Goal: Task Accomplishment & Management: Manage account settings

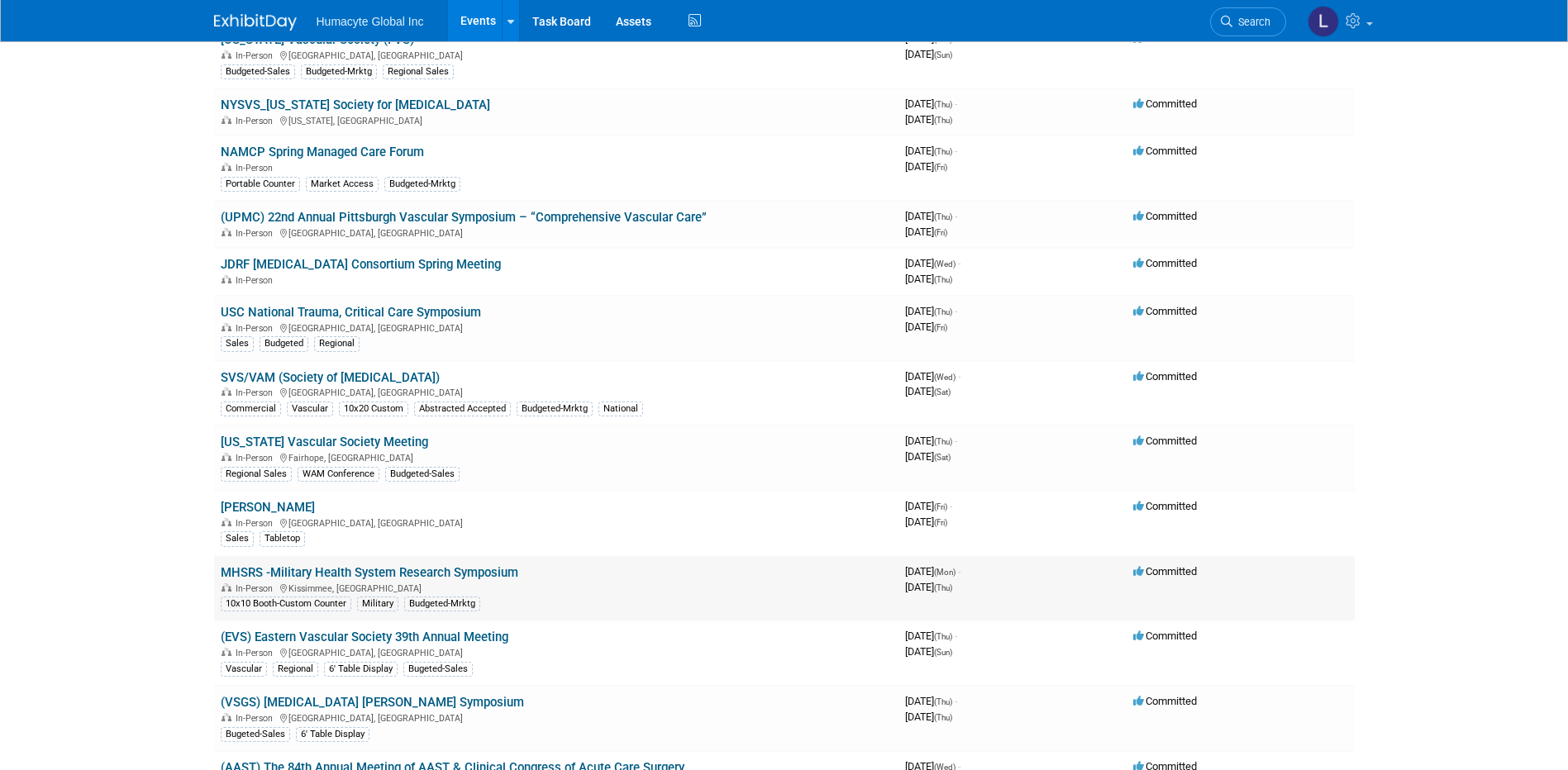
scroll to position [661, 0]
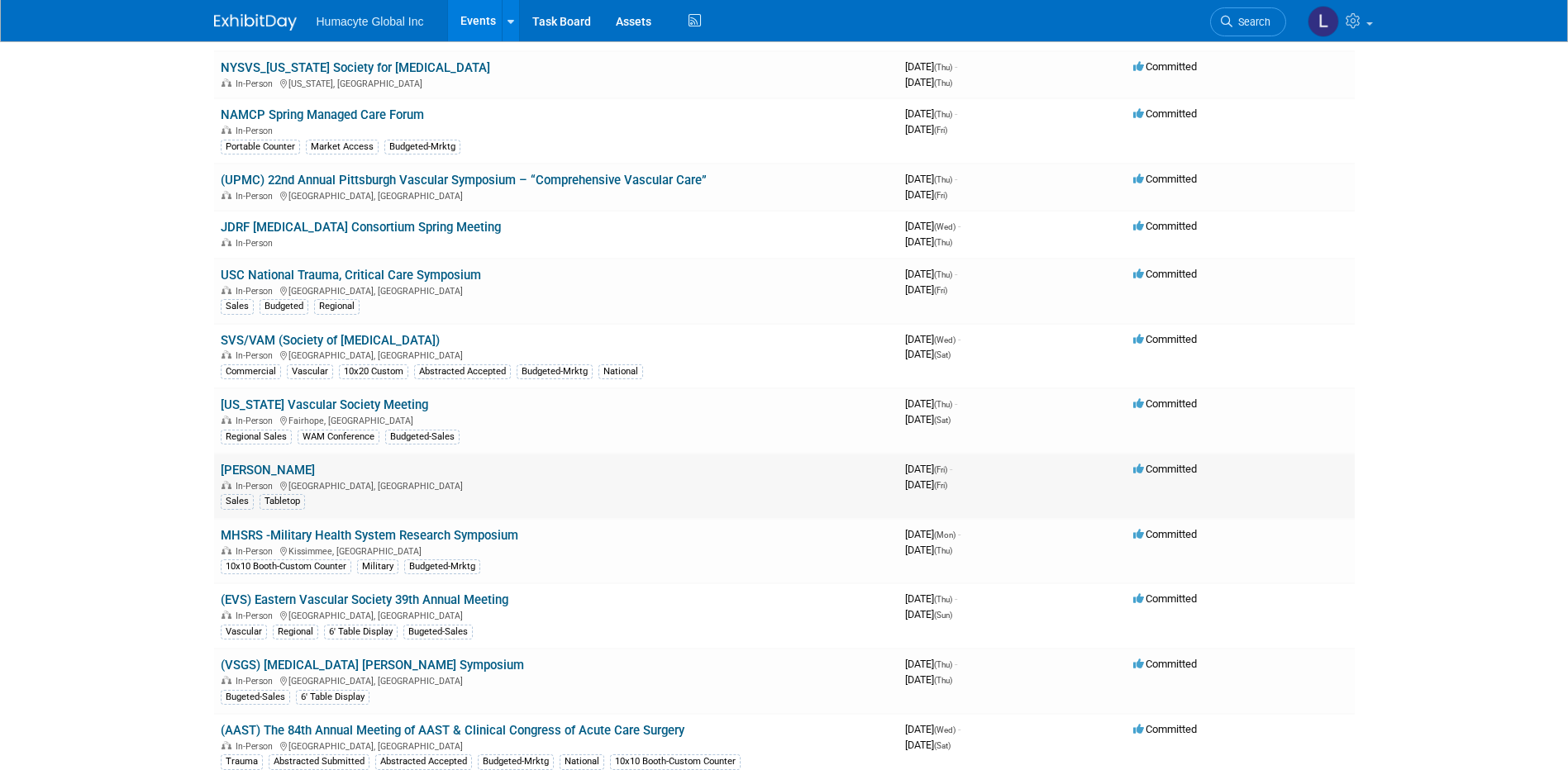
click at [252, 472] on link "[PERSON_NAME]" at bounding box center [267, 470] width 94 height 15
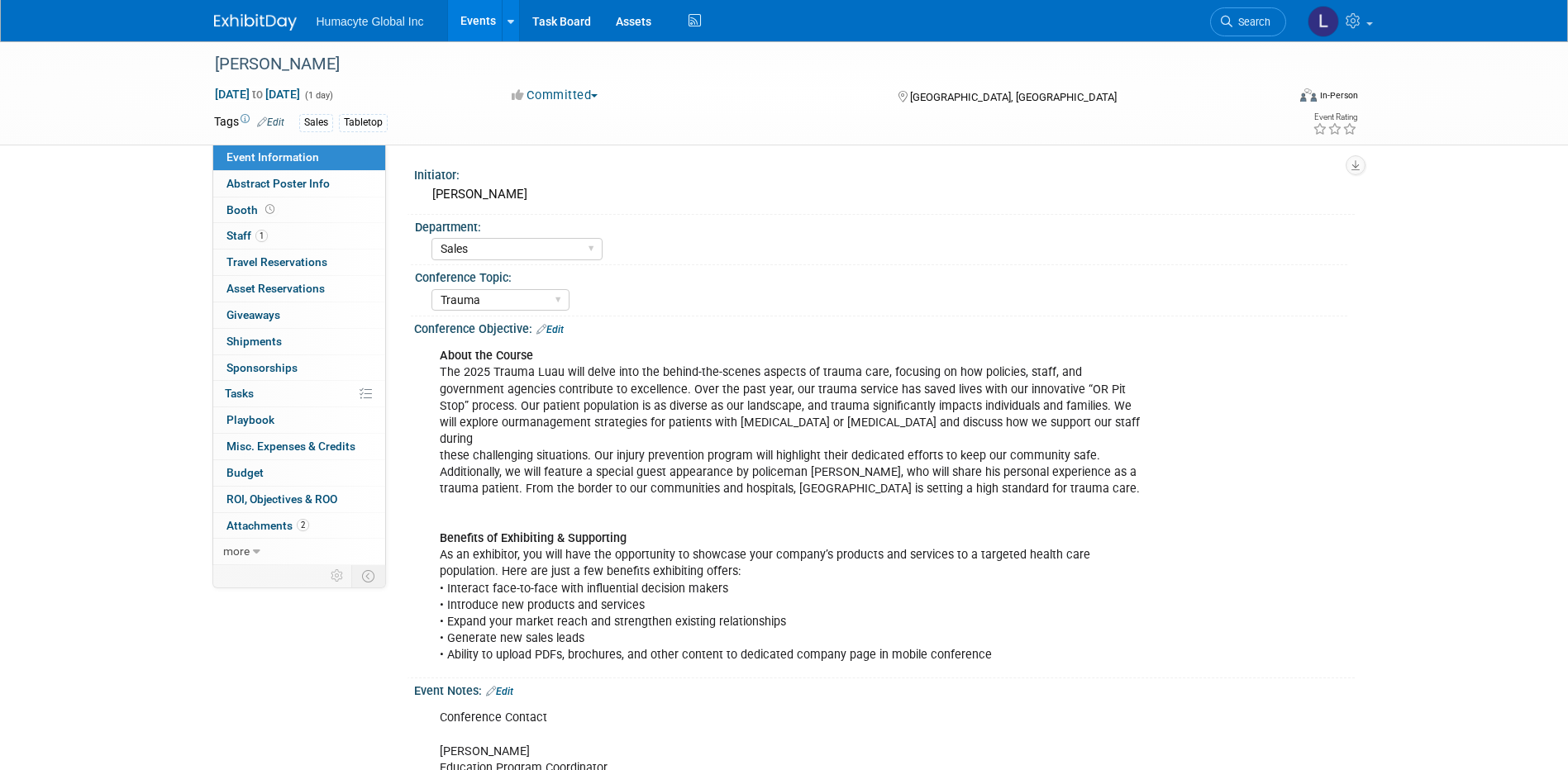
select select "Sales"
select select "Trauma"
click at [442, 237] on div "Discovery & Pipeline Commercial Managed Care Market Access Marketing Medical Af…" at bounding box center [517, 249] width 171 height 30
click at [240, 477] on span "Budget" at bounding box center [245, 473] width 38 height 13
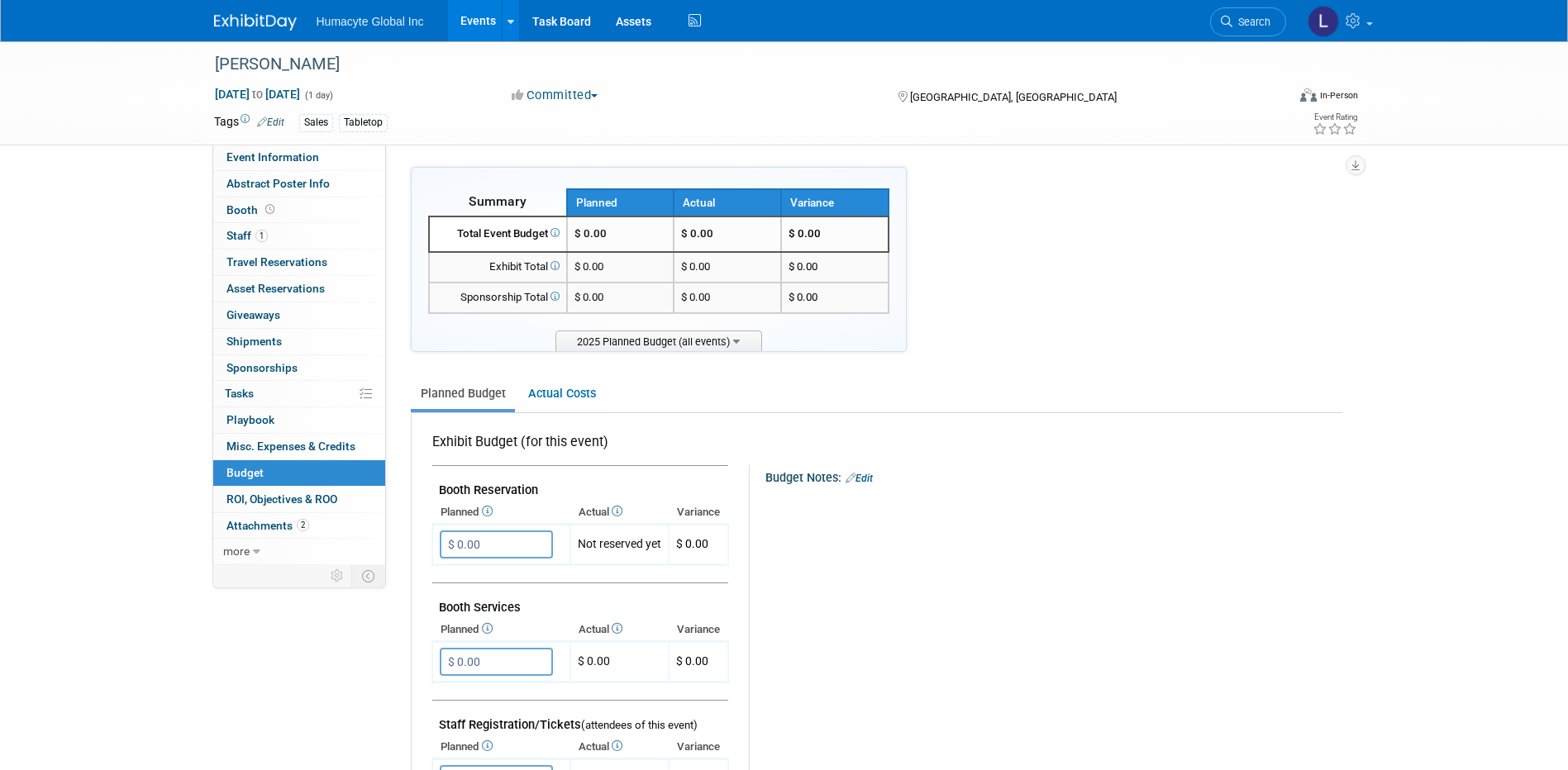
click at [484, 16] on link "Events" at bounding box center [478, 20] width 60 height 41
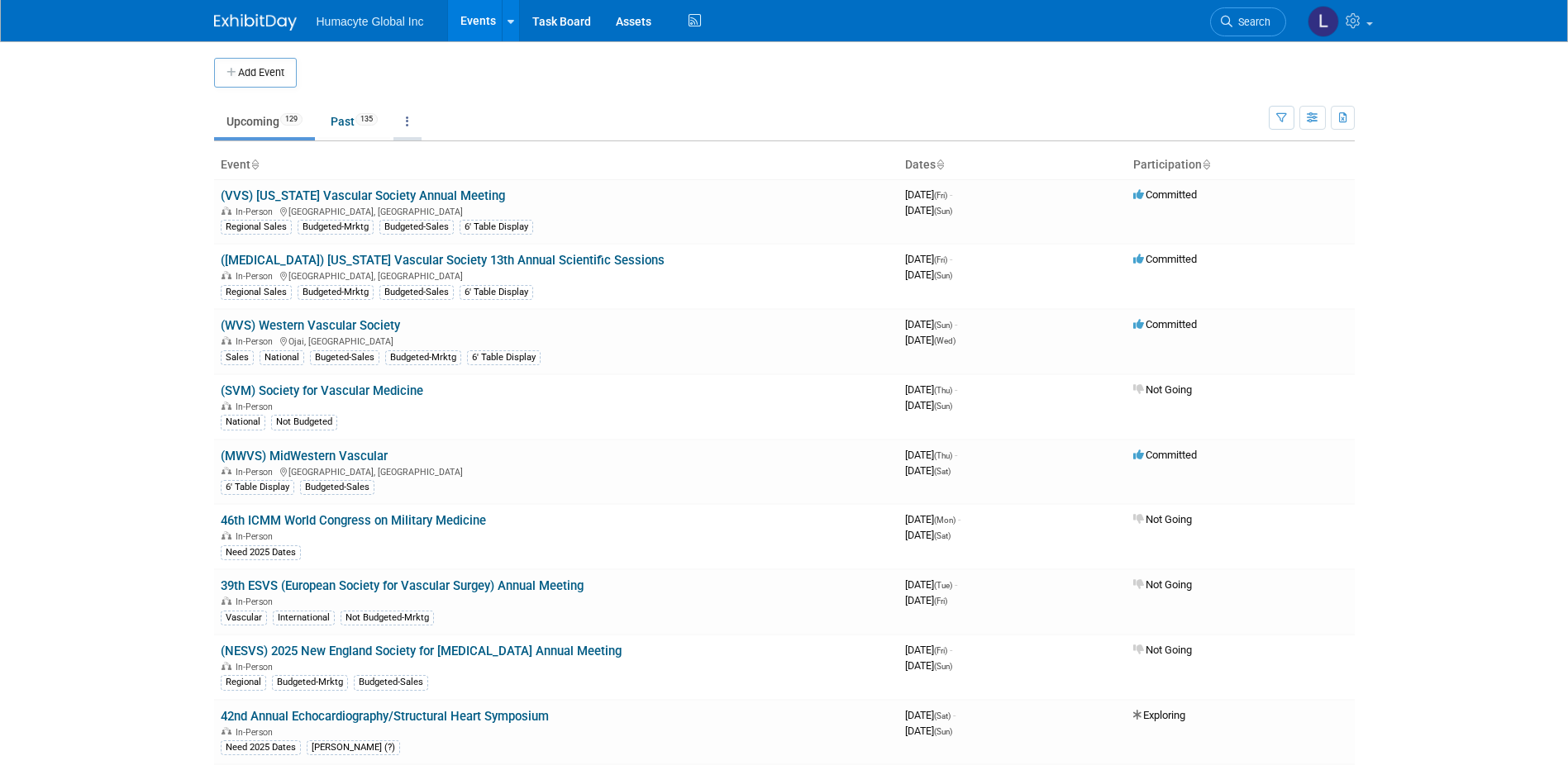
click at [416, 124] on link at bounding box center [407, 122] width 28 height 31
click at [445, 199] on span "Events grouped by year" at bounding box center [459, 204] width 99 height 13
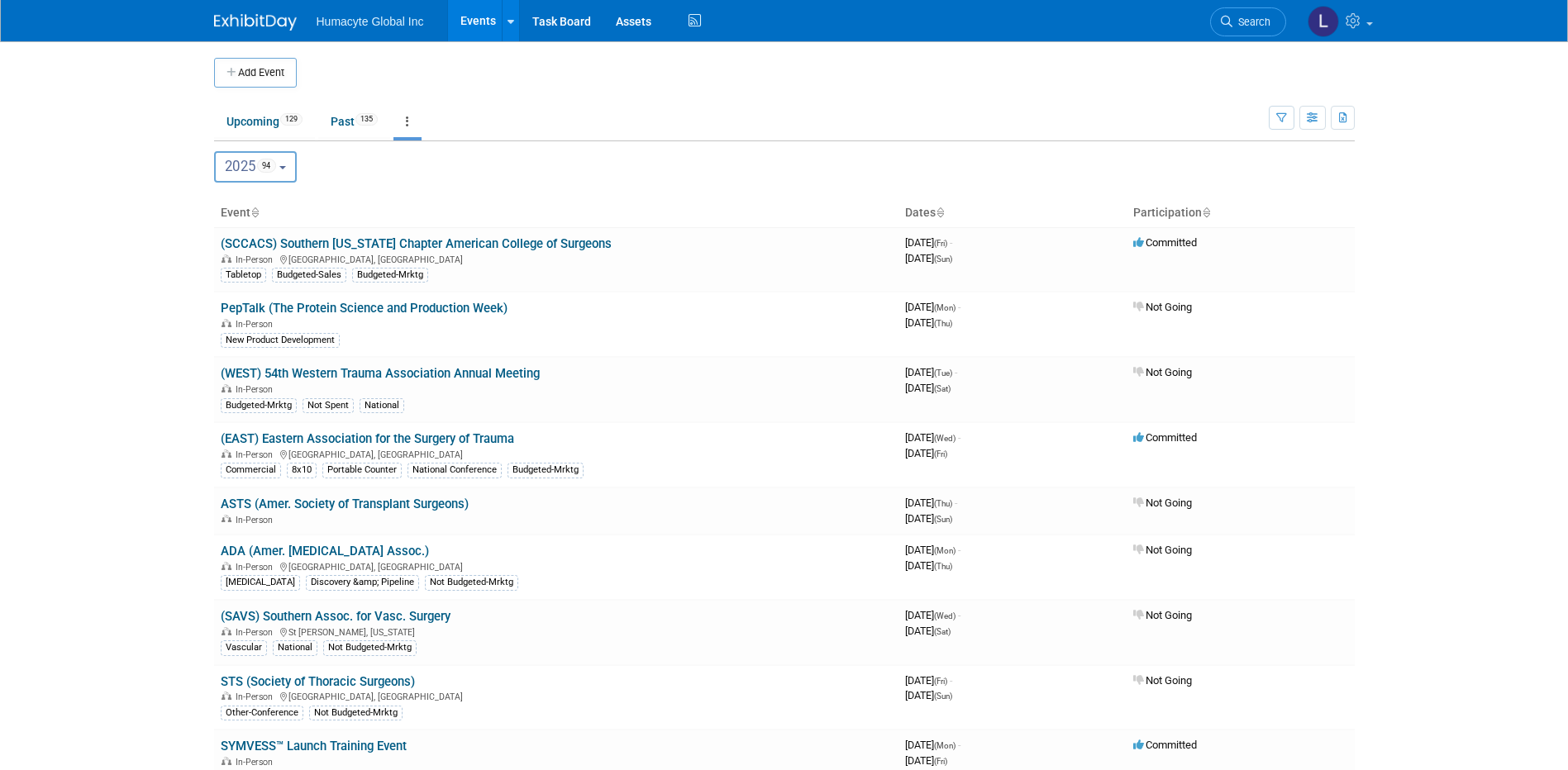
click at [244, 164] on span "2025 94" at bounding box center [251, 166] width 51 height 16
click at [247, 275] on label "2025 94" at bounding box center [258, 274] width 70 height 27
click at [228, 275] on input "2025 94" at bounding box center [223, 273] width 11 height 11
click at [247, 271] on label "2025 94" at bounding box center [258, 274] width 70 height 27
click at [228, 271] on input "2025 94" at bounding box center [223, 273] width 11 height 11
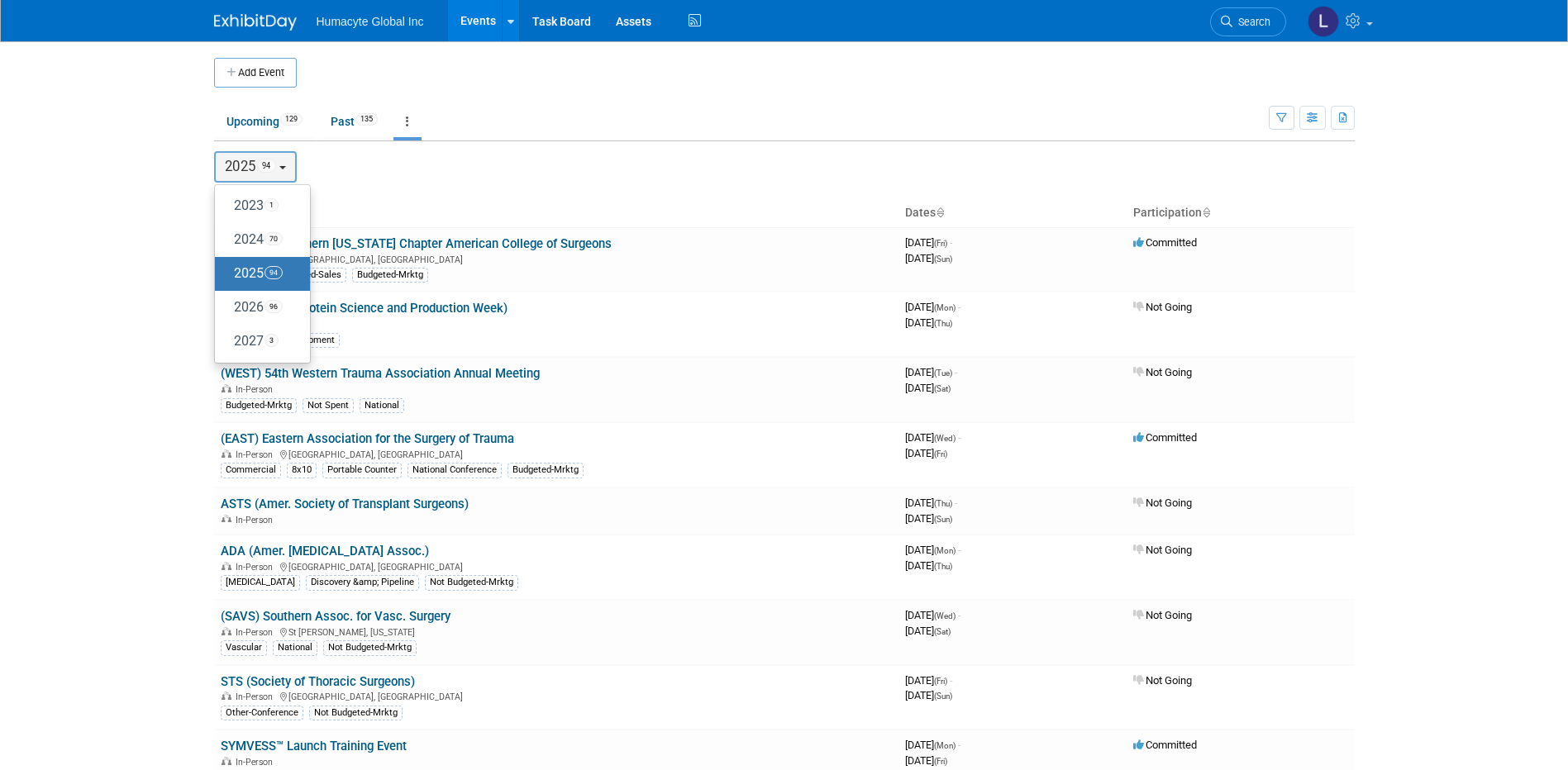
click at [406, 163] on div "2023 <span class="tabBadge yearBadge" >1</span> 2024 <span class="tabBadge year…" at bounding box center [784, 166] width 1141 height 31
click at [469, 236] on link "(SCCACS) Southern [US_STATE] Chapter American College of Surgeons" at bounding box center [415, 243] width 391 height 15
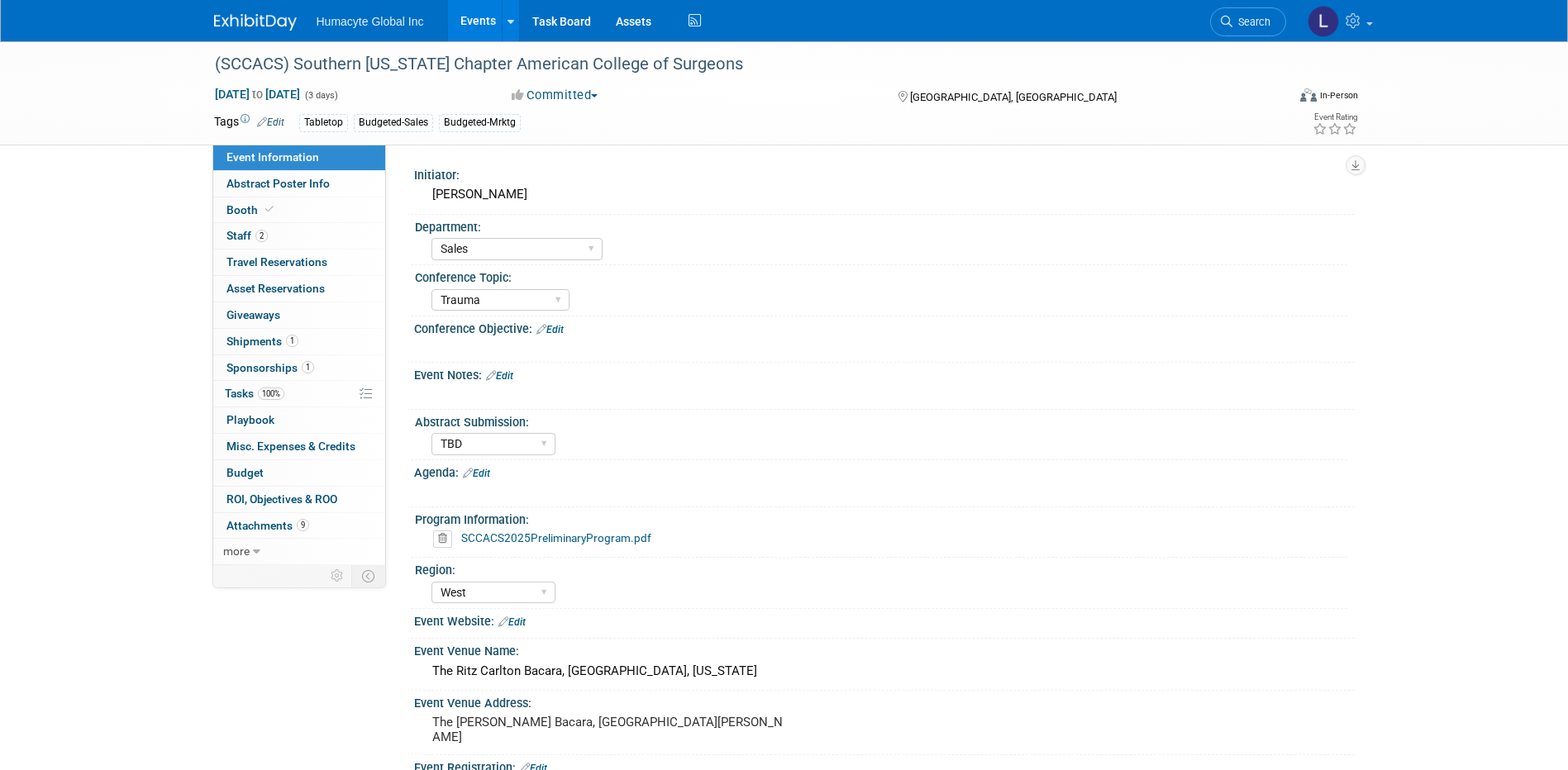
select select "Sales"
select select "Trauma"
select select "TBD"
select select "West"
click at [234, 466] on span "Budget" at bounding box center [245, 473] width 38 height 13
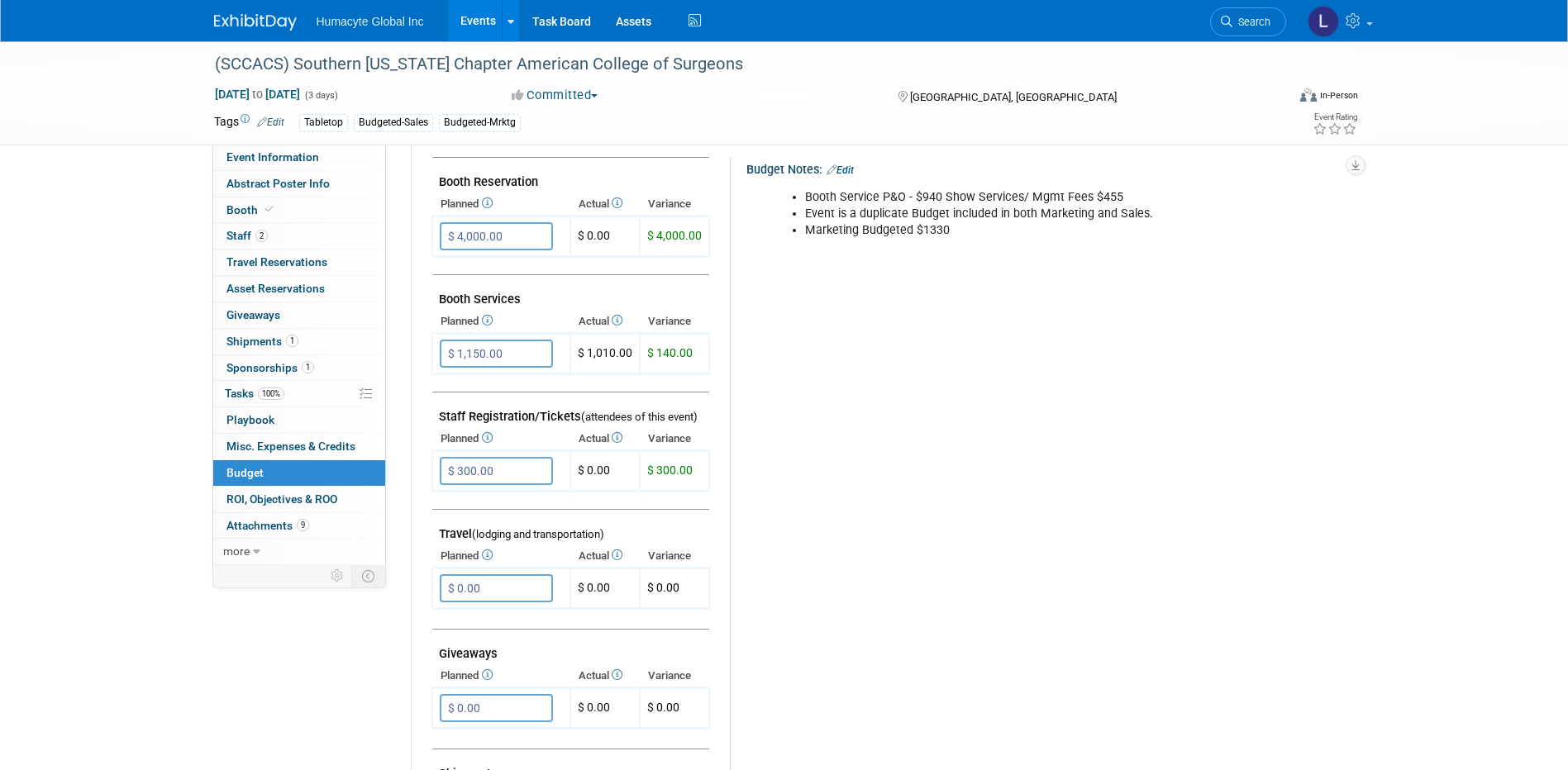
scroll to position [330, 0]
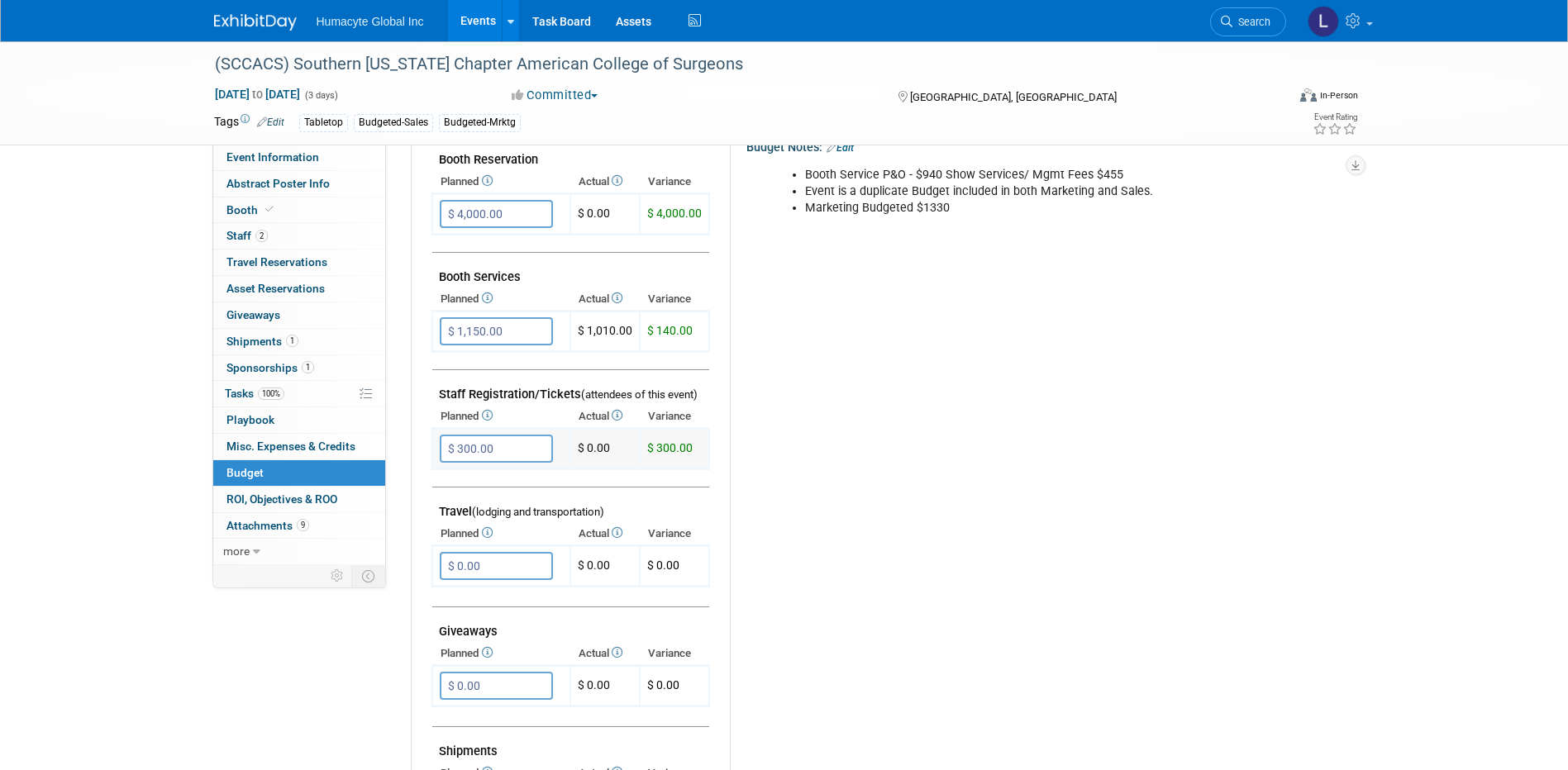
click at [455, 447] on input "$ 300.00" at bounding box center [497, 448] width 113 height 28
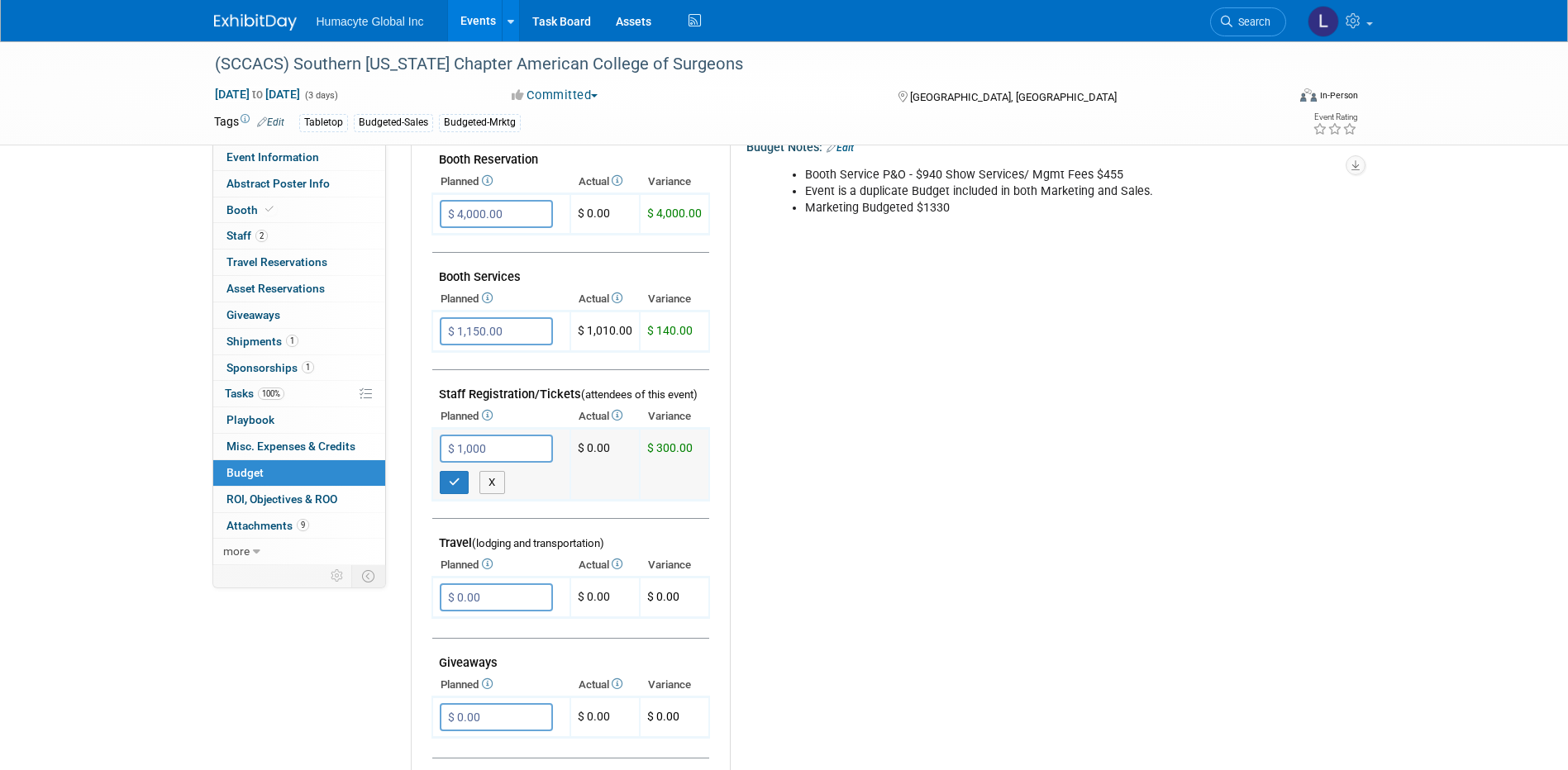
type input "$ 1,000.00"
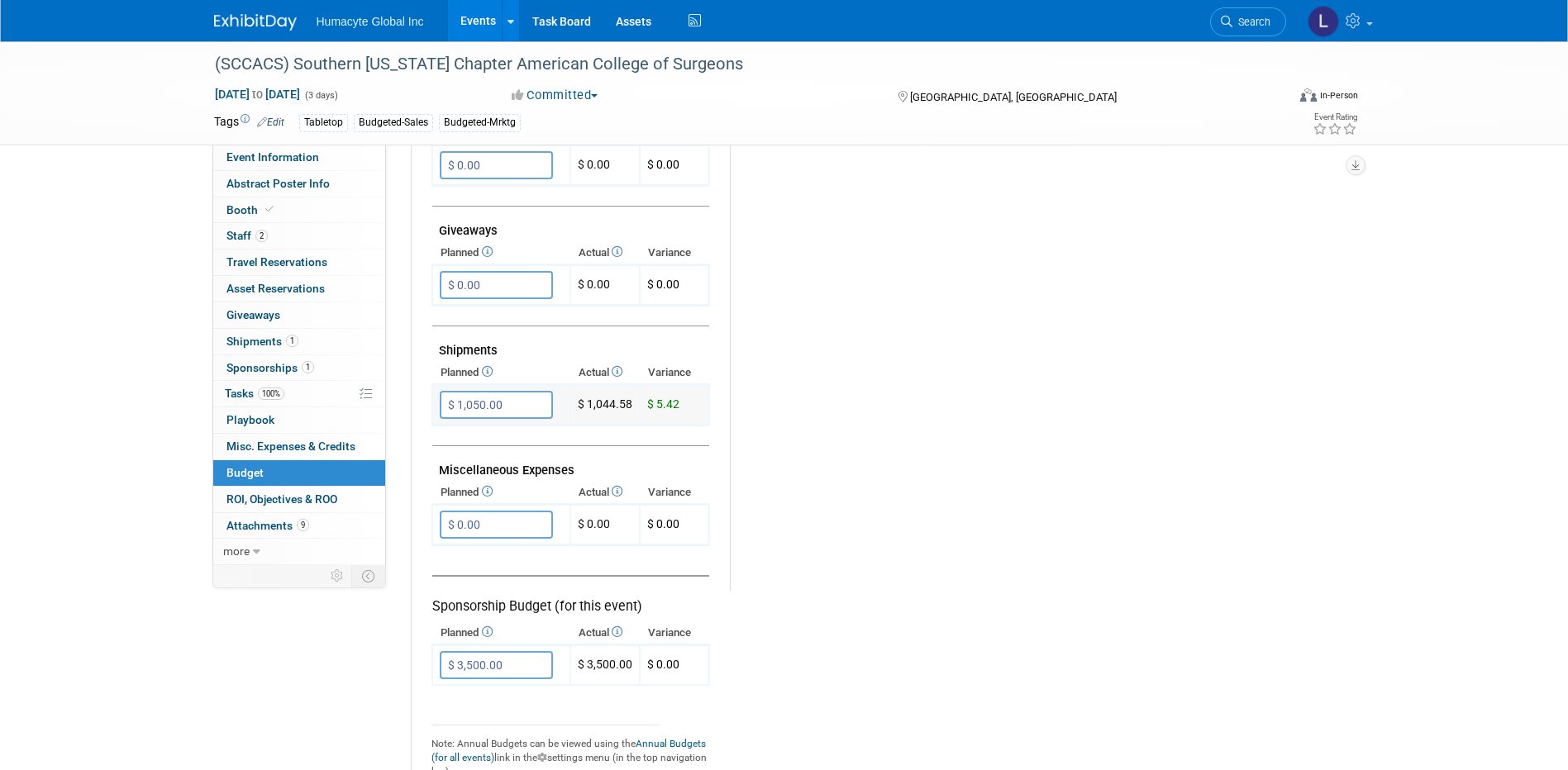
scroll to position [743, 0]
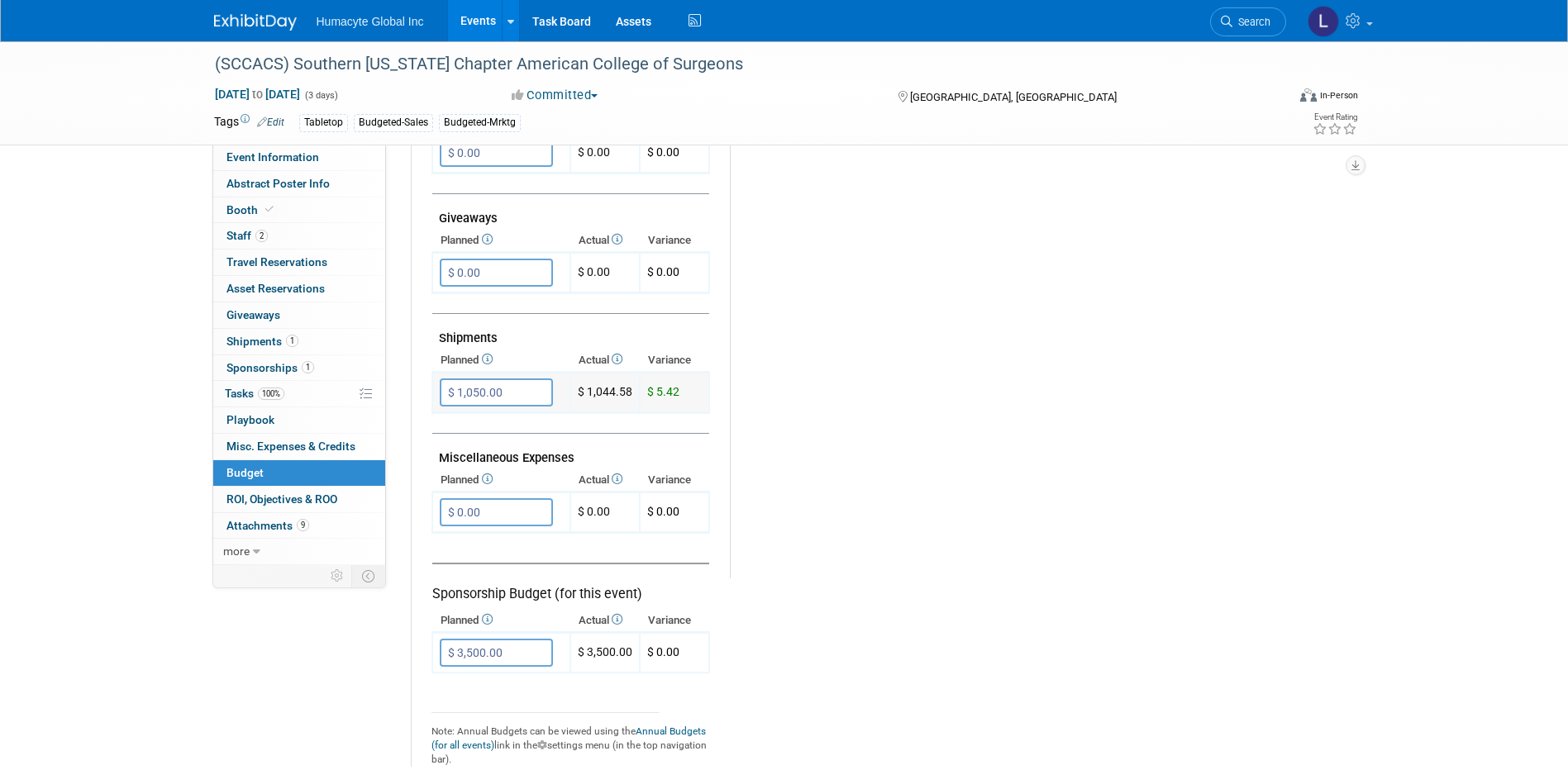
click at [469, 390] on input "$ 1,050.00" at bounding box center [497, 392] width 113 height 28
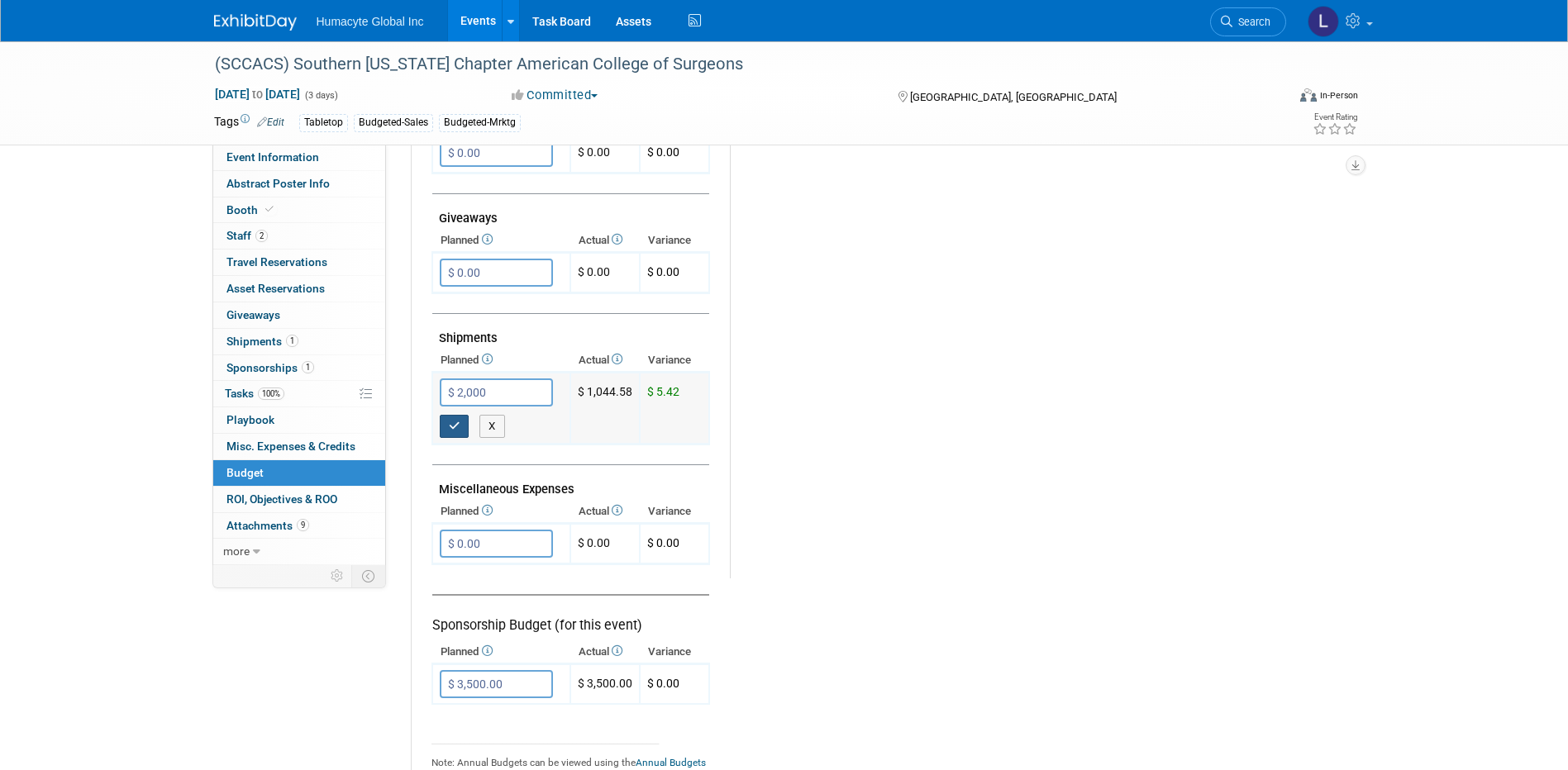
type input "$ 2,000.00"
click at [457, 431] on icon "button" at bounding box center [455, 426] width 12 height 11
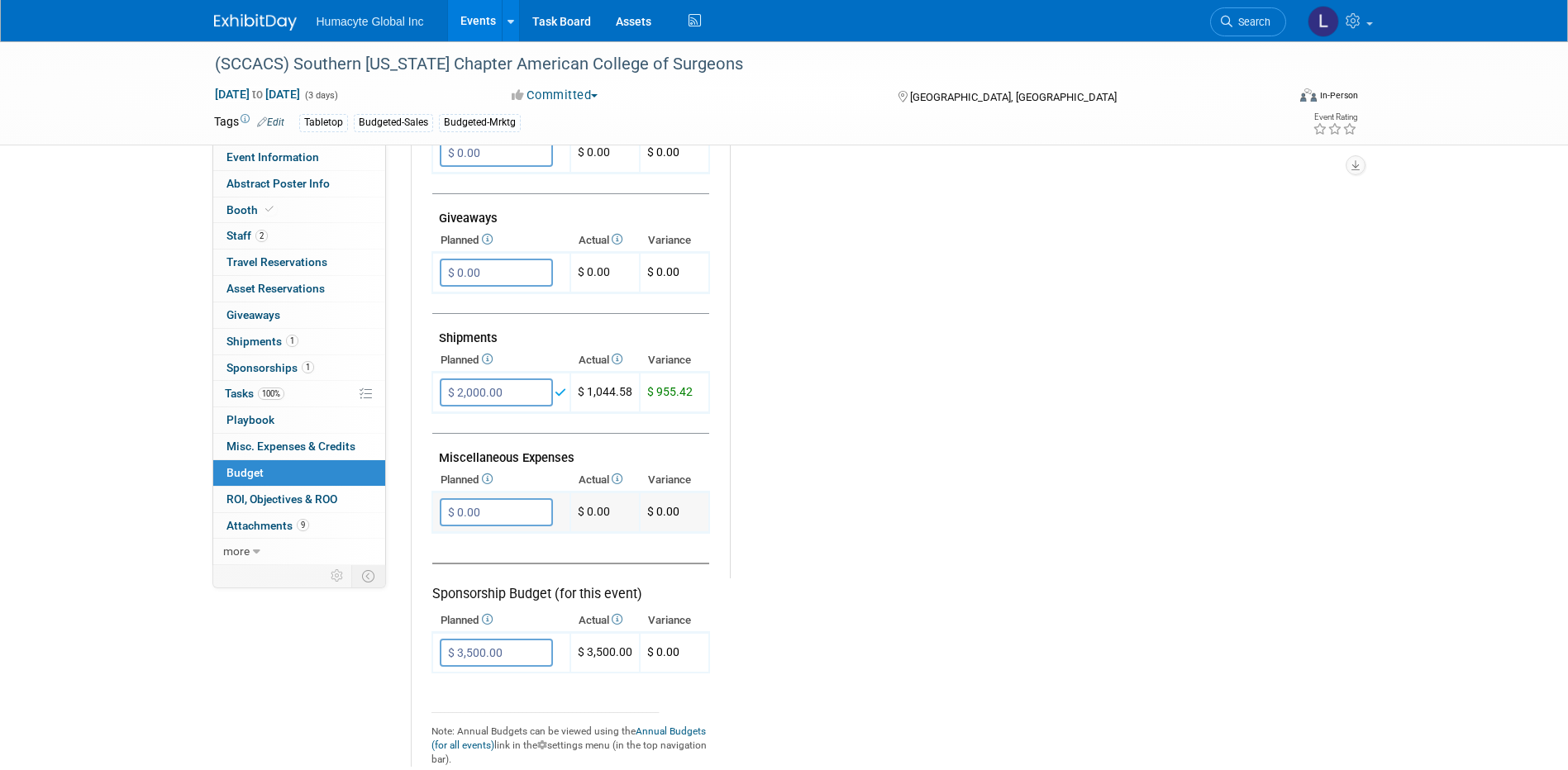
click at [467, 519] on input "$ 0.00" at bounding box center [497, 512] width 113 height 28
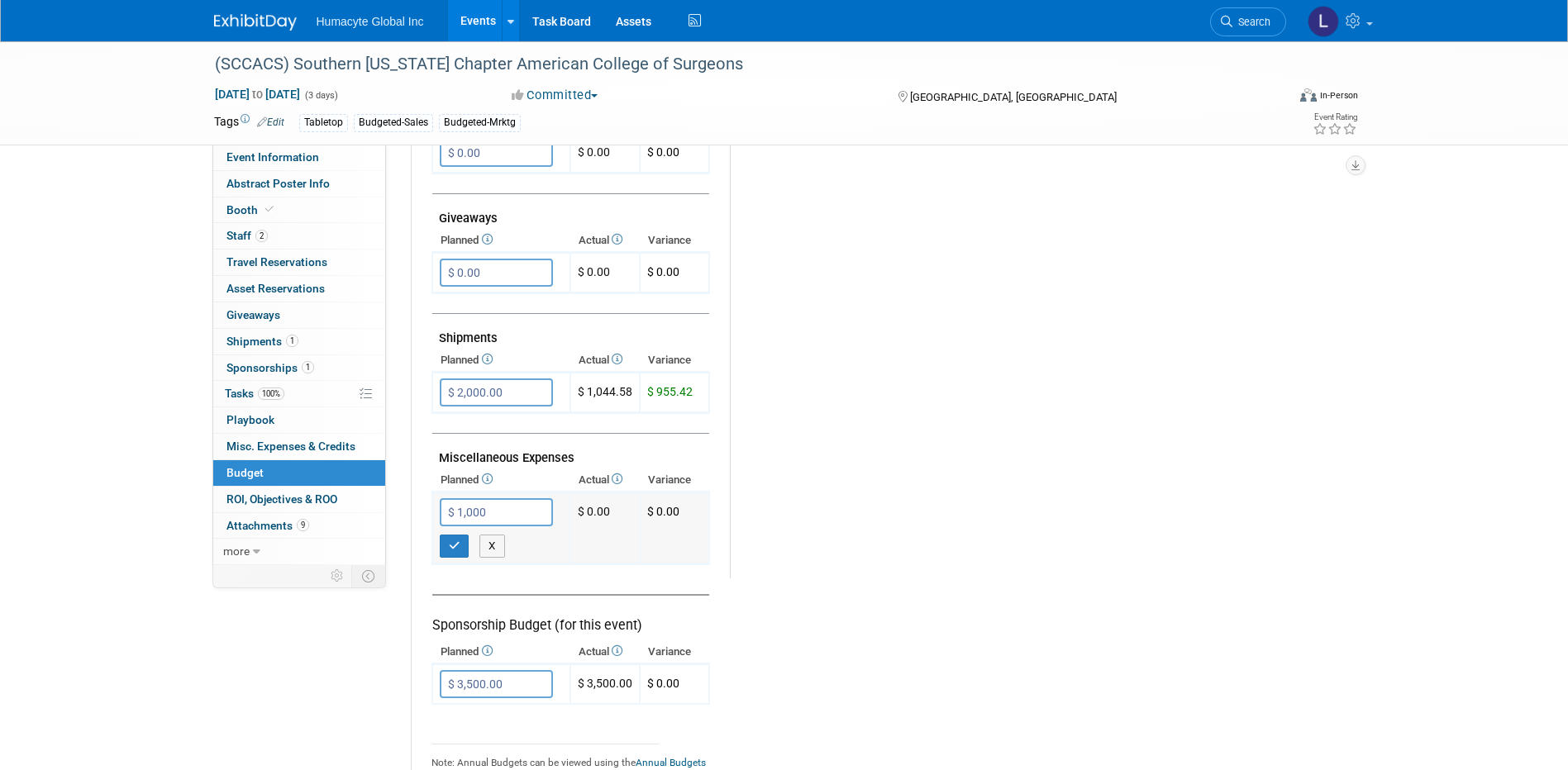
type input "$ 1,000.00"
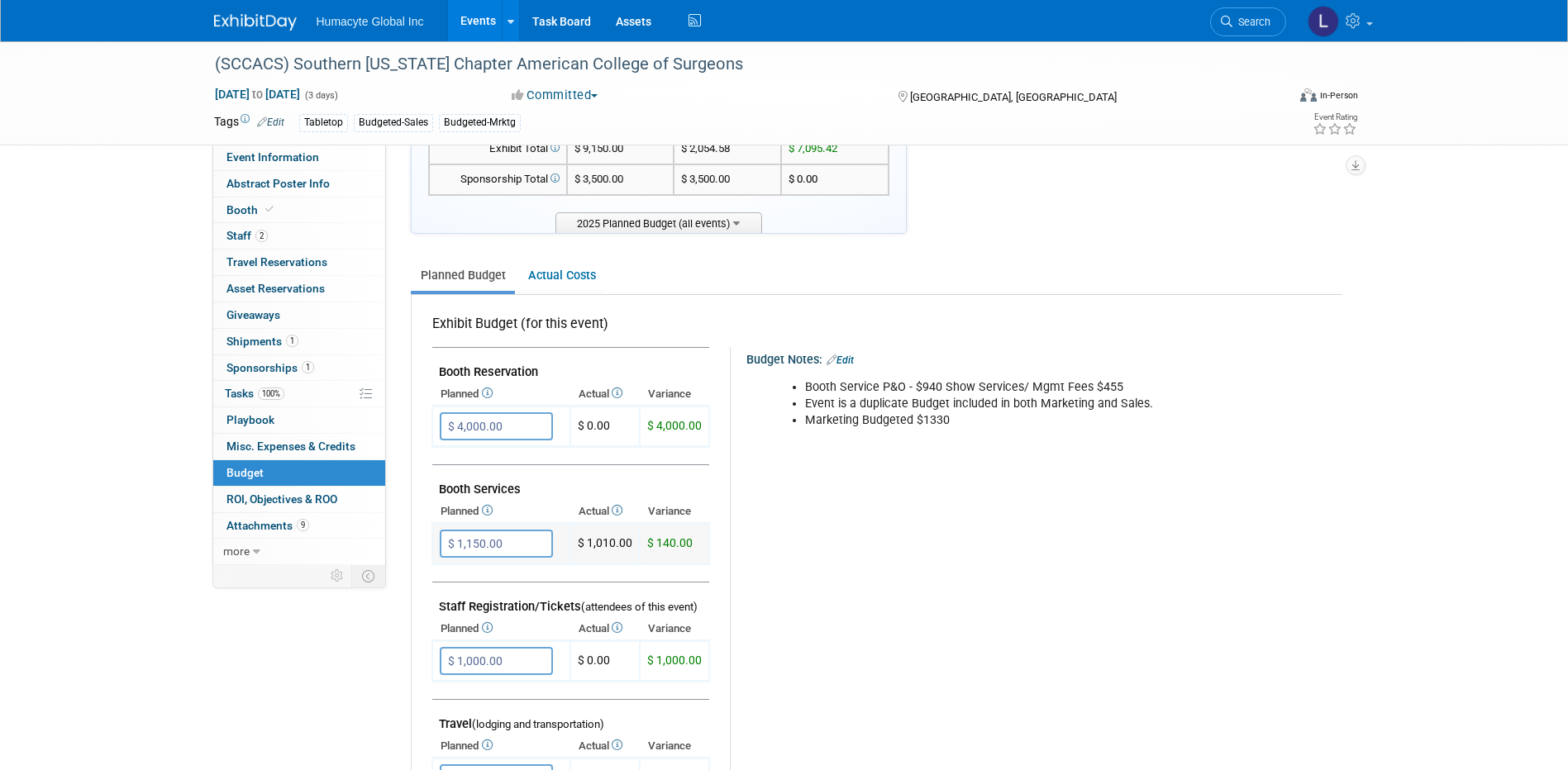
scroll to position [166, 0]
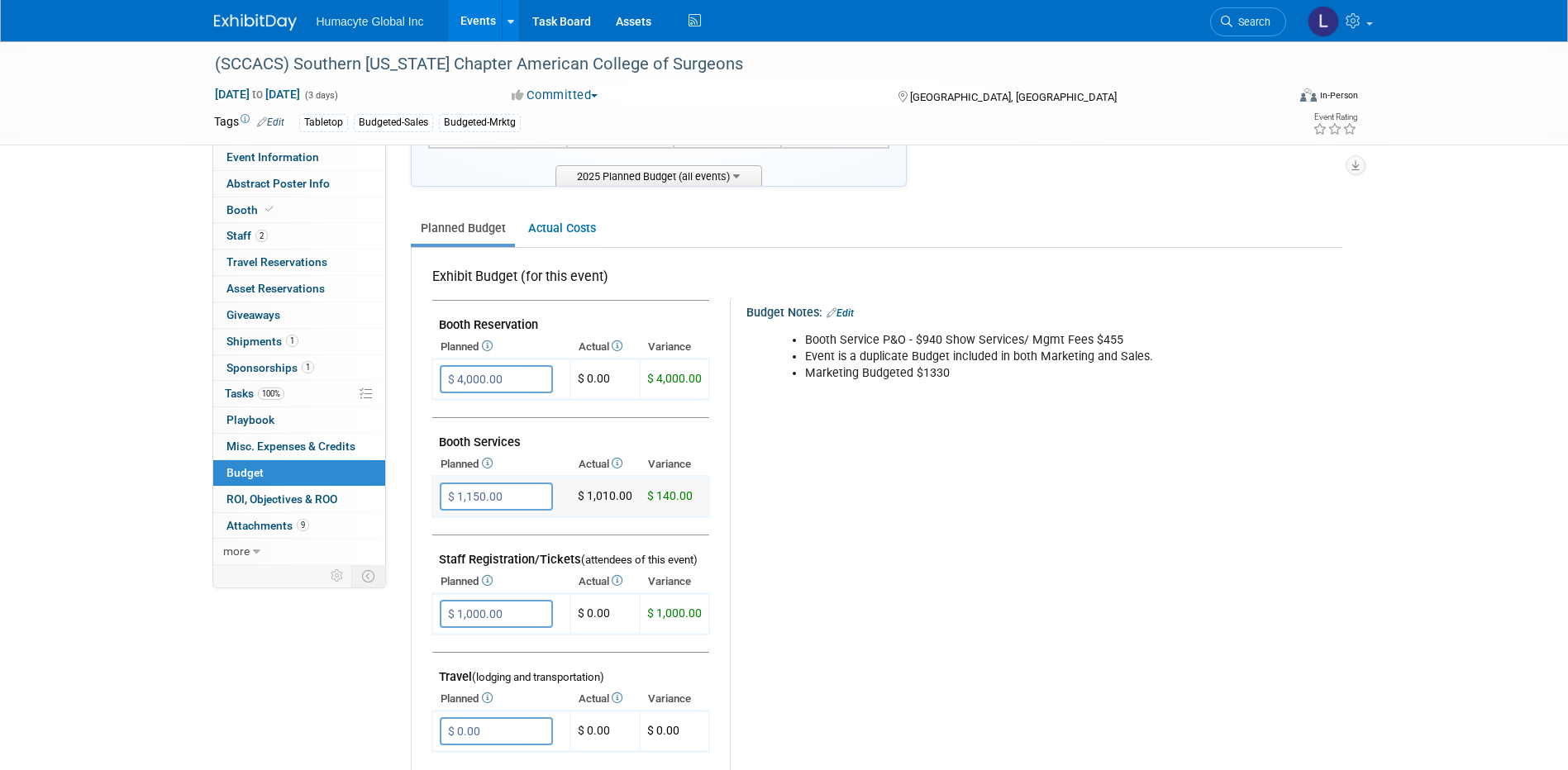
click at [521, 499] on input "$ 1,150.00" at bounding box center [497, 497] width 113 height 28
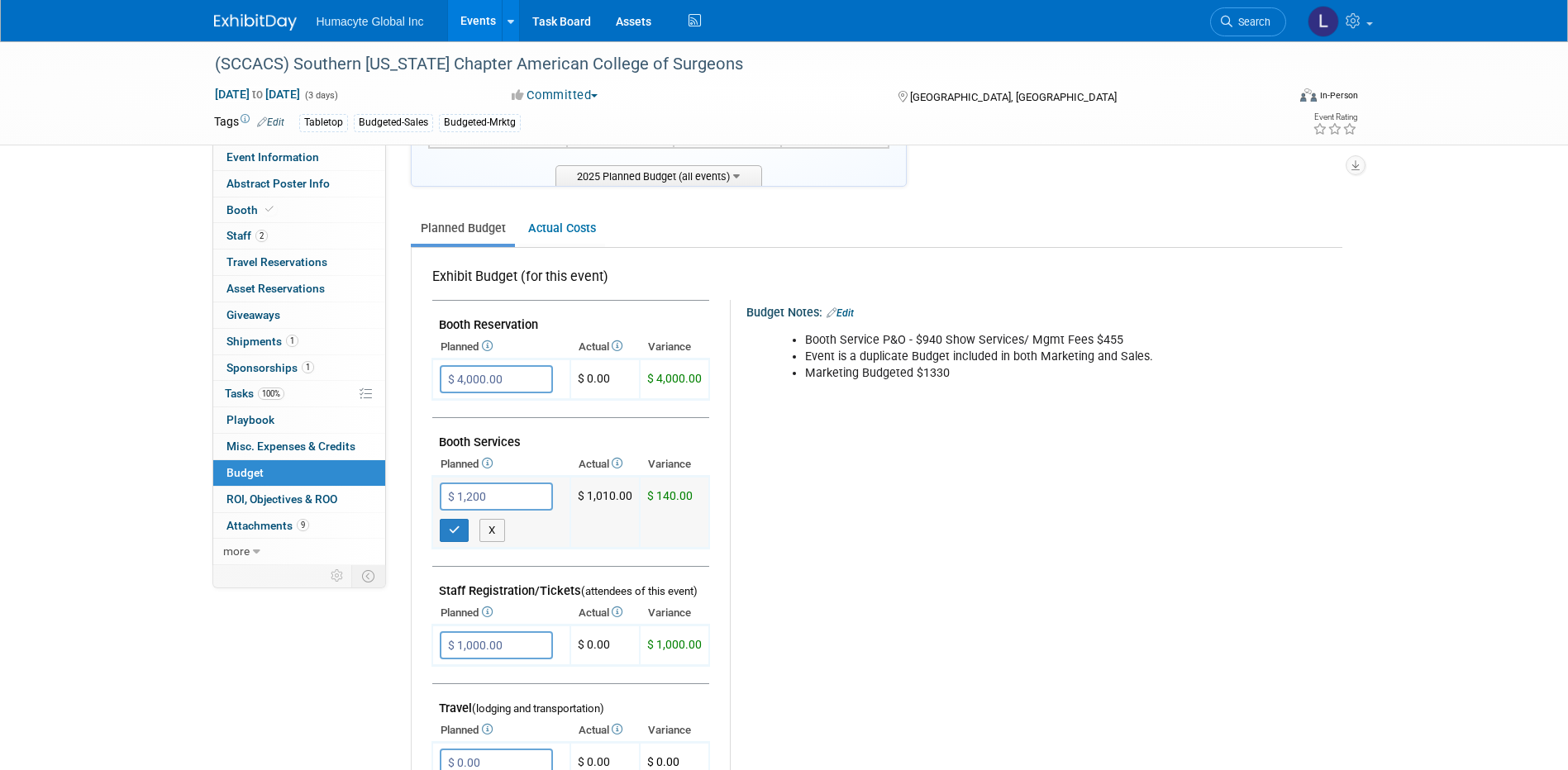
type input "$ 1,200.00"
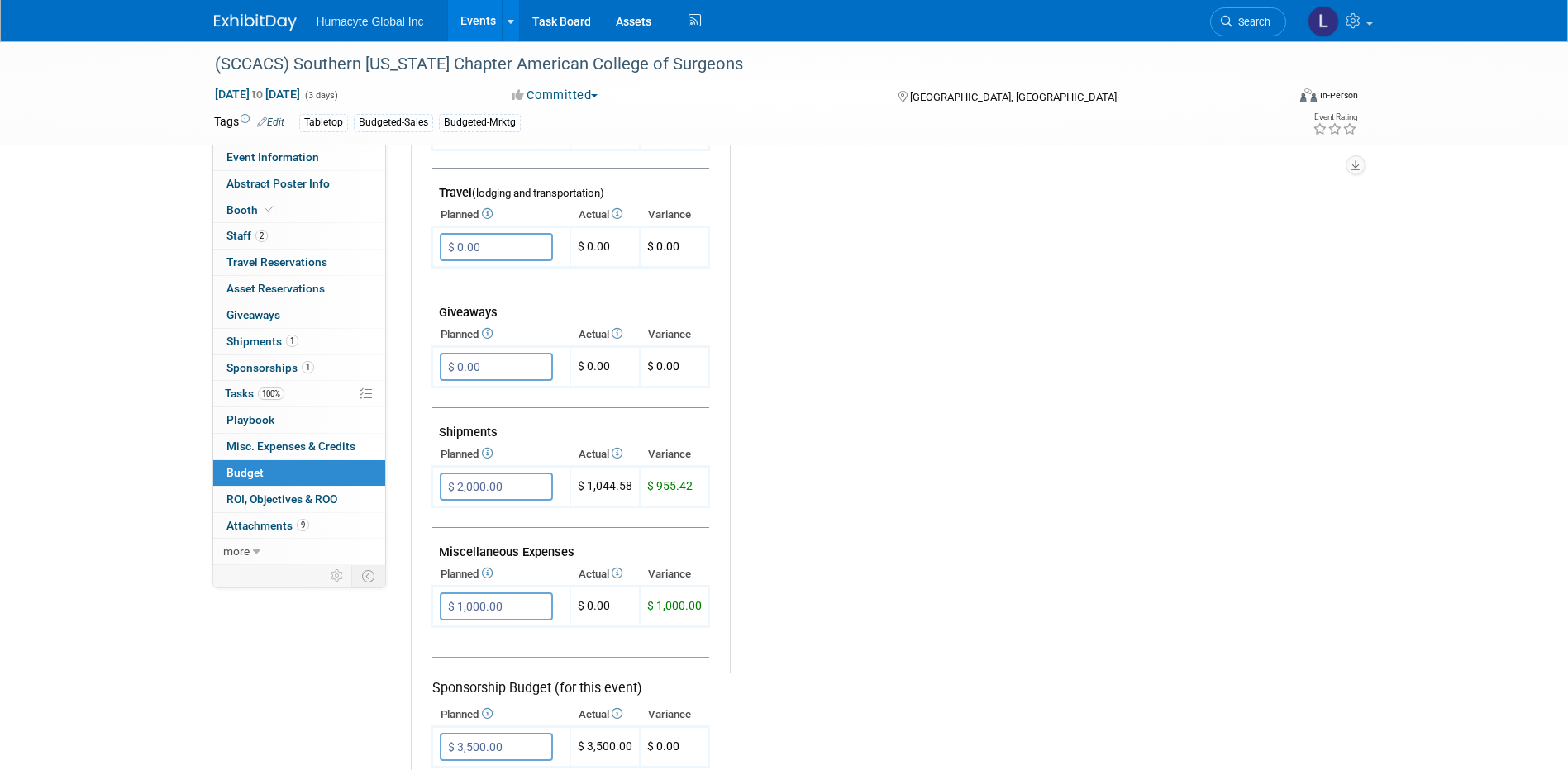
scroll to position [661, 0]
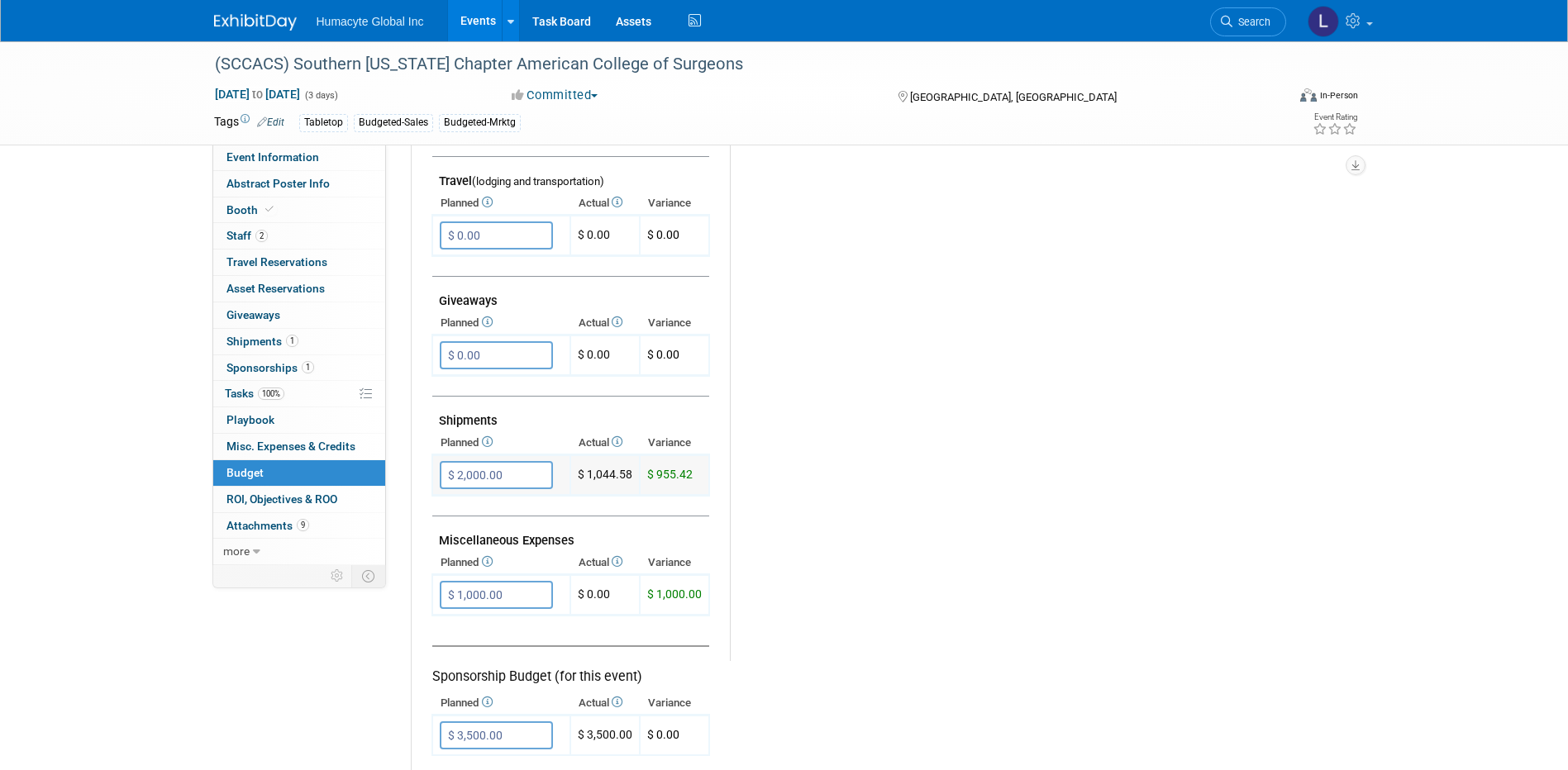
click at [510, 476] on input "$ 2,000.00" at bounding box center [497, 475] width 113 height 28
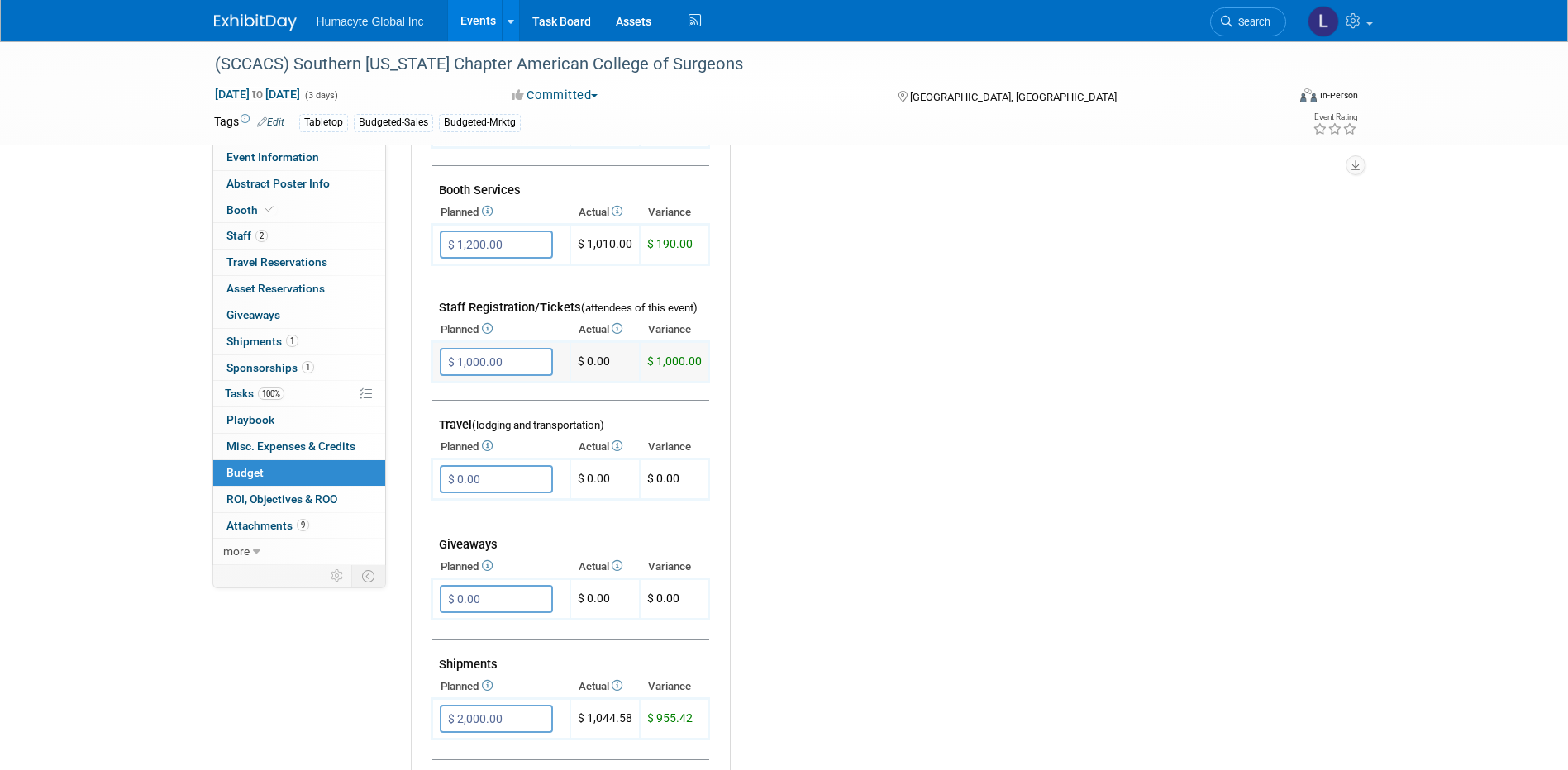
scroll to position [743, 0]
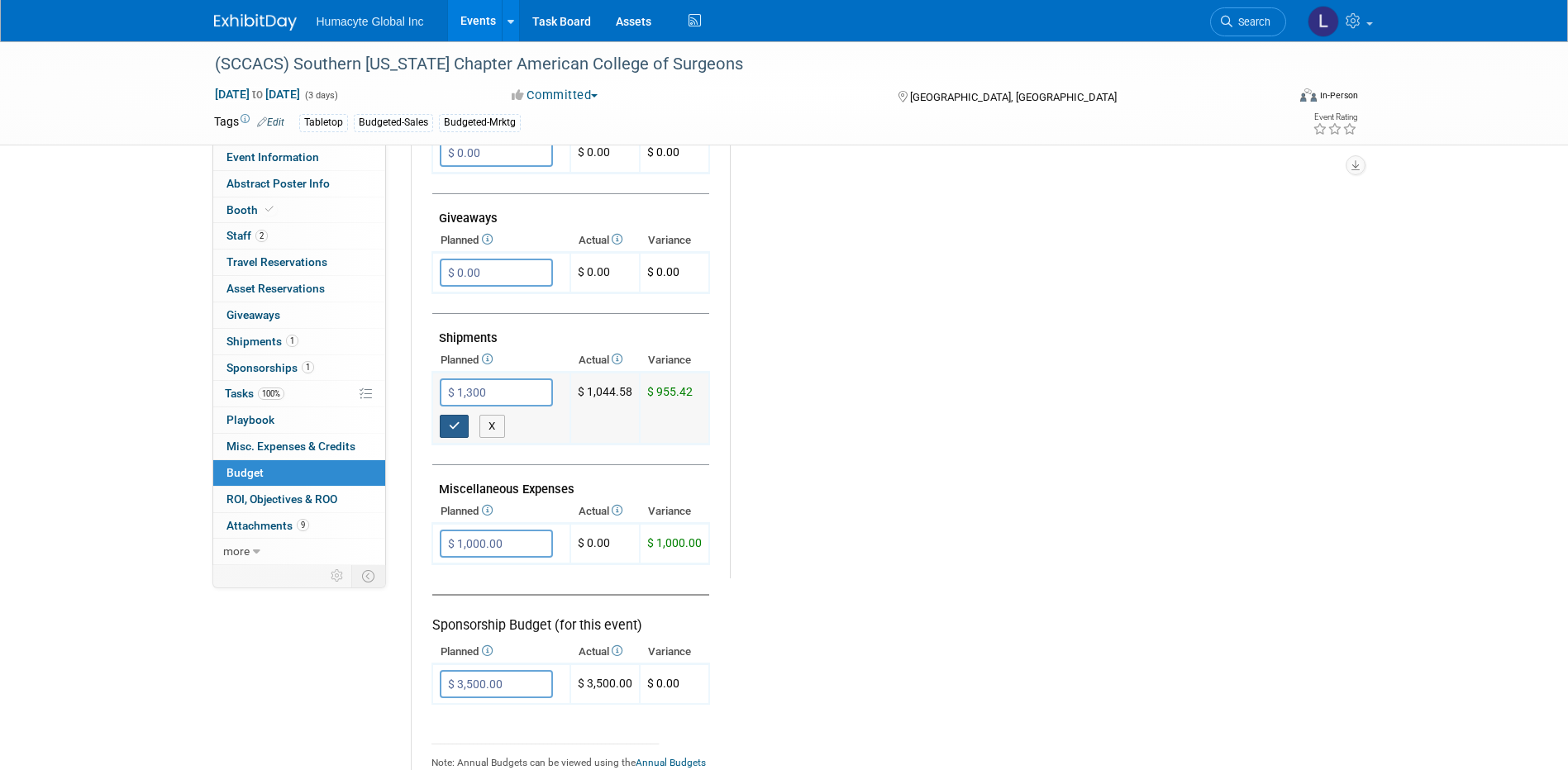
type input "$ 1,300.00"
click at [446, 424] on button "button" at bounding box center [455, 426] width 30 height 23
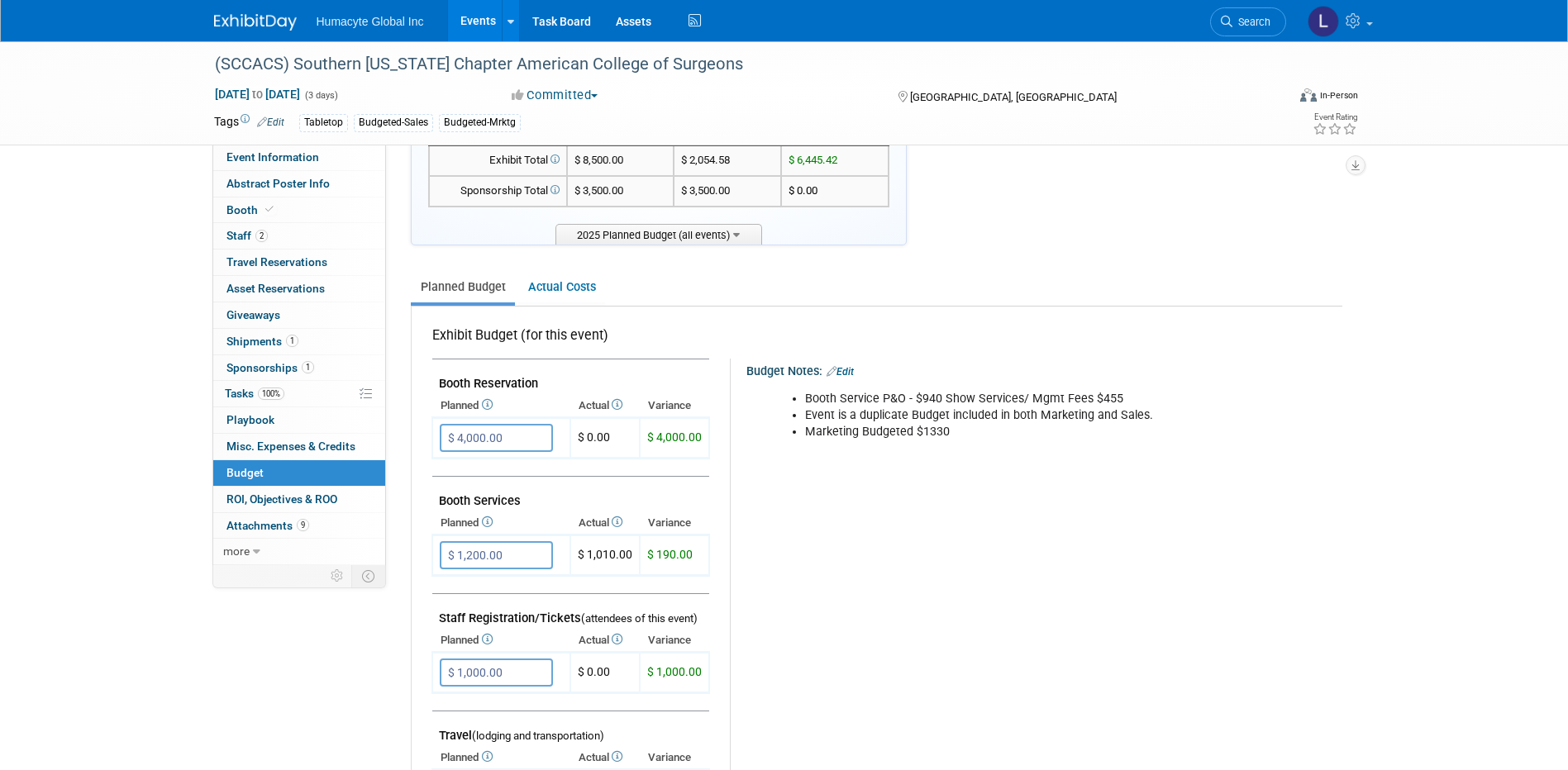
scroll to position [0, 0]
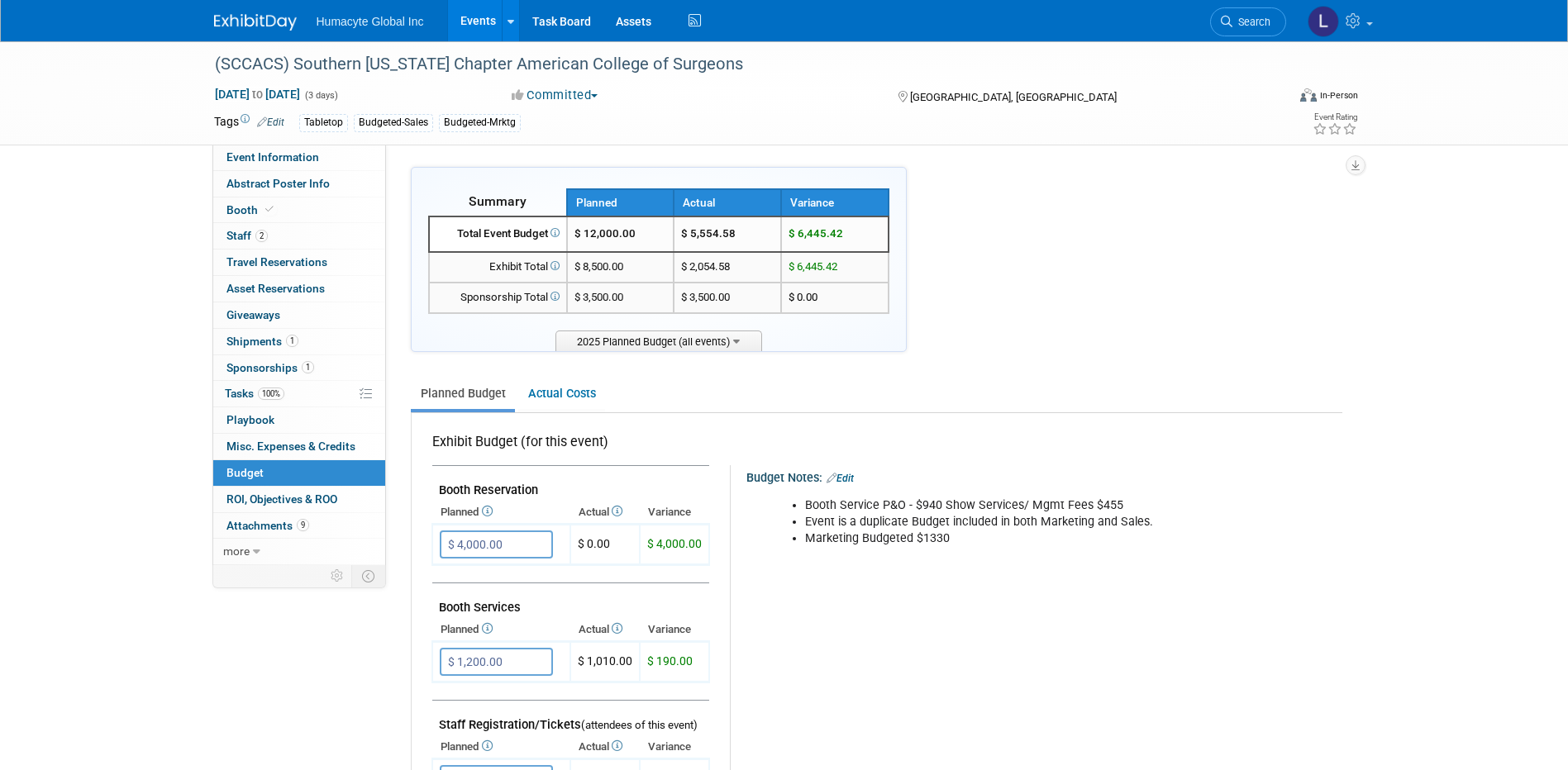
click at [472, 27] on link "Events" at bounding box center [478, 20] width 60 height 41
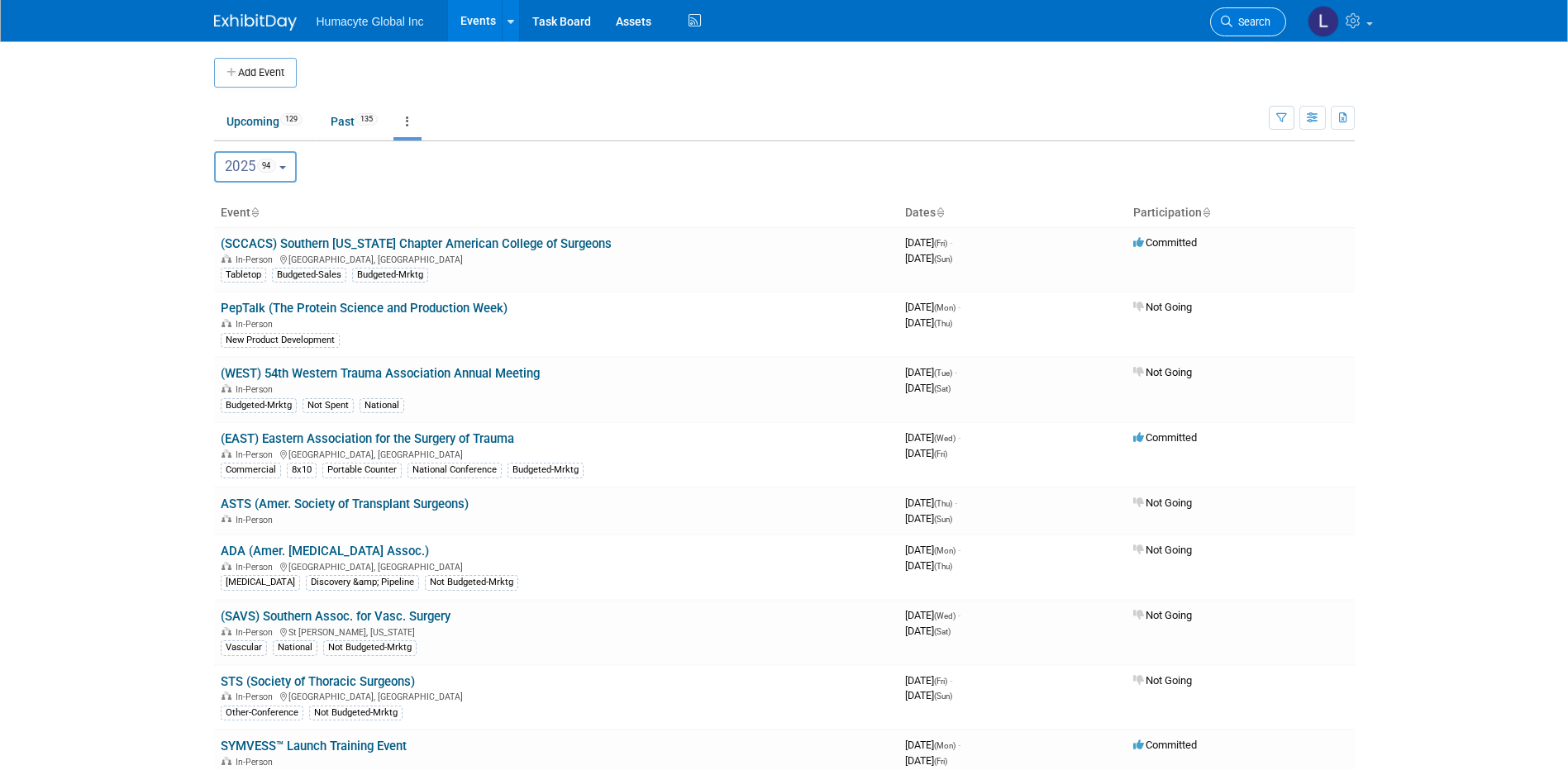
click at [1235, 21] on span "Search" at bounding box center [1251, 22] width 38 height 13
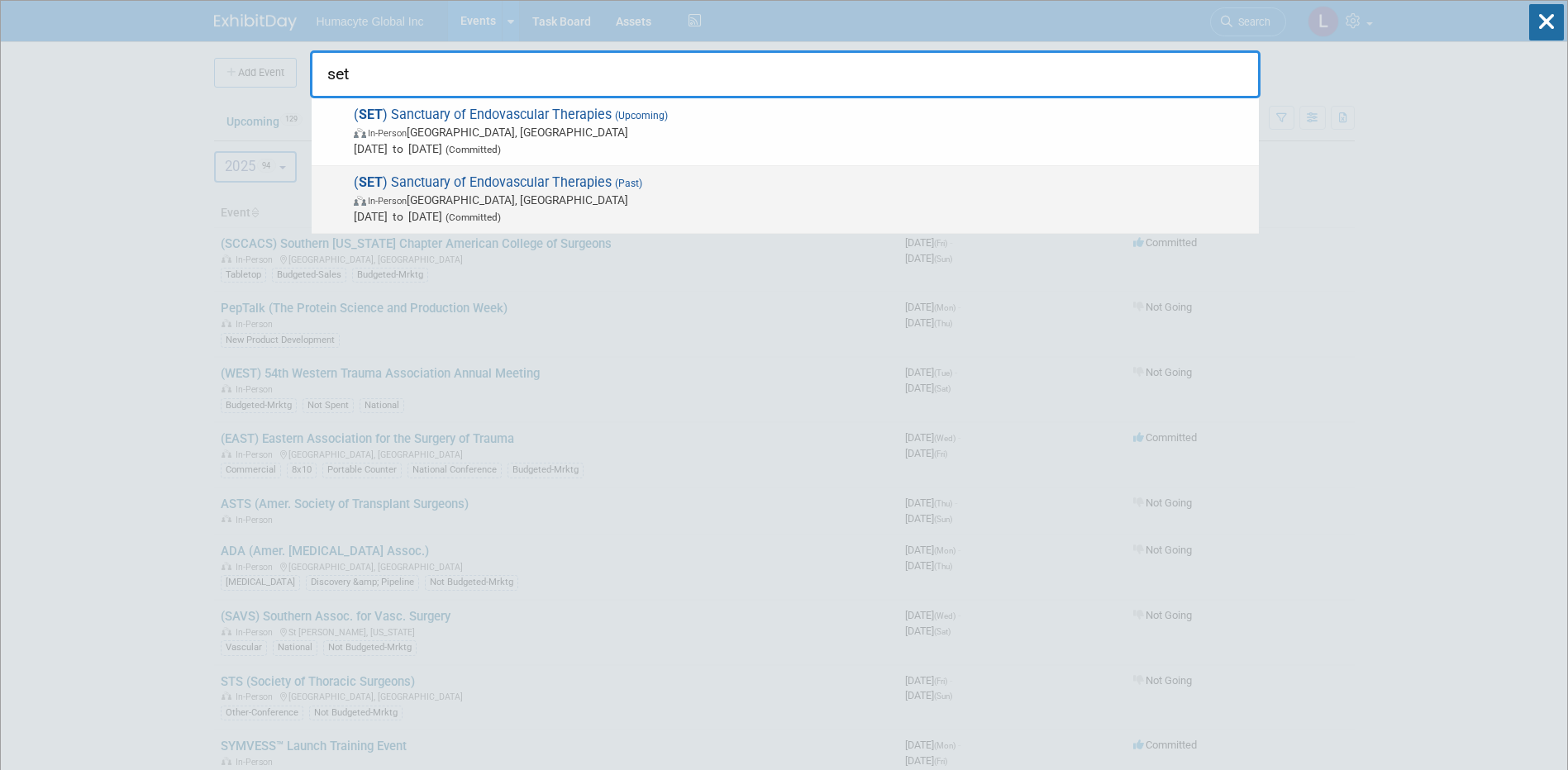
type input "set"
click at [472, 180] on span "( SET ) Sanctuary of Endovascular Therapies (Past) In-Person Kiawah Island, SC …" at bounding box center [800, 199] width 902 height 50
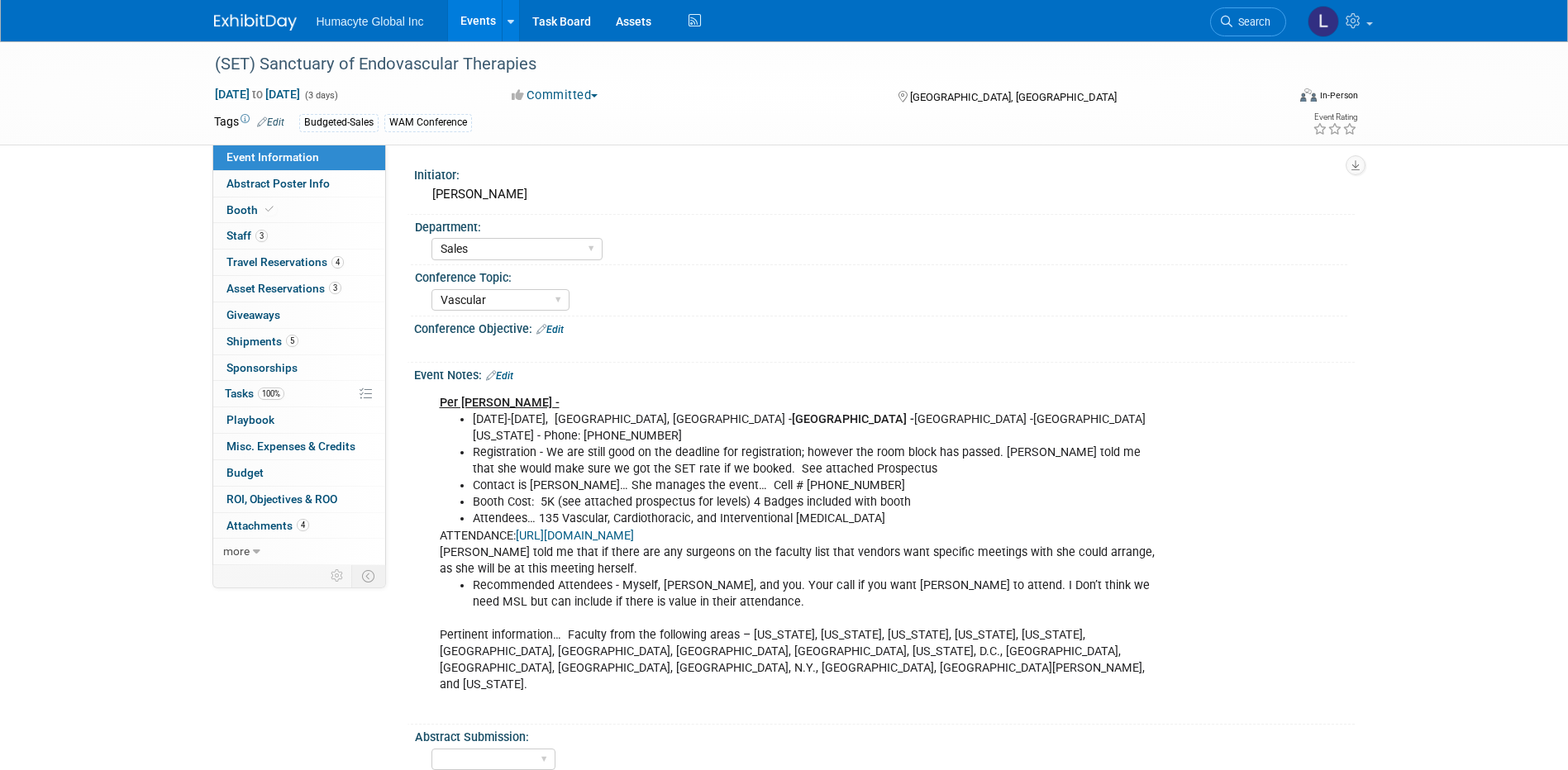
select select "Sales"
select select "Vascular"
click at [245, 471] on span "Budget" at bounding box center [245, 473] width 38 height 13
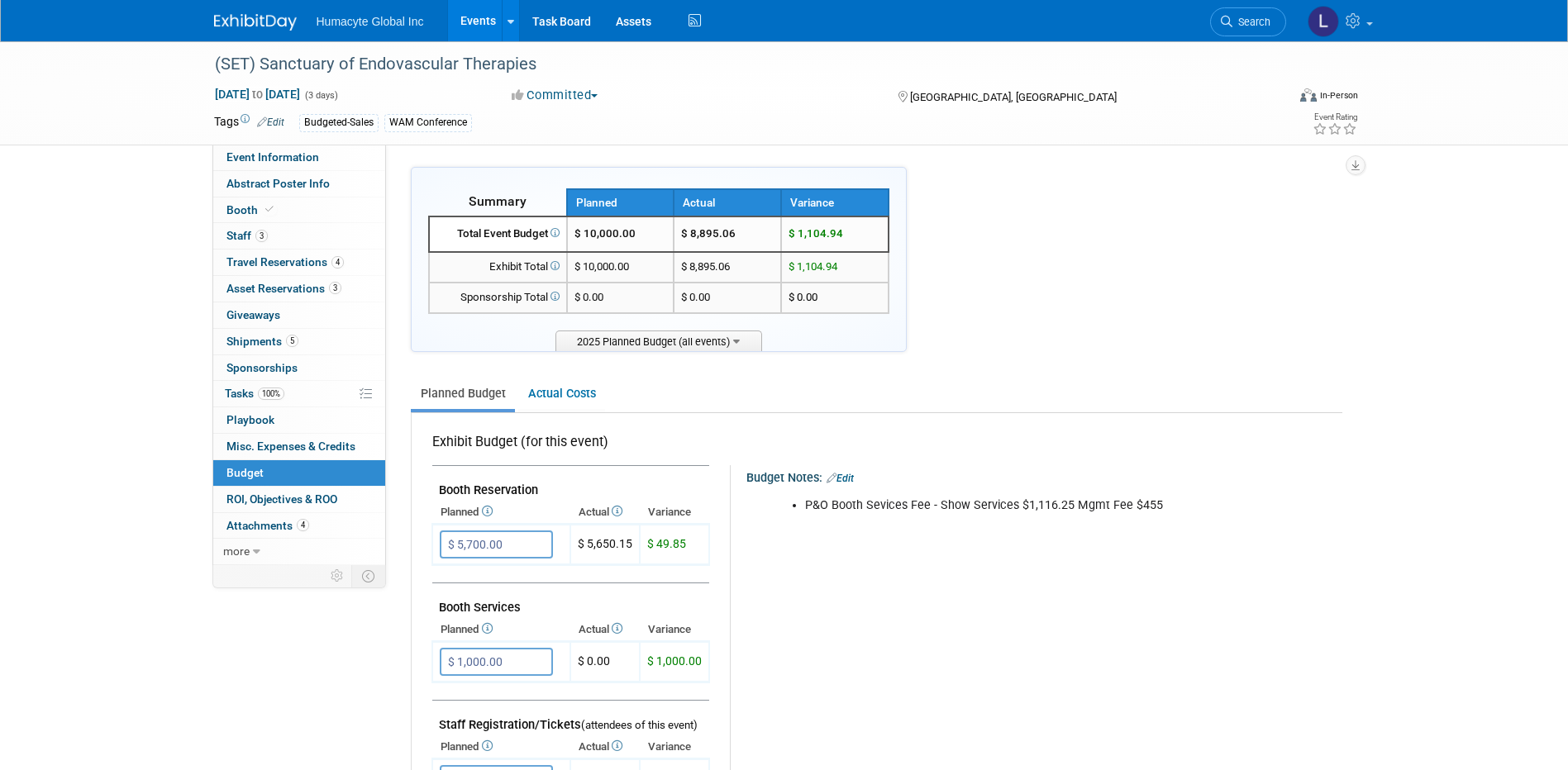
scroll to position [248, 0]
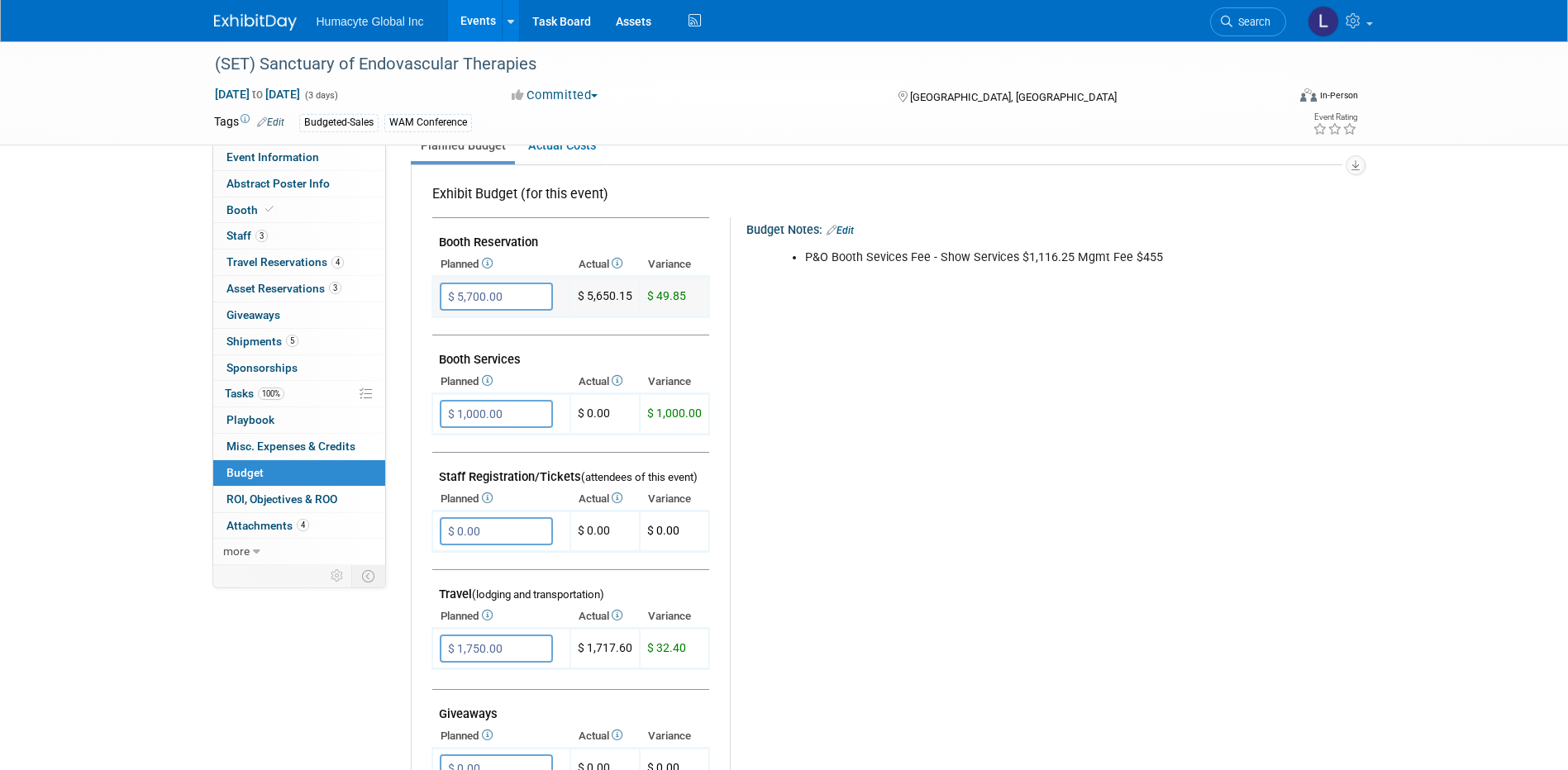
click at [514, 298] on input "$ 5,700.00" at bounding box center [497, 296] width 113 height 28
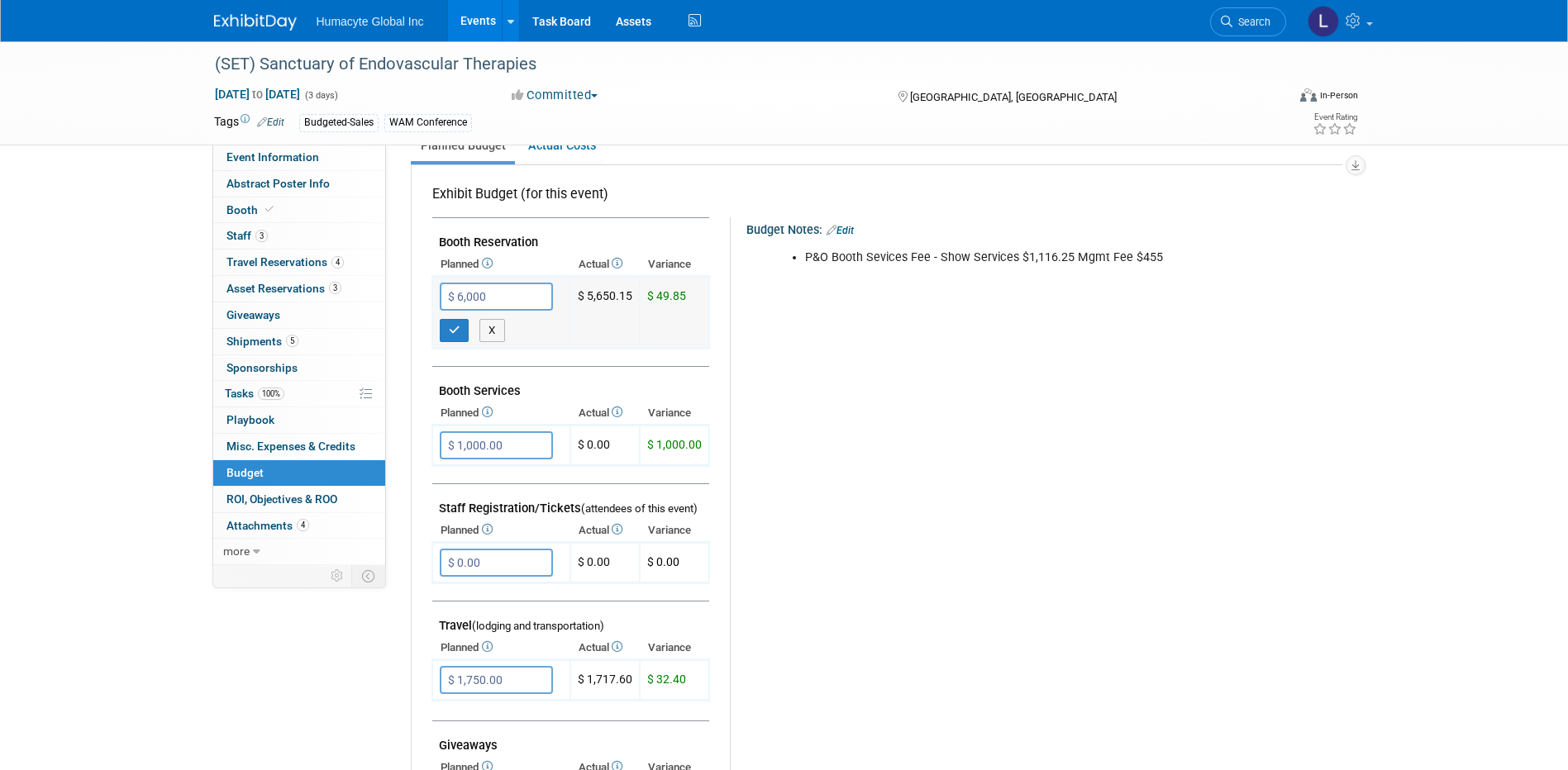
type input "$ 6,000.00"
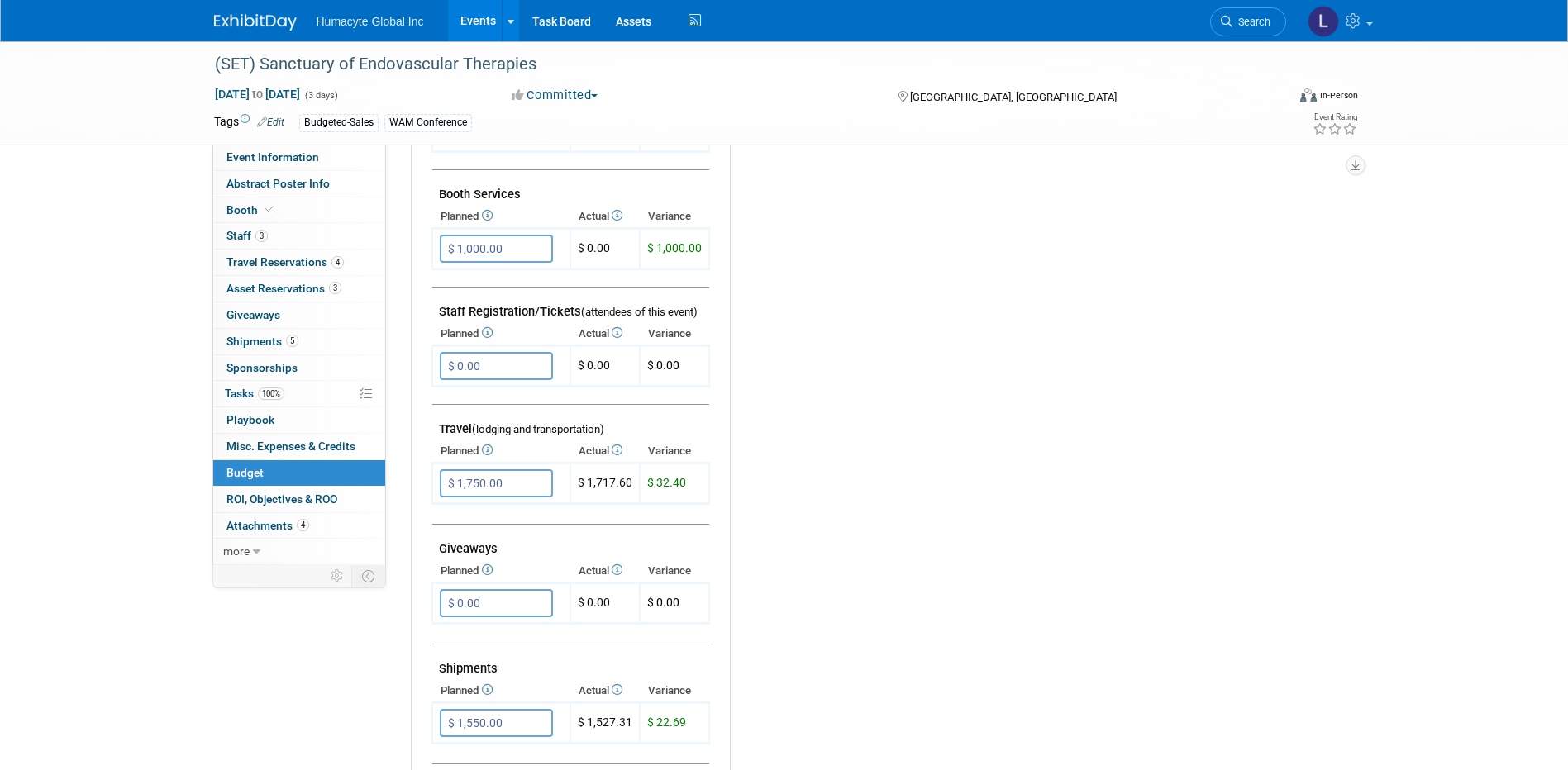
scroll to position [578, 0]
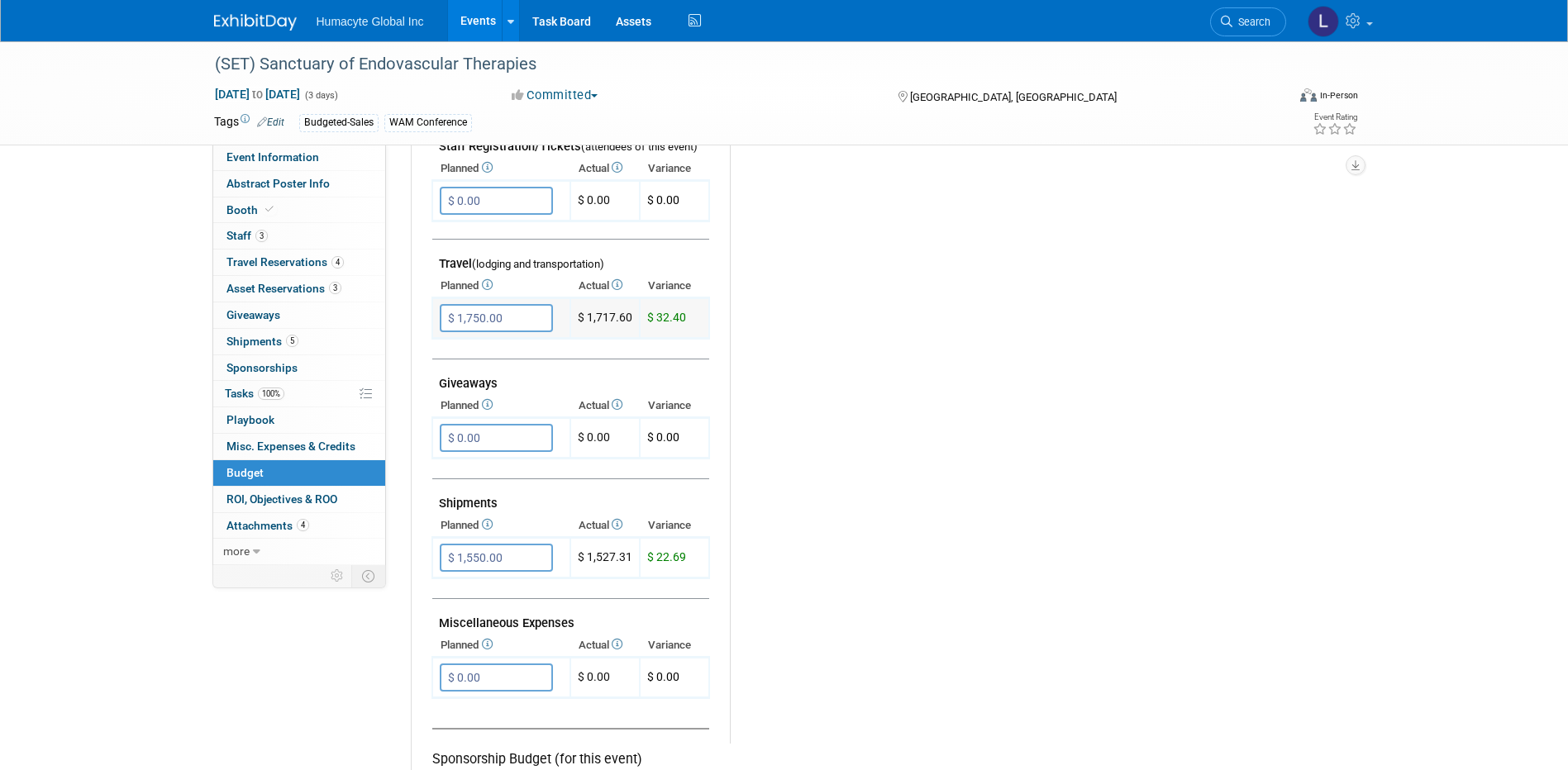
click at [468, 322] on input "$ 1,750.00" at bounding box center [497, 317] width 113 height 28
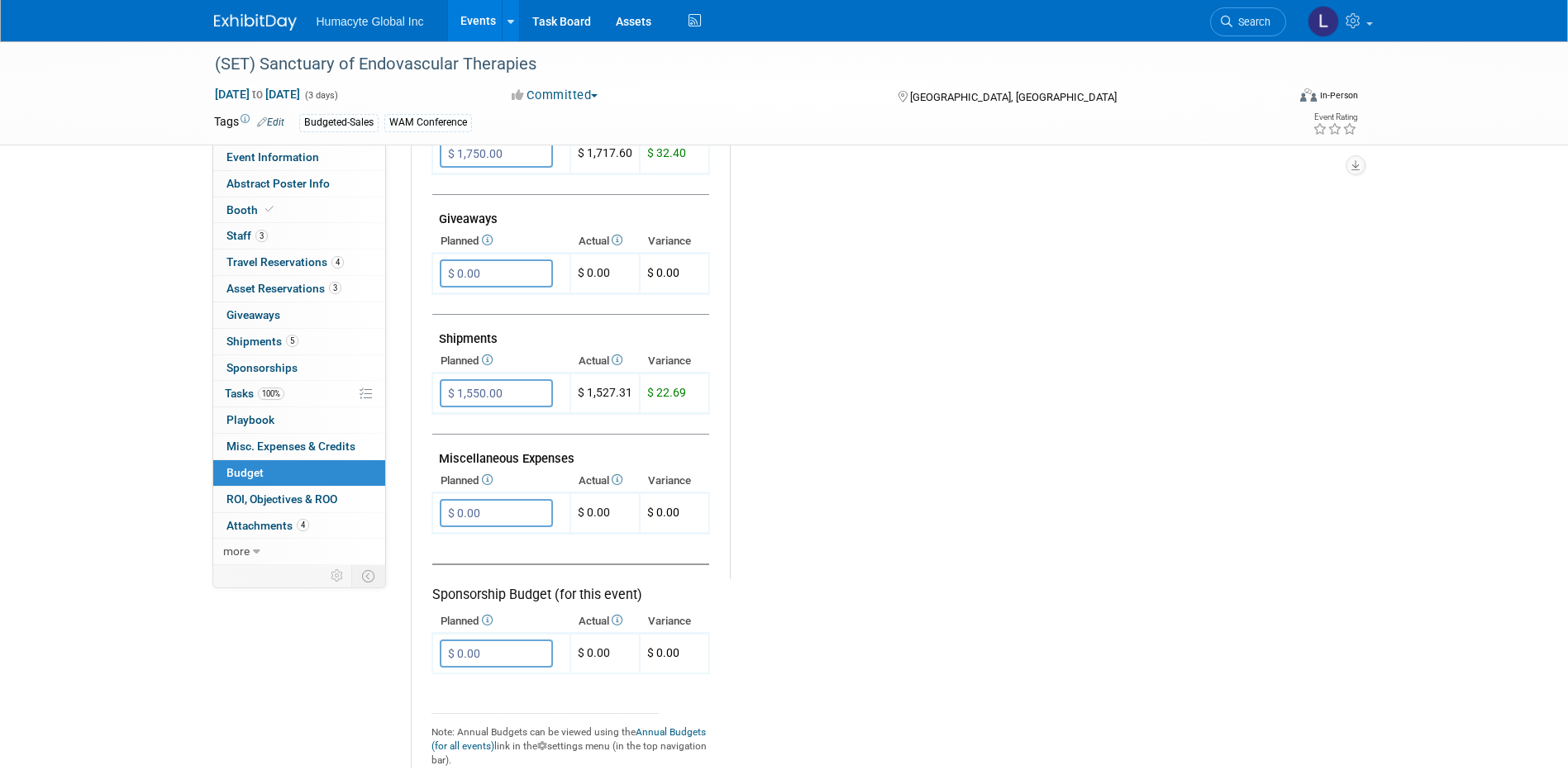
scroll to position [743, 0]
click at [499, 501] on input "$ 0.00" at bounding box center [497, 512] width 113 height 28
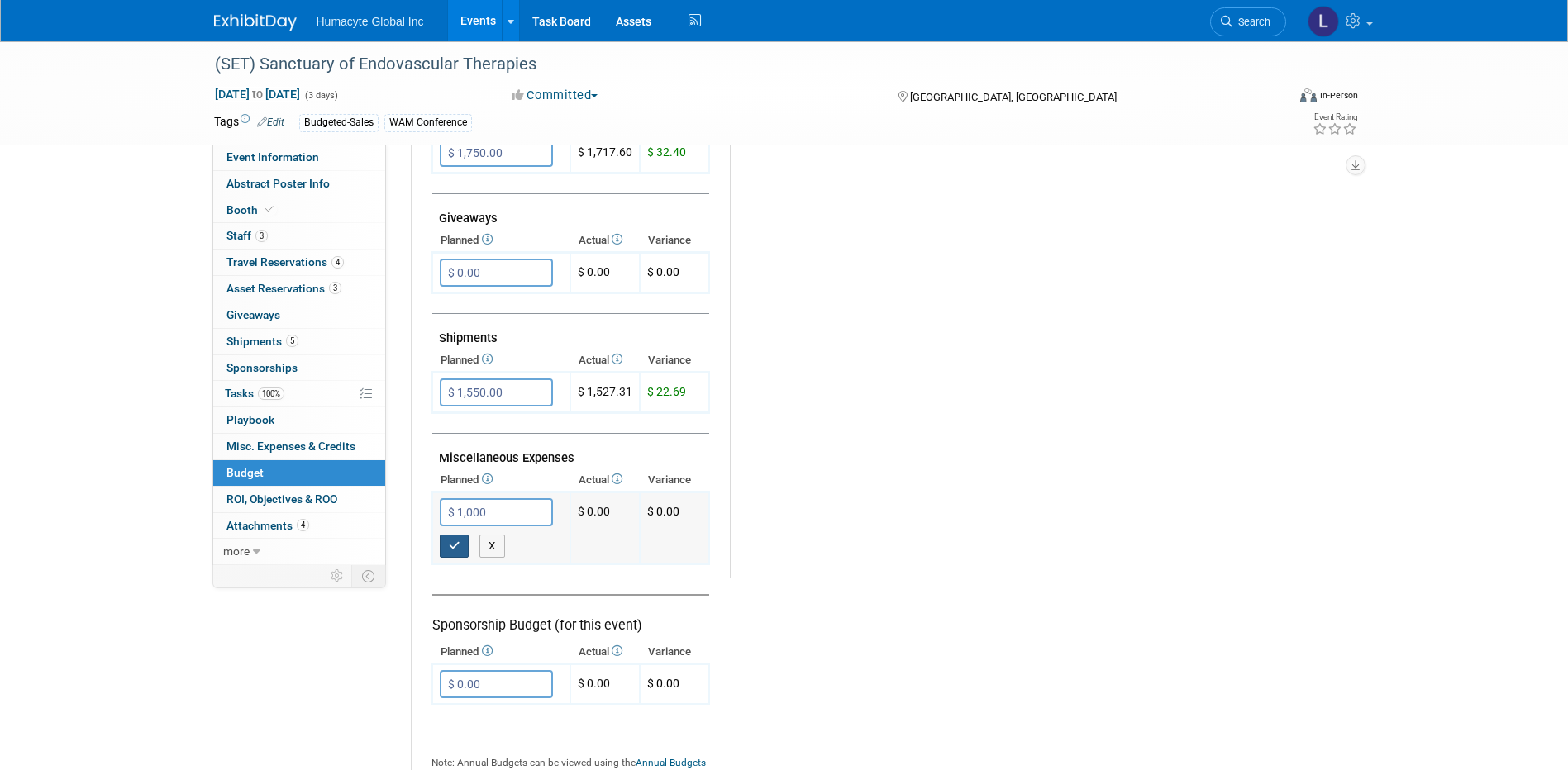
type input "$ 1,000.00"
click at [459, 541] on icon "button" at bounding box center [455, 546] width 12 height 11
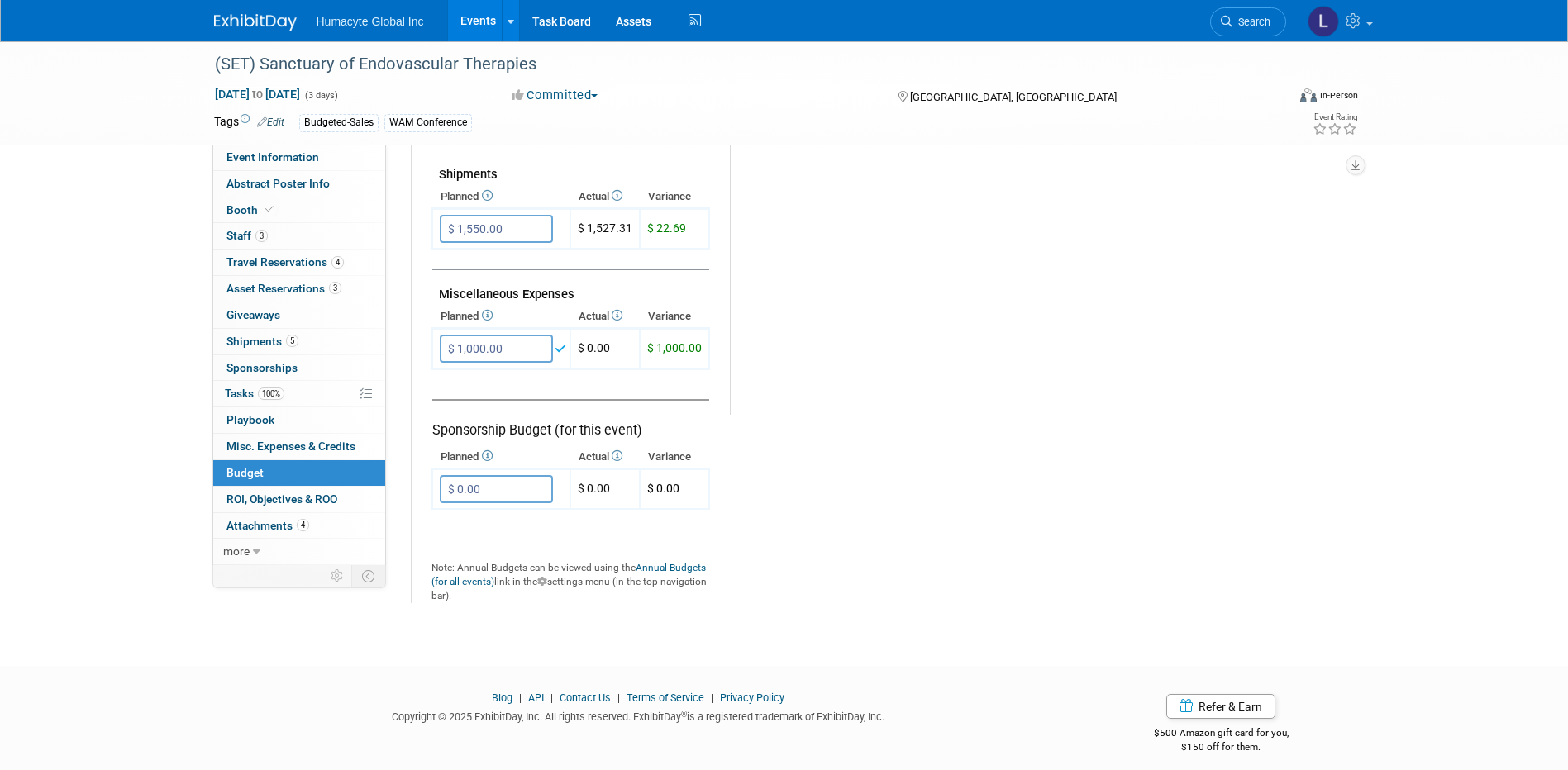
scroll to position [909, 0]
click at [480, 491] on input "$ 0.00" at bounding box center [497, 487] width 113 height 28
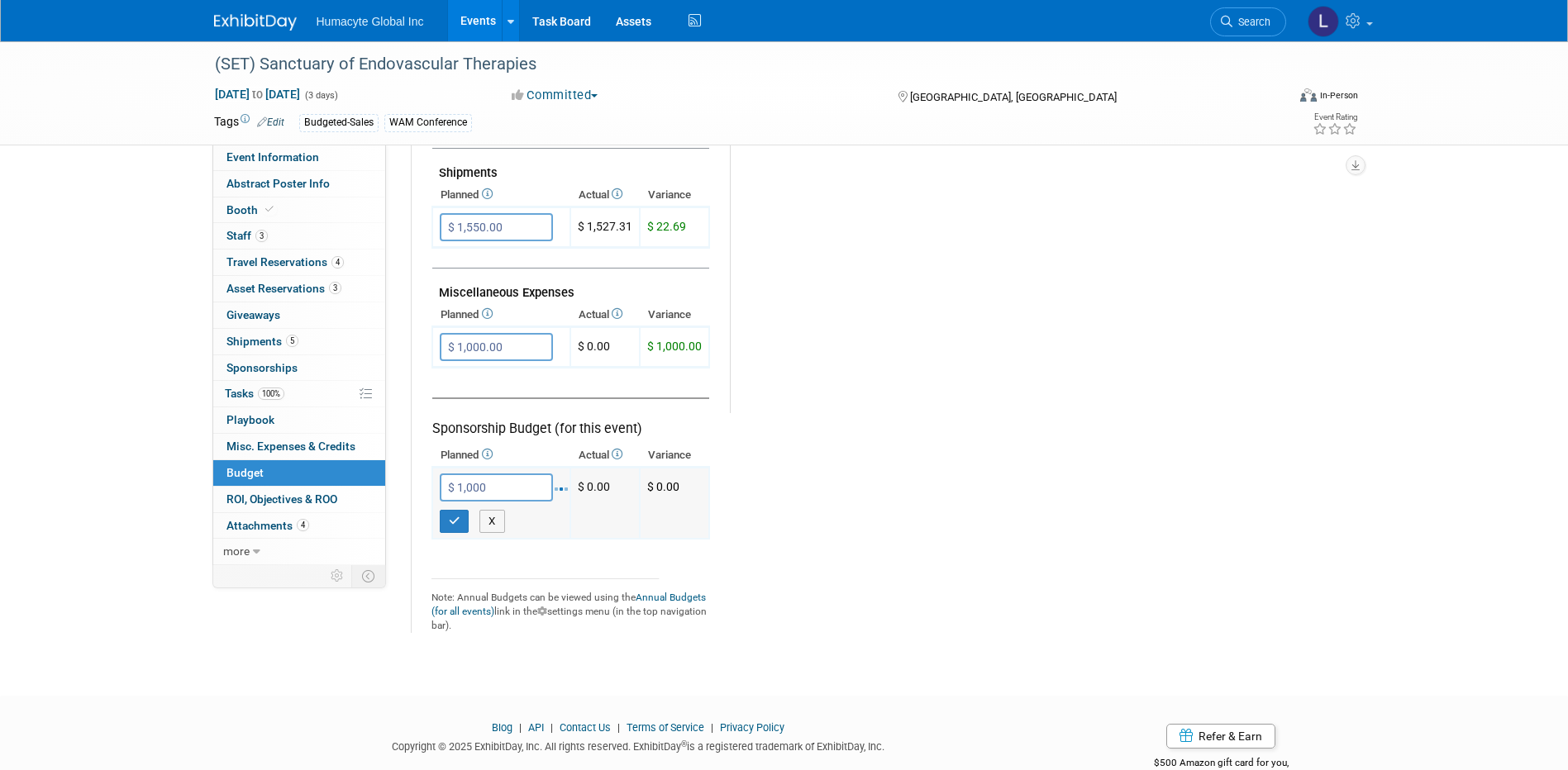
type input "$ 1,000.00"
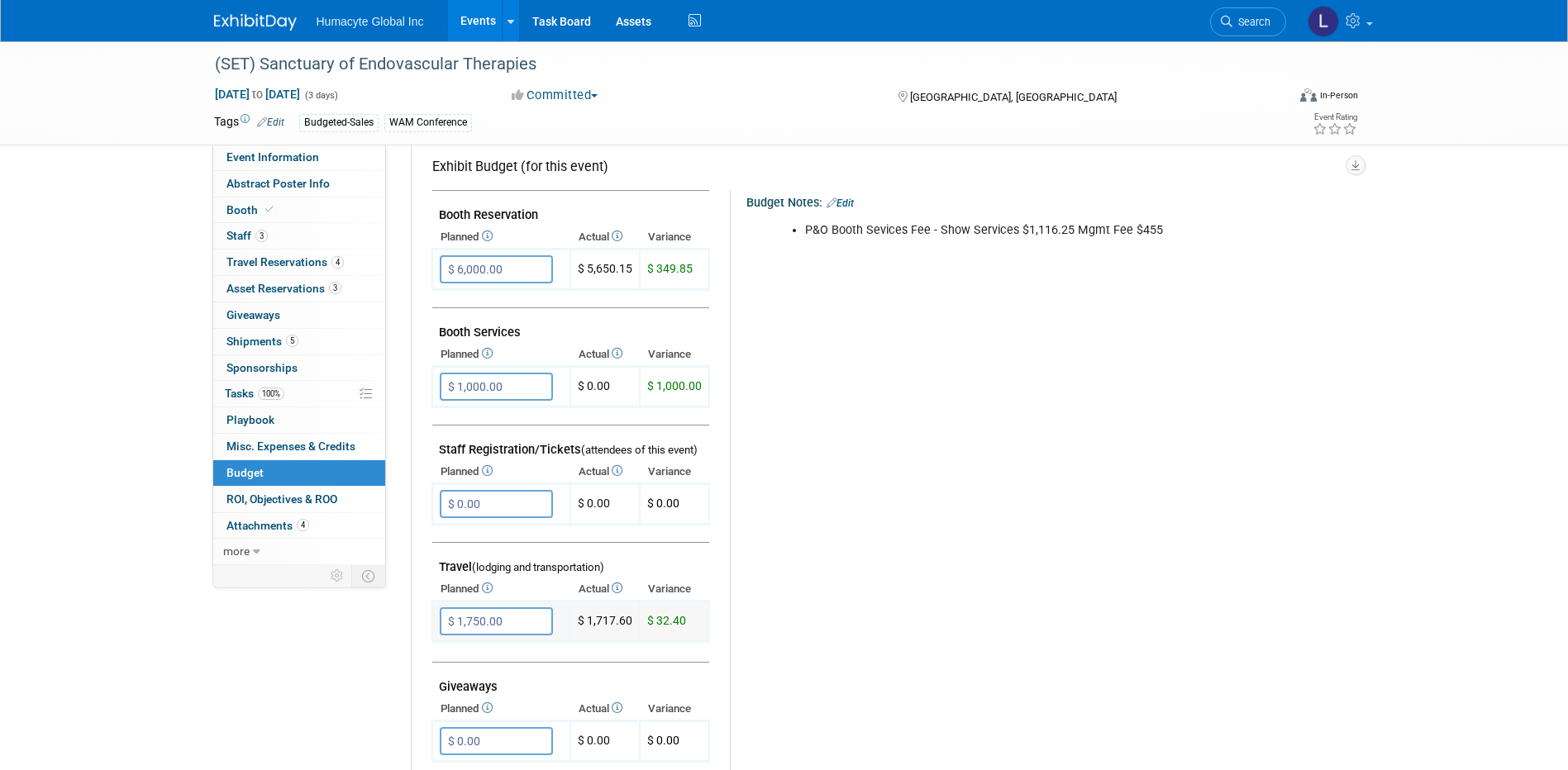
scroll to position [248, 0]
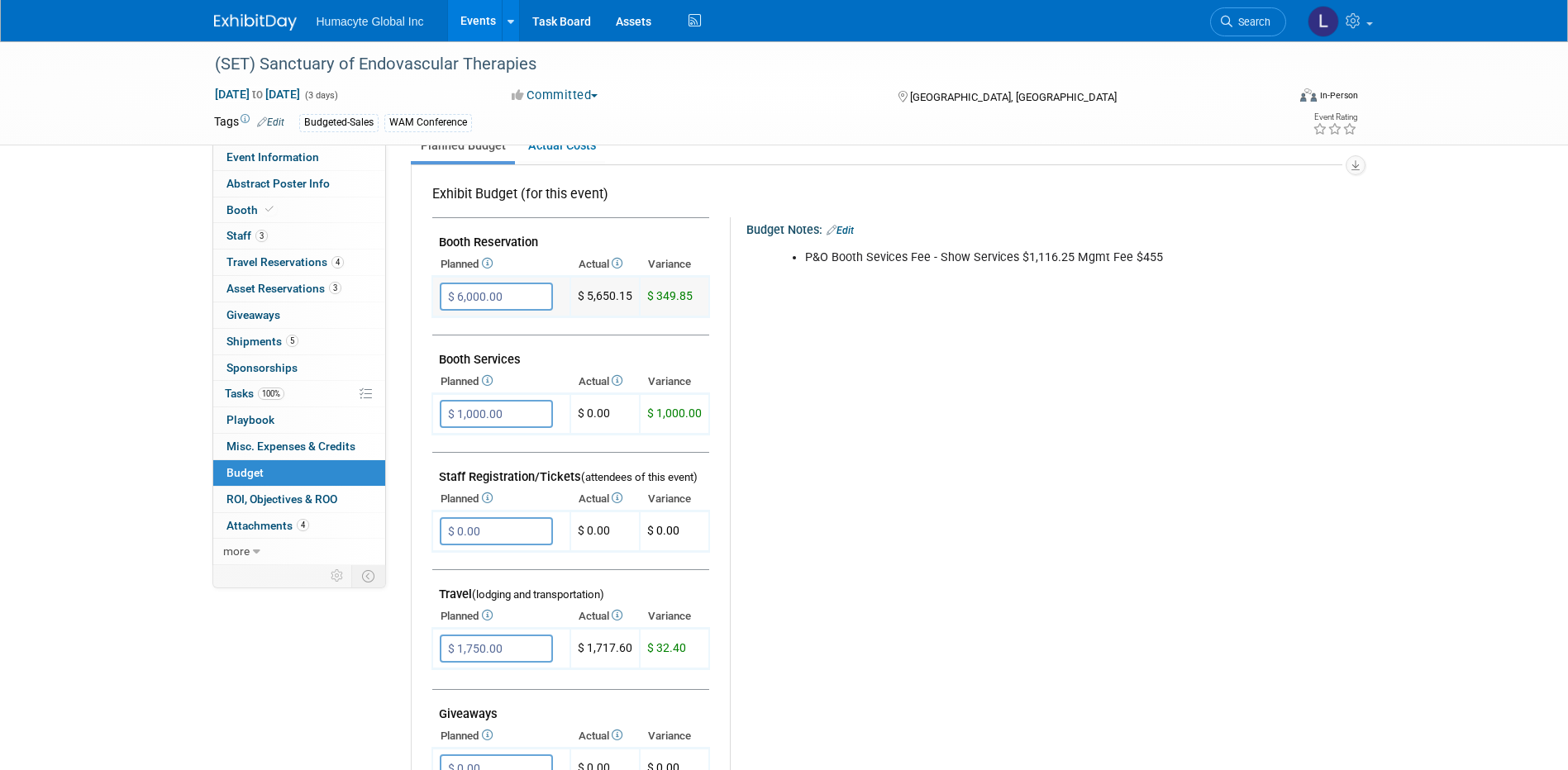
click at [508, 299] on input "$ 6,000.00" at bounding box center [497, 296] width 113 height 28
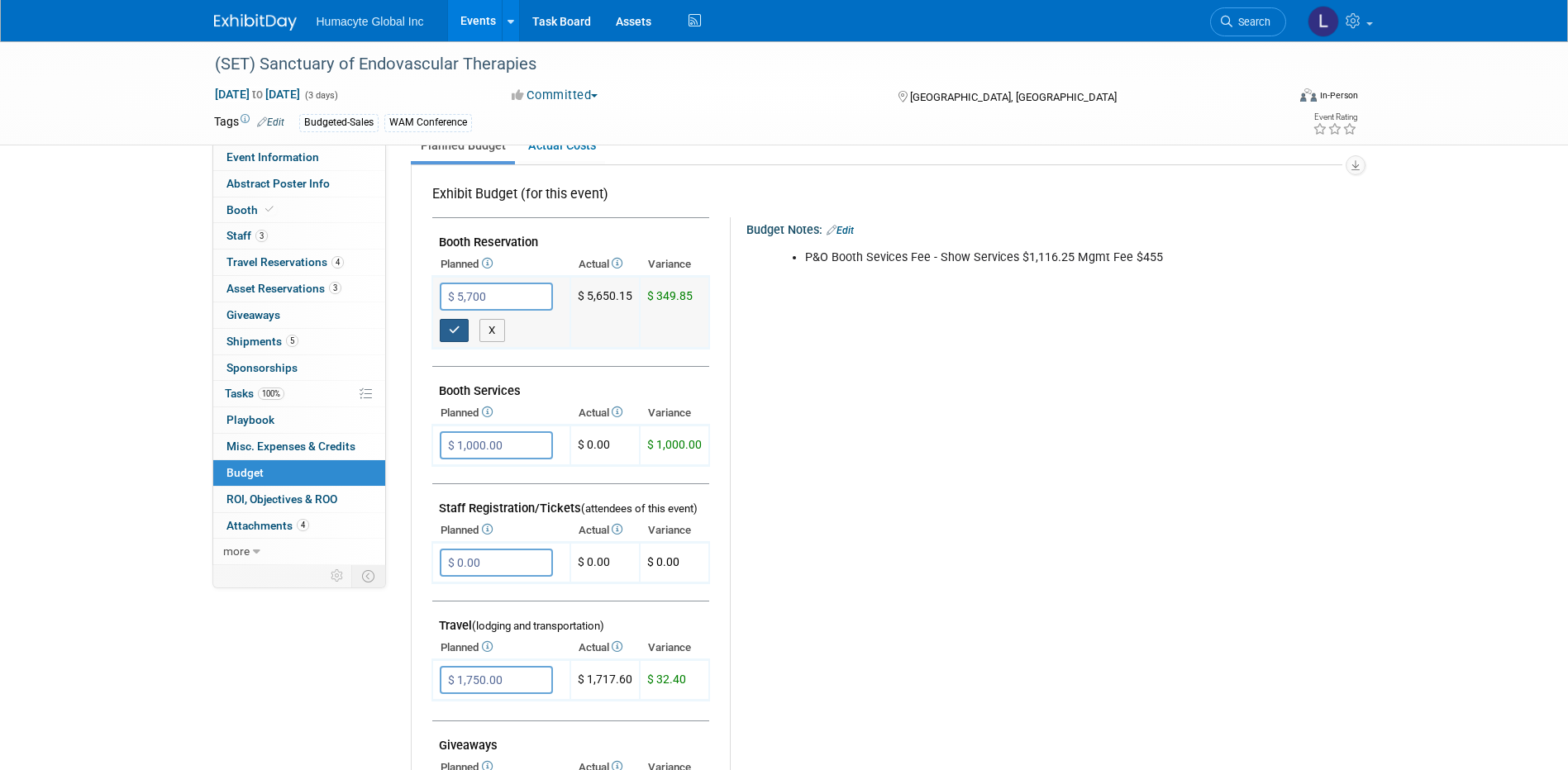
type input "$ 5,700.00"
click at [443, 337] on button "button" at bounding box center [455, 330] width 30 height 23
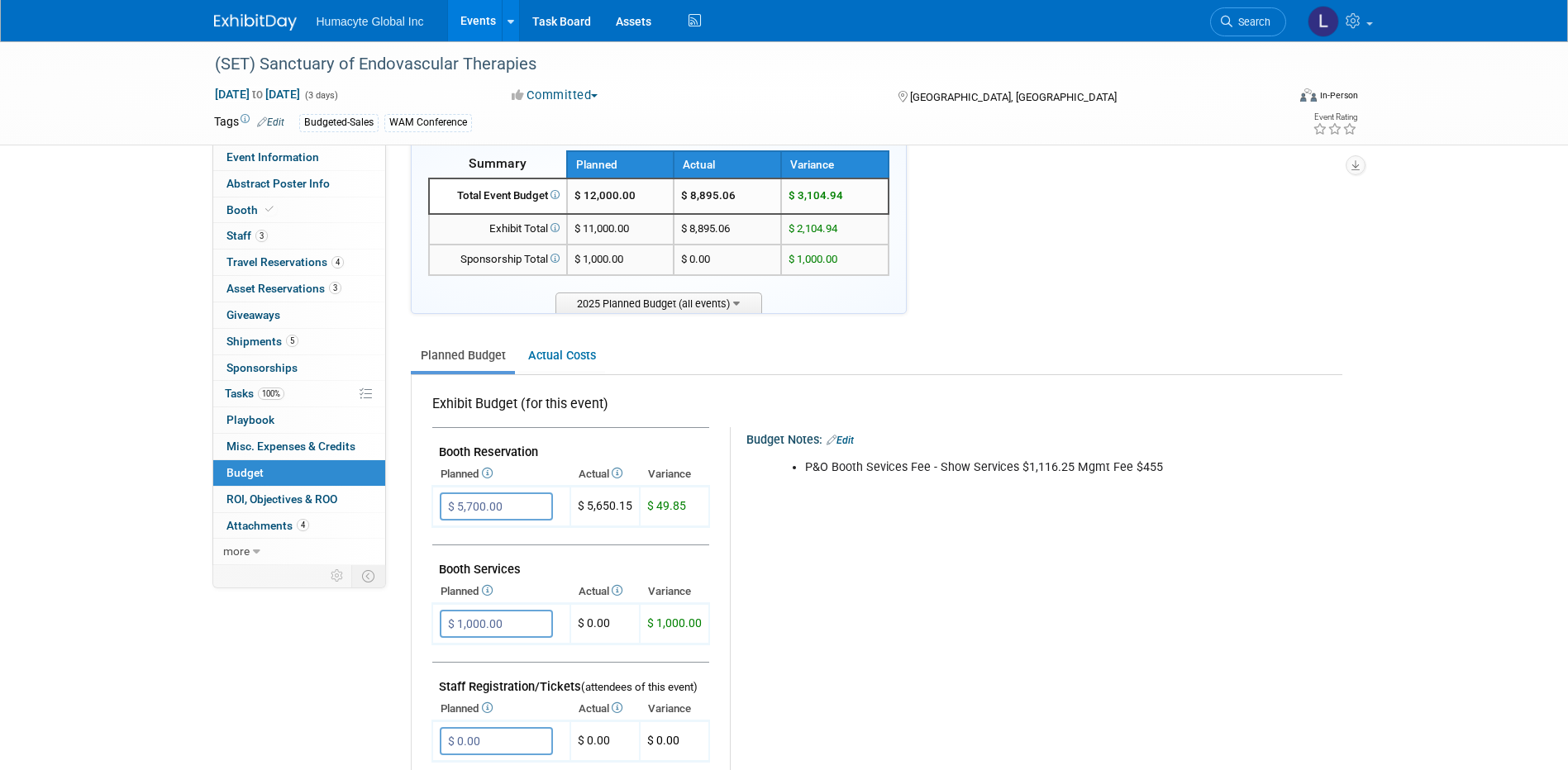
scroll to position [0, 0]
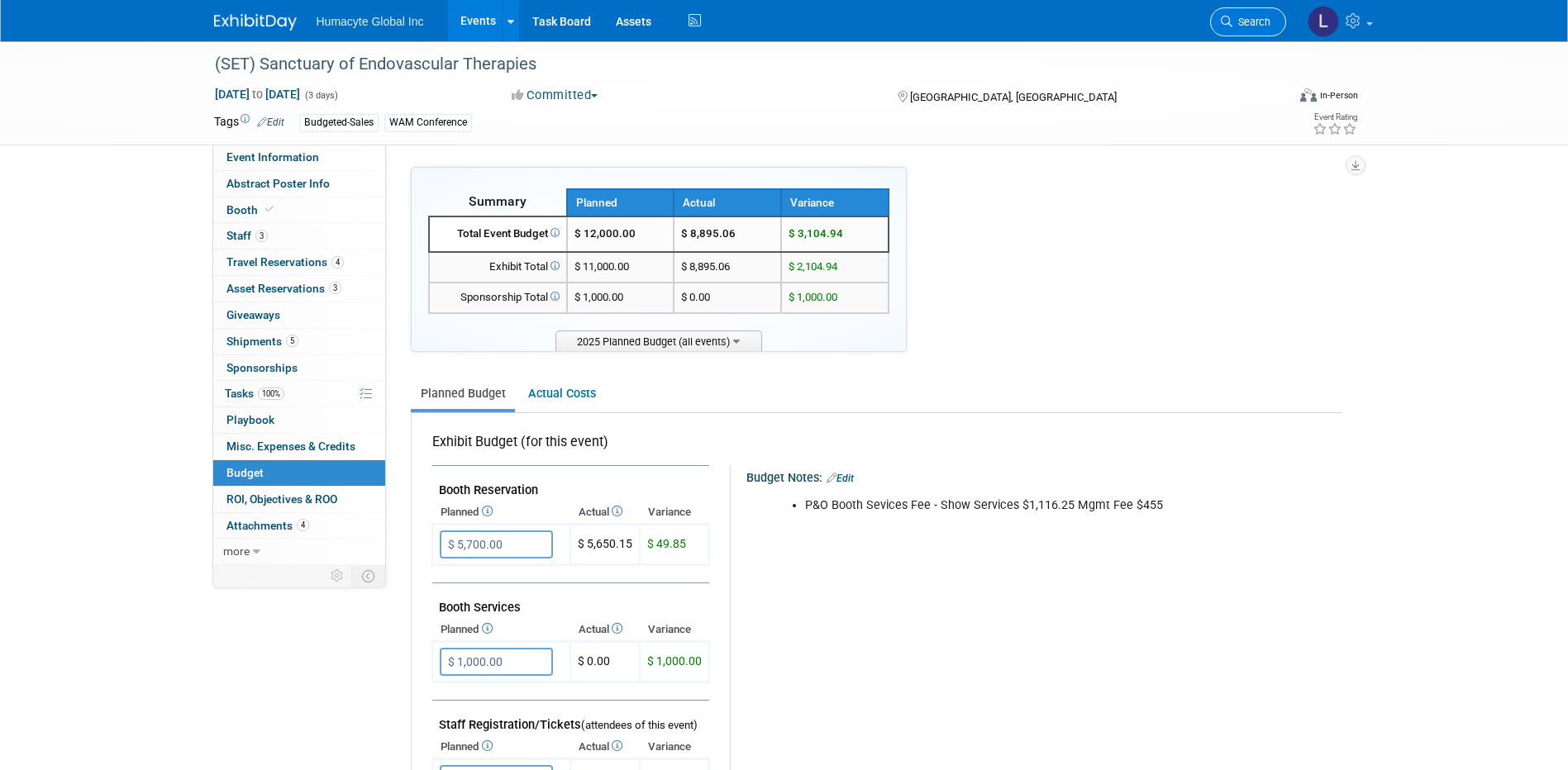
click at [1222, 26] on icon at bounding box center [1227, 21] width 12 height 12
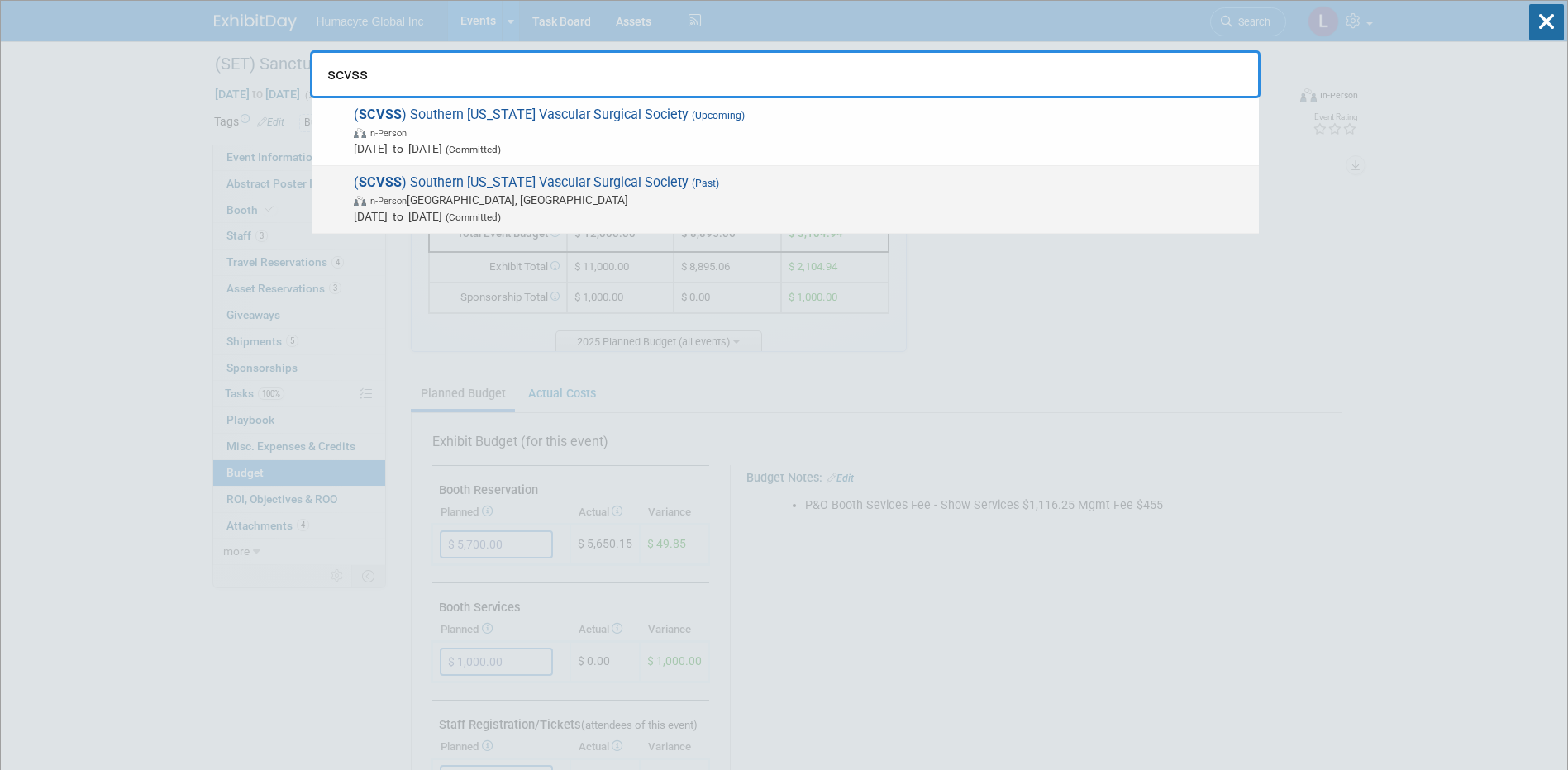
type input "scvss"
click at [651, 221] on span "Apr 4, 2025 to Apr 6, 2025 (Committed)" at bounding box center [802, 217] width 897 height 16
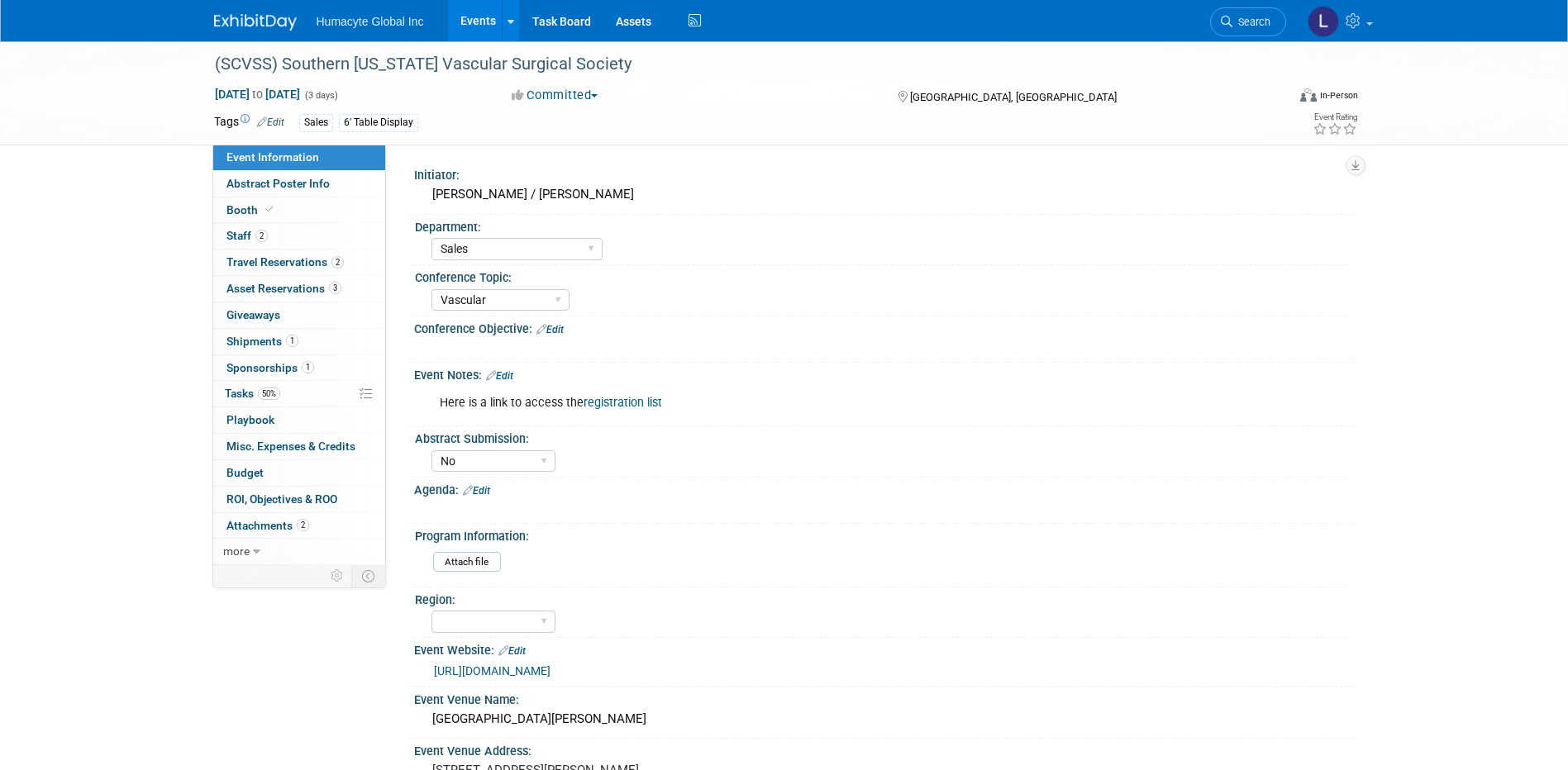
select select "Sales"
select select "Vascular"
select select "No"
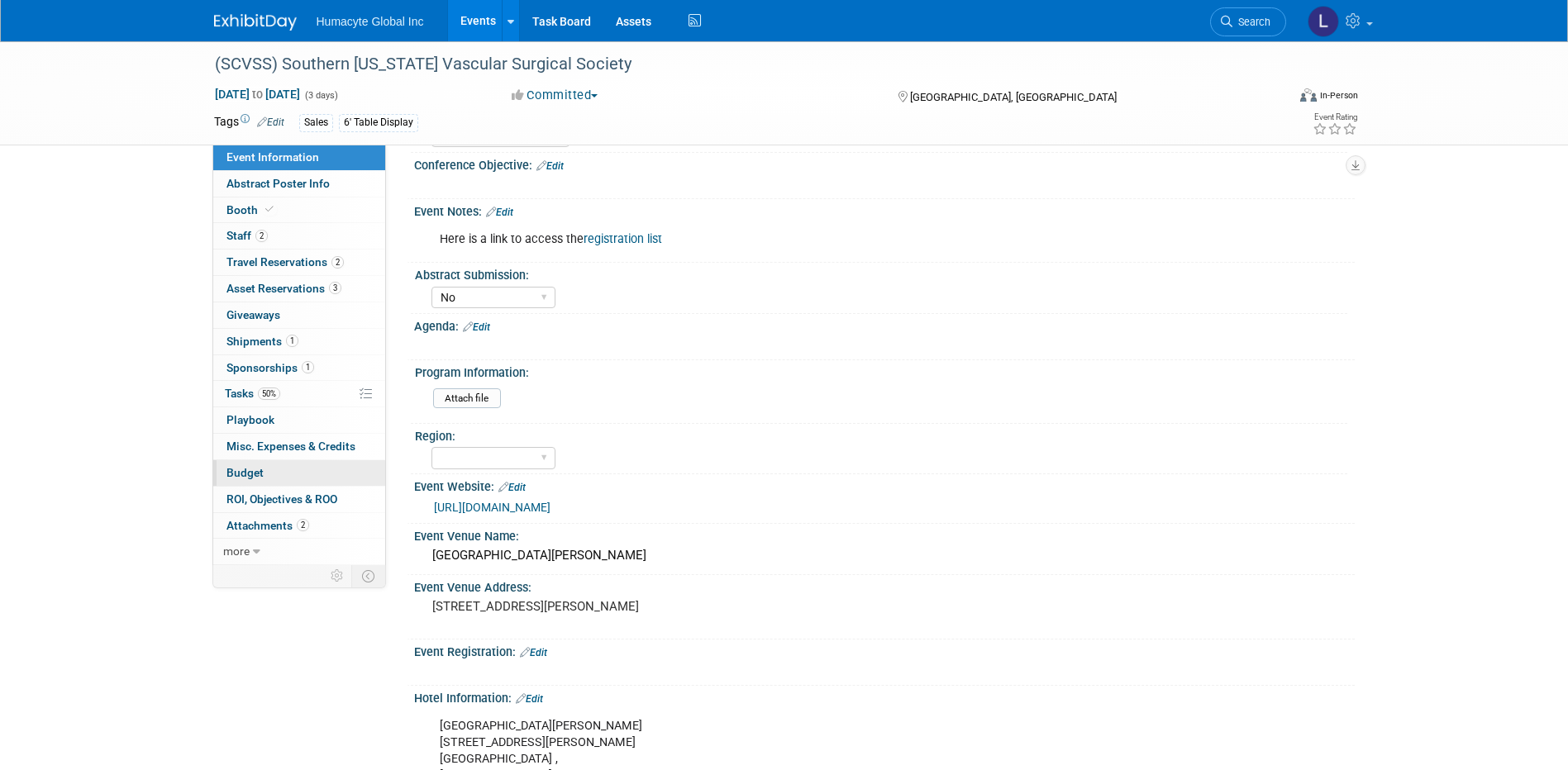
scroll to position [166, 0]
click at [241, 470] on span "Budget" at bounding box center [245, 473] width 38 height 13
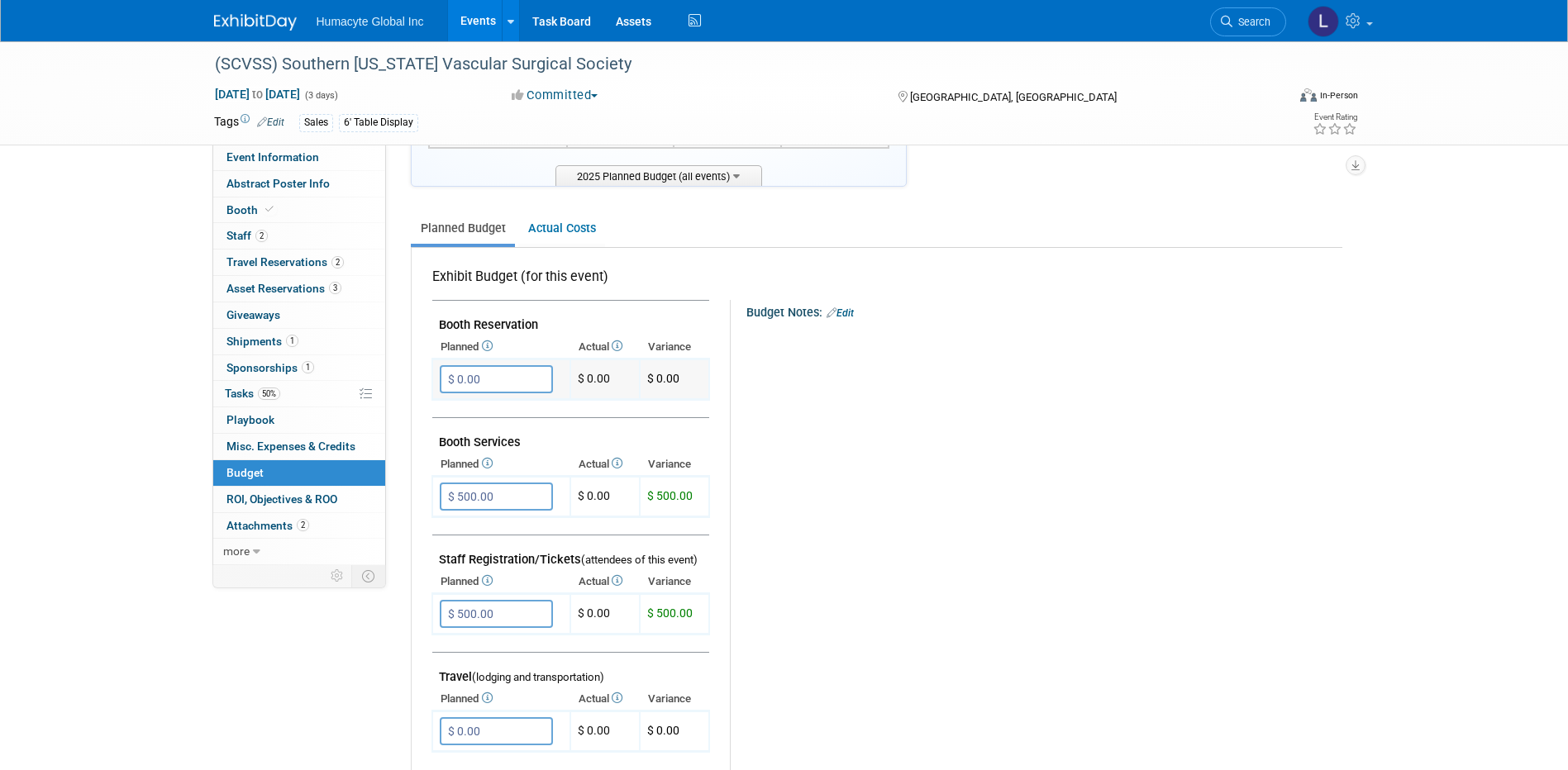
click at [531, 374] on input "$ 0.00" at bounding box center [497, 379] width 113 height 28
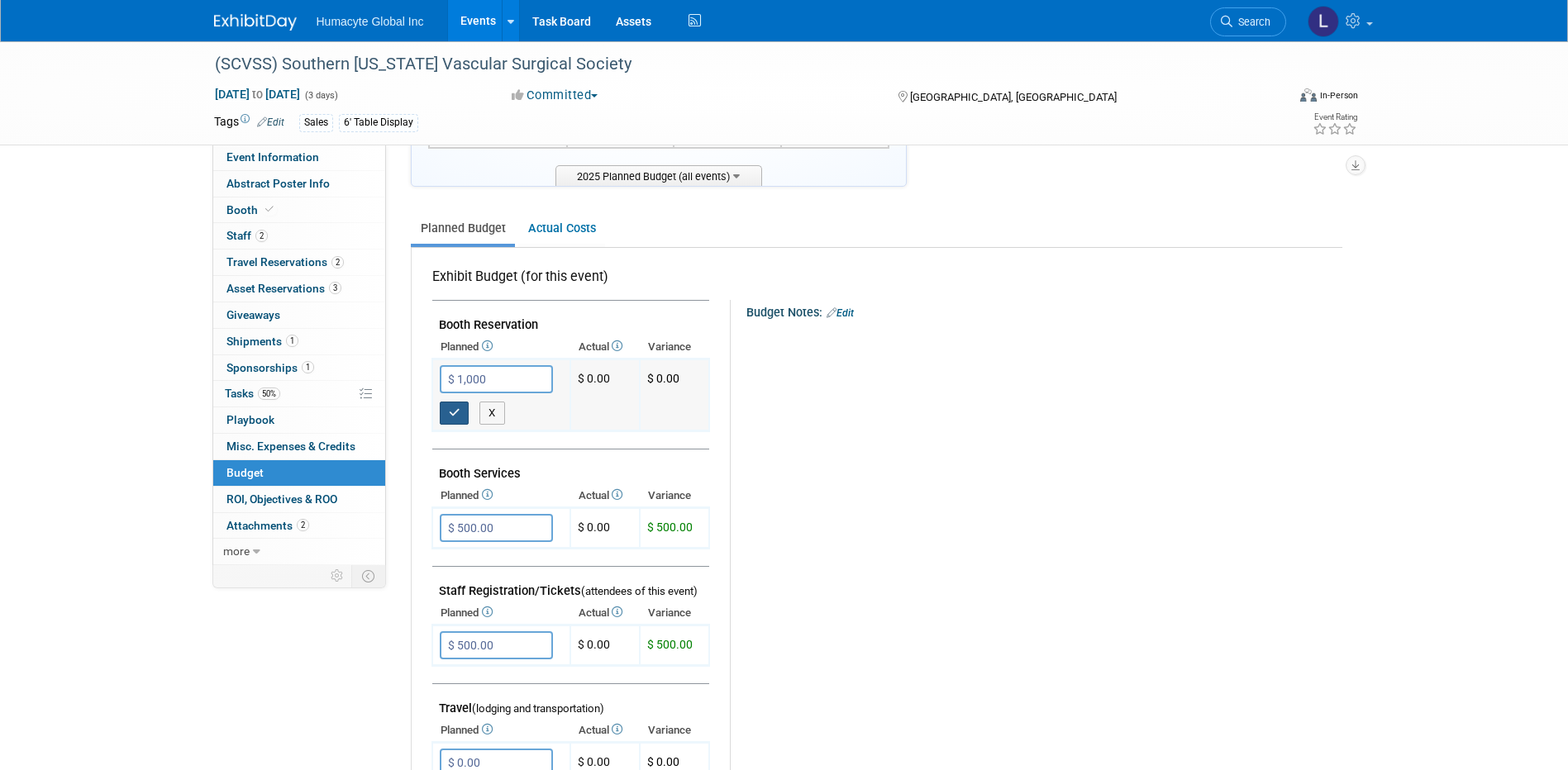
type input "$ 1,000.00"
click at [450, 411] on icon "button" at bounding box center [455, 412] width 12 height 11
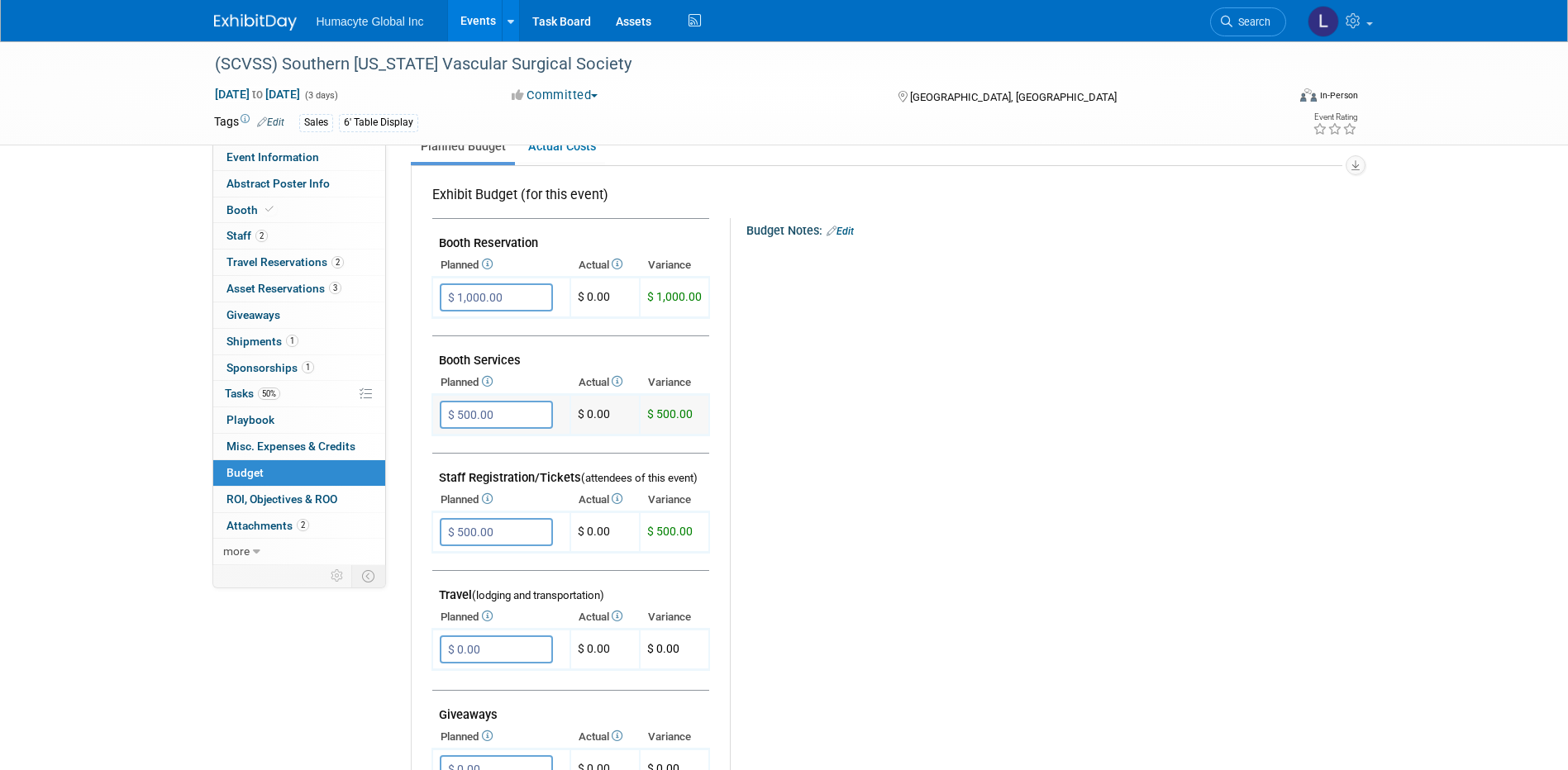
scroll to position [248, 0]
click at [533, 412] on input "$ 500.00" at bounding box center [497, 413] width 113 height 28
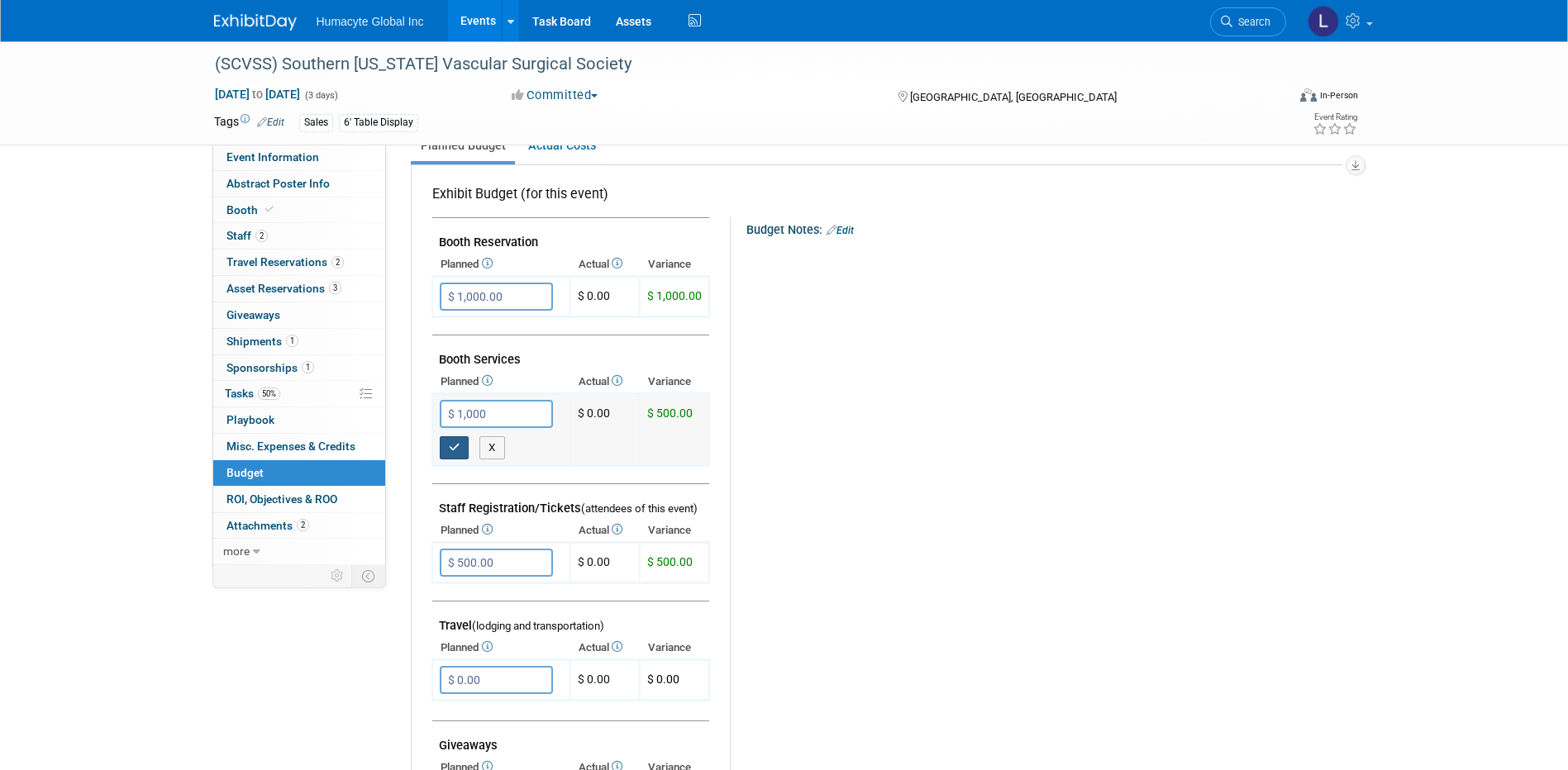
type input "$ 1,000.00"
click at [456, 438] on button "button" at bounding box center [455, 447] width 30 height 23
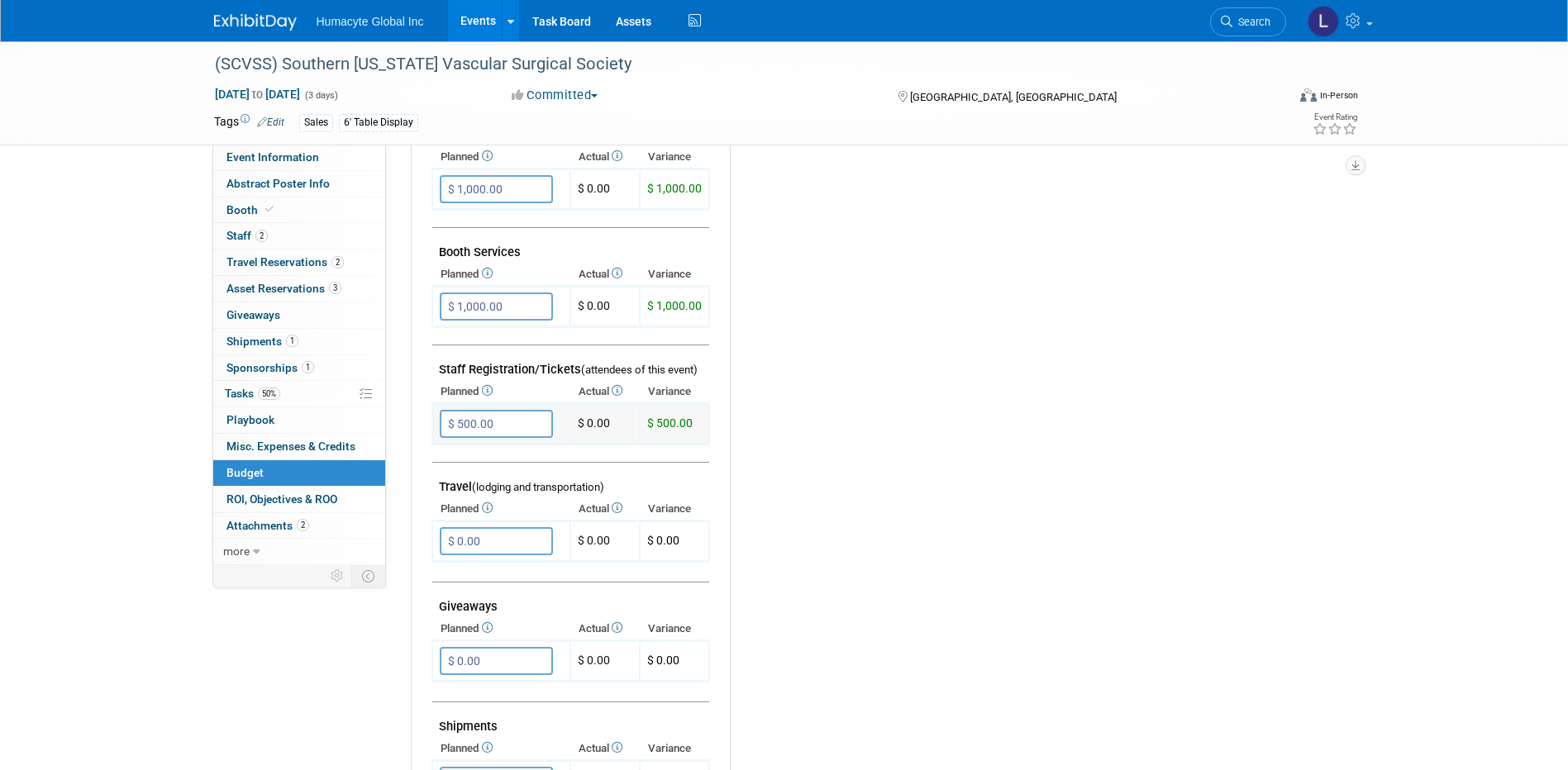
scroll to position [330, 0]
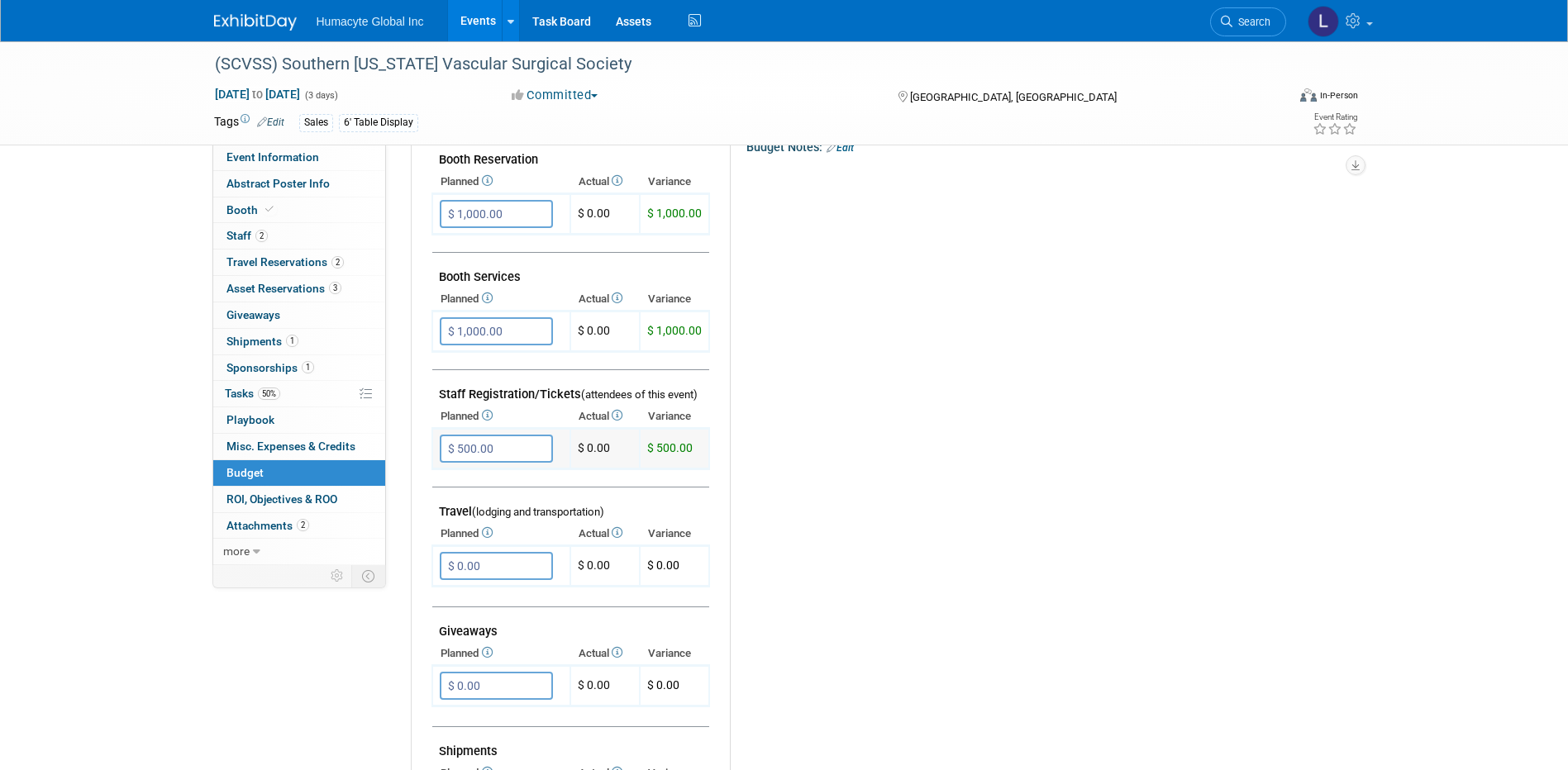
click at [480, 454] on input "$ 500.00" at bounding box center [497, 448] width 113 height 28
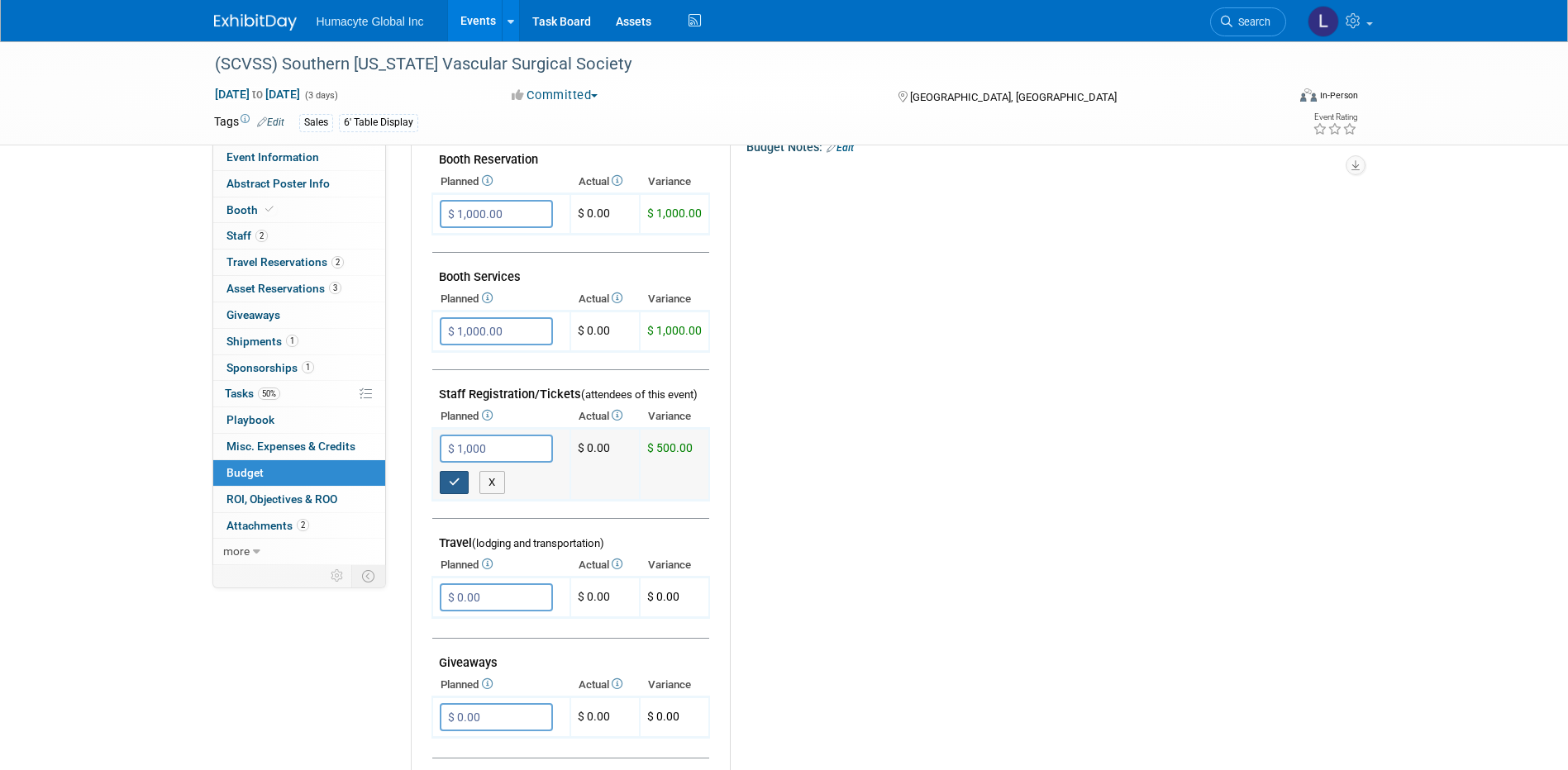
type input "$ 1,000.00"
click at [456, 485] on icon "button" at bounding box center [455, 482] width 12 height 11
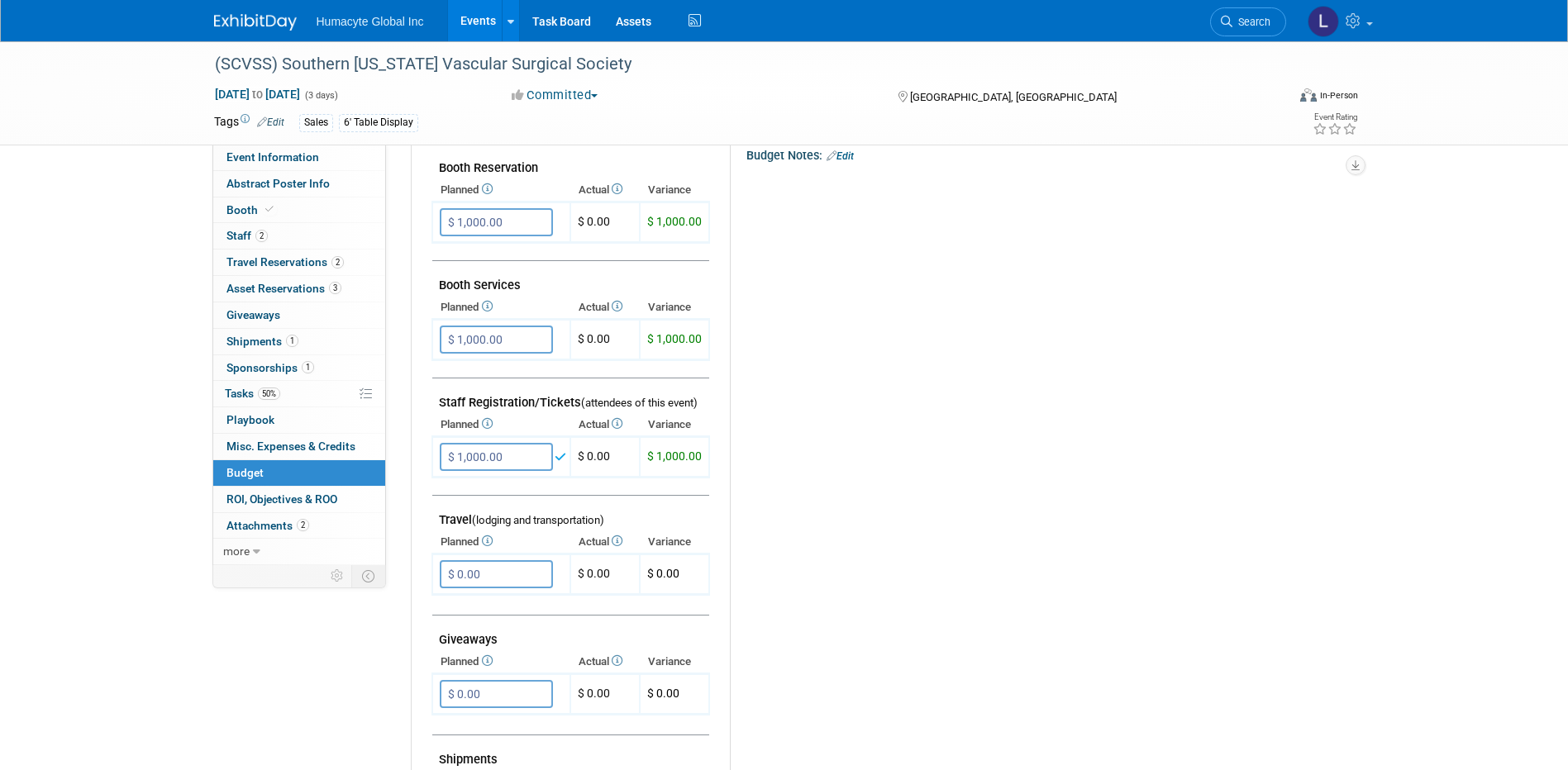
scroll to position [496, 0]
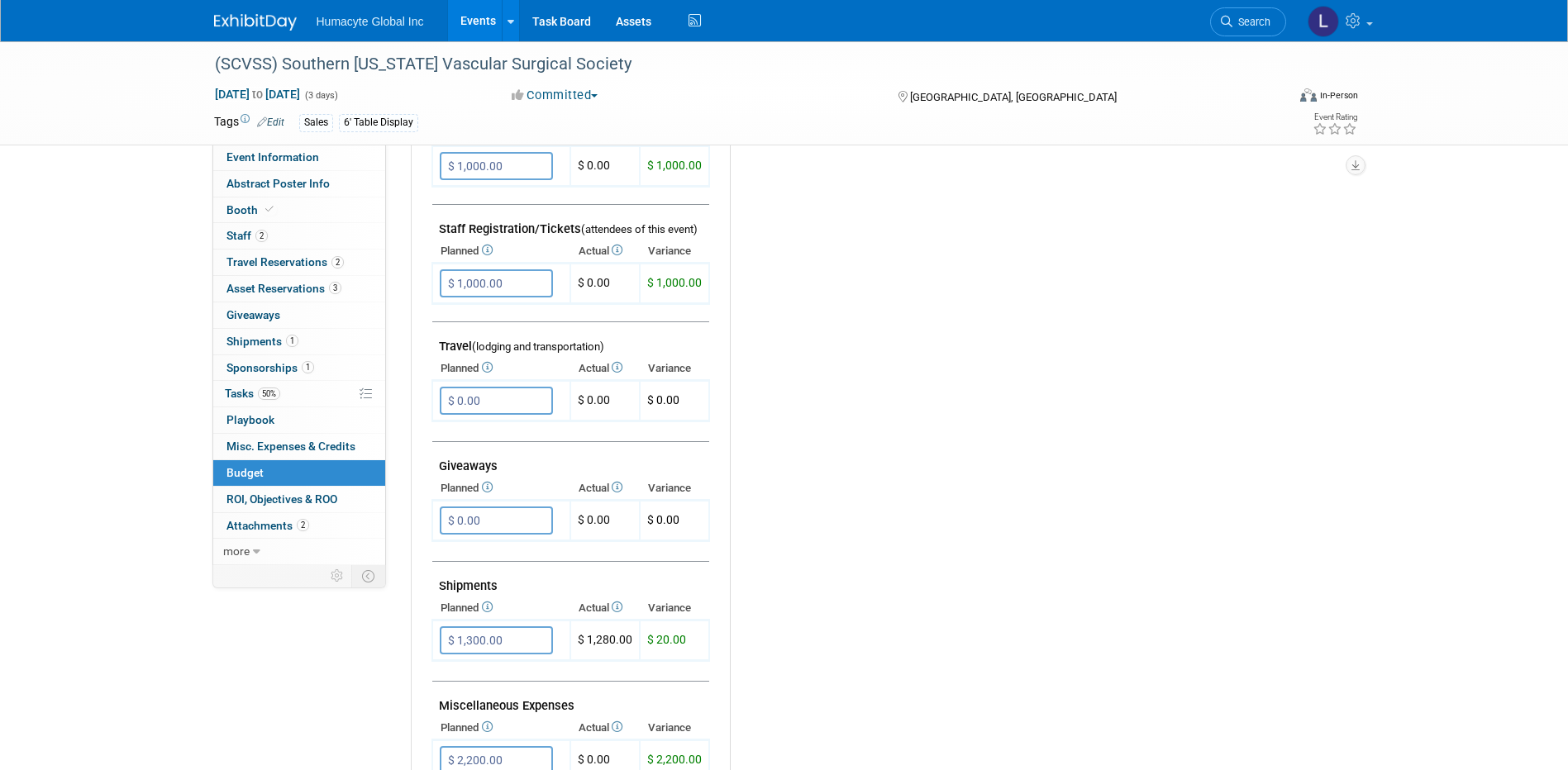
click at [473, 16] on link "Events" at bounding box center [478, 20] width 60 height 41
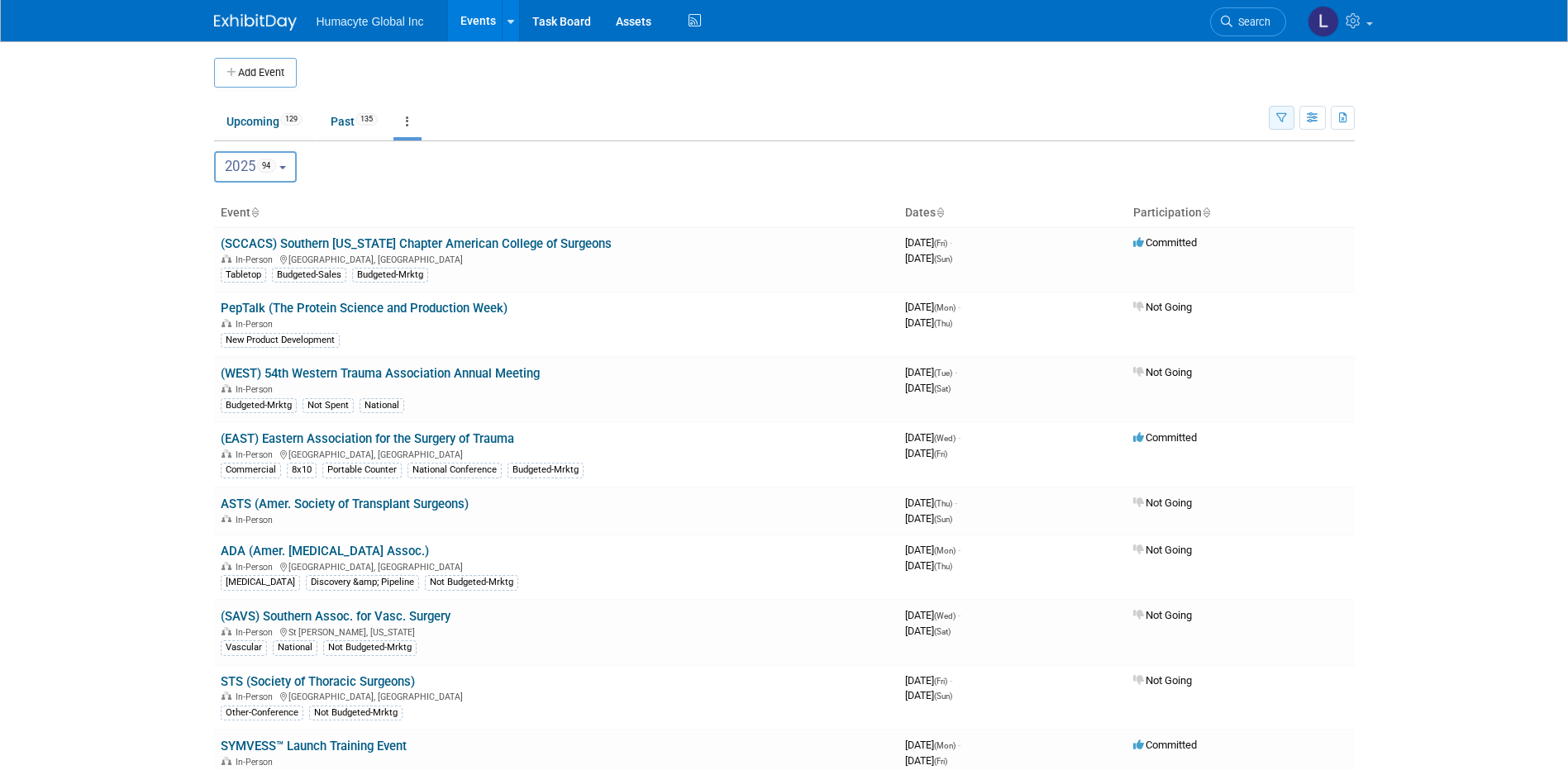
click at [1283, 115] on icon "button" at bounding box center [1282, 119] width 11 height 11
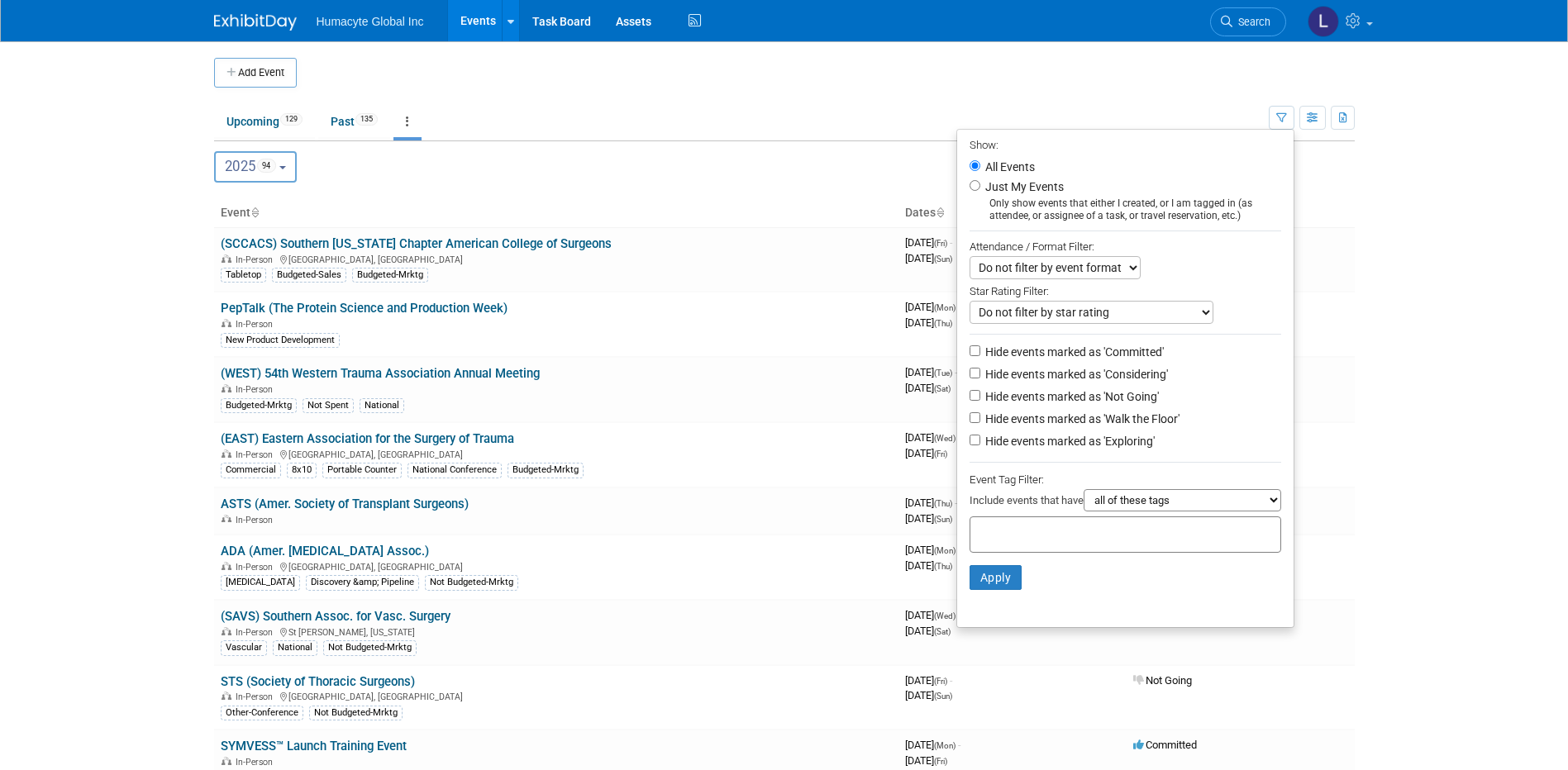
click at [1078, 405] on label "Hide events marked as 'Not Going'" at bounding box center [1069, 397] width 177 height 16
click at [981, 401] on input "Hide events marked as 'Not Going'" at bounding box center [975, 395] width 11 height 11
checkbox input "true"
click at [1014, 427] on label "Hide events marked as 'Walk the Floor'" at bounding box center [1080, 419] width 198 height 16
click at [981, 423] on input "Hide events marked as 'Walk the Floor'" at bounding box center [975, 418] width 11 height 11
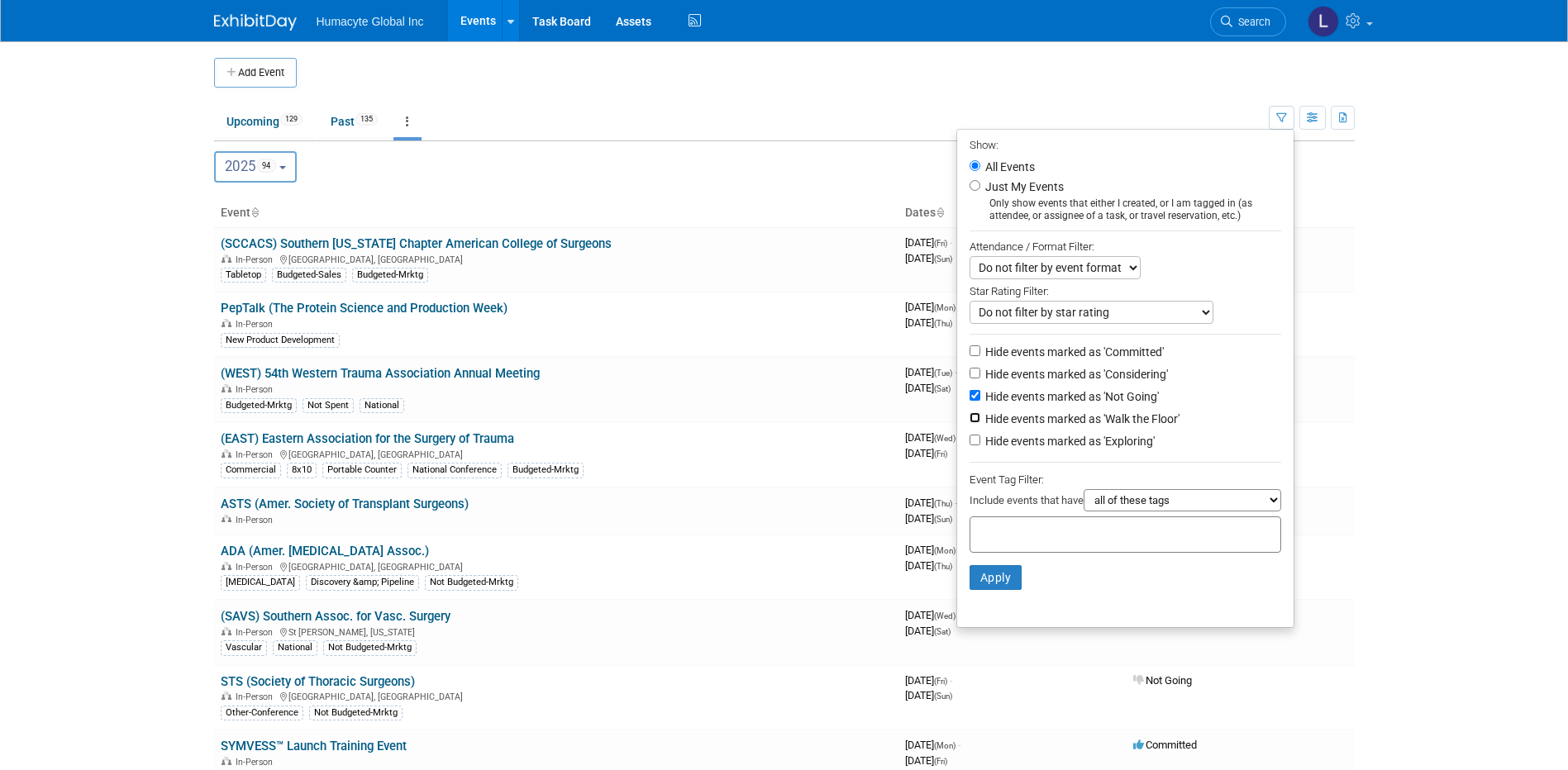
checkbox input "true"
click at [1015, 450] on label "Hide events marked as 'Exploring'" at bounding box center [1068, 441] width 173 height 16
click at [981, 445] on input "Hide events marked as 'Exploring'" at bounding box center [975, 440] width 11 height 11
checkbox input "true"
click at [1009, 382] on label "Hide events marked as 'Considering'" at bounding box center [1074, 374] width 186 height 16
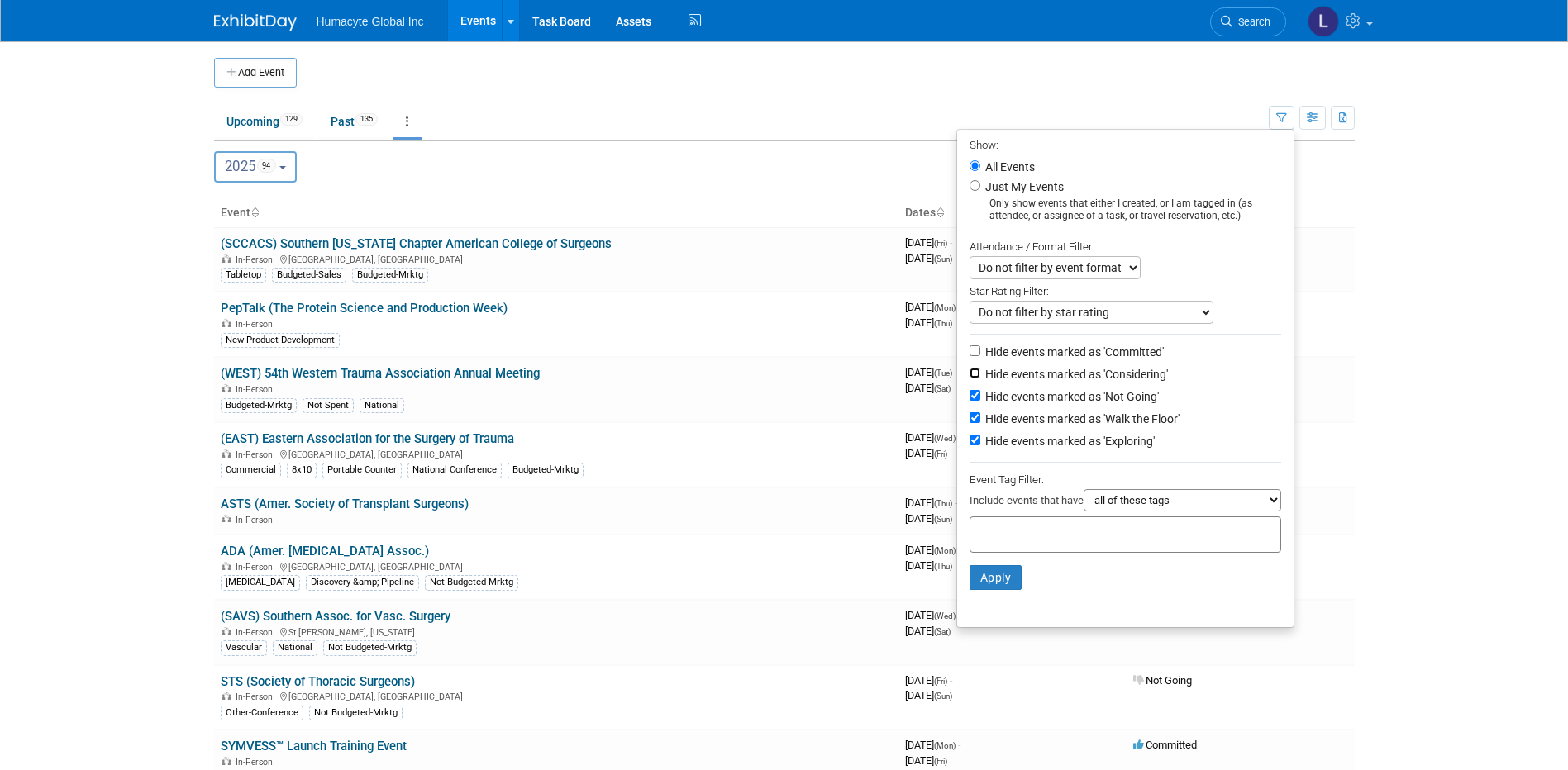
click at [981, 379] on input "Hide events marked as 'Considering'" at bounding box center [975, 373] width 11 height 11
checkbox input "true"
click at [986, 588] on button "Apply" at bounding box center [996, 577] width 53 height 25
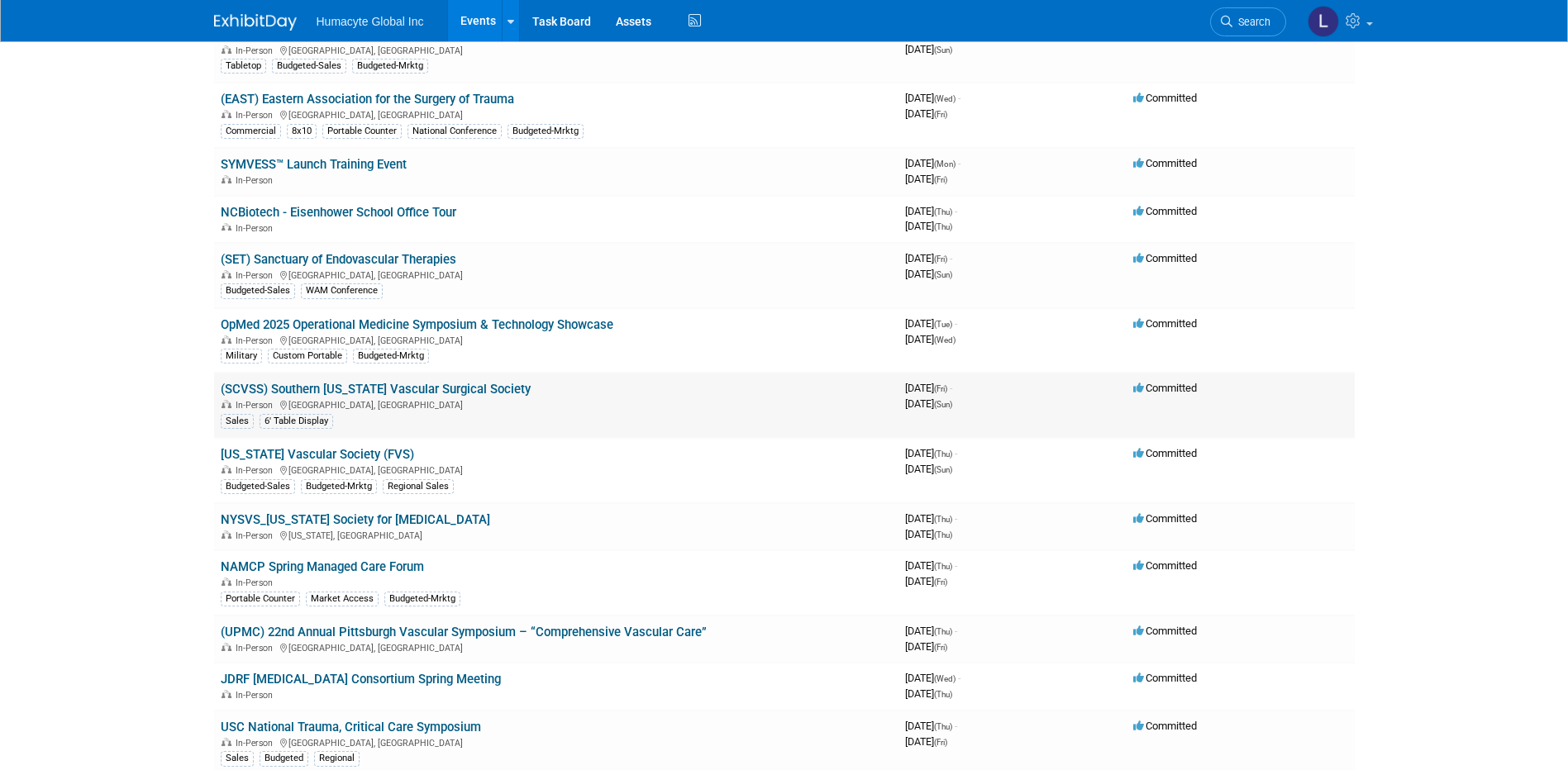
scroll to position [248, 0]
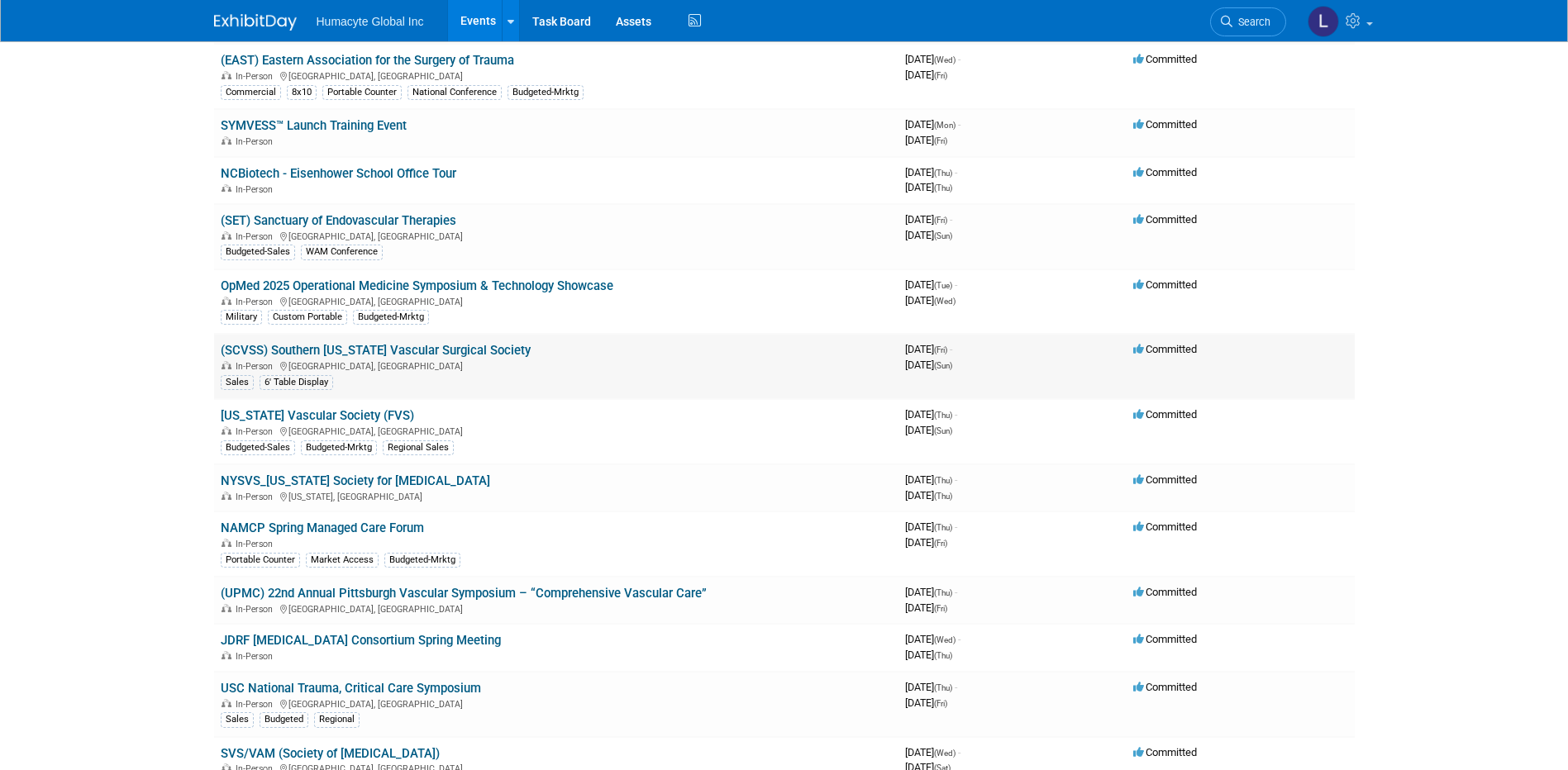
click at [354, 349] on link "(SCVSS) Southern [US_STATE] Vascular Surgical Society" at bounding box center [375, 350] width 310 height 15
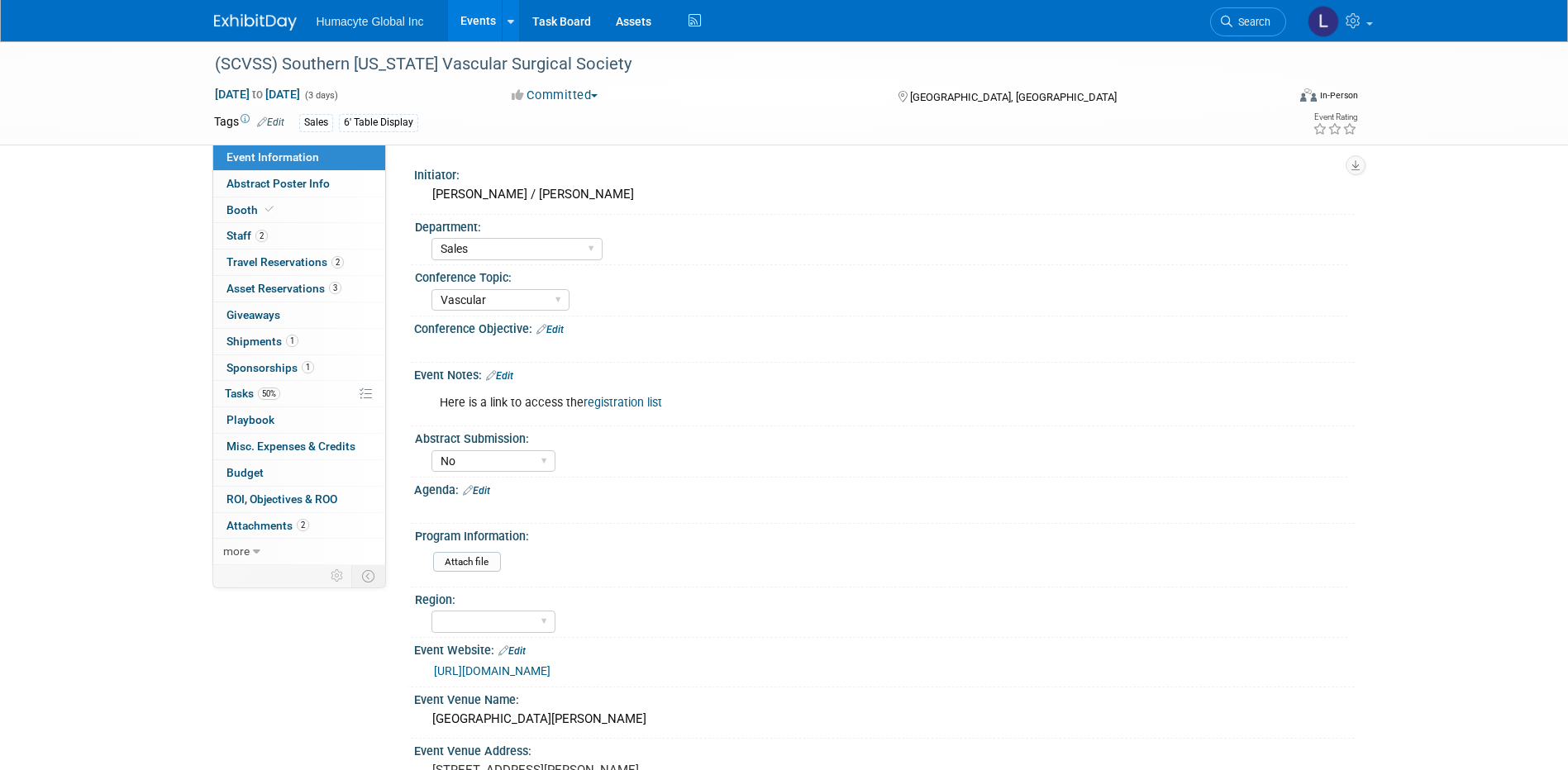
select select "Sales"
select select "Vascular"
select select "No"
click at [259, 474] on span "Budget" at bounding box center [245, 473] width 38 height 13
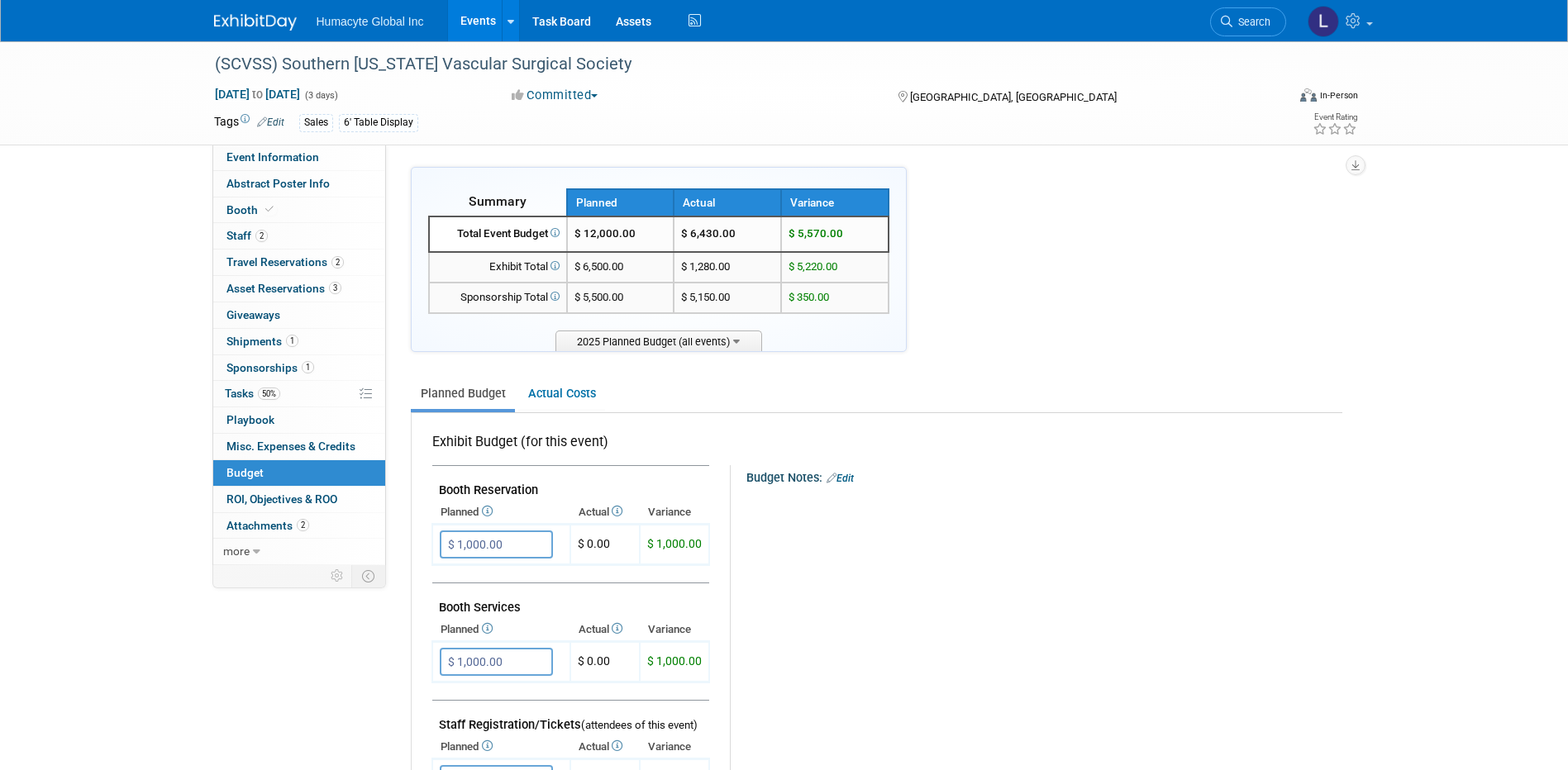
click at [485, 19] on link "Events" at bounding box center [478, 20] width 60 height 41
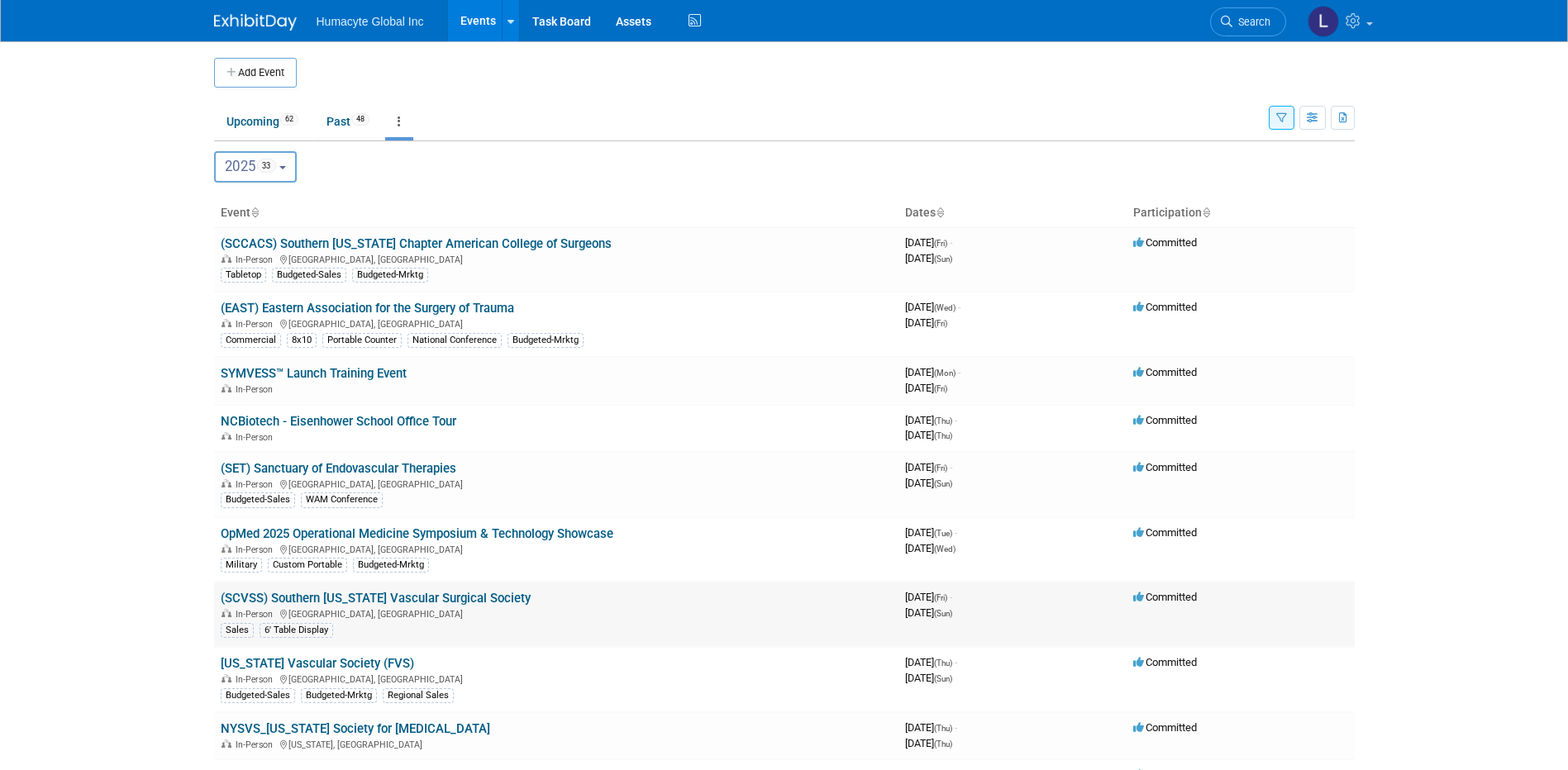
click at [308, 645] on td "(SCVSS) Southern [US_STATE] Vascular Surgical Society In-Person [GEOGRAPHIC_DAT…" at bounding box center [556, 614] width 684 height 65
click at [307, 659] on link "[US_STATE] Vascular Society (FVS)" at bounding box center [317, 663] width 193 height 15
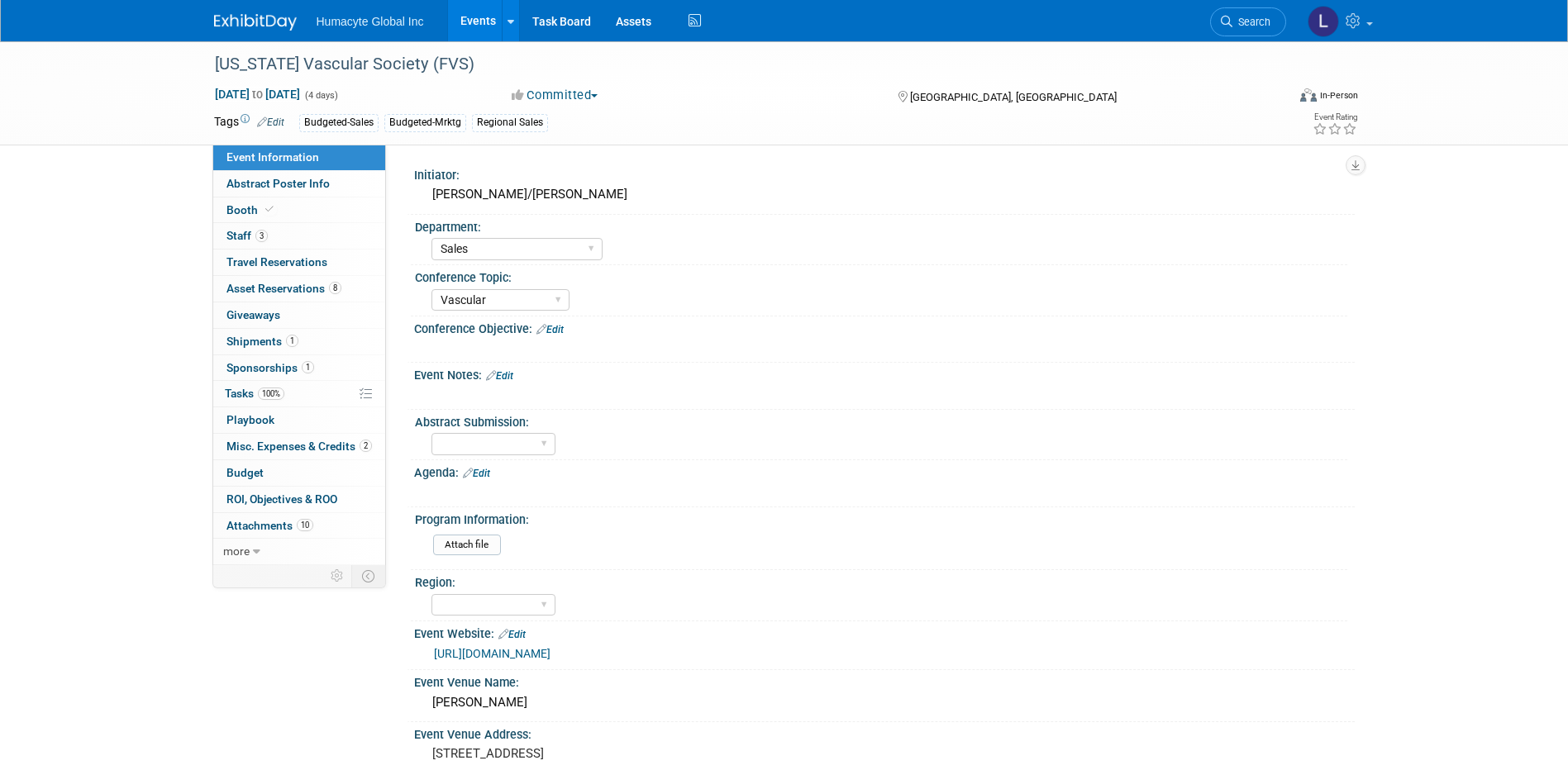
select select "Sales"
select select "Vascular"
click at [240, 476] on span "Budget" at bounding box center [245, 473] width 38 height 13
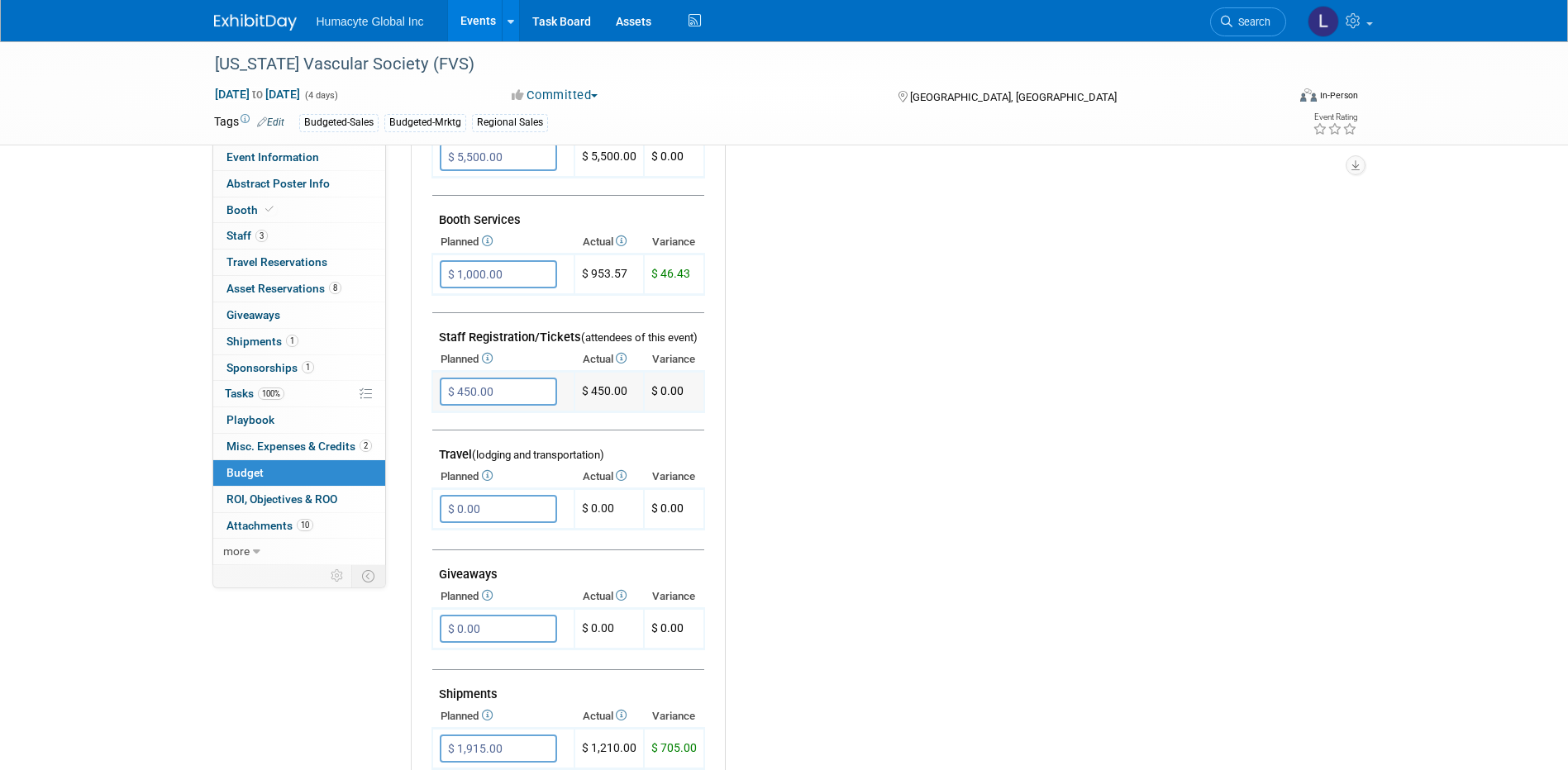
scroll to position [413, 0]
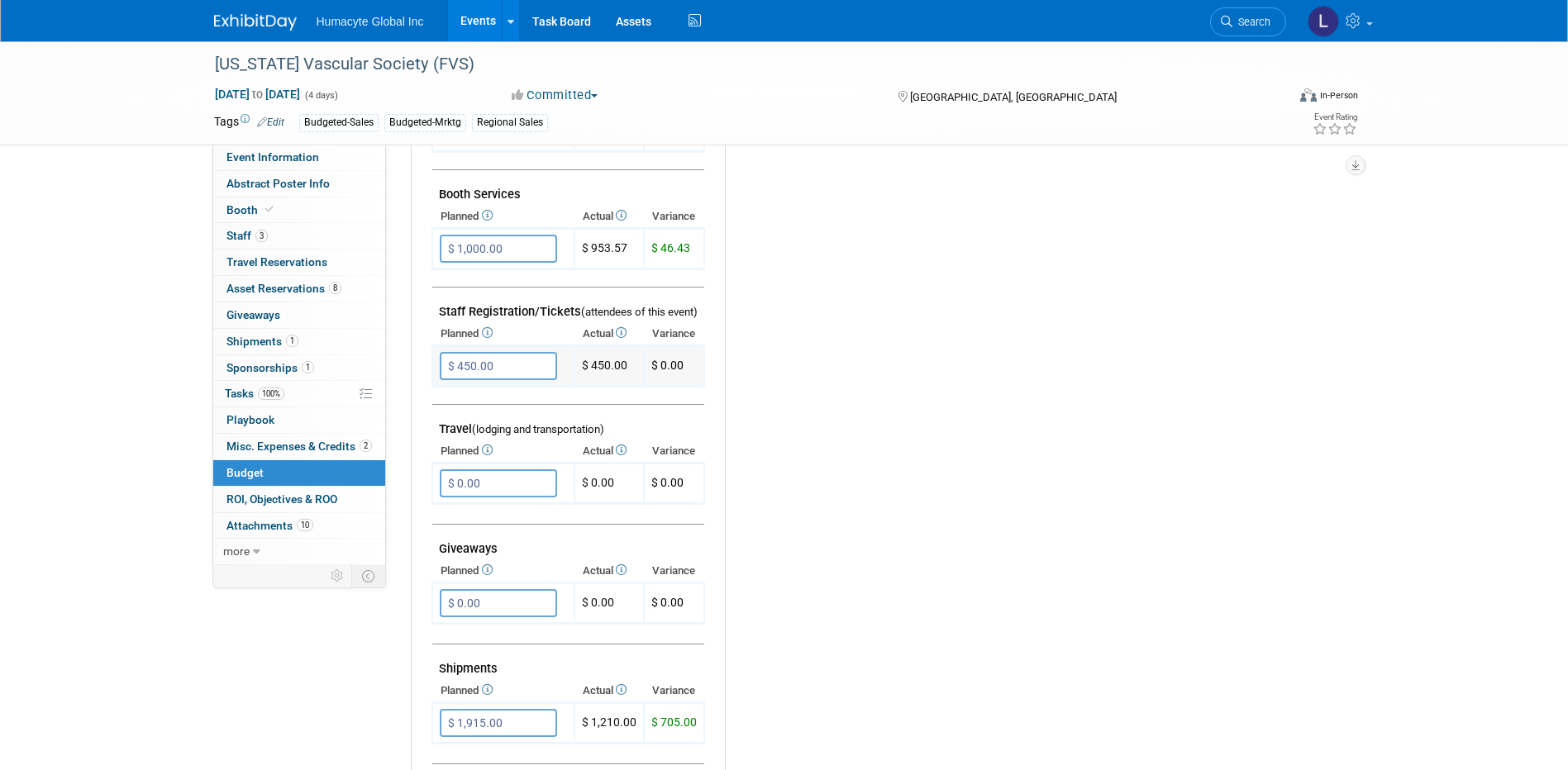
click at [516, 372] on input "$ 450.00" at bounding box center [499, 366] width 117 height 28
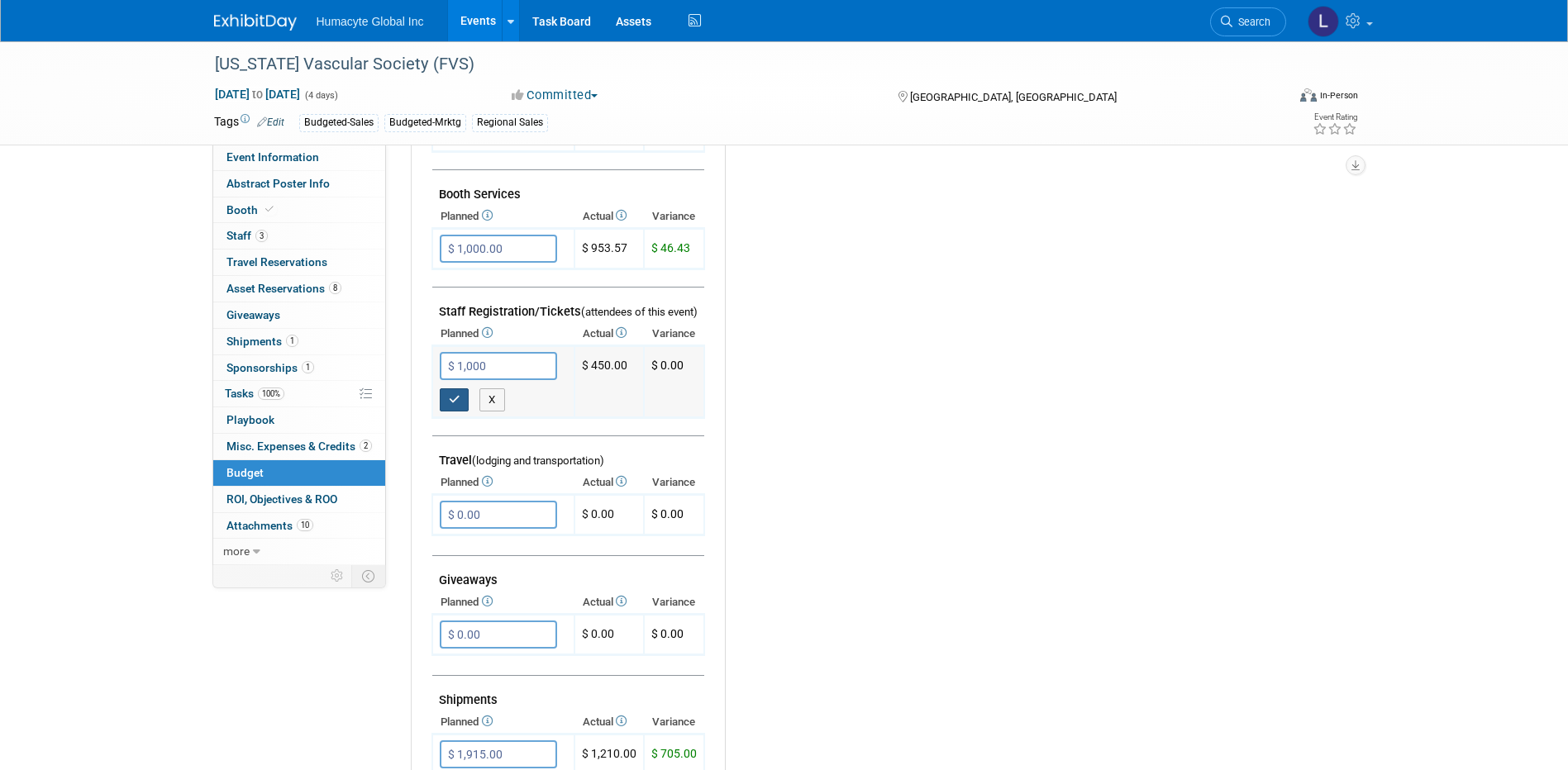
type input "$ 1,000.00"
click at [446, 406] on button "button" at bounding box center [455, 400] width 30 height 23
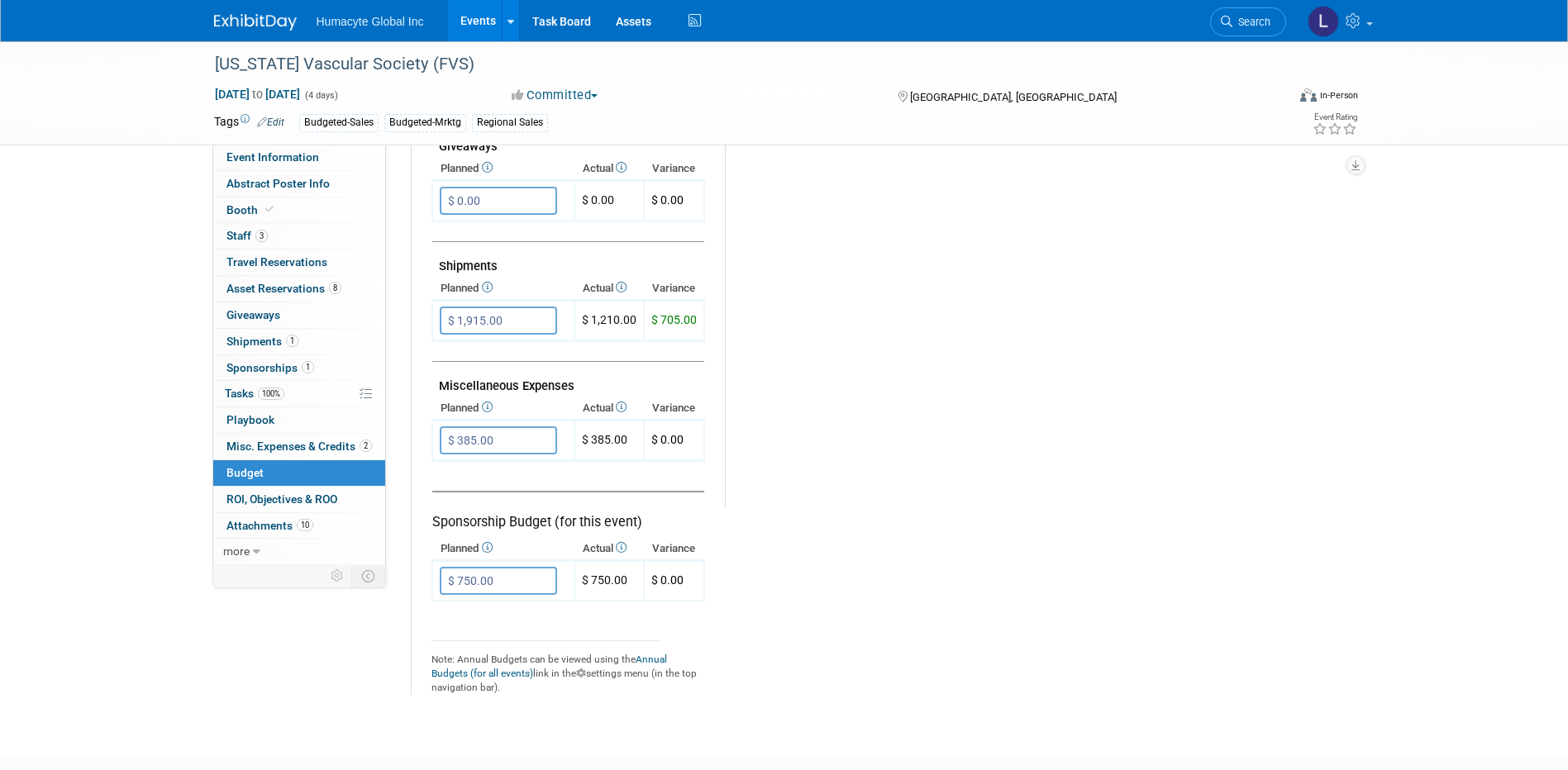
scroll to position [827, 0]
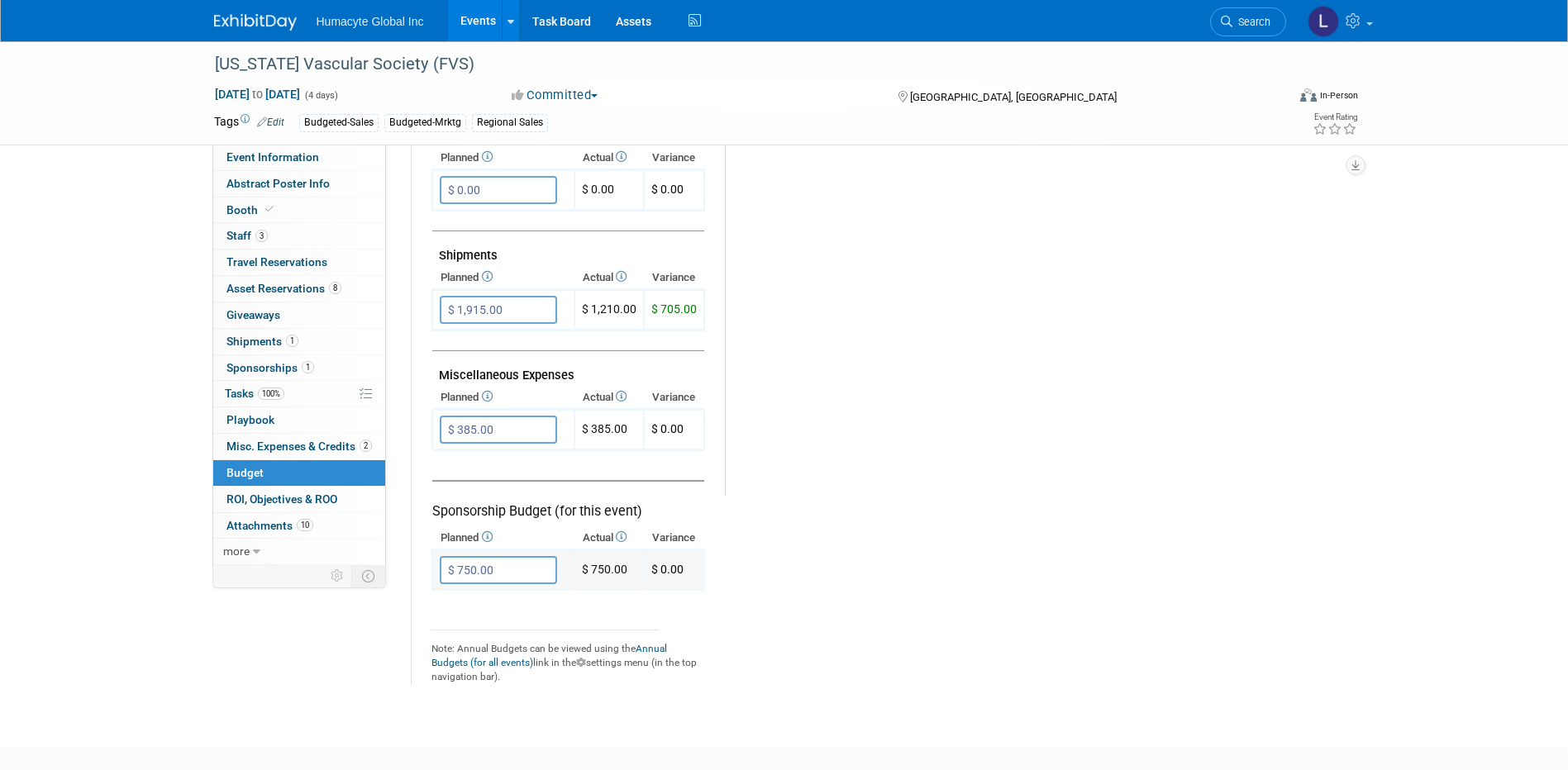
click at [519, 570] on input "$ 750.00" at bounding box center [499, 570] width 117 height 28
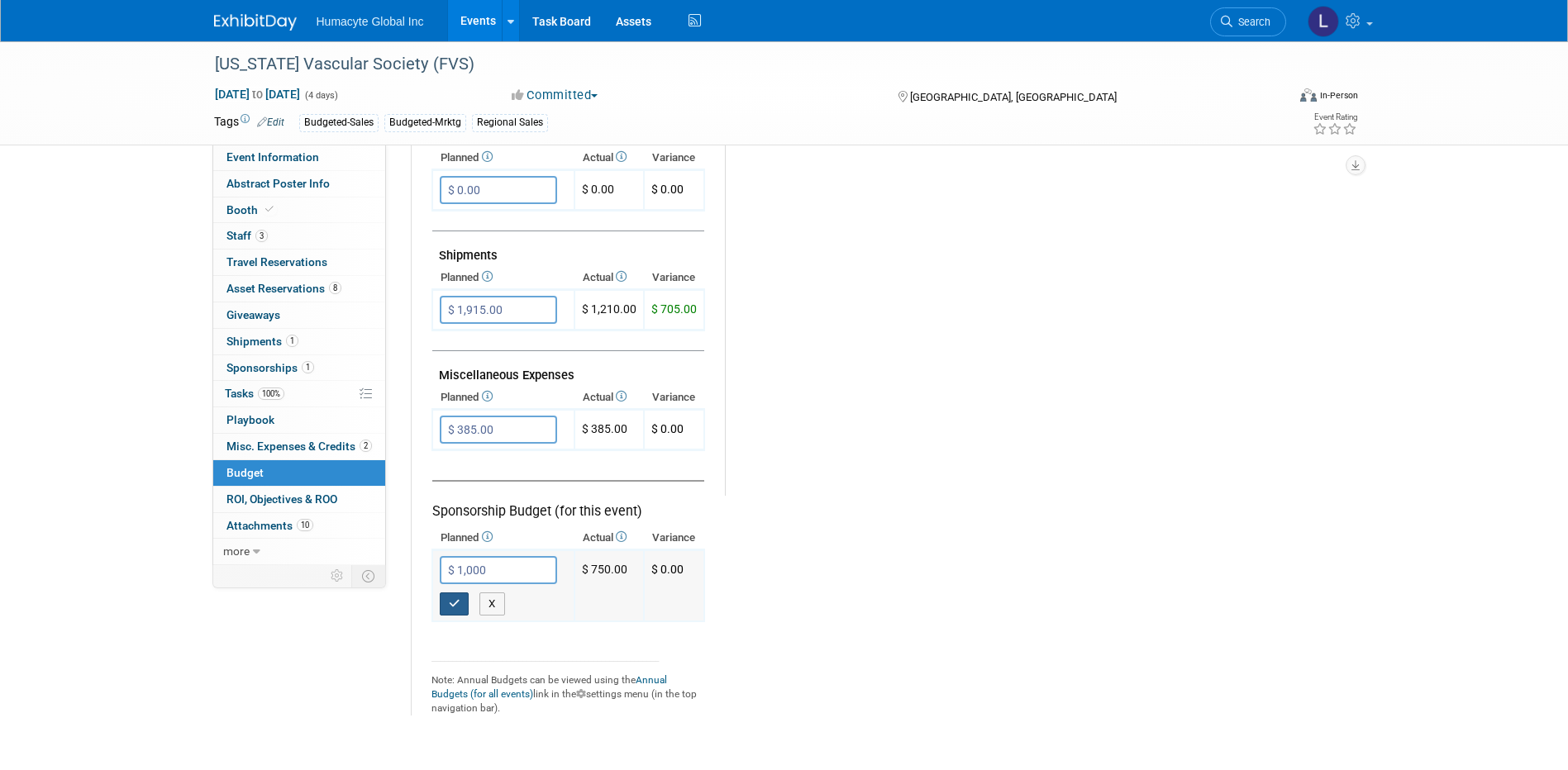
type input "$ 1,000.00"
click at [449, 609] on icon "button" at bounding box center [455, 604] width 12 height 11
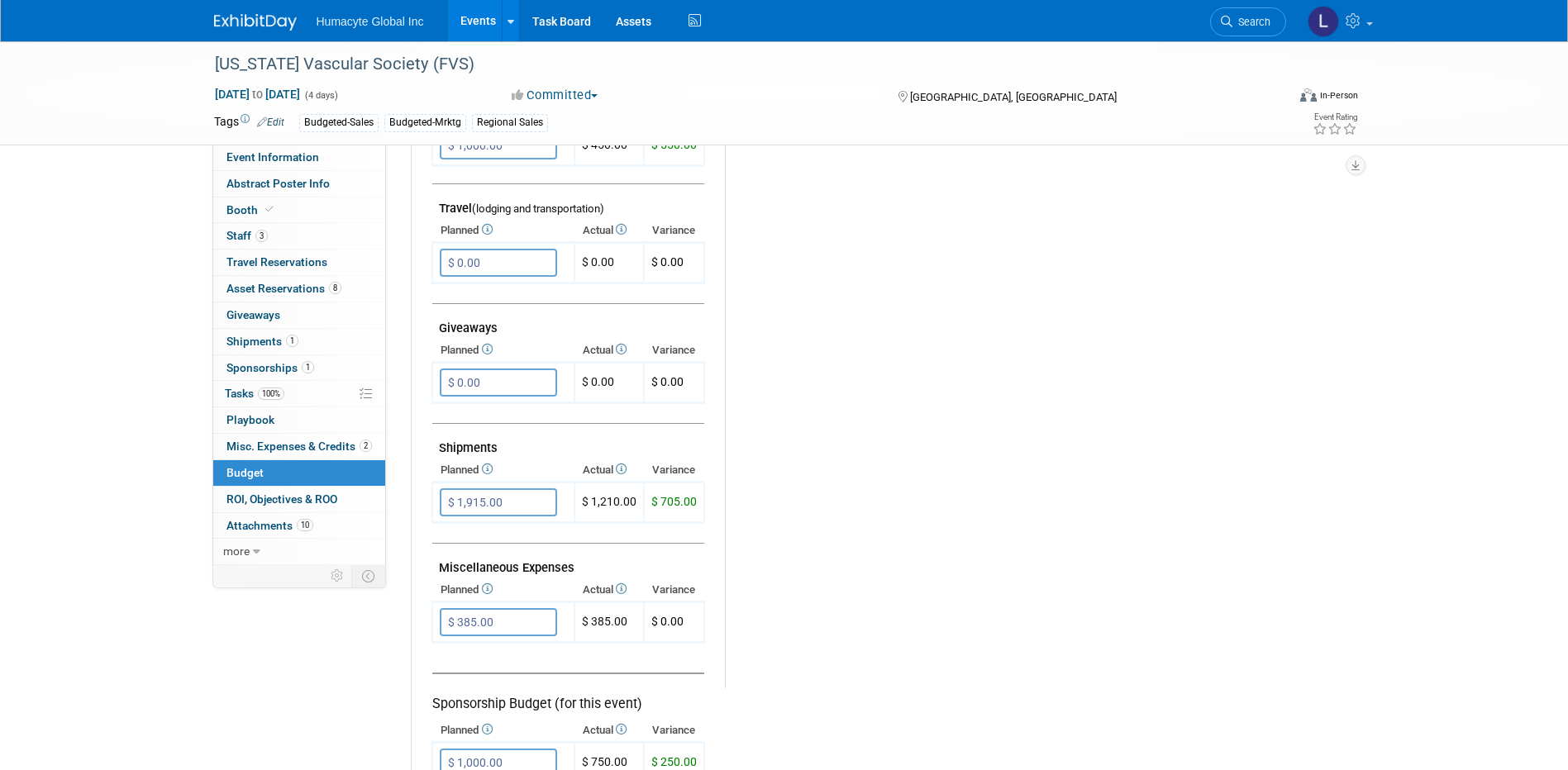
scroll to position [743, 0]
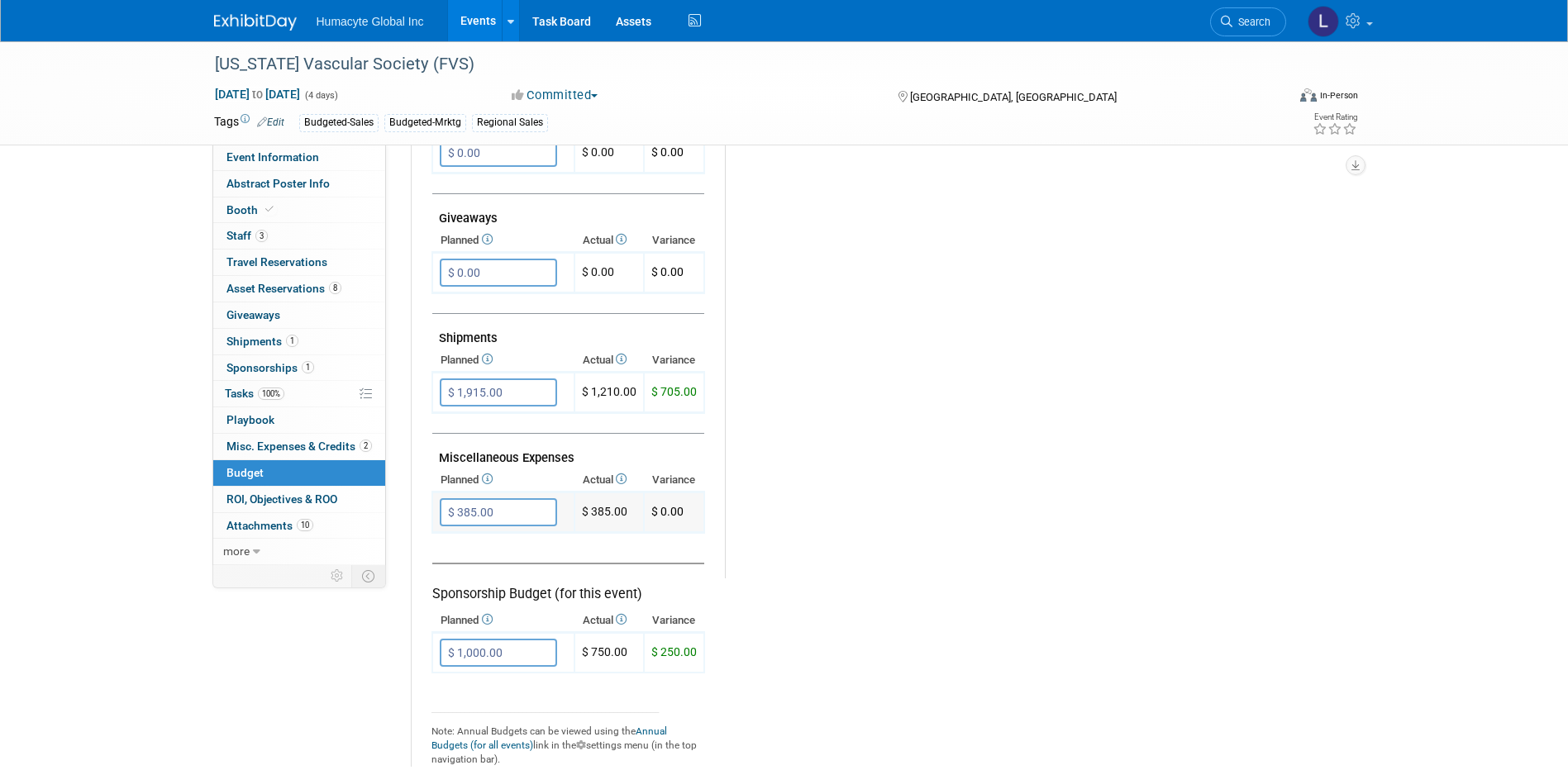
click at [516, 516] on input "$ 385.00" at bounding box center [499, 512] width 117 height 28
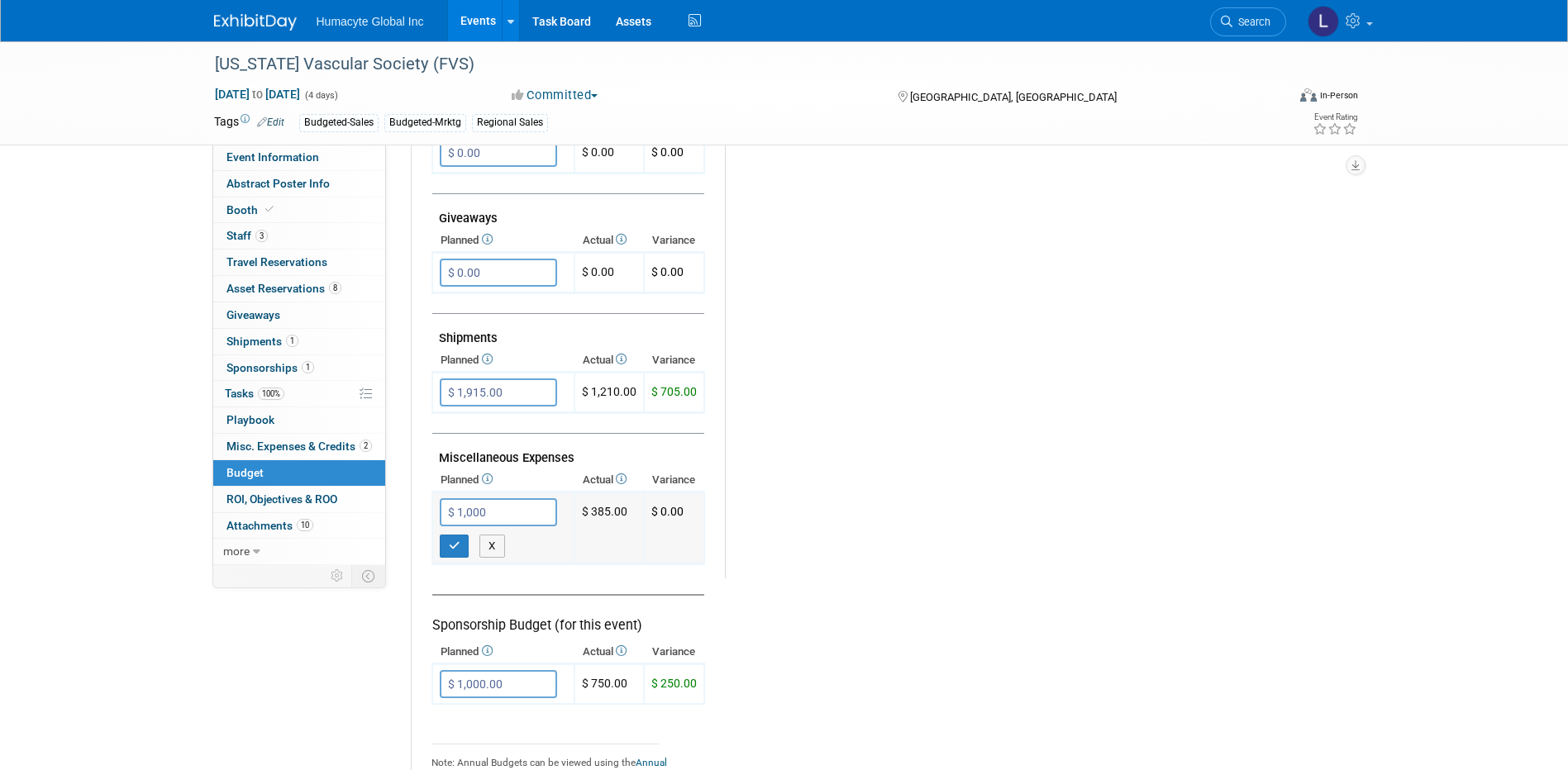
type input "$ 1,000.00"
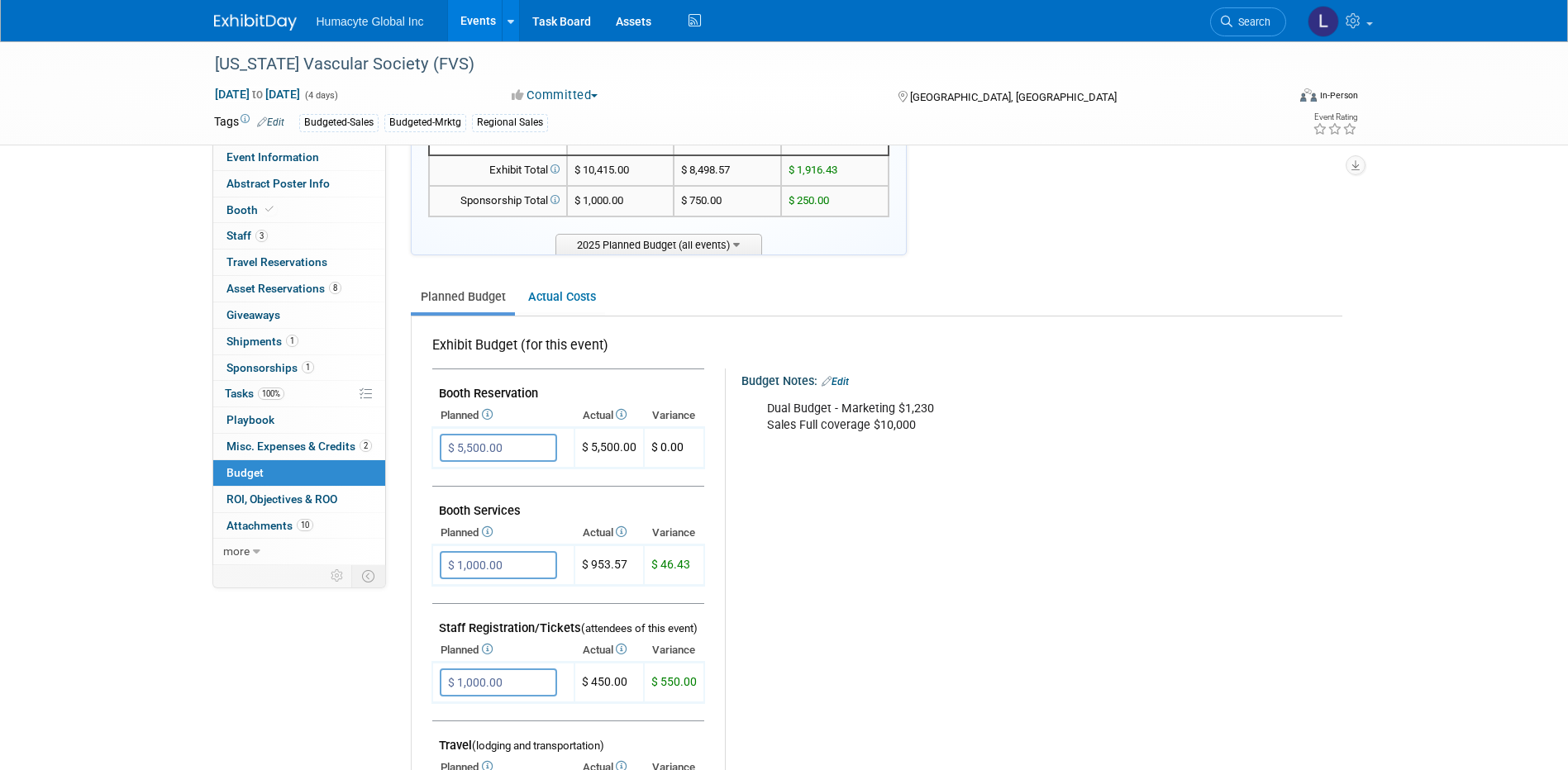
scroll to position [248, 0]
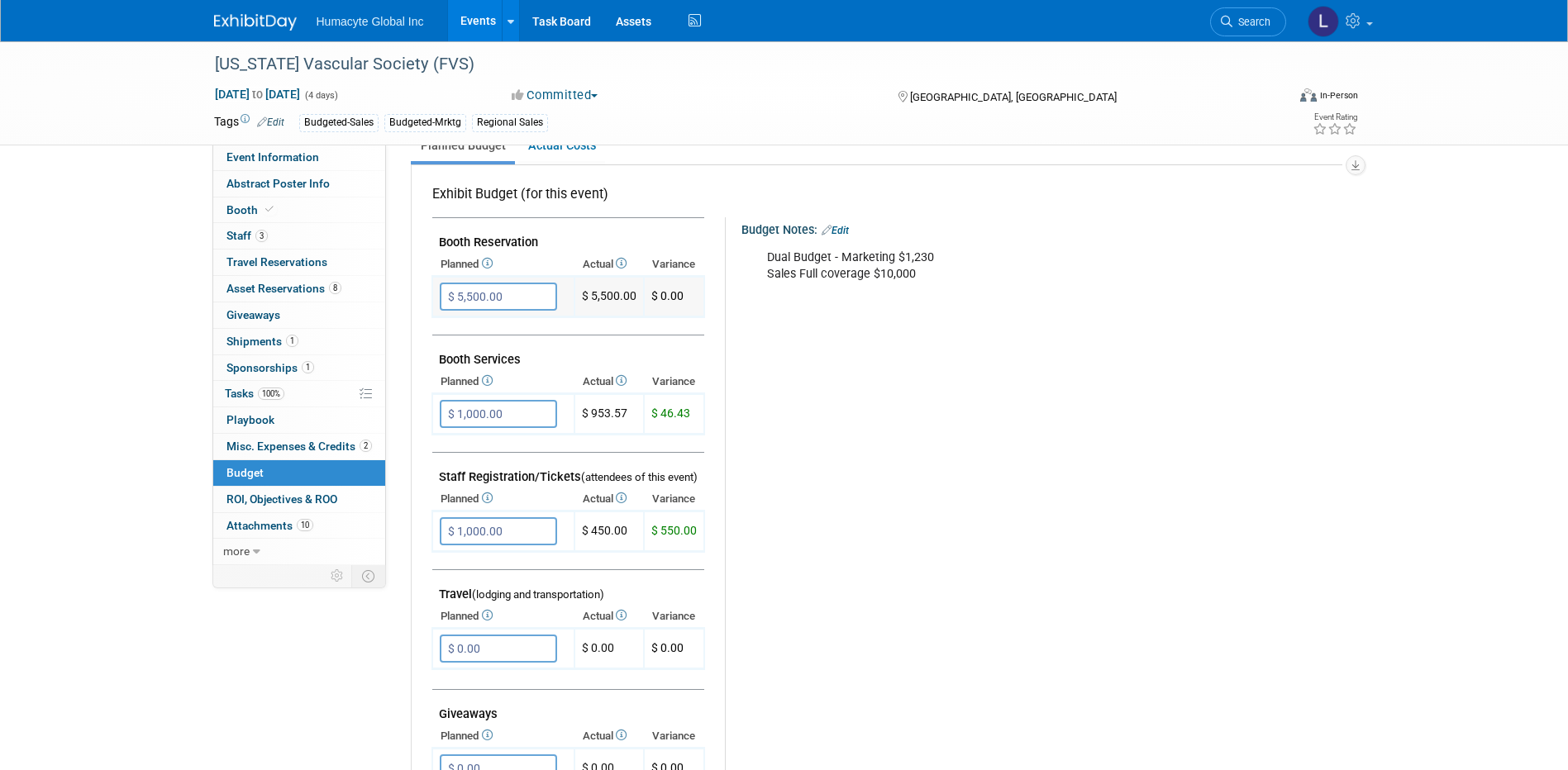
click at [478, 287] on input "$ 5,500.00" at bounding box center [499, 296] width 117 height 28
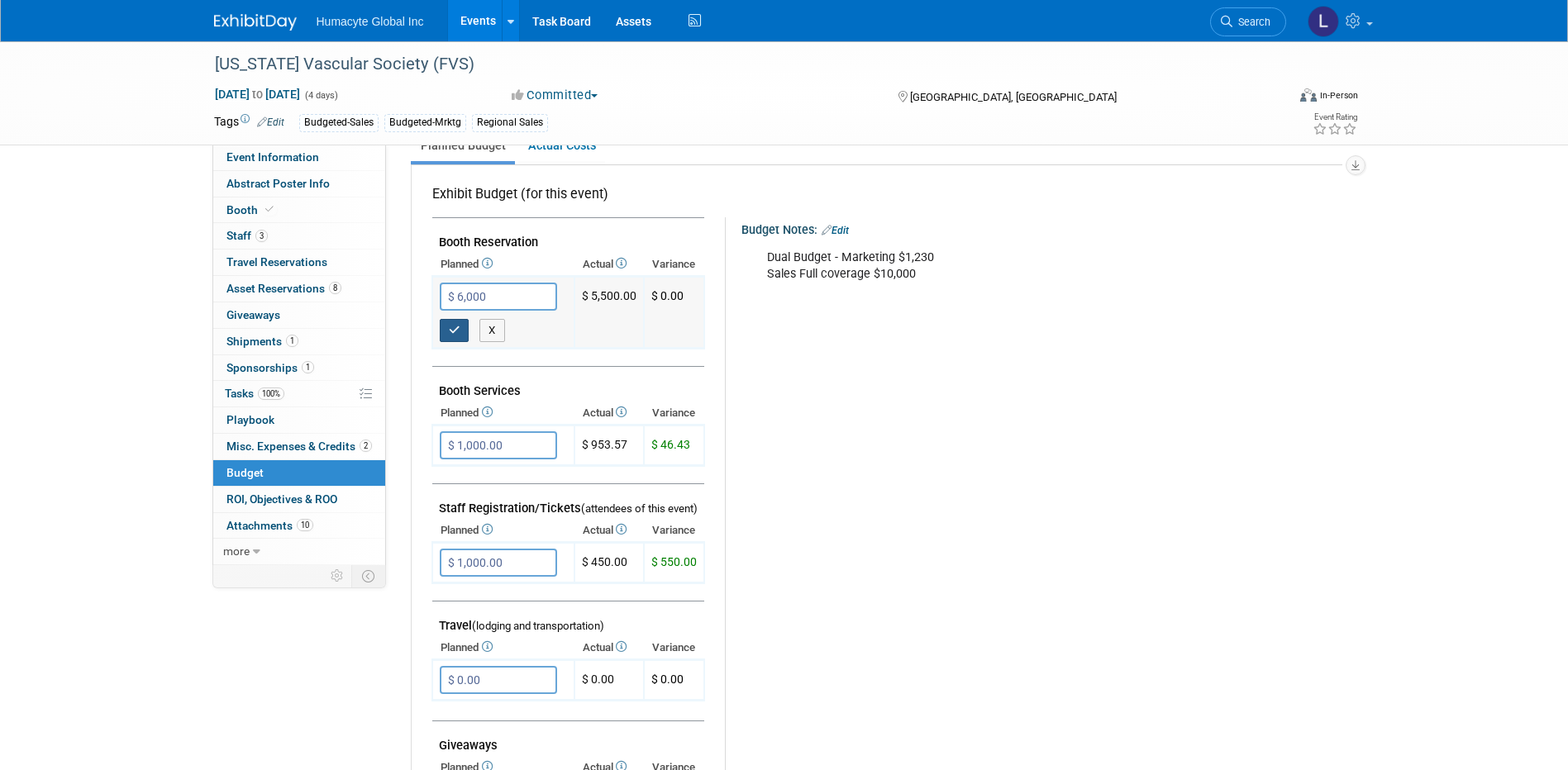
type input "$ 6,000.00"
click at [453, 333] on icon "button" at bounding box center [455, 330] width 12 height 11
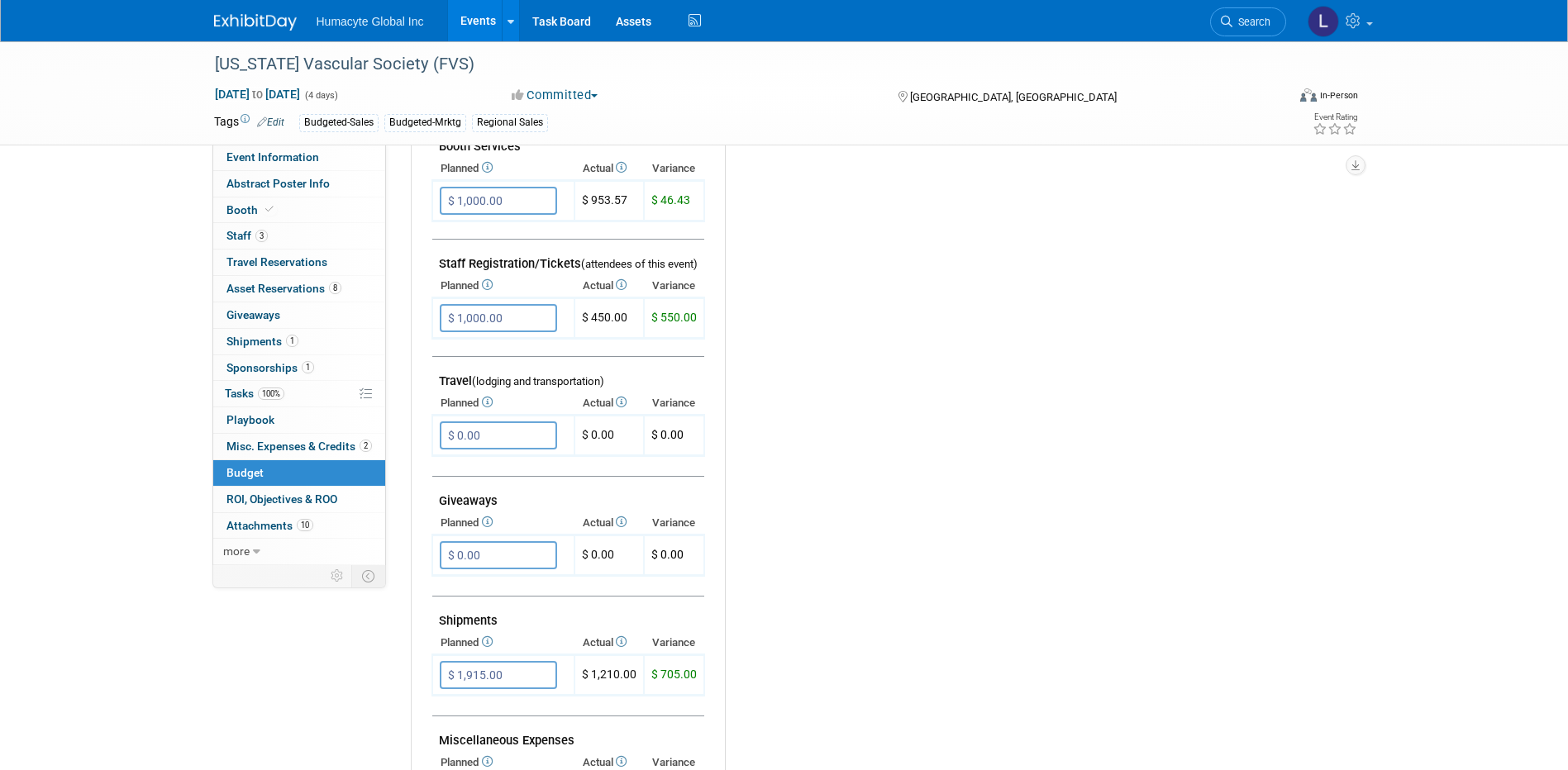
scroll to position [496, 0]
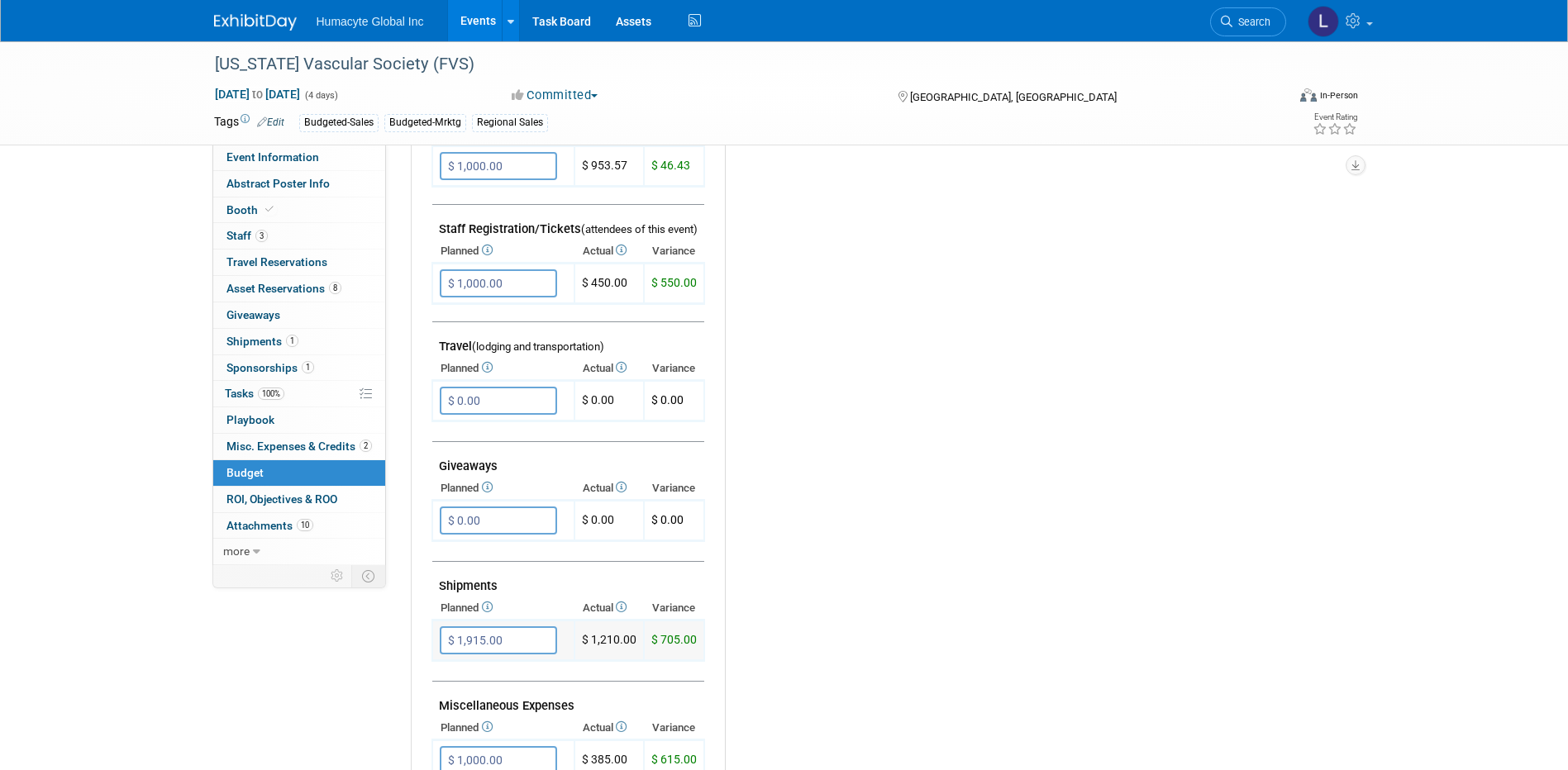
click at [495, 638] on input "$ 1,915.00" at bounding box center [499, 640] width 117 height 28
type input "$ 2,000.00"
click at [451, 676] on icon "button" at bounding box center [455, 674] width 12 height 11
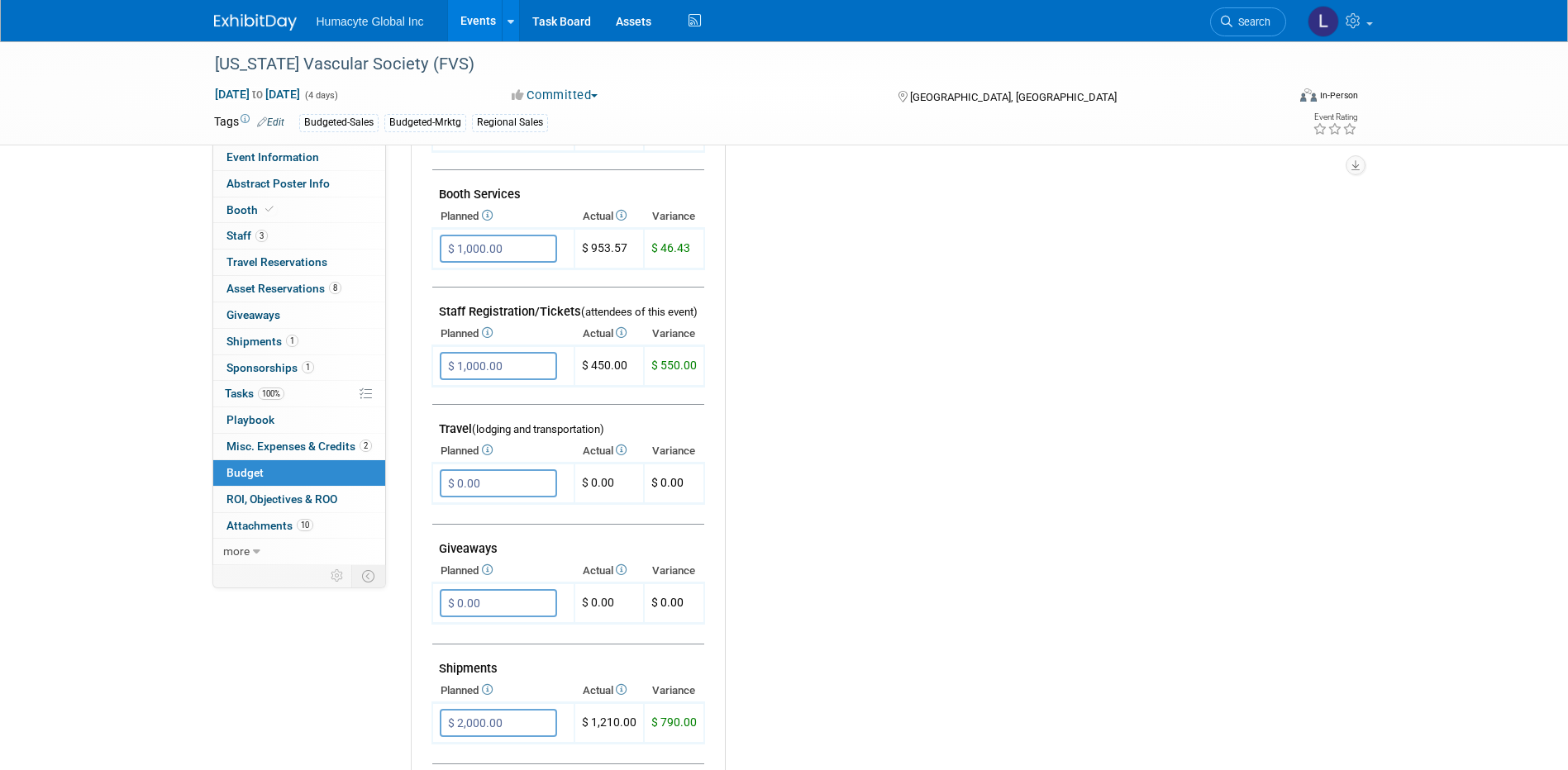
click at [482, 23] on link "Events" at bounding box center [478, 20] width 60 height 41
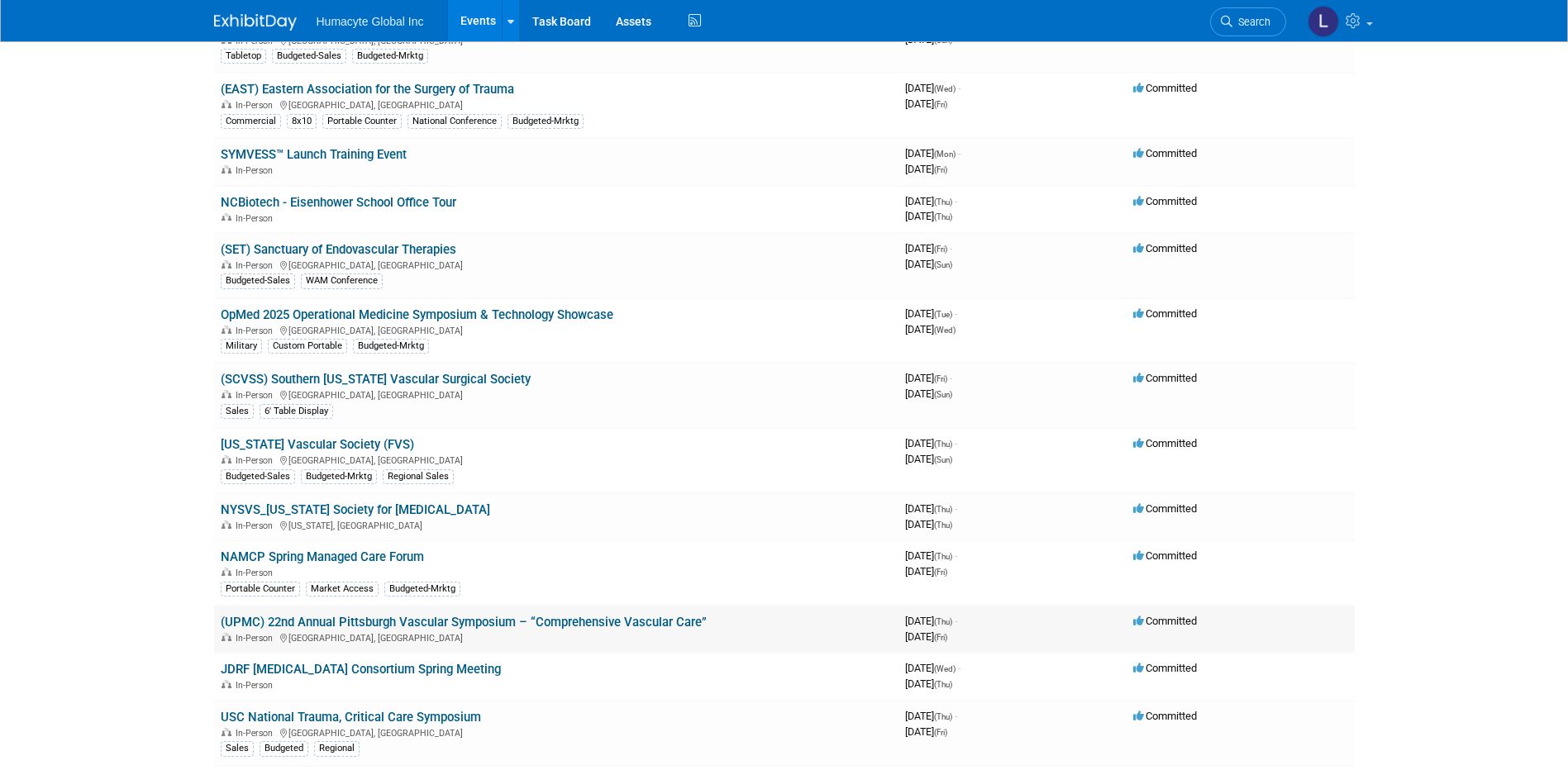
scroll to position [248, 0]
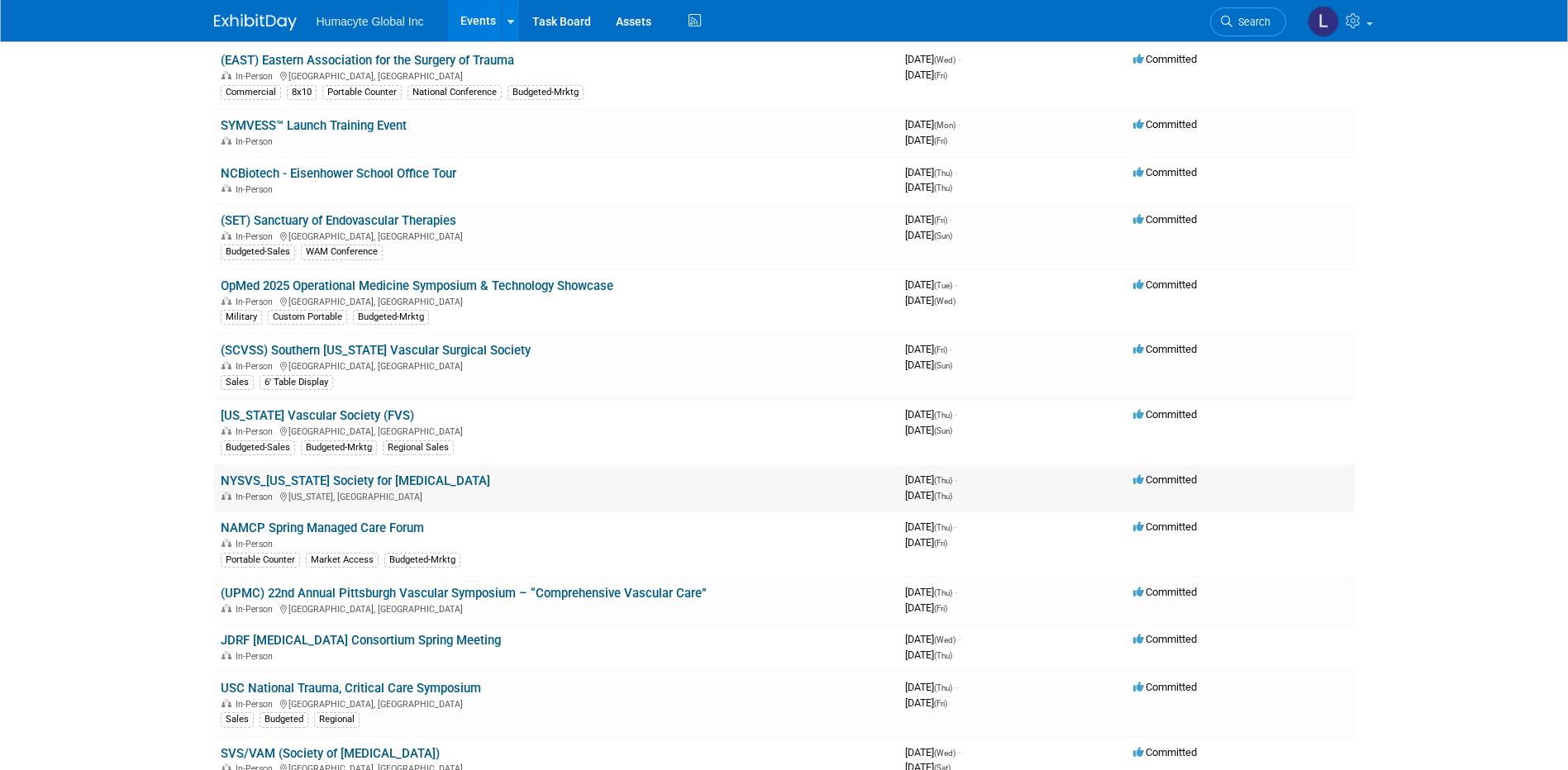
click at [349, 481] on link "NYSVS_[US_STATE] Society for [MEDICAL_DATA]" at bounding box center [355, 481] width 270 height 15
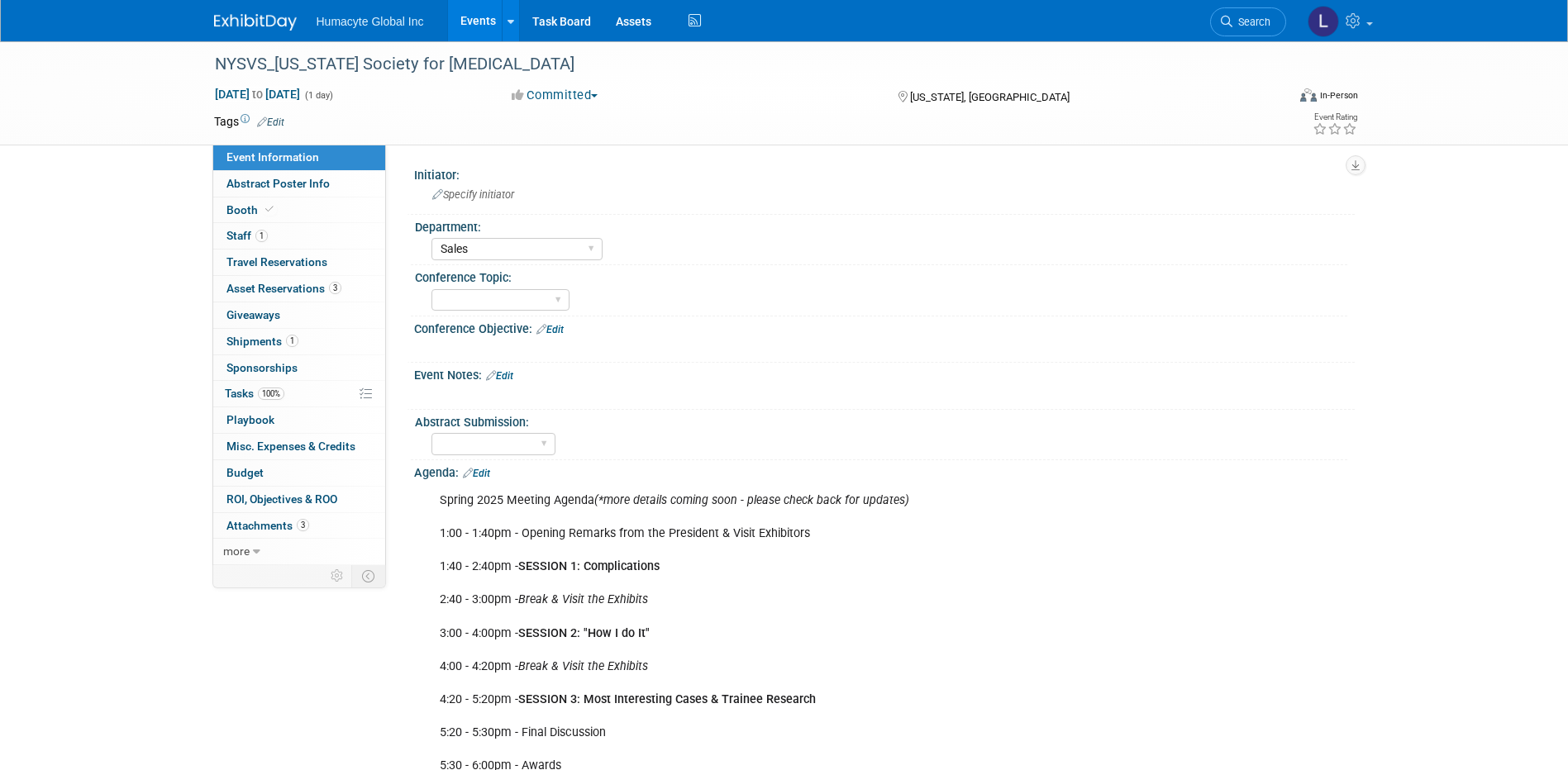
select select "Sales"
click at [245, 457] on link "0 Misc. Expenses & Credits 0" at bounding box center [299, 446] width 172 height 26
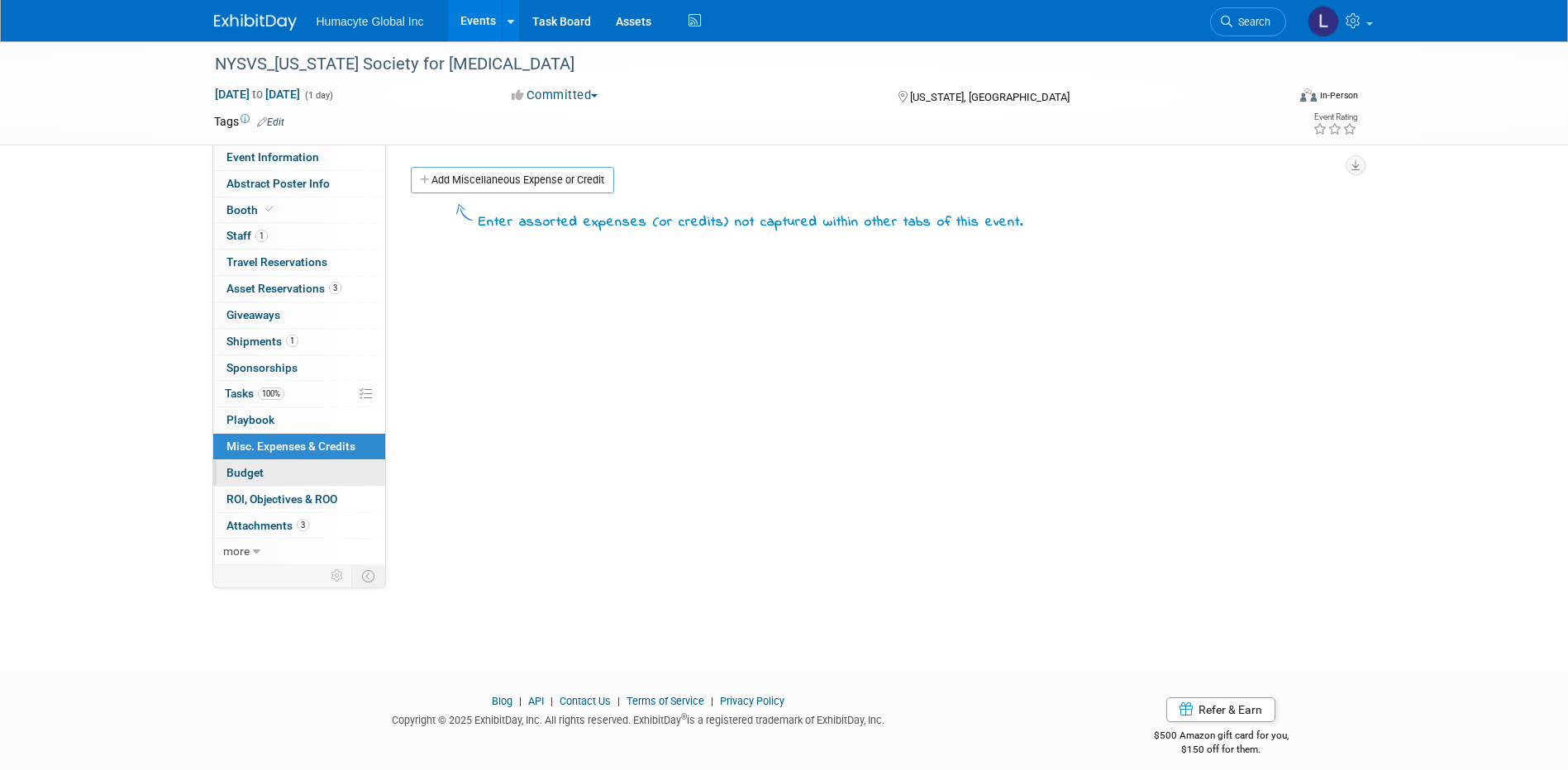
click at [270, 471] on link "Budget" at bounding box center [299, 473] width 172 height 26
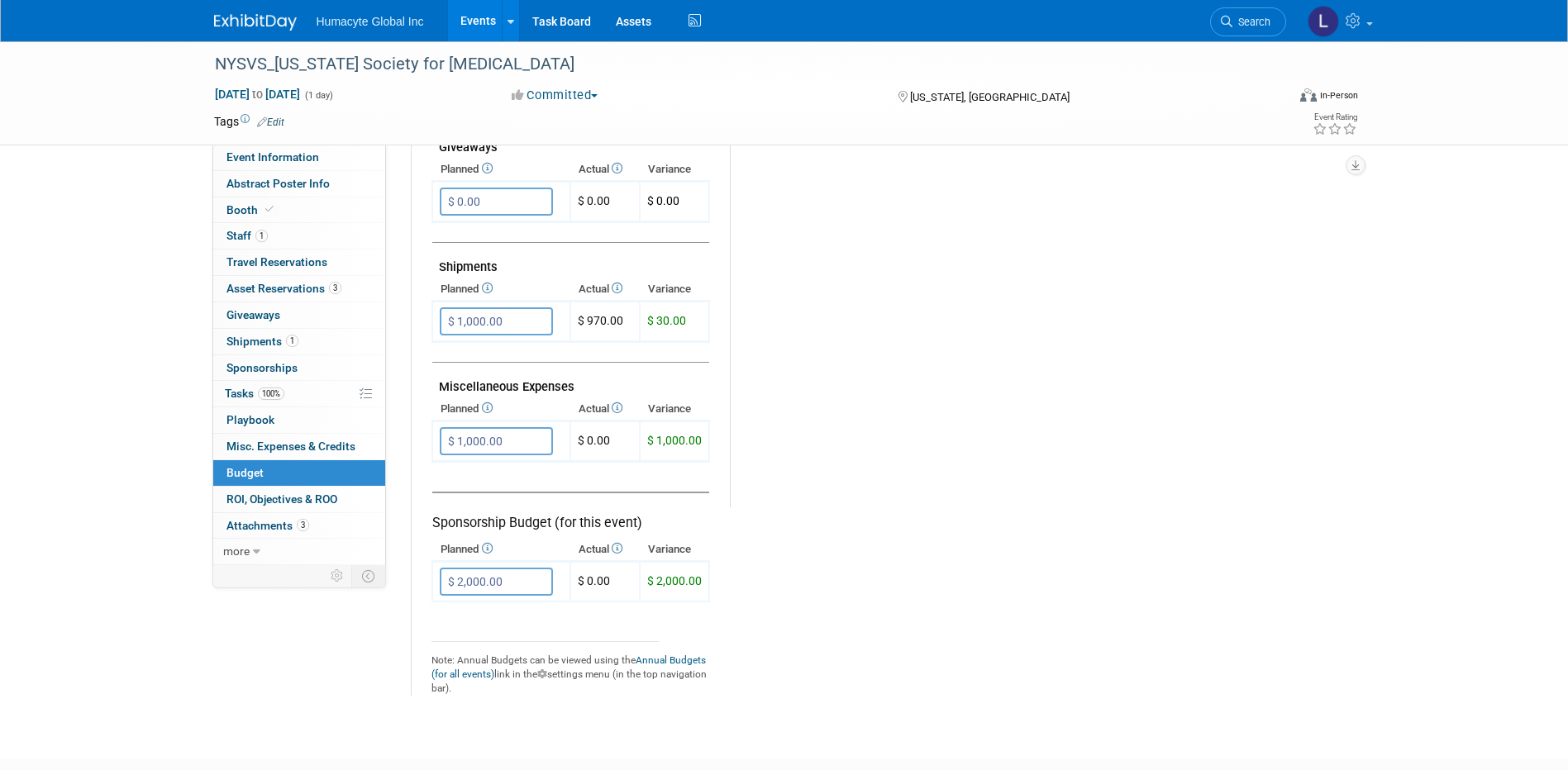
scroll to position [827, 0]
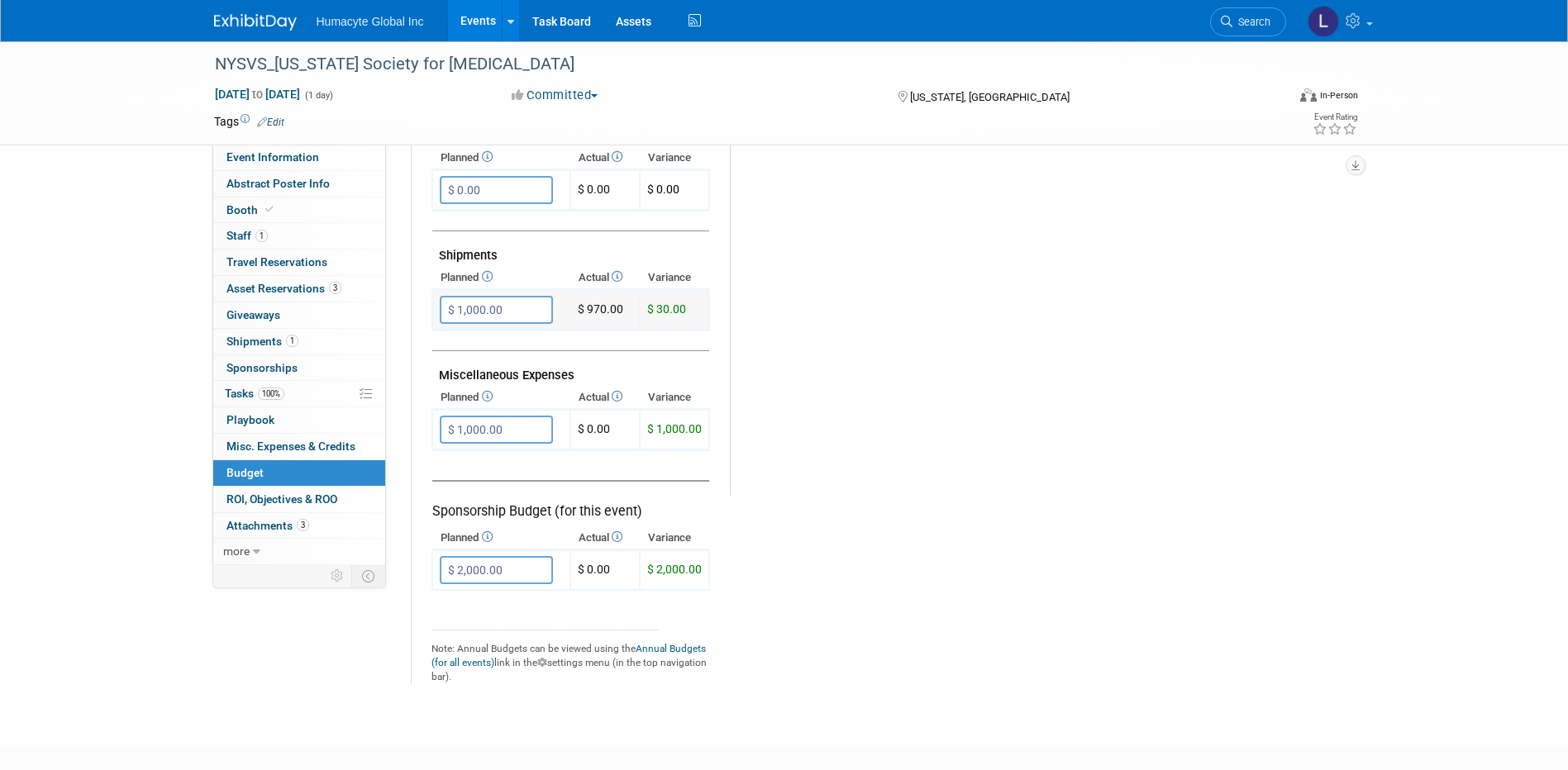
click at [517, 311] on input "$ 1,000.00" at bounding box center [497, 309] width 113 height 28
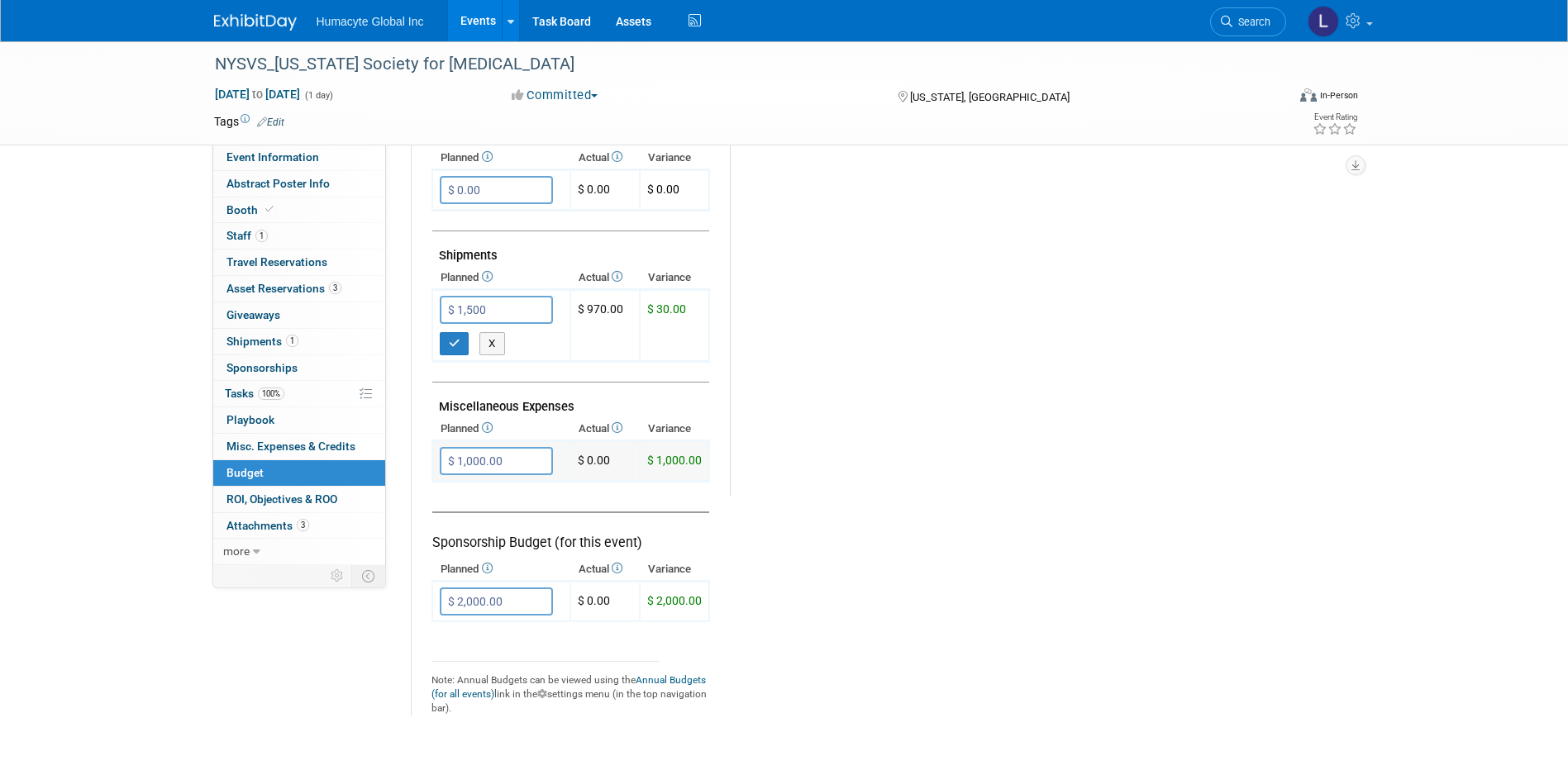
type input "$ 1,500.00"
click at [499, 457] on input "$ 1,000.00" at bounding box center [497, 461] width 113 height 28
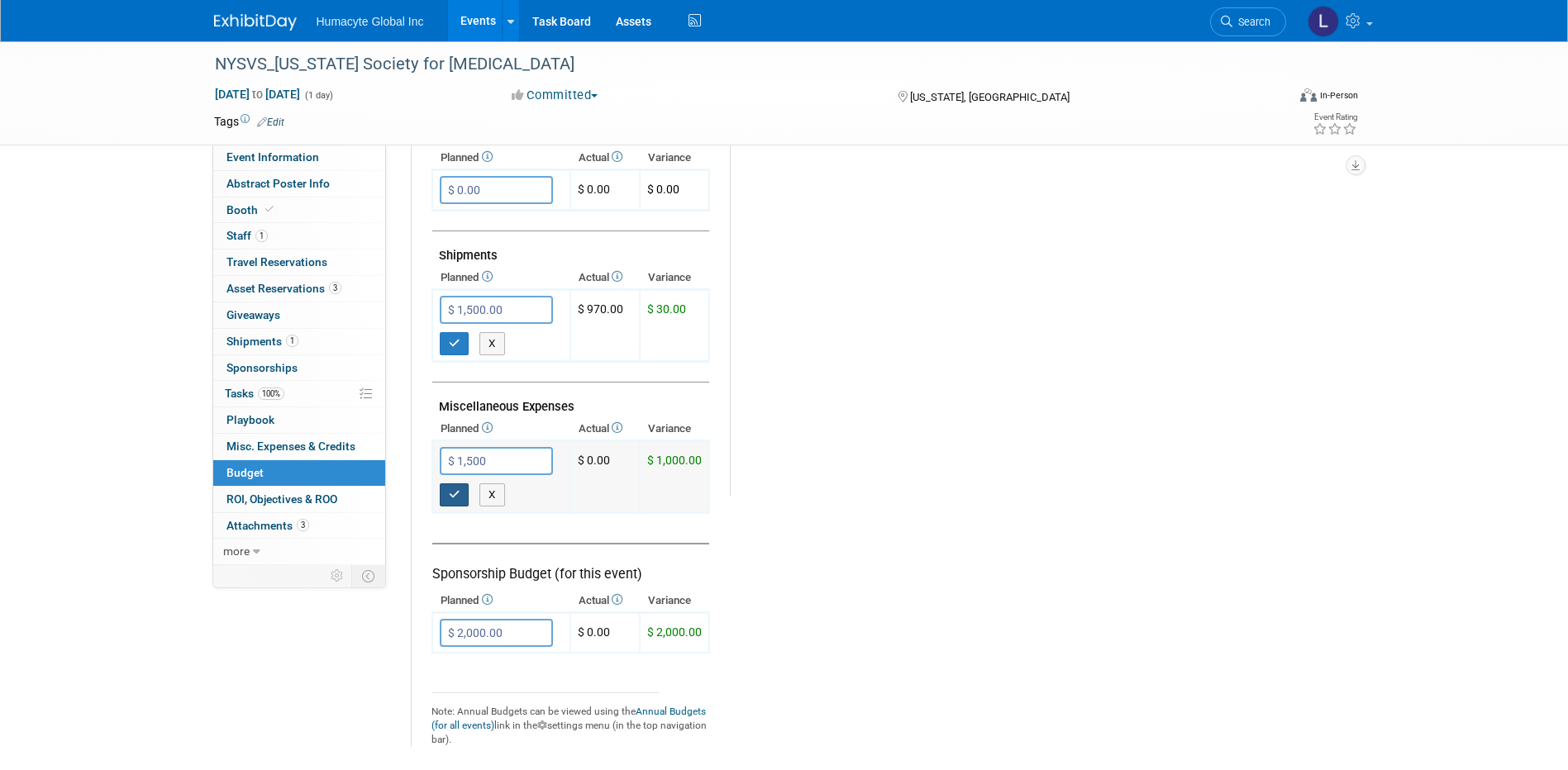
type input "$ 1,500.00"
click at [448, 501] on button "button" at bounding box center [455, 495] width 30 height 23
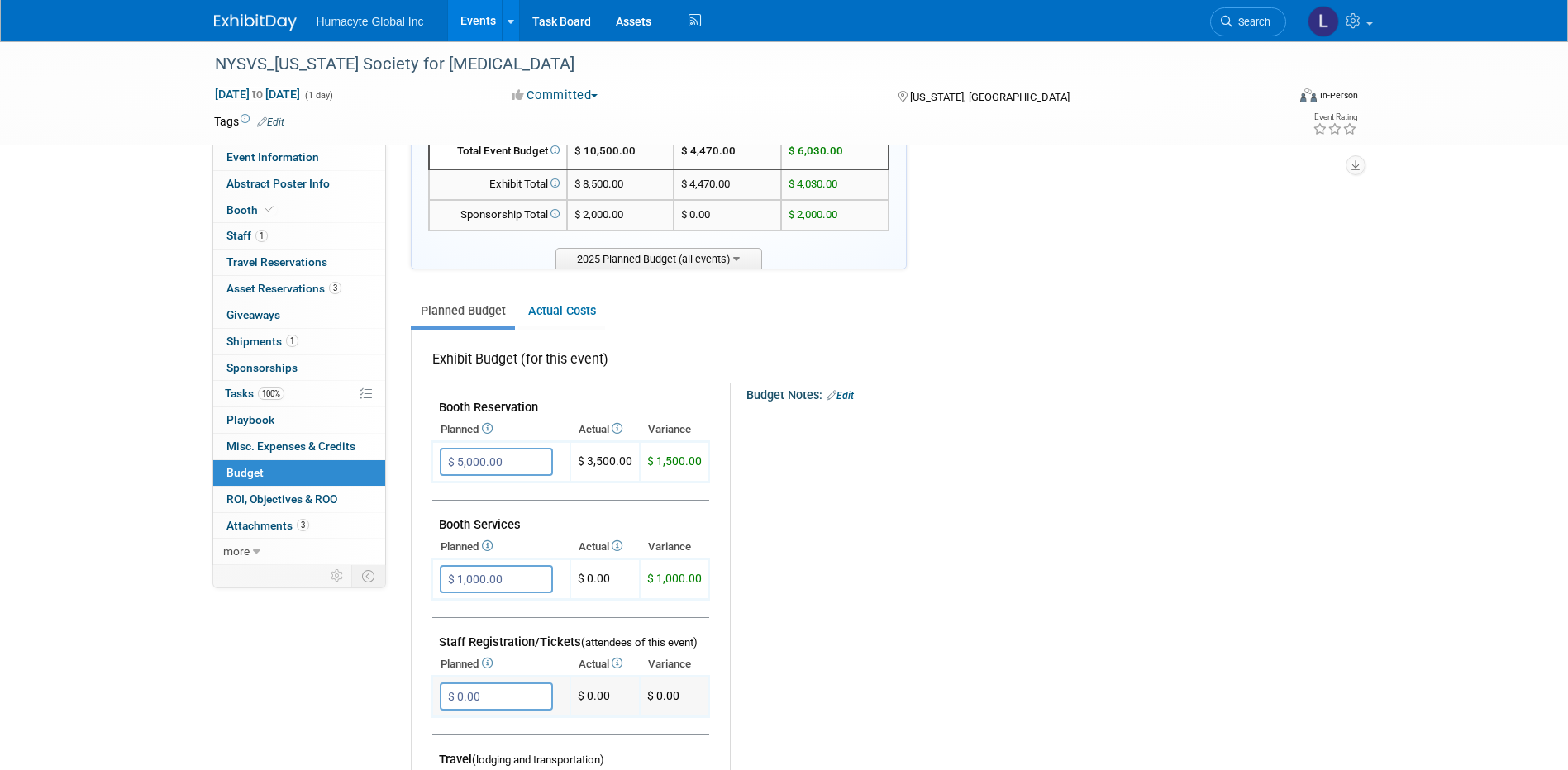
scroll to position [166, 0]
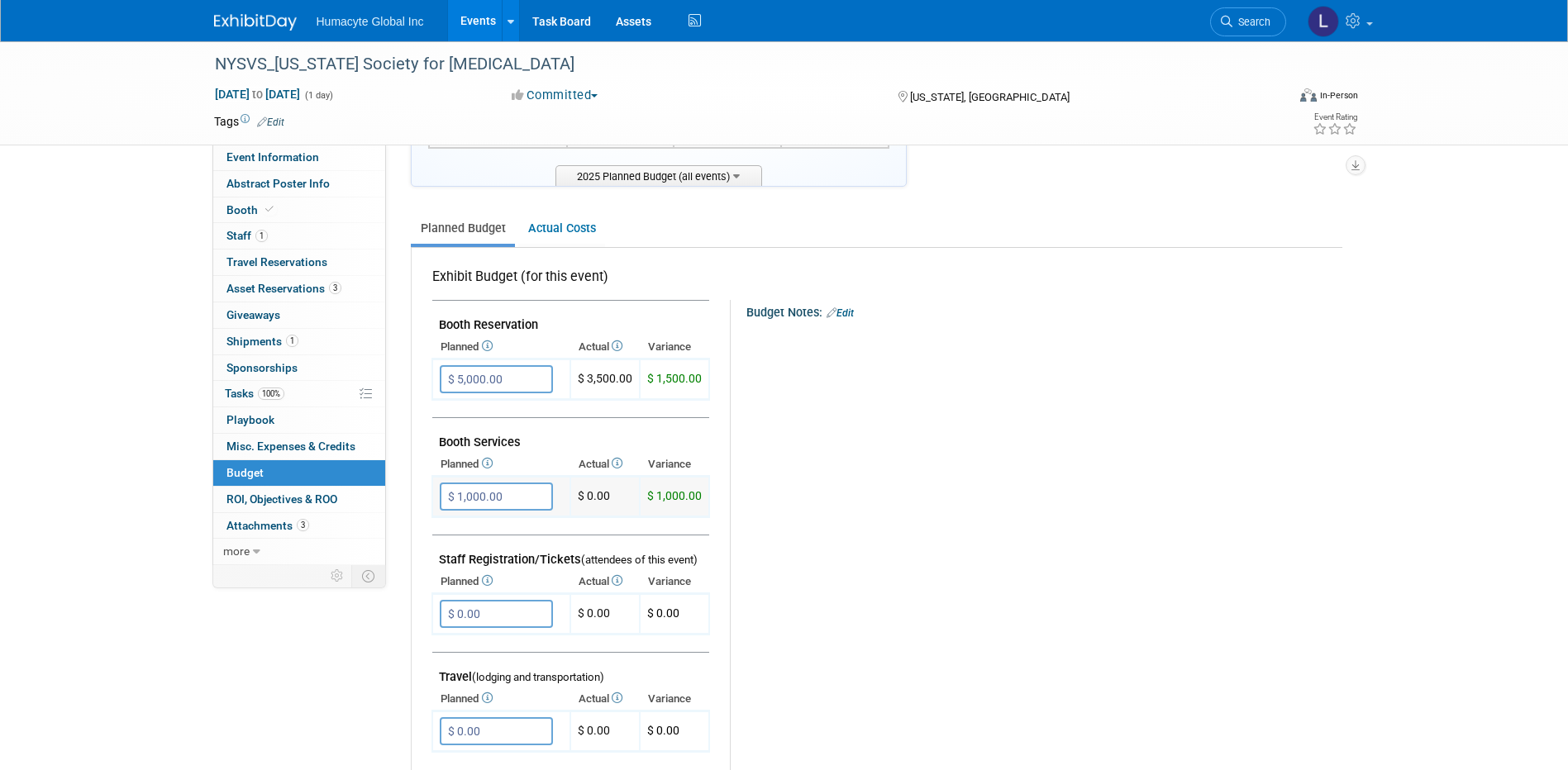
click at [510, 493] on input "$ 1,000.00" at bounding box center [497, 497] width 113 height 28
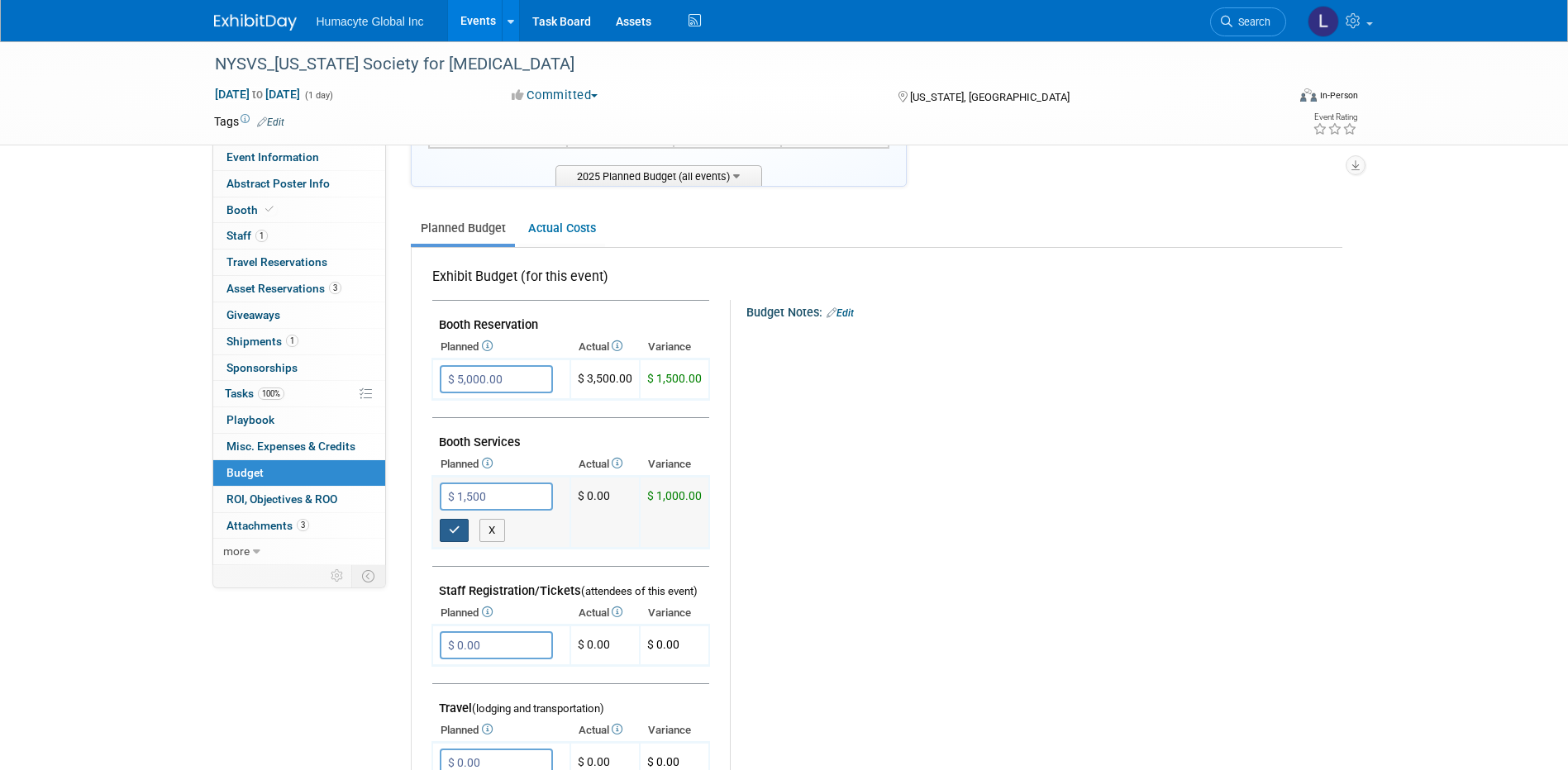
type input "$ 1,500.00"
click at [466, 528] on button "button" at bounding box center [455, 529] width 30 height 23
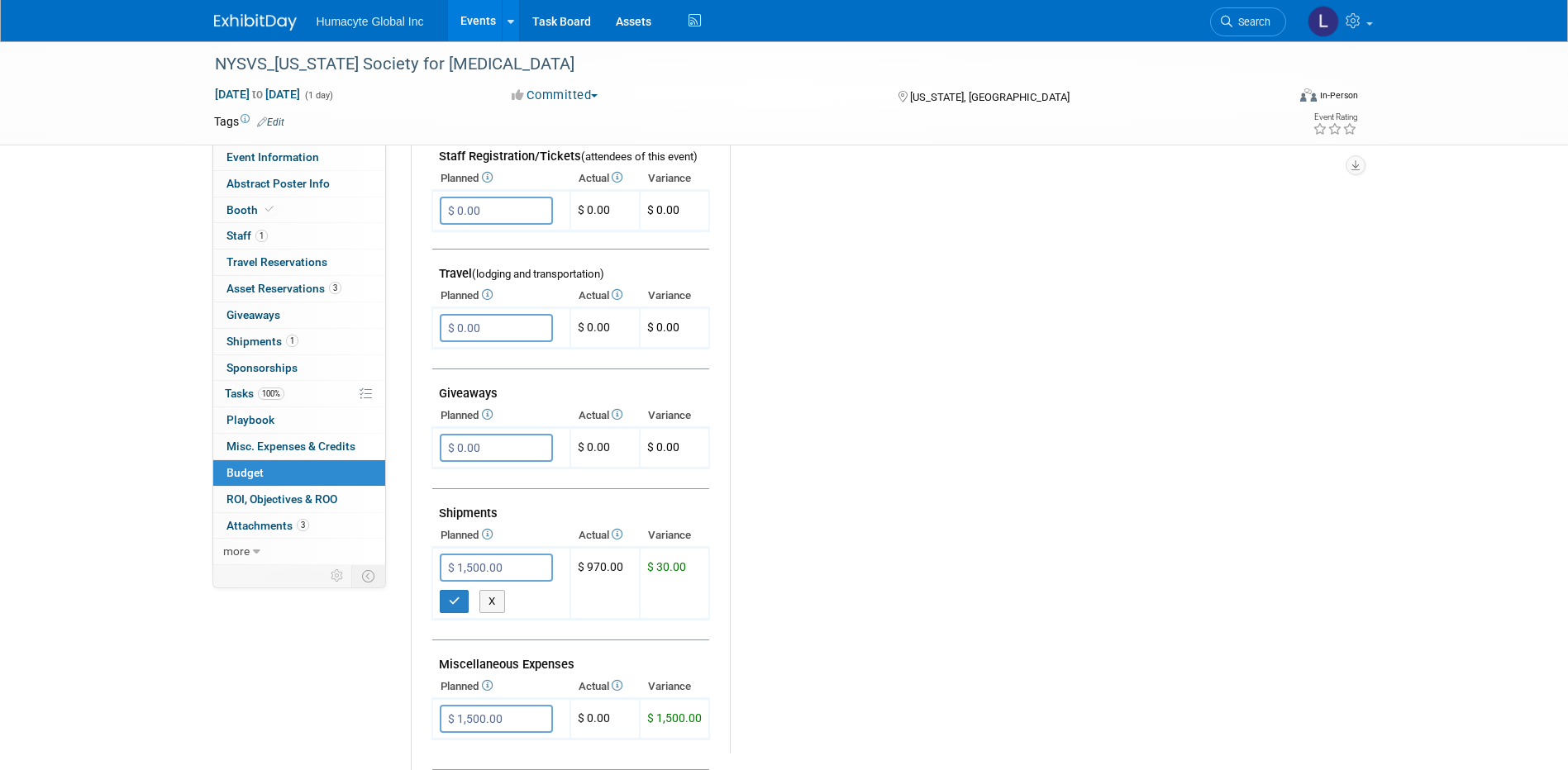
scroll to position [661, 0]
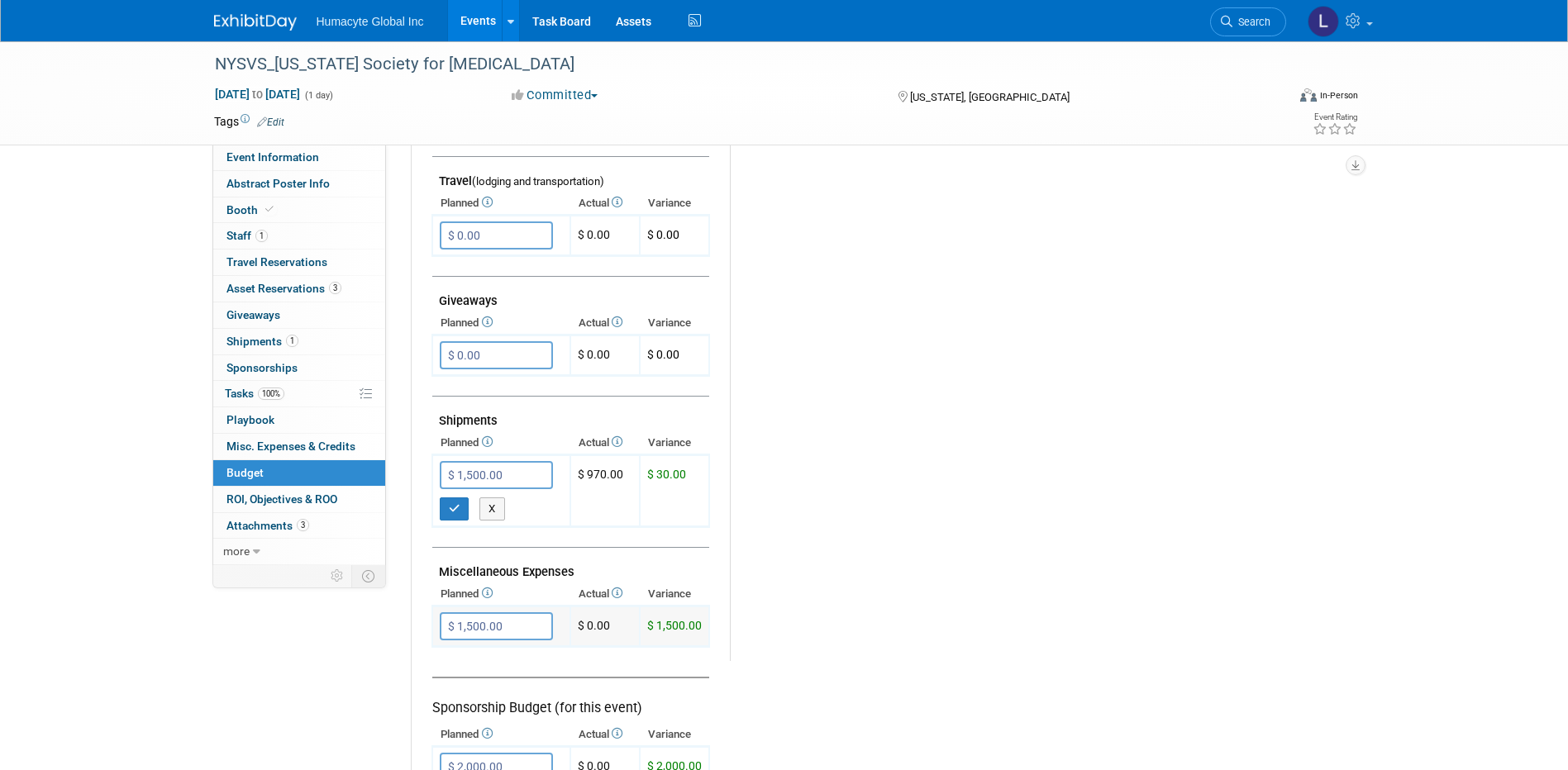
click at [516, 622] on input "$ 1,500.00" at bounding box center [497, 626] width 113 height 28
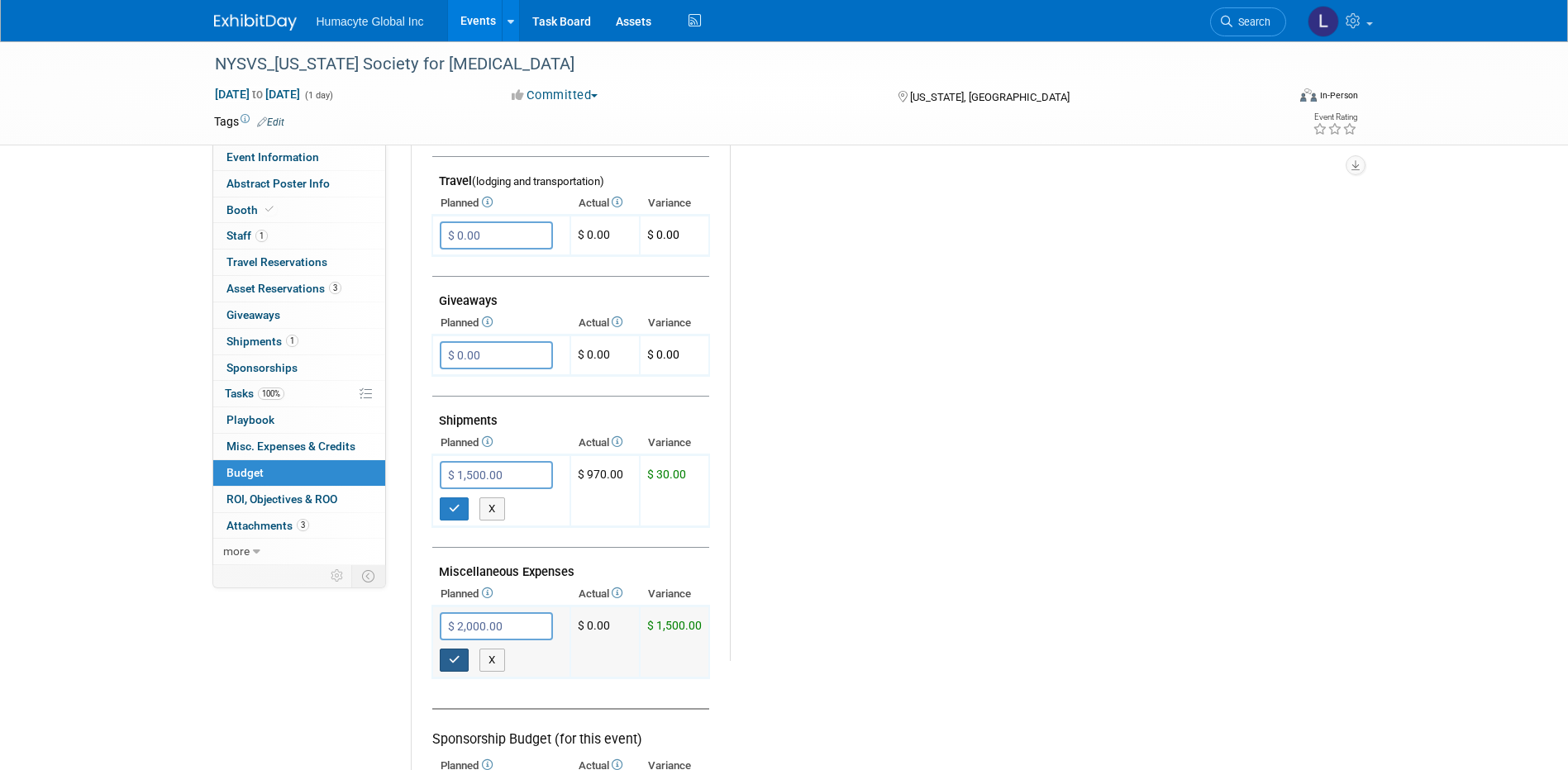
click at [453, 660] on icon "button" at bounding box center [455, 660] width 12 height 11
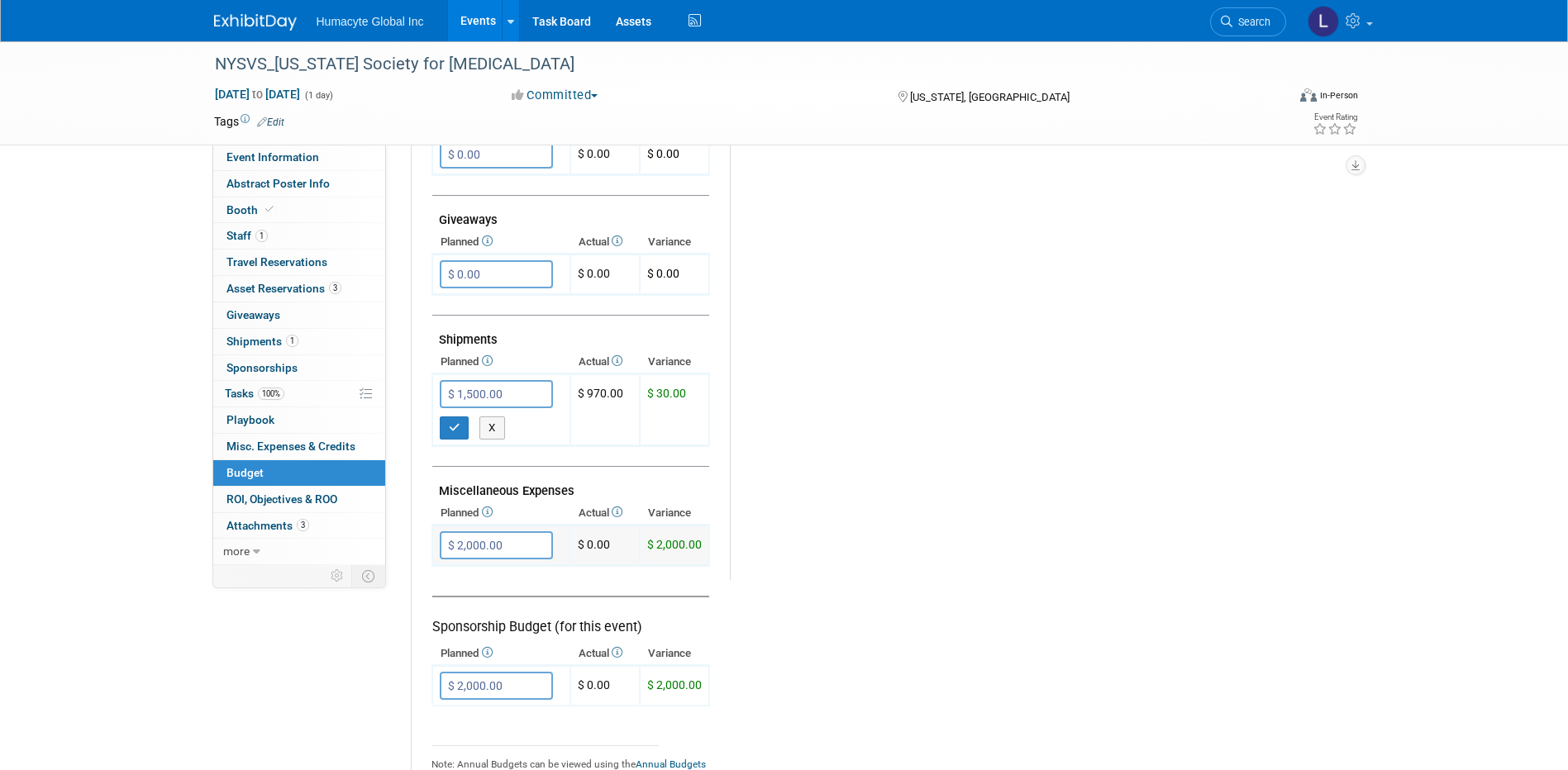
scroll to position [743, 0]
click at [479, 535] on input "$ 2,000.00" at bounding box center [497, 543] width 113 height 28
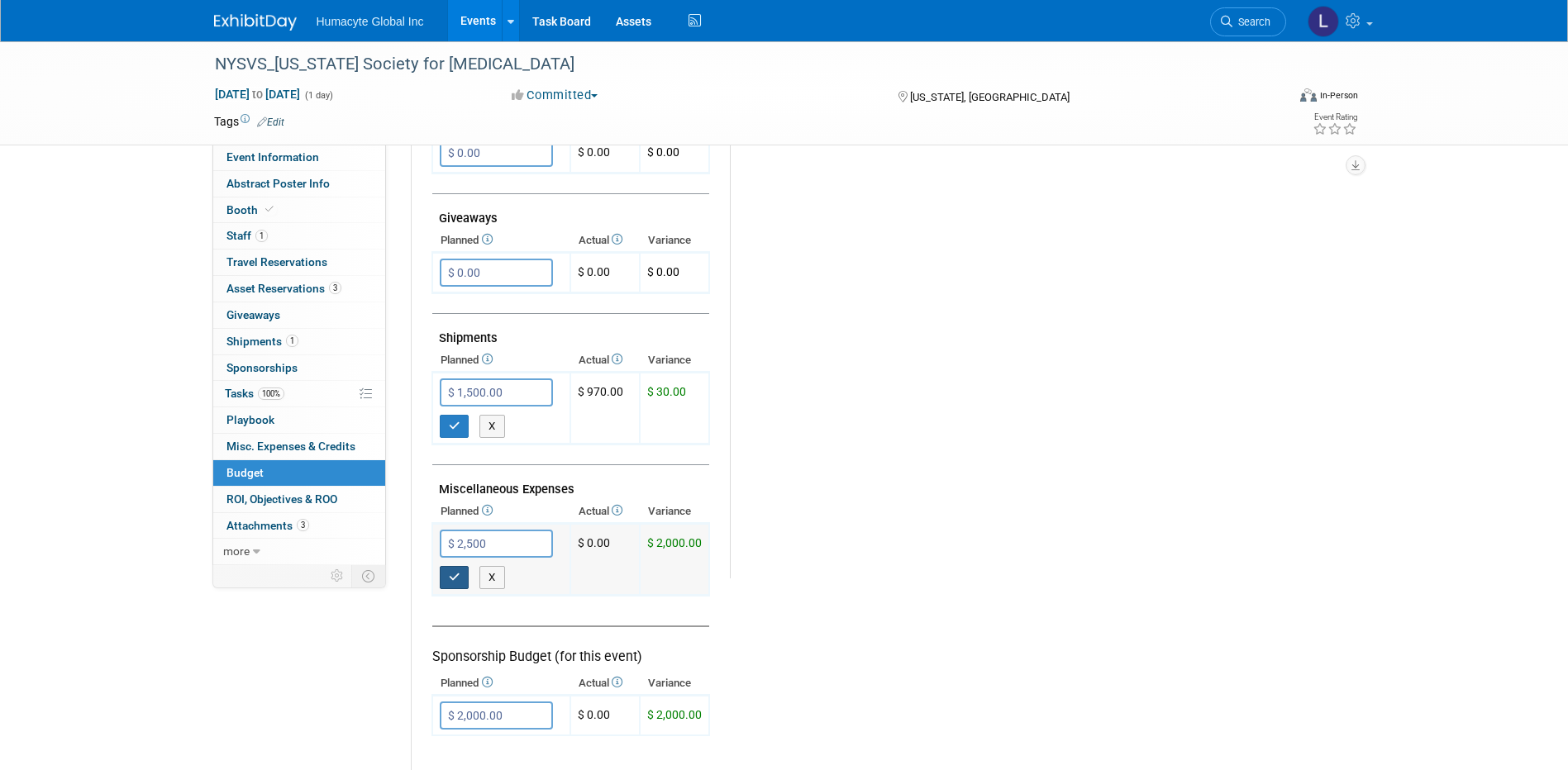
type input "$ 2,500.00"
click at [459, 580] on icon "button" at bounding box center [455, 577] width 12 height 11
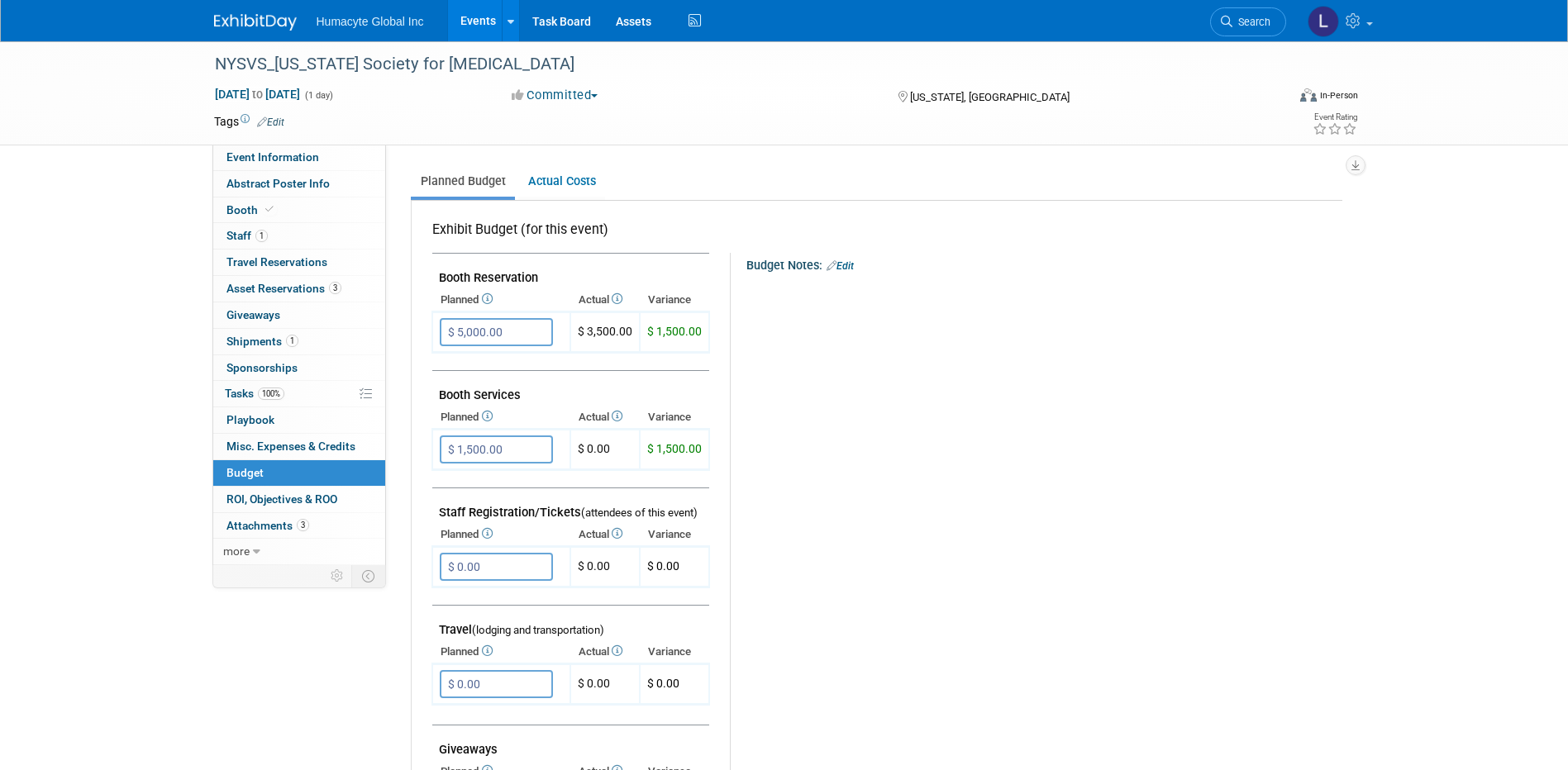
scroll to position [0, 0]
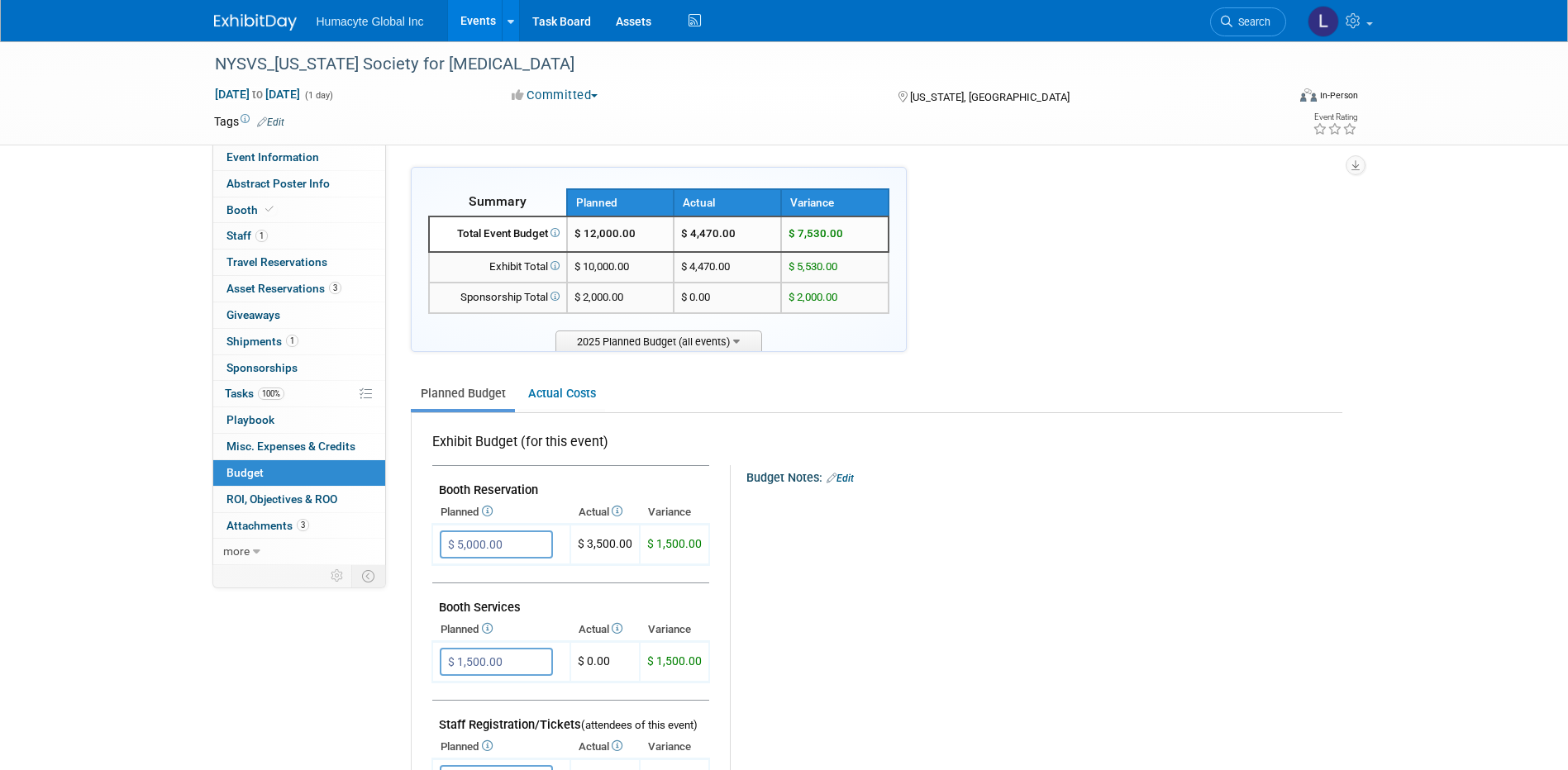
click at [480, 20] on link "Events" at bounding box center [478, 20] width 60 height 41
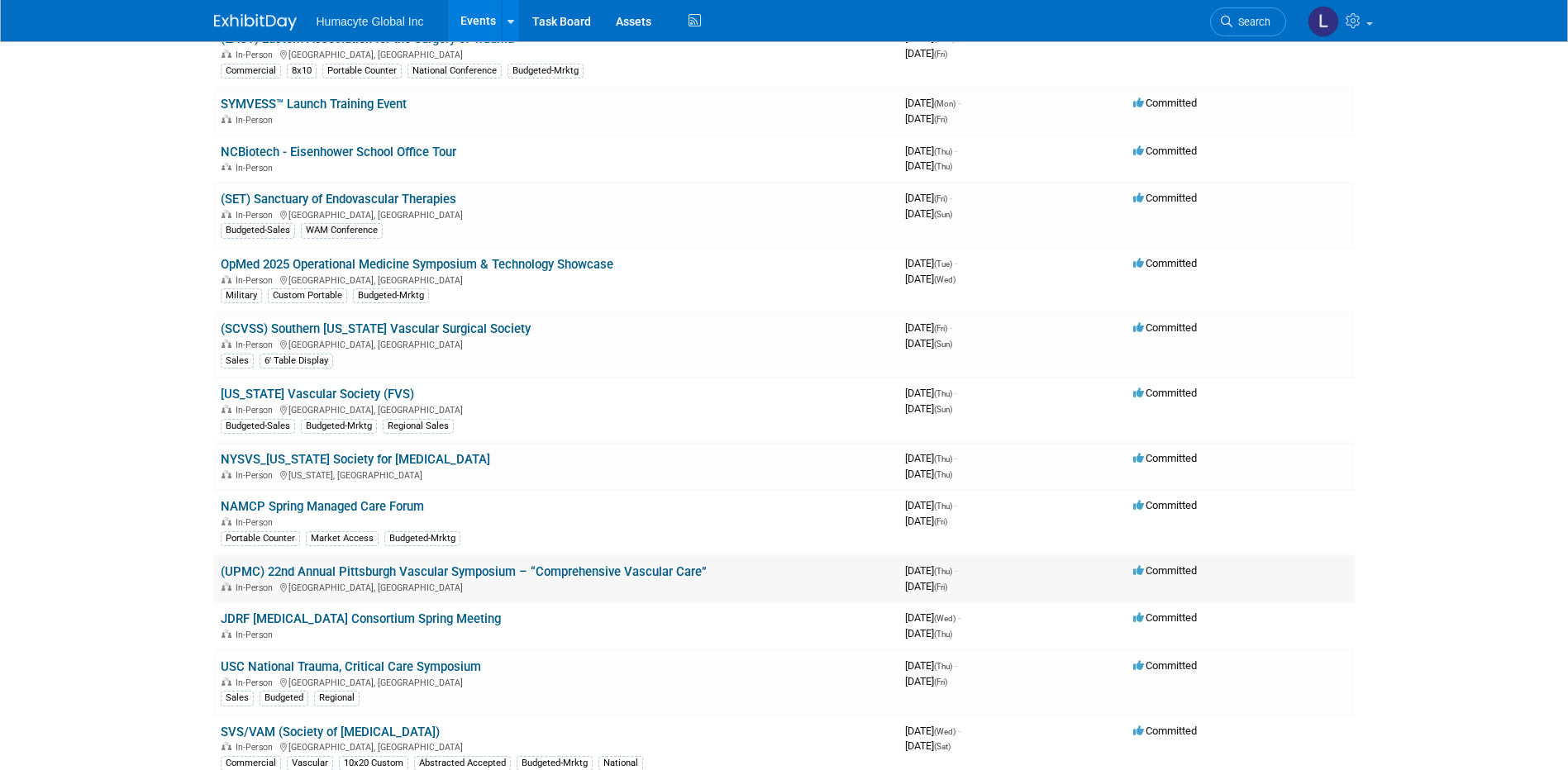
scroll to position [413, 0]
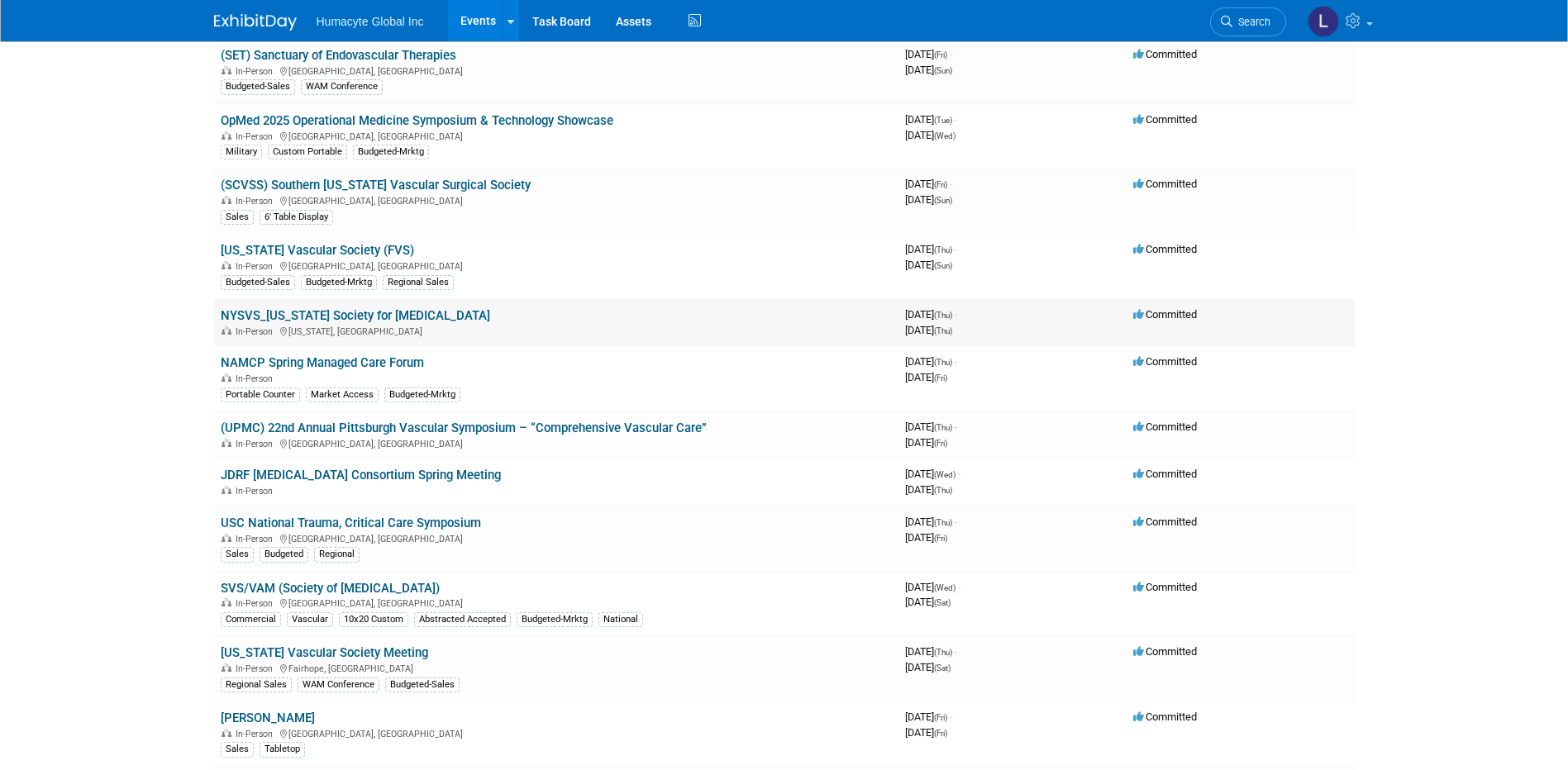
click at [306, 320] on link "NYSVS_[US_STATE] Society for [MEDICAL_DATA]" at bounding box center [355, 315] width 270 height 15
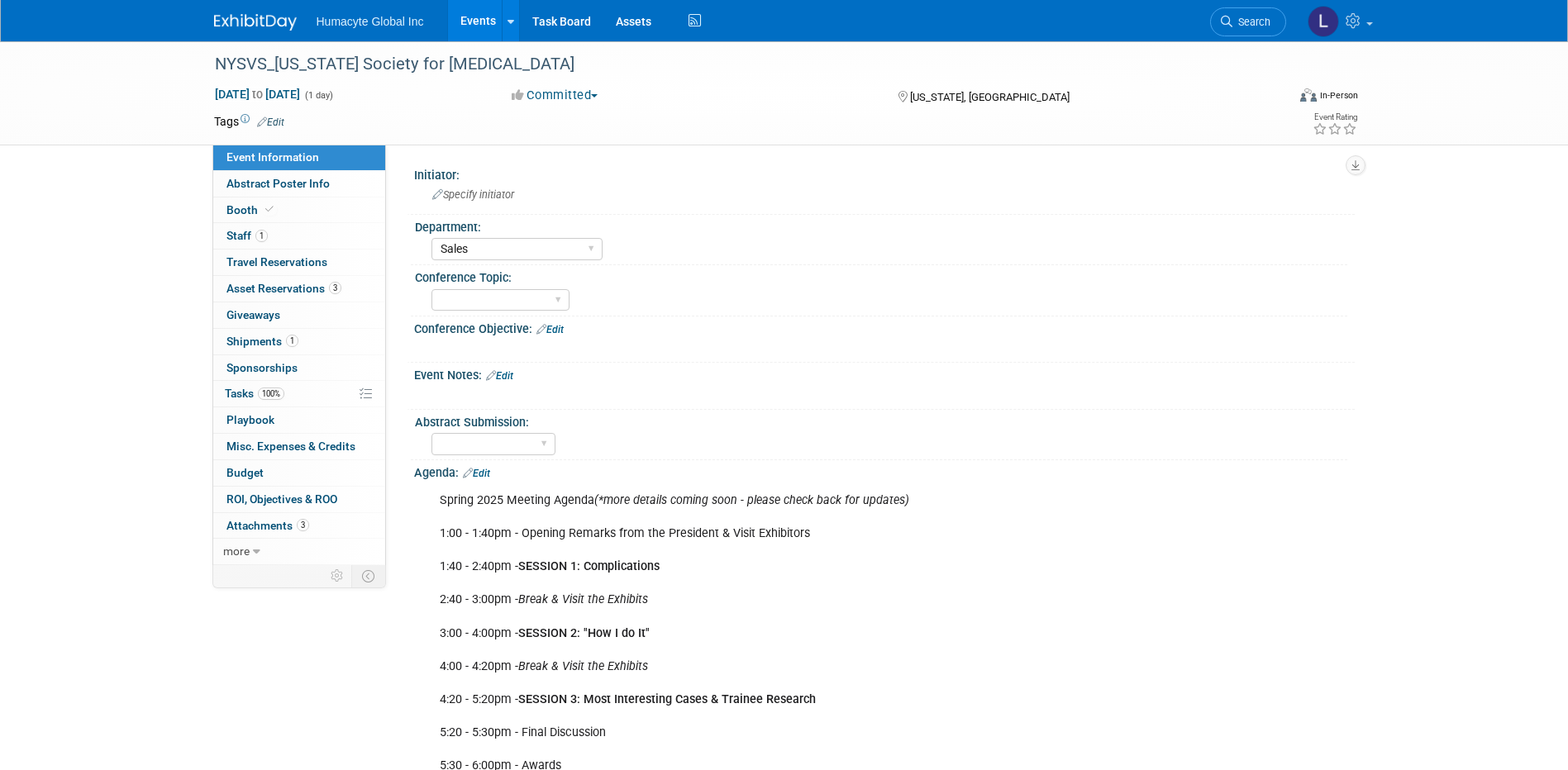
select select "Sales"
click at [234, 471] on span "Budget" at bounding box center [245, 473] width 38 height 13
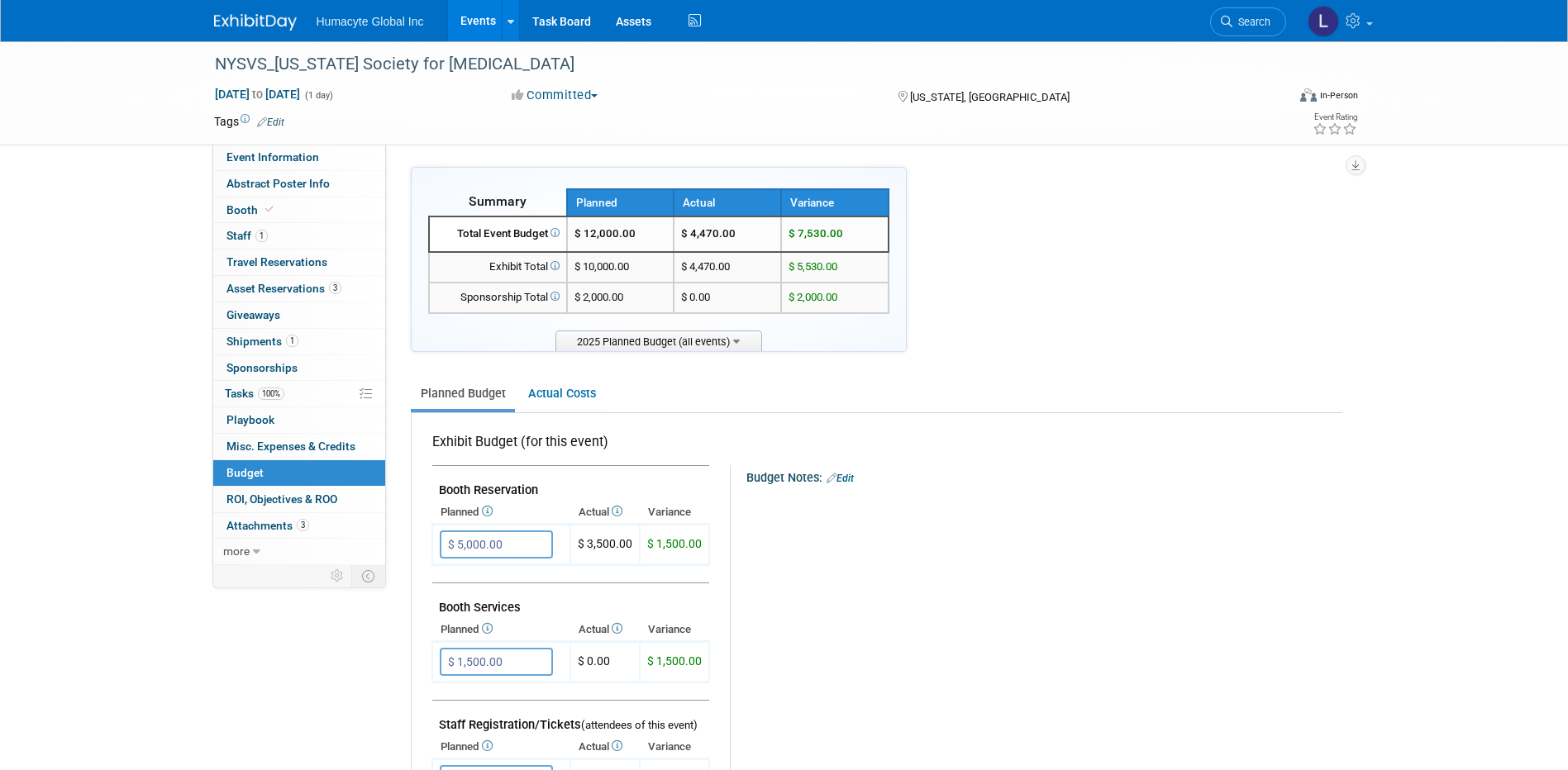
click at [470, 25] on link "Events" at bounding box center [478, 20] width 60 height 41
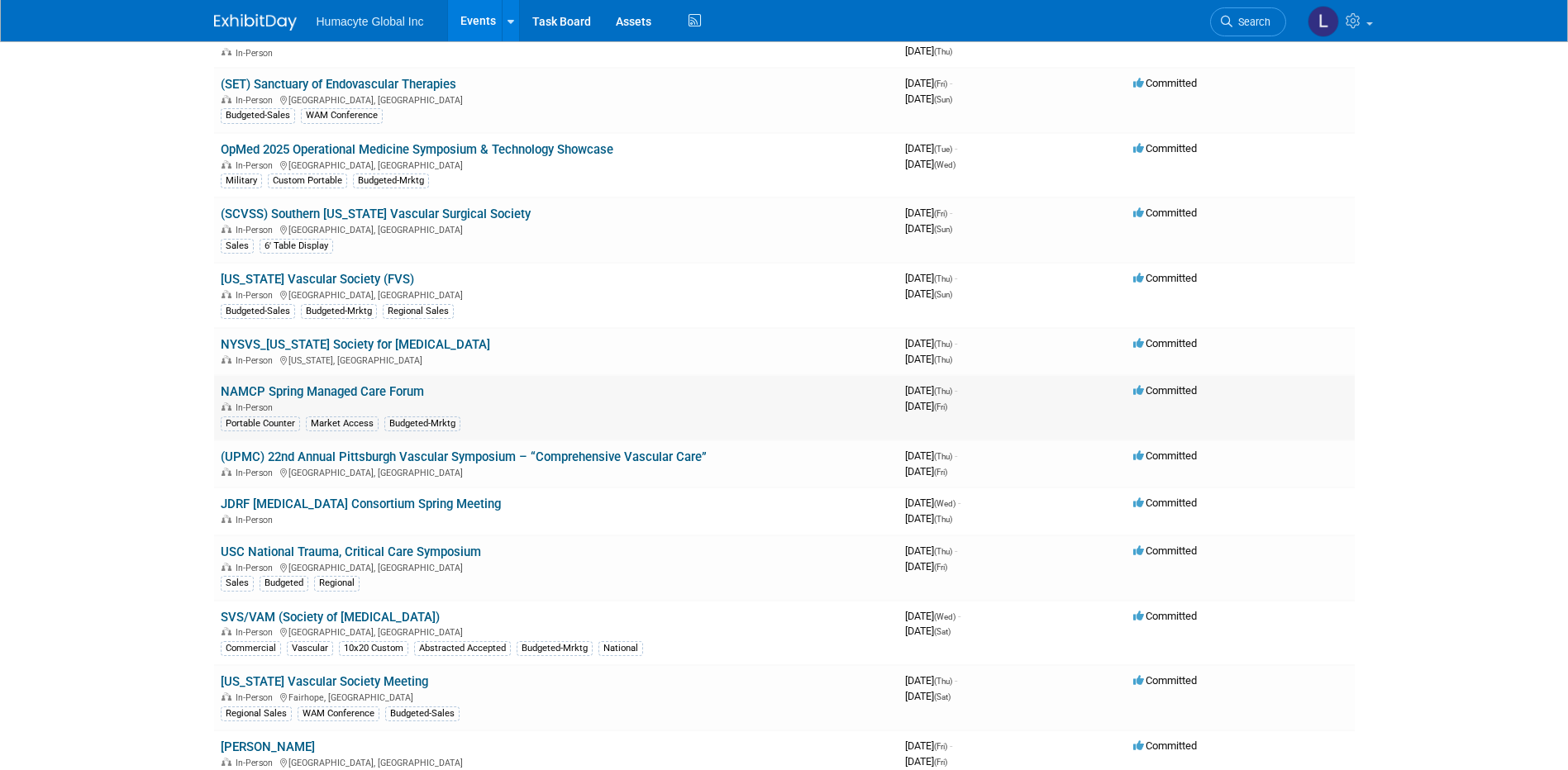
scroll to position [413, 0]
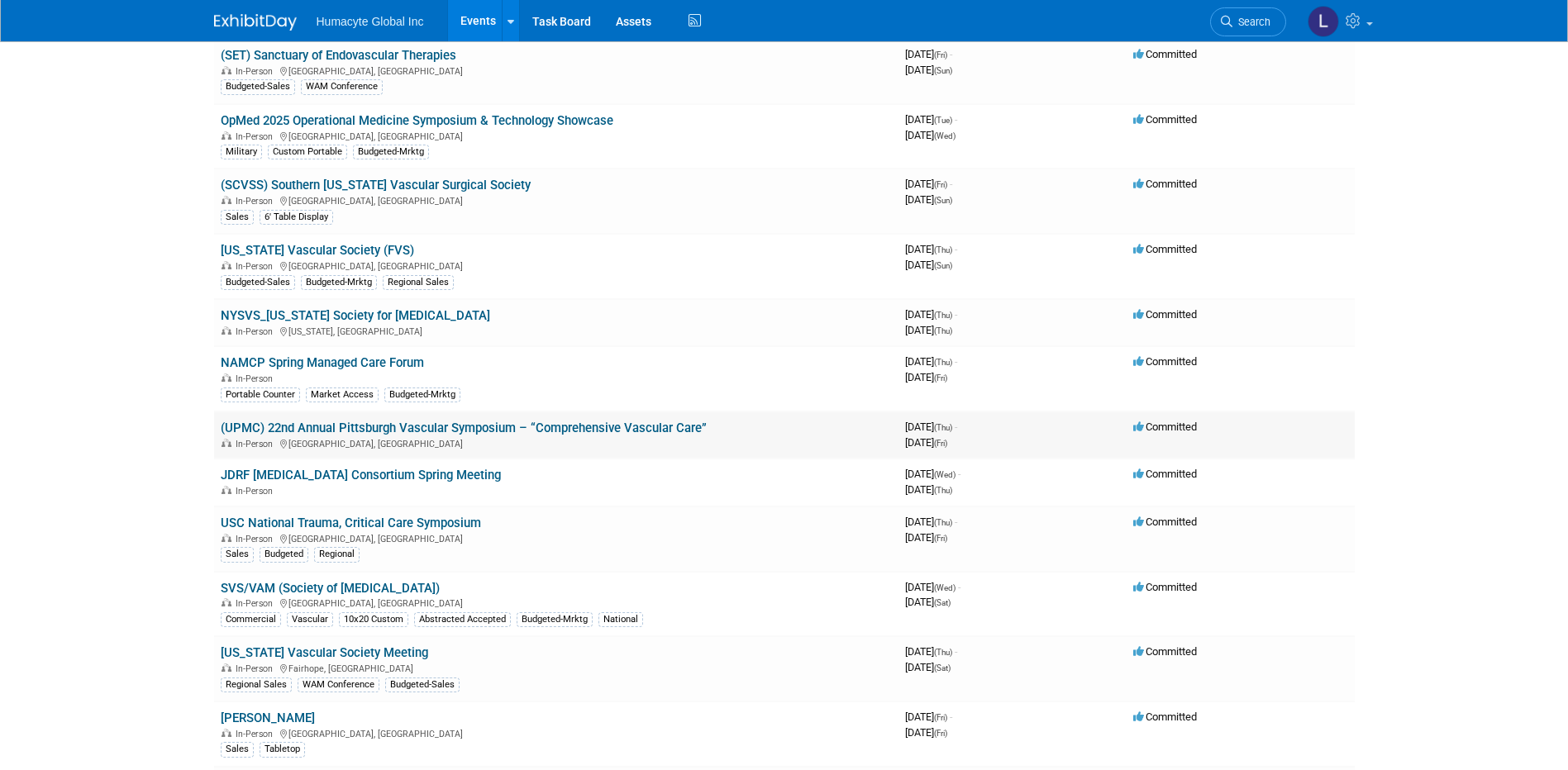
click at [334, 422] on link "(UPMC) 22nd Annual Pittsburgh Vascular Symposium – “Comprehensive Vascular Care”" at bounding box center [463, 428] width 486 height 15
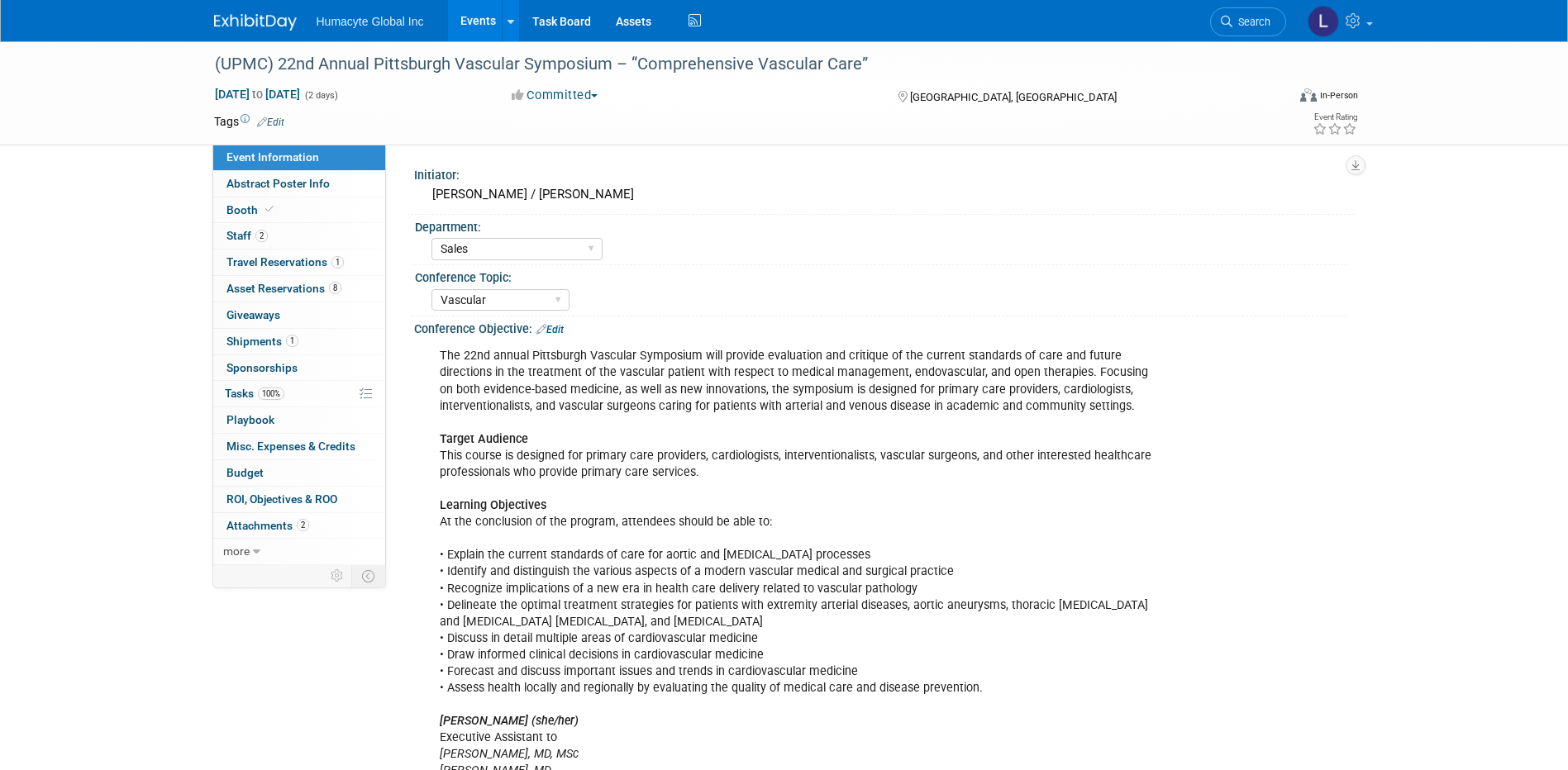
select select "Sales"
select select "Vascular"
click at [242, 472] on span "Budget" at bounding box center [245, 473] width 38 height 13
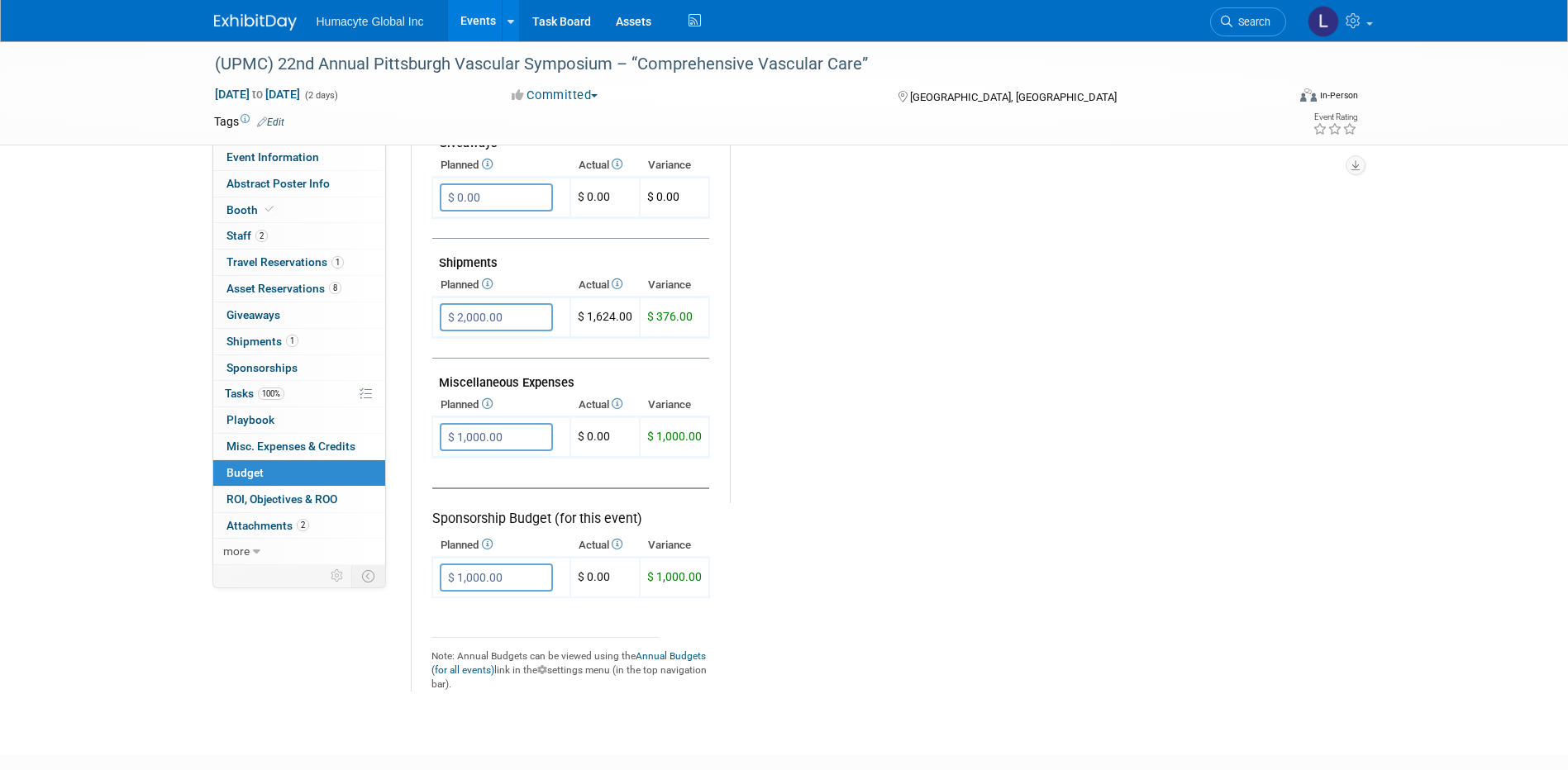
scroll to position [827, 0]
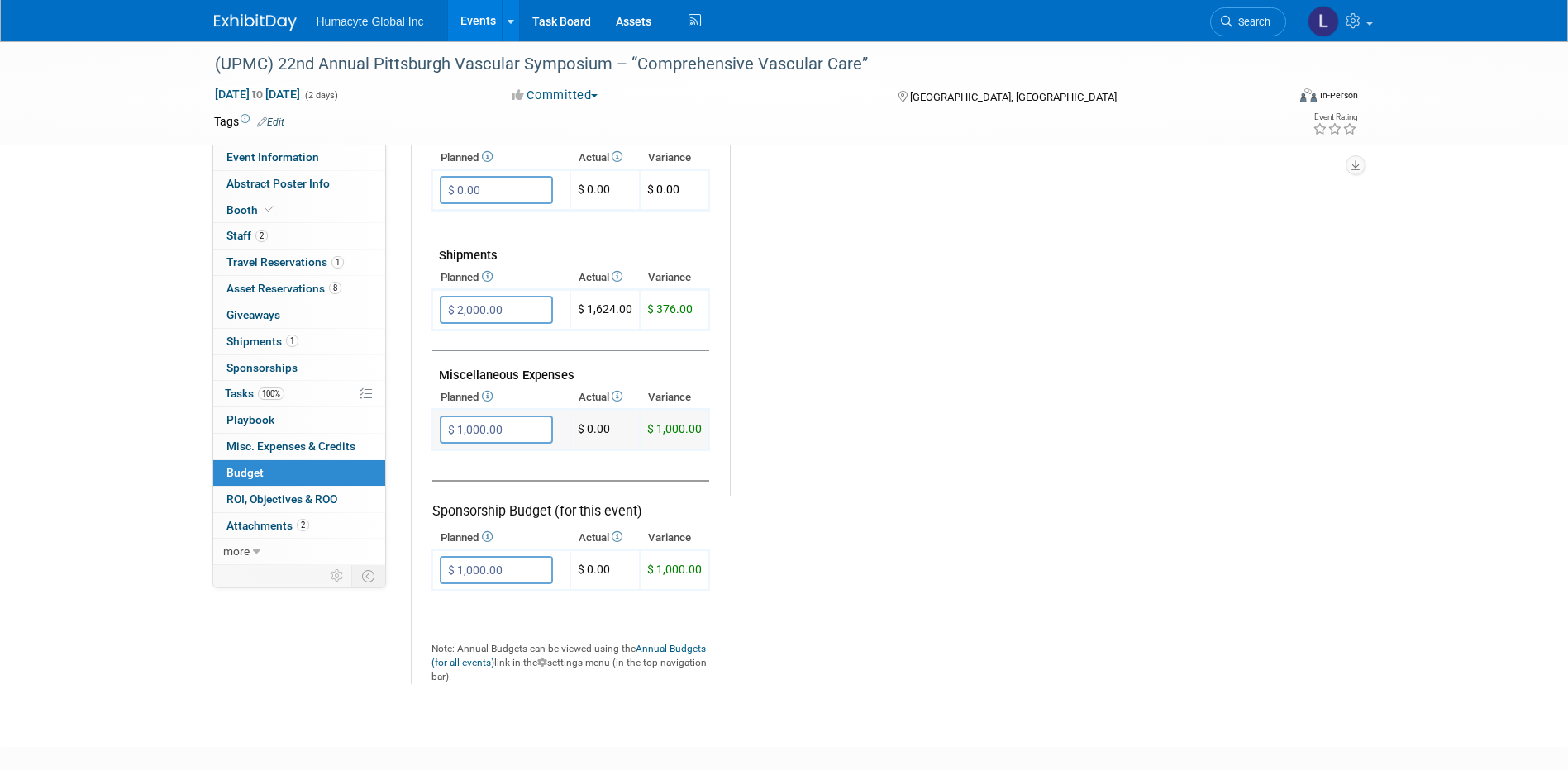
click at [507, 422] on input "$ 1,000.00" at bounding box center [497, 429] width 113 height 28
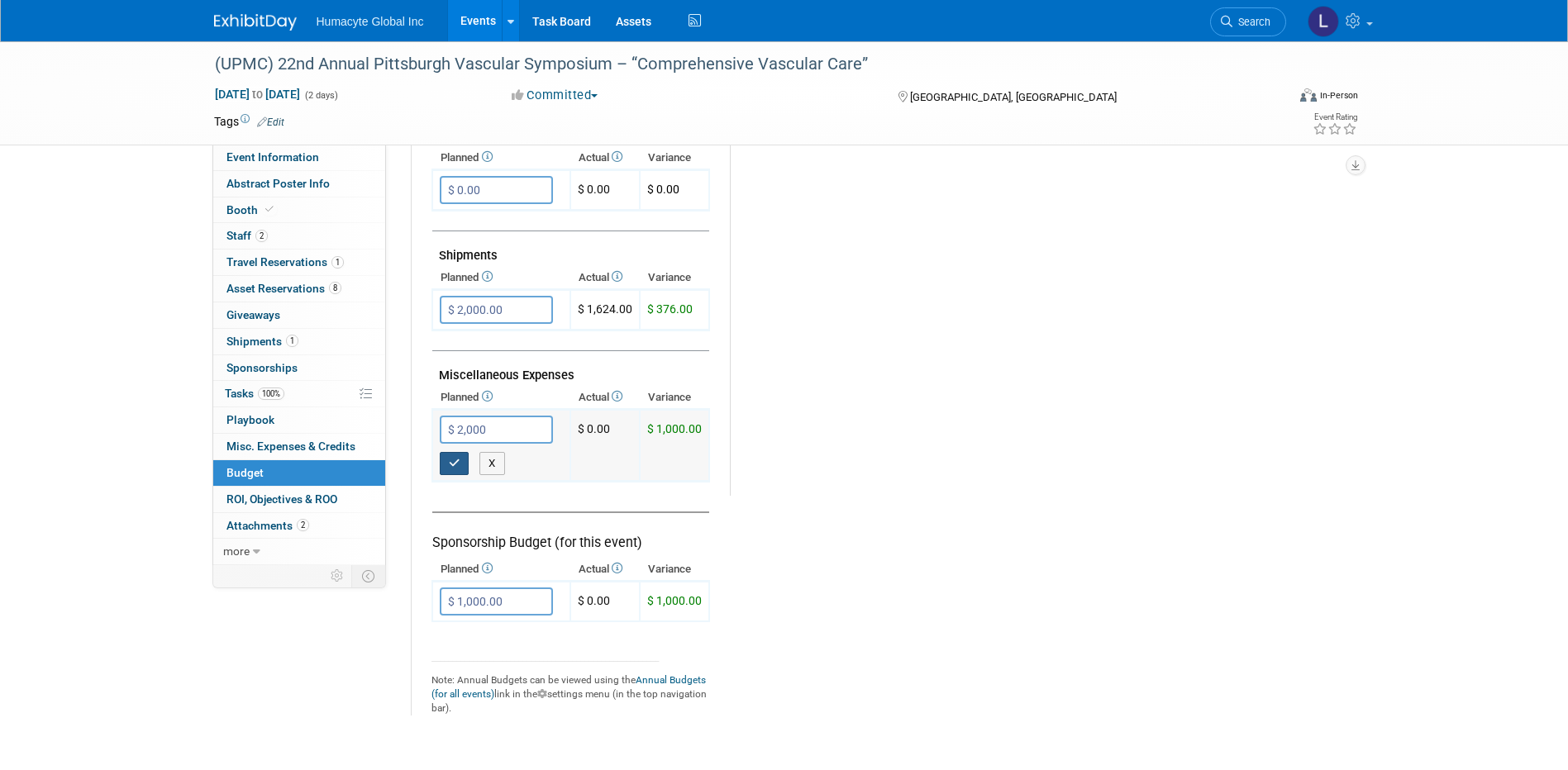
type input "$ 2,000.00"
click at [446, 469] on button "button" at bounding box center [455, 463] width 30 height 23
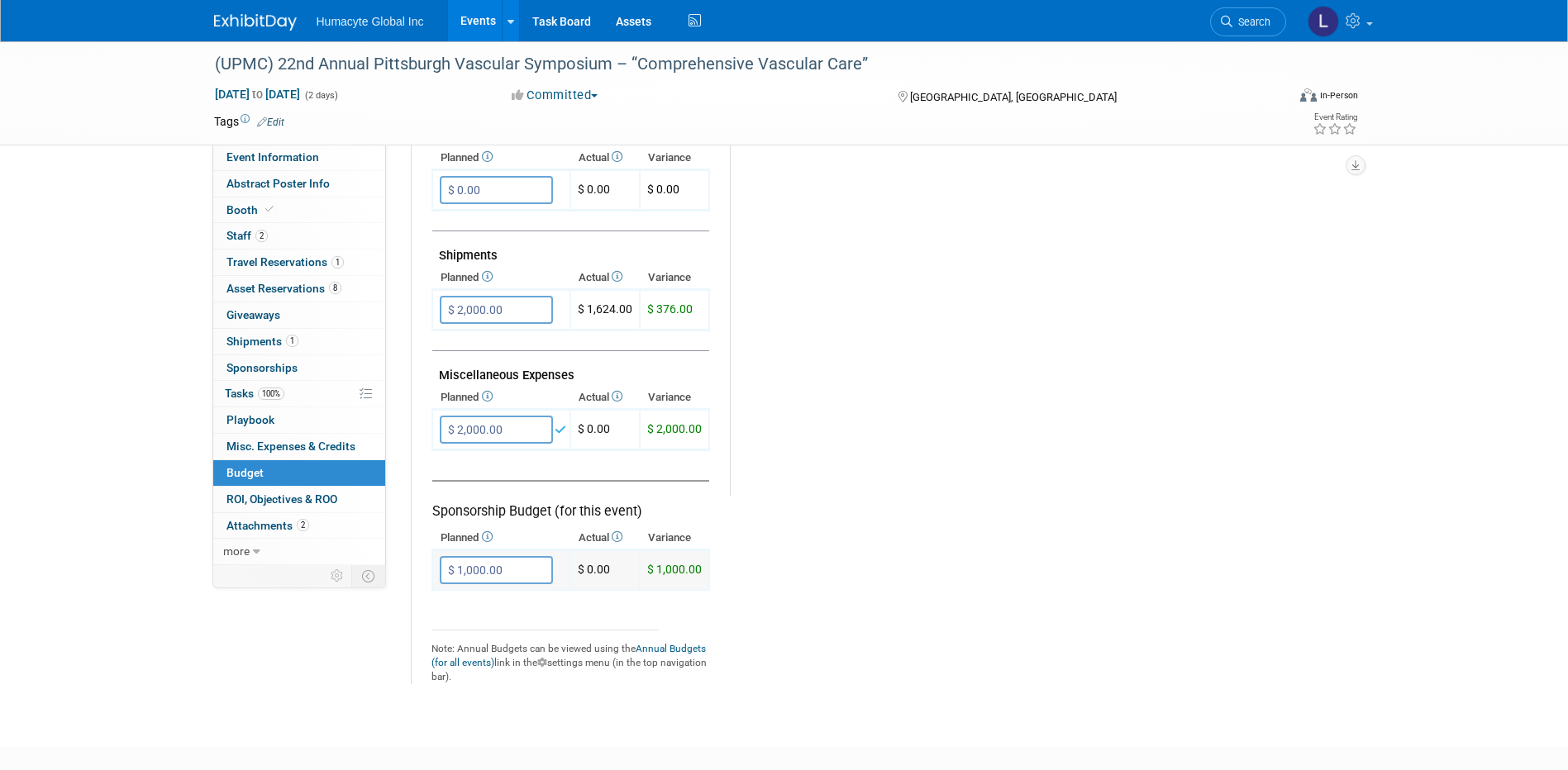
click at [489, 578] on input "$ 1,000.00" at bounding box center [497, 570] width 113 height 28
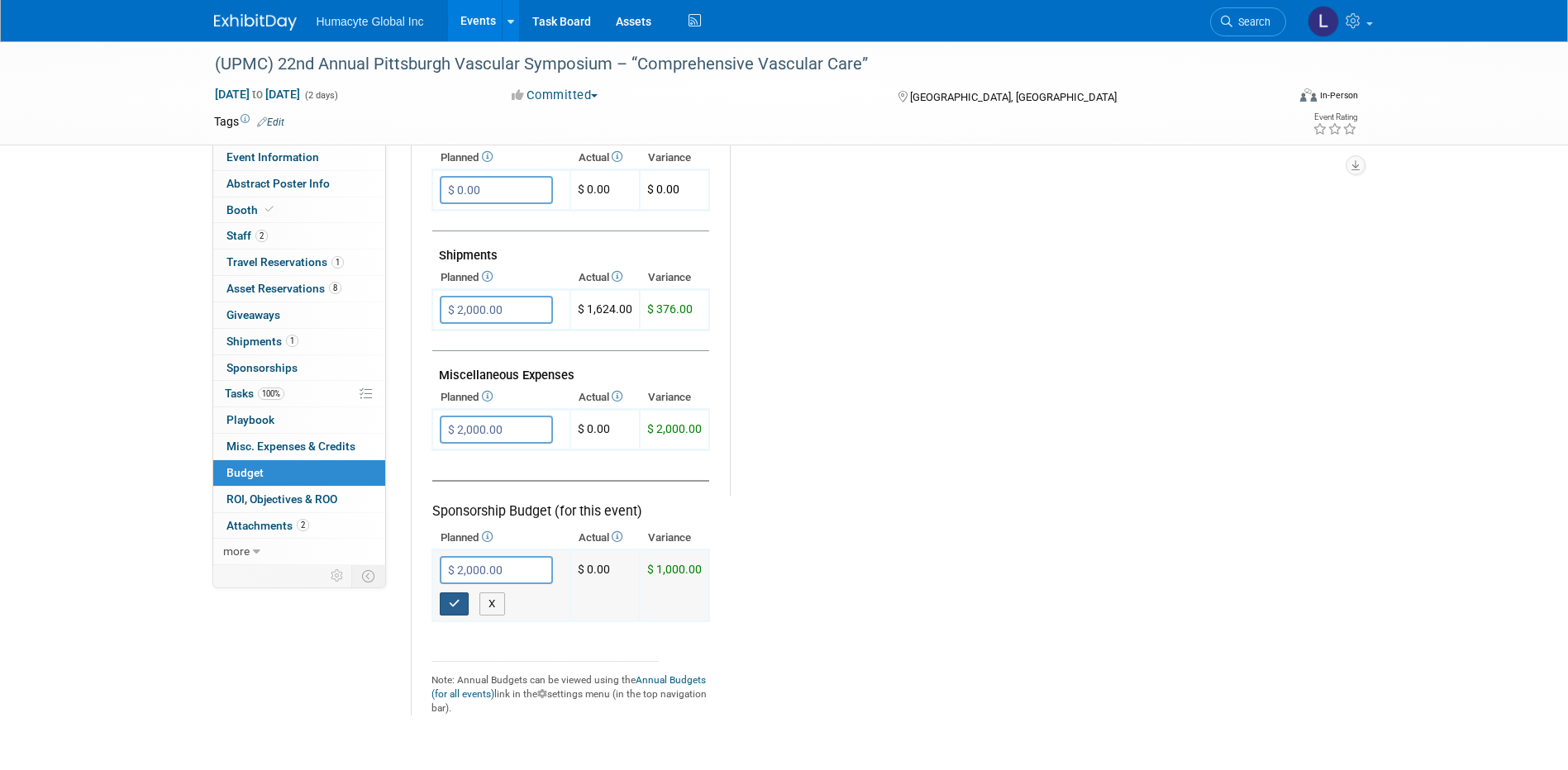
click at [447, 607] on button "button" at bounding box center [455, 604] width 30 height 23
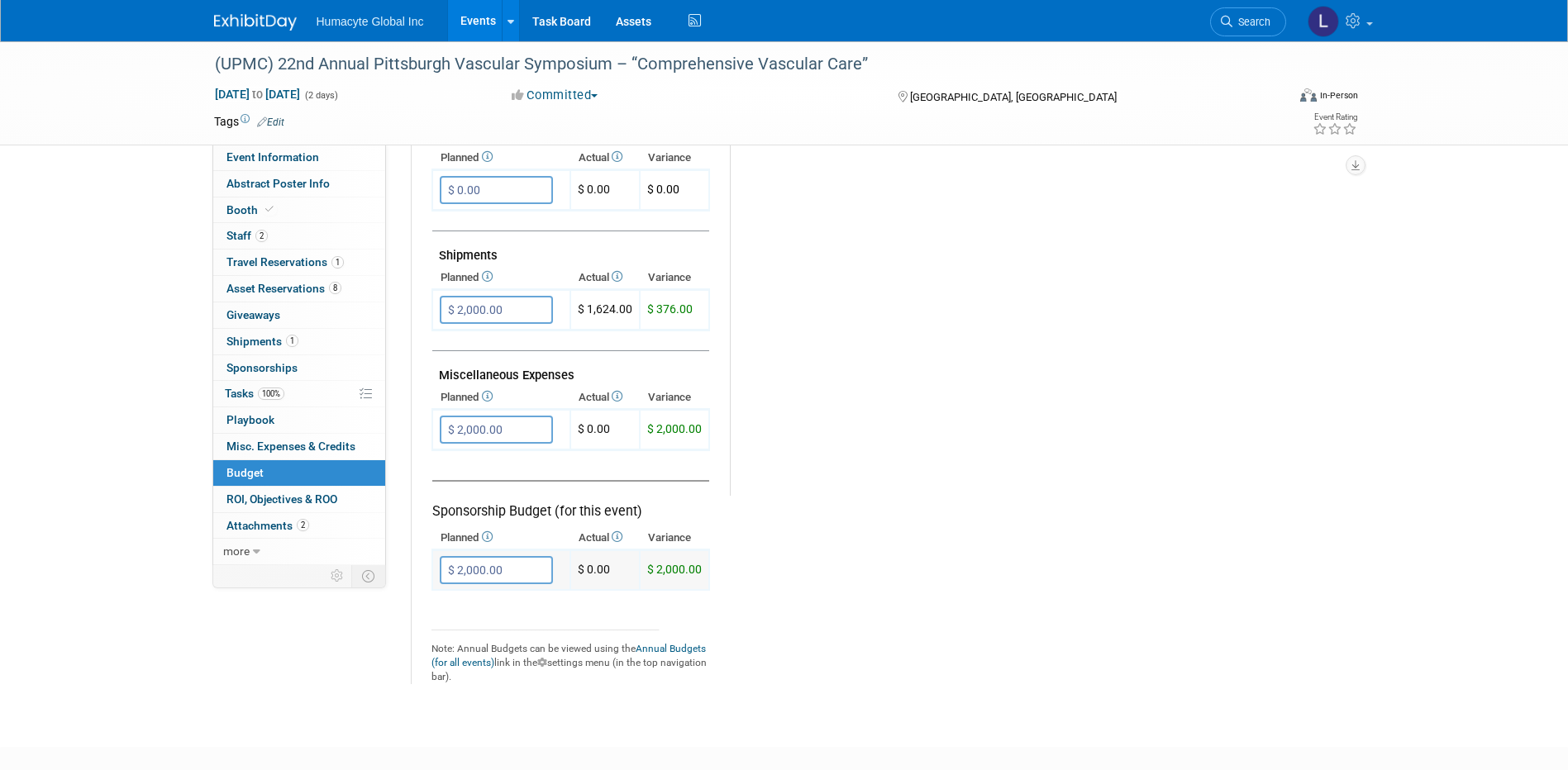
click at [511, 572] on input "$ 2,000.00" at bounding box center [497, 570] width 113 height 28
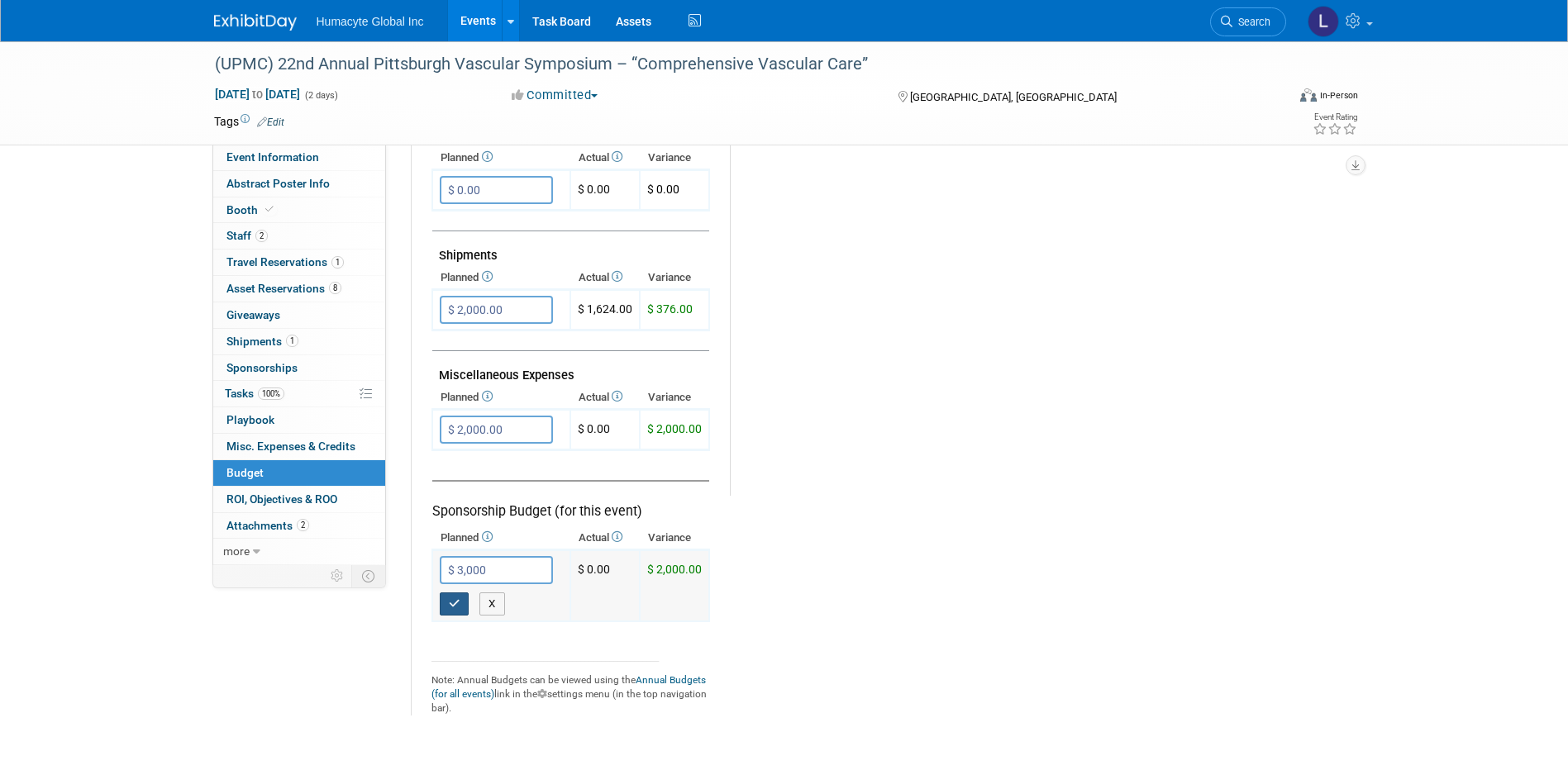
type input "$ 3,000.00"
click at [446, 604] on button "button" at bounding box center [455, 604] width 30 height 23
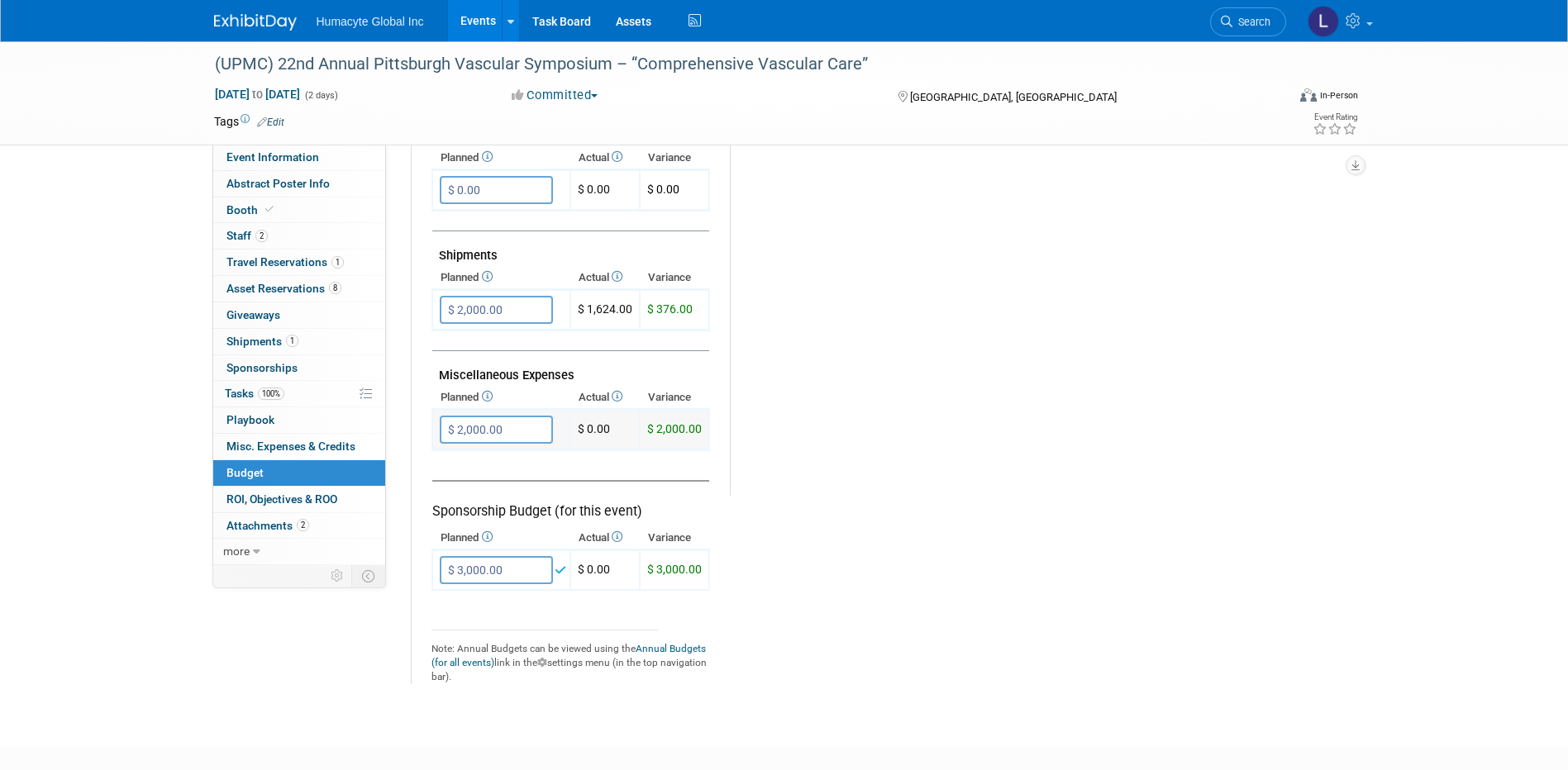
click at [463, 433] on input "$ 2,000.00" at bounding box center [497, 429] width 113 height 28
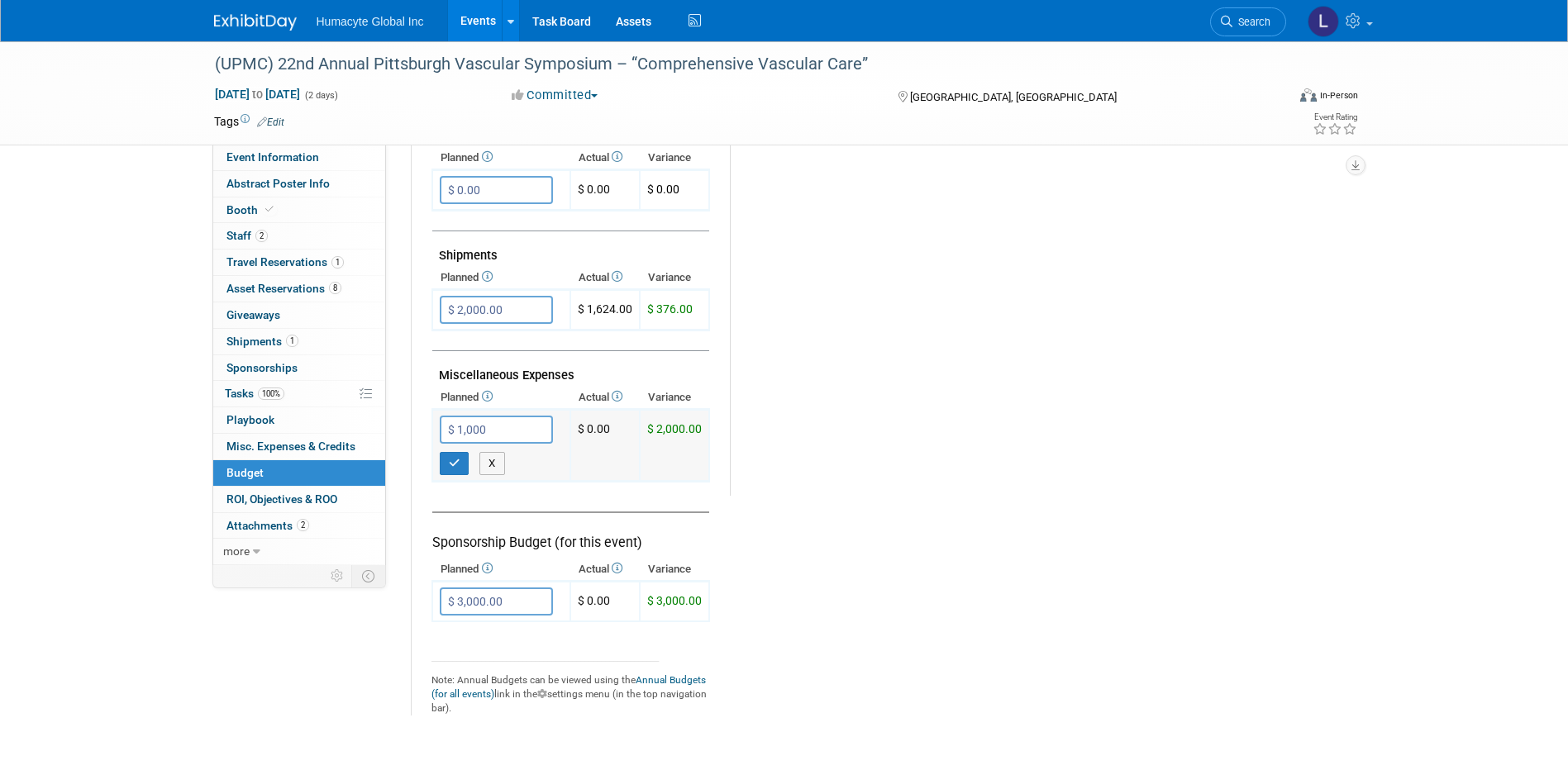
type input "$ 1,000.00"
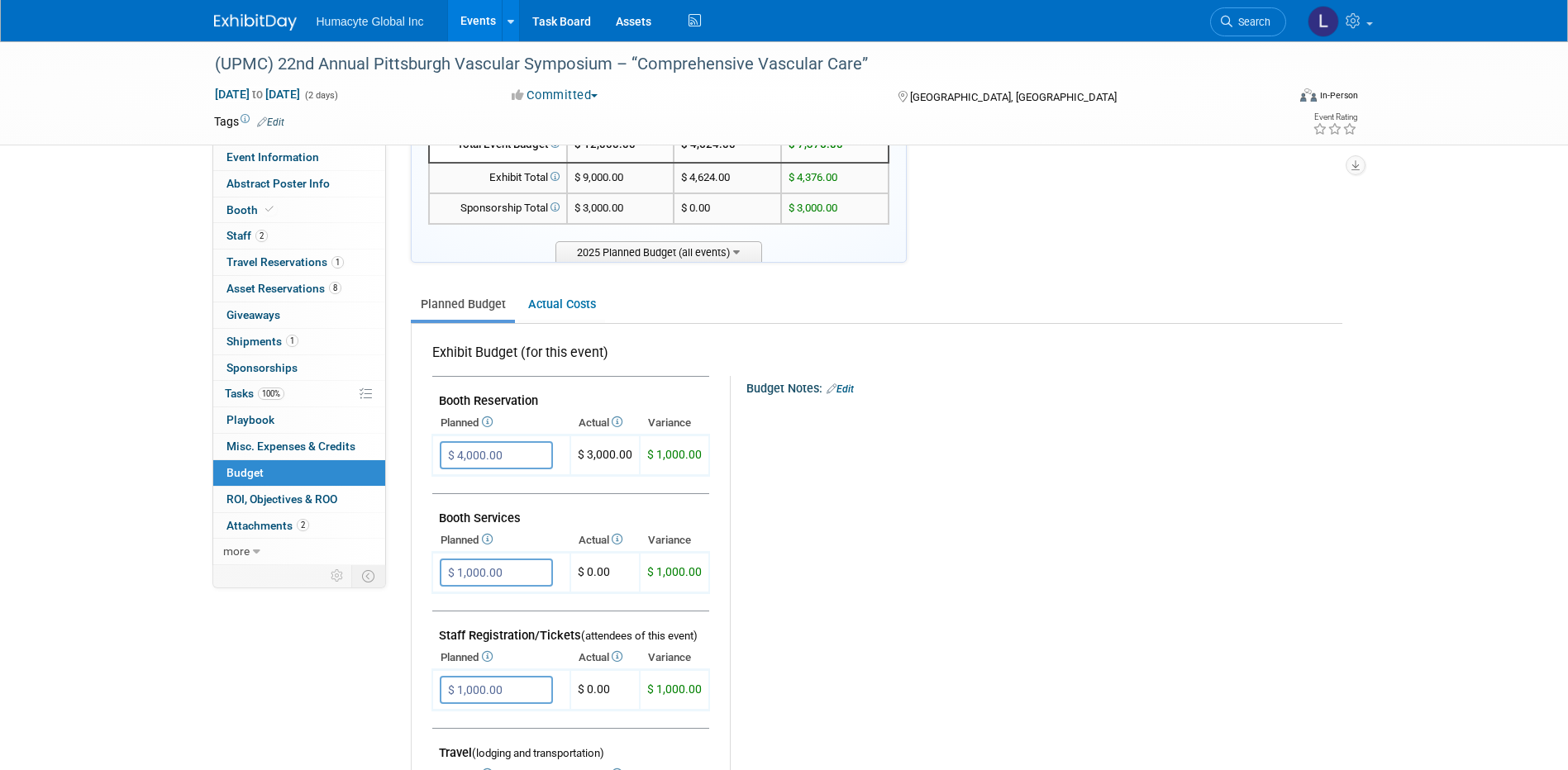
scroll to position [0, 0]
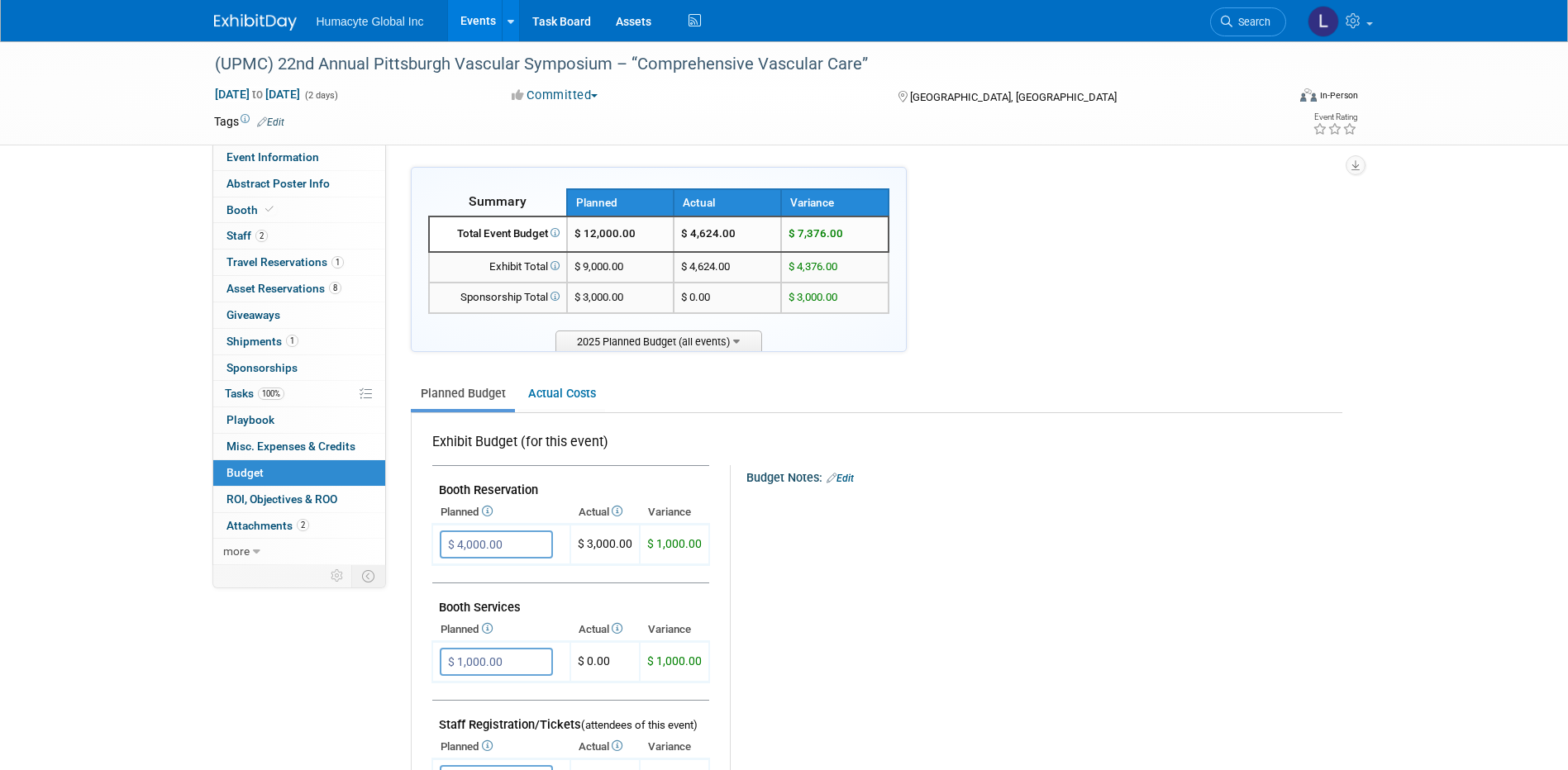
click at [487, 16] on link "Events" at bounding box center [478, 20] width 60 height 41
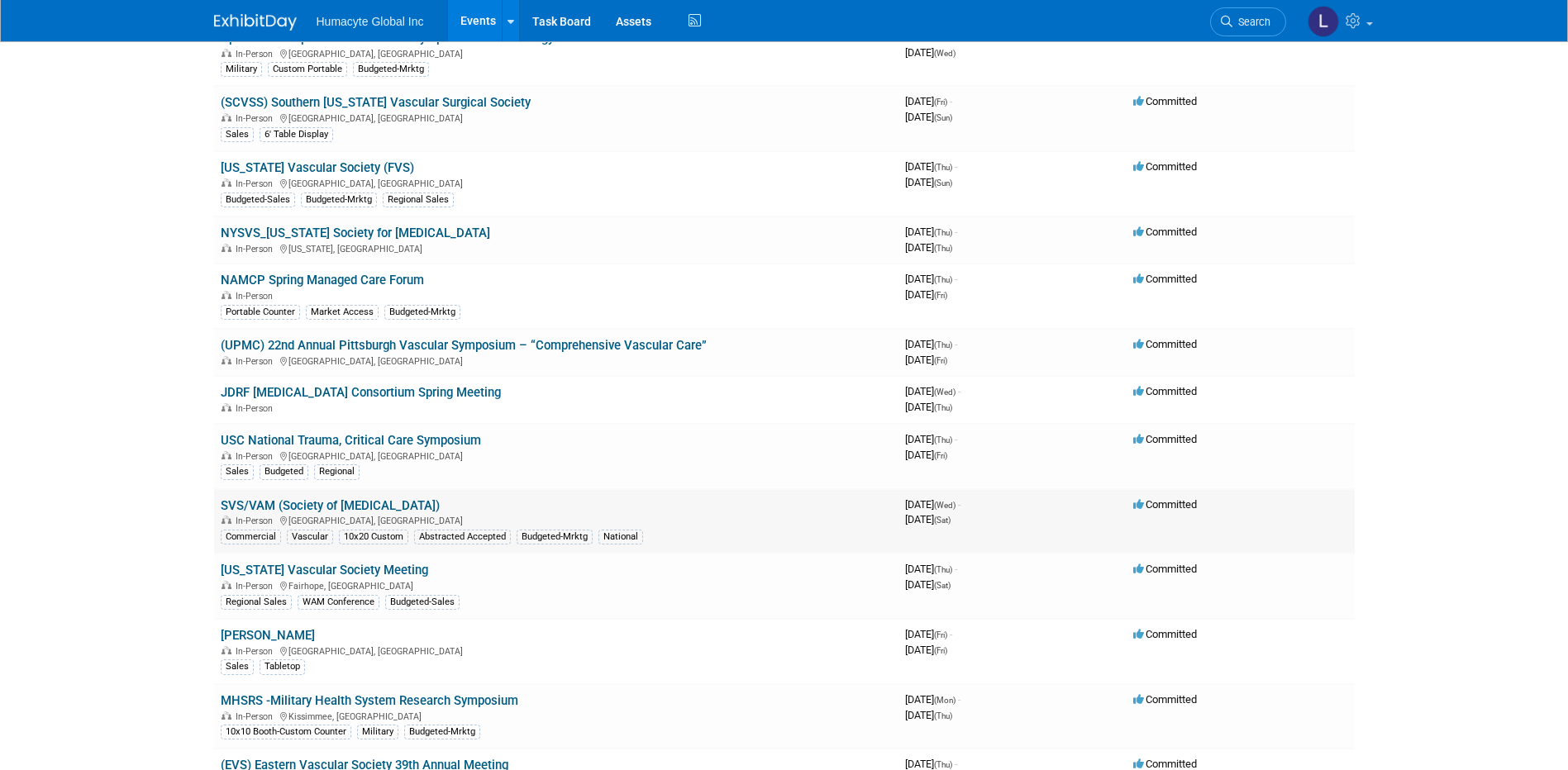
scroll to position [578, 0]
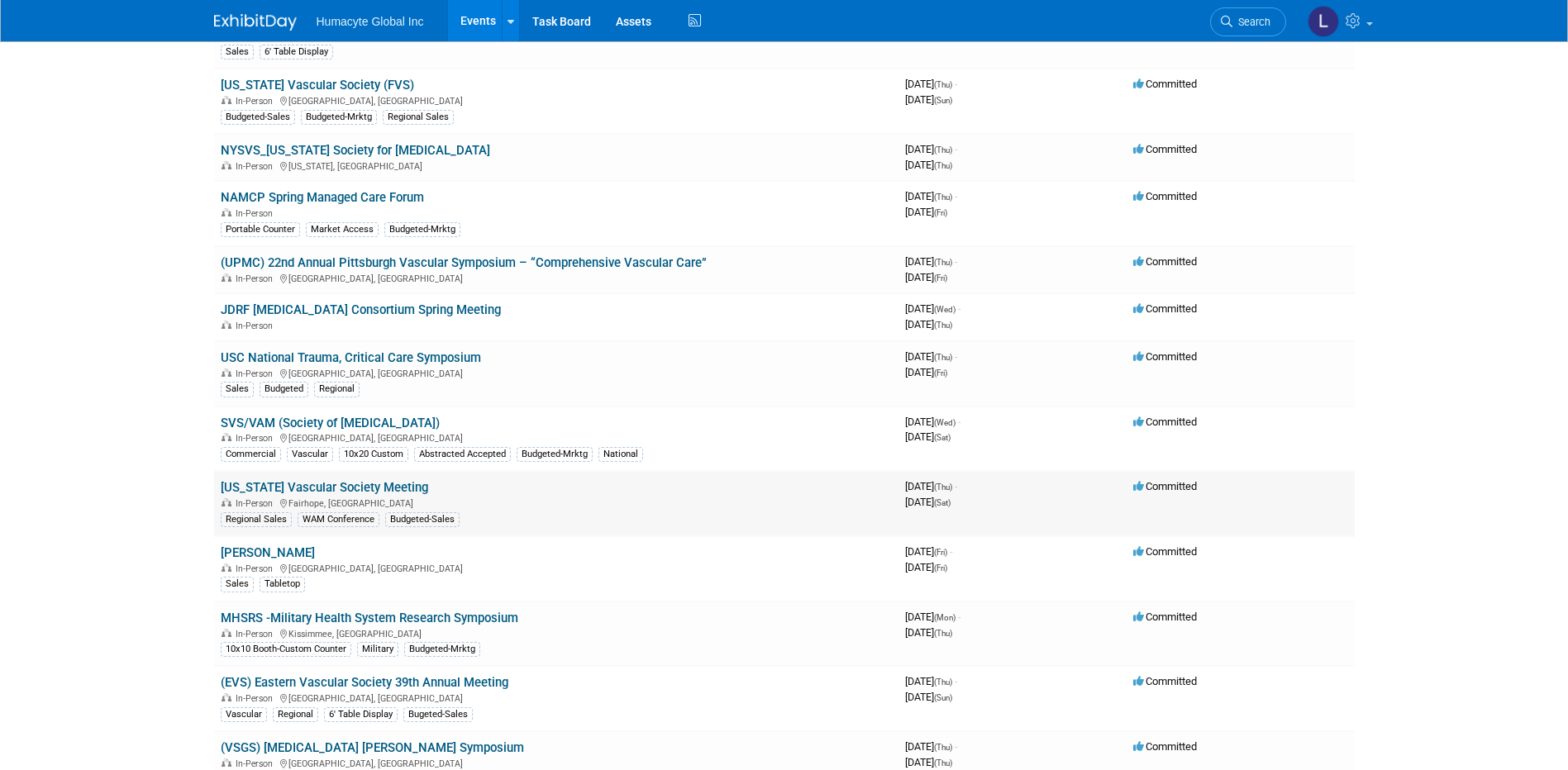
click at [286, 488] on link "Alabama Vascular Society Meeting" at bounding box center [324, 487] width 208 height 15
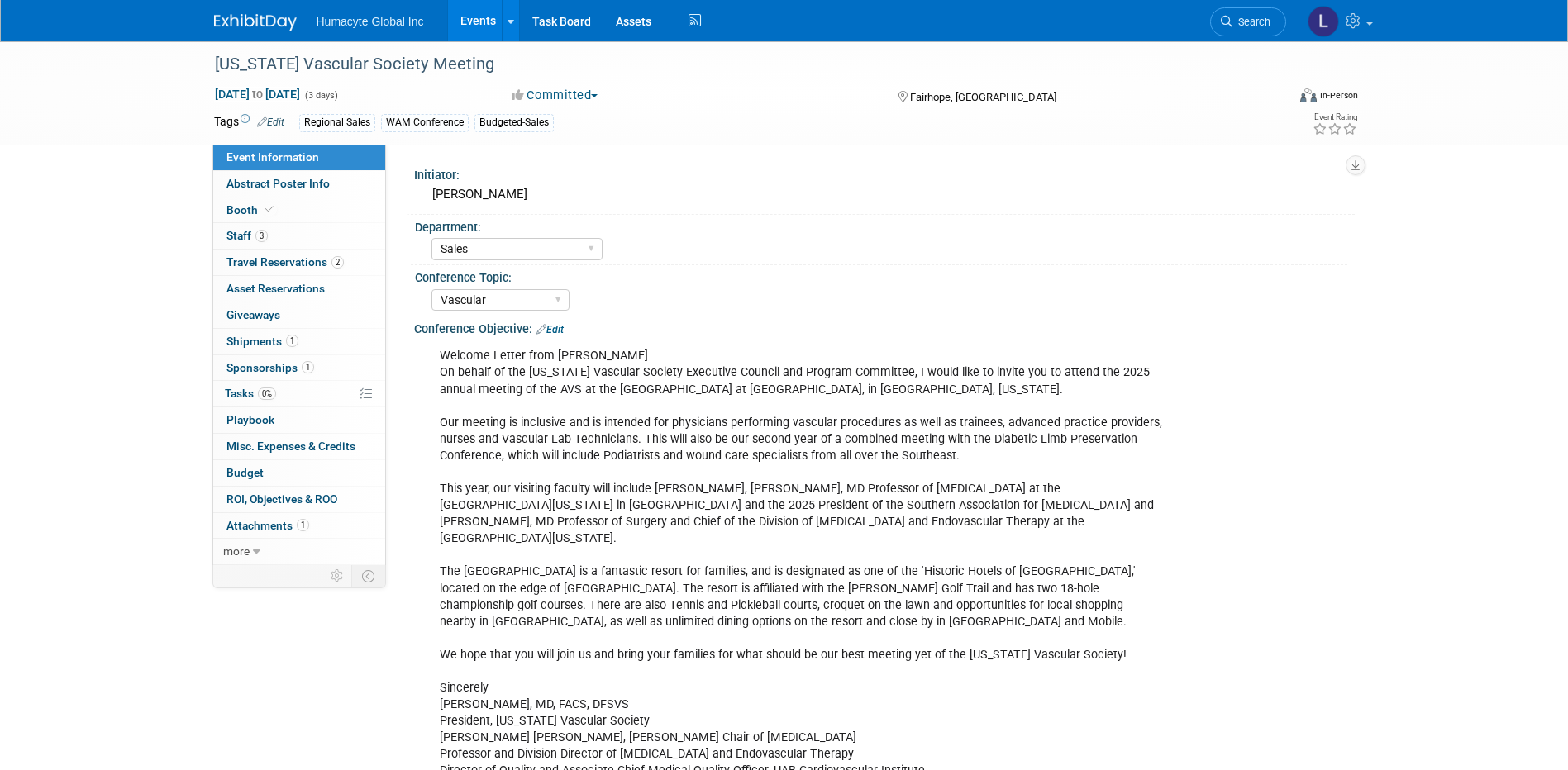
select select "Sales"
select select "Vascular"
click at [228, 476] on span "Budget" at bounding box center [245, 473] width 38 height 13
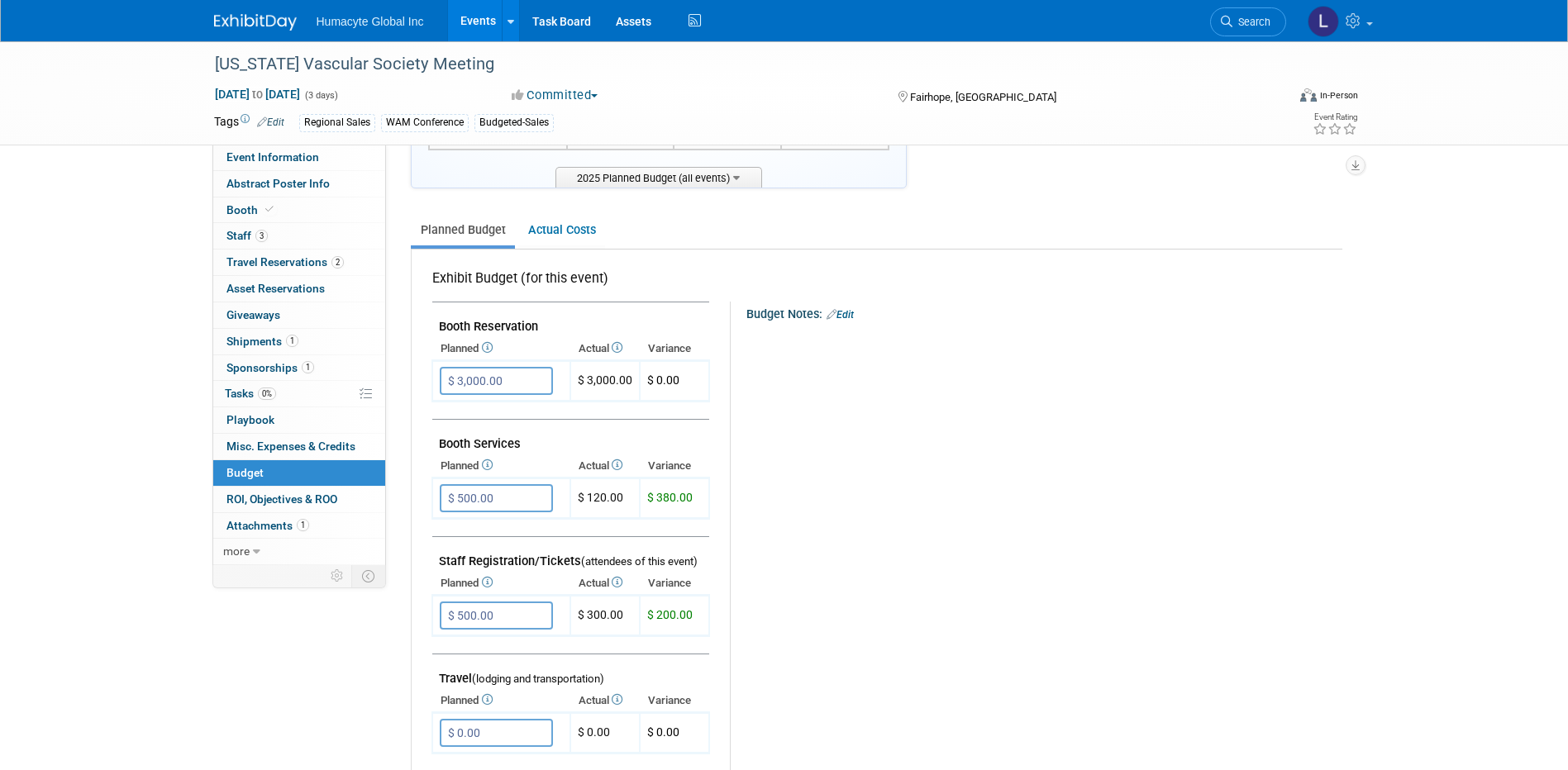
scroll to position [166, 0]
click at [485, 497] on input "$ 500.00" at bounding box center [497, 497] width 113 height 28
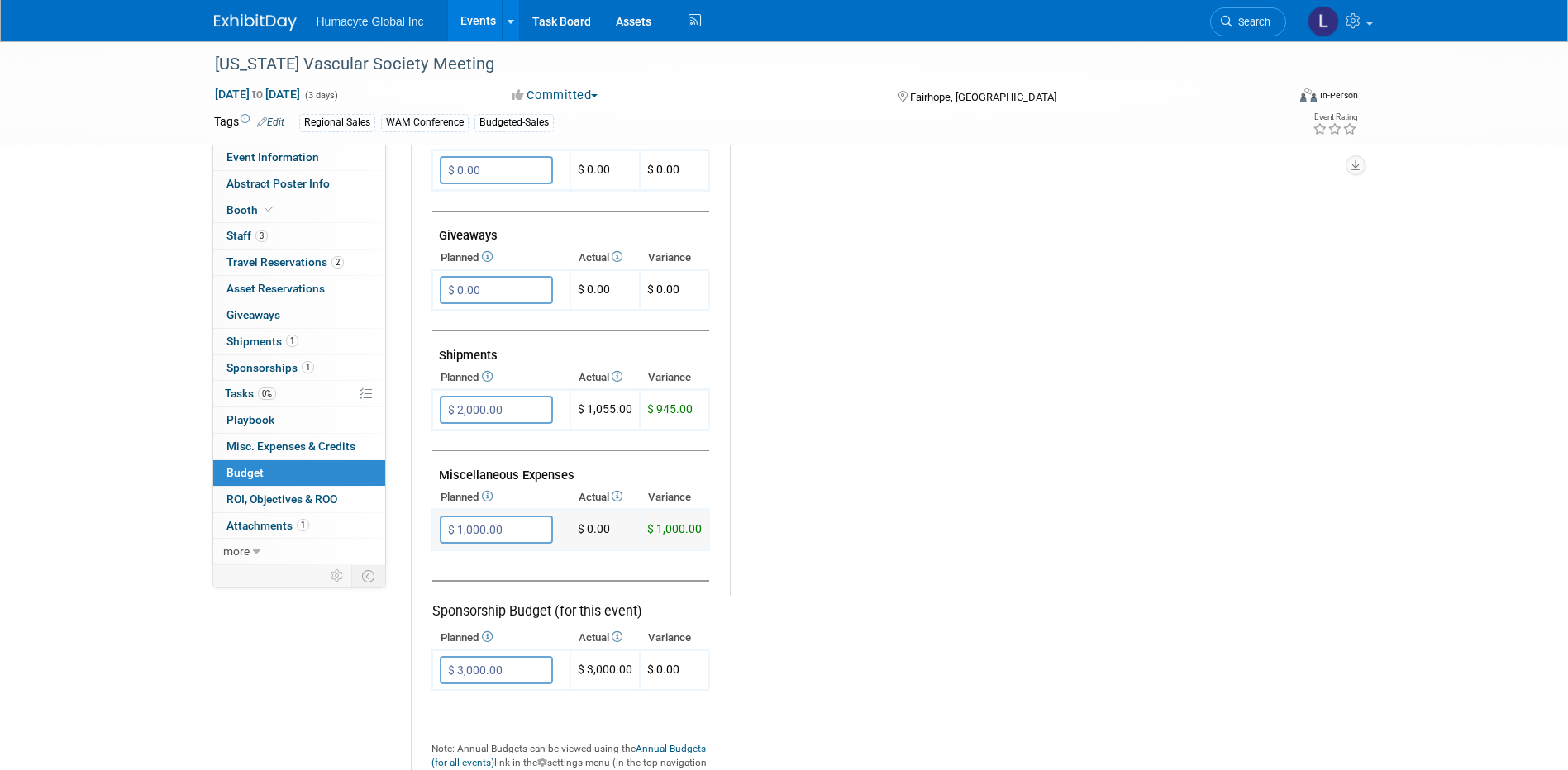
scroll to position [743, 0]
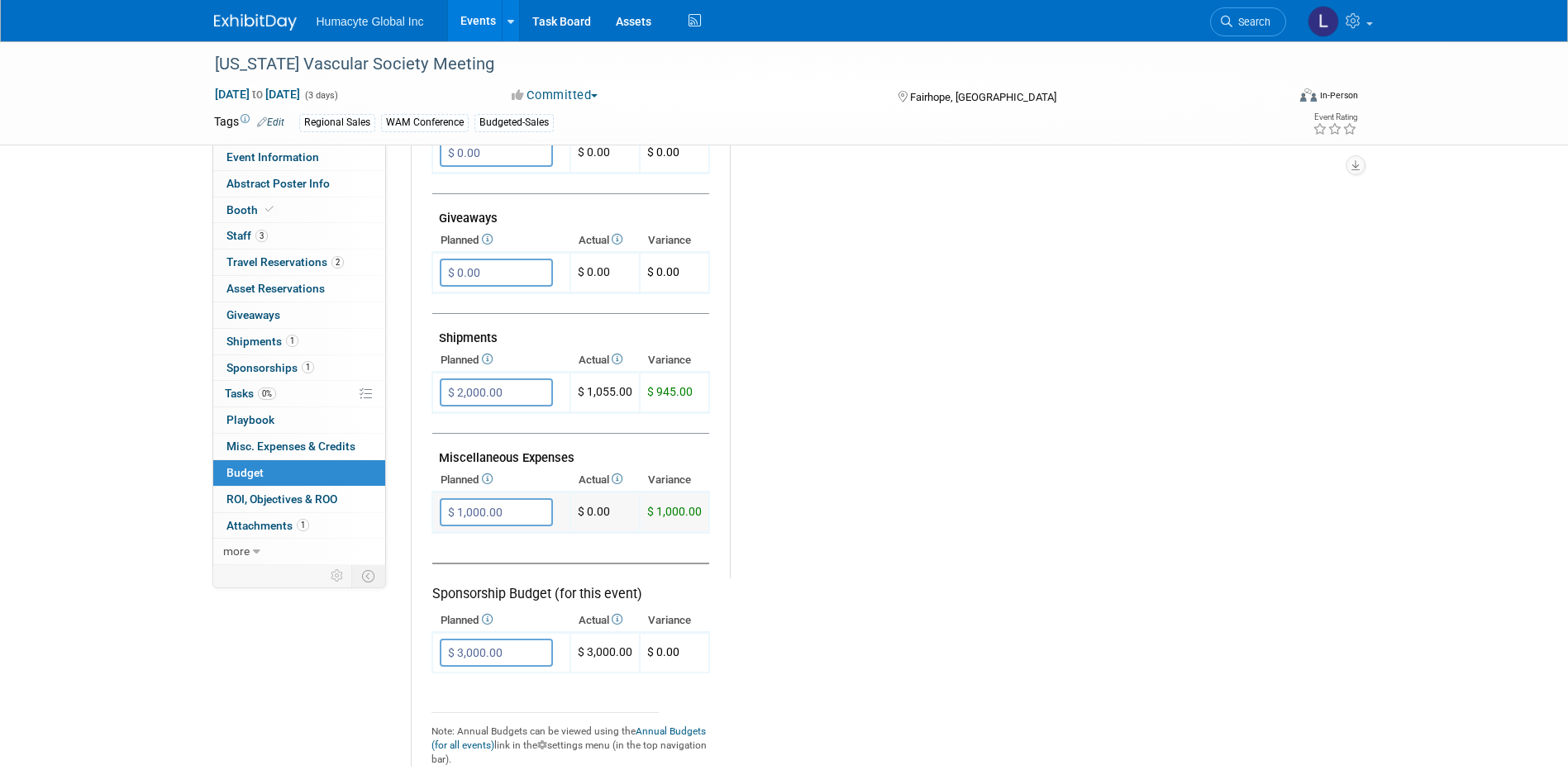
click at [510, 515] on input "$ 1,000.00" at bounding box center [497, 512] width 113 height 28
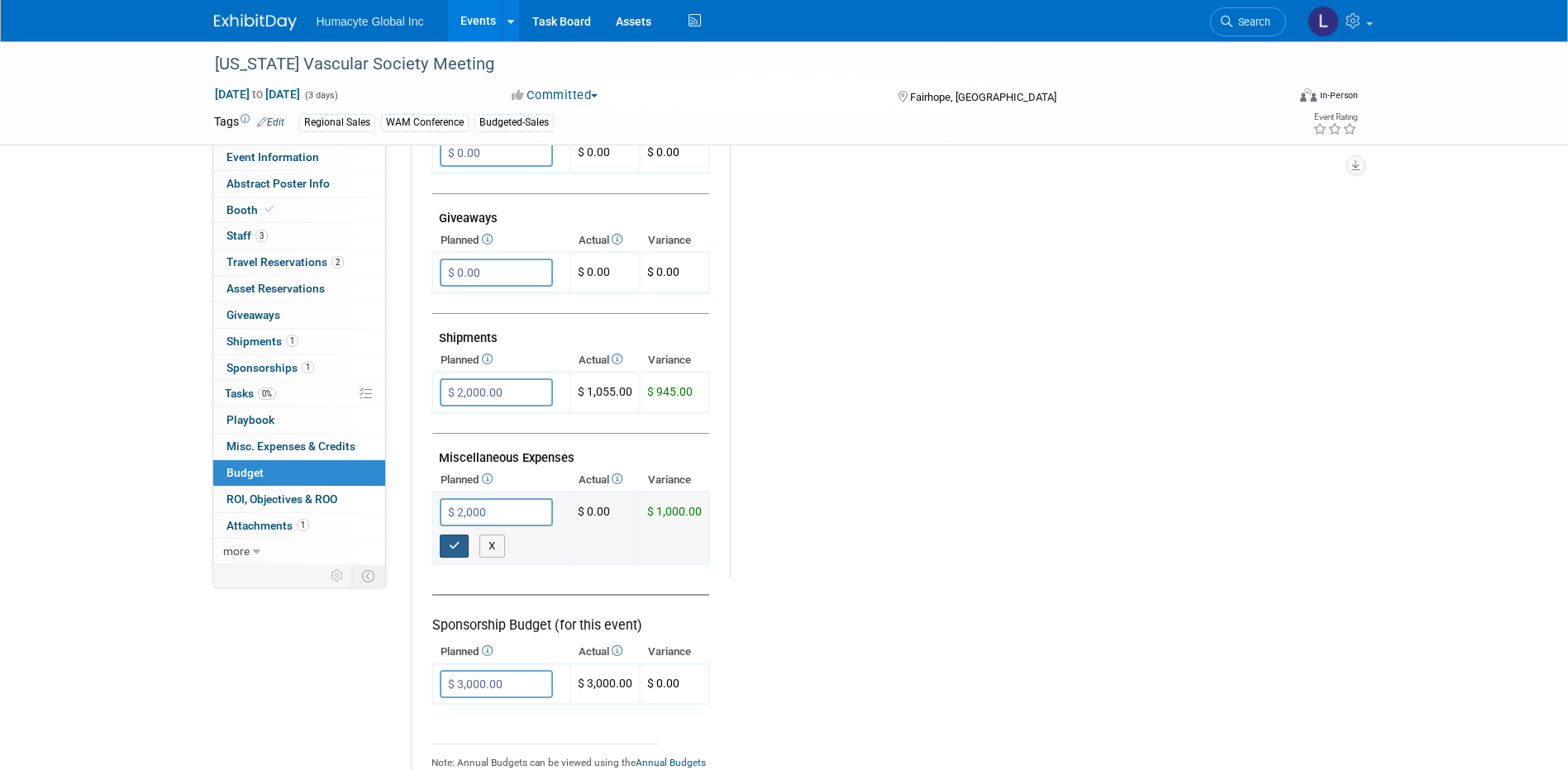
type input "$ 2,000.00"
click at [461, 535] on button "button" at bounding box center [455, 546] width 30 height 23
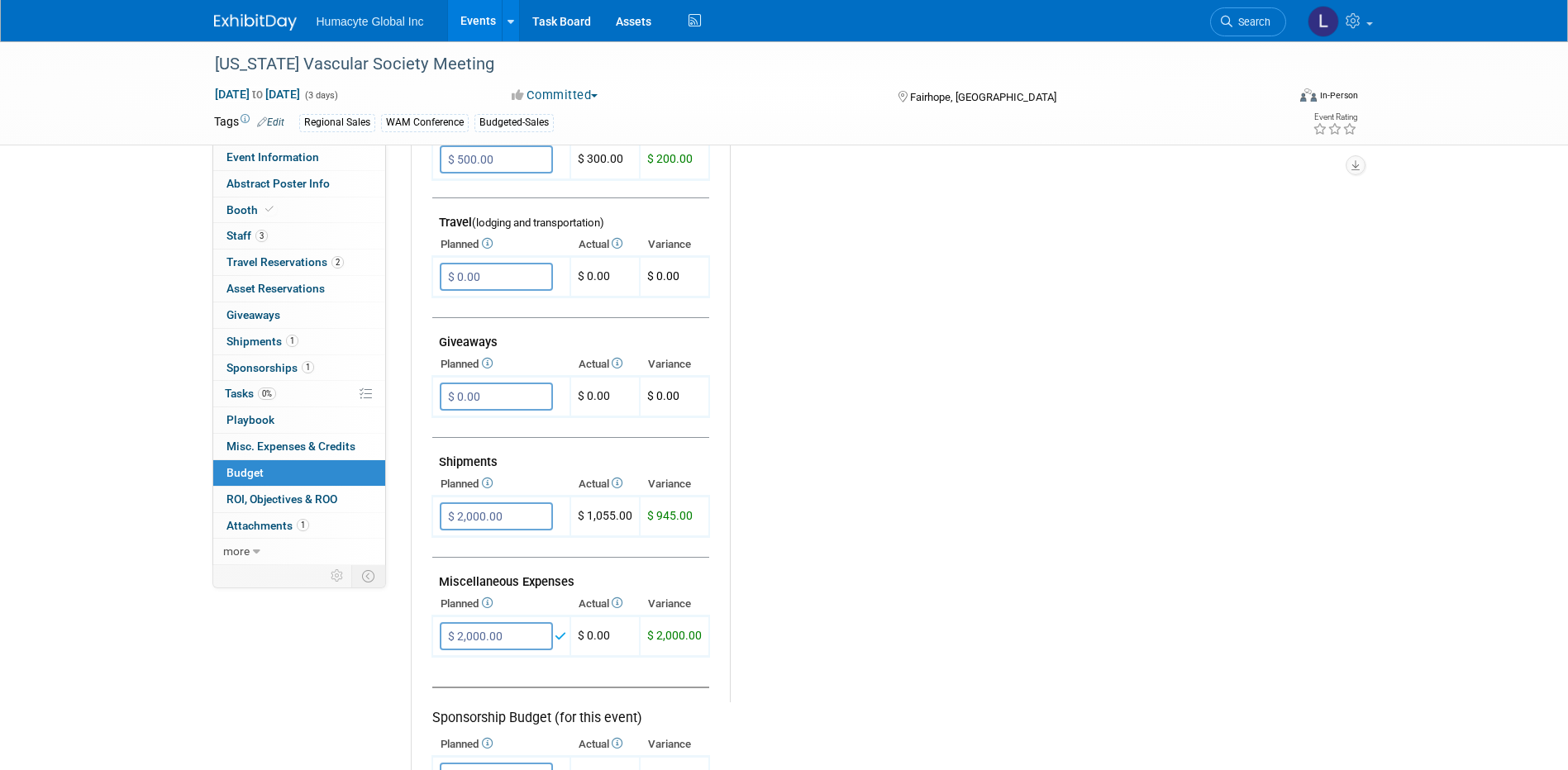
scroll to position [496, 0]
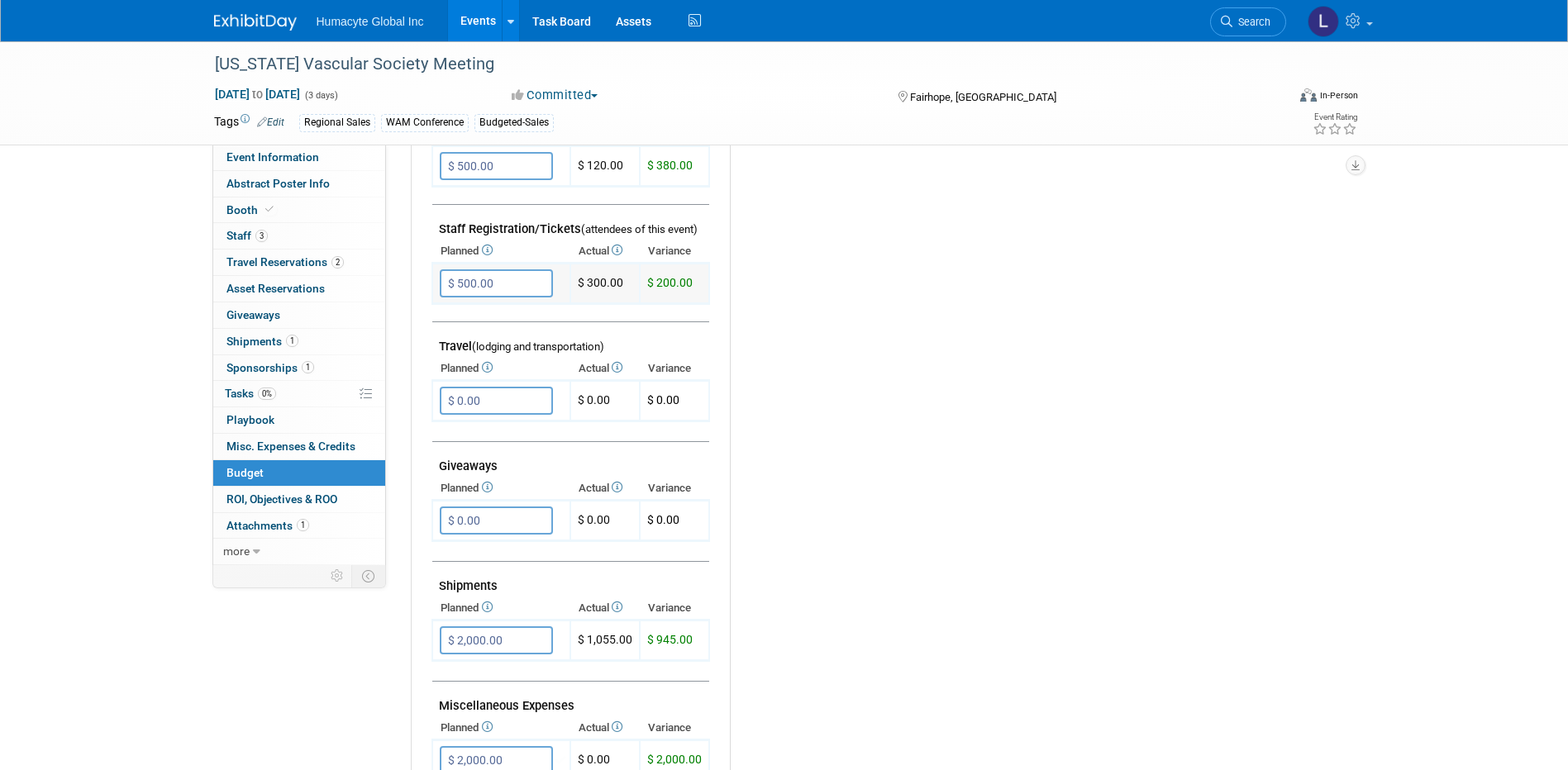
click at [492, 283] on input "$ 500.00" at bounding box center [497, 283] width 113 height 28
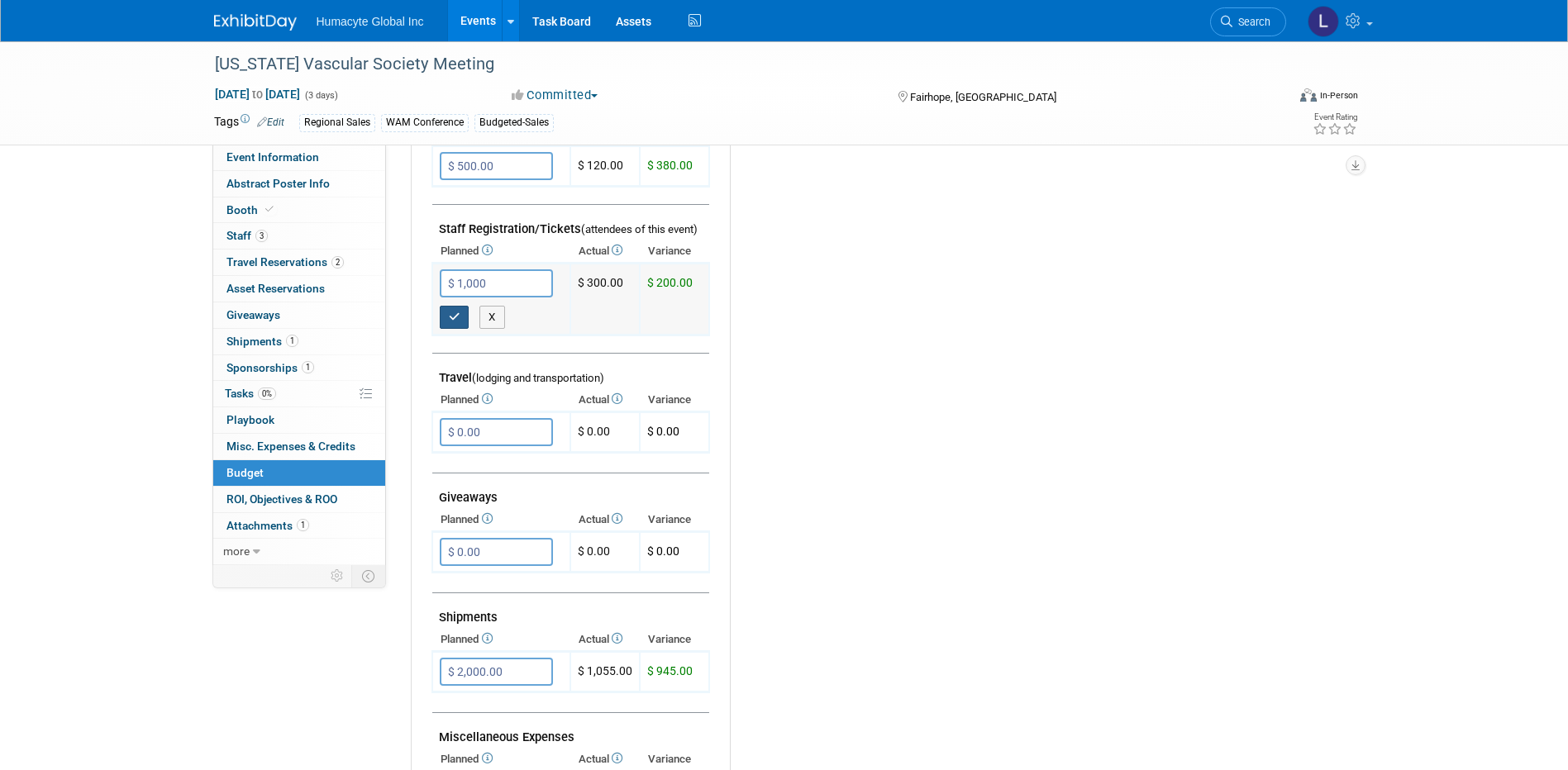
type input "$ 1,000.00"
click at [461, 315] on button "button" at bounding box center [455, 316] width 30 height 23
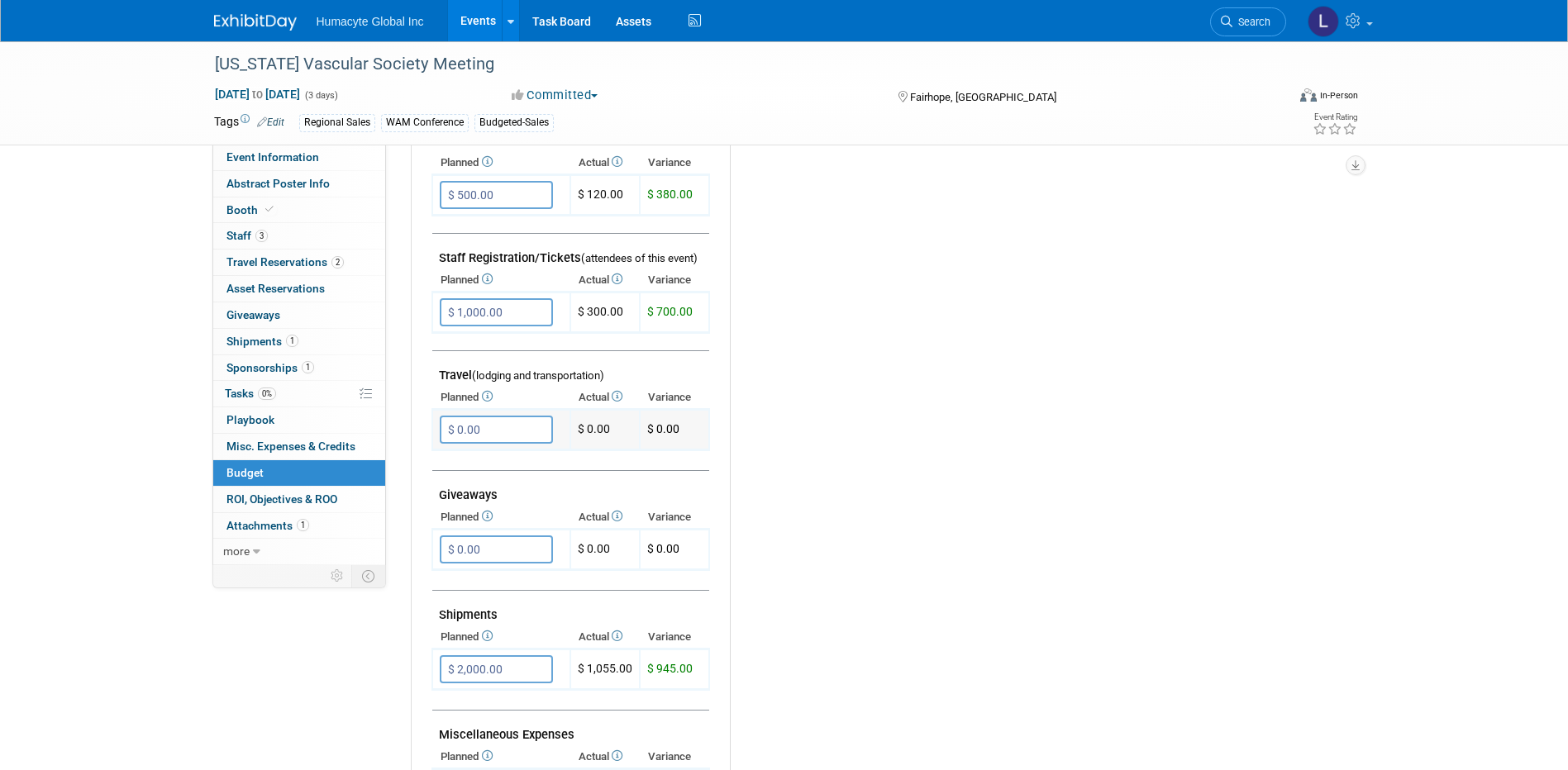
scroll to position [330, 0]
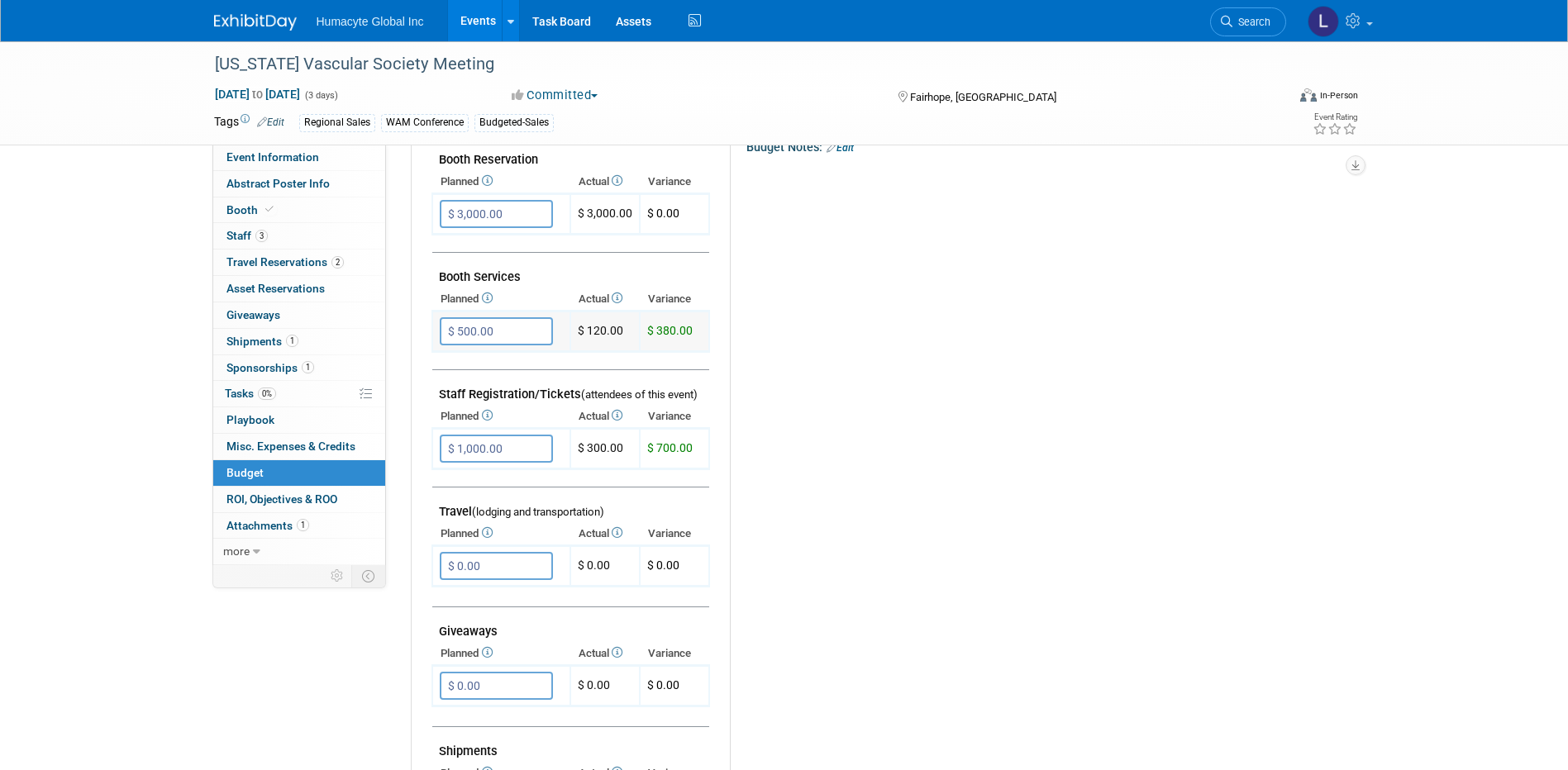
click at [510, 323] on input "$ 500.00" at bounding box center [497, 331] width 113 height 28
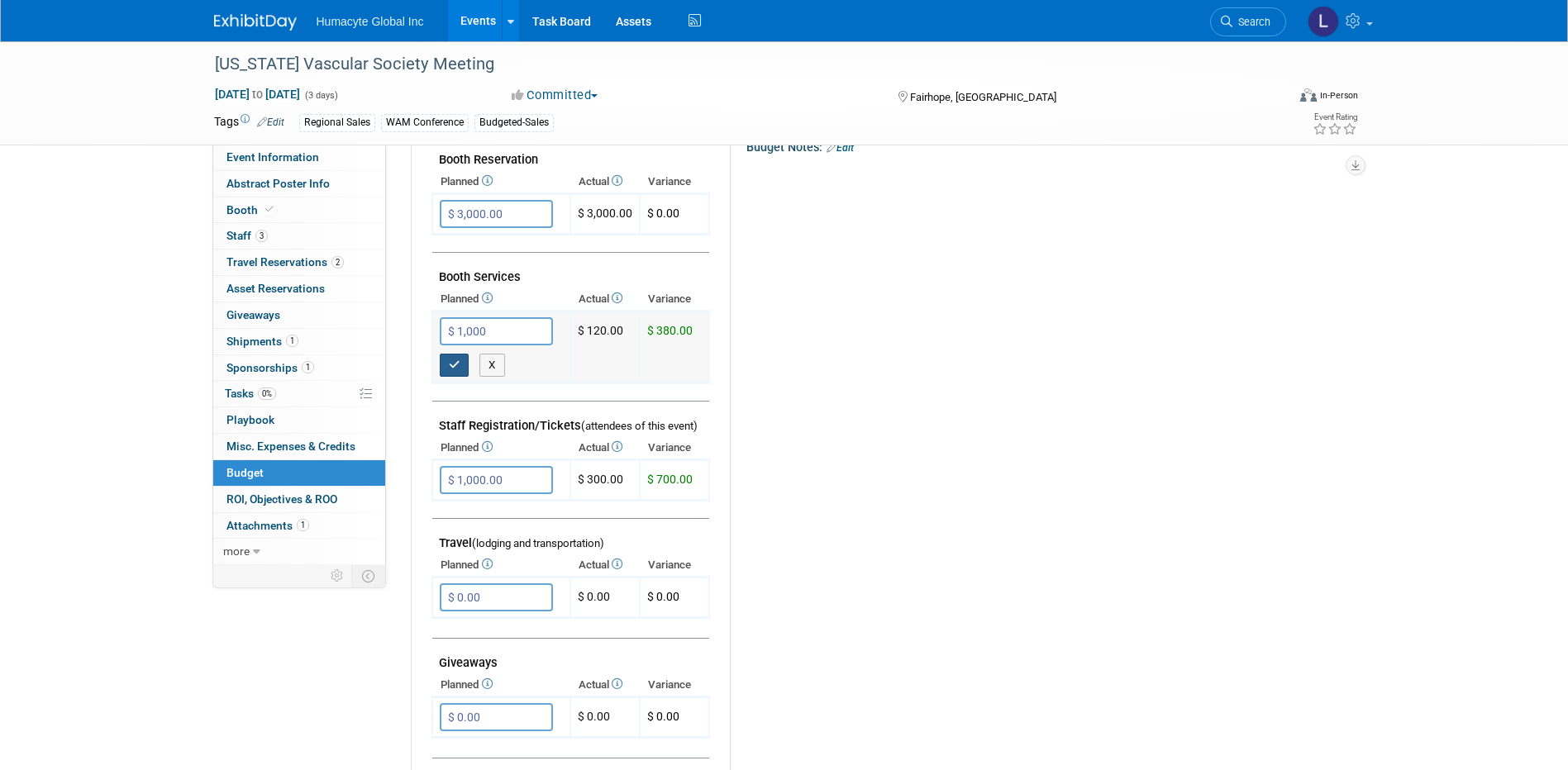
type input "$ 1,000.00"
click at [462, 364] on button "button" at bounding box center [455, 365] width 30 height 23
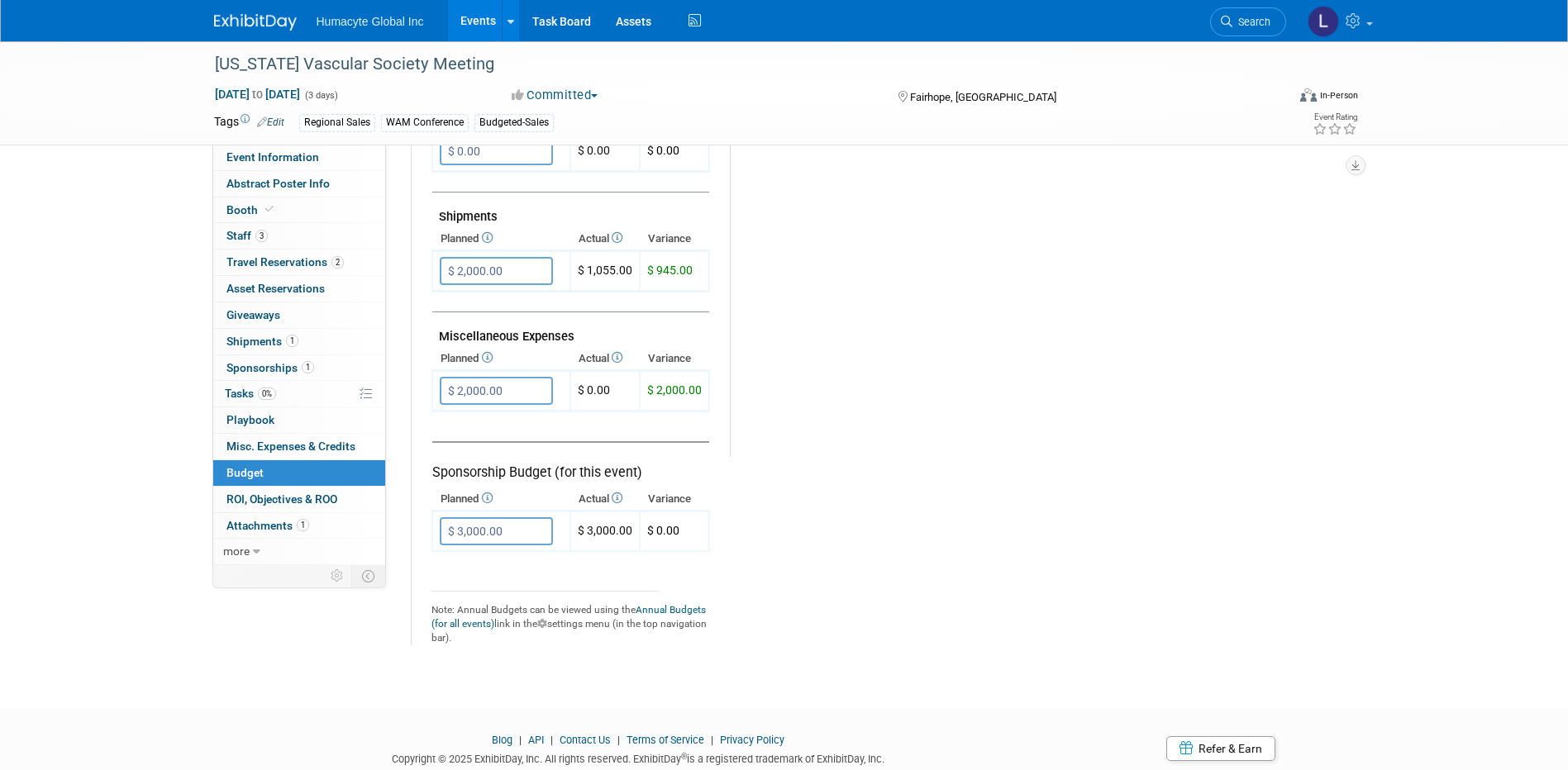
scroll to position [836, 0]
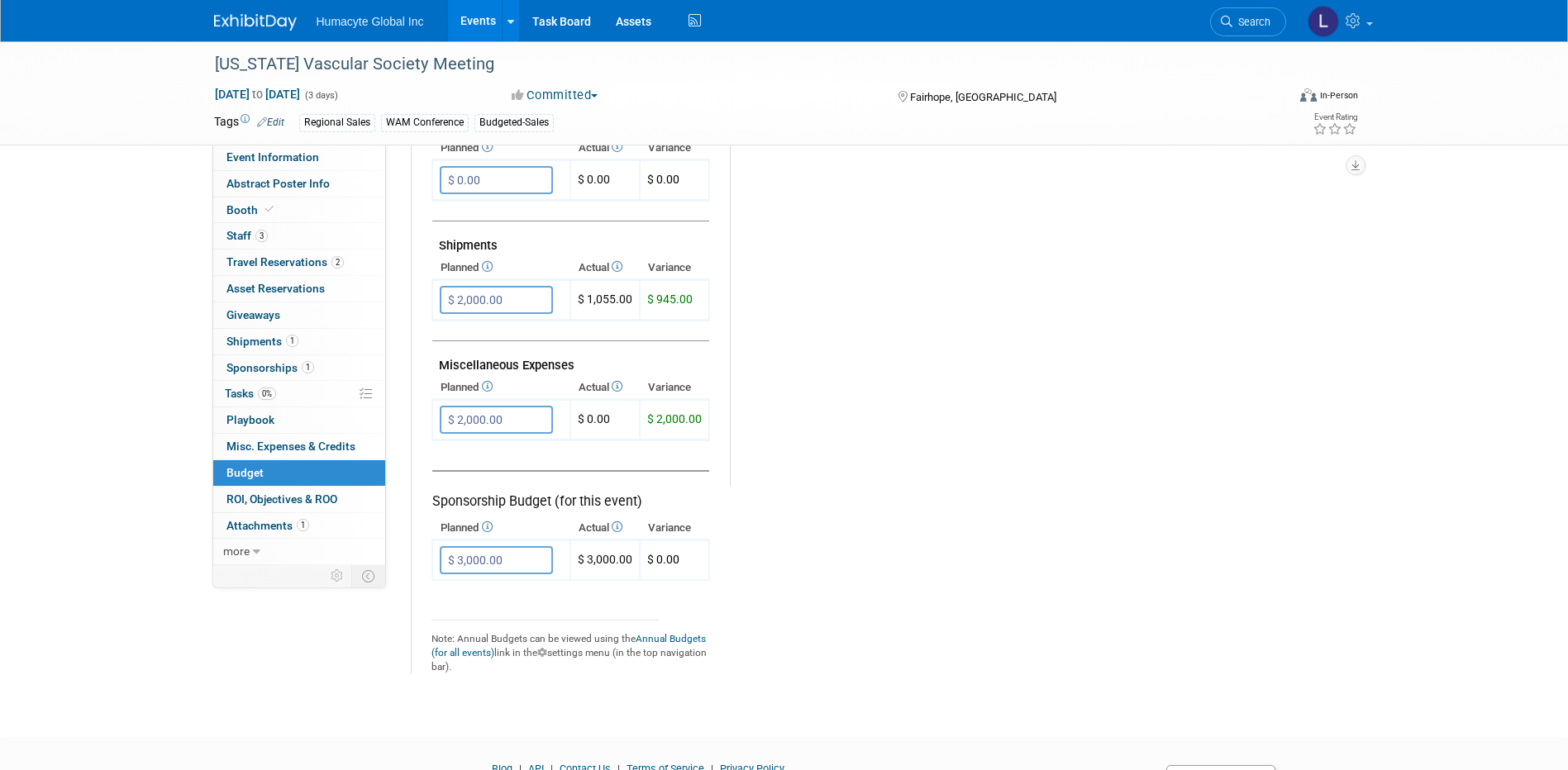
click at [484, 17] on link "Events" at bounding box center [478, 20] width 60 height 41
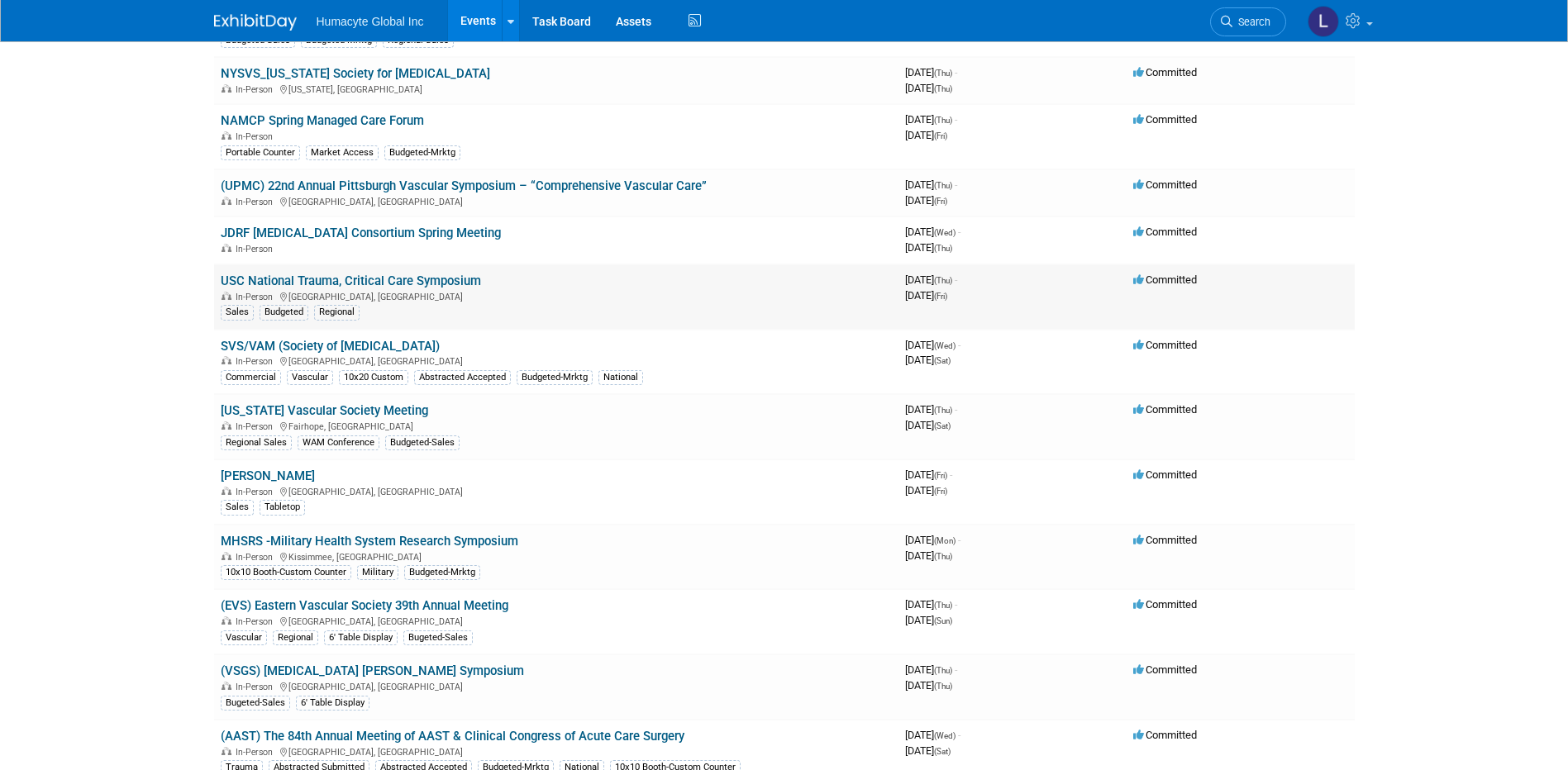
scroll to position [661, 0]
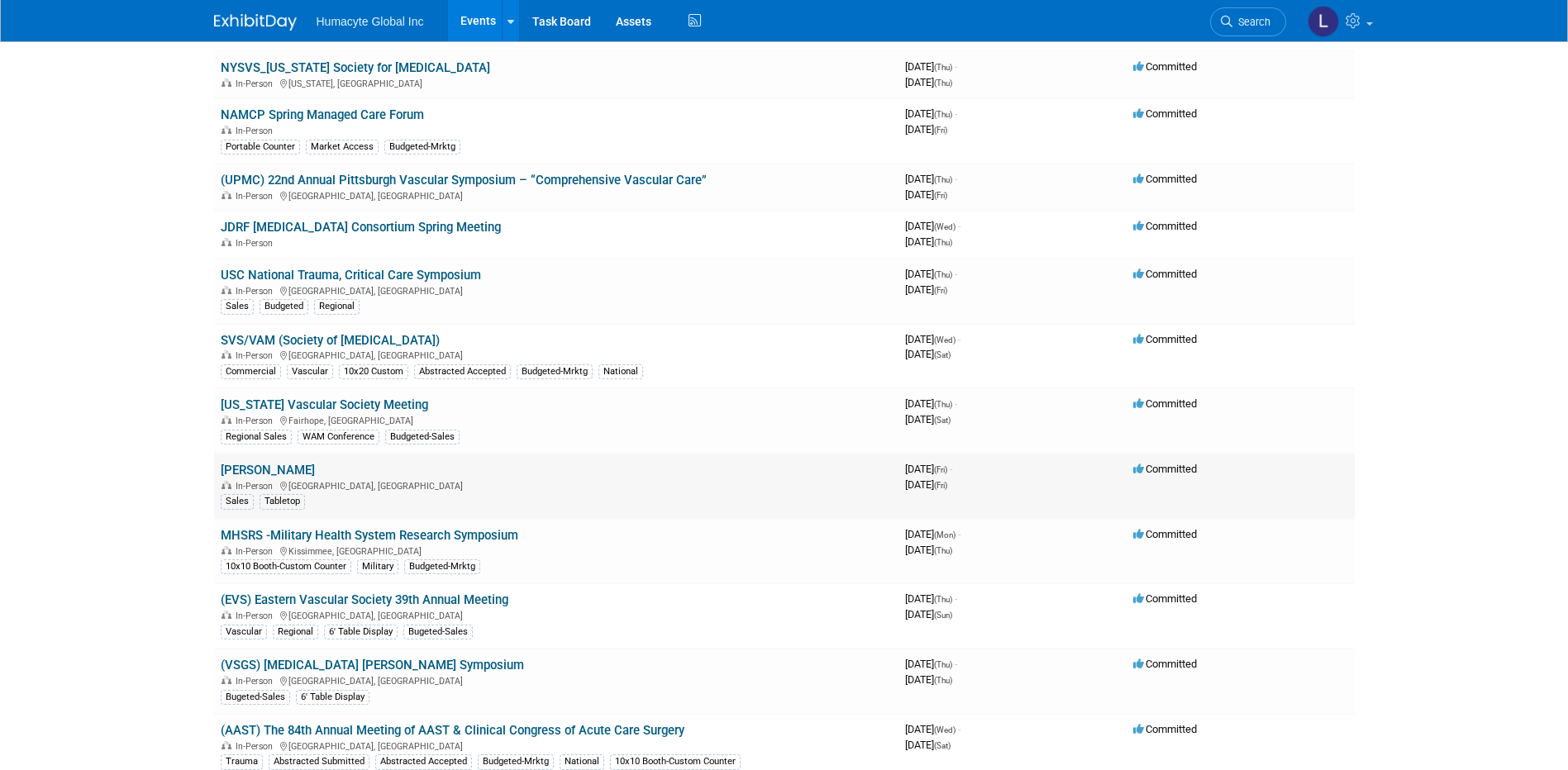
click at [248, 474] on link "[PERSON_NAME]" at bounding box center [267, 470] width 94 height 15
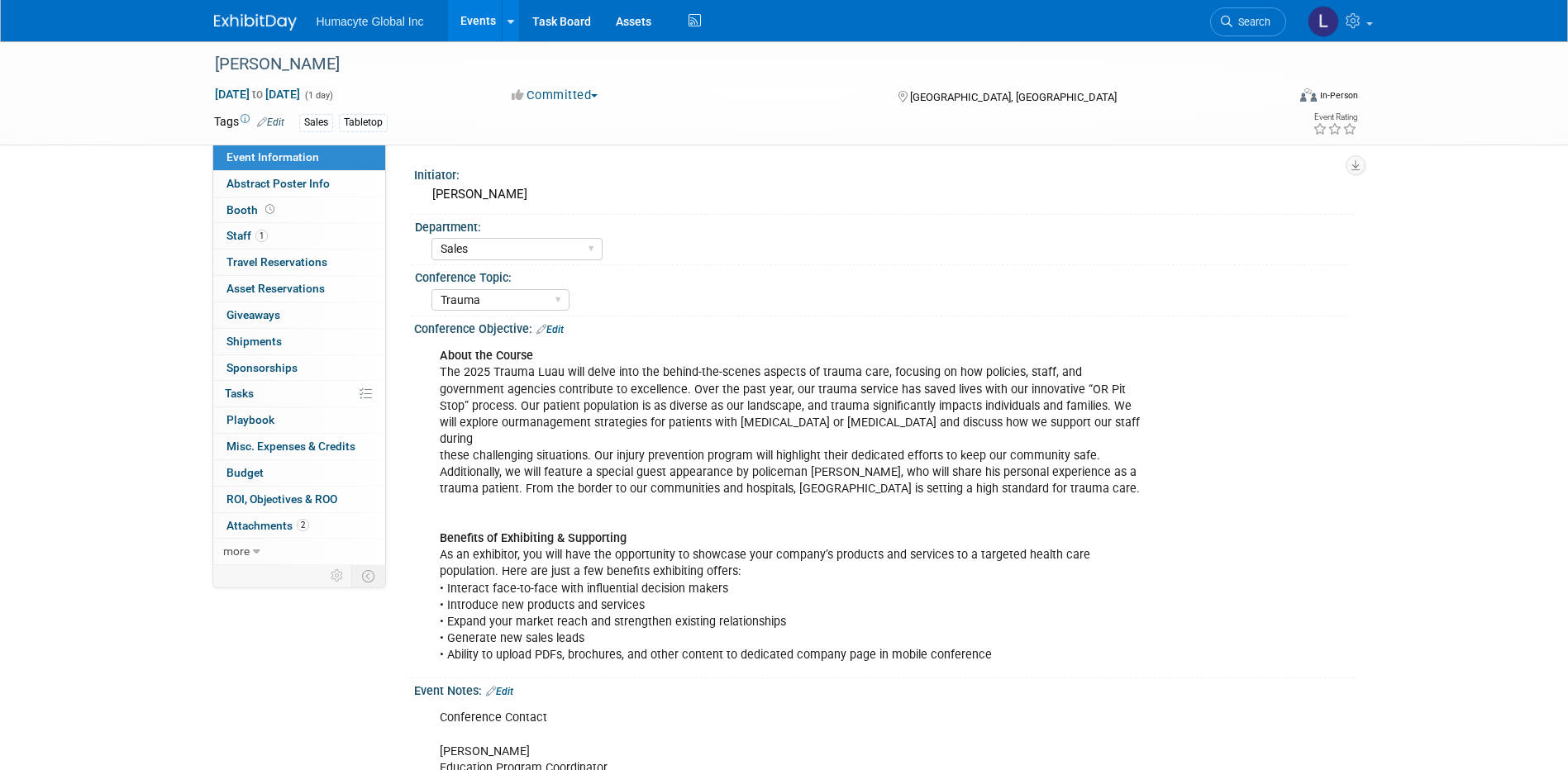
select select "Sales"
select select "Trauma"
click at [252, 475] on span "Budget" at bounding box center [245, 473] width 38 height 13
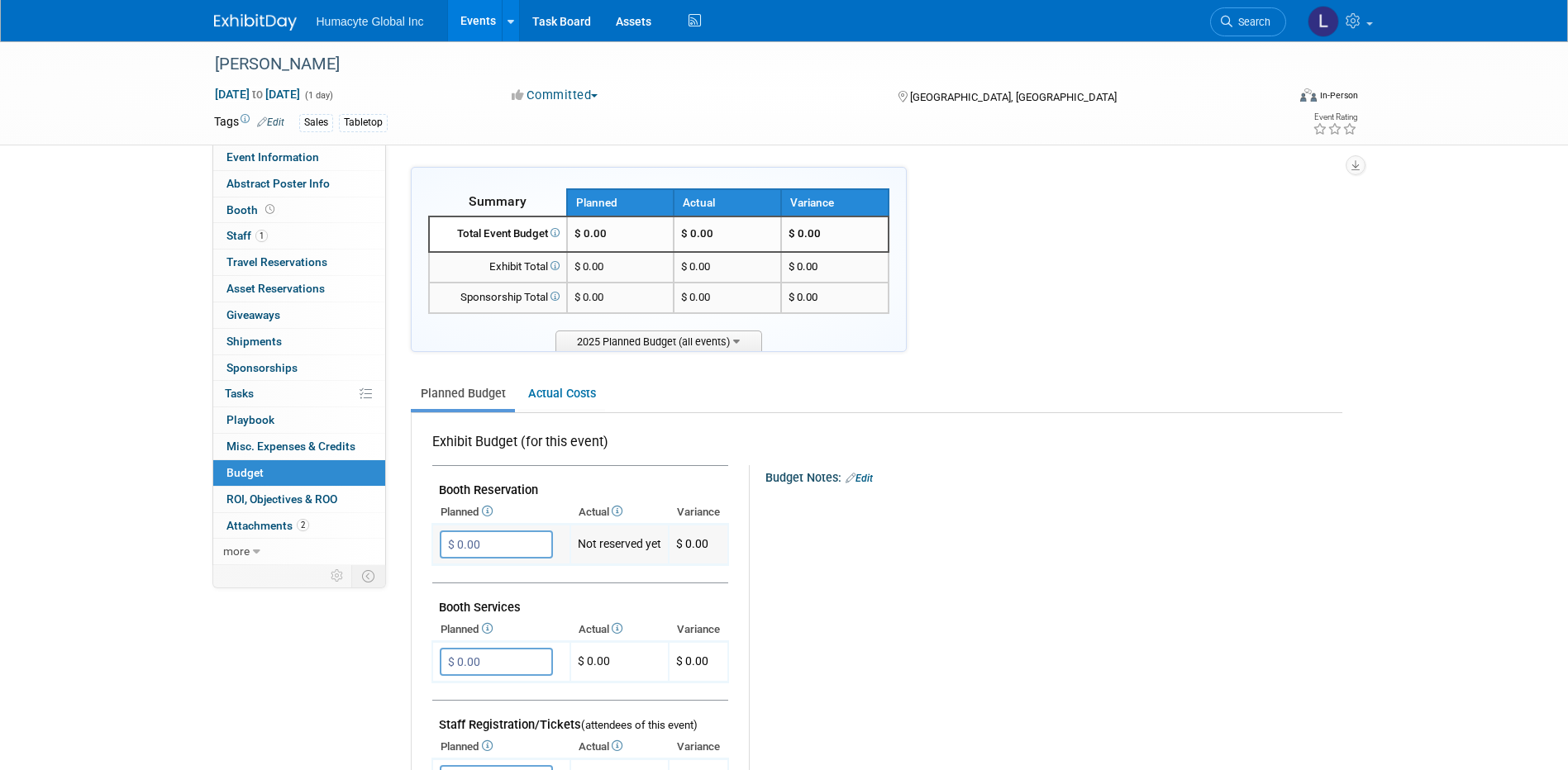
click at [504, 540] on input "$ 0.00" at bounding box center [497, 544] width 113 height 28
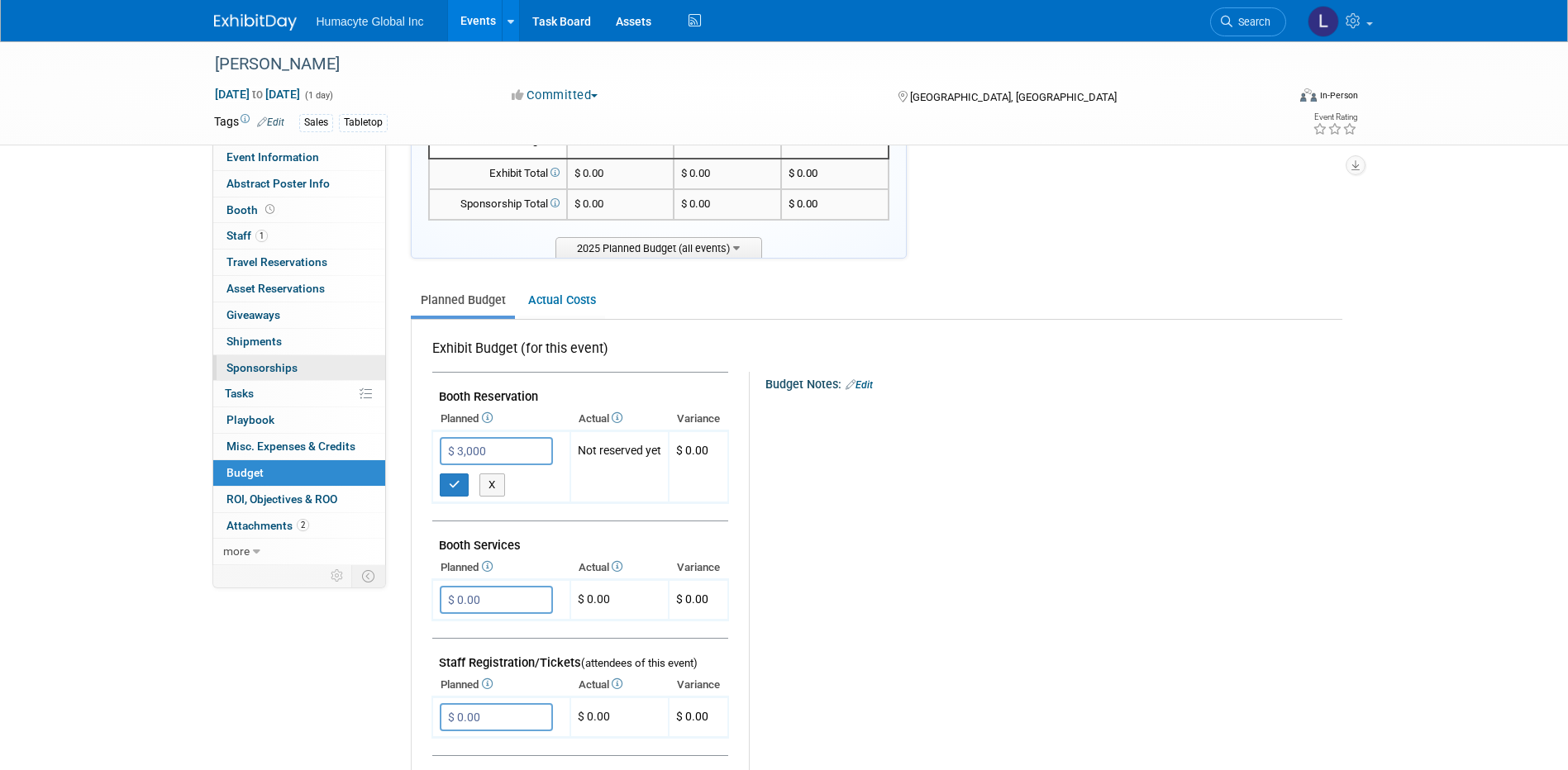
scroll to position [248, 0]
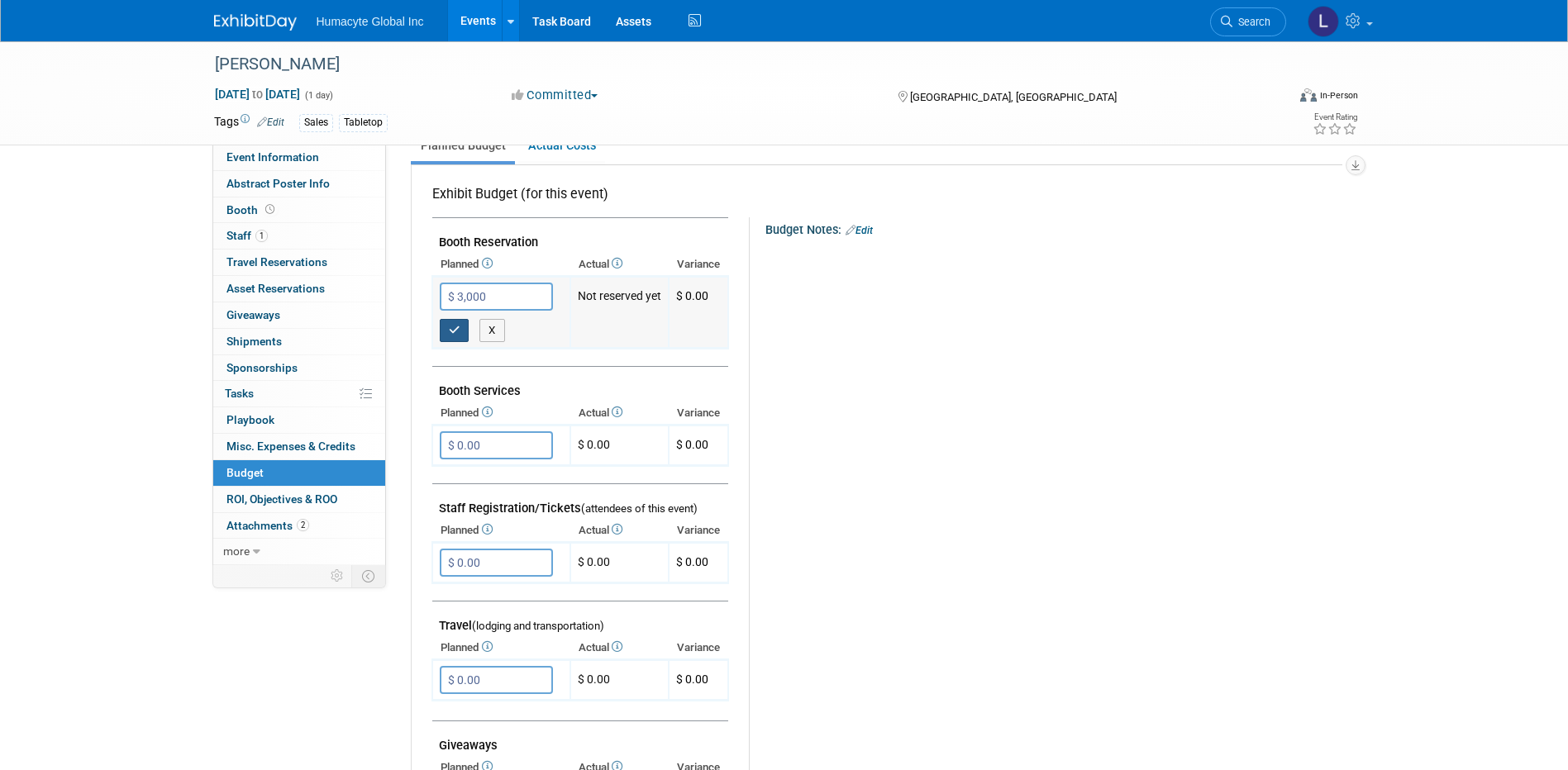
type input "$ 3,000.00"
click at [454, 334] on icon "button" at bounding box center [455, 330] width 12 height 11
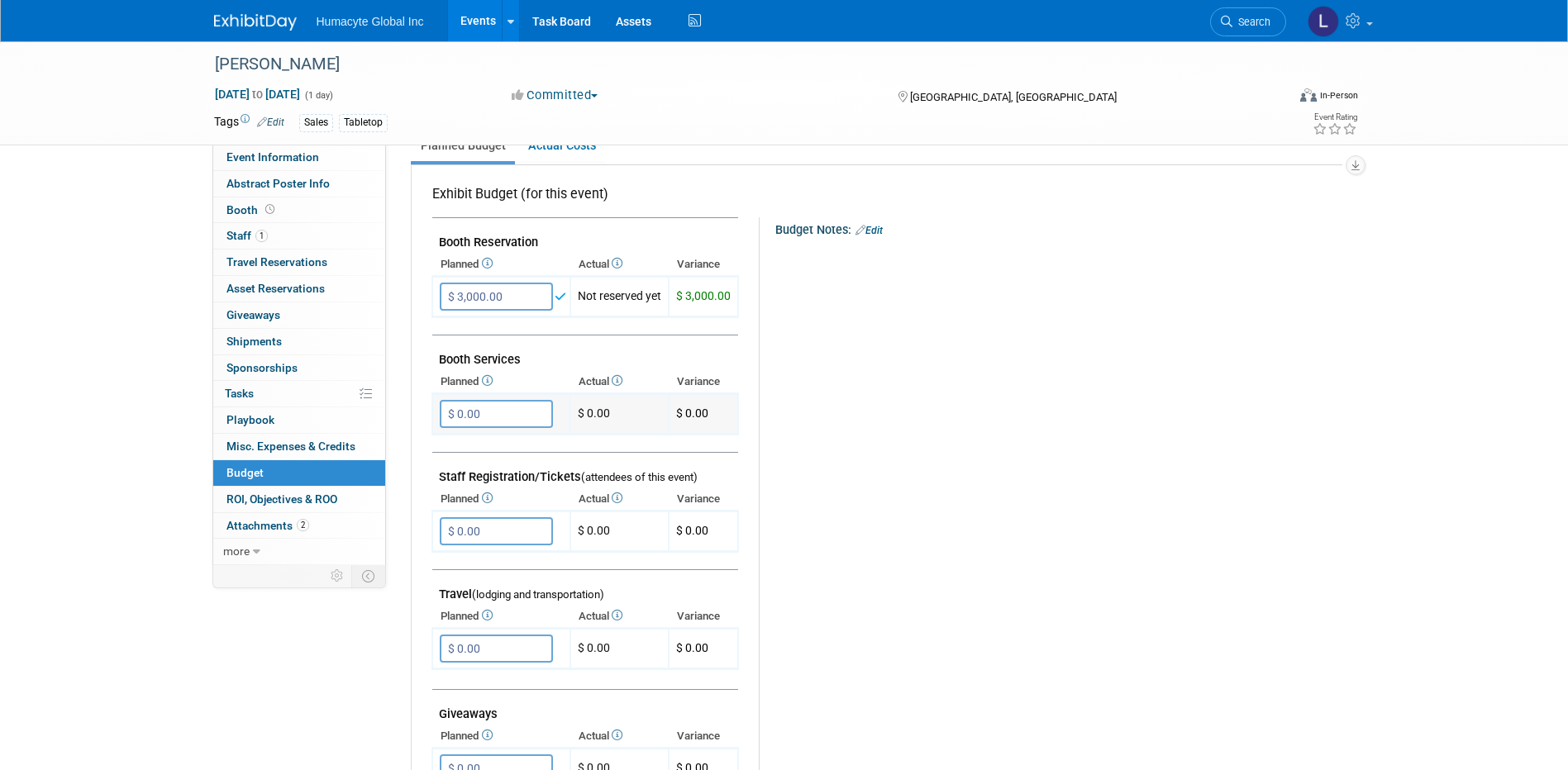
click at [476, 405] on input "$ 0.00" at bounding box center [497, 413] width 113 height 28
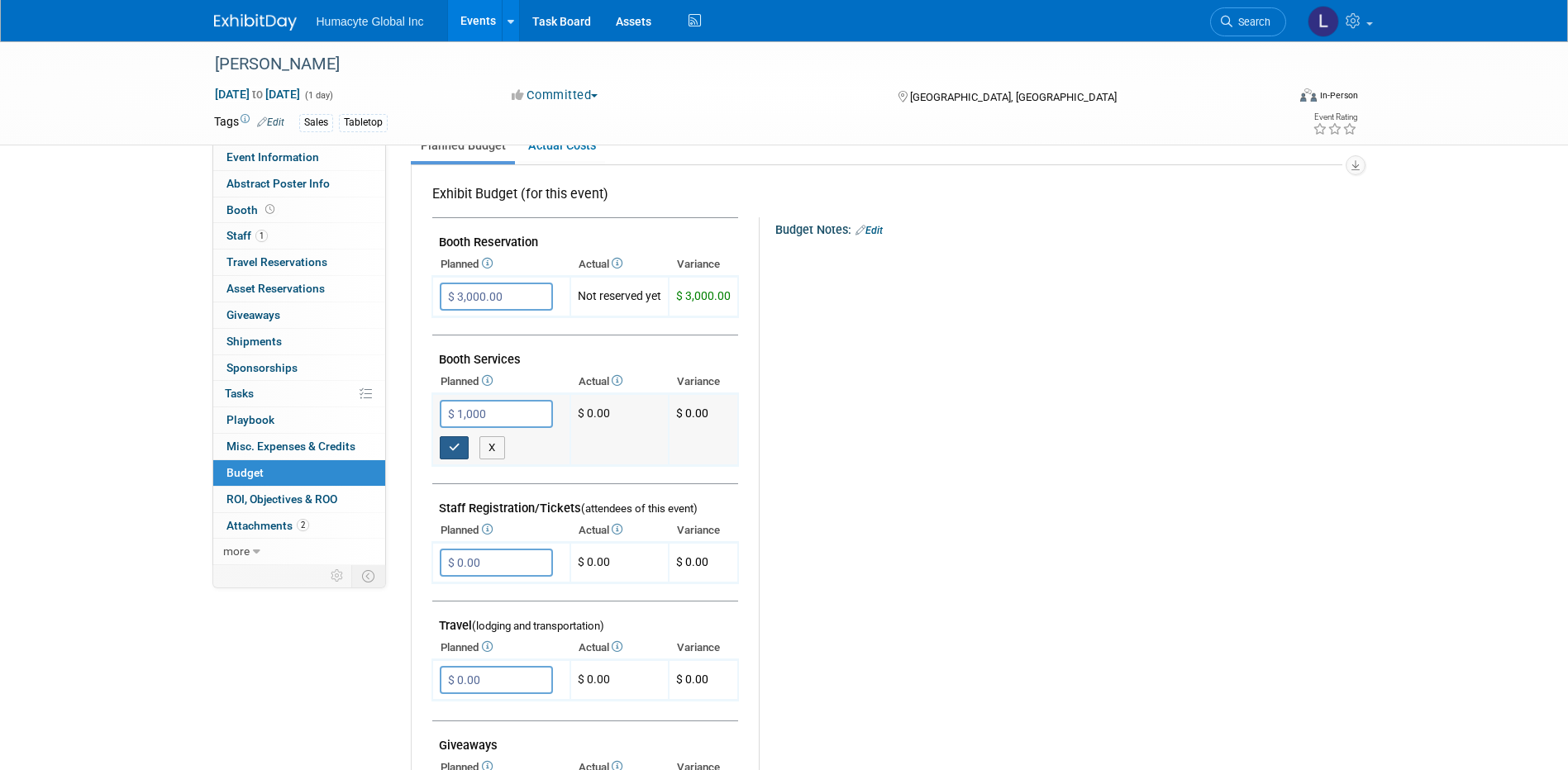
type input "$ 1,000.00"
click at [449, 442] on icon "button" at bounding box center [455, 447] width 12 height 11
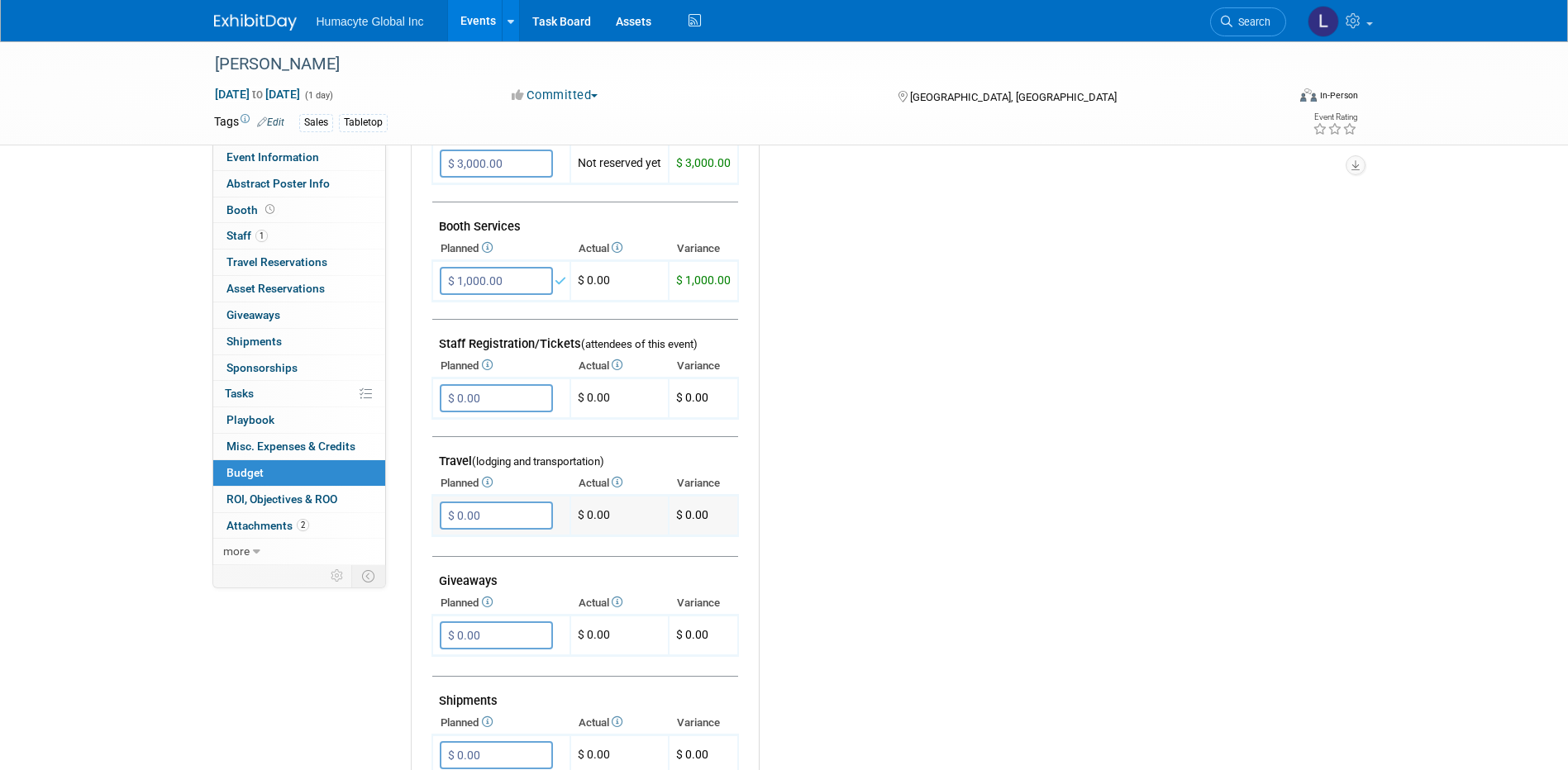
scroll to position [413, 0]
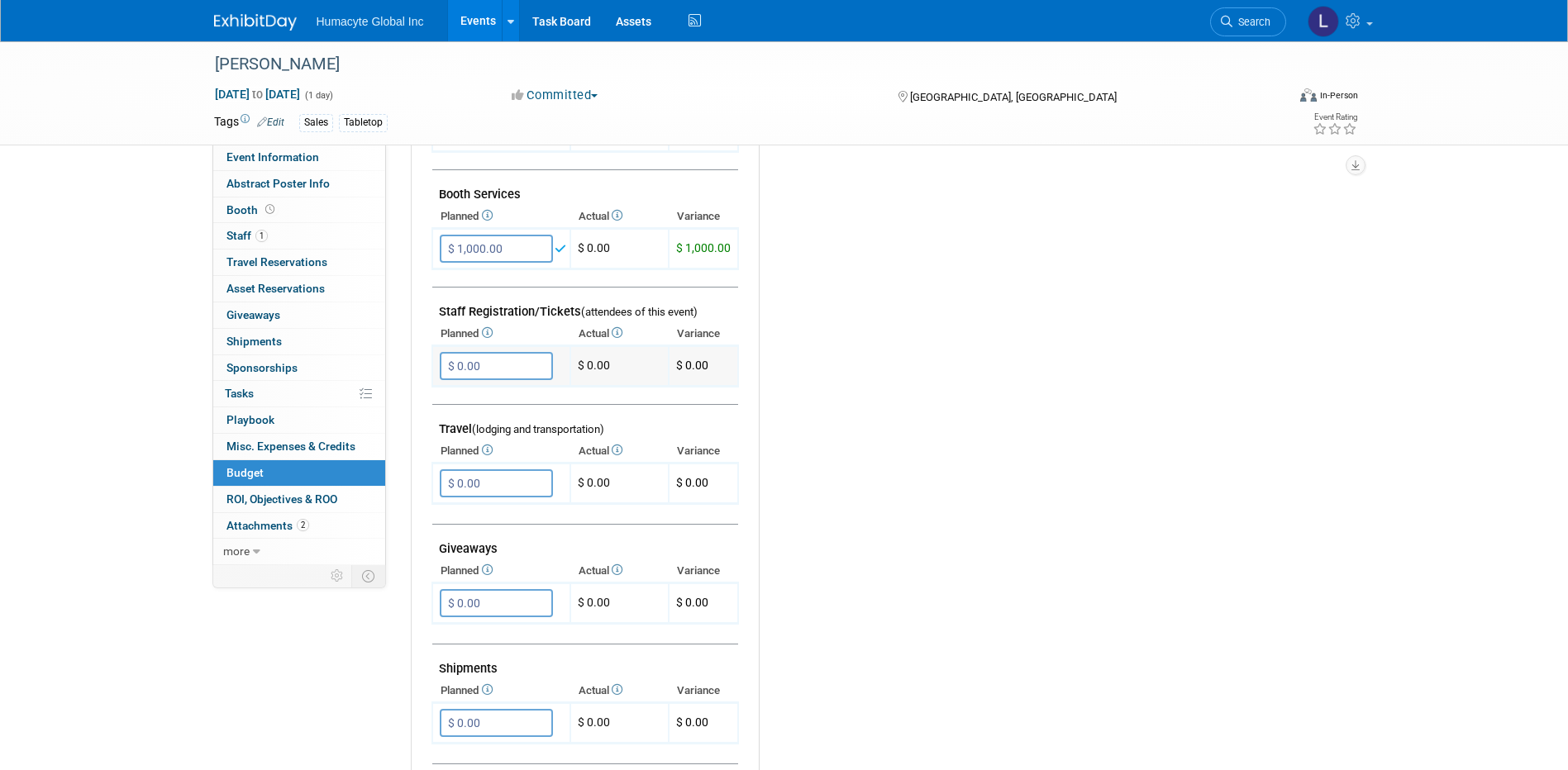
click at [462, 364] on input "$ 0.00" at bounding box center [497, 366] width 113 height 28
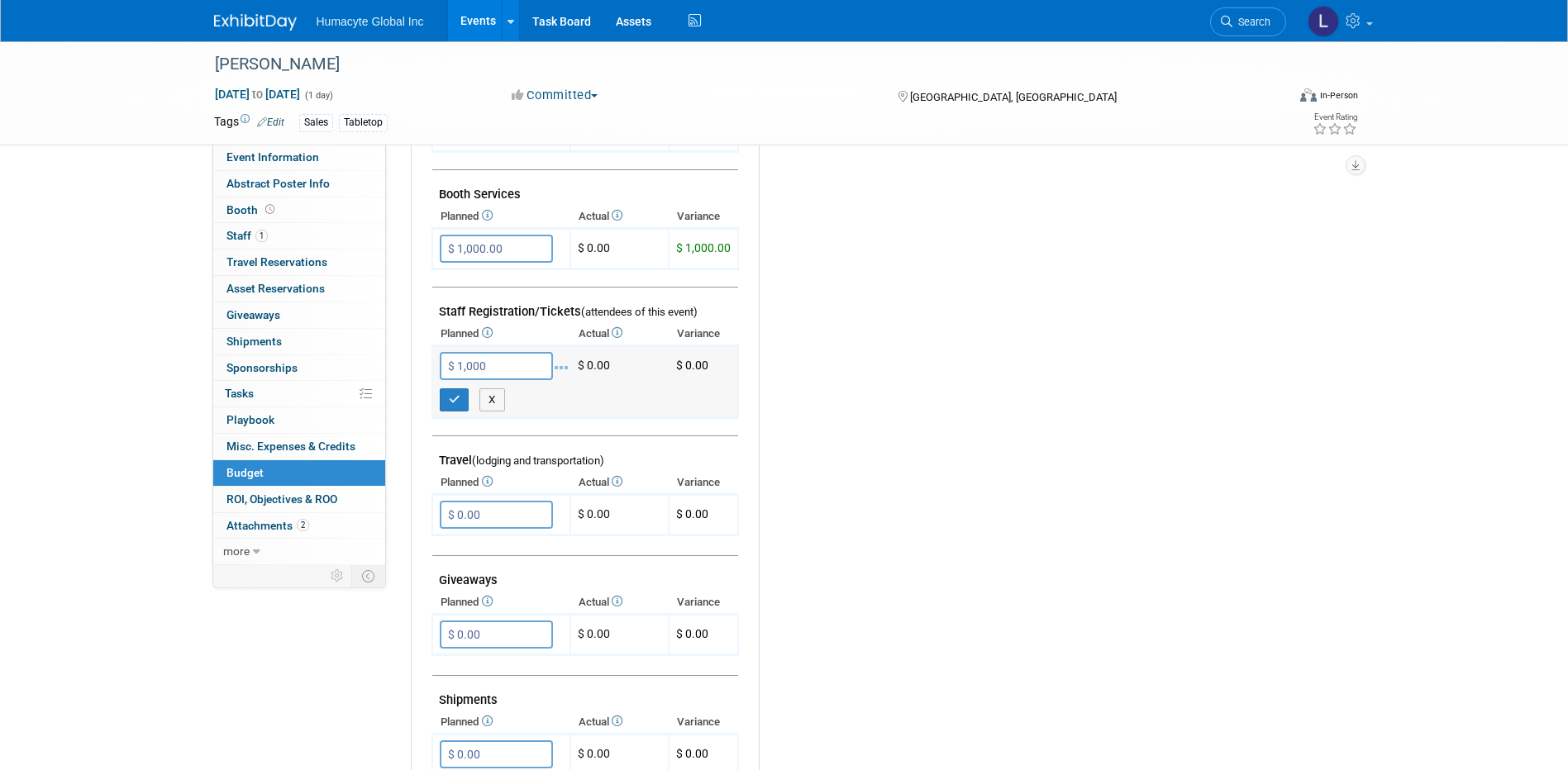
type input "$ 1,000.00"
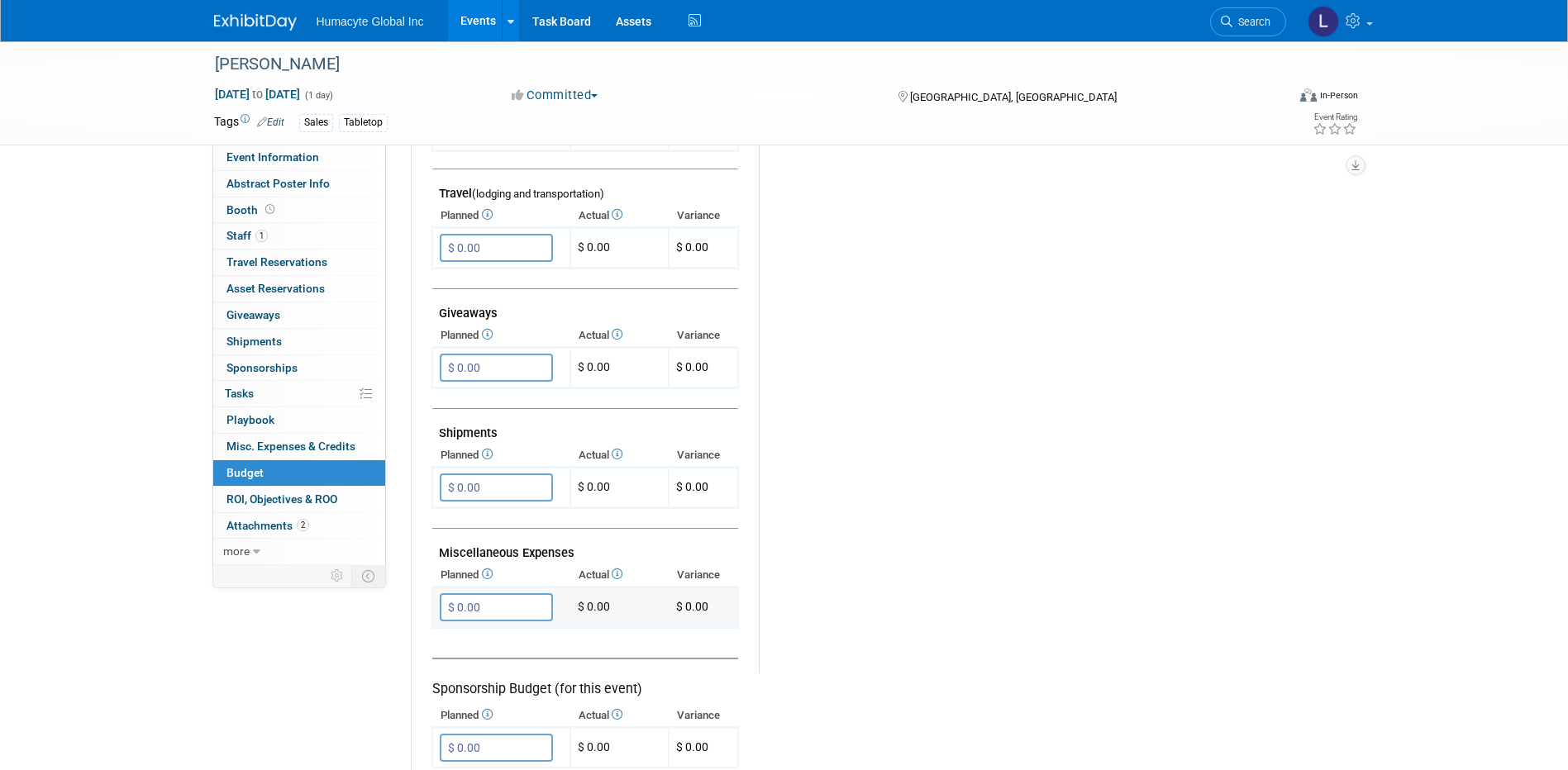
scroll to position [743, 0]
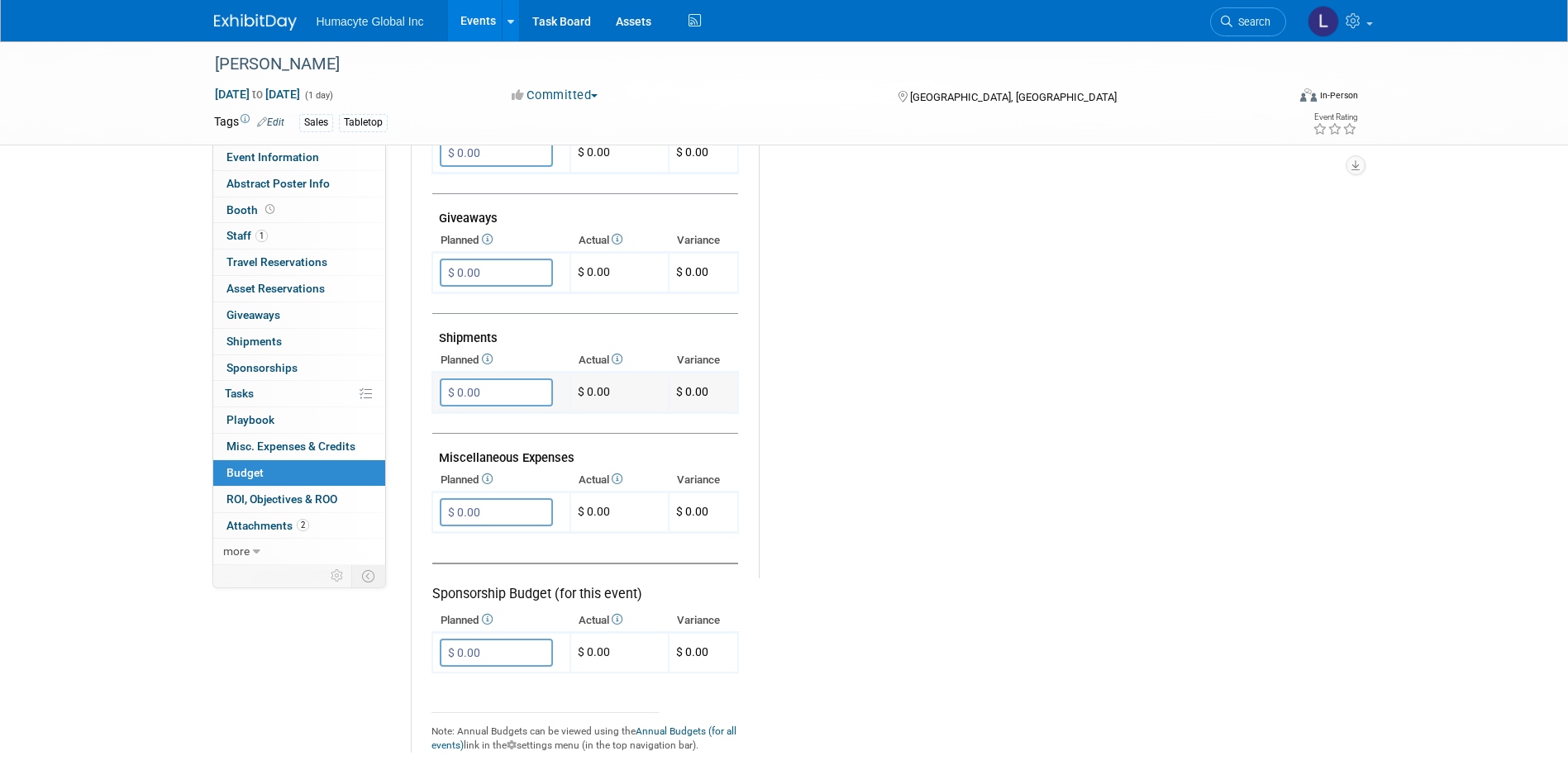
click at [465, 399] on input "$ 0.00" at bounding box center [497, 392] width 113 height 28
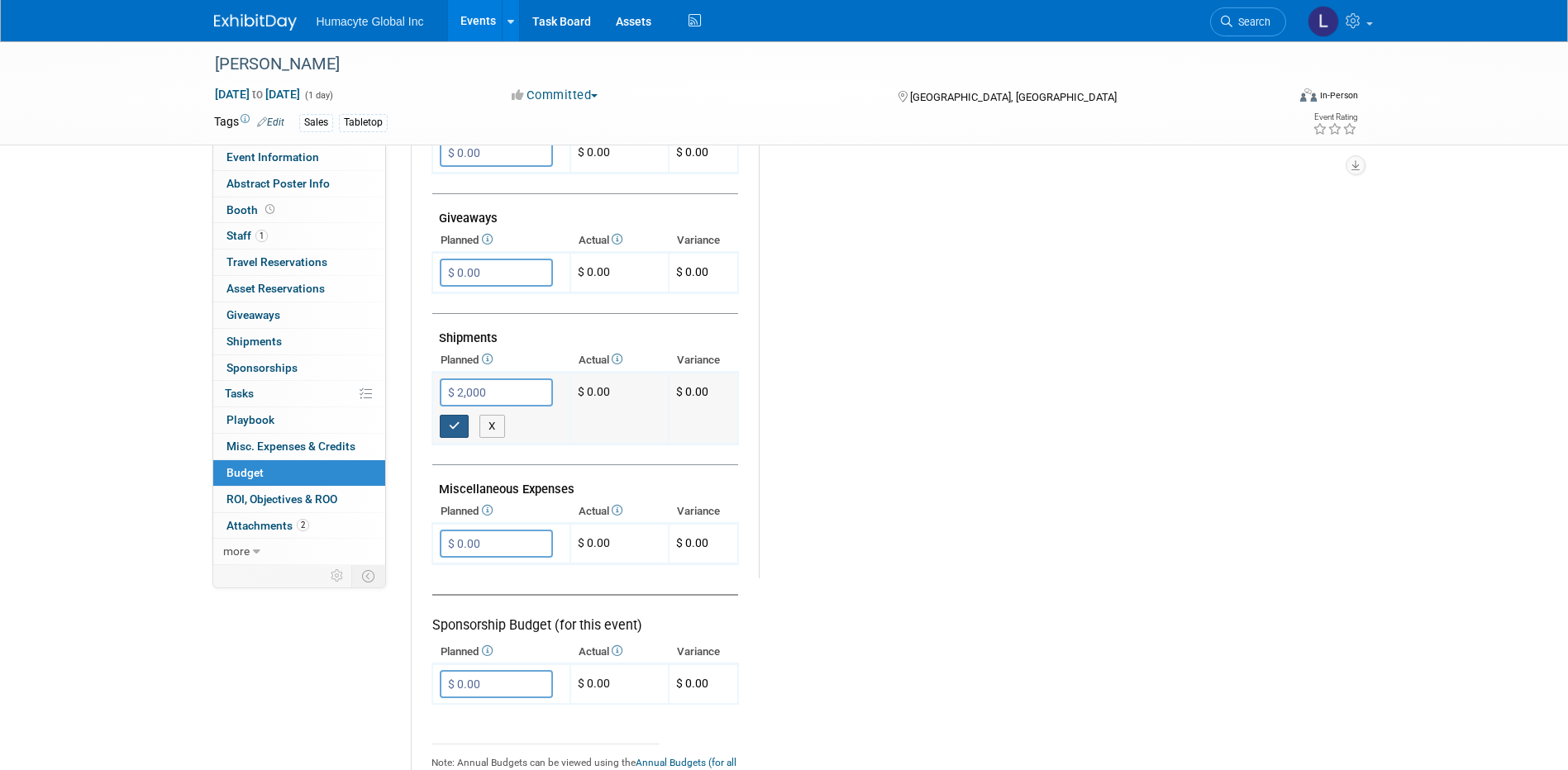
type input "$ 2,000.00"
click at [450, 419] on button "button" at bounding box center [455, 426] width 30 height 23
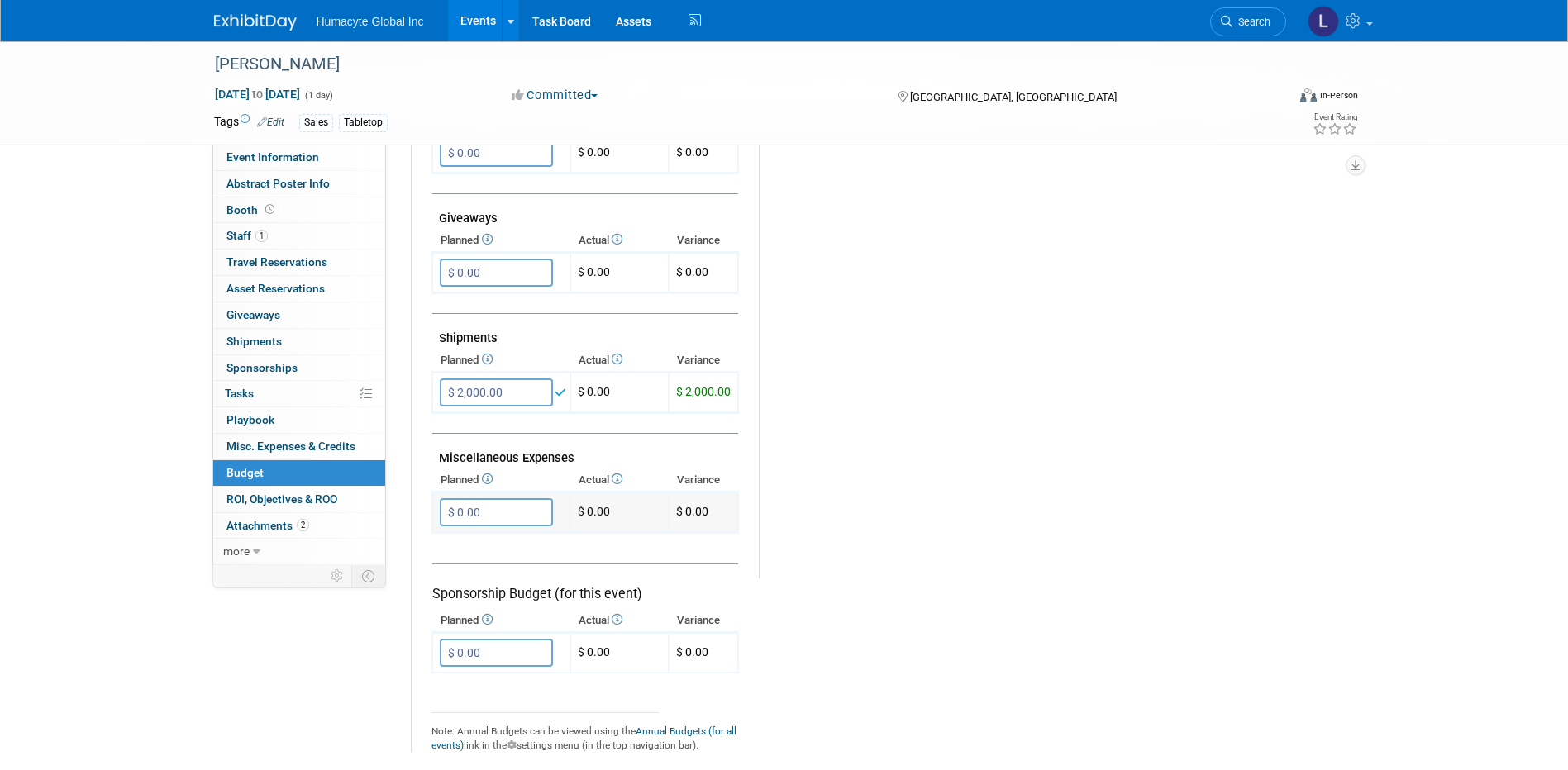
click at [495, 508] on input "$ 0.00" at bounding box center [497, 512] width 113 height 28
click at [478, 672] on td "$ 0.00 X" at bounding box center [501, 653] width 138 height 40
click at [469, 654] on input "$ 0.00" at bounding box center [497, 652] width 113 height 28
type input "$ 3,000.00"
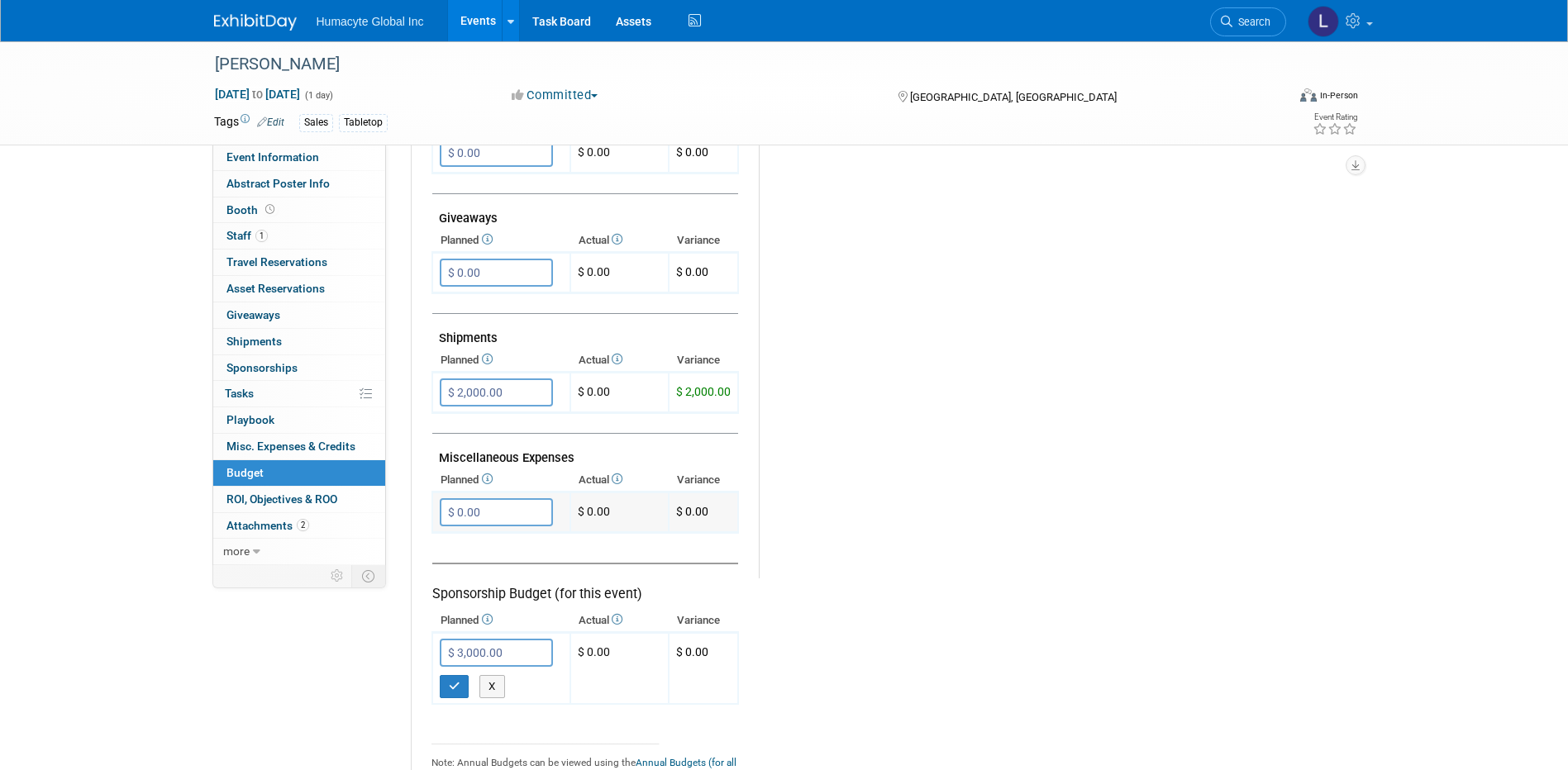
click at [524, 507] on input "$ 0.00" at bounding box center [497, 512] width 113 height 28
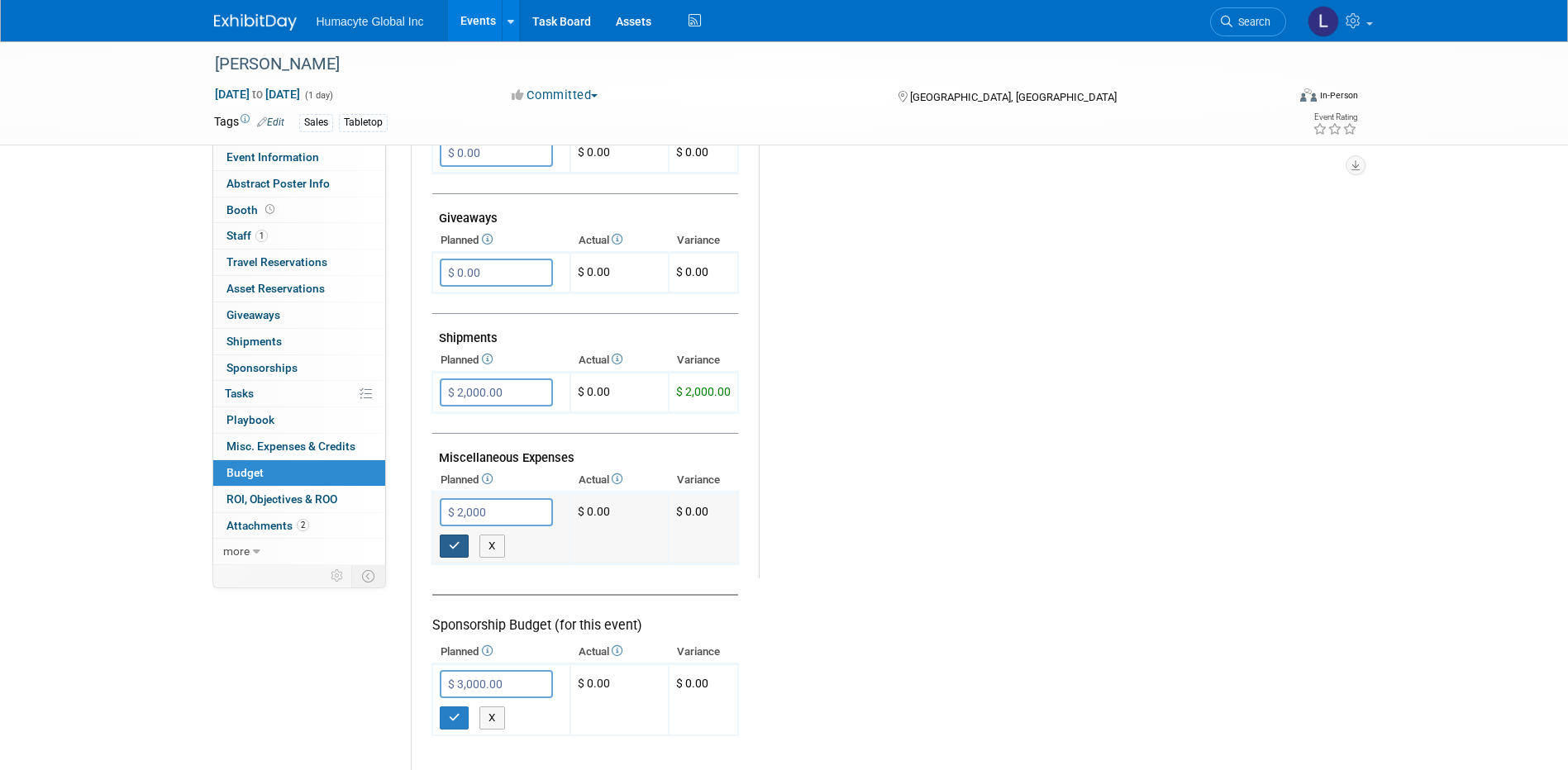
type input "$ 2,000.00"
click at [450, 544] on icon "button" at bounding box center [455, 546] width 12 height 11
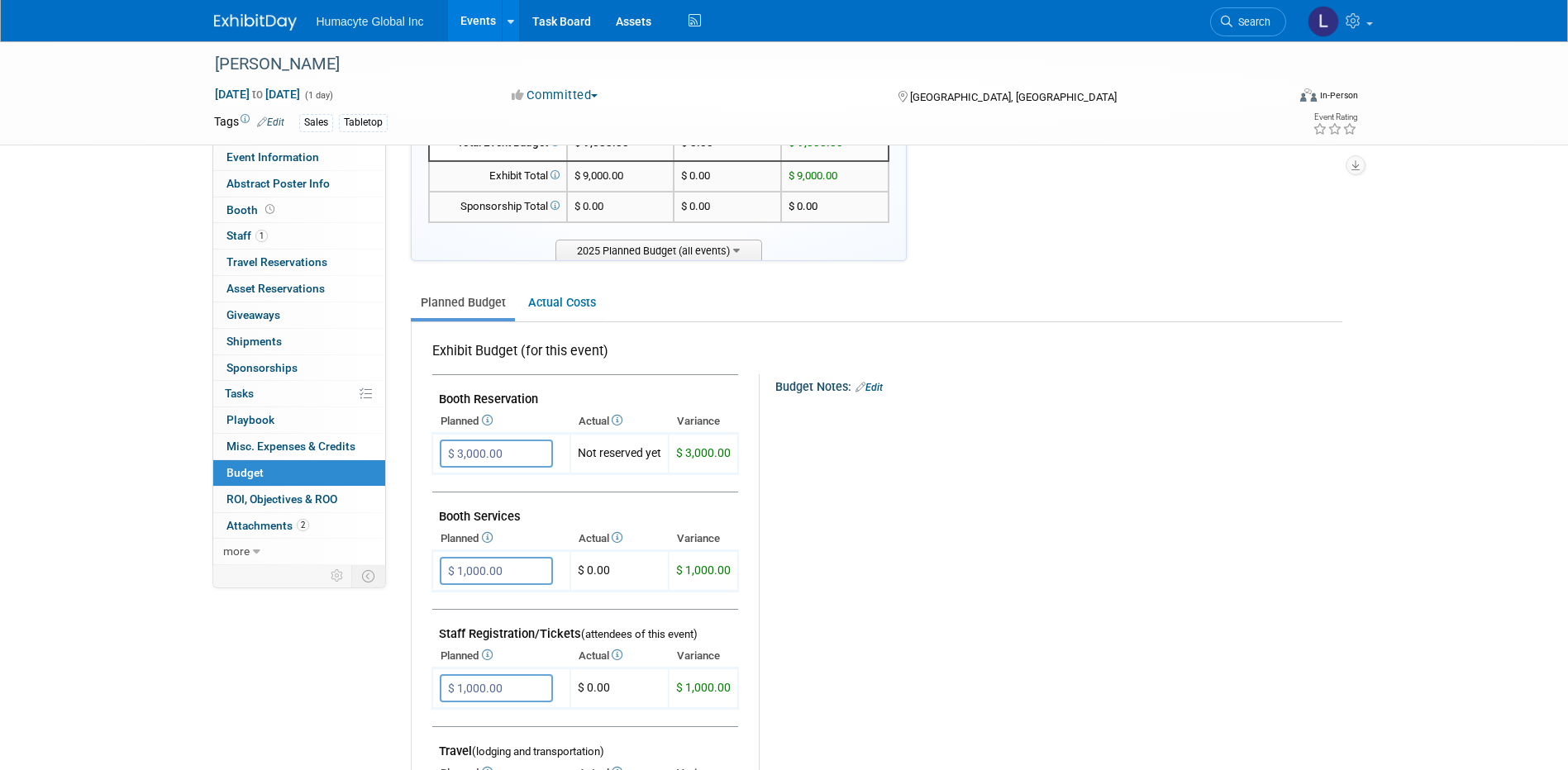
scroll to position [82, 0]
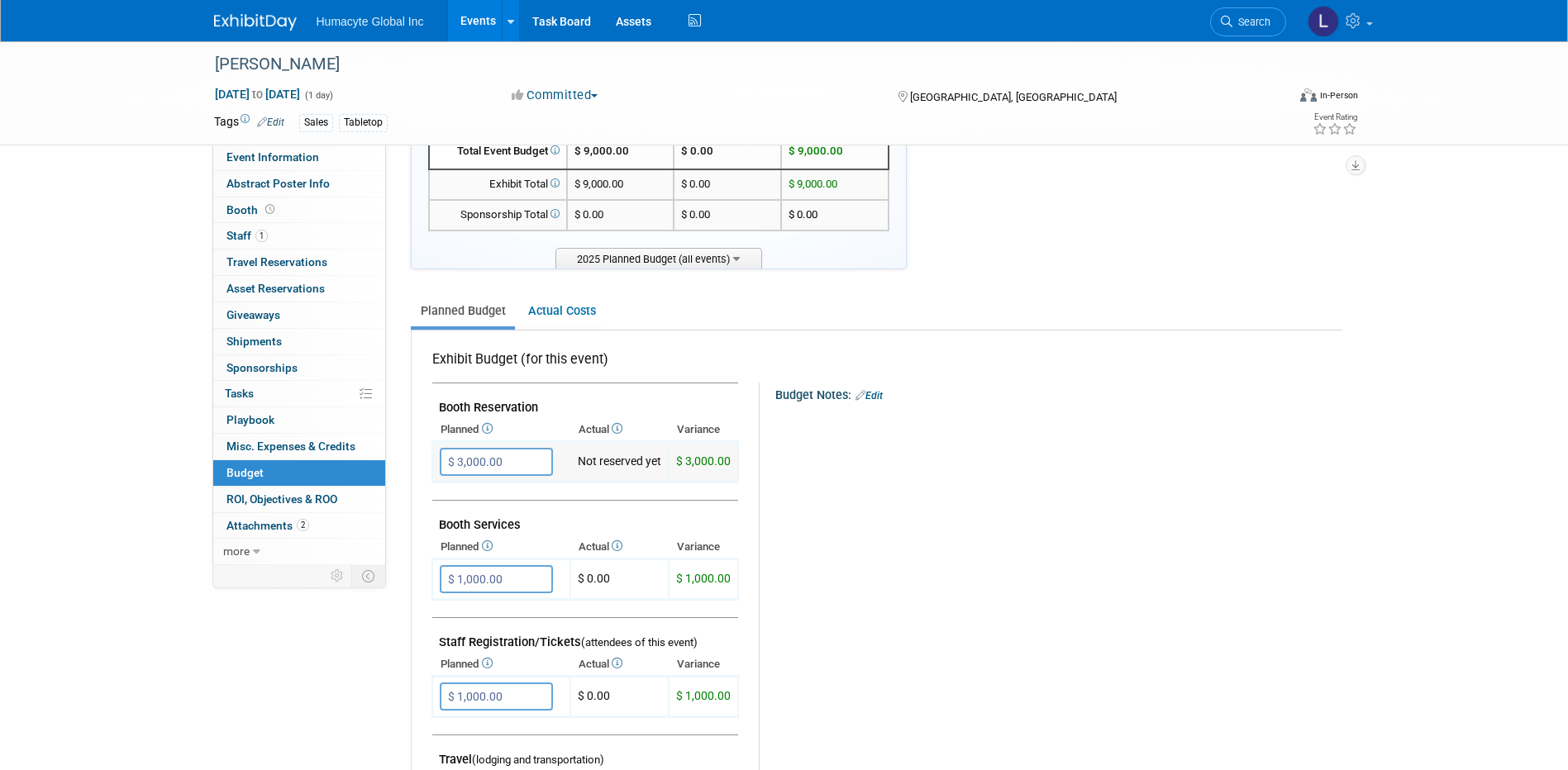
click at [475, 450] on input "$ 3,000.00" at bounding box center [497, 462] width 113 height 28
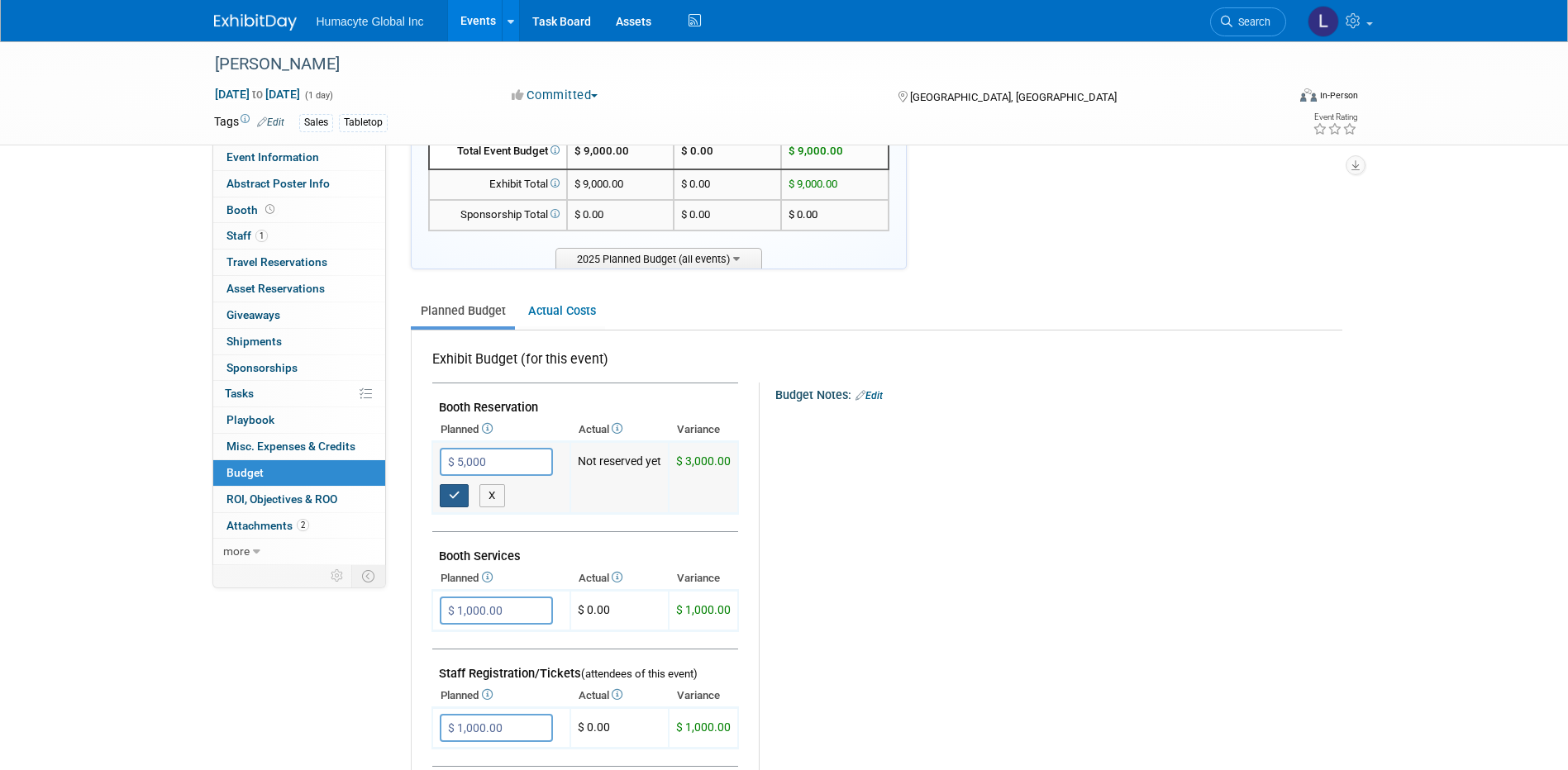
type input "$ 5,000.00"
click at [455, 490] on icon "button" at bounding box center [455, 496] width 12 height 11
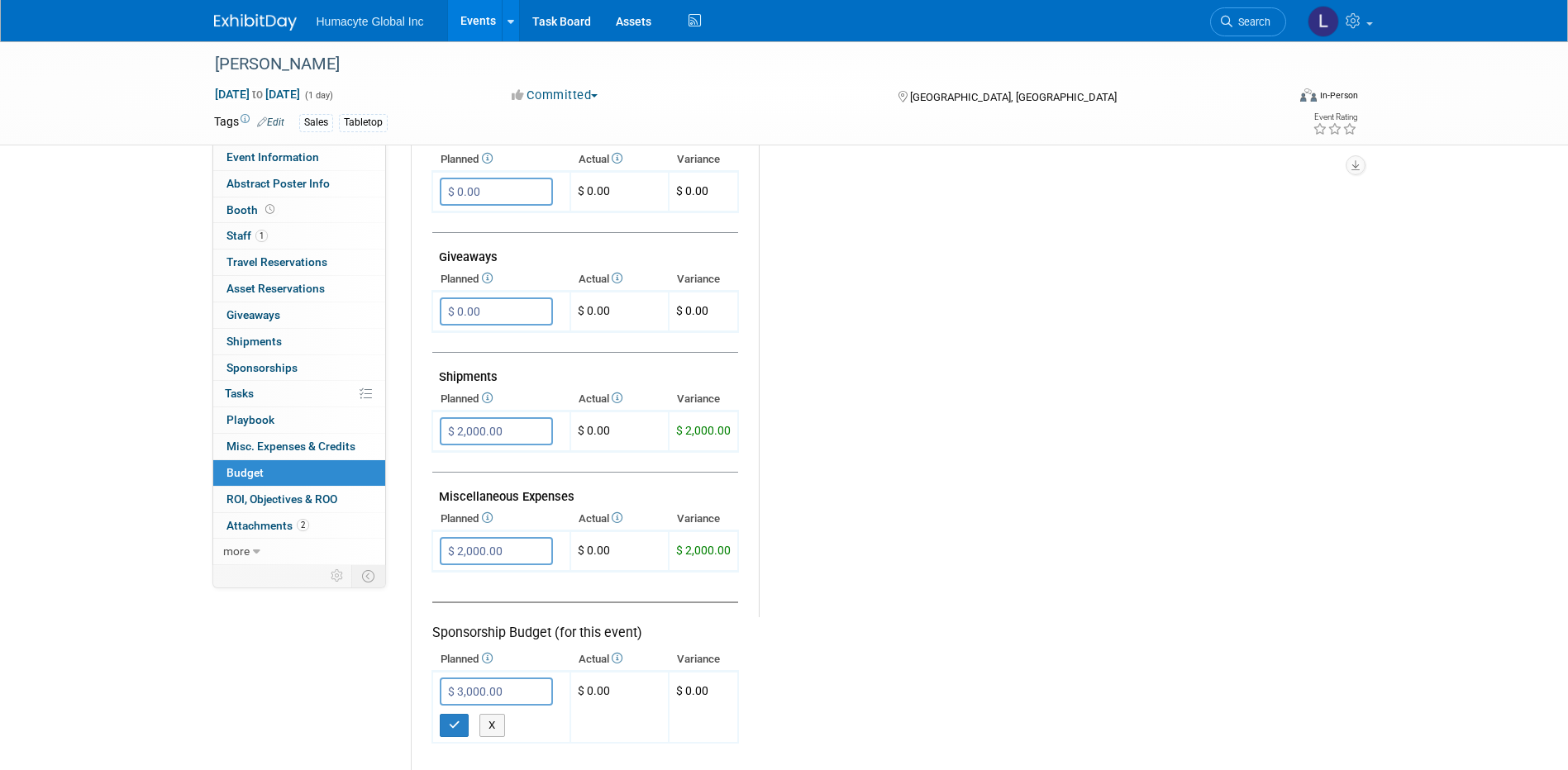
scroll to position [743, 0]
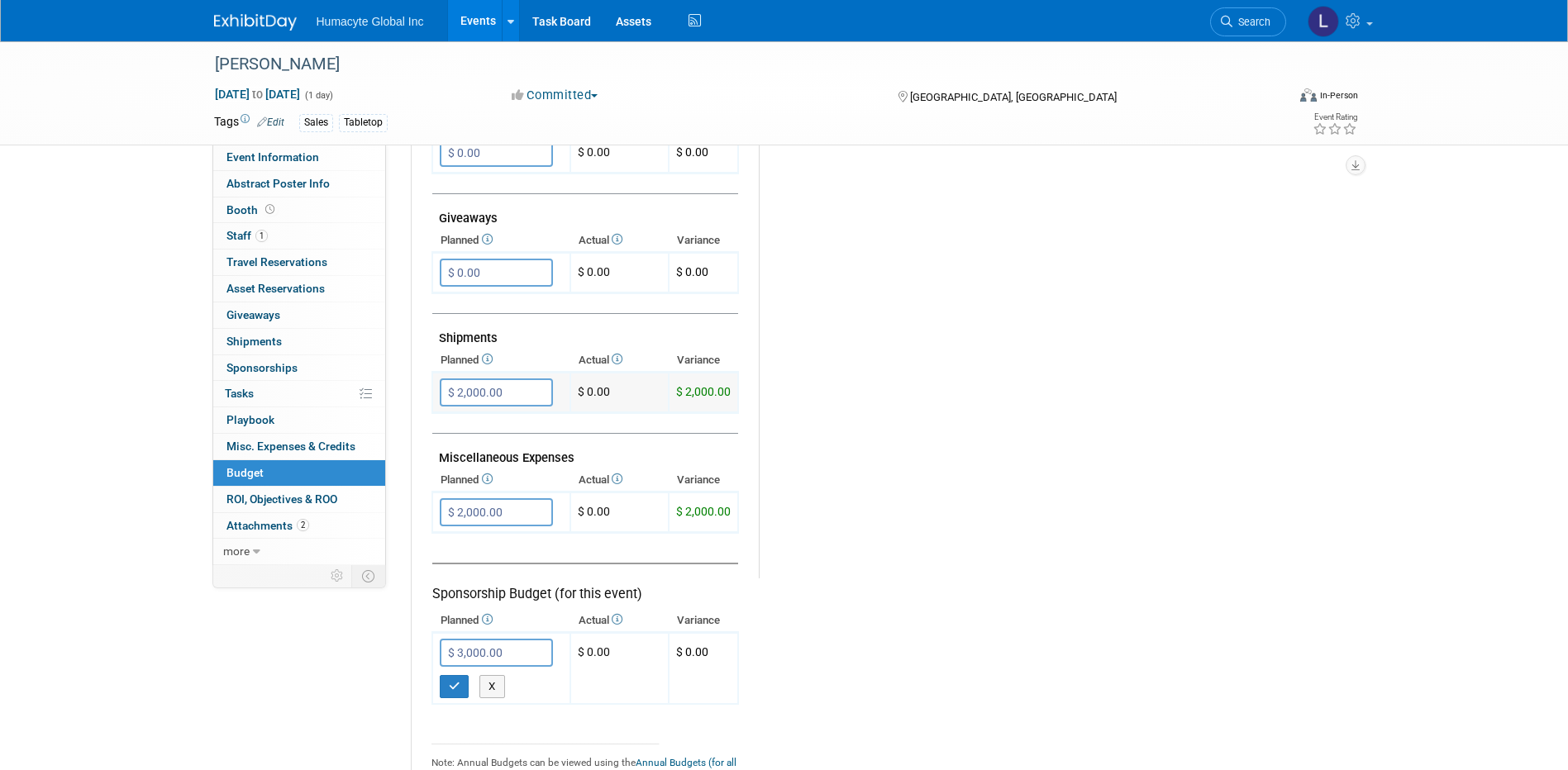
click at [479, 390] on input "$ 2,000.00" at bounding box center [497, 392] width 113 height 28
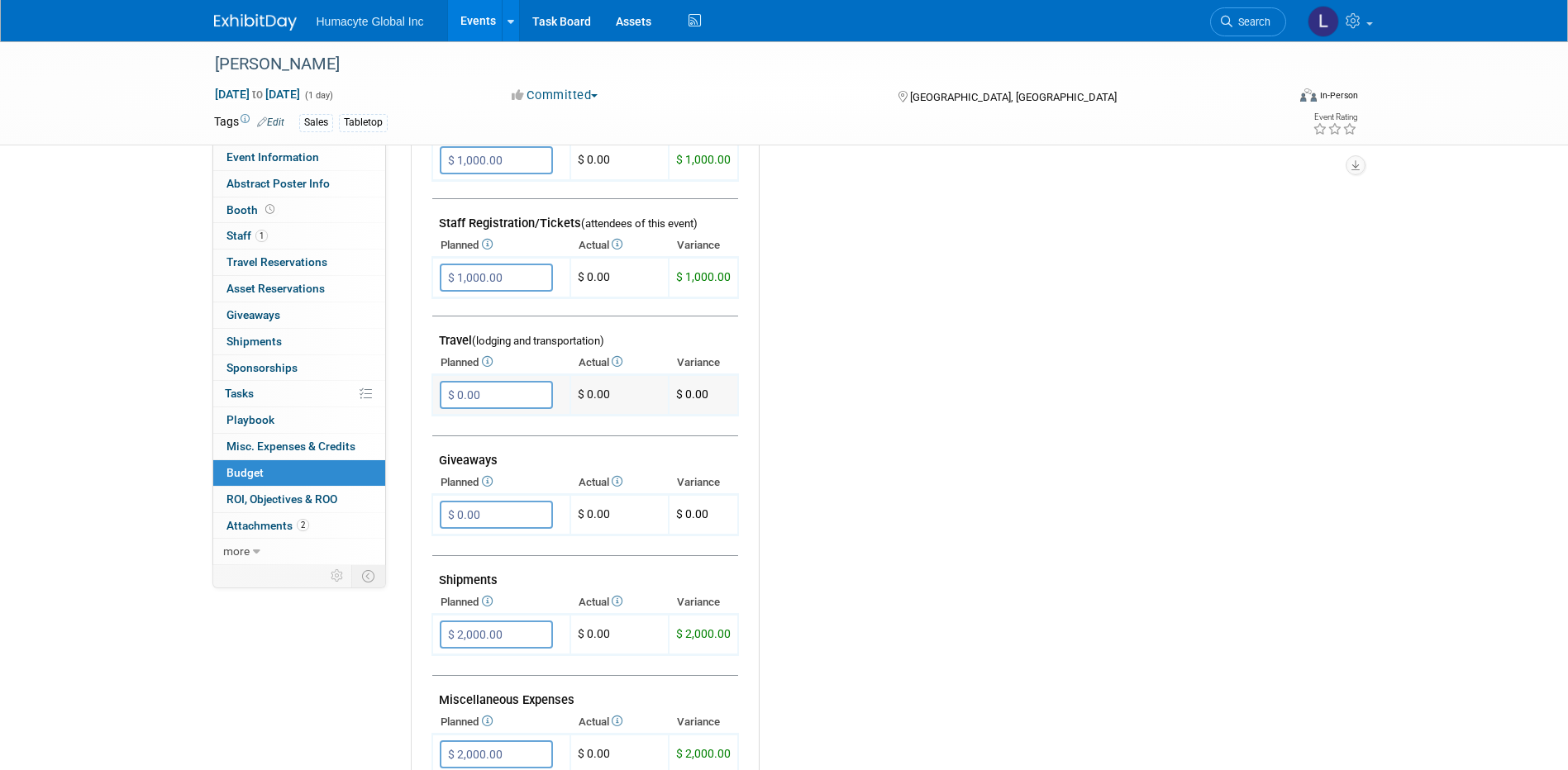
scroll to position [496, 0]
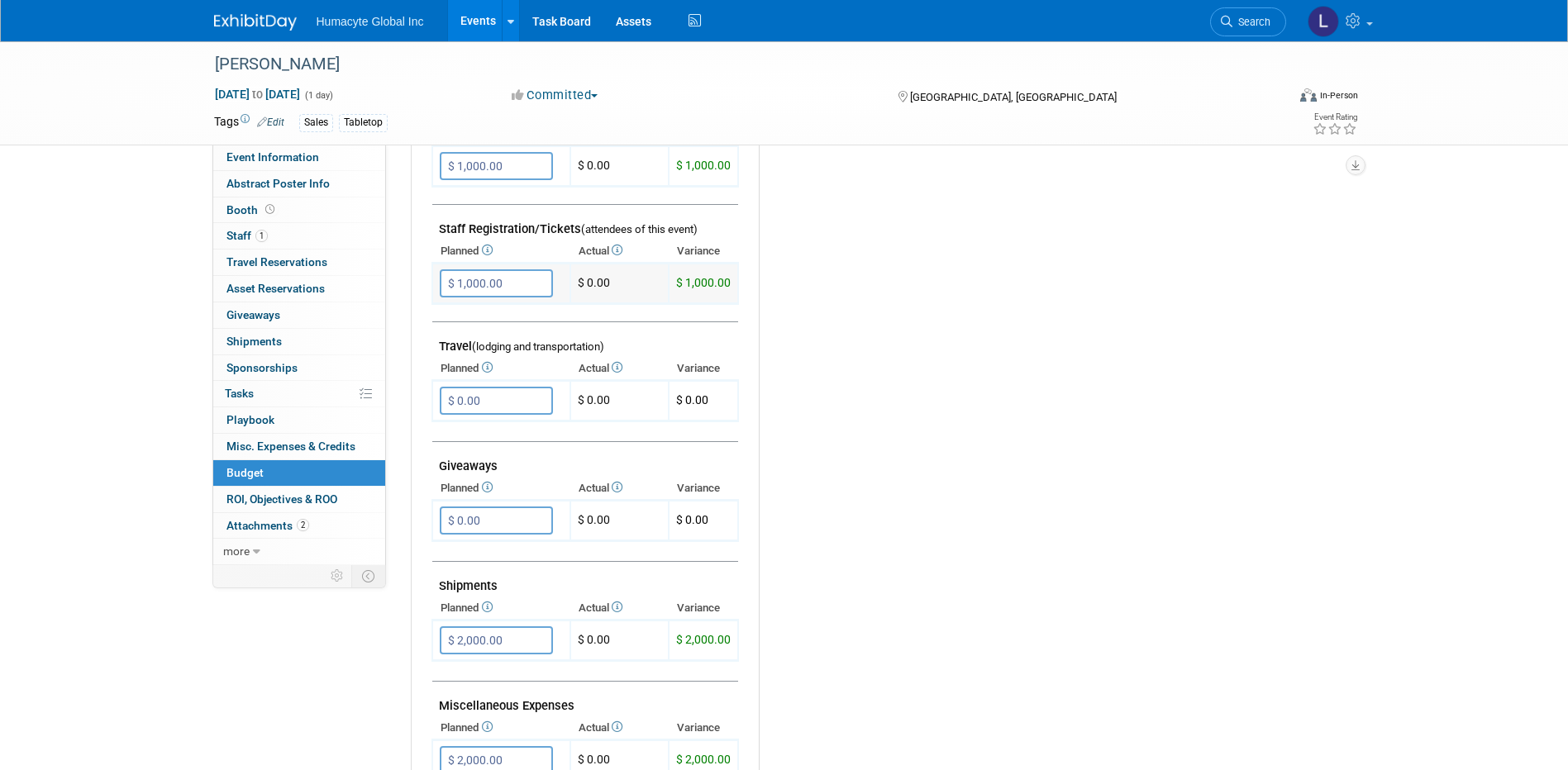
click at [489, 285] on input "$ 1,000.00" at bounding box center [497, 283] width 113 height 28
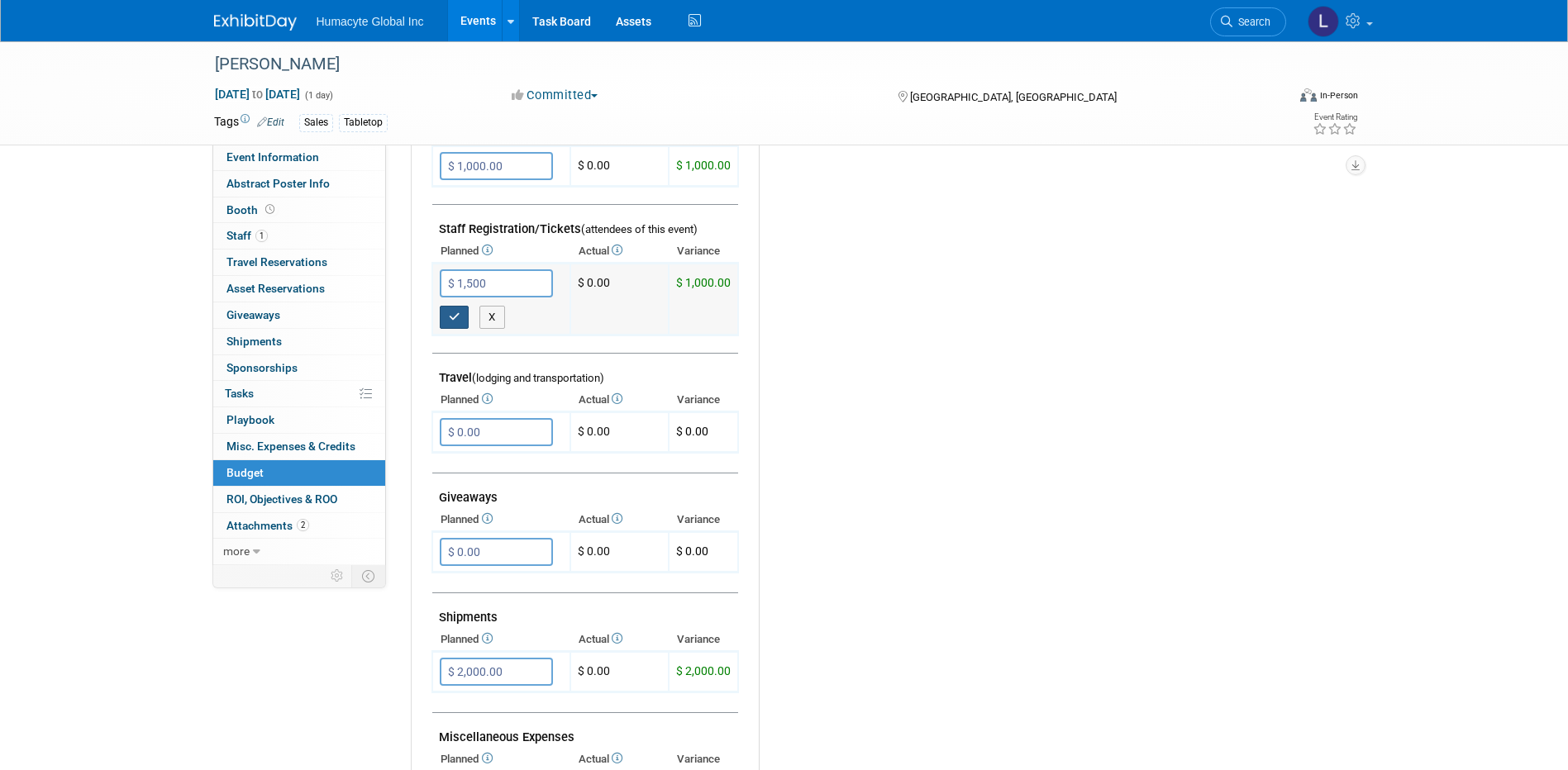
type input "$ 1,500.00"
click at [456, 315] on icon "button" at bounding box center [455, 317] width 12 height 11
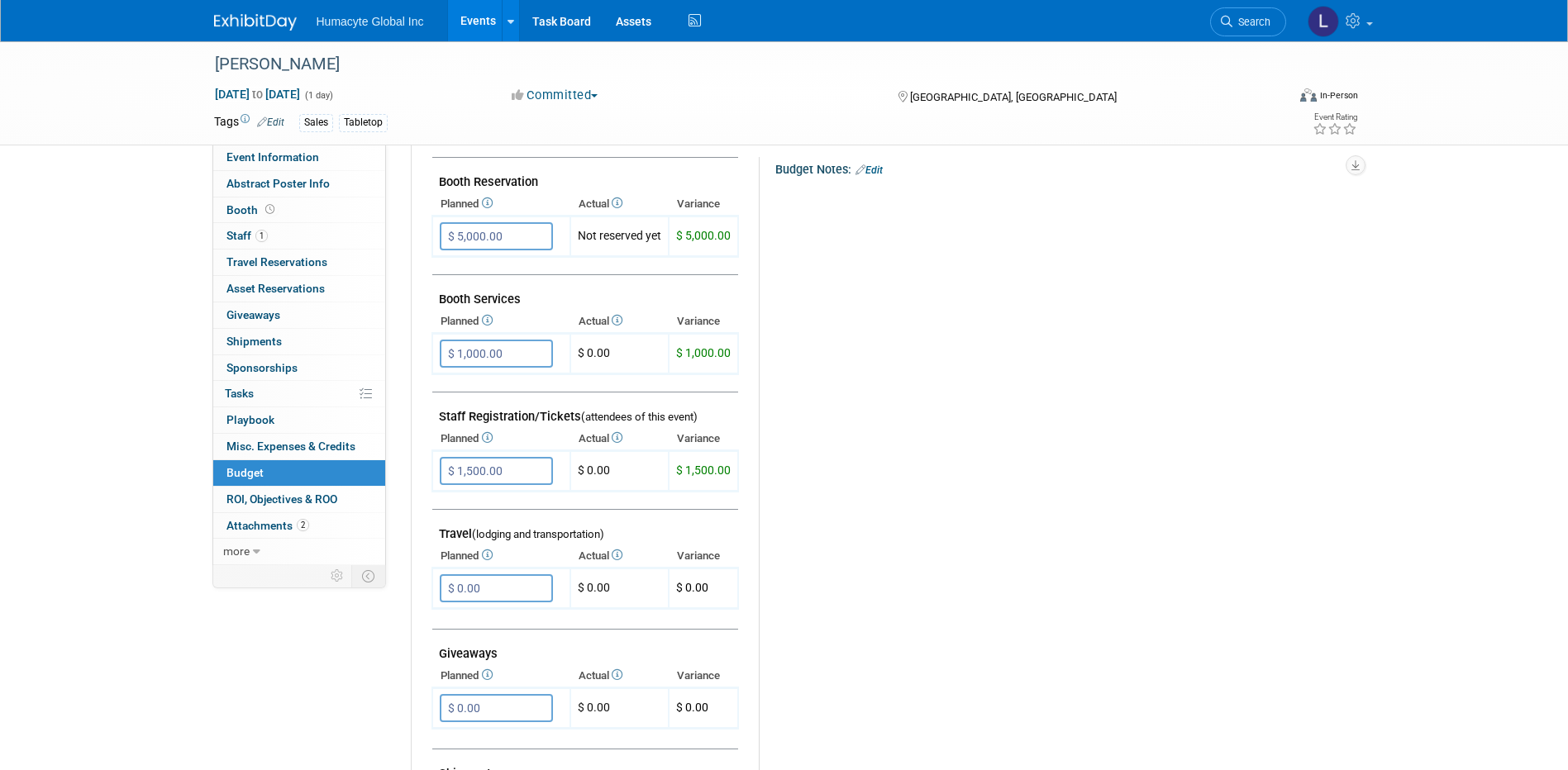
scroll to position [330, 0]
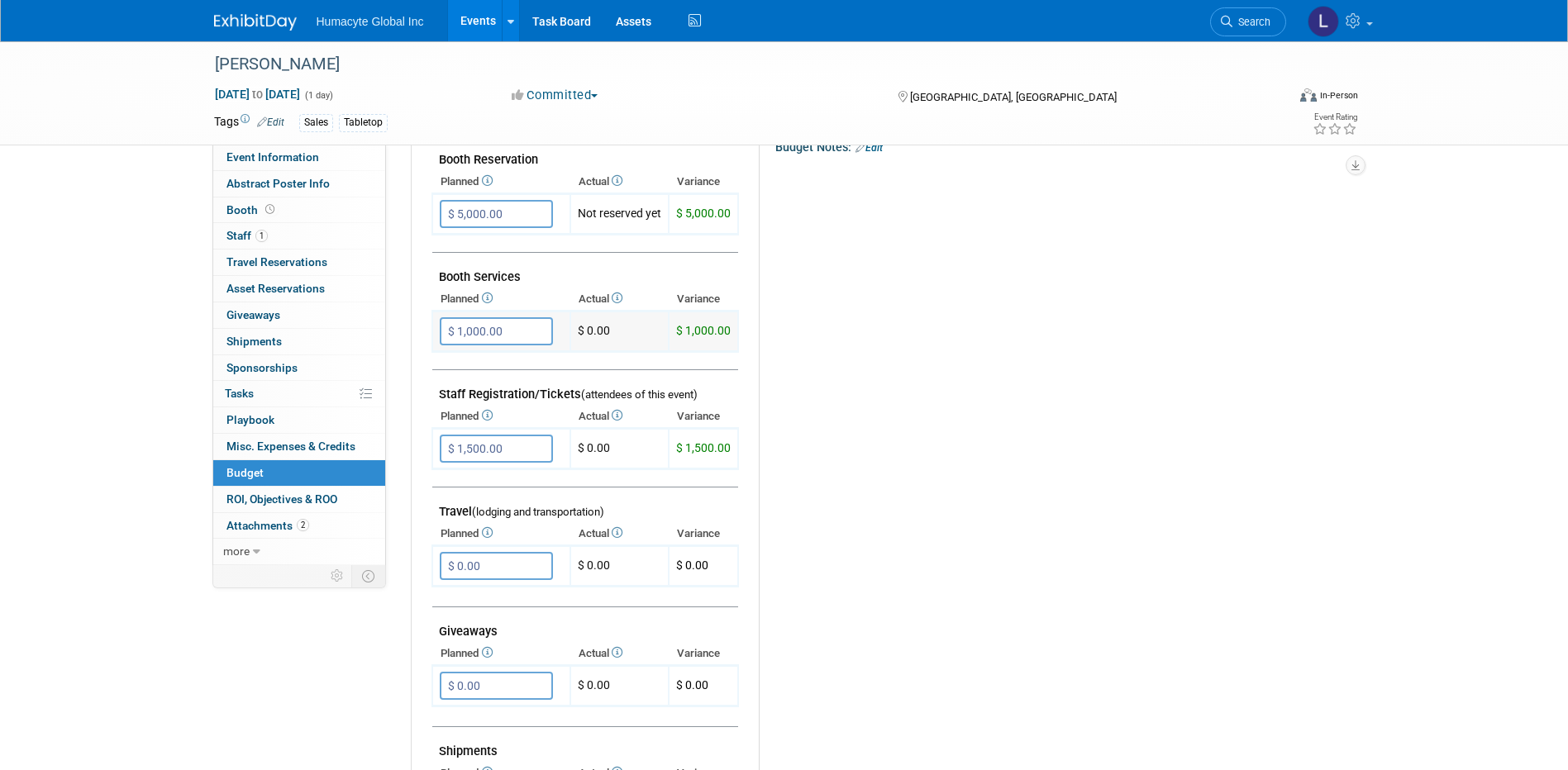
click at [499, 329] on input "$ 1,000.00" at bounding box center [497, 331] width 113 height 28
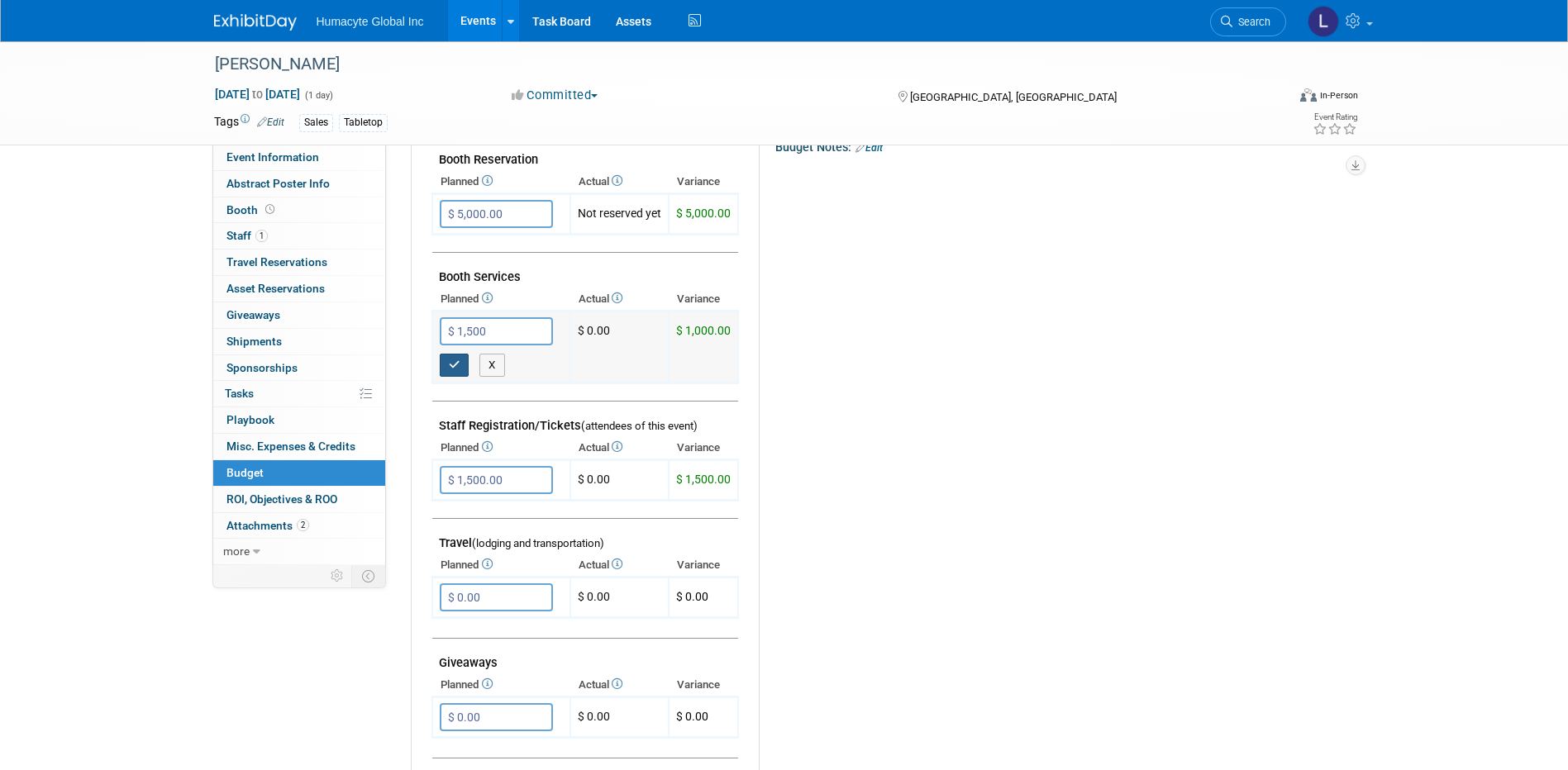
type input "$ 1,500.00"
click at [451, 363] on icon "button" at bounding box center [455, 365] width 12 height 11
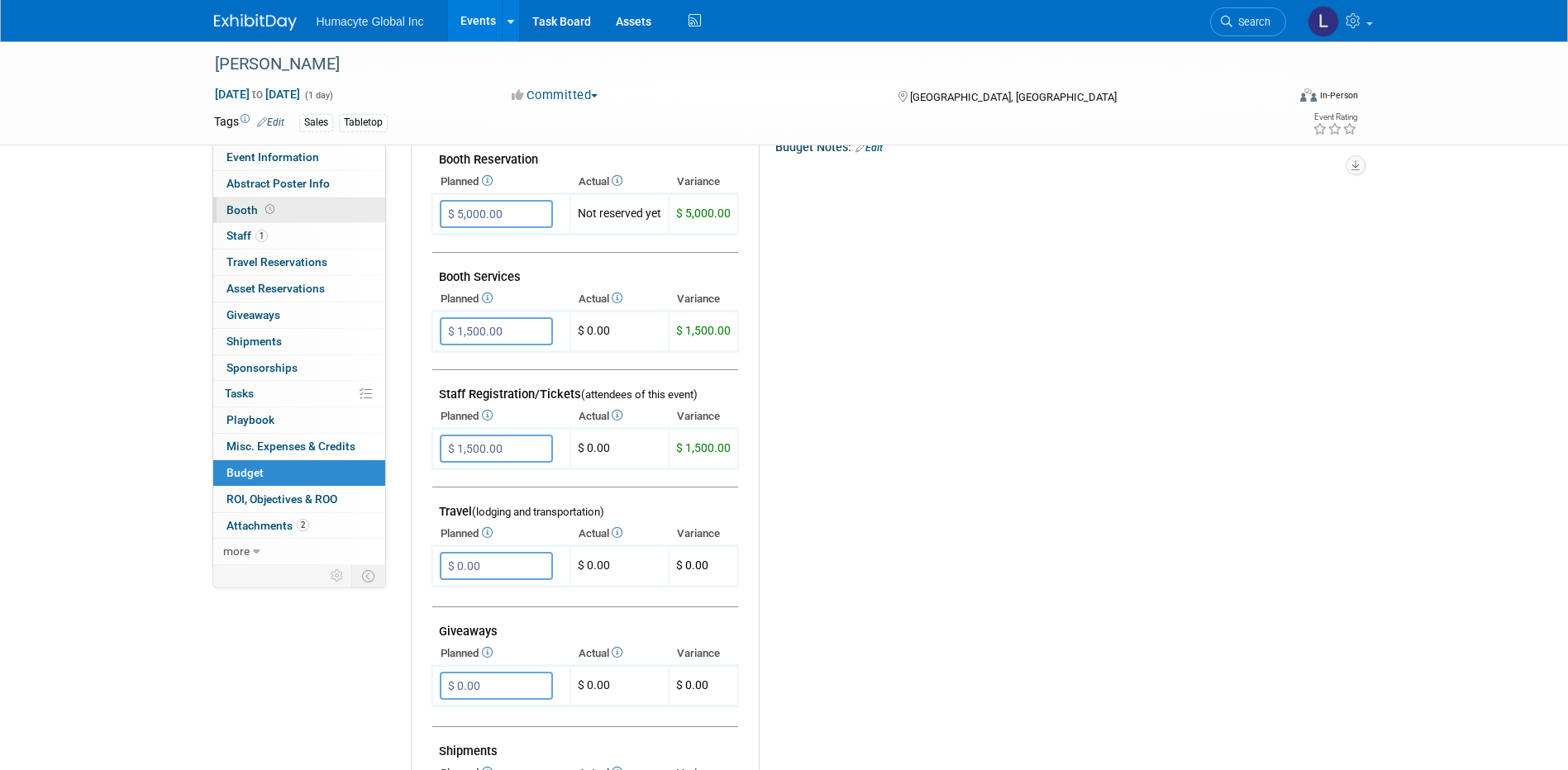
click at [223, 209] on link "Booth" at bounding box center [299, 210] width 172 height 26
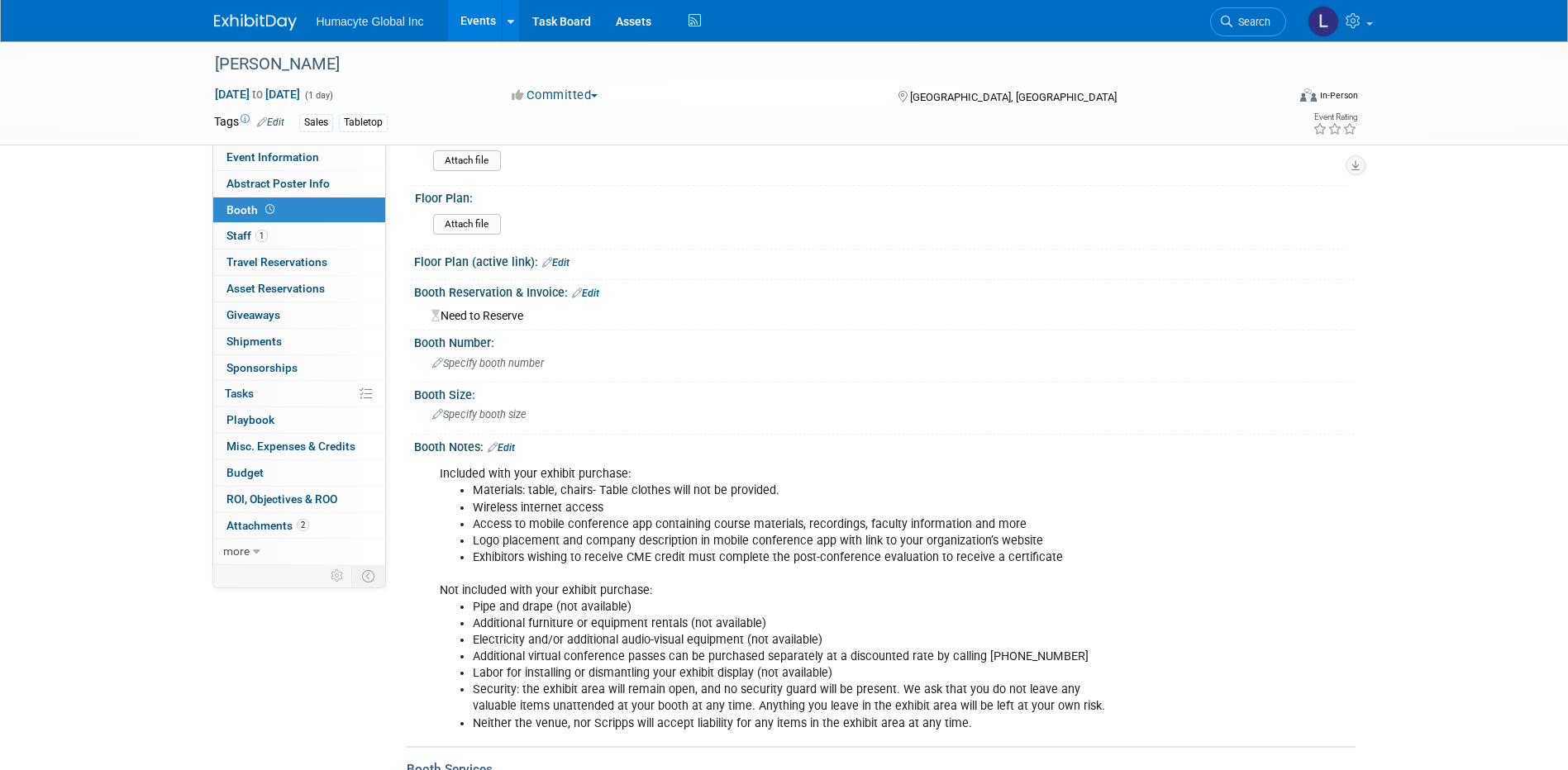
scroll to position [0, 0]
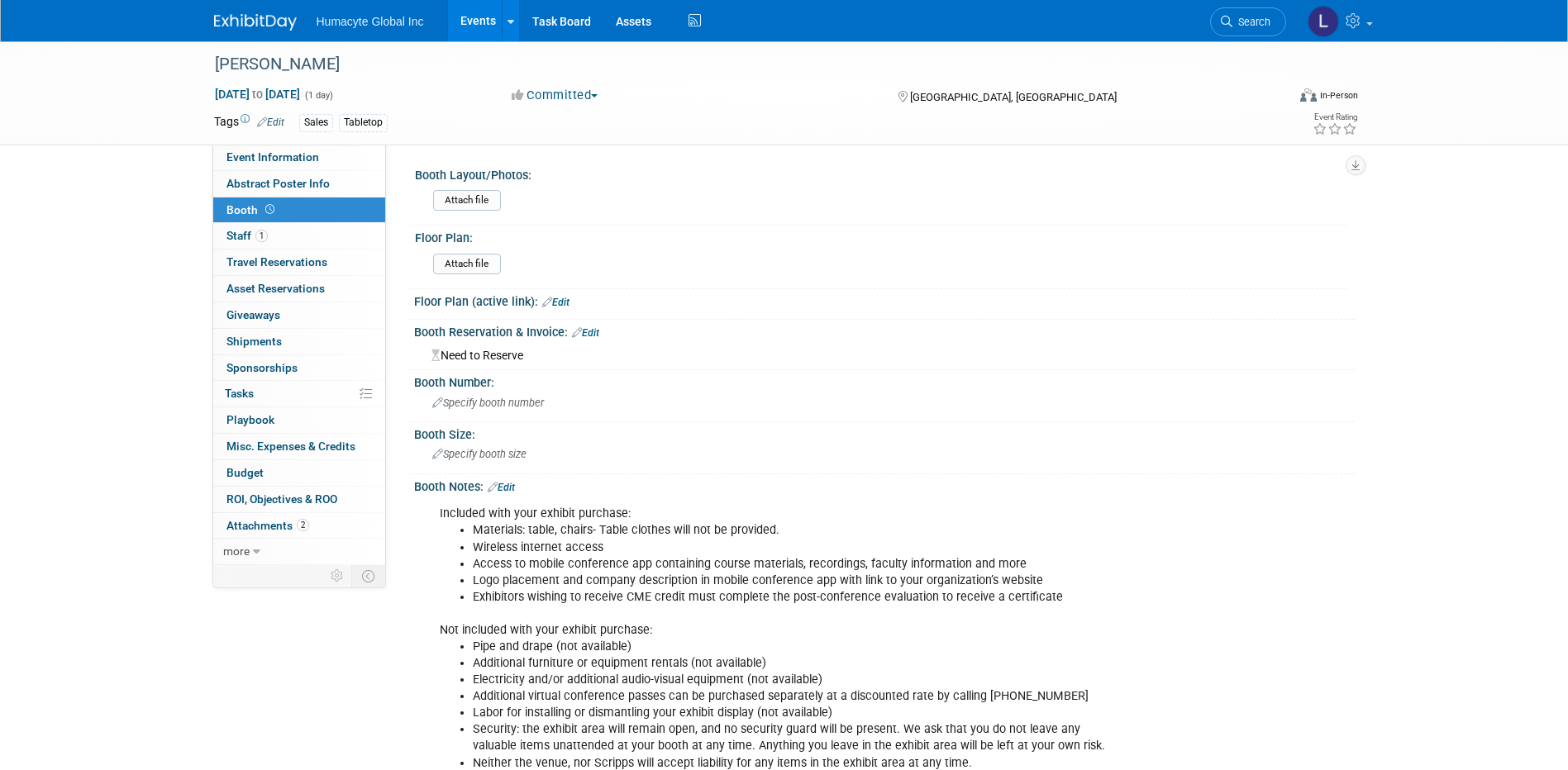
click at [287, 142] on div "Trauma Luau Jul 25, 2025 to Jul 25, 2025 (1 day) Jul 25, 2025 to Jul 25, 2025 C…" at bounding box center [784, 92] width 1165 height 103
click at [285, 153] on span "Event Information" at bounding box center [273, 156] width 92 height 13
select select "Sales"
select select "Trauma"
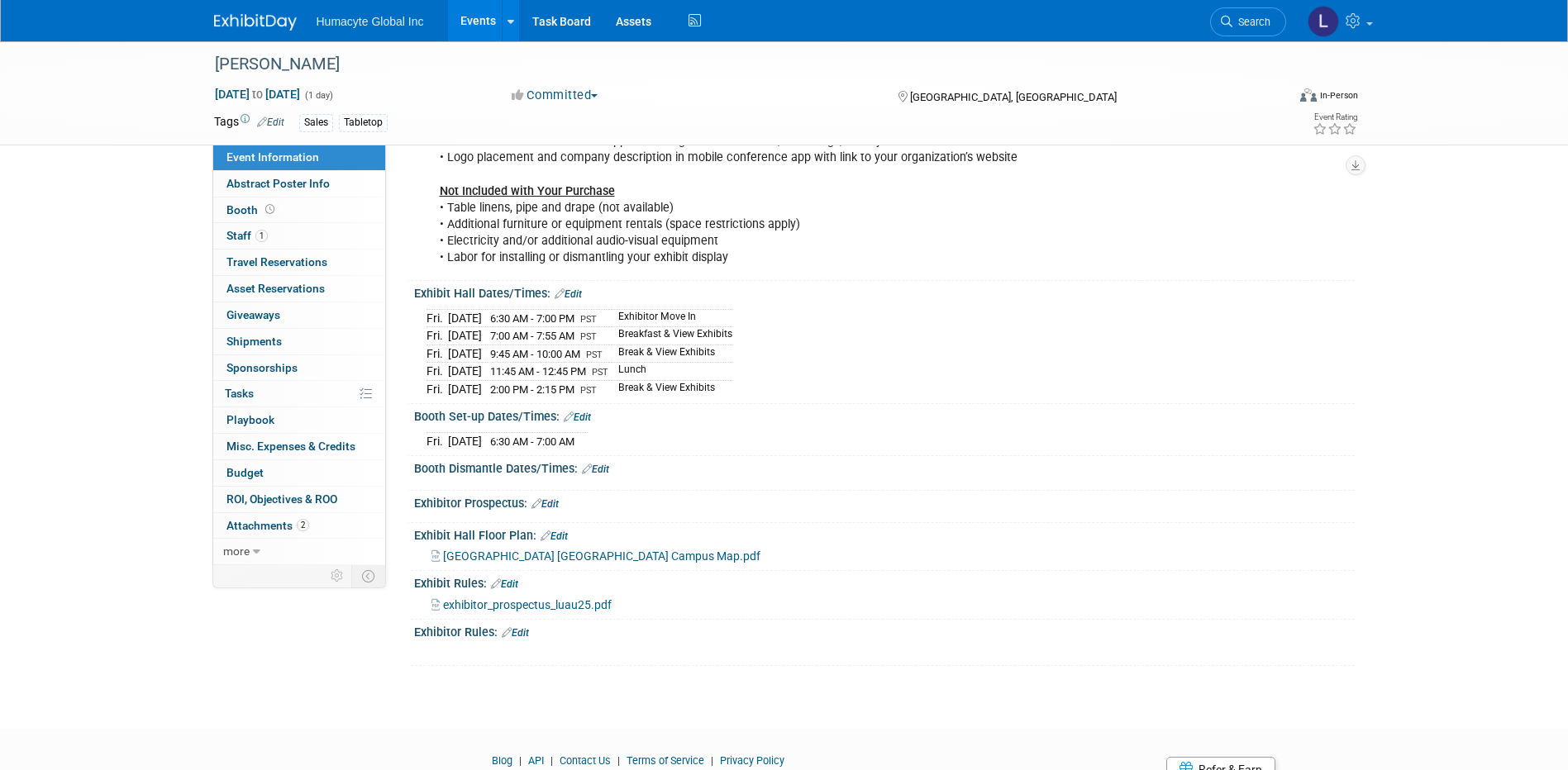
scroll to position [1474, 0]
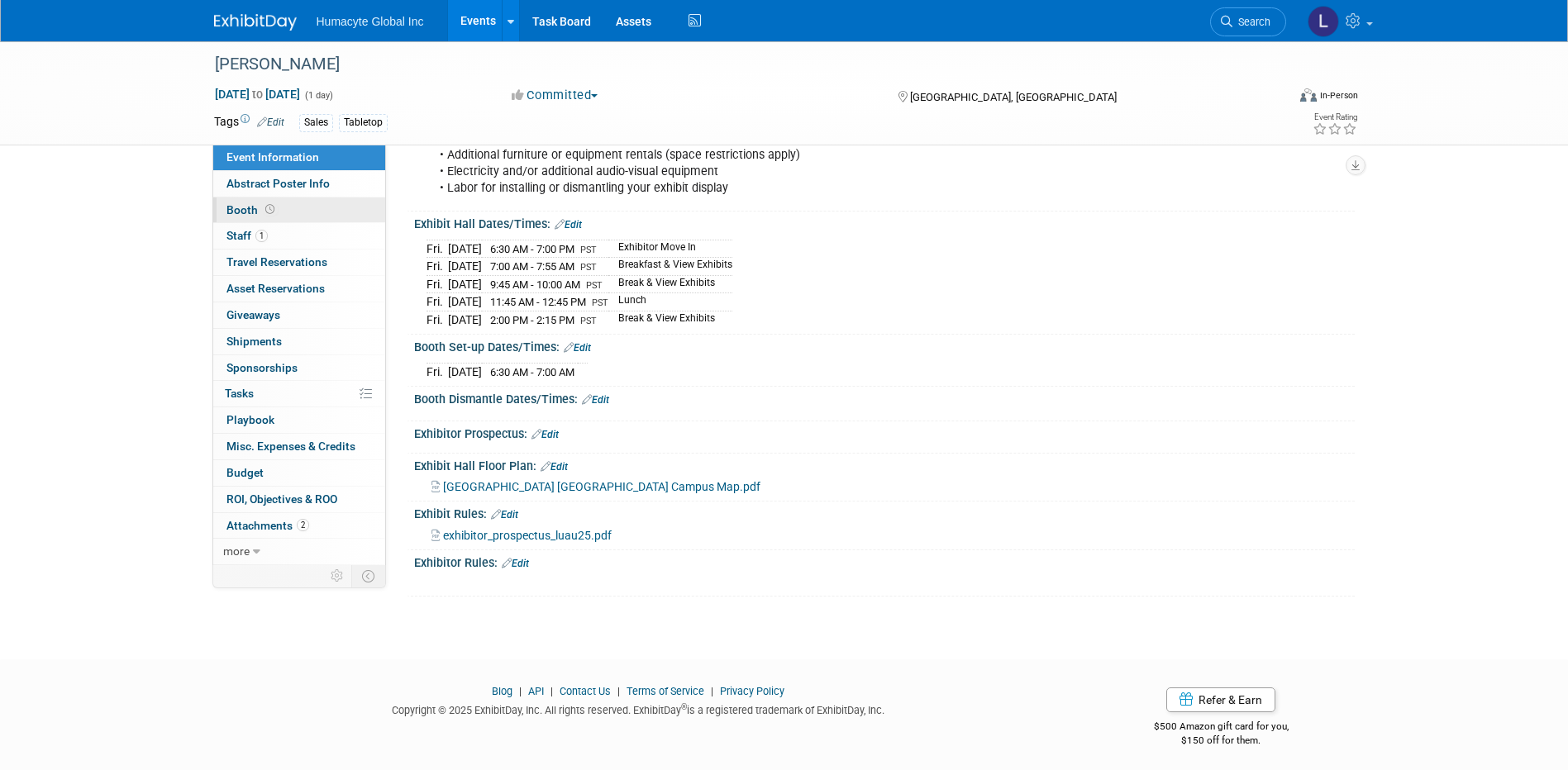
click at [240, 207] on span "Booth" at bounding box center [252, 209] width 51 height 13
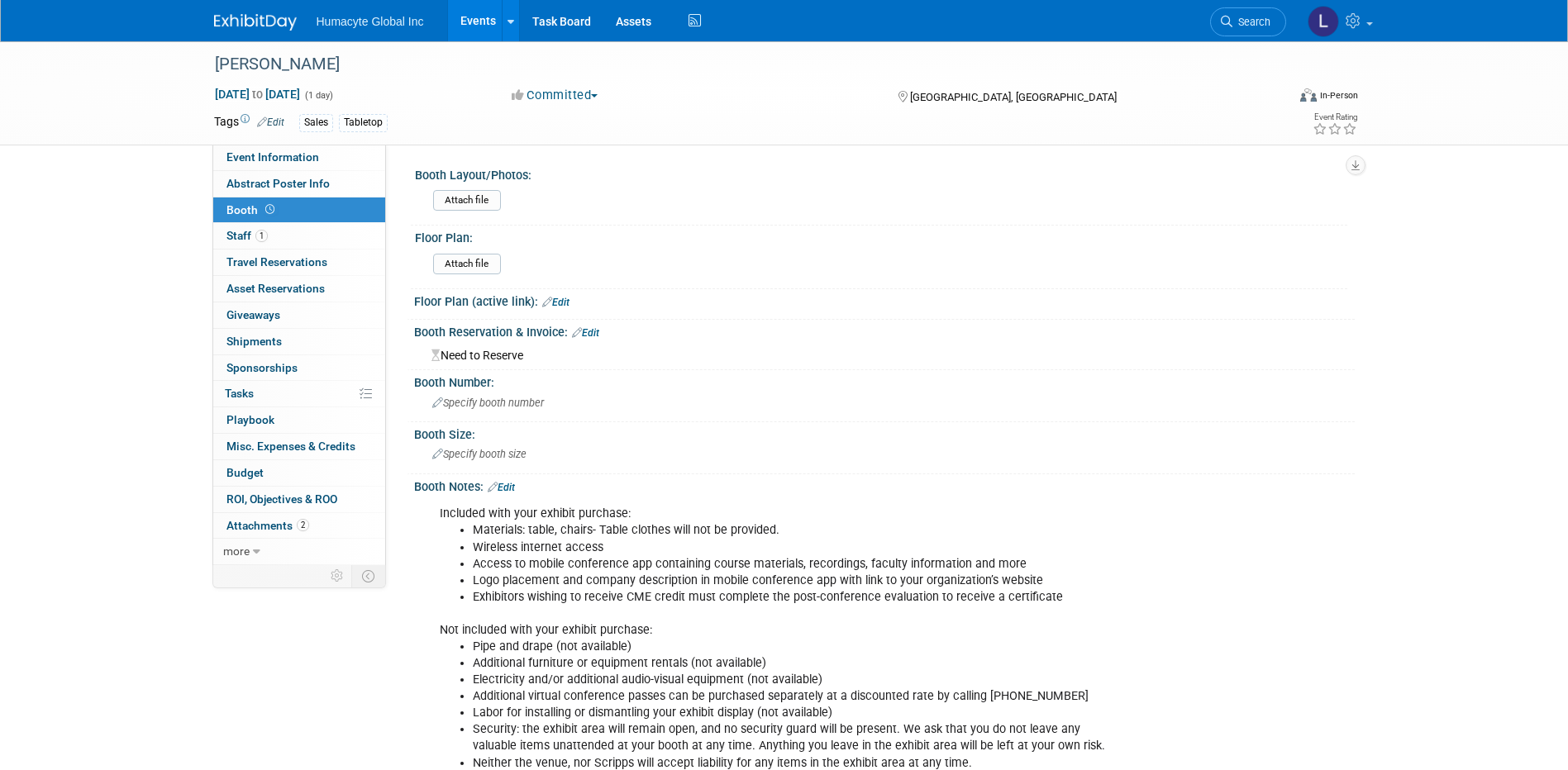
click at [599, 330] on link "Edit" at bounding box center [585, 333] width 27 height 12
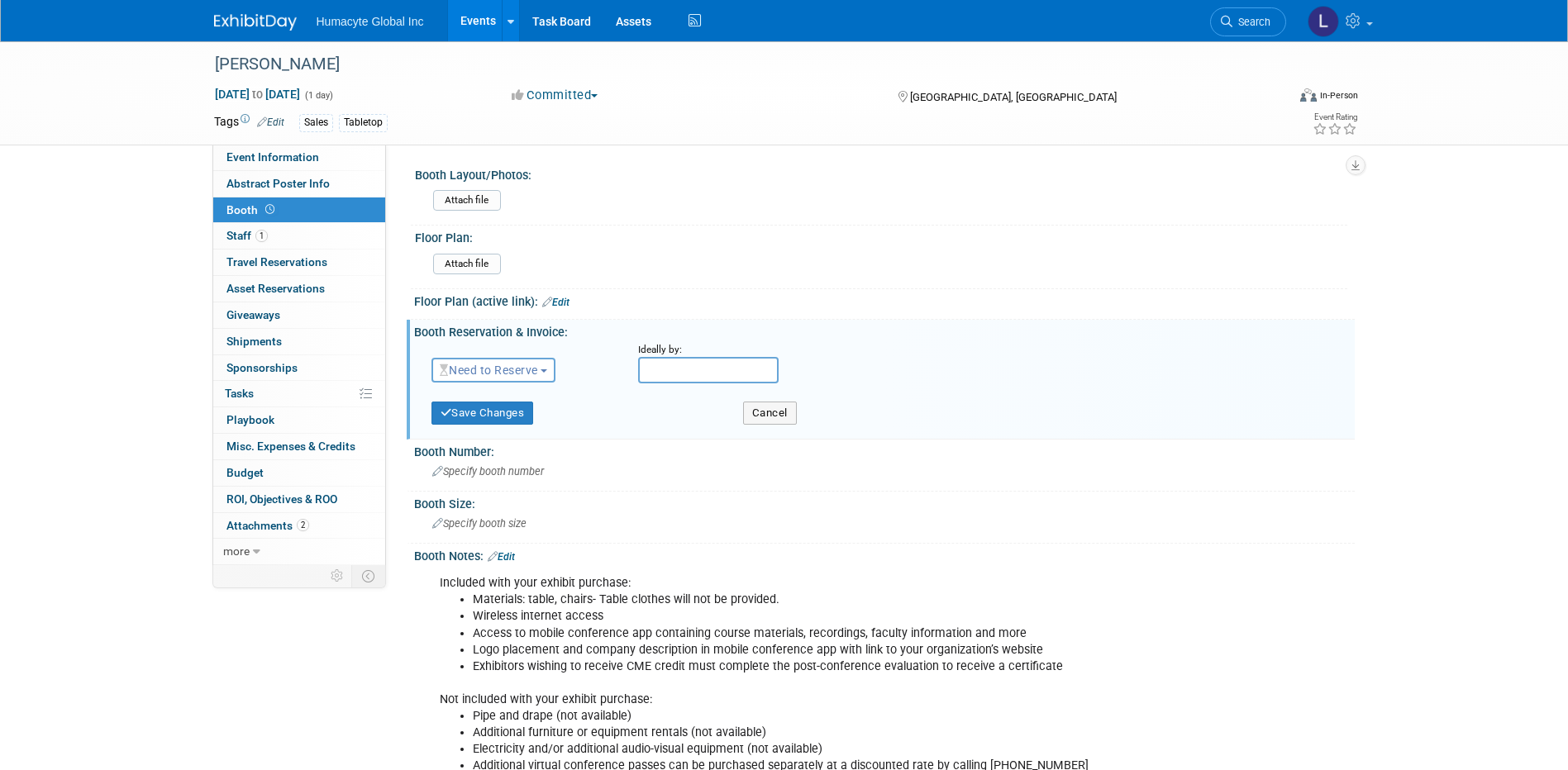
click at [478, 369] on span "Need to Reserve" at bounding box center [489, 370] width 99 height 13
click at [480, 422] on link "Reserved" at bounding box center [521, 421] width 177 height 23
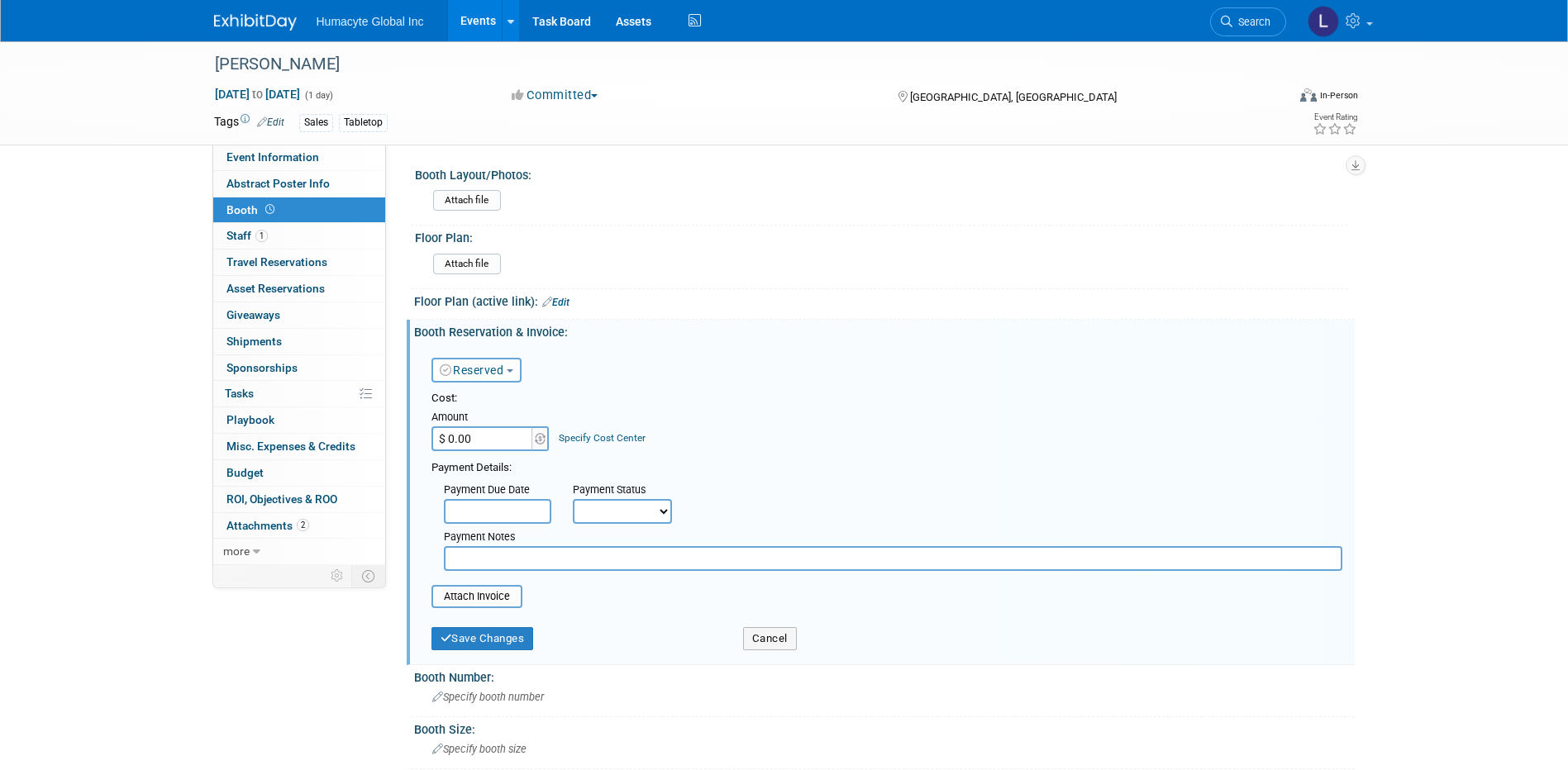
click at [482, 428] on input "$ 0.00" at bounding box center [483, 438] width 103 height 25
type input "$ 1,500.00"
click at [619, 444] on div "Specify Cost Center" at bounding box center [602, 430] width 87 height 30
click at [614, 438] on link "Specify Cost Center" at bounding box center [602, 438] width 87 height 12
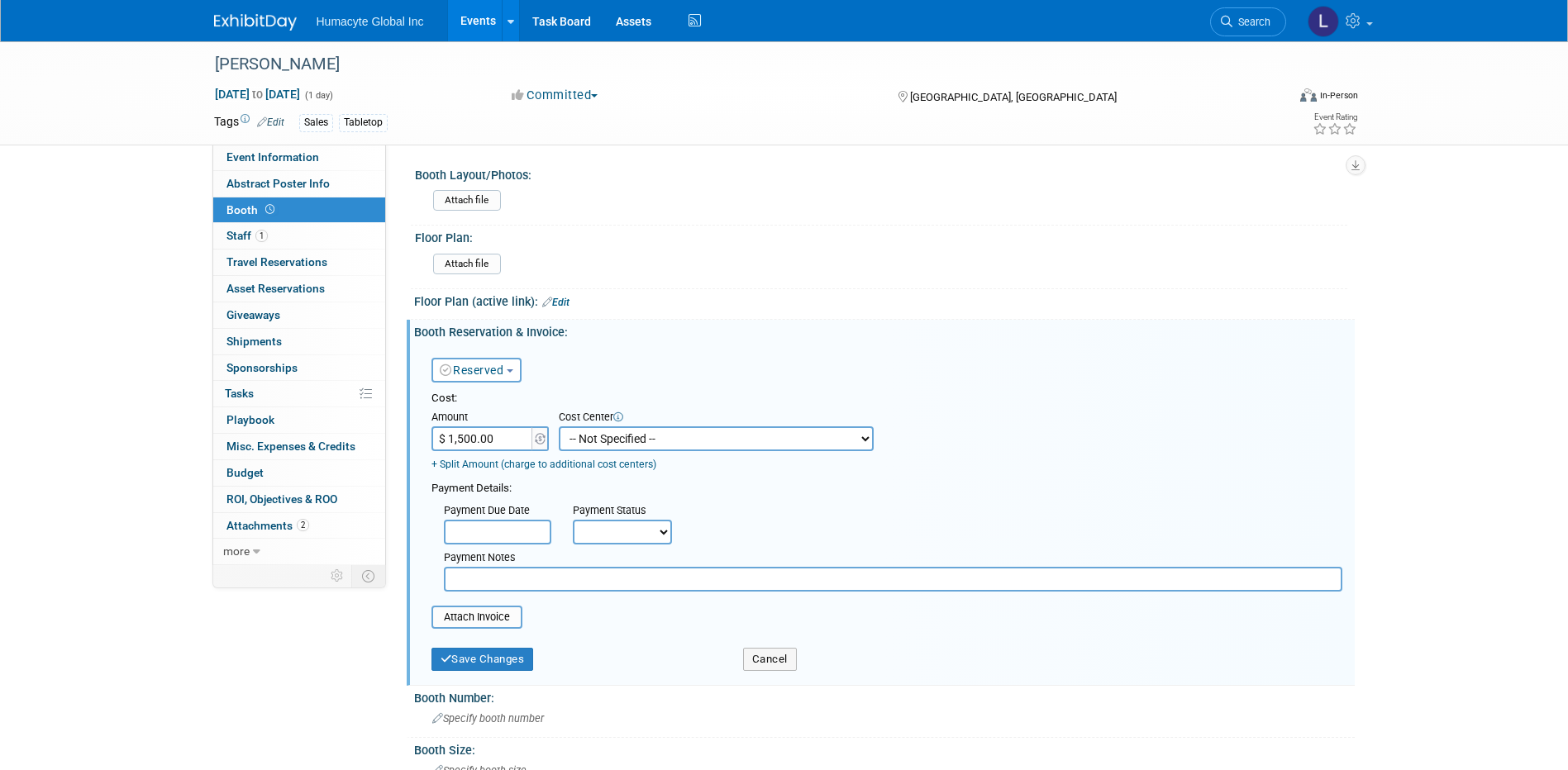
click at [619, 438] on select "-- Not Specified -- Dept 10 - Clinical Dept 11 - Clinical Ops Dept 12 - Medical…" at bounding box center [716, 438] width 315 height 25
select select "18966166"
click at [559, 426] on select "-- Not Specified -- Dept 10 - Clinical Dept 11 - Clinical Ops Dept 12 - Medical…" at bounding box center [716, 438] width 315 height 25
click at [534, 527] on input "text" at bounding box center [497, 531] width 107 height 25
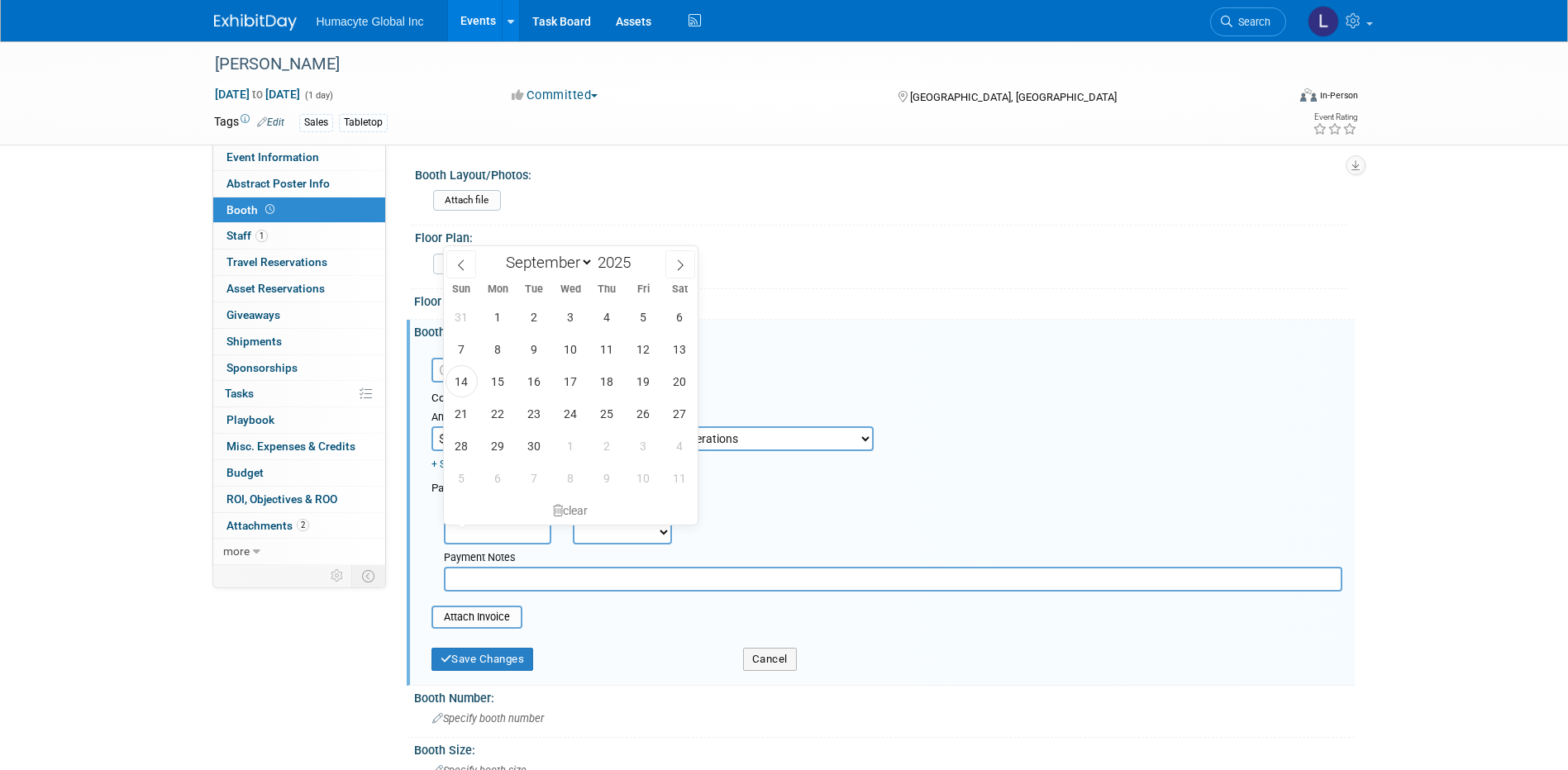
click at [833, 505] on div "Payment Due Date Payment Status Not Paid Yet Partially Paid Paid in Full Next P…" at bounding box center [886, 544] width 936 height 95
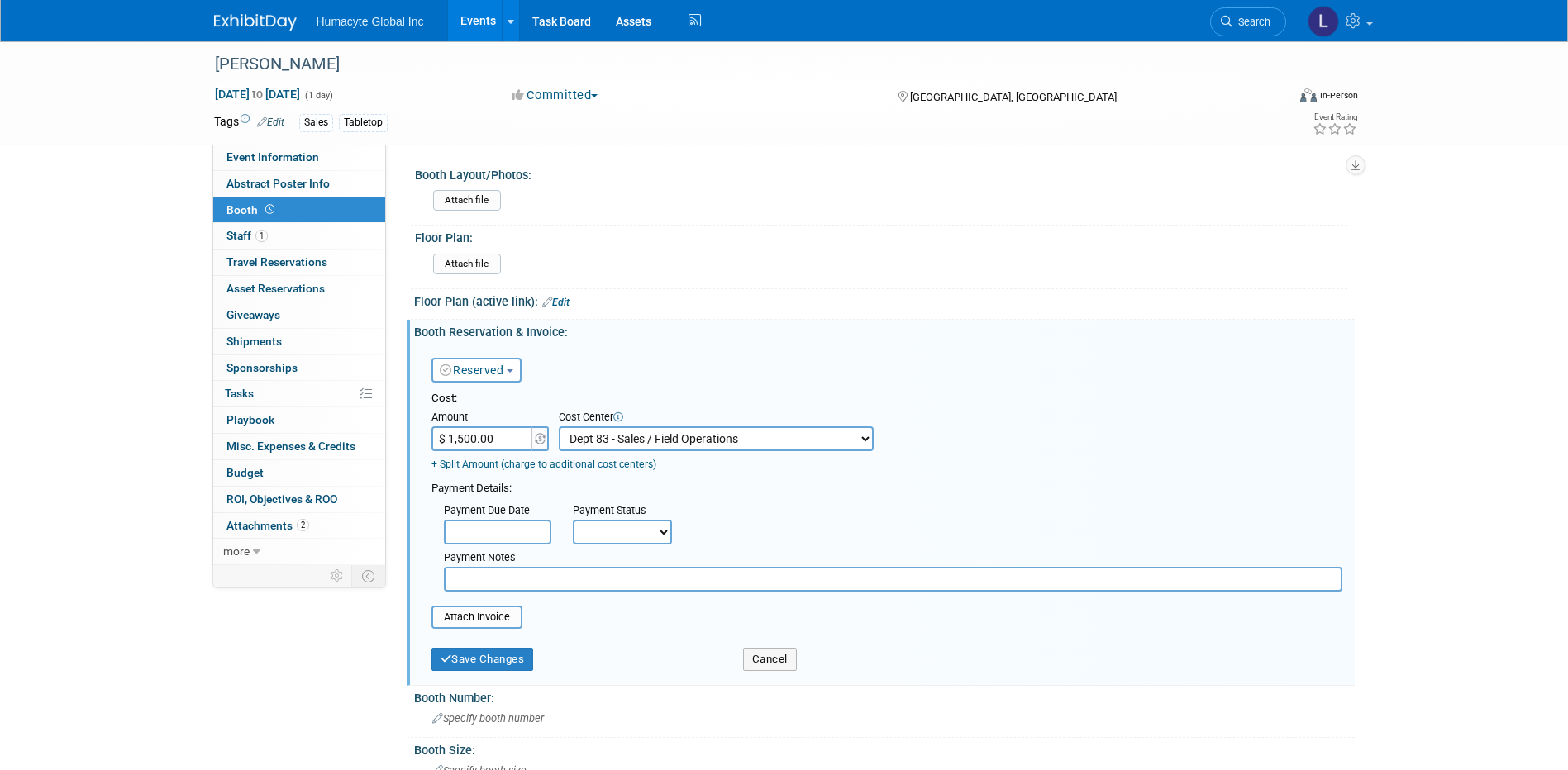
click at [671, 535] on select "Not Paid Yet Partially Paid Paid in Full" at bounding box center [622, 531] width 99 height 25
select select "1"
click at [573, 520] on select "Not Paid Yet Partially Paid Paid in Full" at bounding box center [622, 531] width 99 height 25
click at [594, 601] on div "Cost: Amount $ 1,500.00 Specify Cost Center Cost Center -- Not Specified -- Dep…" at bounding box center [887, 509] width 911 height 238
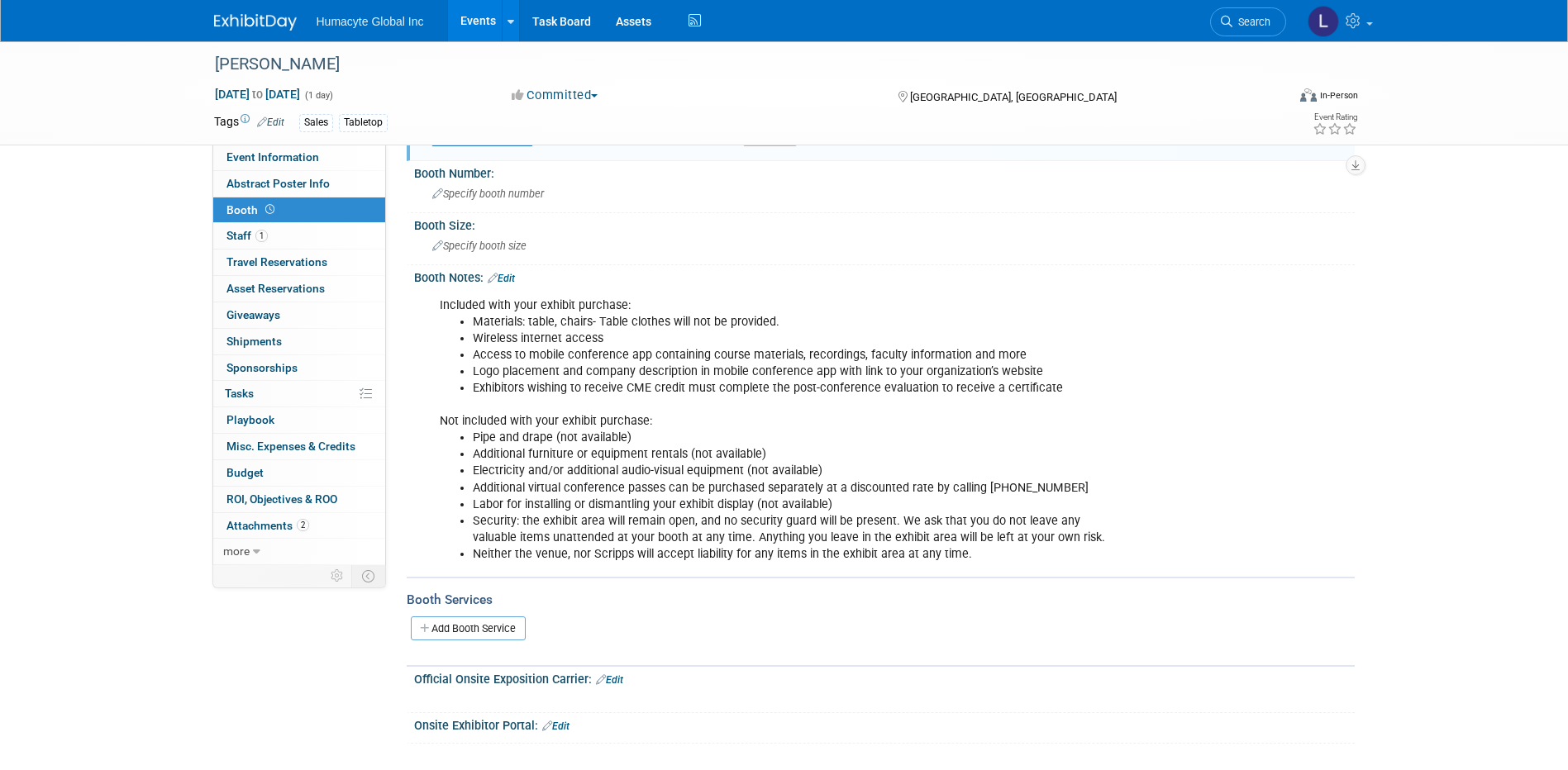
scroll to position [679, 0]
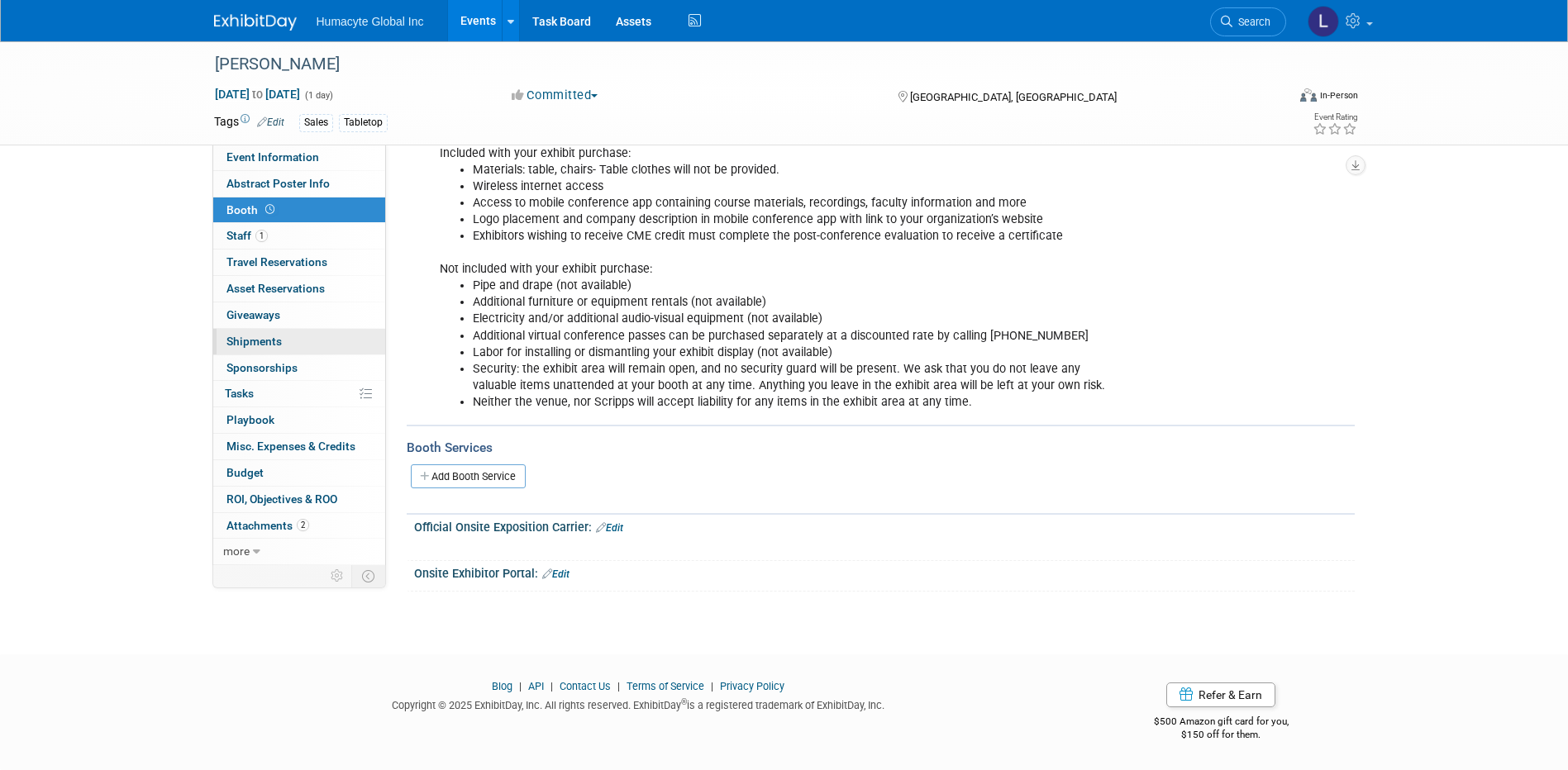
click at [239, 342] on span "Shipments 0" at bounding box center [254, 341] width 56 height 13
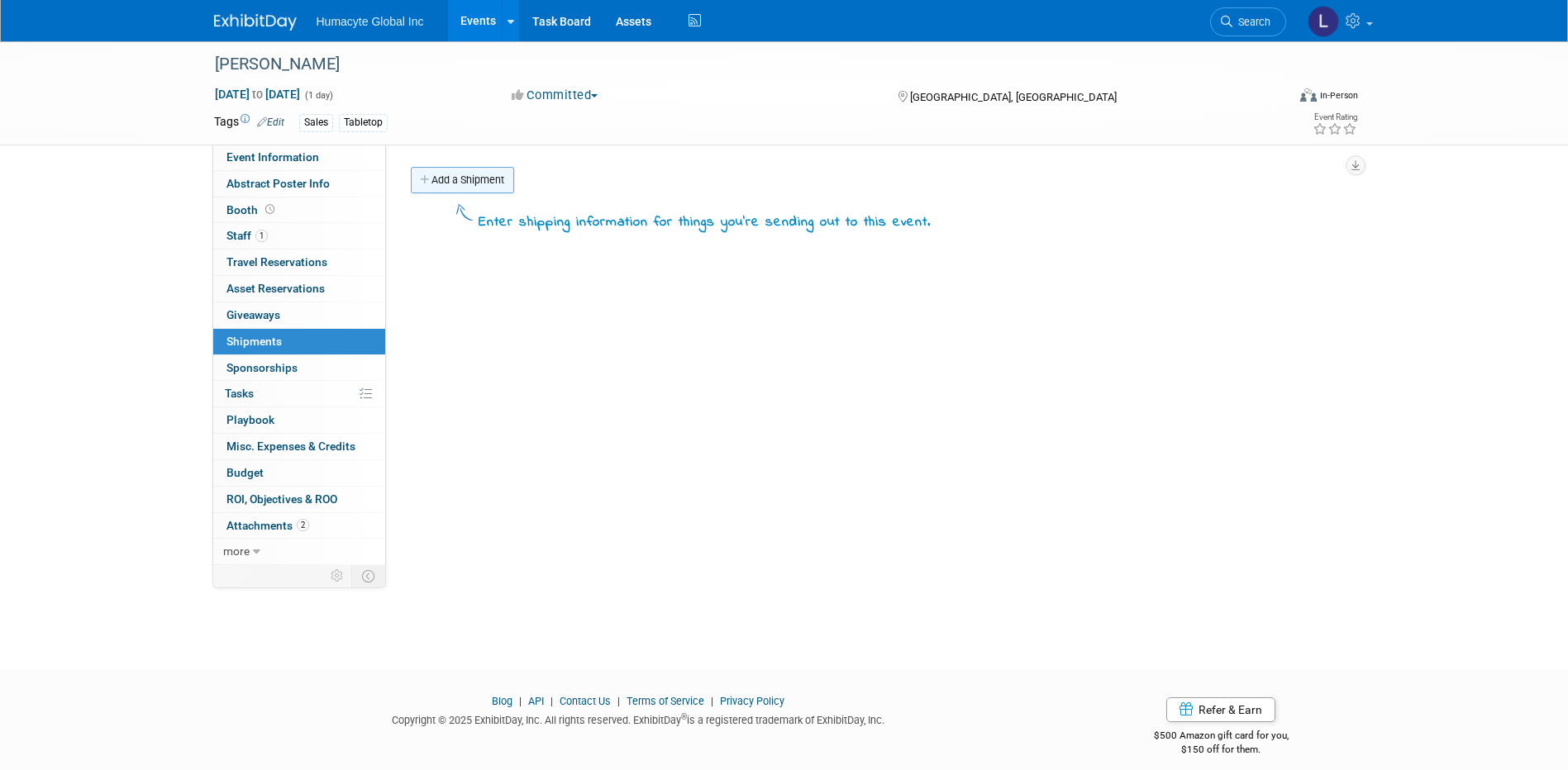
click at [444, 187] on link "Add a Shipment" at bounding box center [462, 180] width 103 height 27
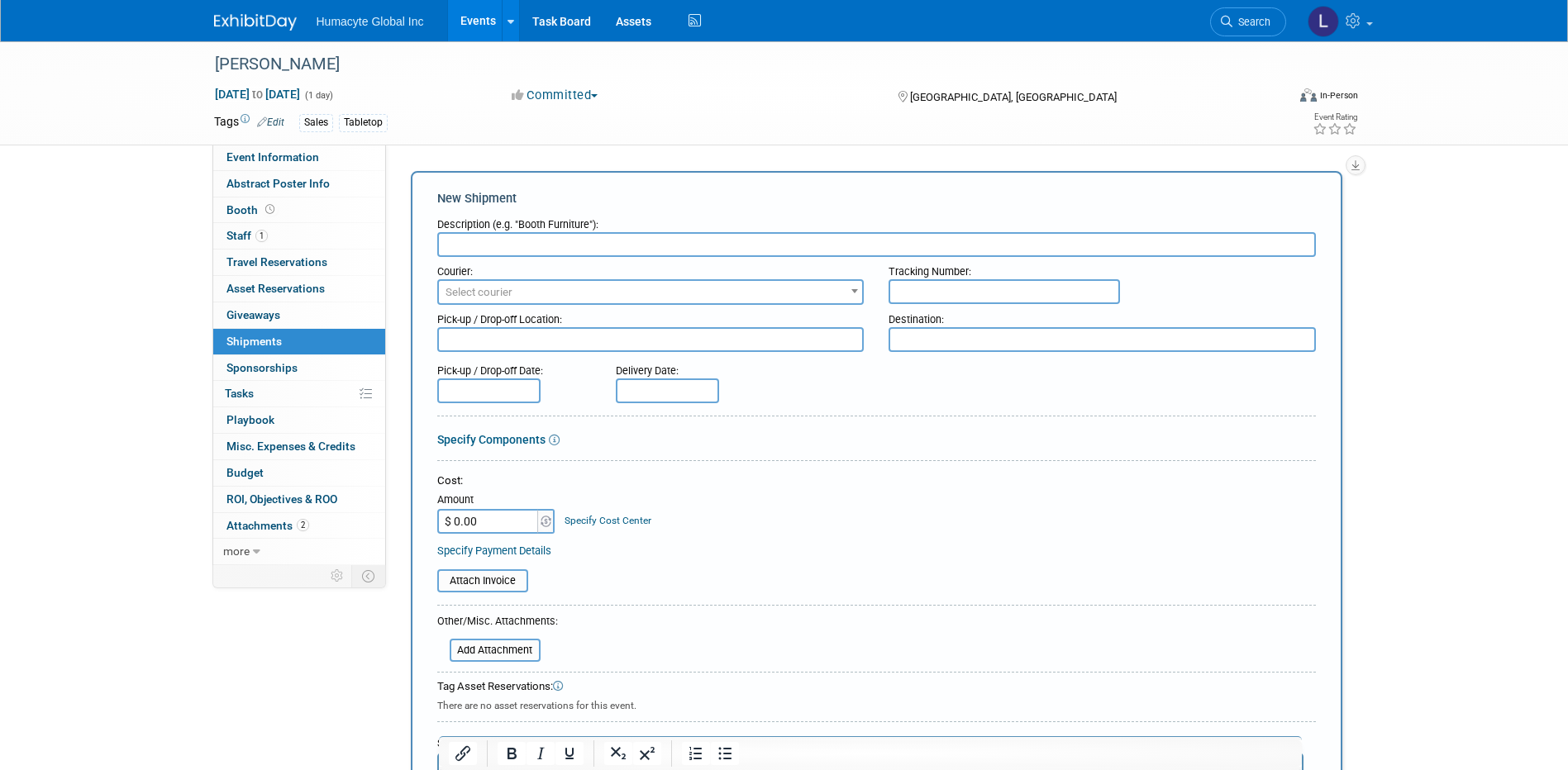
click at [484, 219] on div "Description (e.g. "Booth Furniture"):" at bounding box center [876, 220] width 878 height 22
click at [481, 231] on div "Description (e.g. "Booth Furniture"):" at bounding box center [876, 220] width 878 height 22
click at [478, 247] on input "text" at bounding box center [876, 244] width 878 height 25
paste input "Tabletop Kit B Prep/Inbound, Shipping"
type input "Tabletop Kit B Prep/Inbound, Shipping"
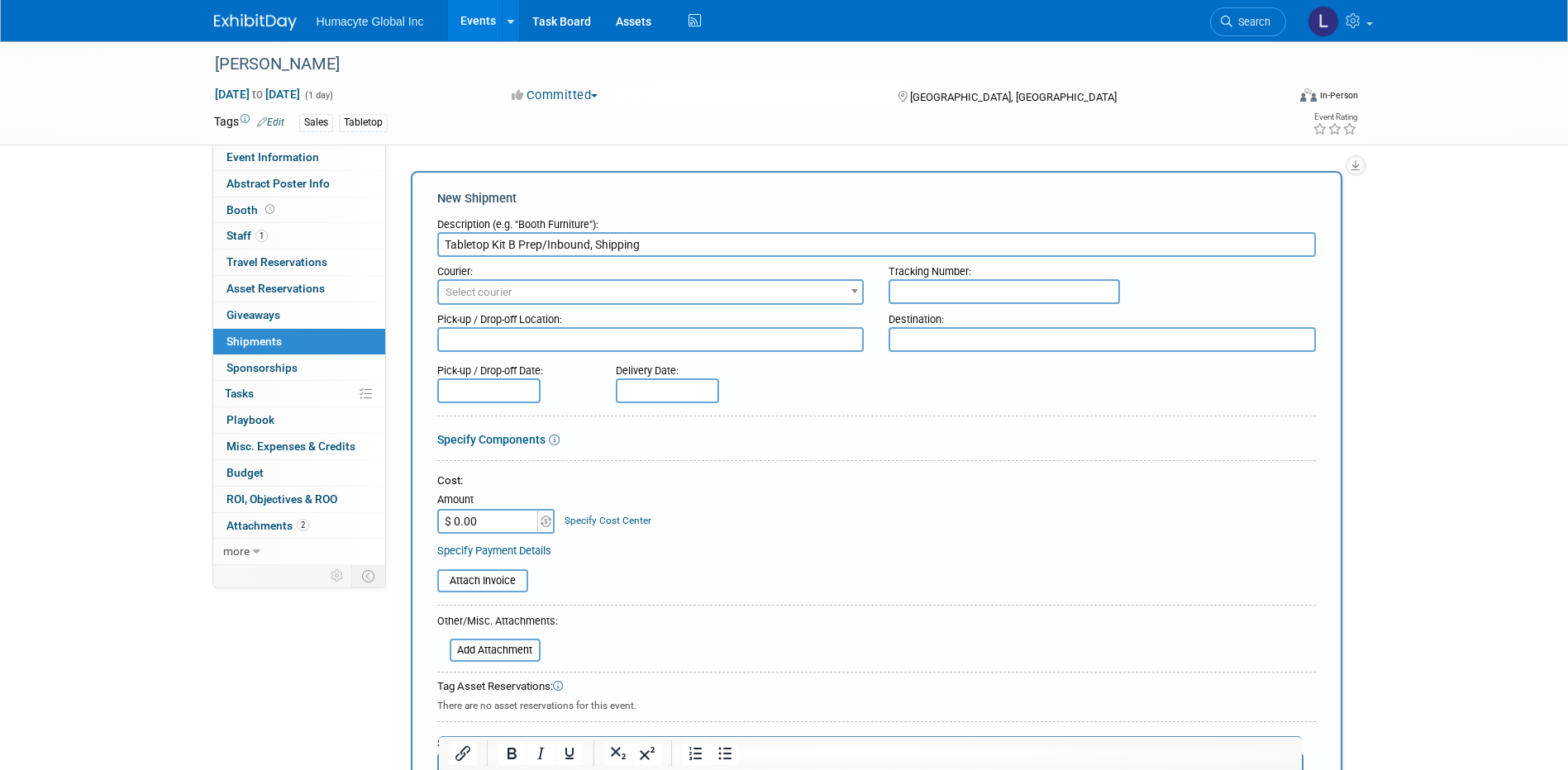
click at [492, 509] on input "$ 0.00" at bounding box center [489, 521] width 103 height 25
type input "$ 1,640.00"
drag, startPoint x: 661, startPoint y: 598, endPoint x: 621, endPoint y: 552, distance: 61.0
click at [660, 598] on form "Description (e.g. "Booth Furniture"): Tabletop Kit B Prep/Inbound, Shipping Cou…" at bounding box center [876, 547] width 878 height 676
click at [604, 519] on link "Specify Cost Center" at bounding box center [607, 520] width 87 height 12
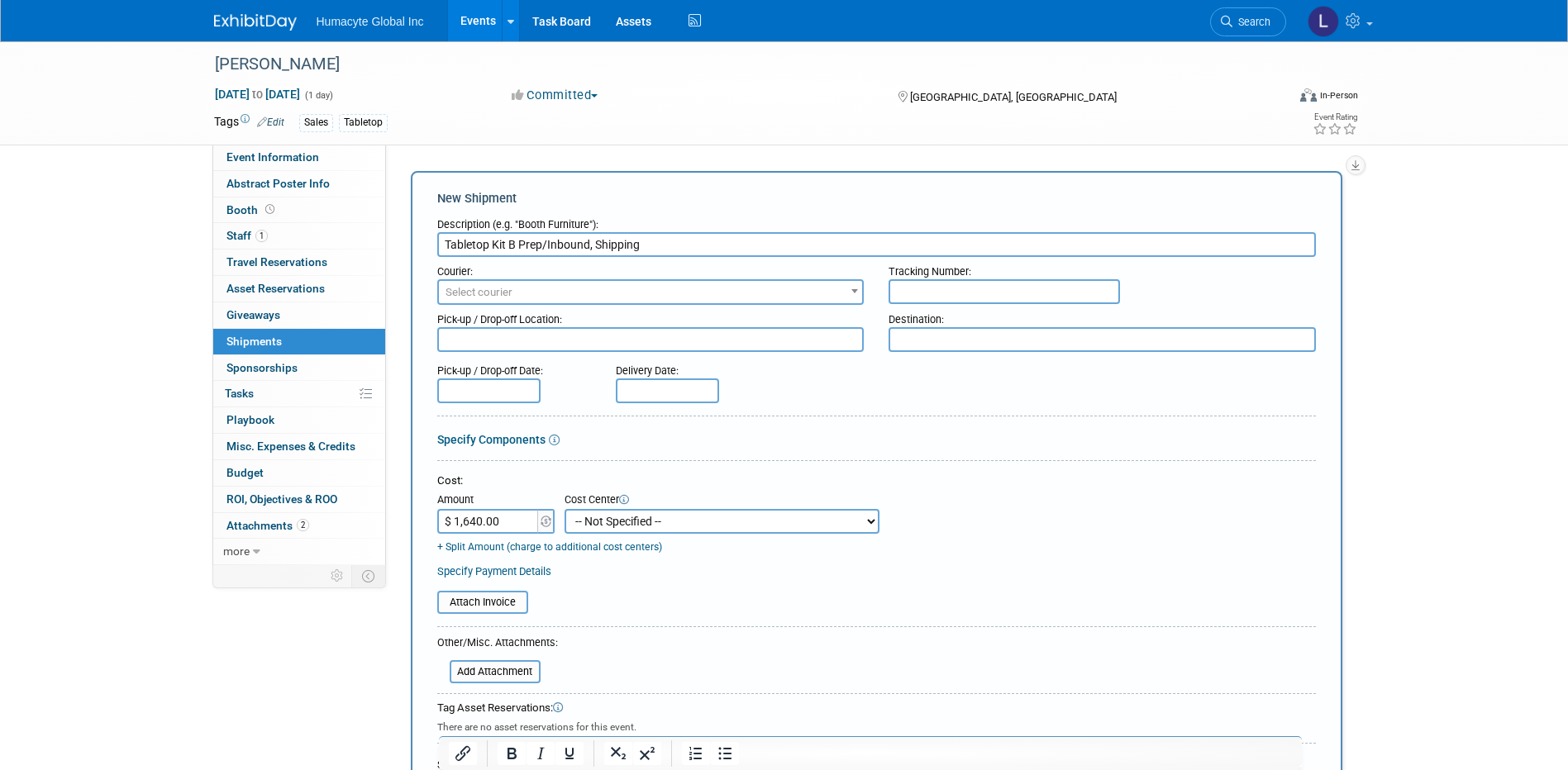
click at [604, 519] on select "-- Not Specified -- Dept 10 - Clinical Dept 11 - Clinical Ops Dept 12 - Medical…" at bounding box center [722, 521] width 315 height 25
select select "18966166"
click at [564, 509] on select "-- Not Specified -- Dept 10 - Clinical Dept 11 - Clinical Ops Dept 12 - Medical…" at bounding box center [722, 521] width 315 height 25
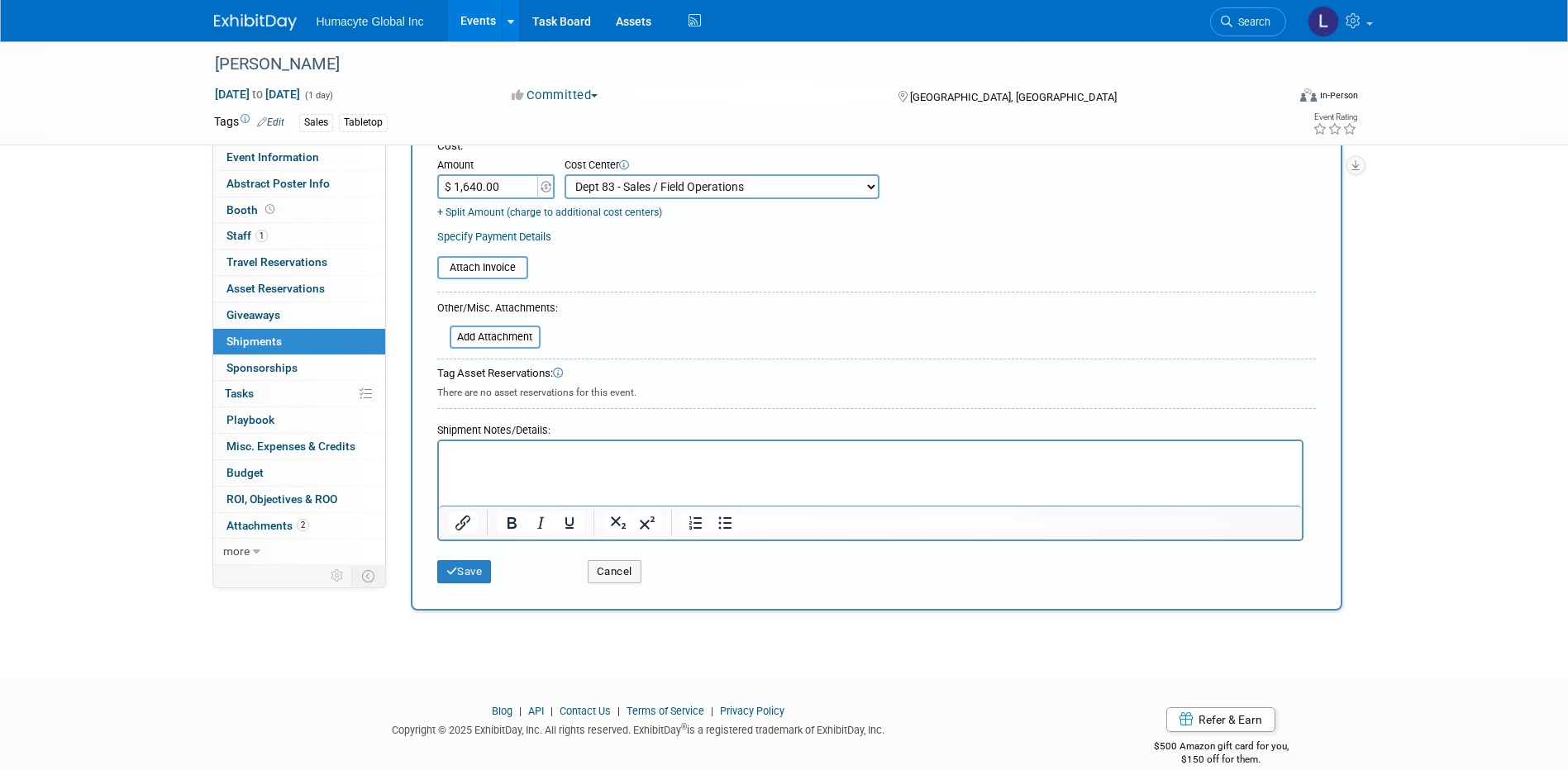
scroll to position [340, 0]
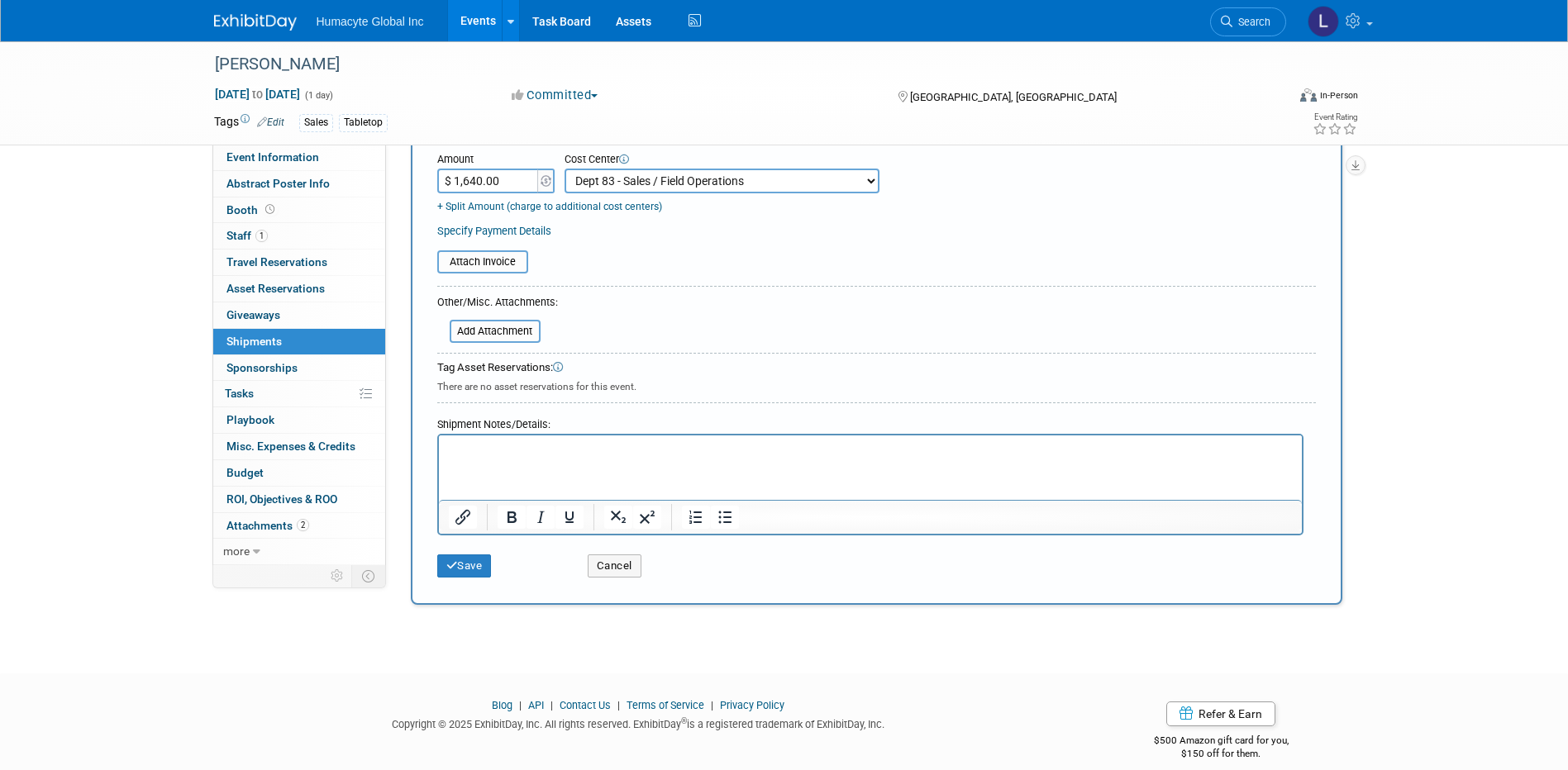
click at [477, 442] on p "Rich Text Area. Press ALT-0 for help." at bounding box center [870, 449] width 844 height 16
click at [482, 435] on html at bounding box center [869, 445] width 863 height 23
click at [469, 563] on button "Save" at bounding box center [465, 565] width 55 height 23
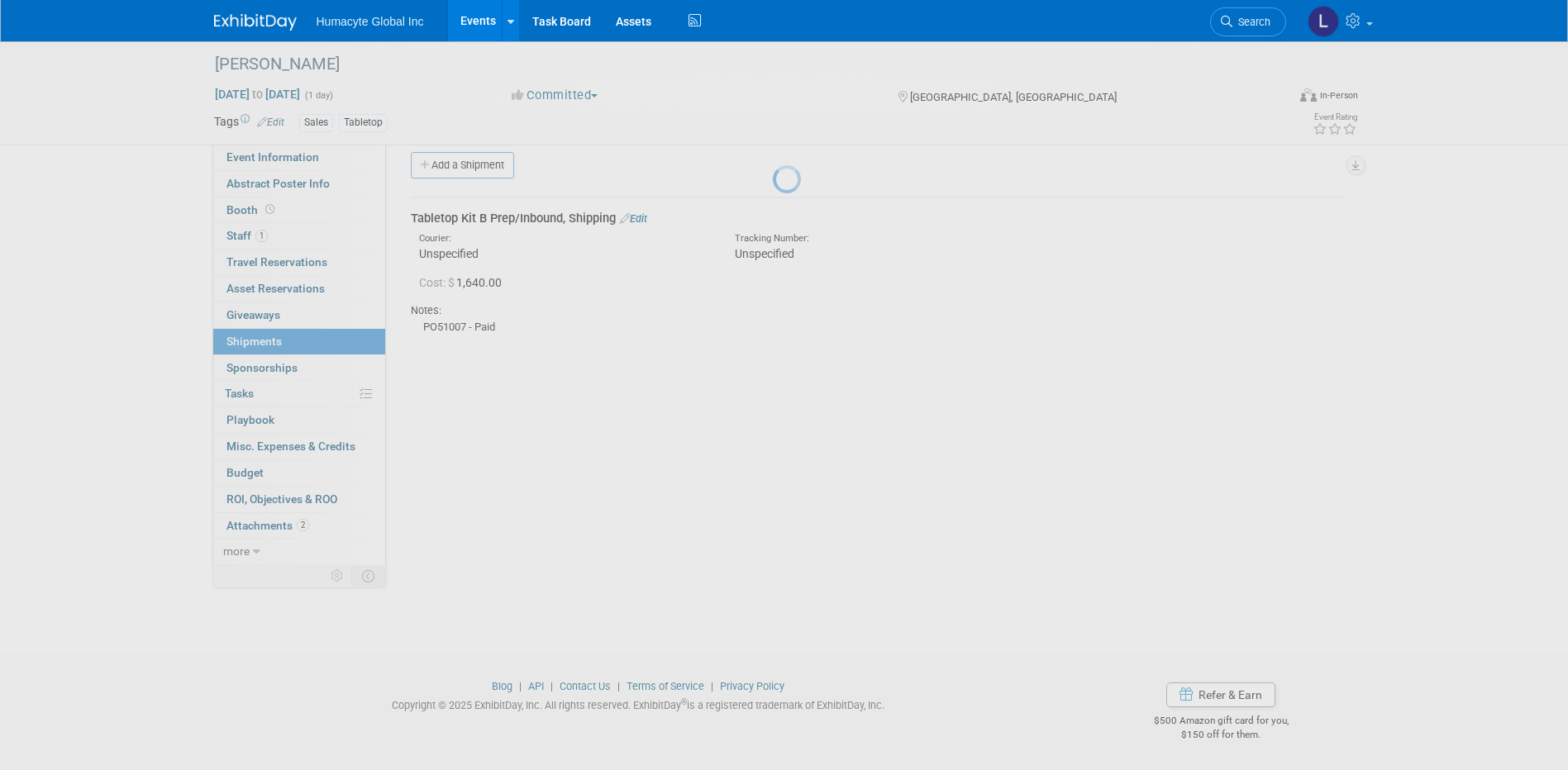
scroll to position [15, 0]
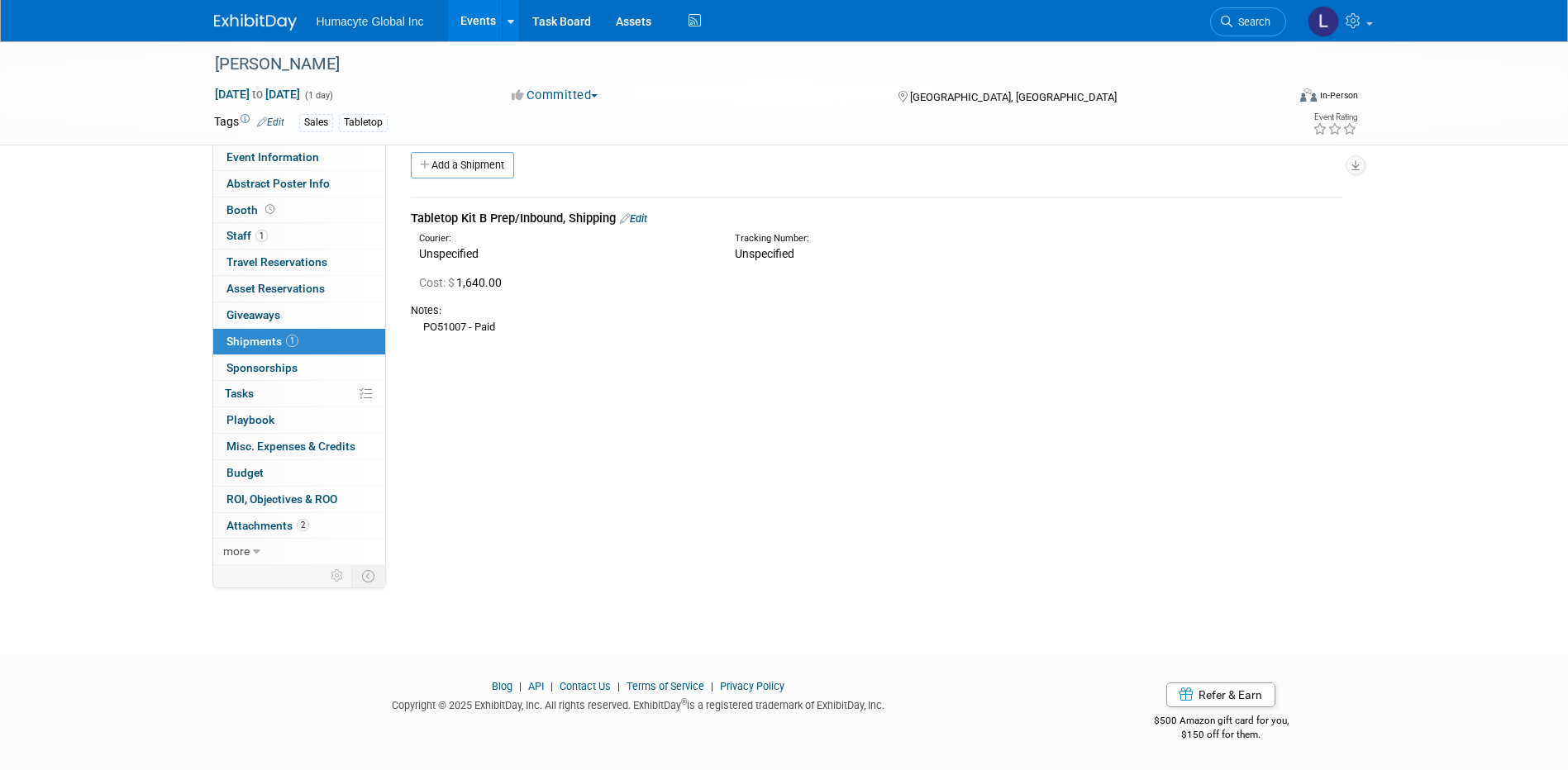
click at [387, 562] on div "Trauma Luau Jul 25, 2025 to Jul 25, 2025 (1 day) Jul 25, 2025 to Jul 25, 2025 C…" at bounding box center [784, 326] width 1568 height 598
click at [482, 16] on link "Events" at bounding box center [478, 20] width 60 height 41
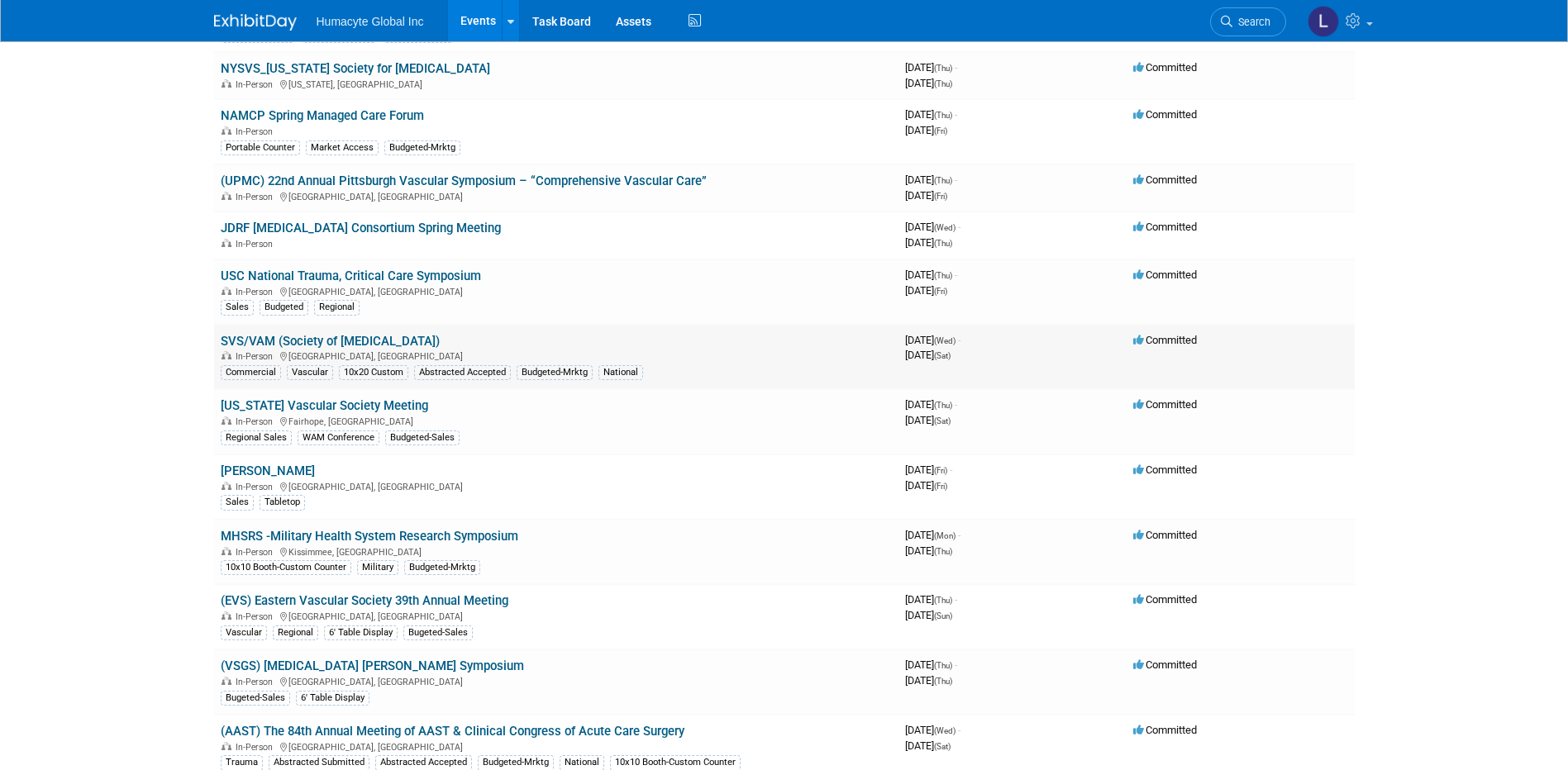
scroll to position [661, 0]
click at [265, 458] on td "[PERSON_NAME] In-Person [GEOGRAPHIC_DATA], [GEOGRAPHIC_DATA] Sales Tabletop" at bounding box center [556, 486] width 684 height 65
click at [265, 465] on link "[PERSON_NAME]" at bounding box center [267, 470] width 94 height 15
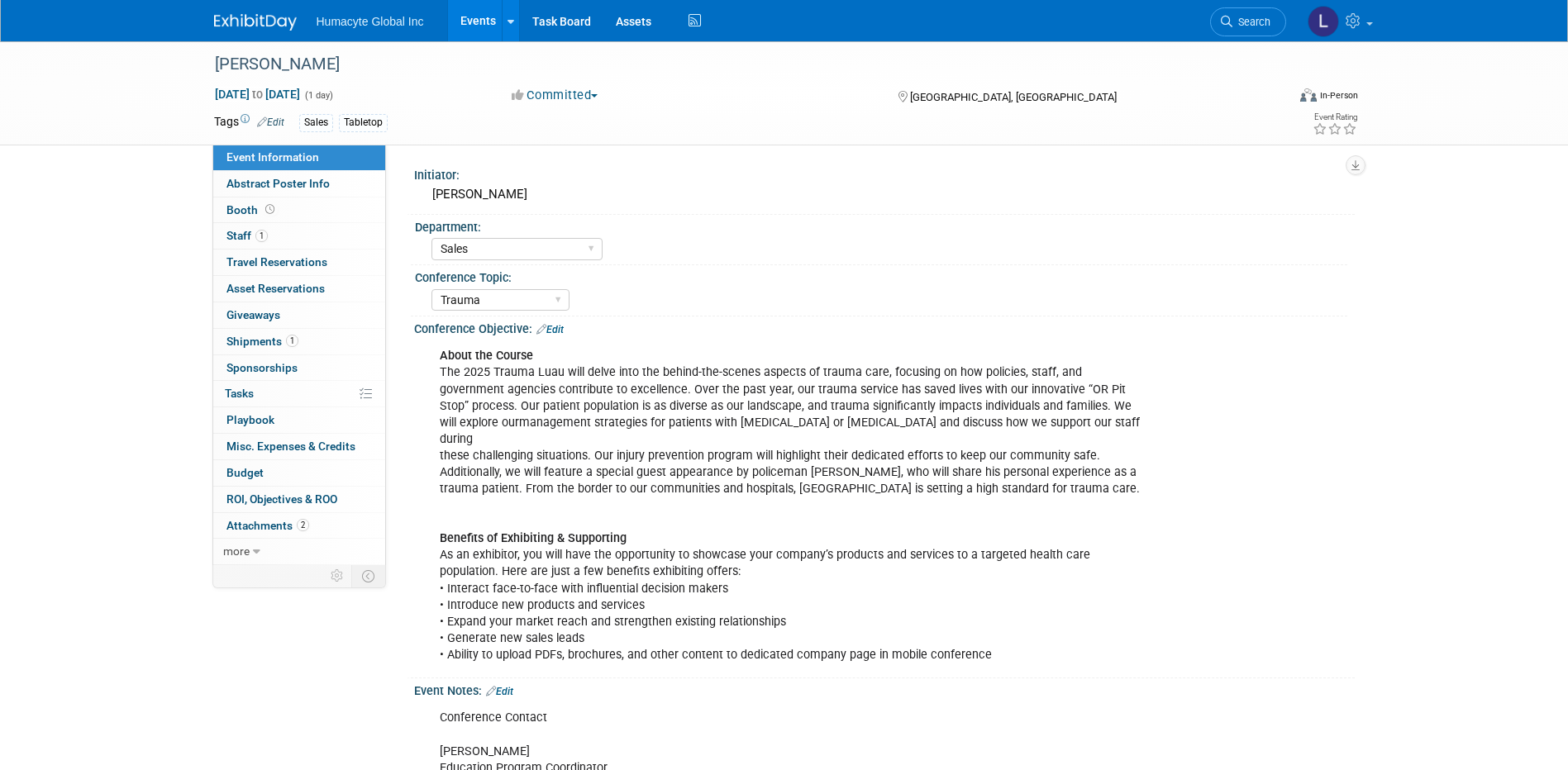
select select "Sales"
select select "Trauma"
click at [252, 341] on span "Shipments 1" at bounding box center [263, 341] width 72 height 13
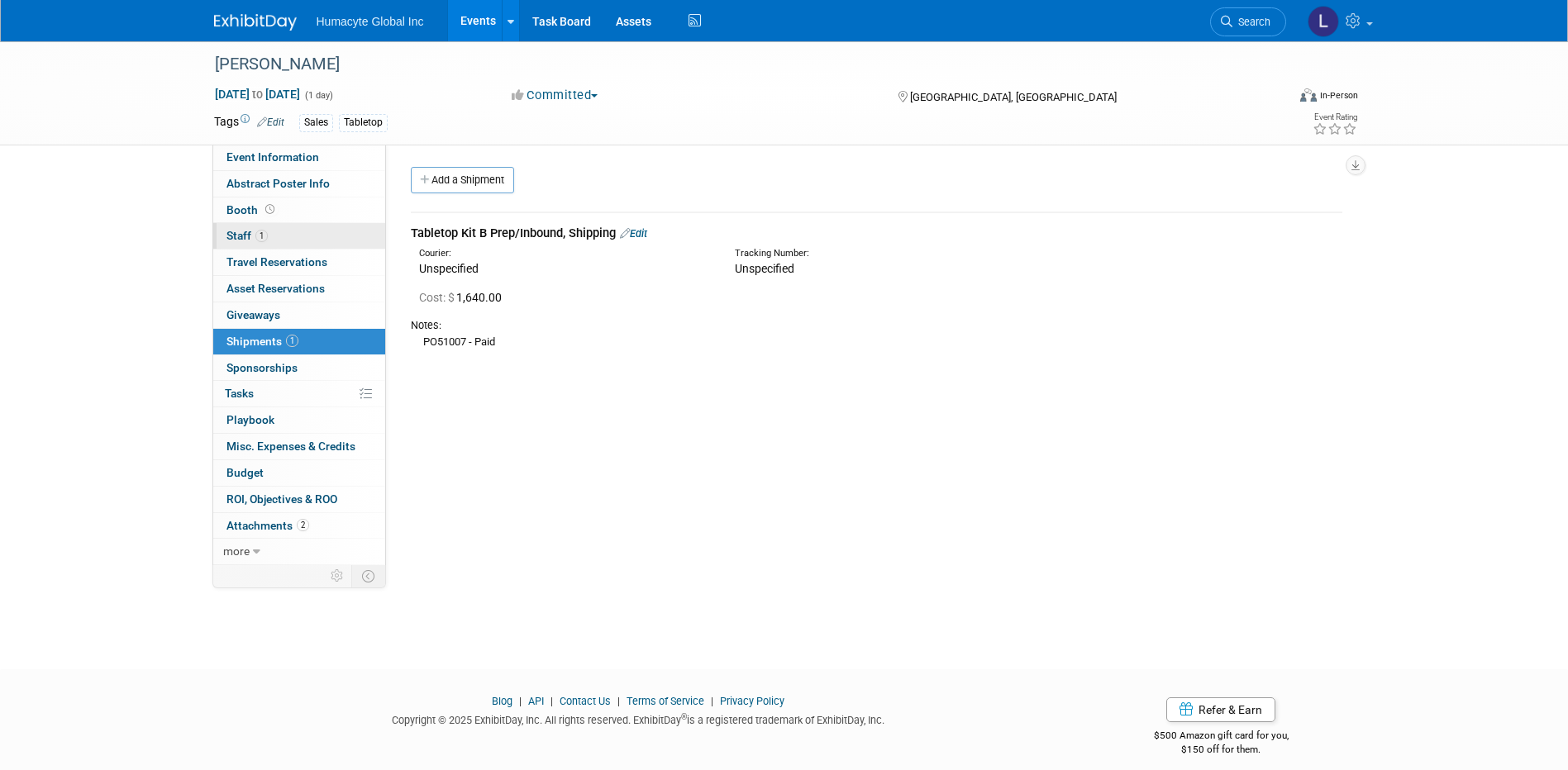
click at [242, 231] on span "Staff 1" at bounding box center [247, 235] width 41 height 13
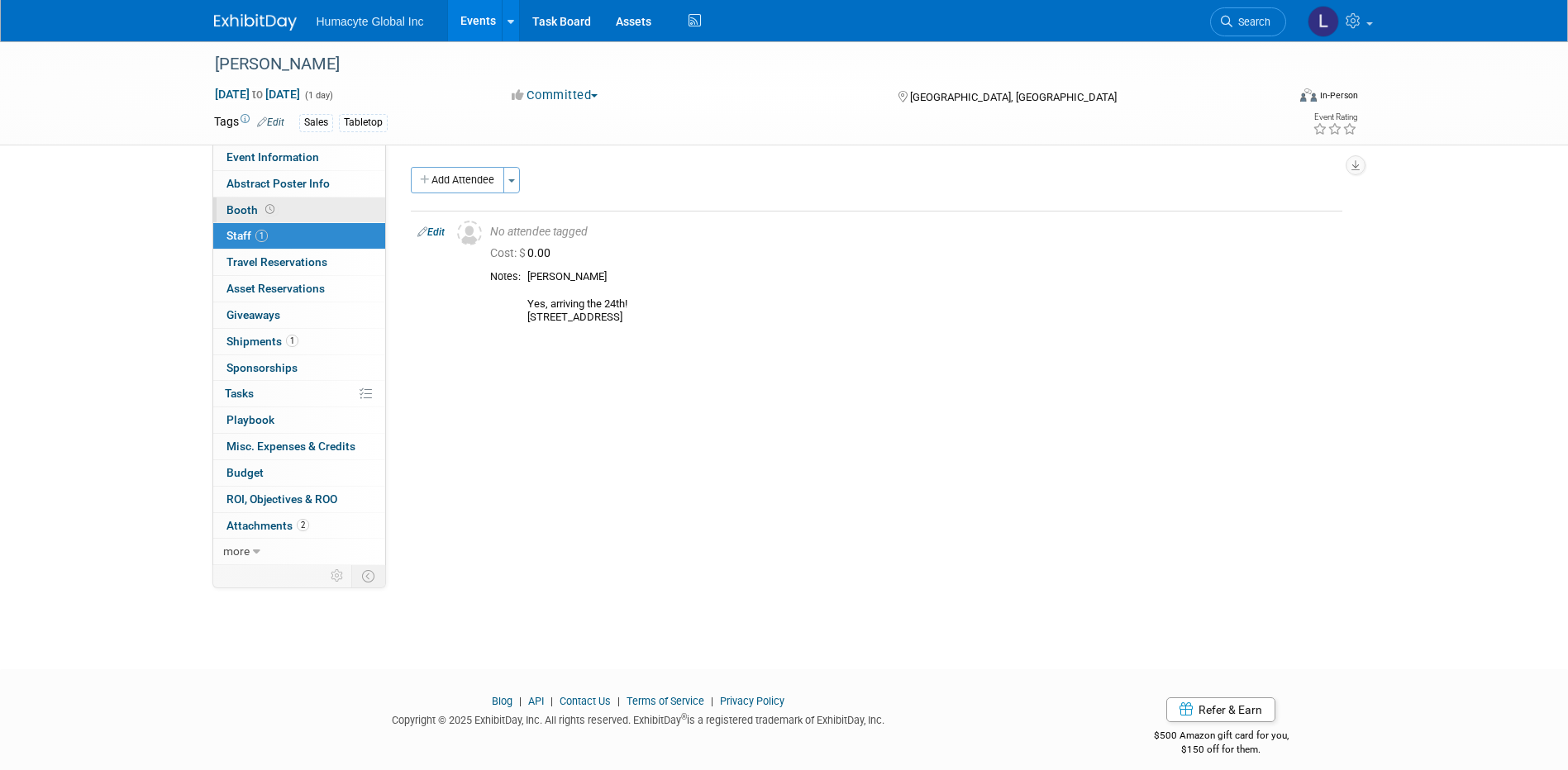
click at [260, 203] on span "Booth" at bounding box center [252, 209] width 51 height 13
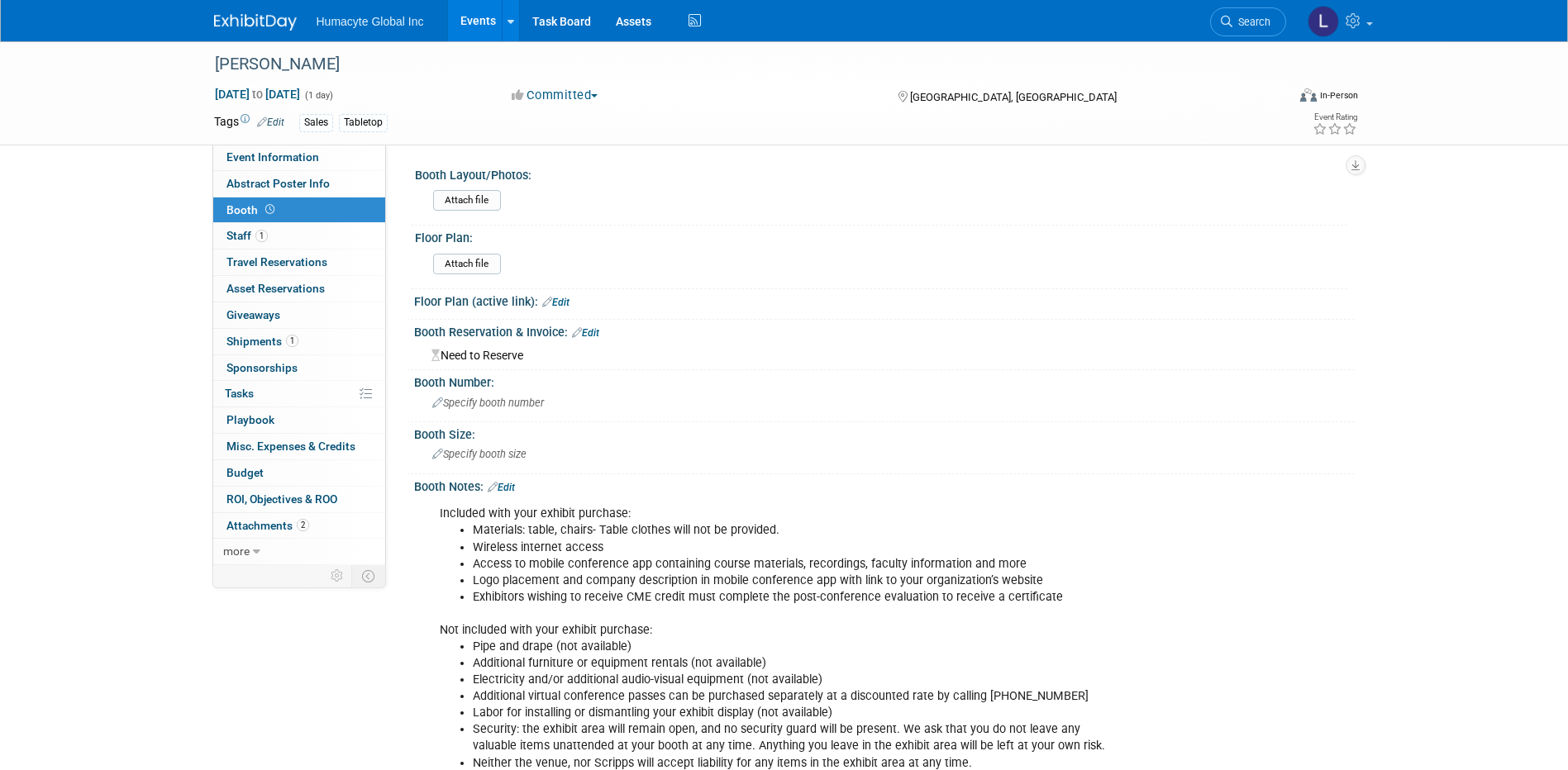
click at [594, 331] on link "Edit" at bounding box center [585, 333] width 27 height 12
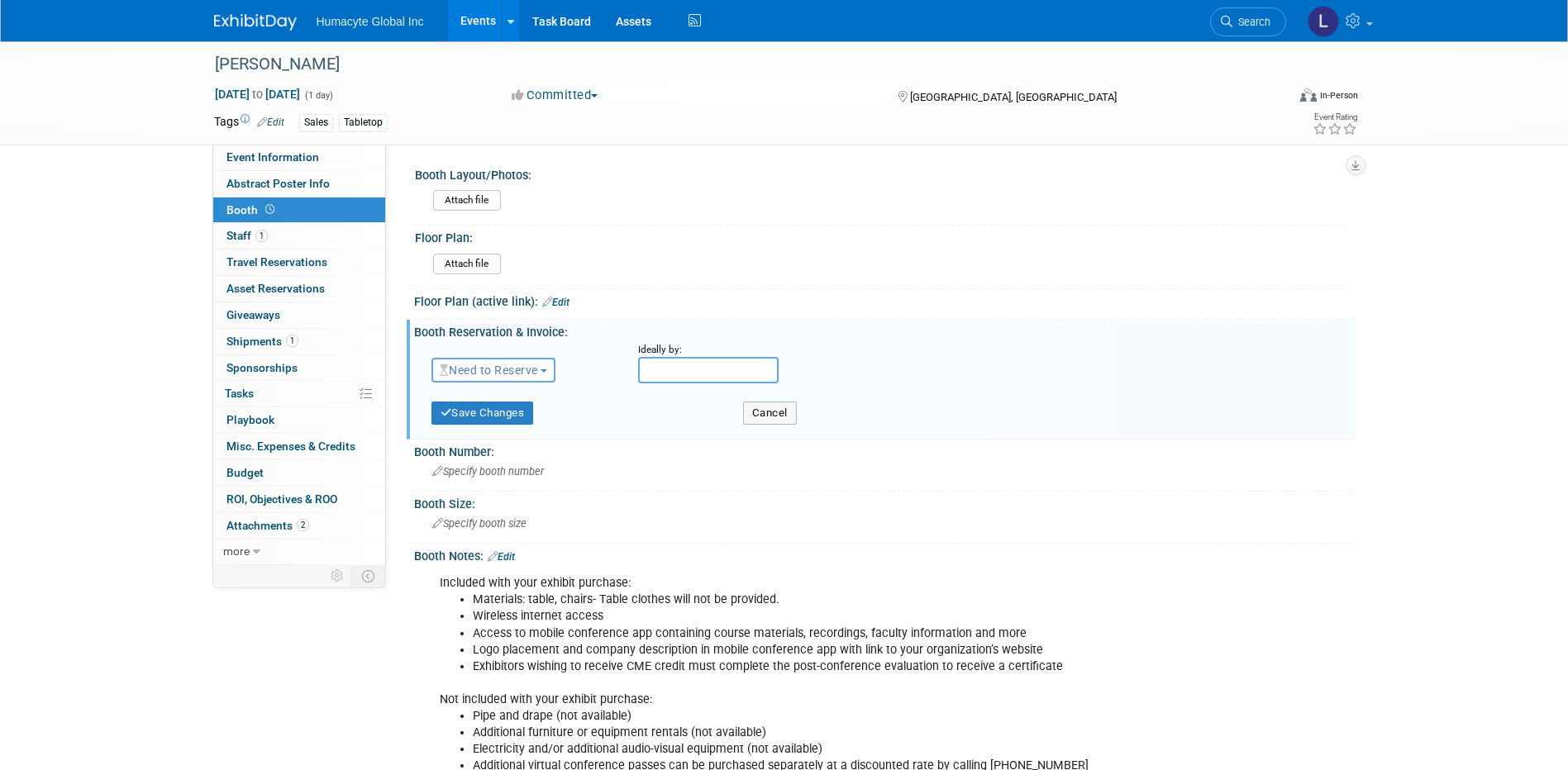
click at [501, 380] on button "Need to Reserve" at bounding box center [494, 369] width 124 height 25
click at [481, 415] on link "Reserved" at bounding box center [521, 421] width 177 height 23
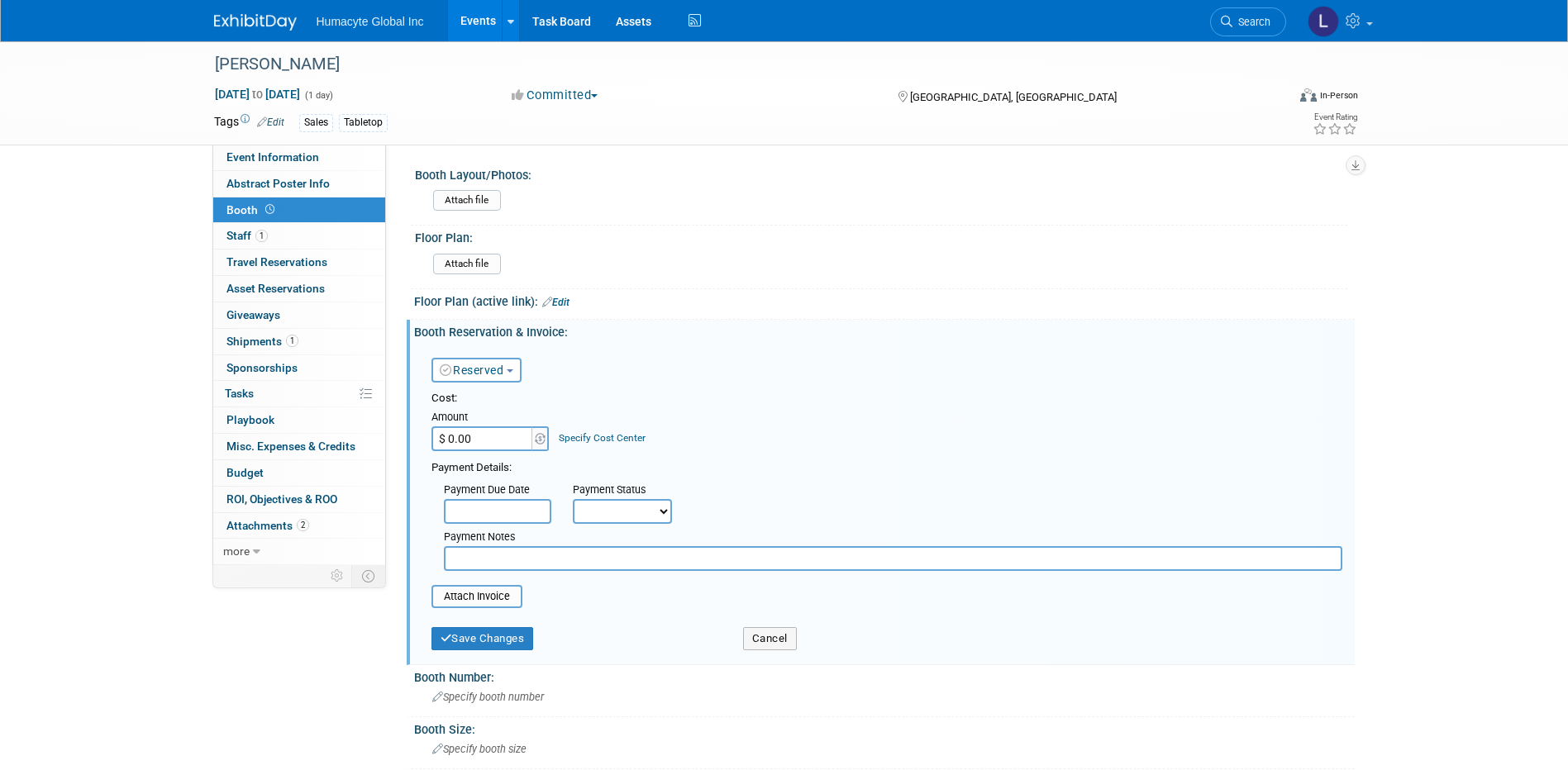
click at [481, 444] on input "$ 0.00" at bounding box center [483, 438] width 103 height 25
type input "$ 1,500.00"
click at [628, 440] on link "Specify Cost Center" at bounding box center [602, 438] width 87 height 12
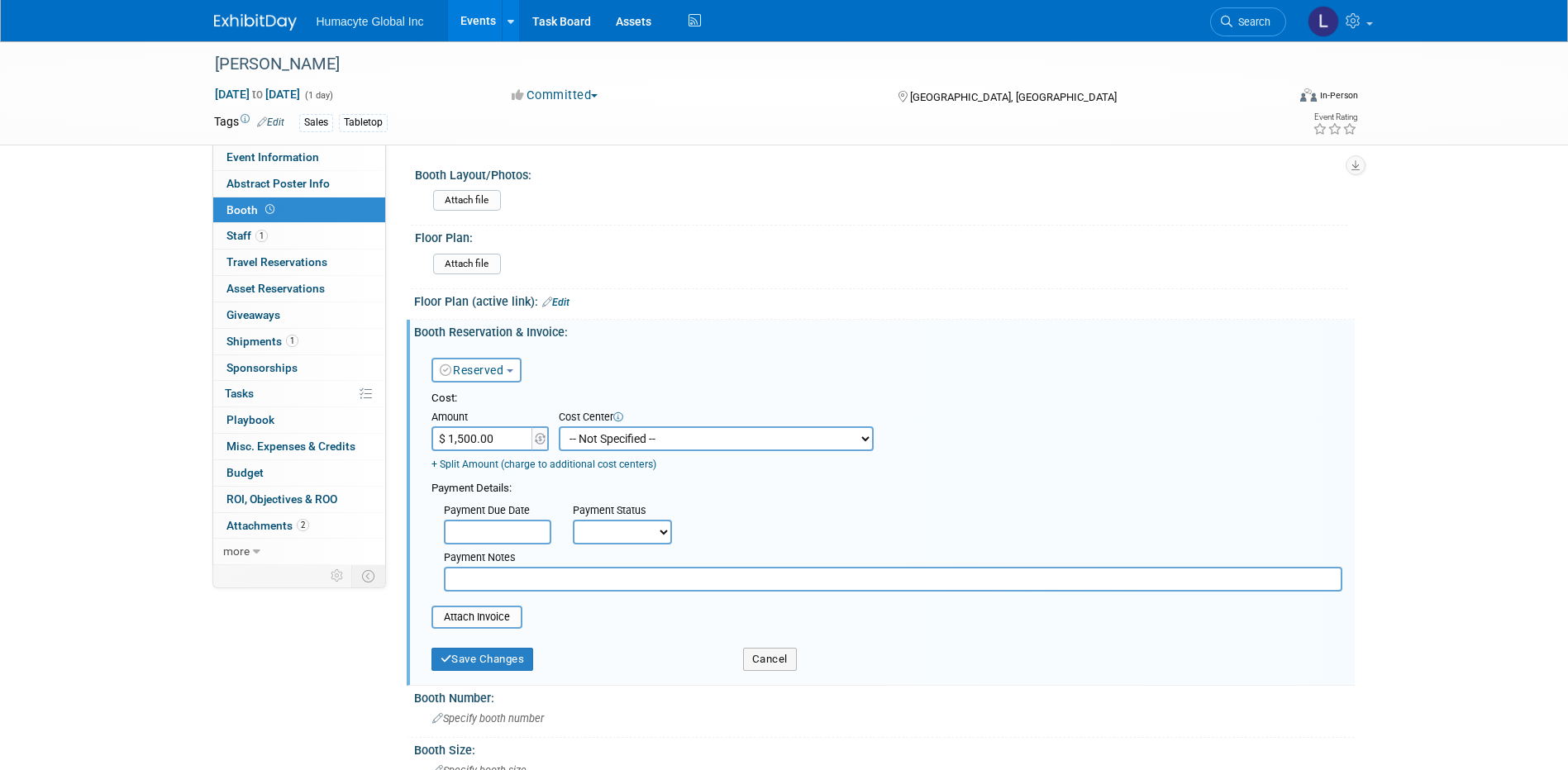
click at [628, 440] on select "-- Not Specified -- Dept 10 - Clinical Dept 11 - Clinical Ops Dept 12 - Medical…" at bounding box center [716, 438] width 315 height 25
select select "18966166"
click at [559, 426] on select "-- Not Specified -- Dept 10 - Clinical Dept 11 - Clinical Ops Dept 12 - Medical…" at bounding box center [716, 438] width 315 height 25
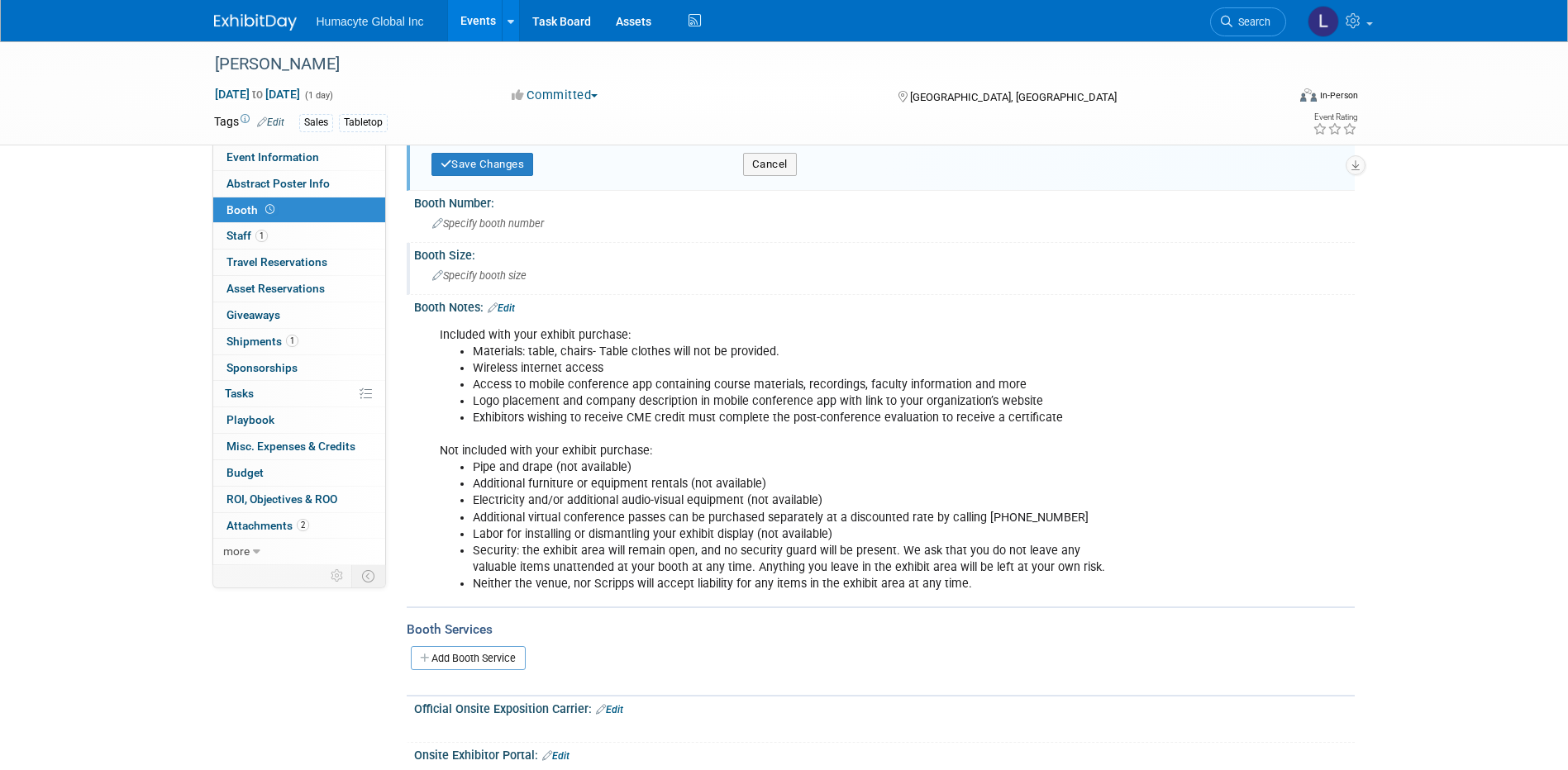
scroll to position [496, 0]
click at [484, 151] on div "Save Changes" at bounding box center [575, 158] width 312 height 34
click at [485, 167] on button "Save Changes" at bounding box center [483, 163] width 102 height 23
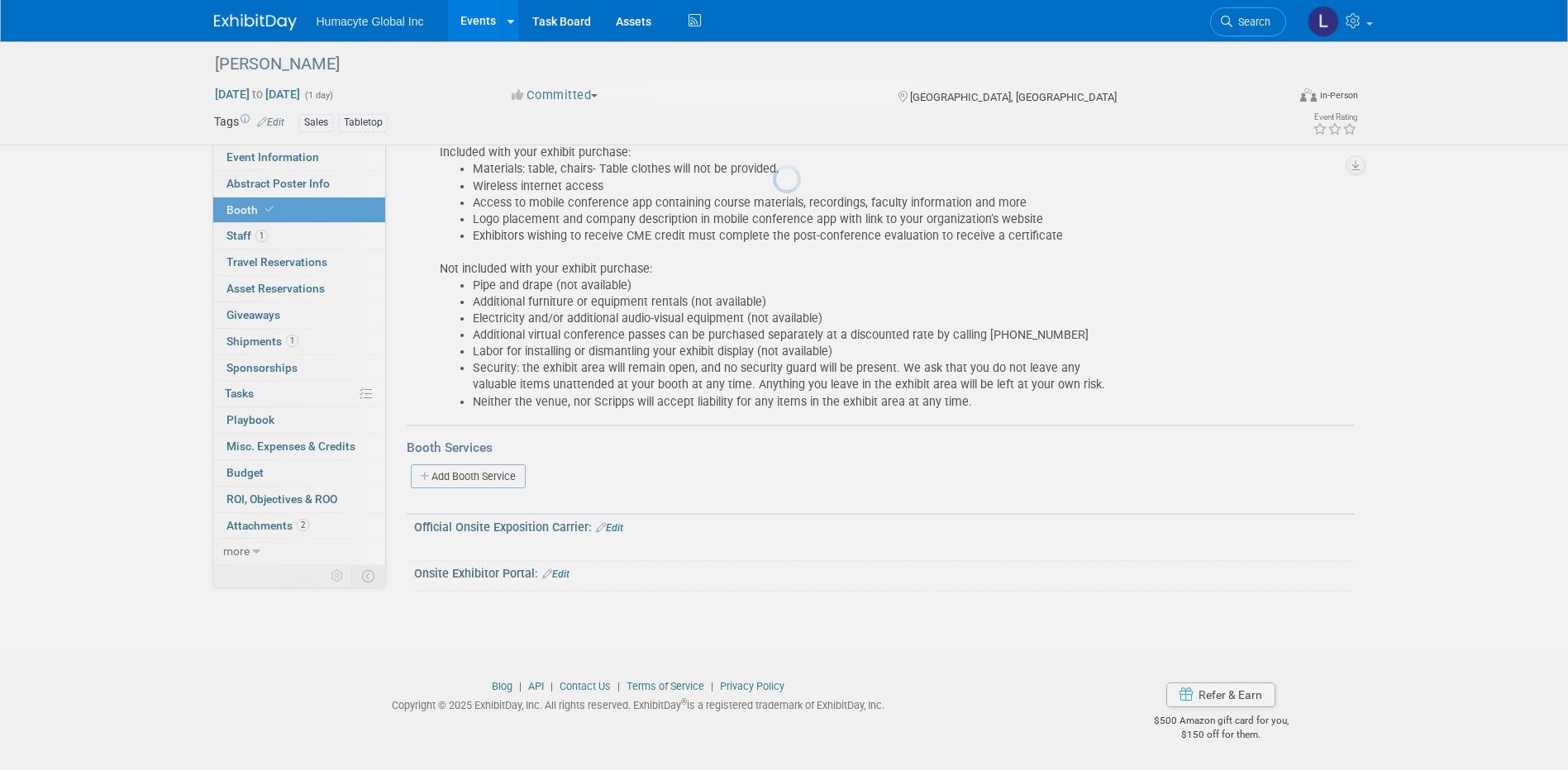
scroll to position [381, 0]
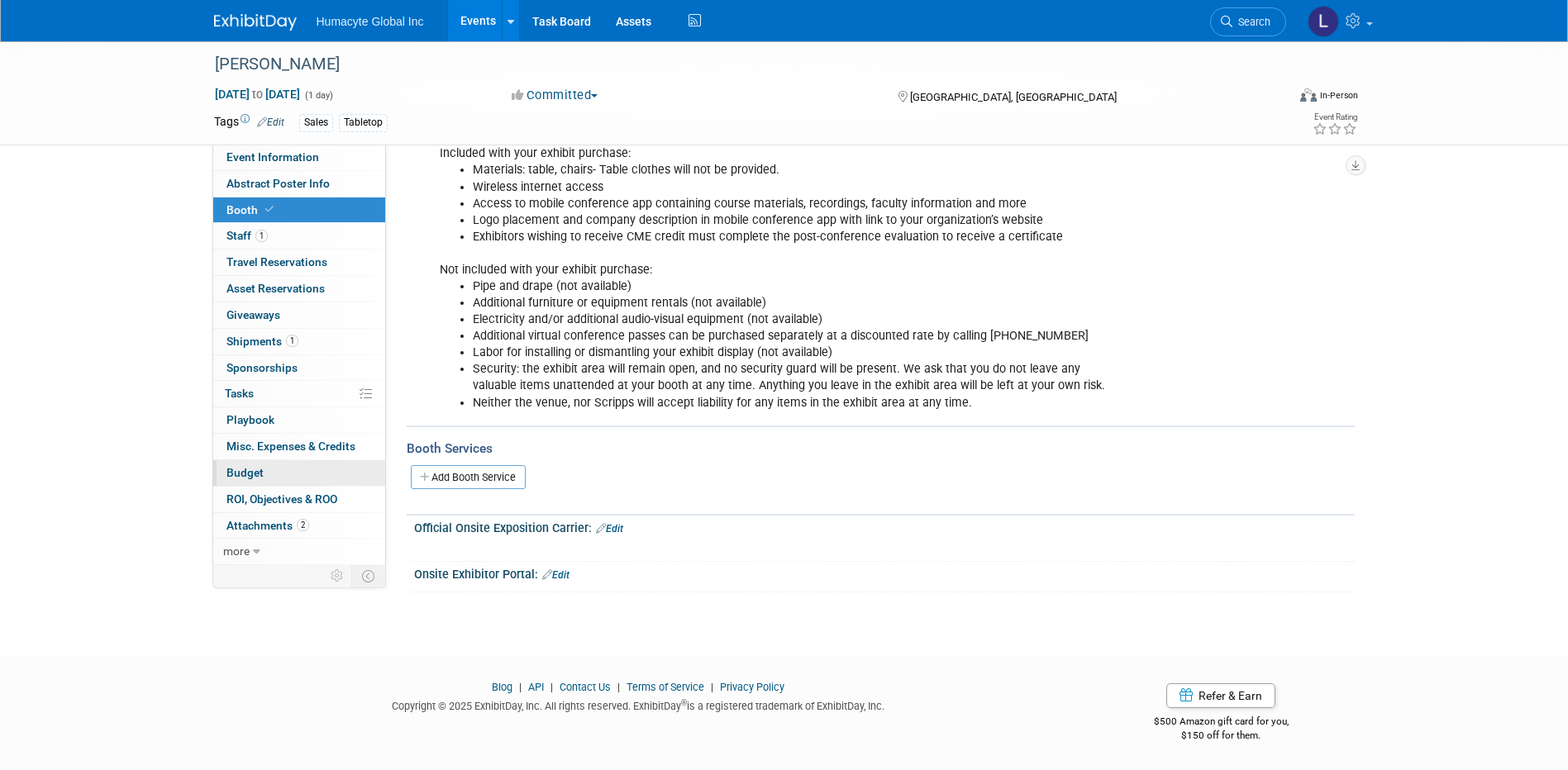
click at [252, 466] on span "Budget" at bounding box center [245, 473] width 38 height 13
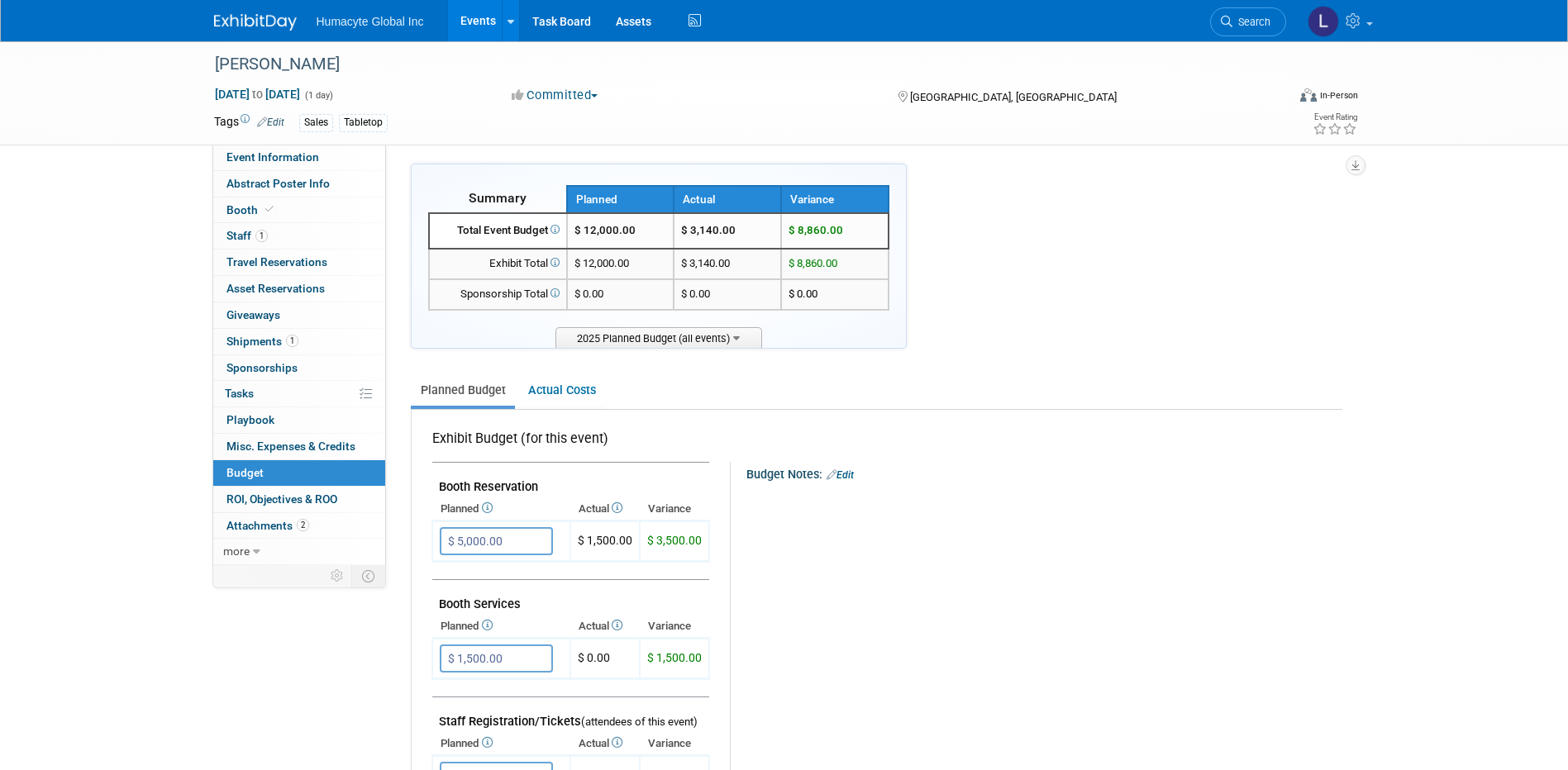
scroll to position [0, 0]
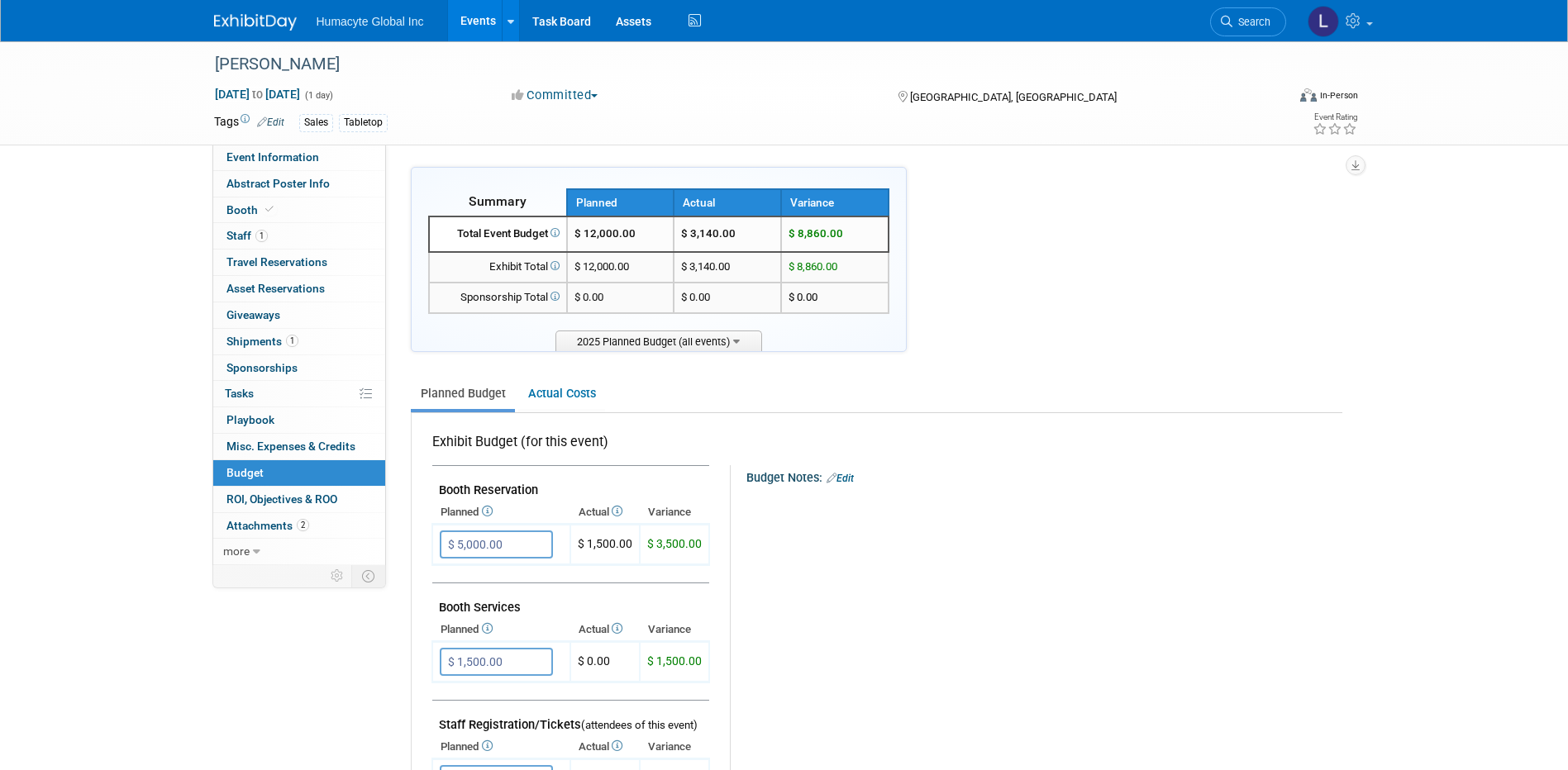
click at [463, 21] on link "Events" at bounding box center [478, 20] width 60 height 41
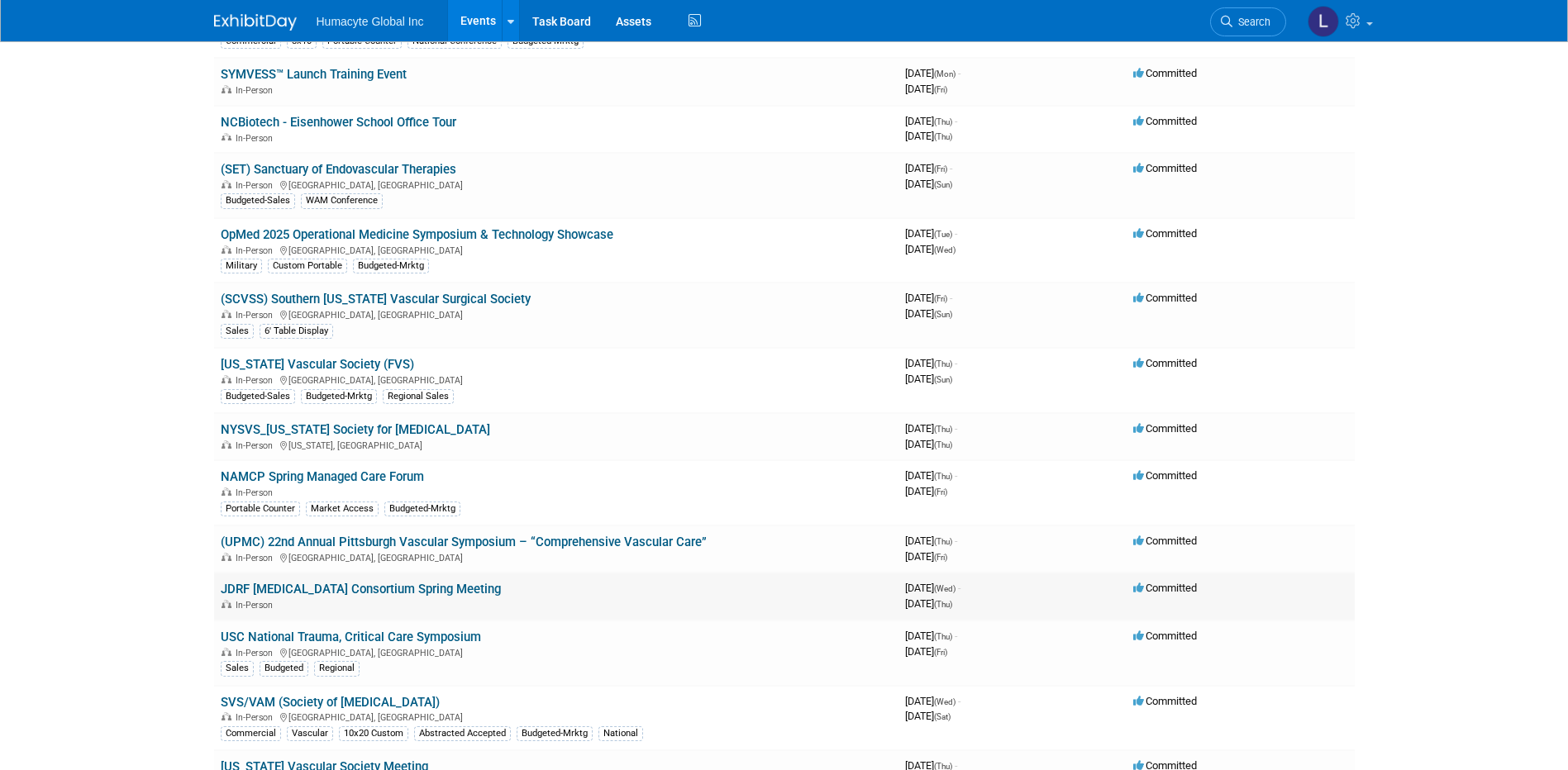
scroll to position [496, 0]
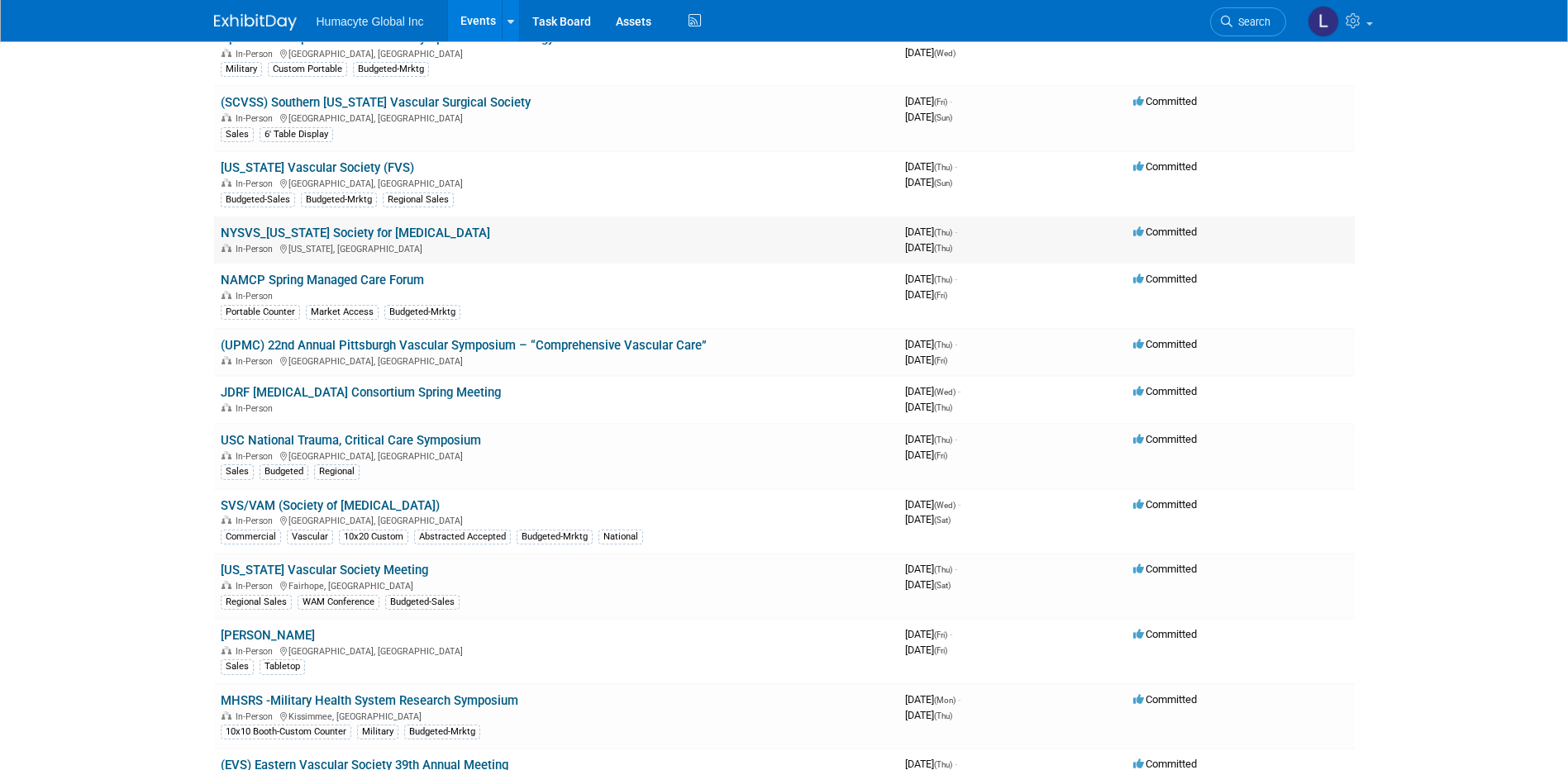
click at [333, 232] on link "NYSVS_[US_STATE] Society for [MEDICAL_DATA]" at bounding box center [355, 233] width 270 height 15
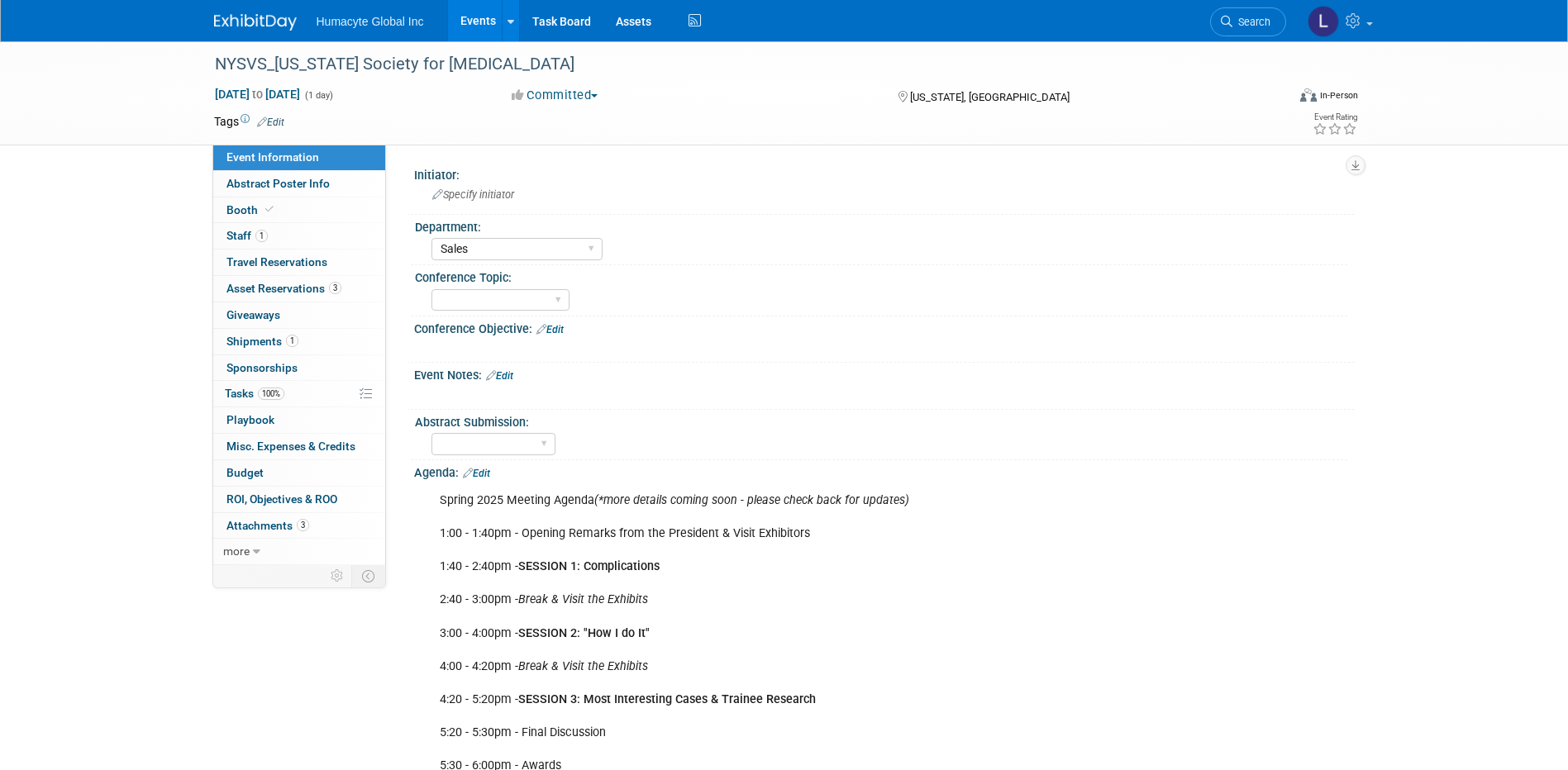
select select "Sales"
click at [255, 472] on span "Budget" at bounding box center [245, 473] width 38 height 13
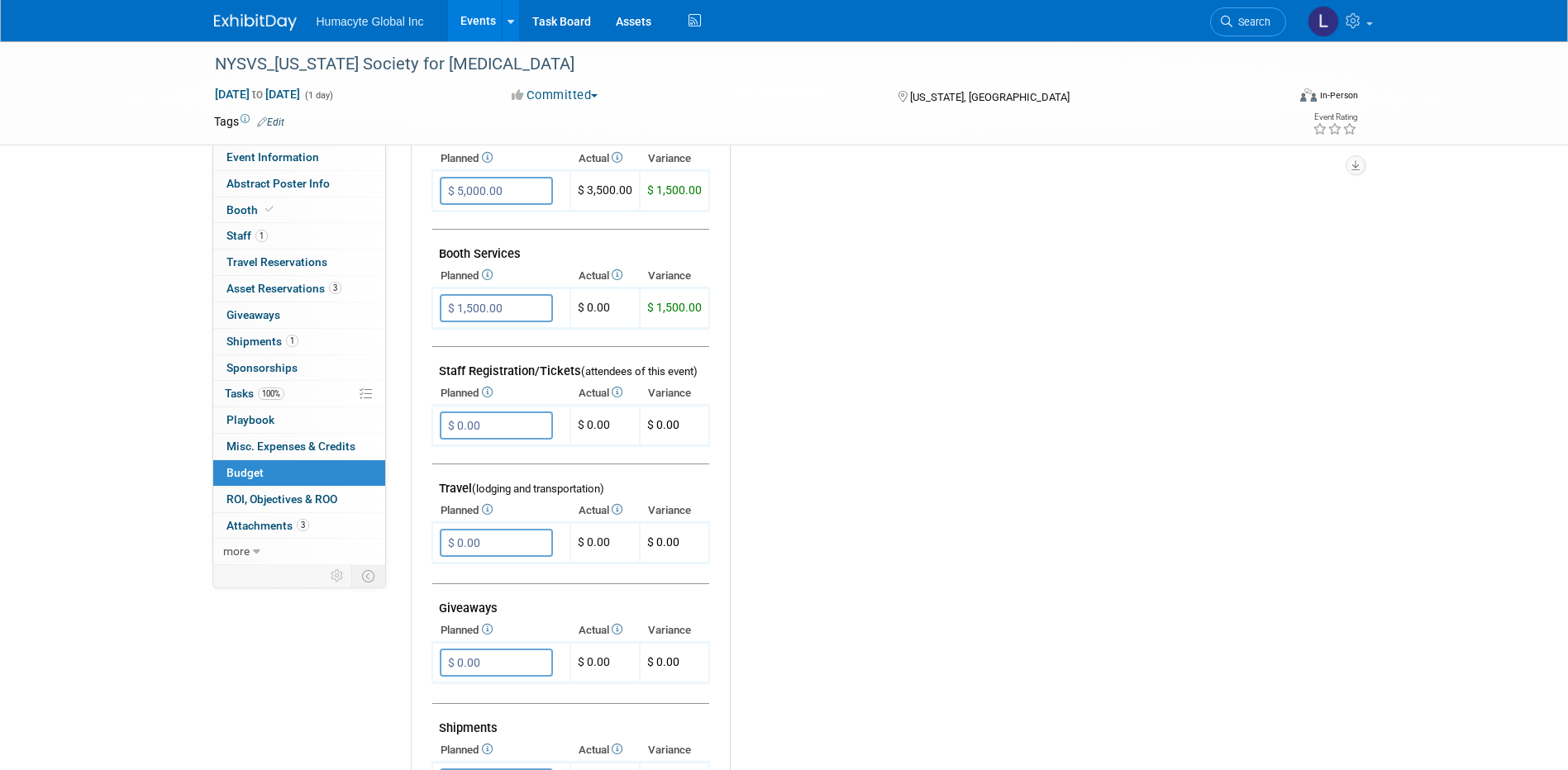
scroll to position [166, 0]
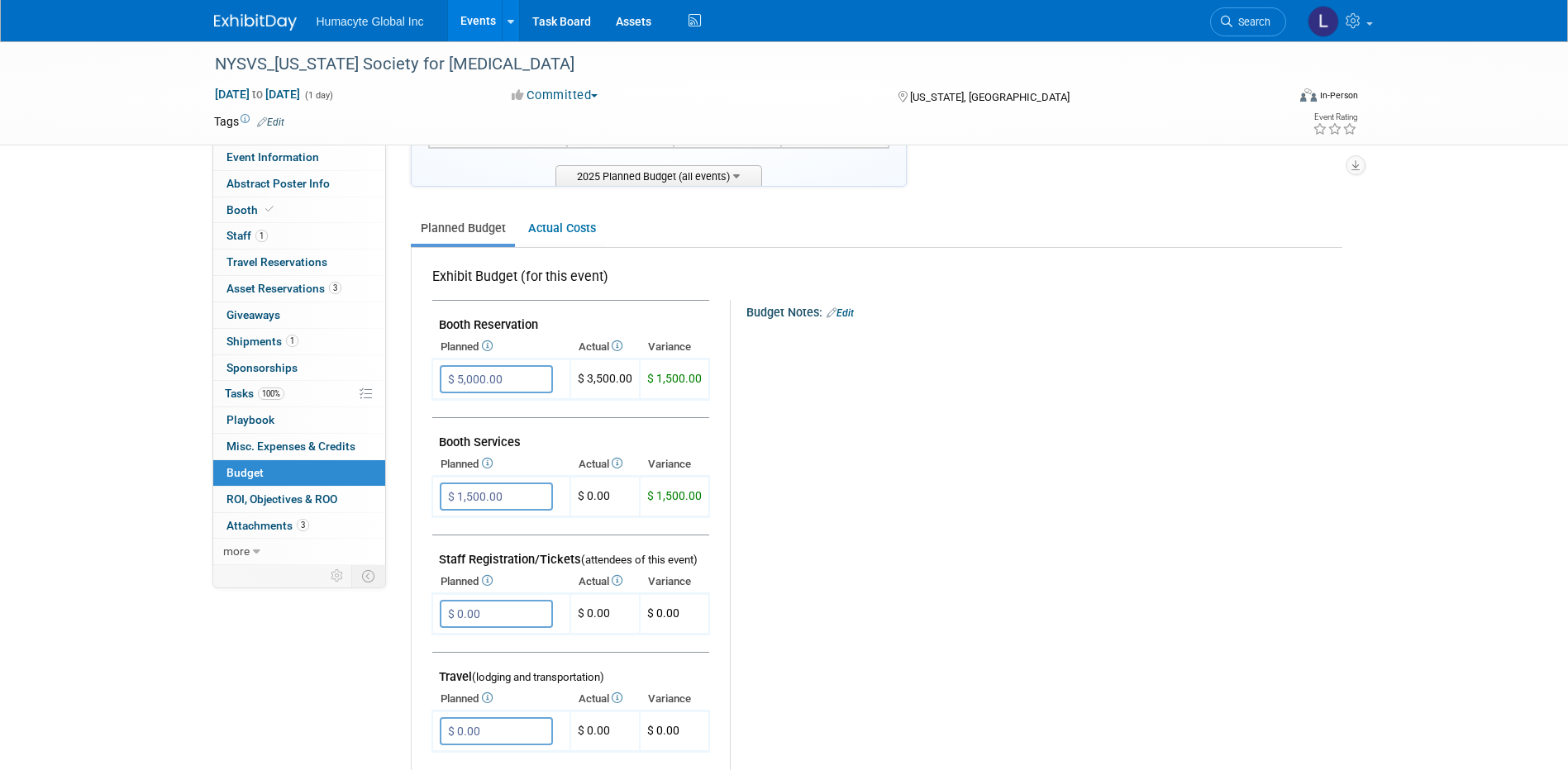
click at [460, 4] on link "Events" at bounding box center [478, 20] width 60 height 41
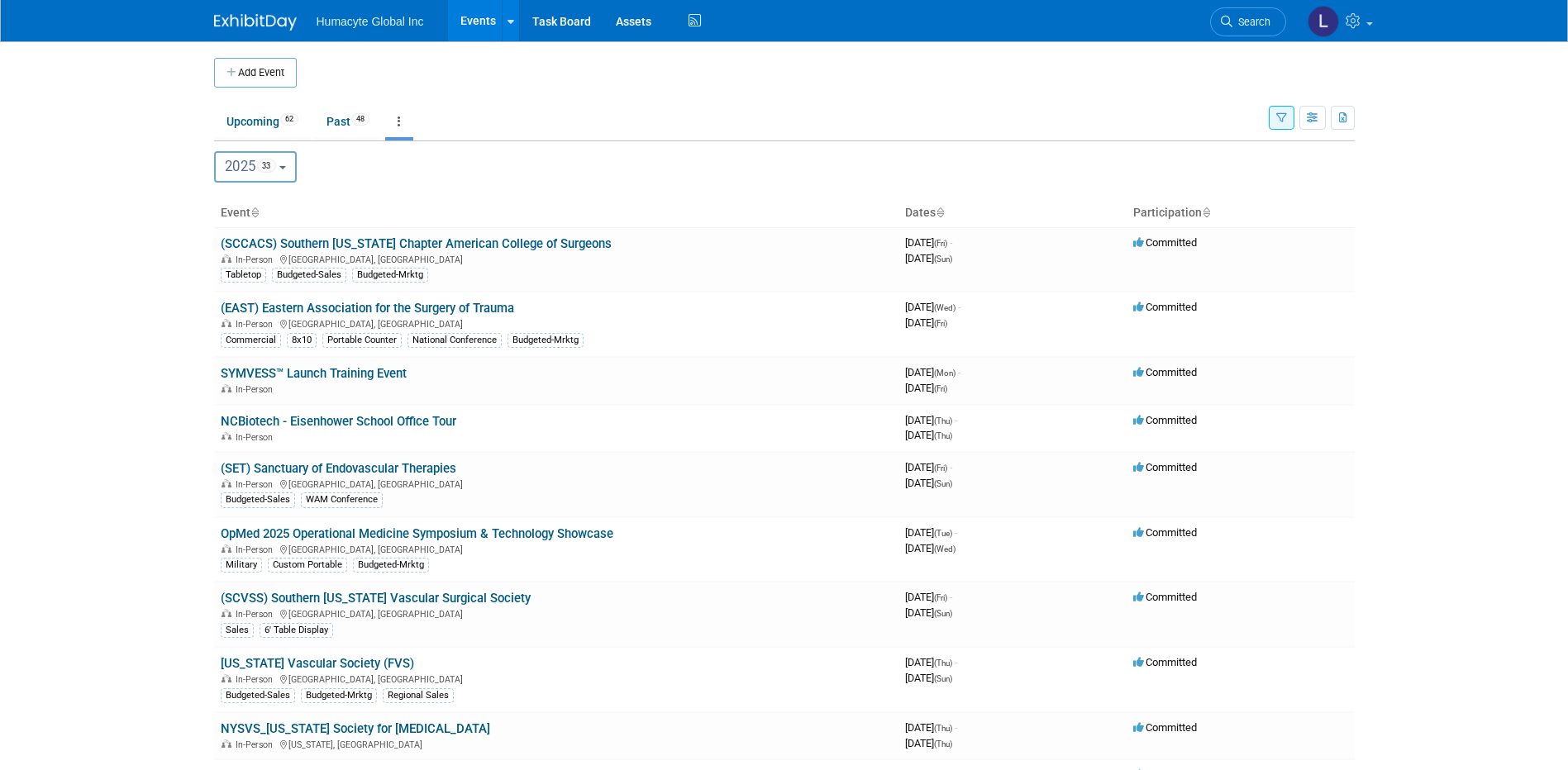
click at [470, 18] on link "Events" at bounding box center [478, 20] width 60 height 41
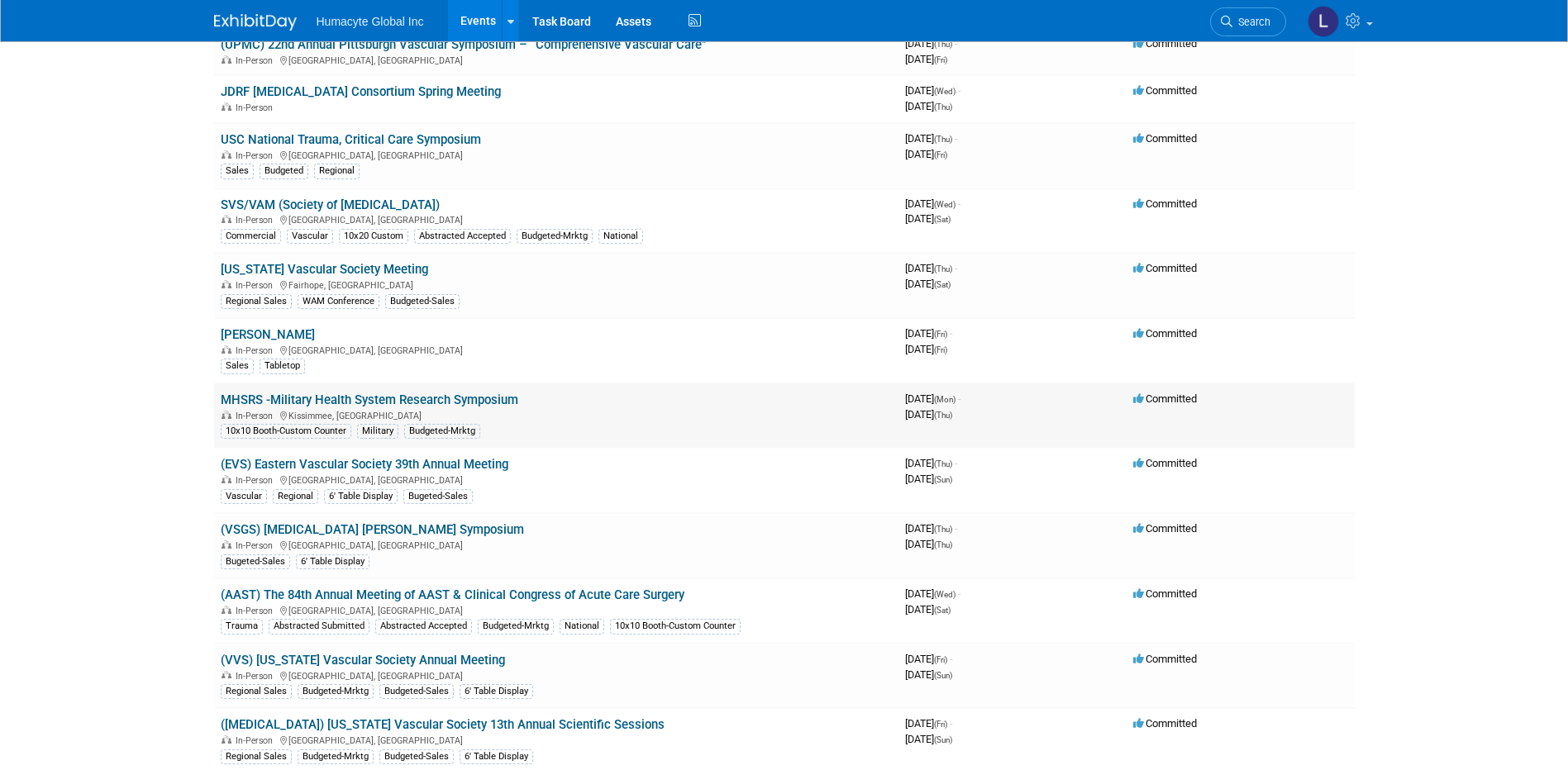
scroll to position [827, 0]
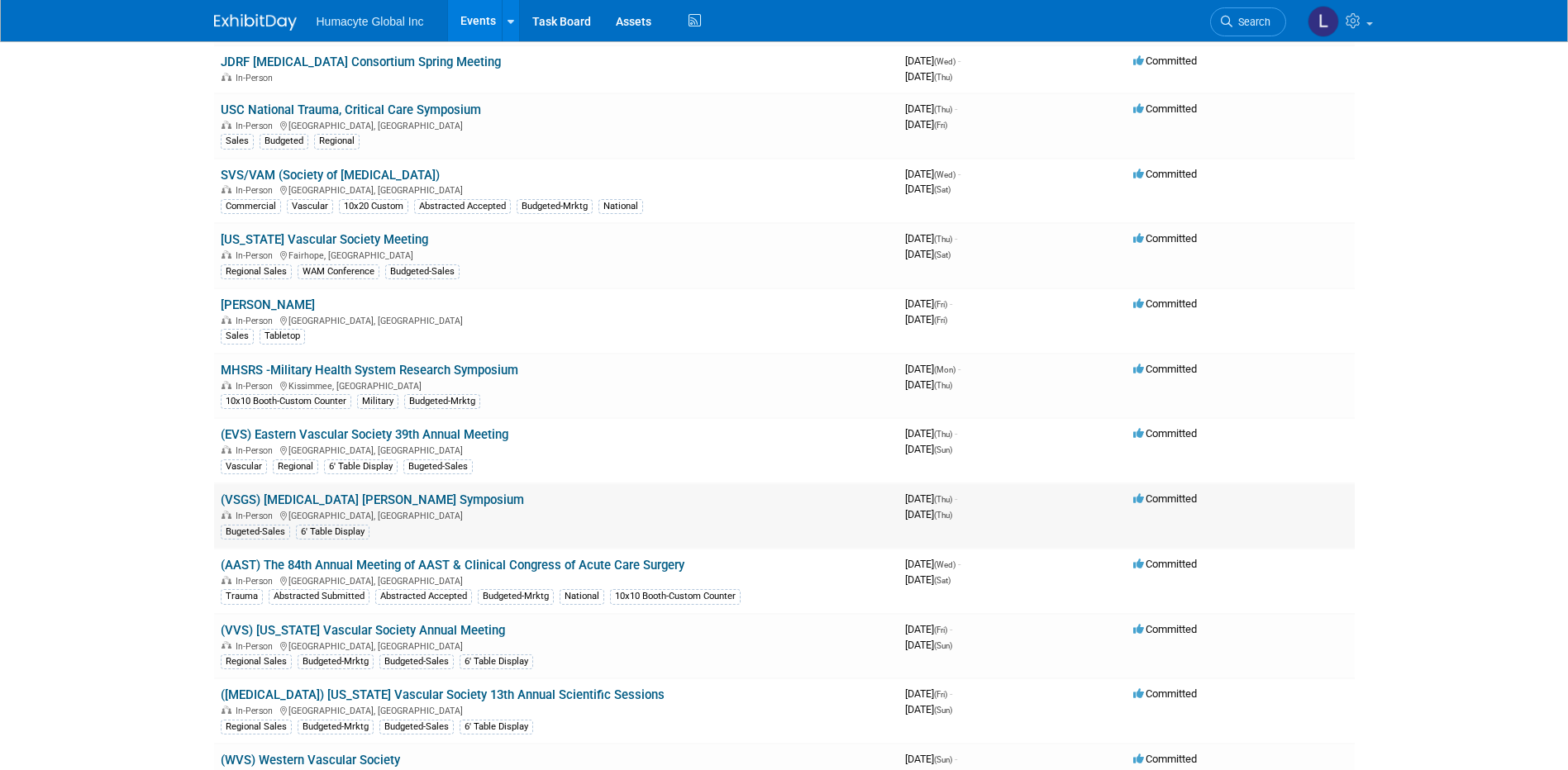
click at [379, 503] on link "(VSGS) [MEDICAL_DATA] [PERSON_NAME] Symposium" at bounding box center [372, 500] width 304 height 15
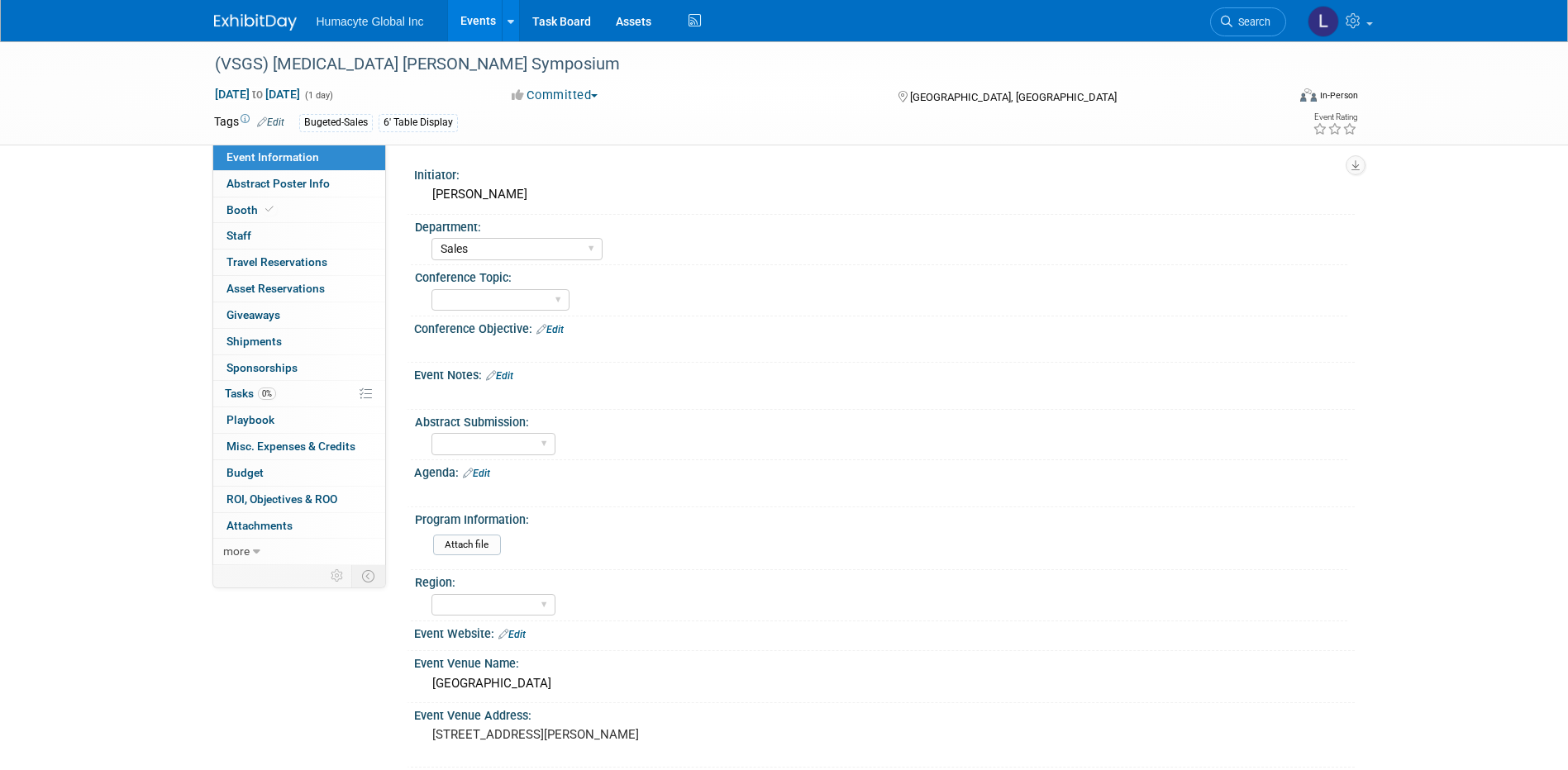
select select "Sales"
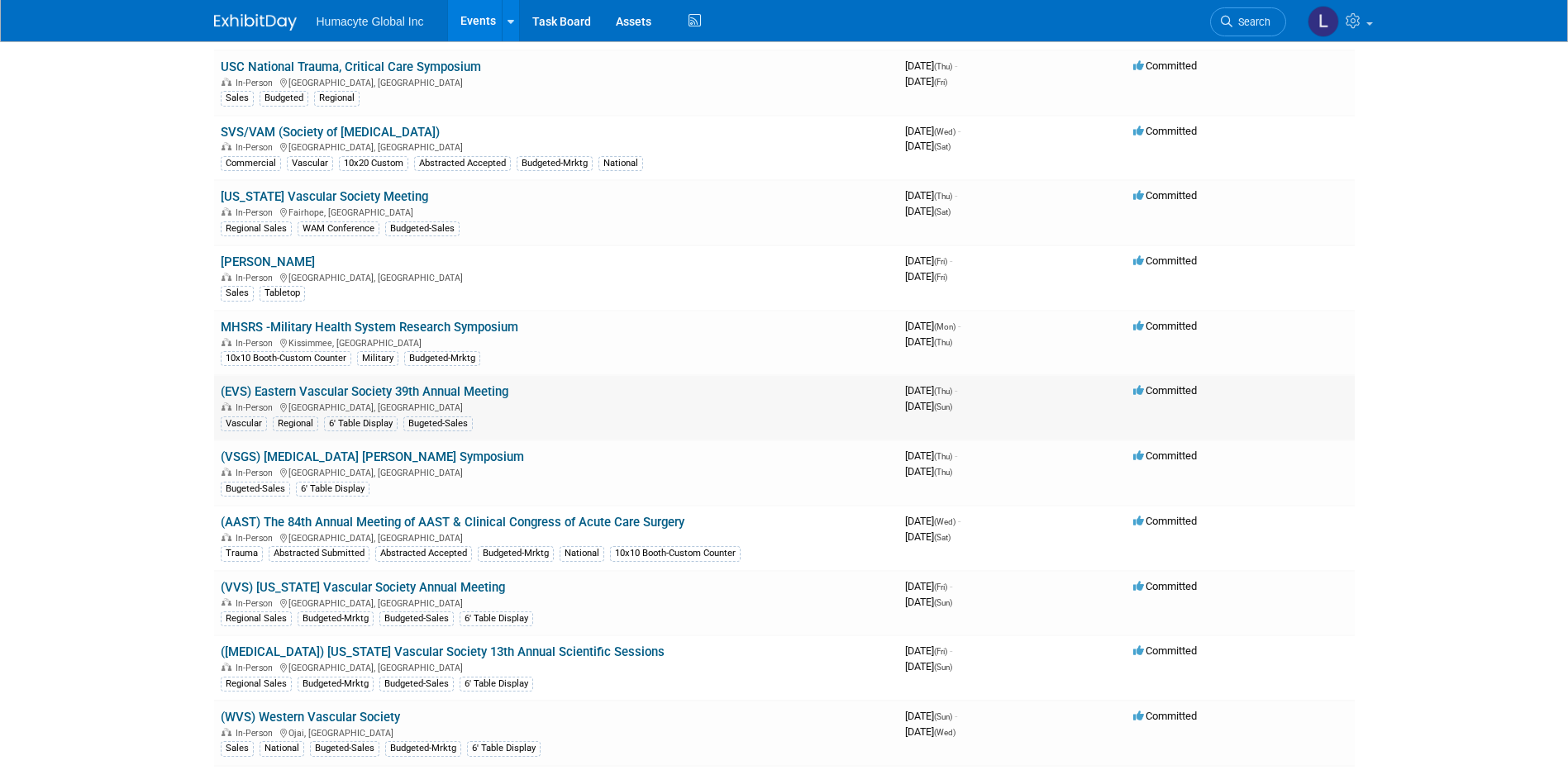
scroll to position [991, 0]
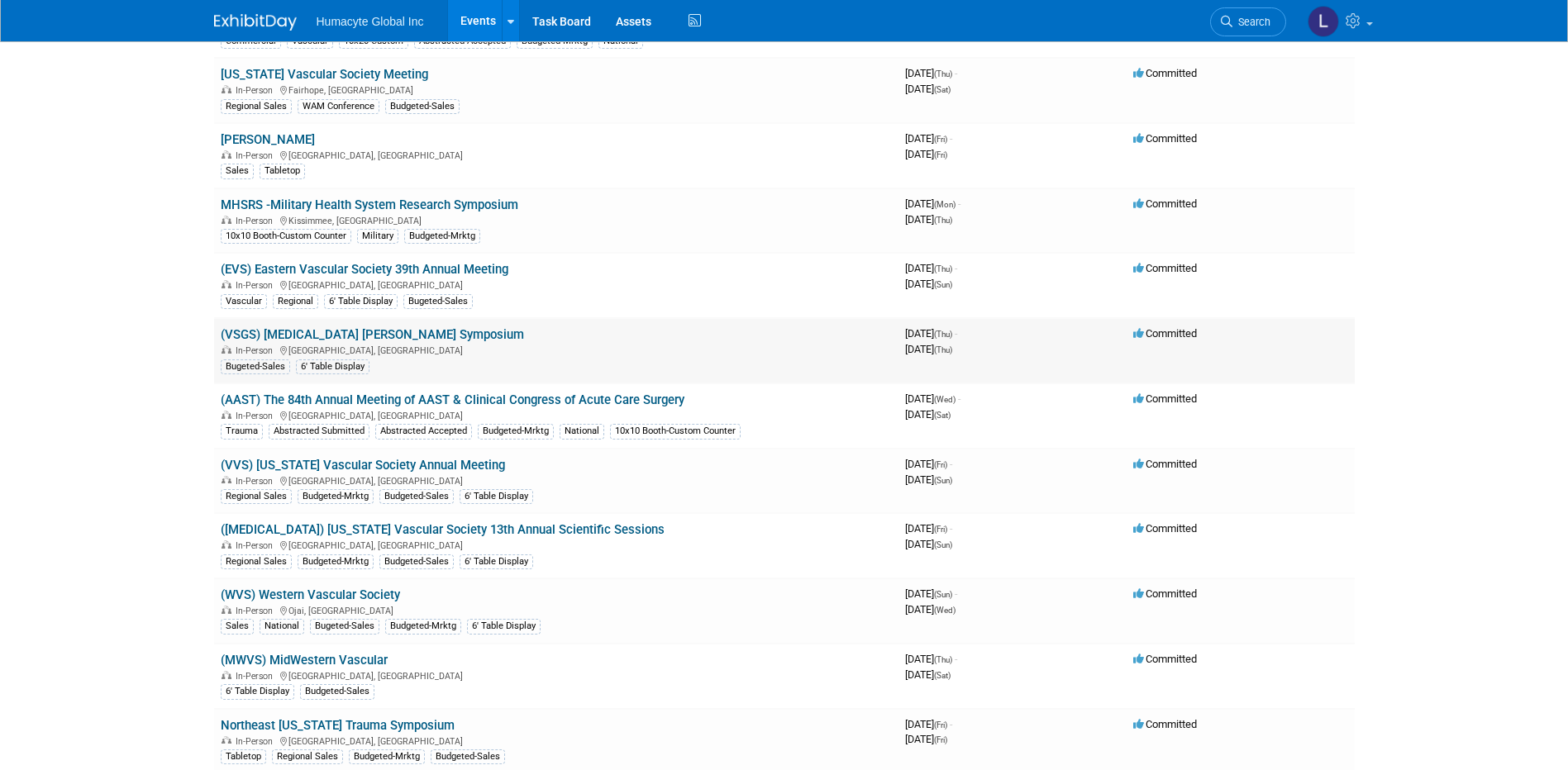
click at [393, 334] on link "(VSGS) [MEDICAL_DATA] [PERSON_NAME] Symposium" at bounding box center [372, 335] width 304 height 15
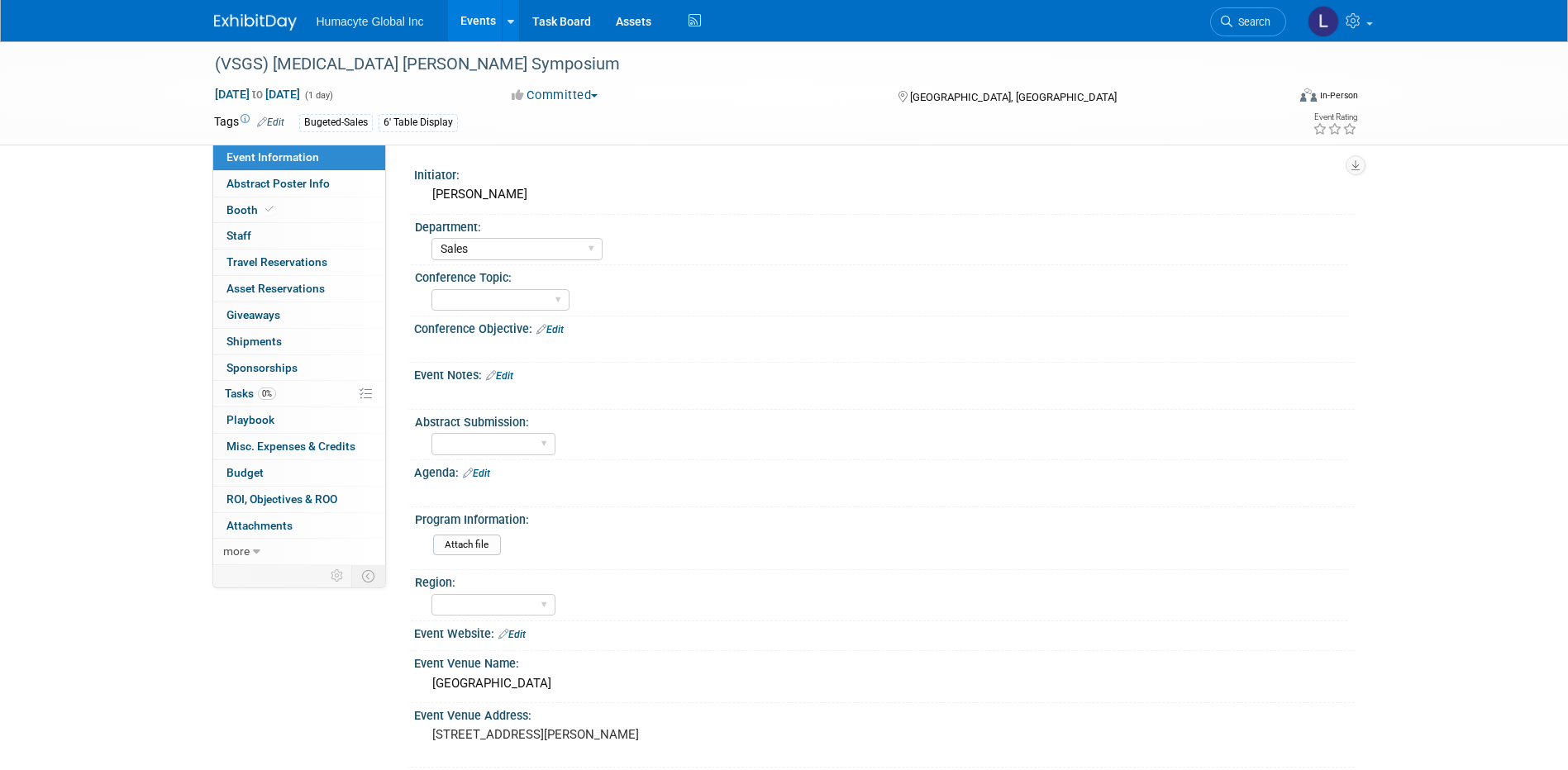
select select "Sales"
click at [235, 474] on span "Budget" at bounding box center [245, 473] width 38 height 13
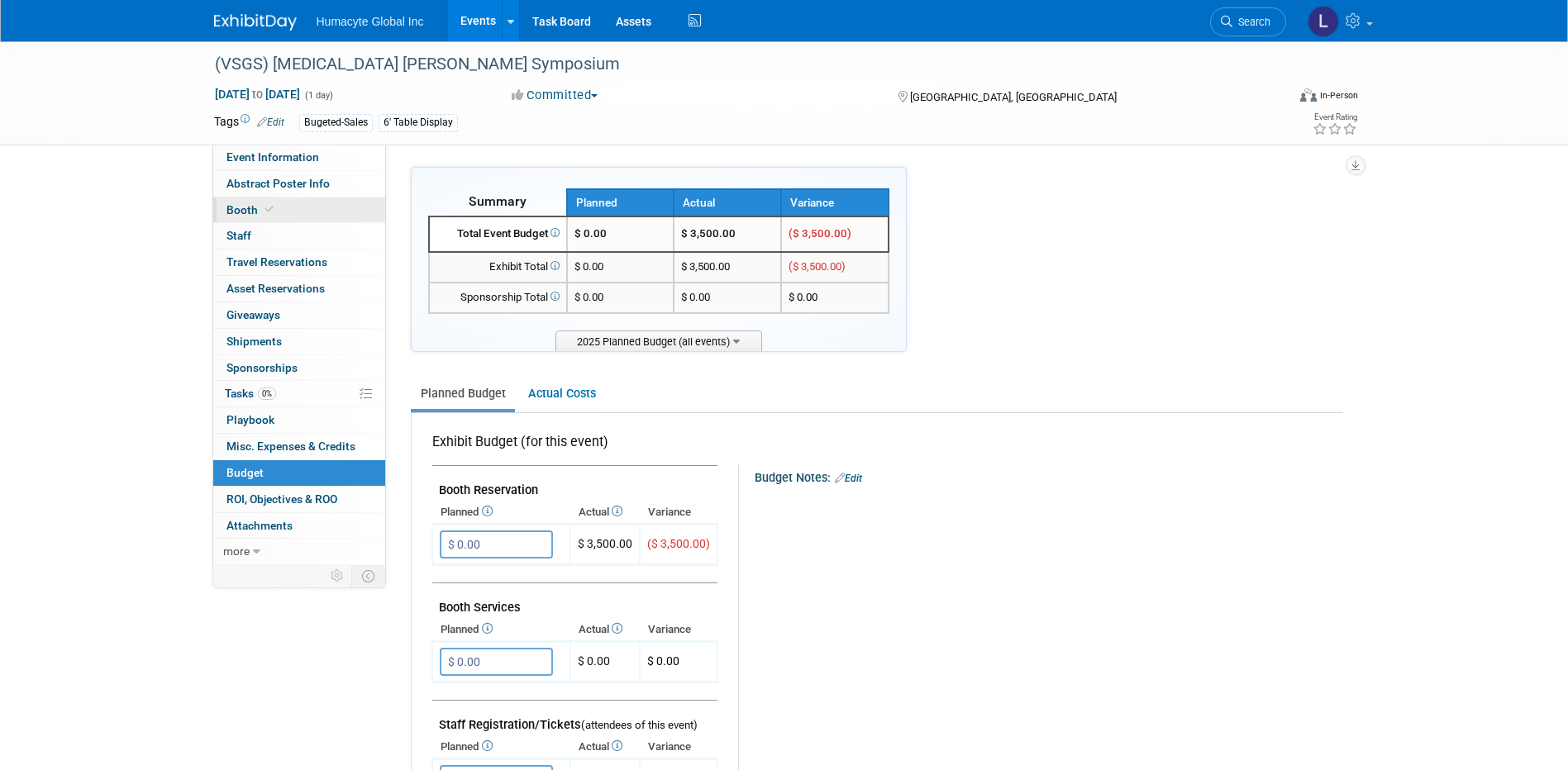
click at [243, 209] on span "Booth" at bounding box center [252, 209] width 50 height 13
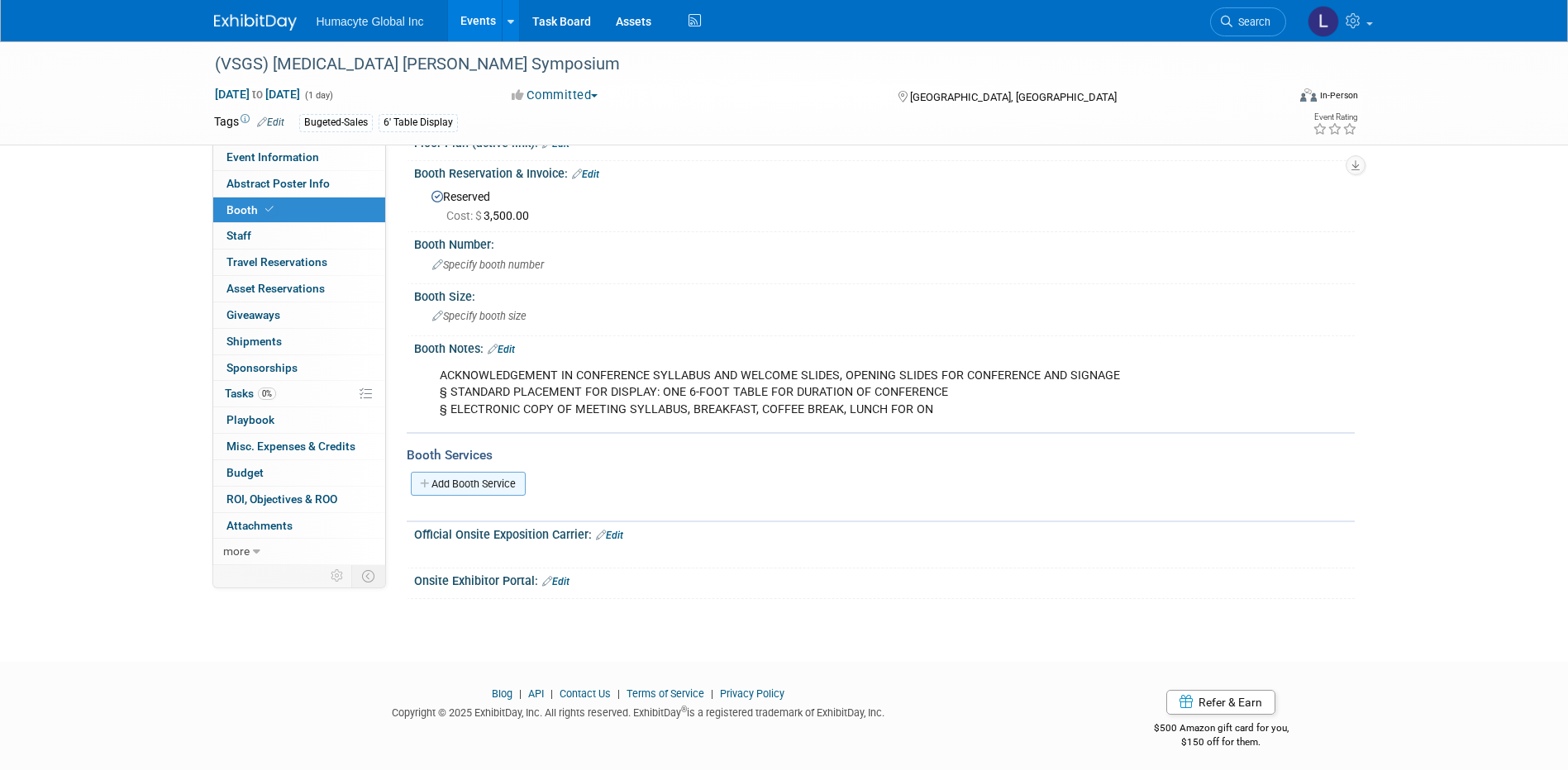
scroll to position [166, 0]
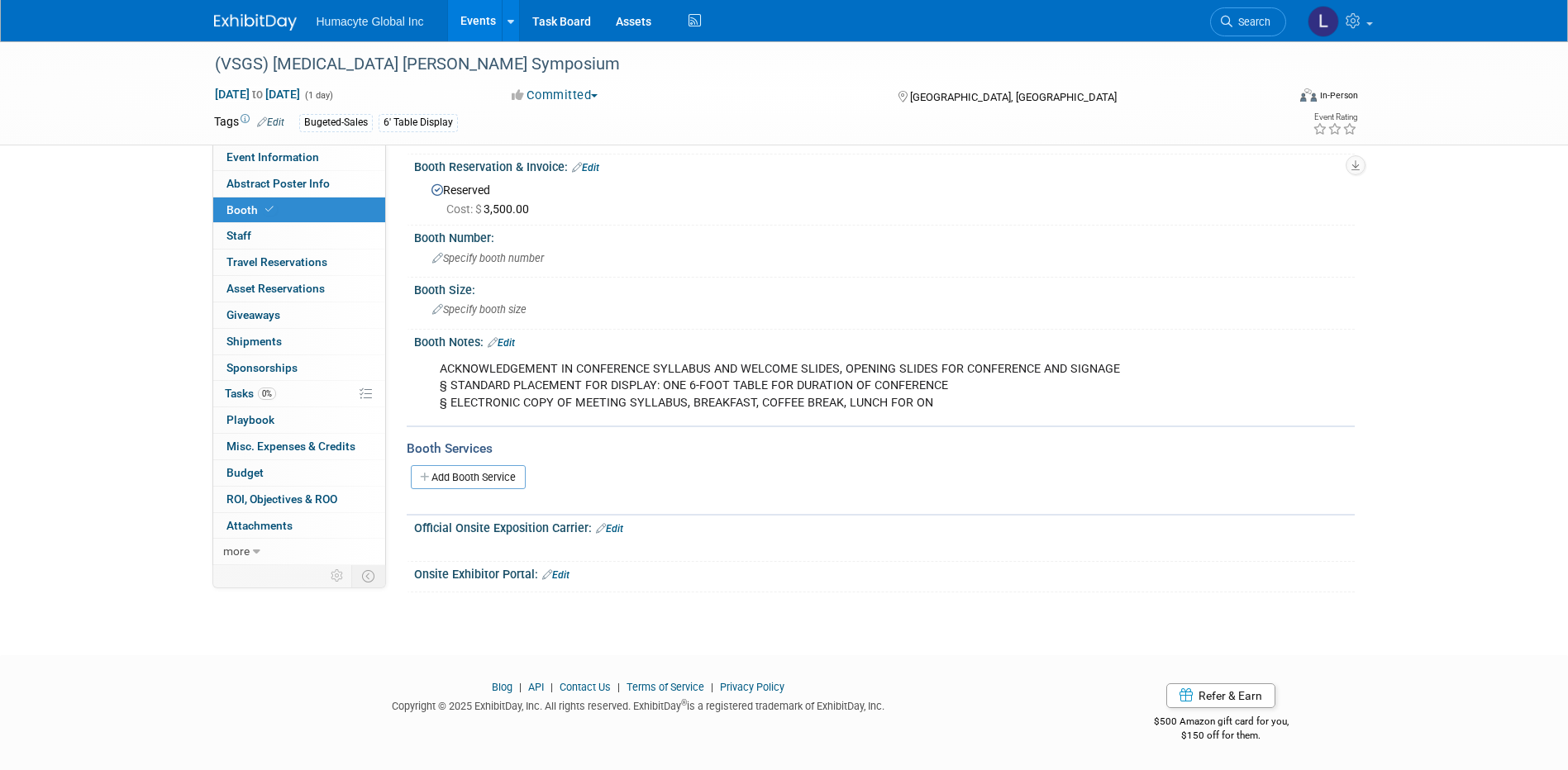
click at [500, 465] on link "Add Booth Service" at bounding box center [468, 477] width 115 height 24
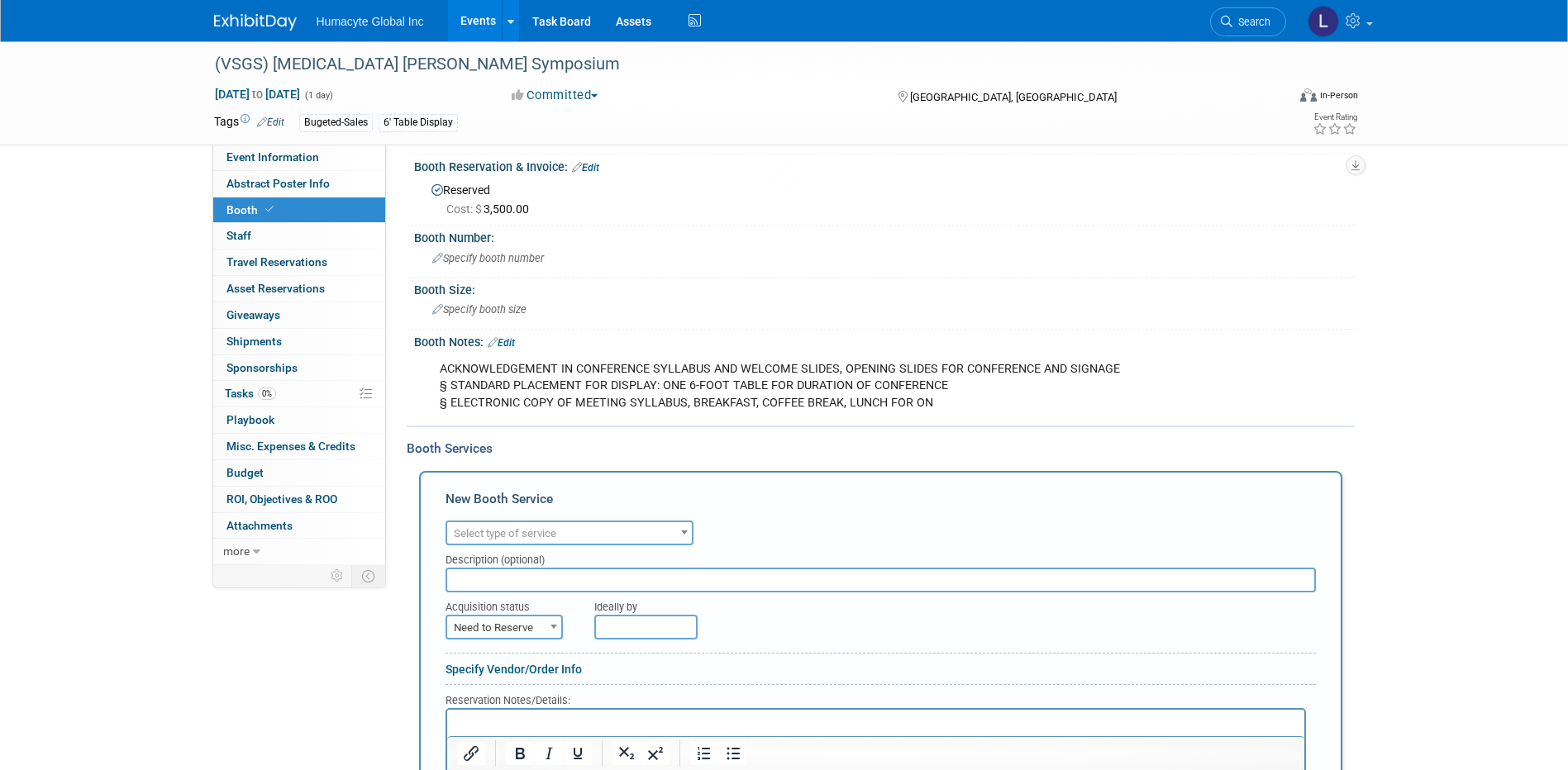
scroll to position [0, 0]
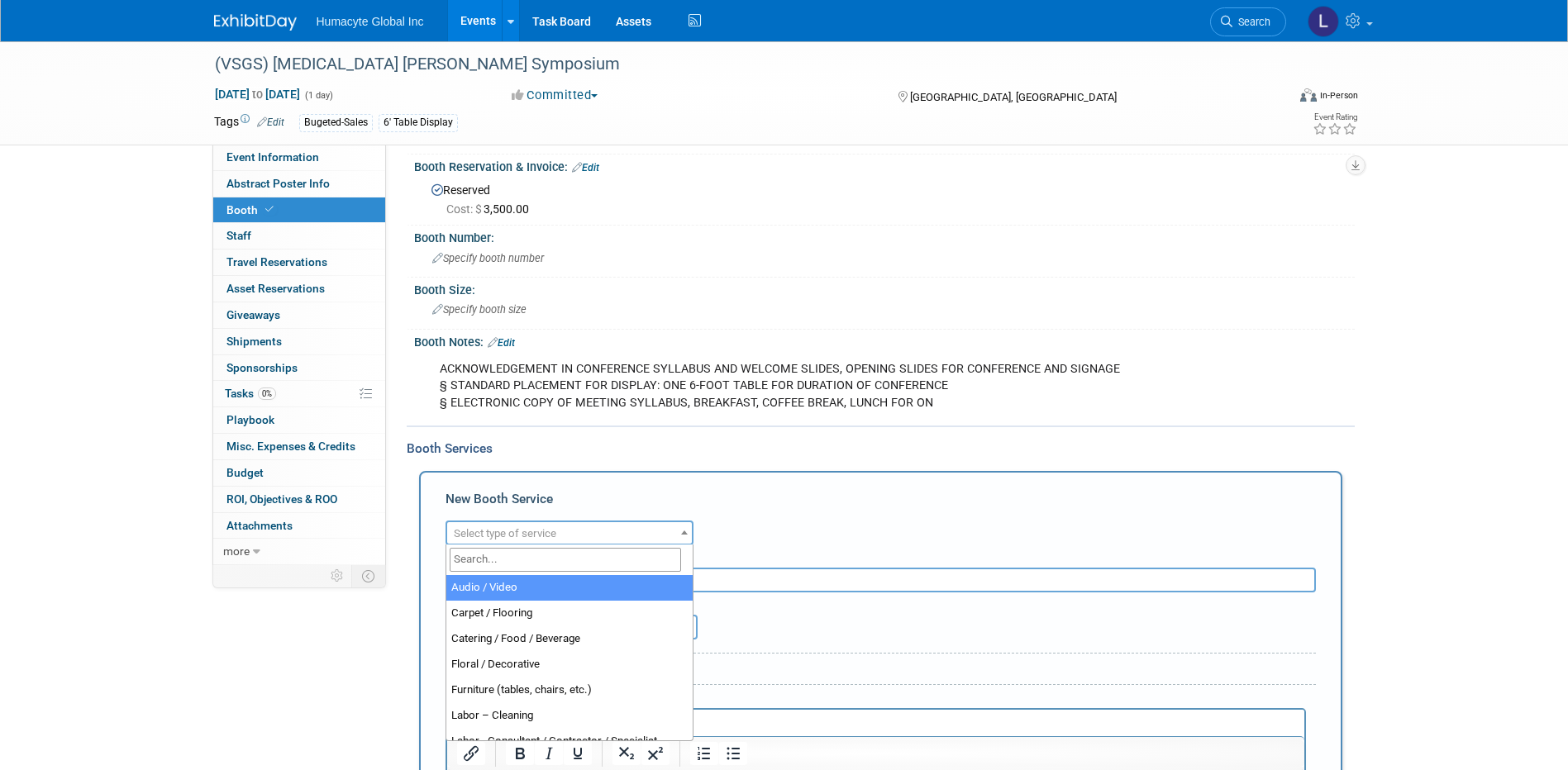
click at [462, 527] on span "Select type of service" at bounding box center [505, 533] width 102 height 13
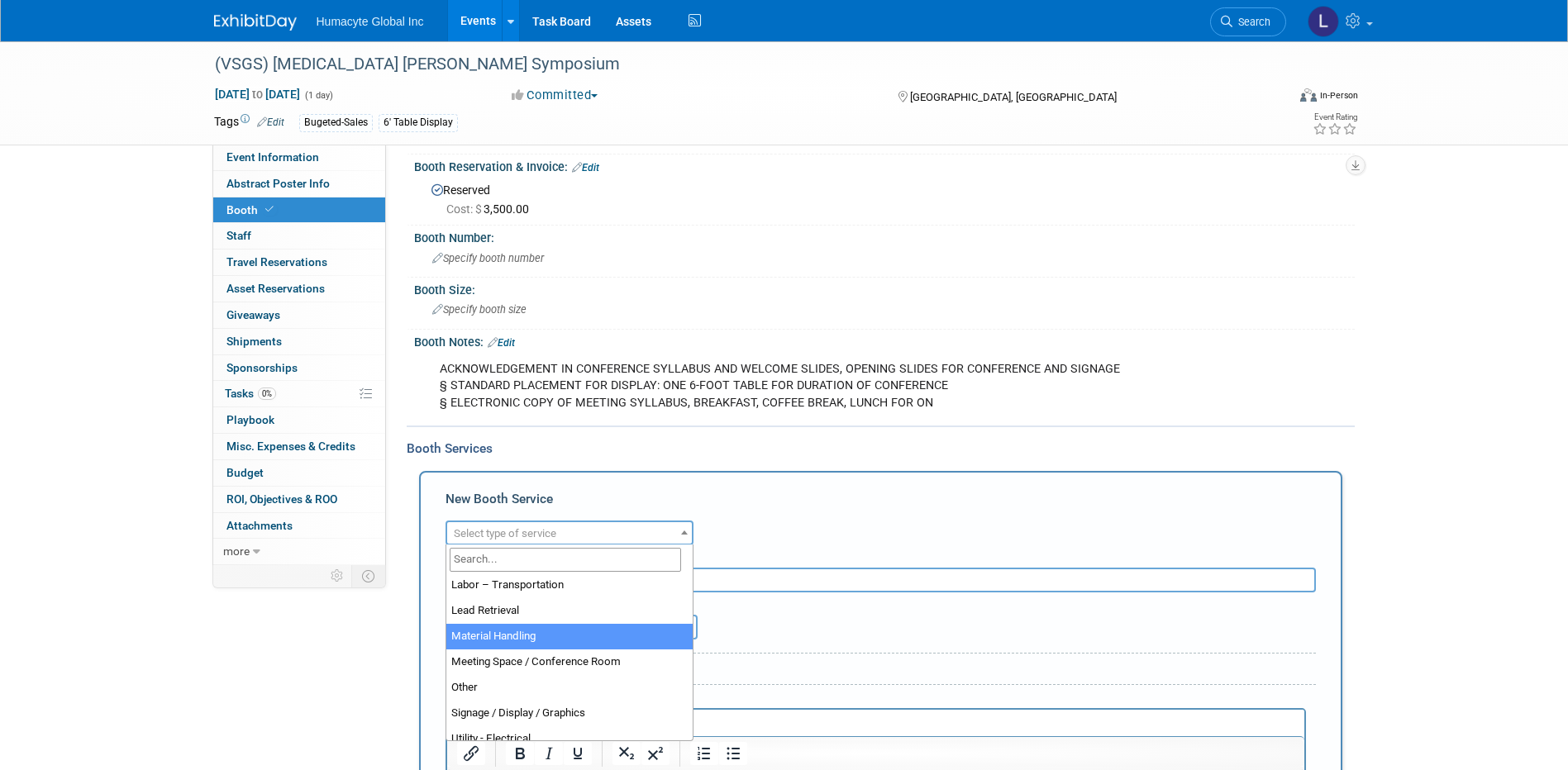
scroll to position [413, 0]
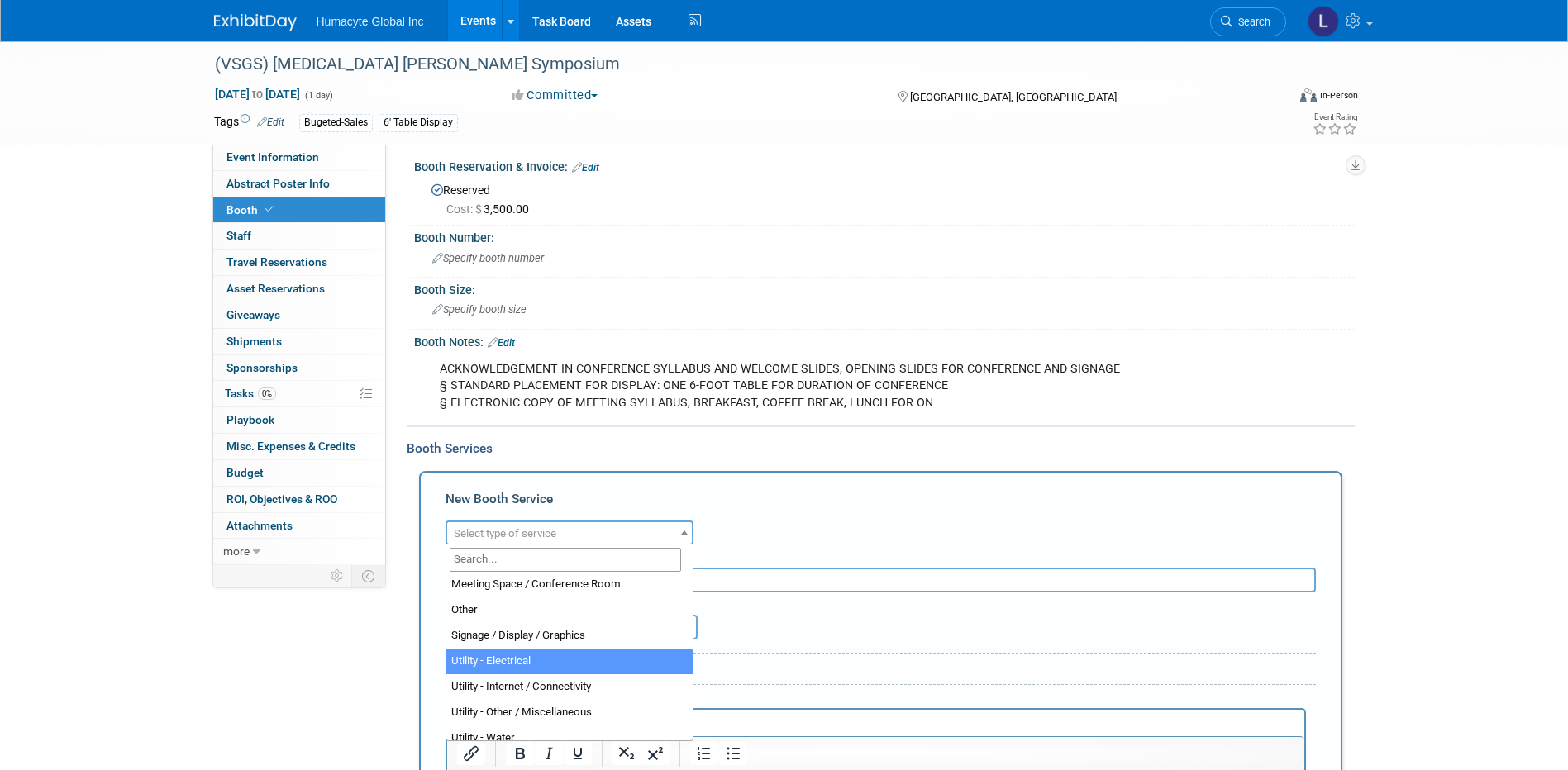
select select "8"
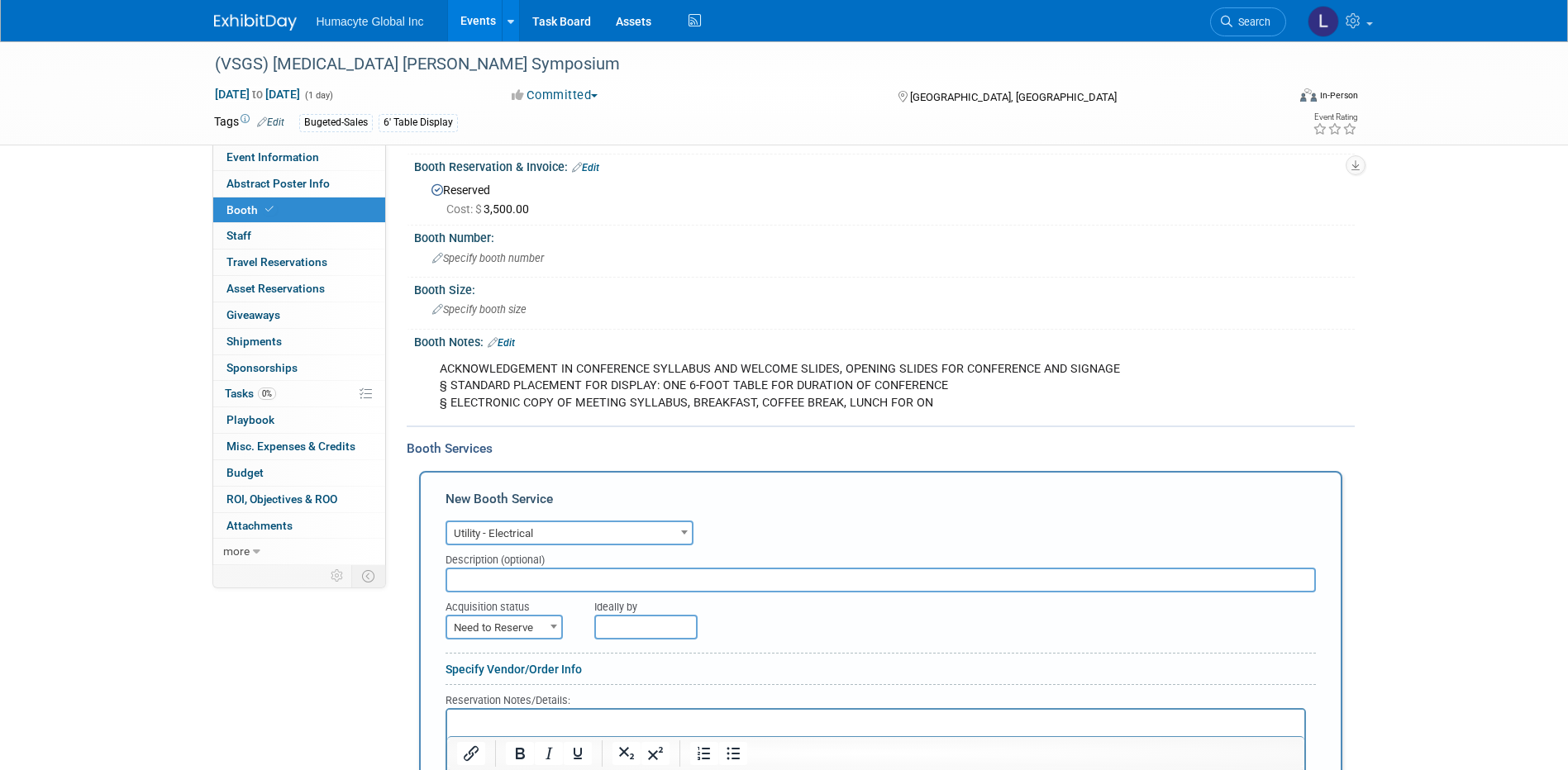
click at [494, 579] on input "text" at bounding box center [880, 580] width 870 height 25
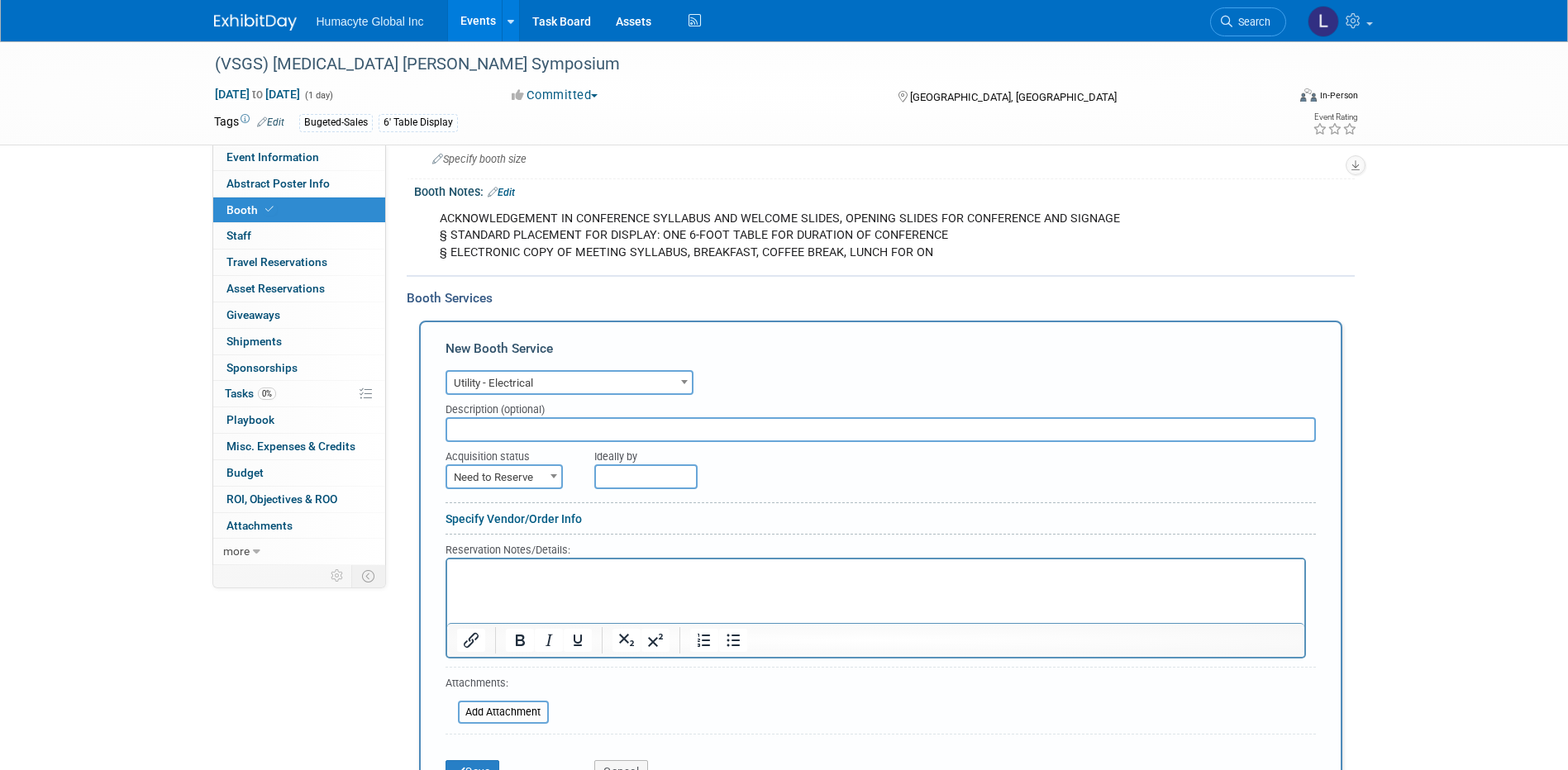
scroll to position [330, 0]
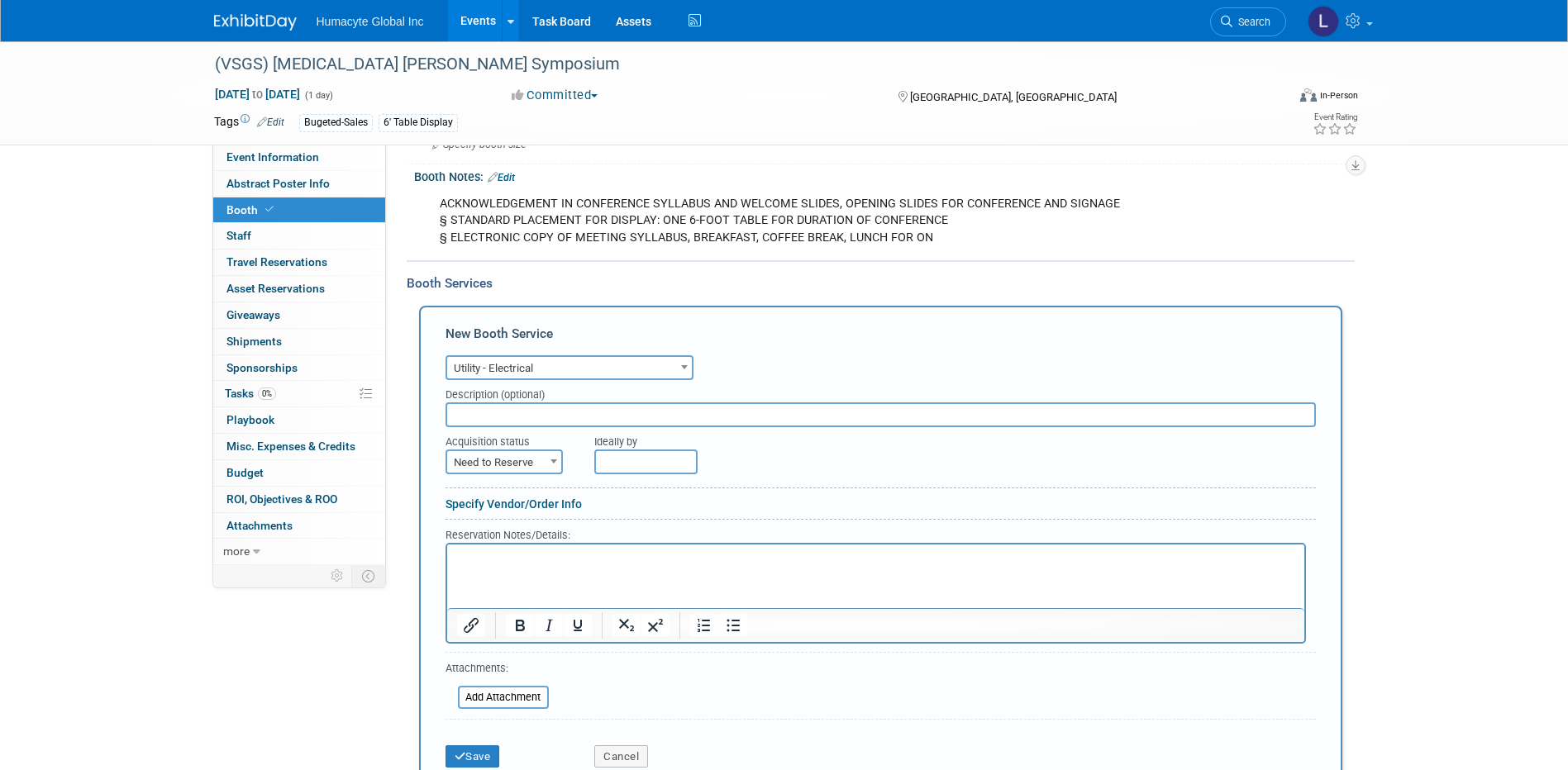
click at [487, 466] on span "Need to Reserve" at bounding box center [504, 462] width 114 height 23
select select "2"
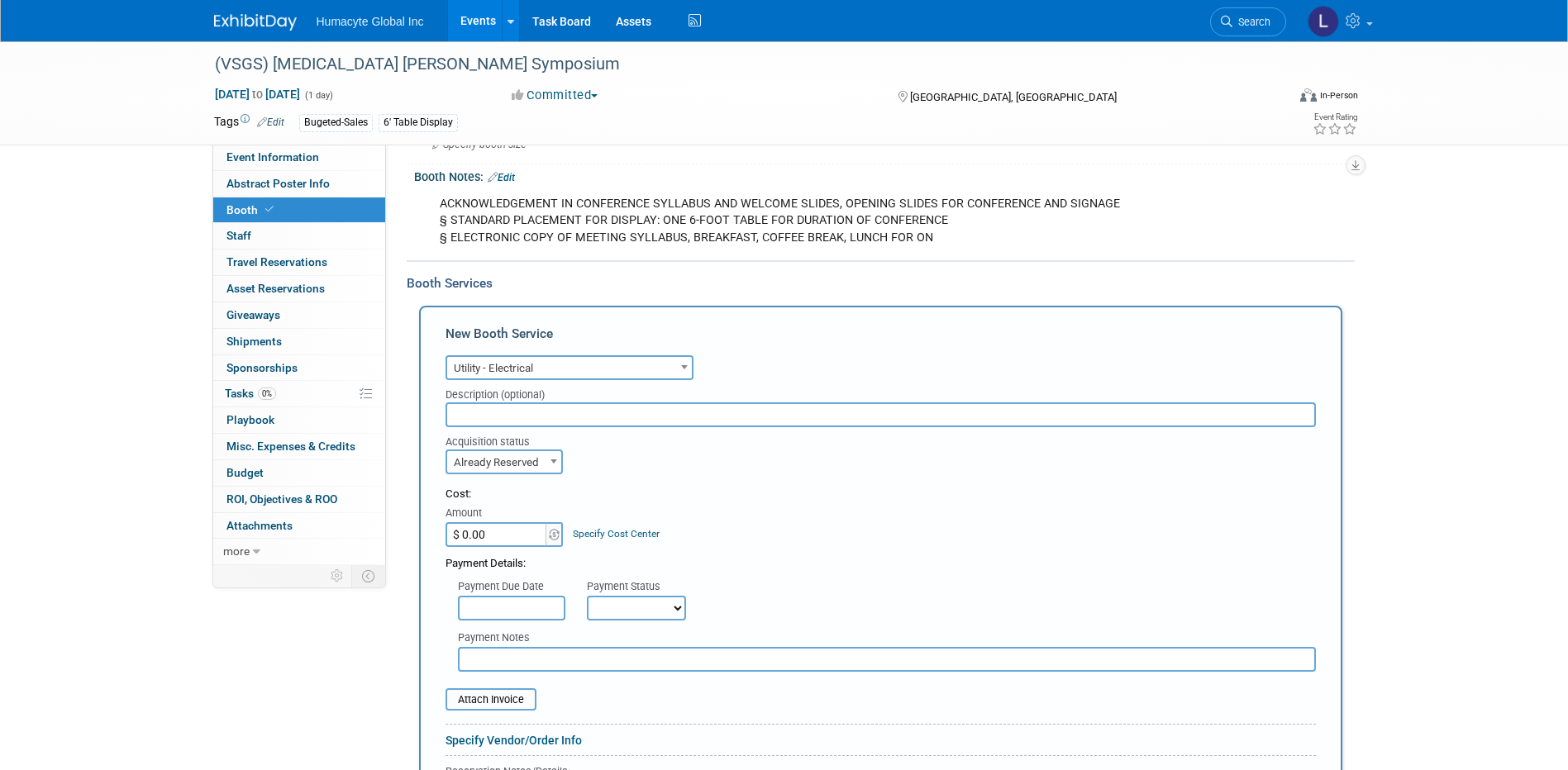
click at [490, 539] on input "$ 0.00" at bounding box center [497, 534] width 103 height 25
type input "$ 104.88"
click at [696, 479] on form "Audio / Video Carpet / Flooring Catering / Food / Beverage Floral / Decorative …" at bounding box center [880, 682] width 870 height 663
click at [639, 529] on link "Specify Cost Center" at bounding box center [616, 533] width 87 height 12
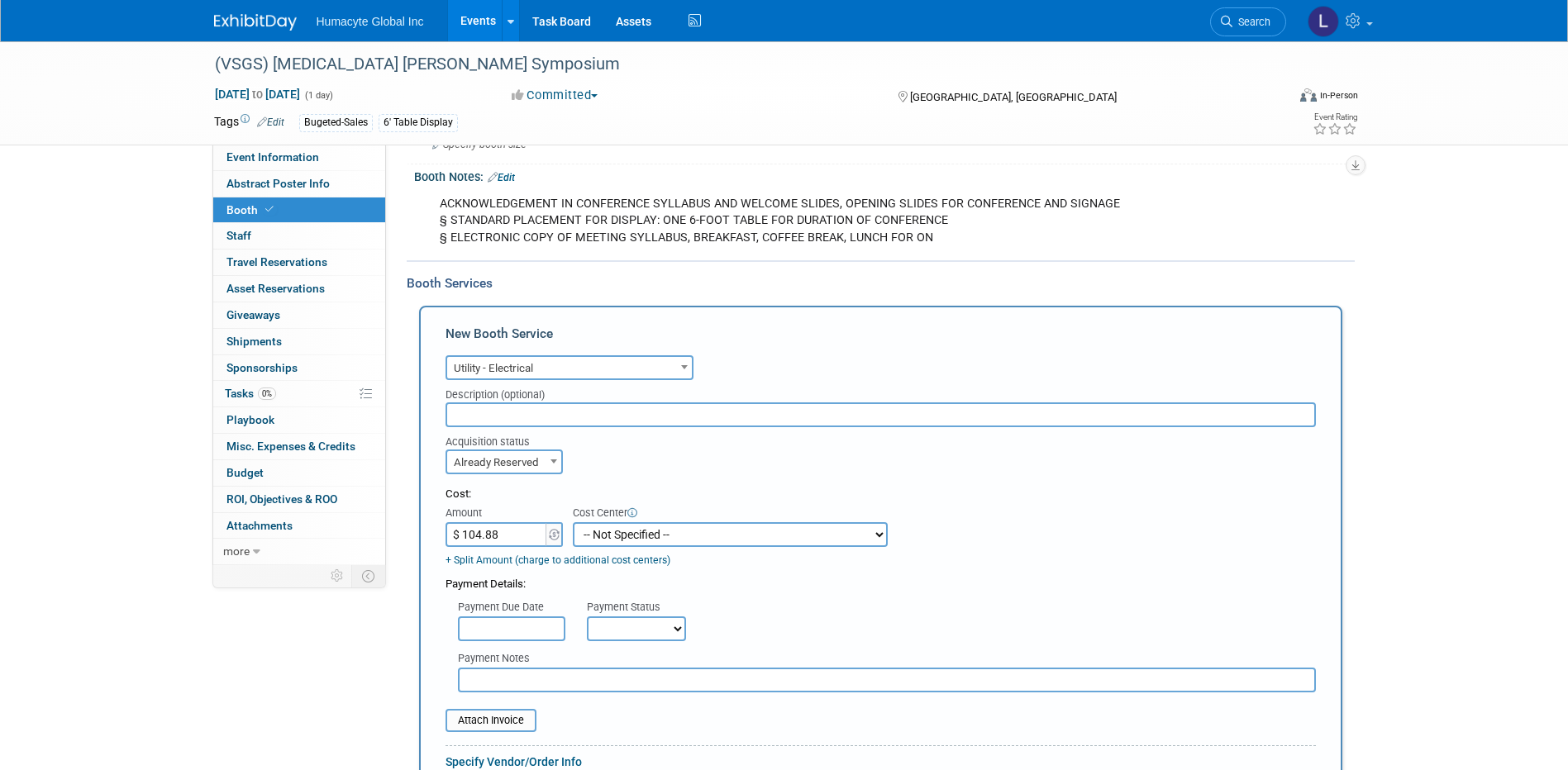
click at [677, 550] on td "+ Split Amount (charge to additional cost centers)" at bounding box center [667, 557] width 443 height 21
click at [672, 537] on select "-- Not Specified -- Dept 10 - Clinical Dept 11 - Clinical Ops Dept 12 - Medical…" at bounding box center [730, 534] width 315 height 25
select select "18966166"
click at [573, 522] on select "-- Not Specified -- Dept 10 - Clinical Dept 11 - Clinical Ops Dept 12 - Medical…" at bounding box center [730, 534] width 315 height 25
click at [790, 604] on div "Payment Due Date Payment Status Not Paid Yet Partially Paid Paid in Full Next P…" at bounding box center [880, 616] width 896 height 48
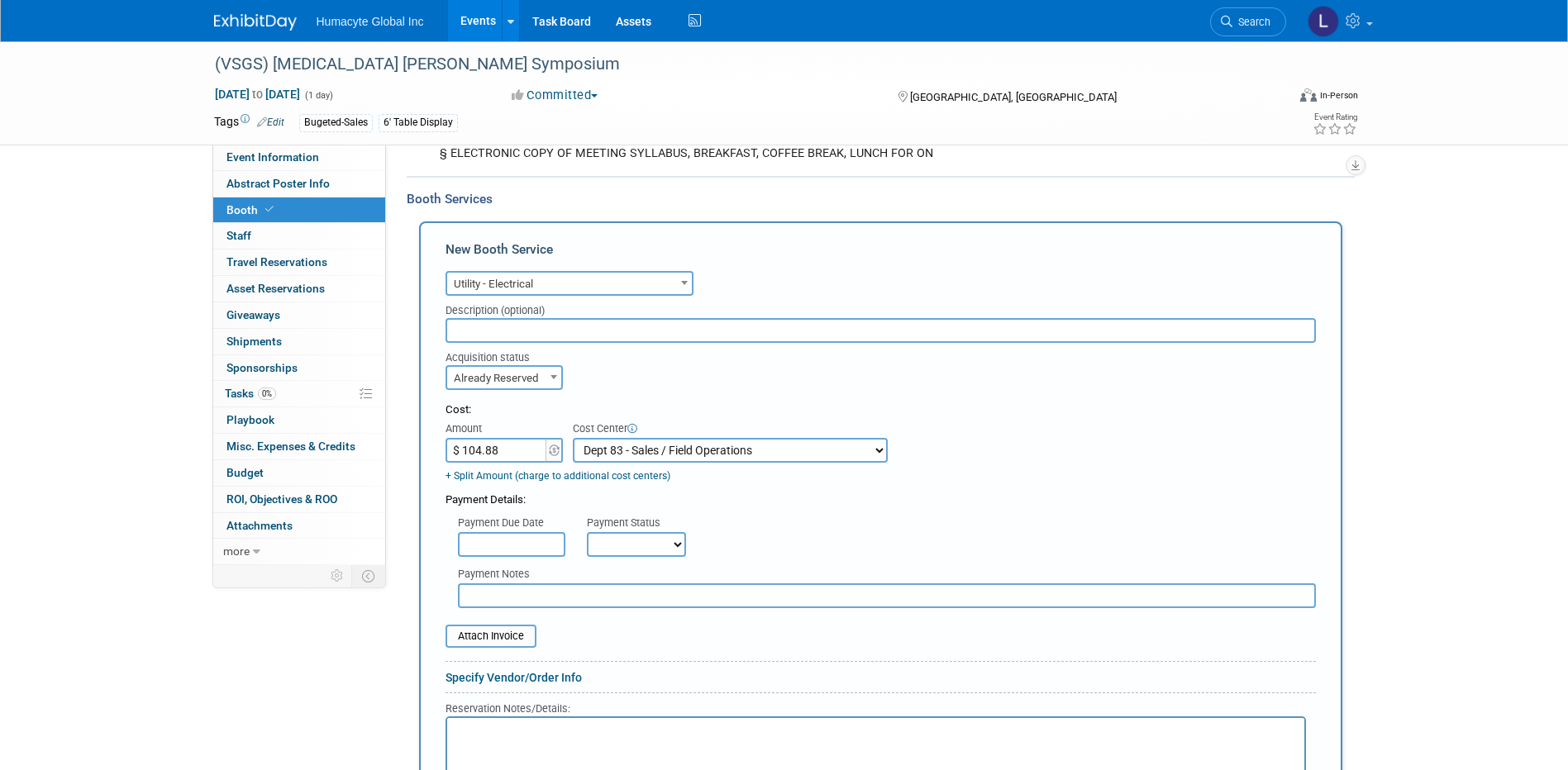
scroll to position [496, 0]
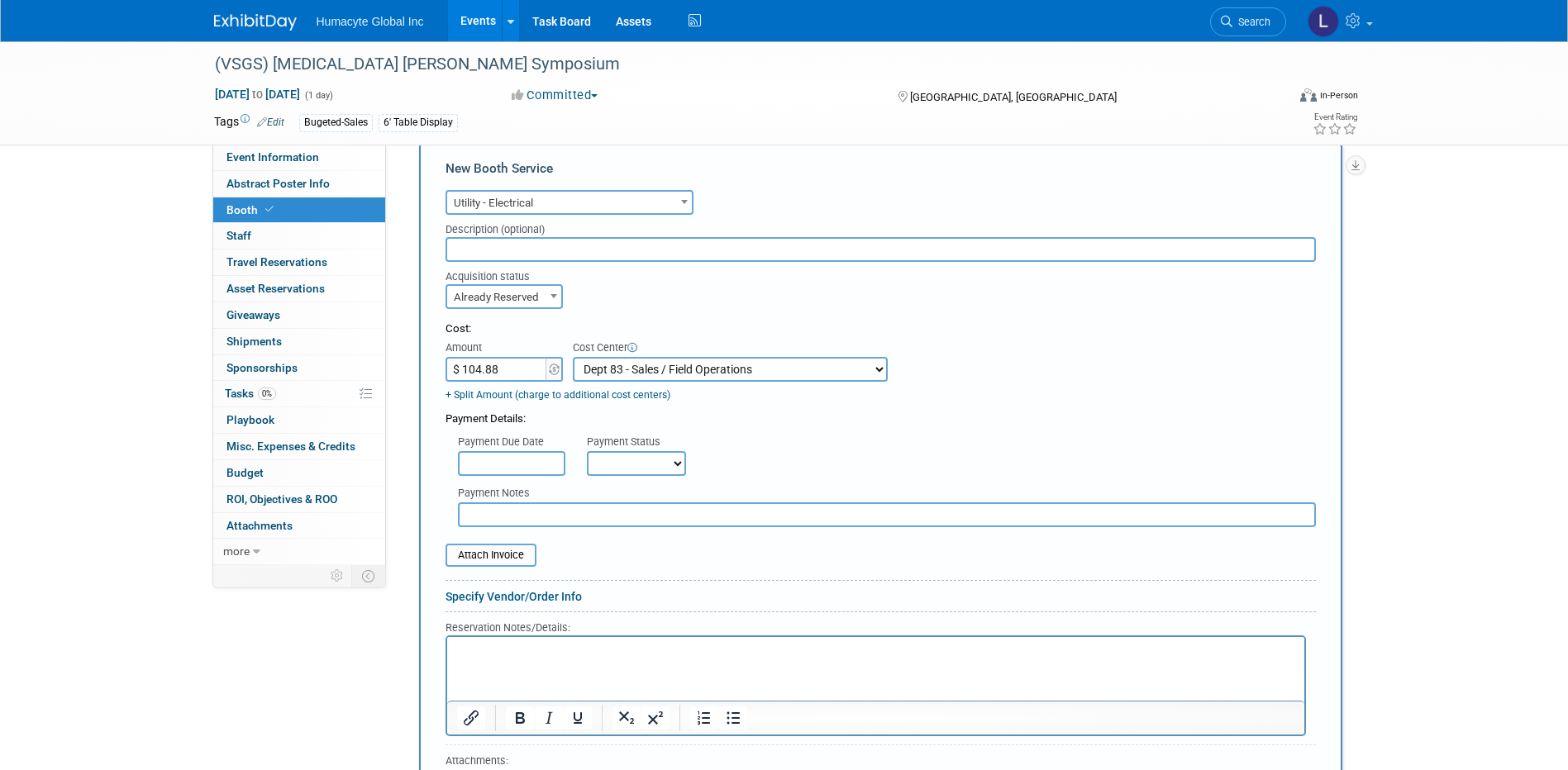
click at [622, 460] on select "Not Paid Yet Partially Paid Paid in Full" at bounding box center [637, 463] width 99 height 25
select select "1"
click at [587, 451] on select "Not Paid Yet Partially Paid Paid in Full" at bounding box center [637, 463] width 99 height 25
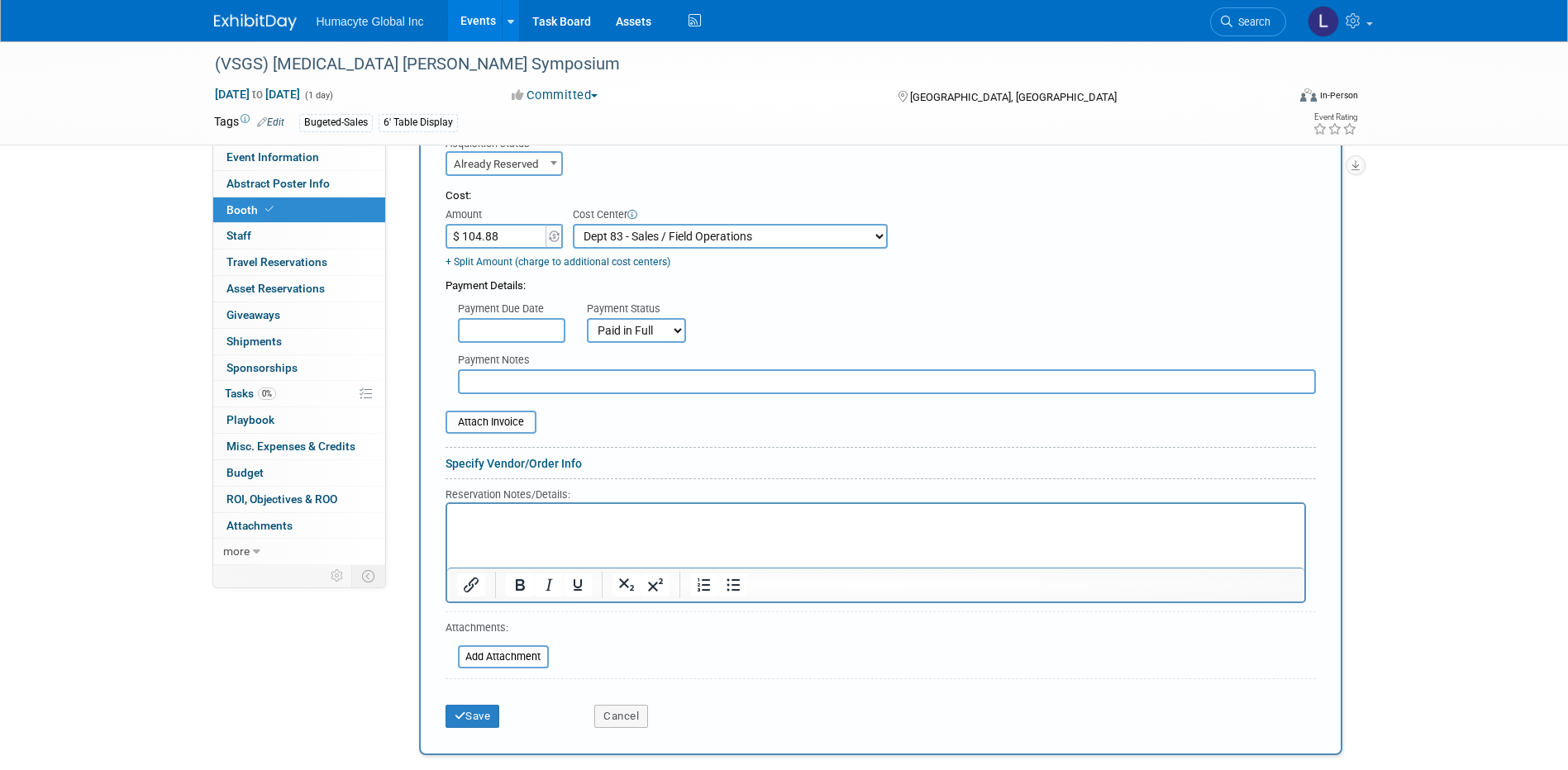
scroll to position [891, 0]
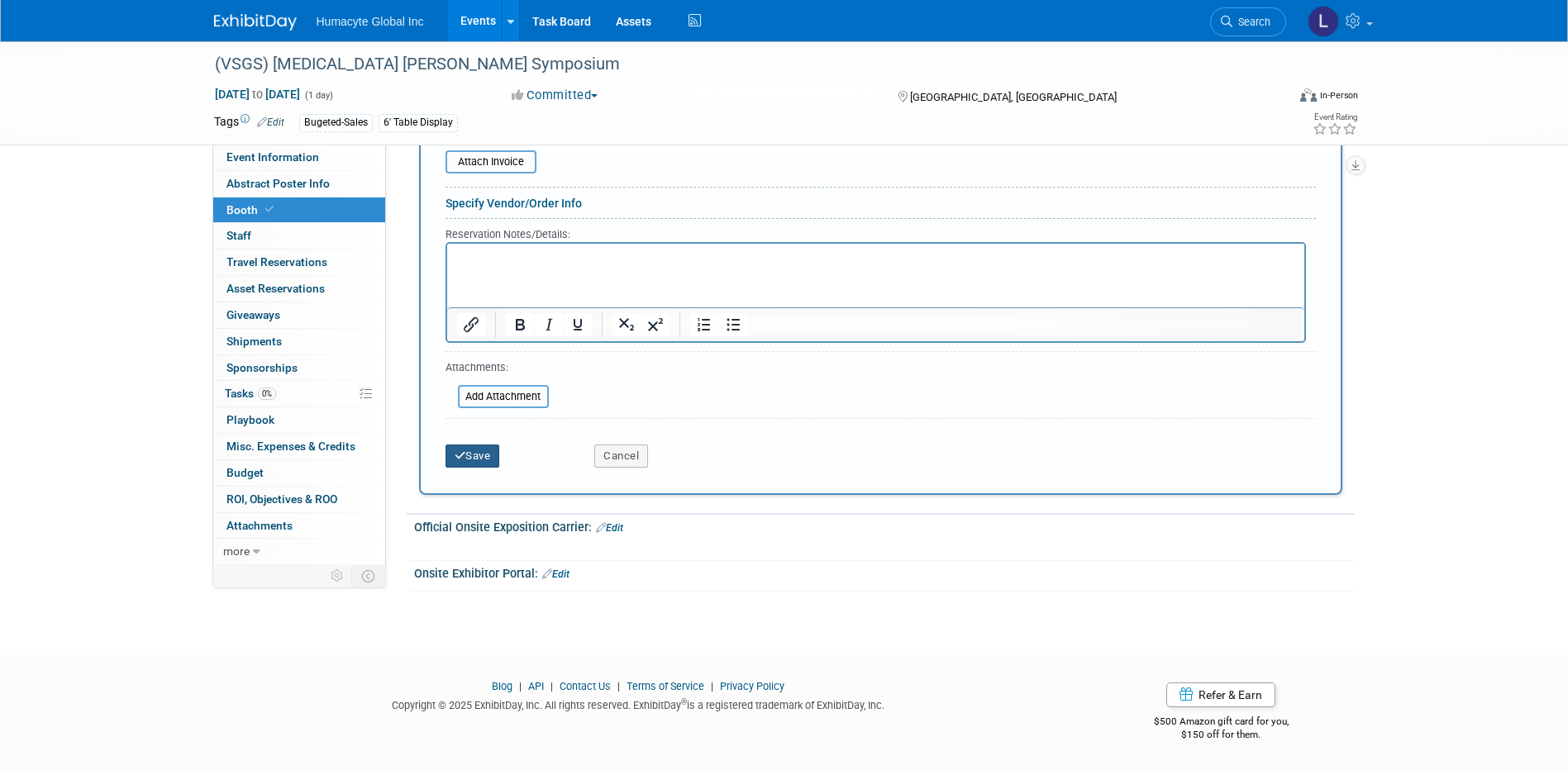
click at [477, 455] on button "Save" at bounding box center [473, 455] width 55 height 23
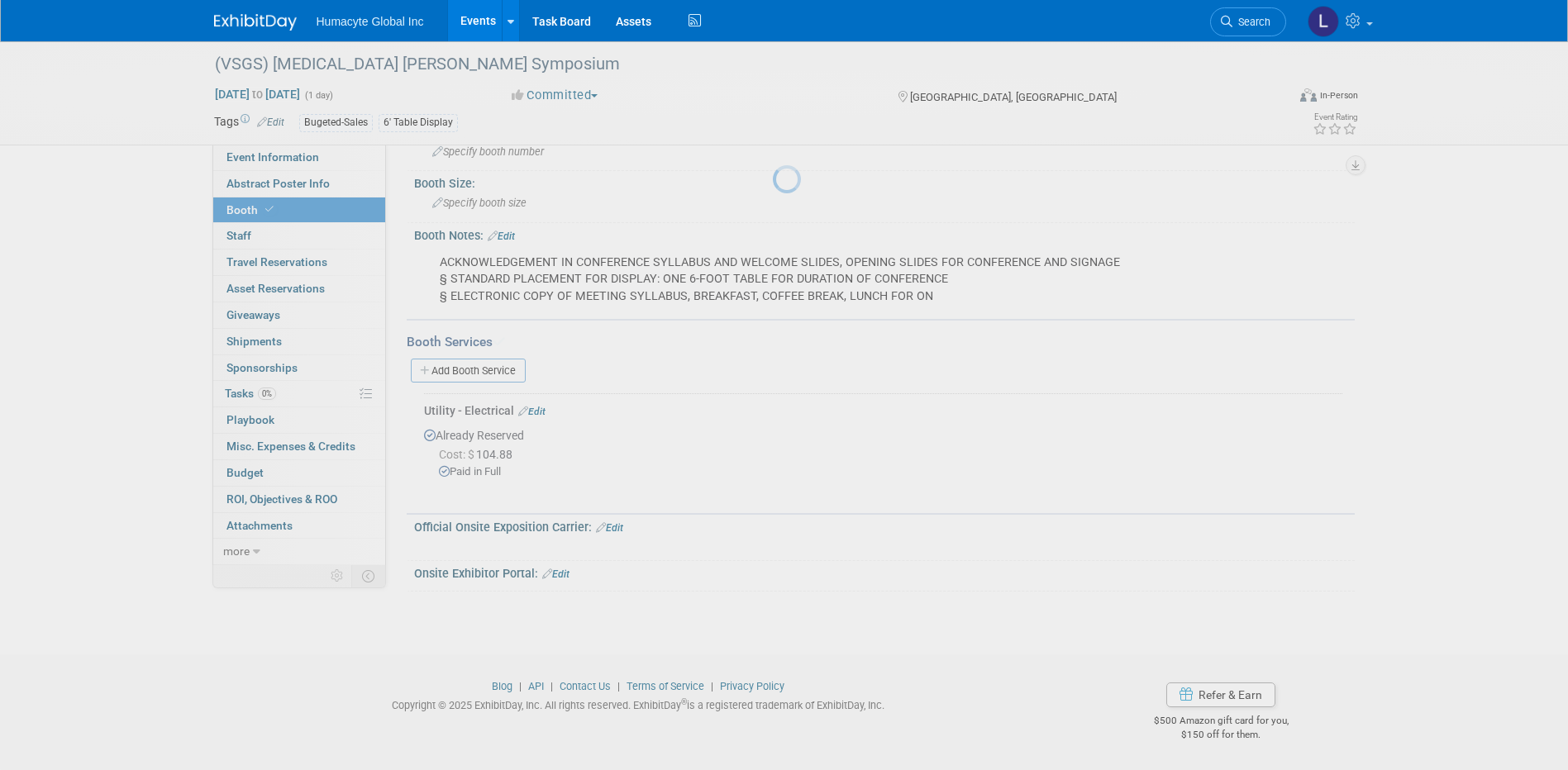
scroll to position [271, 0]
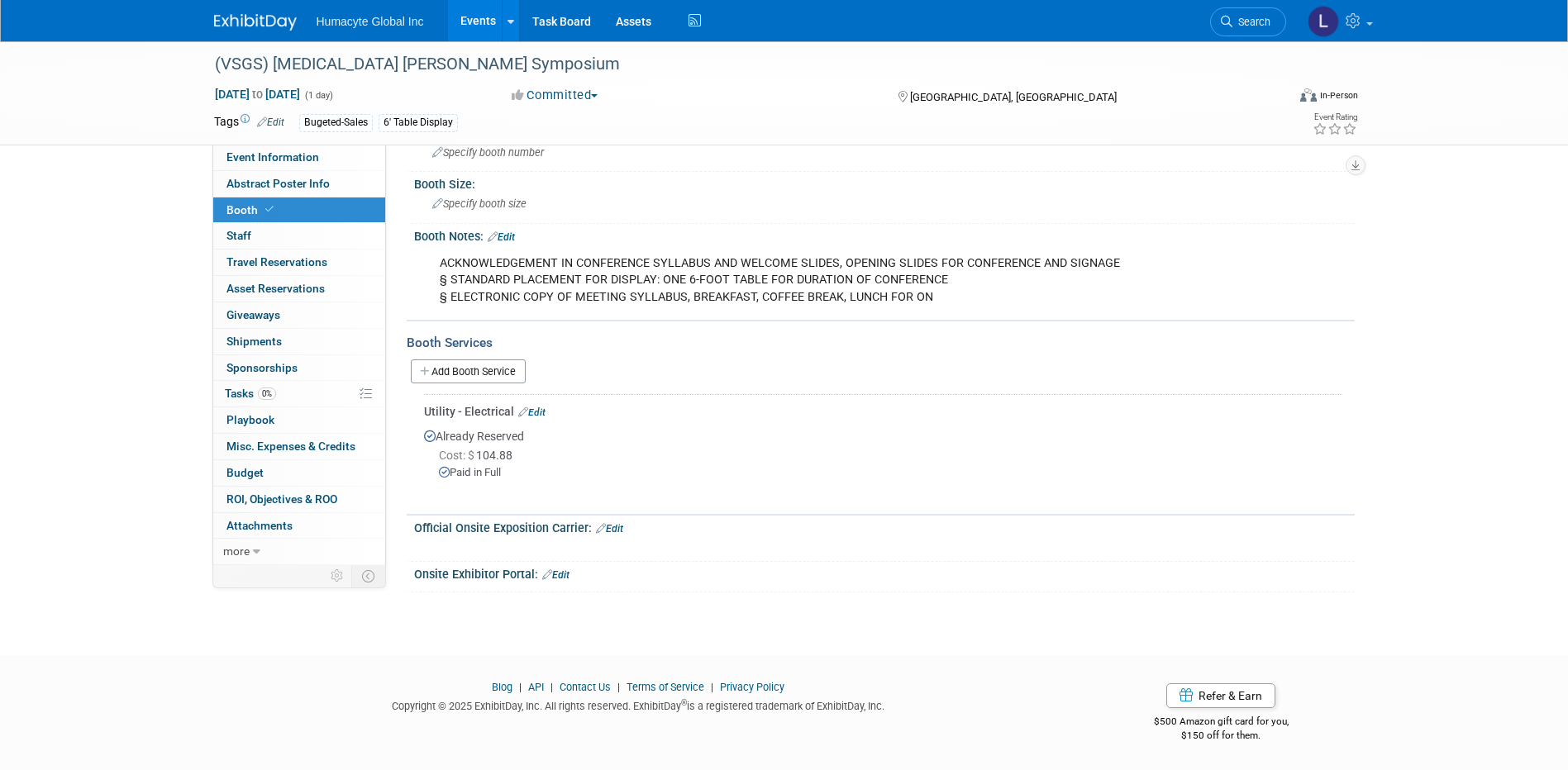
click at [240, 211] on span "Booth" at bounding box center [252, 209] width 50 height 13
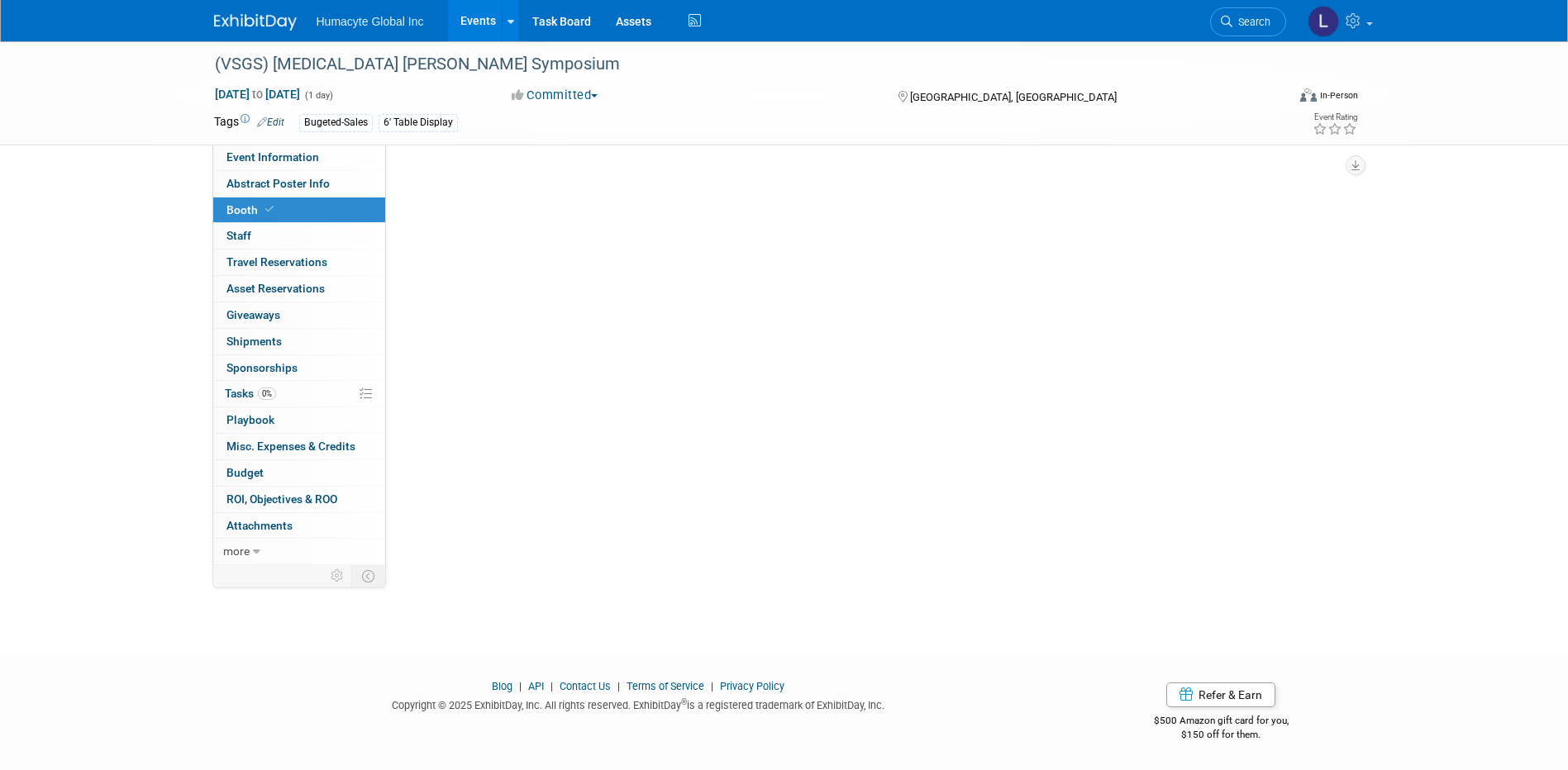
scroll to position [0, 0]
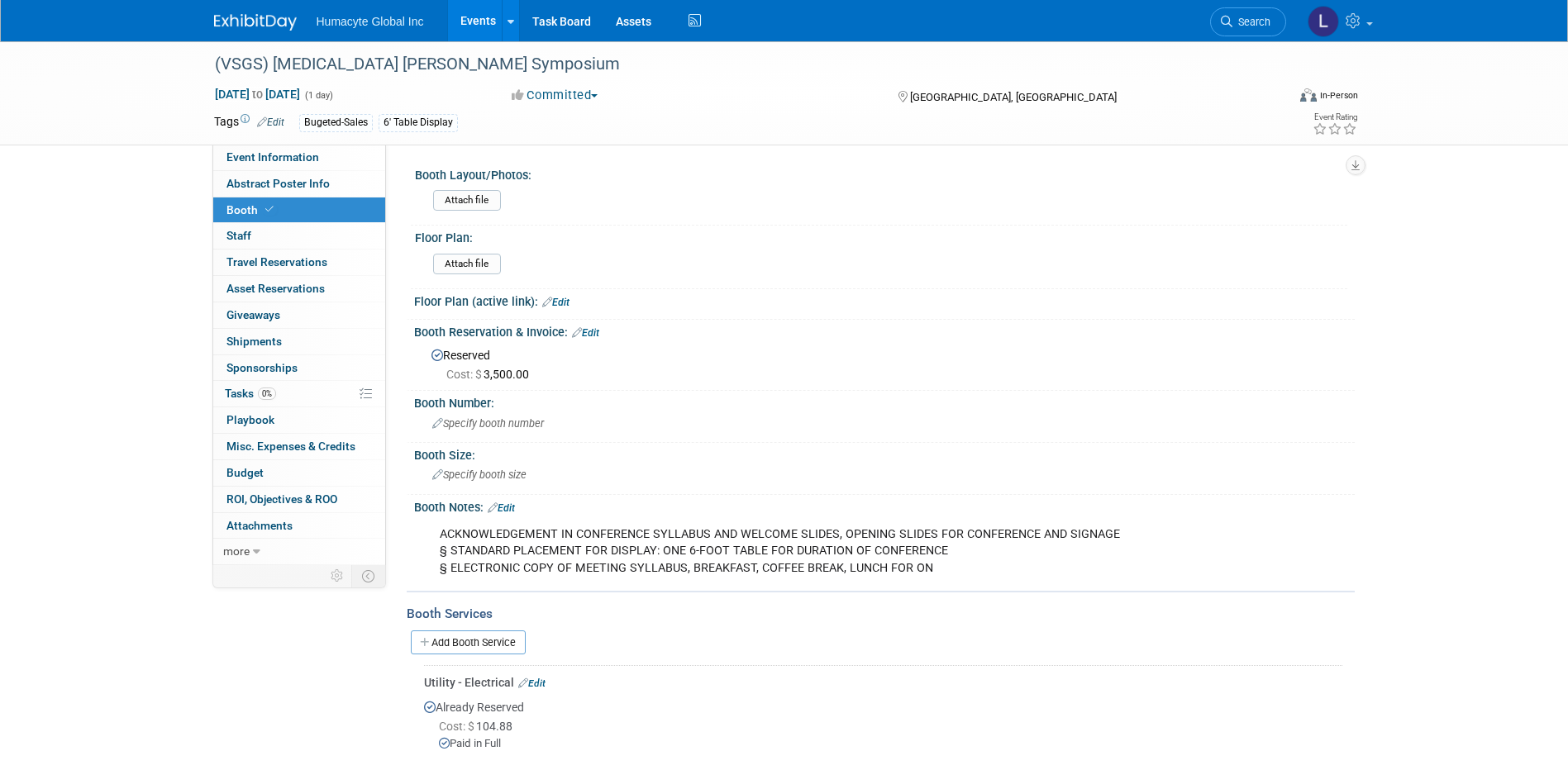
click at [599, 330] on link "Edit" at bounding box center [585, 333] width 27 height 12
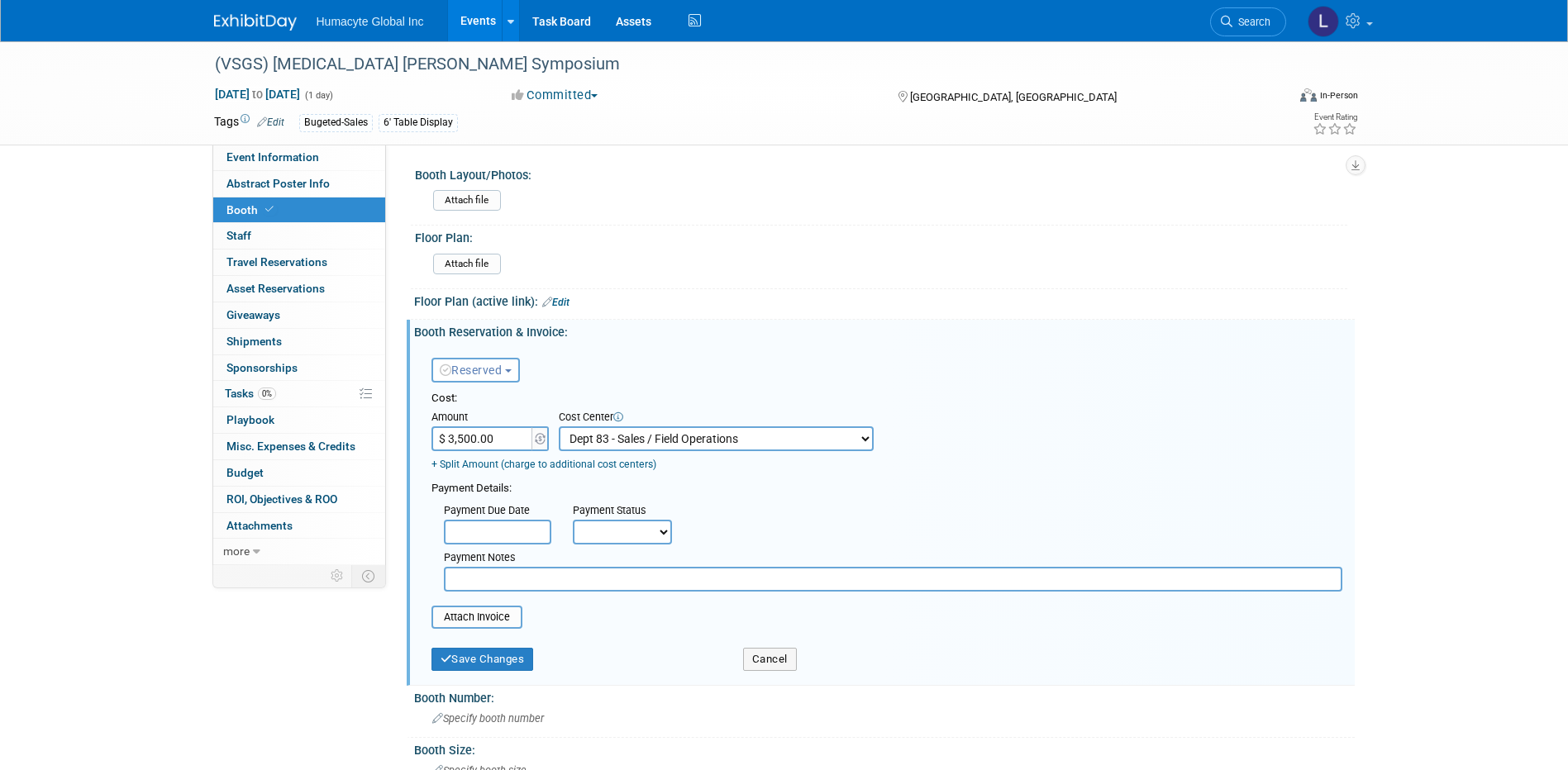
click at [602, 338] on div "Reserved Need to Reserve Reserved No Reservation Required Ideally by:" at bounding box center [885, 509] width 940 height 342
click at [500, 653] on button "Save Changes" at bounding box center [483, 658] width 102 height 23
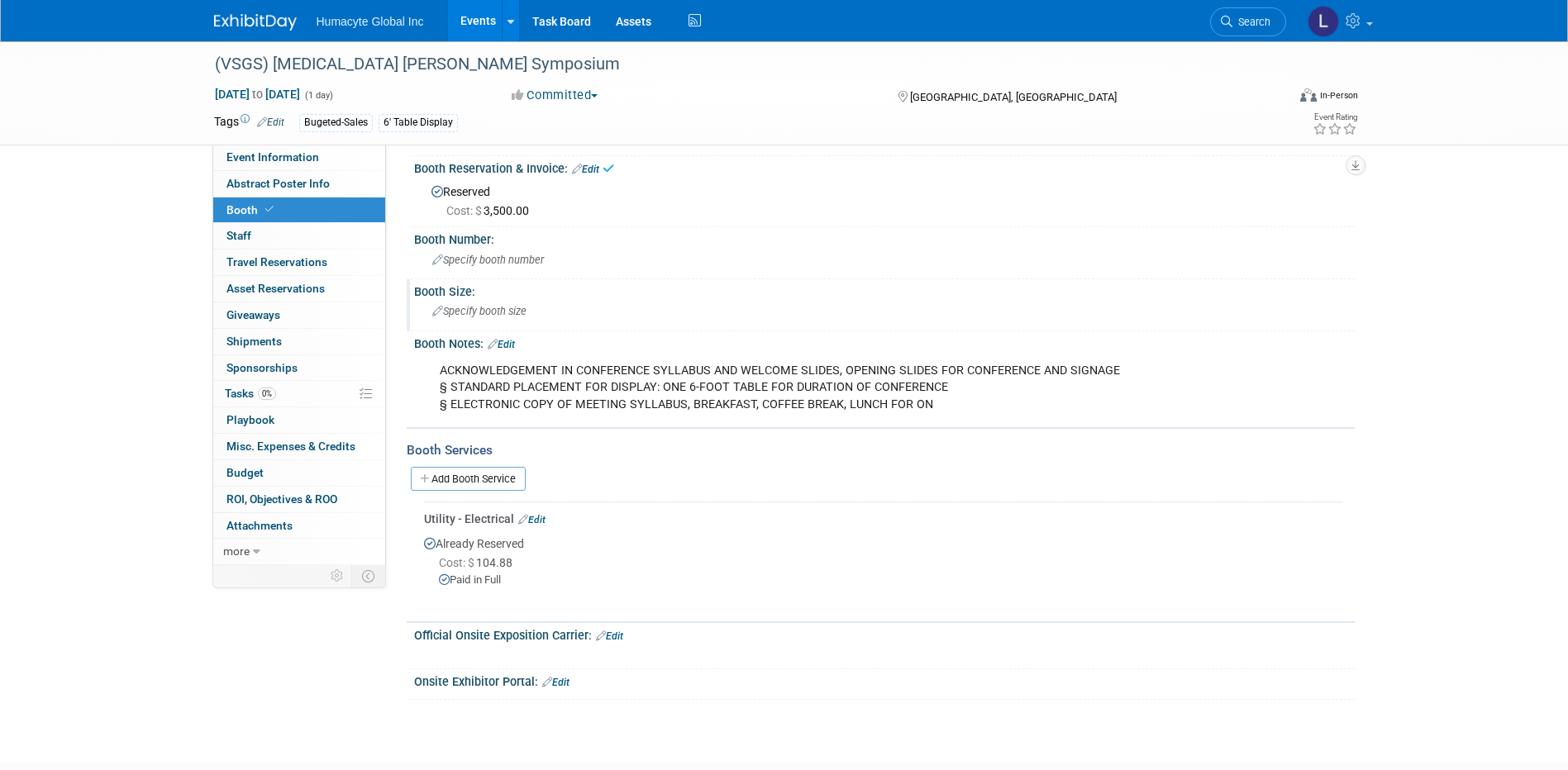
scroll to position [166, 0]
click at [658, 509] on div "Utility - Electrical Edit" at bounding box center [884, 518] width 918 height 16
click at [251, 339] on span "Shipments 0" at bounding box center [254, 341] width 56 height 13
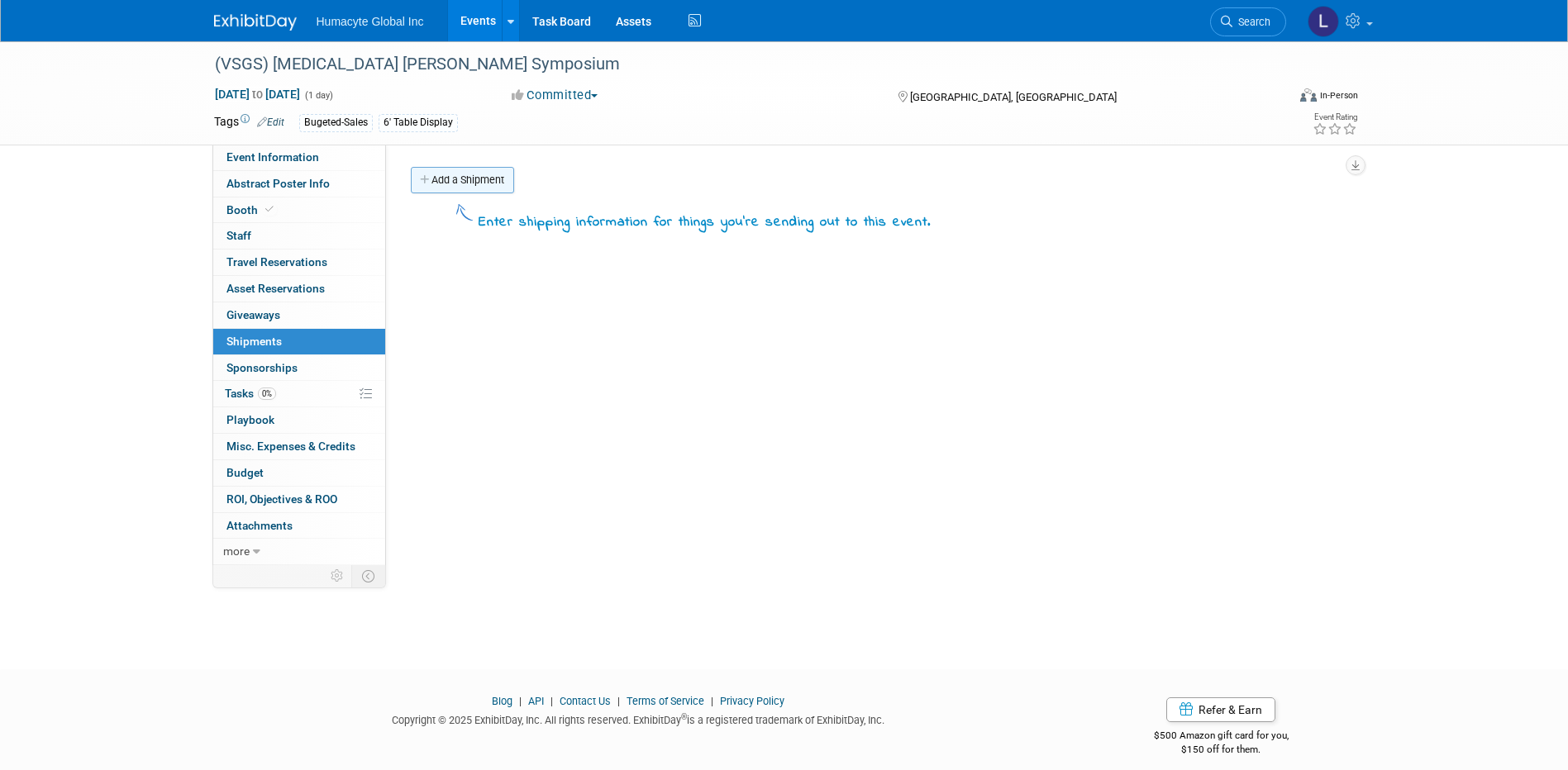
click at [452, 176] on link "Add a Shipment" at bounding box center [462, 180] width 103 height 27
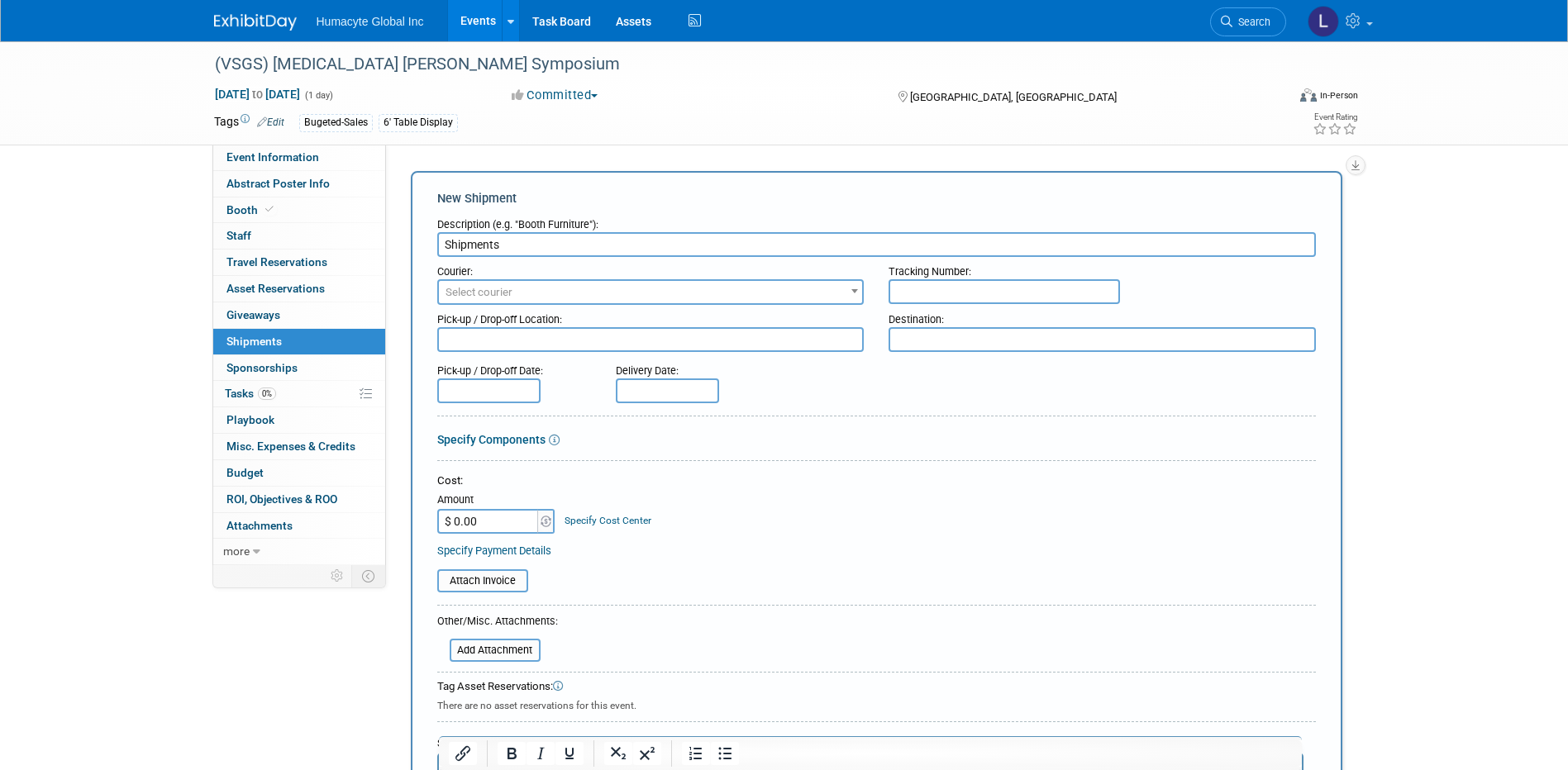
type input "Shipments"
click at [647, 484] on div "Cost:" at bounding box center [876, 481] width 878 height 16
click at [691, 491] on div "Cost: Amount $ 0.00 Specify Cost Center Cost Center -- Not Specified -- Dept 10…" at bounding box center [876, 504] width 878 height 60
click at [100, 574] on div "(VSGS) Vascular Surgery Gaspar Symposium Sep 4, 2025 to Sep 4, 2025 (1 day) Sep…" at bounding box center [784, 492] width 1568 height 903
click at [476, 22] on link "Events" at bounding box center [478, 20] width 60 height 41
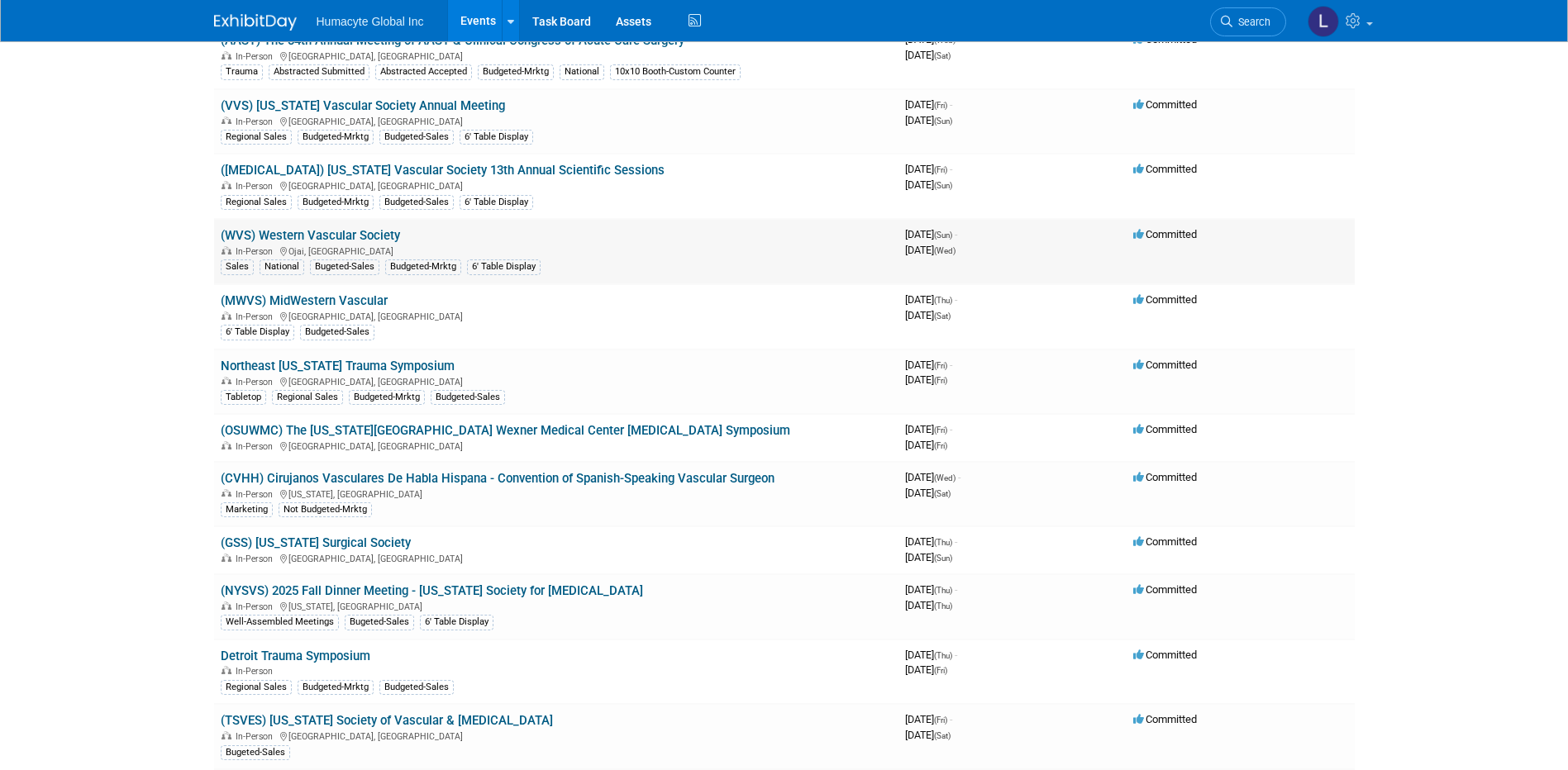
scroll to position [1322, 0]
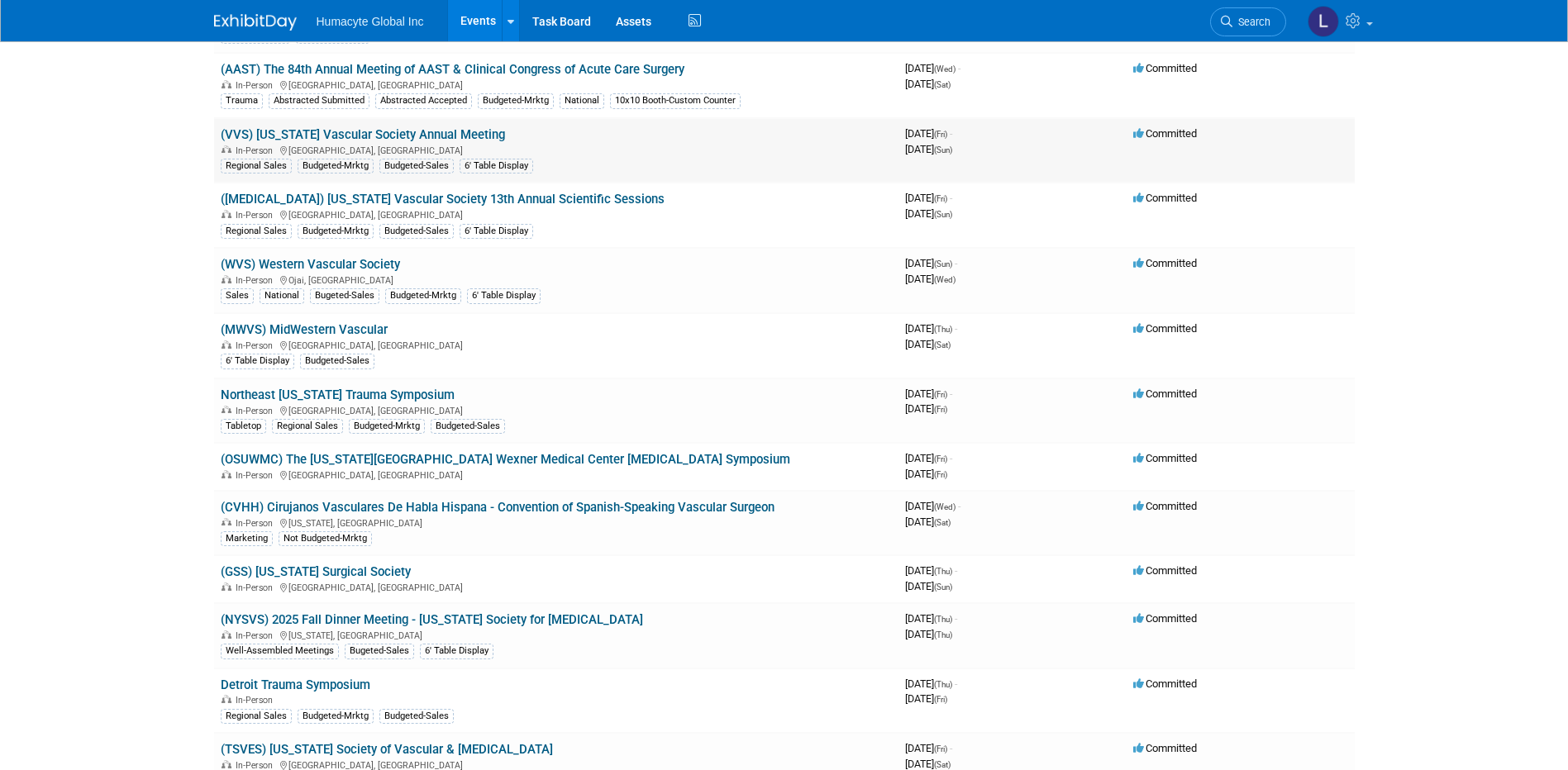
click at [343, 140] on link "(VVS) [US_STATE] Vascular Society Annual Meeting" at bounding box center [362, 134] width 285 height 15
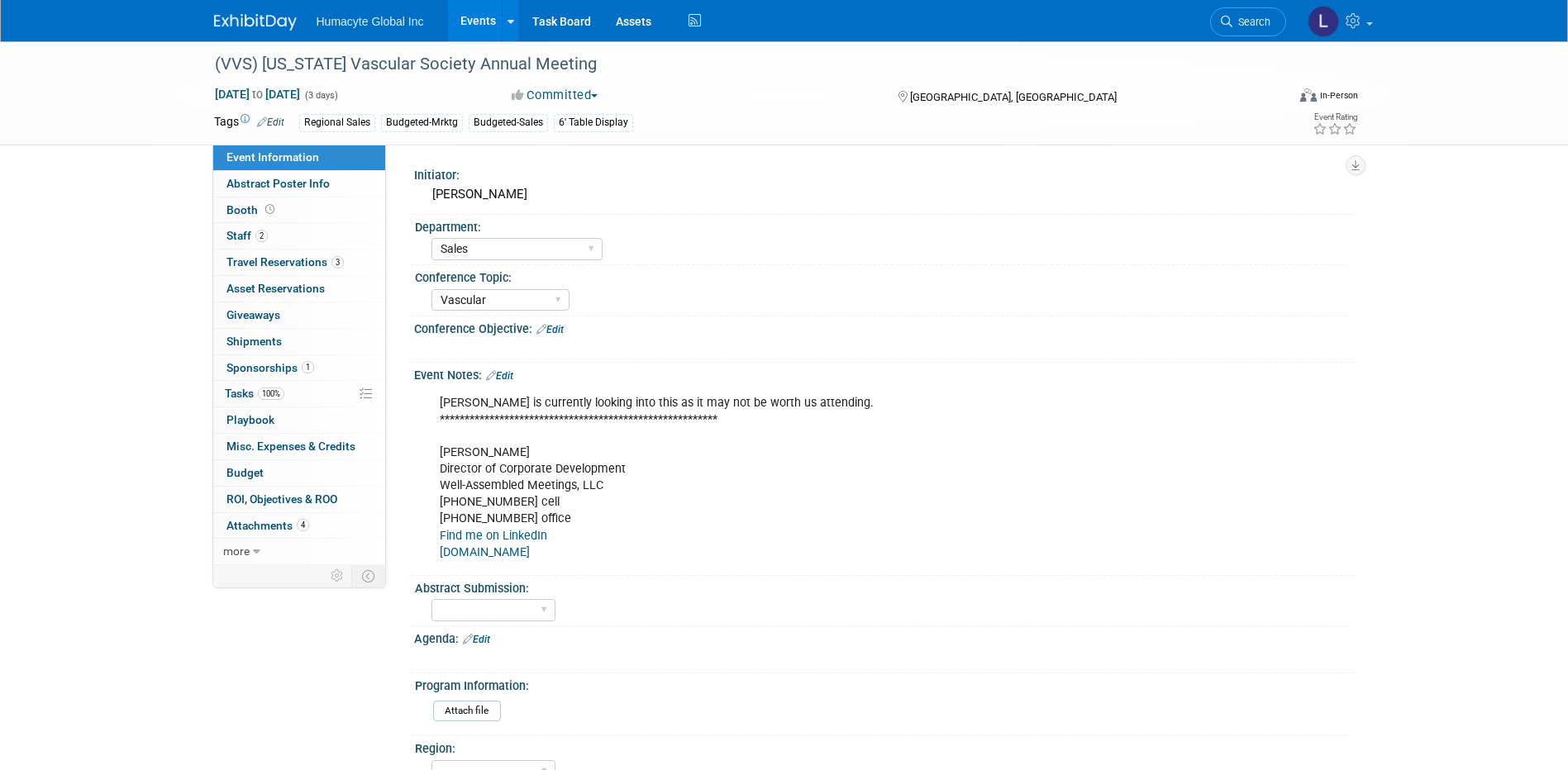
select select "Sales"
select select "Vascular"
click at [240, 473] on span "Budget" at bounding box center [245, 473] width 38 height 13
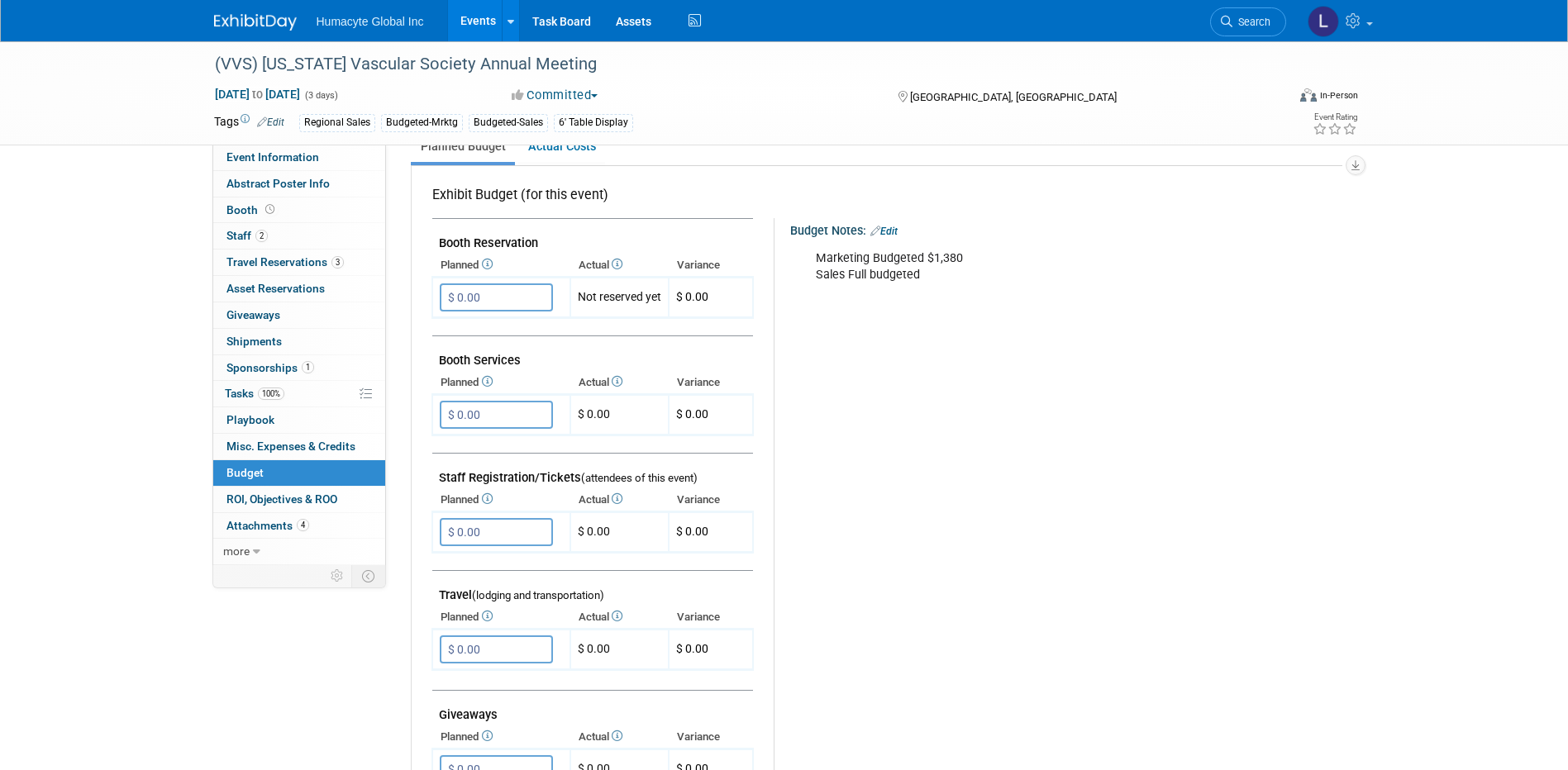
scroll to position [248, 0]
click at [510, 295] on input "$ 0.00" at bounding box center [497, 296] width 113 height 28
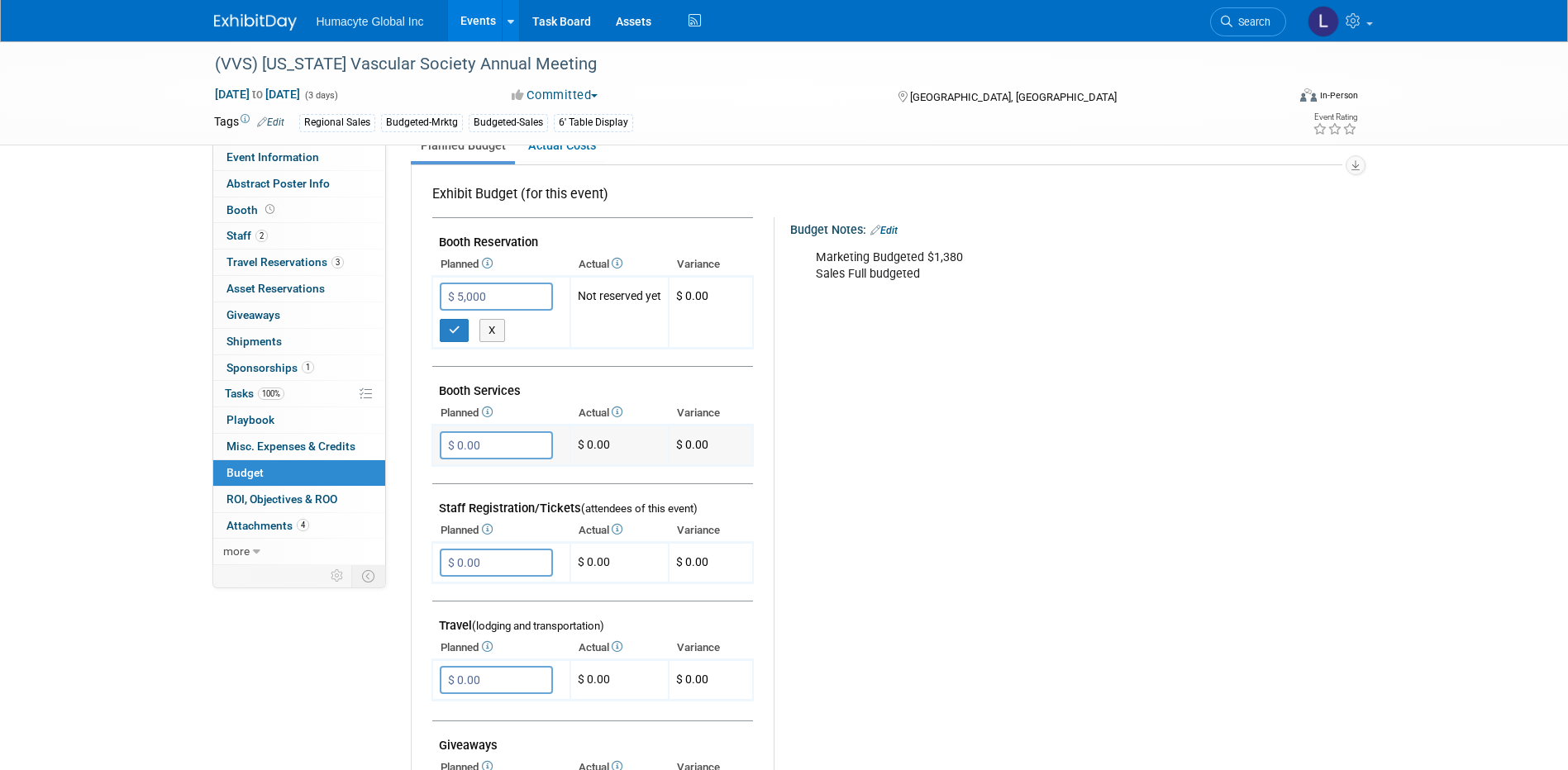
type input "$ 5,000.00"
click at [483, 454] on input "$ 0.00" at bounding box center [497, 445] width 113 height 28
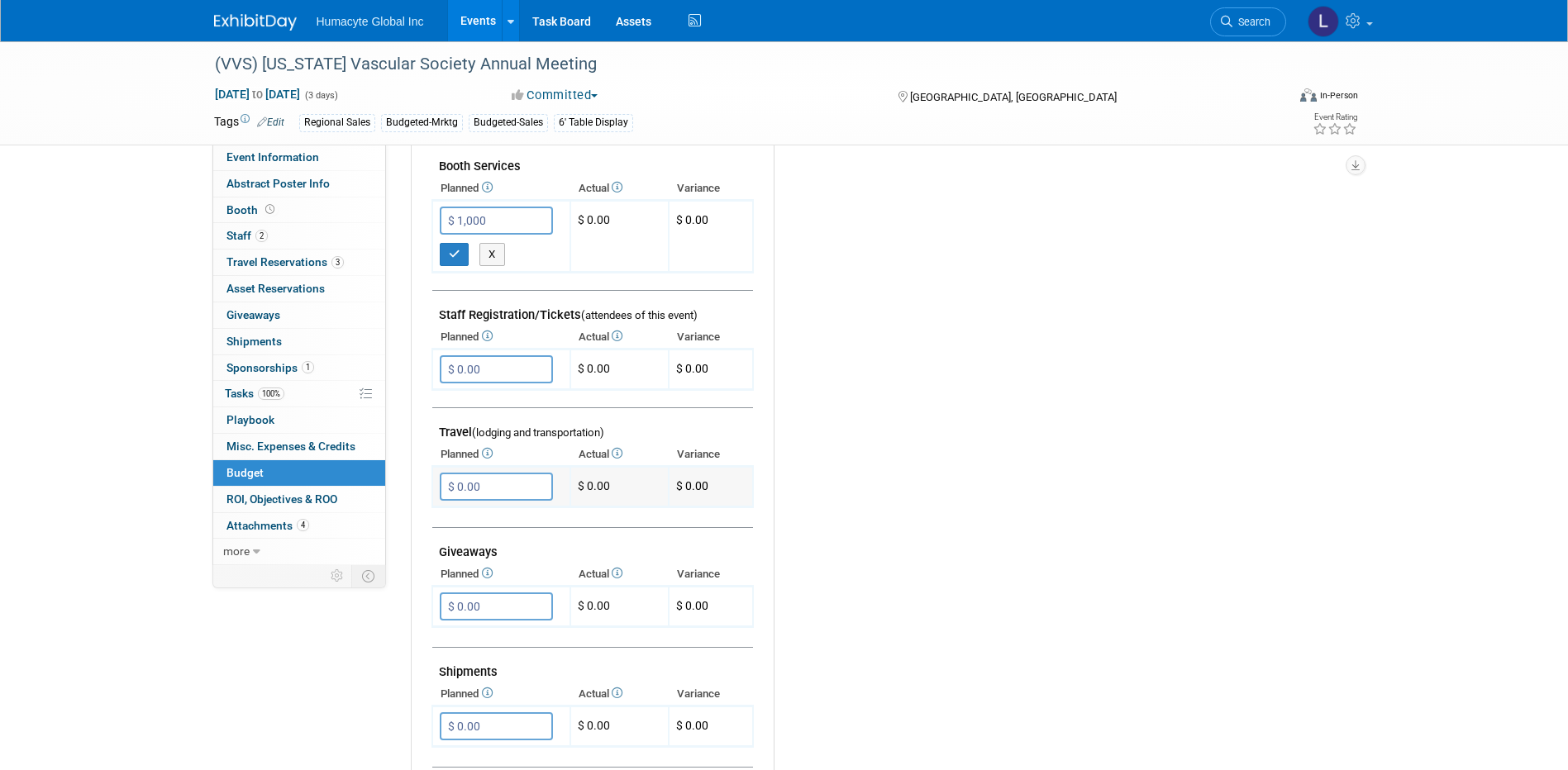
scroll to position [496, 0]
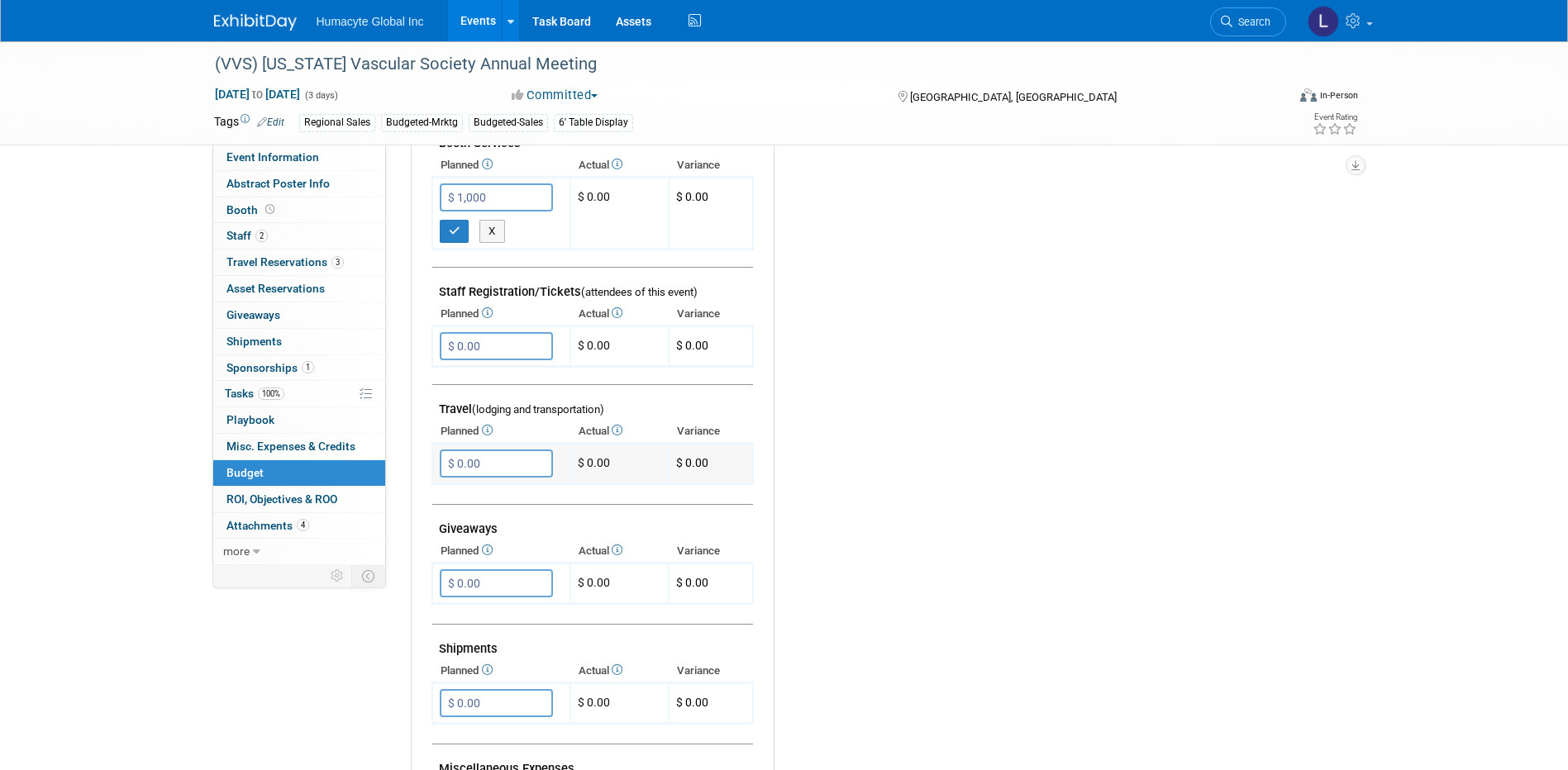
type input "$ 1,000.00"
click at [516, 474] on input "$ 0.00" at bounding box center [497, 464] width 113 height 28
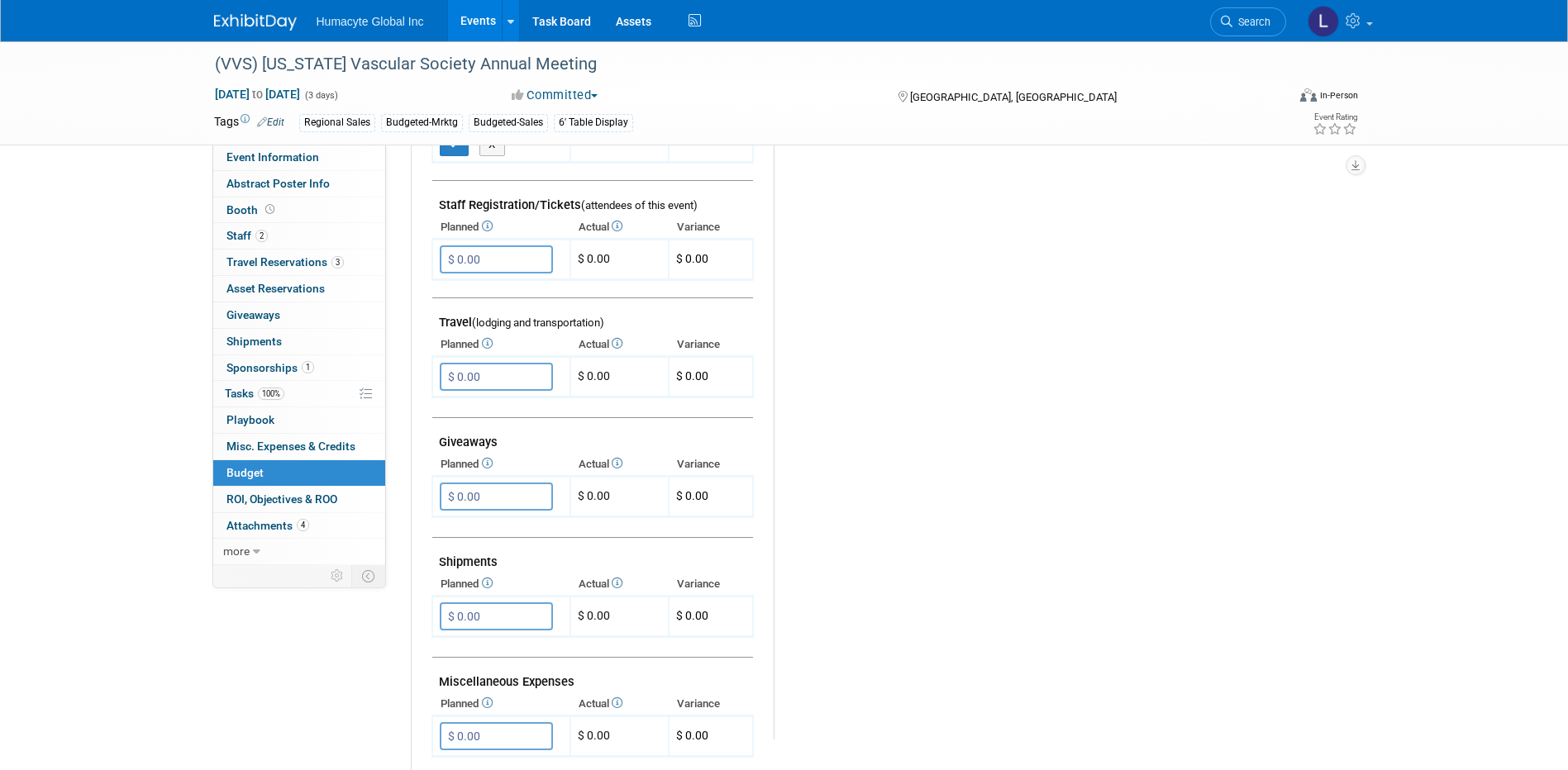
scroll to position [743, 0]
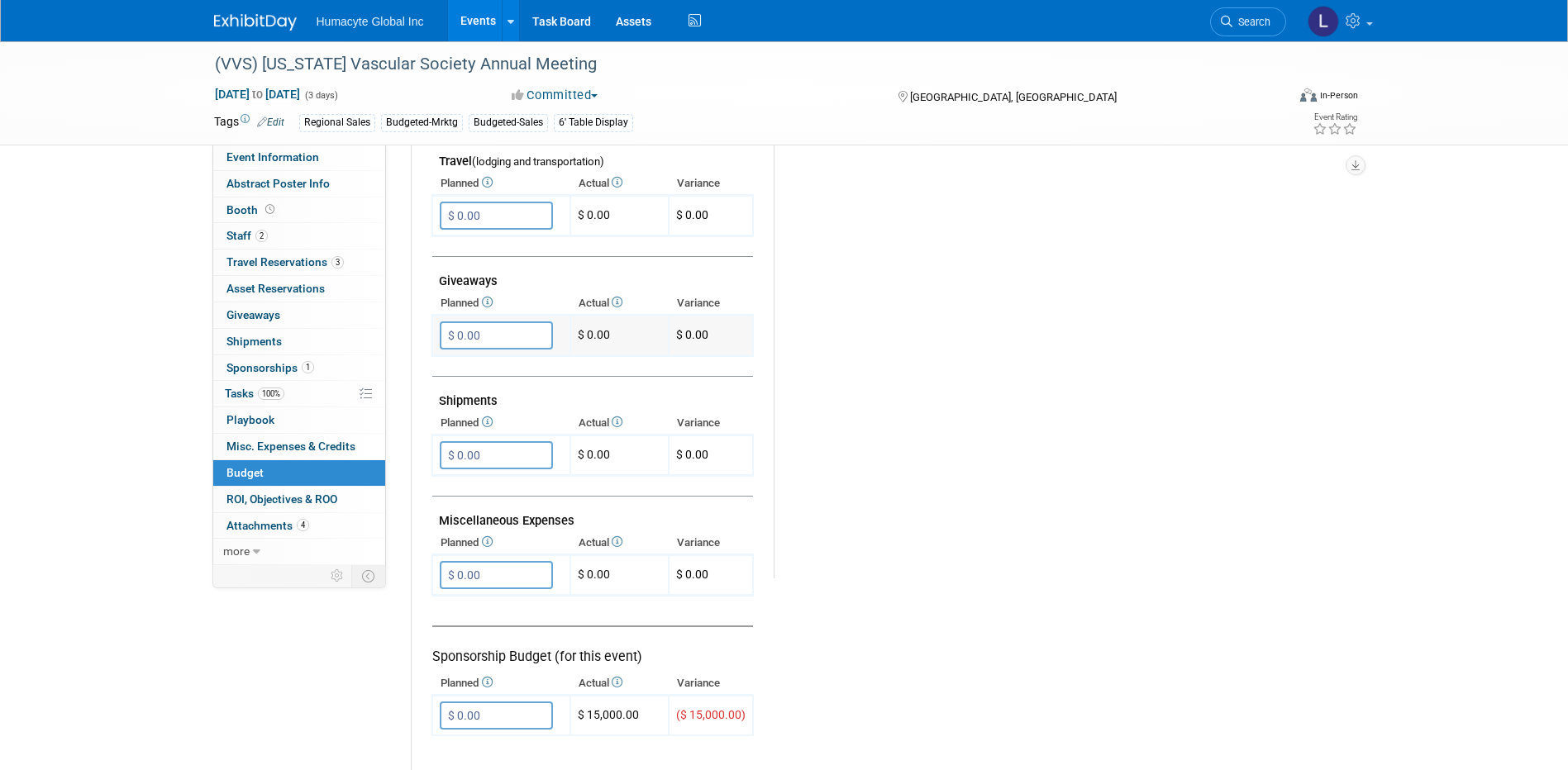
click at [526, 347] on input "$ 0.00" at bounding box center [497, 335] width 113 height 28
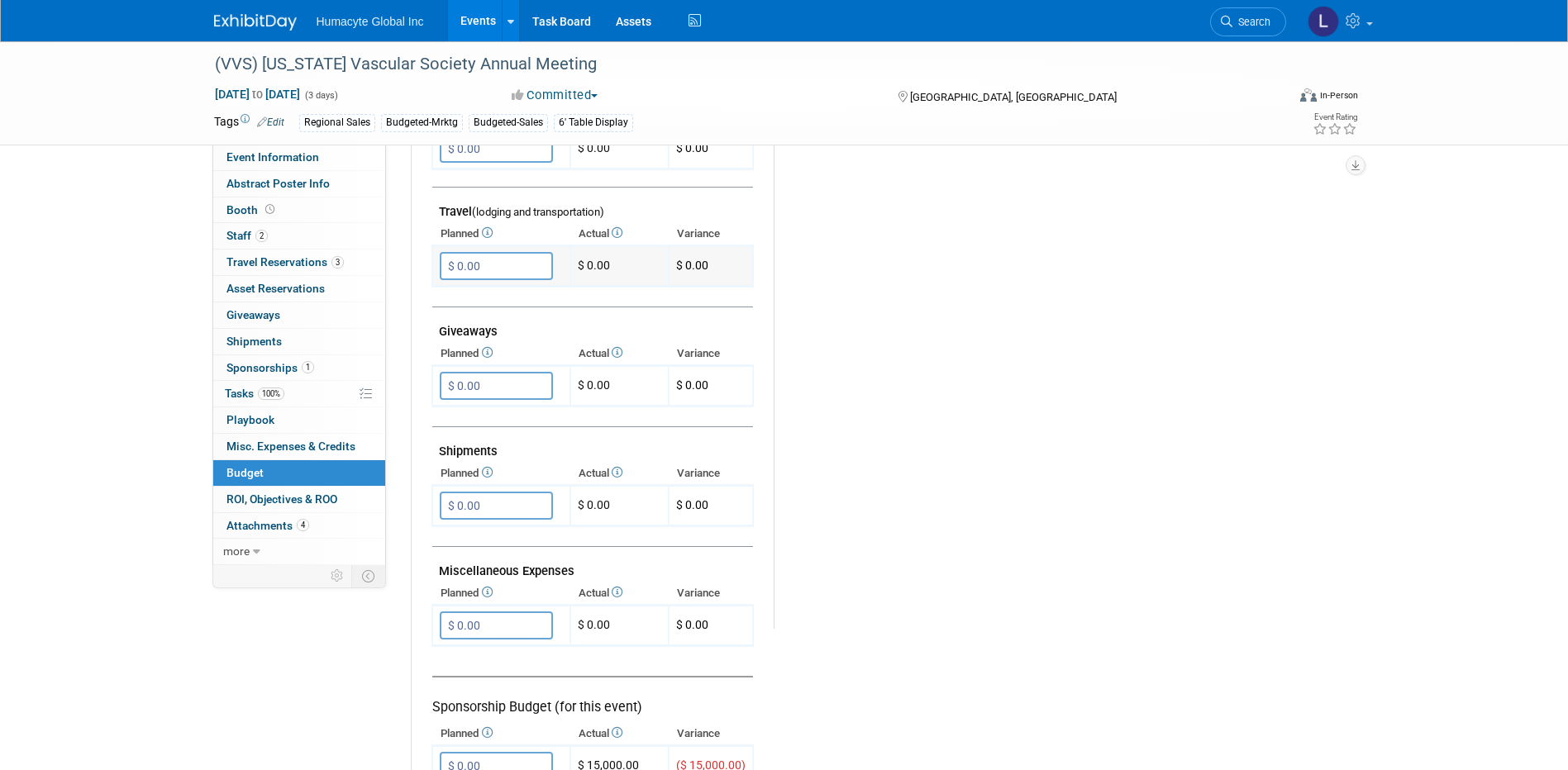
scroll to position [496, 0]
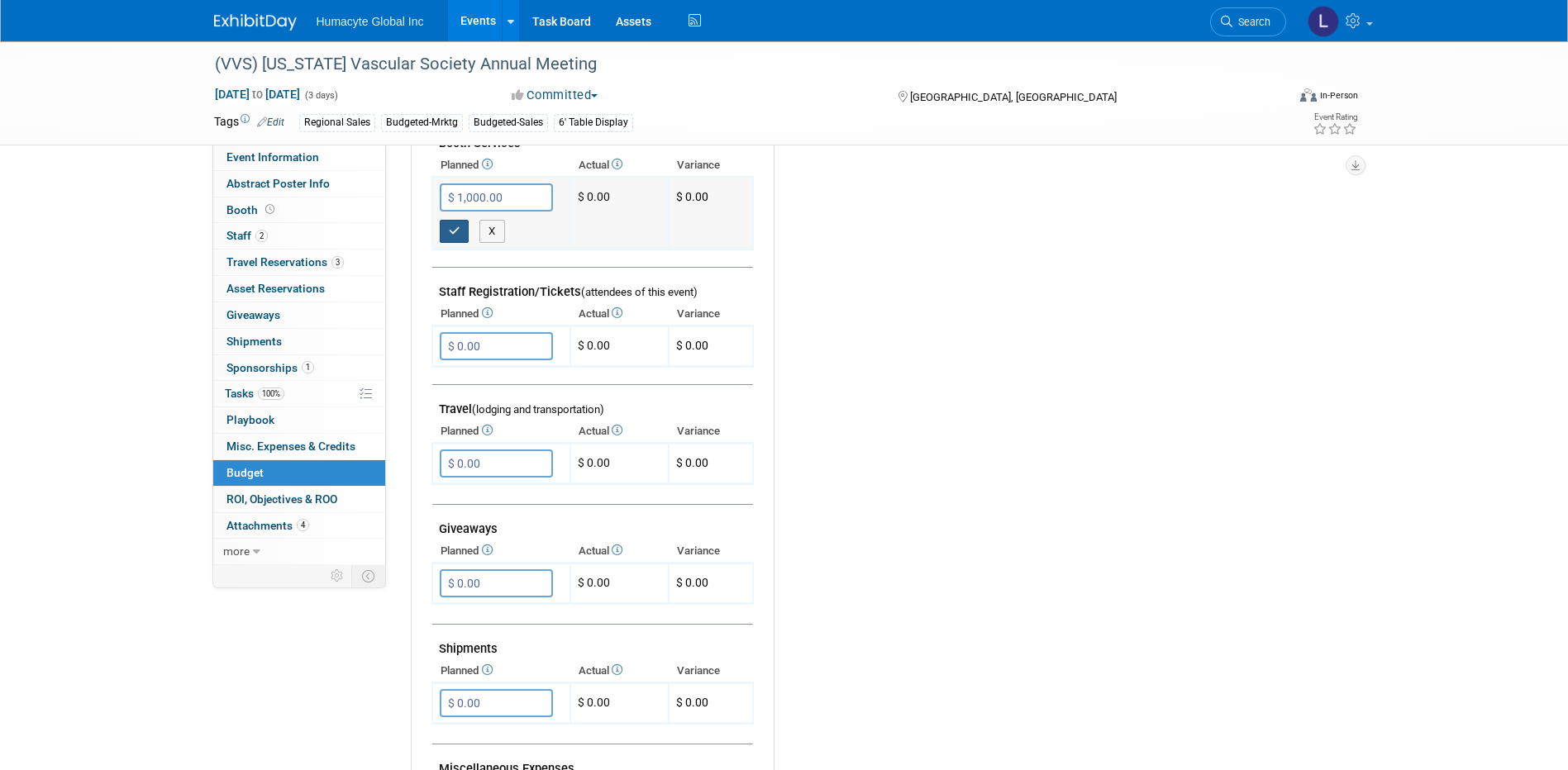
click at [451, 233] on icon "button" at bounding box center [455, 231] width 12 height 11
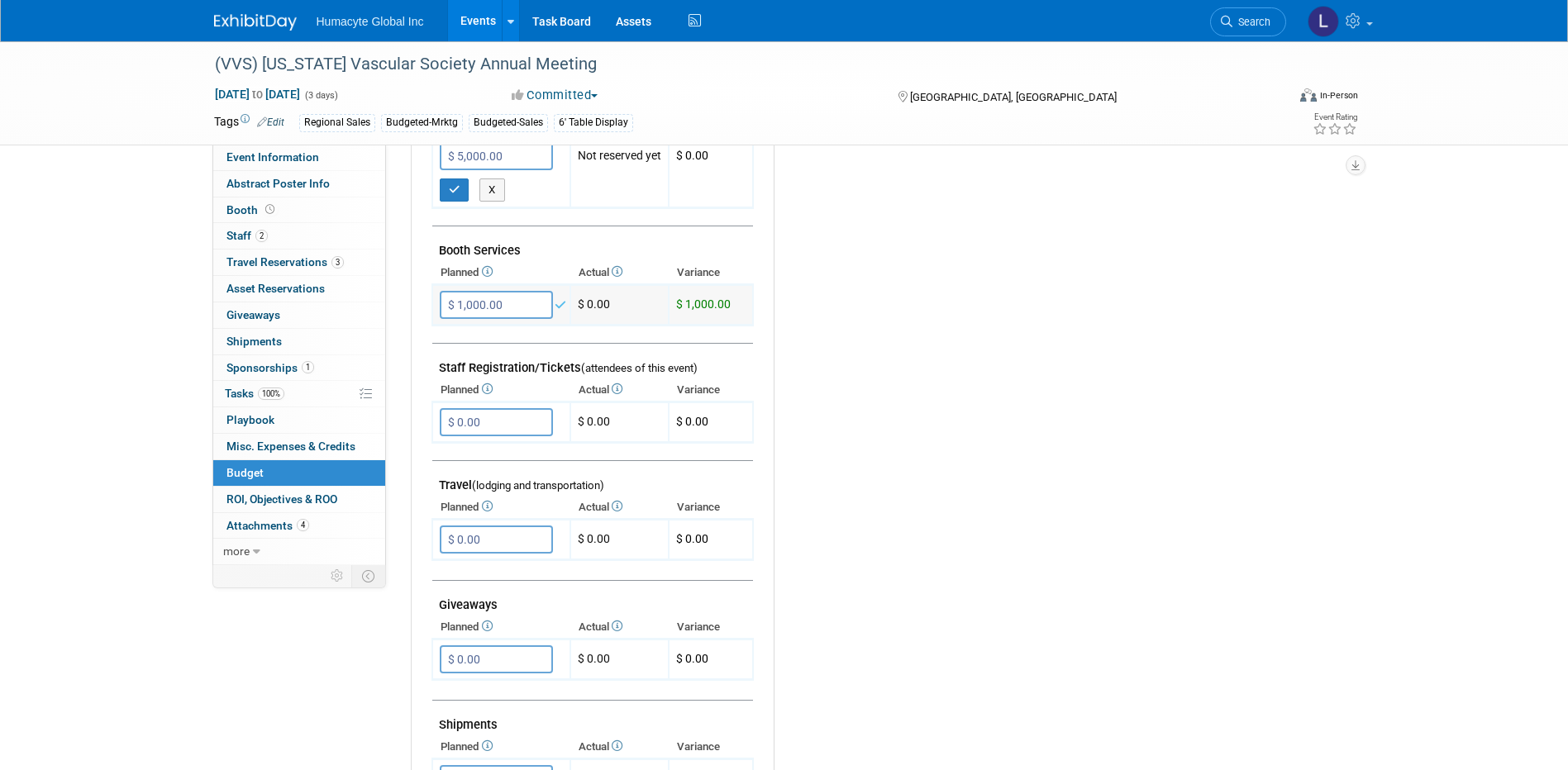
scroll to position [248, 0]
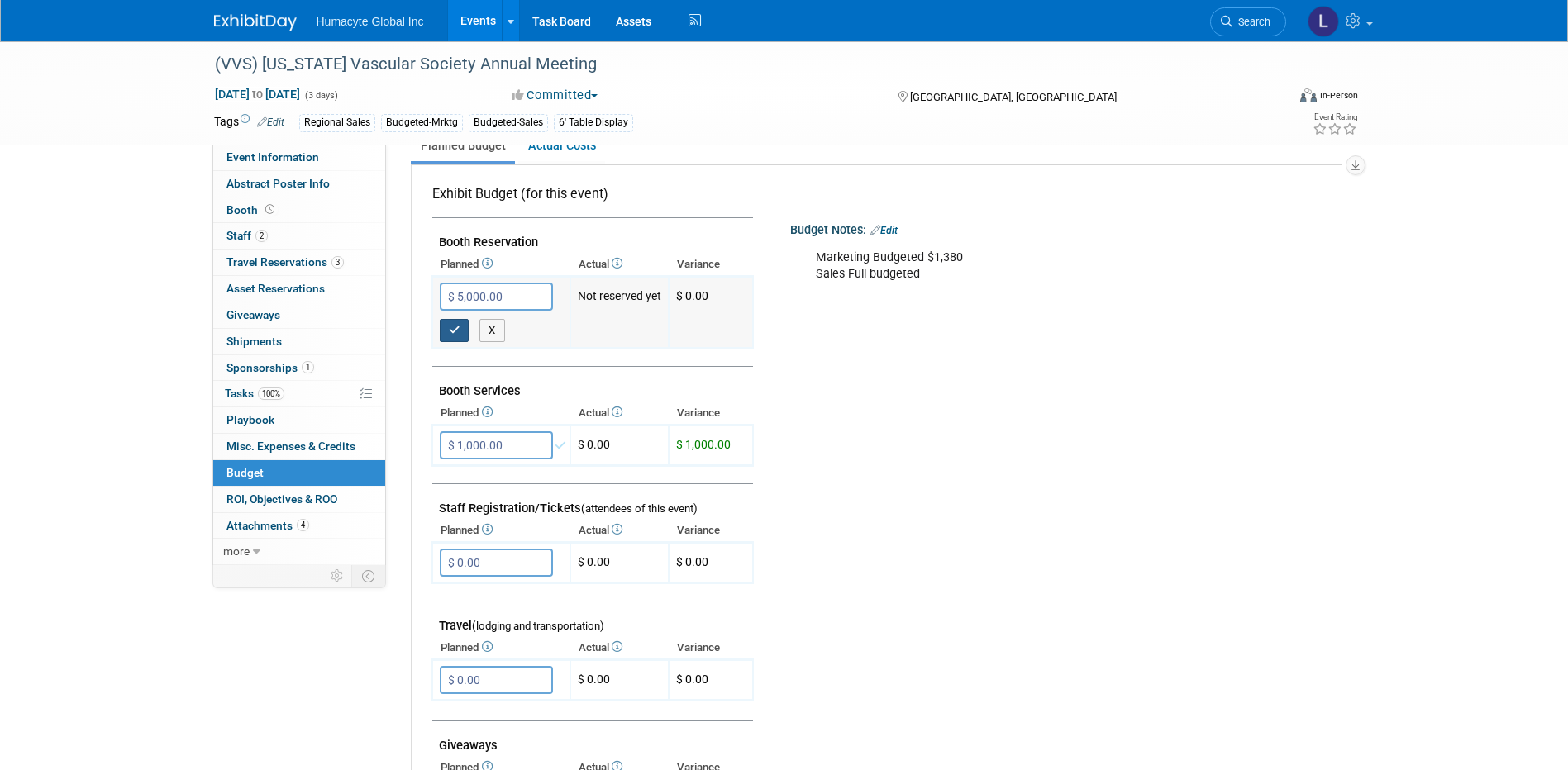
click at [445, 329] on button "button" at bounding box center [455, 330] width 30 height 23
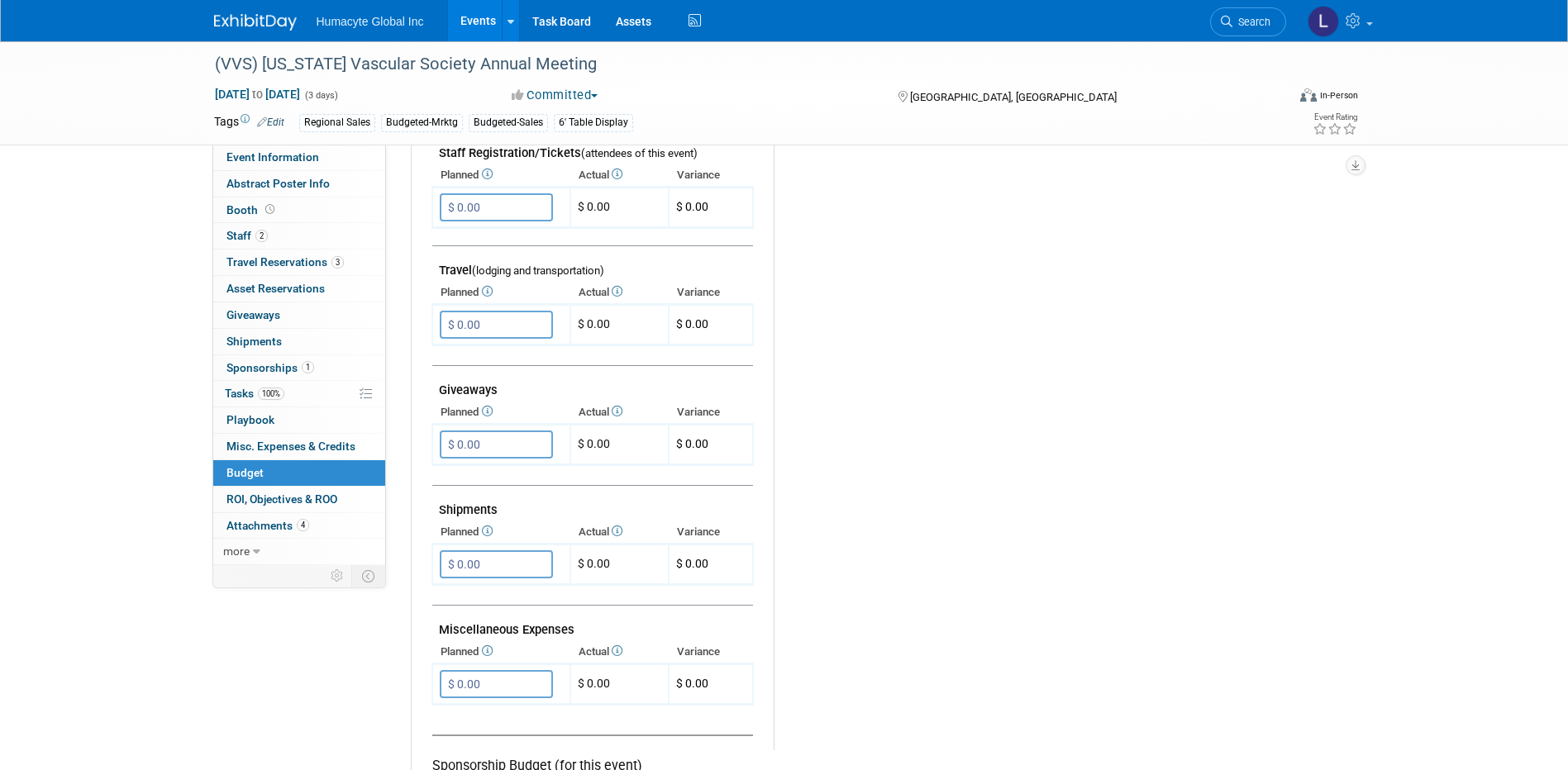
scroll to position [578, 0]
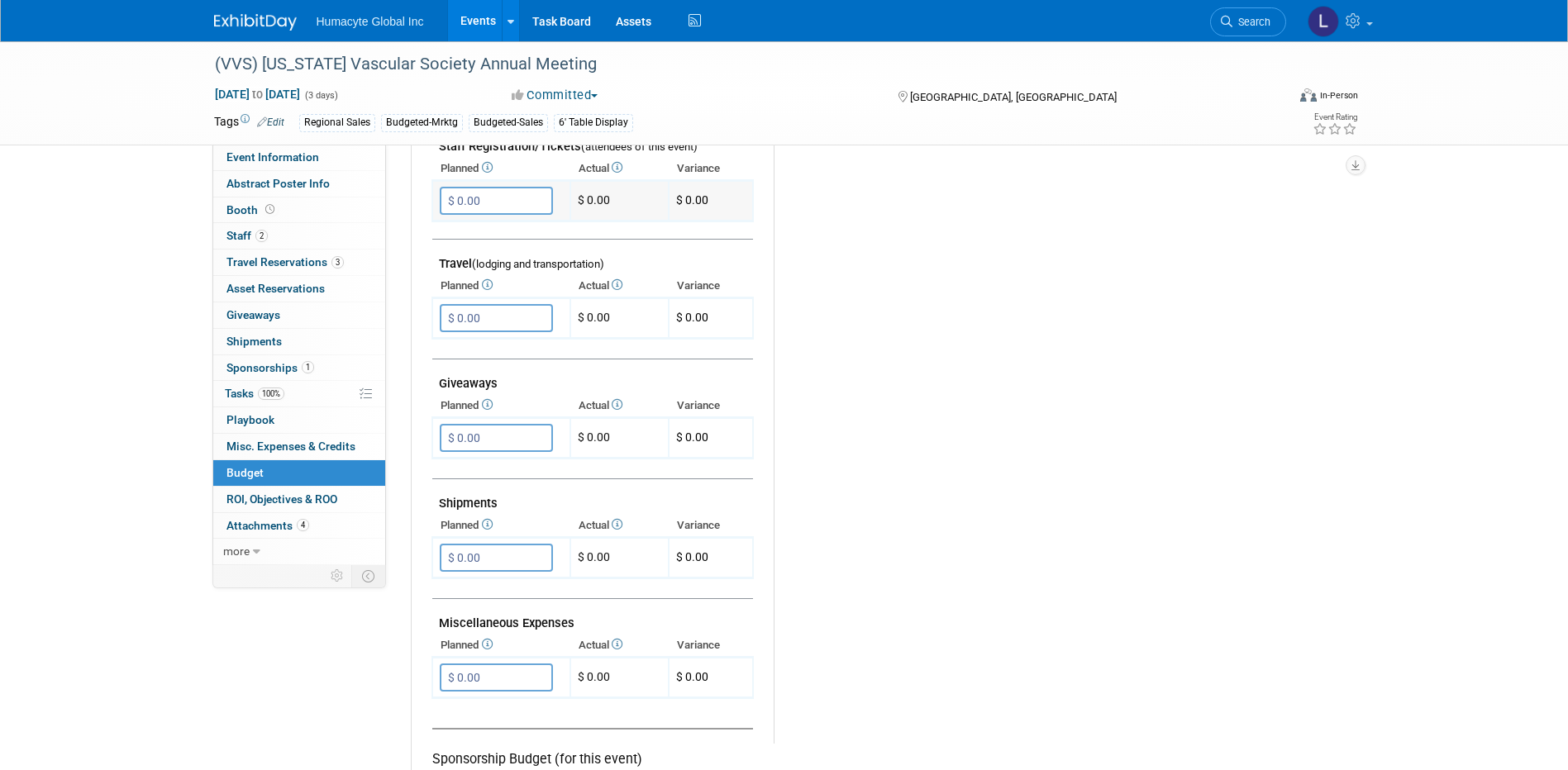
click at [491, 215] on input "$ 0.00" at bounding box center [497, 200] width 113 height 28
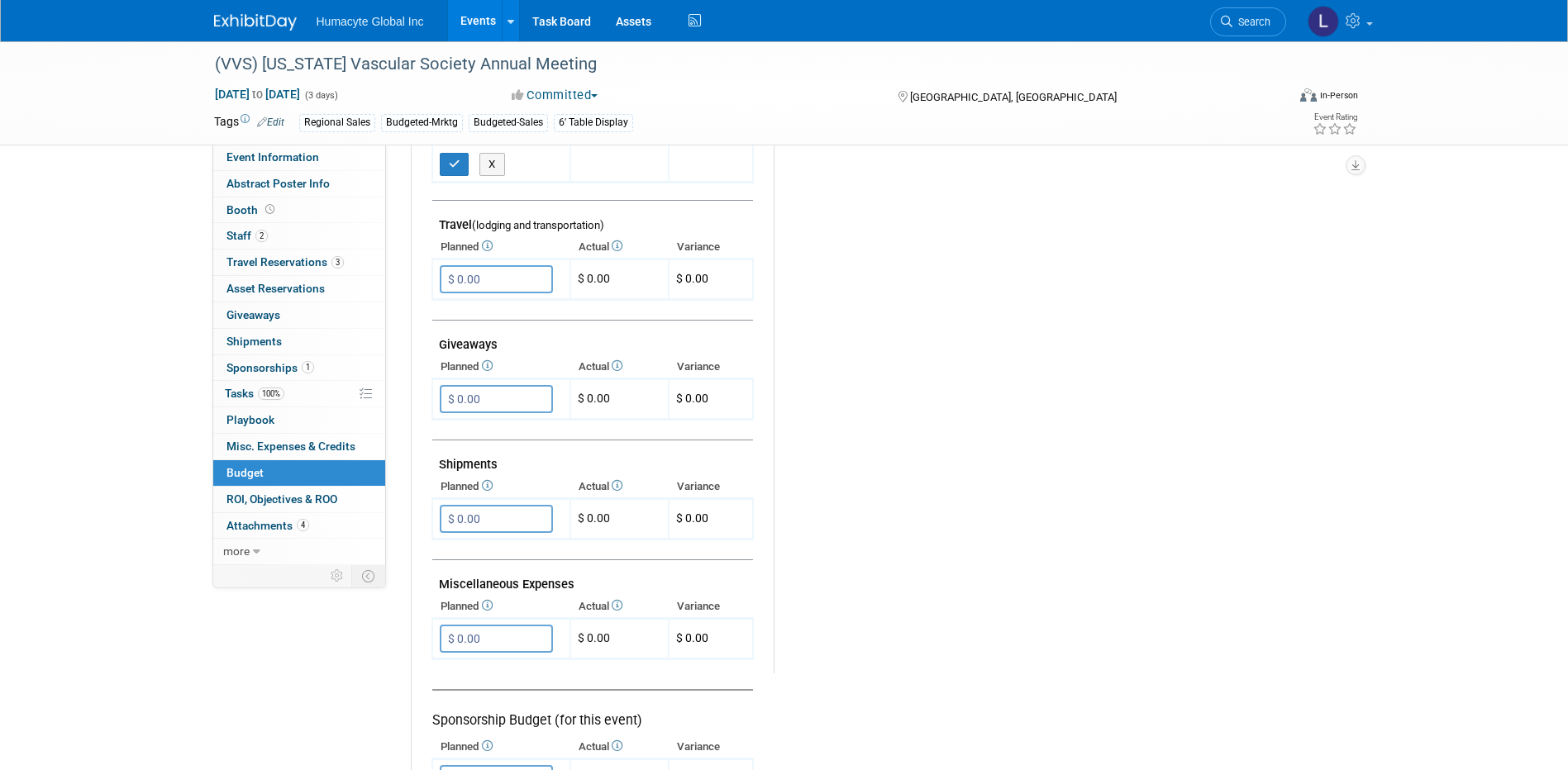
scroll to position [743, 0]
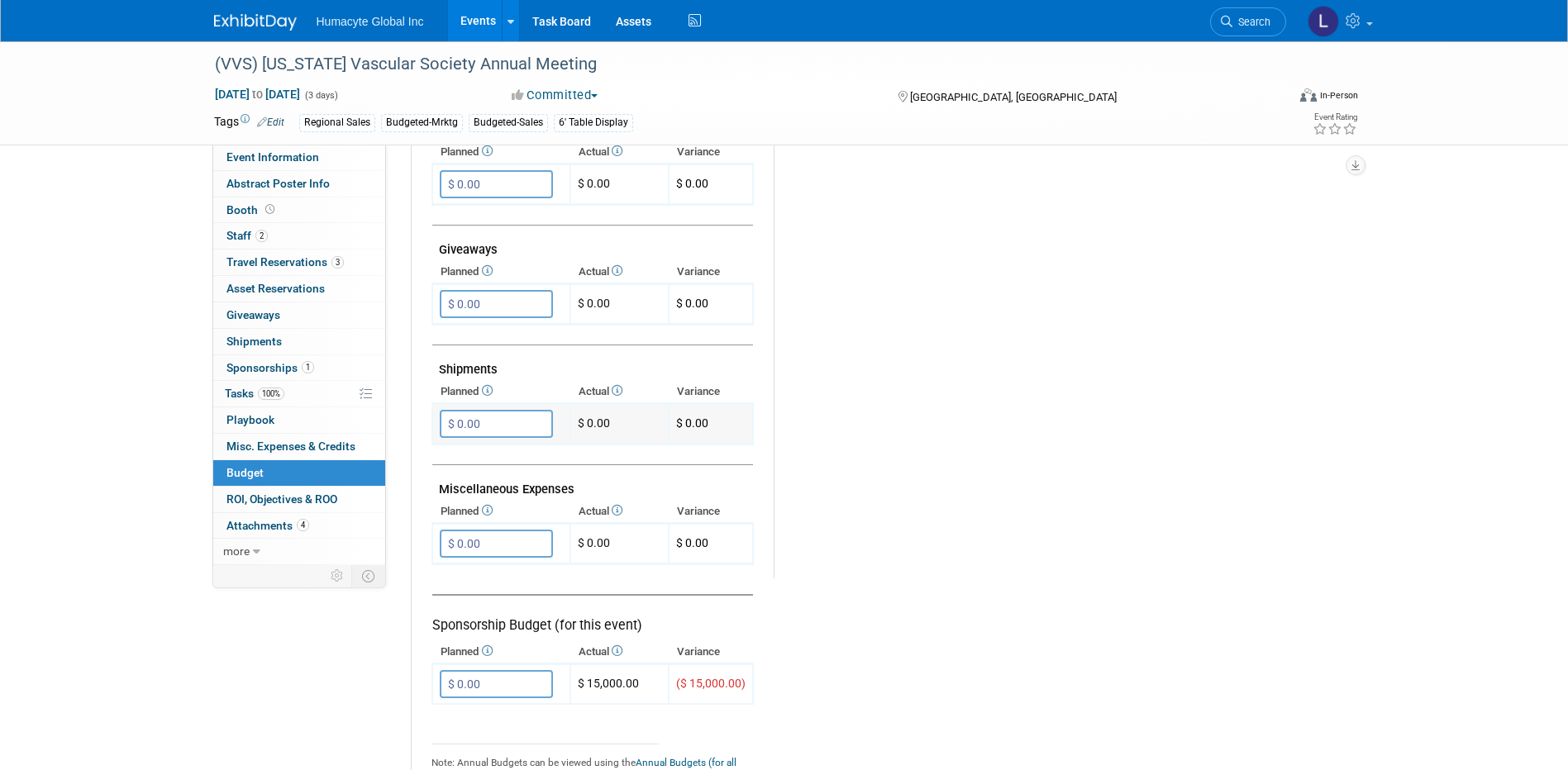
type input "$ 1,000.00"
click at [499, 424] on input "$ 0.00" at bounding box center [497, 423] width 113 height 28
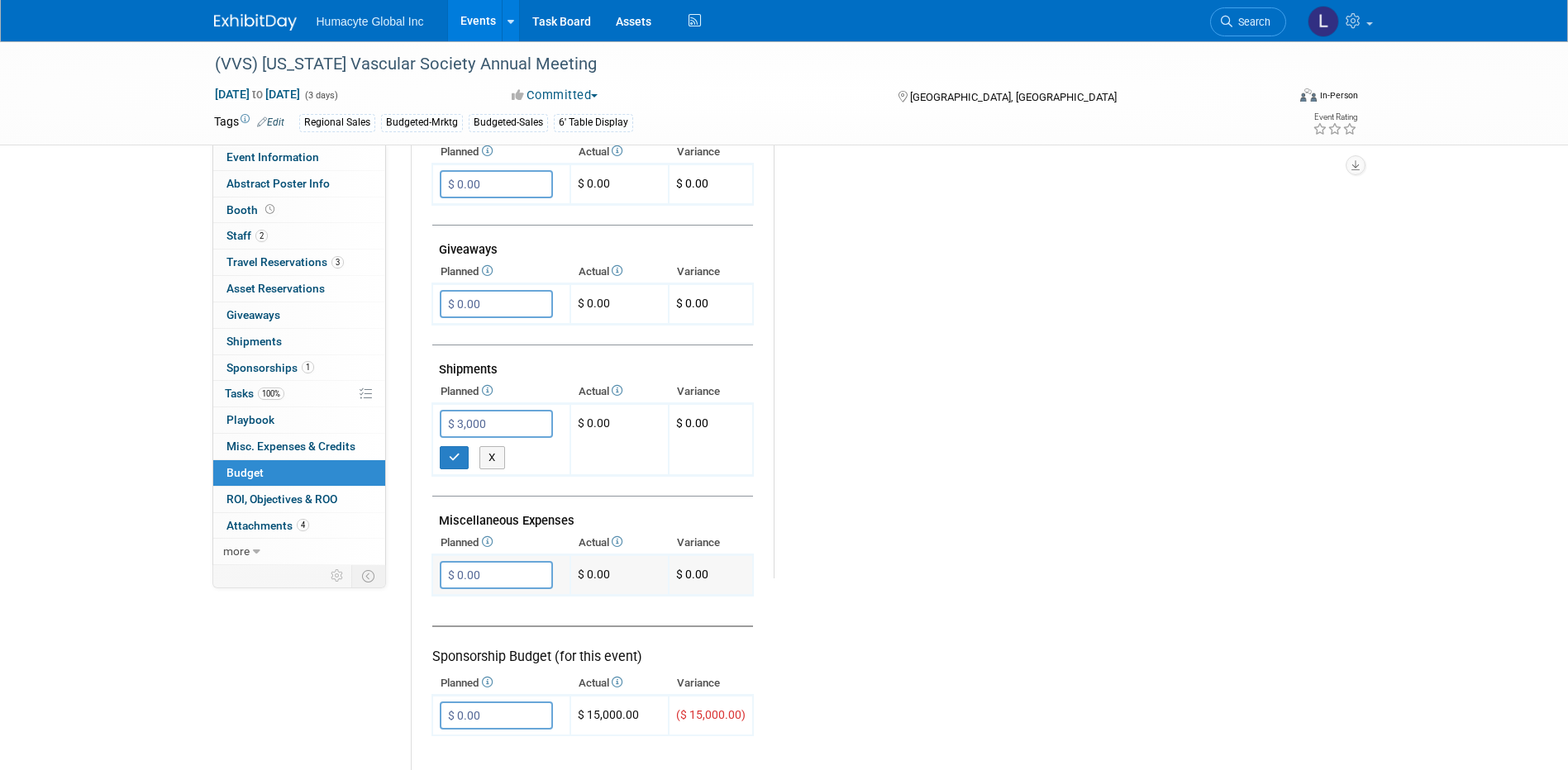
type input "$ 3,000.00"
click at [484, 572] on input "$ 0.00" at bounding box center [497, 574] width 113 height 28
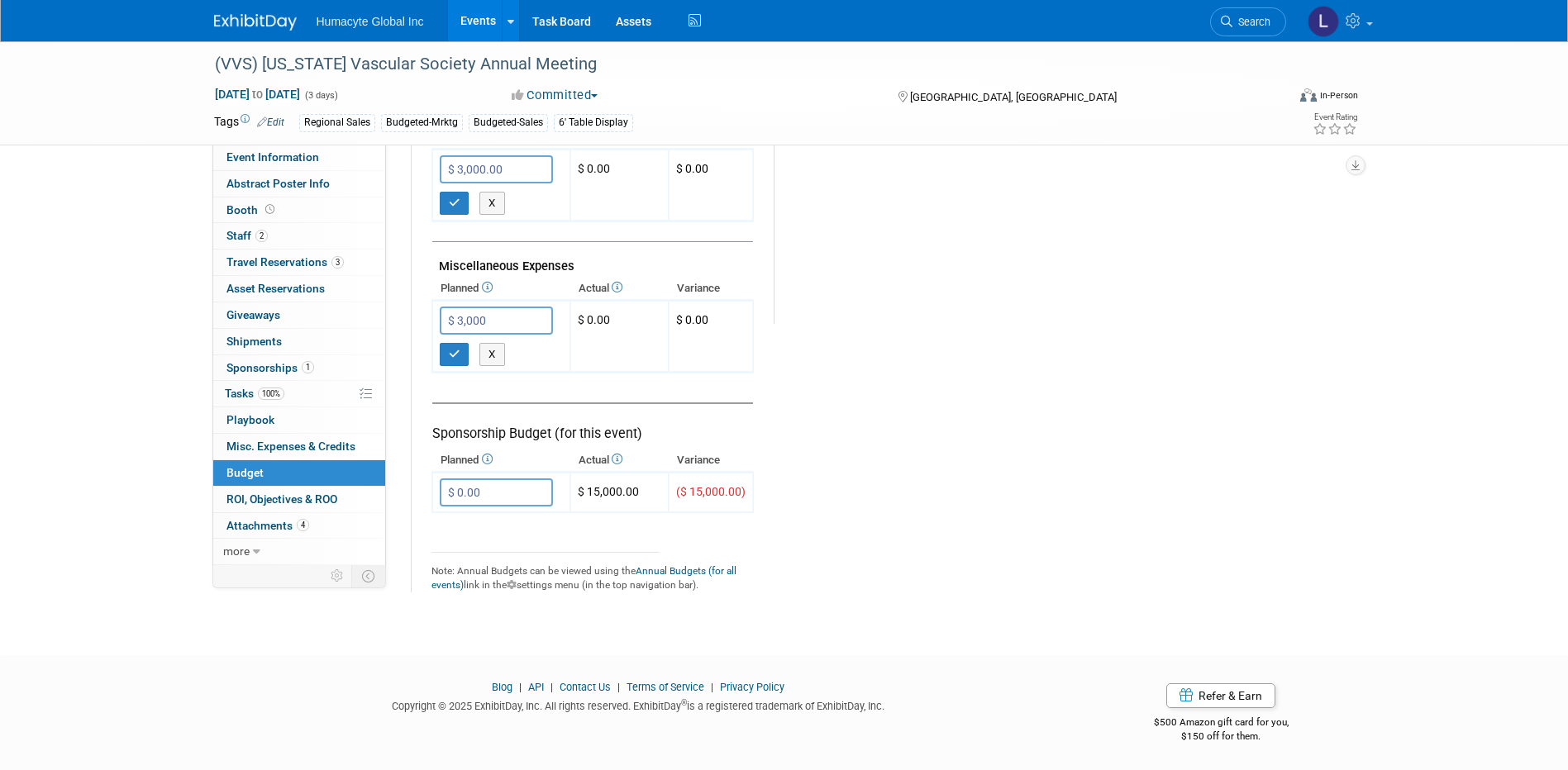
scroll to position [999, 0]
type input "$ 3,000.00"
click at [499, 491] on input "$ 0.00" at bounding box center [497, 491] width 113 height 28
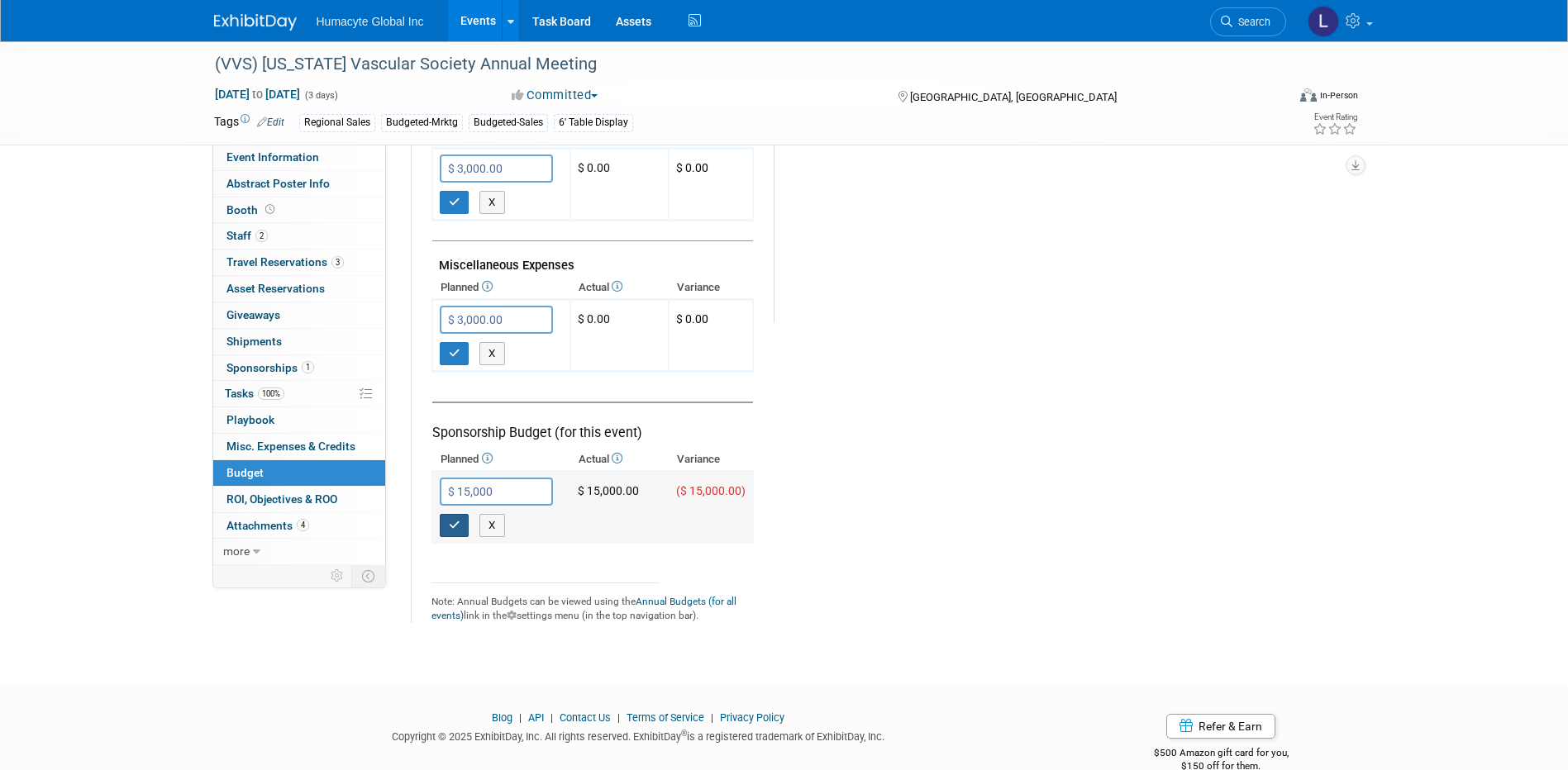
type input "$ 15,000.00"
click at [456, 519] on button "button" at bounding box center [455, 525] width 30 height 23
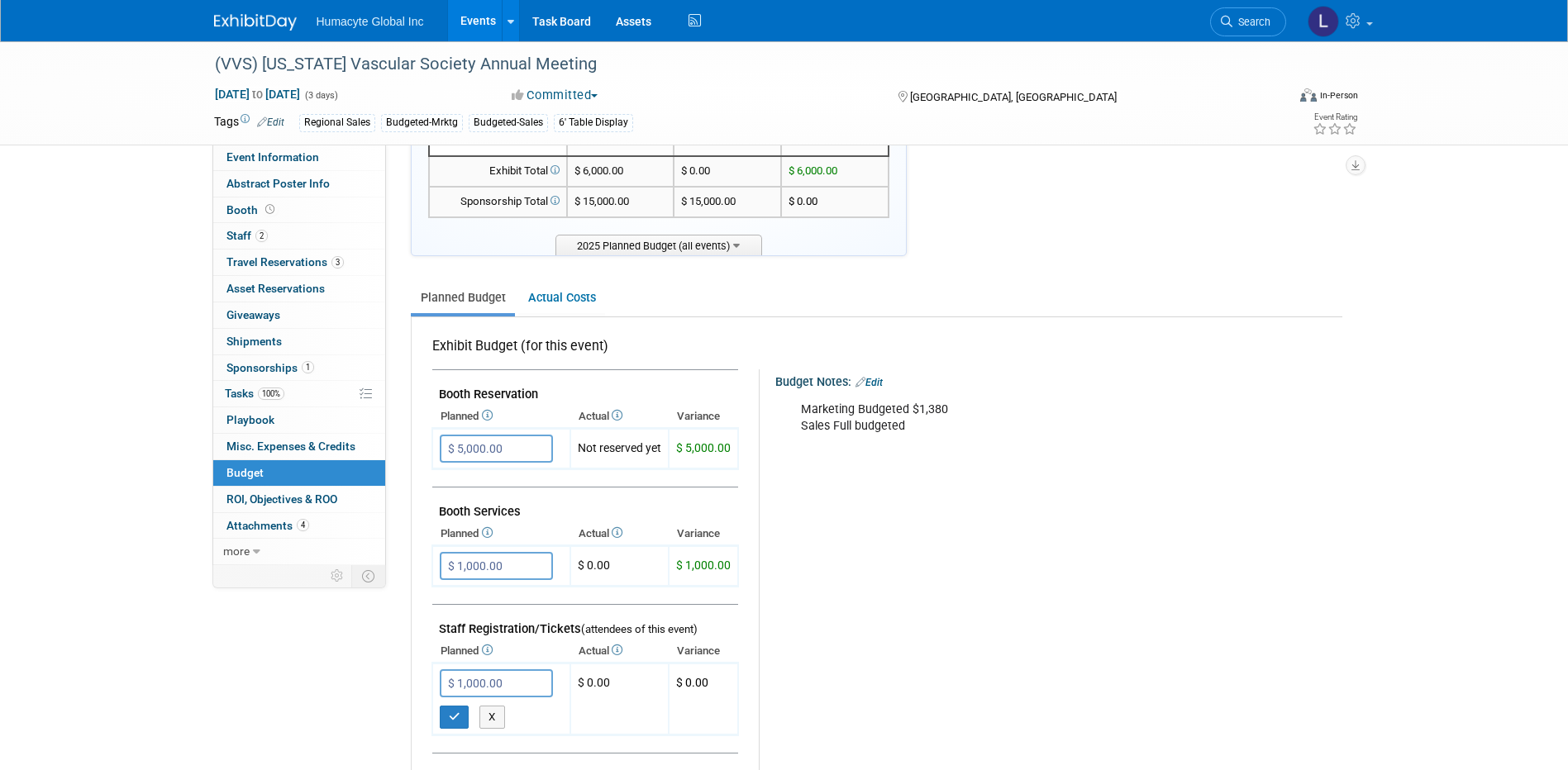
scroll to position [248, 0]
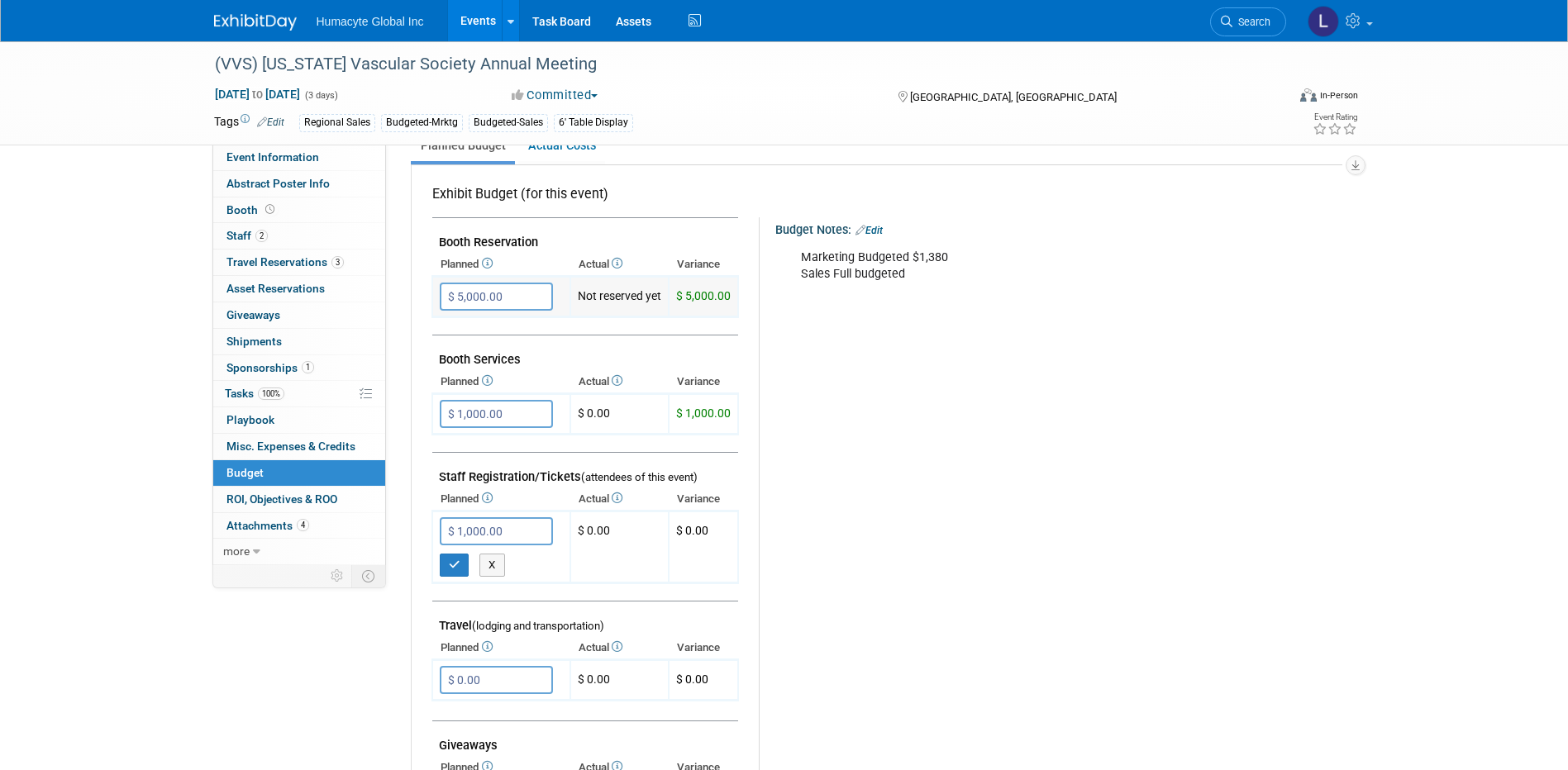
click at [514, 304] on input "$ 5,000.00" at bounding box center [497, 296] width 113 height 28
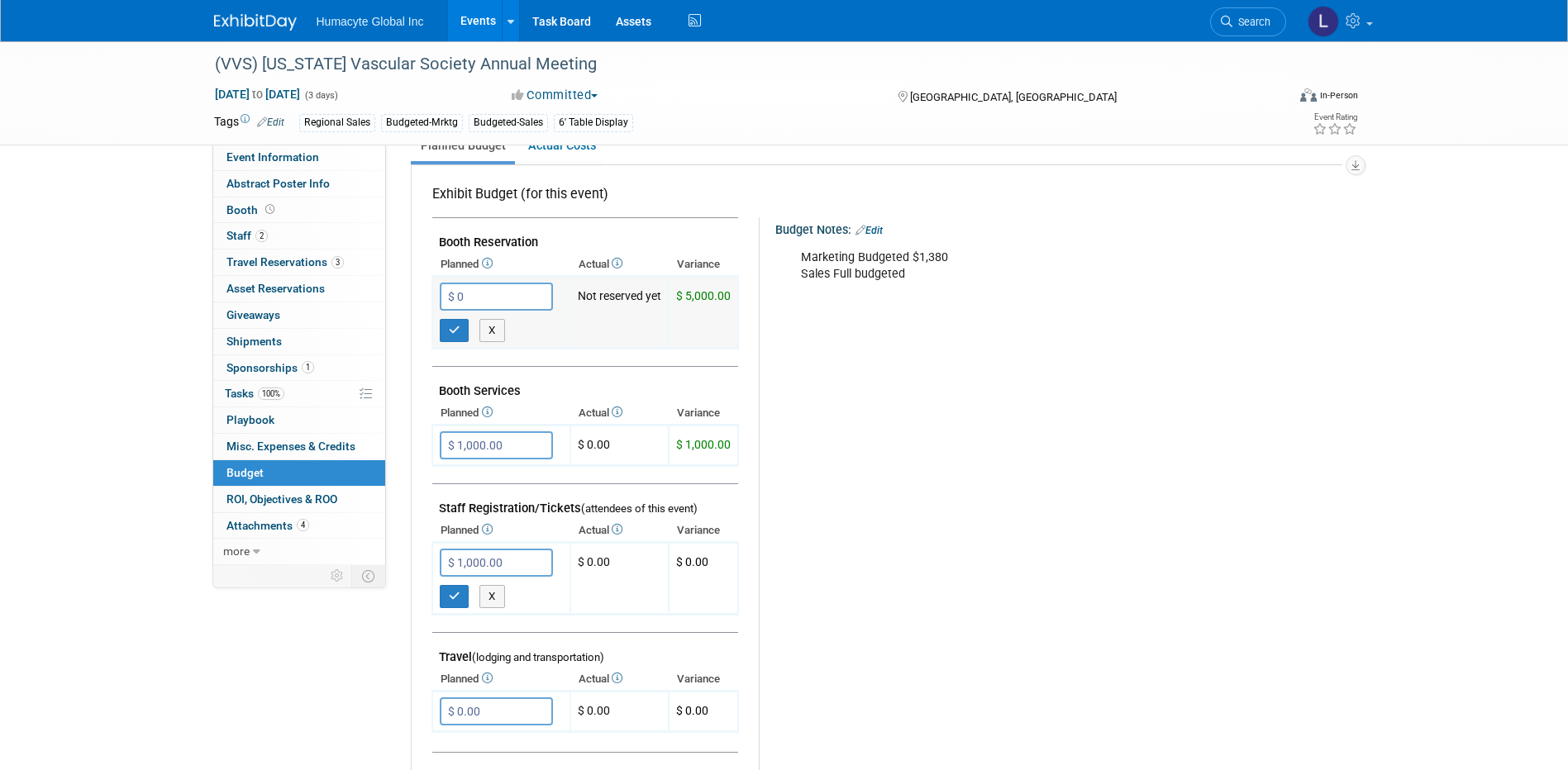
type input "$ 0.00"
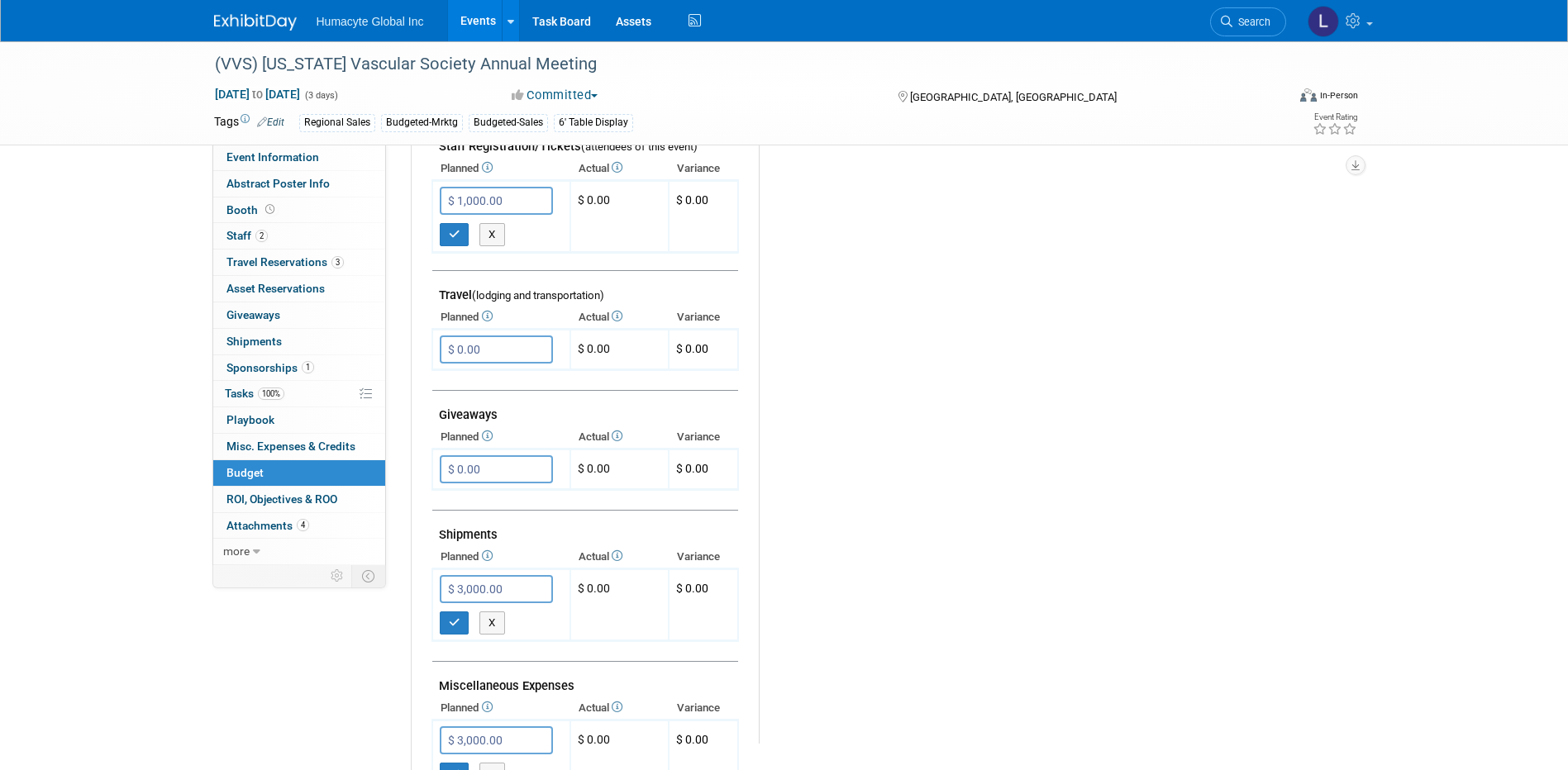
scroll to position [743, 0]
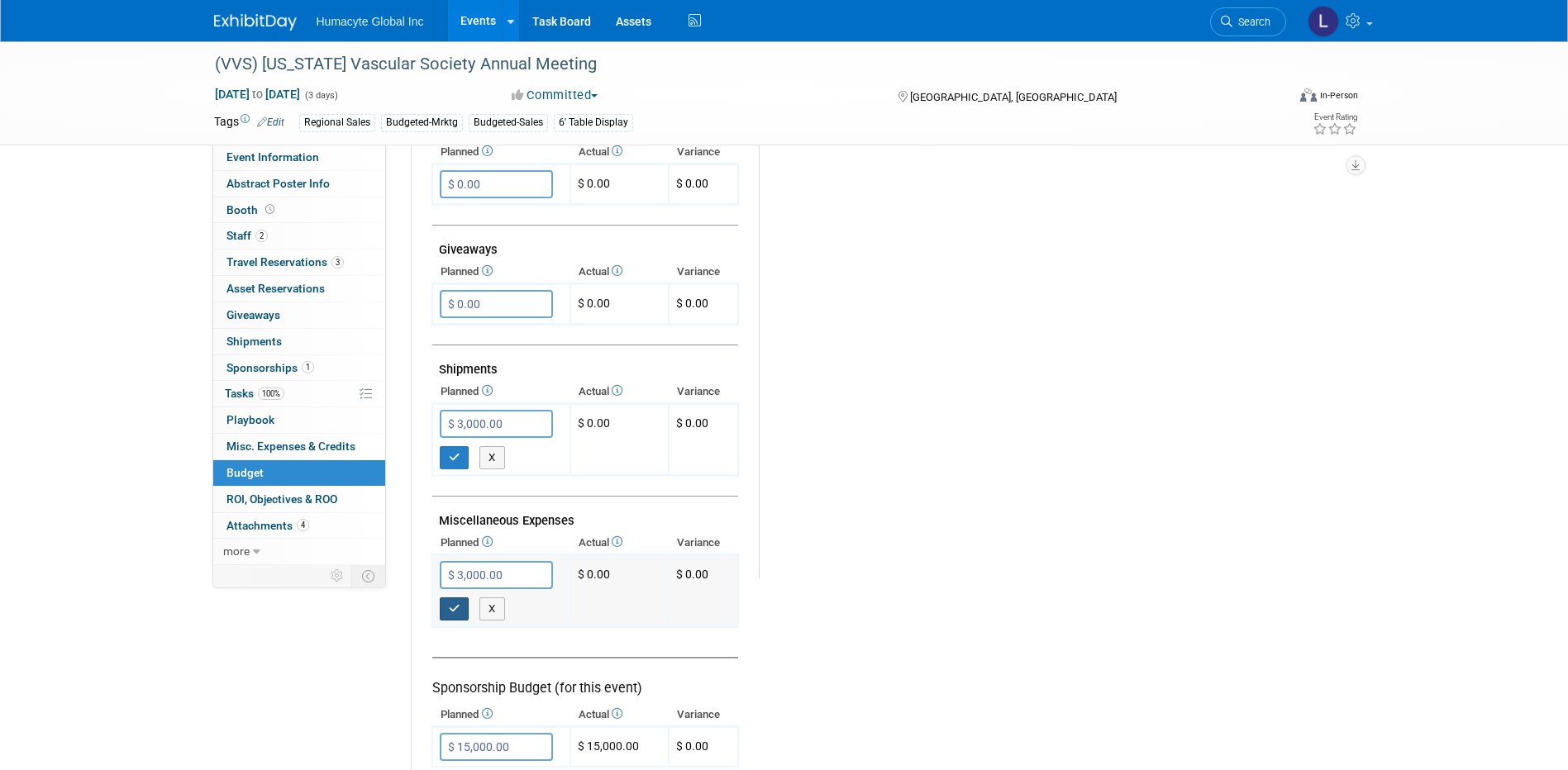
click at [450, 608] on icon "button" at bounding box center [455, 609] width 12 height 11
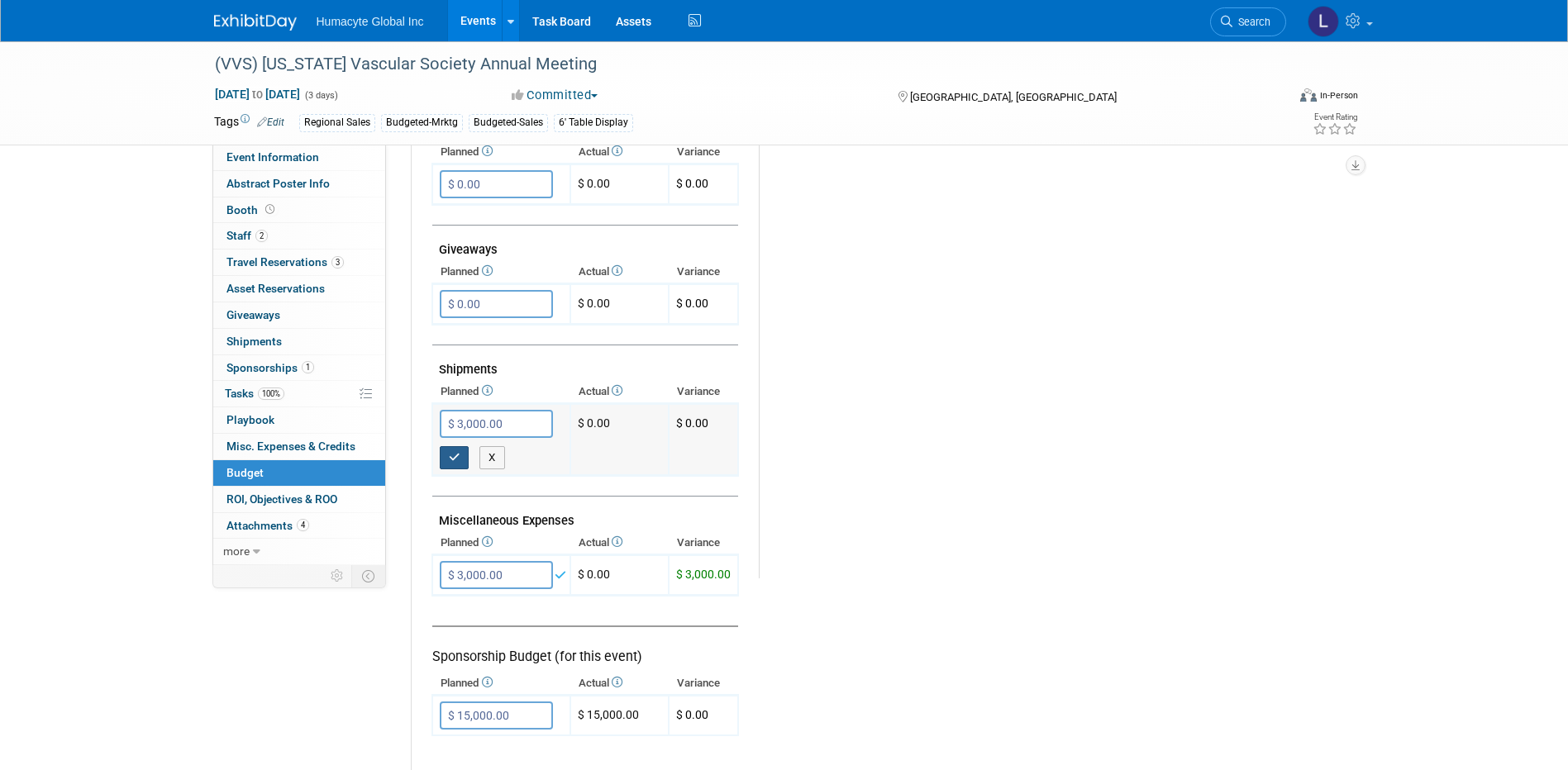
click at [456, 463] on icon "button" at bounding box center [455, 457] width 12 height 11
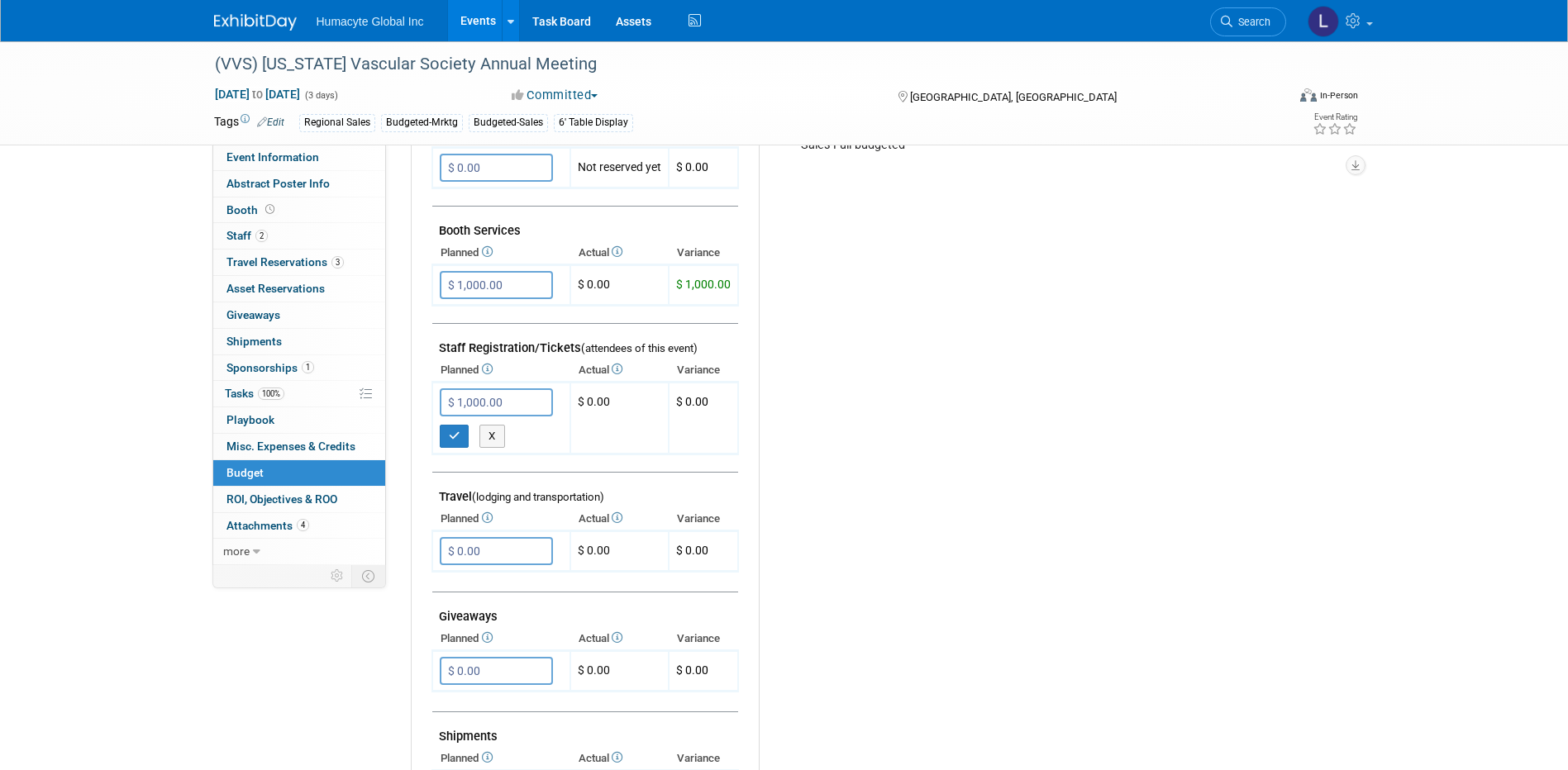
scroll to position [166, 0]
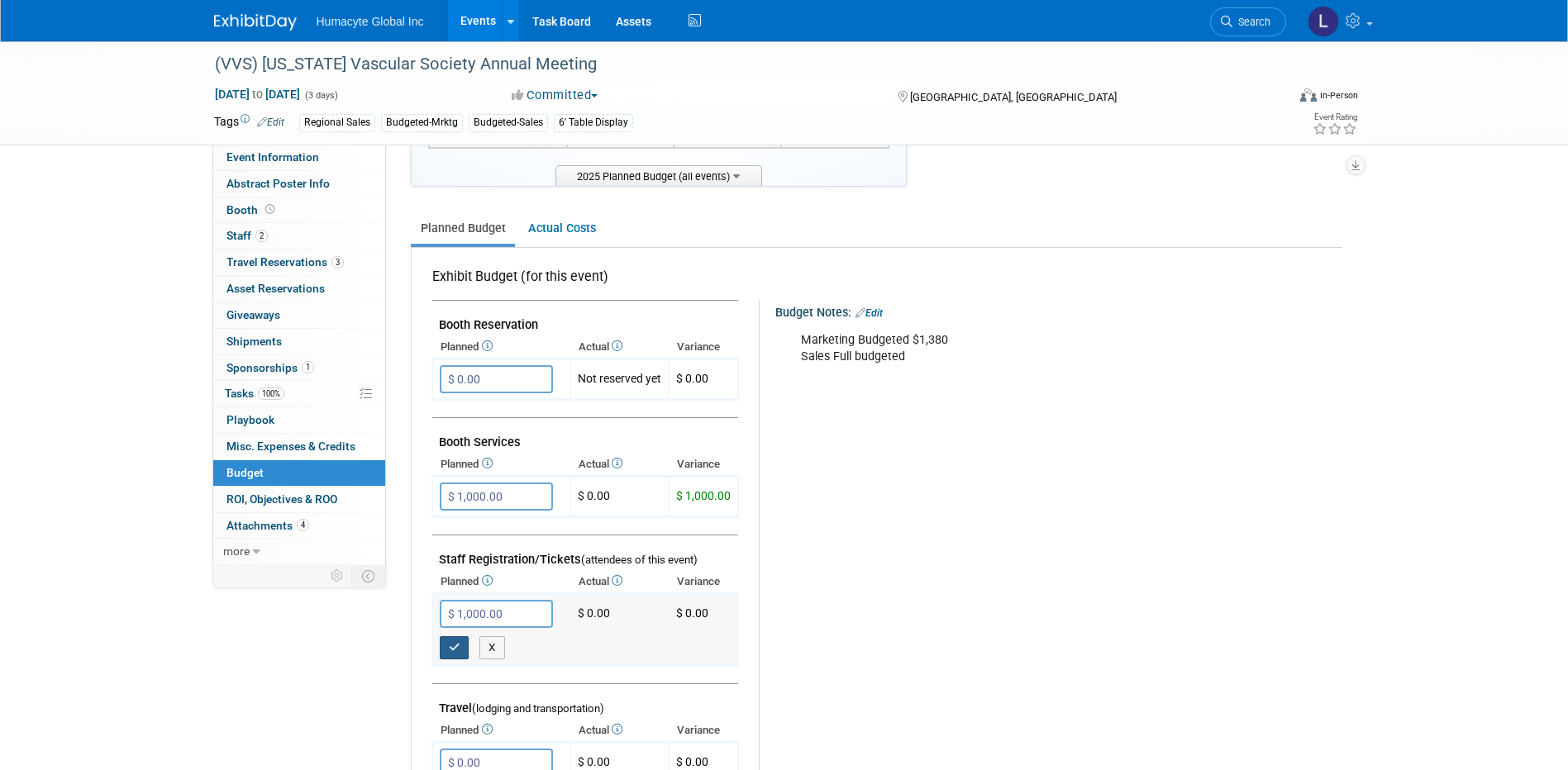
click at [449, 652] on icon "button" at bounding box center [455, 647] width 12 height 11
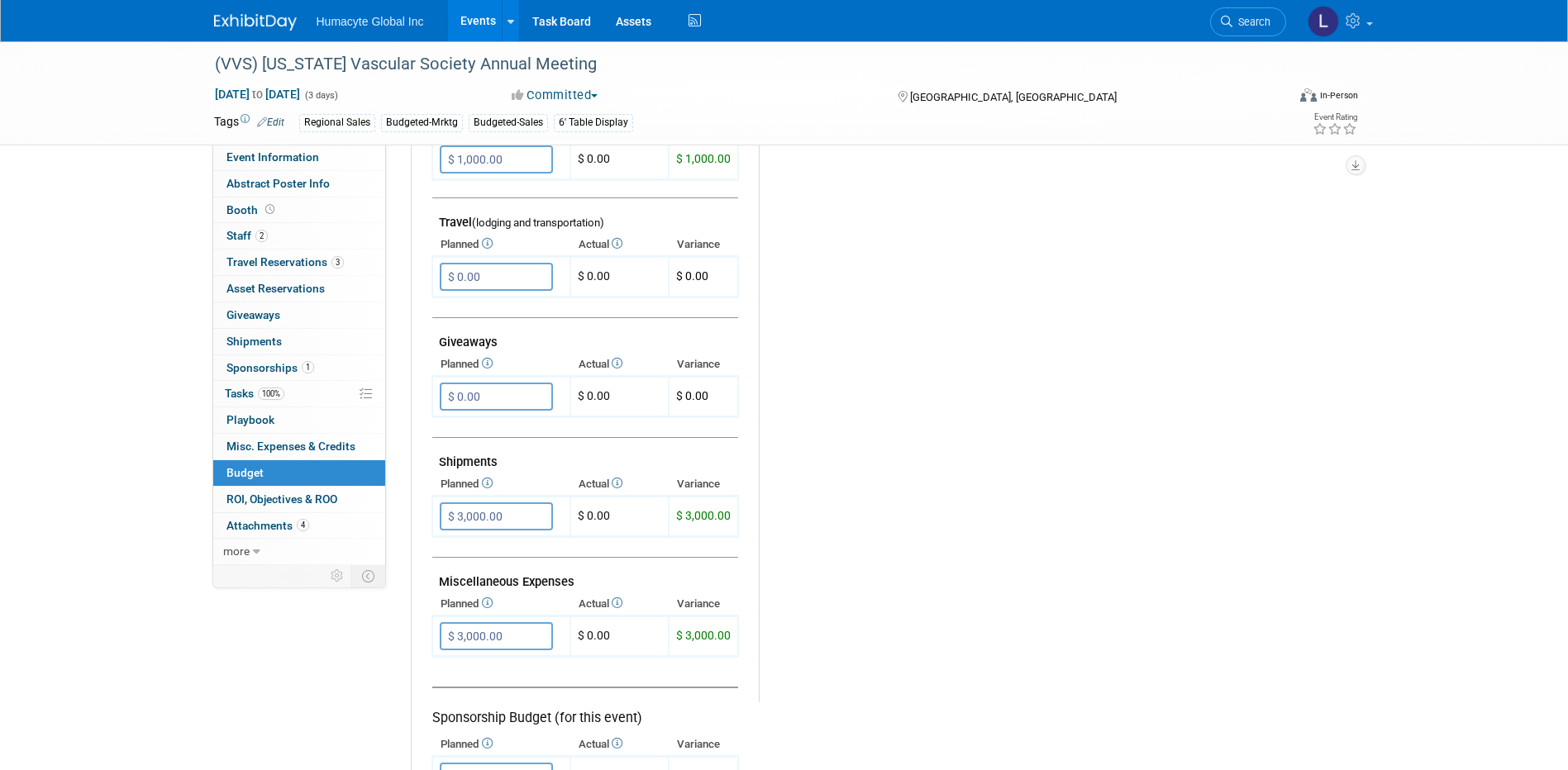
scroll to position [661, 0]
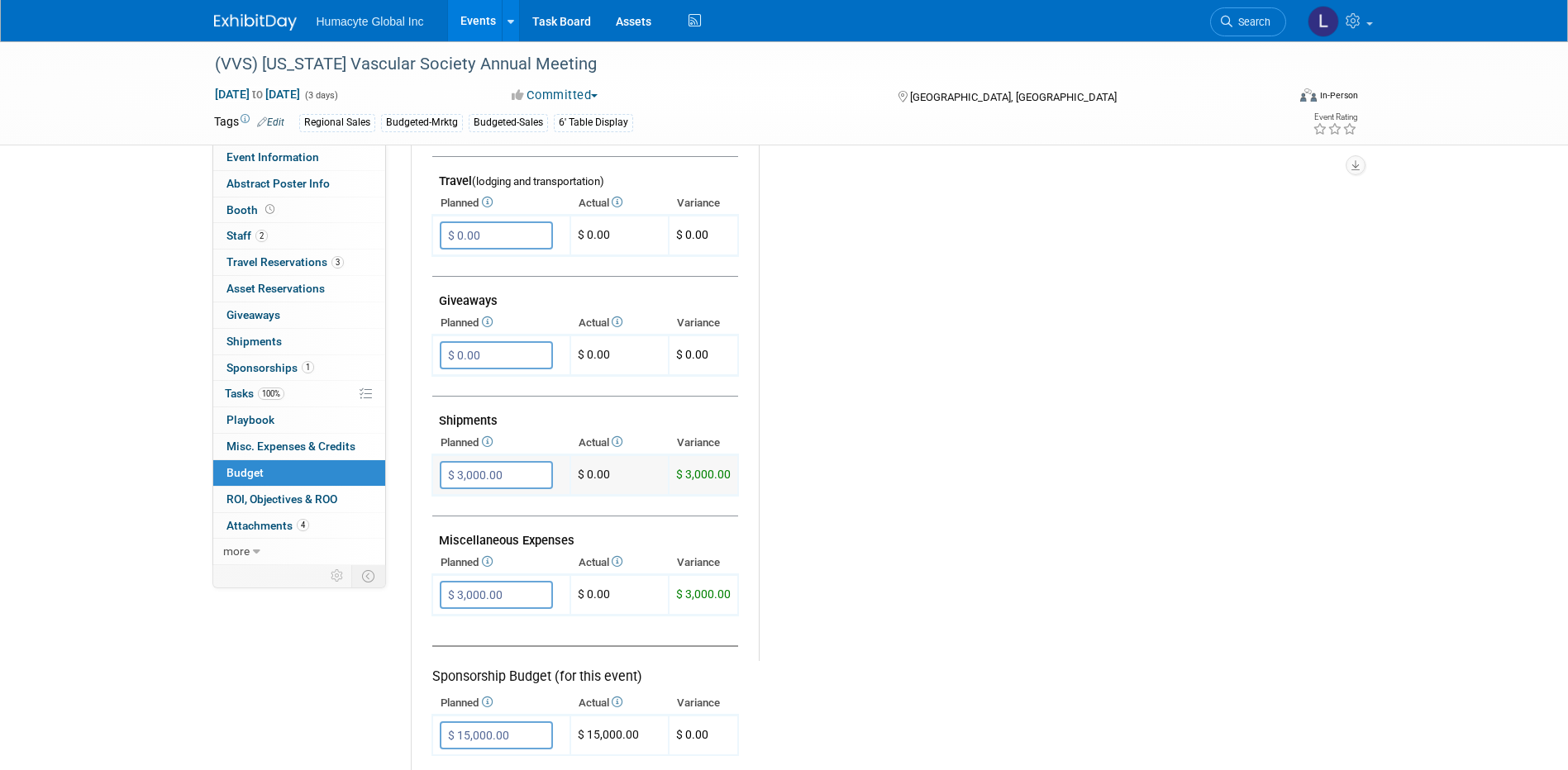
click at [501, 471] on input "$ 3,000.00" at bounding box center [497, 475] width 113 height 28
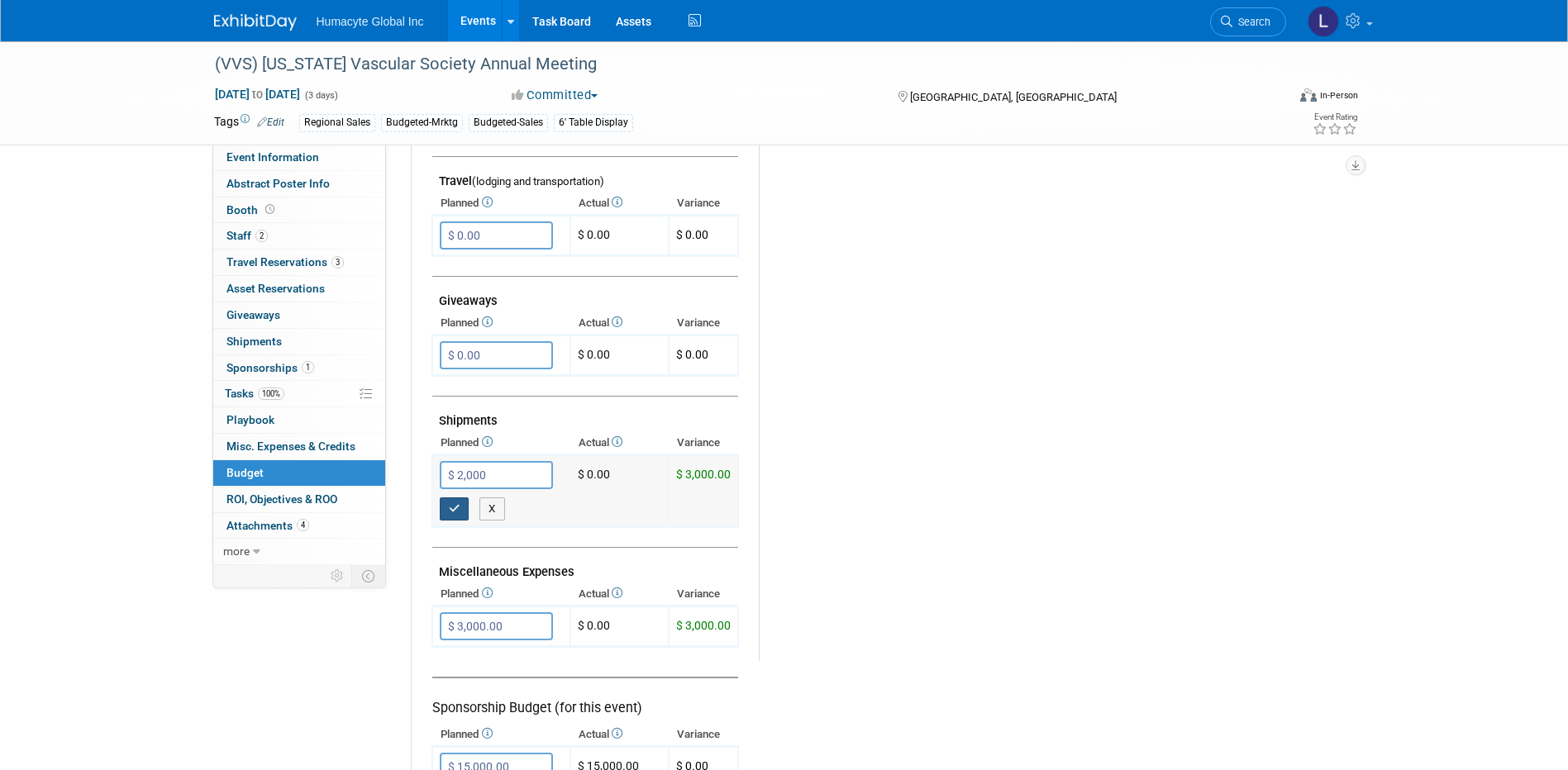
type input "$ 2,000.00"
click at [456, 503] on icon "button" at bounding box center [455, 508] width 12 height 11
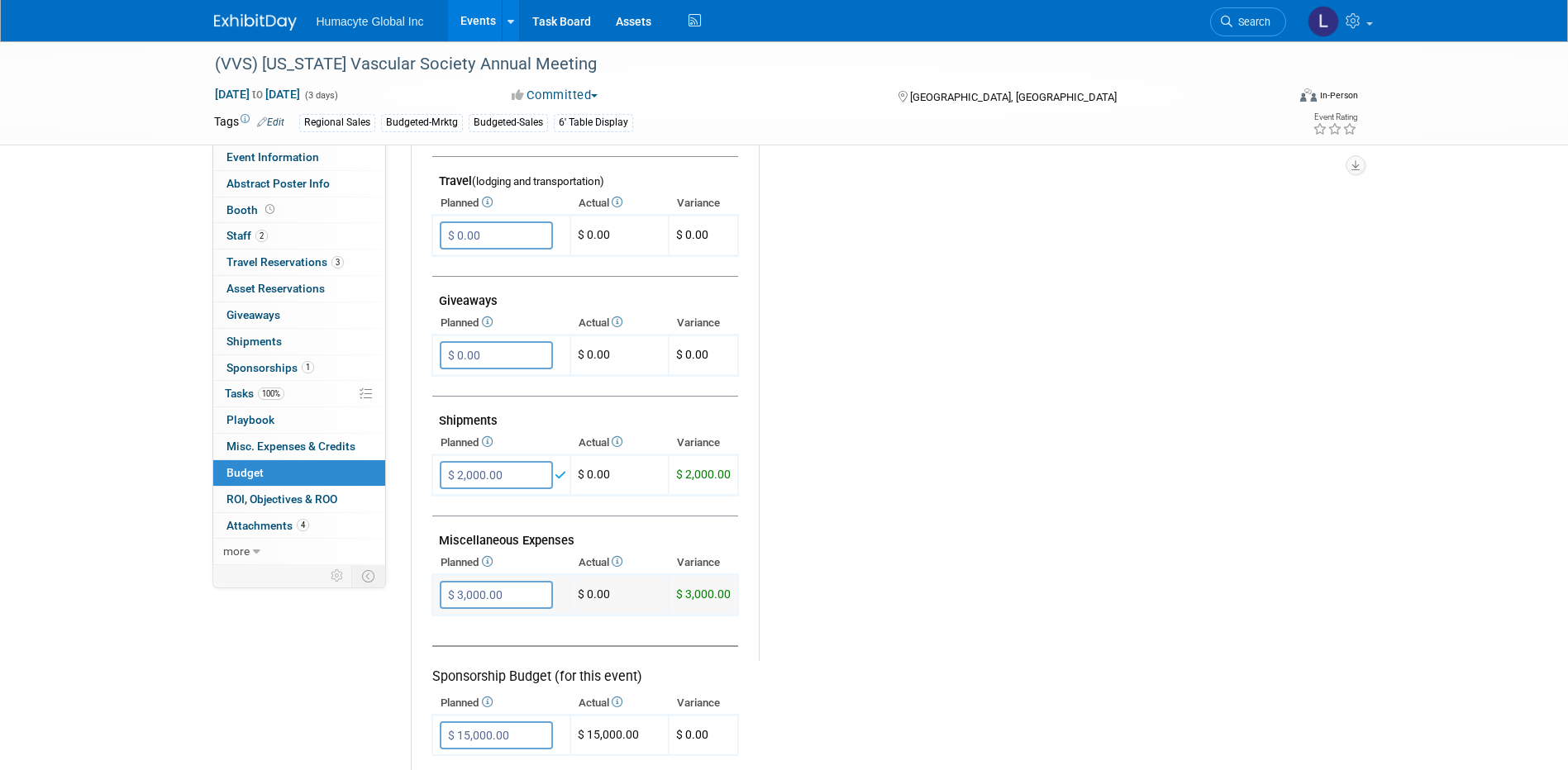
click at [461, 594] on input "$ 3,000.00" at bounding box center [497, 594] width 113 height 28
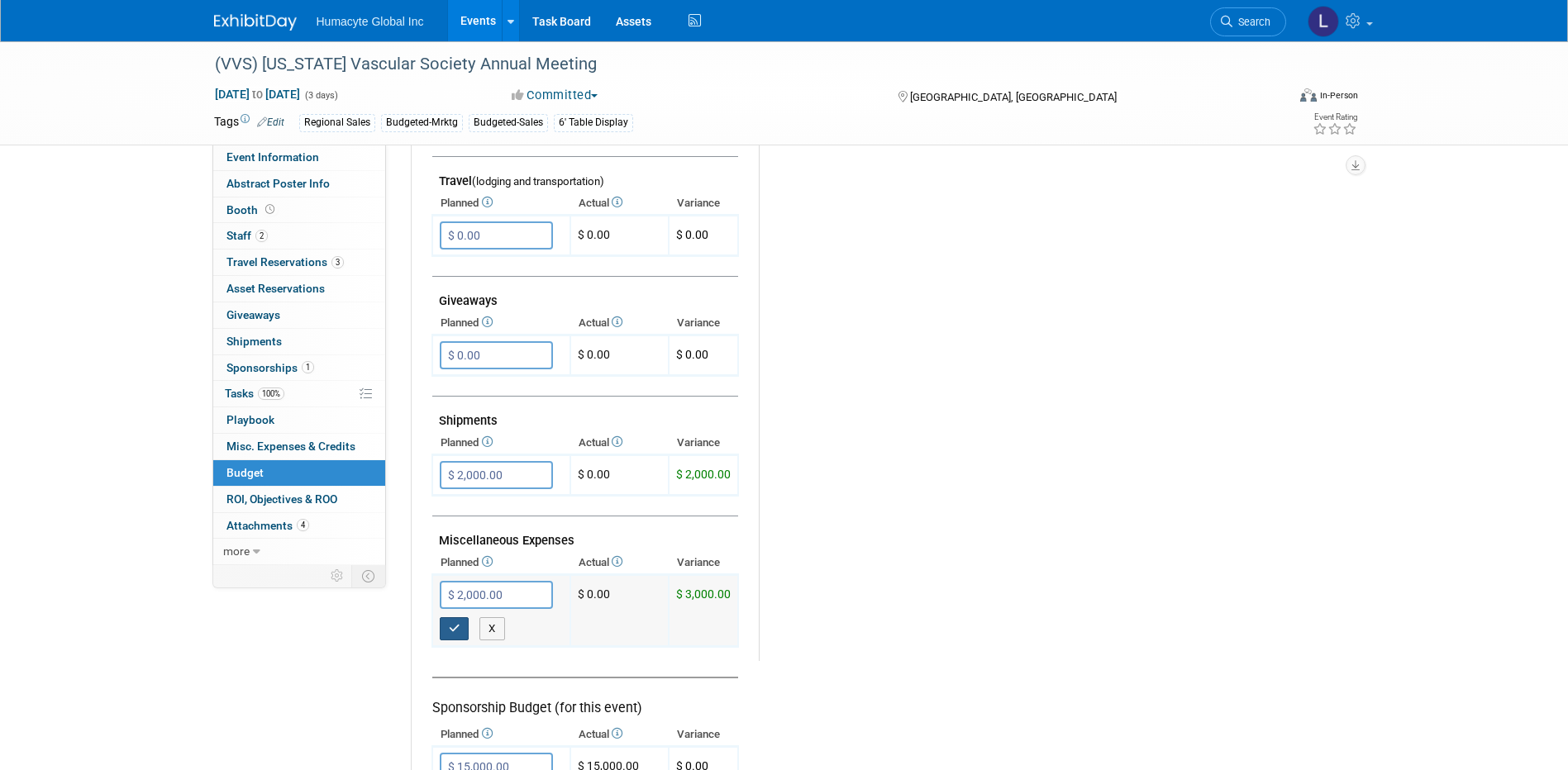
click at [454, 627] on icon "button" at bounding box center [455, 628] width 12 height 11
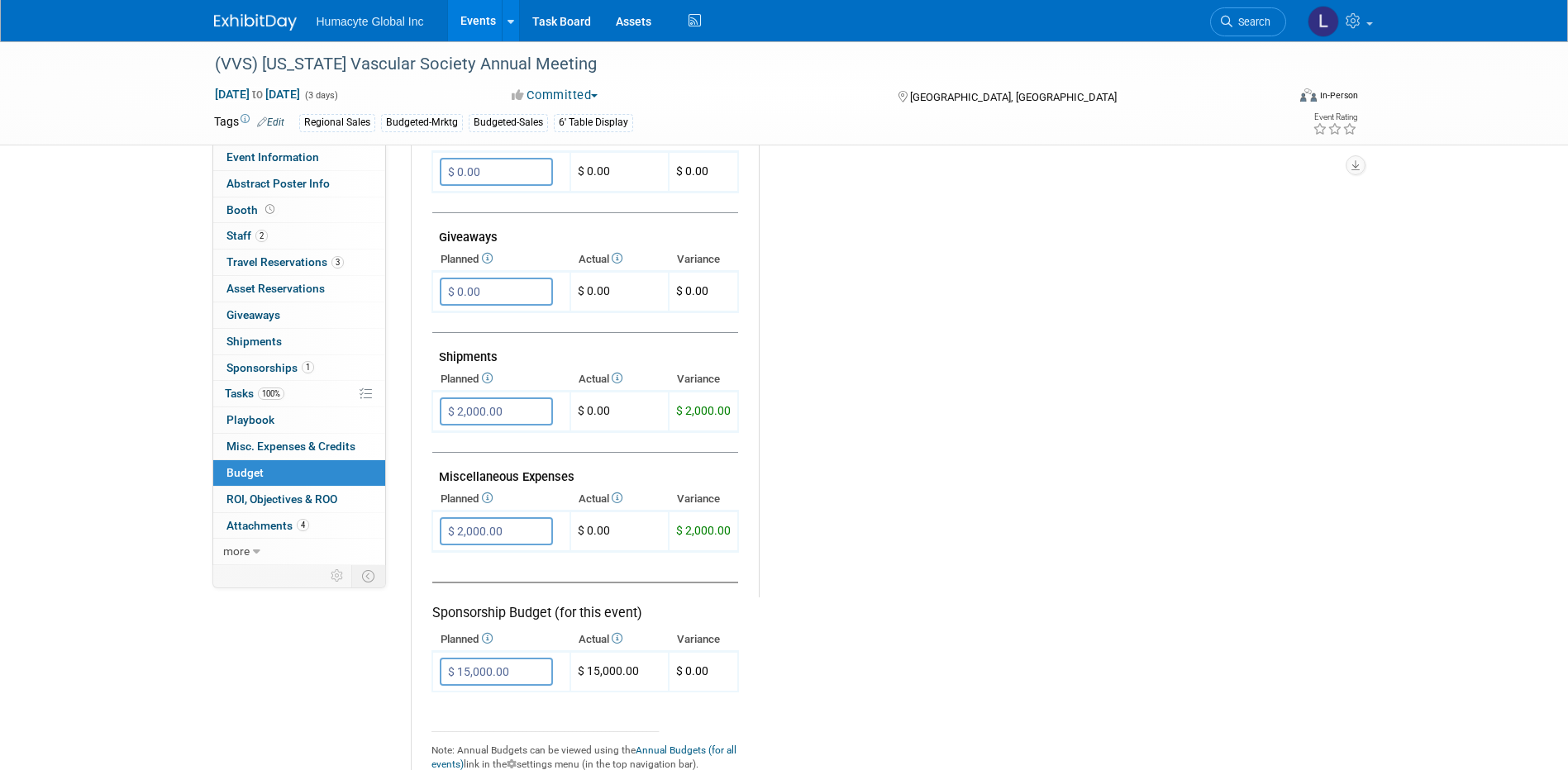
scroll to position [743, 0]
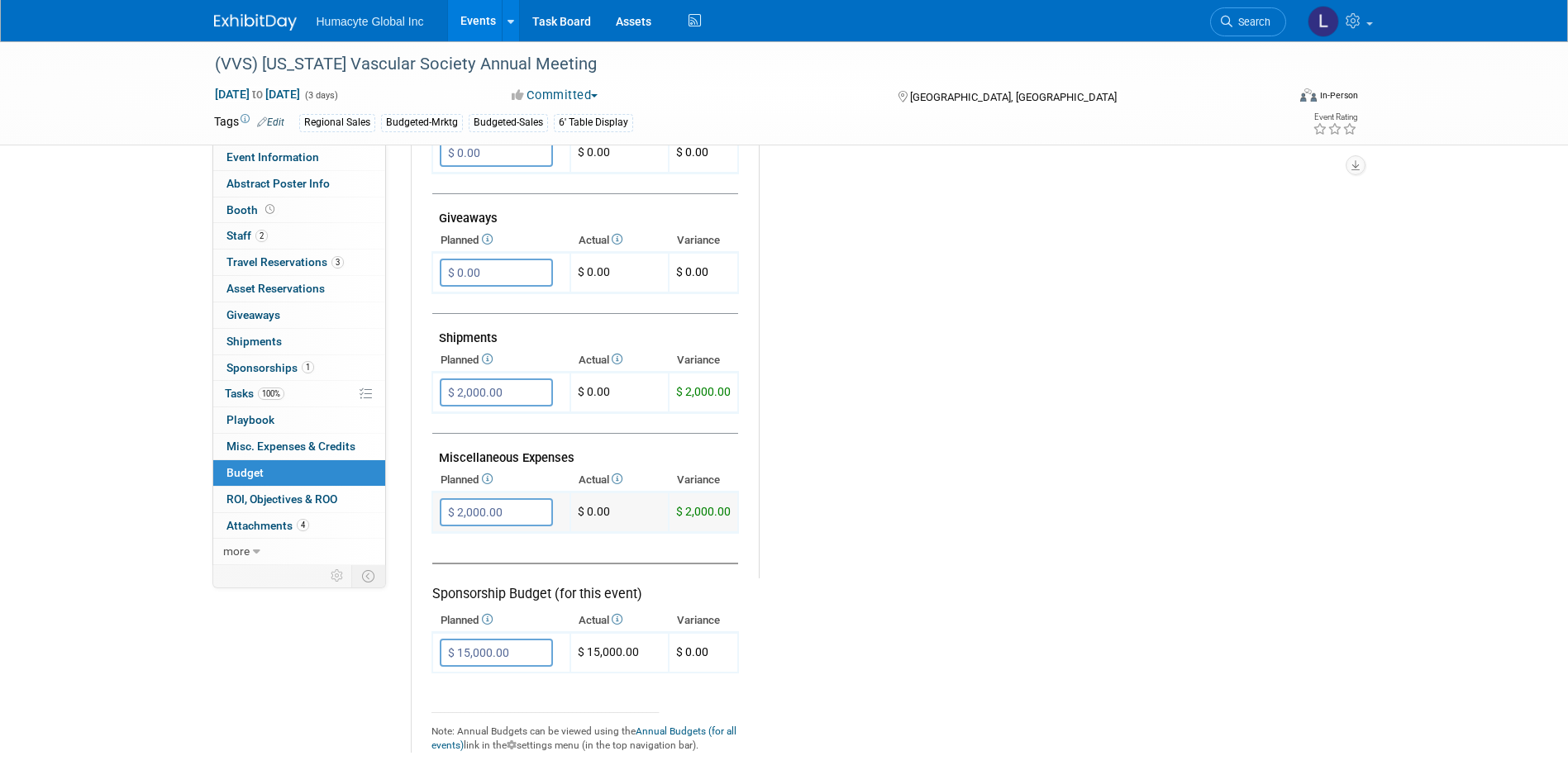
click at [503, 511] on input "$ 2,000.00" at bounding box center [497, 512] width 113 height 28
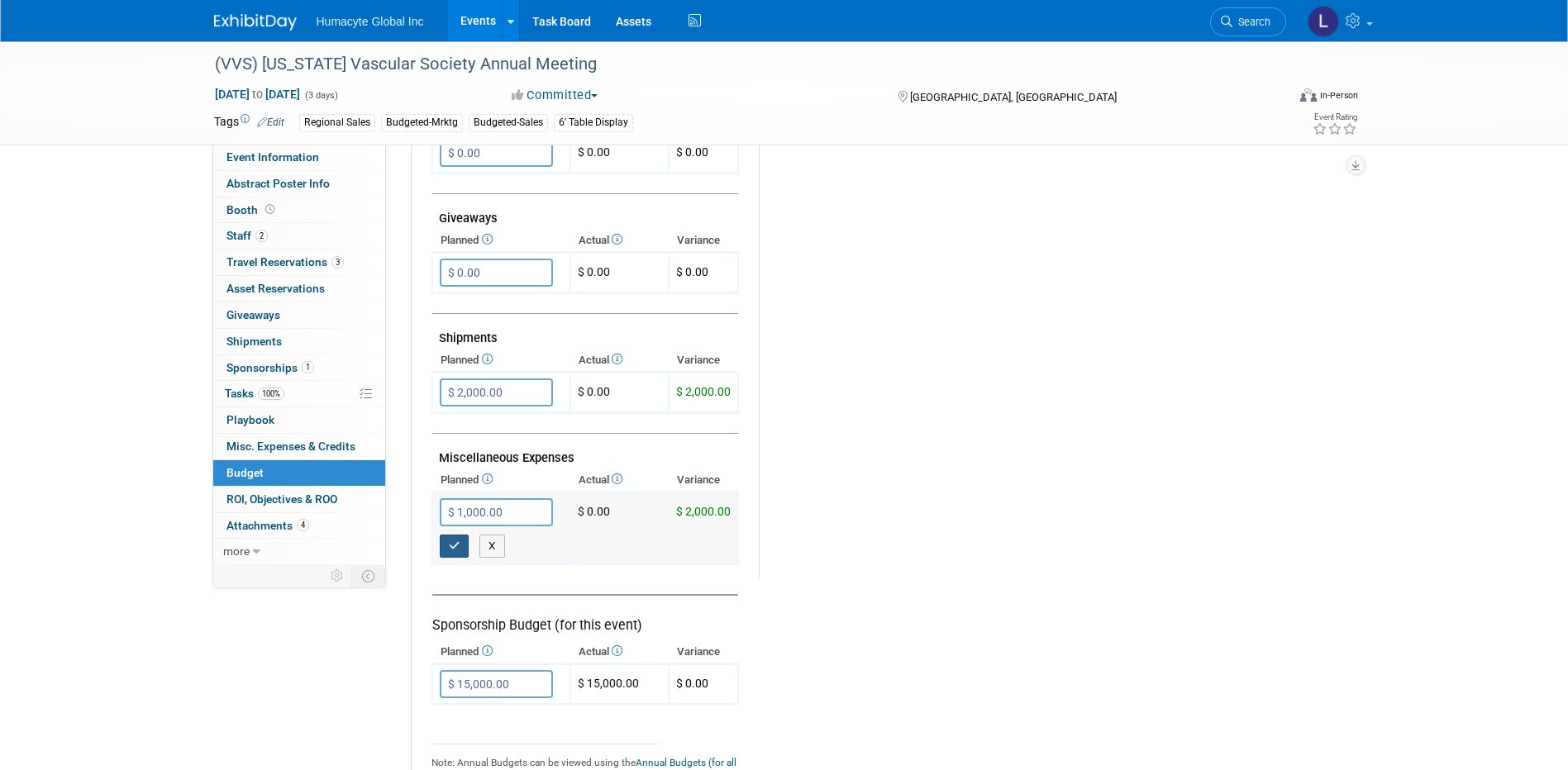
click at [458, 544] on icon "button" at bounding box center [455, 546] width 12 height 11
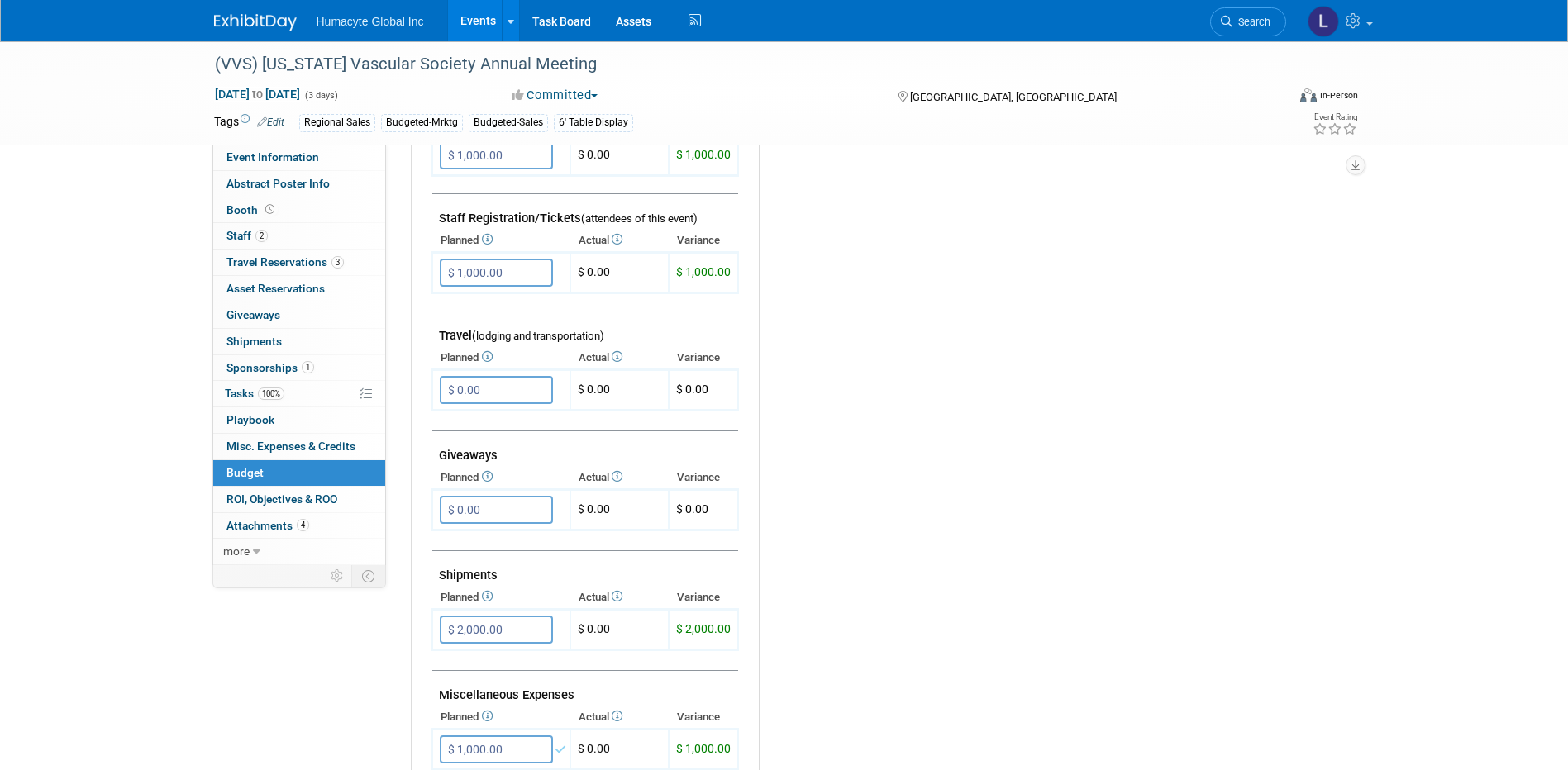
scroll to position [661, 0]
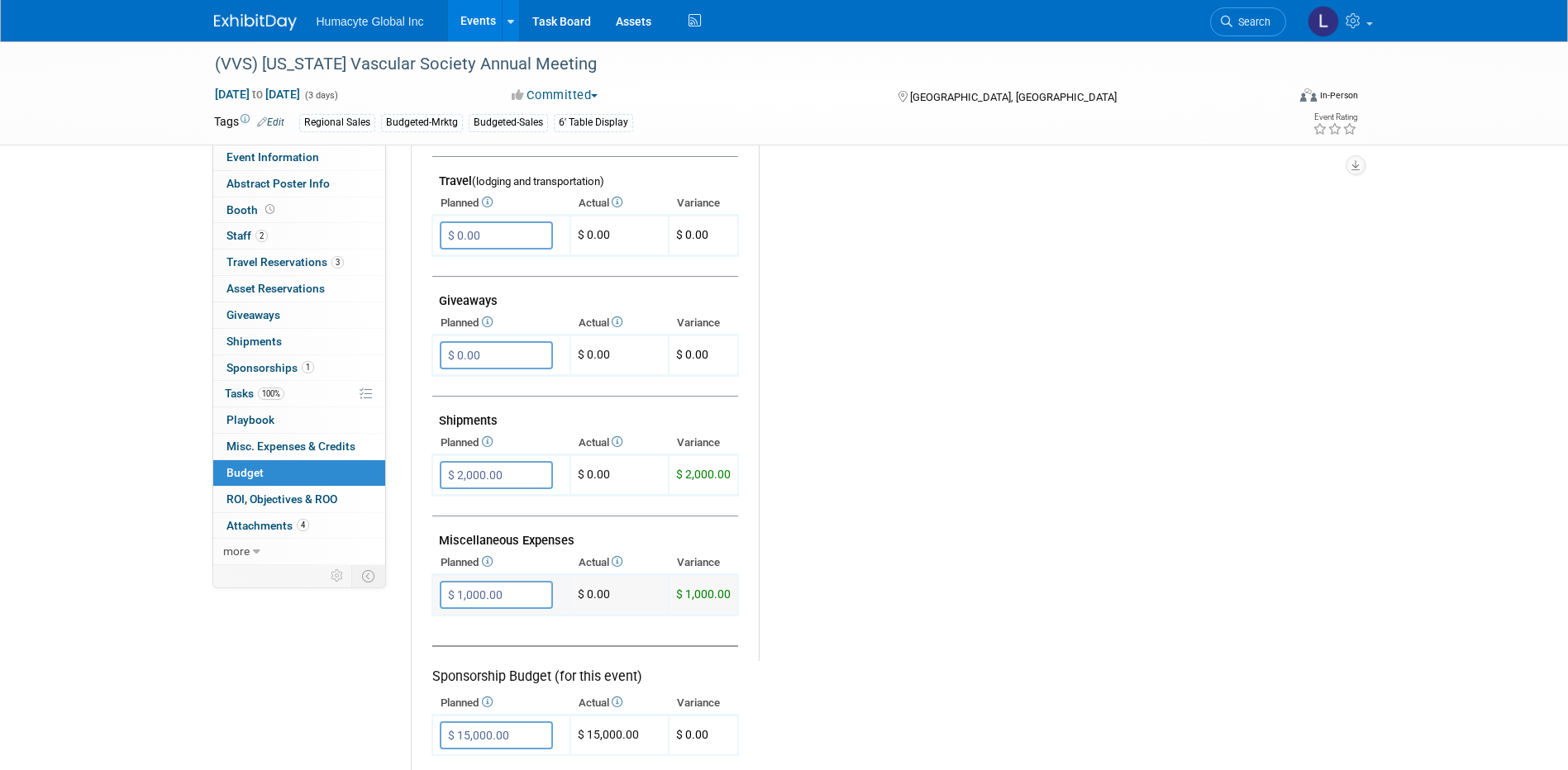
click at [510, 589] on input "$ 1,000.00" at bounding box center [497, 594] width 113 height 28
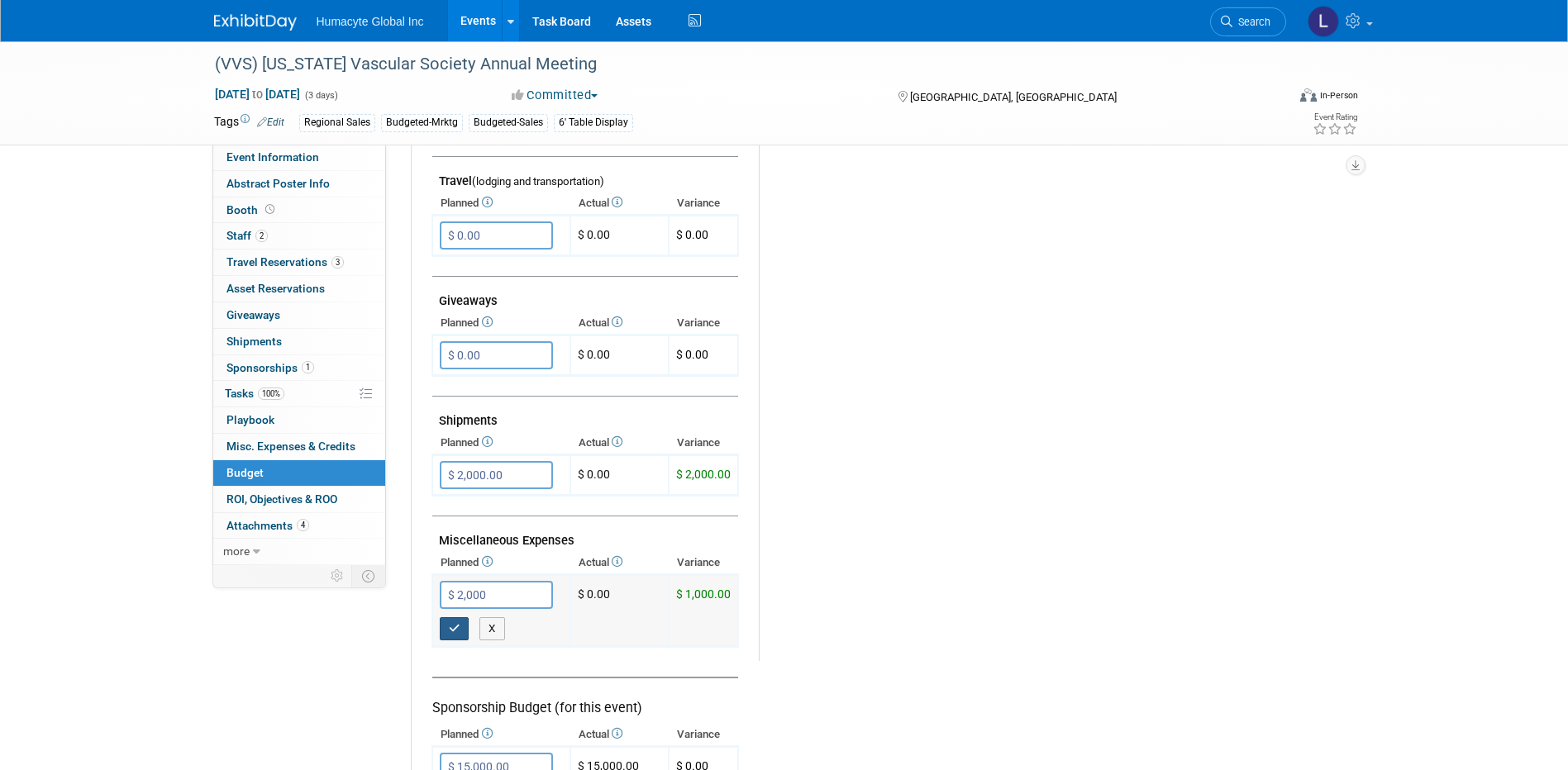
type input "$ 2,000.00"
click at [460, 632] on button "button" at bounding box center [455, 628] width 30 height 23
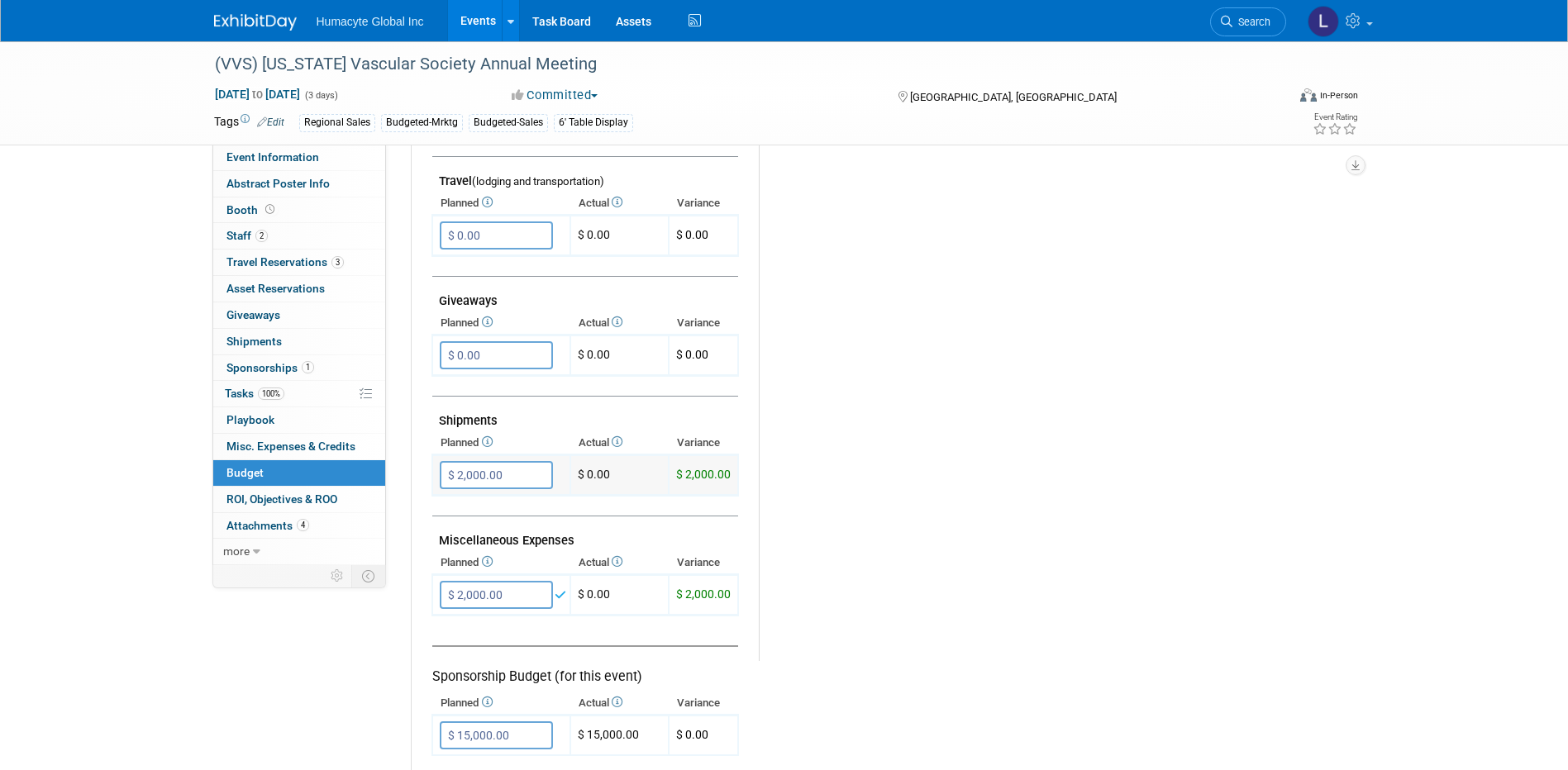
click at [493, 473] on input "$ 2,000.00" at bounding box center [497, 475] width 113 height 28
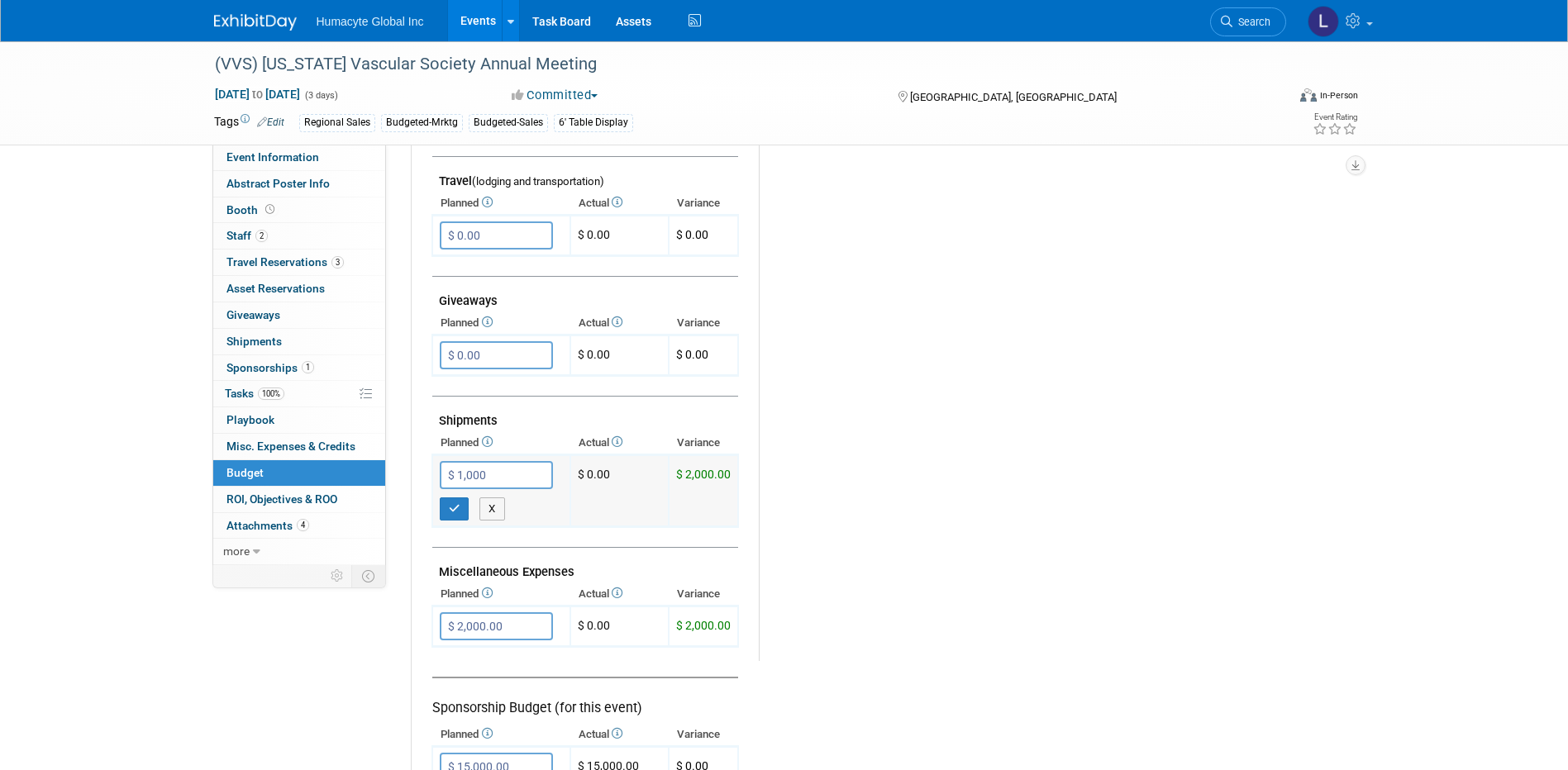
type input "$ 1,000.00"
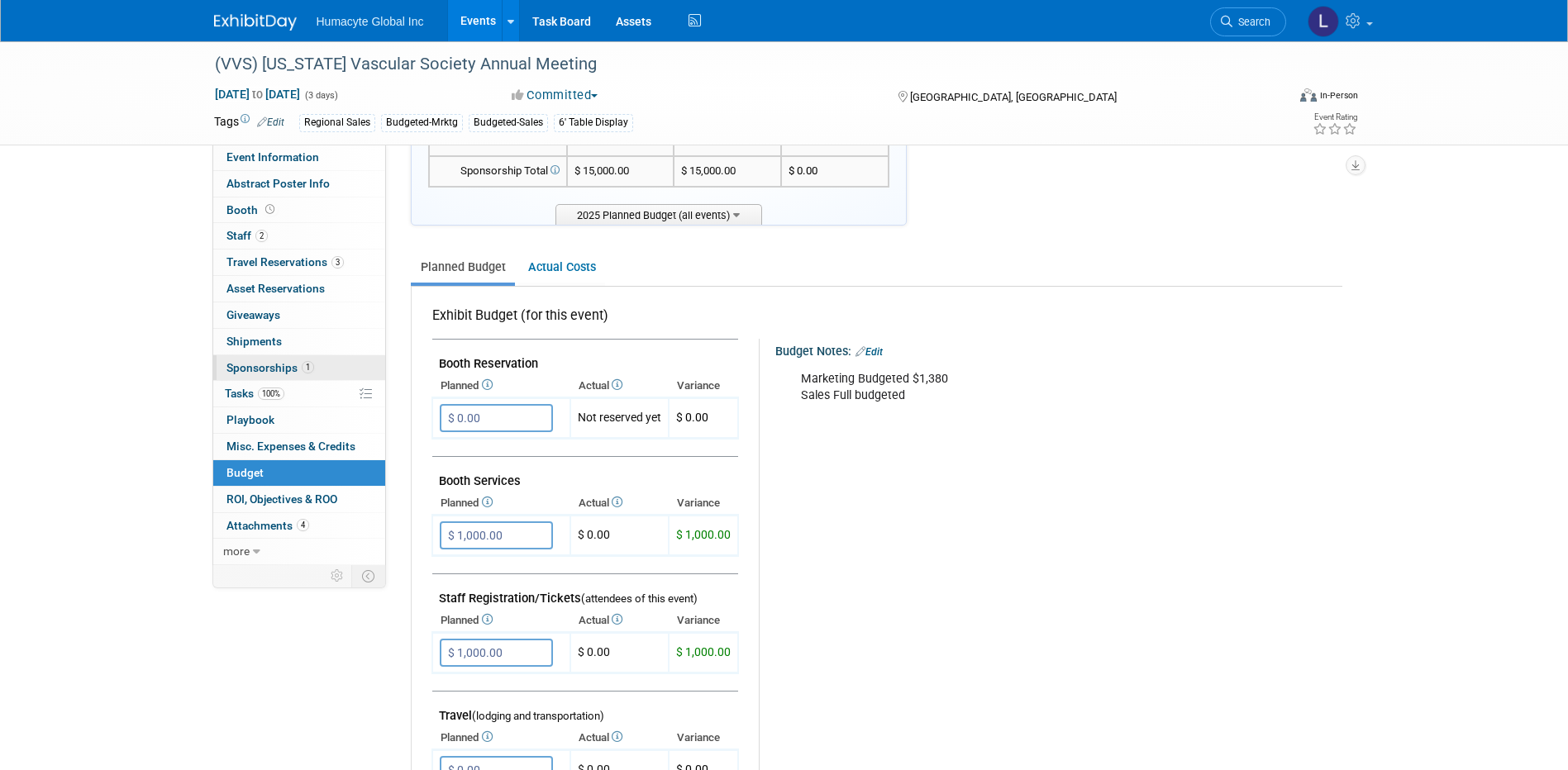
scroll to position [0, 0]
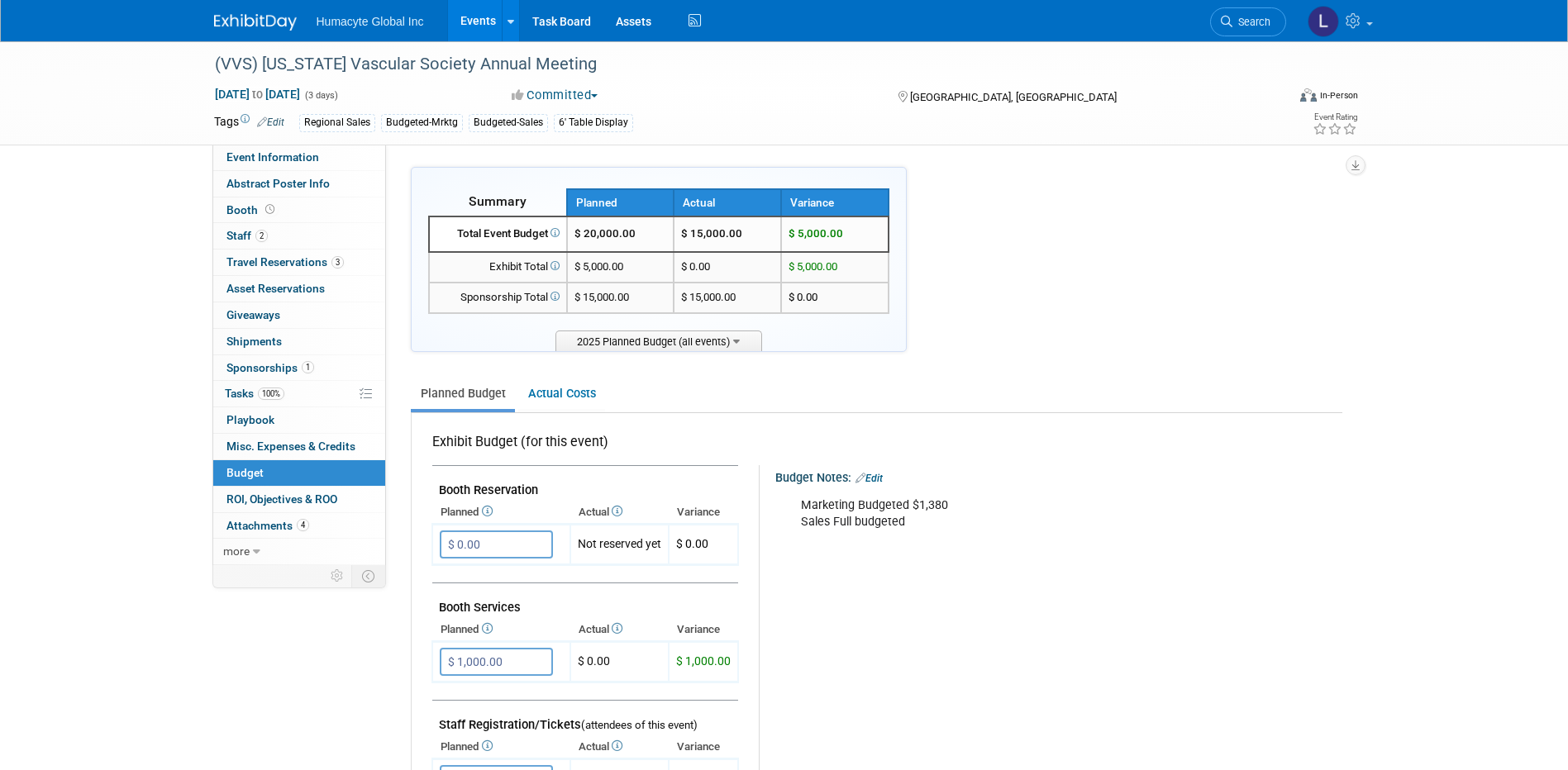
click at [476, 14] on link "Events" at bounding box center [478, 20] width 60 height 41
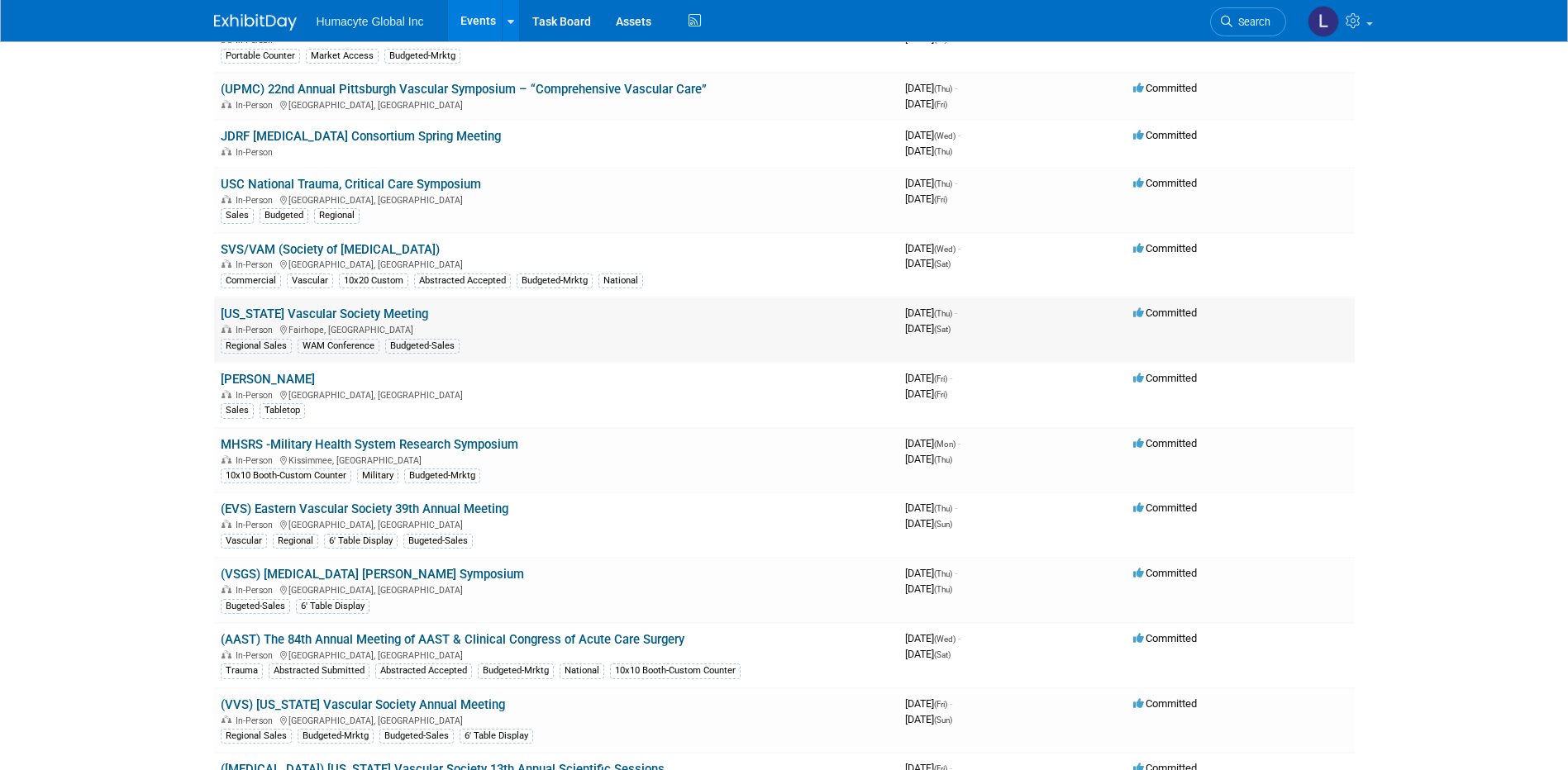
scroll to position [827, 0]
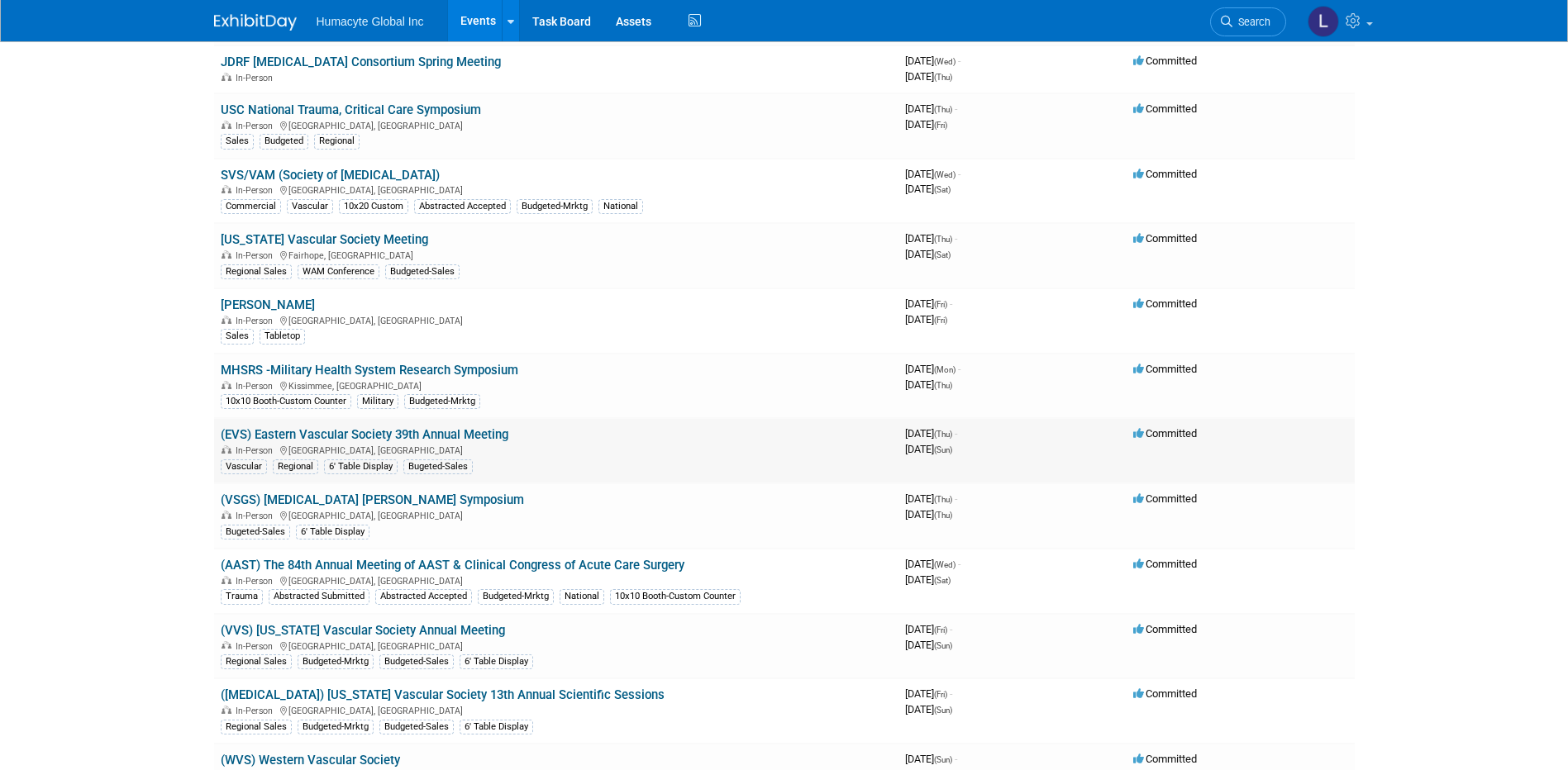
click at [311, 435] on link "(EVS) Eastern Vascular Society 39th Annual Meeting" at bounding box center [364, 434] width 287 height 15
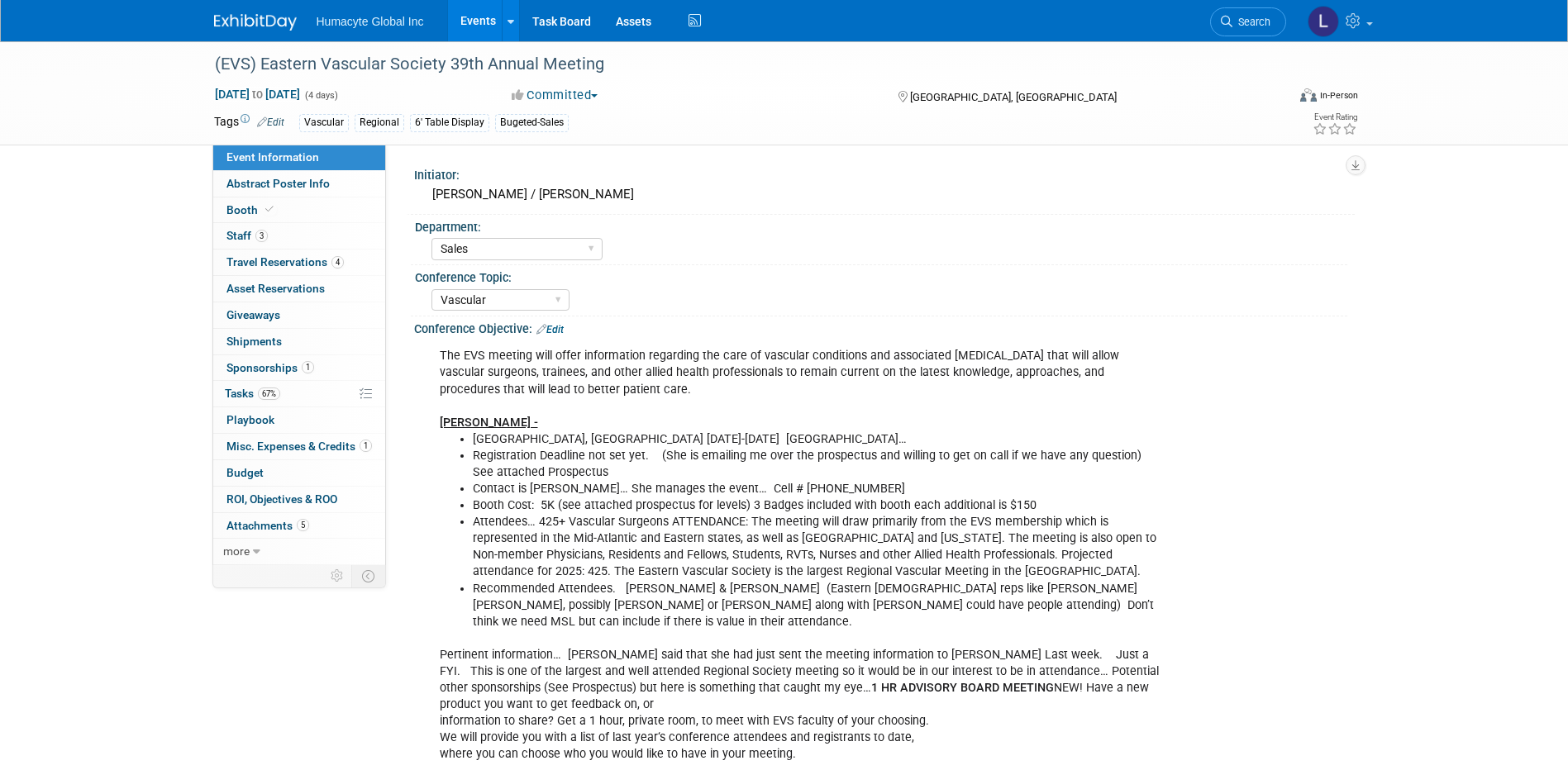
select select "Sales"
select select "Vascular"
click at [236, 469] on span "Budget" at bounding box center [245, 473] width 38 height 13
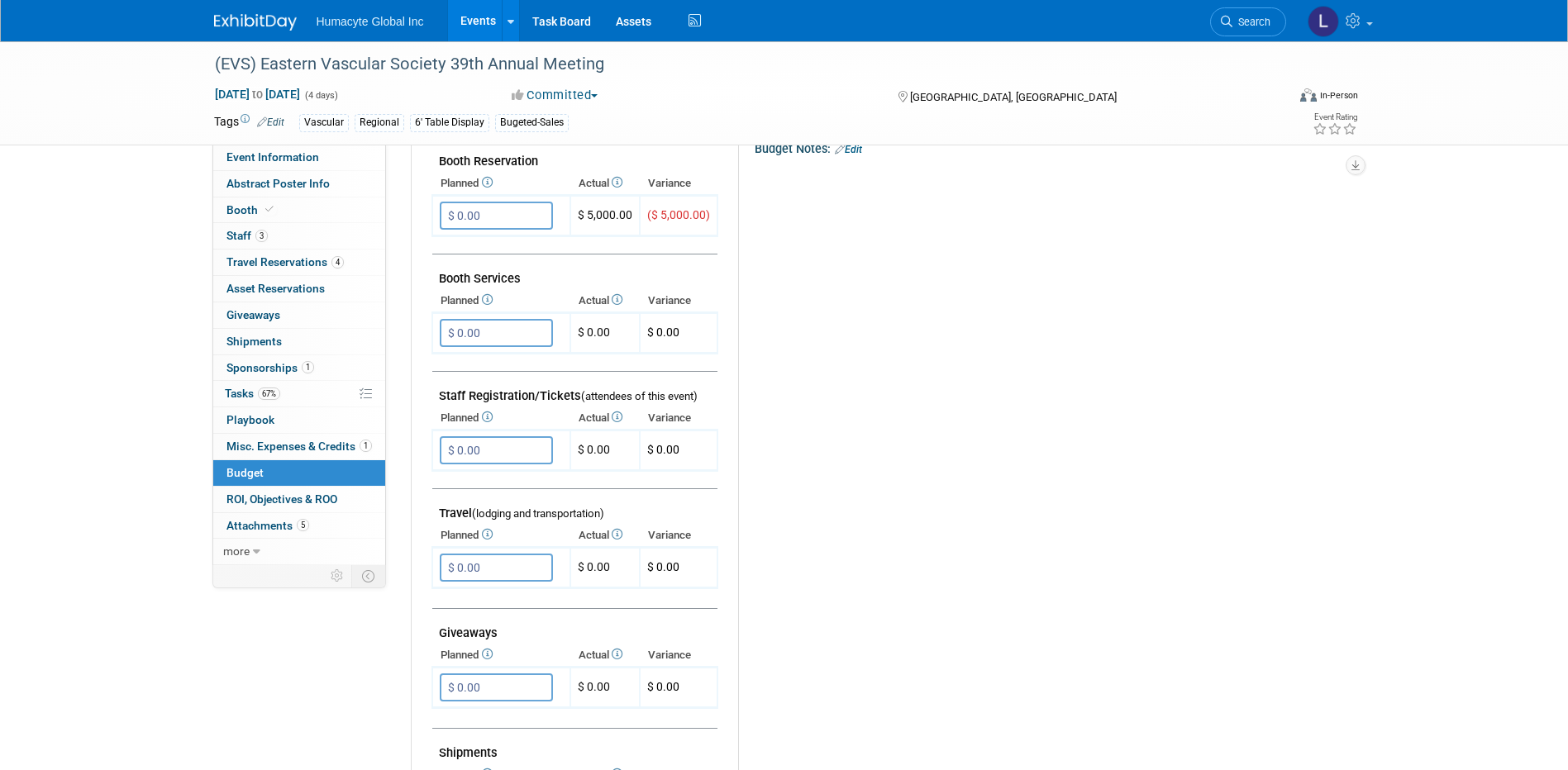
scroll to position [330, 0]
click at [529, 215] on input "$ 0.00" at bounding box center [497, 214] width 113 height 28
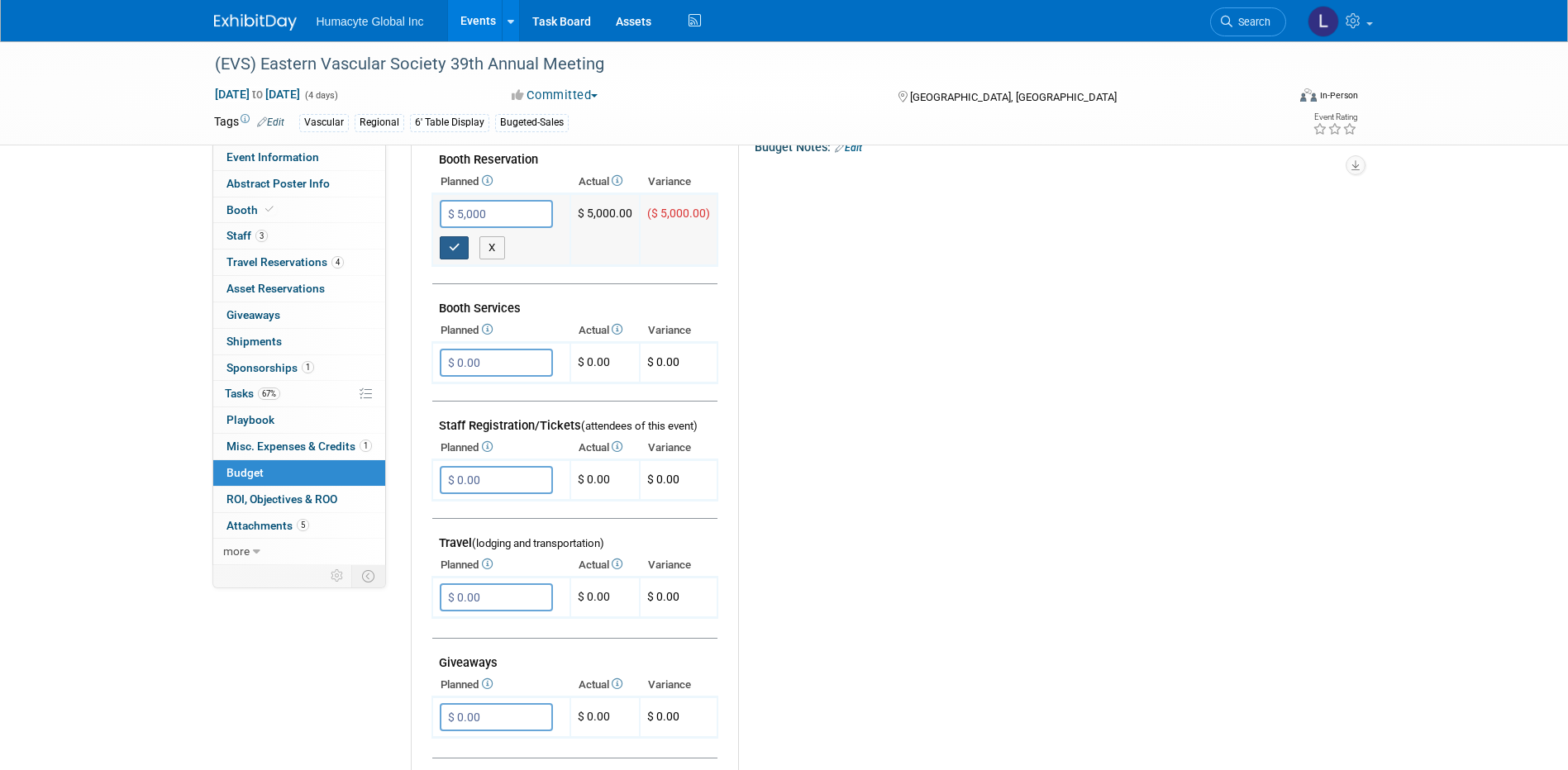
type input "$ 5,000.00"
click at [458, 258] on button "button" at bounding box center [455, 247] width 30 height 23
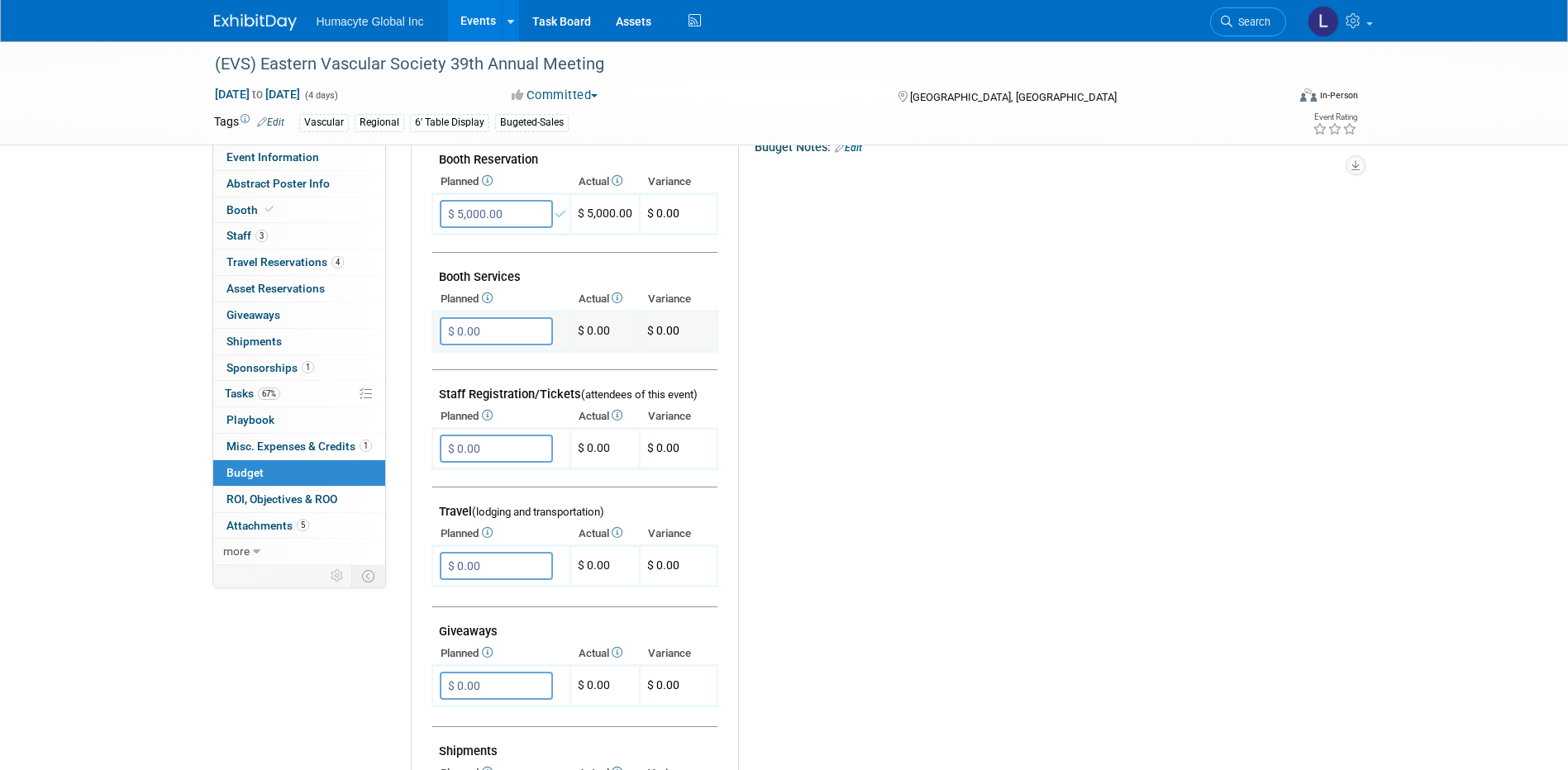
click at [458, 339] on input "$ 0.00" at bounding box center [497, 331] width 113 height 28
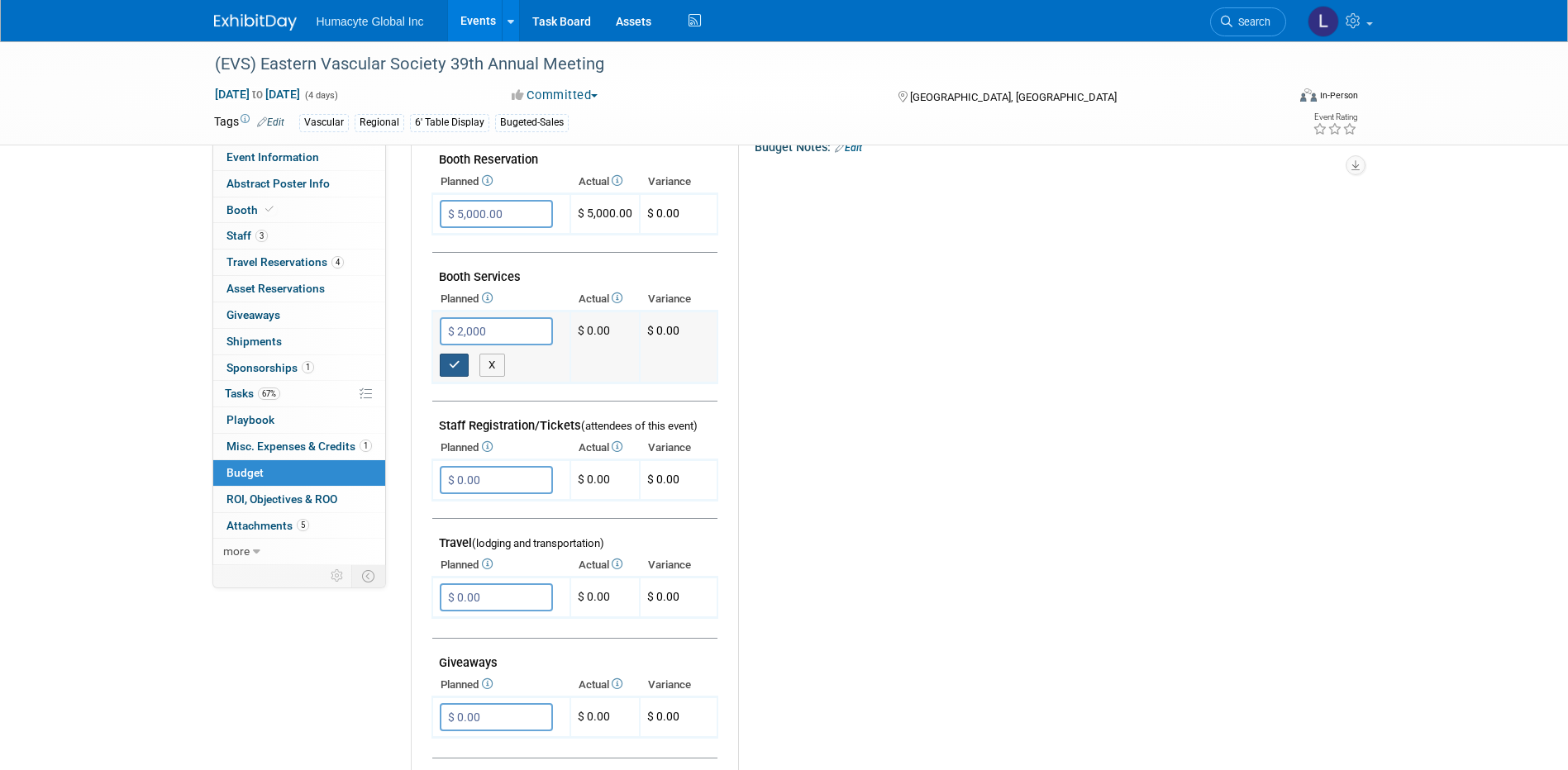
type input "$ 2,000.00"
click at [450, 369] on icon "button" at bounding box center [455, 365] width 12 height 11
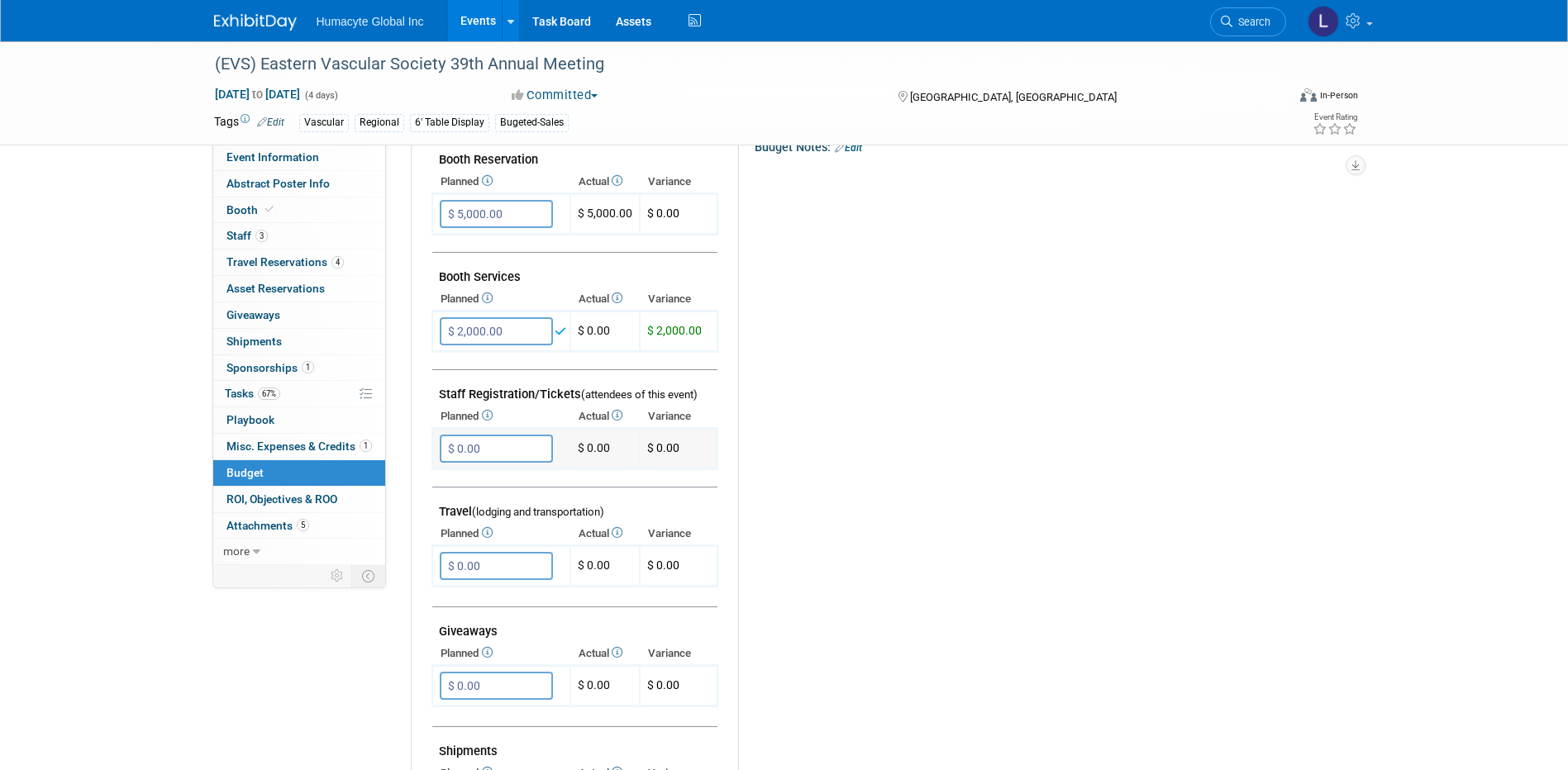
click at [484, 447] on input "$ 0.00" at bounding box center [497, 448] width 113 height 28
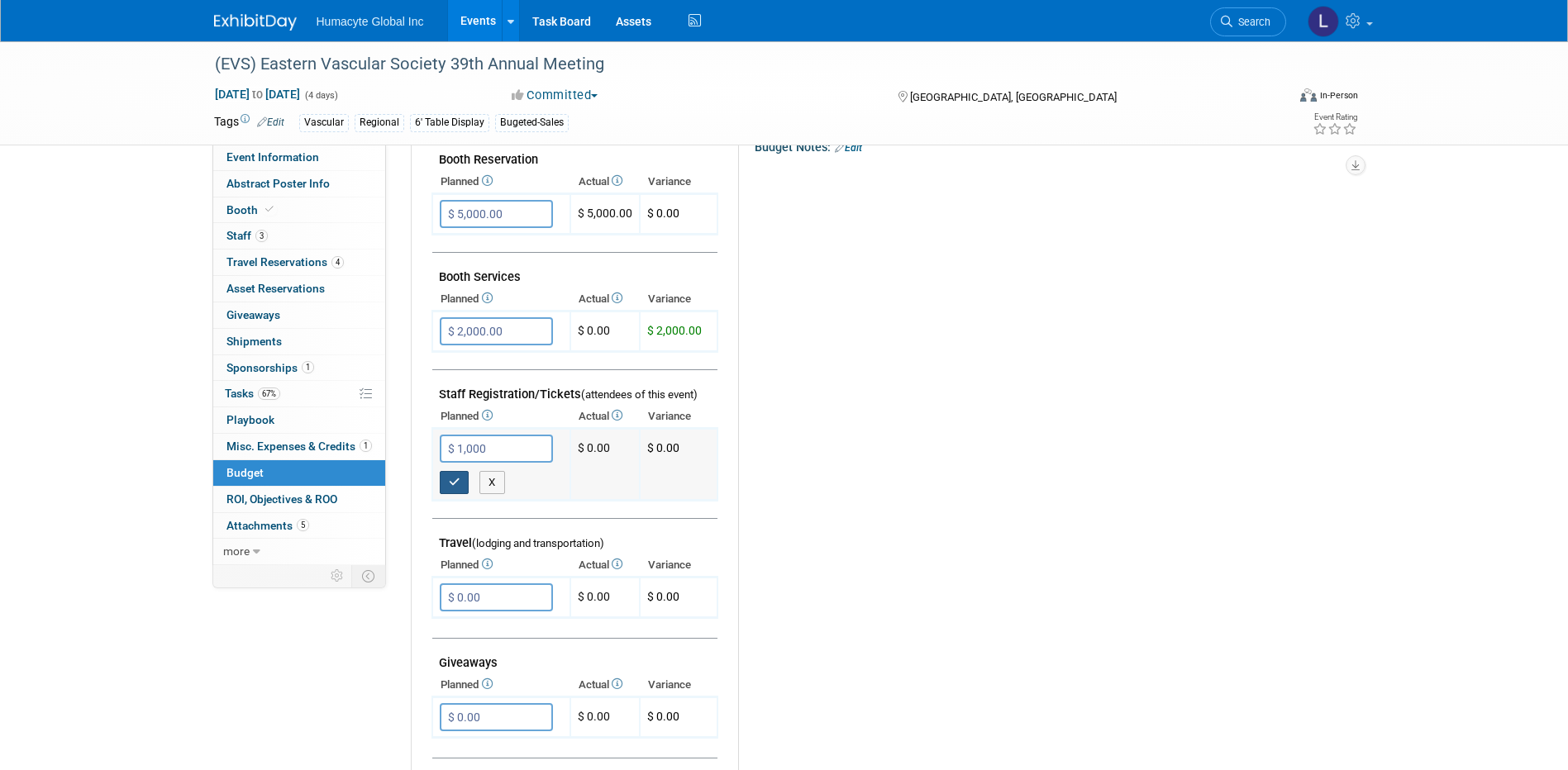
type input "$ 1,000.00"
click at [460, 489] on button "button" at bounding box center [455, 482] width 30 height 23
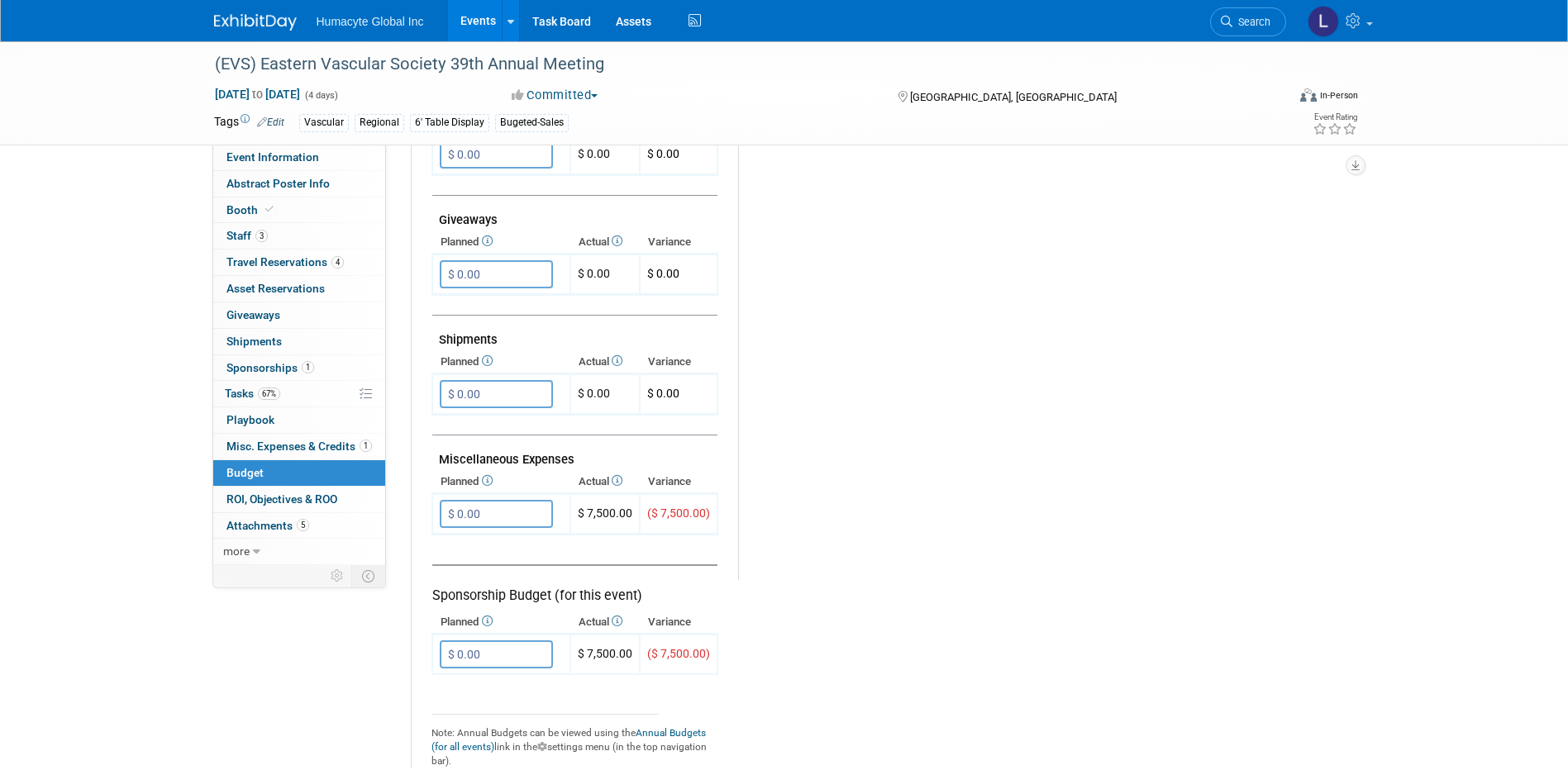
scroll to position [743, 0]
click at [472, 390] on input "$ 0.00" at bounding box center [497, 392] width 113 height 28
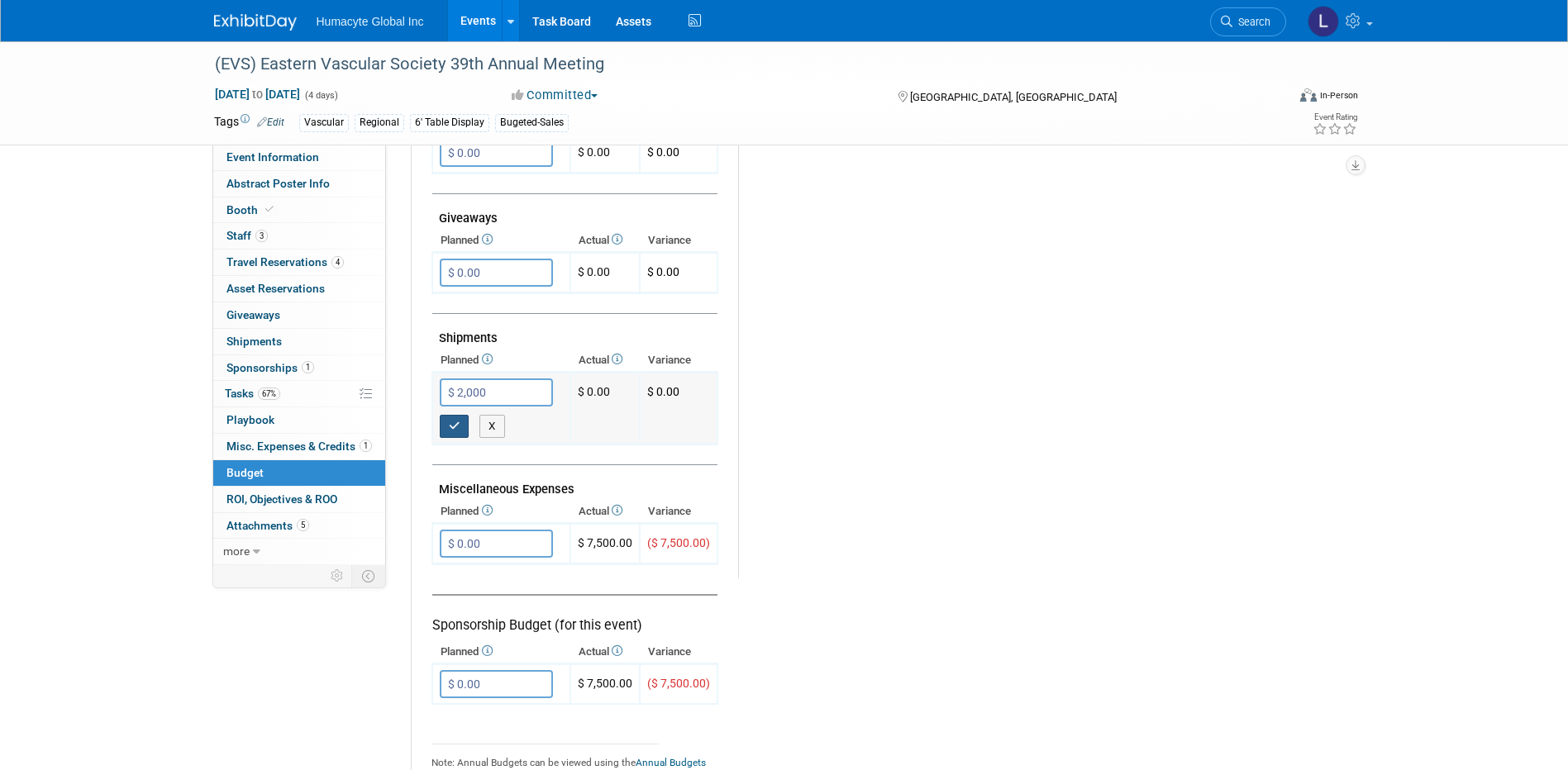
type input "$ 2,000.00"
click at [458, 429] on icon "button" at bounding box center [455, 426] width 12 height 11
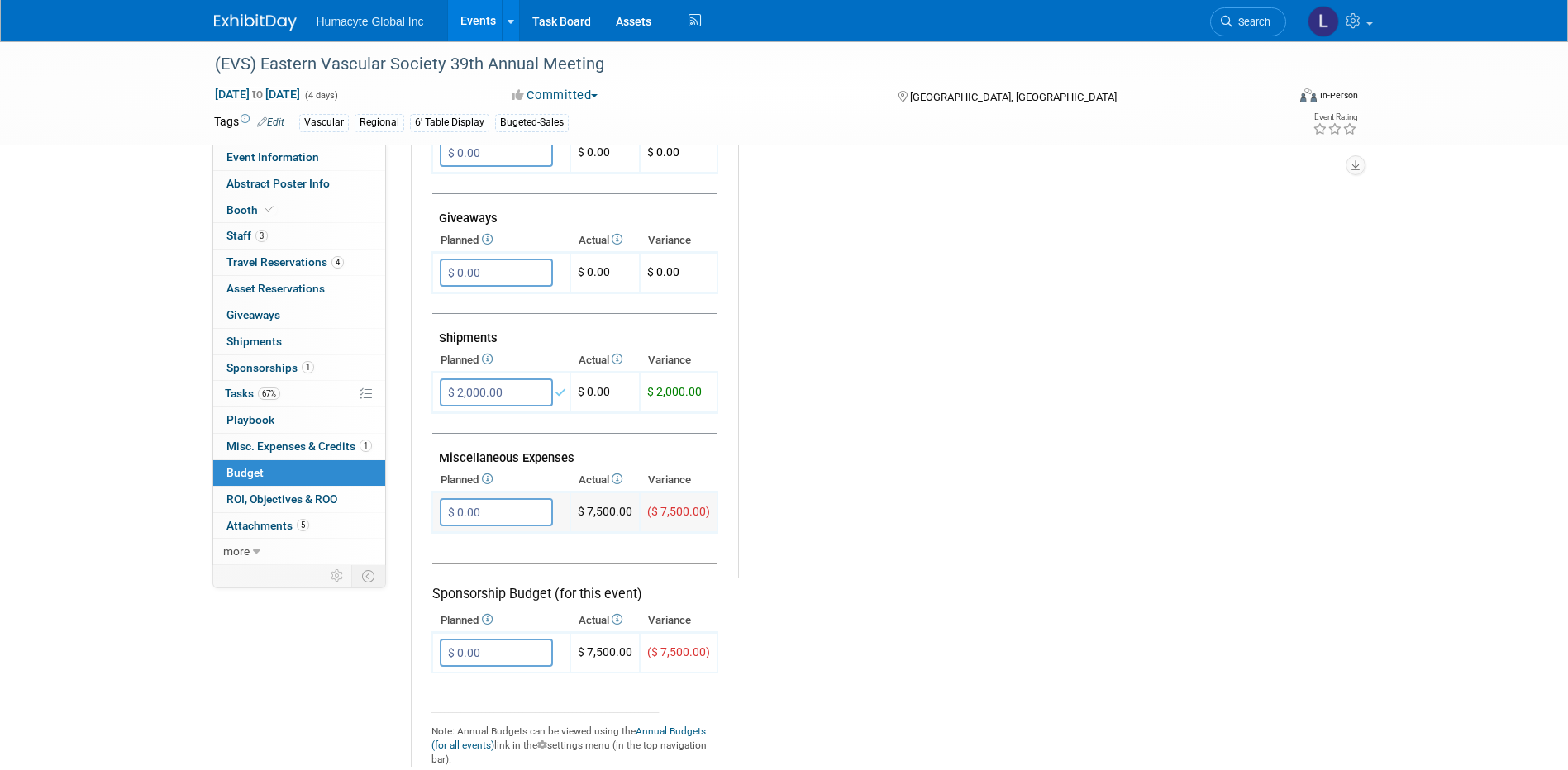
click at [493, 509] on input "$ 0.00" at bounding box center [497, 512] width 113 height 28
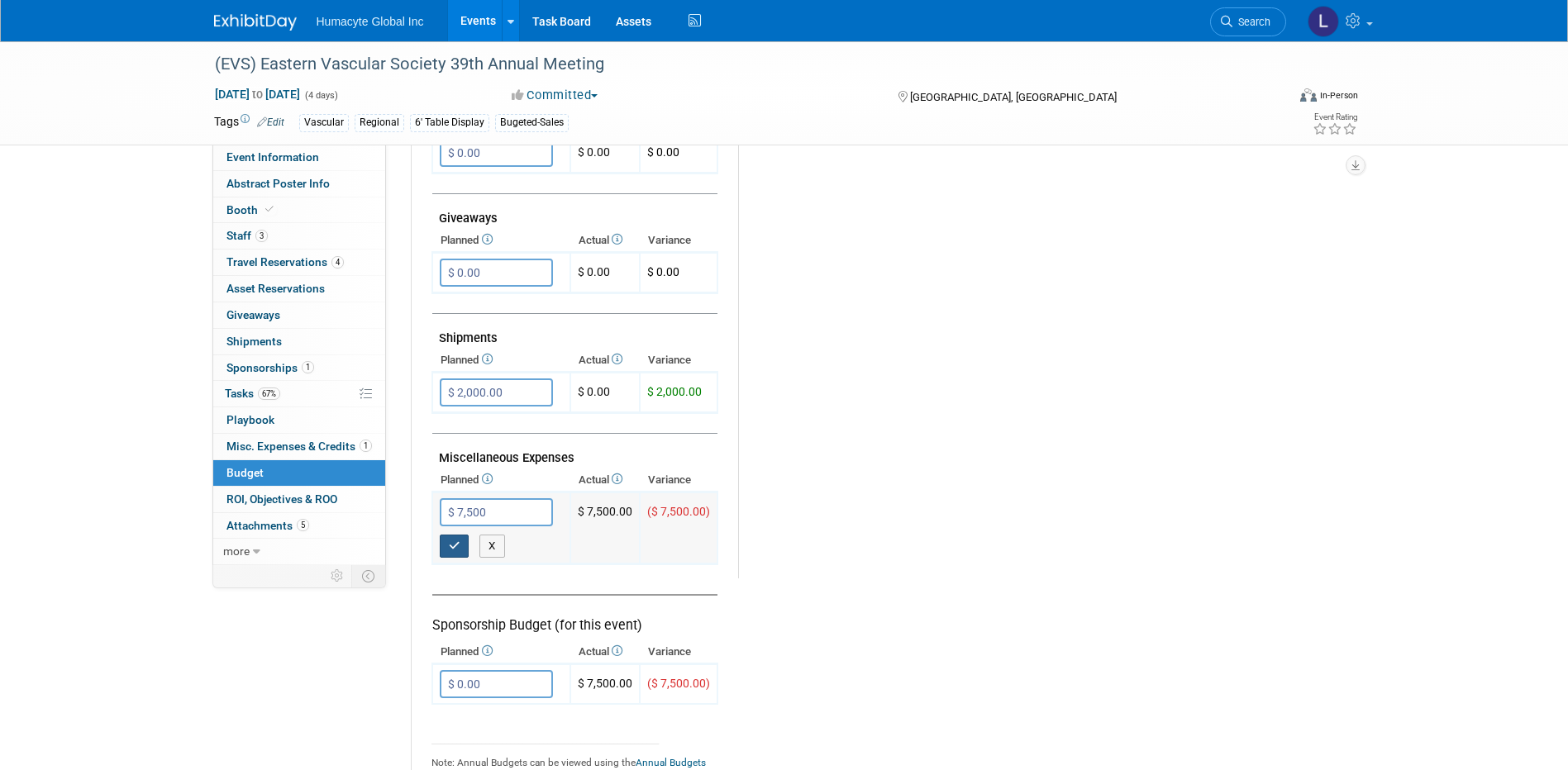
type input "$ 7,500.00"
click at [461, 540] on button "button" at bounding box center [455, 546] width 30 height 23
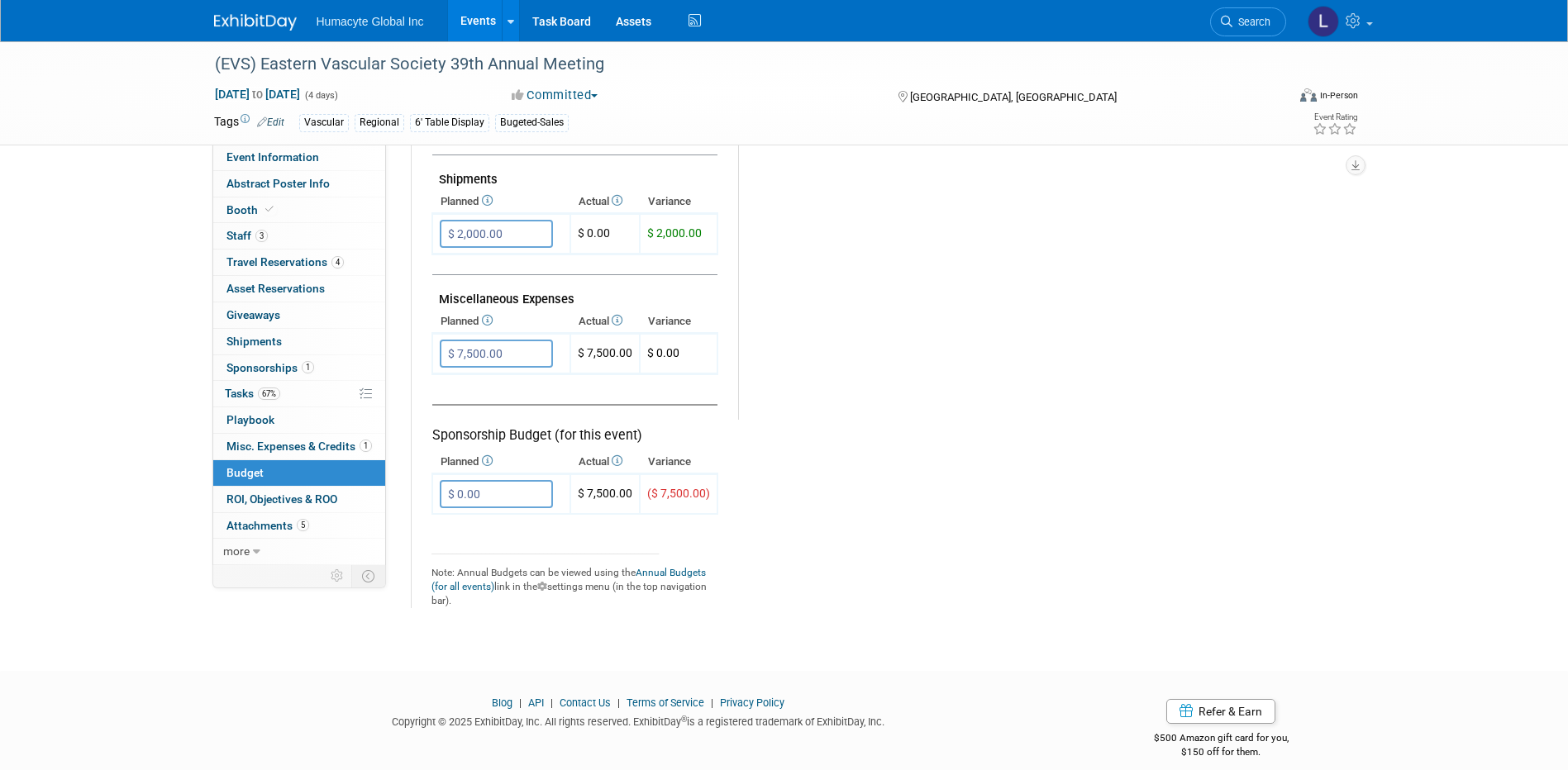
scroll to position [909, 0]
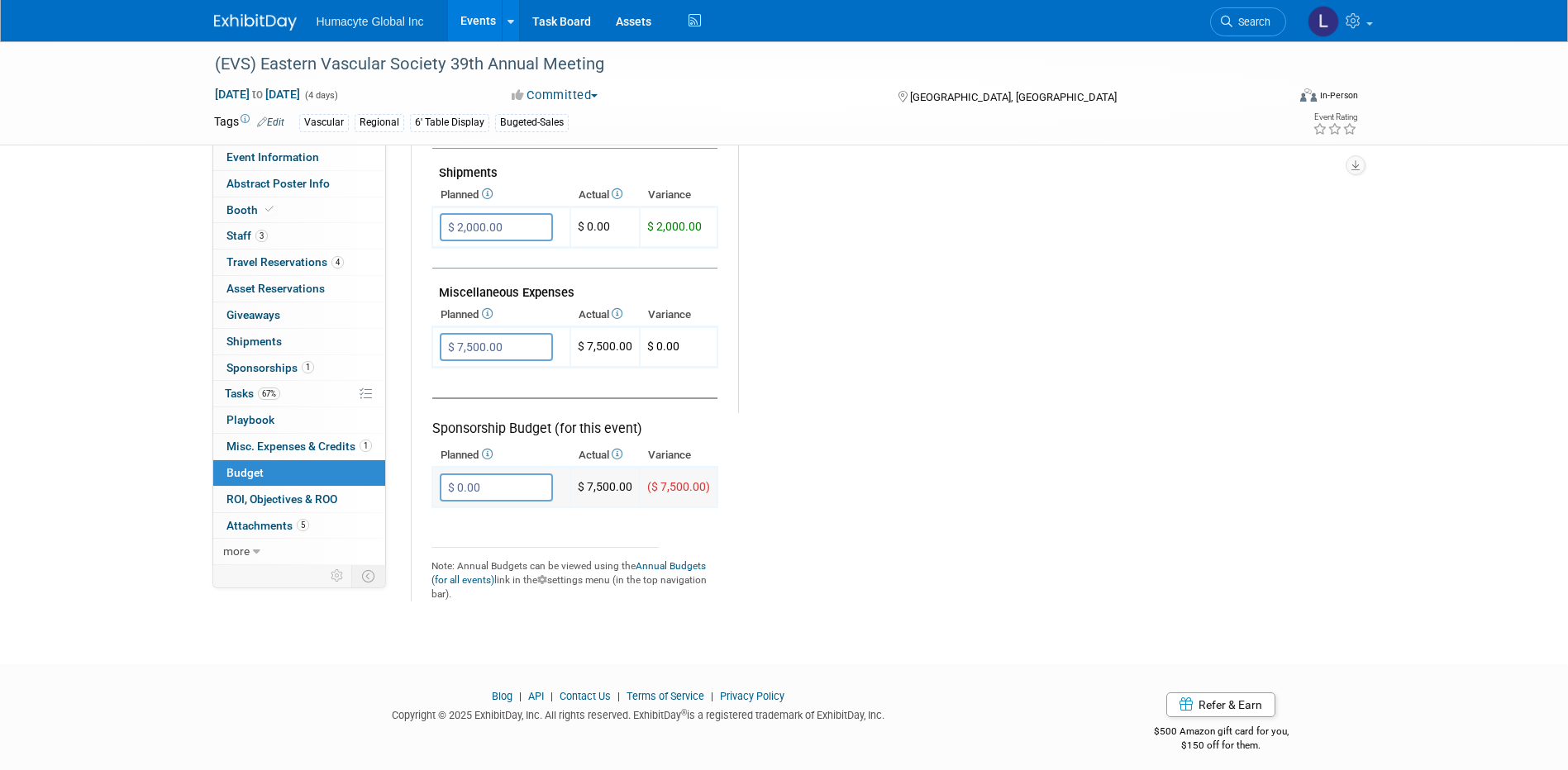
click at [527, 493] on input "$ 0.00" at bounding box center [497, 487] width 113 height 28
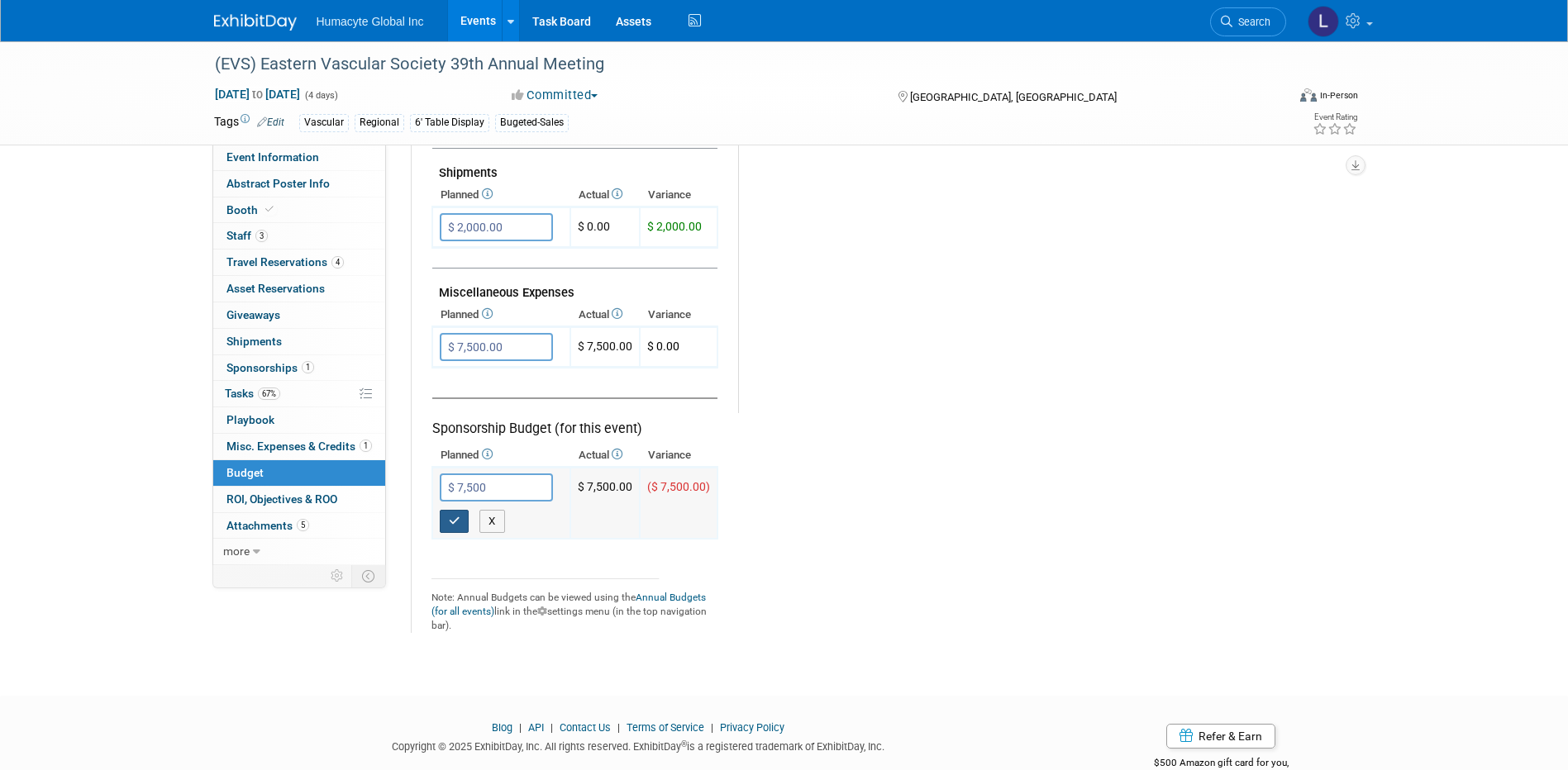
type input "$ 7,500.00"
click at [449, 520] on icon "button" at bounding box center [455, 521] width 12 height 11
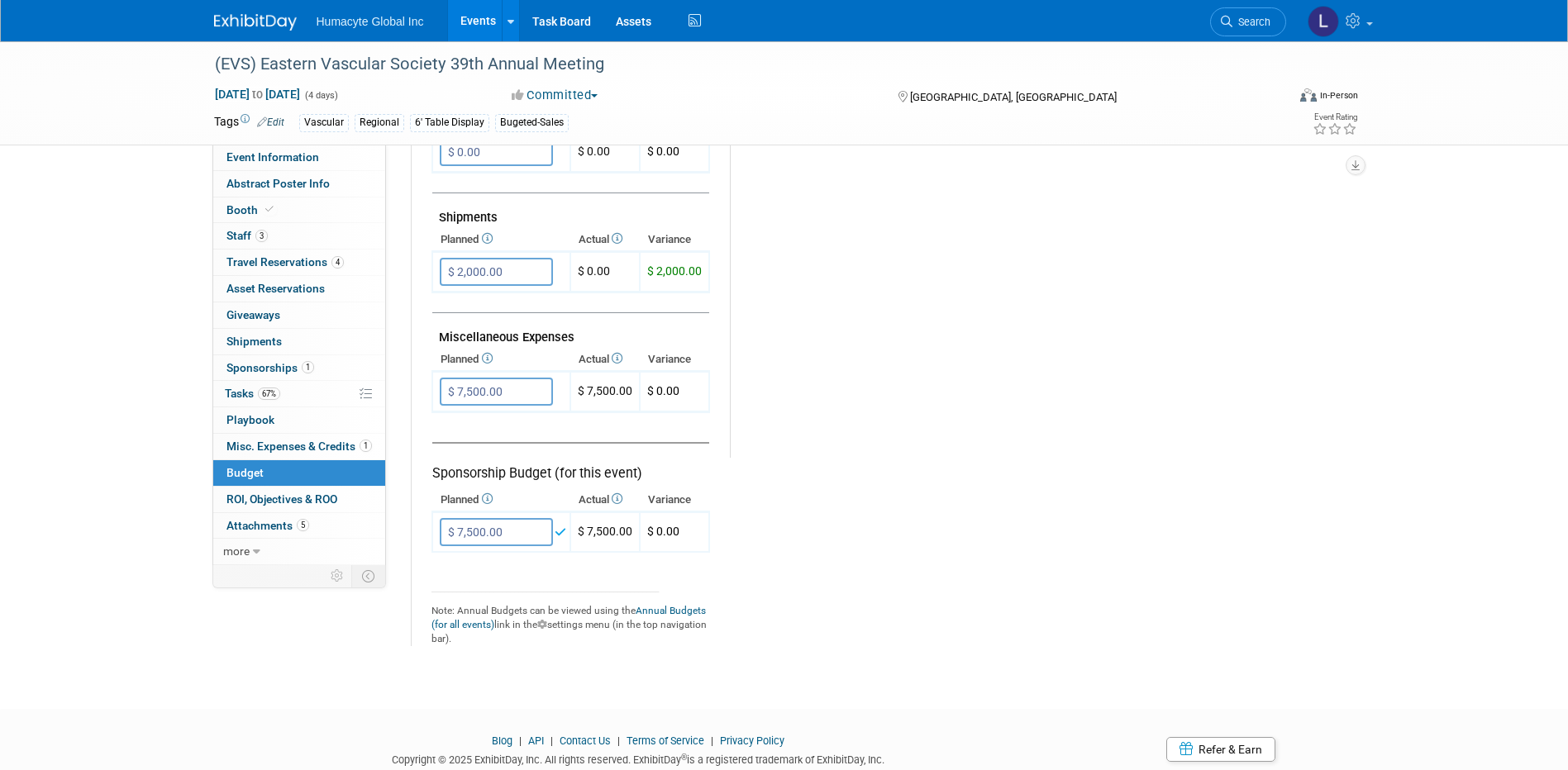
scroll to position [827, 0]
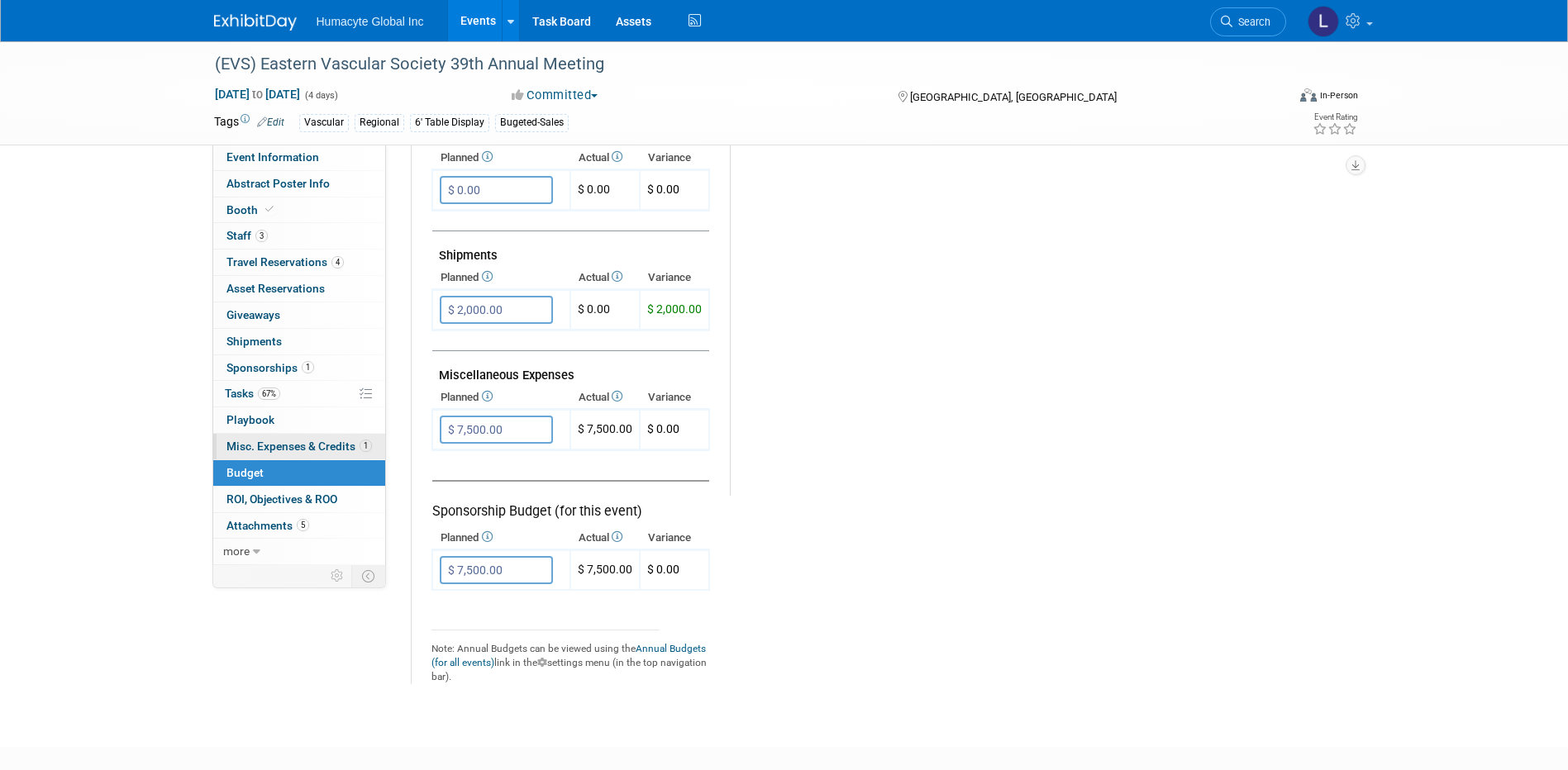
click at [306, 443] on span "Misc. Expenses & Credits 1" at bounding box center [299, 446] width 145 height 13
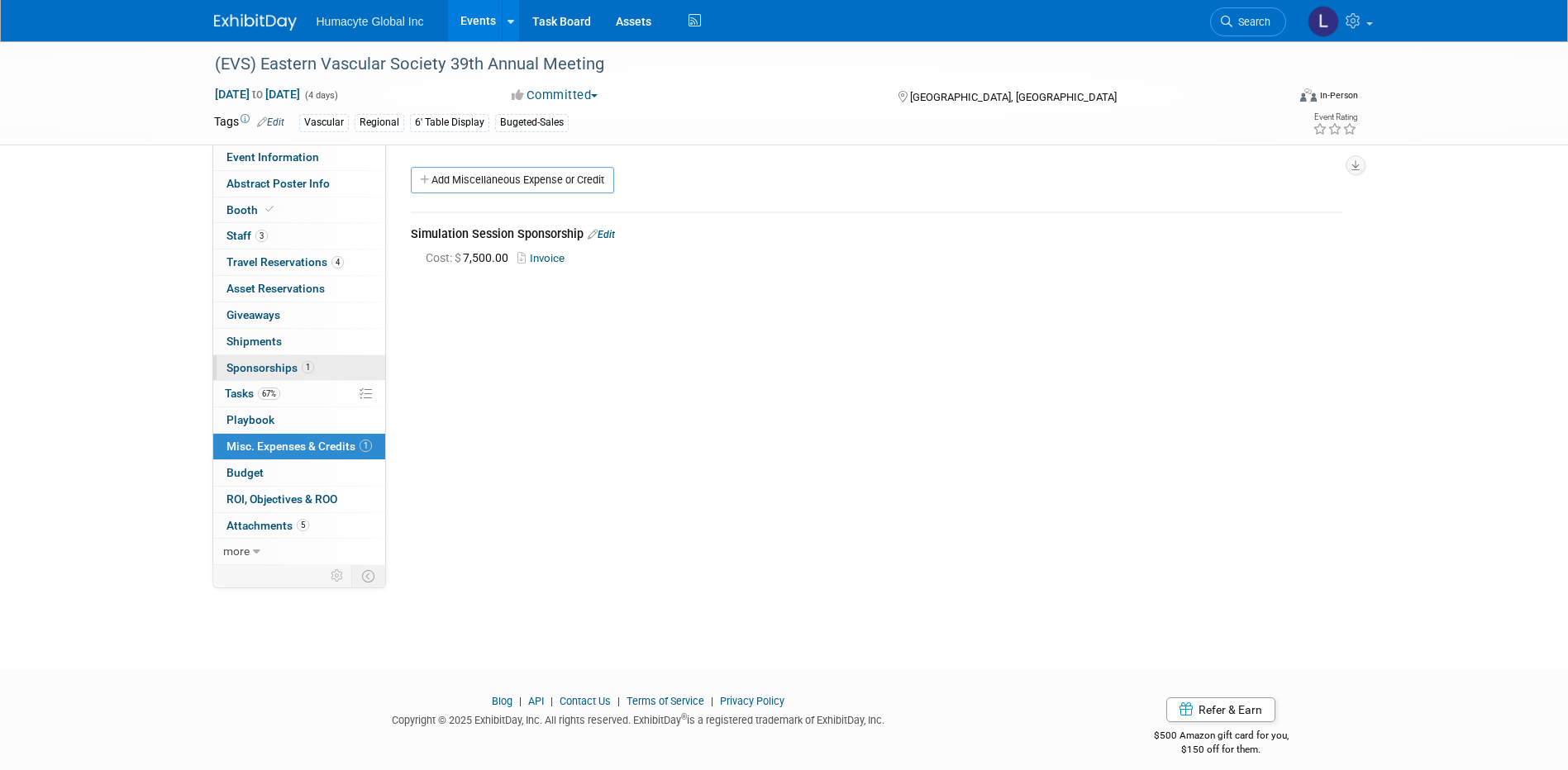
click at [267, 368] on span "Sponsorships 1" at bounding box center [271, 368] width 88 height 13
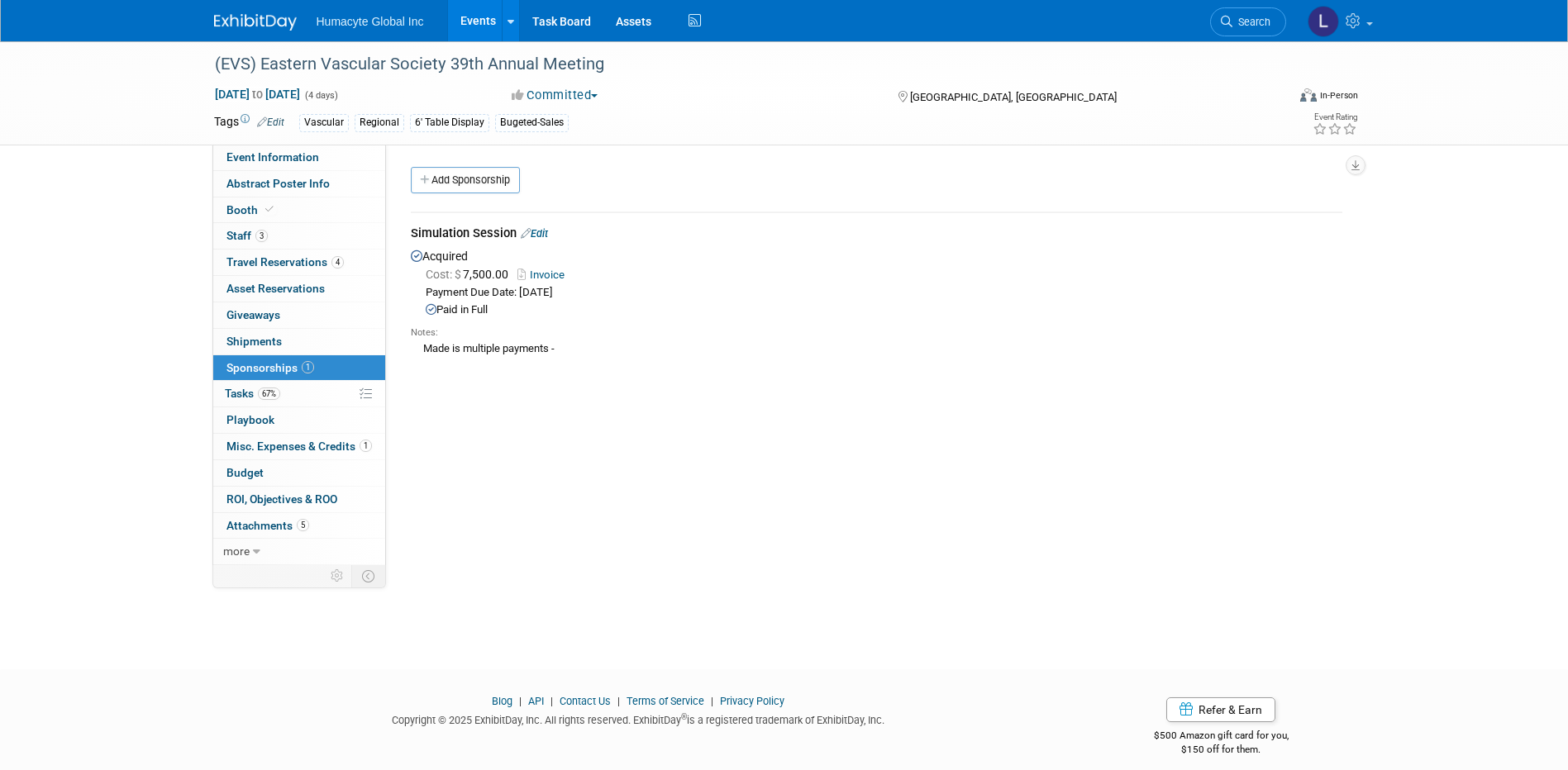
click at [561, 270] on link "Invoice" at bounding box center [544, 275] width 54 height 13
click at [249, 476] on span "Budget" at bounding box center [245, 473] width 38 height 13
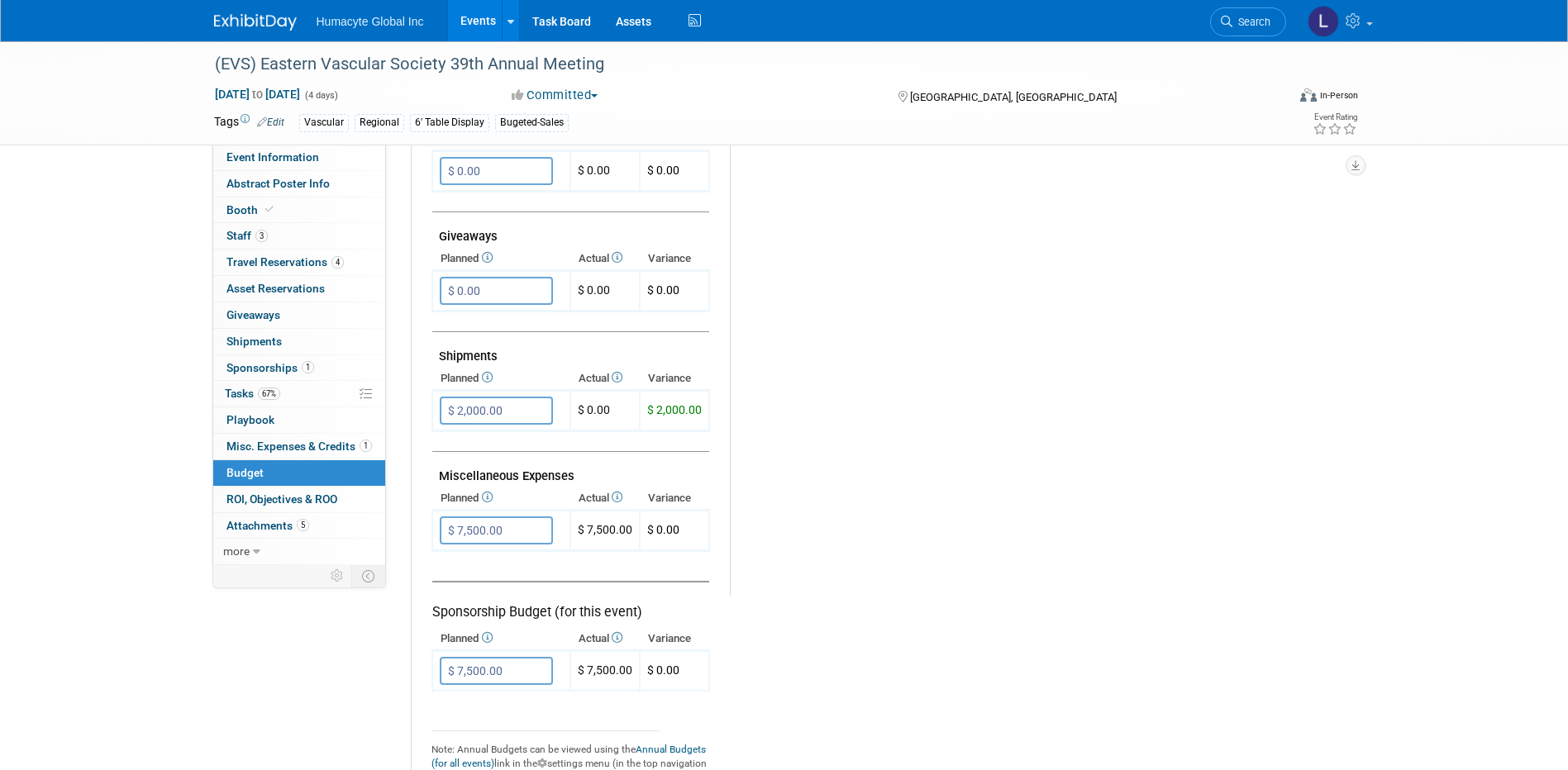
scroll to position [827, 0]
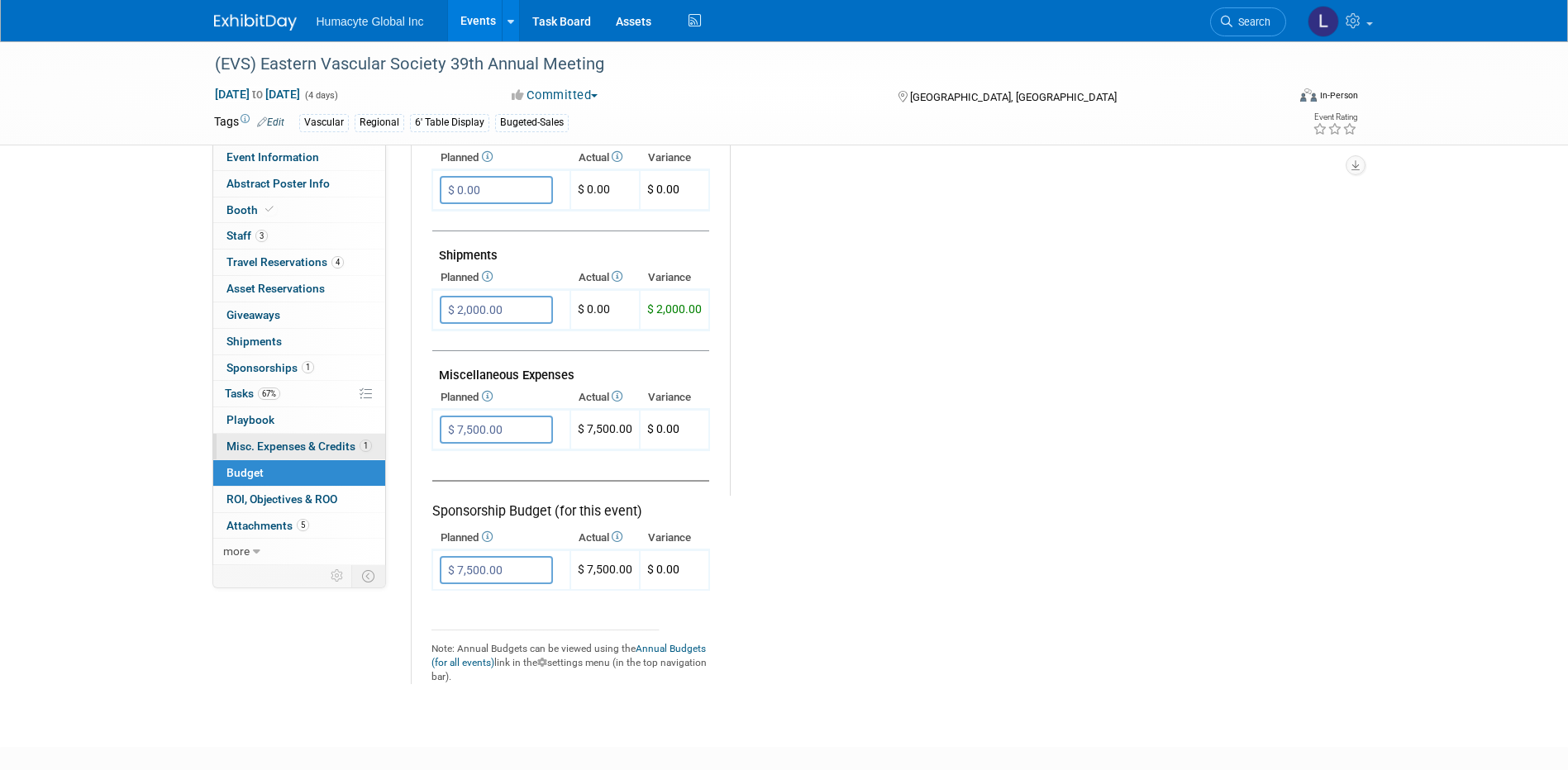
click at [255, 444] on span "Misc. Expenses & Credits 1" at bounding box center [299, 446] width 145 height 13
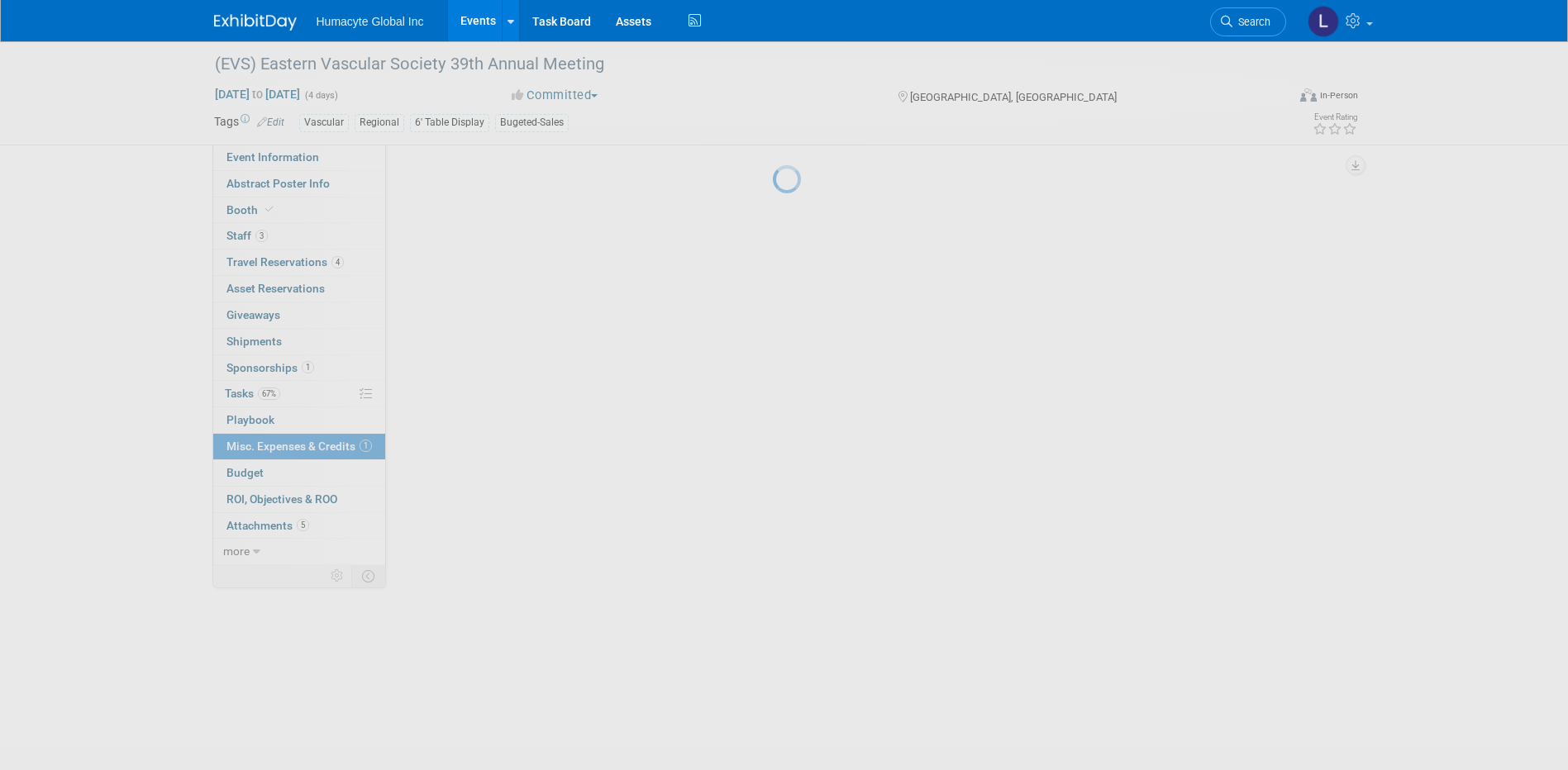
scroll to position [0, 0]
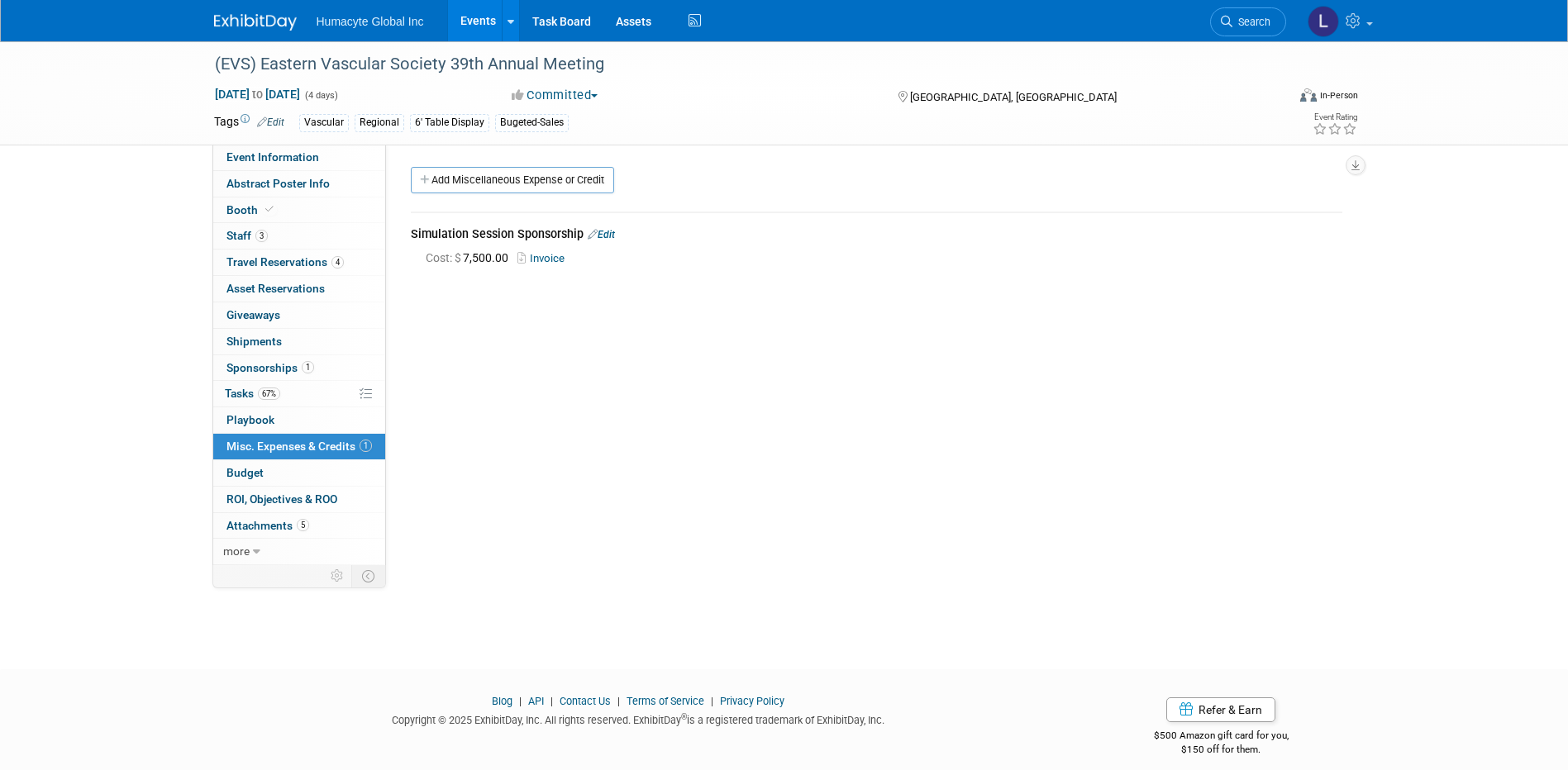
click at [609, 235] on link "Edit" at bounding box center [601, 234] width 27 height 12
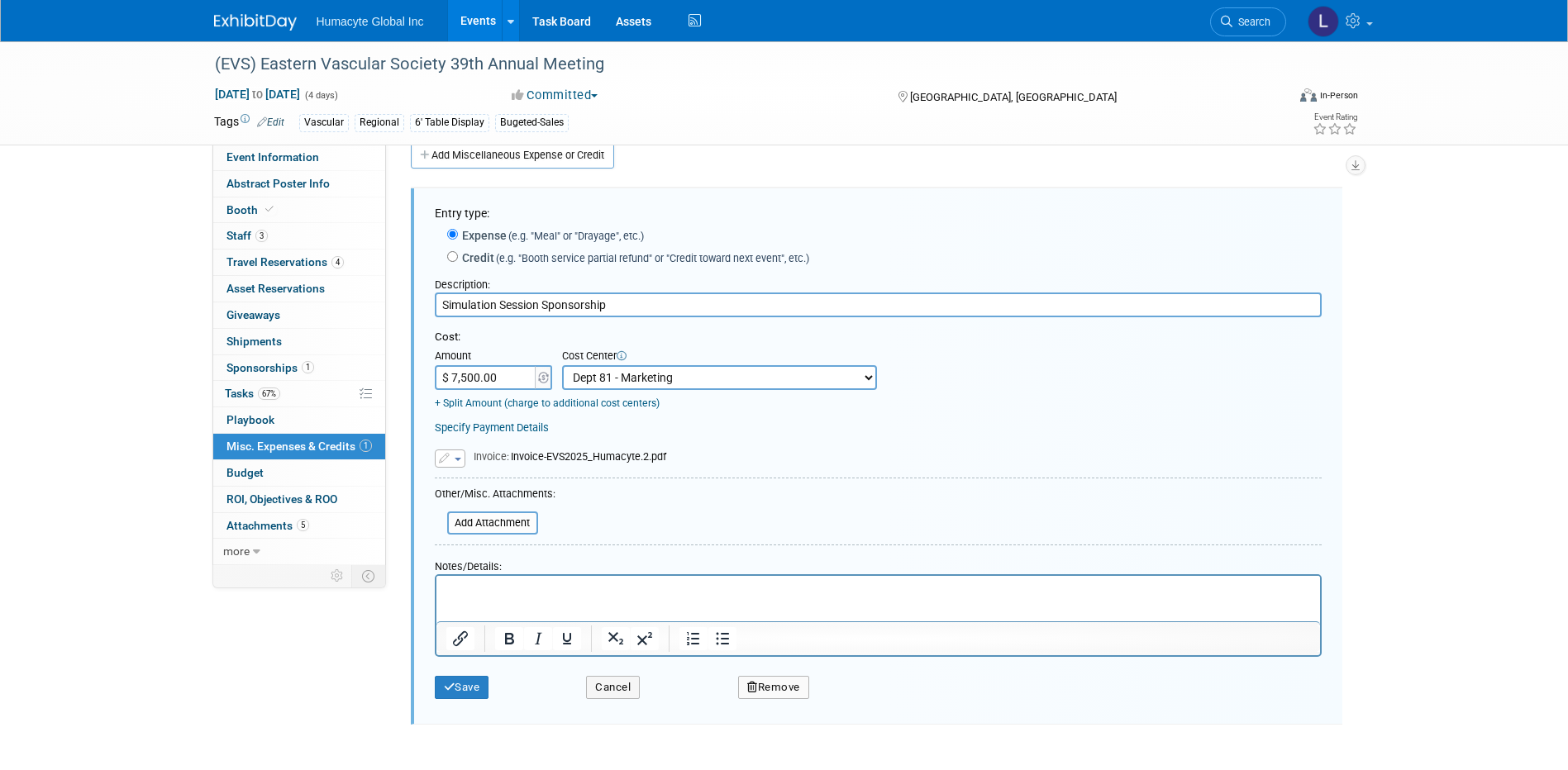
click at [762, 690] on button "Remove" at bounding box center [774, 687] width 71 height 23
click at [864, 707] on link "Yes" at bounding box center [865, 701] width 48 height 27
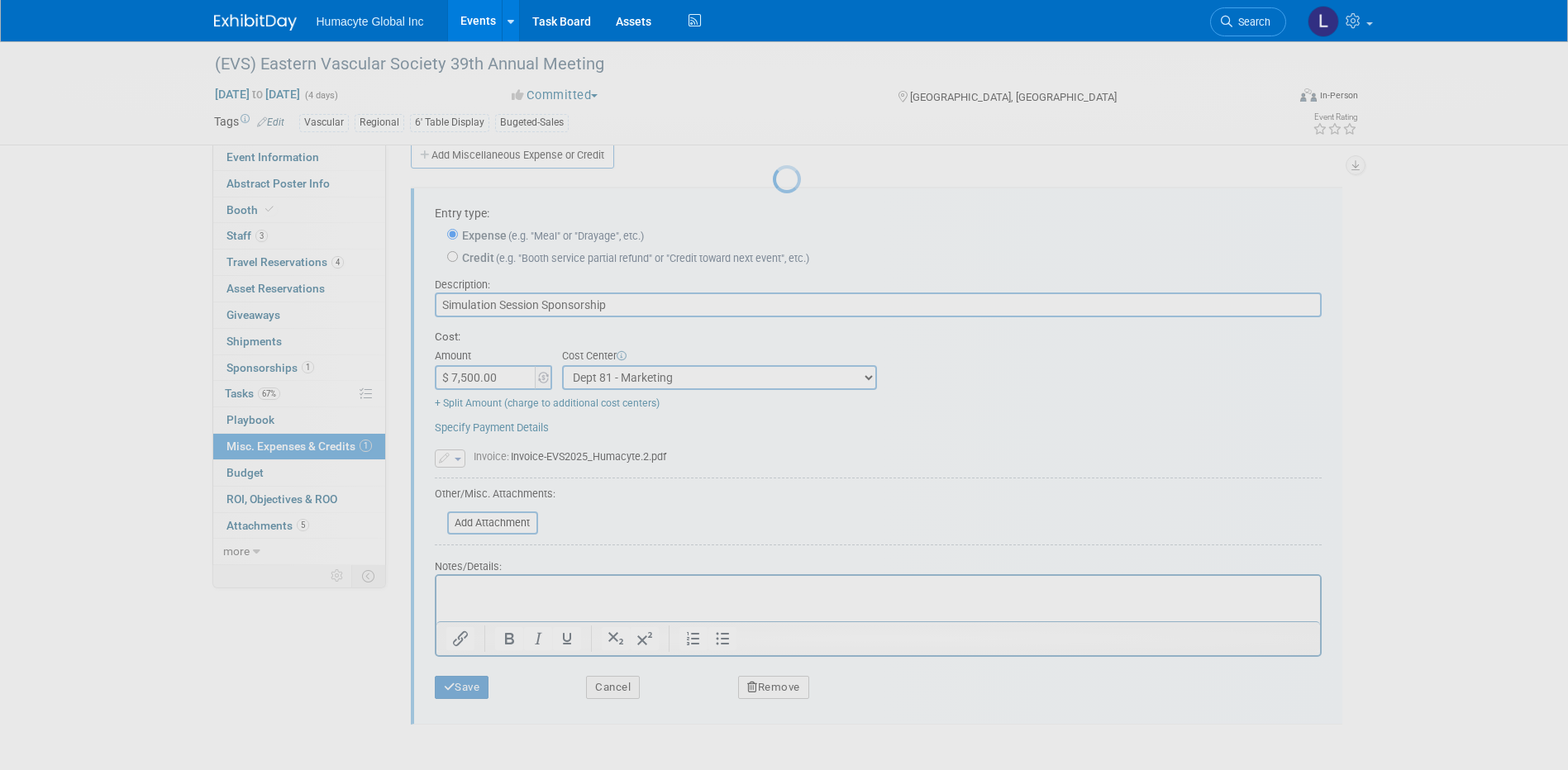
scroll to position [15, 0]
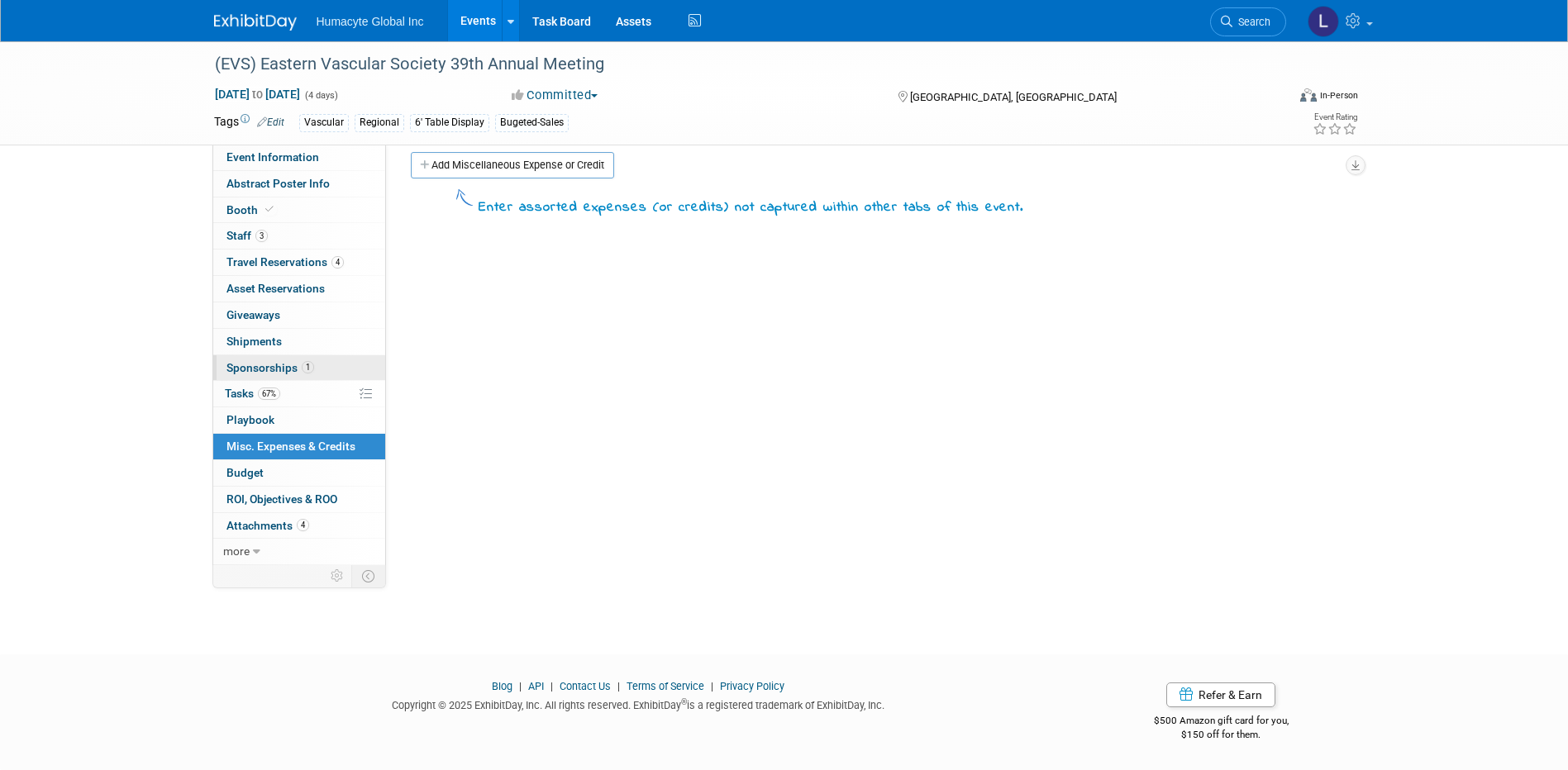
click at [255, 373] on span "Sponsorships 1" at bounding box center [271, 368] width 88 height 13
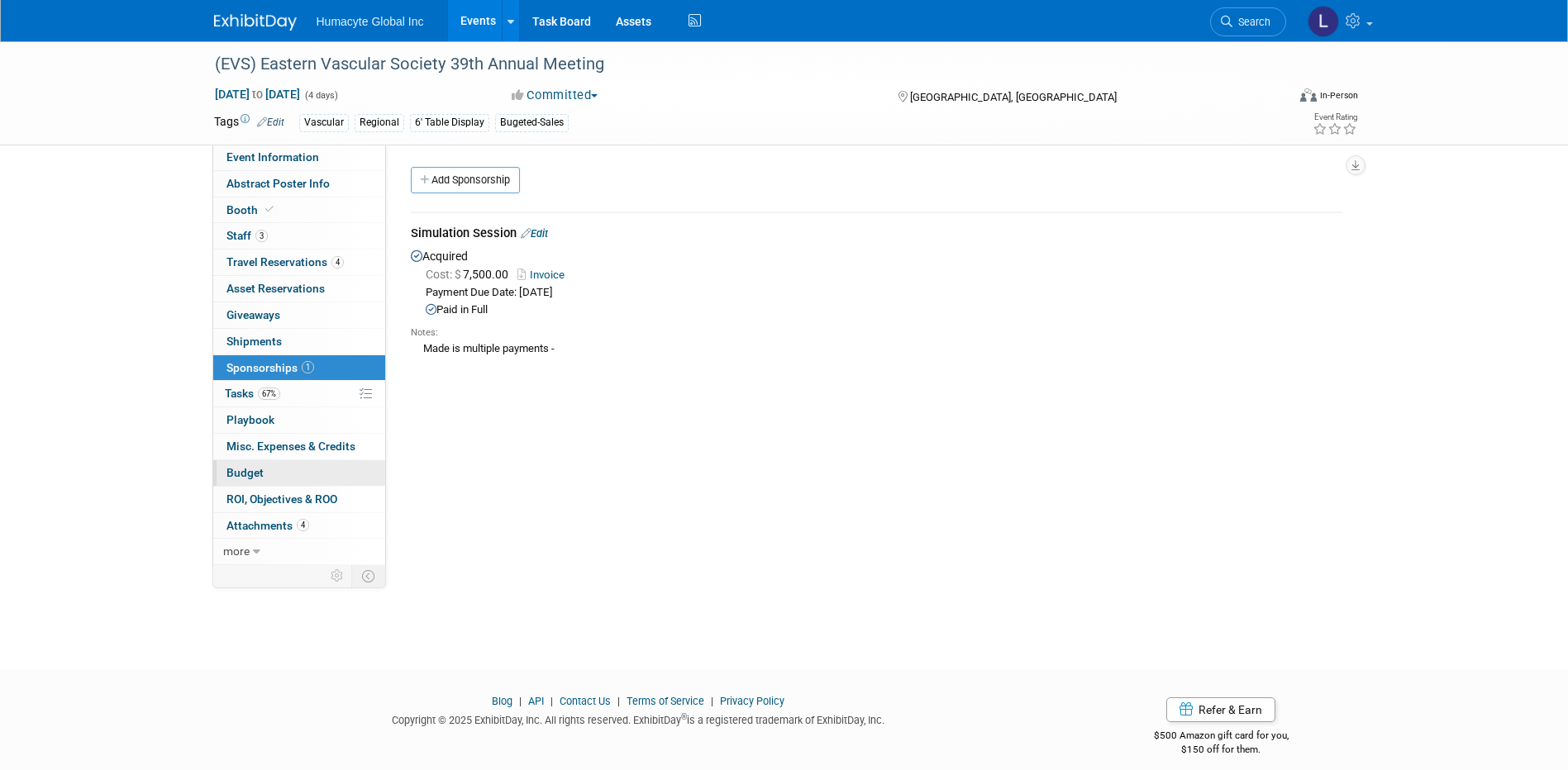
click at [270, 472] on link "Budget" at bounding box center [299, 473] width 172 height 26
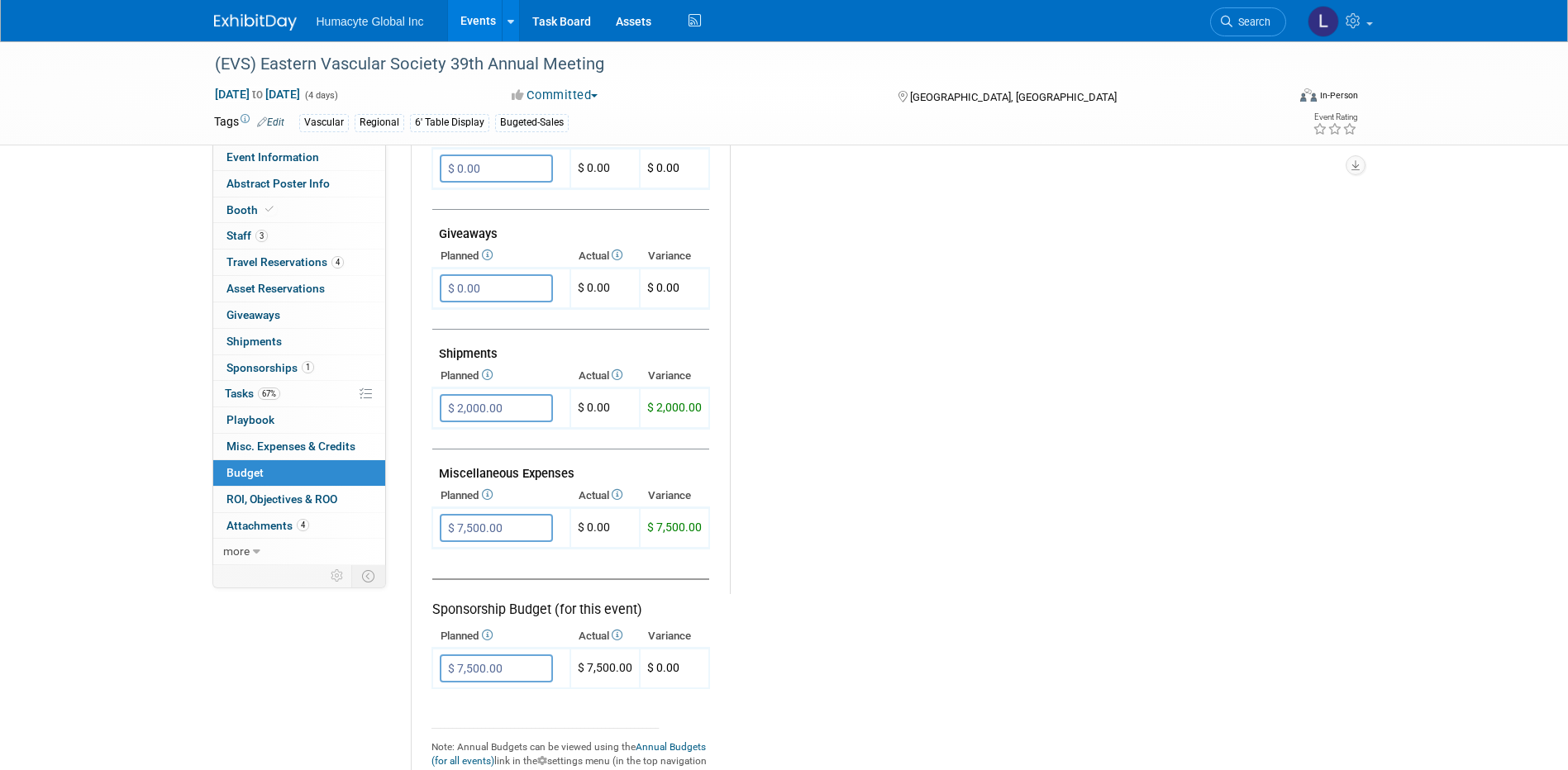
scroll to position [743, 0]
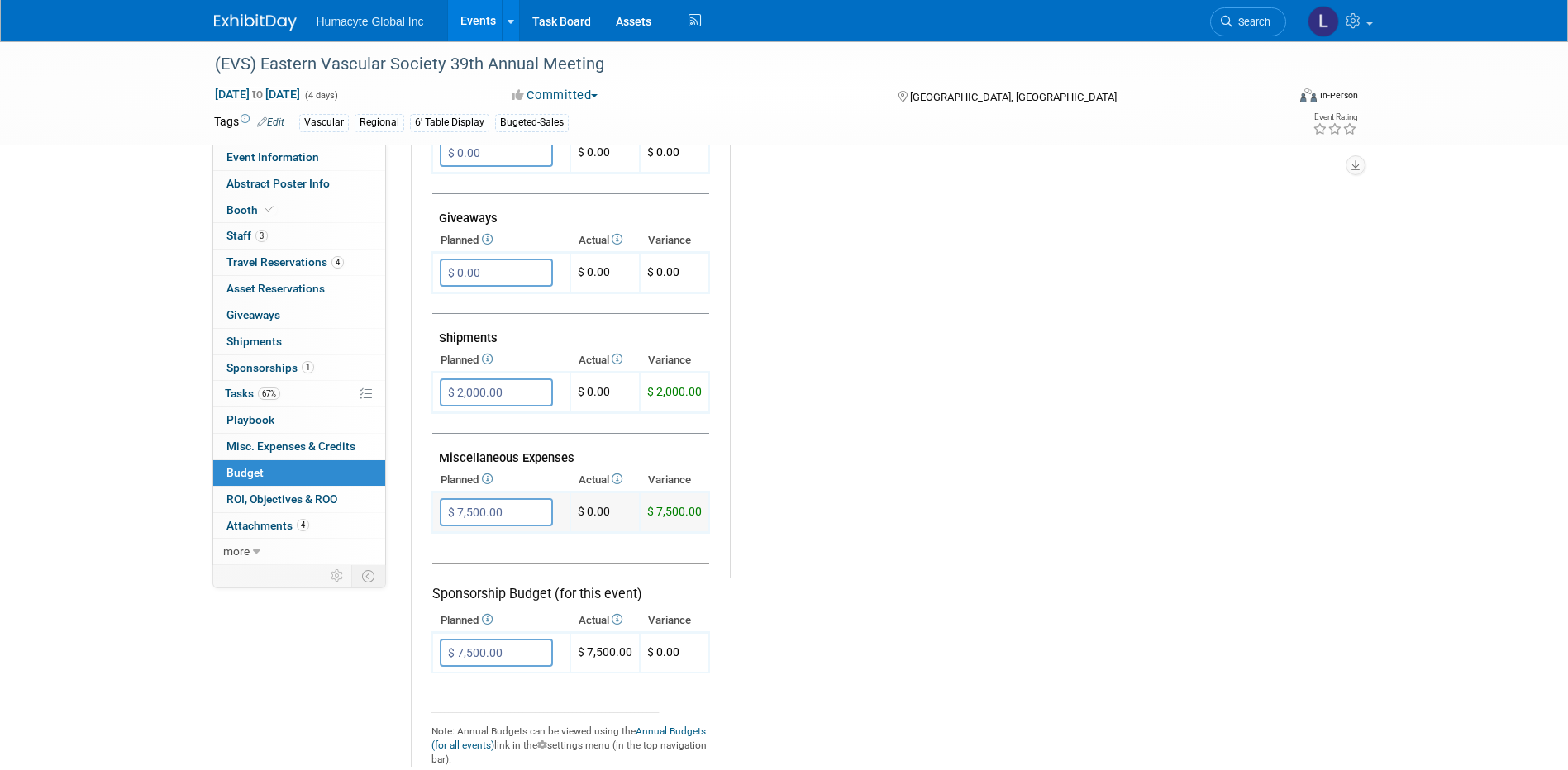
click at [497, 501] on input "$ 7,500.00" at bounding box center [497, 512] width 113 height 28
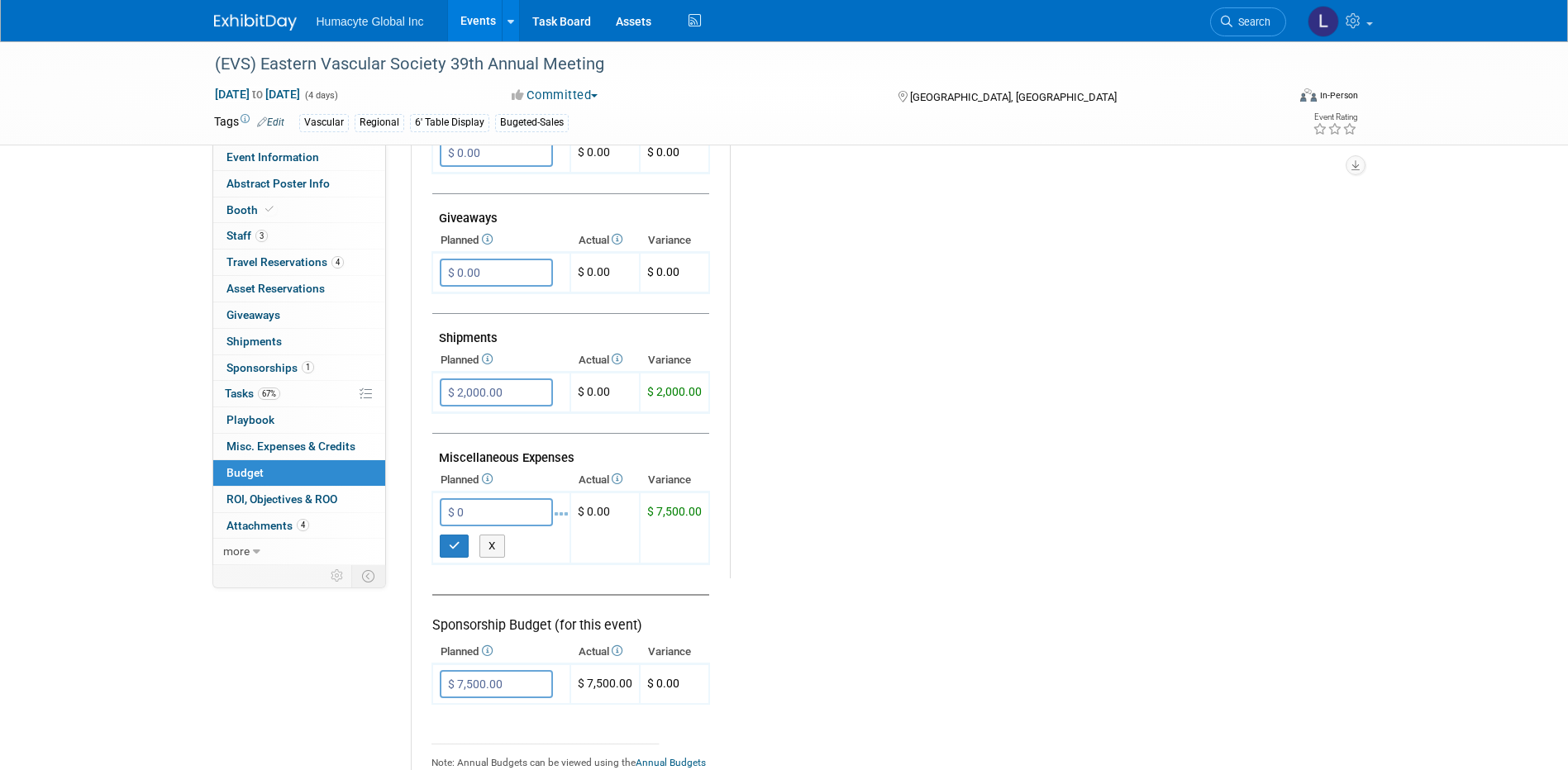
type input "$ 0.00"
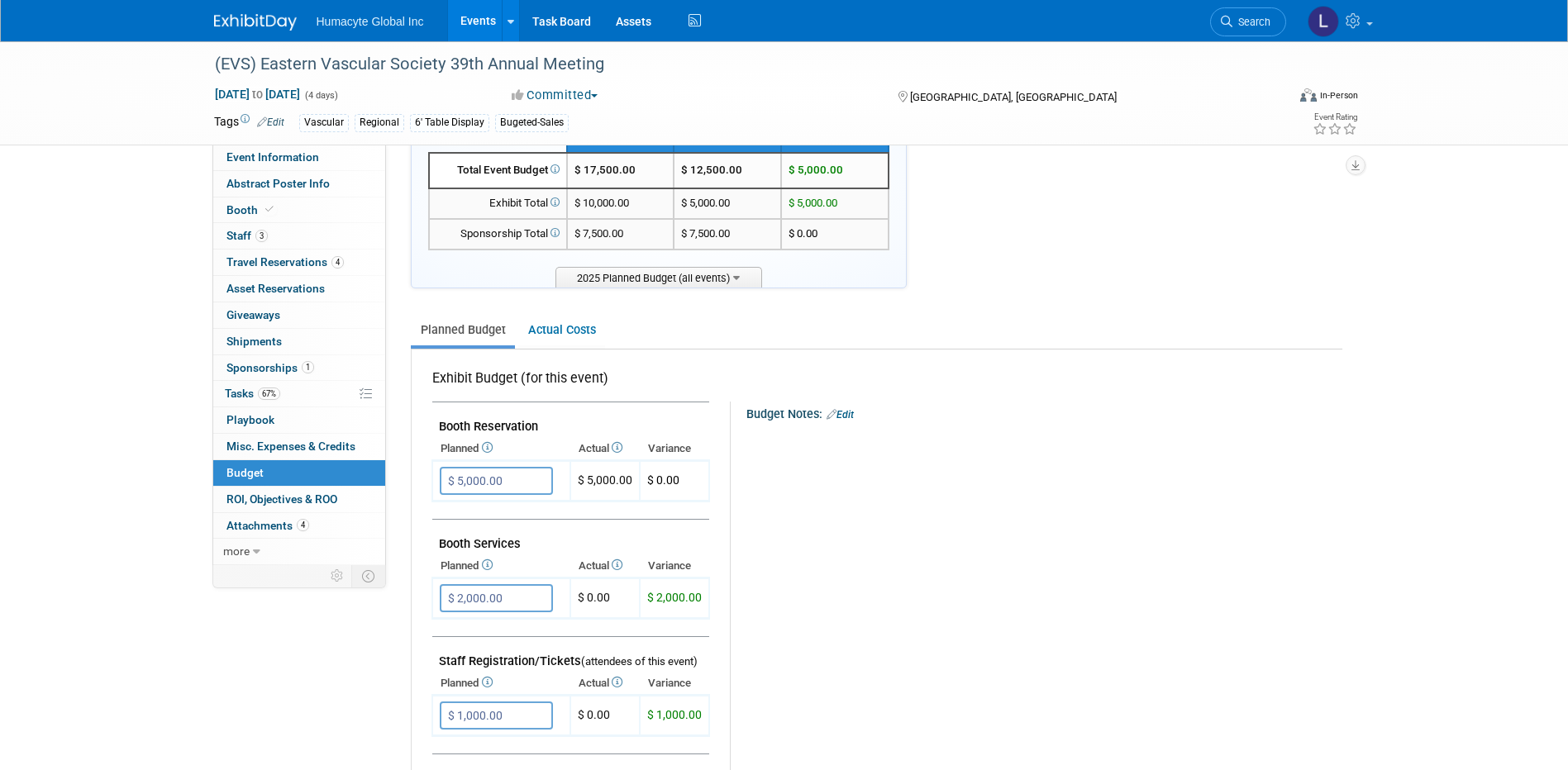
scroll to position [166, 0]
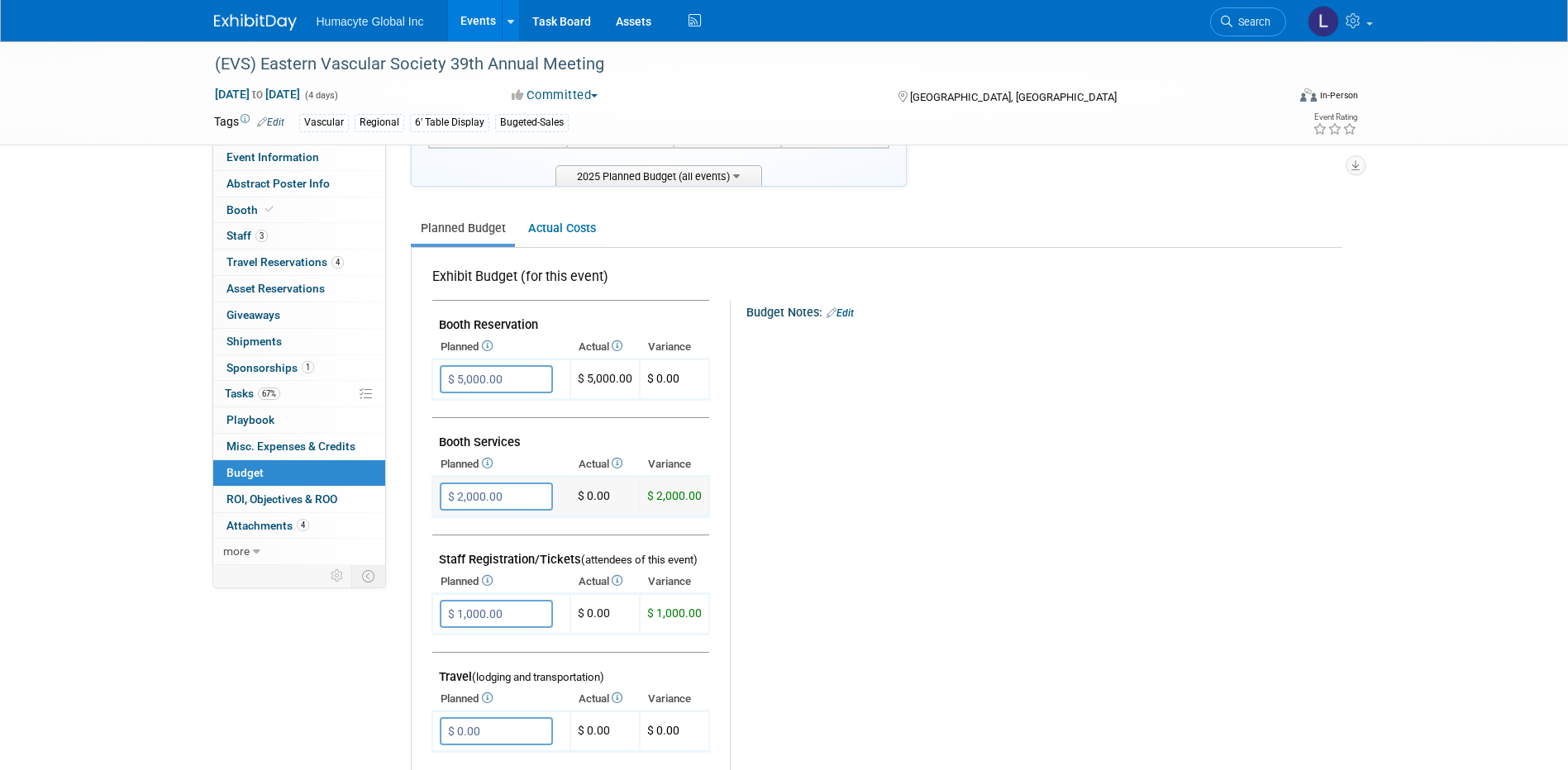
click at [475, 499] on input "$ 2,000.00" at bounding box center [497, 497] width 113 height 28
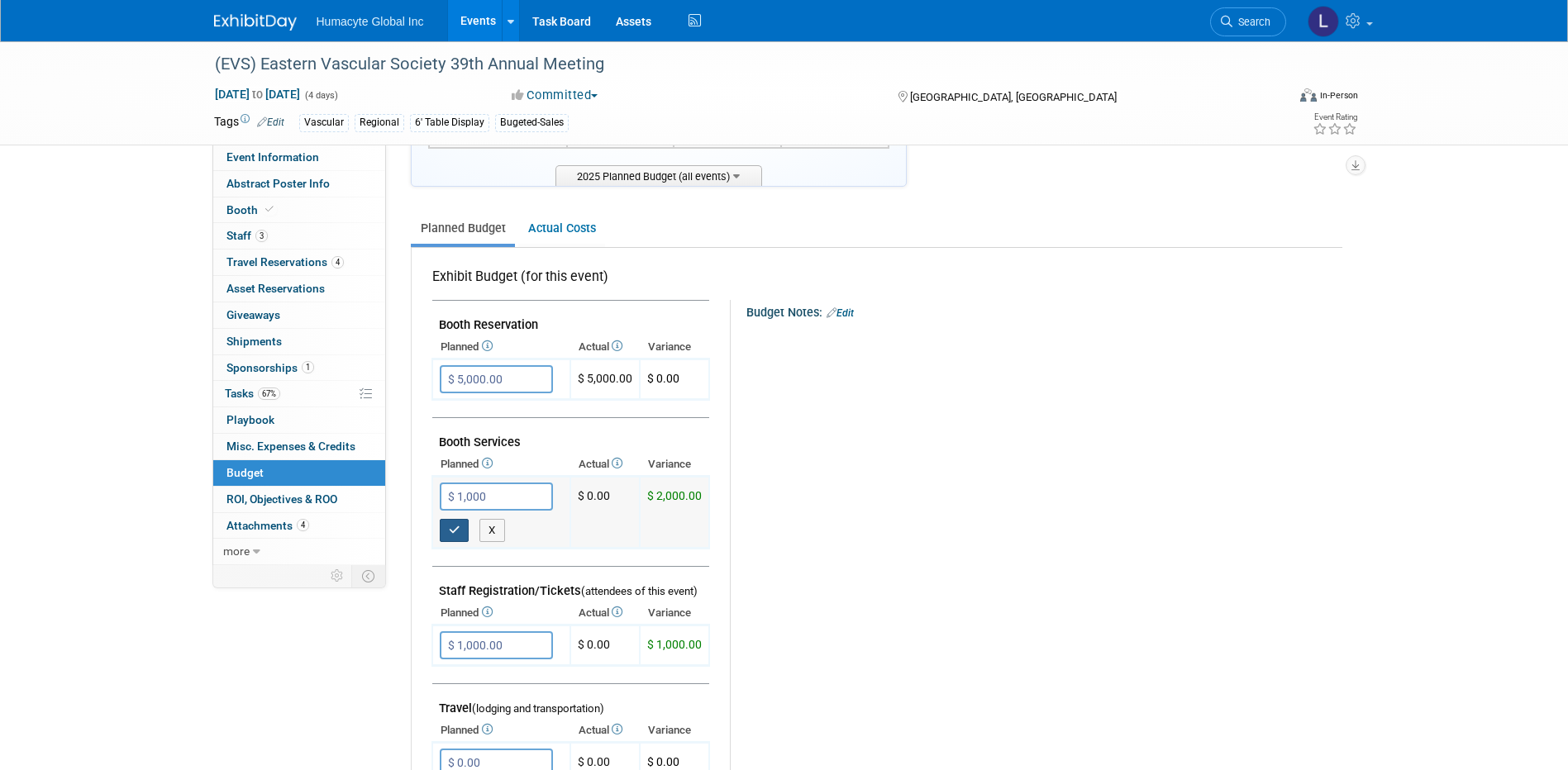
type input "$ 1,000.00"
click at [460, 528] on button "button" at bounding box center [455, 529] width 30 height 23
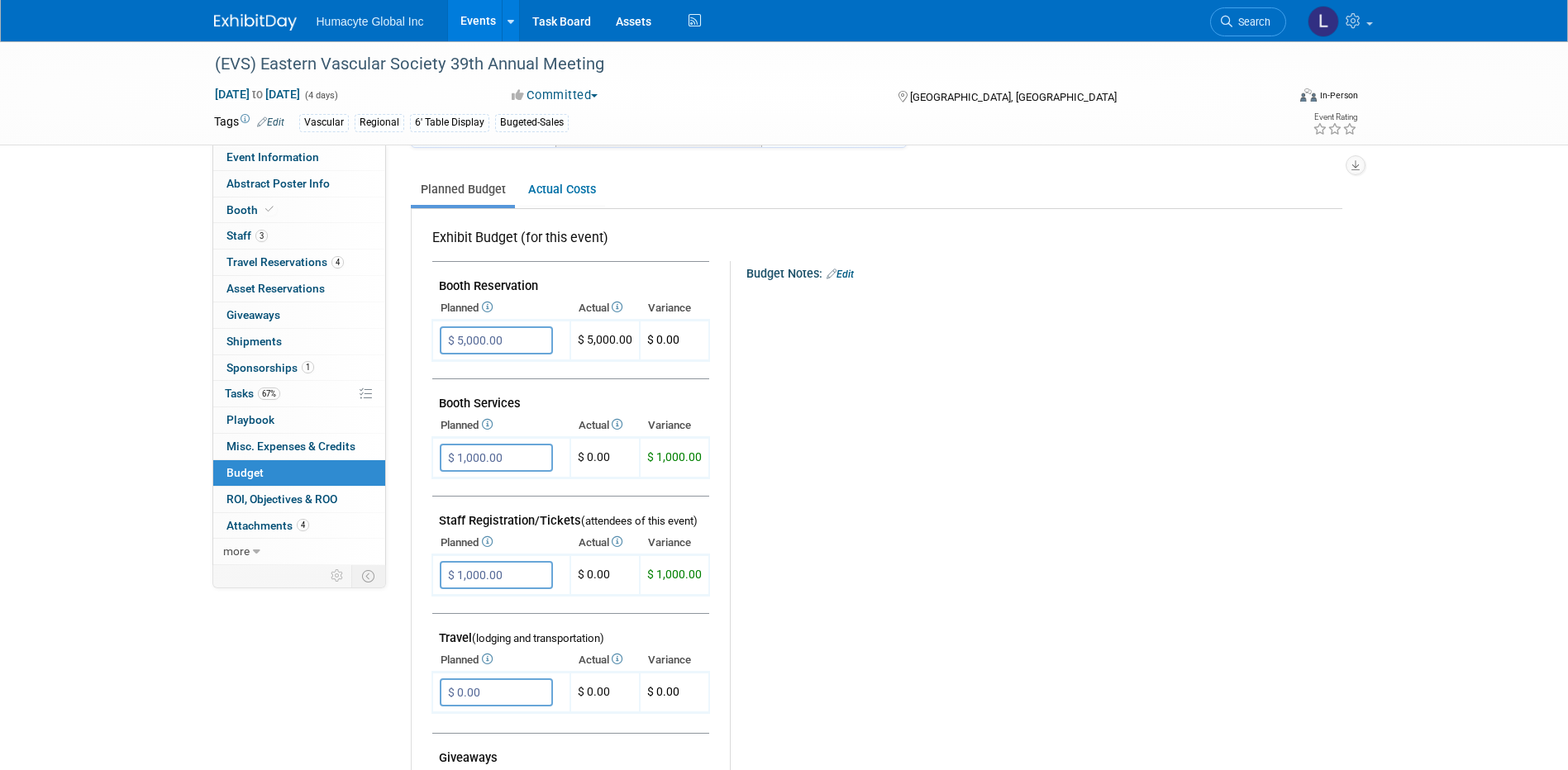
scroll to position [248, 0]
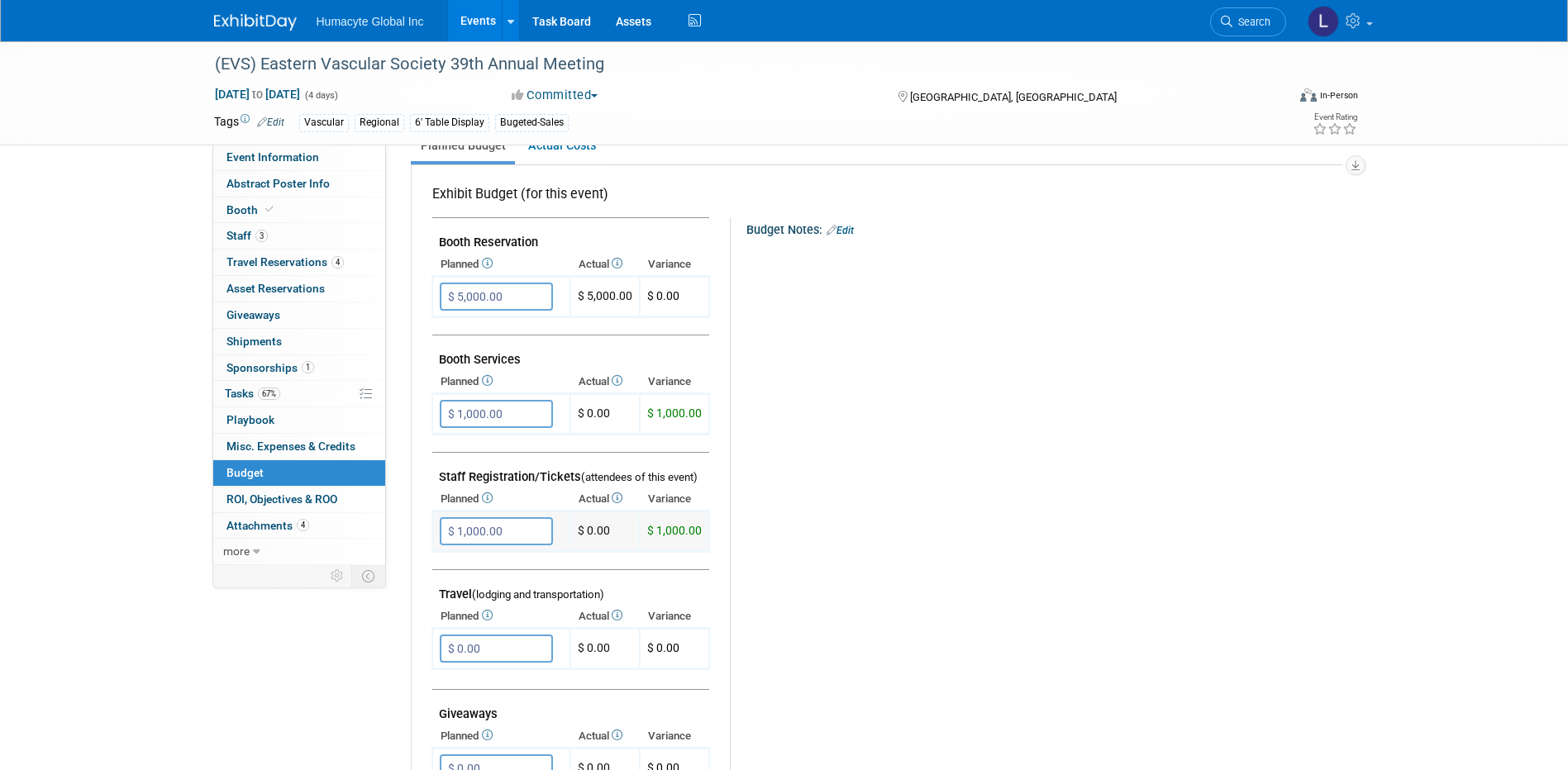
click at [509, 532] on input "$ 1,000.00" at bounding box center [497, 531] width 113 height 28
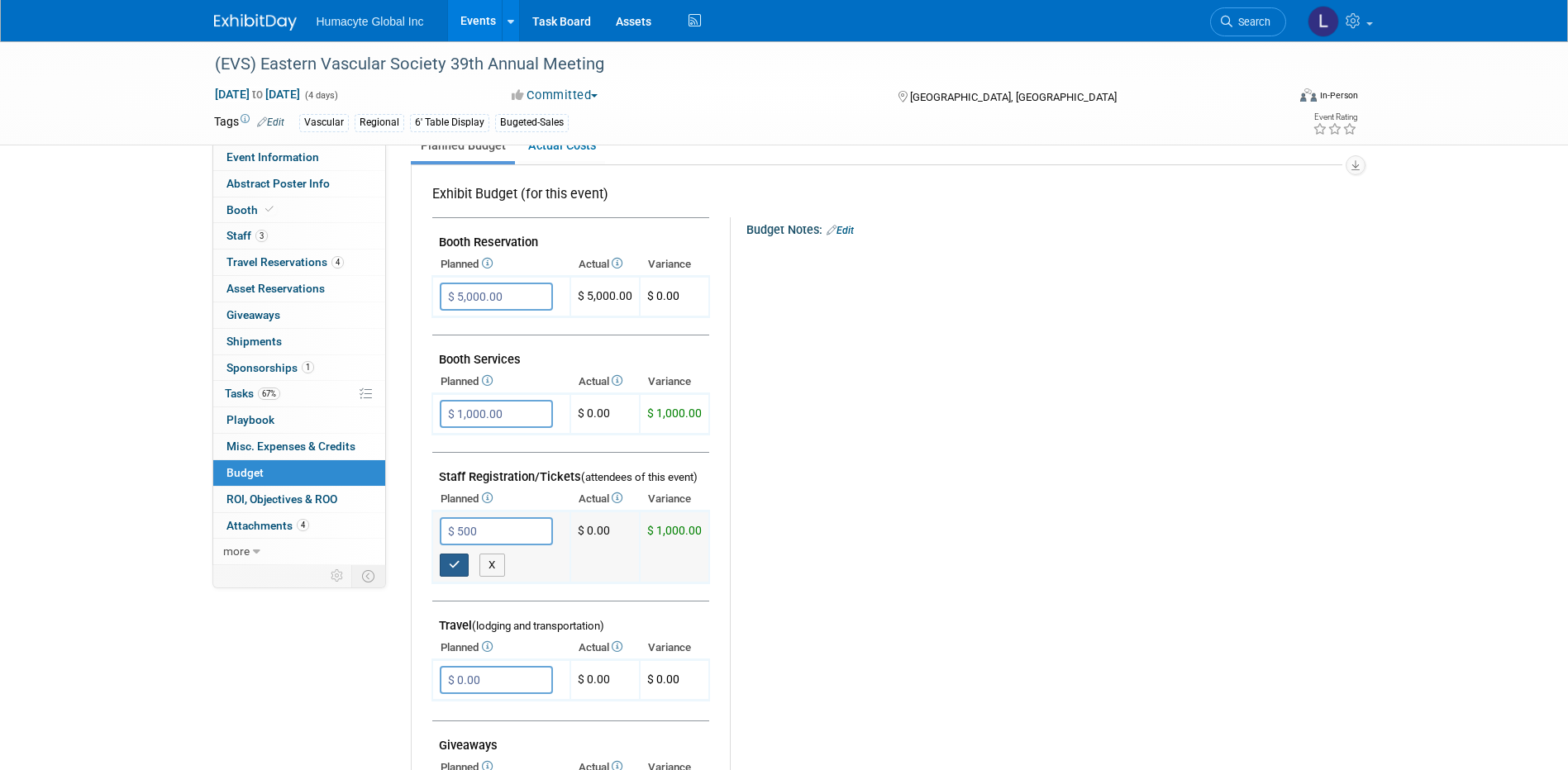
type input "$ 500.00"
click at [452, 577] on button "button" at bounding box center [455, 564] width 30 height 23
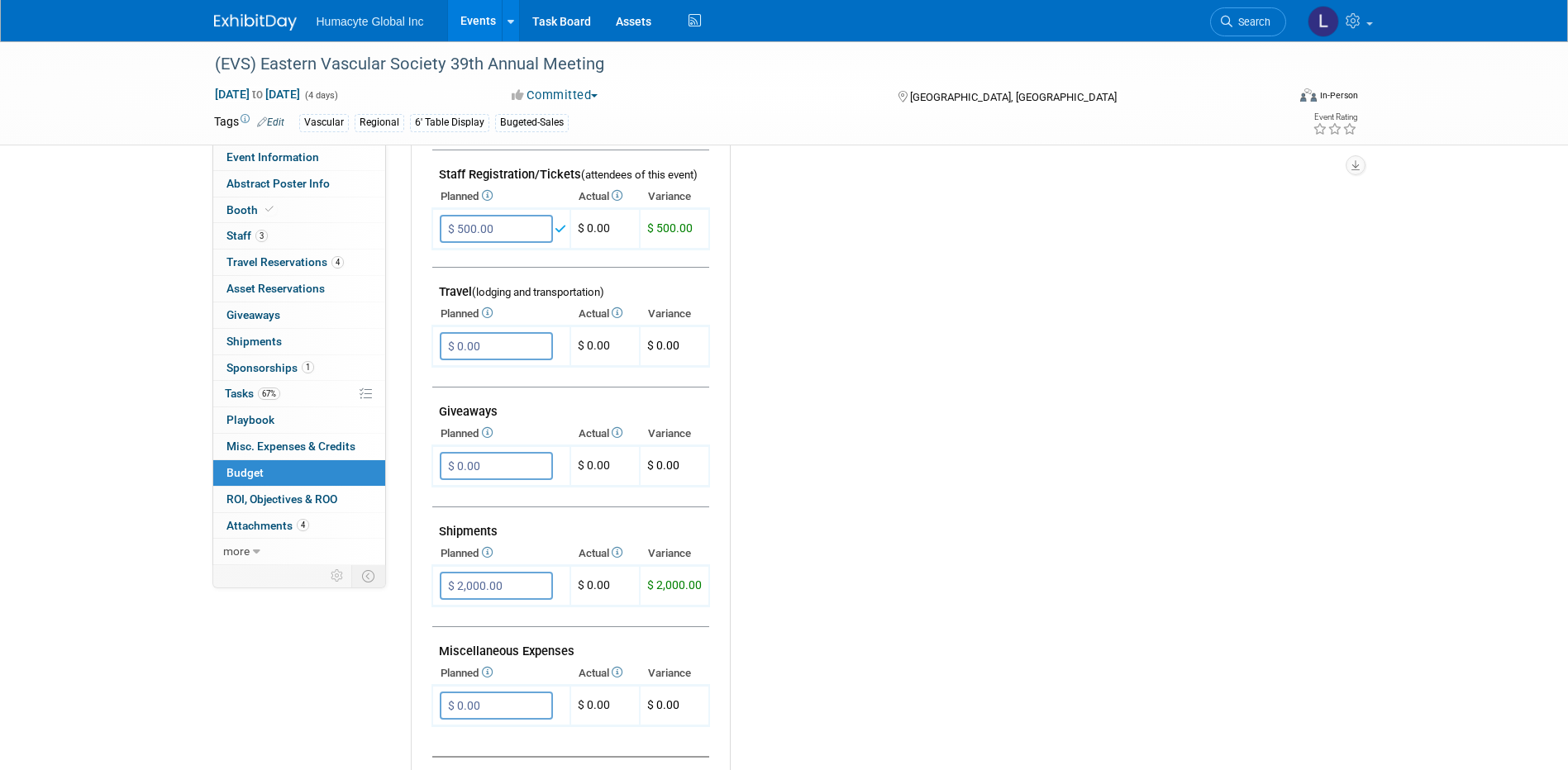
scroll to position [578, 0]
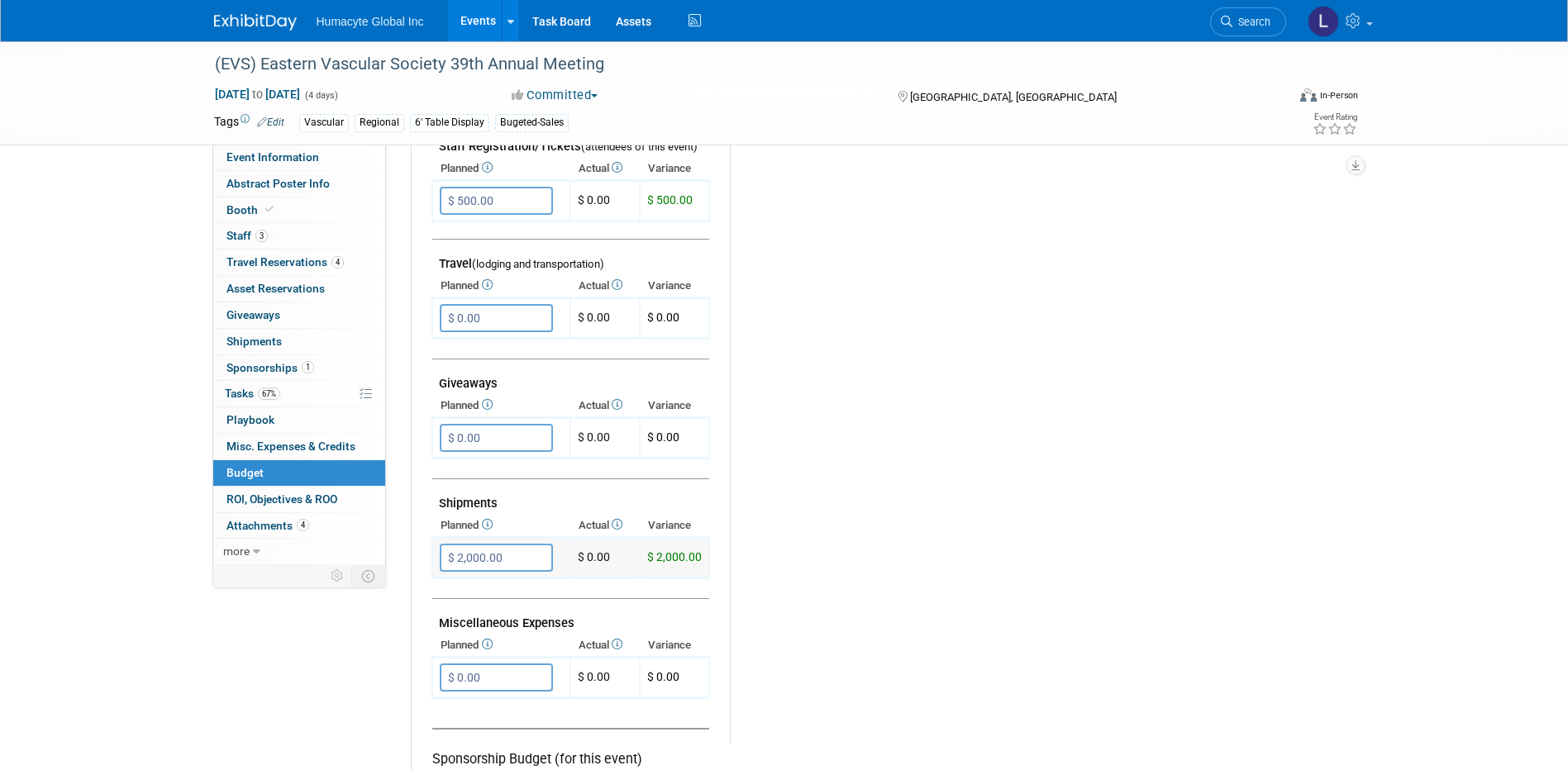
click at [485, 561] on input "$ 2,000.00" at bounding box center [497, 558] width 113 height 28
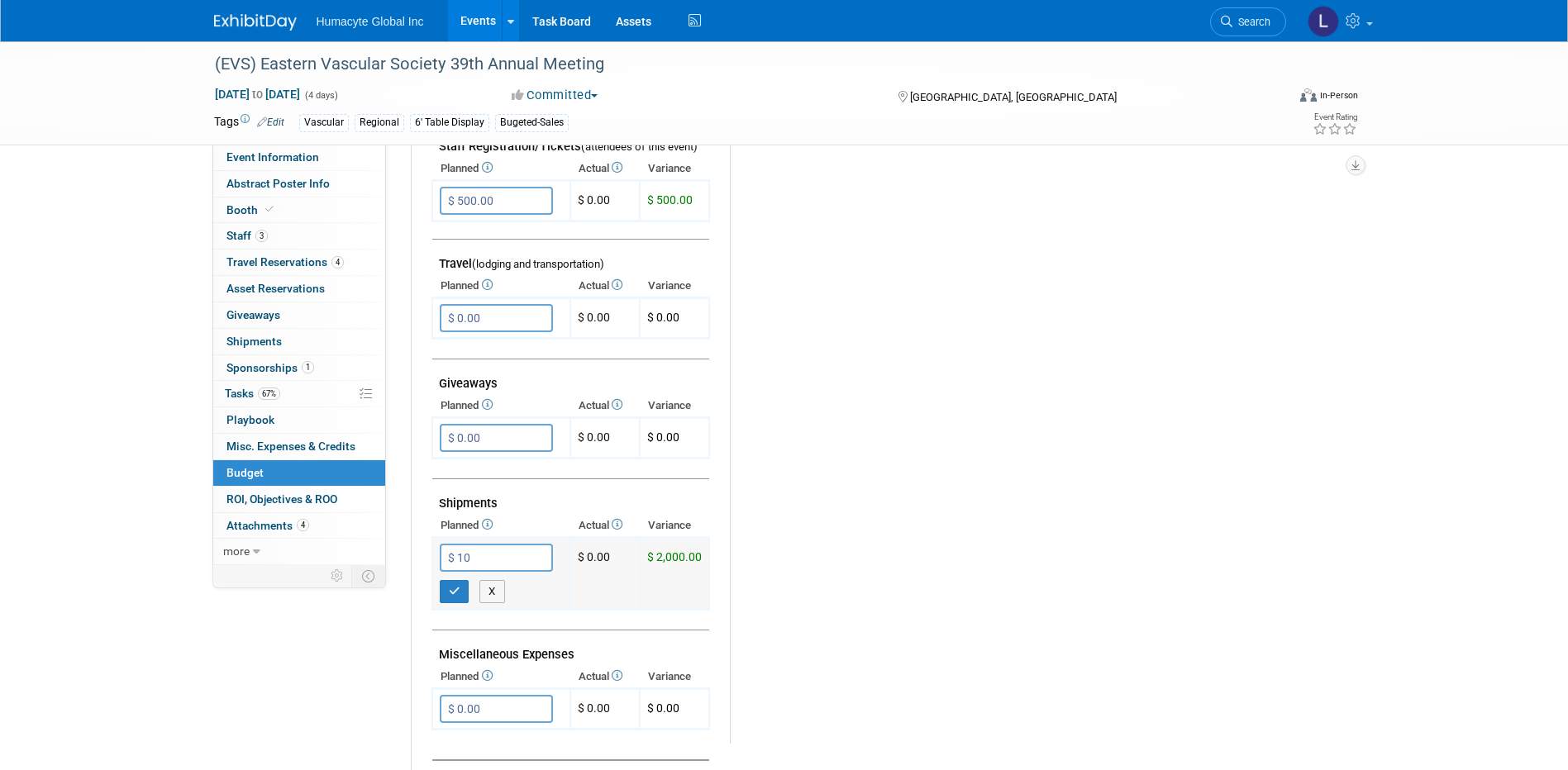
type input "$ 10.00"
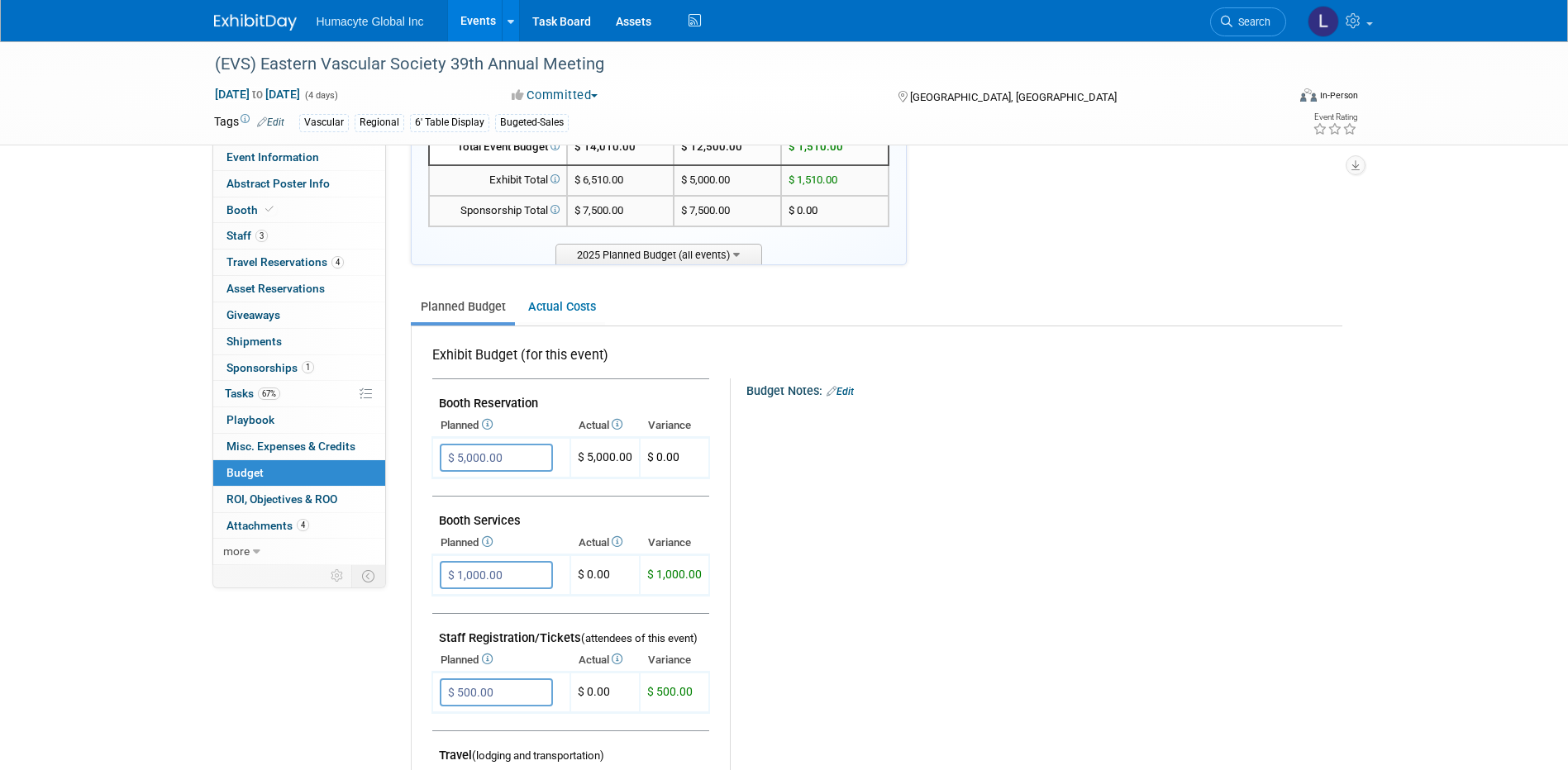
scroll to position [166, 0]
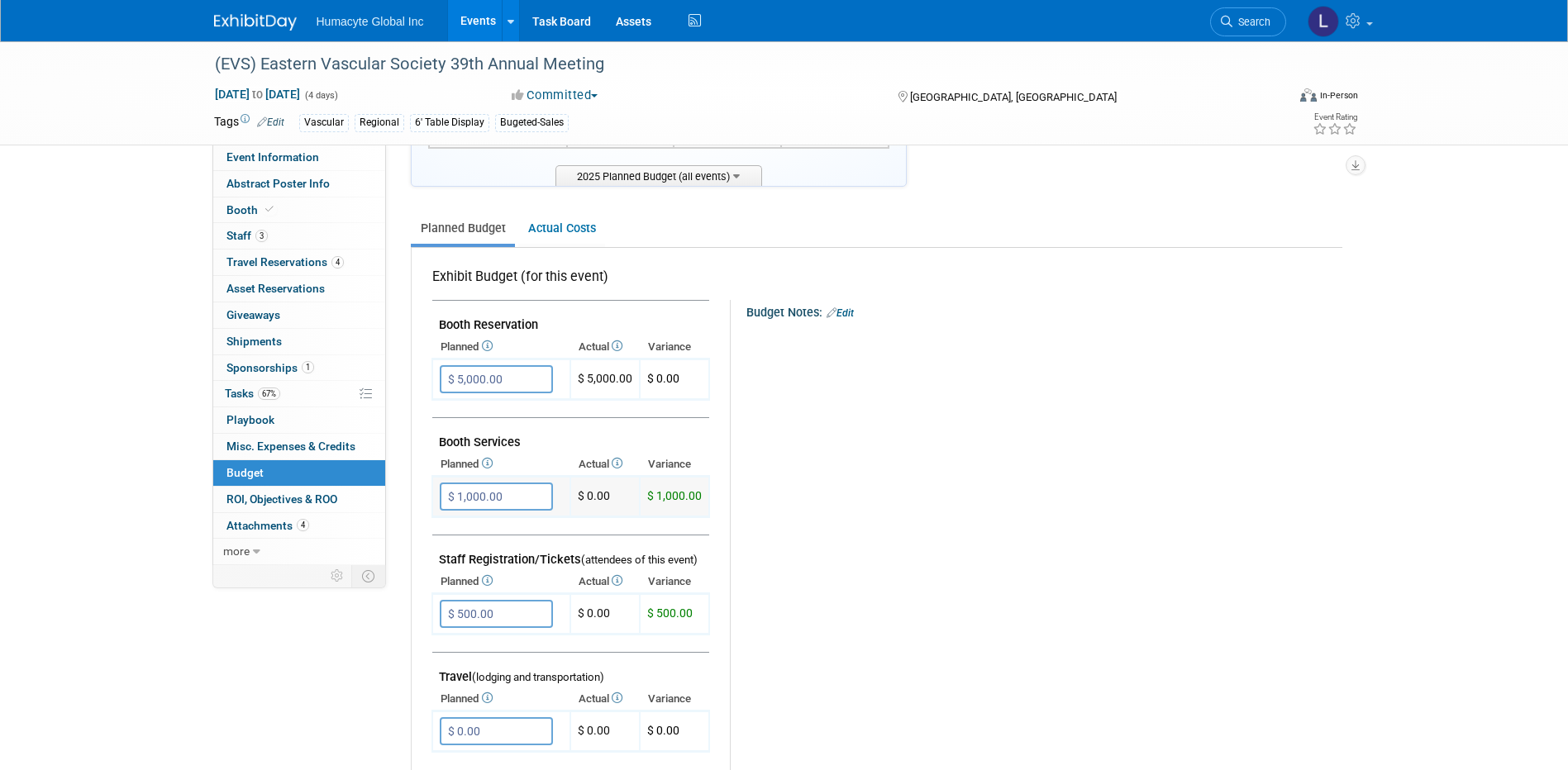
click at [523, 492] on input "$ 1,000.00" at bounding box center [497, 497] width 113 height 28
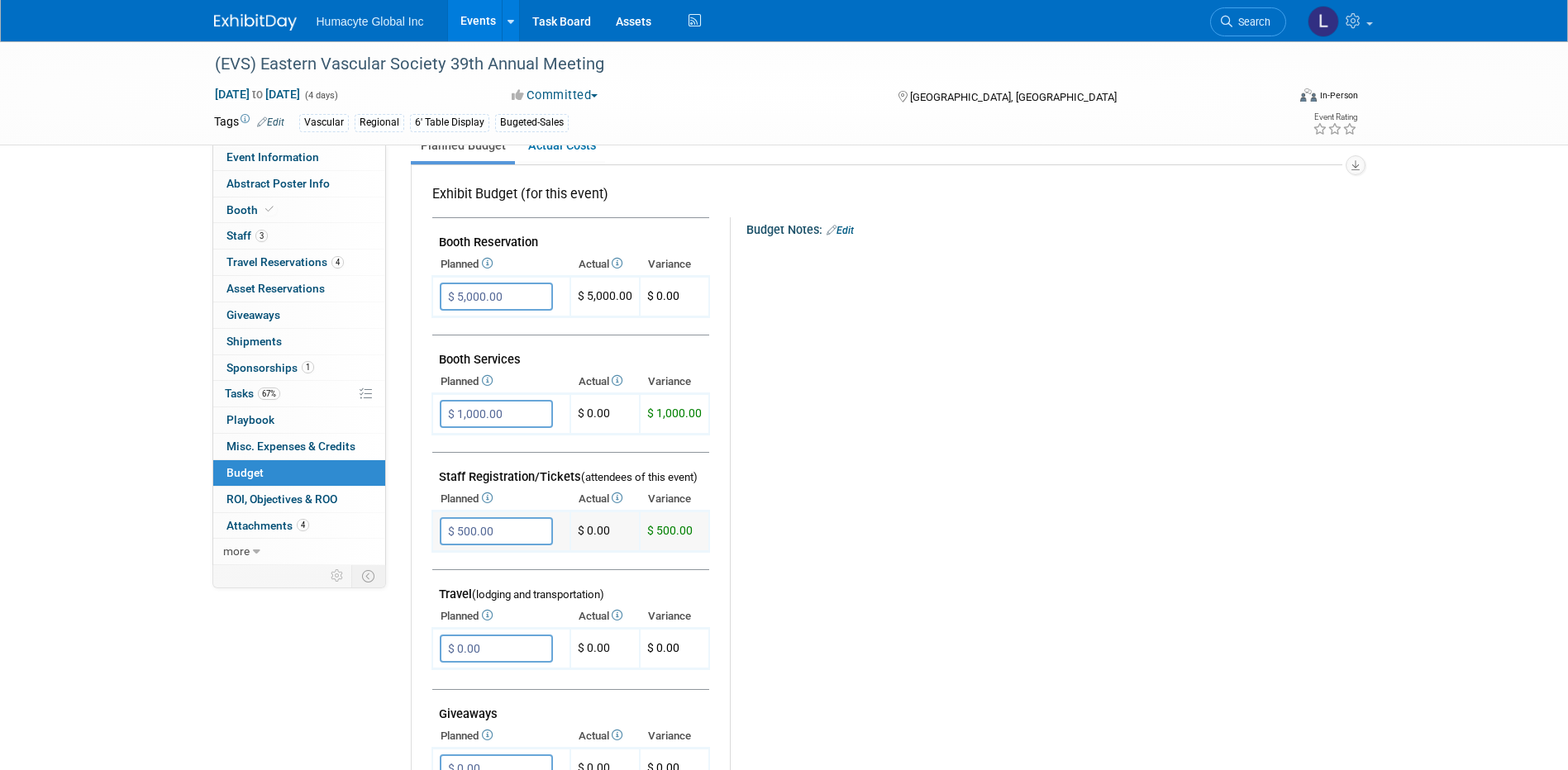
click at [519, 526] on input "$ 500.00" at bounding box center [497, 531] width 113 height 28
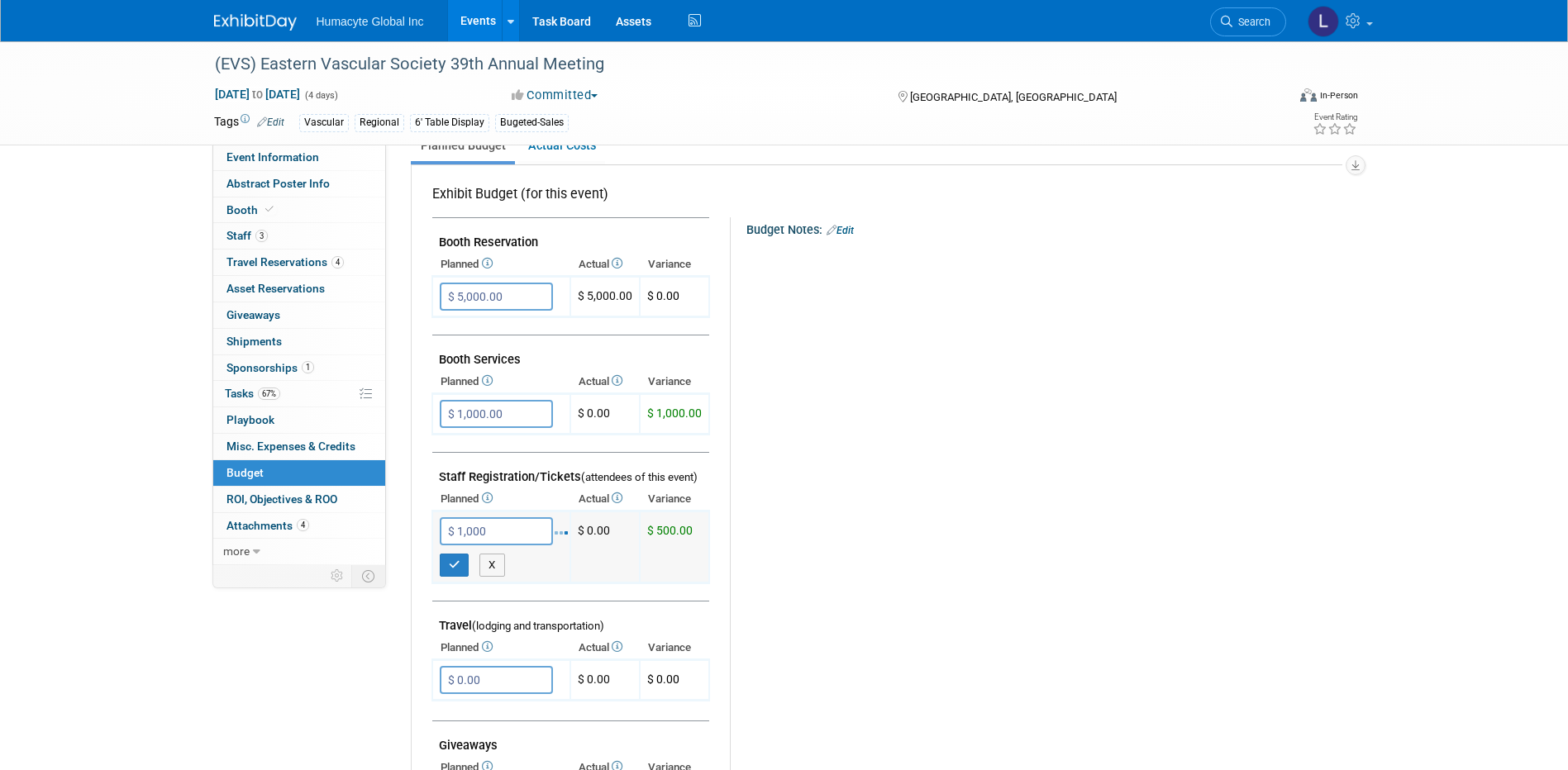
type input "$ 1,000.00"
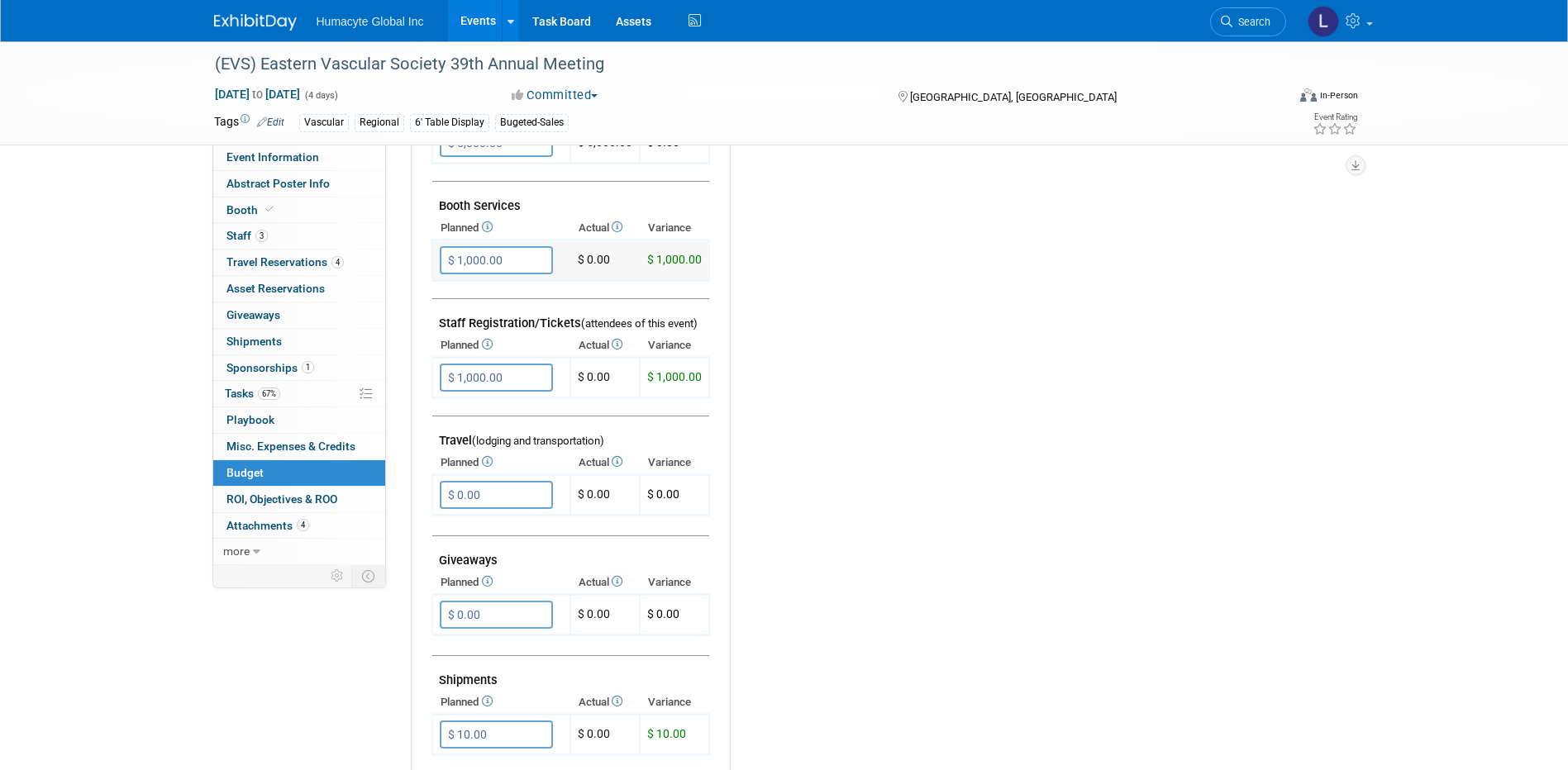
scroll to position [176, 0]
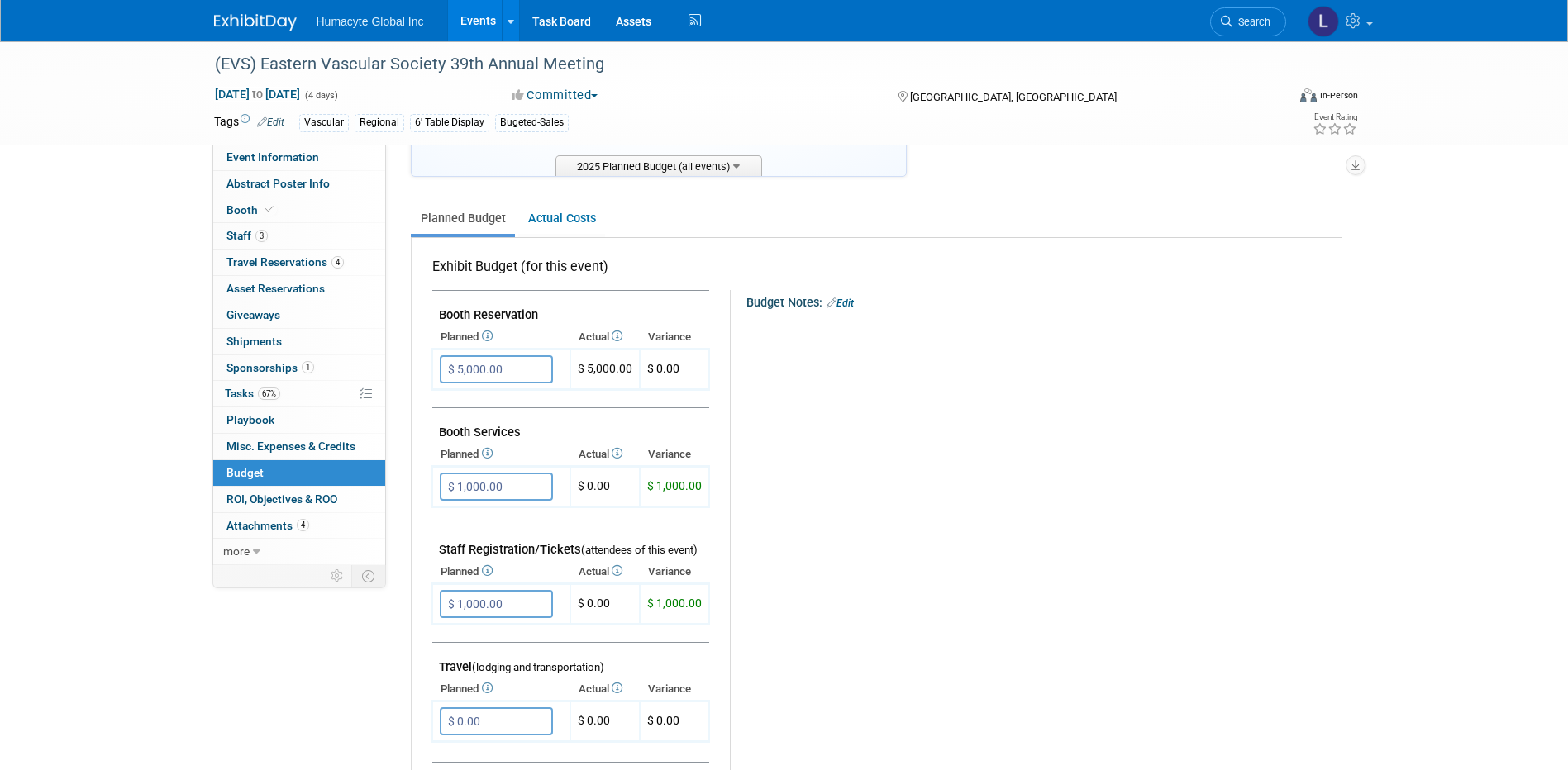
click at [750, 441] on div "Budget Notes: Edit X" at bounding box center [1028, 718] width 597 height 857
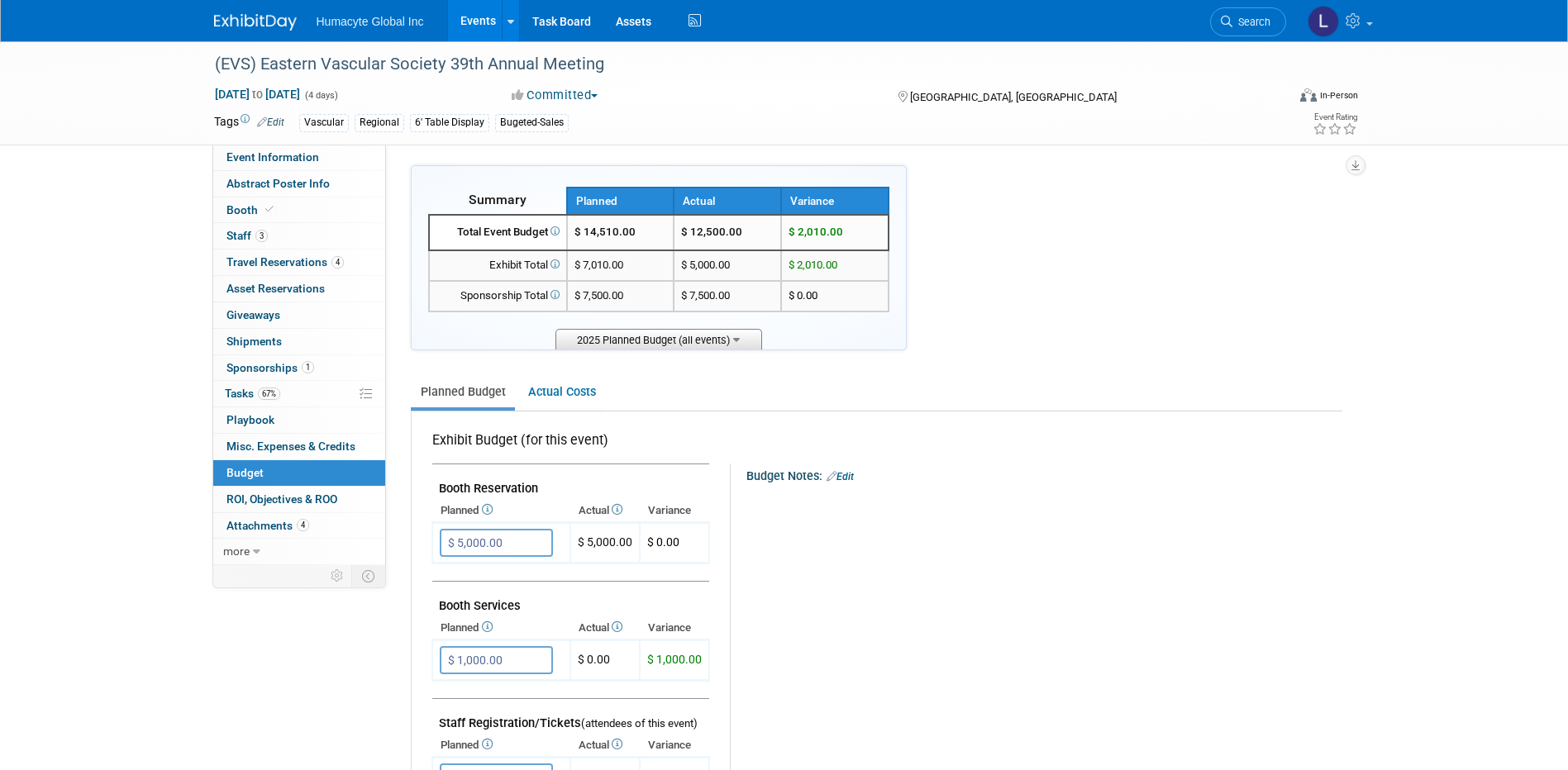
scroll to position [0, 0]
click at [629, 263] on td "$ 7,010.00" at bounding box center [620, 267] width 107 height 30
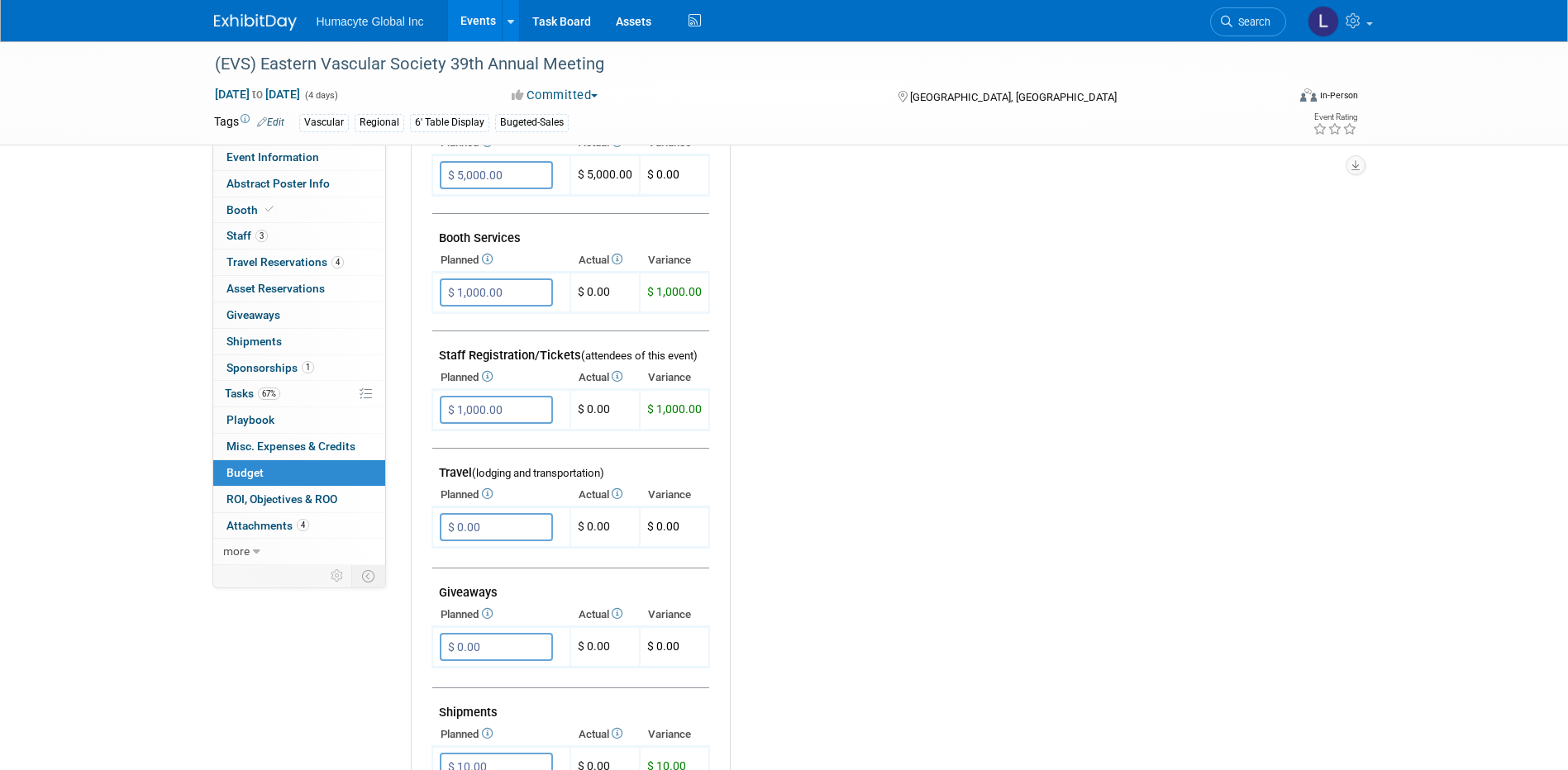
scroll to position [248, 0]
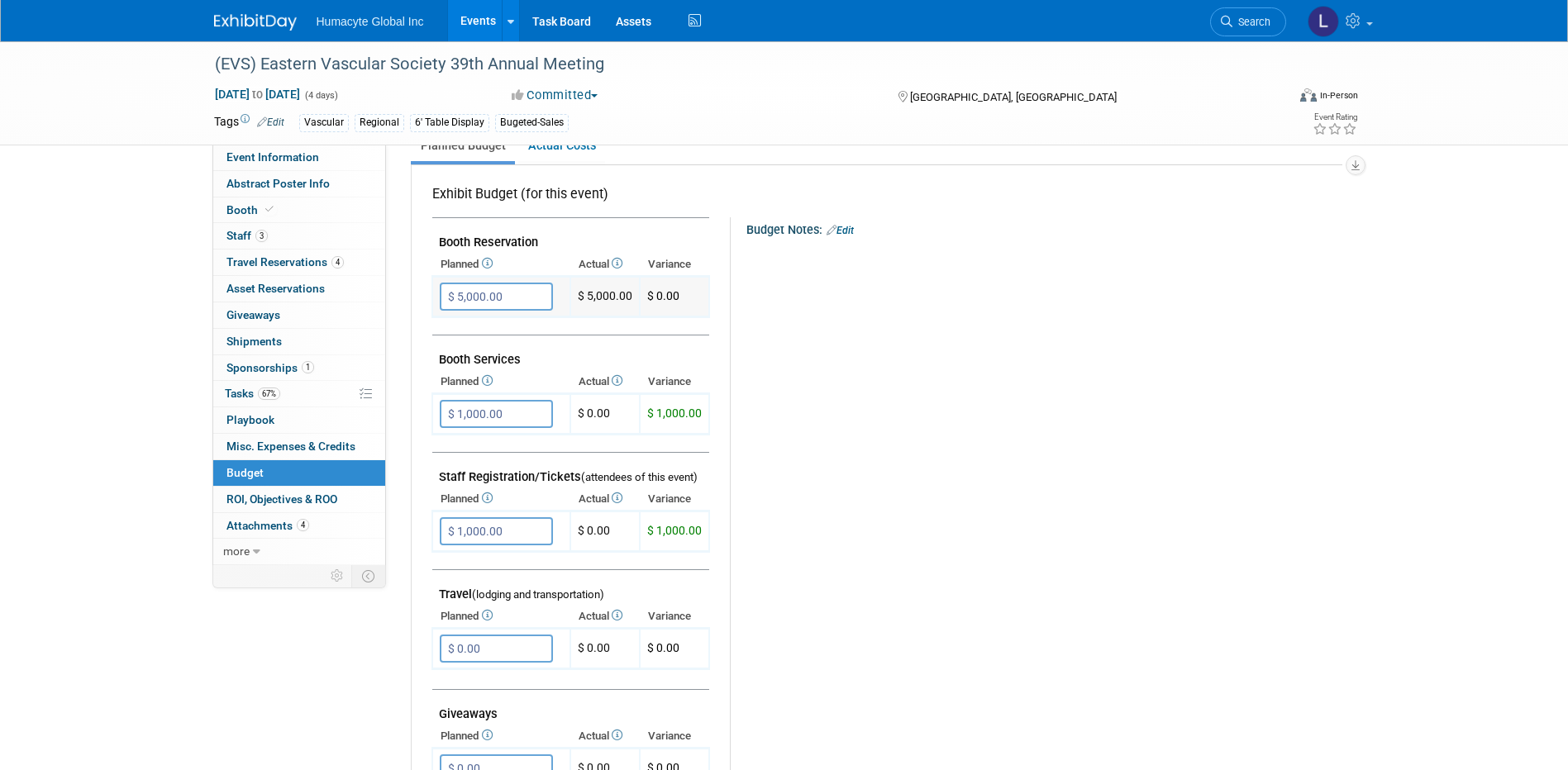
click at [465, 289] on input "$ 5,000.00" at bounding box center [497, 296] width 113 height 28
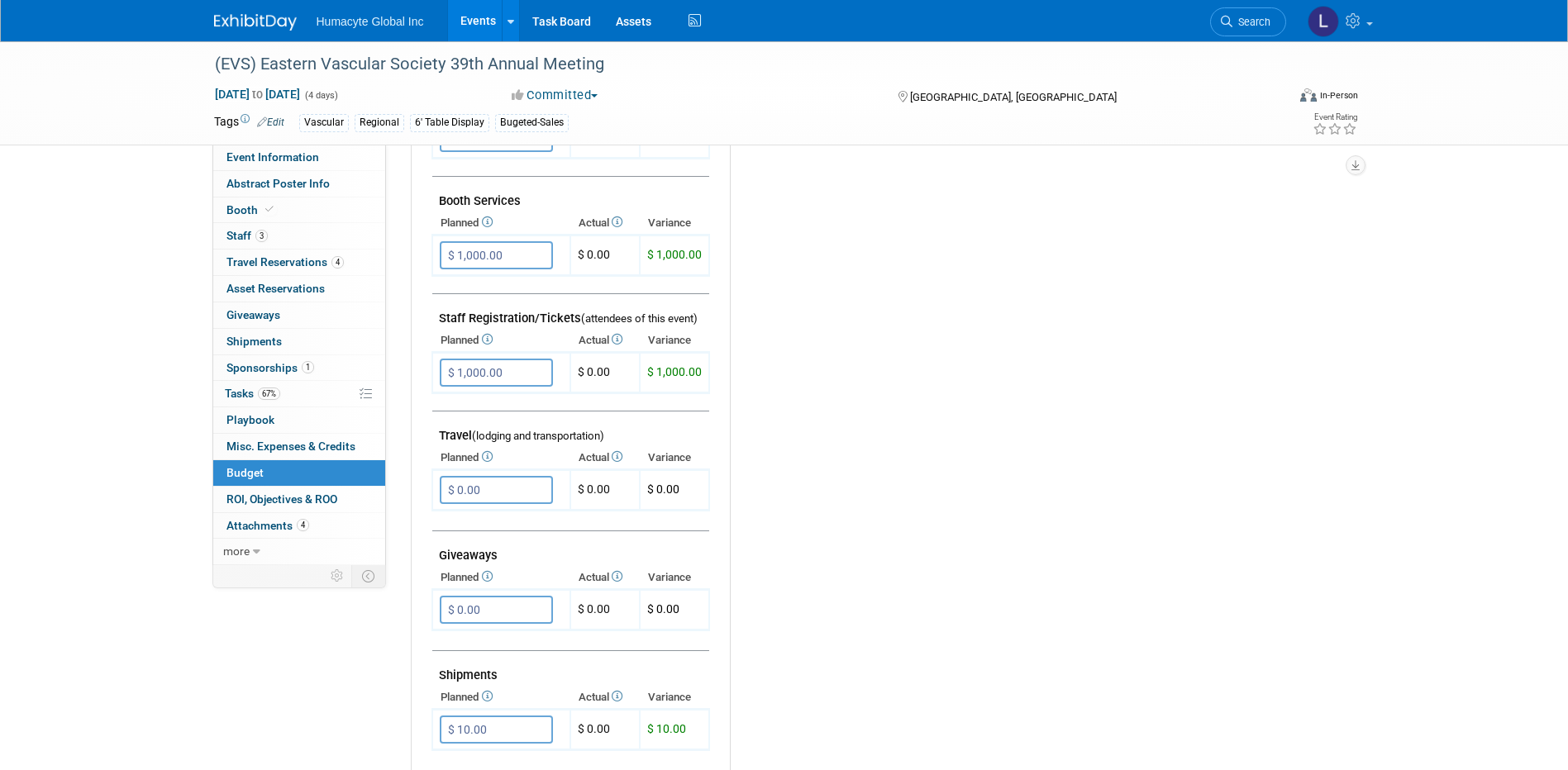
scroll to position [413, 0]
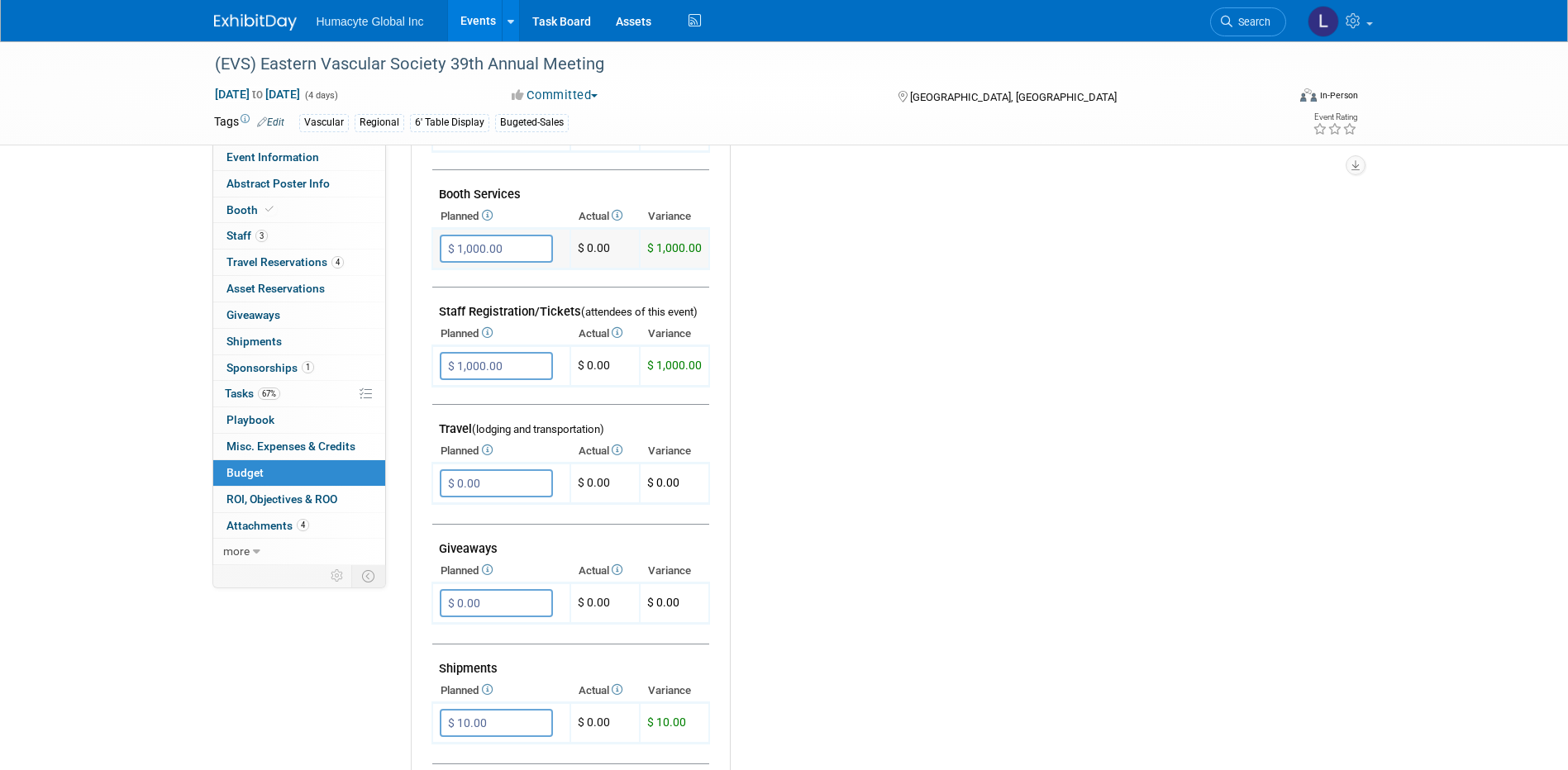
click at [491, 234] on td "$ 1,000.00 X" at bounding box center [501, 249] width 138 height 40
click at [491, 363] on input "$ 1,000.00" at bounding box center [497, 366] width 113 height 28
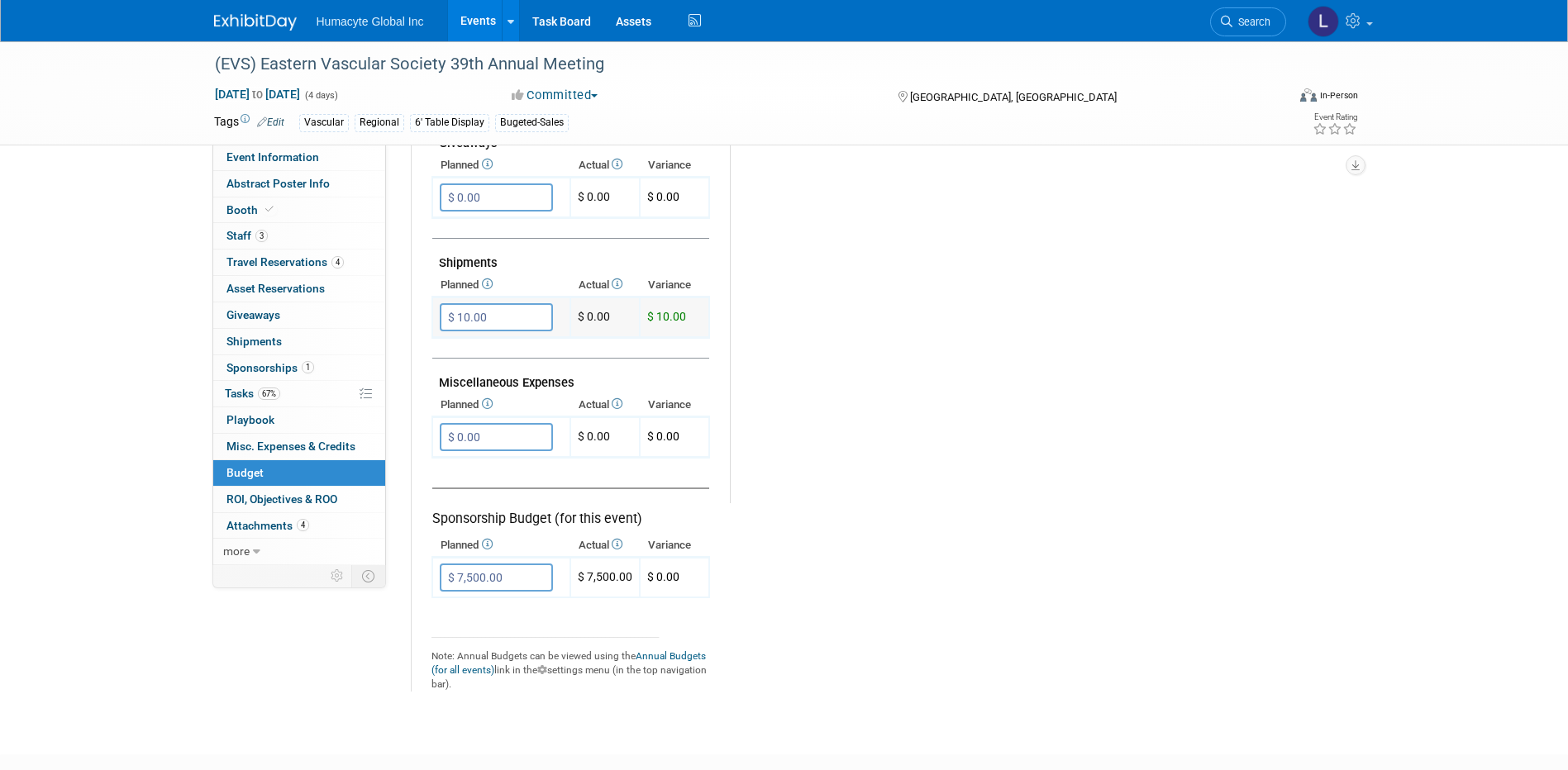
scroll to position [827, 0]
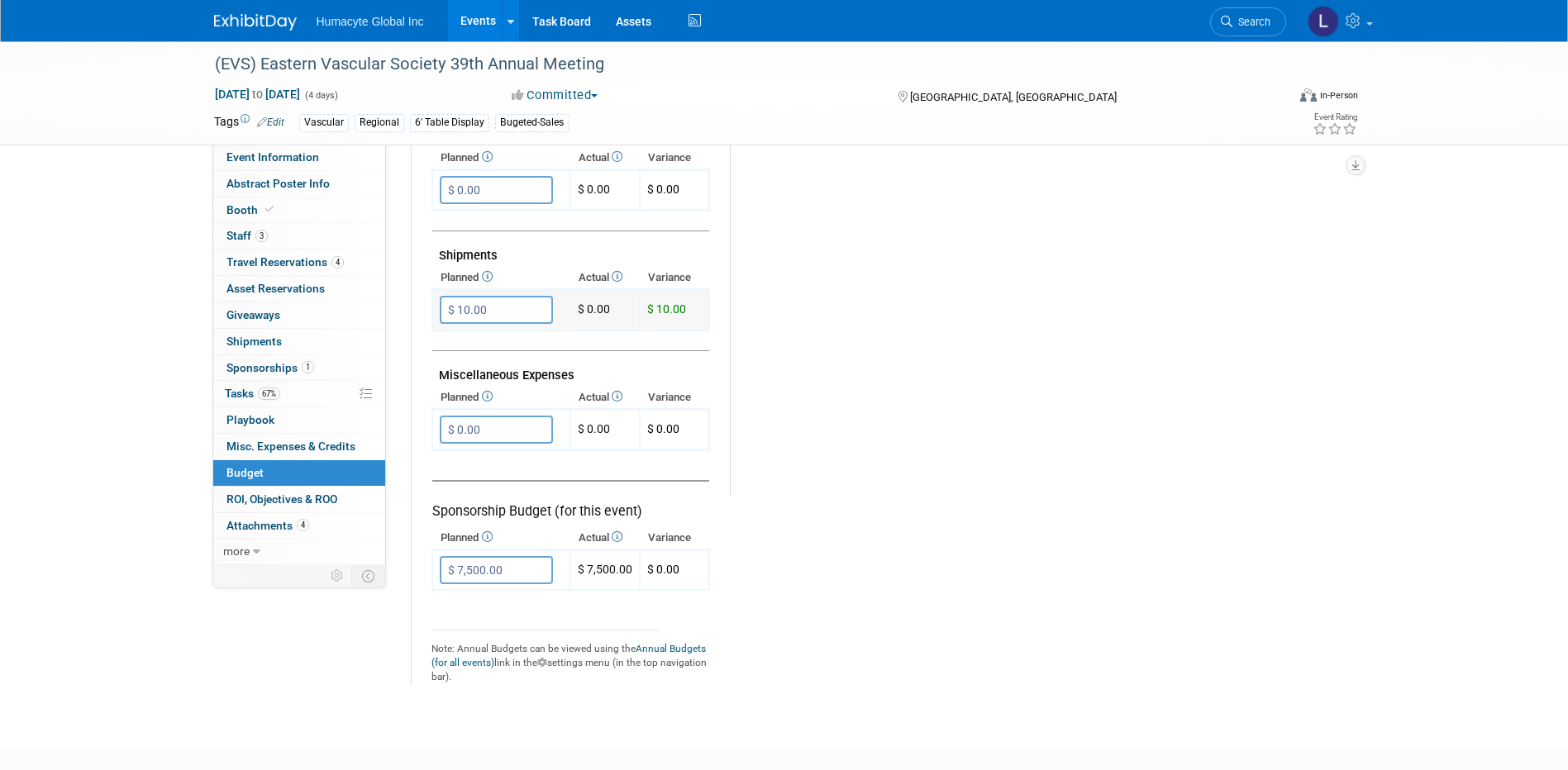
click at [501, 313] on input "$ 10.00" at bounding box center [497, 309] width 113 height 28
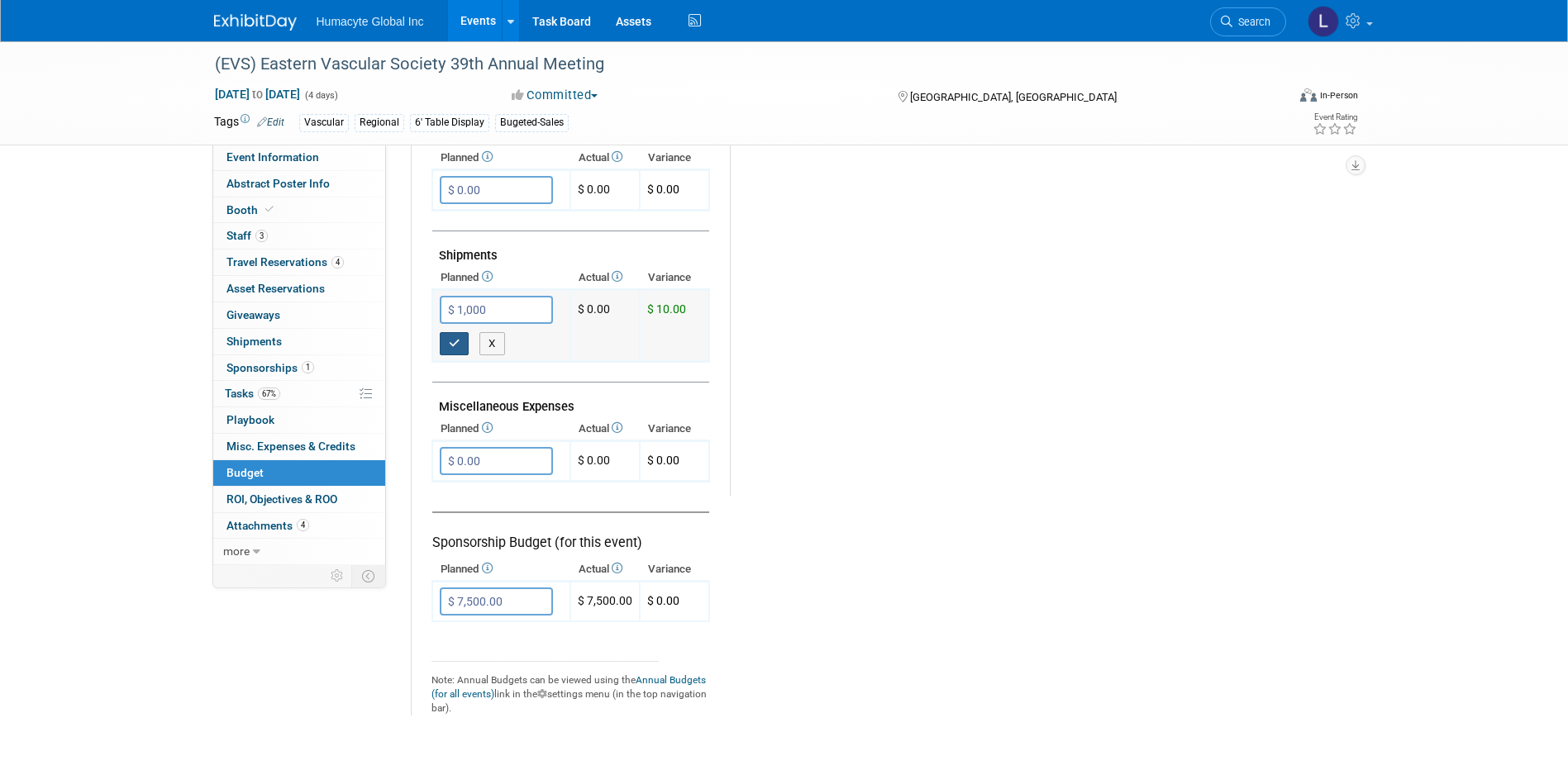
type input "$ 1,000.00"
click at [450, 336] on button "button" at bounding box center [455, 343] width 30 height 23
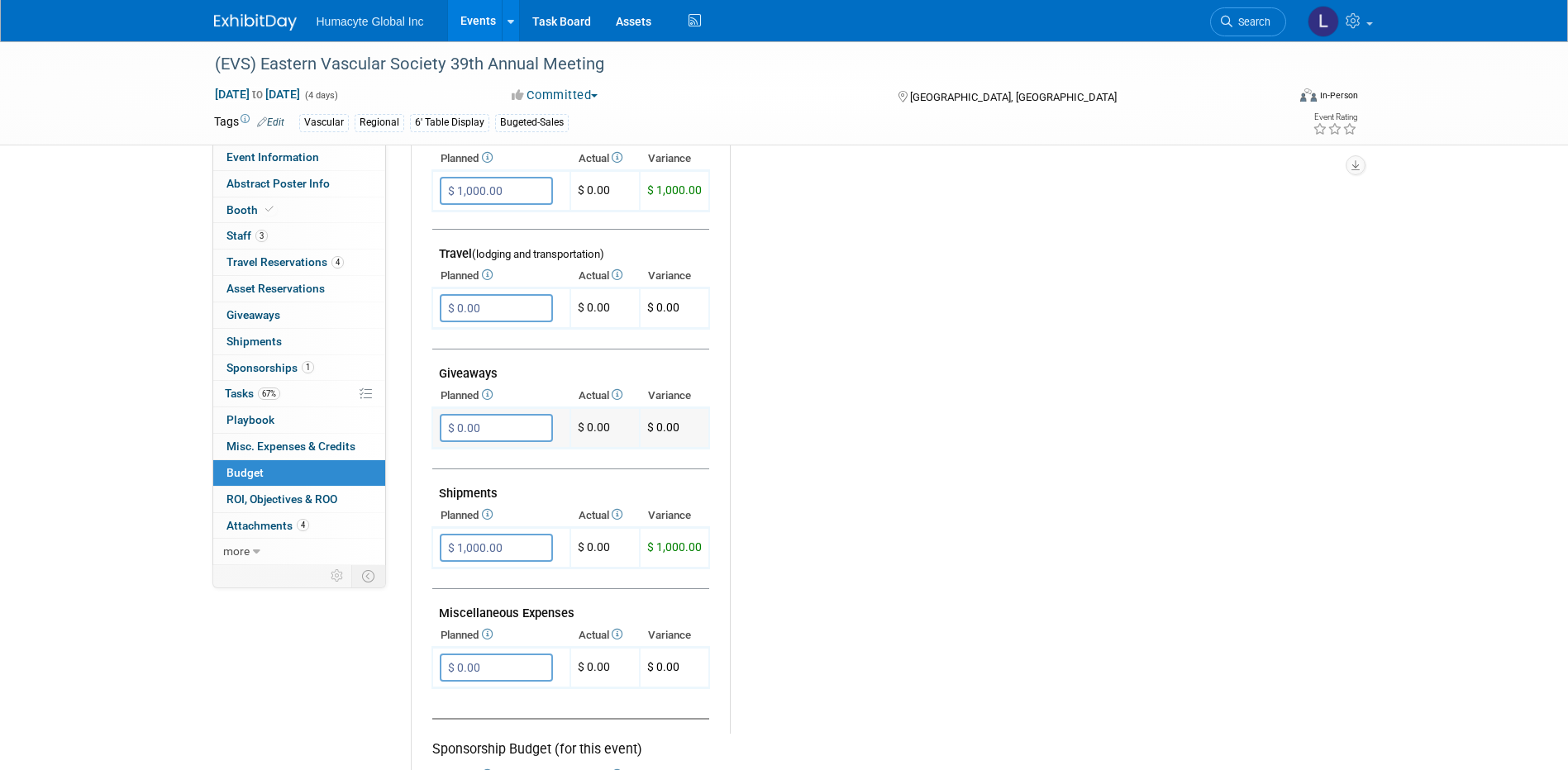
scroll to position [506, 0]
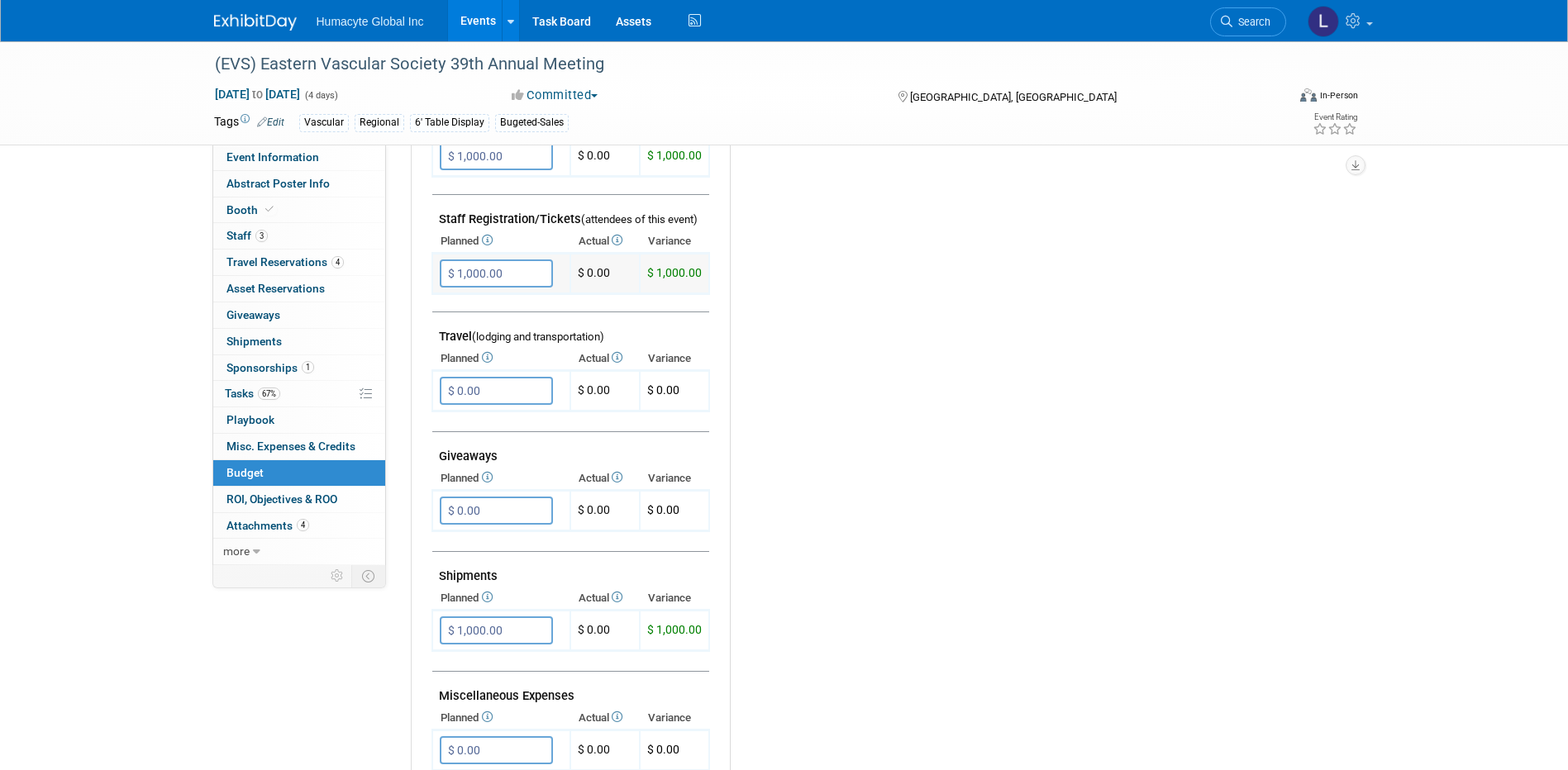
click at [530, 253] on td "$ 1,000.00 X" at bounding box center [501, 273] width 138 height 40
click at [522, 265] on input "$ 1,000.00" at bounding box center [497, 273] width 113 height 28
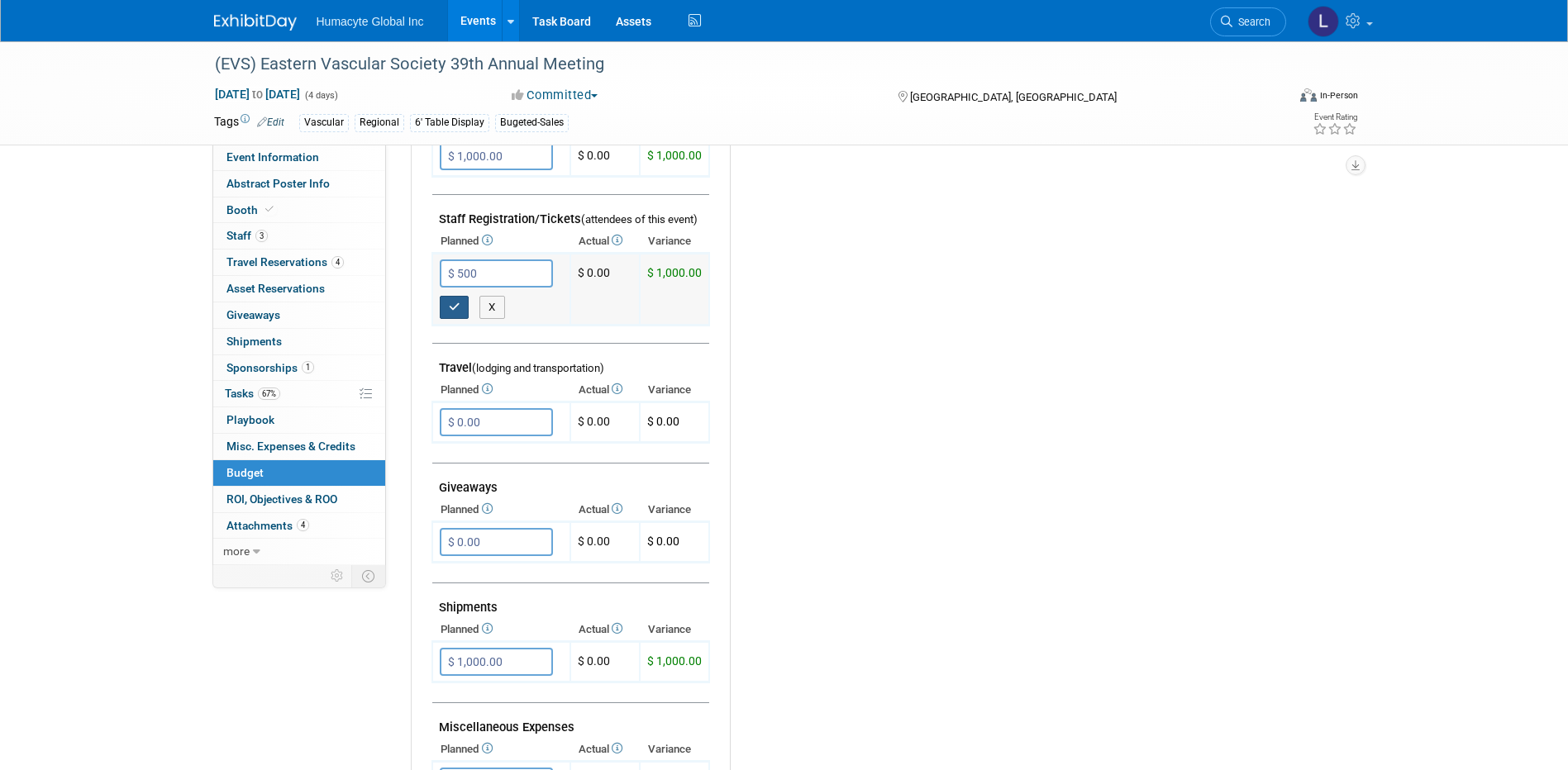
type input "$ 500.00"
click at [451, 305] on icon "button" at bounding box center [455, 307] width 12 height 11
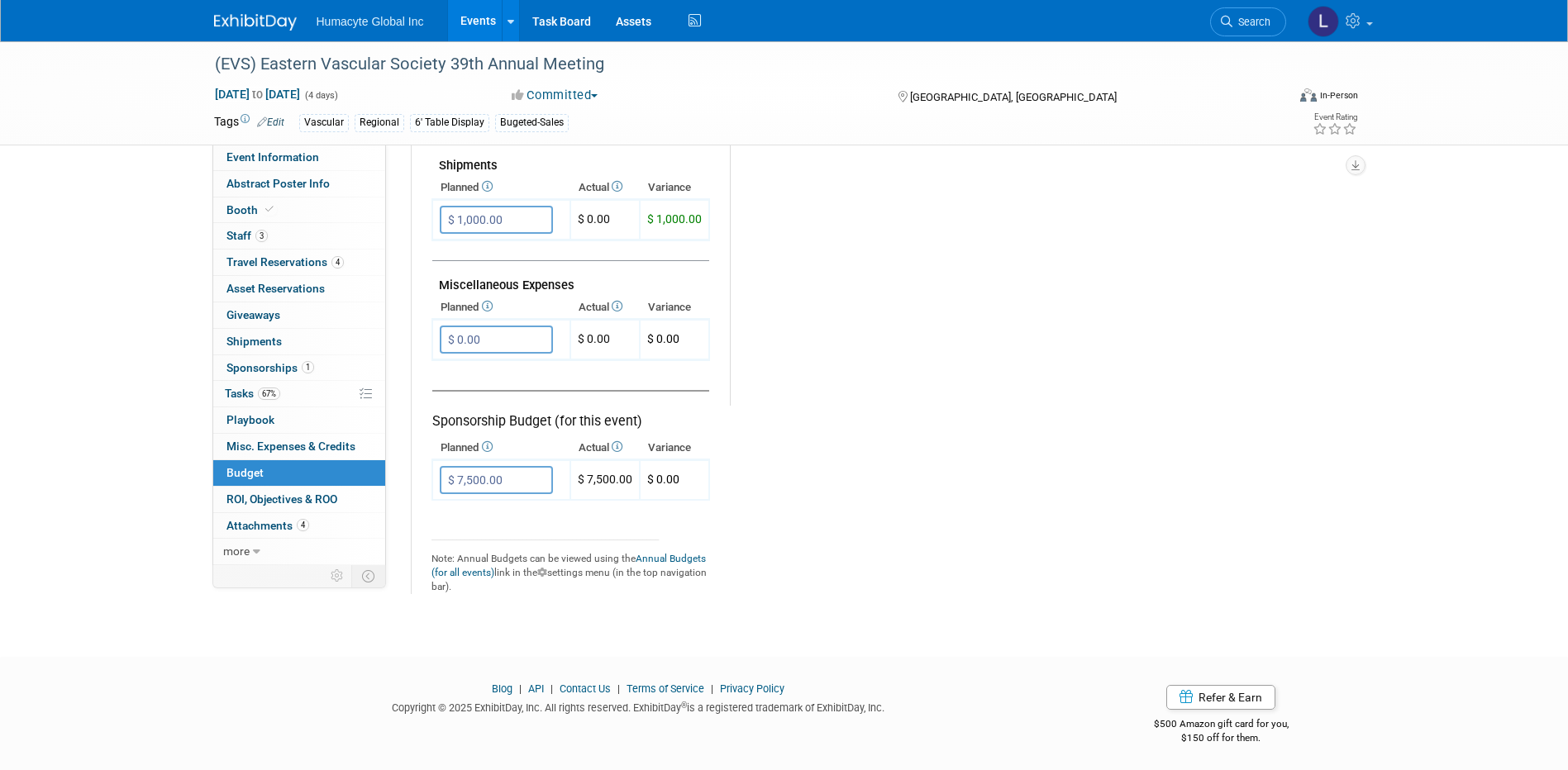
scroll to position [919, 0]
click at [484, 16] on link "Events" at bounding box center [478, 20] width 60 height 41
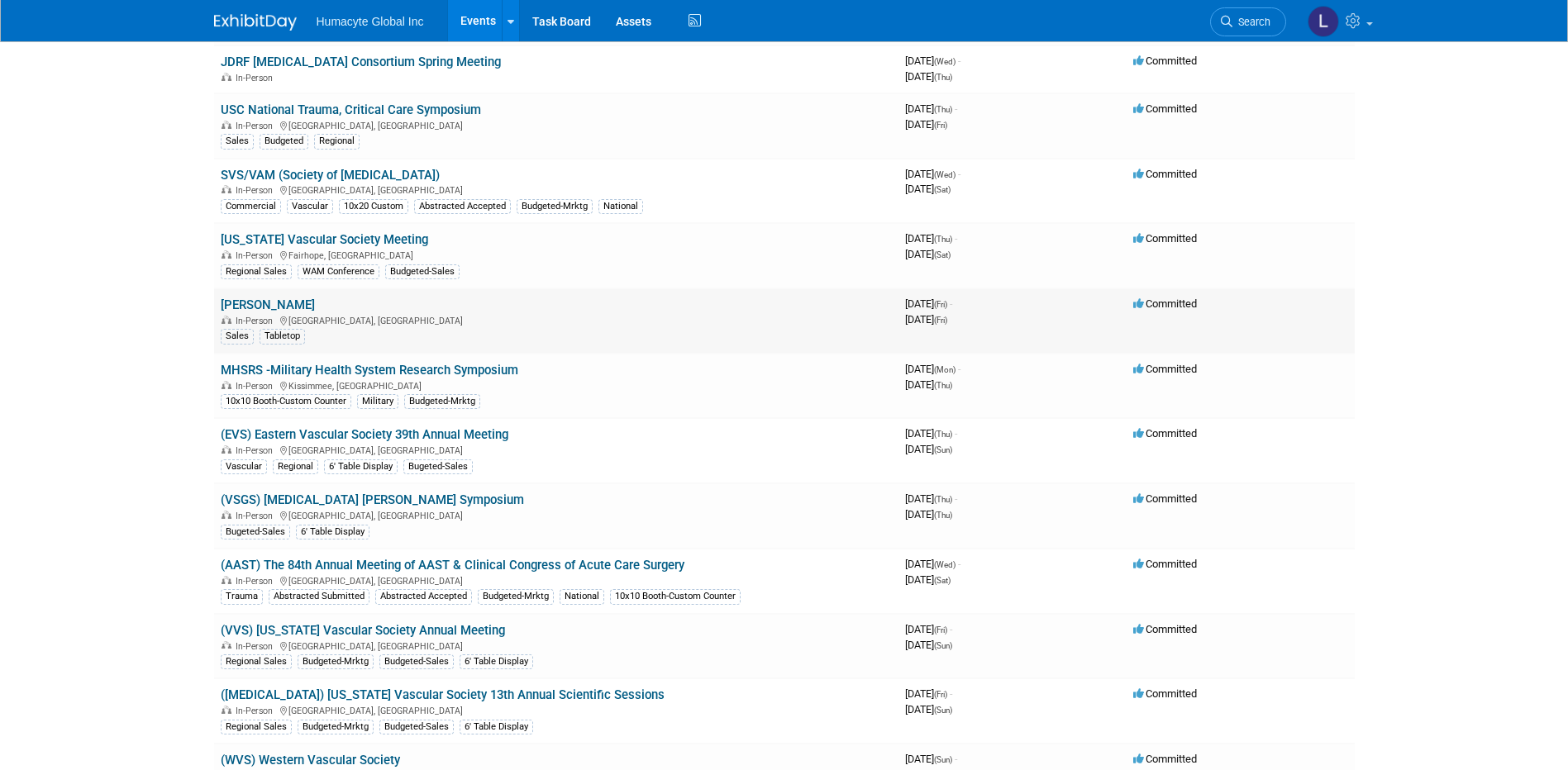
scroll to position [909, 0]
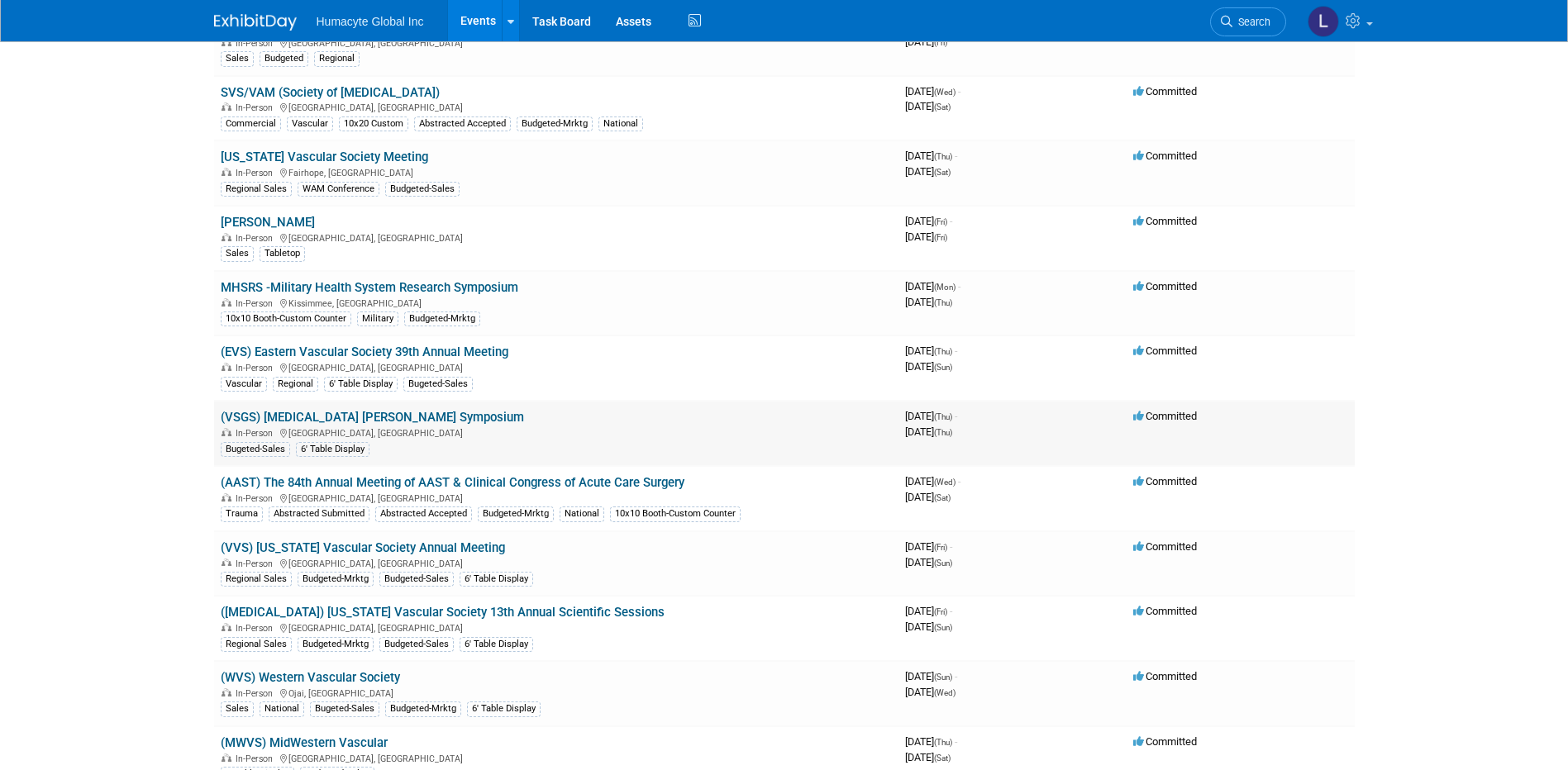
click at [342, 418] on link "(VSGS) [MEDICAL_DATA] [PERSON_NAME] Symposium" at bounding box center [372, 417] width 304 height 15
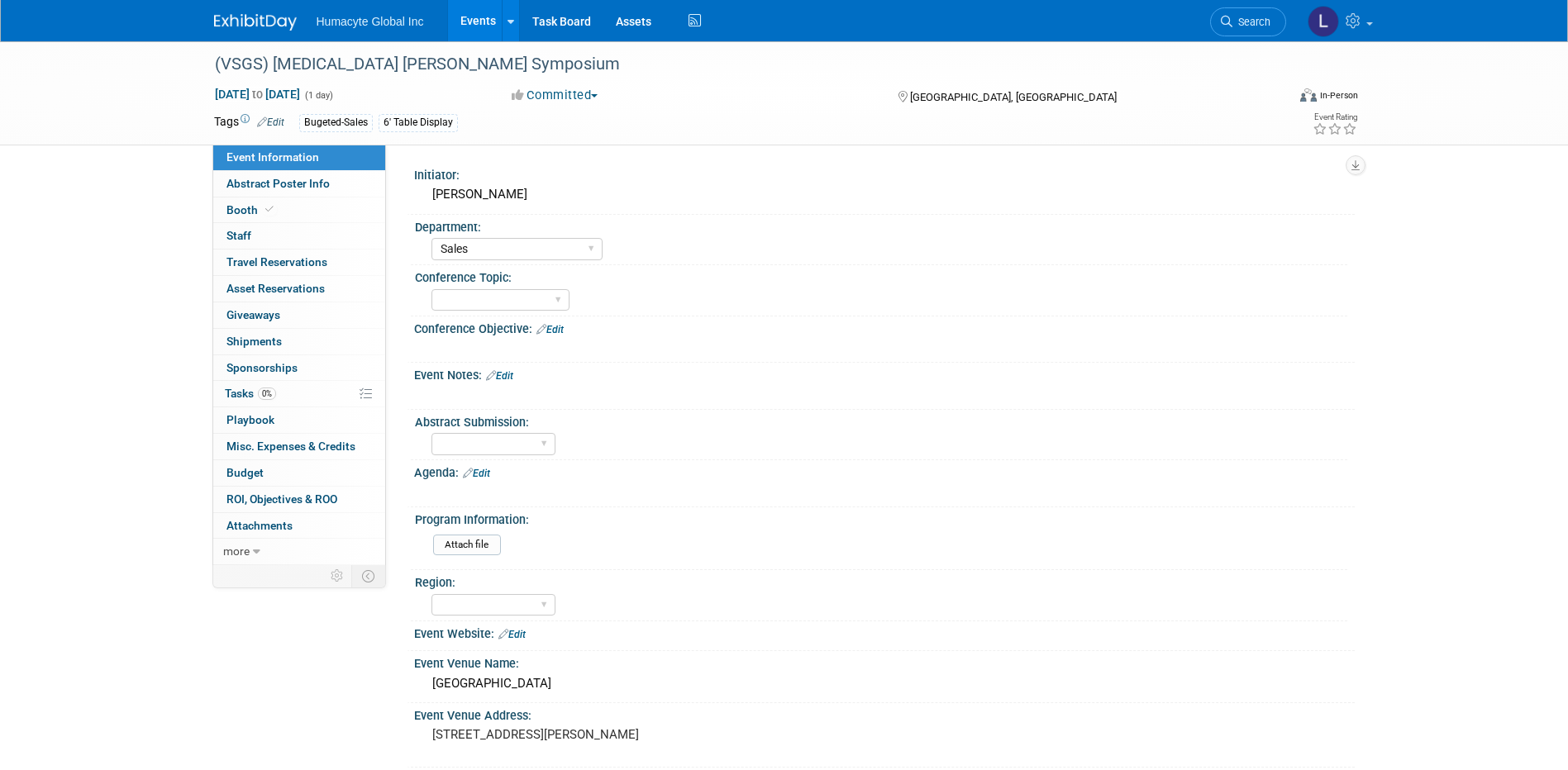
select select "Sales"
click at [265, 476] on link "Budget" at bounding box center [299, 473] width 172 height 26
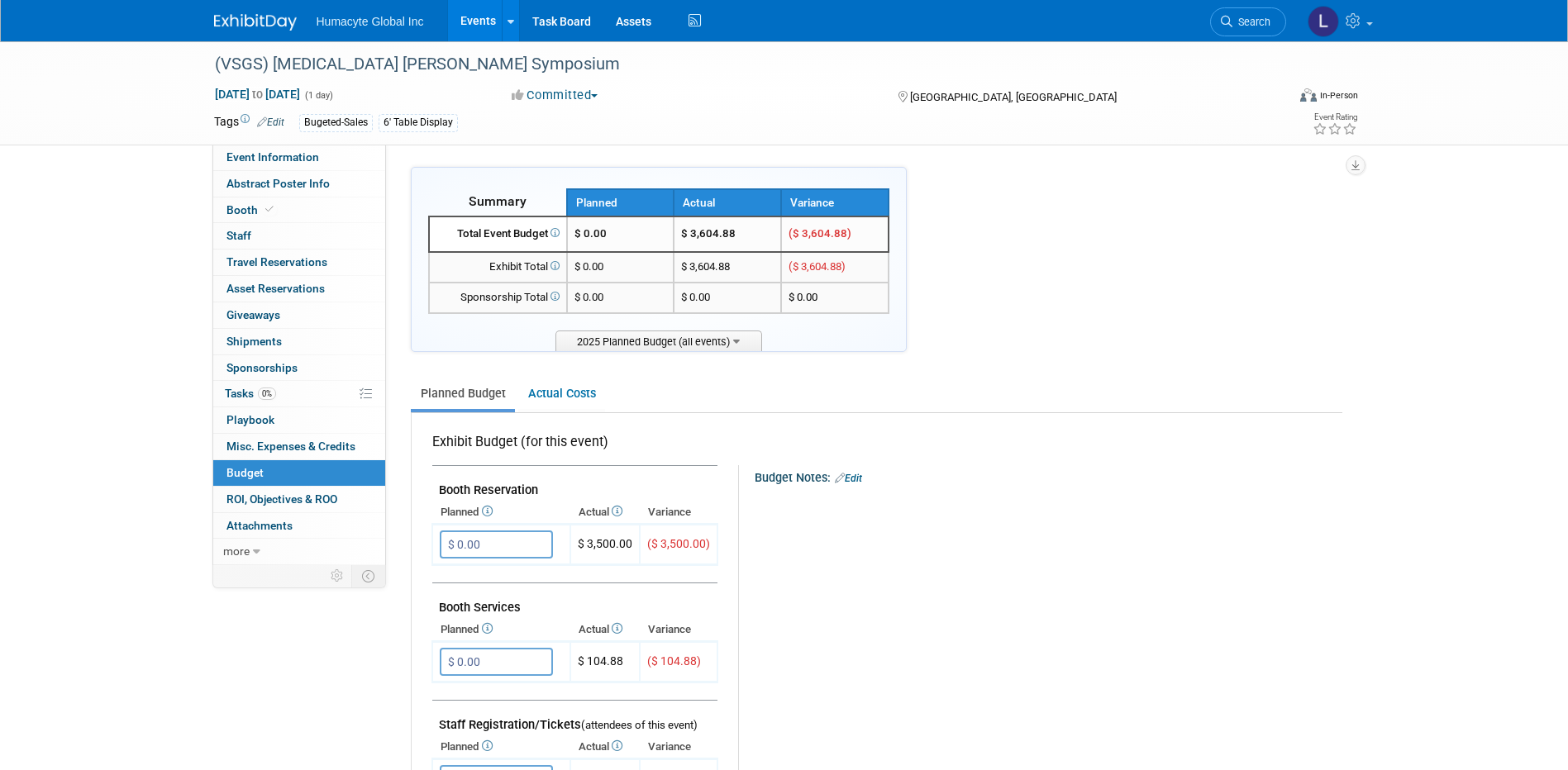
scroll to position [166, 0]
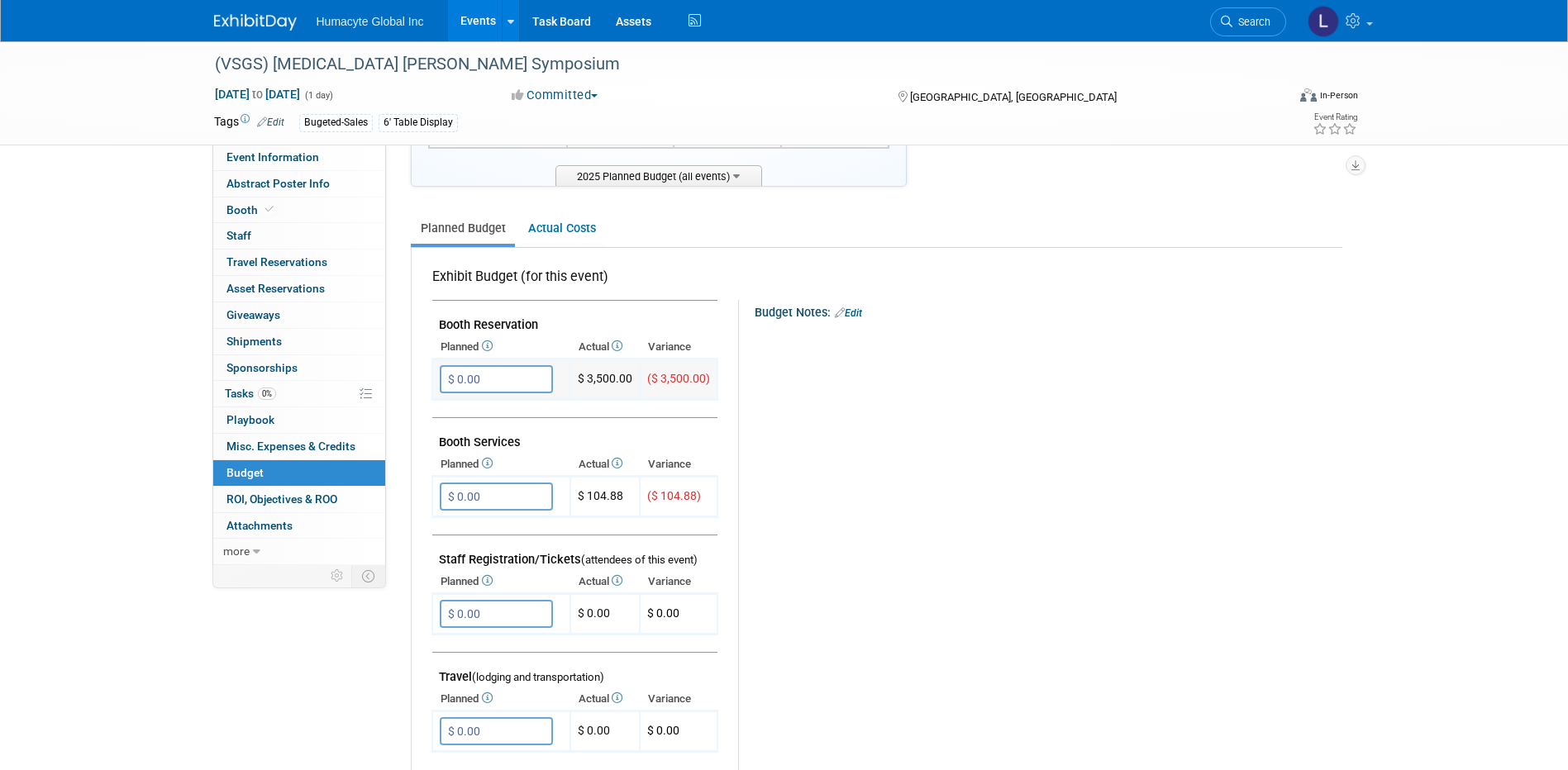
click at [472, 381] on input "$ 0.00" at bounding box center [497, 379] width 113 height 28
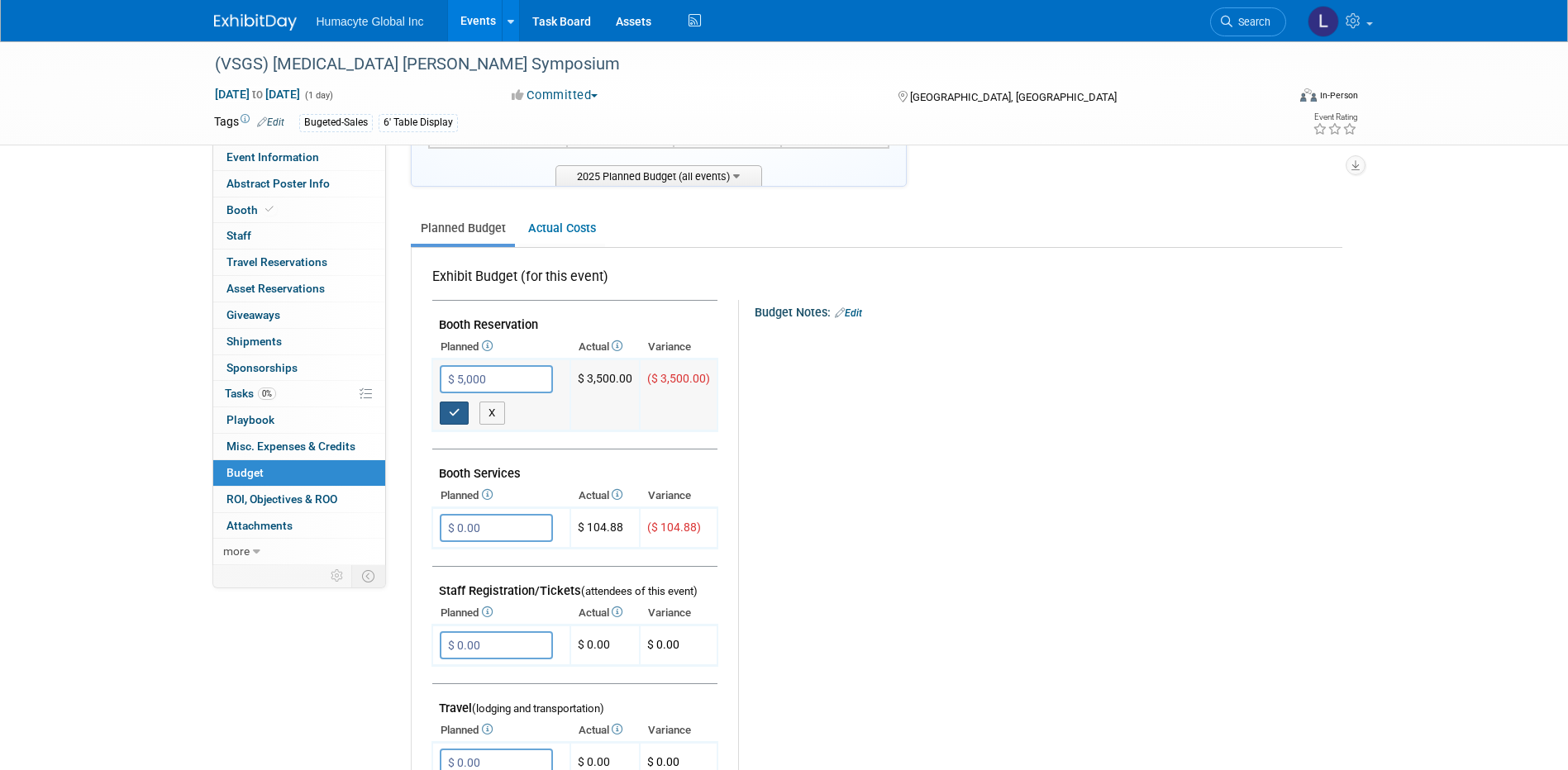
type input "$ 5,000.00"
click at [452, 409] on icon "button" at bounding box center [455, 412] width 12 height 11
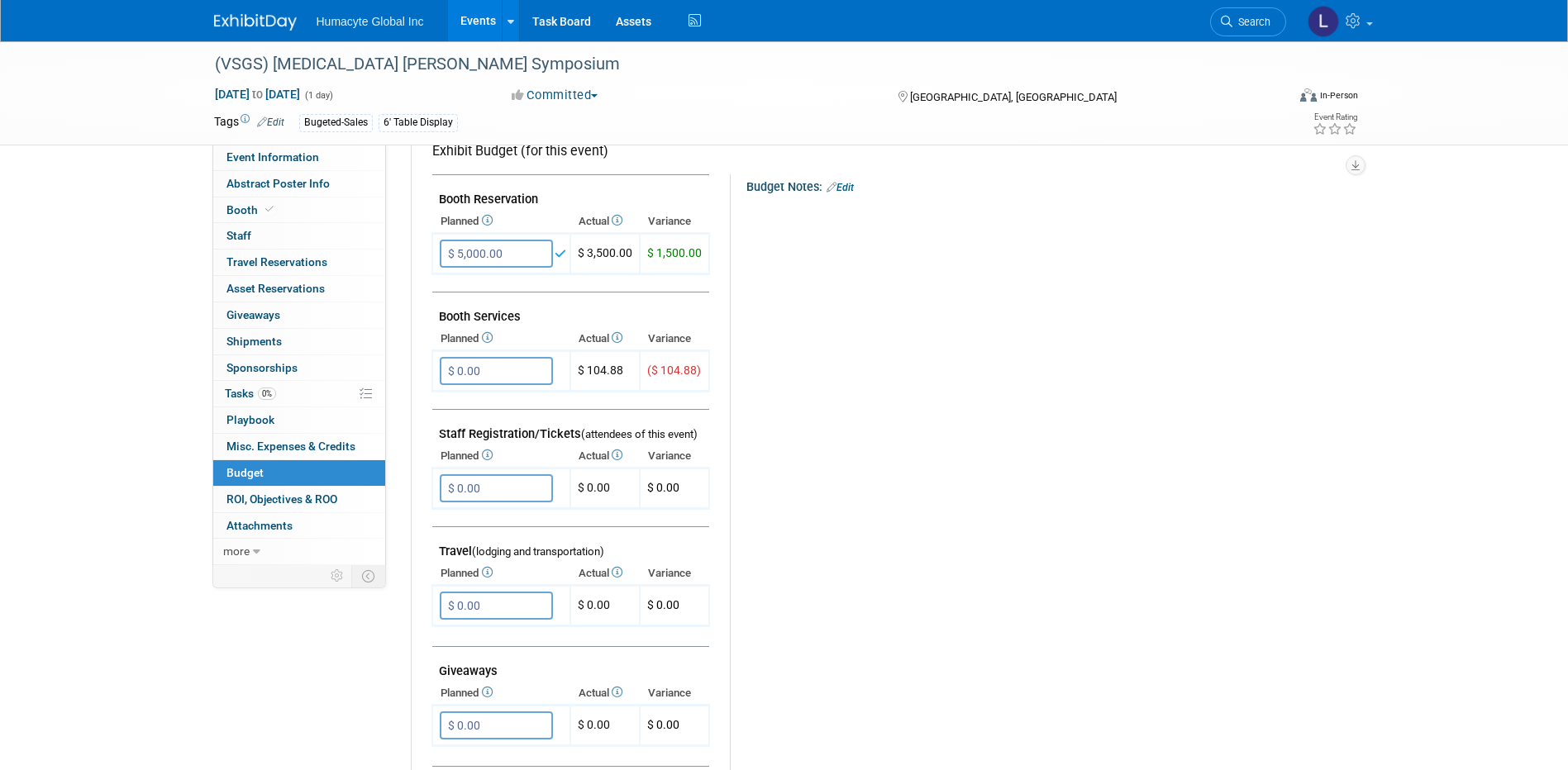
scroll to position [330, 0]
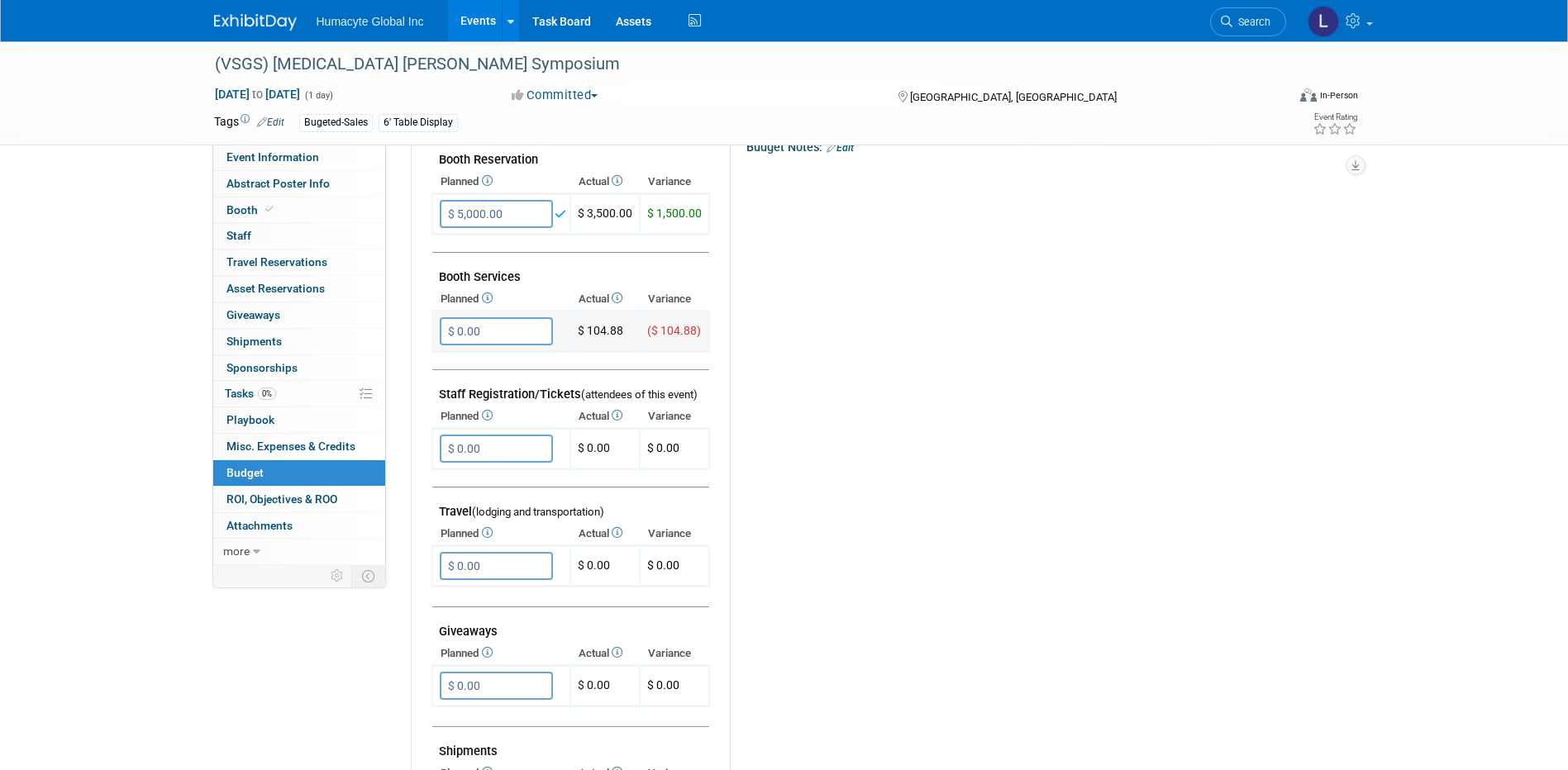
click at [476, 327] on input "$ 0.00" at bounding box center [497, 331] width 113 height 28
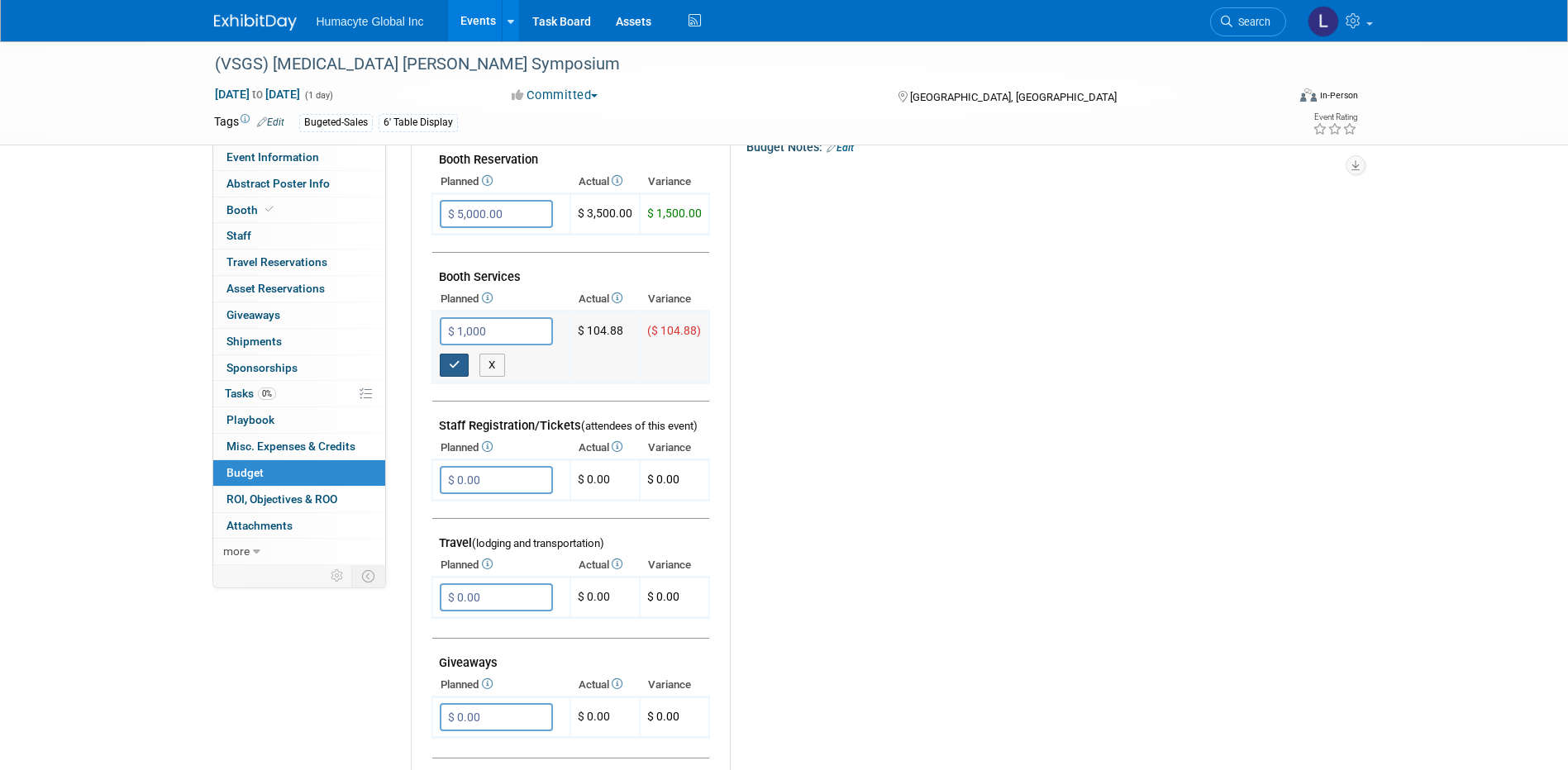
type input "$ 1,000.00"
click at [456, 363] on icon "button" at bounding box center [455, 365] width 12 height 11
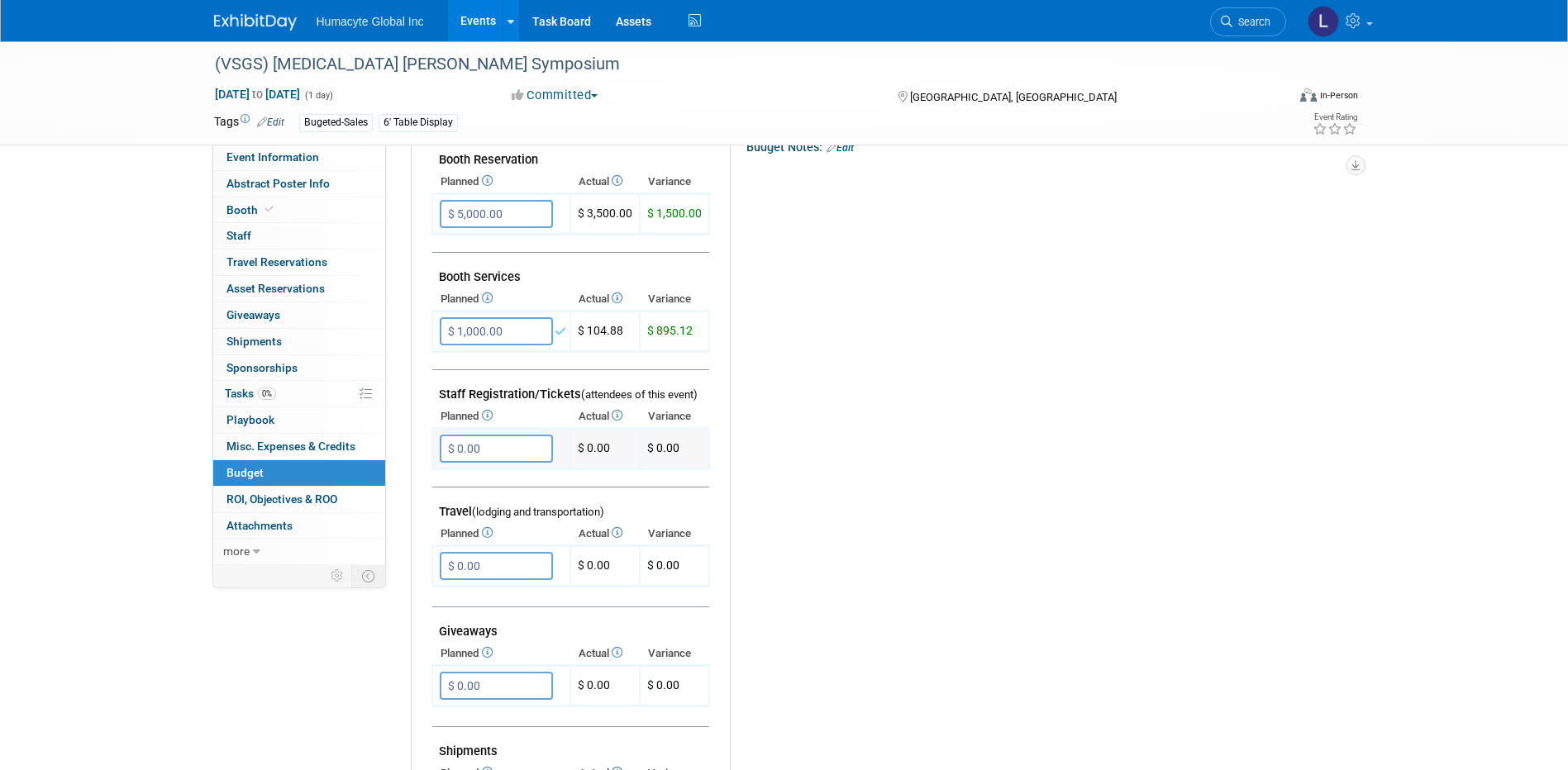
click at [472, 447] on input "$ 0.00" at bounding box center [497, 448] width 113 height 28
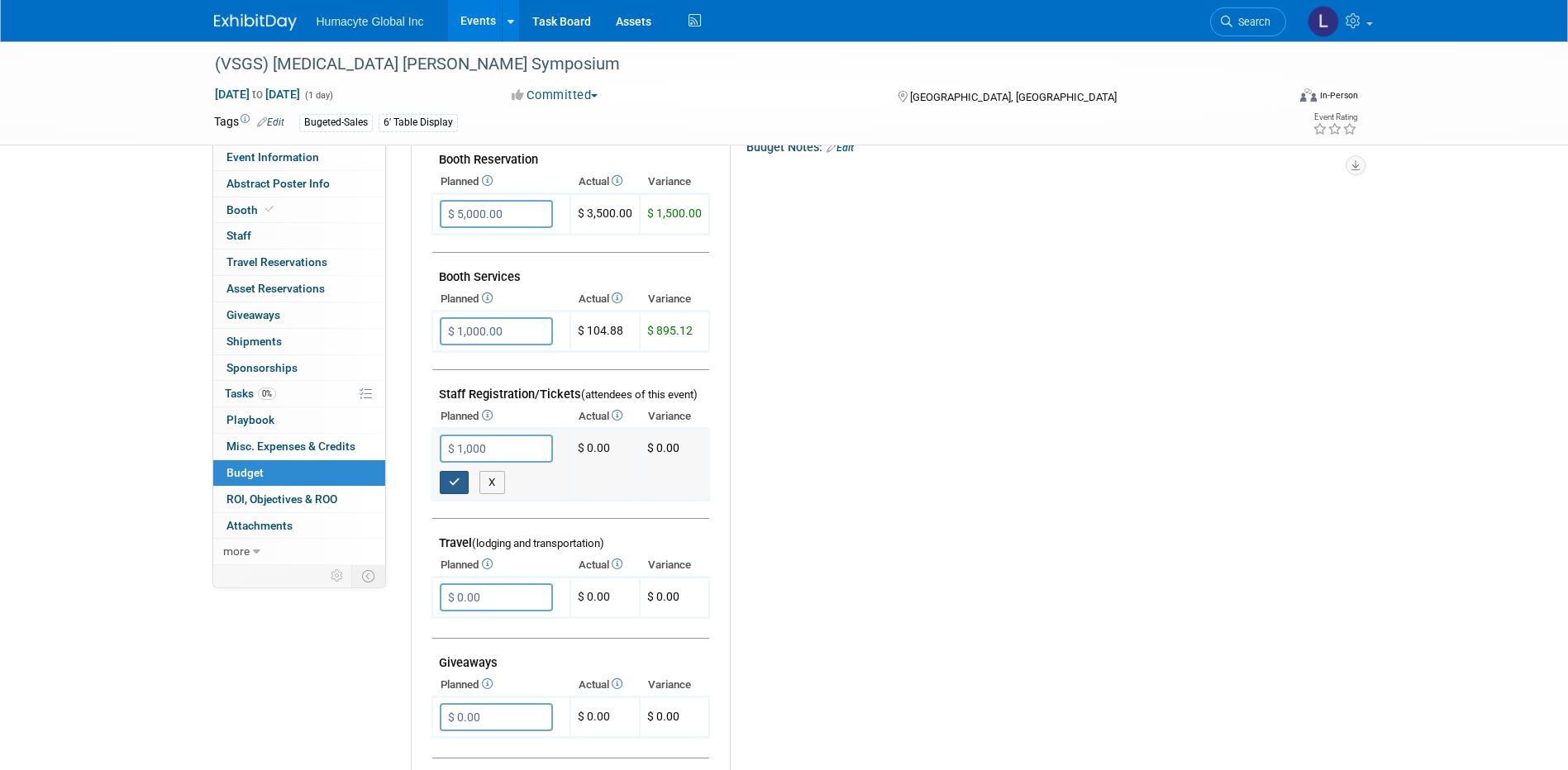
type input "$ 1,000.00"
click at [452, 476] on button "button" at bounding box center [455, 482] width 30 height 23
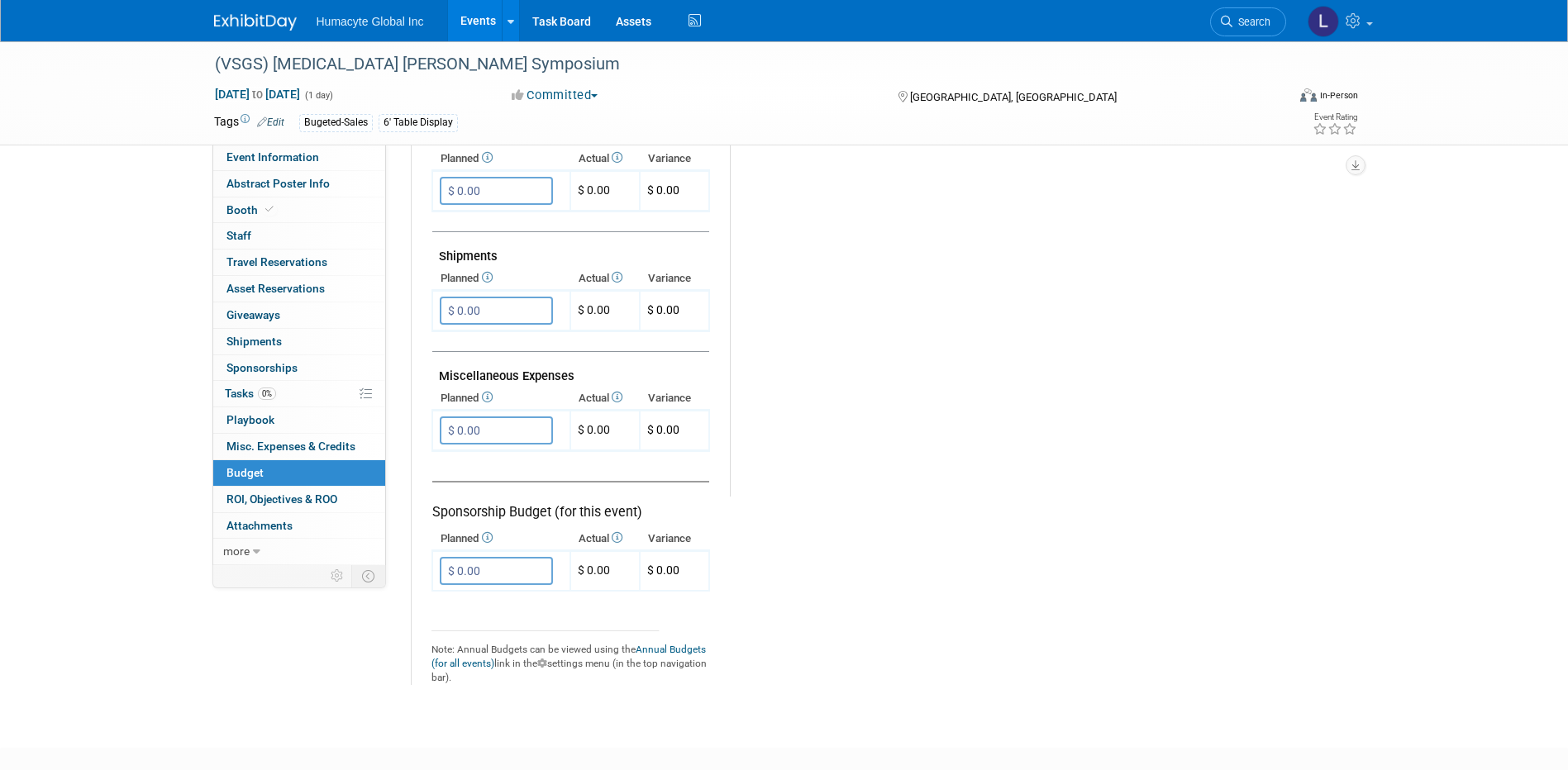
scroll to position [827, 0]
click at [492, 318] on input "$ 0.00" at bounding box center [497, 309] width 113 height 28
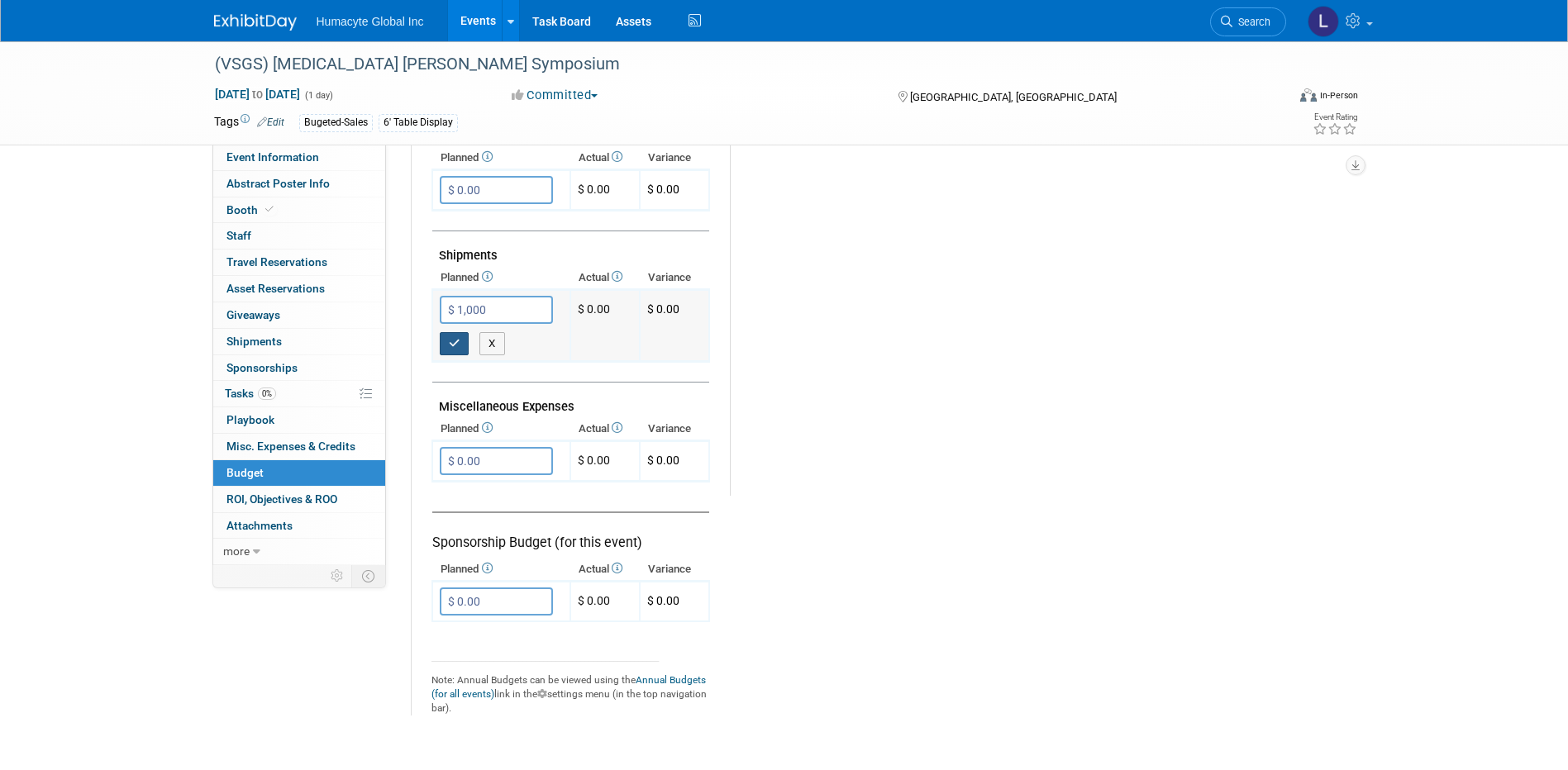
type input "$ 1,000.00"
click at [458, 338] on icon "button" at bounding box center [455, 344] width 12 height 11
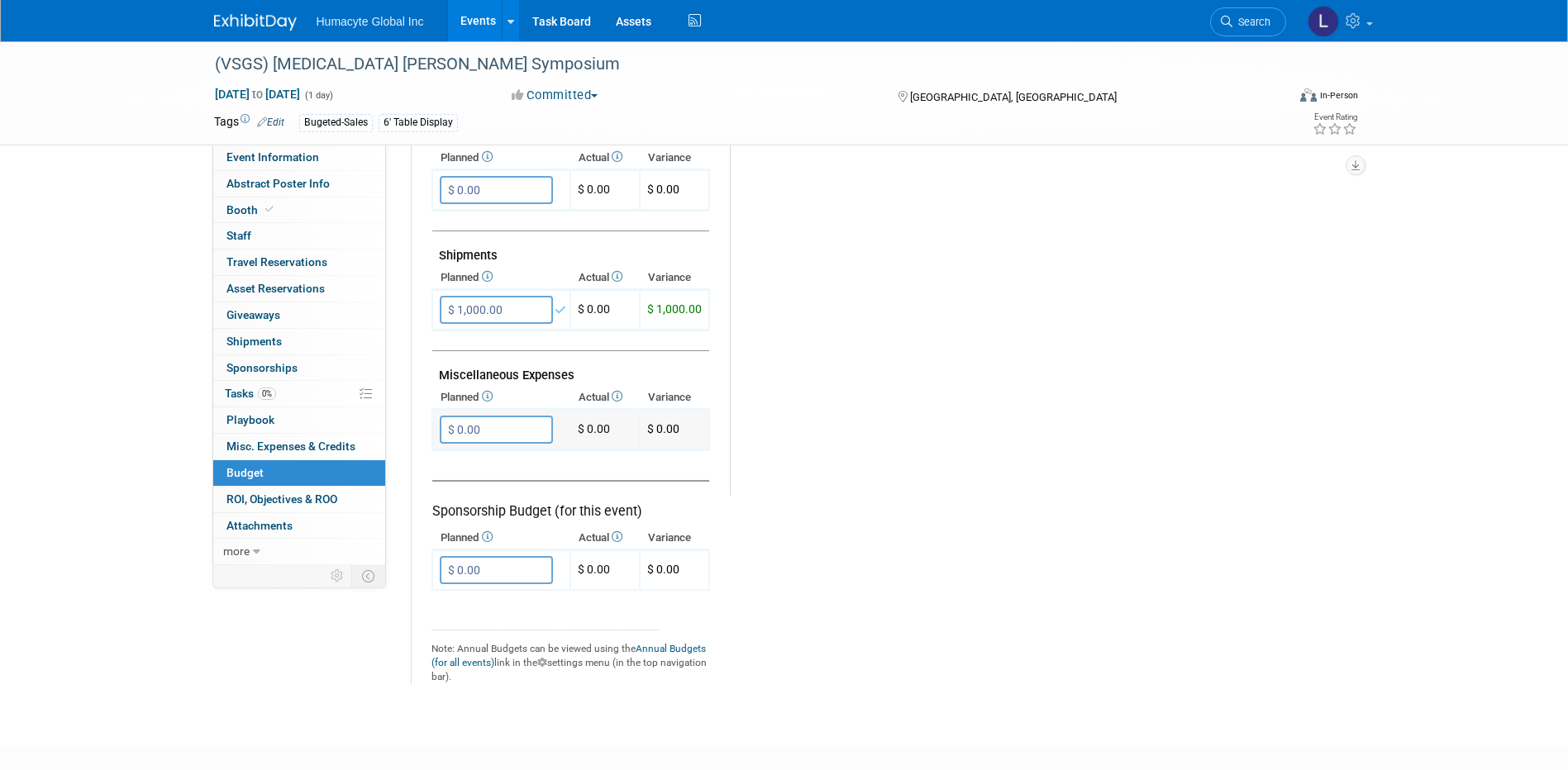
click at [464, 409] on tbody "$ 5,000.00 X $ 3,500.00 $ 1,500.00 X" at bounding box center [571, 144] width 277 height 892
drag, startPoint x: 464, startPoint y: 409, endPoint x: 463, endPoint y: 420, distance: 11.0
click at [463, 420] on input "$ 0.00" at bounding box center [497, 429] width 113 height 28
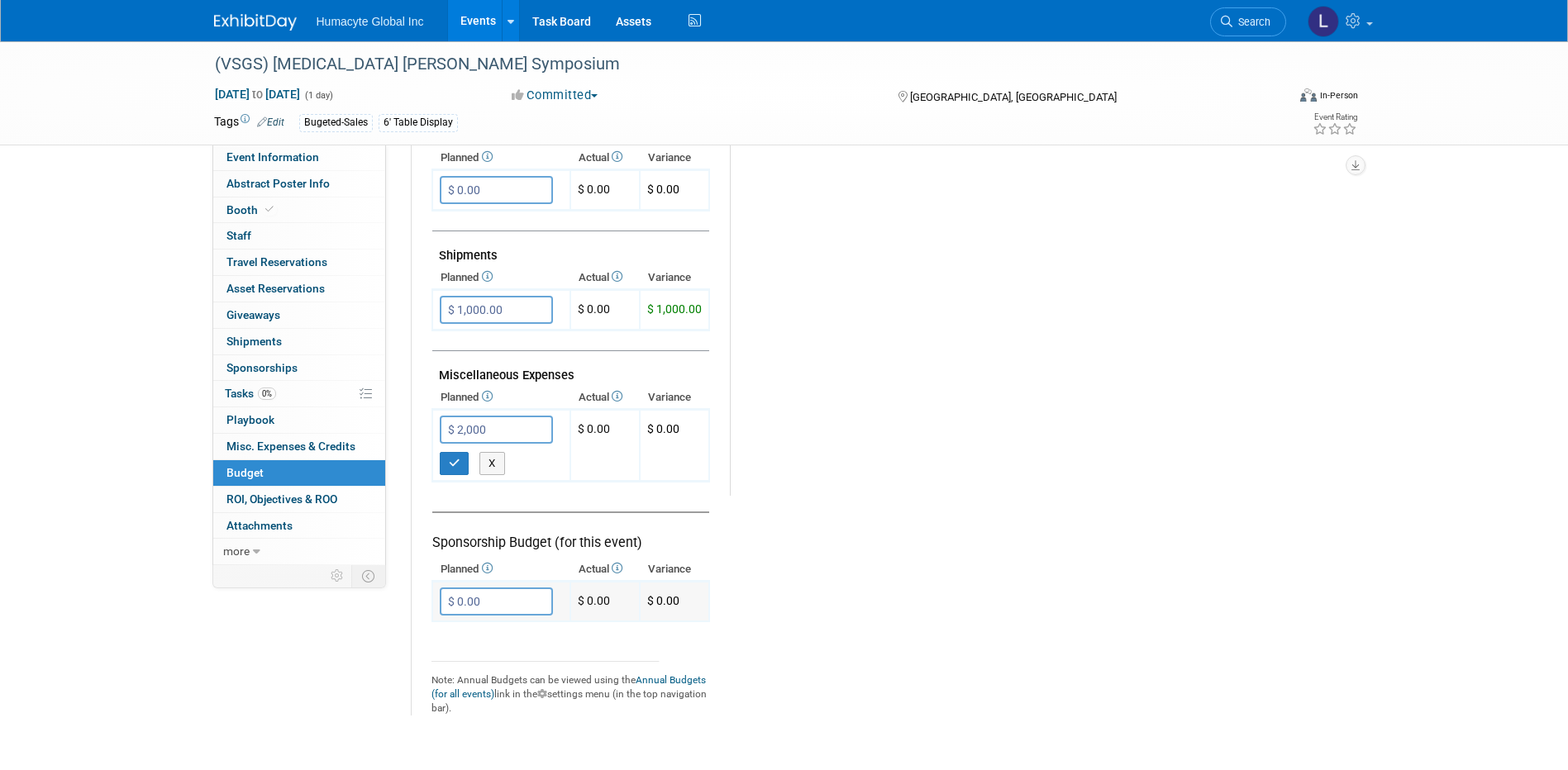
type input "$ 2,000.00"
click at [490, 608] on input "$ 0.00" at bounding box center [497, 601] width 113 height 28
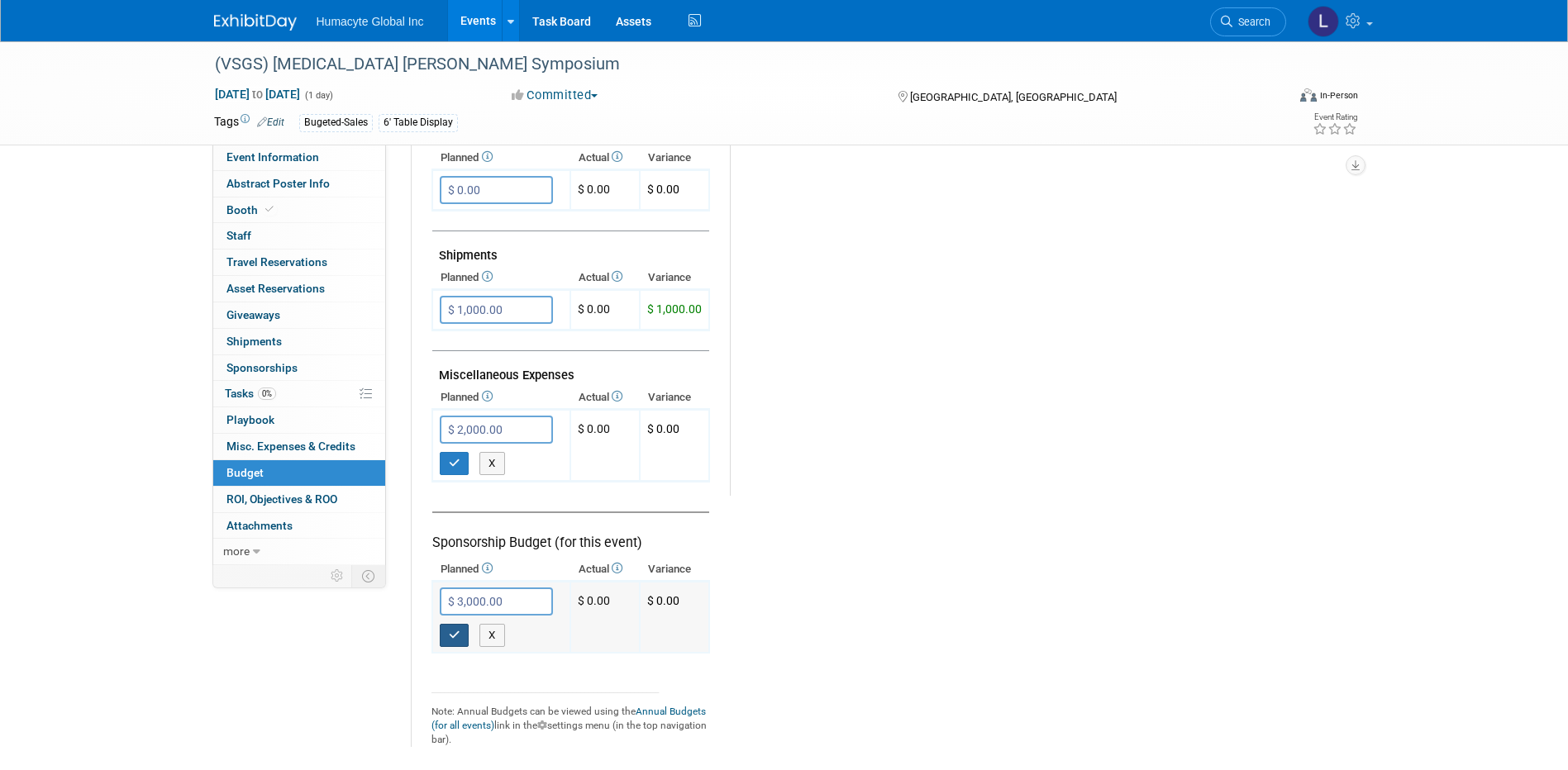
click at [450, 635] on icon "button" at bounding box center [455, 635] width 12 height 11
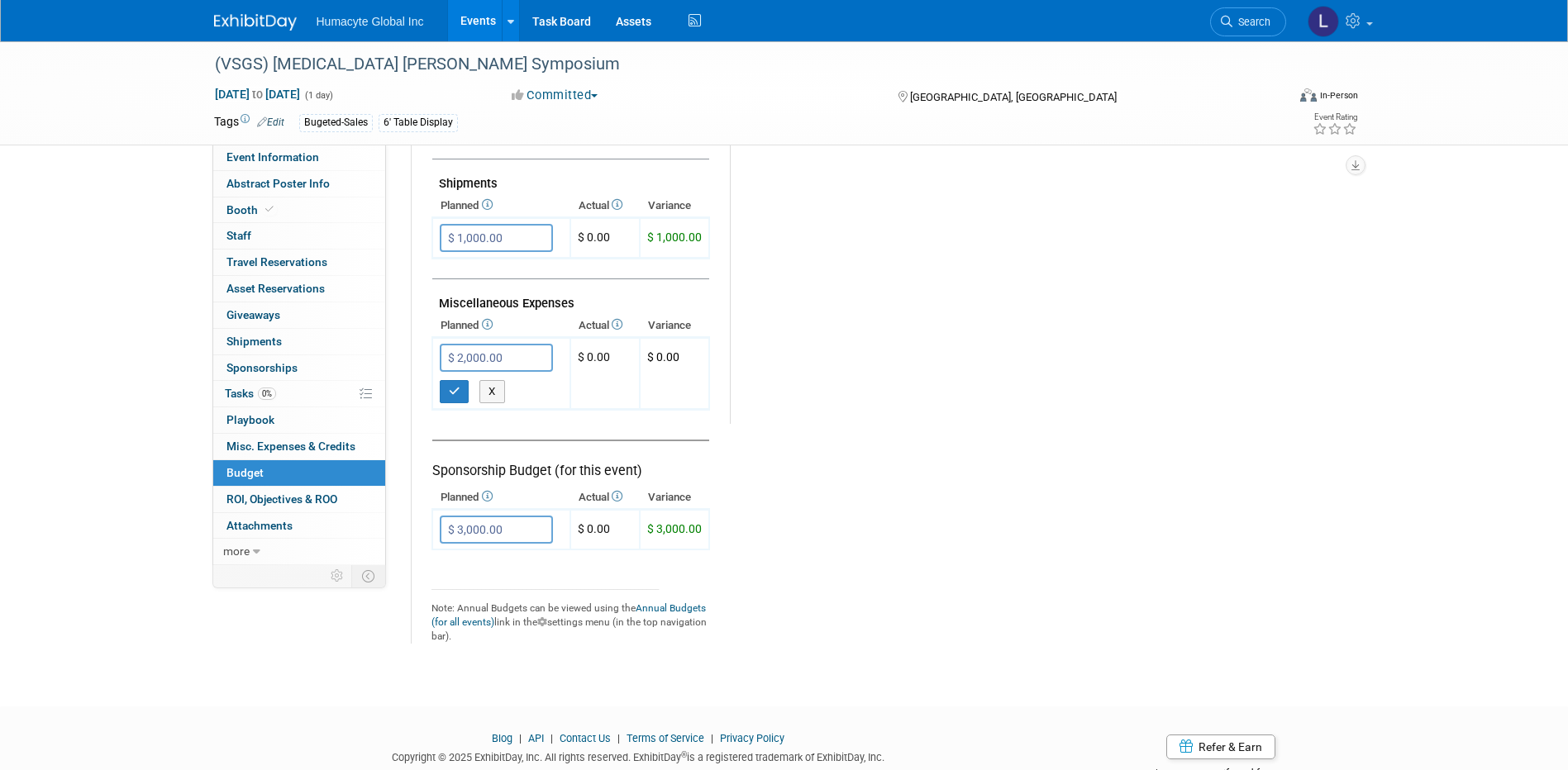
scroll to position [909, 0]
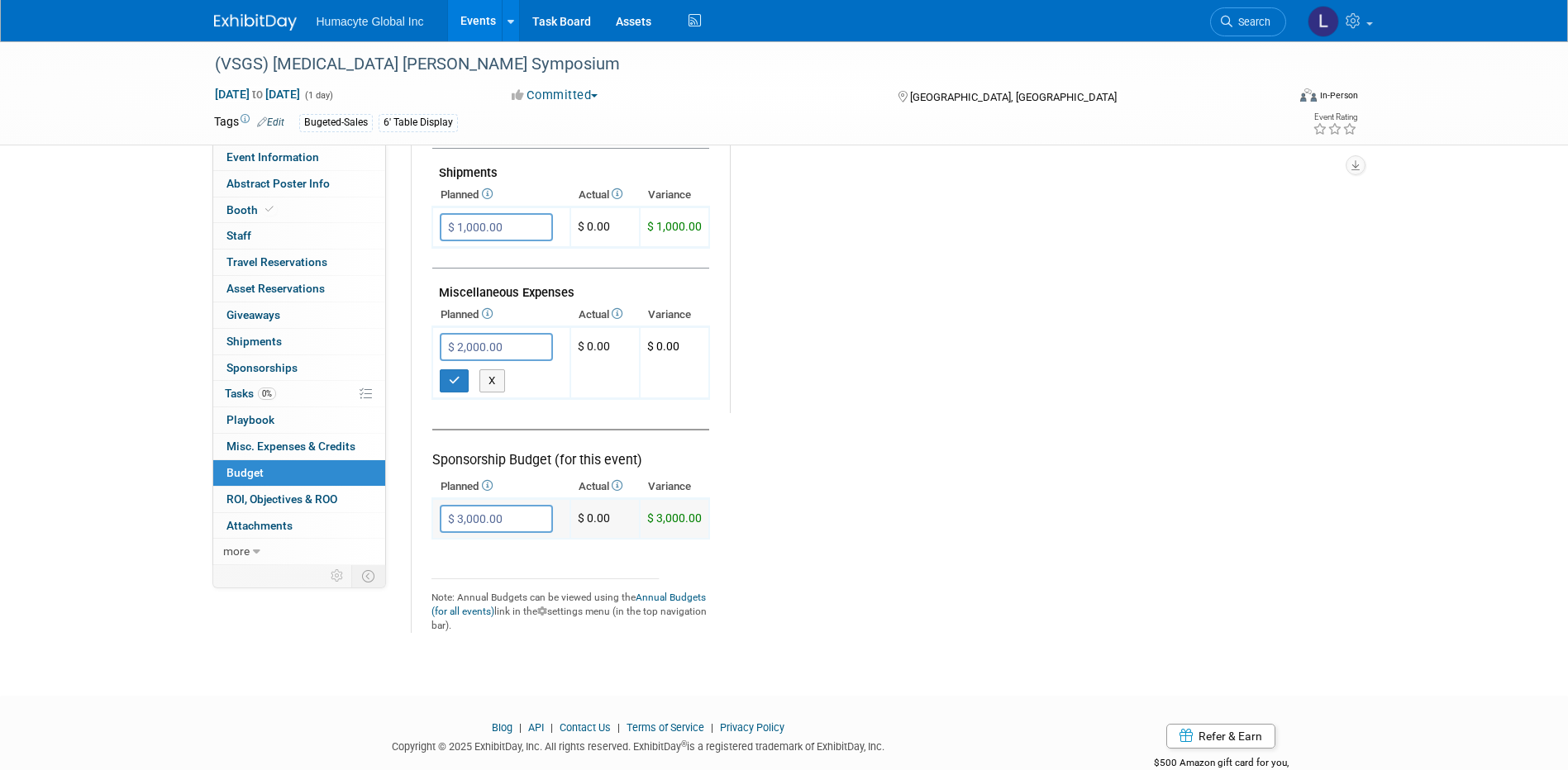
click at [510, 519] on input "$ 3,000.00" at bounding box center [497, 519] width 113 height 28
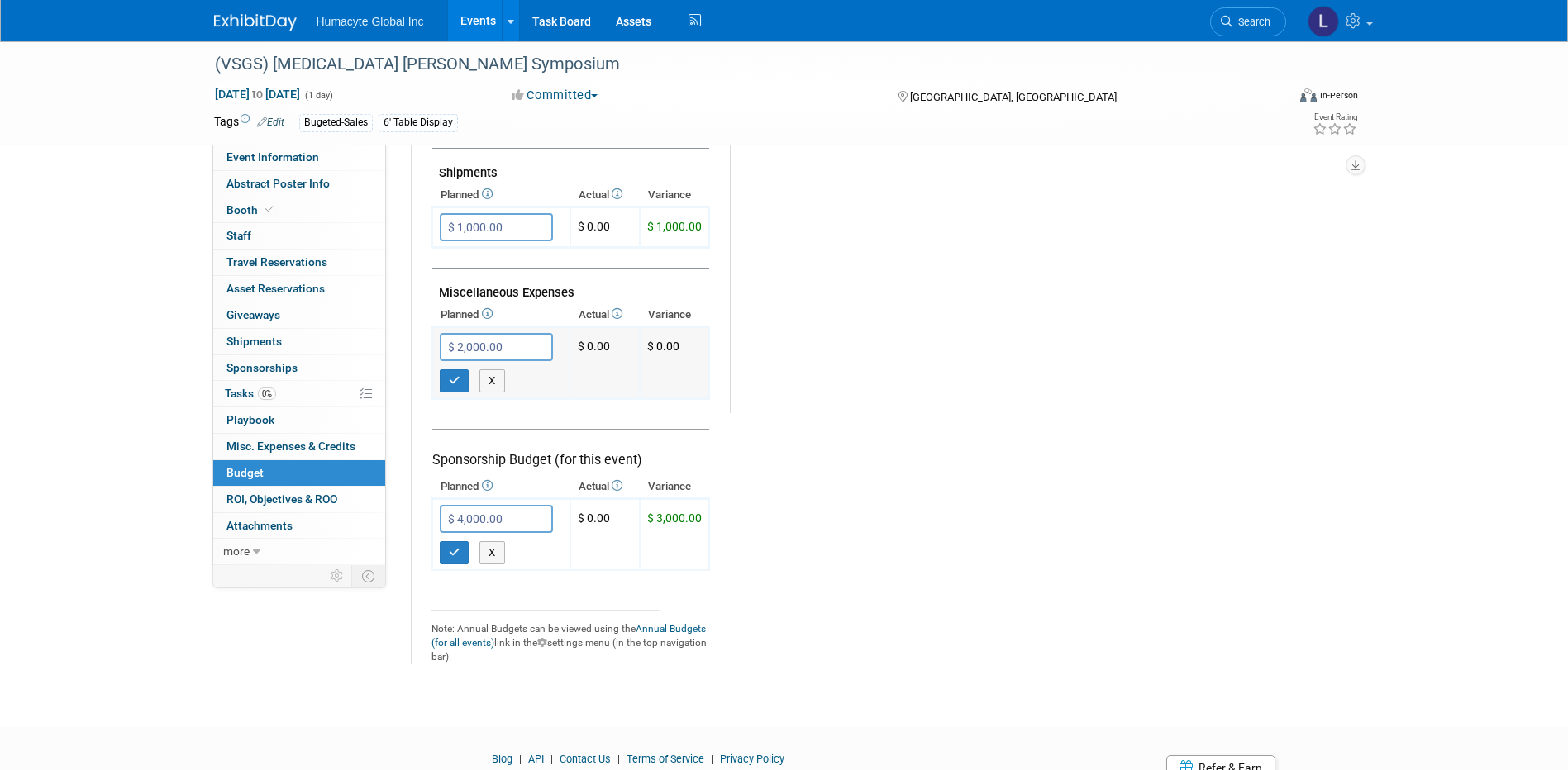
click at [527, 342] on input "$ 2,000.00" at bounding box center [497, 347] width 113 height 28
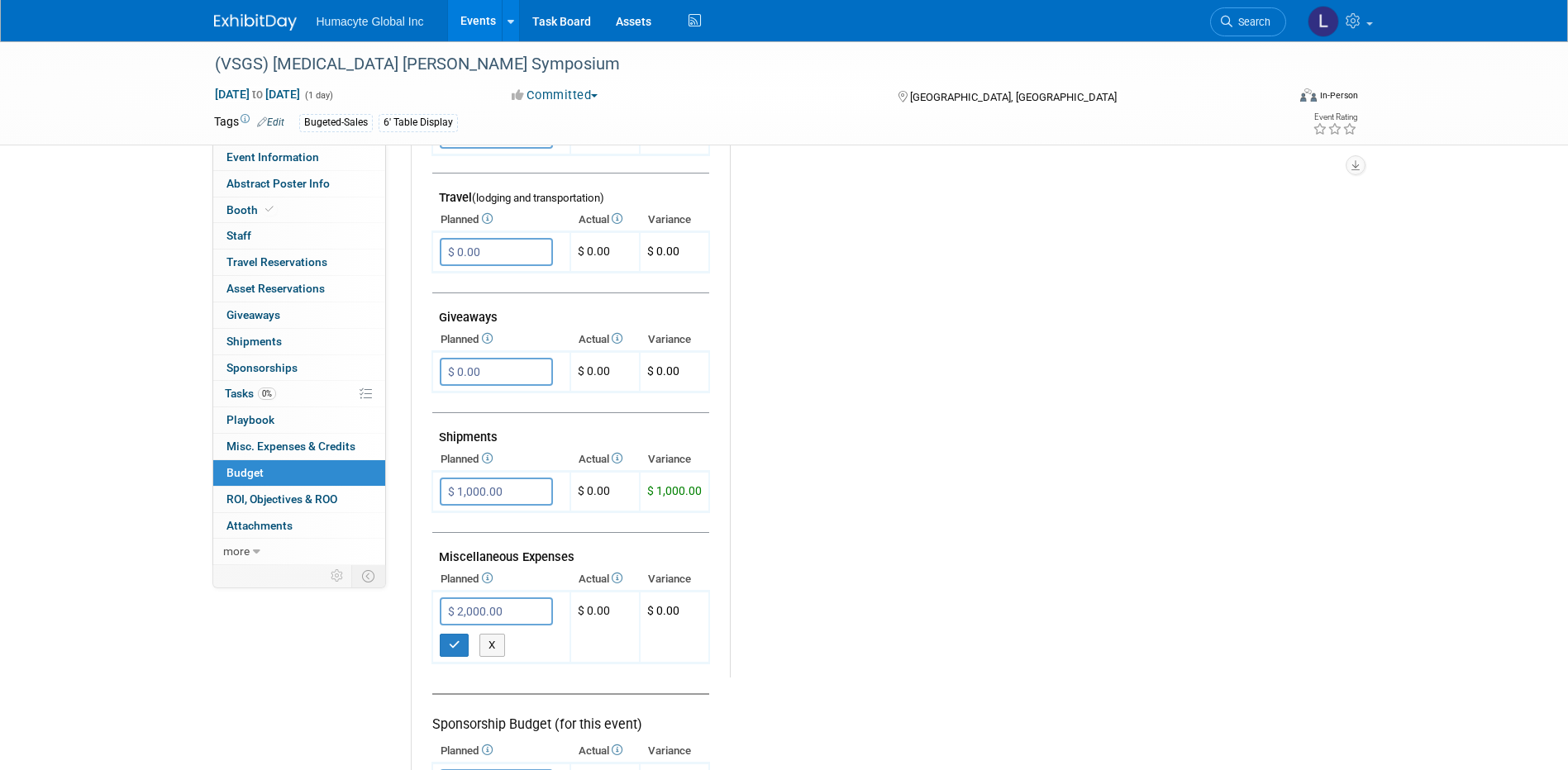
scroll to position [743, 0]
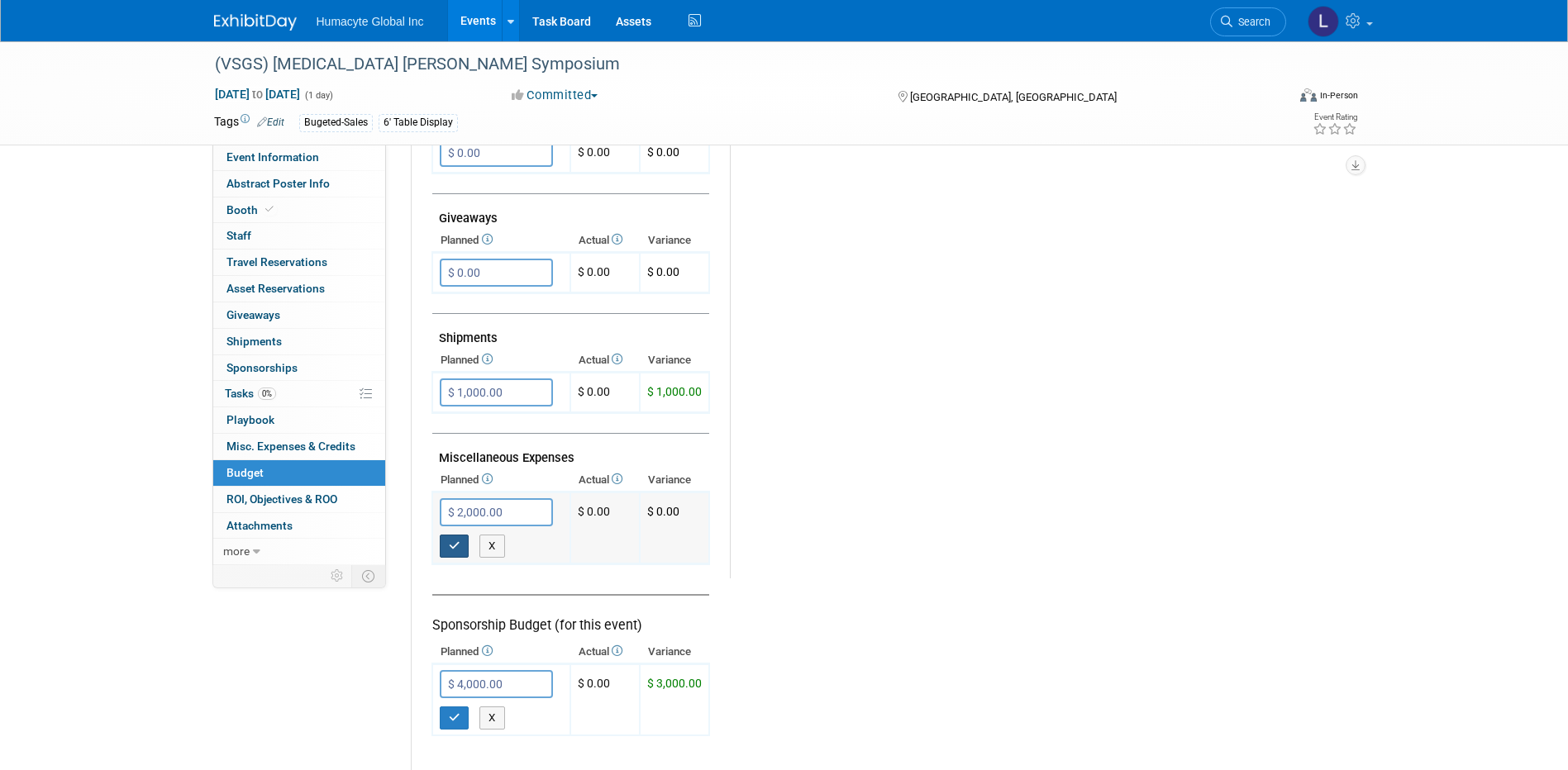
click at [461, 540] on button "button" at bounding box center [455, 546] width 30 height 23
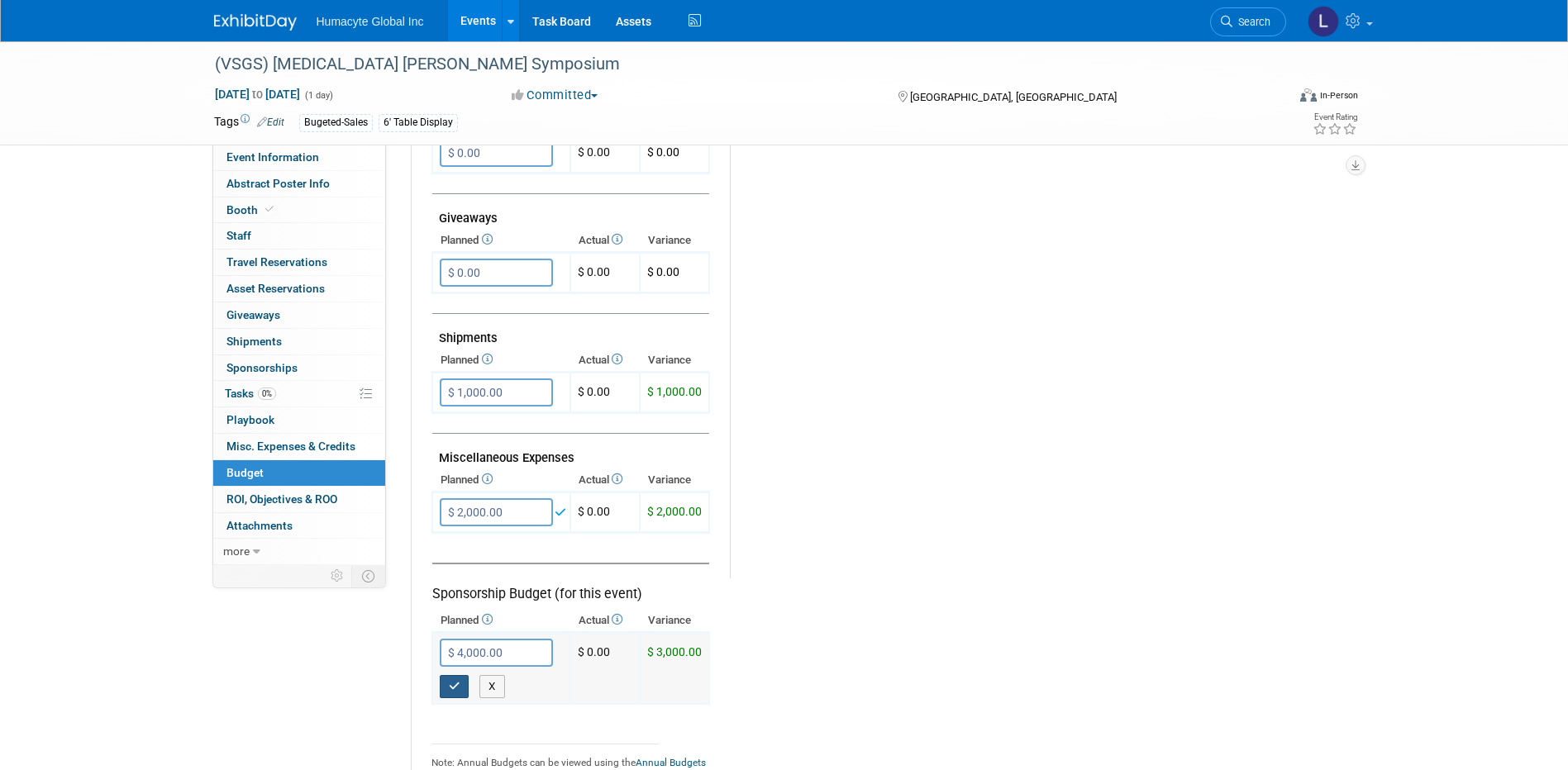
click at [451, 682] on icon "button" at bounding box center [455, 687] width 12 height 11
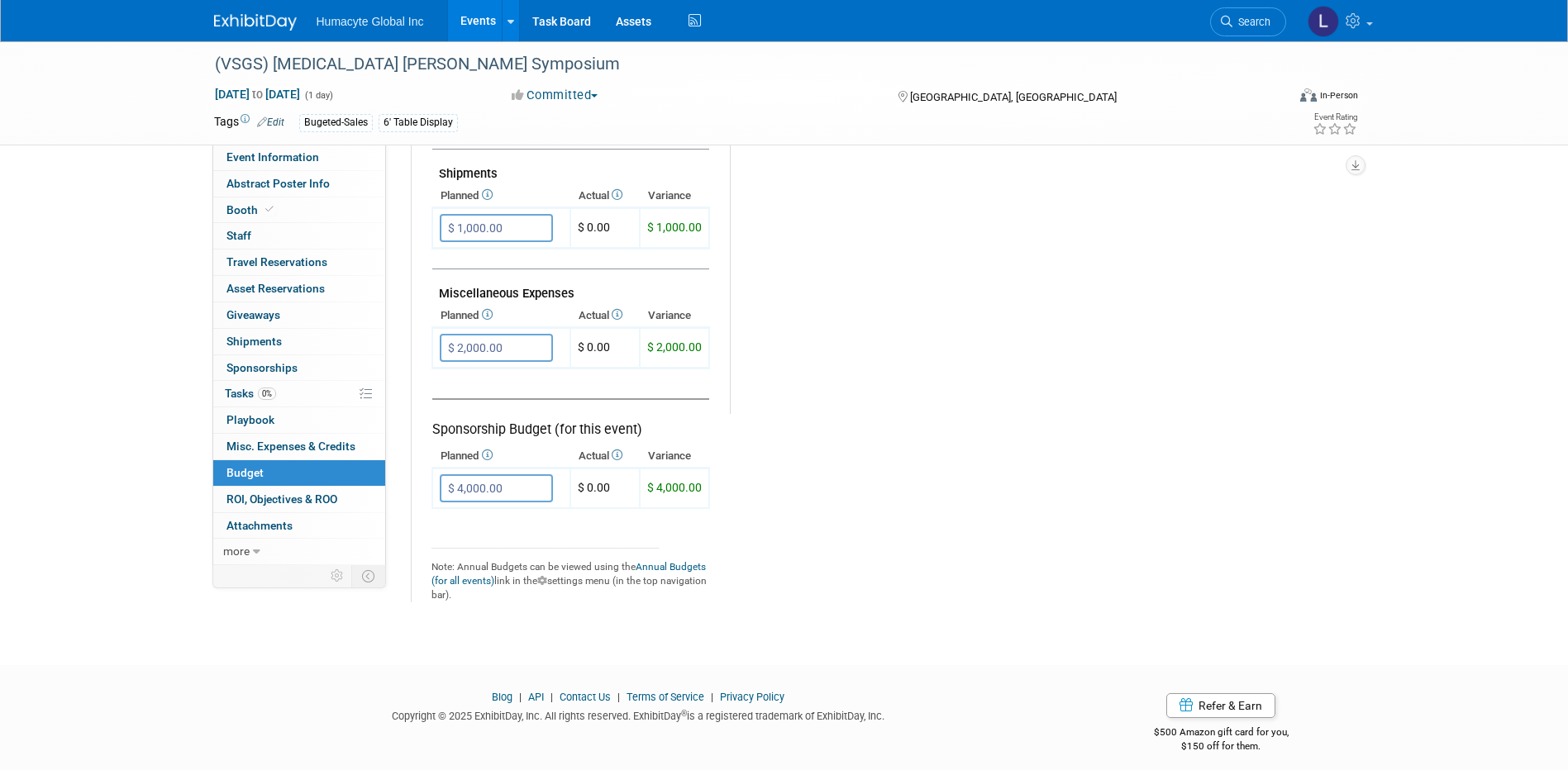
scroll to position [909, 0]
click at [472, 484] on input "$ 4,000.00" at bounding box center [497, 487] width 113 height 28
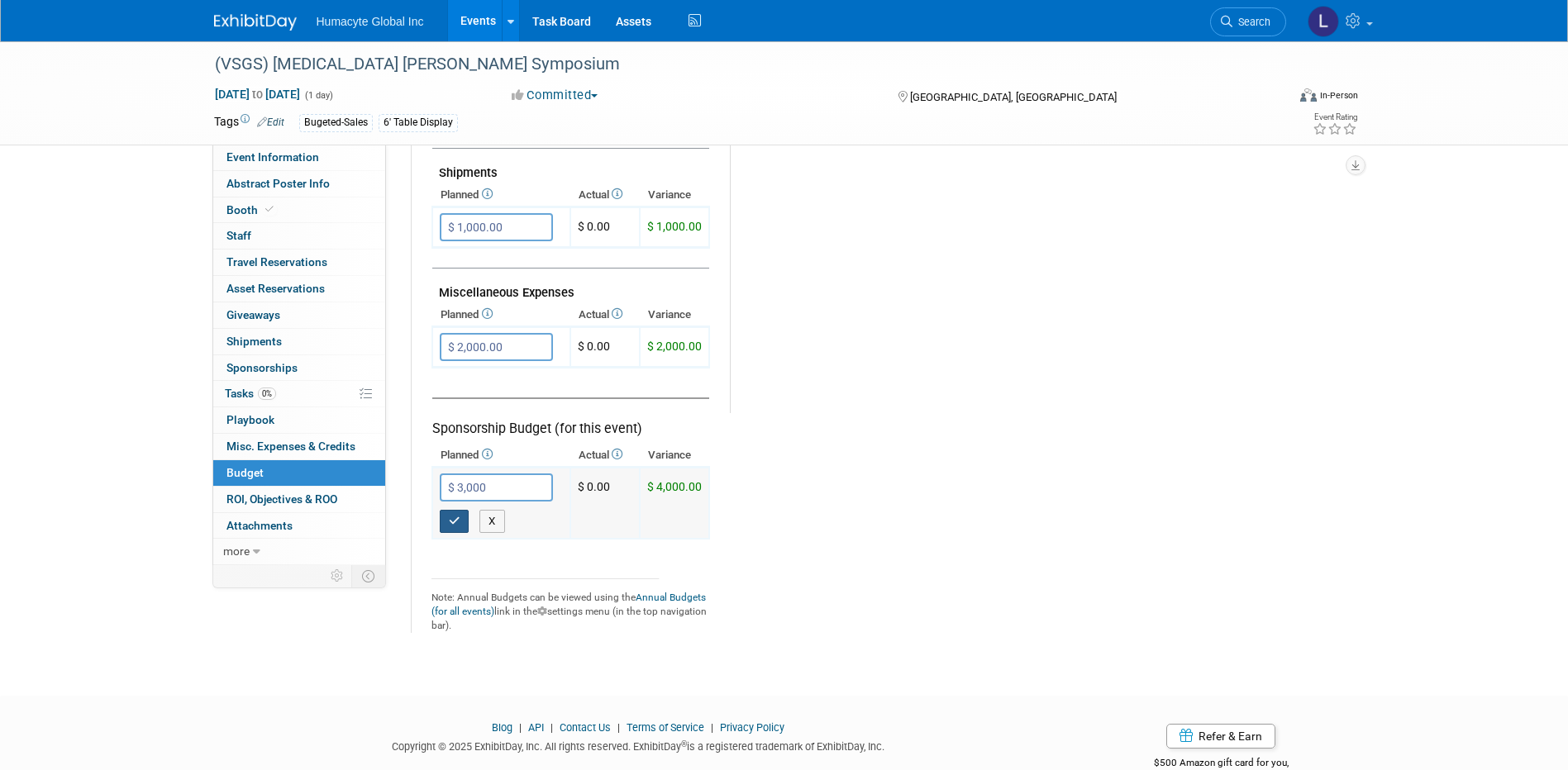
type input "$ 3,000.00"
click at [457, 527] on icon "button" at bounding box center [455, 521] width 12 height 11
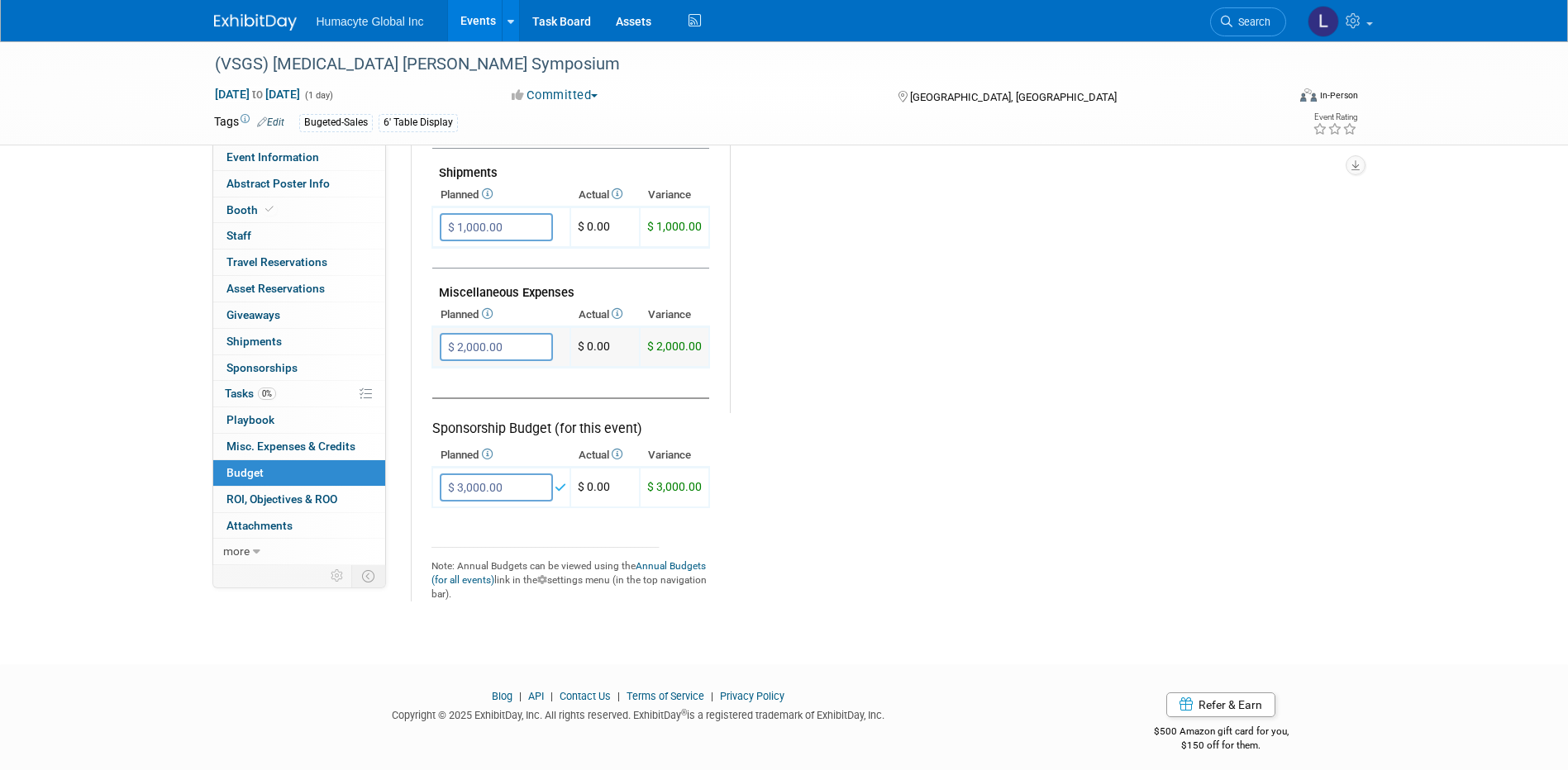
click at [480, 343] on input "$ 2,000.00" at bounding box center [497, 347] width 113 height 28
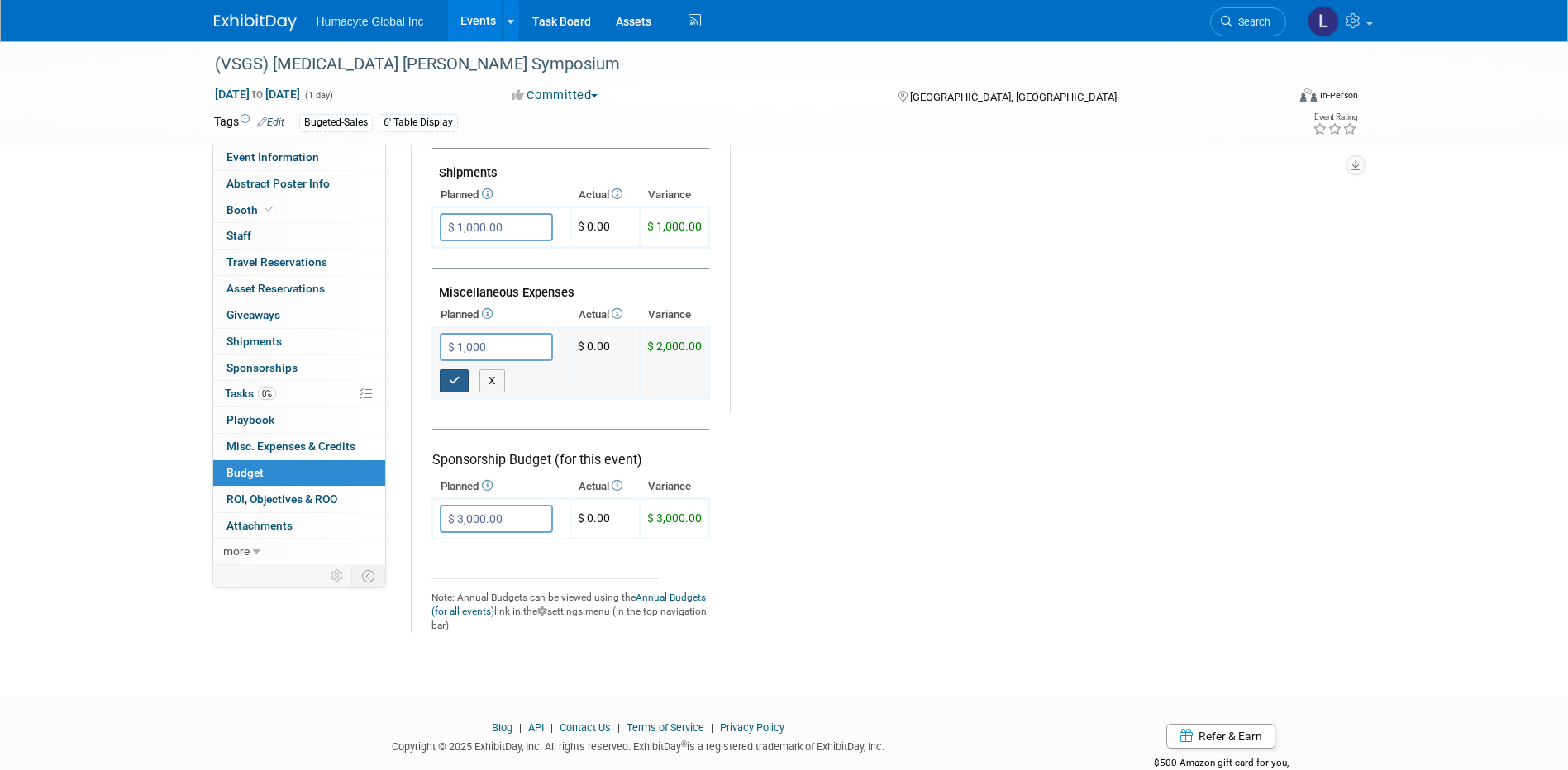
type input "$ 1,000.00"
click at [454, 378] on icon "button" at bounding box center [455, 380] width 12 height 11
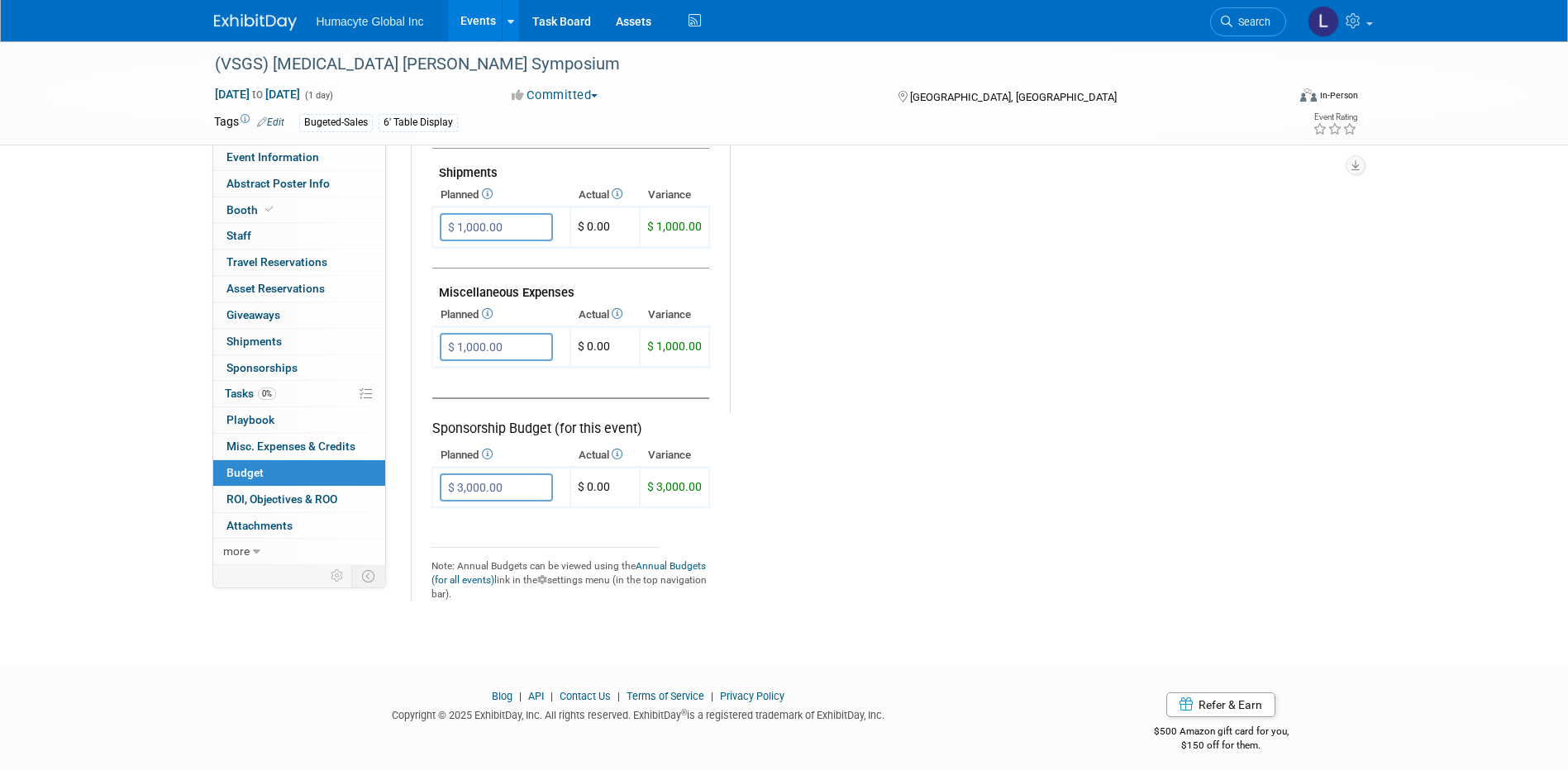
click at [485, 27] on link "Events" at bounding box center [478, 20] width 60 height 41
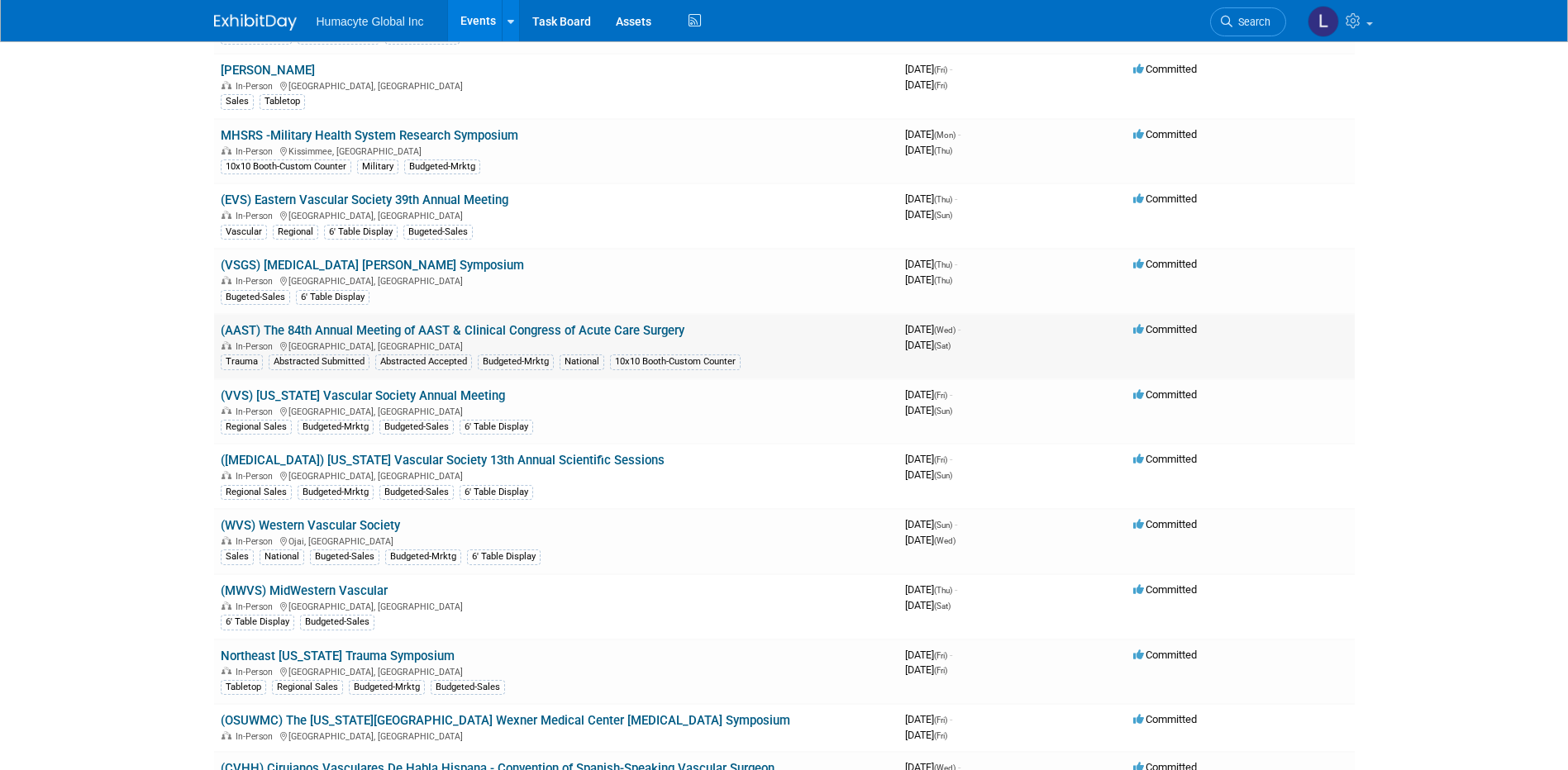
scroll to position [1075, 0]
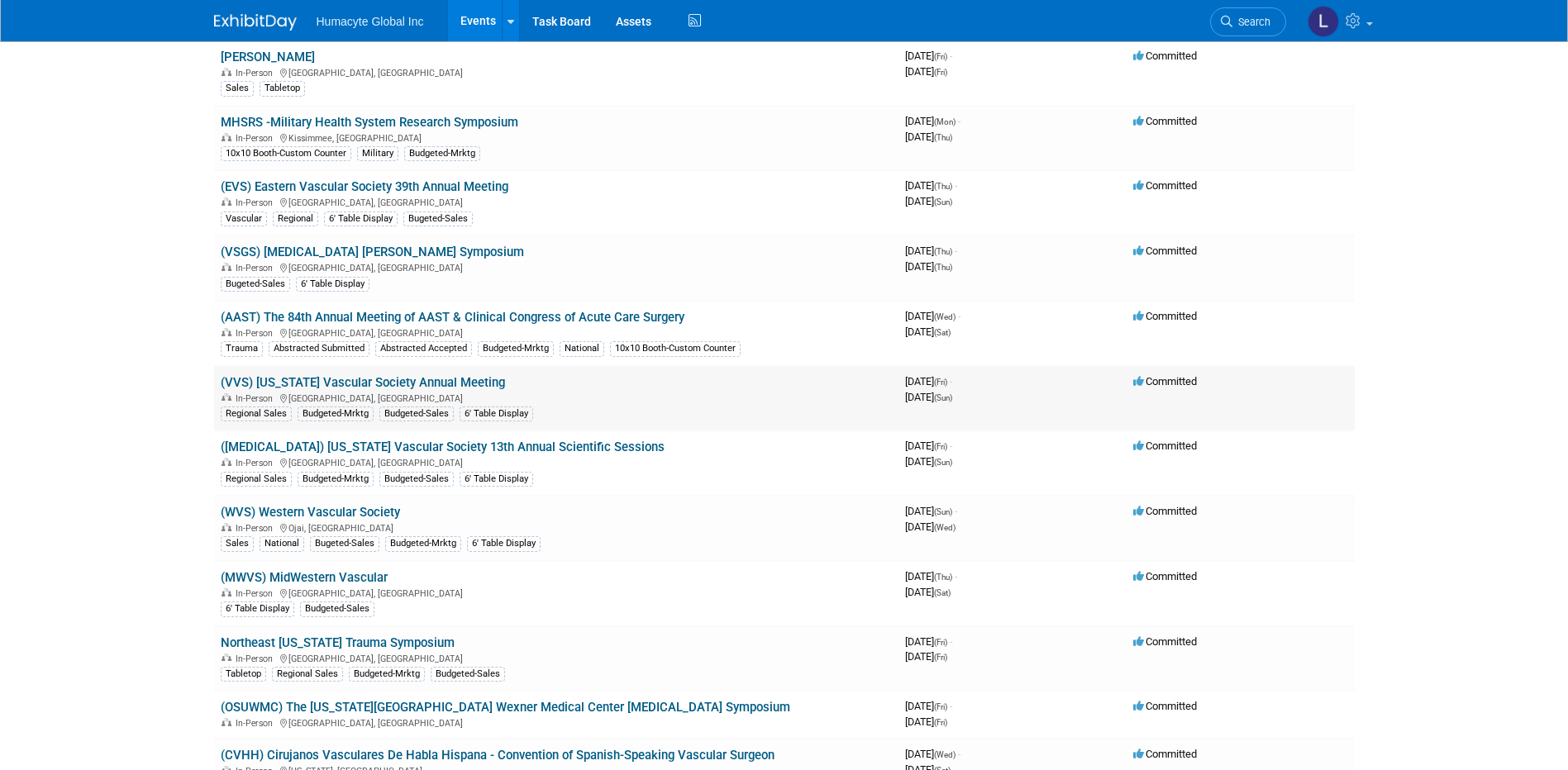
click at [405, 385] on link "(VVS) [US_STATE] Vascular Society Annual Meeting" at bounding box center [362, 382] width 285 height 15
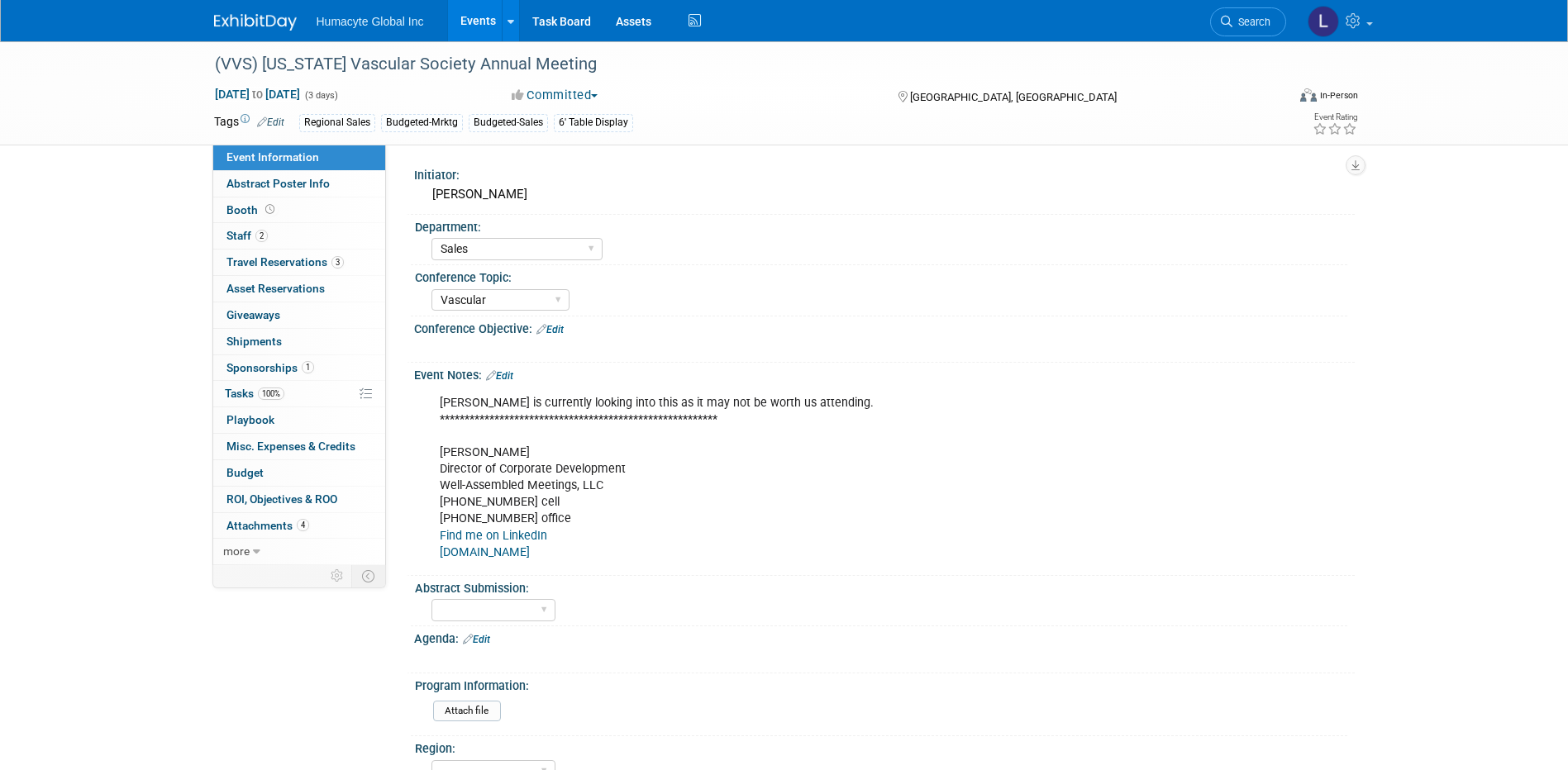
select select "Sales"
select select "Vascular"
click at [233, 473] on span "Budget" at bounding box center [245, 473] width 38 height 13
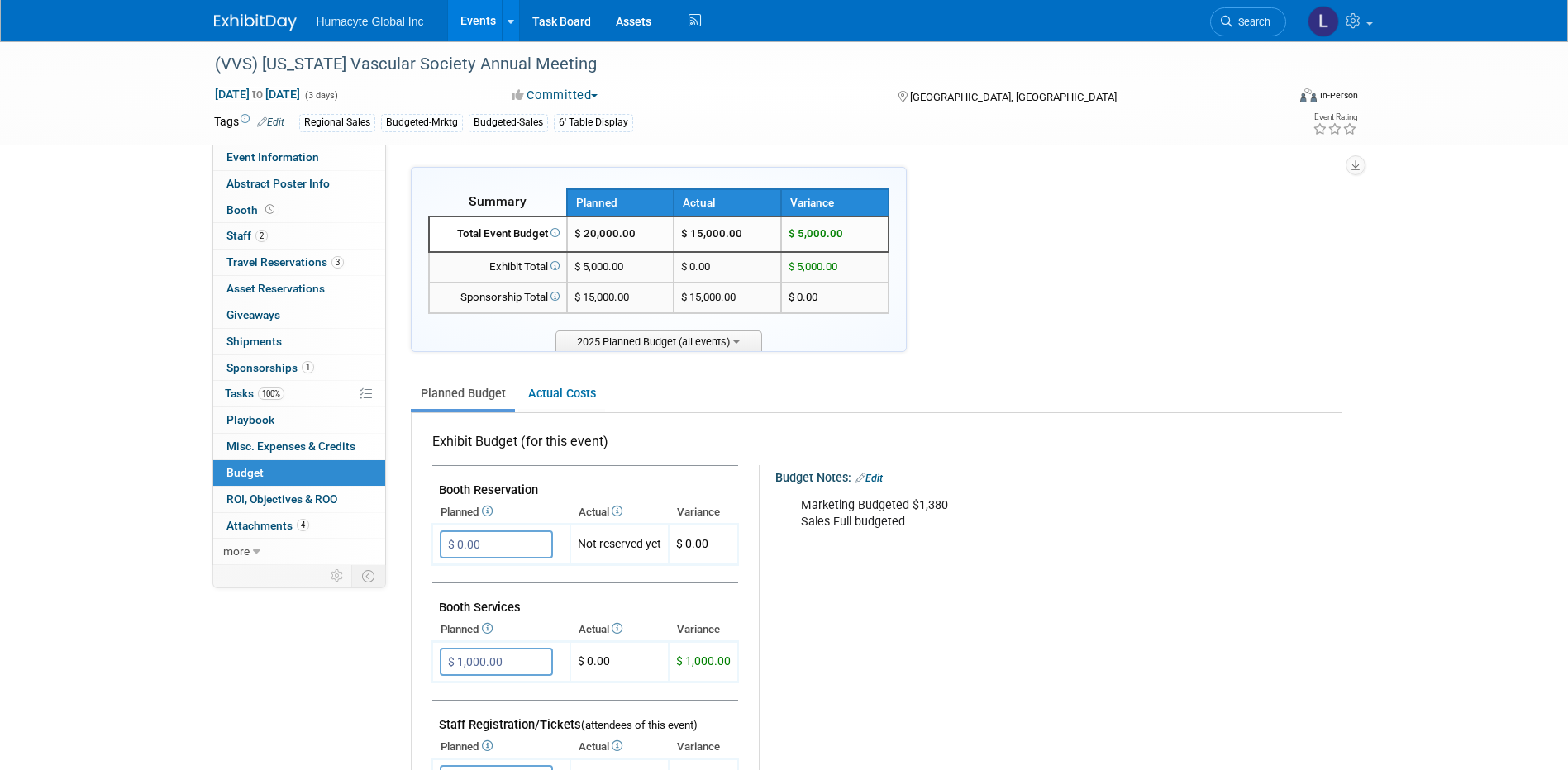
click at [484, 21] on link "Events" at bounding box center [478, 20] width 60 height 41
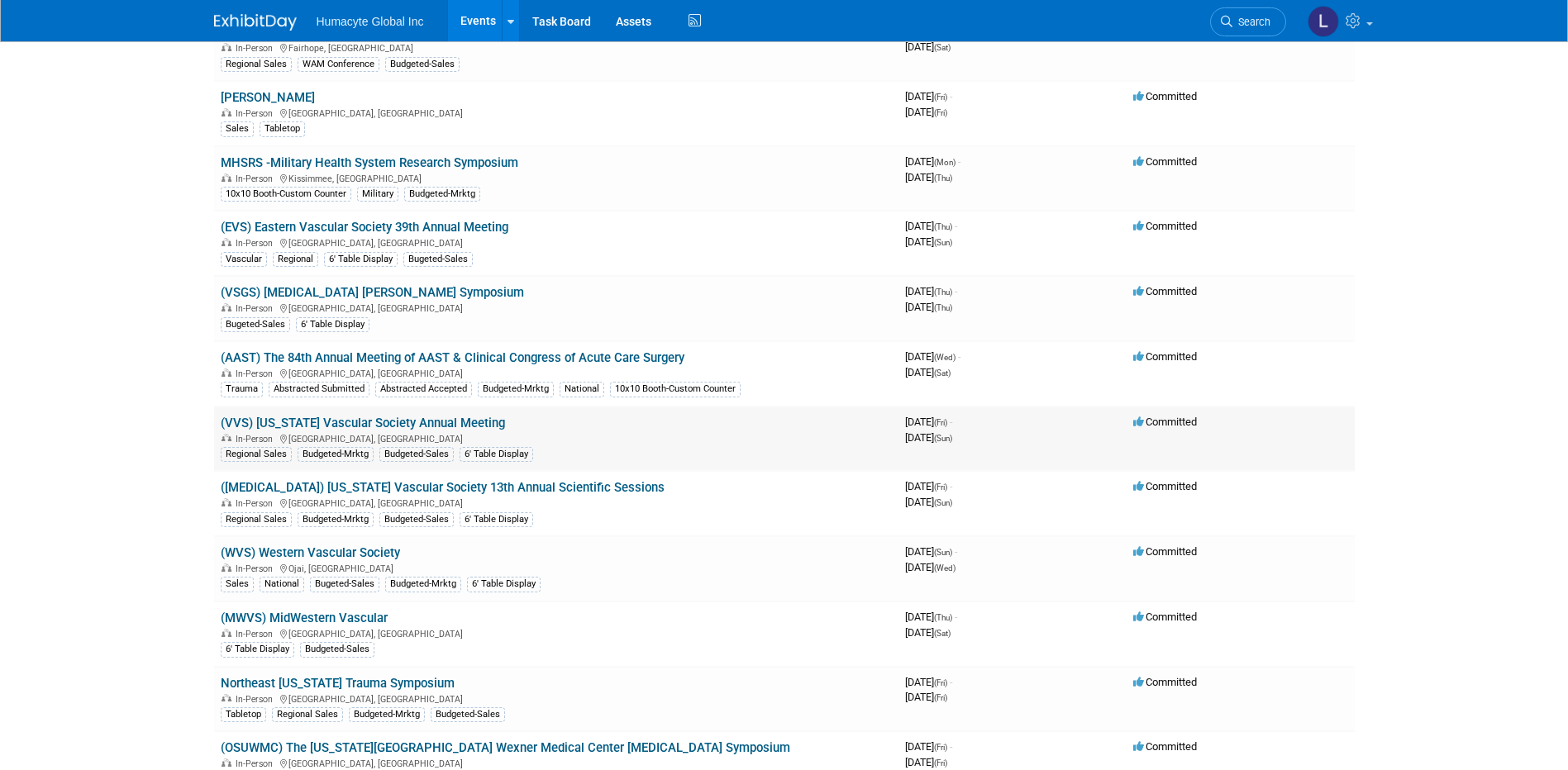
scroll to position [1075, 0]
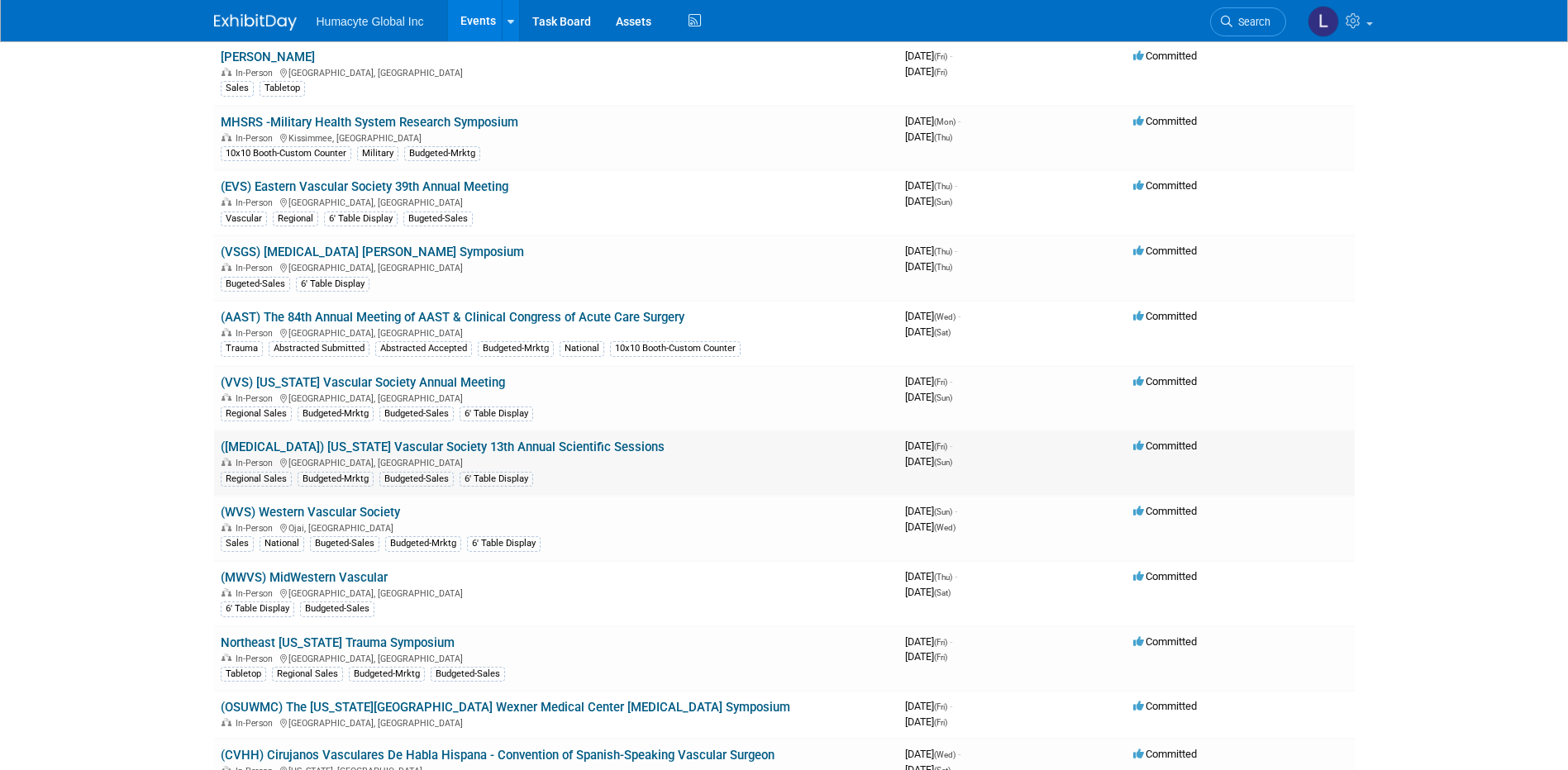
click at [386, 448] on link "([MEDICAL_DATA]) [US_STATE] Vascular Society 13th Annual Scientific Sessions" at bounding box center [442, 447] width 444 height 15
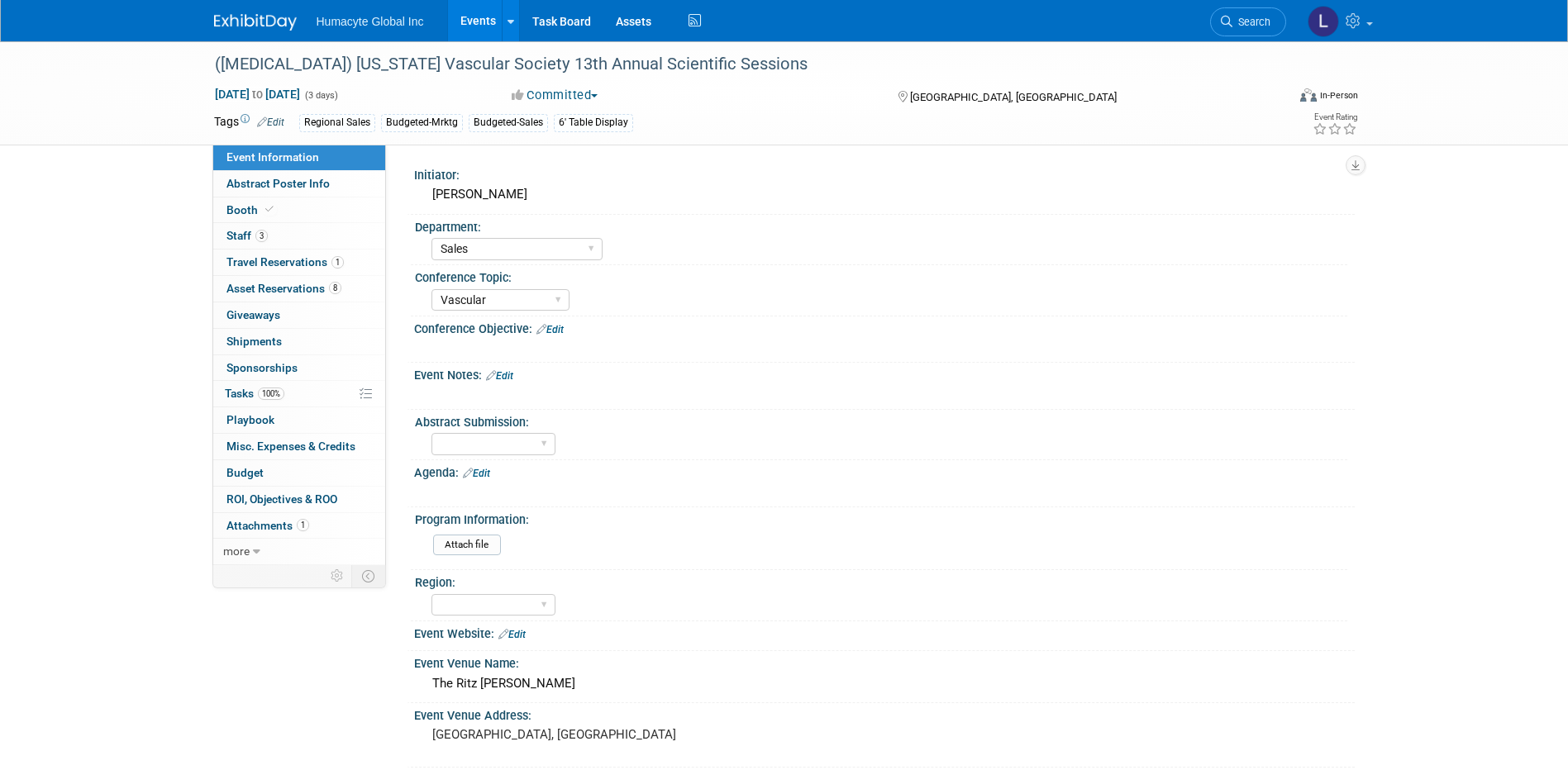
select select "Sales"
select select "Vascular"
click at [243, 461] on link "Budget" at bounding box center [299, 473] width 172 height 26
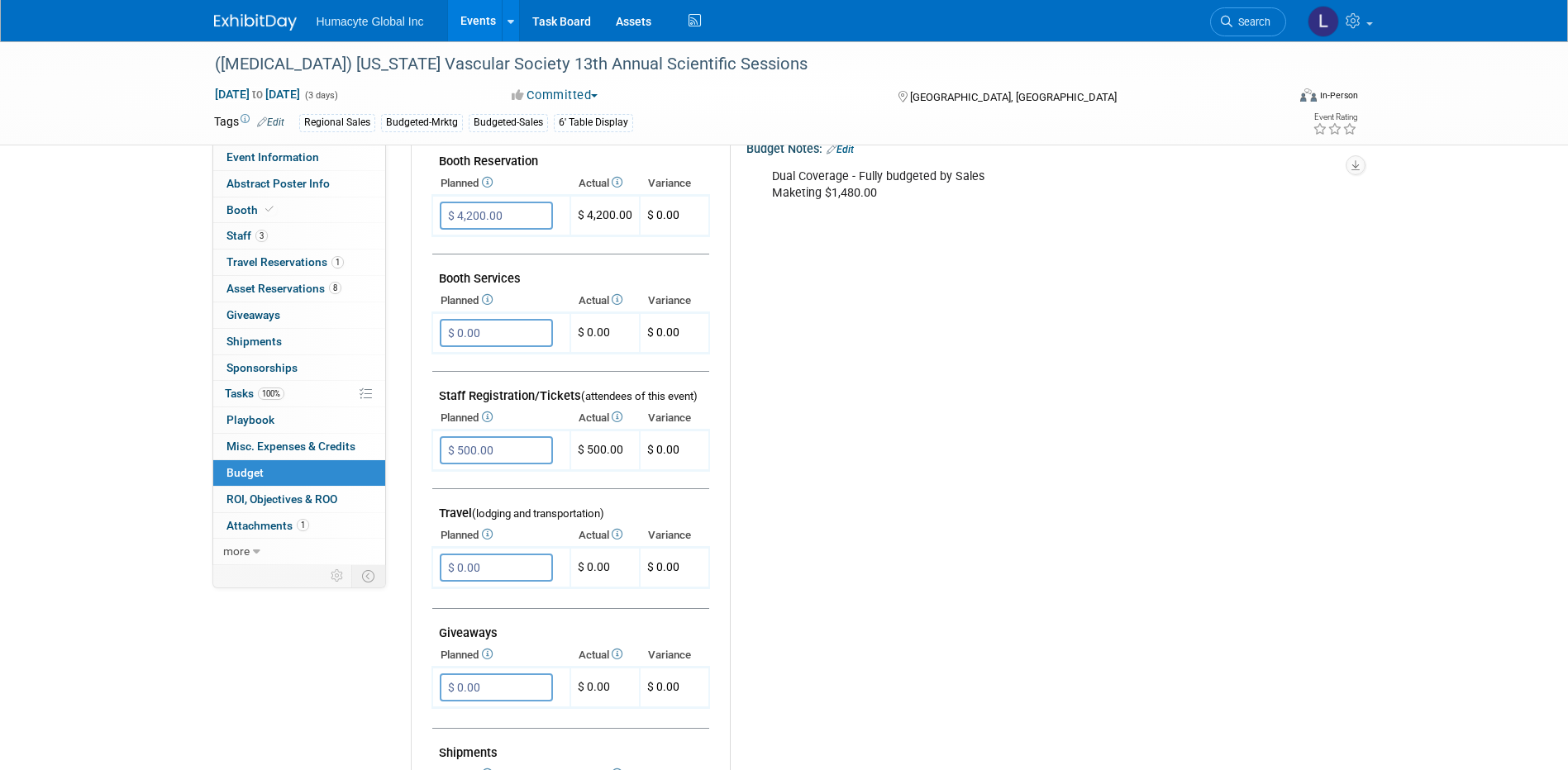
scroll to position [330, 0]
click at [495, 216] on input "$ 4,200.00" at bounding box center [497, 214] width 113 height 28
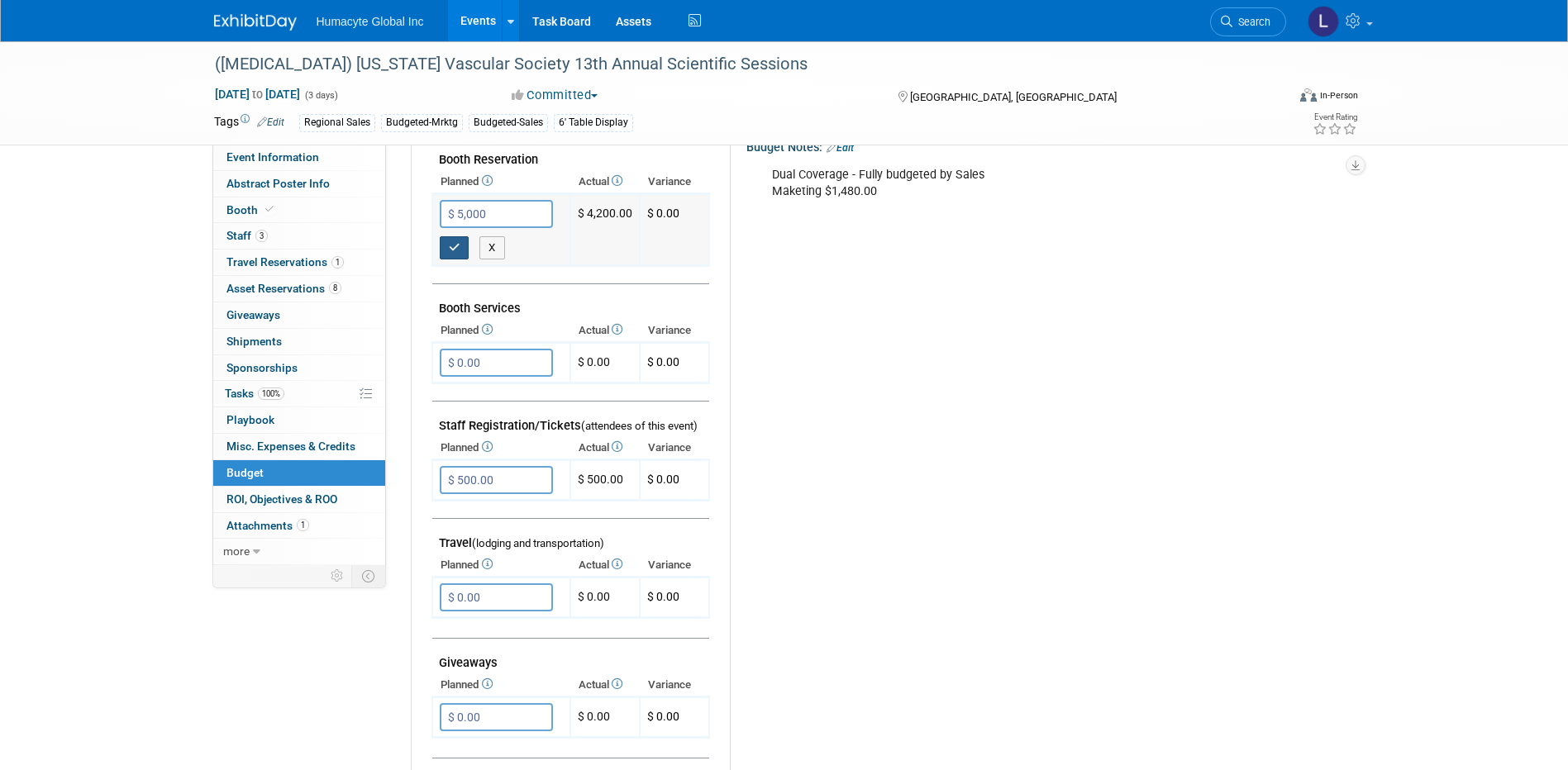
type input "$ 5,000.00"
click at [457, 249] on icon "button" at bounding box center [455, 248] width 12 height 11
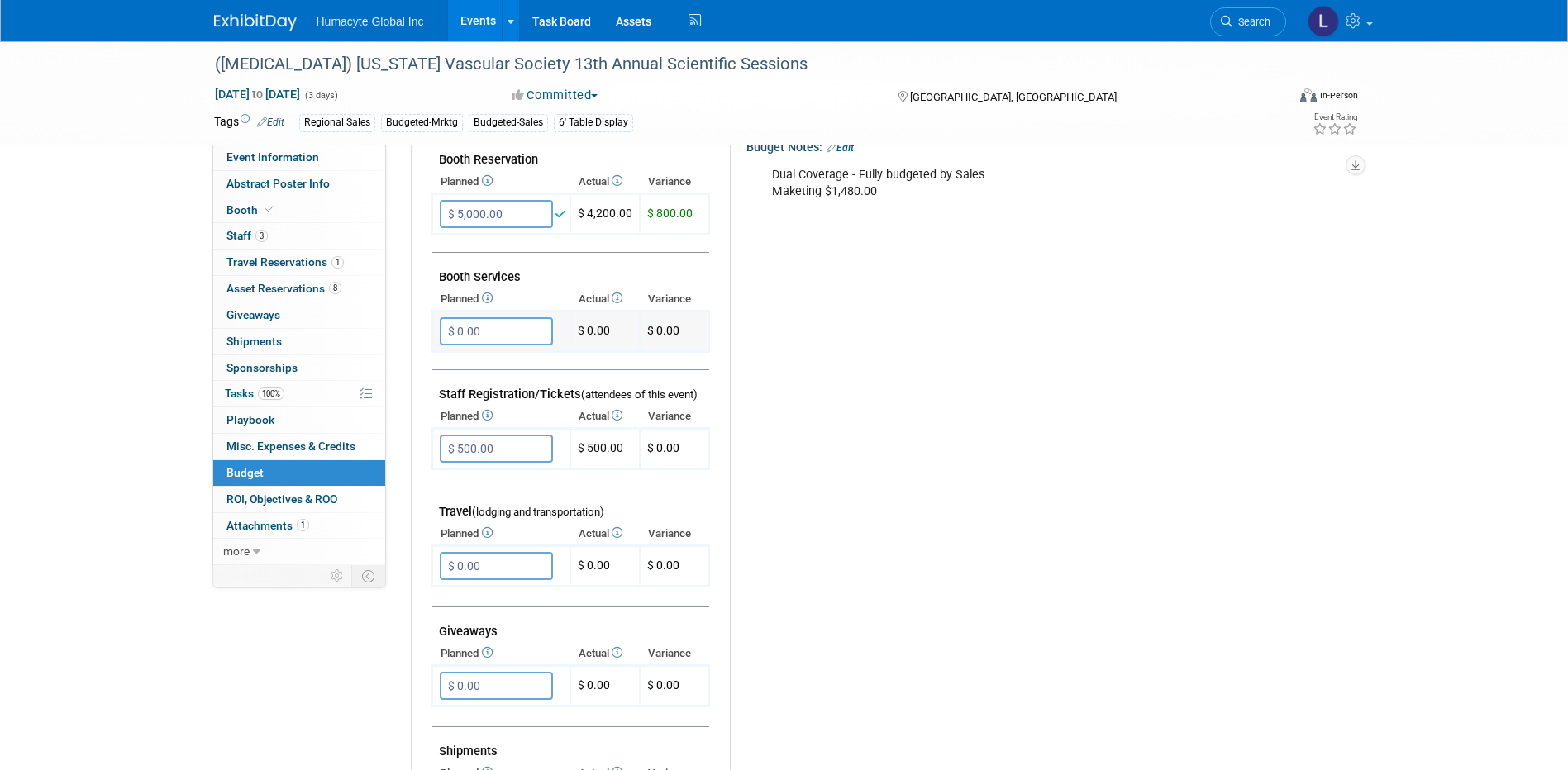
click at [455, 320] on input "$ 0.00" at bounding box center [497, 331] width 113 height 28
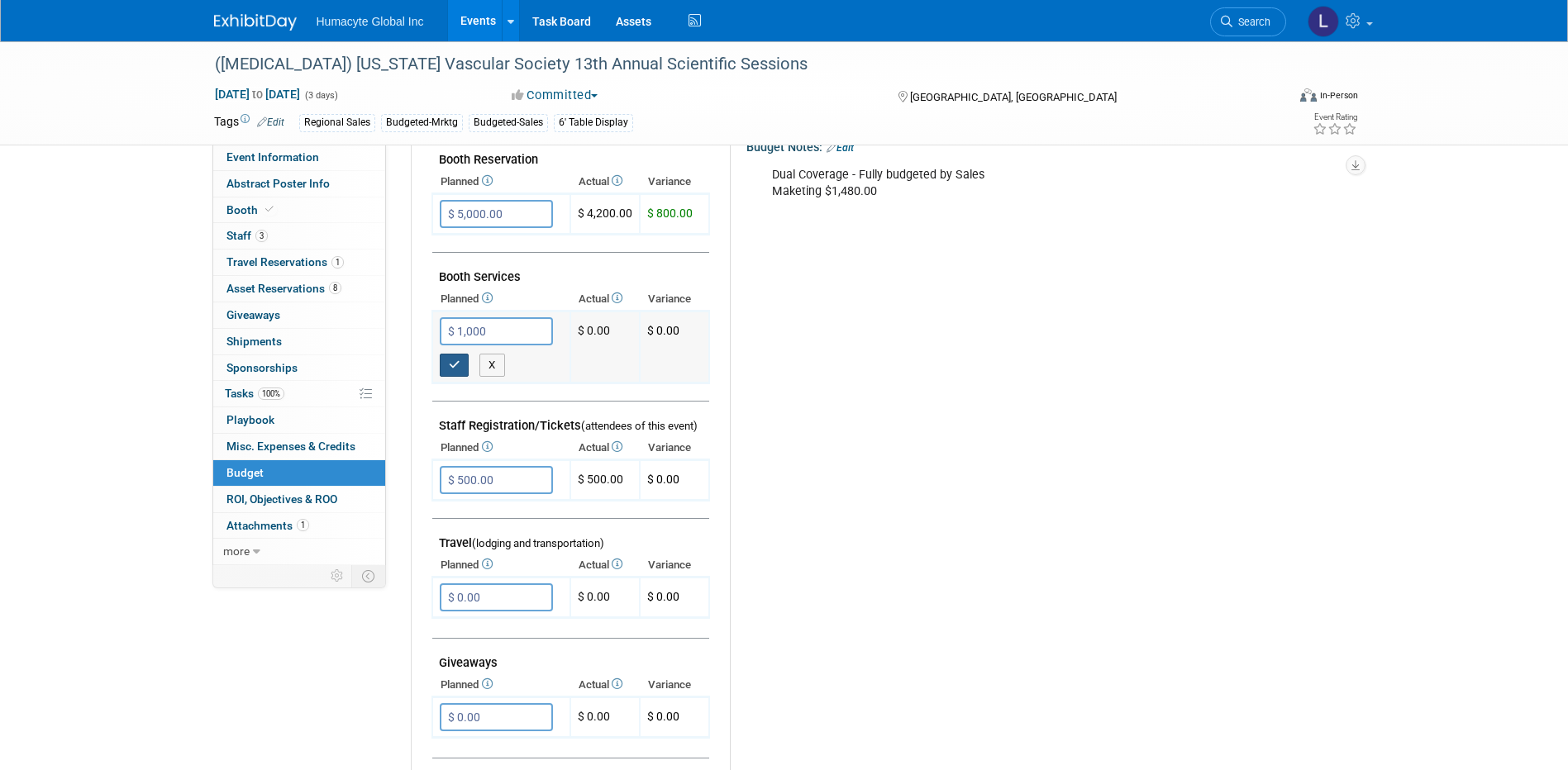
type input "$ 1,000.00"
click at [459, 371] on button "button" at bounding box center [455, 365] width 30 height 23
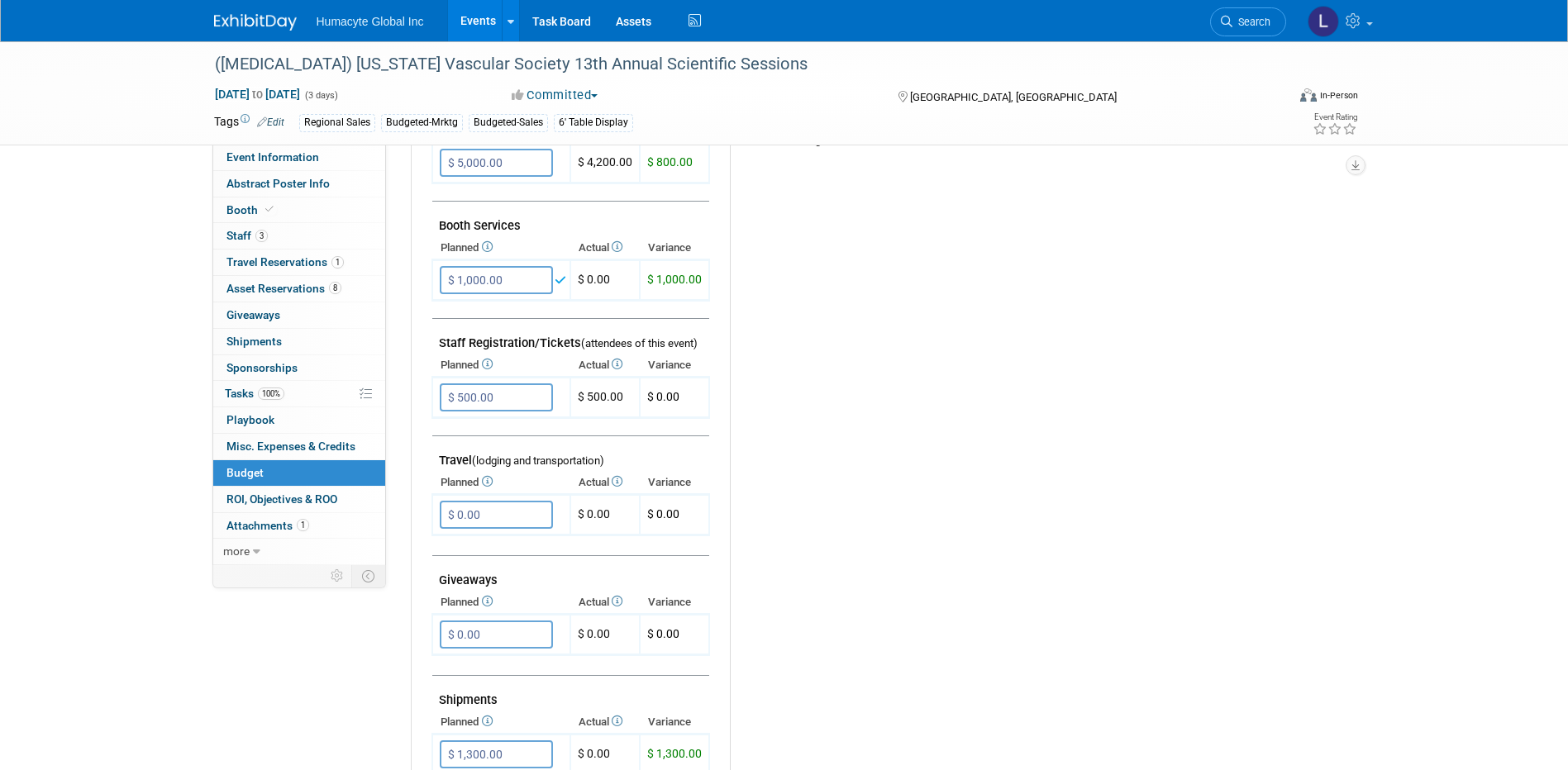
scroll to position [578, 0]
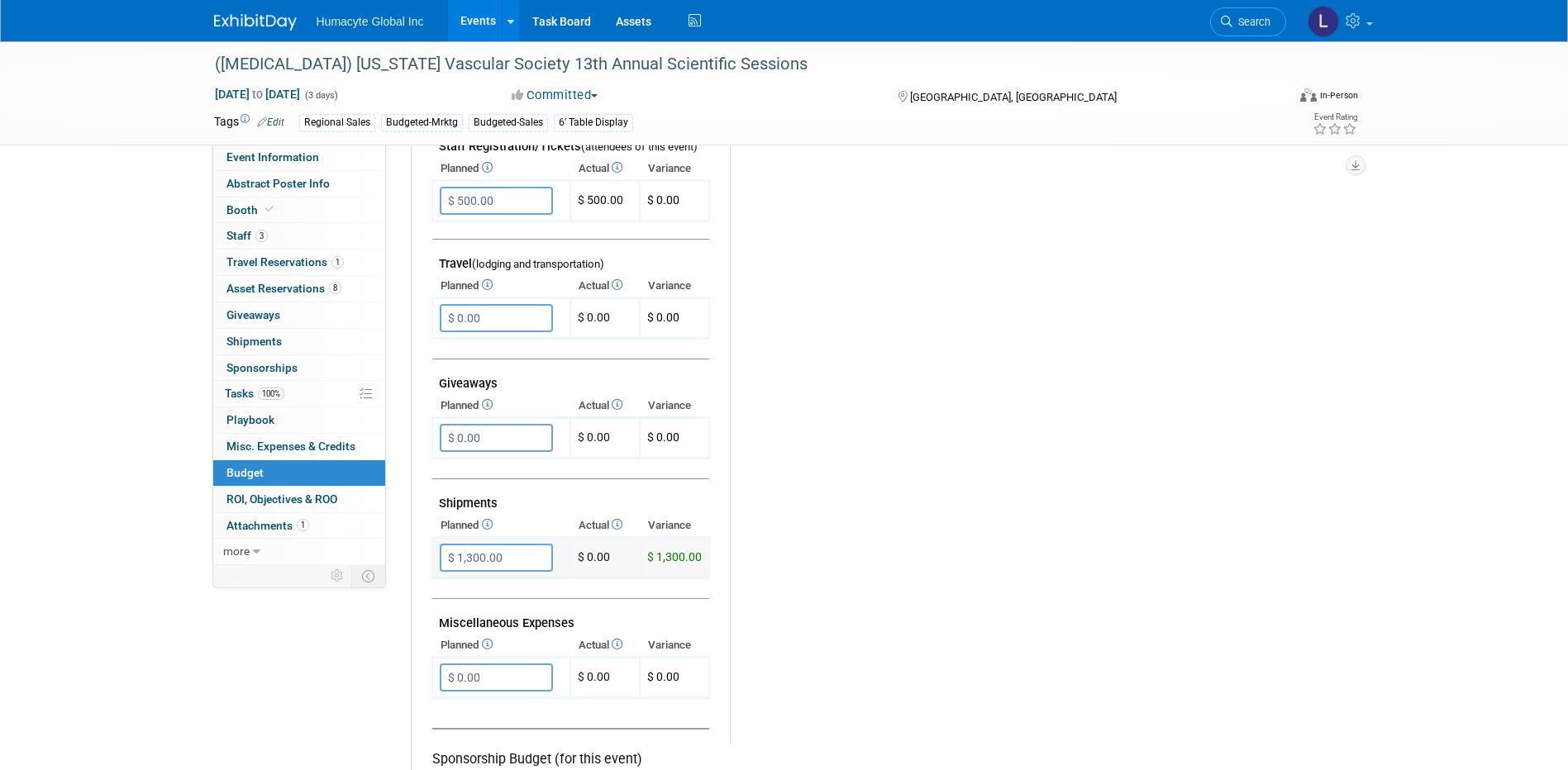
click at [489, 538] on td "$ 1,300.00 X" at bounding box center [501, 558] width 138 height 40
click at [489, 555] on input "$ 1,300.00" at bounding box center [497, 558] width 113 height 28
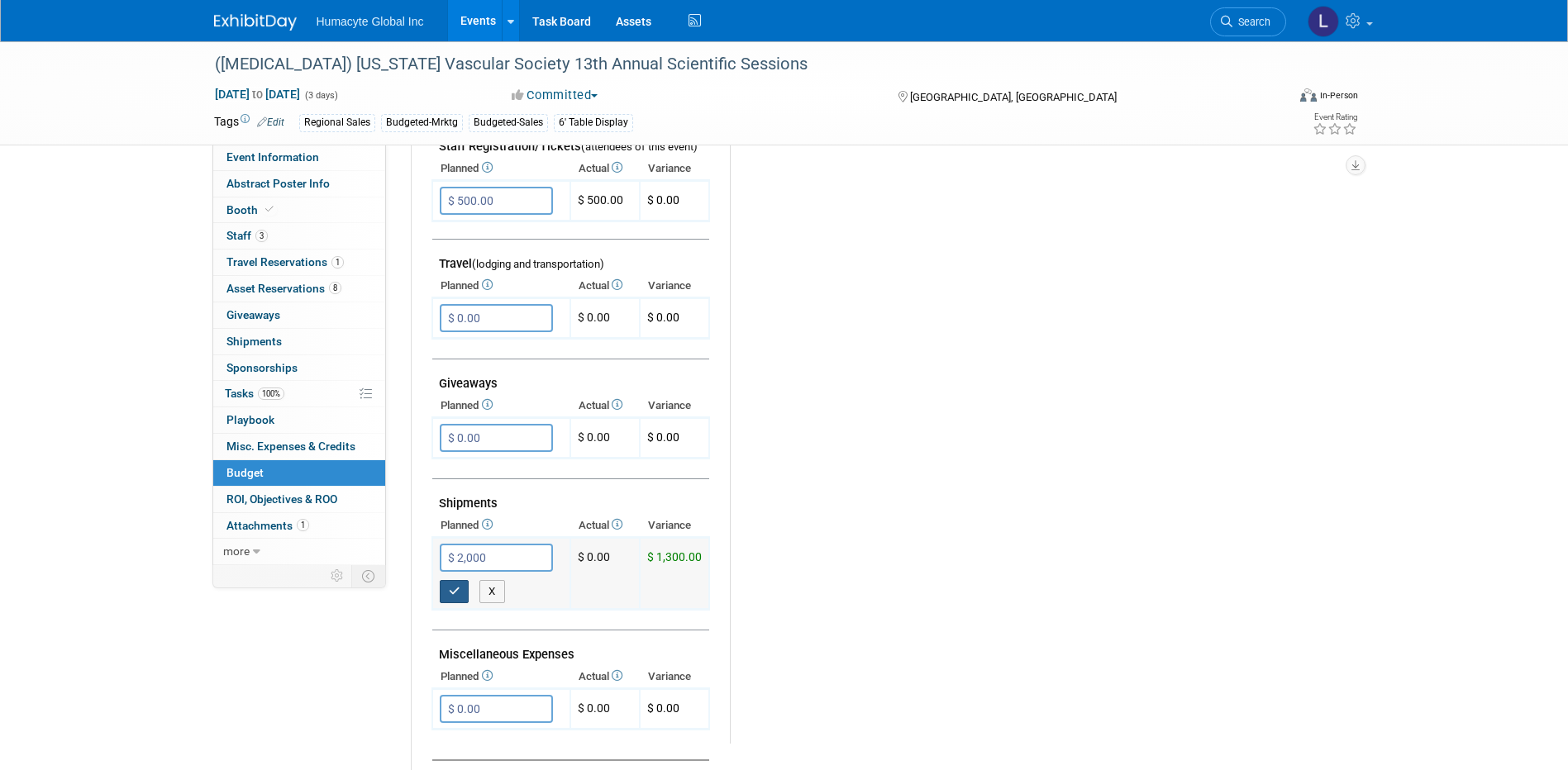
type input "$ 2,000.00"
click at [452, 587] on icon "button" at bounding box center [455, 592] width 12 height 11
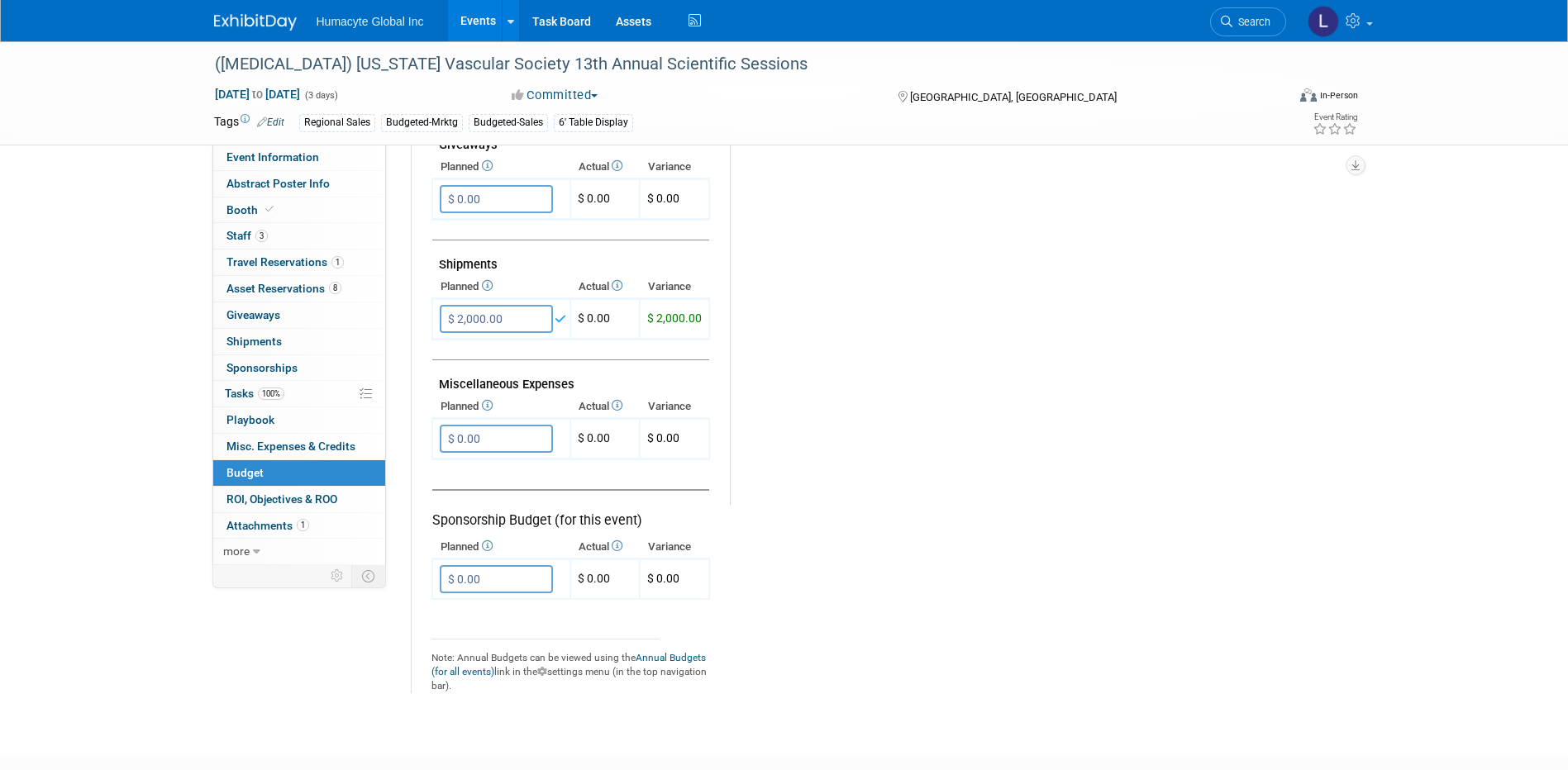
scroll to position [827, 0]
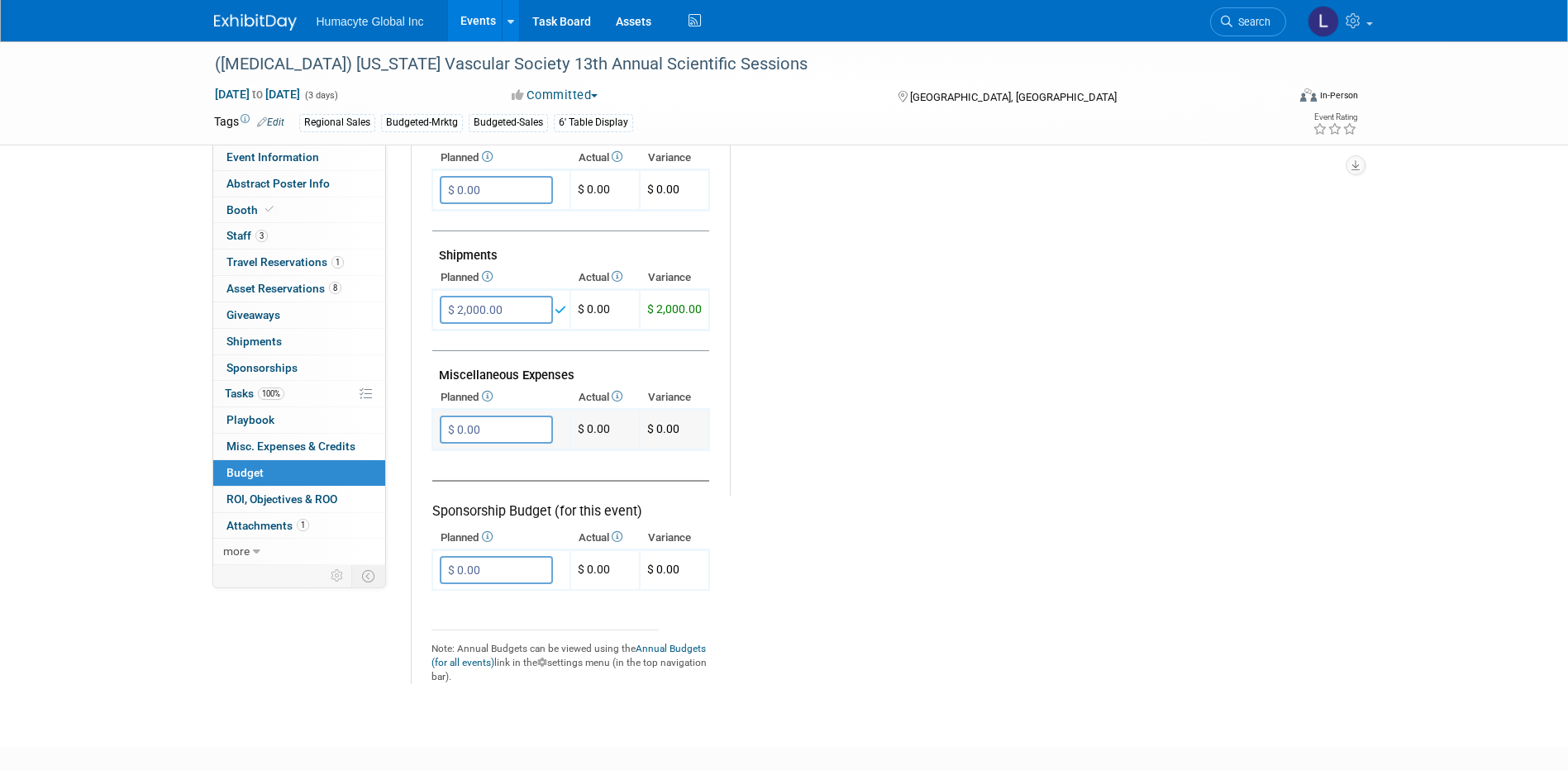
click at [504, 429] on input "$ 0.00" at bounding box center [497, 429] width 113 height 28
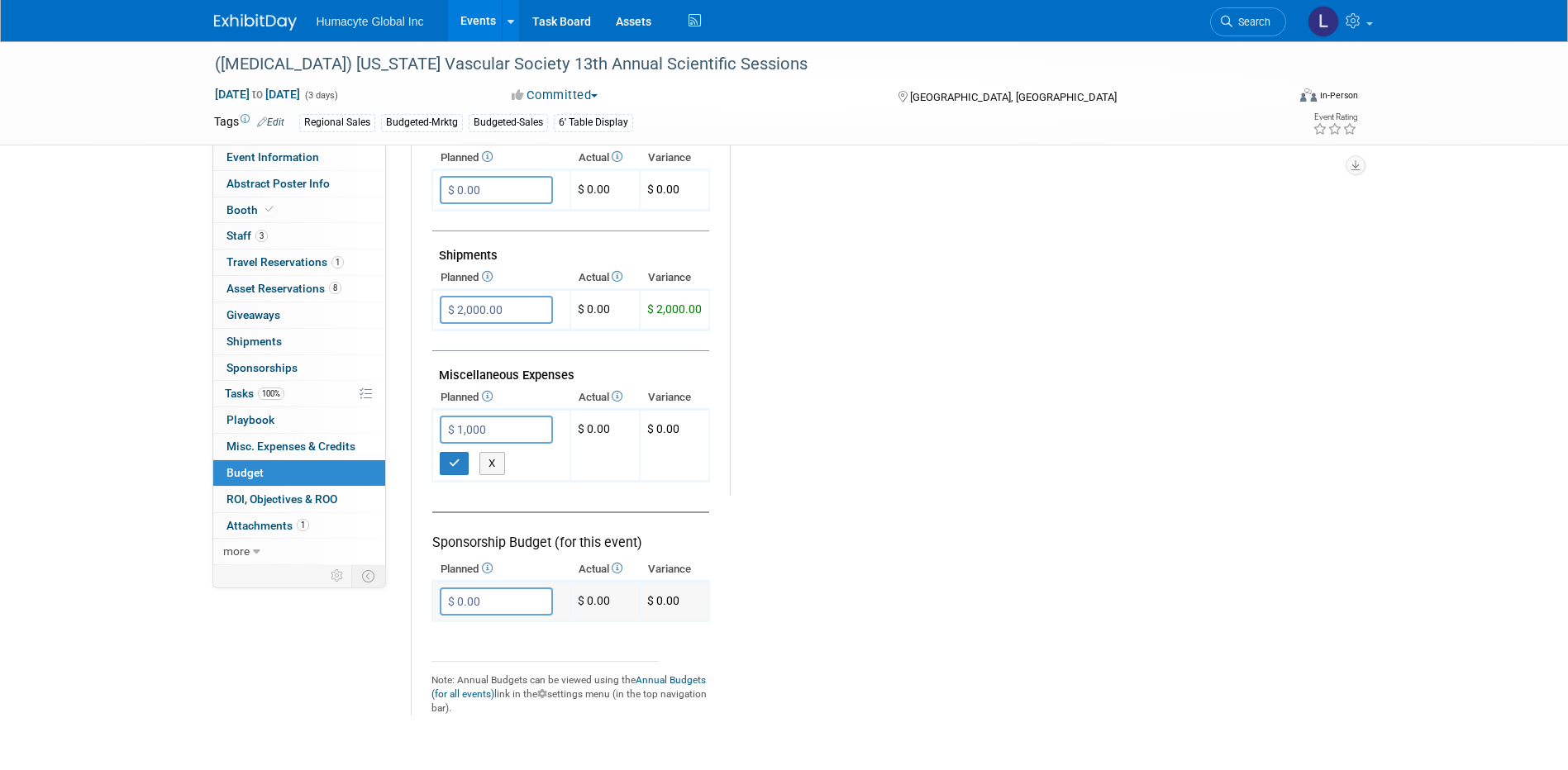
type input "$ 1,000.00"
click at [494, 593] on input "$ 0.00" at bounding box center [497, 601] width 113 height 28
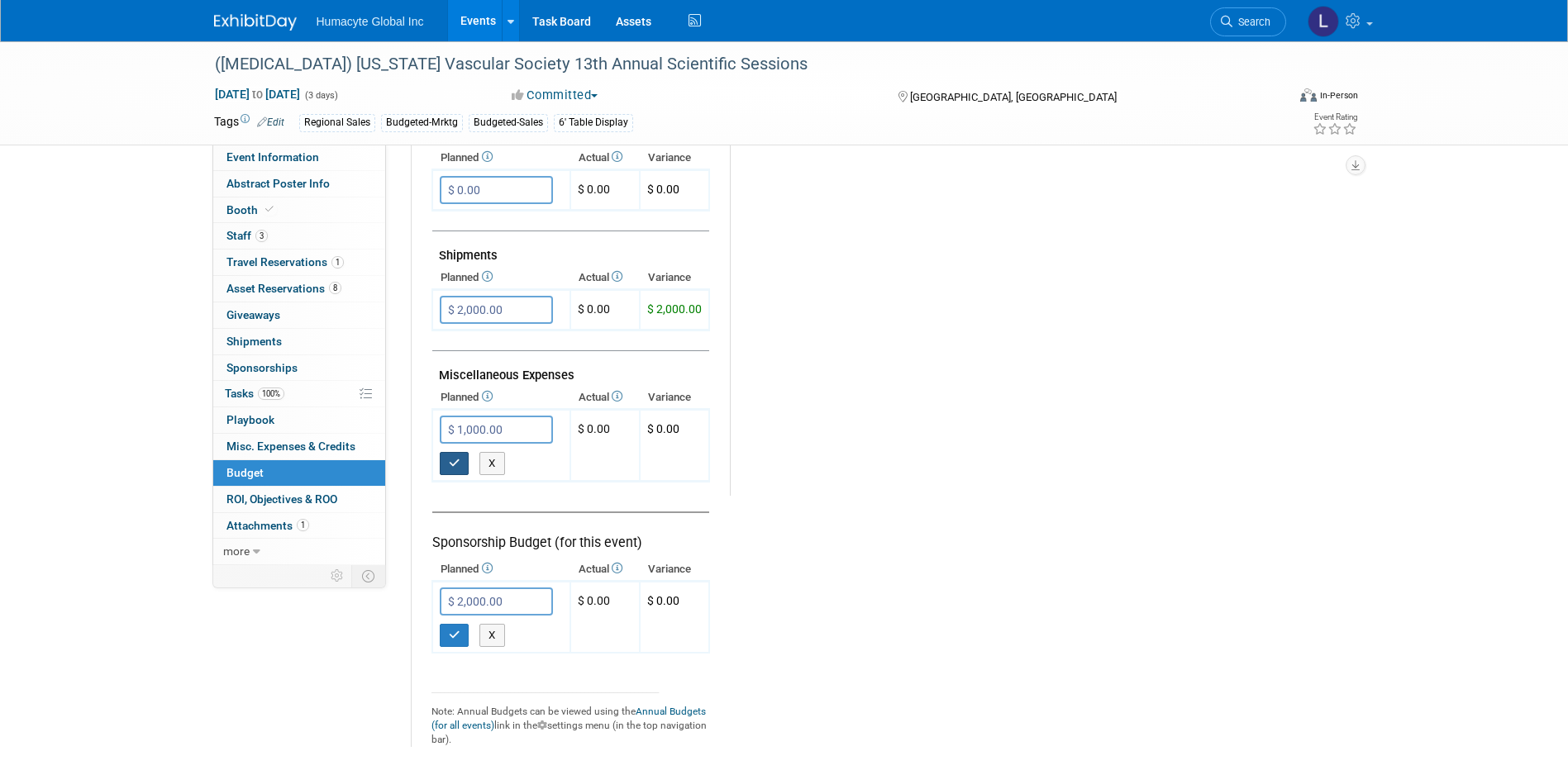
drag, startPoint x: 462, startPoint y: 468, endPoint x: 463, endPoint y: 480, distance: 12.0
click at [462, 468] on button "button" at bounding box center [455, 463] width 30 height 23
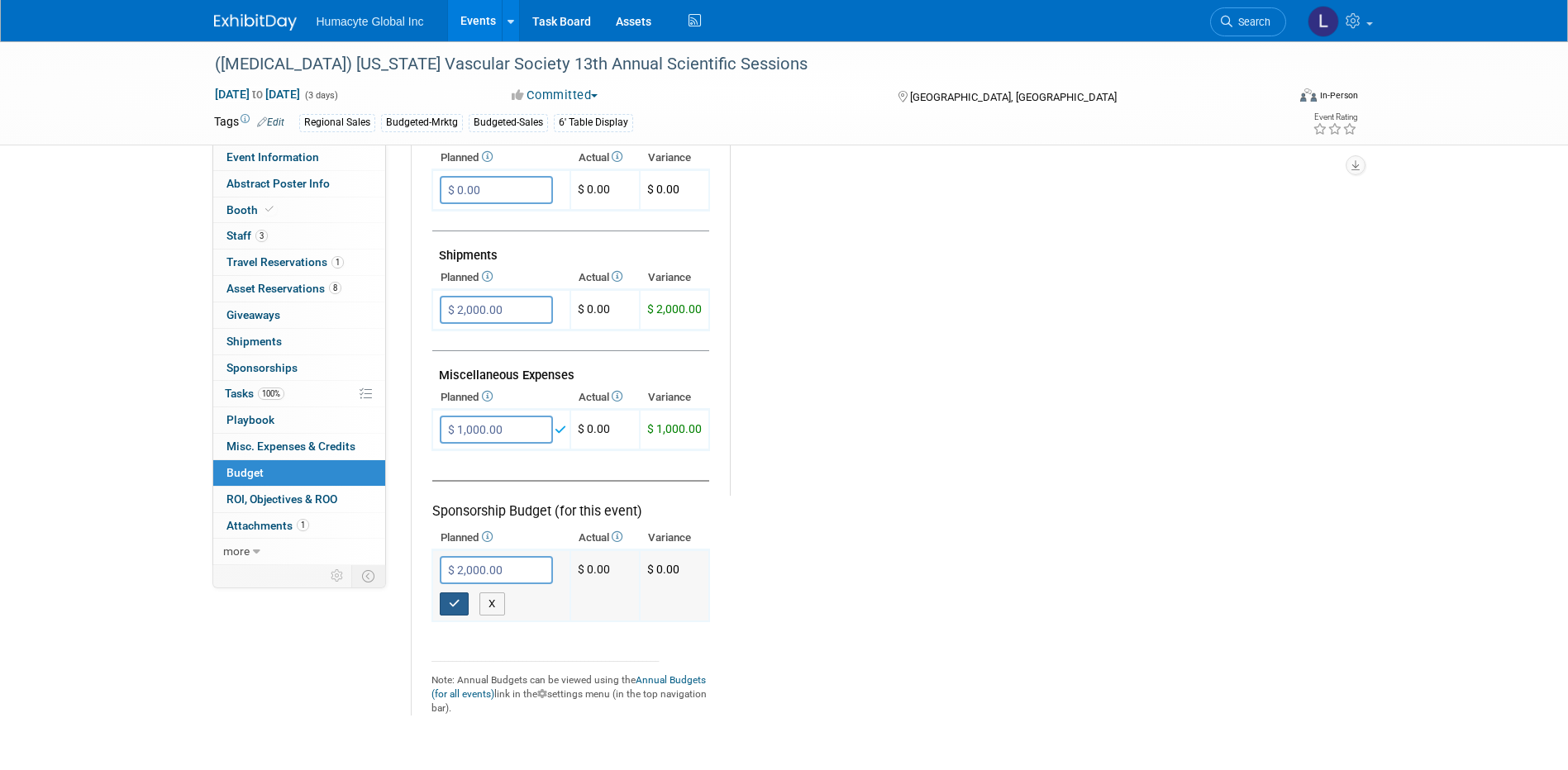
click at [458, 605] on icon "button" at bounding box center [455, 604] width 12 height 11
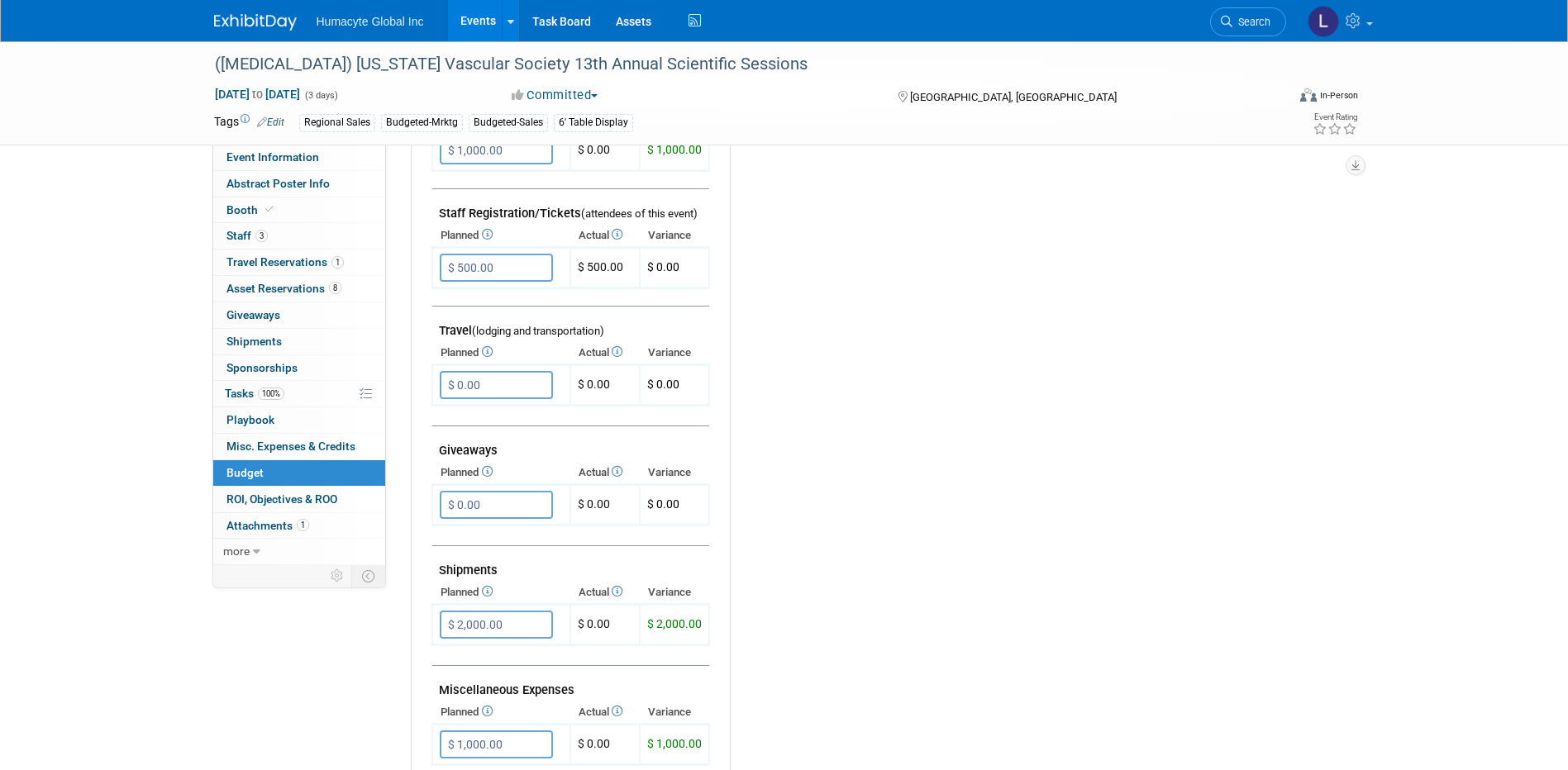
scroll to position [413, 0]
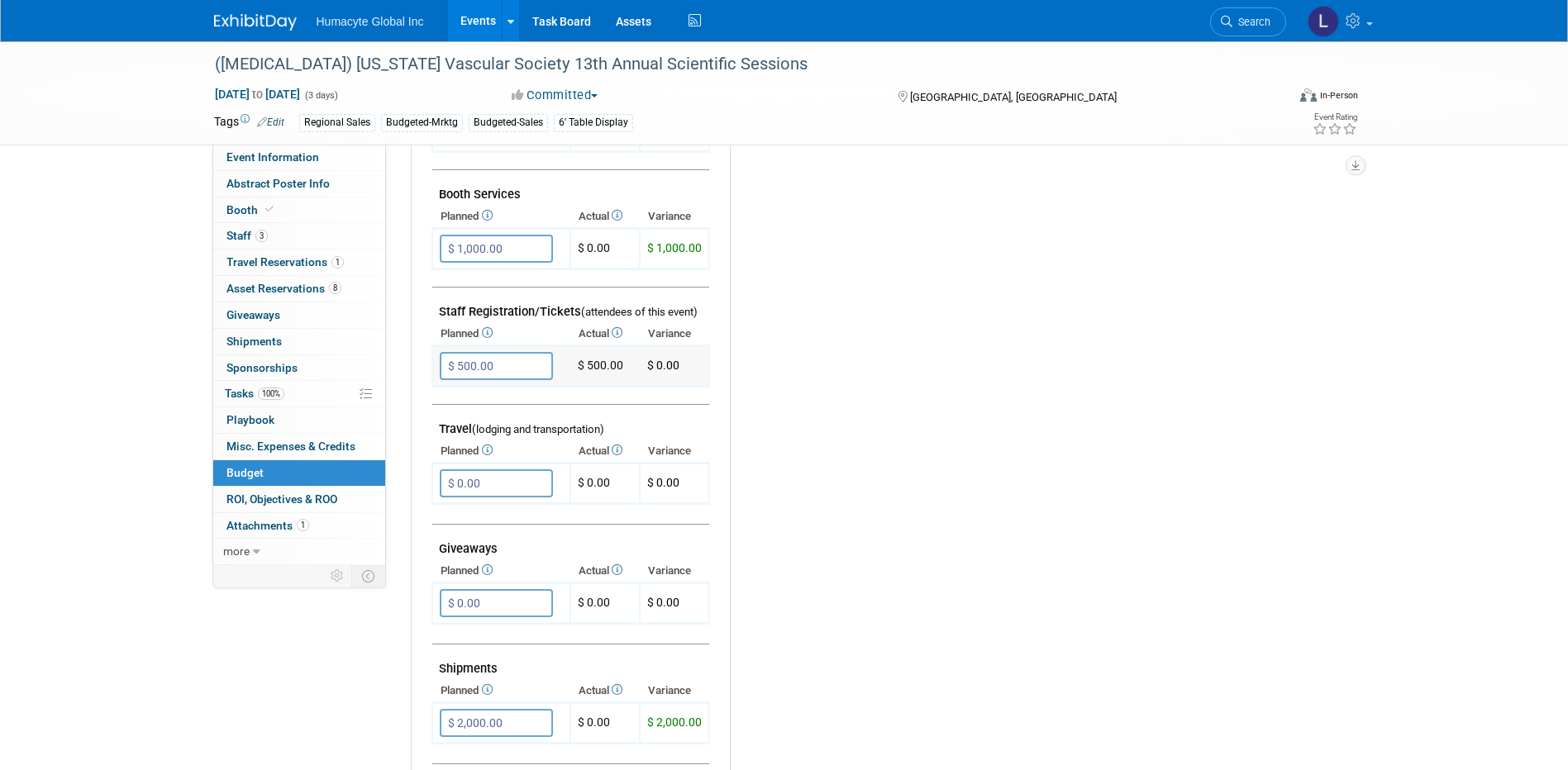
click at [521, 377] on input "$ 500.00" at bounding box center [497, 366] width 113 height 28
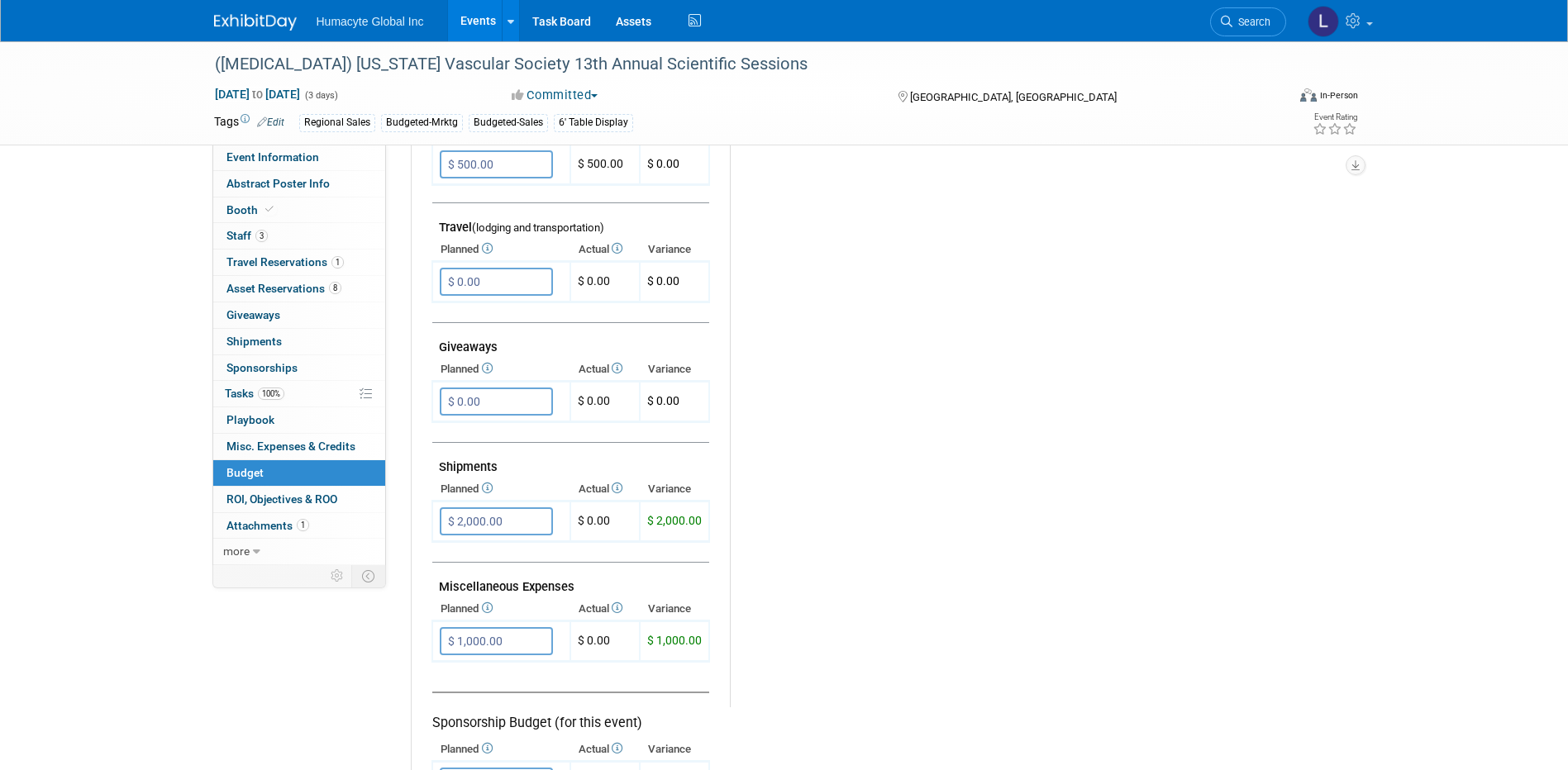
scroll to position [827, 0]
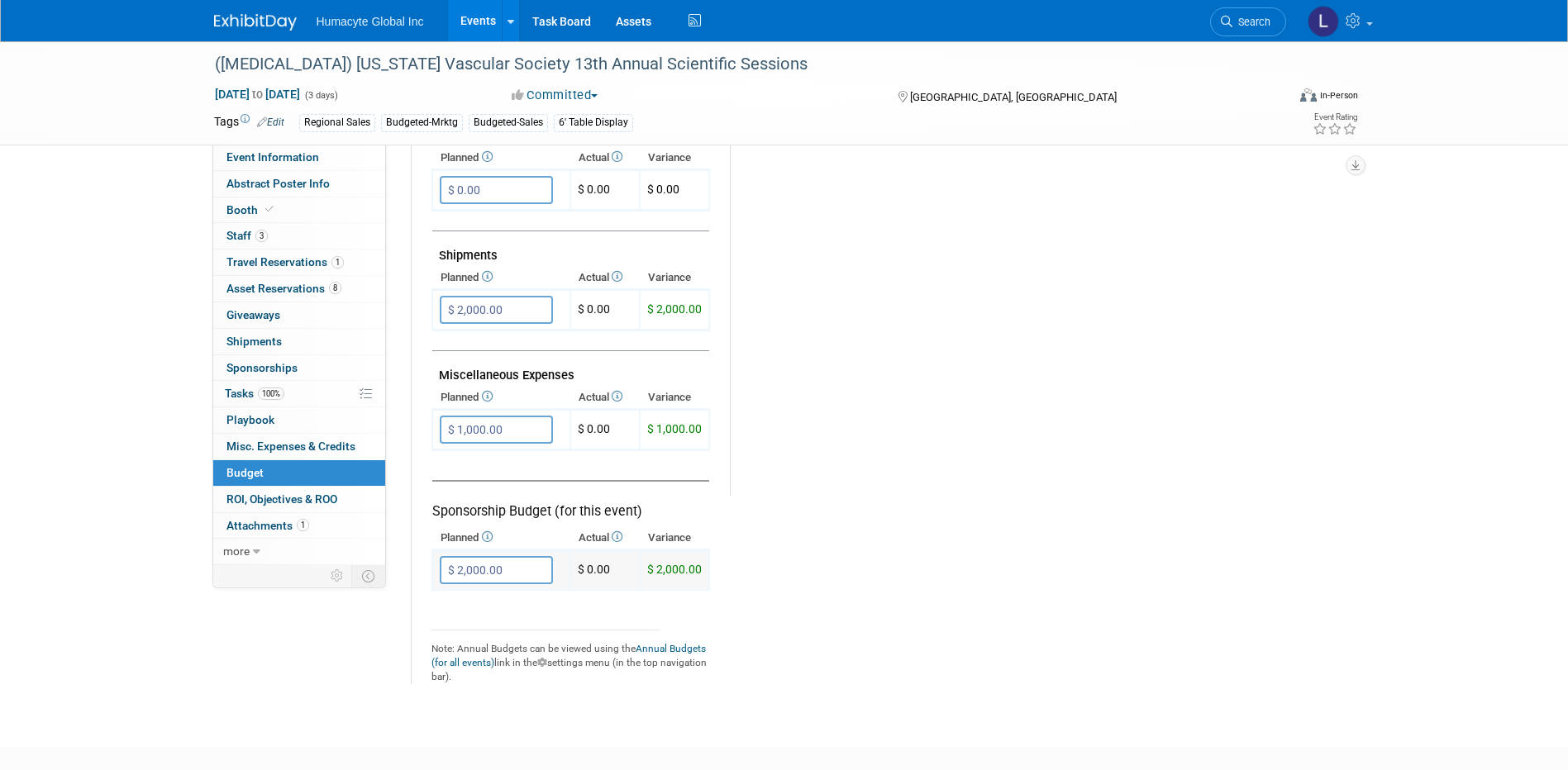
drag, startPoint x: 522, startPoint y: 550, endPoint x: 504, endPoint y: 577, distance: 32.4
click at [522, 551] on td "$ 2,000.00 X" at bounding box center [501, 571] width 138 height 40
click at [504, 577] on input "$ 2,000.00" at bounding box center [497, 570] width 113 height 28
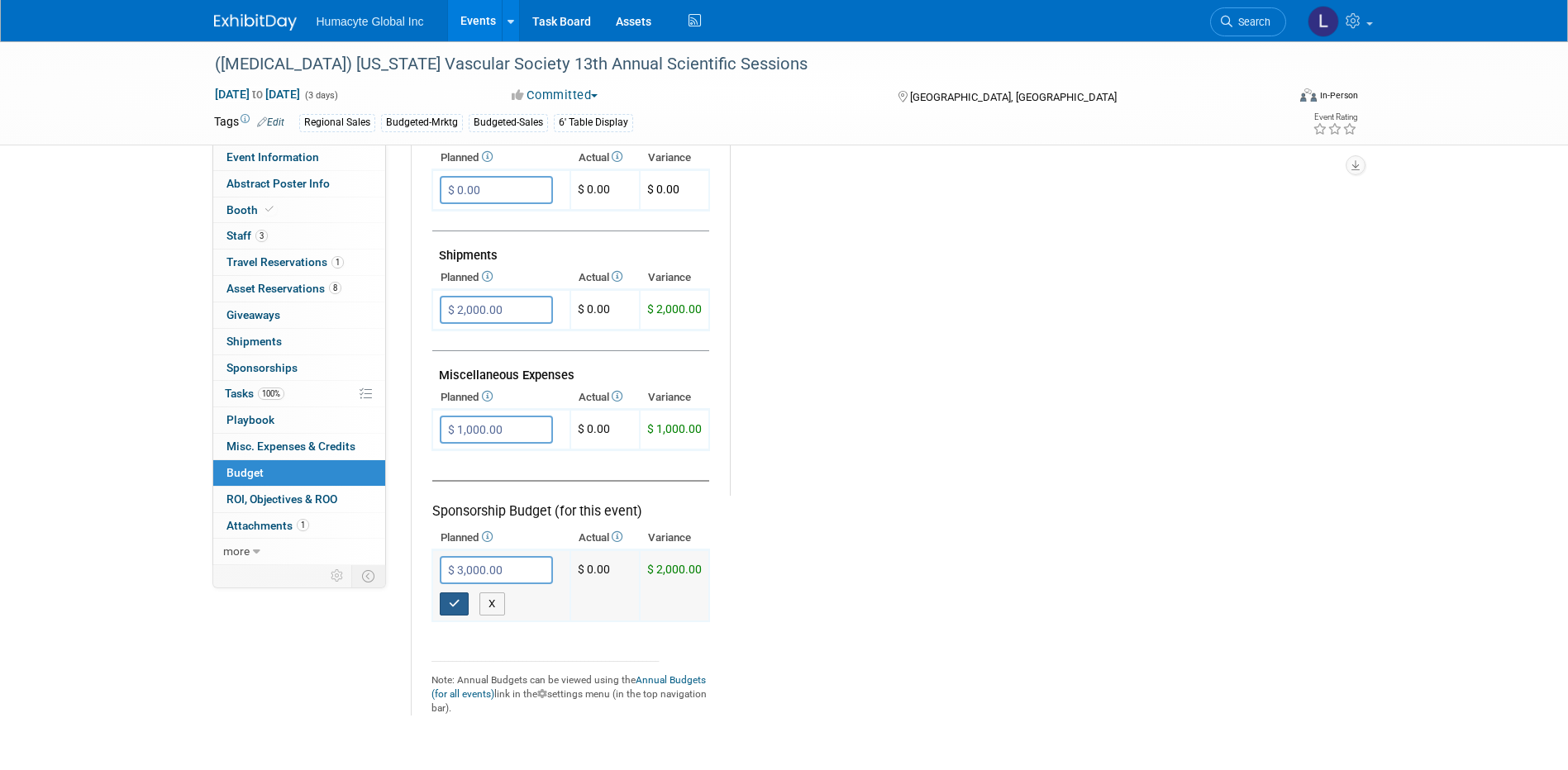
click at [465, 597] on button "button" at bounding box center [455, 604] width 30 height 23
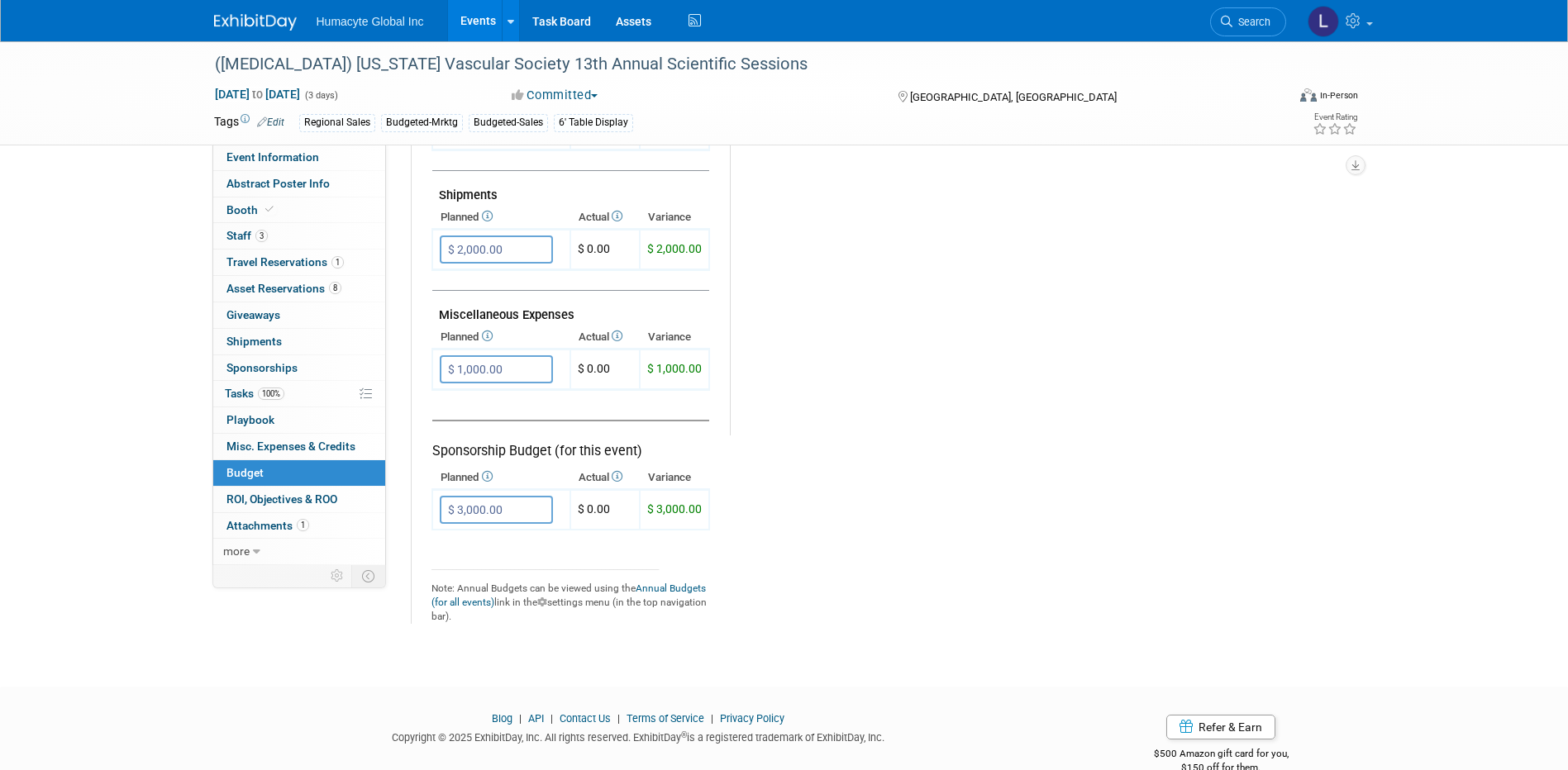
scroll to position [909, 0]
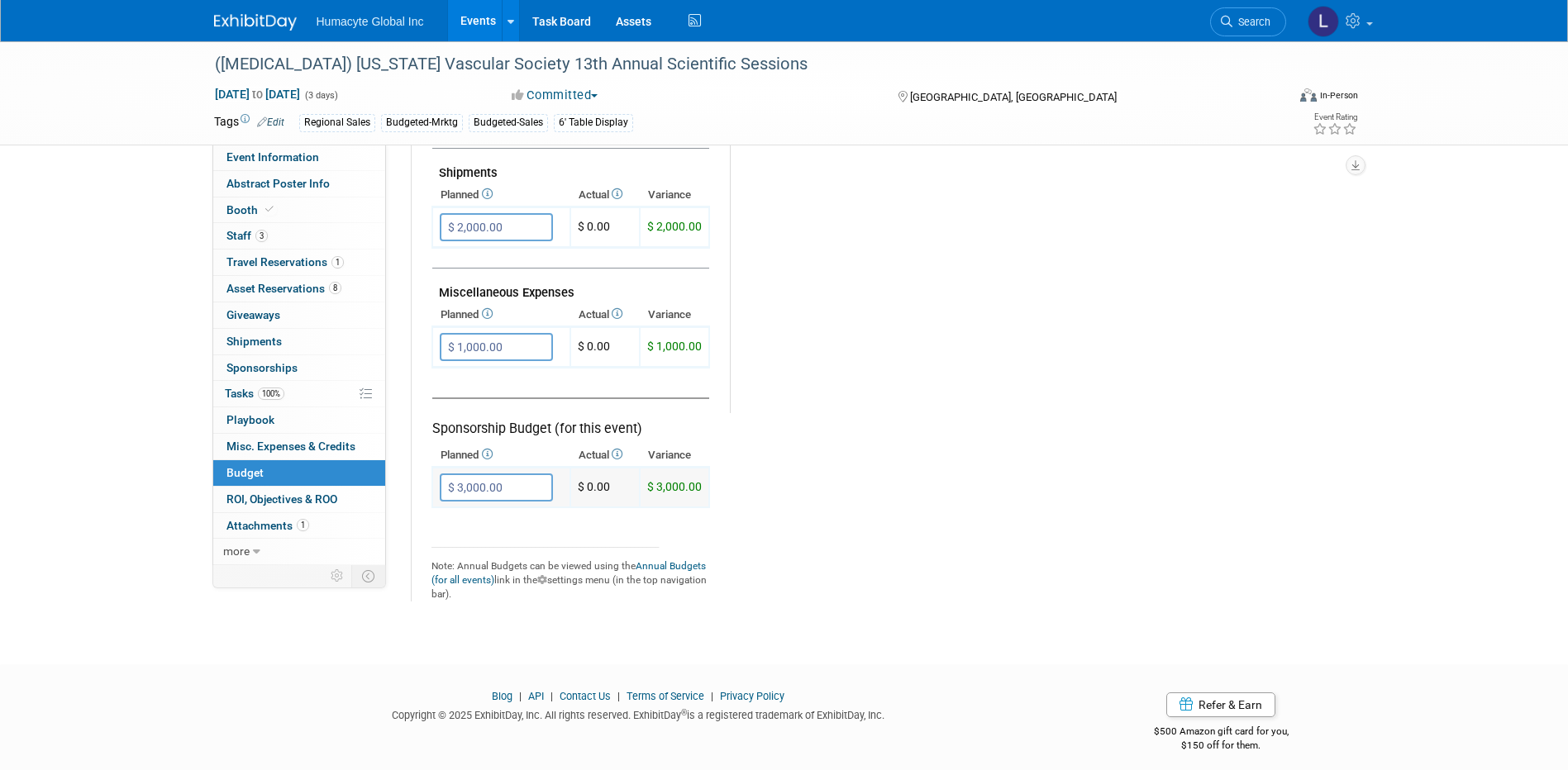
click at [522, 477] on input "$ 3,000.00" at bounding box center [497, 487] width 113 height 28
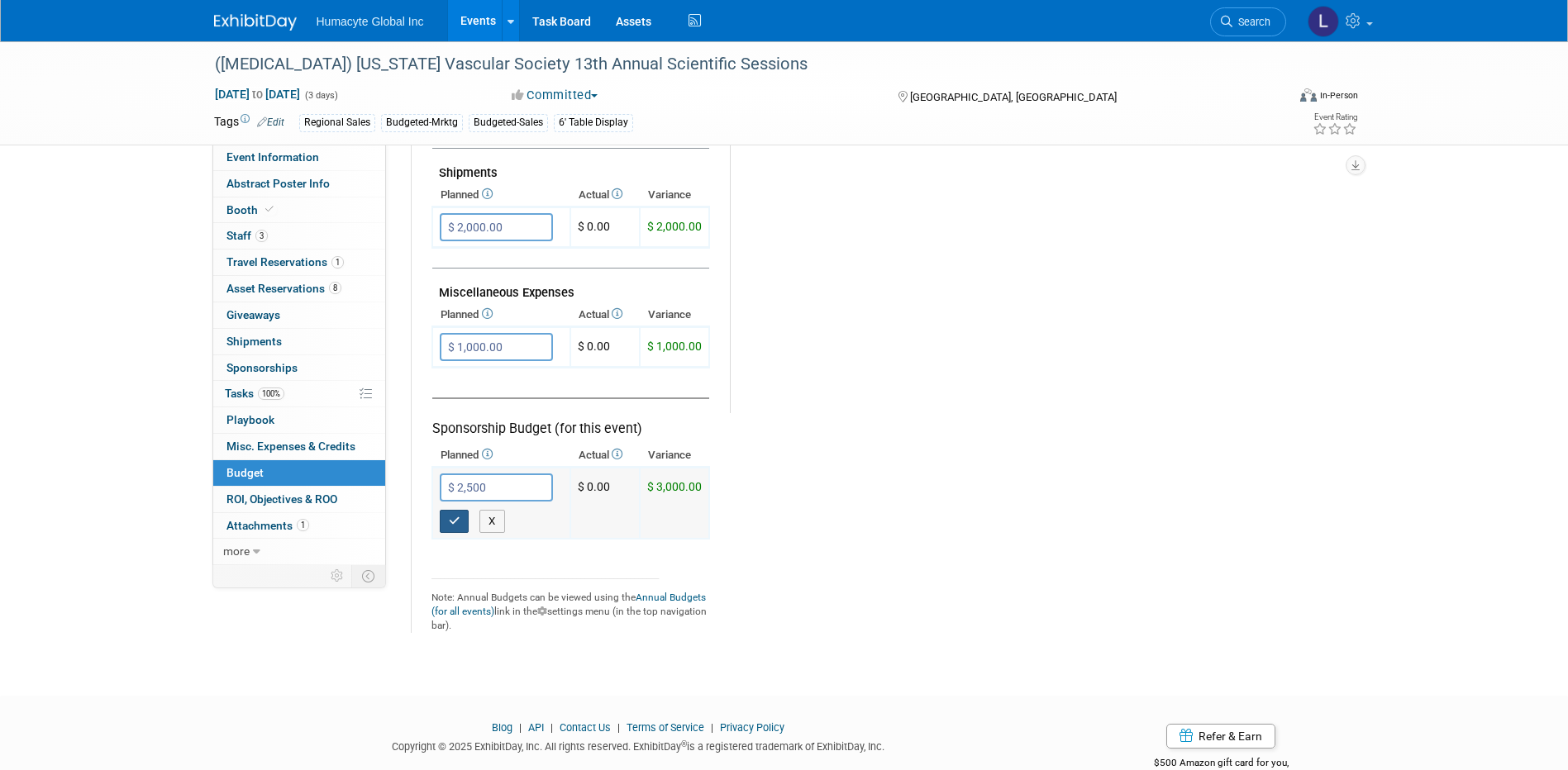
type input "$ 2,500.00"
click at [458, 519] on icon "button" at bounding box center [455, 521] width 12 height 11
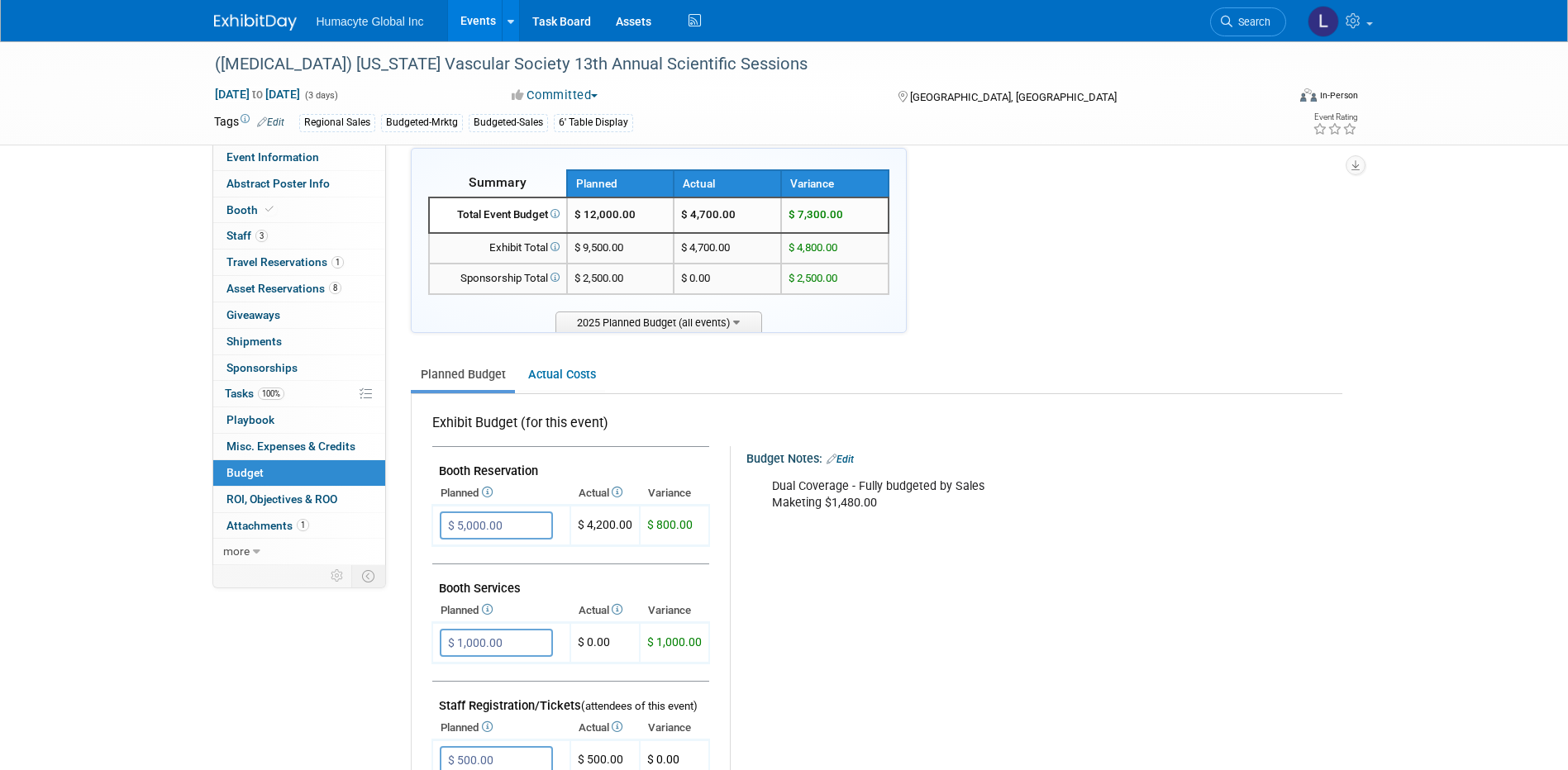
scroll to position [413, 0]
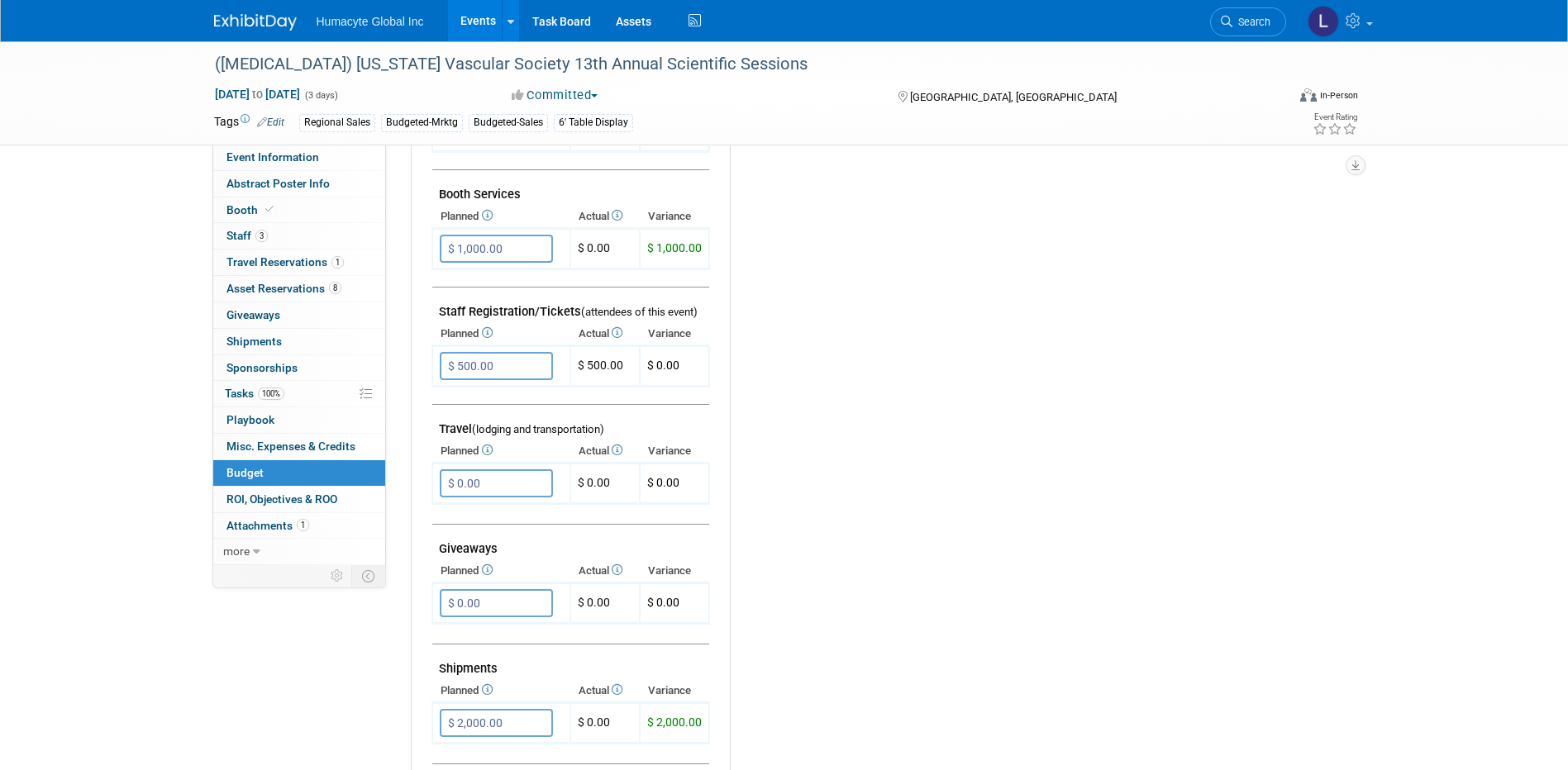
click at [490, 13] on link "Events" at bounding box center [478, 20] width 60 height 41
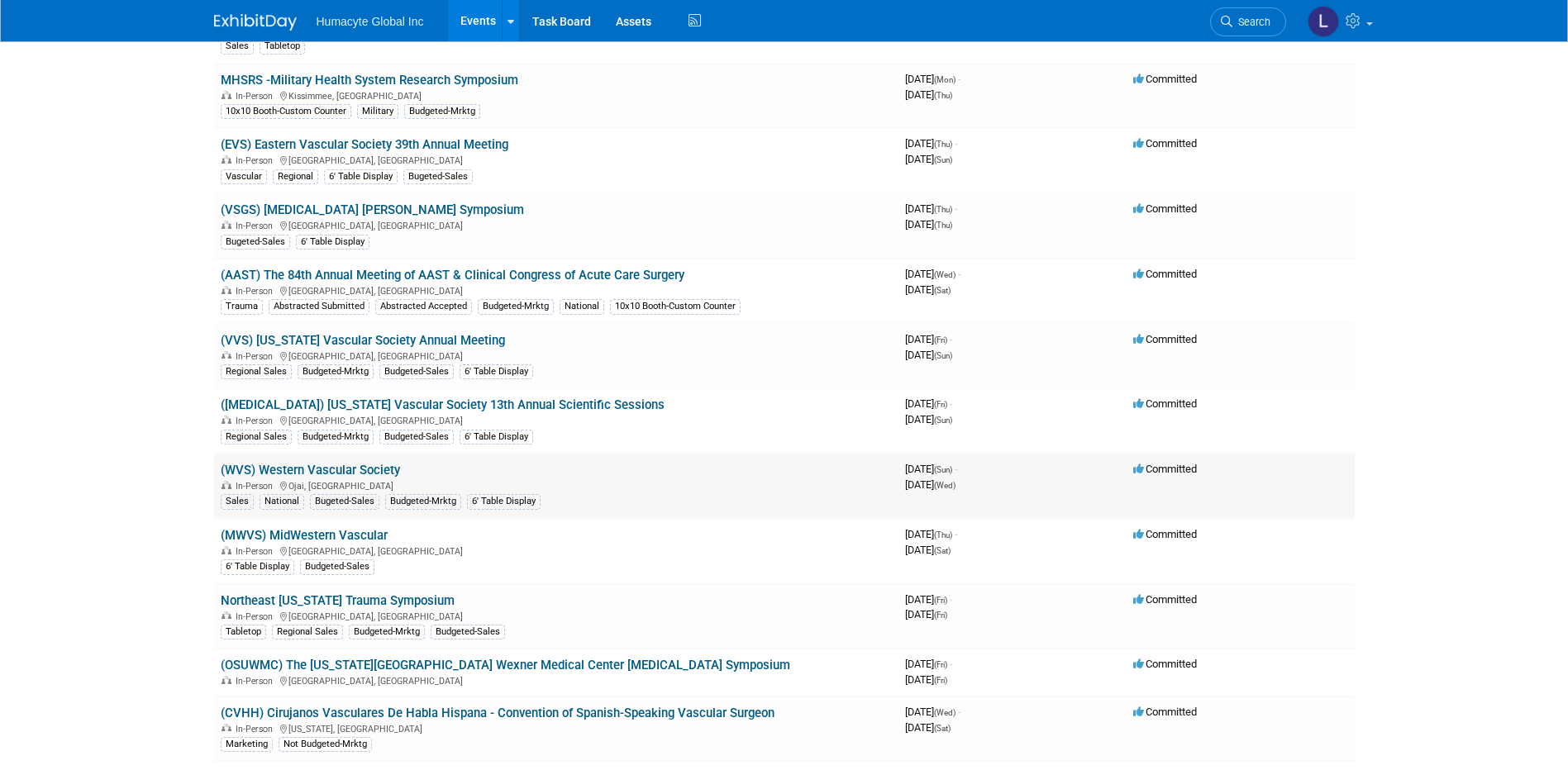
scroll to position [1157, 0]
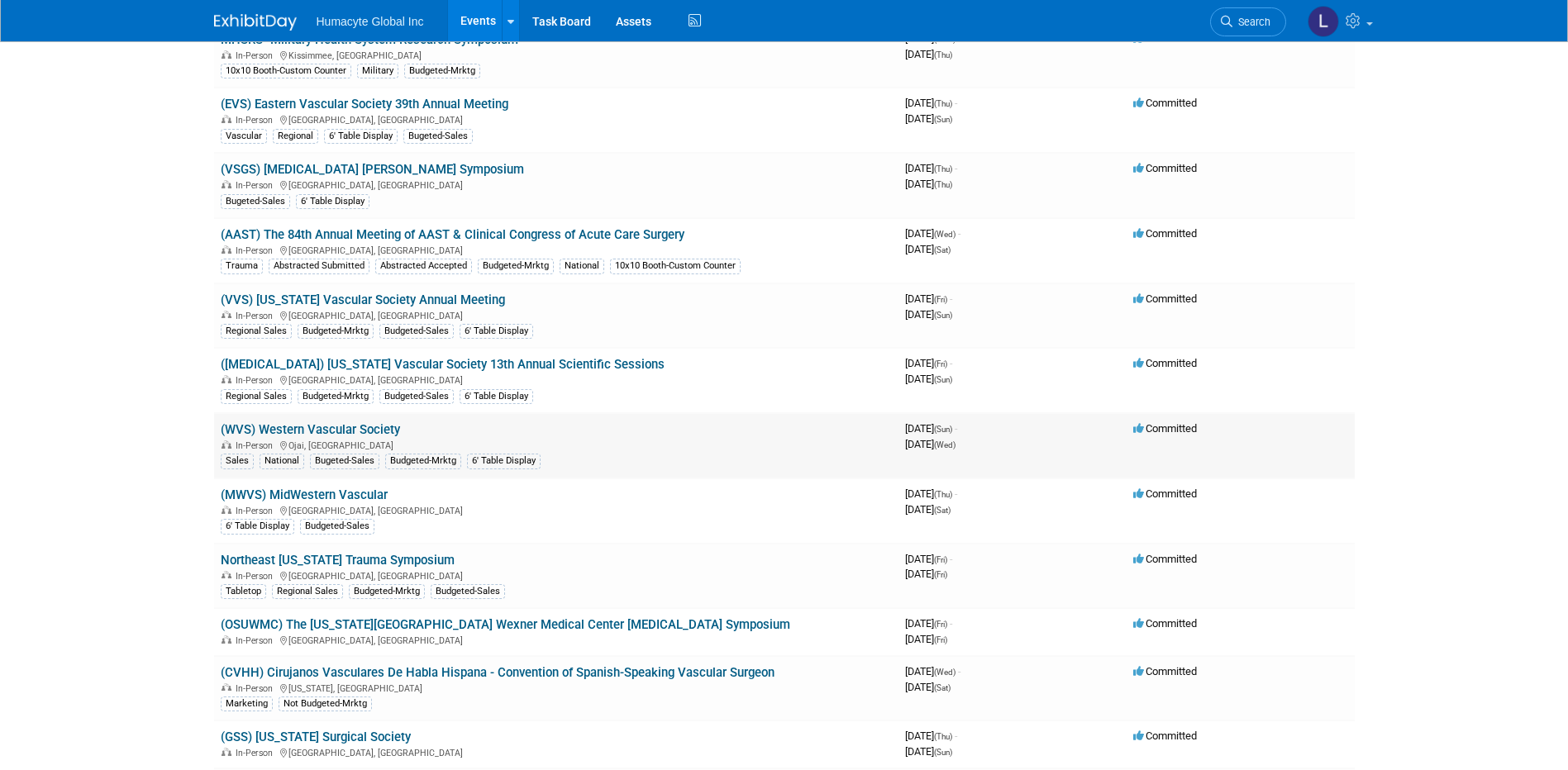
click at [338, 422] on link "(WVS) Western Vascular Society" at bounding box center [310, 430] width 179 height 15
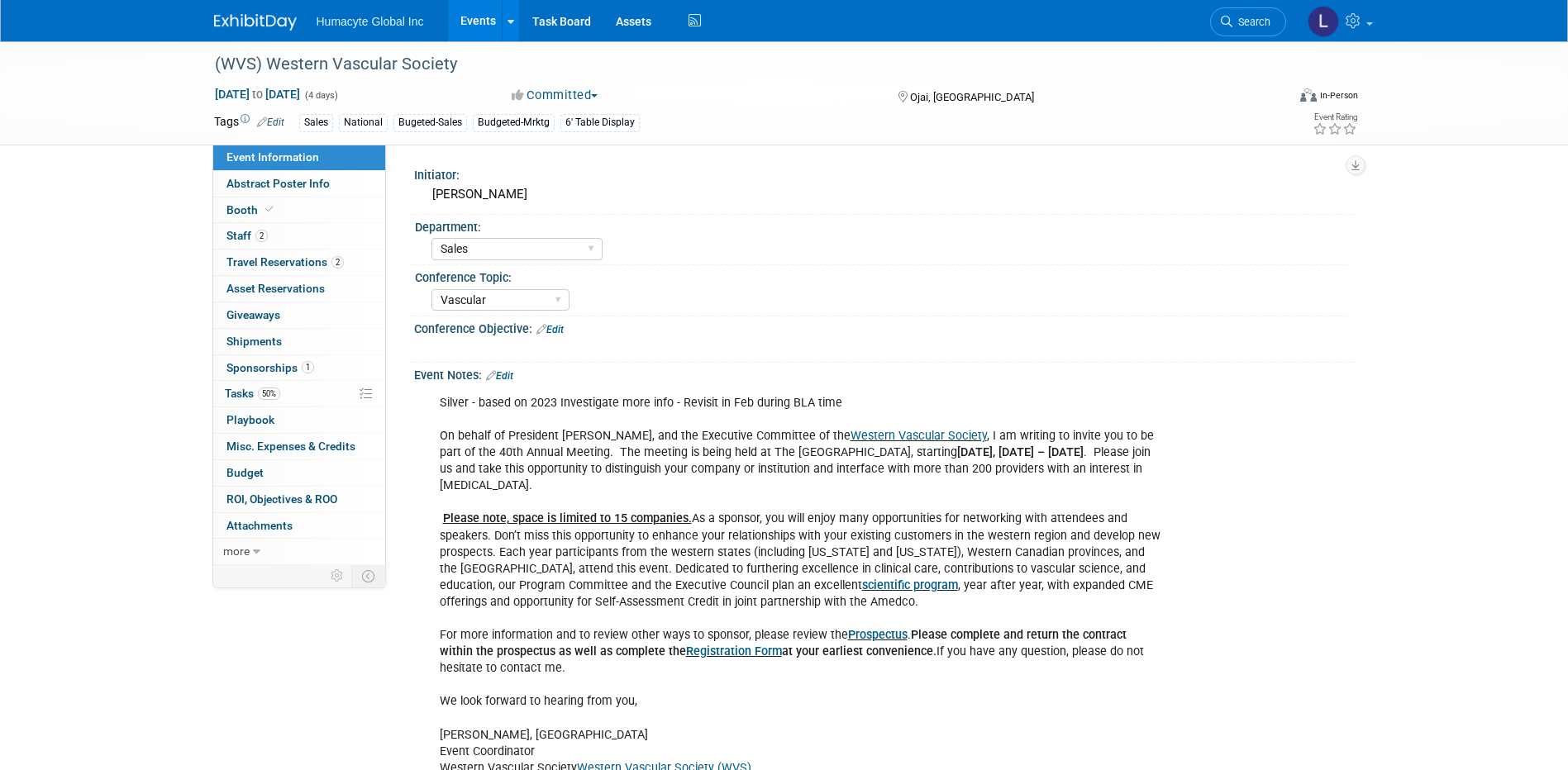
select select "Sales"
select select "Vascular"
click at [237, 480] on link "Budget" at bounding box center [299, 473] width 172 height 26
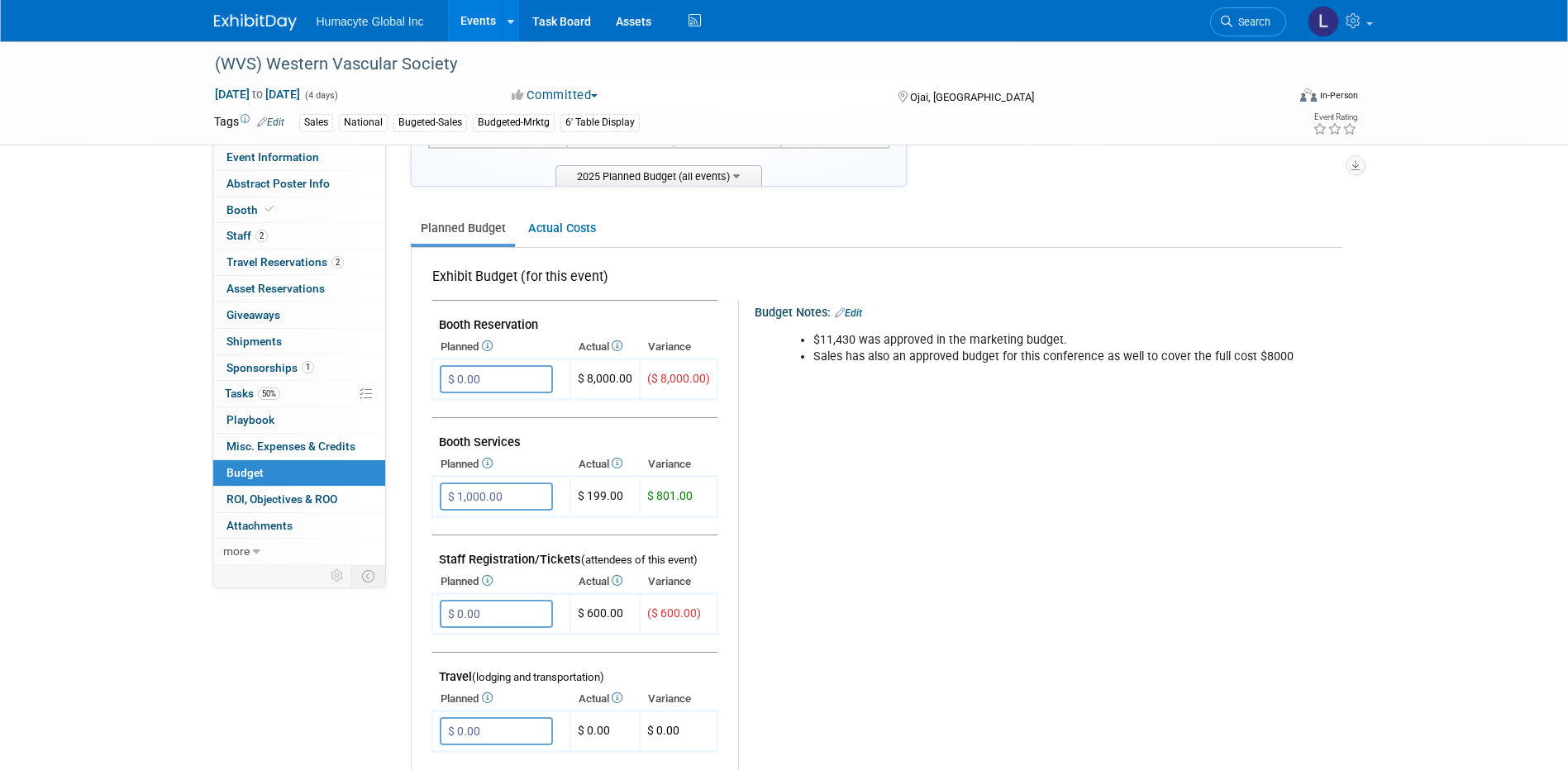
scroll to position [248, 0]
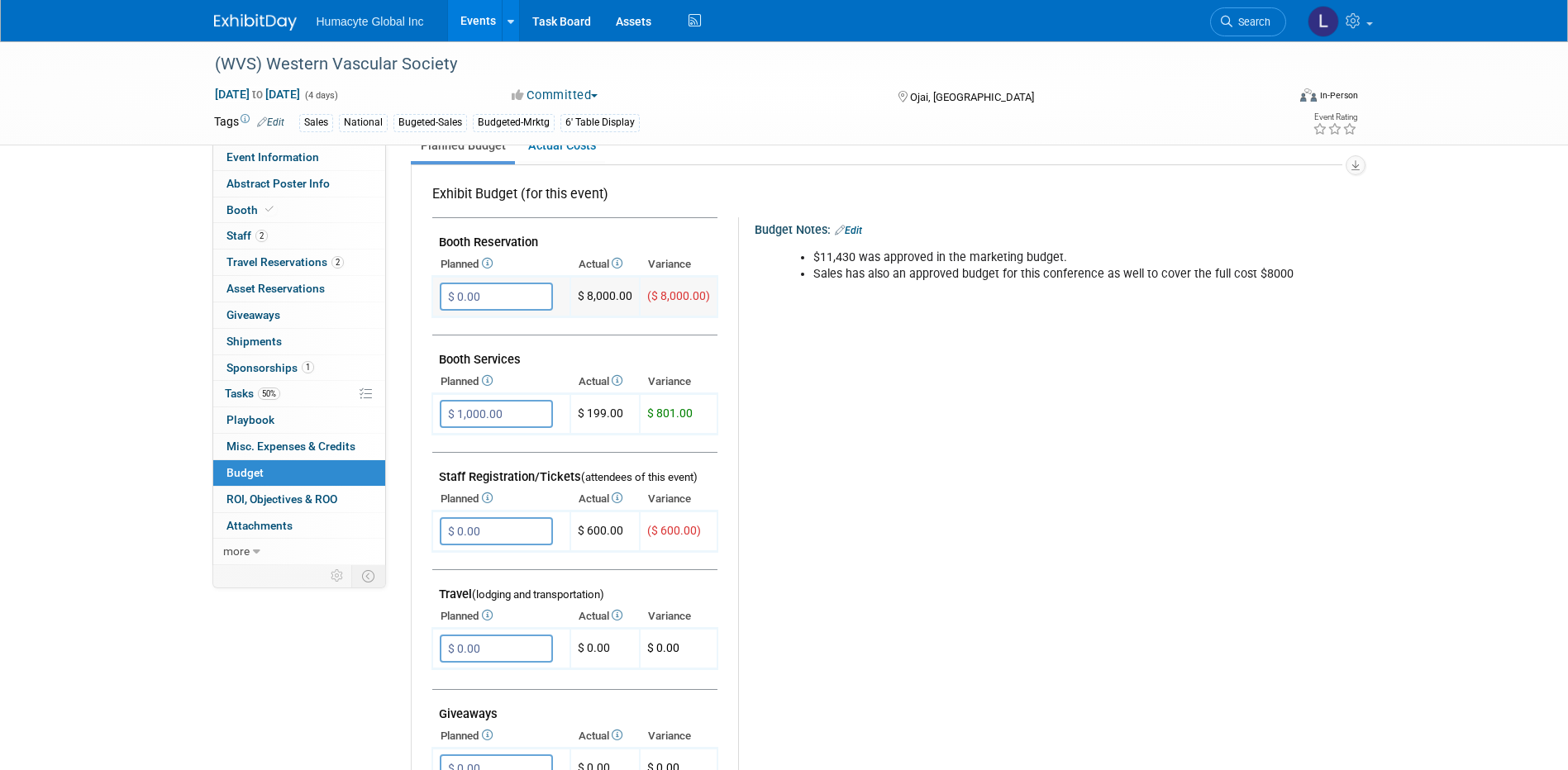
click at [520, 297] on input "$ 0.00" at bounding box center [497, 296] width 113 height 28
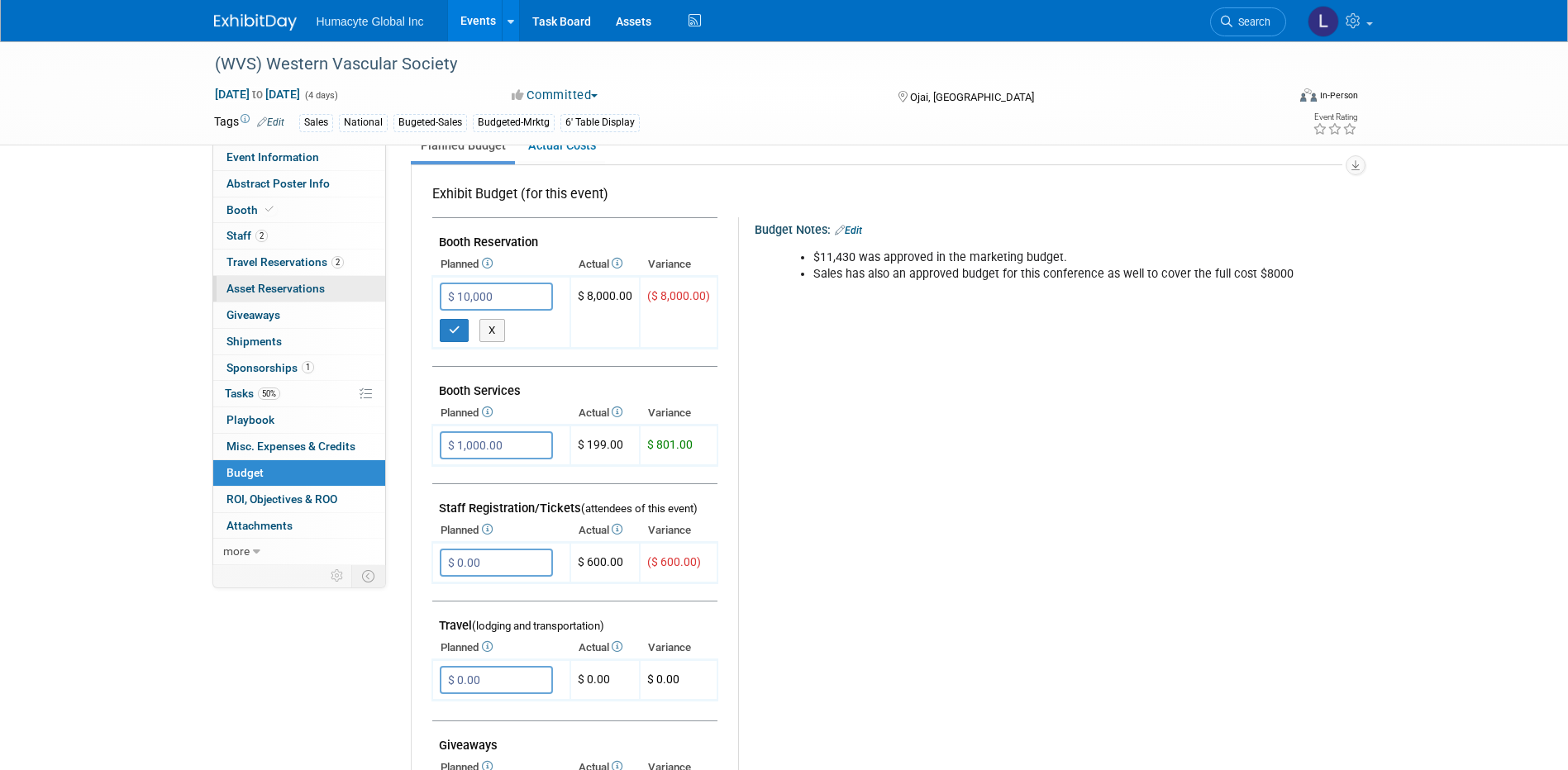
drag, startPoint x: 507, startPoint y: 295, endPoint x: 368, endPoint y: 284, distance: 139.4
click at [368, 284] on div "Event Information Event Info Abstract Poster Info Abstract Poster Info Booth Bo…" at bounding box center [784, 543] width 1165 height 1501
type input "$ 8,000.00"
click at [454, 327] on icon "button" at bounding box center [455, 330] width 12 height 11
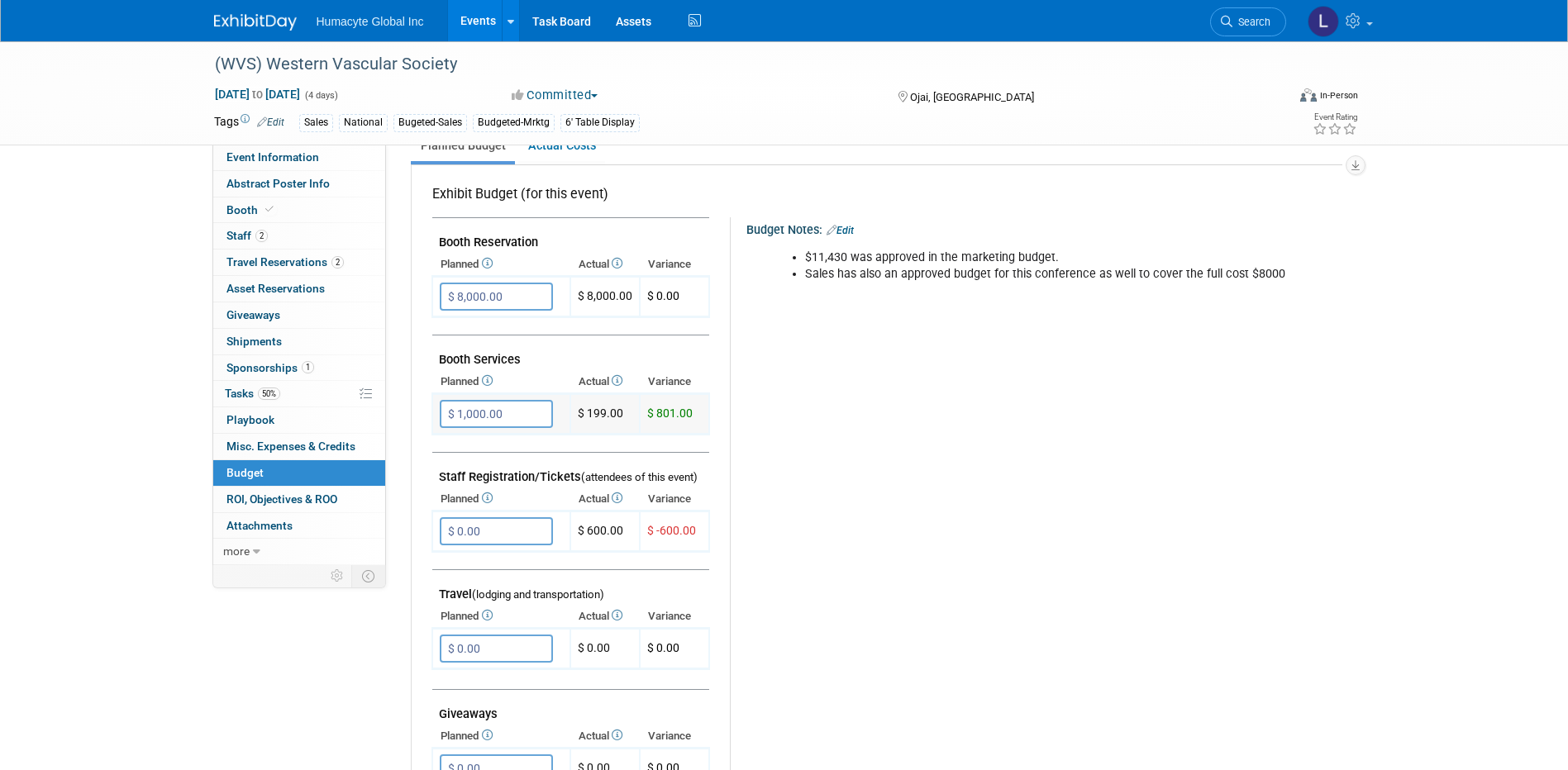
click at [459, 417] on input "$ 1,000.00" at bounding box center [497, 413] width 113 height 28
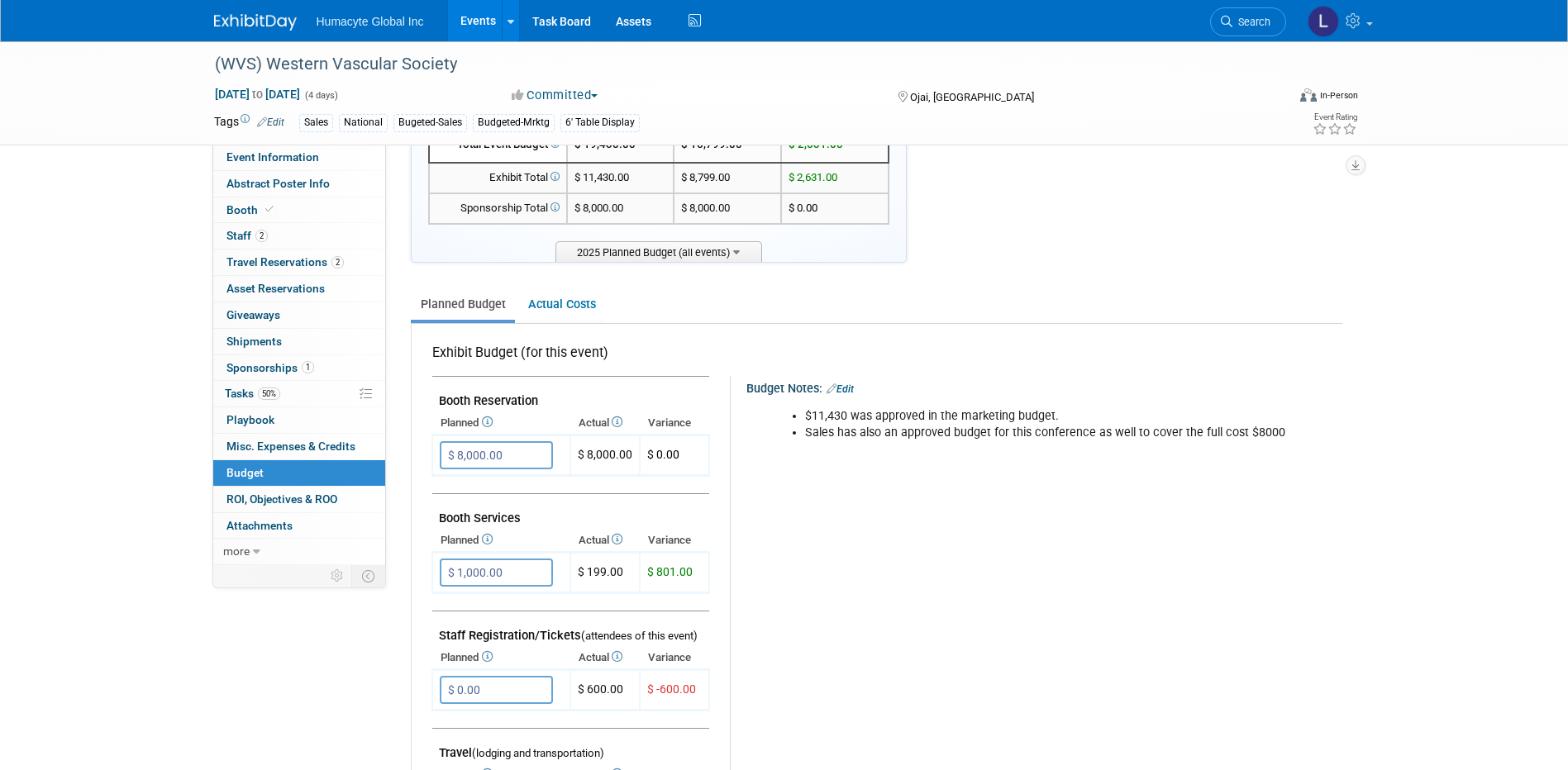
scroll to position [0, 0]
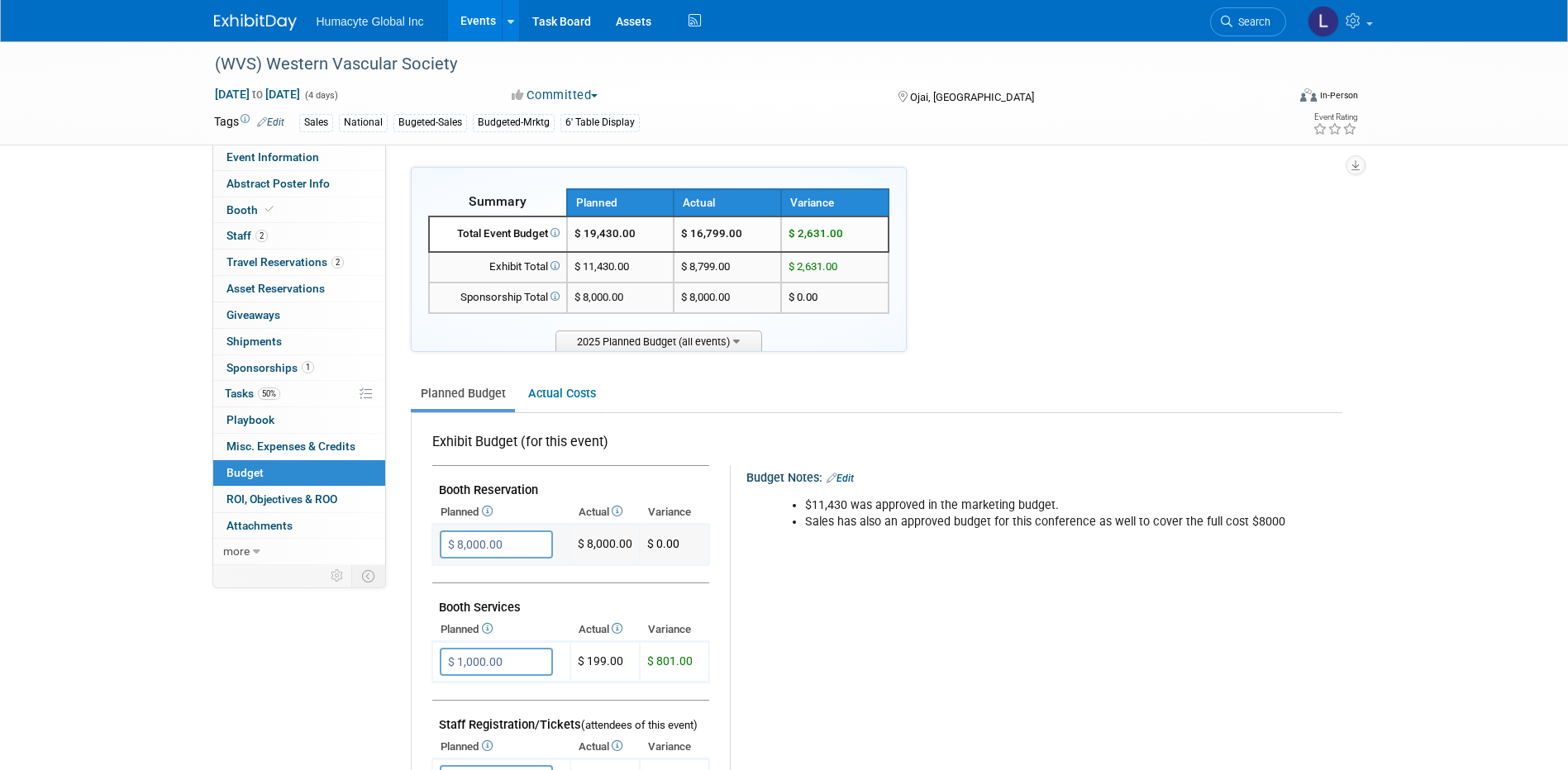
click at [515, 539] on input "$ 8,000.00" at bounding box center [497, 544] width 113 height 28
click at [521, 538] on input "$ 8,000.00" at bounding box center [497, 544] width 113 height 28
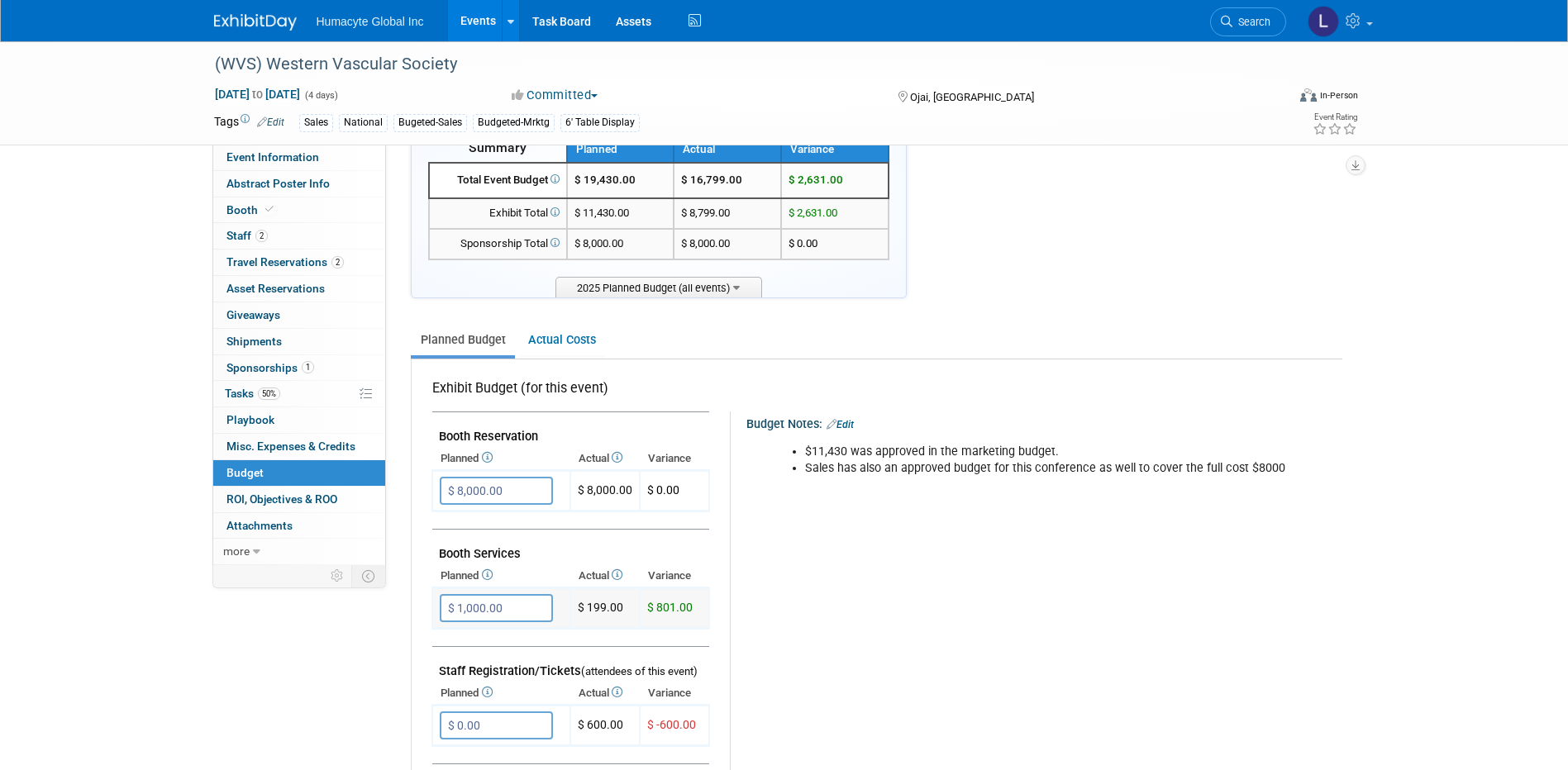
scroll to position [82, 0]
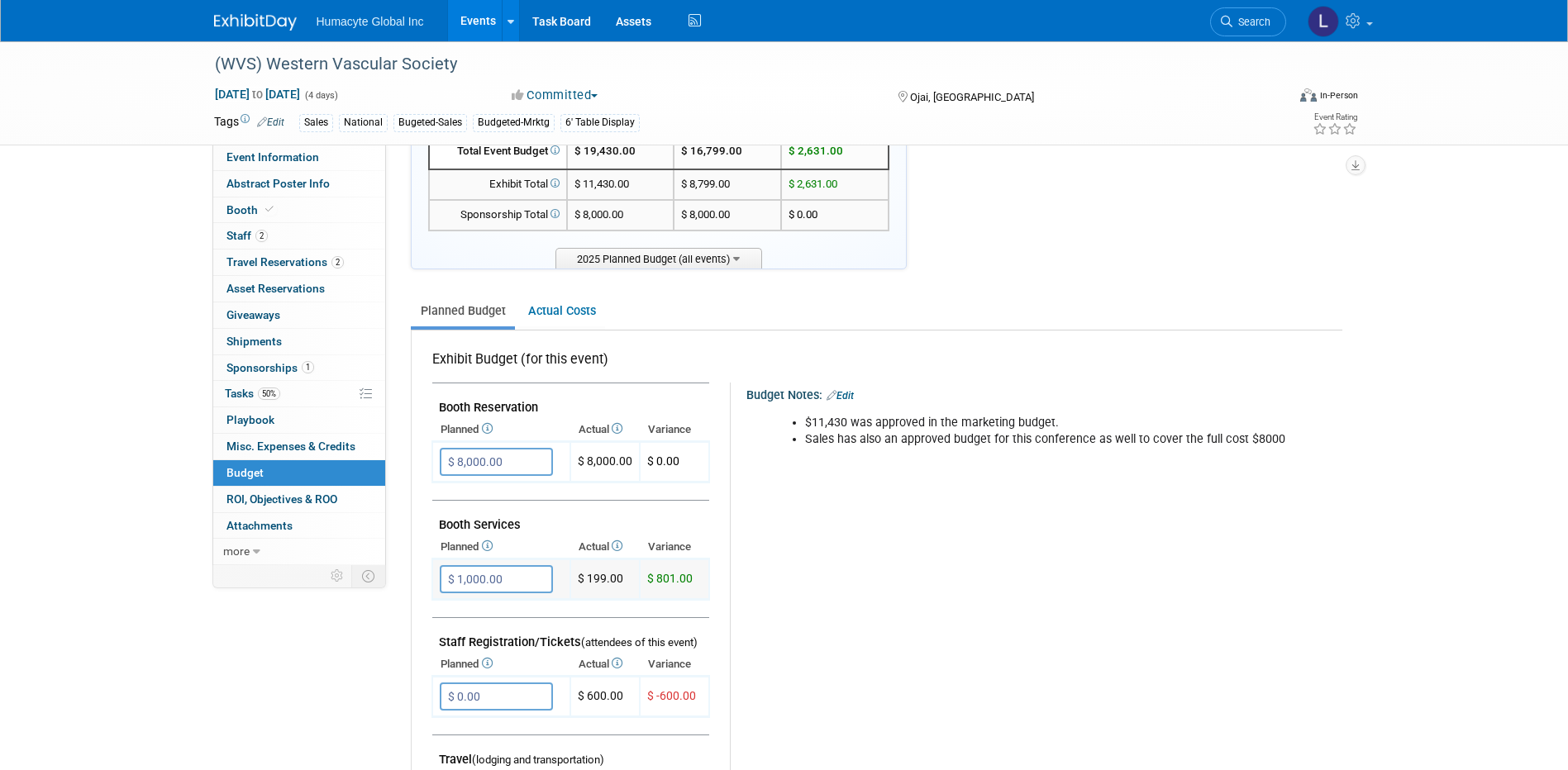
click at [515, 570] on input "$ 1,000.00" at bounding box center [497, 579] width 113 height 28
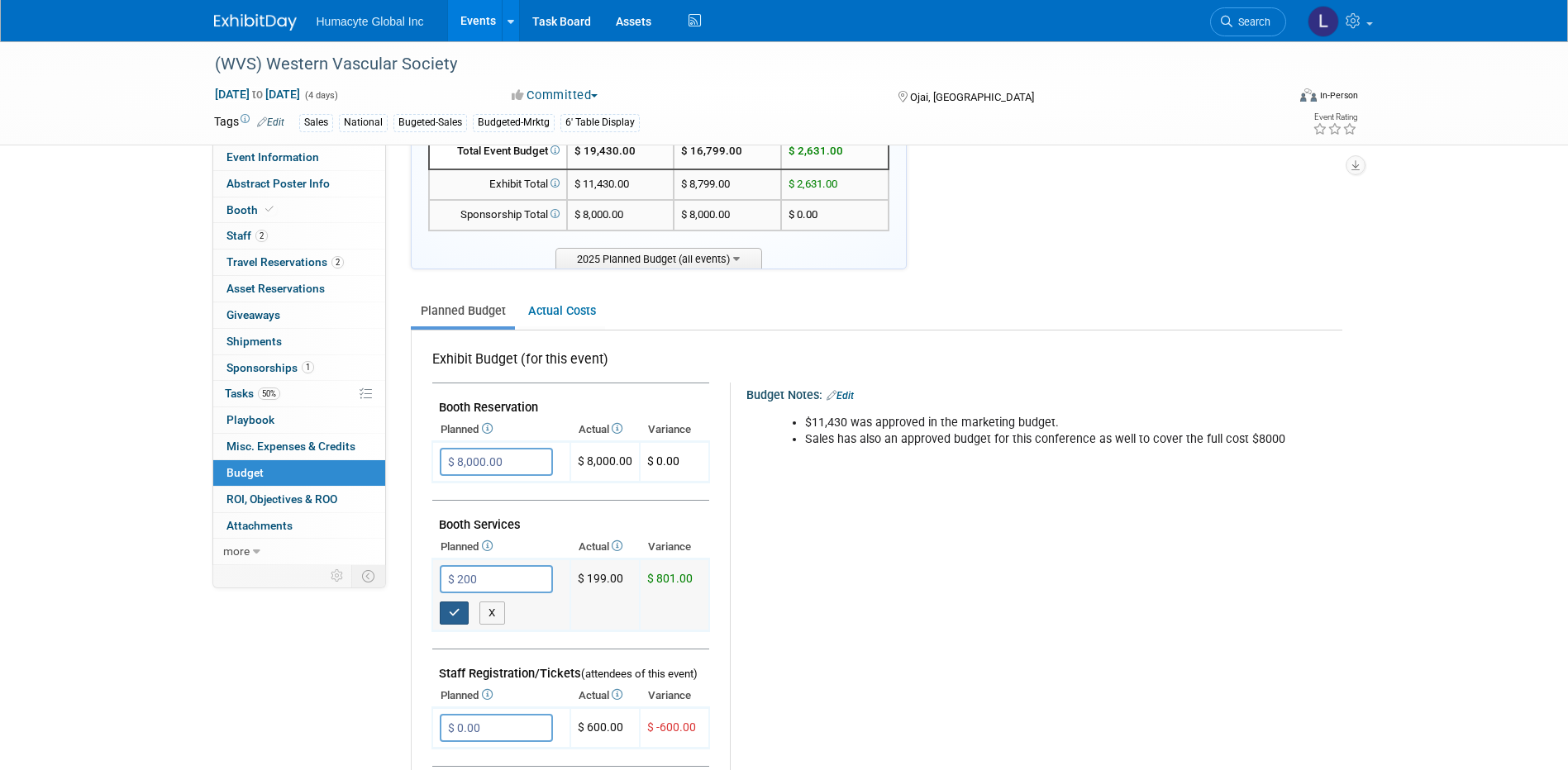
type input "$ 200.00"
click at [450, 615] on icon "button" at bounding box center [455, 613] width 12 height 11
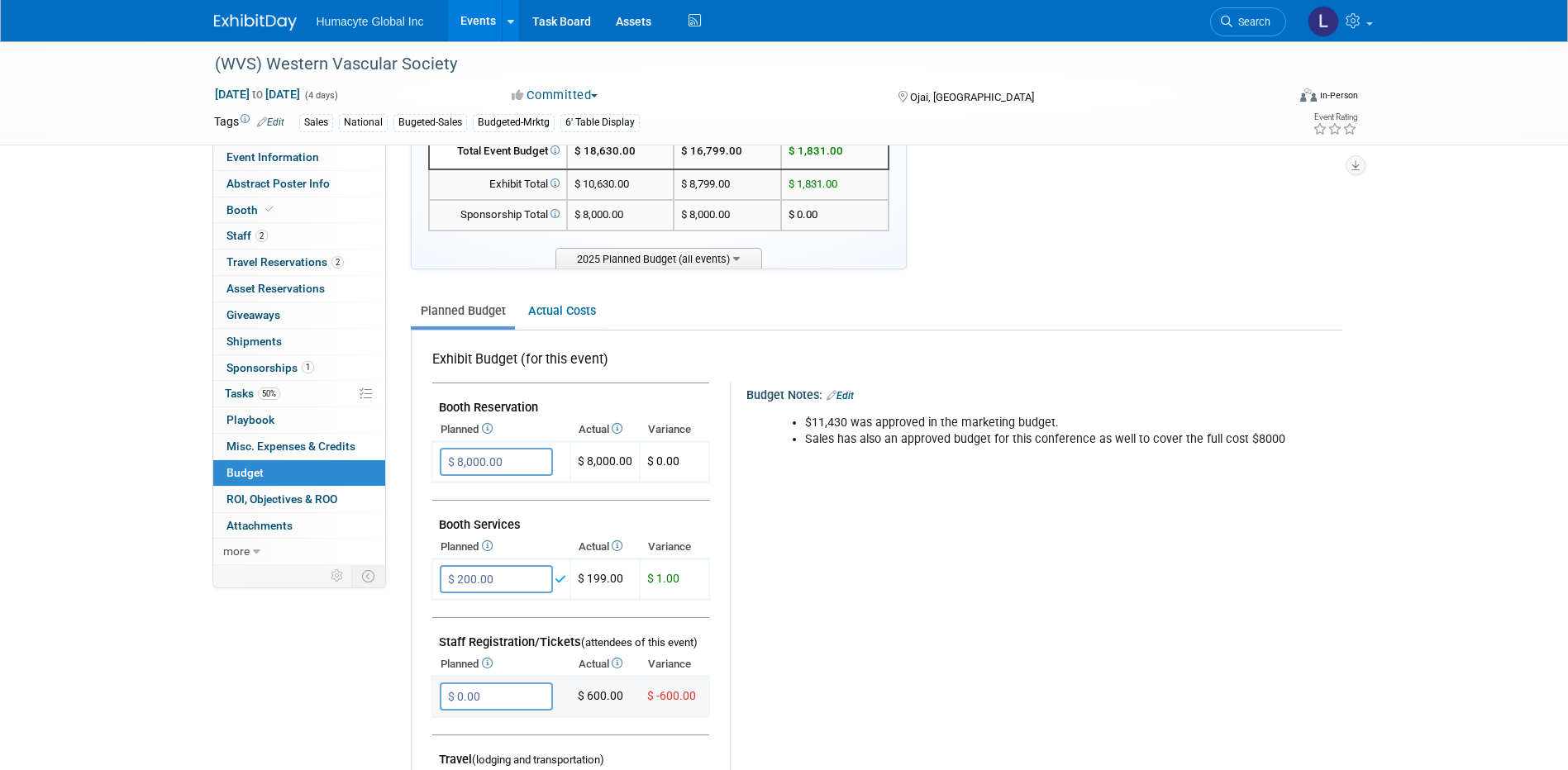
click at [485, 689] on input "$ 0.00" at bounding box center [497, 696] width 113 height 28
click at [446, 723] on button "button" at bounding box center [455, 730] width 30 height 23
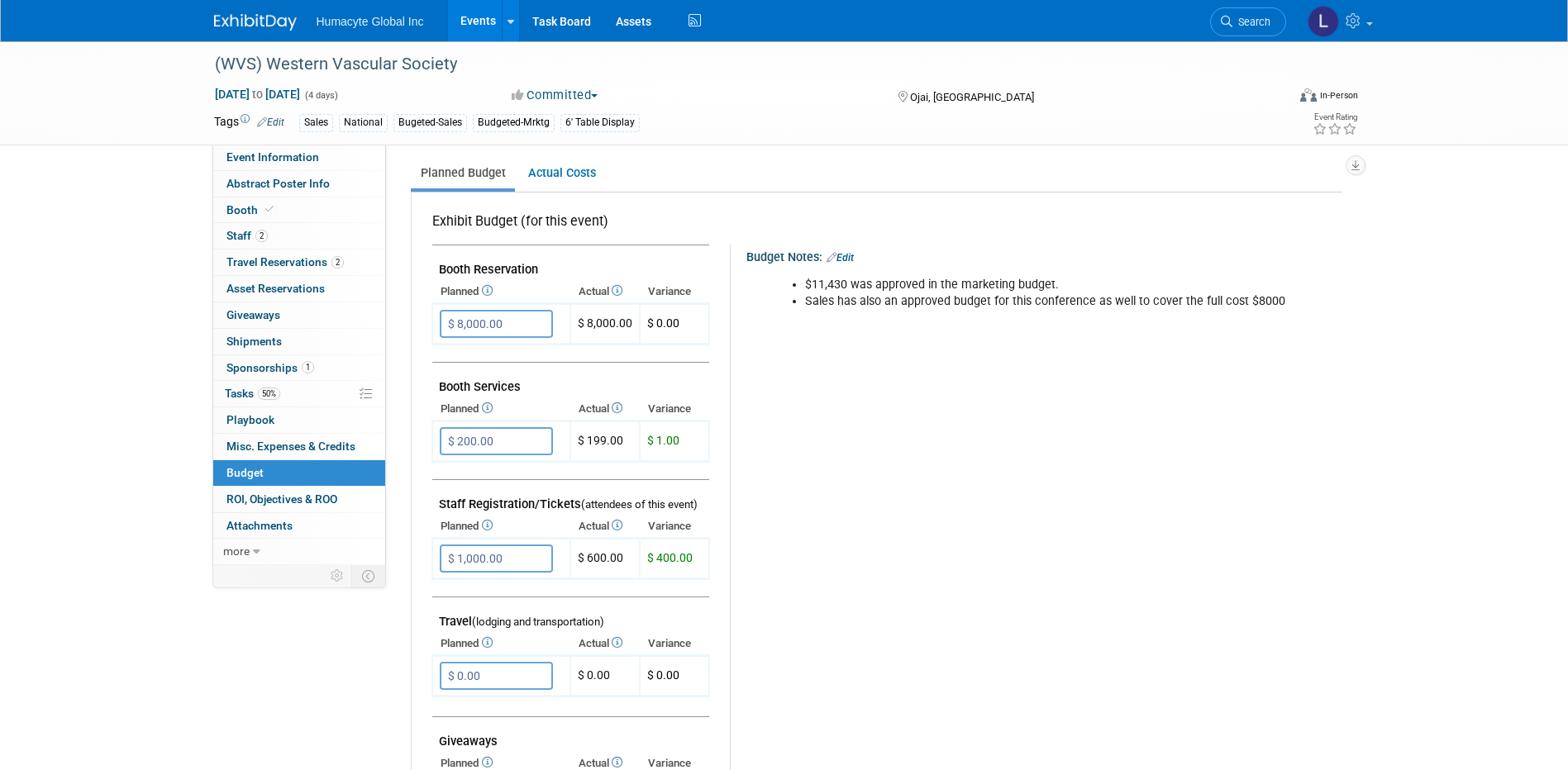
scroll to position [330, 0]
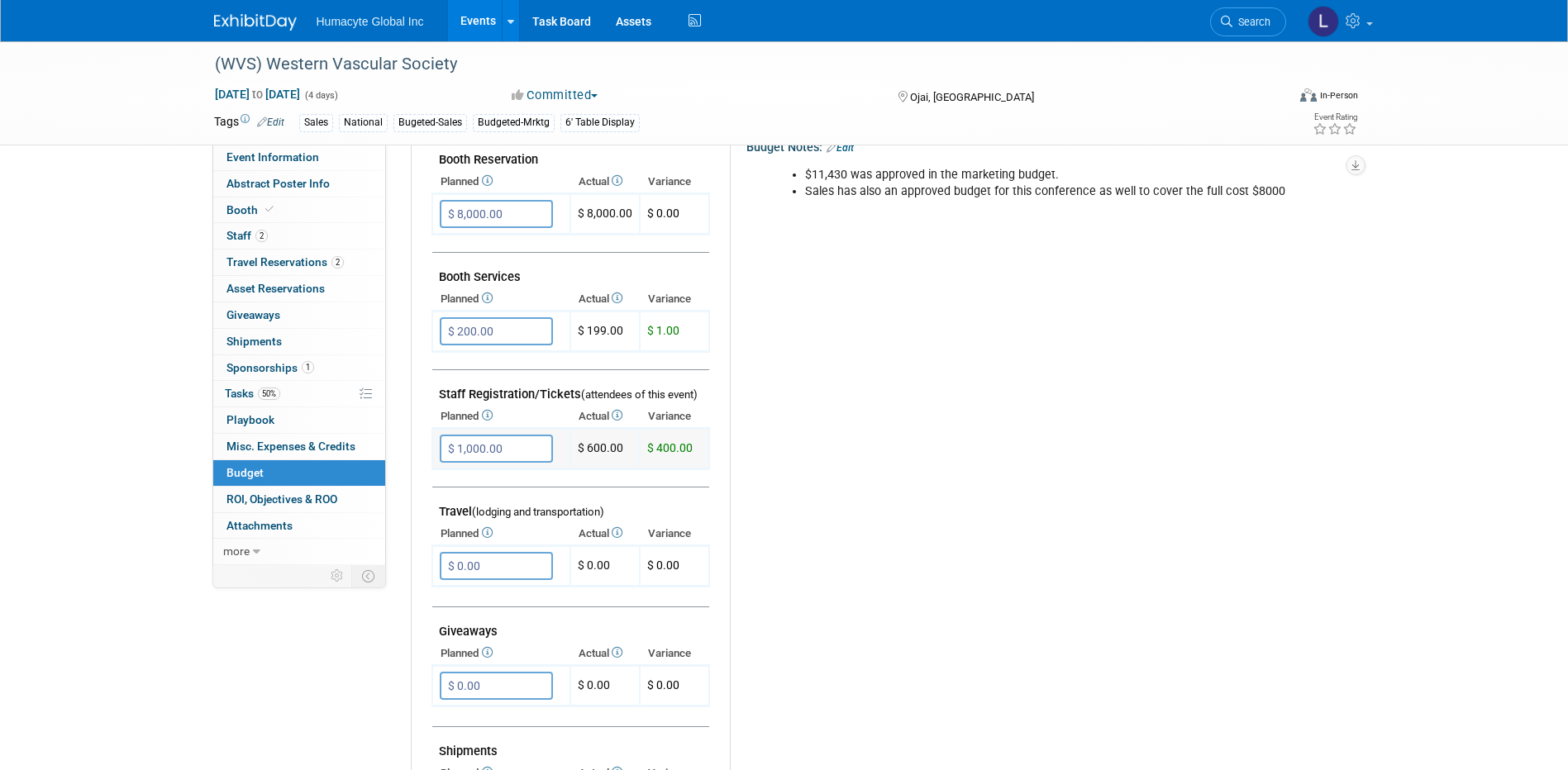
click at [508, 446] on input "$ 1,000.00" at bounding box center [497, 448] width 113 height 28
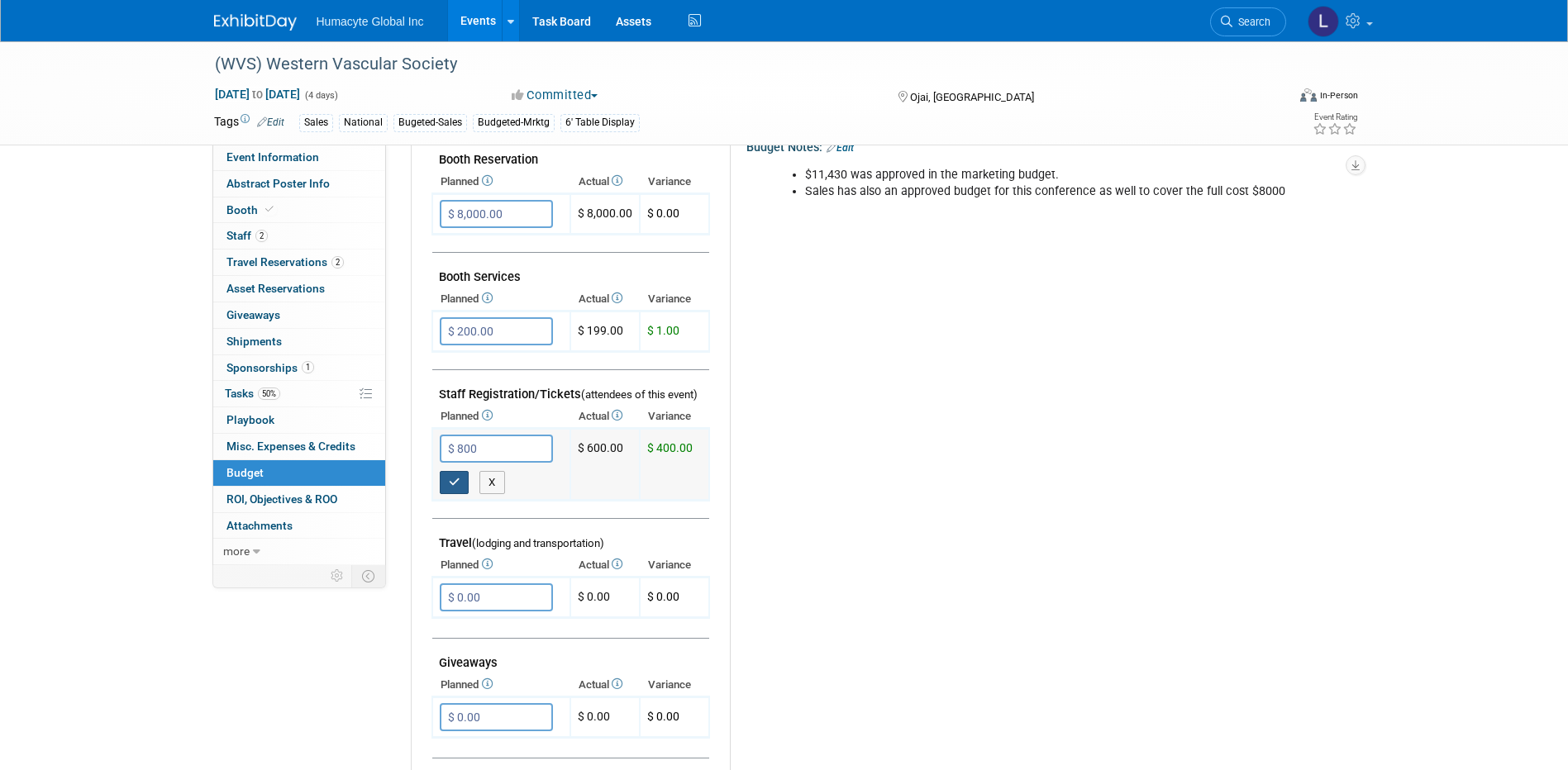
type input "$ 800.00"
click at [461, 480] on button "button" at bounding box center [455, 482] width 30 height 23
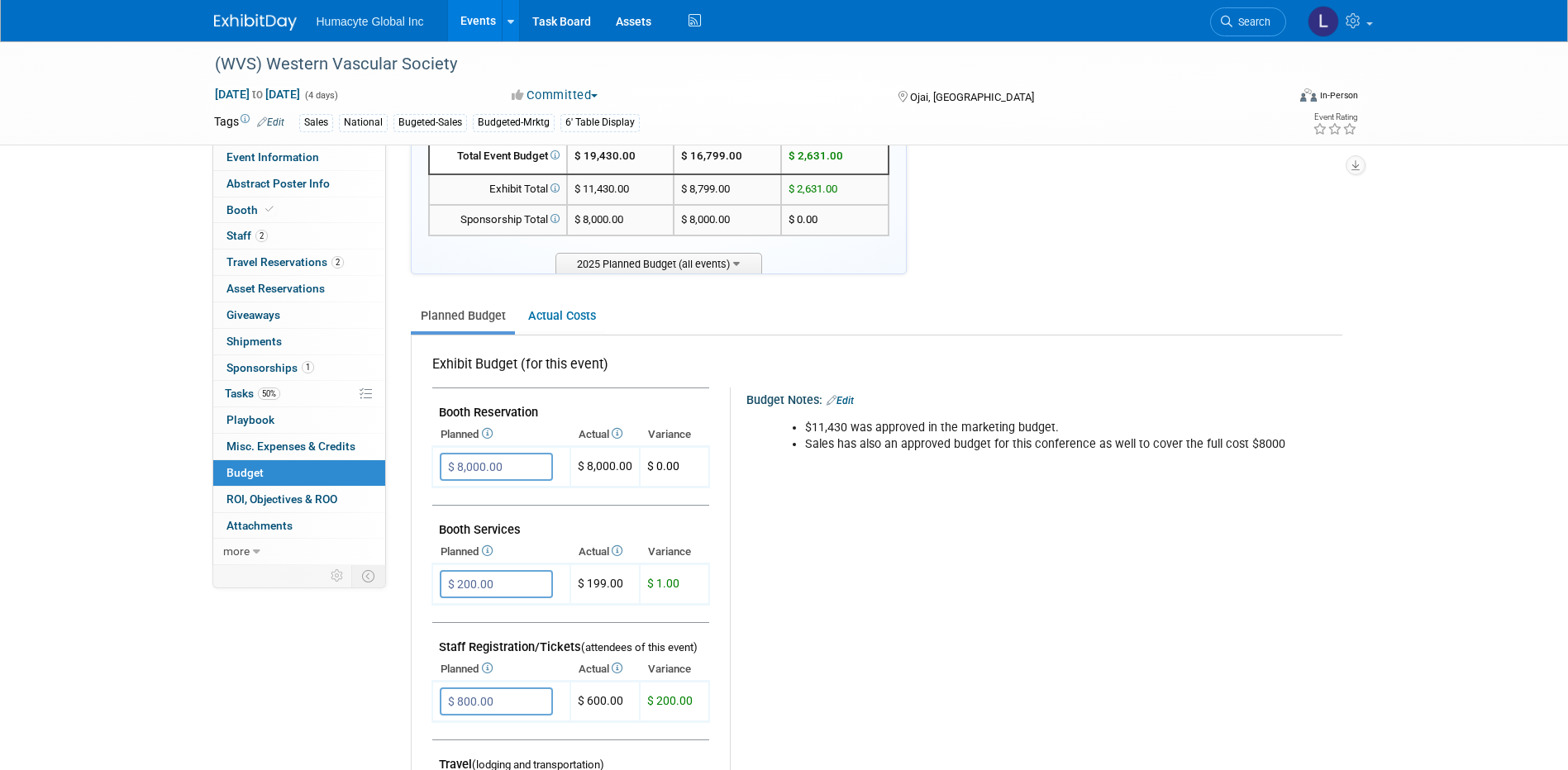
scroll to position [0, 0]
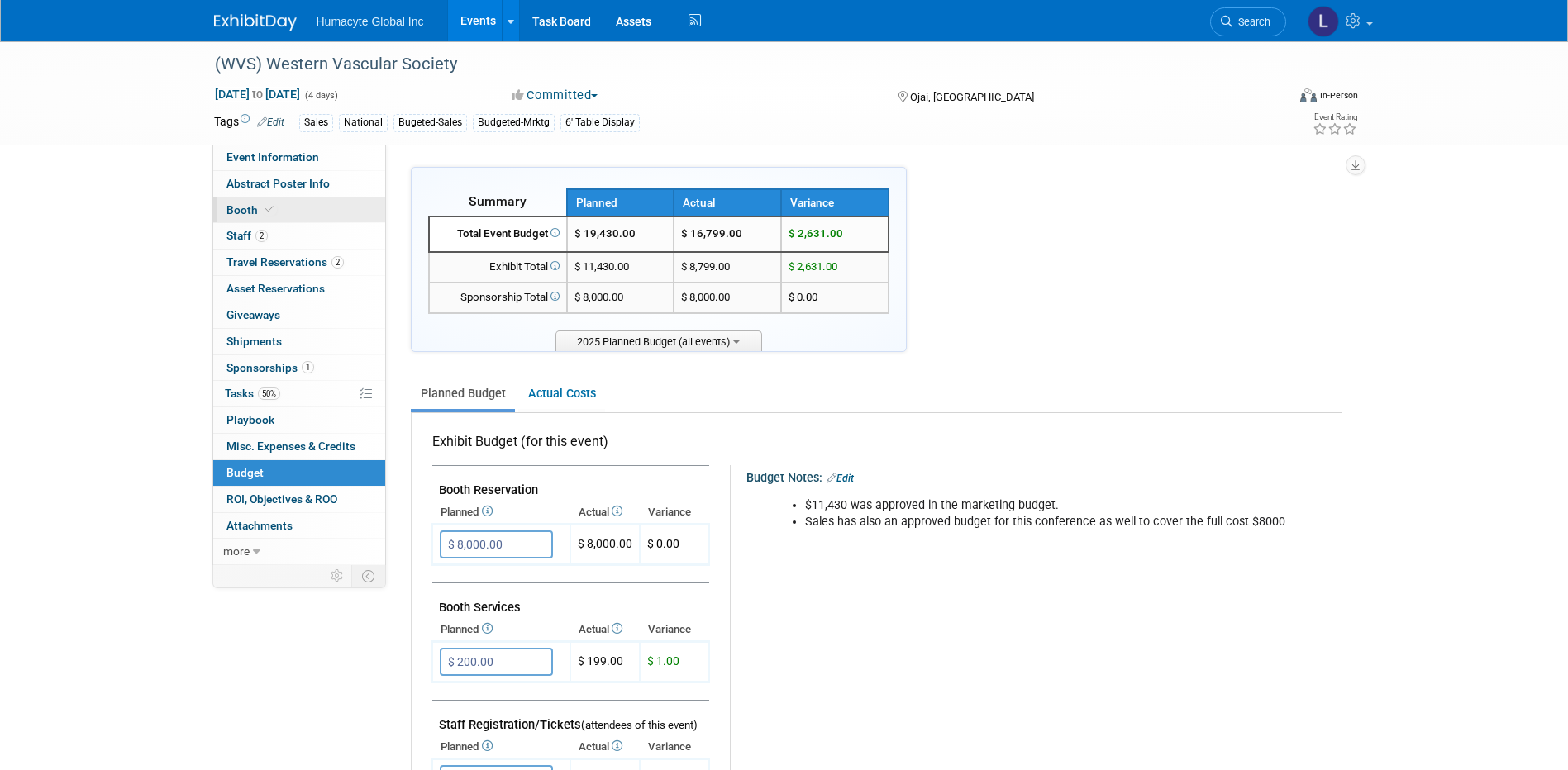
click at [242, 206] on span "Booth" at bounding box center [252, 209] width 50 height 13
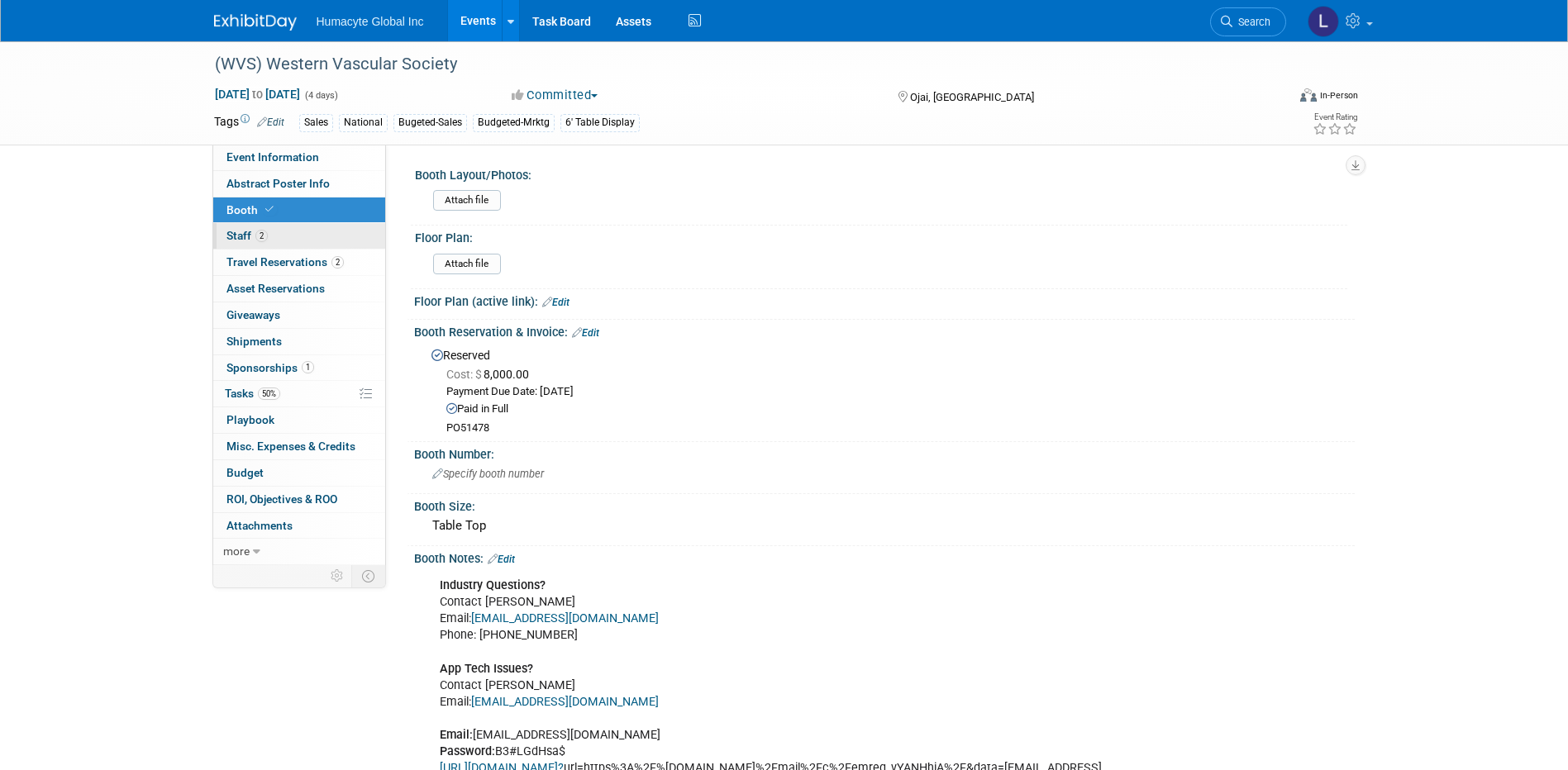
click at [229, 228] on link "2 Staff 2" at bounding box center [299, 236] width 172 height 26
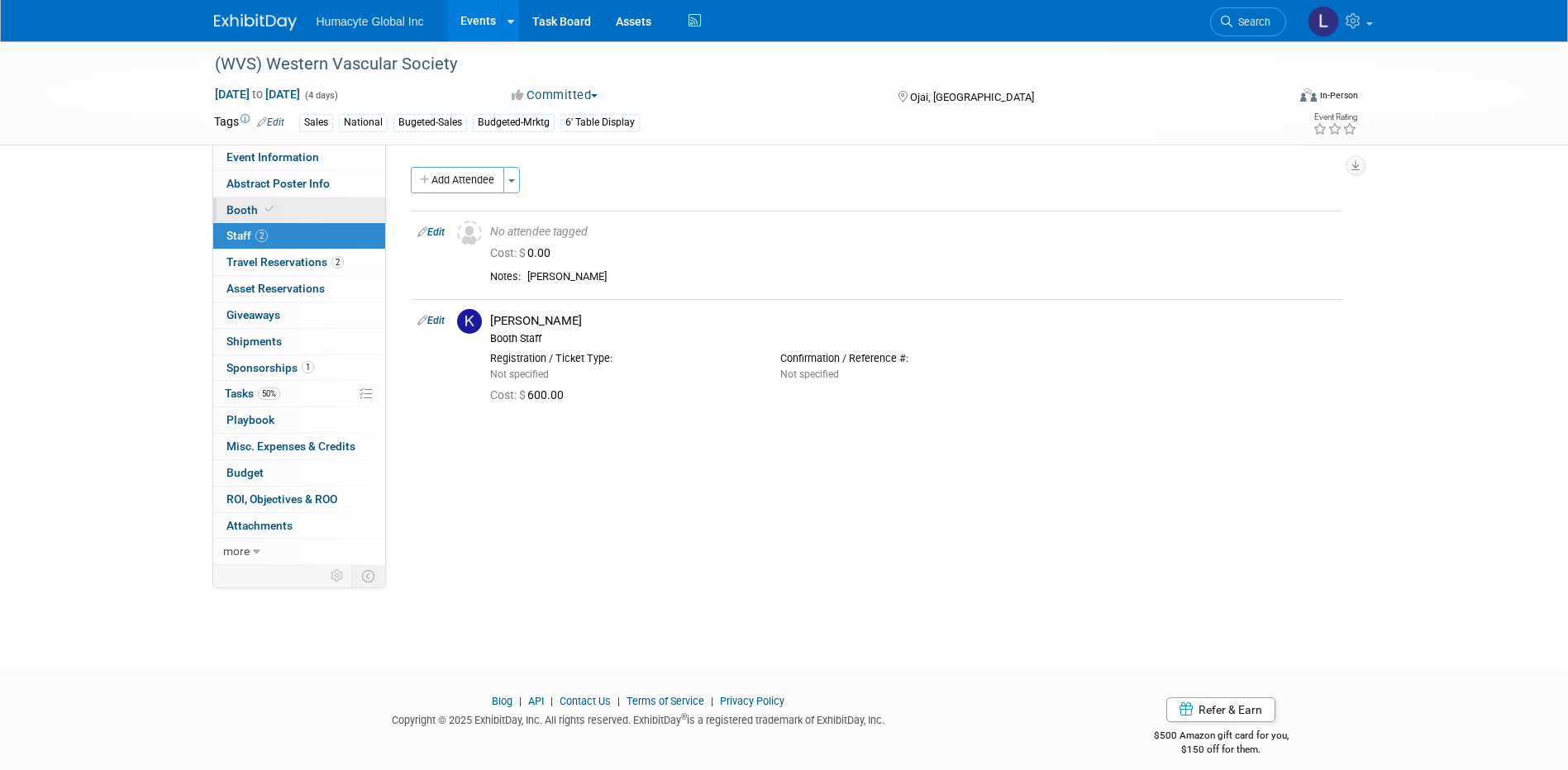
click at [250, 214] on span "Booth" at bounding box center [252, 209] width 50 height 13
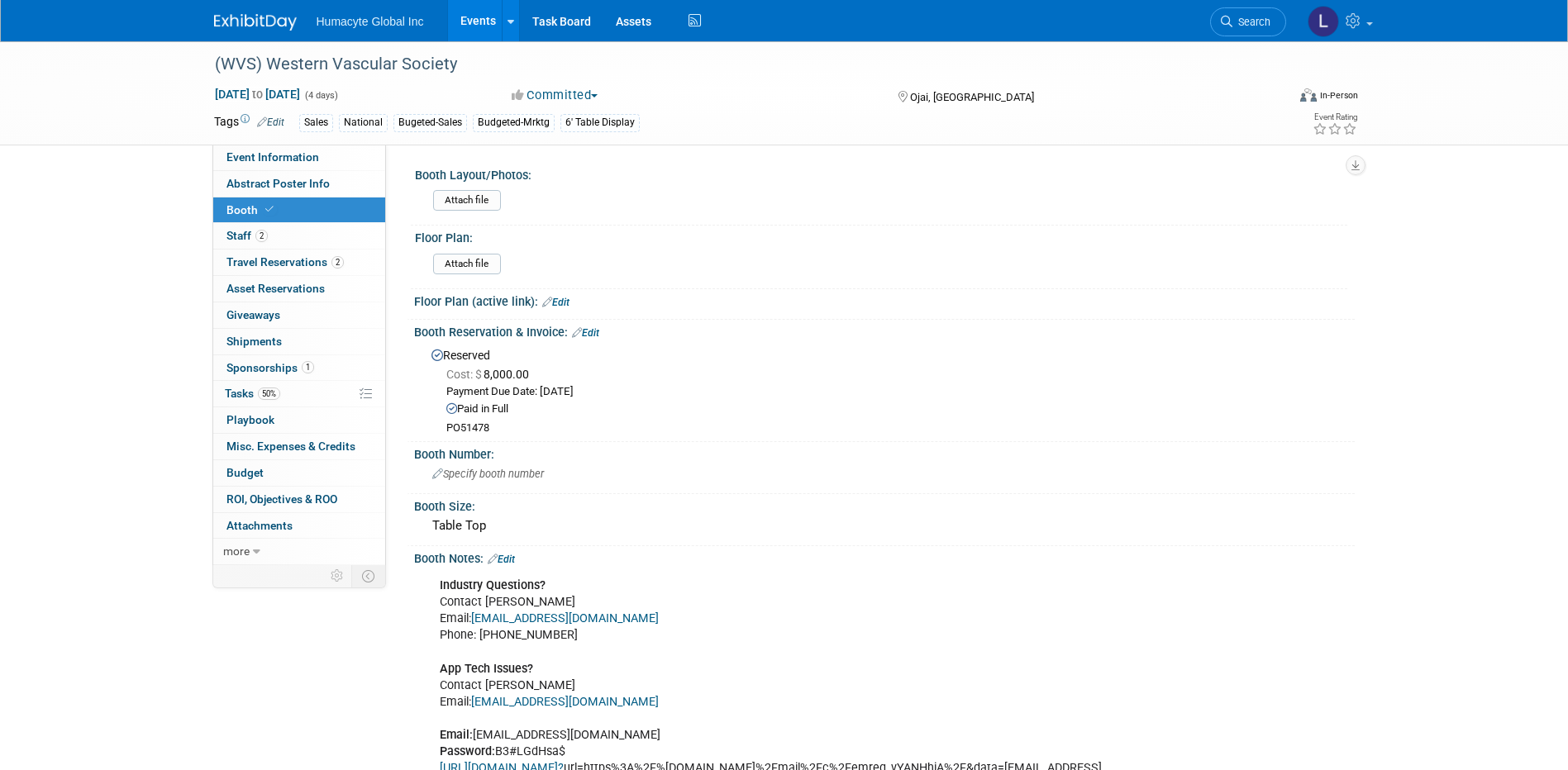
click at [598, 328] on link "Edit" at bounding box center [585, 333] width 27 height 12
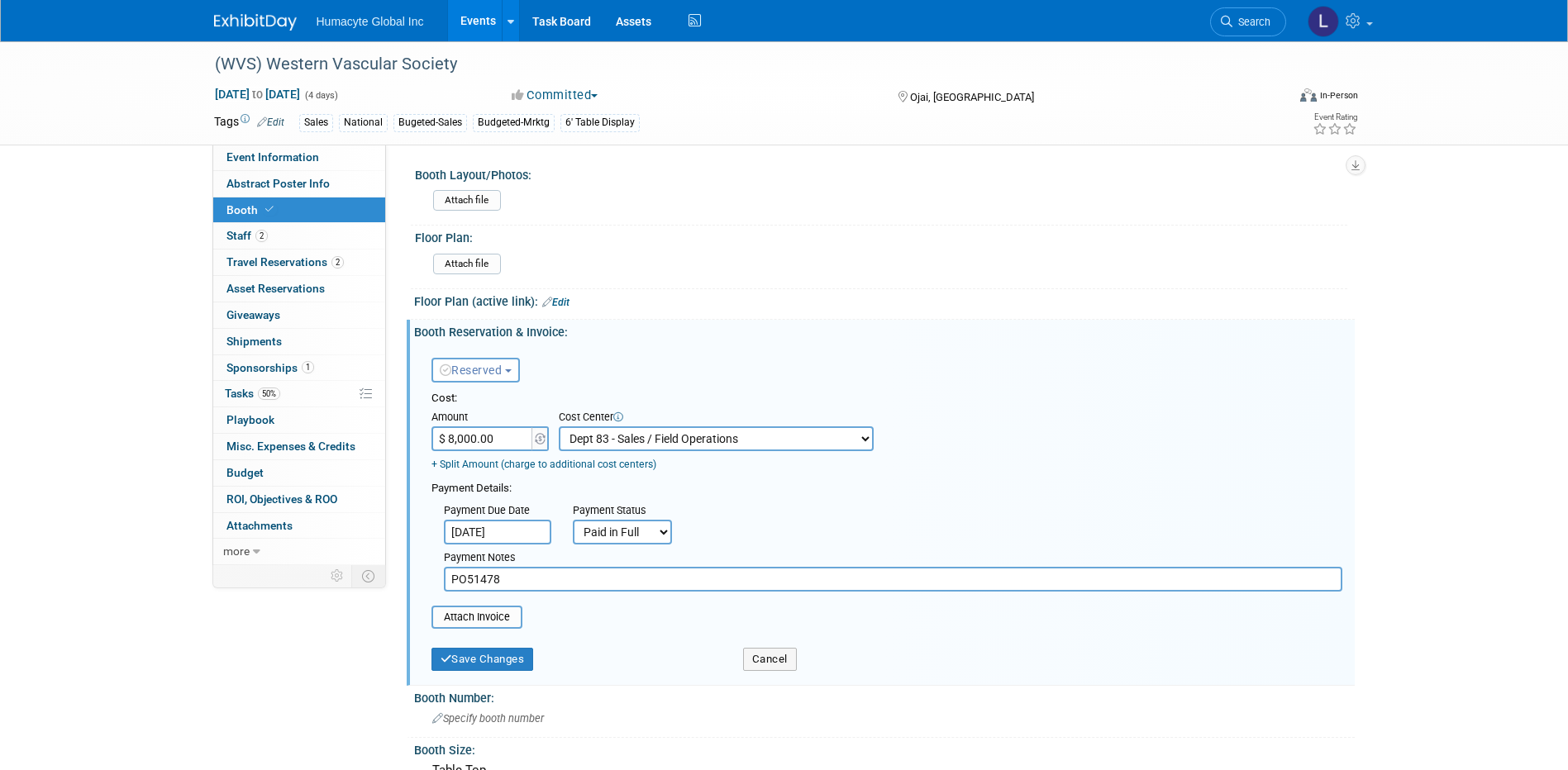
drag, startPoint x: 521, startPoint y: 589, endPoint x: 348, endPoint y: 587, distance: 173.0
click at [348, 587] on div "Event Information Event Info Abstract Poster Info Abstract Poster Info Booth Bo…" at bounding box center [784, 717] width 1165 height 1352
click at [497, 353] on div "Reserved Need to Reserve Reserved No Reservation Required" at bounding box center [522, 367] width 207 height 48
click at [501, 369] on span "Reserved" at bounding box center [471, 370] width 63 height 13
click at [507, 396] on link "Need to Reserve" at bounding box center [521, 398] width 177 height 23
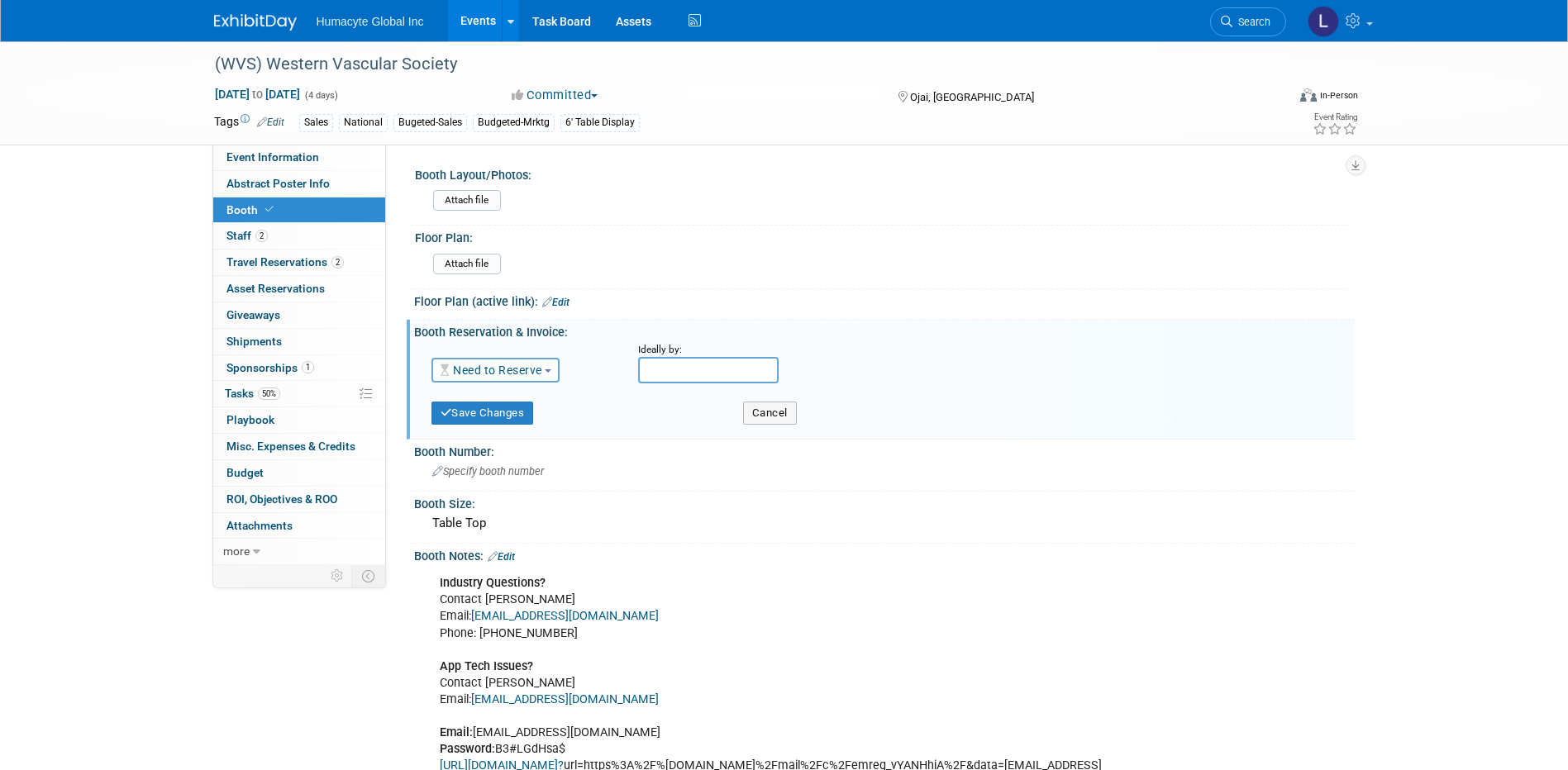
click at [544, 400] on div "Save Changes" at bounding box center [575, 407] width 312 height 34
click at [499, 414] on button "Save Changes" at bounding box center [483, 412] width 102 height 23
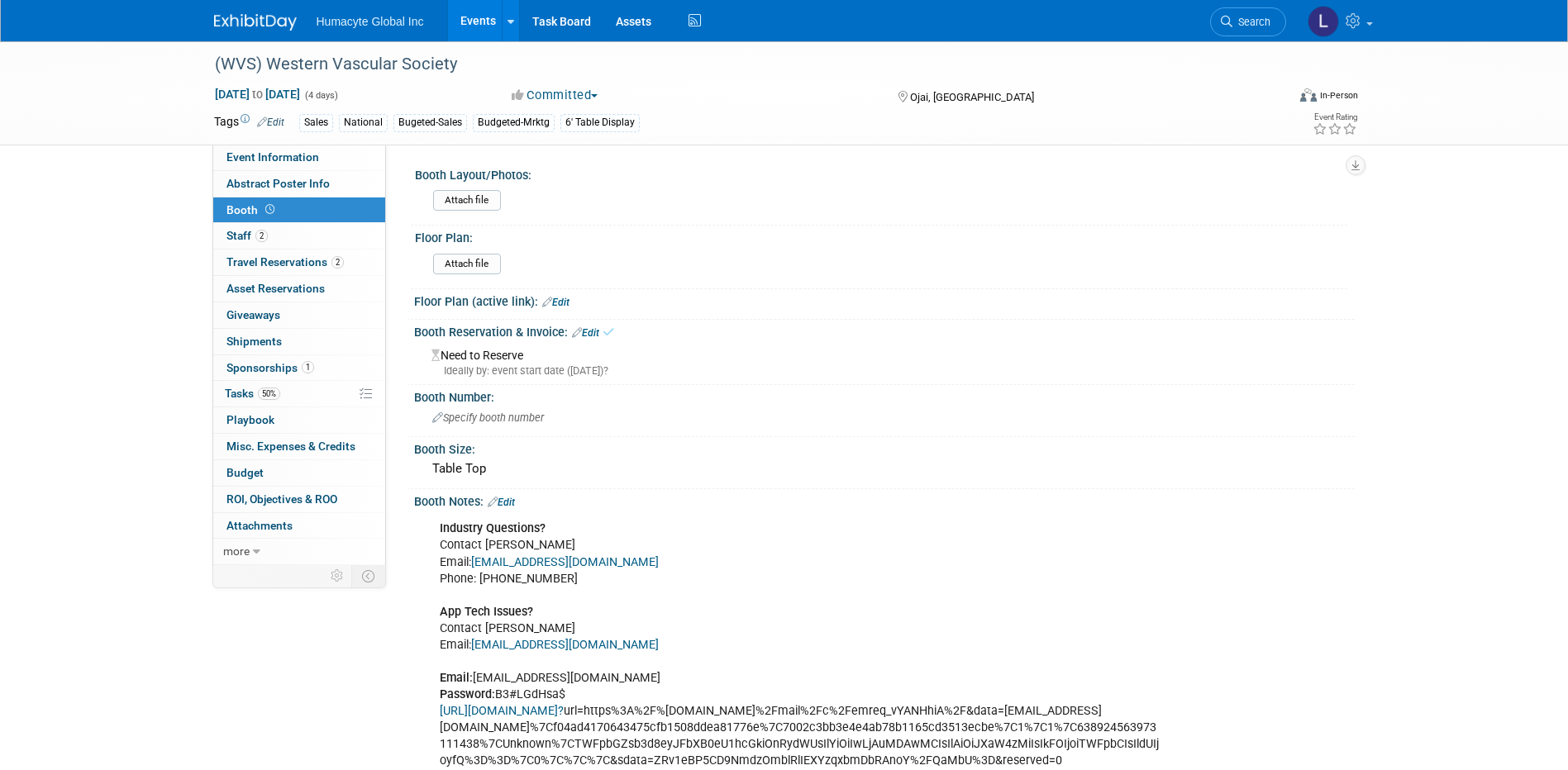
click at [596, 335] on link "Edit" at bounding box center [585, 333] width 27 height 12
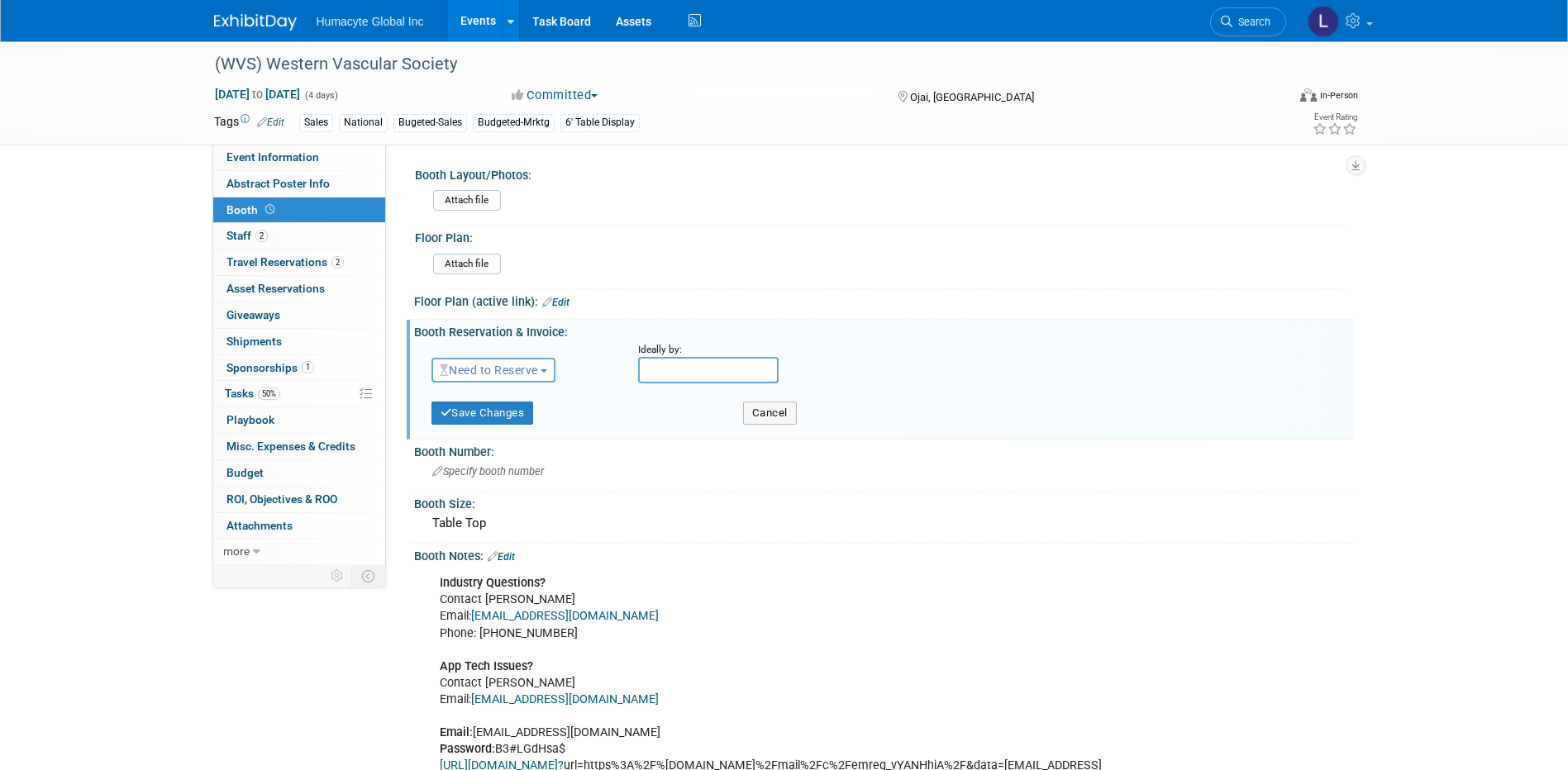
click at [509, 368] on span "Need to Reserve" at bounding box center [489, 370] width 99 height 13
click at [511, 427] on link "Reserved" at bounding box center [521, 421] width 177 height 23
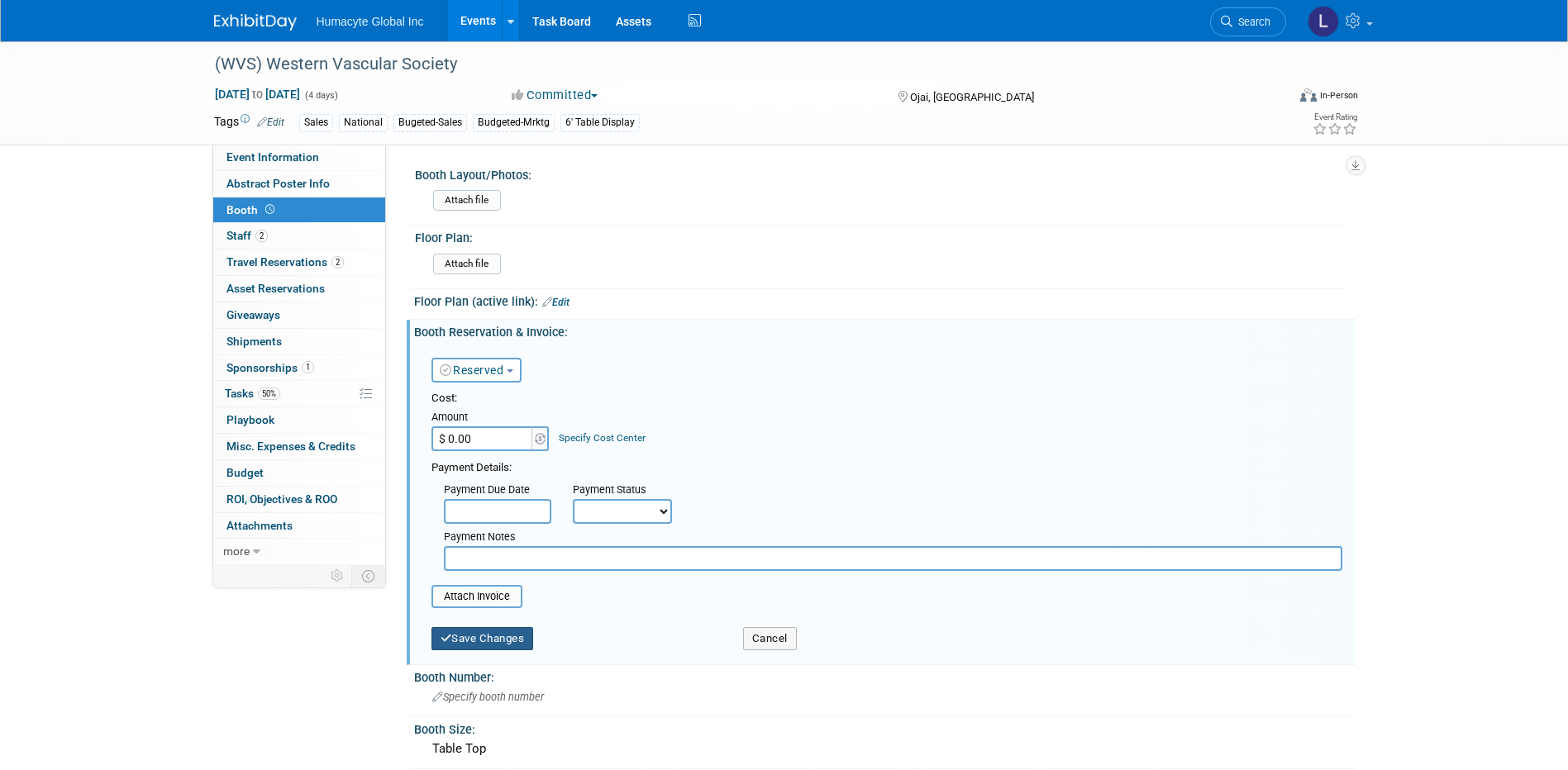
click at [488, 643] on button "Save Changes" at bounding box center [483, 638] width 102 height 23
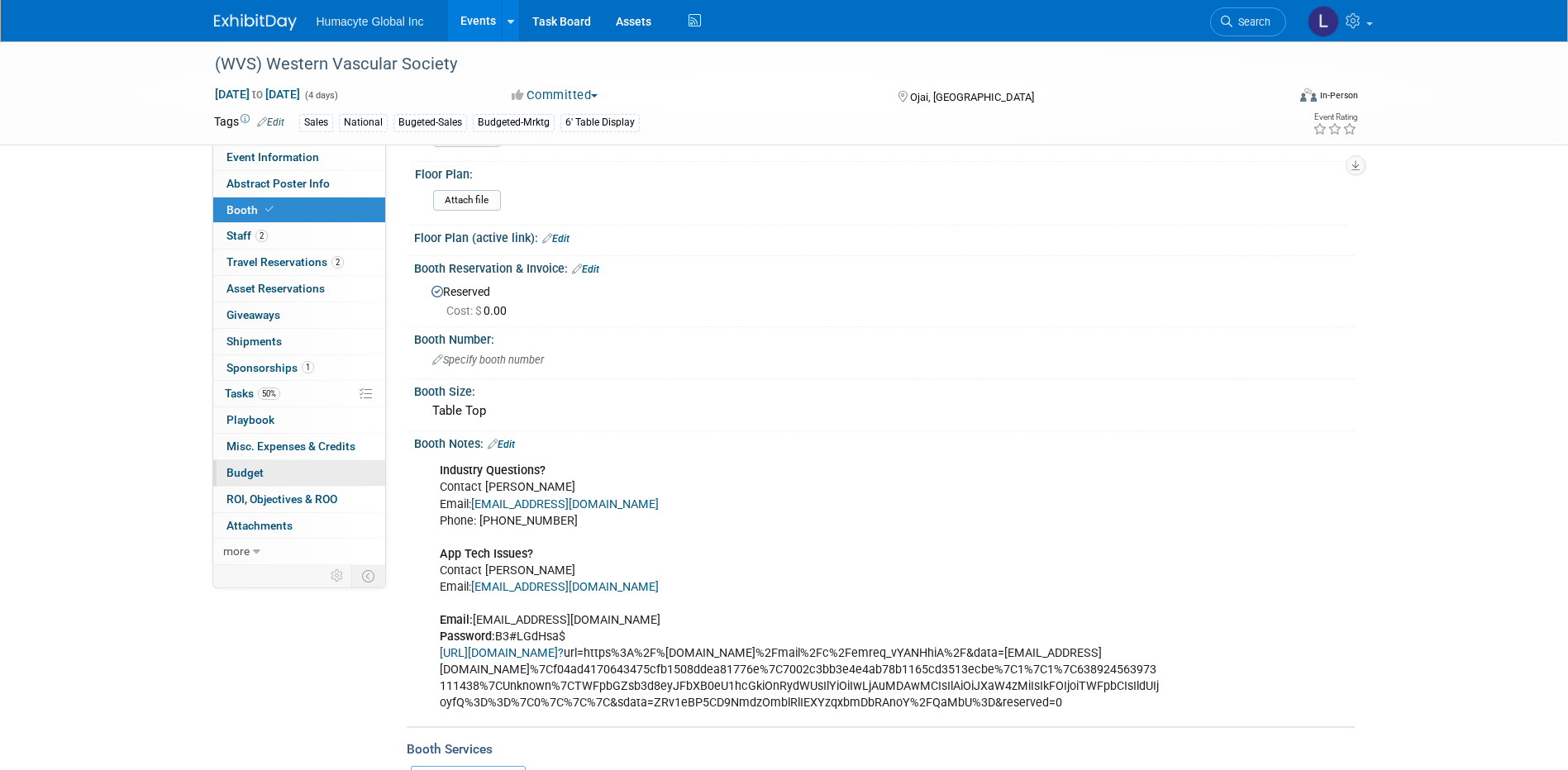
scroll to position [166, 0]
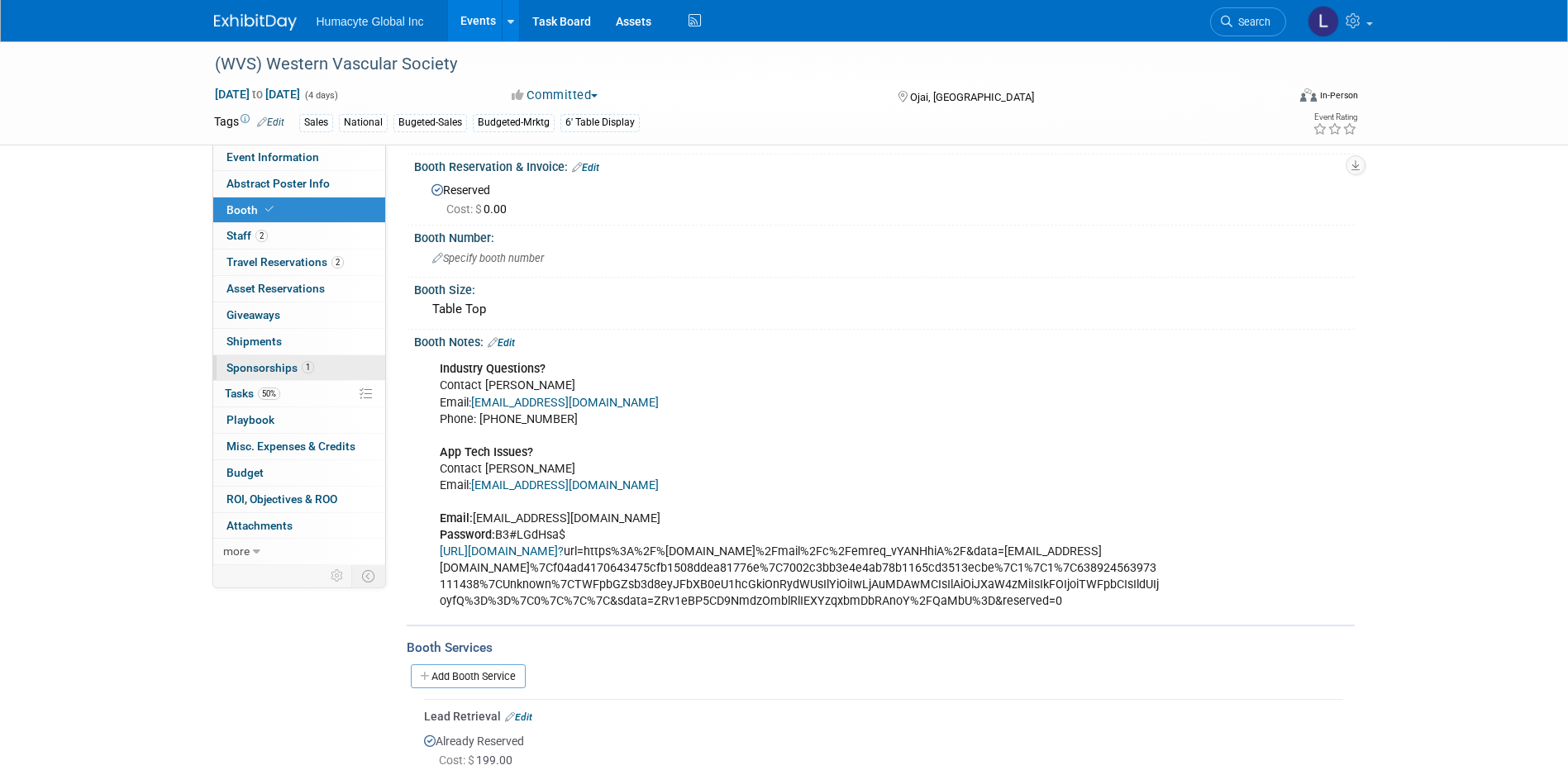
click at [263, 369] on span "Sponsorships 1" at bounding box center [271, 368] width 88 height 13
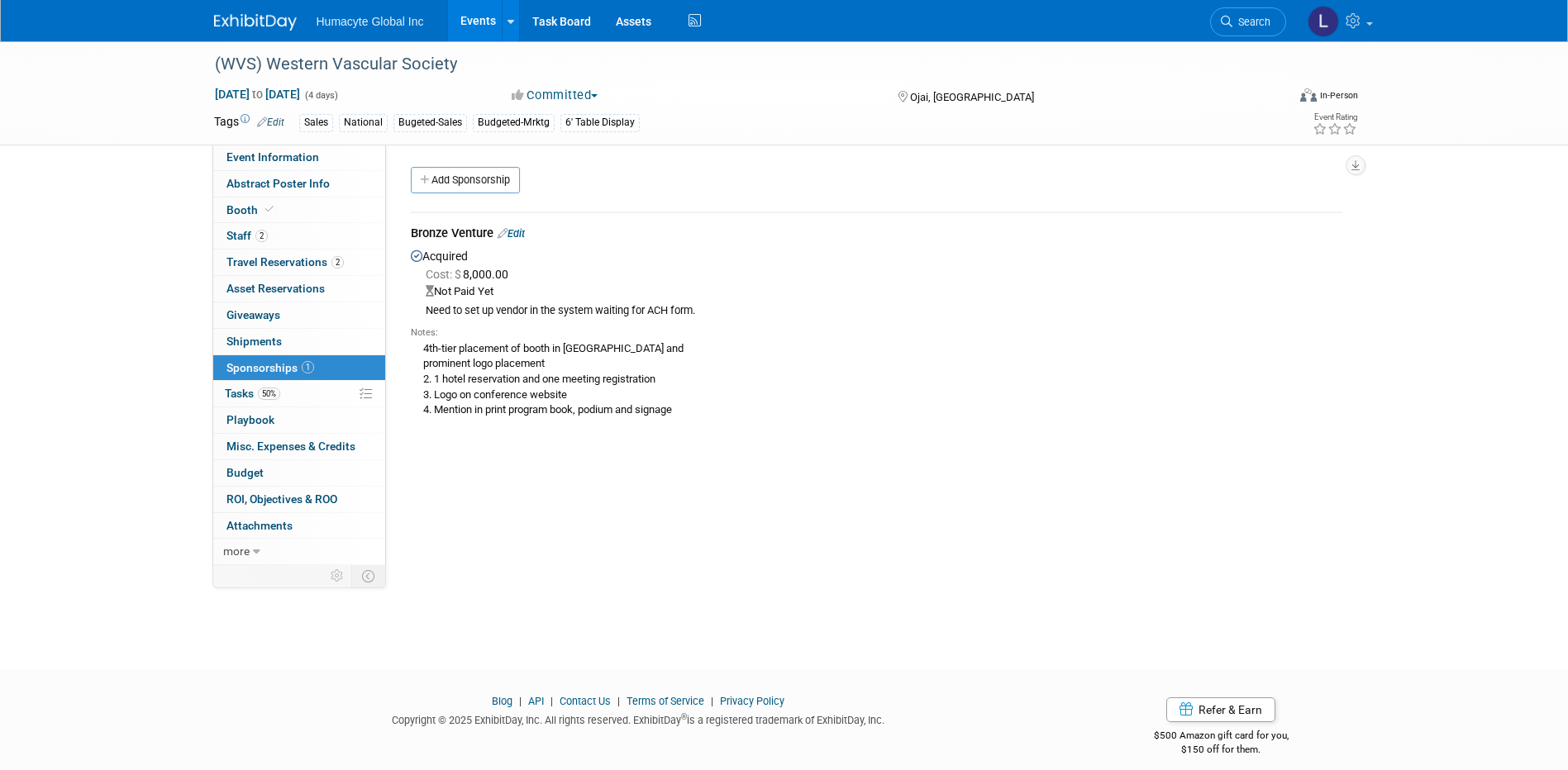
click at [519, 233] on link "Edit" at bounding box center [511, 233] width 27 height 13
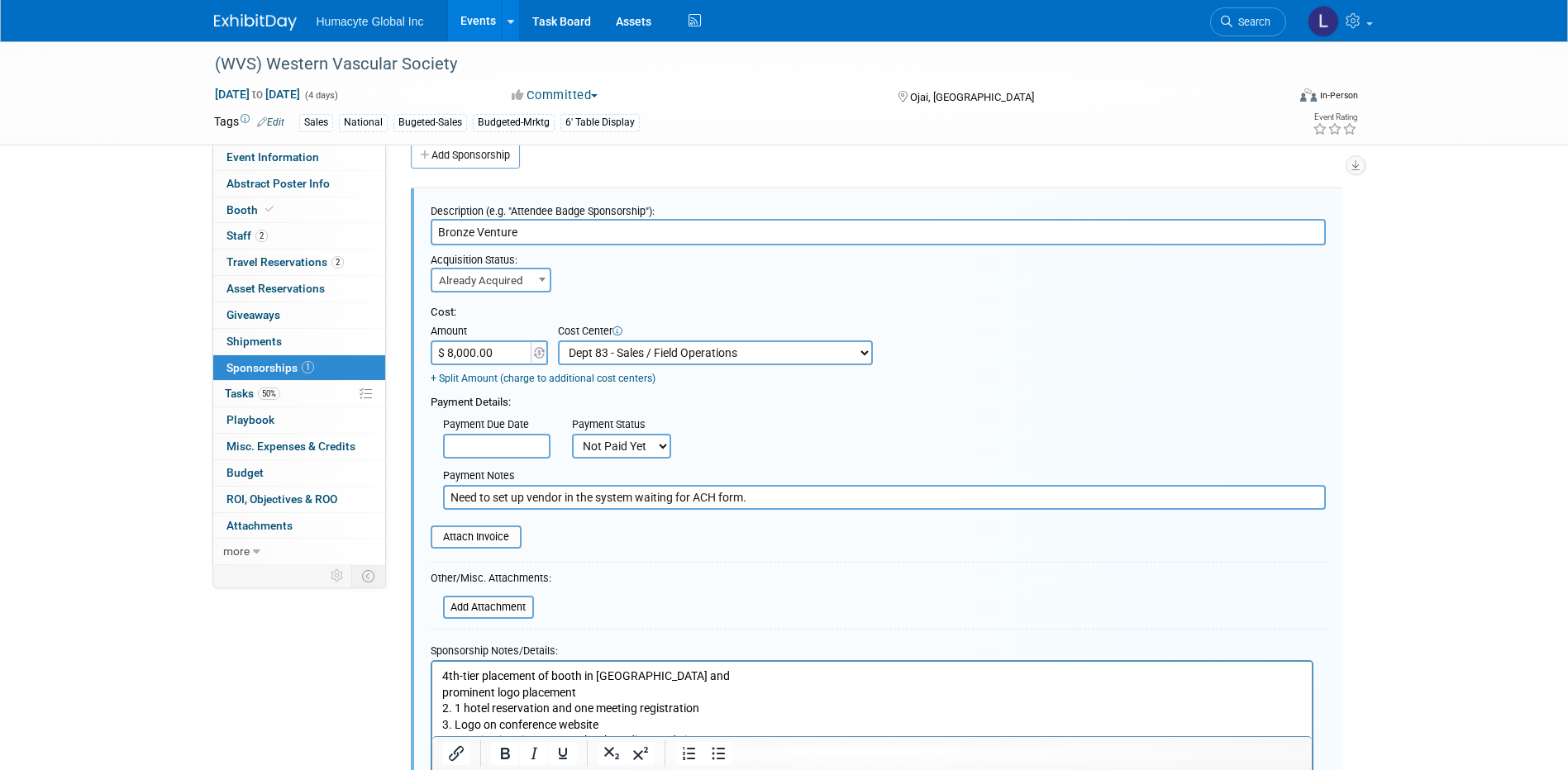
click at [584, 434] on select "Not Paid Yet Partially Paid Paid in Full" at bounding box center [621, 445] width 99 height 25
select select "1"
click at [572, 434] on select "Not Paid Yet Partially Paid Paid in Full" at bounding box center [621, 445] width 99 height 25
click at [688, 564] on div at bounding box center [878, 565] width 896 height 7
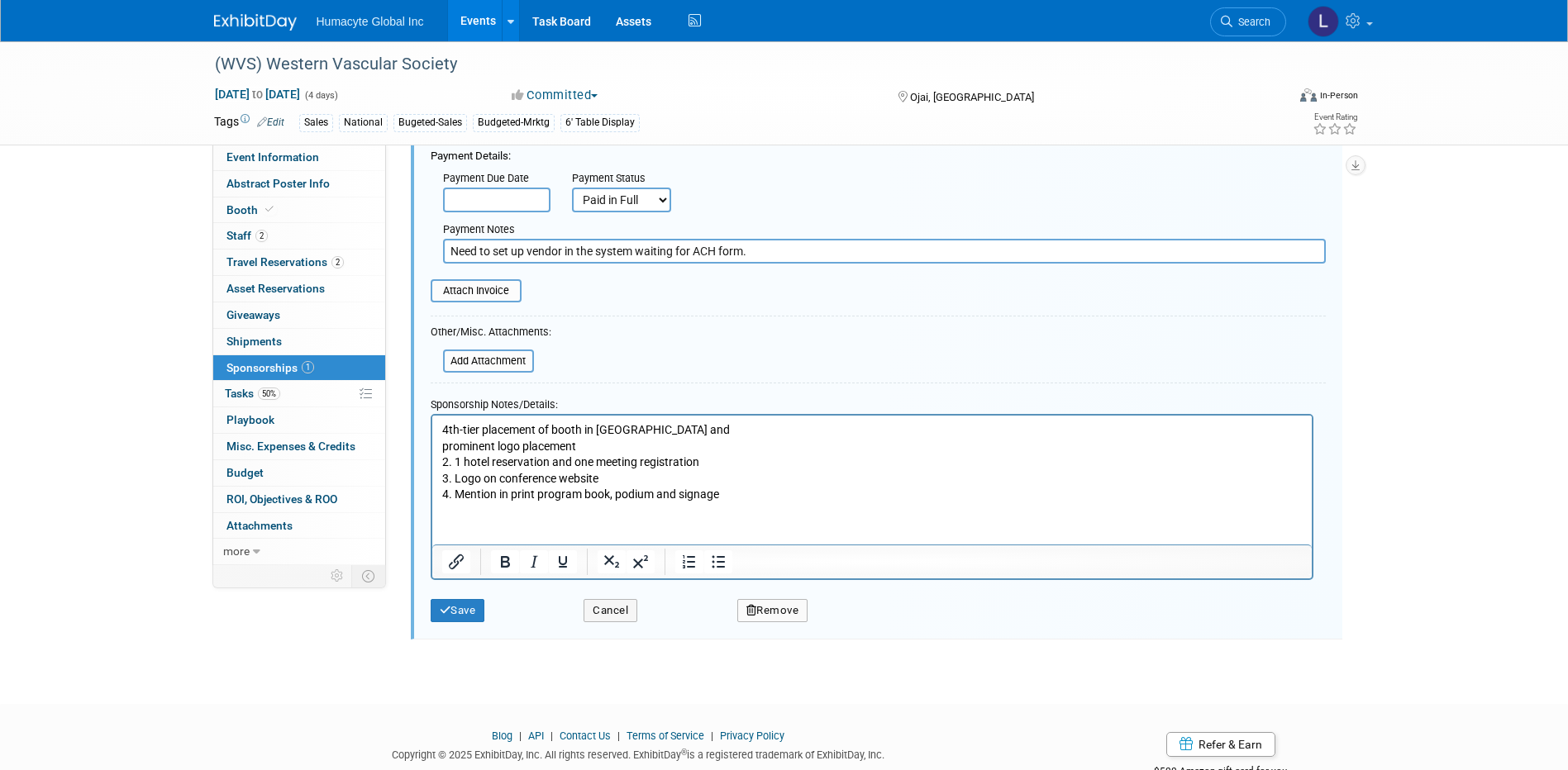
scroll to position [273, 0]
click at [741, 483] on p "4th-tier placement of booth in exhibitor hall and prominent logo placement 2. 1…" at bounding box center [871, 461] width 861 height 81
click at [739, 482] on p "4th-tier placement of booth in exhibitor hall and prominent logo placement 2. 1…" at bounding box center [871, 461] width 861 height 81
click at [741, 495] on p "4th-tier placement of booth in exhibitor hall and prominent logo placement 2. 1…" at bounding box center [871, 461] width 861 height 81
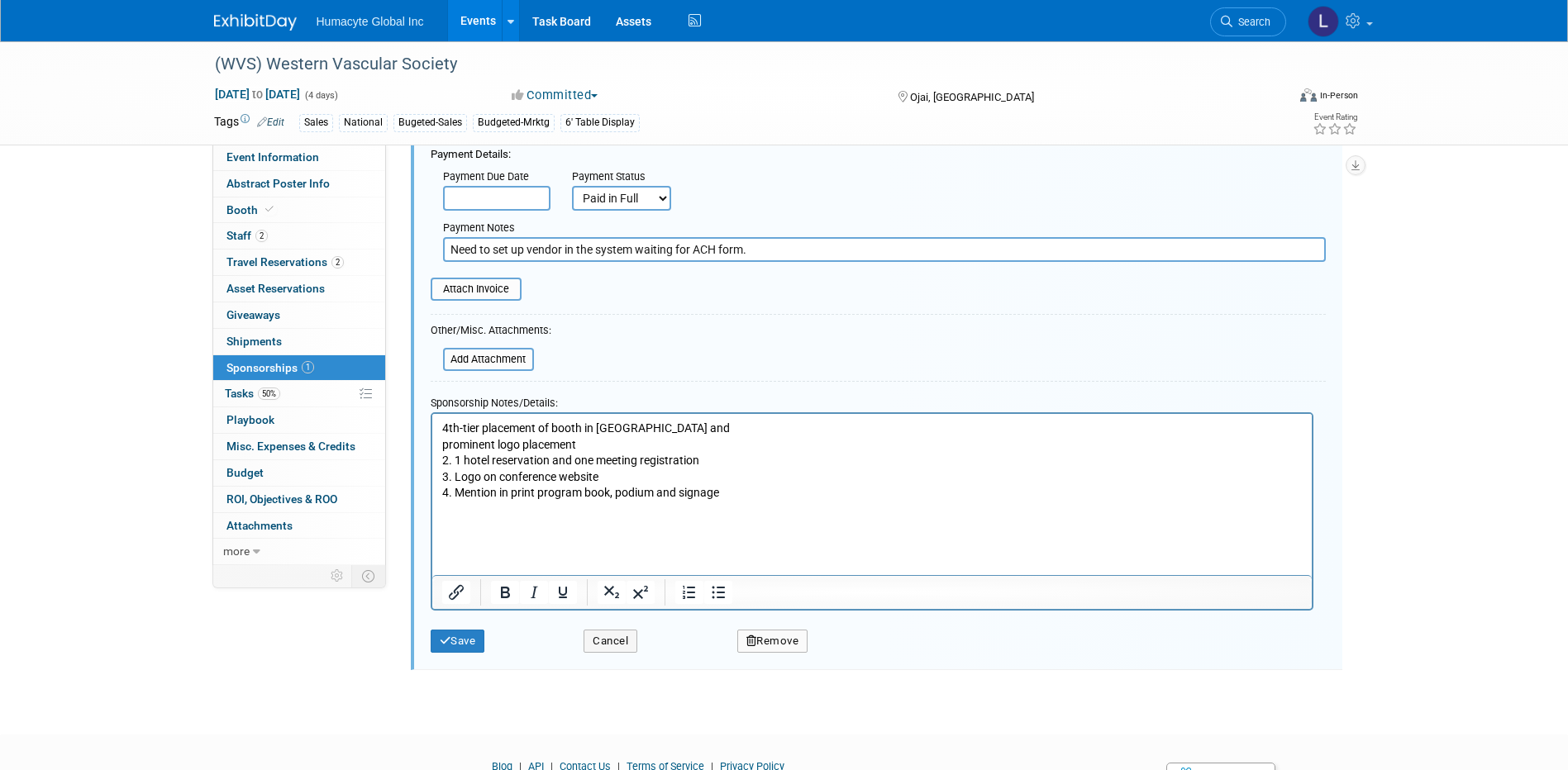
paste body "Rich Text Area. Press ALT-0 for help."
click at [456, 646] on button "Save" at bounding box center [458, 640] width 55 height 23
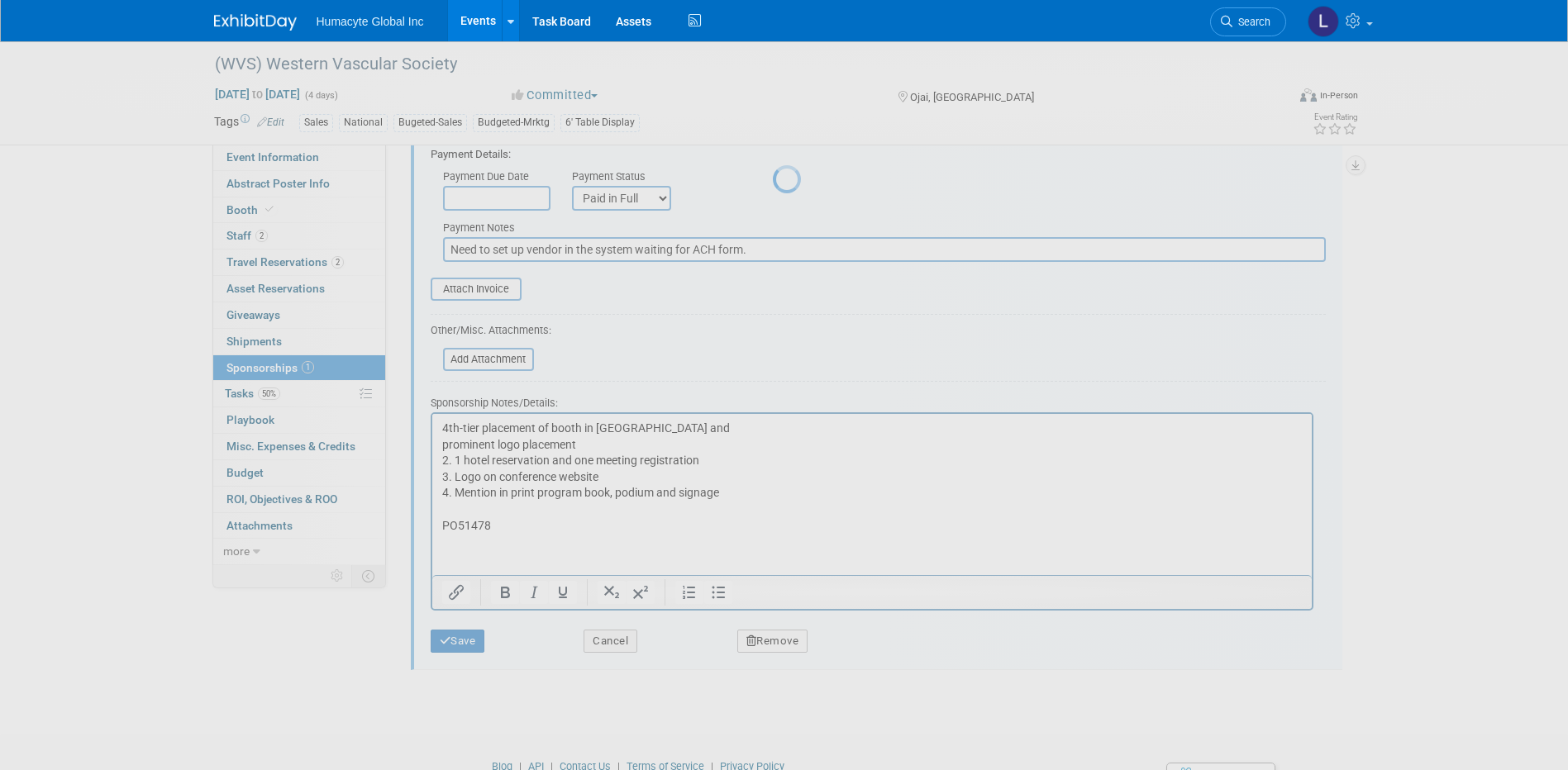
scroll to position [15, 0]
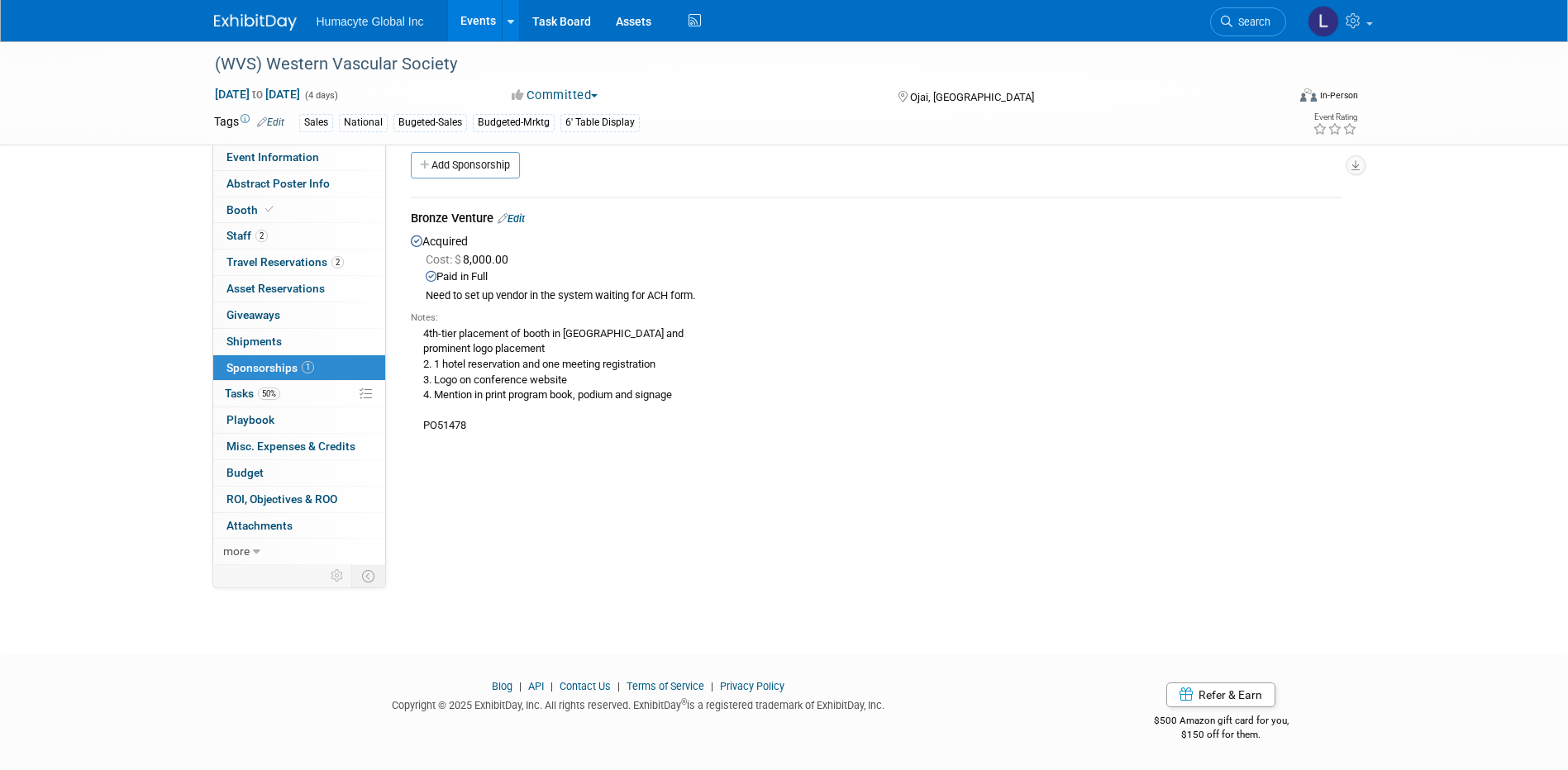
click at [638, 535] on div "Initiator: Mike Gonzales Department: Discovery & Pipeline Commercial Managed Ca…" at bounding box center [870, 340] width 969 height 421
click at [242, 472] on span "Budget" at bounding box center [245, 473] width 38 height 13
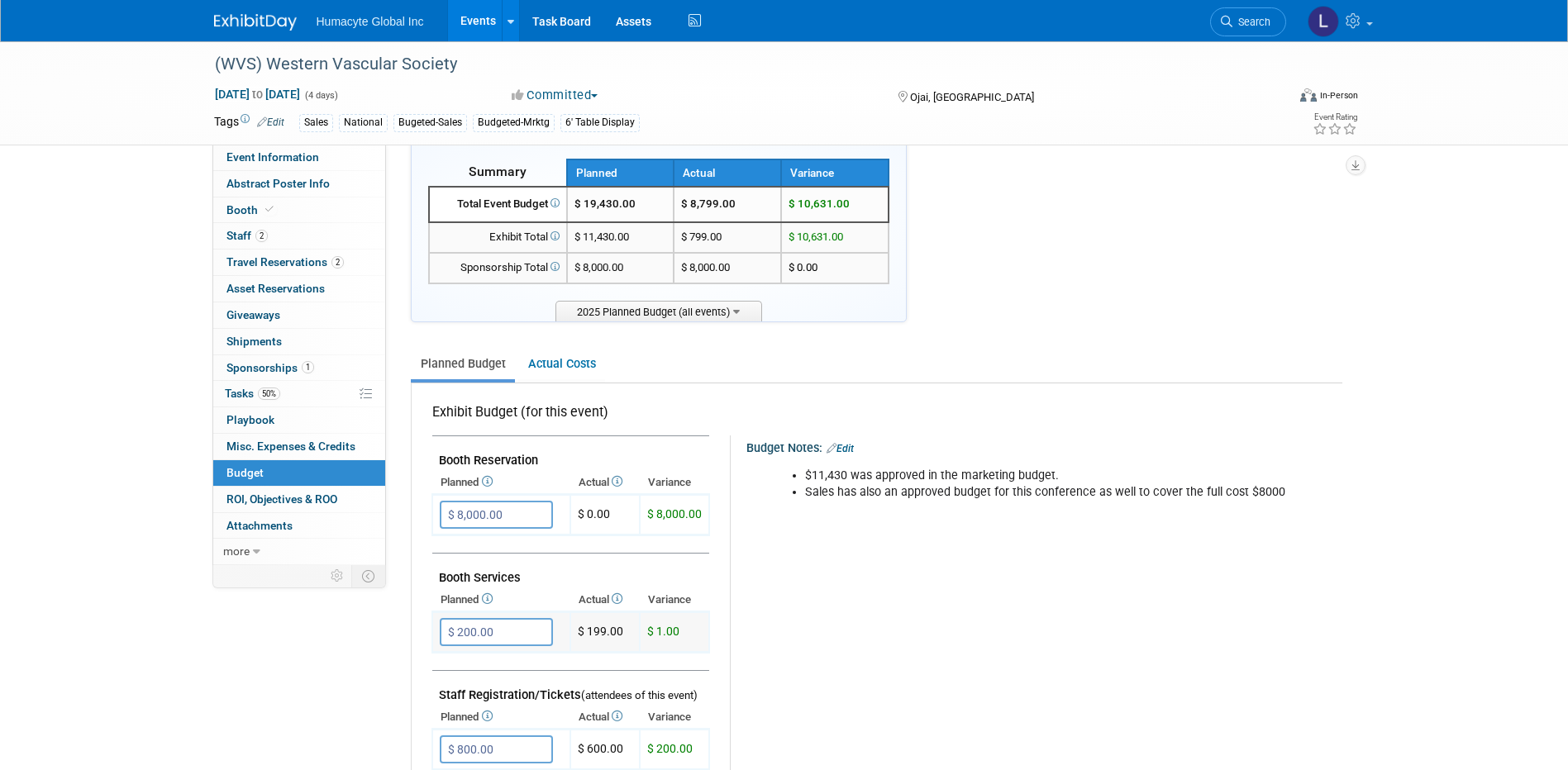
scroll to position [0, 0]
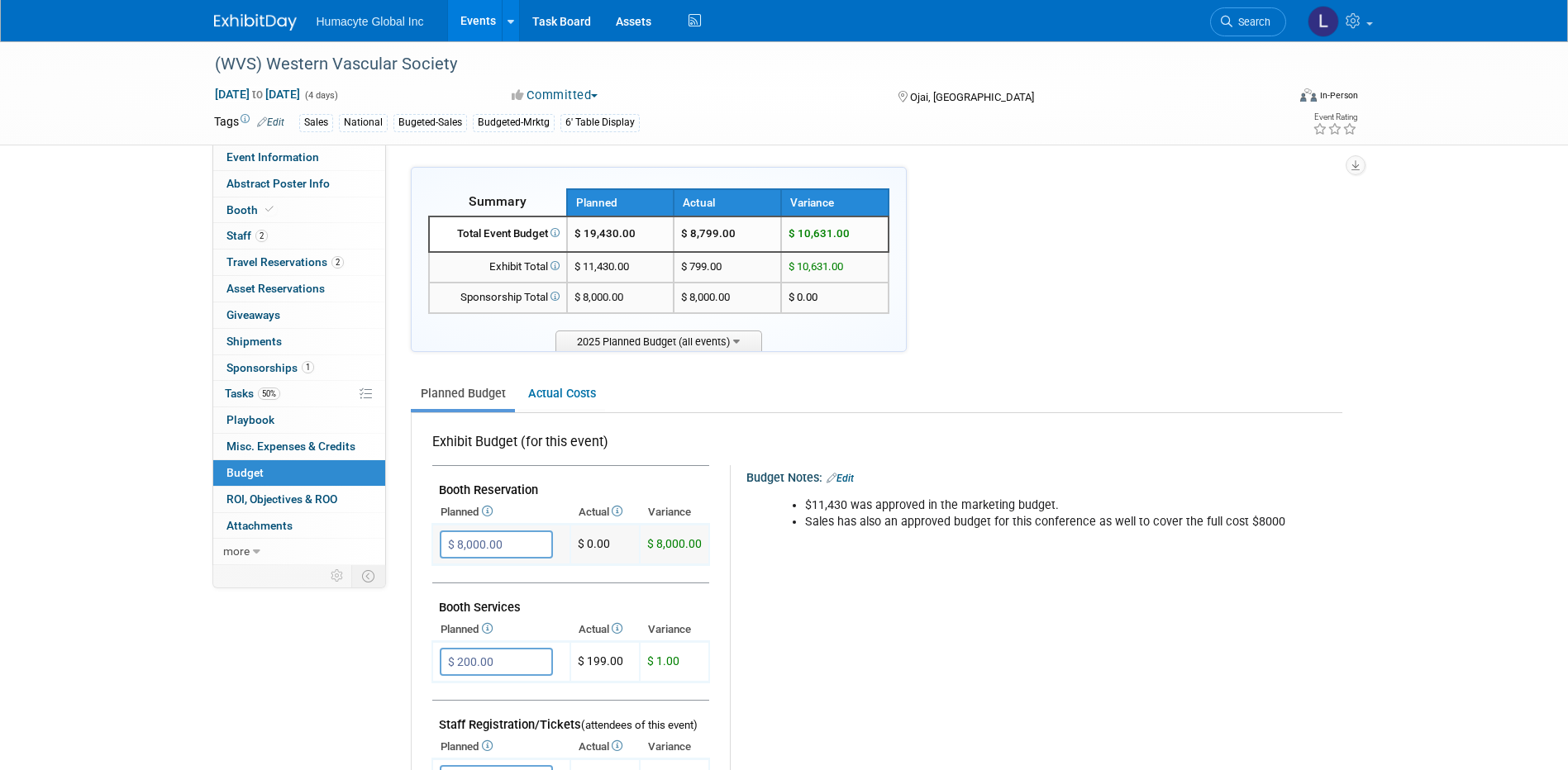
click at [530, 546] on input "$ 8,000.00" at bounding box center [497, 544] width 113 height 28
click at [282, 70] on div "(WVS) Western Vascular Society" at bounding box center [736, 64] width 1052 height 30
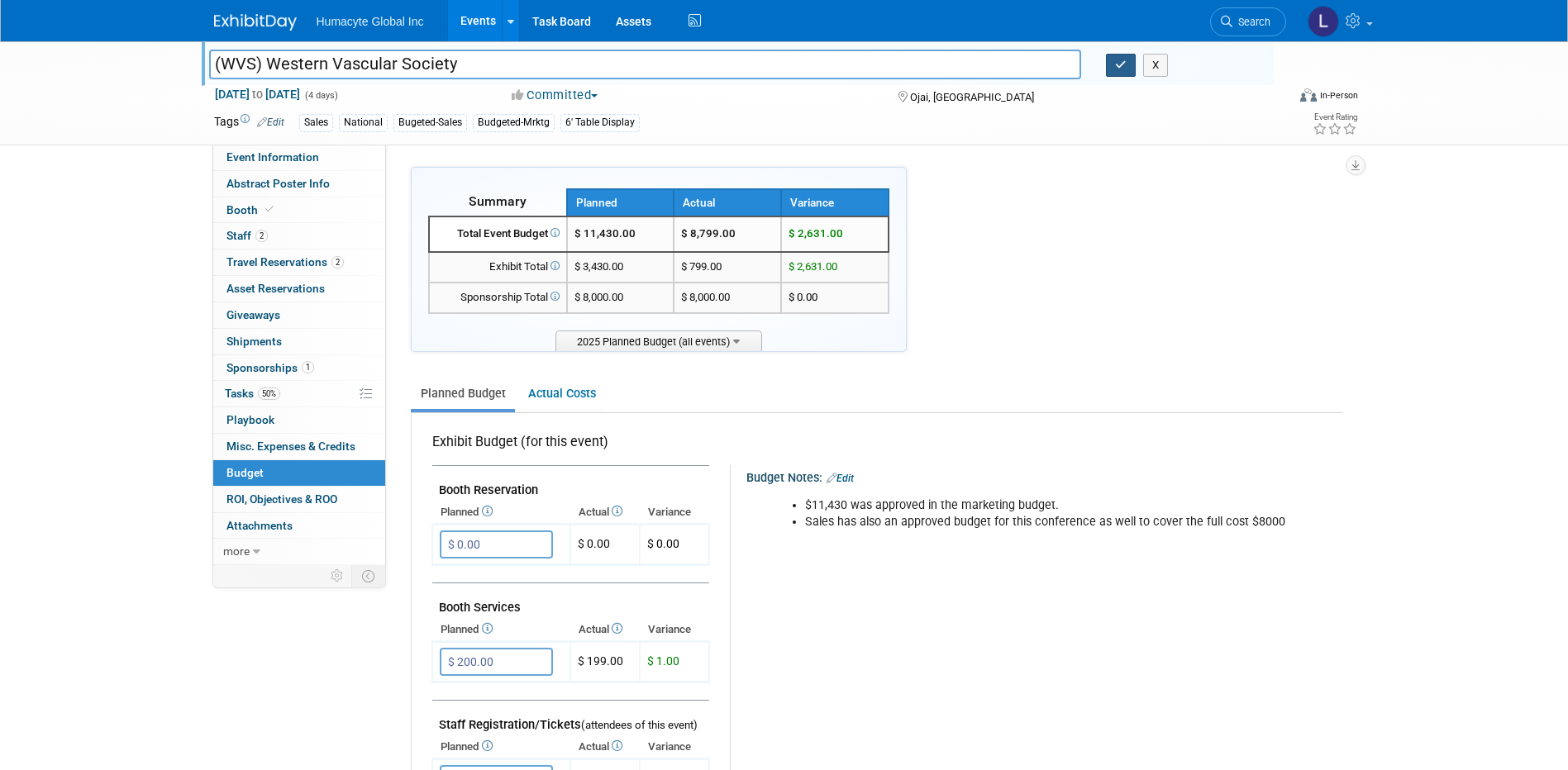
click at [1112, 65] on button "button" at bounding box center [1121, 65] width 30 height 23
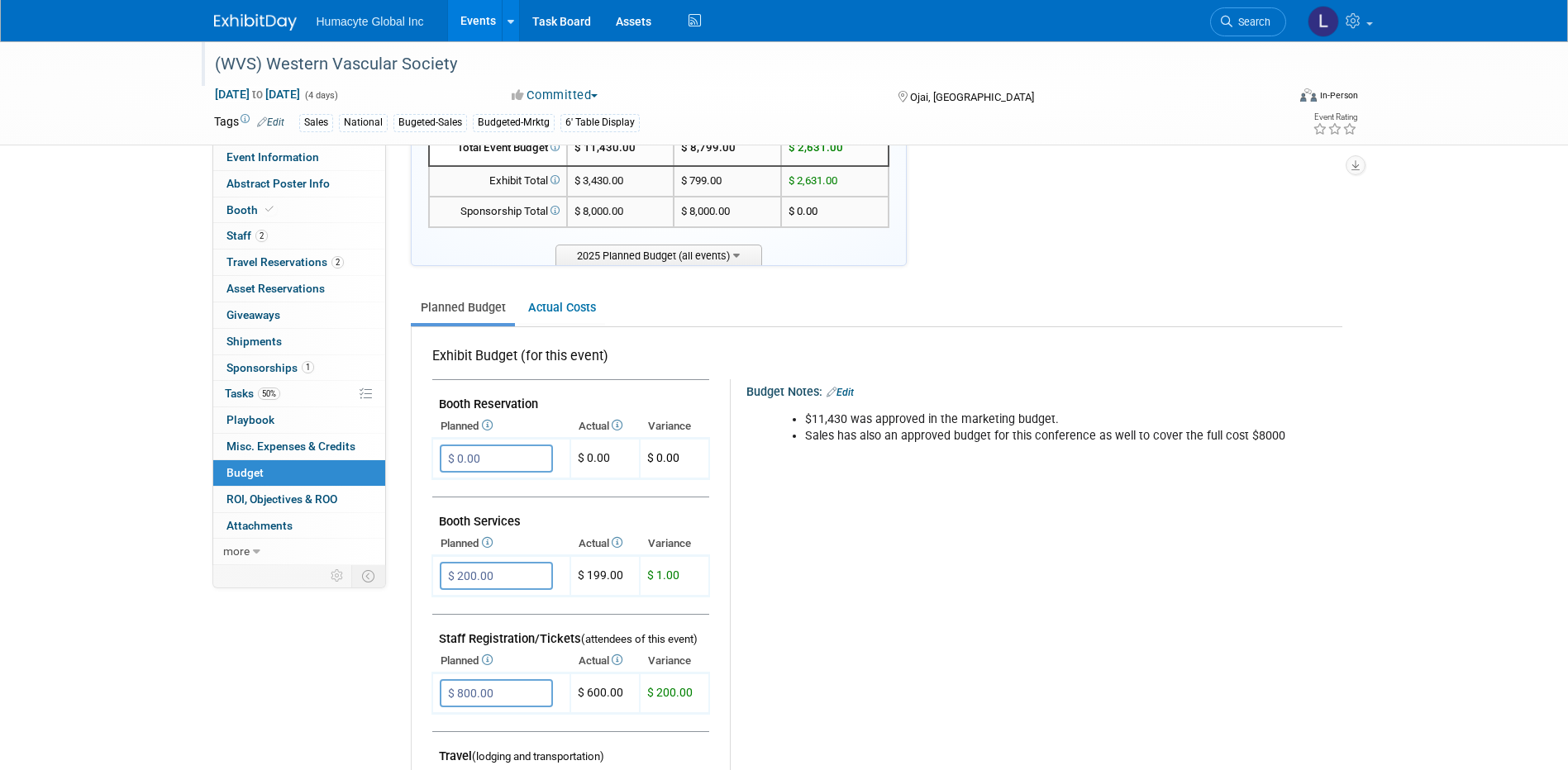
scroll to position [166, 0]
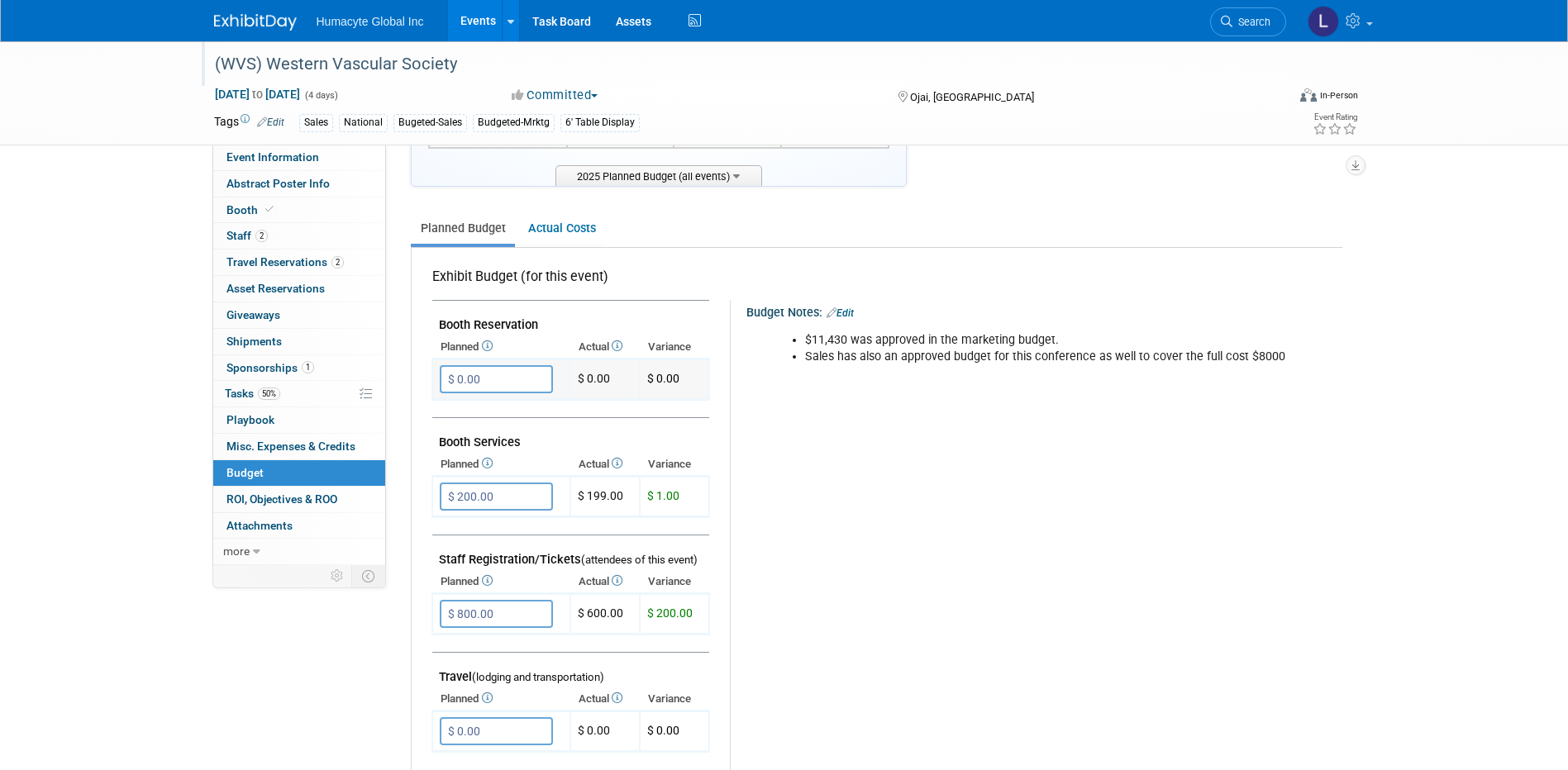
click at [499, 381] on input "$ 0.00" at bounding box center [497, 379] width 113 height 28
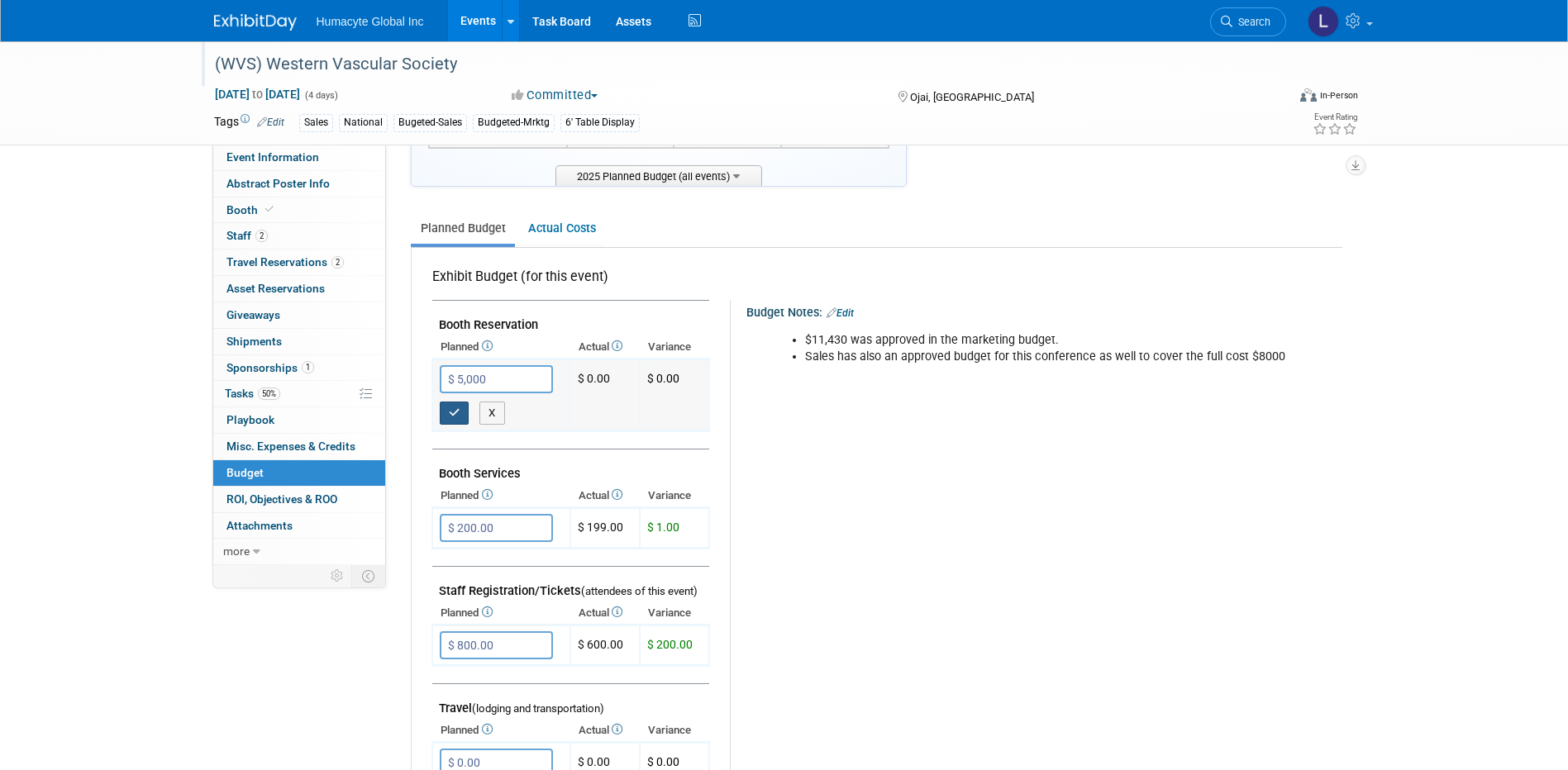
type input "$ 5,000.00"
click at [459, 417] on icon "button" at bounding box center [455, 412] width 12 height 11
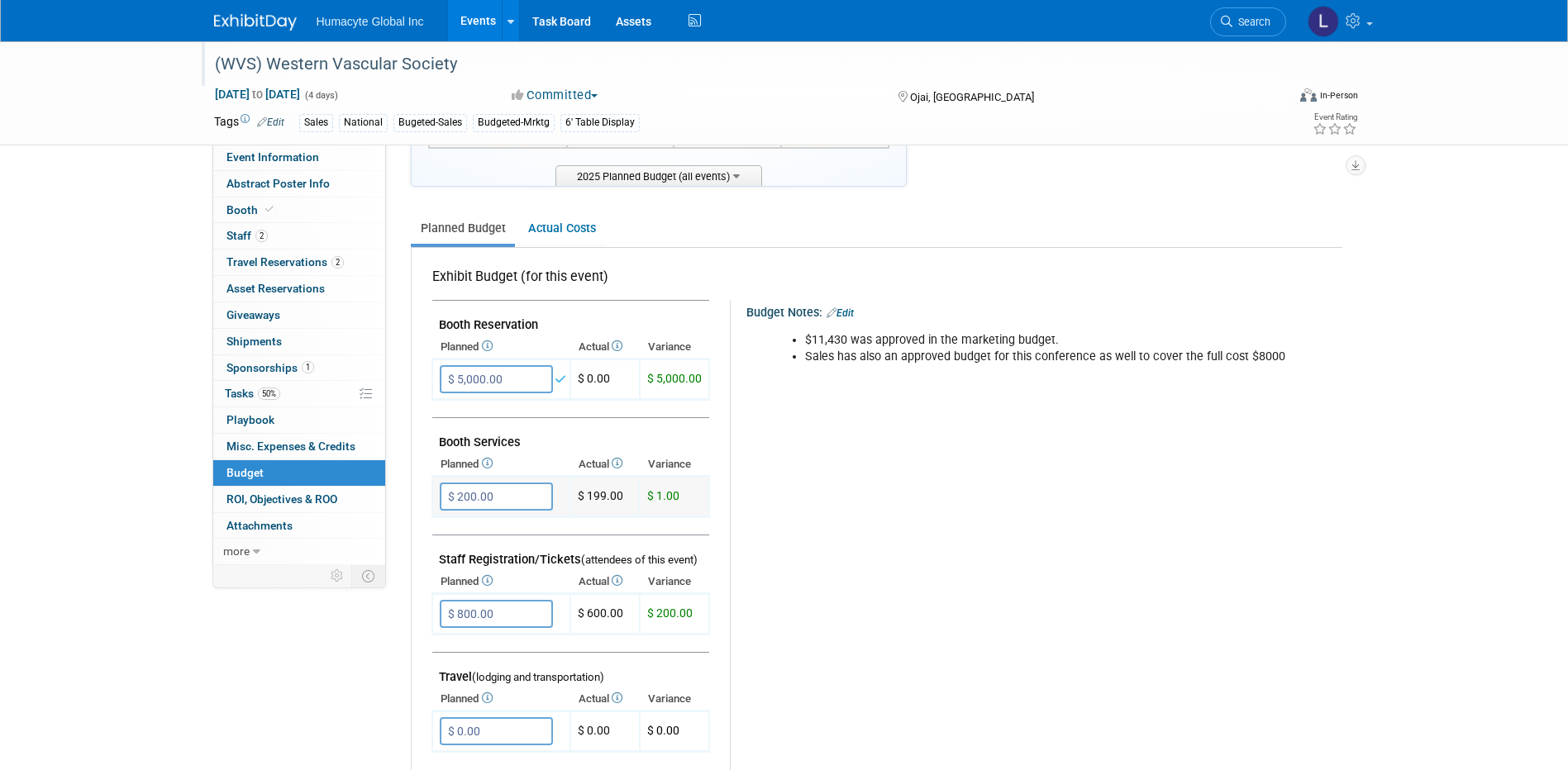
click at [459, 488] on input "$ 200.00" at bounding box center [497, 497] width 113 height 28
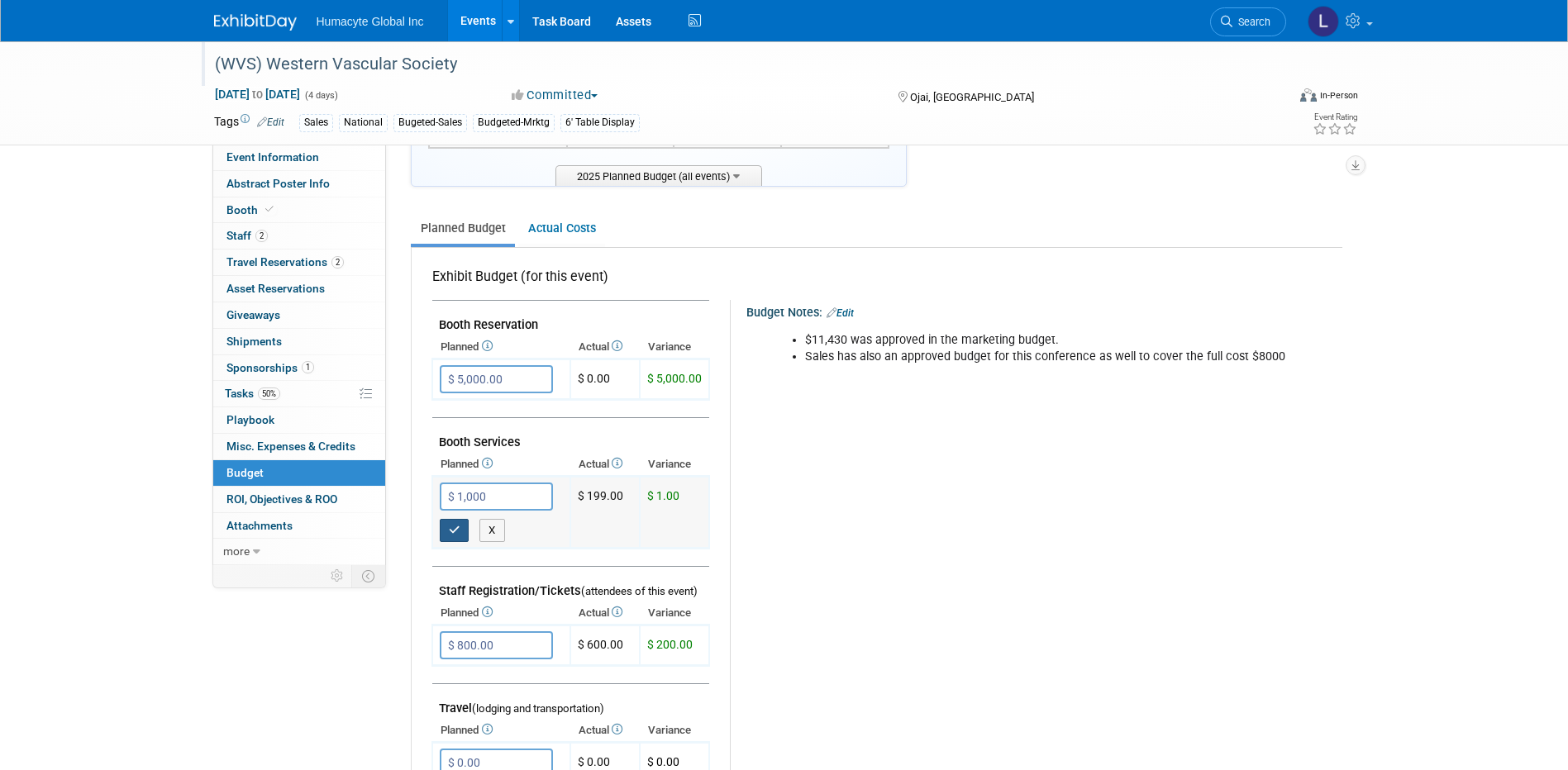
type input "$ 1,000.00"
click at [457, 529] on icon "button" at bounding box center [455, 530] width 12 height 11
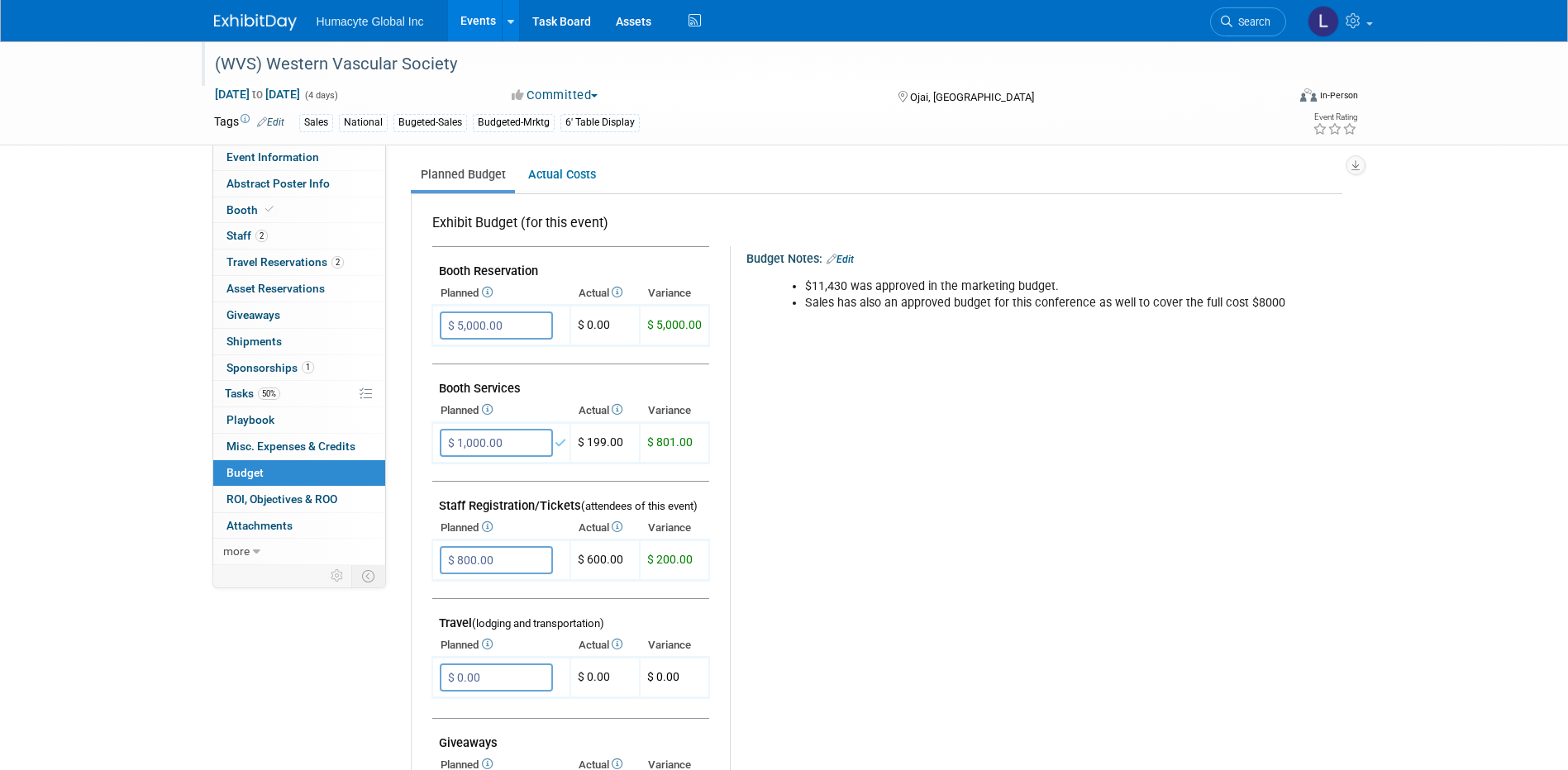
scroll to position [248, 0]
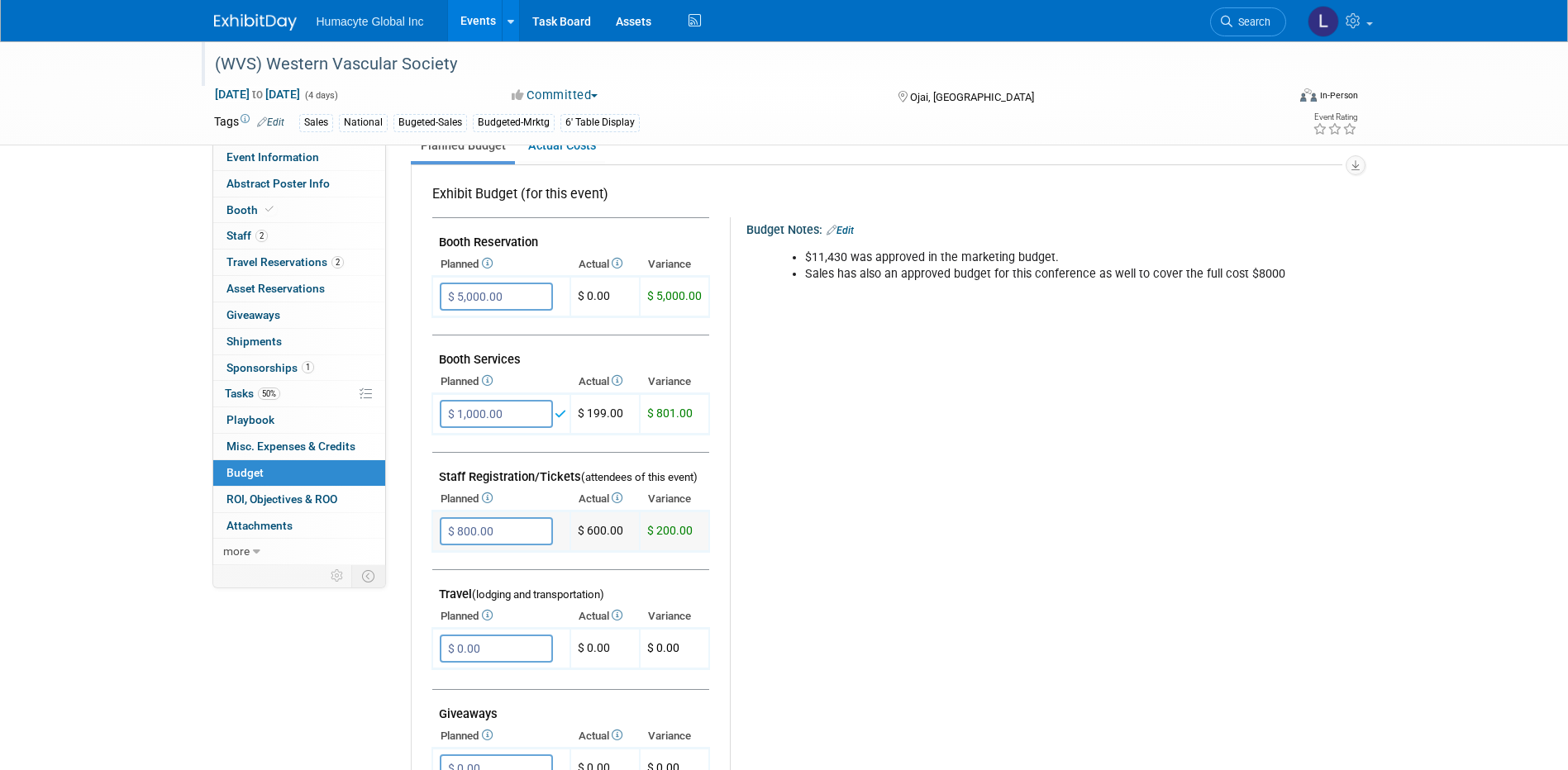
click at [483, 529] on input "$ 800.00" at bounding box center [497, 531] width 113 height 28
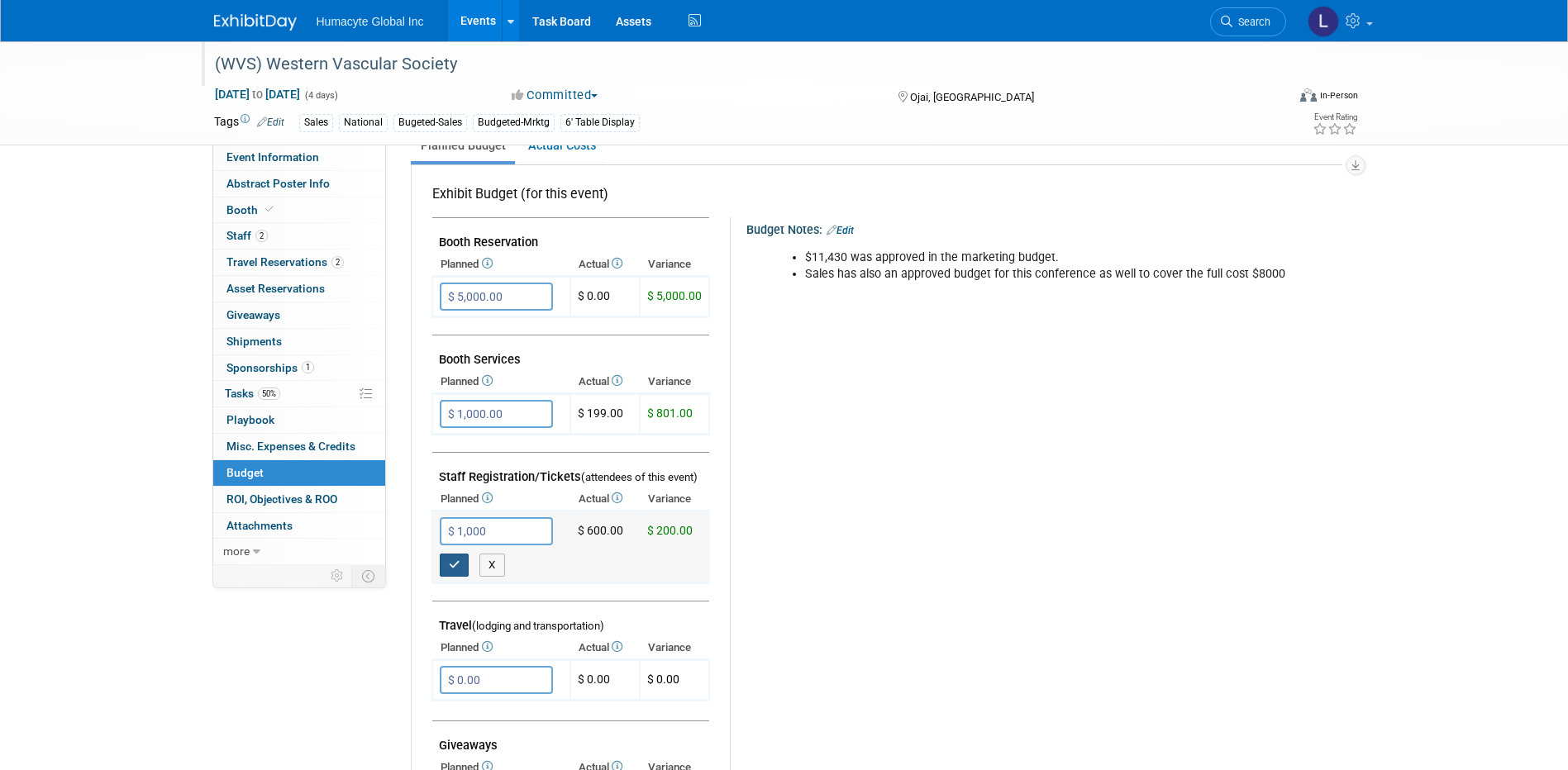
type input "$ 1,000.00"
click at [447, 560] on button "button" at bounding box center [455, 564] width 30 height 23
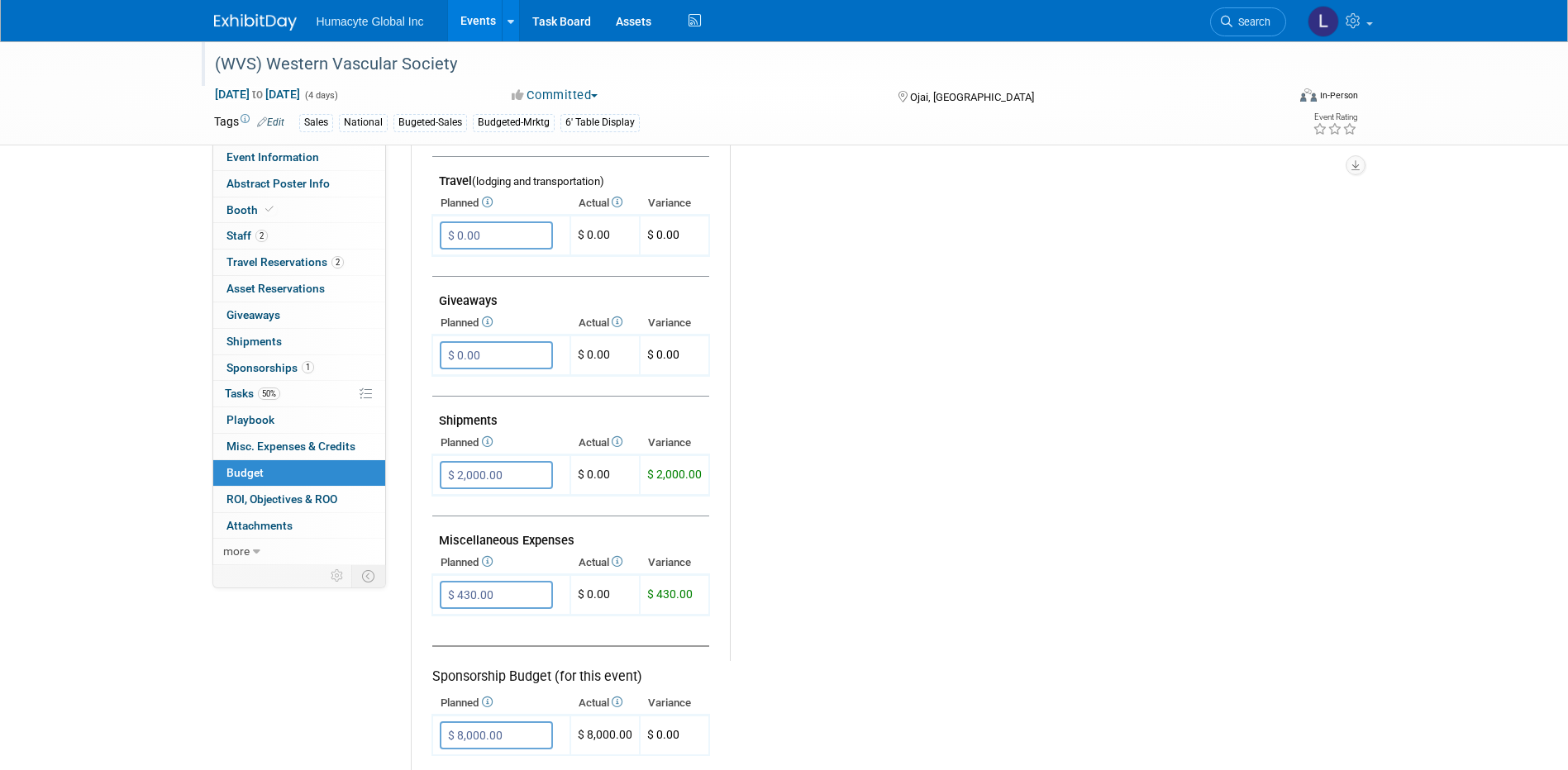
scroll to position [827, 0]
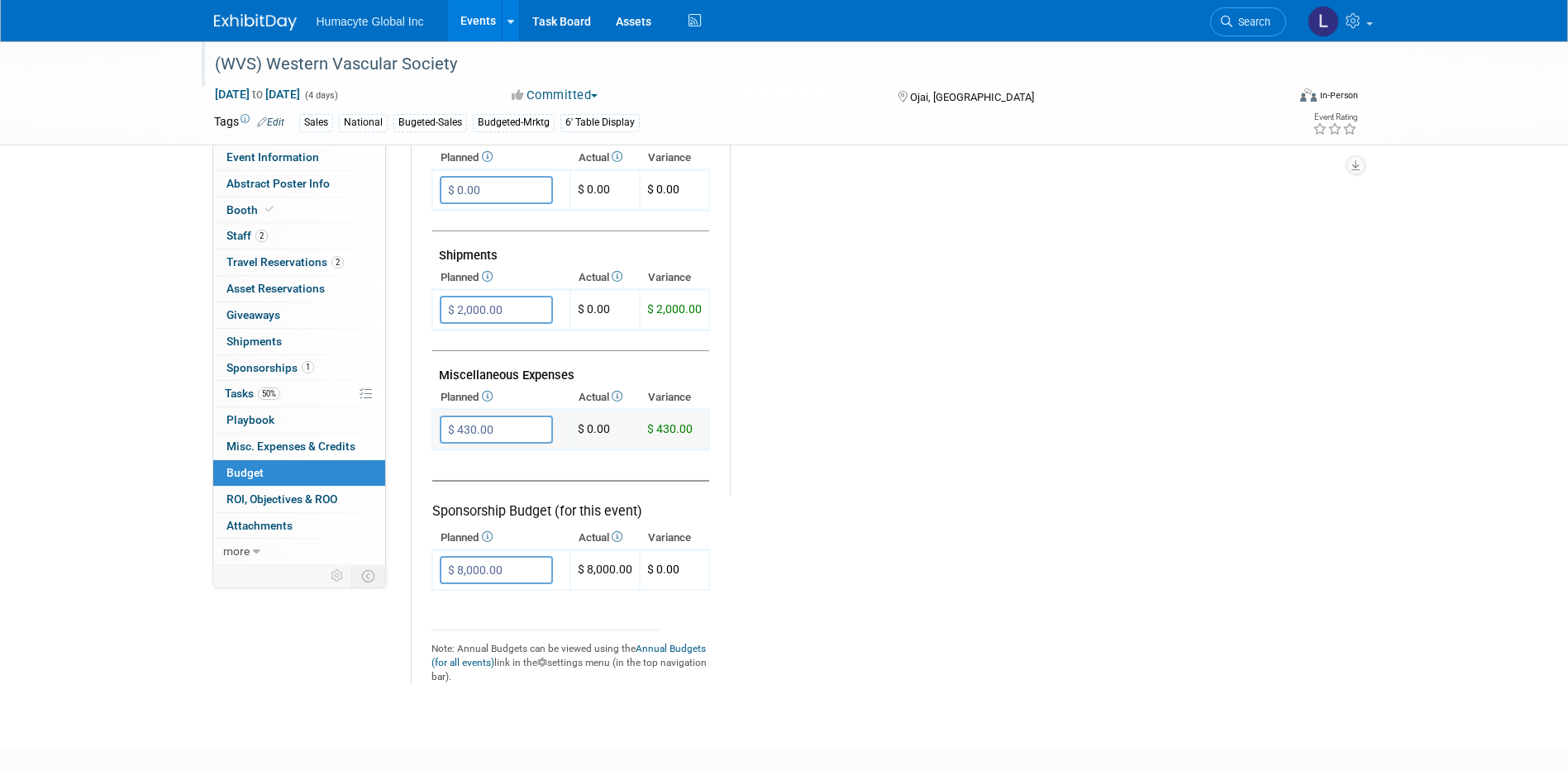
click at [513, 430] on input "$ 430.00" at bounding box center [497, 429] width 113 height 28
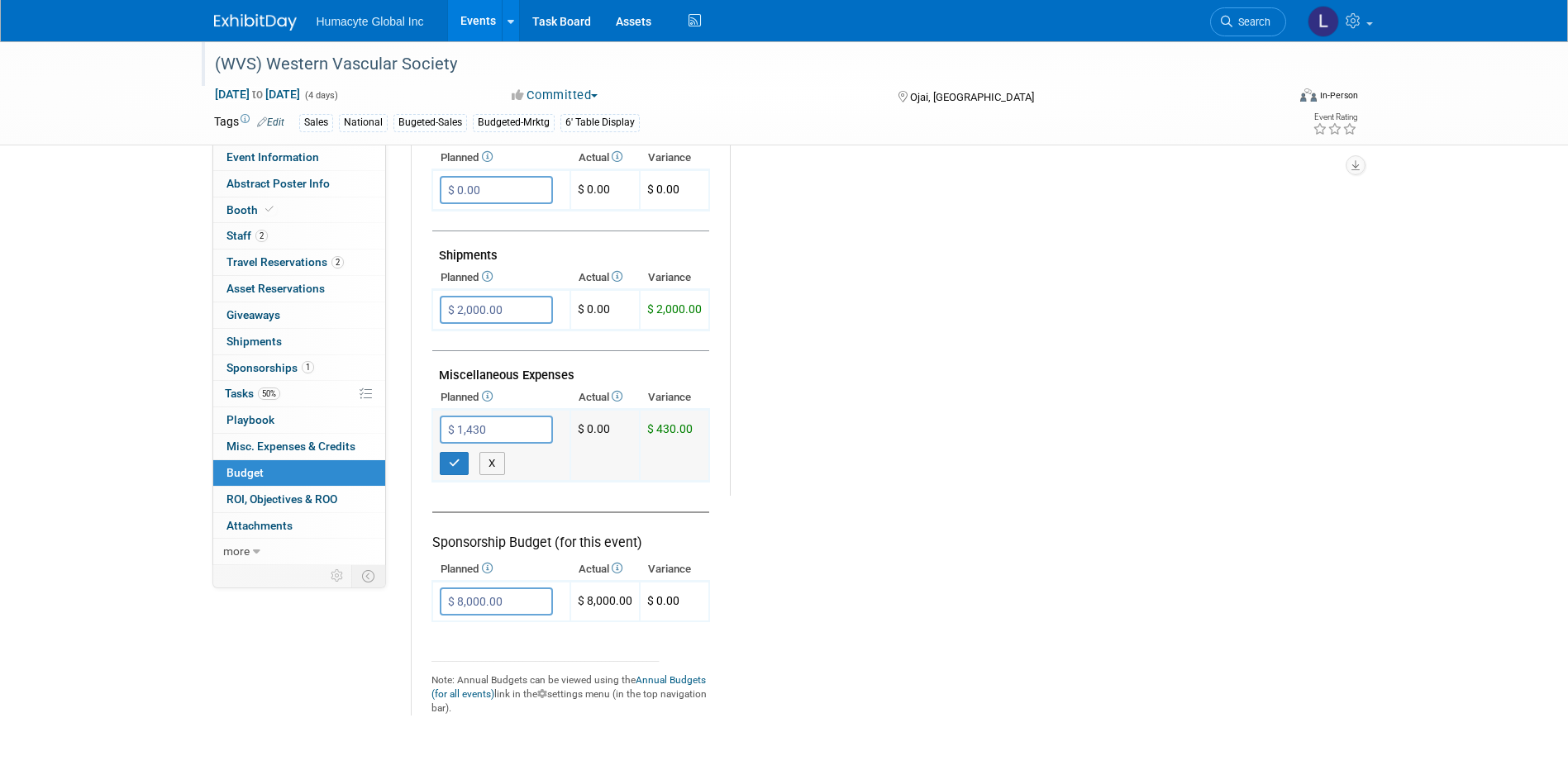
type input "$ 1,430.00"
click at [548, 461] on div "X" at bounding box center [505, 463] width 130 height 23
click at [449, 465] on icon "button" at bounding box center [455, 464] width 12 height 11
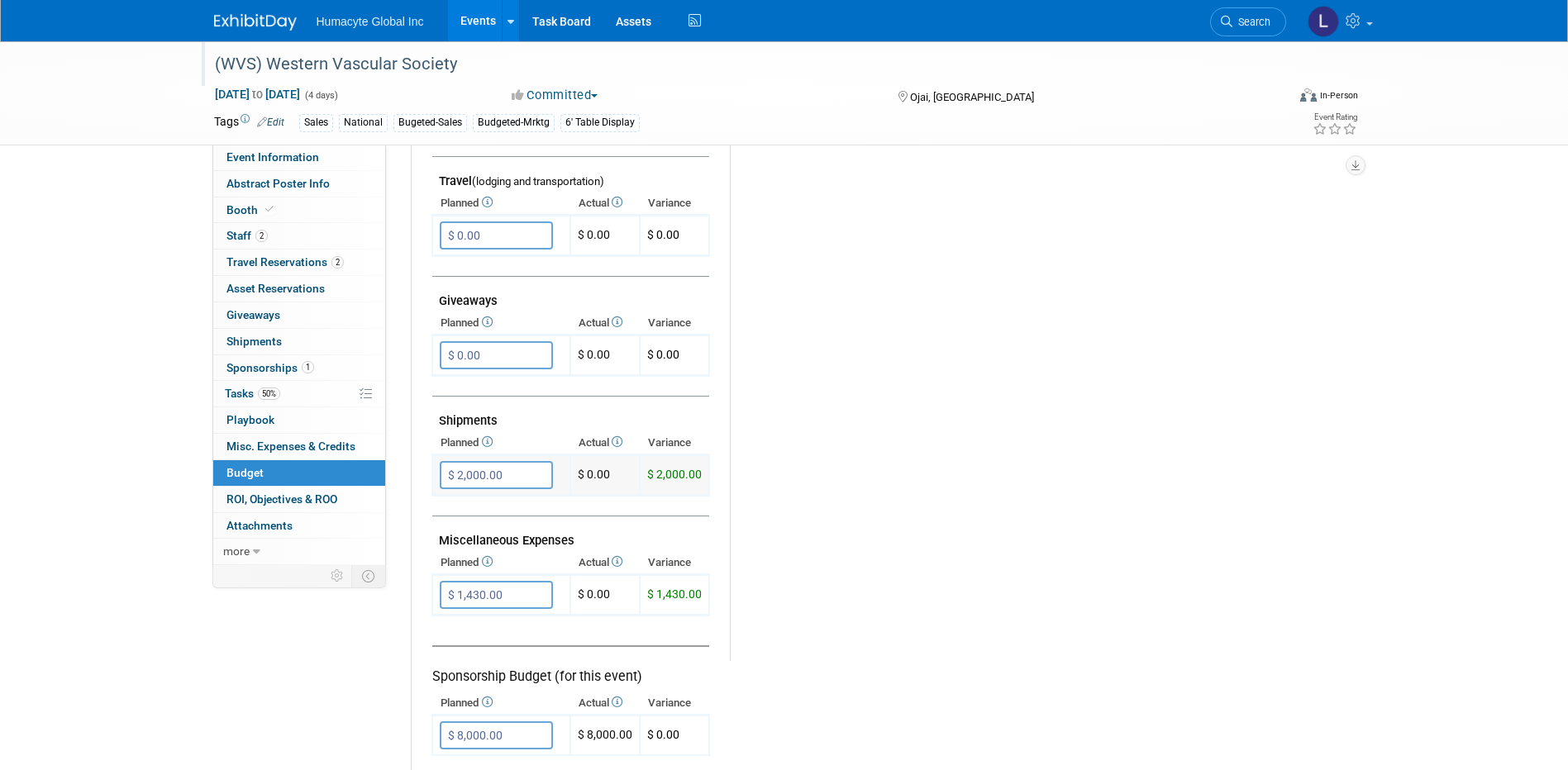
scroll to position [743, 0]
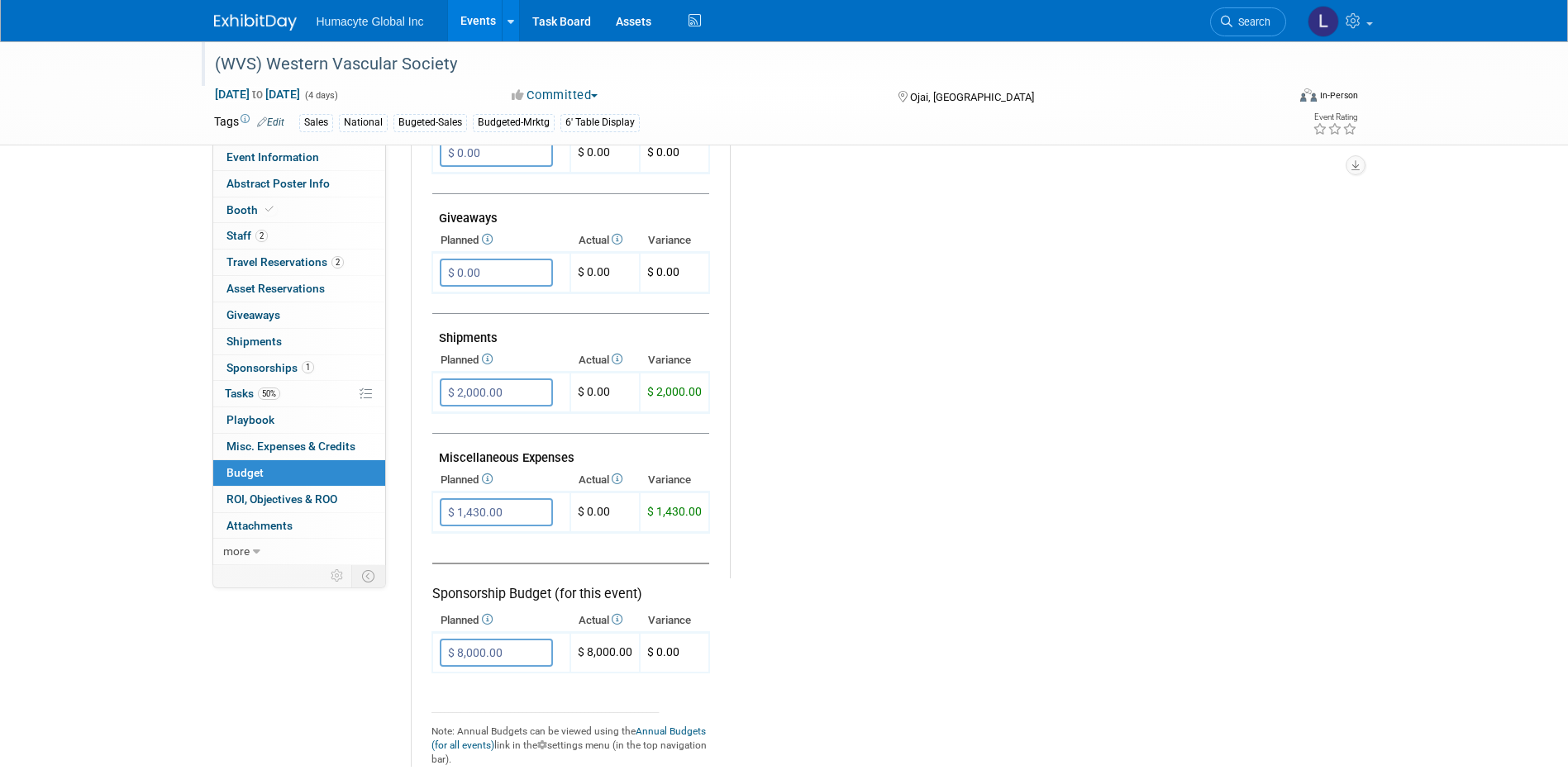
click at [777, 644] on tr "Exhibit Budget (for this event) Booth Reservation $ 5,000.00 X $ 0.00" at bounding box center [883, 219] width 903 height 1097
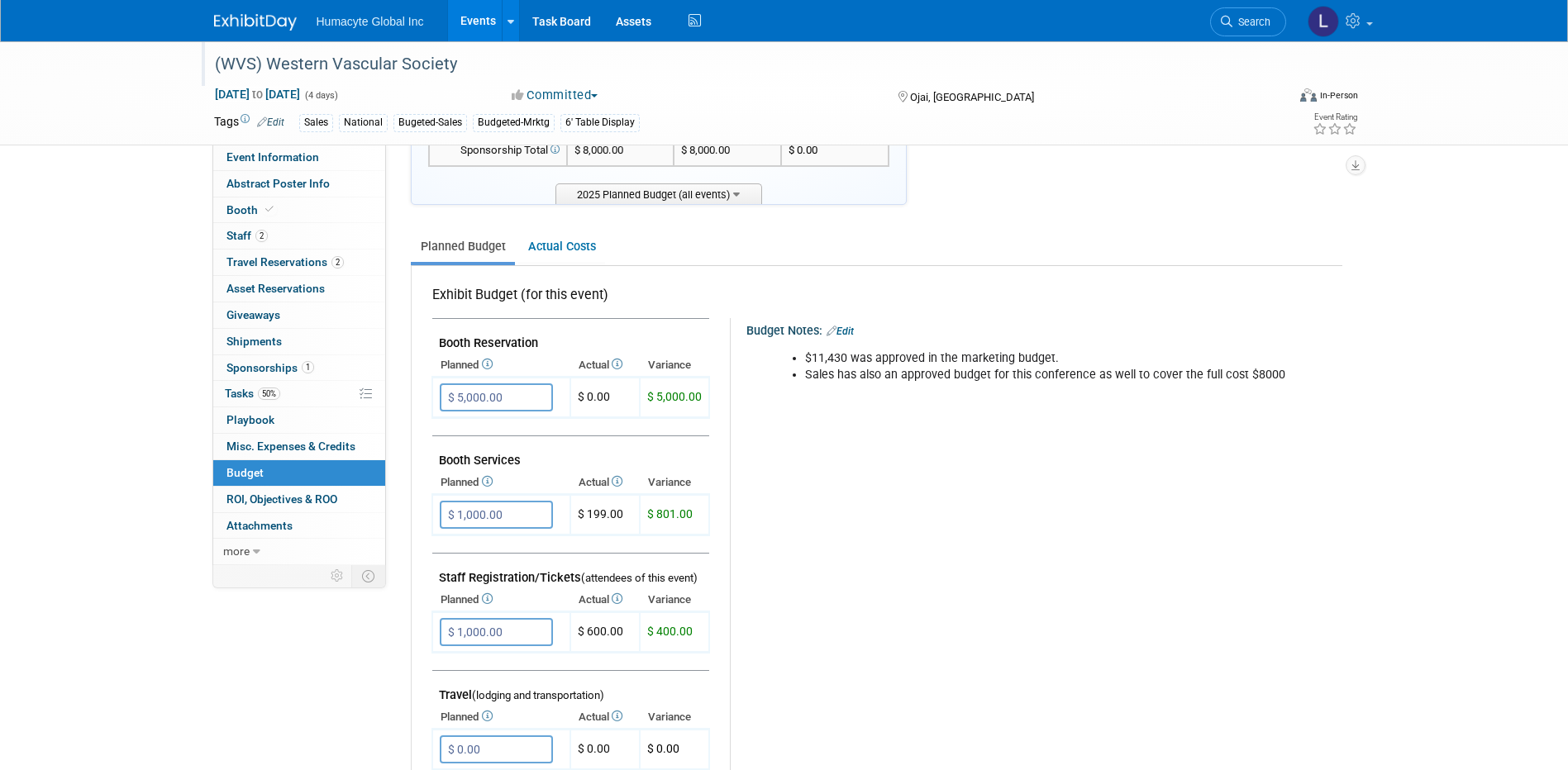
scroll to position [0, 0]
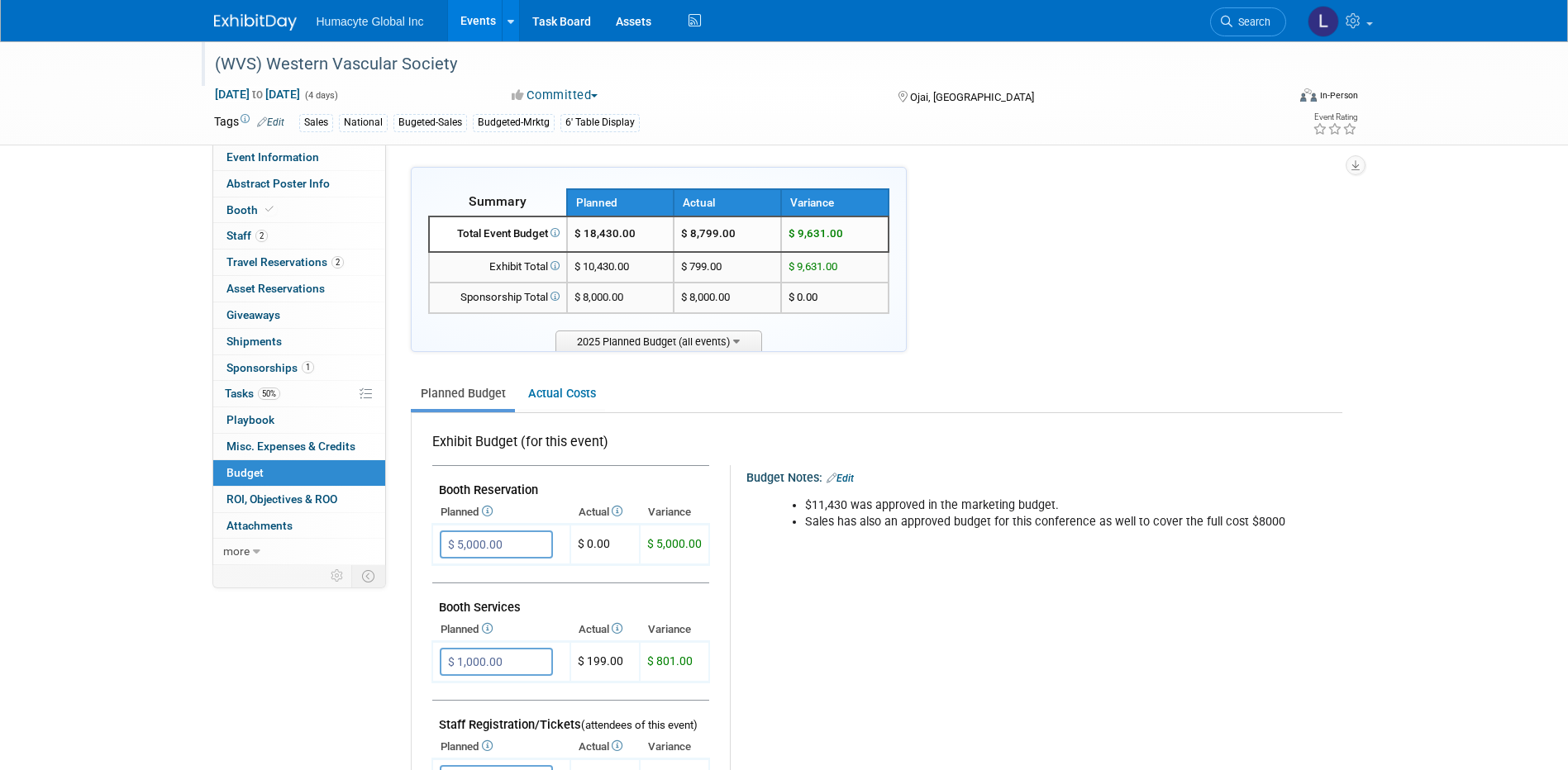
click at [1286, 519] on li "Sales has also an approved budget for this conference as well to cover the full…" at bounding box center [1052, 522] width 494 height 16
click at [1270, 523] on li "Sales has also an approved budget for this conference as well to cover the full…" at bounding box center [1052, 522] width 494 height 16
click at [1273, 524] on li "Sales has also an approved budget for this conference as well to cover the full…" at bounding box center [1052, 522] width 494 height 16
click at [838, 479] on link "Edit" at bounding box center [841, 478] width 27 height 12
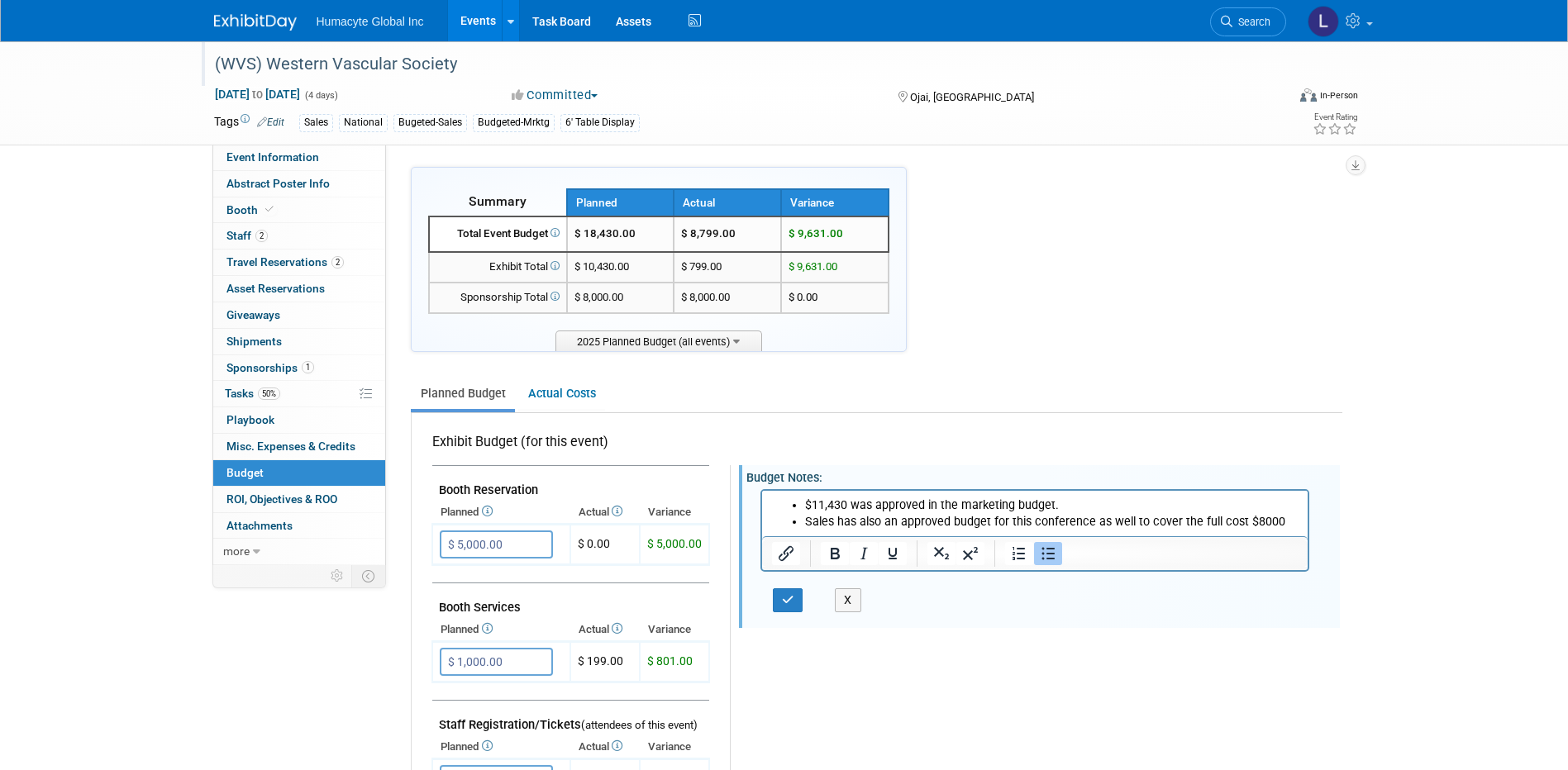
click at [1280, 527] on li "Sales has also an approved budget for this conference as well to cover the full…" at bounding box center [1050, 521] width 493 height 16
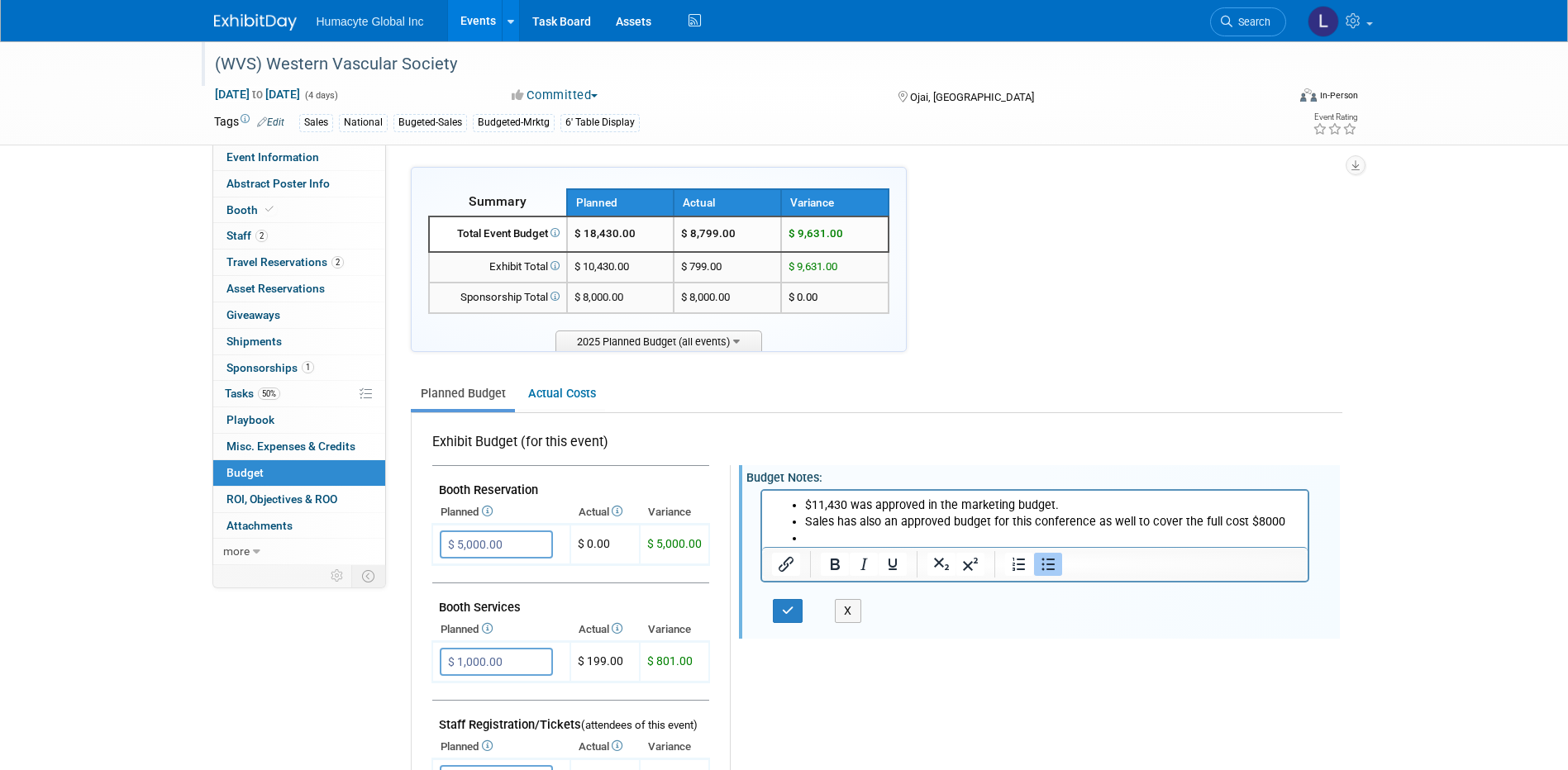
click at [1045, 569] on icon "Bullet list" at bounding box center [1048, 564] width 20 height 20
click at [783, 616] on icon "button" at bounding box center [789, 610] width 13 height 12
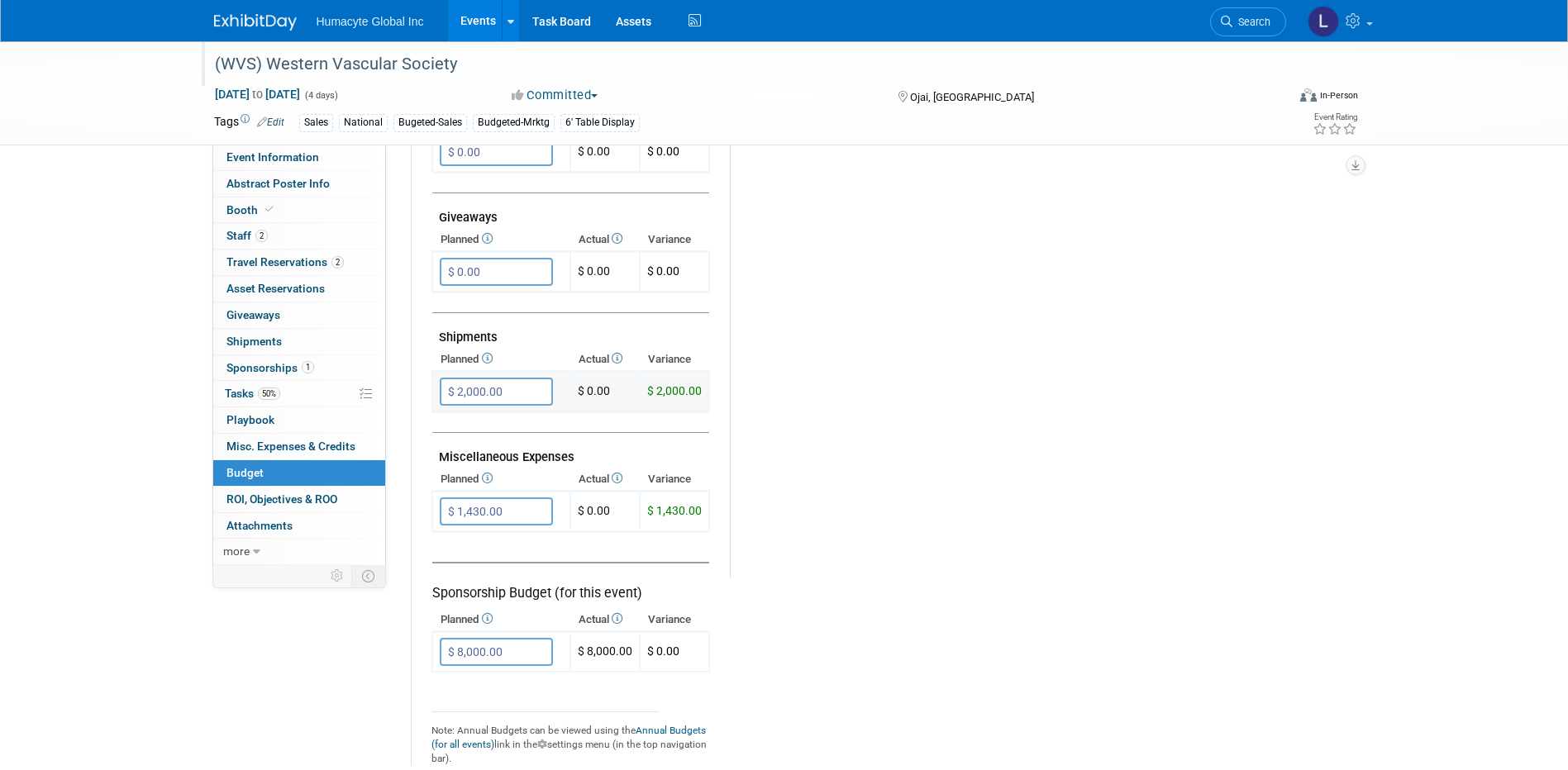
scroll to position [827, 0]
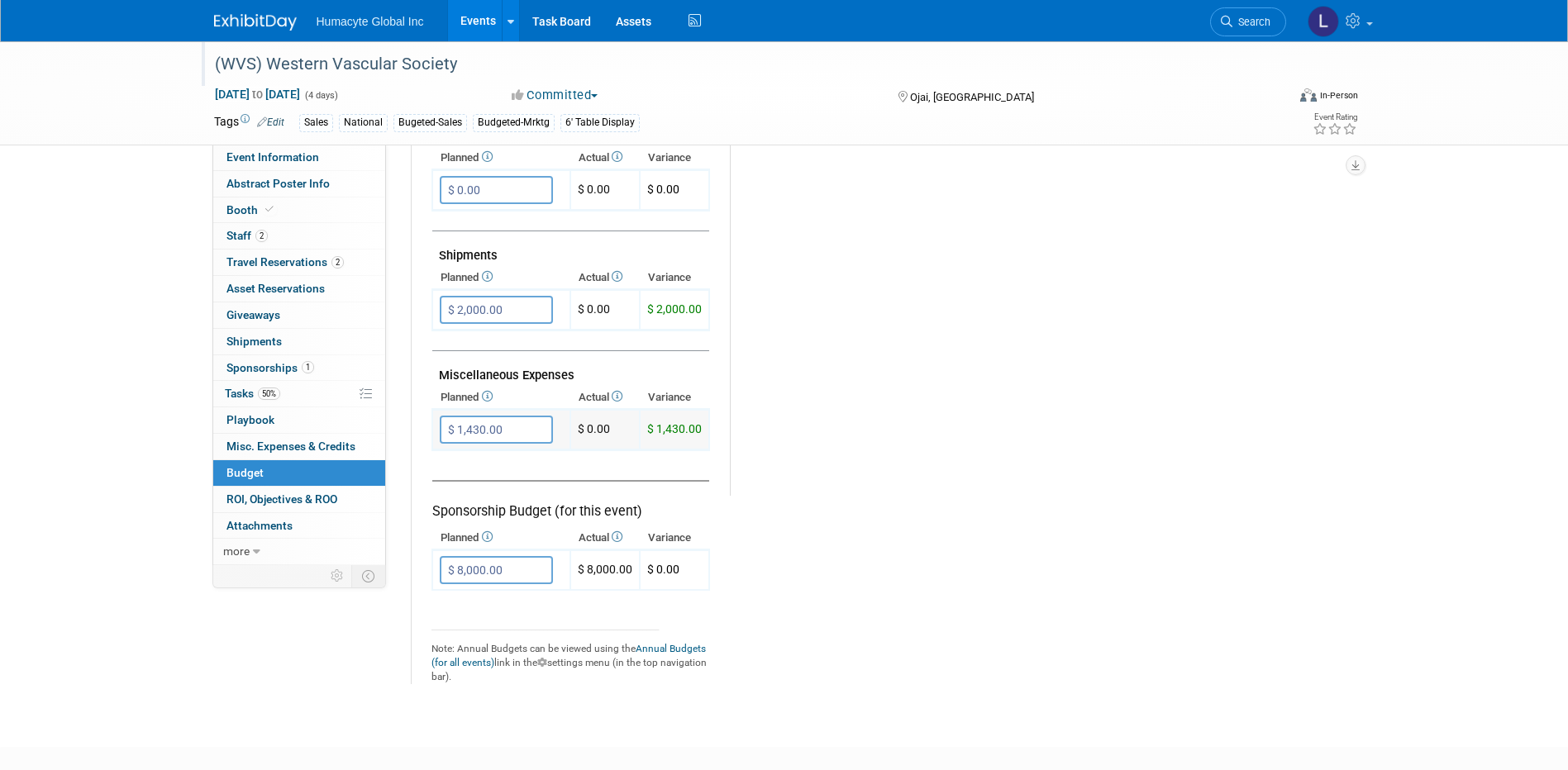
click at [459, 432] on input "$ 1,430.00" at bounding box center [497, 429] width 113 height 28
click at [459, 425] on input "$ 1,430.00" at bounding box center [497, 429] width 113 height 28
click at [478, 434] on input "$ 1,430.00" at bounding box center [497, 429] width 113 height 28
click at [458, 428] on input "$ 1,430.00" at bounding box center [497, 429] width 113 height 28
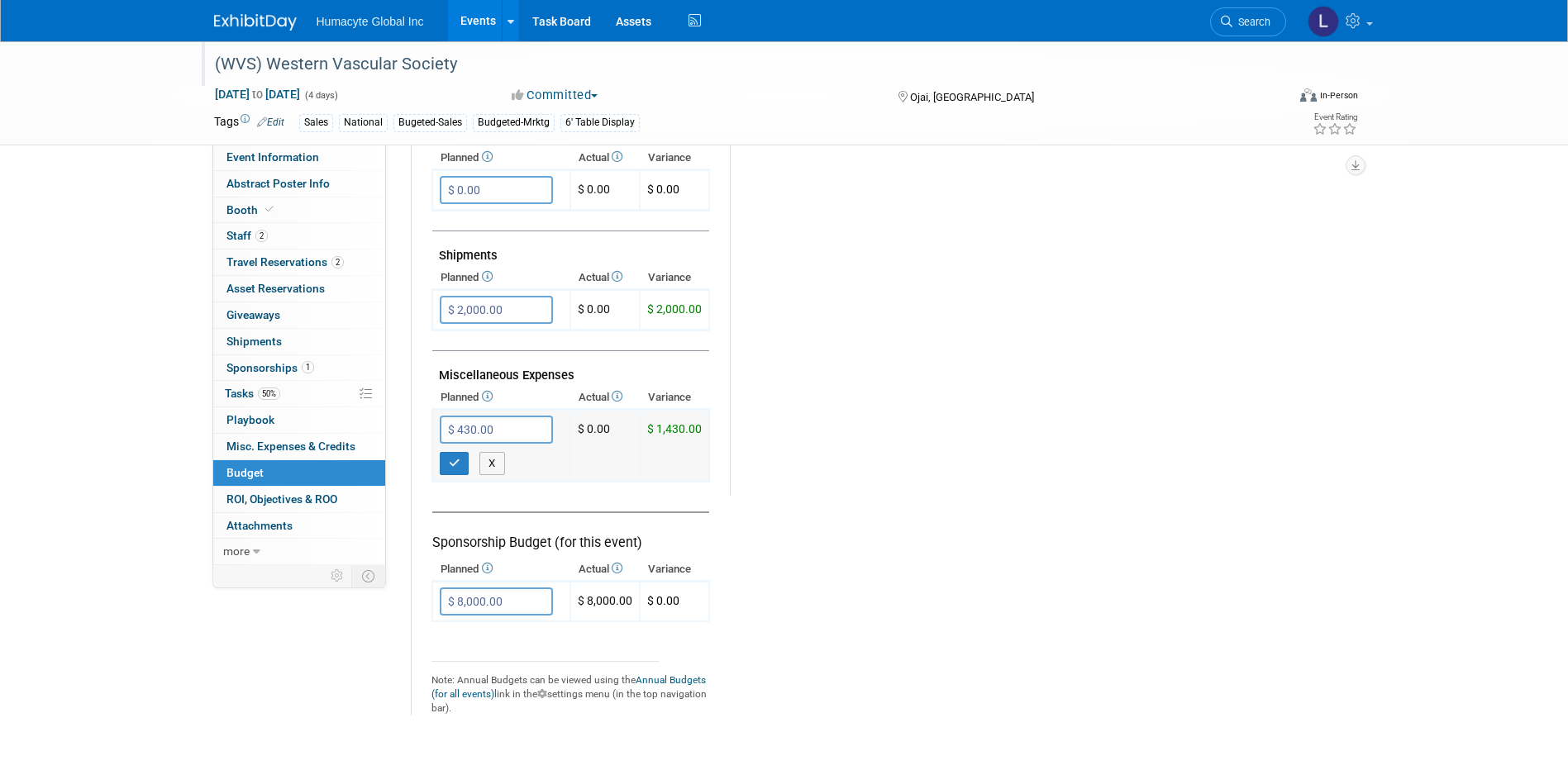
type input "$ 2,430.00"
click at [452, 463] on icon "button" at bounding box center [455, 464] width 12 height 11
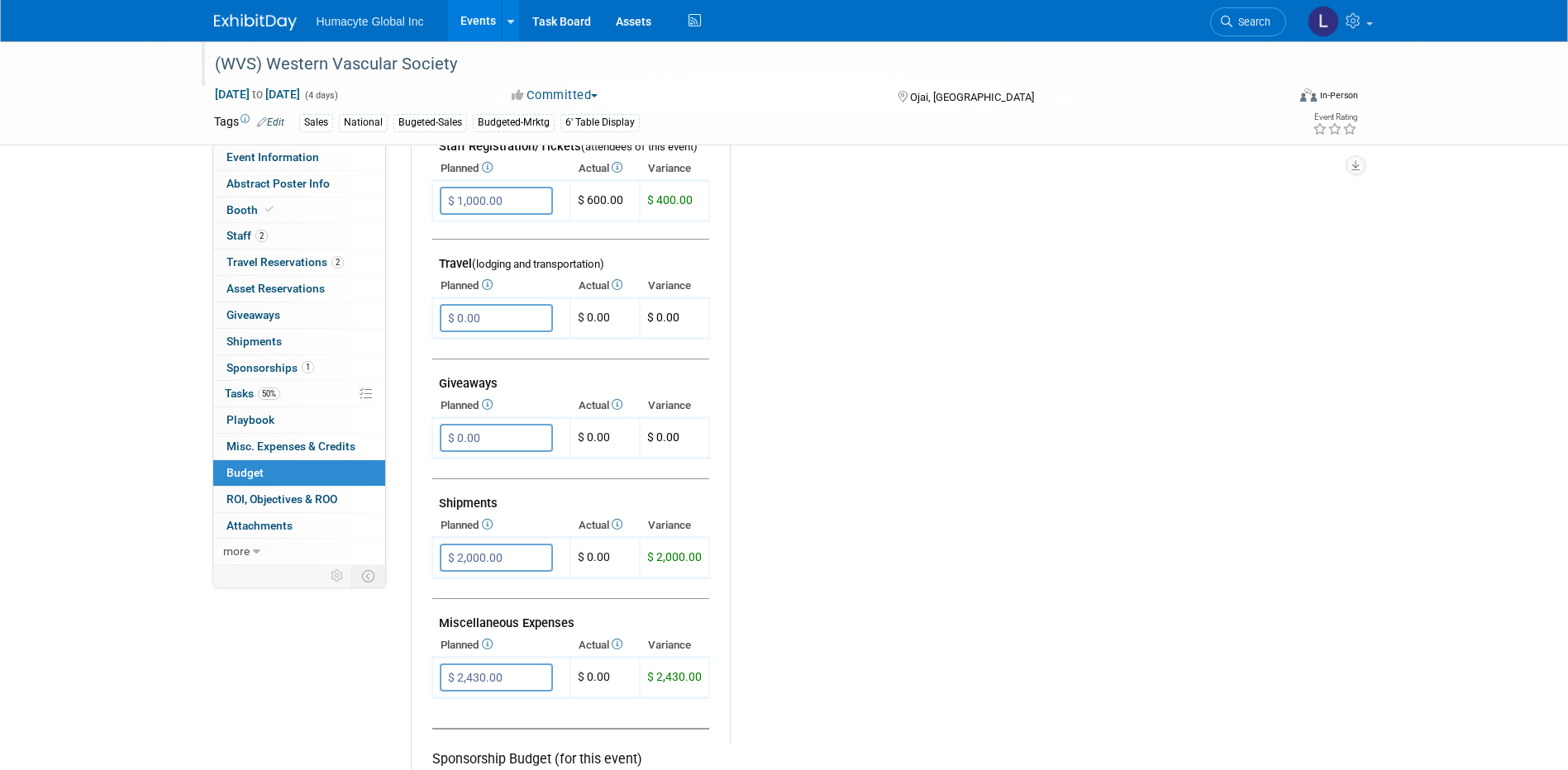
scroll to position [82, 0]
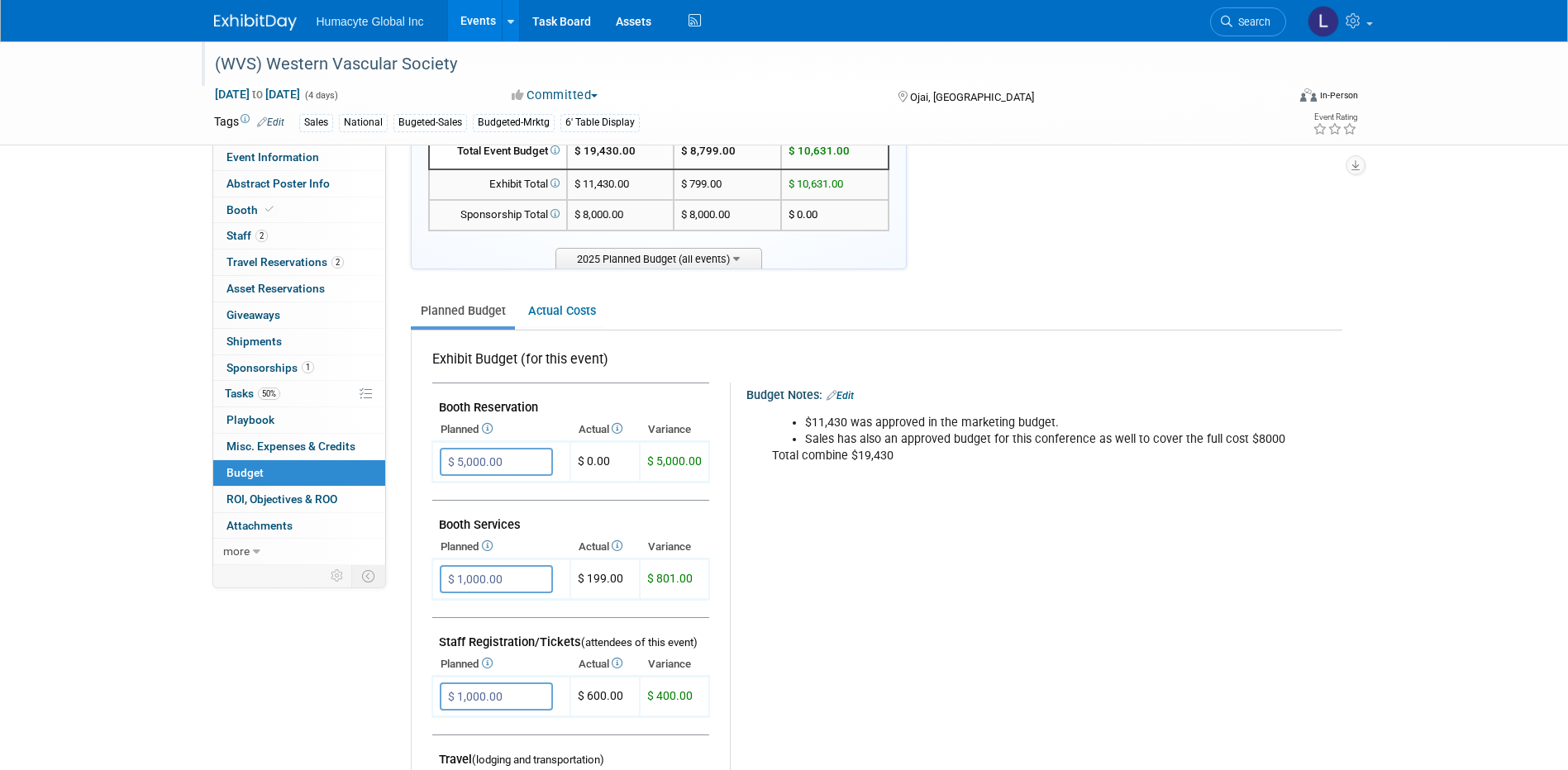
click at [476, 19] on link "Events" at bounding box center [478, 20] width 60 height 41
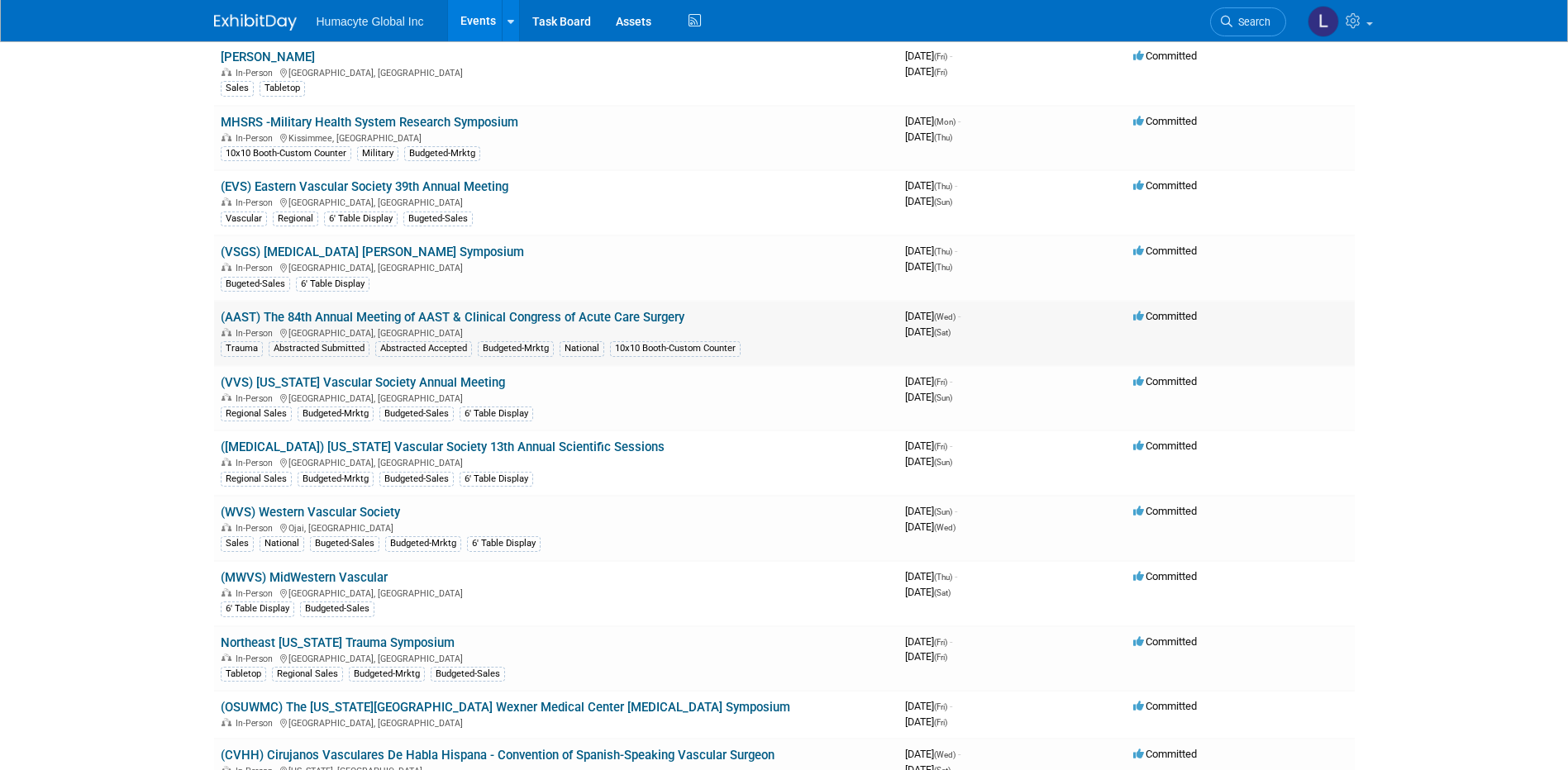
scroll to position [1157, 0]
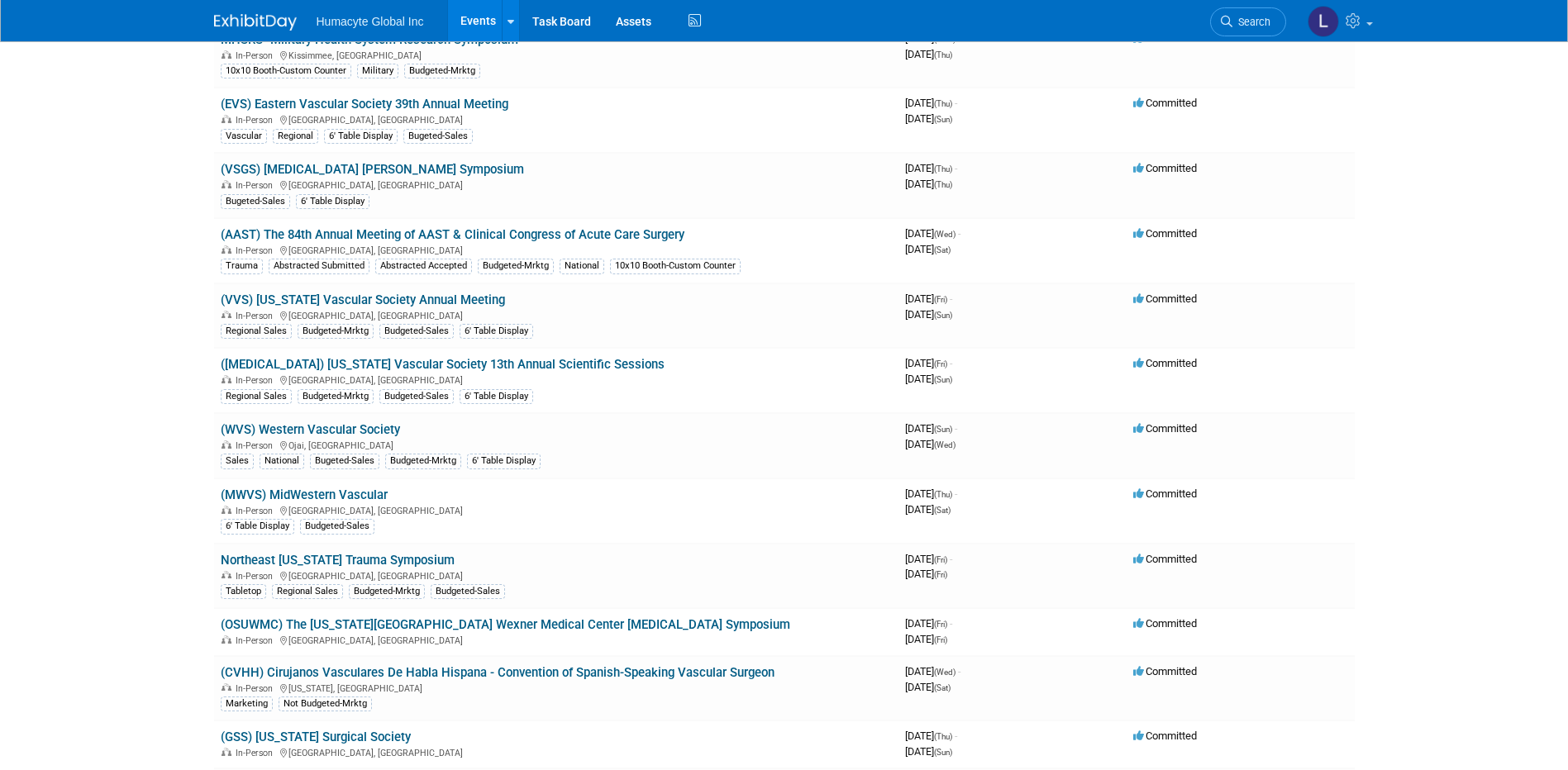
click at [310, 296] on link "(VVS) [US_STATE] Vascular Society Annual Meeting" at bounding box center [362, 300] width 285 height 15
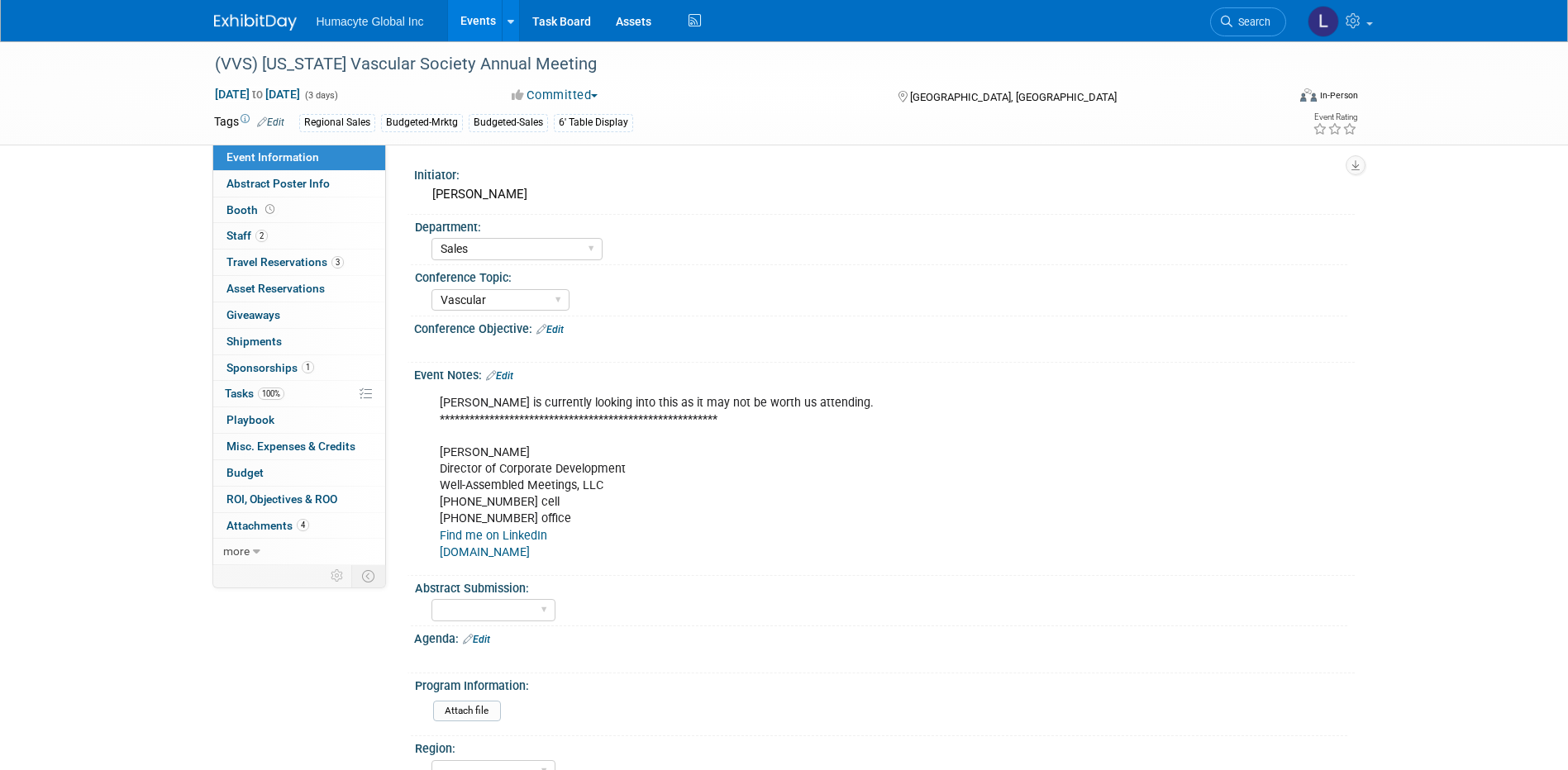
select select "Sales"
select select "Vascular"
click at [258, 476] on span "Budget" at bounding box center [245, 473] width 38 height 13
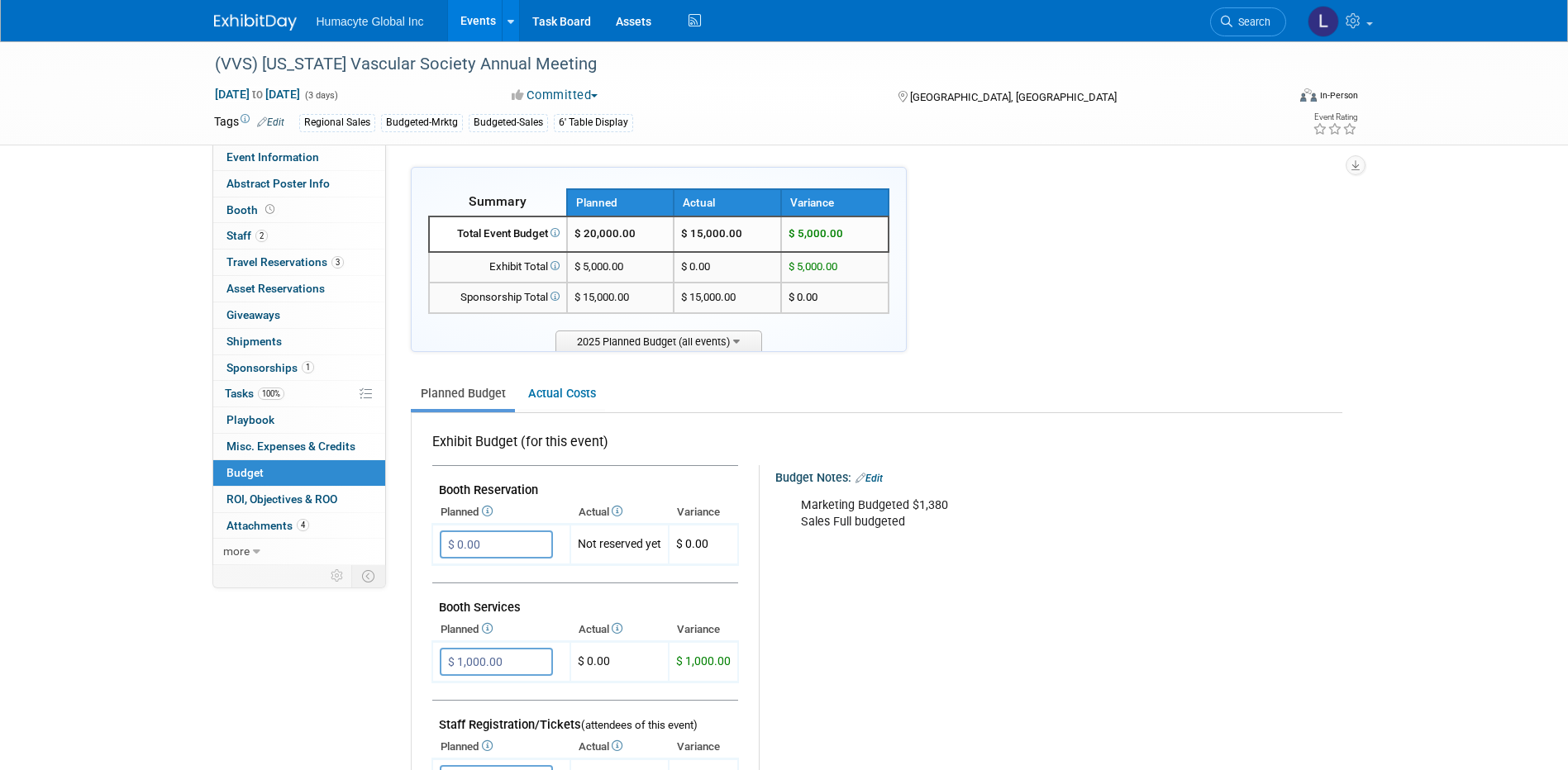
click at [842, 527] on div "Marketing Budgeted $1,380 Sales Full budgeted" at bounding box center [1049, 514] width 521 height 49
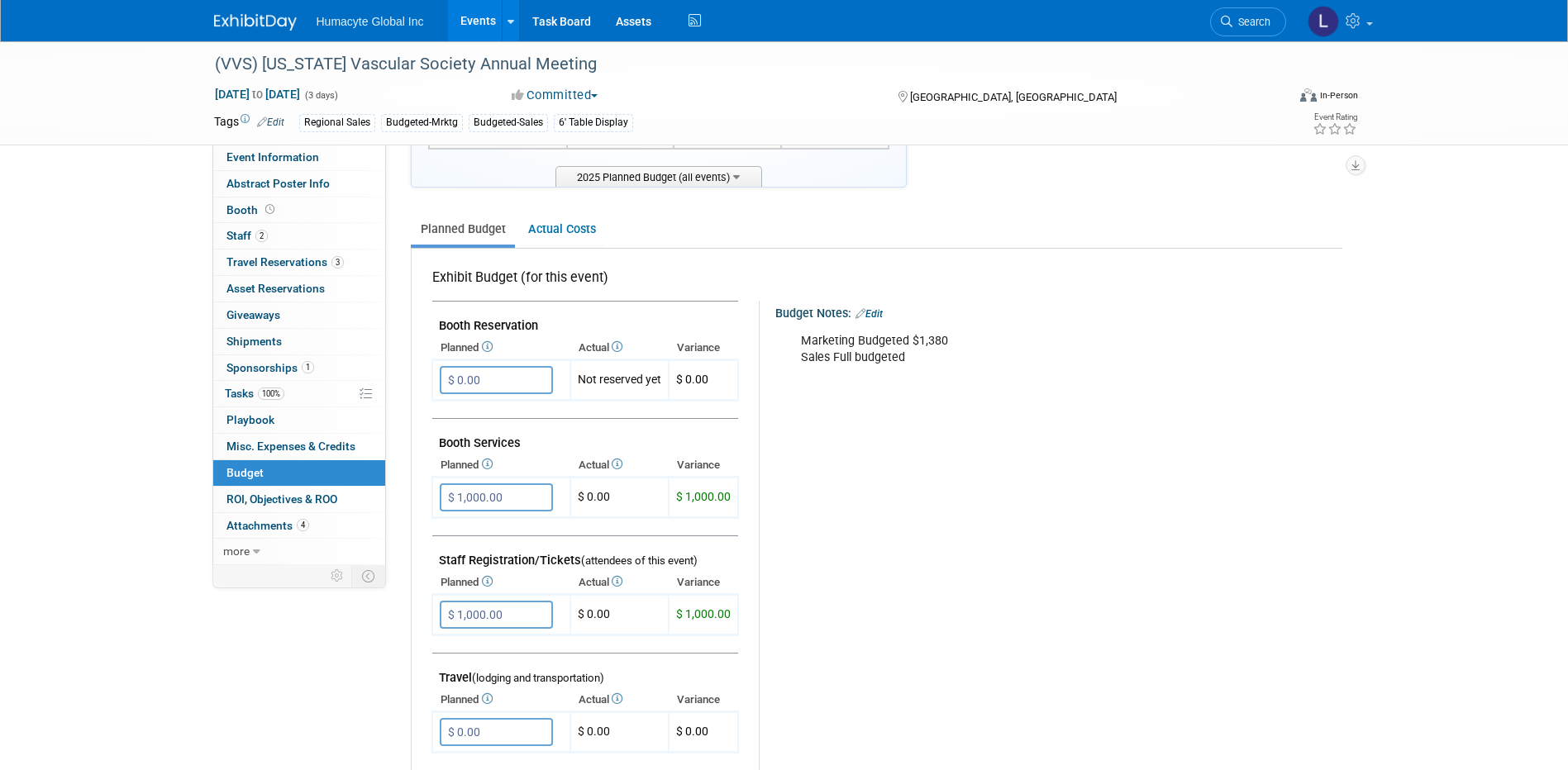
scroll to position [166, 0]
click at [525, 498] on input "$ 1,000.00" at bounding box center [497, 497] width 113 height 28
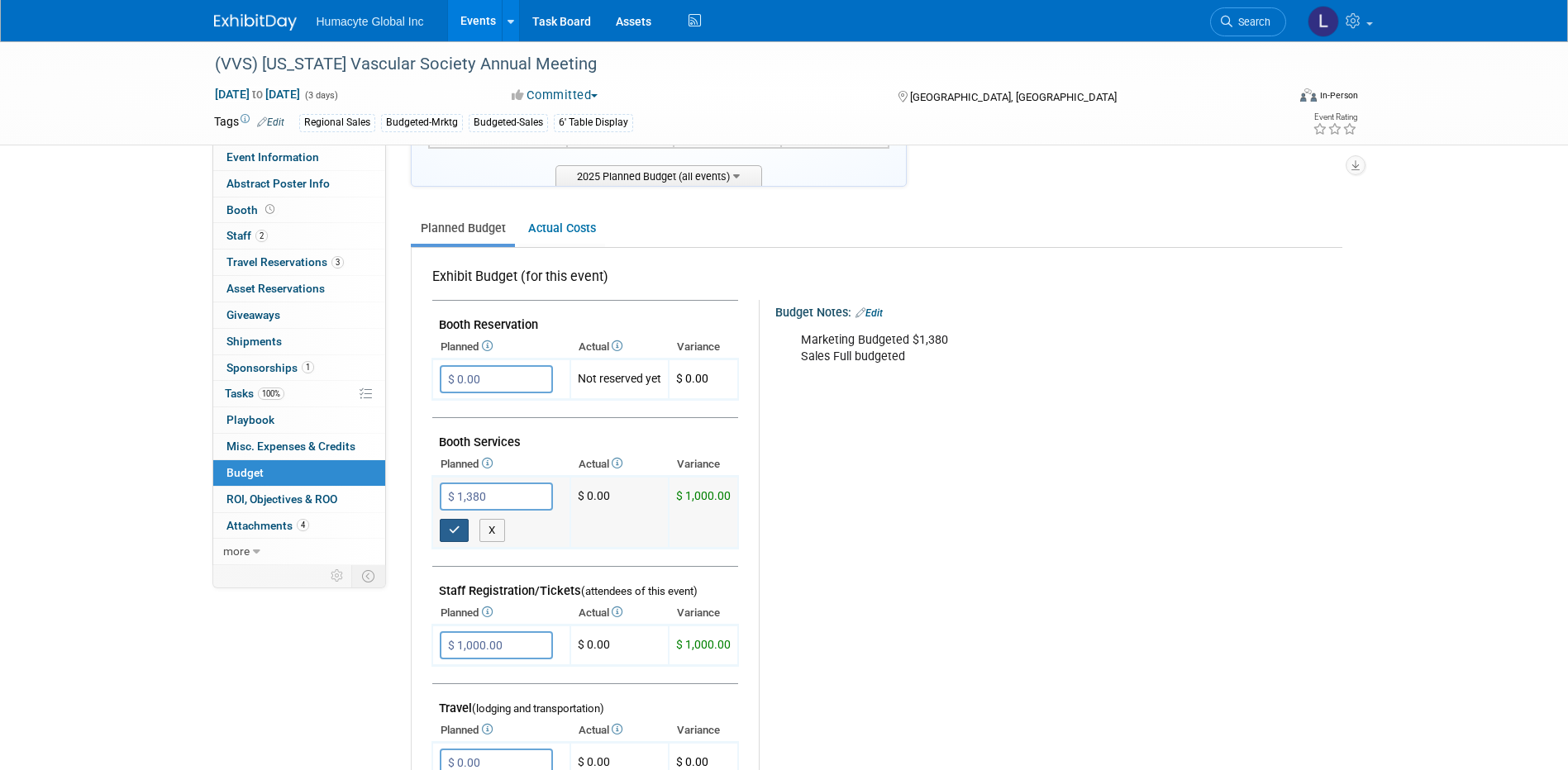
type input "$ 1,380.00"
click at [458, 530] on icon "button" at bounding box center [455, 530] width 12 height 11
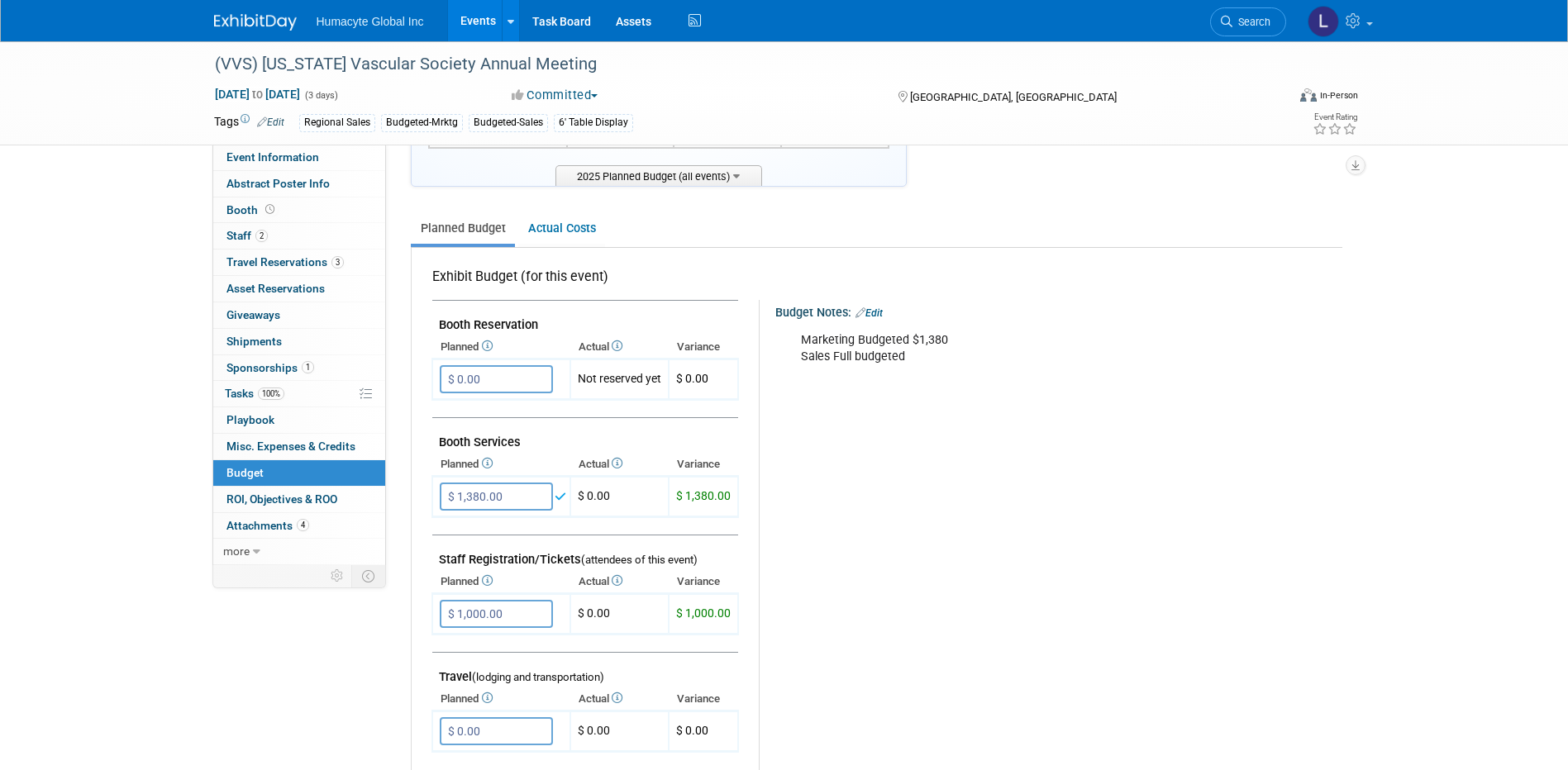
click at [838, 510] on div "Budget Notes: Edit Marketing Budgeted $1,380 Sales Full budgeted X" at bounding box center [1043, 728] width 570 height 857
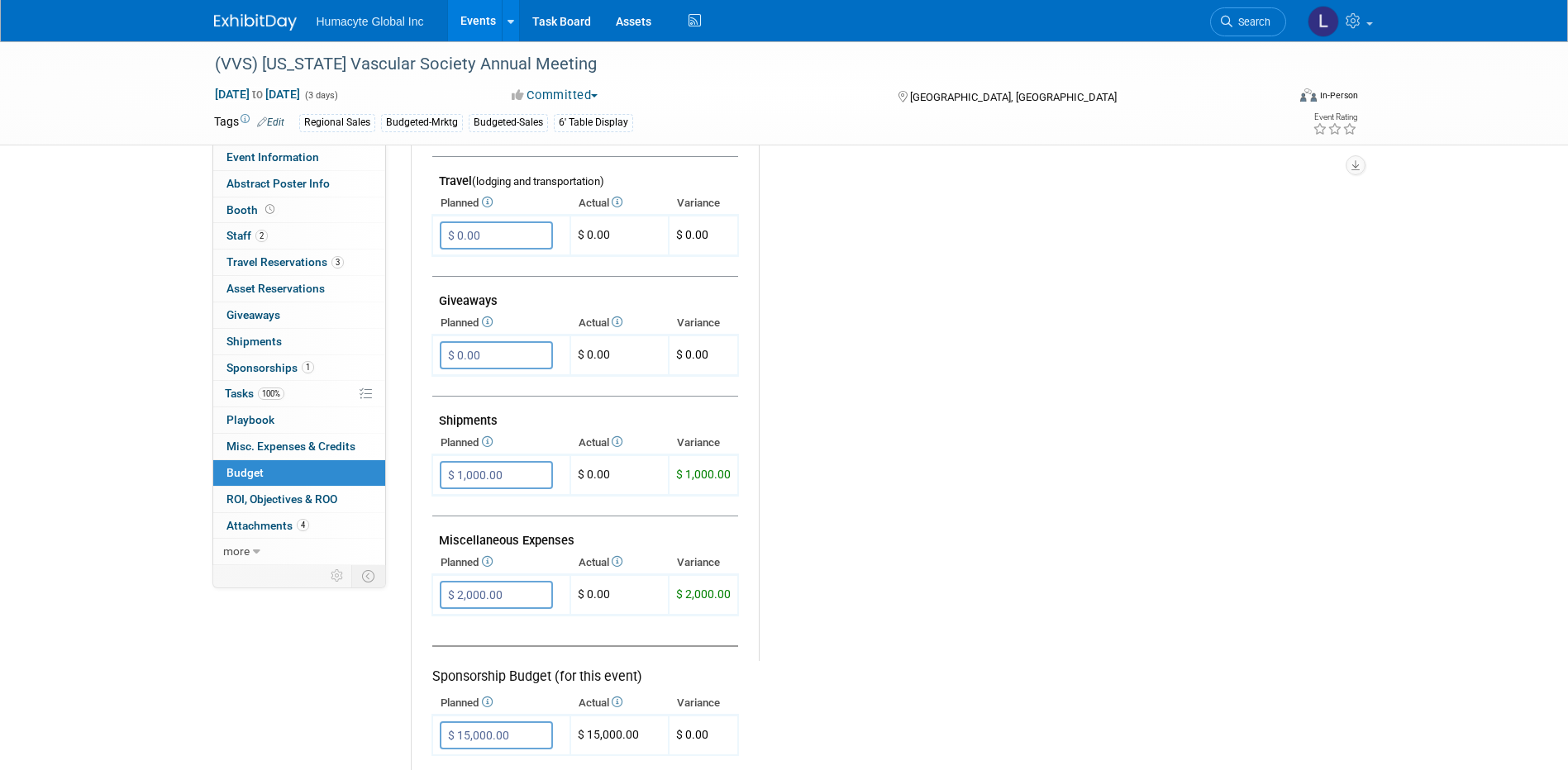
scroll to position [743, 0]
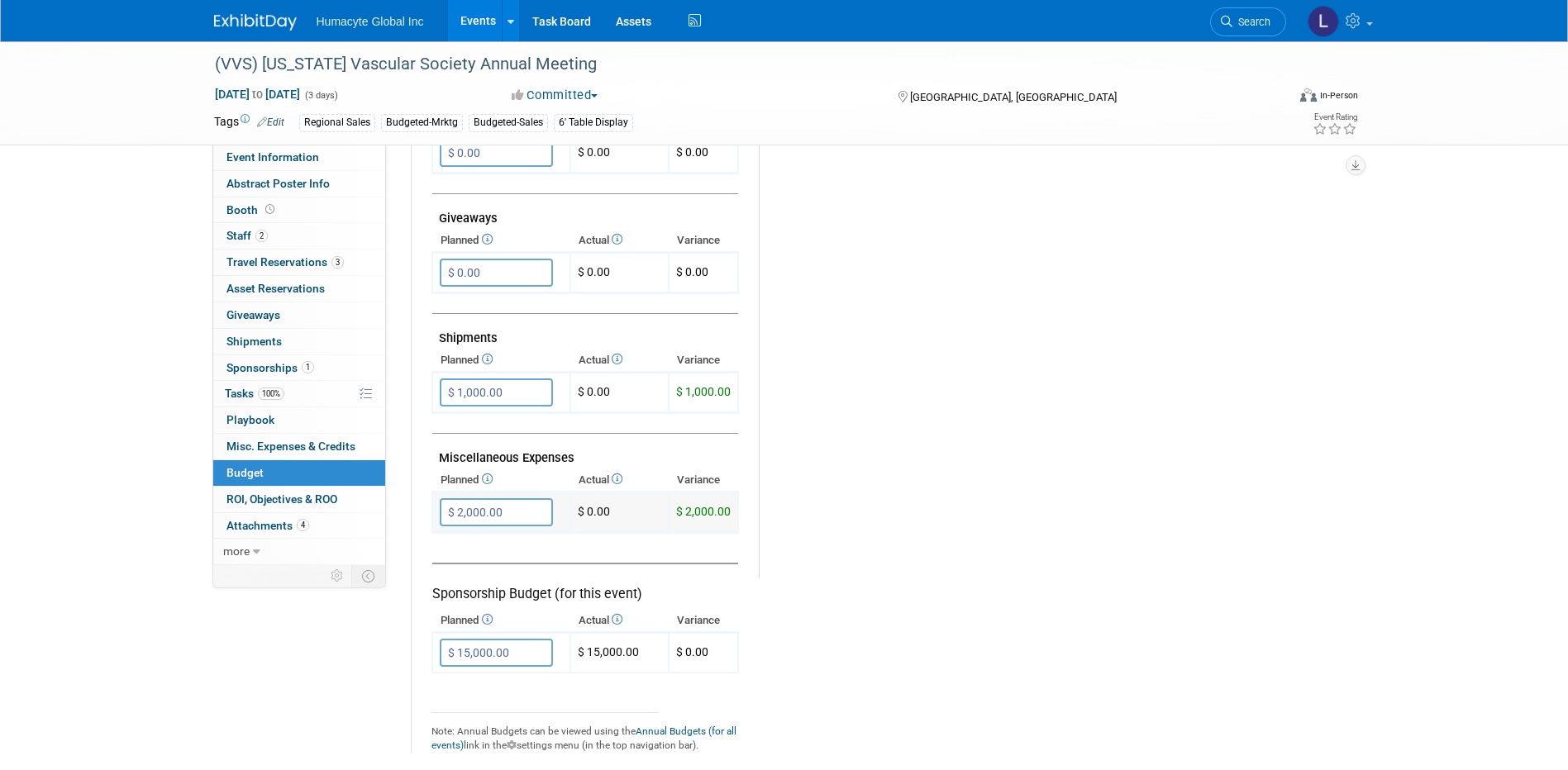
click at [534, 513] on input "$ 2,000.00" at bounding box center [497, 512] width 113 height 28
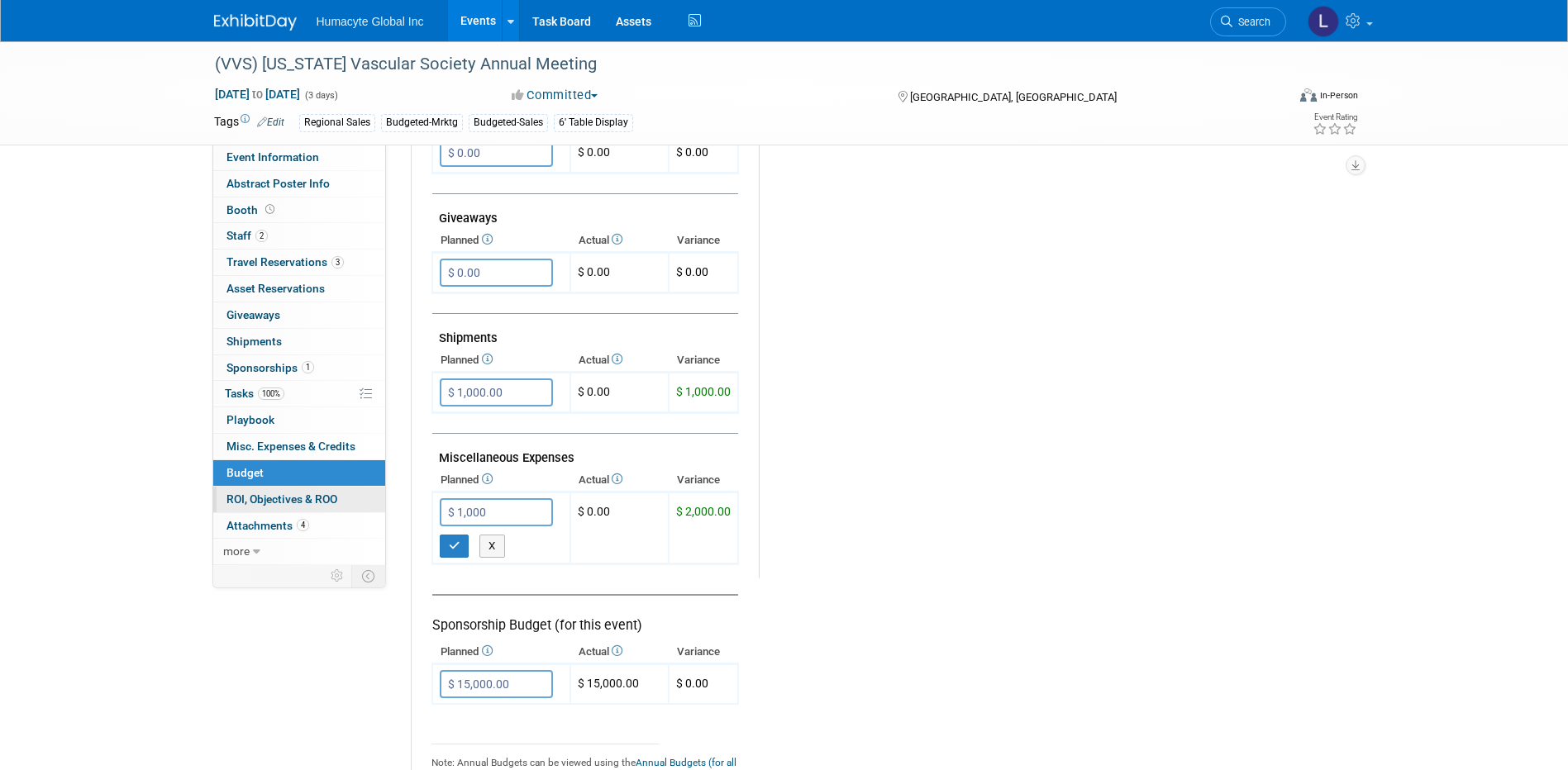
drag, startPoint x: 540, startPoint y: 509, endPoint x: 300, endPoint y: 495, distance: 240.4
click at [302, 497] on div "Event Information Event Info Abstract Poster Info Abstract Poster Info Booth Bo…" at bounding box center [784, 40] width 1165 height 1486
type input "$ 2,000.00"
click at [453, 543] on icon "button" at bounding box center [455, 546] width 12 height 11
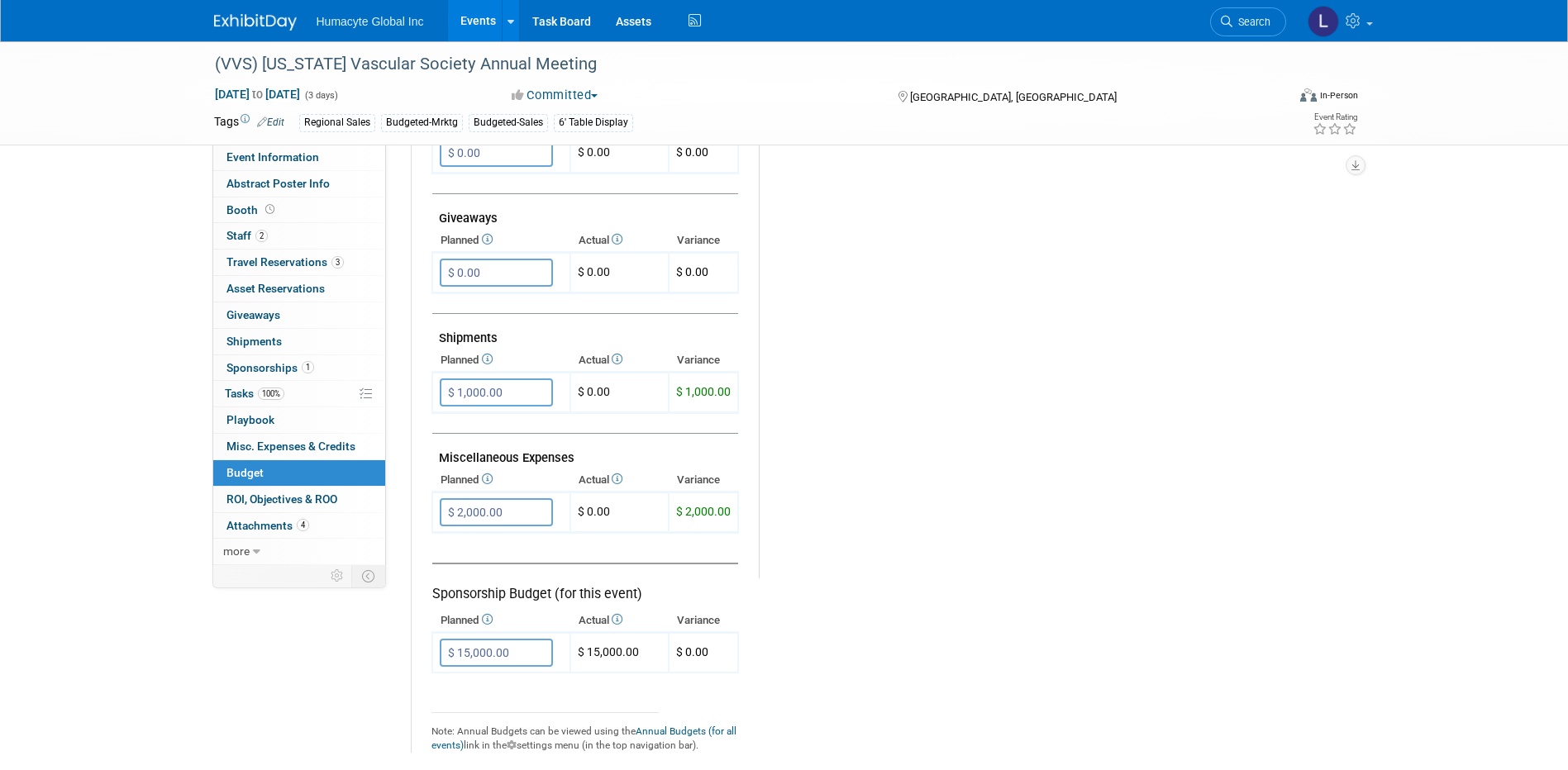
click at [906, 482] on div "Budget Notes: Edit Marketing Budgeted $1,380 Sales Full budgeted X" at bounding box center [1043, 150] width 570 height 857
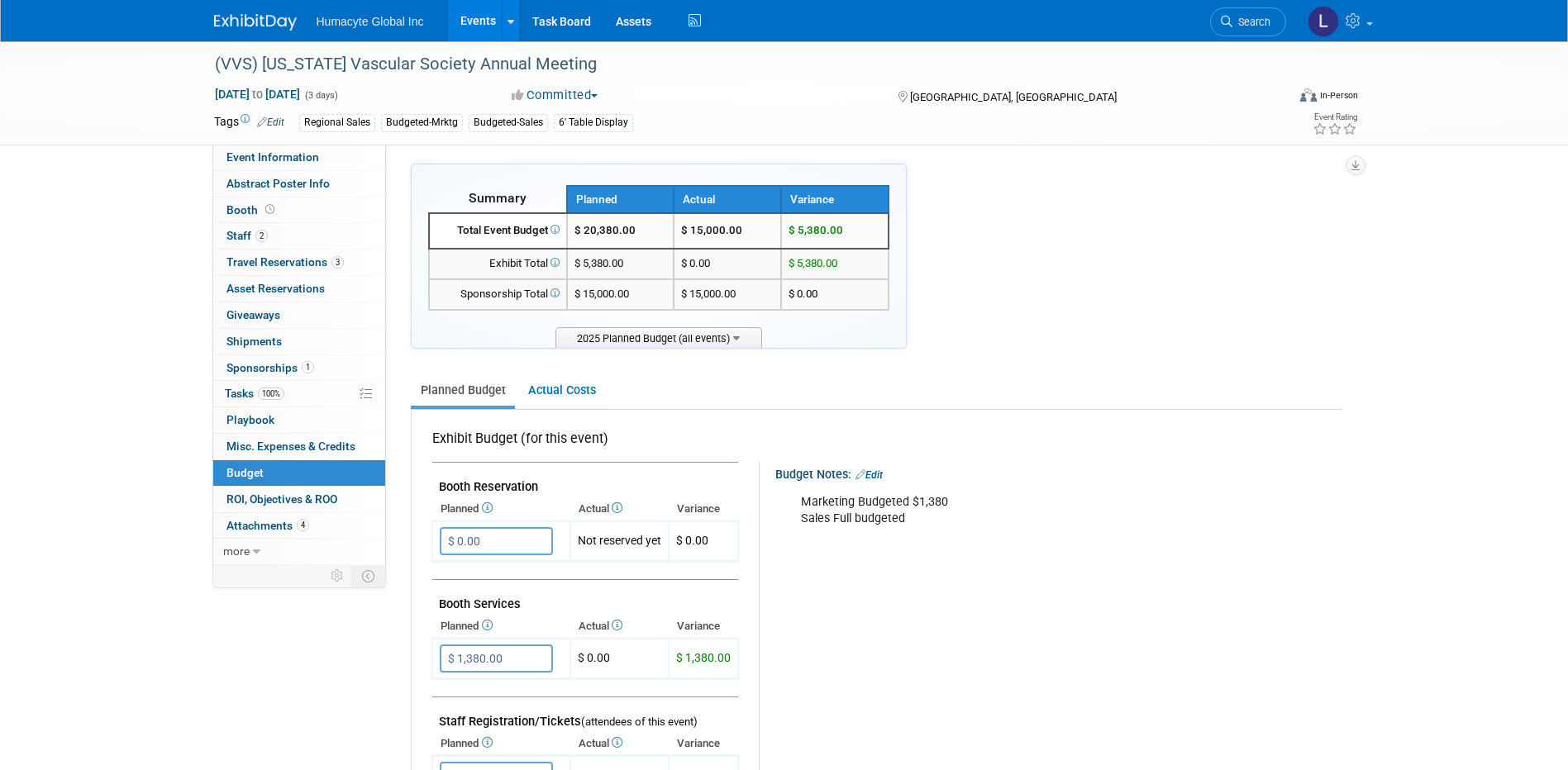
scroll to position [0, 0]
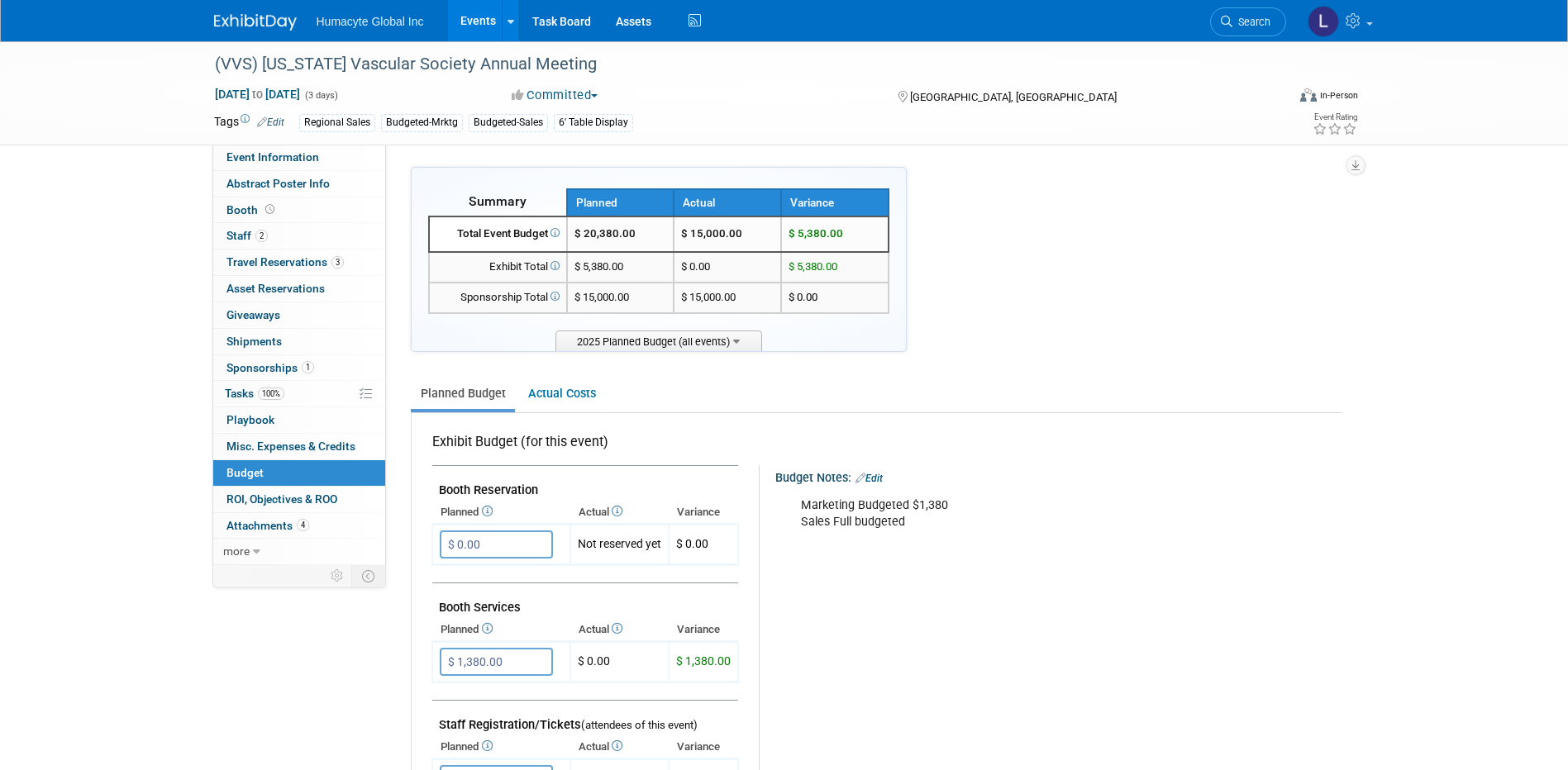
click at [702, 411] on ul "Planned Budget Actual Costs" at bounding box center [876, 395] width 931 height 37
click at [897, 372] on div "Planned Budget Actual Costs" at bounding box center [876, 387] width 931 height 53
click at [481, 19] on link "Events" at bounding box center [478, 20] width 60 height 41
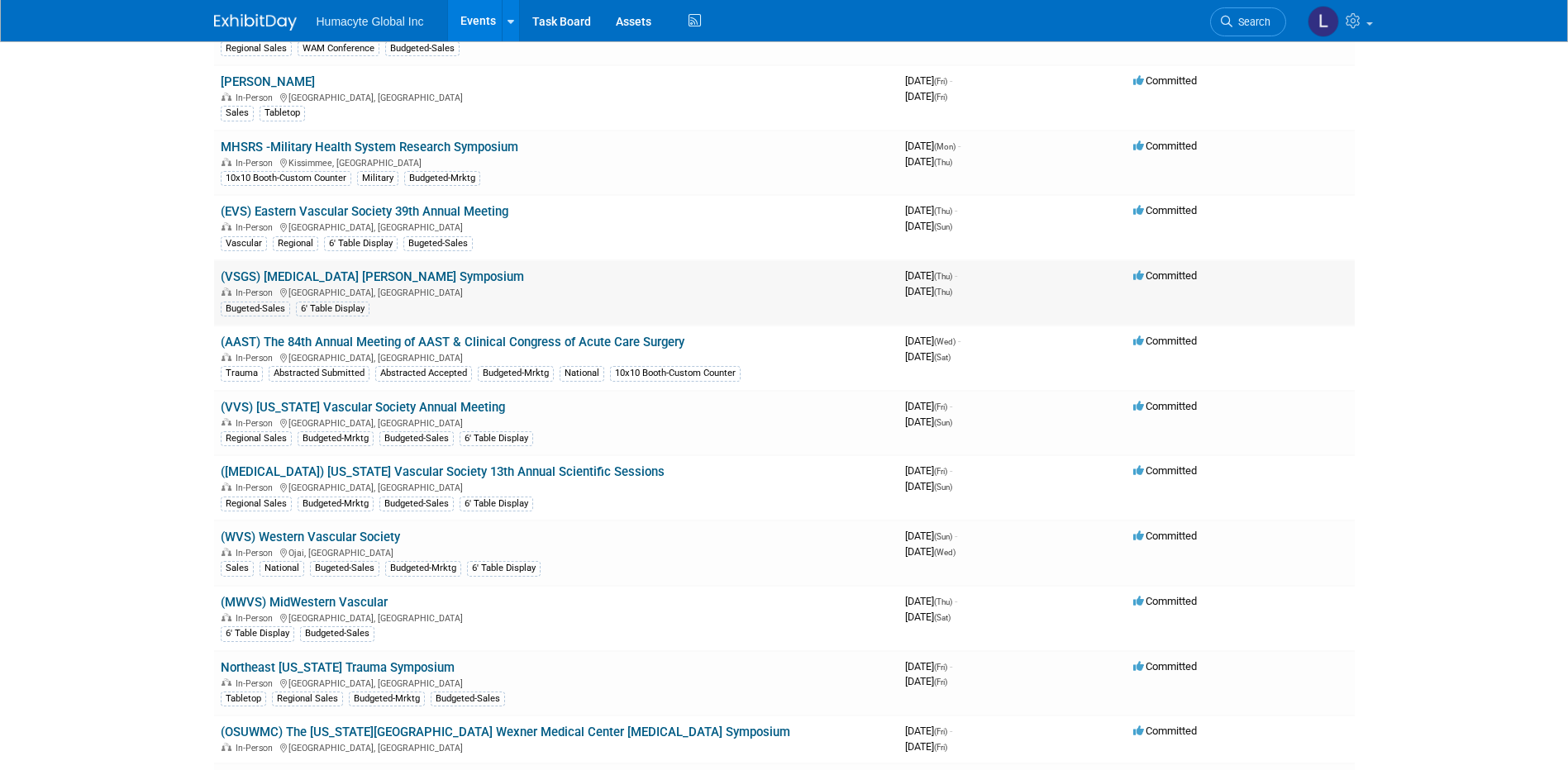
scroll to position [1075, 0]
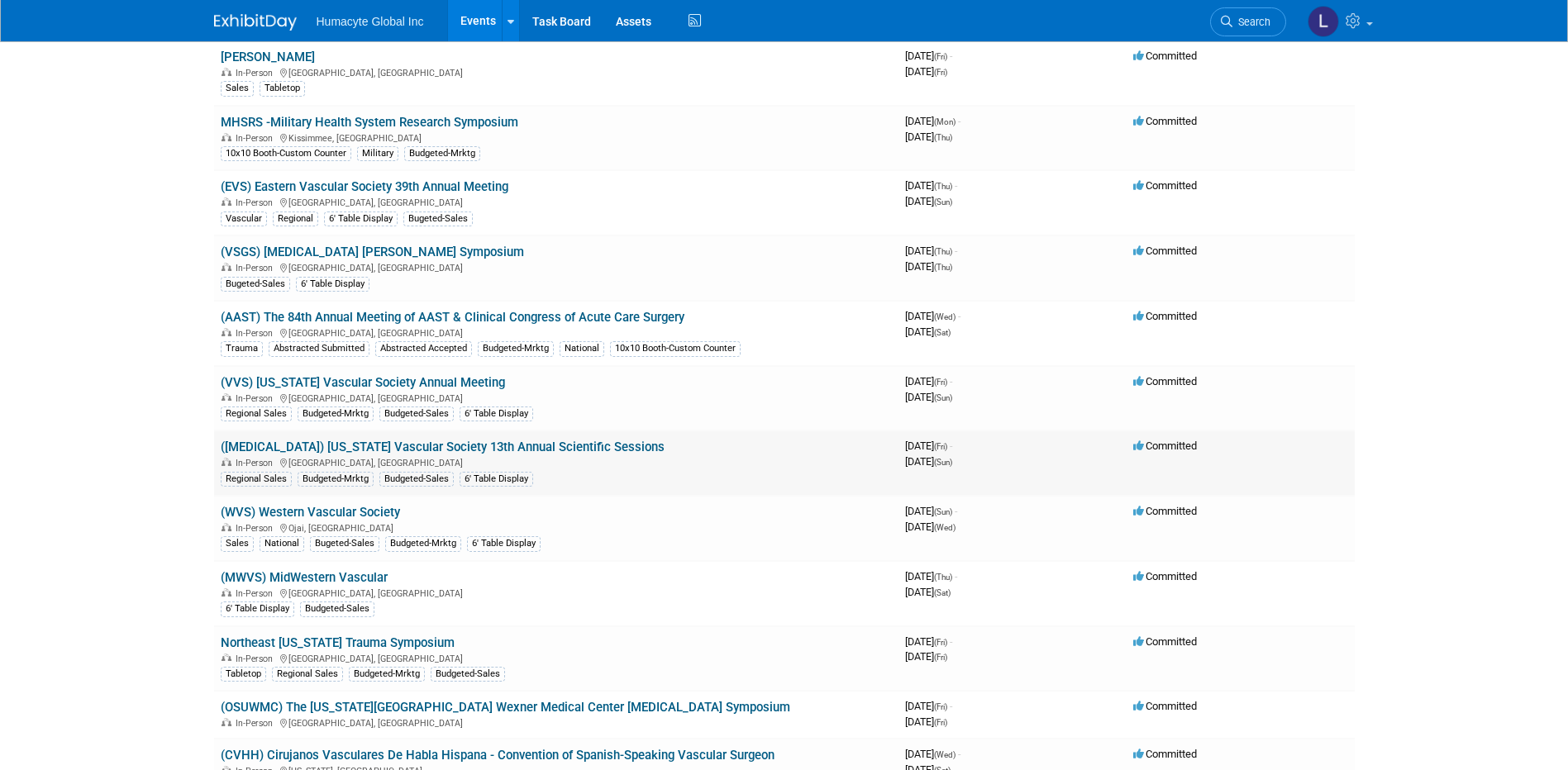
click at [323, 448] on link "([MEDICAL_DATA]) [US_STATE] Vascular Society 13th Annual Scientific Sessions" at bounding box center [442, 447] width 444 height 15
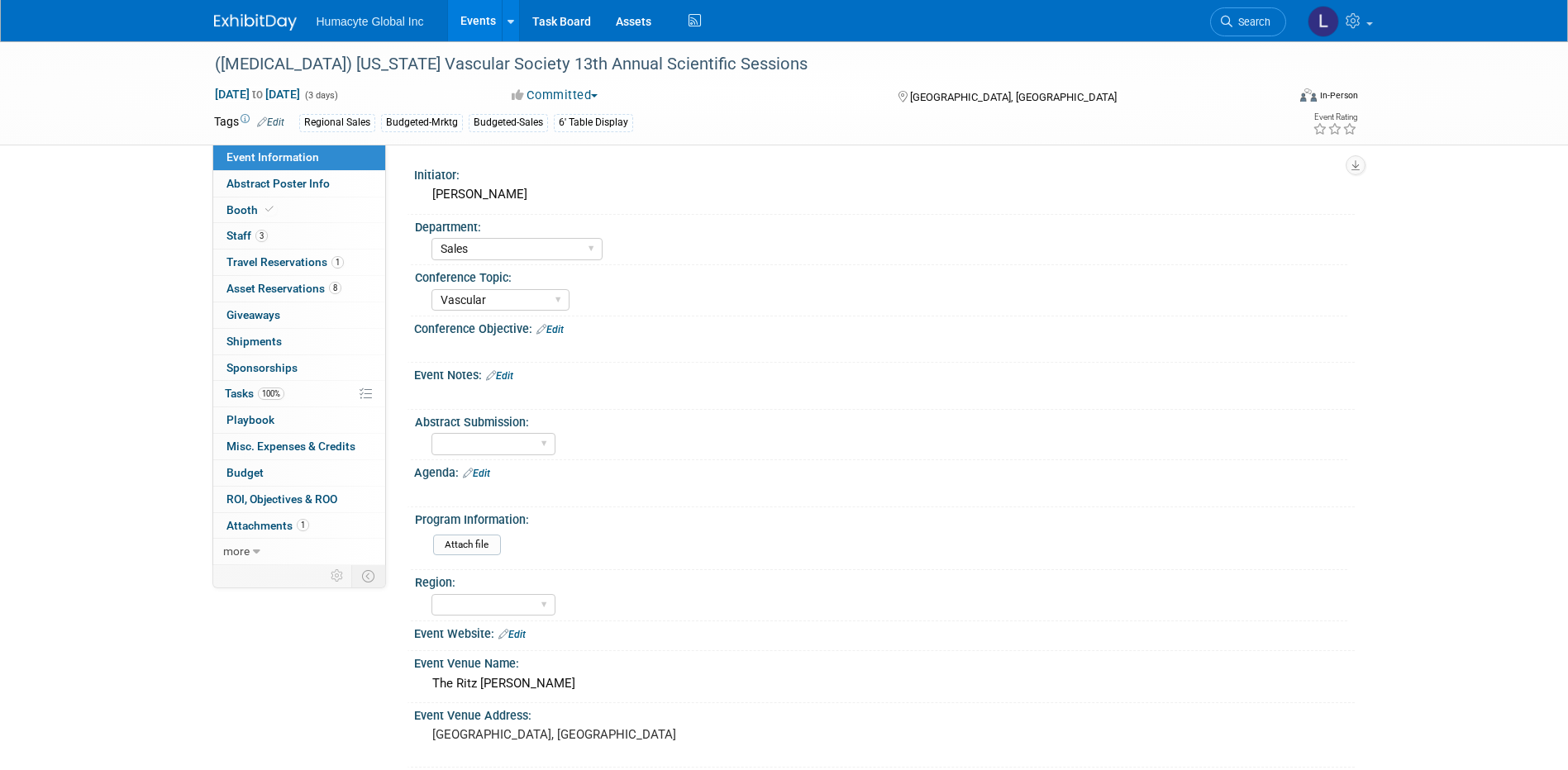
select select "Sales"
select select "Vascular"
click at [234, 476] on span "Budget" at bounding box center [245, 473] width 38 height 13
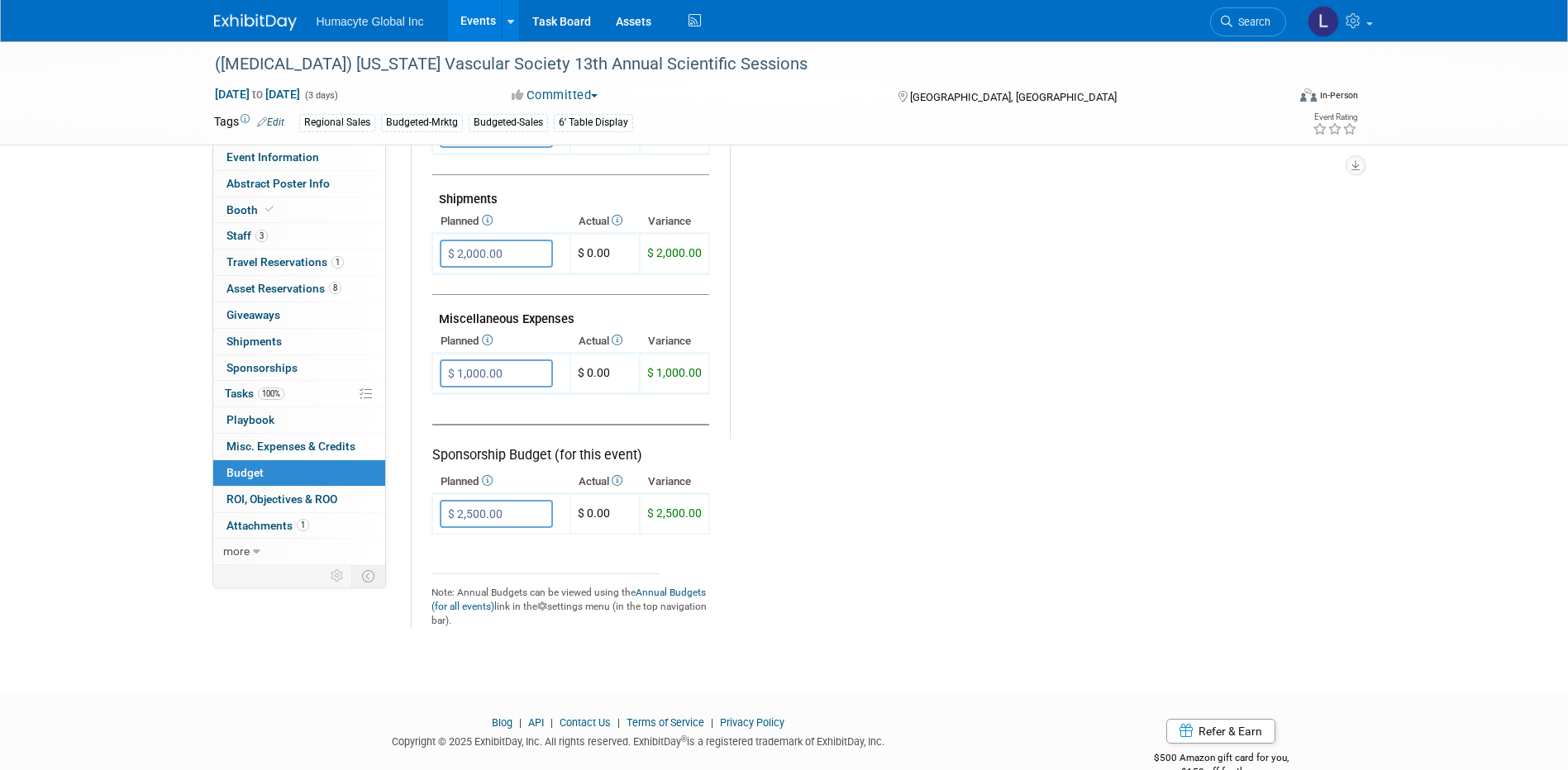
scroll to position [909, 0]
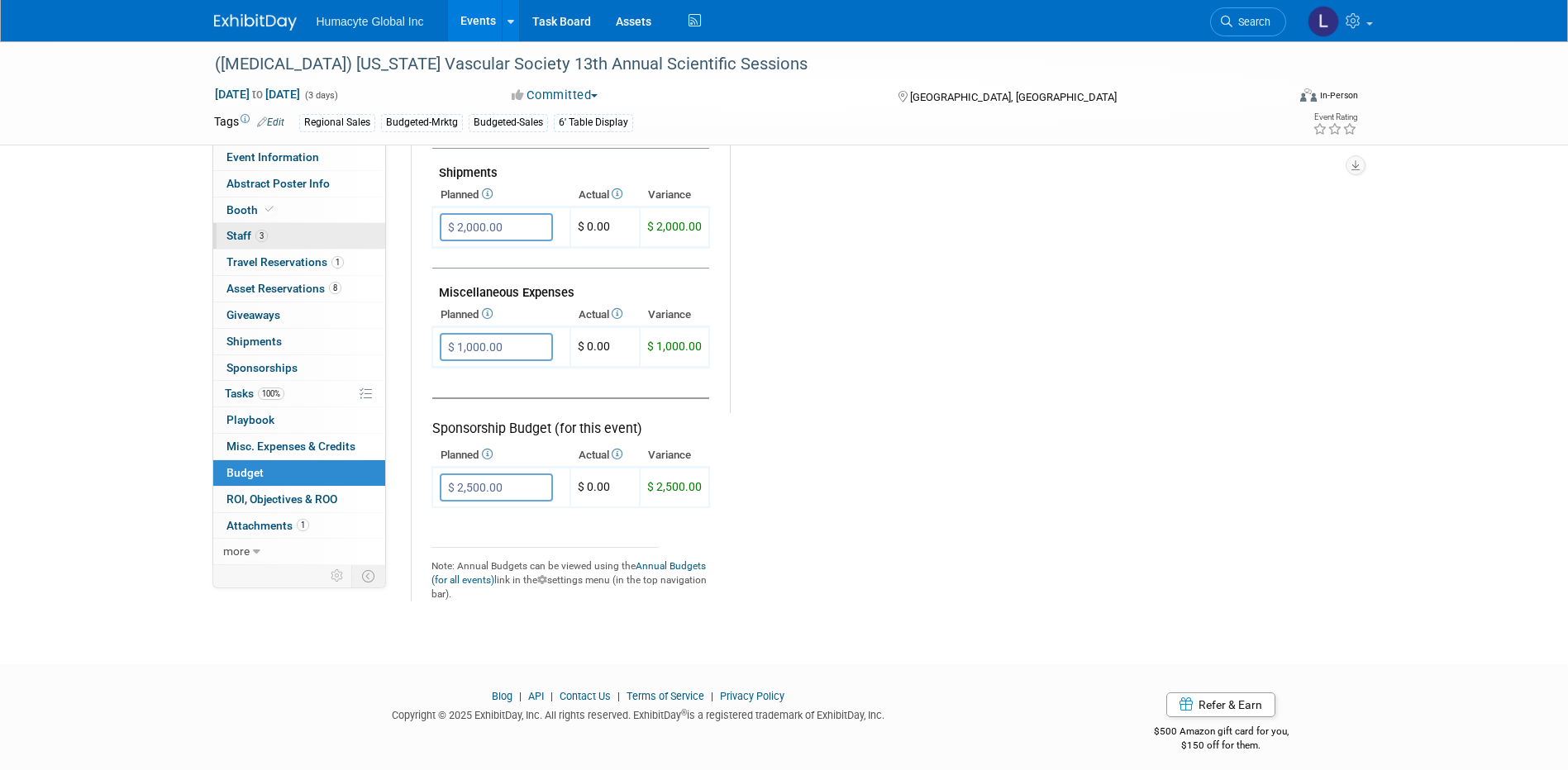
click at [236, 236] on span "Staff 3" at bounding box center [247, 235] width 41 height 13
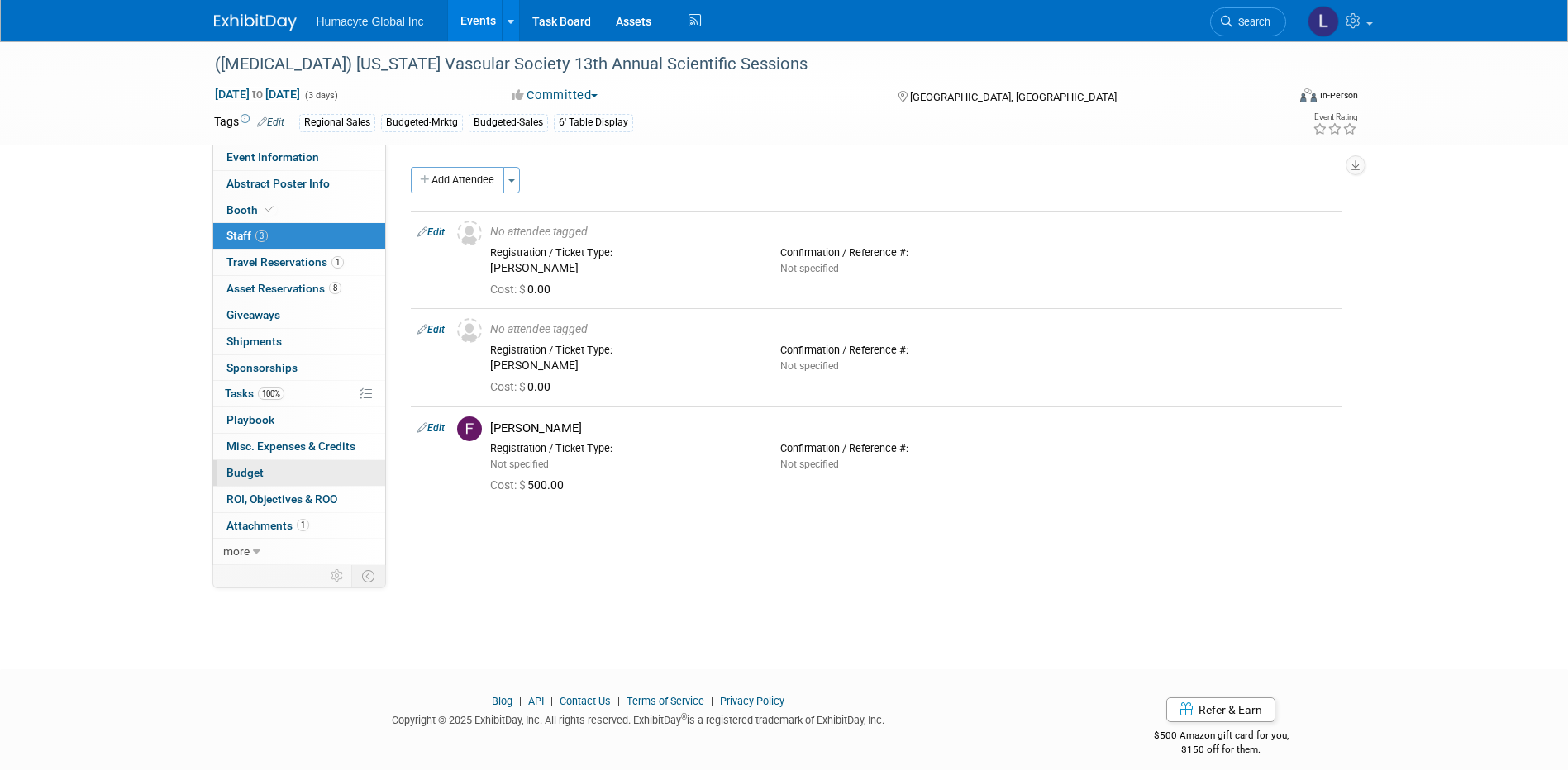
click at [243, 470] on span "Budget" at bounding box center [245, 473] width 38 height 13
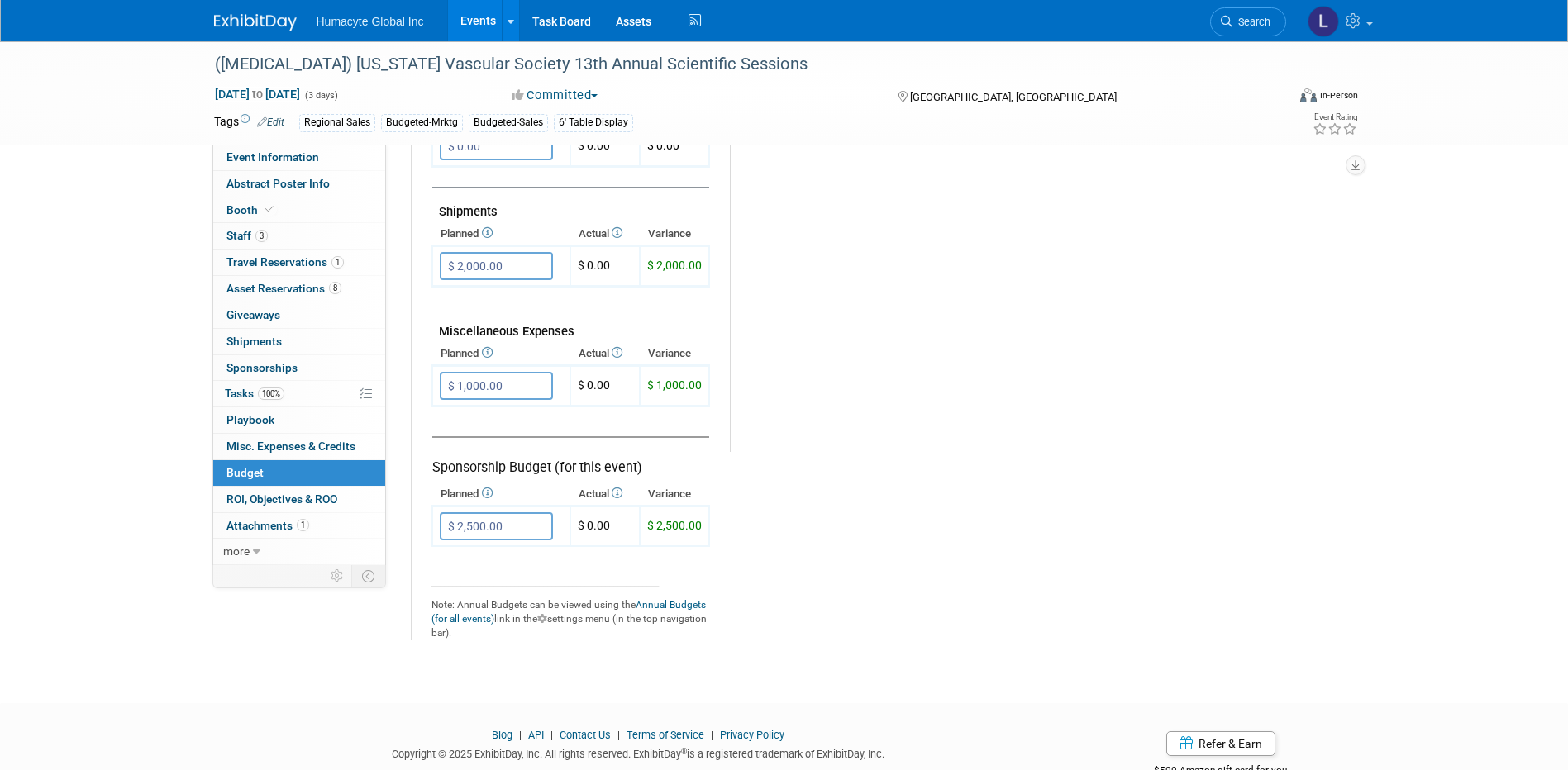
scroll to position [909, 0]
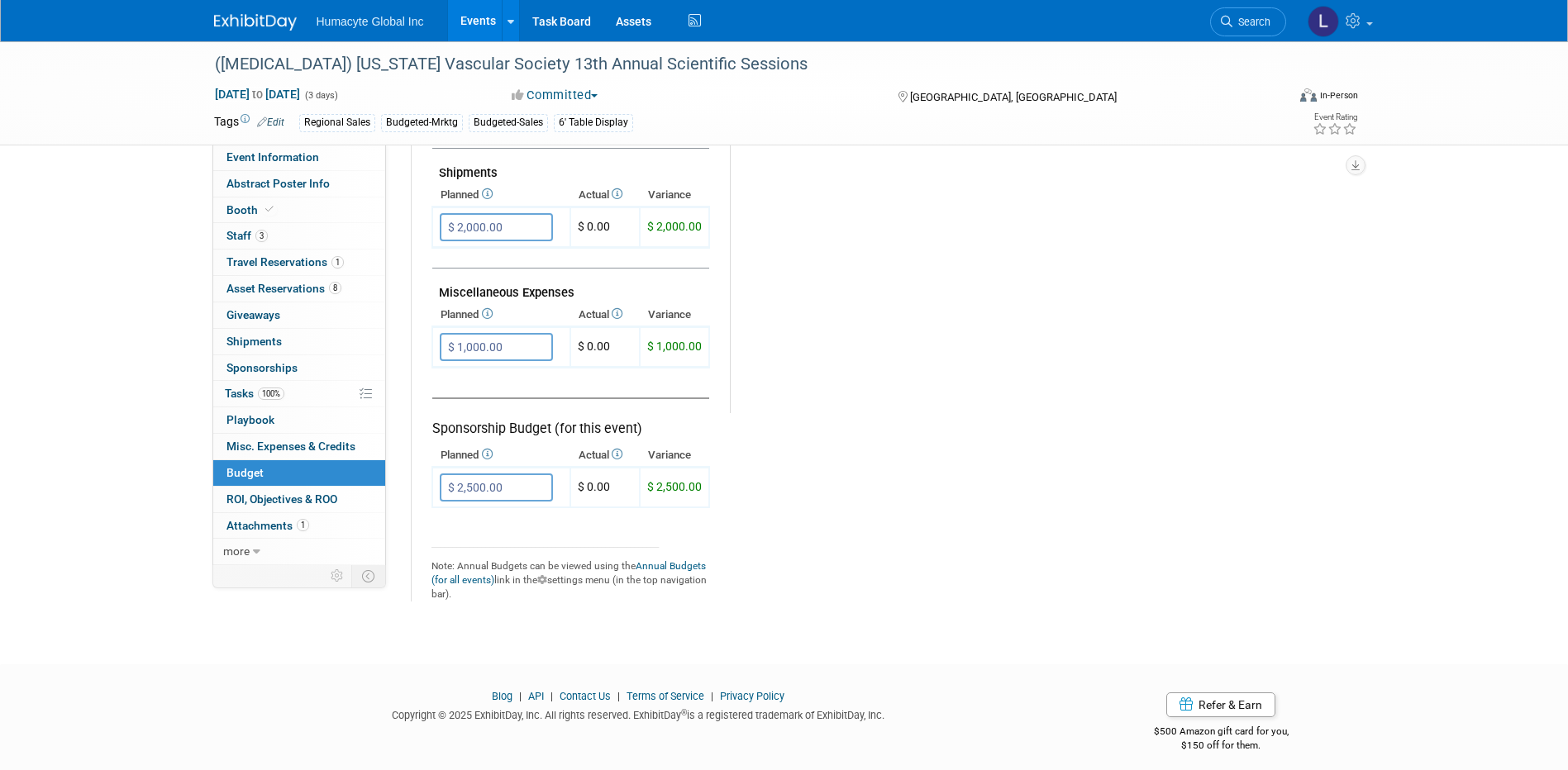
click at [473, 22] on link "Events" at bounding box center [478, 20] width 60 height 41
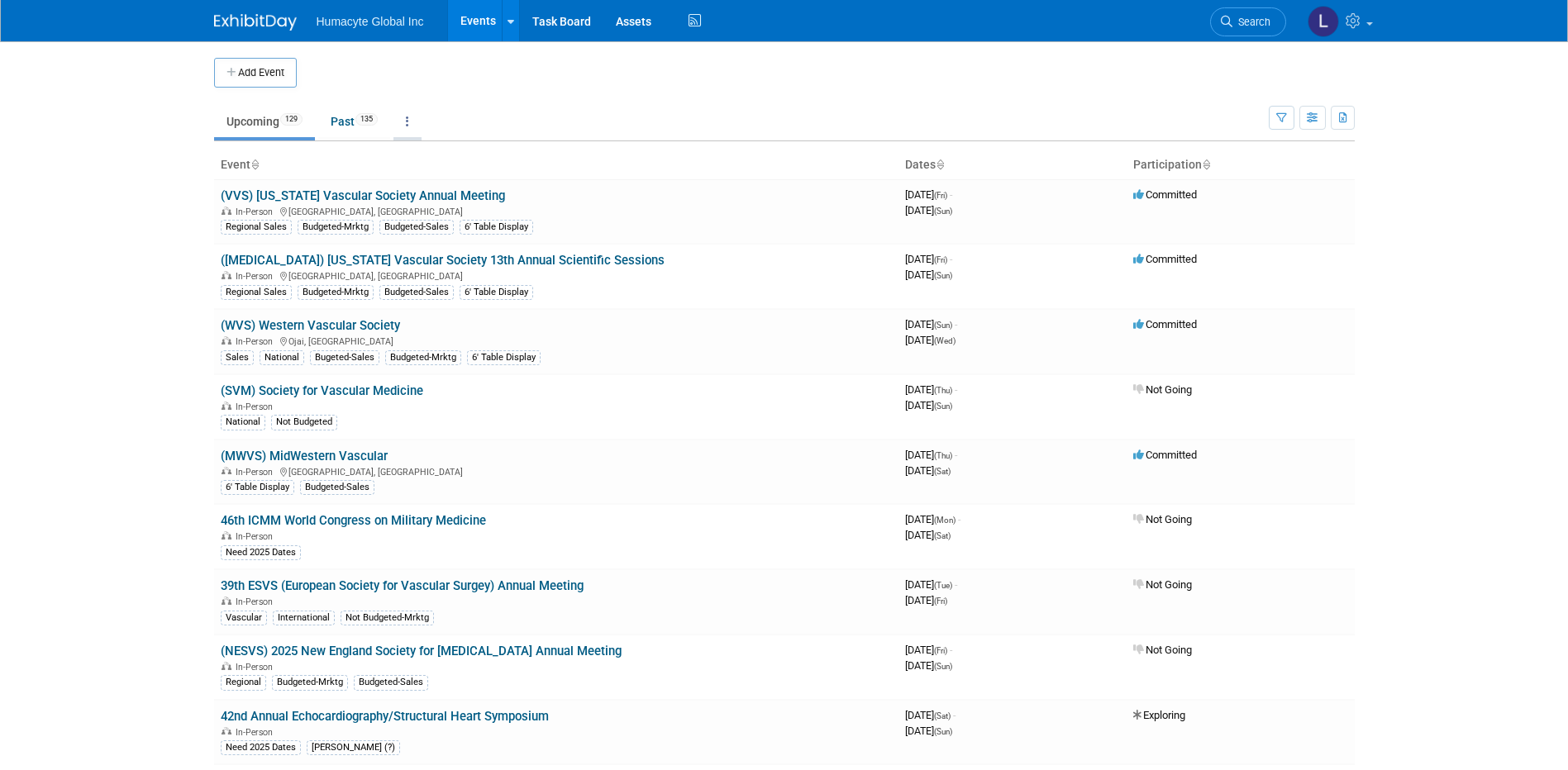
click at [420, 120] on link at bounding box center [407, 122] width 28 height 31
click at [454, 187] on link "Grouped Annually Events grouped by year" at bounding box center [459, 196] width 132 height 37
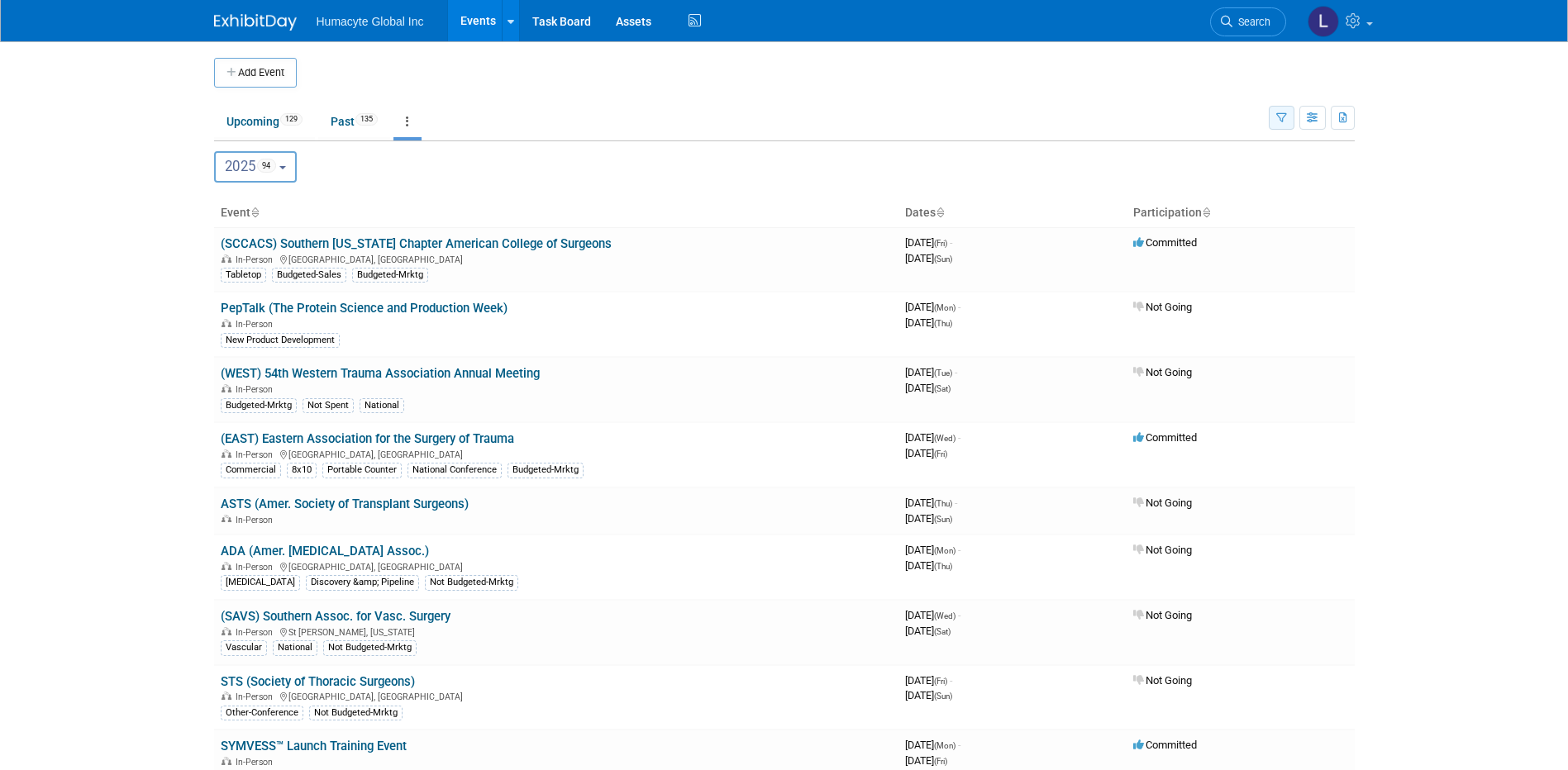
click at [1281, 117] on icon "button" at bounding box center [1282, 119] width 11 height 11
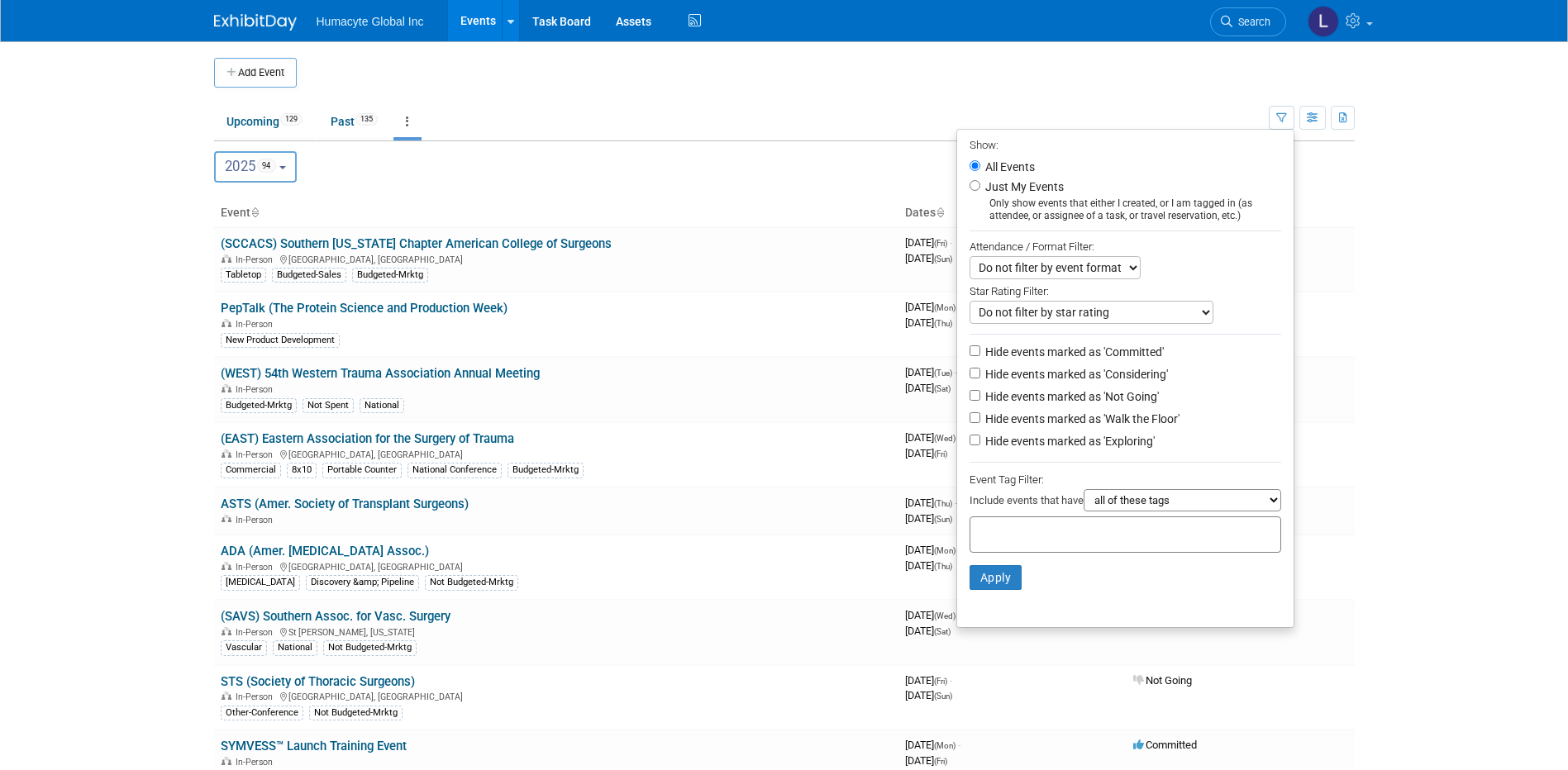
click at [1002, 382] on label "Hide events marked as 'Considering'" at bounding box center [1074, 374] width 186 height 16
click at [981, 379] on input "Hide events marked as 'Considering'" at bounding box center [975, 373] width 11 height 11
checkbox input "true"
click at [998, 402] on label "Hide events marked as 'Not Going'" at bounding box center [1069, 397] width 177 height 16
click at [981, 401] on input "Hide events marked as 'Not Going'" at bounding box center [975, 395] width 11 height 11
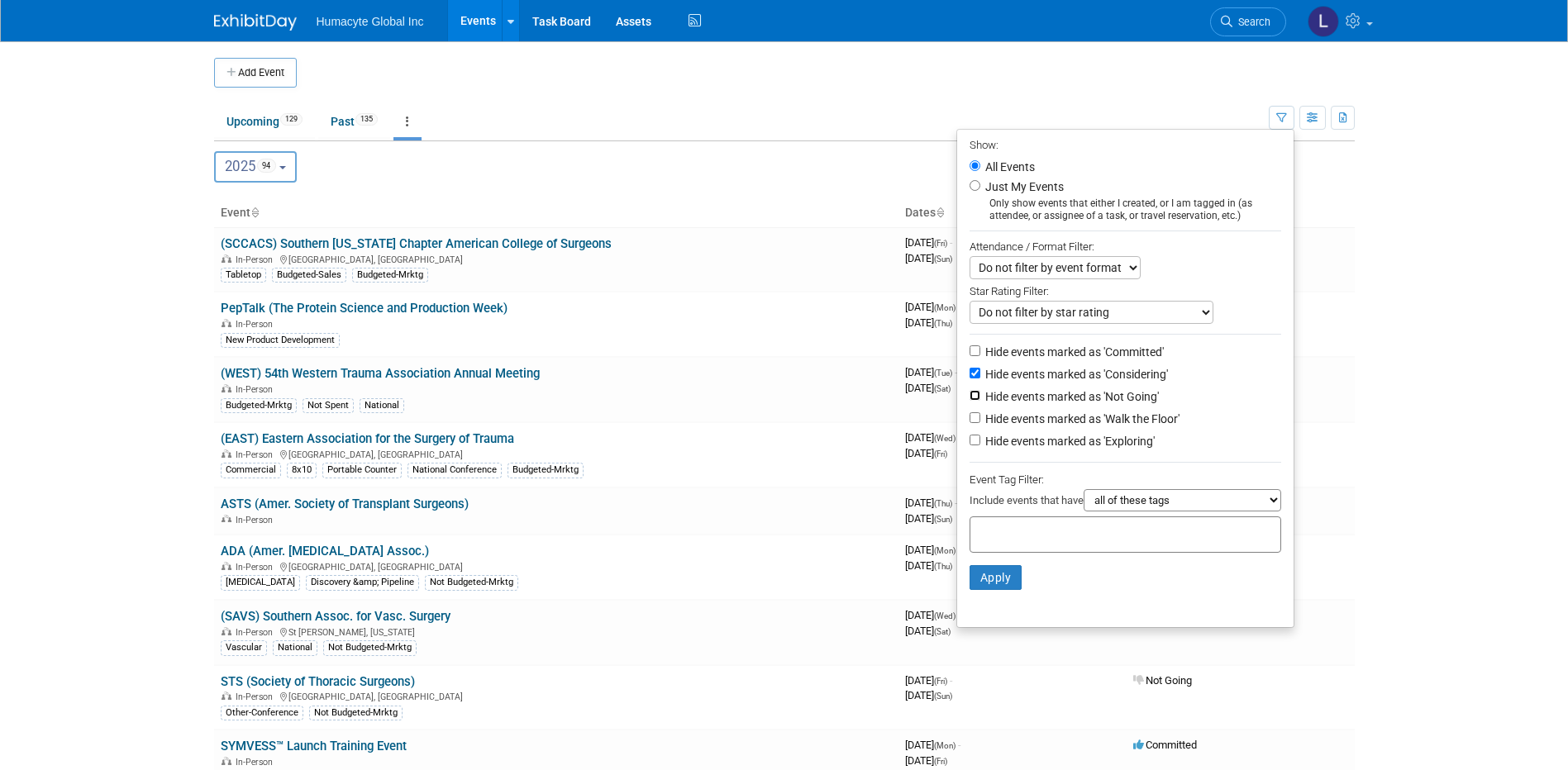
checkbox input "true"
click at [993, 427] on label "Hide events marked as 'Walk the Floor'" at bounding box center [1080, 419] width 198 height 16
click at [981, 423] on input "Hide events marked as 'Walk the Floor'" at bounding box center [975, 418] width 11 height 11
checkbox input "true"
click at [993, 450] on label "Hide events marked as 'Exploring'" at bounding box center [1068, 441] width 173 height 16
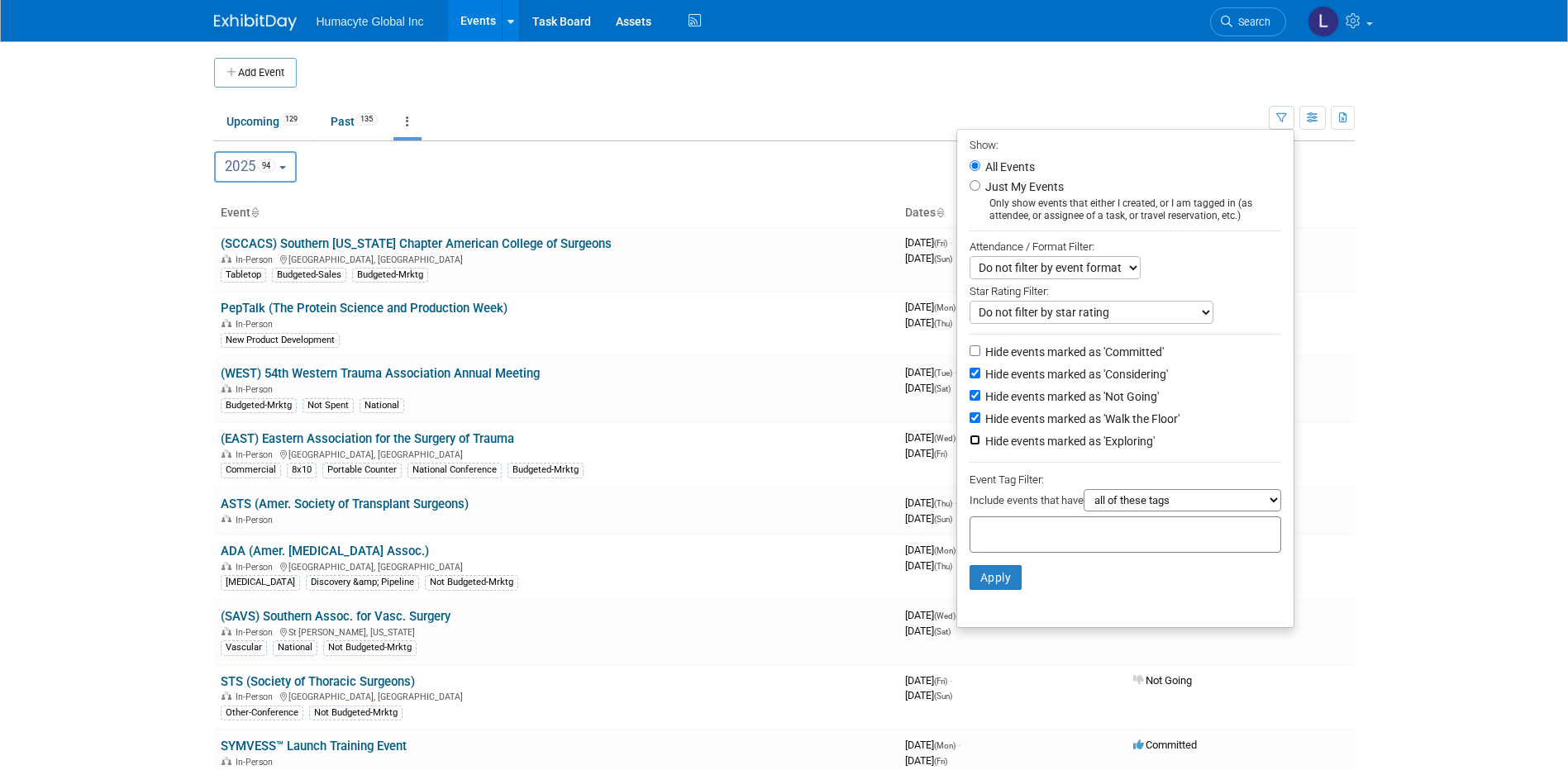
click at [981, 445] on input "Hide events marked as 'Exploring'" at bounding box center [975, 440] width 11 height 11
checkbox input "true"
click at [985, 588] on button "Apply" at bounding box center [996, 577] width 53 height 25
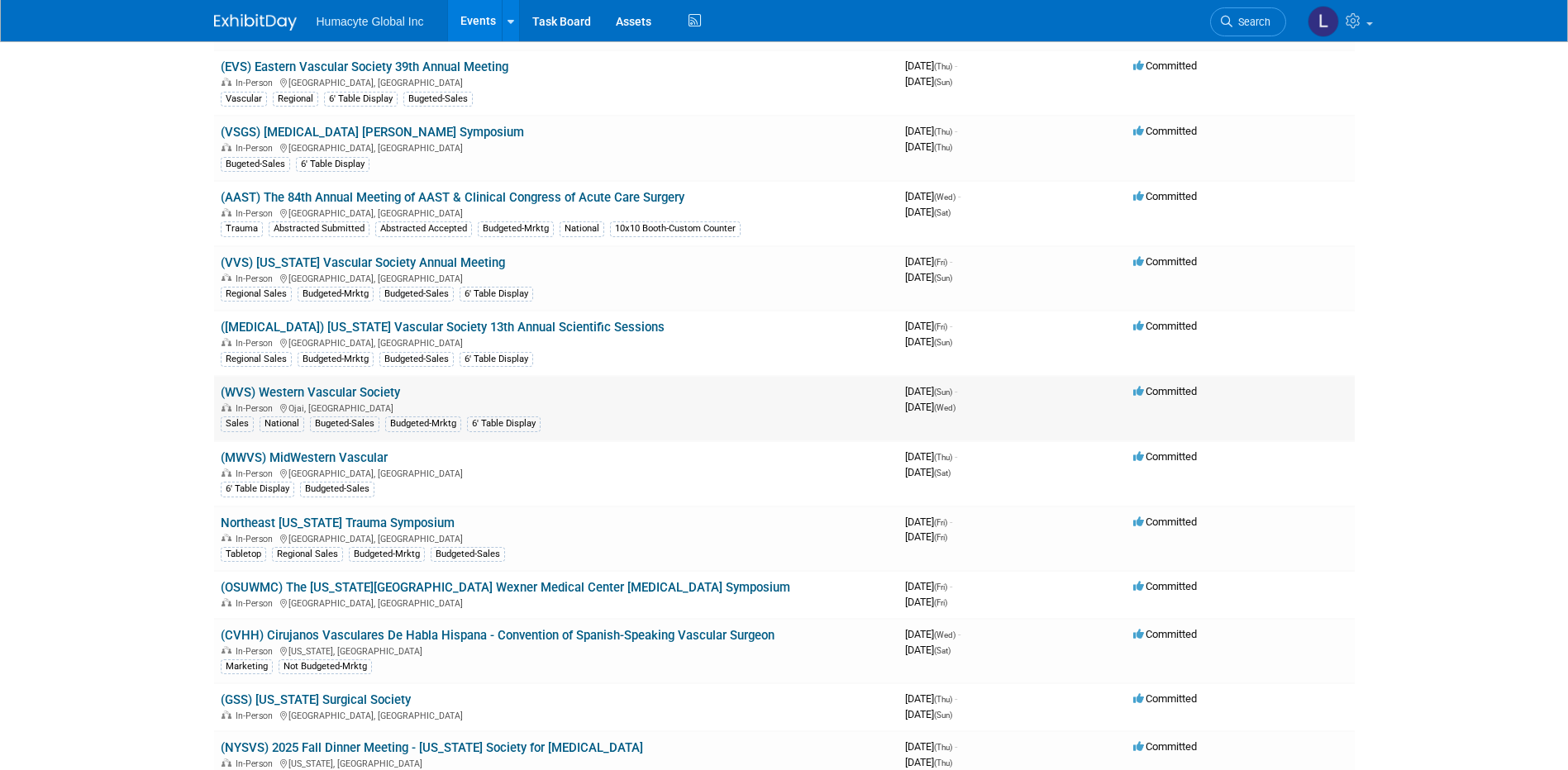
scroll to position [1239, 0]
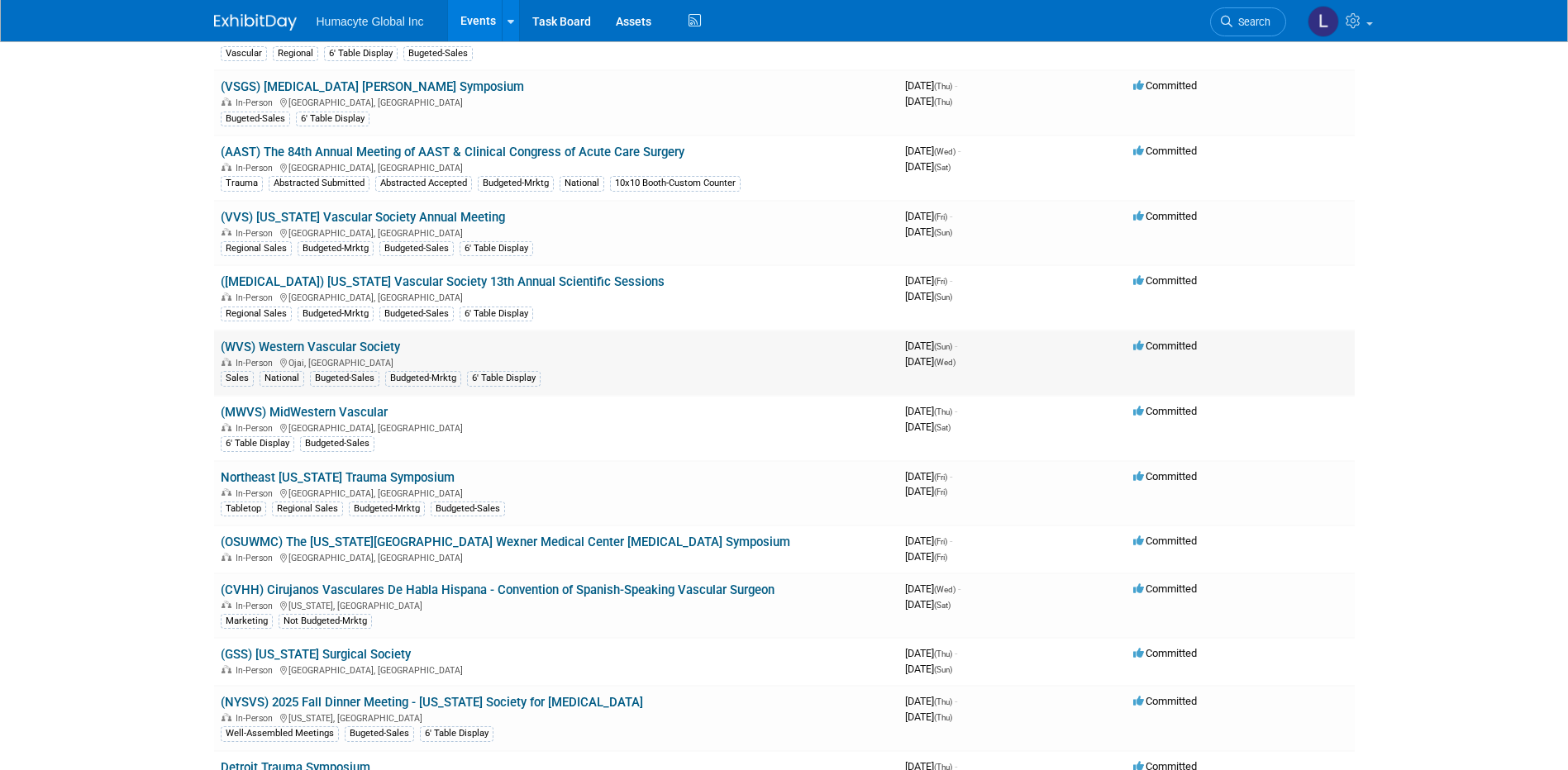
click at [327, 347] on link "(WVS) Western Vascular Society" at bounding box center [310, 347] width 179 height 15
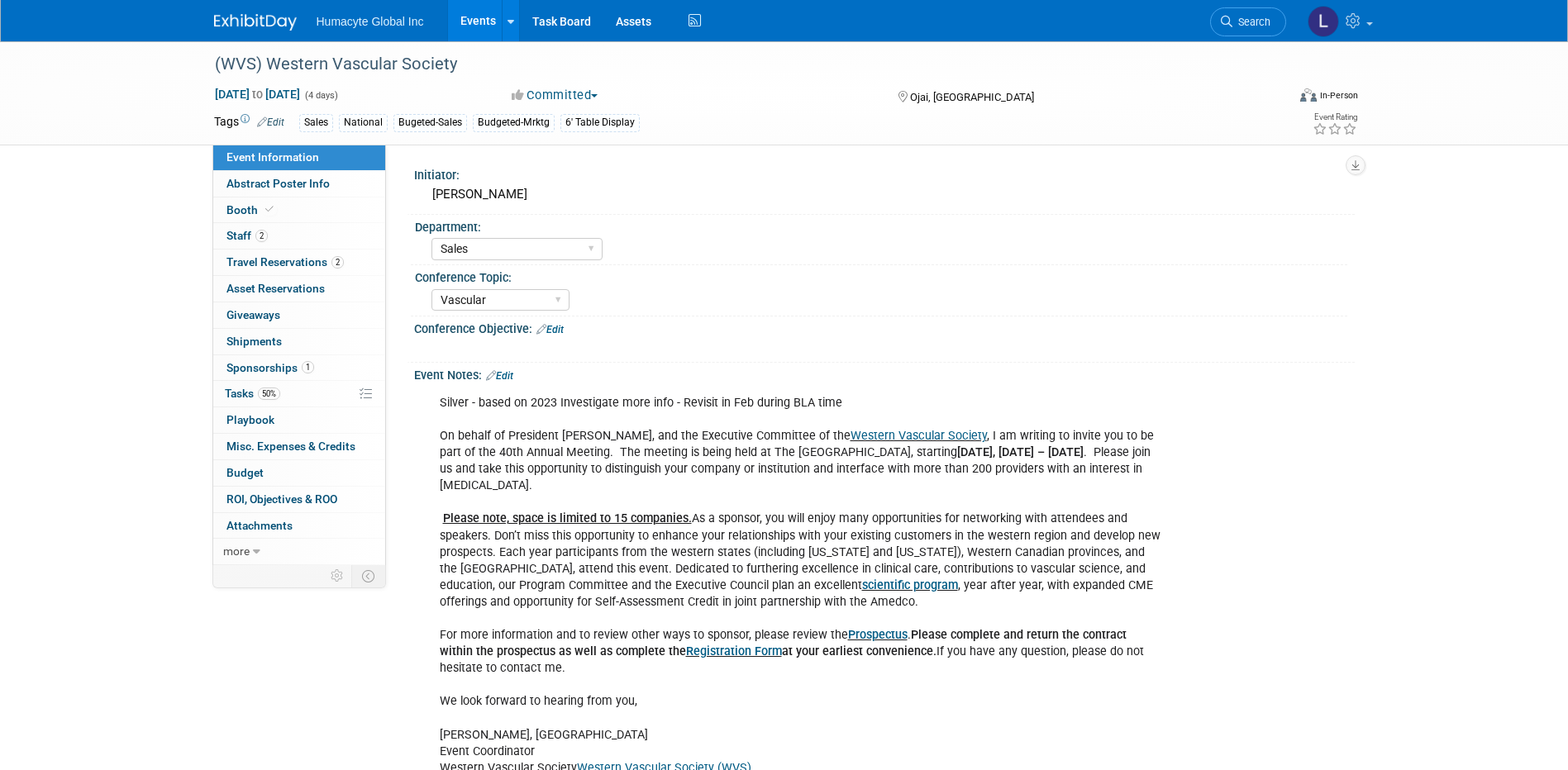
select select "Sales"
select select "Vascular"
click at [241, 475] on span "Budget" at bounding box center [245, 473] width 38 height 13
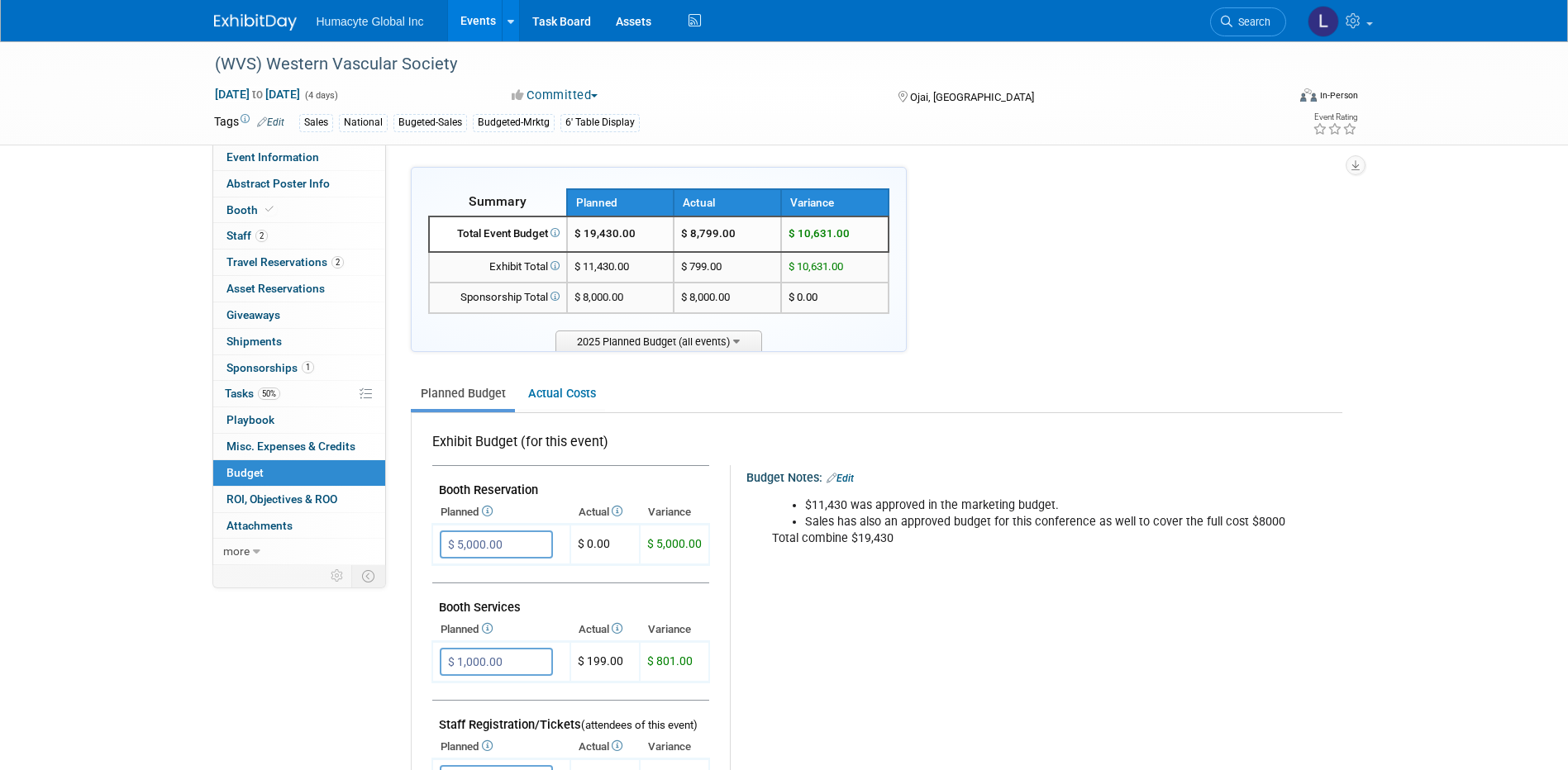
click at [240, 474] on span "Budget" at bounding box center [245, 473] width 38 height 13
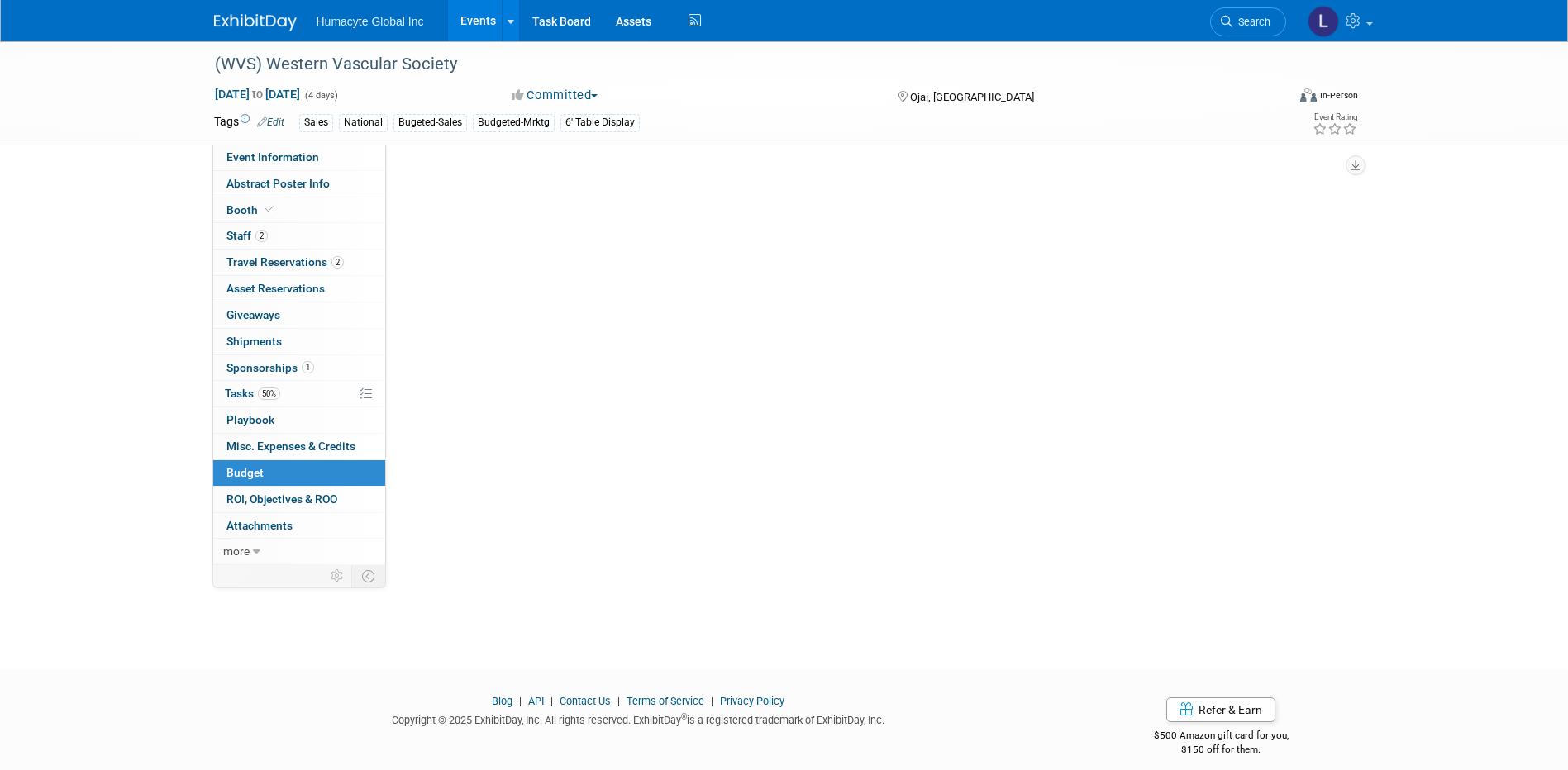
click at [240, 474] on span "Budget" at bounding box center [245, 473] width 38 height 13
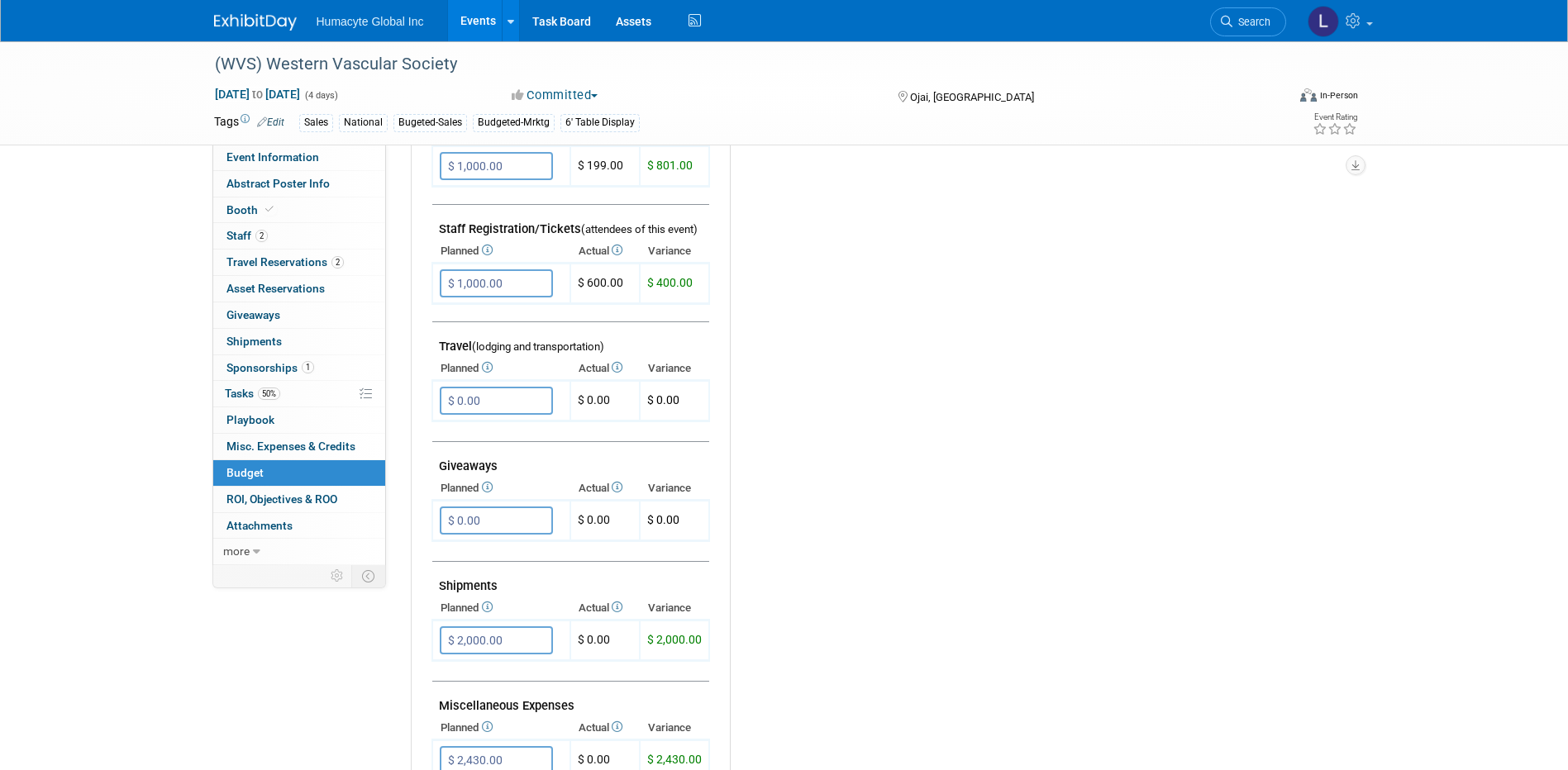
scroll to position [248, 0]
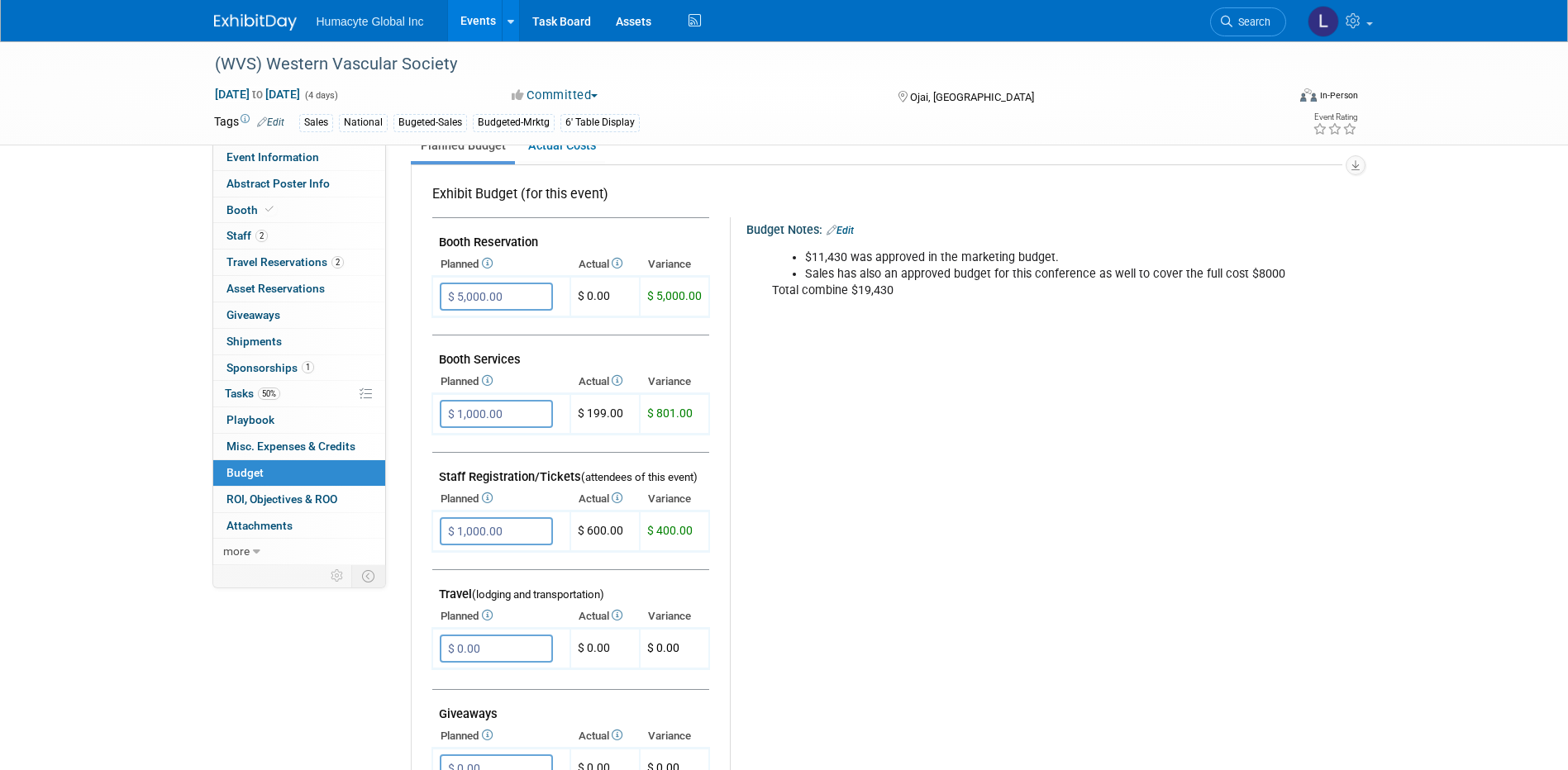
click at [480, 18] on link "Events" at bounding box center [478, 20] width 60 height 41
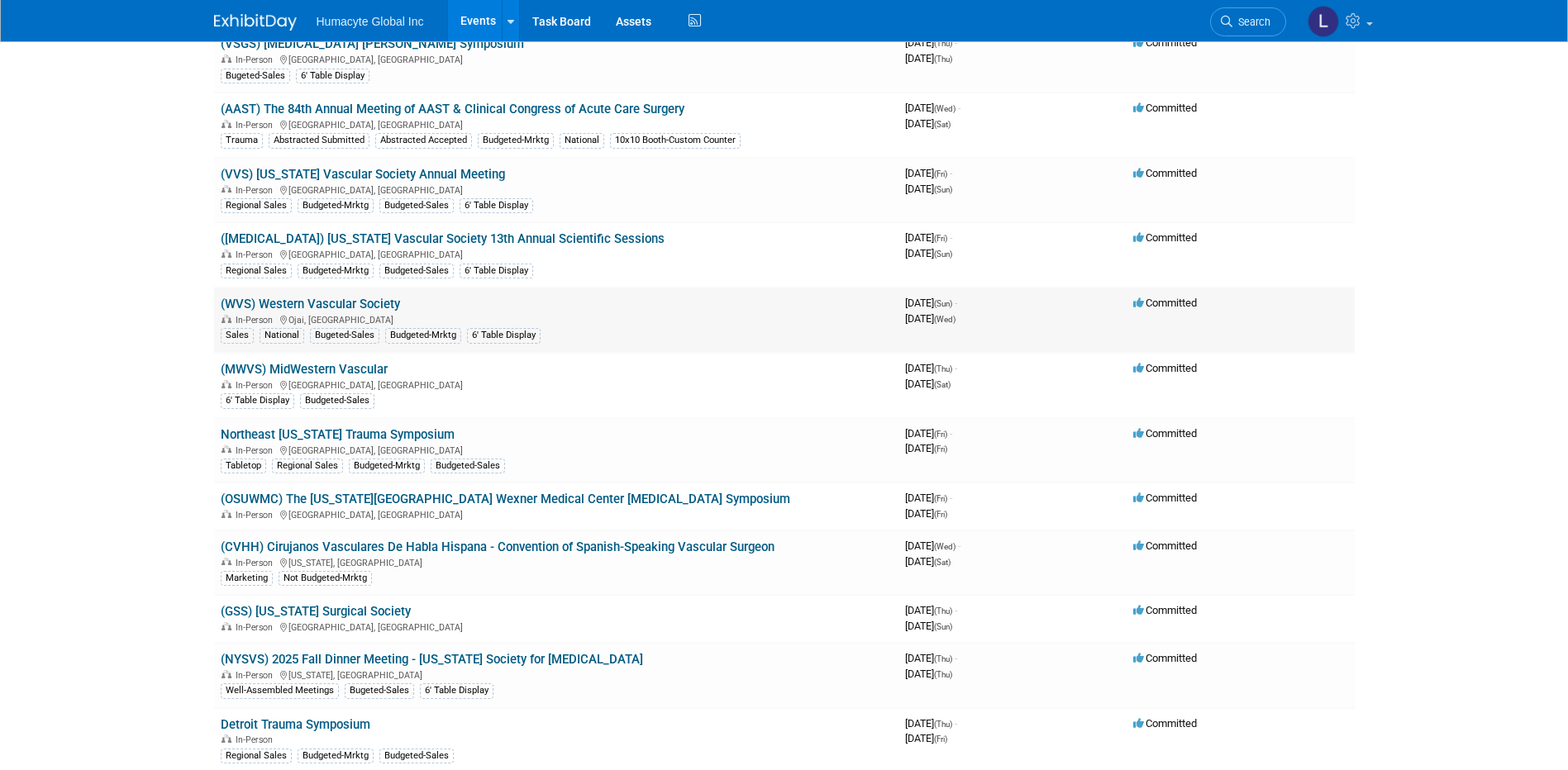
scroll to position [1322, 0]
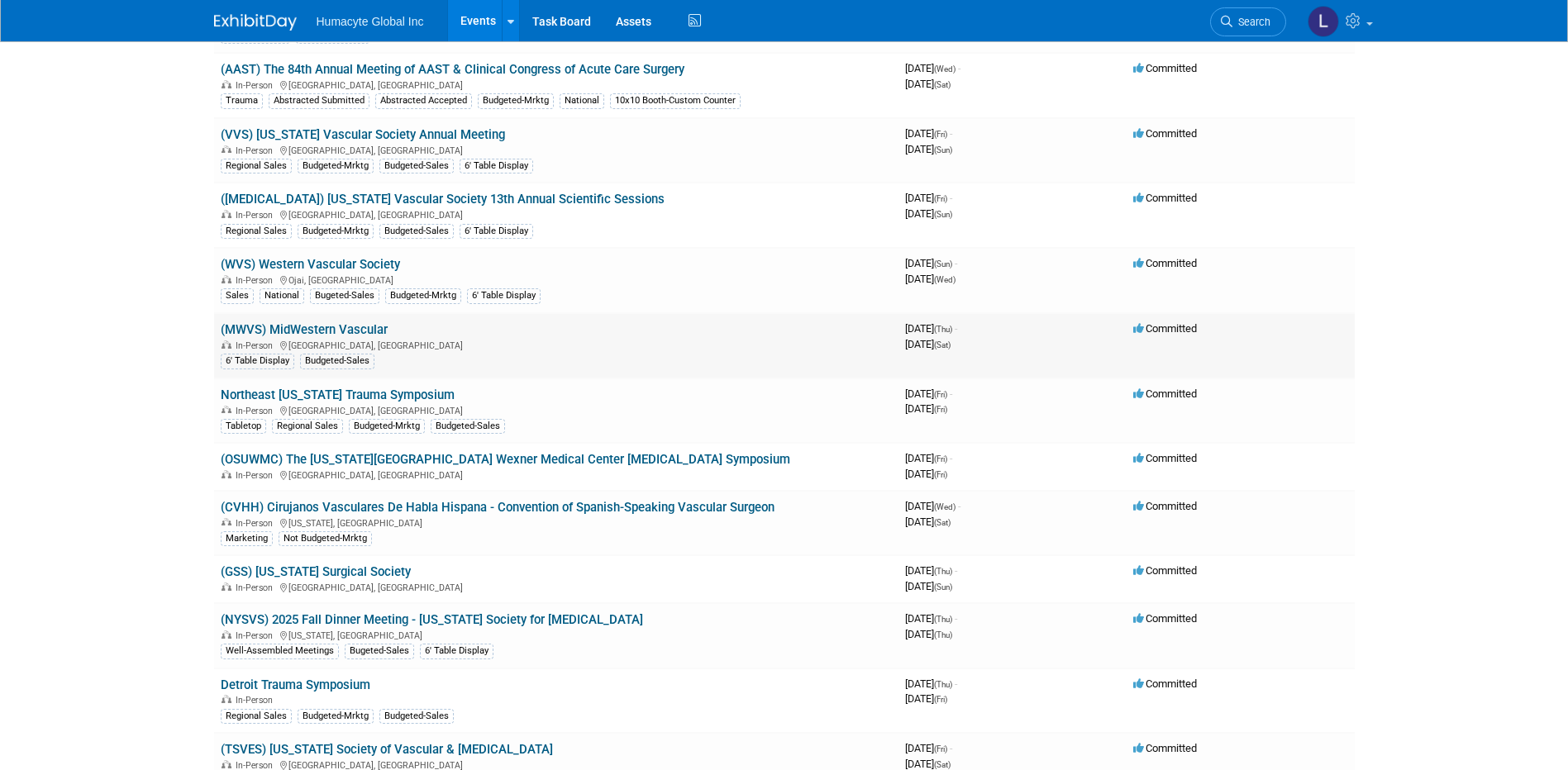
click at [336, 334] on link "(MWVS) MidWestern Vascular" at bounding box center [304, 329] width 167 height 15
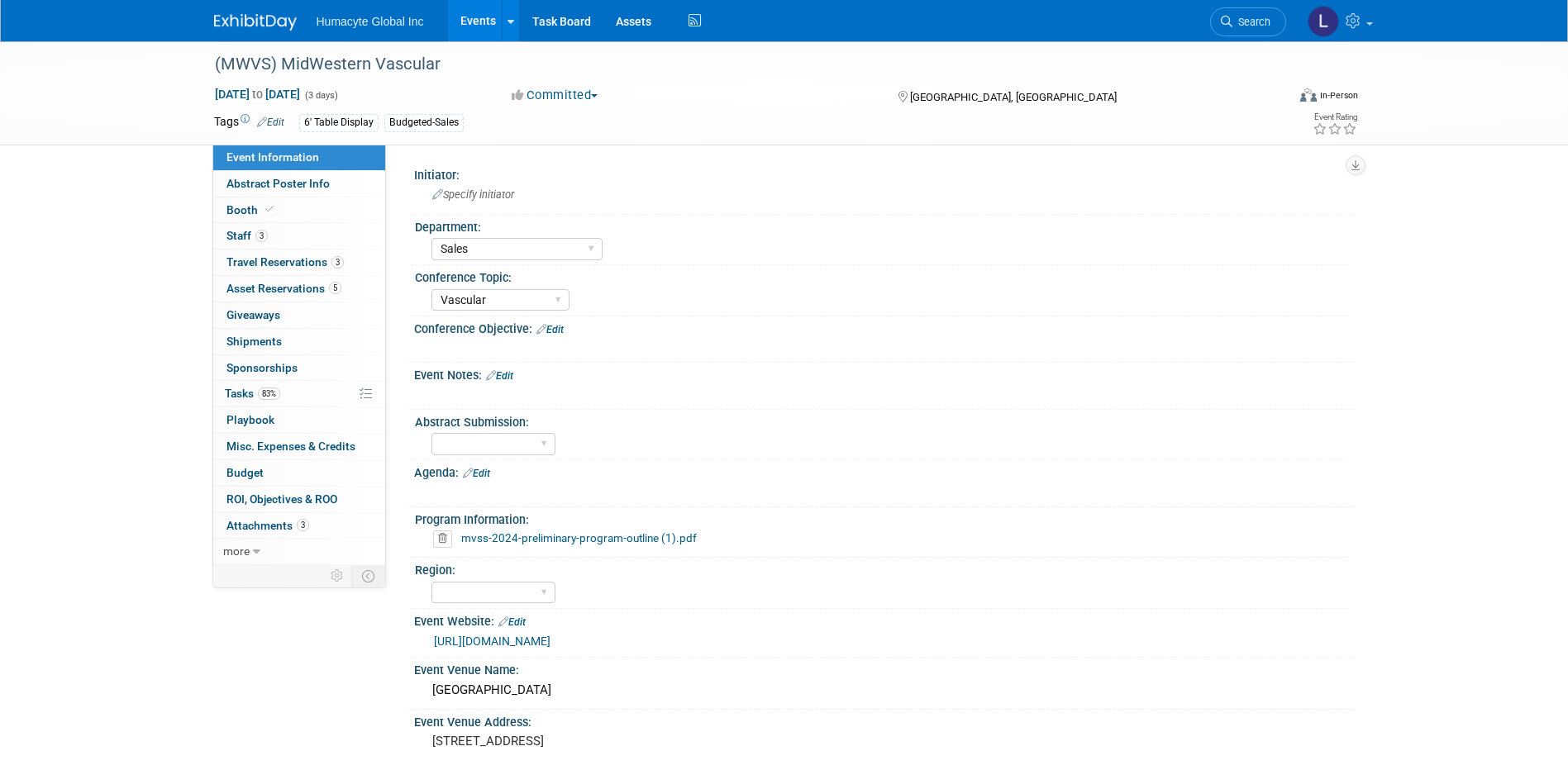
select select "Sales"
select select "Vascular"
click at [240, 463] on link "Budget" at bounding box center [299, 473] width 172 height 26
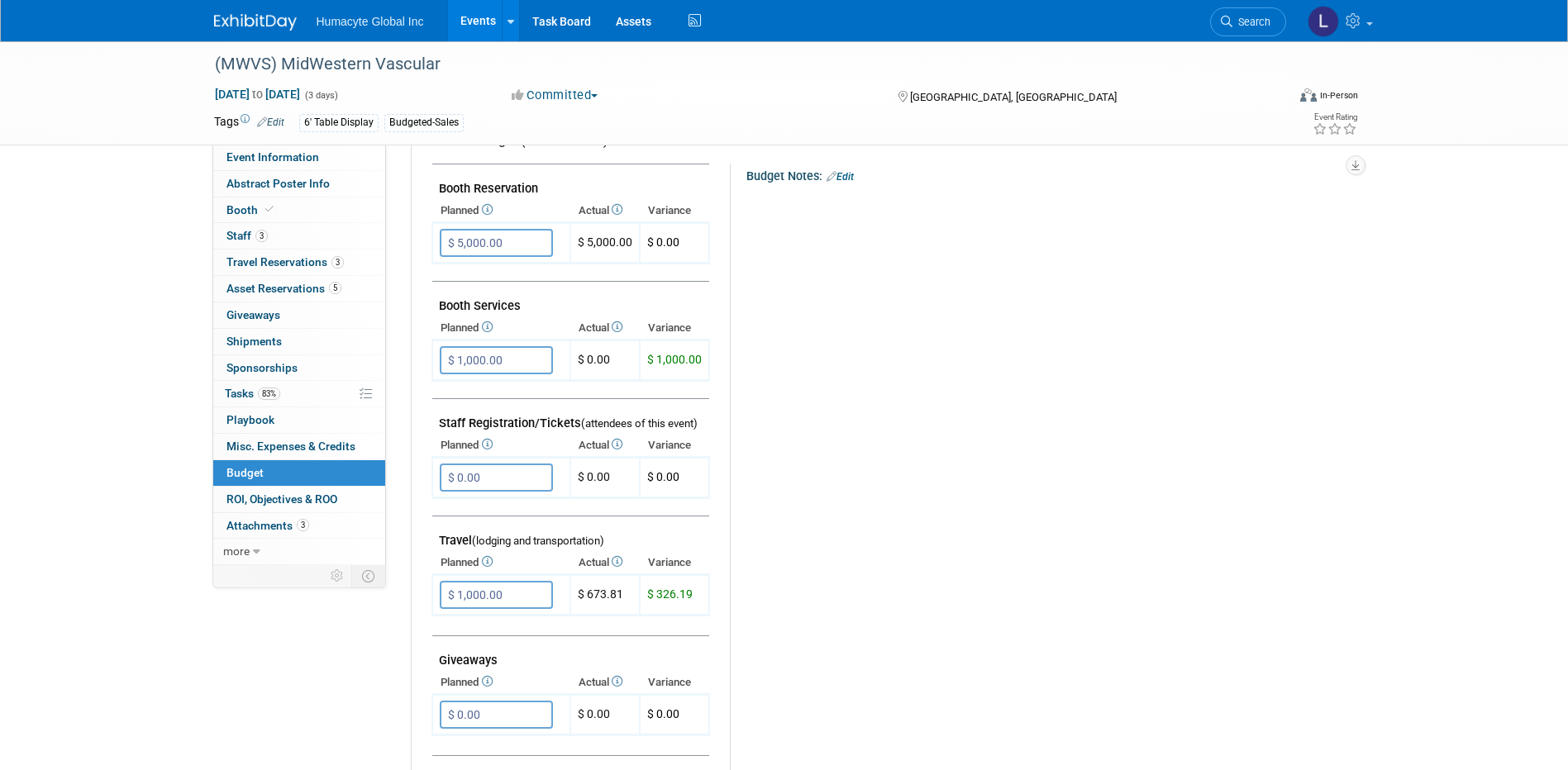
scroll to position [330, 0]
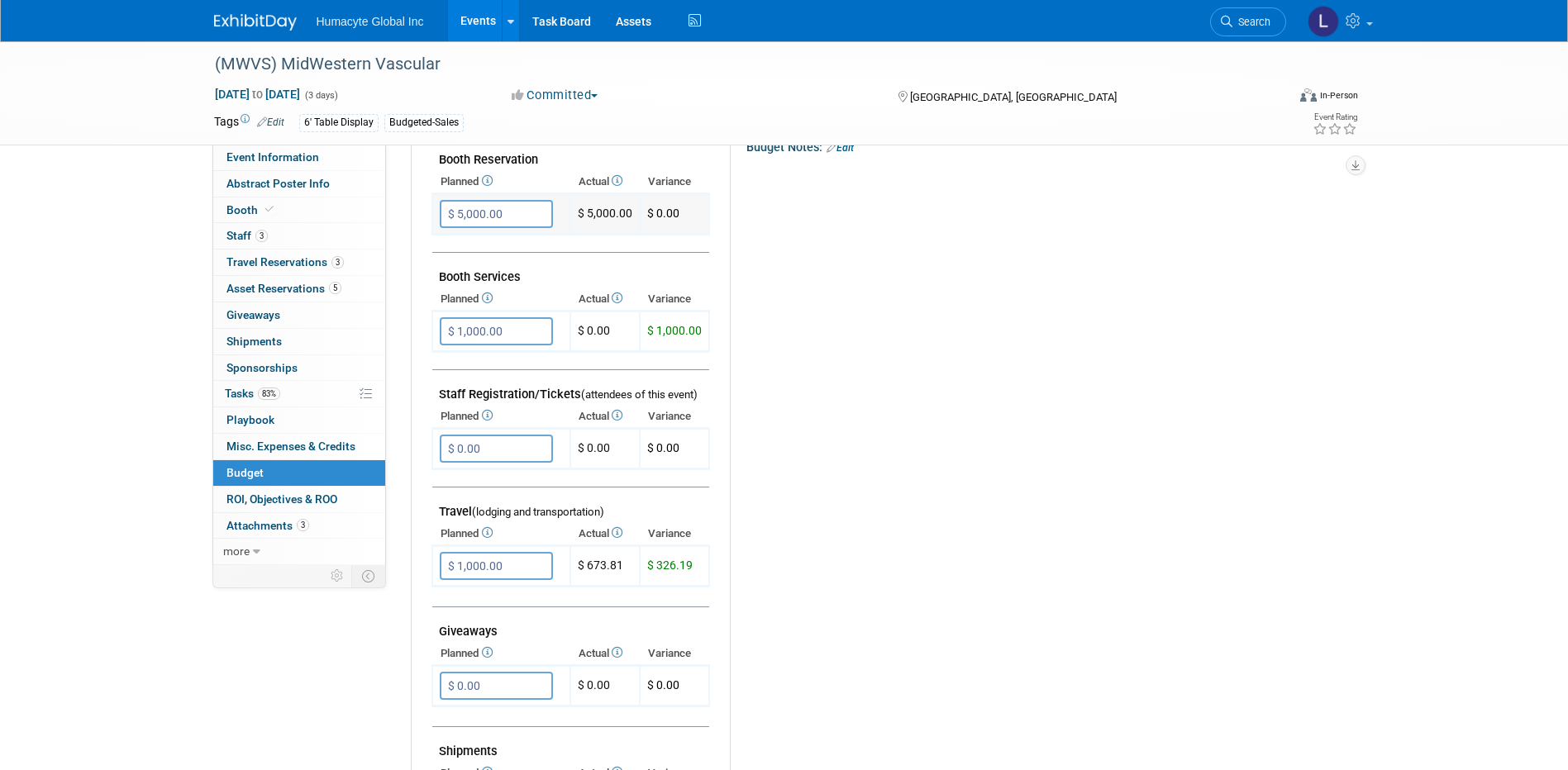
click at [468, 209] on input "$ 5,000.00" at bounding box center [497, 214] width 113 height 28
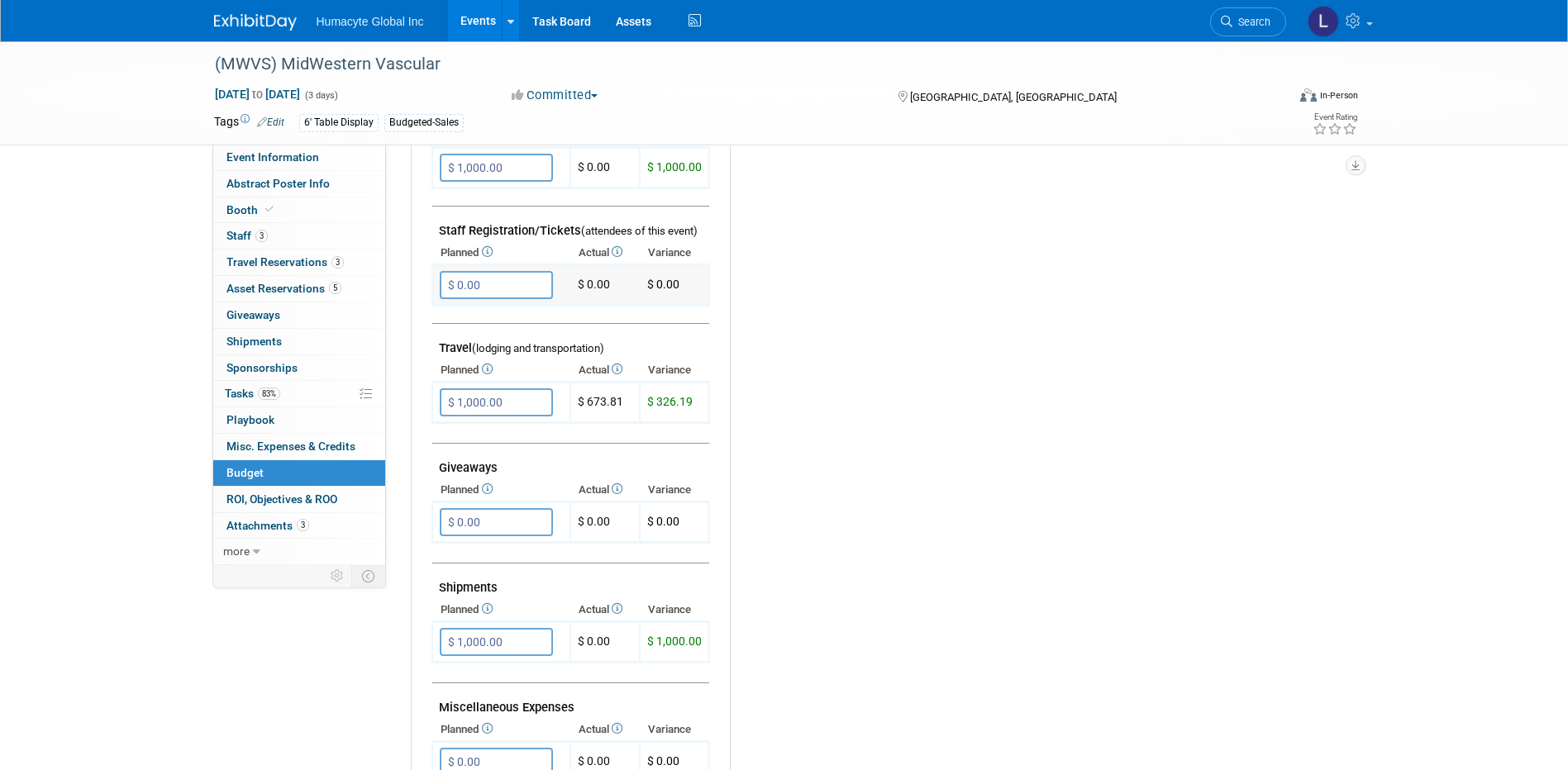
scroll to position [496, 0]
click at [492, 281] on input "$ 0.00" at bounding box center [497, 283] width 113 height 28
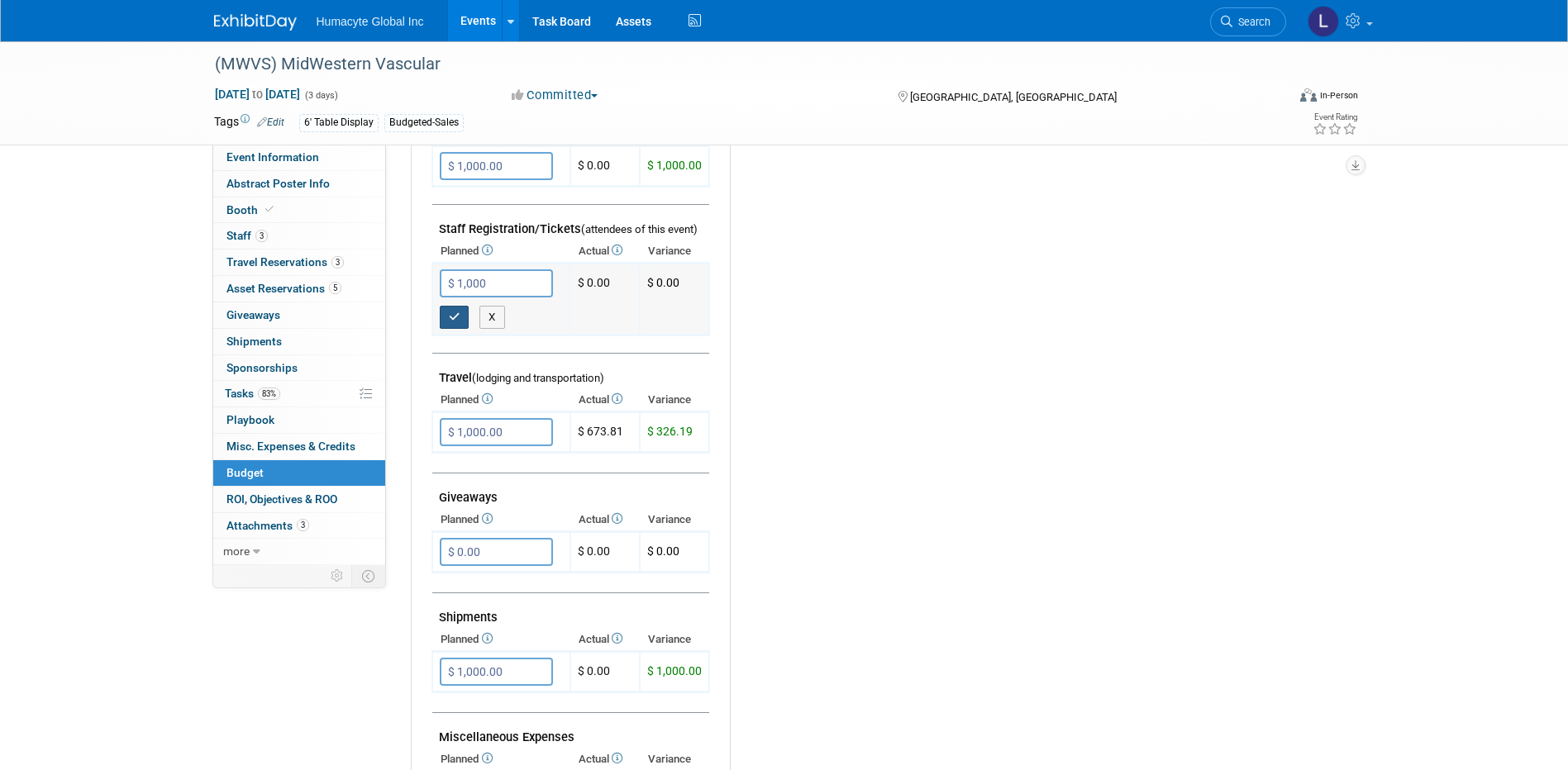
type input "$ 1,000.00"
click at [456, 318] on icon "button" at bounding box center [455, 317] width 12 height 11
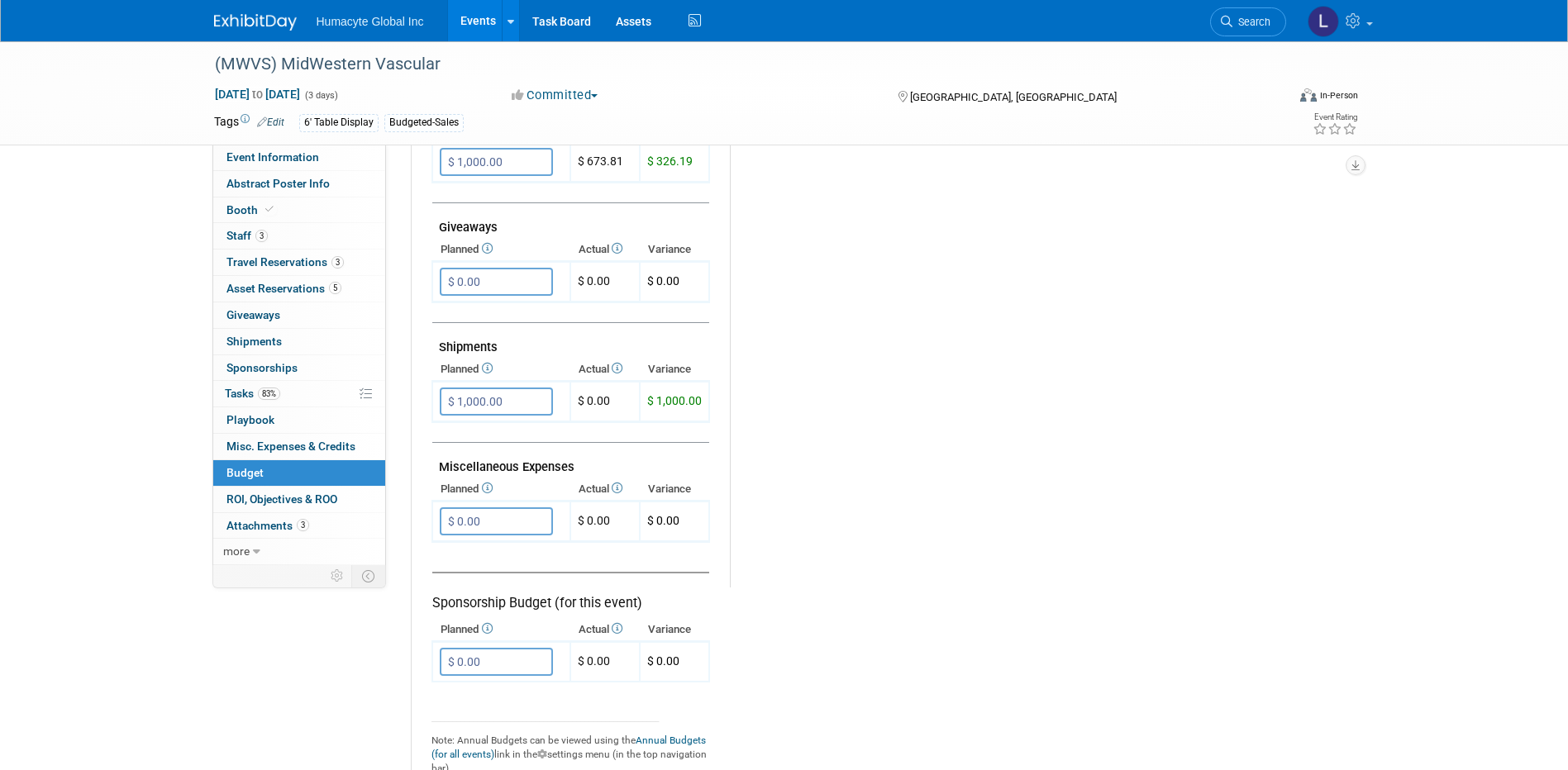
scroll to position [743, 0]
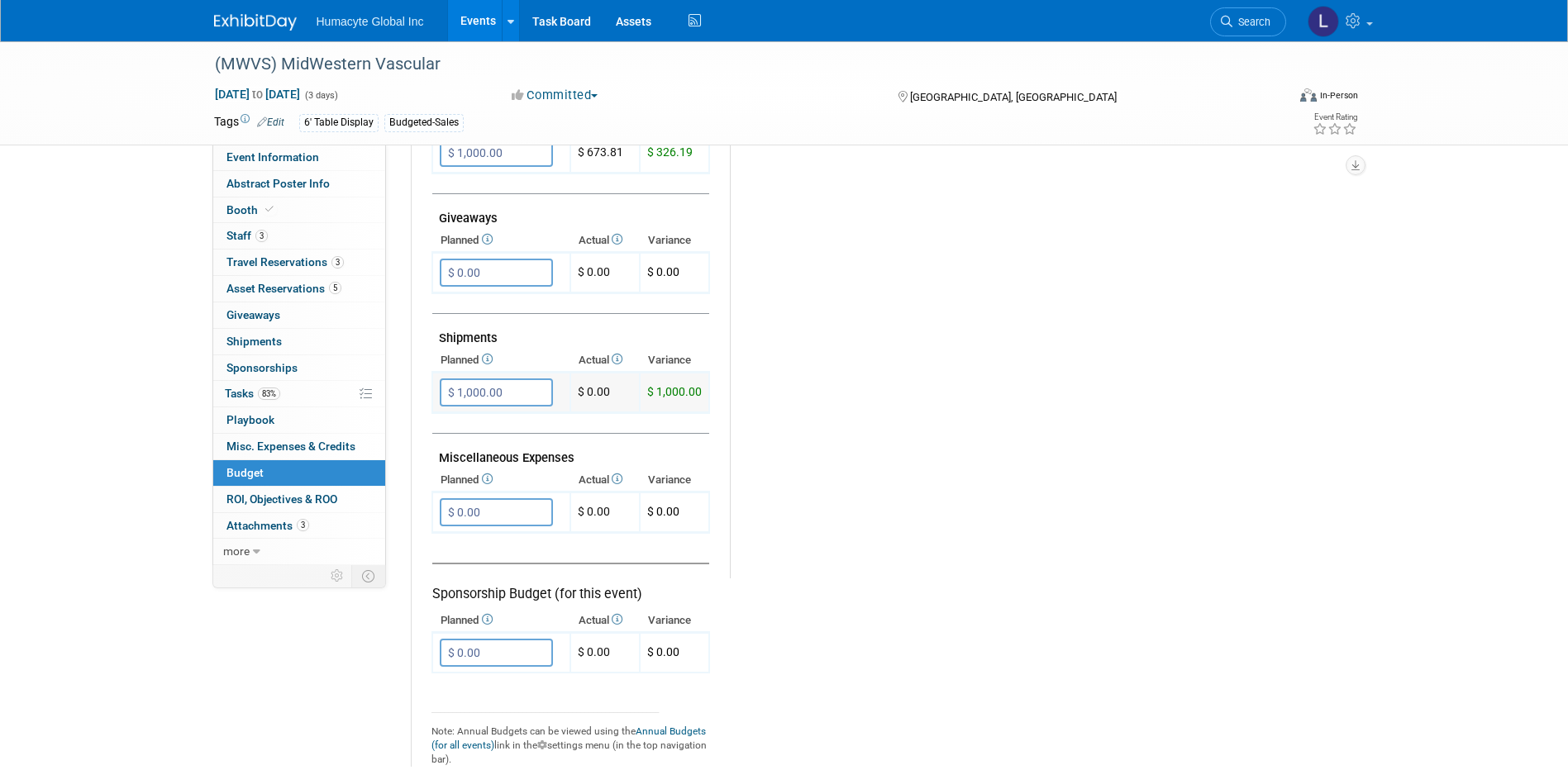
click at [510, 402] on input "$ 1,000.00" at bounding box center [497, 392] width 113 height 28
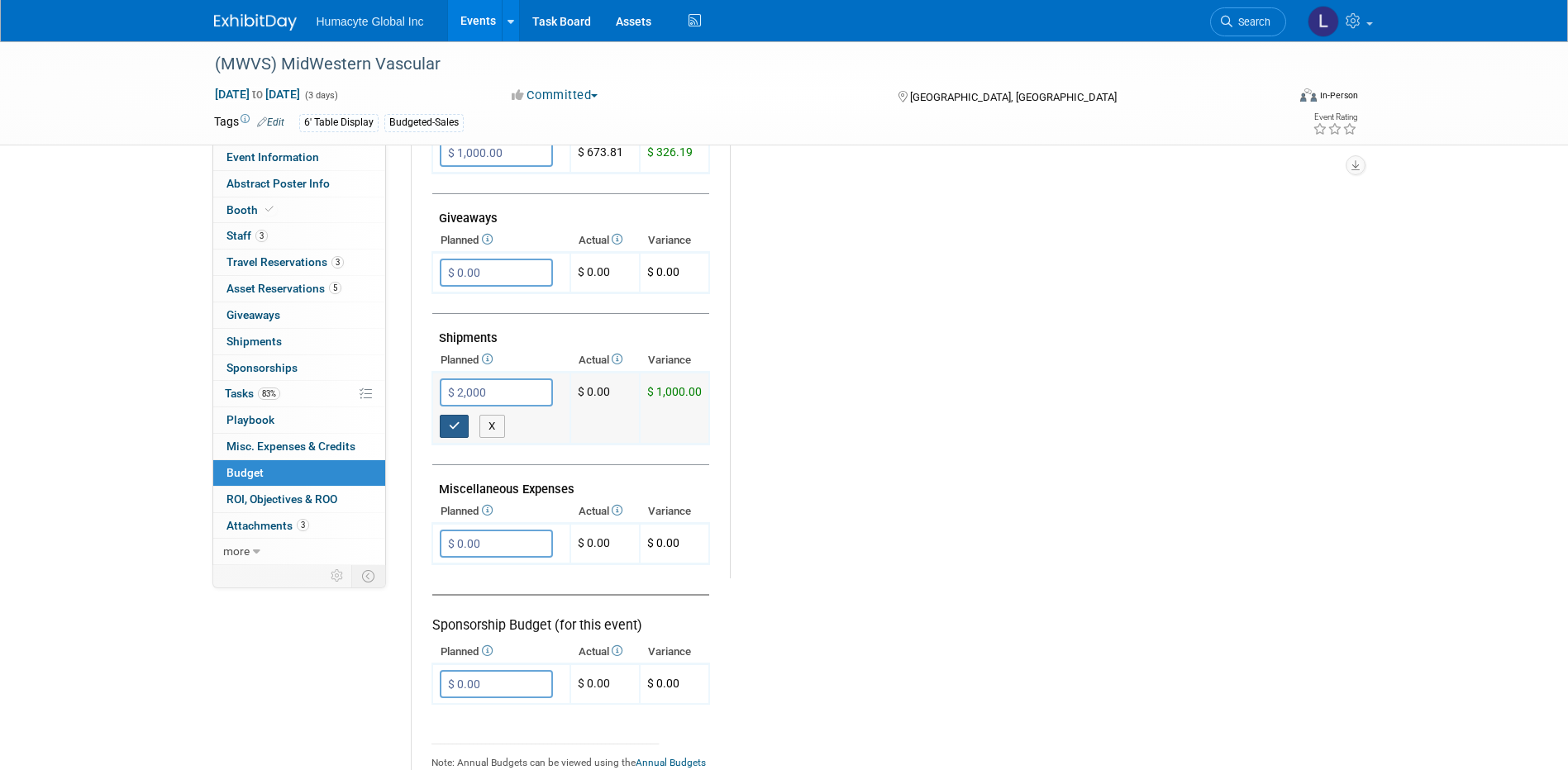
type input "$ 2,000.00"
click at [451, 421] on icon "button" at bounding box center [455, 426] width 12 height 11
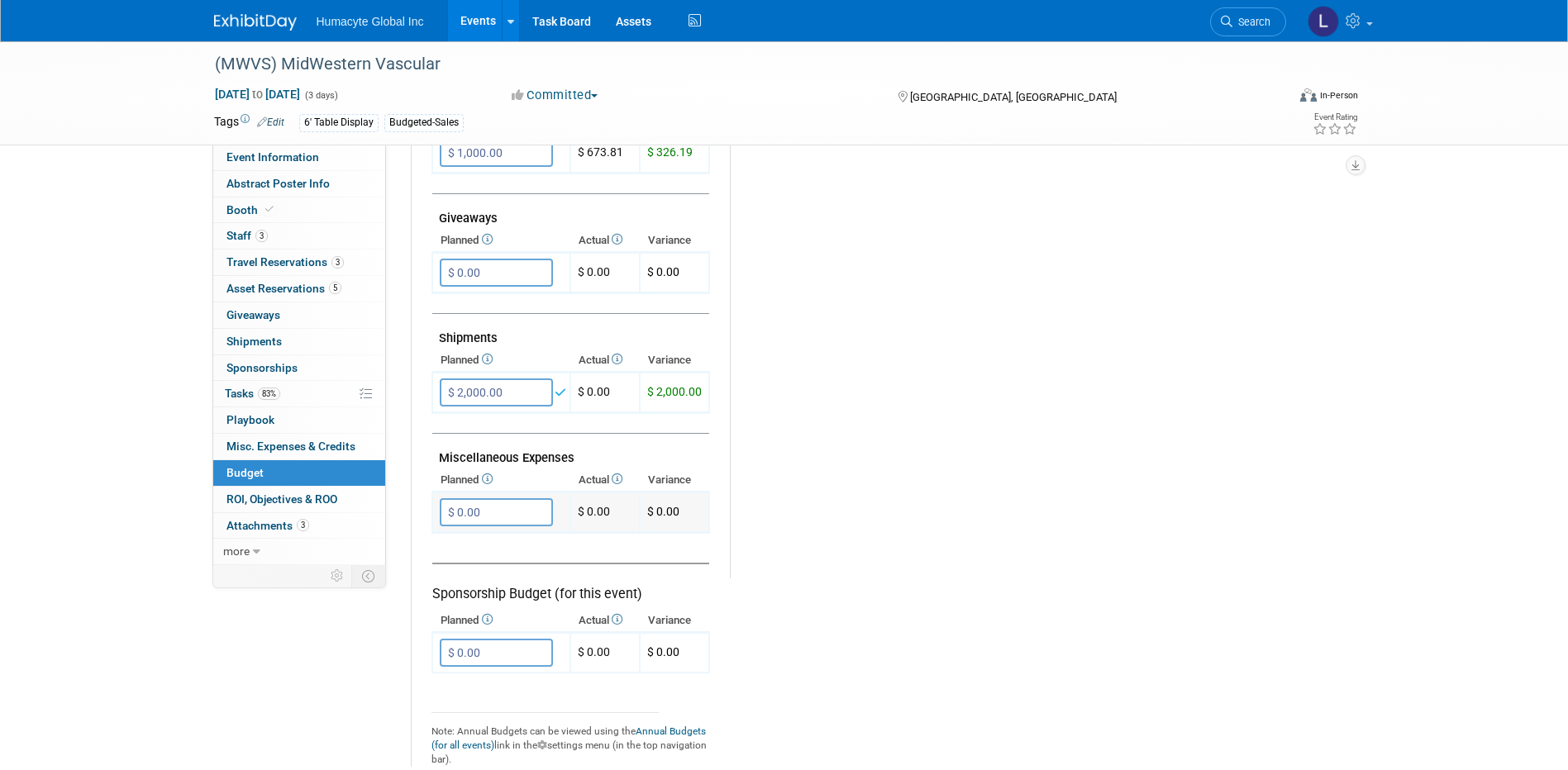
click at [476, 514] on input "$ 0.00" at bounding box center [497, 512] width 113 height 28
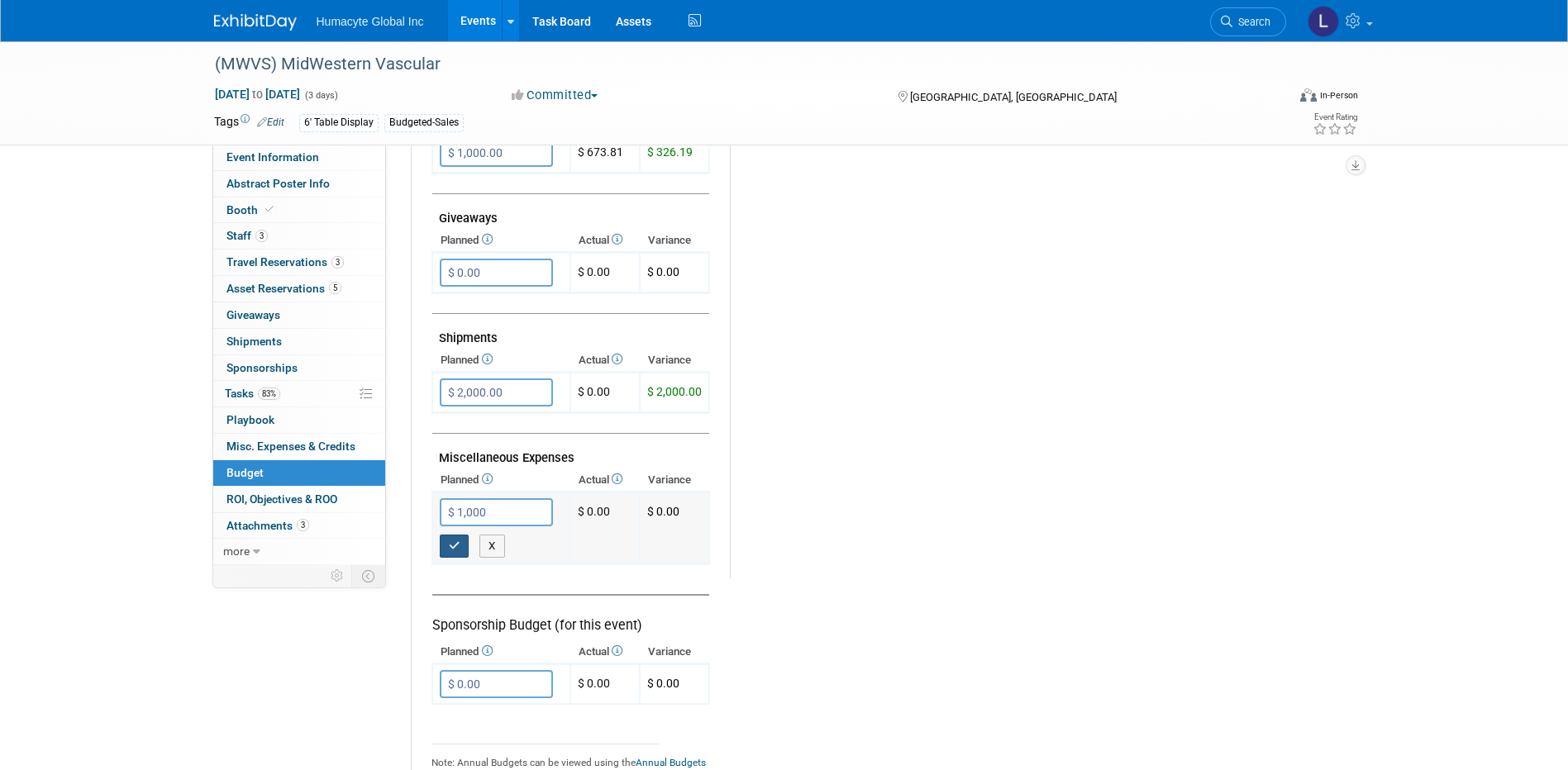
type input "$ 1,000.00"
click at [456, 540] on icon "button" at bounding box center [455, 546] width 12 height 11
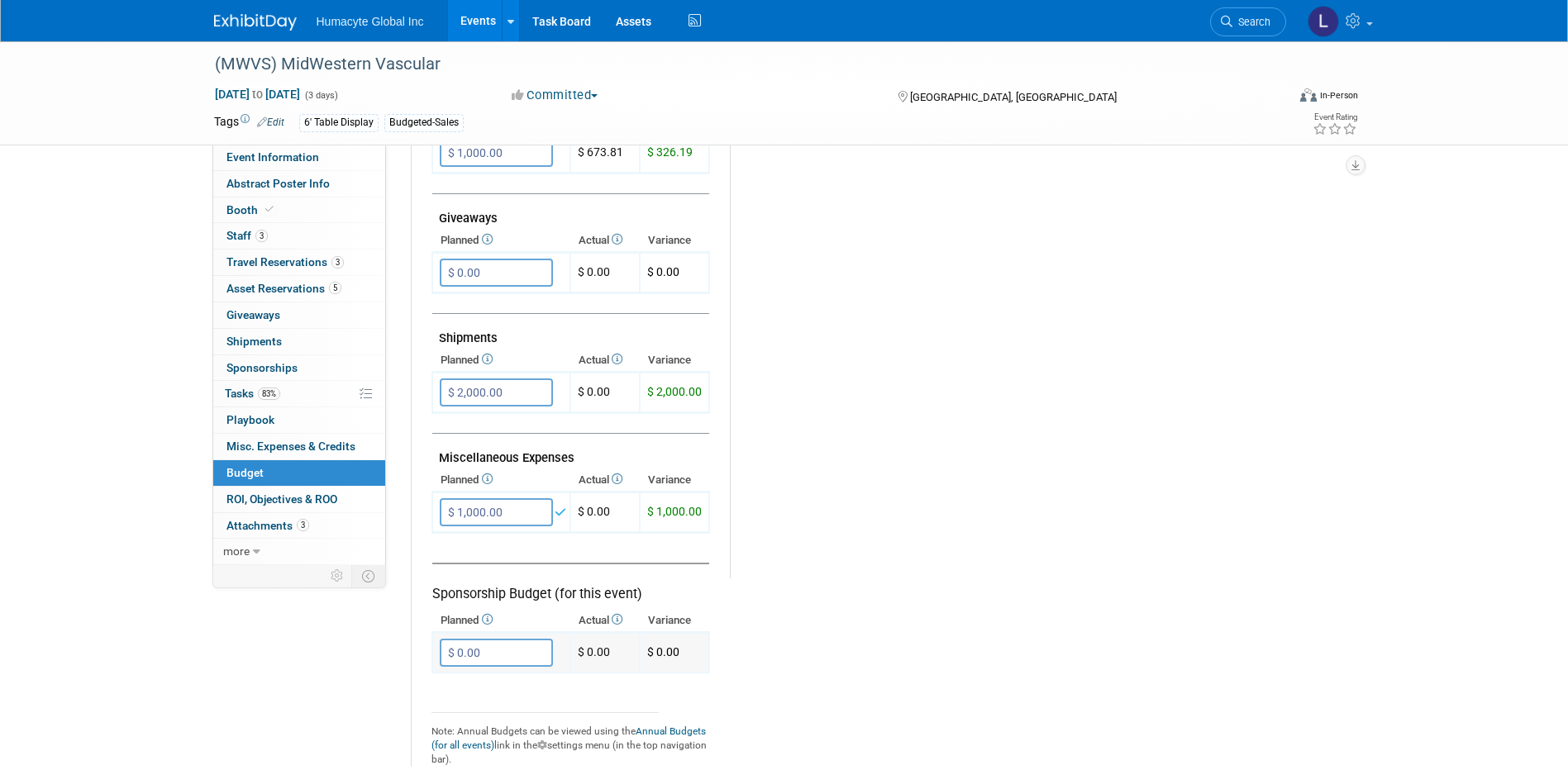
click at [486, 659] on input "$ 0.00" at bounding box center [497, 652] width 113 height 28
click at [456, 698] on td "$ 3,000.00 X" at bounding box center [501, 668] width 138 height 71
click at [449, 691] on icon "button" at bounding box center [455, 687] width 12 height 11
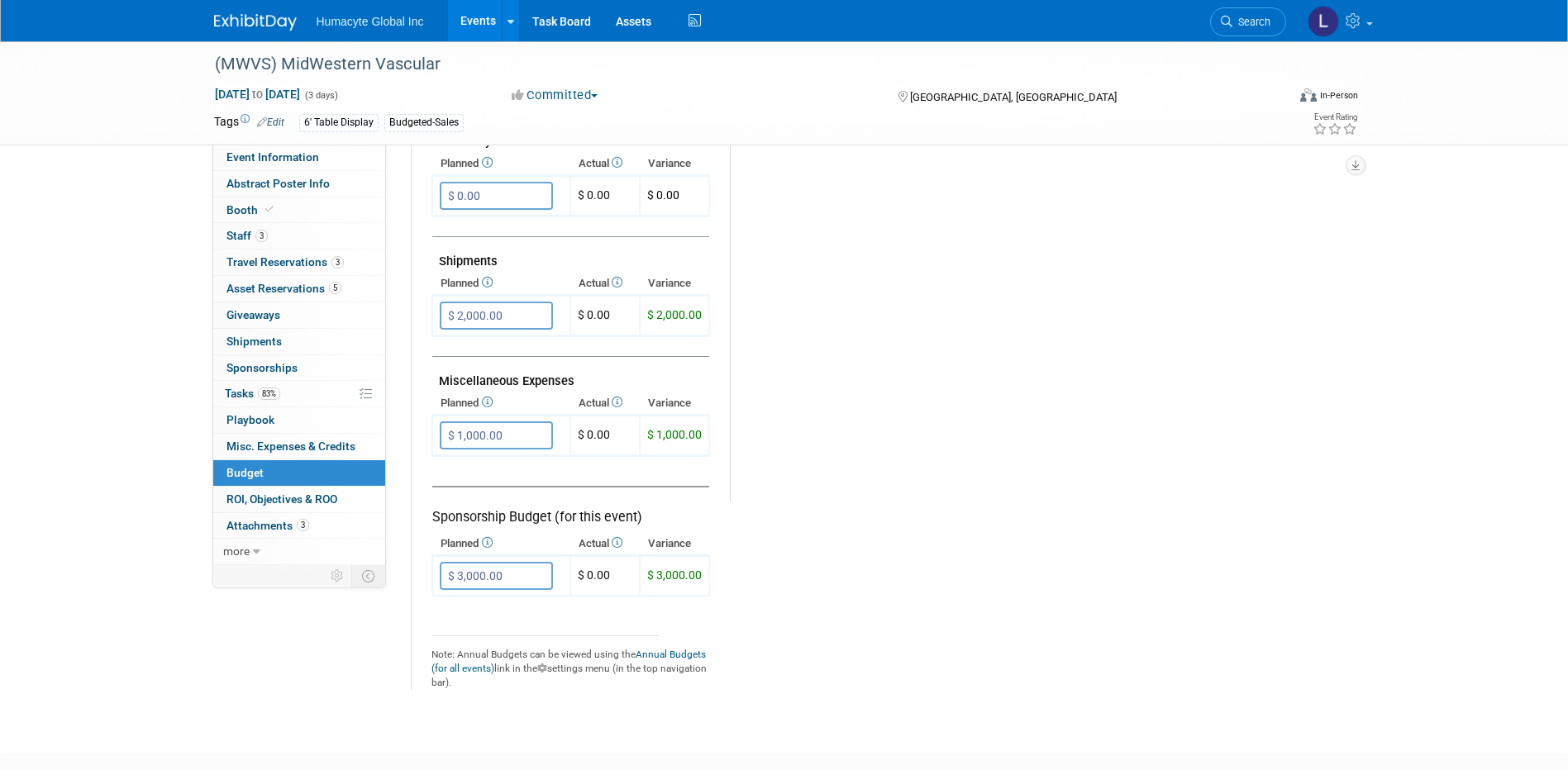
scroll to position [827, 0]
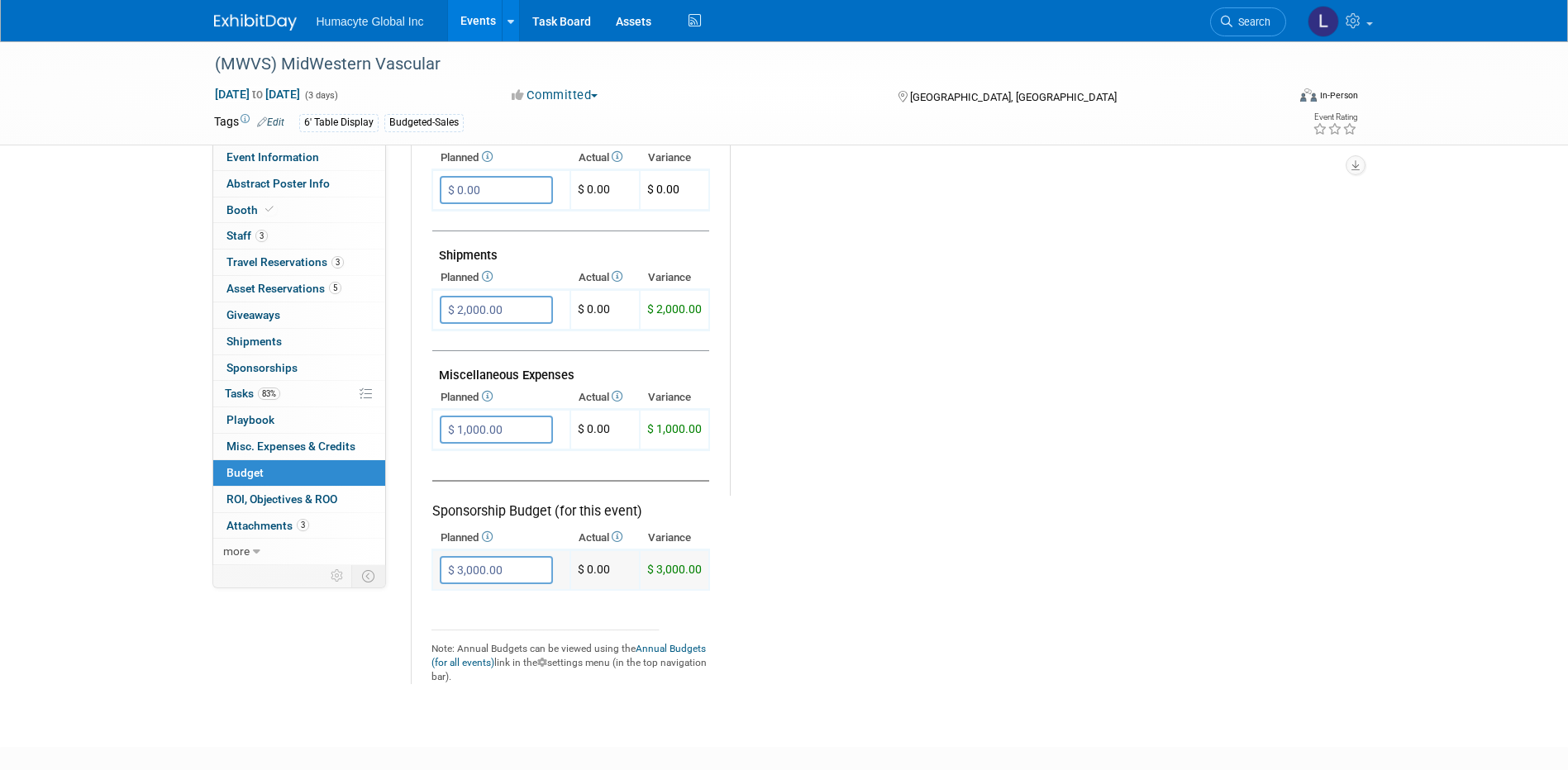
click at [471, 575] on input "$ 3,000.00" at bounding box center [497, 570] width 113 height 28
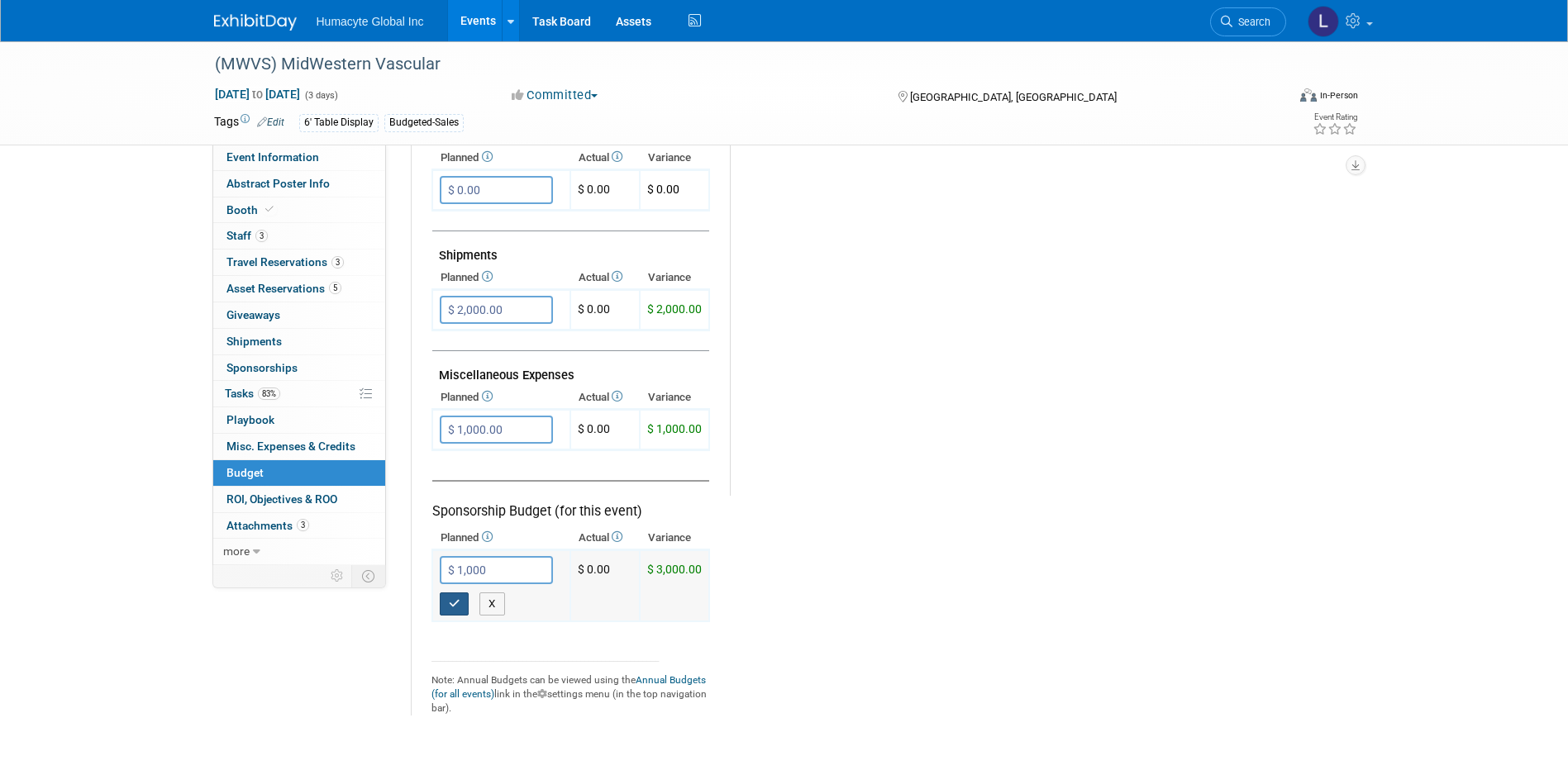
type input "$ 1,000.00"
click at [455, 604] on icon "button" at bounding box center [455, 604] width 12 height 11
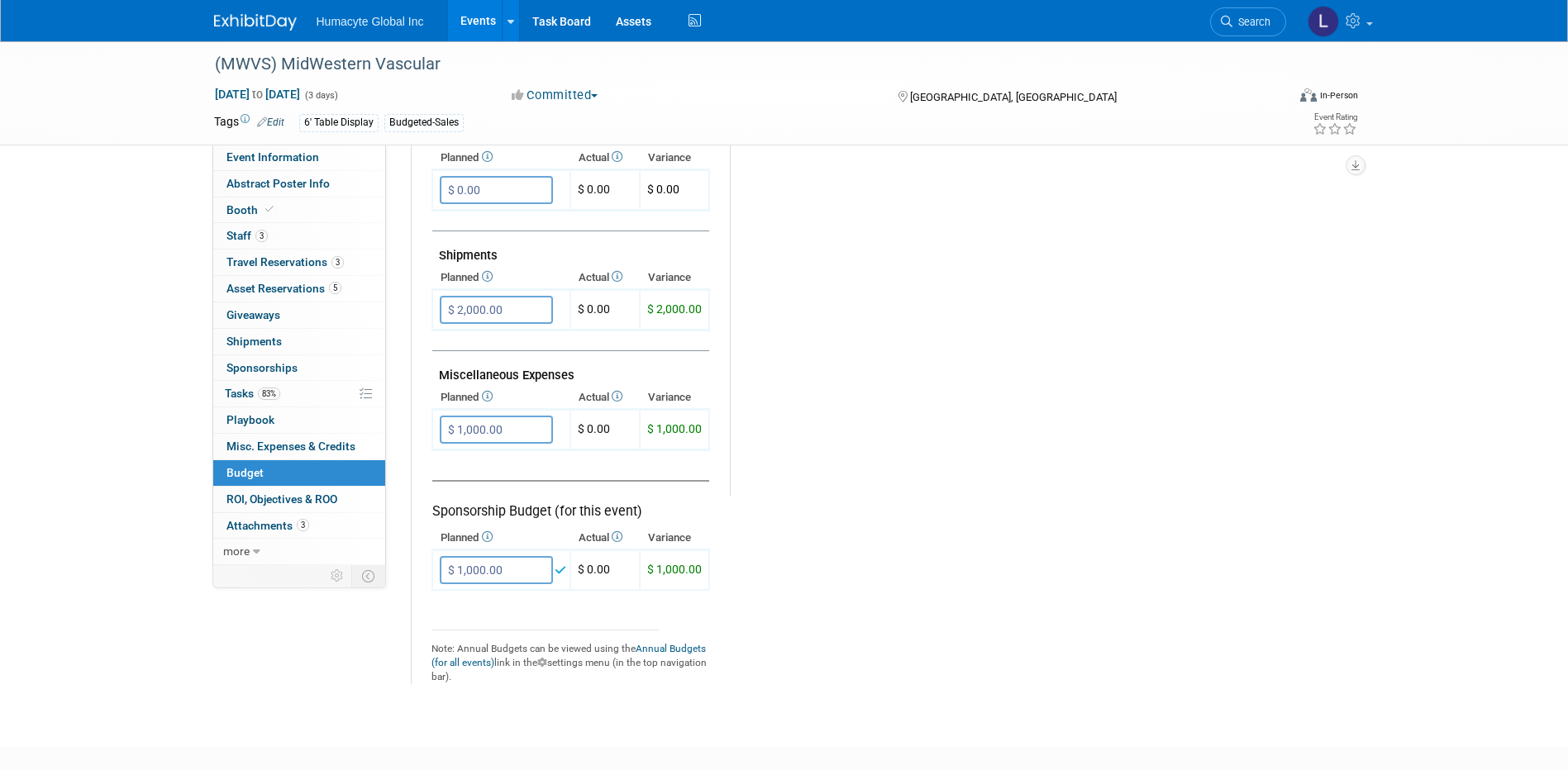
click at [458, 605] on td "Exhibit Budget (for this event) Booth Reservation X X" at bounding box center [571, 135] width 278 height 1097
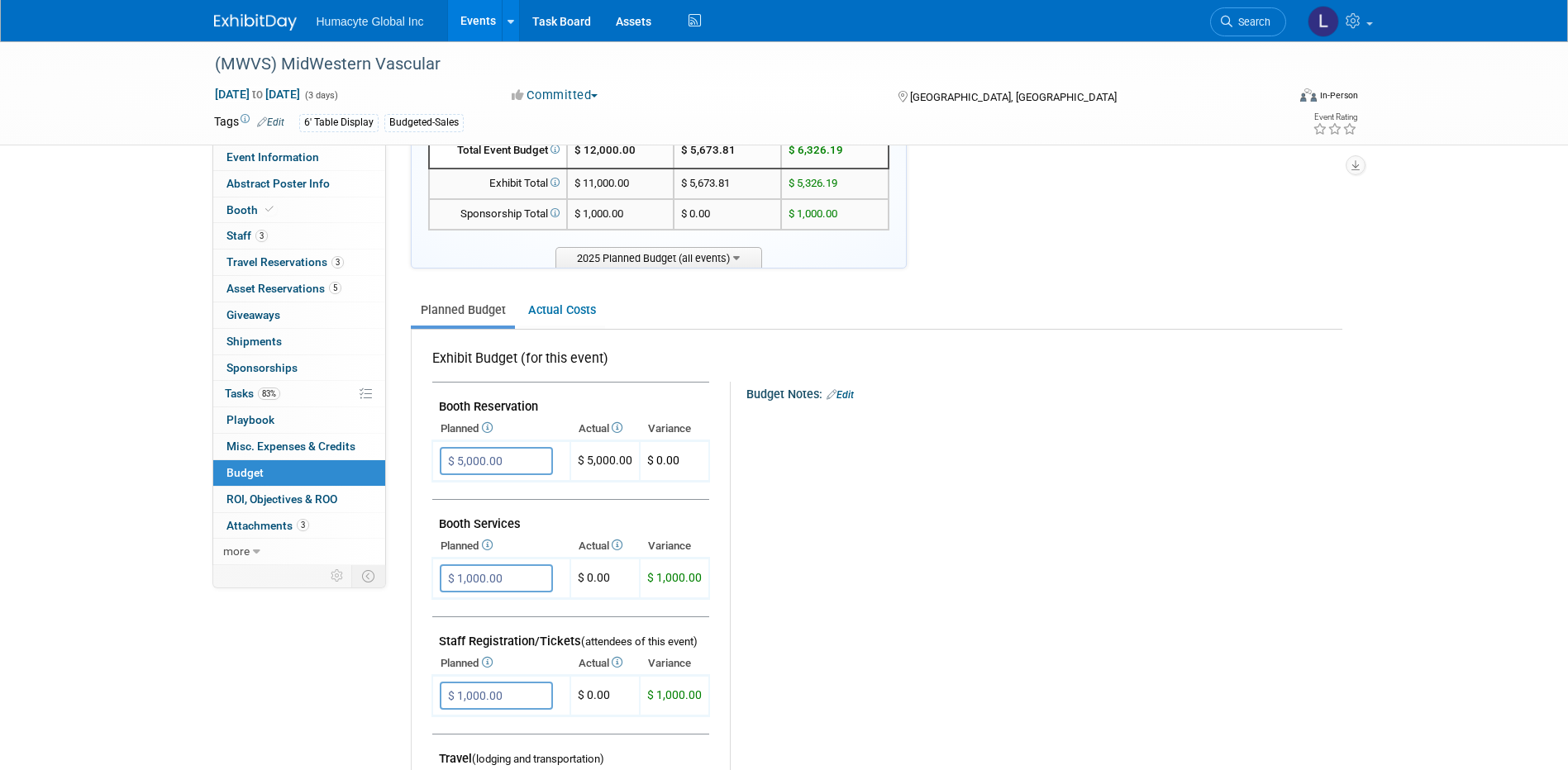
scroll to position [0, 0]
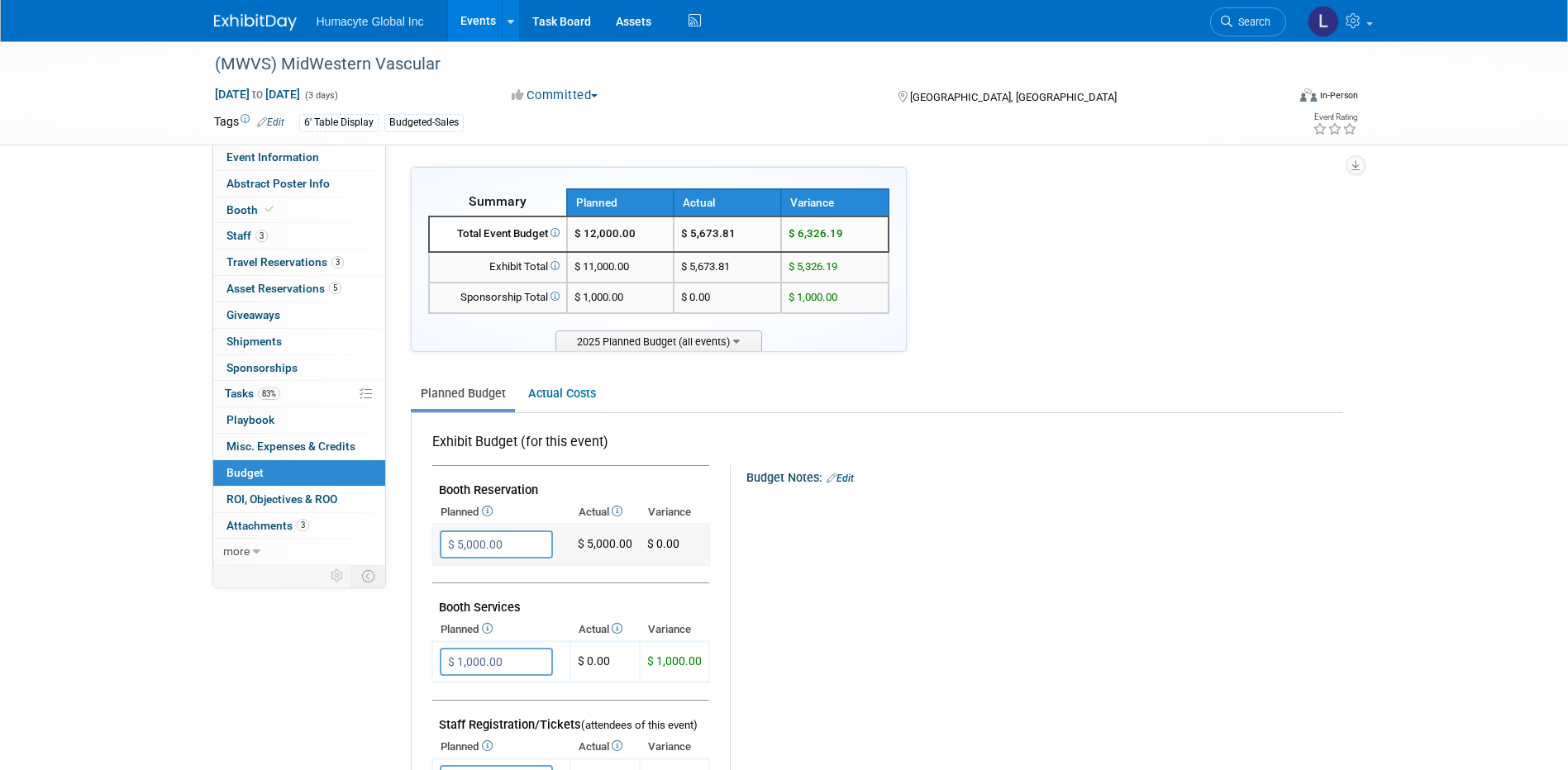
click at [497, 542] on input "$ 5,000.00" at bounding box center [497, 544] width 113 height 28
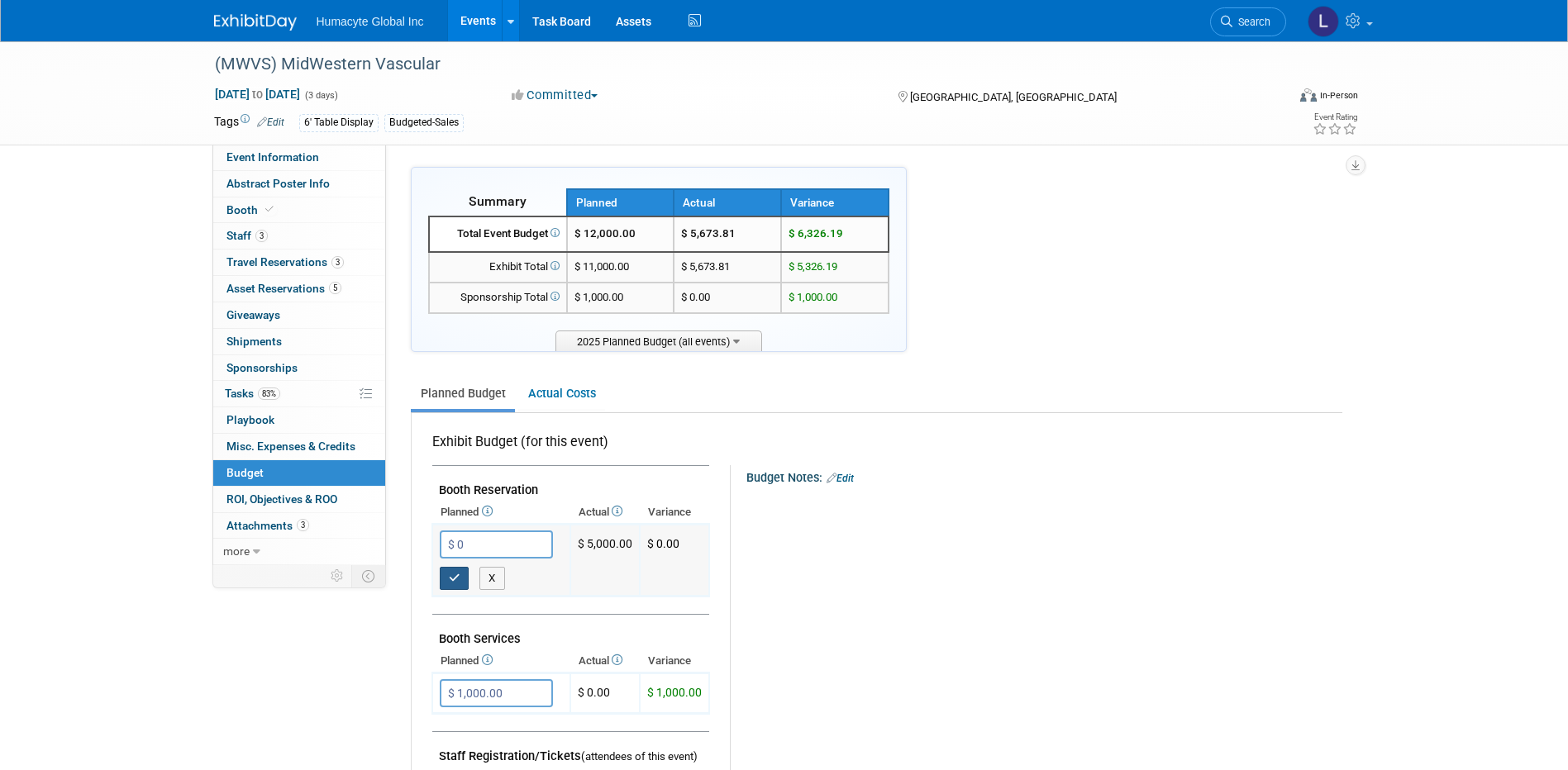
type input "$ 0.00"
click at [449, 572] on icon "button" at bounding box center [455, 578] width 12 height 11
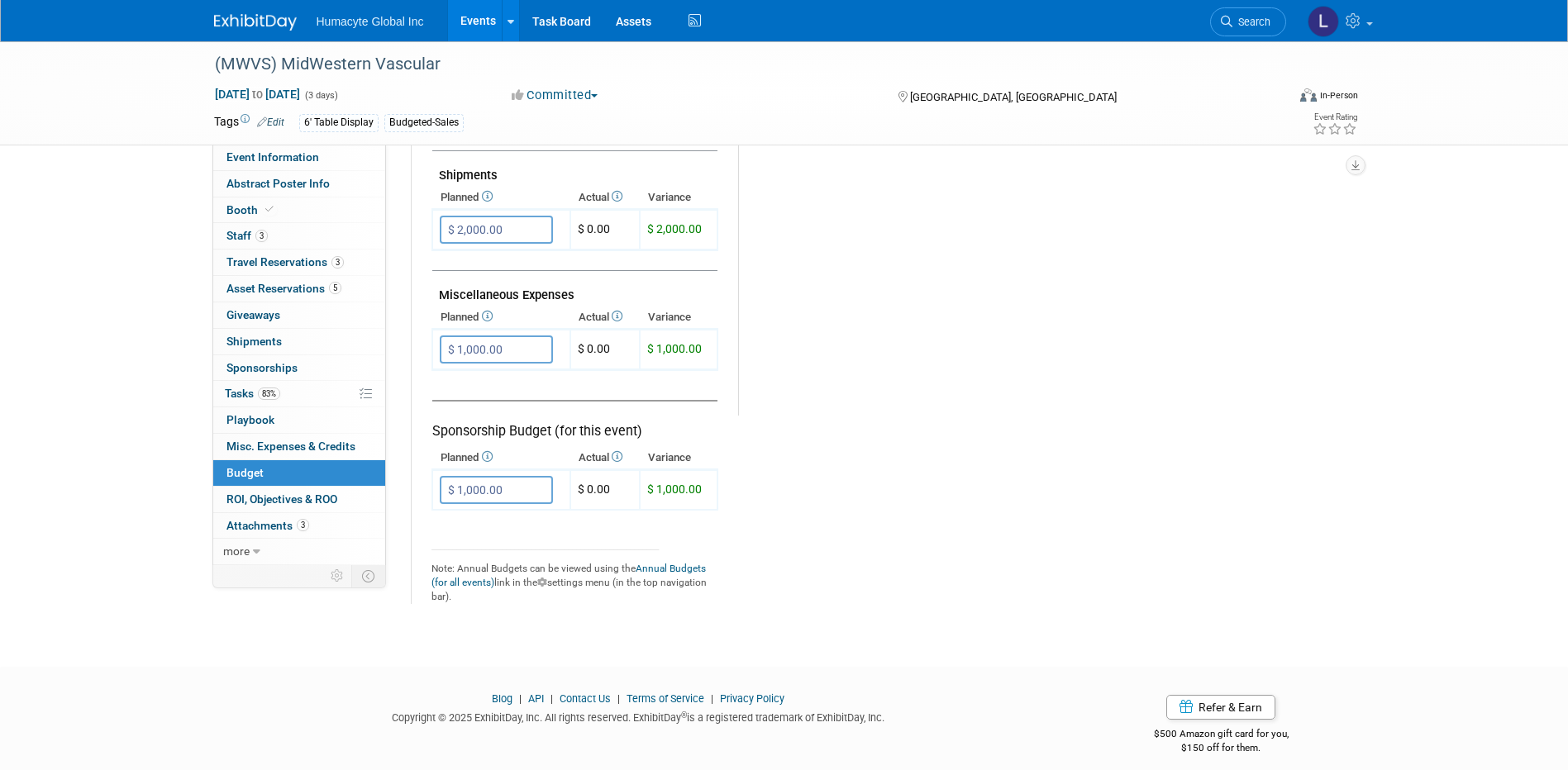
scroll to position [919, 0]
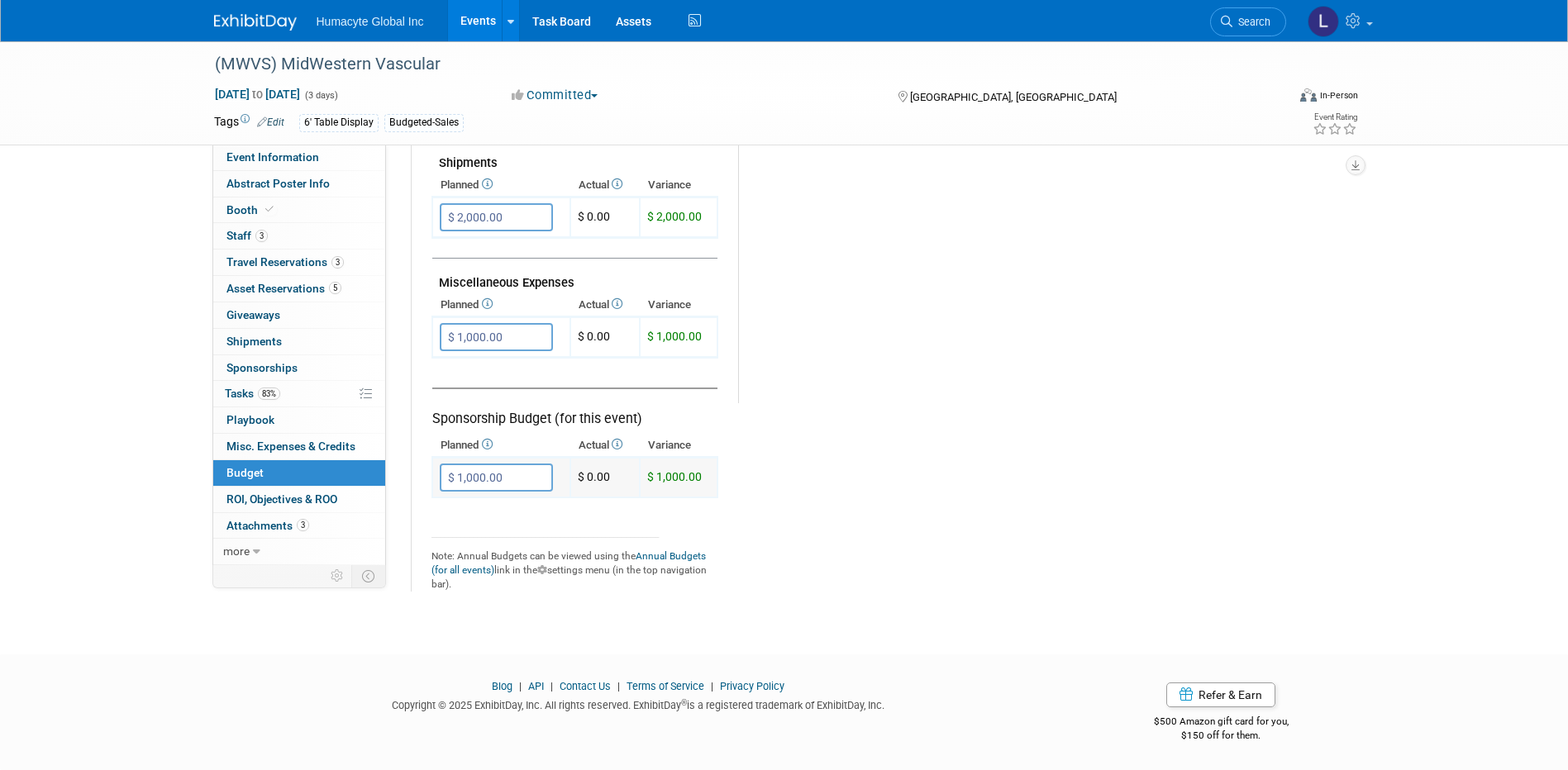
click at [501, 477] on input "$ 1,000.00" at bounding box center [497, 477] width 113 height 28
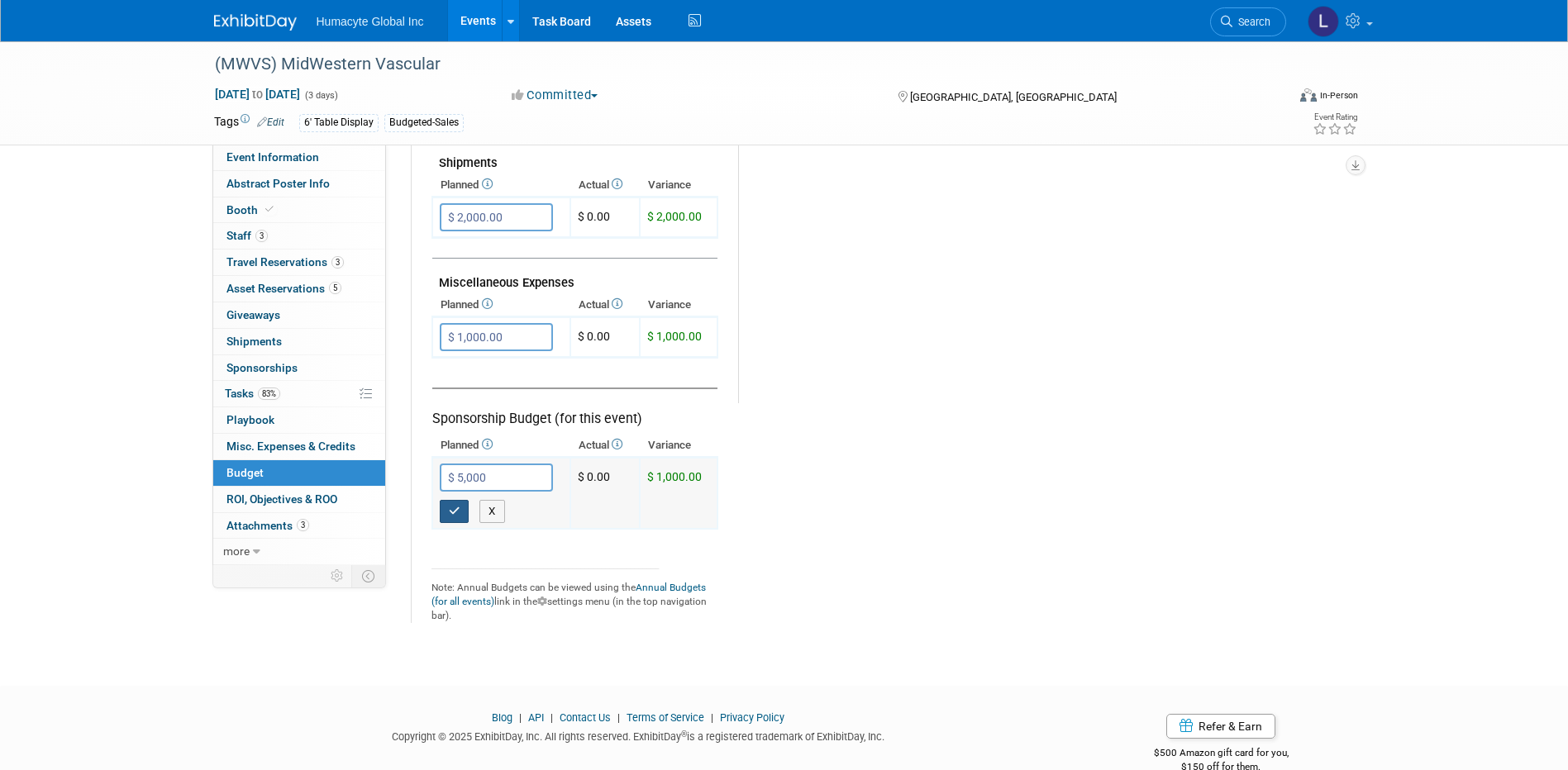
type input "$ 5,000.00"
click at [446, 508] on button "button" at bounding box center [455, 511] width 30 height 23
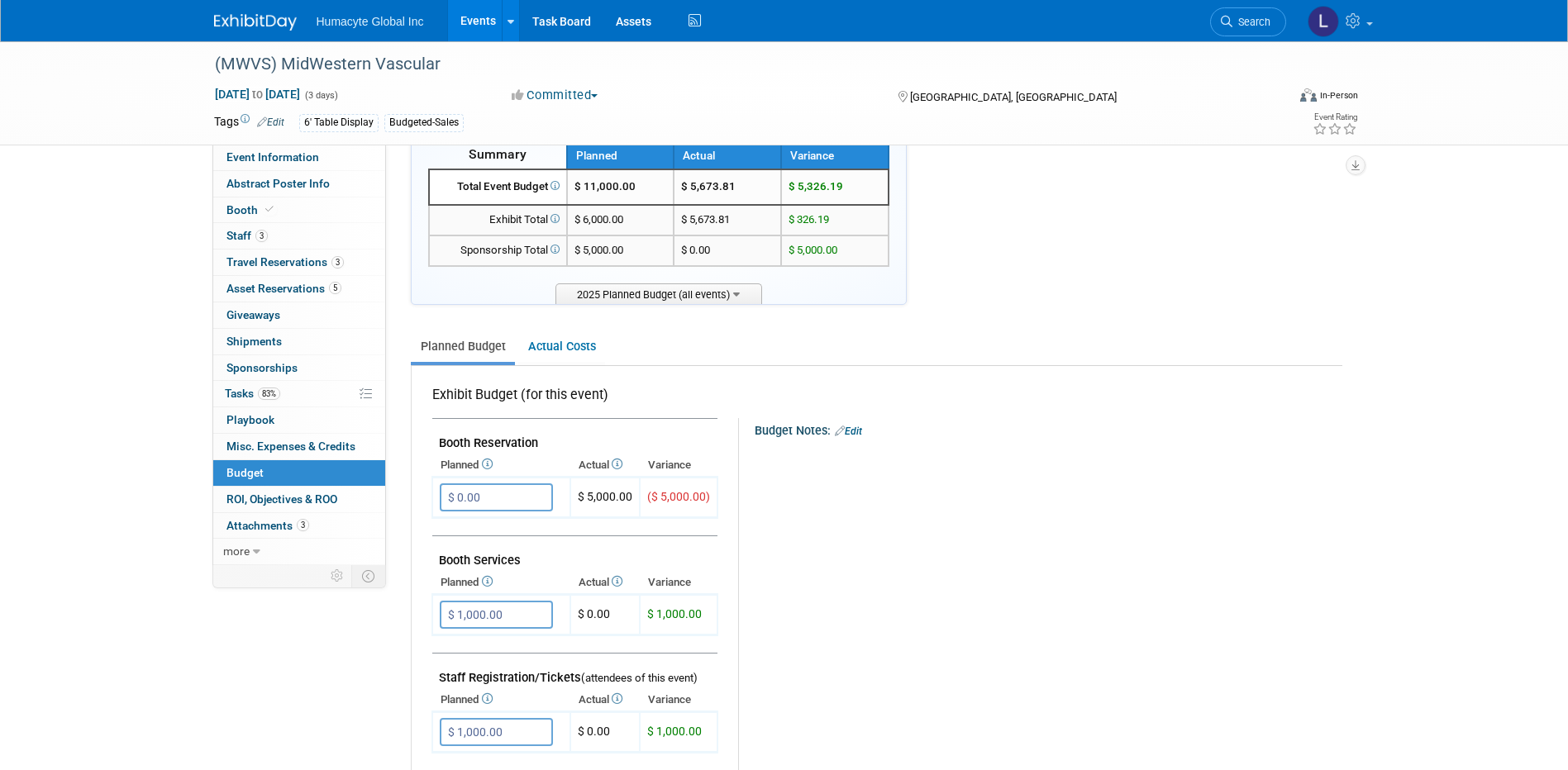
scroll to position [10, 0]
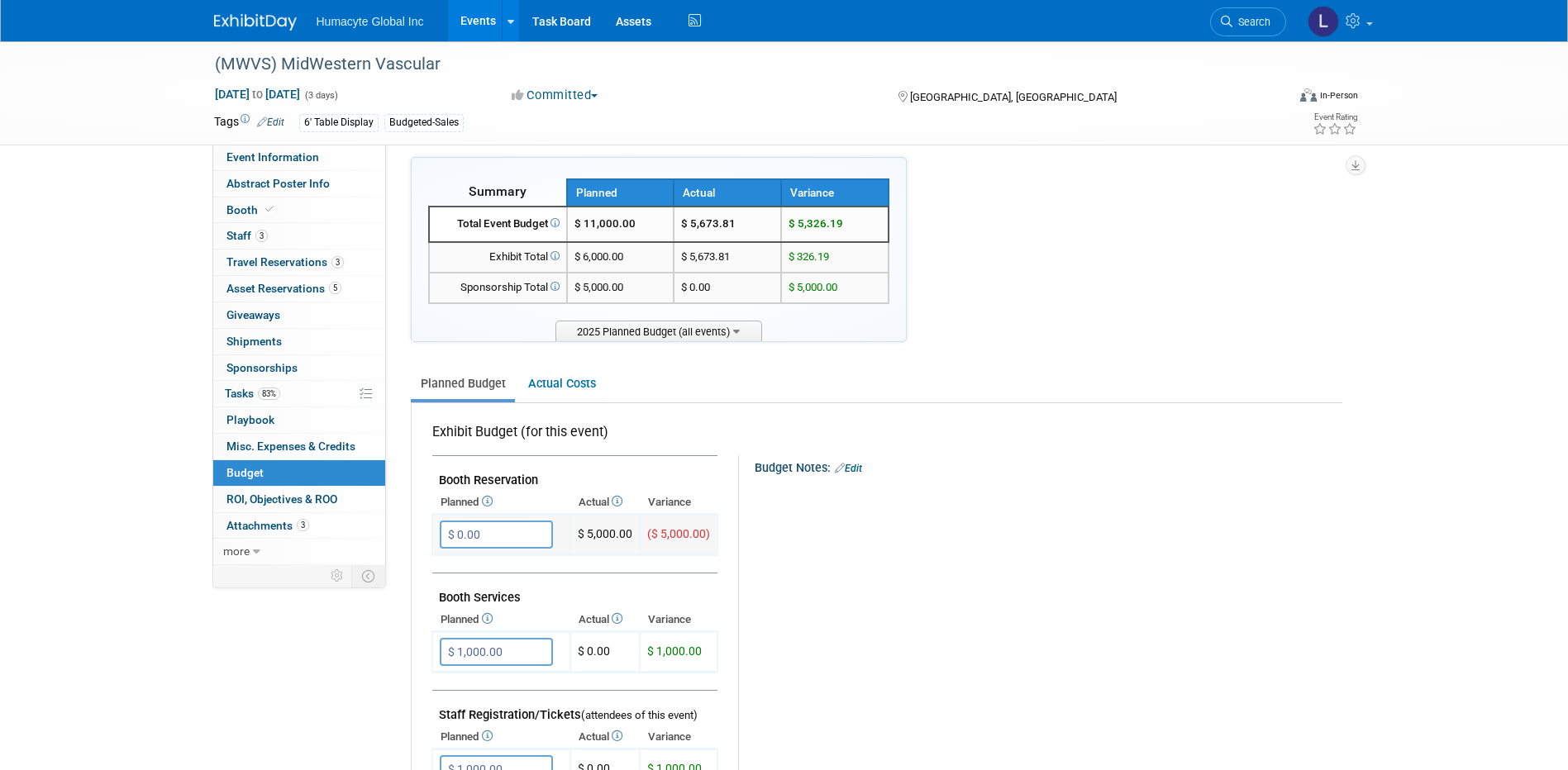
click at [510, 530] on input "$ 0.00" at bounding box center [497, 534] width 113 height 28
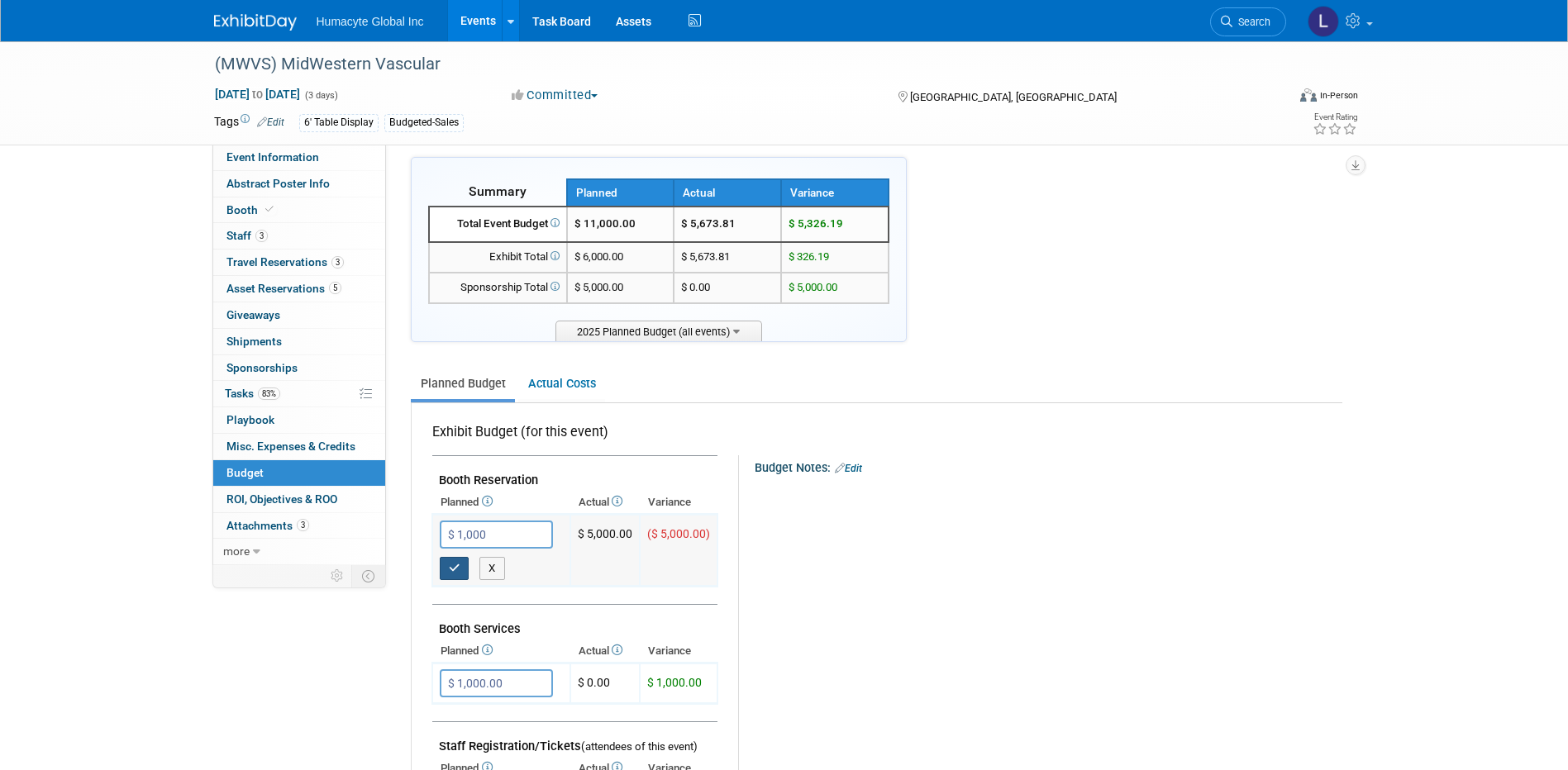
type input "$ 1,000.00"
click at [449, 575] on button "button" at bounding box center [455, 568] width 30 height 23
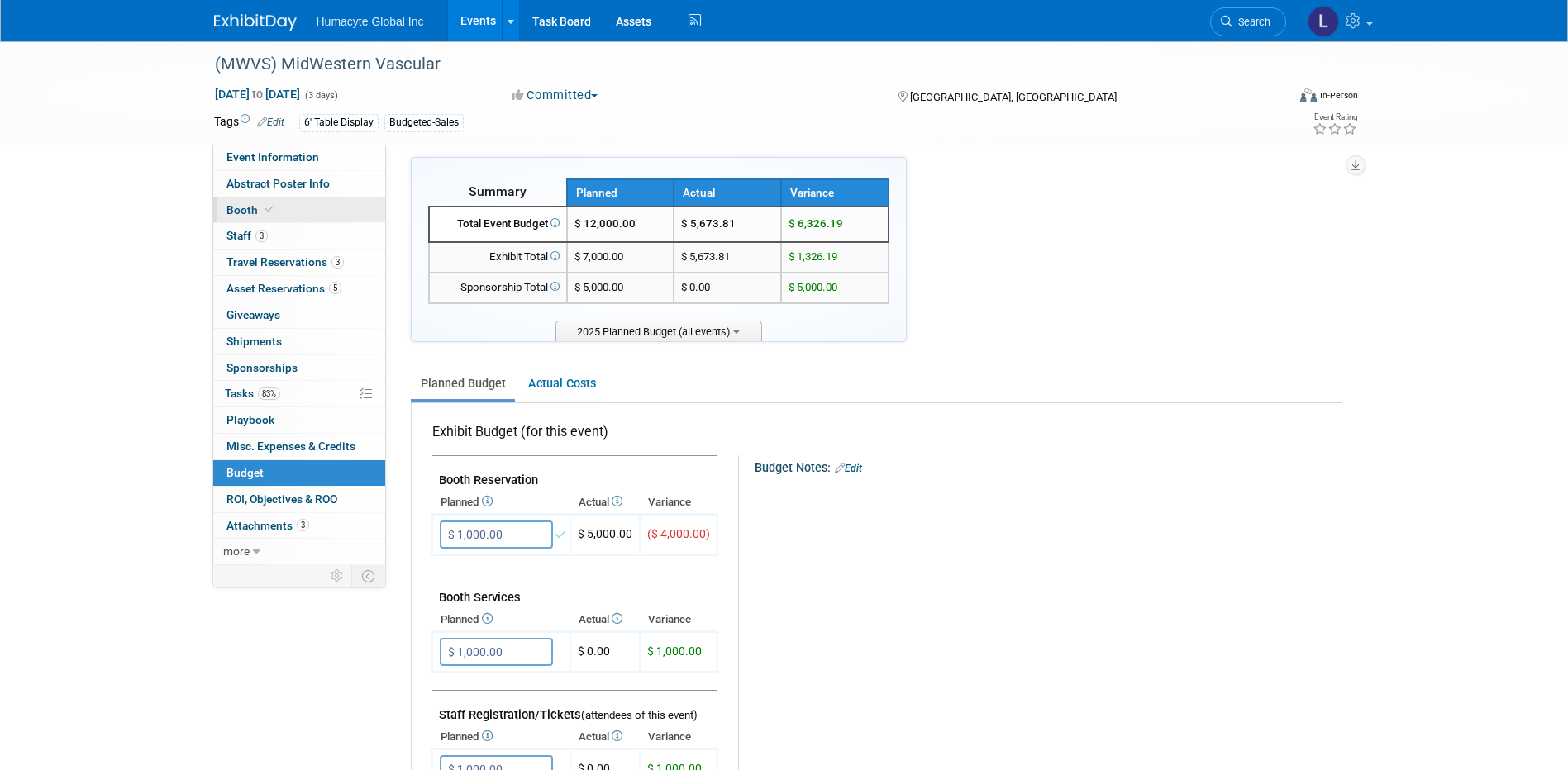
click at [242, 212] on span "Booth" at bounding box center [252, 209] width 50 height 13
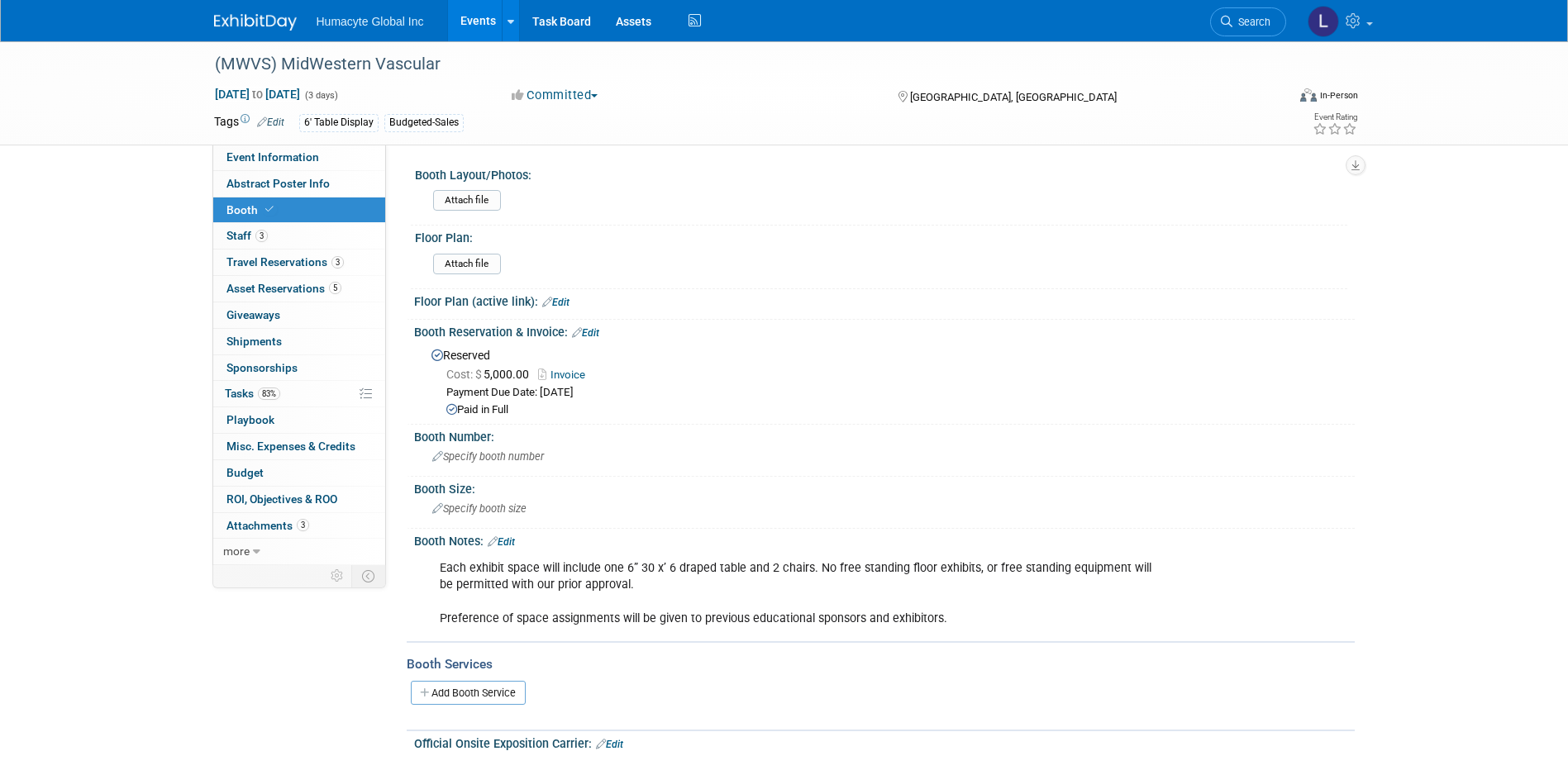
click at [603, 324] on div "Booth Reservation & Invoice: Edit" at bounding box center [885, 330] width 940 height 21
click at [584, 334] on link "Edit" at bounding box center [585, 333] width 27 height 12
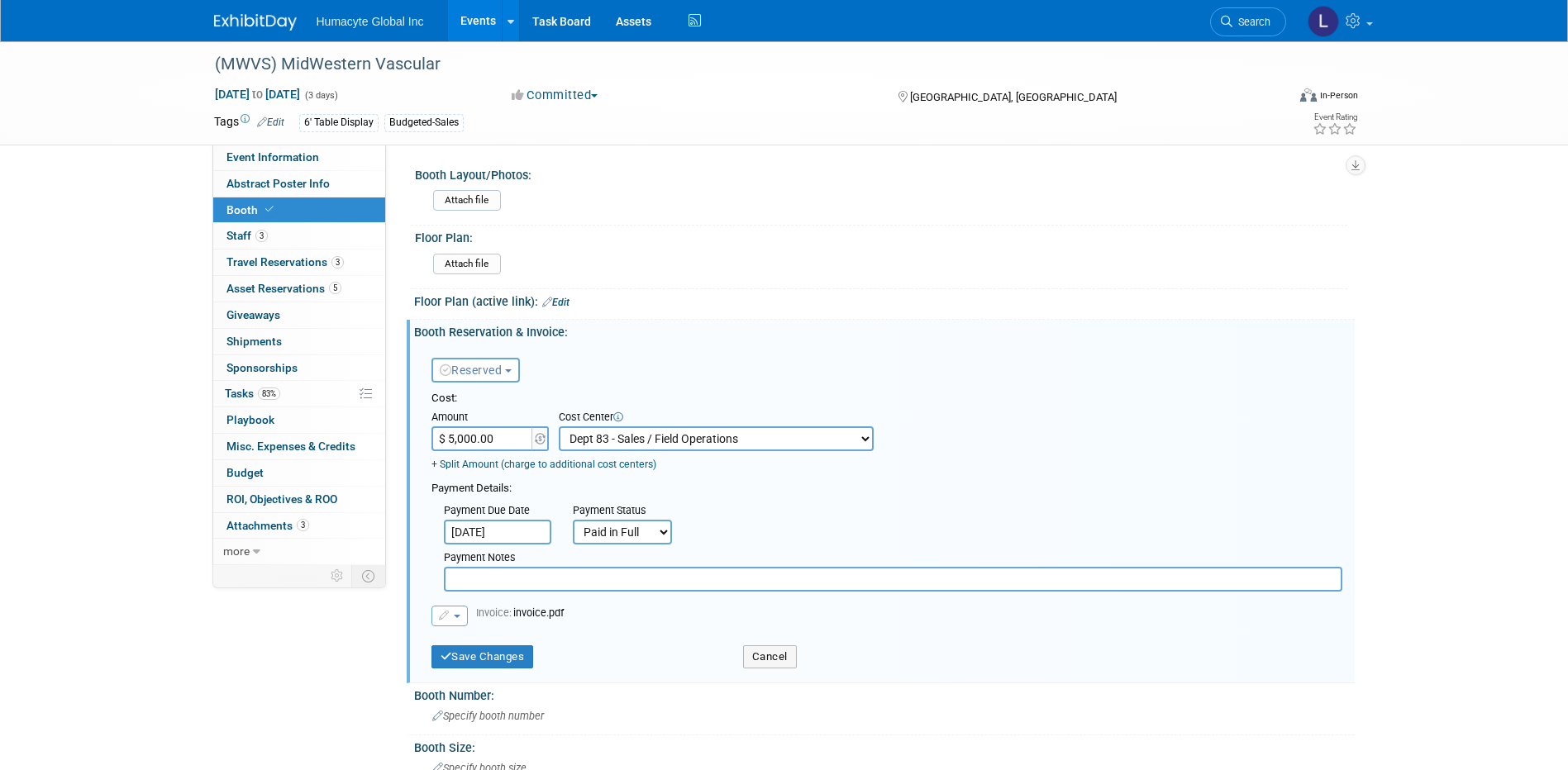
click at [486, 437] on input "$ 5,000.00" at bounding box center [483, 438] width 103 height 25
type input "$ 0.00"
click at [741, 746] on div "Booth Size:" at bounding box center [885, 745] width 940 height 21
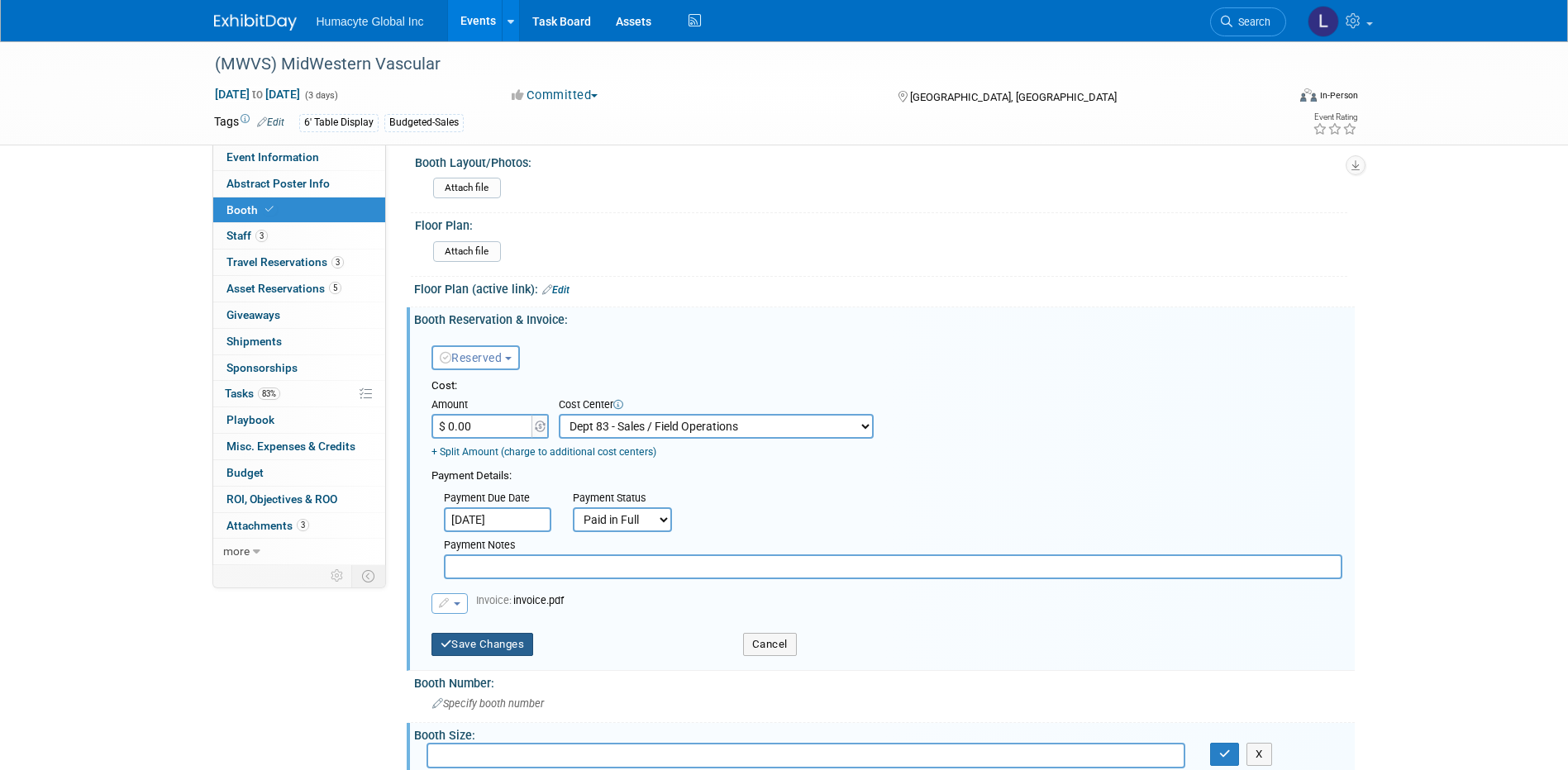
click at [520, 636] on button "Save Changes" at bounding box center [483, 644] width 102 height 23
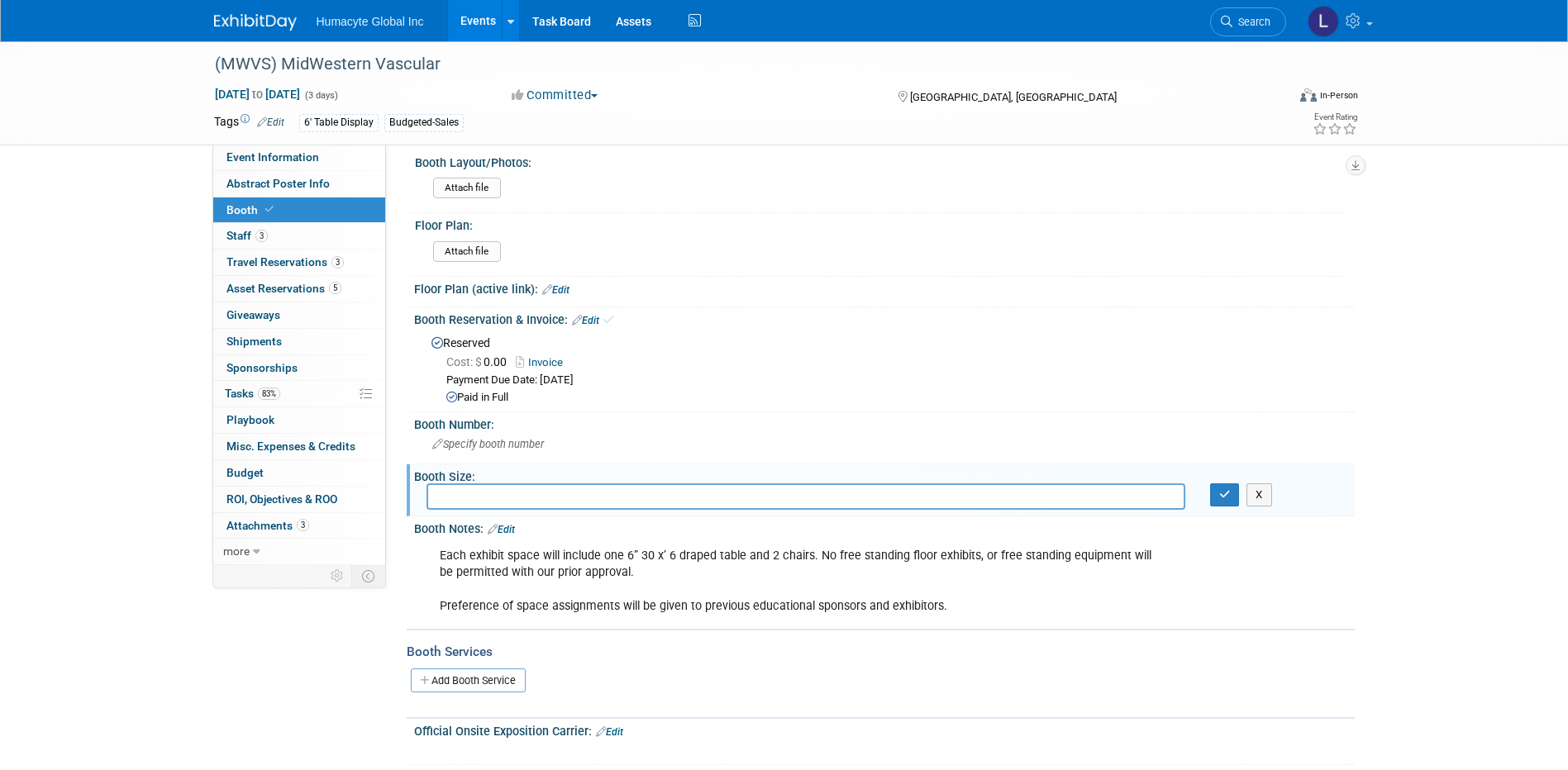
click at [510, 648] on body "Humacyte Global Inc Events Add Event Bulk Upload Events Shareable Event Boards …" at bounding box center [784, 372] width 1568 height 770
click at [252, 359] on link "0 Sponsorships 0" at bounding box center [299, 369] width 172 height 26
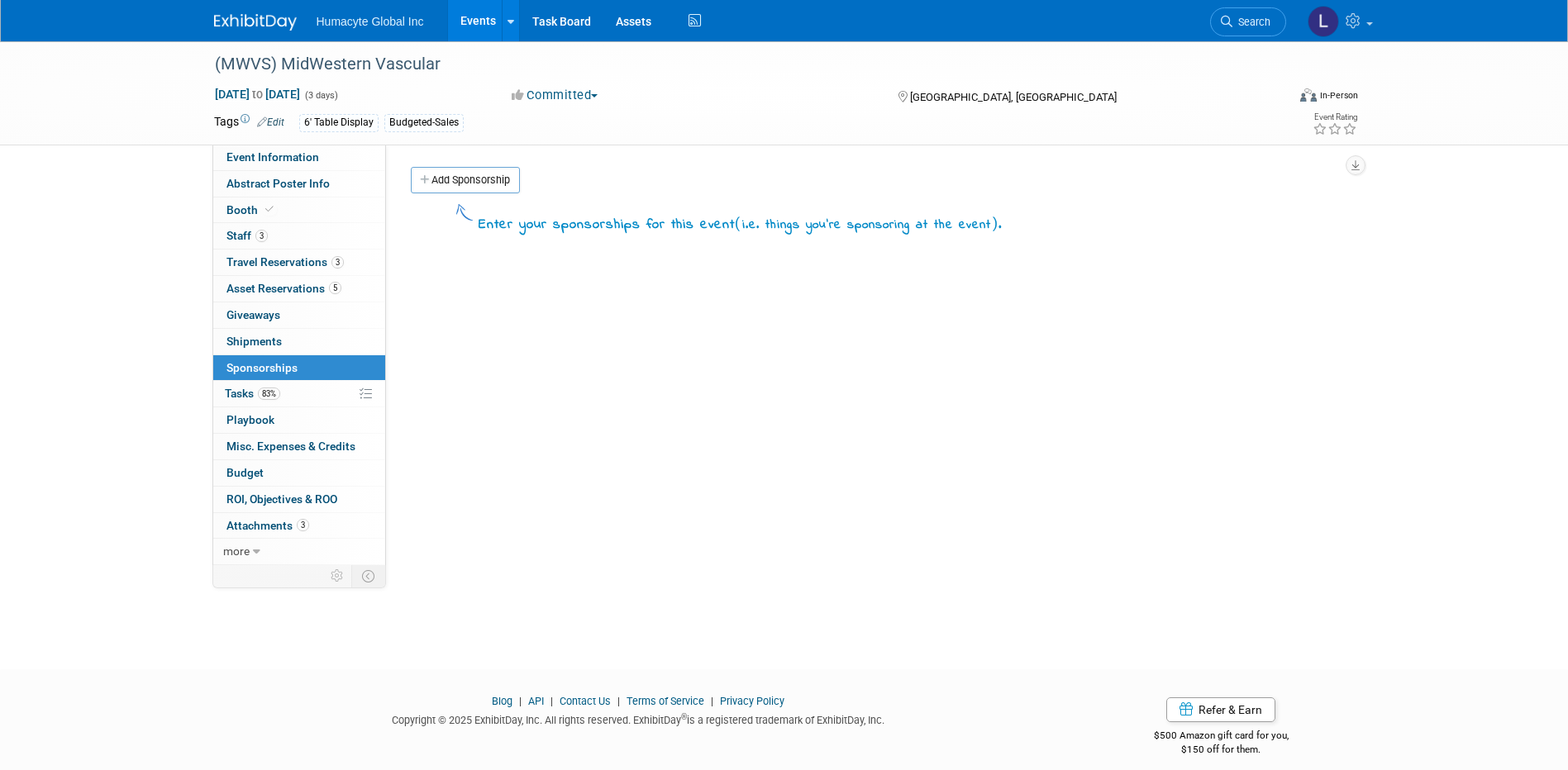
click at [467, 162] on div "Initiator: Specify initiator Department: Discovery & Pipeline Commercial Manage…" at bounding box center [870, 355] width 969 height 421
click at [469, 178] on link "Add Sponsorship" at bounding box center [465, 180] width 109 height 27
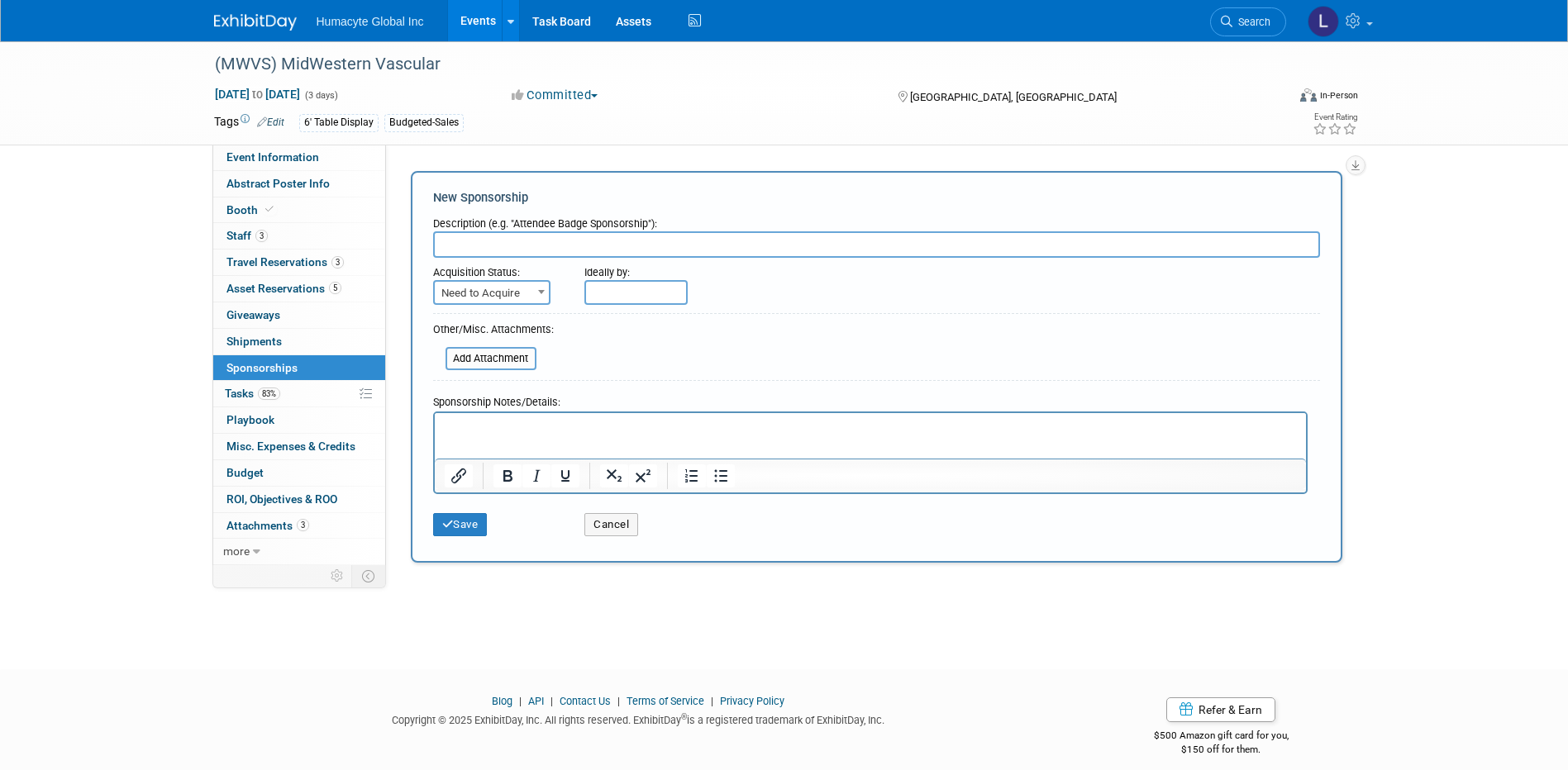
click at [509, 244] on input "text" at bounding box center [875, 244] width 886 height 27
paste input "Exhibitor/Sponsorship Level - Exhibitor -"
type input "Exhibitor/Sponsorship Level - Exhibitor -"
click at [498, 303] on span "Need to Acquire" at bounding box center [491, 293] width 114 height 23
select select "2"
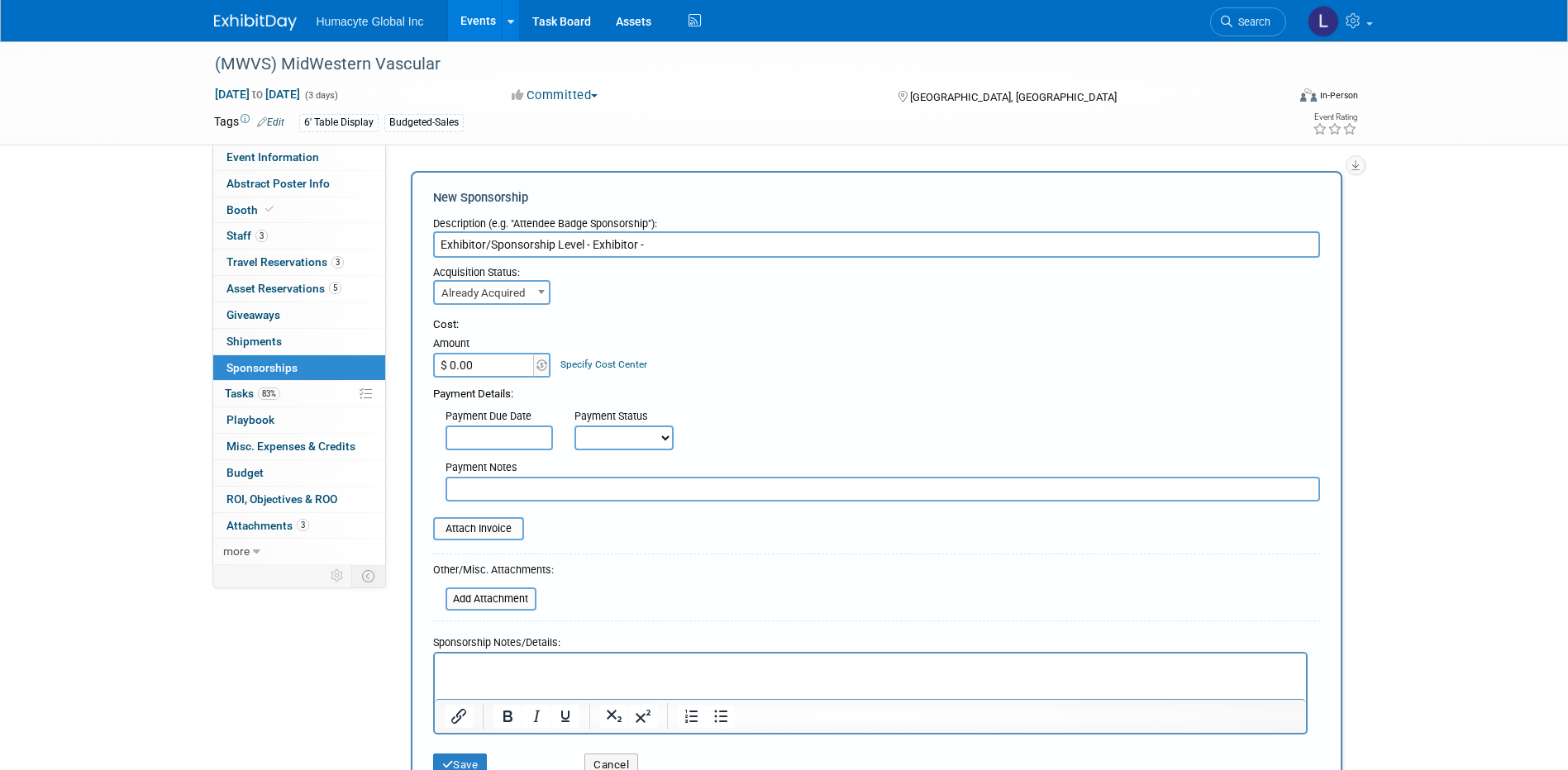
click at [456, 364] on input "$ 0.00" at bounding box center [484, 365] width 103 height 25
type input "$ 5,000.00"
click at [571, 363] on link "Specify Cost Center" at bounding box center [604, 364] width 87 height 12
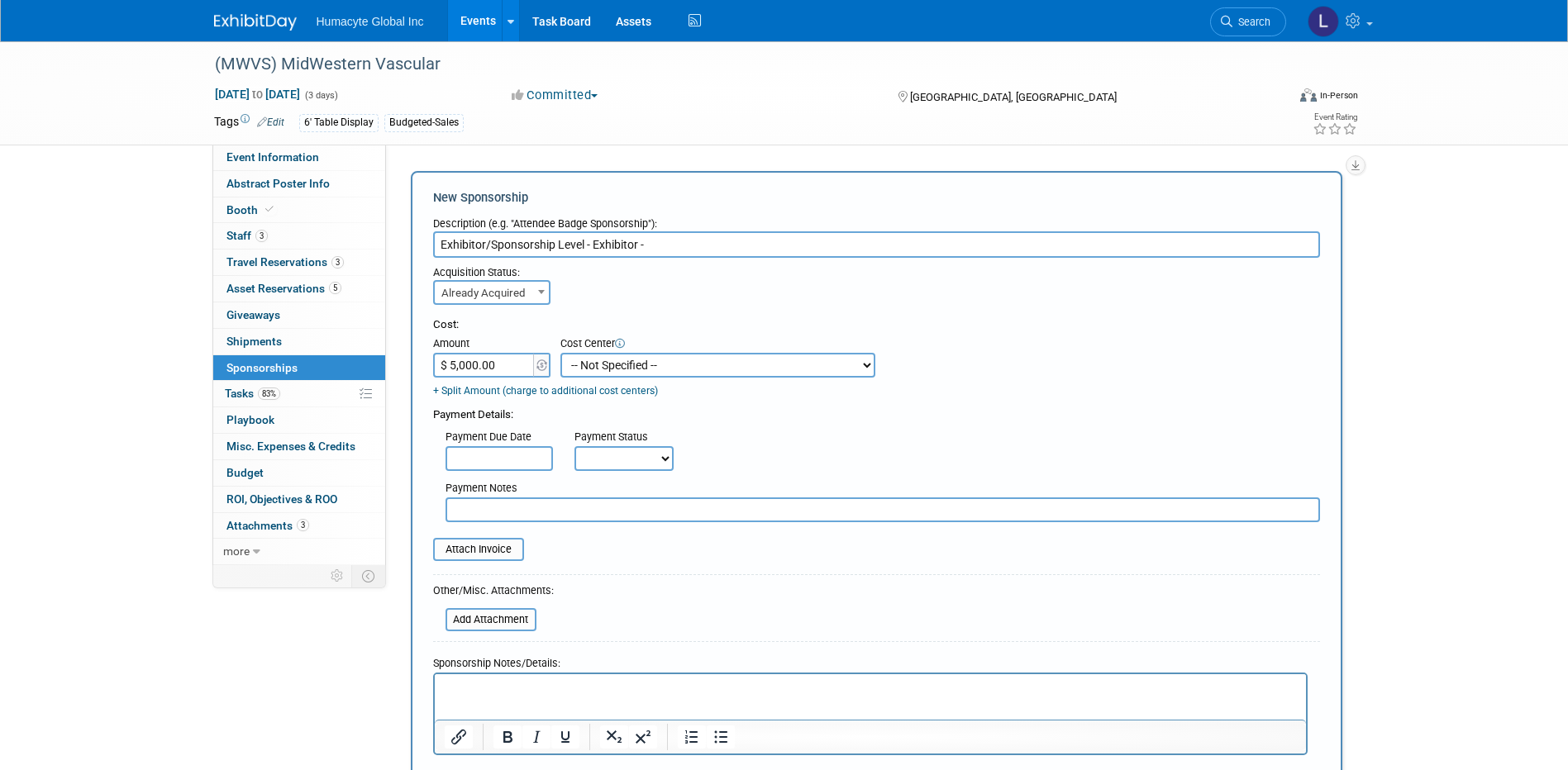
click at [627, 366] on select "-- Not Specified -- Dept 10 - Clinical Dept 11 - Clinical Ops Dept 12 - Medical…" at bounding box center [718, 365] width 315 height 25
select select "18966166"
click at [561, 353] on select "-- Not Specified -- Dept 10 - Clinical Dept 11 - Clinical Ops Dept 12 - Medical…" at bounding box center [718, 365] width 315 height 25
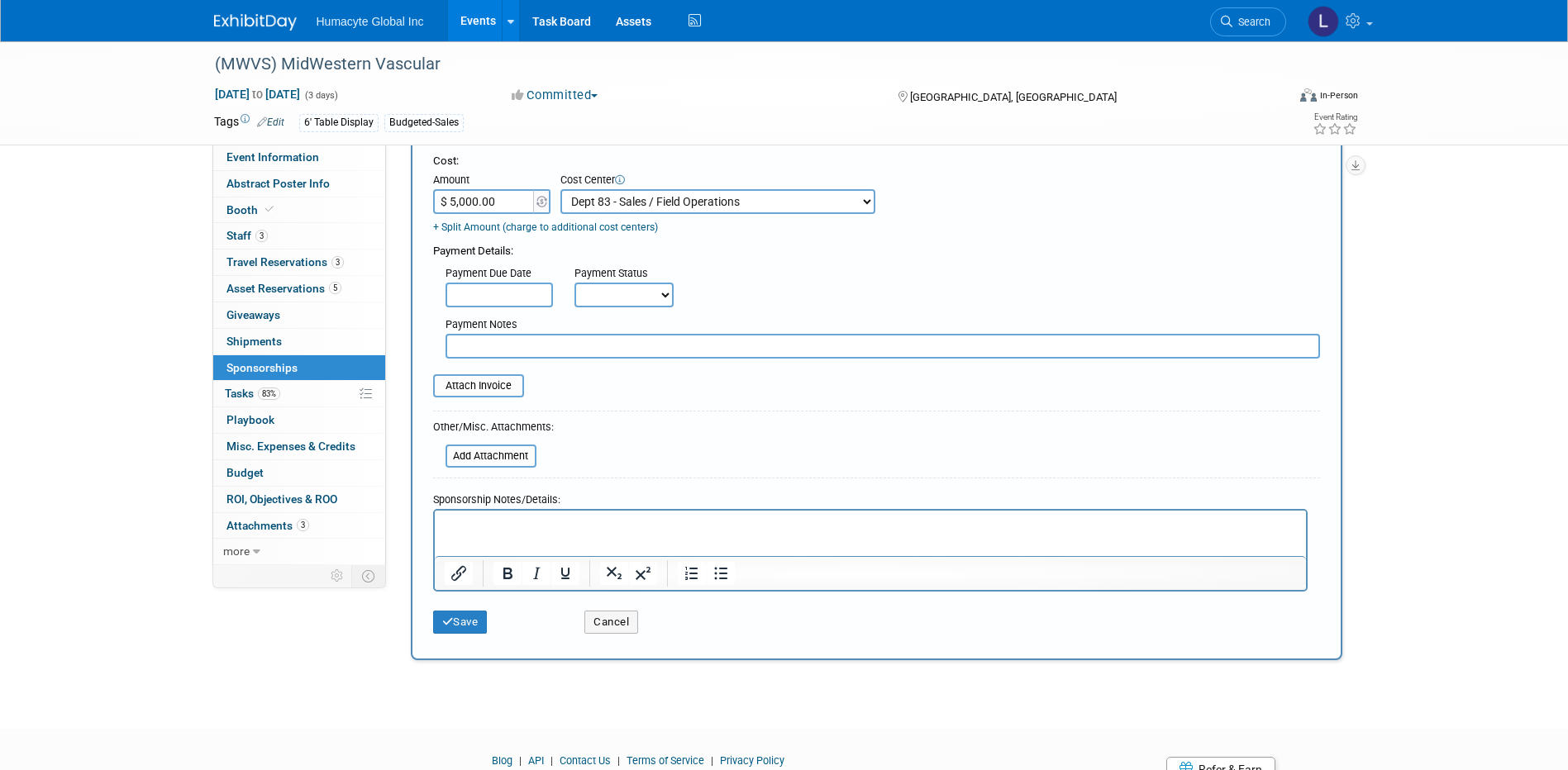
scroll to position [166, 0]
click at [605, 287] on select "Not Paid Yet Partially Paid Paid in Full" at bounding box center [624, 293] width 99 height 25
select select "1"
click at [575, 282] on select "Not Paid Yet Partially Paid Paid in Full" at bounding box center [624, 293] width 99 height 25
click at [467, 611] on button "Save" at bounding box center [460, 620] width 55 height 23
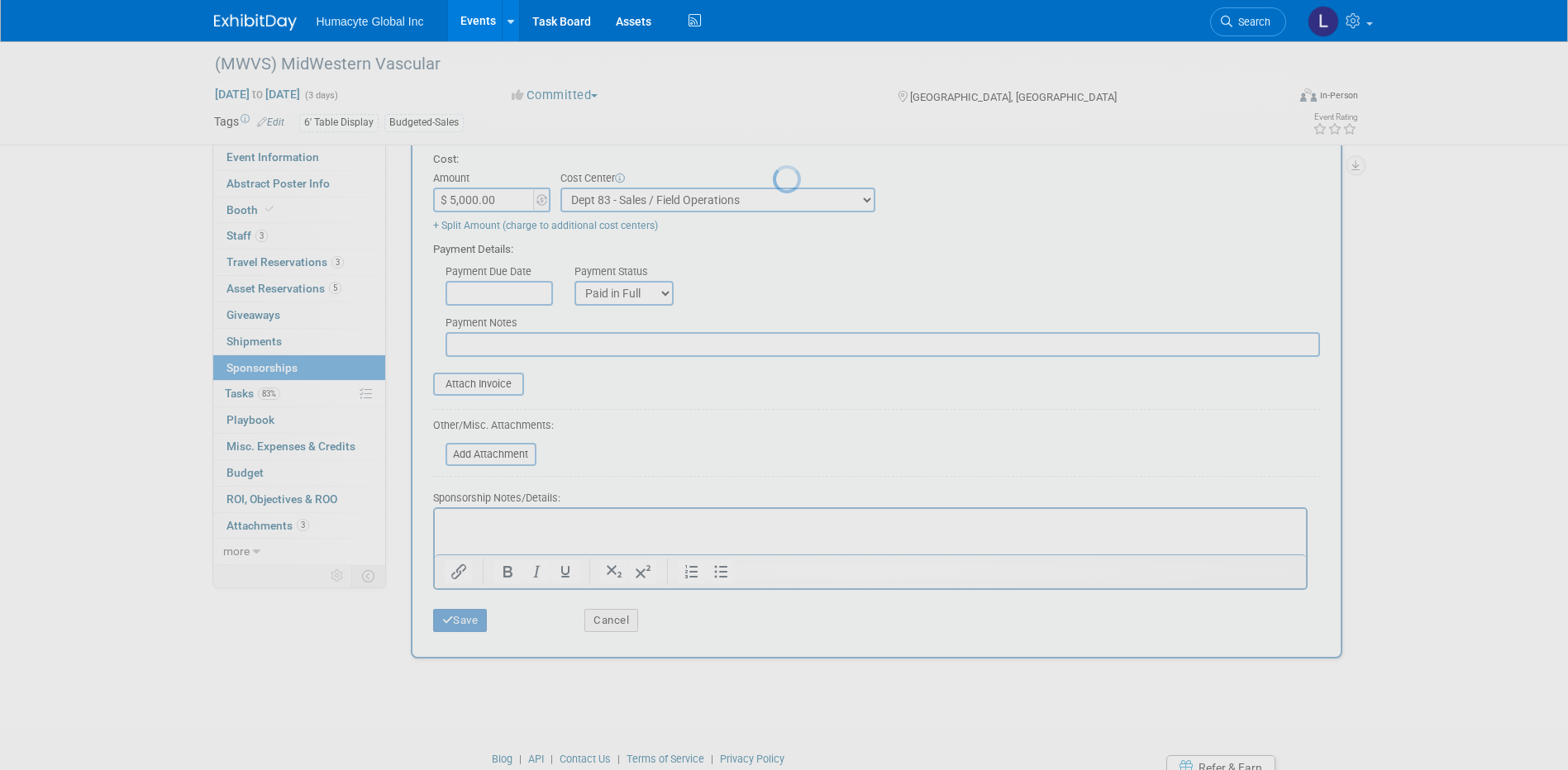
scroll to position [15, 0]
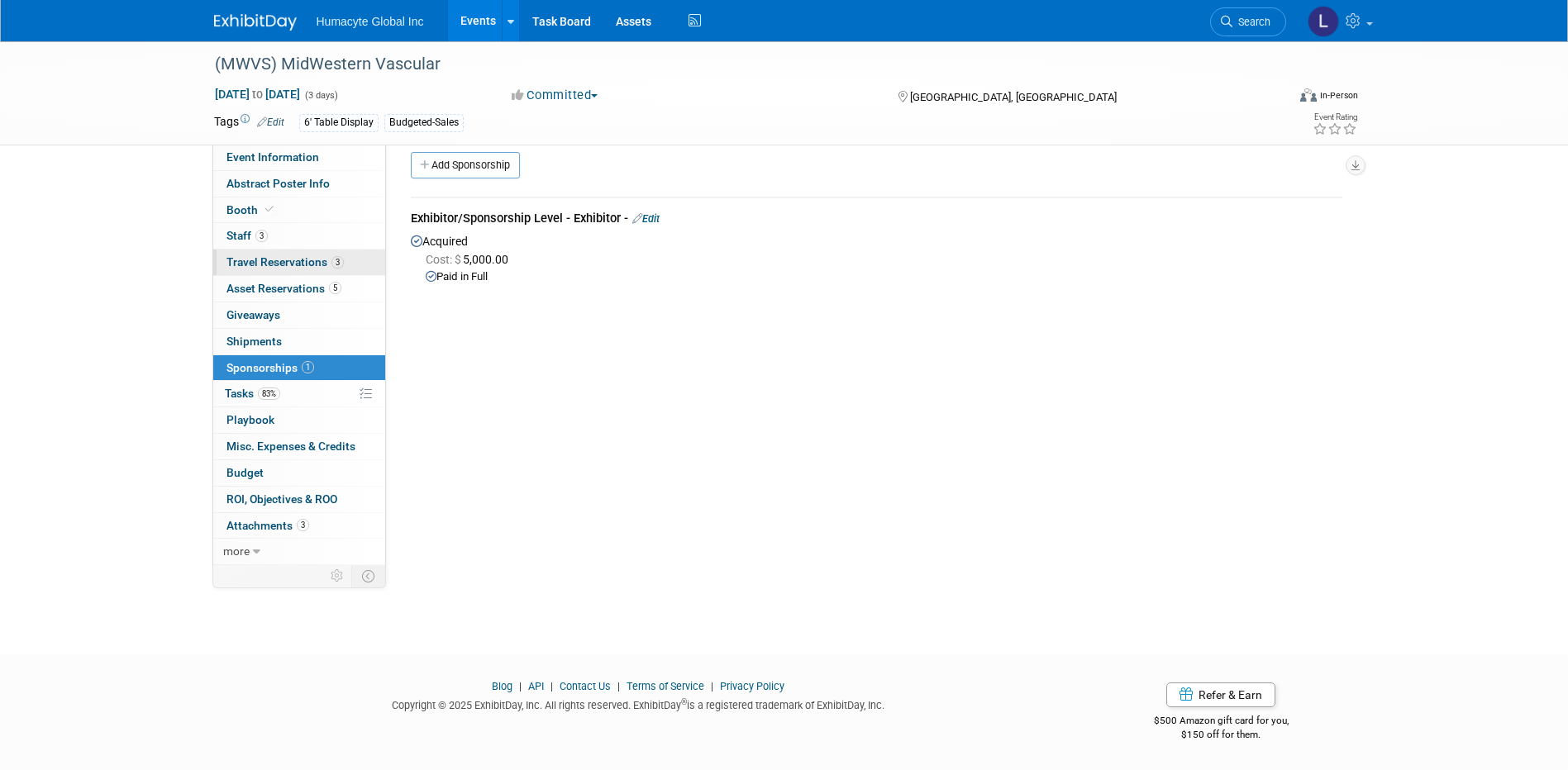
click at [269, 267] on span "Travel Reservations 3" at bounding box center [285, 262] width 117 height 13
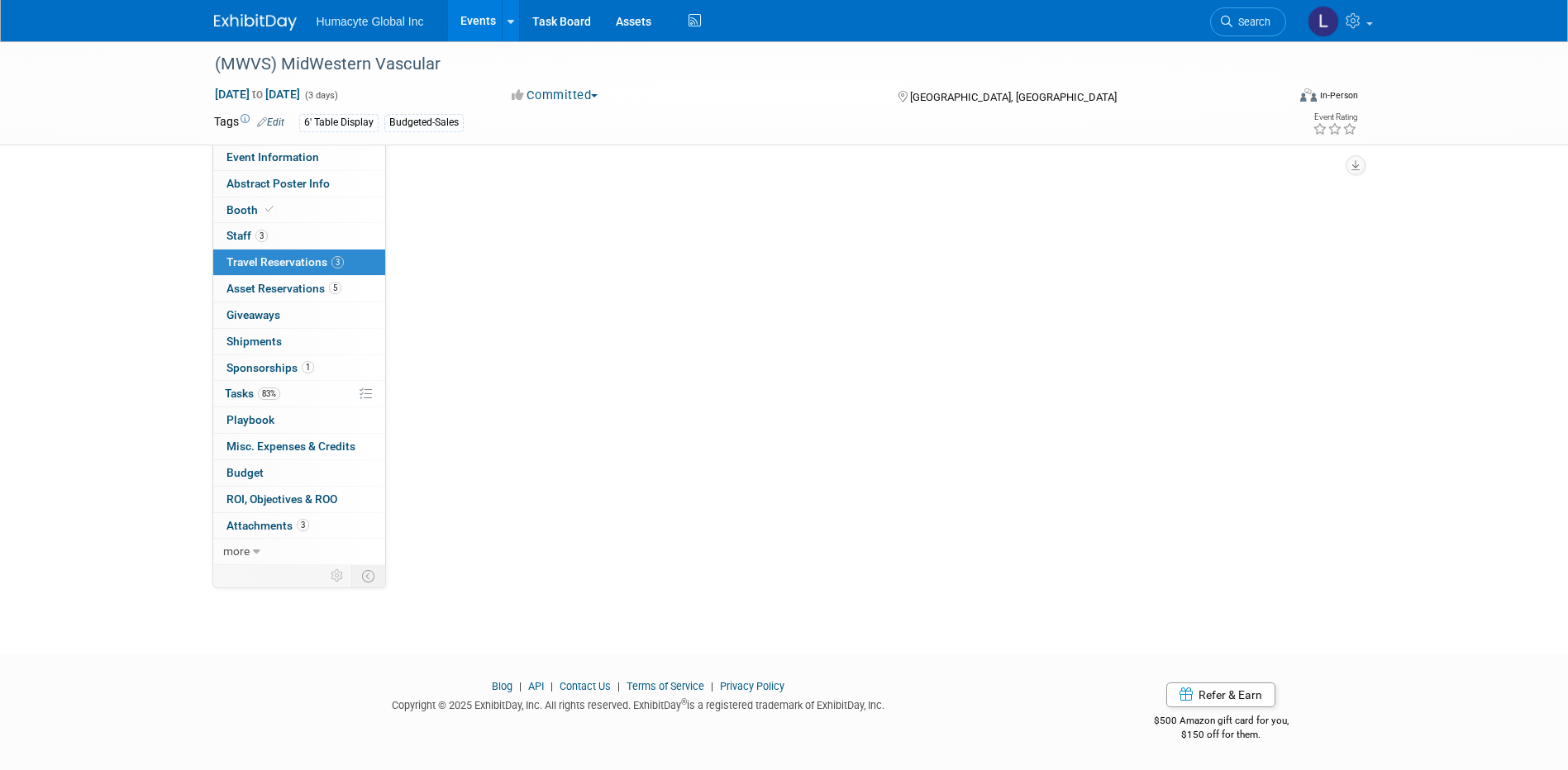
scroll to position [0, 0]
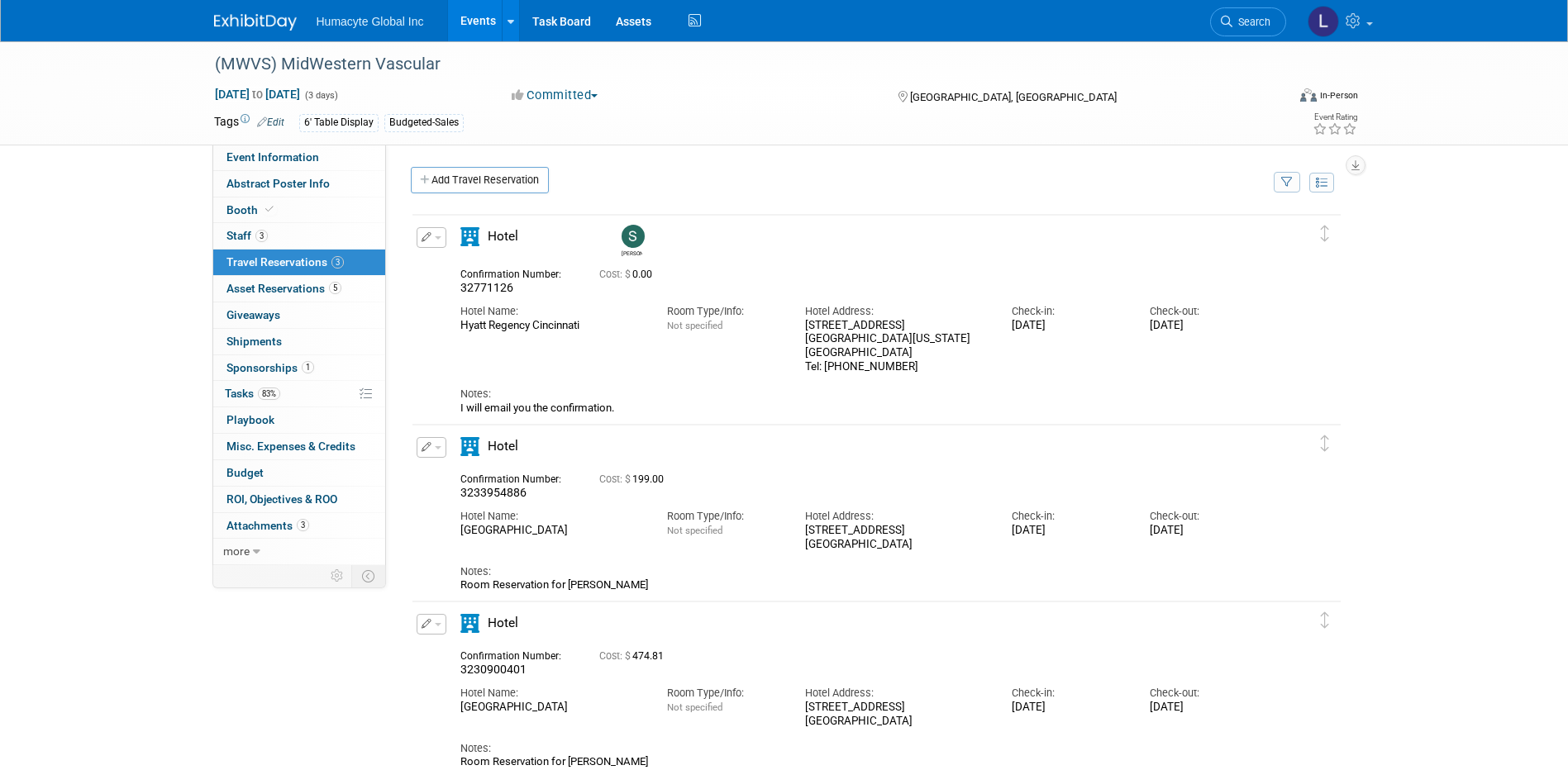
click at [433, 445] on button "button" at bounding box center [431, 447] width 30 height 21
click at [449, 480] on button "Edit Reservation" at bounding box center [487, 476] width 140 height 24
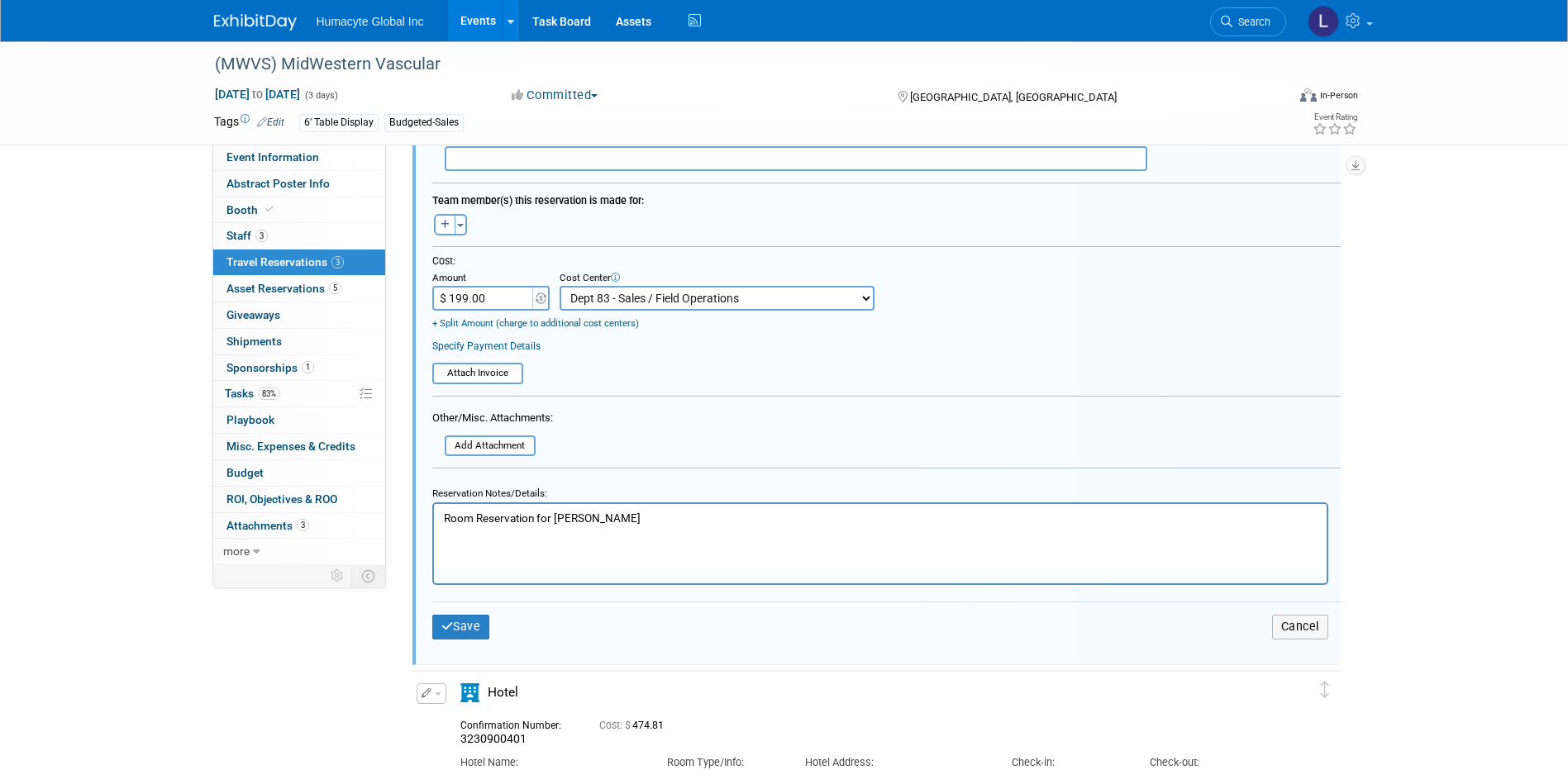
scroll to position [734, 0]
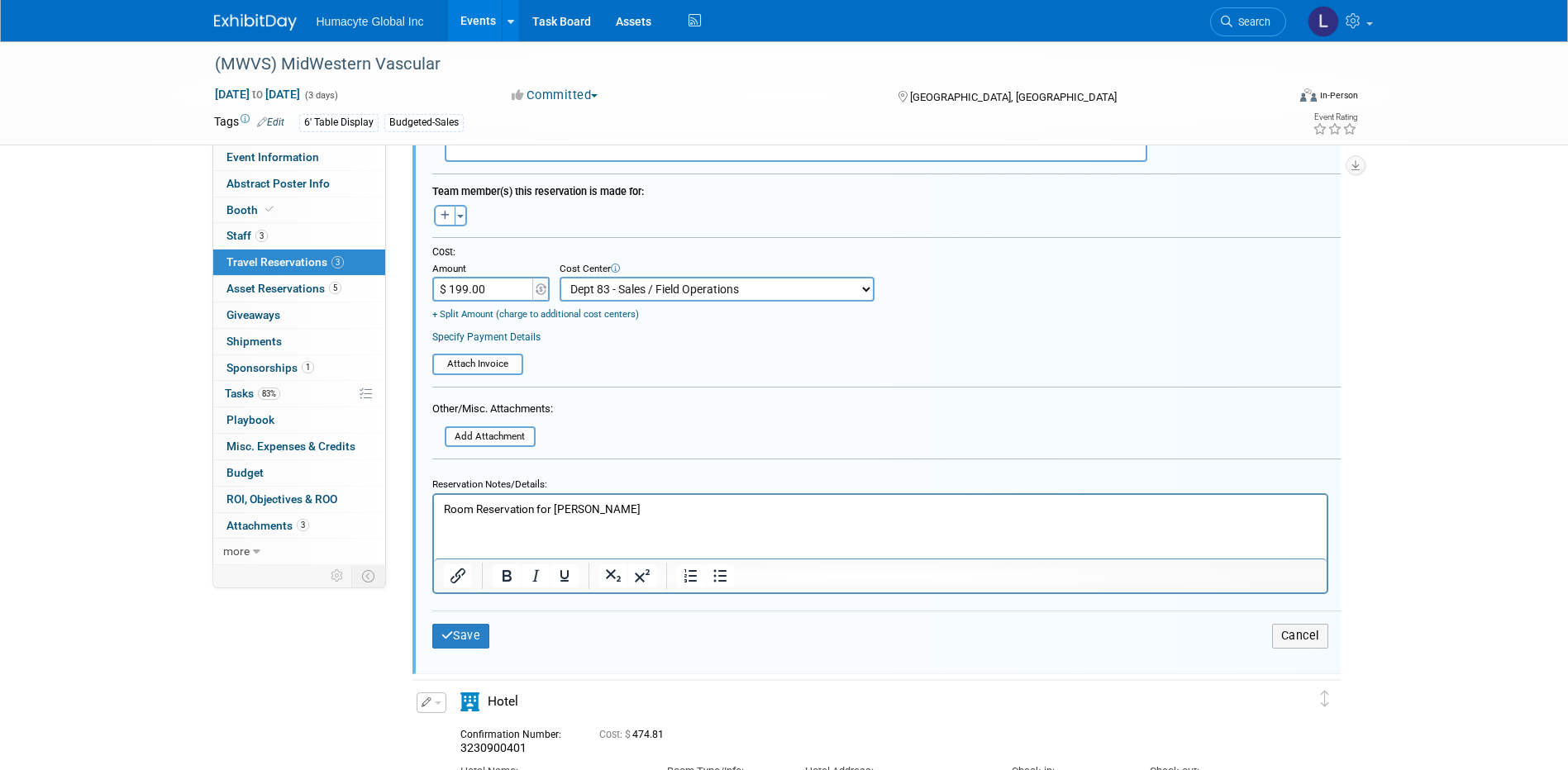
click at [486, 289] on input "$ 199.00" at bounding box center [484, 289] width 103 height 25
type input "$ 0.00"
click at [461, 638] on button "Save" at bounding box center [461, 636] width 58 height 24
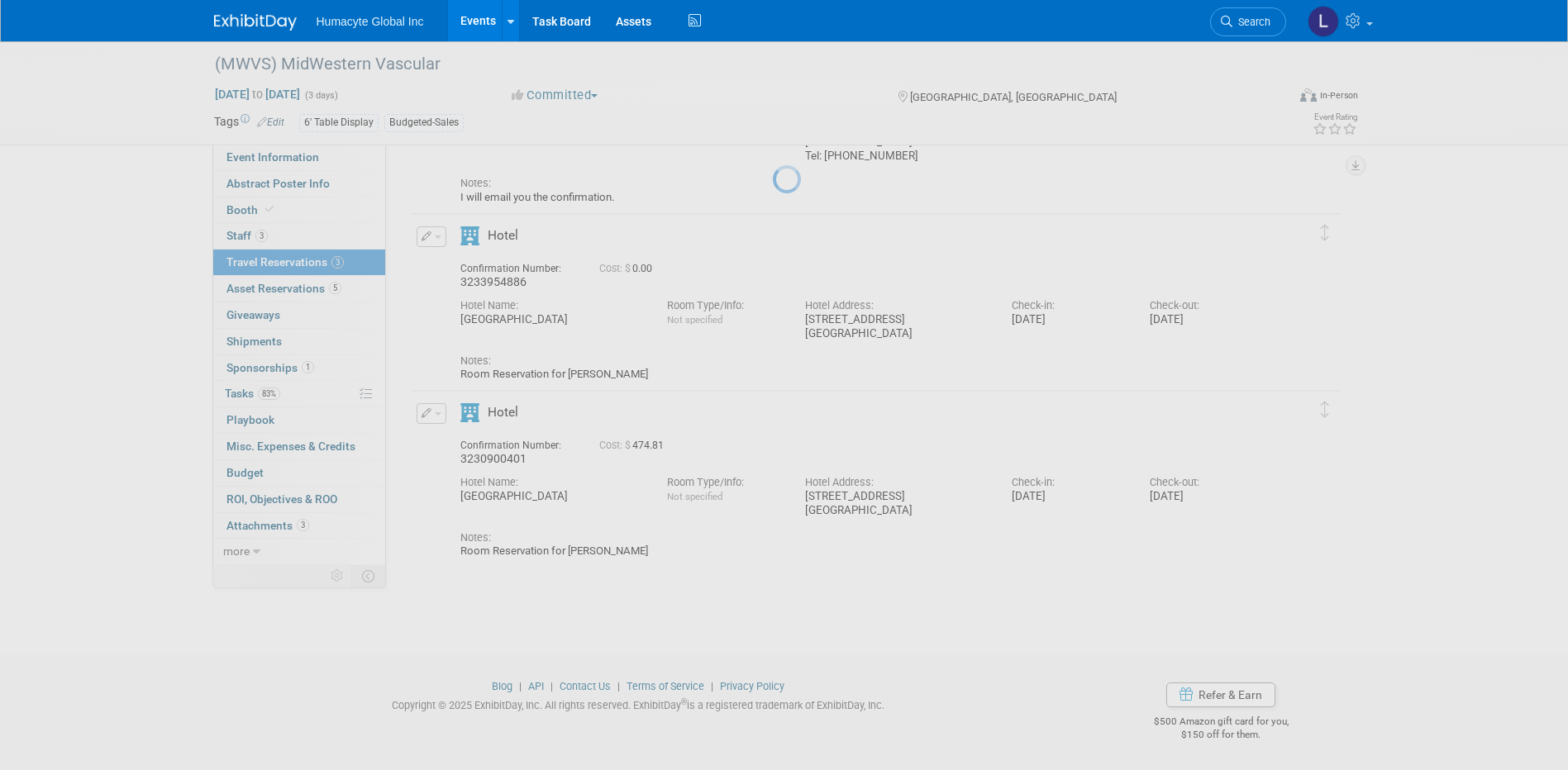
scroll to position [187, 0]
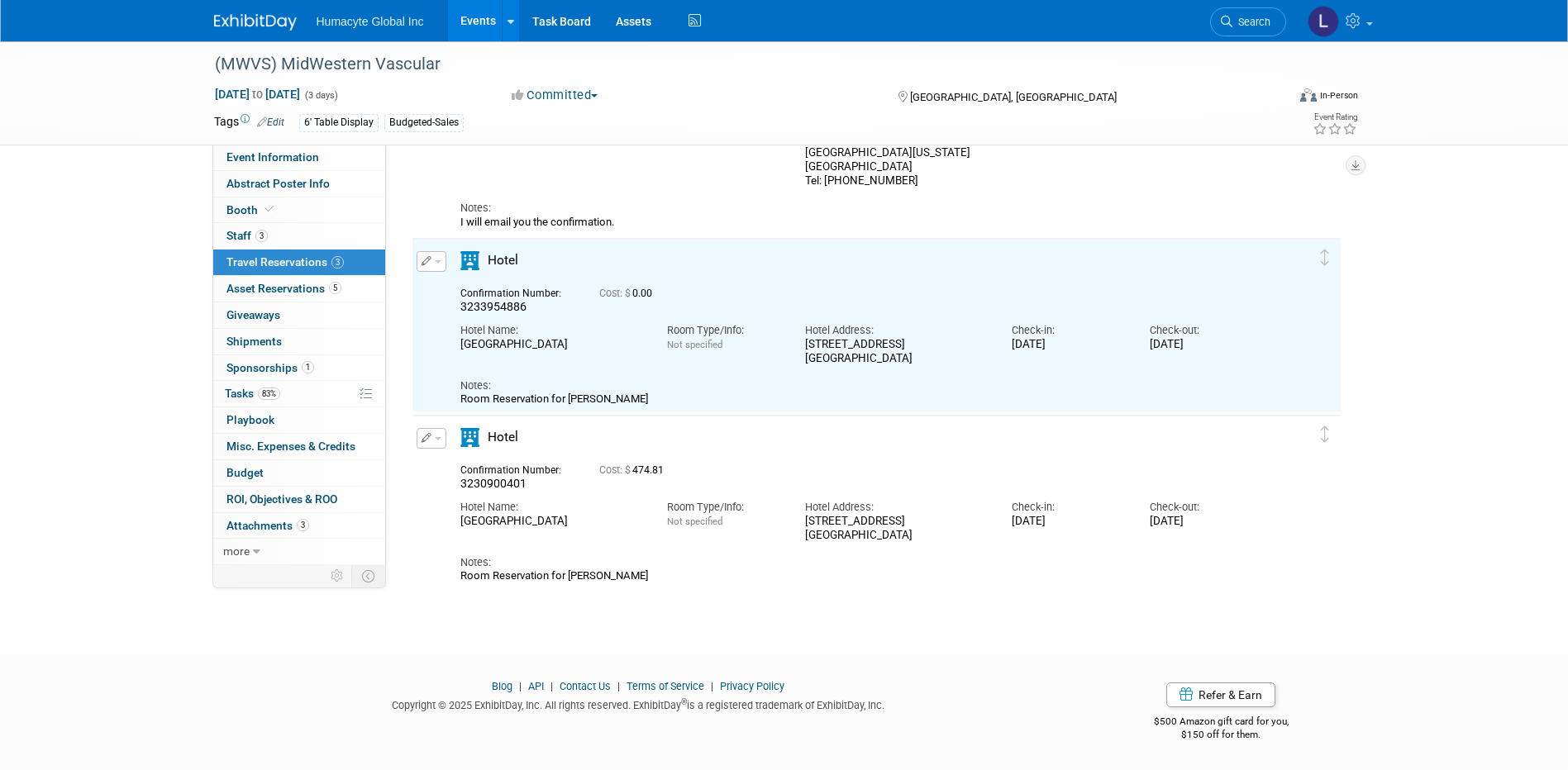
click at [438, 433] on button "button" at bounding box center [431, 438] width 30 height 21
click at [460, 467] on button "Edit Reservation" at bounding box center [487, 467] width 140 height 24
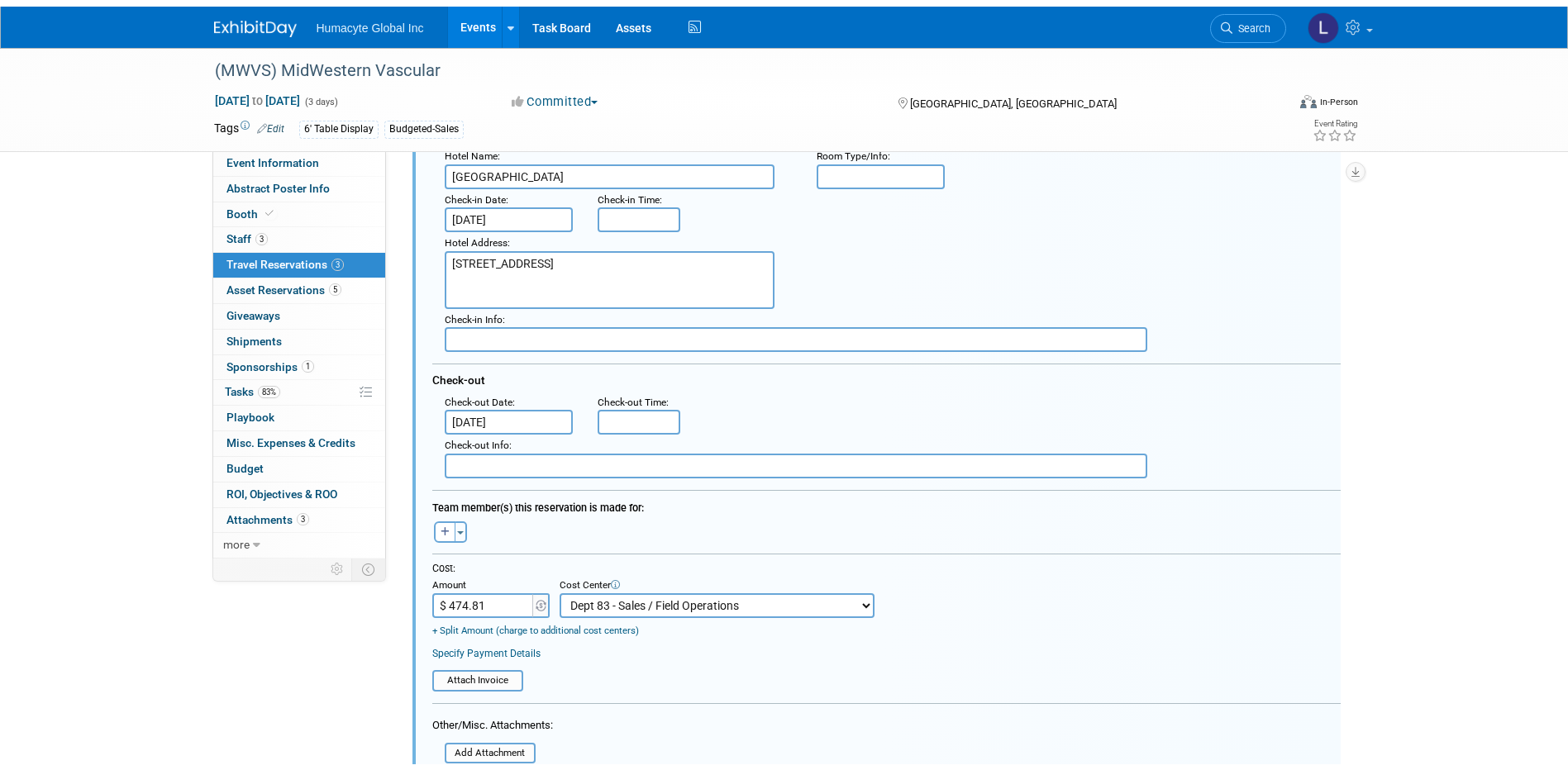
scroll to position [829, 0]
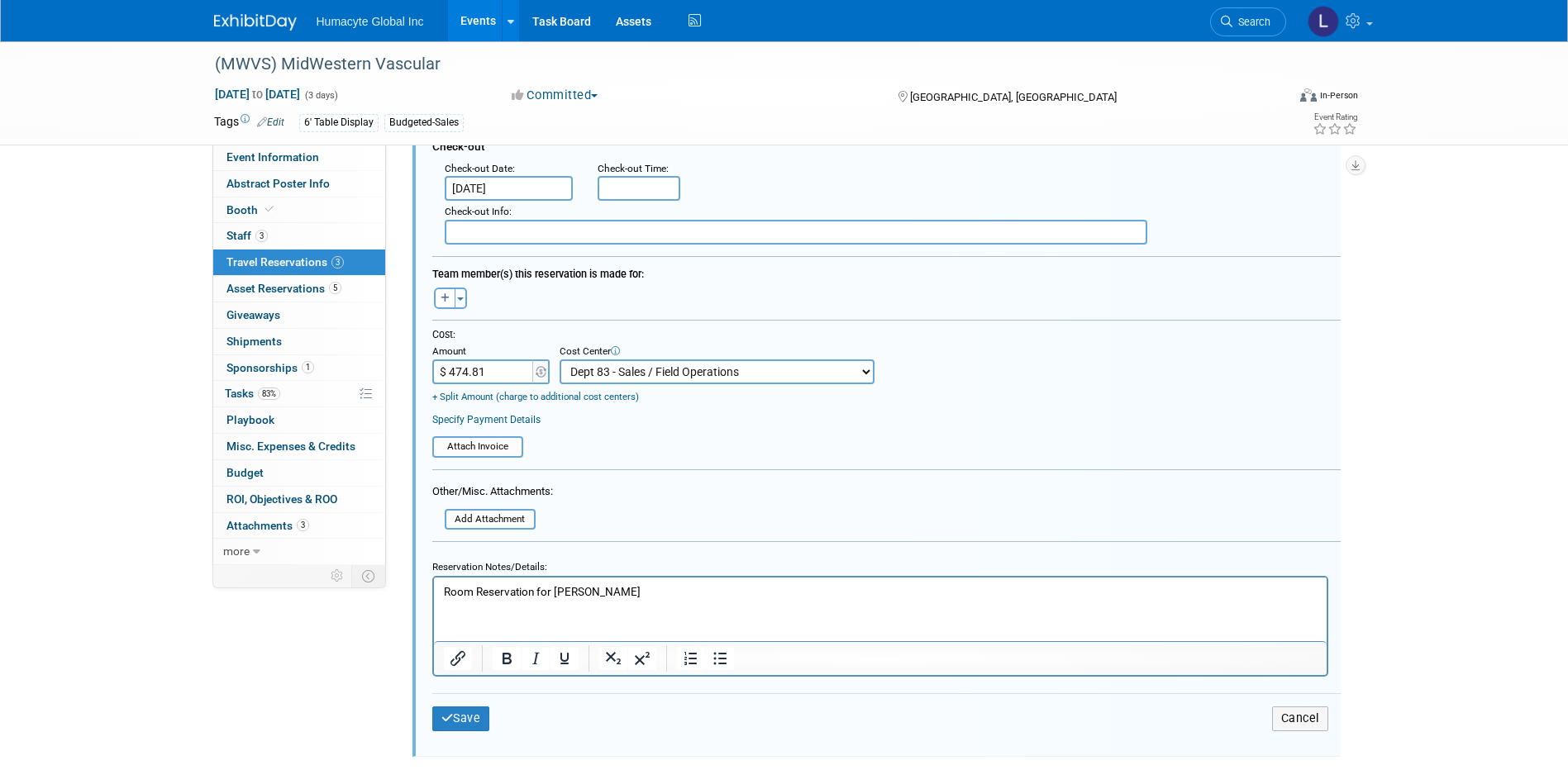
click at [491, 358] on div "Amount" at bounding box center [492, 353] width 120 height 15
click at [490, 358] on div "Amount" at bounding box center [492, 353] width 120 height 15
click at [491, 384] on input "$ 474.81" at bounding box center [484, 371] width 103 height 25
type input "$ 0.00"
click at [447, 735] on div "Save Cancel" at bounding box center [886, 718] width 908 height 49
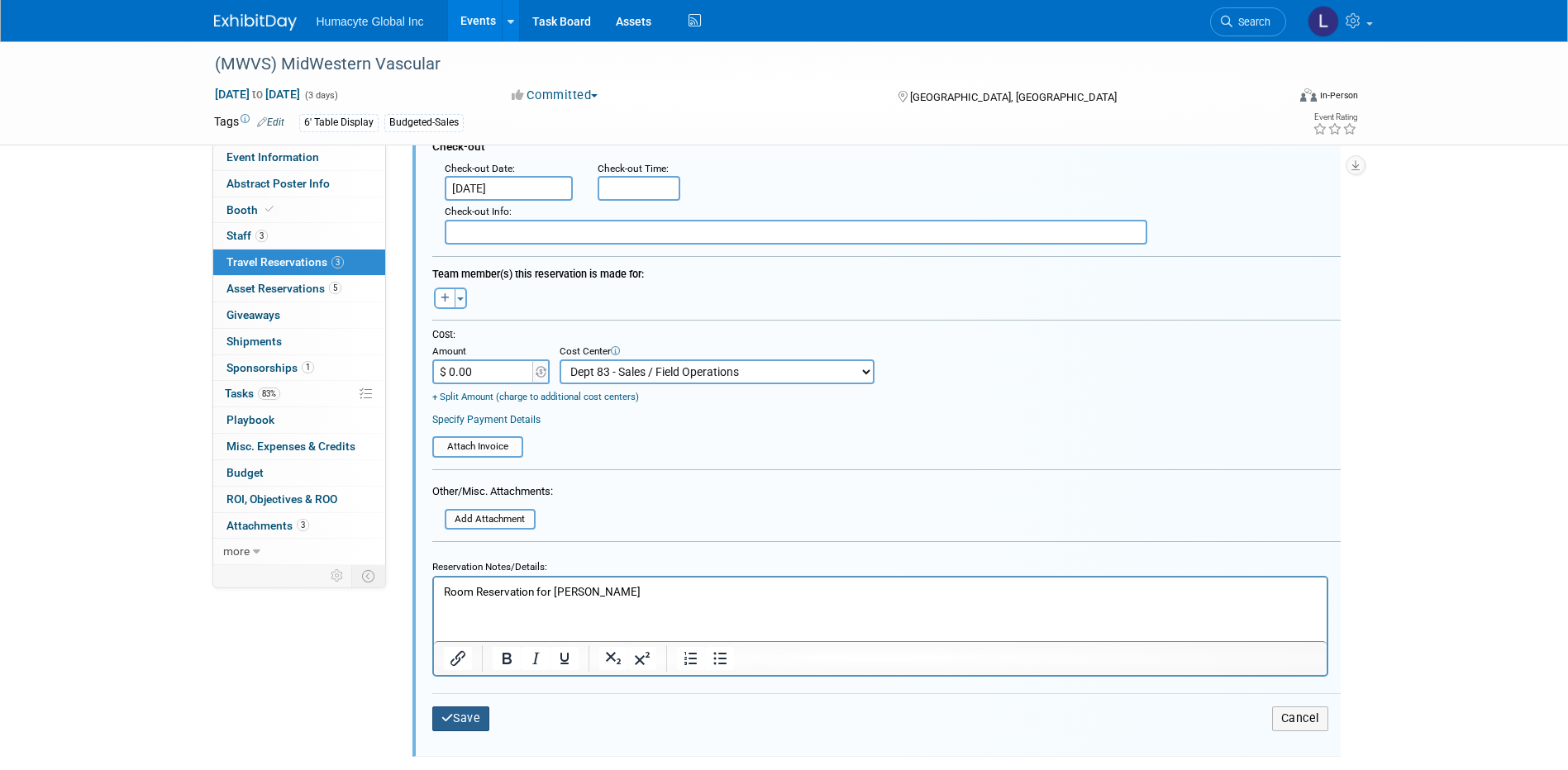
click at [446, 723] on icon "submit" at bounding box center [447, 718] width 13 height 12
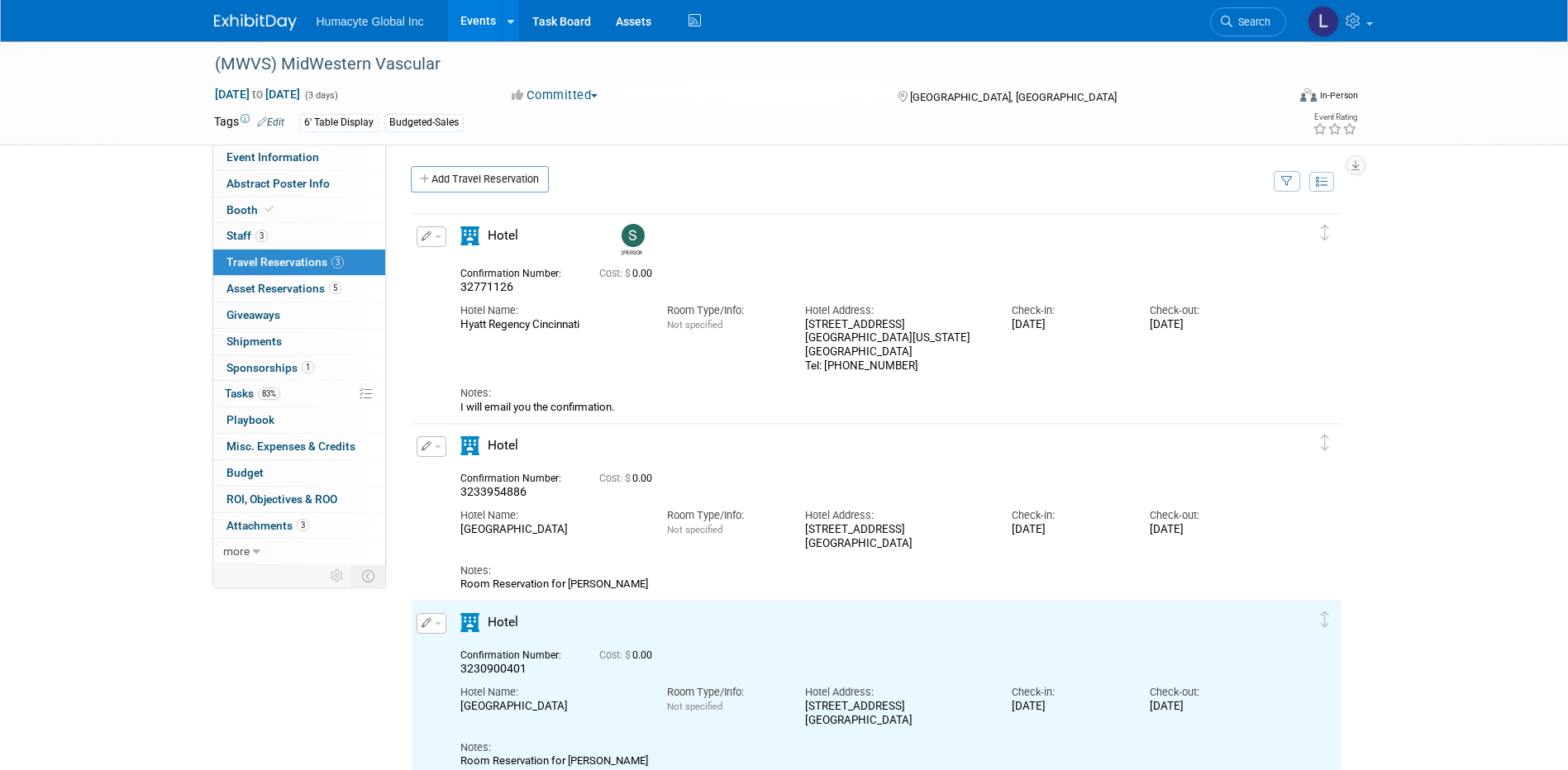
scroll to position [0, 0]
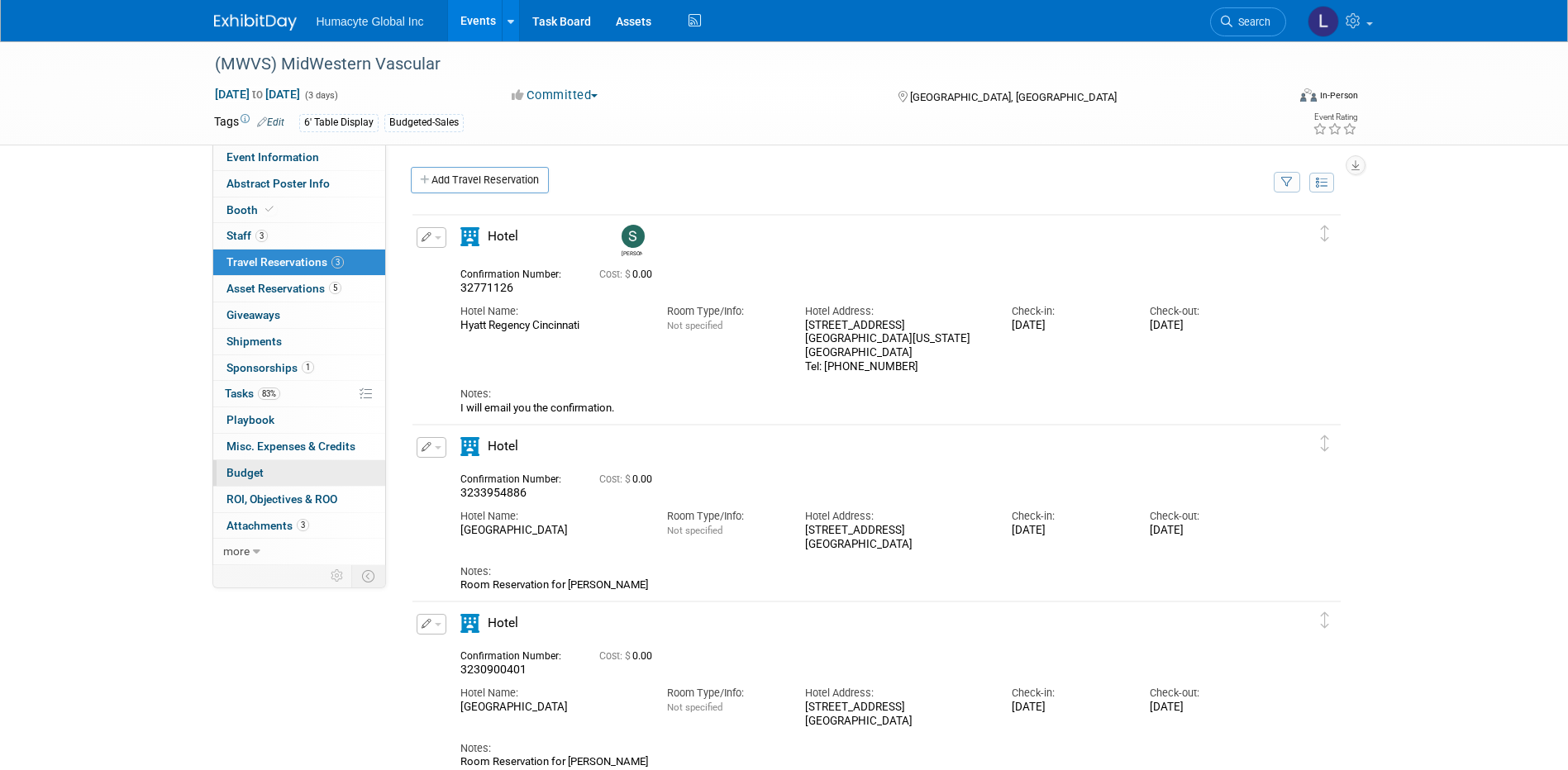
click at [236, 461] on link "Budget" at bounding box center [299, 473] width 172 height 26
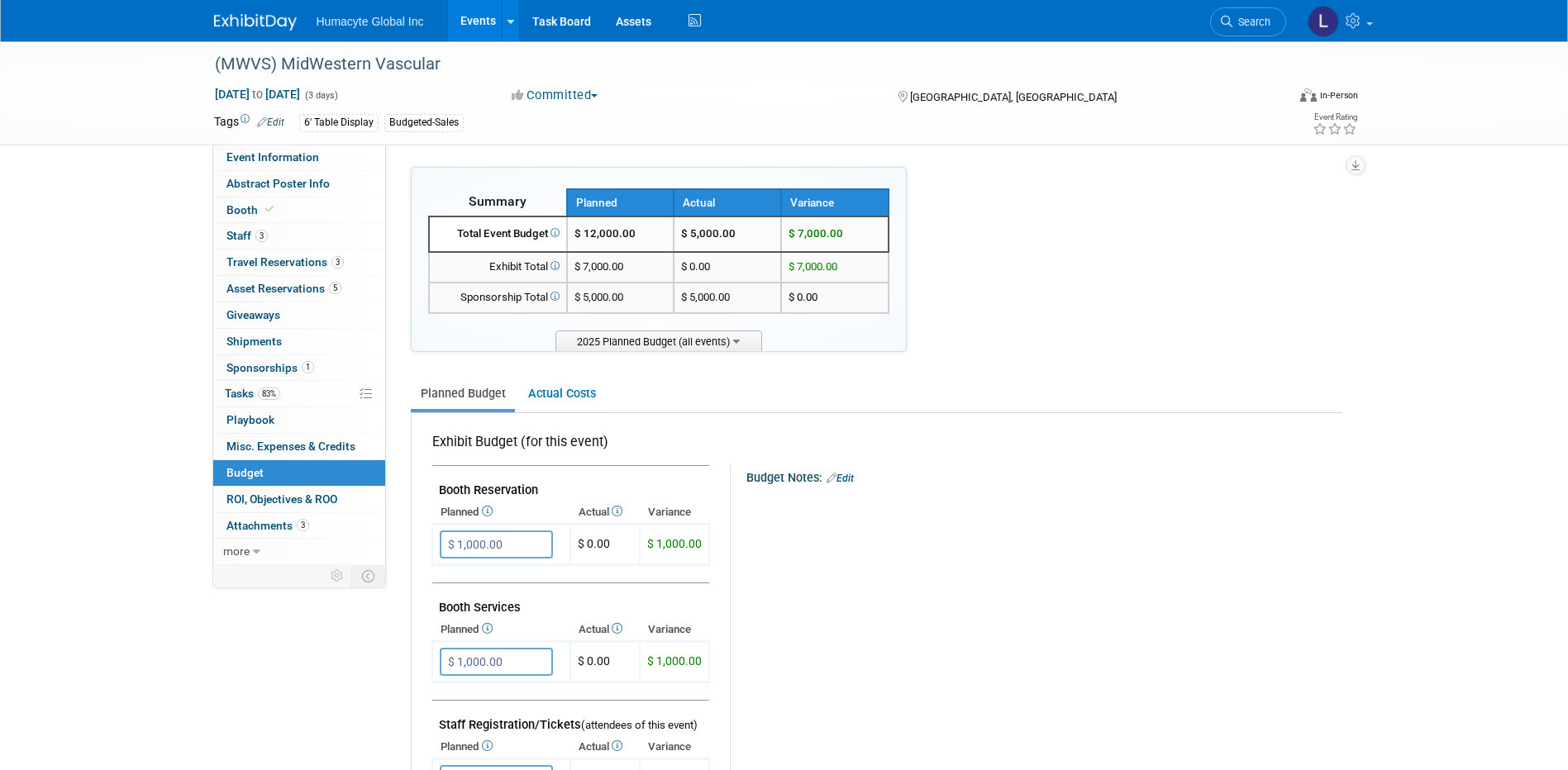
click at [483, 26] on link "Events" at bounding box center [478, 20] width 60 height 41
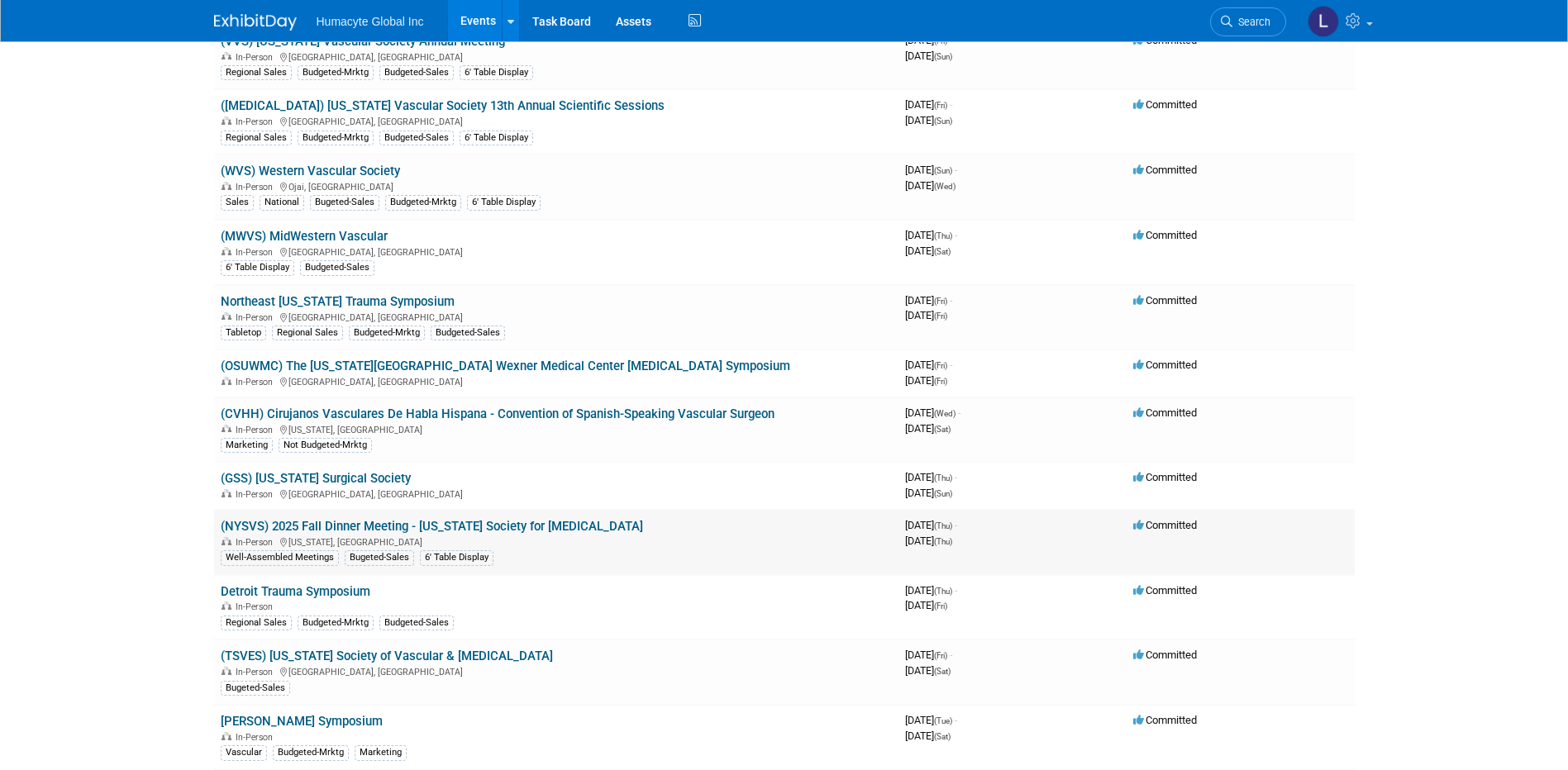
scroll to position [1487, 0]
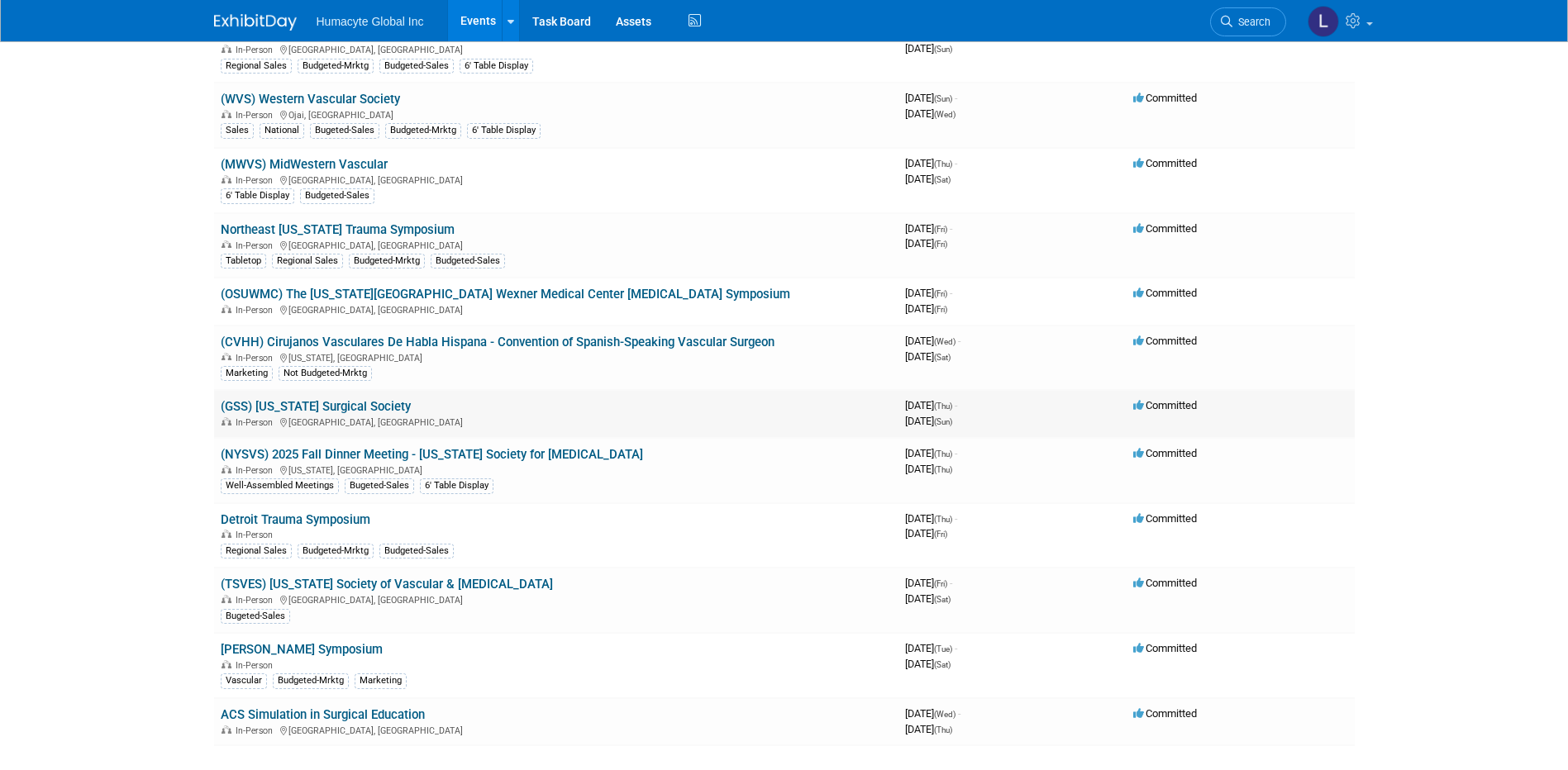
click at [337, 405] on link "(GSS) [US_STATE] Surgical Society" at bounding box center [316, 406] width 190 height 15
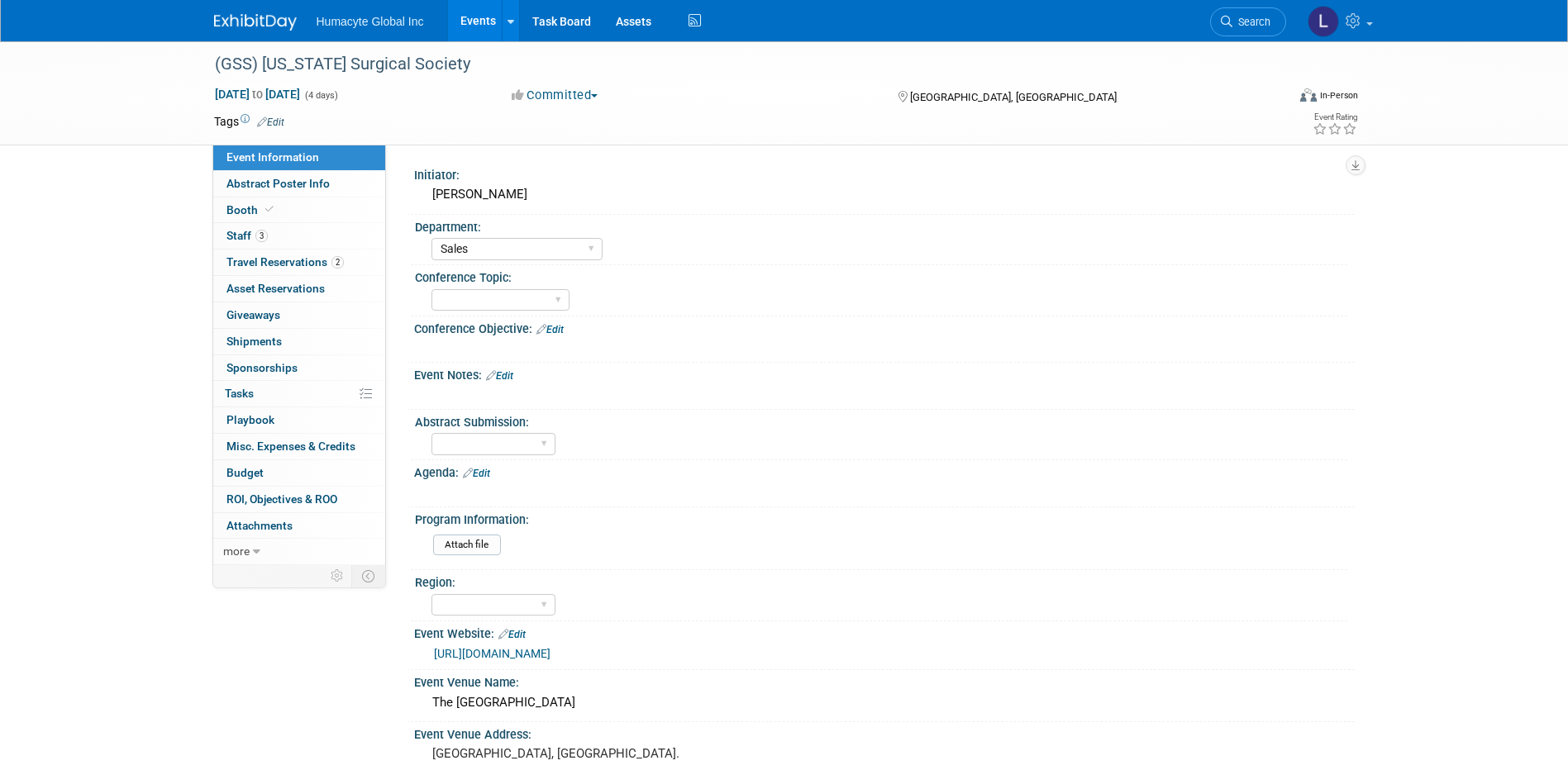
select select "Sales"
click at [280, 116] on link "Edit" at bounding box center [271, 122] width 27 height 12
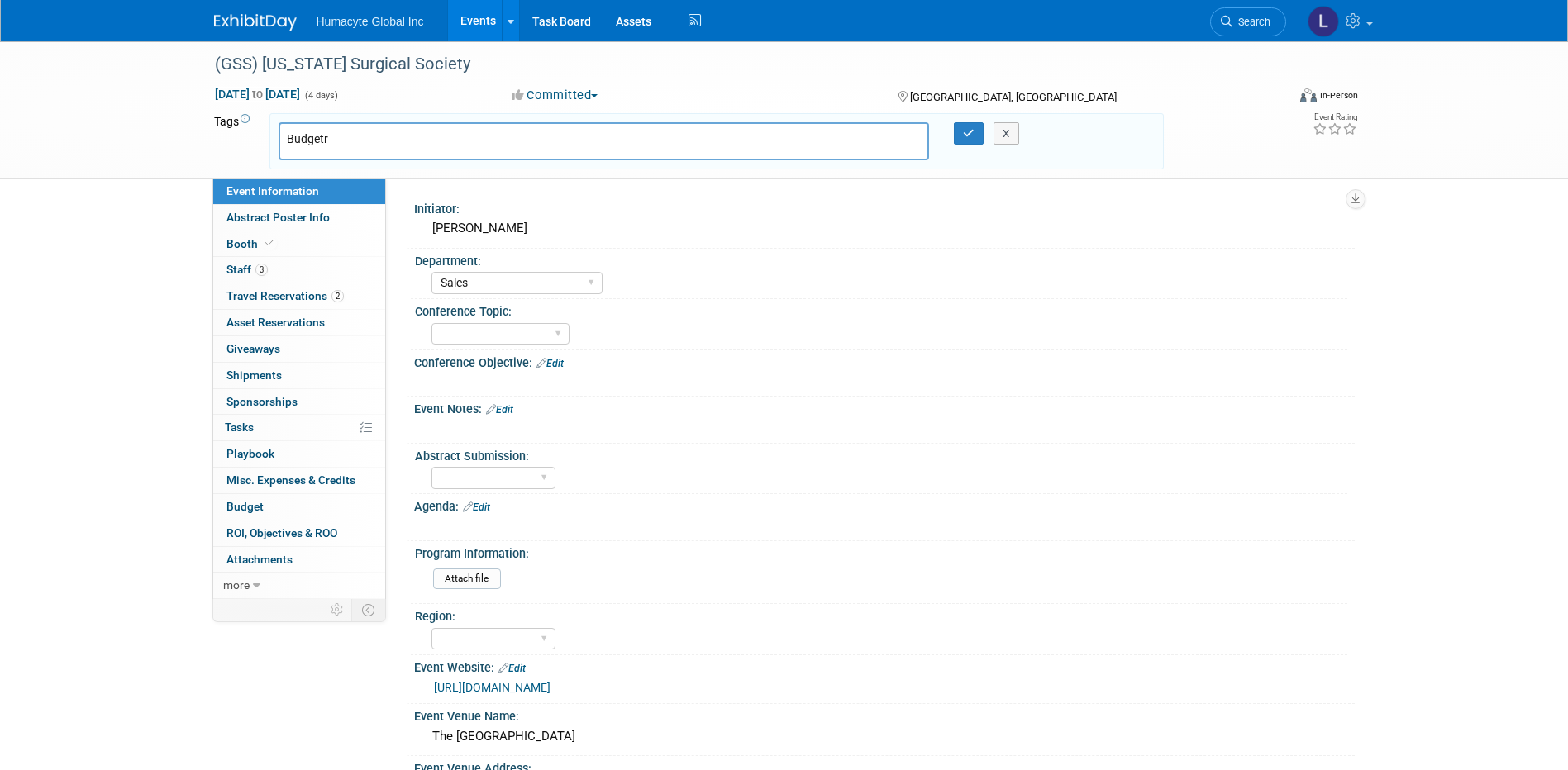
type input "Budget"
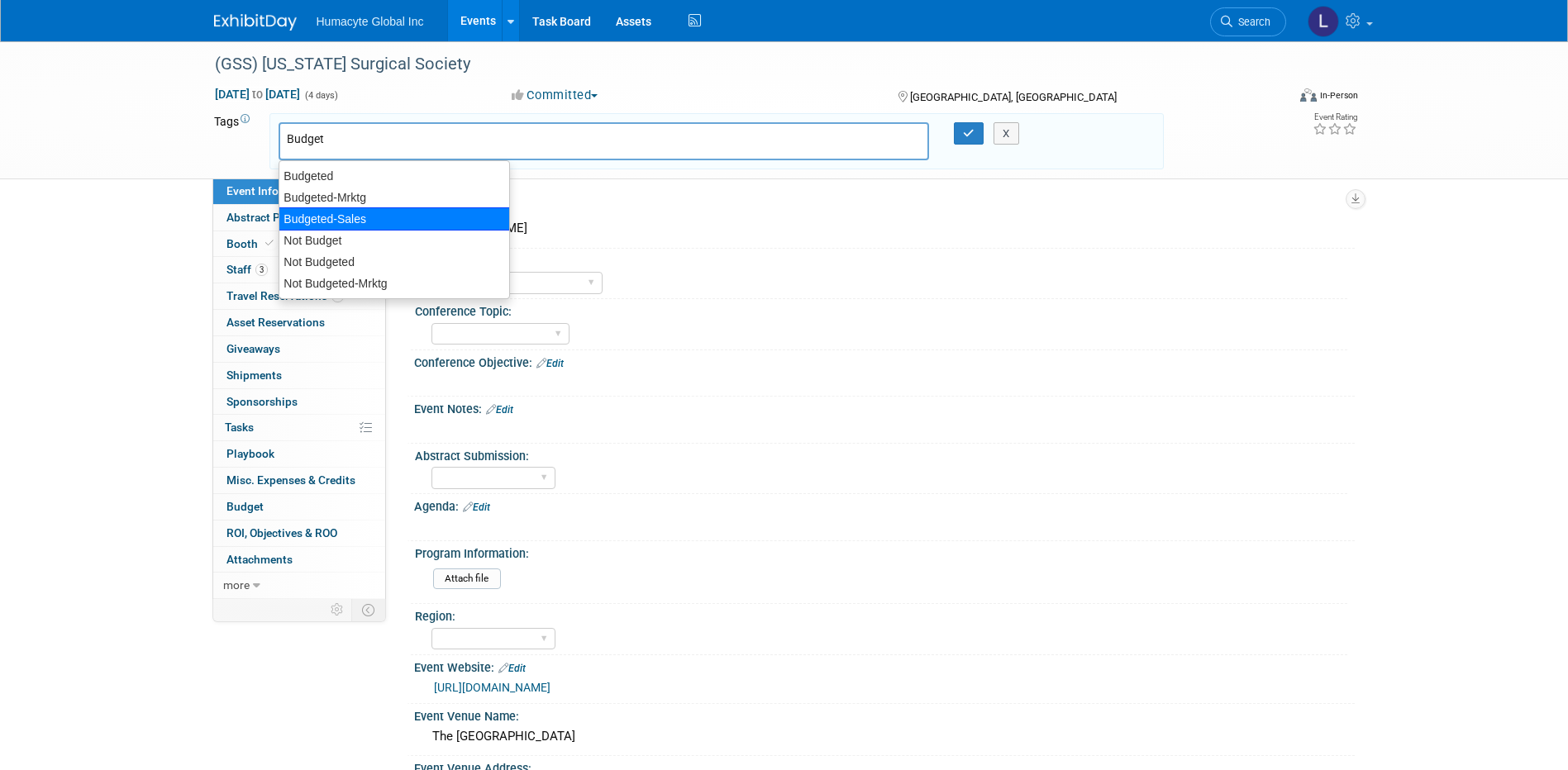
click at [304, 219] on div "Budgeted-Sales" at bounding box center [393, 219] width 231 height 23
type input "Budgeted-Sales"
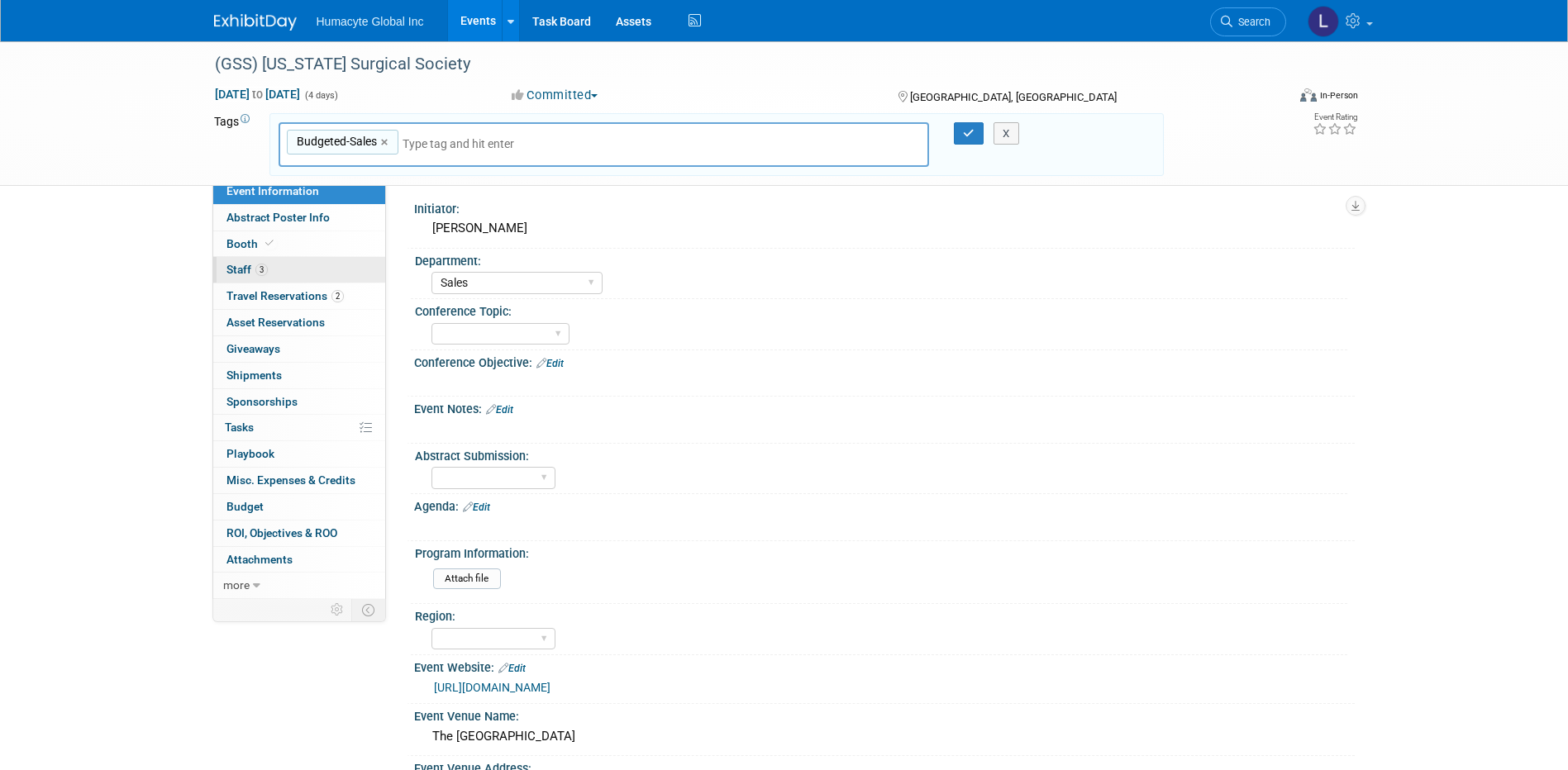
click at [251, 268] on span "Staff 3" at bounding box center [247, 269] width 41 height 13
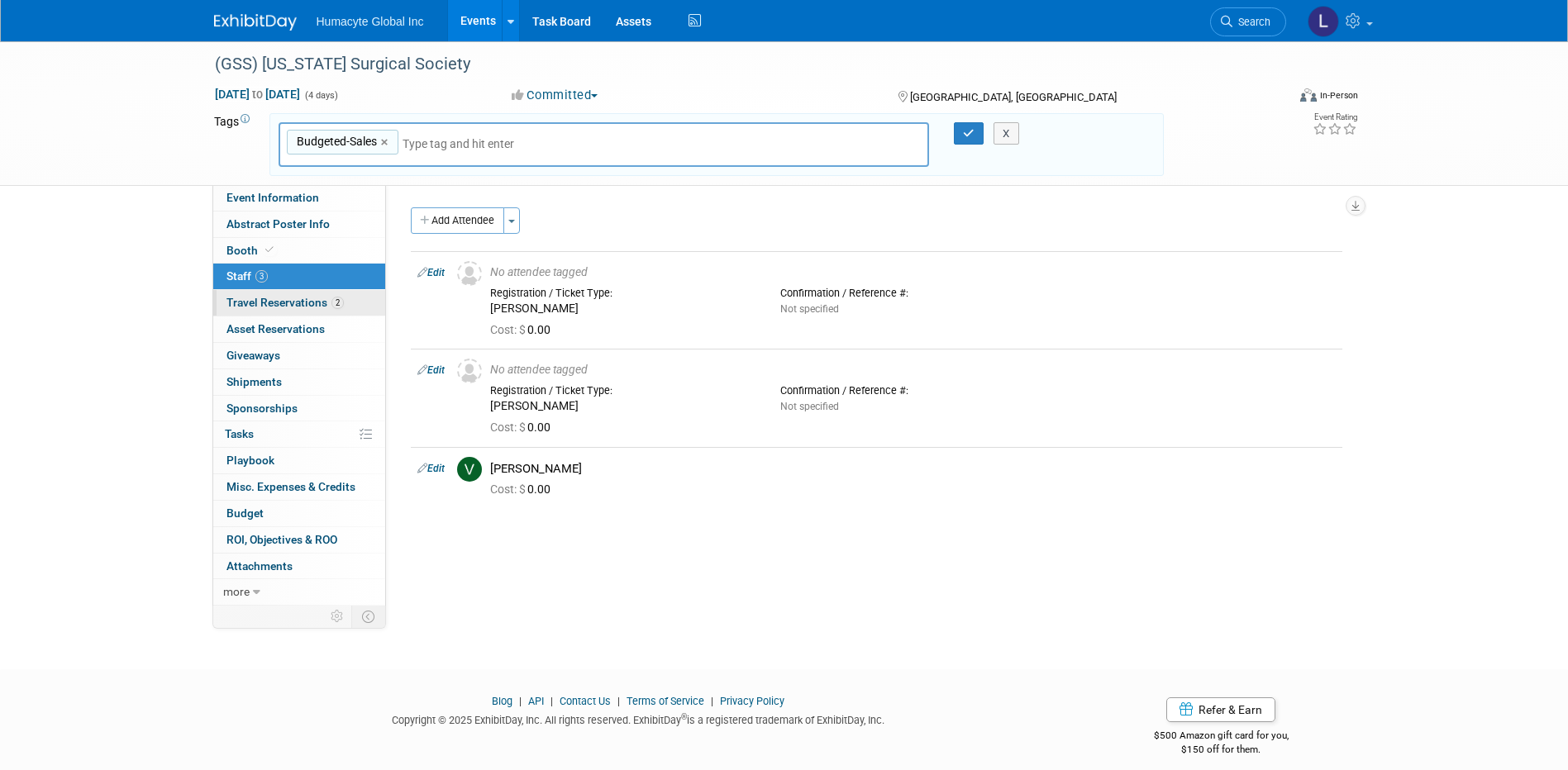
click at [246, 309] on link "2 Travel Reservations 2" at bounding box center [299, 303] width 172 height 26
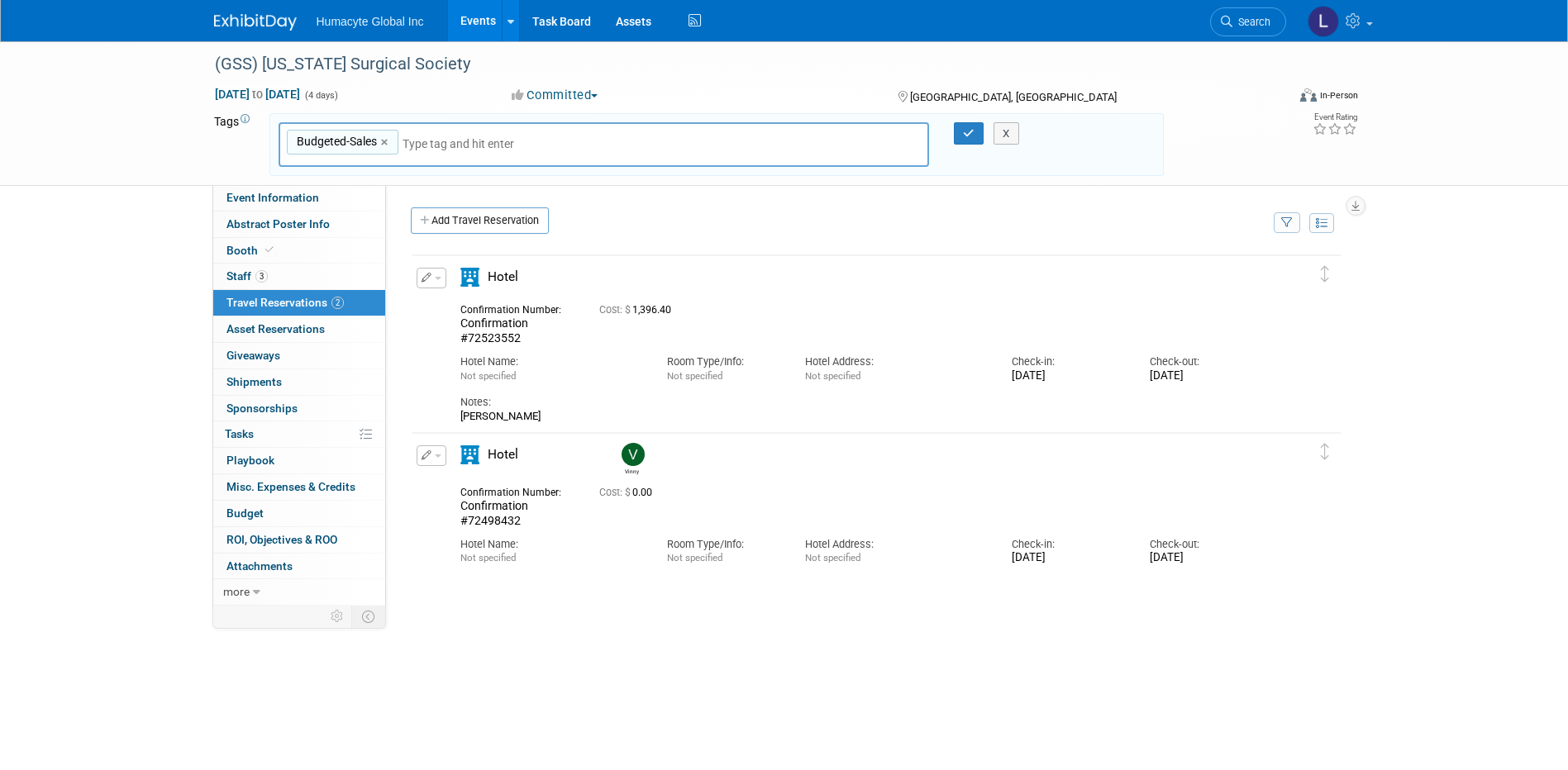
click at [417, 279] on button "button" at bounding box center [431, 278] width 30 height 21
click at [461, 310] on button "Edit Reservation" at bounding box center [487, 307] width 140 height 24
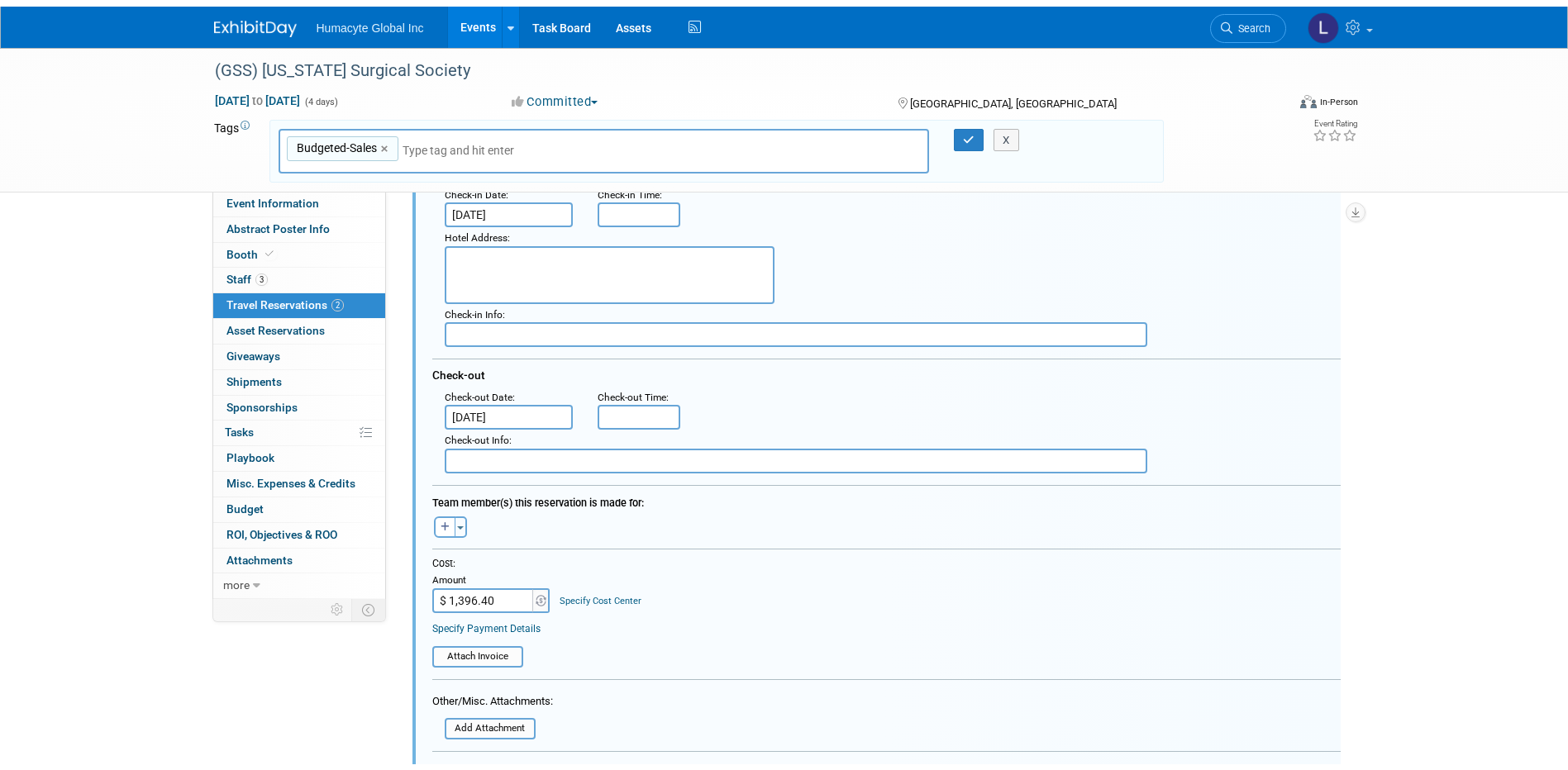
scroll to position [525, 0]
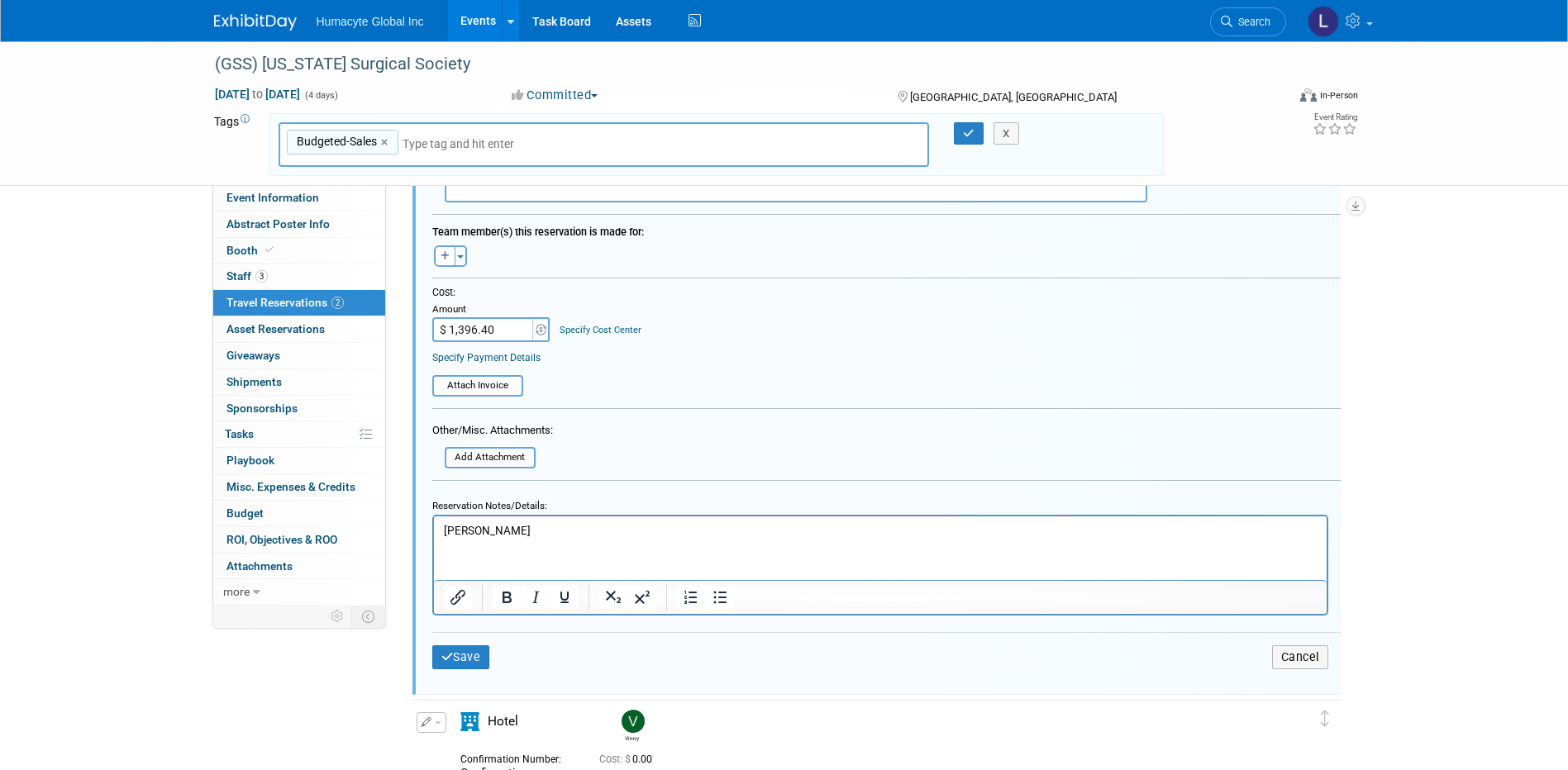
click at [481, 336] on input "$ 1,396.40" at bounding box center [484, 329] width 103 height 25
type input "$ 0.00"
click at [454, 656] on button "Save" at bounding box center [461, 658] width 58 height 24
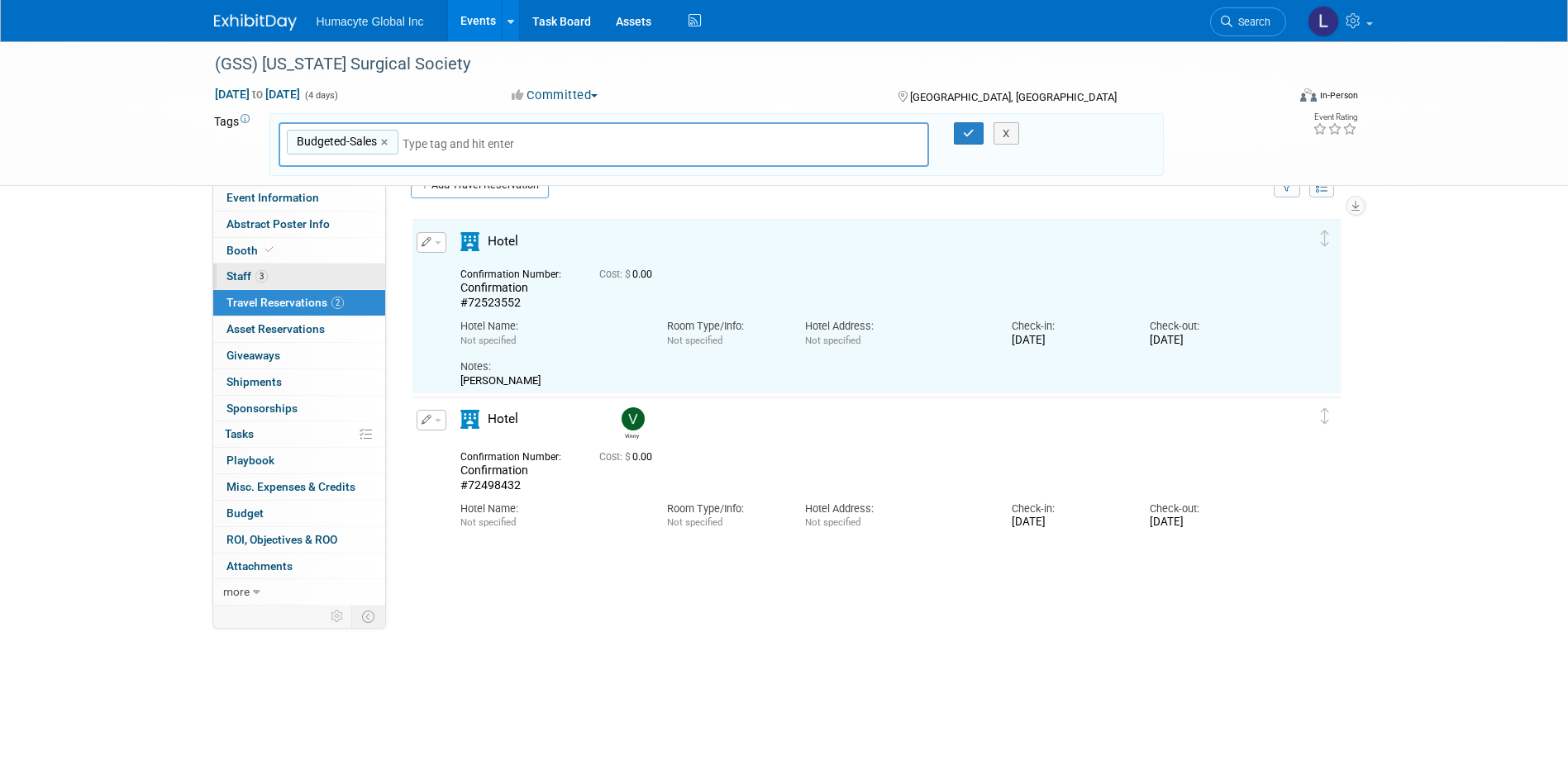
scroll to position [29, 0]
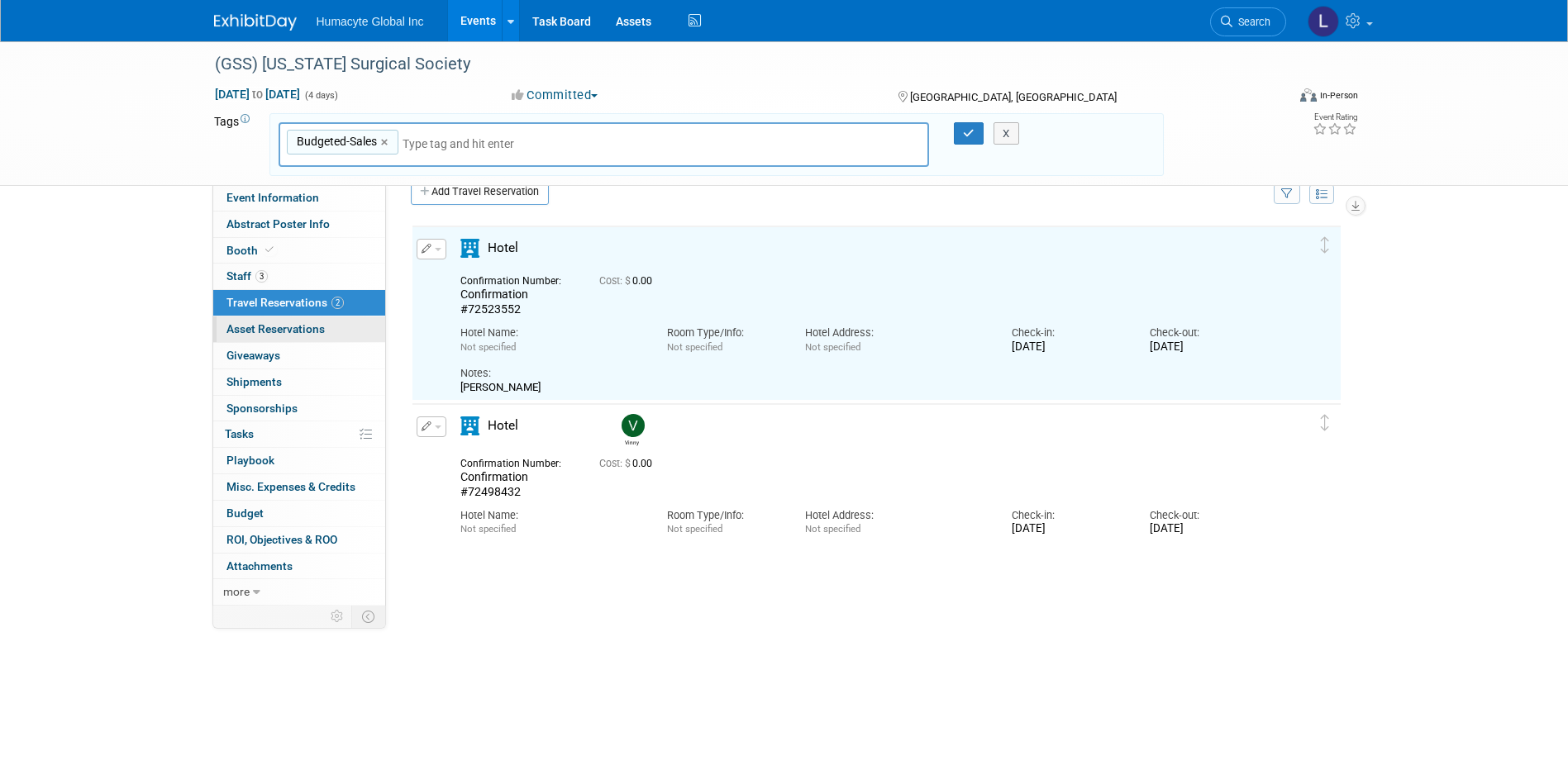
click at [240, 334] on span "Asset Reservations 0" at bounding box center [276, 328] width 99 height 13
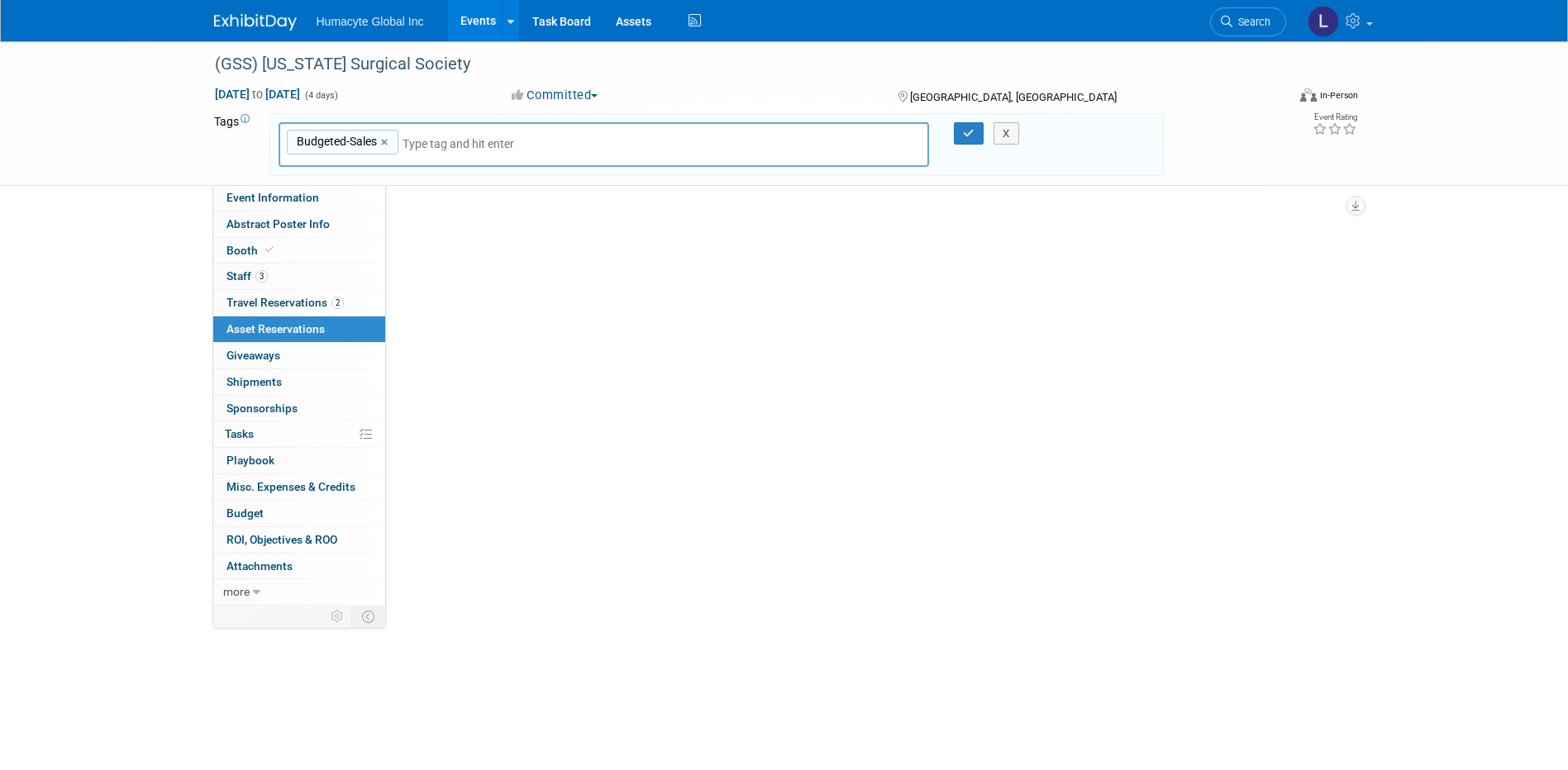
scroll to position [0, 0]
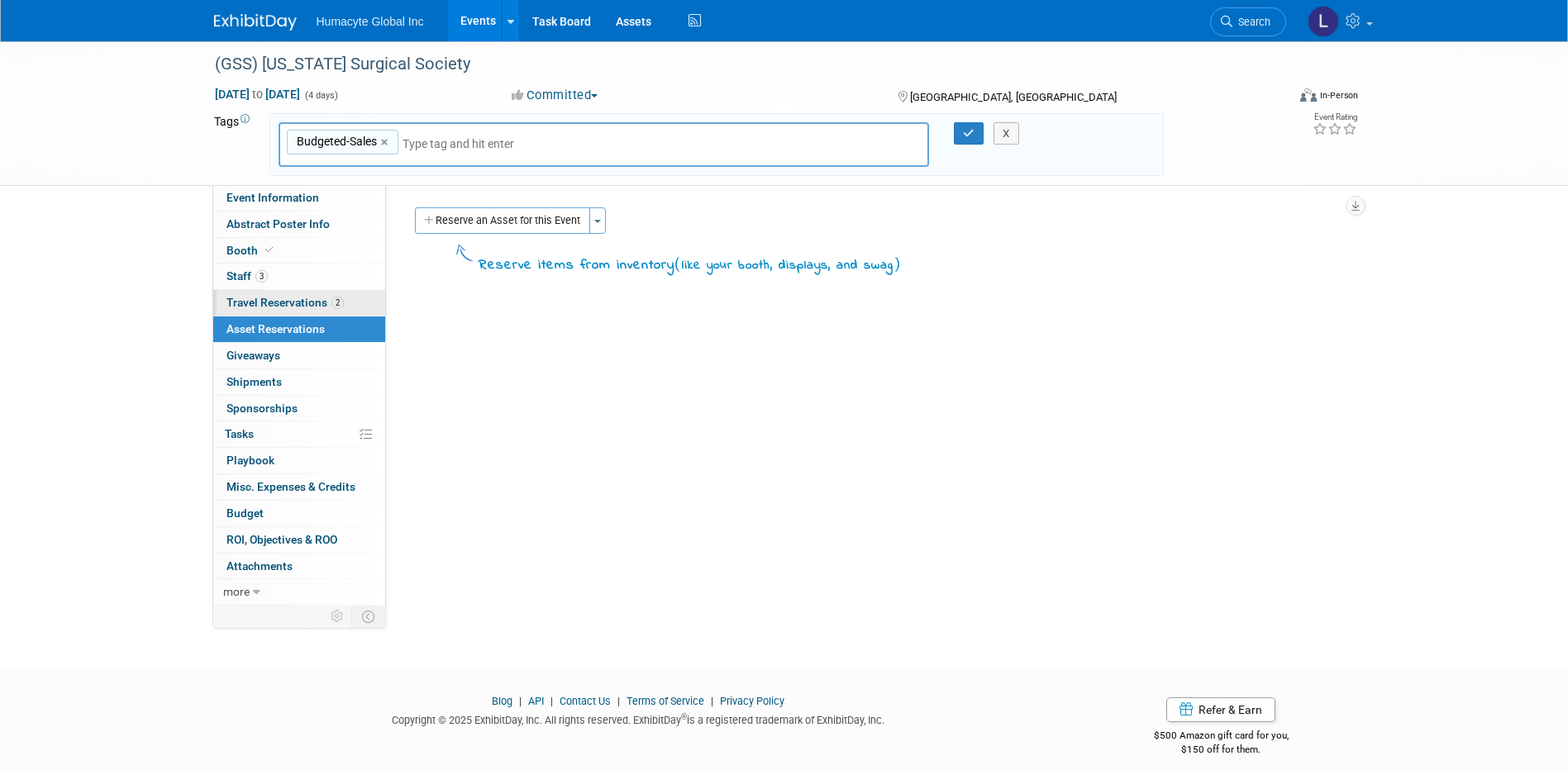
click at [236, 304] on span "Travel Reservations 2" at bounding box center [285, 302] width 117 height 13
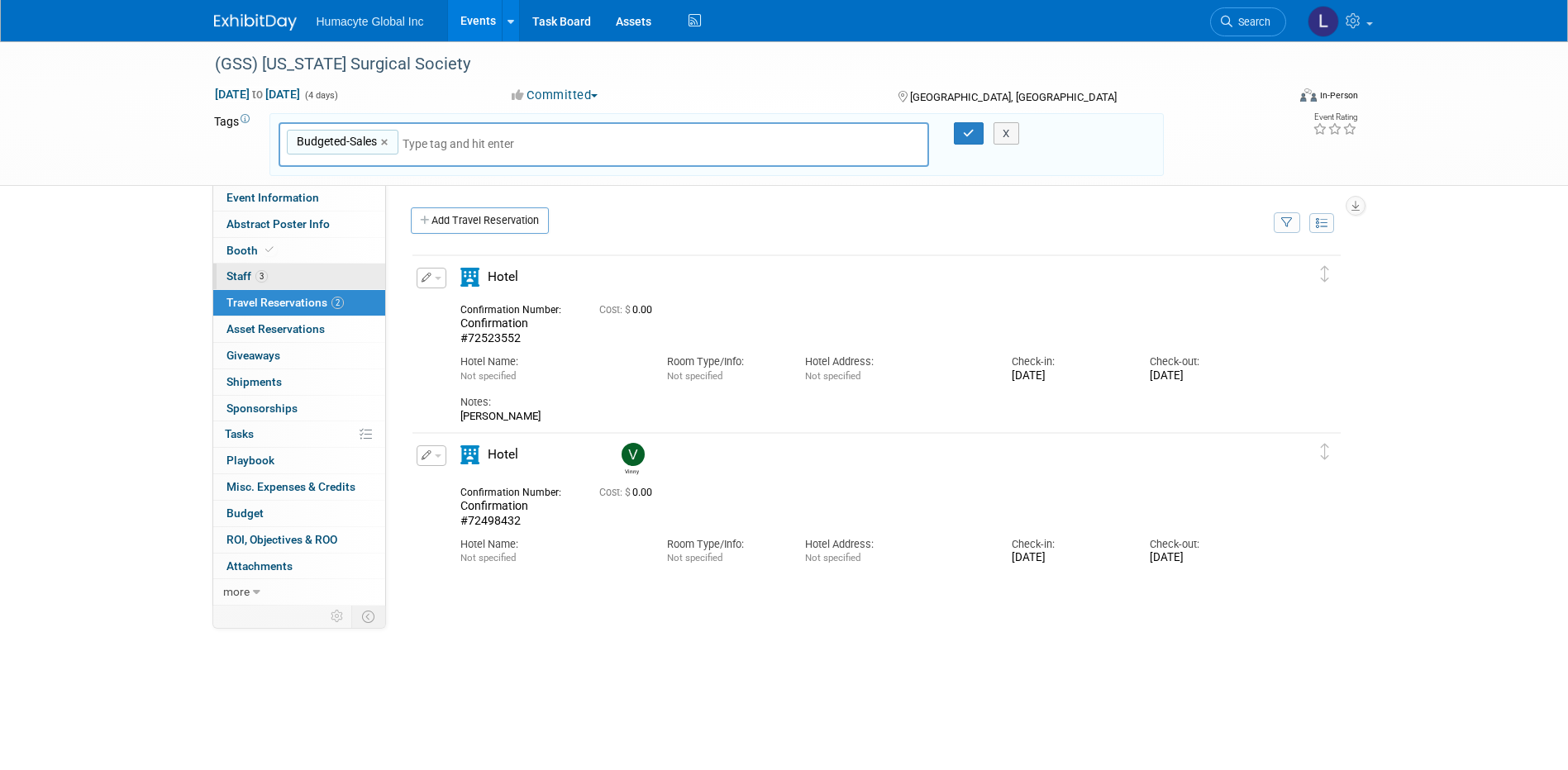
click at [243, 274] on span "Staff 3" at bounding box center [247, 276] width 41 height 13
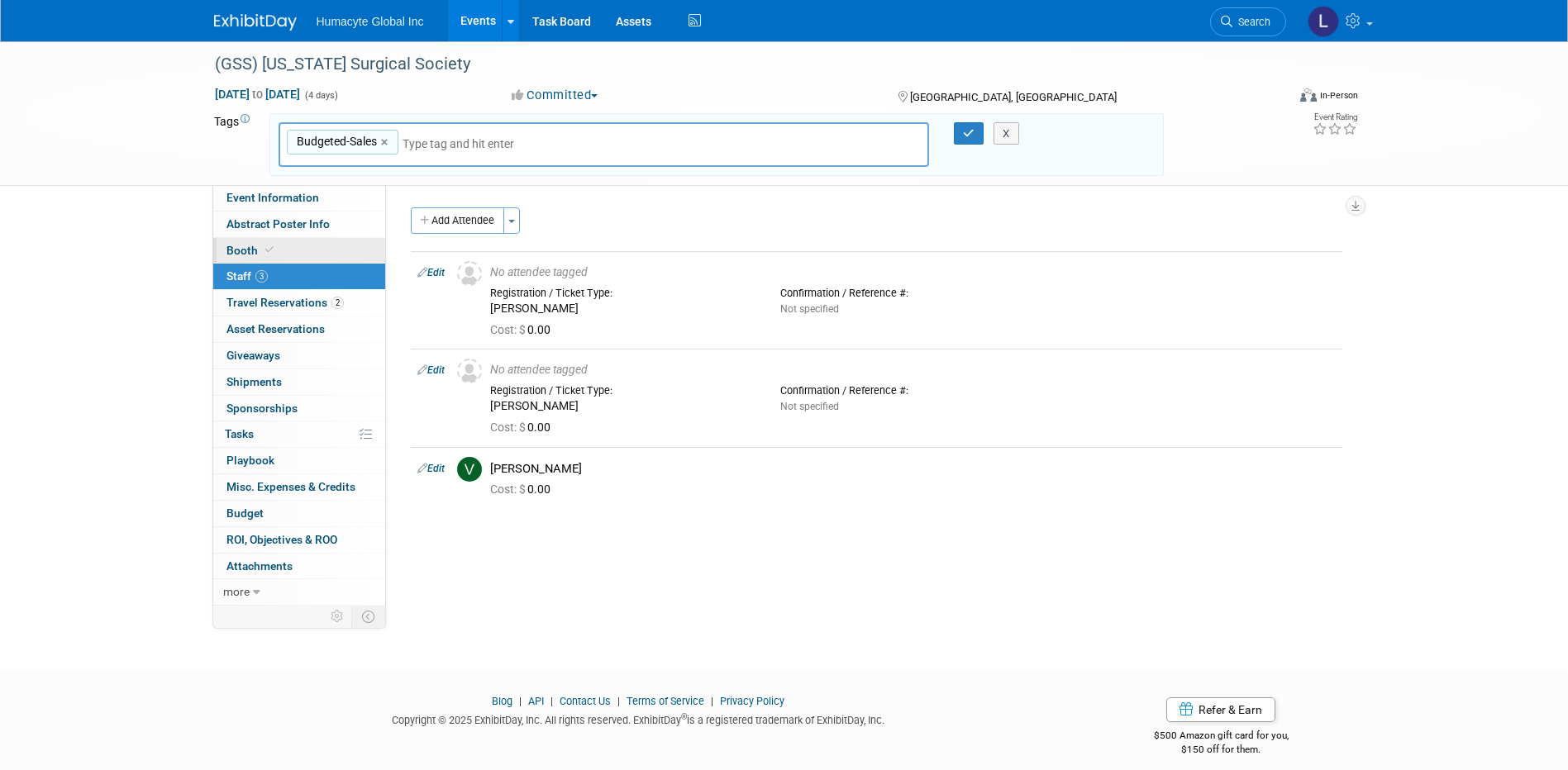
click at [252, 239] on link "Booth" at bounding box center [299, 251] width 172 height 26
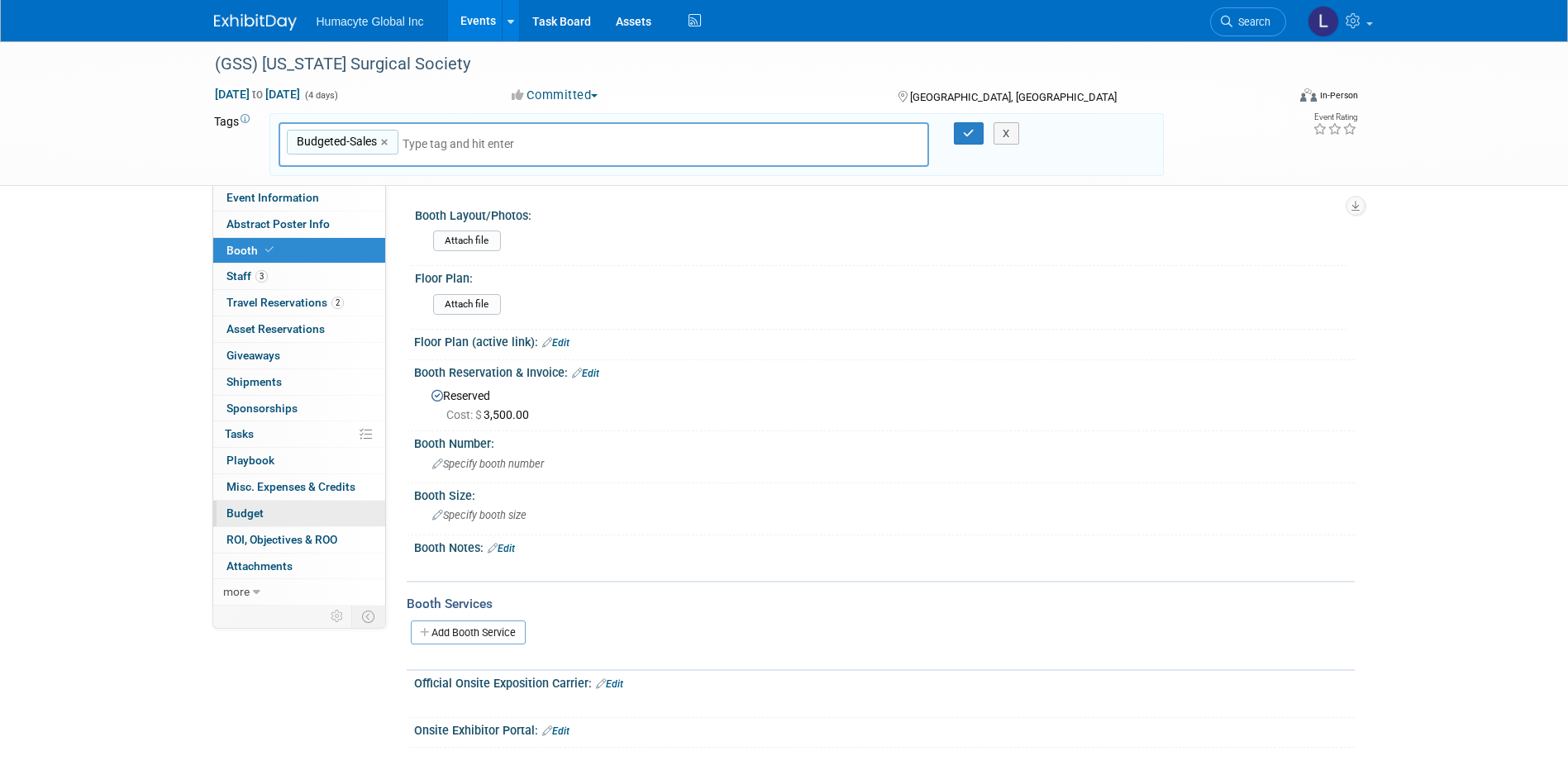
click at [252, 507] on span "Budget" at bounding box center [245, 513] width 38 height 13
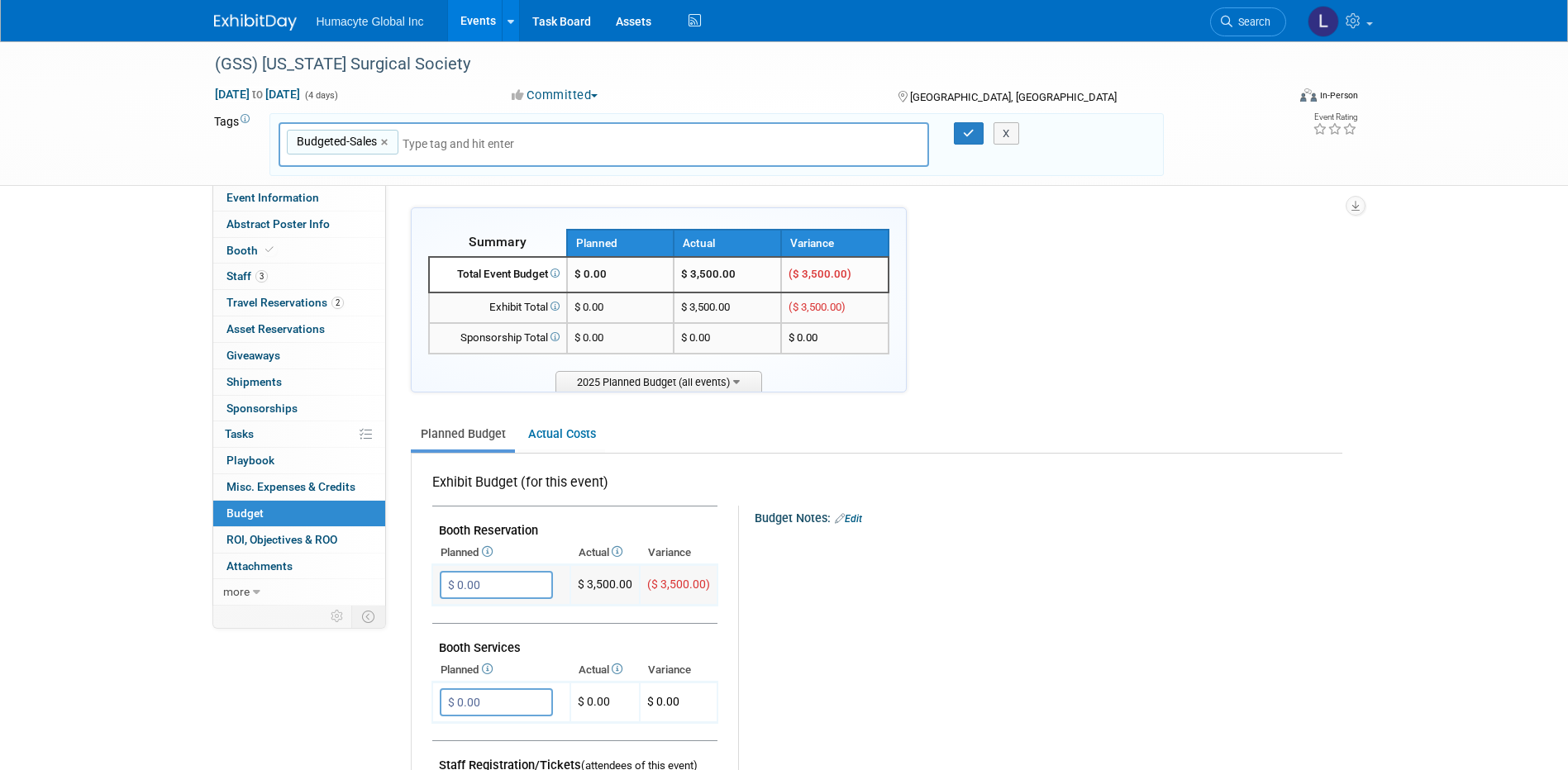
click at [532, 578] on input "$ 0.00" at bounding box center [497, 584] width 113 height 28
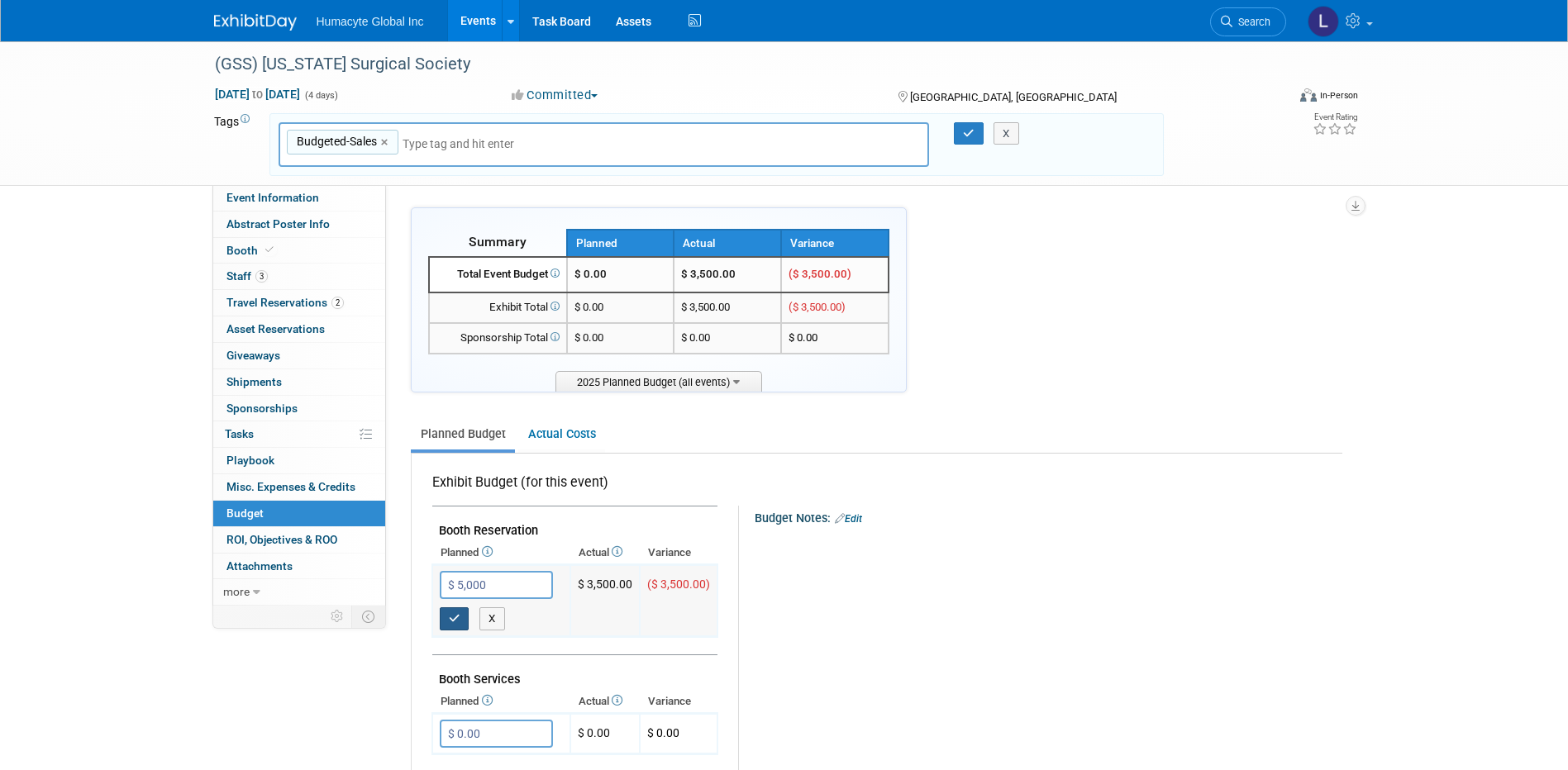
type input "$ 5,000.00"
click at [456, 615] on icon "button" at bounding box center [455, 618] width 12 height 11
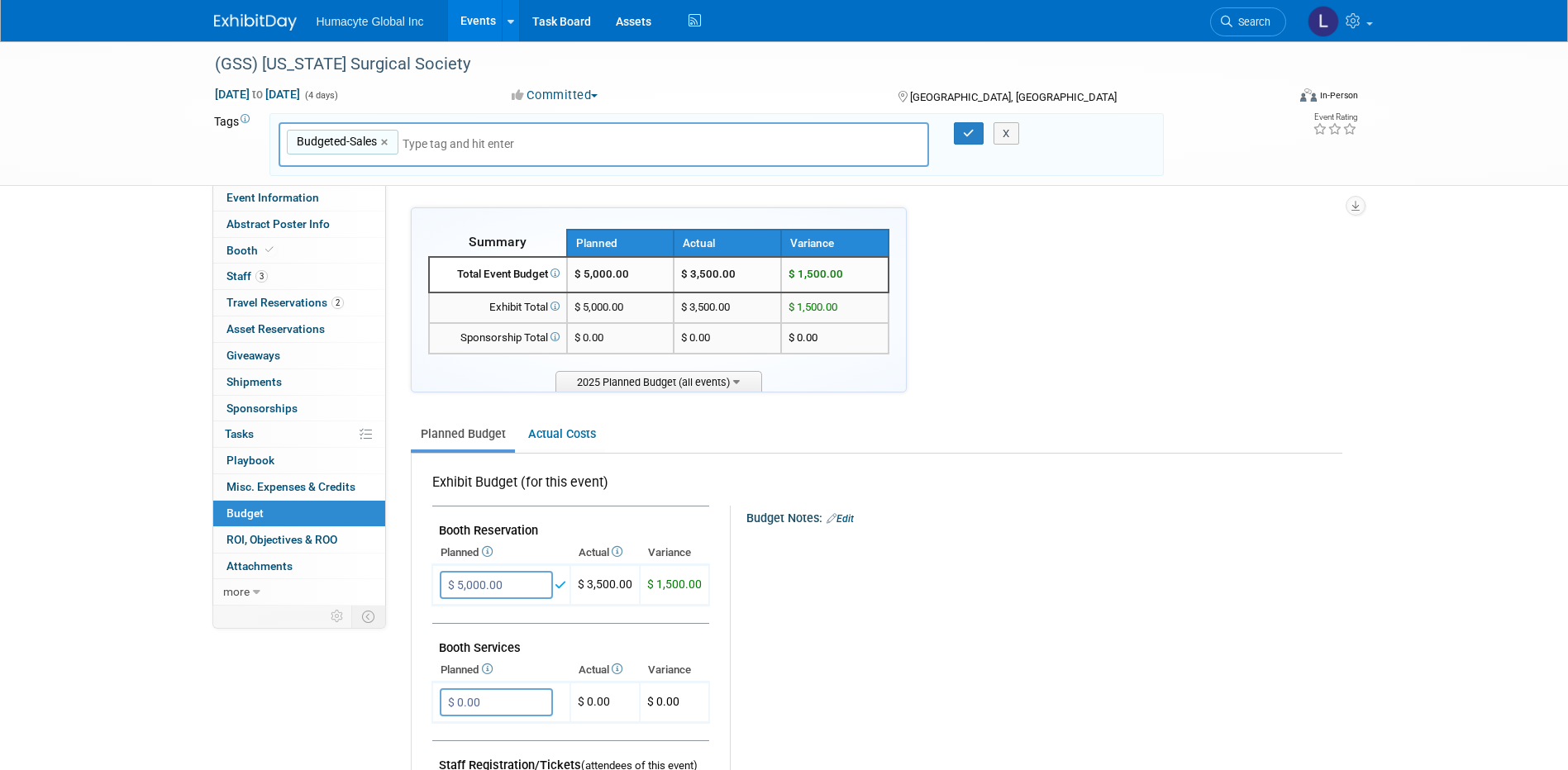
scroll to position [248, 0]
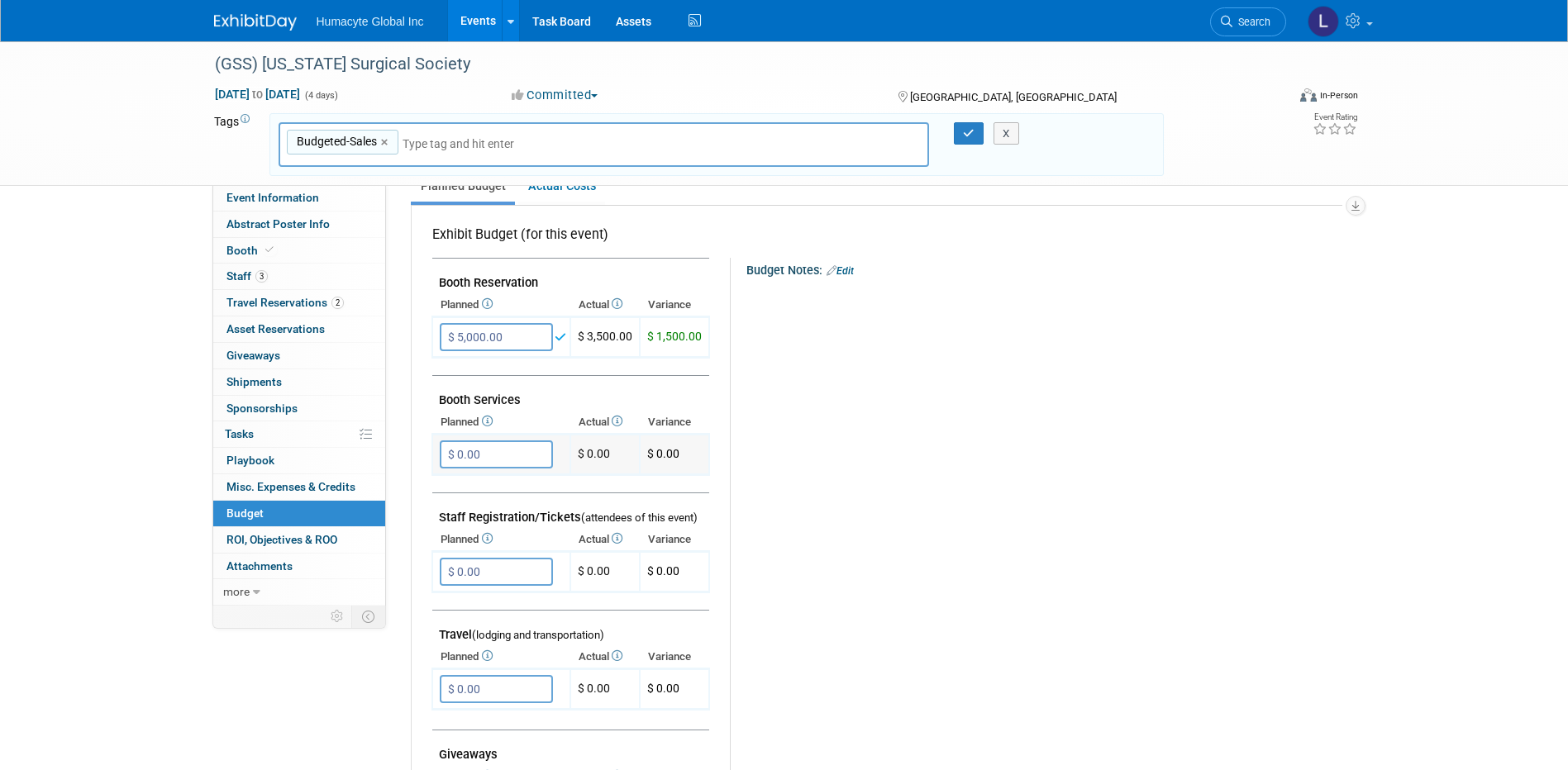
click at [509, 459] on input "$ 0.00" at bounding box center [497, 455] width 113 height 28
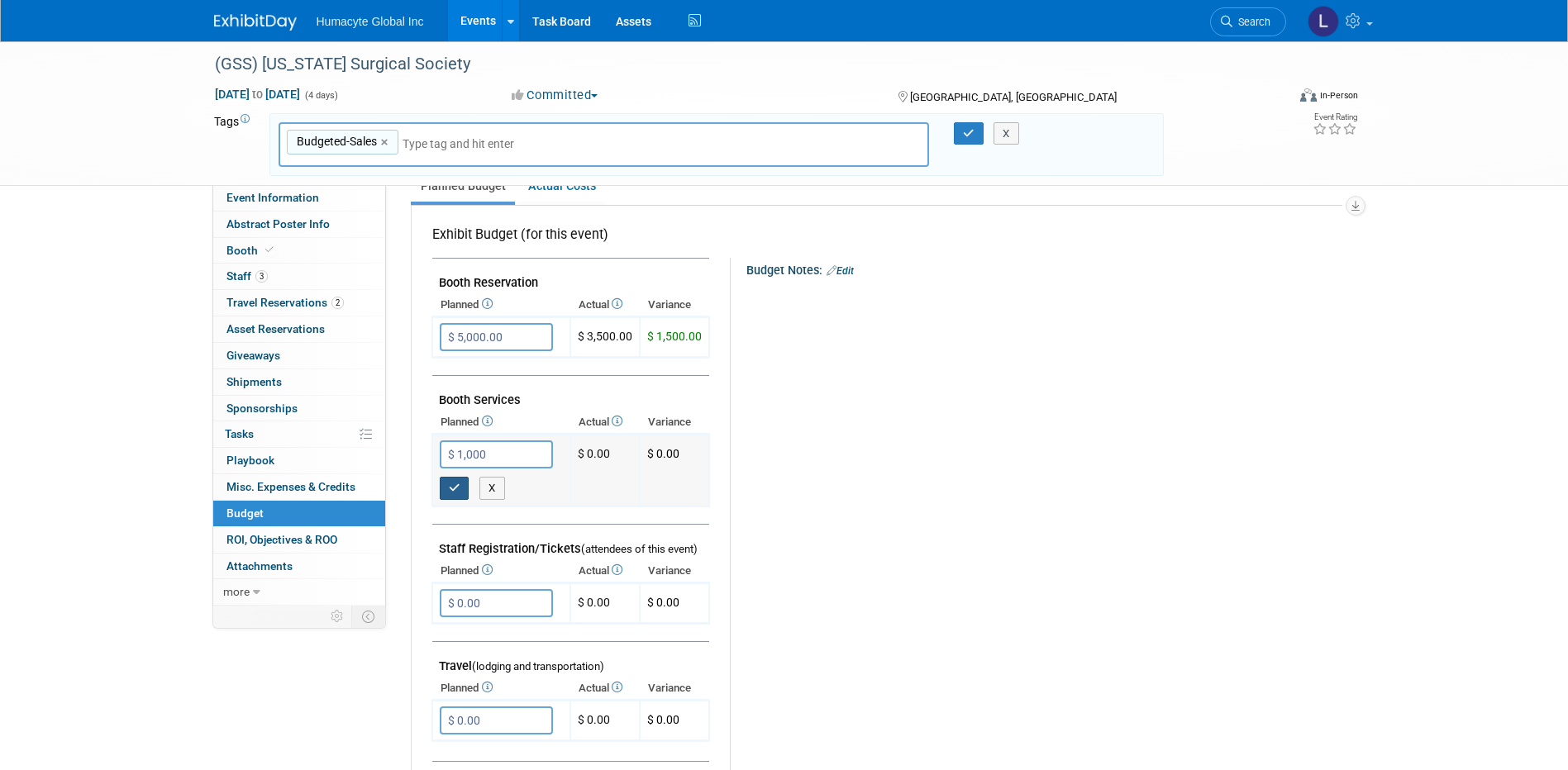
type input "$ 1,000.00"
click at [449, 488] on icon "button" at bounding box center [455, 488] width 12 height 11
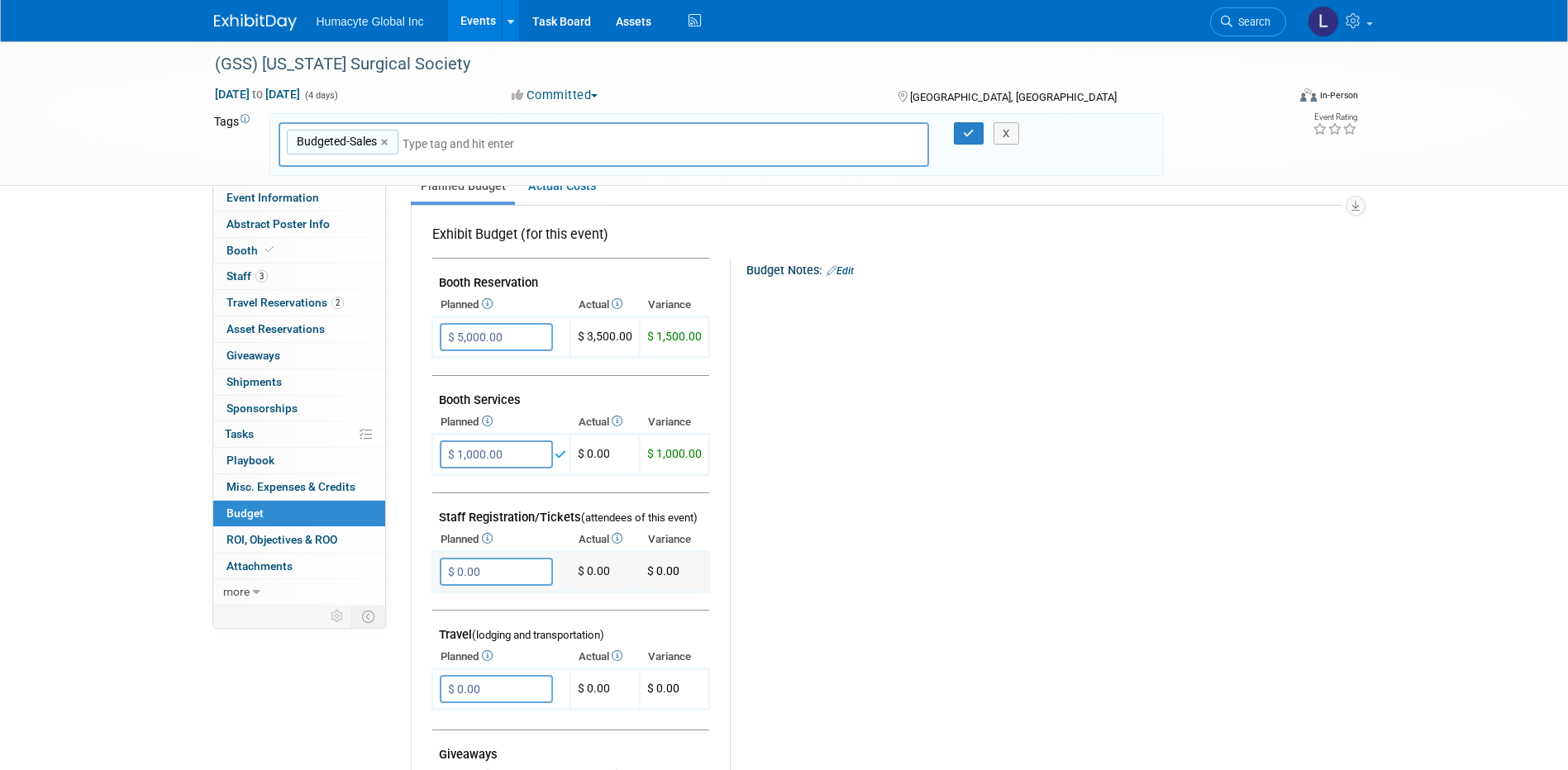
click at [468, 565] on input "$ 0.00" at bounding box center [497, 572] width 113 height 28
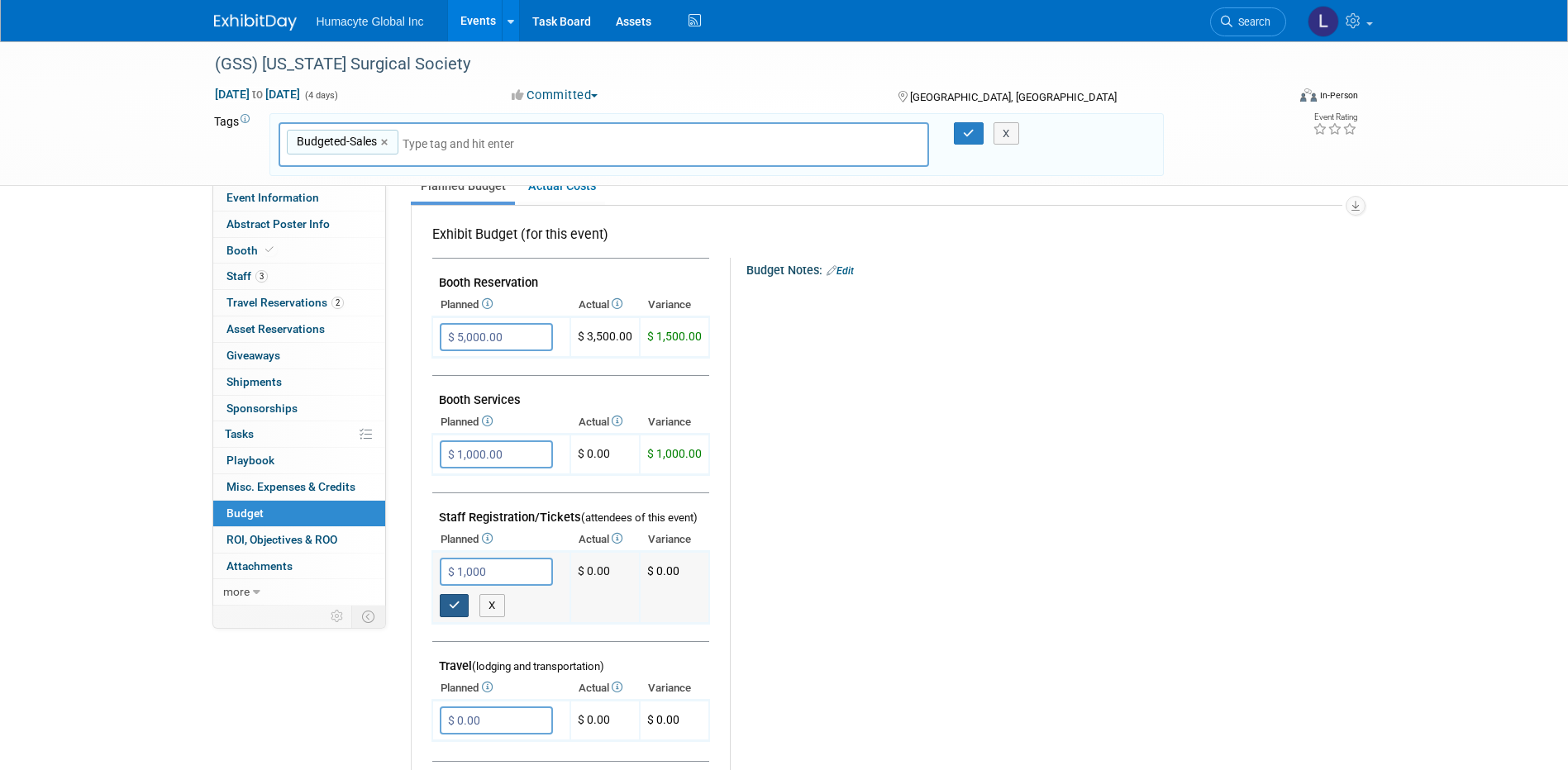
type input "$ 1,000.00"
click at [458, 596] on button "button" at bounding box center [455, 605] width 30 height 23
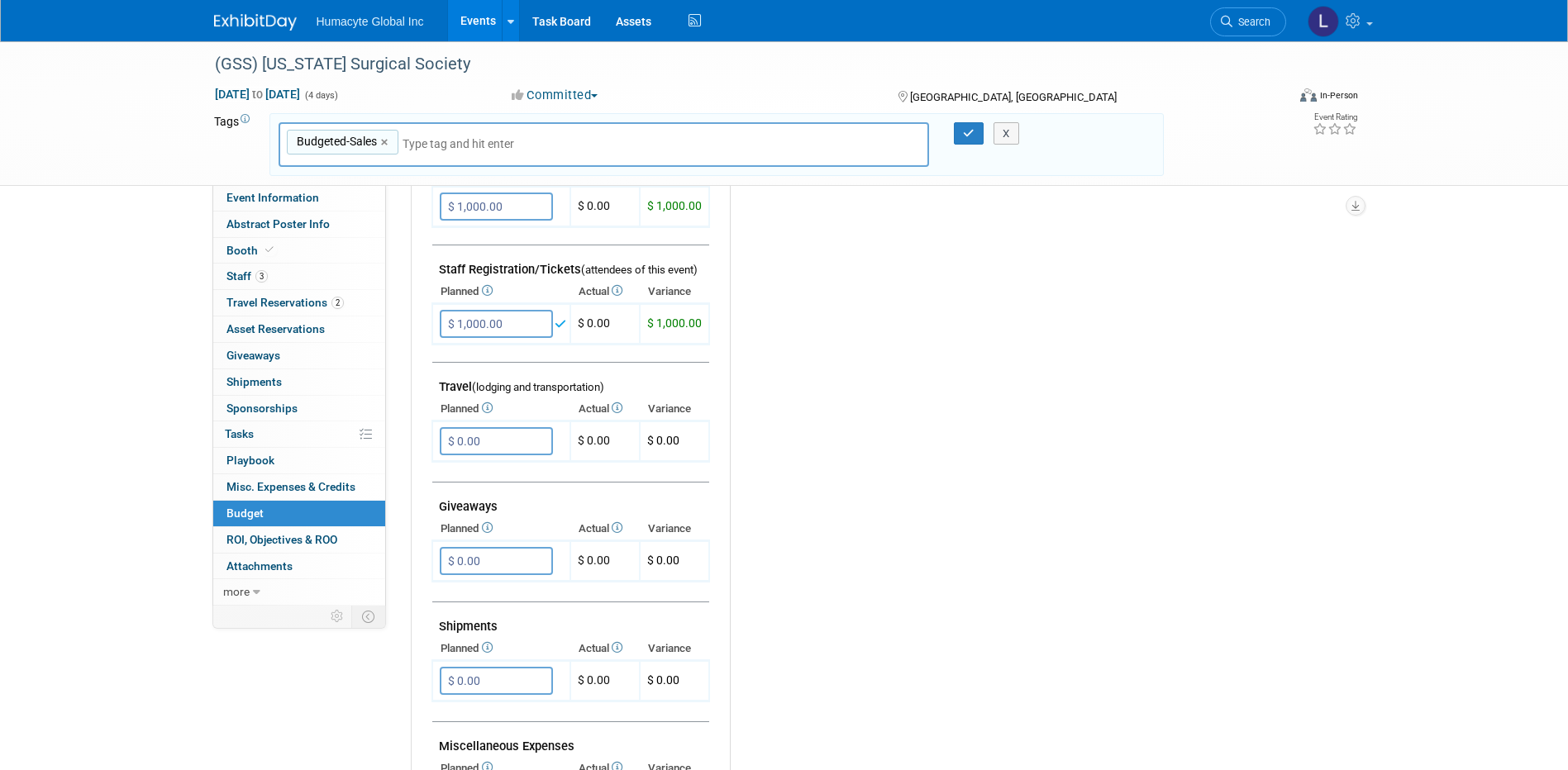
scroll to position [743, 0]
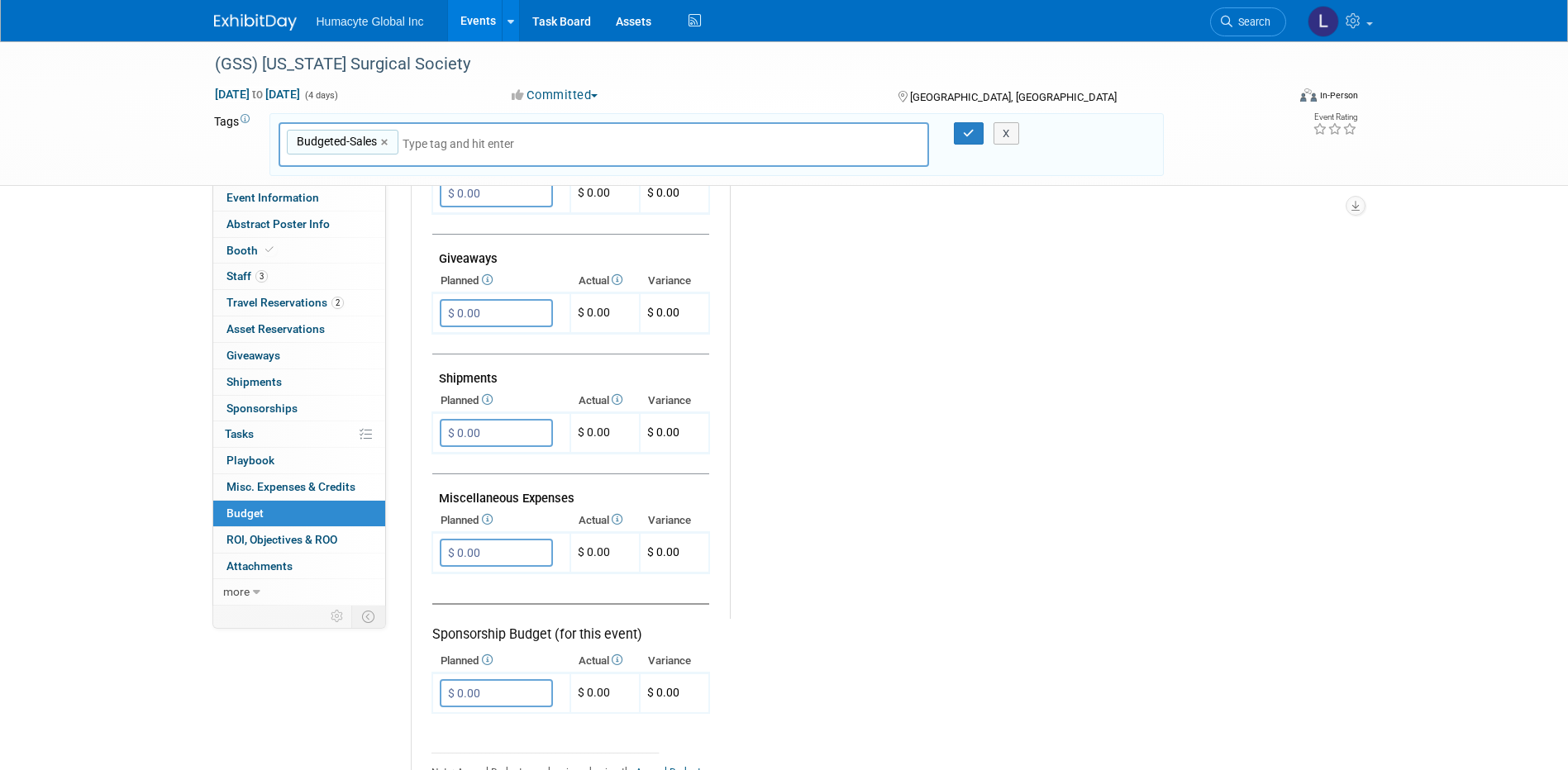
click at [478, 459] on td at bounding box center [571, 464] width 277 height 21
click at [463, 424] on input "$ 0.00" at bounding box center [497, 433] width 113 height 28
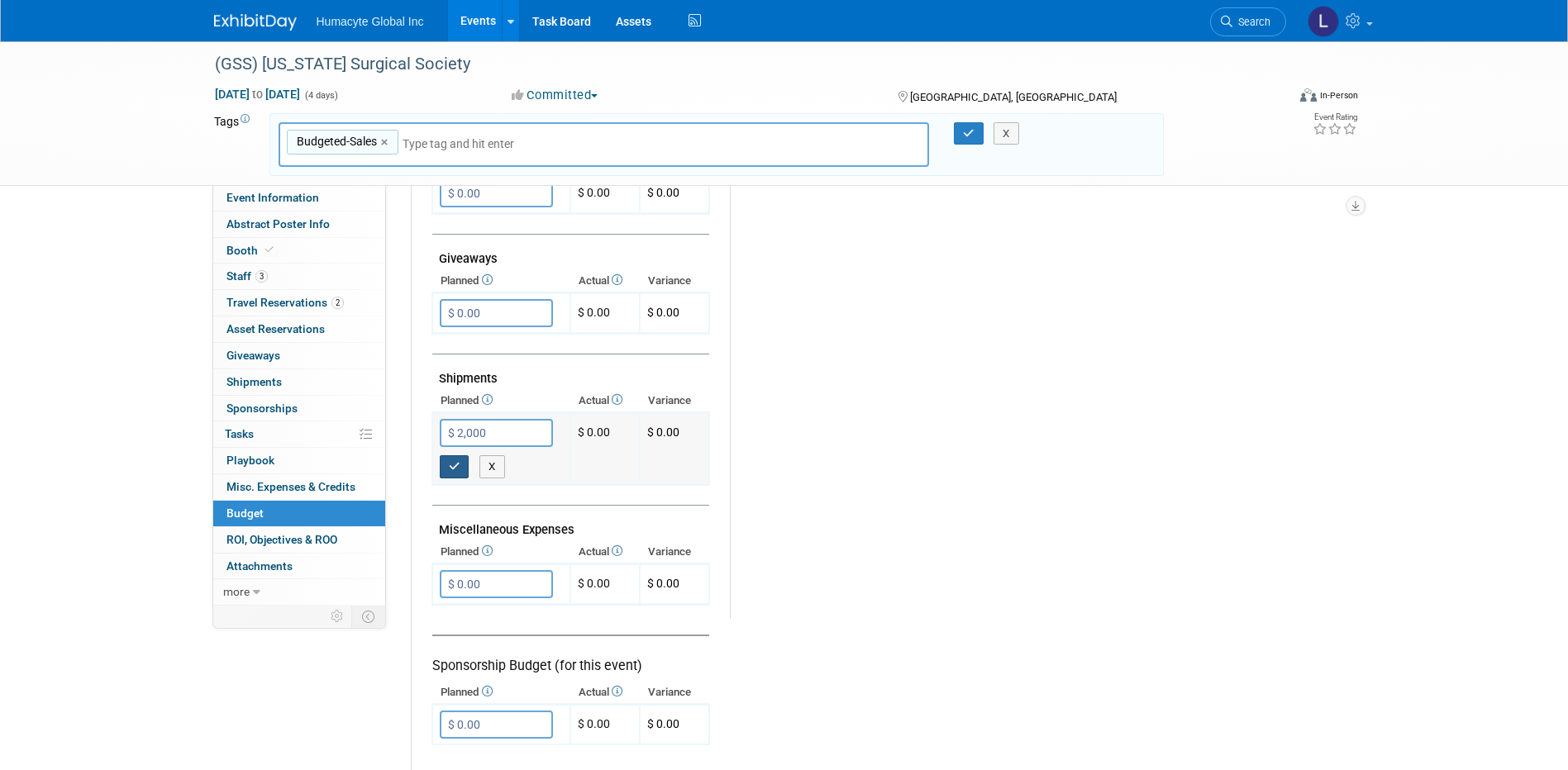
type input "$ 2,000.00"
click at [462, 477] on button "button" at bounding box center [455, 466] width 30 height 23
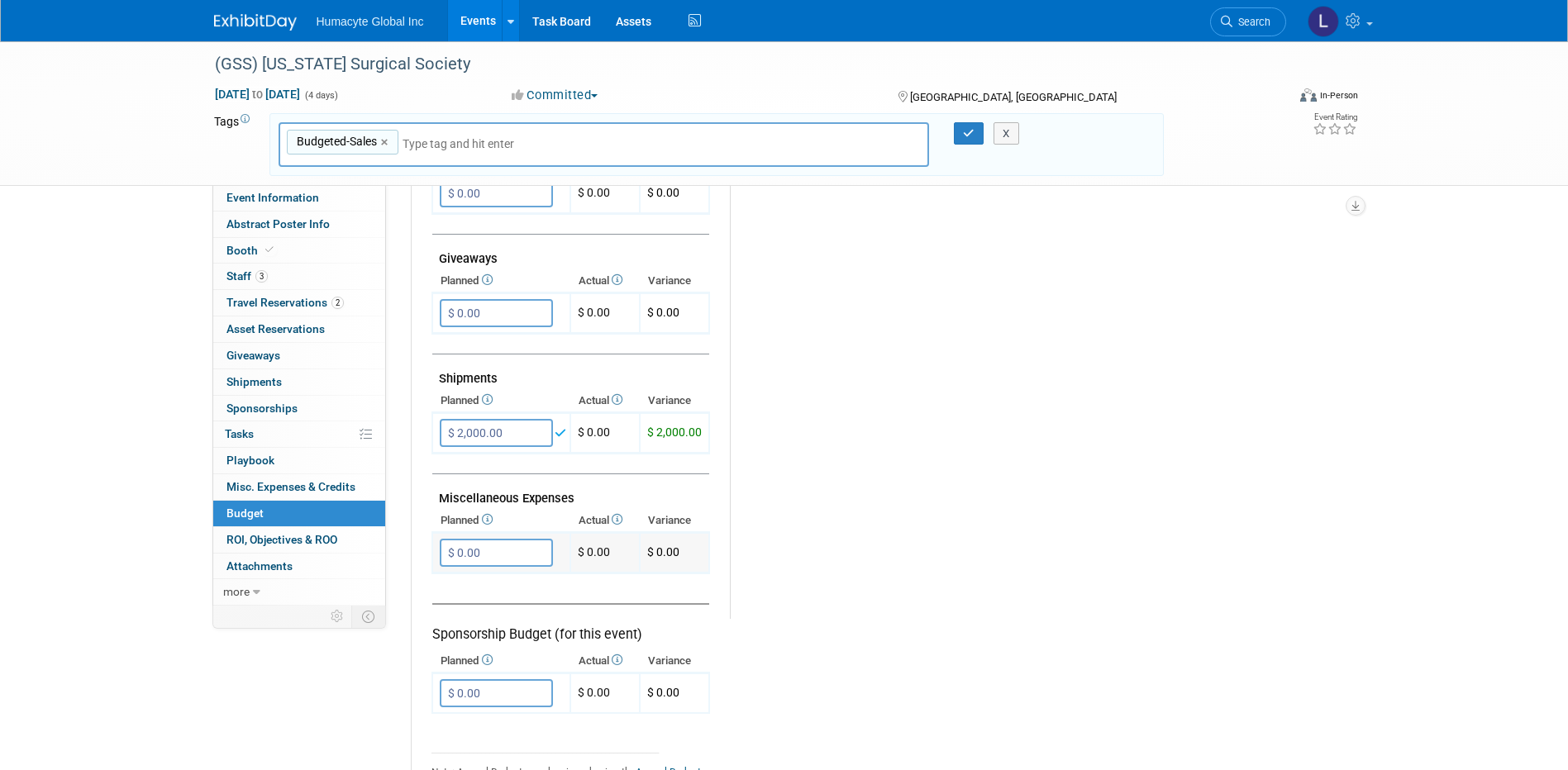
click at [464, 548] on input "$ 0.00" at bounding box center [497, 552] width 113 height 28
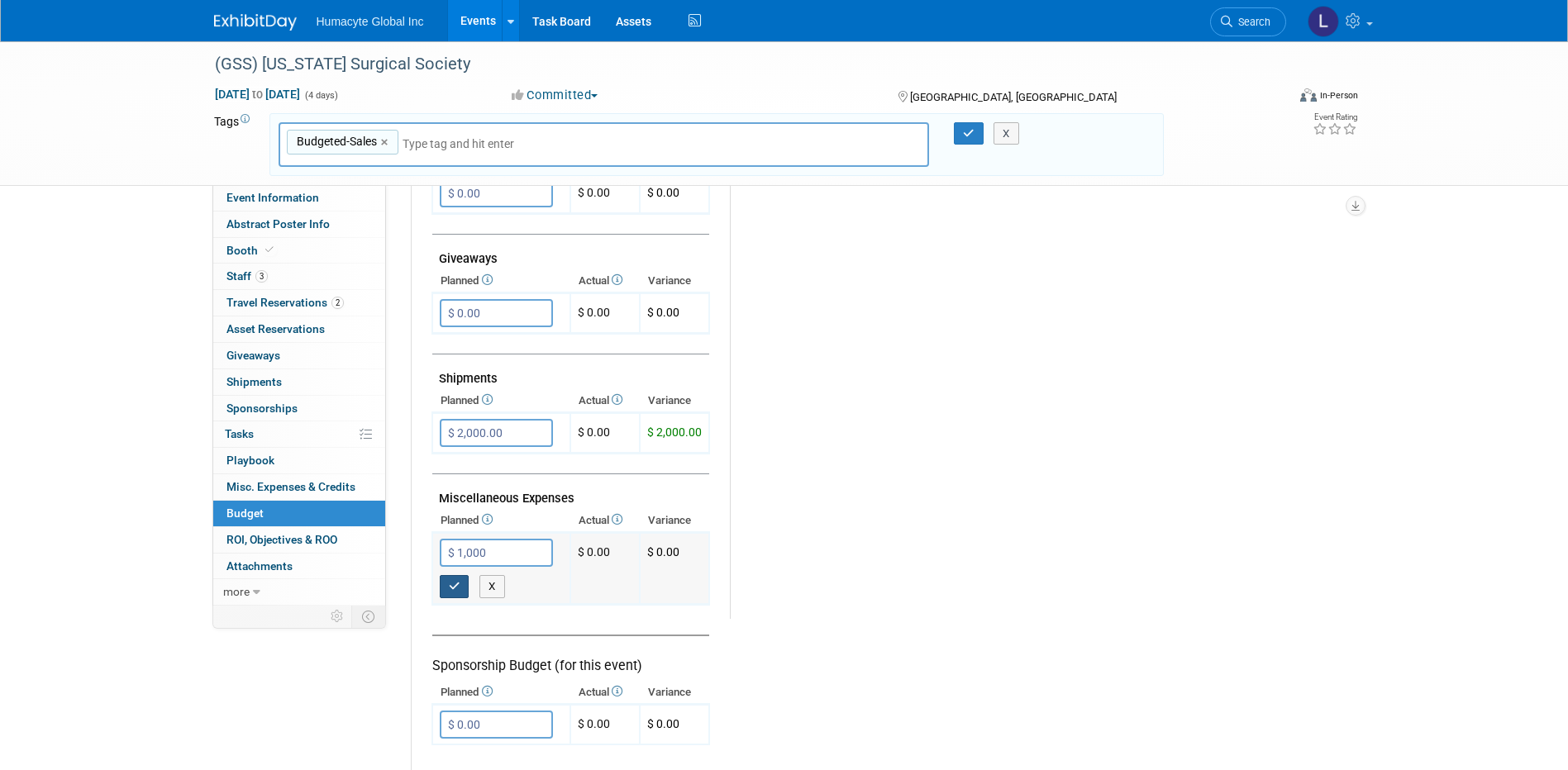
type input "$ 1,000.00"
click at [456, 582] on icon "button" at bounding box center [455, 586] width 12 height 11
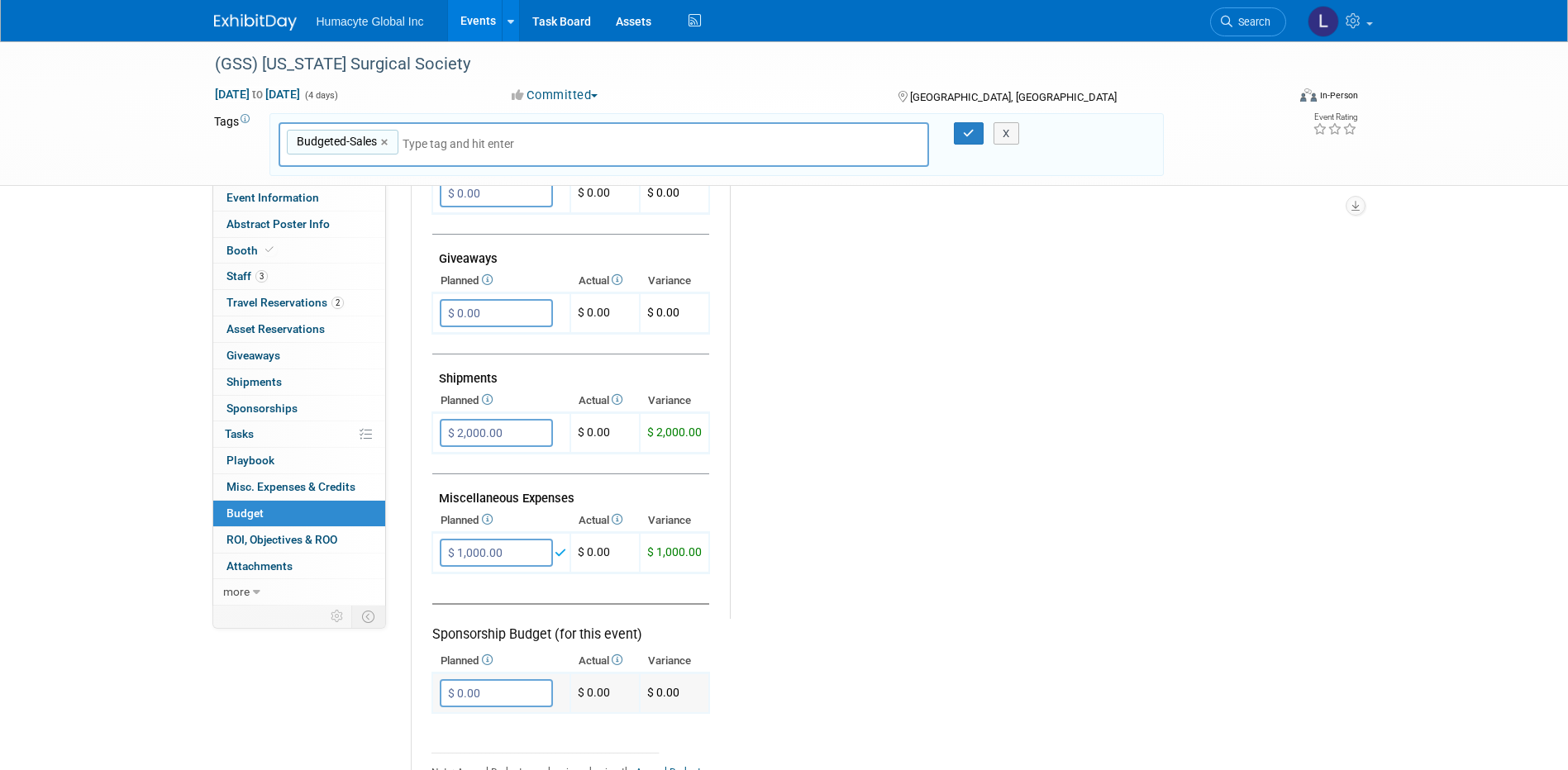
click at [479, 689] on input "$ 0.00" at bounding box center [497, 693] width 113 height 28
click at [448, 721] on button "button" at bounding box center [455, 726] width 30 height 23
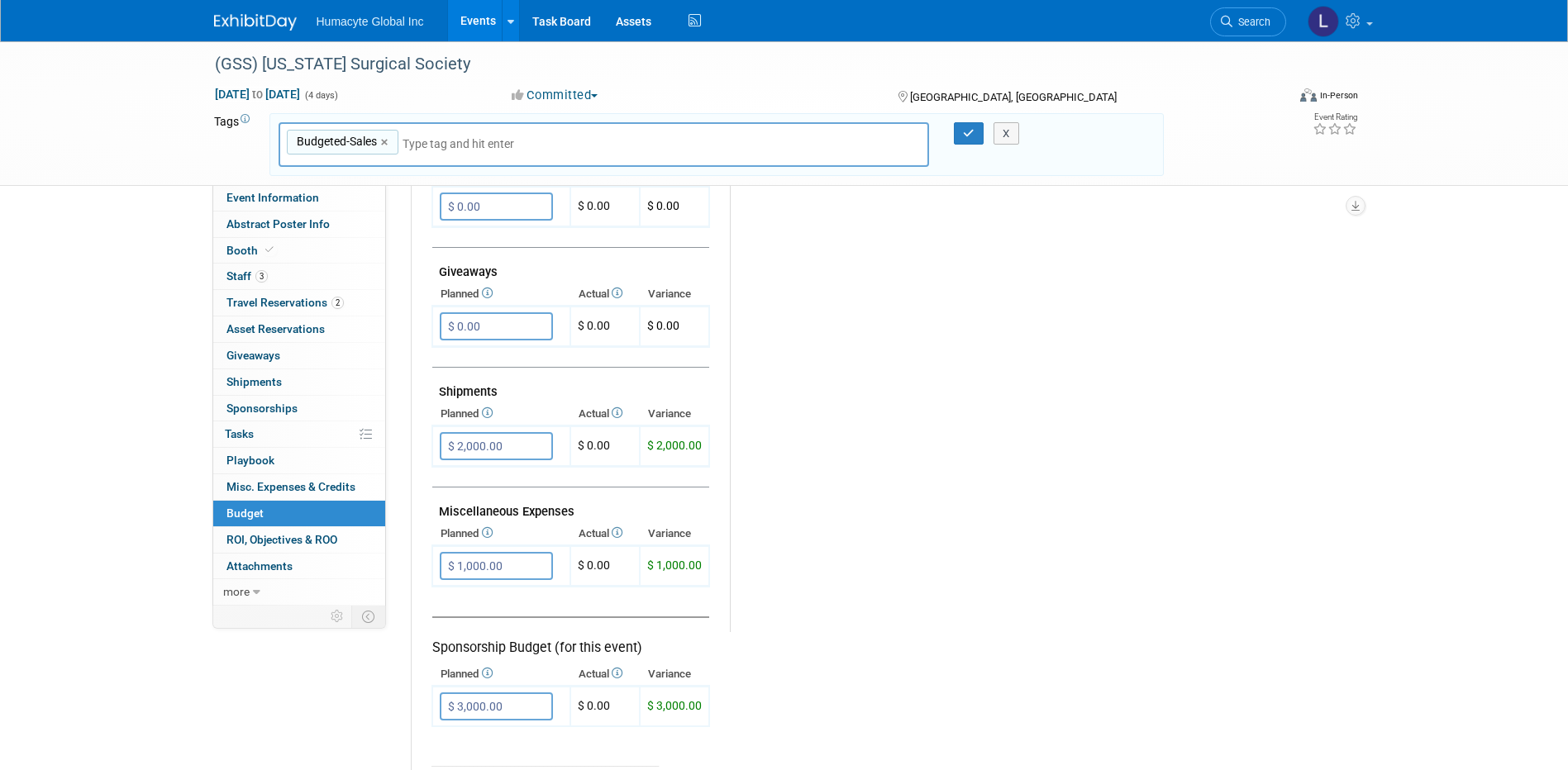
scroll to position [827, 0]
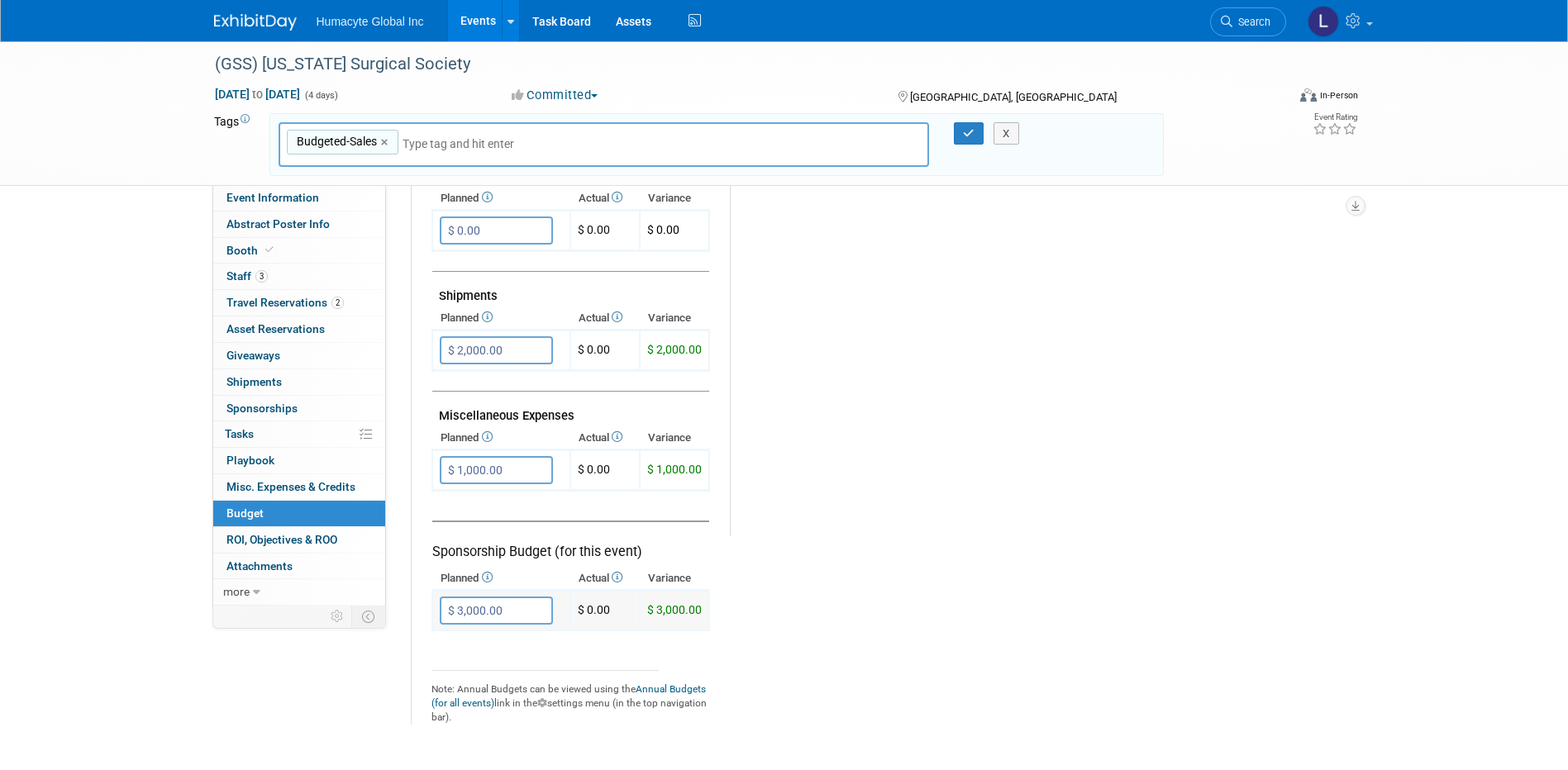
click at [487, 618] on input "$ 3,000.00" at bounding box center [497, 610] width 113 height 28
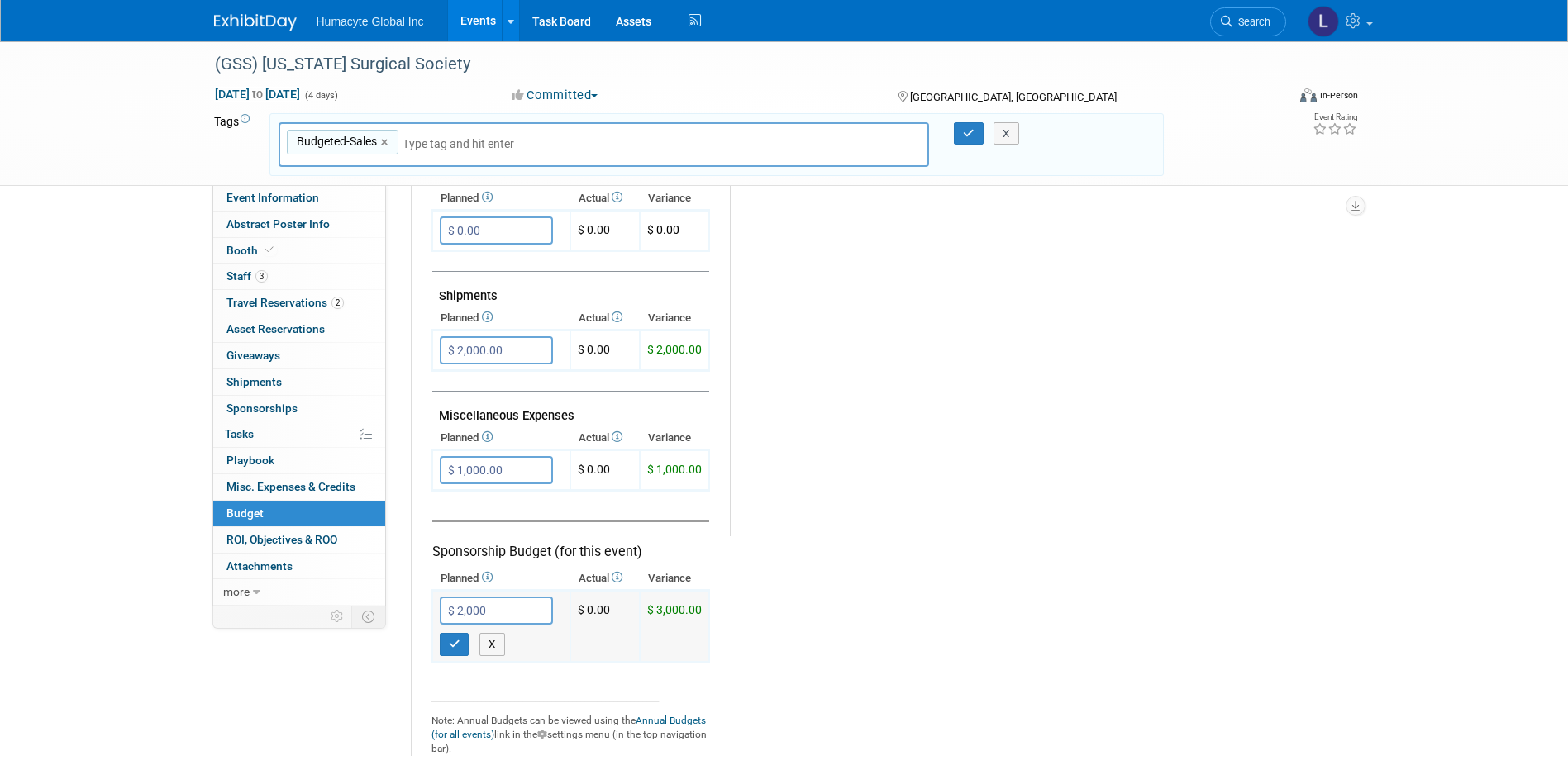
click at [478, 607] on input "$ 2,000" at bounding box center [497, 610] width 113 height 28
click at [478, 608] on input "$ 2,000" at bounding box center [497, 610] width 113 height 28
type input "$ 3,000.00"
click at [462, 345] on input "$ 2,000.00" at bounding box center [497, 350] width 113 height 28
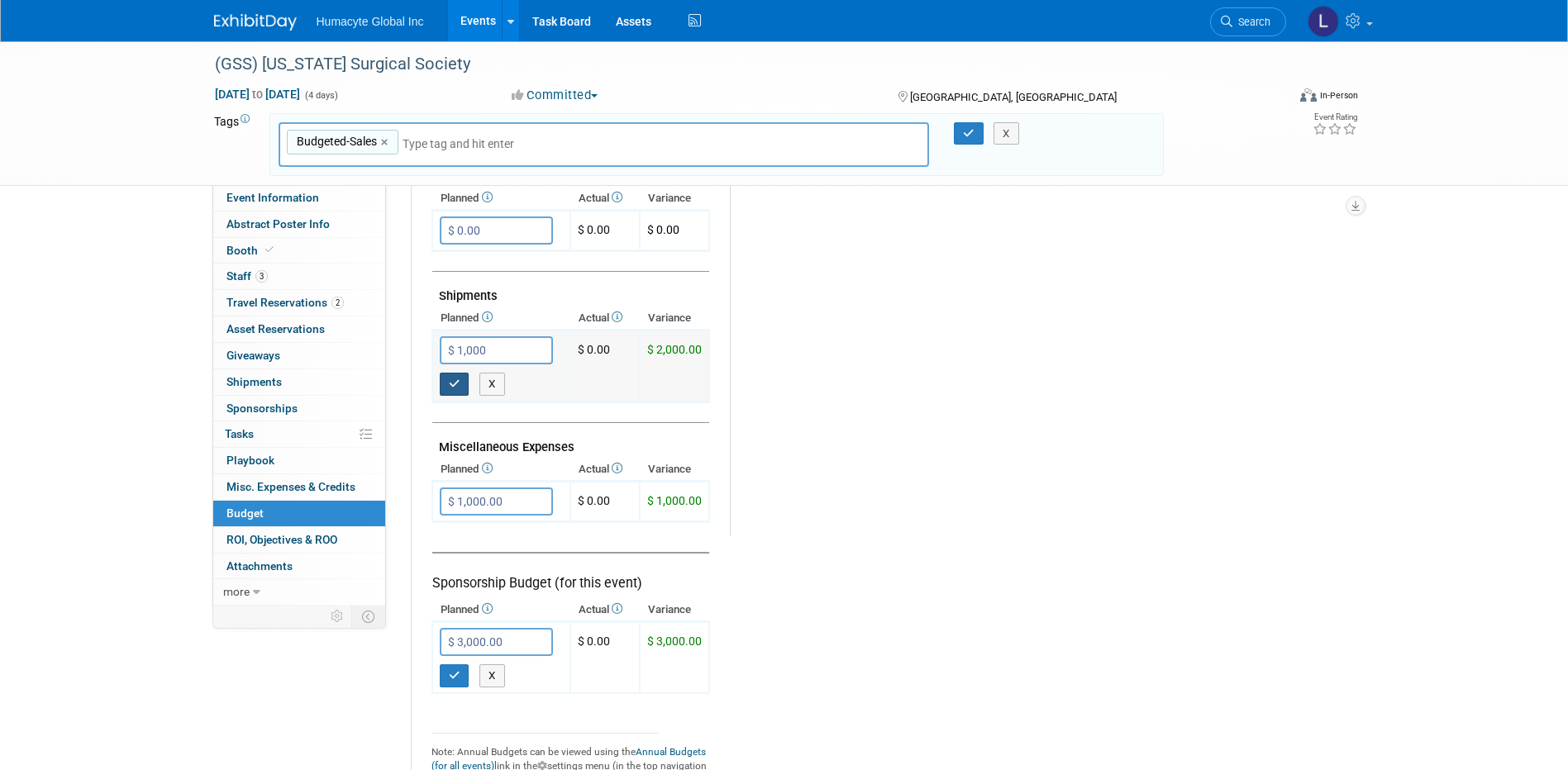
type input "$ 1,000.00"
click at [462, 380] on button "button" at bounding box center [455, 383] width 30 height 23
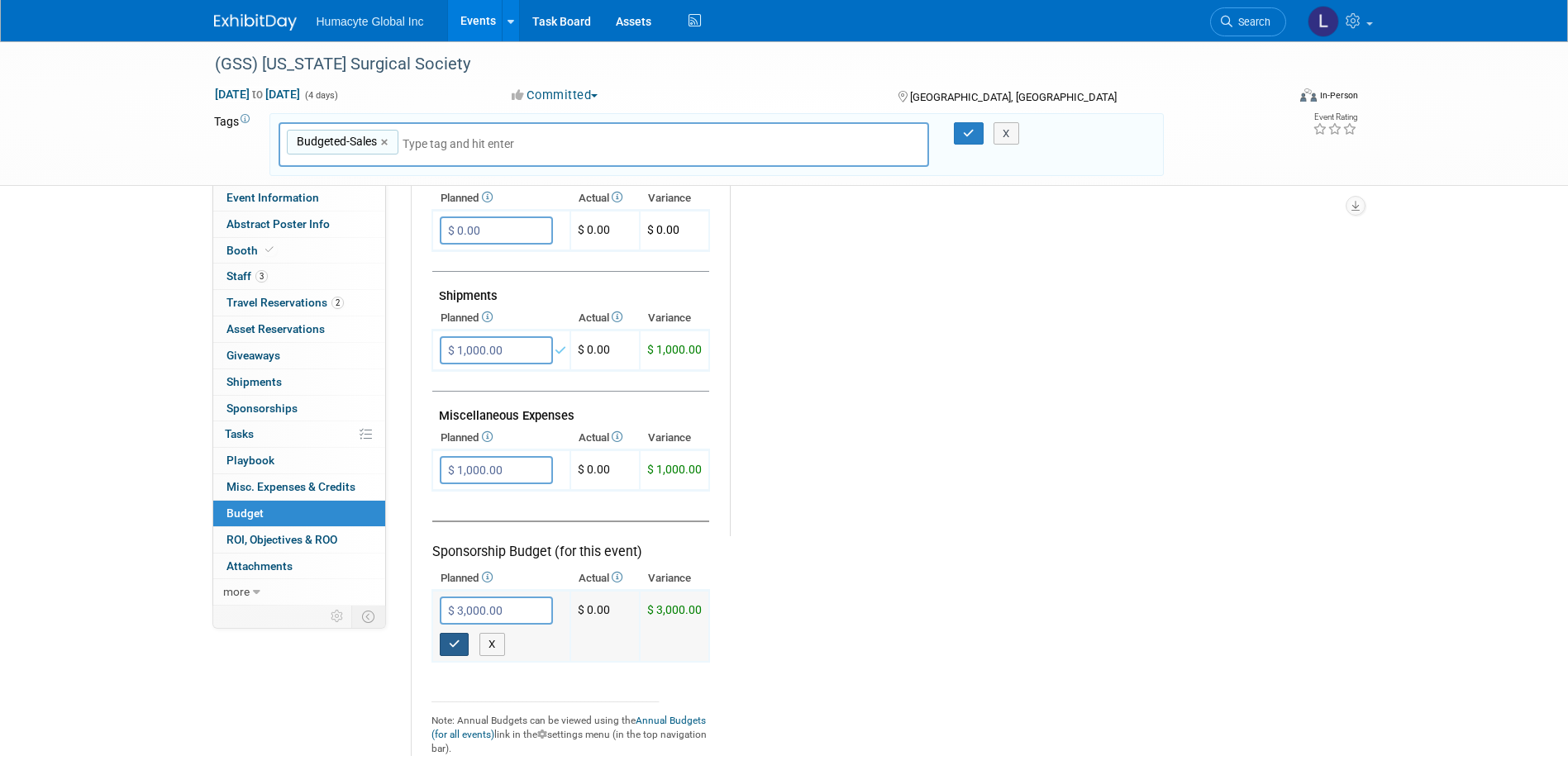
click at [457, 643] on icon "button" at bounding box center [455, 644] width 12 height 11
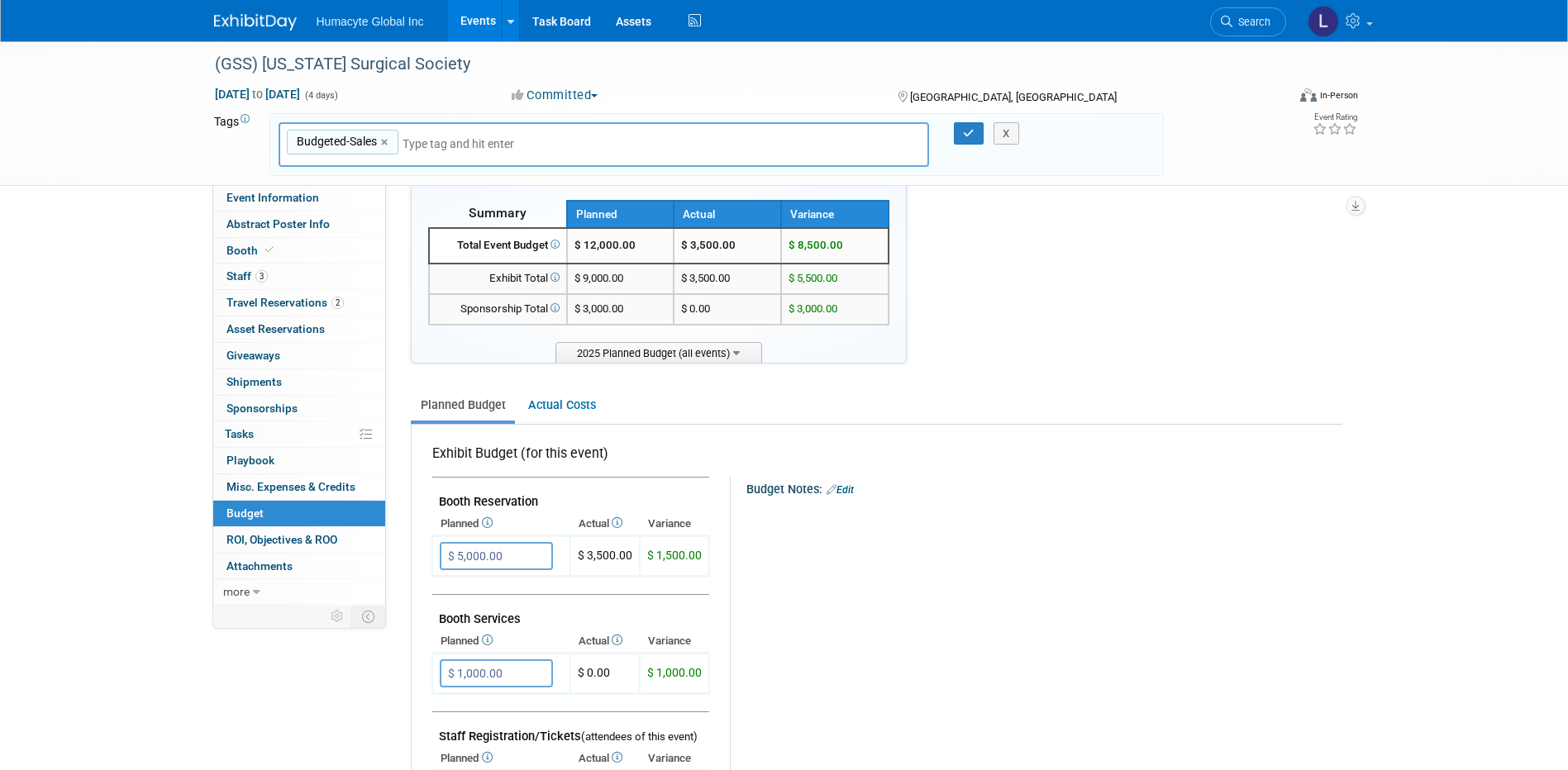
scroll to position [0, 0]
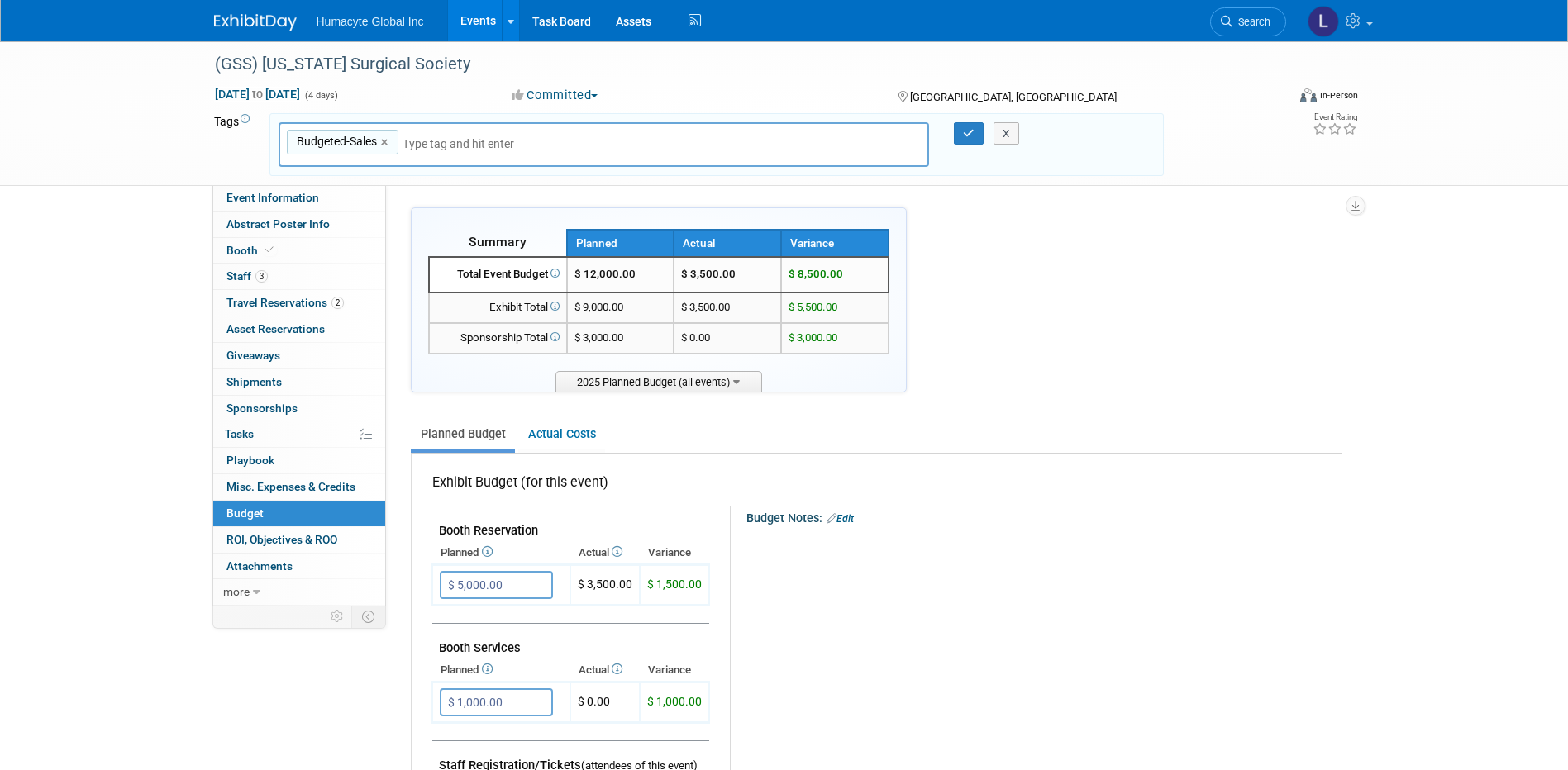
click at [462, 21] on link "Events" at bounding box center [478, 20] width 60 height 41
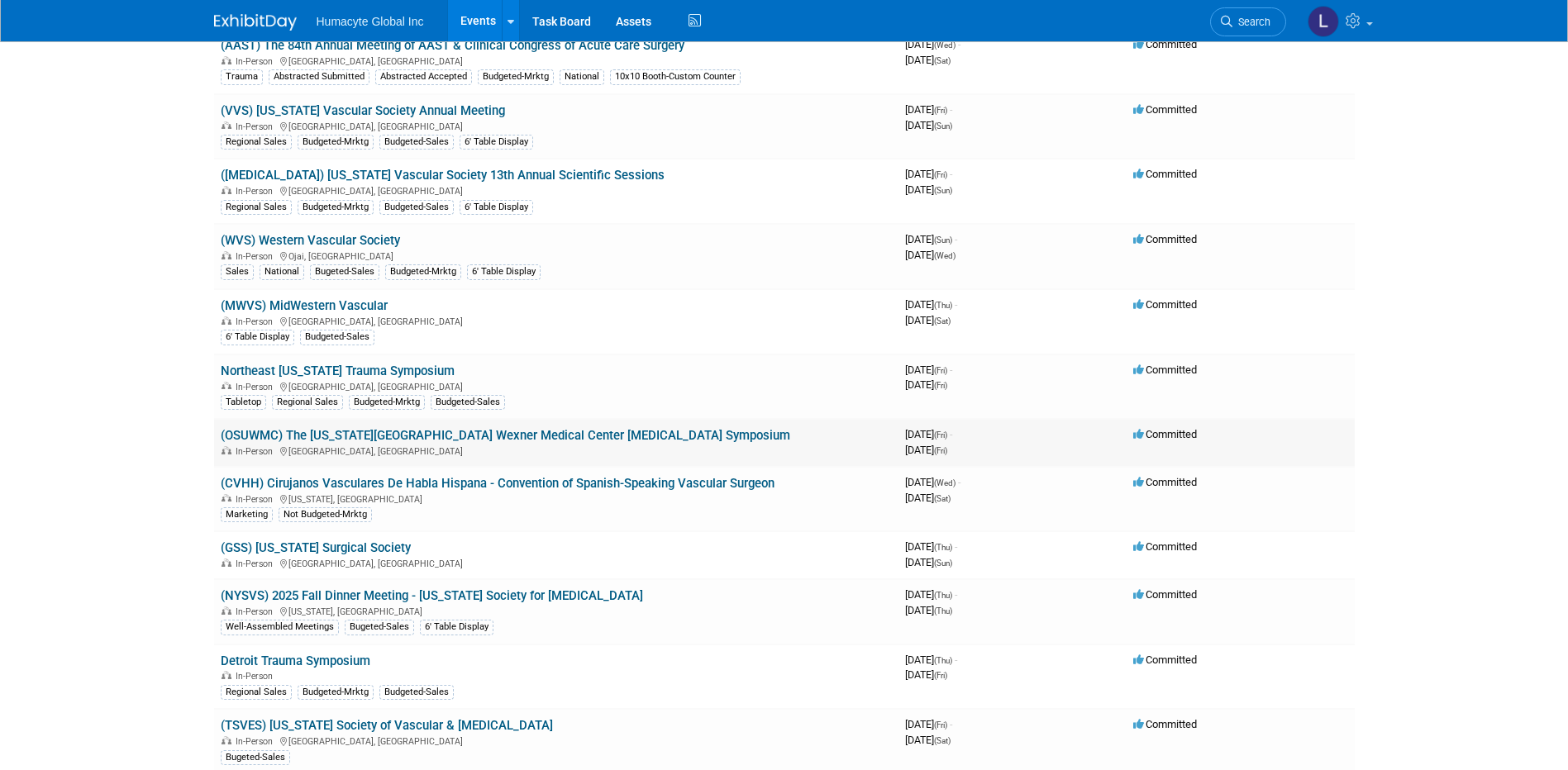
scroll to position [1405, 0]
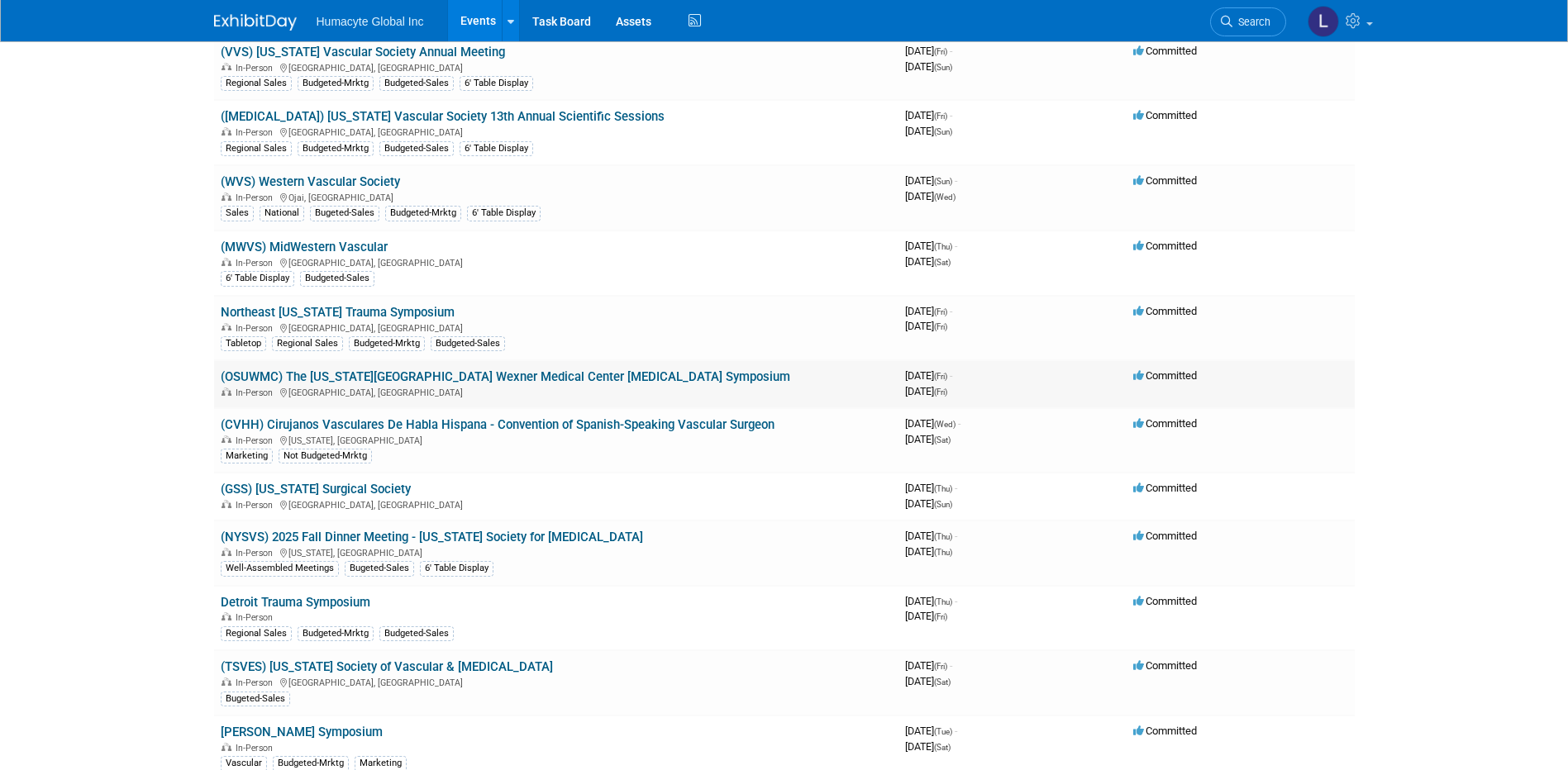
click at [371, 374] on link "(OSUWMC) The [US_STATE][GEOGRAPHIC_DATA] Wexner Medical Center [MEDICAL_DATA] S…" at bounding box center [505, 377] width 570 height 15
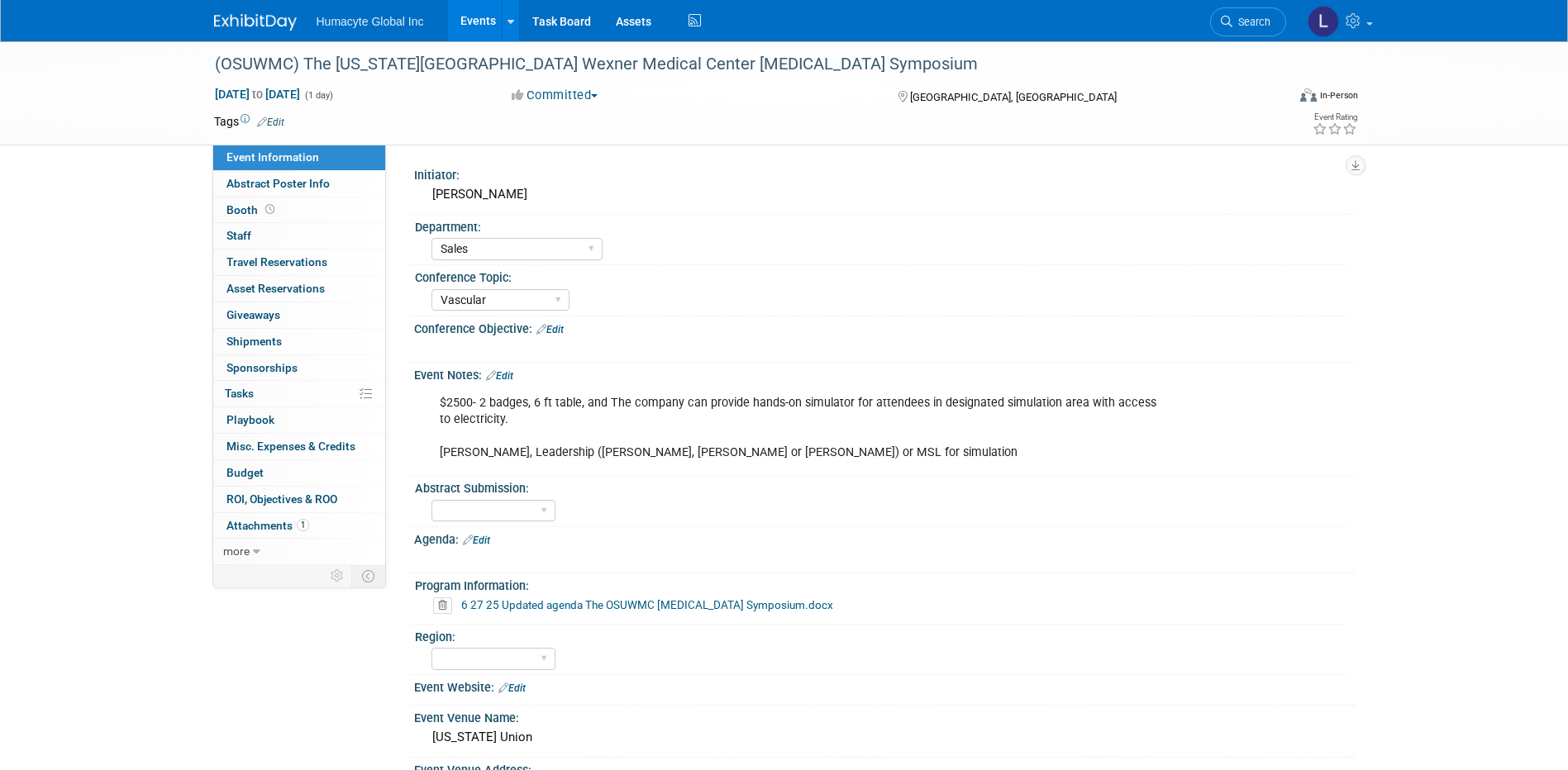
select select "Sales"
select select "Vascular"
click at [272, 467] on link "Budget" at bounding box center [299, 473] width 172 height 26
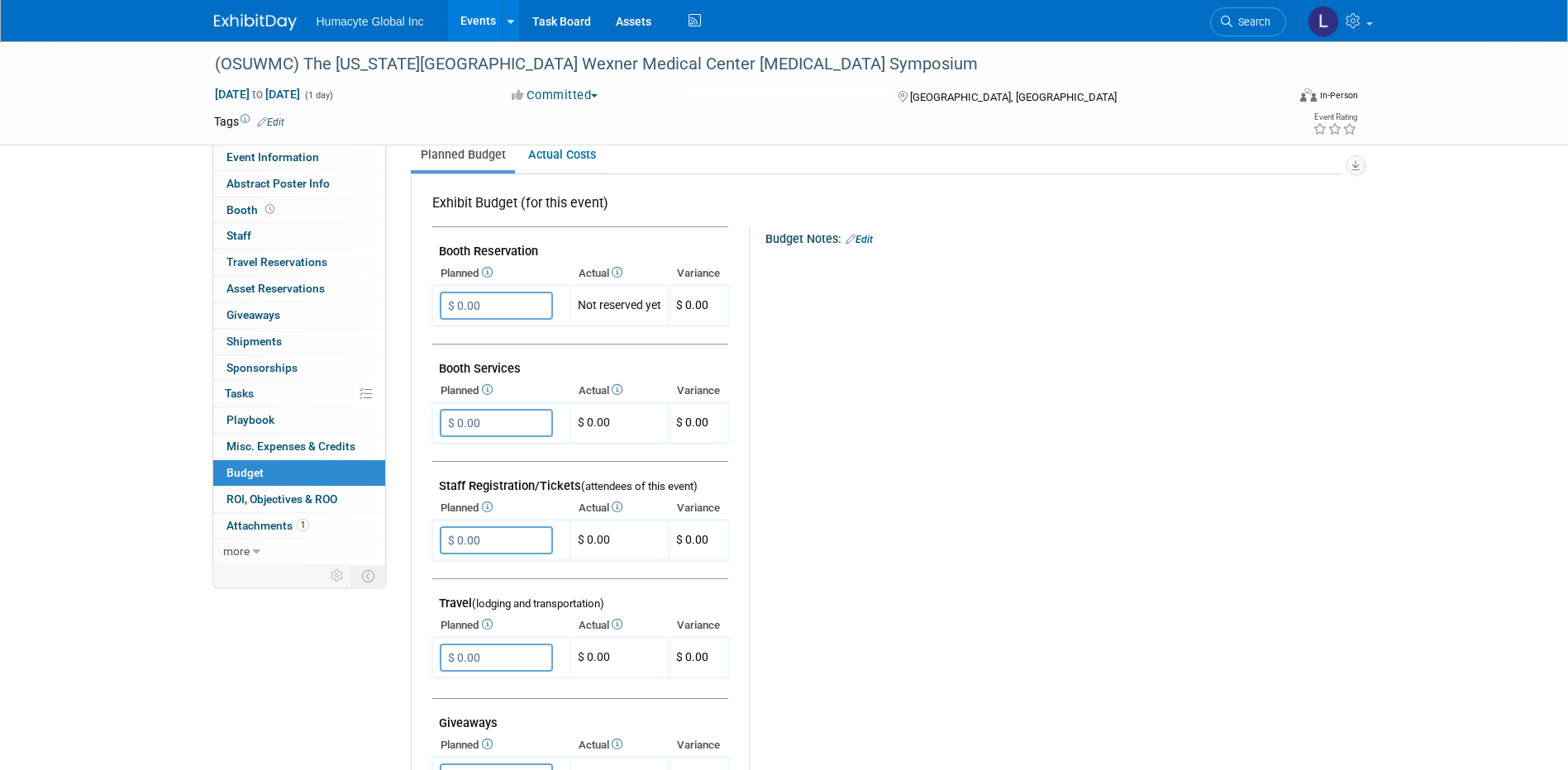
scroll to position [248, 0]
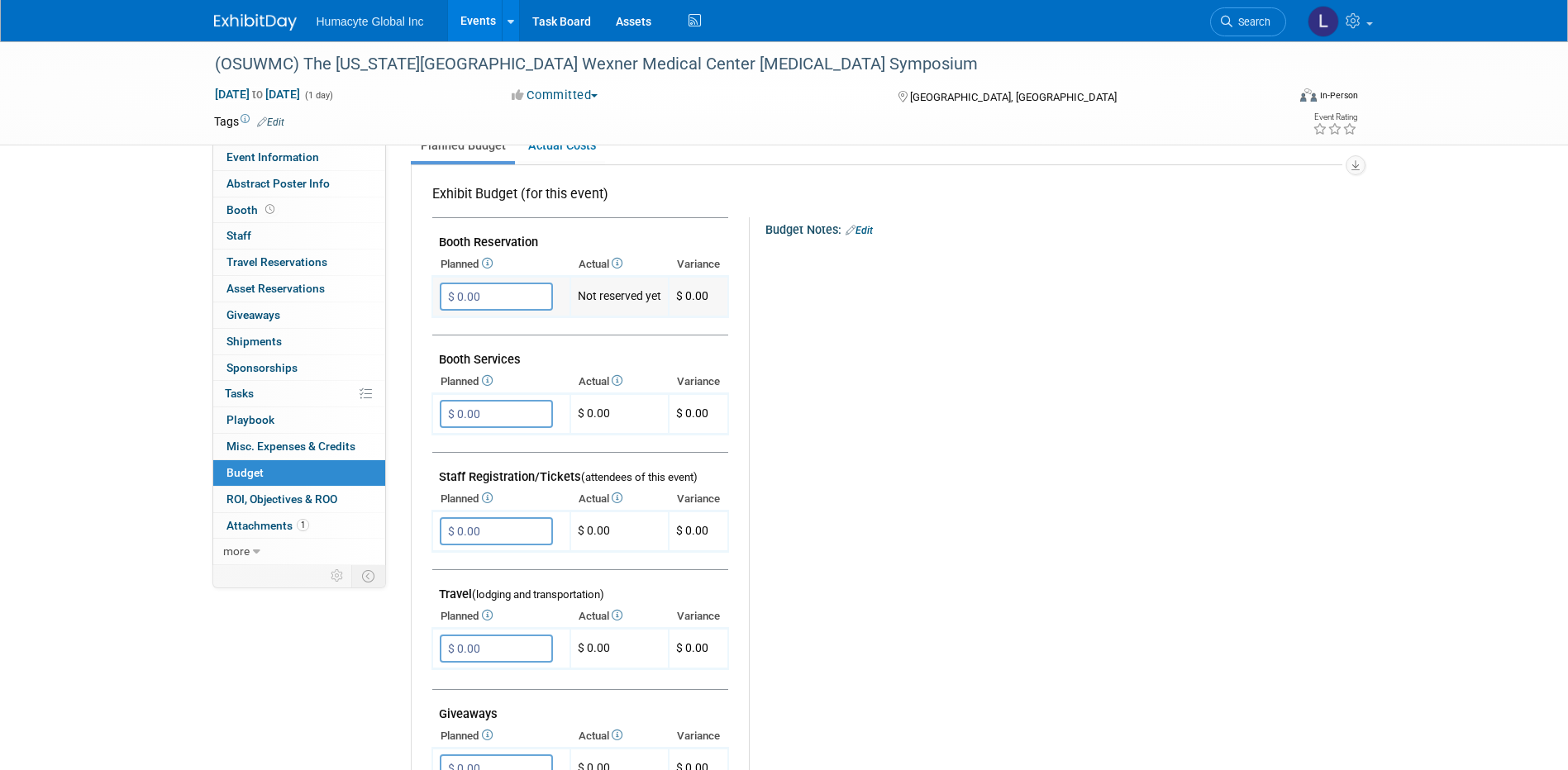
click at [500, 290] on input "$ 0.00" at bounding box center [497, 296] width 113 height 28
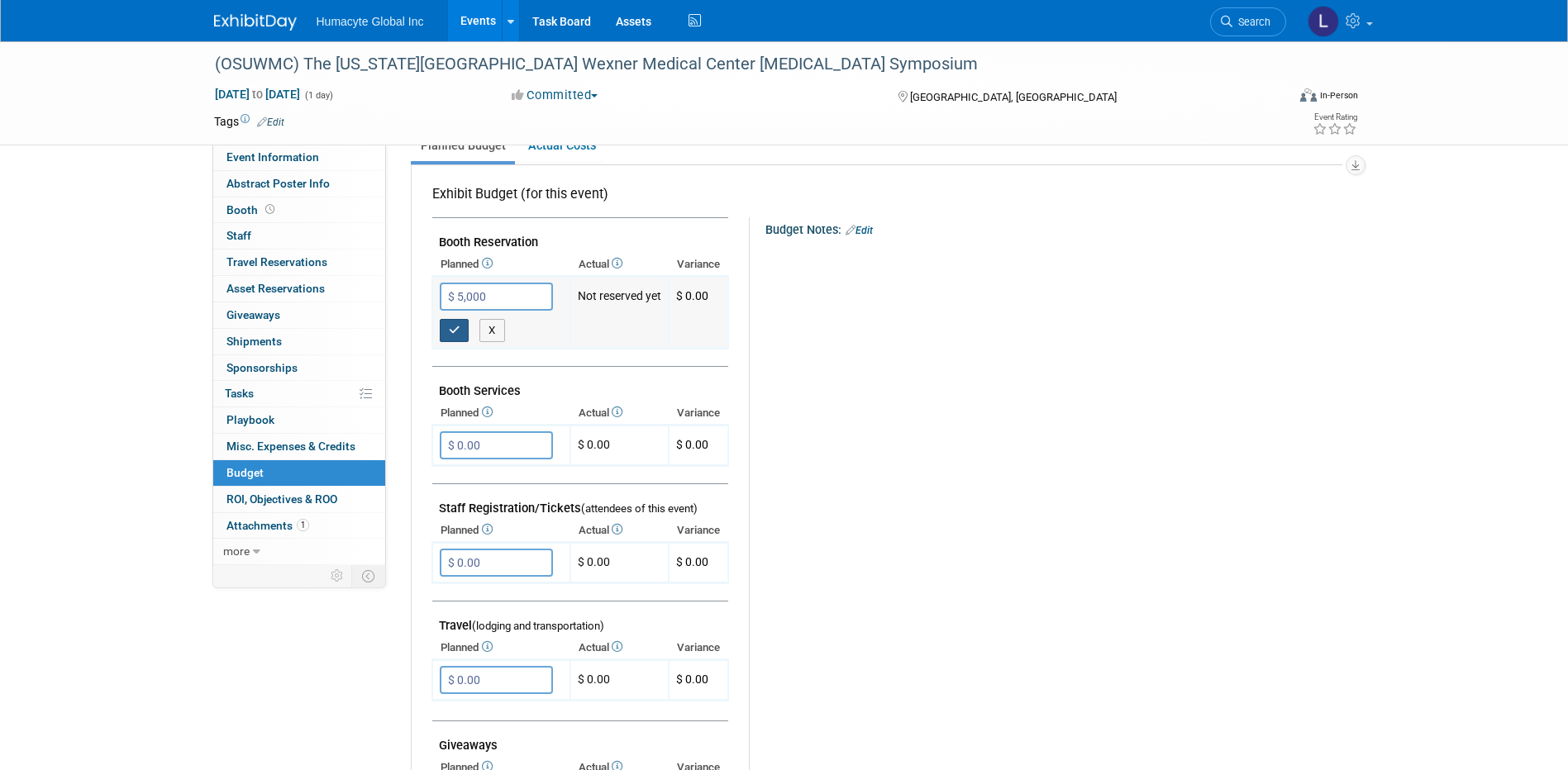
type input "$ 5,000.00"
click at [452, 327] on icon "button" at bounding box center [455, 330] width 12 height 11
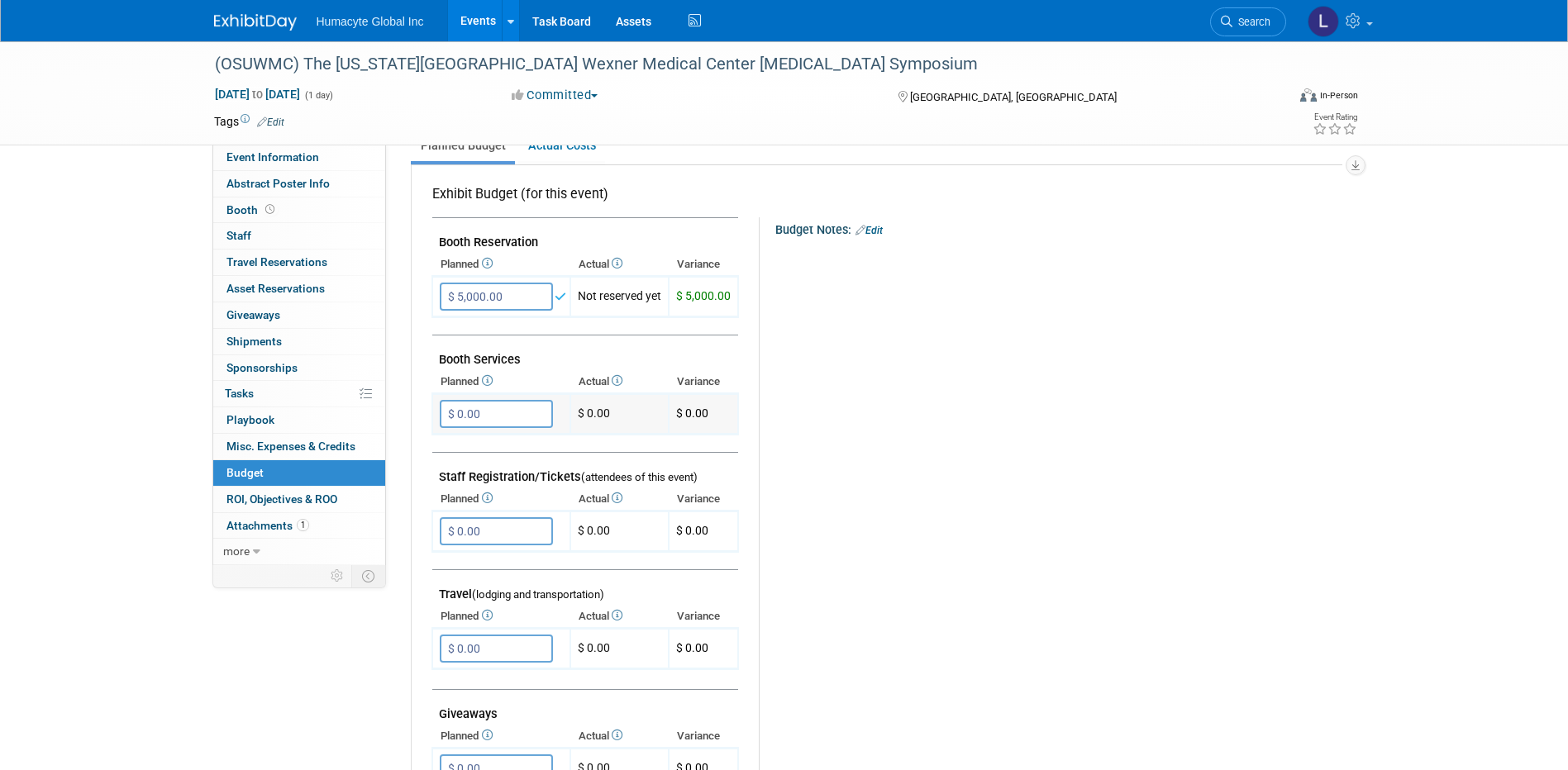
click at [458, 409] on input "$ 0.00" at bounding box center [497, 413] width 113 height 28
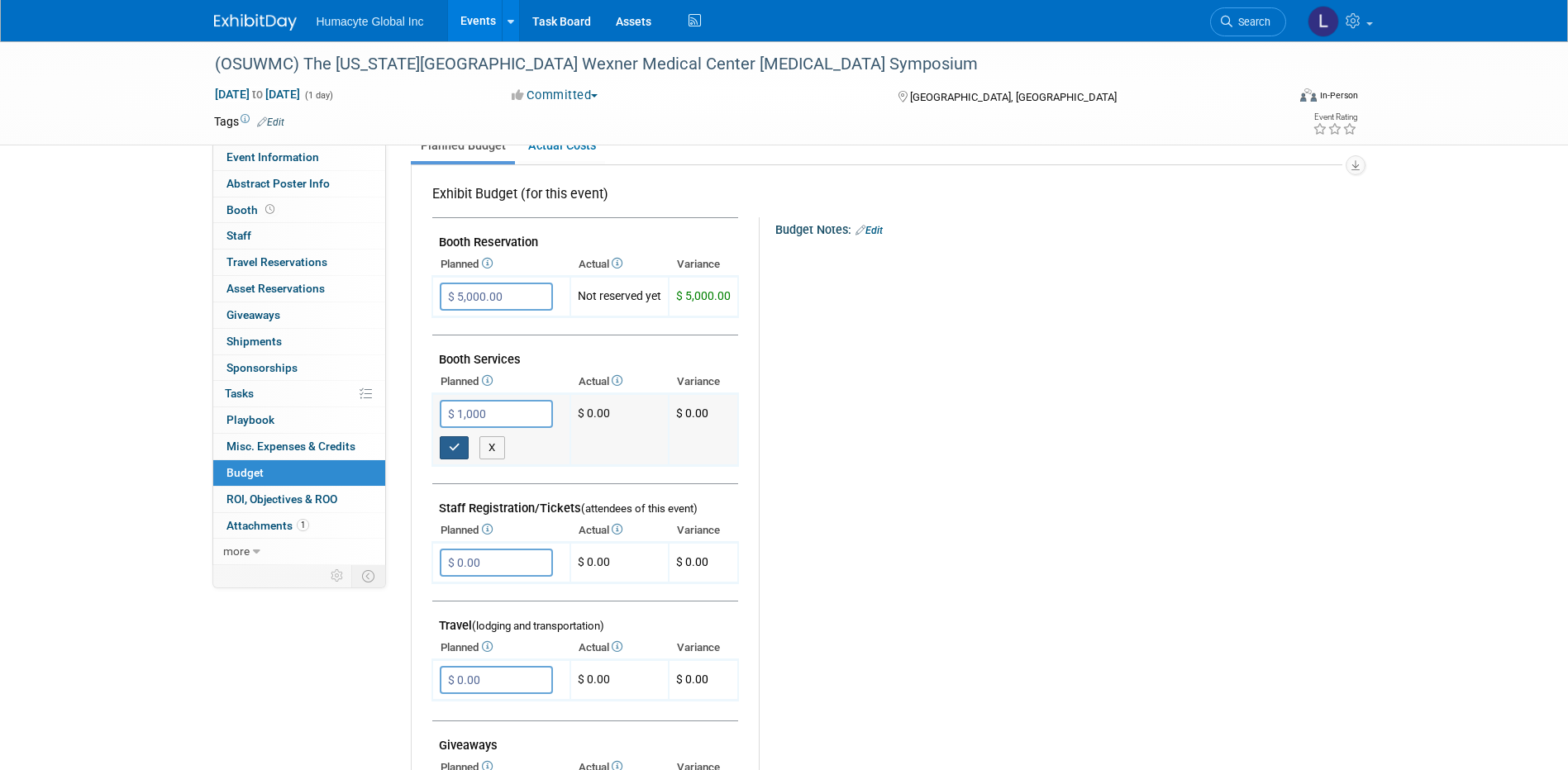
type input "$ 1,000.00"
click at [456, 452] on icon "button" at bounding box center [455, 447] width 12 height 11
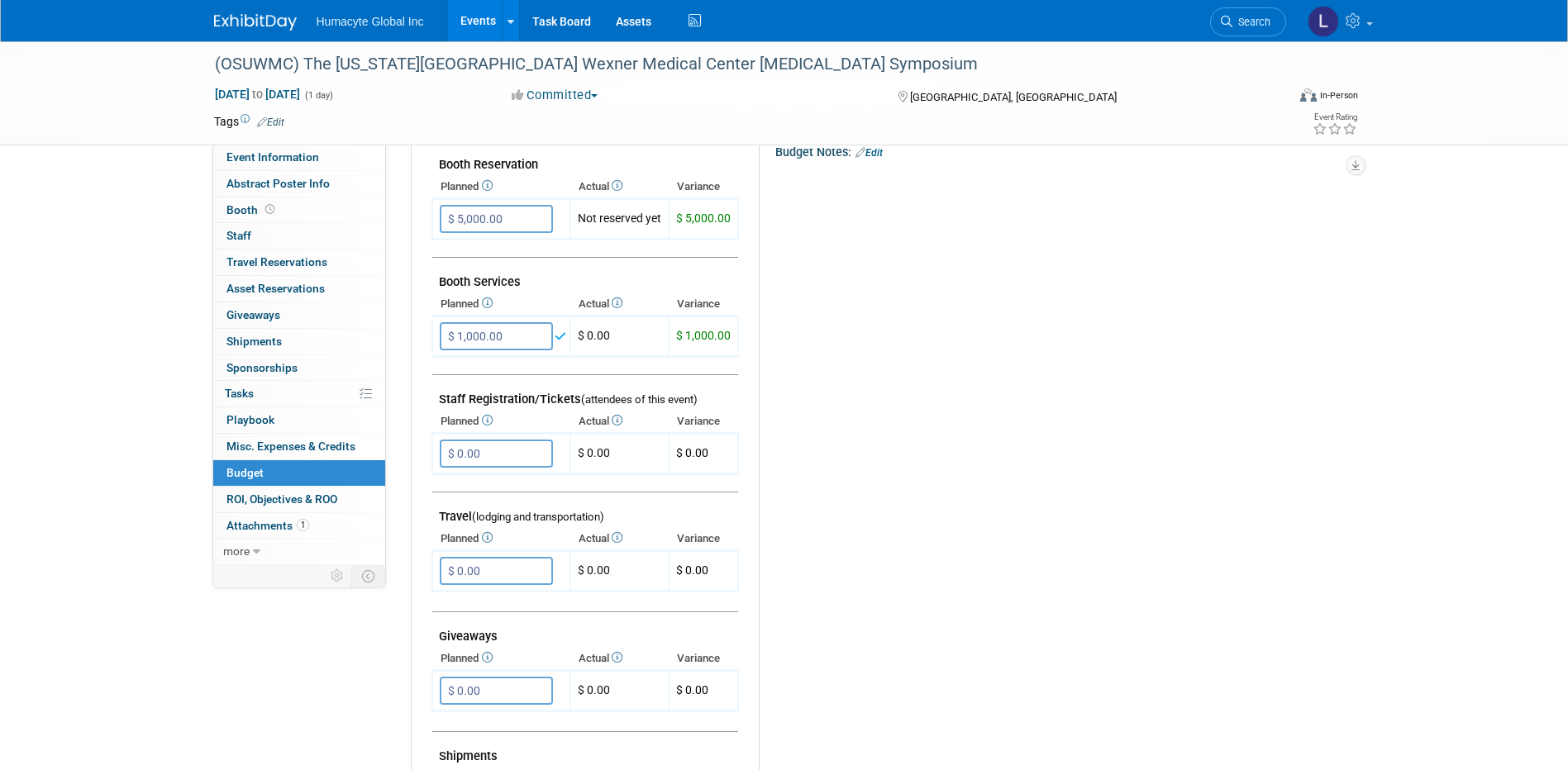
scroll to position [496, 0]
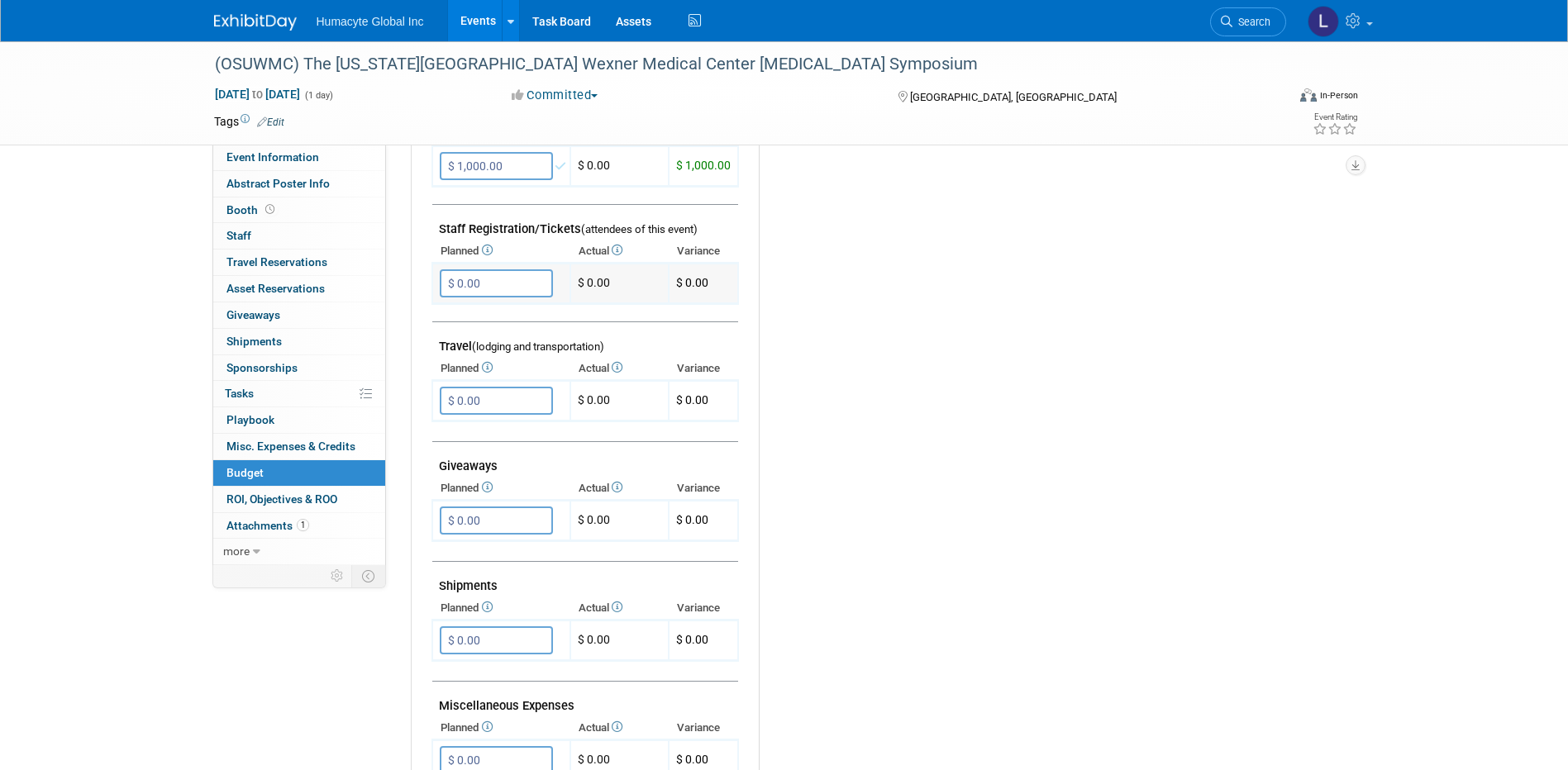
click at [523, 296] on input "$ 0.00" at bounding box center [497, 283] width 113 height 28
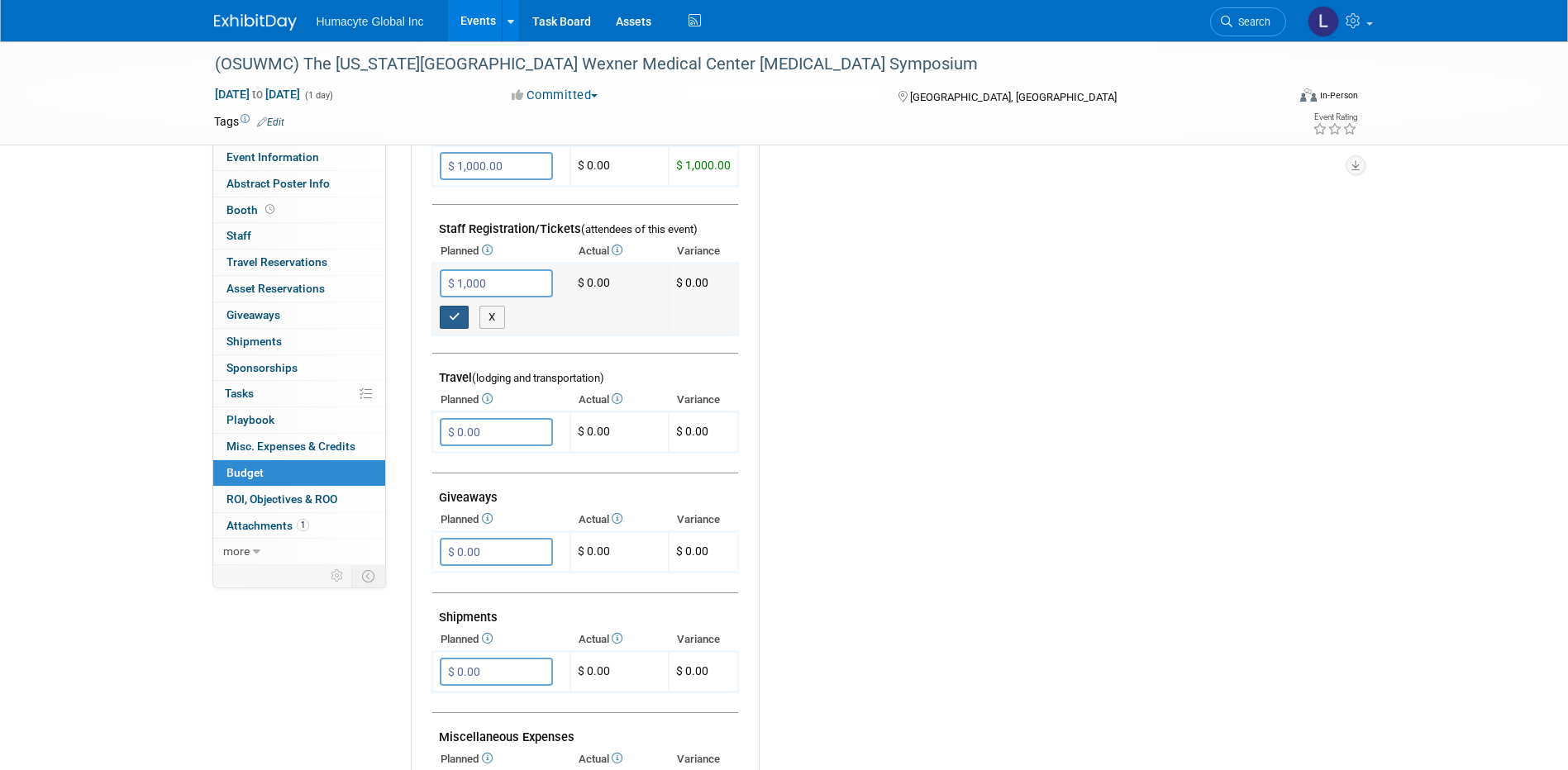
type input "$ 1,000.00"
click at [456, 315] on icon "button" at bounding box center [455, 317] width 12 height 11
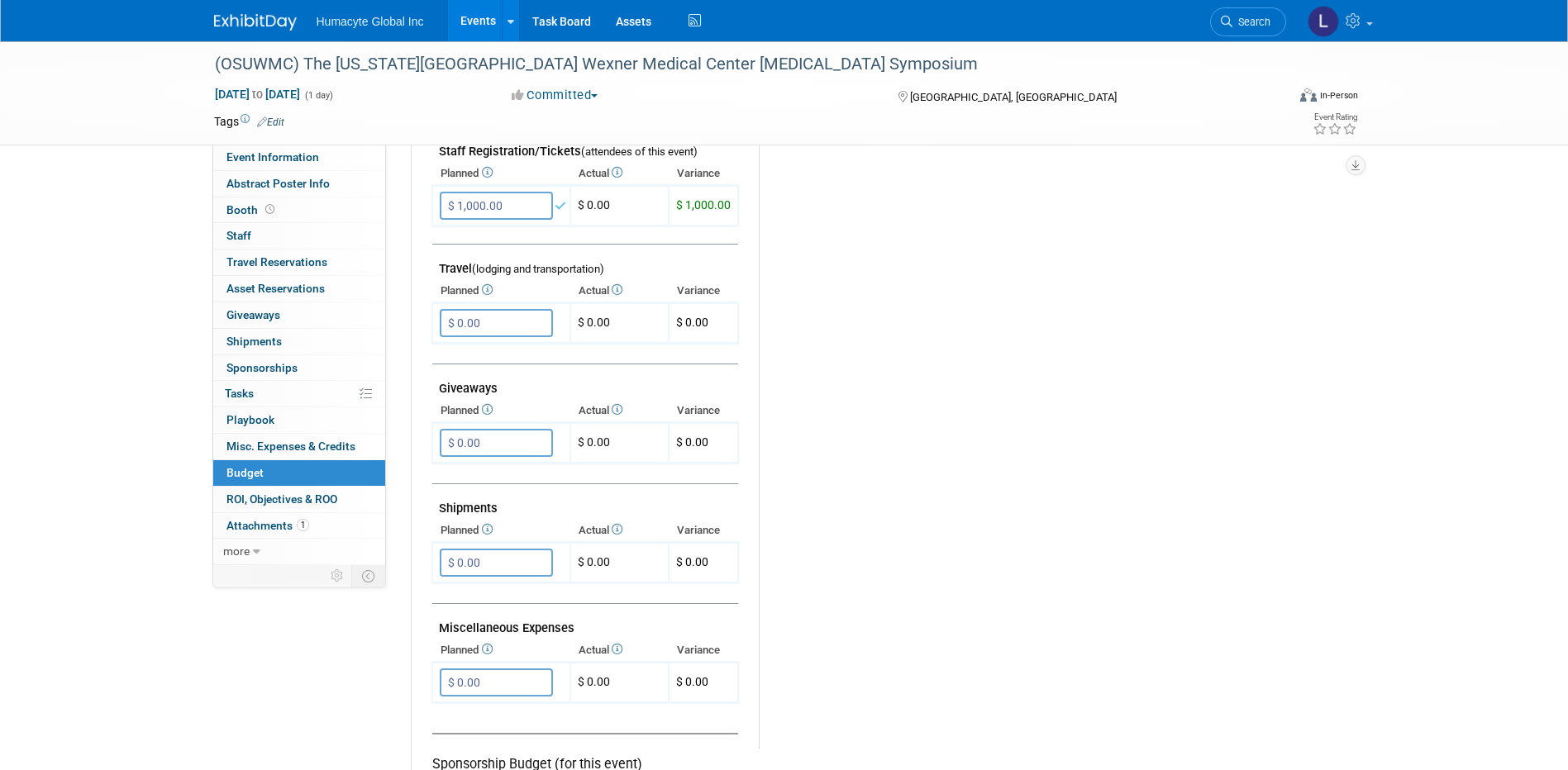
scroll to position [743, 0]
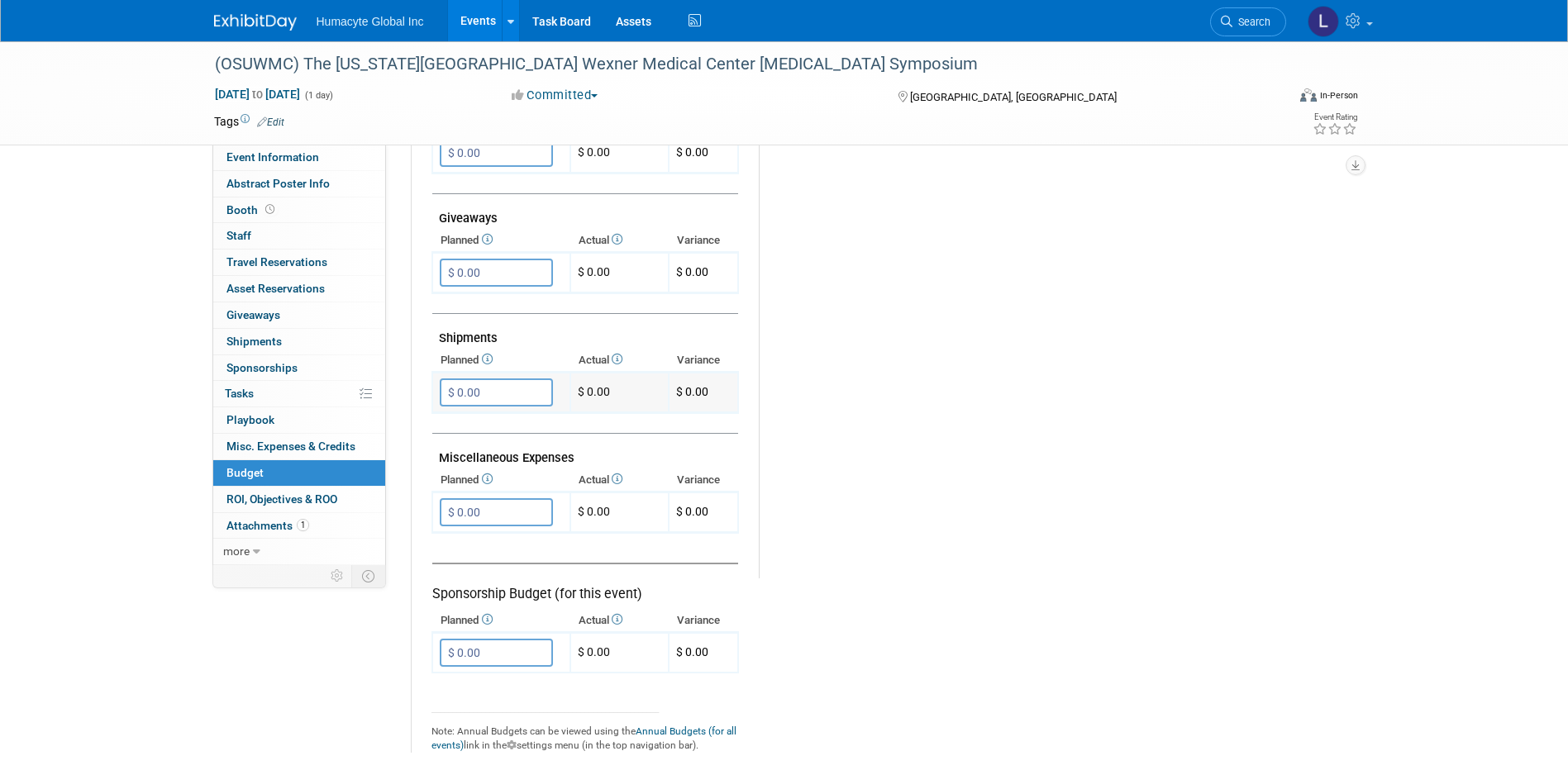
click at [478, 386] on input "$ 0.00" at bounding box center [497, 392] width 113 height 28
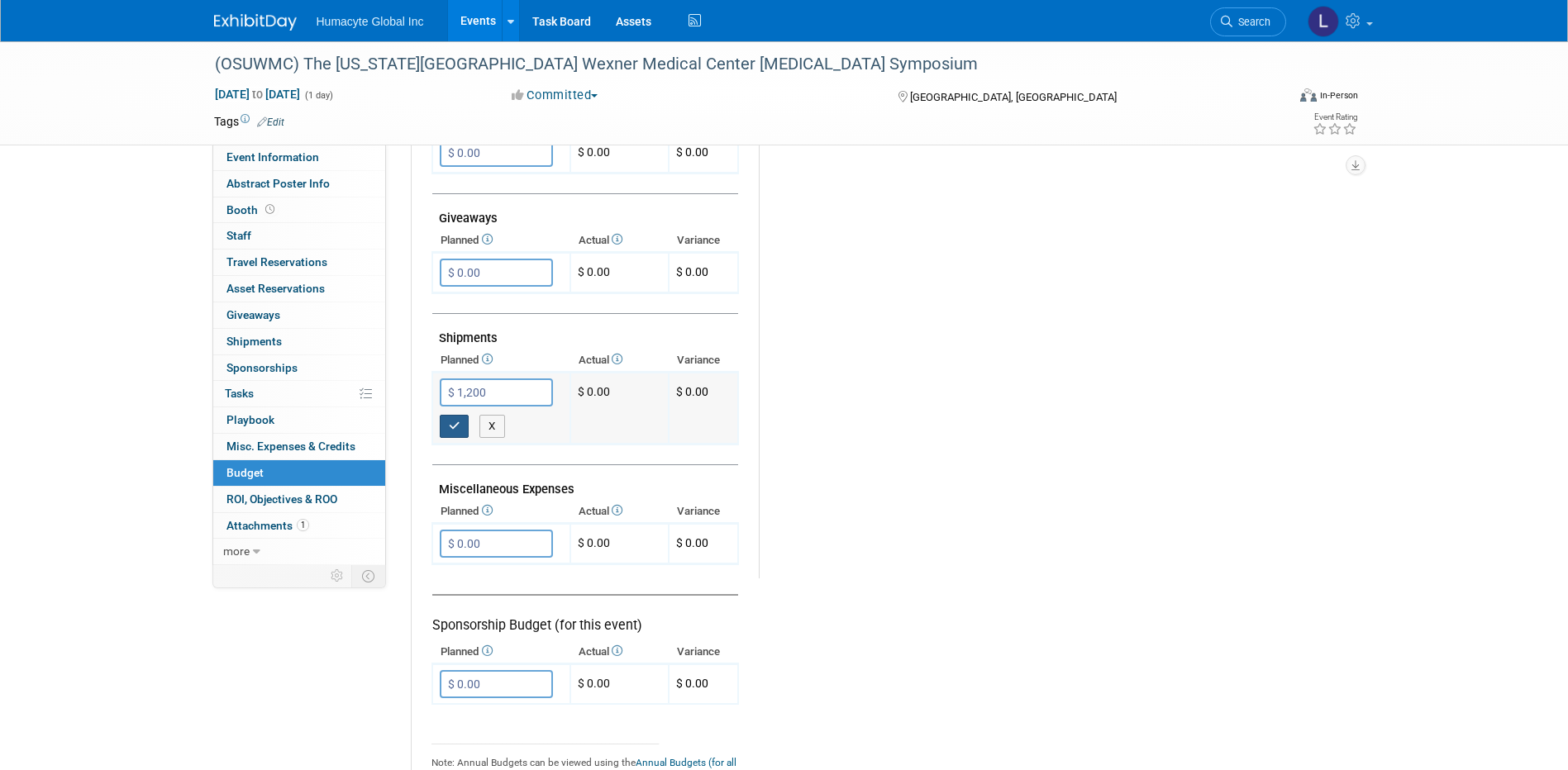
type input "$ 1,200.00"
click at [461, 424] on button "button" at bounding box center [455, 426] width 30 height 23
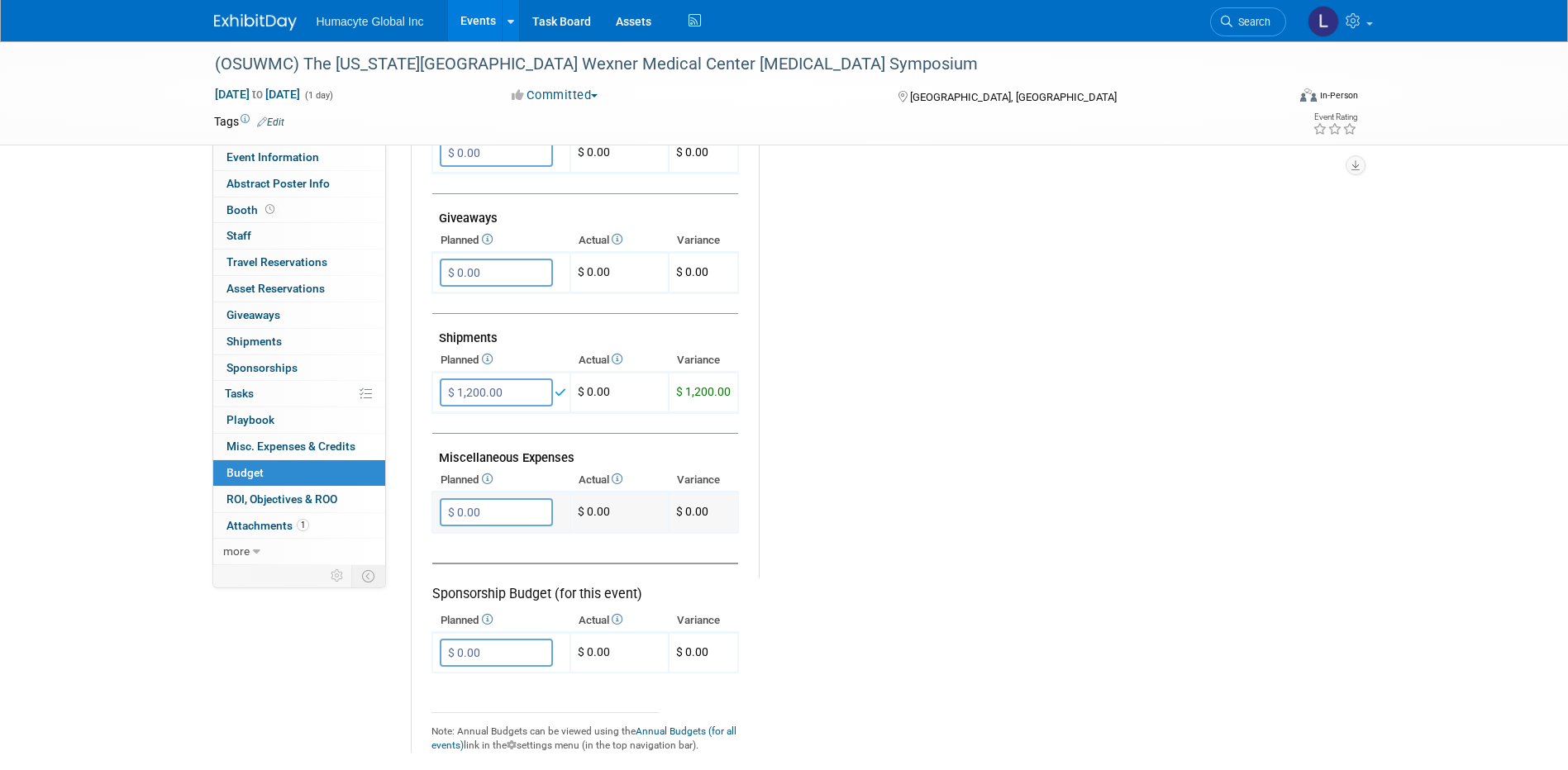
click at [486, 524] on input "$ 0.00" at bounding box center [497, 512] width 113 height 28
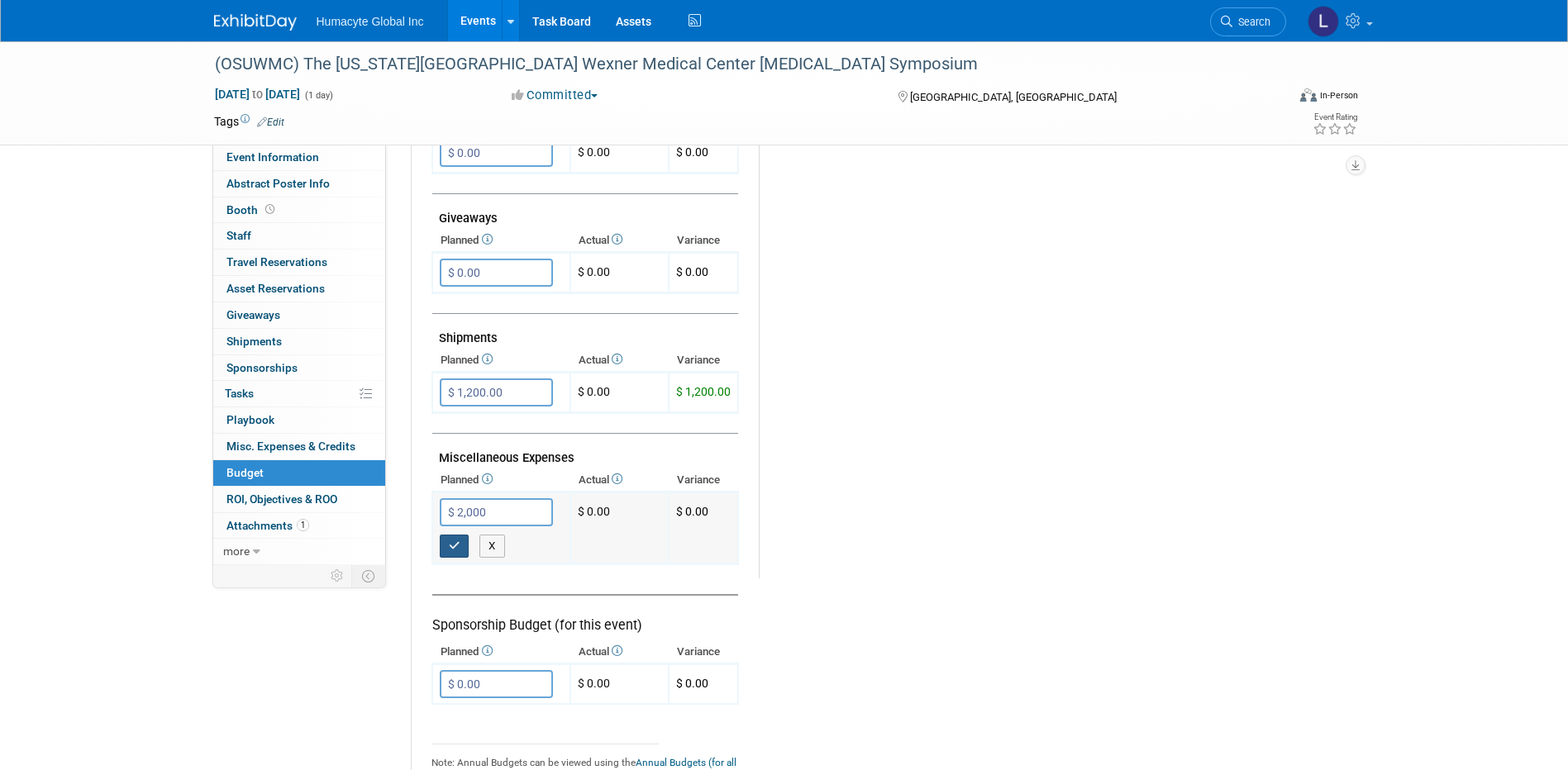
type input "$ 2,000.00"
click at [449, 551] on icon "button" at bounding box center [455, 546] width 12 height 11
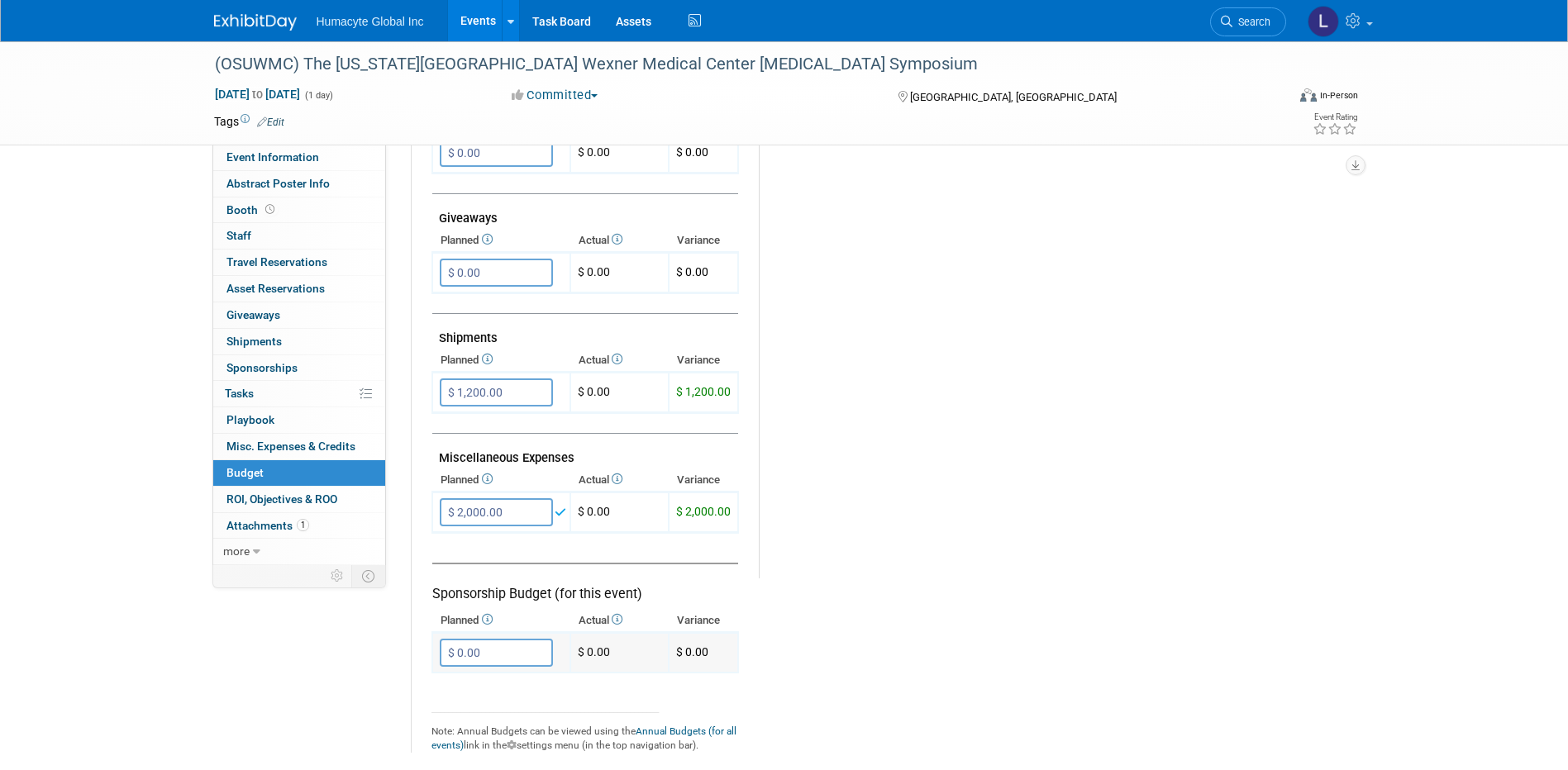
click at [449, 656] on input "$ 0.00" at bounding box center [497, 652] width 113 height 28
type input "$ 3,000.00"
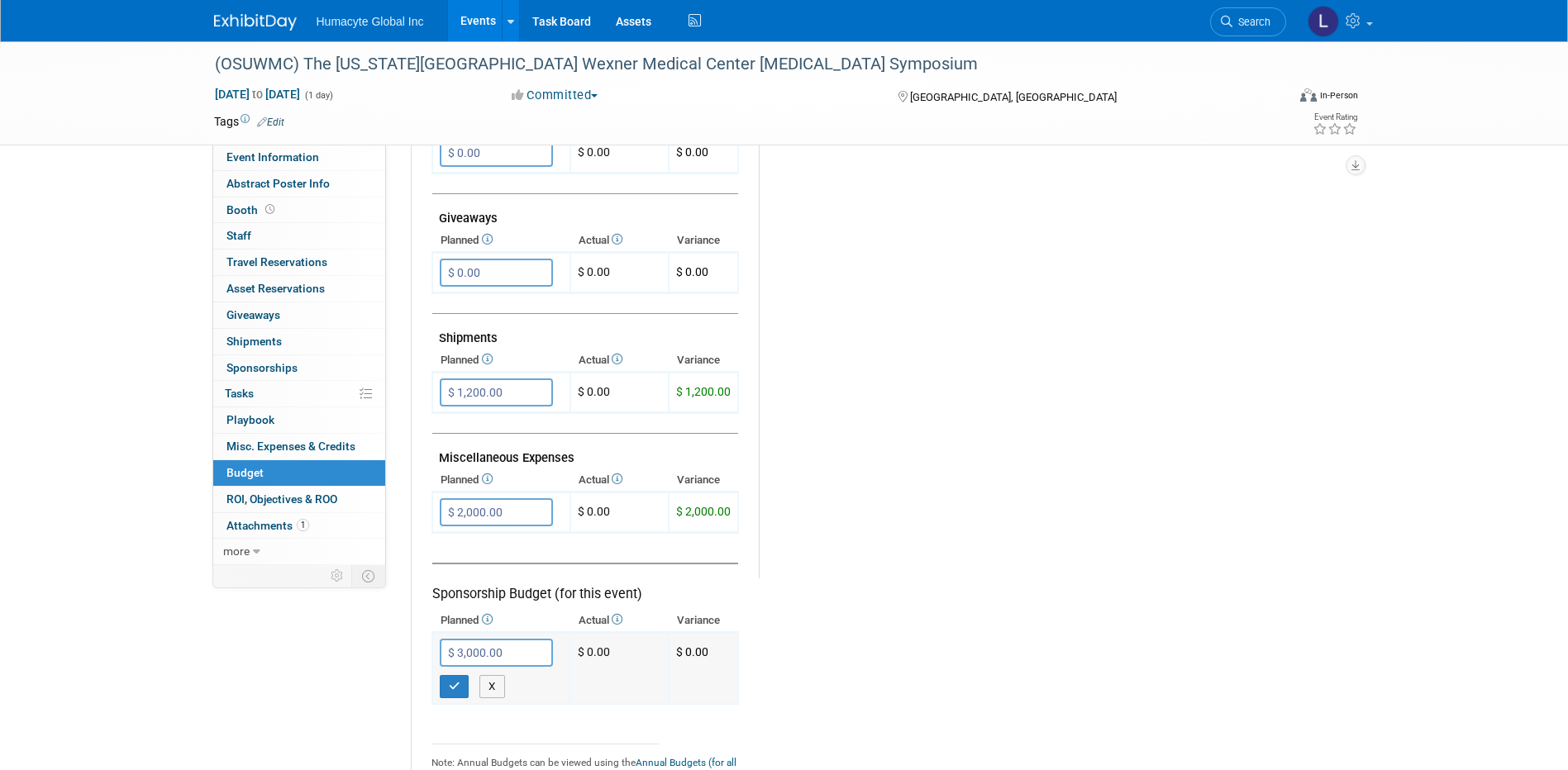
click at [454, 673] on div "X" at bounding box center [505, 682] width 130 height 31
click at [450, 685] on icon "button" at bounding box center [455, 687] width 12 height 11
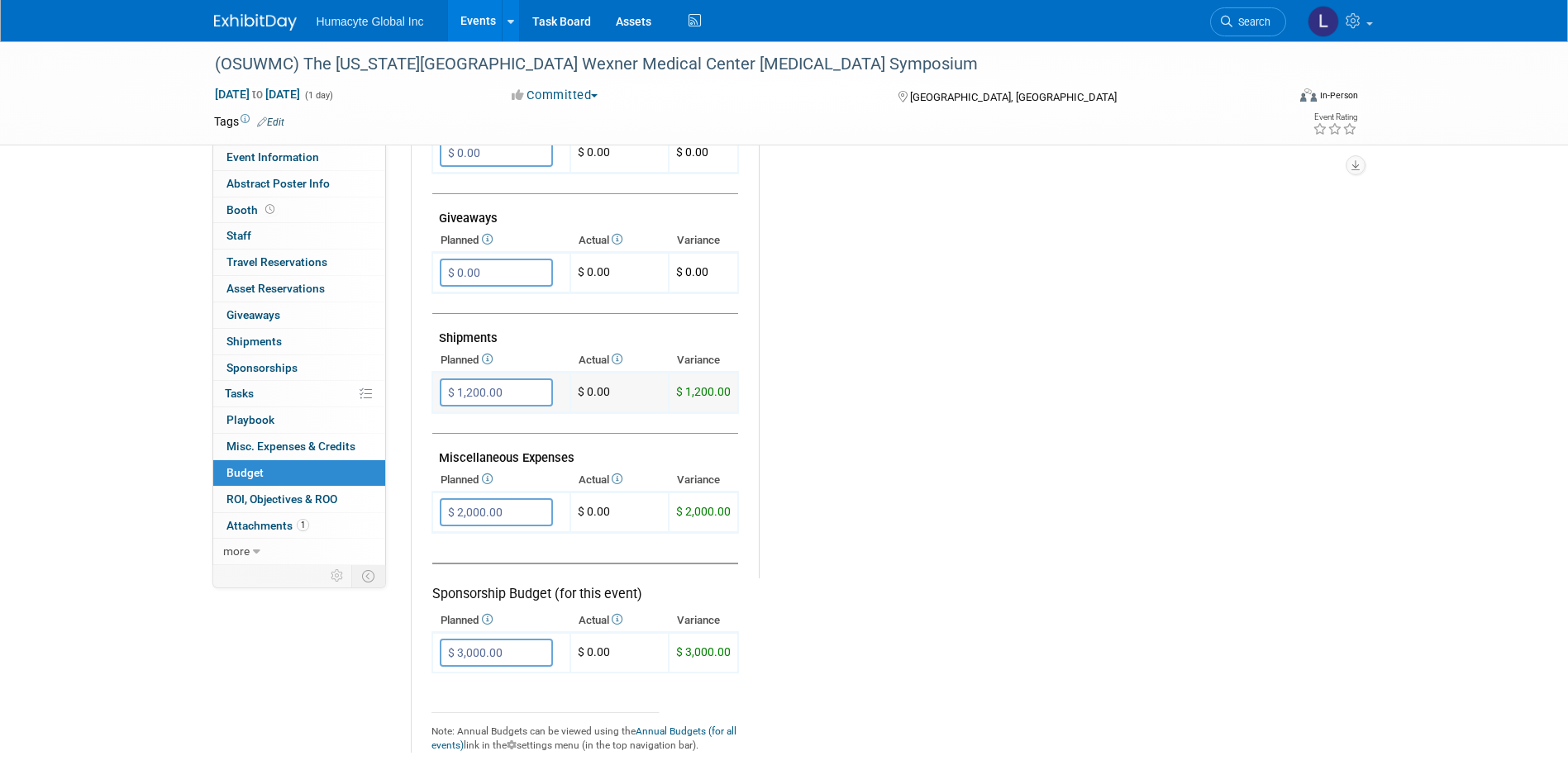
click at [463, 388] on input "$ 1,200.00" at bounding box center [497, 392] width 113 height 28
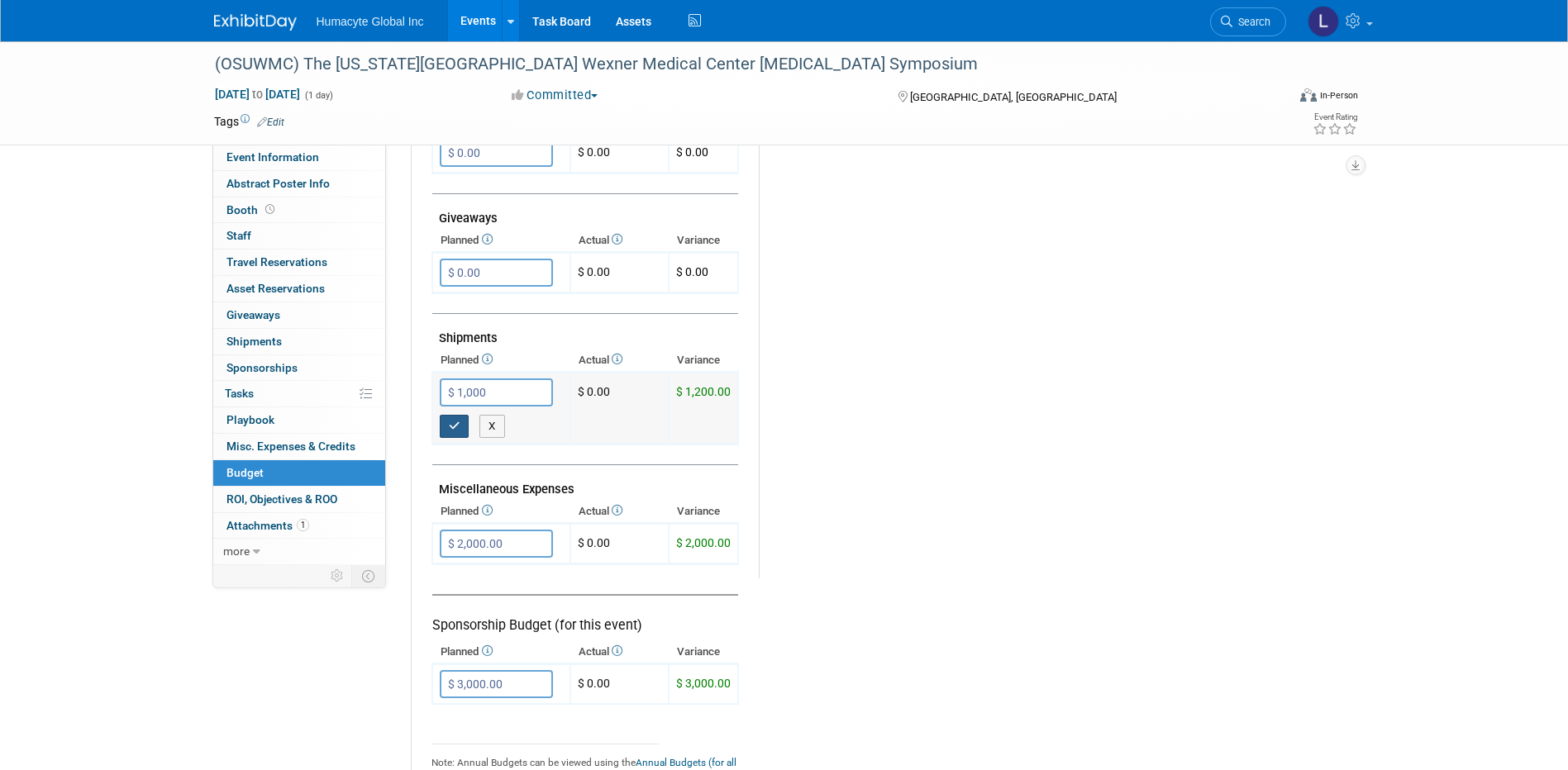
type input "$ 1,000.00"
click at [451, 428] on icon "button" at bounding box center [455, 426] width 12 height 11
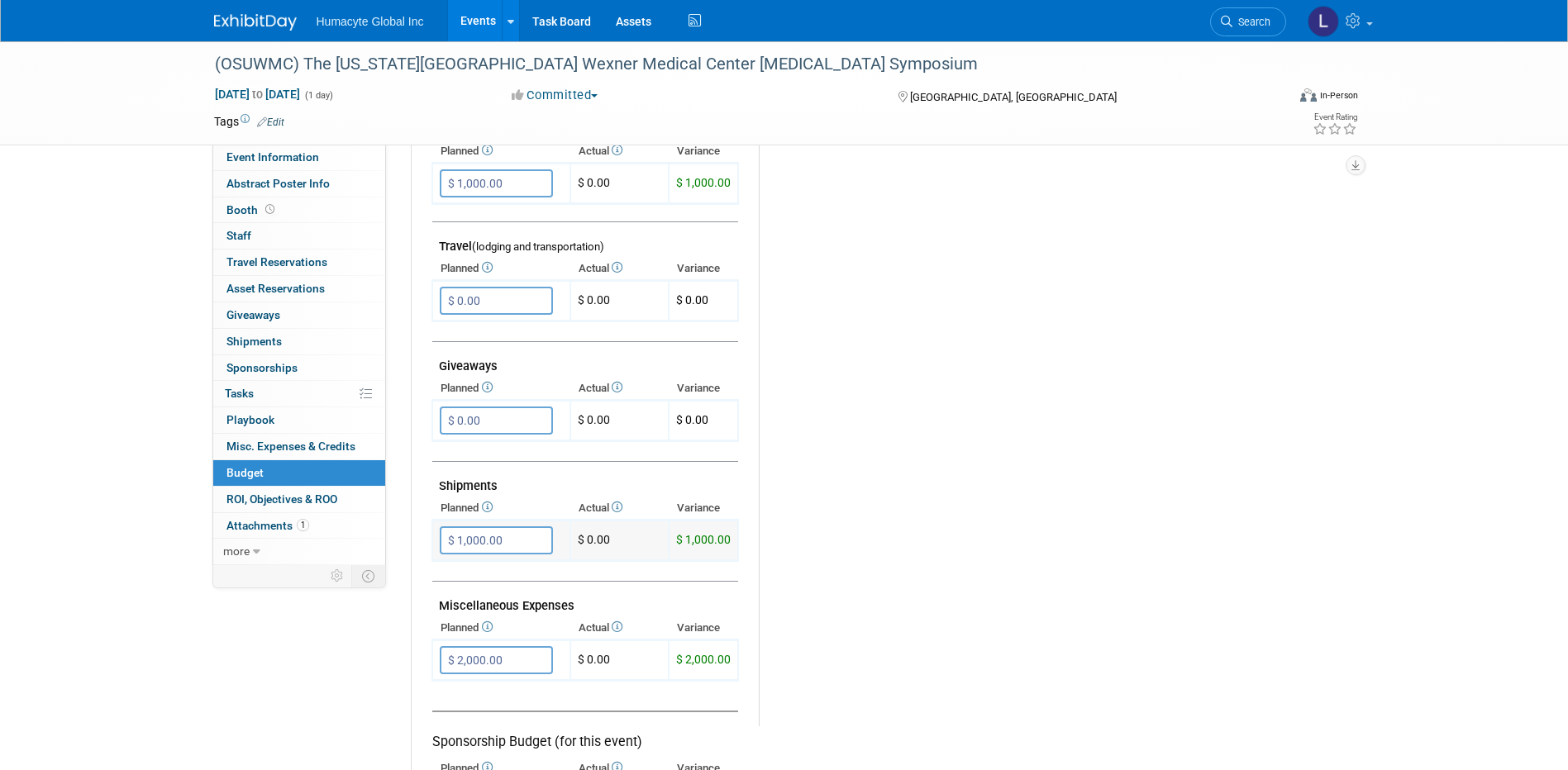
scroll to position [827, 0]
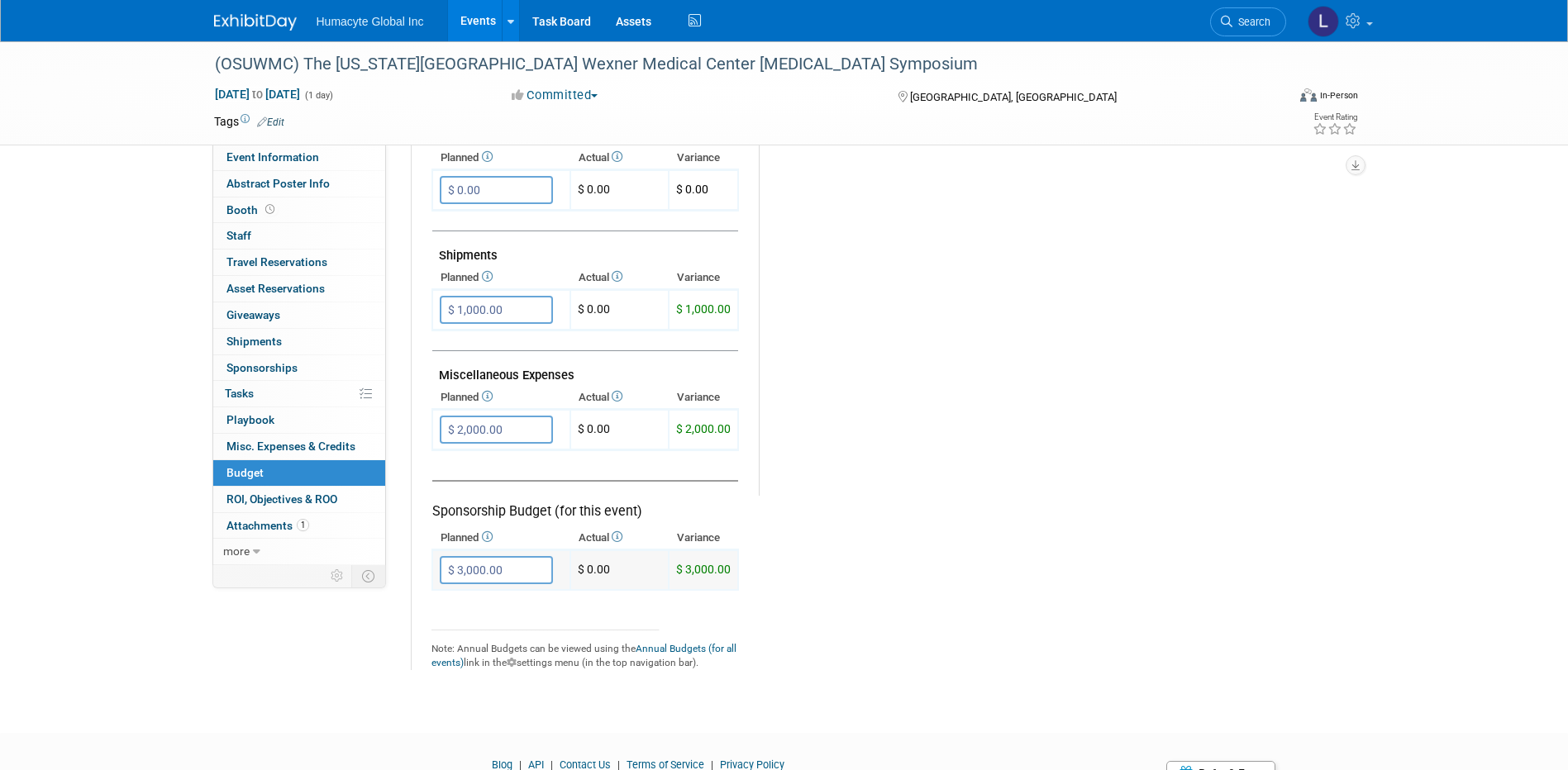
click at [519, 570] on input "$ 3,000.00" at bounding box center [497, 570] width 113 height 28
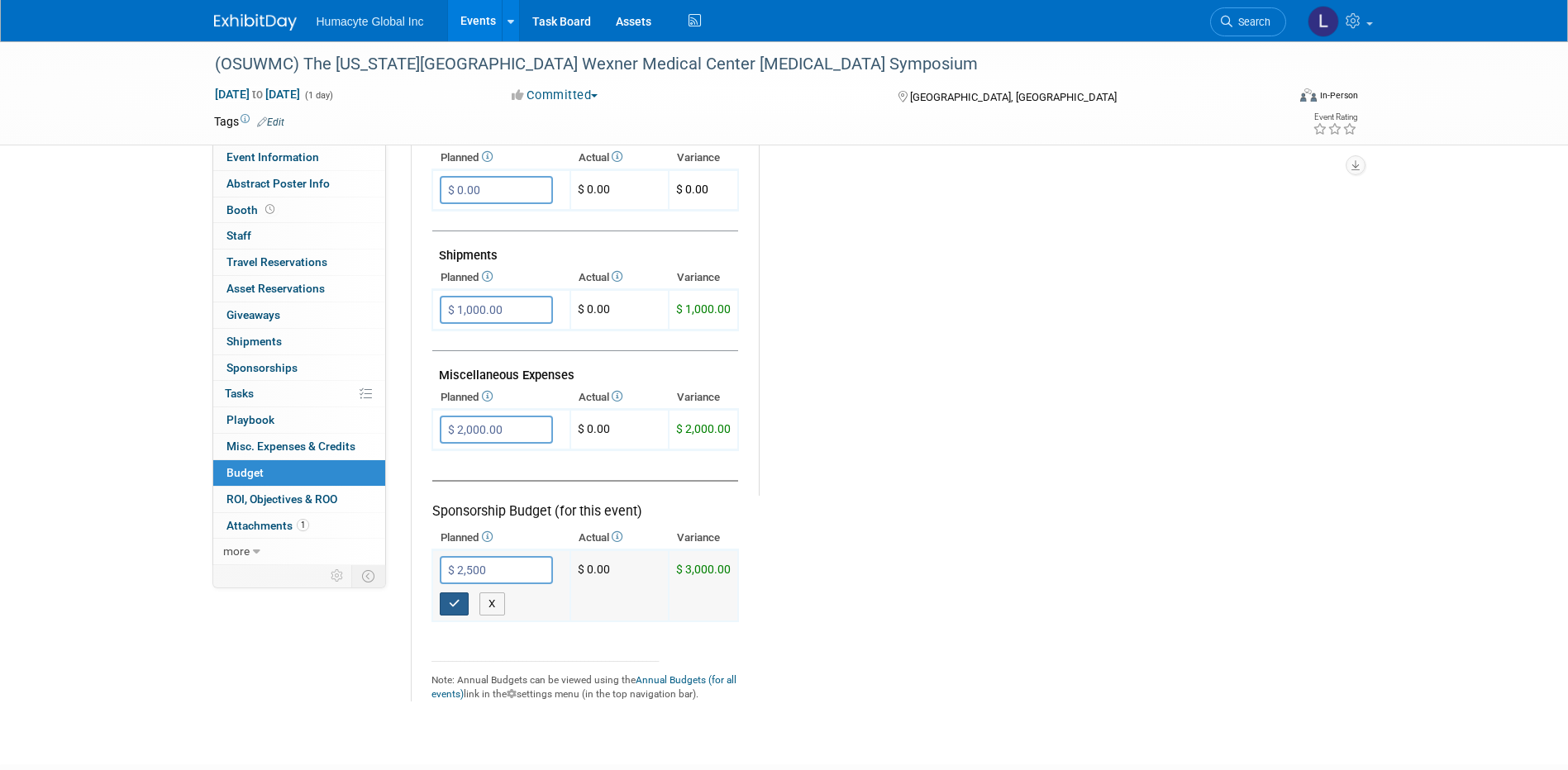
type input "$ 2,500.00"
click at [441, 599] on button "button" at bounding box center [455, 604] width 30 height 23
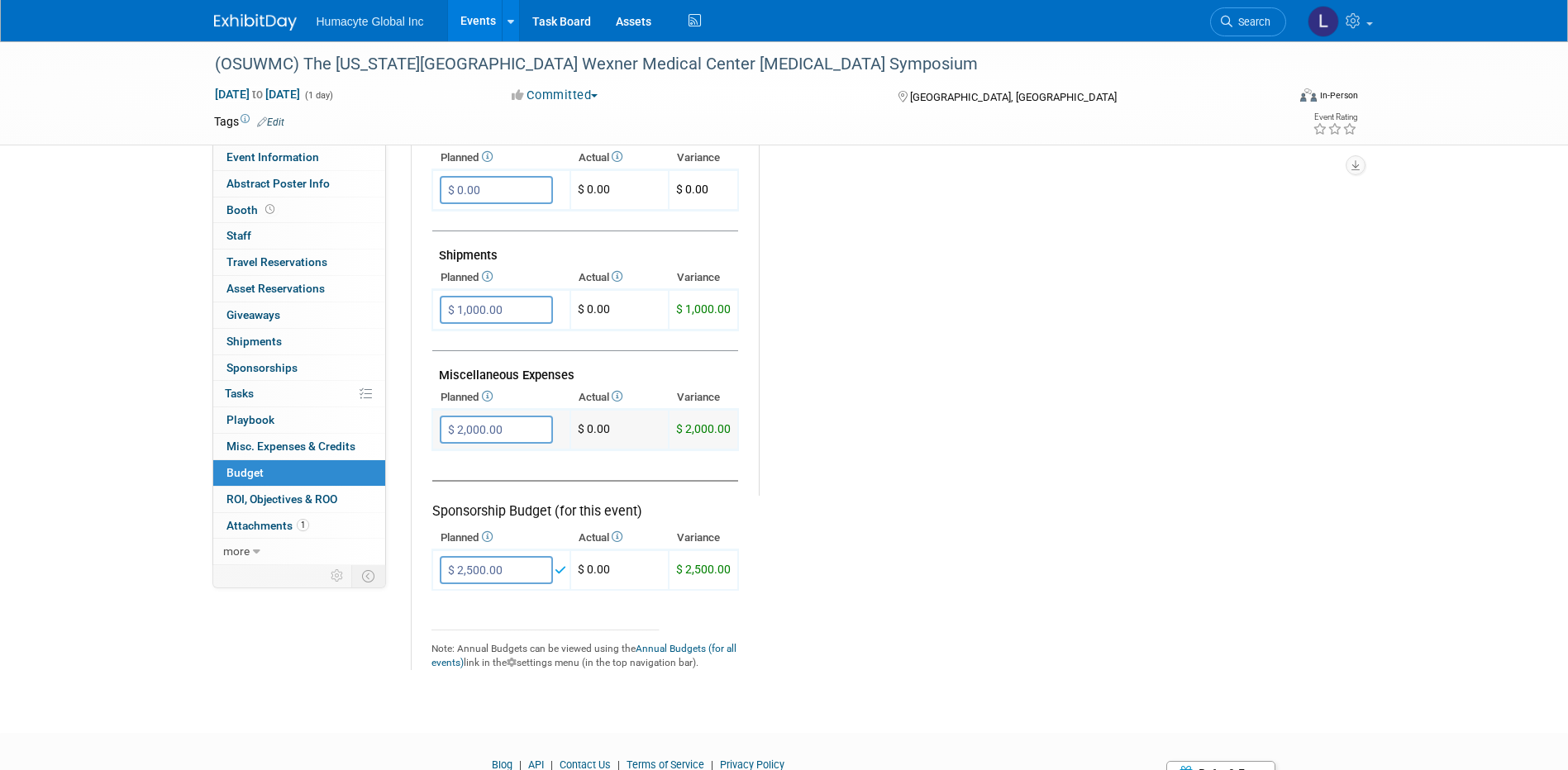
click at [505, 441] on input "$ 2,000.00" at bounding box center [497, 429] width 113 height 28
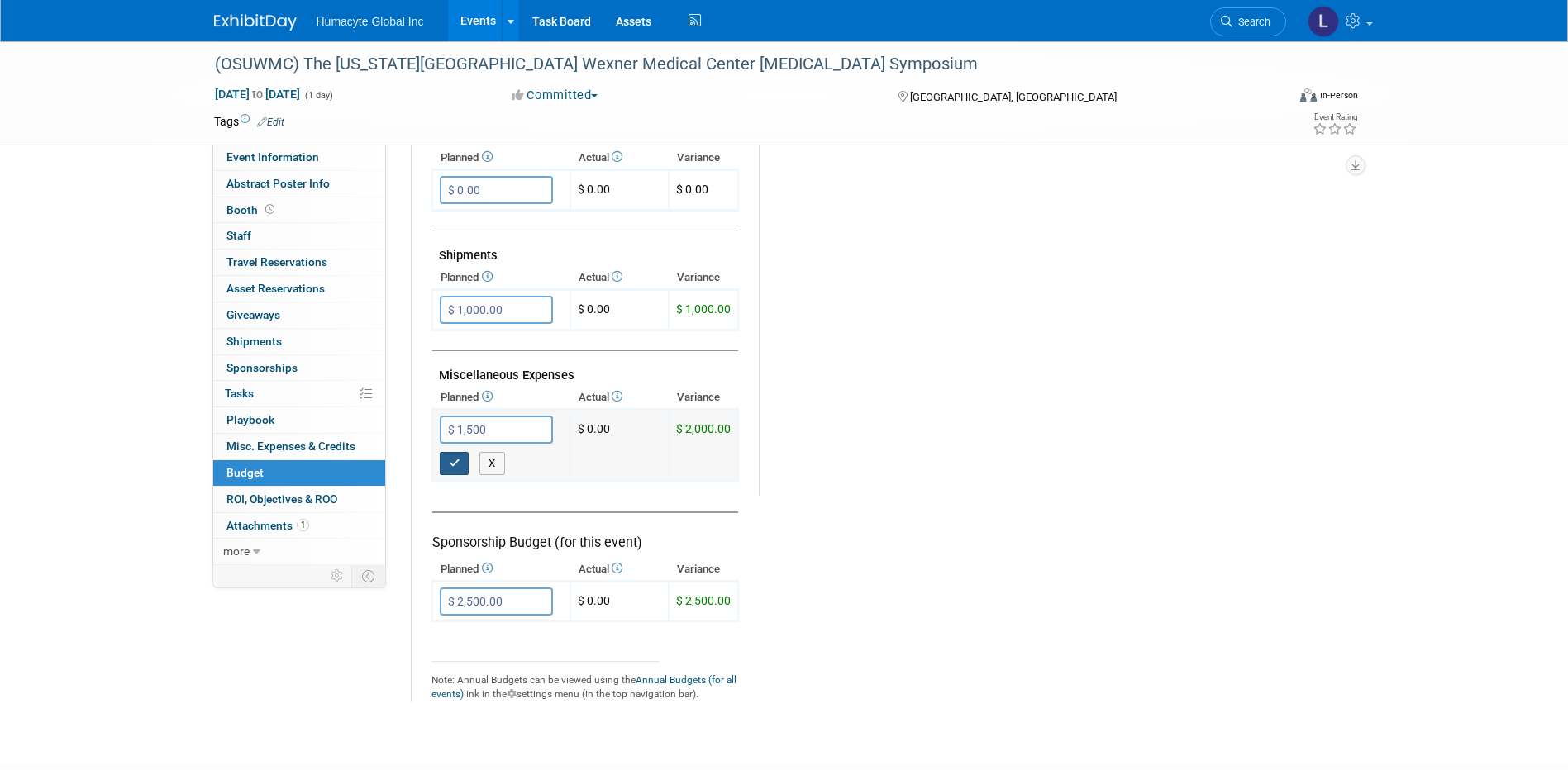
type input "$ 1,500.00"
click at [451, 465] on icon "button" at bounding box center [455, 464] width 12 height 11
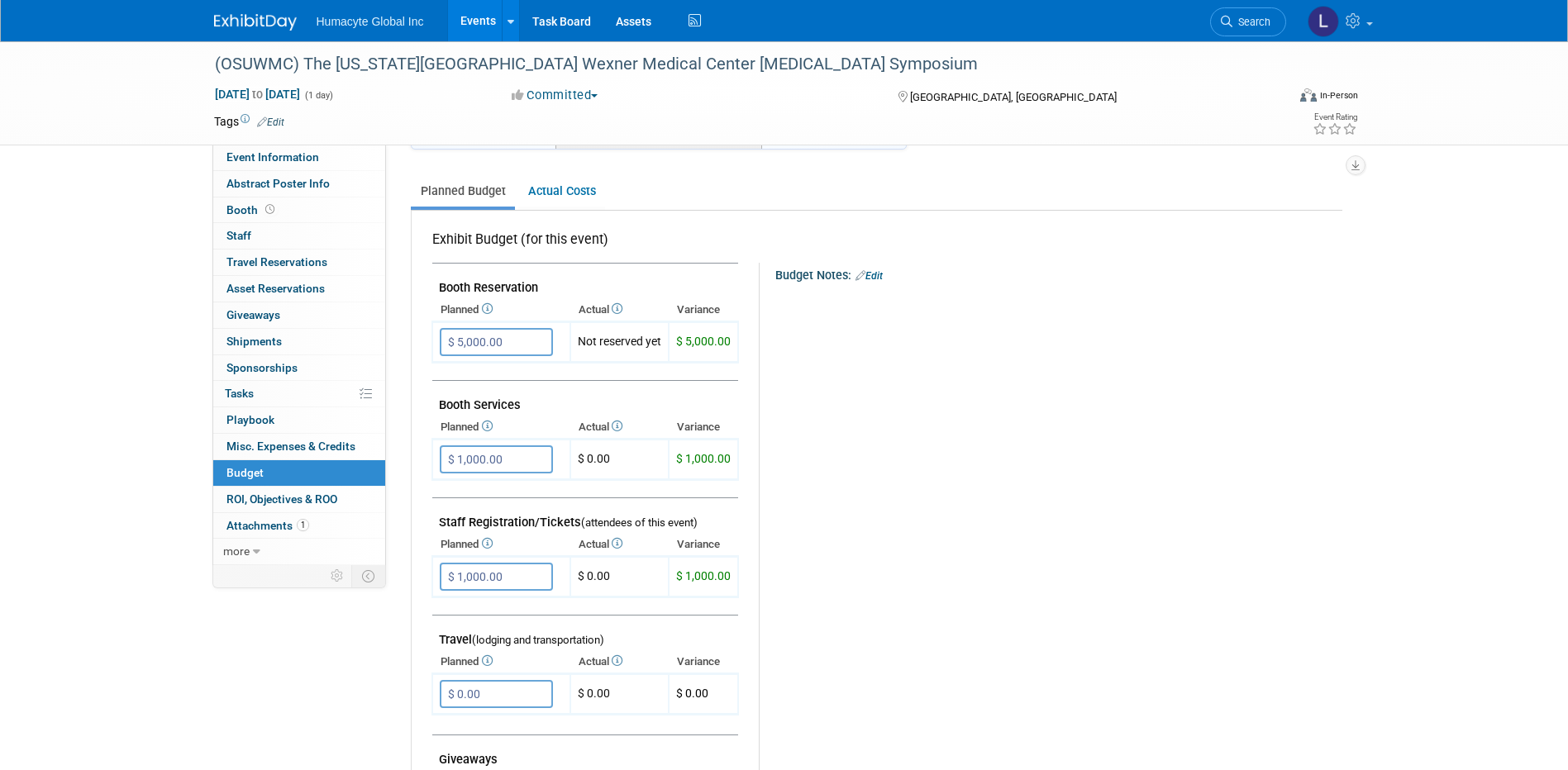
scroll to position [0, 0]
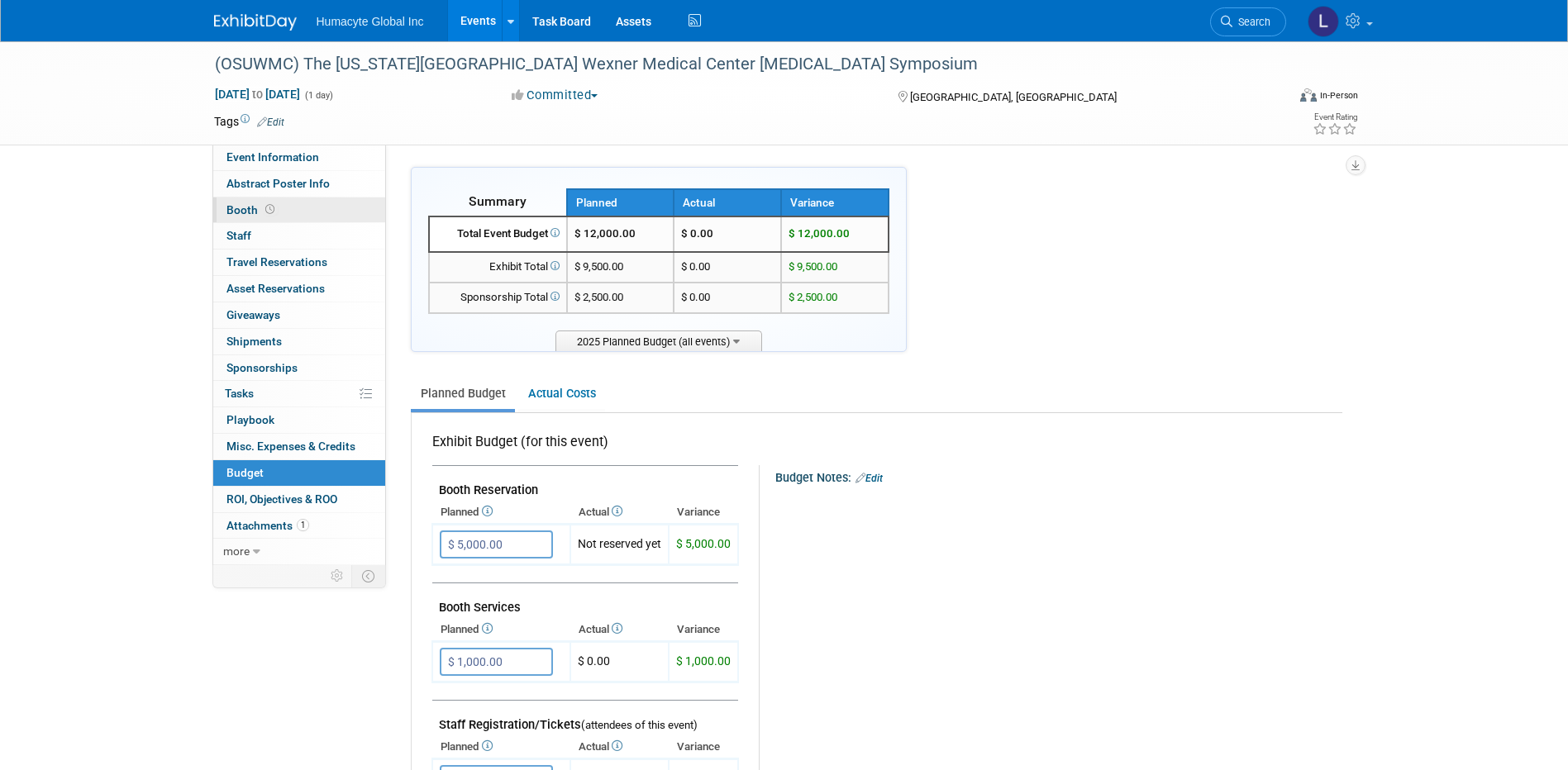
click at [241, 209] on span "Booth" at bounding box center [252, 209] width 51 height 13
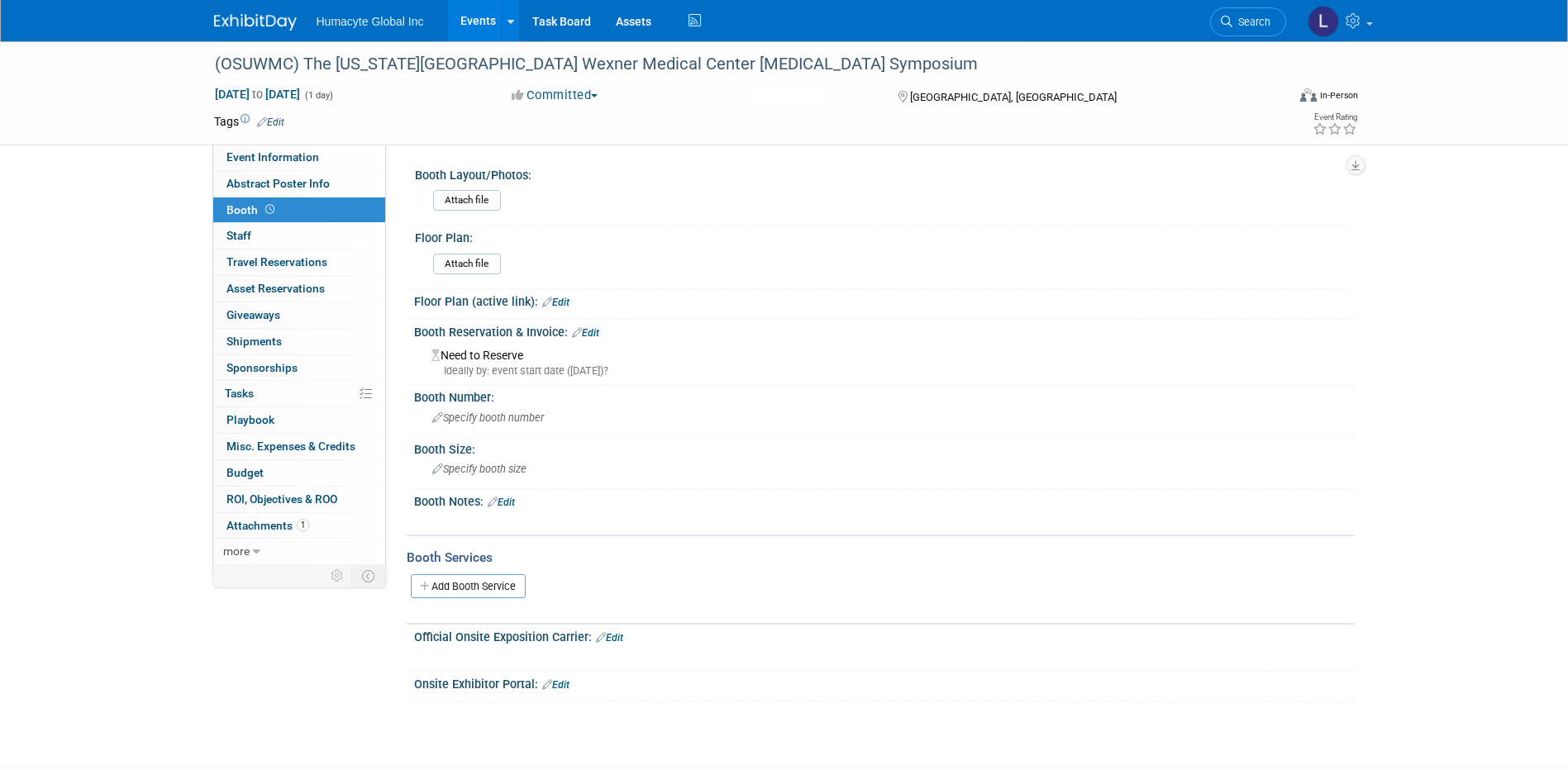
click at [591, 330] on link "Edit" at bounding box center [585, 333] width 27 height 12
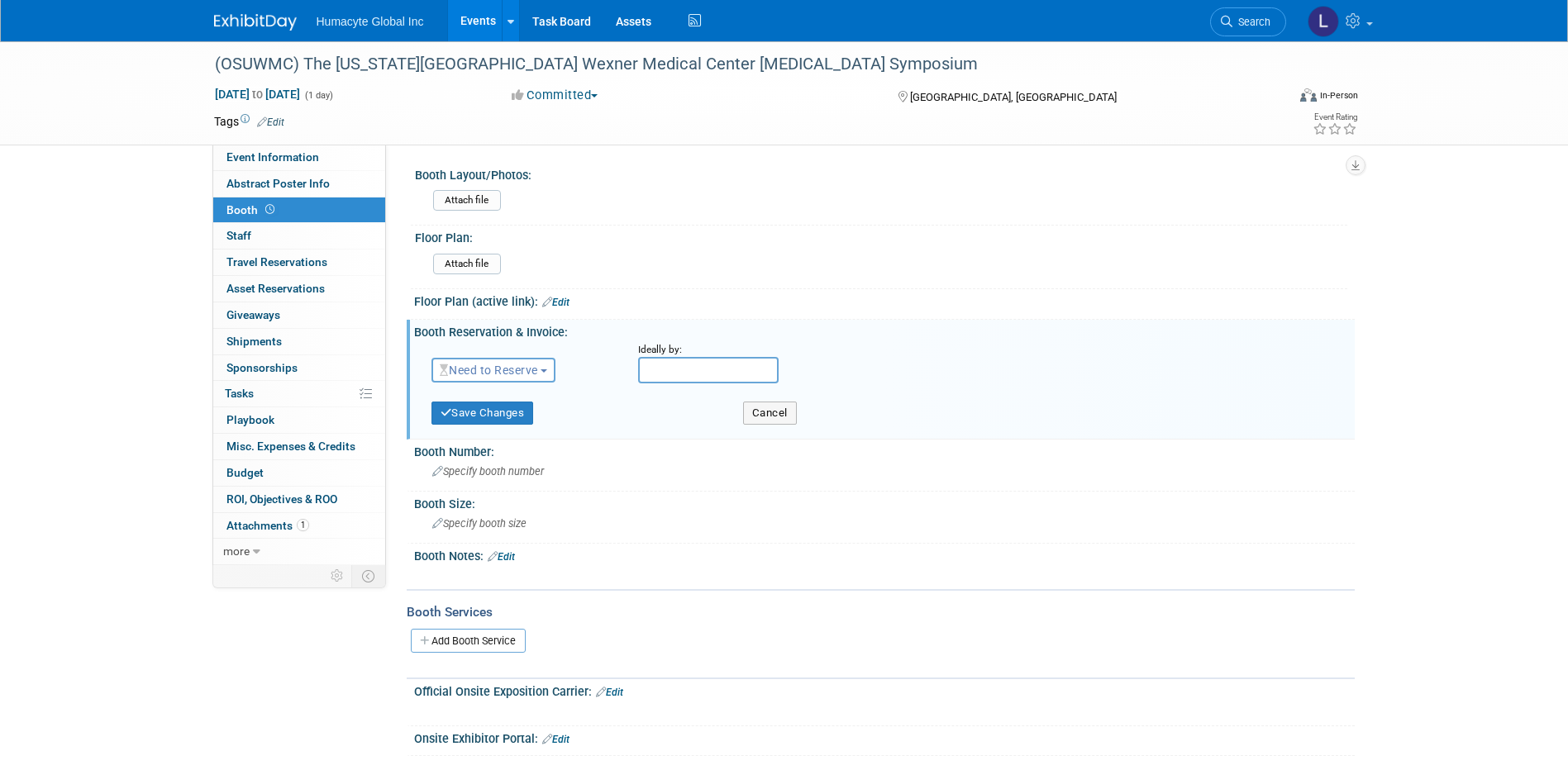
click at [518, 365] on span "Need to Reserve" at bounding box center [489, 370] width 99 height 13
click at [501, 421] on link "Reserved" at bounding box center [521, 421] width 177 height 23
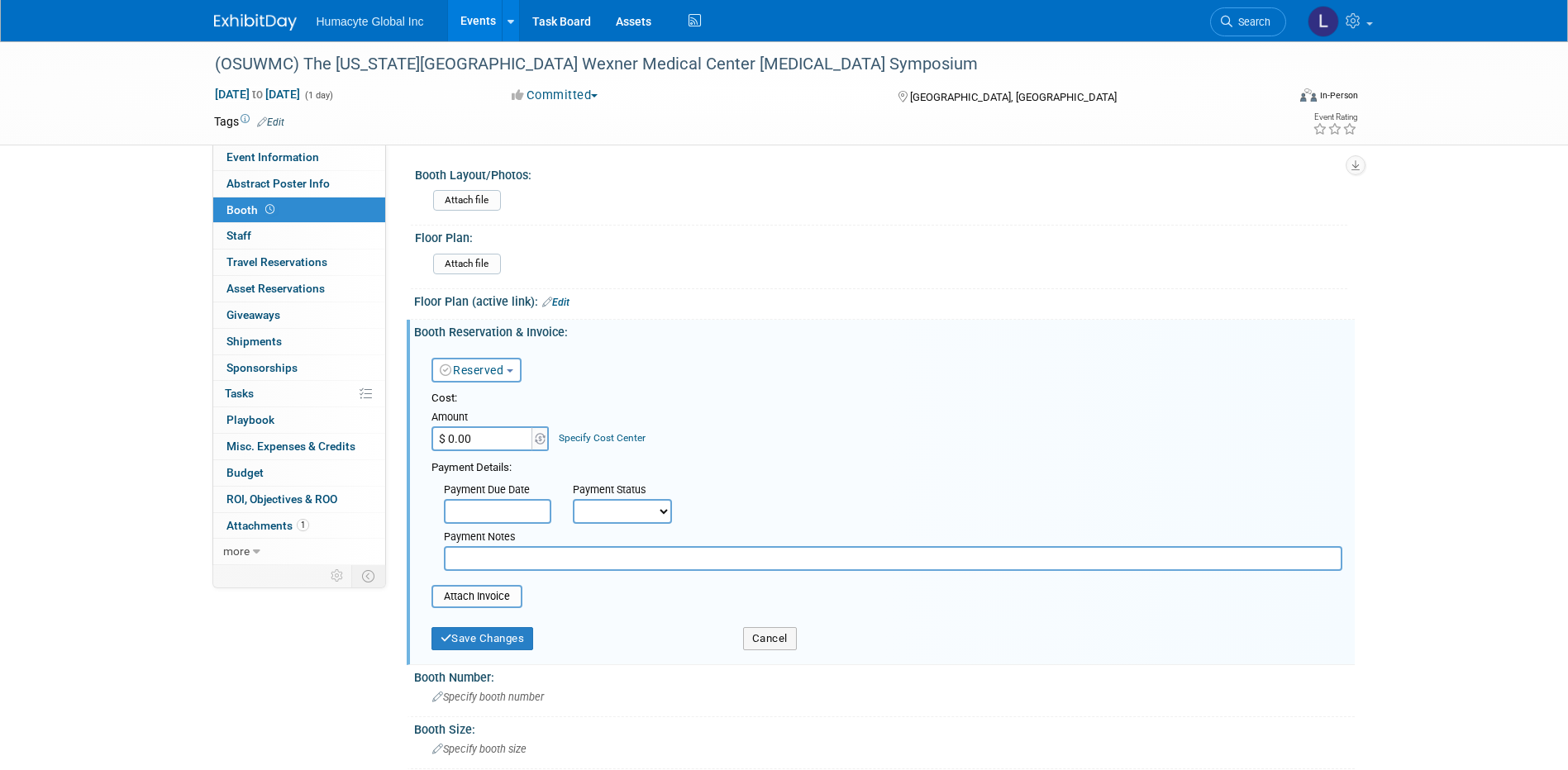
click at [476, 426] on td "Amount $ 0.00" at bounding box center [491, 429] width 120 height 45
click at [468, 443] on input "$ 0.00" at bounding box center [483, 438] width 103 height 25
type input "$ 2,500.00"
click at [597, 435] on link "Specify Cost Center" at bounding box center [602, 438] width 87 height 12
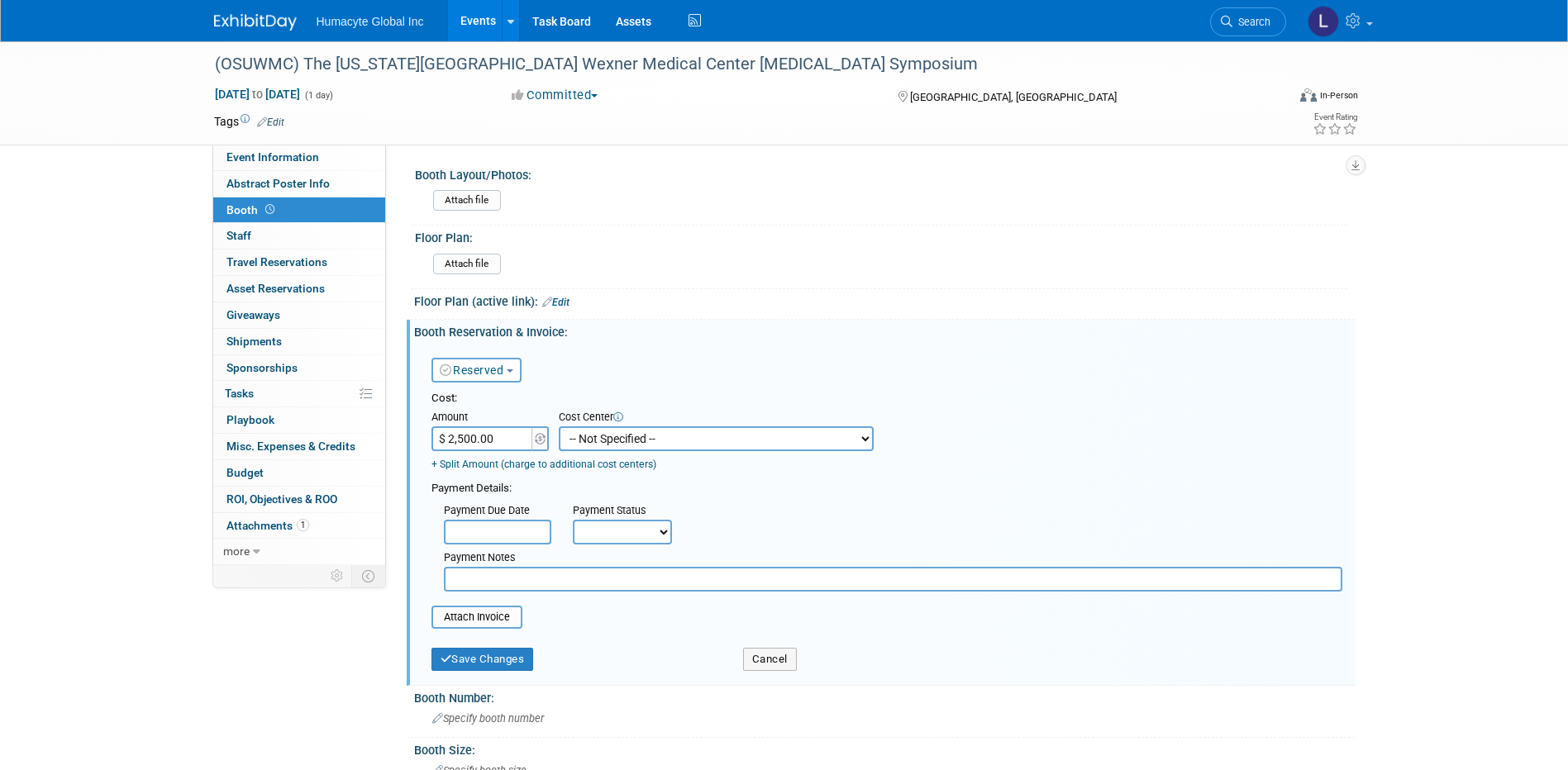
click at [597, 435] on select "-- Not Specified -- Dept 10 - Clinical Dept 11 - Clinical Ops Dept 12 - Medical…" at bounding box center [716, 438] width 315 height 25
click at [559, 426] on select "-- Not Specified -- Dept 10 - Clinical Dept 11 - Clinical Ops Dept 12 - Medical…" at bounding box center [716, 438] width 315 height 25
click at [621, 439] on select "-- Not Specified -- Dept 10 - Clinical Dept 11 - Clinical Ops Dept 12 - Medical…" at bounding box center [716, 438] width 315 height 25
select select "18966166"
click at [559, 426] on select "-- Not Specified -- Dept 10 - Clinical Dept 11 - Clinical Ops Dept 12 - Medical…" at bounding box center [716, 438] width 315 height 25
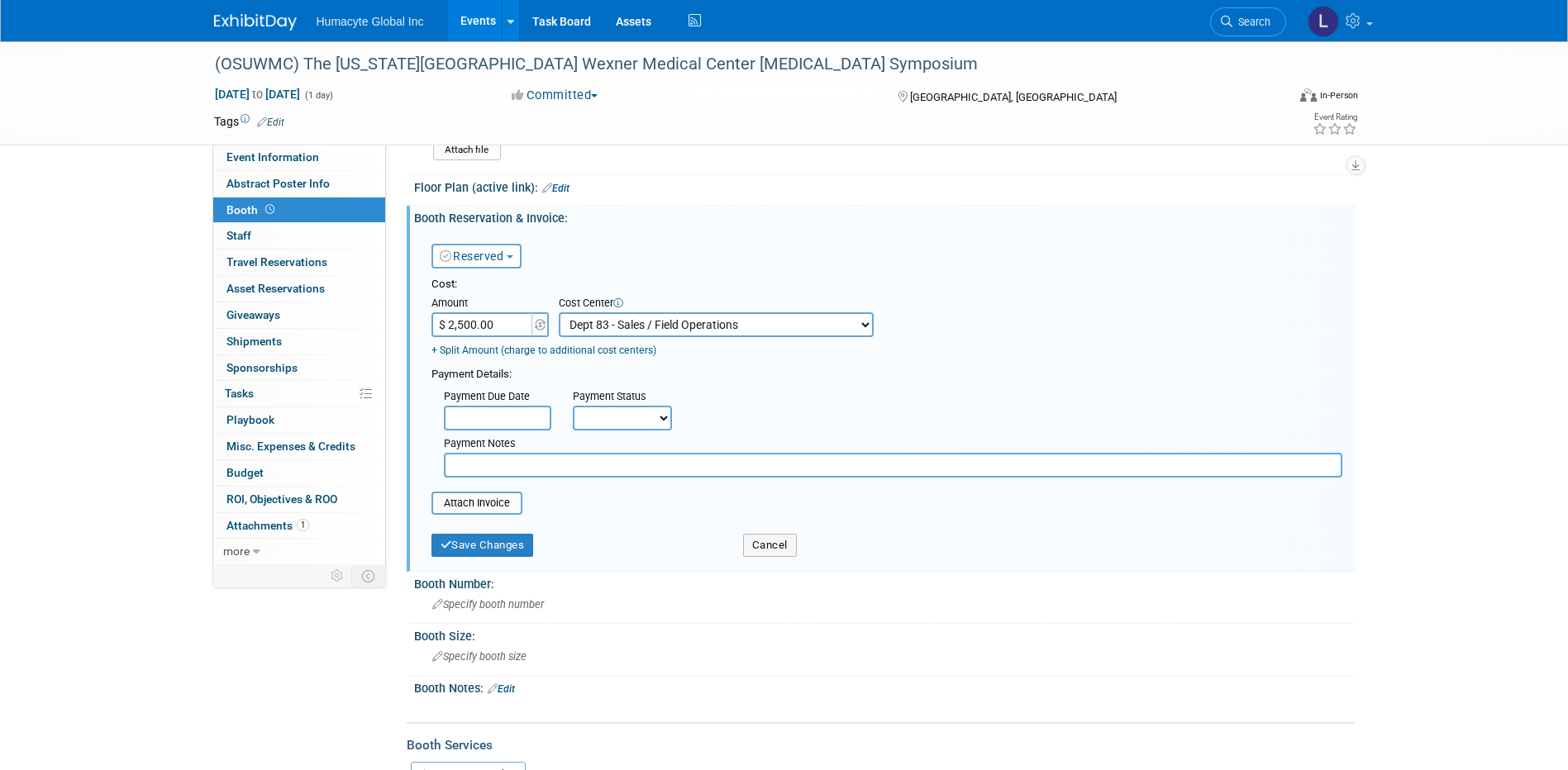
scroll to position [166, 0]
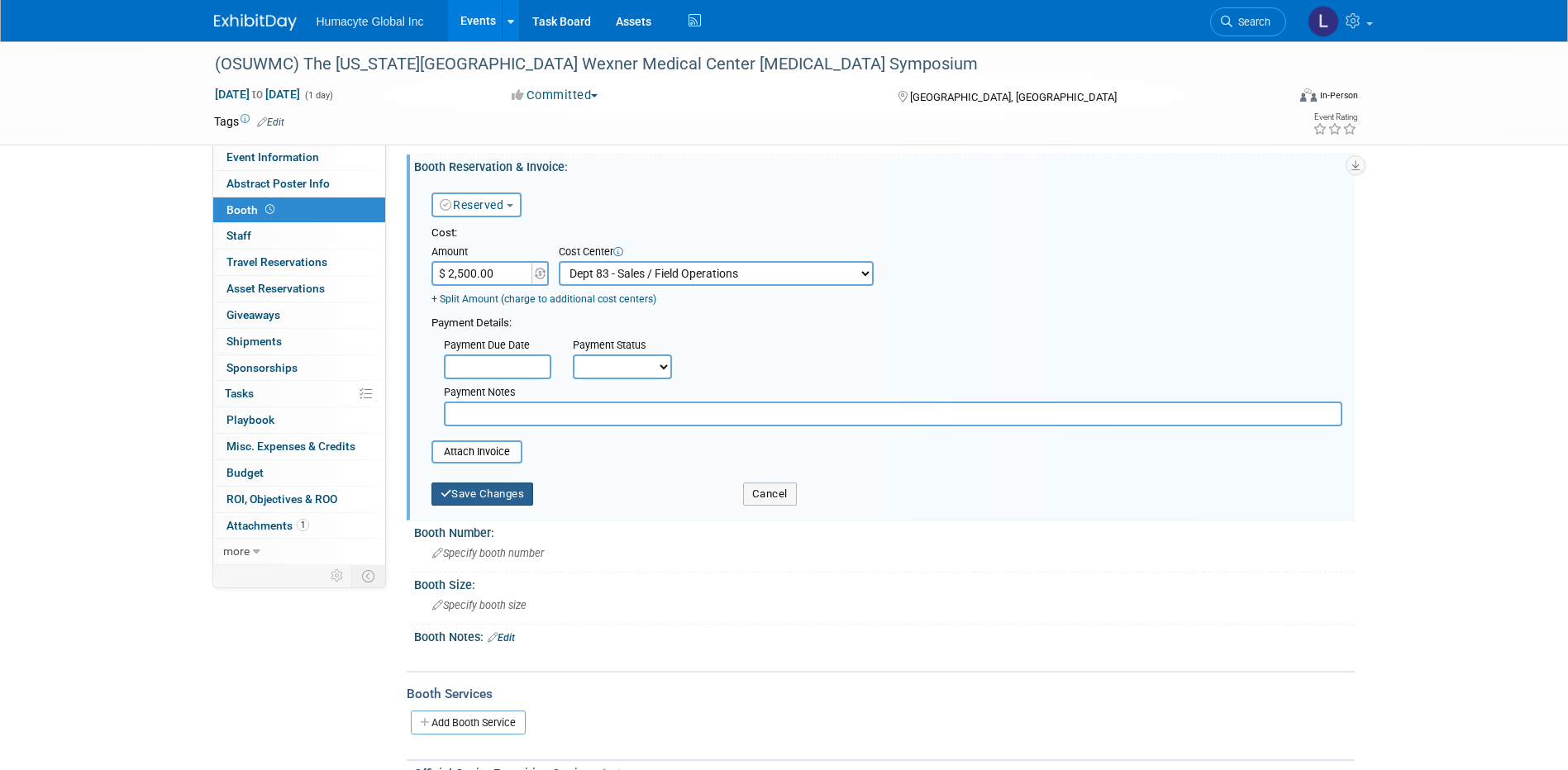
click at [513, 493] on button "Save Changes" at bounding box center [483, 494] width 102 height 23
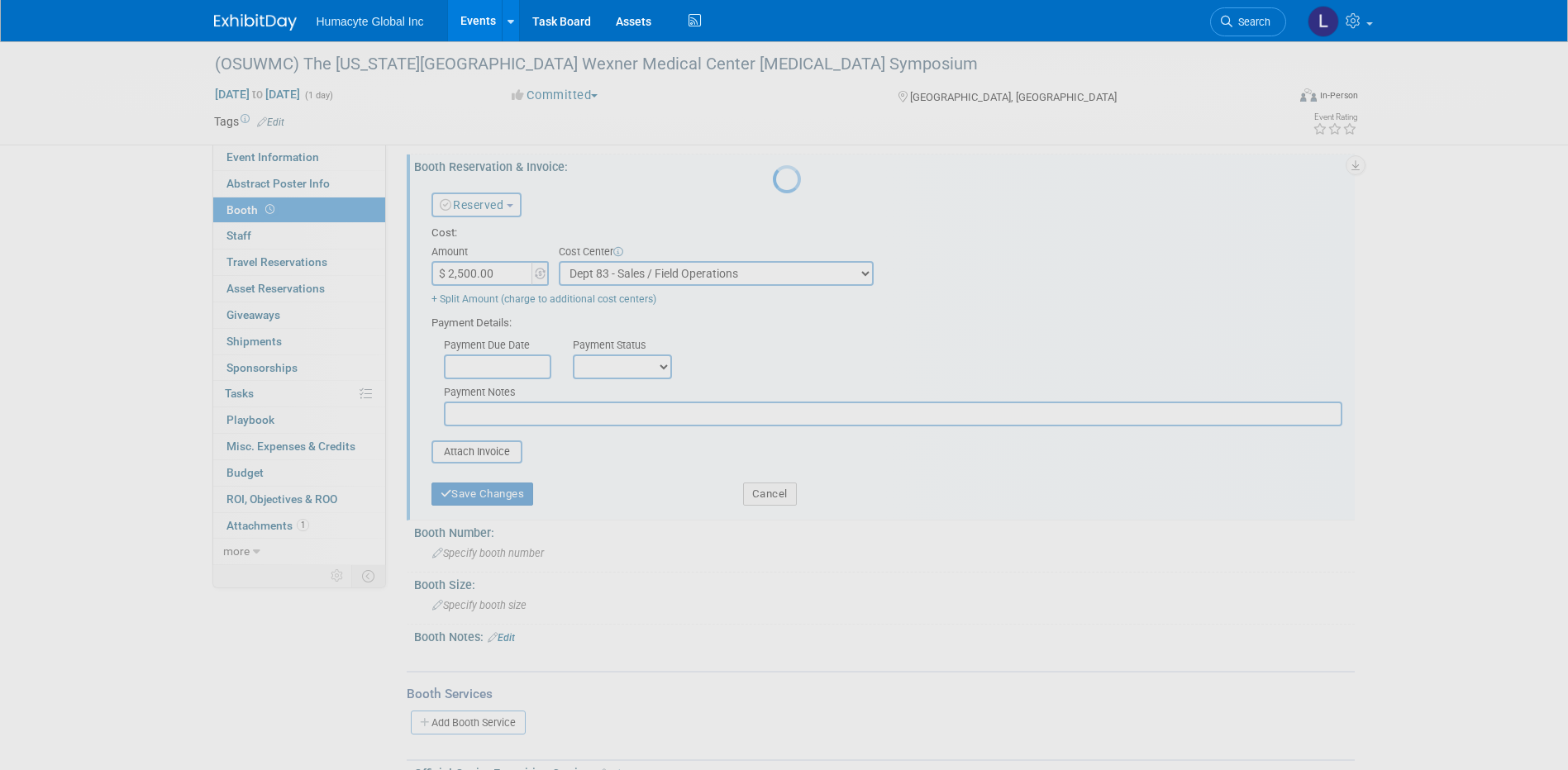
scroll to position [115, 0]
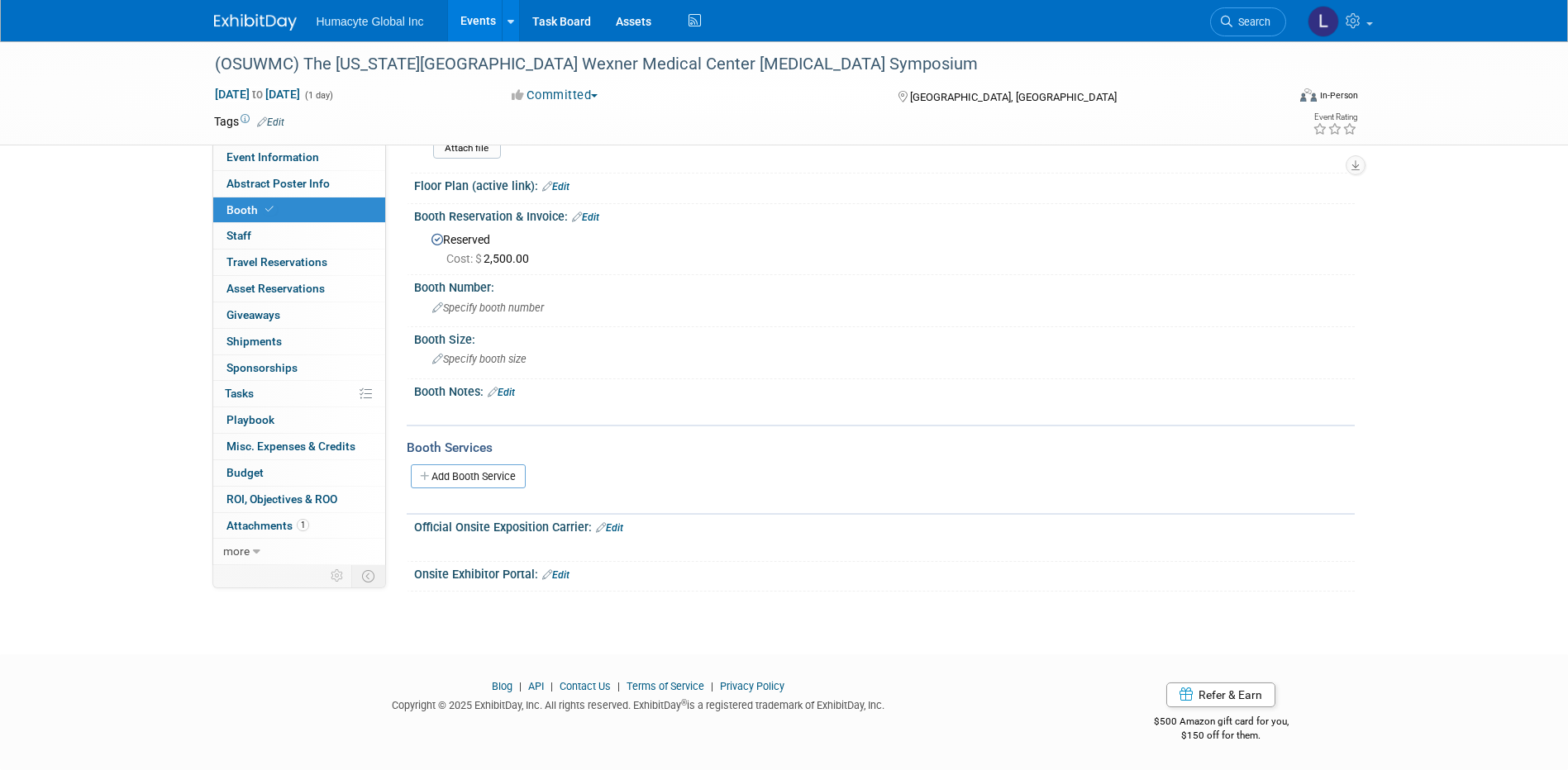
click at [748, 399] on div "X" at bounding box center [883, 402] width 920 height 8
click at [484, 22] on link "Events" at bounding box center [478, 20] width 60 height 41
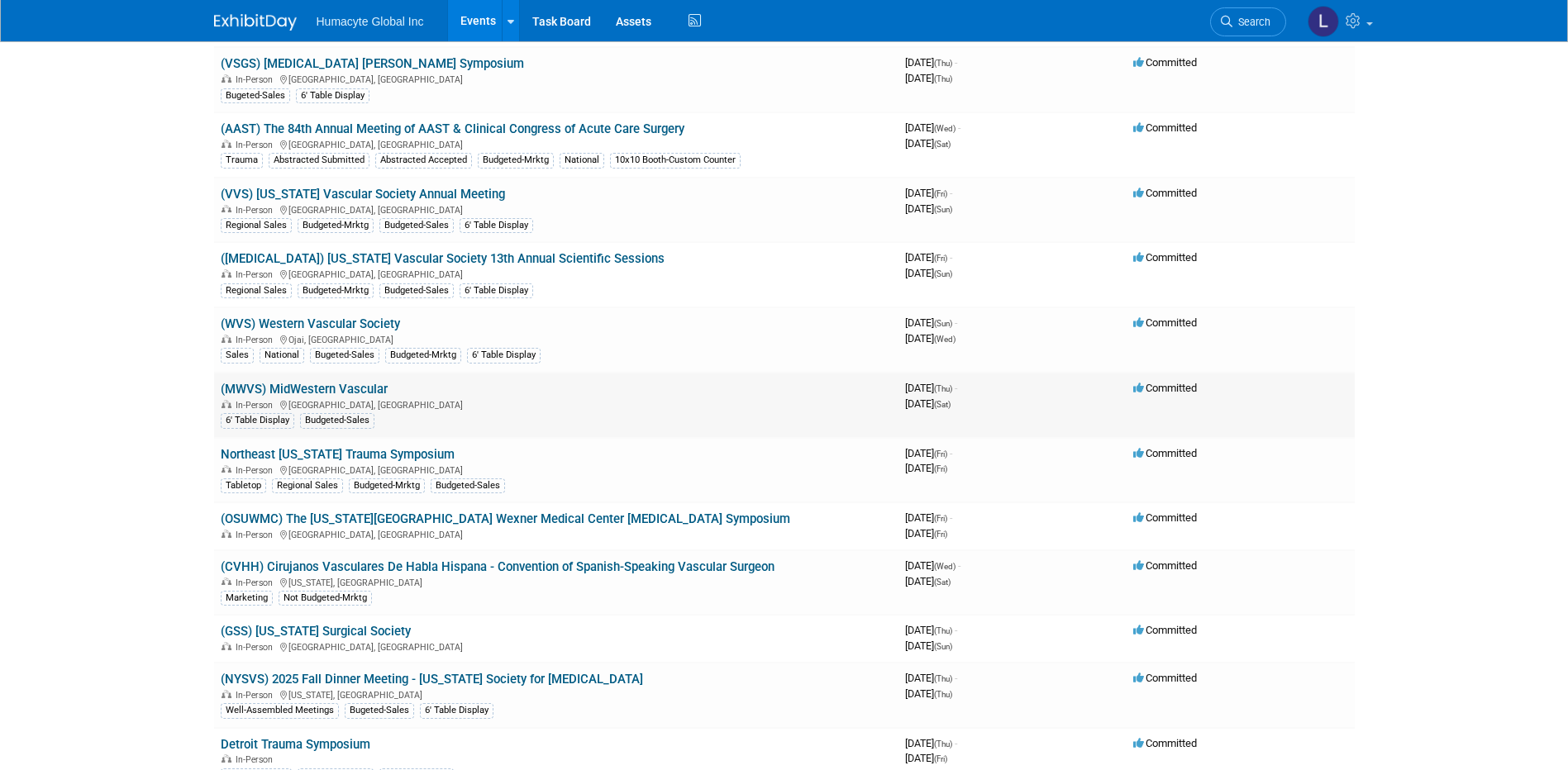
scroll to position [1487, 0]
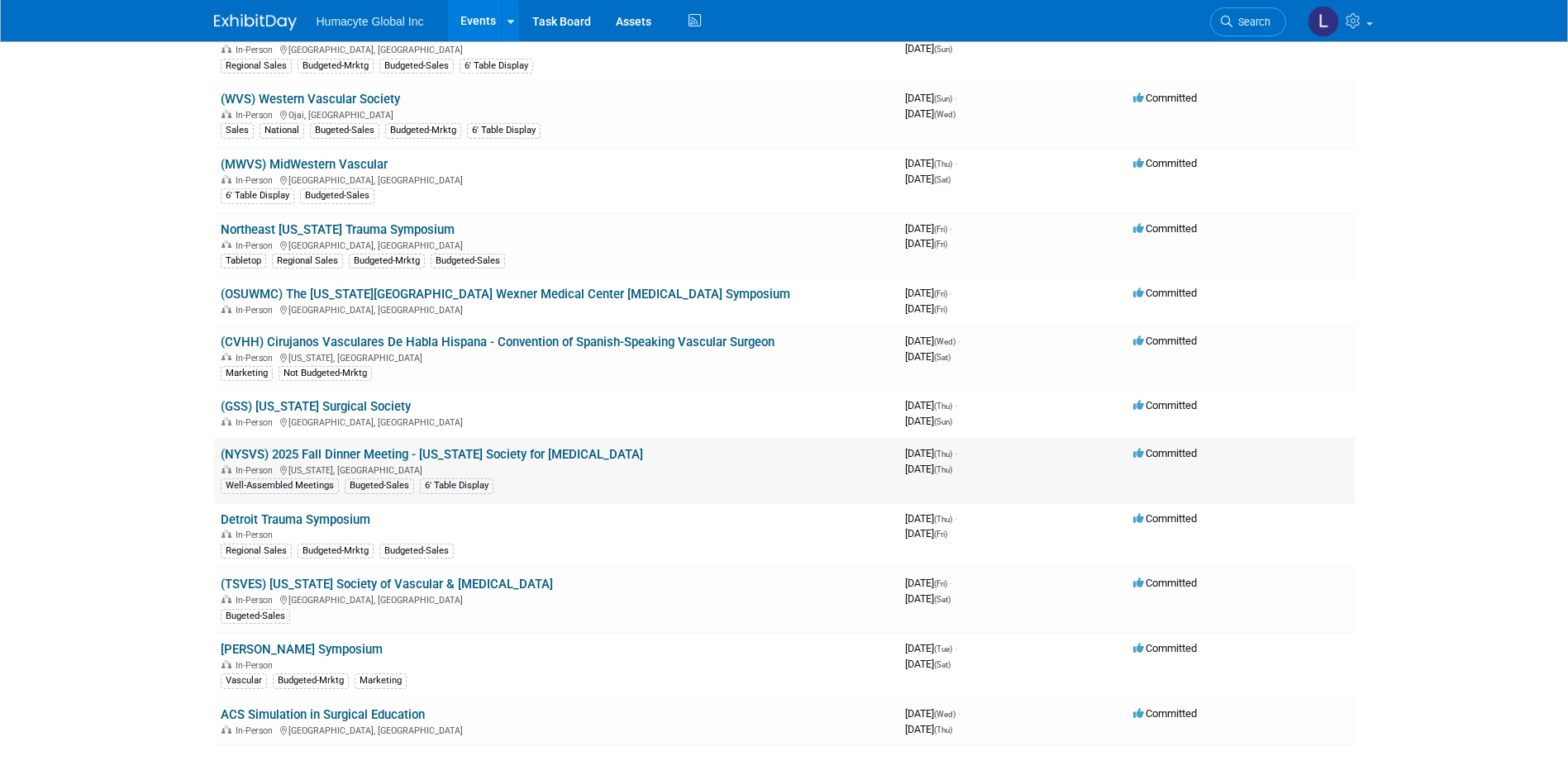
click at [357, 451] on link "(NYSVS) 2025 Fall Dinner Meeting - [US_STATE] Society for [MEDICAL_DATA]" at bounding box center [432, 455] width 423 height 15
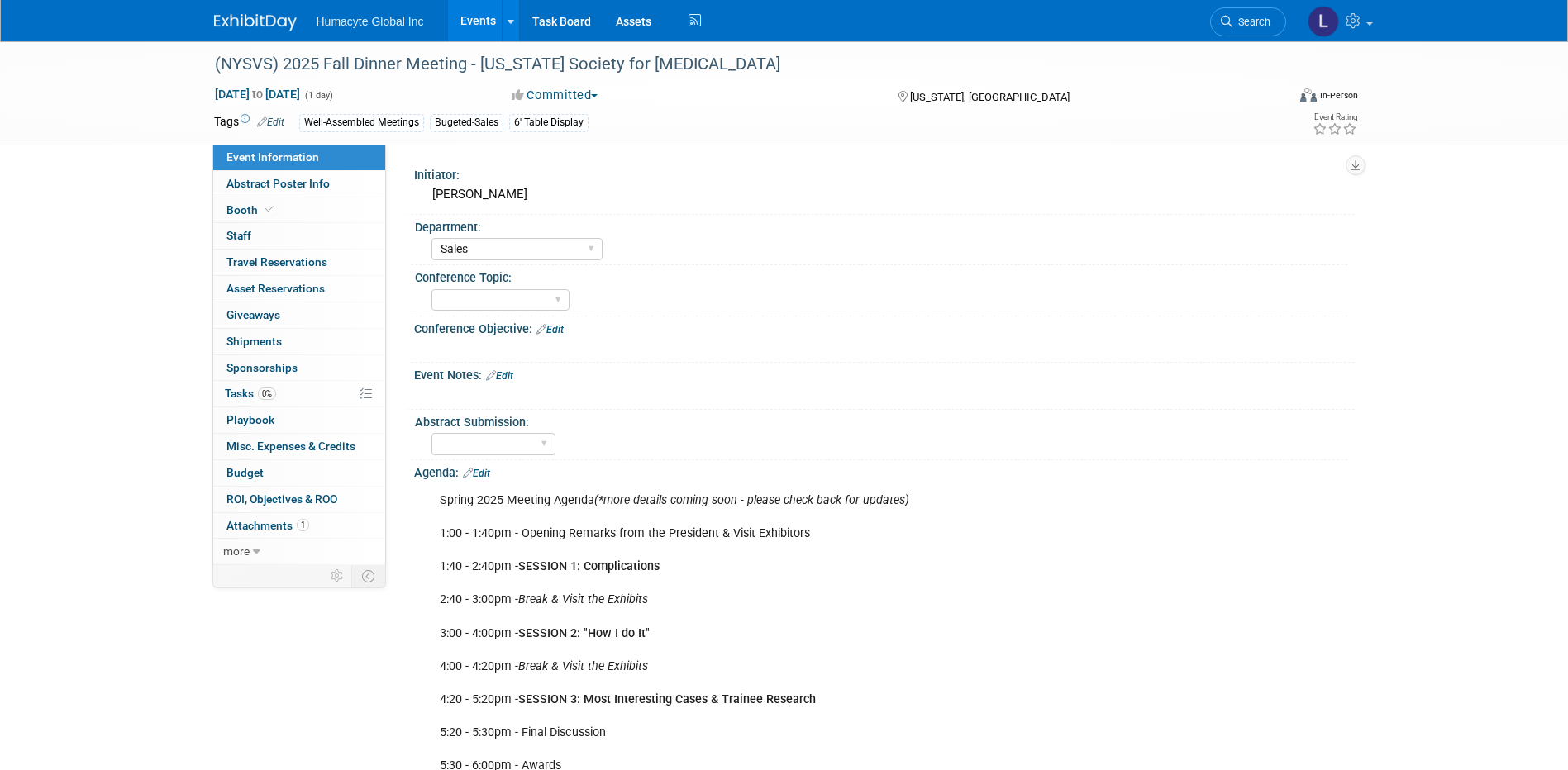
select select "Sales"
click at [253, 203] on span "Booth" at bounding box center [252, 209] width 50 height 13
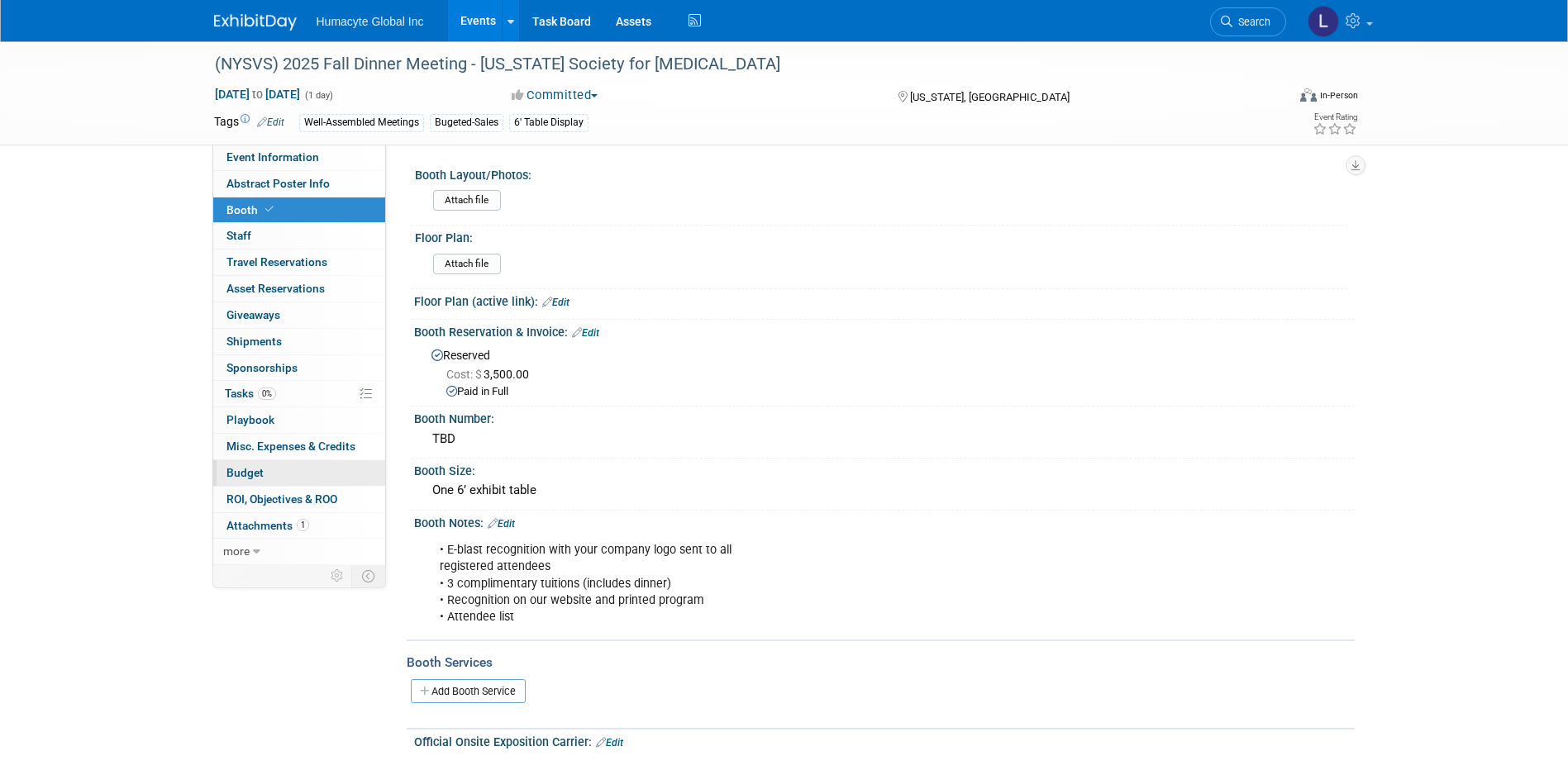
click at [250, 476] on span "Budget" at bounding box center [245, 473] width 38 height 13
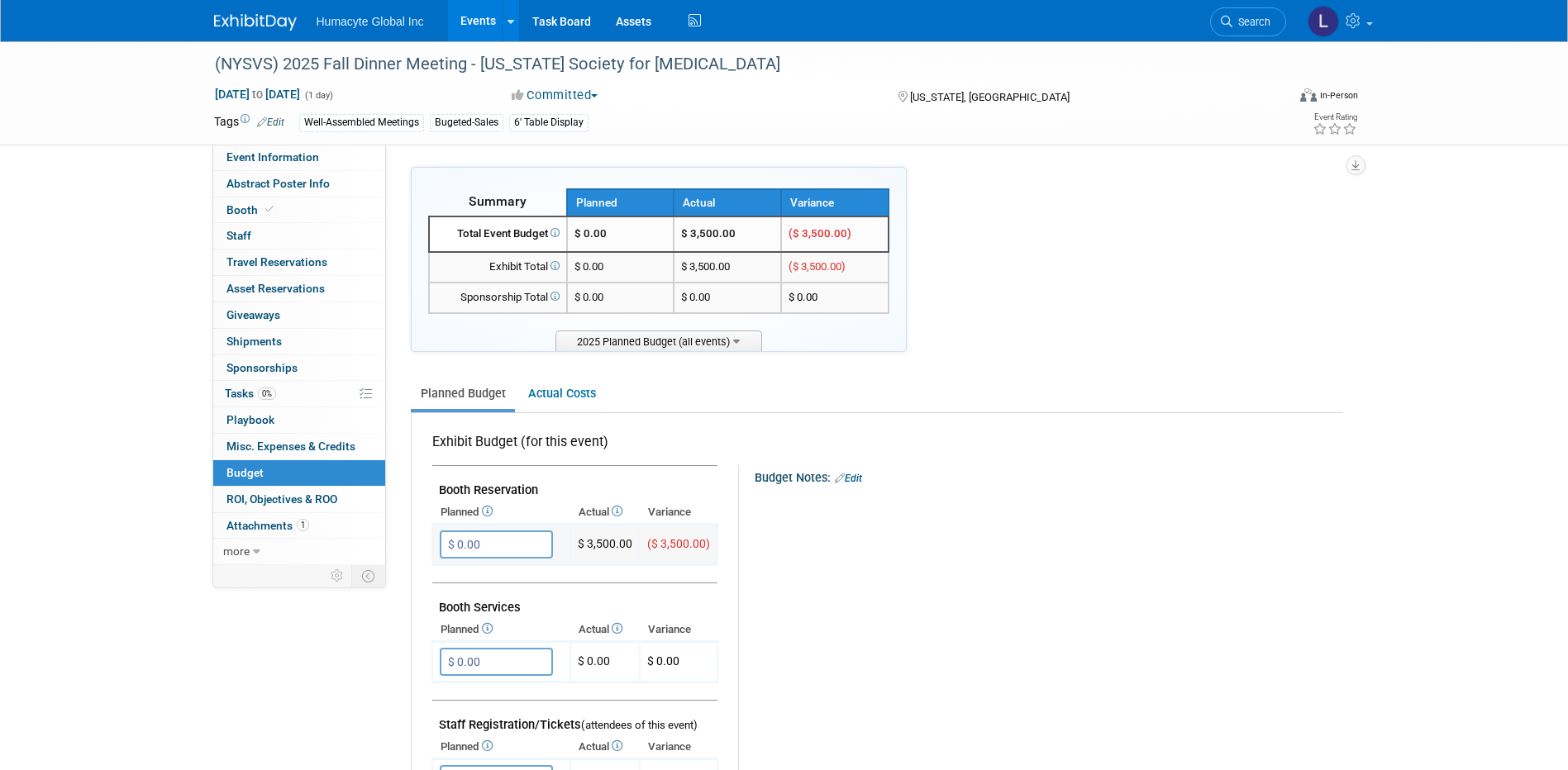
click at [508, 551] on input "$ 0.00" at bounding box center [497, 544] width 113 height 28
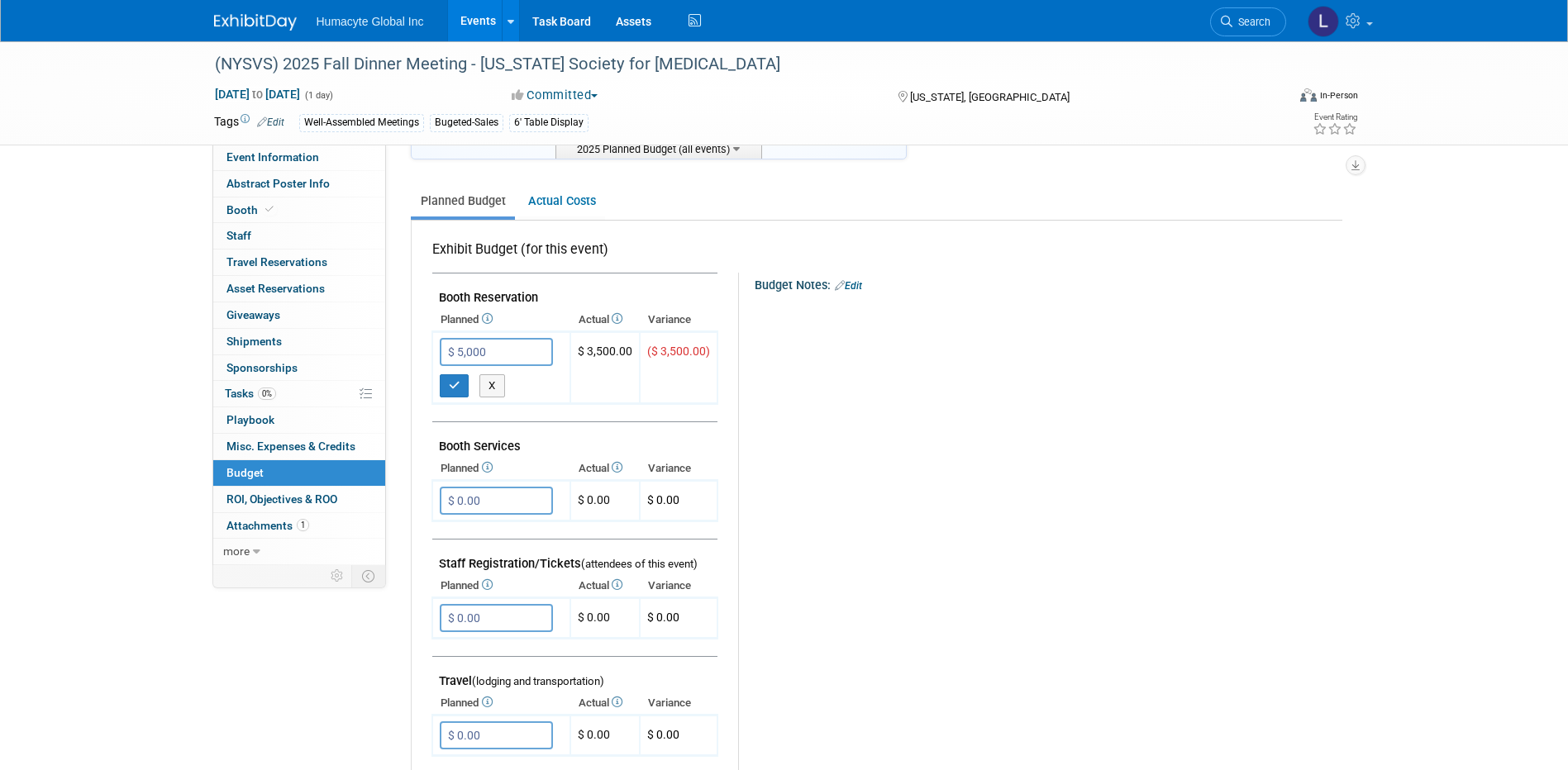
scroll to position [248, 0]
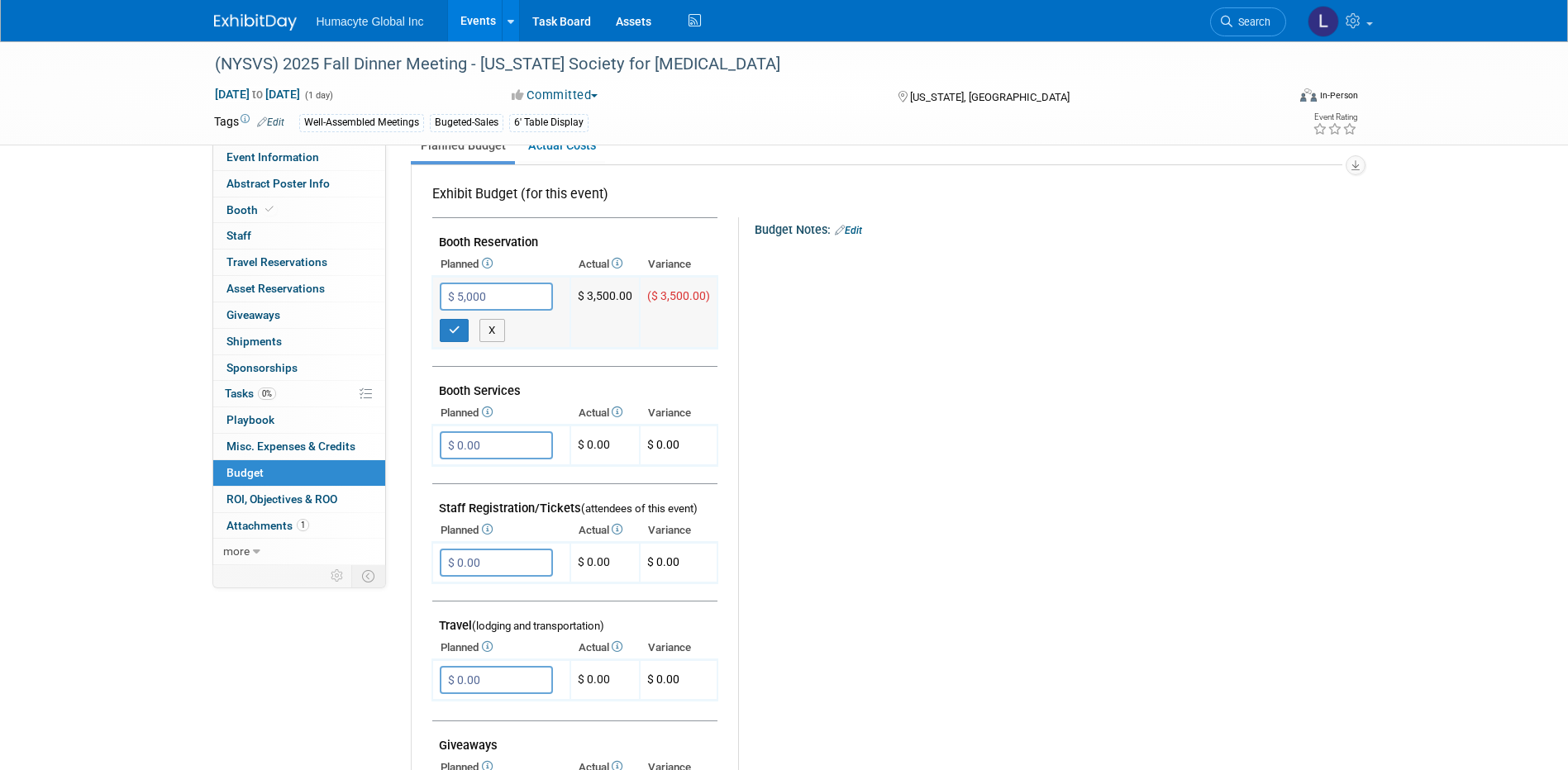
click at [515, 295] on input "$ 5,000" at bounding box center [497, 296] width 113 height 28
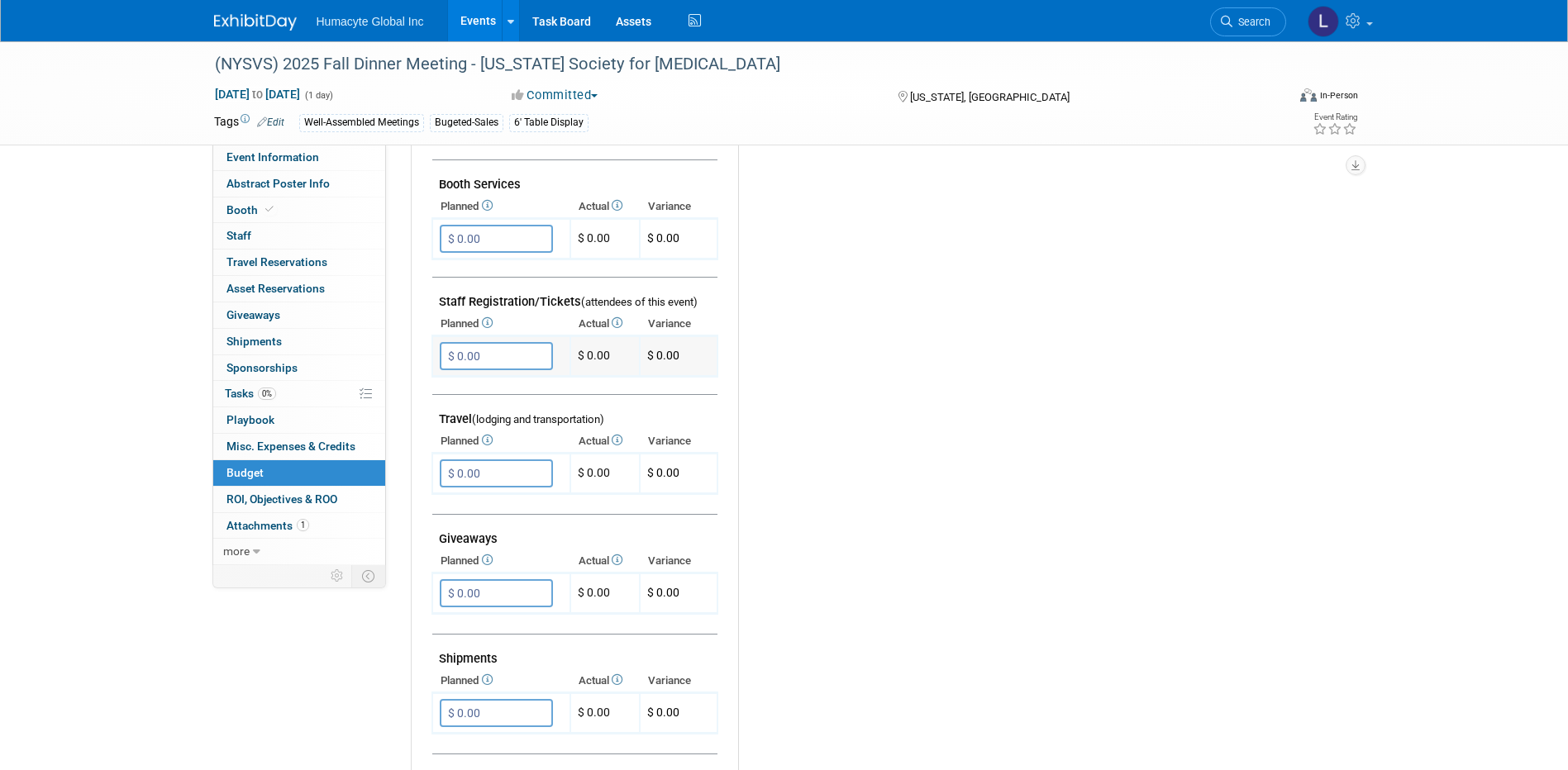
scroll to position [496, 0]
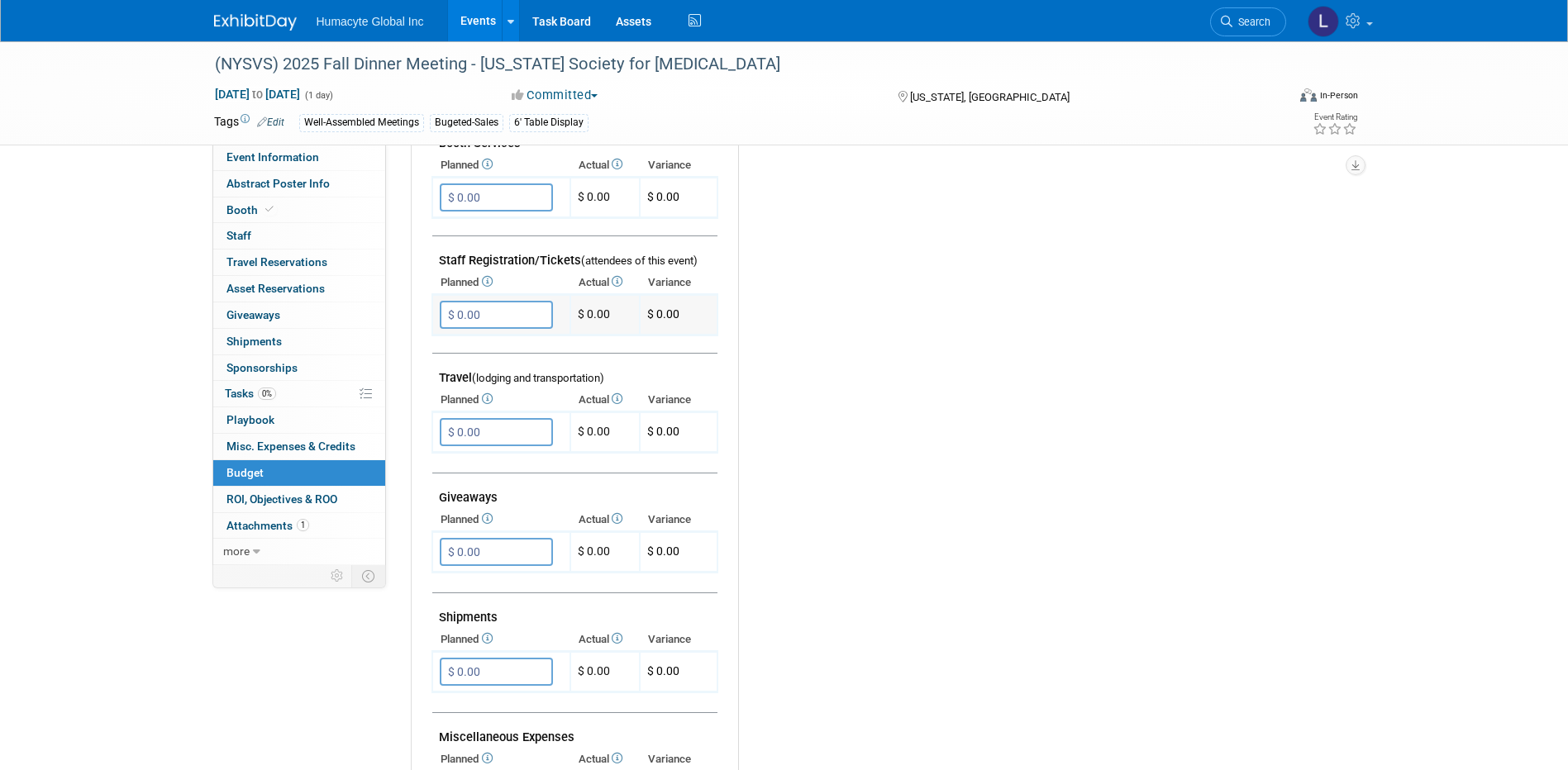
type input "$ 5,000.00"
click at [517, 296] on td "$ 0.00 X" at bounding box center [501, 315] width 138 height 40
click at [504, 327] on input "$ 0.00" at bounding box center [497, 315] width 113 height 28
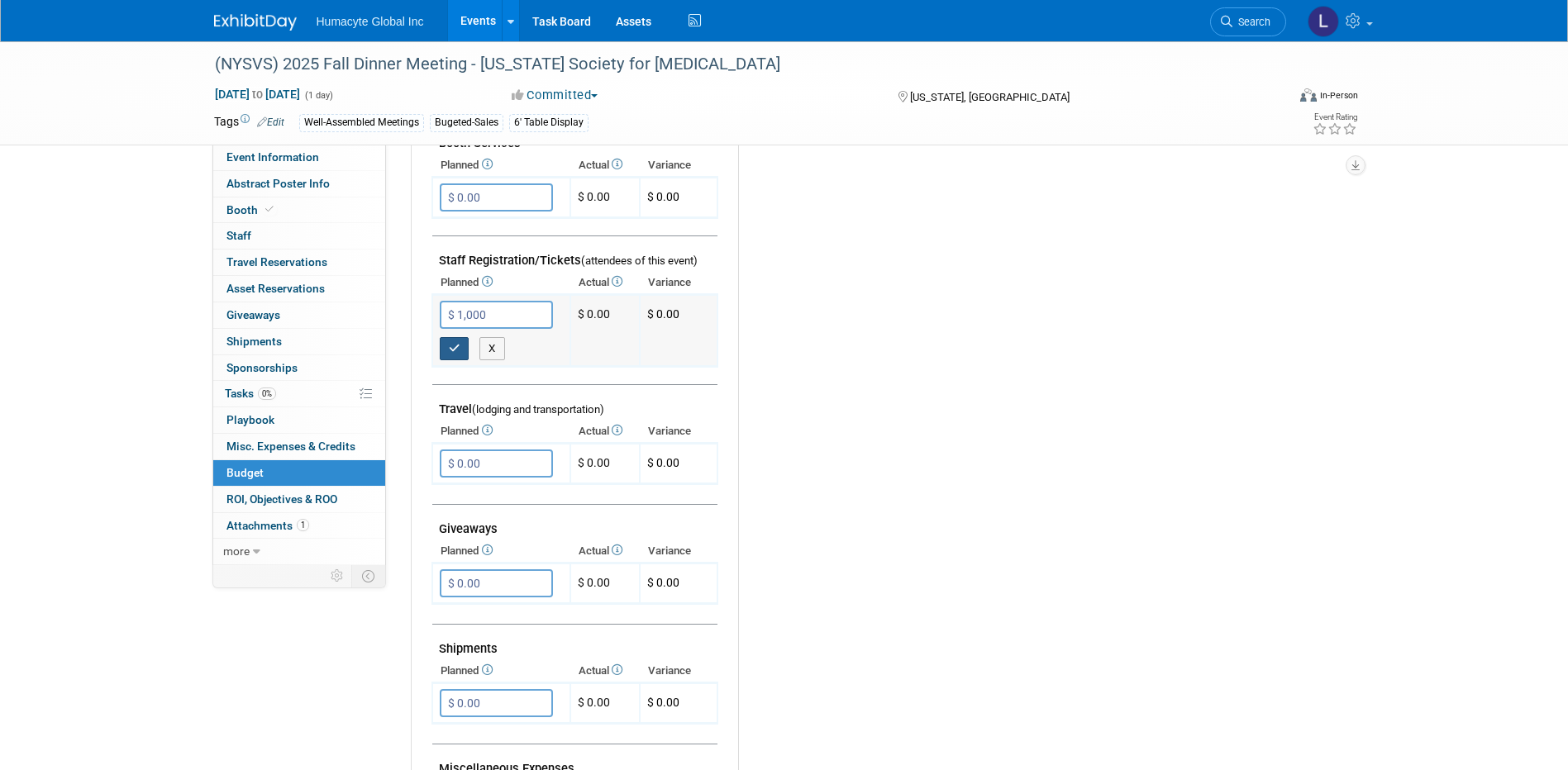
type input "$ 1,000.00"
click at [447, 341] on button "button" at bounding box center [455, 348] width 30 height 23
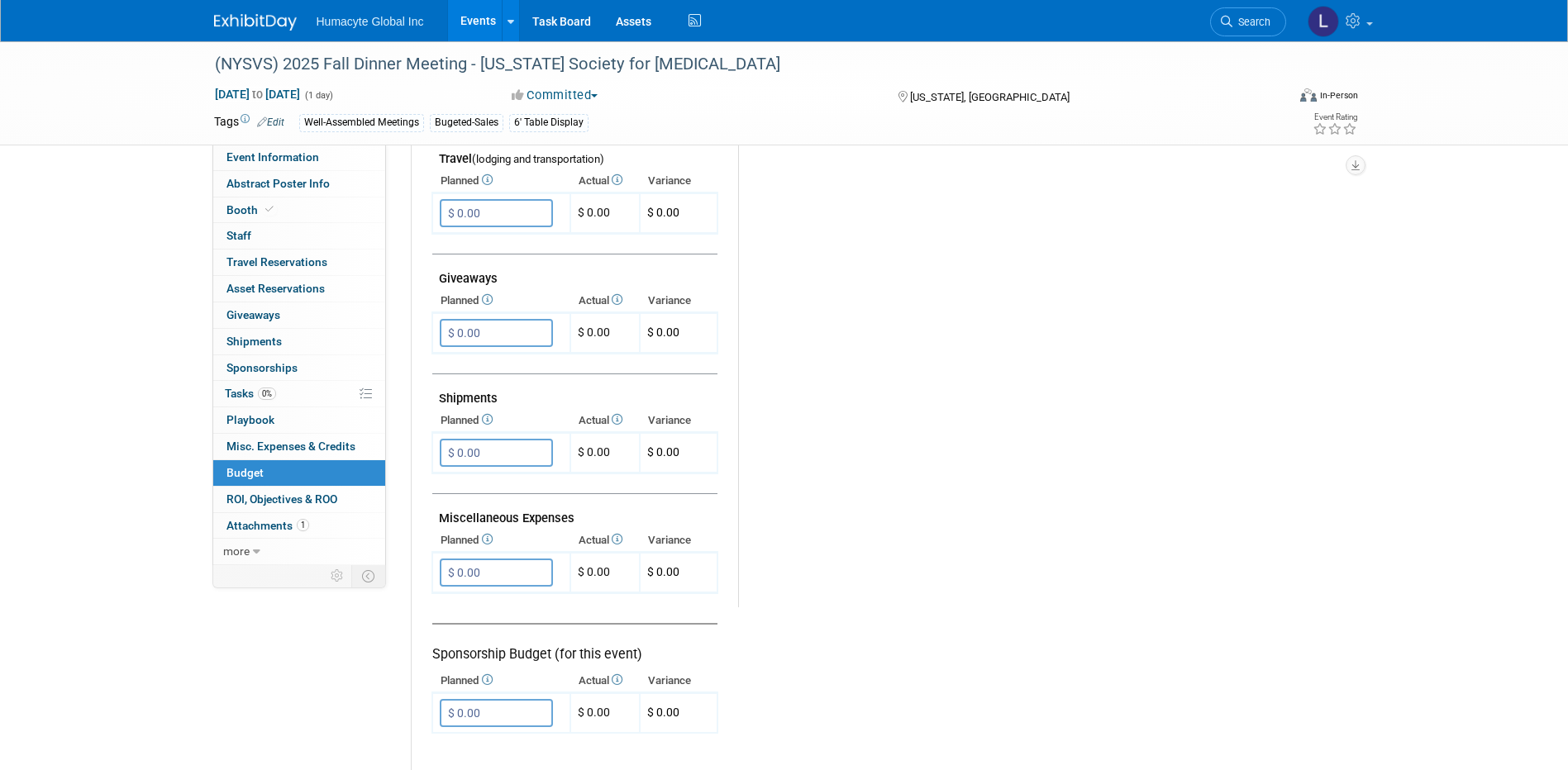
scroll to position [743, 0]
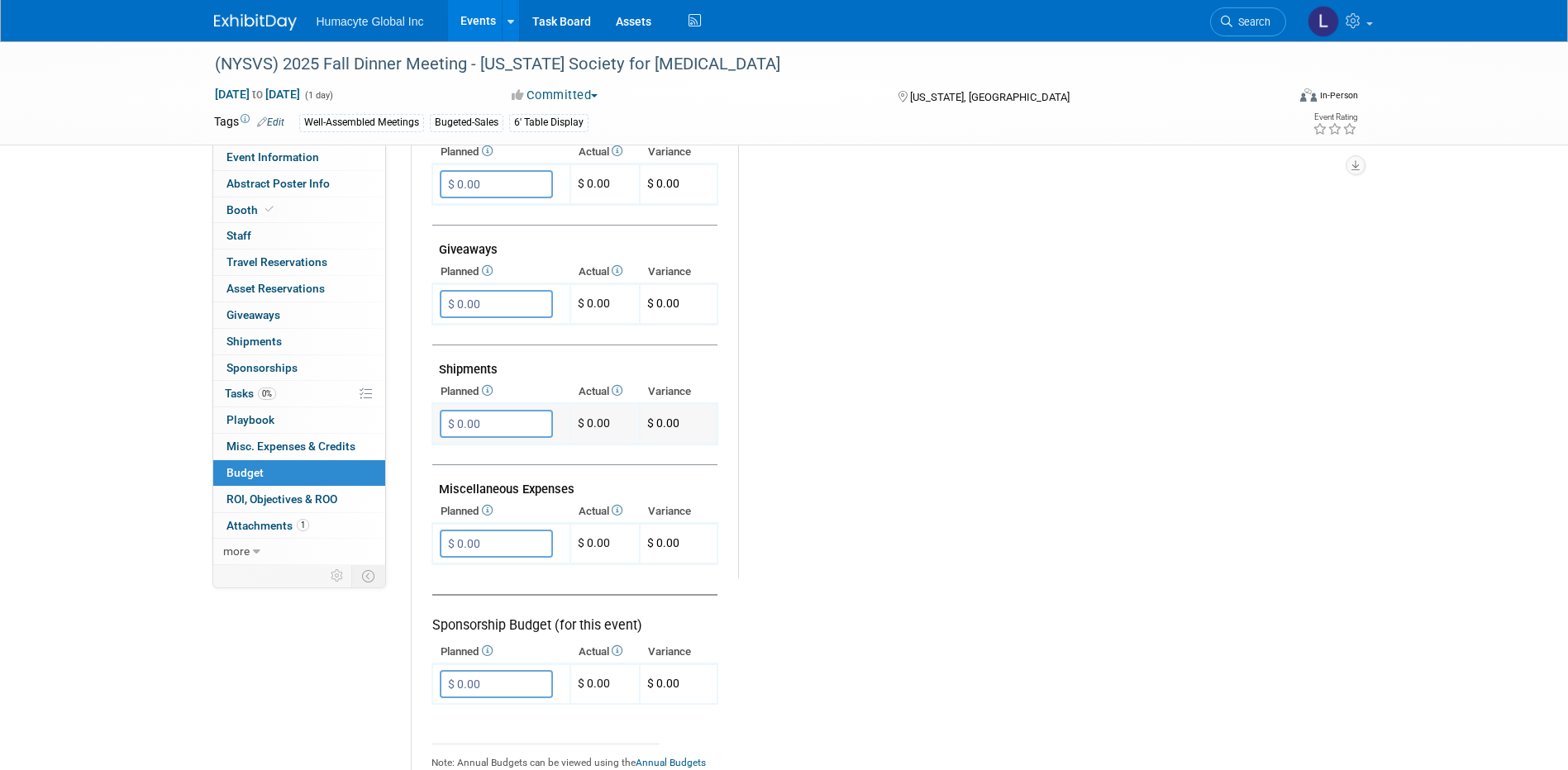
click at [509, 424] on input "$ 0.00" at bounding box center [497, 423] width 113 height 28
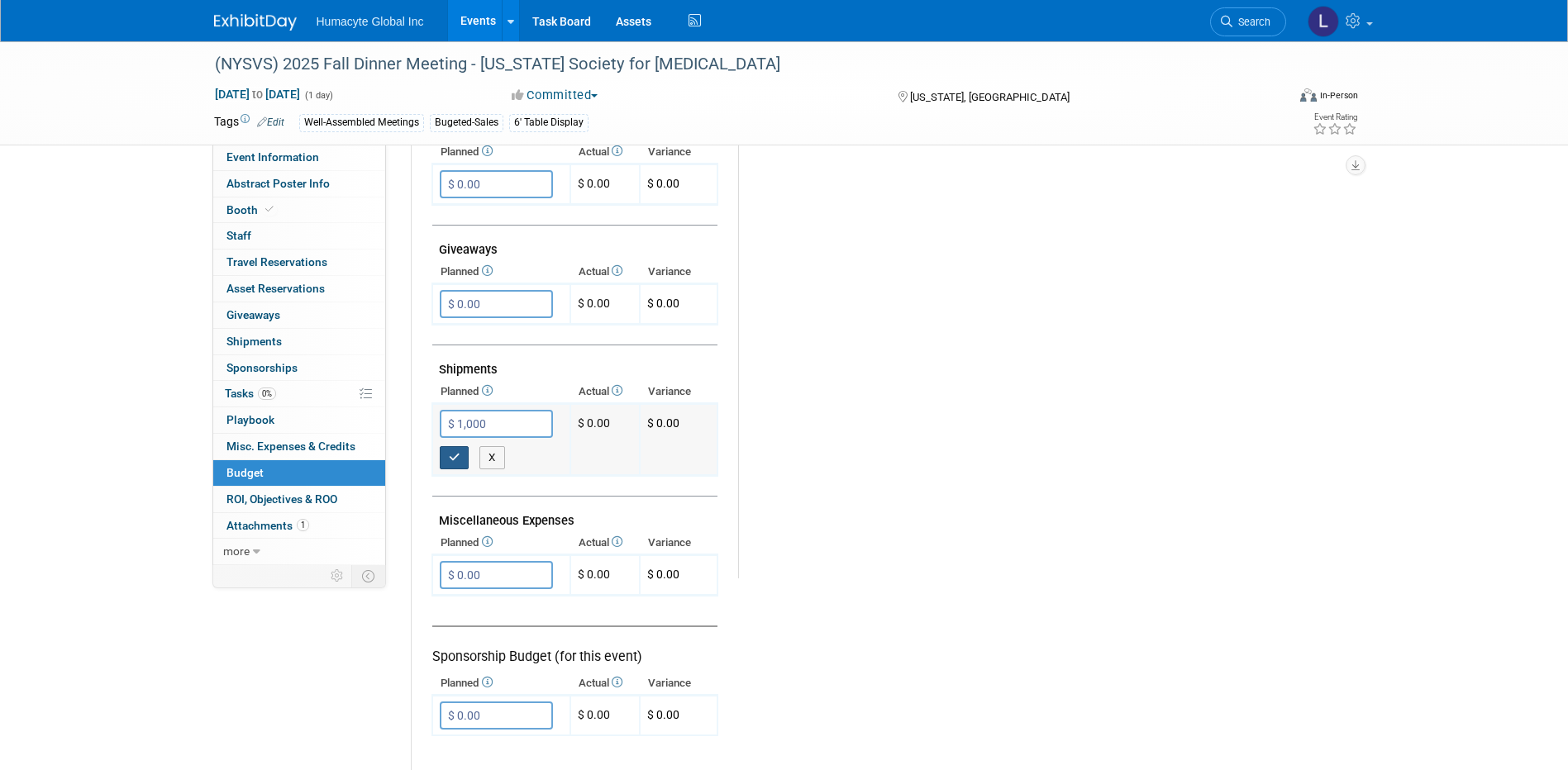
type input "$ 1,000.00"
click at [452, 462] on icon "button" at bounding box center [455, 457] width 12 height 11
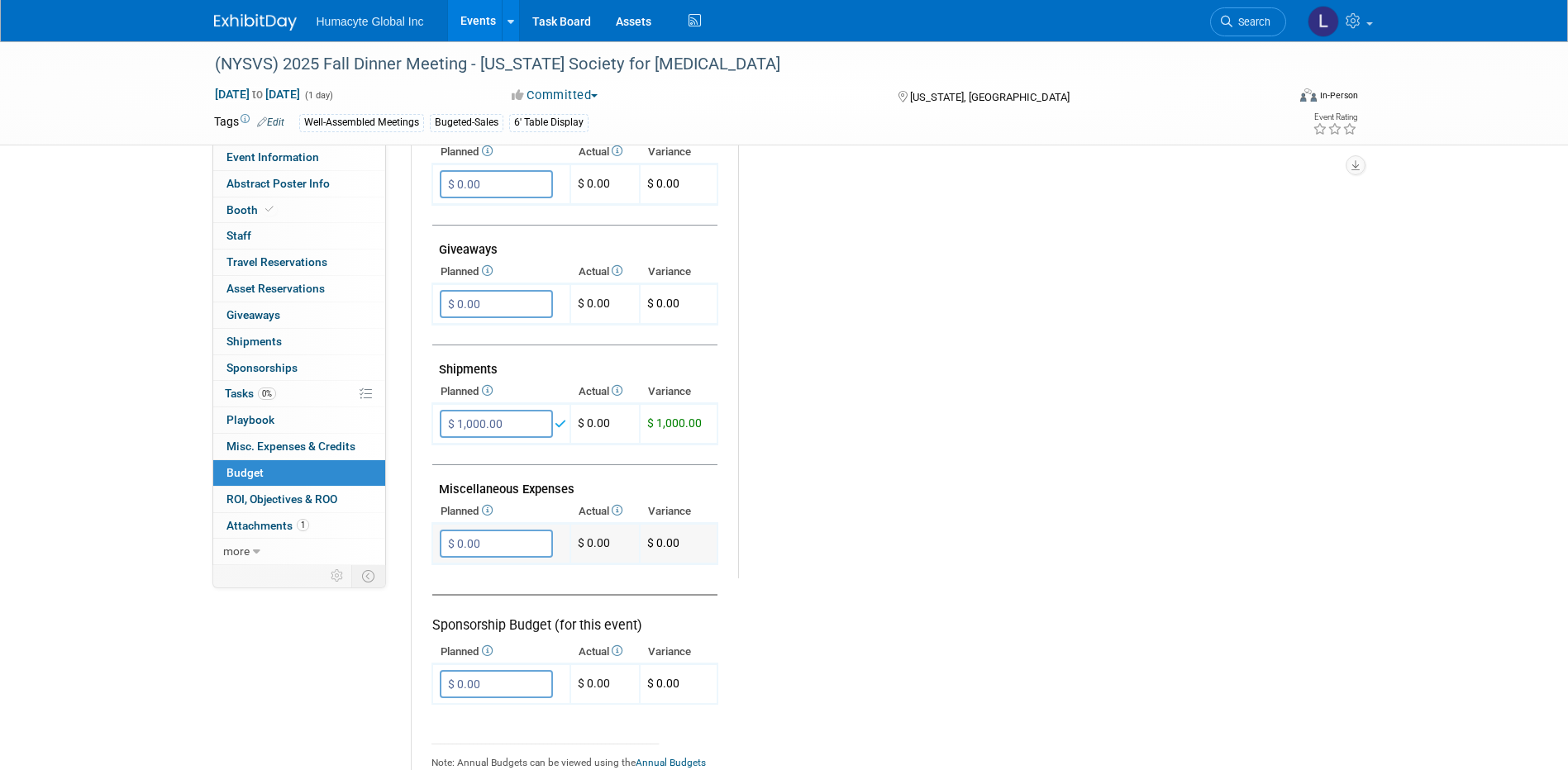
click at [473, 536] on input "$ 0.00" at bounding box center [497, 543] width 113 height 28
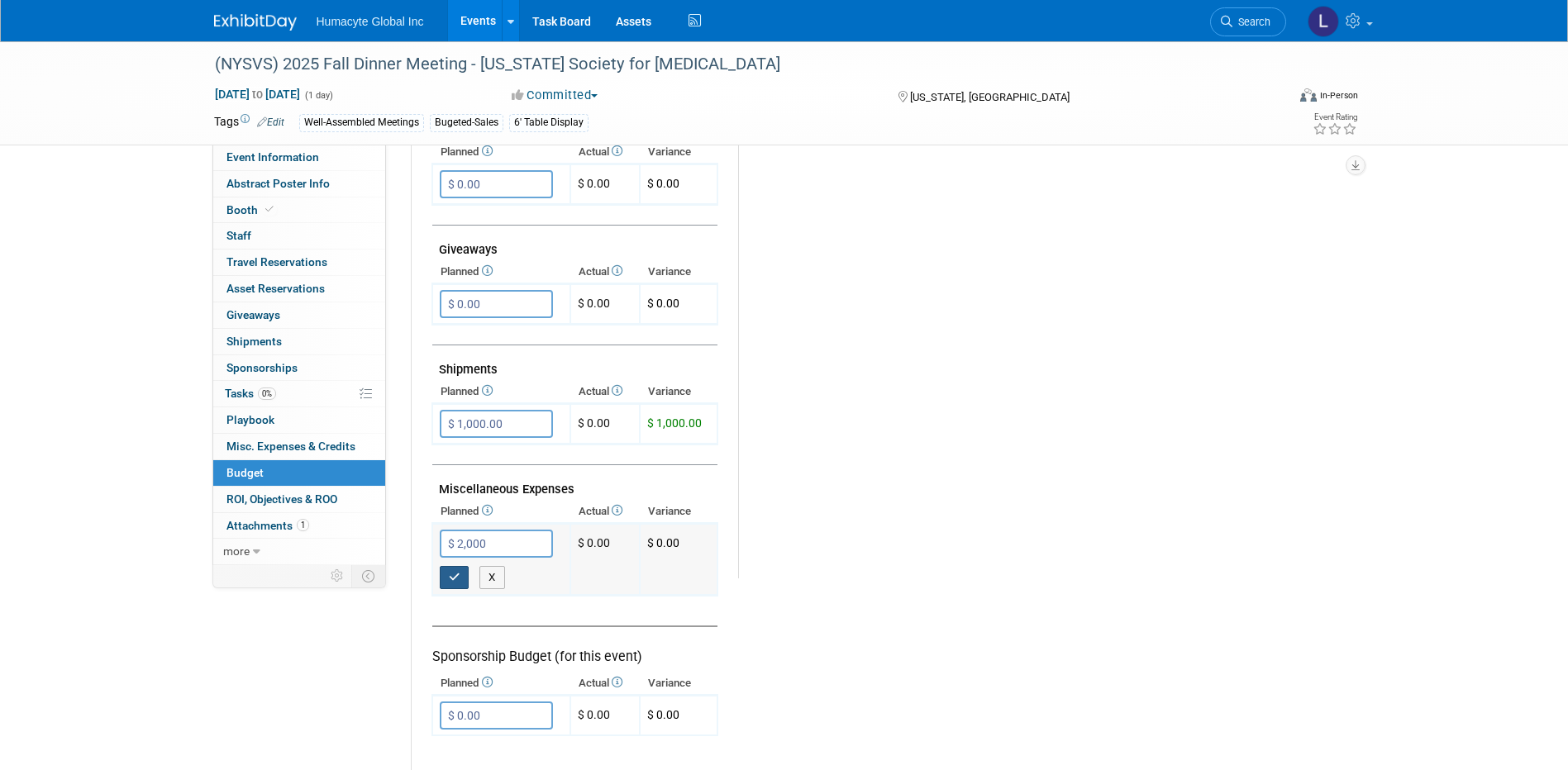
type input "$ 2,000.00"
click at [455, 572] on icon "button" at bounding box center [455, 577] width 12 height 11
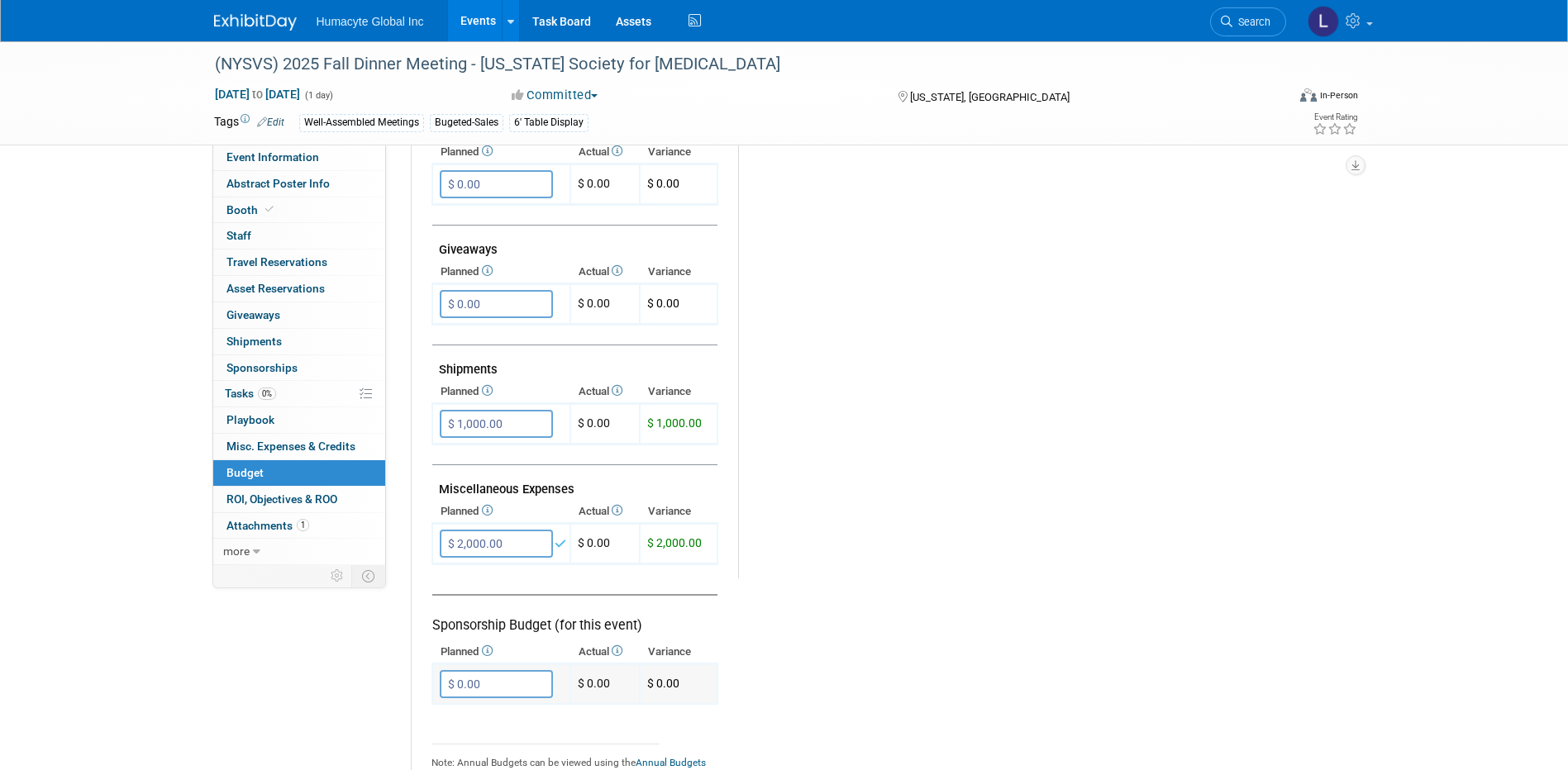
click at [474, 672] on input "$ 0.00" at bounding box center [497, 684] width 113 height 28
type input "$ 3,000.00"
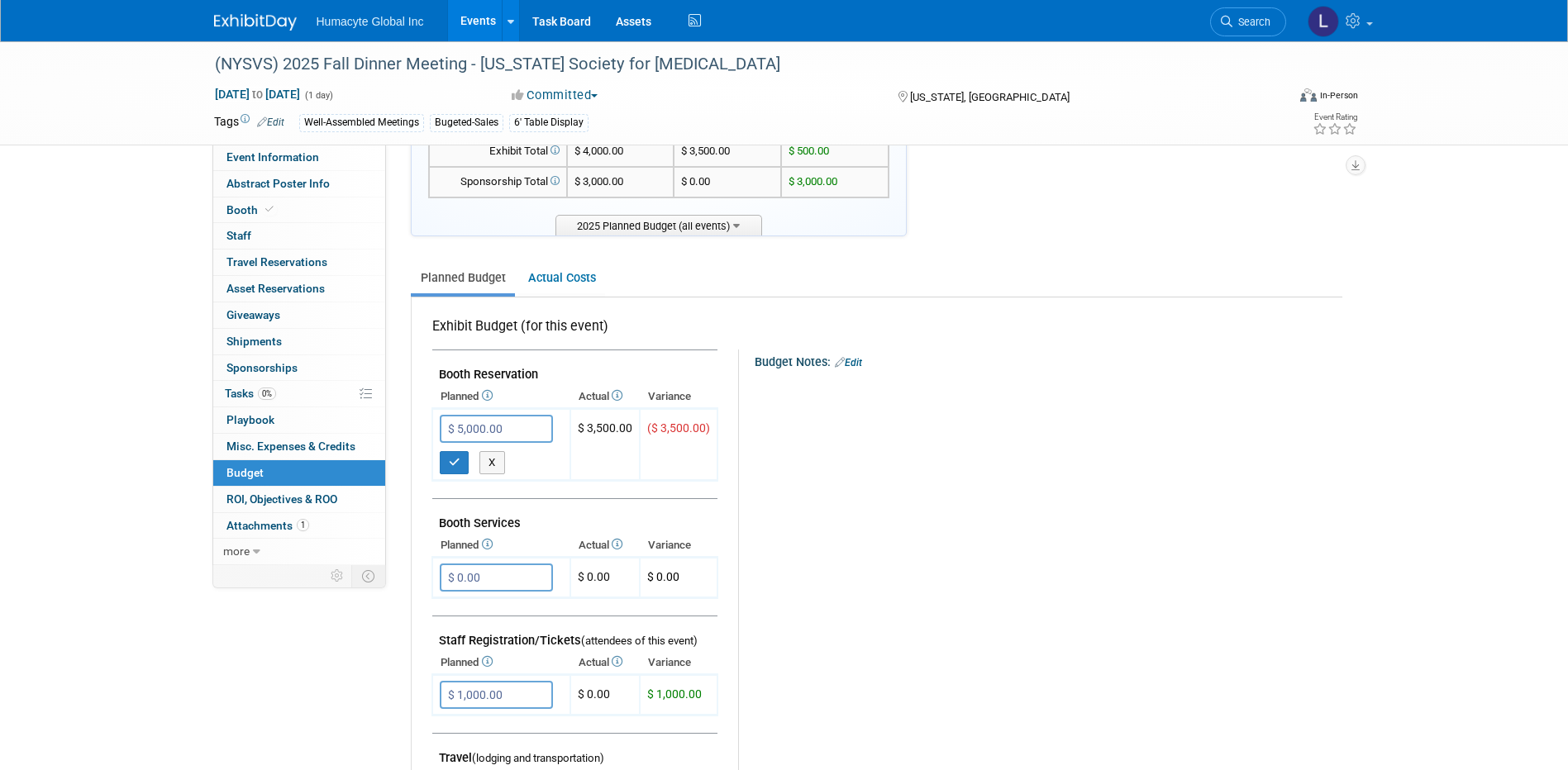
scroll to position [248, 0]
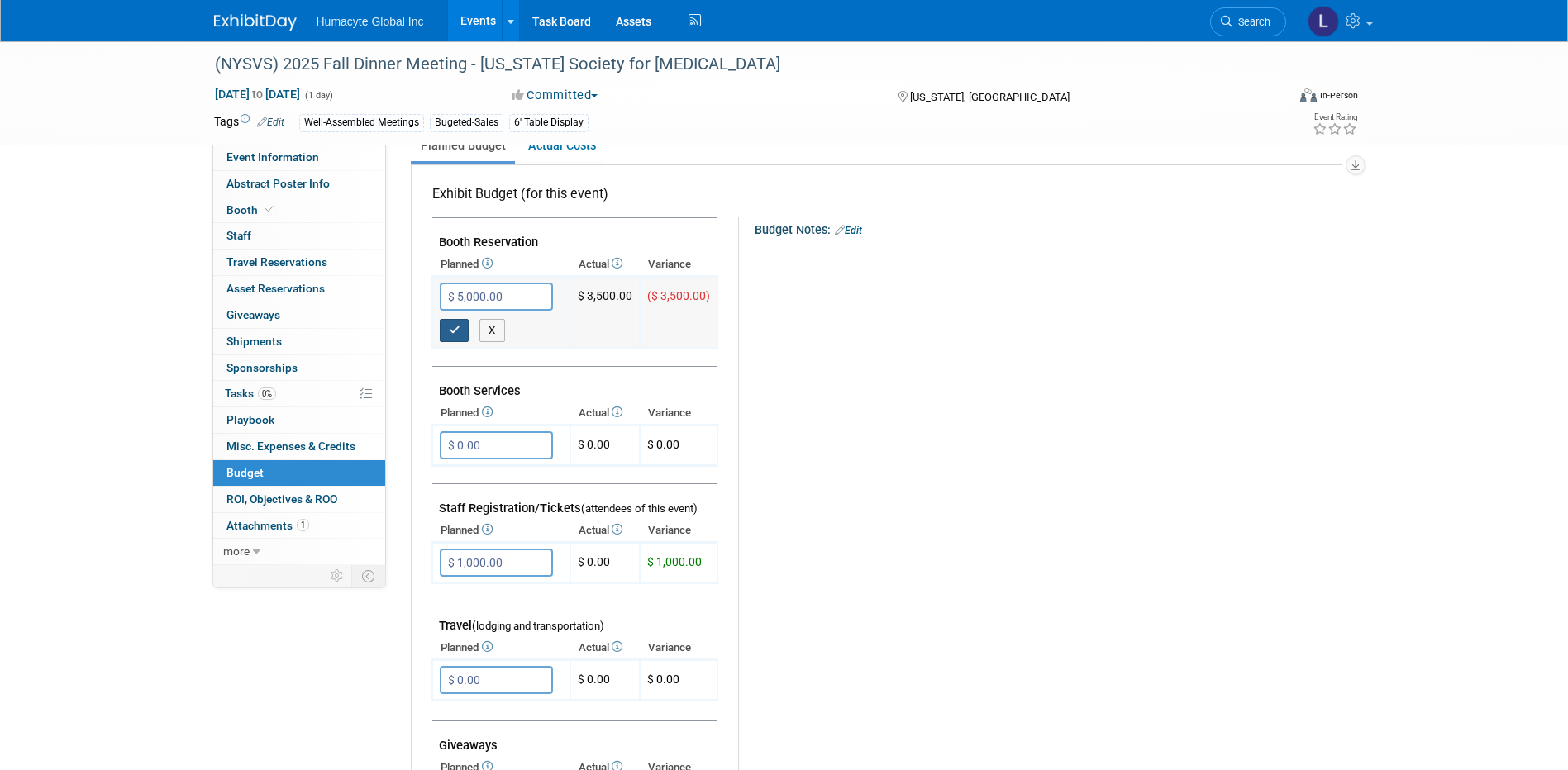
click at [446, 323] on button "button" at bounding box center [455, 330] width 30 height 23
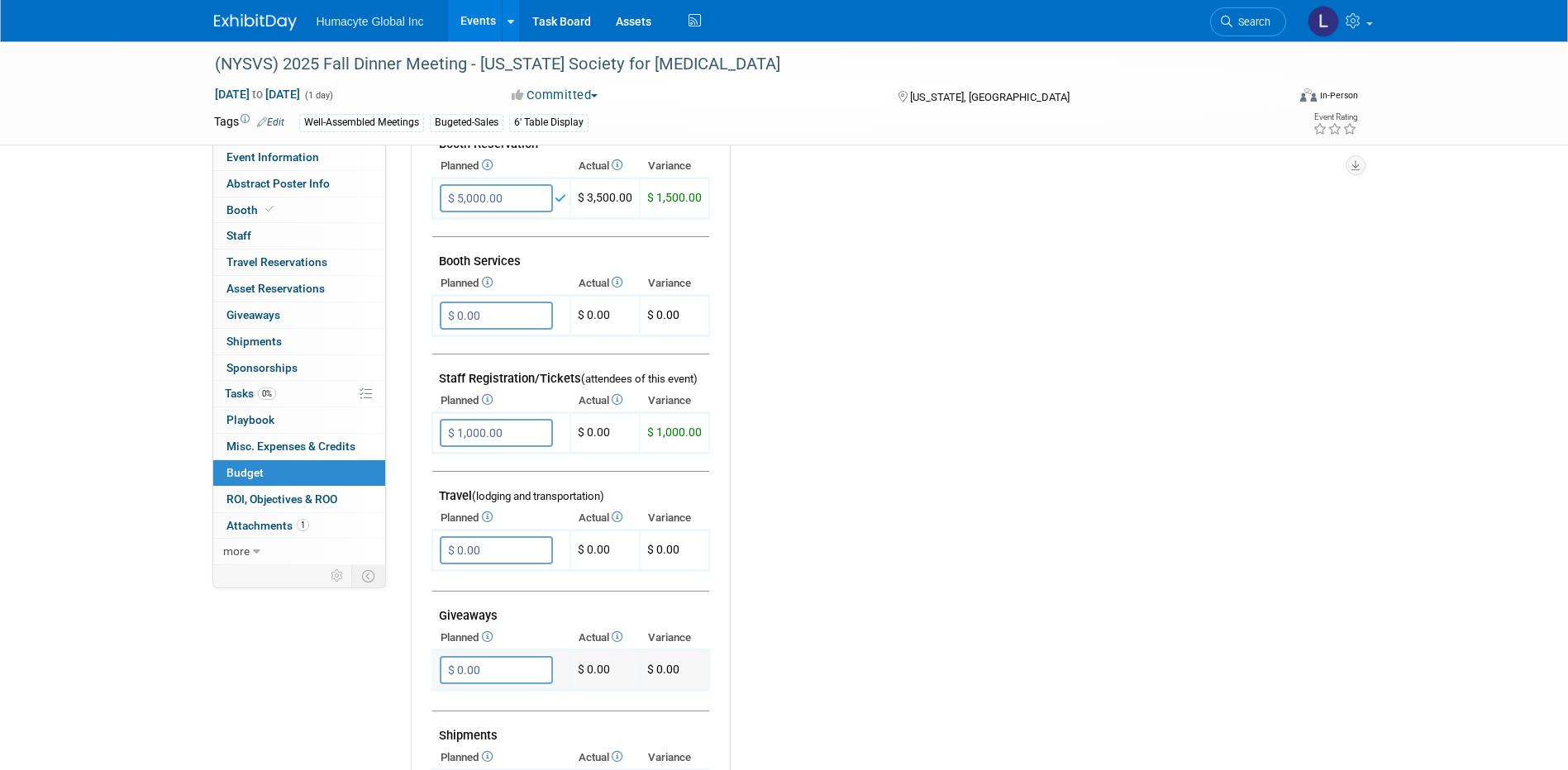
scroll to position [661, 0]
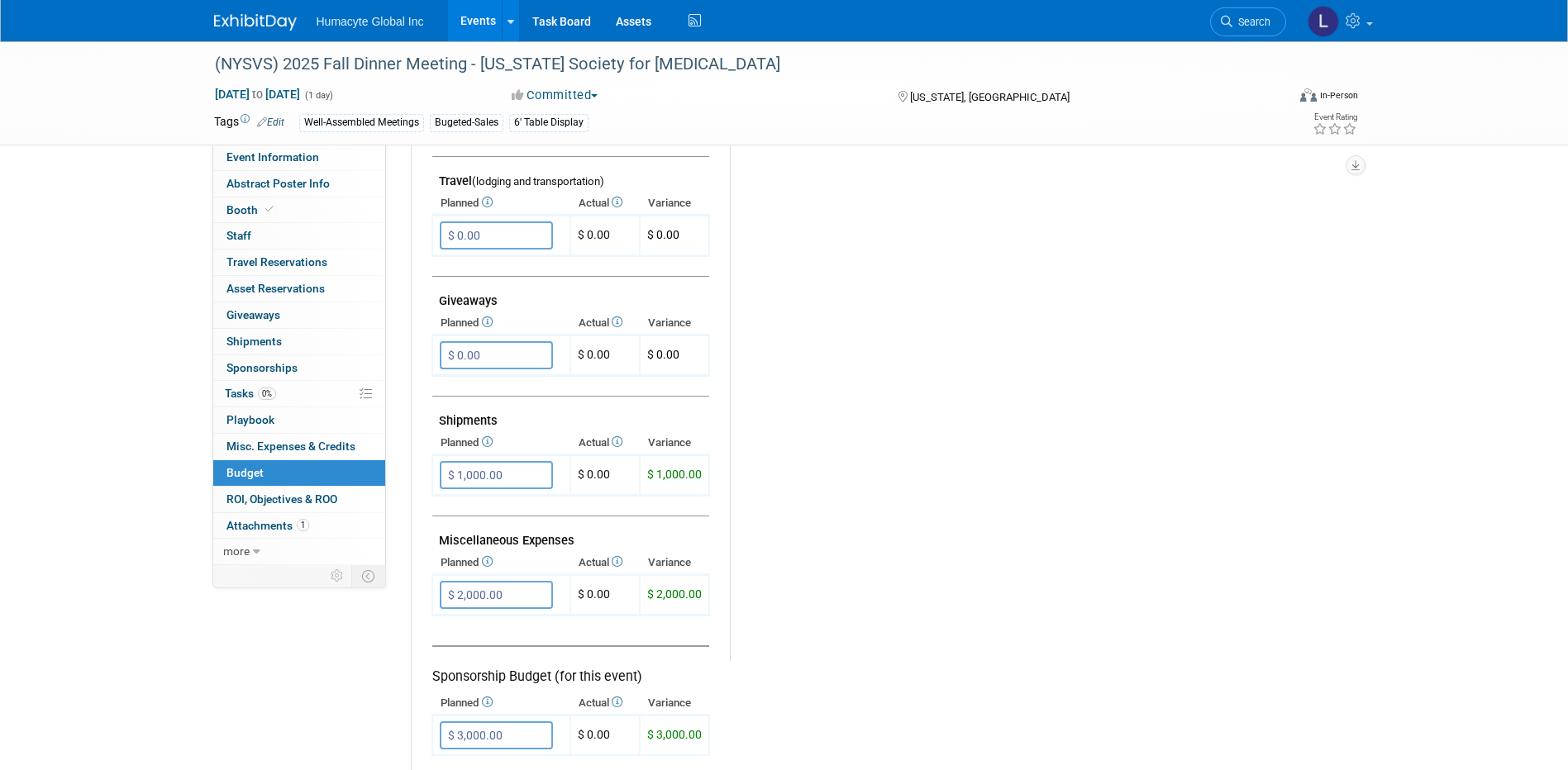
click at [481, 15] on link "Events" at bounding box center [478, 20] width 60 height 41
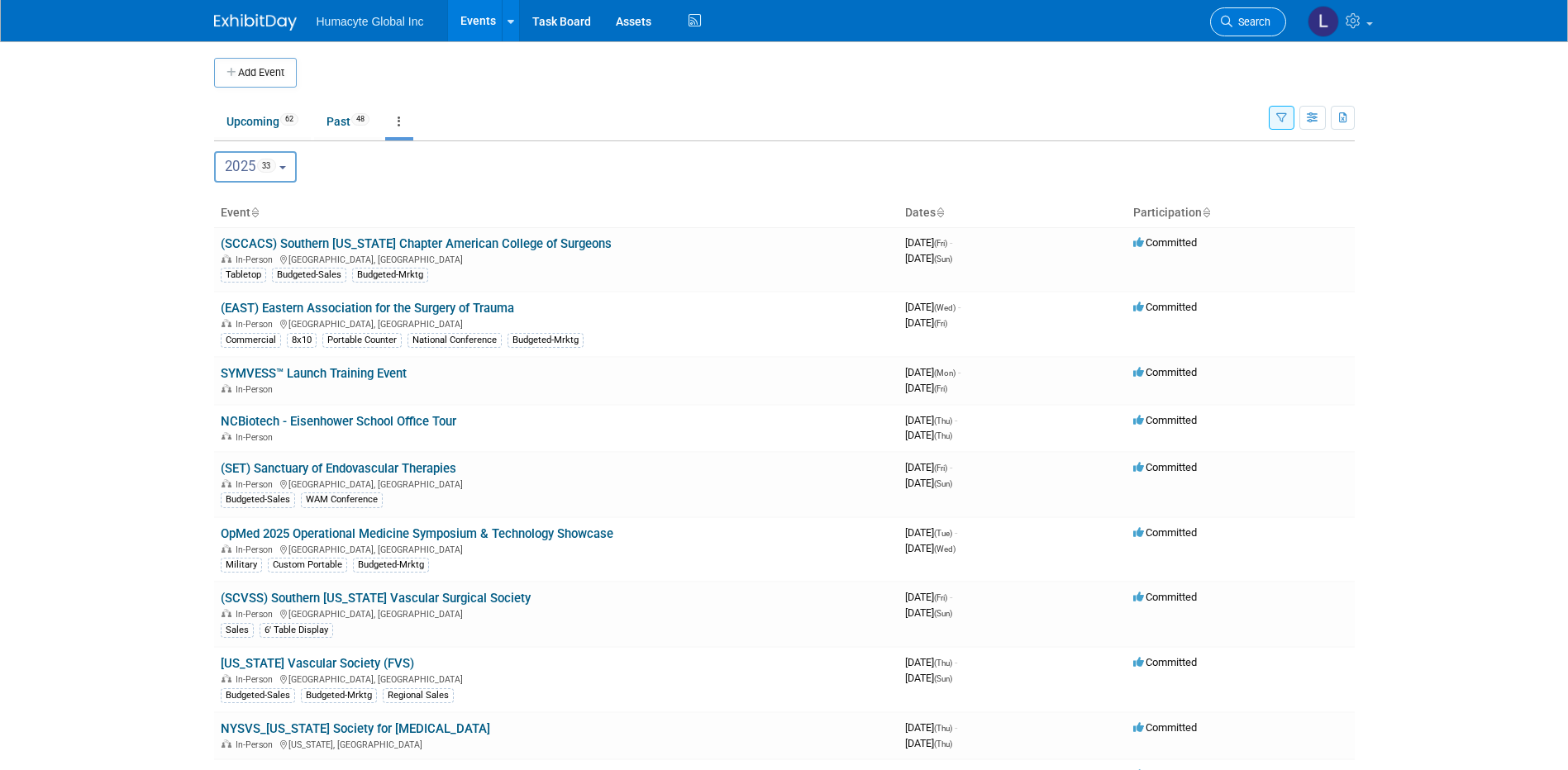
click at [1237, 25] on span "Search" at bounding box center [1251, 22] width 38 height 13
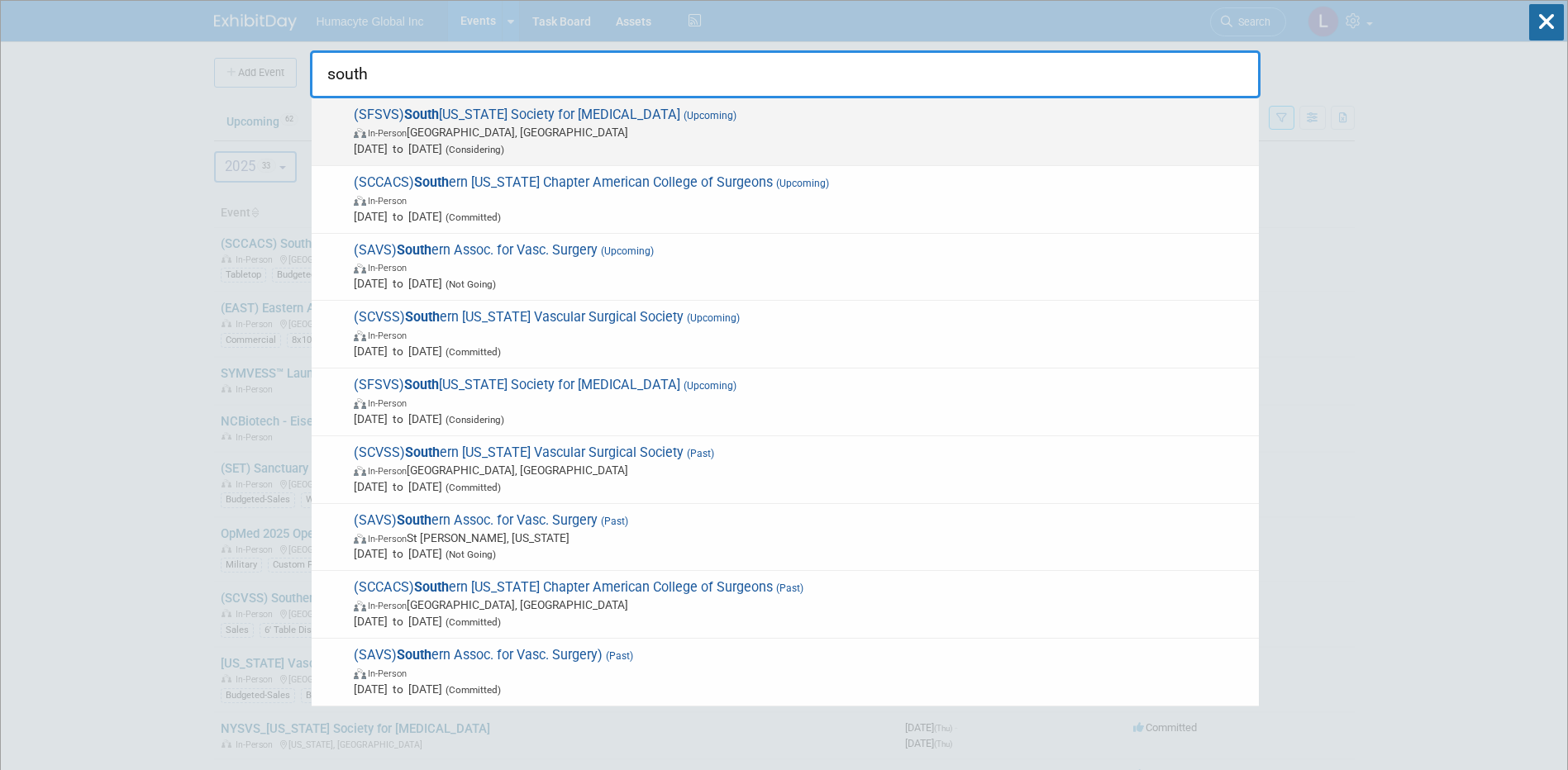
type input "south"
click at [541, 123] on span "(SFSVS) South Florida Society for Vascular Surgery (Upcoming) In-Person Islamor…" at bounding box center [800, 132] width 902 height 50
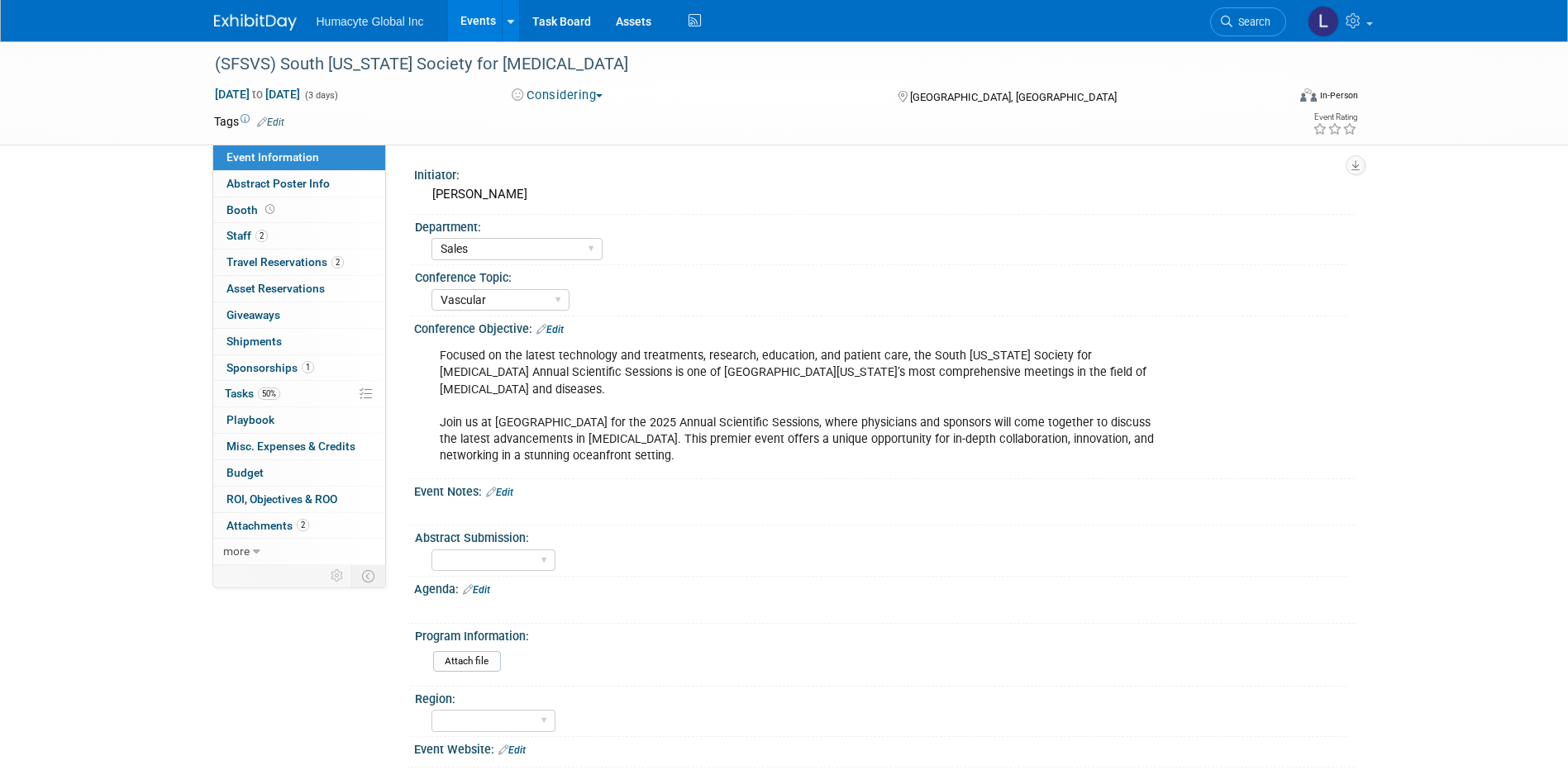
select select "Sales"
select select "Vascular"
click at [559, 101] on button "Considering" at bounding box center [557, 95] width 103 height 17
click at [584, 125] on link "Committed" at bounding box center [572, 122] width 131 height 23
click at [242, 365] on span "Sponsorships 1" at bounding box center [271, 368] width 88 height 13
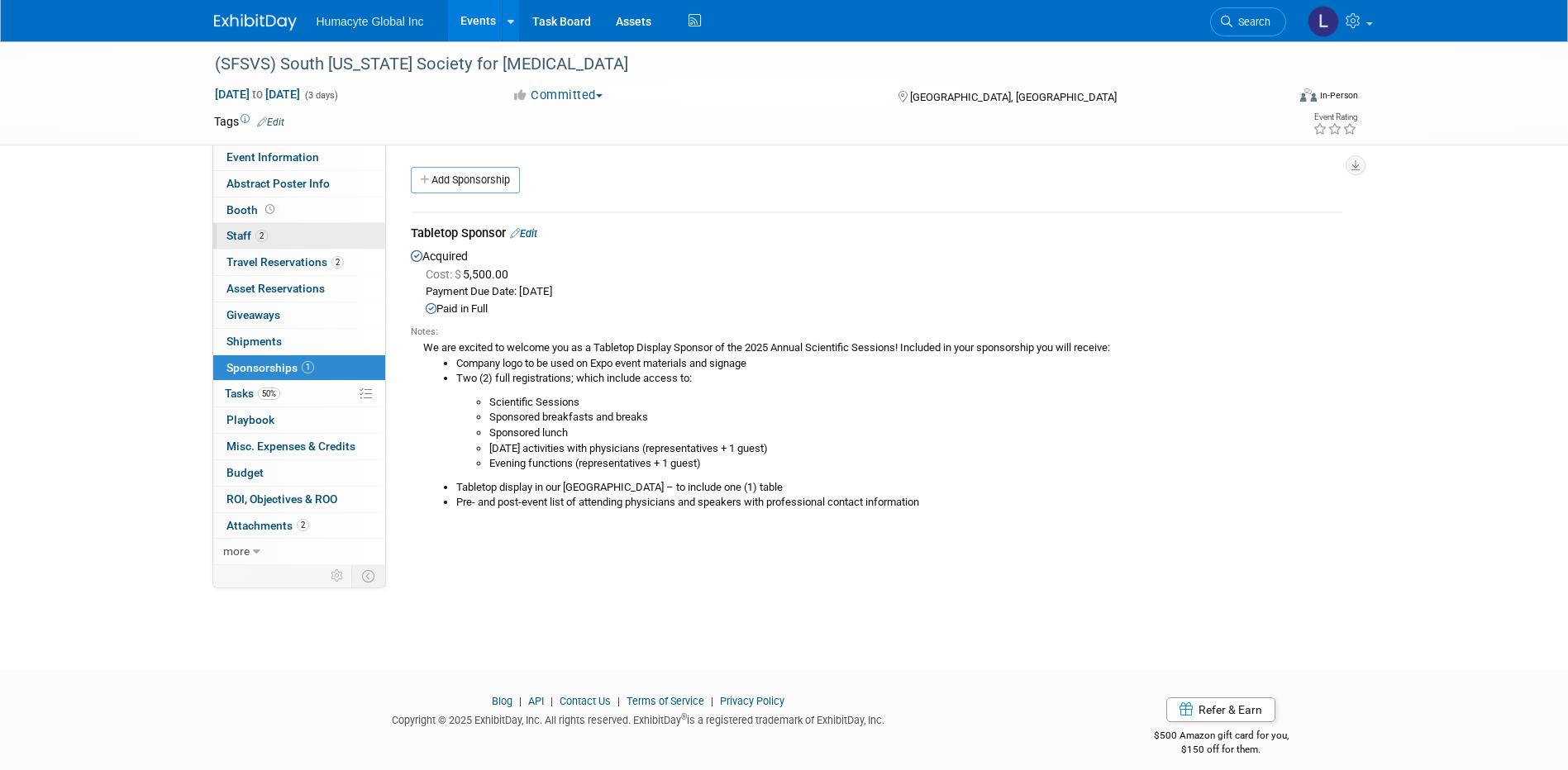
click at [252, 233] on span "Staff 2" at bounding box center [247, 235] width 41 height 13
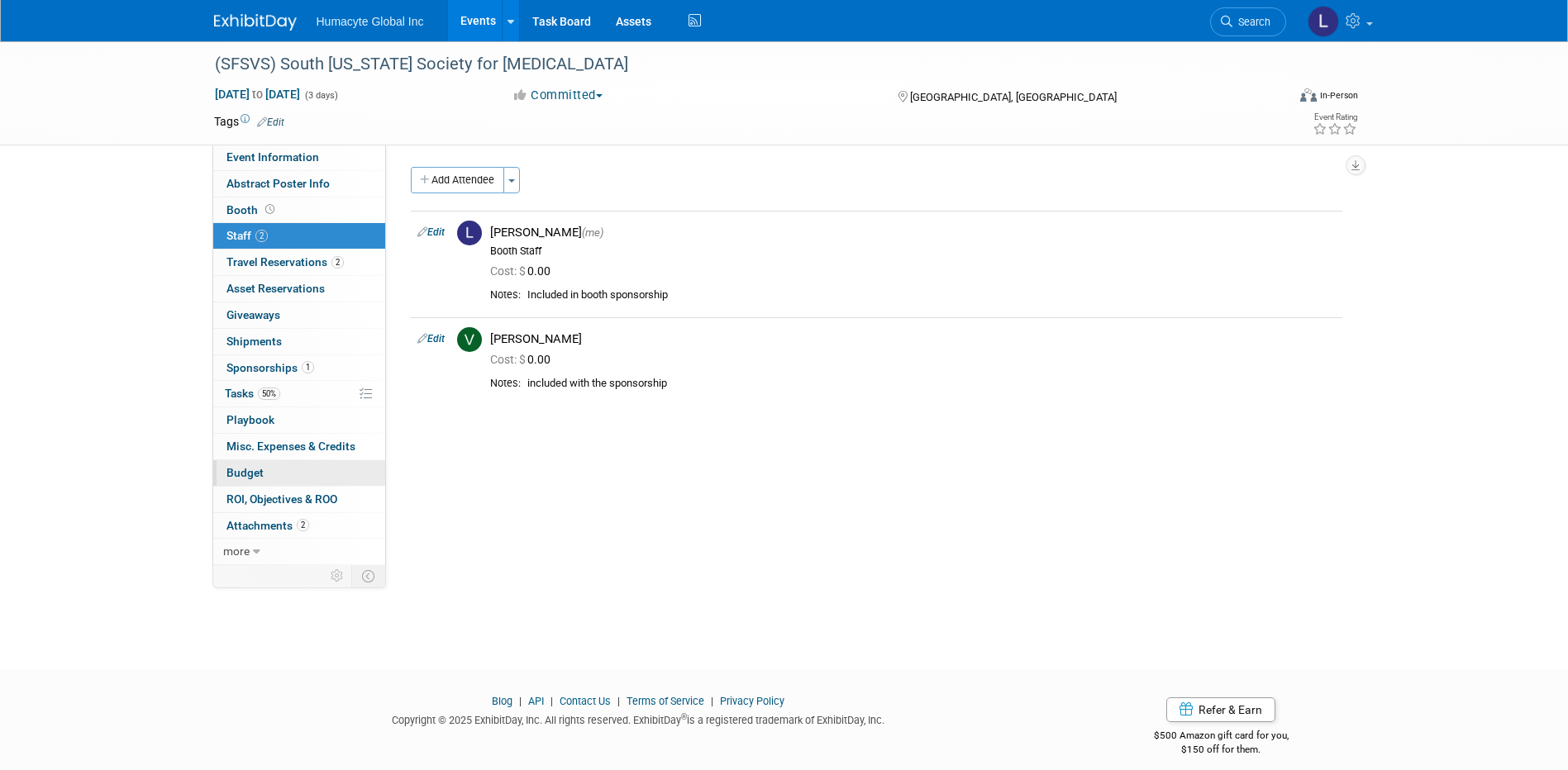
click at [255, 476] on span "Budget" at bounding box center [245, 473] width 38 height 13
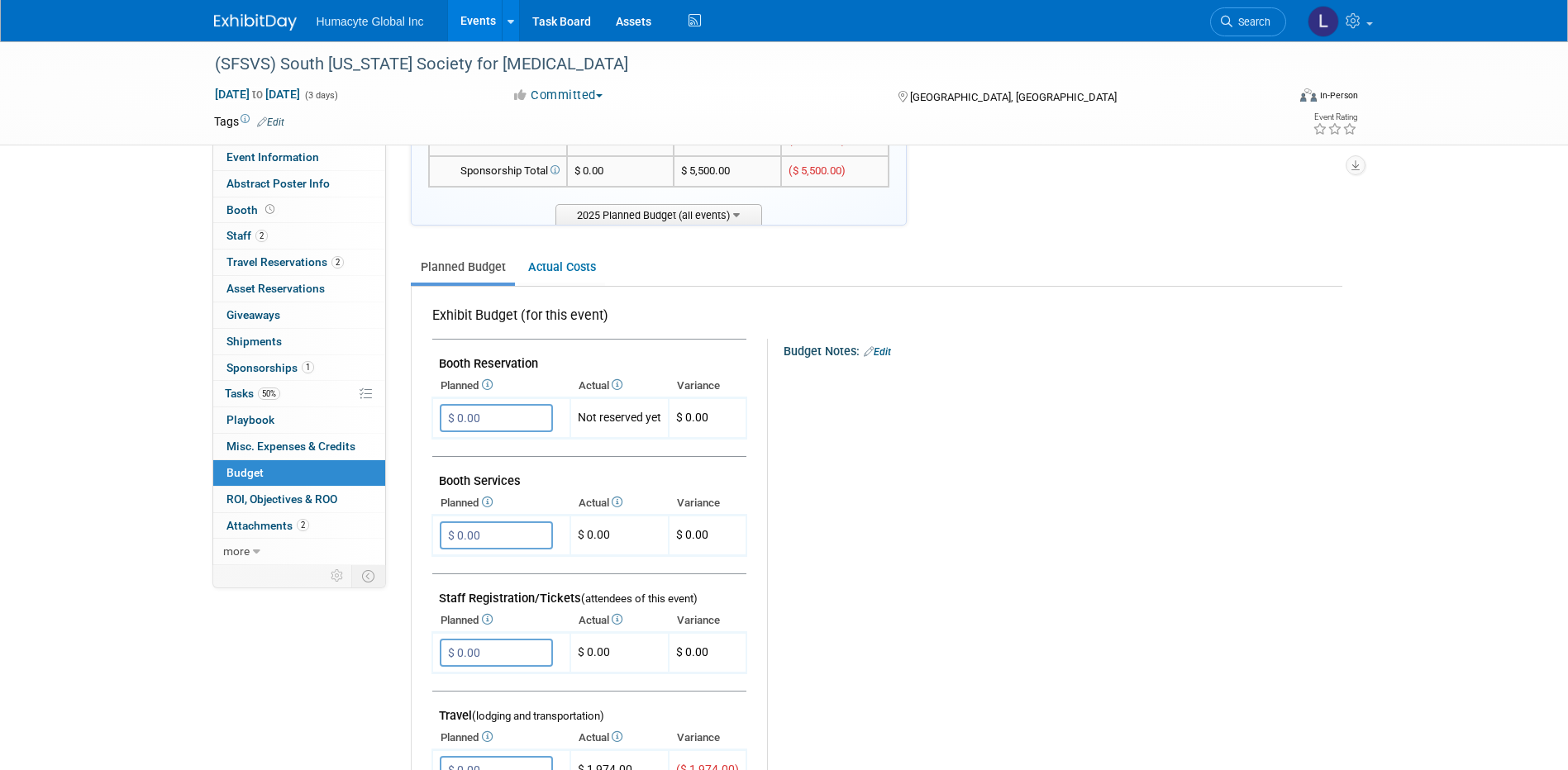
scroll to position [330, 0]
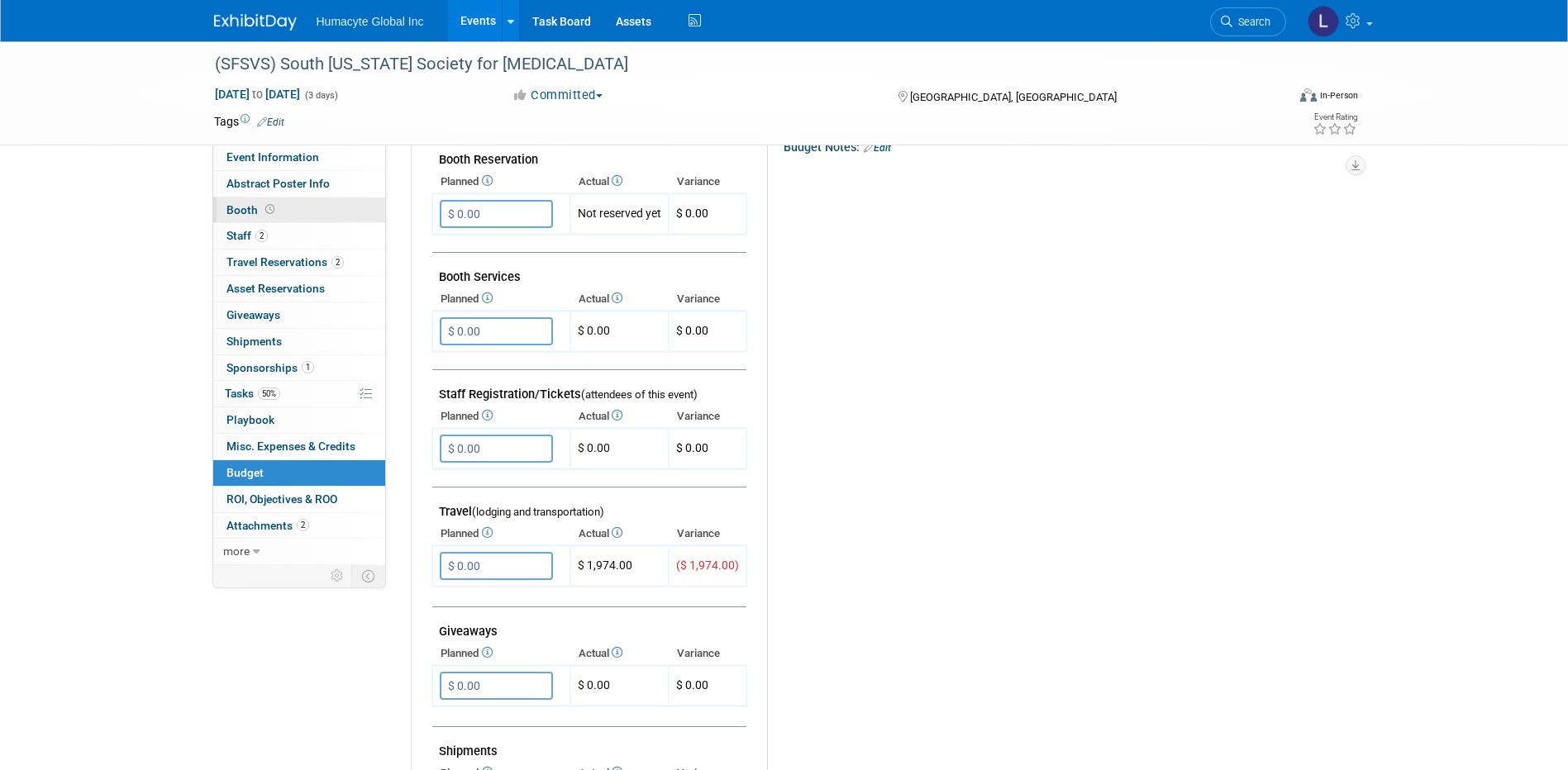
click at [249, 211] on span "Booth" at bounding box center [252, 209] width 51 height 13
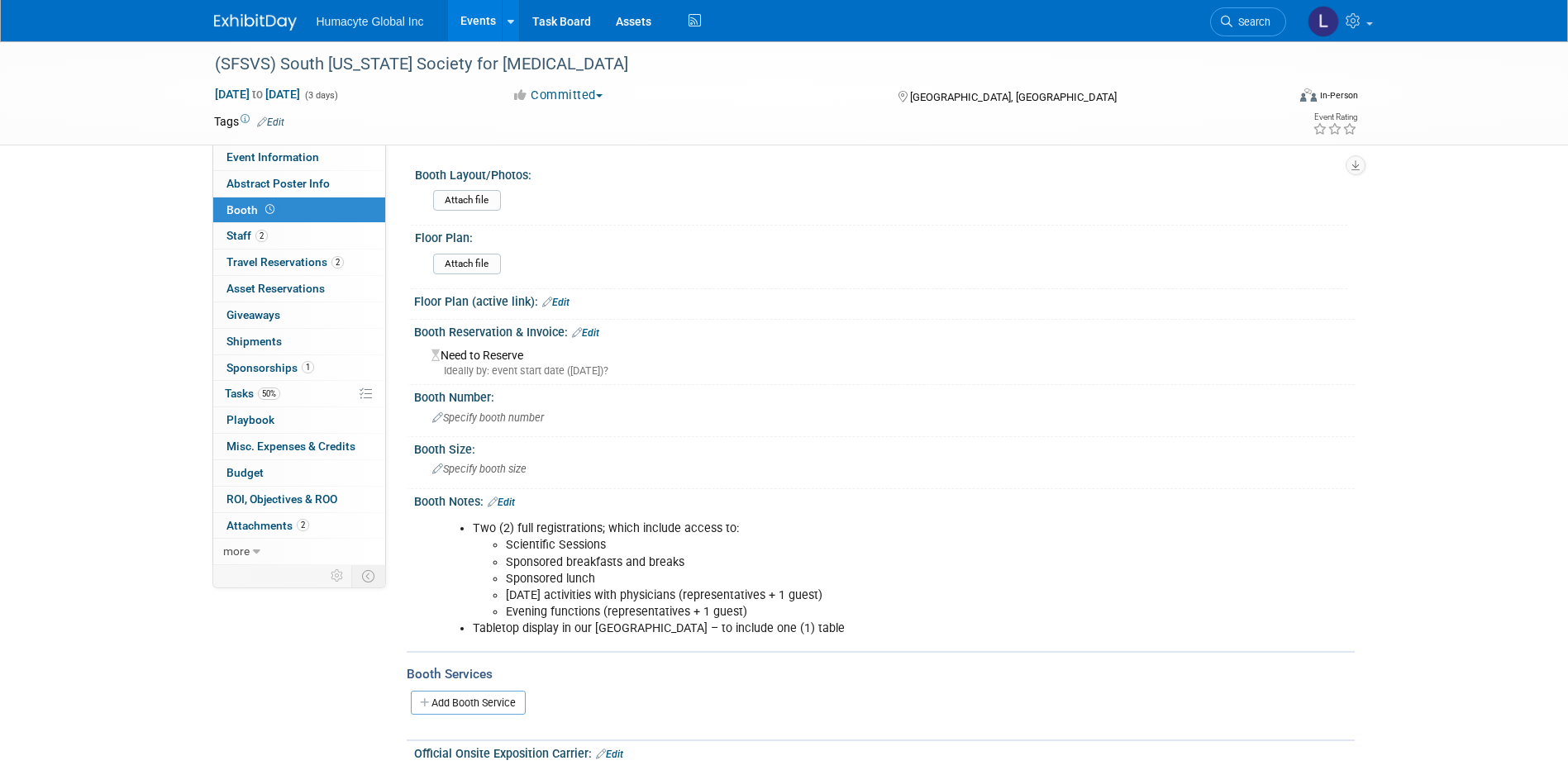
click at [593, 333] on link "Edit" at bounding box center [585, 333] width 27 height 12
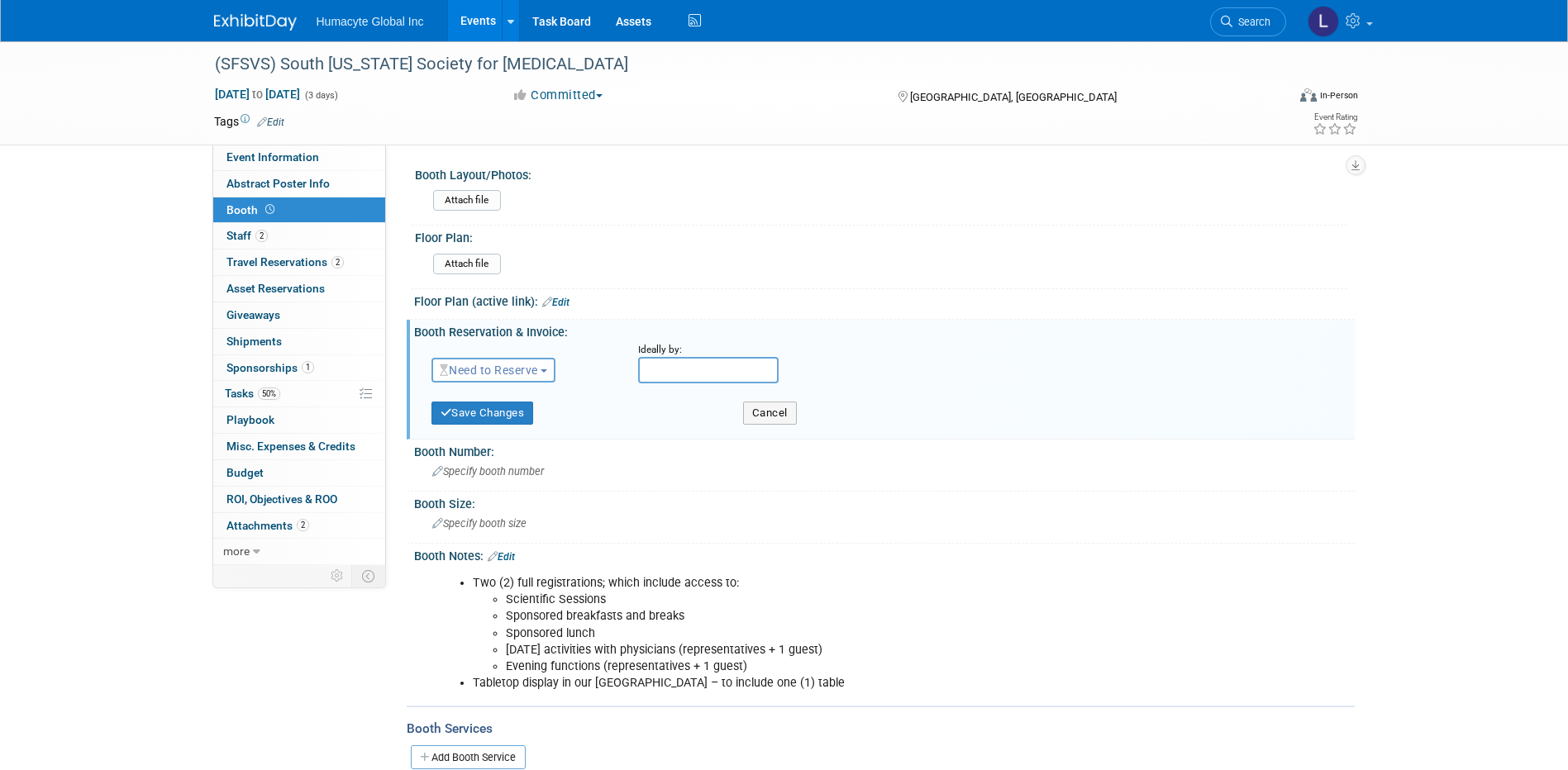
click at [476, 376] on span "Need to Reserve" at bounding box center [489, 370] width 99 height 13
click at [476, 422] on link "Reserved" at bounding box center [521, 421] width 177 height 23
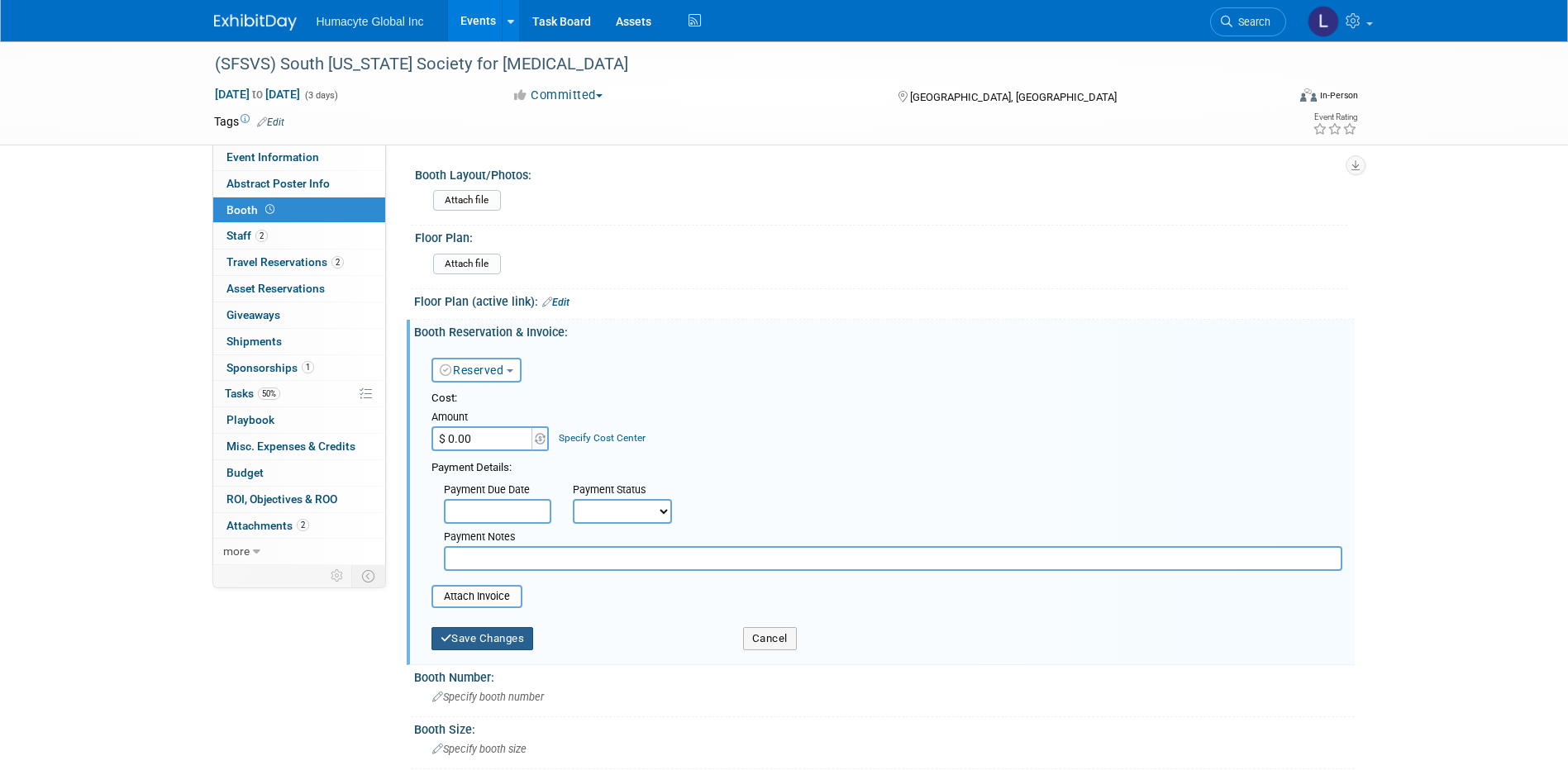
click at [480, 640] on button "Save Changes" at bounding box center [483, 638] width 102 height 23
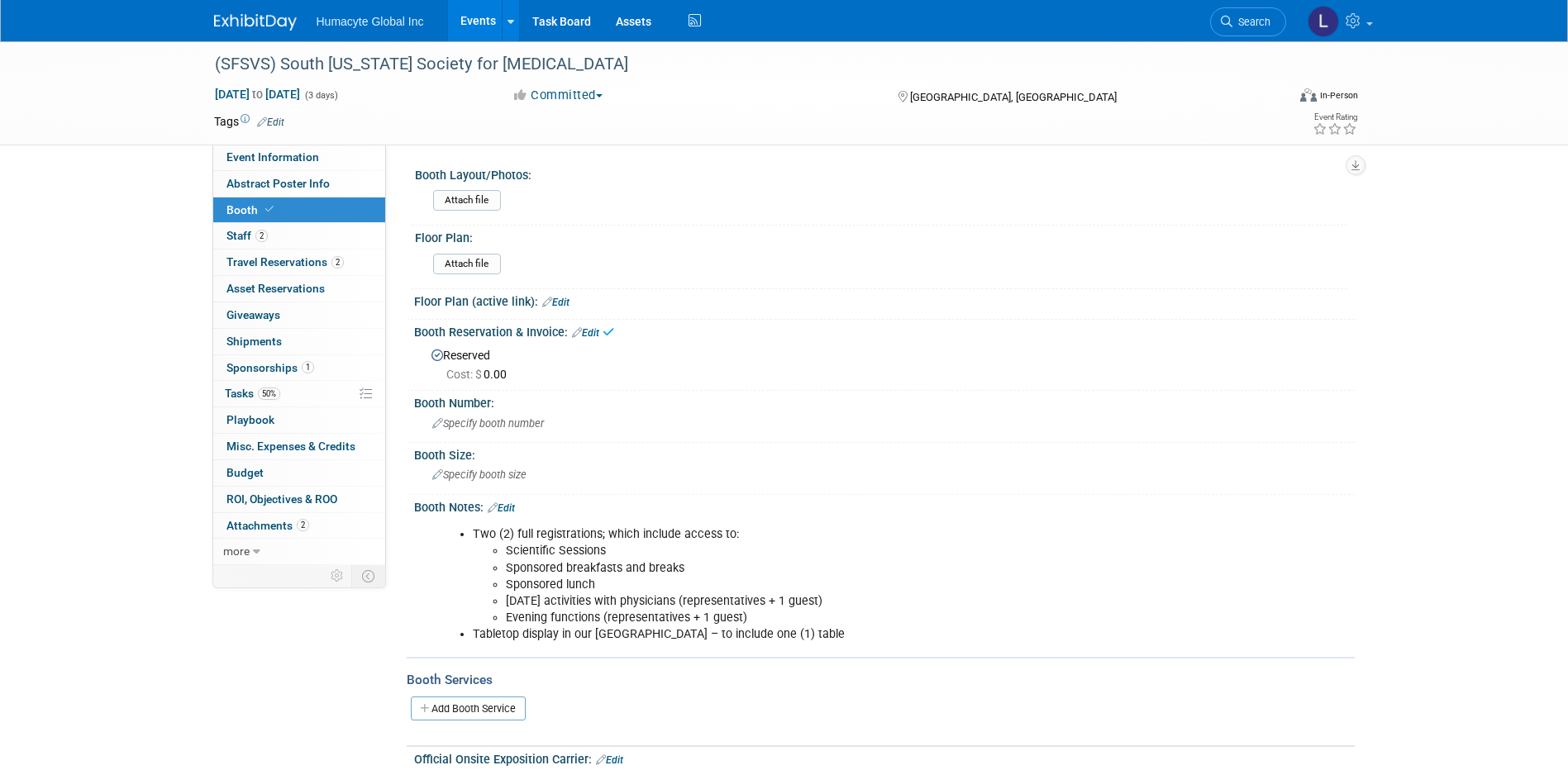
click at [607, 326] on icon at bounding box center [608, 332] width 12 height 13
click at [588, 333] on link "Edit" at bounding box center [585, 333] width 27 height 12
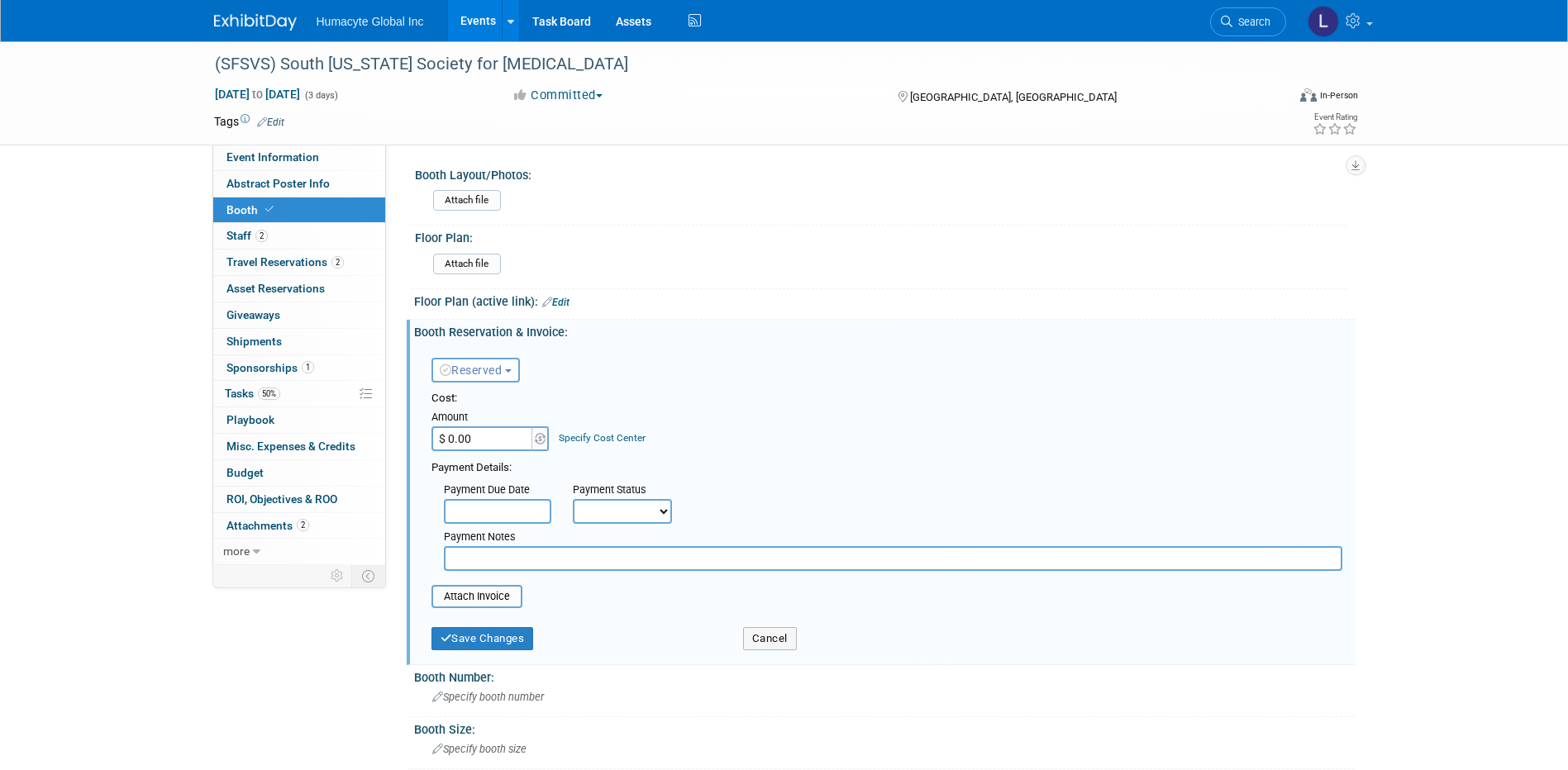
click at [583, 420] on div "Specify Cost Center" at bounding box center [602, 430] width 87 height 30
click at [583, 433] on link "Specify Cost Center" at bounding box center [602, 438] width 87 height 12
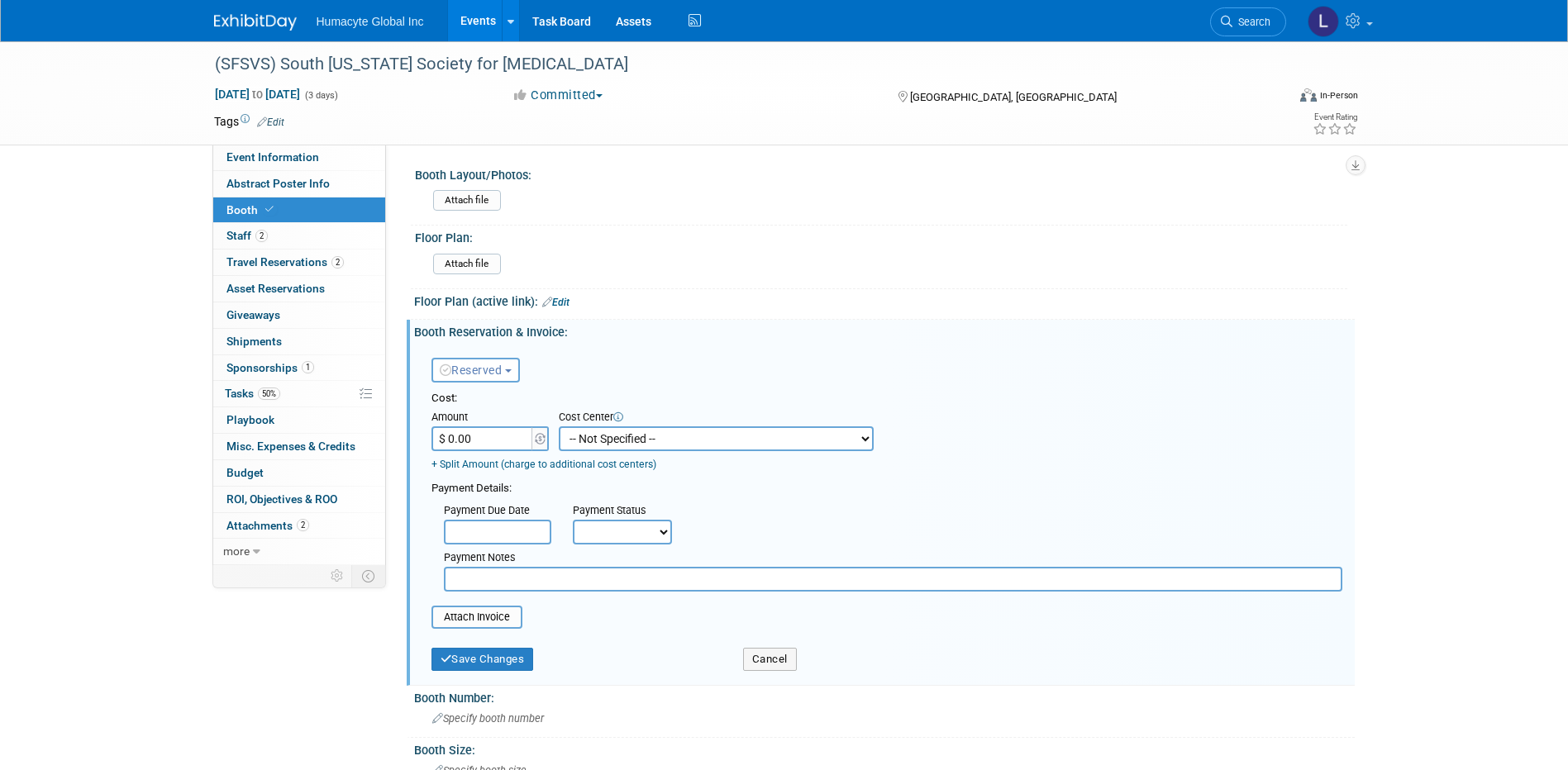
click at [591, 433] on select "-- Not Specified -- Dept 10 - Clinical Dept 11 - Clinical Ops Dept 12 - Medical…" at bounding box center [716, 438] width 315 height 25
select select "18966166"
click at [559, 426] on select "-- Not Specified -- Dept 10 - Clinical Dept 11 - Clinical Ops Dept 12 - Medical…" at bounding box center [716, 438] width 315 height 25
click at [496, 658] on button "Save Changes" at bounding box center [483, 658] width 102 height 23
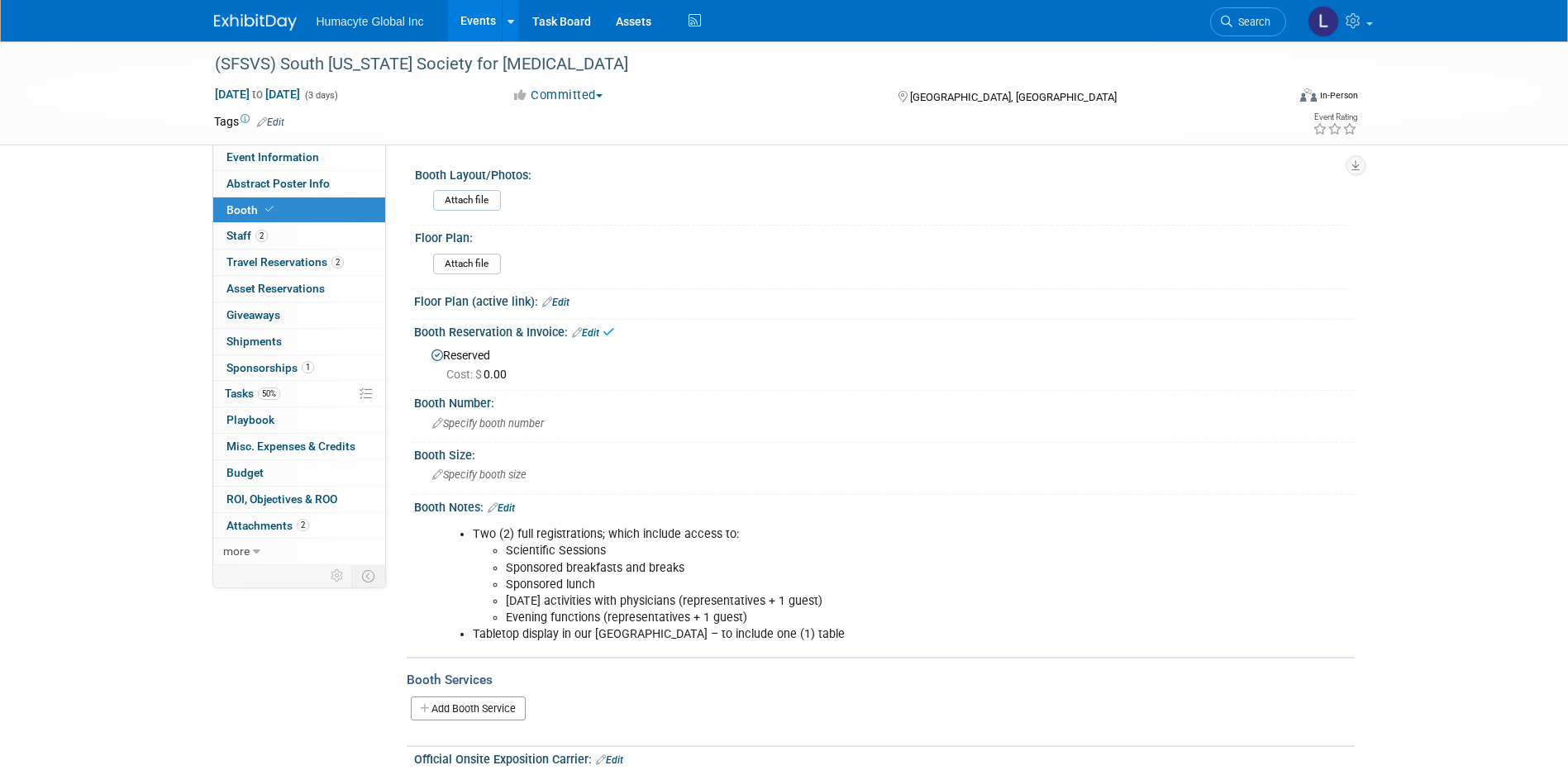
click at [467, 24] on link "Events" at bounding box center [478, 20] width 60 height 41
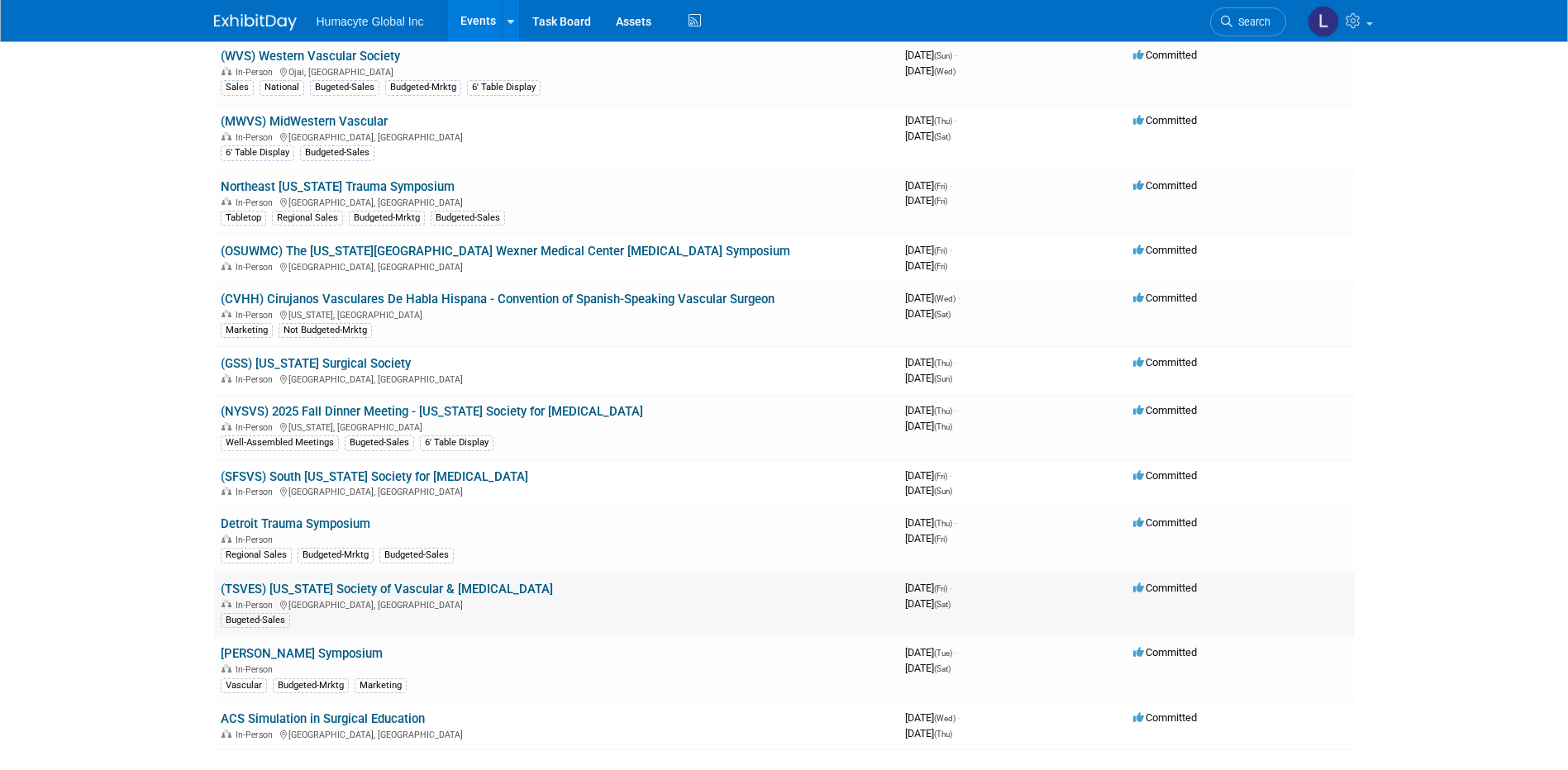
scroll to position [1706, 0]
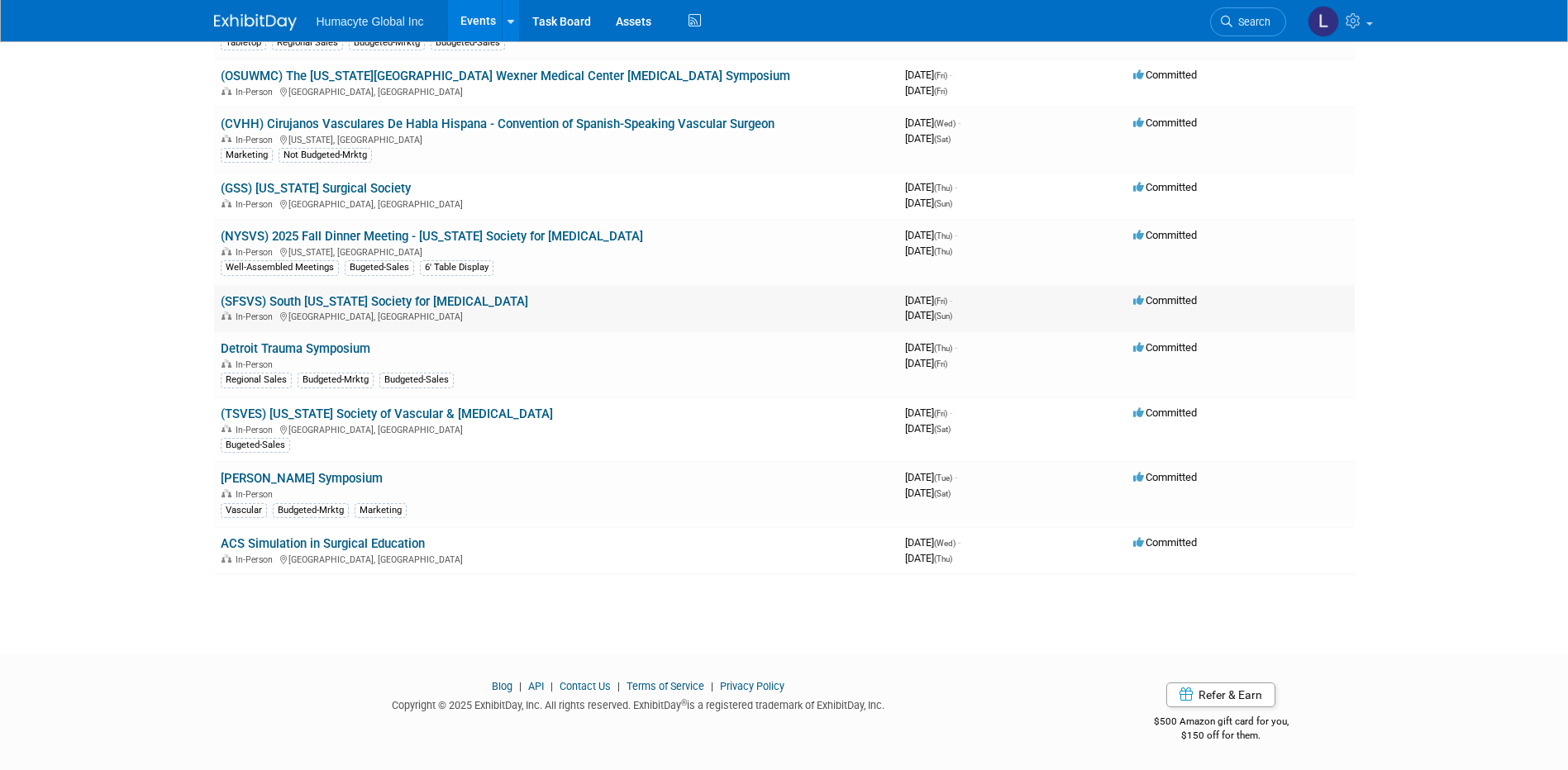
click at [340, 308] on link "(SFSVS) South [US_STATE] Society for [MEDICAL_DATA]" at bounding box center [374, 302] width 307 height 15
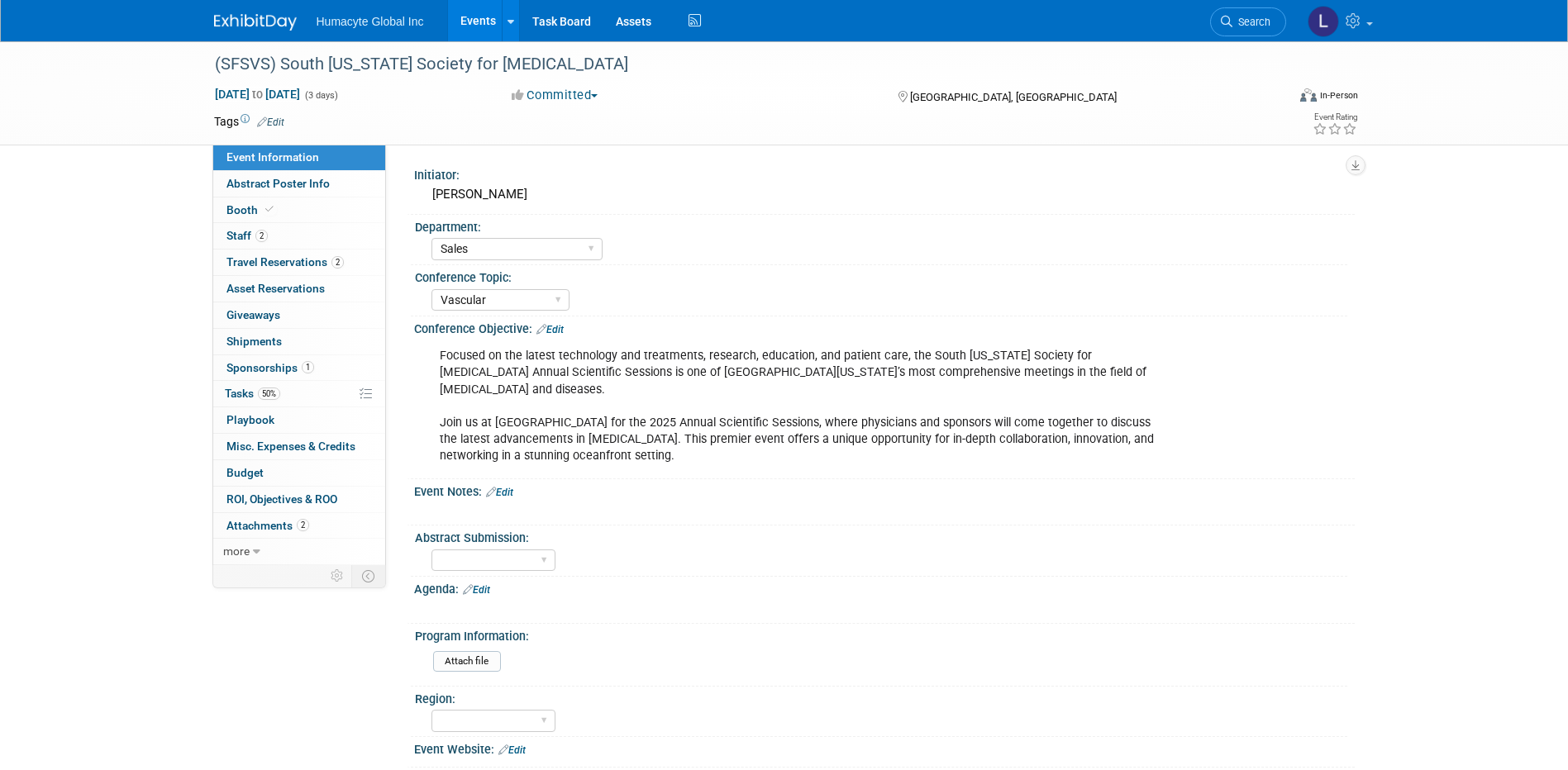
select select "Sales"
select select "Vascular"
click at [249, 474] on span "Budget" at bounding box center [245, 473] width 38 height 13
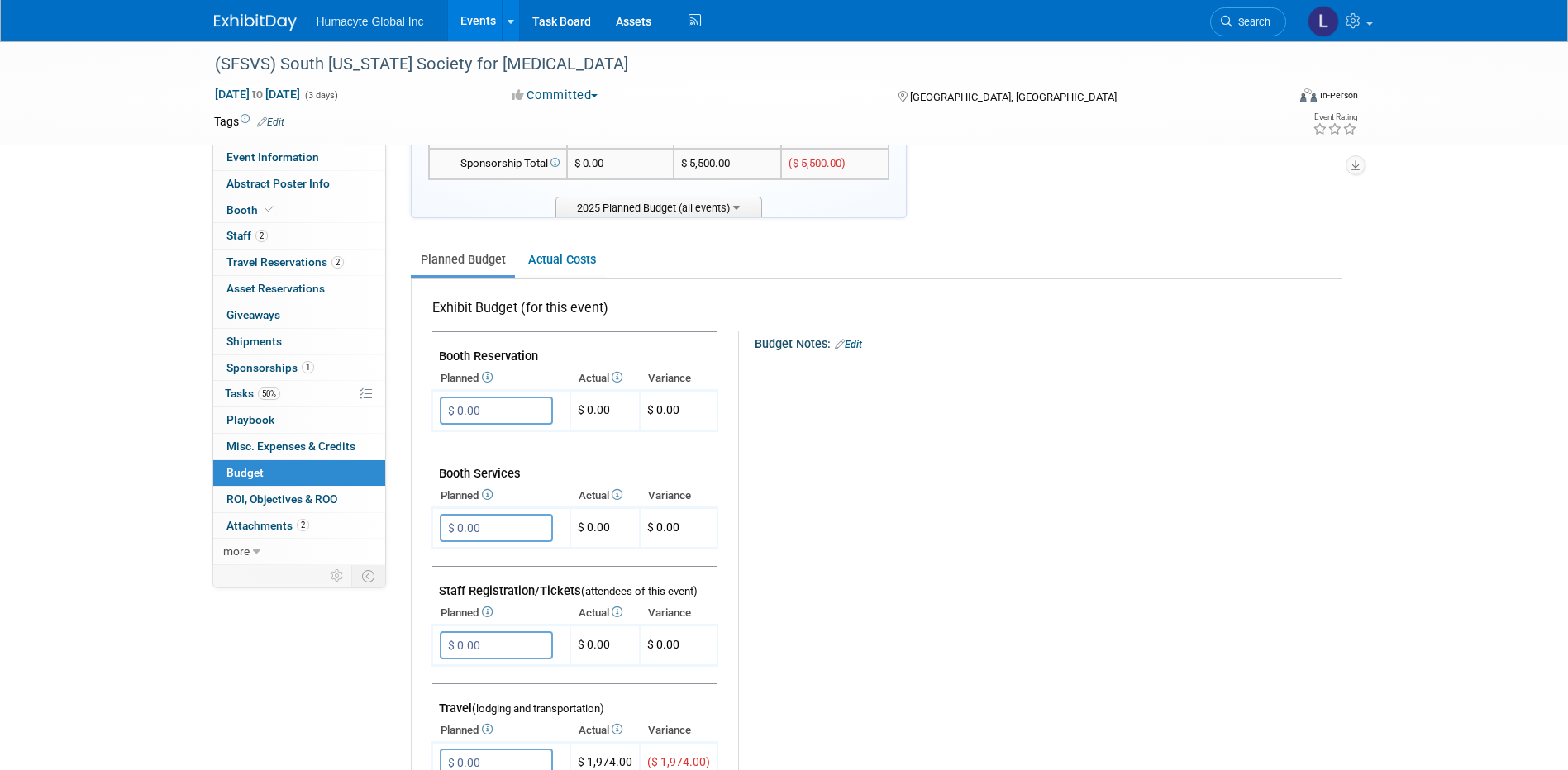
scroll to position [330, 0]
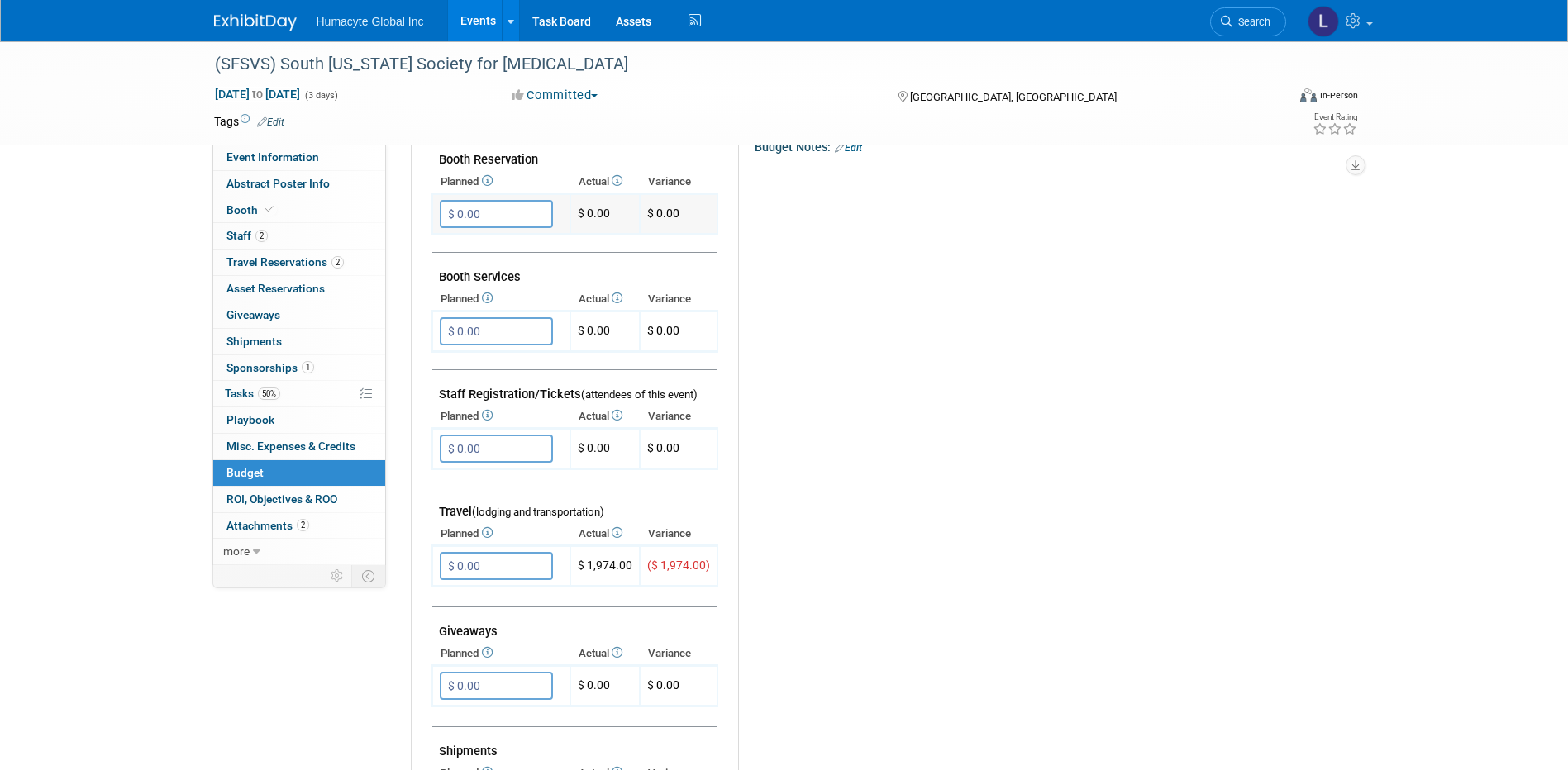
click at [491, 211] on input "$ 0.00" at bounding box center [497, 214] width 113 height 28
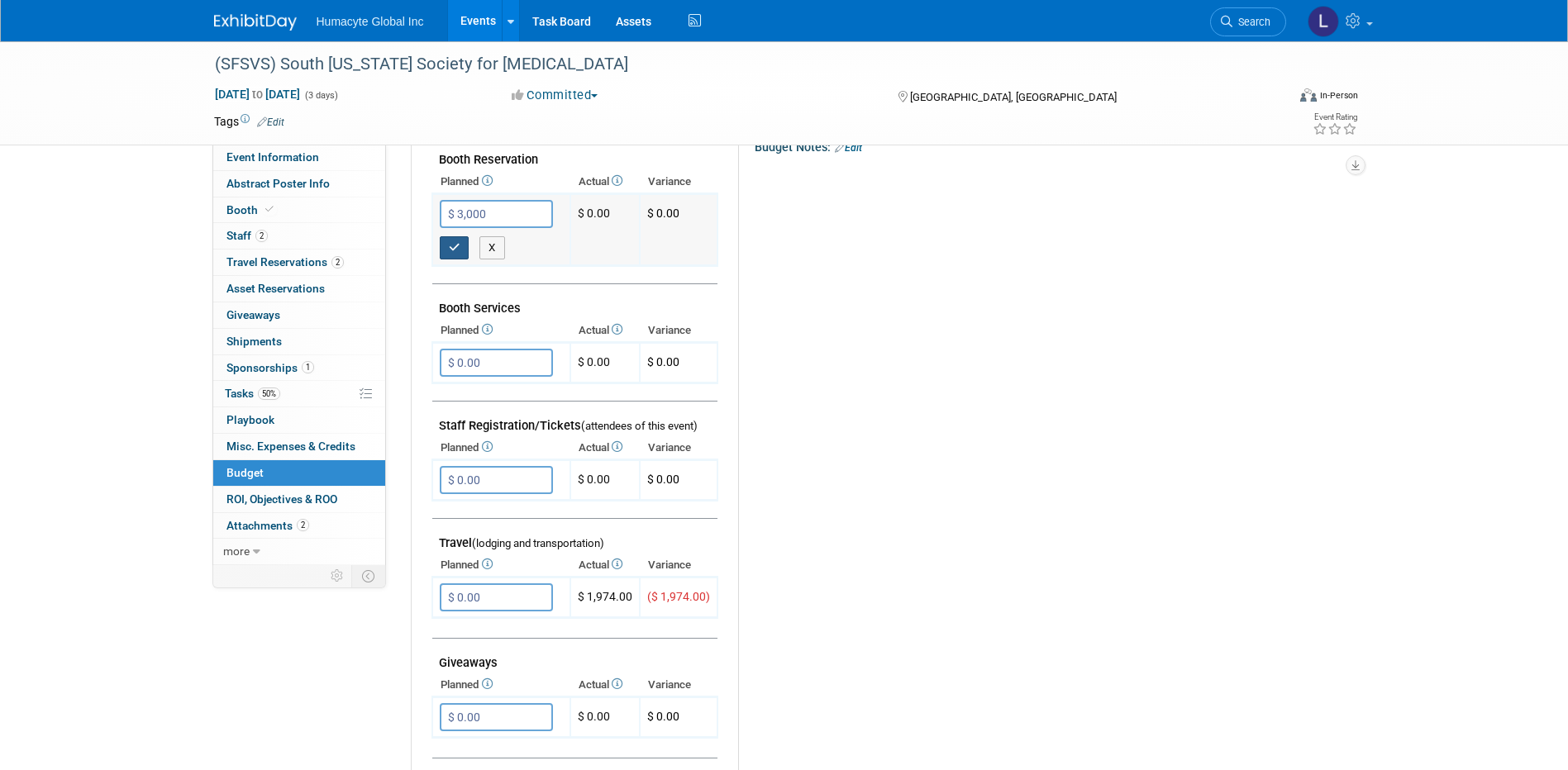
type input "$ 3,000.00"
click at [456, 240] on button "button" at bounding box center [455, 247] width 30 height 23
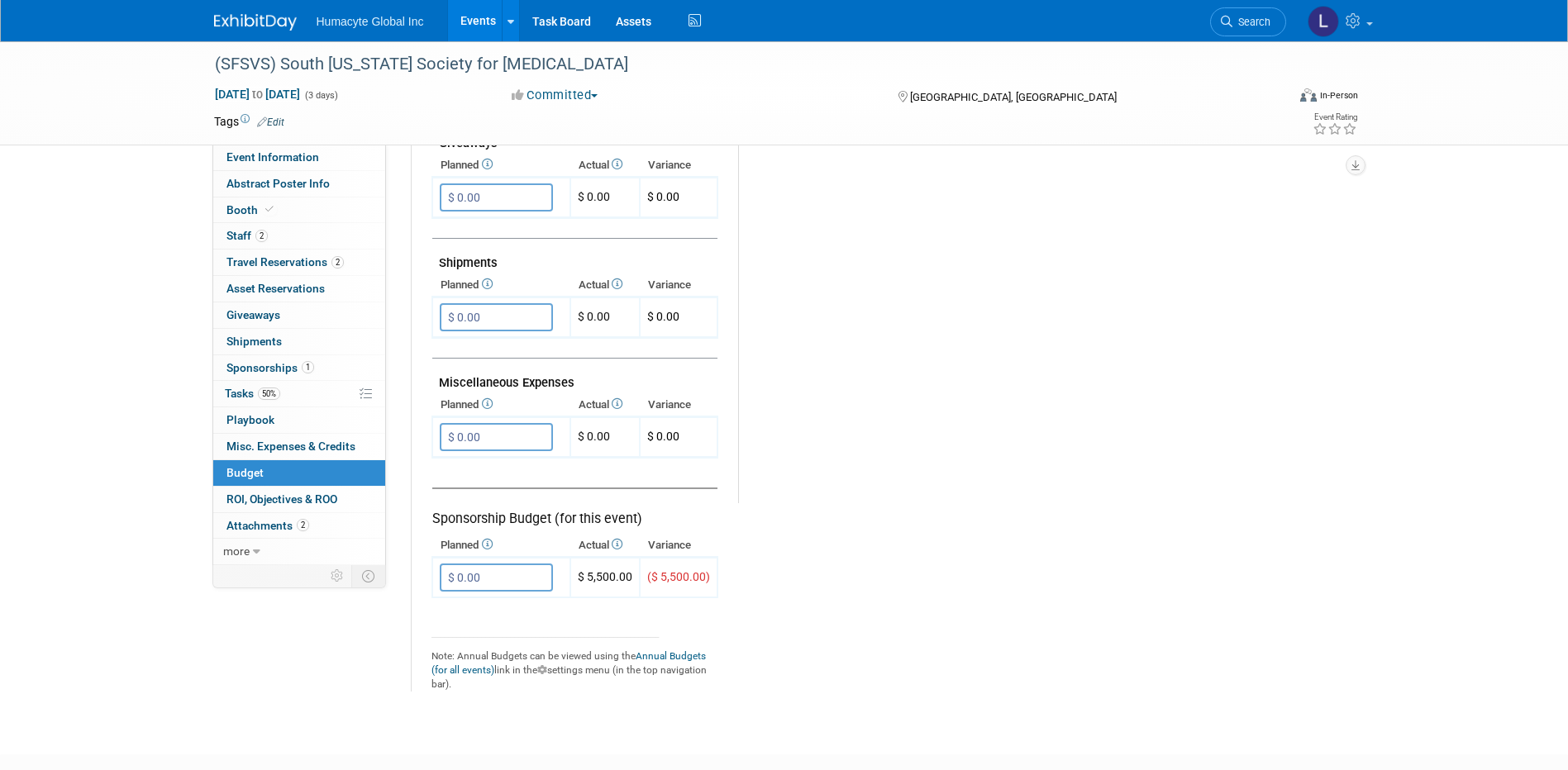
scroll to position [827, 0]
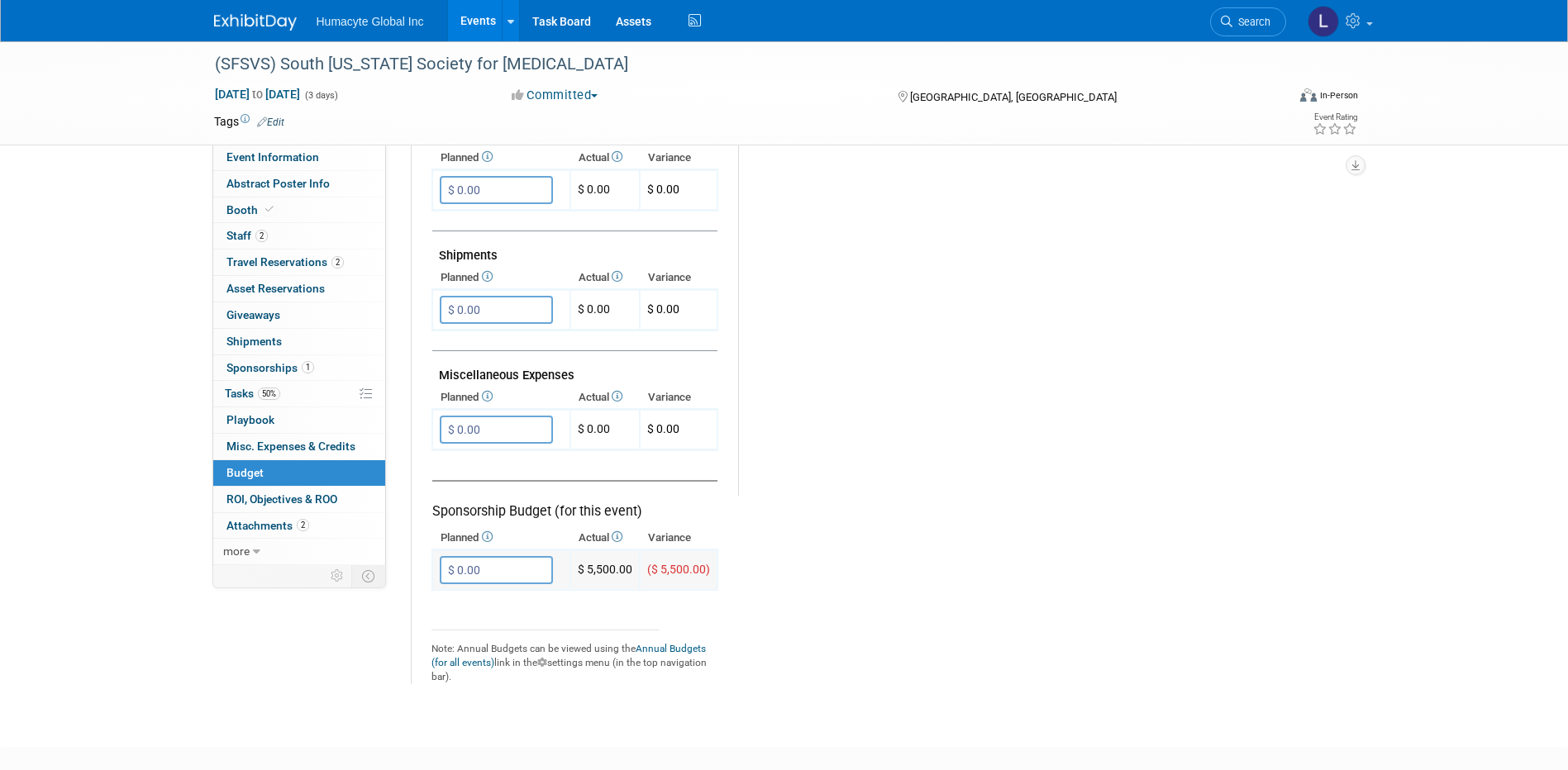
click at [496, 562] on input "$ 0.00" at bounding box center [497, 570] width 113 height 28
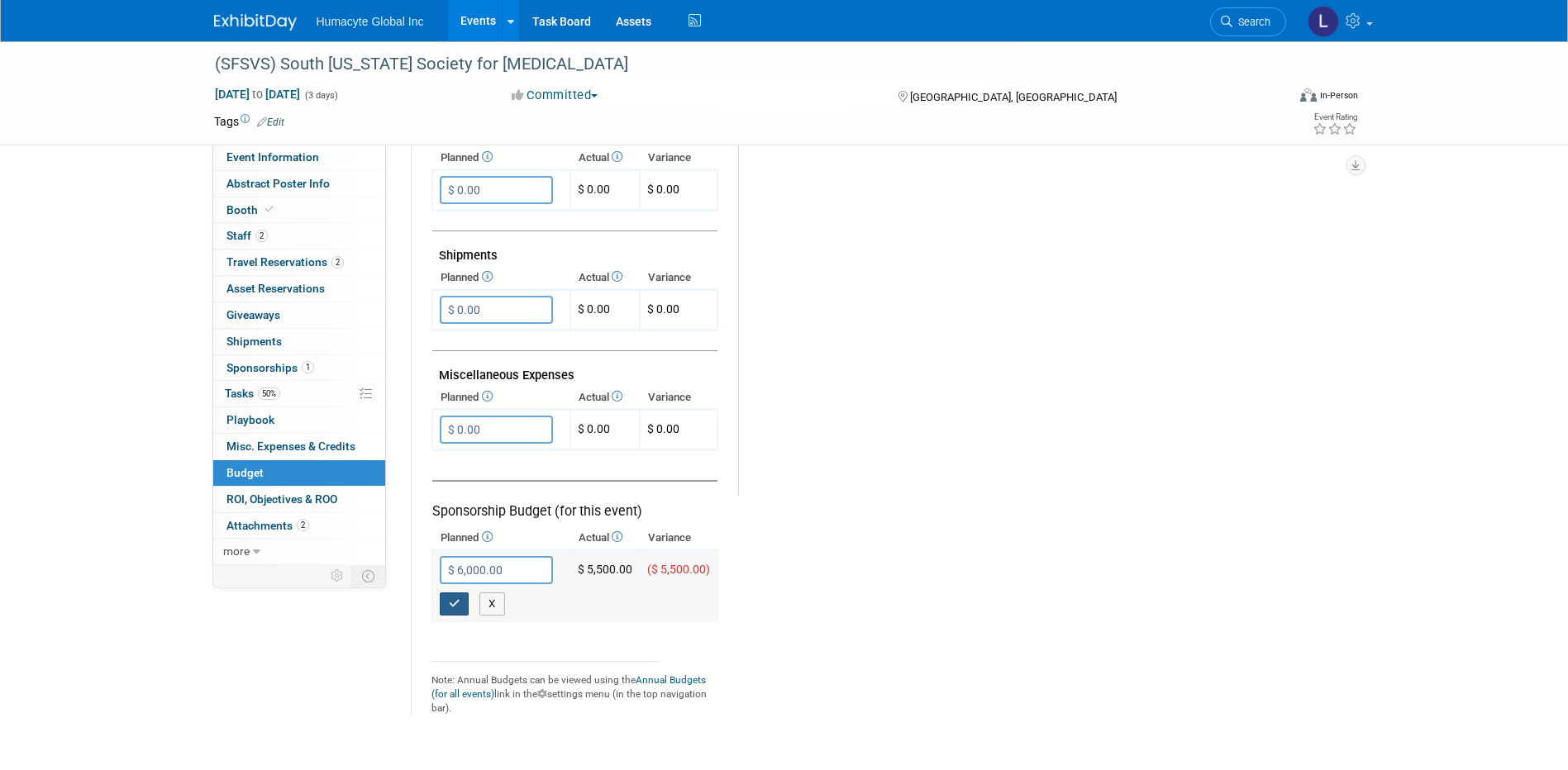
click at [464, 603] on button "button" at bounding box center [455, 604] width 30 height 23
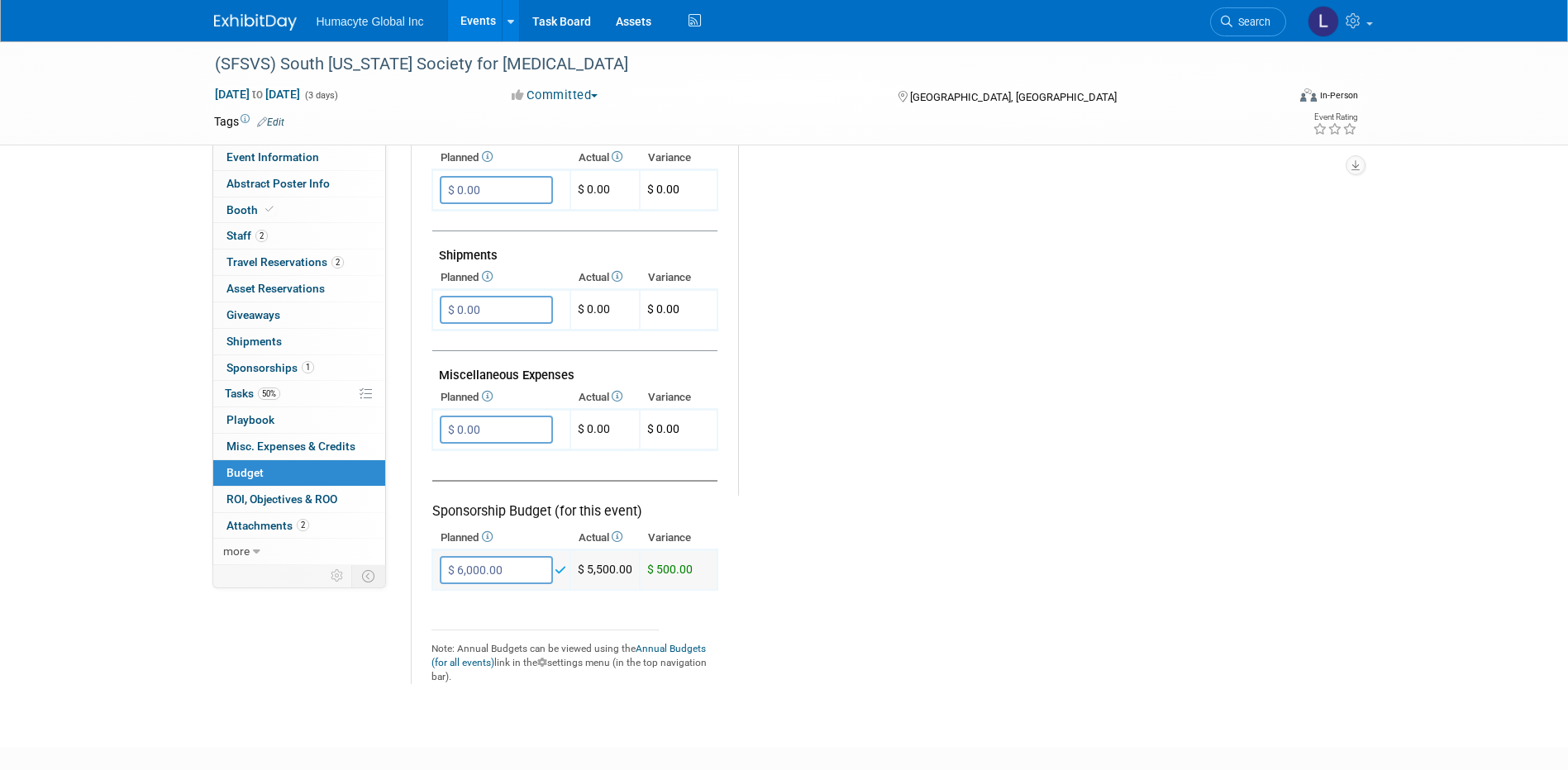
click at [458, 571] on input "$ 6,000.00" at bounding box center [497, 570] width 113 height 28
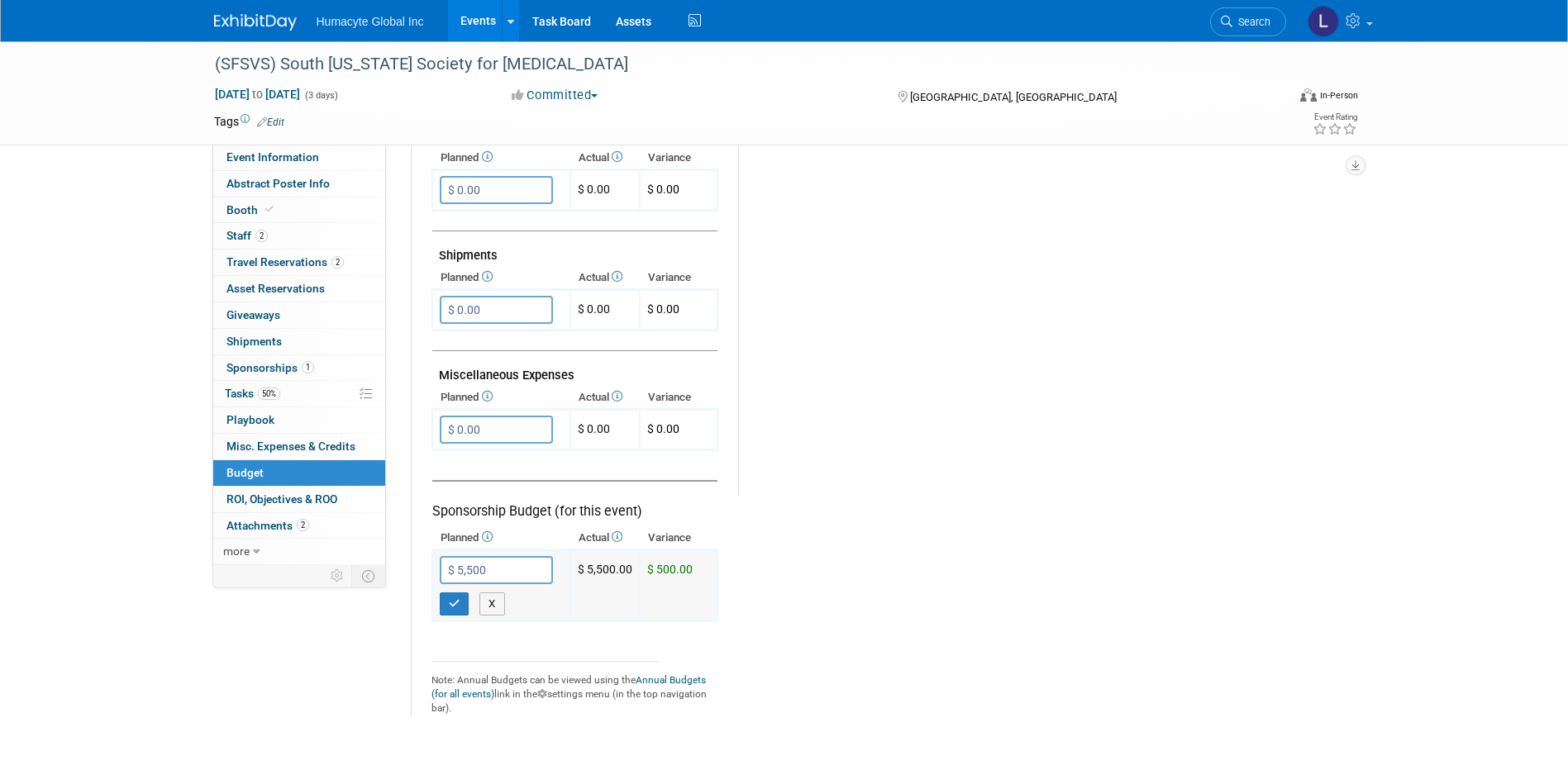
type input "$ 5,500.00"
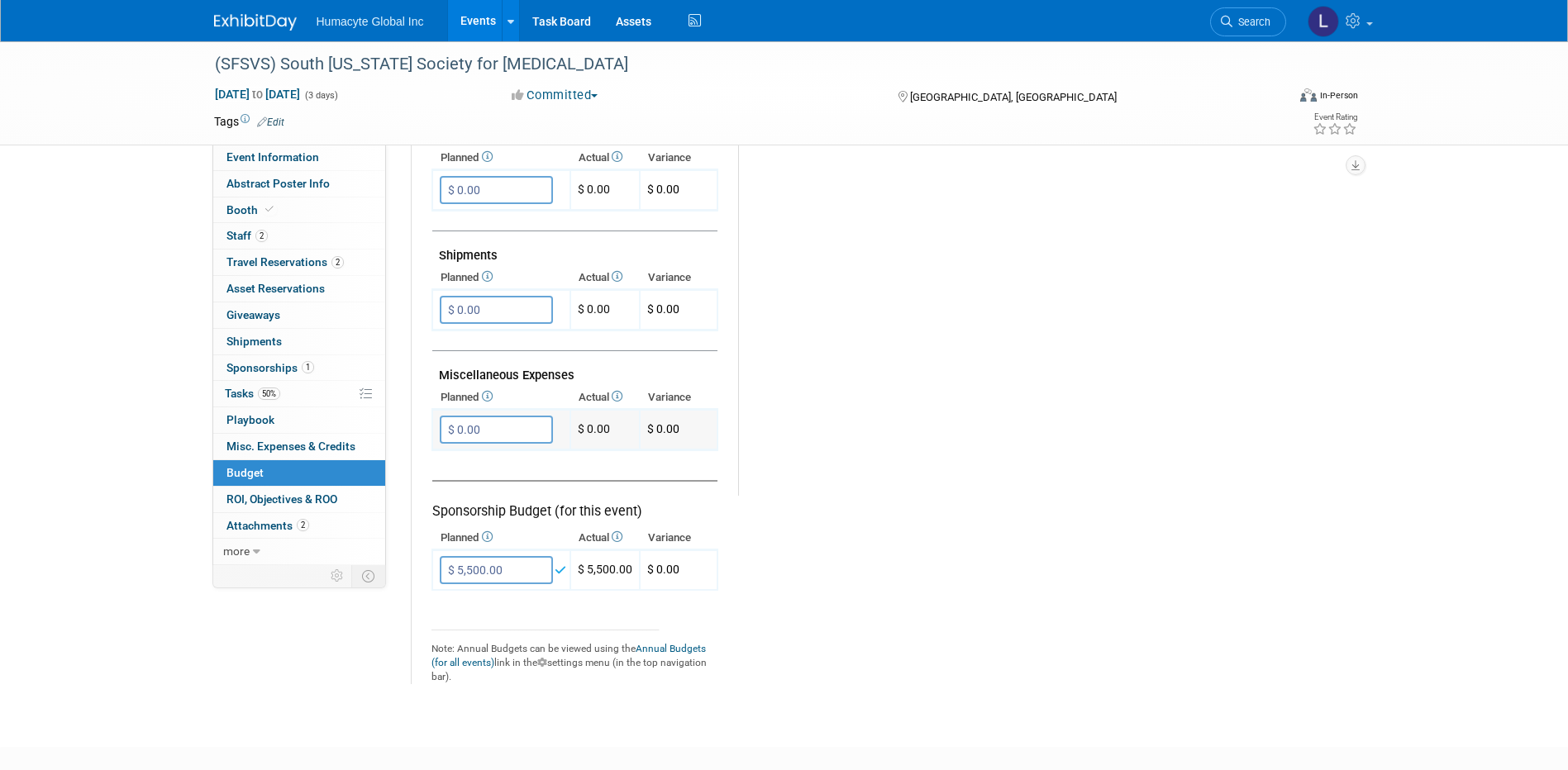
click at [519, 433] on input "$ 0.00" at bounding box center [497, 429] width 113 height 28
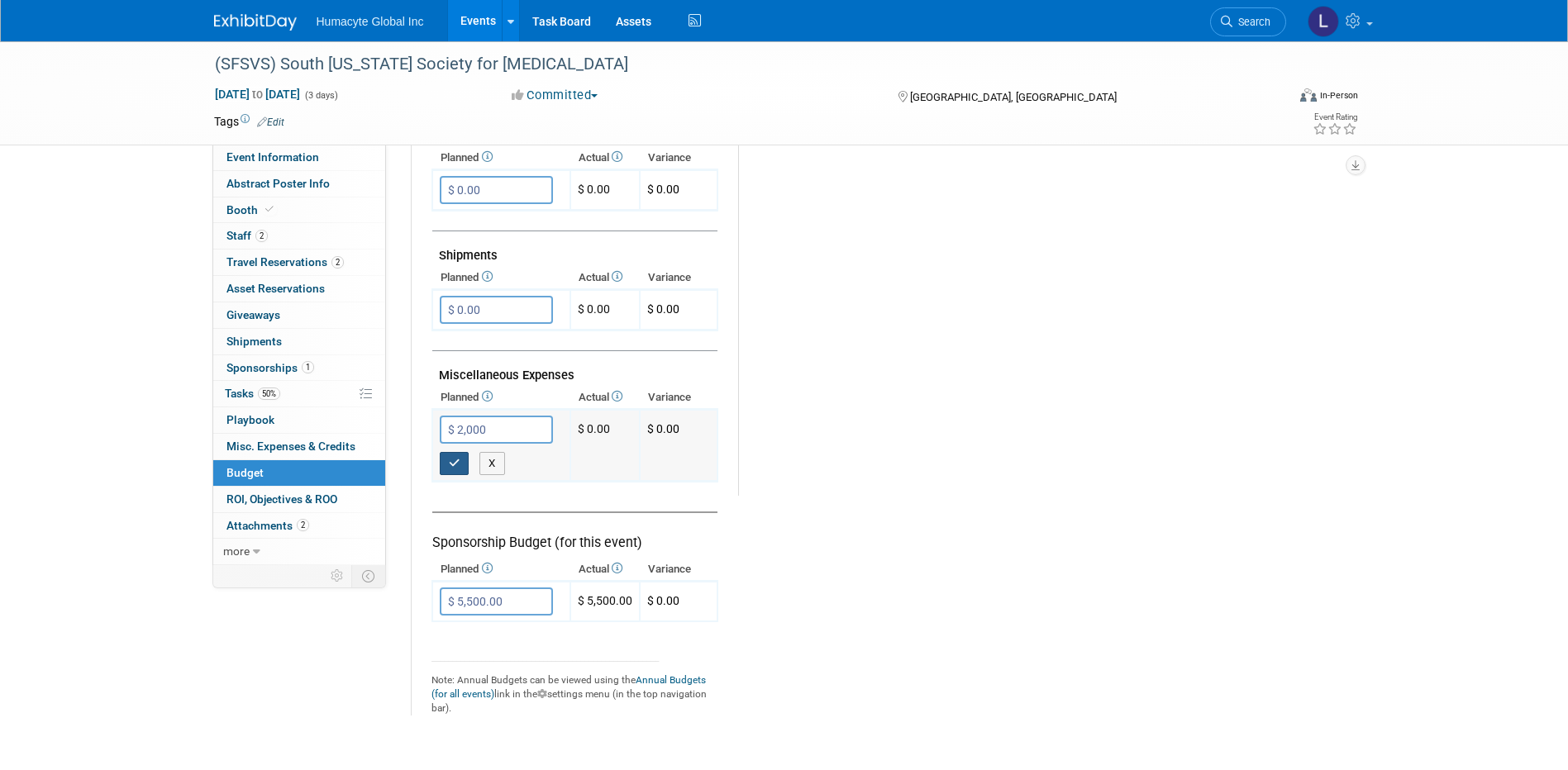
type input "$ 2,000.00"
click at [450, 462] on icon "button" at bounding box center [455, 464] width 12 height 11
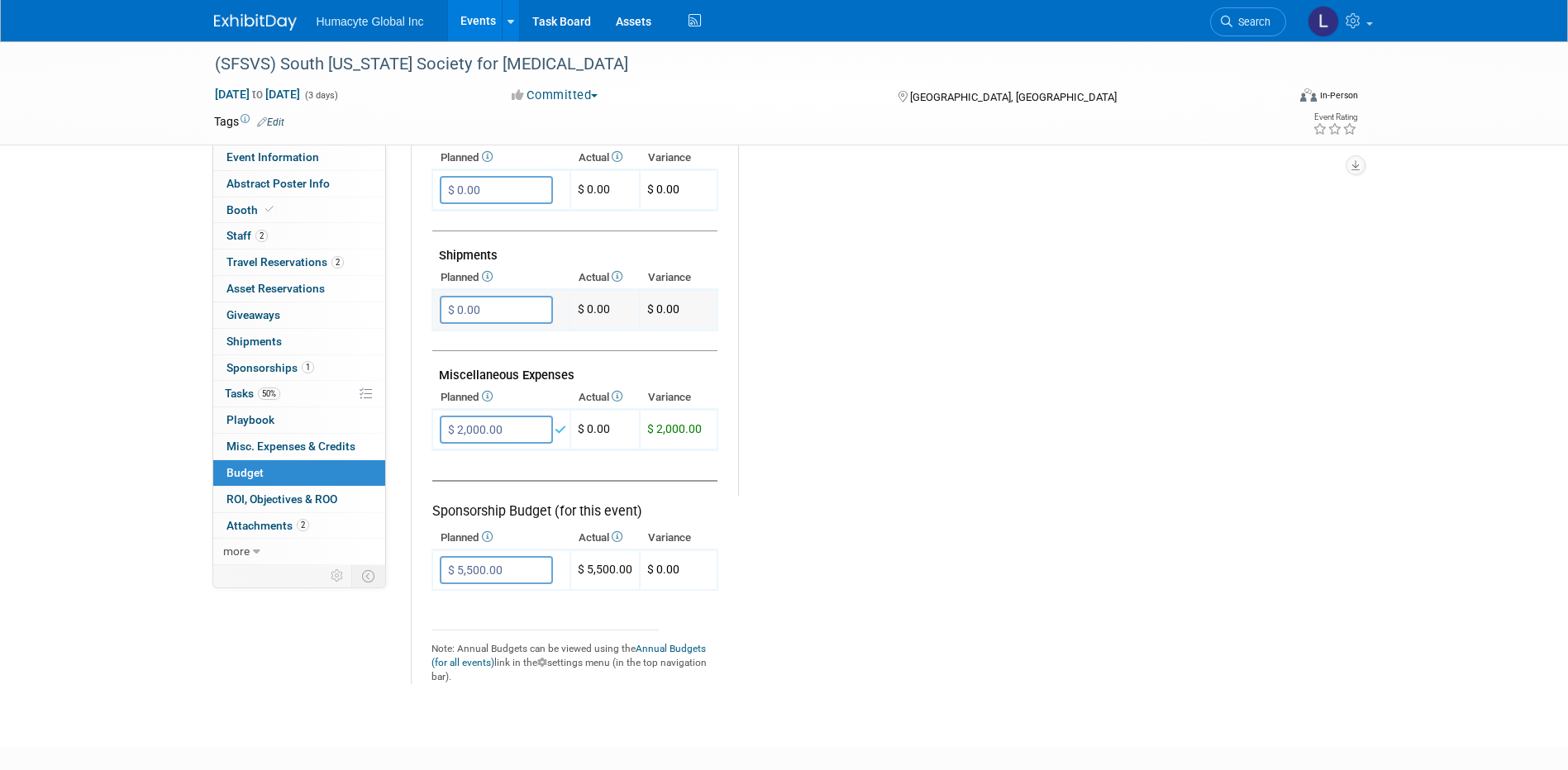
click at [483, 309] on input "$ 0.00" at bounding box center [497, 309] width 113 height 28
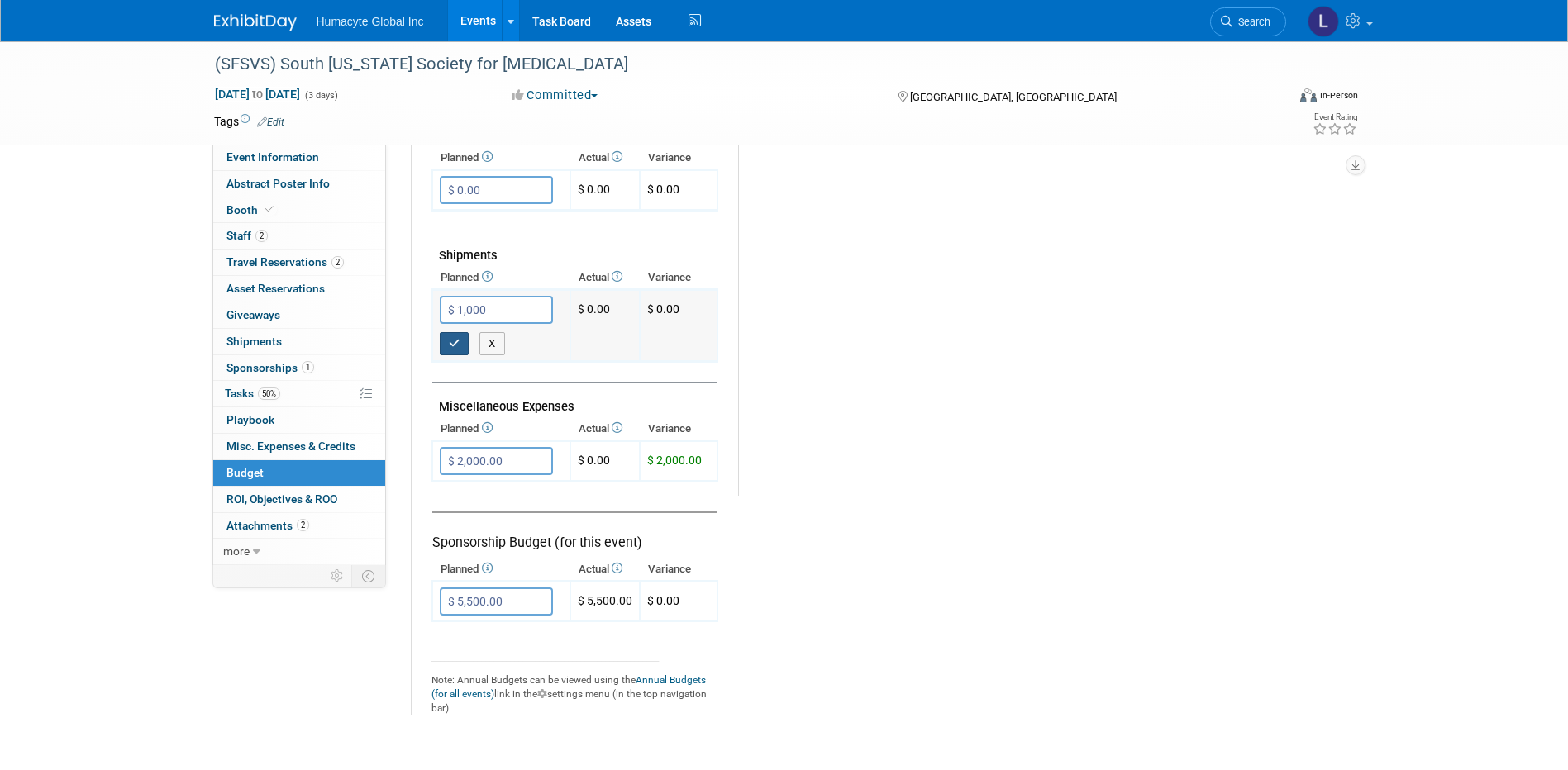
type input "$ 1,000.00"
click at [456, 340] on icon "button" at bounding box center [455, 344] width 12 height 11
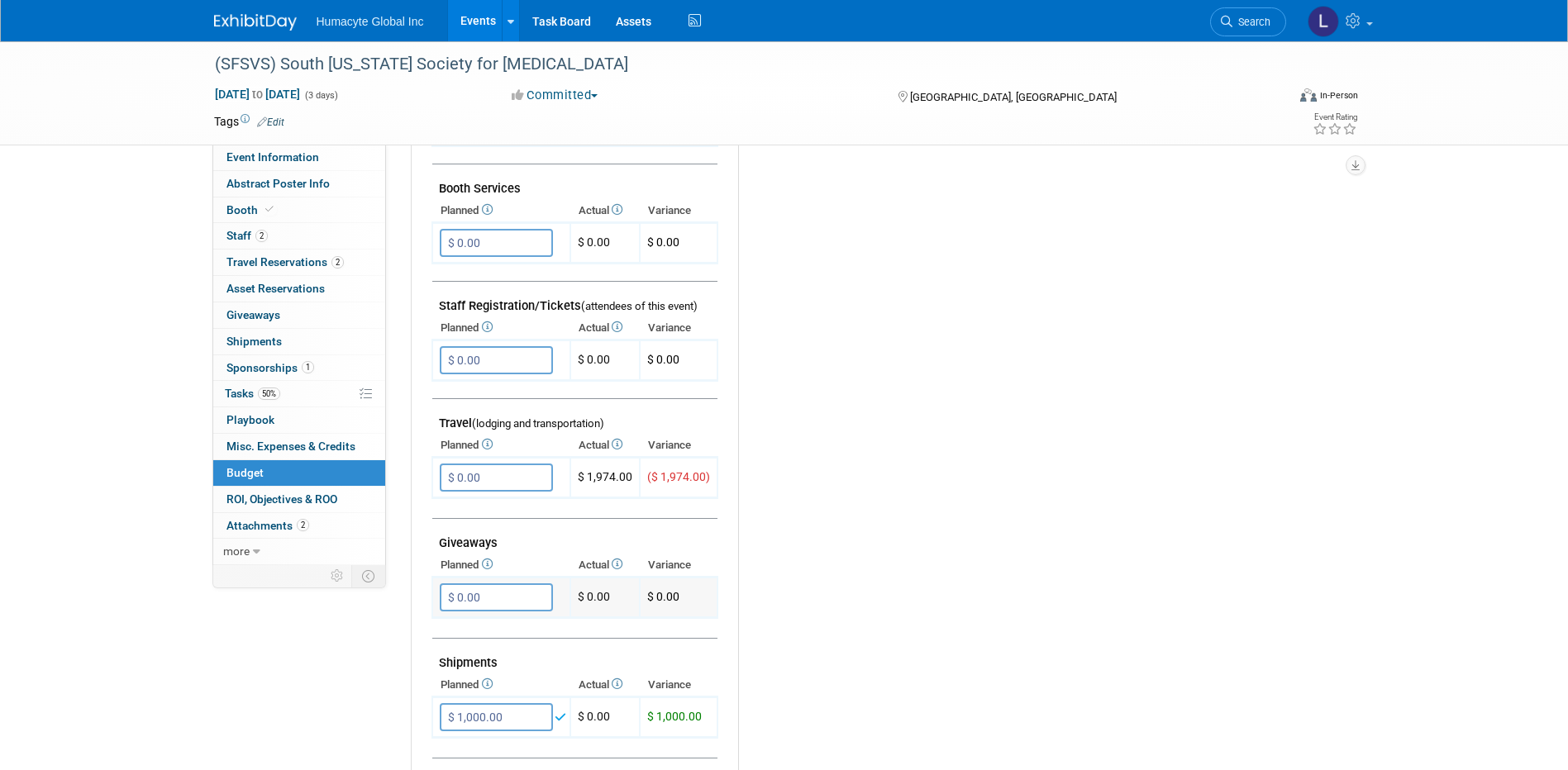
scroll to position [413, 0]
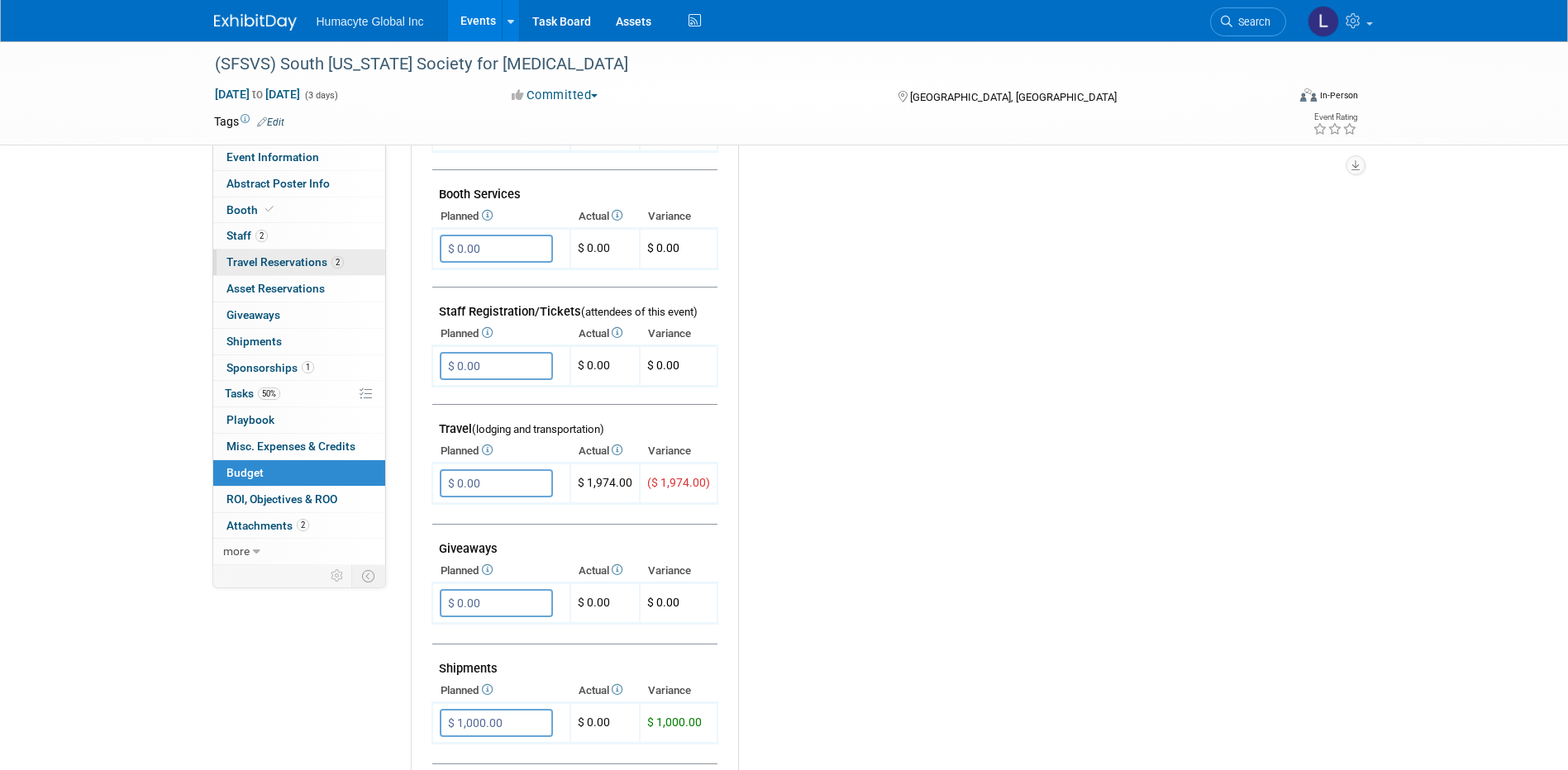
click at [253, 264] on span "Travel Reservations 2" at bounding box center [285, 262] width 117 height 13
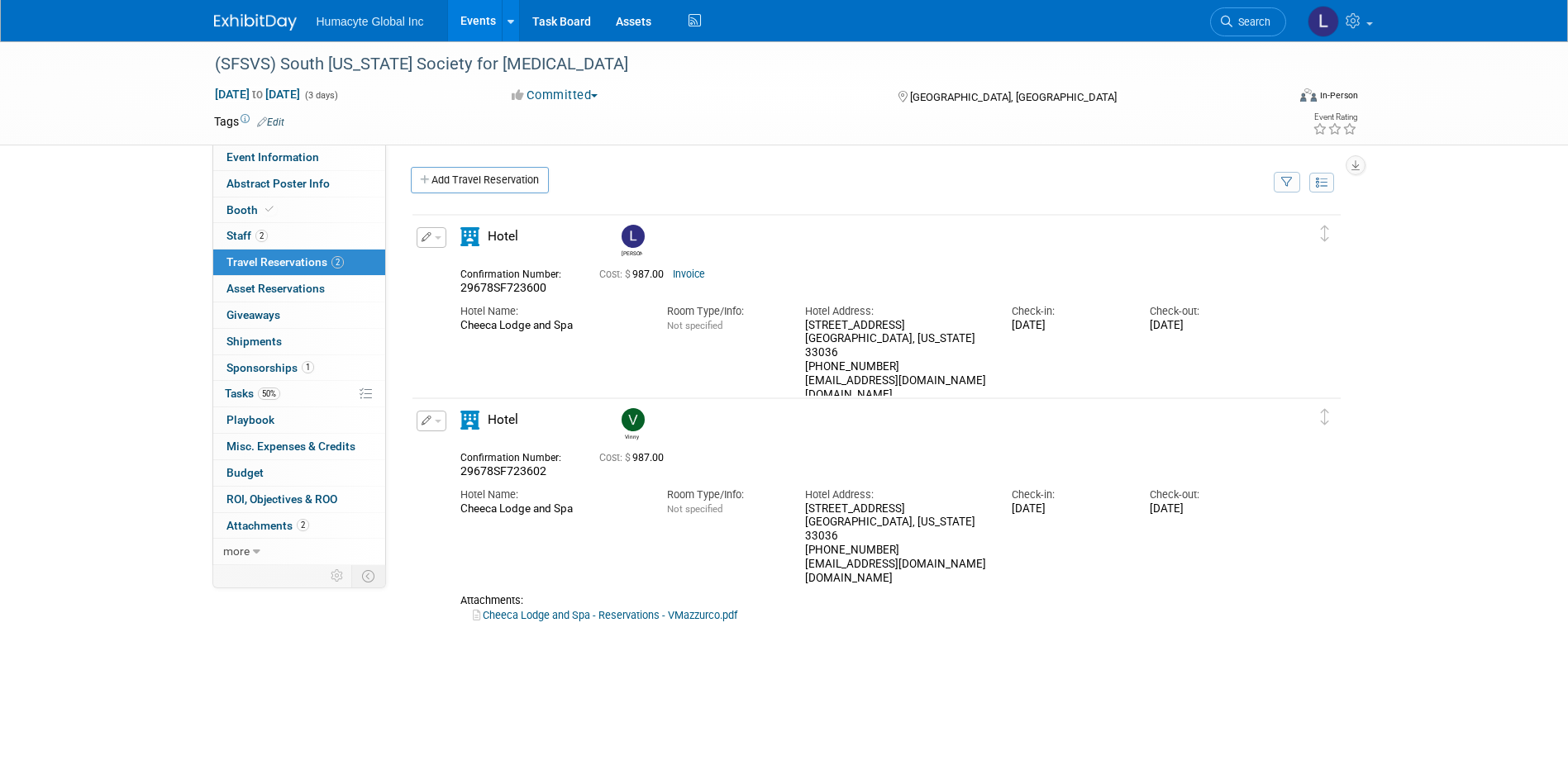
click at [428, 233] on button "button" at bounding box center [431, 237] width 30 height 21
click at [456, 250] on ul "Edit Reservation Delete Reservation" at bounding box center [487, 294] width 142 height 91
click at [456, 264] on div "Hotel Linda 29678SF723600 Cost: $ 987.00 Invoice Hotel Name: Check-in:" at bounding box center [862, 315] width 828 height 176
click at [435, 244] on button "button" at bounding box center [431, 237] width 30 height 21
click at [445, 277] on button "Edit Reservation" at bounding box center [487, 266] width 140 height 24
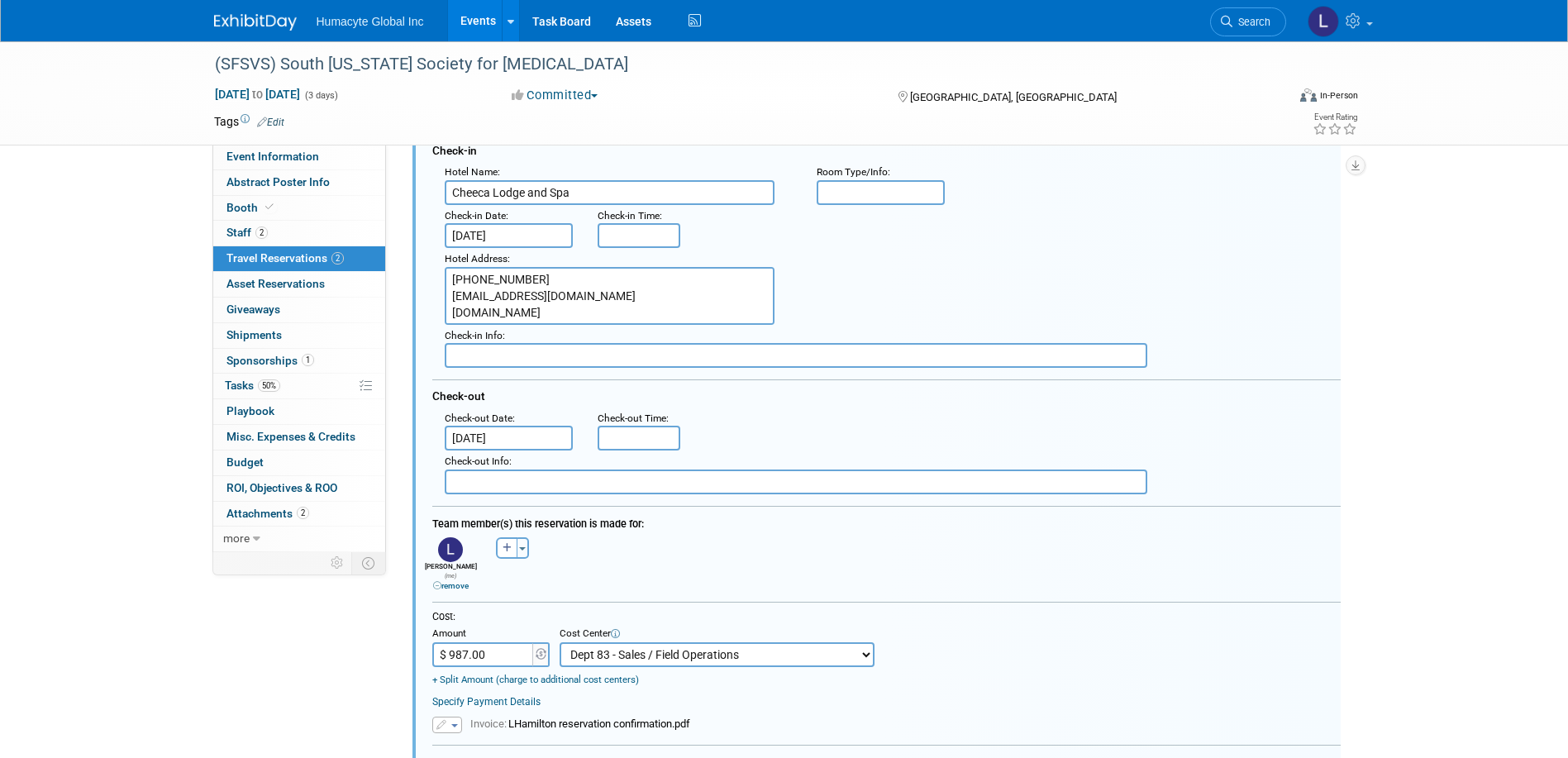
scroll to position [194, 0]
click at [472, 640] on input "$ 987.00" at bounding box center [484, 652] width 103 height 25
type input "$ 0.00"
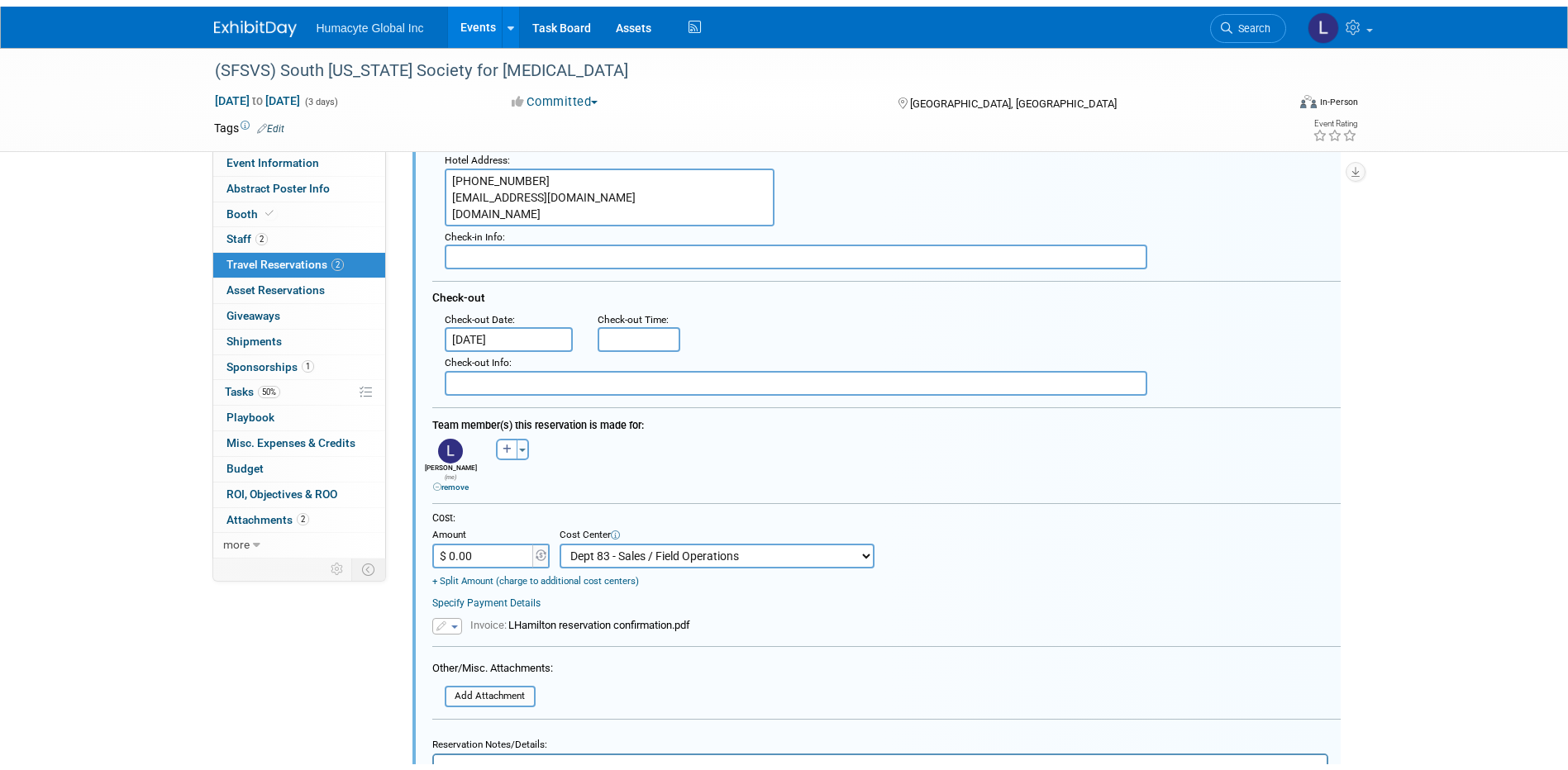
scroll to position [607, 0]
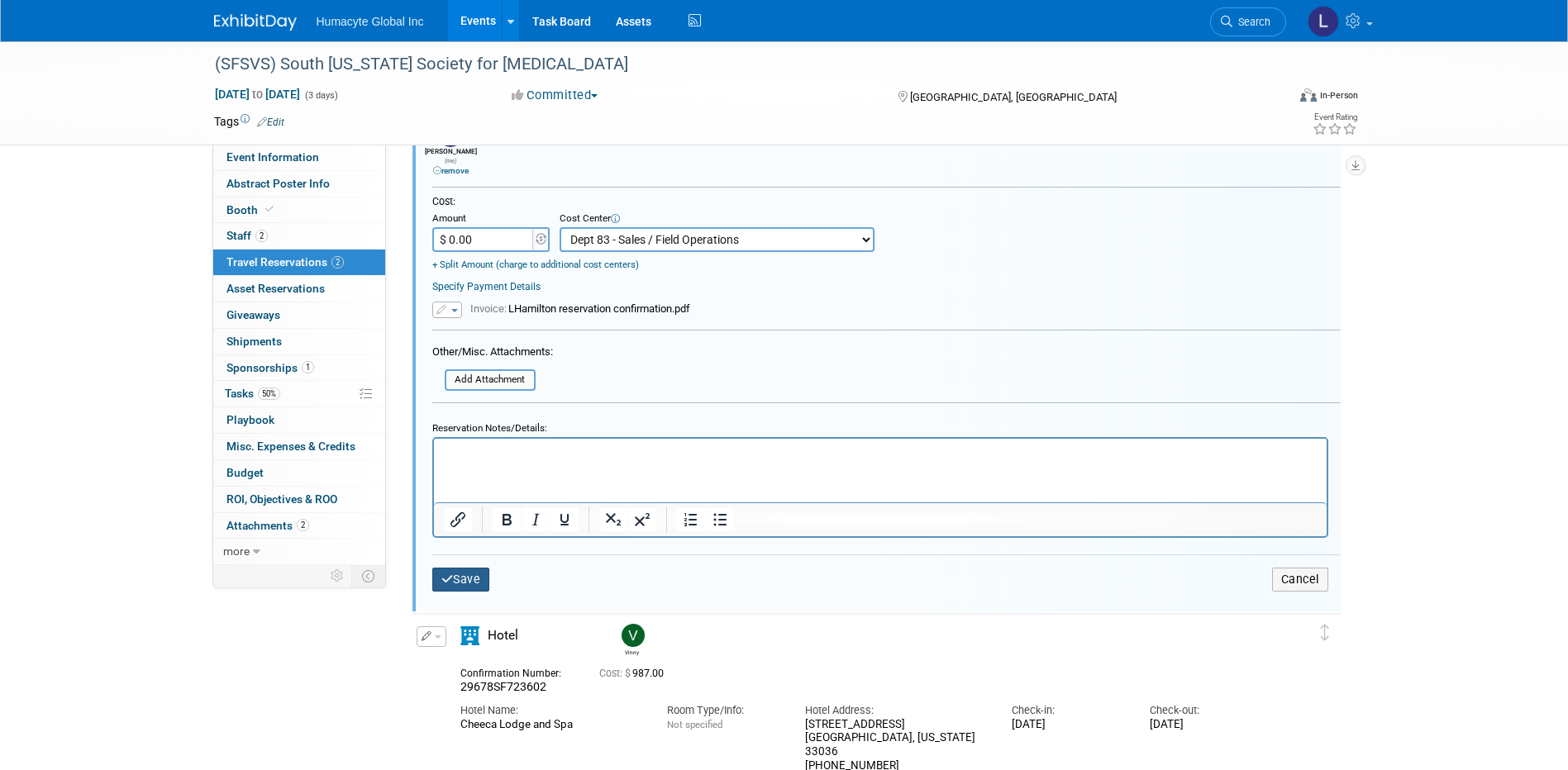
click at [462, 574] on button "Save" at bounding box center [461, 580] width 58 height 24
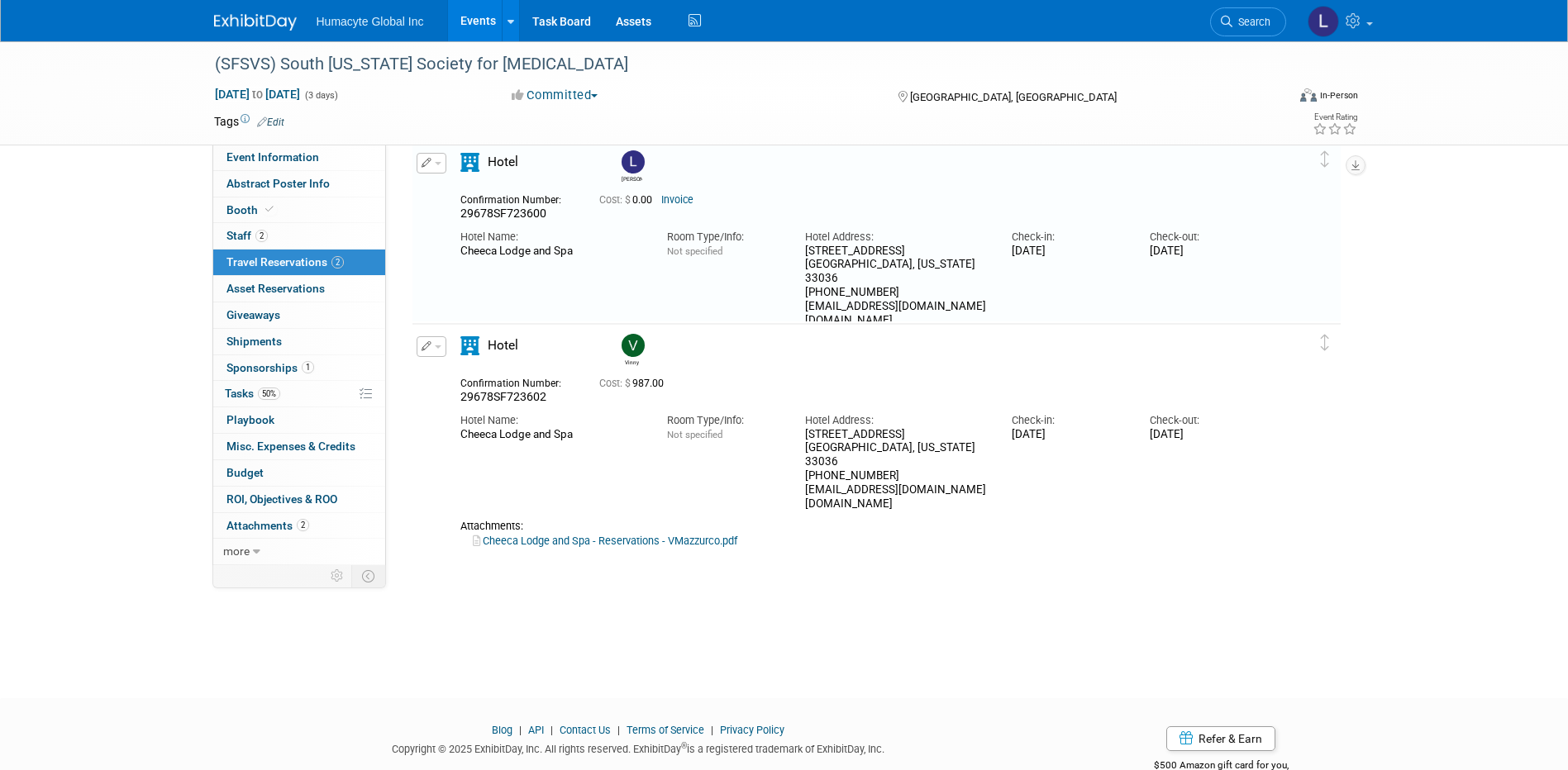
scroll to position [29, 0]
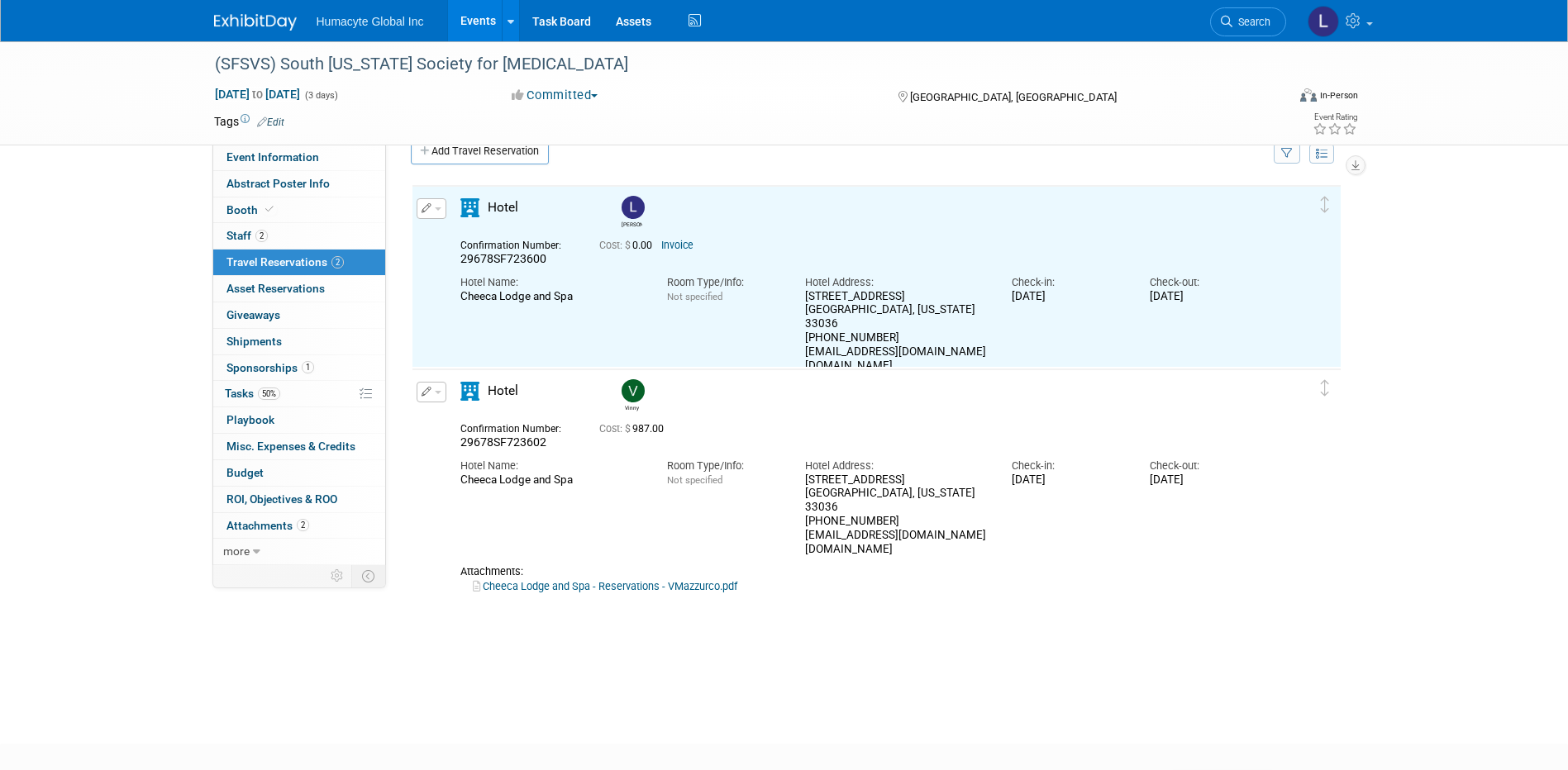
click at [439, 399] on button "button" at bounding box center [431, 391] width 30 height 21
click at [457, 423] on button "Edit Reservation" at bounding box center [487, 421] width 140 height 24
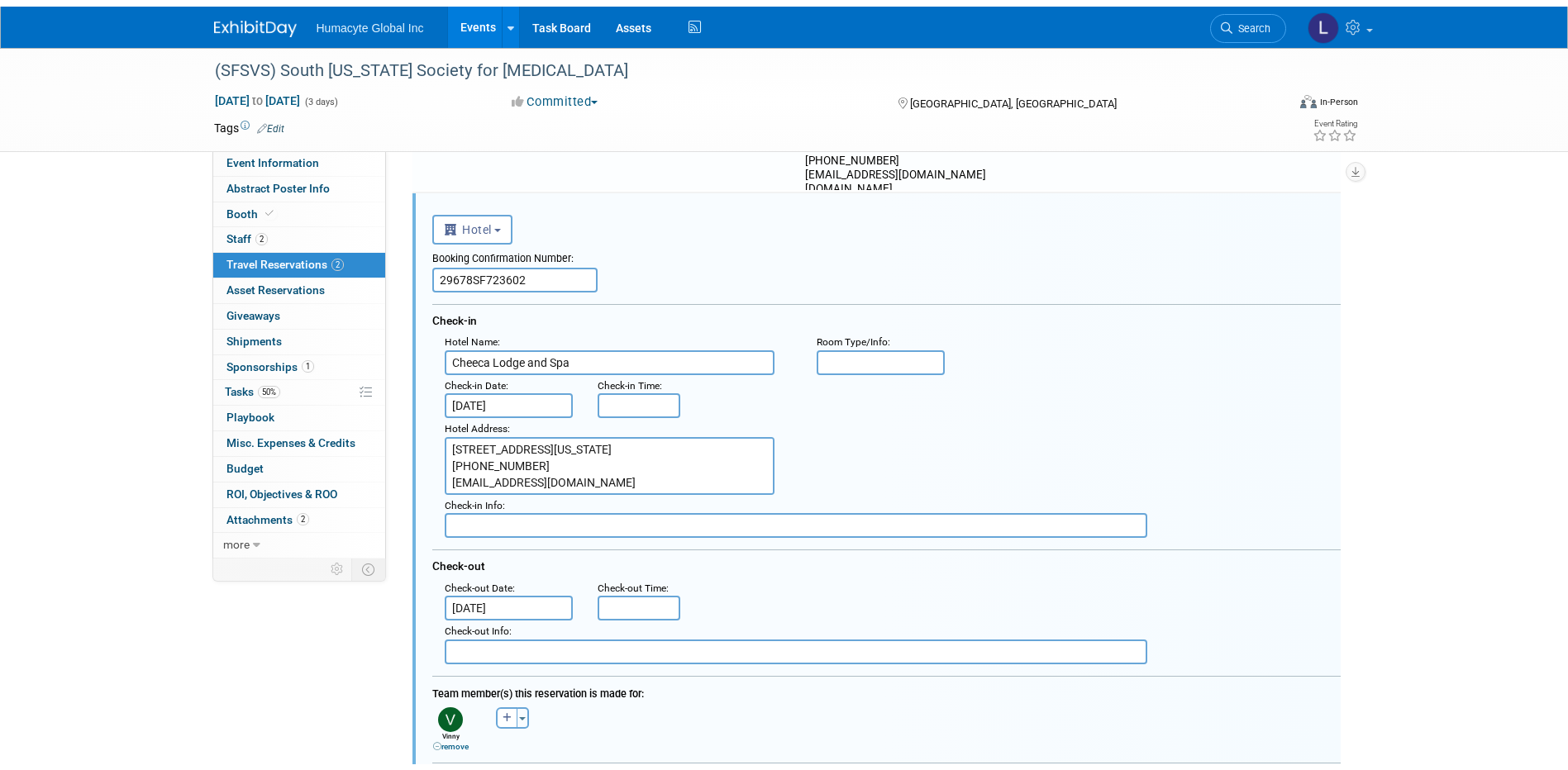
scroll to position [626, 0]
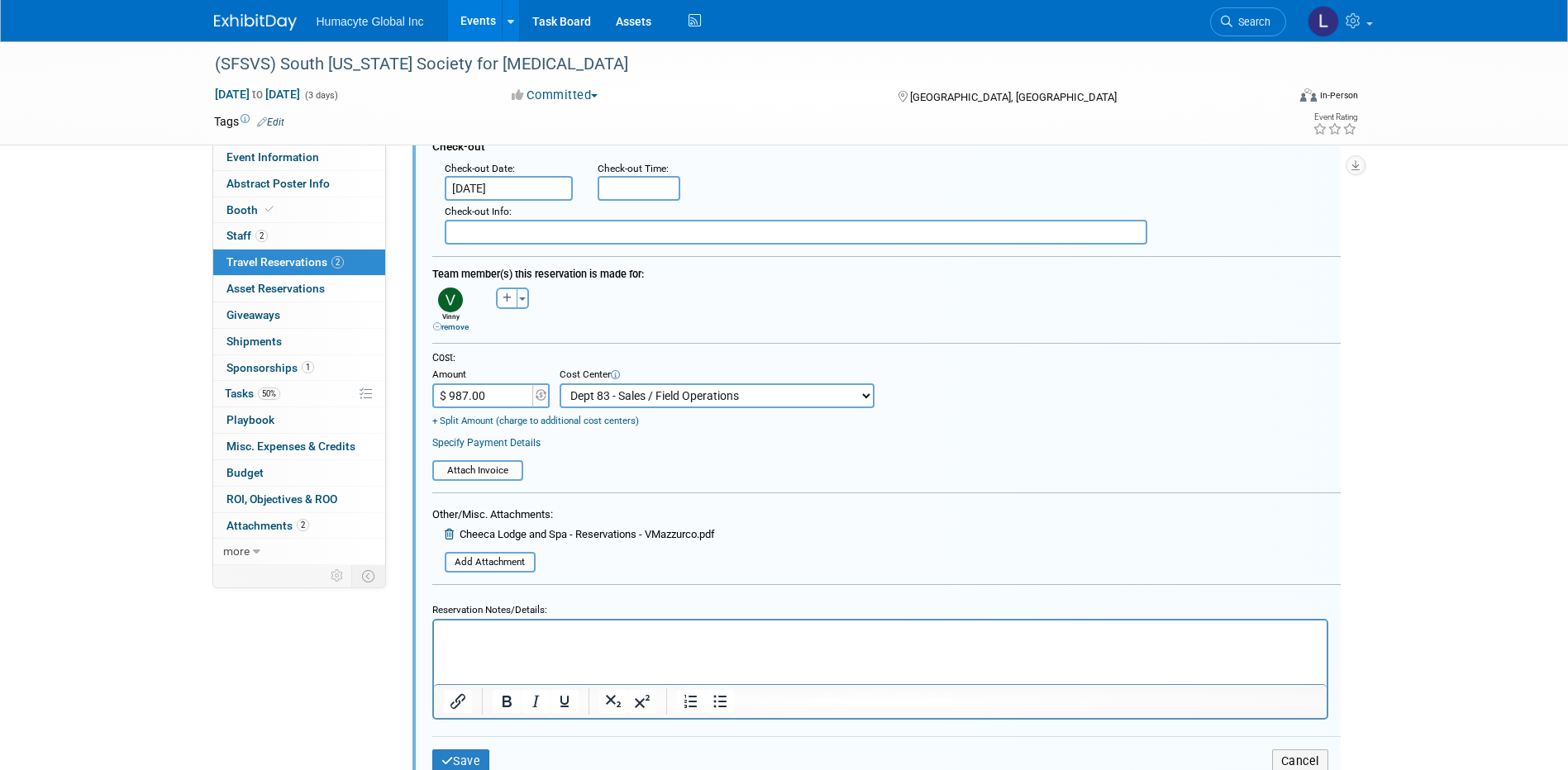
click at [509, 397] on input "$ 987.00" at bounding box center [484, 395] width 103 height 25
type input "$ 0.00"
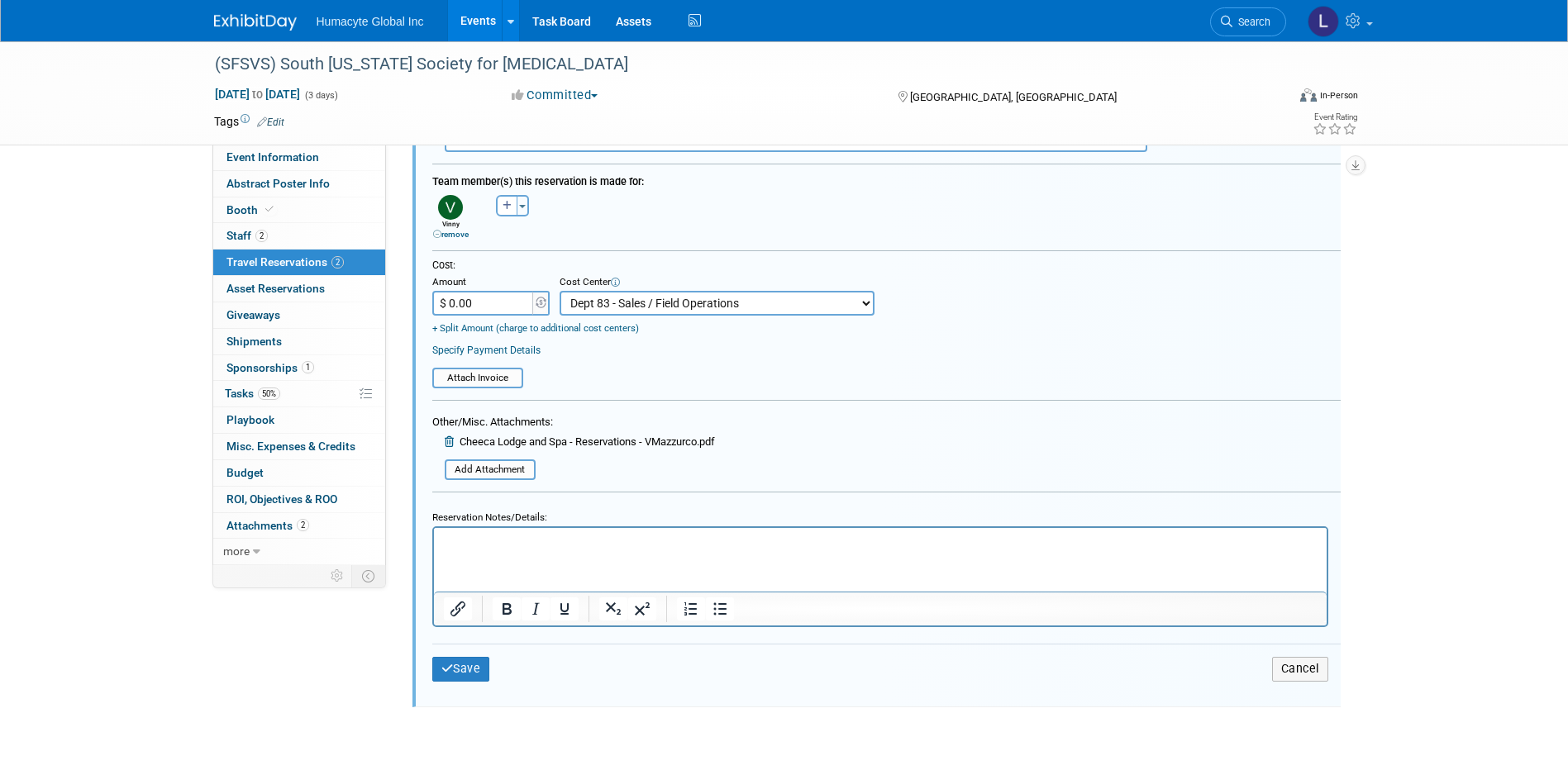
scroll to position [840, 0]
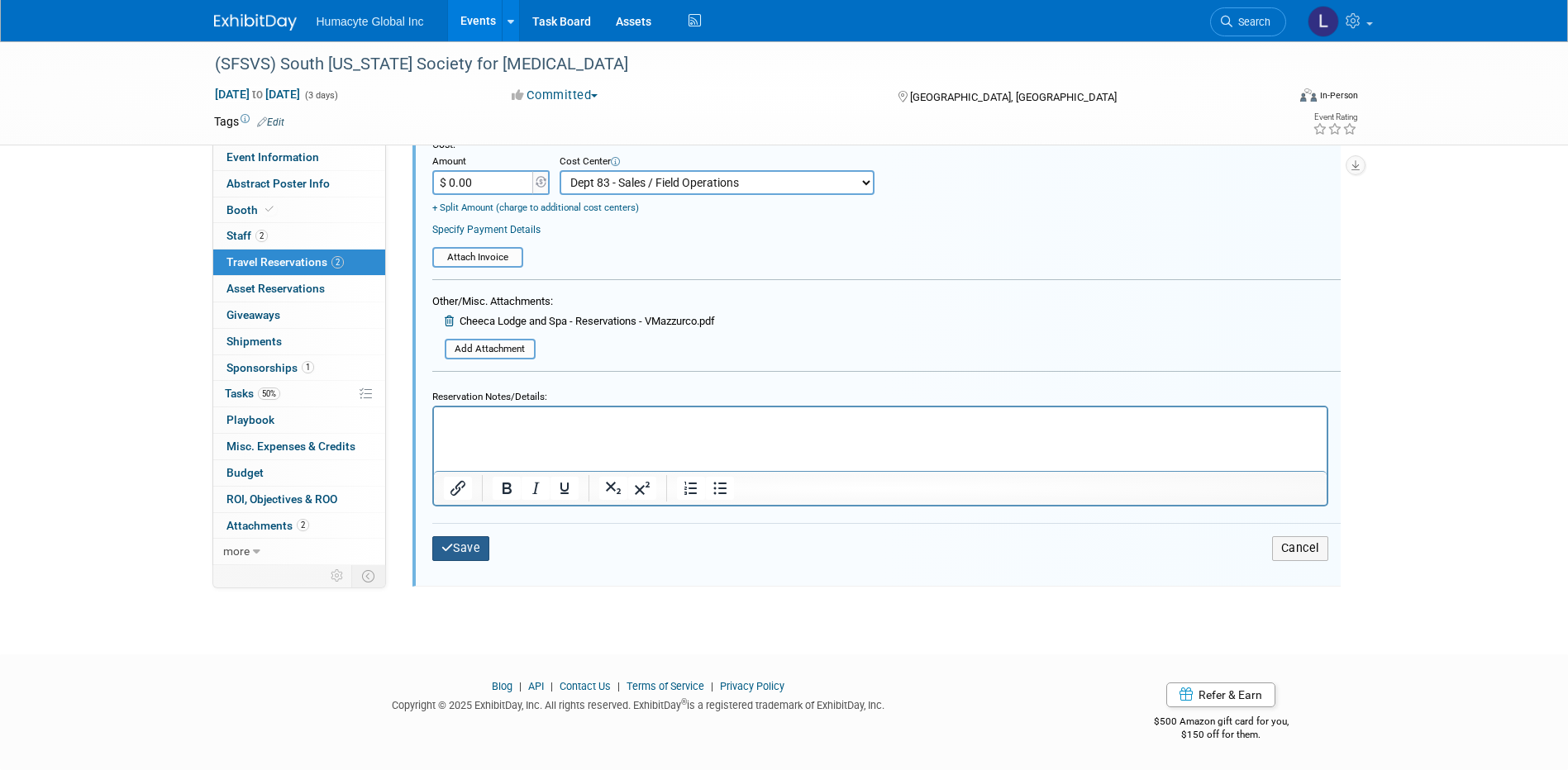
click at [454, 551] on button "Save" at bounding box center [461, 548] width 58 height 24
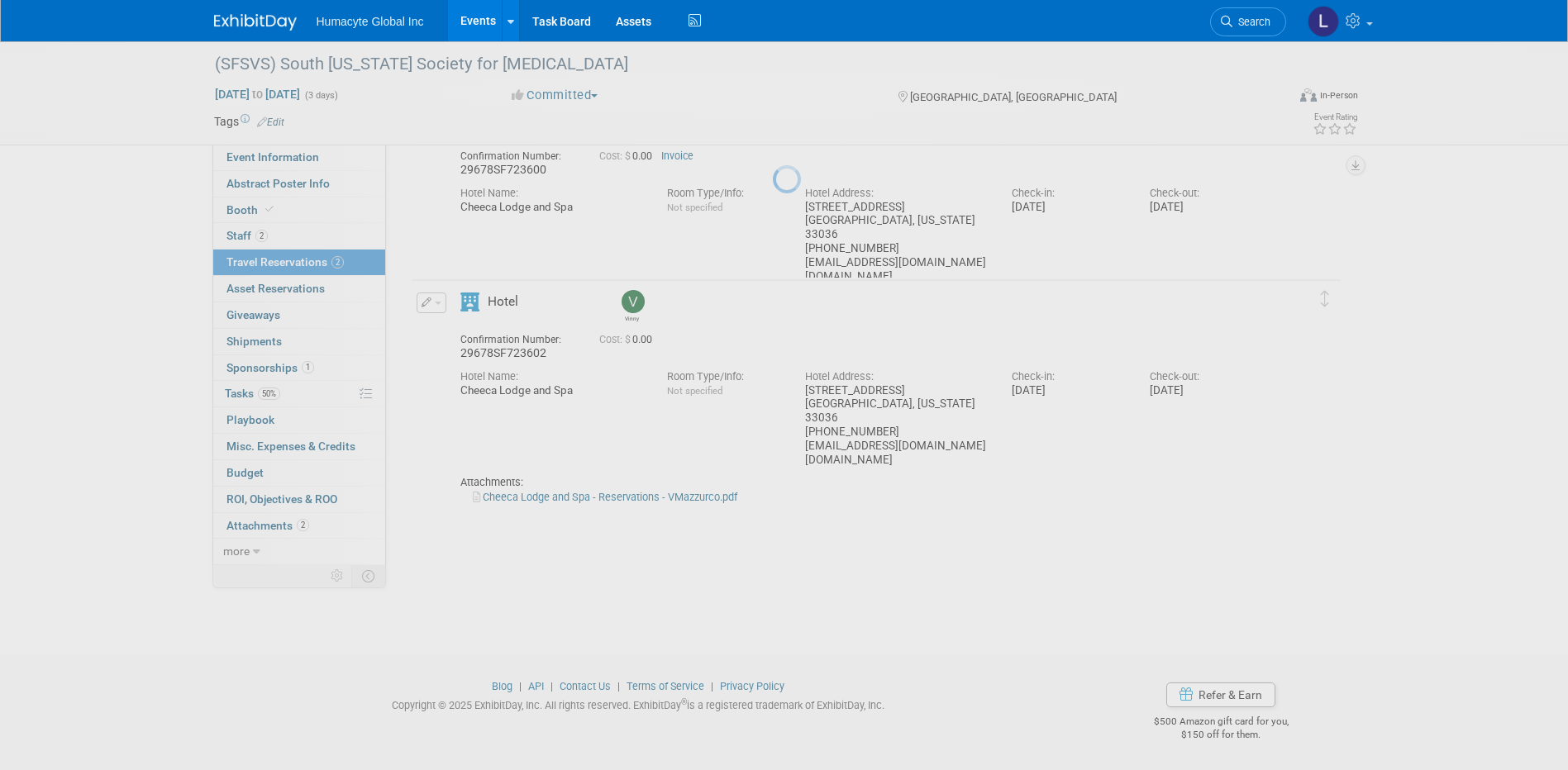
scroll to position [120, 0]
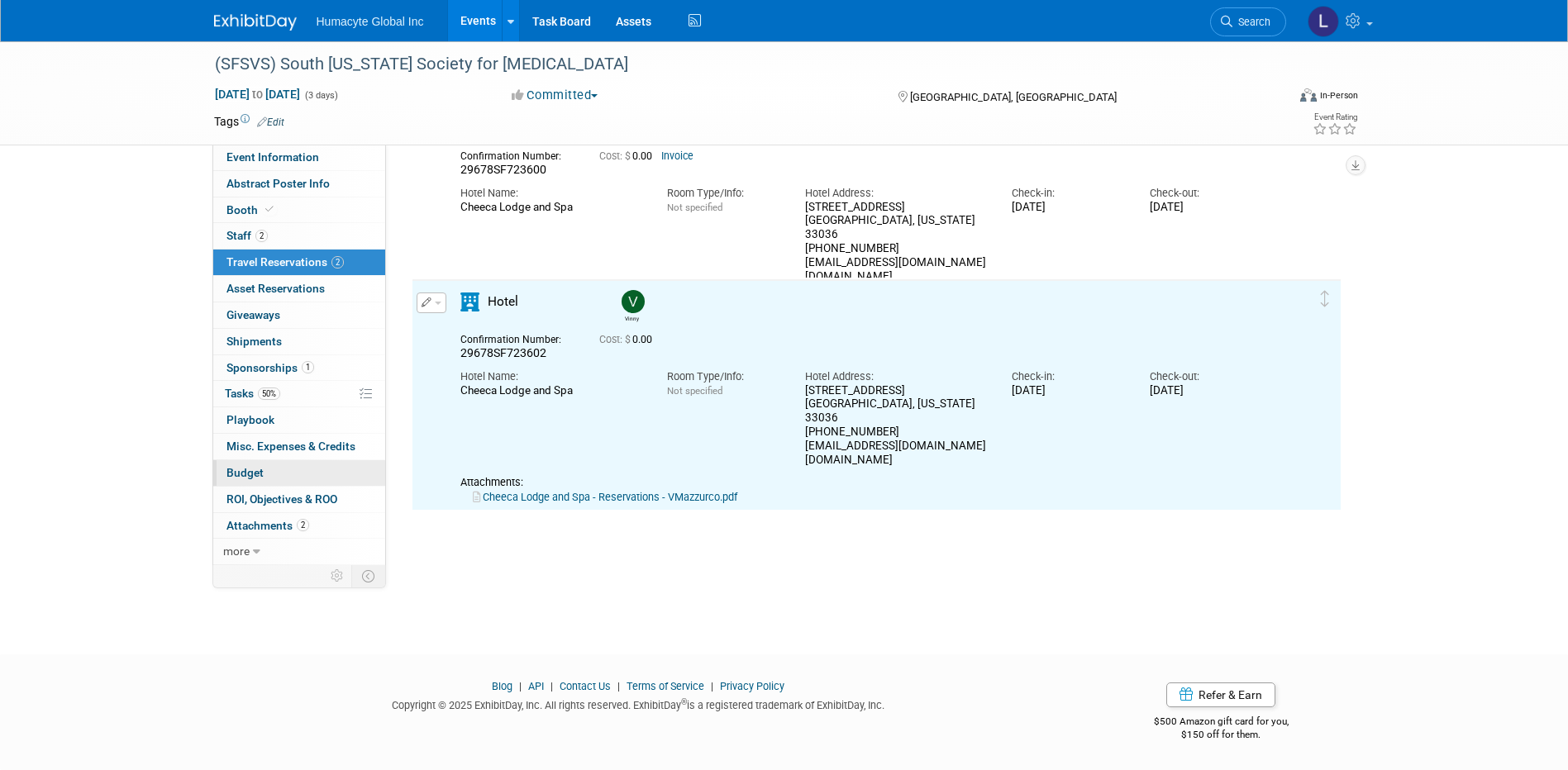
click at [254, 469] on span "Budget" at bounding box center [245, 473] width 38 height 13
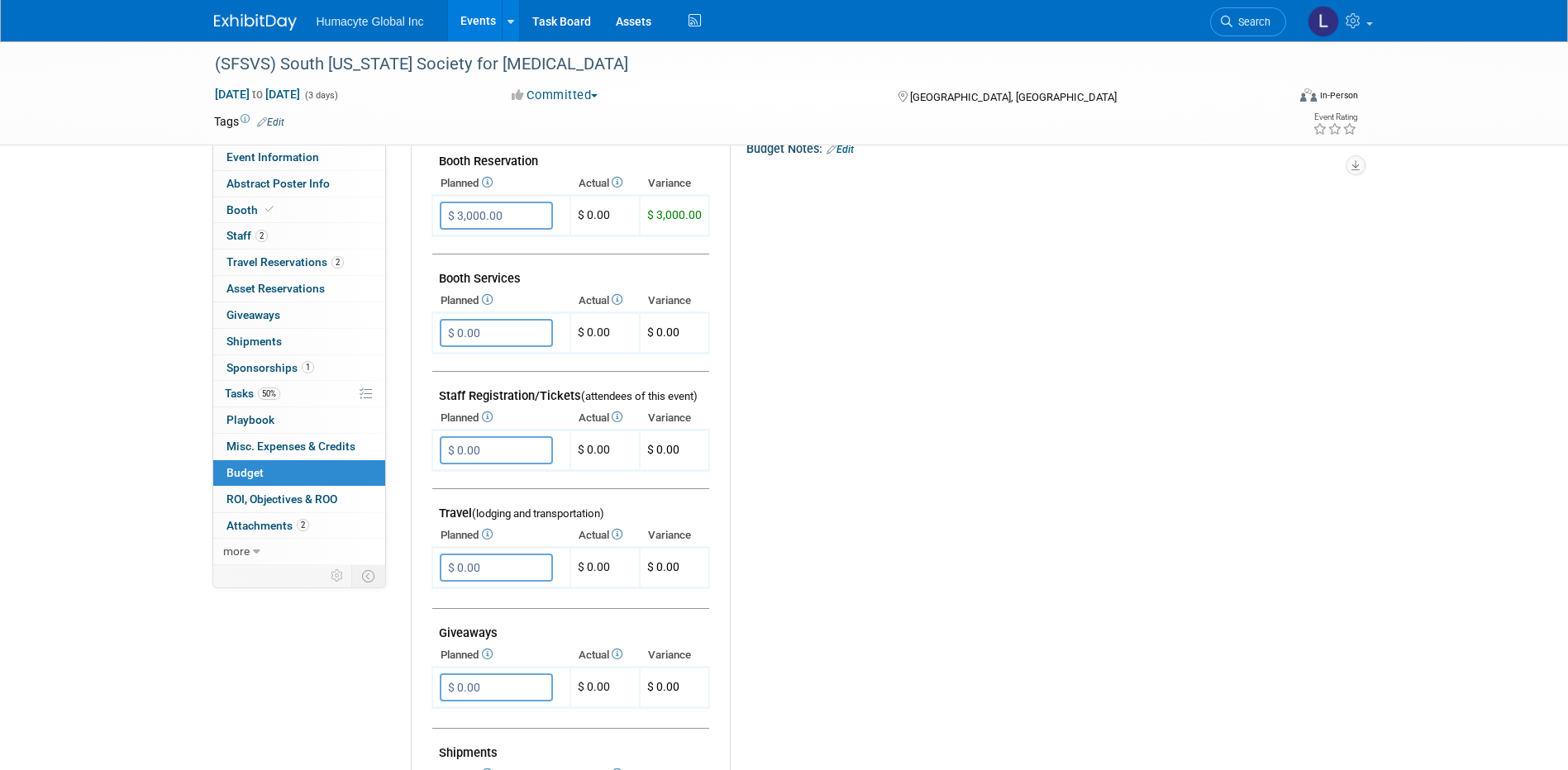
scroll to position [330, 0]
click at [489, 452] on input "$ 0.00" at bounding box center [497, 448] width 113 height 28
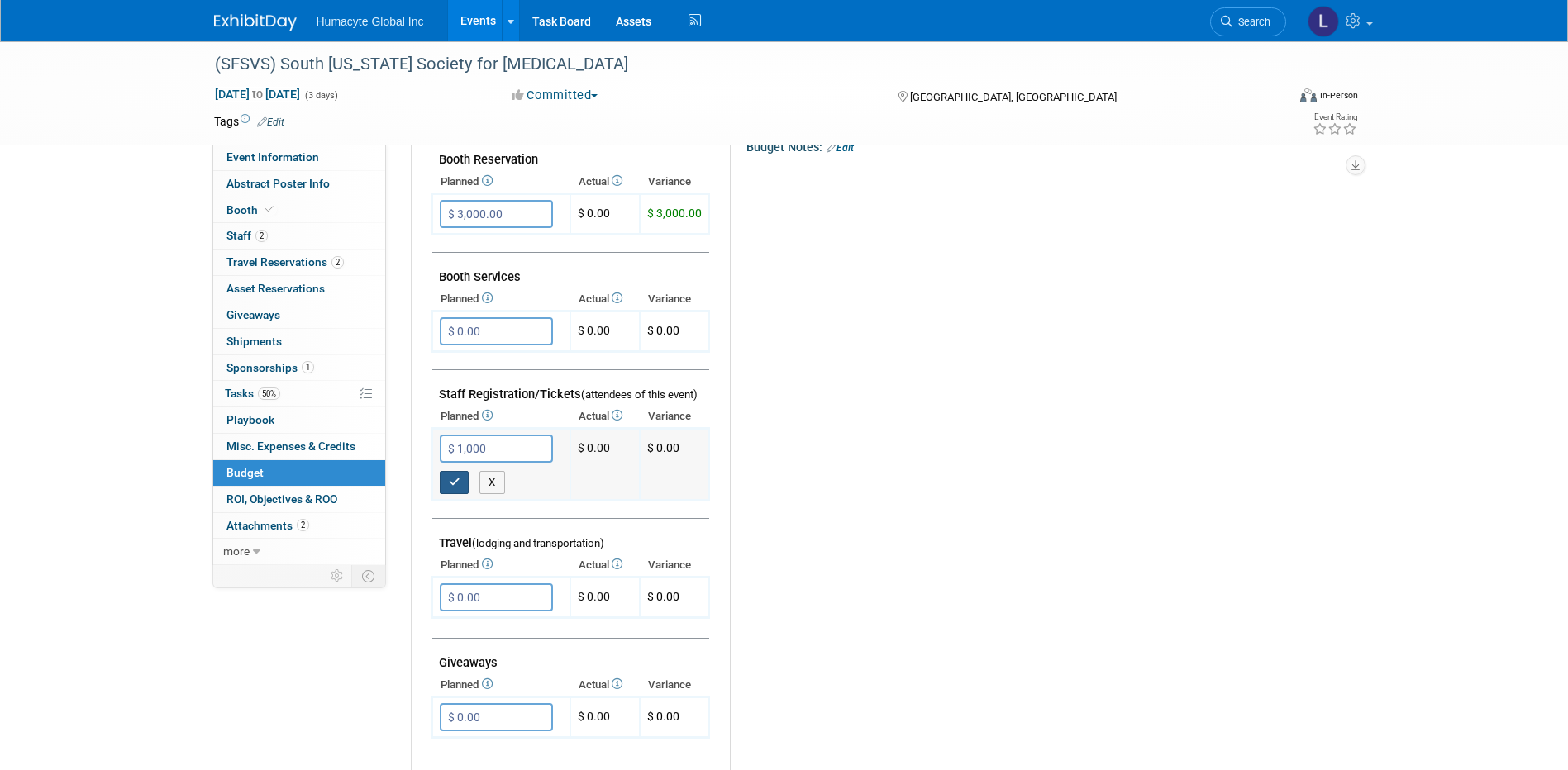
type input "$ 1,000.00"
click at [456, 486] on icon "button" at bounding box center [455, 482] width 12 height 11
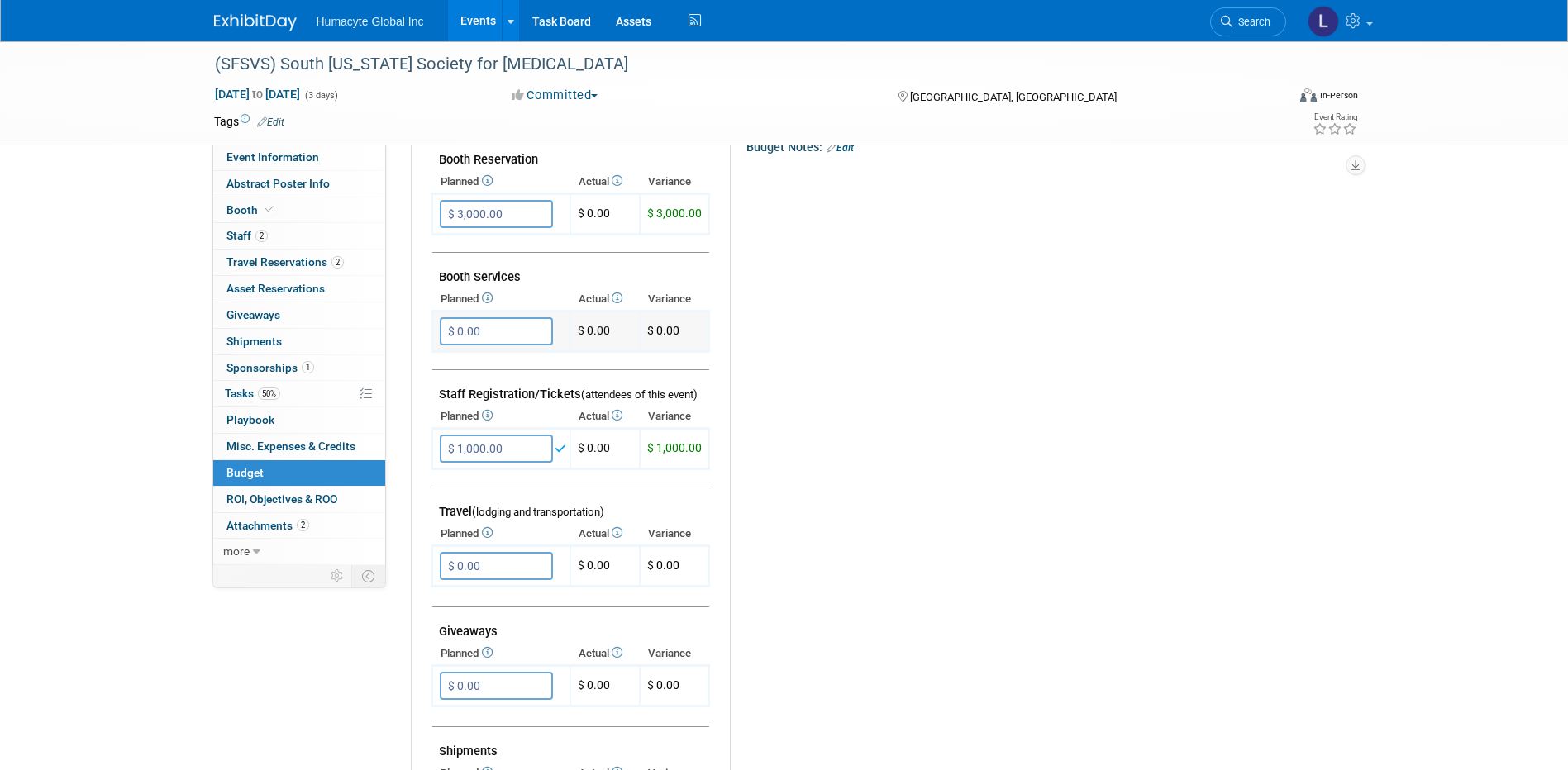
click at [472, 330] on input "$ 0.00" at bounding box center [497, 331] width 113 height 28
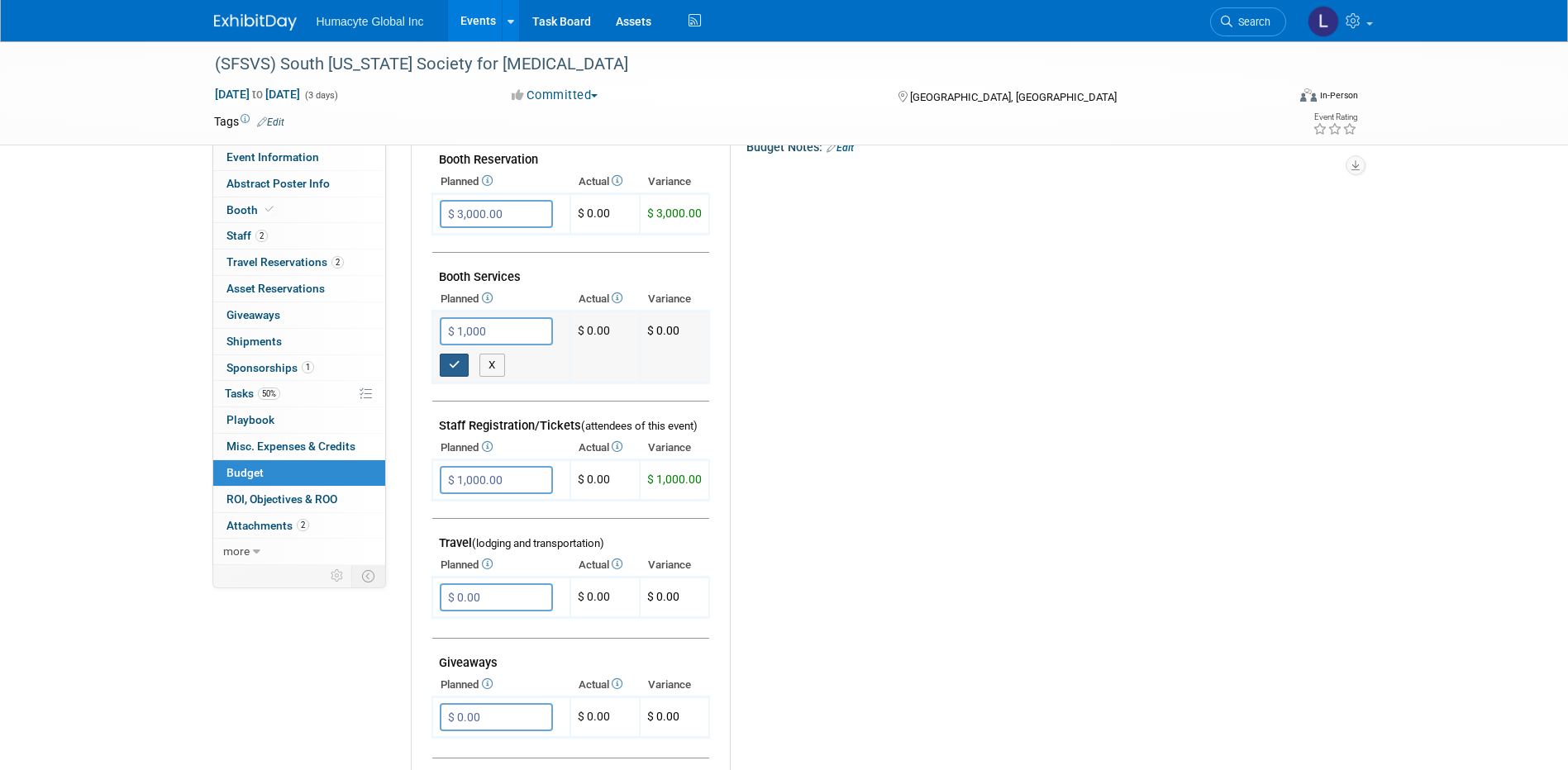
type input "$ 1,000.00"
click at [454, 358] on button "button" at bounding box center [455, 365] width 30 height 23
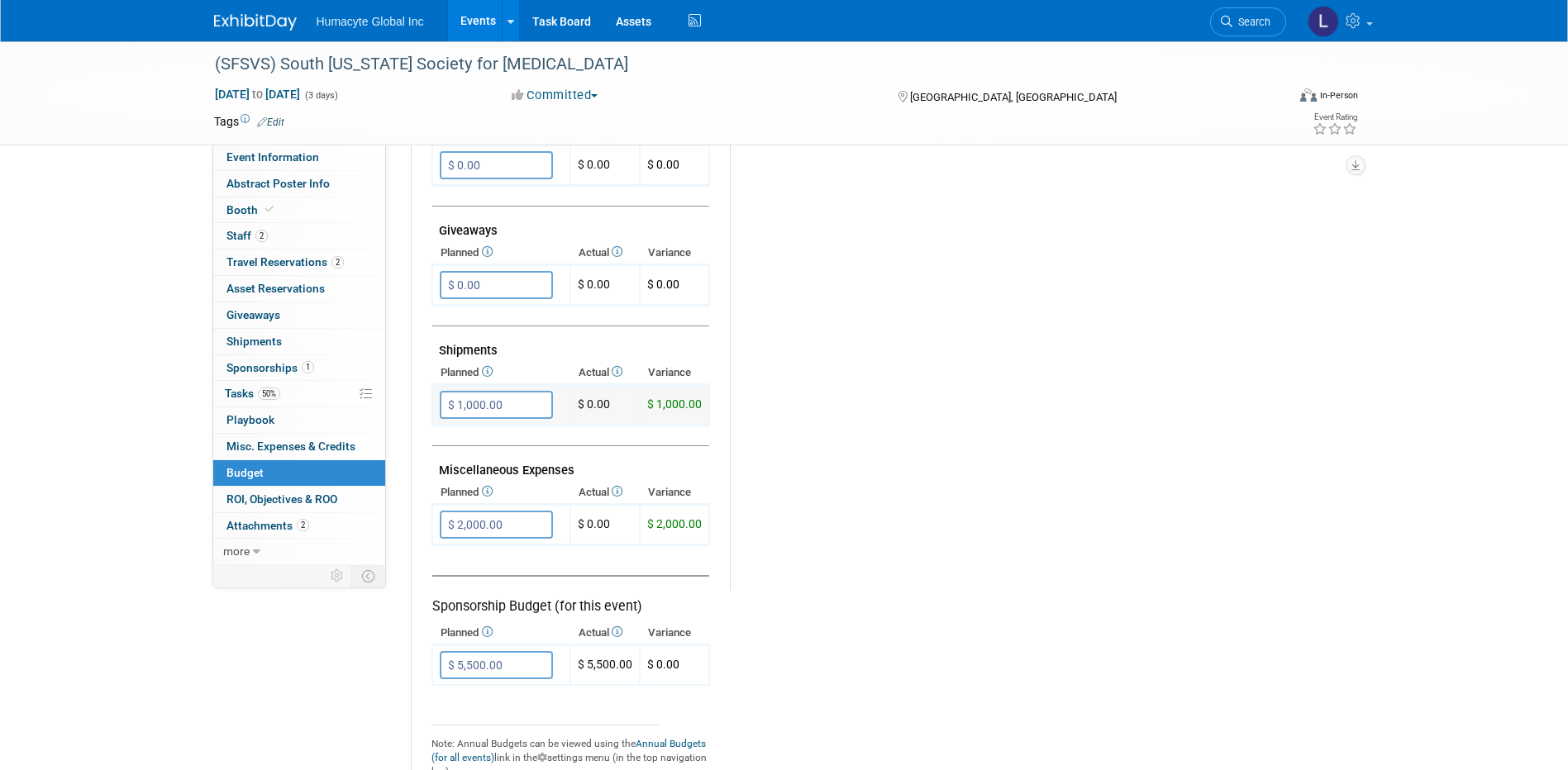
scroll to position [743, 0]
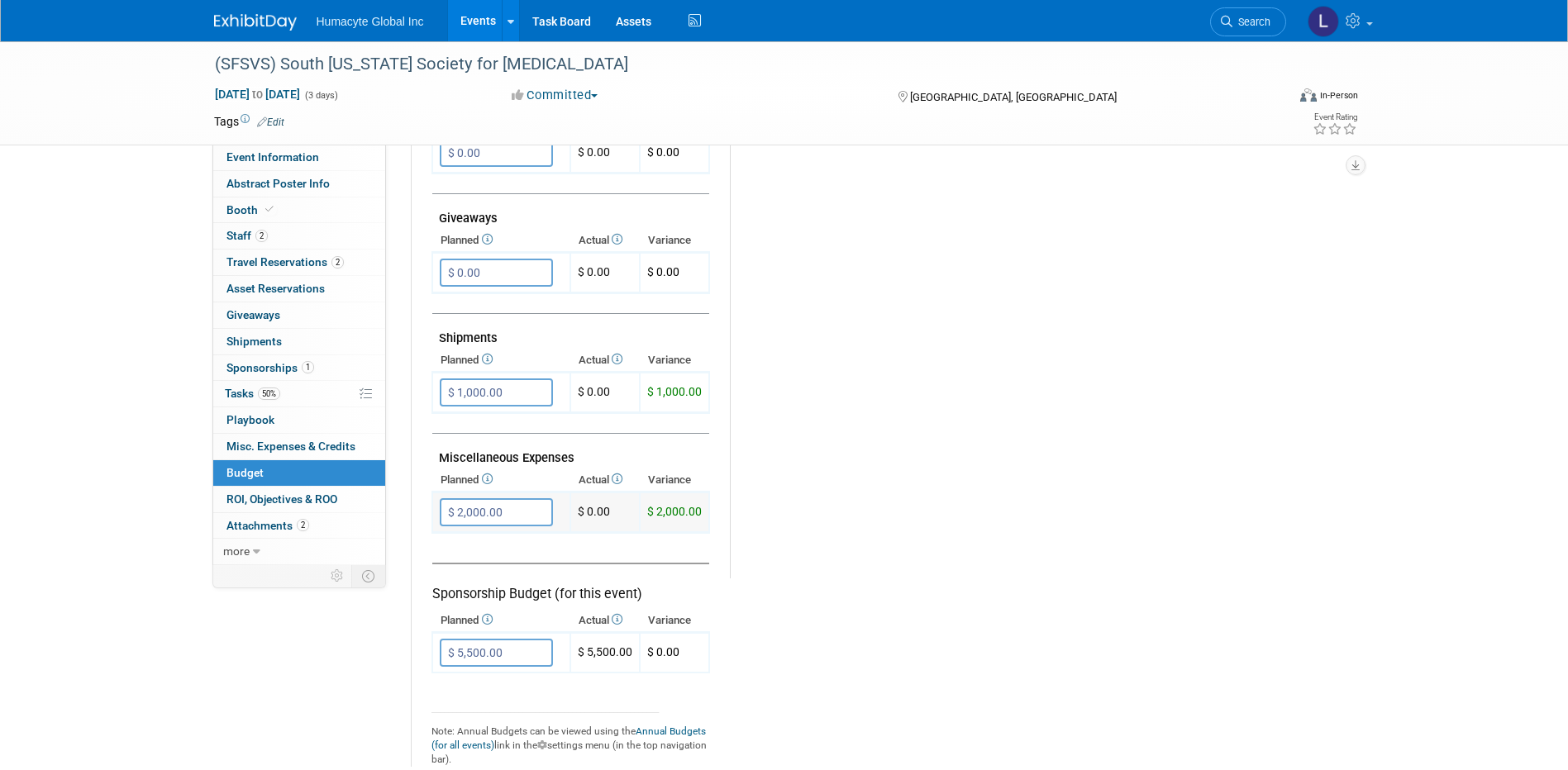
click at [460, 524] on input "$ 2,000.00" at bounding box center [497, 512] width 113 height 28
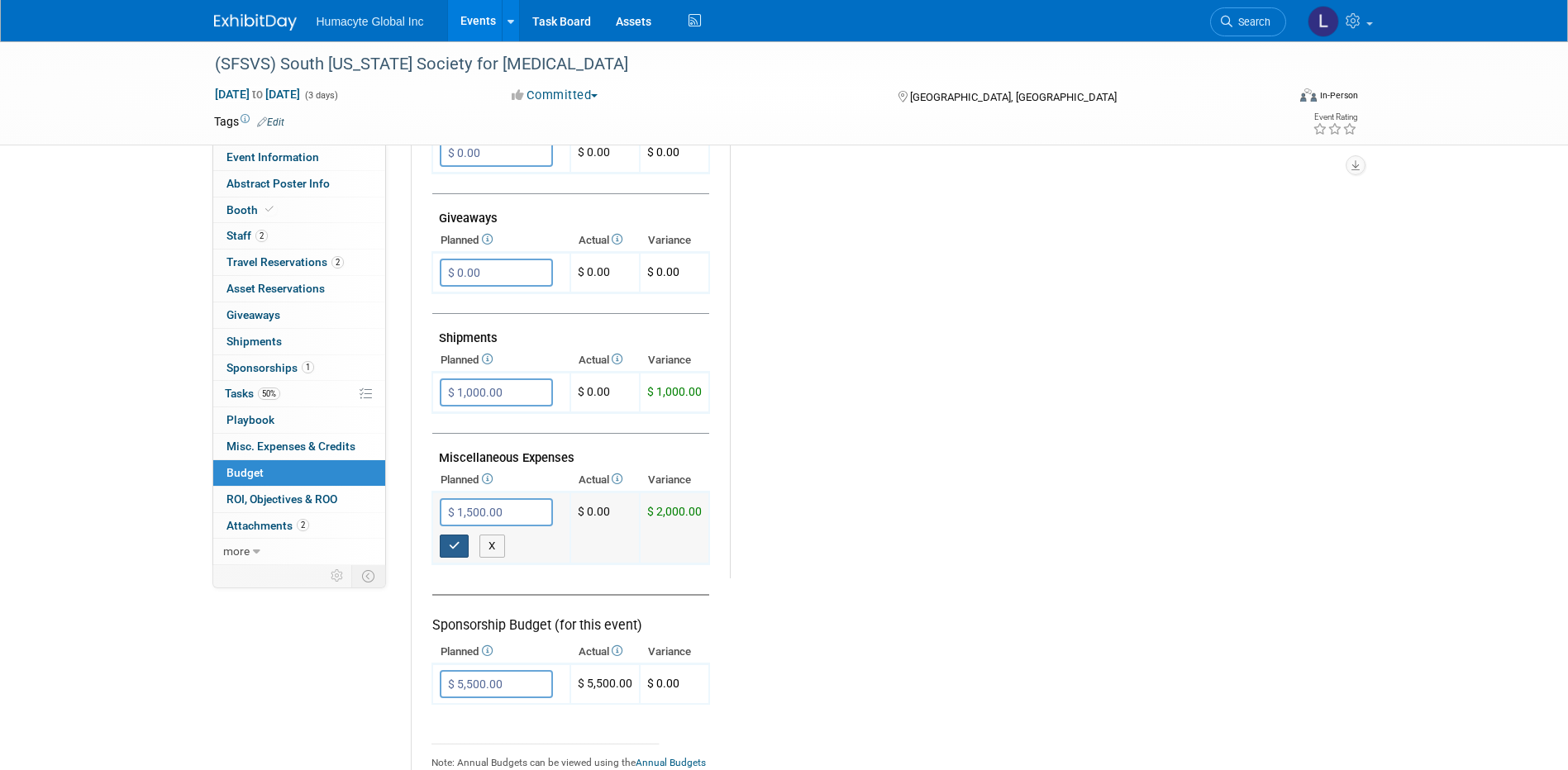
click at [443, 554] on button "button" at bounding box center [455, 546] width 30 height 23
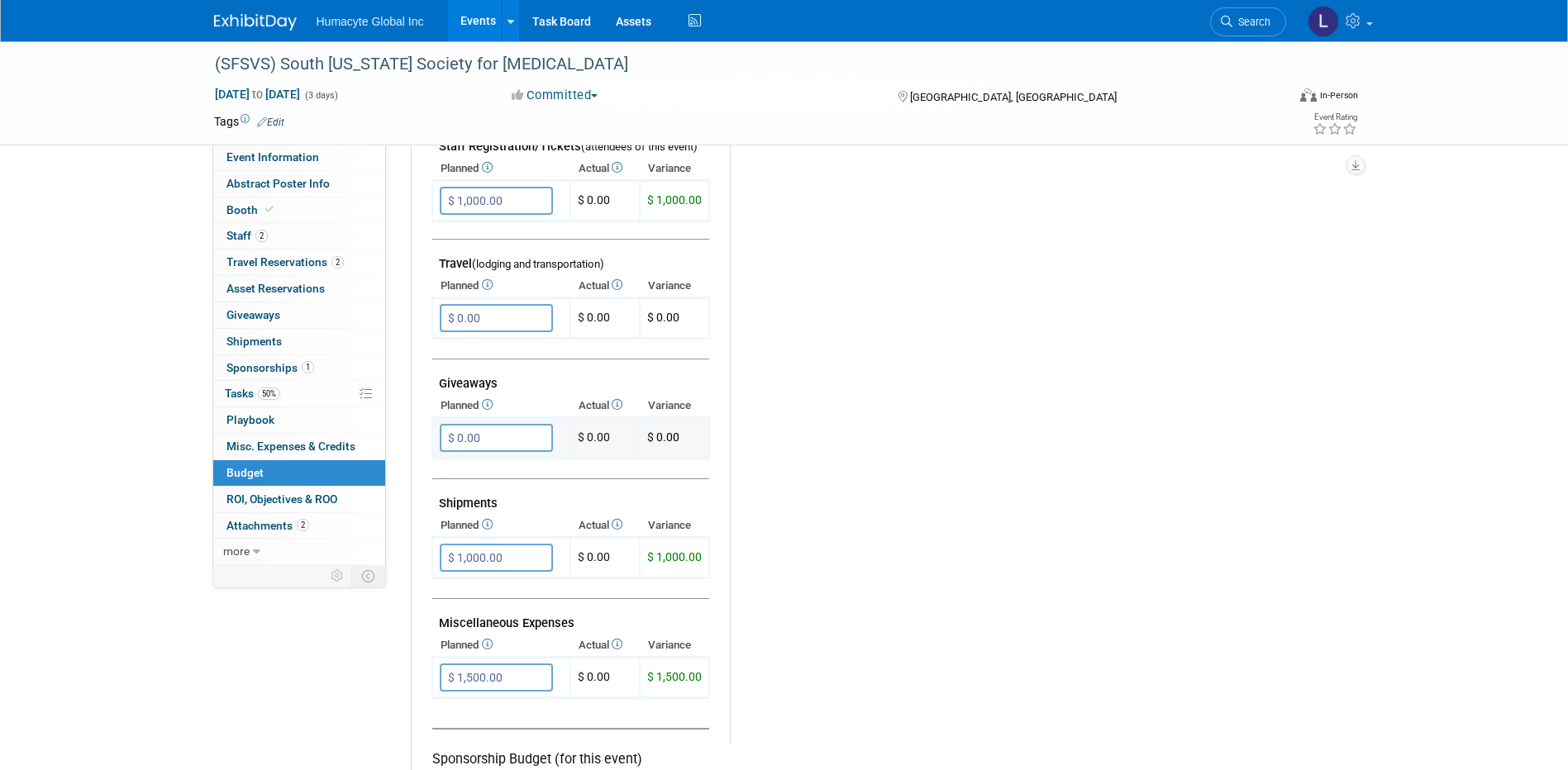
scroll to position [827, 0]
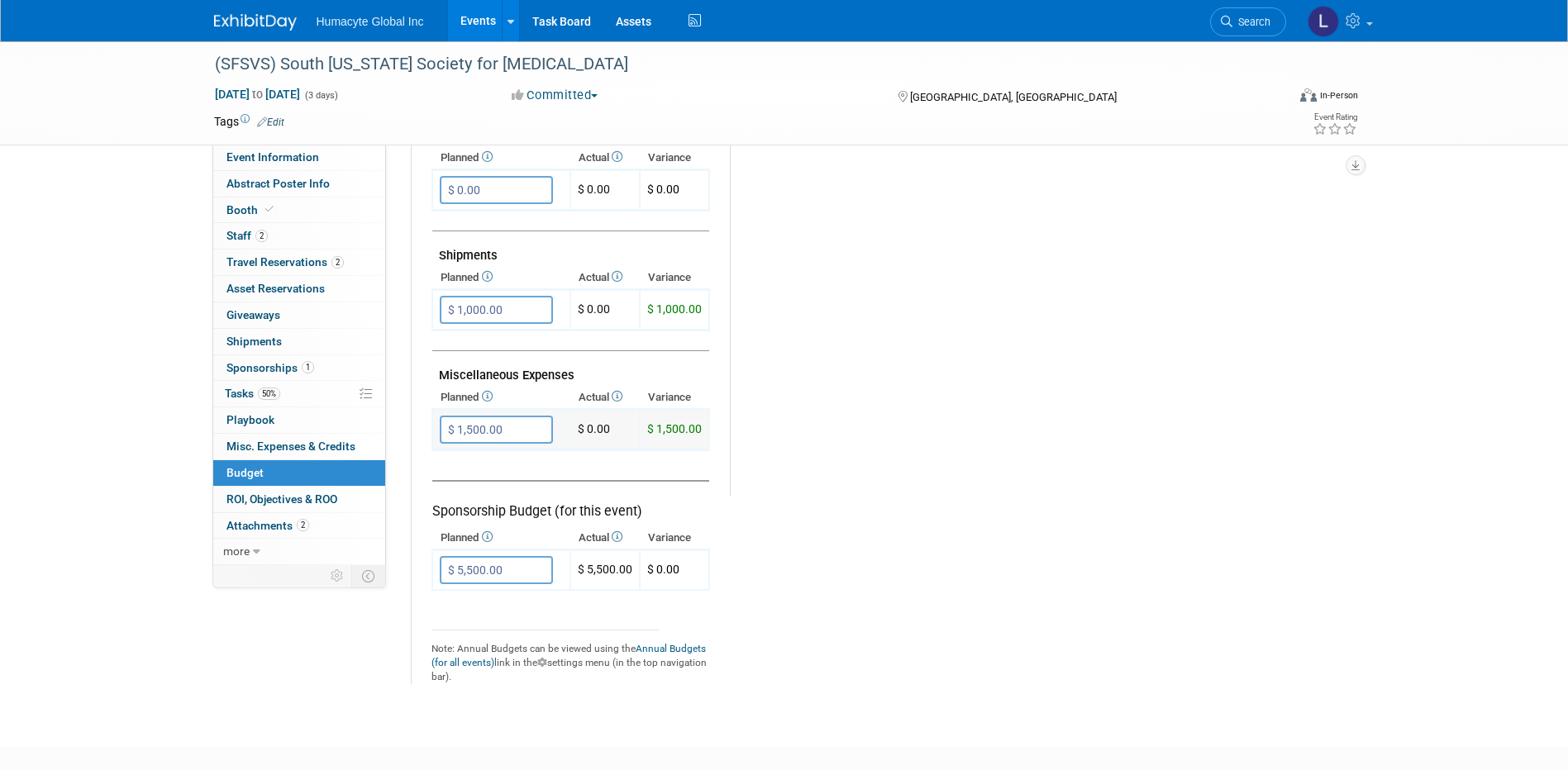
click at [514, 424] on input "$ 1,500.00" at bounding box center [497, 429] width 113 height 28
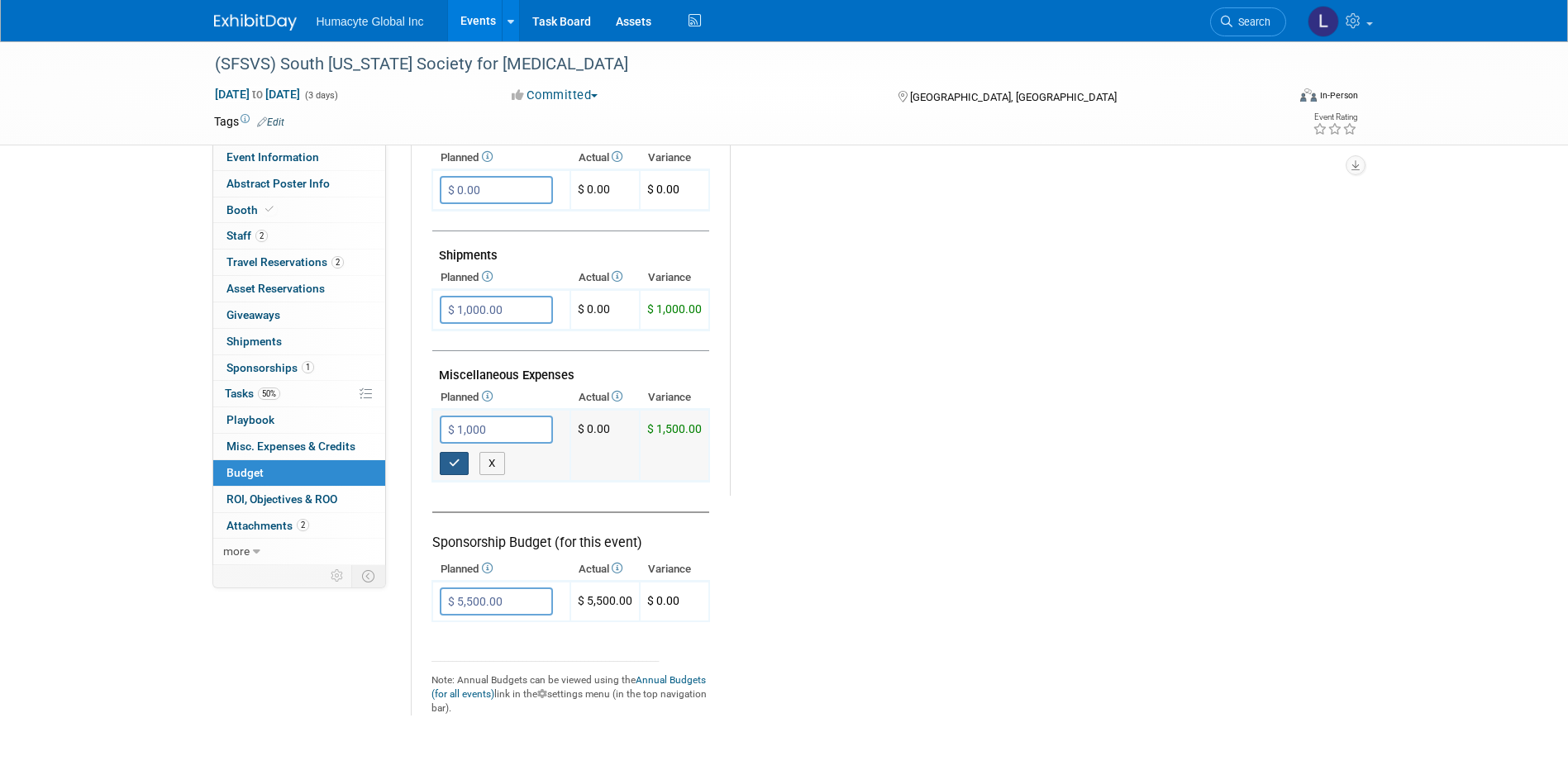
type input "$ 1,000.00"
click at [459, 456] on button "button" at bounding box center [455, 463] width 30 height 23
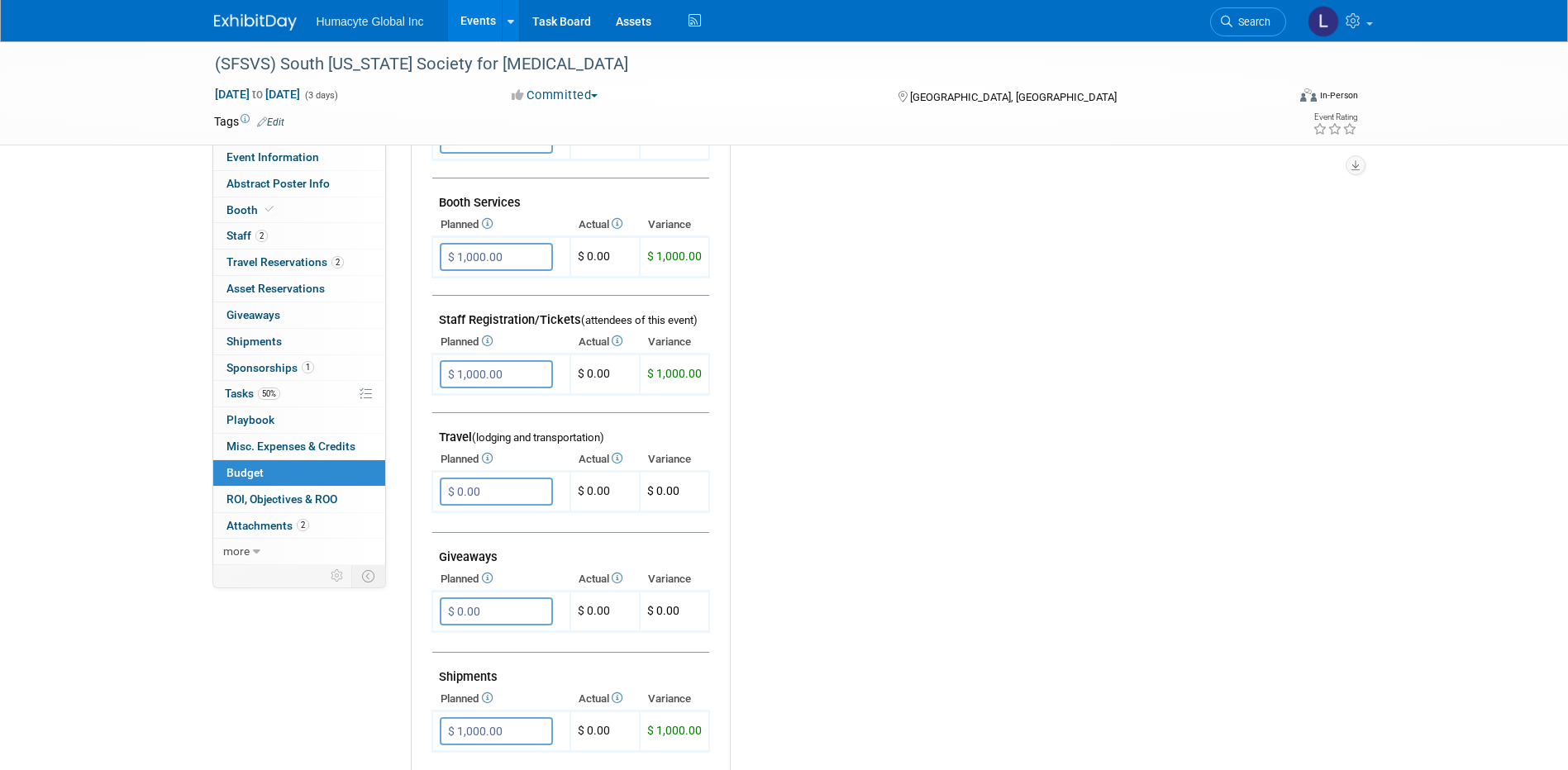
scroll to position [248, 0]
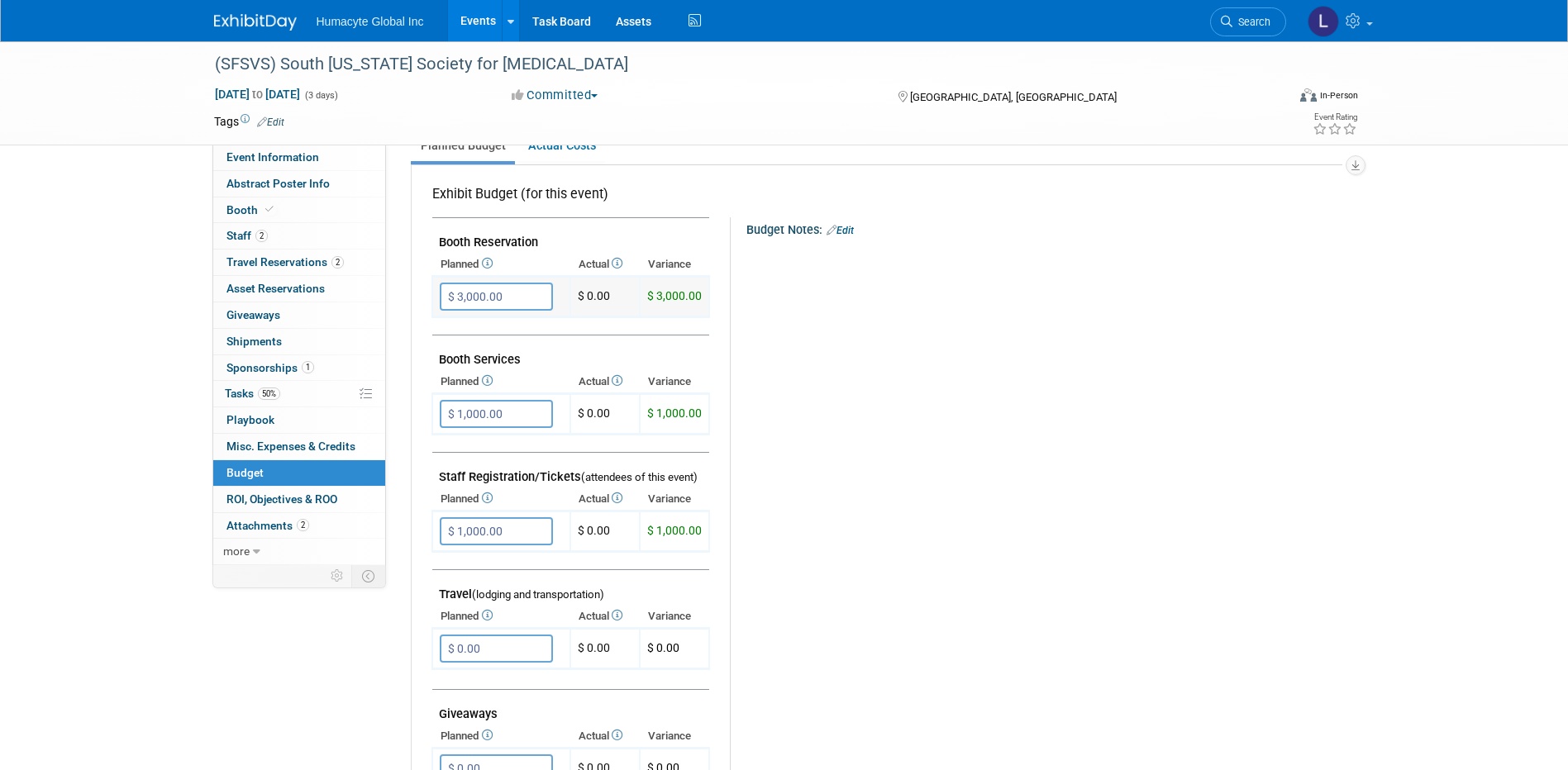
click at [490, 299] on input "$ 3,000.00" at bounding box center [497, 296] width 113 height 28
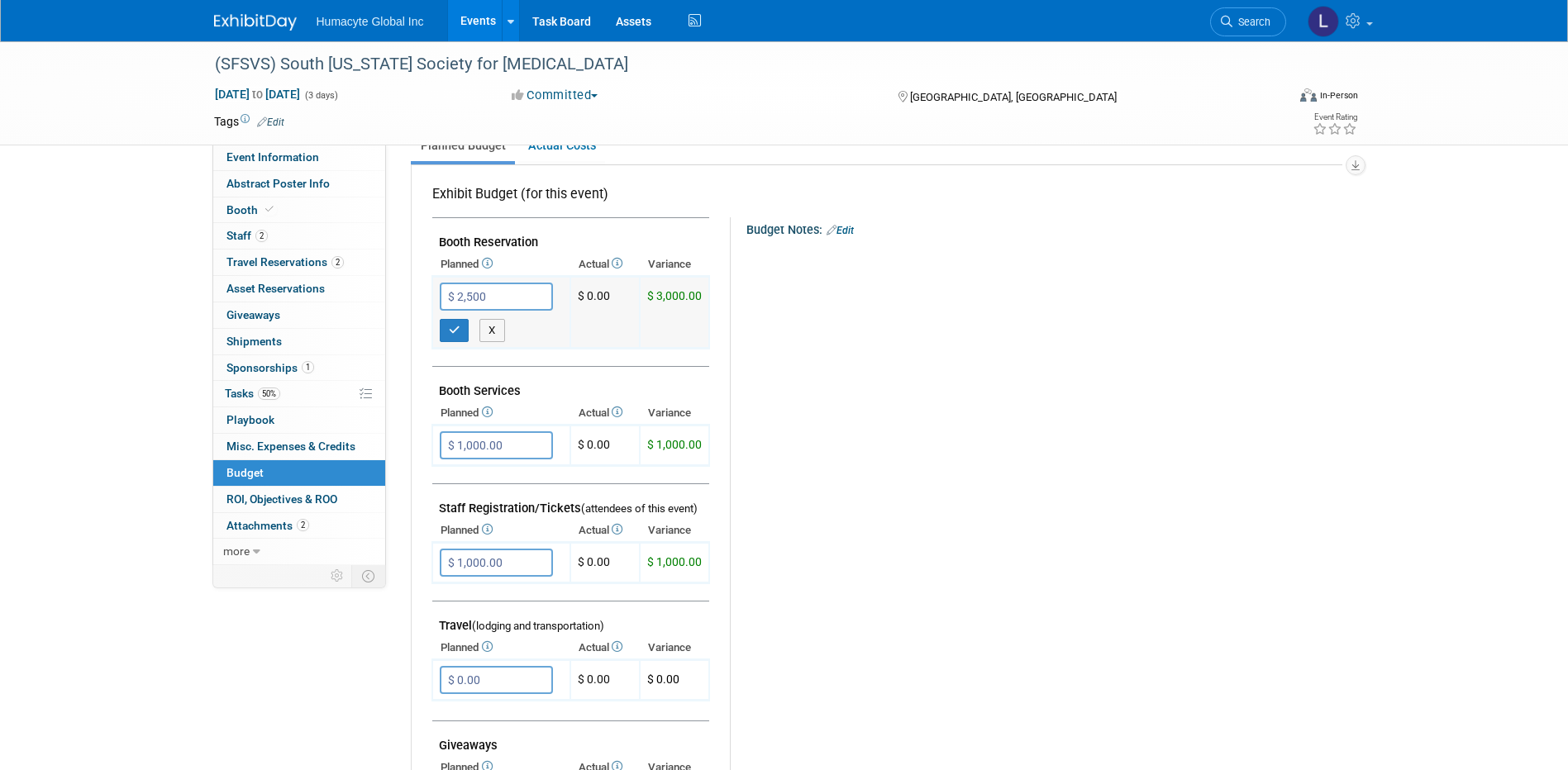
type input "$ 2,500.00"
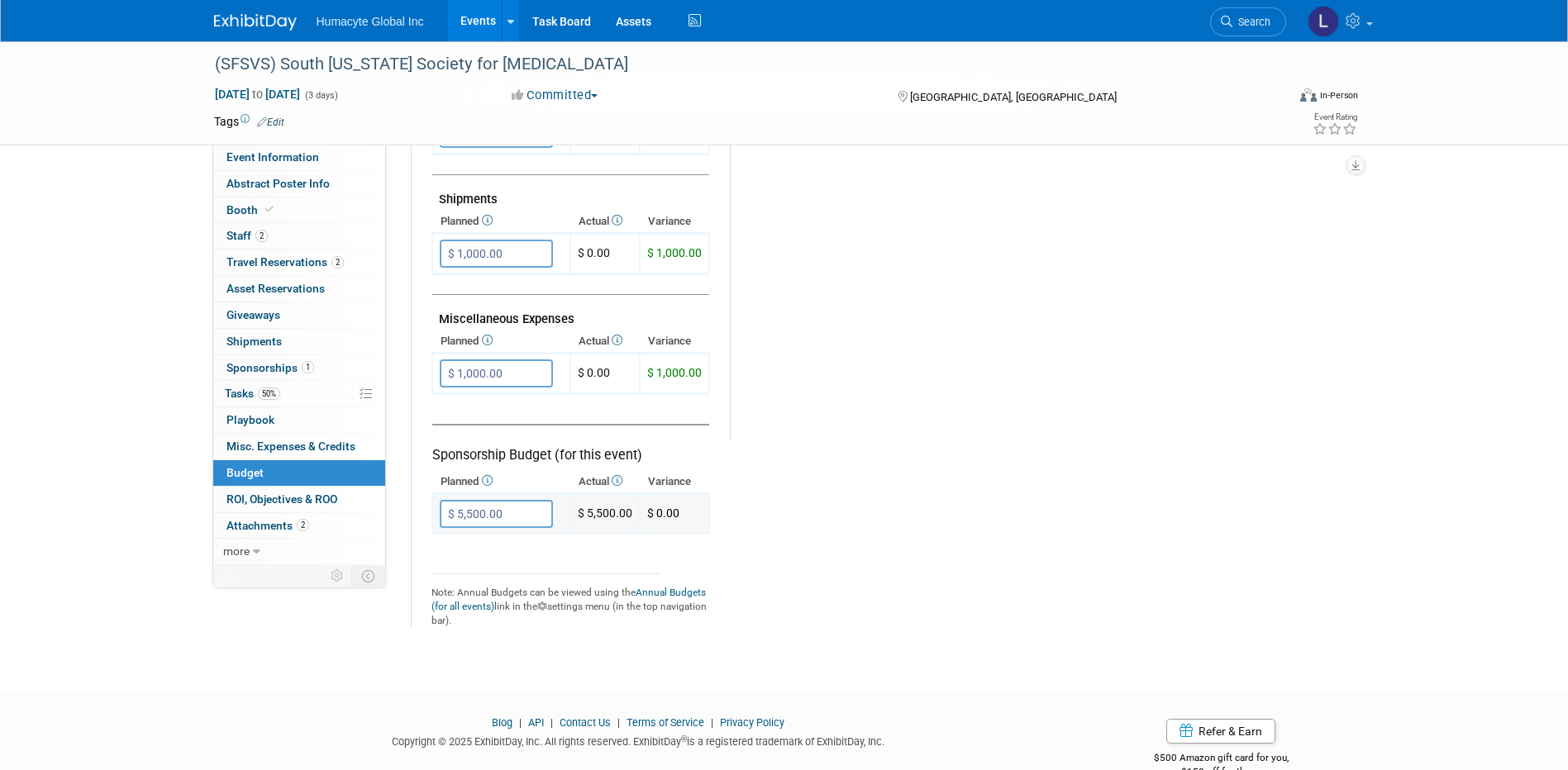
scroll to position [919, 0]
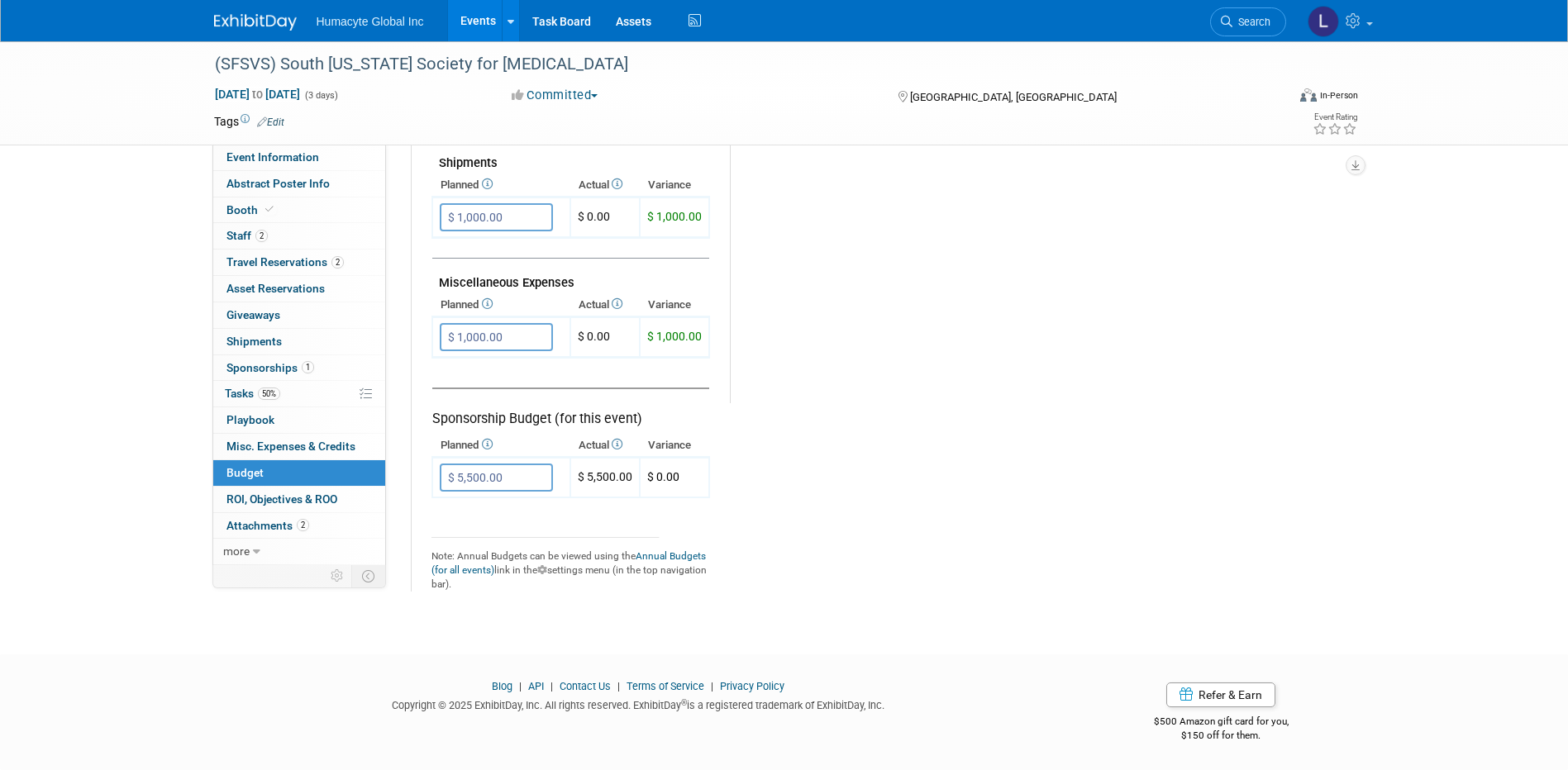
click at [470, 21] on link "Events" at bounding box center [478, 20] width 60 height 41
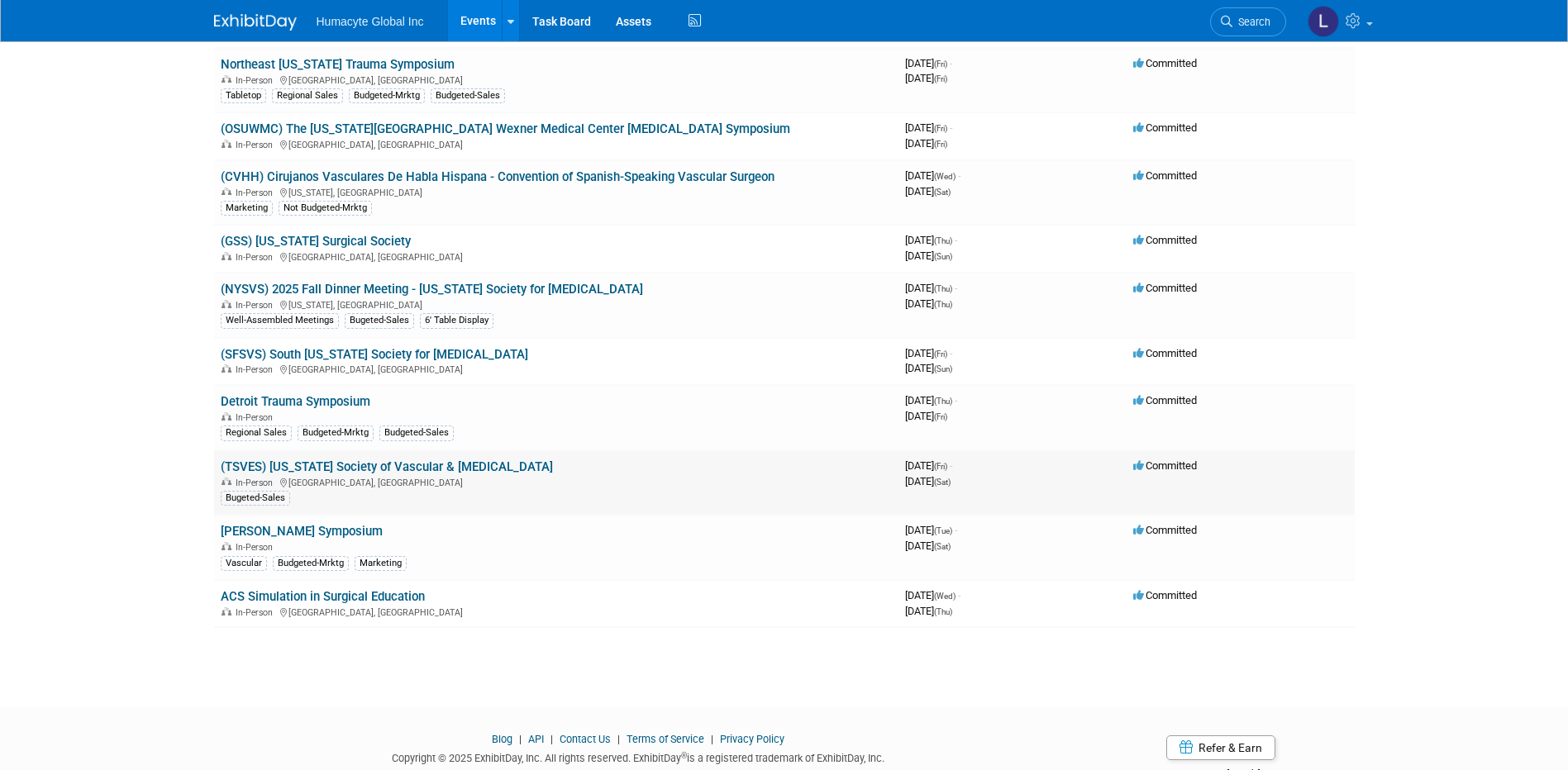
scroll to position [1706, 0]
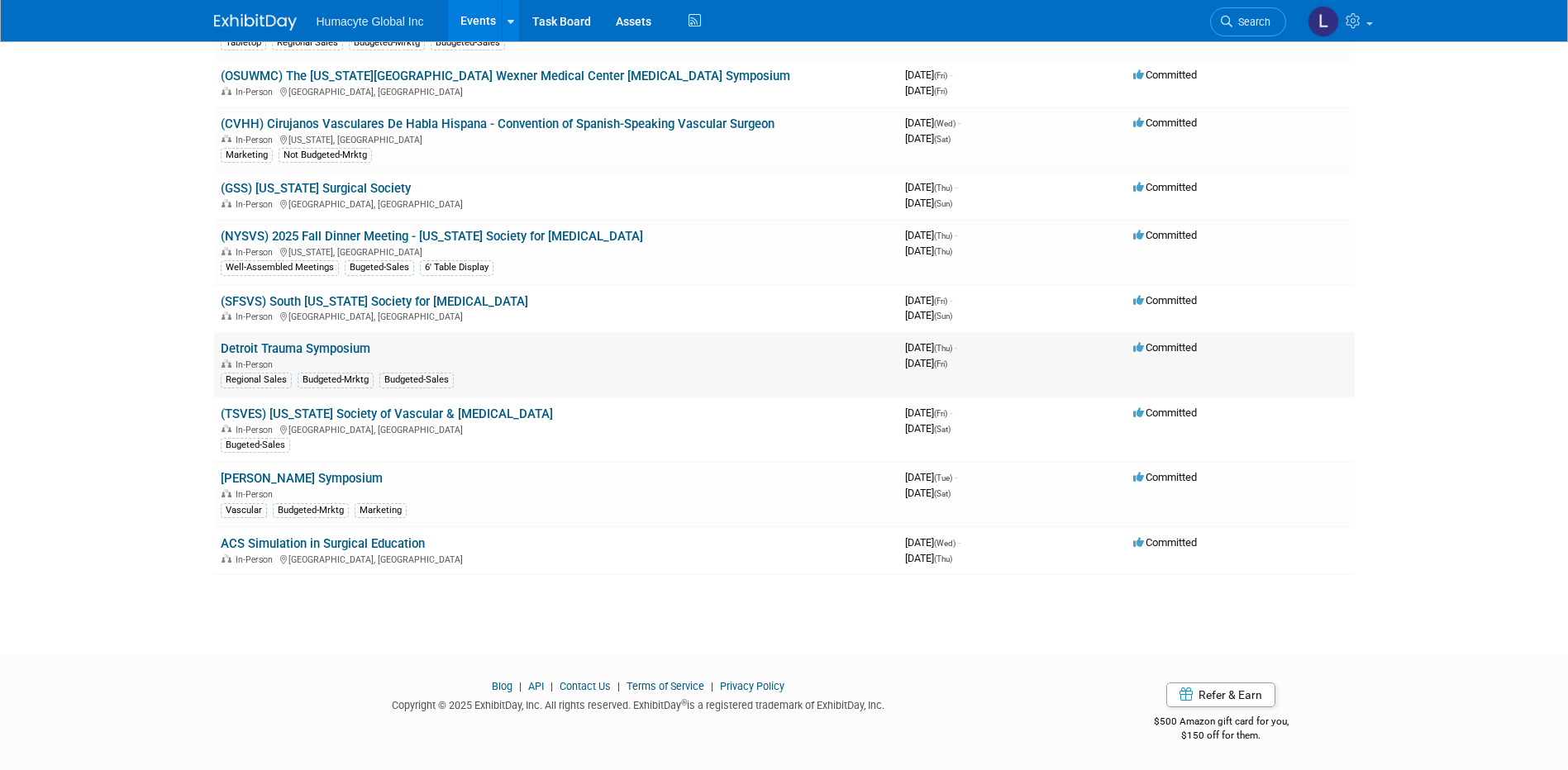
click at [282, 353] on link "Detroit Trauma Symposium" at bounding box center [295, 348] width 150 height 15
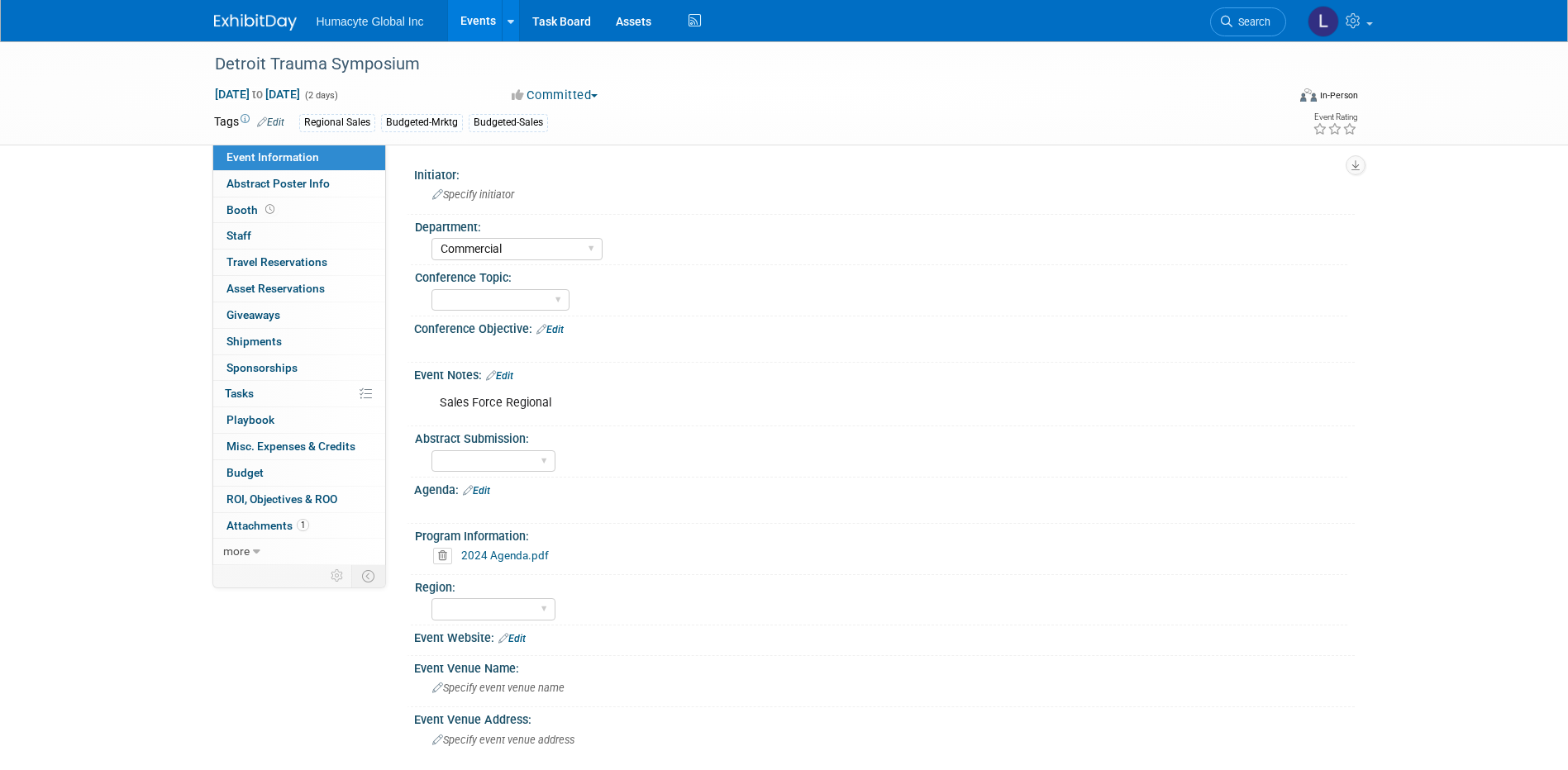
select select "Commercial"
click at [247, 476] on span "Budget" at bounding box center [245, 473] width 38 height 13
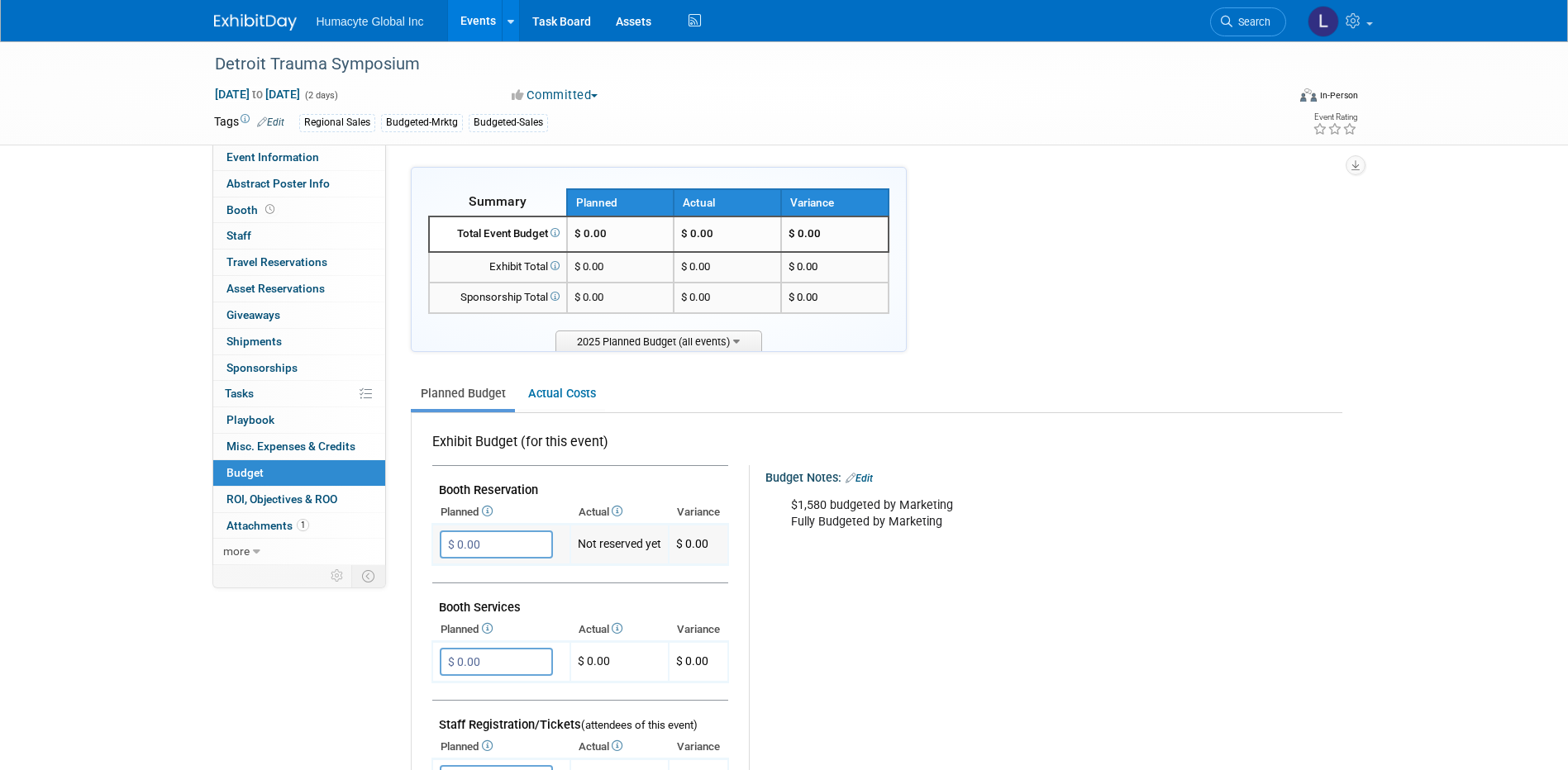
click at [517, 541] on input "$ 0.00" at bounding box center [497, 544] width 113 height 28
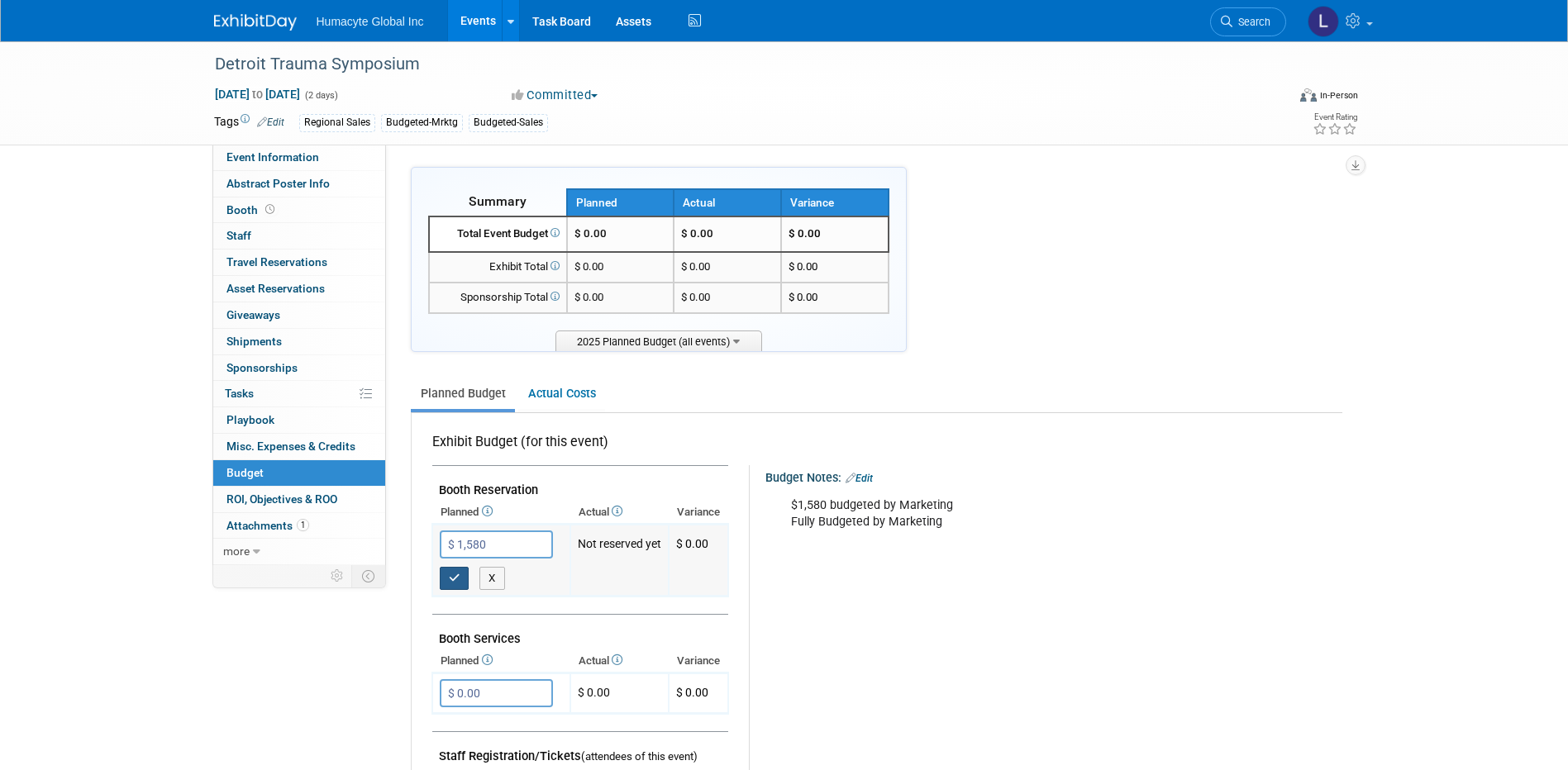
type input "$ 1,580.00"
click at [450, 579] on icon "button" at bounding box center [455, 578] width 12 height 11
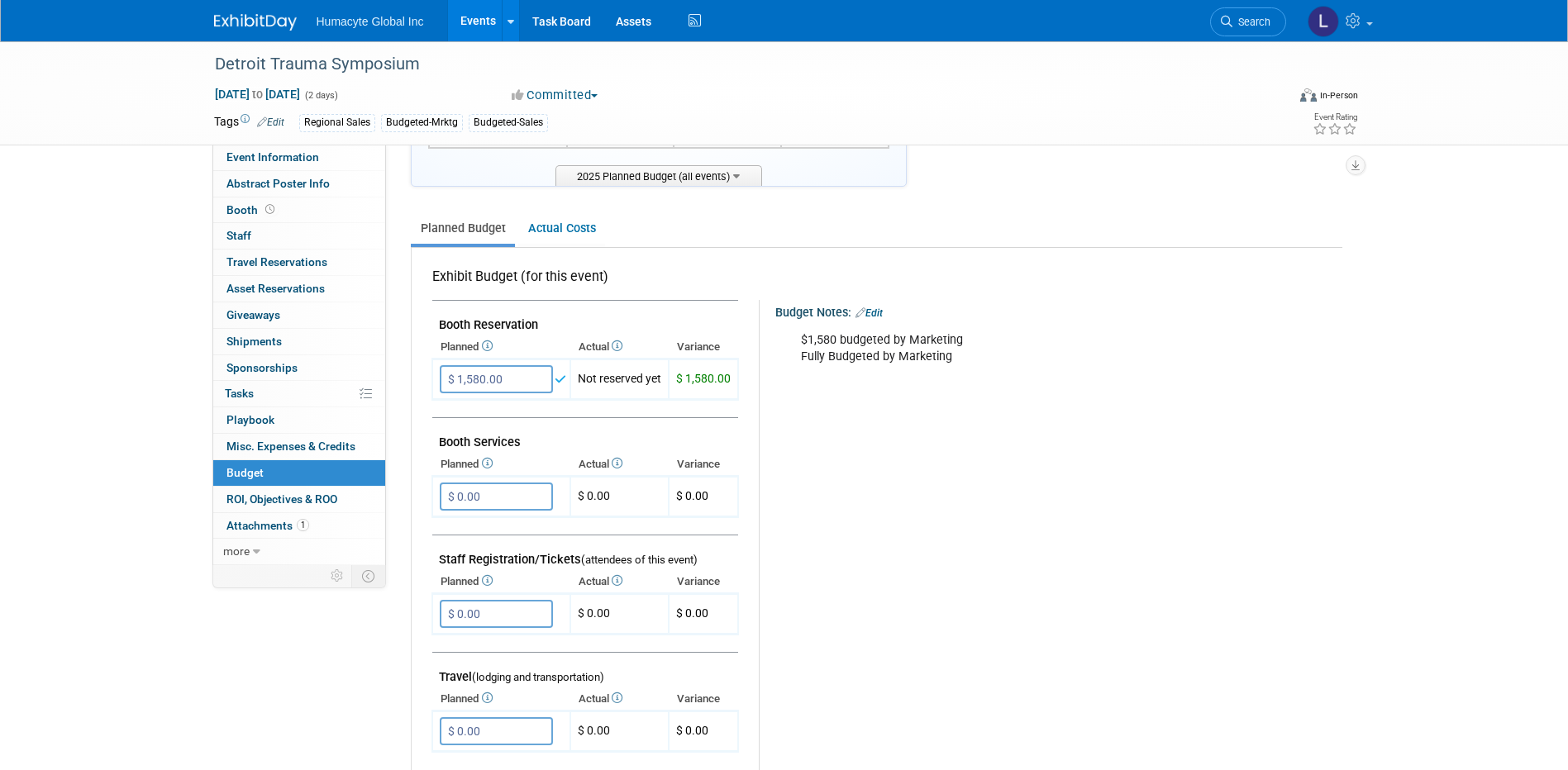
scroll to position [248, 0]
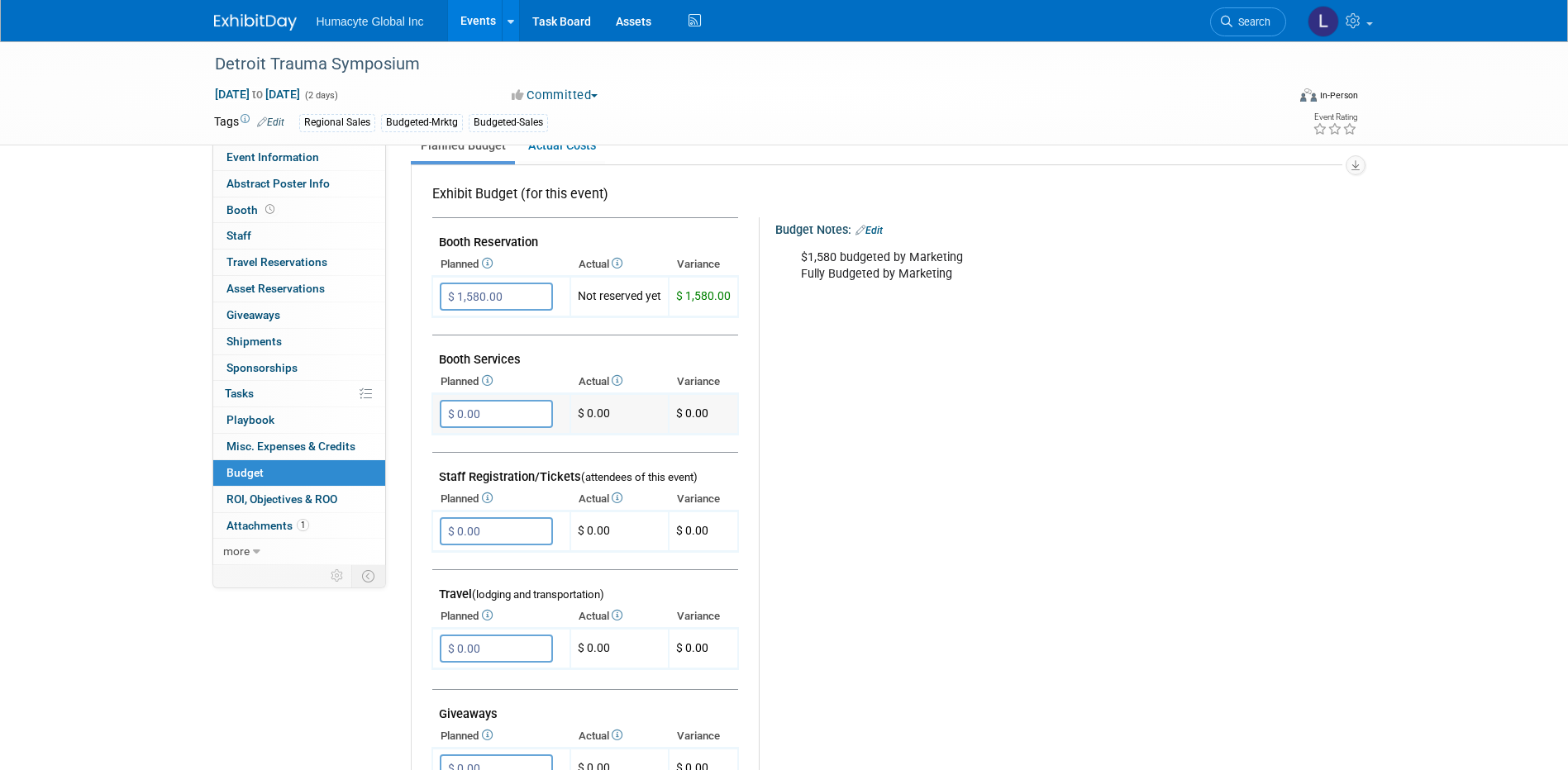
click at [518, 408] on input "$ 0.00" at bounding box center [497, 413] width 113 height 28
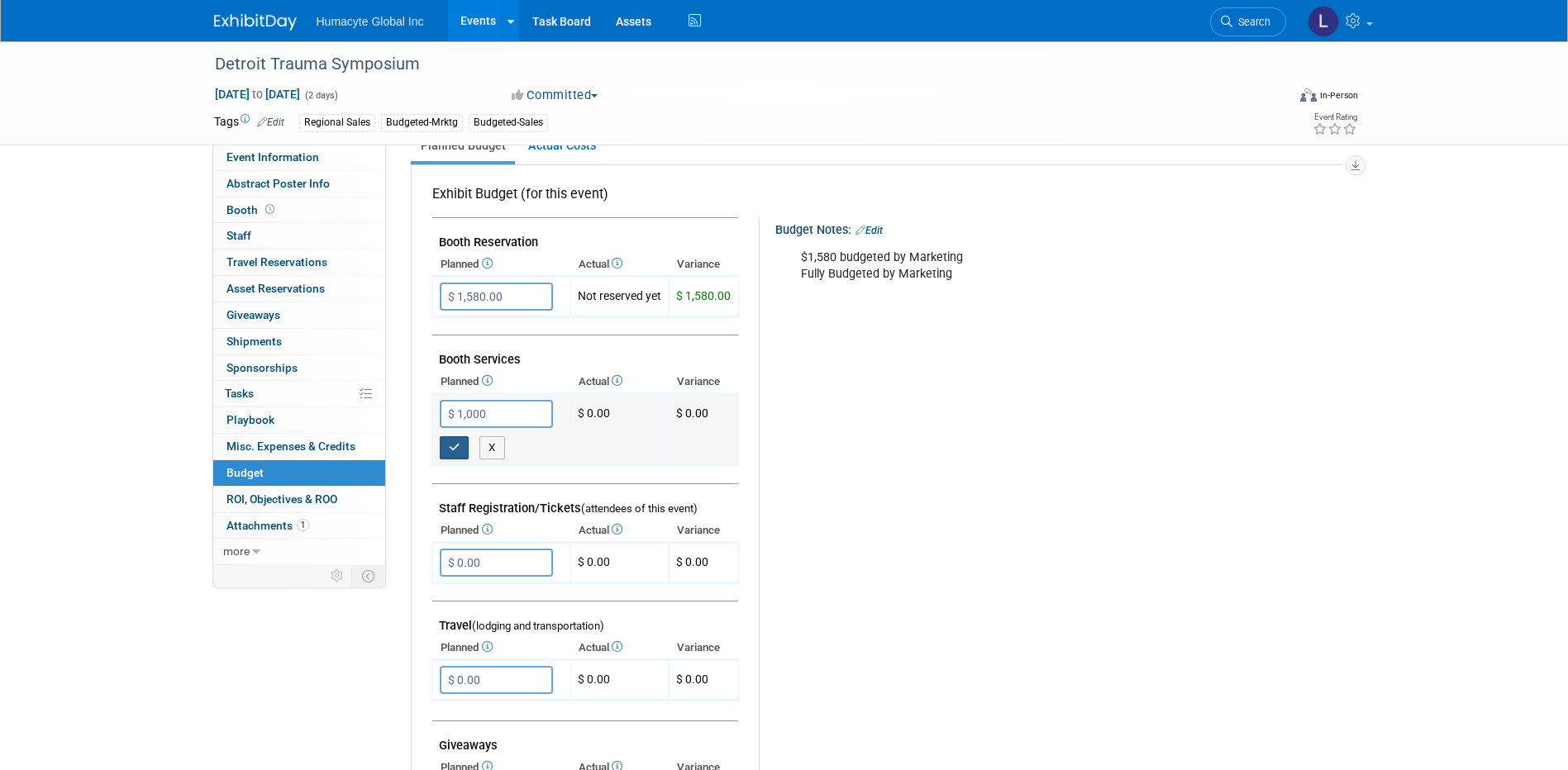
type input "$ 1,000.00"
click at [452, 442] on icon "button" at bounding box center [455, 447] width 12 height 11
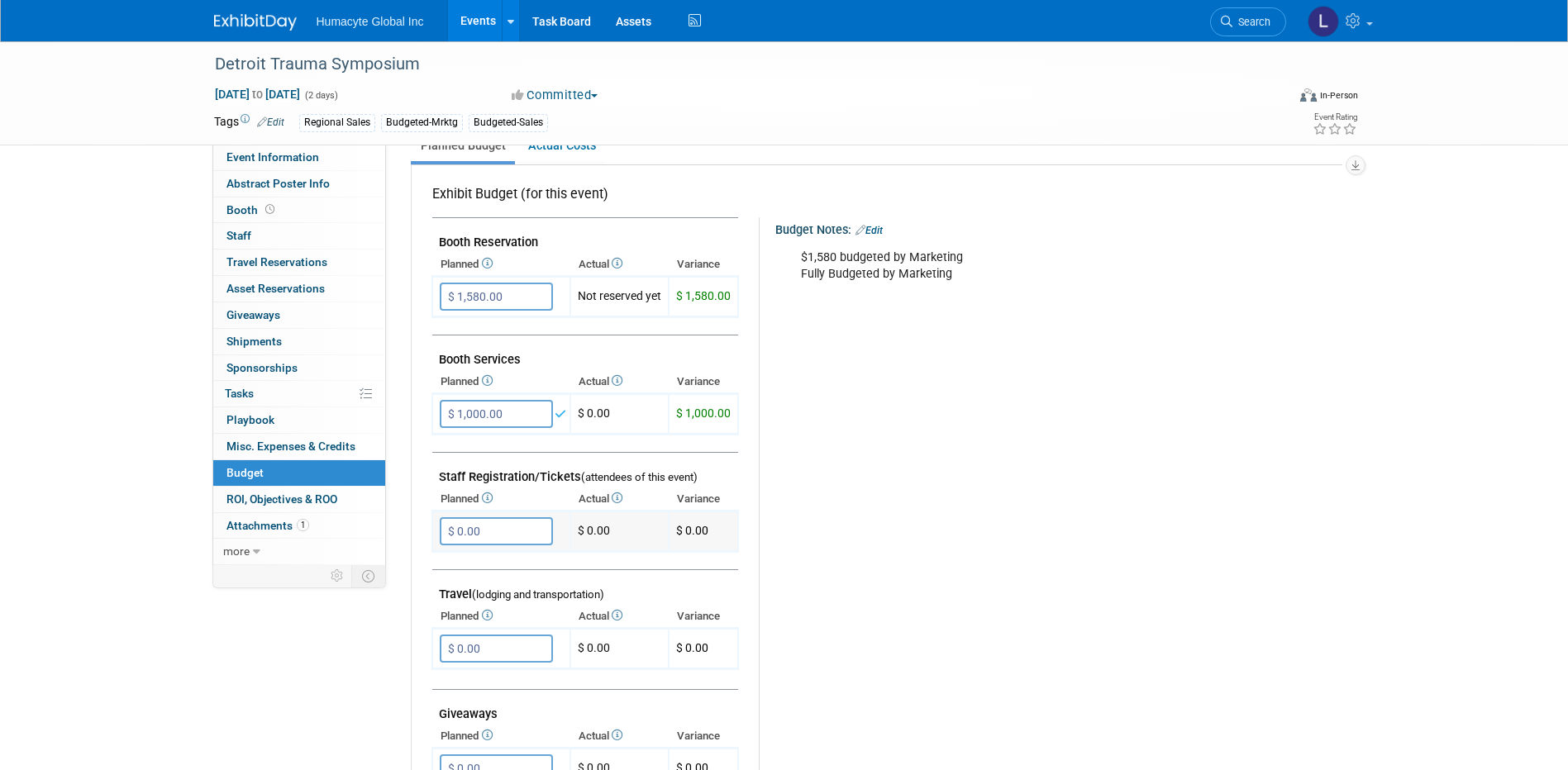
click at [492, 528] on input "$ 0.00" at bounding box center [497, 531] width 113 height 28
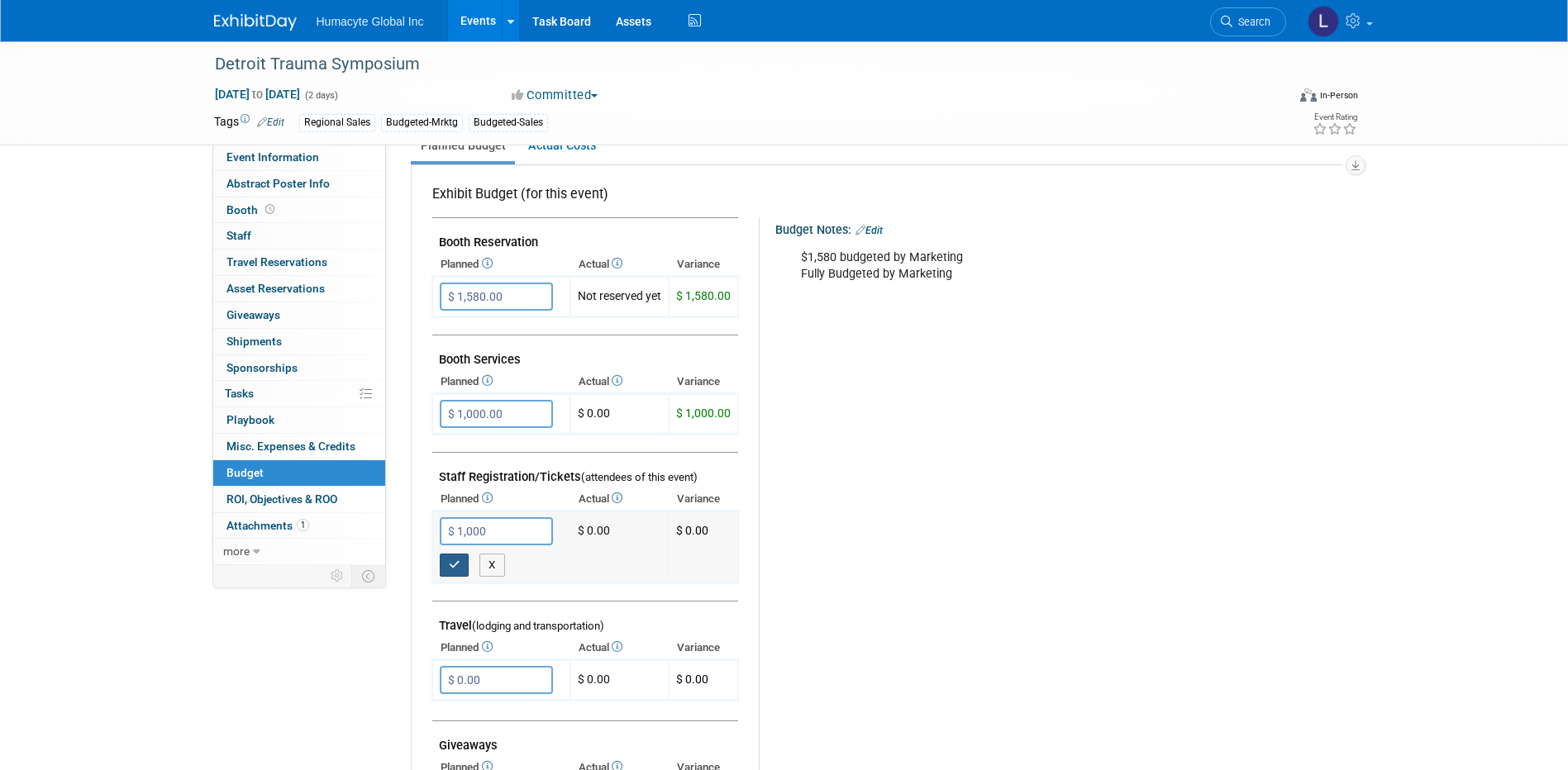
type input "$ 1,000.00"
click at [451, 563] on icon "button" at bounding box center [455, 565] width 12 height 11
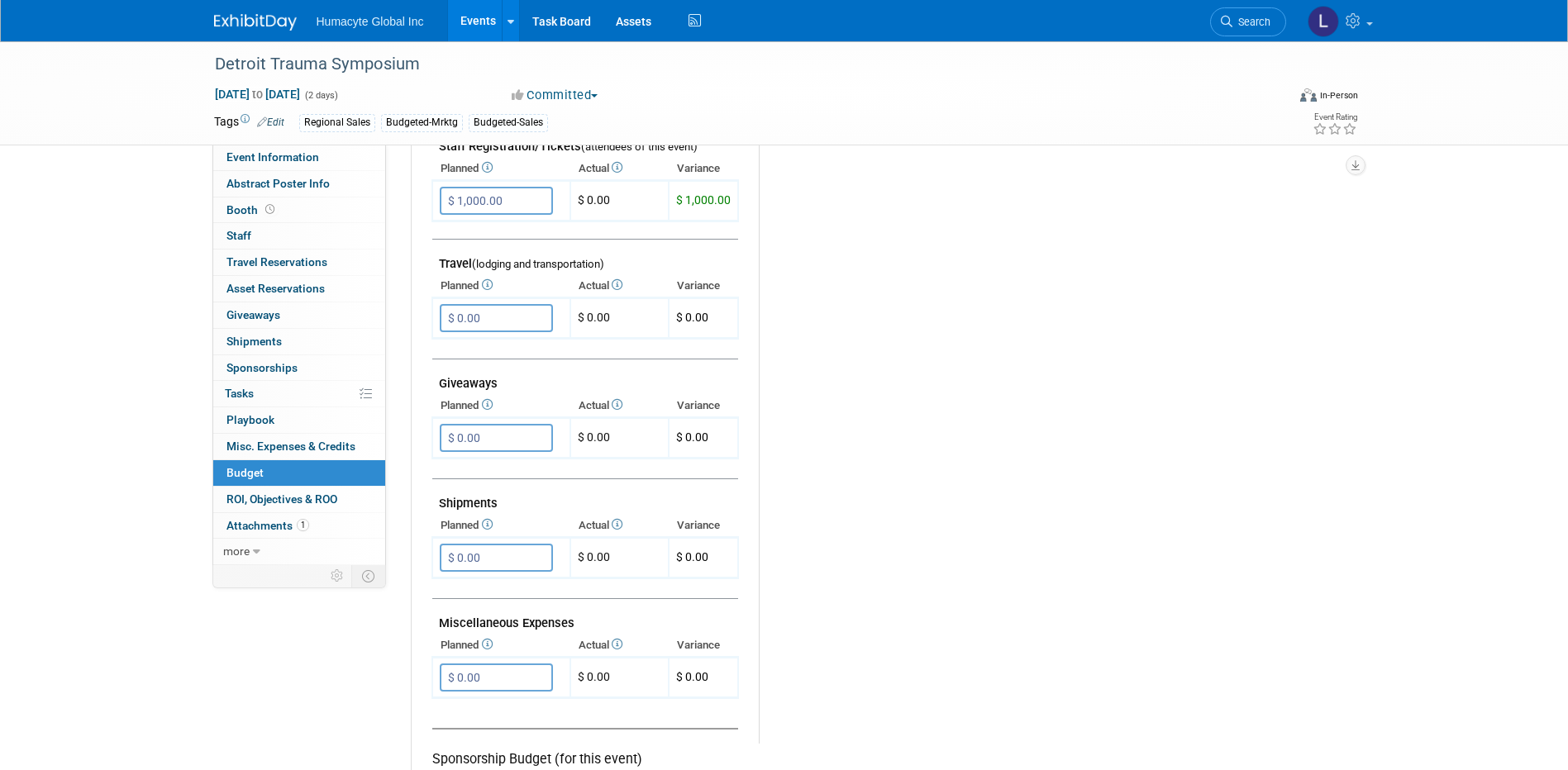
scroll to position [827, 0]
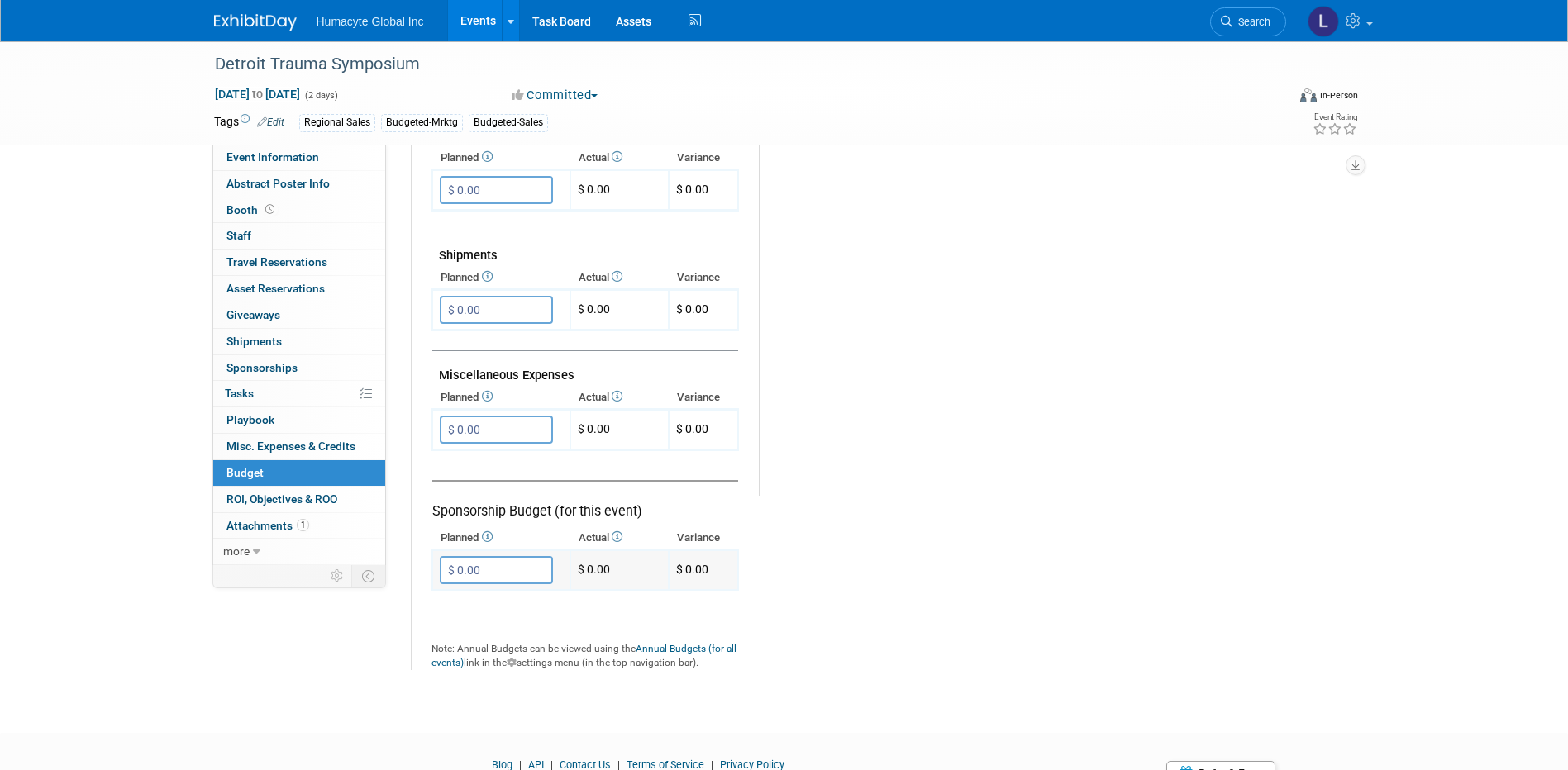
click at [499, 569] on input "$ 0.00" at bounding box center [497, 570] width 113 height 28
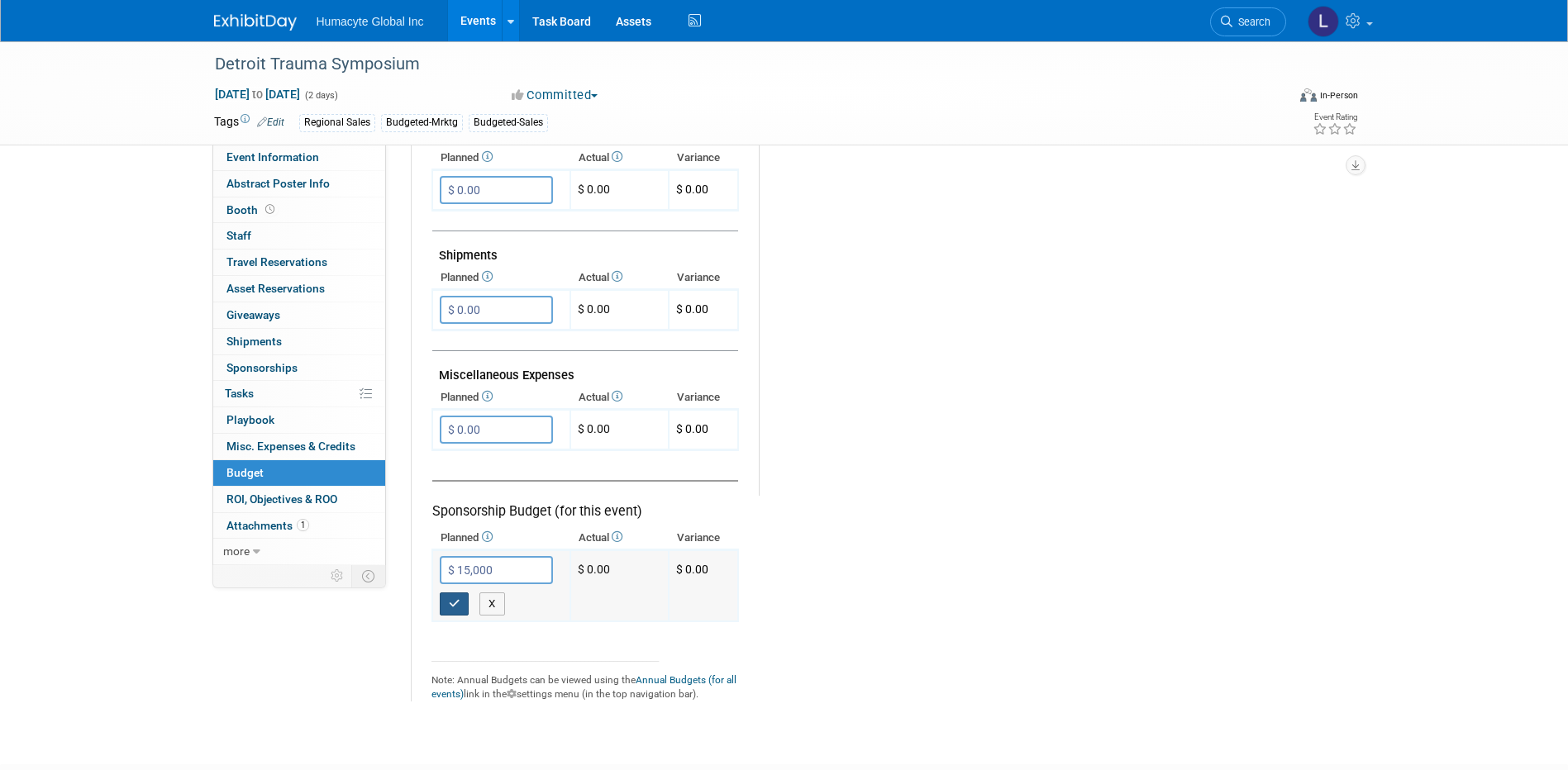
type input "$ 15,000.00"
click at [464, 604] on button "button" at bounding box center [455, 604] width 30 height 23
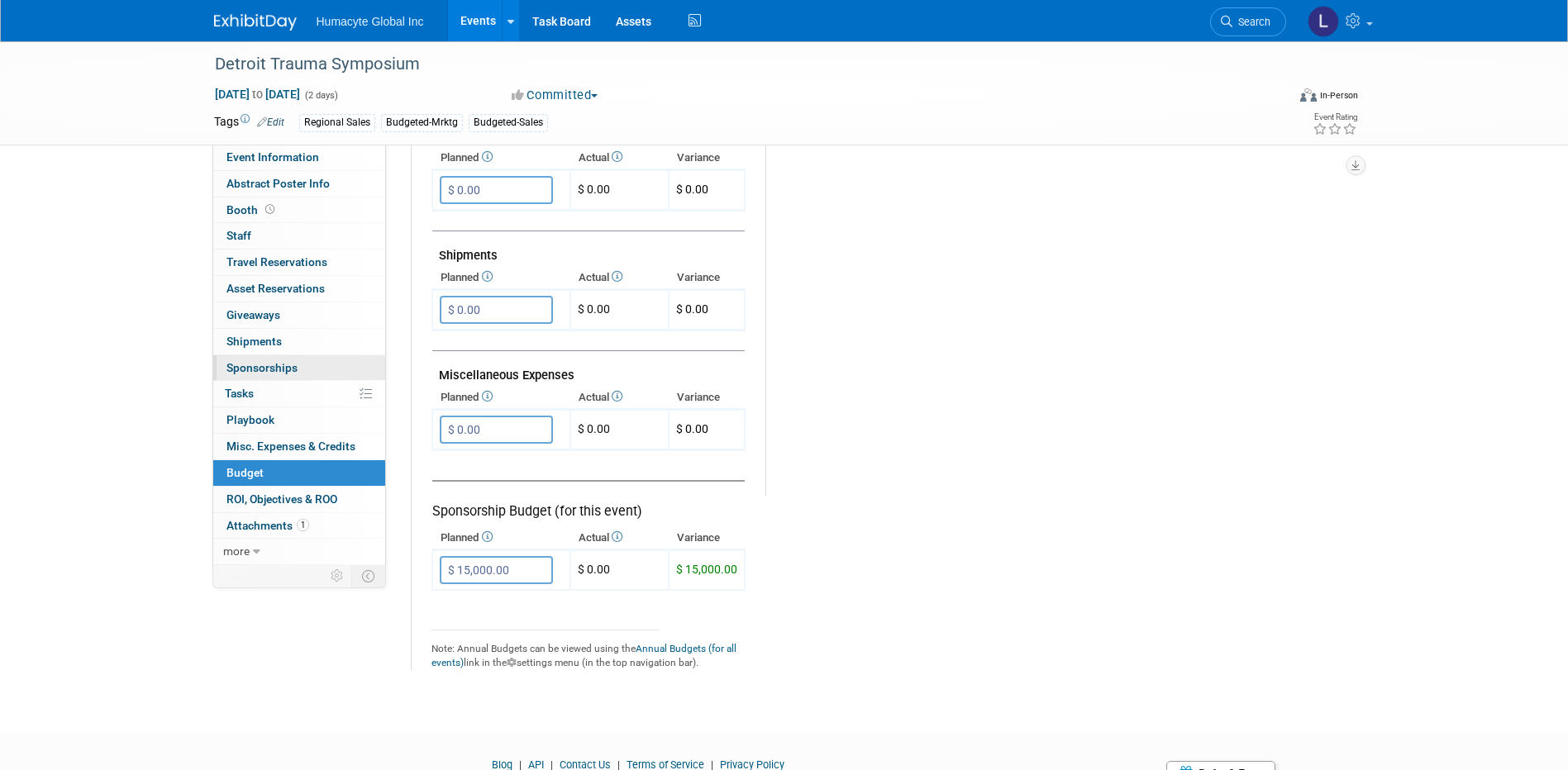
click at [283, 367] on span "Sponsorships 0" at bounding box center [263, 368] width 71 height 13
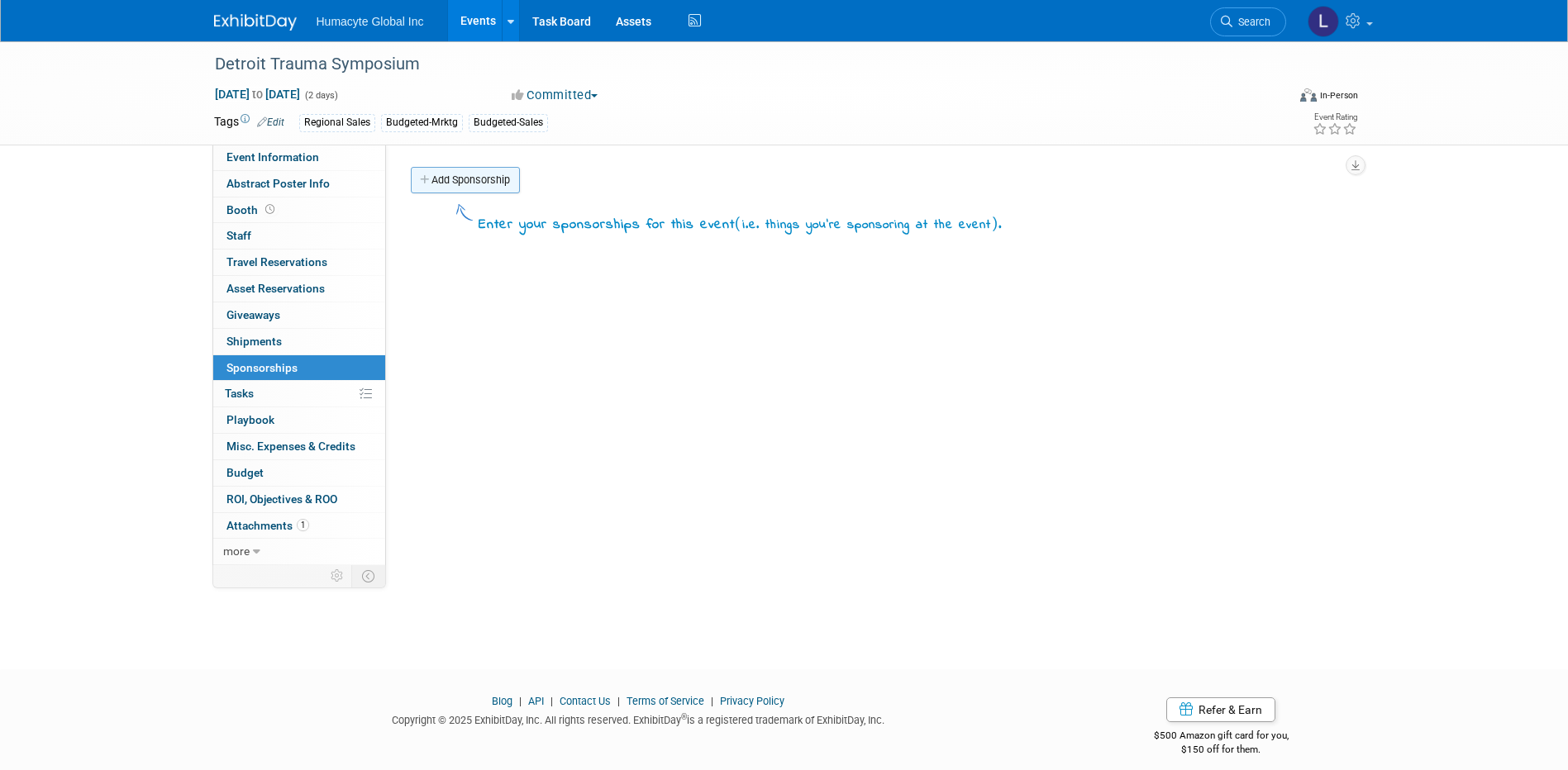
click at [483, 173] on link "Add Sponsorship" at bounding box center [465, 180] width 109 height 27
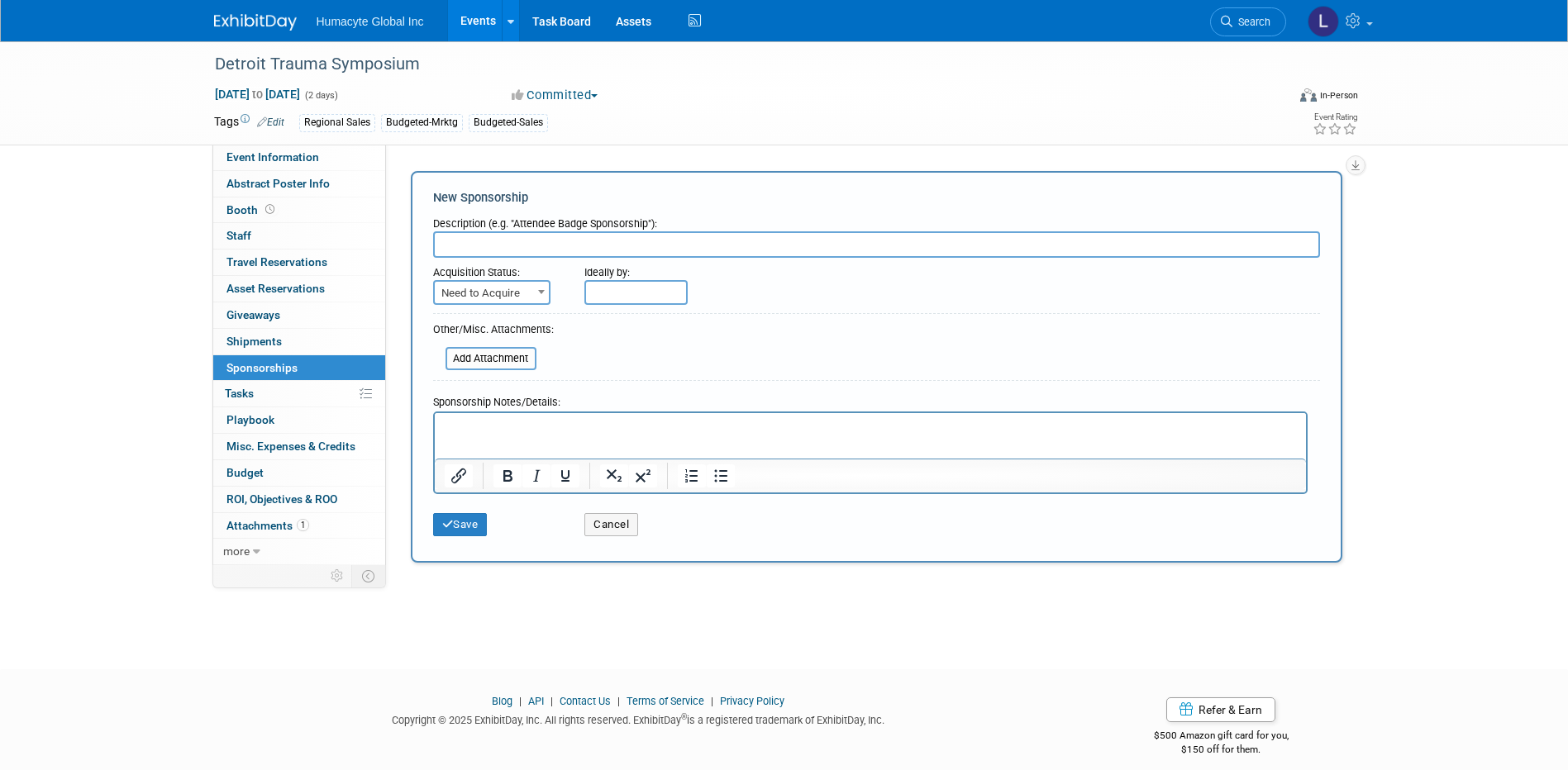
click at [503, 256] on form "Description (e.g. "Attendee Badge Sponsorship"): Acquisition Status: Need to Ac…" at bounding box center [875, 377] width 886 height 336
click at [490, 245] on input "text" at bounding box center [875, 244] width 886 height 27
type input "l"
type input "Platinum Sponsorship"
click at [498, 280] on span "Need to Acquire" at bounding box center [491, 292] width 117 height 25
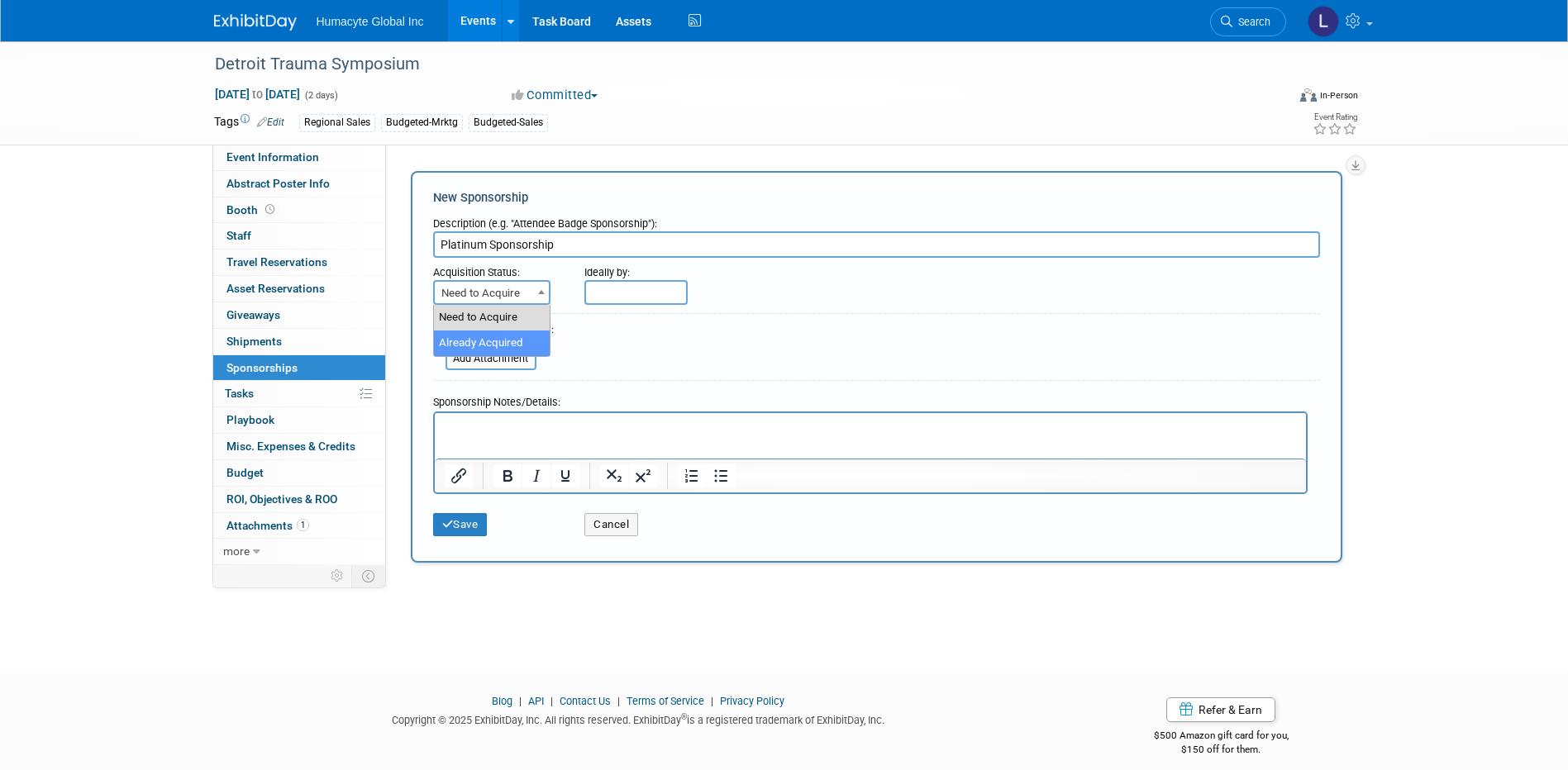
select select "2"
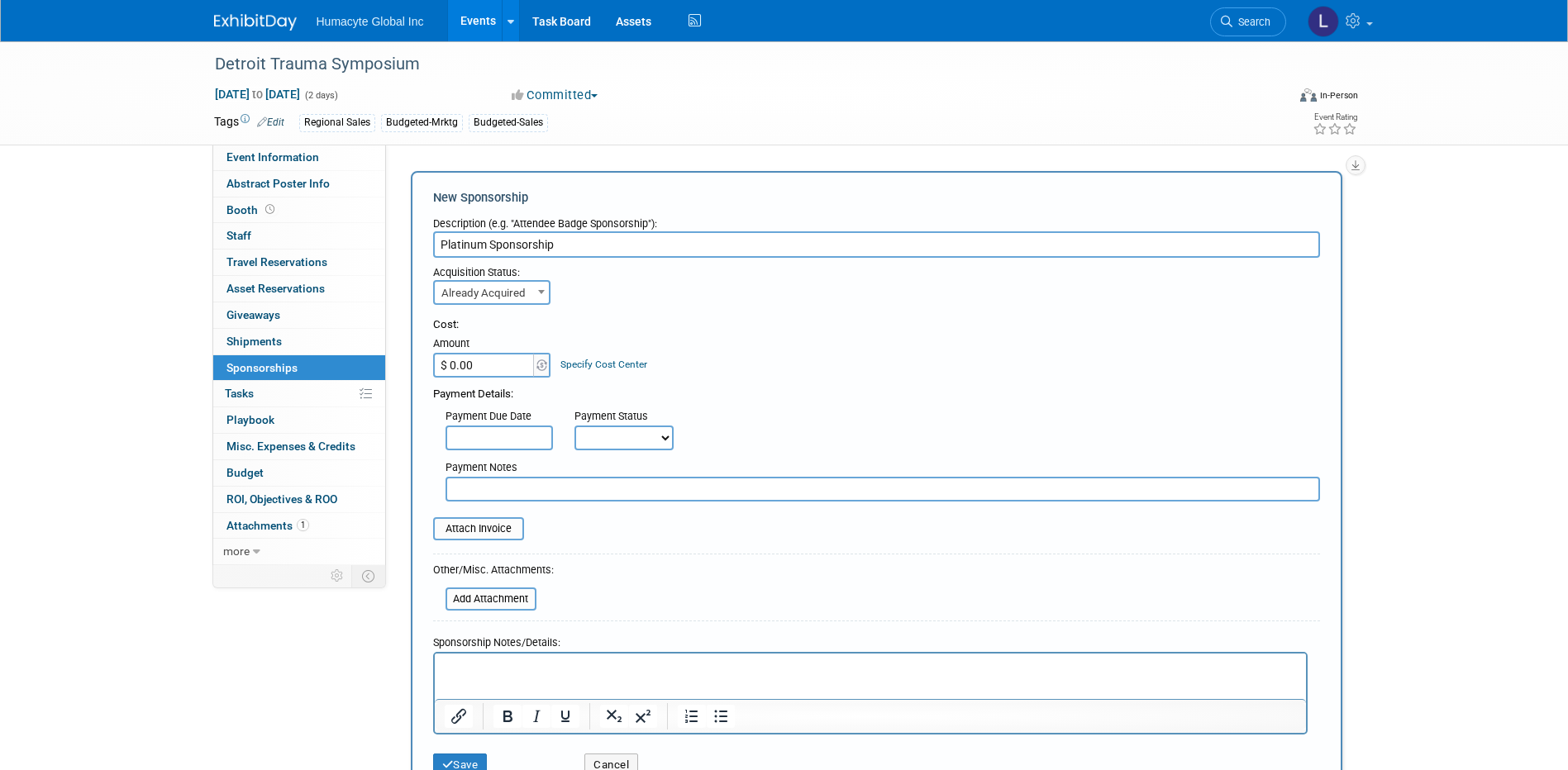
click at [478, 368] on input "$ 0.00" at bounding box center [484, 365] width 103 height 25
type input "$ 13,000.00"
click at [621, 365] on link "Specify Cost Center" at bounding box center [604, 364] width 87 height 12
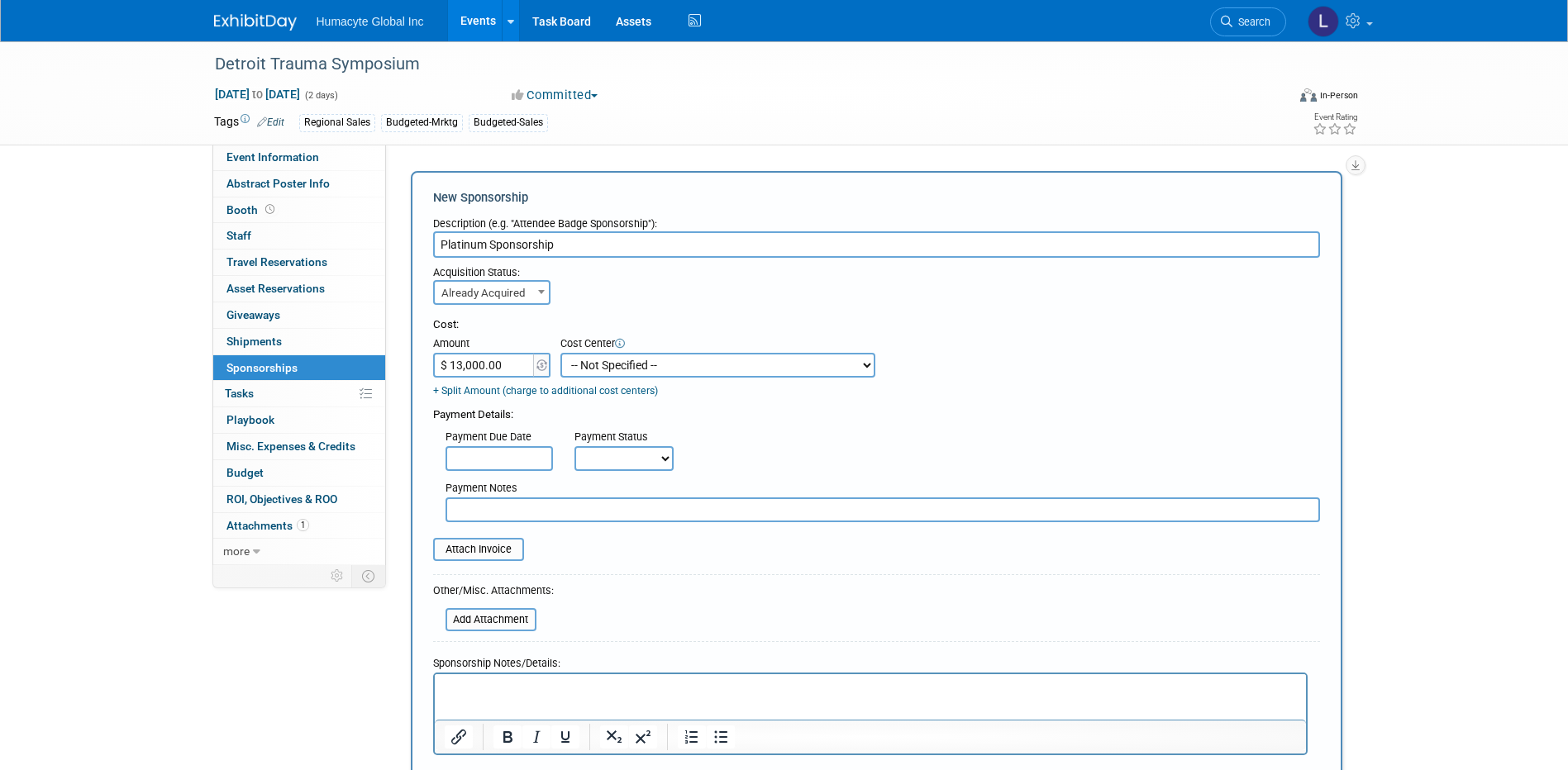
click at [621, 365] on select "-- Not Specified -- Dept 10 - Clinical Dept 11 - Clinical Ops Dept 12 - Medical…" at bounding box center [718, 365] width 315 height 25
select select "18966166"
click at [561, 353] on select "-- Not Specified -- Dept 10 - Clinical Dept 11 - Clinical Ops Dept 12 - Medical…" at bounding box center [718, 365] width 315 height 25
click at [721, 429] on div "Payment Due Date Payment Status Not Paid Yet Partially Paid Paid in Full Next P…" at bounding box center [876, 447] width 912 height 48
click at [628, 467] on select "Not Paid Yet Partially Paid Paid in Full" at bounding box center [624, 458] width 99 height 25
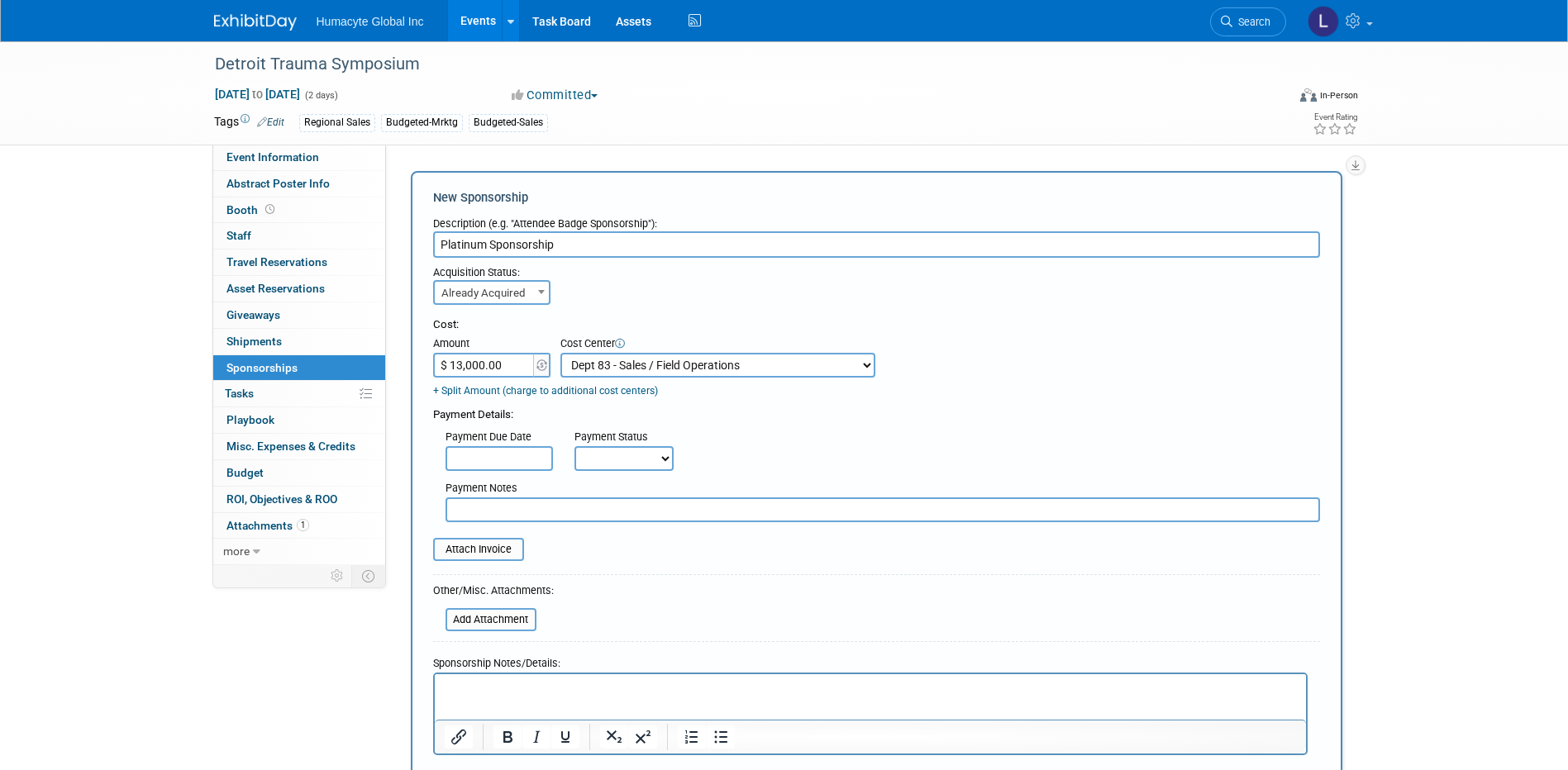
select select "3"
click at [575, 447] on select "Not Paid Yet Partially Paid Paid in Full" at bounding box center [624, 458] width 99 height 25
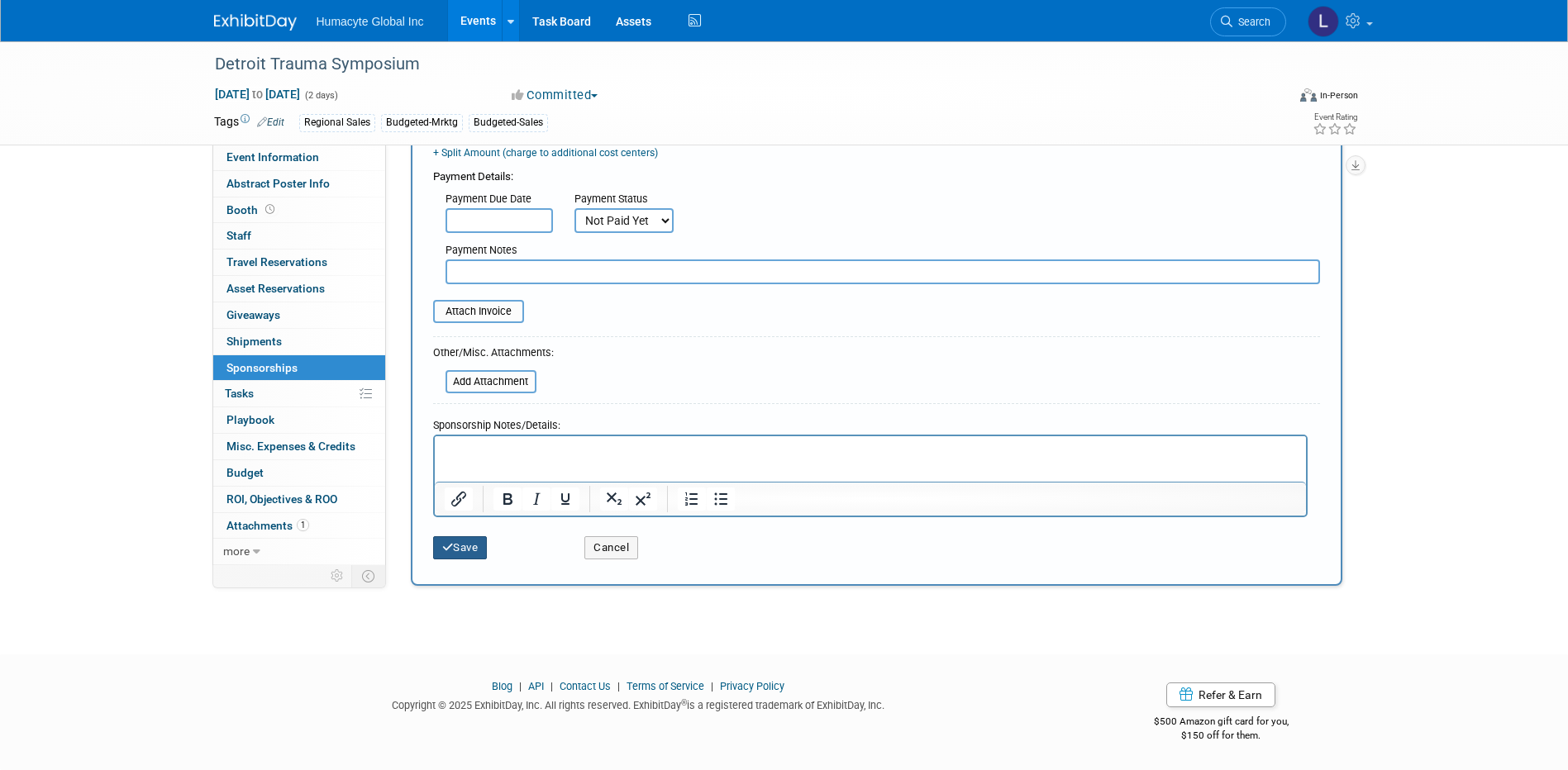
click at [470, 548] on button "Save" at bounding box center [460, 547] width 55 height 23
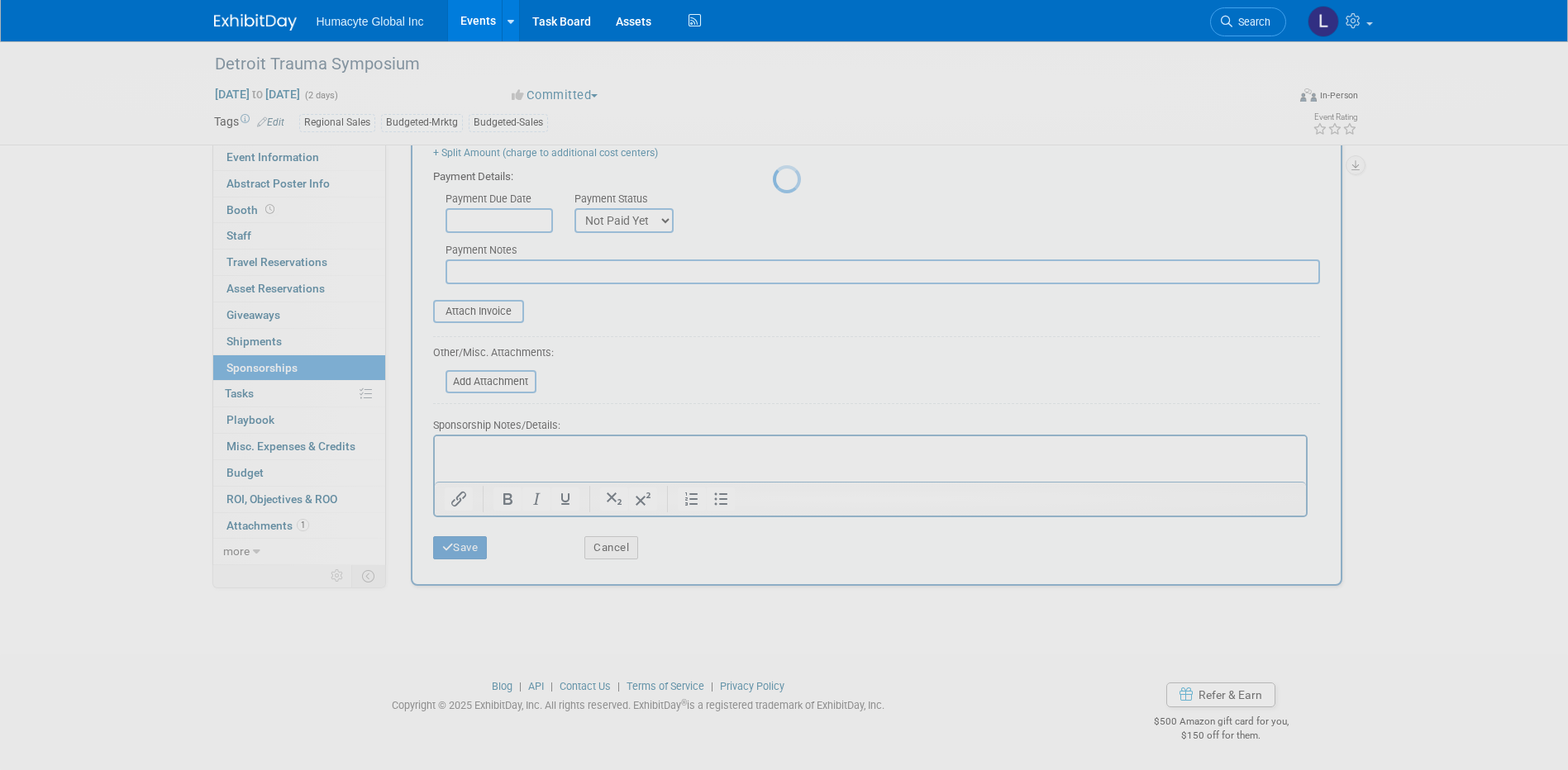
scroll to position [15, 0]
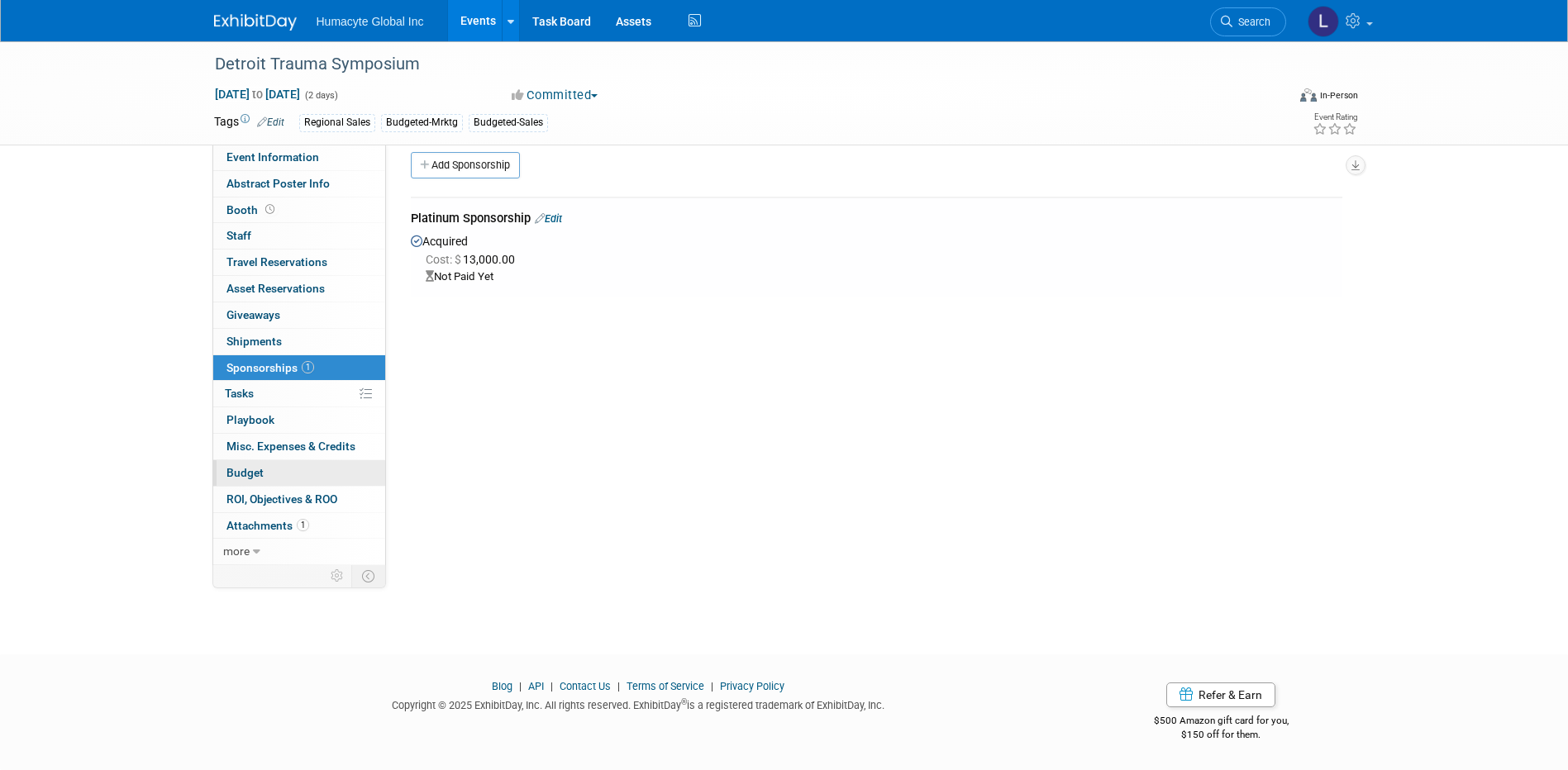
click at [241, 467] on span "Budget" at bounding box center [245, 473] width 38 height 13
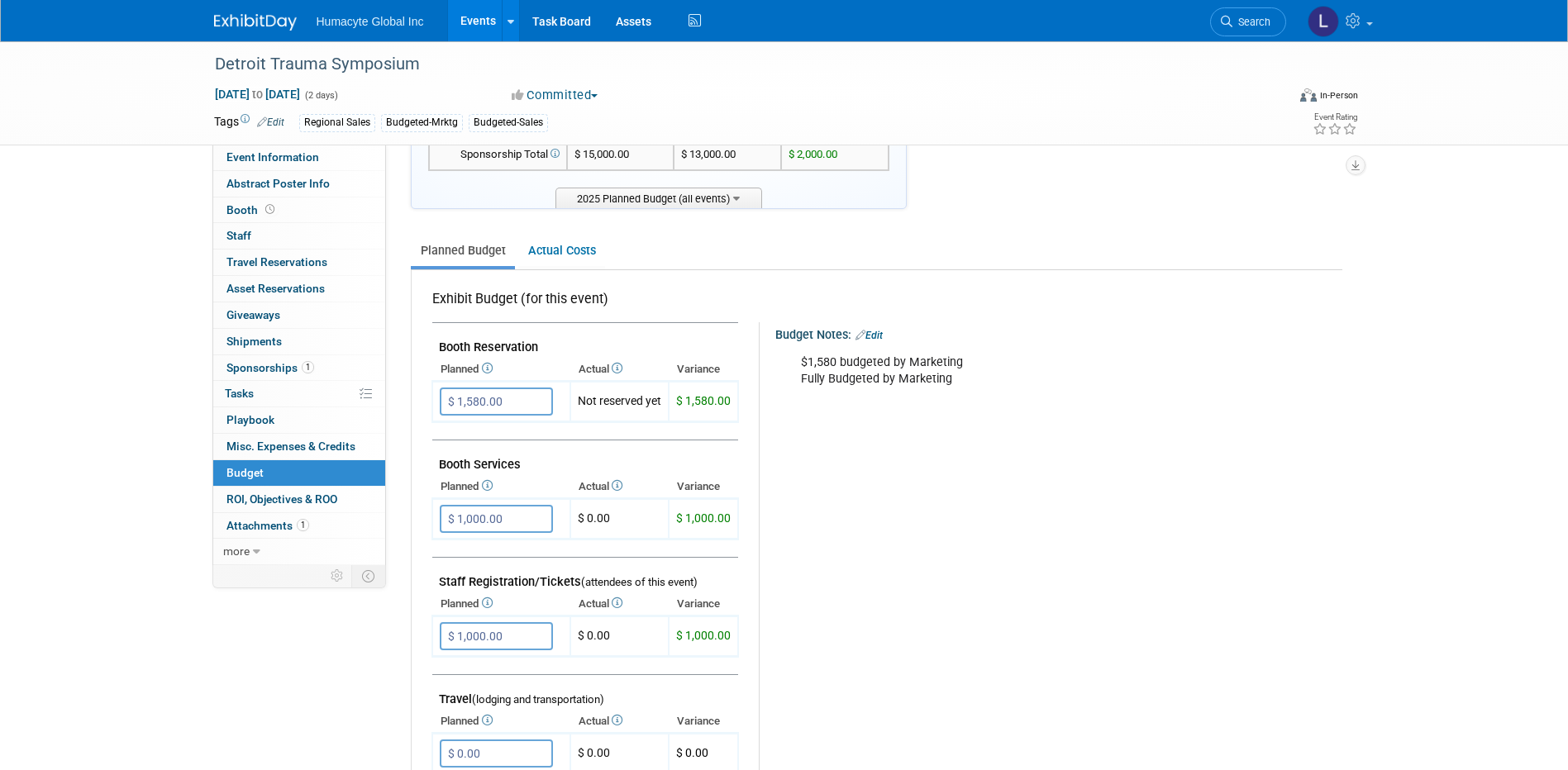
scroll to position [166, 0]
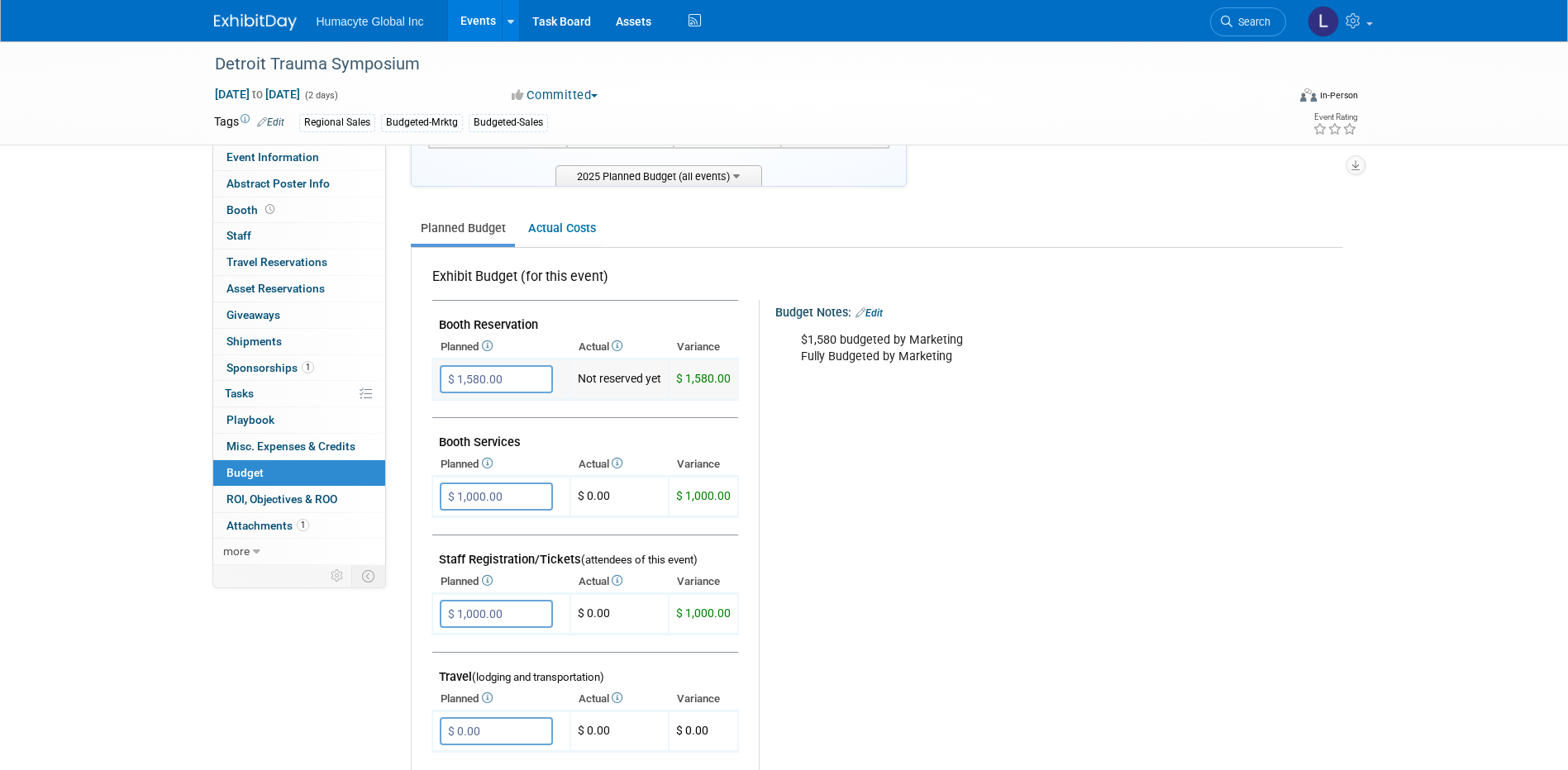
click at [525, 378] on input "$ 1,580.00" at bounding box center [497, 379] width 113 height 28
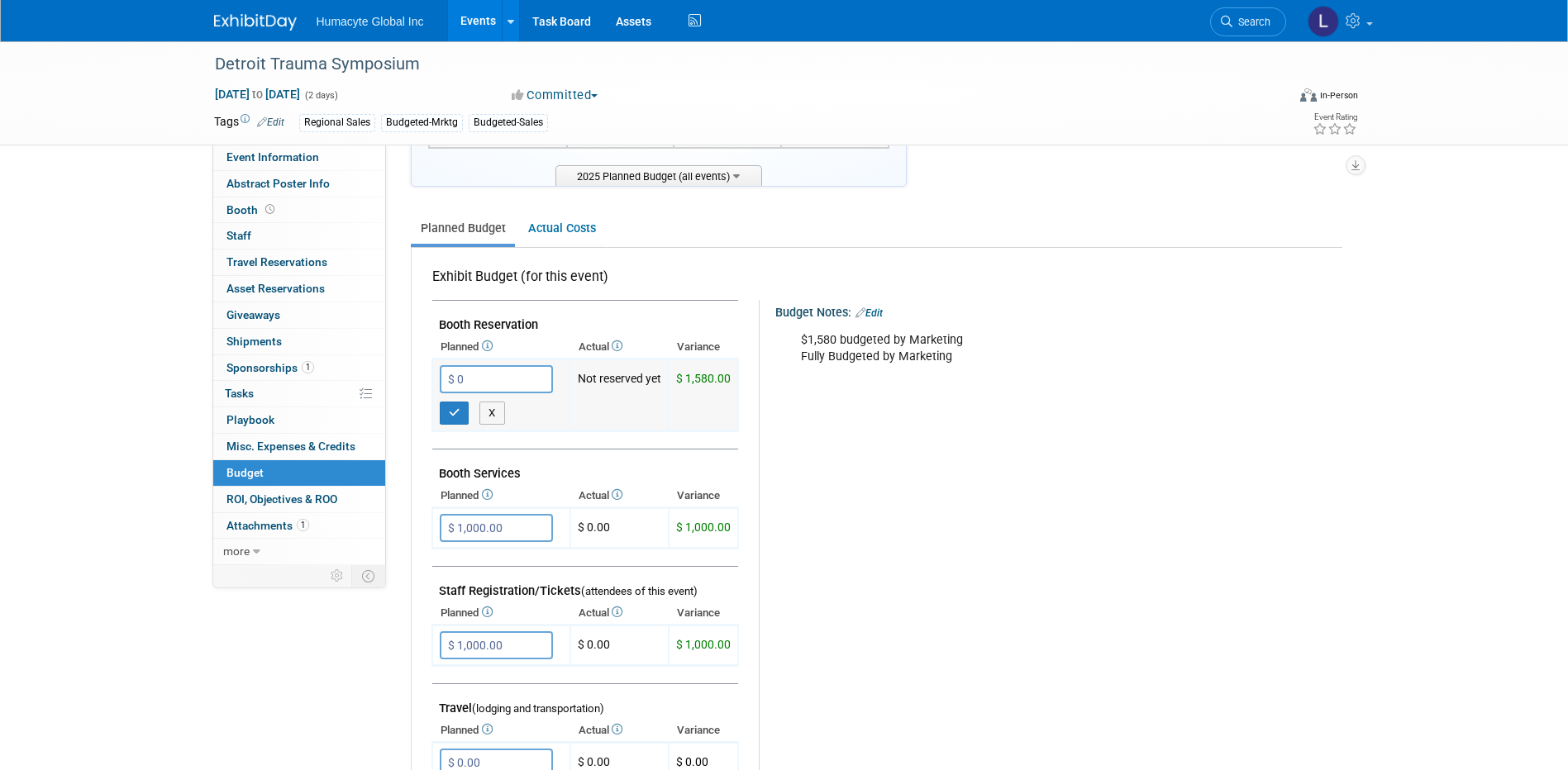
type input "$ 0.00"
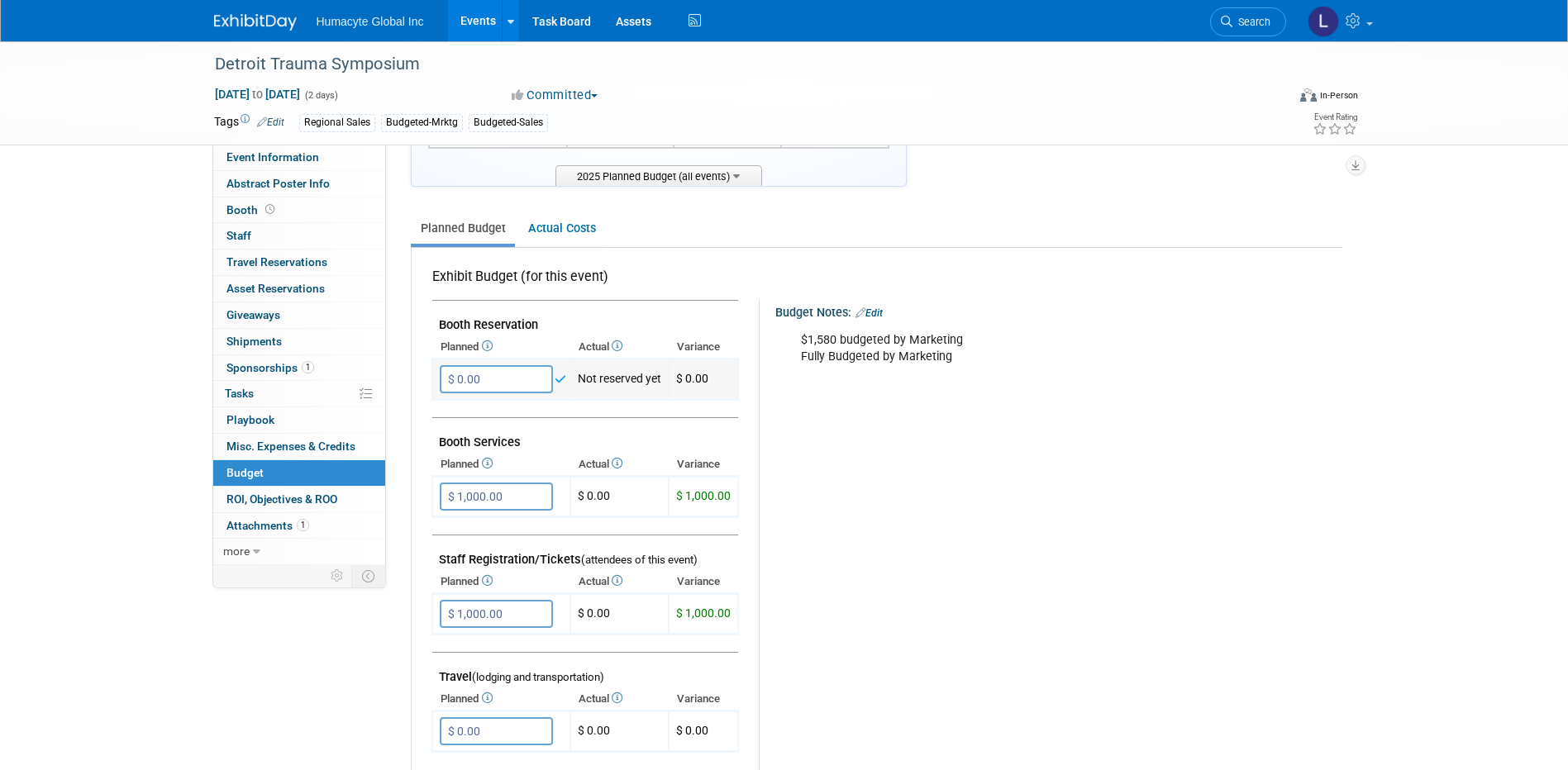
click at [519, 369] on input "$ 0.00" at bounding box center [497, 379] width 113 height 28
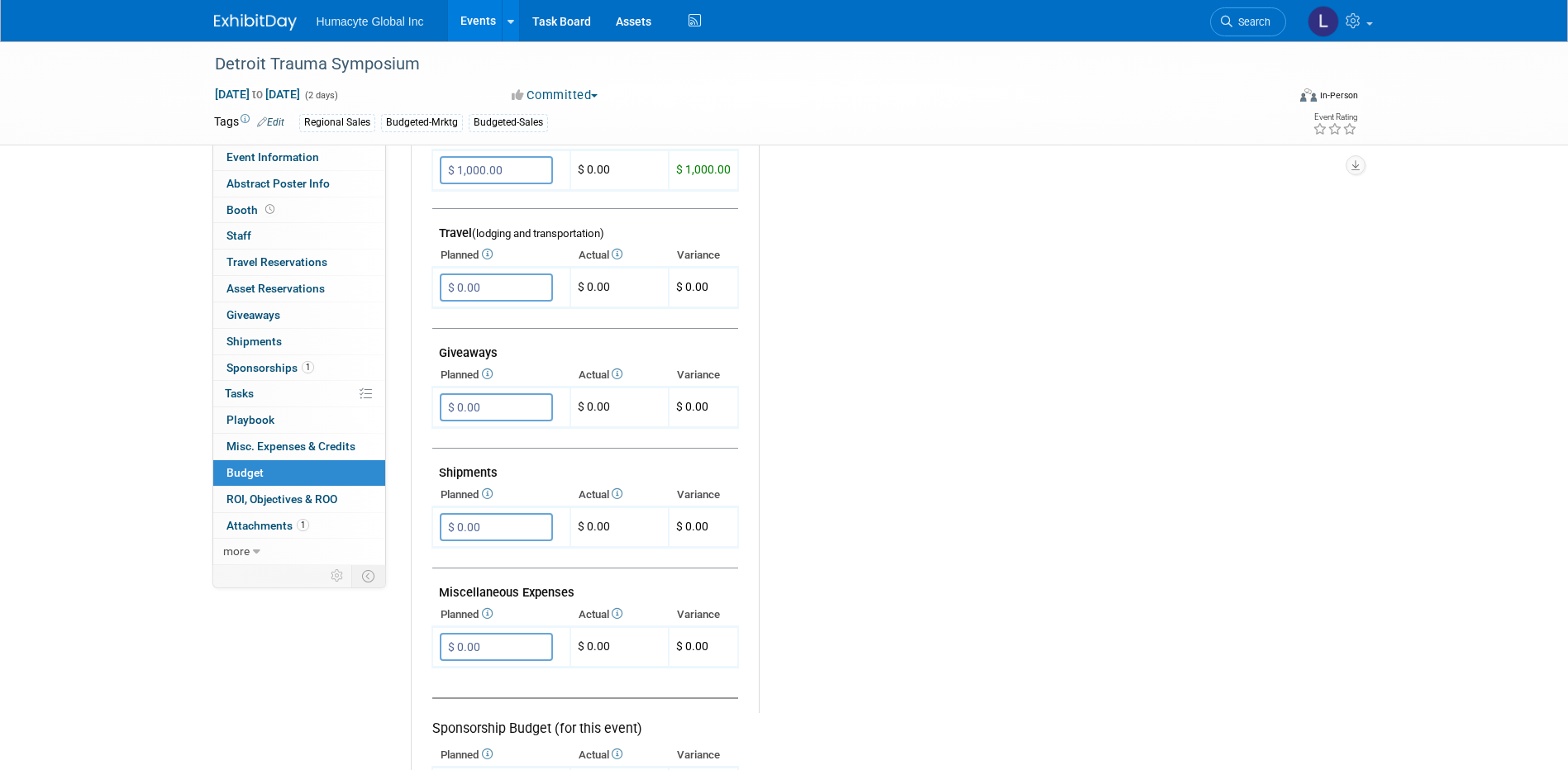
scroll to position [661, 0]
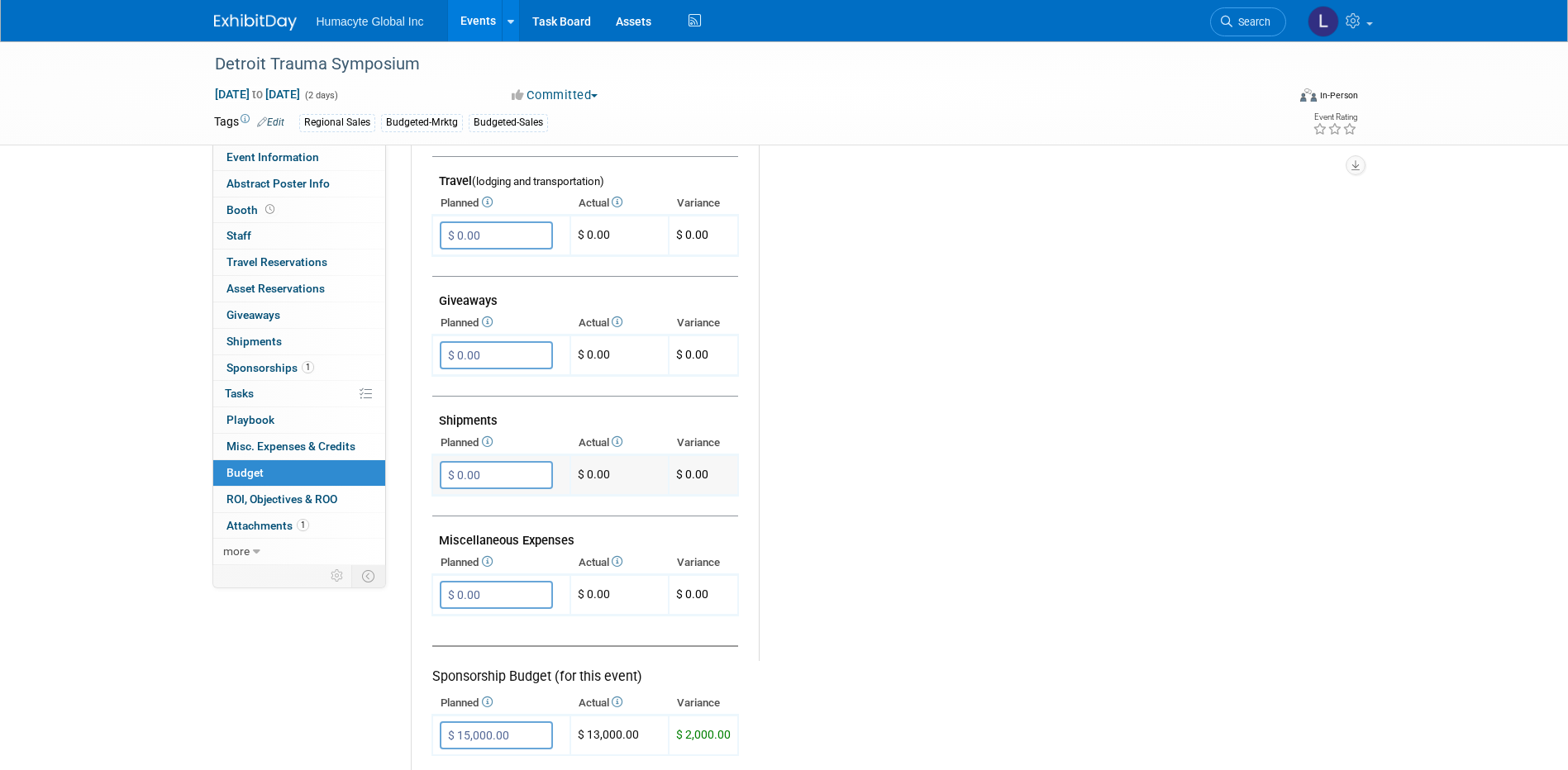
click at [478, 482] on input "$ 0.00" at bounding box center [497, 475] width 113 height 28
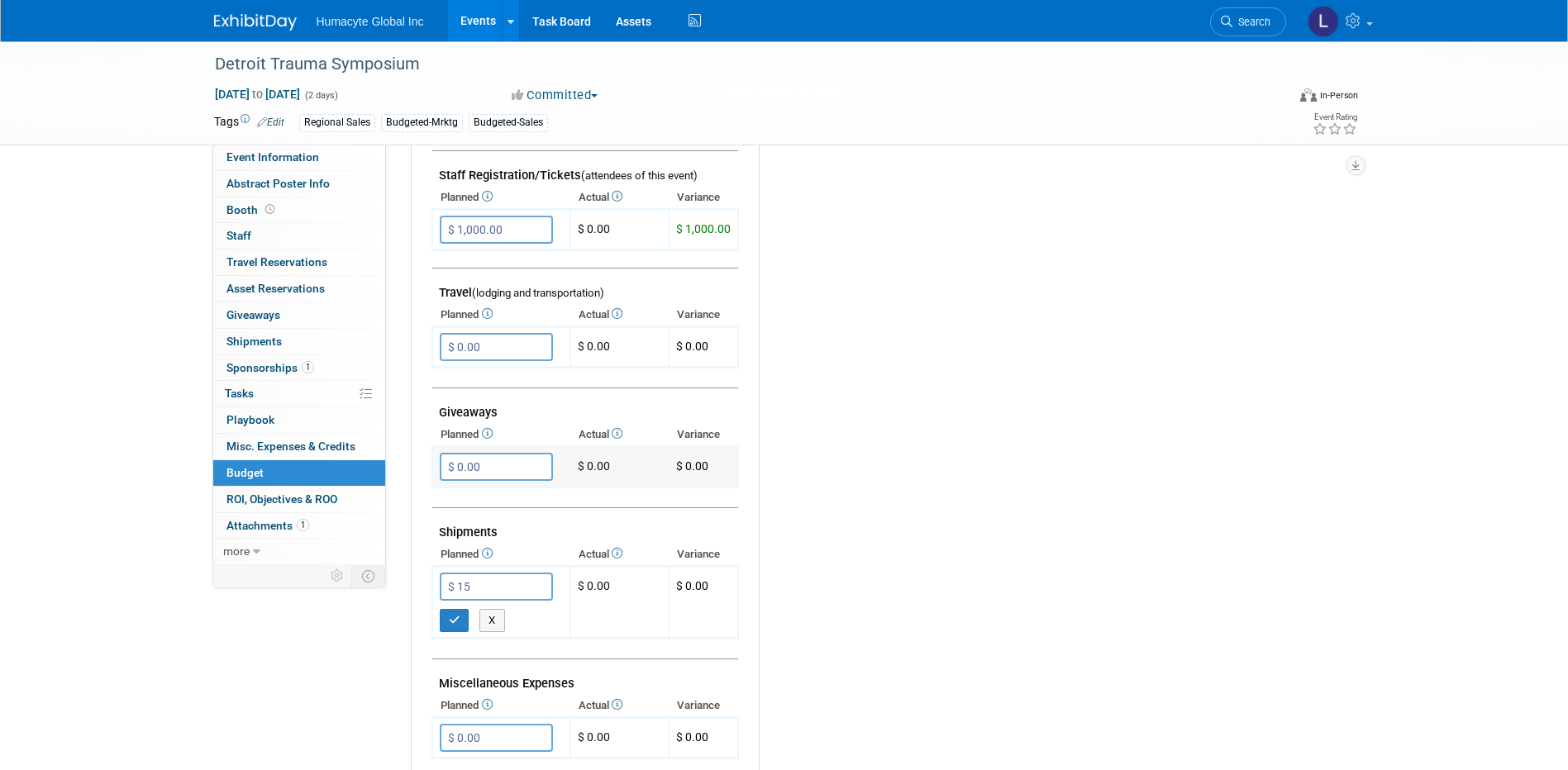
scroll to position [578, 0]
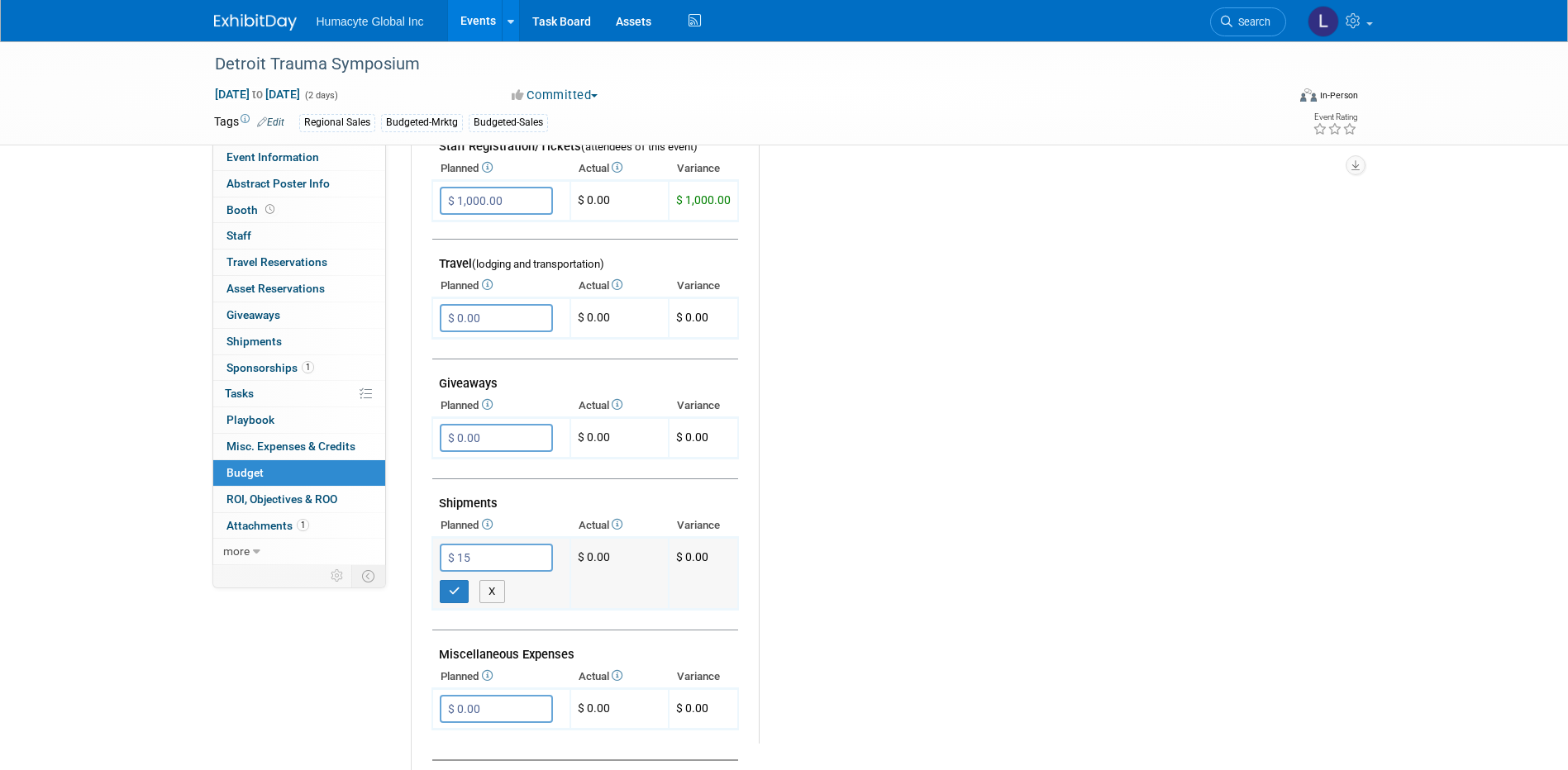
click at [494, 557] on input "$ 15" at bounding box center [497, 558] width 113 height 28
type input "$ 1,000.00"
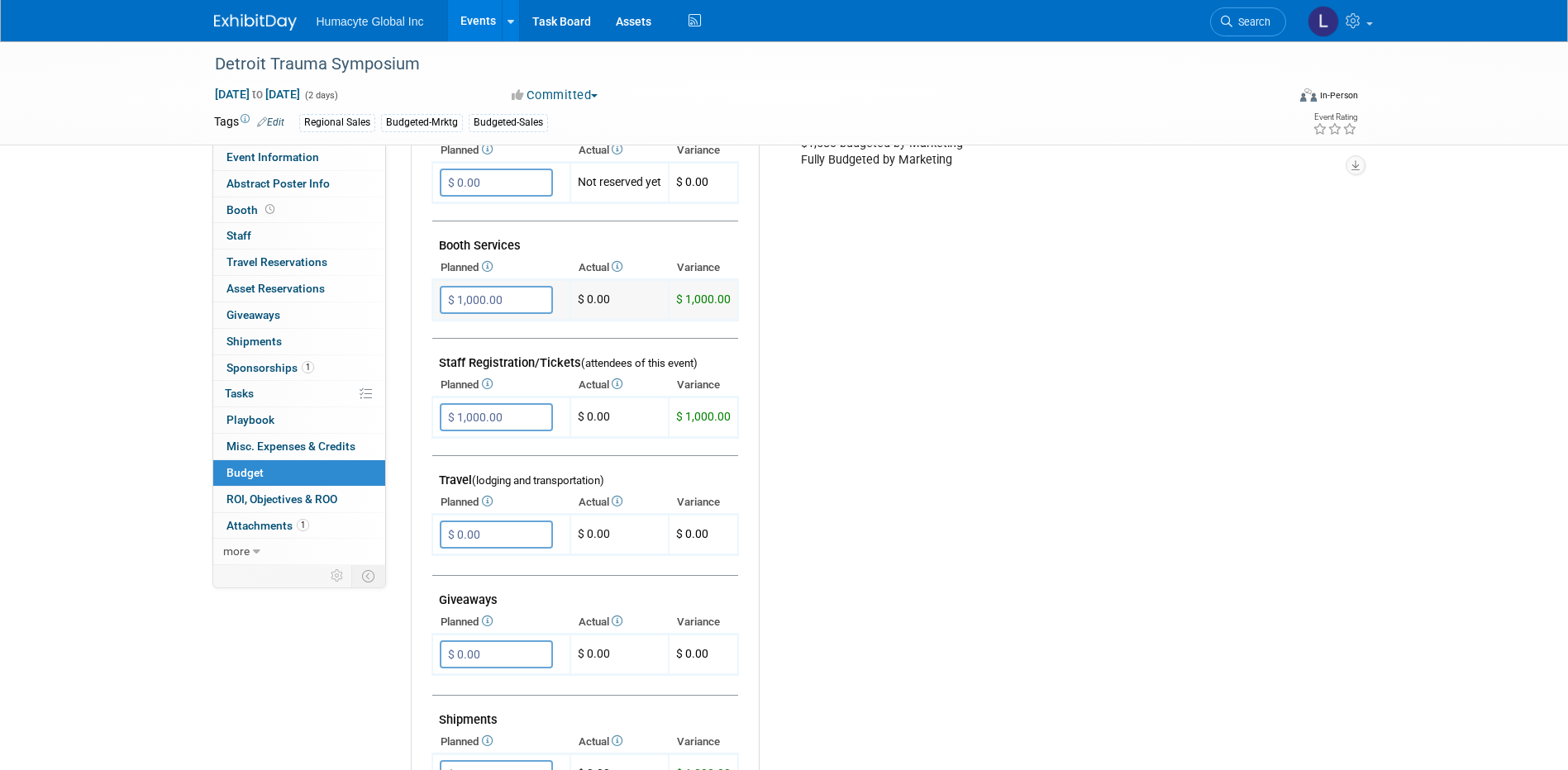
scroll to position [330, 0]
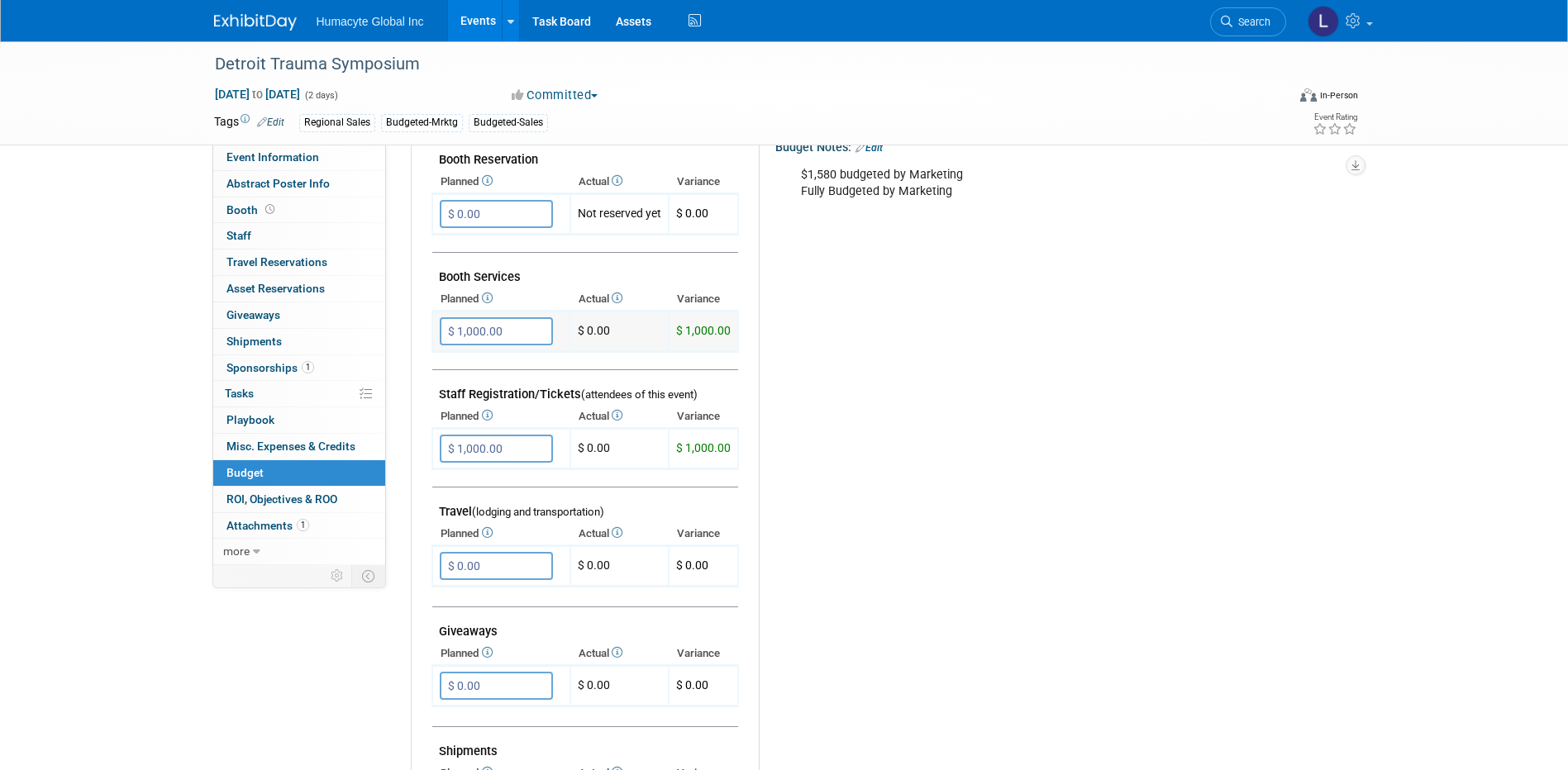
click at [501, 337] on input "$ 1,000.00" at bounding box center [497, 331] width 113 height 28
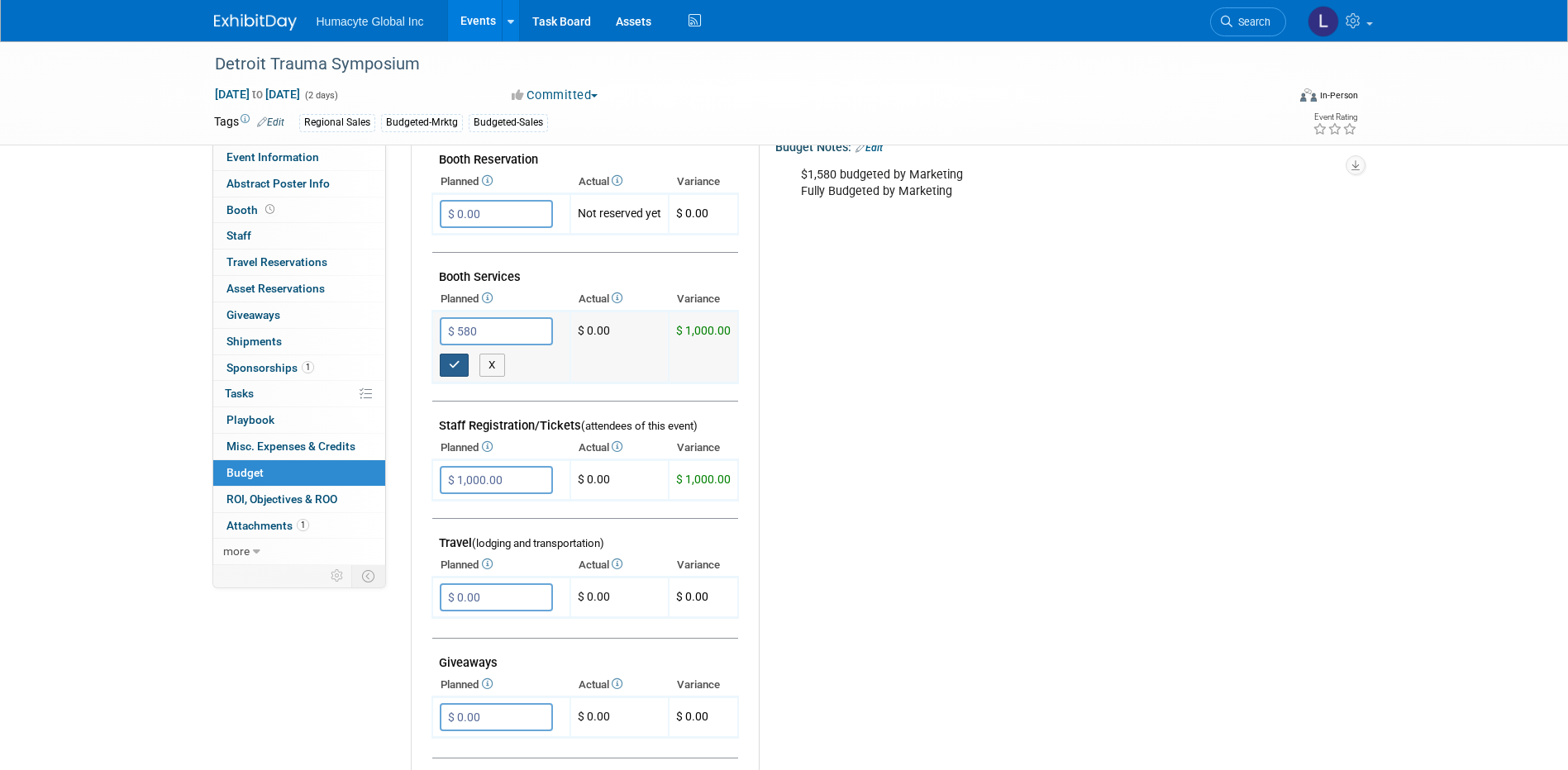
type input "$ 580.00"
click at [461, 361] on button "button" at bounding box center [455, 365] width 30 height 23
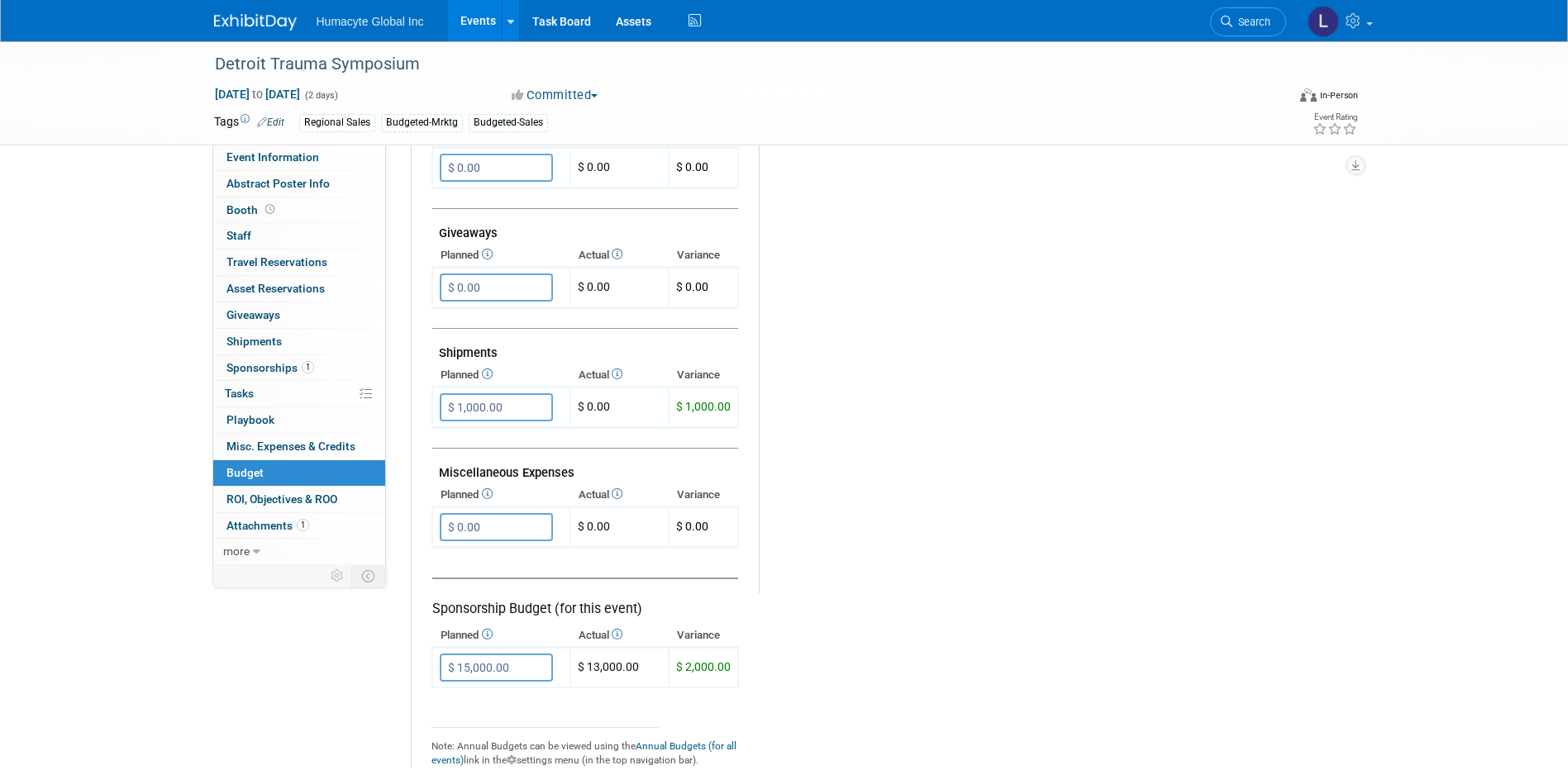
scroll to position [743, 0]
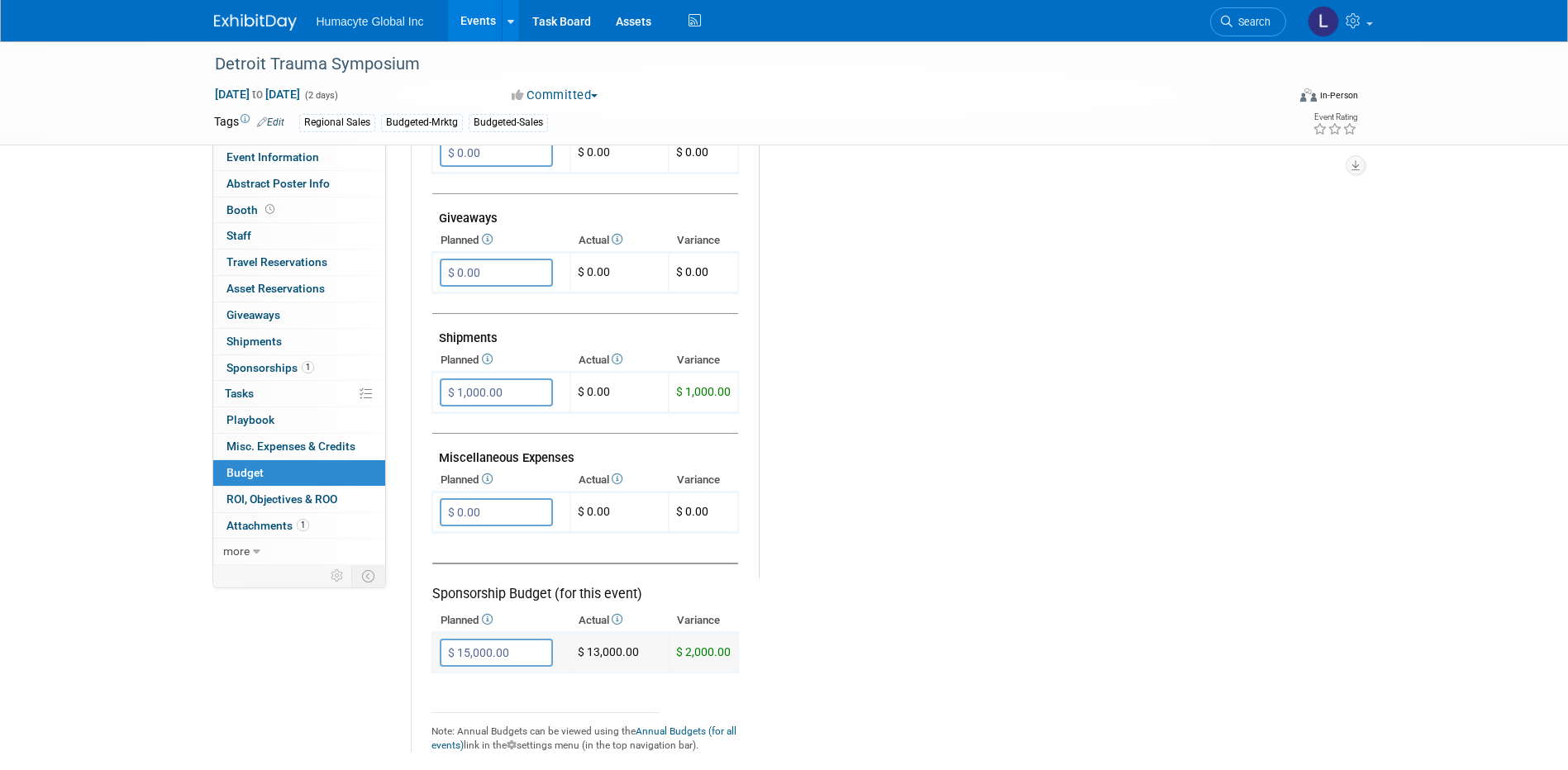
click at [499, 649] on input "$ 15,000.00" at bounding box center [497, 652] width 113 height 28
type input "$ 13,000.00"
click at [460, 685] on button "button" at bounding box center [455, 686] width 30 height 23
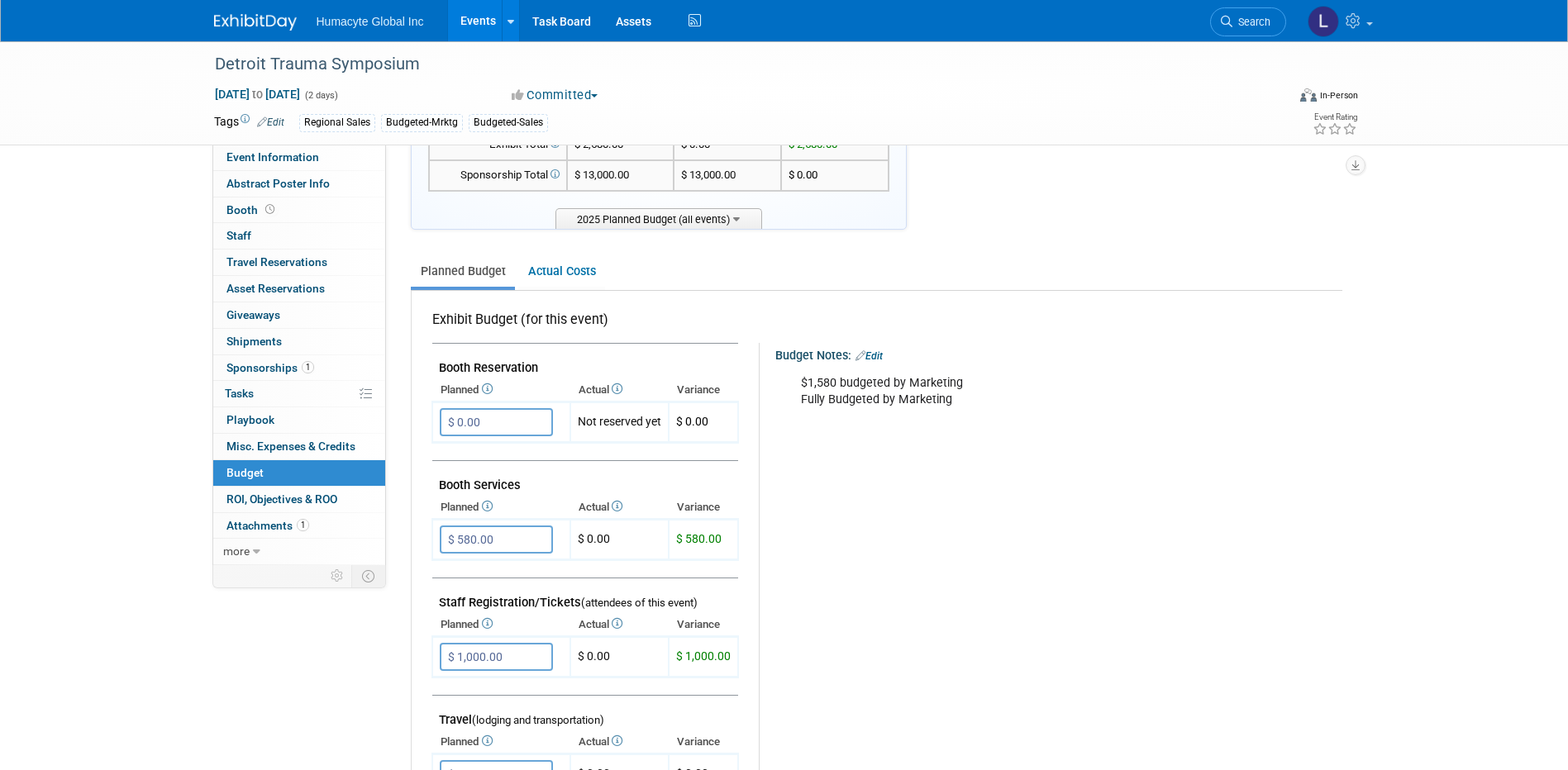
scroll to position [166, 0]
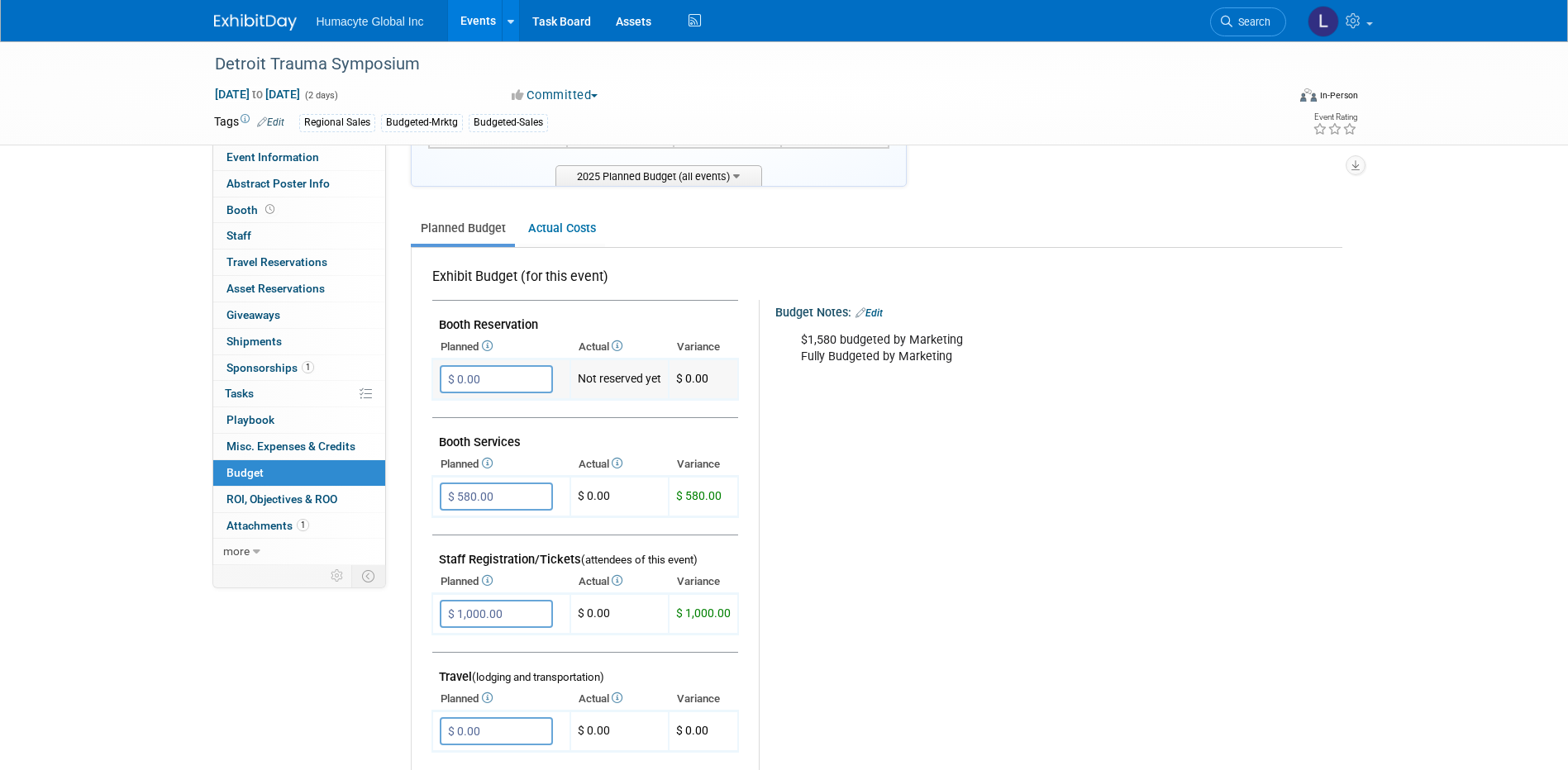
click at [481, 370] on input "$ 0.00" at bounding box center [497, 379] width 113 height 28
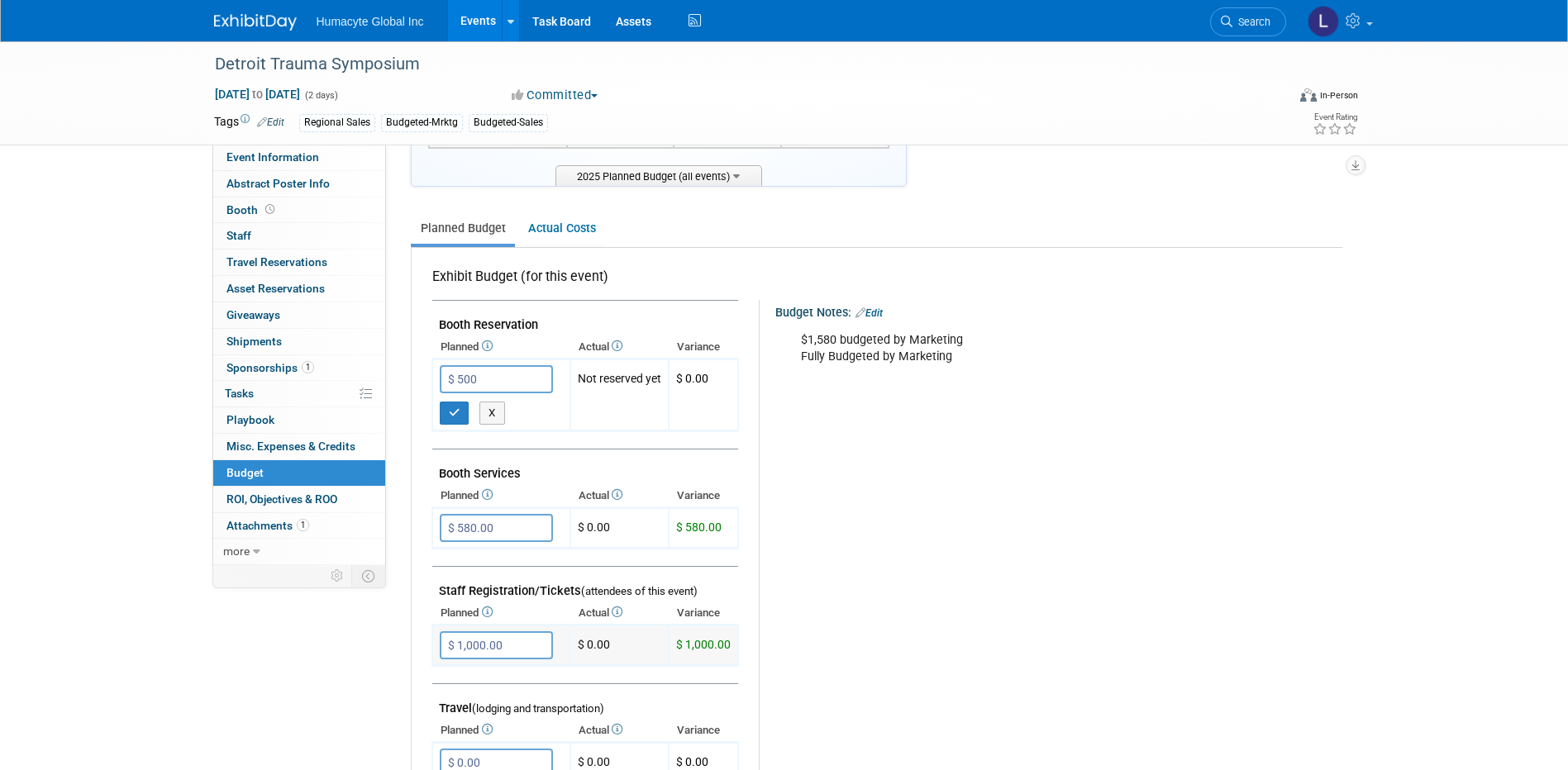
type input "$ 500.00"
click at [487, 631] on input "$ 1,000.00" at bounding box center [497, 645] width 113 height 28
type input "$ 500.00"
click at [504, 380] on input "$ 500.00" at bounding box center [497, 379] width 113 height 28
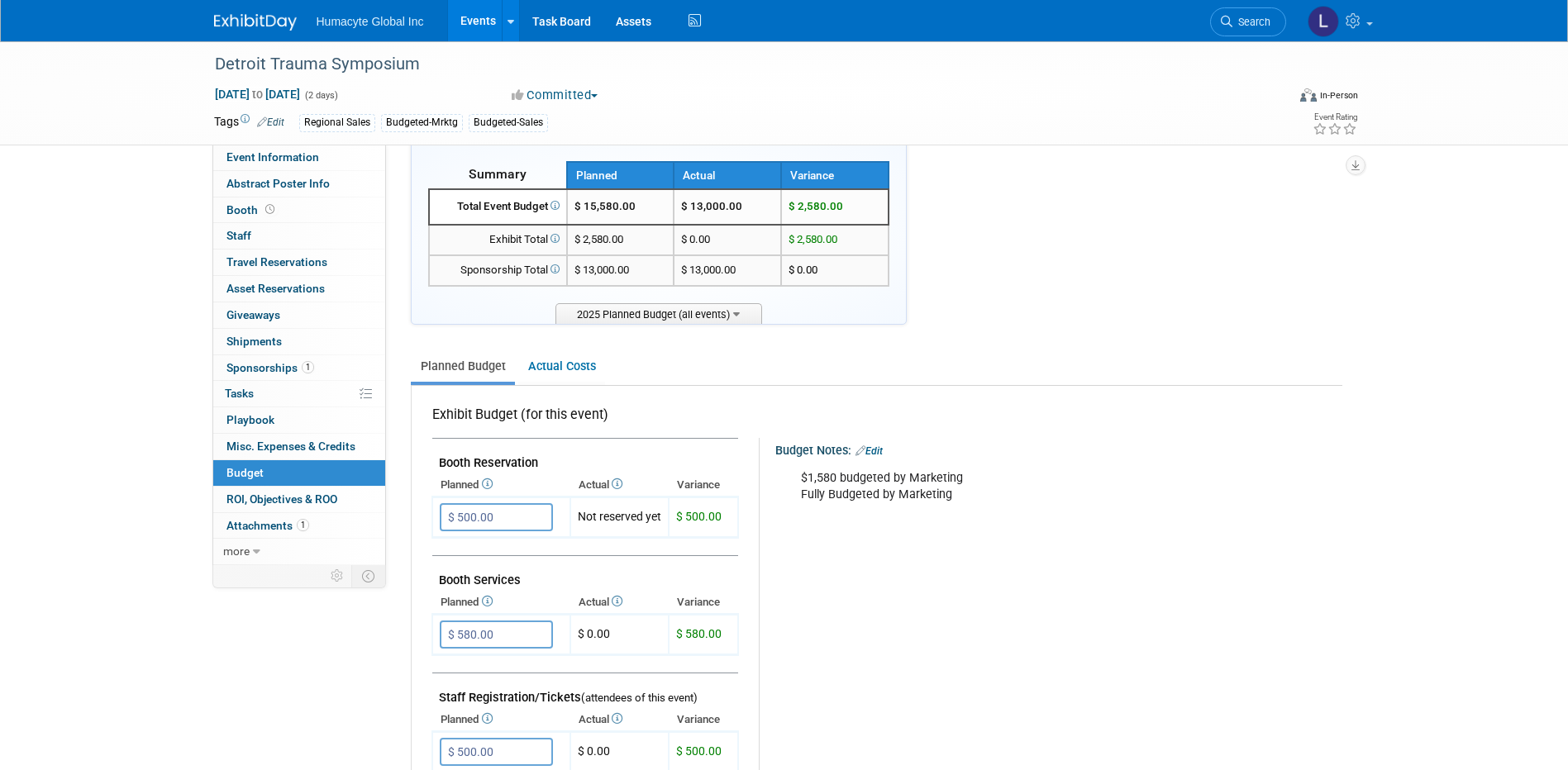
scroll to position [0, 0]
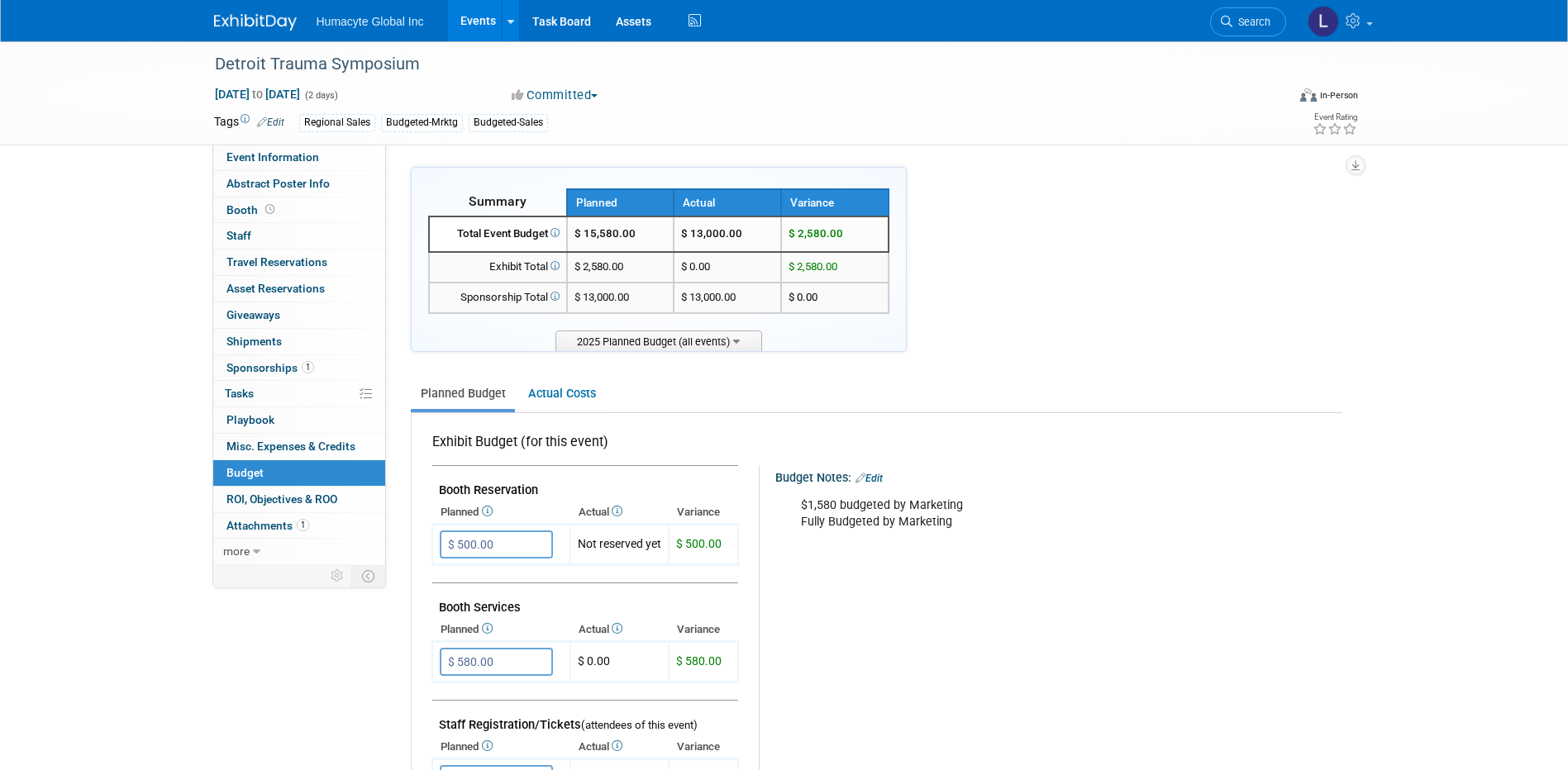
click at [482, 19] on link "Events" at bounding box center [478, 20] width 60 height 41
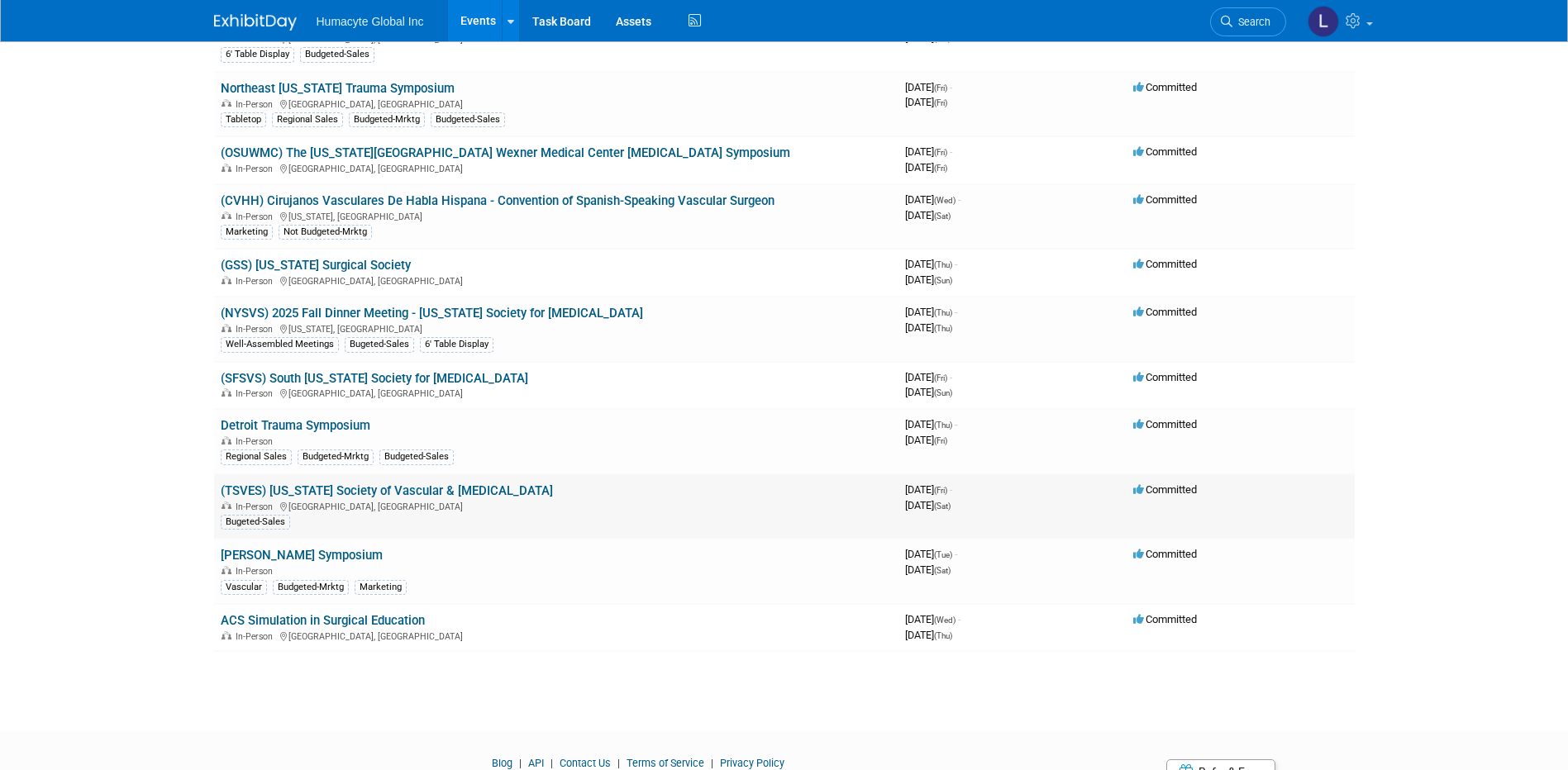
scroll to position [1706, 0]
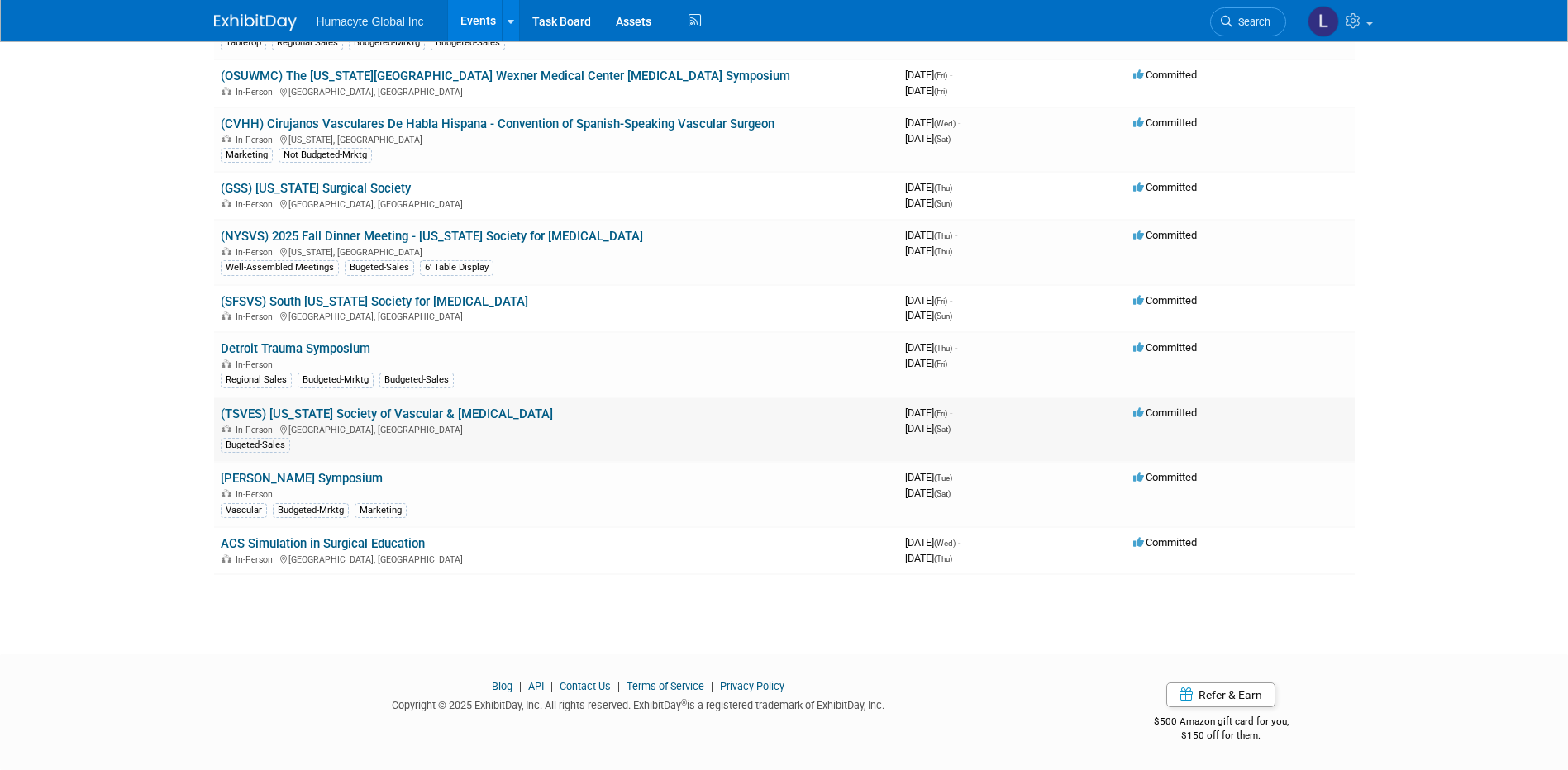
click at [399, 412] on link "(TSVES) [US_STATE] Society of Vascular & [MEDICAL_DATA]" at bounding box center [386, 414] width 332 height 15
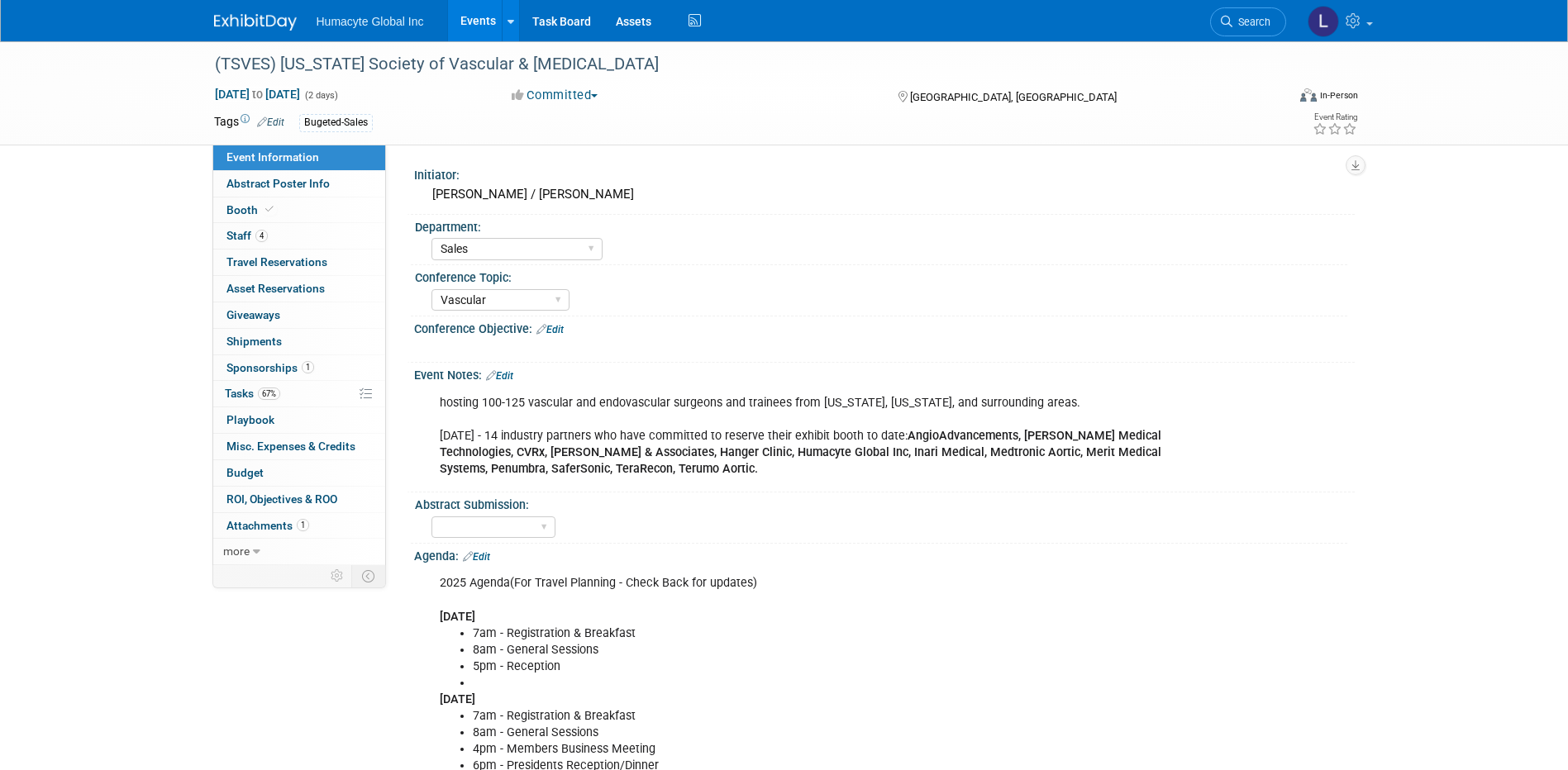
select select "Sales"
select select "Vascular"
click at [489, 18] on link "Events" at bounding box center [478, 20] width 60 height 41
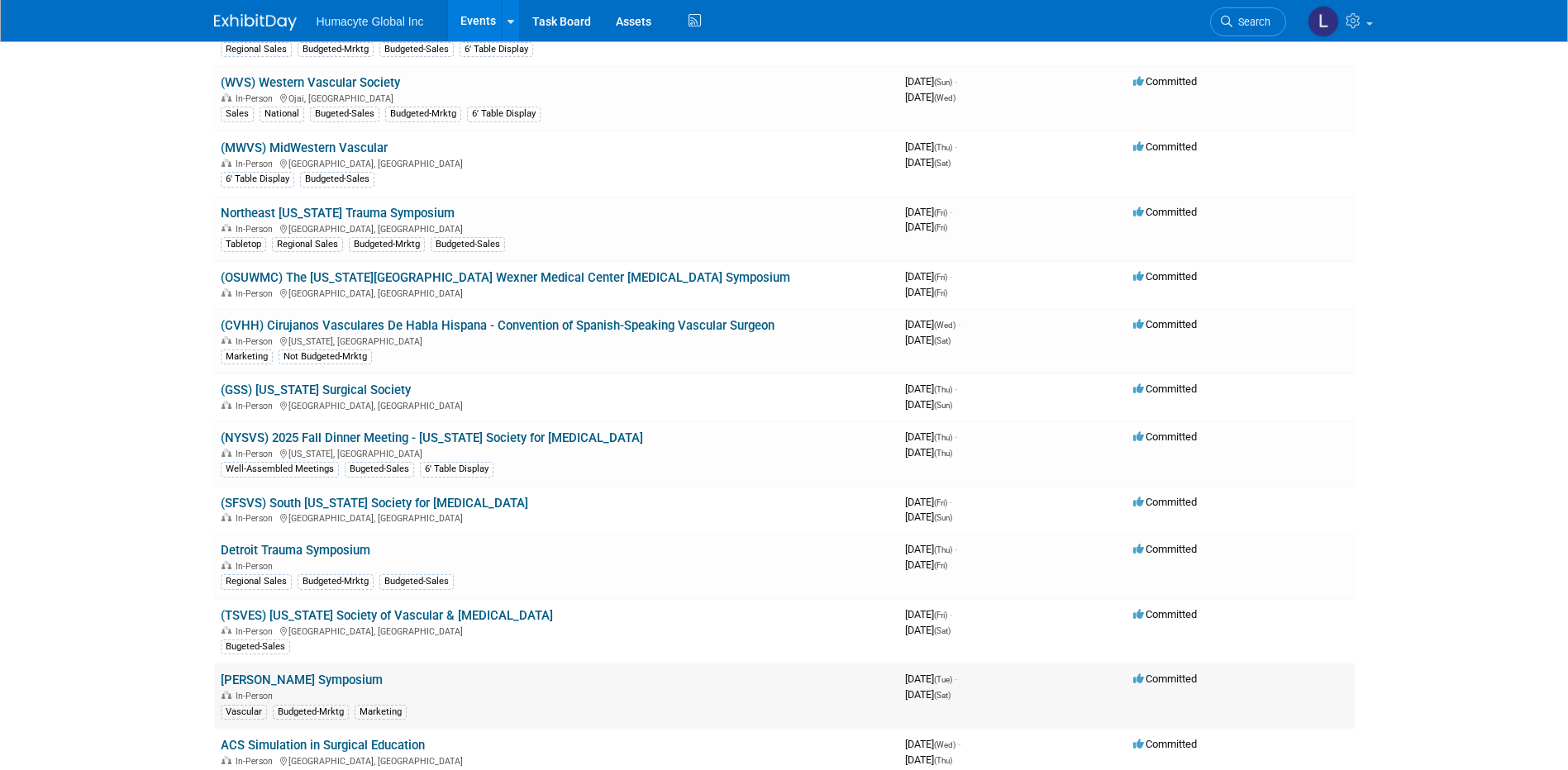
scroll to position [1706, 0]
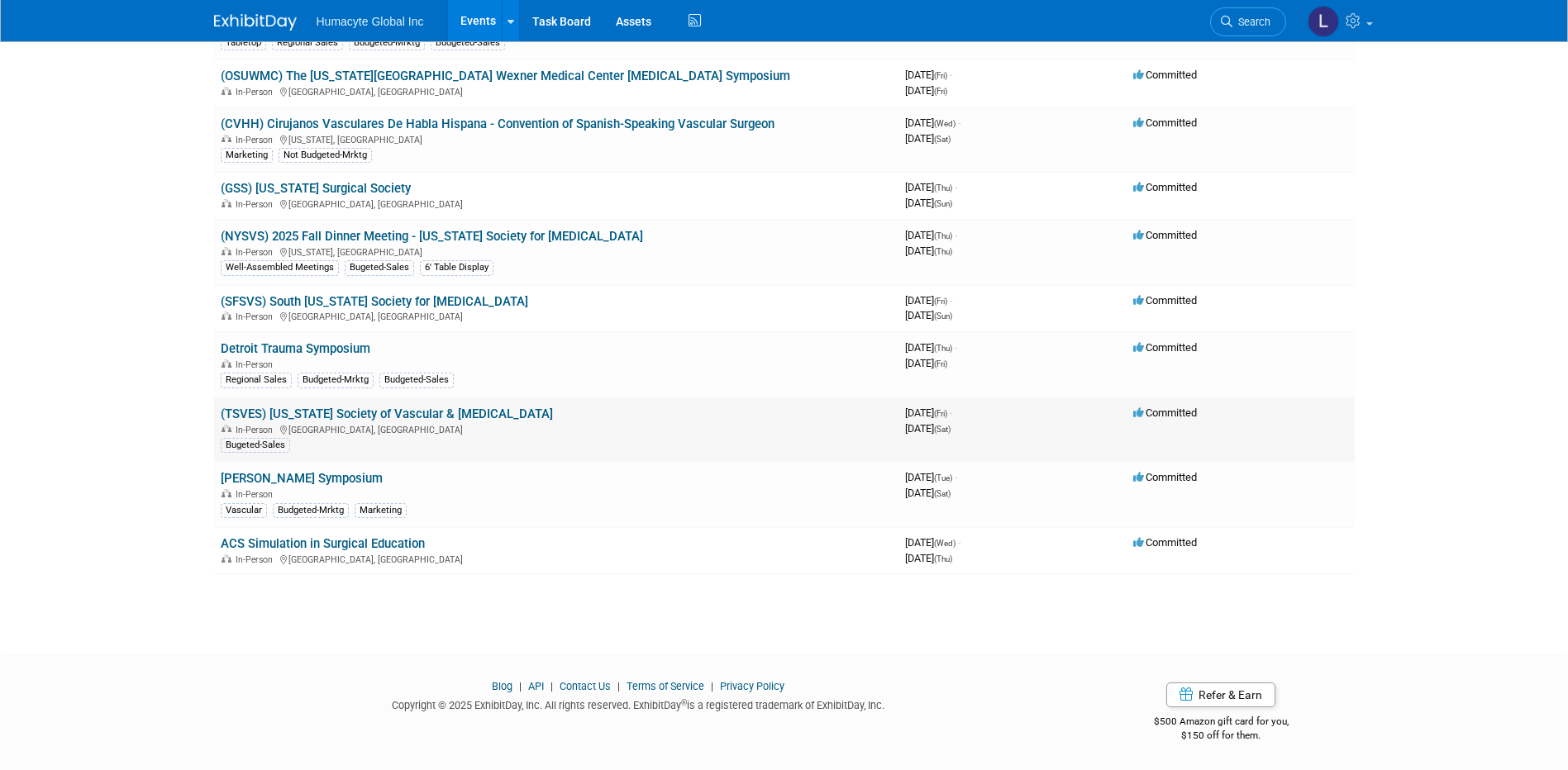
click at [342, 412] on link "(TSVES) [US_STATE] Society of Vascular & [MEDICAL_DATA]" at bounding box center [386, 414] width 332 height 15
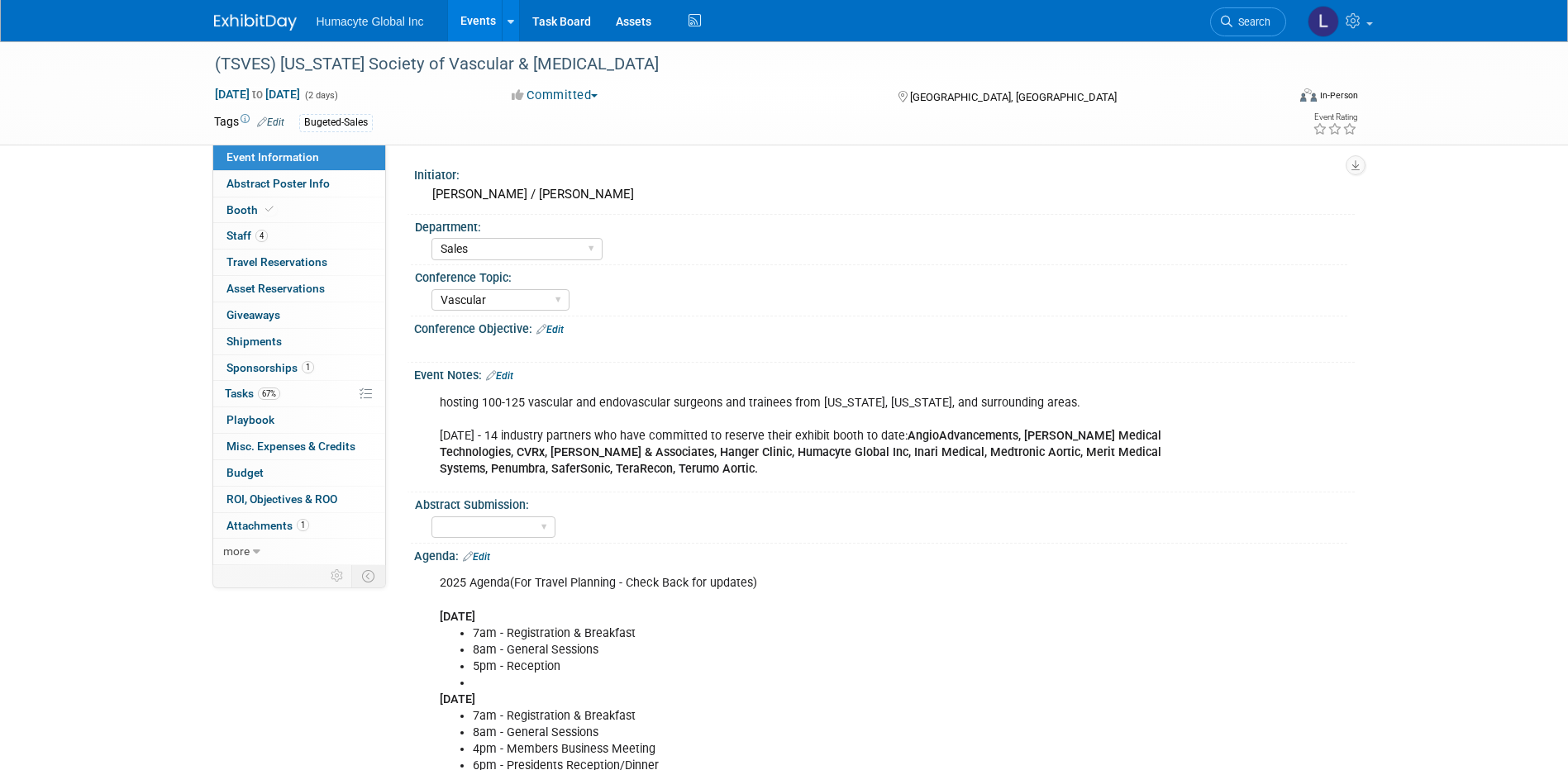
select select "Sales"
select select "Vascular"
click at [262, 366] on span "Sponsorships 1" at bounding box center [271, 368] width 88 height 13
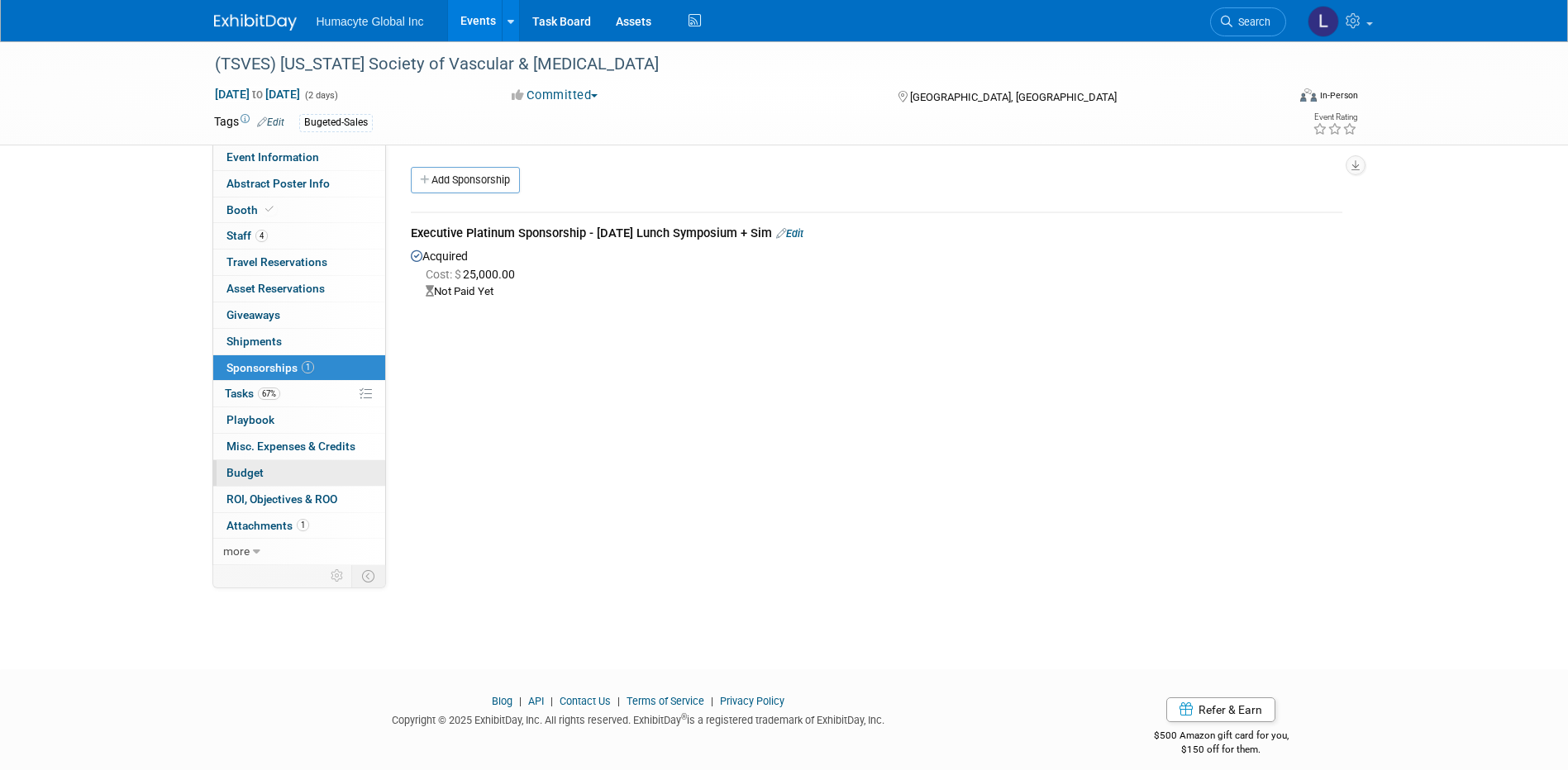
click at [227, 470] on span "Budget" at bounding box center [245, 473] width 38 height 13
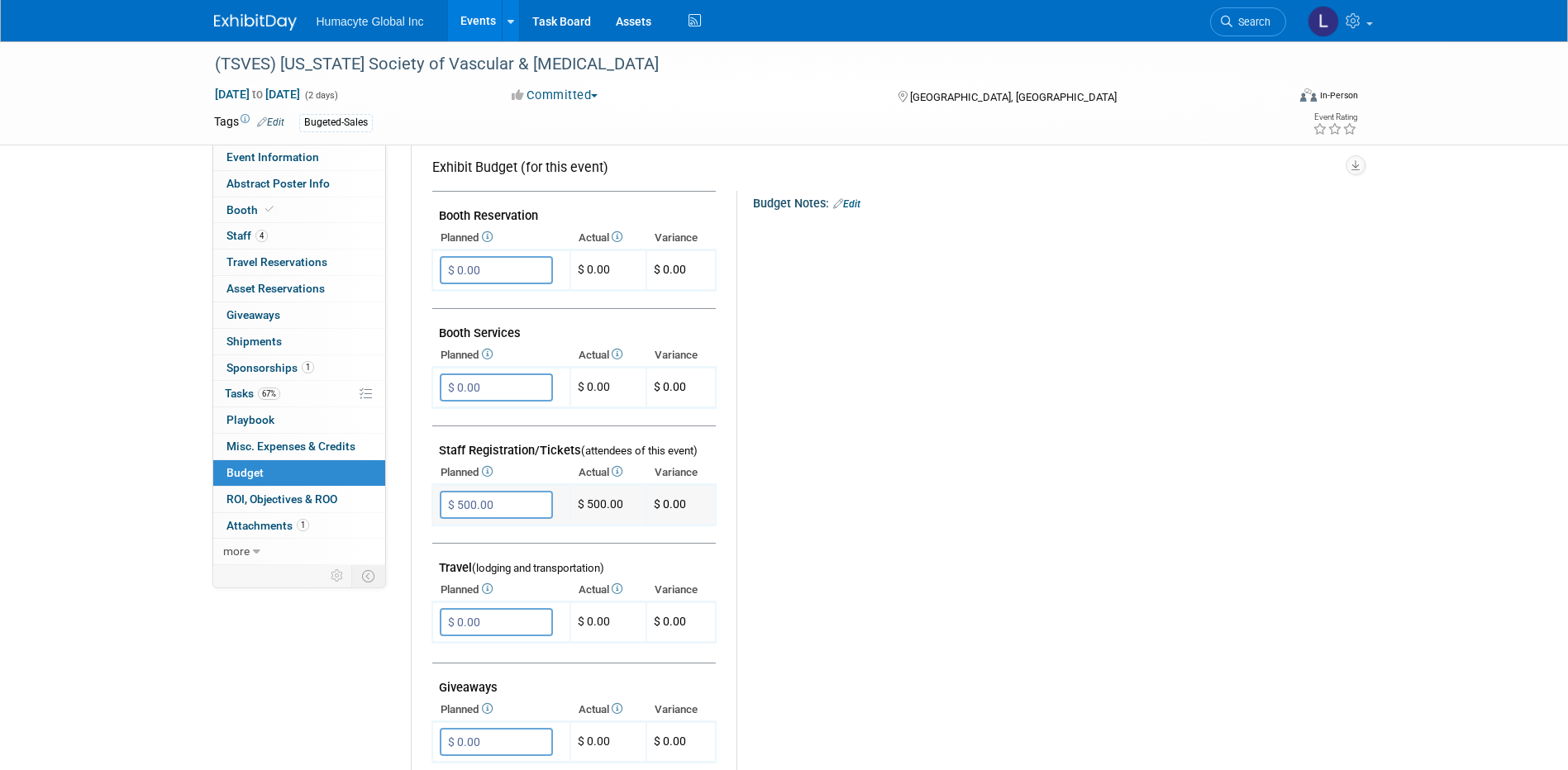
scroll to position [330, 0]
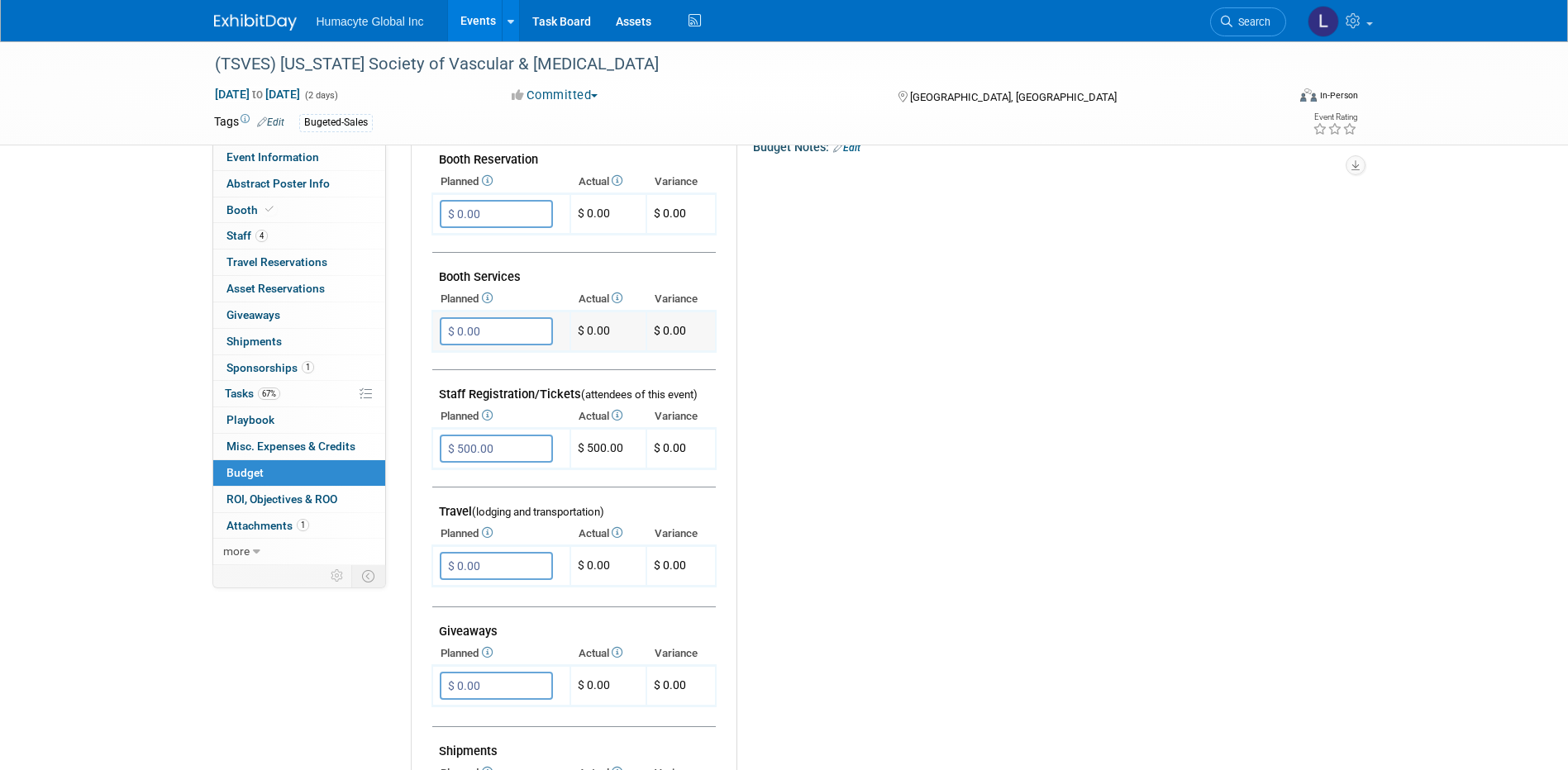
click at [553, 330] on td at bounding box center [561, 331] width 16 height 28
click at [500, 329] on input "$ 0.00" at bounding box center [497, 331] width 113 height 28
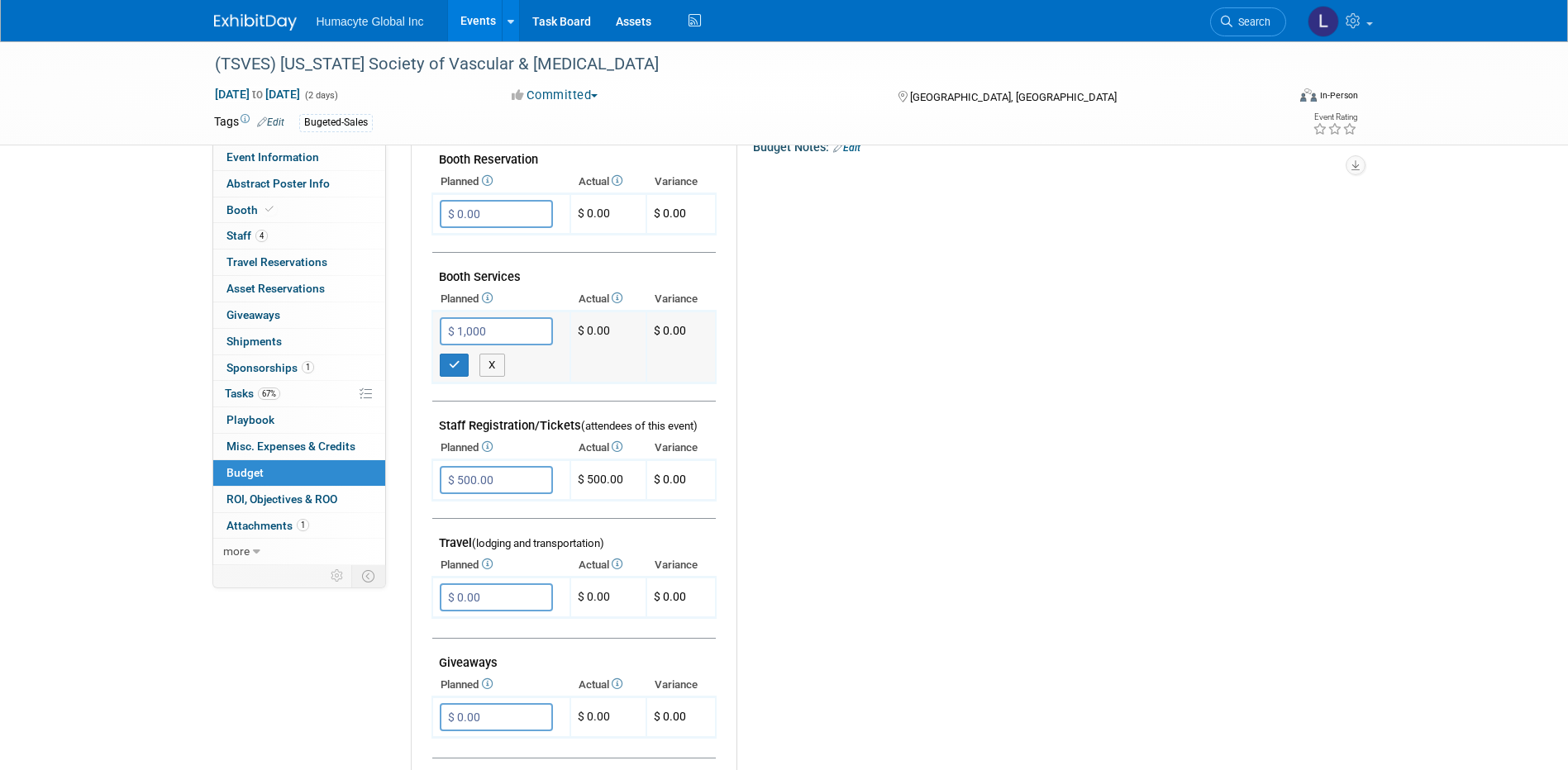
type input "$ 1,000.00"
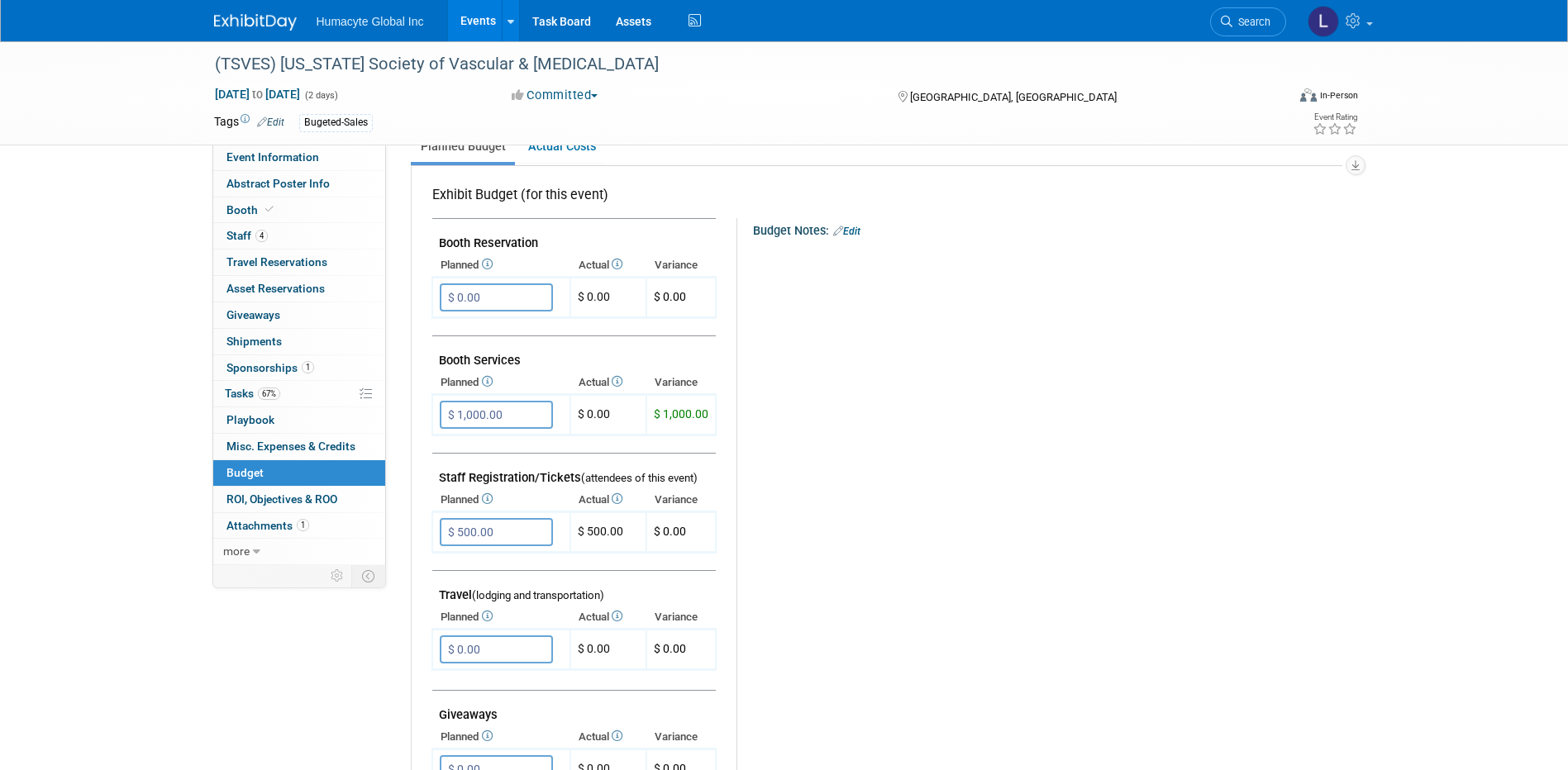
scroll to position [248, 0]
click at [523, 537] on input "$ 500.00" at bounding box center [497, 531] width 113 height 28
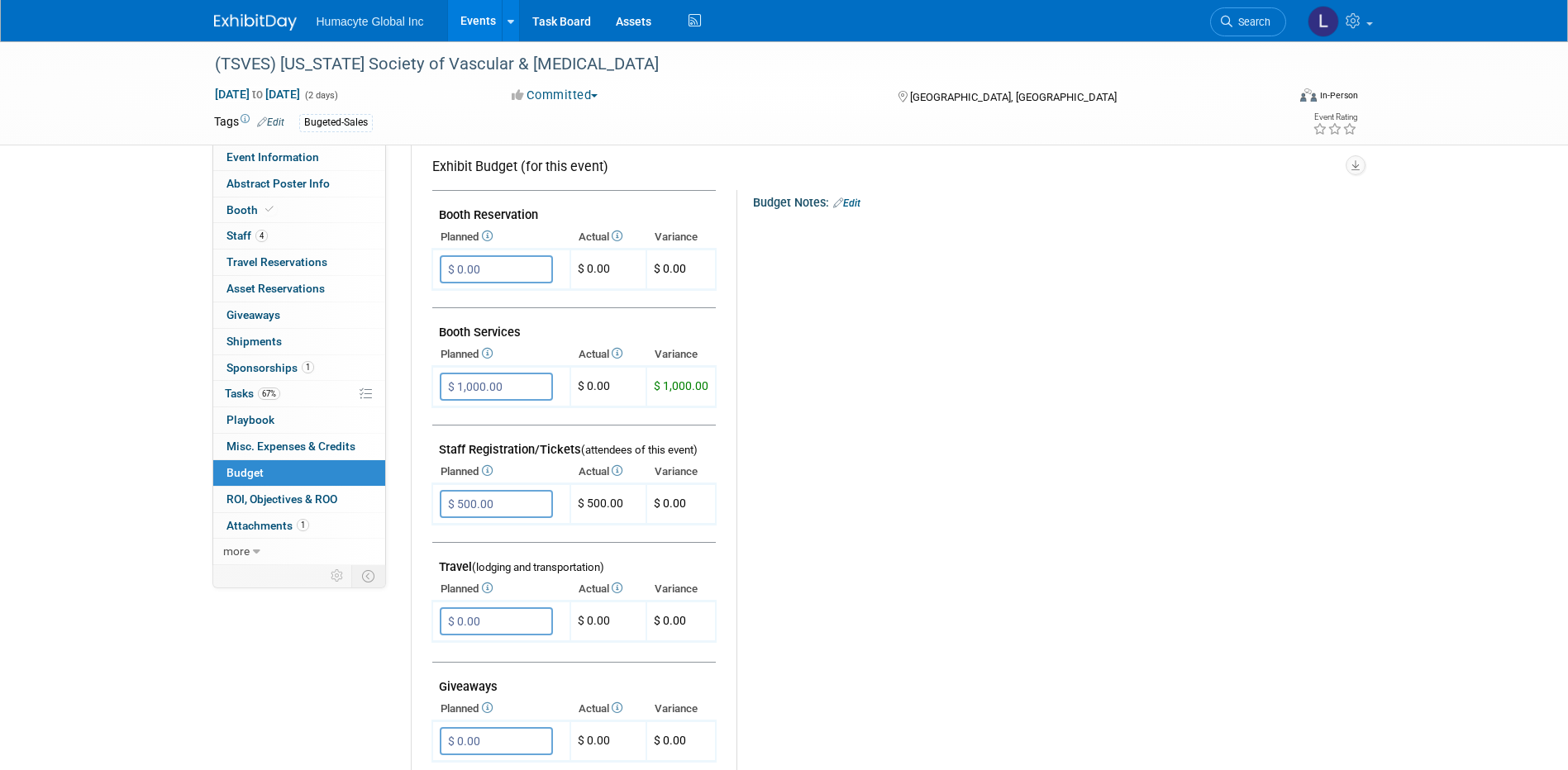
scroll to position [496, 0]
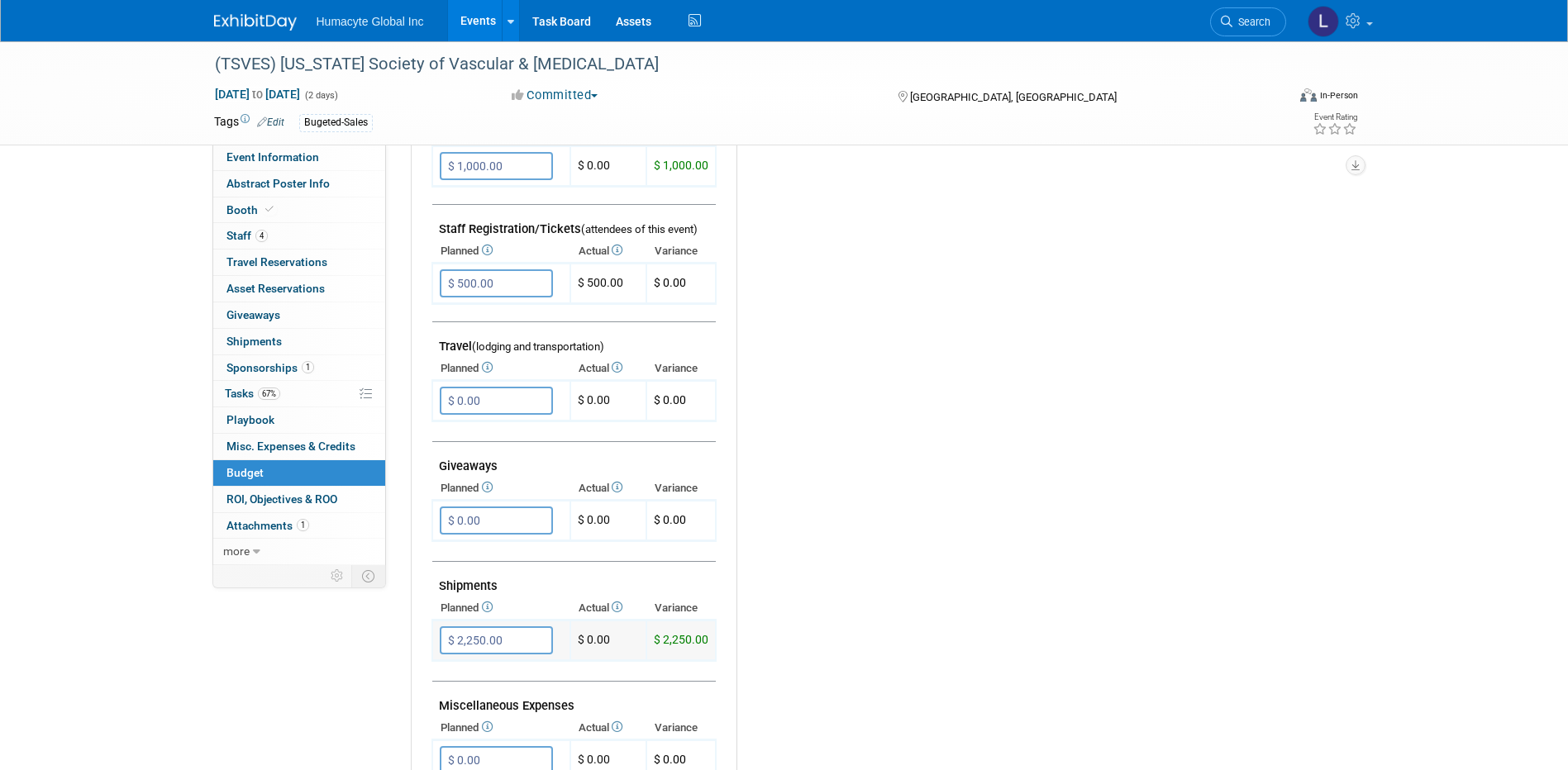
click at [512, 625] on td "$ 2,250.00 X" at bounding box center [501, 641] width 138 height 40
click at [510, 638] on input "$ 2,250.00" at bounding box center [497, 640] width 113 height 28
type input "$ 3,000.00"
click at [451, 668] on icon "button" at bounding box center [455, 674] width 12 height 11
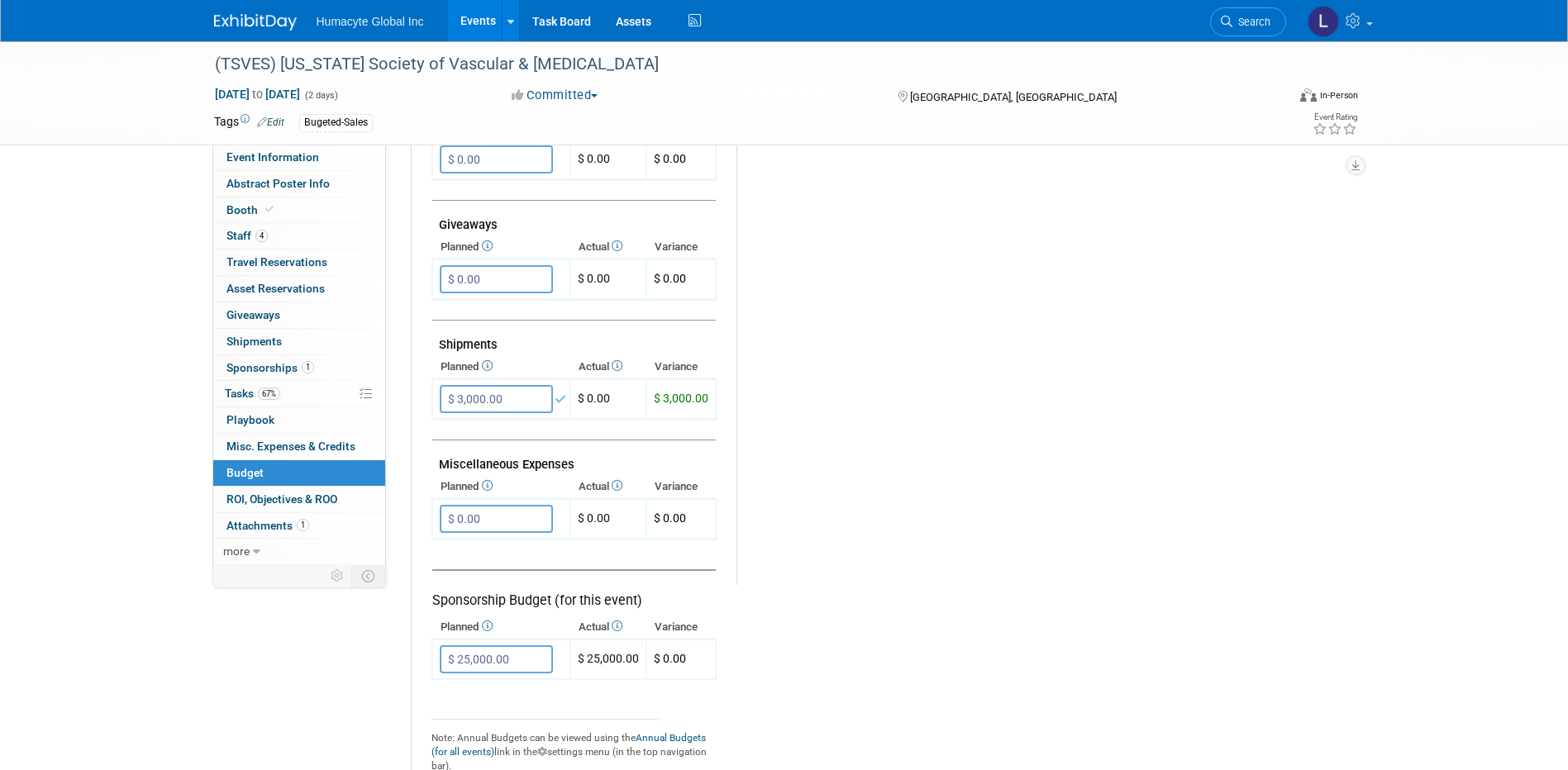
scroll to position [743, 0]
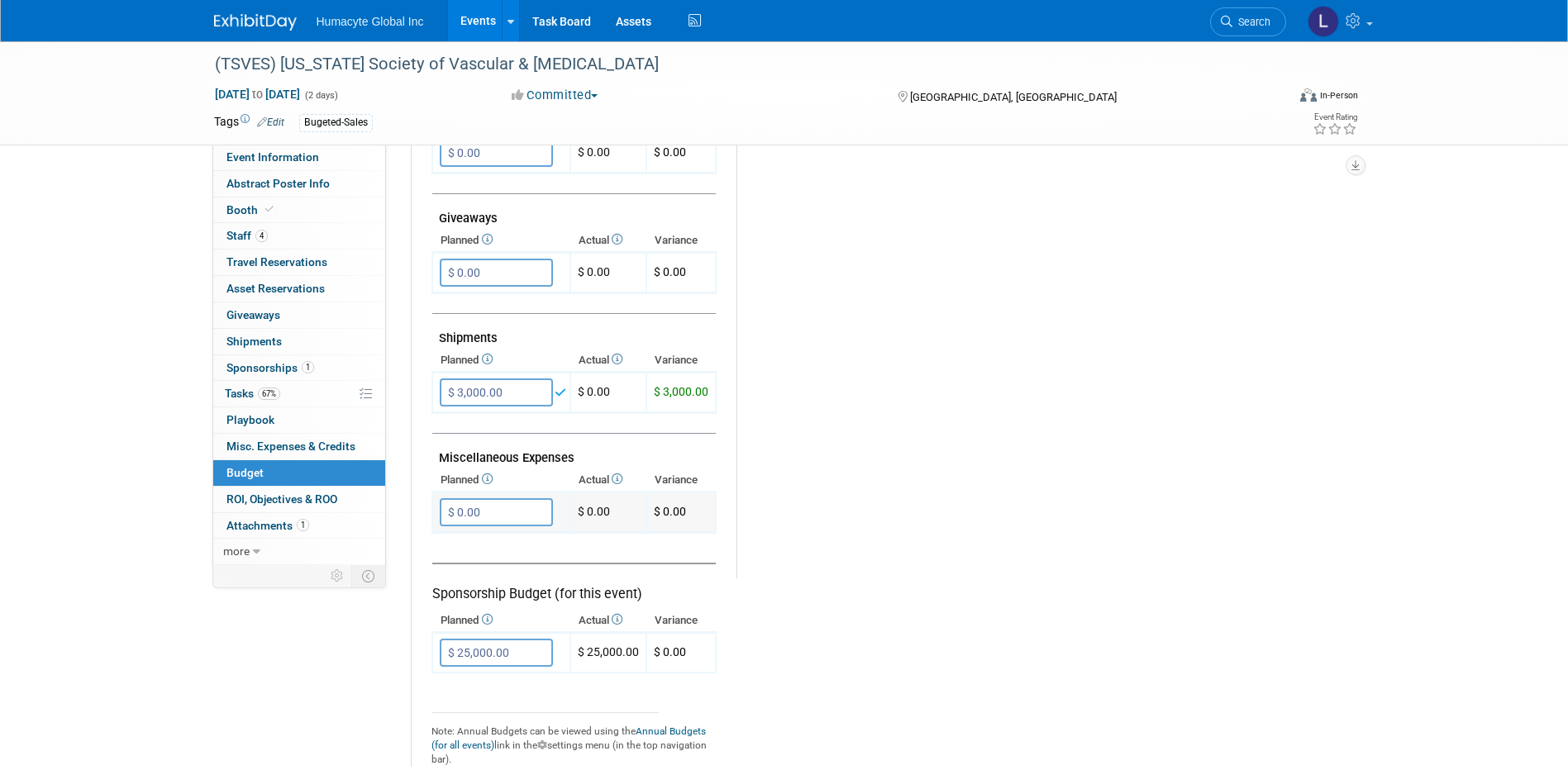
click at [498, 512] on input "$ 0.00" at bounding box center [497, 512] width 113 height 28
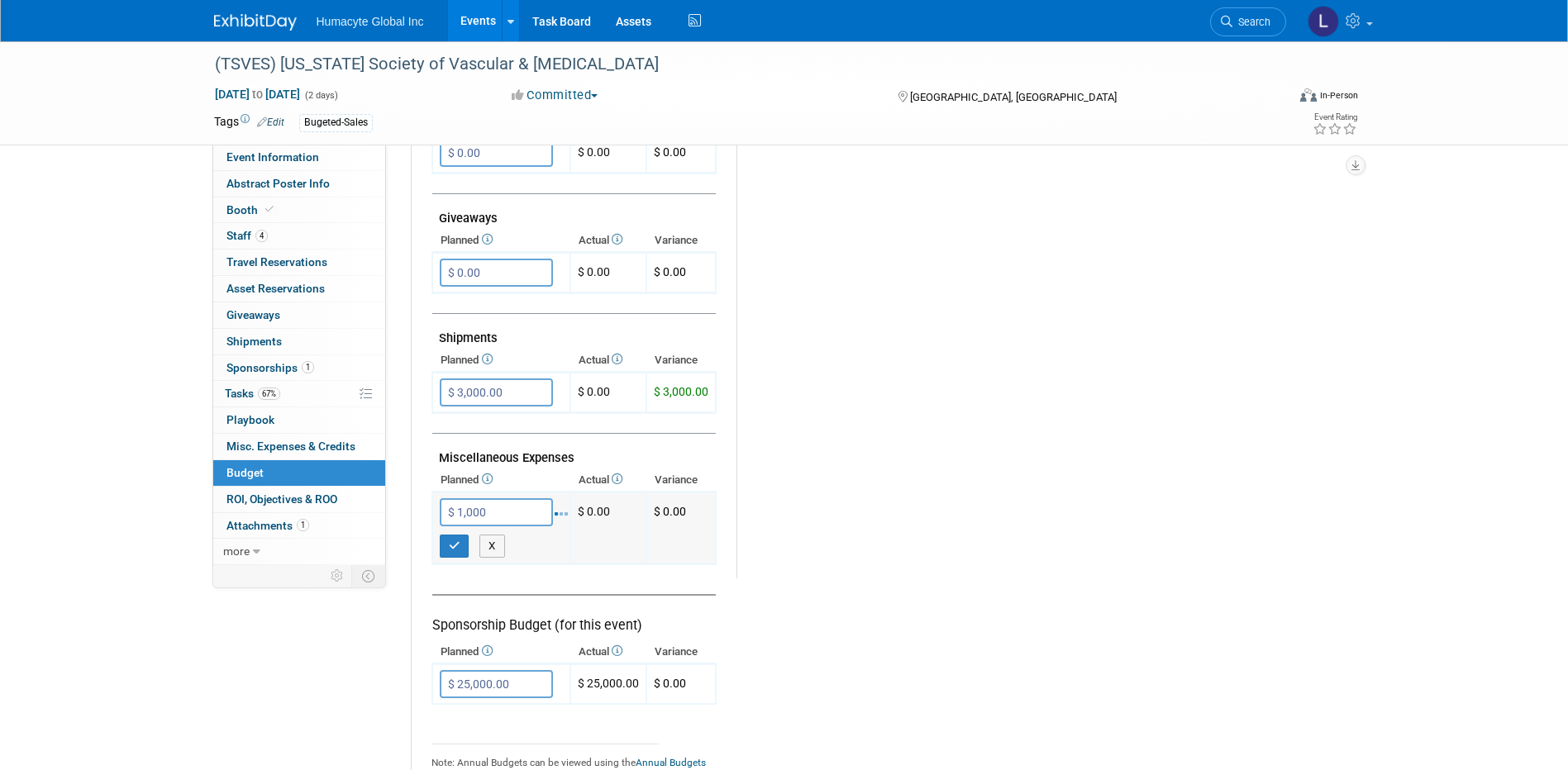
type input "$ 1,000.00"
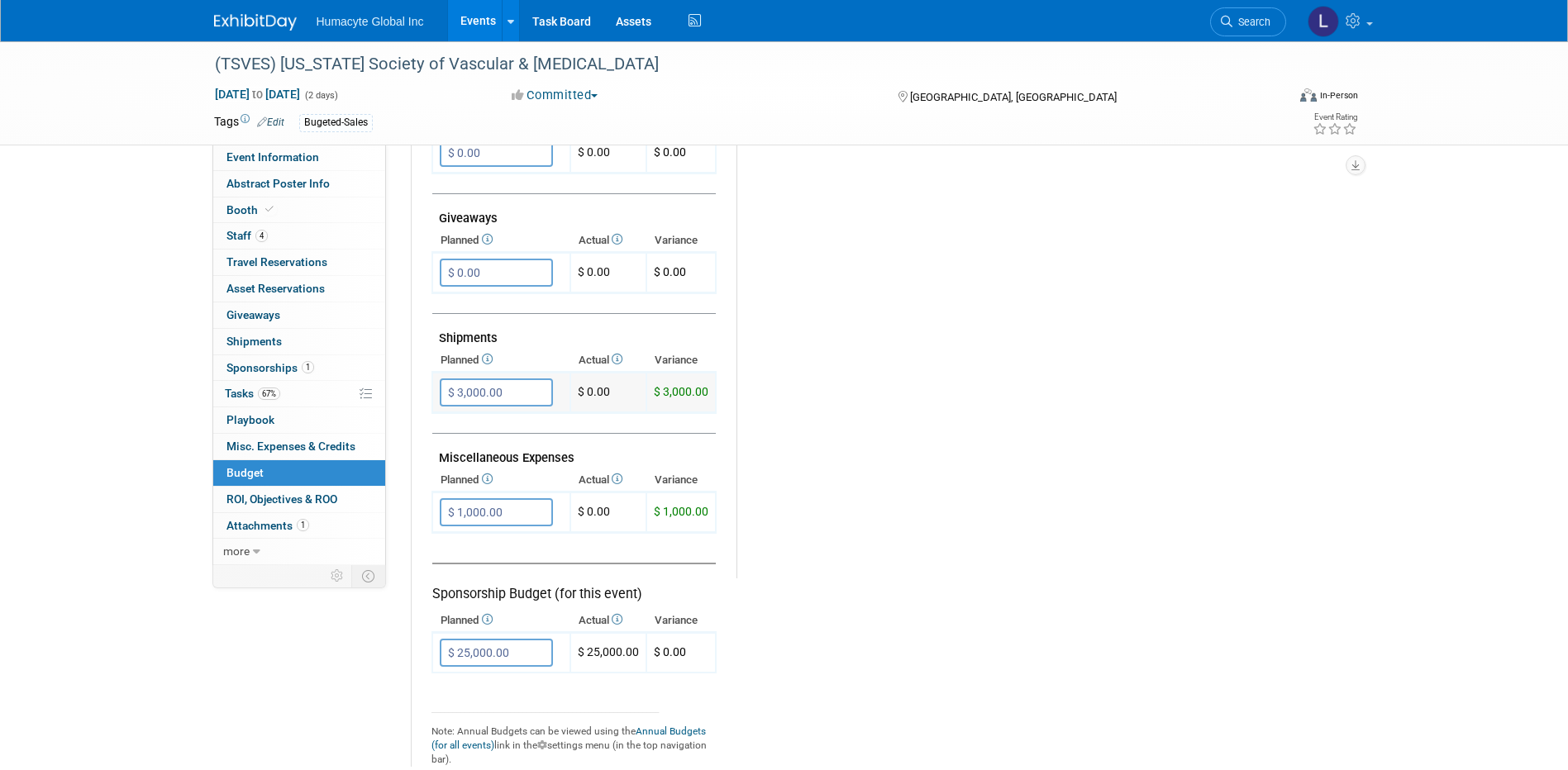
click at [486, 391] on input "$ 3,000.00" at bounding box center [497, 392] width 113 height 28
click at [468, 388] on input "$ 2,500.00" at bounding box center [497, 392] width 113 height 28
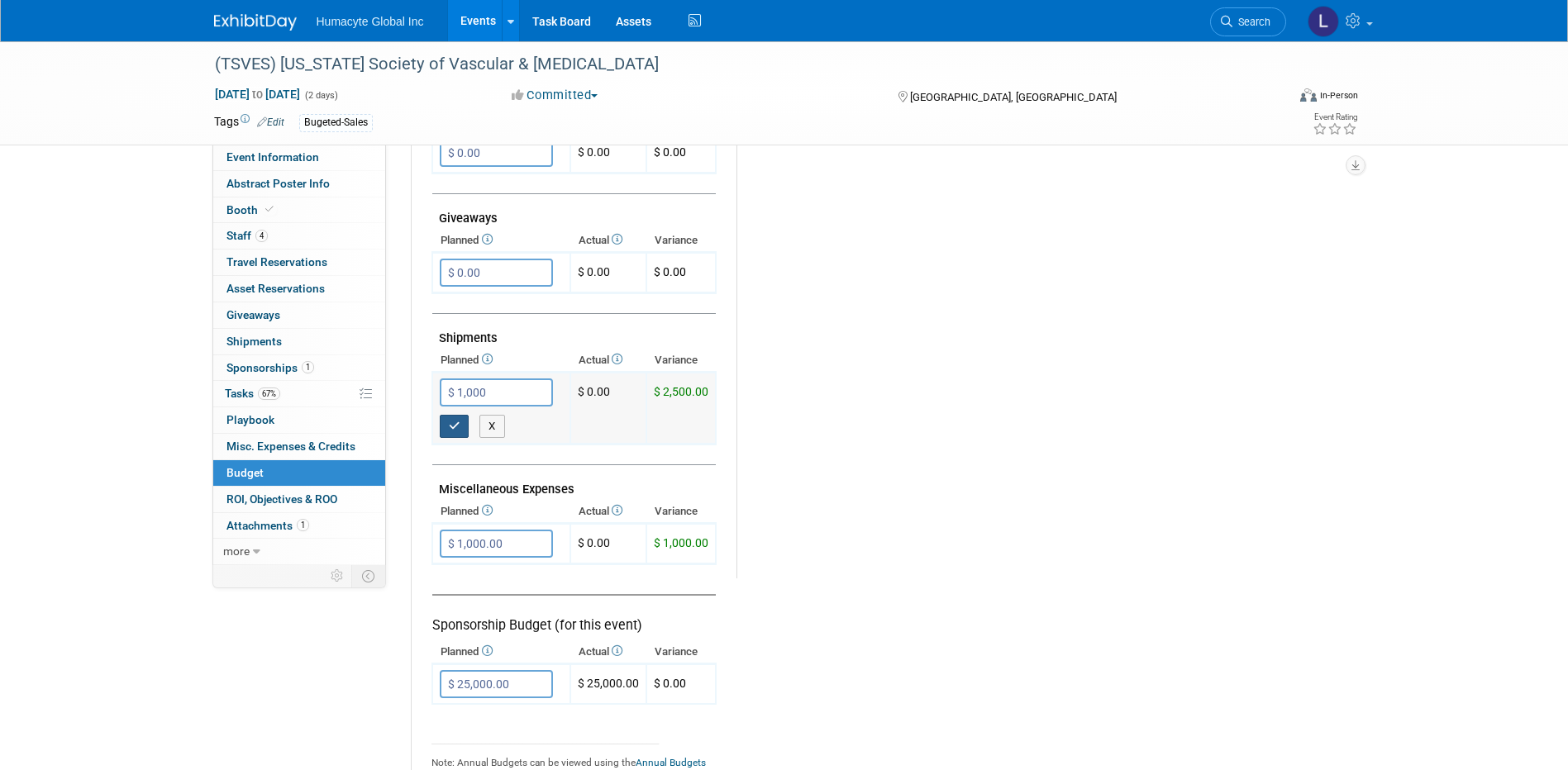
type input "$ 1,000.00"
click at [451, 433] on button "button" at bounding box center [455, 426] width 30 height 23
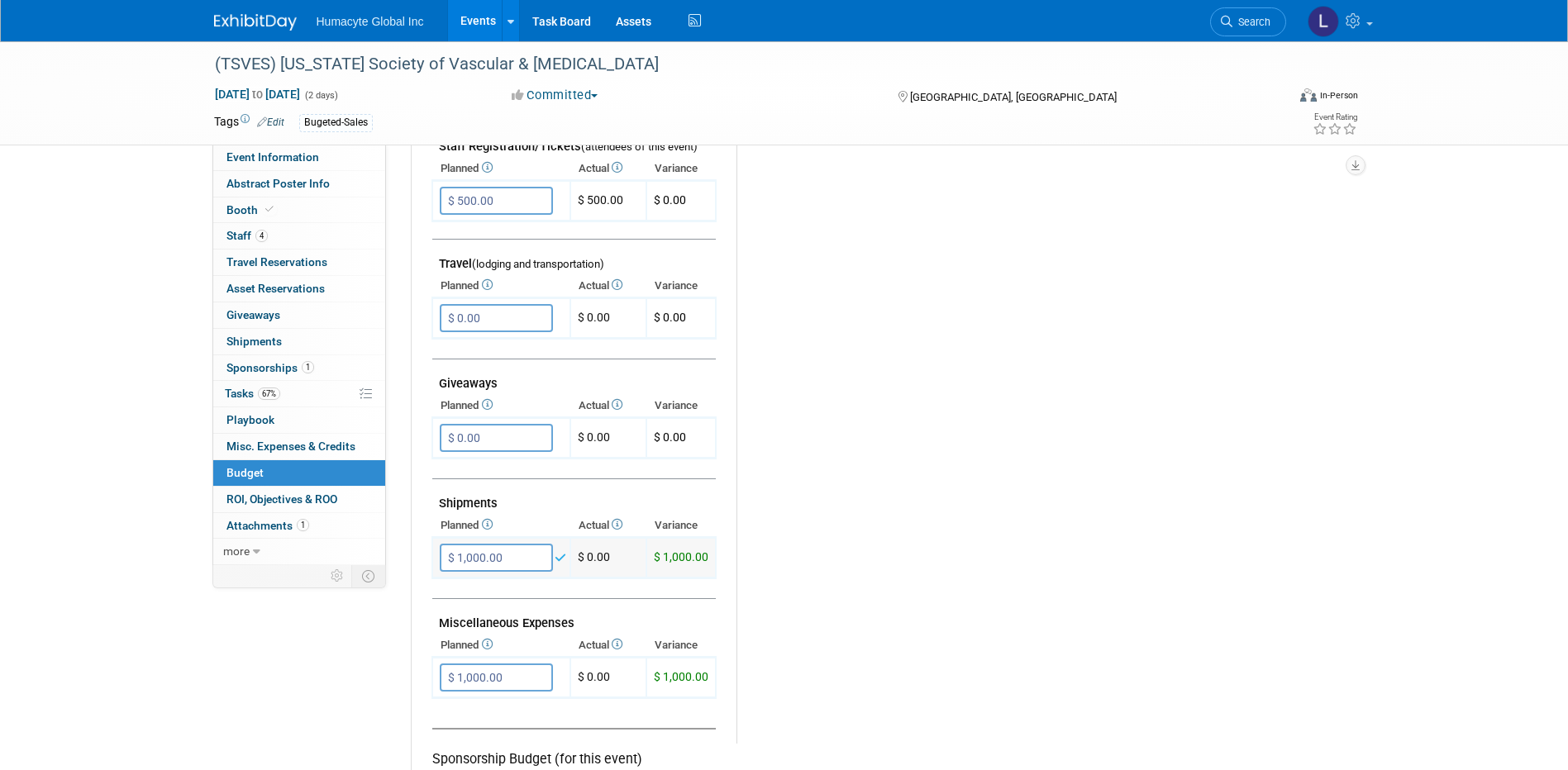
scroll to position [413, 0]
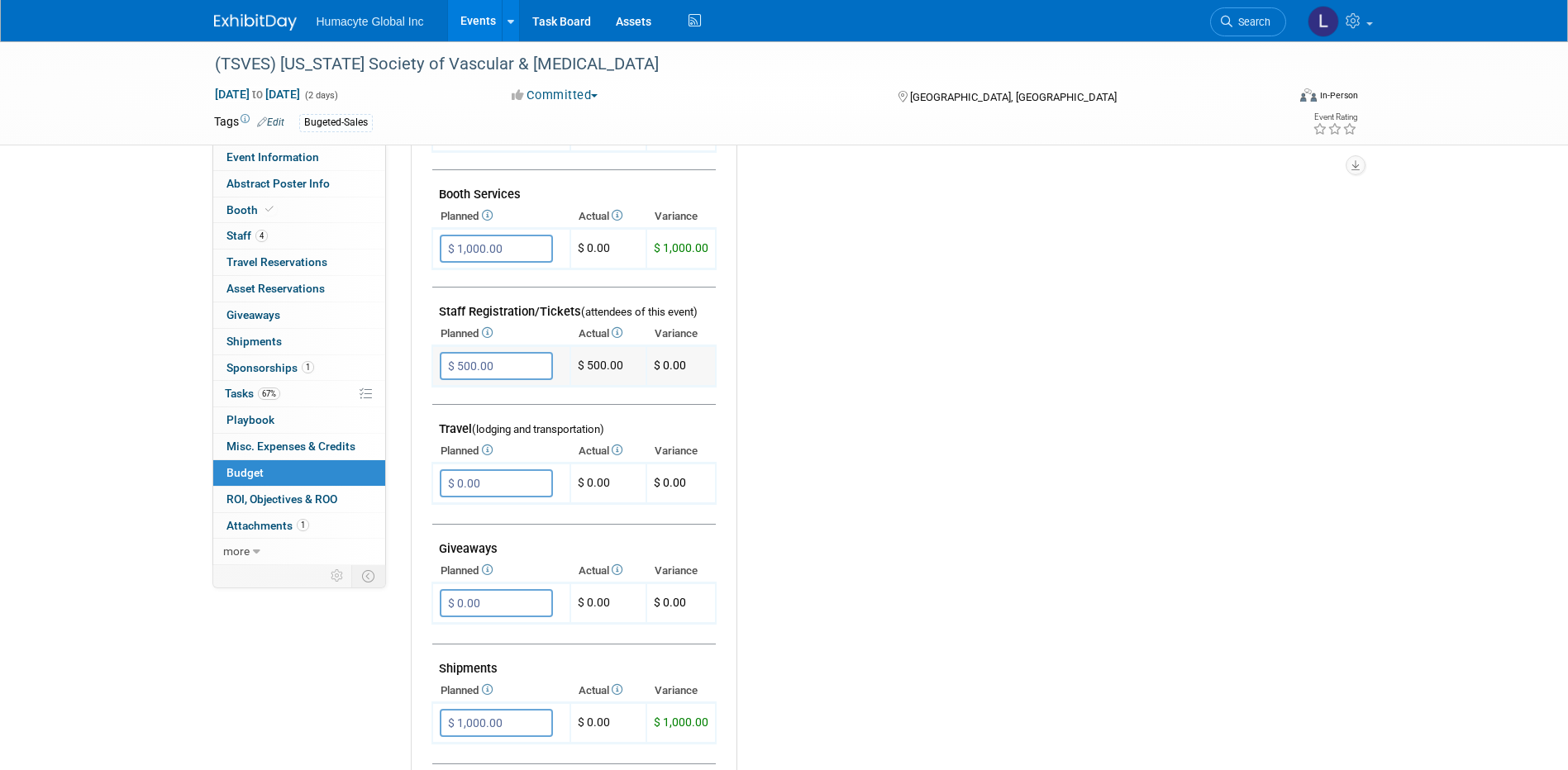
click at [527, 359] on input "$ 500.00" at bounding box center [497, 366] width 113 height 28
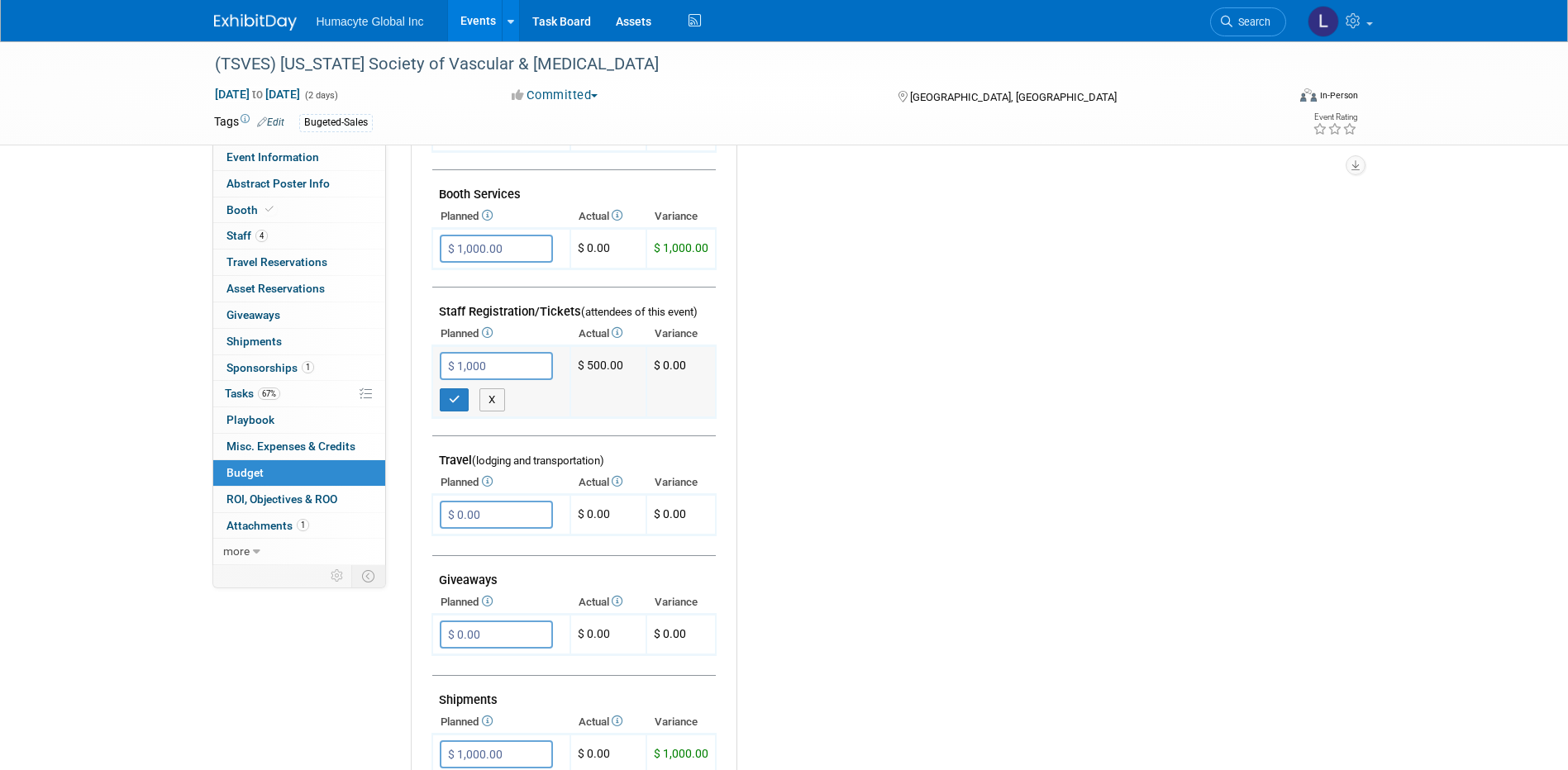
type input "$ 1,000.00"
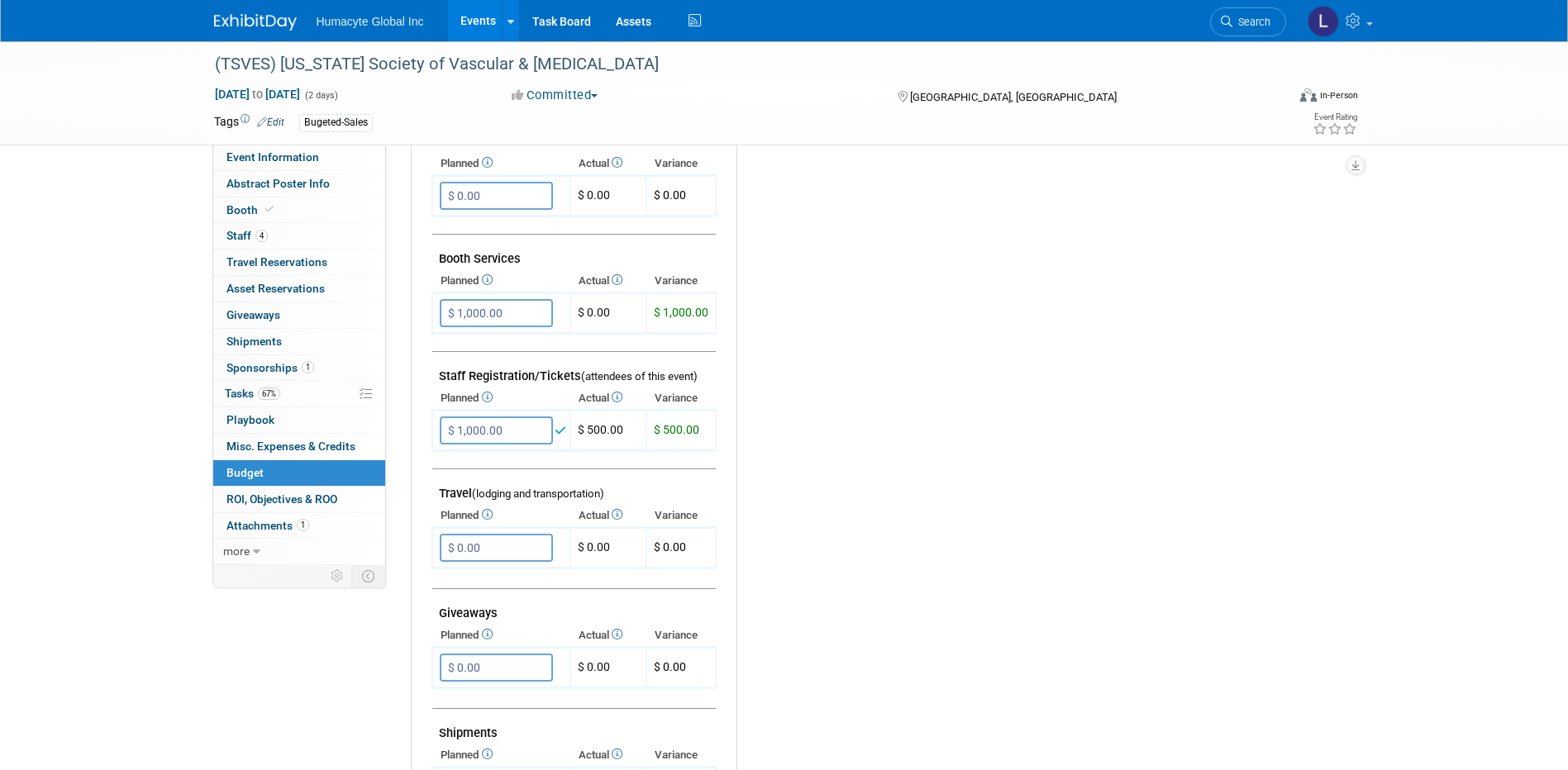
scroll to position [166, 0]
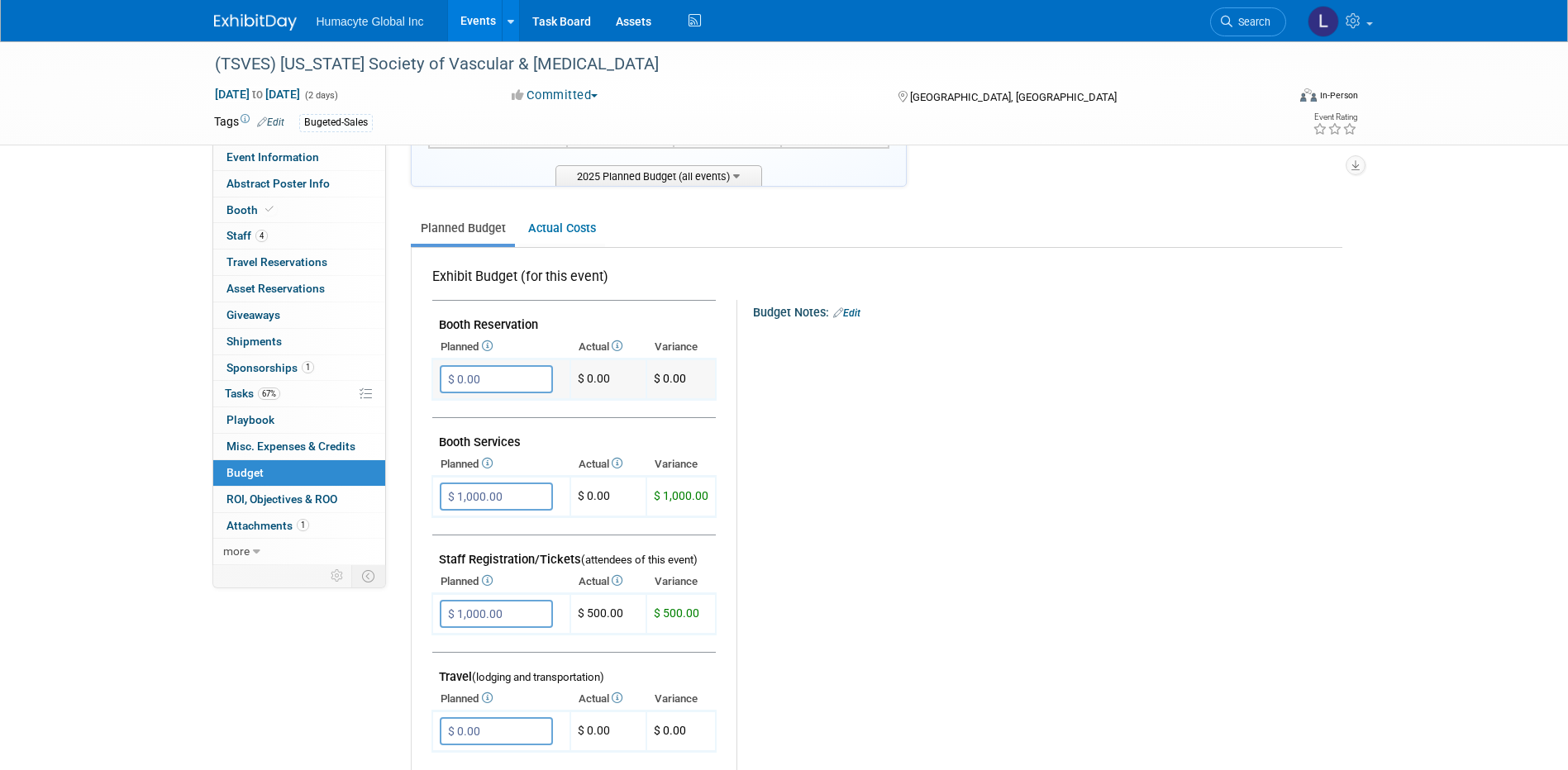
click at [477, 377] on input "$ 0.00" at bounding box center [497, 379] width 113 height 28
click at [505, 366] on input "$ 2,000.00" at bounding box center [497, 379] width 113 height 28
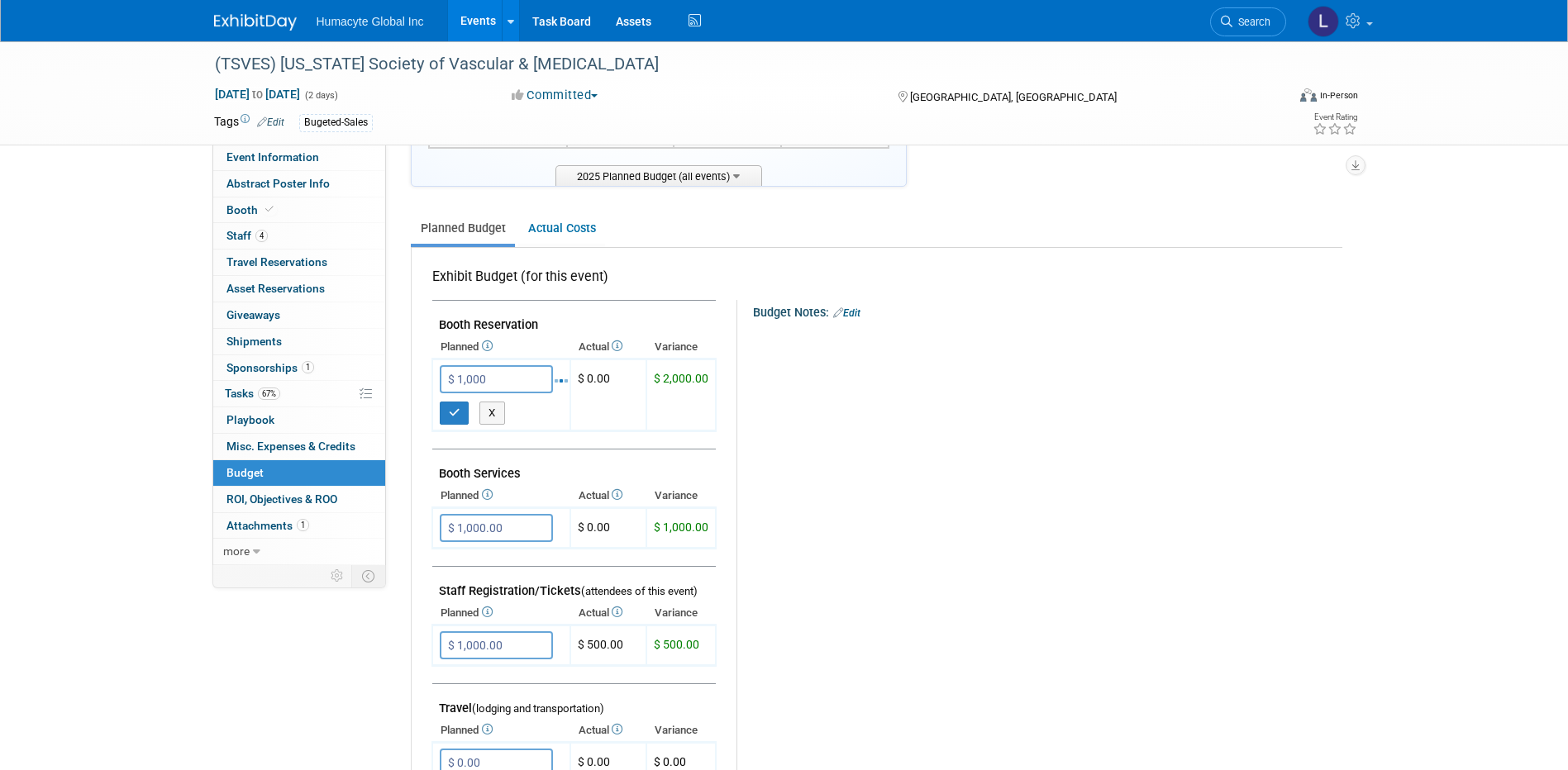
type input "$ 1,000.00"
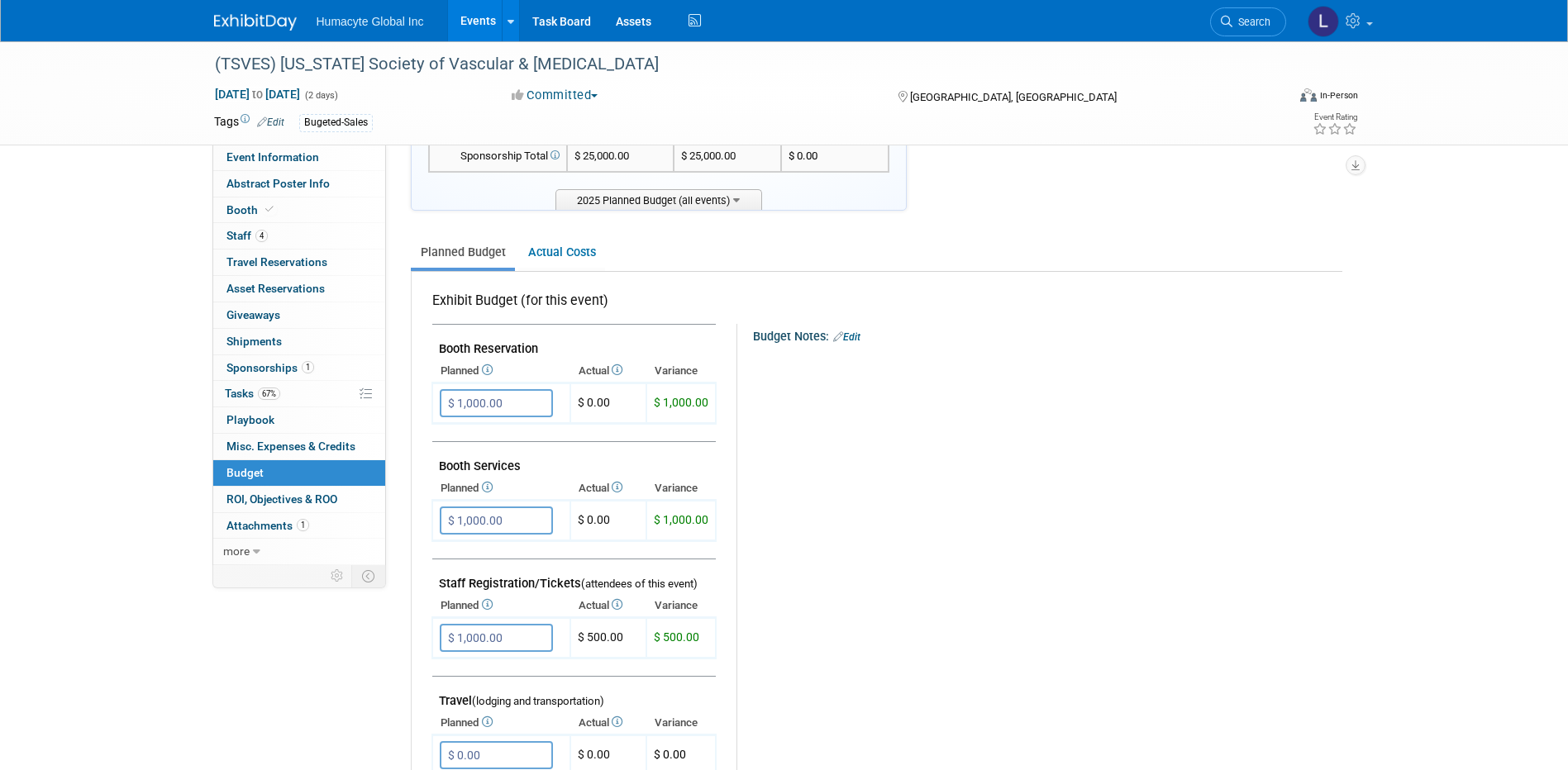
scroll to position [0, 0]
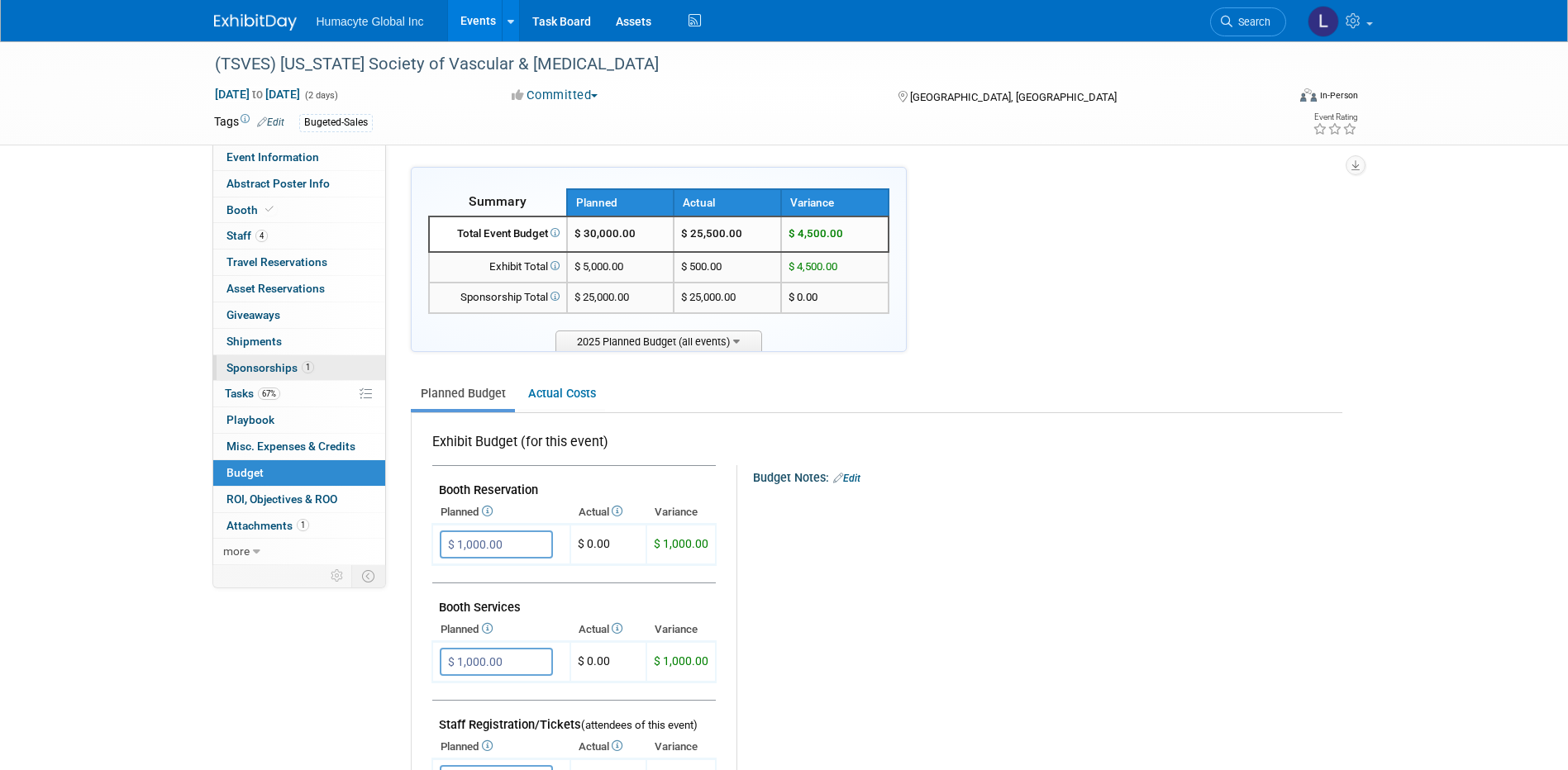
click at [275, 364] on span "Sponsorships 1" at bounding box center [271, 368] width 88 height 13
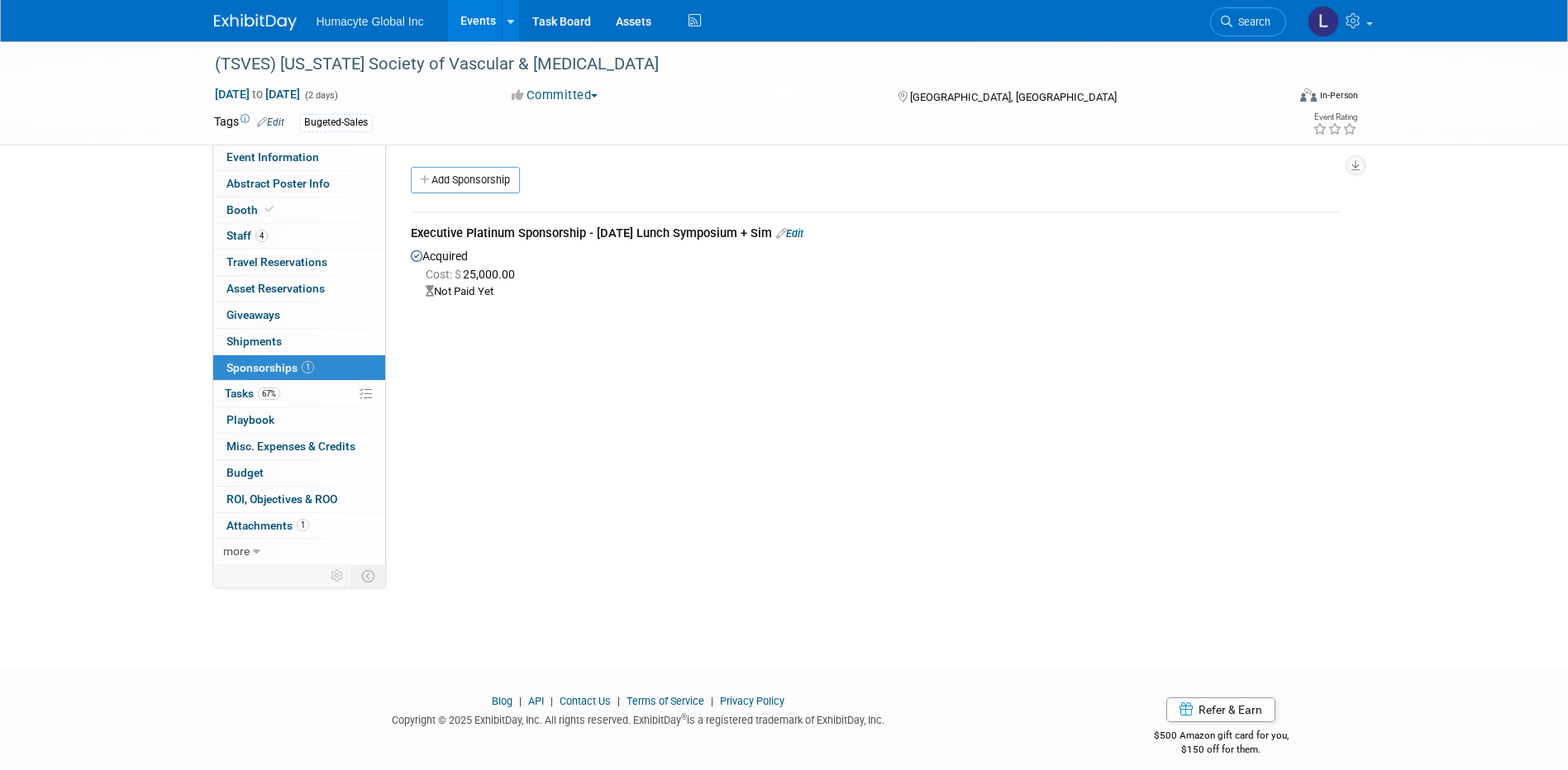
click at [1008, 444] on div "Initiator: [PERSON_NAME] / [PERSON_NAME] Department: Discovery & Pipeline Comme…" at bounding box center [870, 355] width 969 height 421
click at [243, 363] on span "Sponsorships 1" at bounding box center [271, 368] width 88 height 13
click at [803, 231] on link "Edit" at bounding box center [789, 233] width 27 height 13
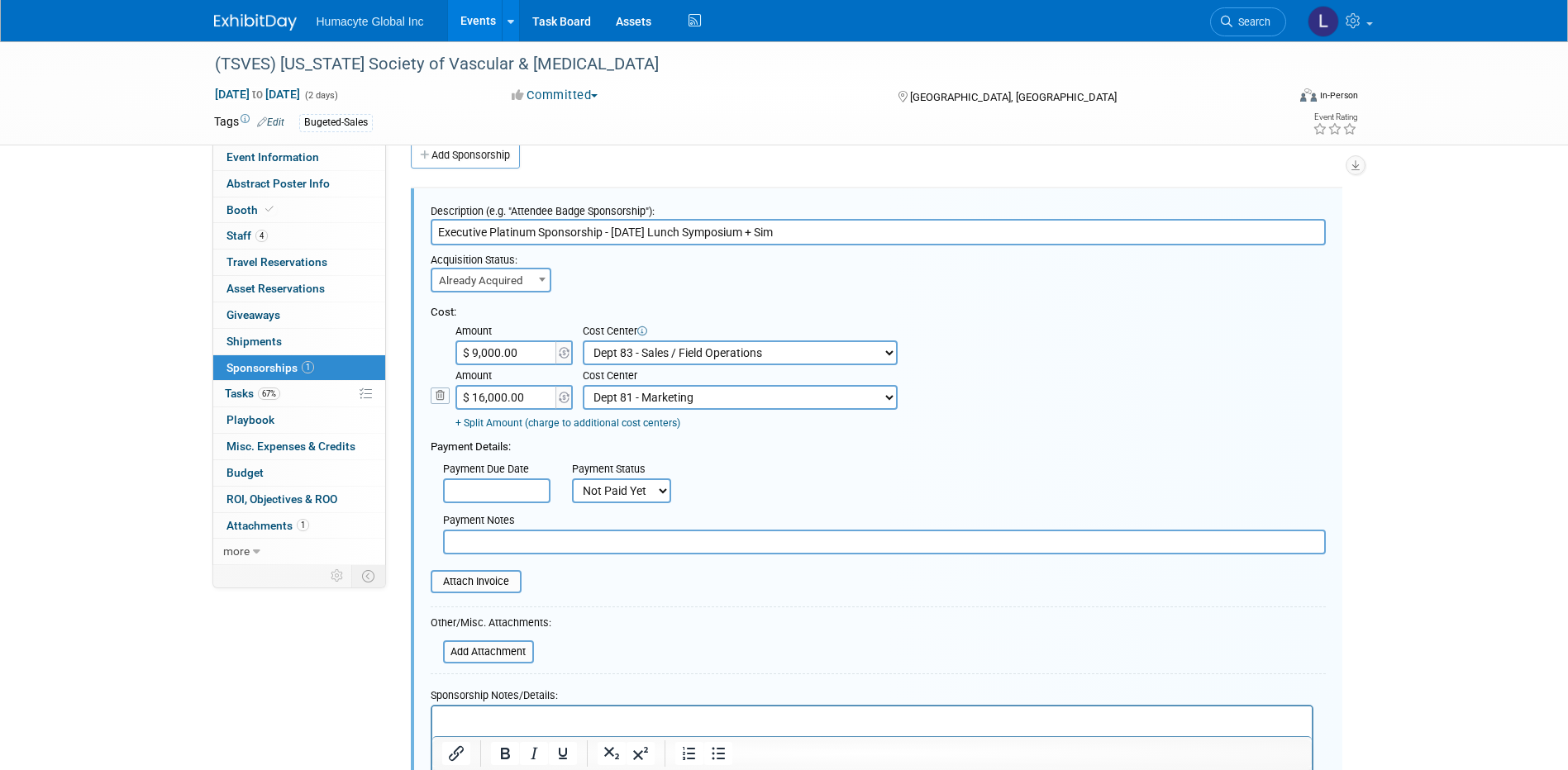
click at [559, 424] on link "+ Split Amount (charge to additional cost centers)" at bounding box center [568, 422] width 225 height 12
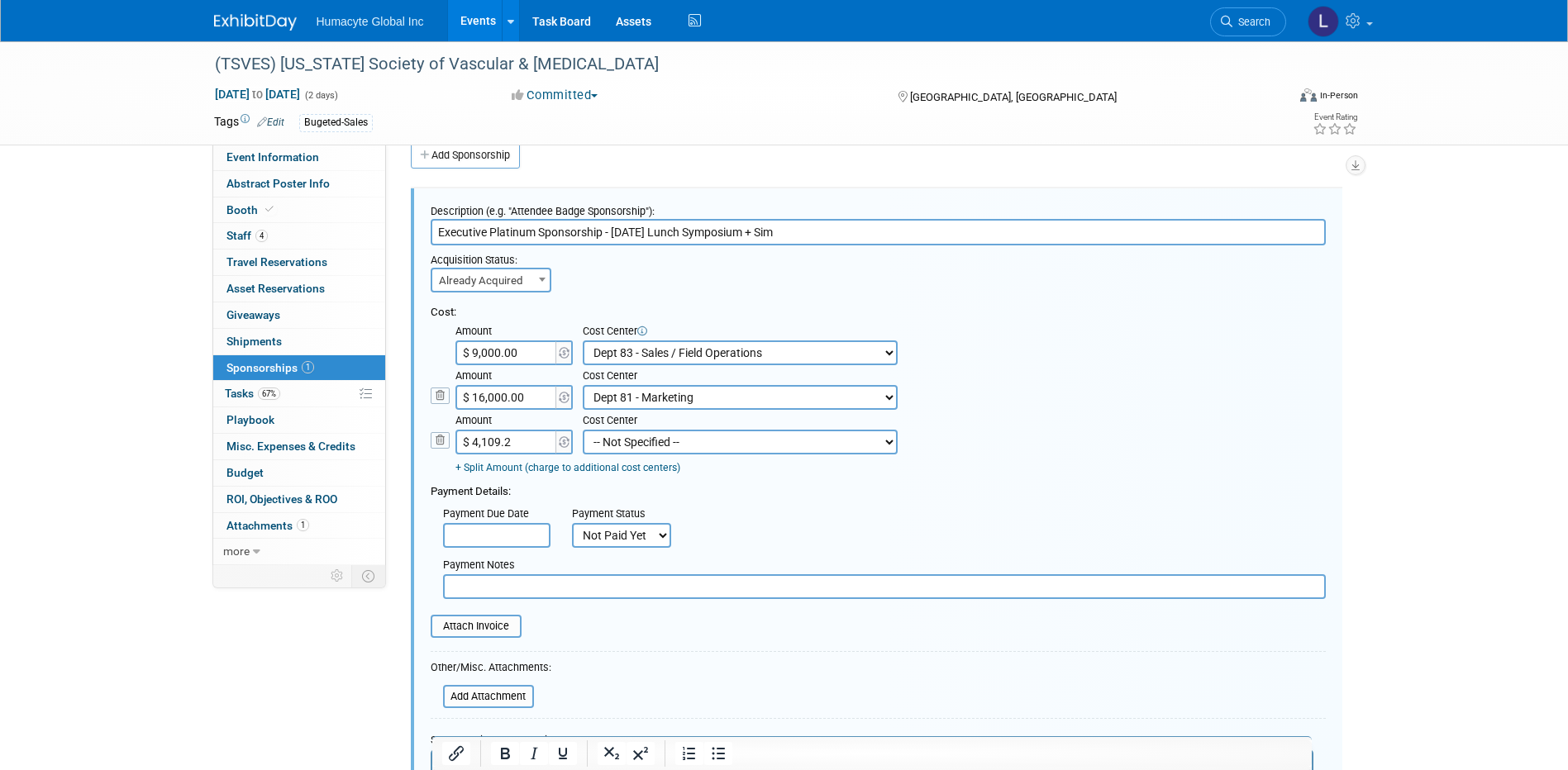
type input "$ 4,109.20"
click at [649, 445] on select "-- Not Specified -- Dept 10 - Clinical Dept 11 - Clinical Ops Dept 12 - Medical…" at bounding box center [740, 442] width 315 height 25
select select "18966166"
click at [583, 431] on select "-- Not Specified -- Dept 10 - Clinical Dept 11 - Clinical Ops Dept 12 - Medical…" at bounding box center [740, 442] width 315 height 25
click at [650, 478] on div "Payment Details:" at bounding box center [878, 487] width 896 height 25
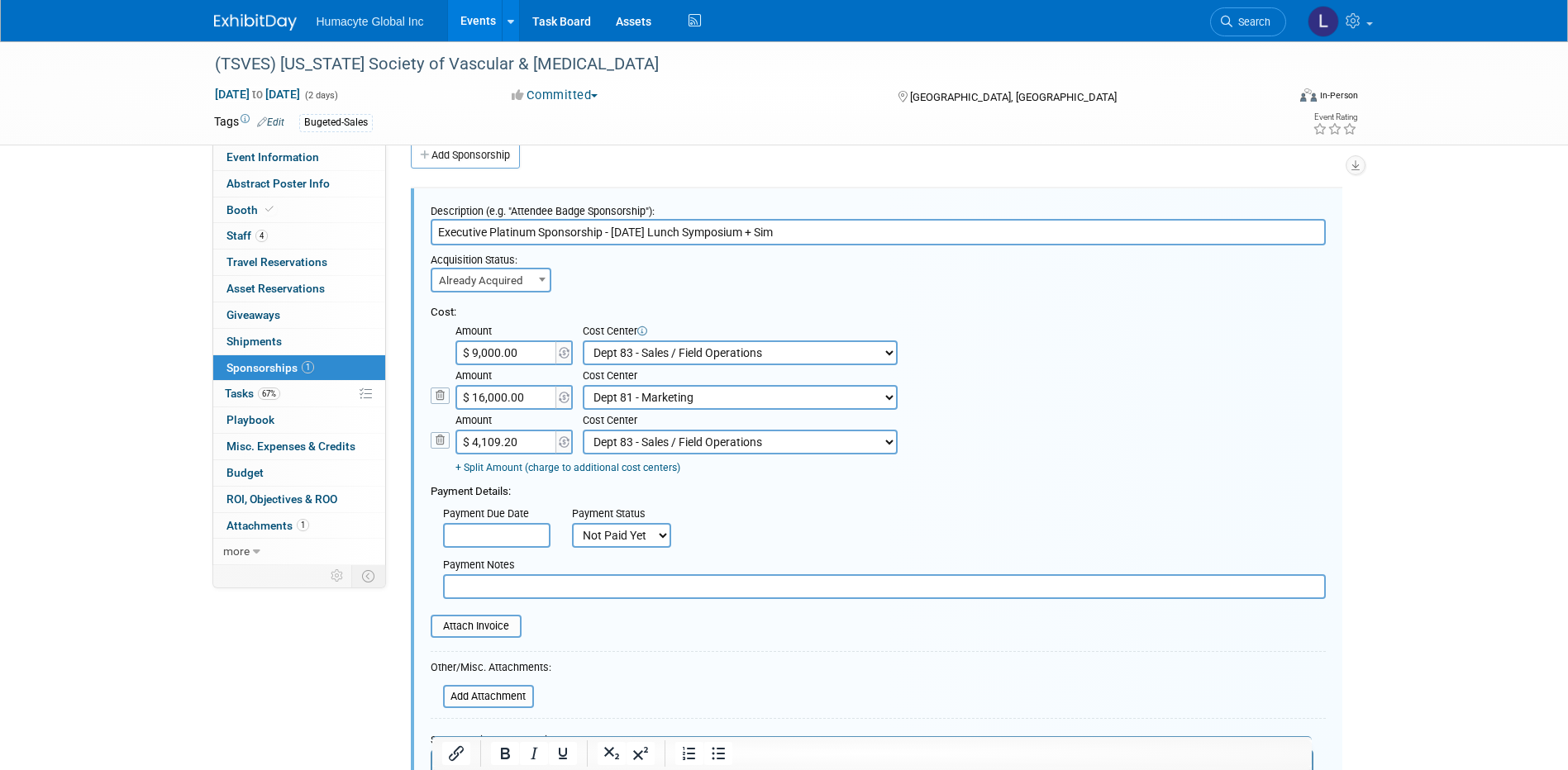
click at [493, 376] on div "Amount" at bounding box center [515, 377] width 120 height 16
click at [501, 352] on input "$ 9,000.00" at bounding box center [507, 352] width 103 height 25
type input "$ 20,890.80"
click at [622, 348] on select "-- Not Specified -- Dept 10 - Clinical Dept 11 - Clinical Ops Dept 12 - Medical…" at bounding box center [740, 352] width 315 height 25
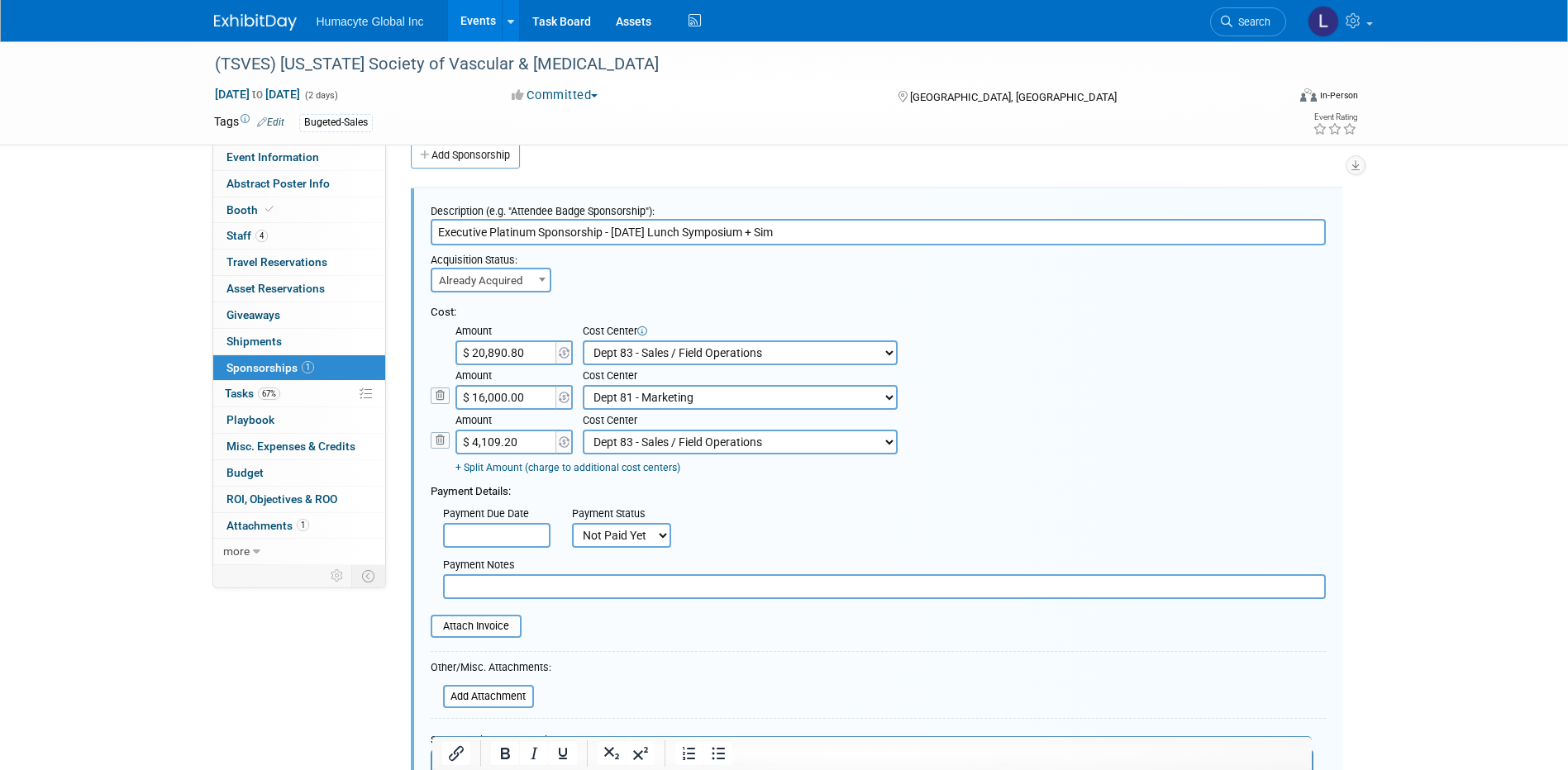
click at [436, 393] on icon at bounding box center [440, 396] width 19 height 17
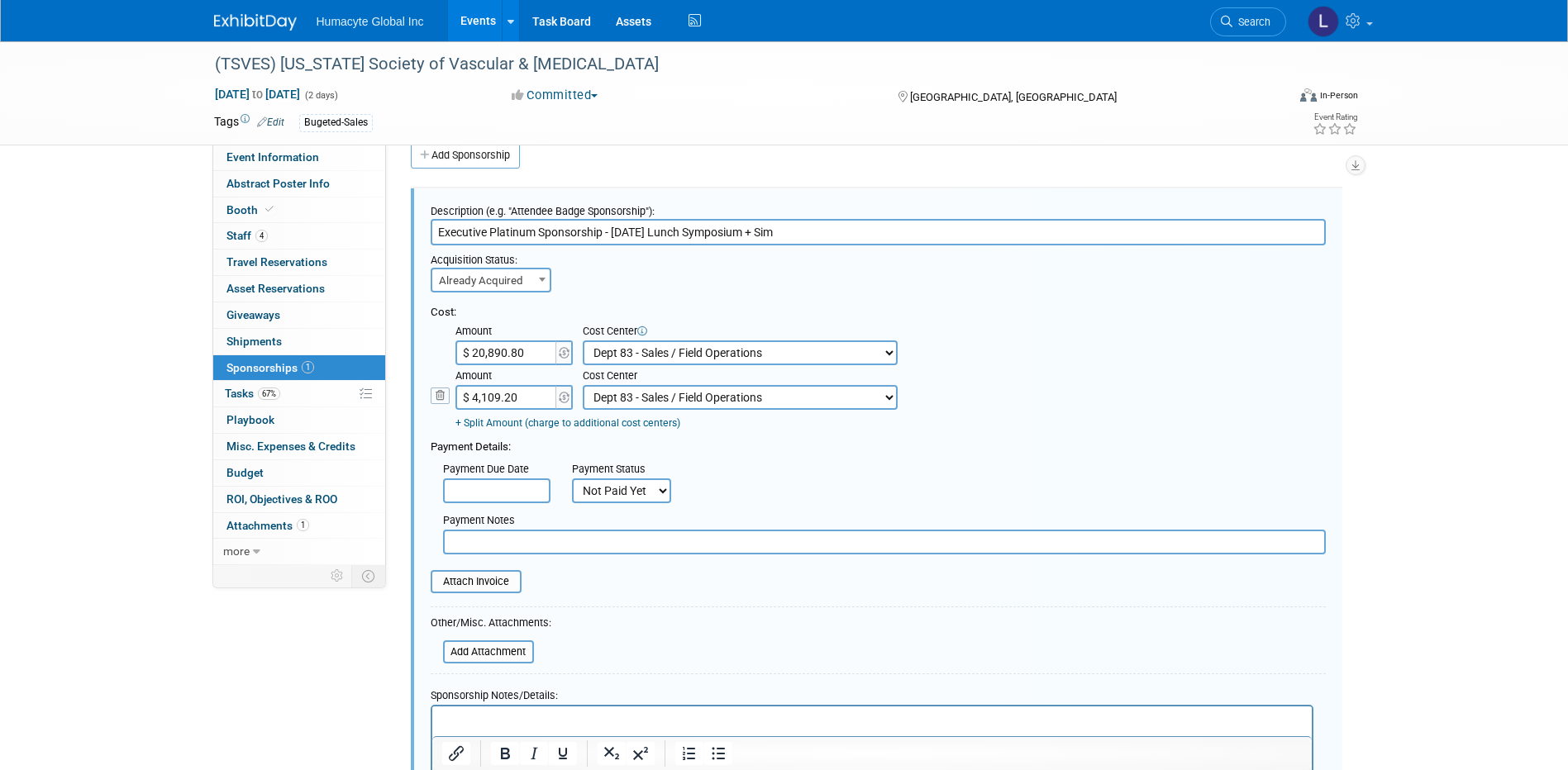
click at [722, 433] on div "Payment Details:" at bounding box center [878, 443] width 896 height 25
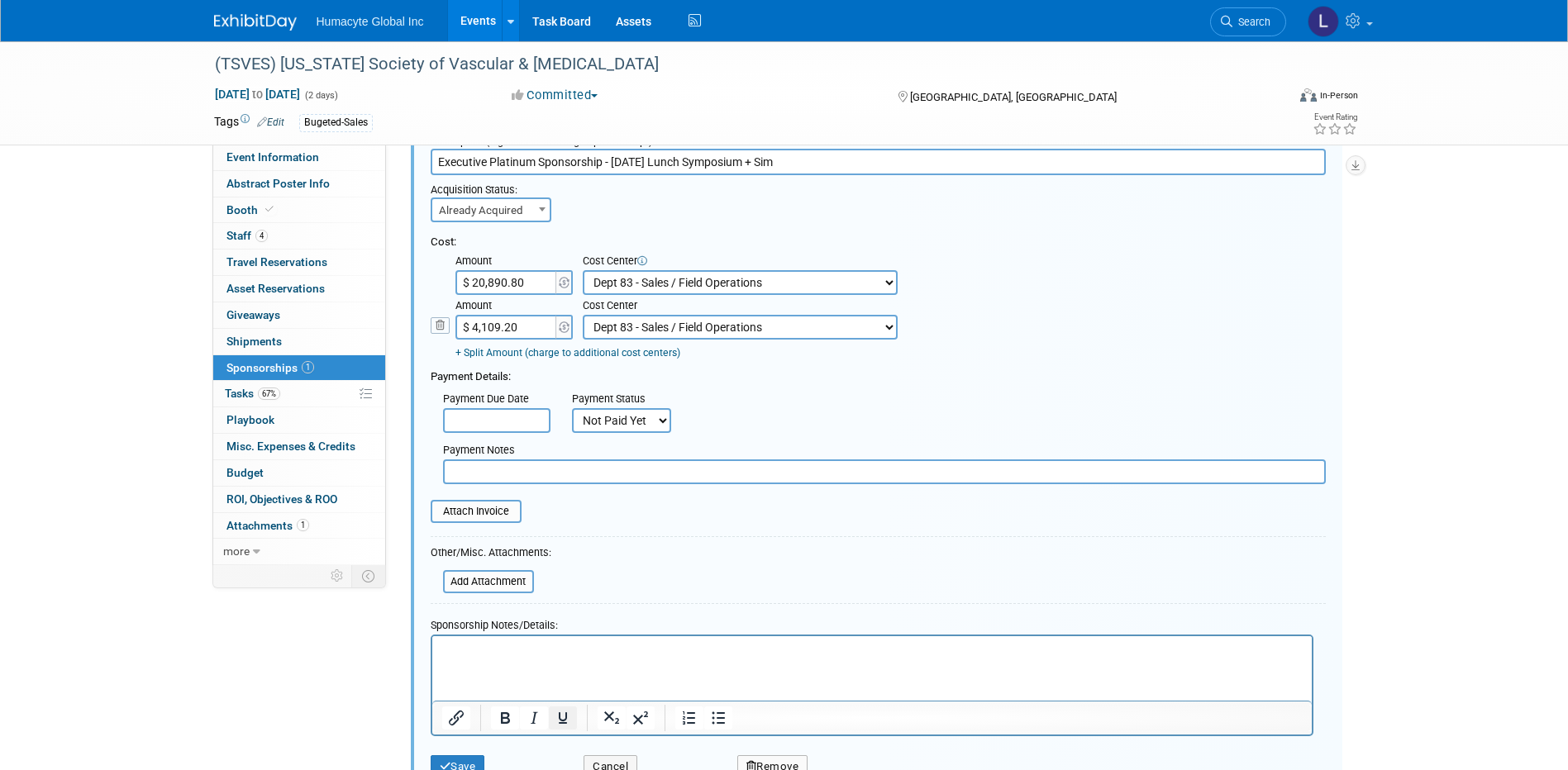
scroll to position [190, 0]
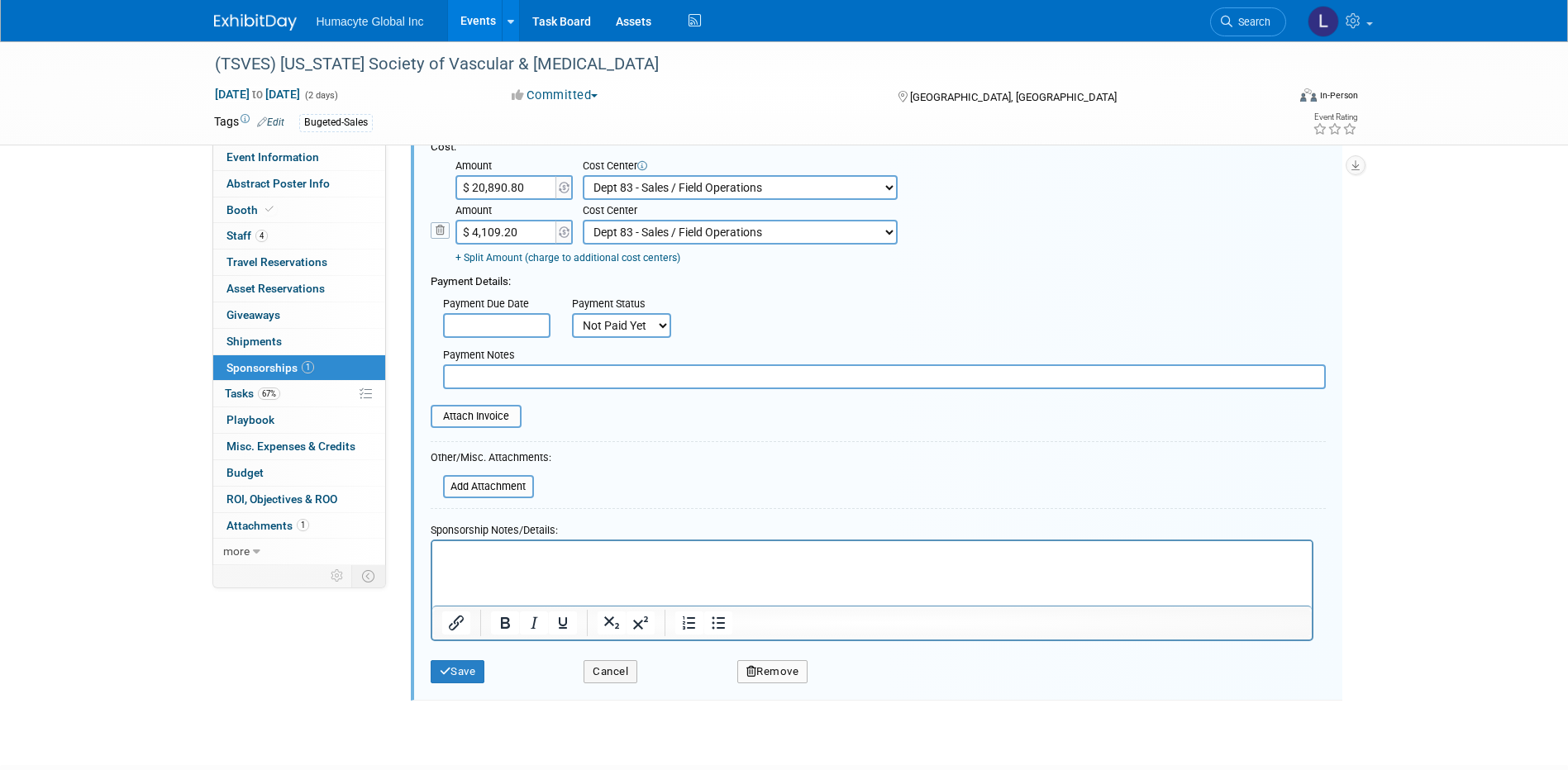
click at [520, 564] on html at bounding box center [871, 552] width 879 height 23
click at [456, 700] on div "Description (e.g. "Attendee Badge Sponsorship"): Executive Platinum Sponsorship…" at bounding box center [876, 361] width 931 height 678
click at [440, 674] on icon "submit" at bounding box center [446, 671] width 12 height 11
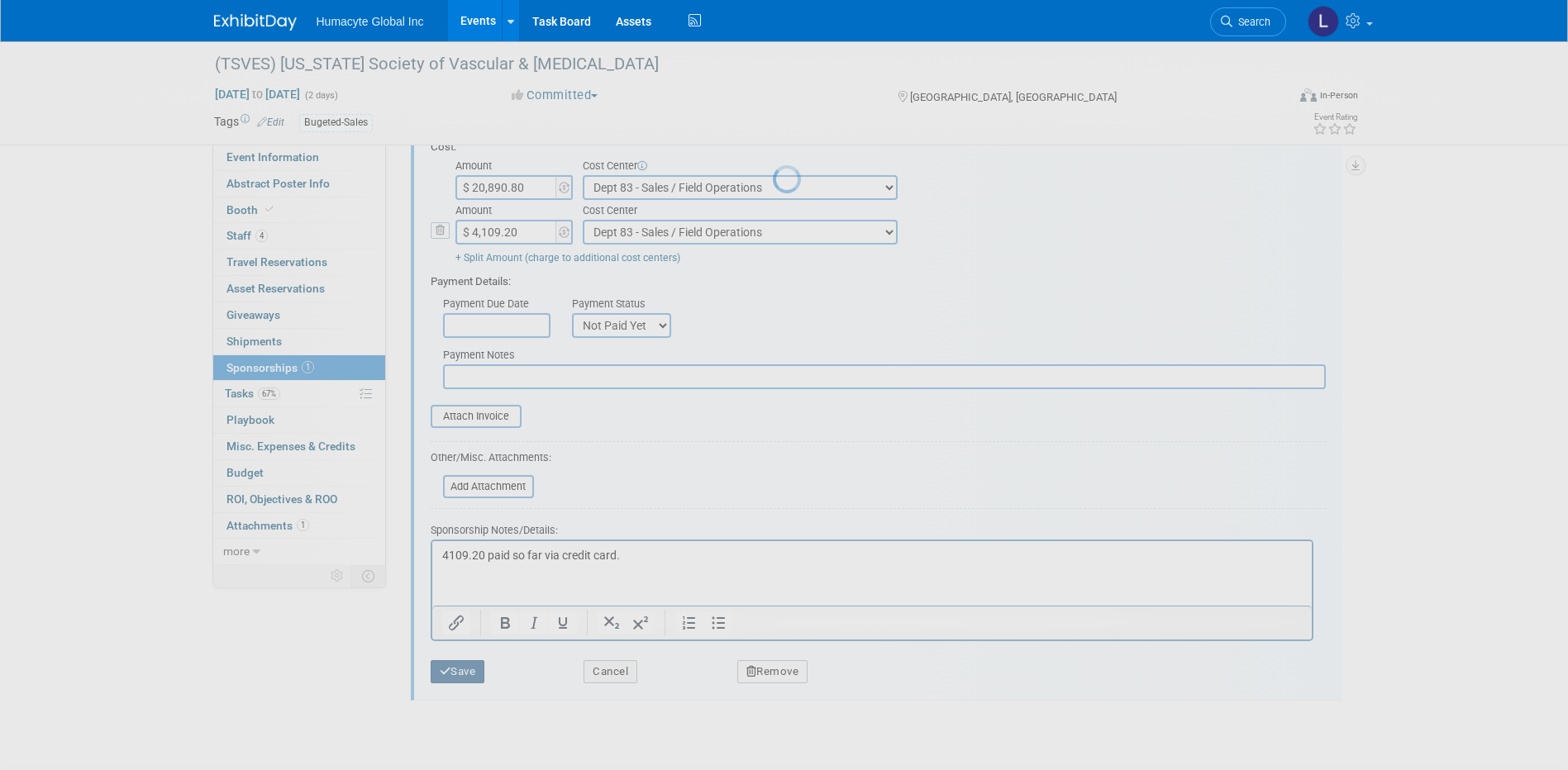
scroll to position [15, 0]
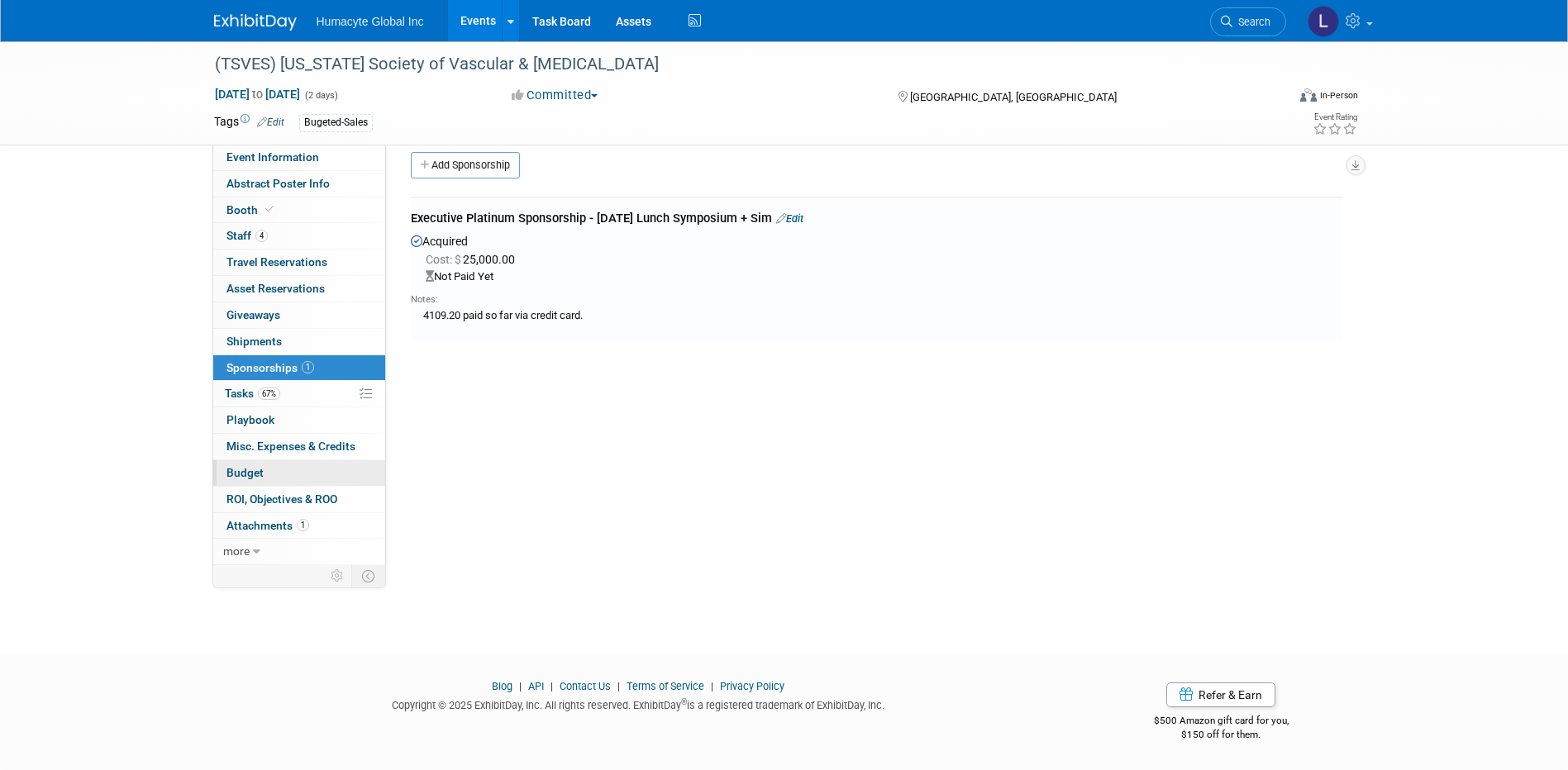
click at [249, 475] on span "Budget" at bounding box center [245, 473] width 38 height 13
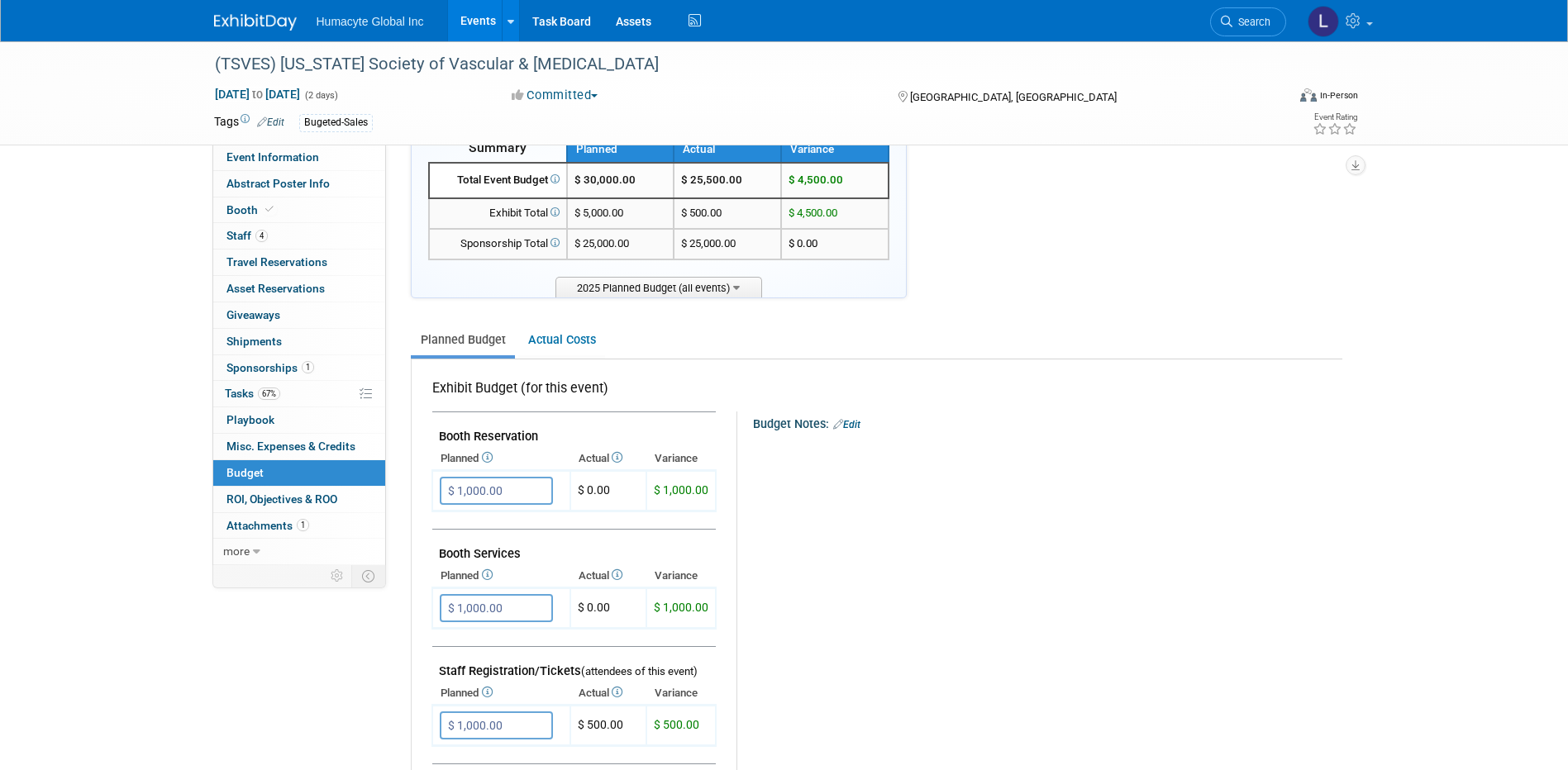
scroll to position [0, 0]
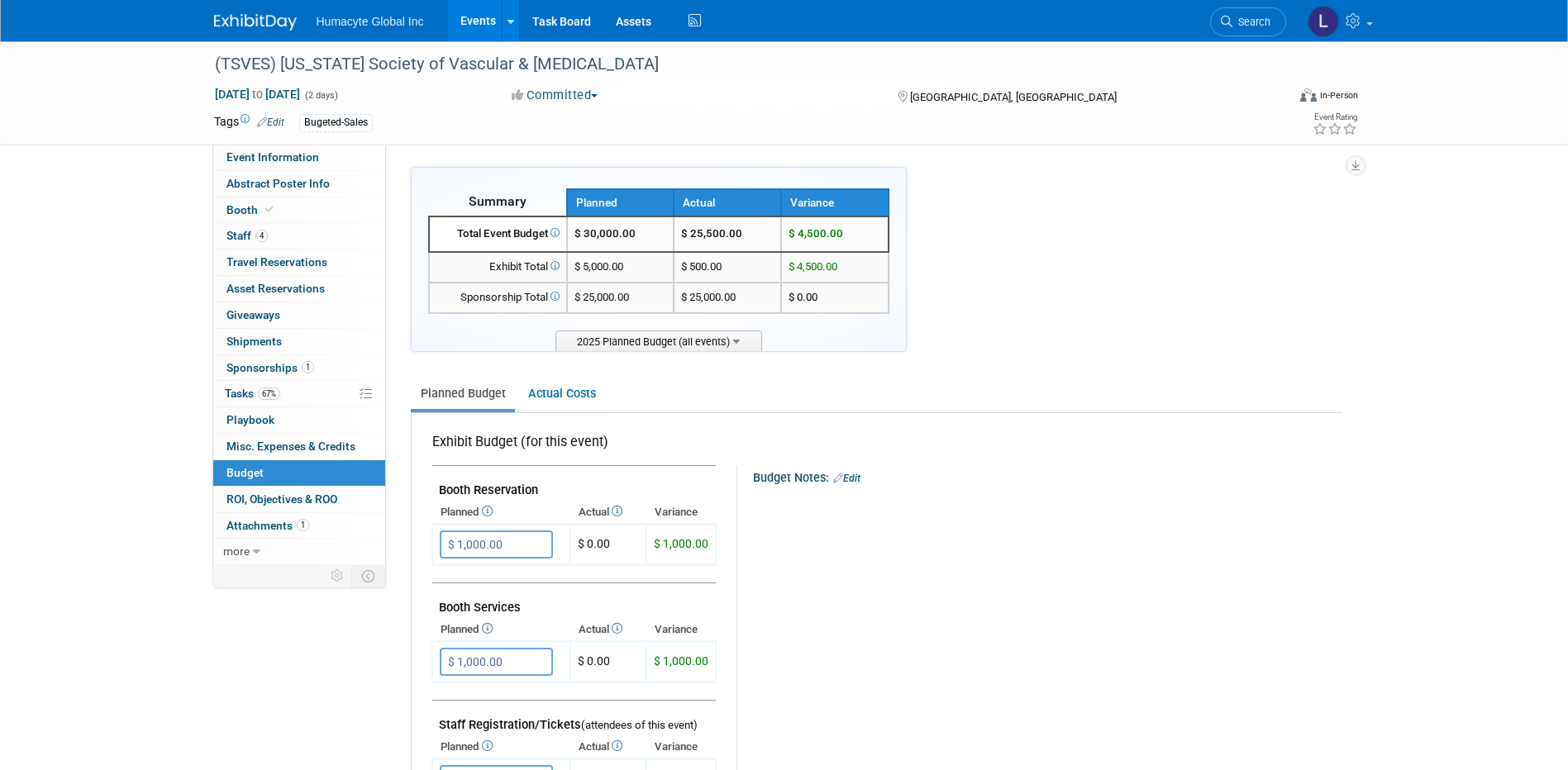
click at [489, 14] on link "Events" at bounding box center [478, 20] width 60 height 41
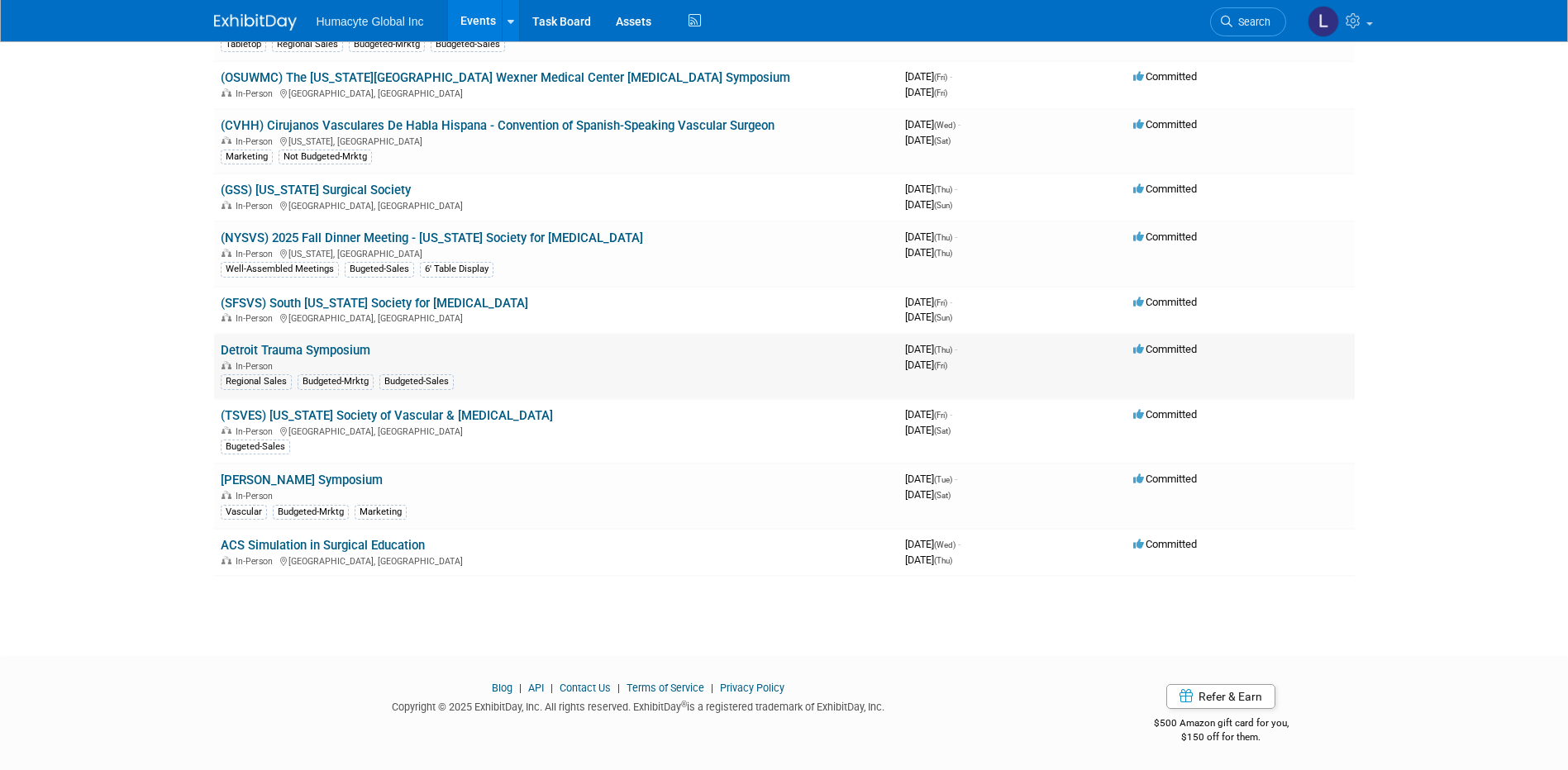
scroll to position [1706, 0]
click at [292, 546] on link "ACS Simulation in Surgical Education" at bounding box center [322, 543] width 204 height 15
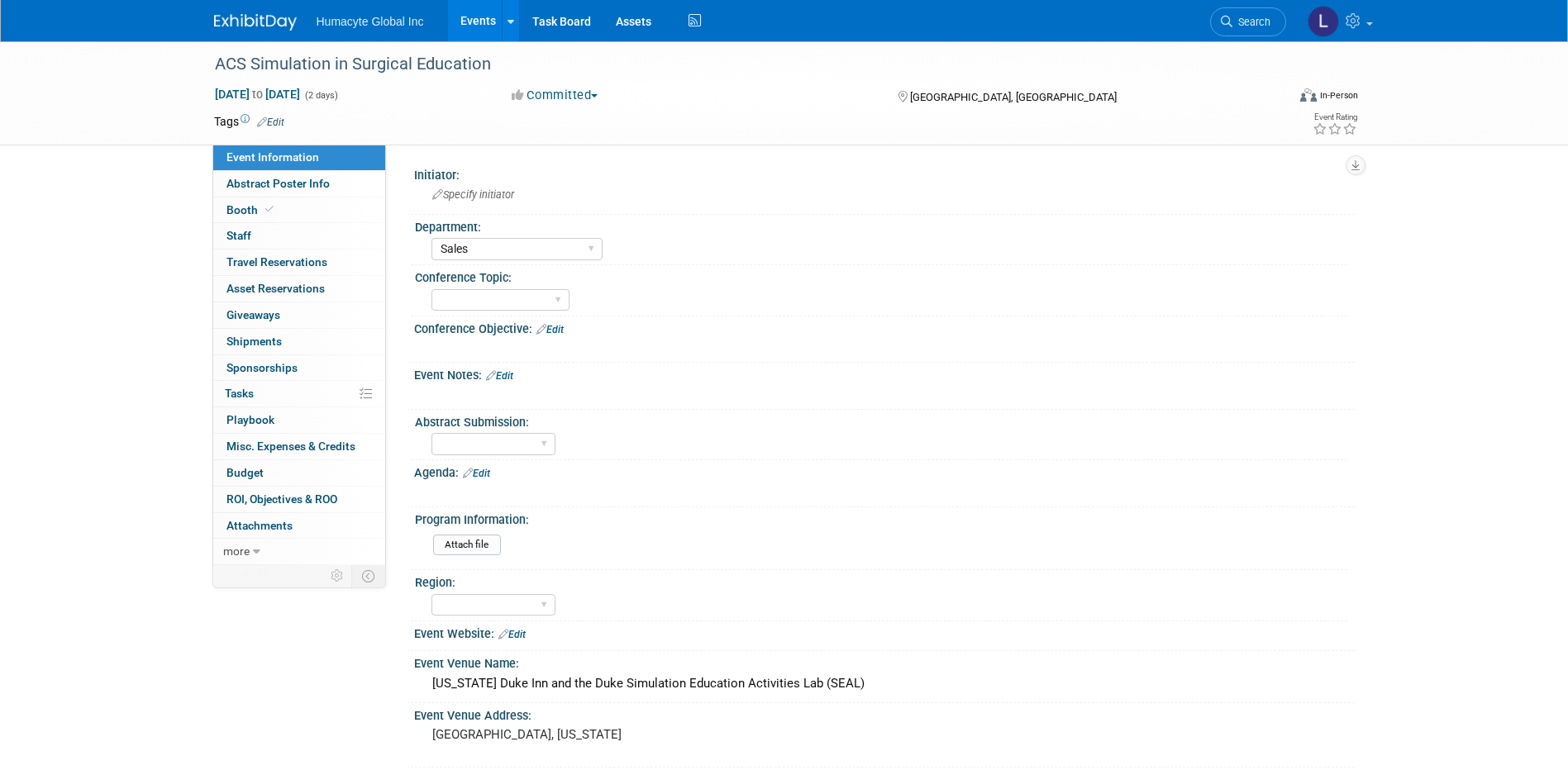
select select "Sales"
click at [253, 208] on span "Booth" at bounding box center [252, 209] width 50 height 13
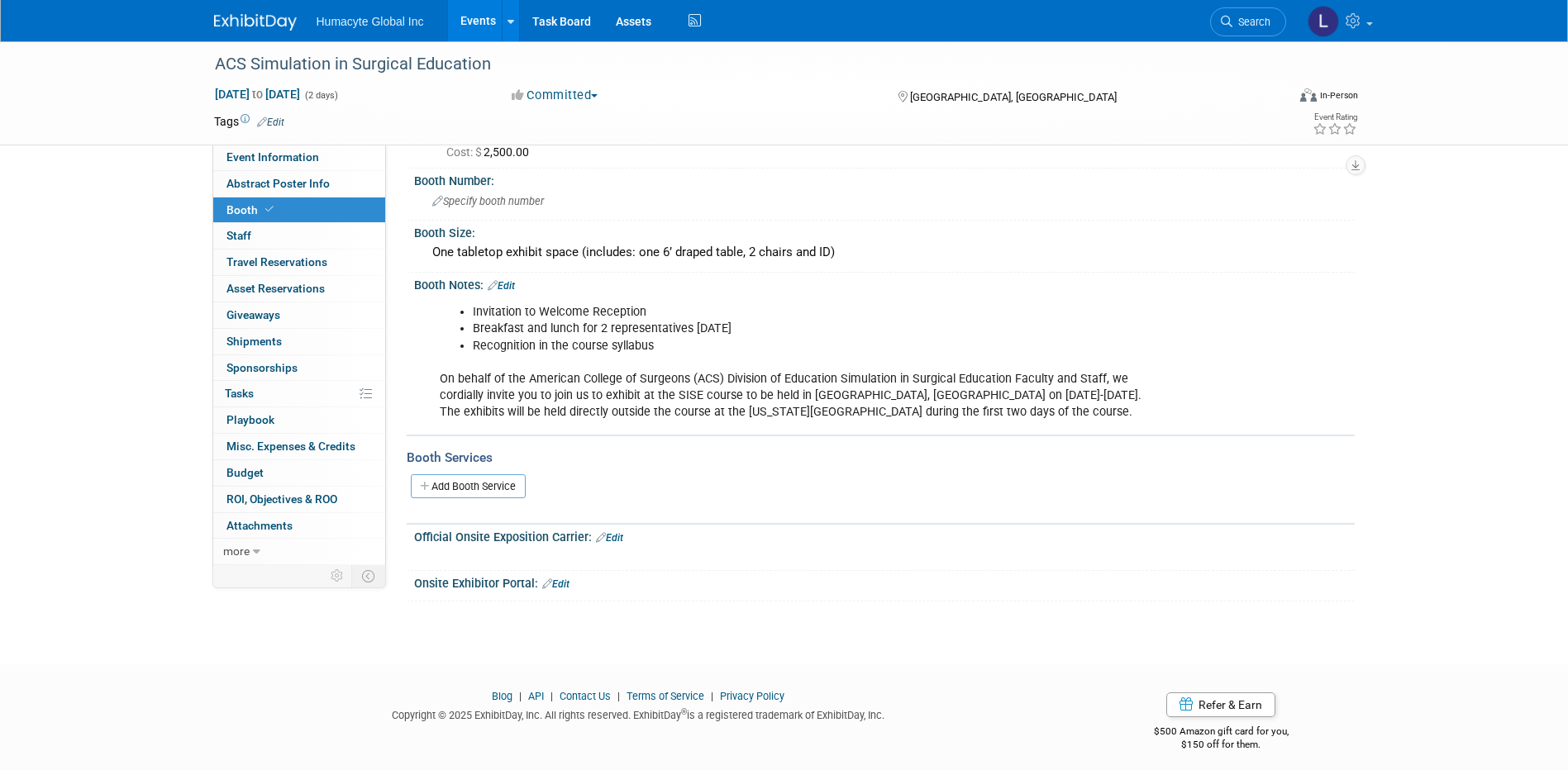
scroll to position [232, 0]
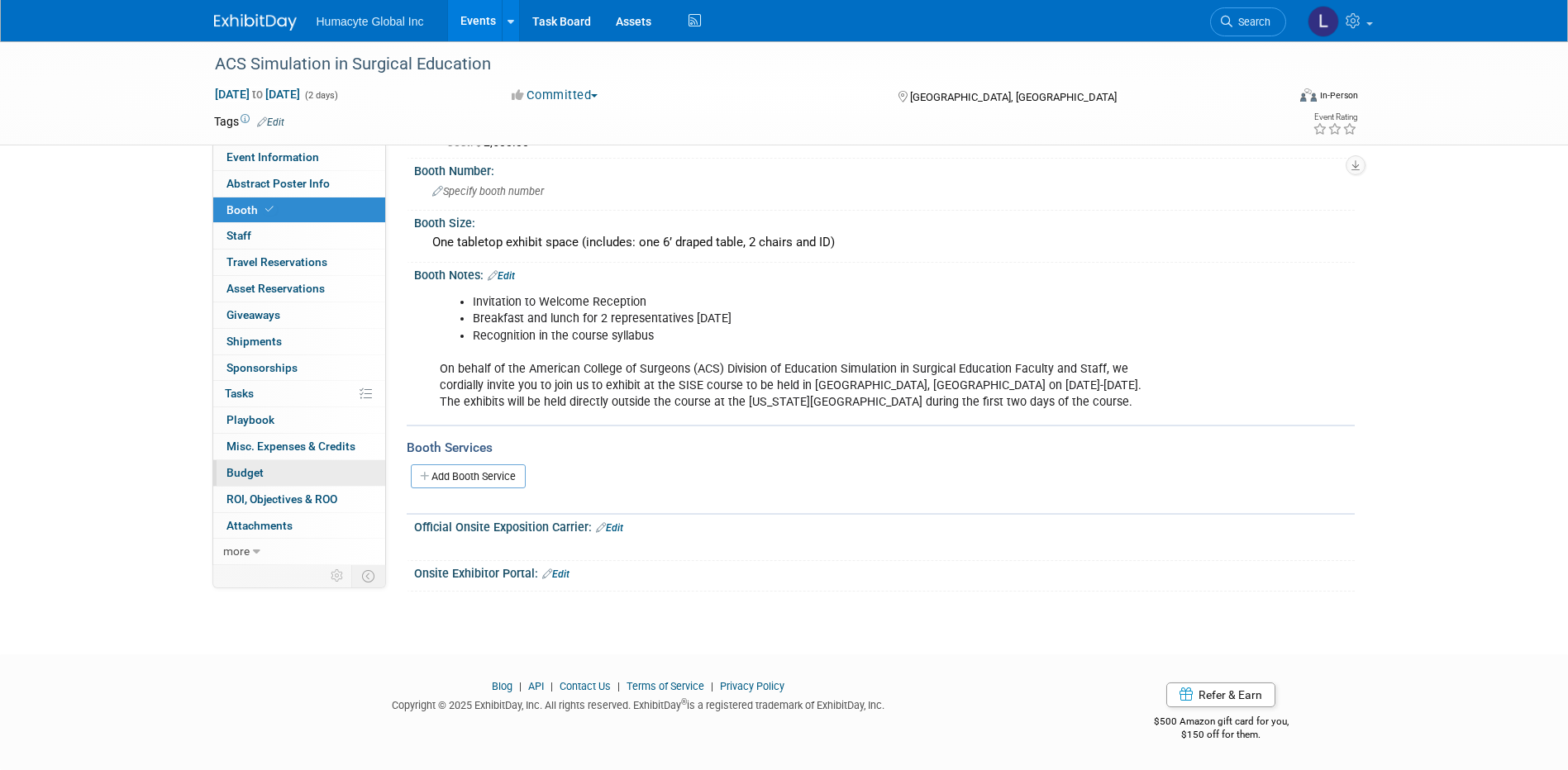
click at [241, 474] on span "Budget" at bounding box center [245, 473] width 38 height 13
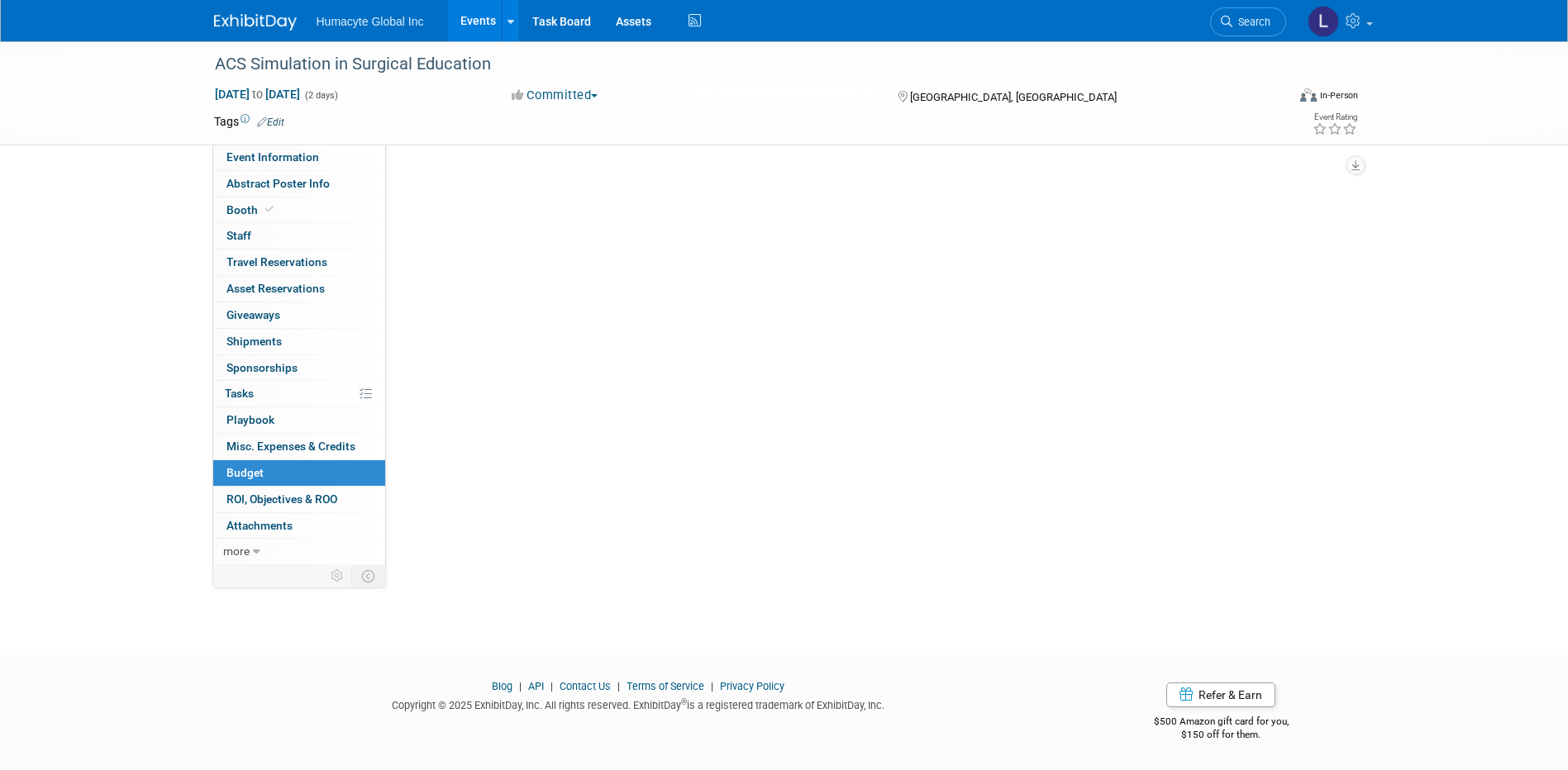
scroll to position [0, 0]
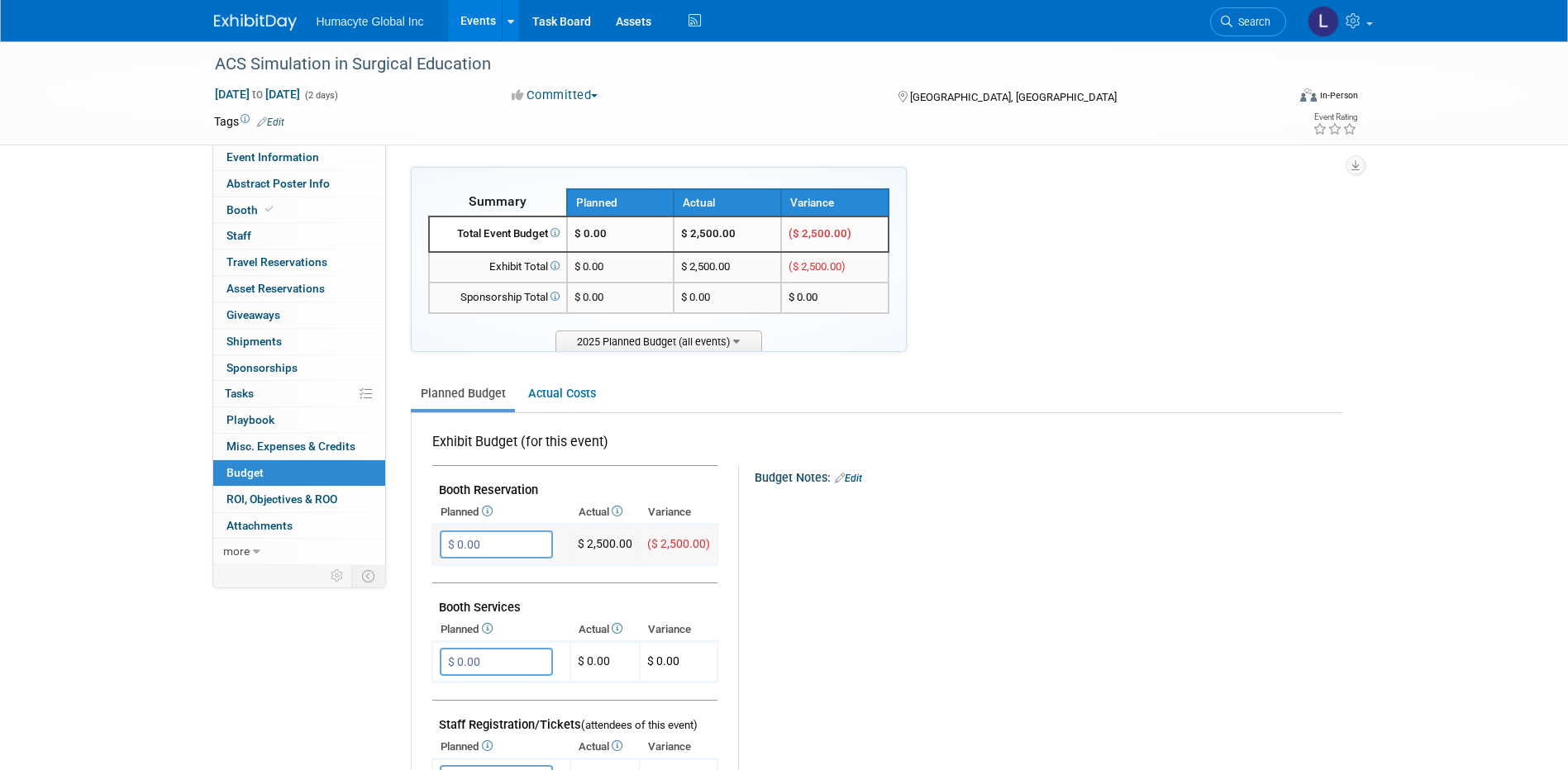
click at [491, 535] on input "$ 0.00" at bounding box center [497, 544] width 113 height 28
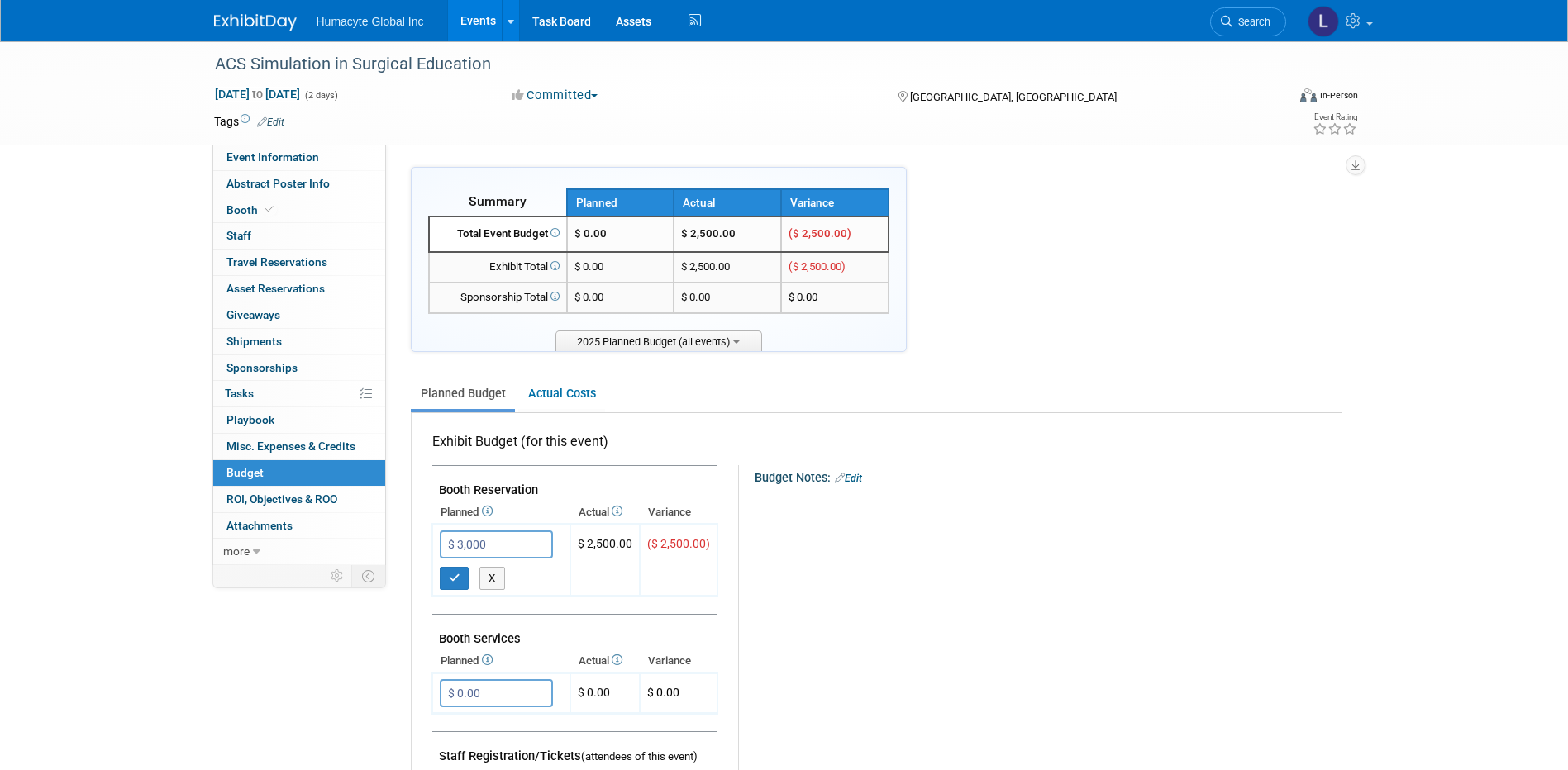
type input "$ 3,000.00"
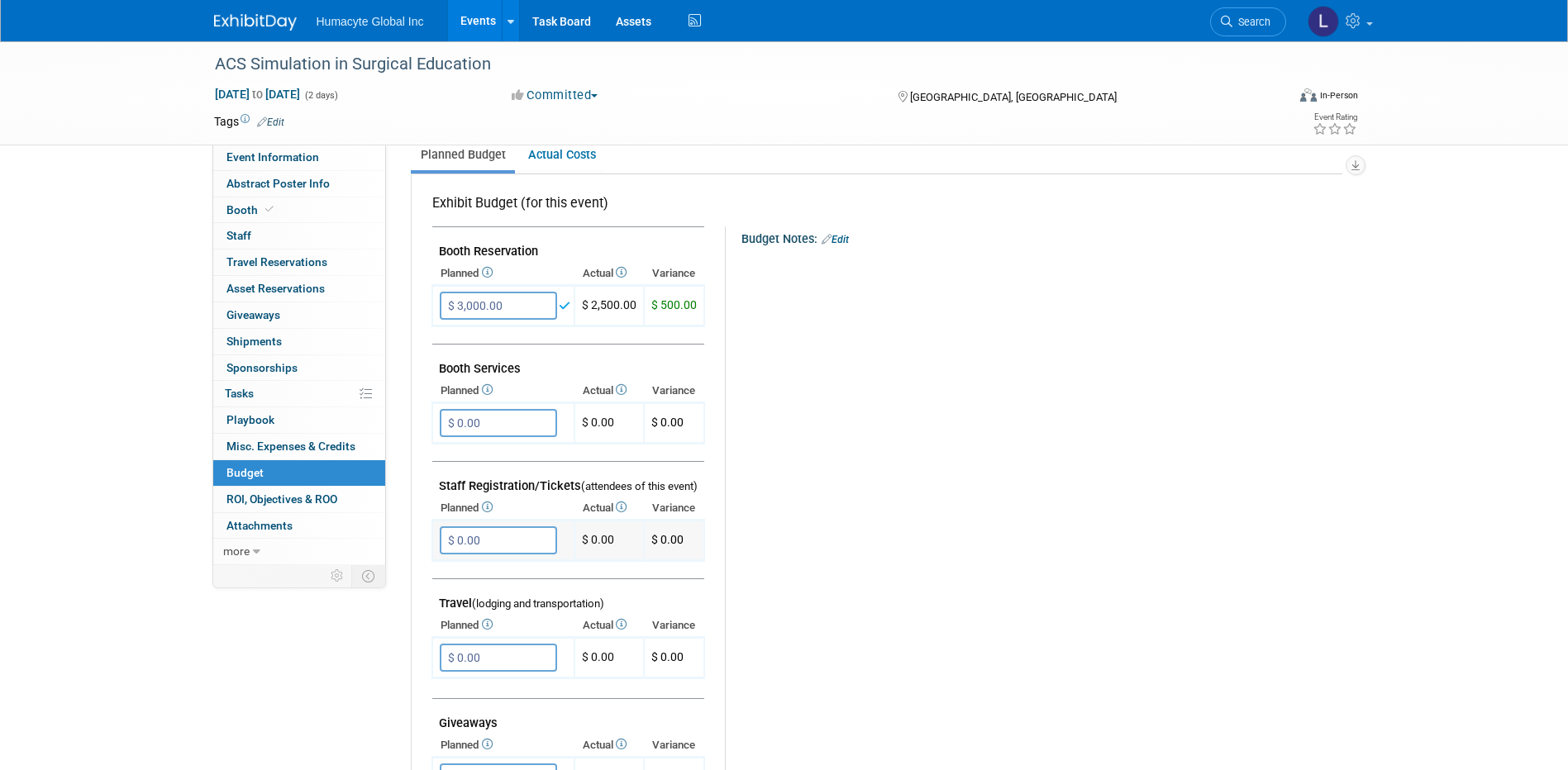
scroll to position [248, 0]
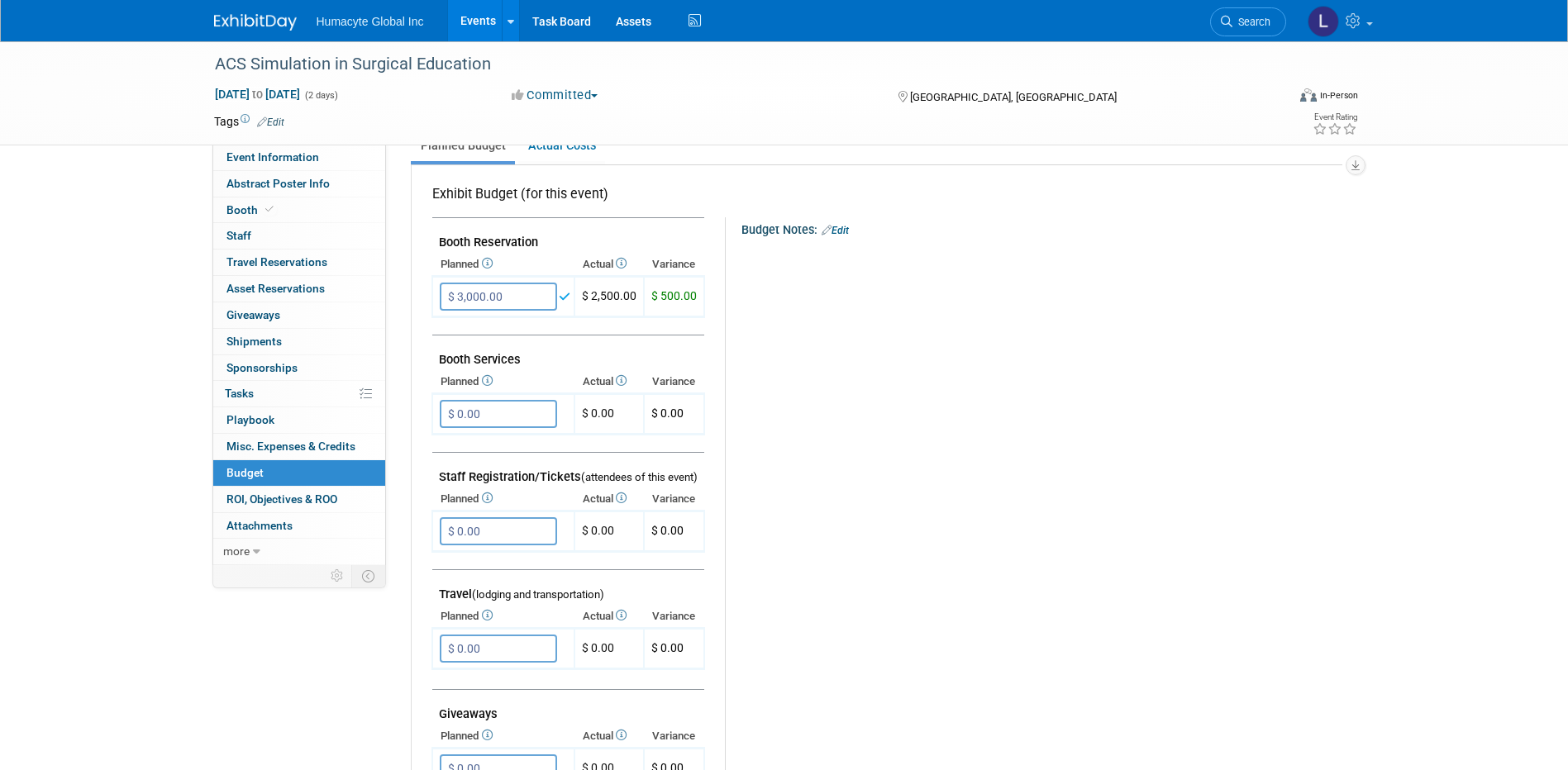
click at [507, 391] on th "Planned" at bounding box center [503, 381] width 142 height 23
click at [504, 409] on input "$ 0.00" at bounding box center [499, 413] width 117 height 28
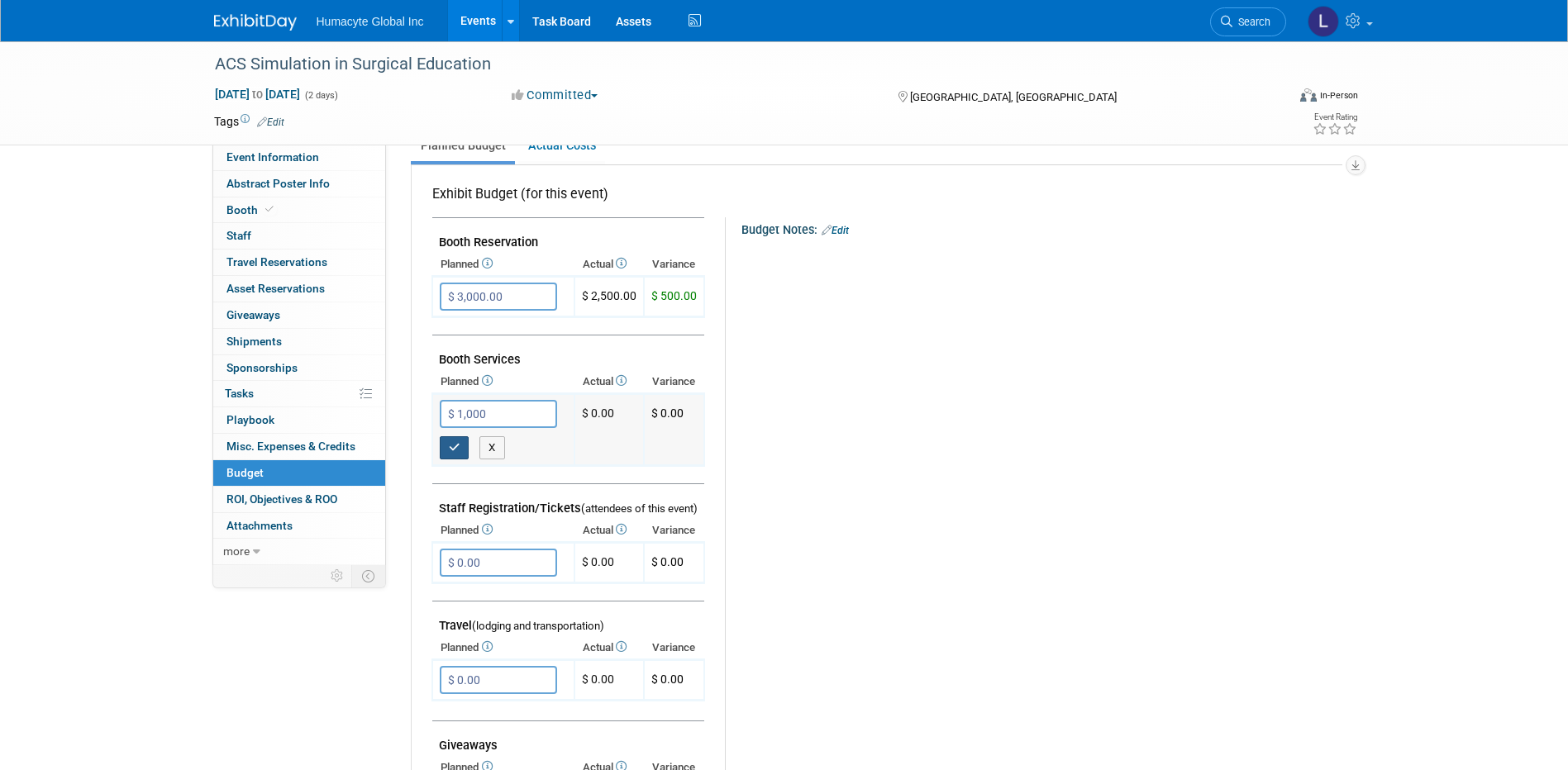
type input "$ 1,000.00"
click at [455, 447] on icon "button" at bounding box center [455, 447] width 12 height 11
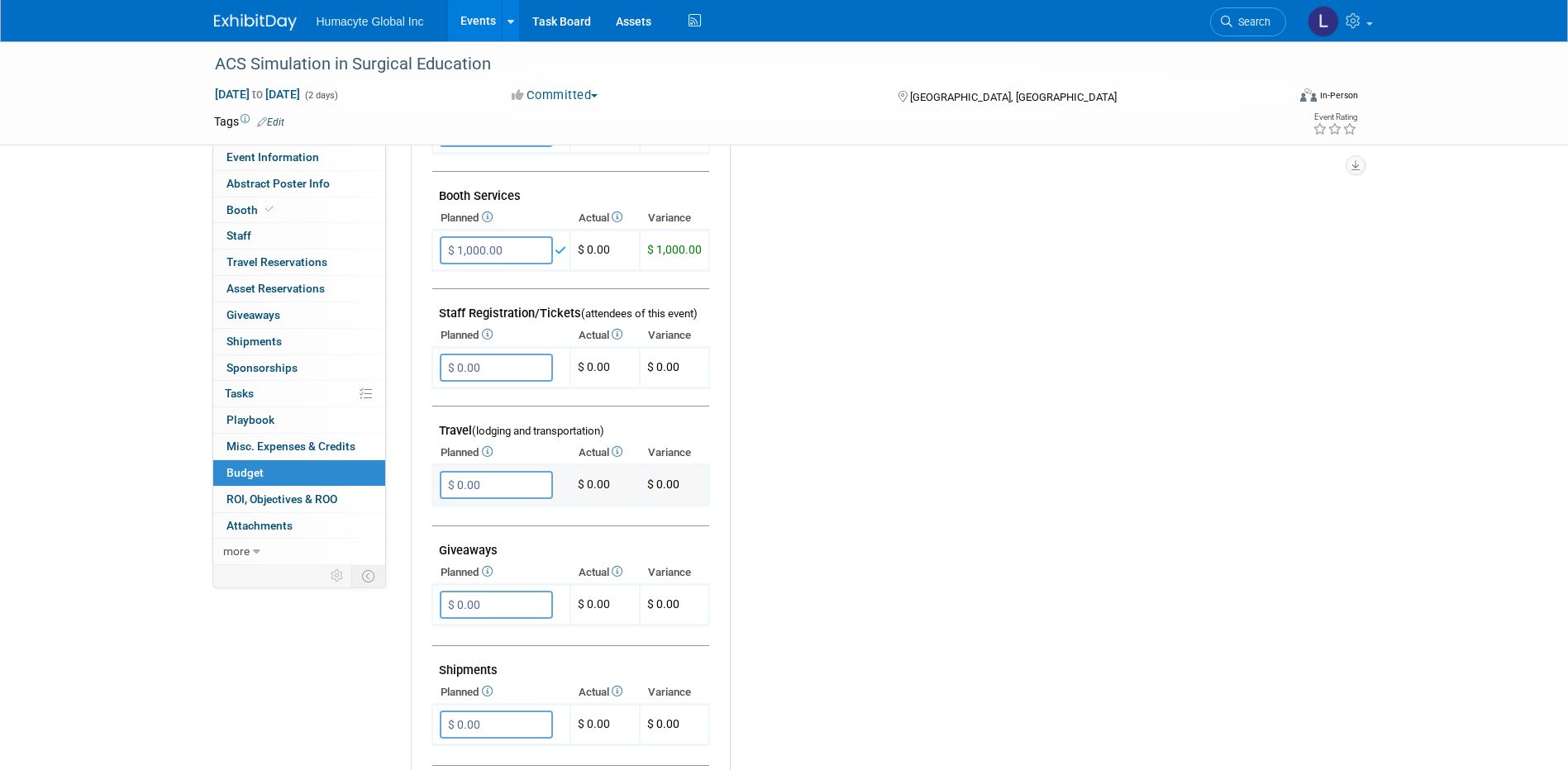
scroll to position [413, 0]
click at [480, 364] on input "$ 0.00" at bounding box center [497, 366] width 113 height 28
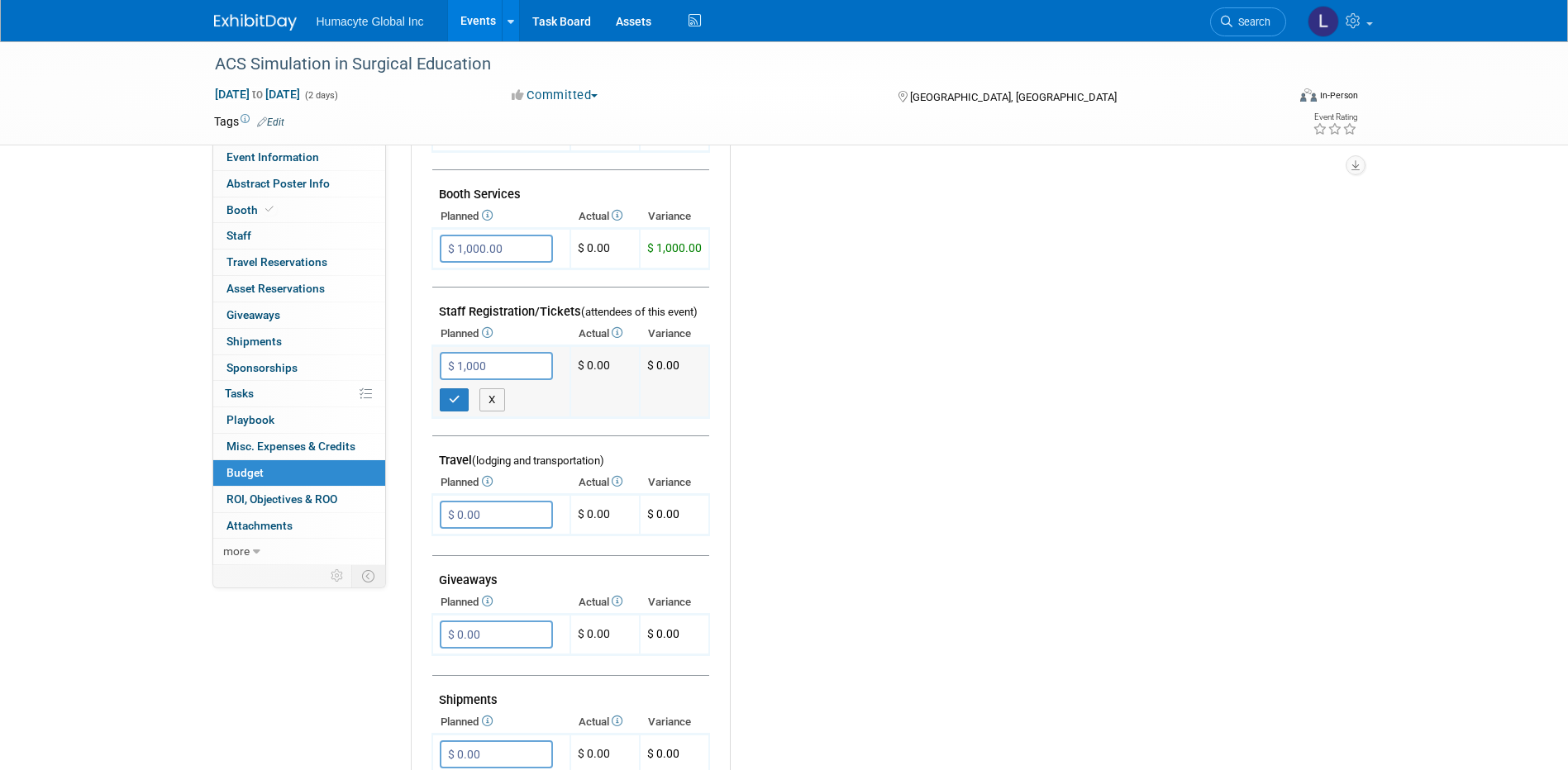
type input "$ 1,000.00"
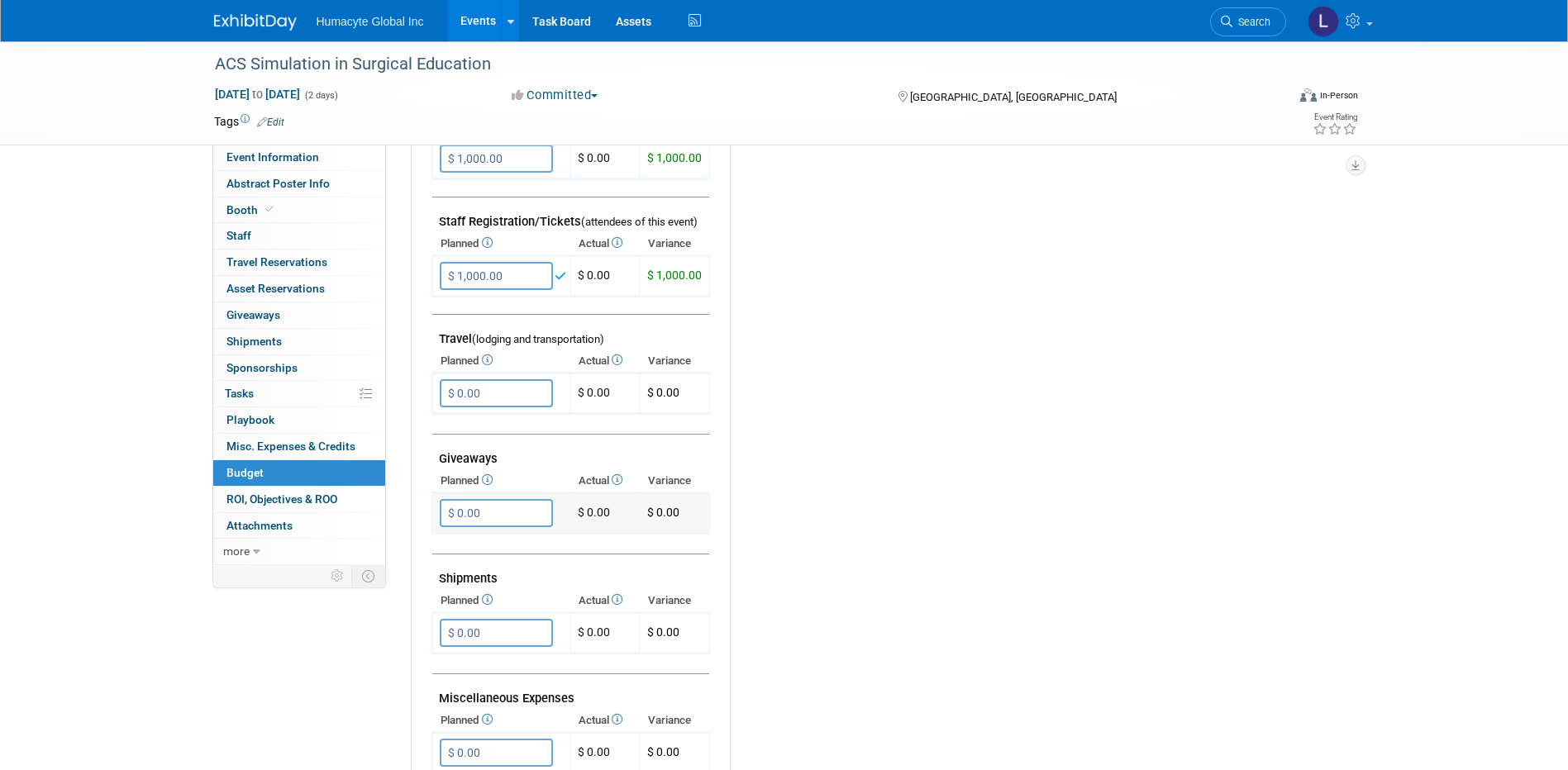
scroll to position [661, 0]
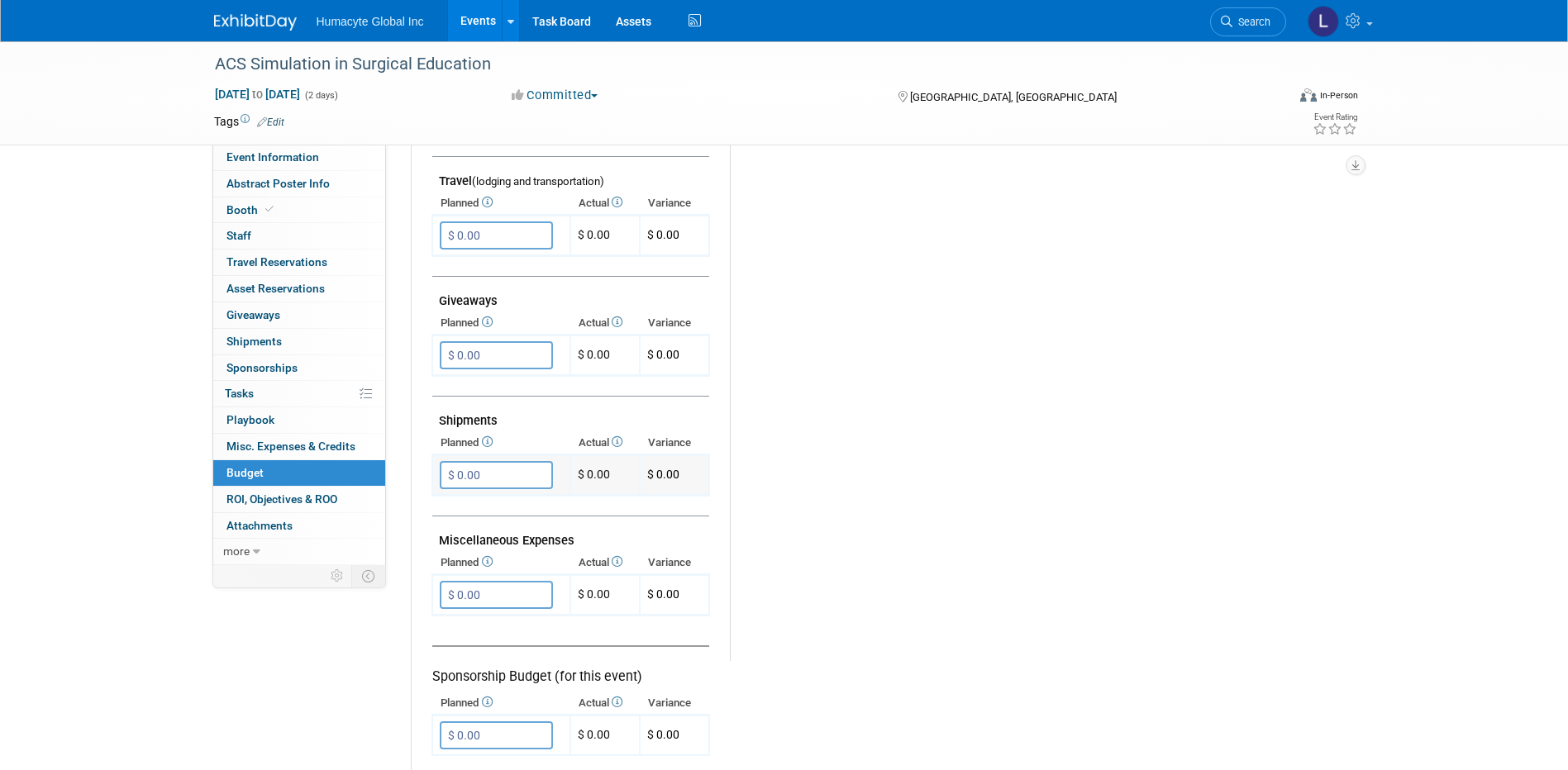
click at [494, 484] on input "$ 0.00" at bounding box center [497, 475] width 113 height 28
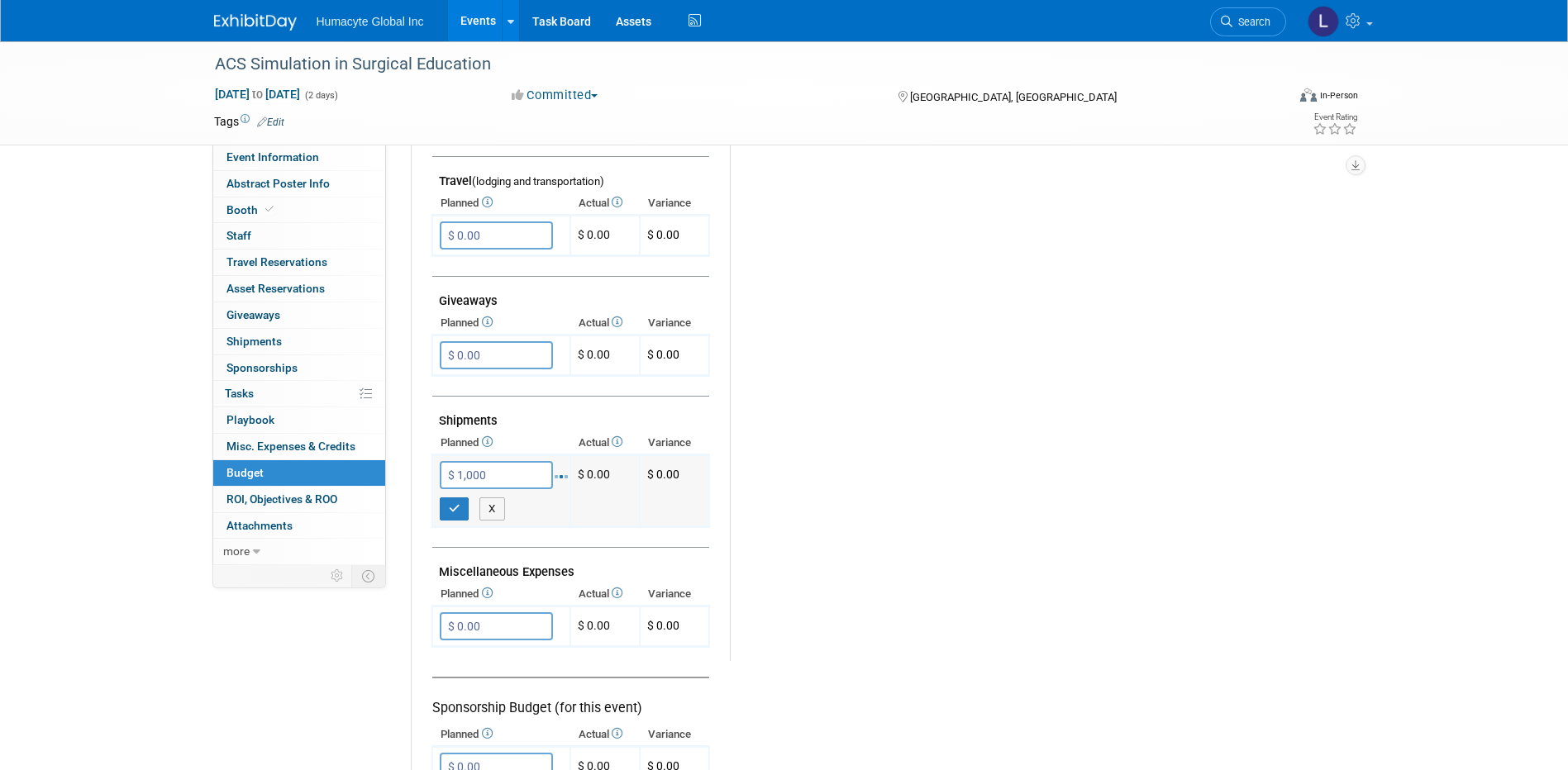
type input "$ 1,000.00"
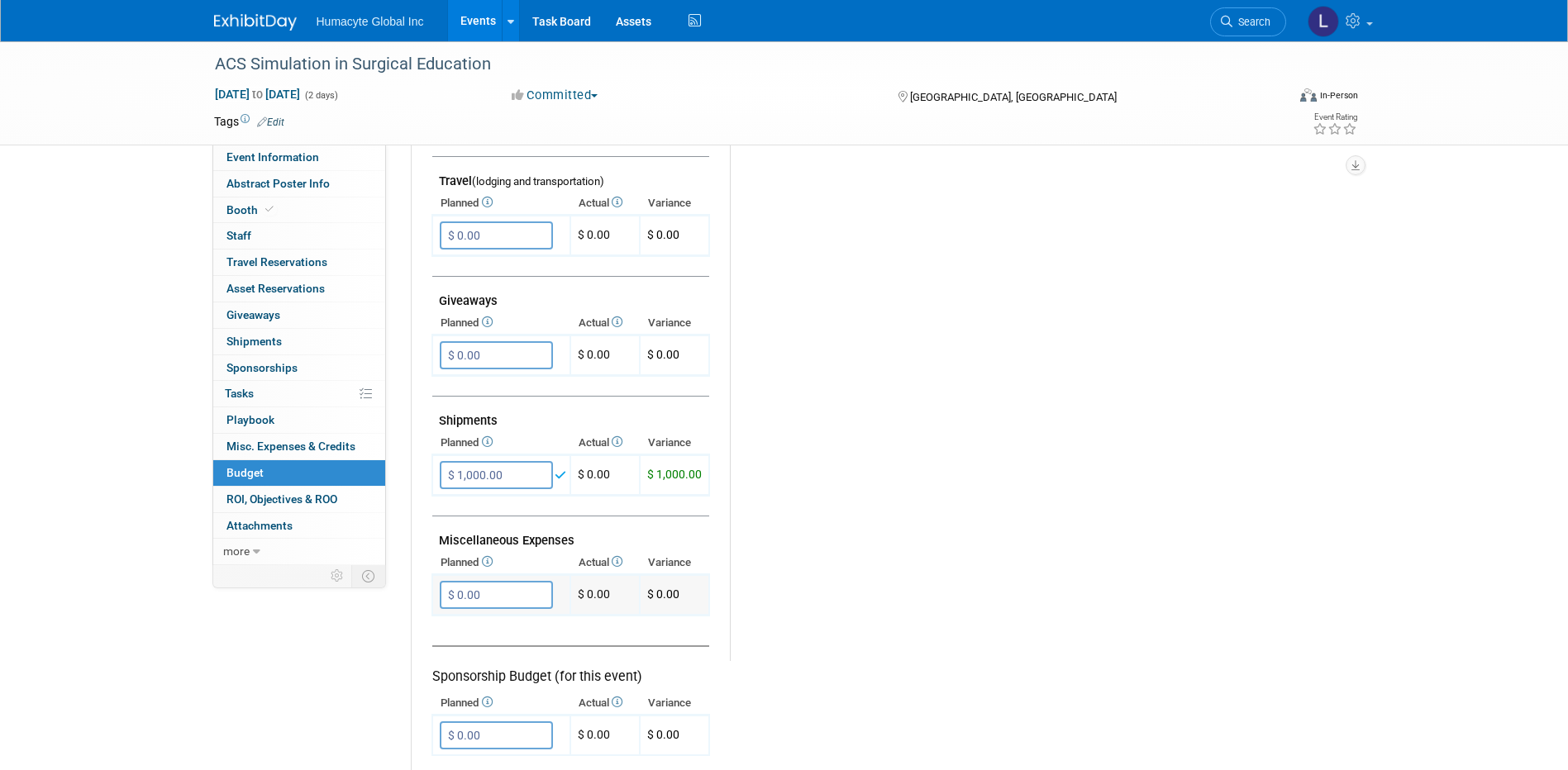
click at [478, 603] on input "$ 0.00" at bounding box center [497, 594] width 113 height 28
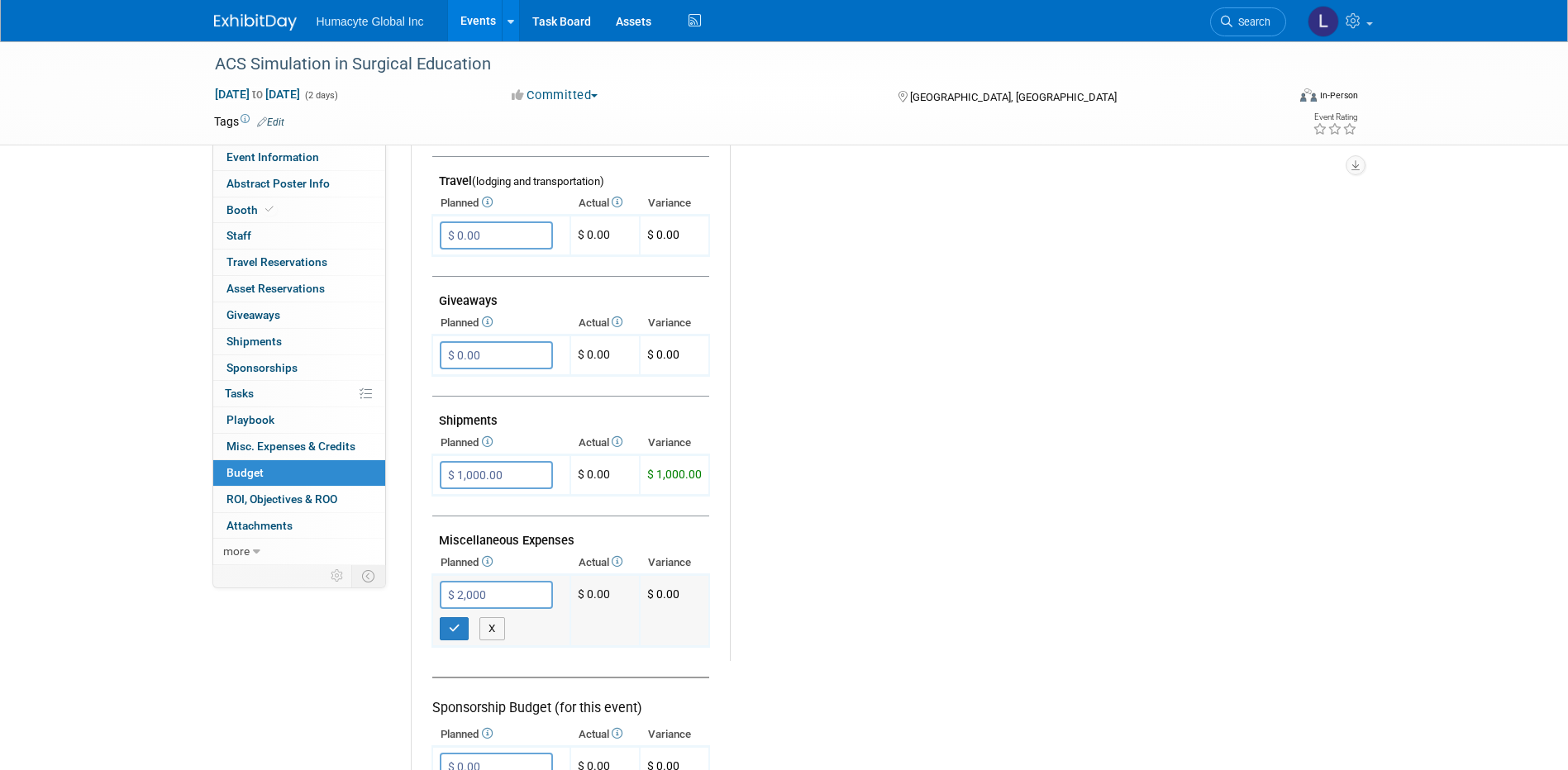
type input "$ 2,000.00"
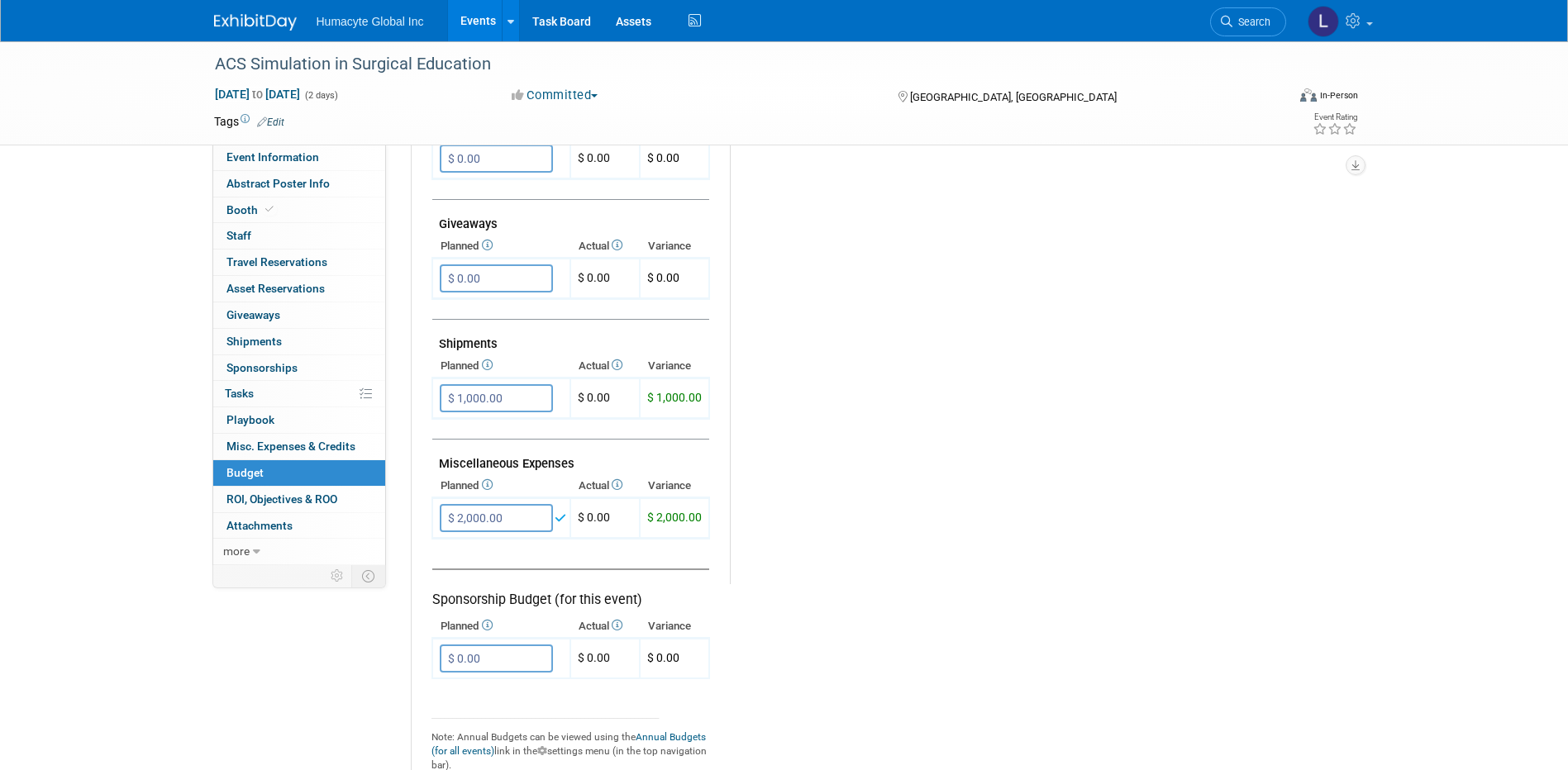
scroll to position [827, 0]
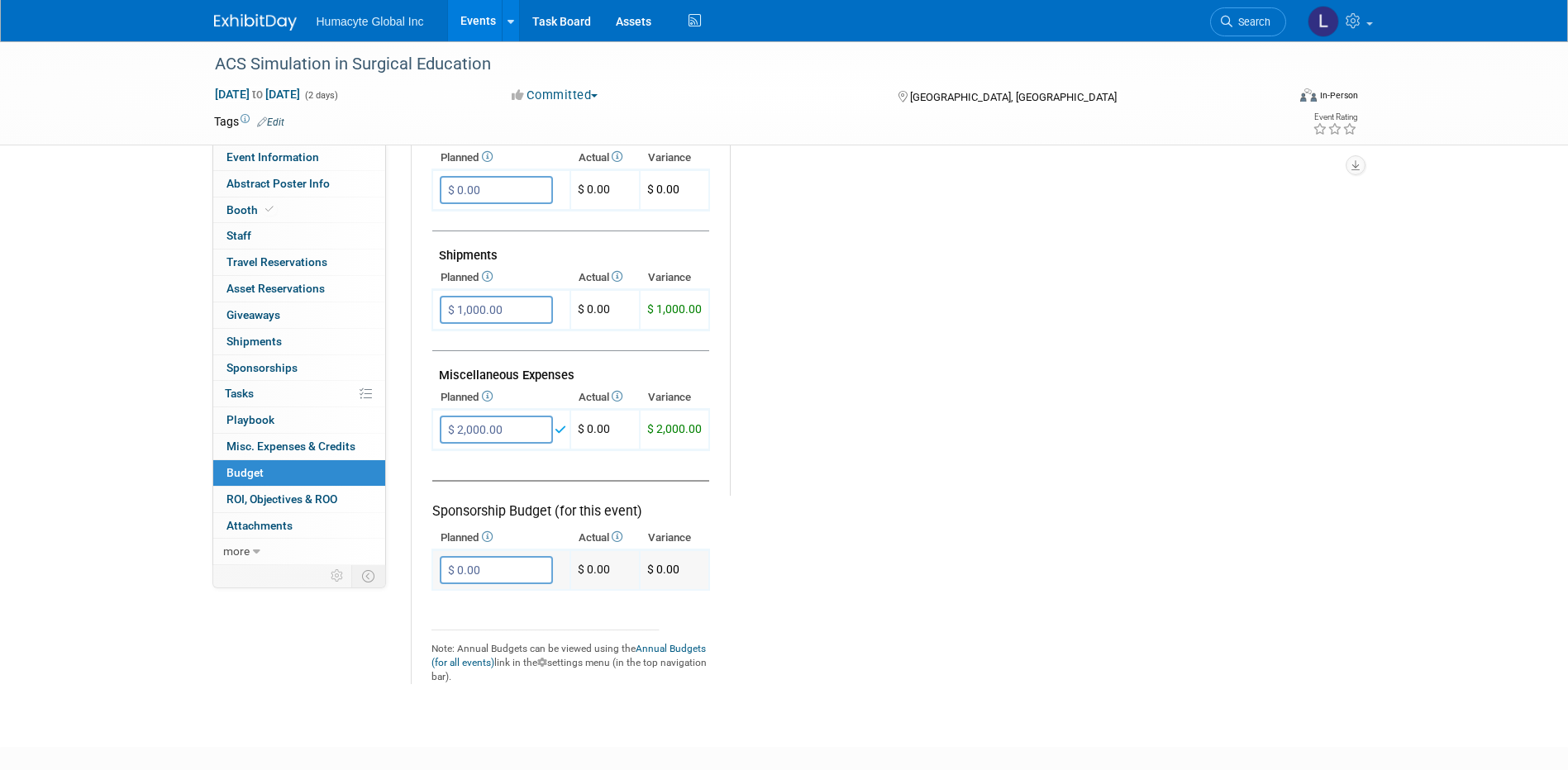
click at [482, 551] on td "$ 0.00 X" at bounding box center [501, 571] width 138 height 40
click at [482, 570] on input "$ 0.00" at bounding box center [497, 570] width 113 height 28
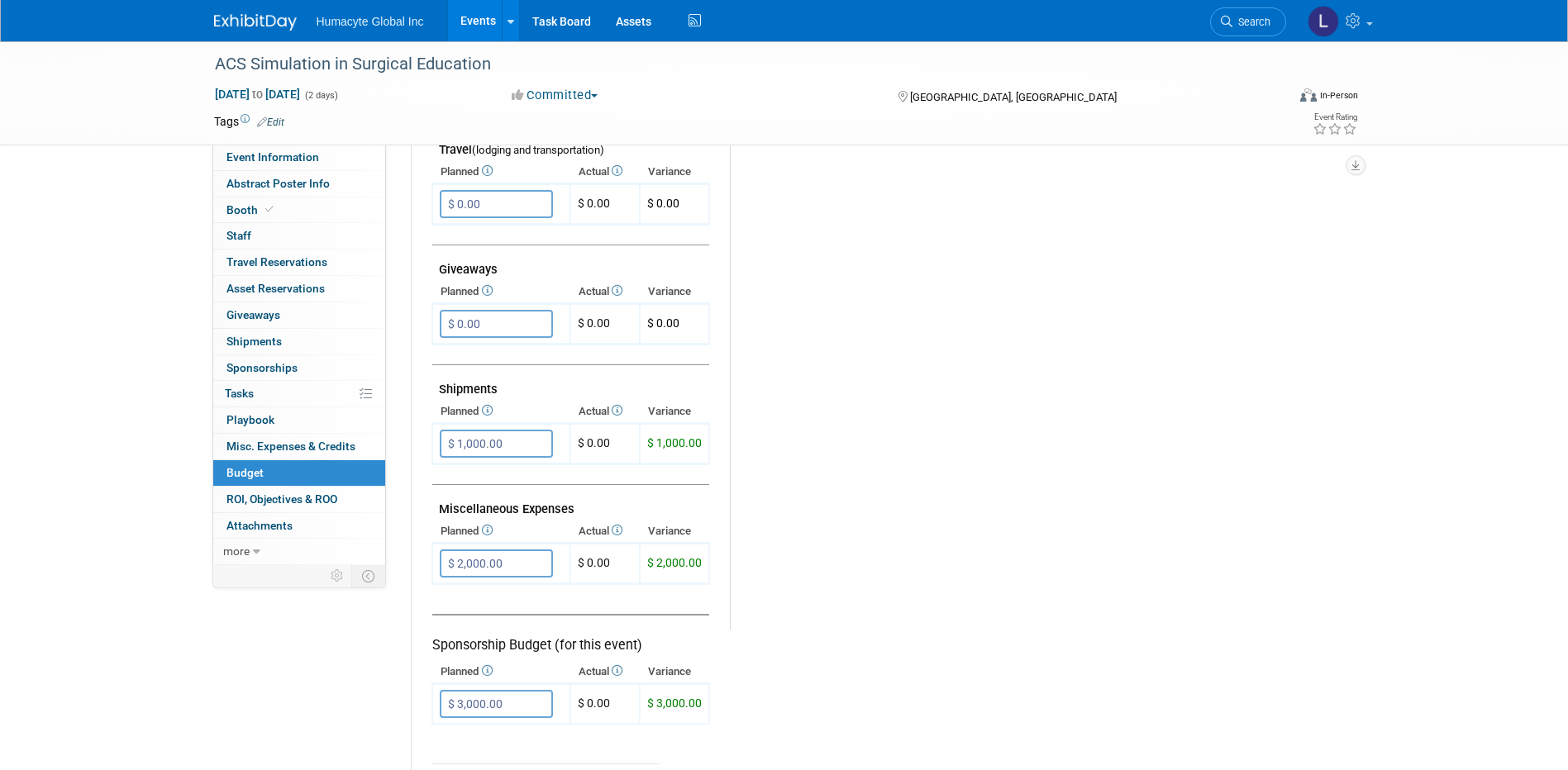
scroll to position [909, 0]
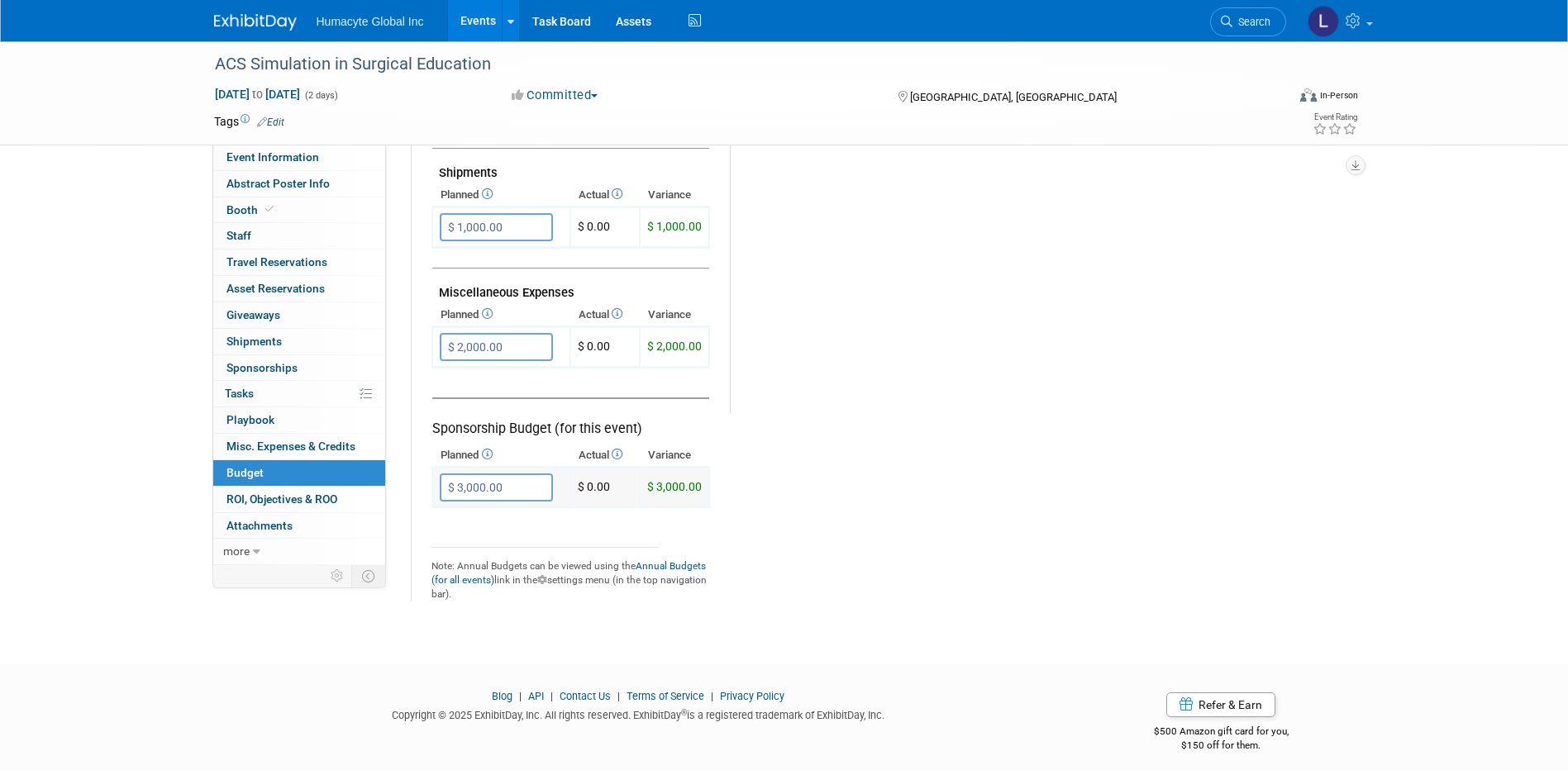
click at [499, 481] on input "$ 3,000.00" at bounding box center [497, 487] width 113 height 28
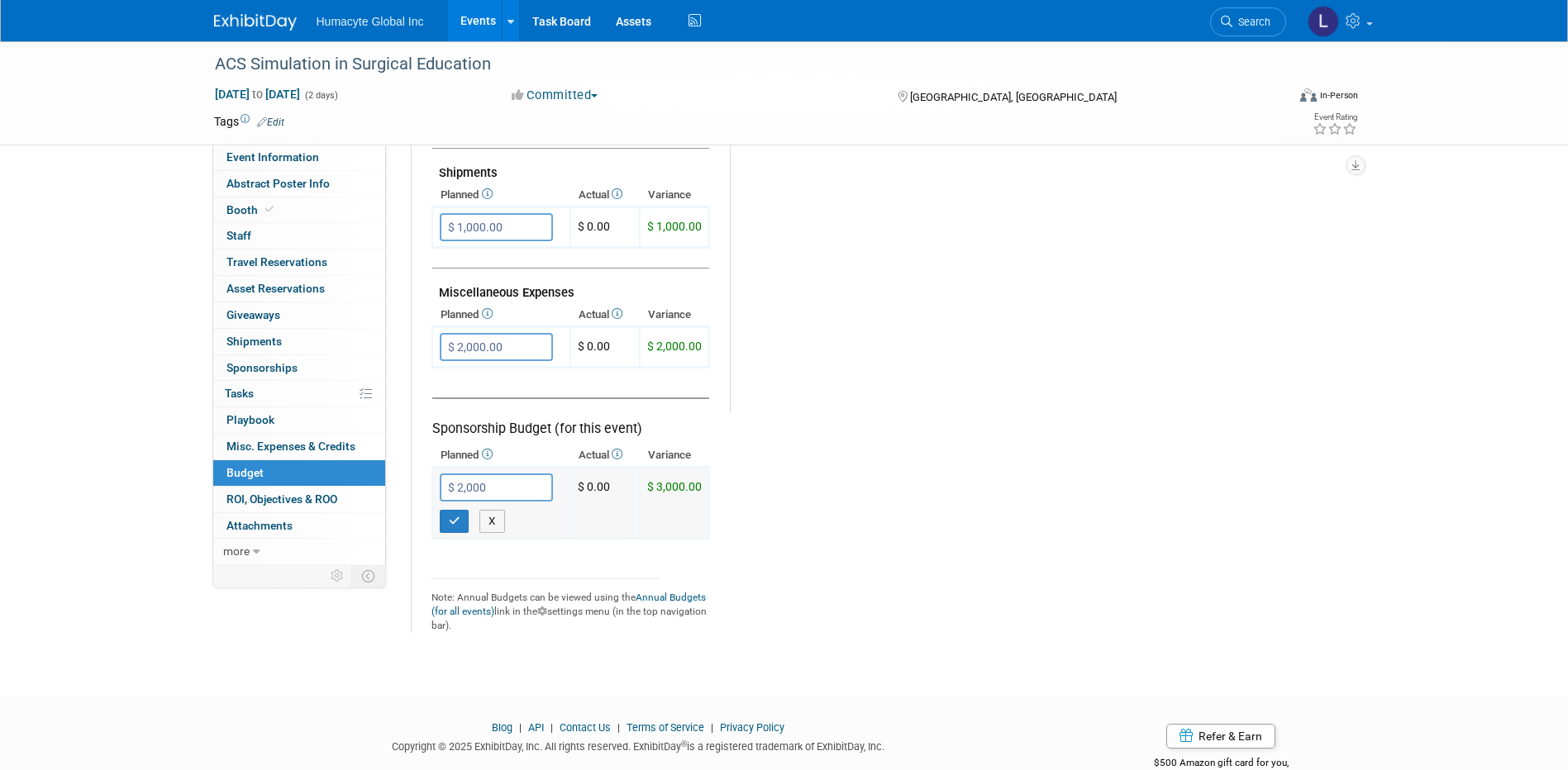
type input "$ 2,000.00"
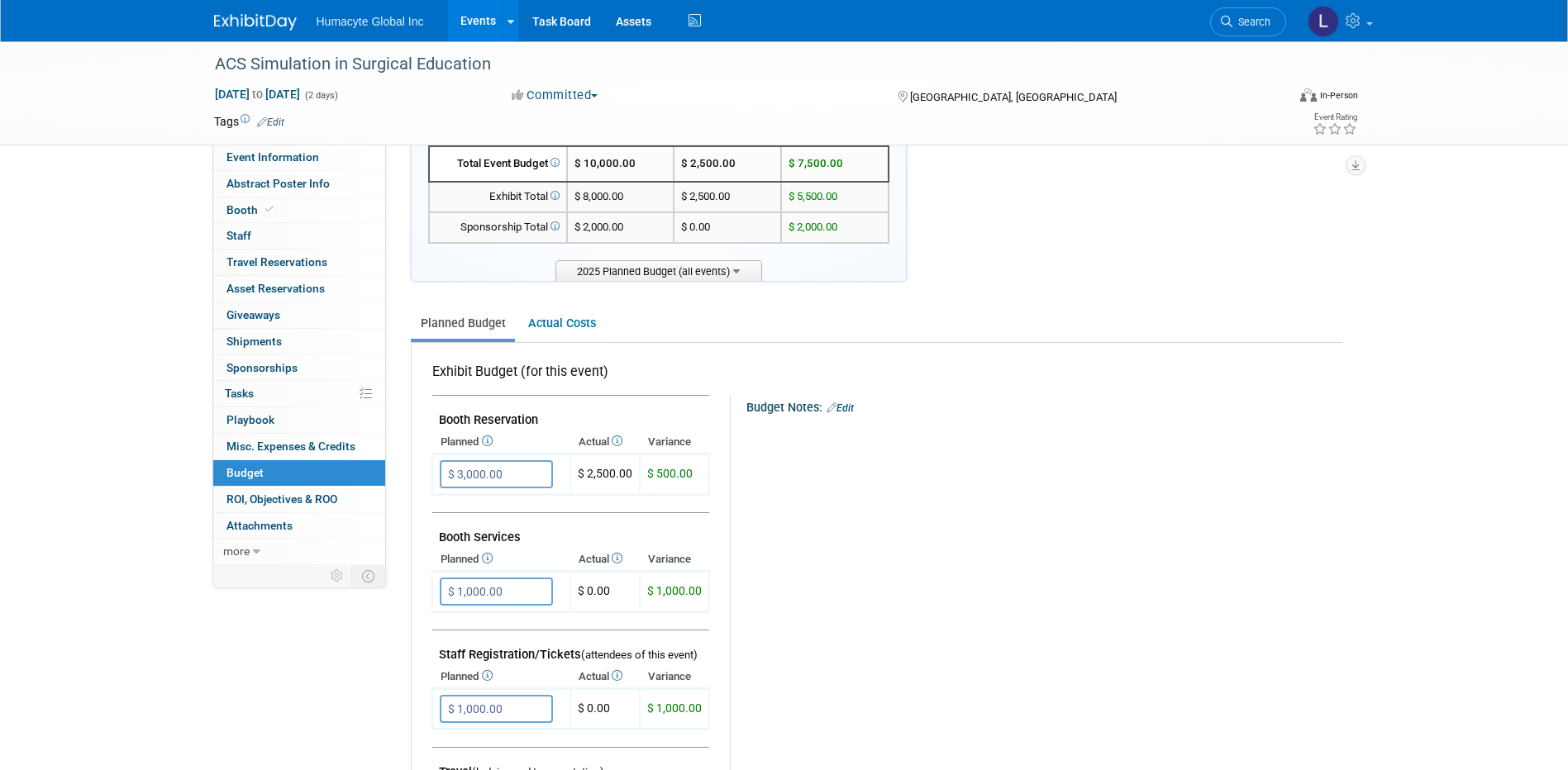
scroll to position [0, 0]
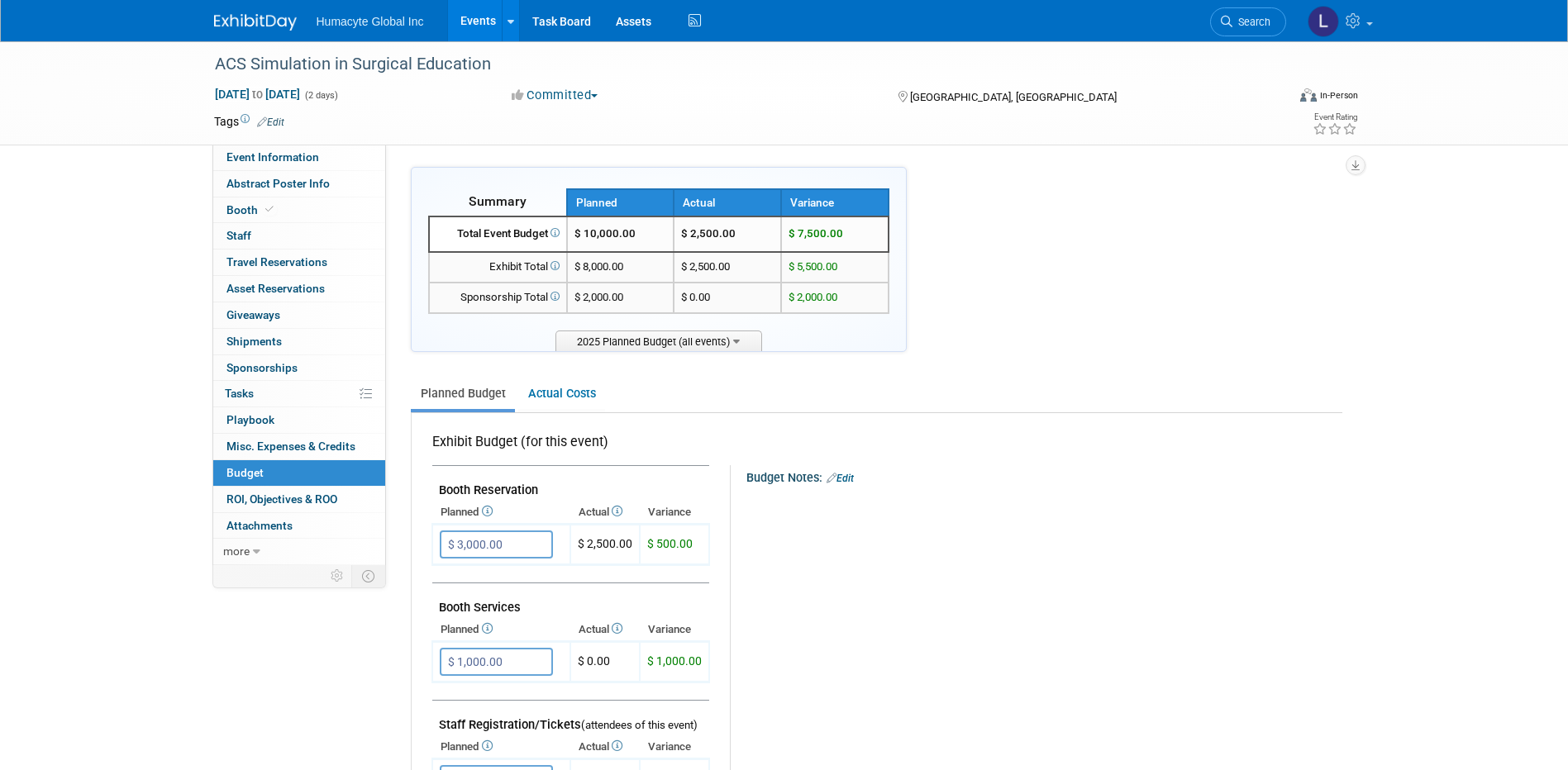
click at [493, 25] on link "Events" at bounding box center [478, 20] width 60 height 41
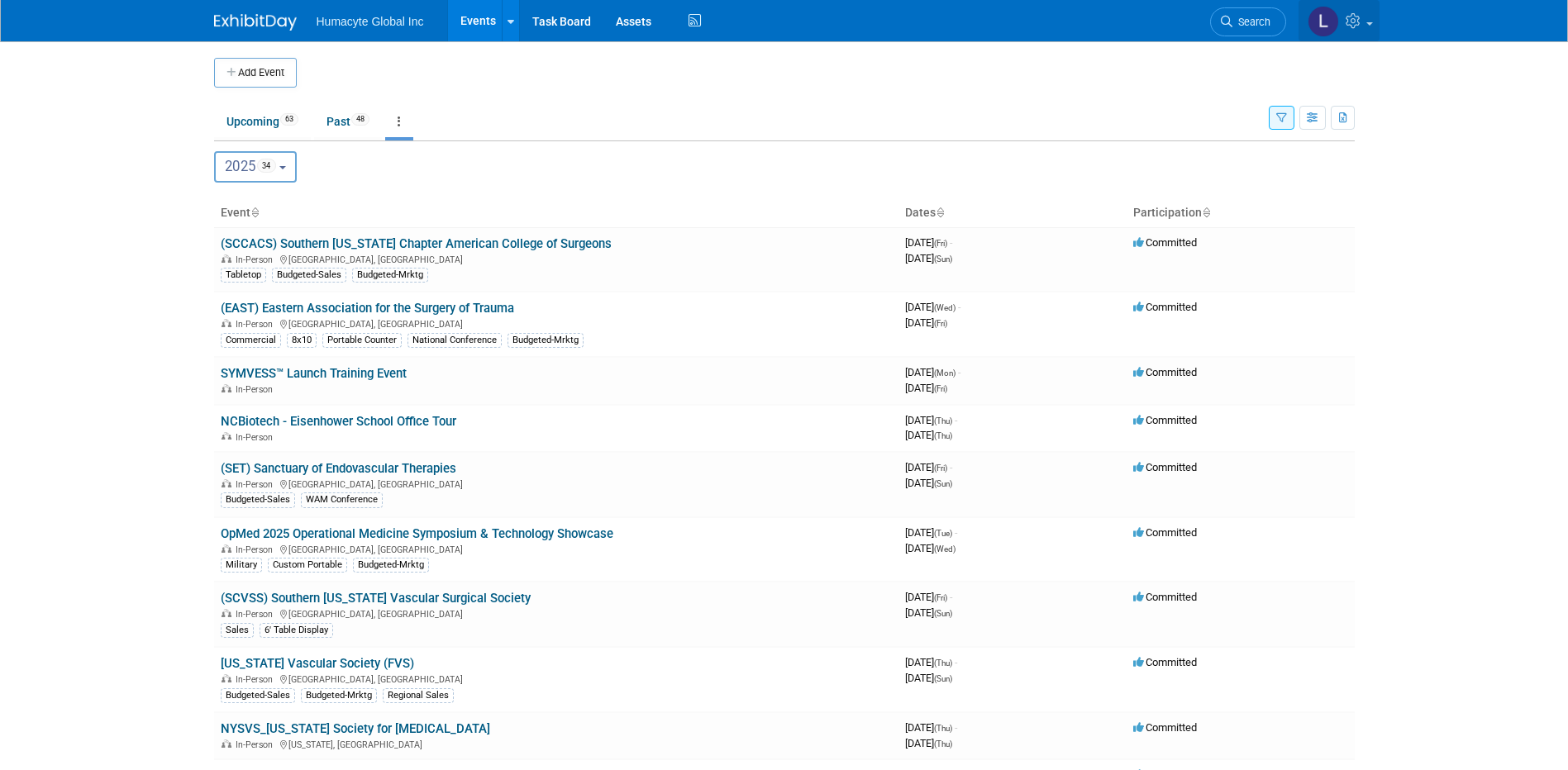
click at [1352, 13] on icon at bounding box center [1355, 20] width 19 height 15
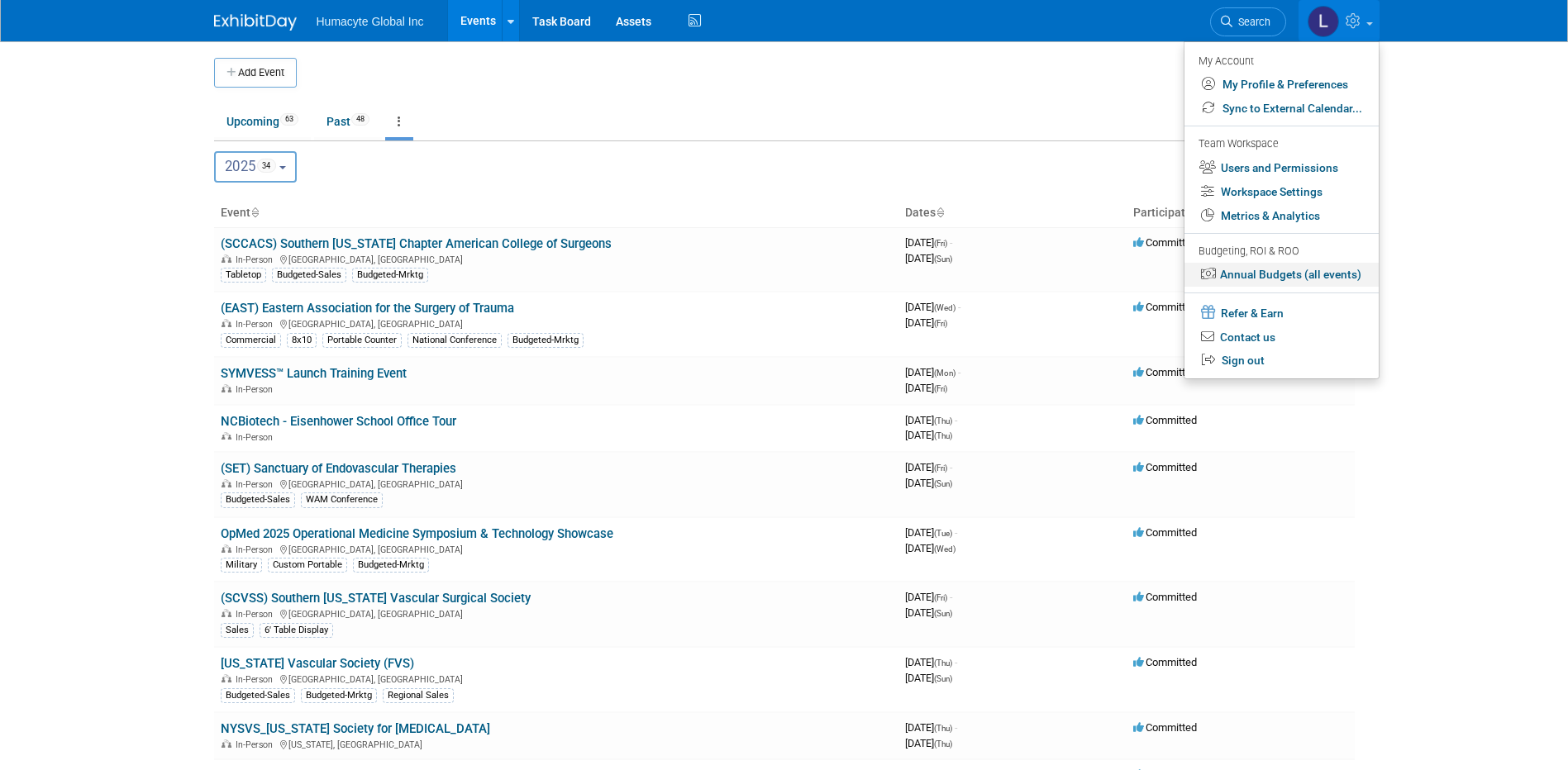
click at [1253, 270] on link "Annual Budgets (all events)" at bounding box center [1282, 274] width 194 height 24
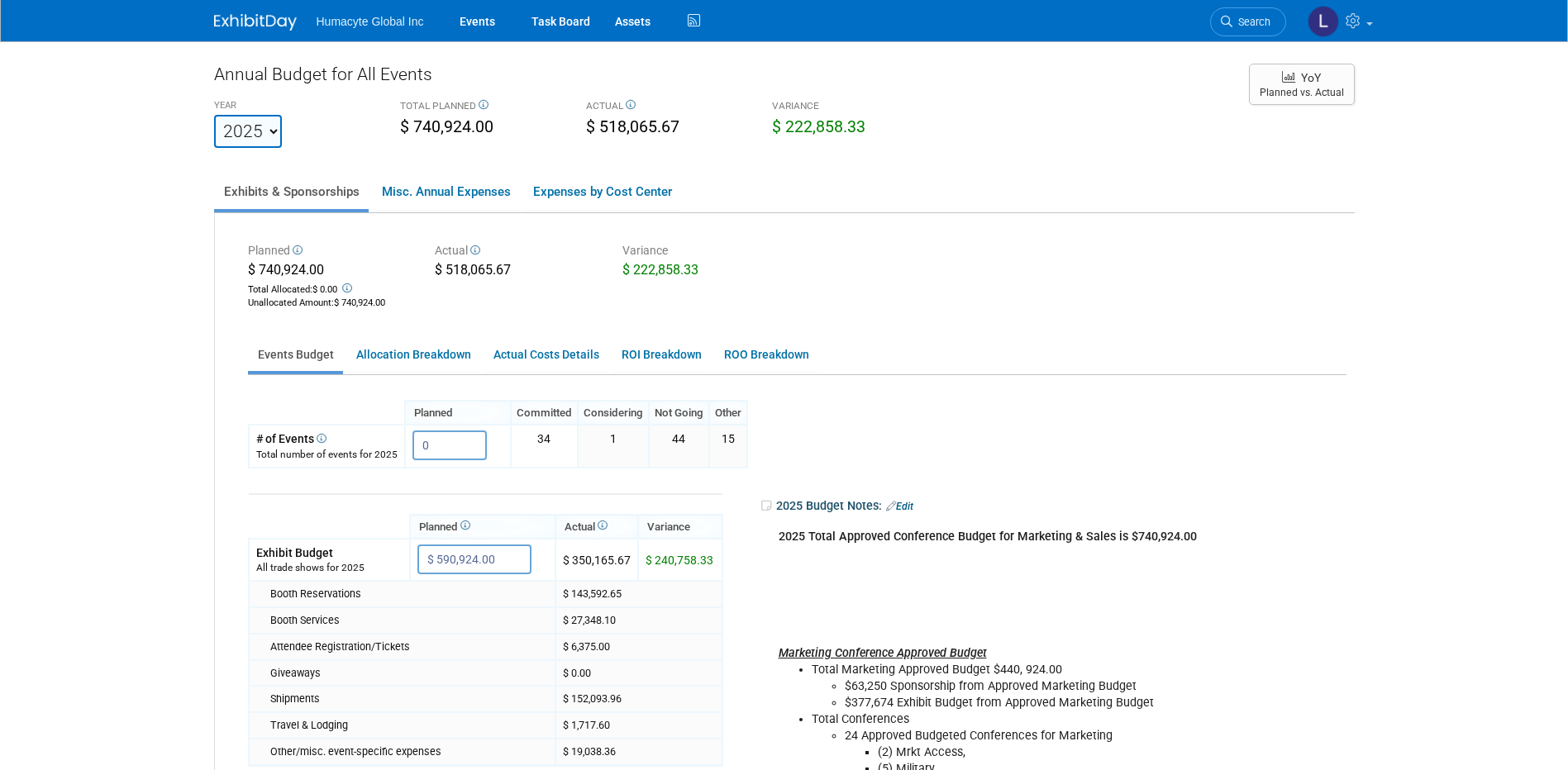
click at [336, 236] on div "Planned $ 740,924.00 Total Allocated: $ 0.00 Unallocated Amount : $ 740,924.00 …" at bounding box center [785, 598] width 1140 height 771
click at [274, 128] on select "2022 2023 2024 2025 2026 2027 2028 2029 2030 2031" at bounding box center [248, 132] width 68 height 33
click at [214, 115] on select "2022 2023 2024 2025 2026 2027 2028 2029 2030 2031" at bounding box center [248, 132] width 68 height 33
click at [467, 11] on link "Events" at bounding box center [478, 20] width 60 height 41
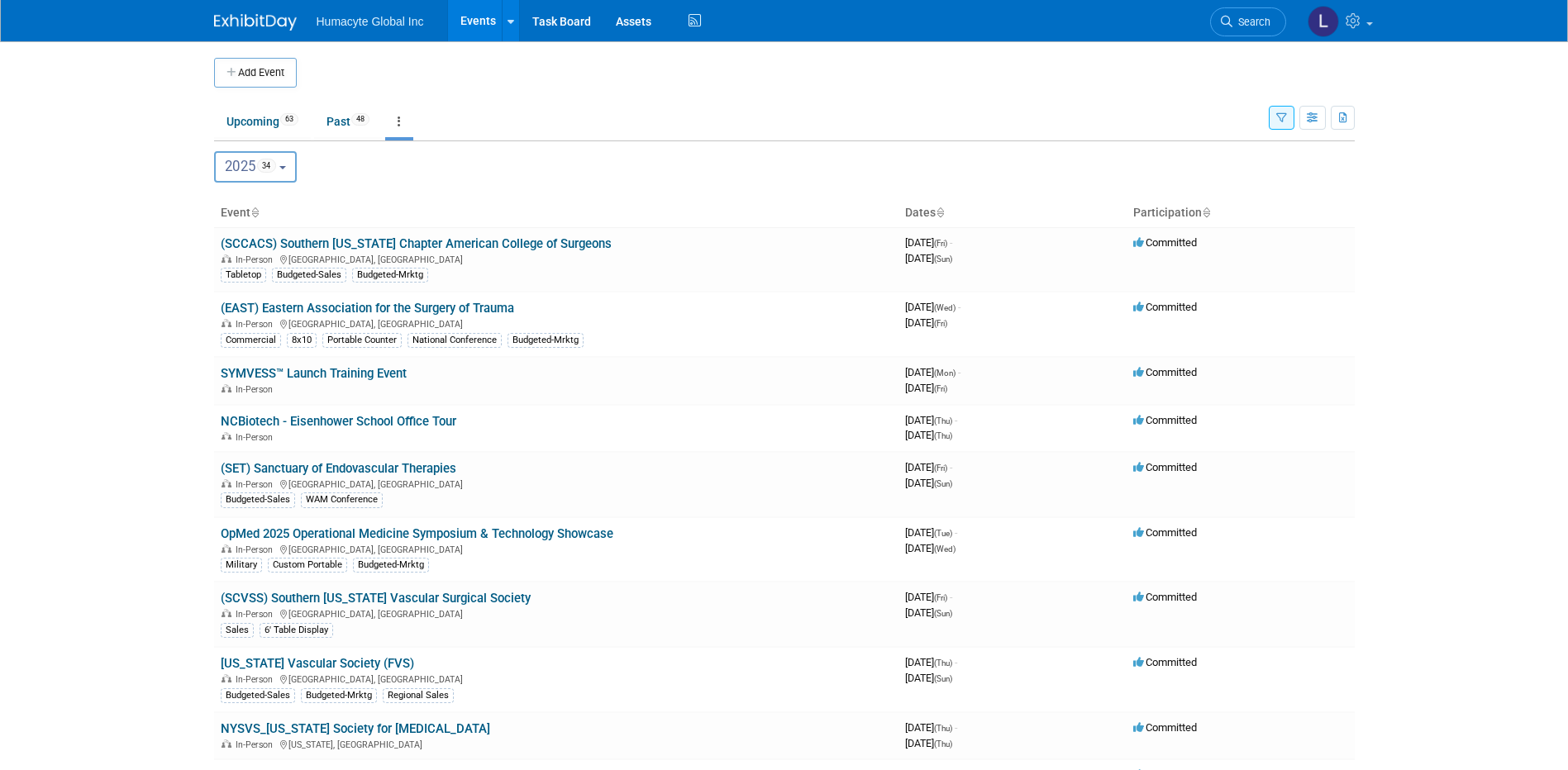
click at [252, 174] on span "2025 34" at bounding box center [251, 166] width 51 height 16
click at [252, 276] on label "2025 34" at bounding box center [258, 274] width 70 height 27
click at [228, 276] on input "2025 34" at bounding box center [223, 273] width 11 height 11
click at [252, 270] on label "2025 34" at bounding box center [258, 274] width 70 height 27
click at [228, 270] on input "2025 34" at bounding box center [223, 273] width 11 height 11
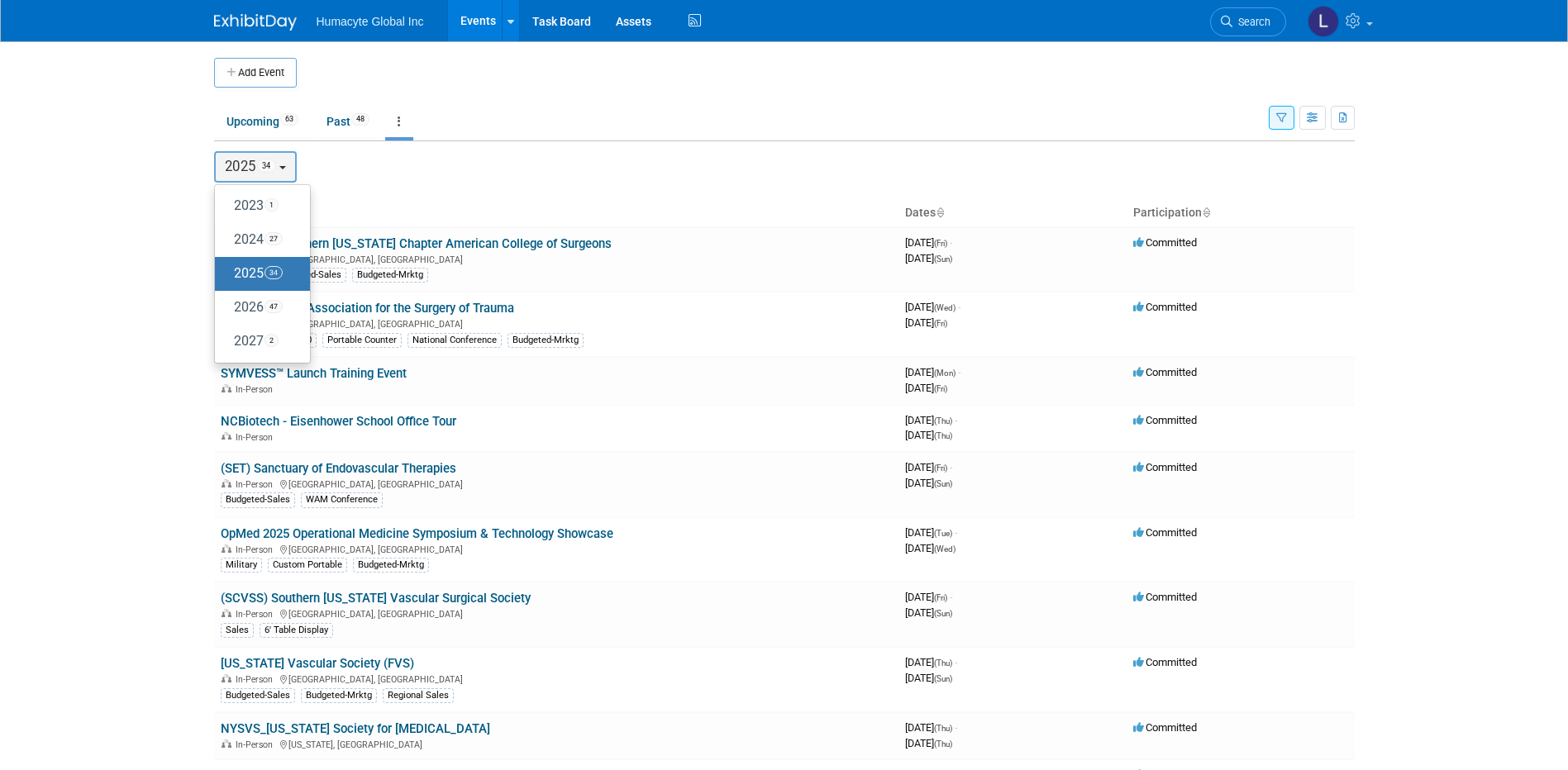
click at [489, 18] on link "Events" at bounding box center [478, 20] width 60 height 41
click at [1348, 17] on icon at bounding box center [1355, 20] width 19 height 15
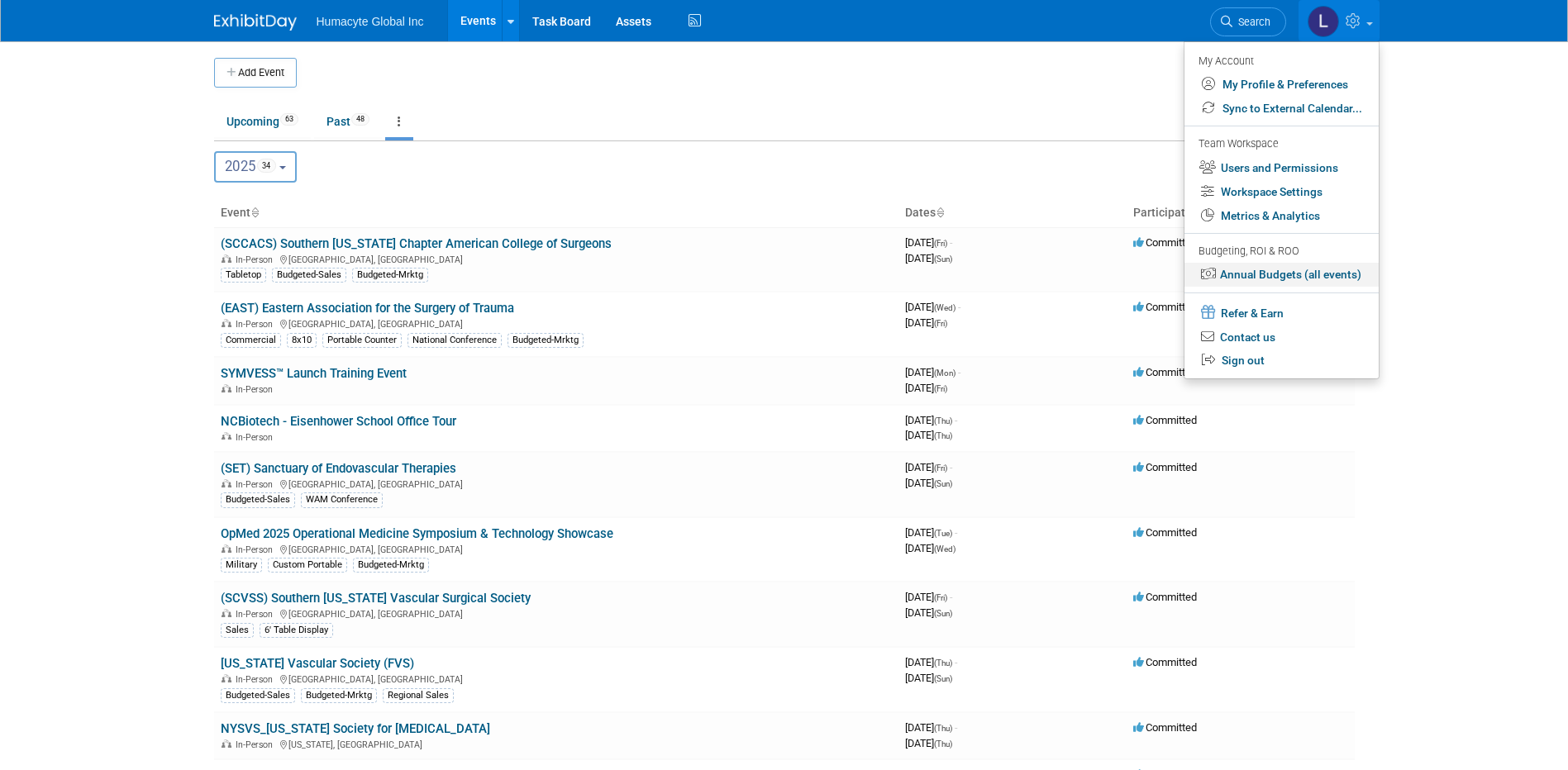
click at [1269, 269] on link "Annual Budgets (all events)" at bounding box center [1282, 274] width 194 height 24
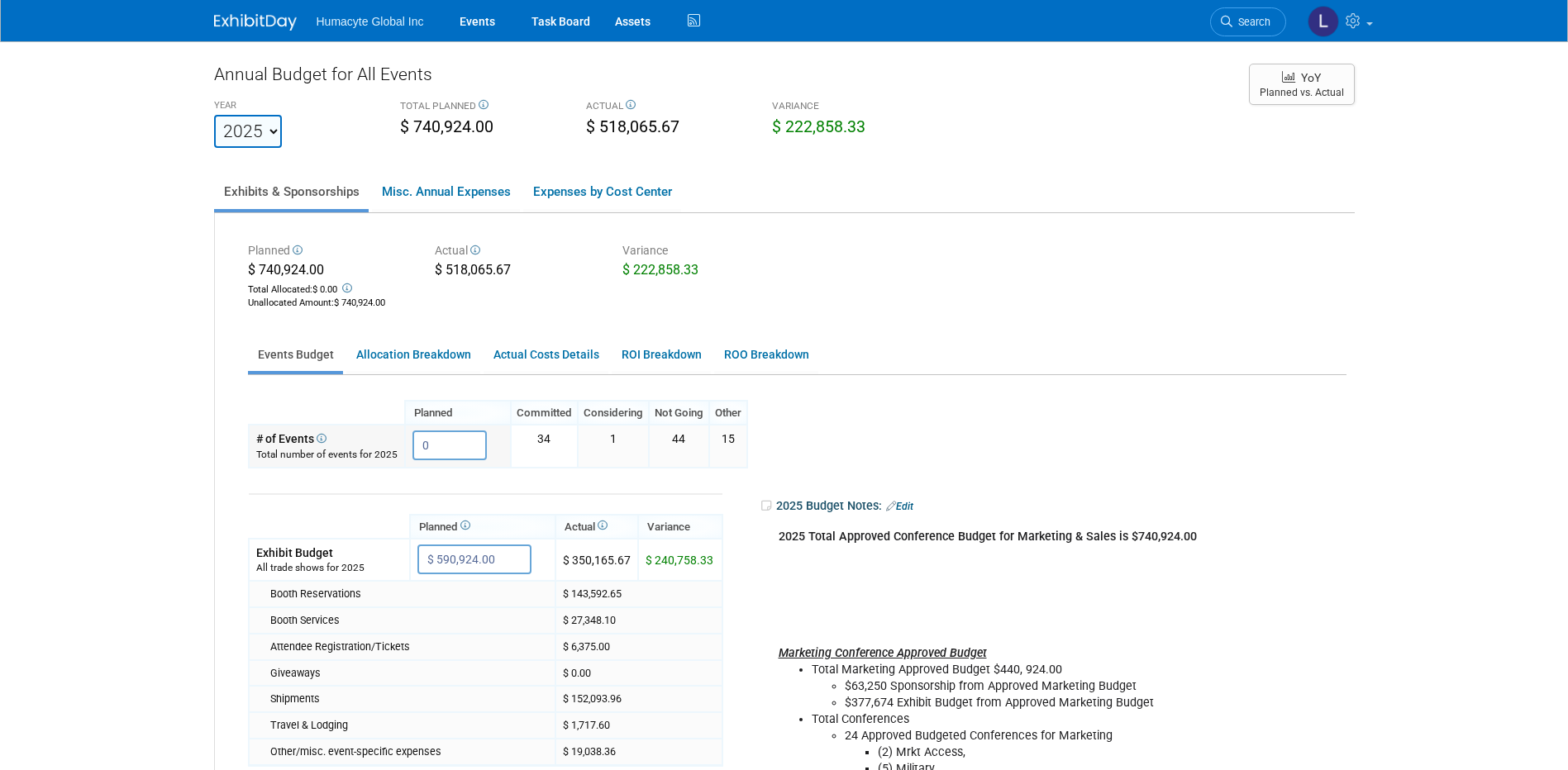
click at [458, 436] on input "0" at bounding box center [449, 445] width 74 height 30
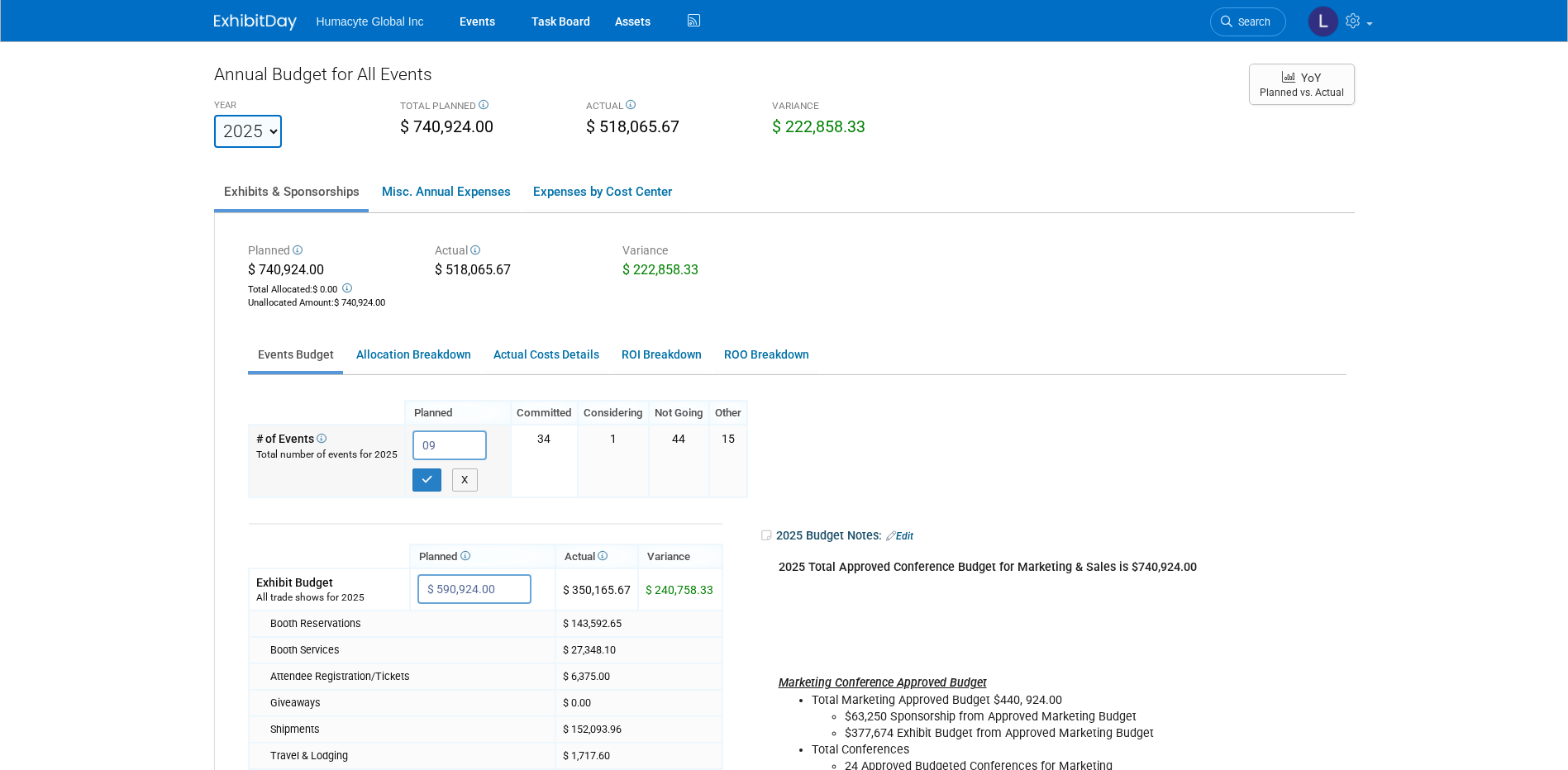
type input "0"
type input "95"
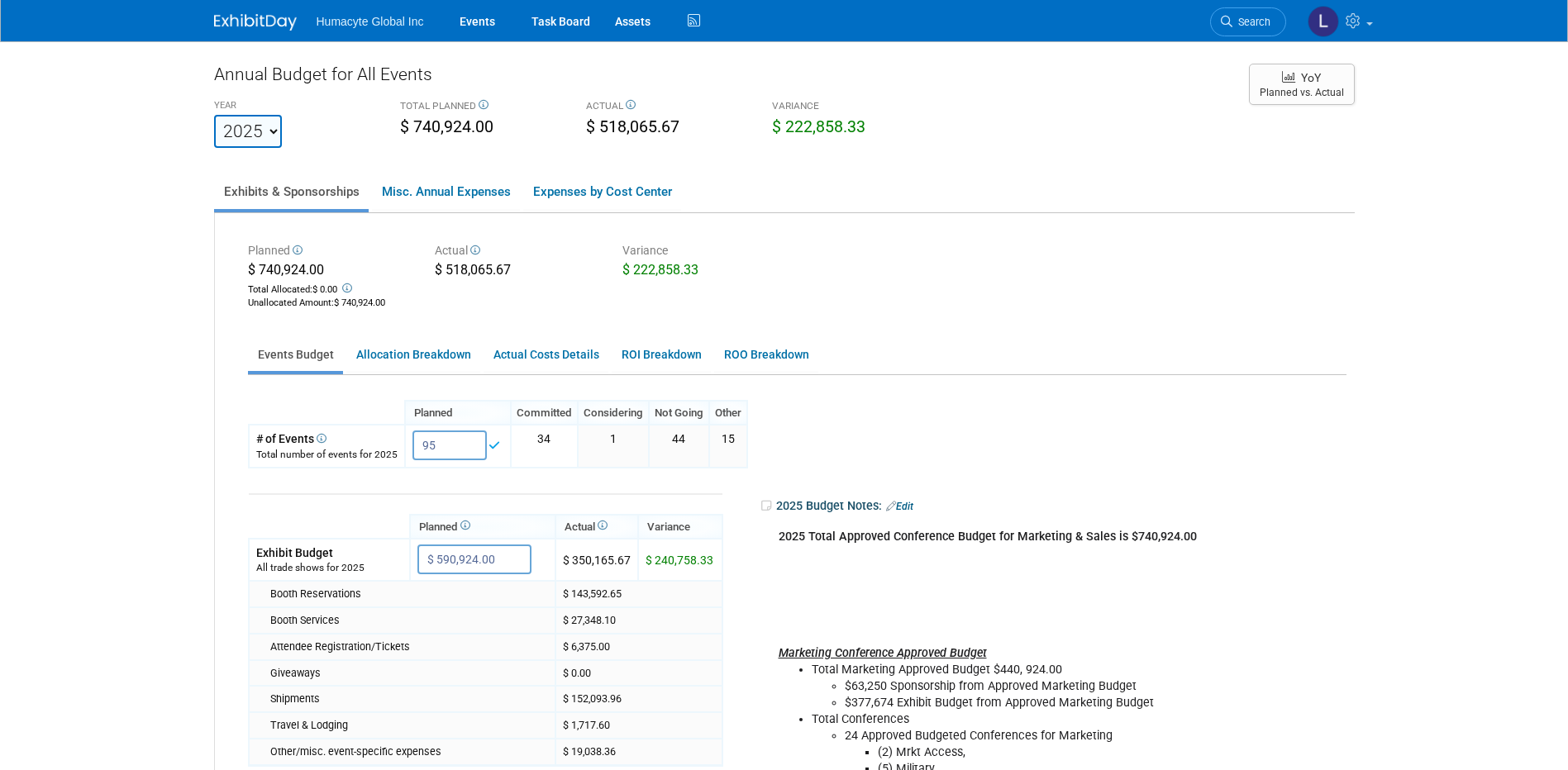
click at [901, 358] on ul "Events Budget Allocation Breakdown Actual Costs Details ROI Breakdown ROO Break…" at bounding box center [797, 357] width 1099 height 38
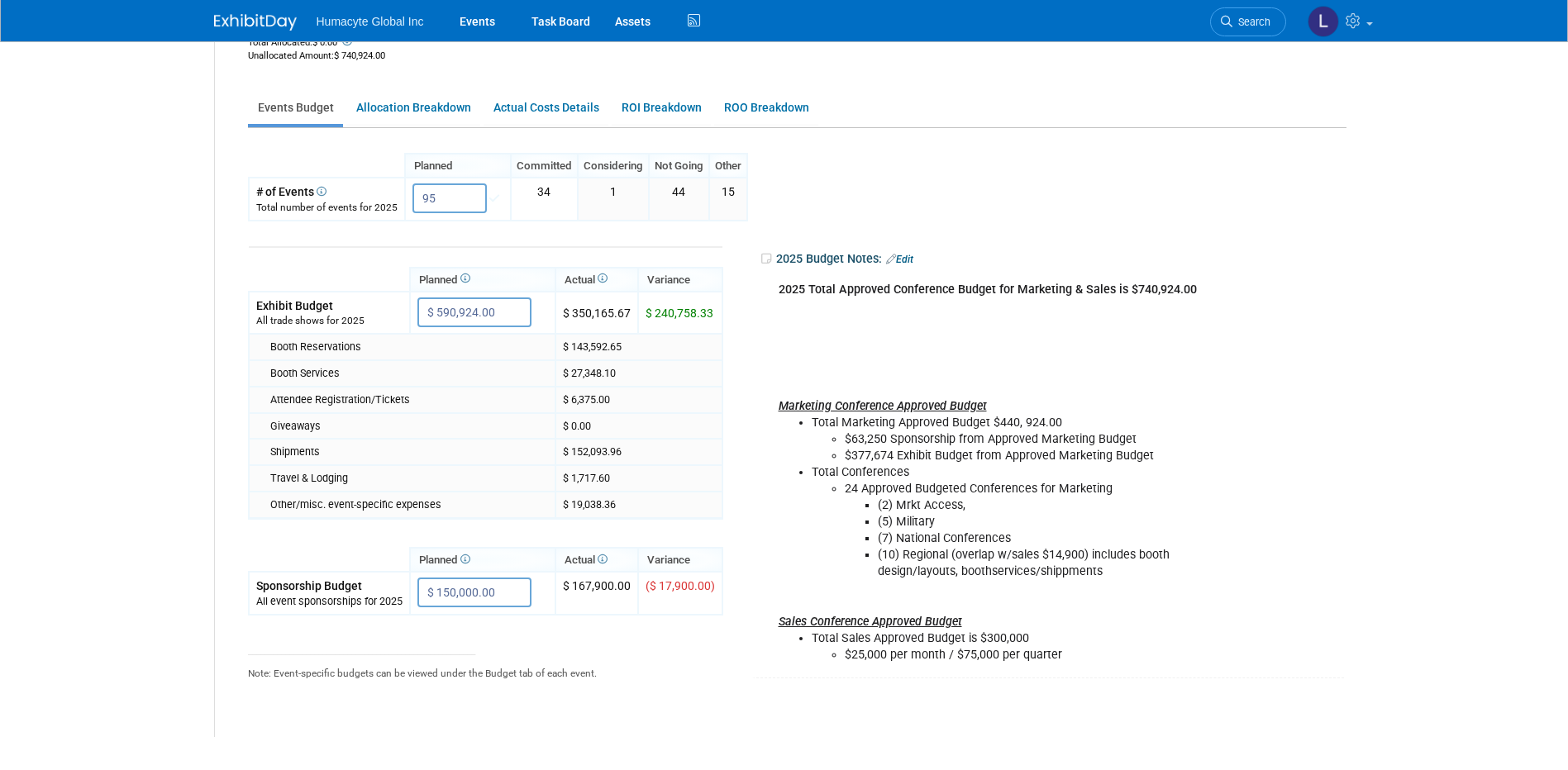
scroll to position [248, 0]
click at [435, 592] on input "$ 150,000.00" at bounding box center [474, 592] width 114 height 30
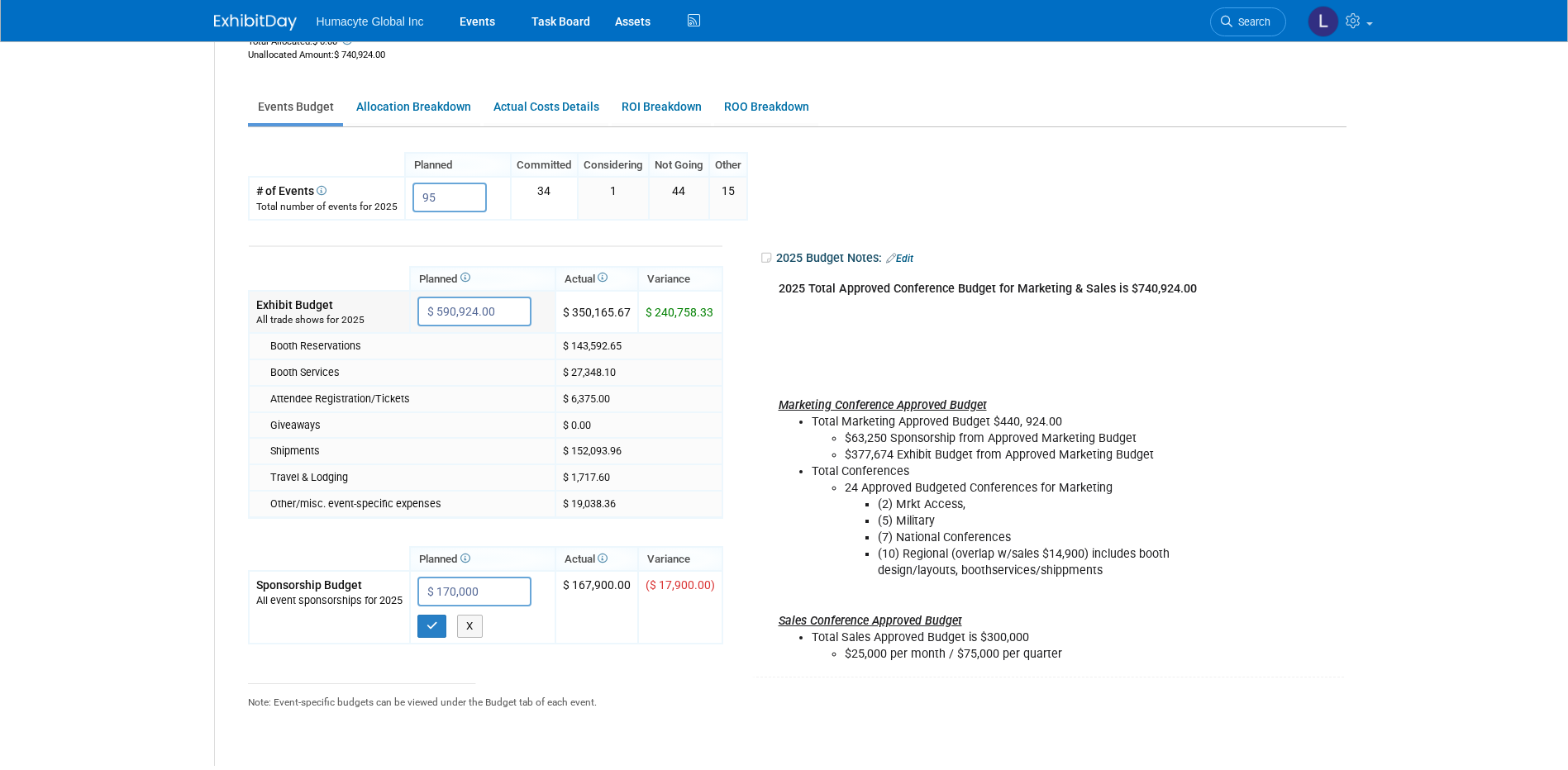
type input "$ 170,000.00"
click at [445, 315] on input "$ 590,924.00" at bounding box center [474, 311] width 114 height 30
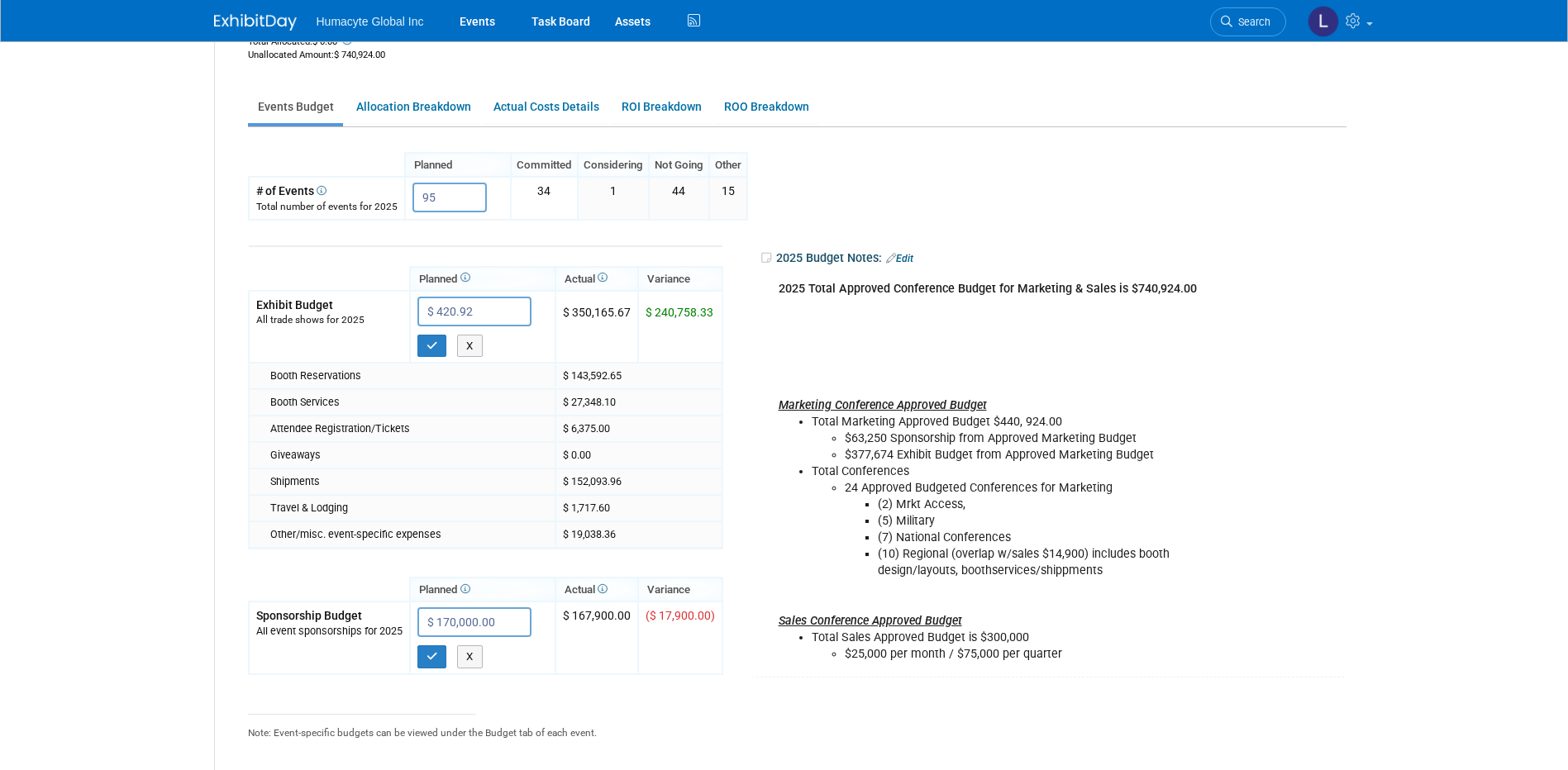
drag, startPoint x: 476, startPoint y: 307, endPoint x: 222, endPoint y: 305, distance: 254.0
click at [222, 305] on div "Planned $ 740,924.00 Total Allocated: $ 0.00 Unallocated Amount : $ 740,924.00 …" at bounding box center [785, 380] width 1140 height 831
type input "$ 420,924.00"
click at [424, 348] on button "button" at bounding box center [432, 346] width 30 height 23
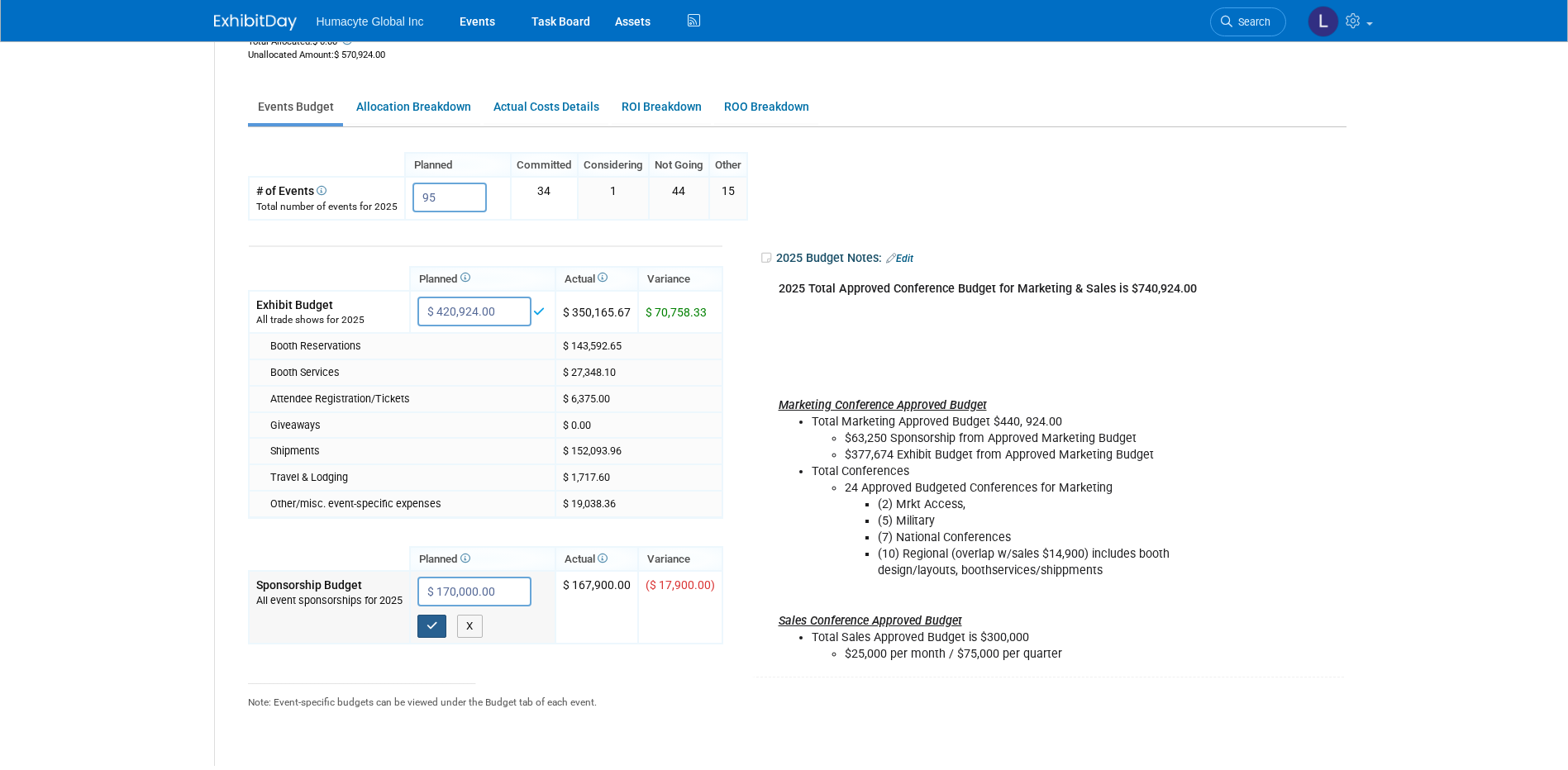
click at [433, 622] on icon "button" at bounding box center [432, 626] width 12 height 11
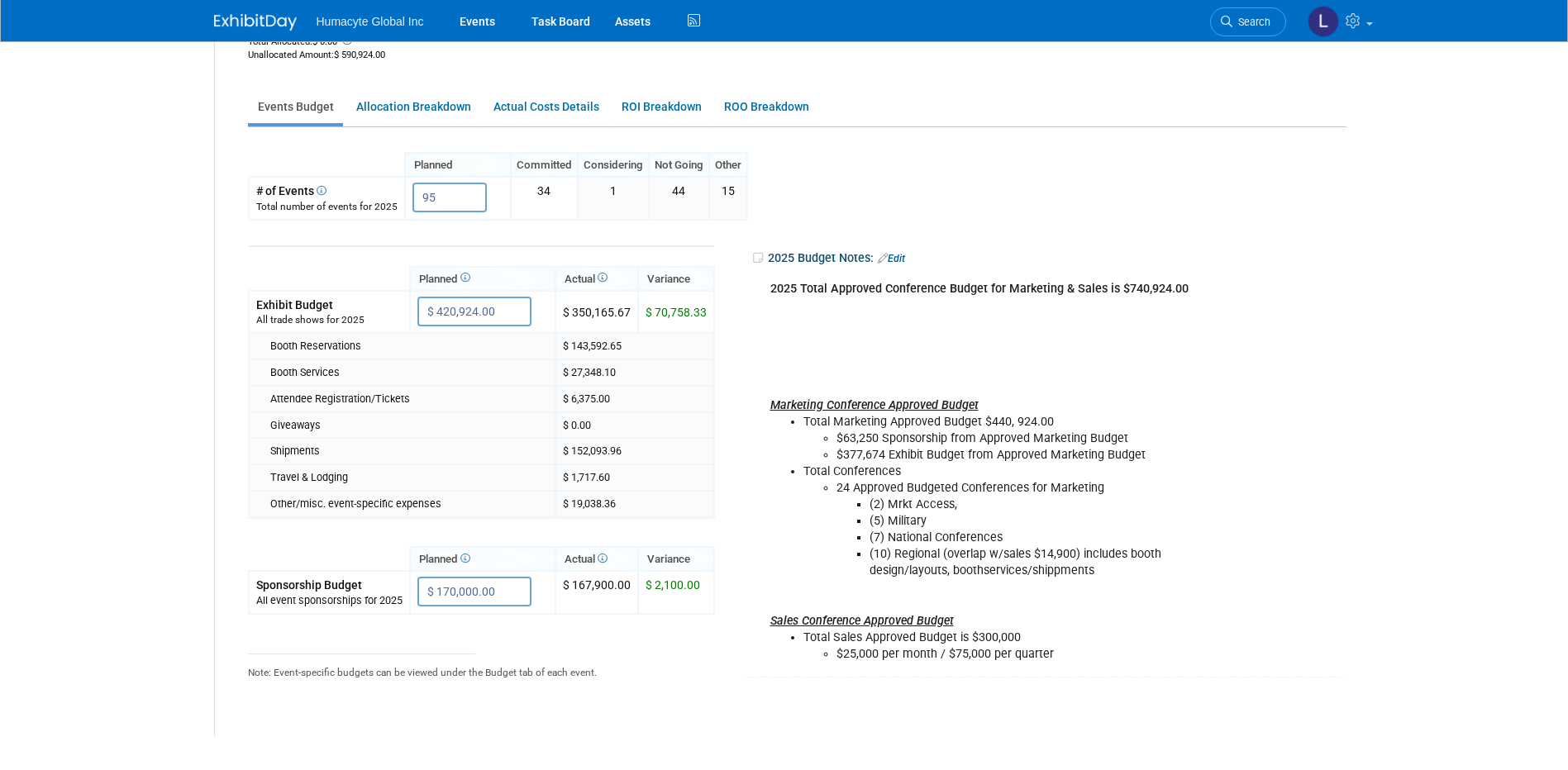
click at [898, 254] on link "Edit" at bounding box center [892, 258] width 27 height 12
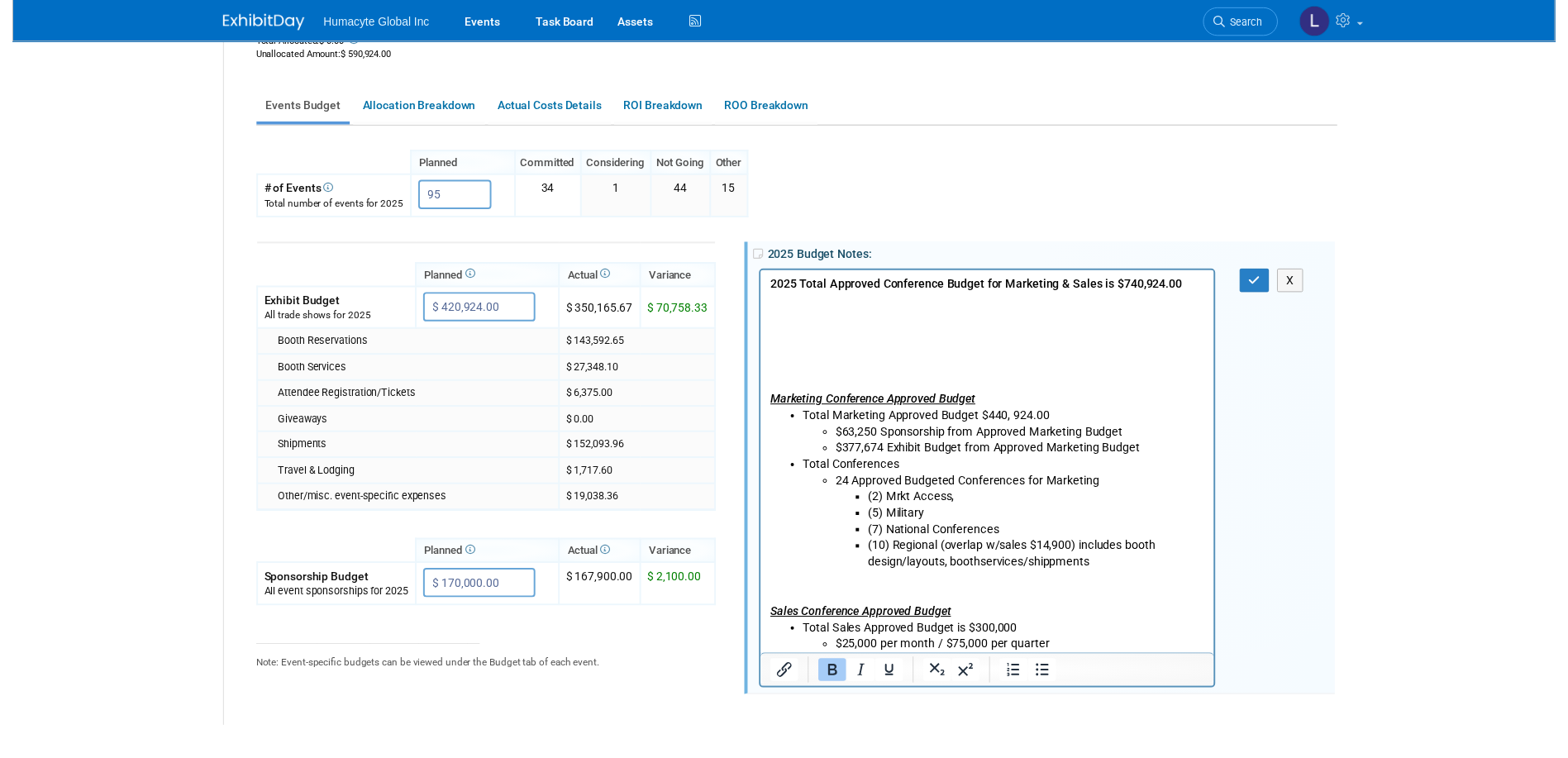
scroll to position [0, 0]
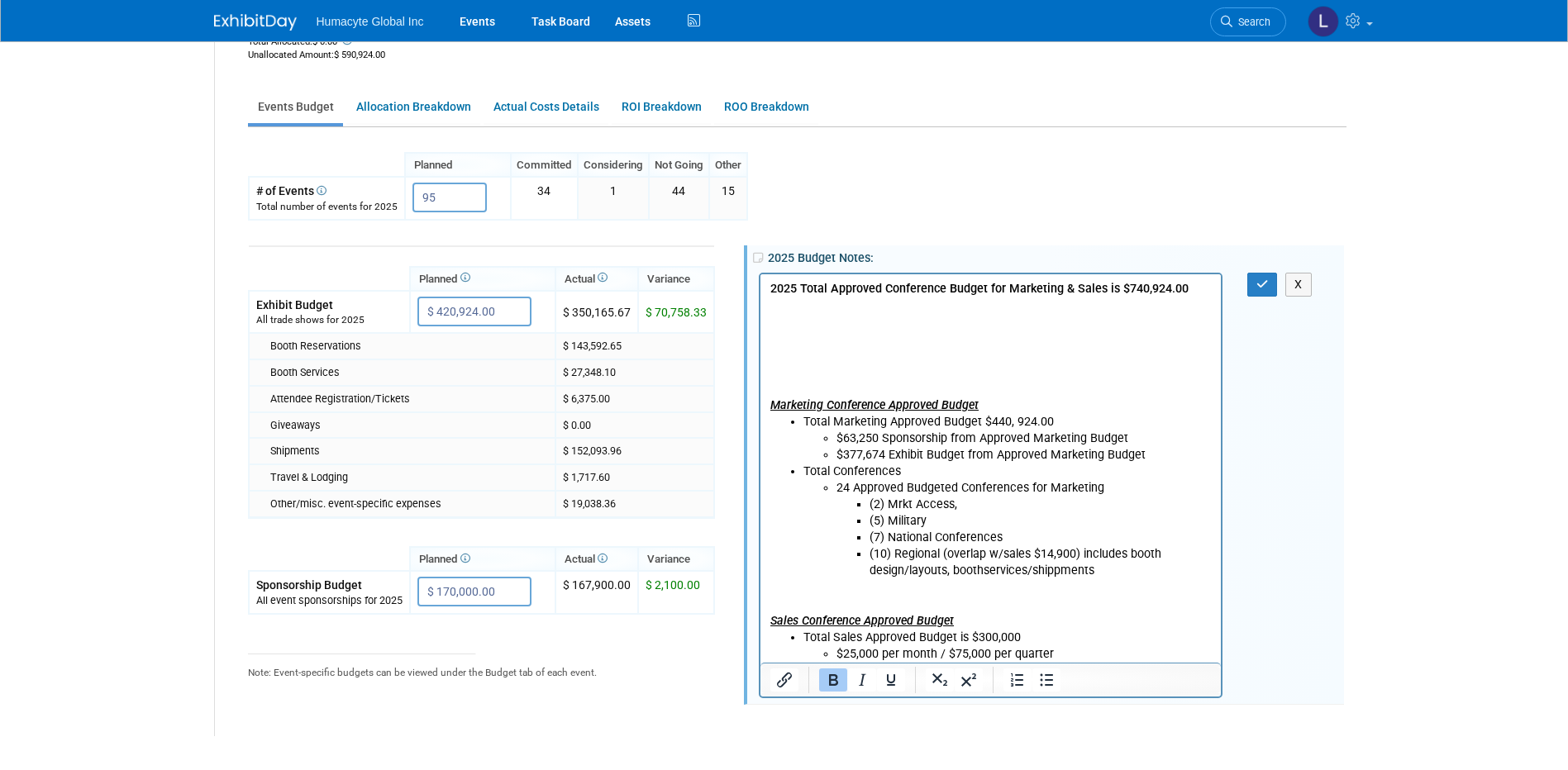
click at [800, 326] on p "2025 Total Approved Conference Budget for Marketing & Sales is $740,924.00 Mark…" at bounding box center [990, 347] width 441 height 133
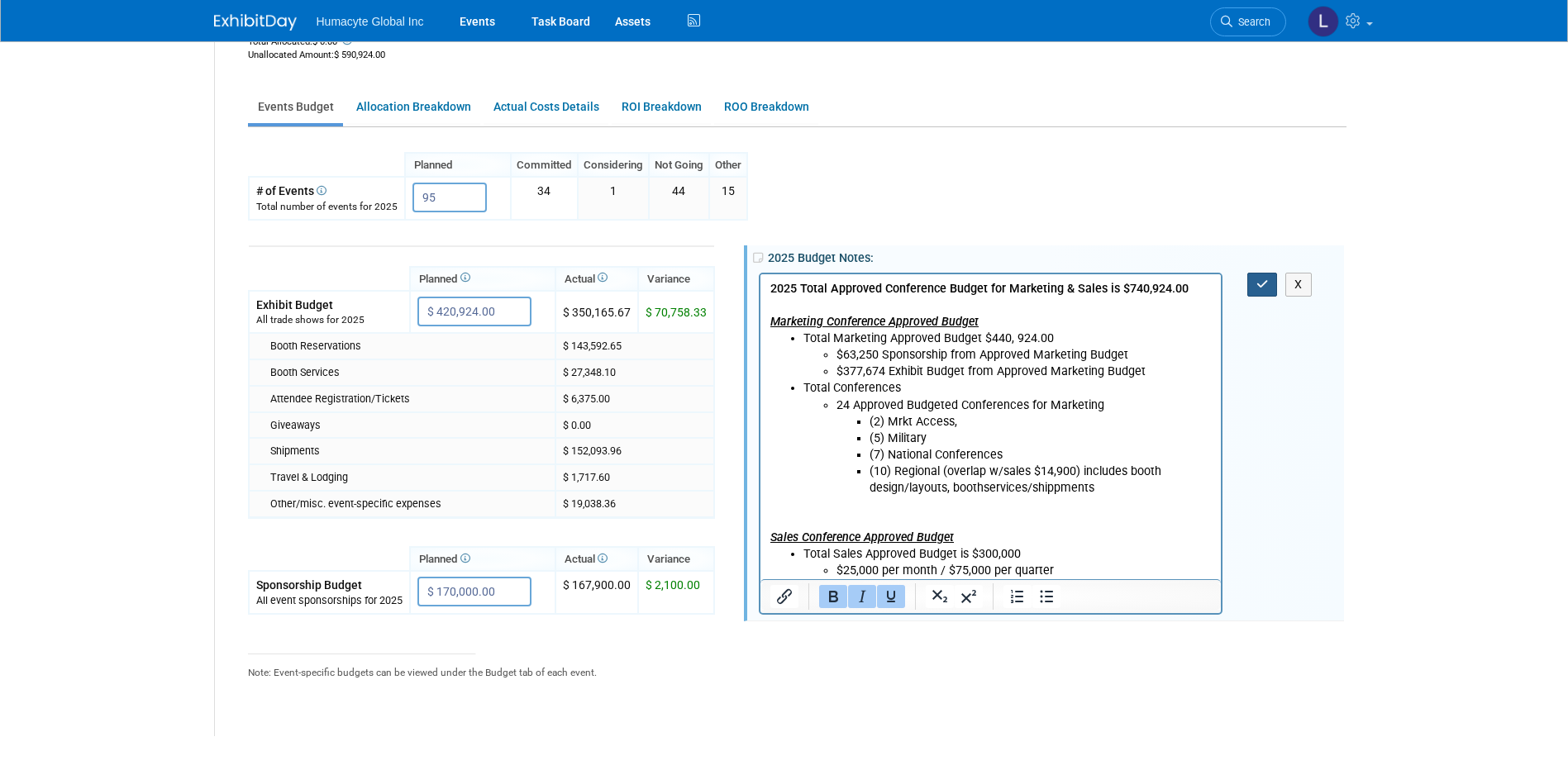
click at [1263, 288] on icon "button" at bounding box center [1262, 283] width 13 height 12
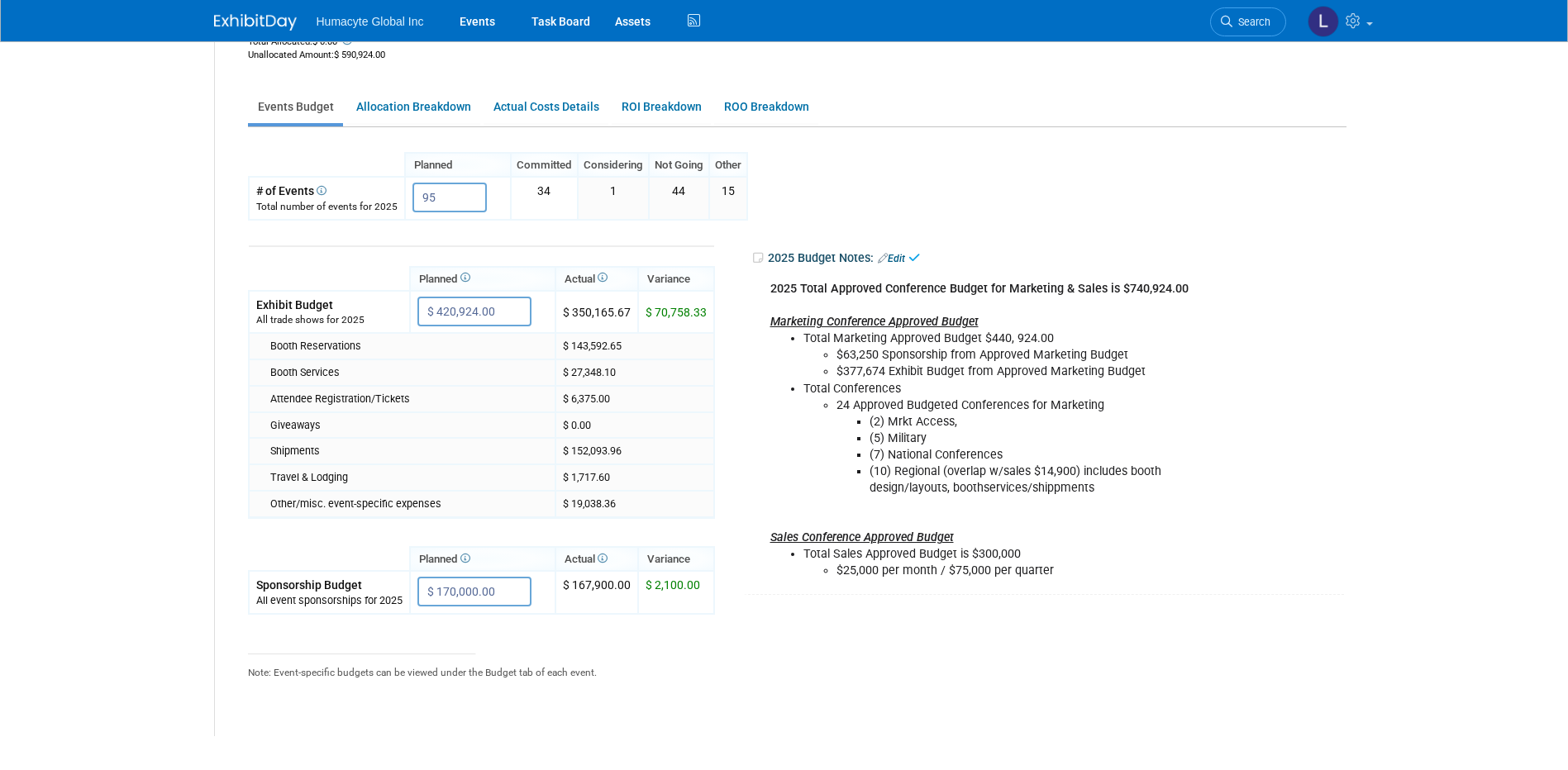
click at [842, 184] on div "Planned Committed Considering Not Going Other 95 X X X" at bounding box center [793, 444] width 1090 height 583
click at [782, 687] on tr "Planned Actual X X" at bounding box center [793, 478] width 1090 height 516
click at [950, 561] on li "Total Sales Approved Budget is $300,000 $25,000 per month / $75,000 per quarter" at bounding box center [1007, 562] width 409 height 33
click at [1064, 346] on li "Total Marketing Approved Budget $440, 924.00 $63,250 Sponsorship from Approved …" at bounding box center [1007, 355] width 409 height 49
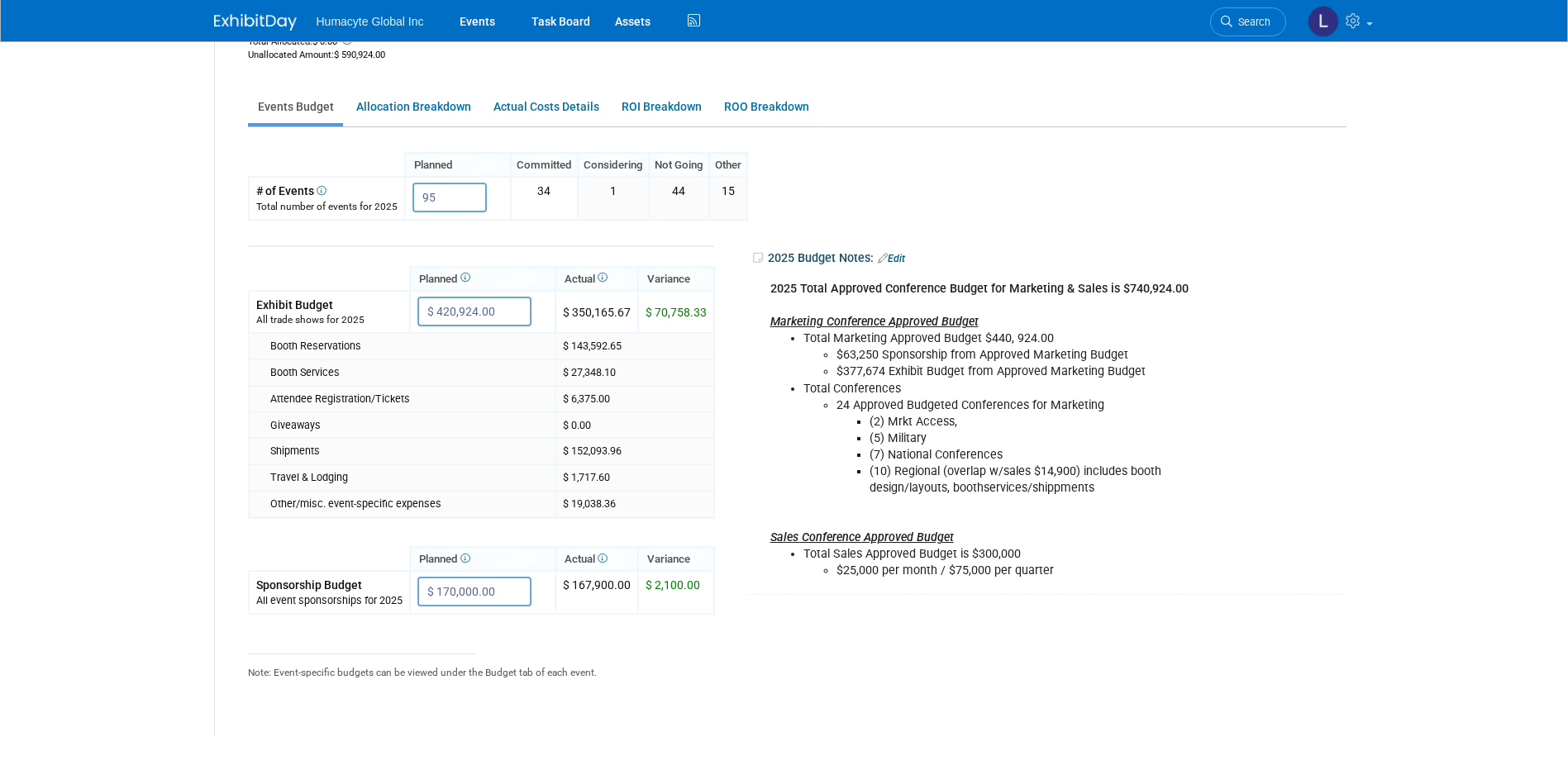
drag, startPoint x: 1064, startPoint y: 346, endPoint x: 1030, endPoint y: 451, distance: 110.4
click at [1030, 451] on li "(7) National Conferences" at bounding box center [1041, 455] width 343 height 16
click at [1035, 489] on li "(10) Regional (overlap w/sales $14,900) includes booth design/layouts, boothser…" at bounding box center [1041, 480] width 343 height 33
click at [720, 442] on td "2025 Budget Notes: Edit 2025 Total Approved Conference Budget for Marketing & S…" at bounding box center [1024, 407] width 617 height 374
click at [381, 107] on link "Allocation Breakdown" at bounding box center [413, 106] width 134 height 32
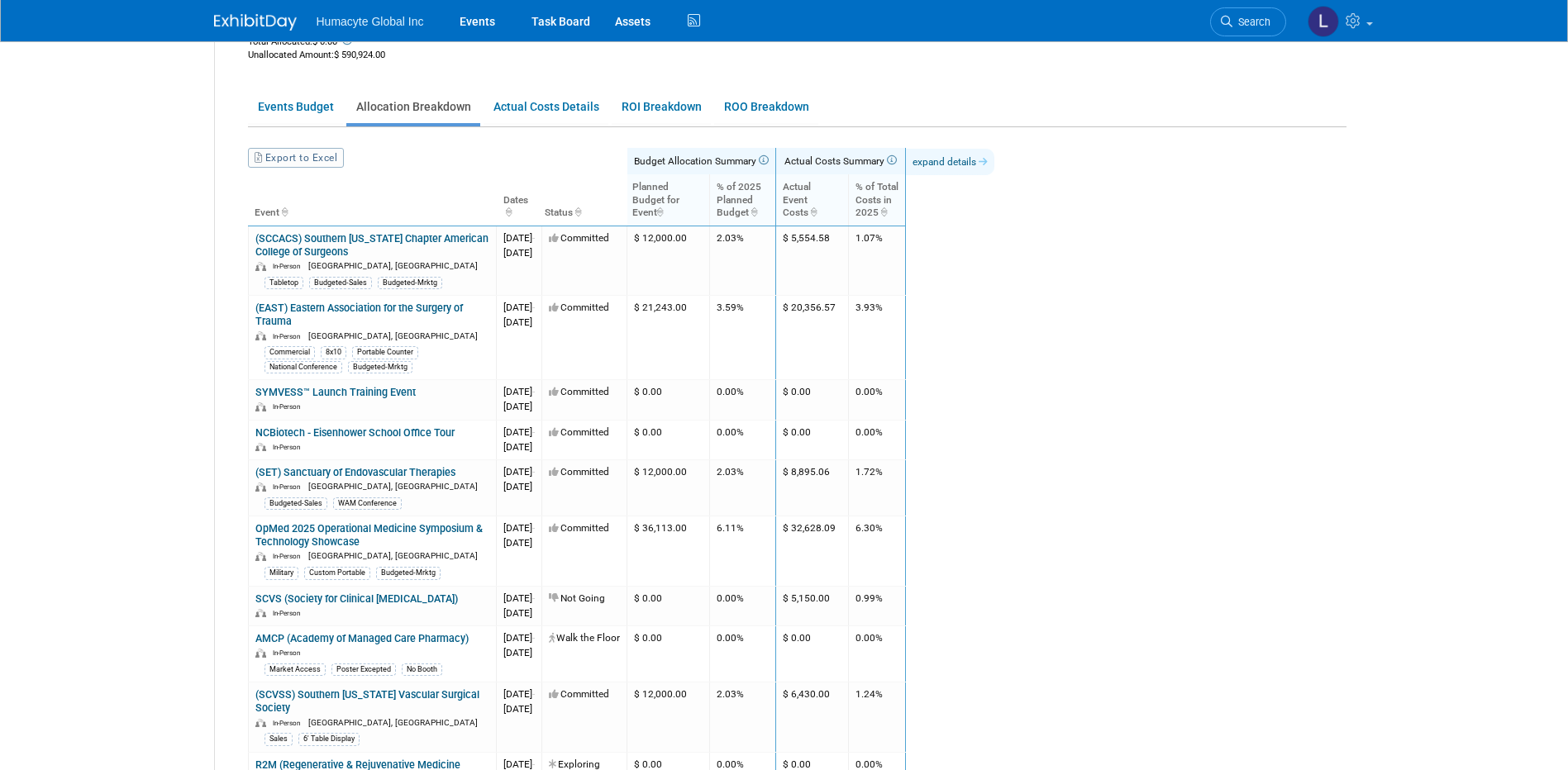
click at [994, 169] on link "expand details" at bounding box center [950, 162] width 89 height 27
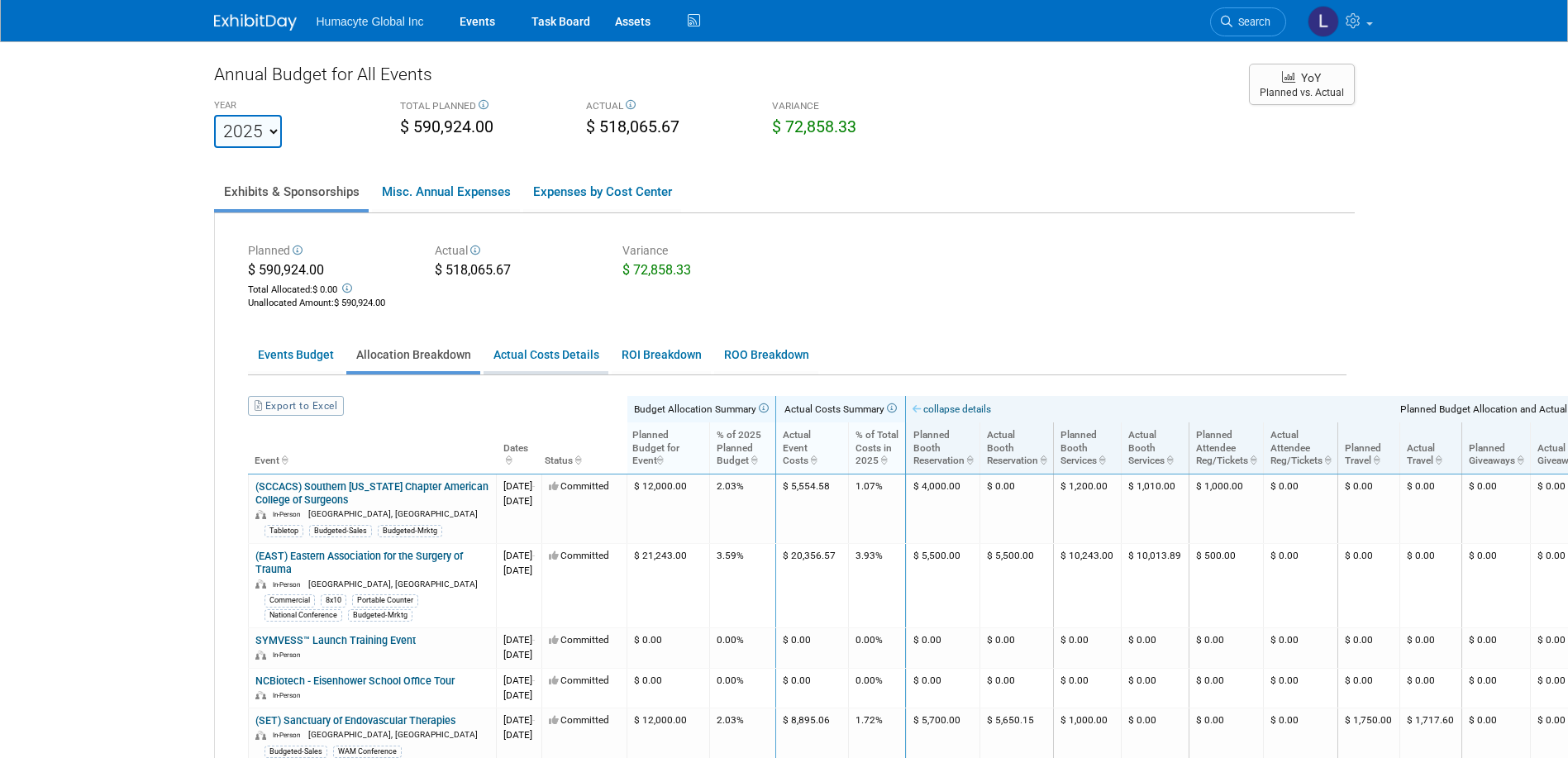
click at [526, 358] on link "Actual Costs Details" at bounding box center [546, 354] width 124 height 32
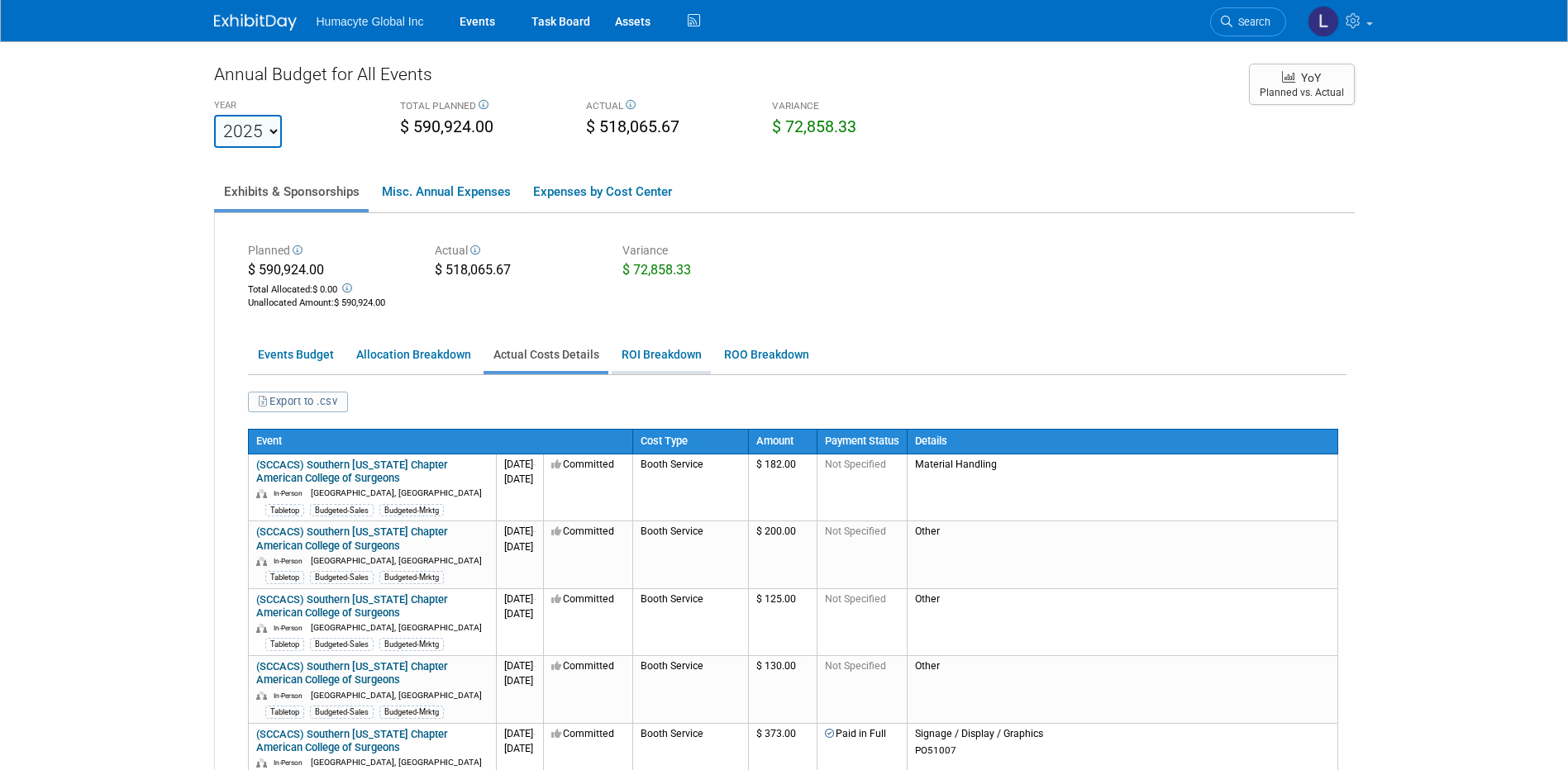
click at [651, 356] on link "ROI Breakdown" at bounding box center [661, 354] width 99 height 32
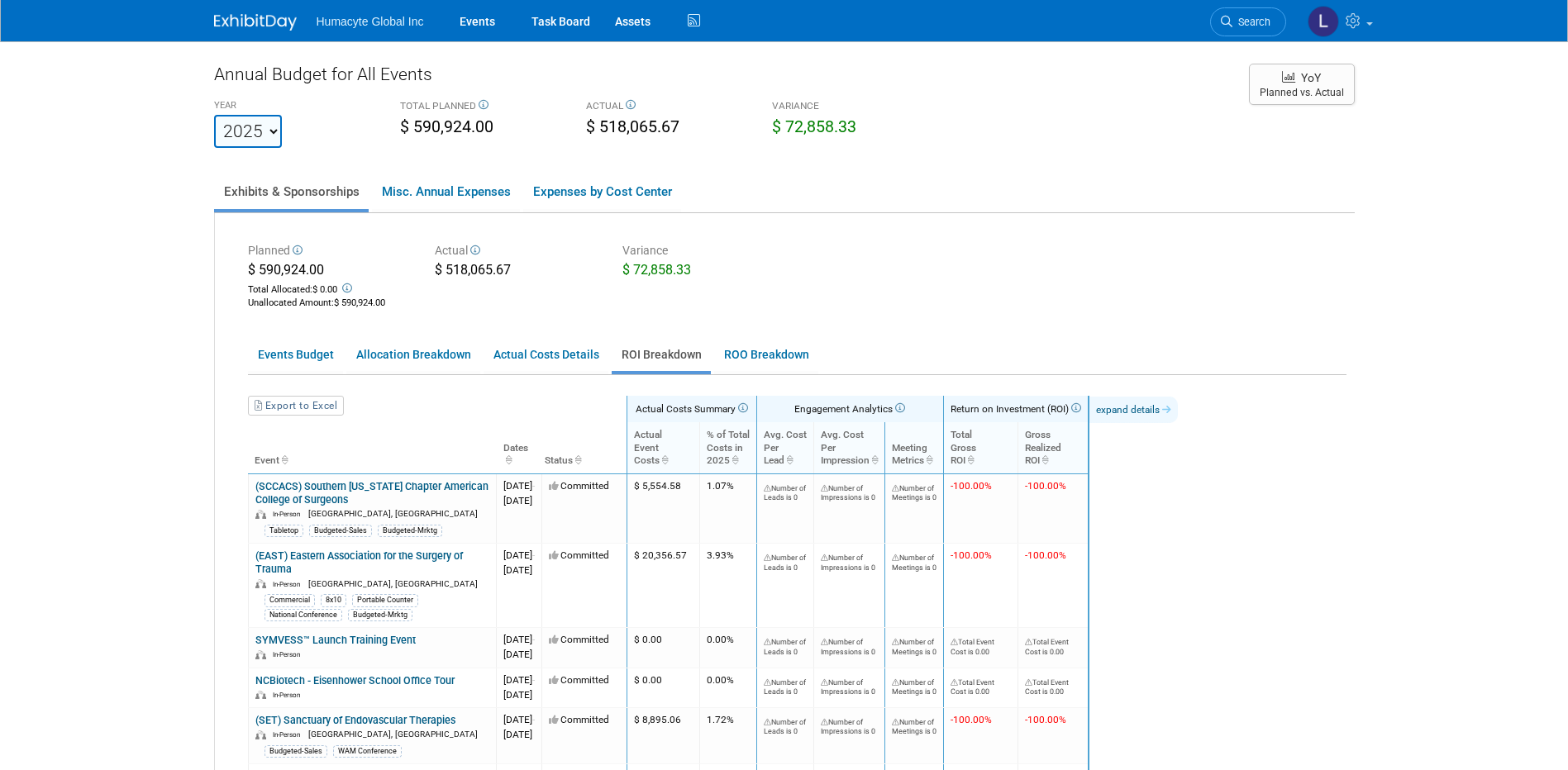
click at [1178, 407] on link "expand details" at bounding box center [1133, 410] width 89 height 27
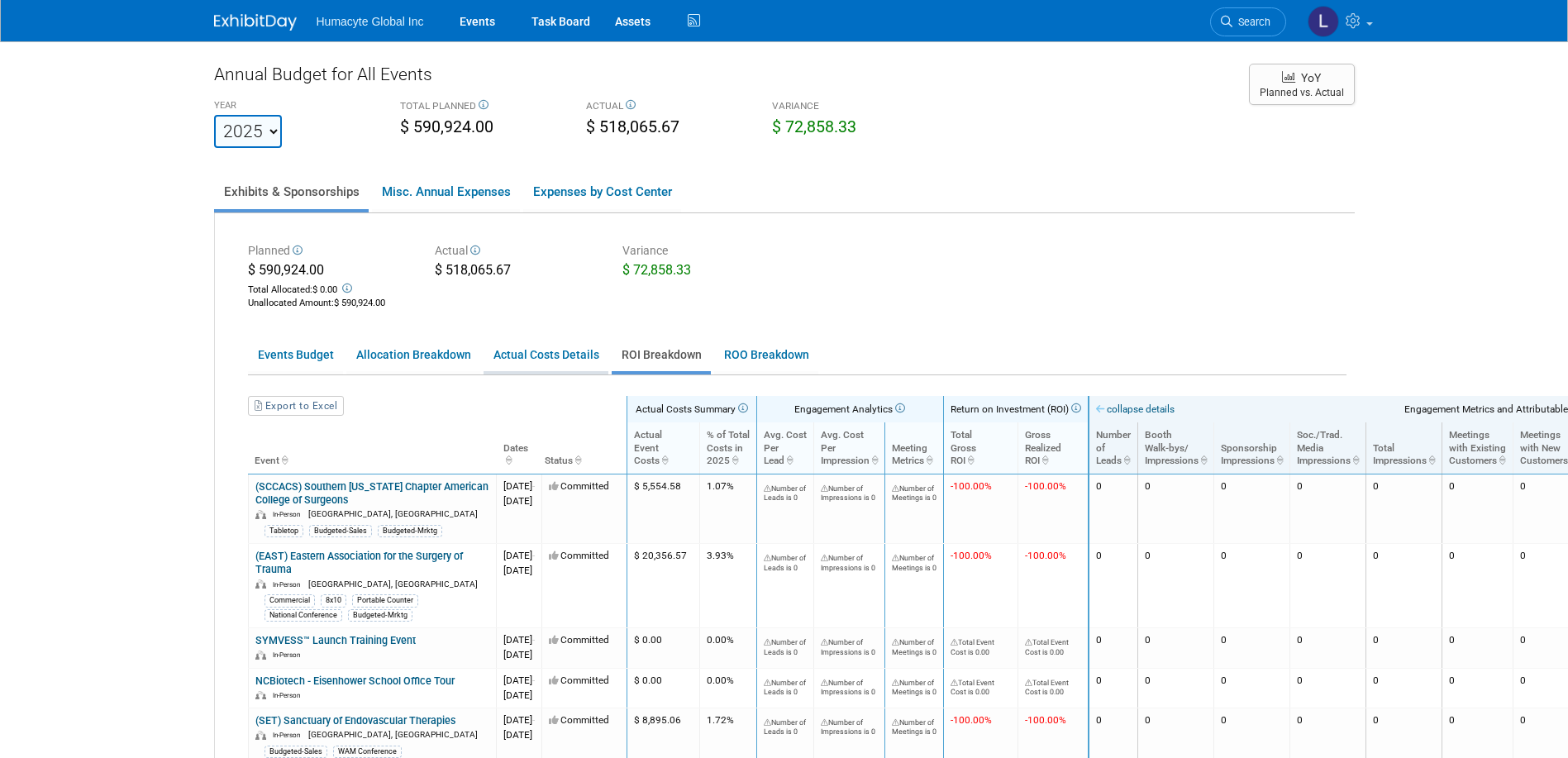
click at [528, 363] on link "Actual Costs Details" at bounding box center [546, 354] width 124 height 32
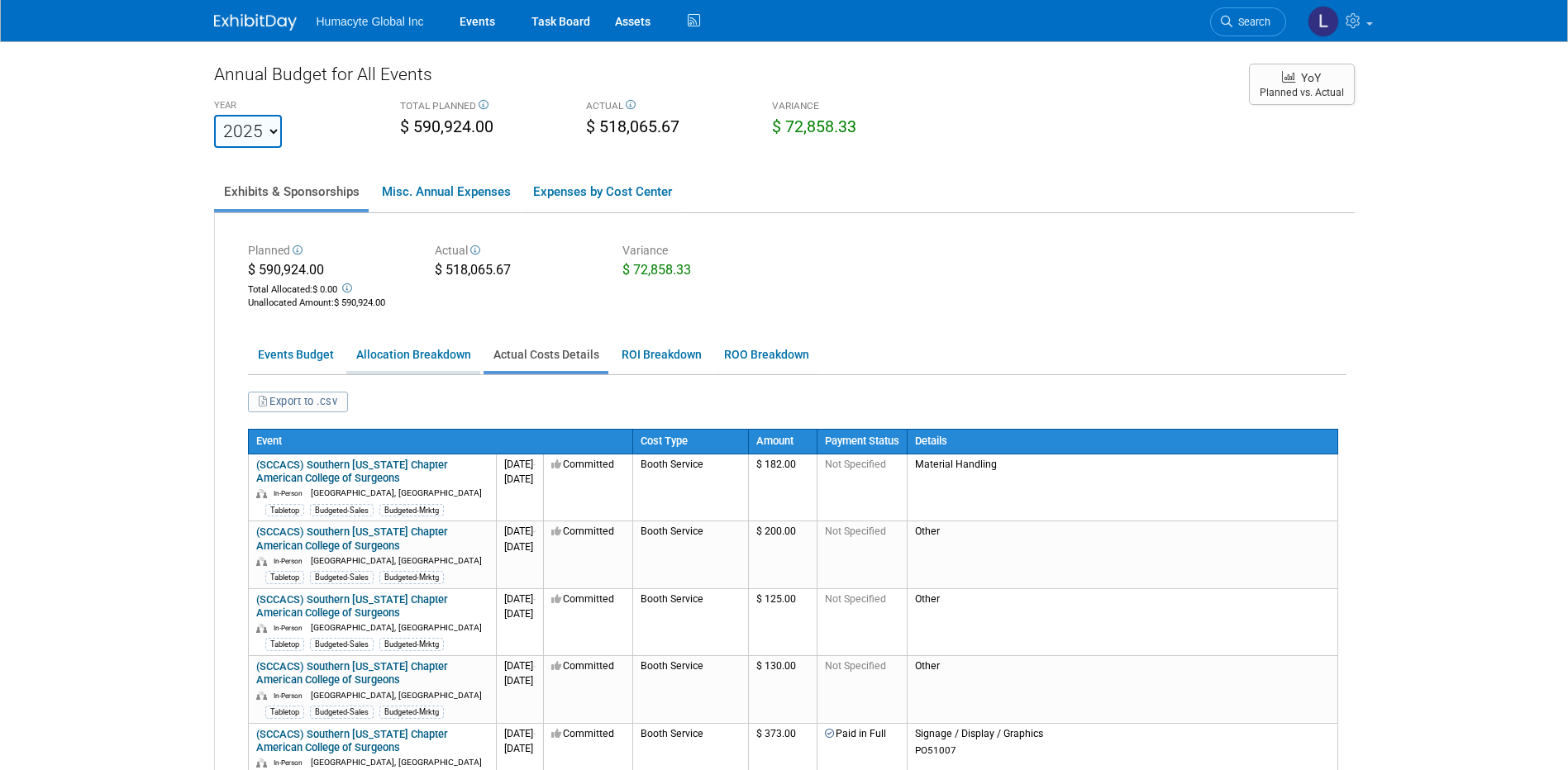
click at [398, 358] on link "Allocation Breakdown" at bounding box center [413, 354] width 134 height 32
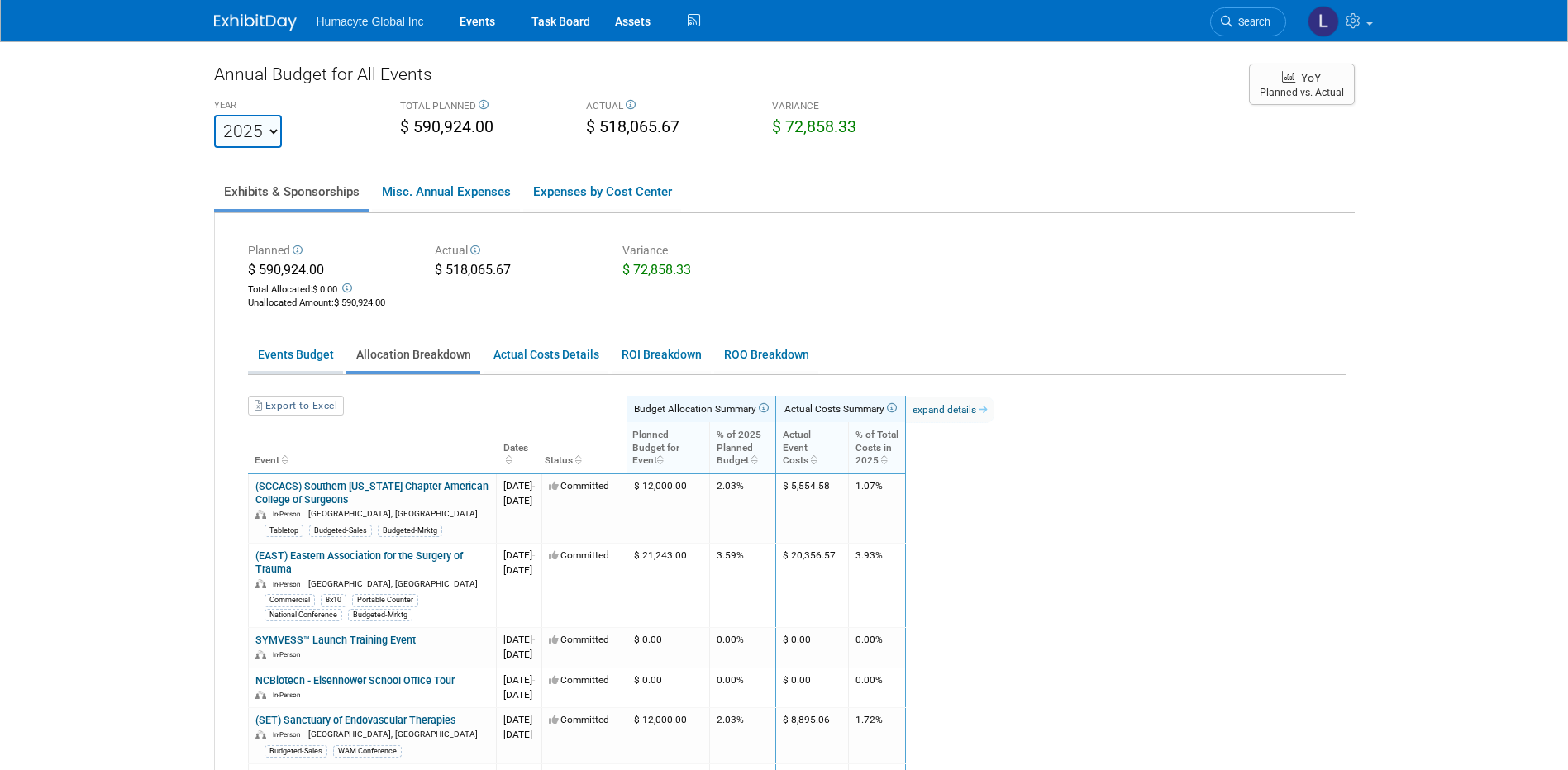
click at [311, 355] on link "Events Budget" at bounding box center [295, 354] width 95 height 32
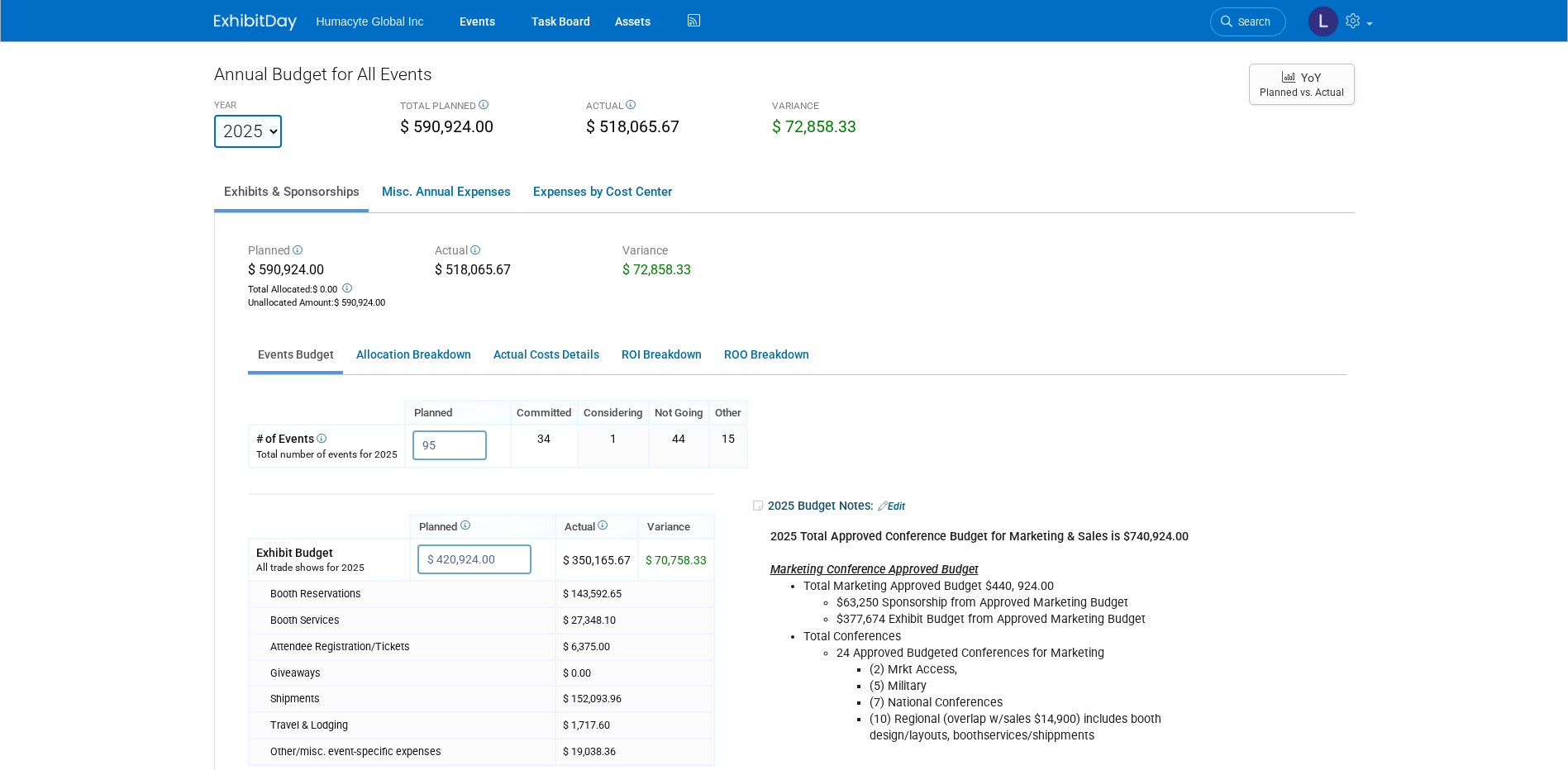
click at [1015, 415] on div "Planned Committed Considering Not Going Other 95 X X X" at bounding box center [793, 691] width 1090 height 583
click at [277, 126] on select "2022 2023 2024 2025 2026 2027 2028 2029 2030 2031" at bounding box center [248, 132] width 68 height 33
click at [267, 132] on select "2022 2023 2024 2025 2026 2027 2028 2029 2030 2031" at bounding box center [248, 132] width 68 height 33
click at [256, 122] on select "2022 2023 2024 2025 2026 2027 2028 2029 2030 2031" at bounding box center [248, 132] width 68 height 33
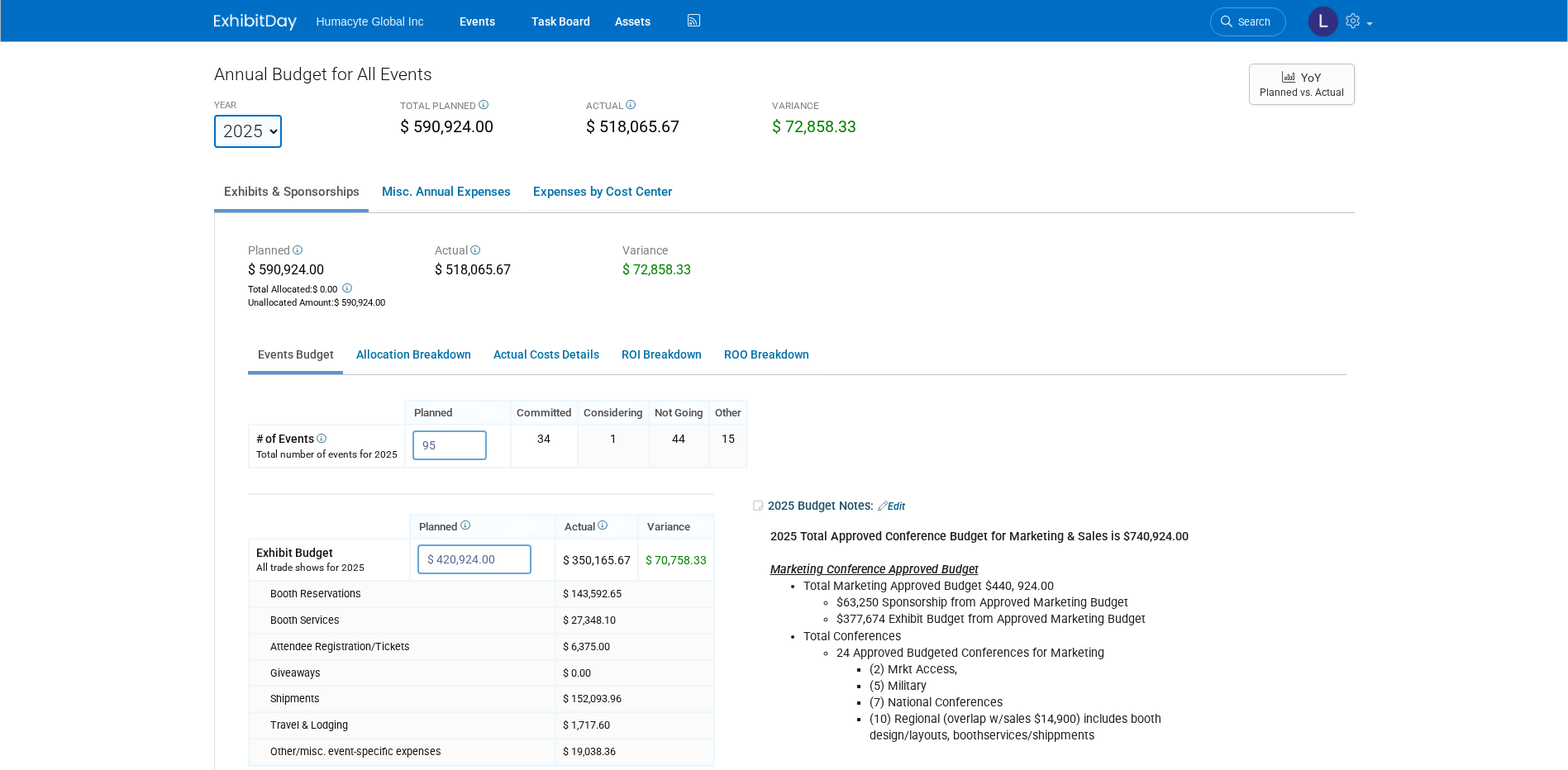
drag, startPoint x: 316, startPoint y: 360, endPoint x: 364, endPoint y: 376, distance: 50.6
click at [316, 360] on link "Events Budget" at bounding box center [295, 354] width 95 height 32
click at [401, 355] on link "Allocation Breakdown" at bounding box center [413, 354] width 134 height 32
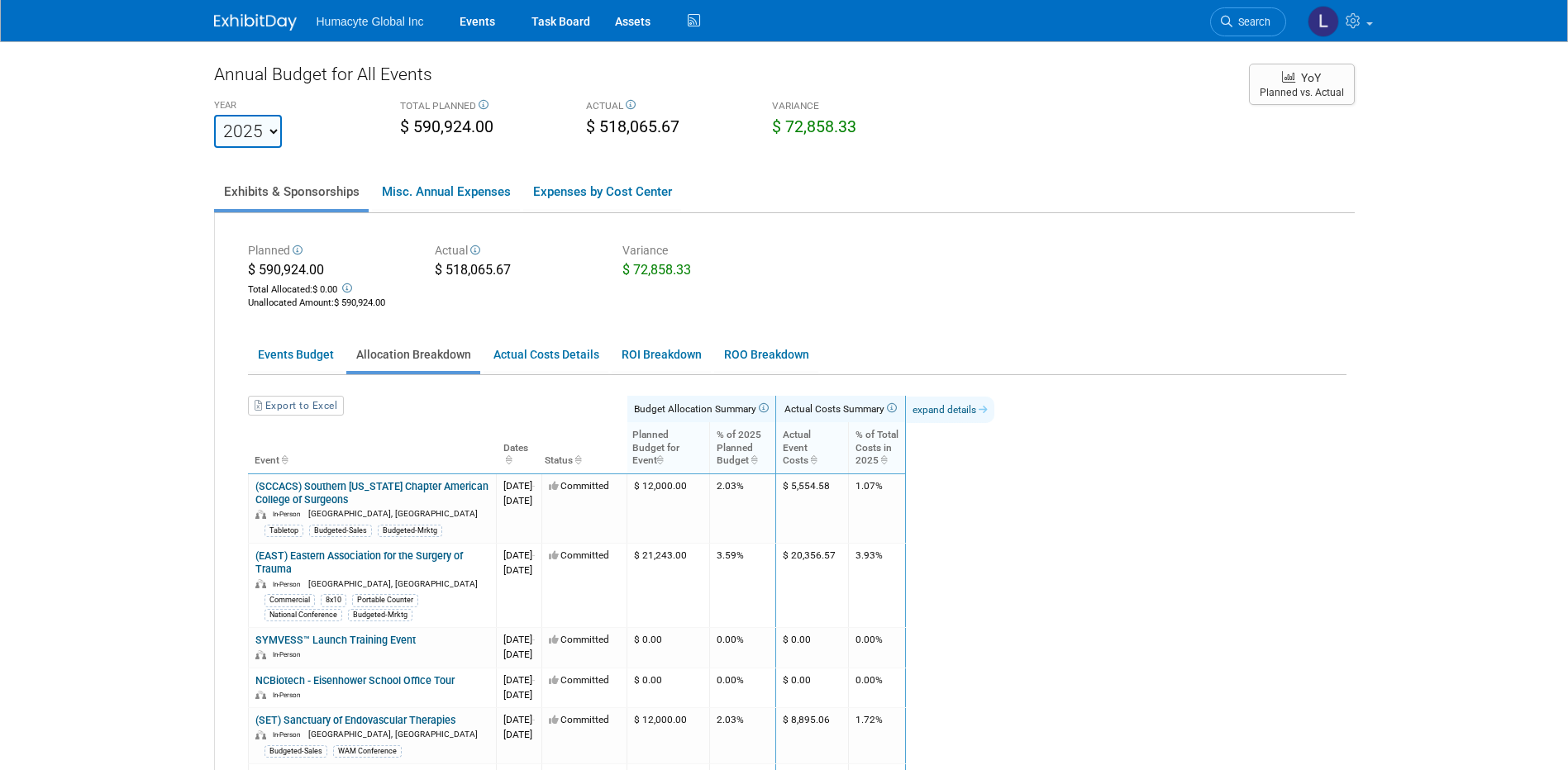
click at [994, 407] on link "expand details" at bounding box center [950, 410] width 89 height 27
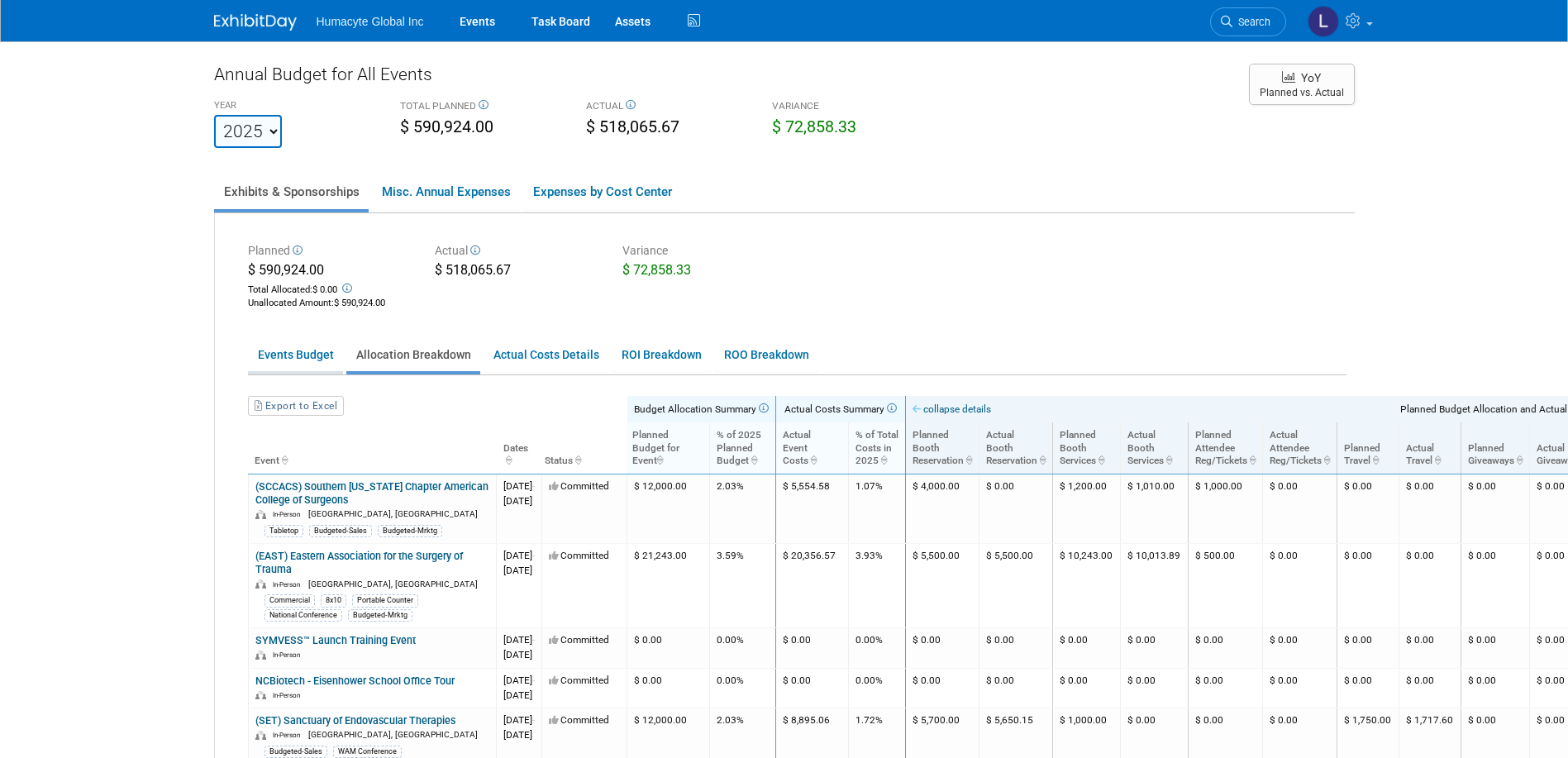
click at [281, 358] on link "Events Budget" at bounding box center [295, 354] width 95 height 32
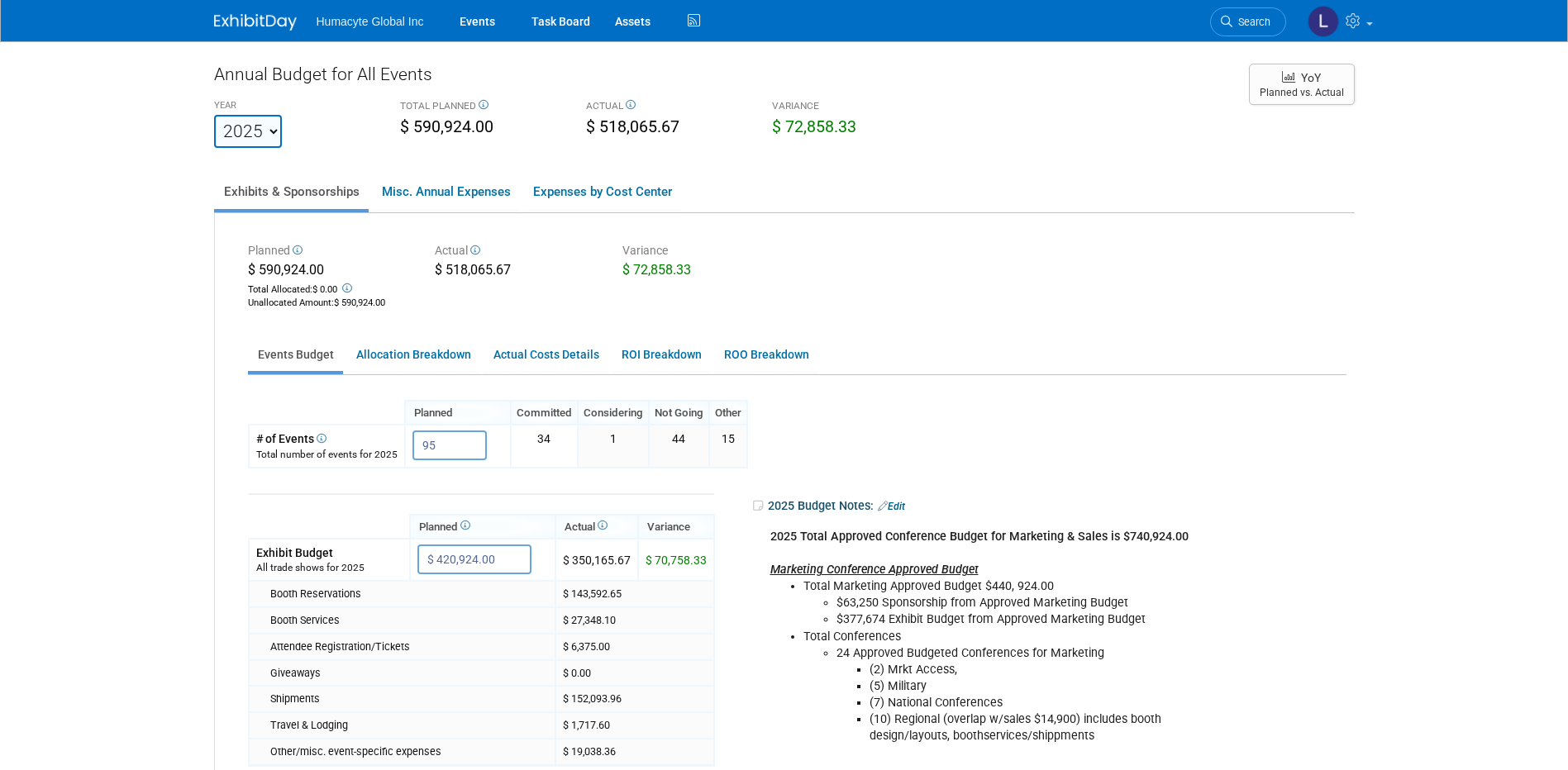
click at [521, 509] on td at bounding box center [481, 504] width 466 height 21
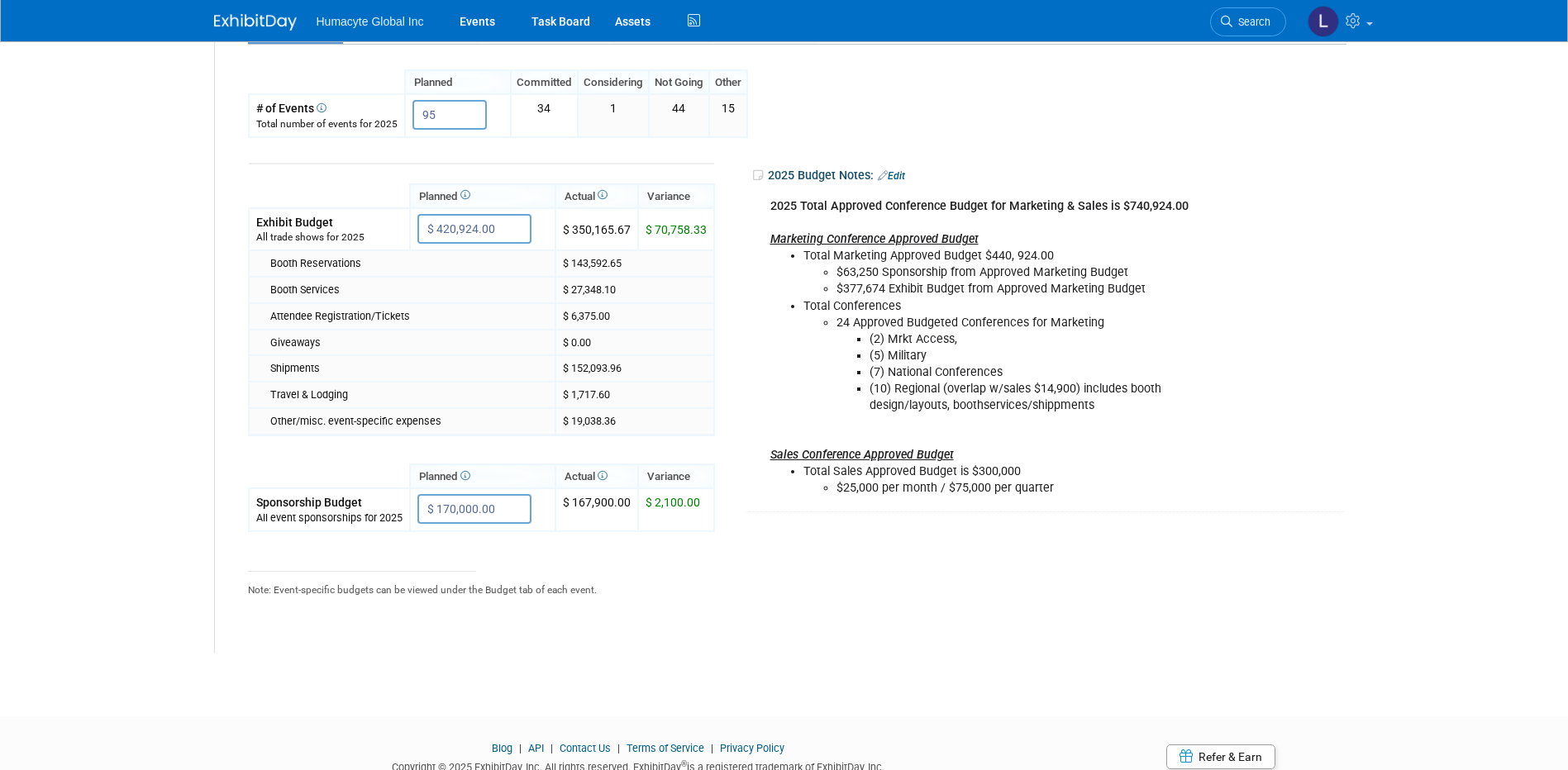
scroll to position [248, 0]
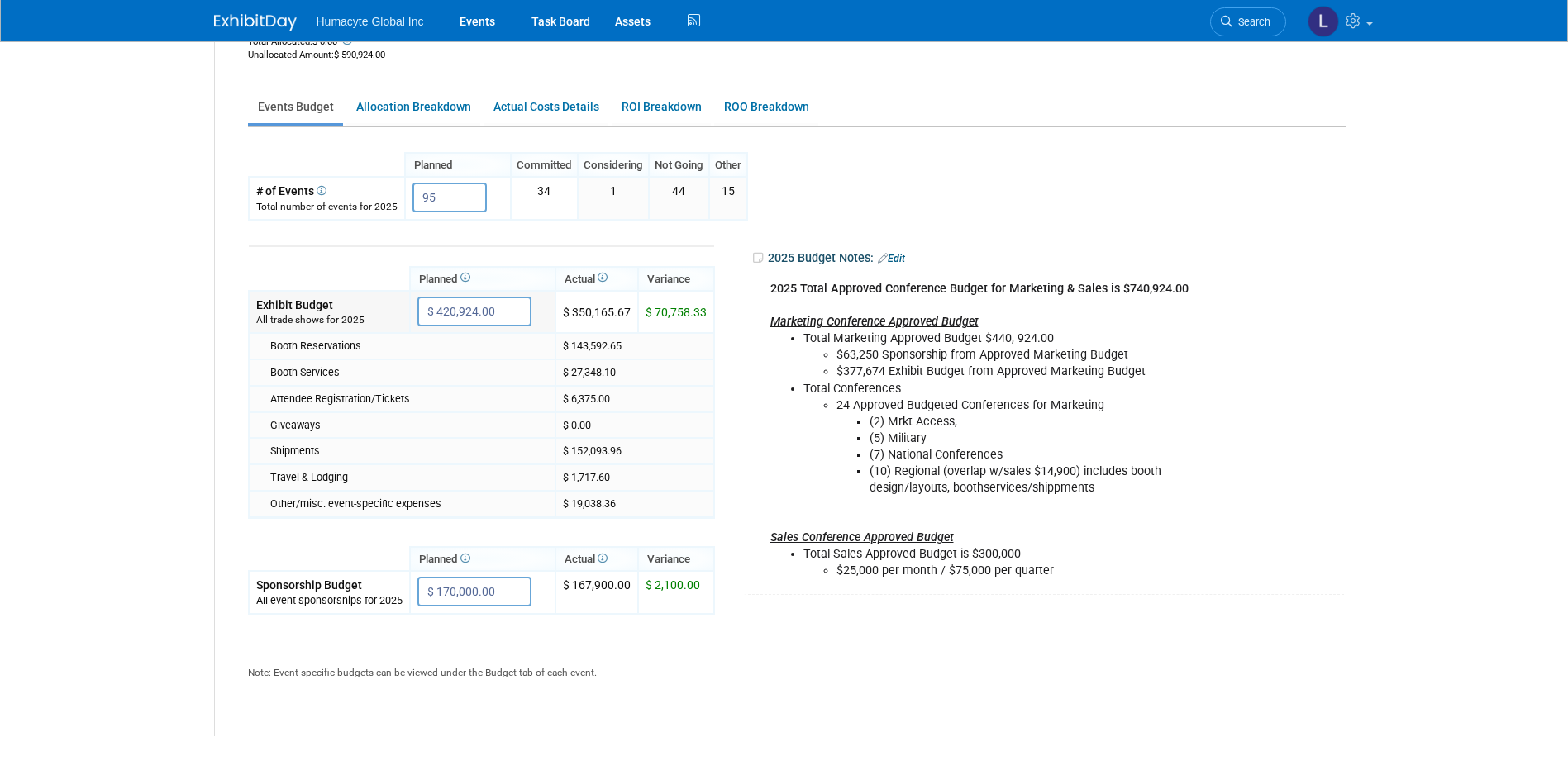
click at [442, 320] on input "$ 420,924.00" at bounding box center [474, 311] width 114 height 30
click at [444, 317] on input "$ 420,924.00" at bounding box center [474, 311] width 114 height 30
drag, startPoint x: 456, startPoint y: 307, endPoint x: 370, endPoint y: 305, distance: 86.0
click at [370, 305] on tr "Exhibit Budget All trade shows for 2025 $ 420,924.00 X $ 70,758.33" at bounding box center [481, 312] width 466 height 42
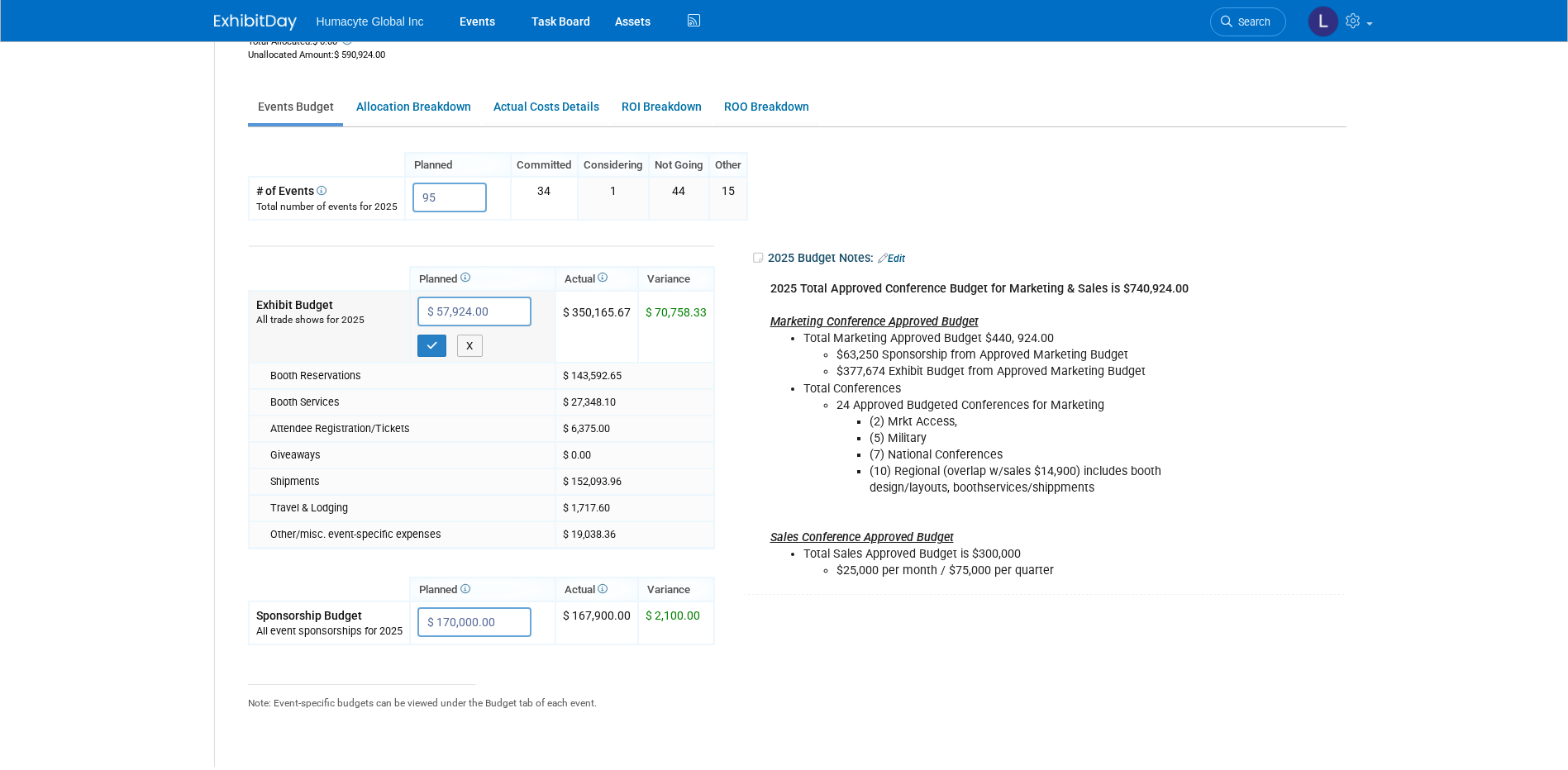
type input "$ 570,924.00"
click at [426, 338] on button "button" at bounding box center [432, 346] width 30 height 23
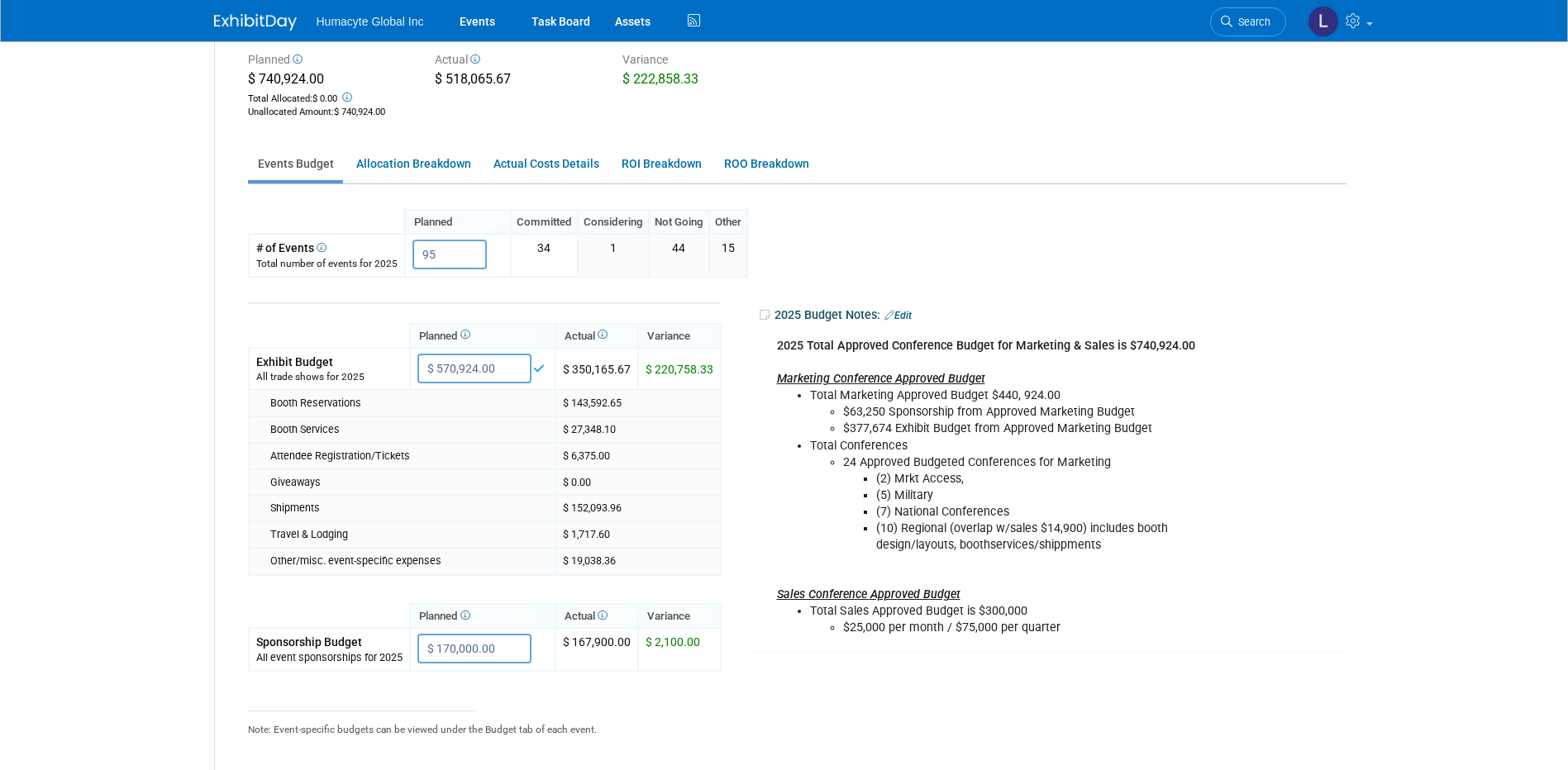
scroll to position [82, 0]
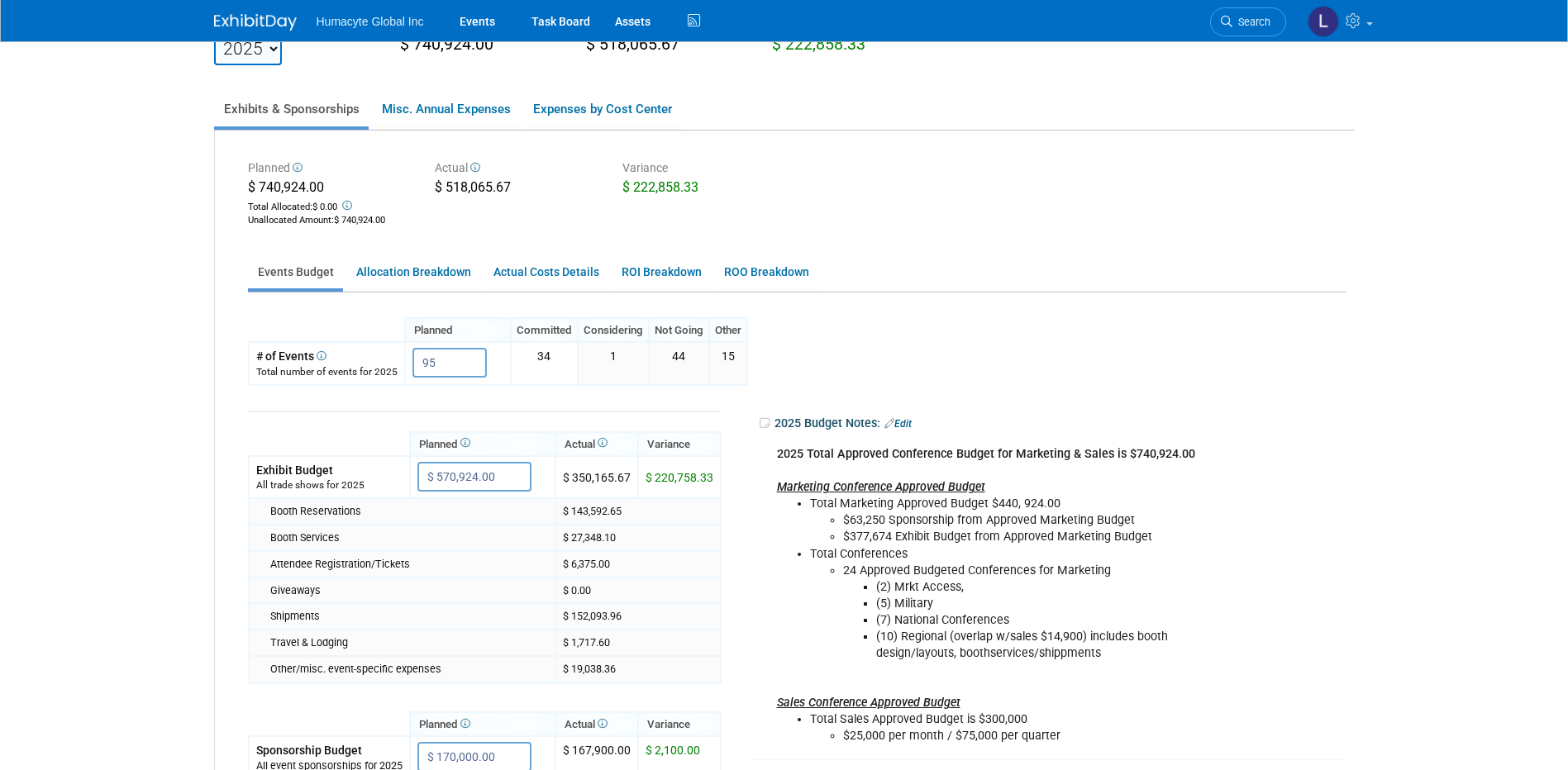
click at [489, 221] on div "Planned $ 740,924.00 Total Allocated: $ 0.00 Unallocated Amount : $ 740,924.00 …" at bounding box center [798, 192] width 1123 height 74
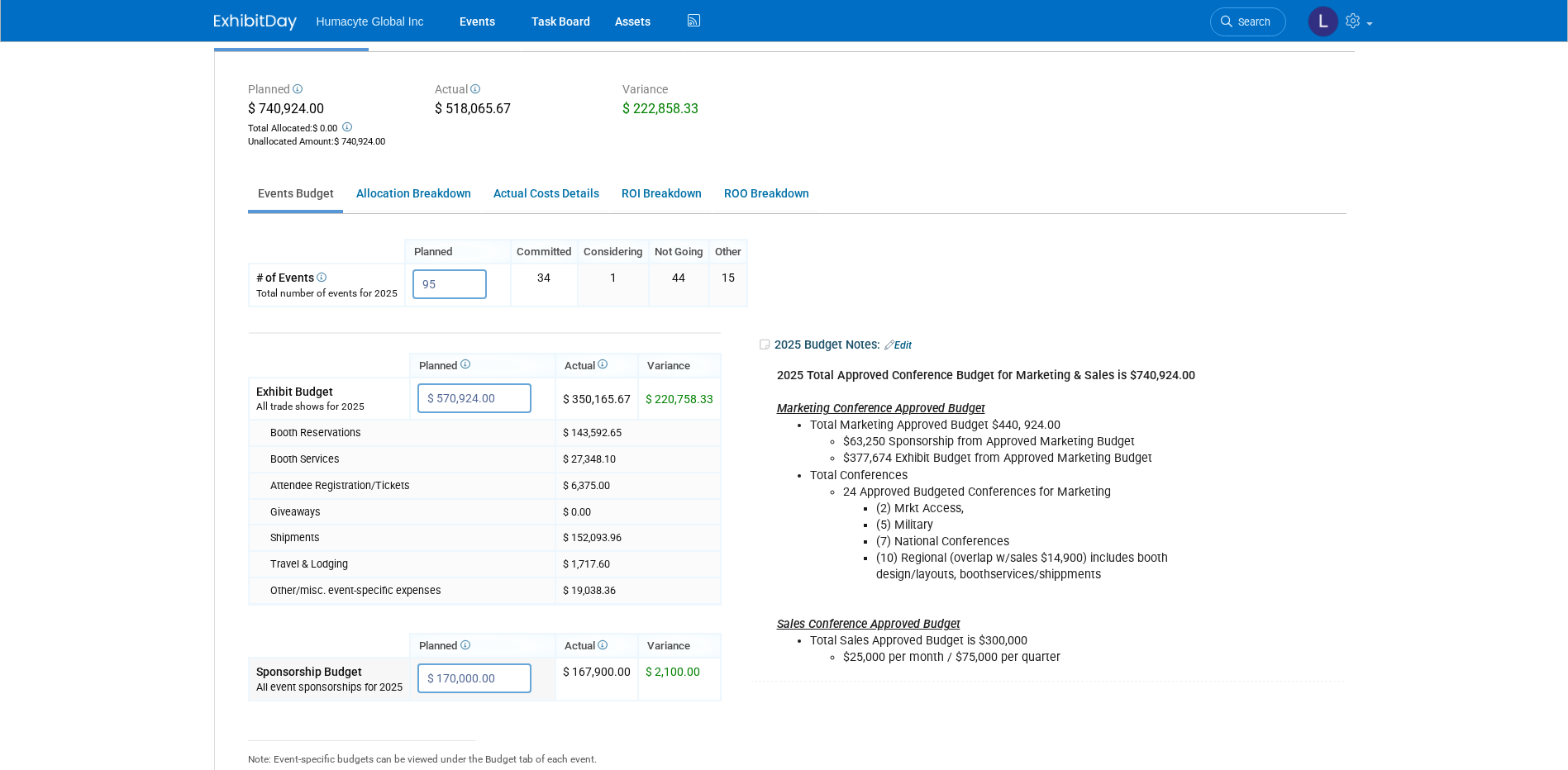
scroll to position [166, 0]
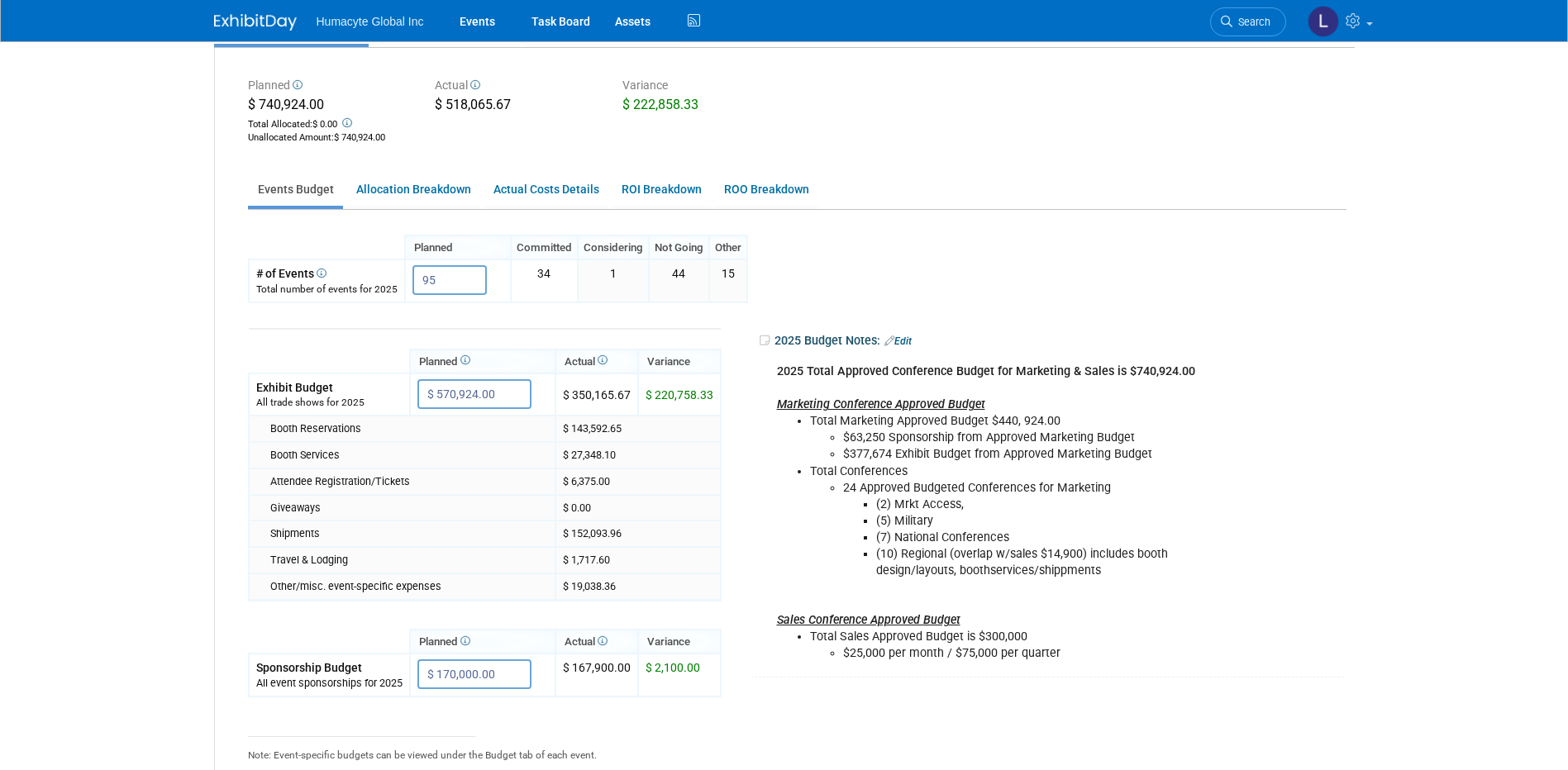
click at [913, 639] on li "Total Sales Approved Budget is $300,000 $25,000 per month / $75,000 per quarter" at bounding box center [1012, 646] width 404 height 33
click at [321, 645] on th at bounding box center [329, 641] width 161 height 24
click at [411, 187] on link "Allocation Breakdown" at bounding box center [413, 189] width 134 height 32
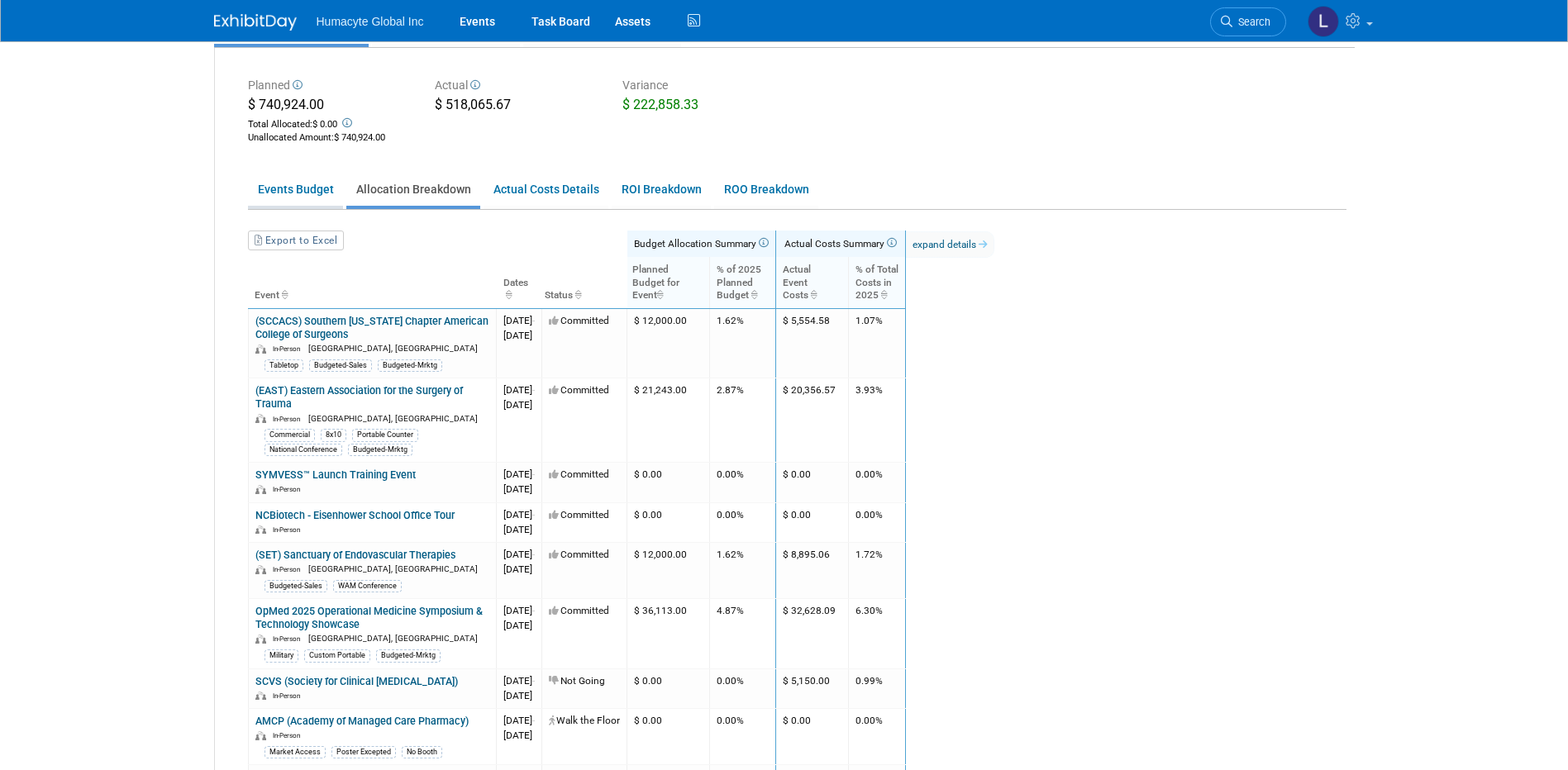
click at [316, 187] on link "Events Budget" at bounding box center [295, 189] width 95 height 32
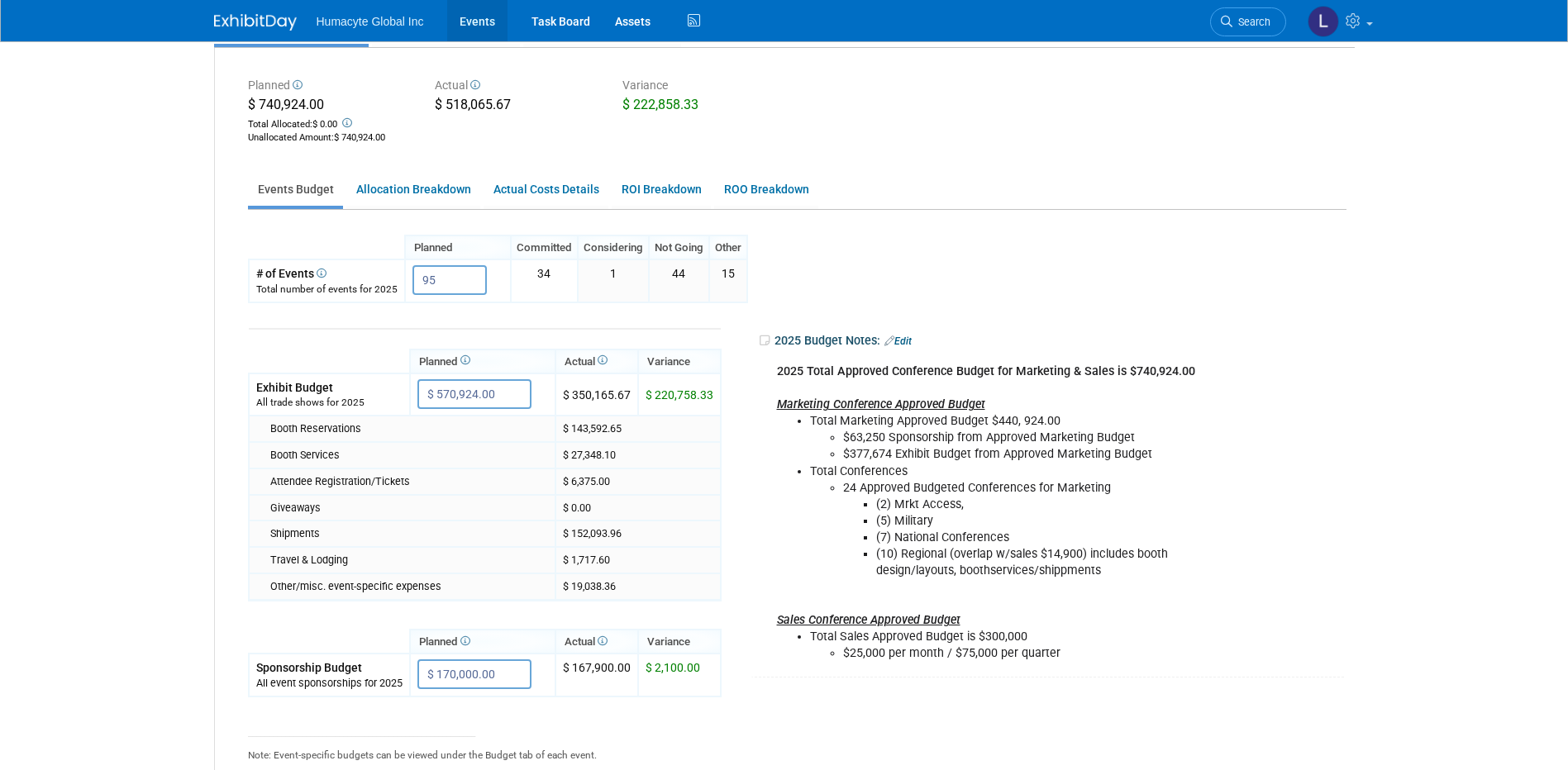
click at [478, 24] on link "Events" at bounding box center [478, 20] width 60 height 41
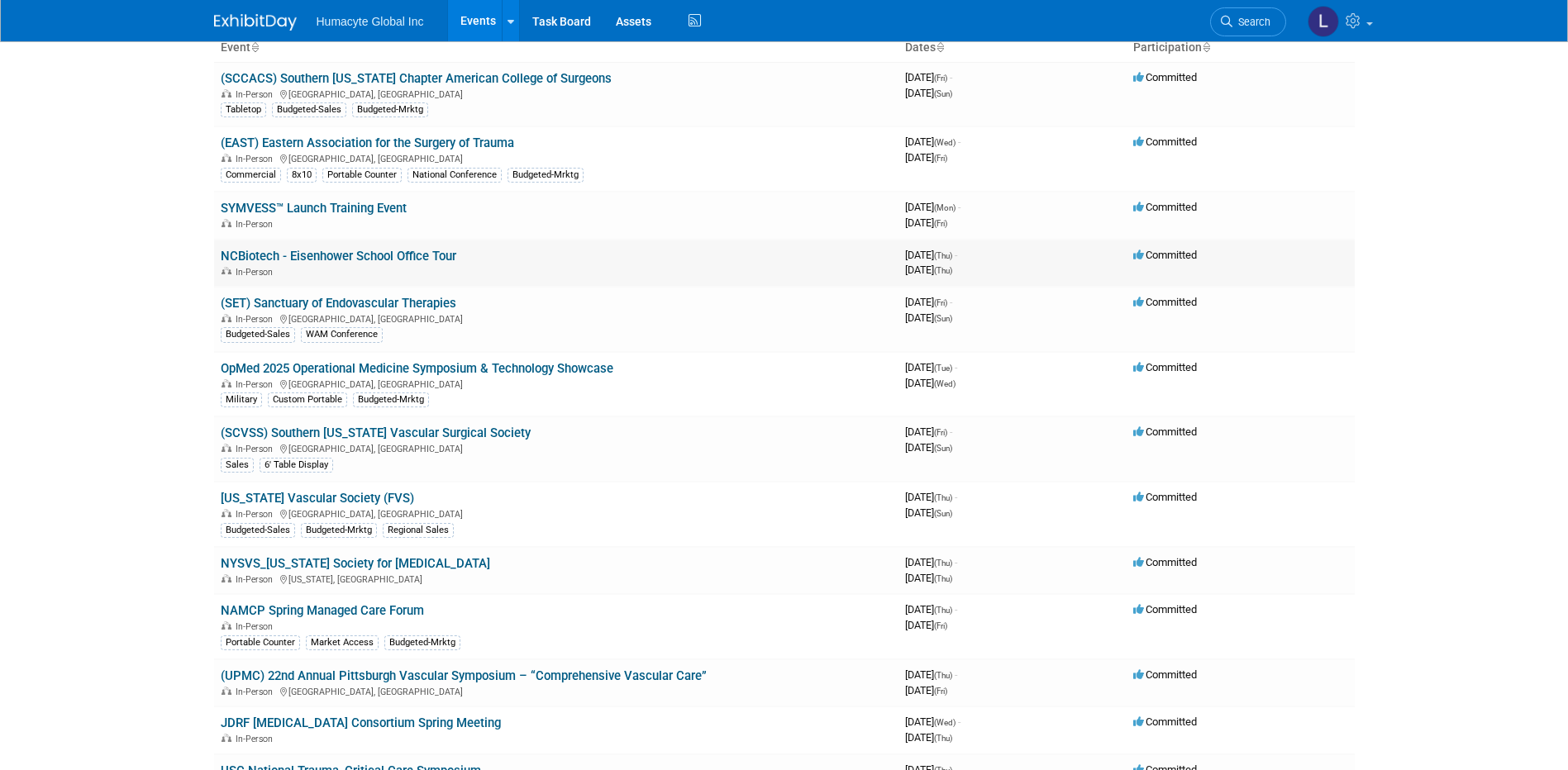
scroll to position [248, 0]
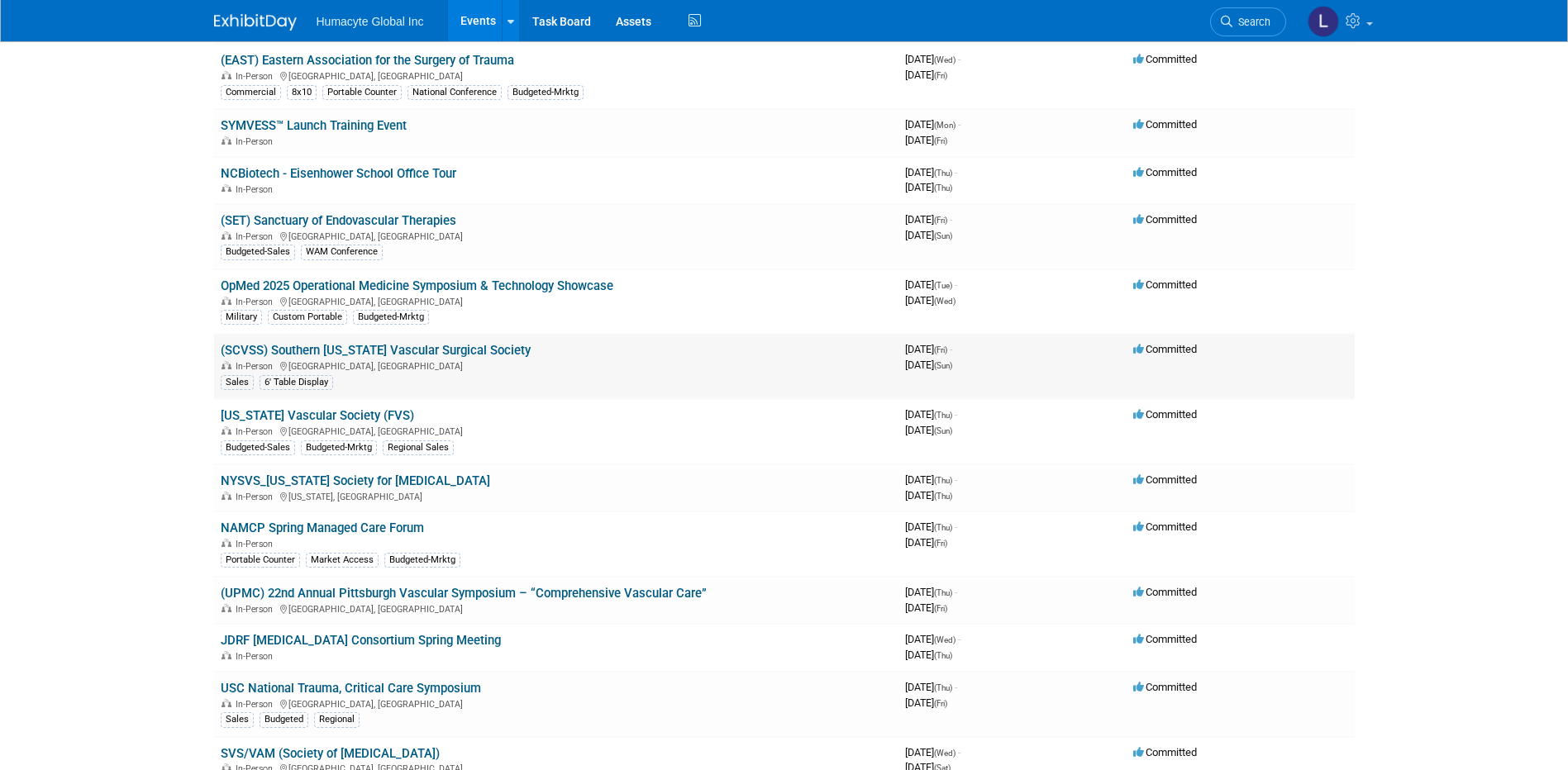
click at [513, 380] on div "Sales 6' Table Display" at bounding box center [556, 380] width 671 height 17
click at [494, 356] on link "(SCVSS) Southern [US_STATE] Vascular Surgical Society" at bounding box center [375, 350] width 310 height 15
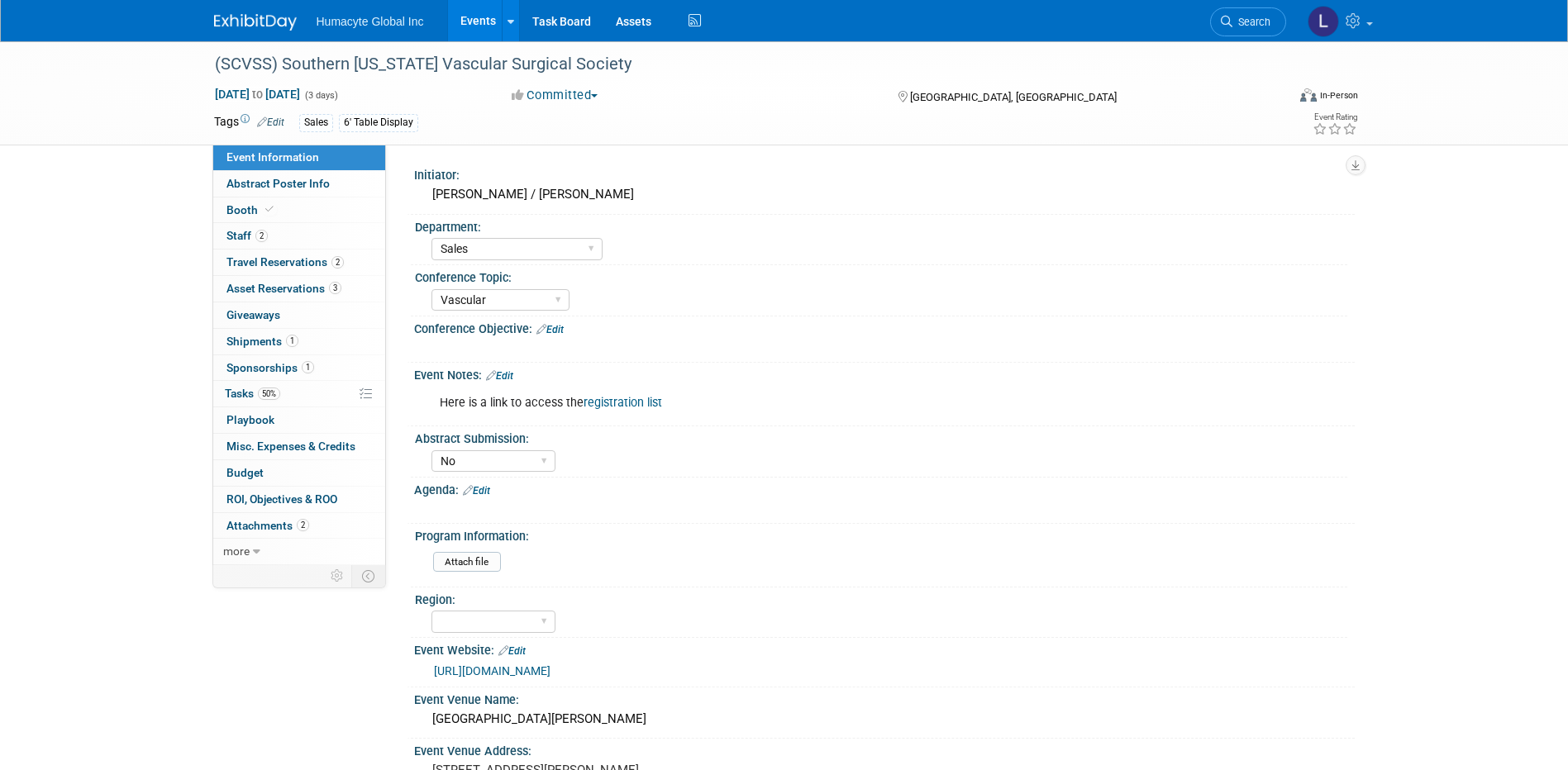
select select "Sales"
select select "Vascular"
select select "No"
click at [277, 120] on link "Edit" at bounding box center [271, 122] width 27 height 12
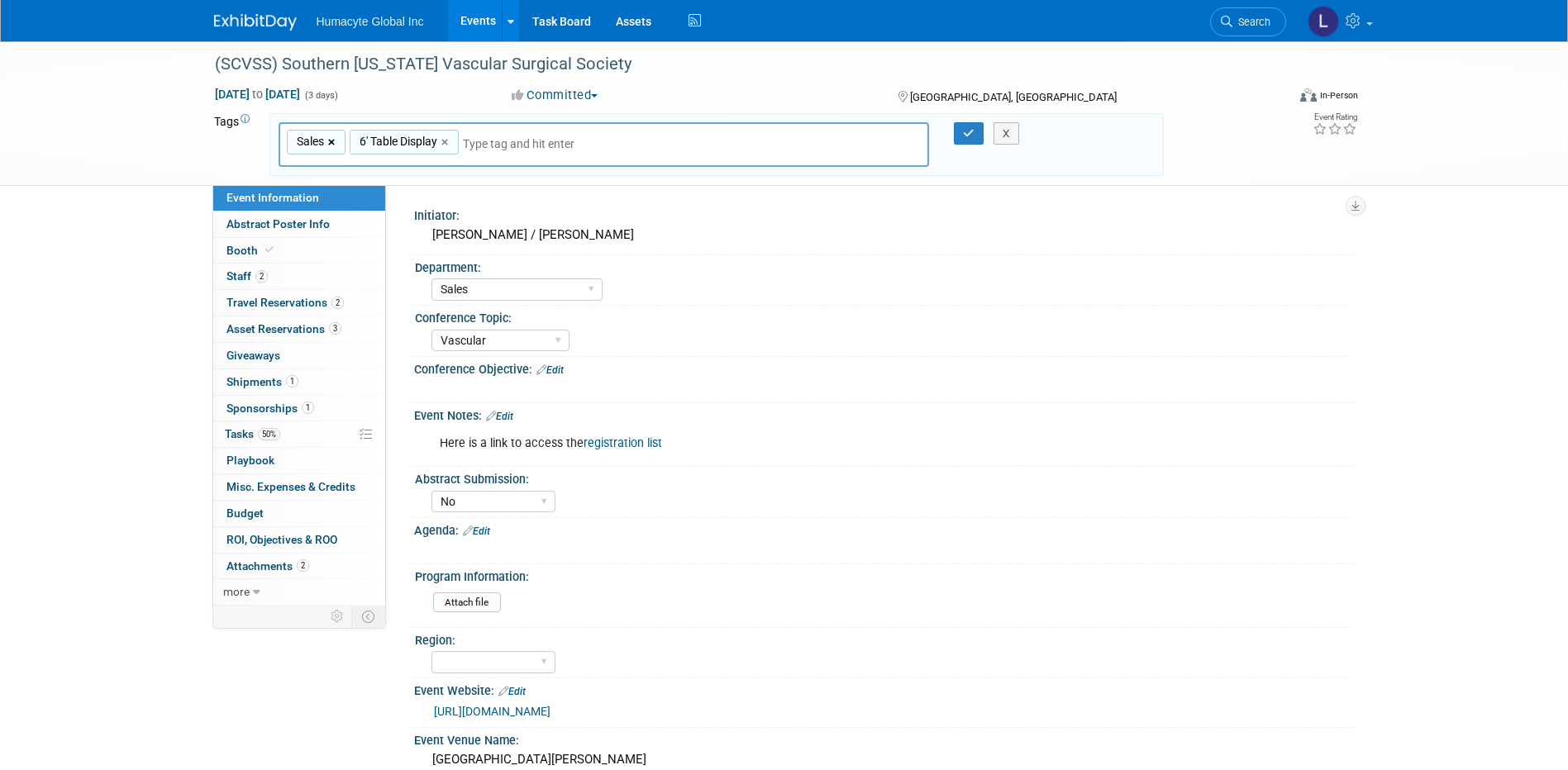
click at [336, 142] on link "×" at bounding box center [334, 142] width 11 height 19
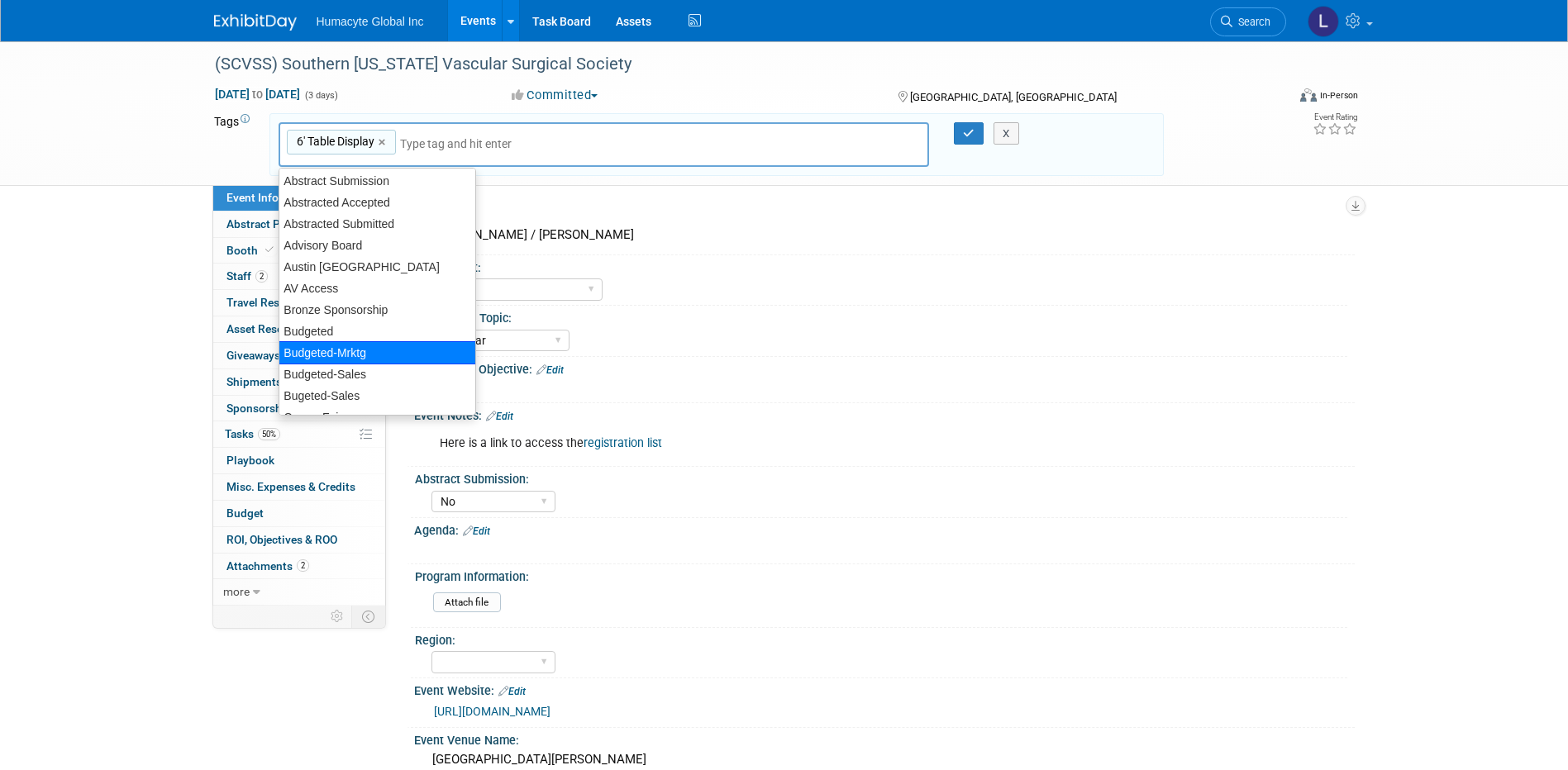
scroll to position [248, 0]
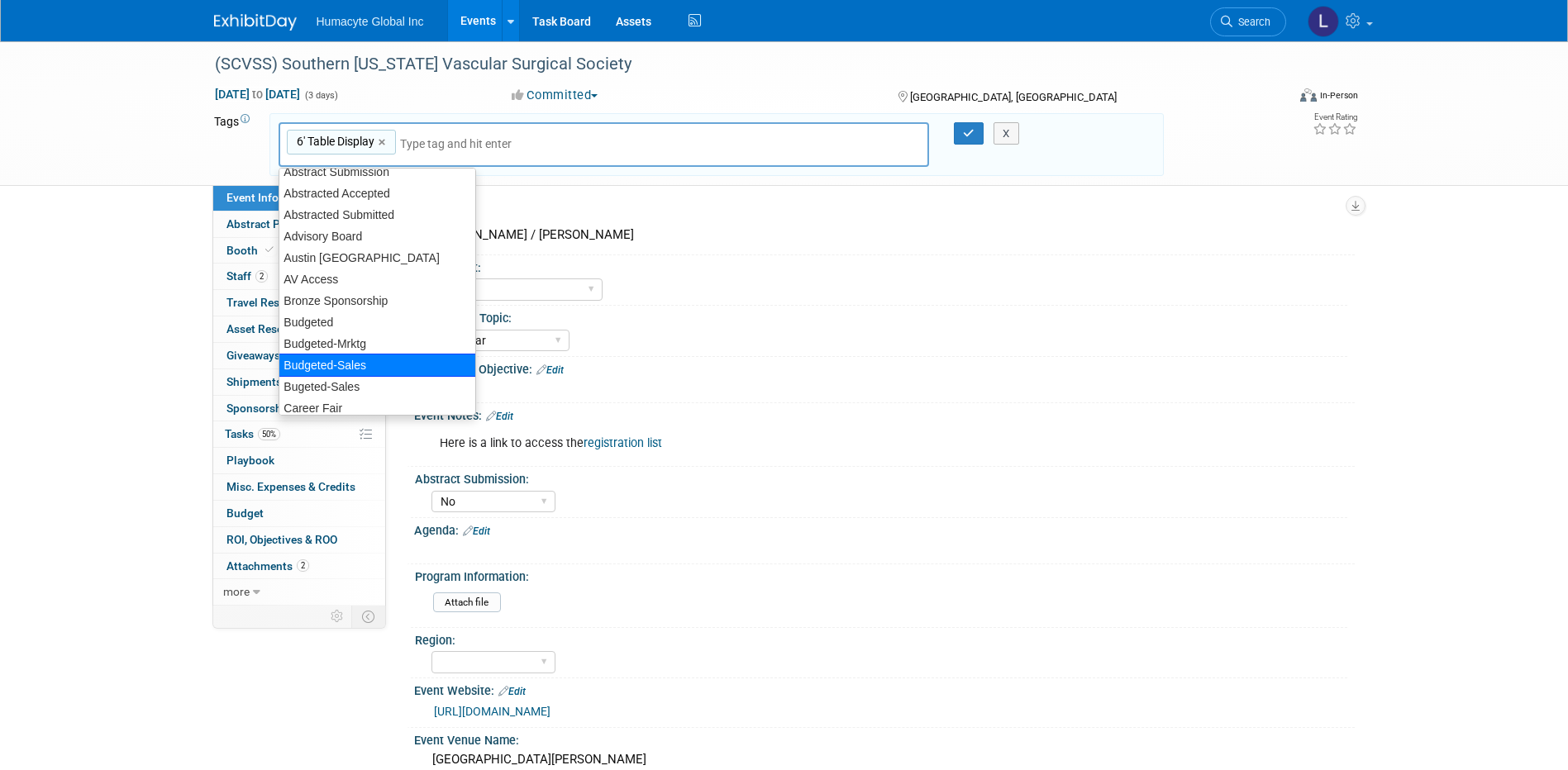
click at [359, 363] on div "Budgeted-Sales" at bounding box center [377, 365] width 198 height 23
type input "6' Table Display, Budgeted-Sales"
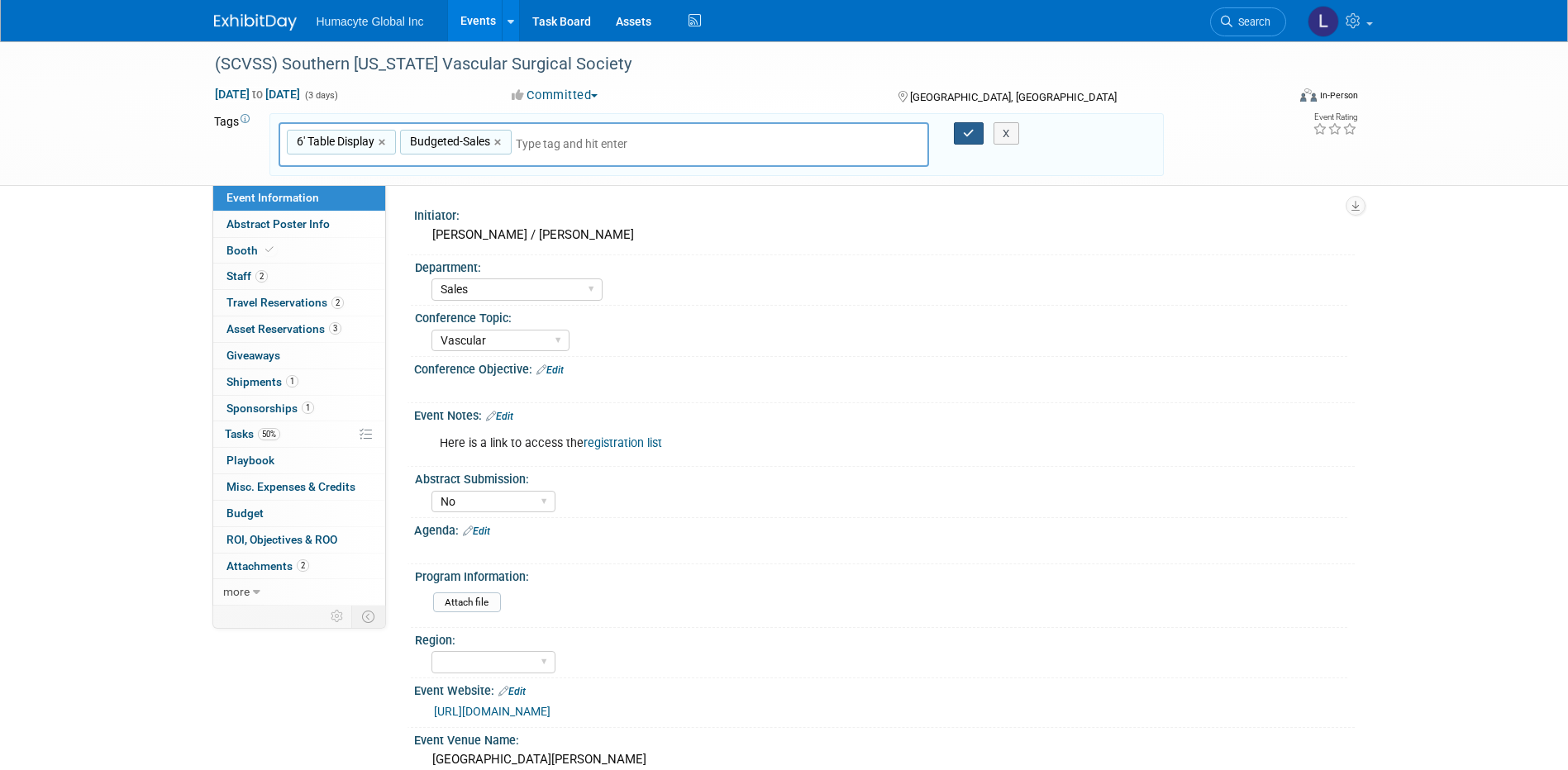
click at [964, 132] on icon "button" at bounding box center [969, 134] width 12 height 11
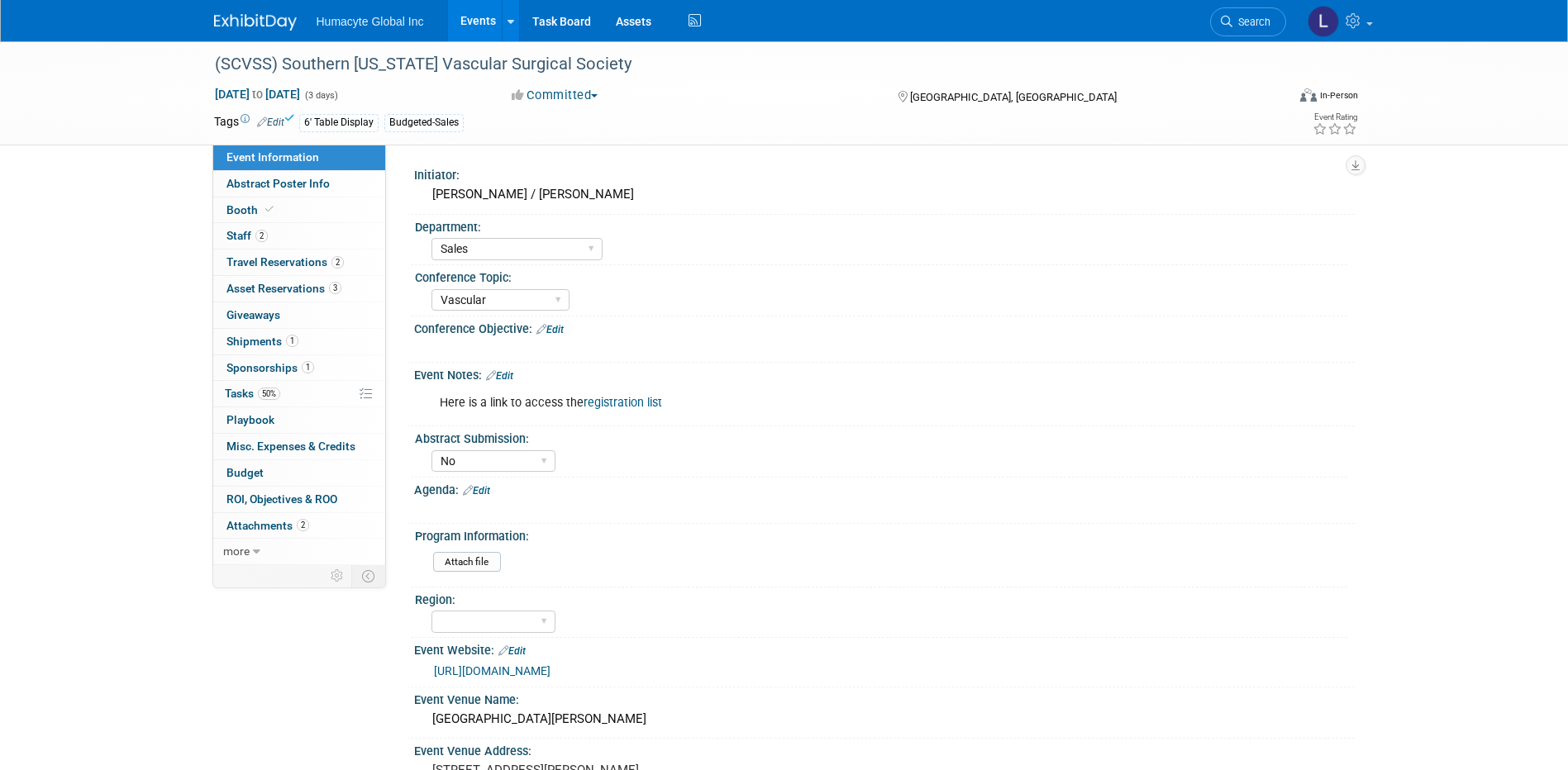
click at [476, 8] on link "Events" at bounding box center [478, 20] width 60 height 41
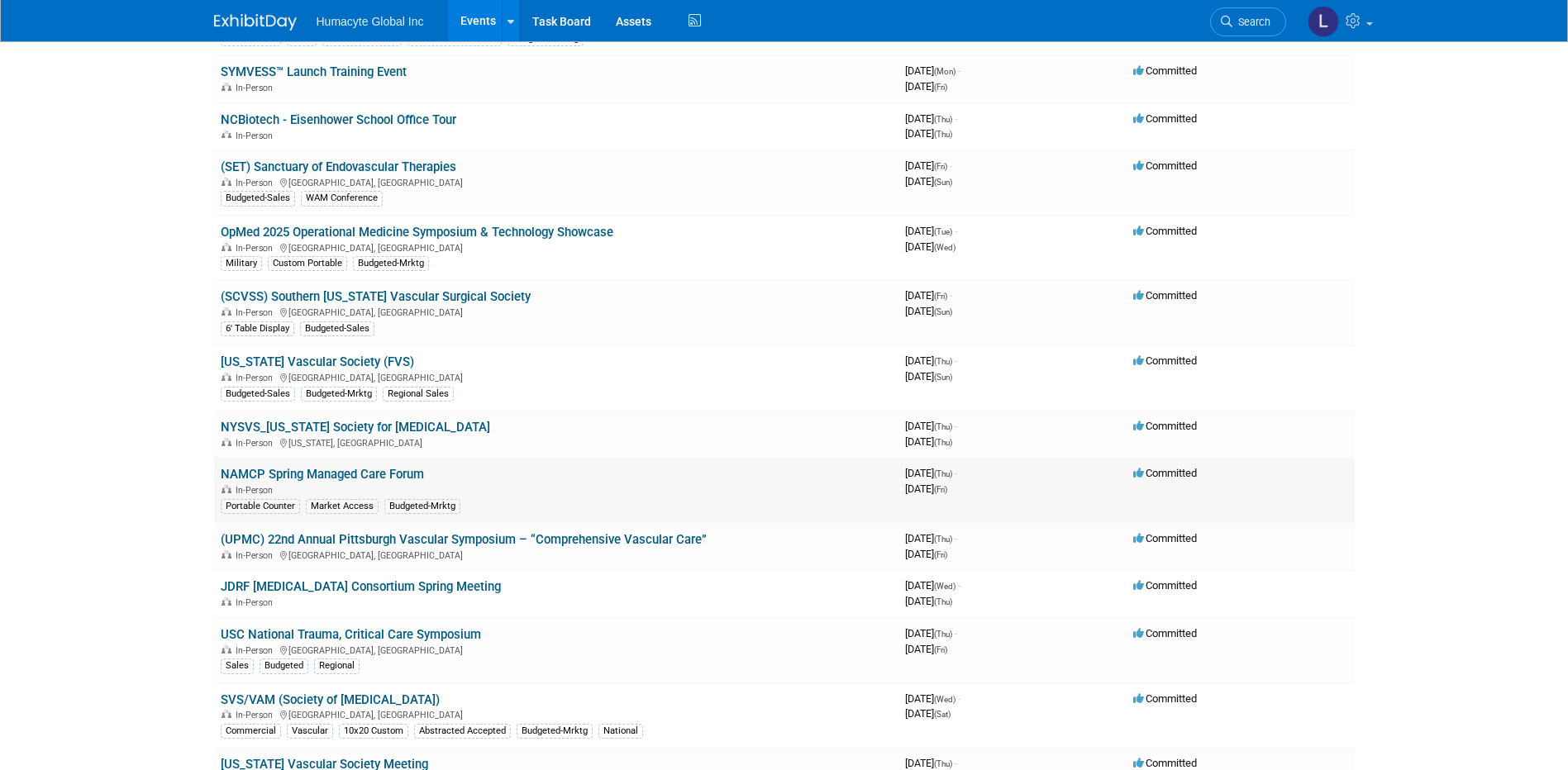
scroll to position [330, 0]
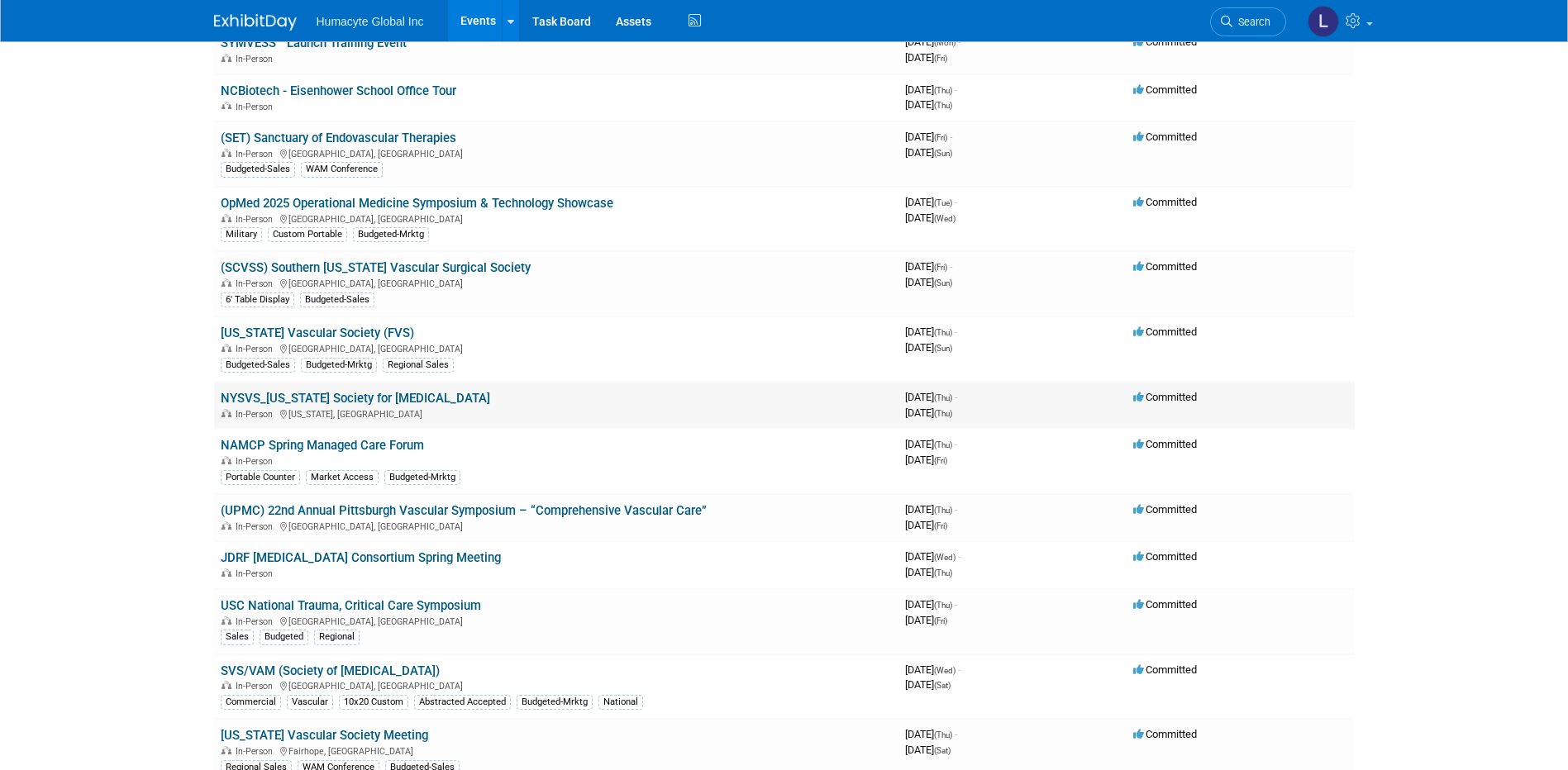
click td "NYSVS_[US_STATE] Society for [MEDICAL_DATA] In-Person [US_STATE], [GEOGRAPHIC_D…"
click link "NYSVS_[US_STATE] Society for [MEDICAL_DATA]"
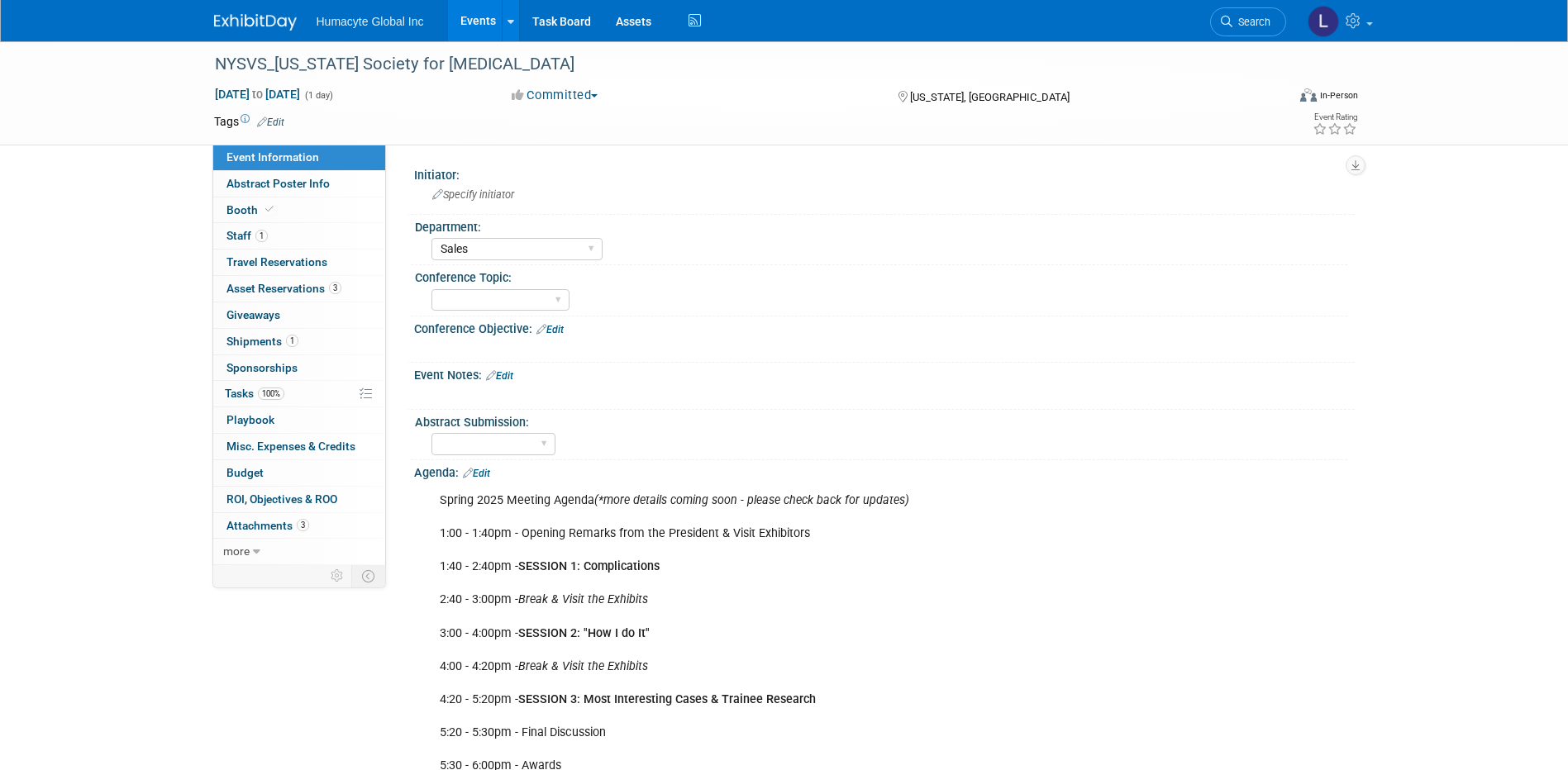
select select "Sales"
click at [274, 116] on link "Edit" at bounding box center [271, 122] width 27 height 12
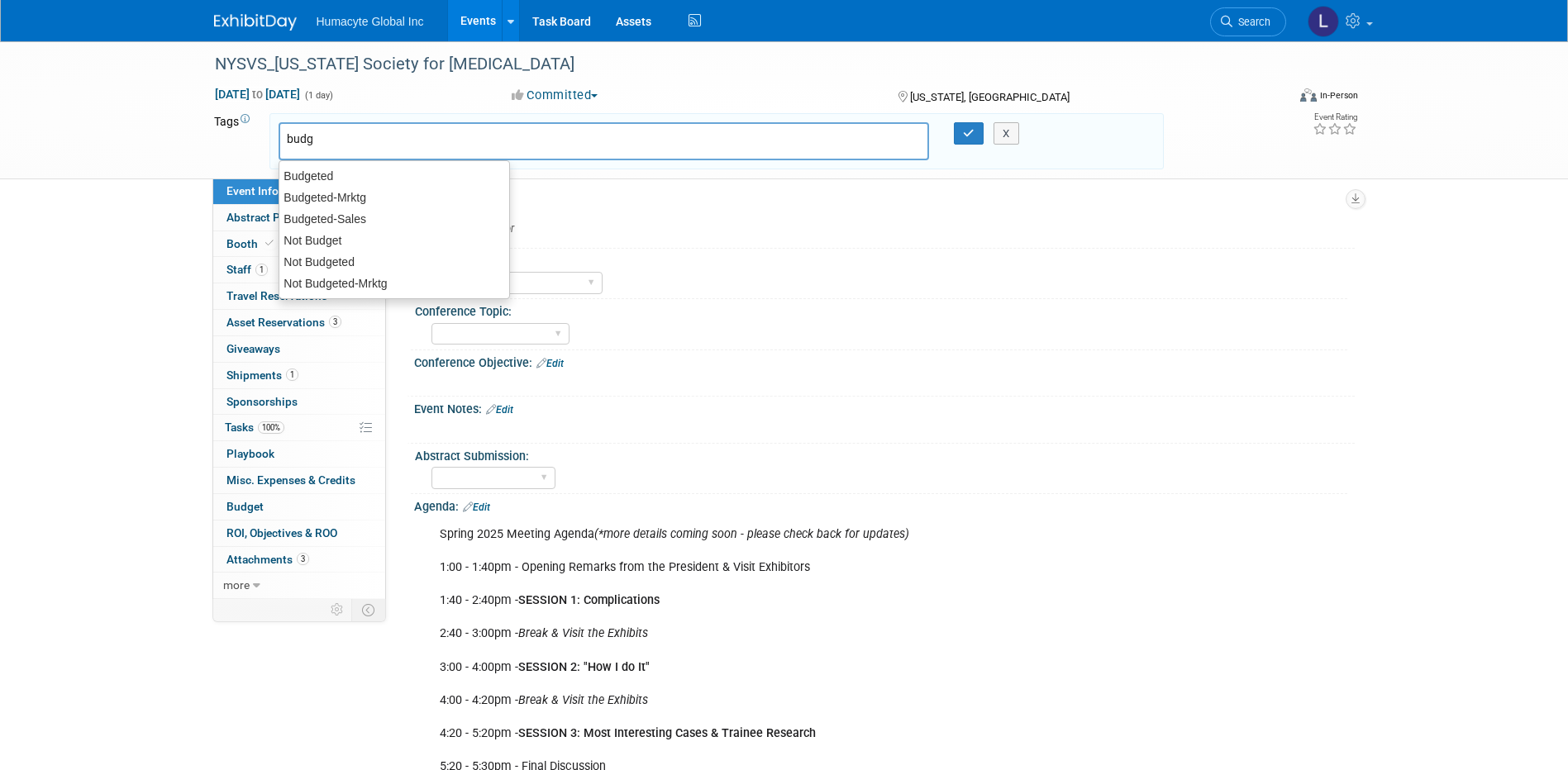
type input "budge"
click at [373, 221] on div "Budgeted-Sales" at bounding box center [393, 219] width 231 height 23
type input "Budgeted-Sales"
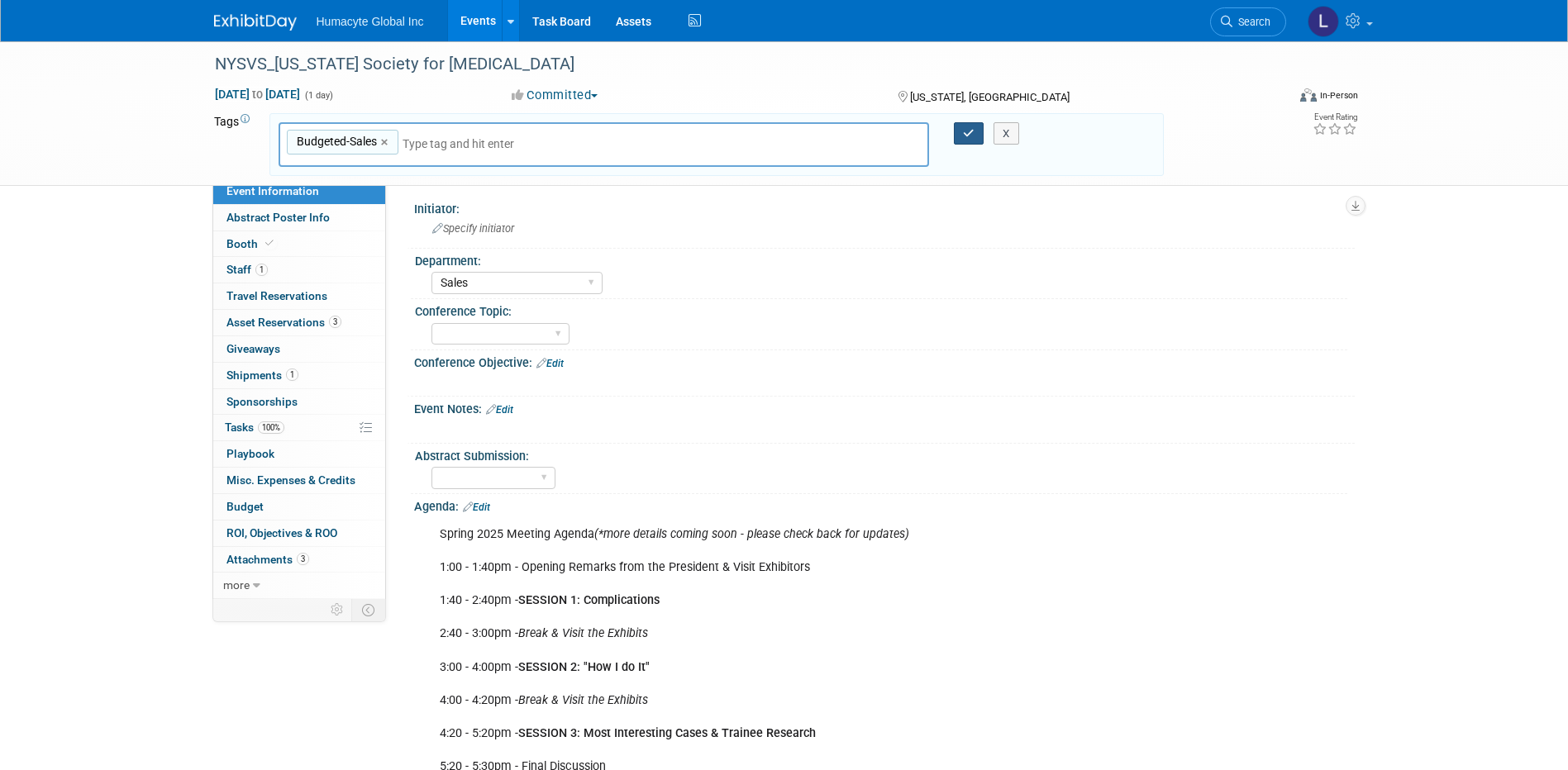
click at [964, 132] on icon "button" at bounding box center [969, 134] width 12 height 11
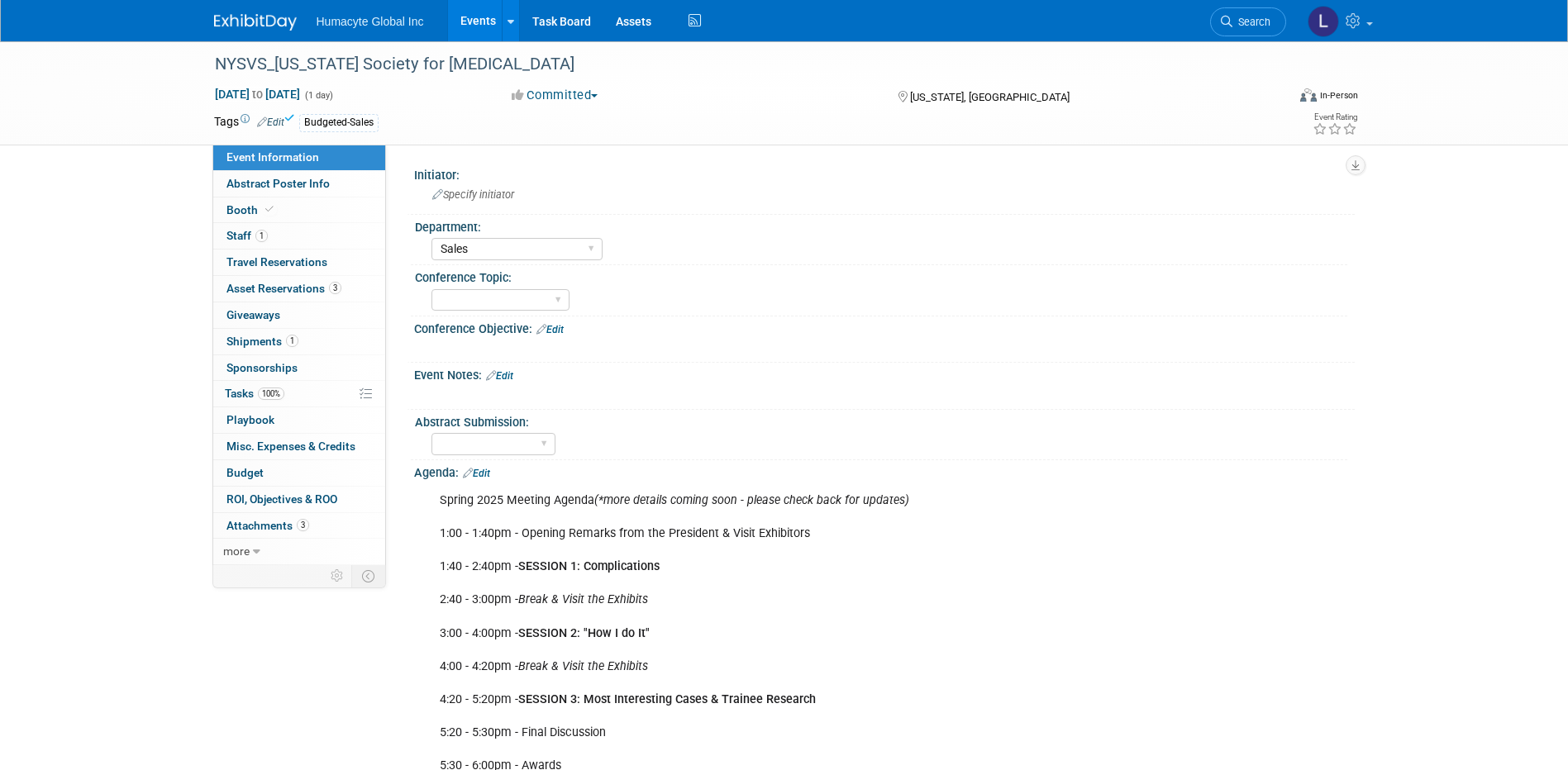
click at [473, 23] on link "Events" at bounding box center [478, 20] width 60 height 41
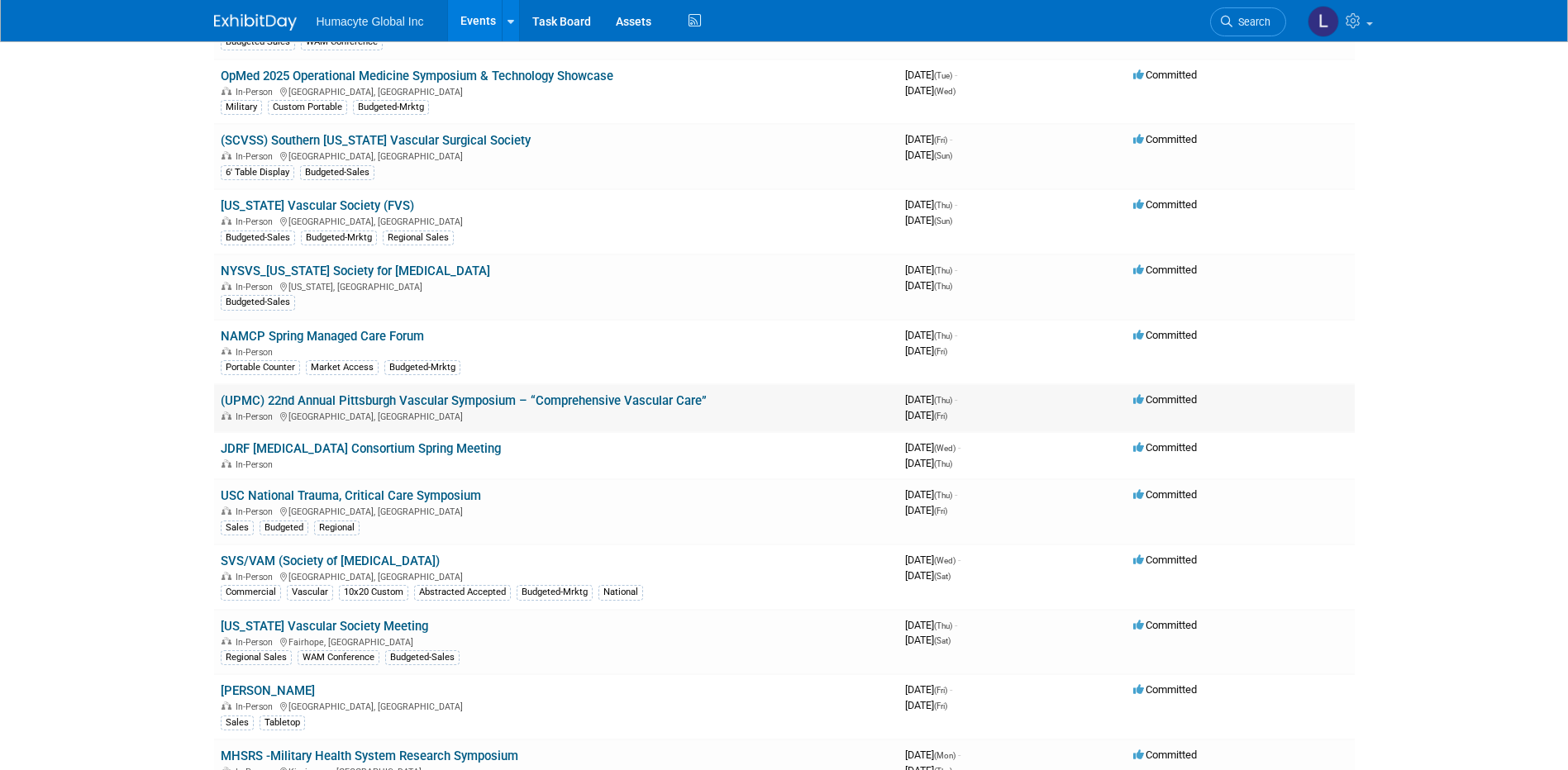
scroll to position [496, 0]
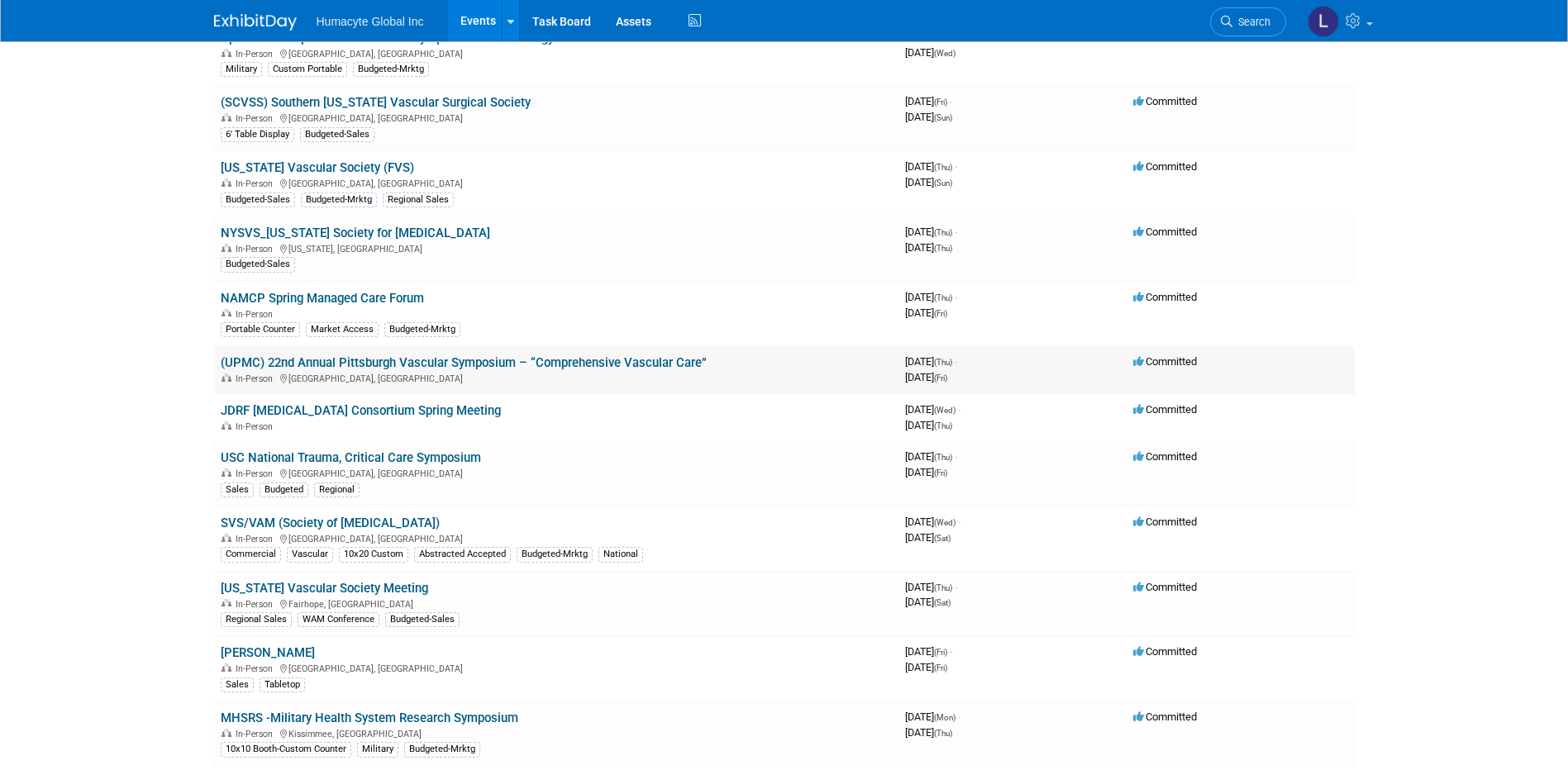
click at [474, 367] on link "(UPMC) 22nd Annual Pittsburgh Vascular Symposium – “Comprehensive Vascular Care”" at bounding box center [463, 363] width 486 height 15
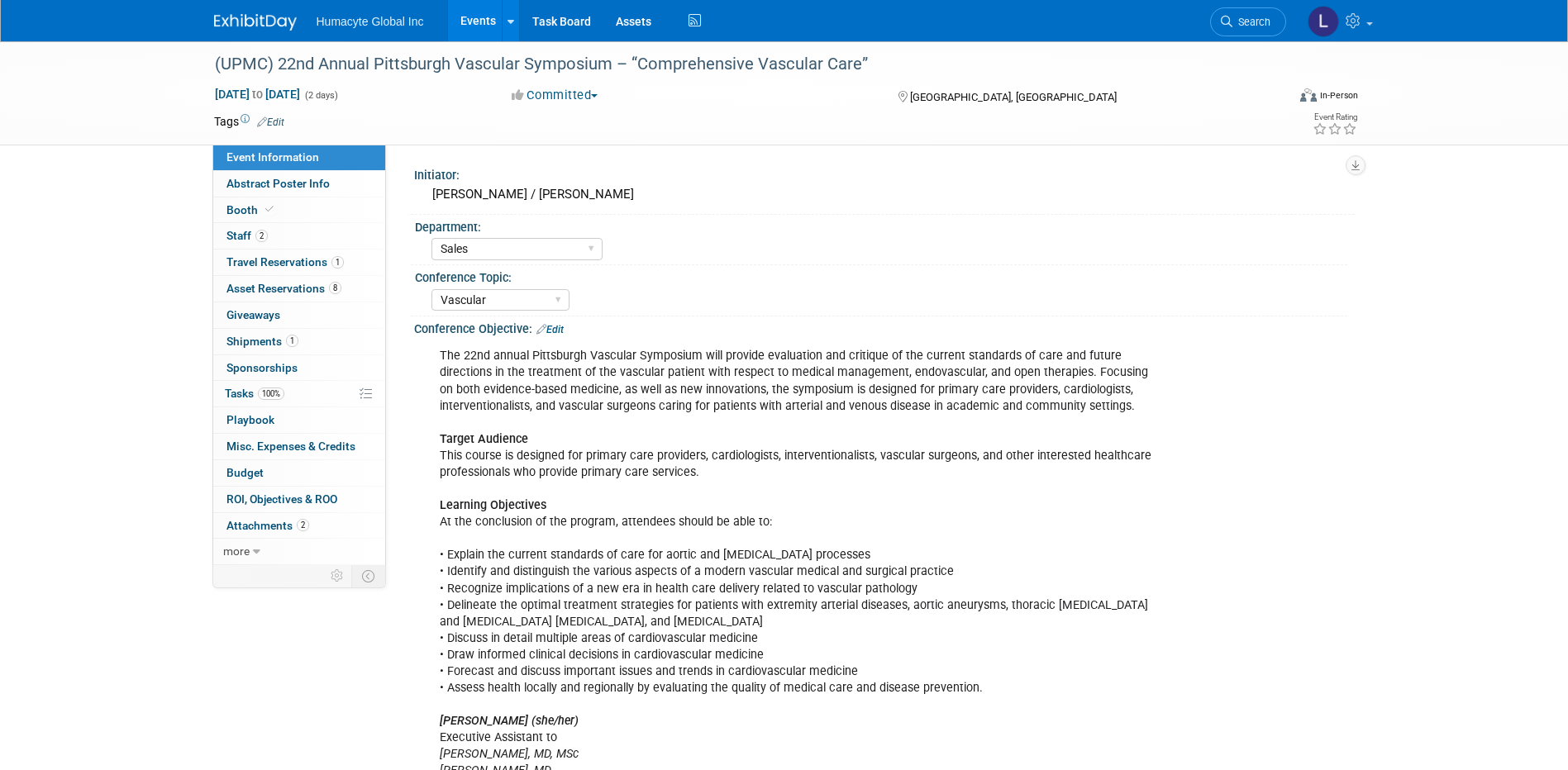
select select "Sales"
select select "Vascular"
click at [278, 122] on link "Edit" at bounding box center [271, 122] width 27 height 12
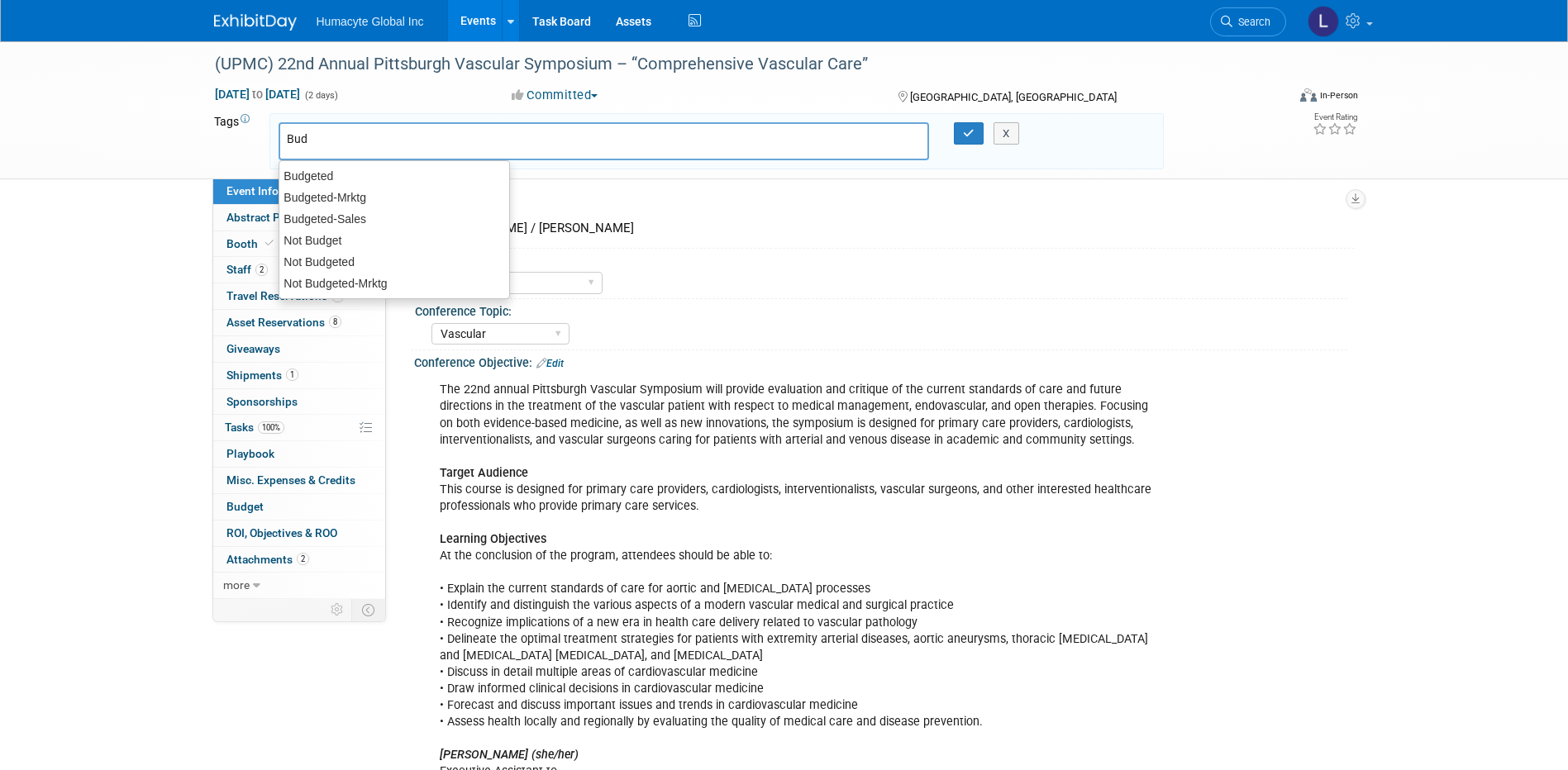
type input "Budg"
click at [354, 220] on div "Budgeted-Sales" at bounding box center [393, 219] width 231 height 23
type input "Budgeted-Sales"
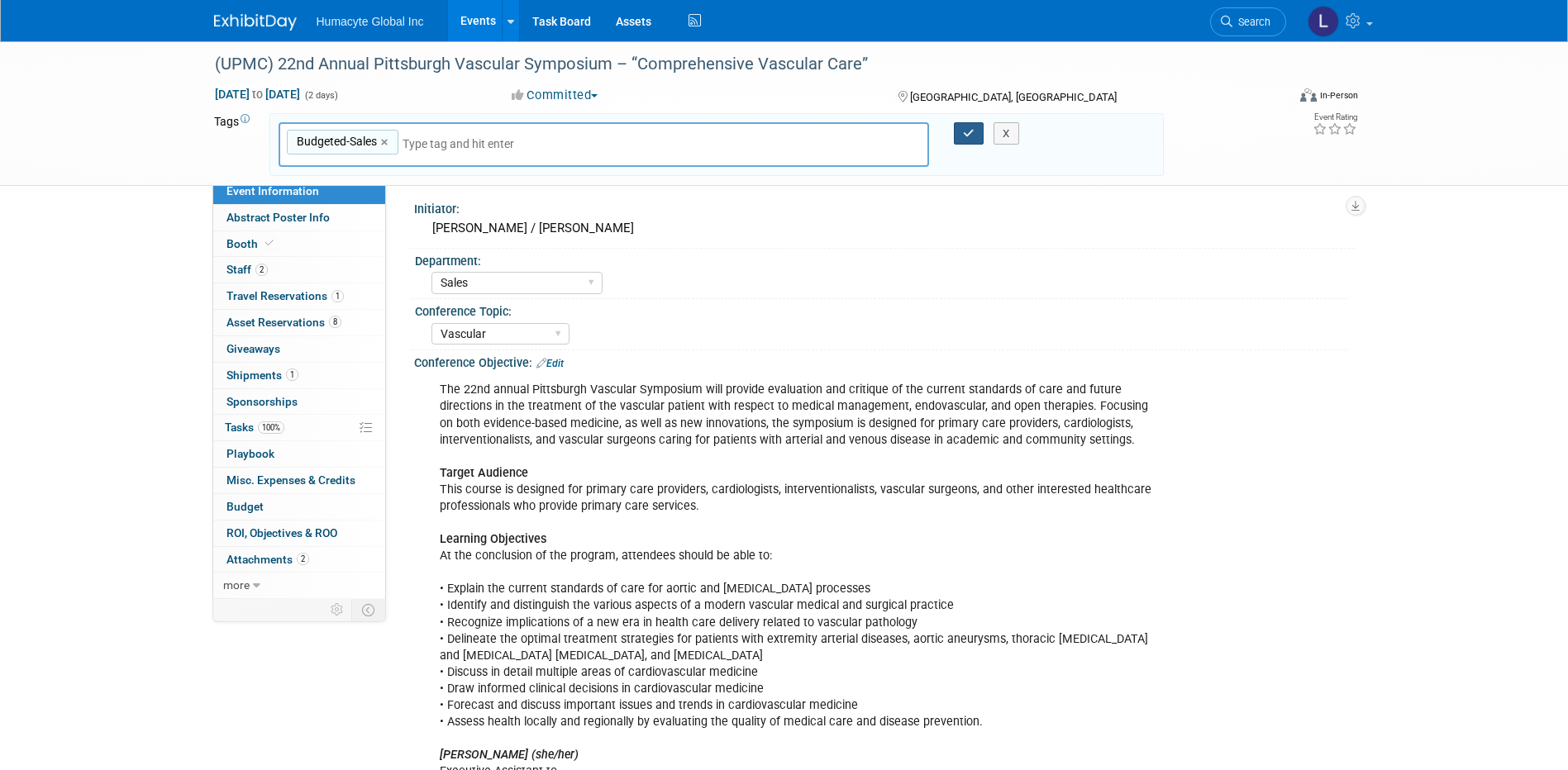
click at [972, 135] on icon "button" at bounding box center [969, 134] width 12 height 11
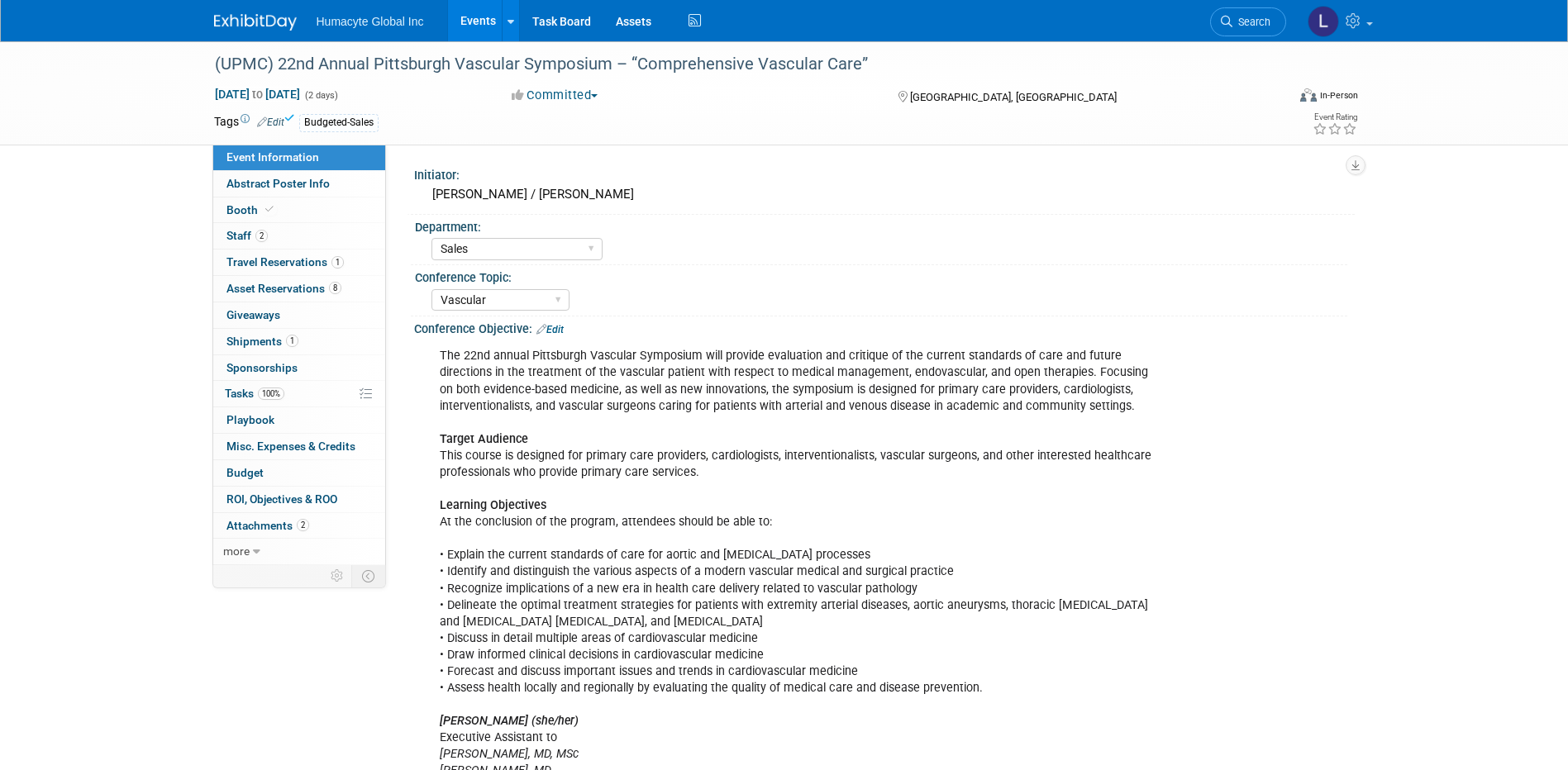
click at [498, 19] on link "Events" at bounding box center [478, 20] width 60 height 41
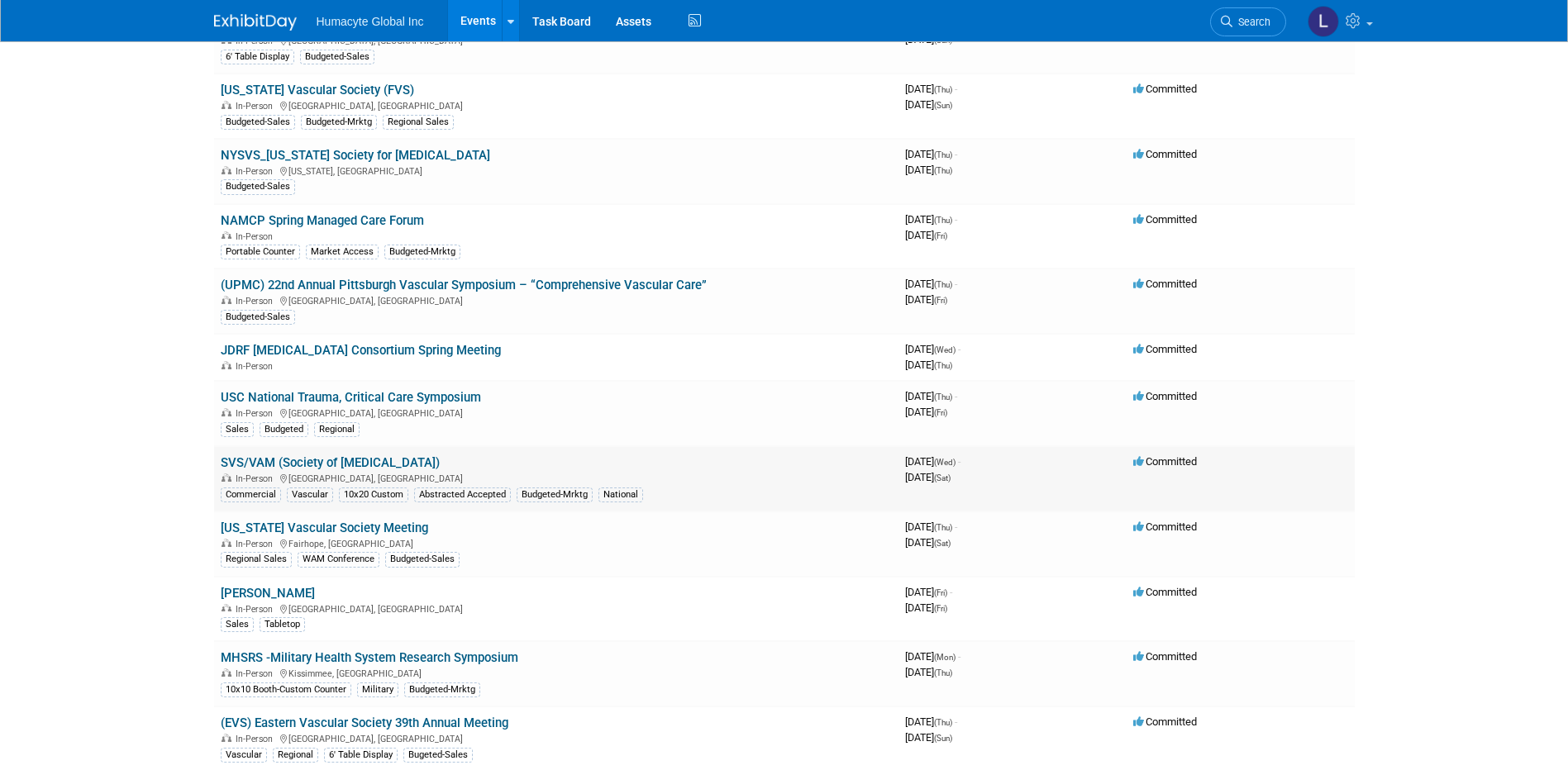
scroll to position [578, 0]
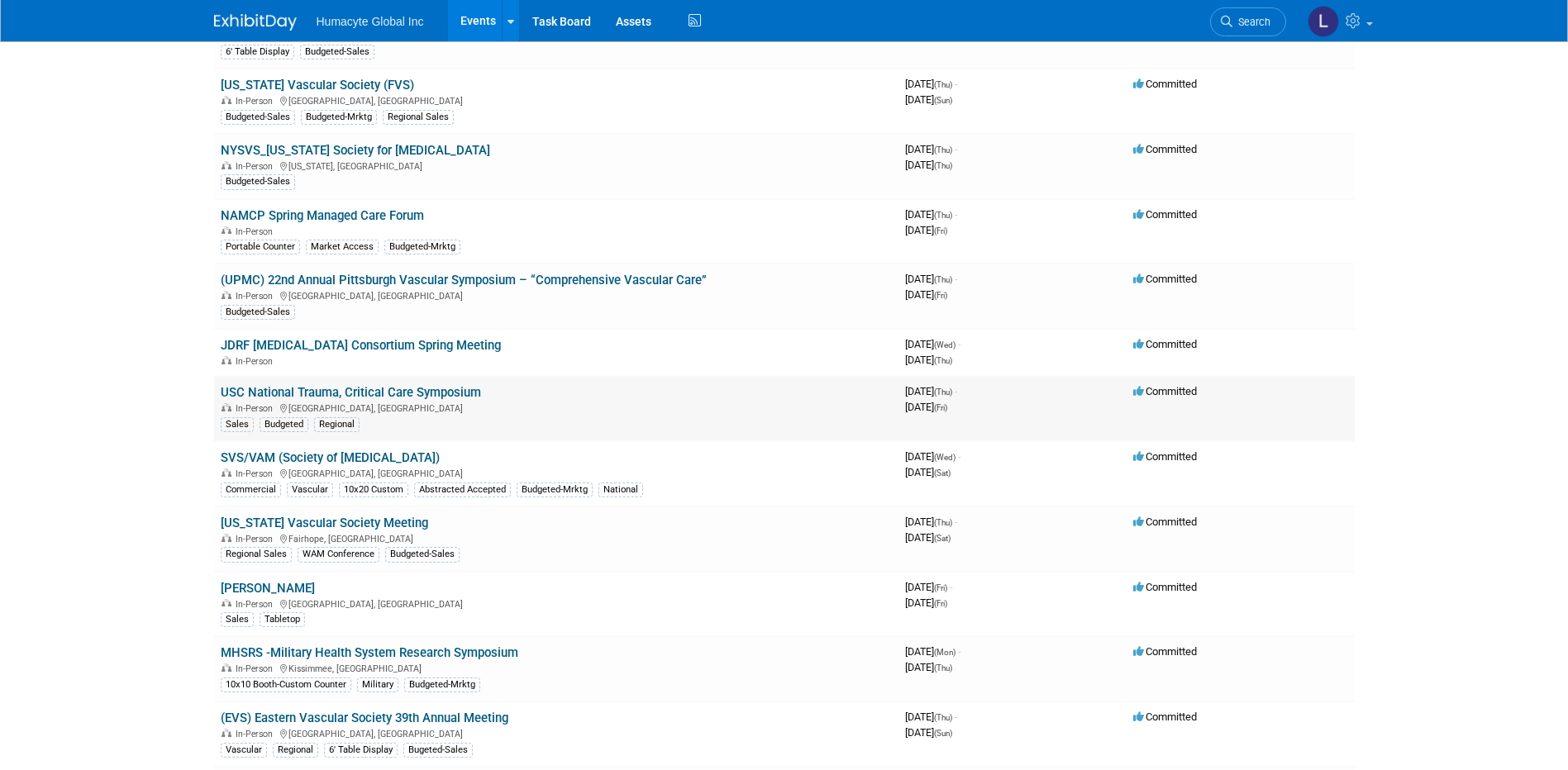
click at [374, 396] on link "USC National Trauma, Critical Care Symposium" at bounding box center [350, 392] width 261 height 15
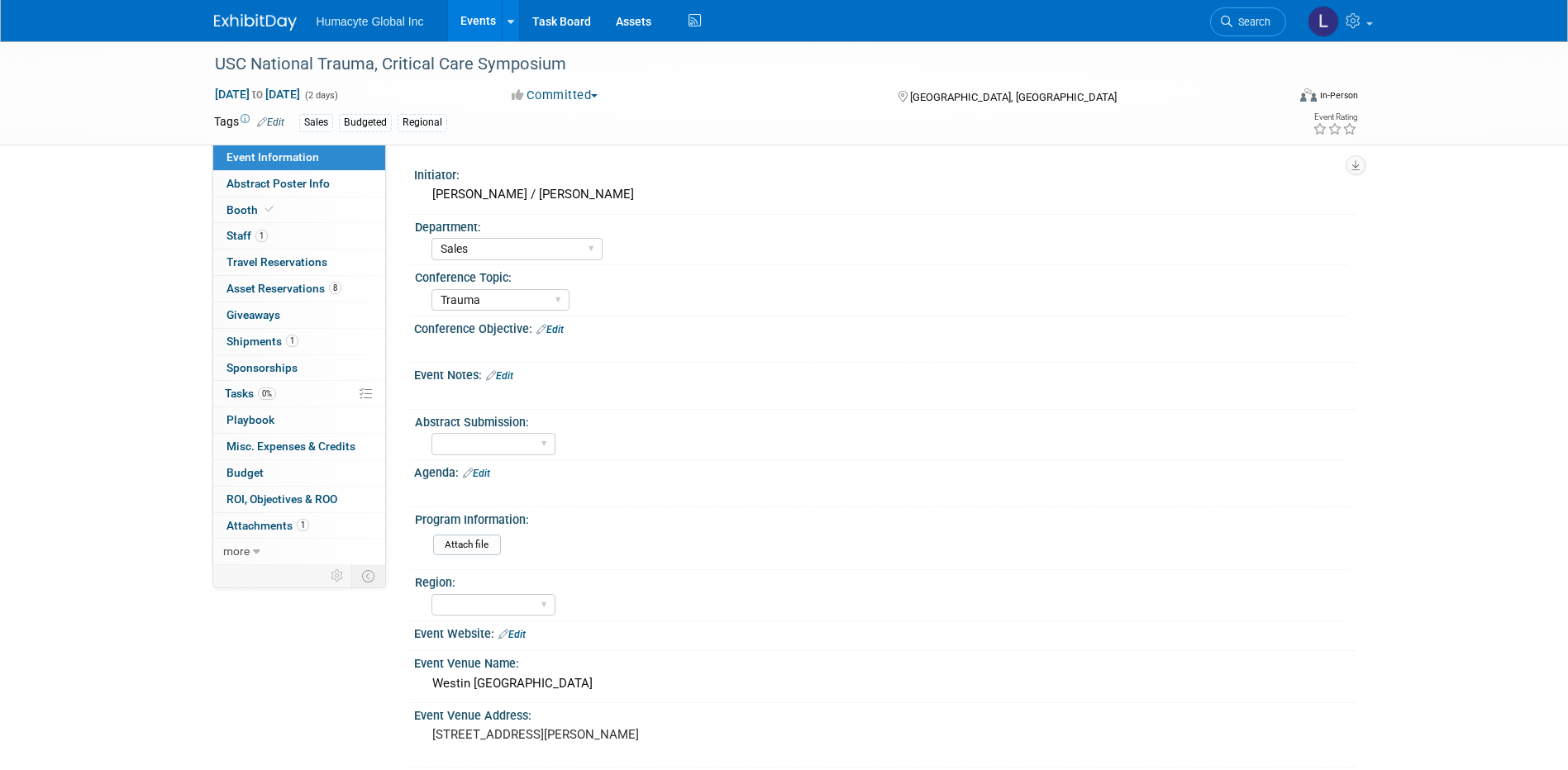
select select "Sales"
select select "Trauma"
drag, startPoint x: 263, startPoint y: 117, endPoint x: 270, endPoint y: 124, distance: 9.9
click at [264, 117] on icon at bounding box center [262, 122] width 10 height 11
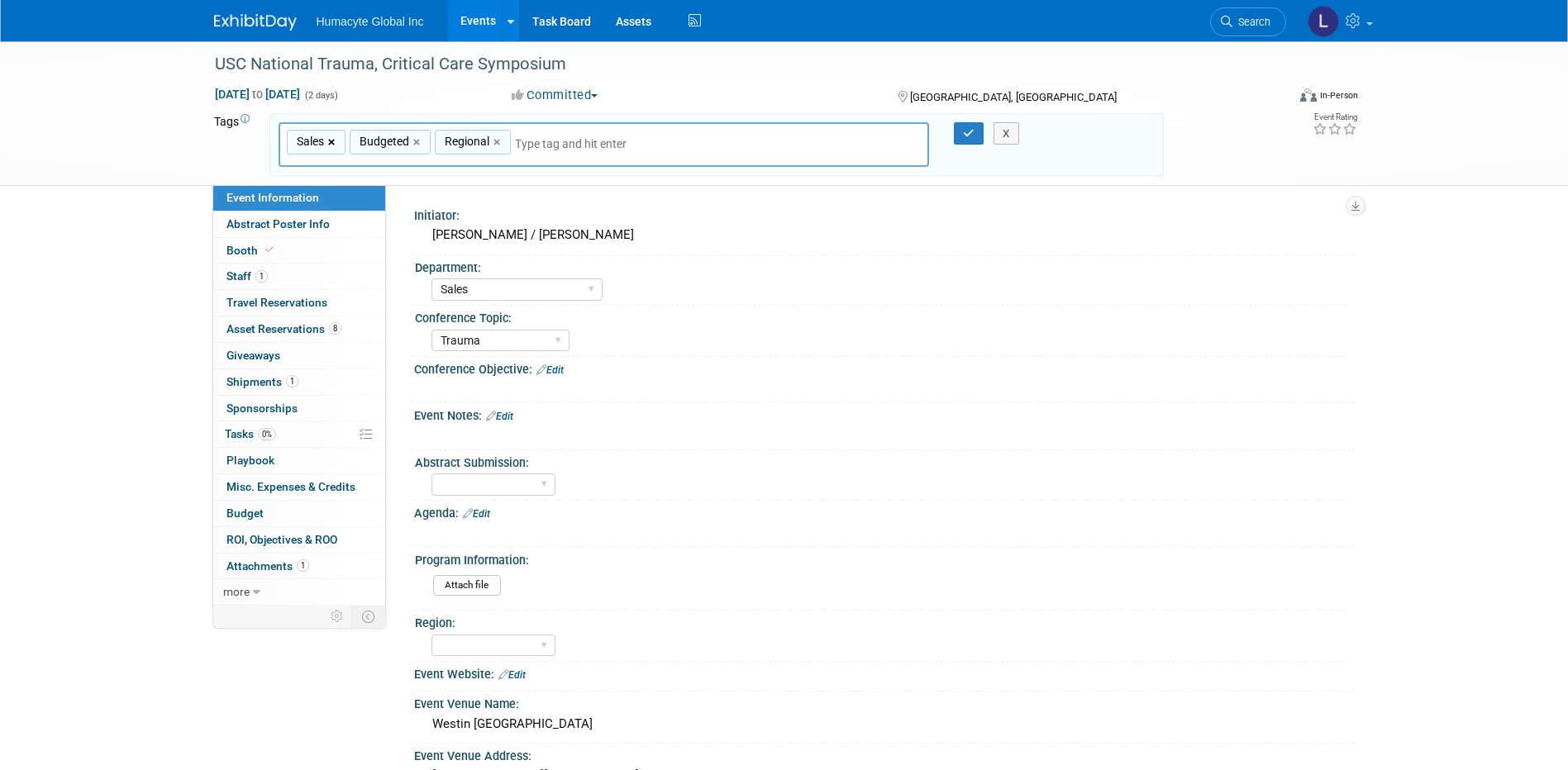
click at [329, 138] on link "×" at bounding box center [334, 142] width 11 height 19
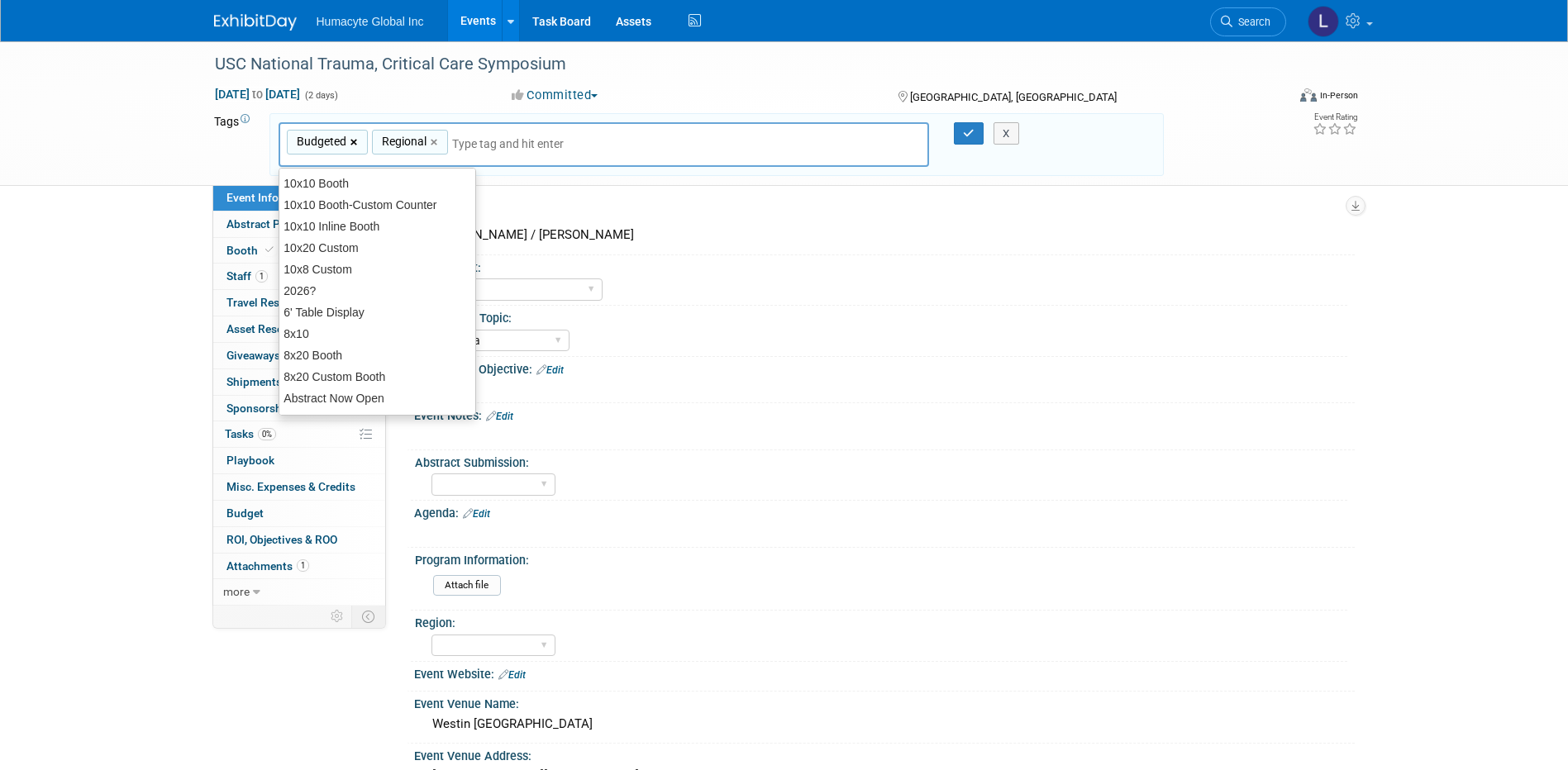
click at [356, 142] on link "×" at bounding box center [356, 142] width 11 height 19
type input "Regional"
click at [444, 137] on input "text" at bounding box center [482, 144] width 231 height 16
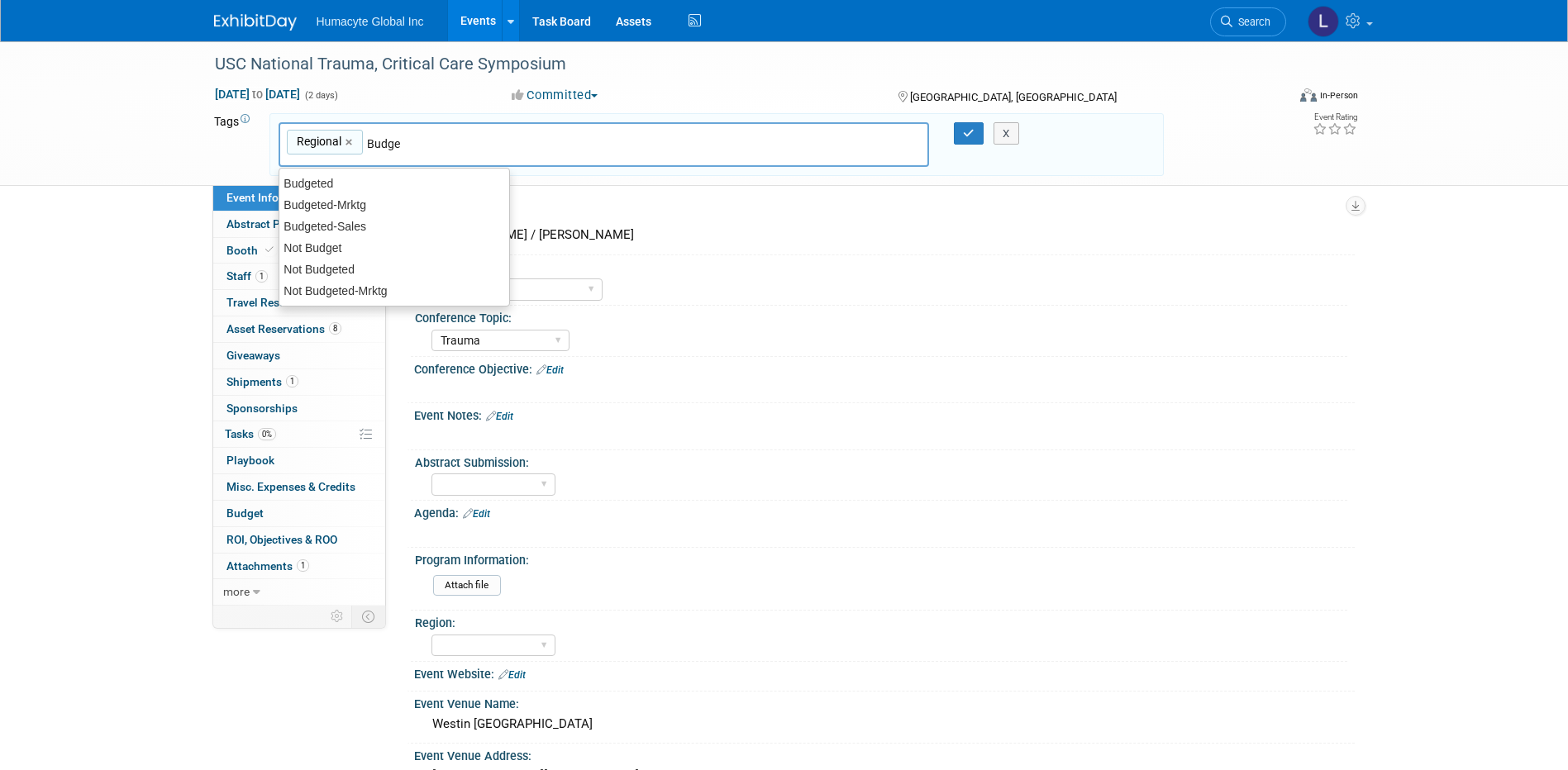
type input "Budget"
click at [362, 222] on div "Budgeted-Sales" at bounding box center [393, 226] width 231 height 23
type input "Regional, Budgeted-Sales"
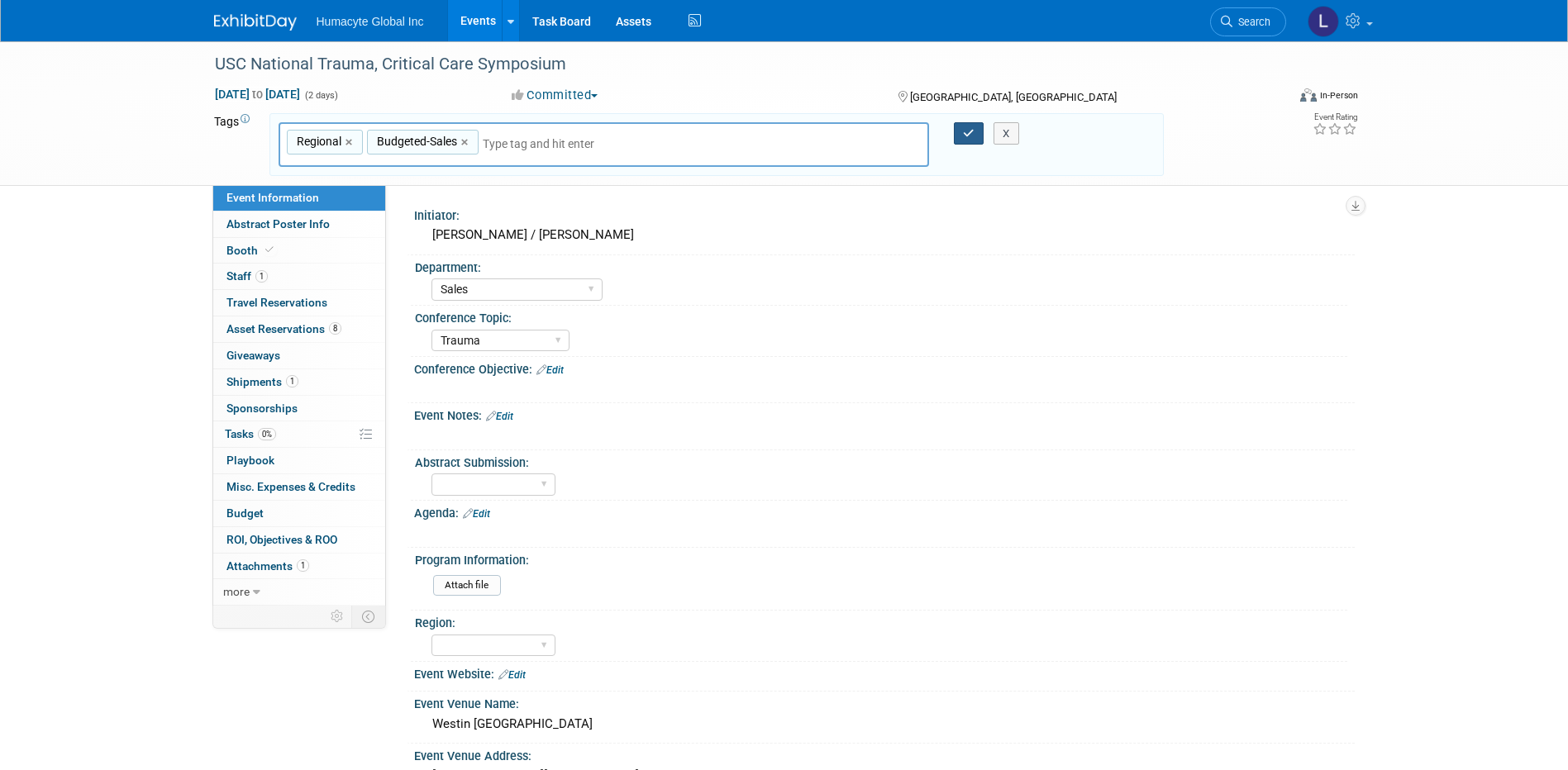
click at [961, 125] on button "button" at bounding box center [969, 134] width 30 height 23
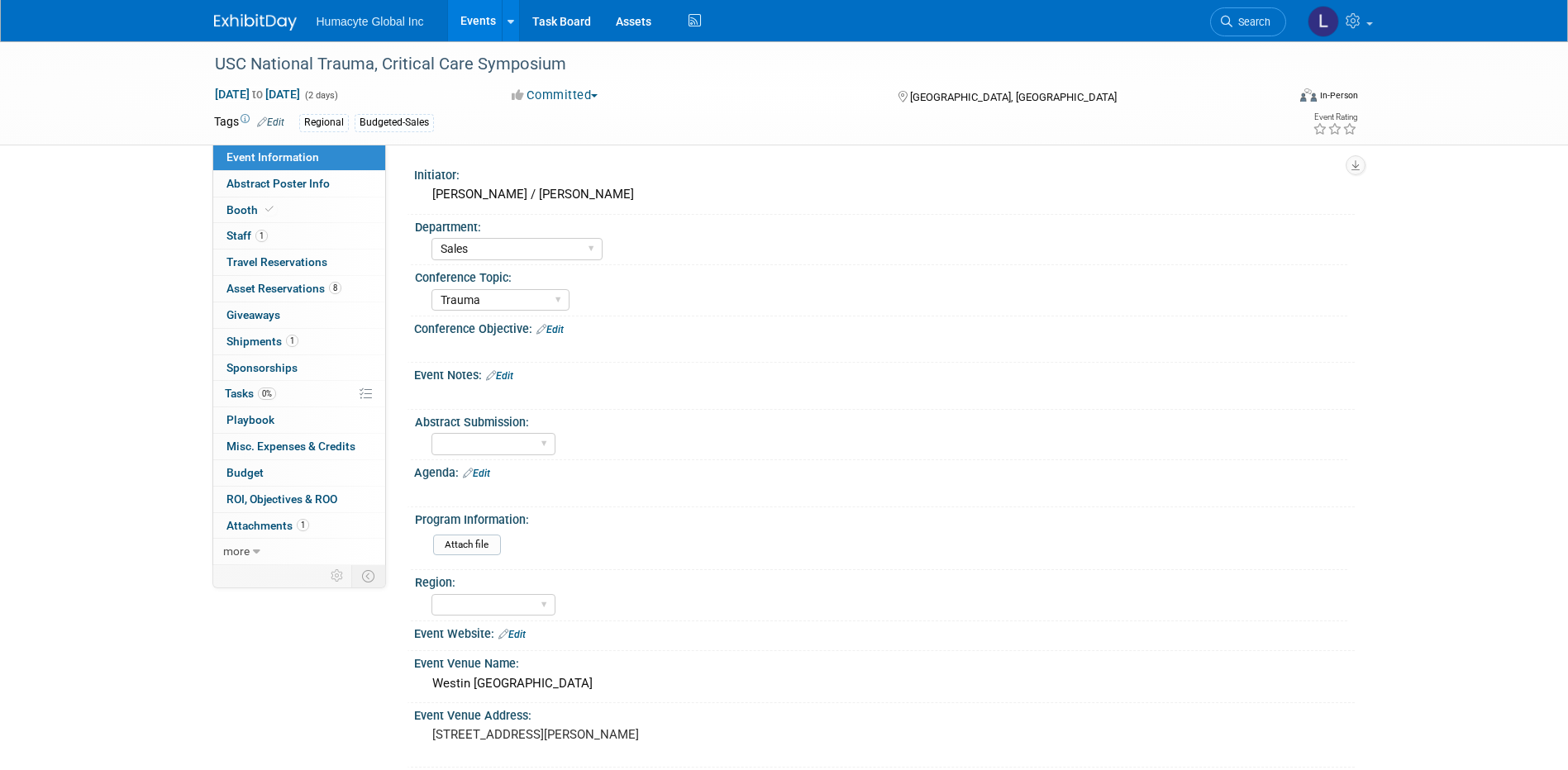
click at [485, 12] on link "Events" at bounding box center [478, 20] width 60 height 41
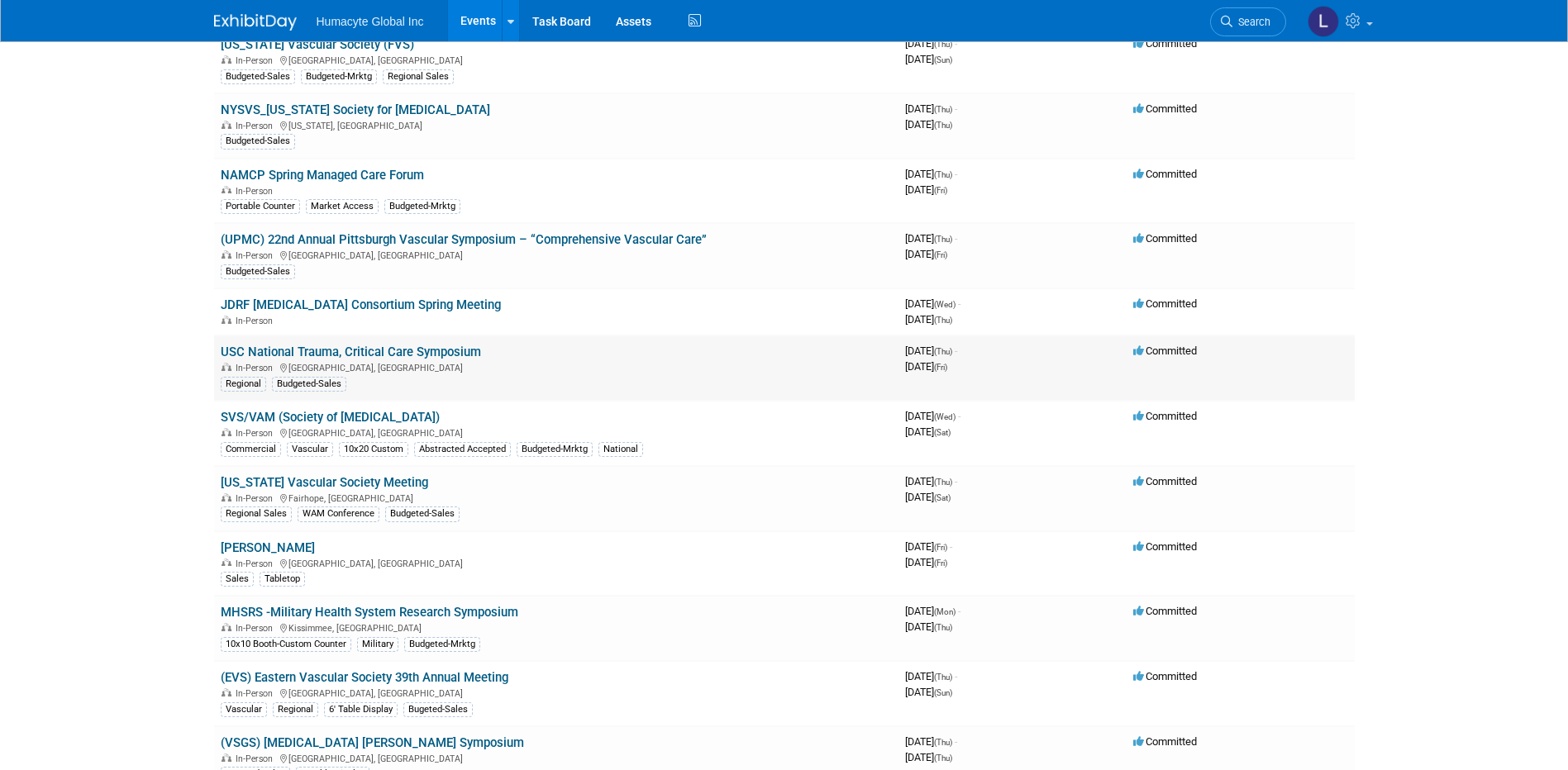
scroll to position [661, 0]
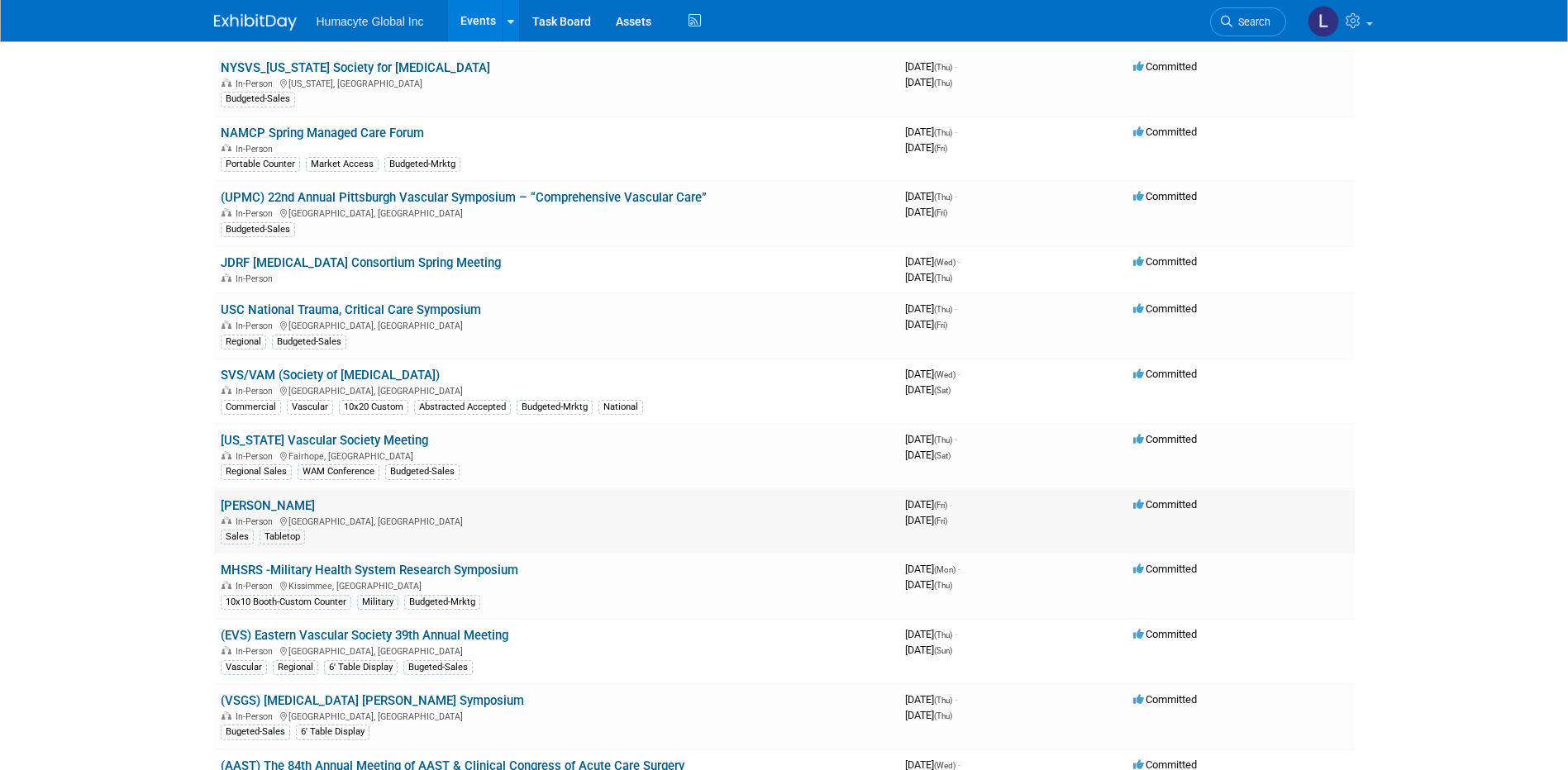
click at [279, 505] on link "[PERSON_NAME]" at bounding box center [267, 506] width 94 height 15
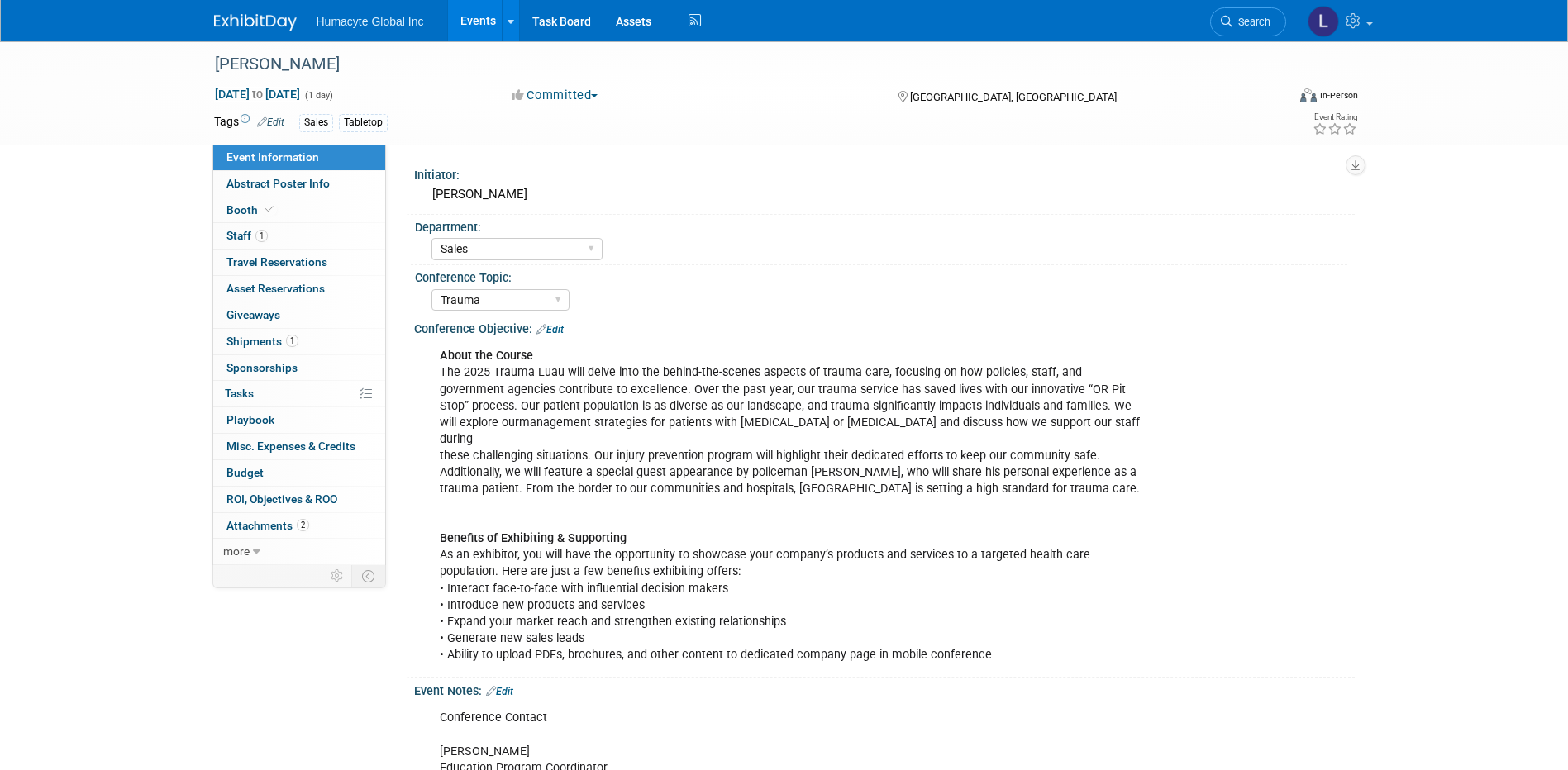
select select "Sales"
select select "Trauma"
click at [274, 122] on link "Edit" at bounding box center [271, 122] width 27 height 12
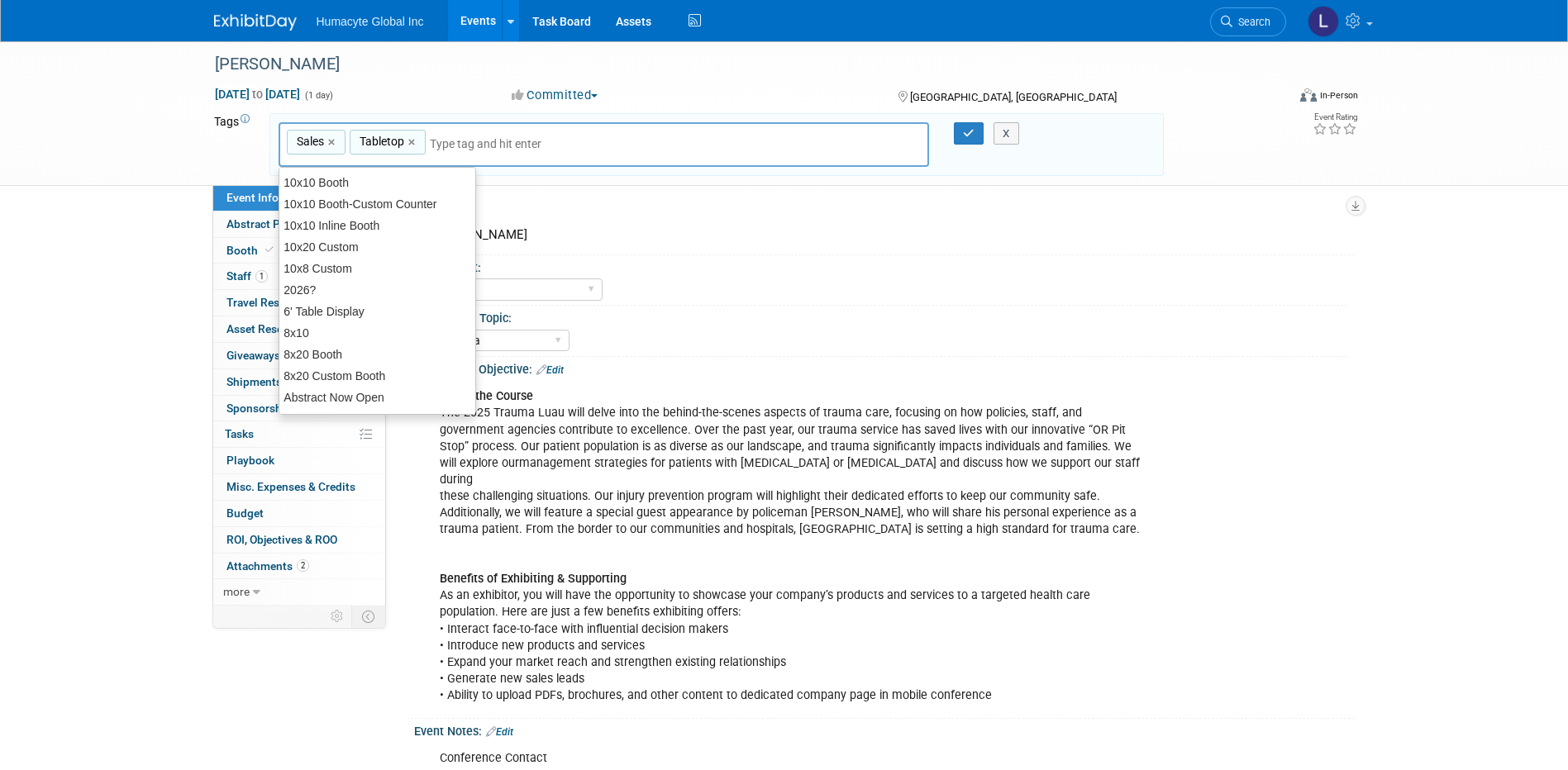
type input "S"
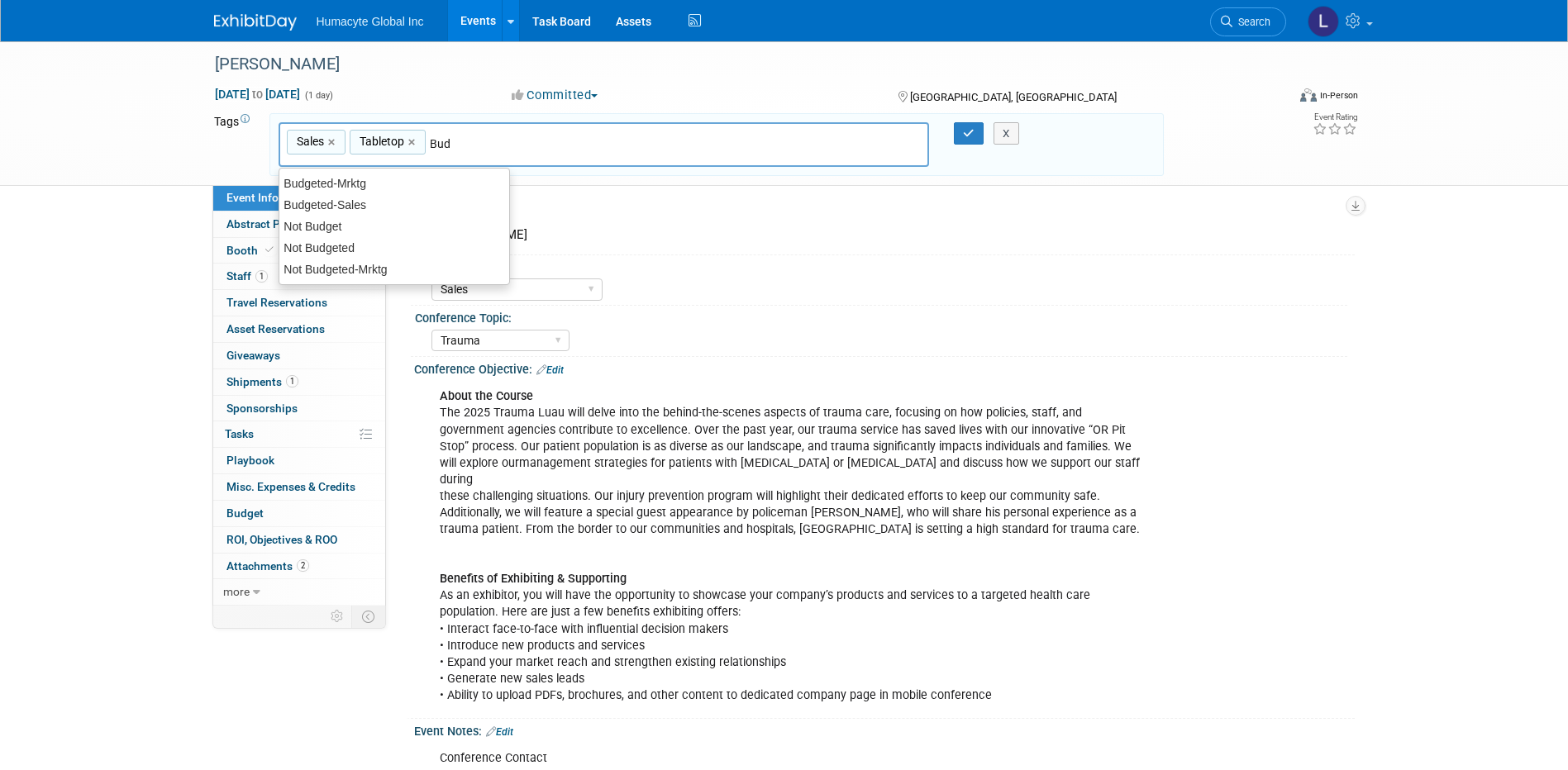
type input "Budg"
click at [287, 201] on div "Budgeted-Sales" at bounding box center [393, 204] width 231 height 23
type input "Sales, Tabletop, Budgeted-Sales"
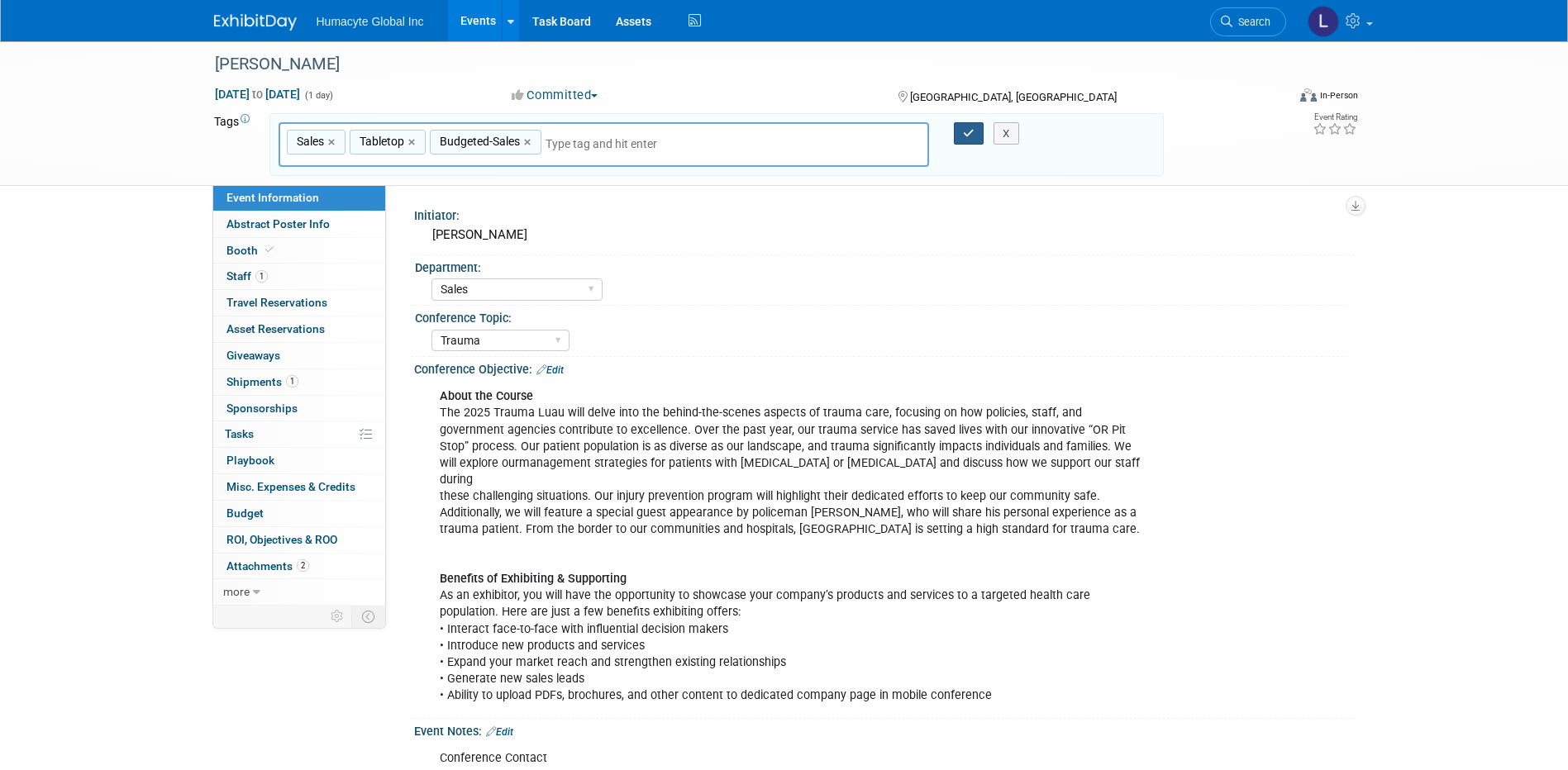
click at [964, 132] on icon "button" at bounding box center [969, 134] width 12 height 11
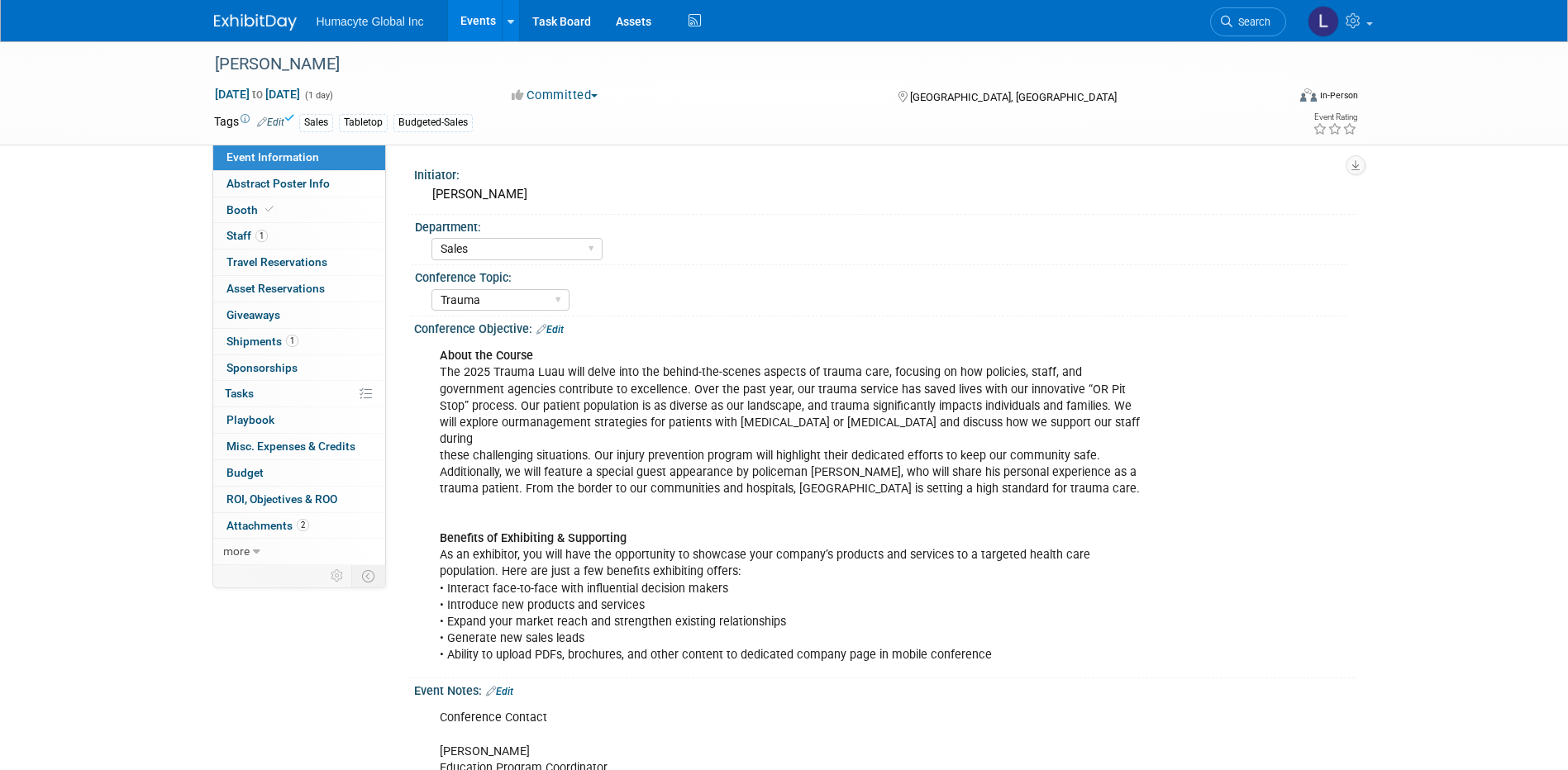
click at [478, 14] on link "Events" at bounding box center [478, 20] width 60 height 41
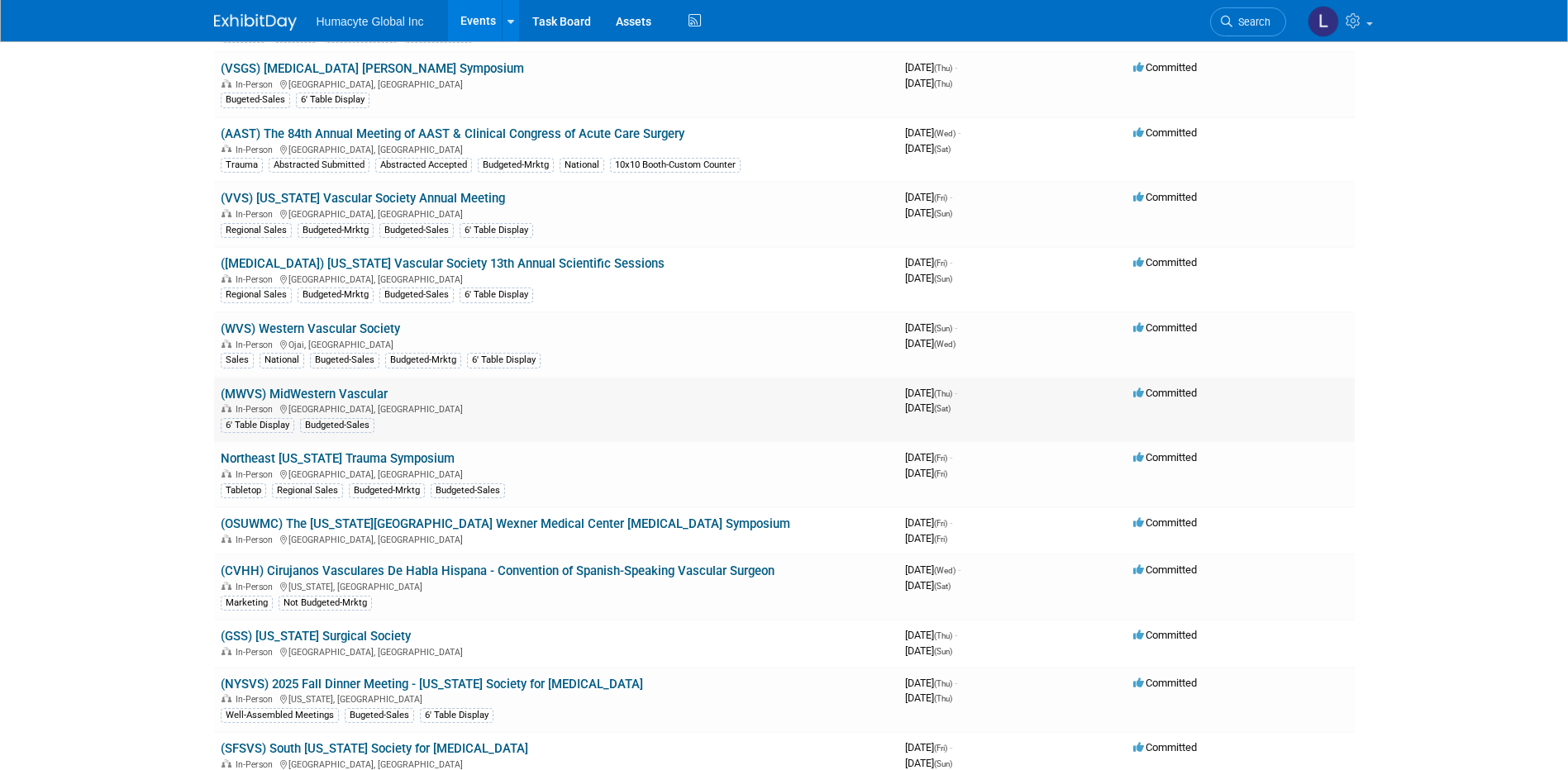
scroll to position [1322, 0]
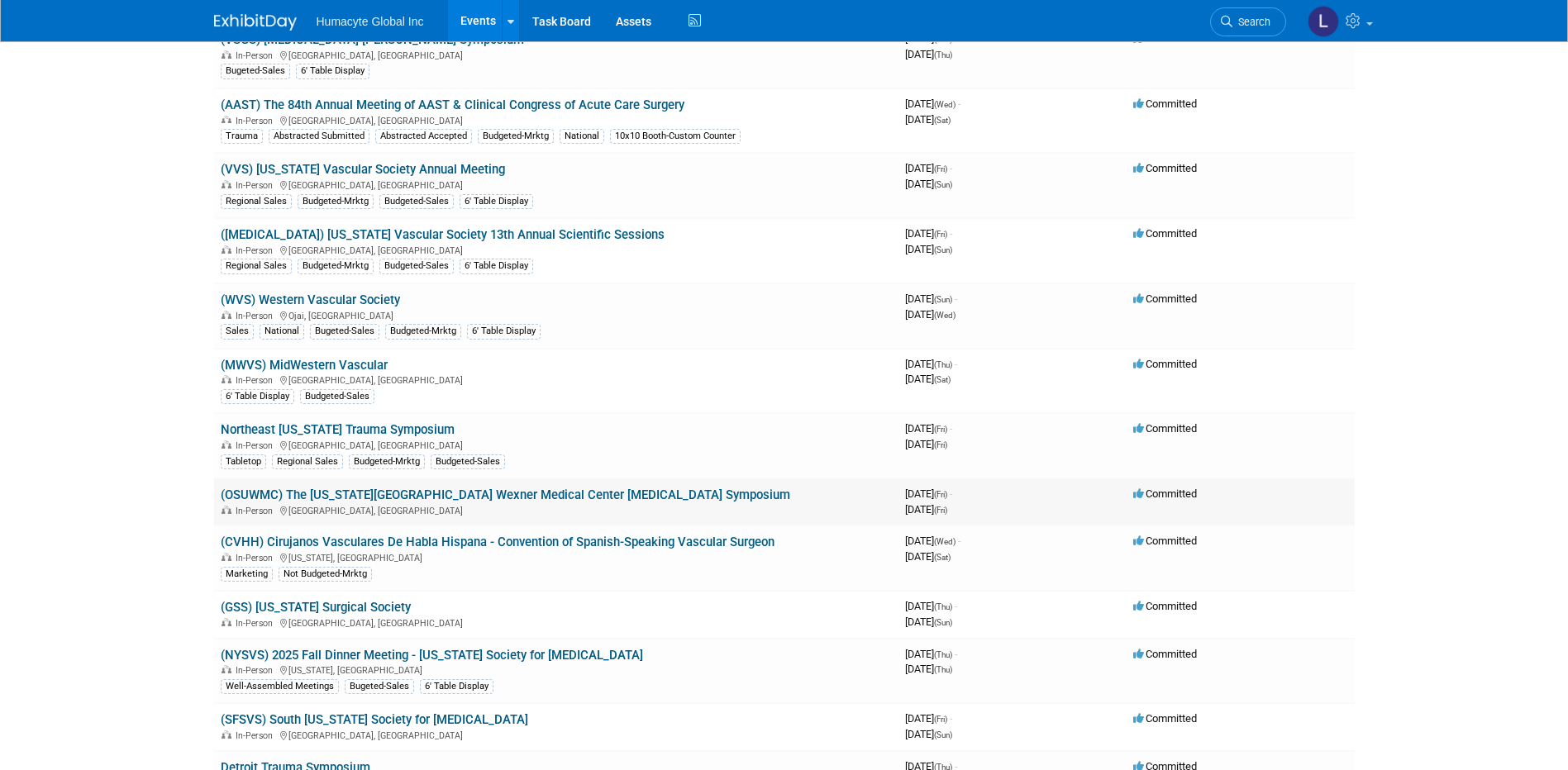
click at [358, 498] on link "(OSUWMC) The [US_STATE][GEOGRAPHIC_DATA] Wexner Medical Center [MEDICAL_DATA] S…" at bounding box center [505, 495] width 570 height 15
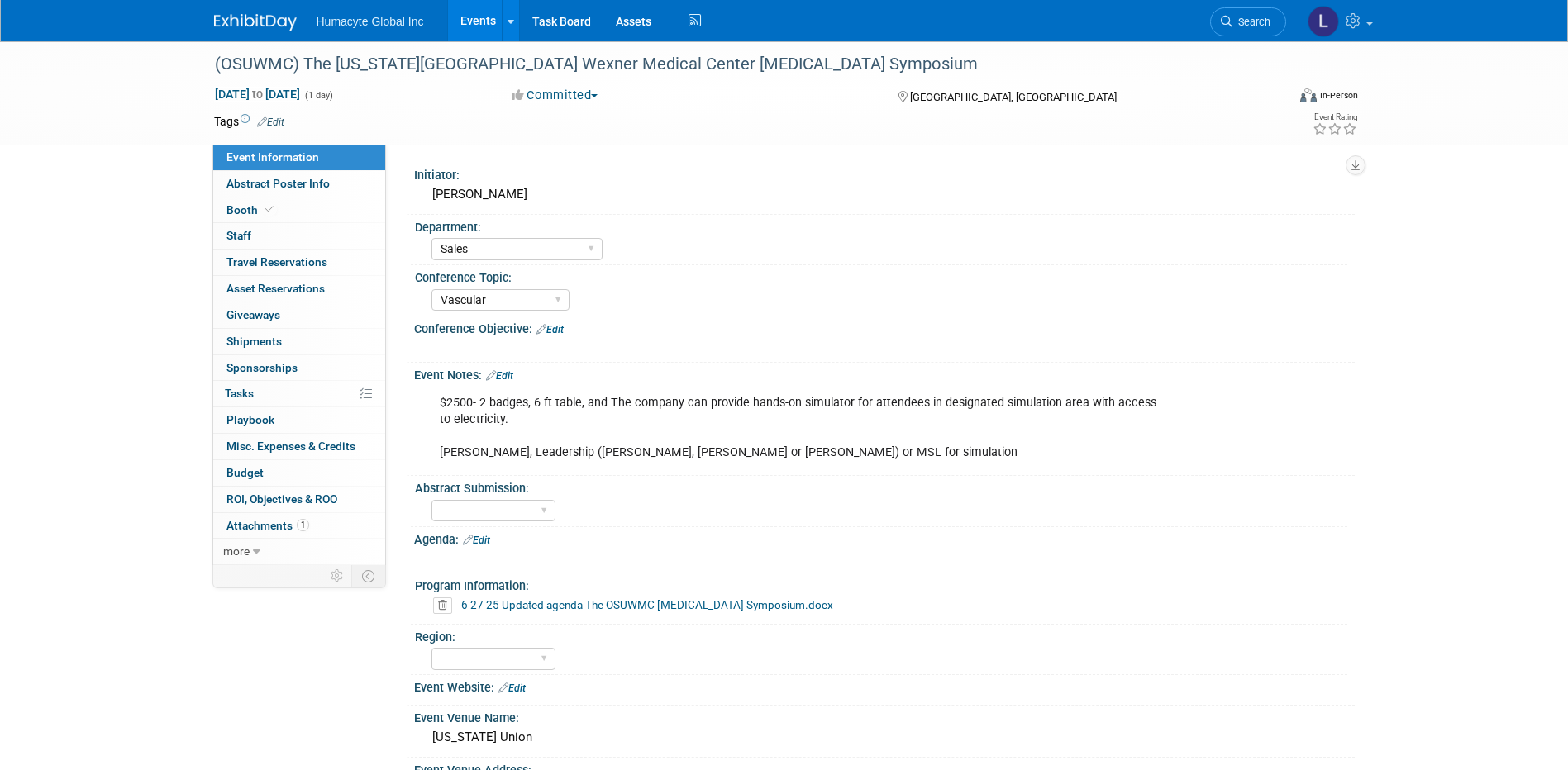
select select "Sales"
select select "Vascular"
click at [278, 122] on link "Edit" at bounding box center [271, 122] width 27 height 12
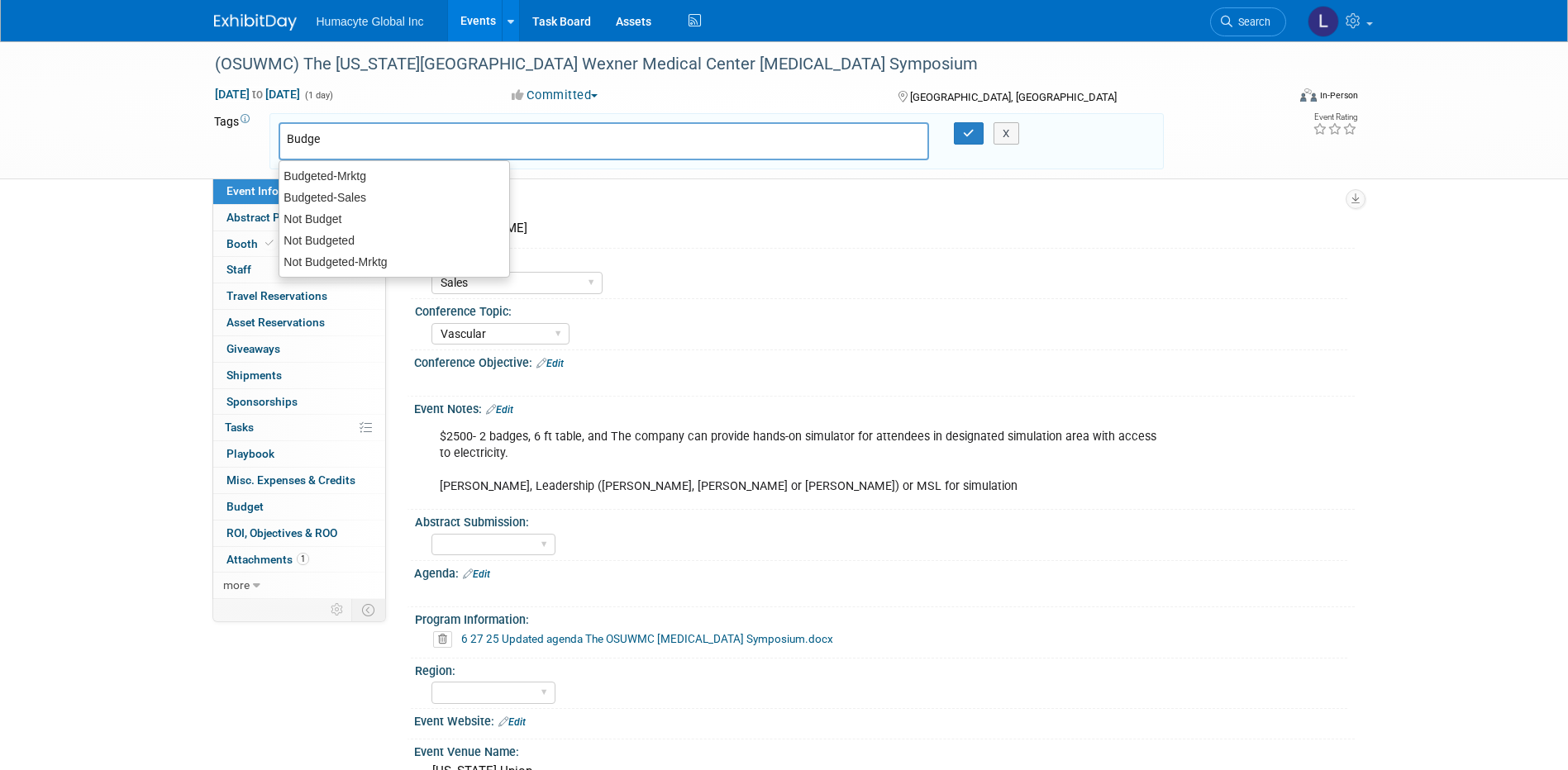
type input "Budget"
click at [304, 199] on div "Budgeted-Sales" at bounding box center [393, 197] width 231 height 23
type input "Budgeted-Sales"
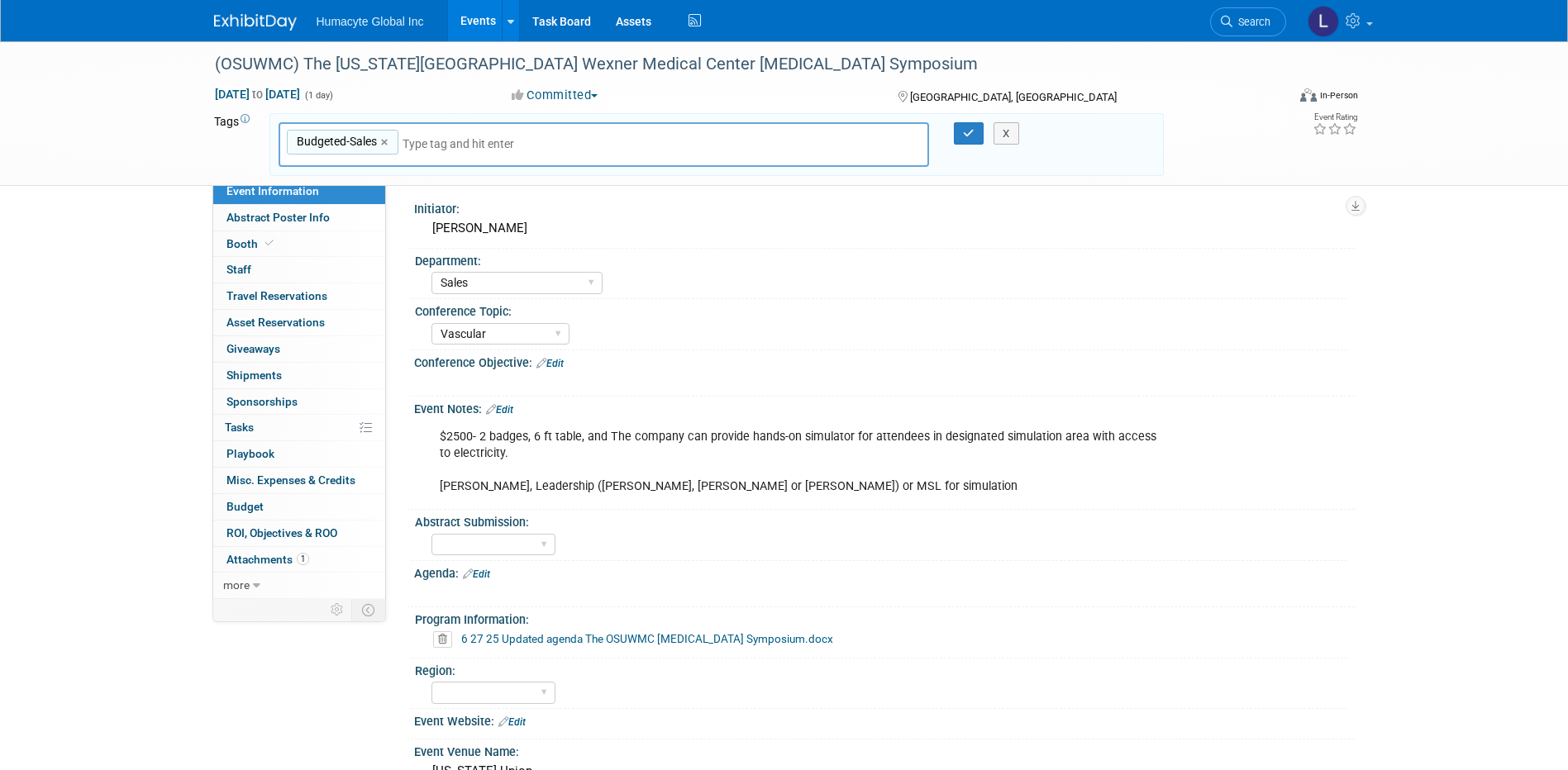
click at [979, 132] on div "X" at bounding box center [1014, 134] width 75 height 23
click at [970, 133] on icon "button" at bounding box center [969, 134] width 12 height 11
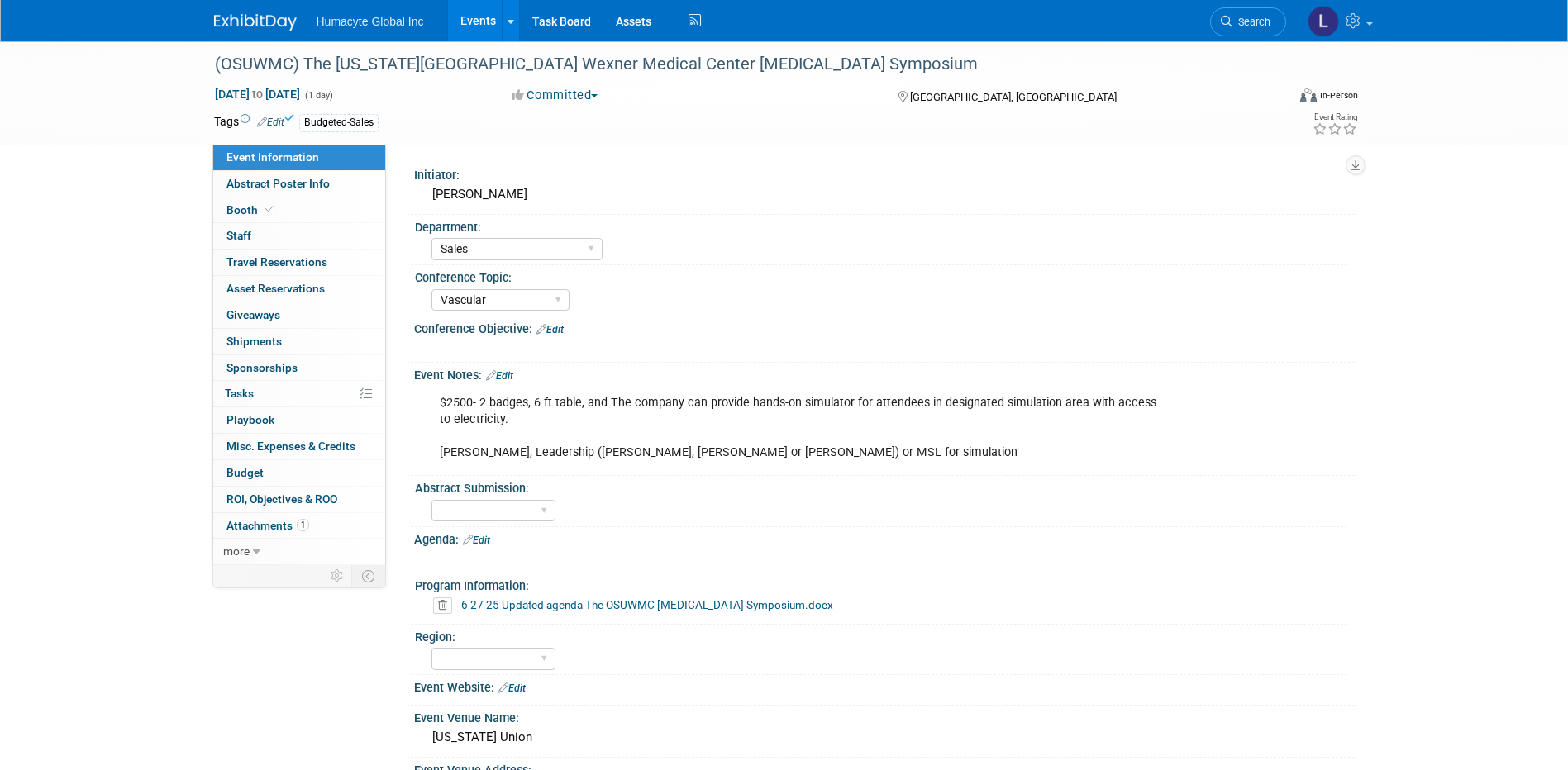
click at [460, 21] on link "Events" at bounding box center [478, 20] width 60 height 41
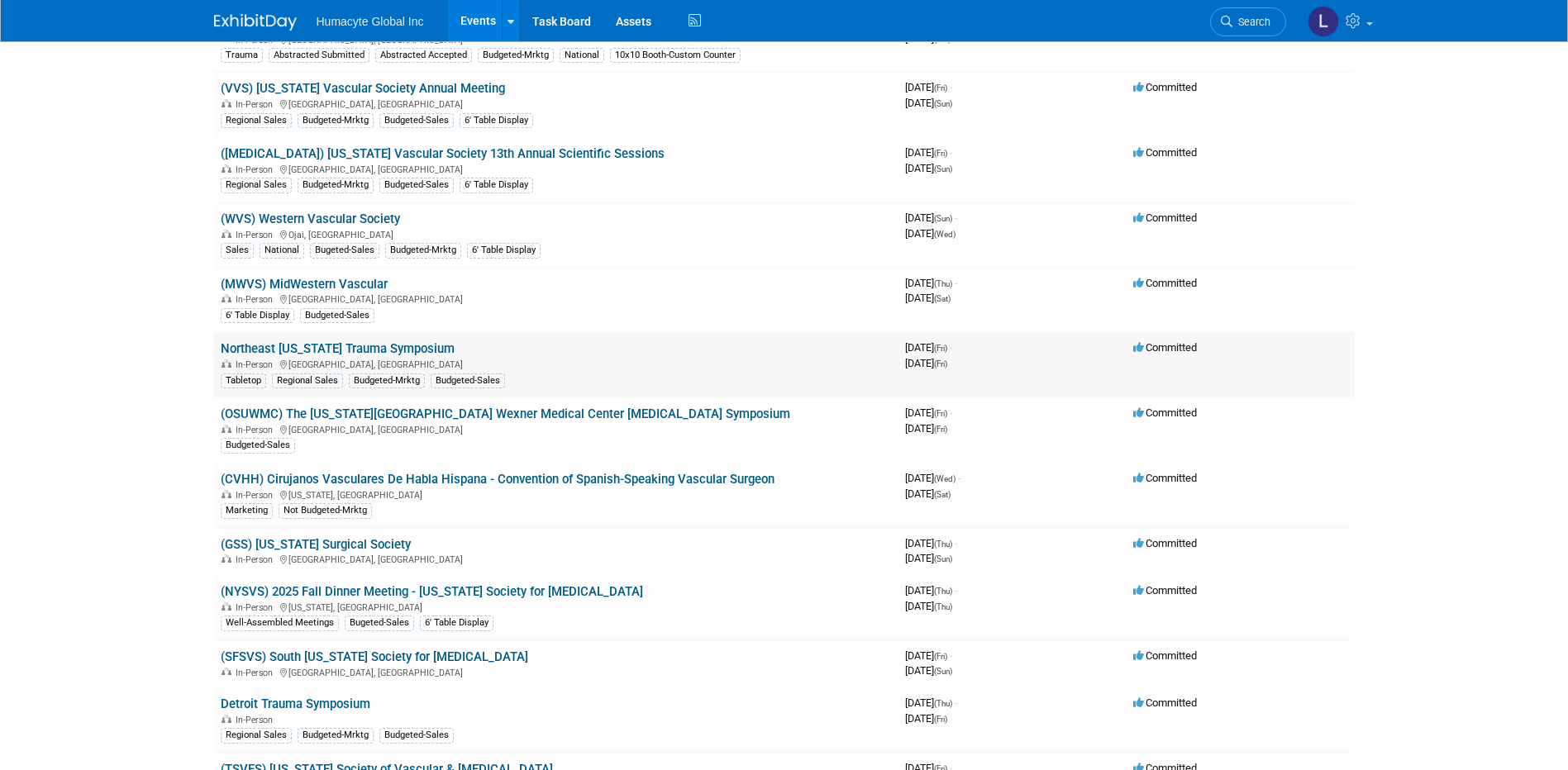
scroll to position [1405, 0]
click at [361, 547] on link "(GSS) [US_STATE] Surgical Society" at bounding box center [316, 542] width 190 height 15
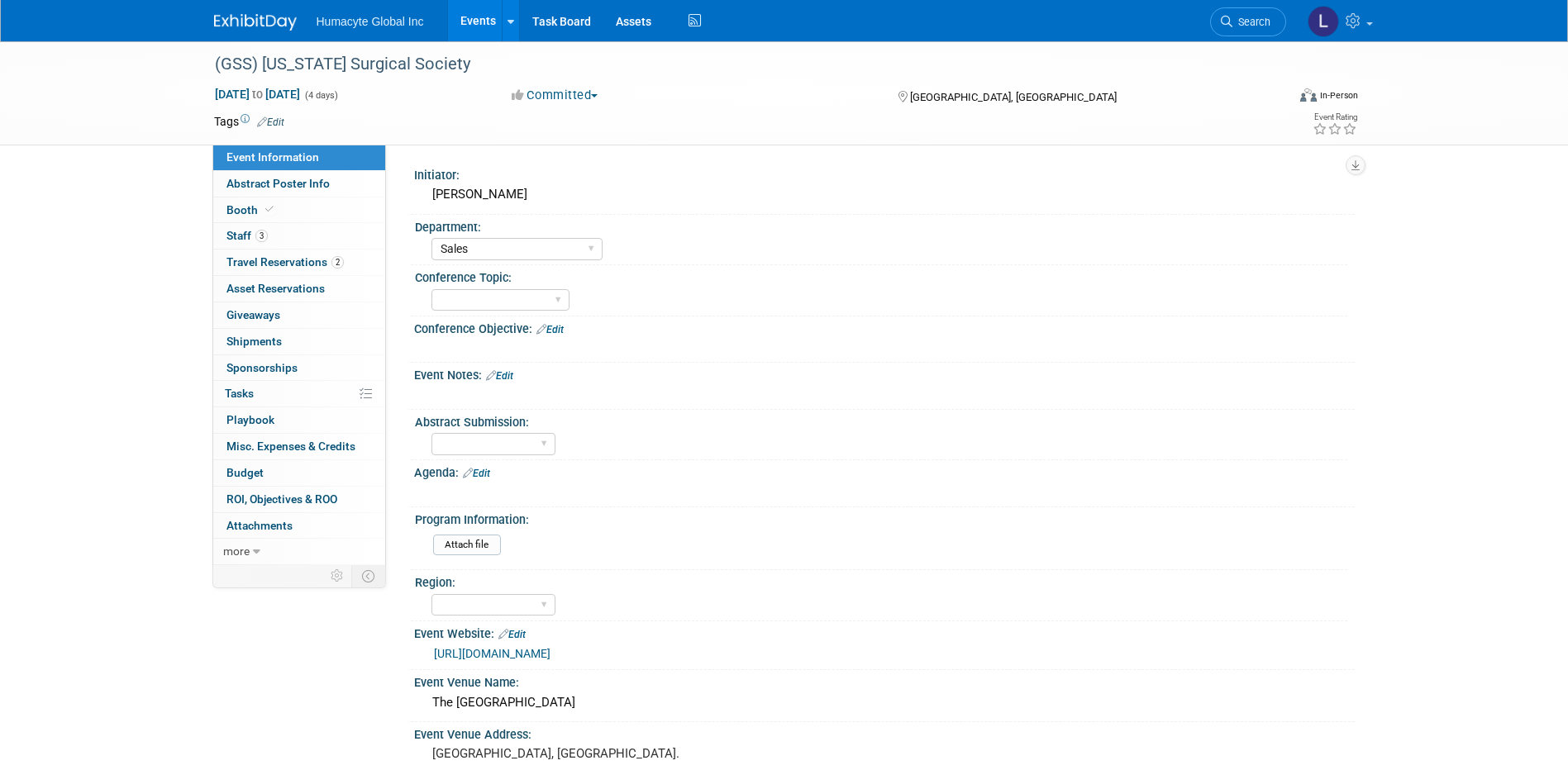
select select "Sales"
click at [265, 123] on icon at bounding box center [262, 122] width 10 height 11
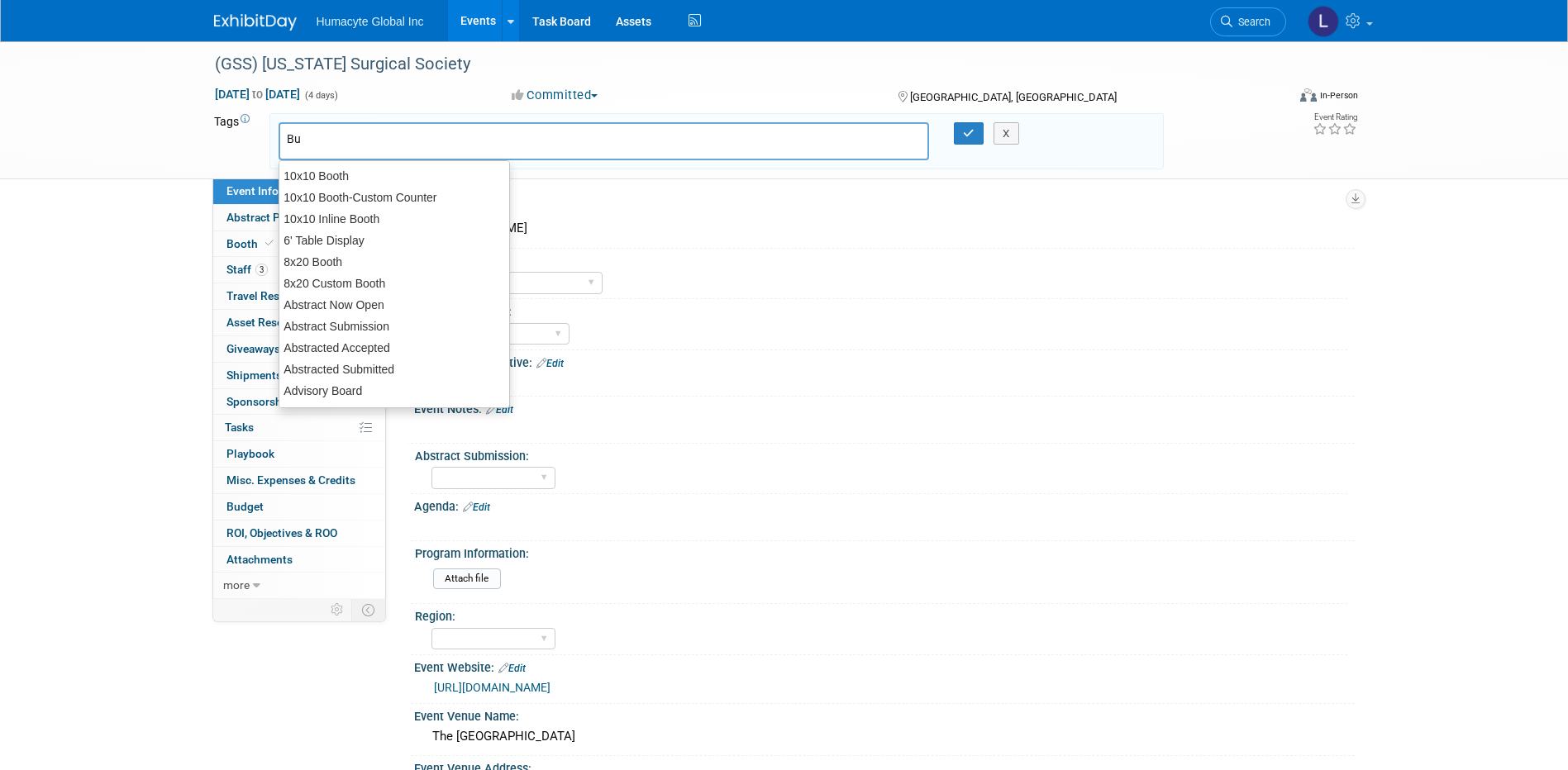
type input "Bud"
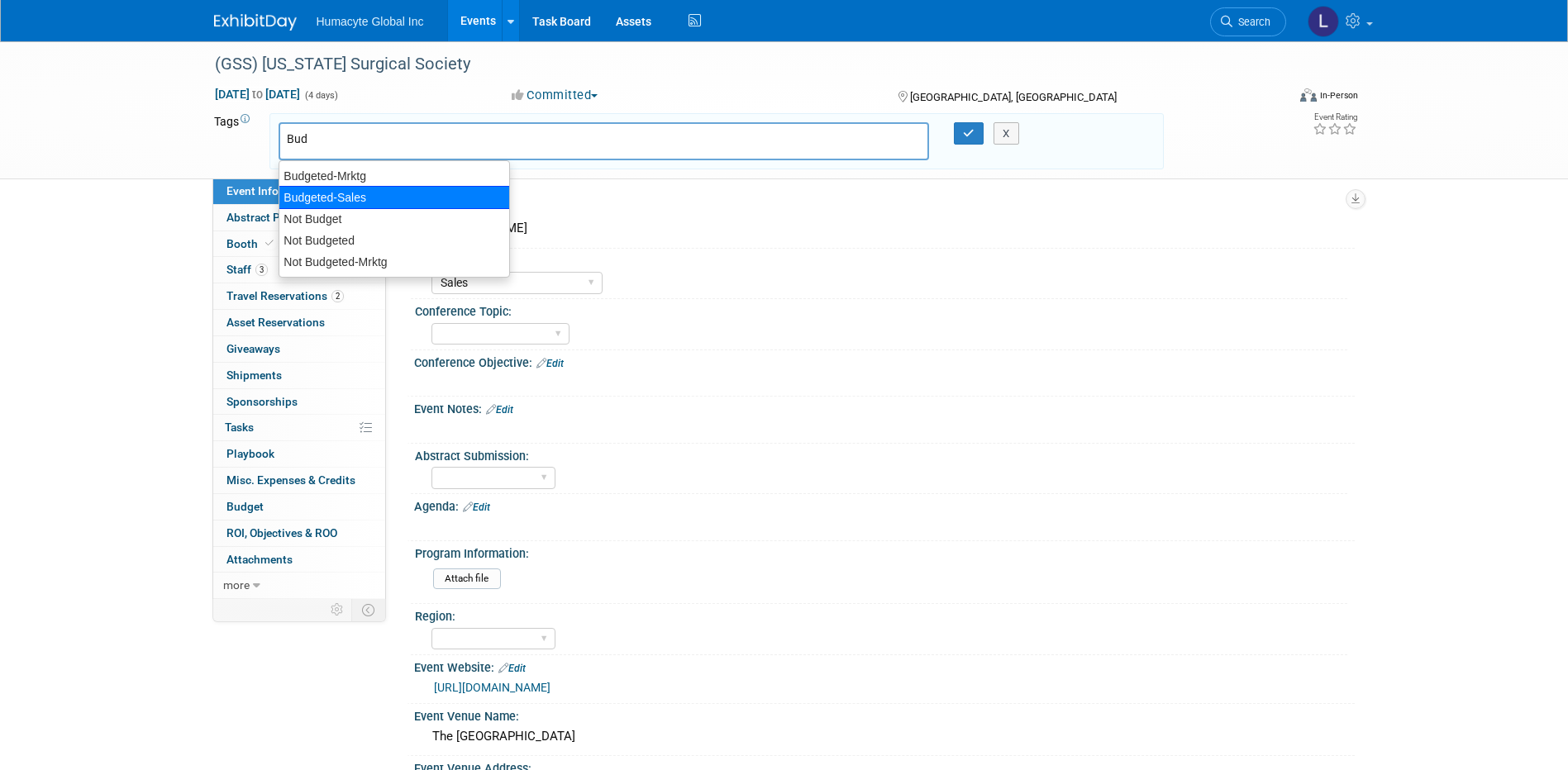
click at [359, 188] on div "Budgeted-Sales" at bounding box center [393, 197] width 231 height 23
type input "Budgeted-Sales"
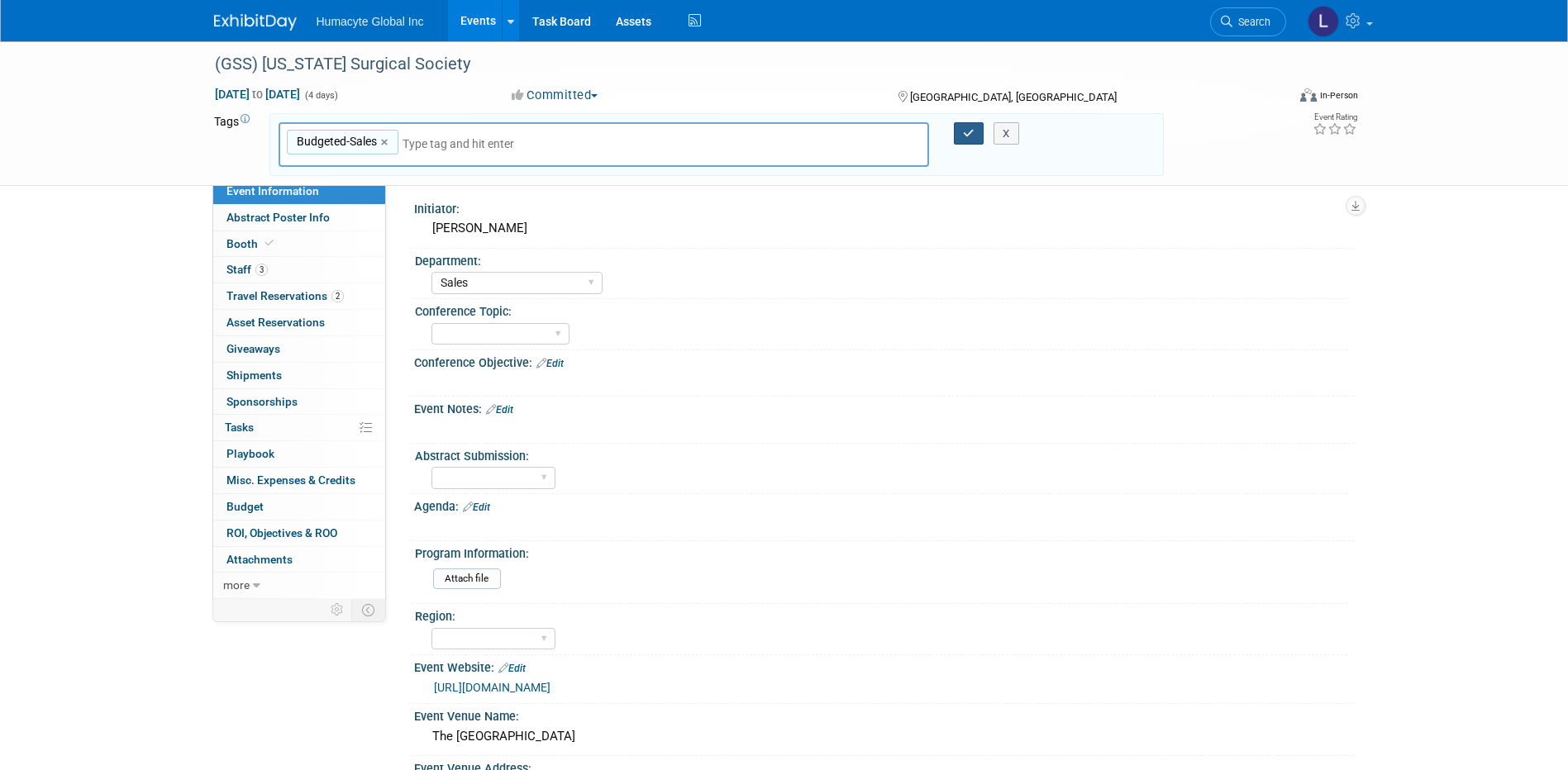
click at [962, 133] on button "button" at bounding box center [969, 134] width 30 height 23
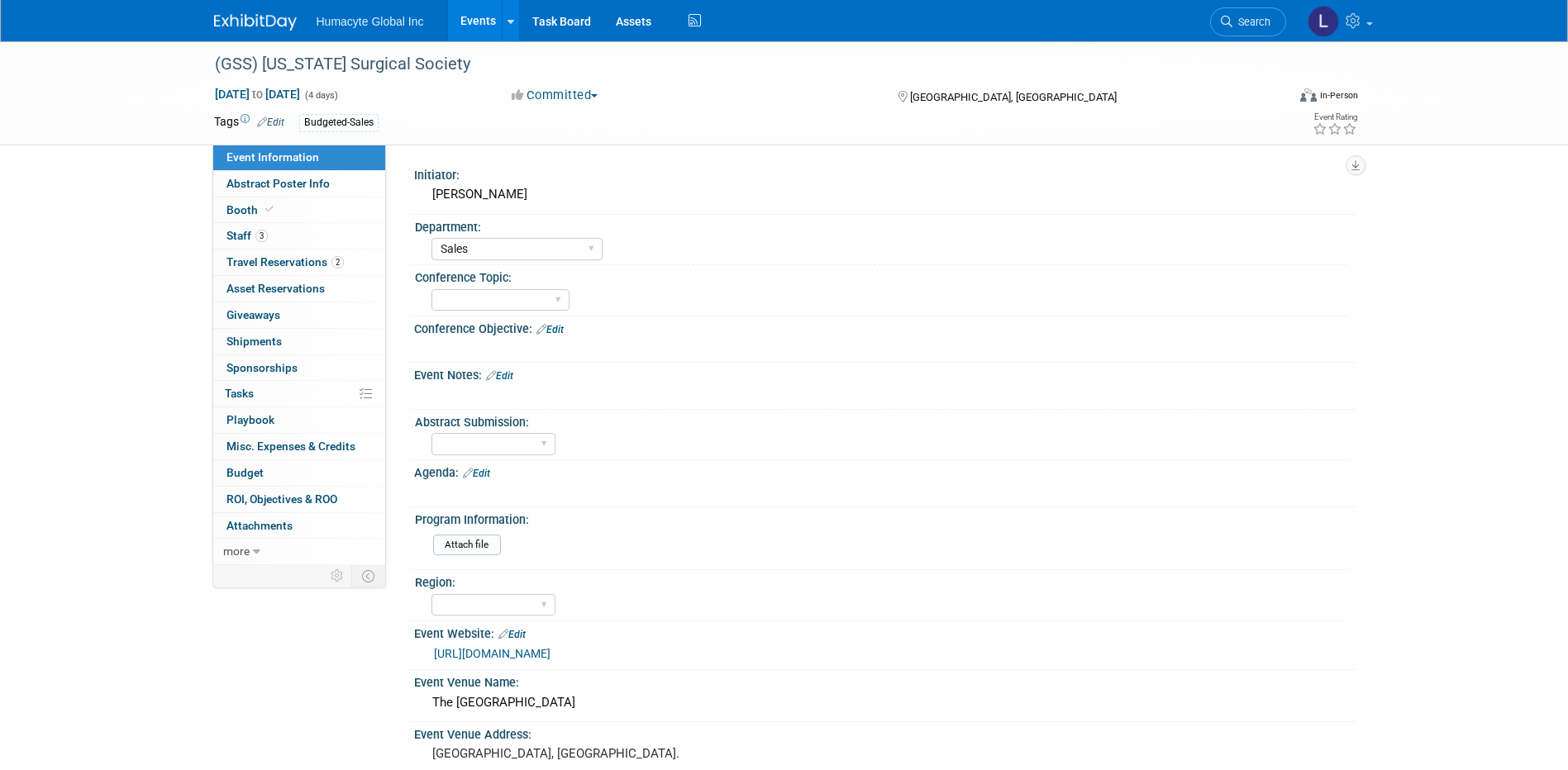
click at [475, 21] on link "Events" at bounding box center [478, 20] width 60 height 41
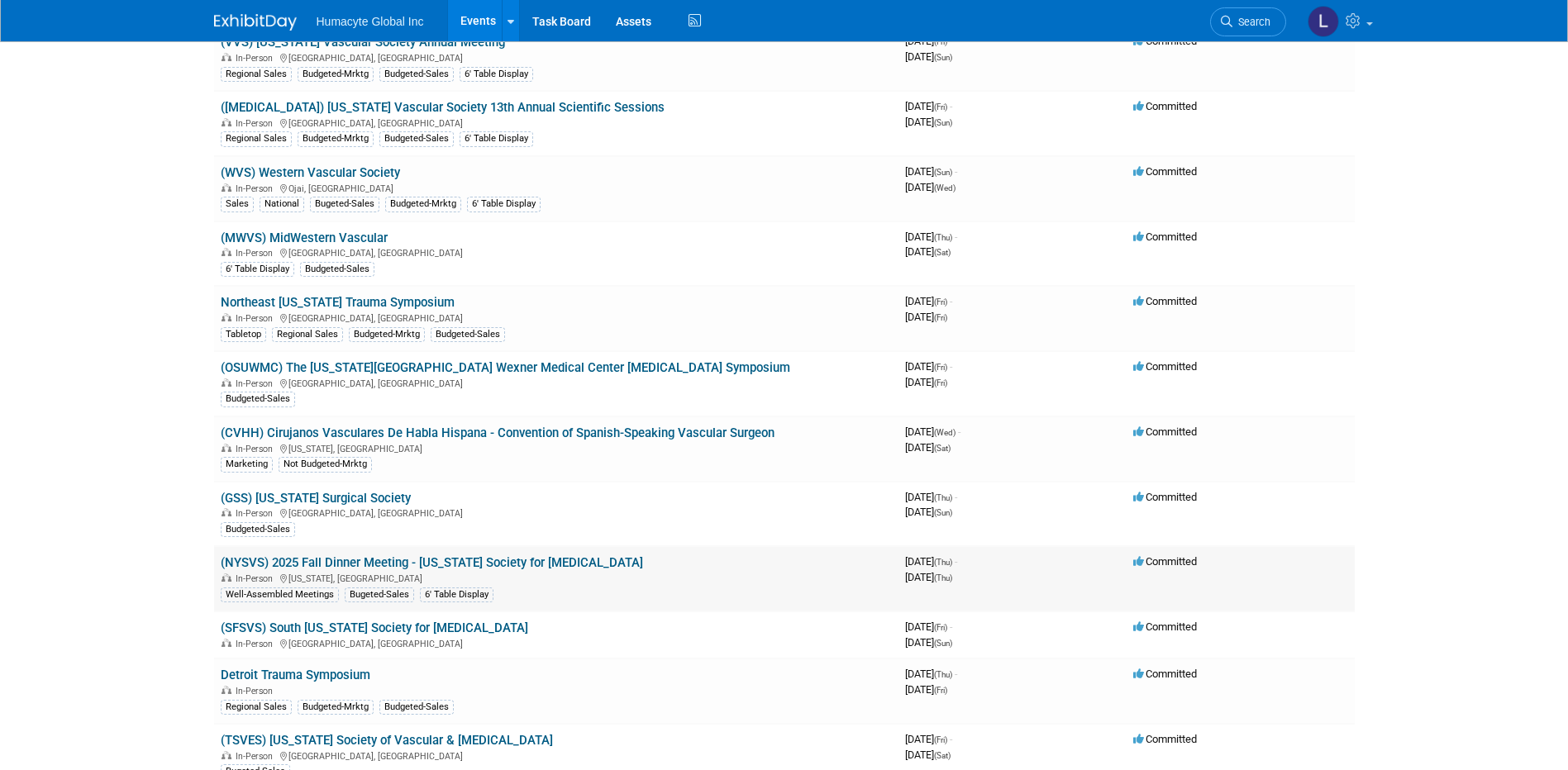
scroll to position [1487, 0]
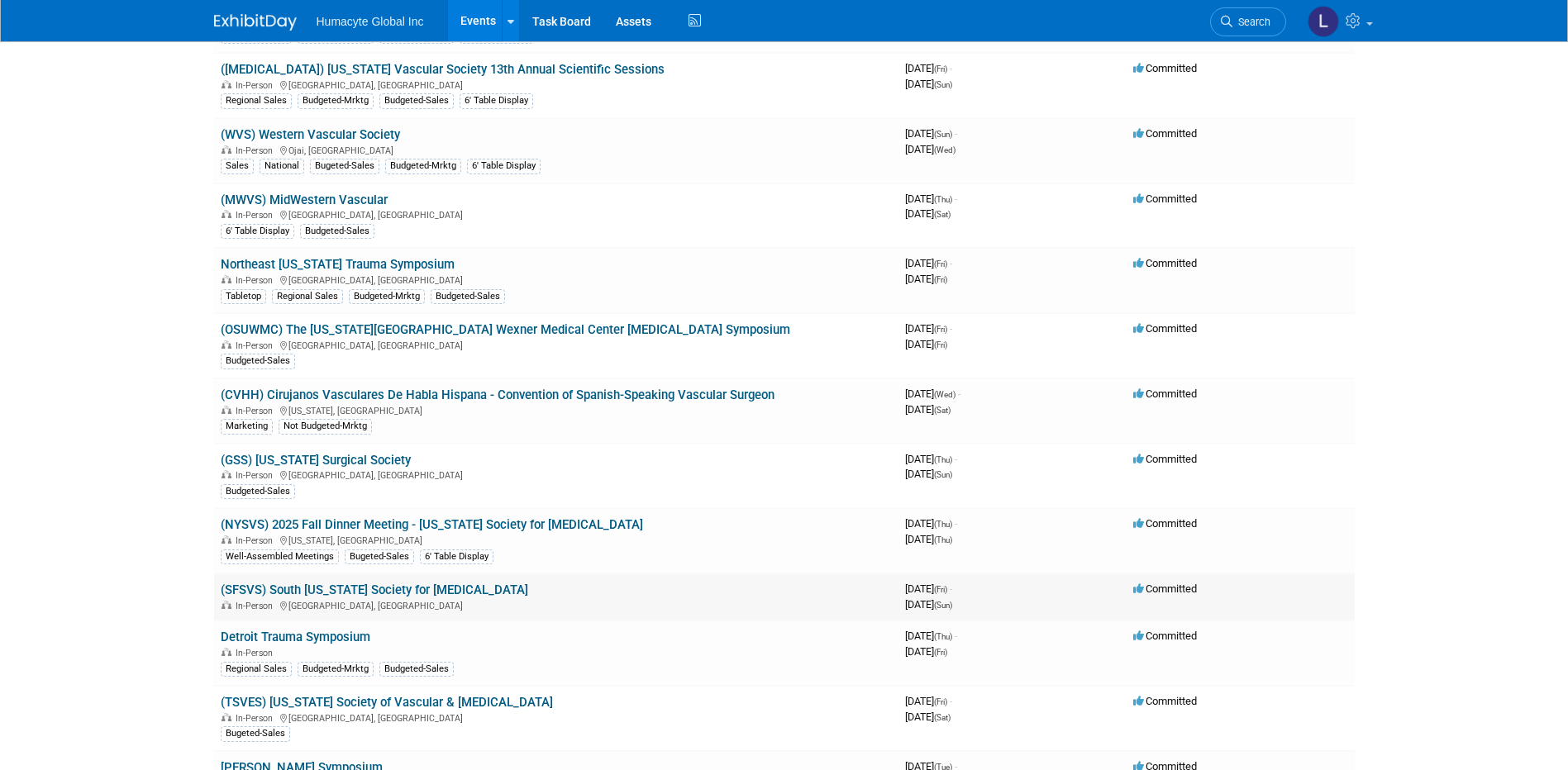
click at [389, 591] on link "(SFSVS) South [US_STATE] Society for [MEDICAL_DATA]" at bounding box center [374, 590] width 307 height 15
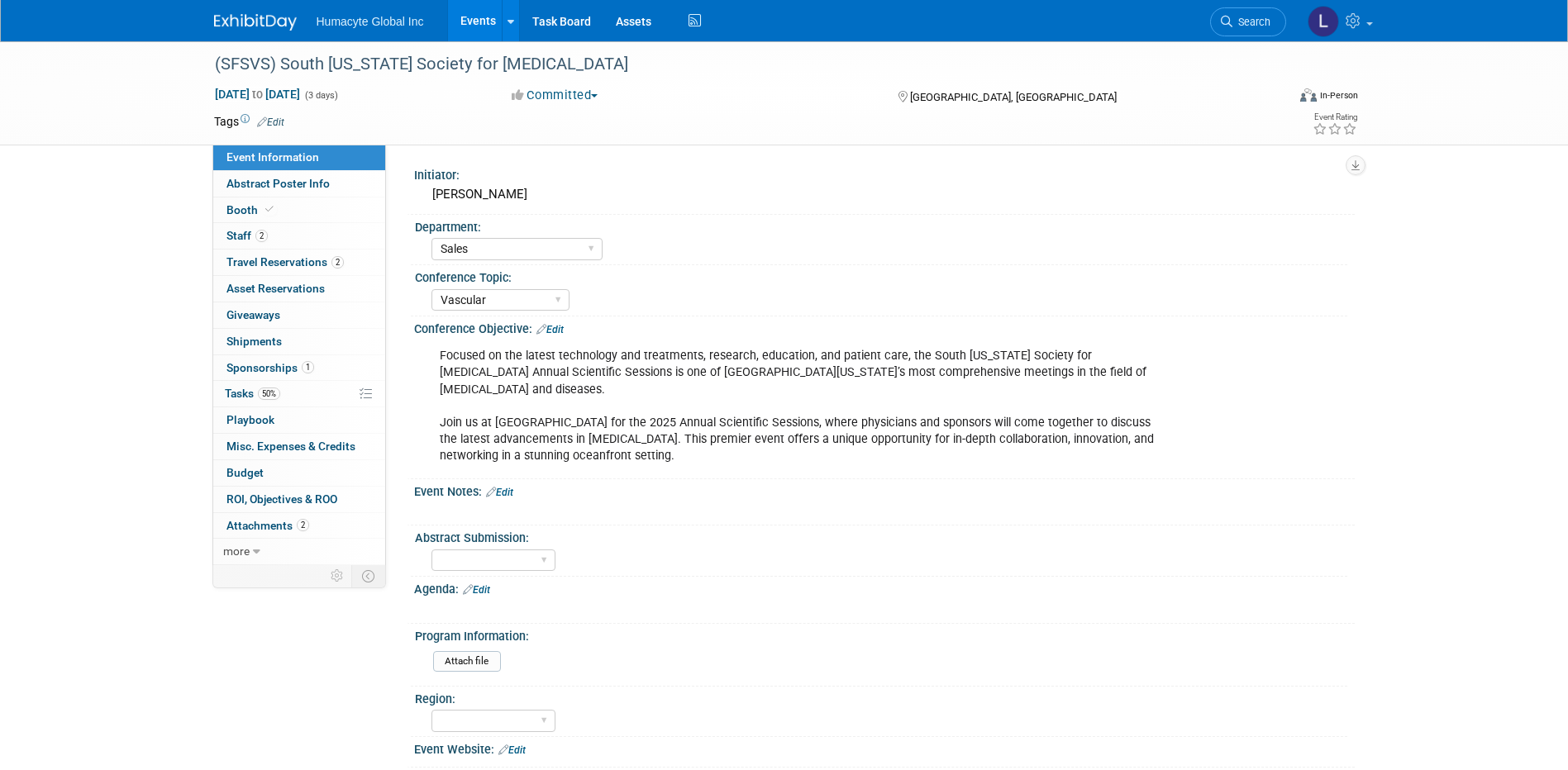
select select "Sales"
select select "Vascular"
click at [273, 119] on link "Edit" at bounding box center [271, 122] width 27 height 12
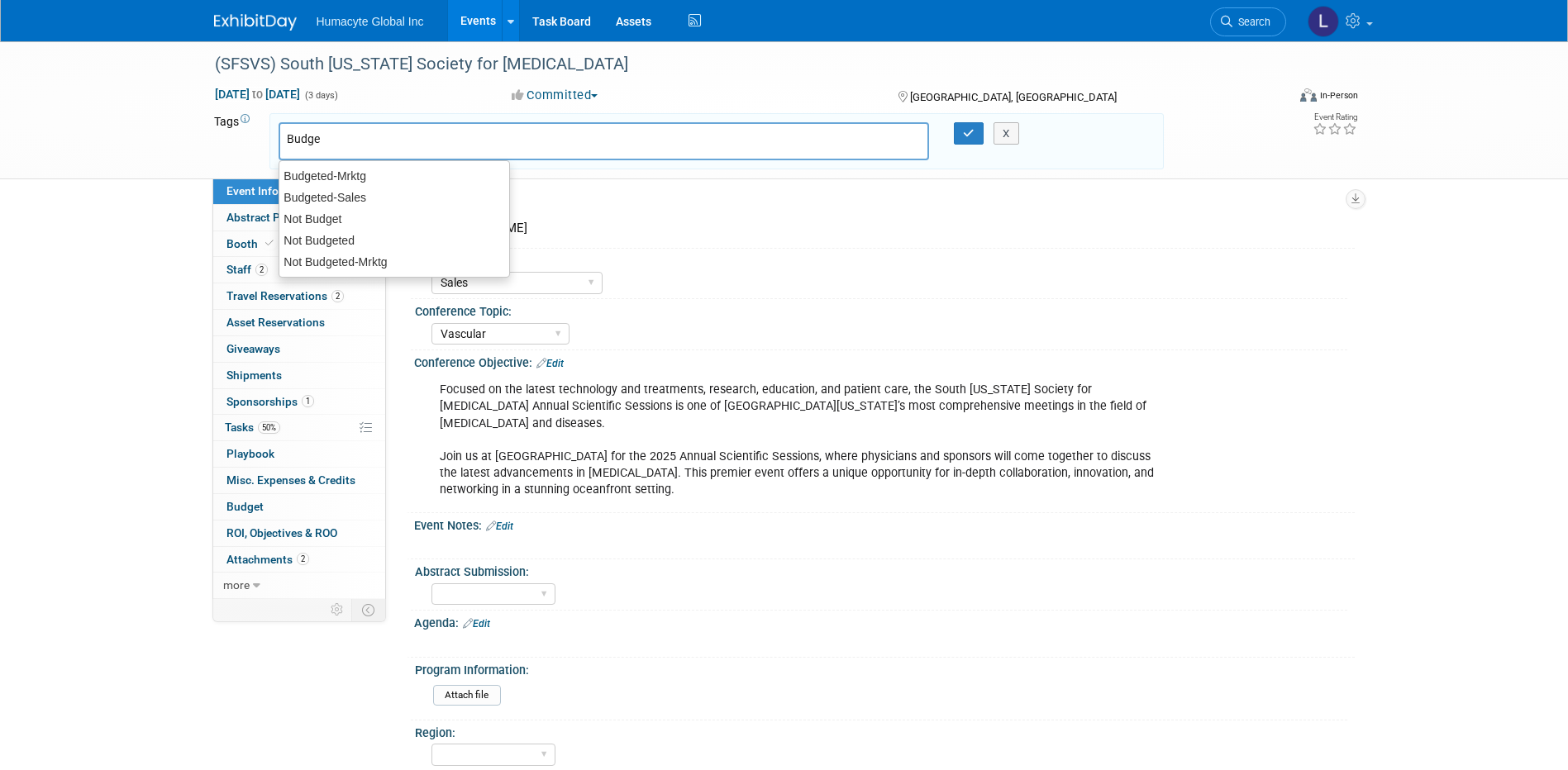
type input "Budget"
click at [328, 197] on div "Budgeted-Sales" at bounding box center [393, 197] width 231 height 23
type input "Budgeted-Sales"
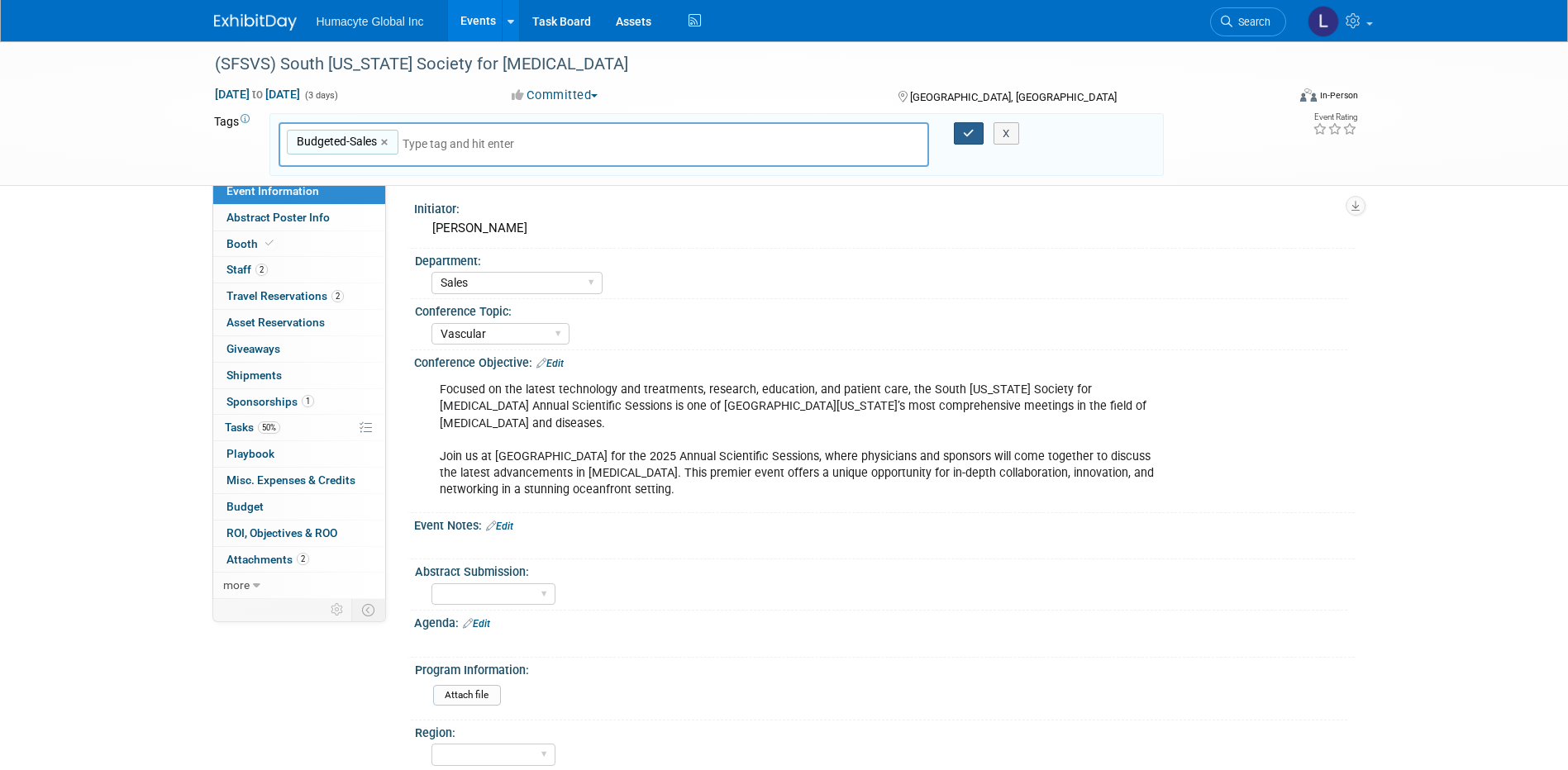
click at [958, 134] on button "button" at bounding box center [969, 134] width 30 height 23
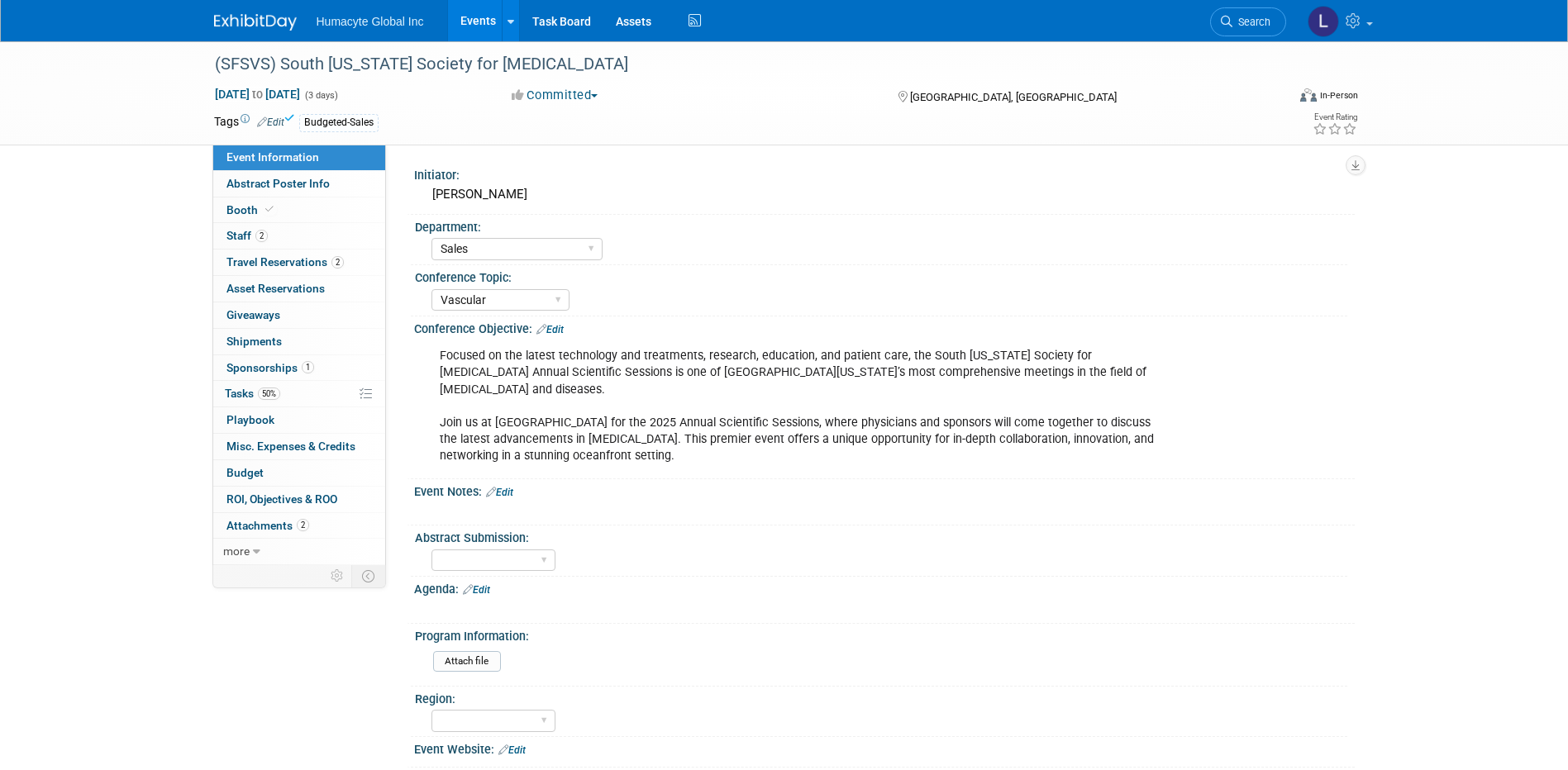
click at [499, 20] on link "Events" at bounding box center [478, 20] width 60 height 41
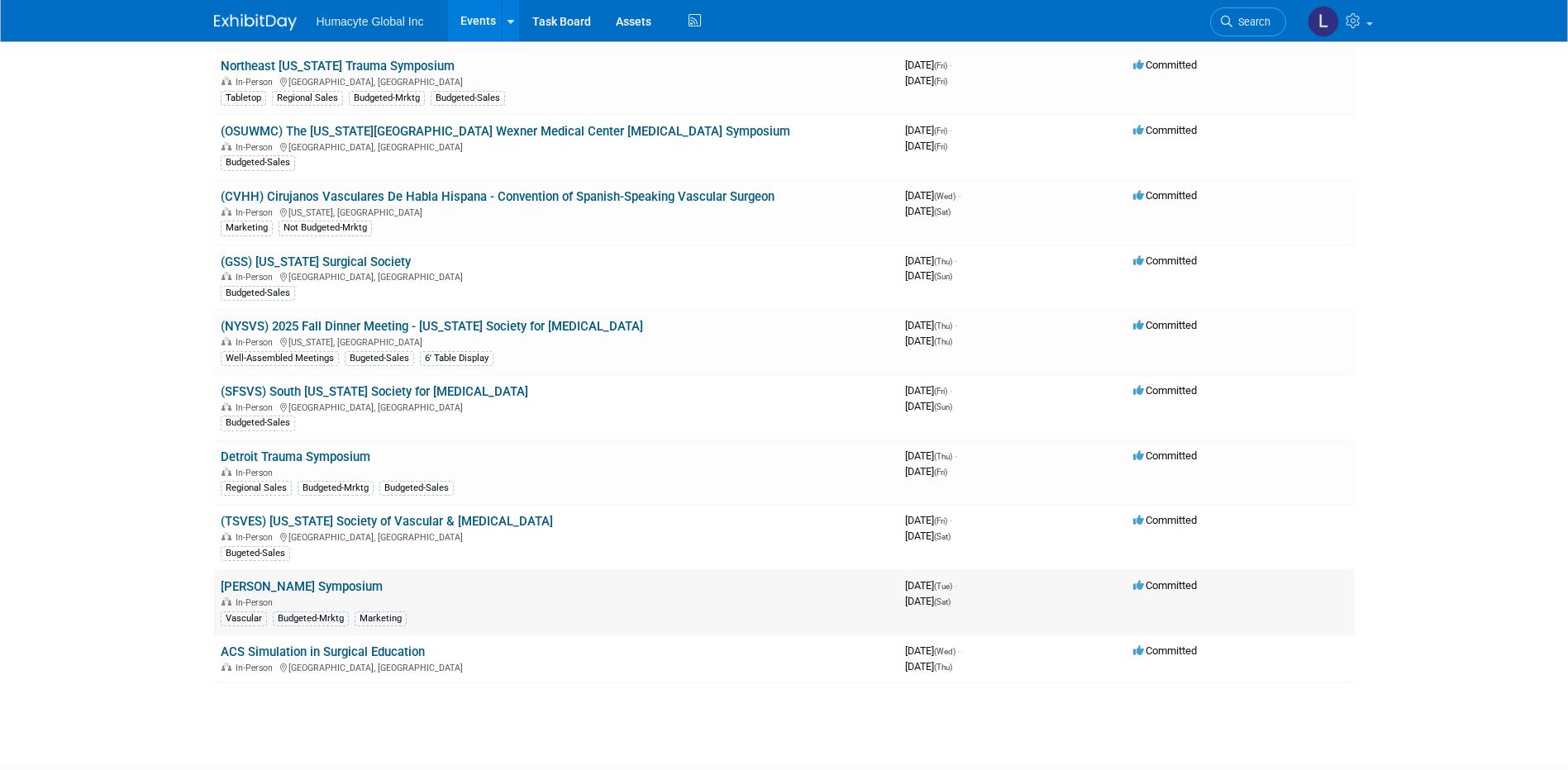
scroll to position [1735, 0]
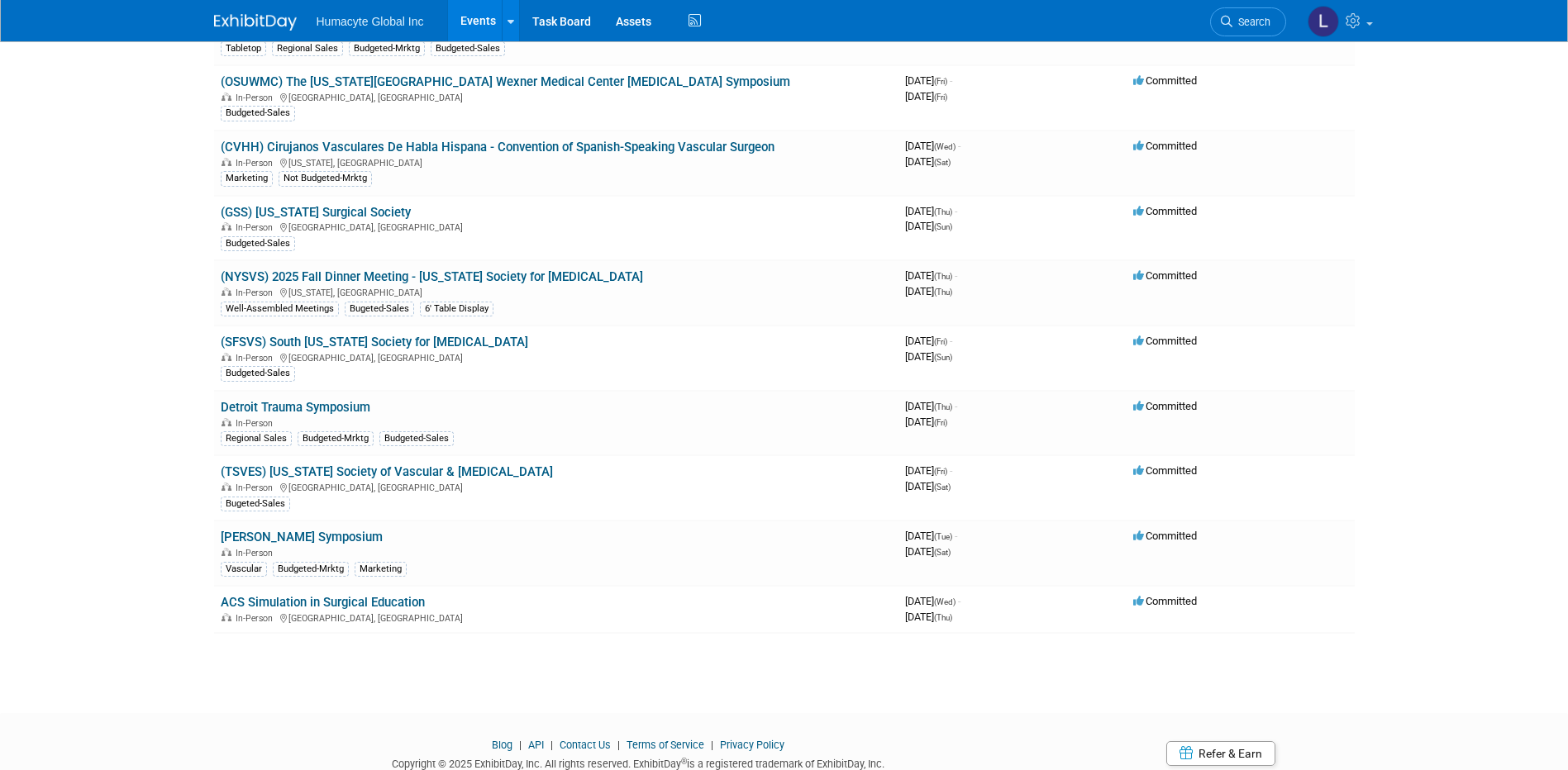
click at [373, 604] on link "ACS Simulation in Surgical Education" at bounding box center [322, 603] width 204 height 15
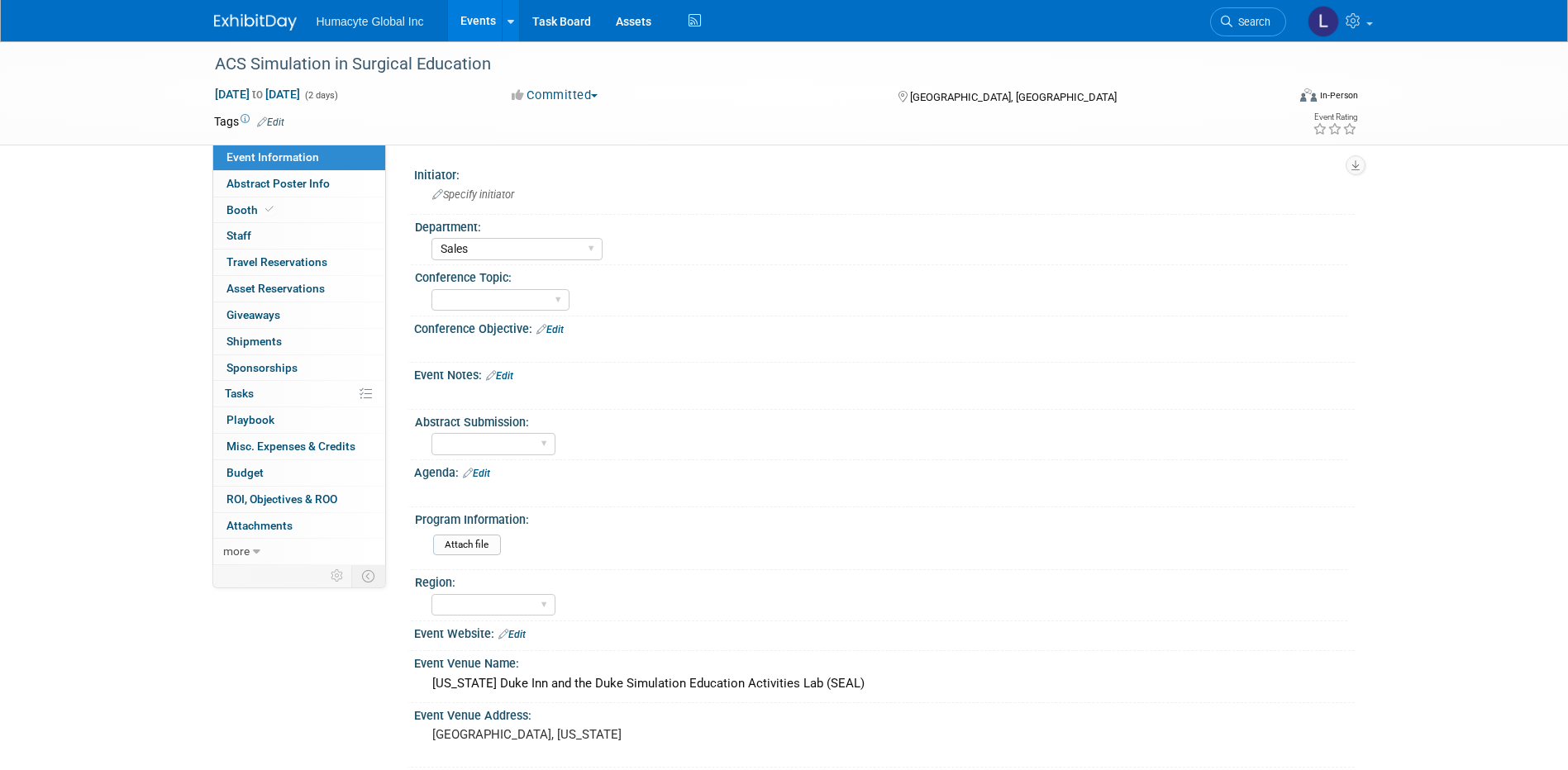
select select "Sales"
click at [274, 128] on td "Tags Edit" at bounding box center [249, 122] width 70 height 16
click at [274, 123] on link "Edit" at bounding box center [271, 122] width 27 height 12
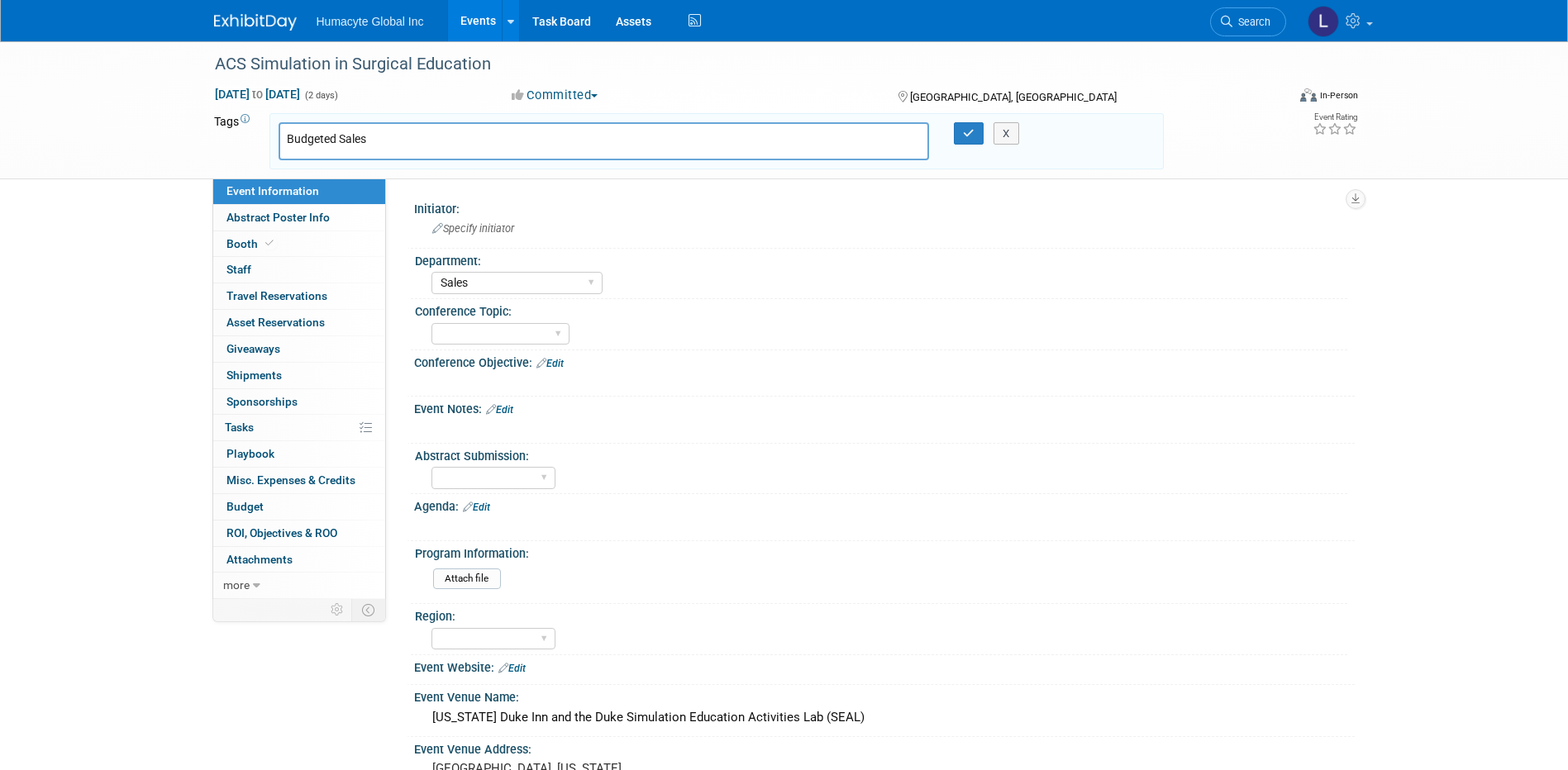
click at [352, 141] on input "Budgeted Sales" at bounding box center [403, 139] width 231 height 16
drag, startPoint x: 387, startPoint y: 142, endPoint x: -9, endPoint y: 118, distance: 396.7
click at [0, 118] on html "Humacyte Global Inc Events Add Event Bulk Upload Events Shareable Event Boards …" at bounding box center [784, 385] width 1568 height 770
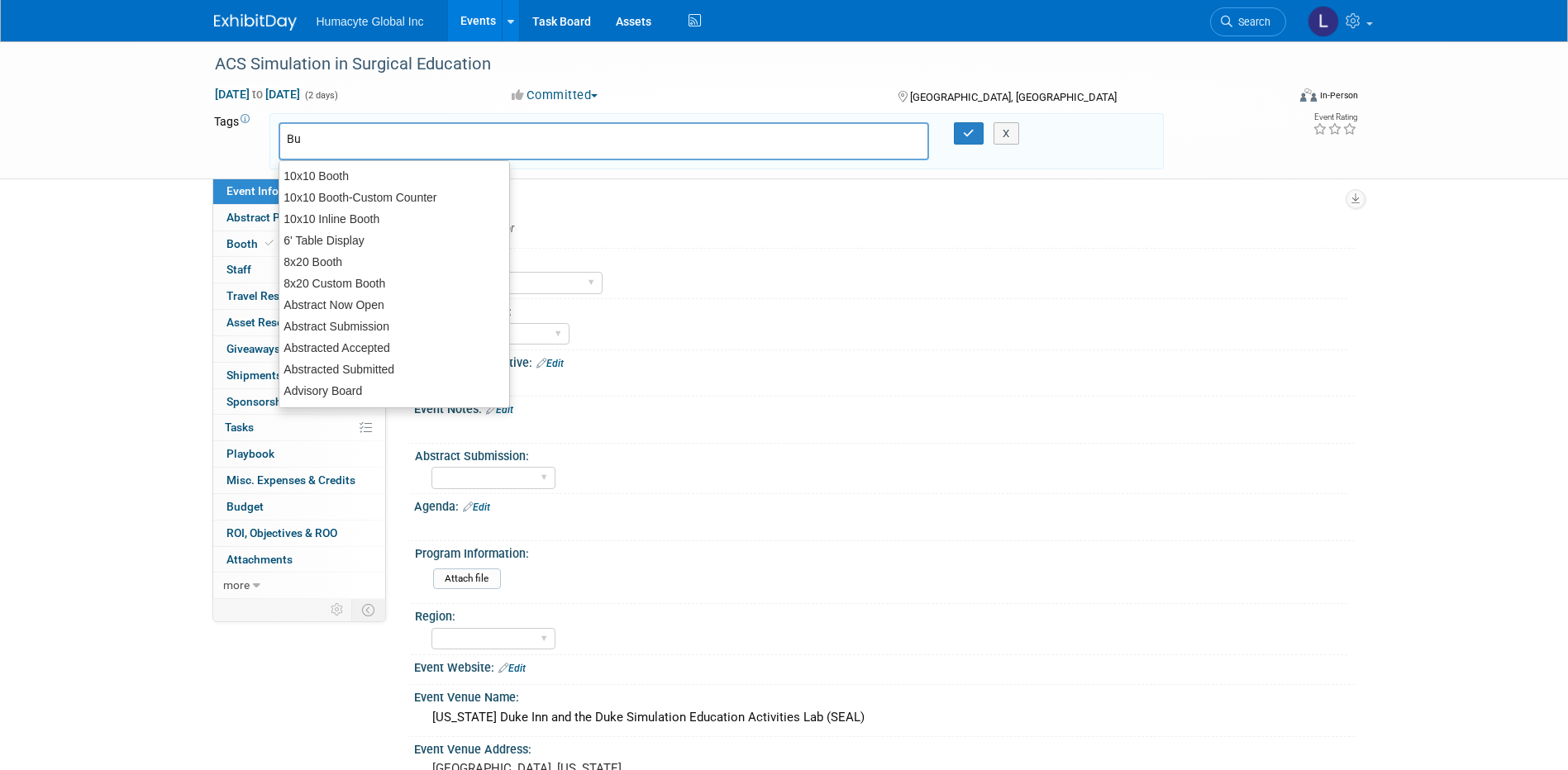
type input "Bud"
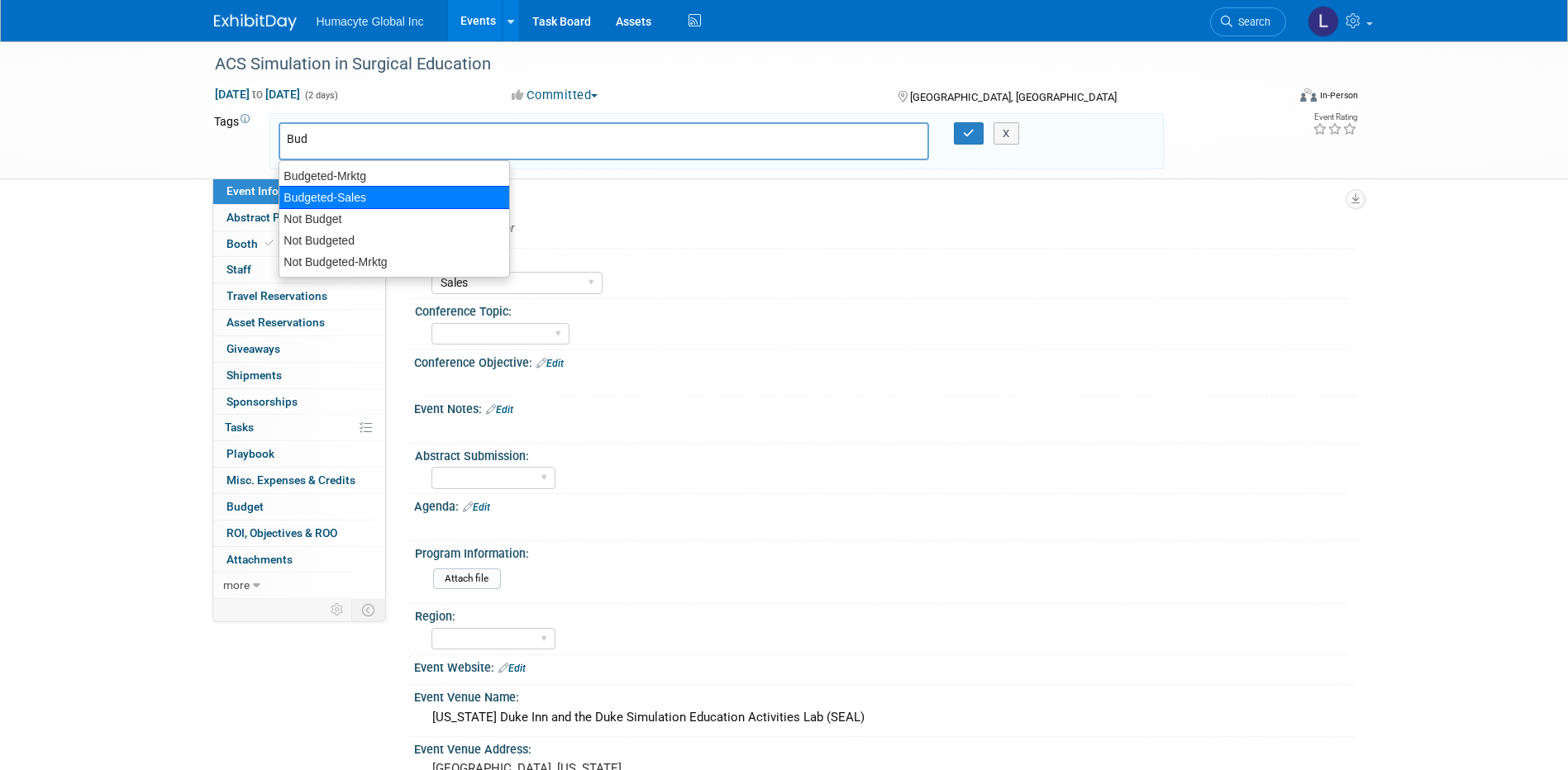
click at [382, 192] on div "Budgeted-Sales" at bounding box center [393, 197] width 231 height 23
type input "Budgeted-Sales"
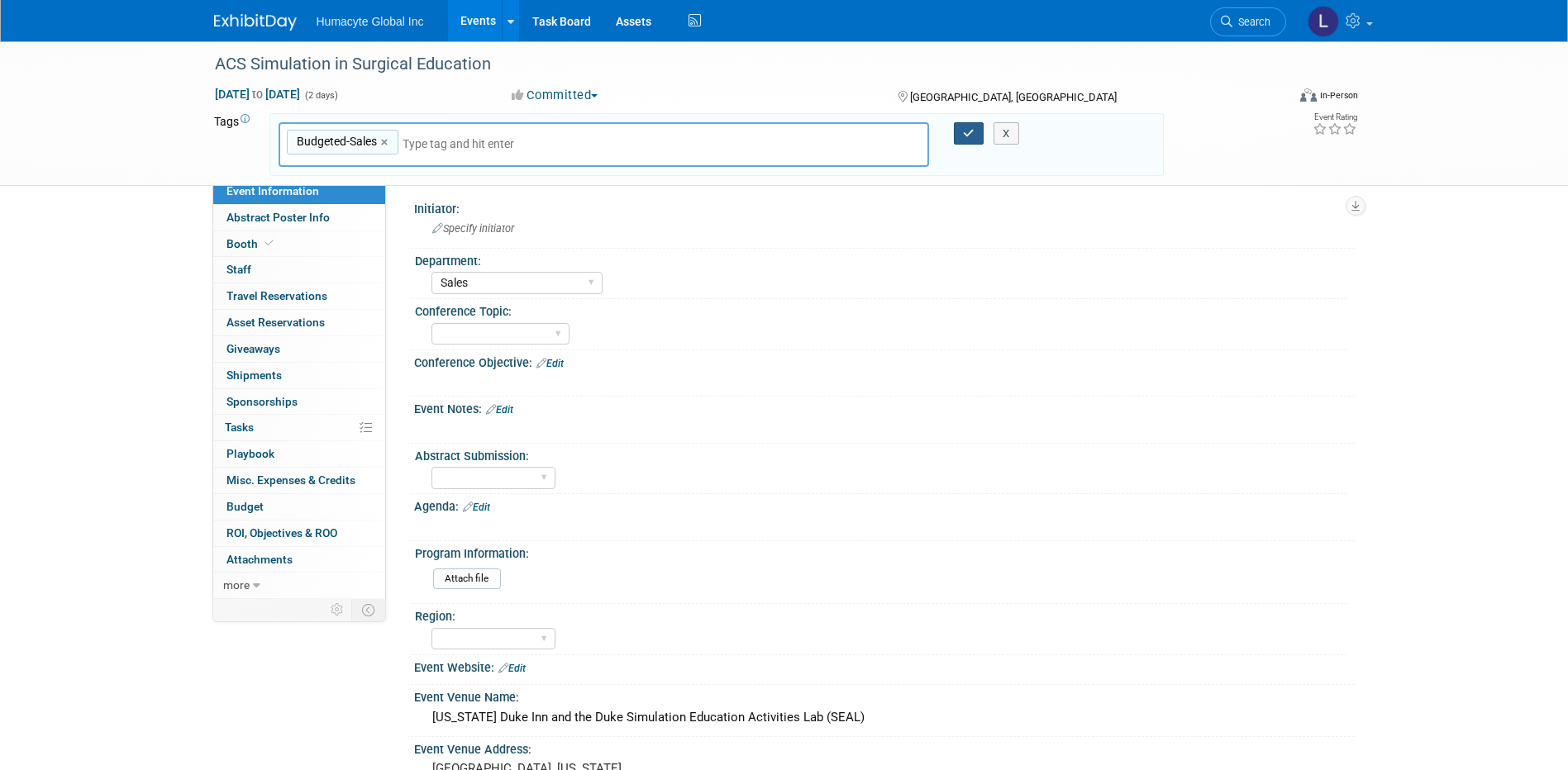
click at [974, 141] on button "button" at bounding box center [969, 134] width 30 height 23
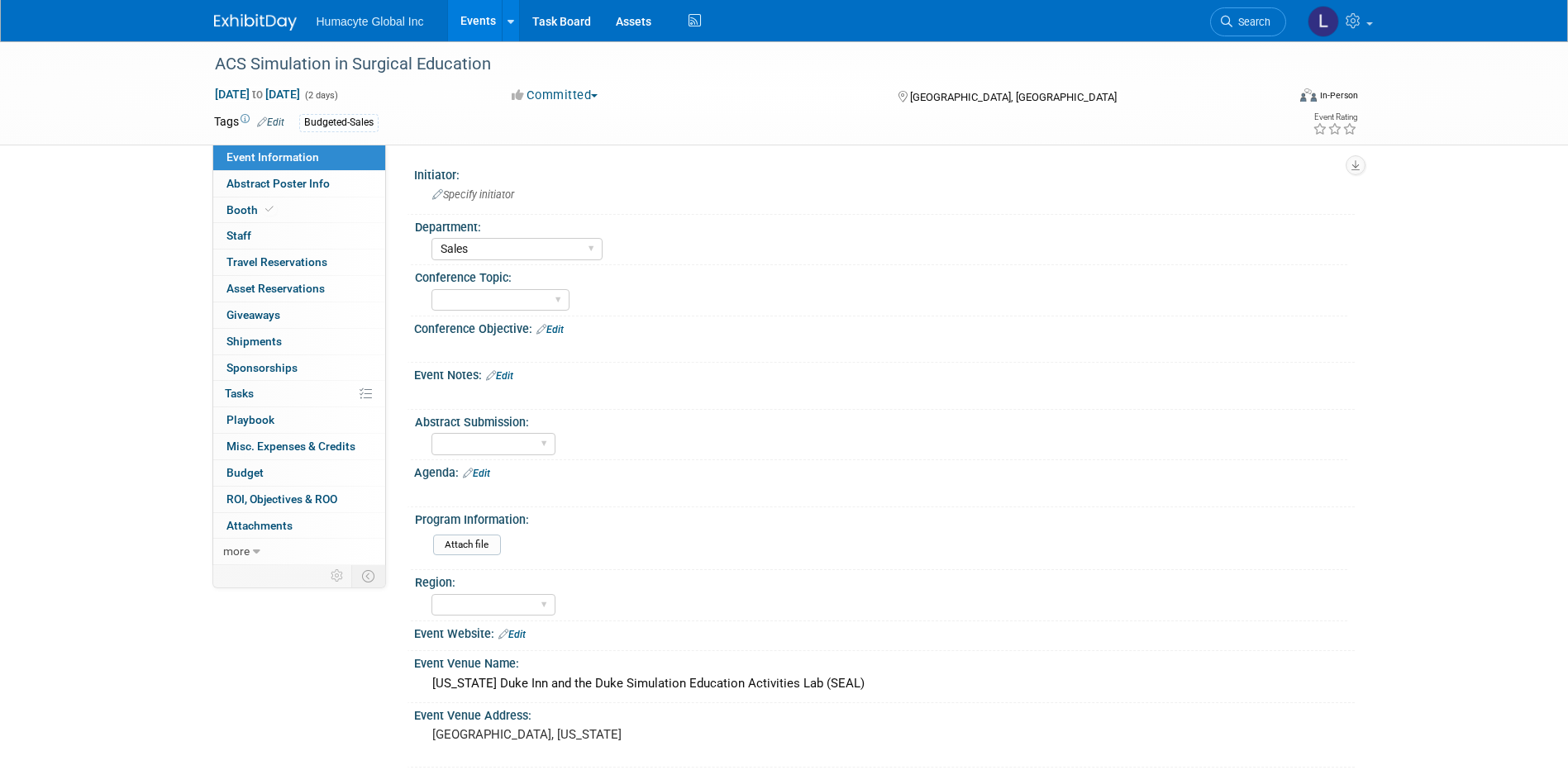
click at [475, 16] on link "Events" at bounding box center [478, 20] width 60 height 41
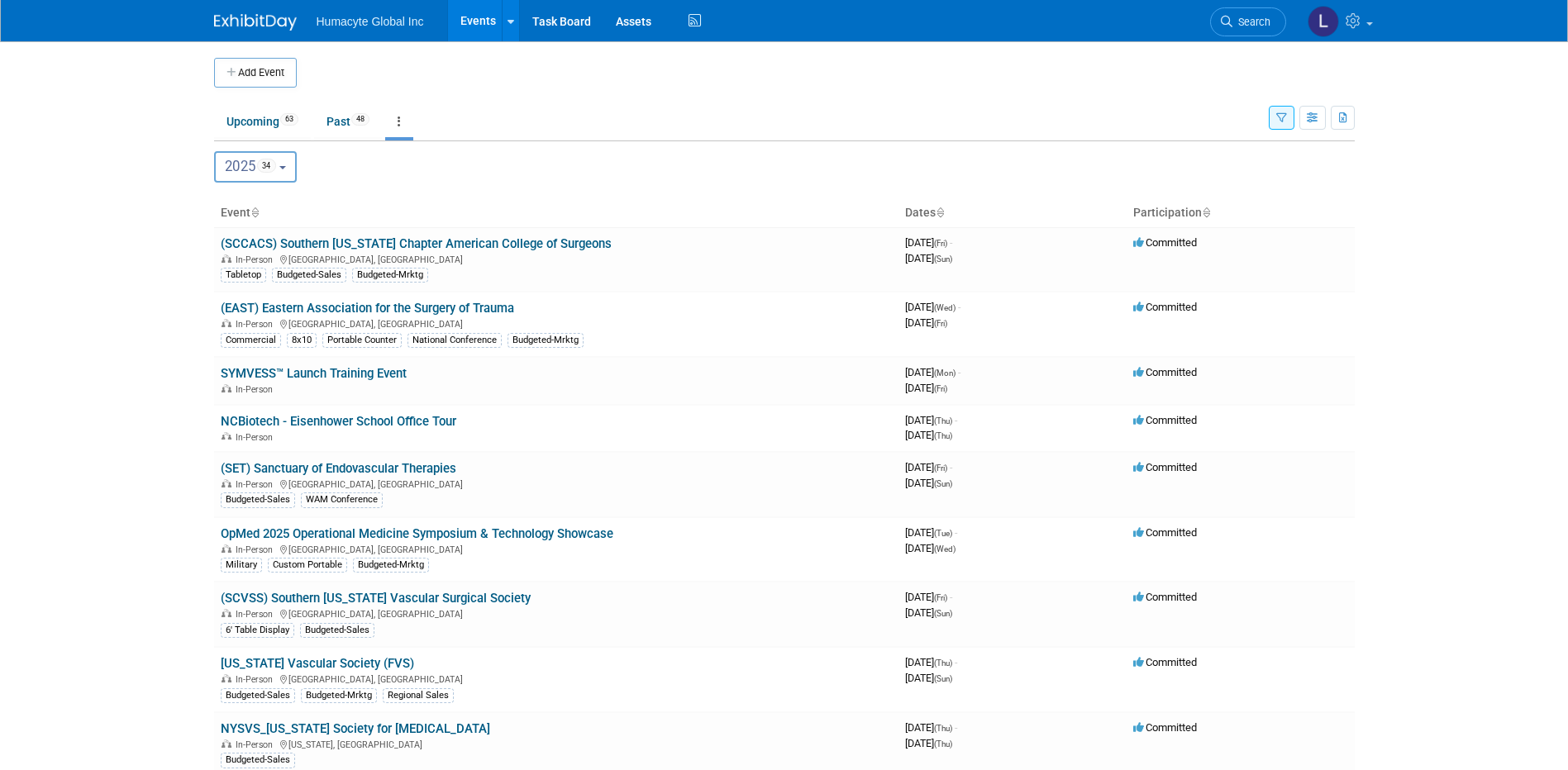
click at [1281, 118] on icon "button" at bounding box center [1282, 119] width 11 height 11
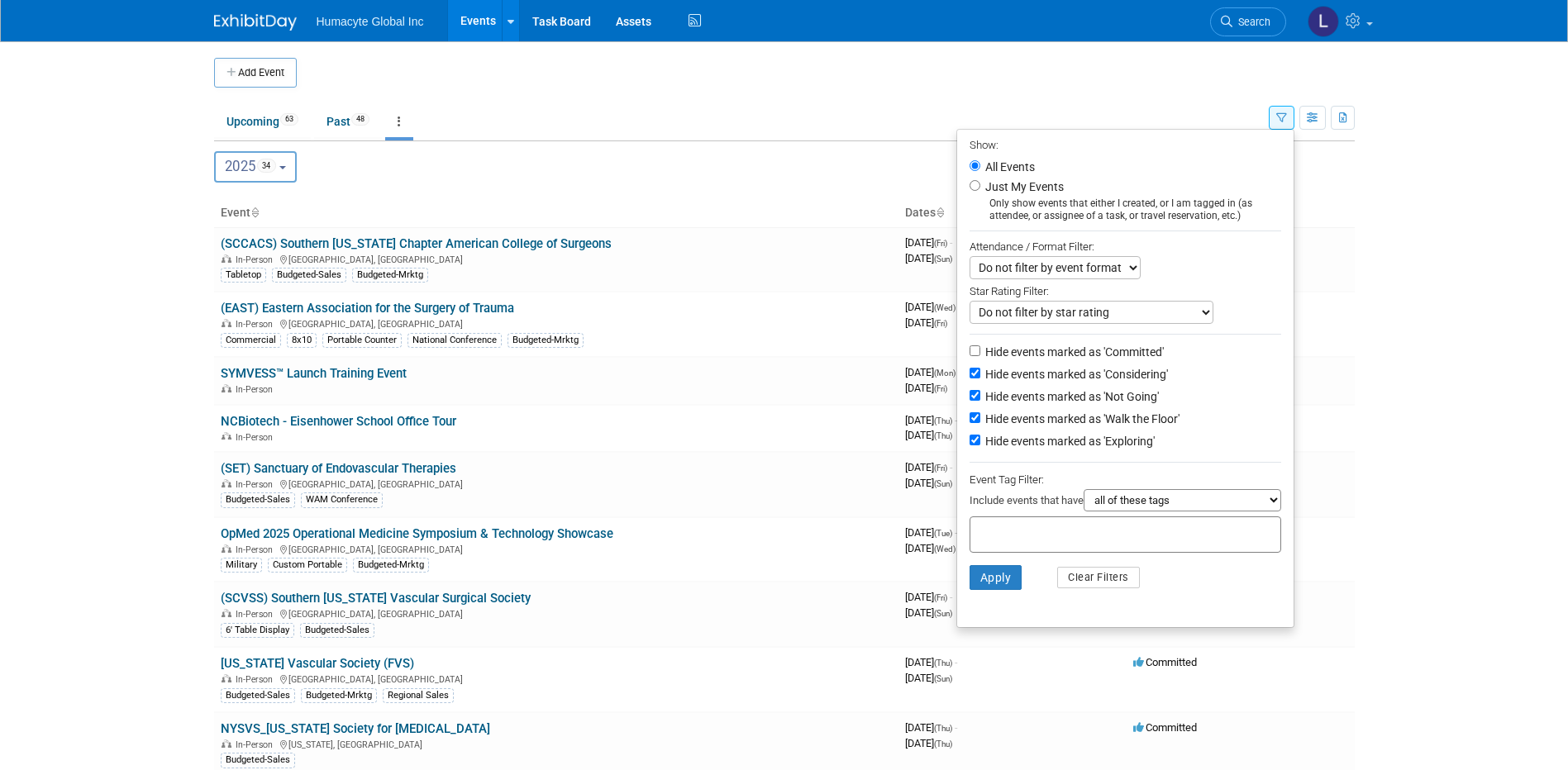
click at [1102, 508] on select "all of these tags any one of these tags only and exactly these specific tags" at bounding box center [1183, 500] width 198 height 22
select select "any"
click at [1084, 497] on select "all of these tags any one of these tags only and exactly these specific tags" at bounding box center [1183, 500] width 198 height 22
click at [1045, 540] on input "text" at bounding box center [1043, 532] width 133 height 16
type input "budg"
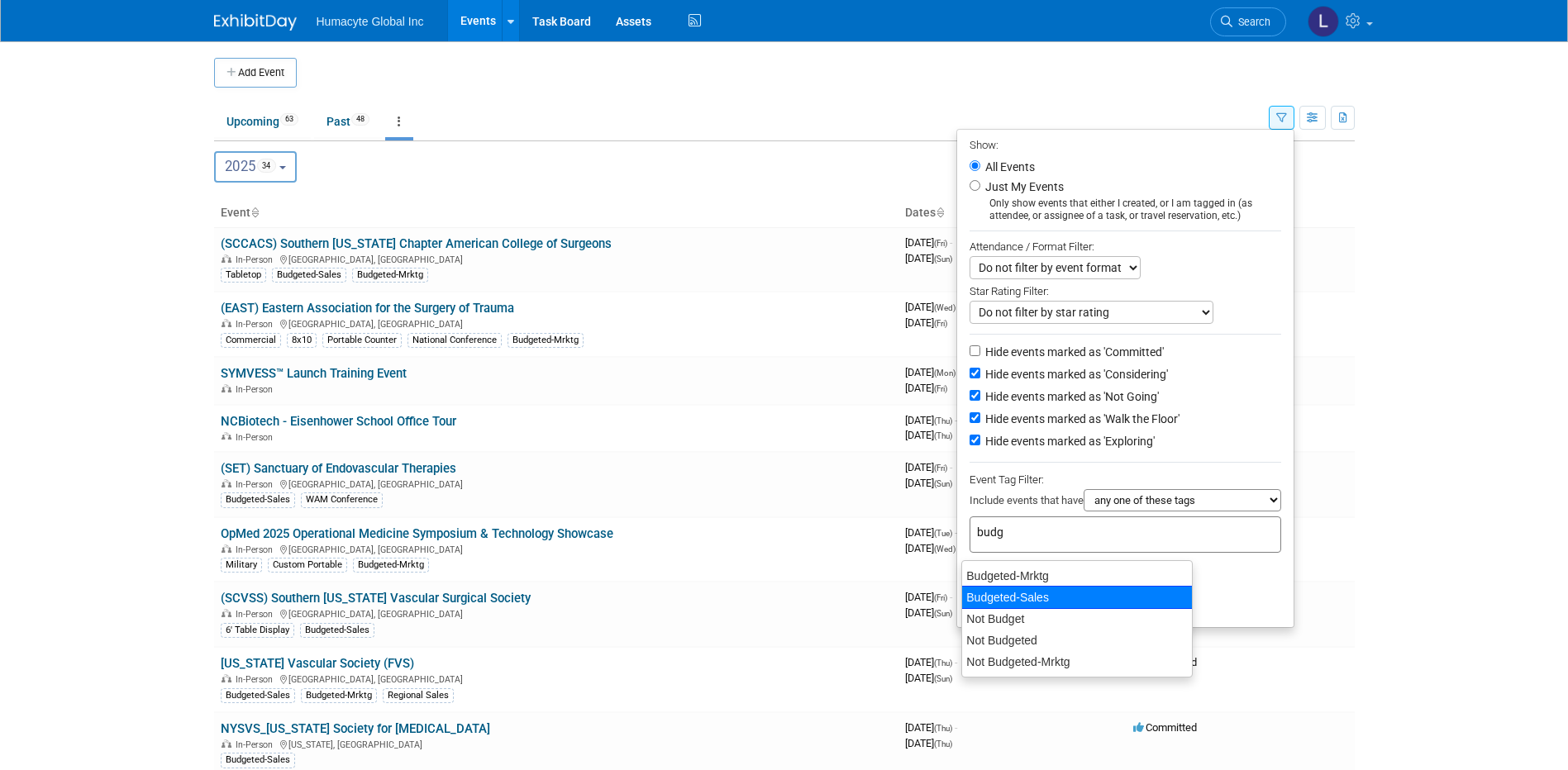
click at [1030, 596] on div "Budgeted-Sales" at bounding box center [1077, 597] width 231 height 23
type input "Budgeted-Sales"
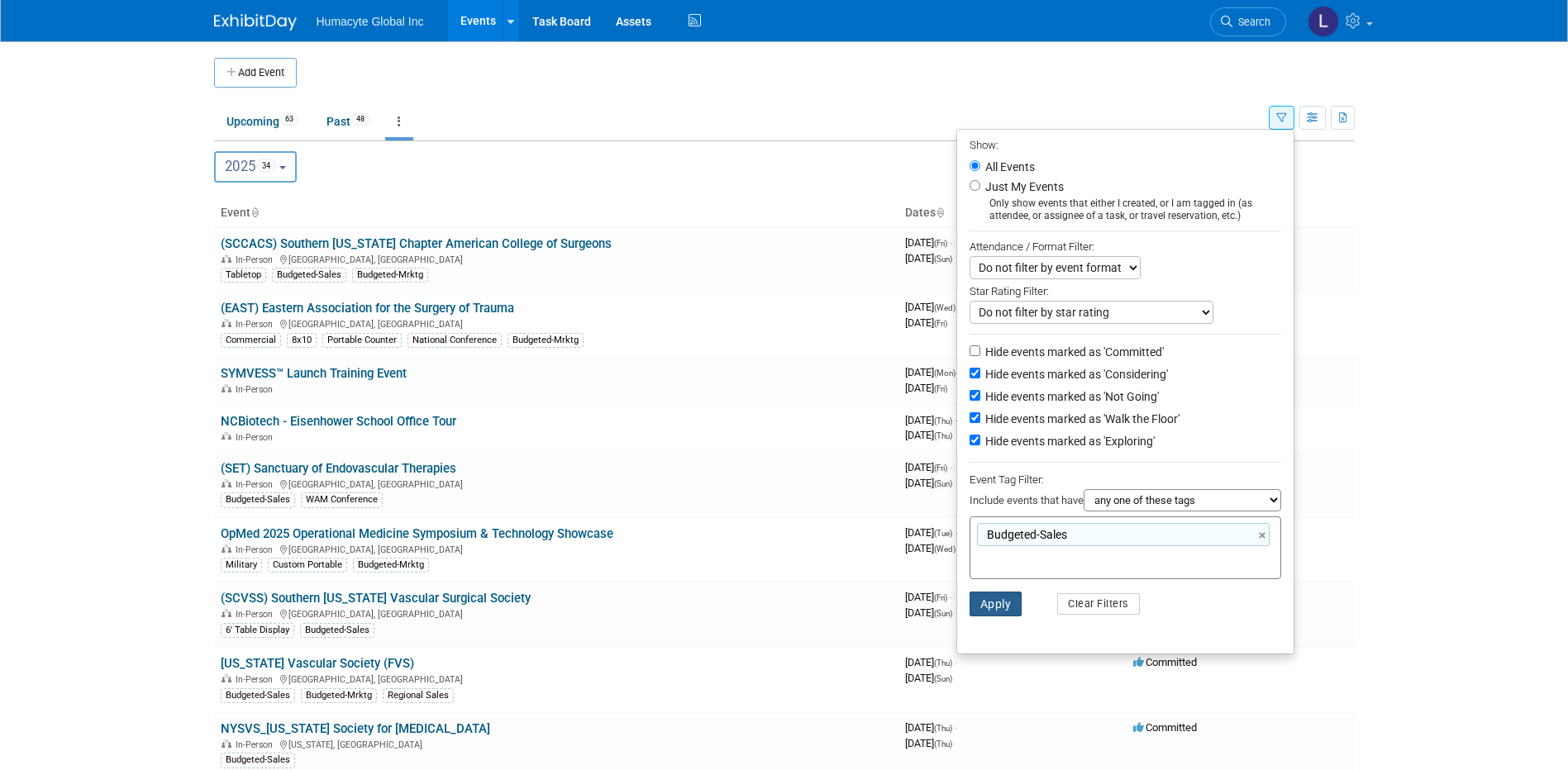
click at [1002, 605] on button "Apply" at bounding box center [996, 604] width 53 height 25
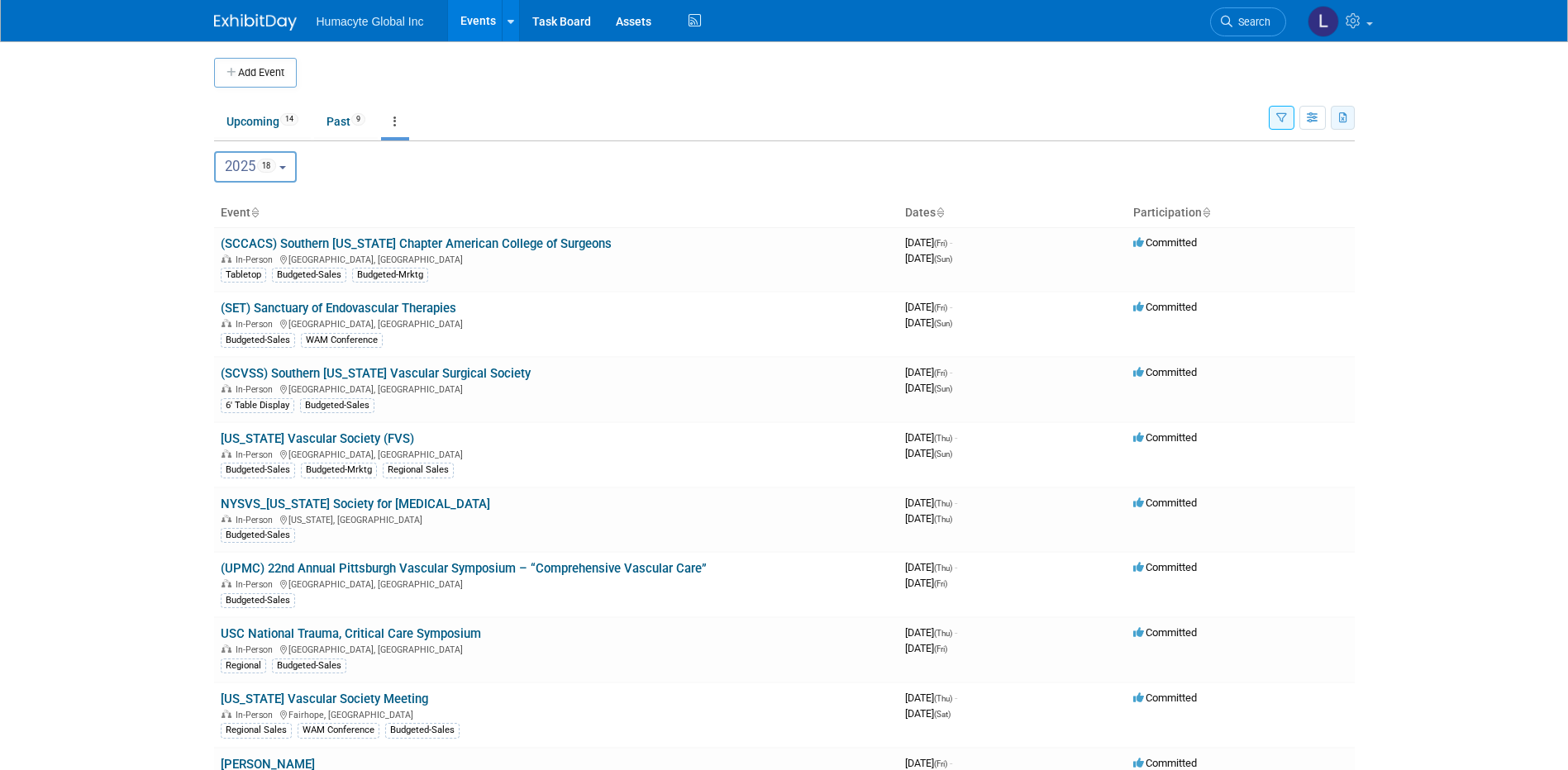
click at [1339, 115] on icon "button" at bounding box center [1344, 119] width 9 height 11
click at [1217, 168] on link "Export Current View (18 Events)" at bounding box center [1251, 169] width 179 height 23
click at [775, 158] on div "2025 <span class="tabBadge yearBadge" >18</span> 2026 <span class="tabBadge yea…" at bounding box center [784, 166] width 1141 height 31
click at [474, 21] on link "Events" at bounding box center [478, 20] width 60 height 41
click at [604, 131] on ul "Upcoming 14 Past 9 All Events 23 Past and Upcoming Grouped Annually Events grou…" at bounding box center [741, 123] width 1055 height 37
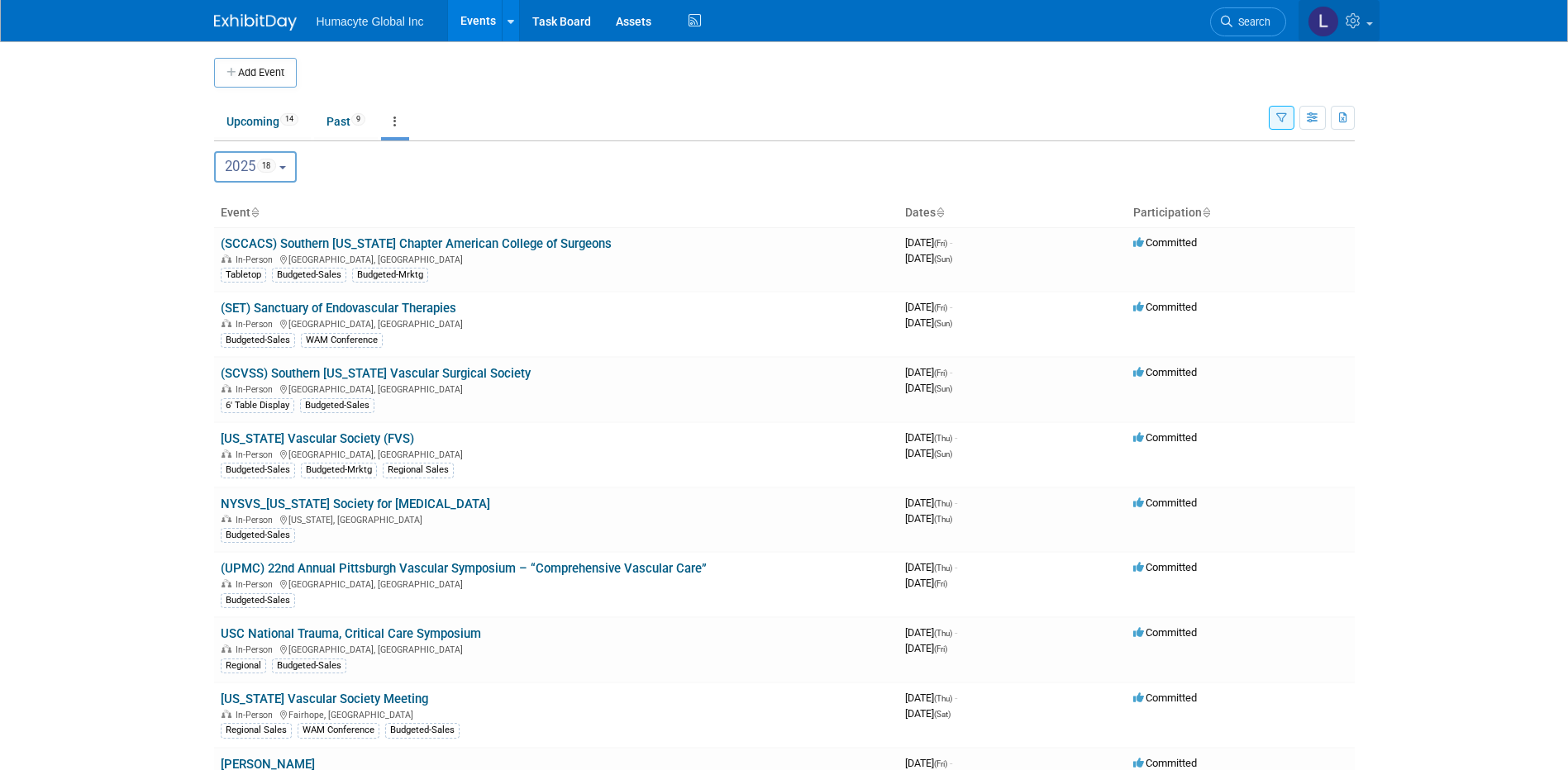
click at [1367, 22] on span at bounding box center [1369, 24] width 6 height 4
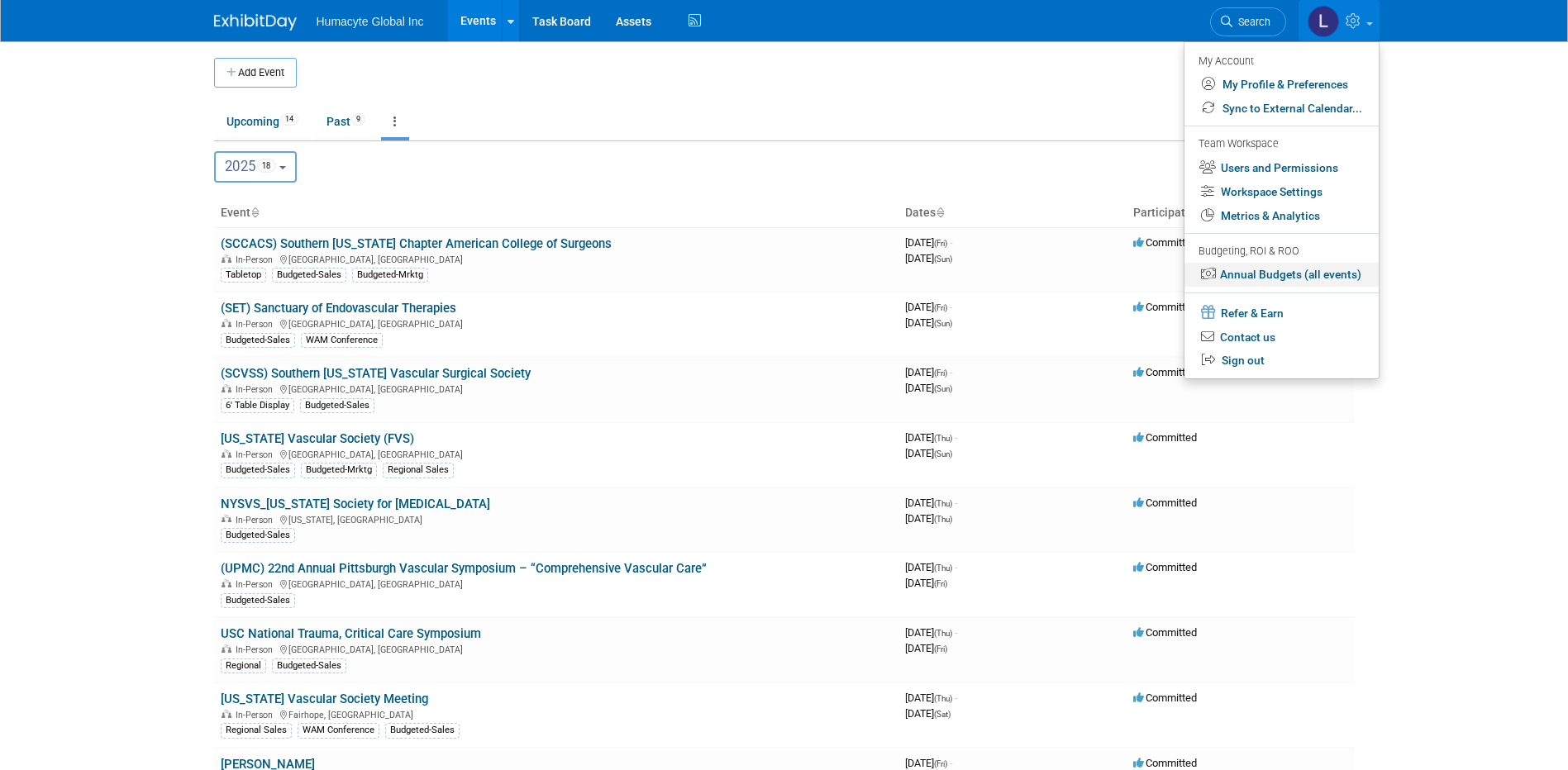
click at [1243, 273] on link "Annual Budgets (all events)" at bounding box center [1282, 274] width 194 height 24
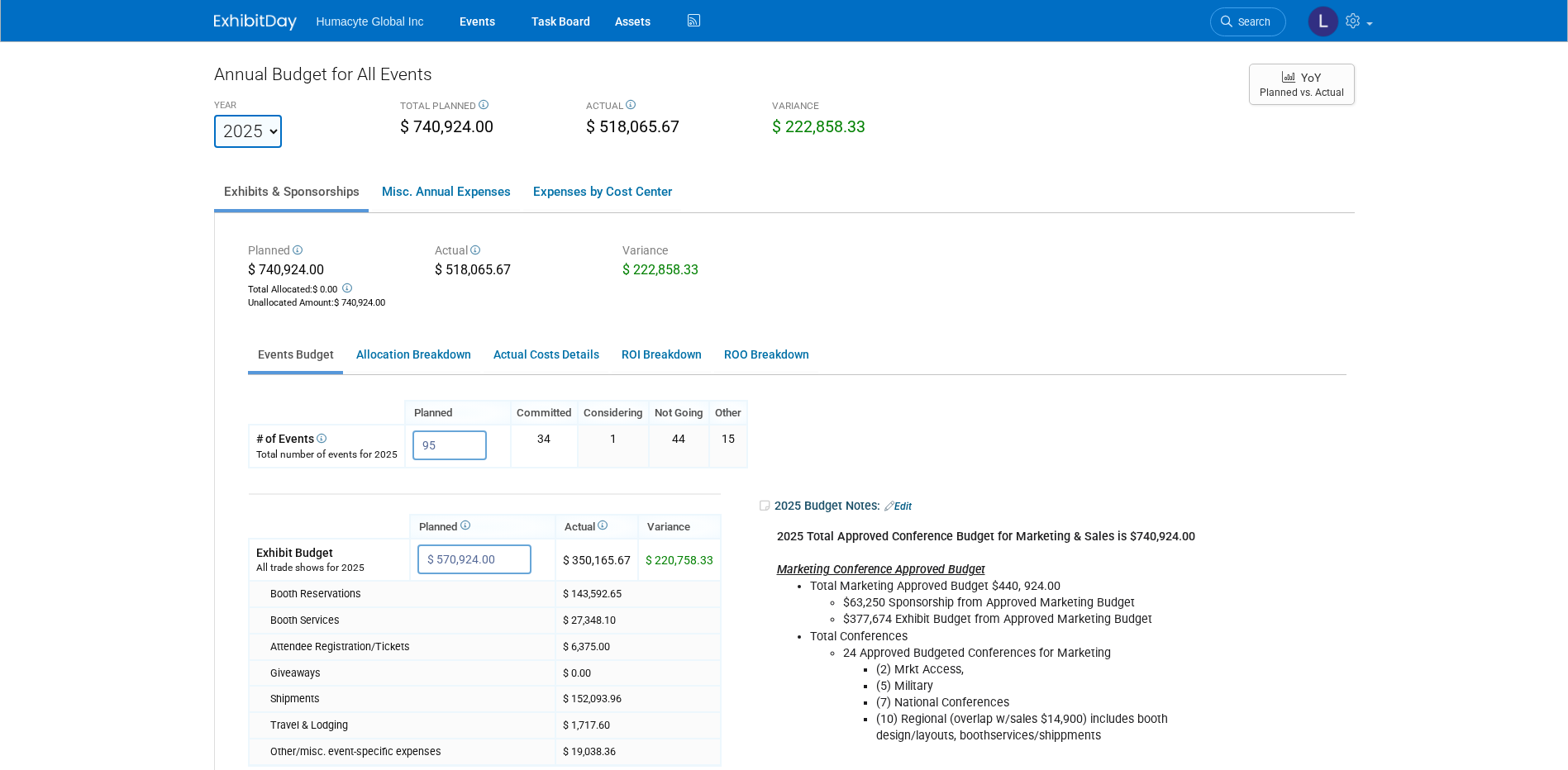
click at [475, 325] on div "Planned $ 740,924.00 Total Allocated: $ 0.00 Unallocated Amount : $ 740,924.00 …" at bounding box center [785, 598] width 1140 height 771
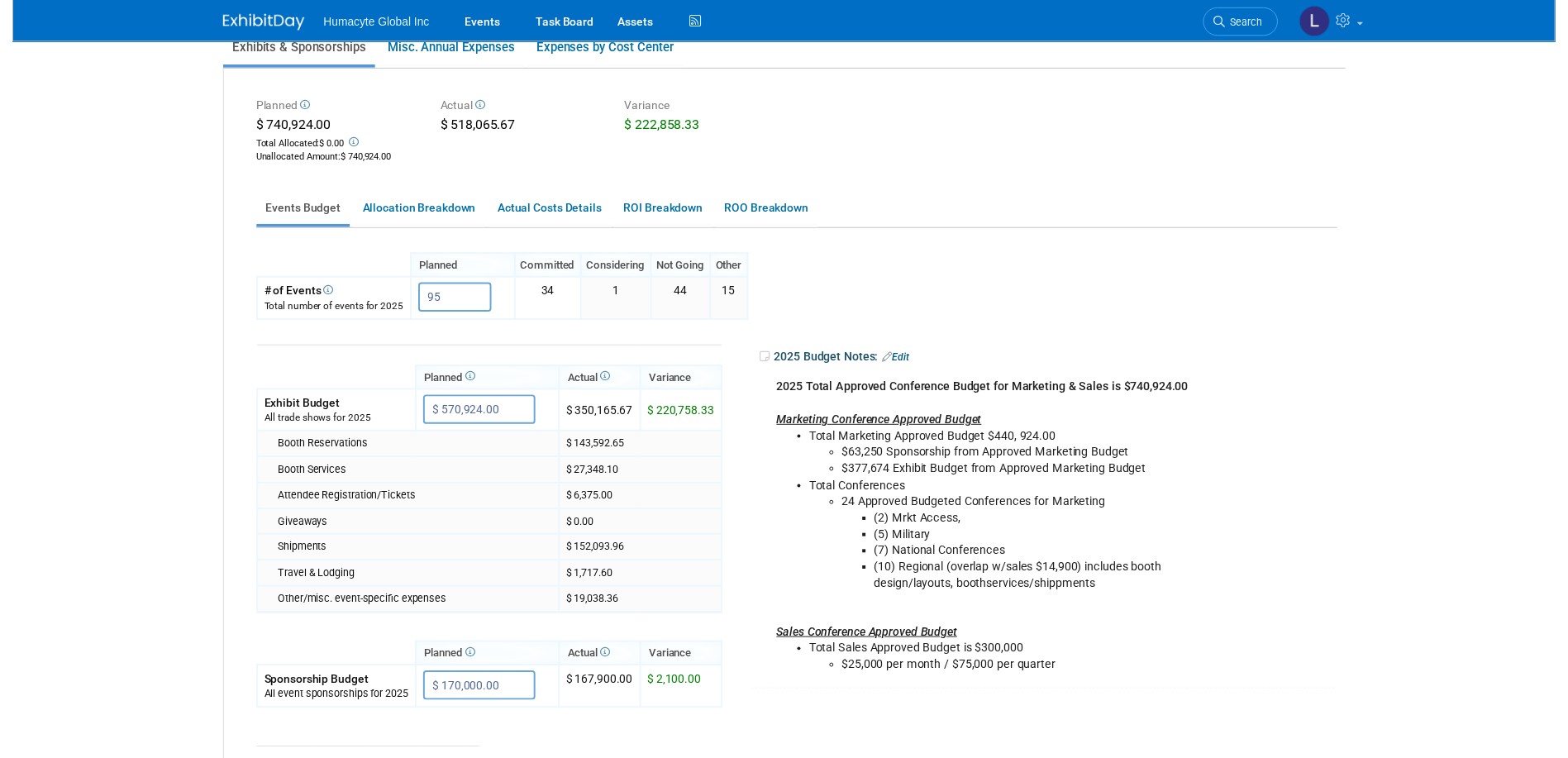
scroll to position [165, 0]
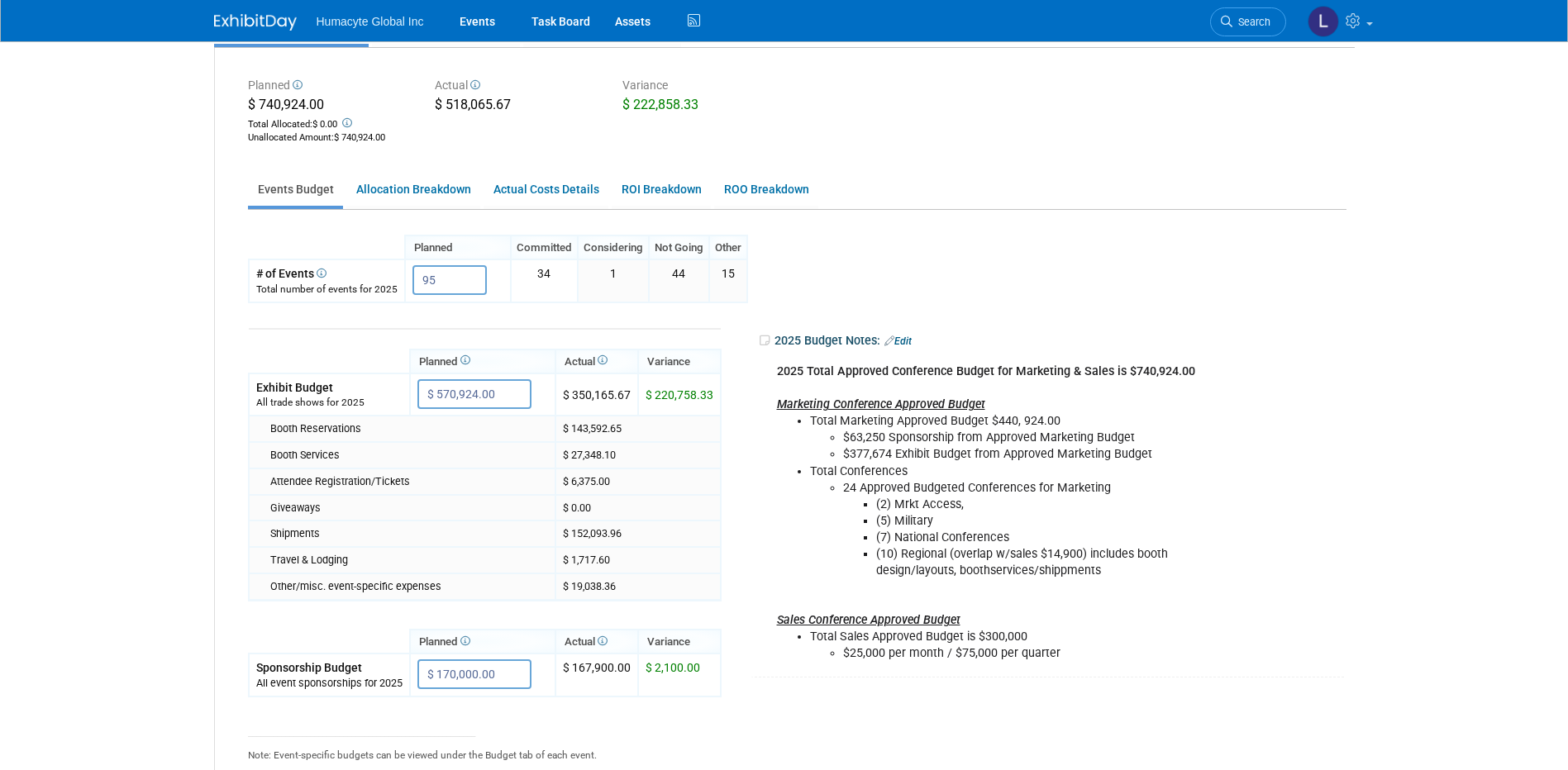
click at [894, 320] on td "2025 Budget Notes: Edit 2025 Total Approved Conference Budget for Marketing & S…" at bounding box center [1027, 490] width 611 height 374
click at [311, 429] on div "Booth Reservations" at bounding box center [409, 429] width 278 height 15
click at [636, 424] on td "$ 143,592.65" at bounding box center [638, 428] width 166 height 27
click at [612, 424] on td "$ 143,592.65" at bounding box center [638, 428] width 166 height 27
click at [426, 191] on link "Allocation Breakdown" at bounding box center [413, 189] width 134 height 32
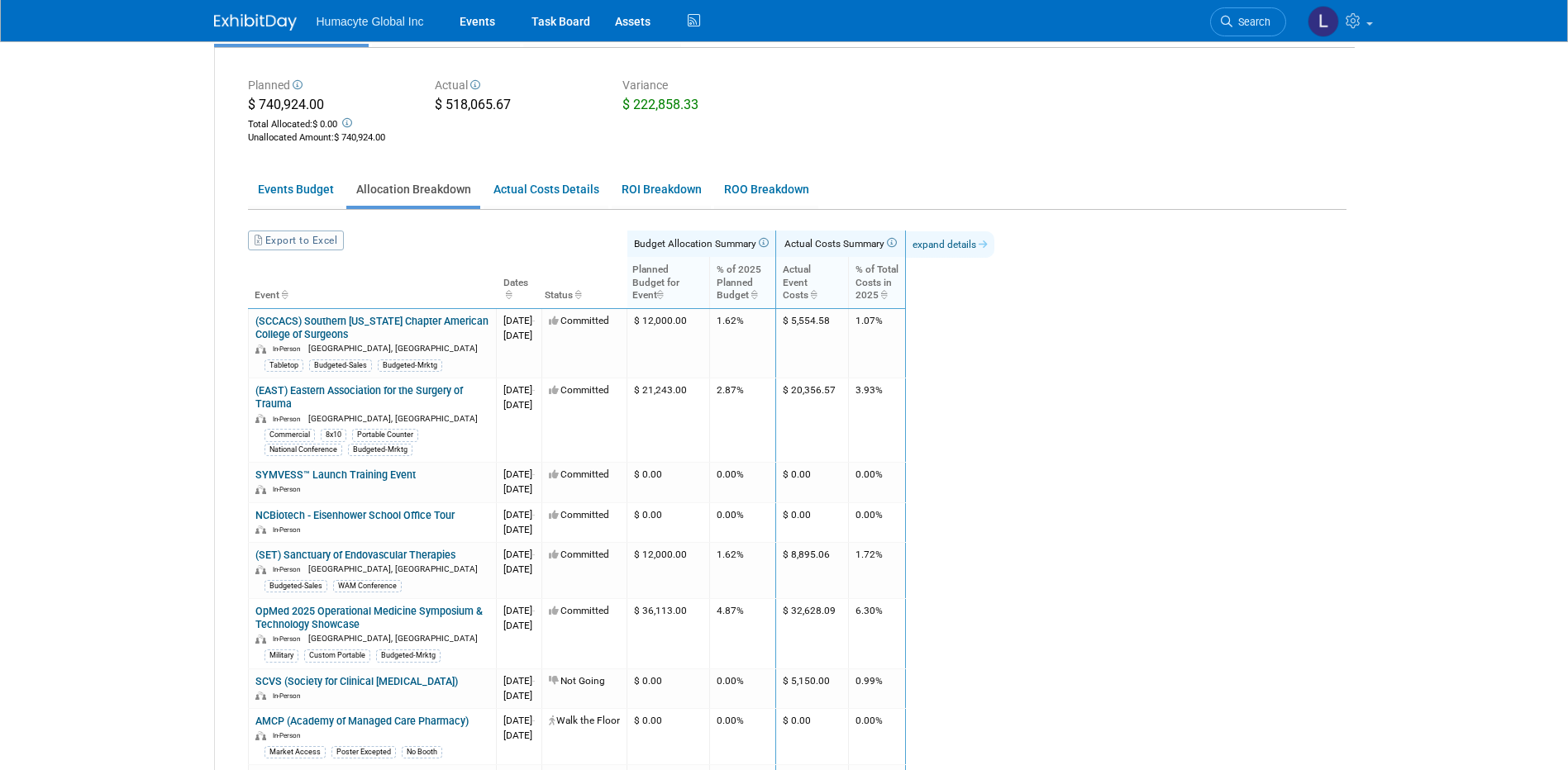
click at [994, 248] on link "expand details" at bounding box center [950, 244] width 89 height 27
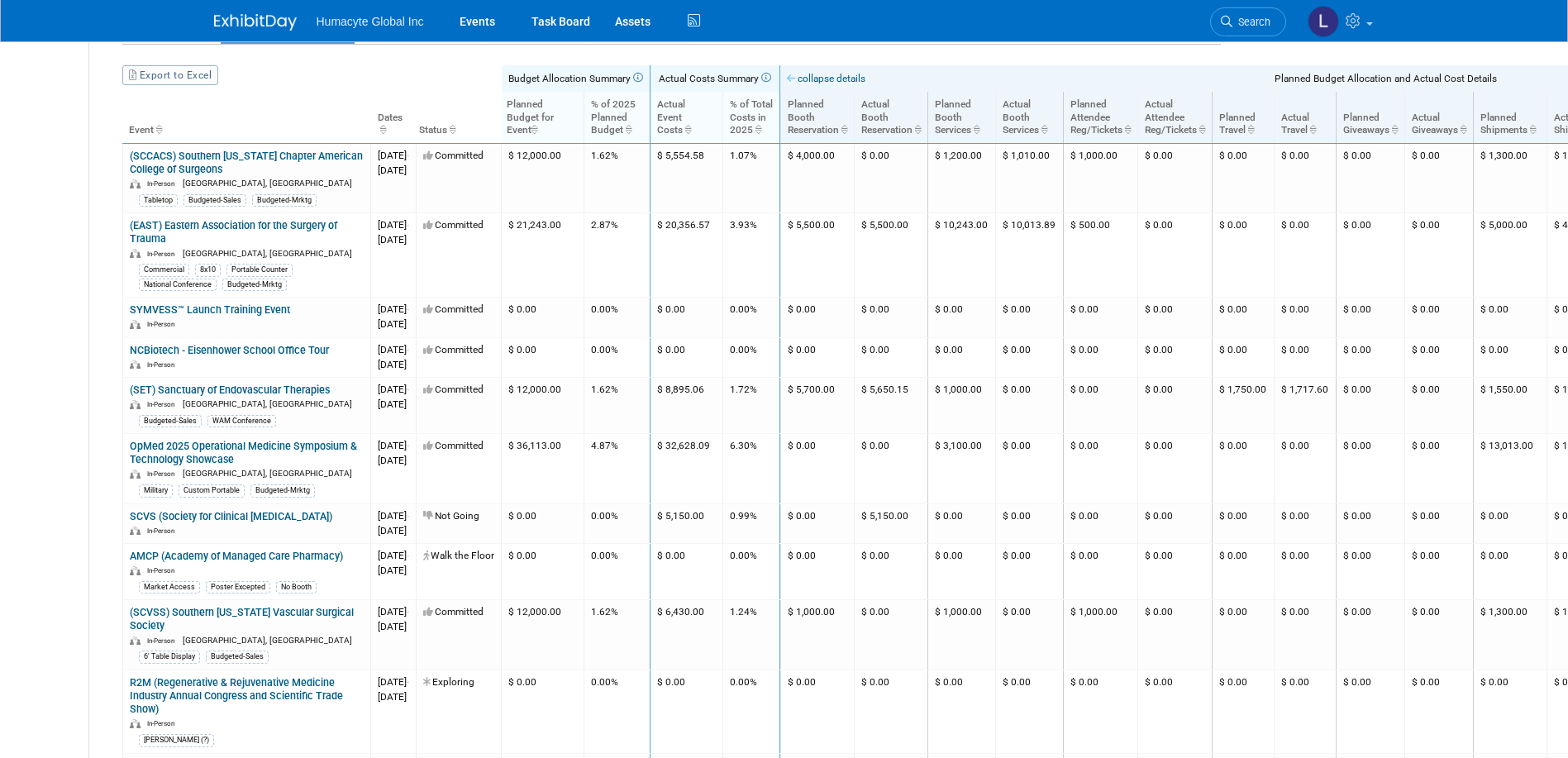
scroll to position [0, 125]
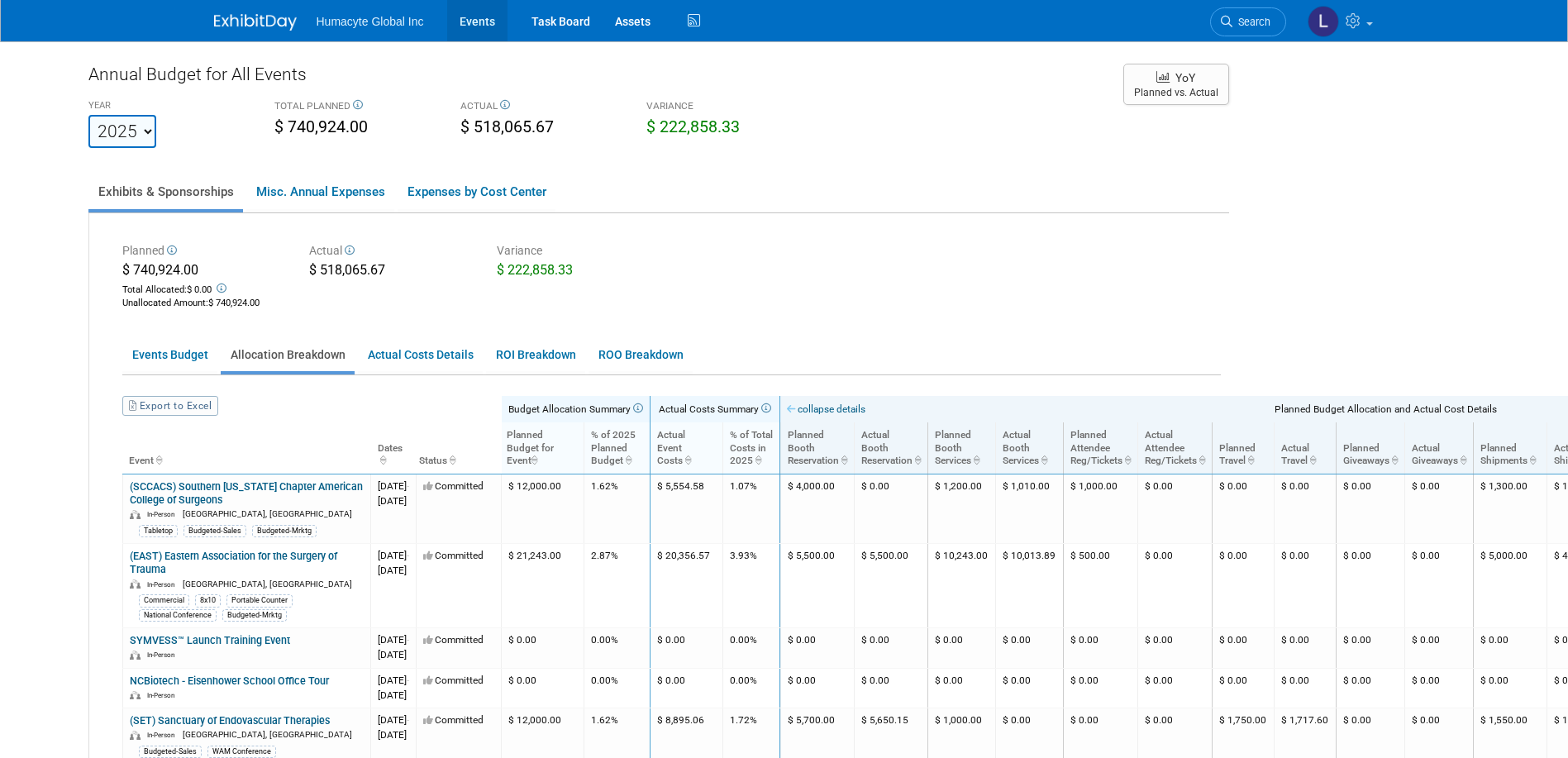
click at [465, 17] on link "Events" at bounding box center [478, 20] width 60 height 41
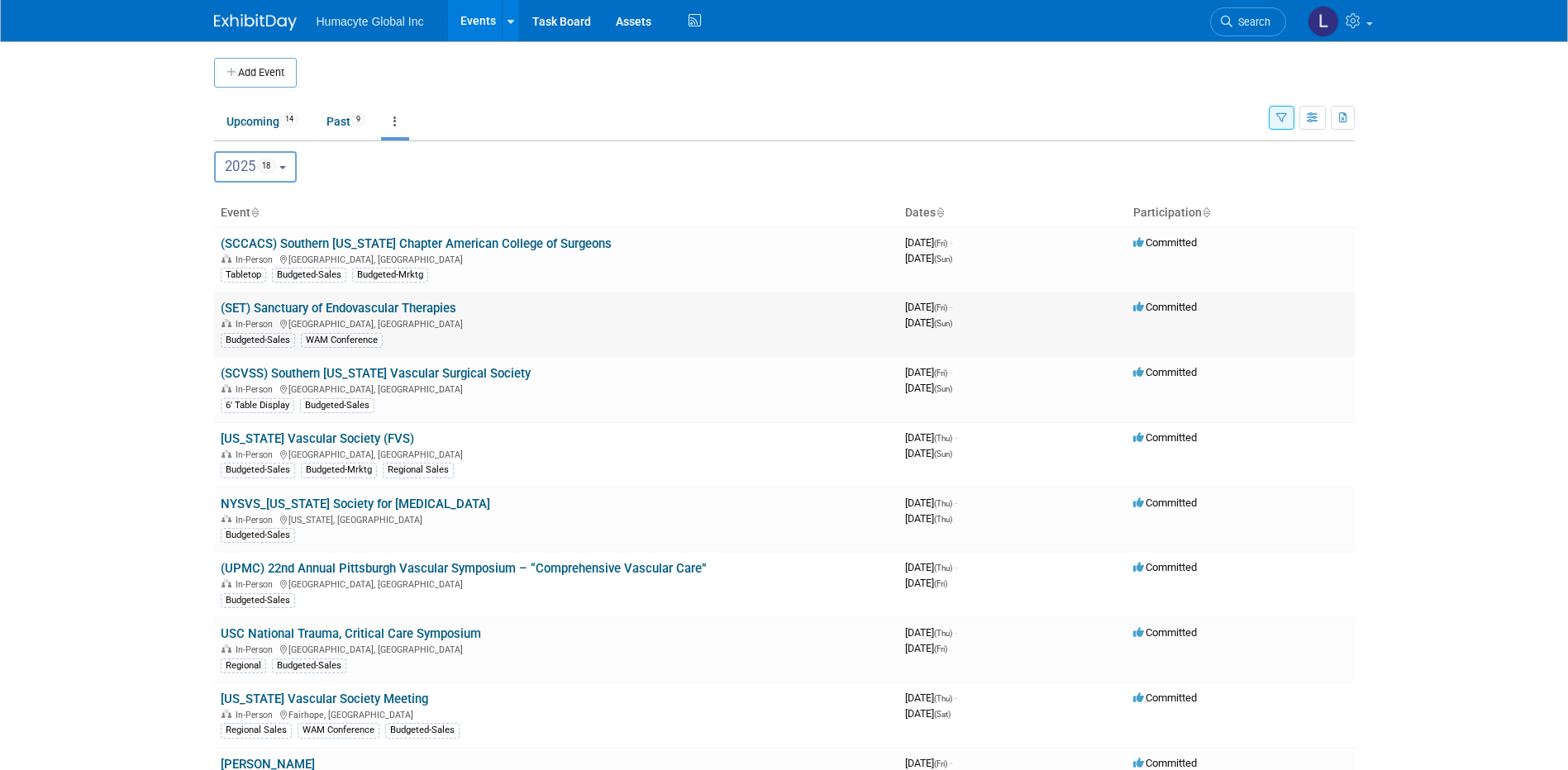
click at [270, 306] on link "(SET) Sanctuary of Endovascular Therapies" at bounding box center [338, 308] width 236 height 15
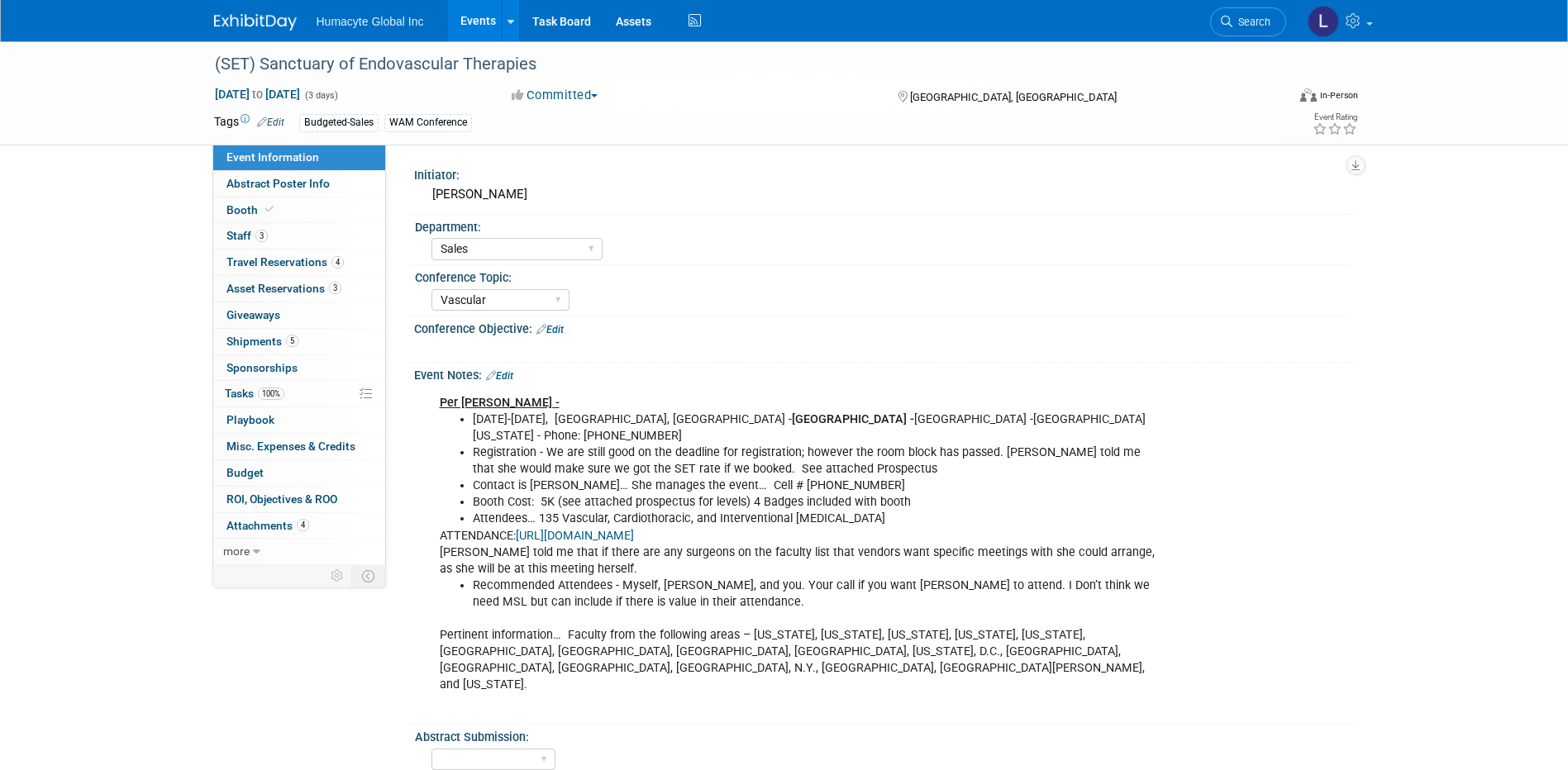
select select "Sales"
select select "Vascular"
click at [252, 258] on span "Travel Reservations 4" at bounding box center [285, 262] width 117 height 13
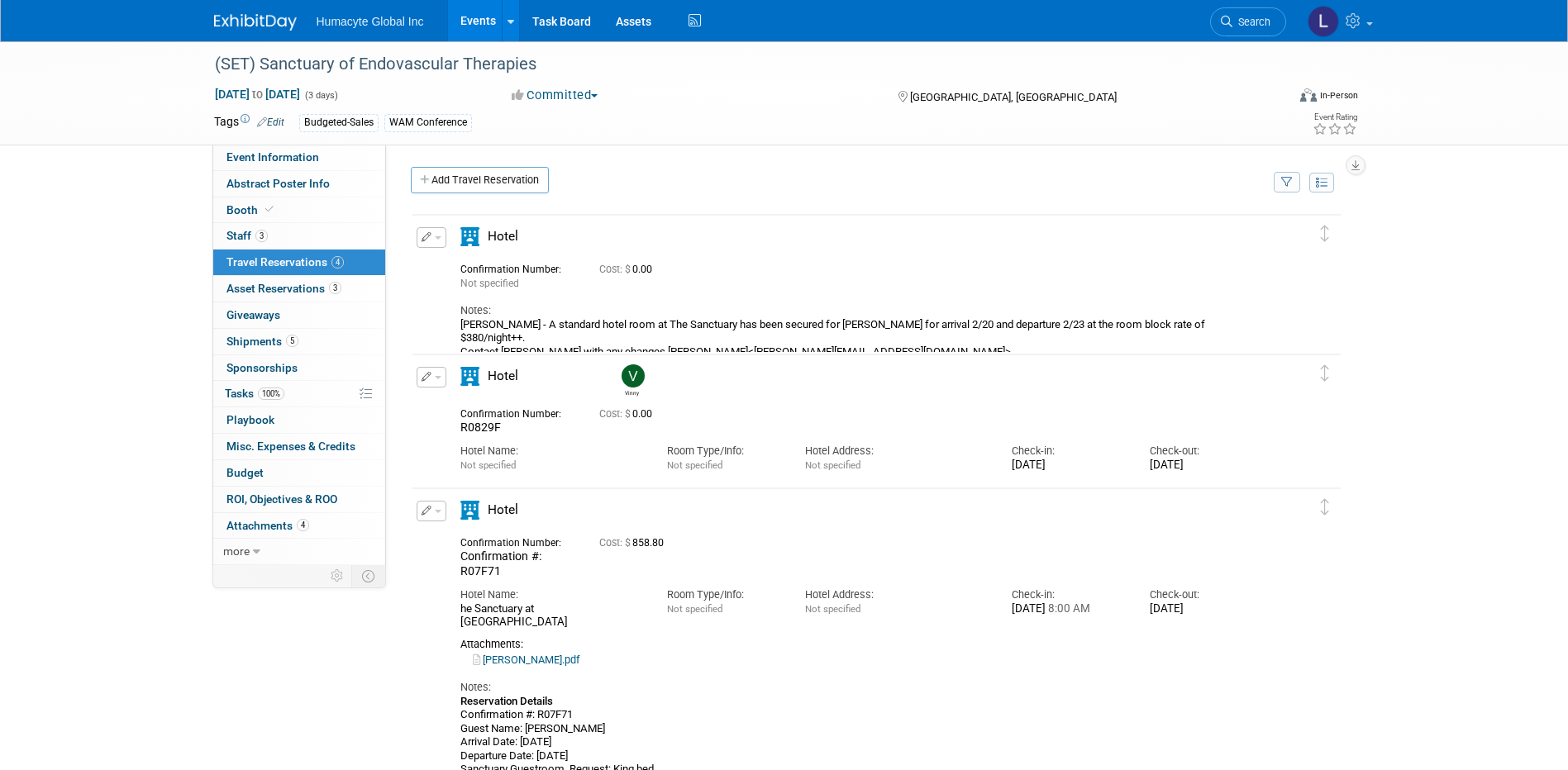
click at [437, 508] on button "button" at bounding box center [431, 511] width 30 height 21
click at [453, 540] on button "Edit Reservation" at bounding box center [487, 540] width 140 height 24
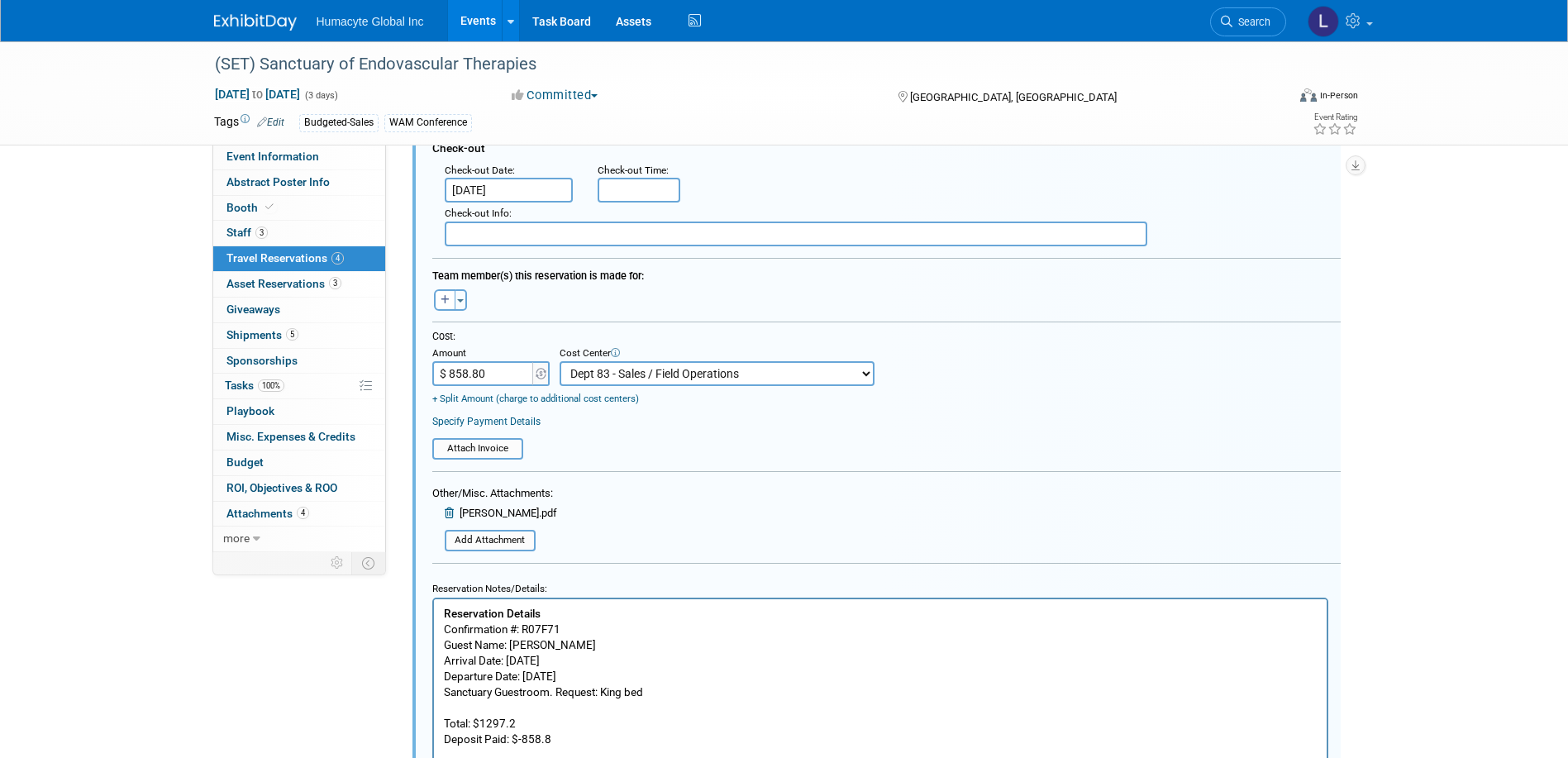
scroll to position [715, 0]
click at [496, 372] on input "$ 858.80" at bounding box center [484, 371] width 103 height 25
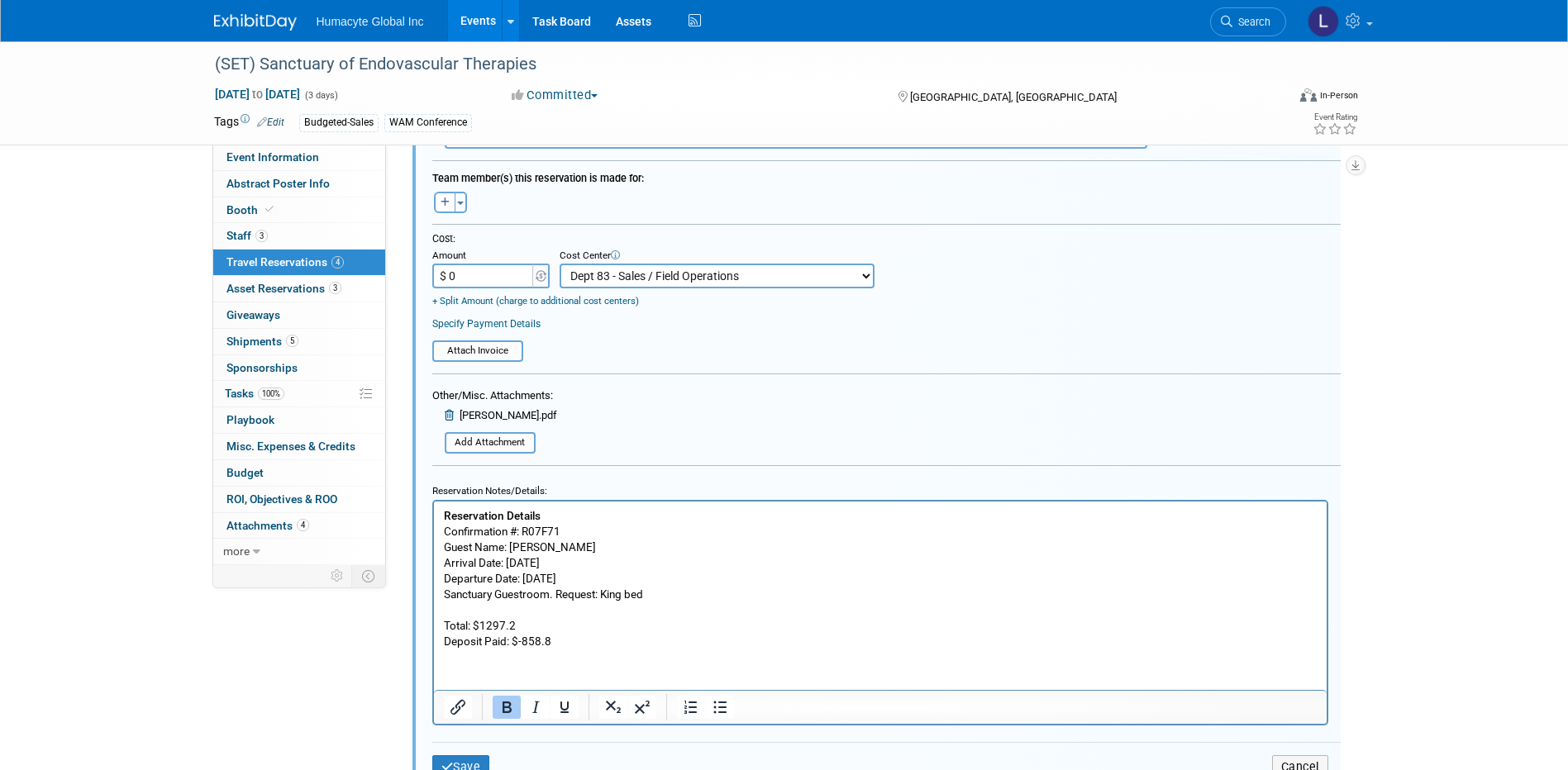
scroll to position [964, 0]
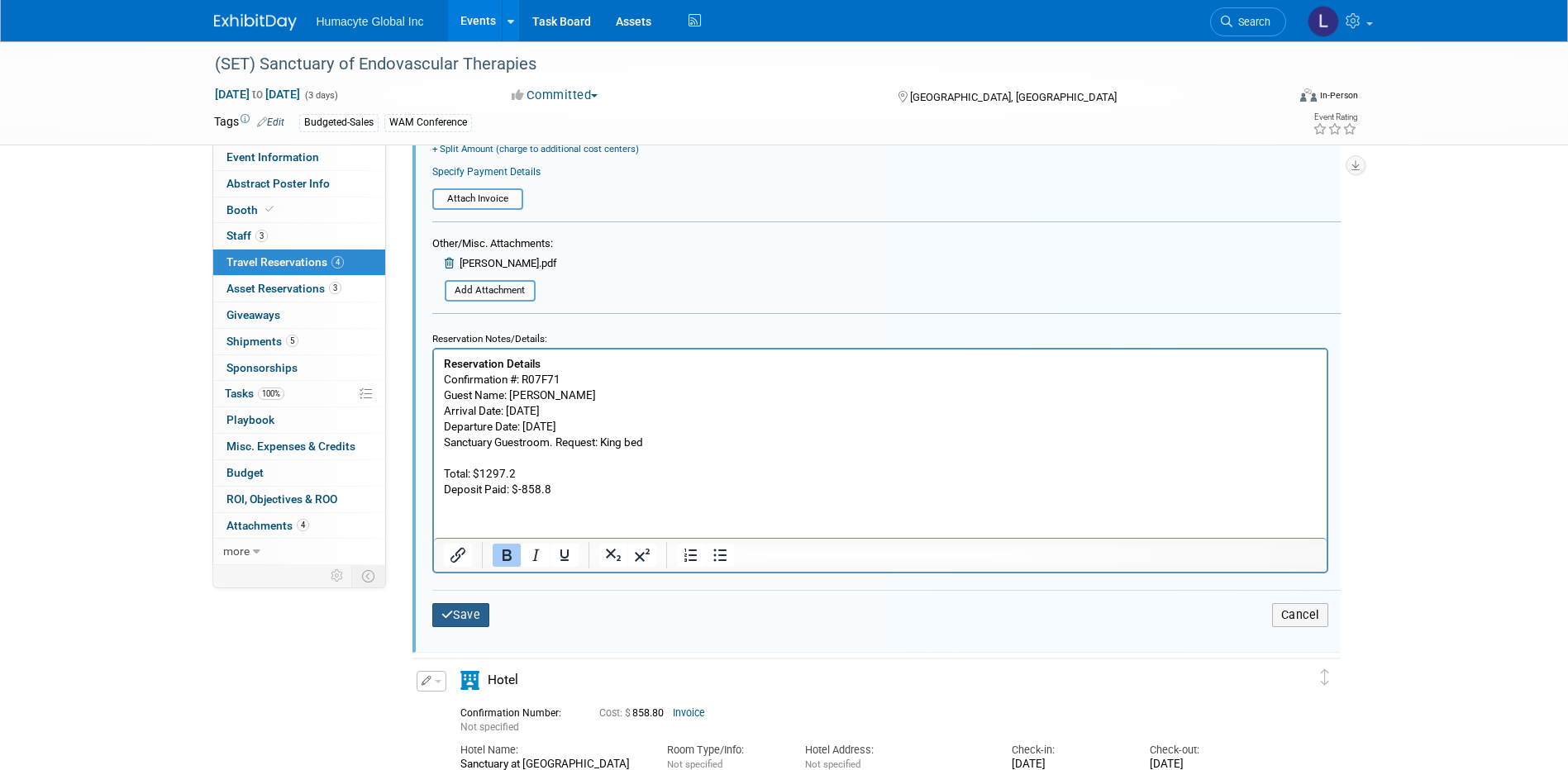
type input "$ 0.00"
click at [456, 613] on button "Save" at bounding box center [461, 615] width 58 height 24
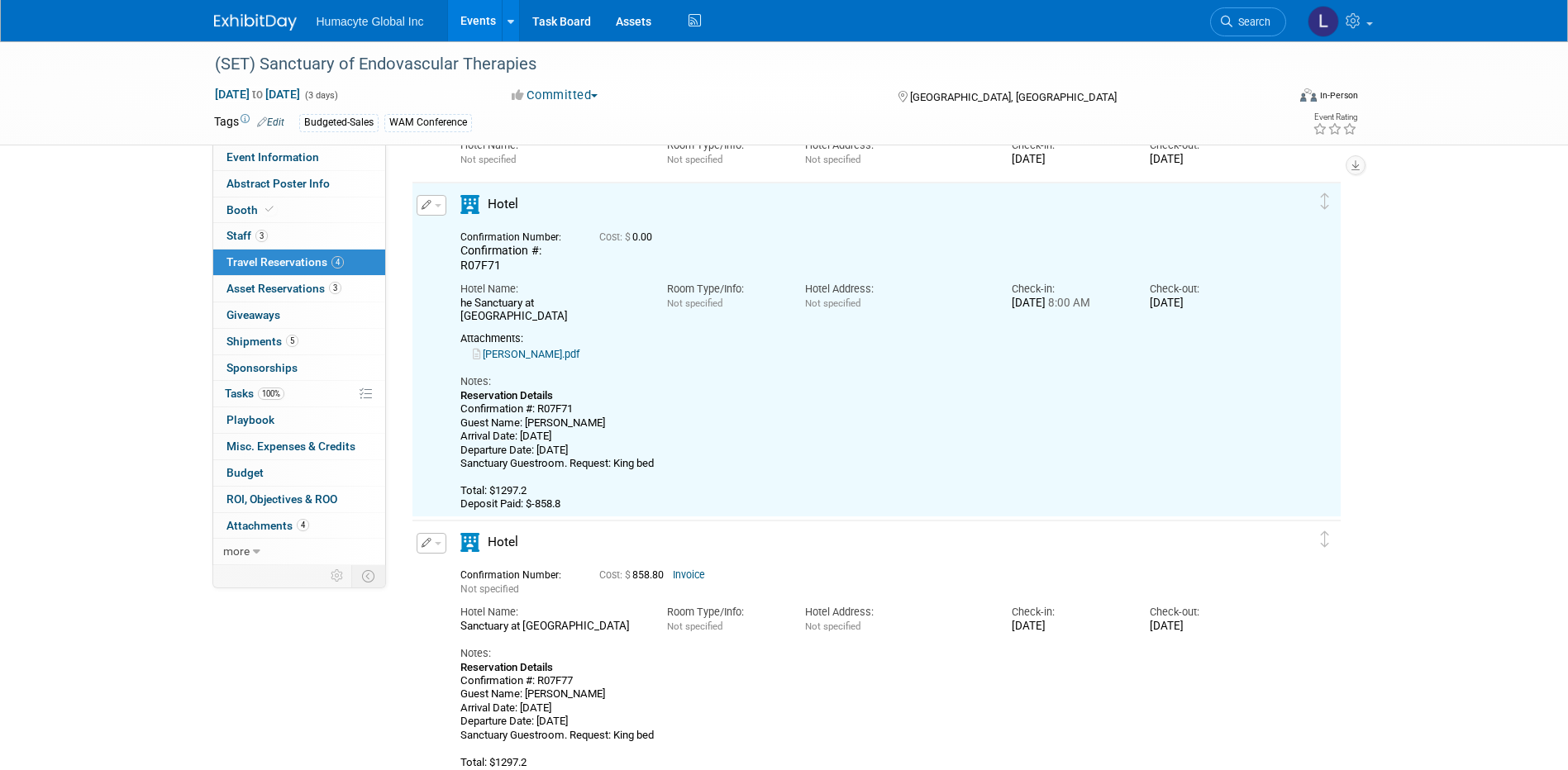
scroll to position [303, 0]
click at [431, 542] on button "button" at bounding box center [431, 546] width 30 height 21
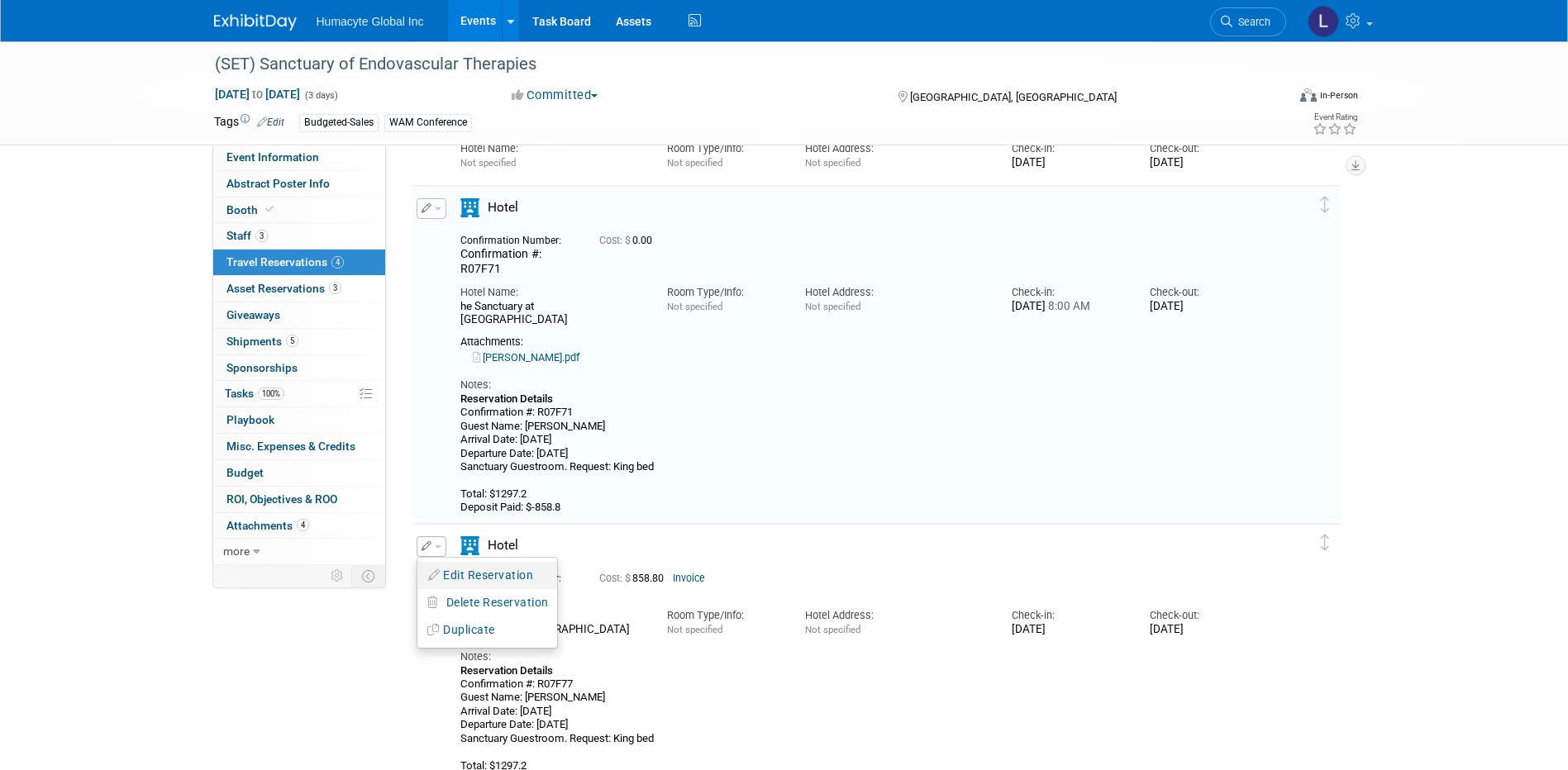
click at [452, 564] on li "Edit Reservation" at bounding box center [487, 575] width 140 height 27
click at [441, 559] on div "Edit Reservation [GEOGRAPHIC_DATA]" at bounding box center [430, 551] width 36 height 30
click at [439, 551] on button "button" at bounding box center [431, 546] width 30 height 21
click at [453, 579] on button "Edit Reservation" at bounding box center [487, 575] width 140 height 24
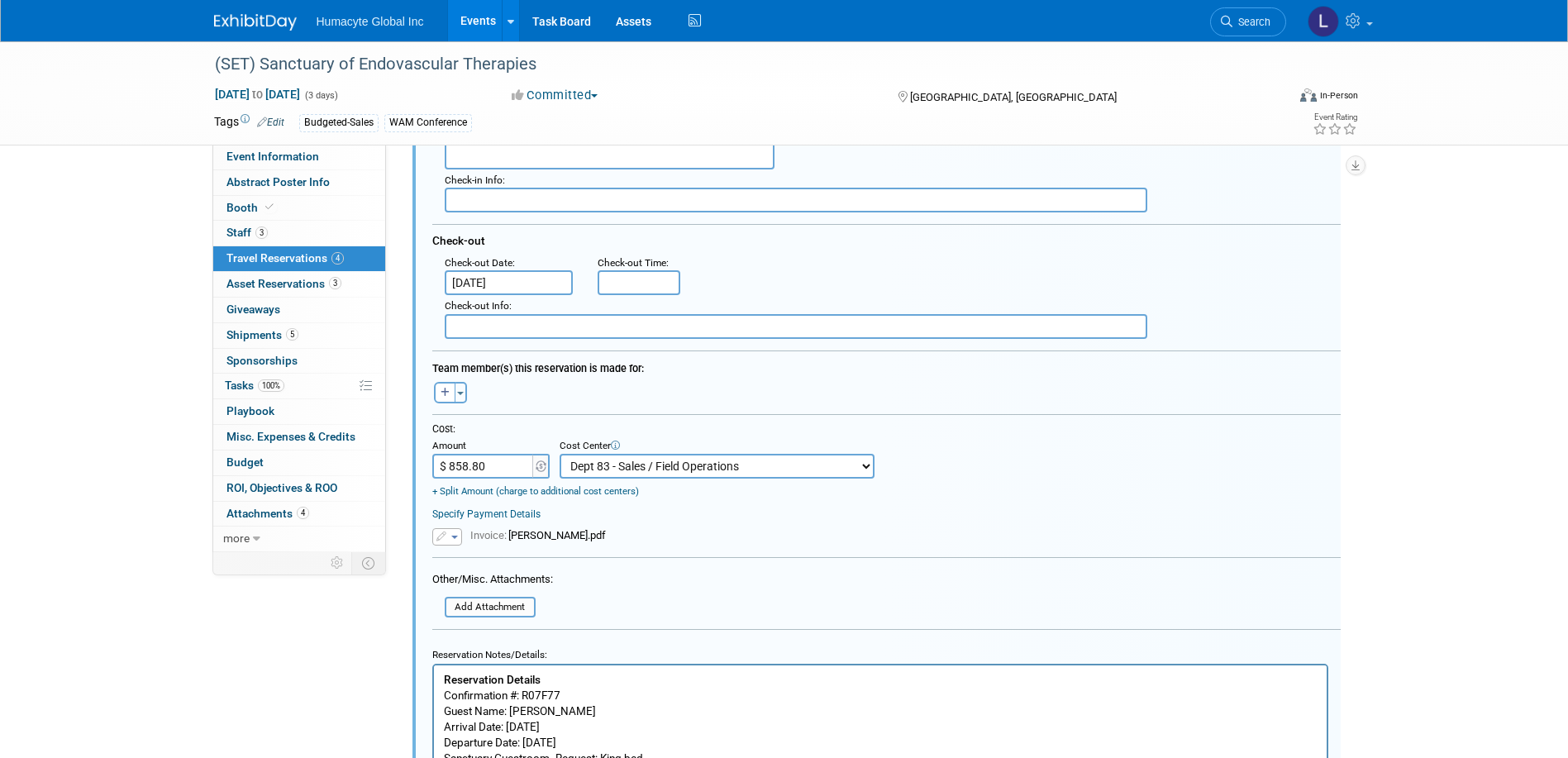
scroll to position [971, 0]
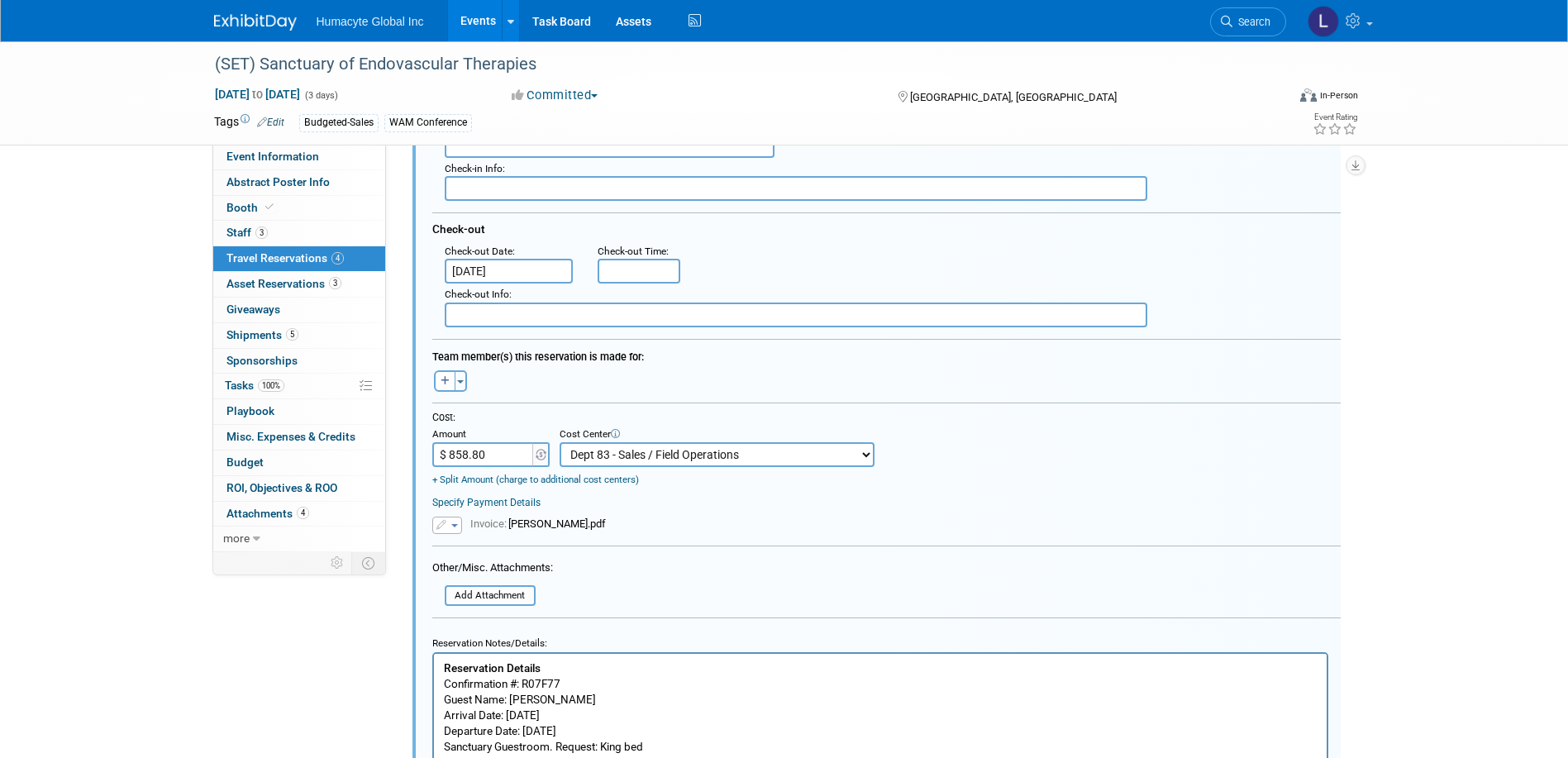
click at [484, 455] on input "$ 858.80" at bounding box center [484, 454] width 103 height 25
type input "$ 0.00"
click at [549, 533] on td "Invoice: [PERSON_NAME].pdf" at bounding box center [533, 525] width 144 height 17
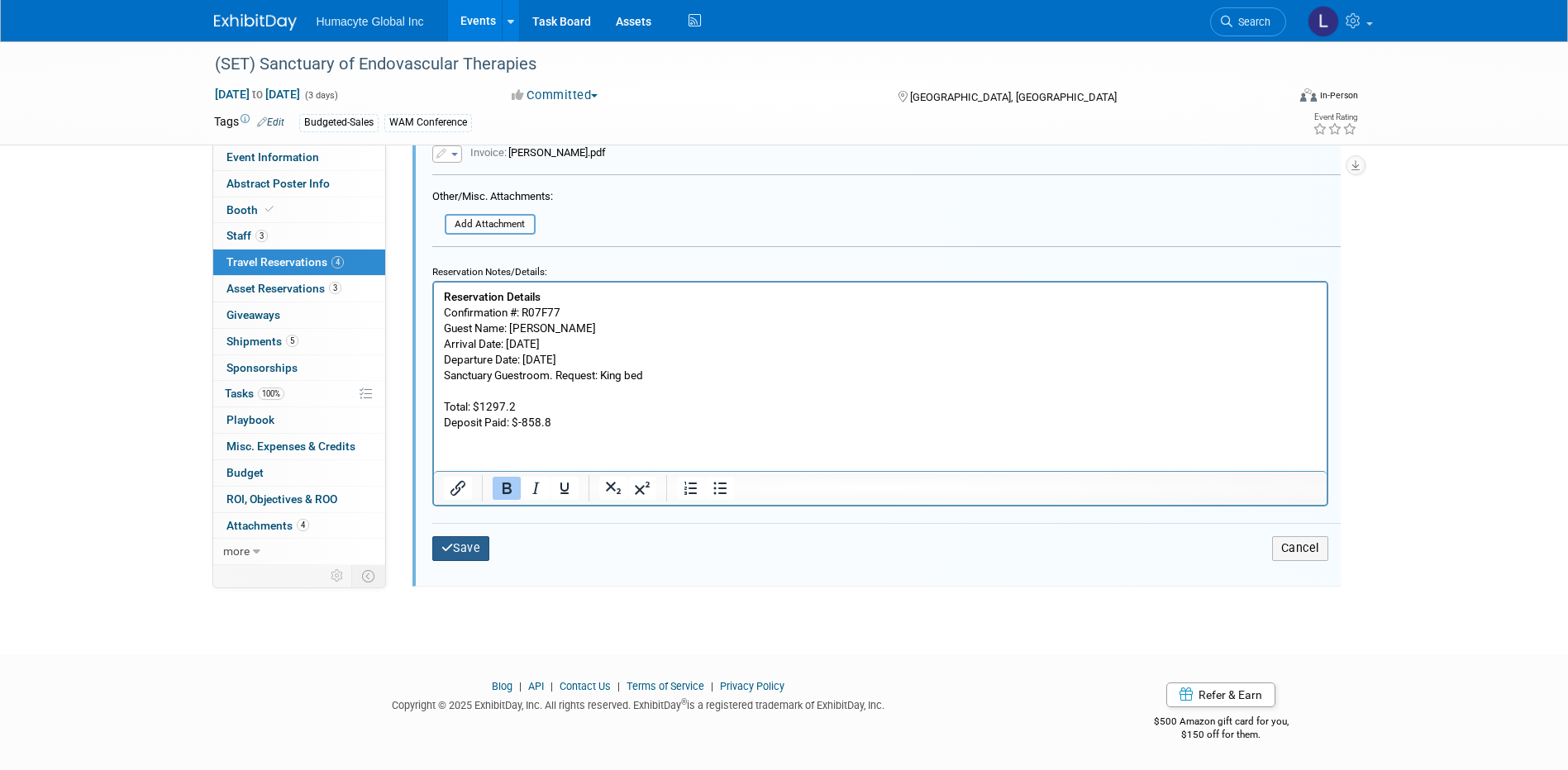
click at [481, 558] on button "Save" at bounding box center [461, 548] width 58 height 24
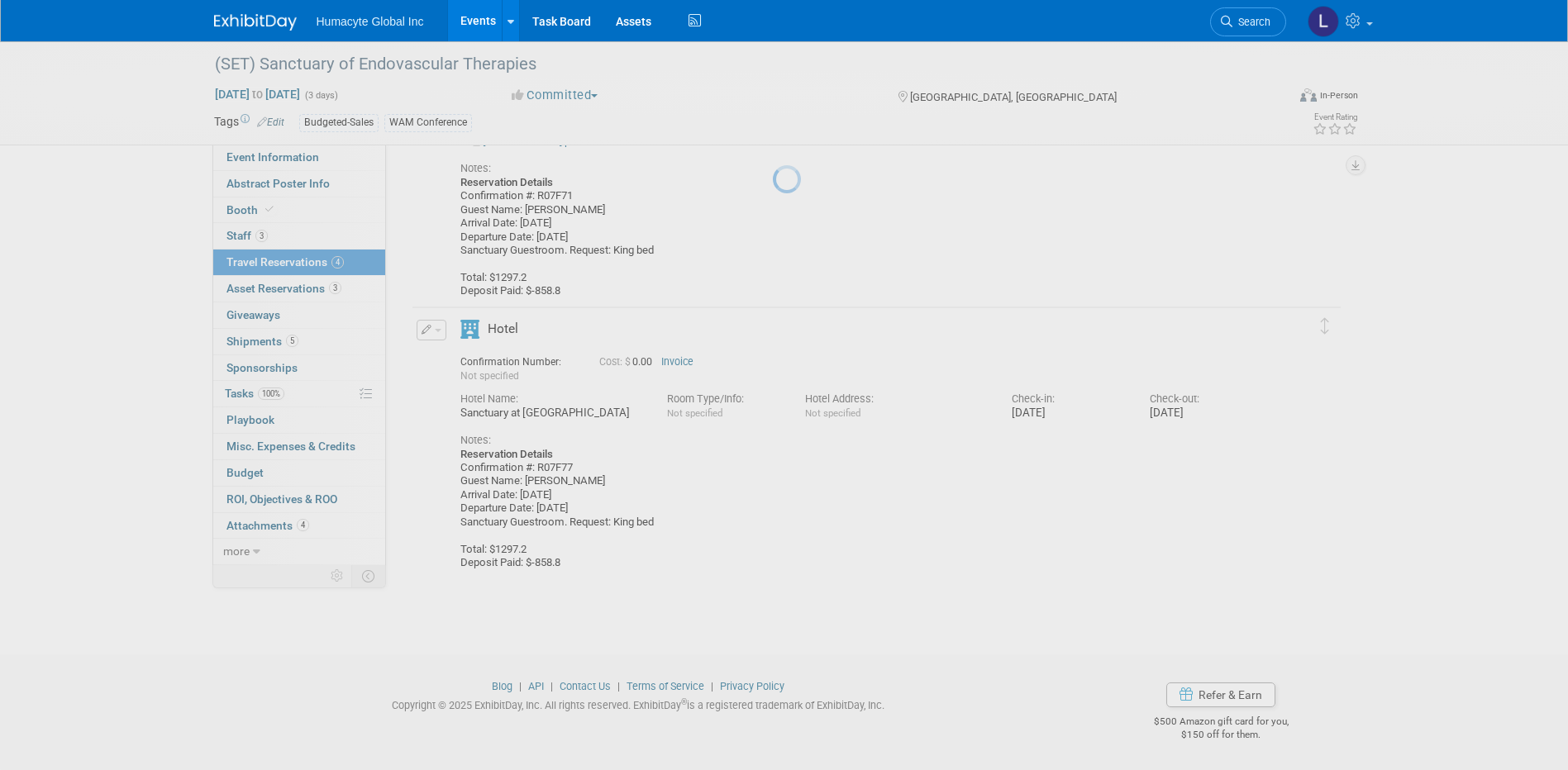
scroll to position [520, 0]
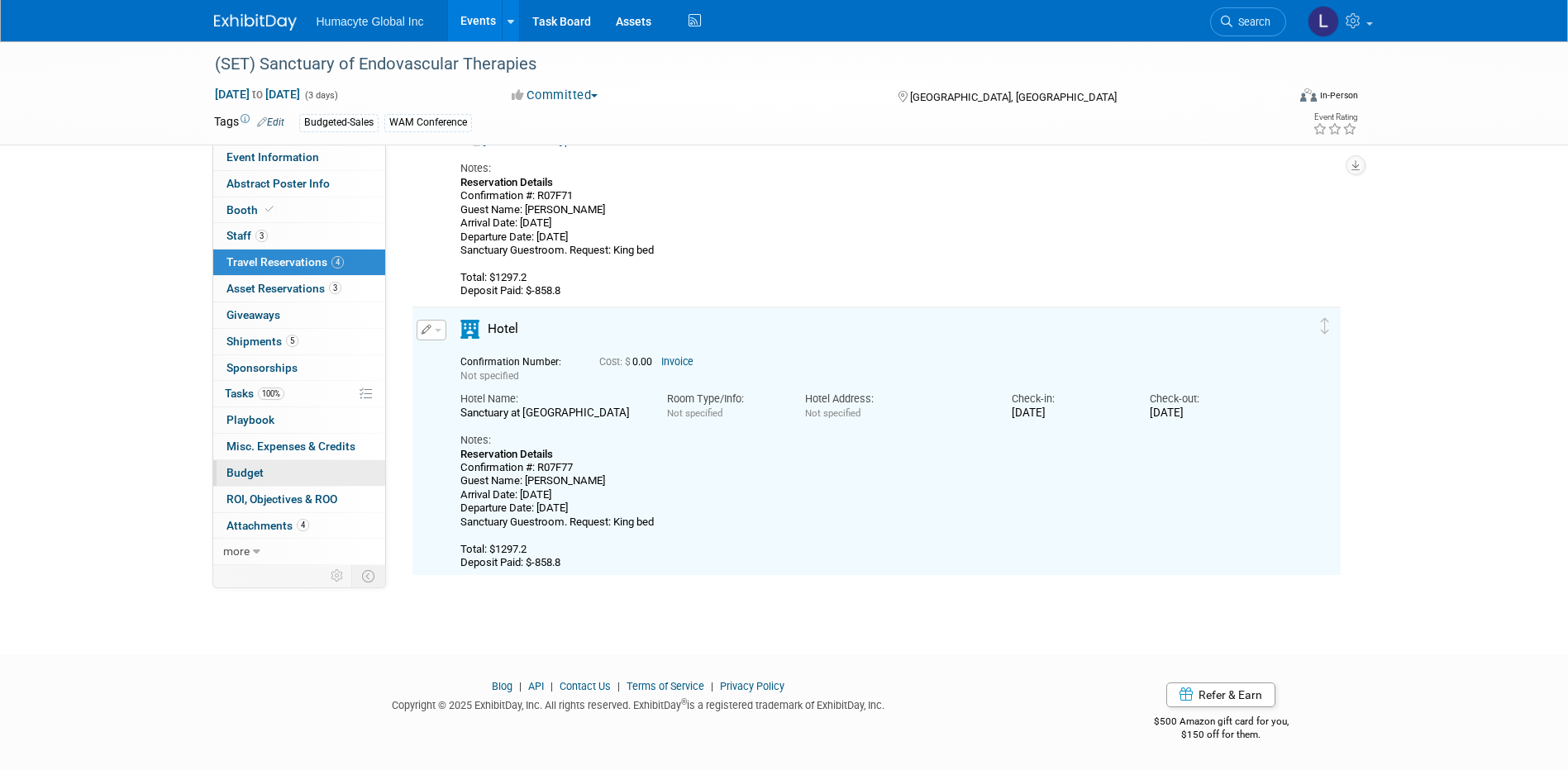
click at [247, 467] on span "Budget" at bounding box center [245, 473] width 38 height 13
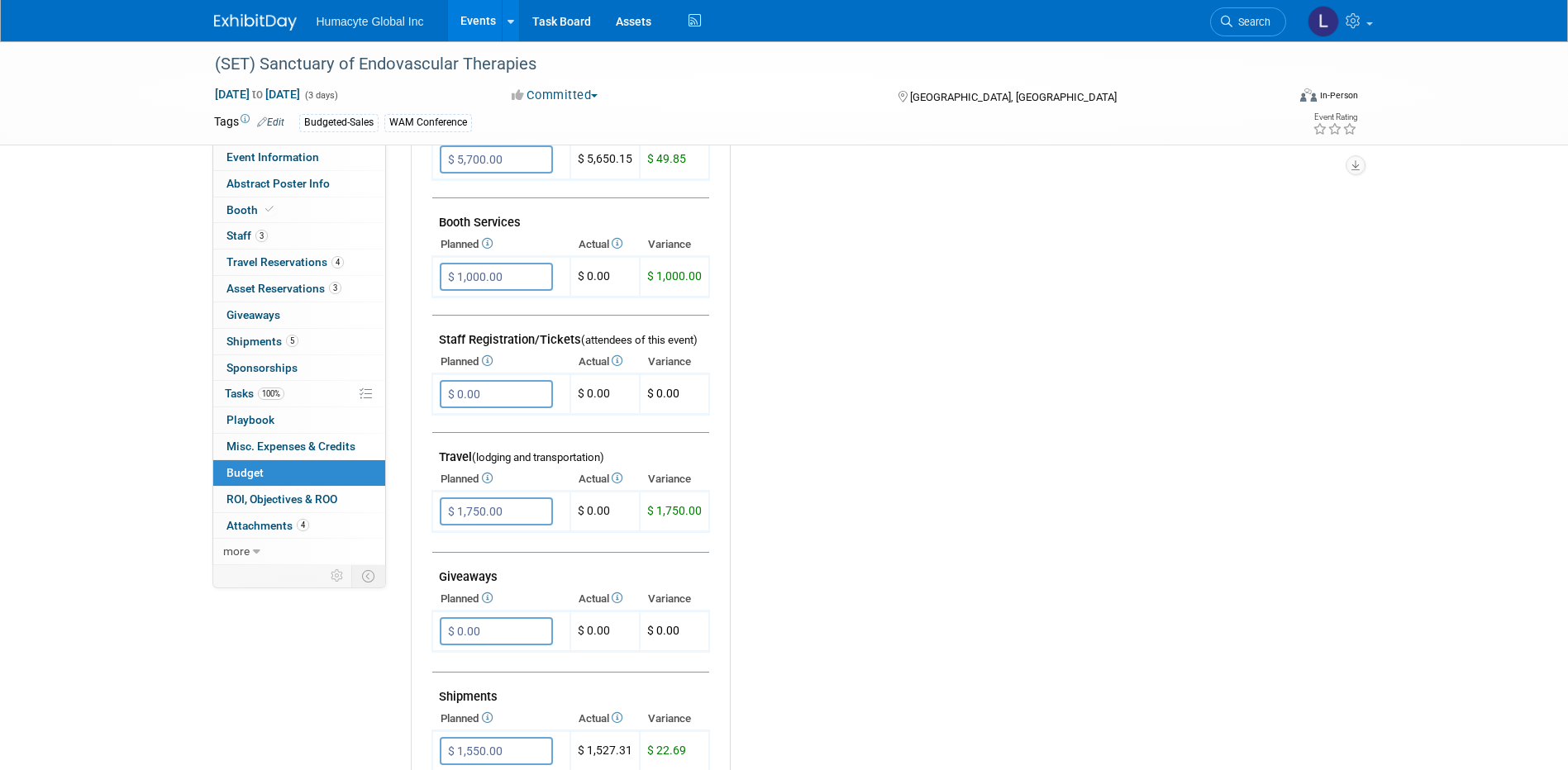
scroll to position [413, 0]
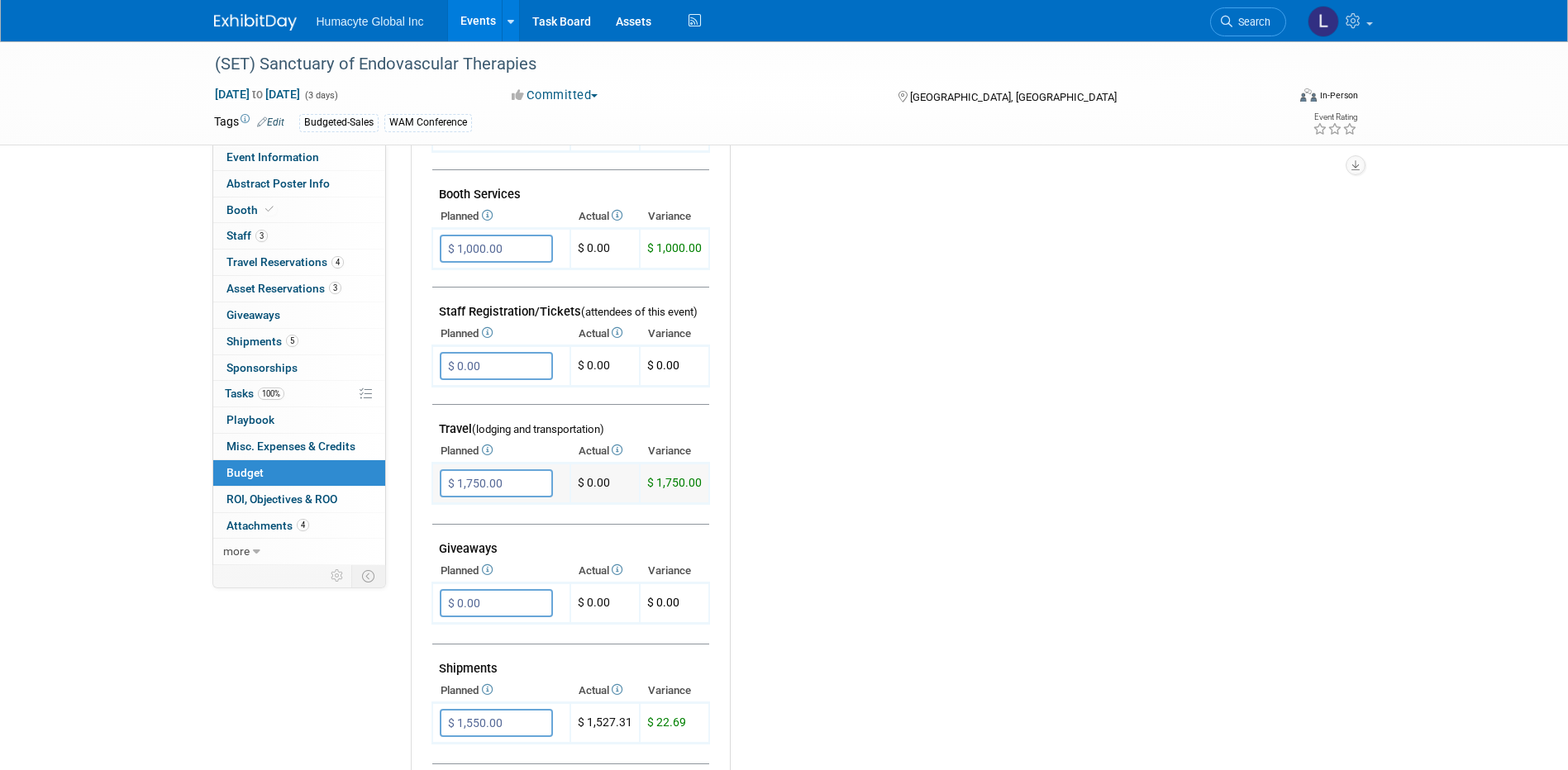
click at [510, 480] on input "$ 1,750.00" at bounding box center [497, 483] width 113 height 28
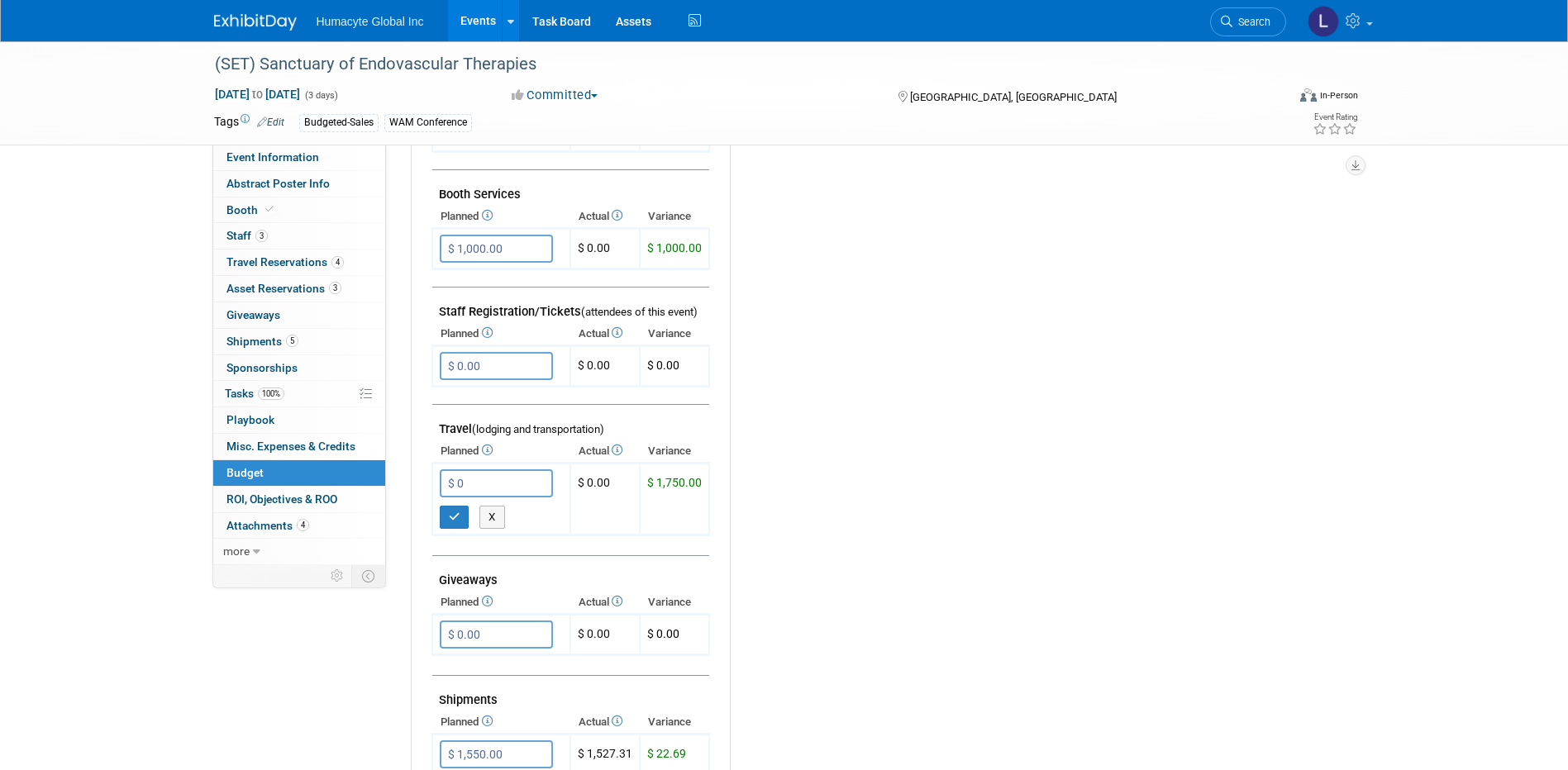
type input "$ 0.00"
click at [861, 432] on div "Budget Notes: Edit P&O Booth Sevices Fee - Show Services $1,116.25 Mgmt Fee $45…" at bounding box center [1028, 480] width 597 height 857
click at [457, 512] on icon "button" at bounding box center [455, 517] width 12 height 11
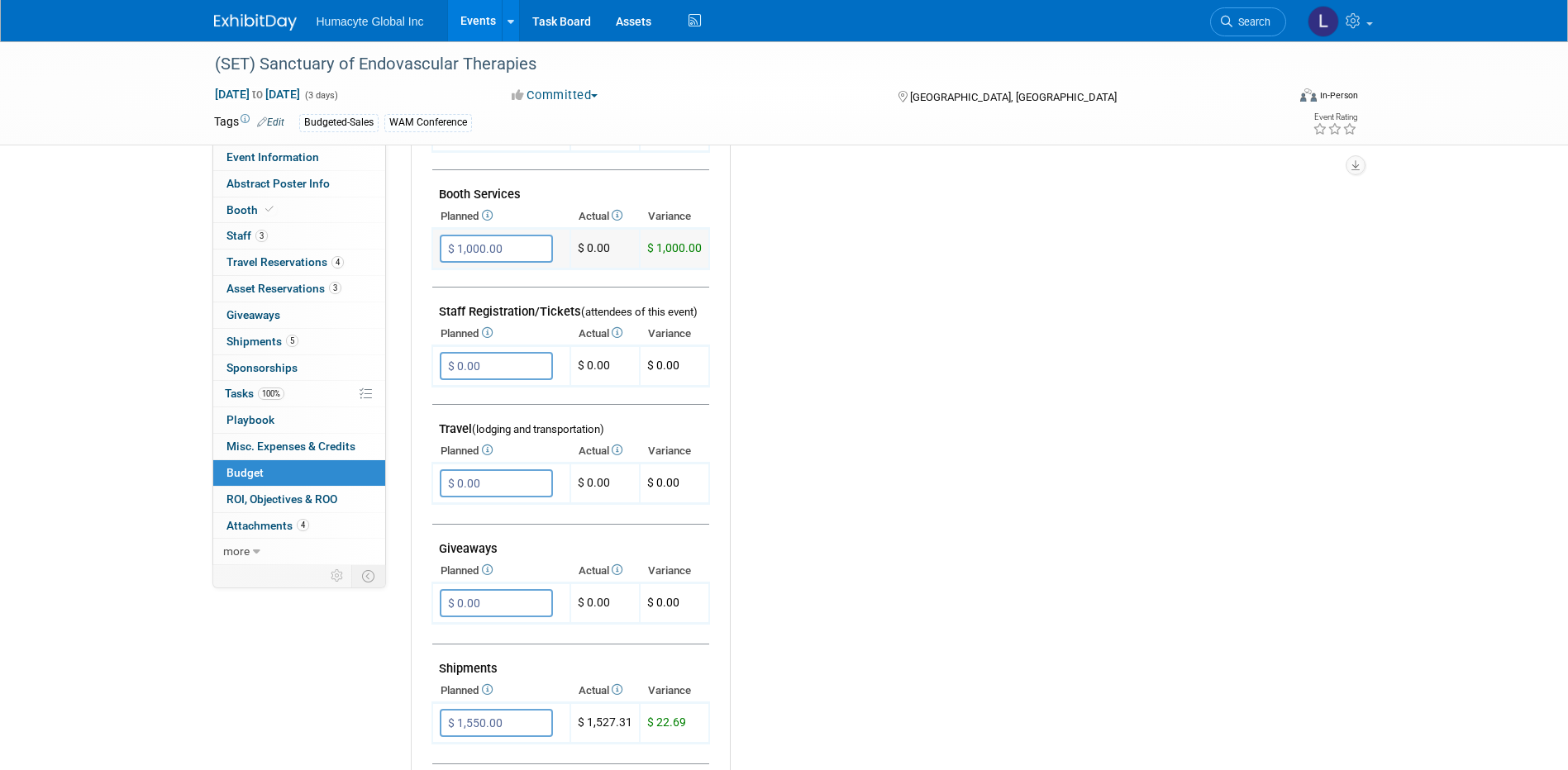
scroll to position [330, 0]
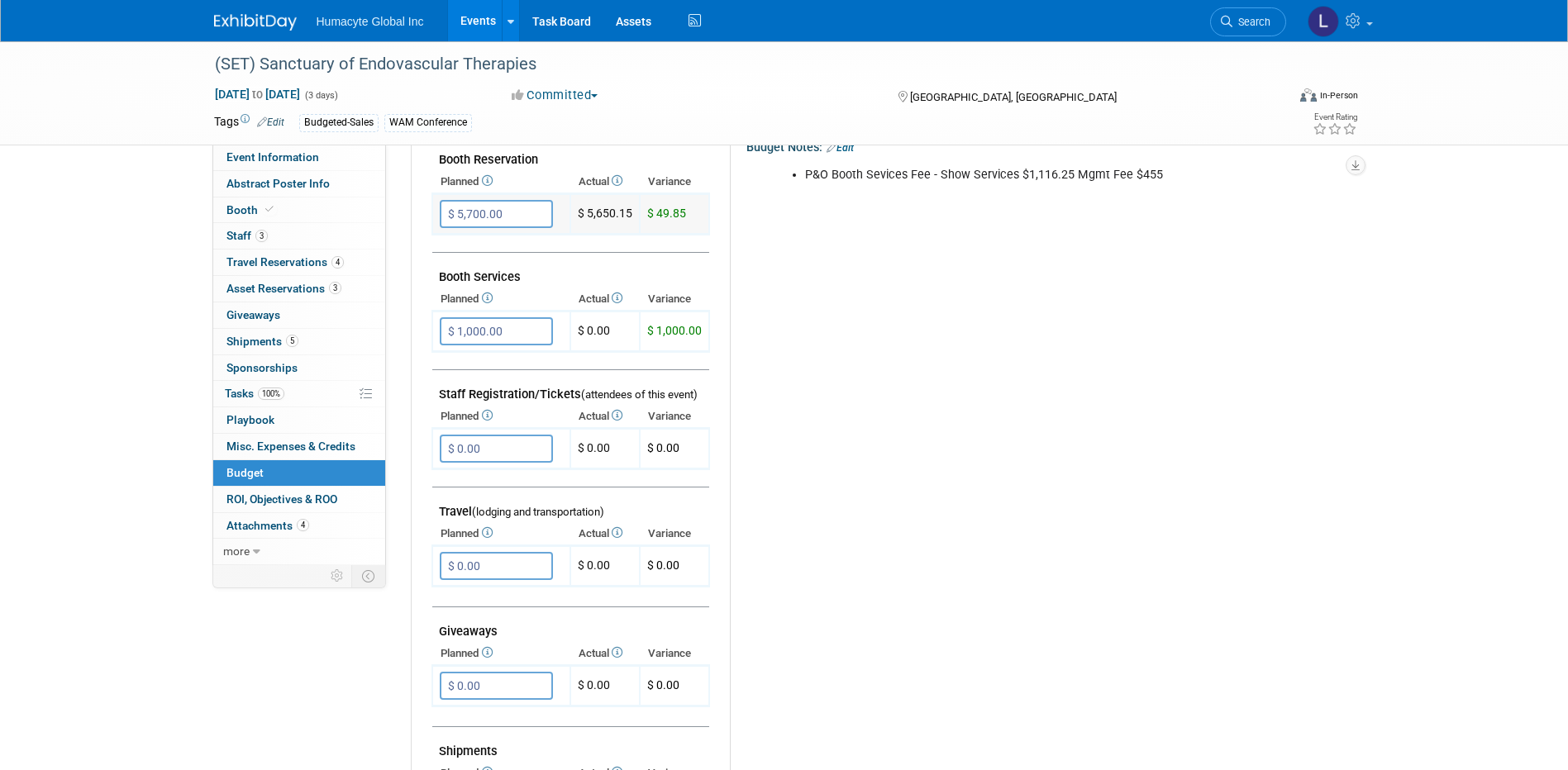
click at [501, 211] on input "$ 5,700.00" at bounding box center [497, 214] width 113 height 28
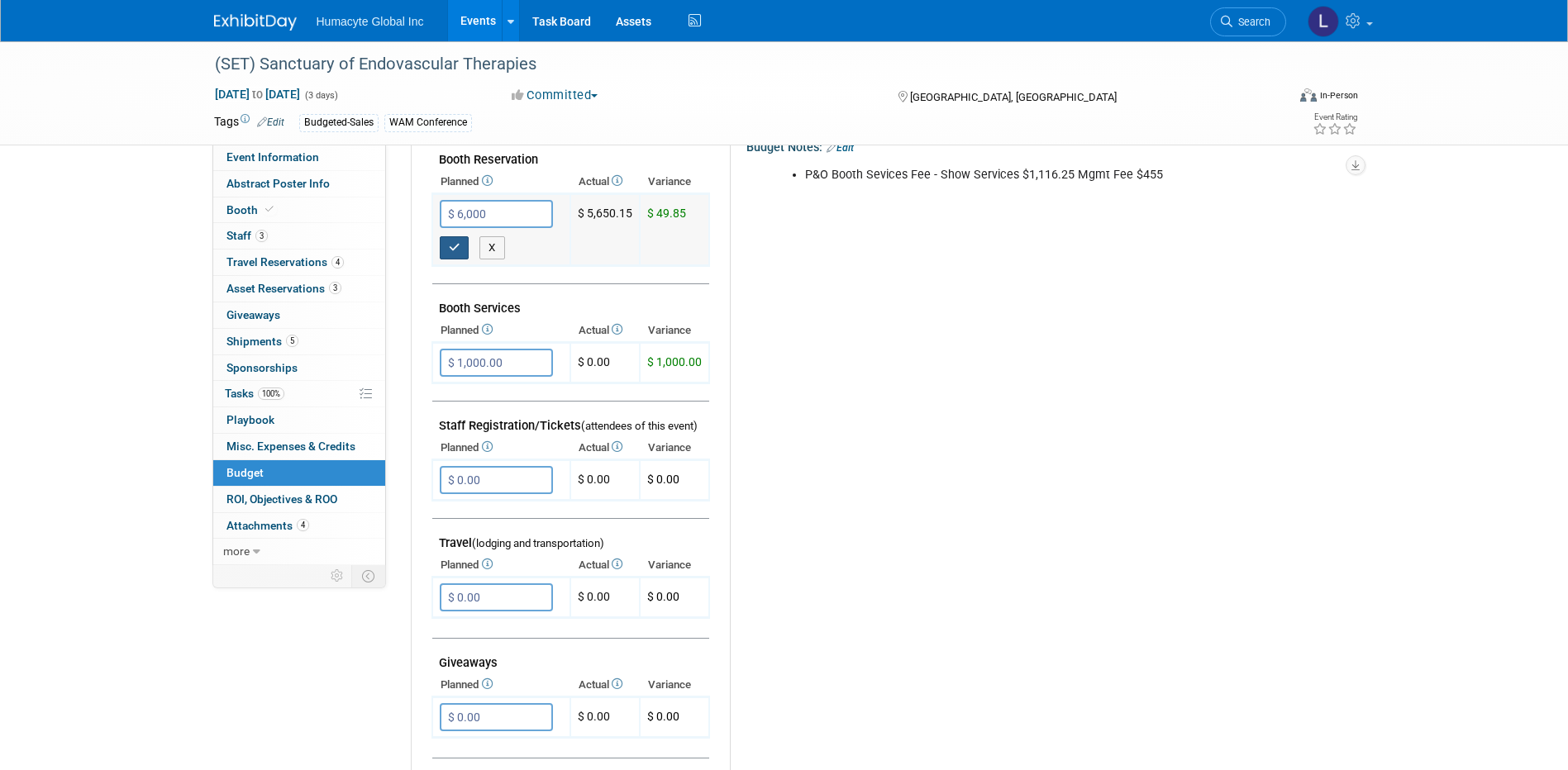
type input "$ 6,000.00"
click at [447, 249] on button "button" at bounding box center [455, 247] width 30 height 23
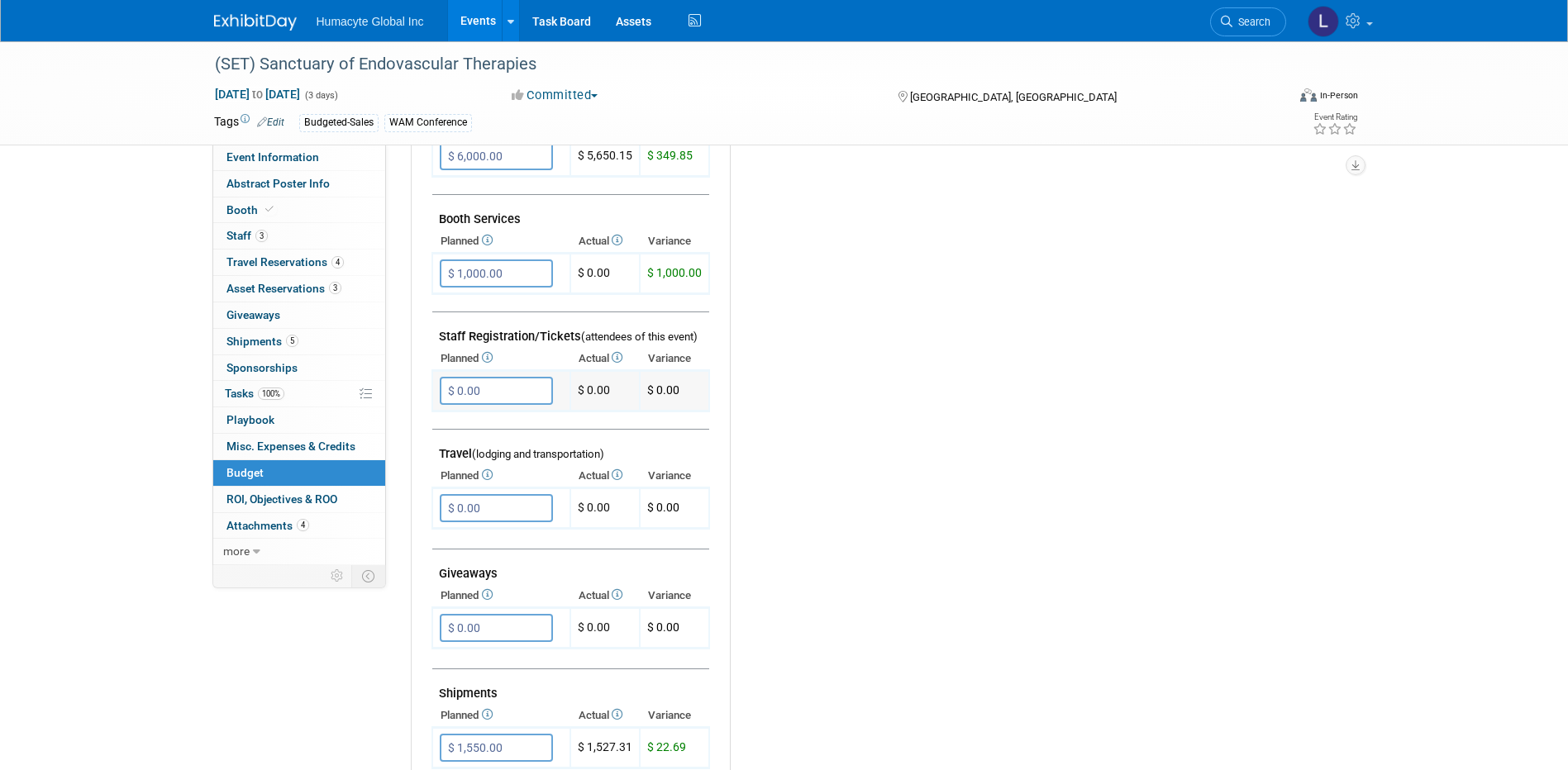
scroll to position [413, 0]
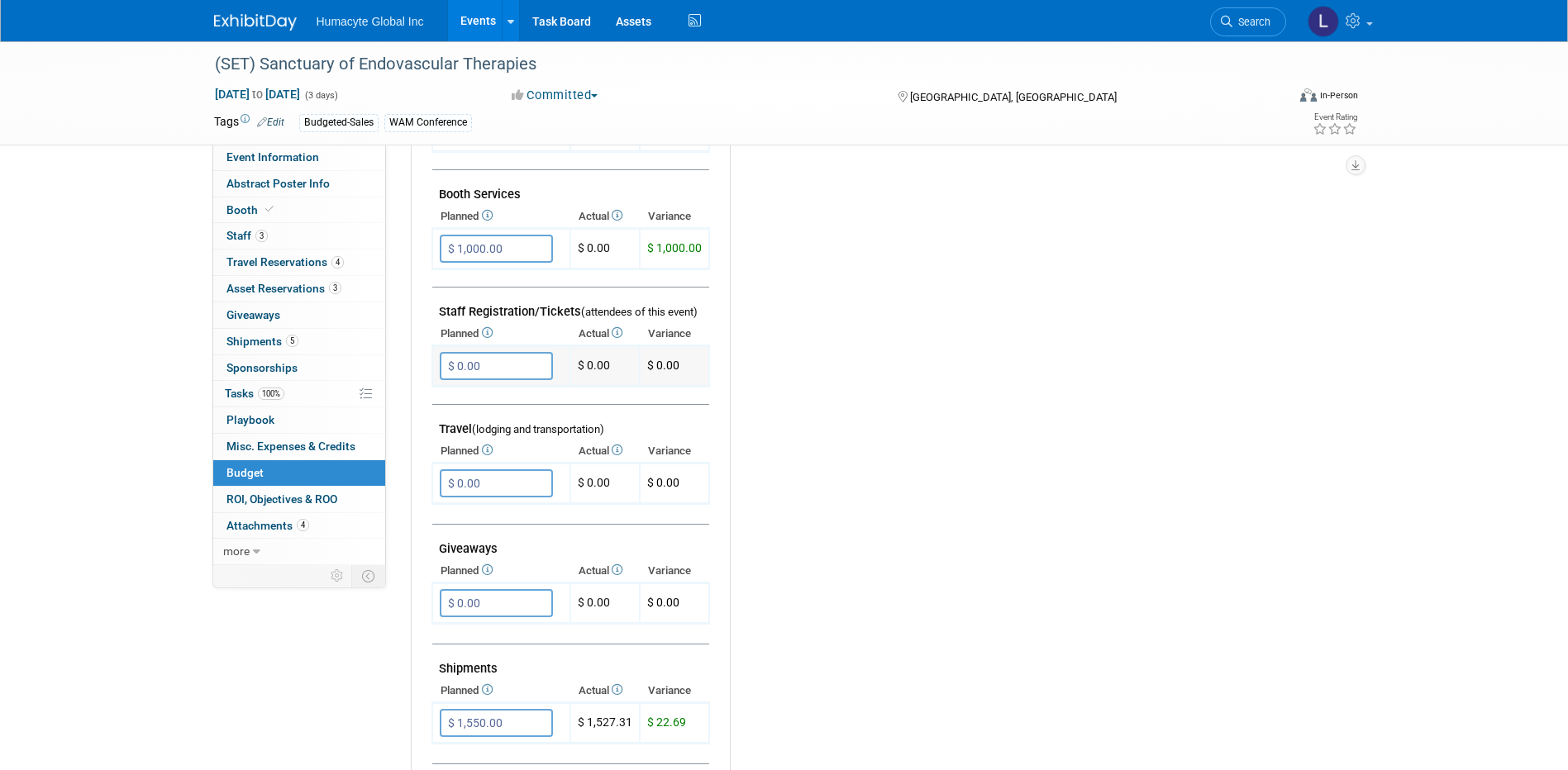
click at [480, 369] on input "$ 0.00" at bounding box center [497, 366] width 113 height 28
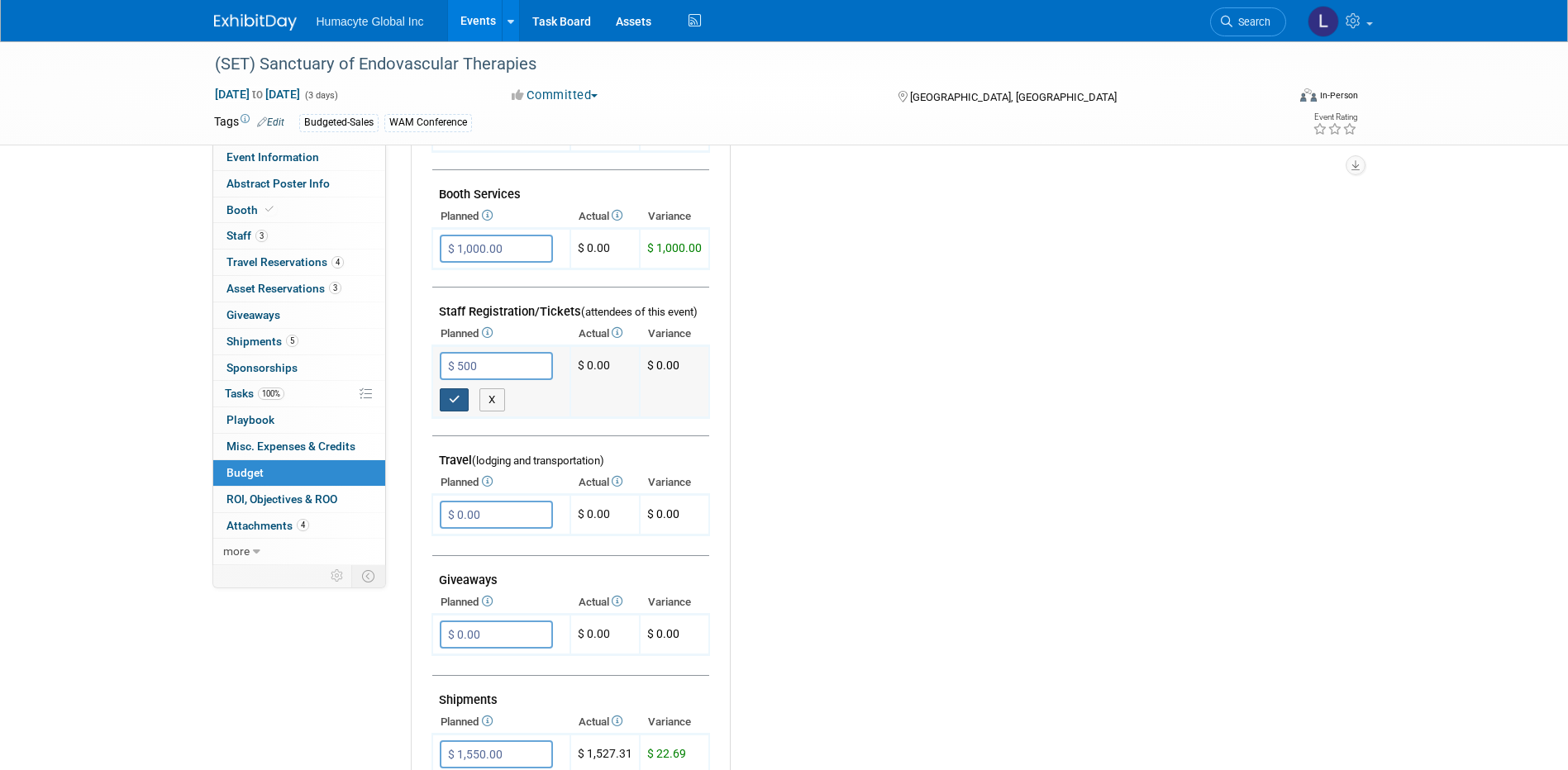
type input "$ 500.00"
click at [440, 399] on button "button" at bounding box center [455, 400] width 30 height 23
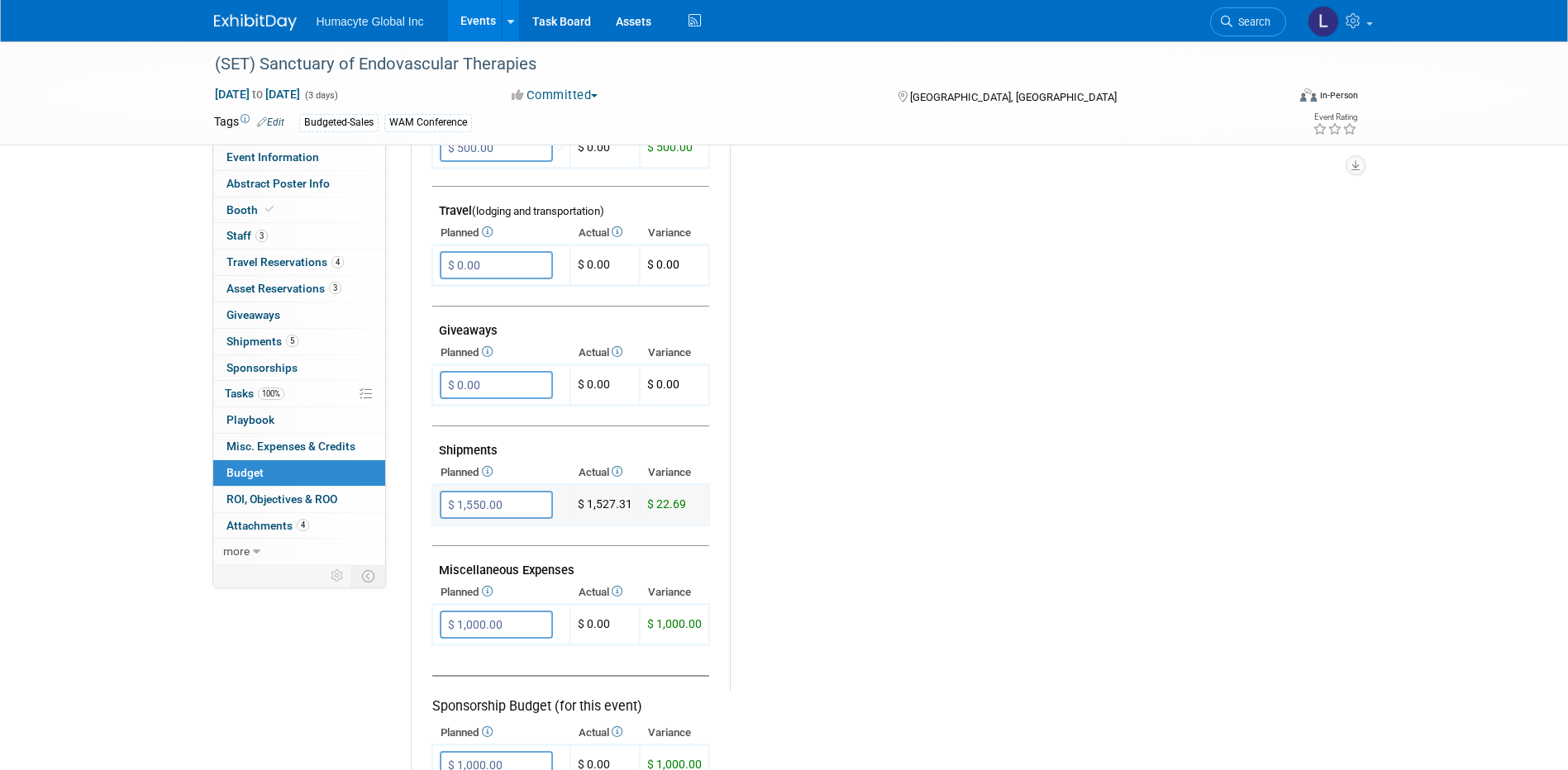
scroll to position [661, 0]
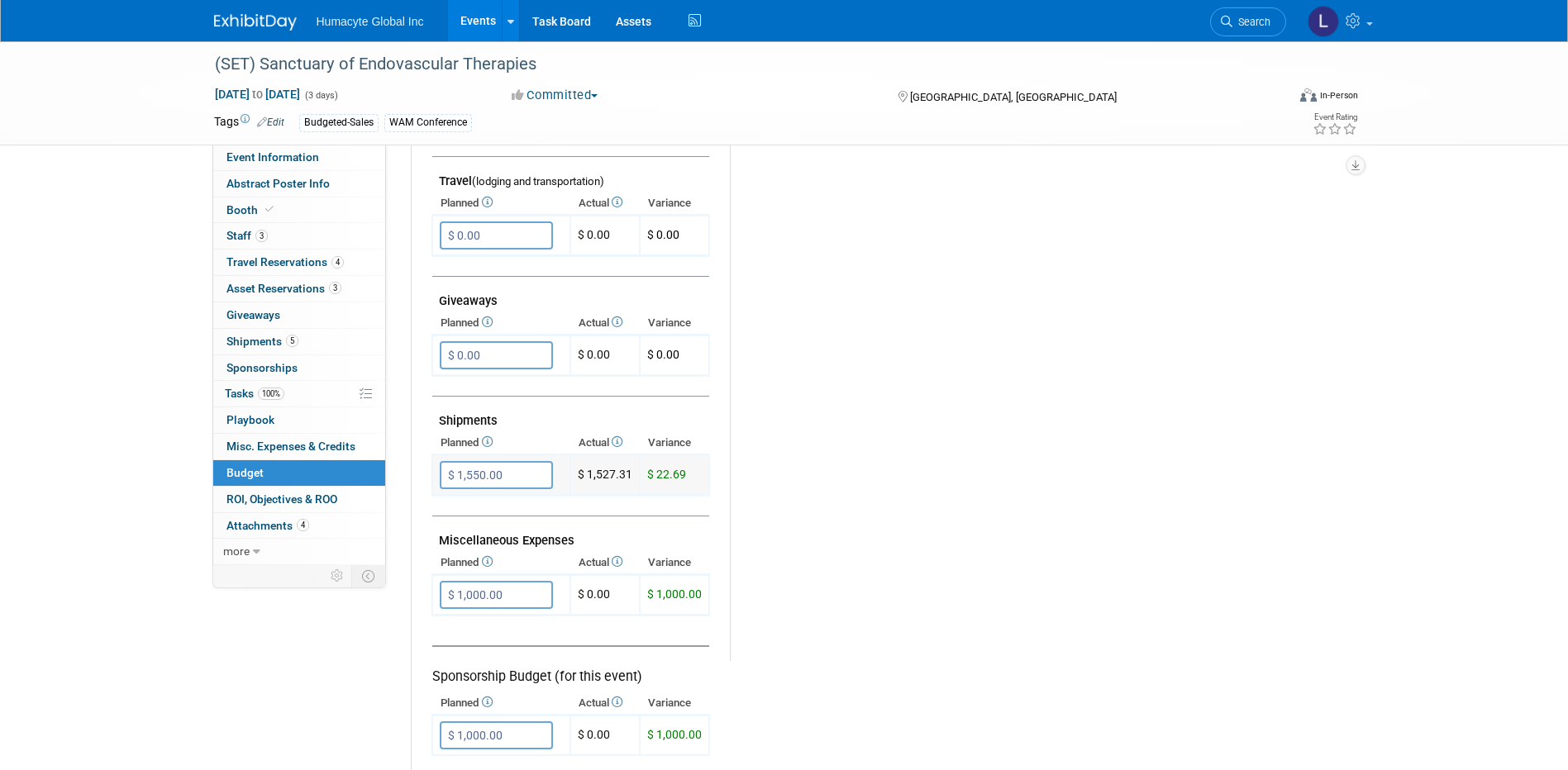
click at [496, 478] on input "$ 1,550.00" at bounding box center [497, 475] width 113 height 28
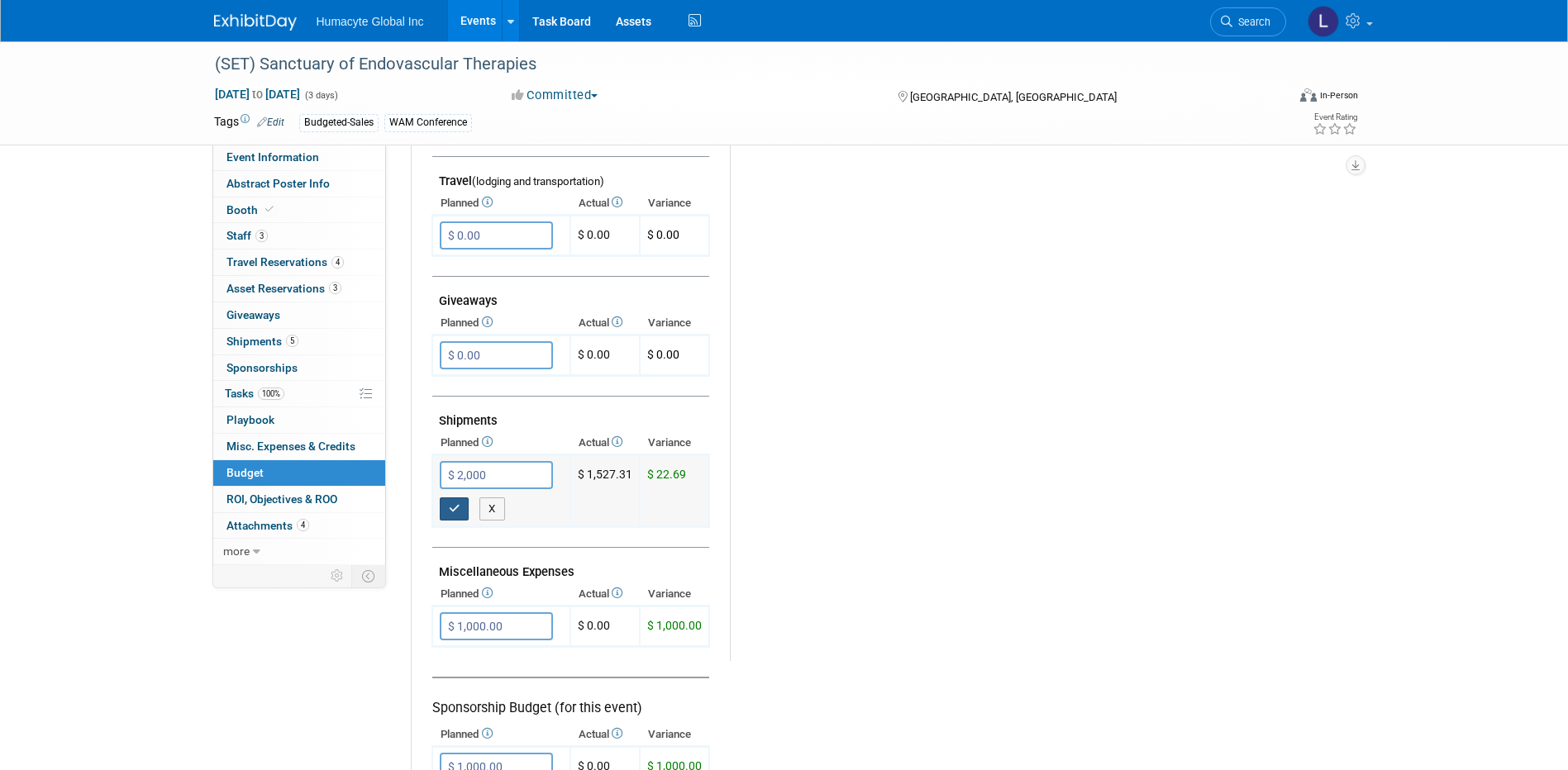
type input "$ 2,000.00"
click at [457, 501] on button "button" at bounding box center [455, 508] width 30 height 23
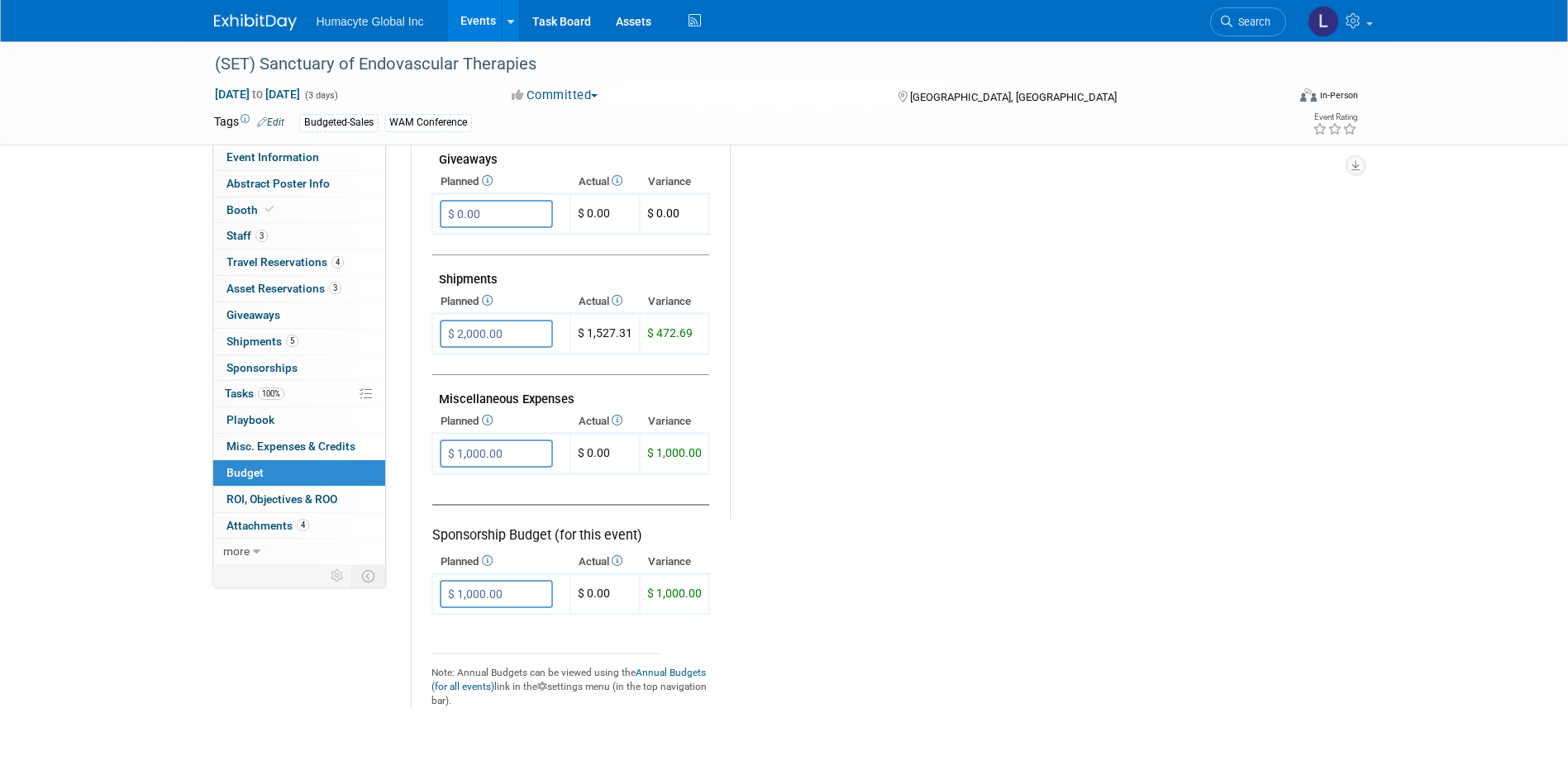
scroll to position [827, 0]
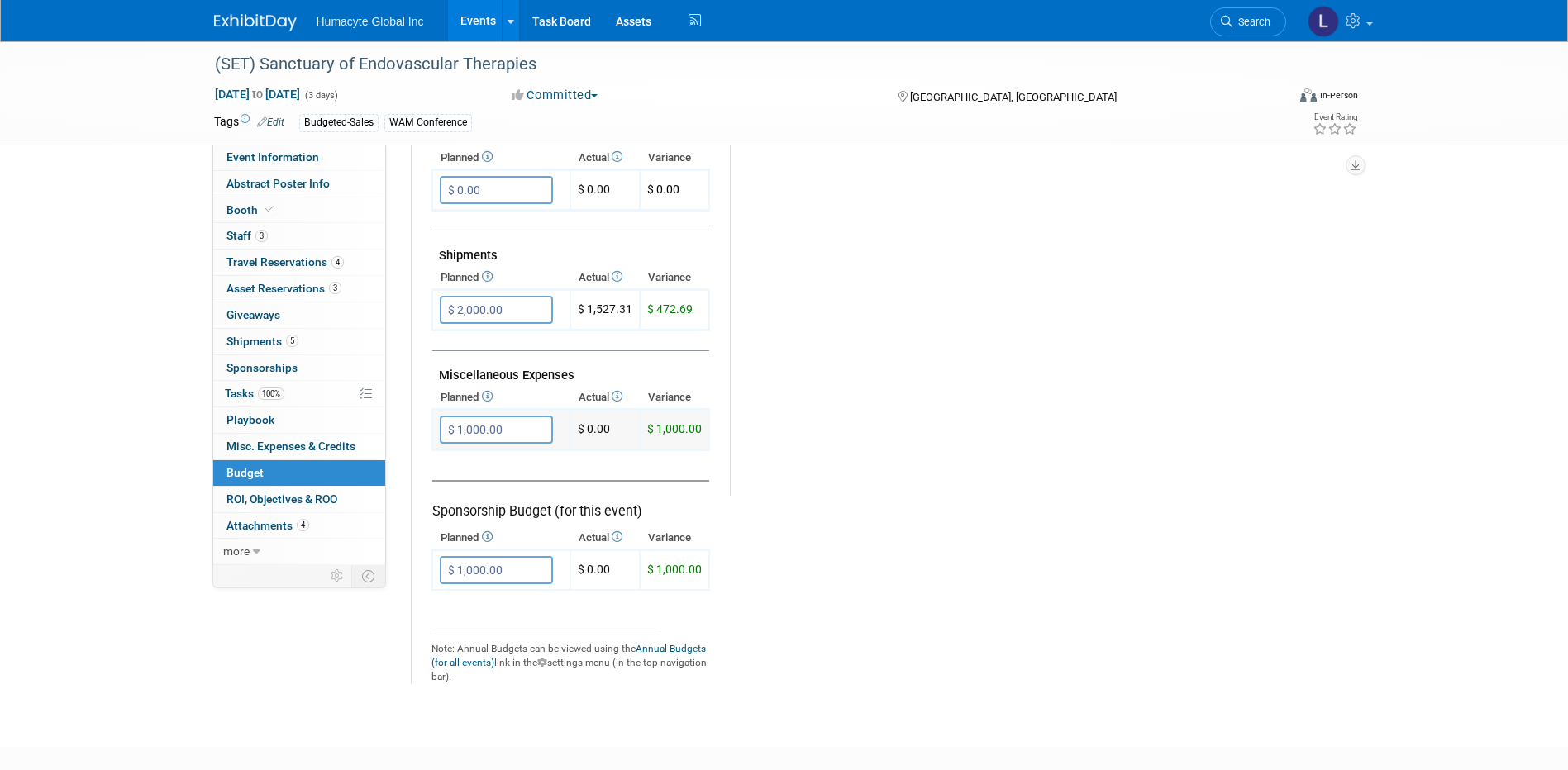
click at [495, 428] on input "$ 1,000.00" at bounding box center [497, 429] width 113 height 28
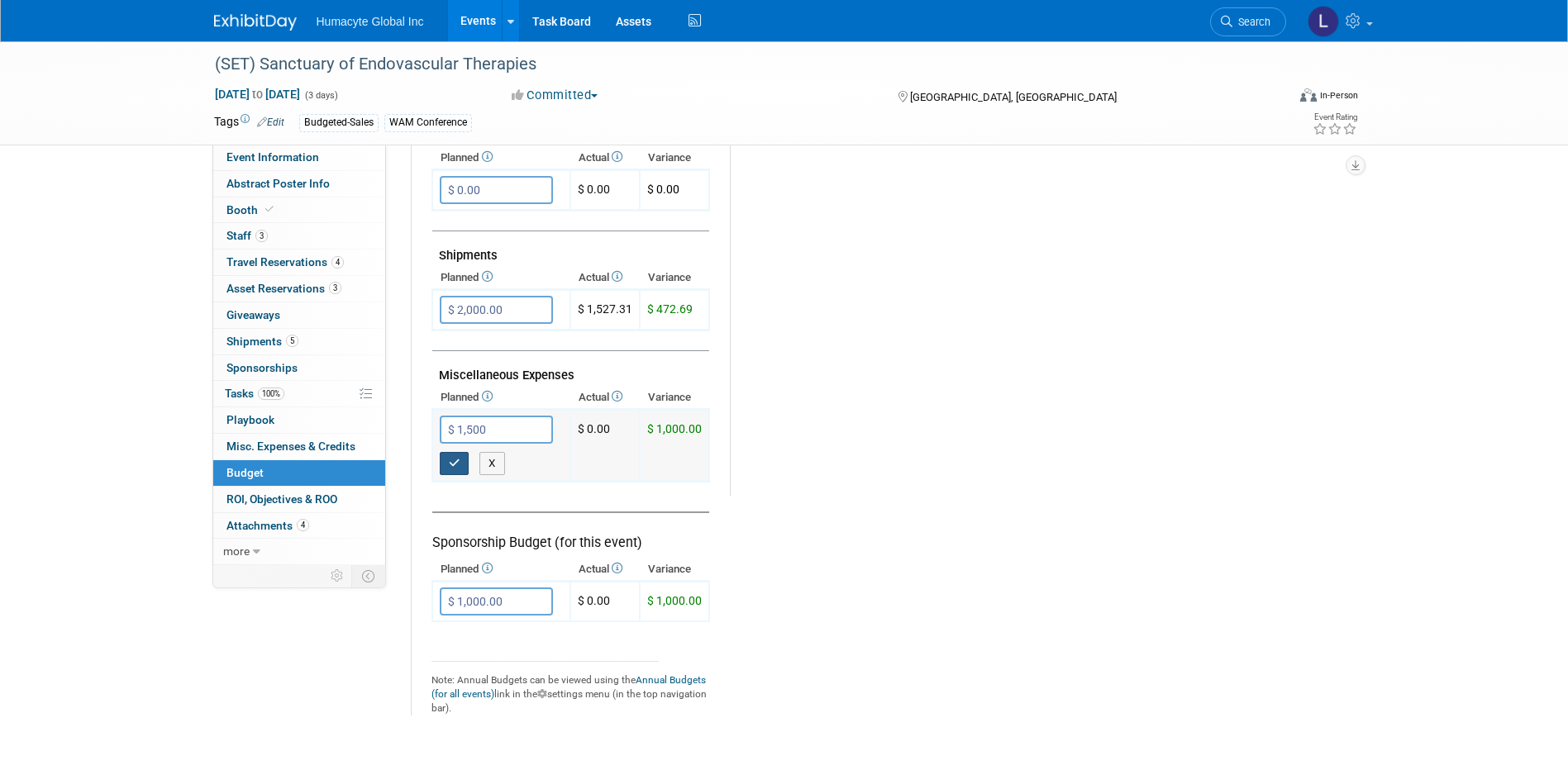
type input "$ 1,500.00"
click at [452, 476] on button "button" at bounding box center [455, 463] width 30 height 23
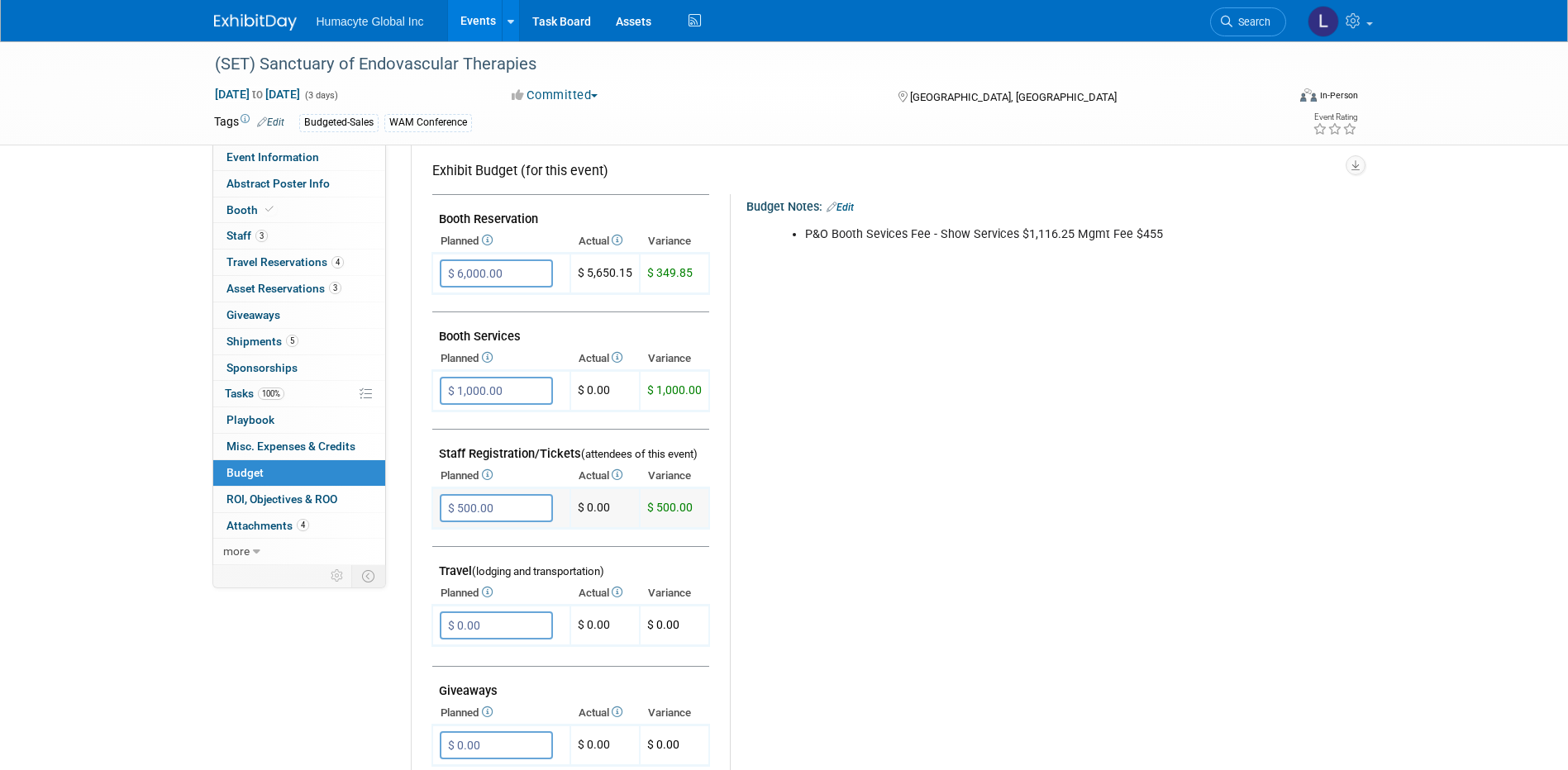
scroll to position [0, 0]
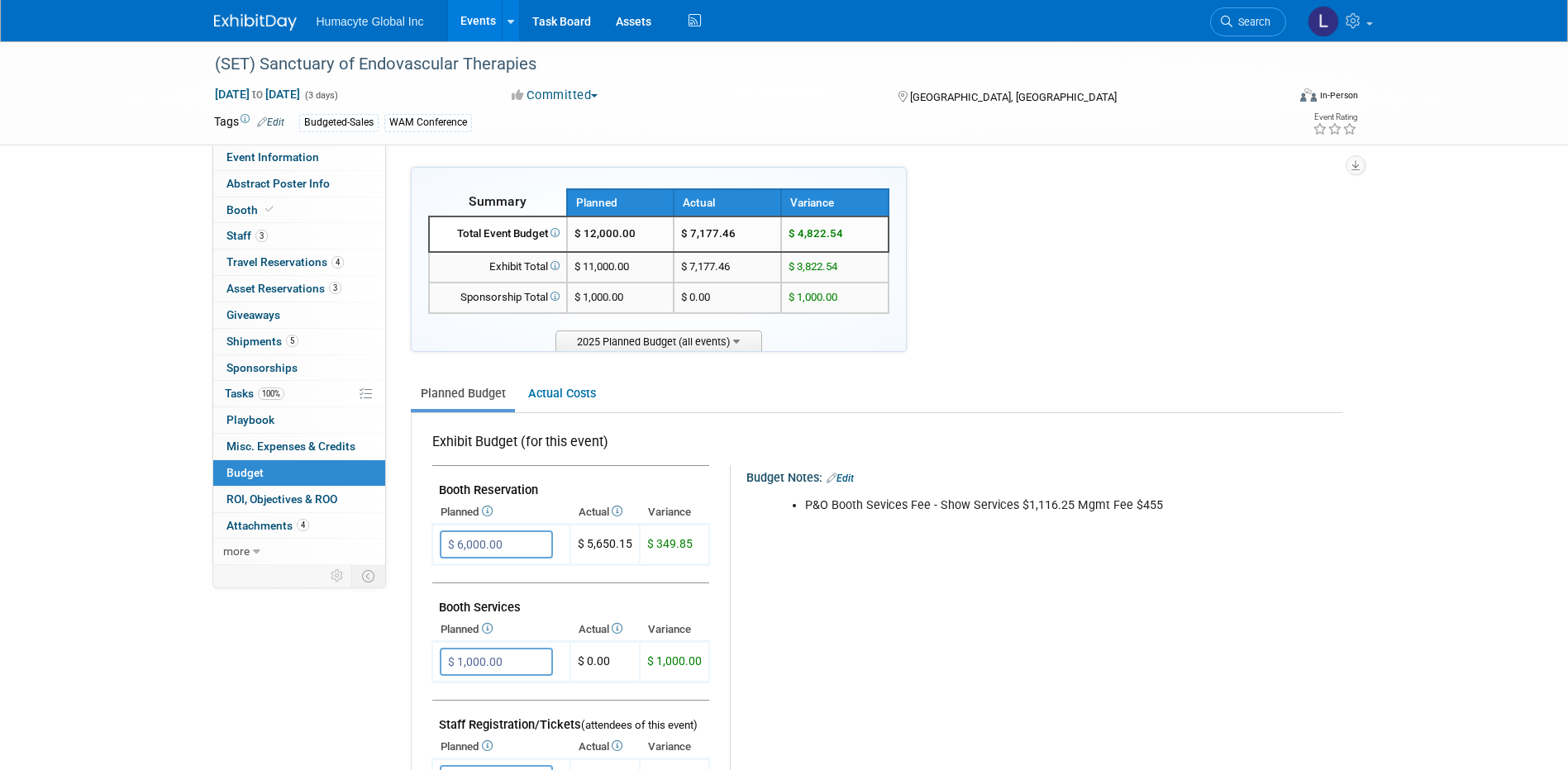
click at [476, 13] on link "Events" at bounding box center [478, 20] width 60 height 41
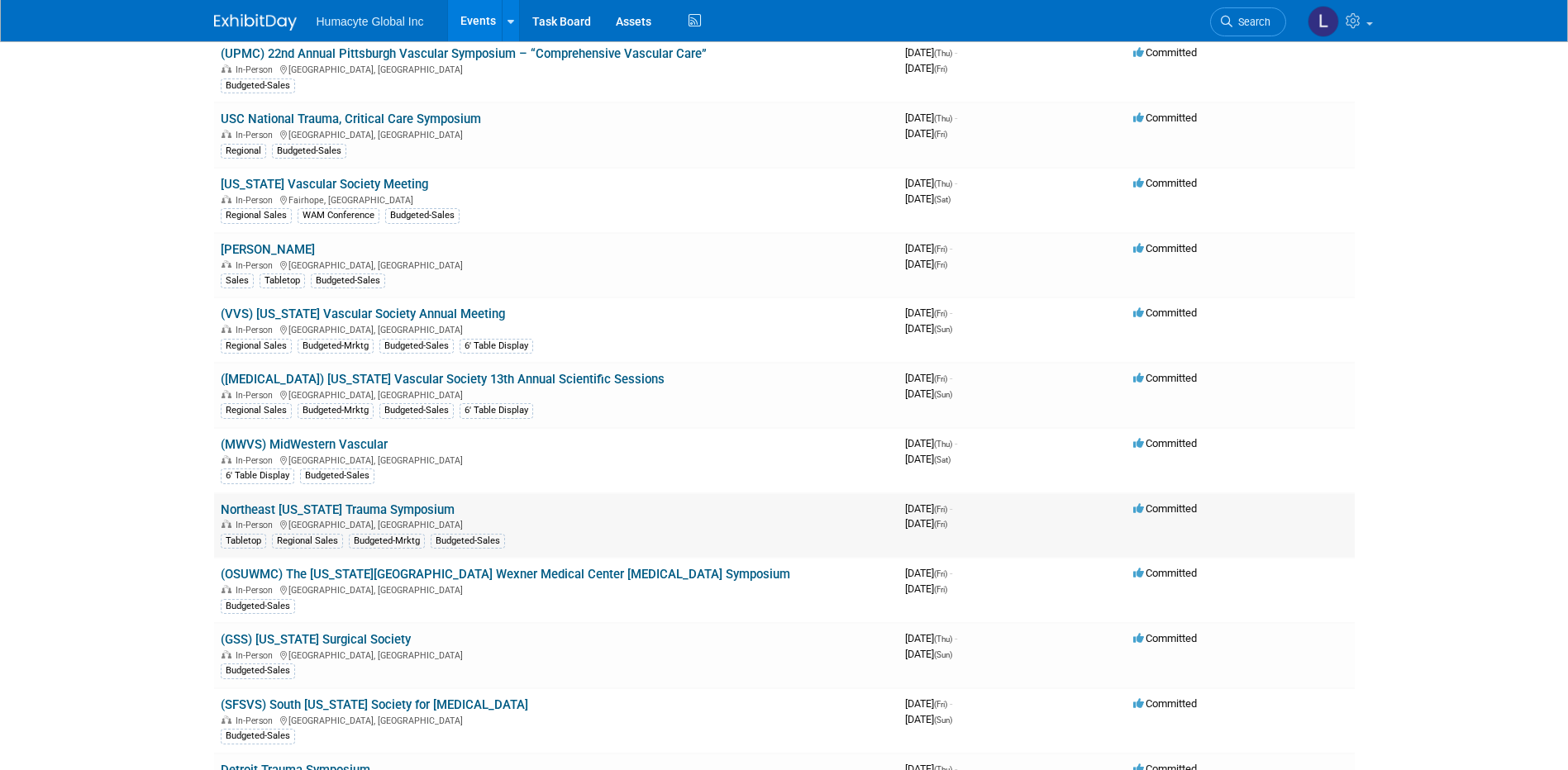
scroll to position [661, 0]
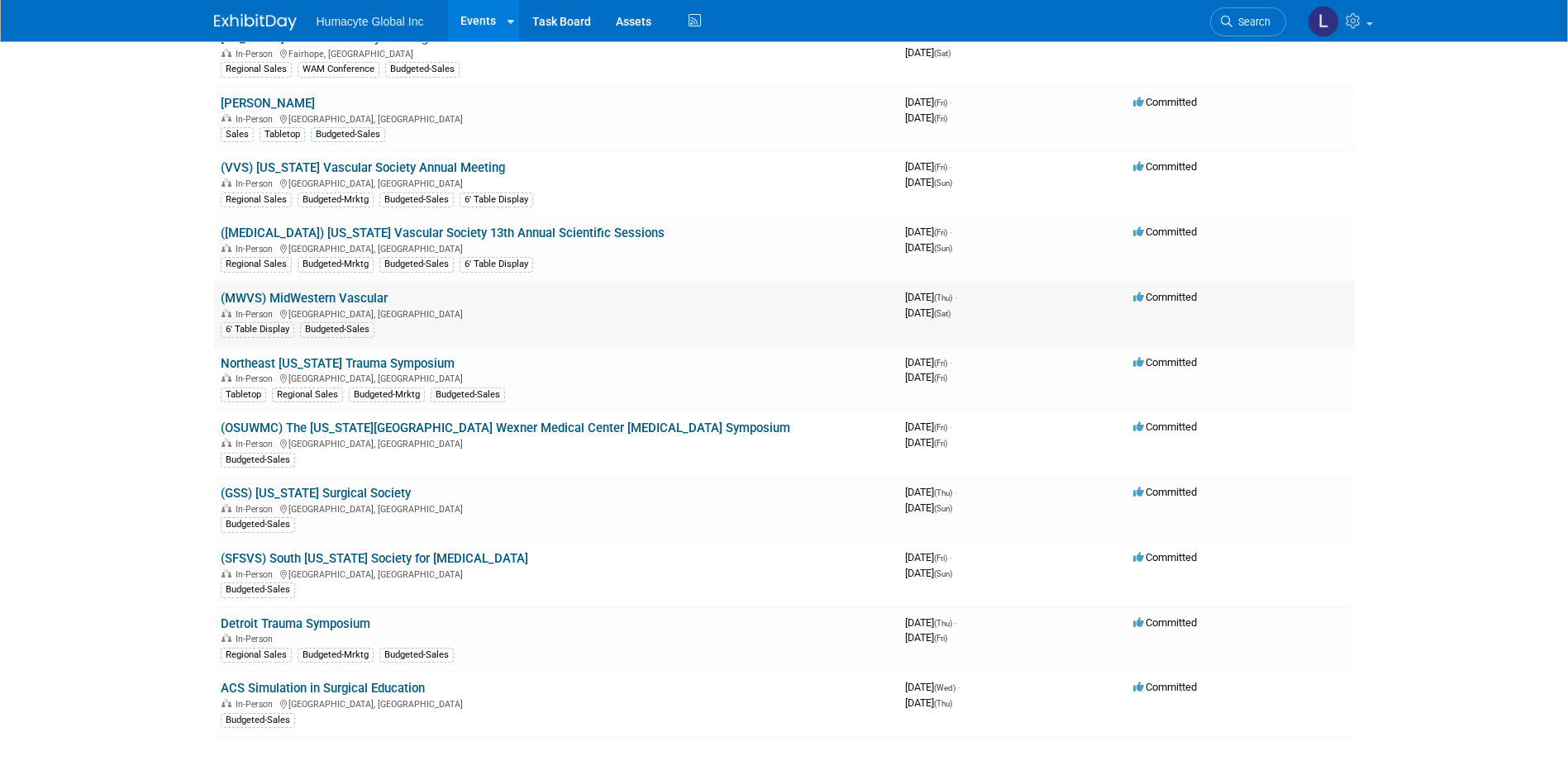
click at [311, 292] on link "(MWVS) MidWestern Vascular" at bounding box center [304, 298] width 167 height 15
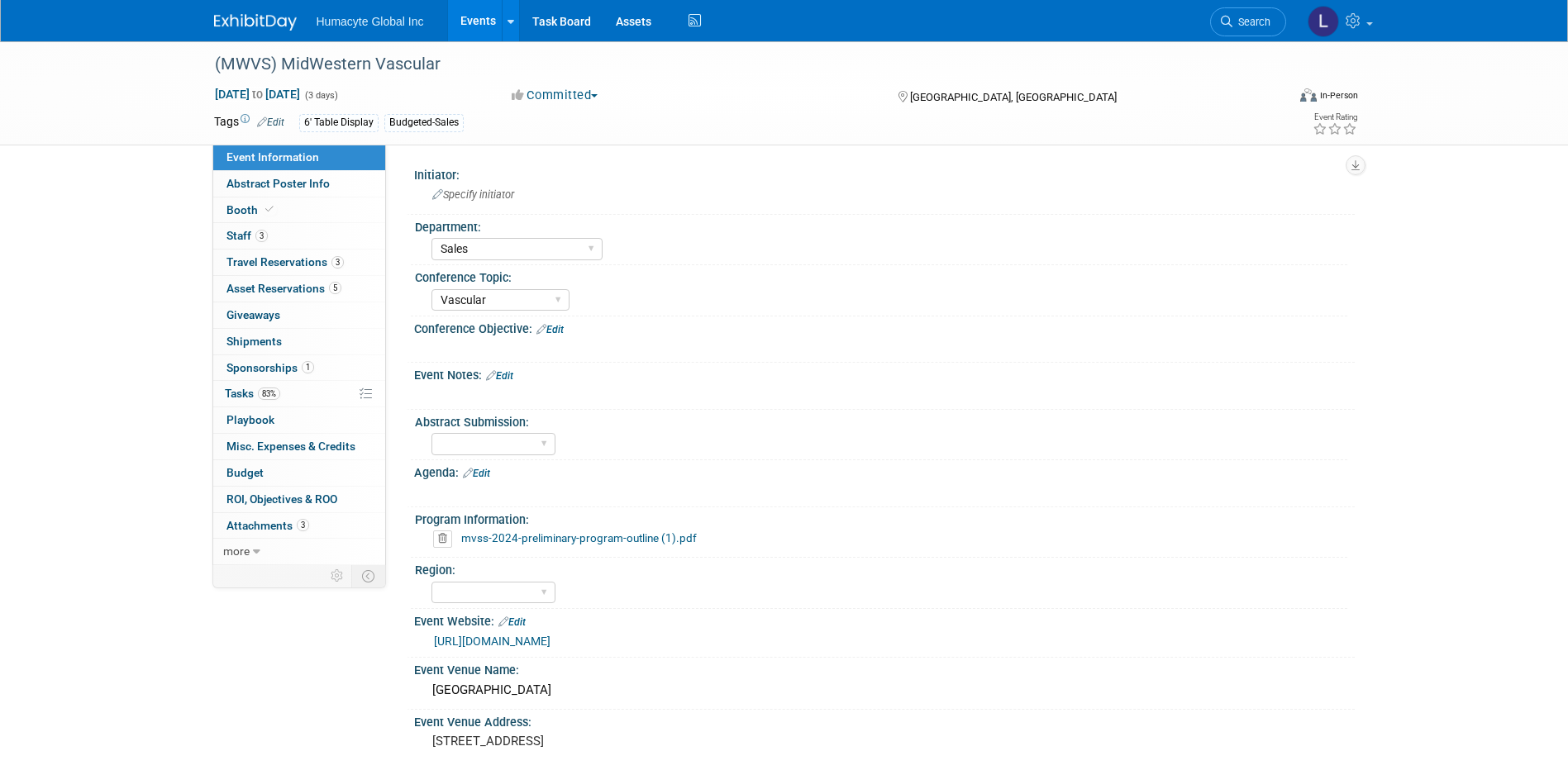
select select "Sales"
select select "Vascular"
click at [258, 252] on link "3 Travel Reservations 3" at bounding box center [299, 262] width 172 height 26
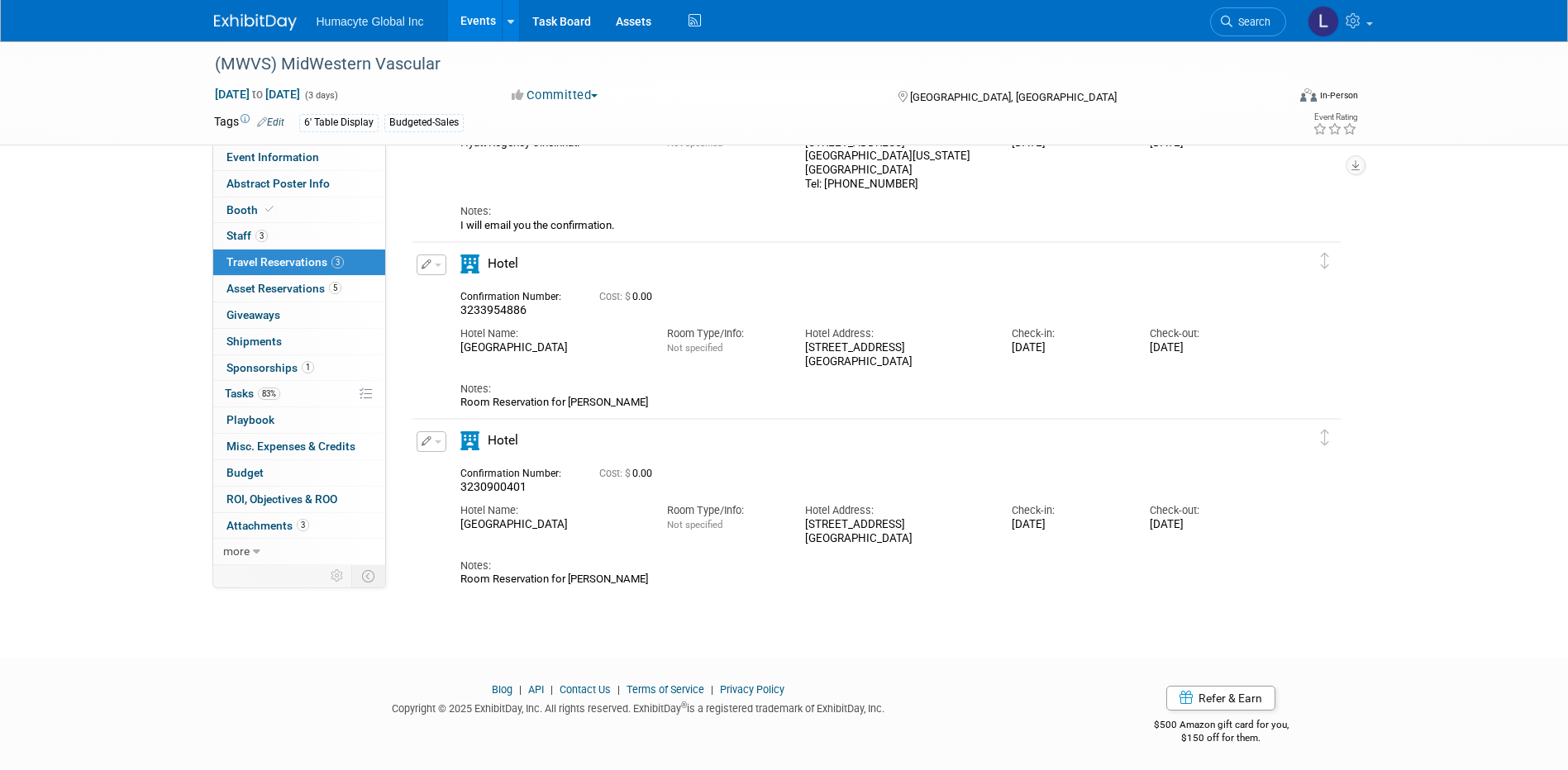
scroll to position [187, 0]
click at [1349, 28] on icon at bounding box center [1355, 20] width 19 height 15
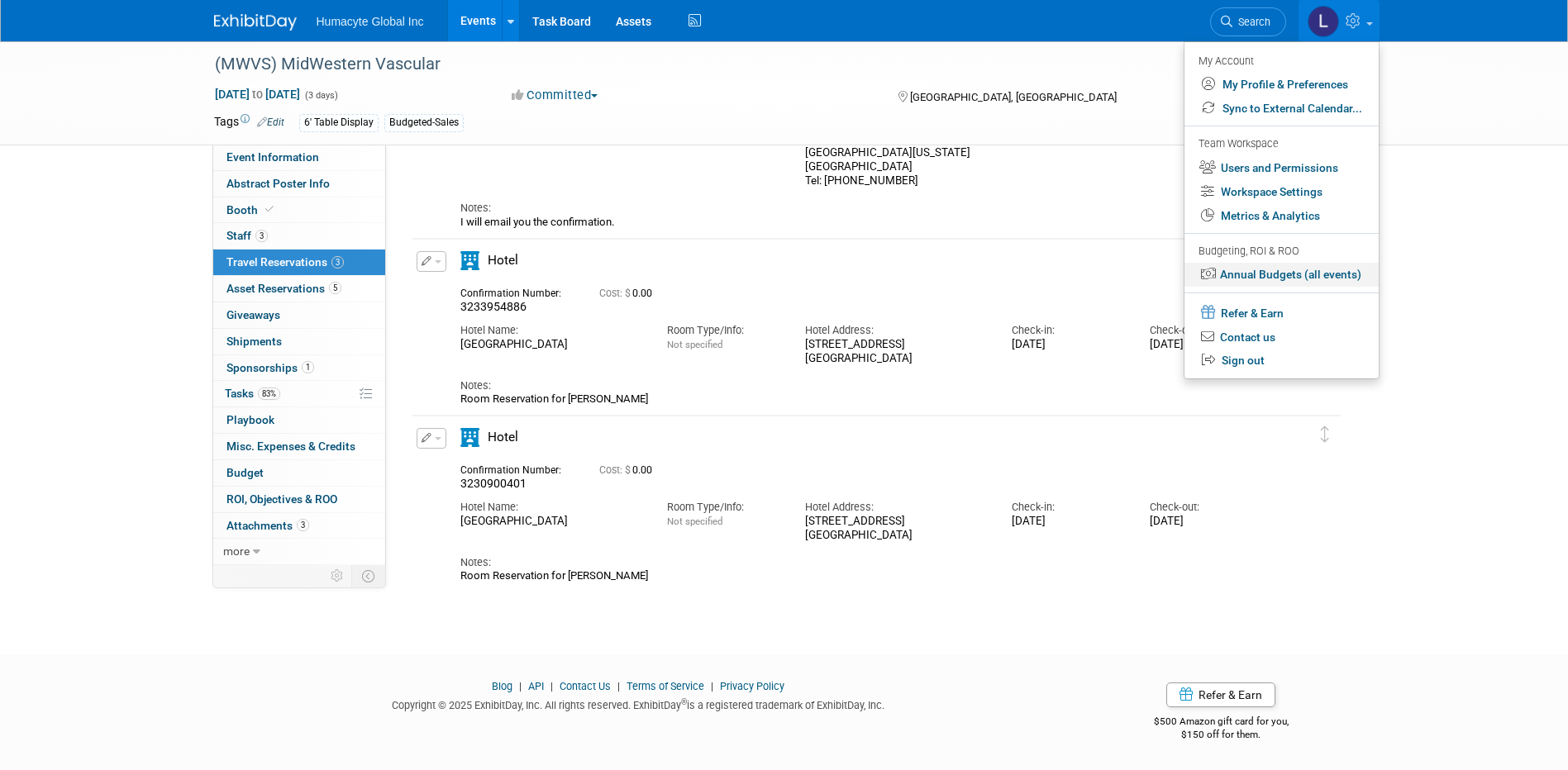
click at [1248, 273] on link "Annual Budgets (all events)" at bounding box center [1282, 274] width 194 height 24
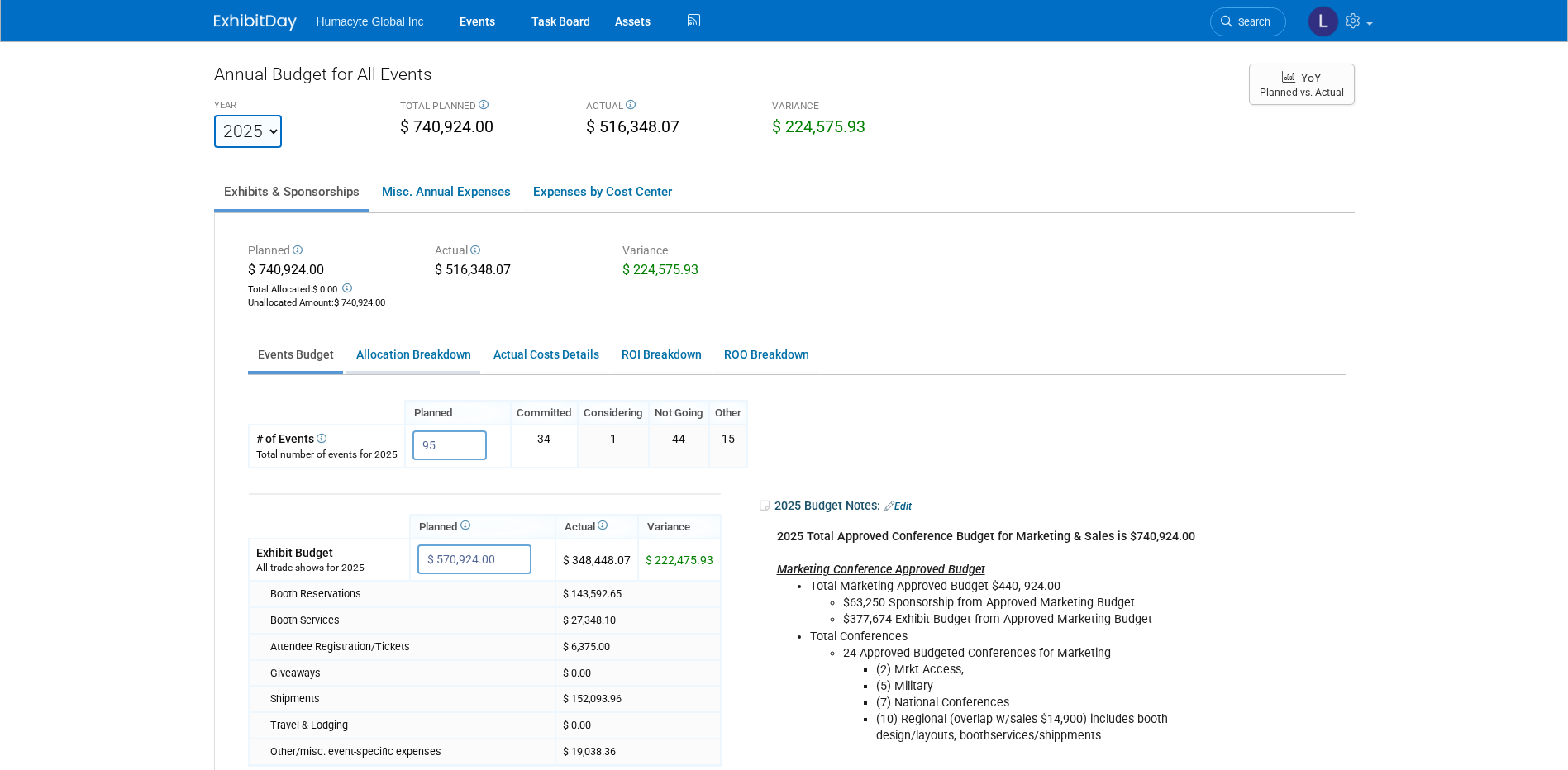
click at [434, 353] on link "Allocation Breakdown" at bounding box center [413, 354] width 134 height 32
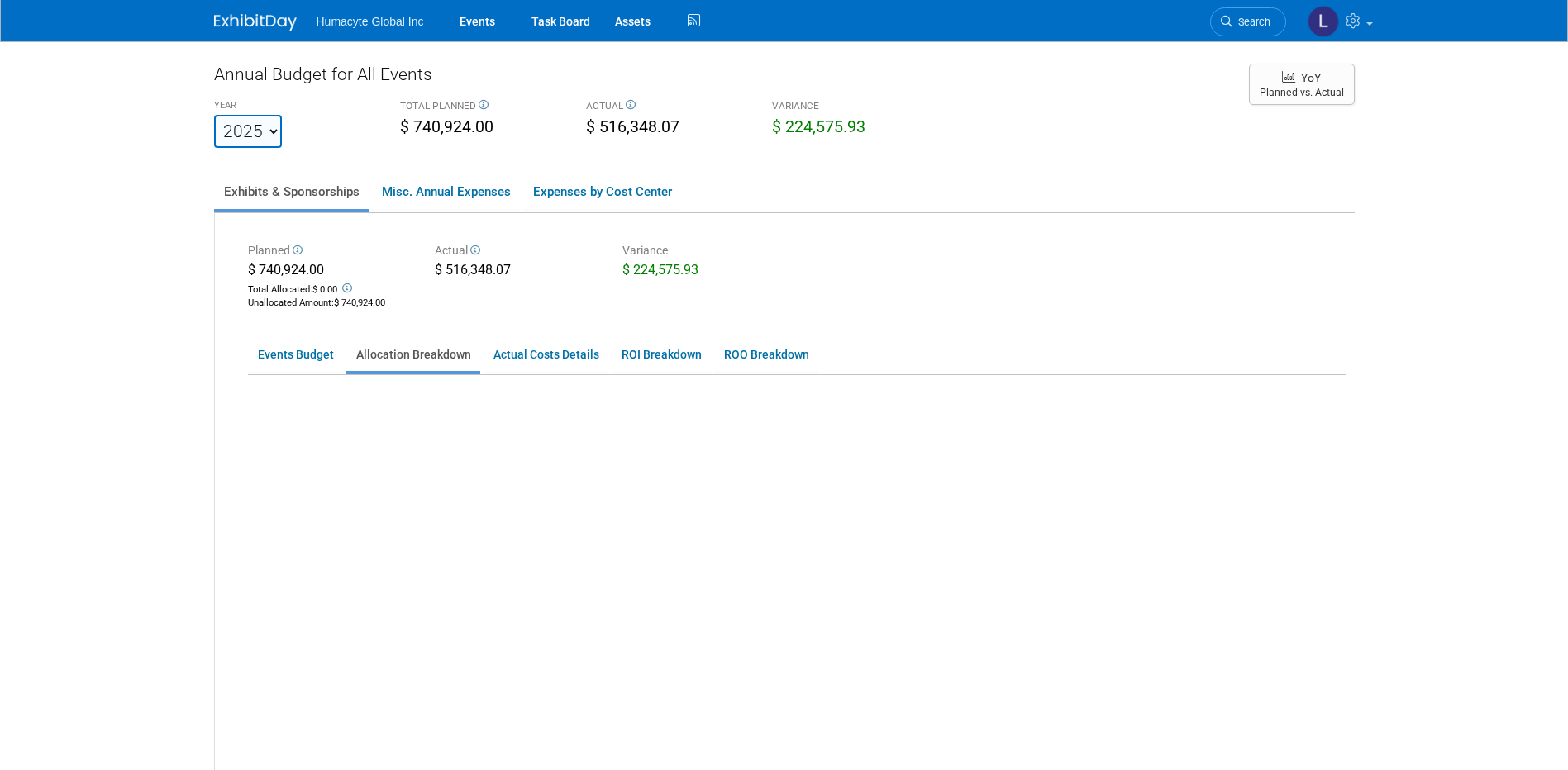
click at [434, 353] on link "Allocation Breakdown" at bounding box center [413, 354] width 134 height 32
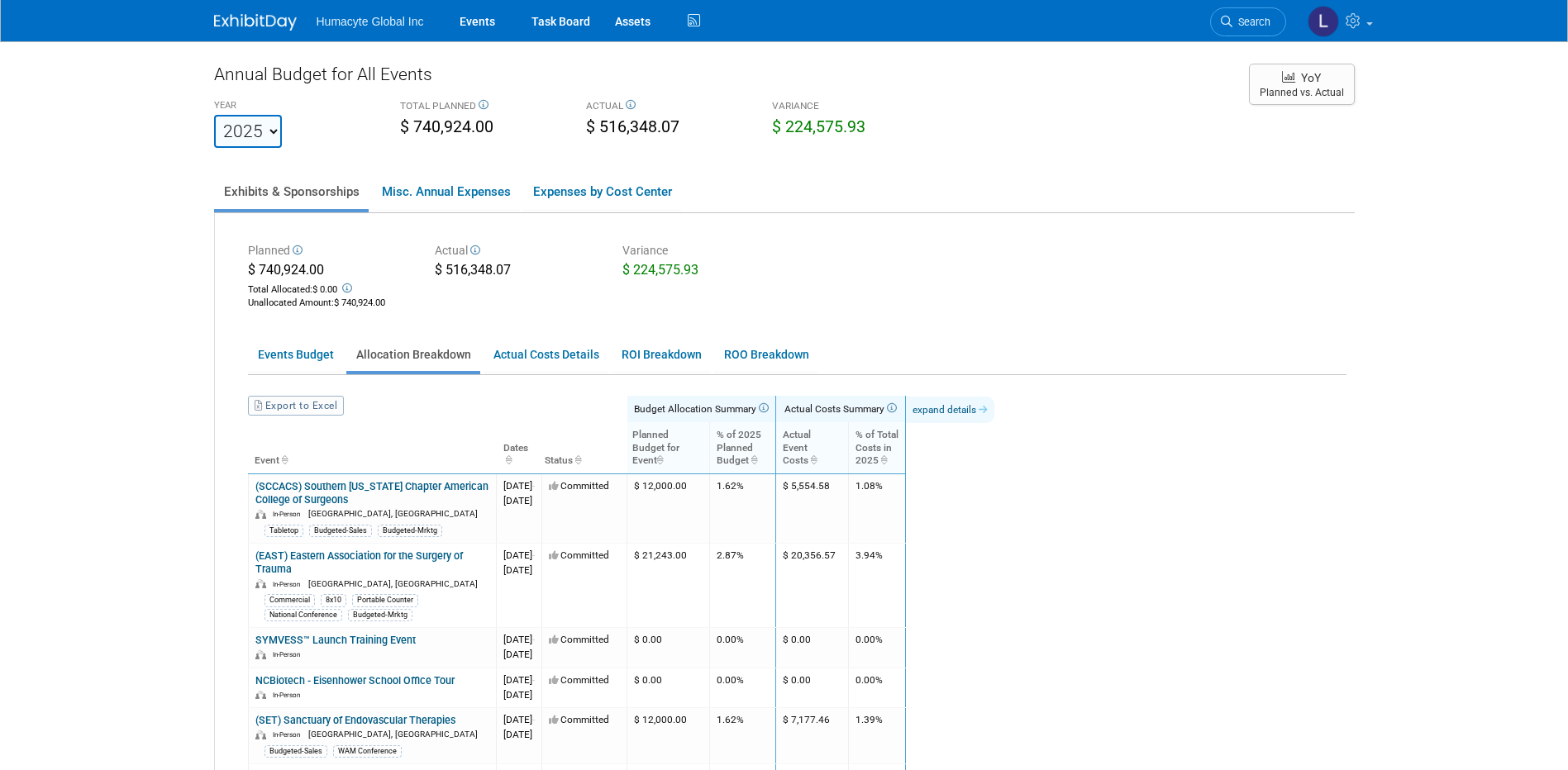
click at [994, 404] on link "expand details" at bounding box center [950, 410] width 89 height 27
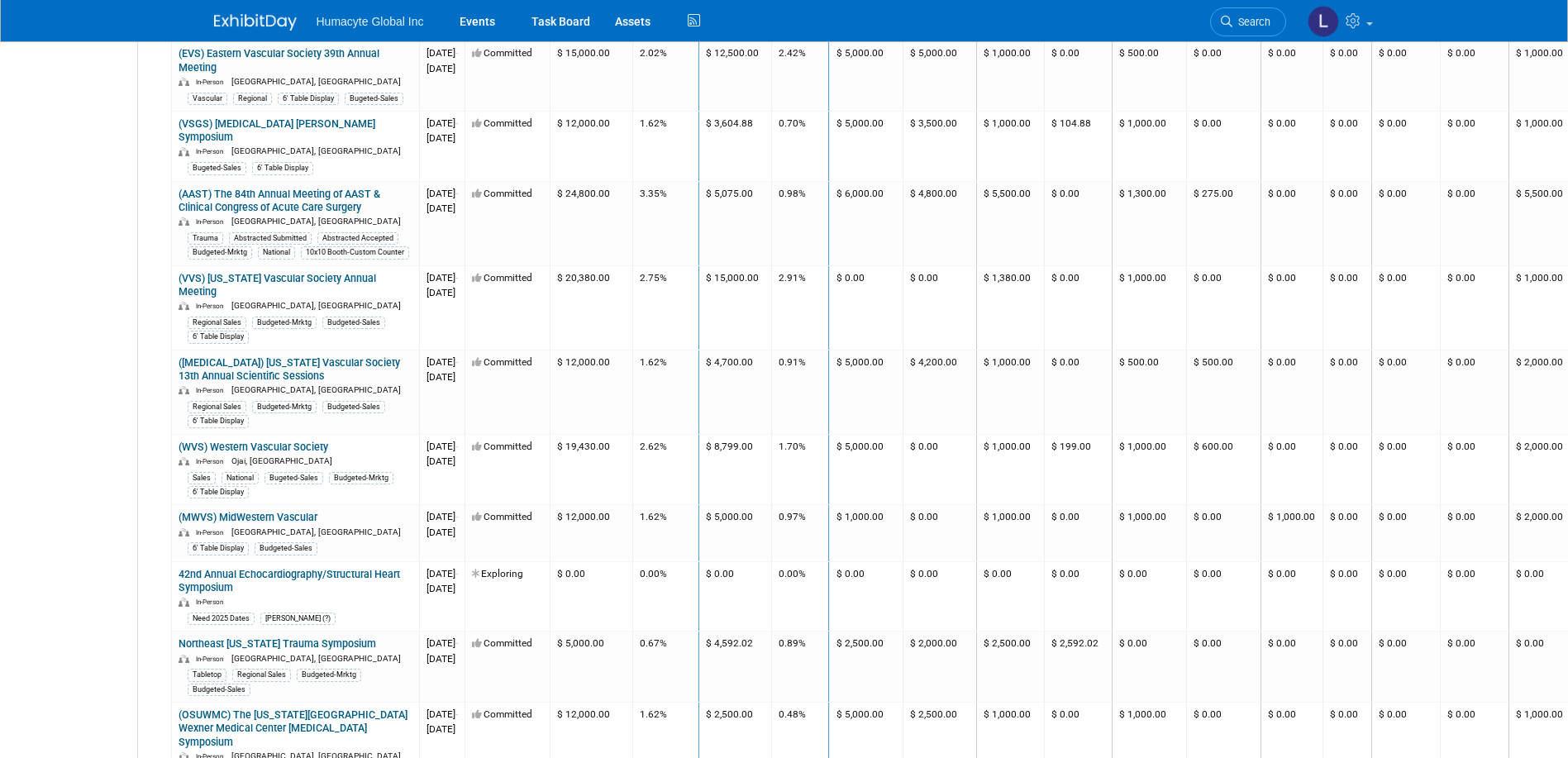
scroll to position [2148, 72]
click at [273, 510] on link "(MWVS) MidWestern Vascular" at bounding box center [253, 517] width 139 height 13
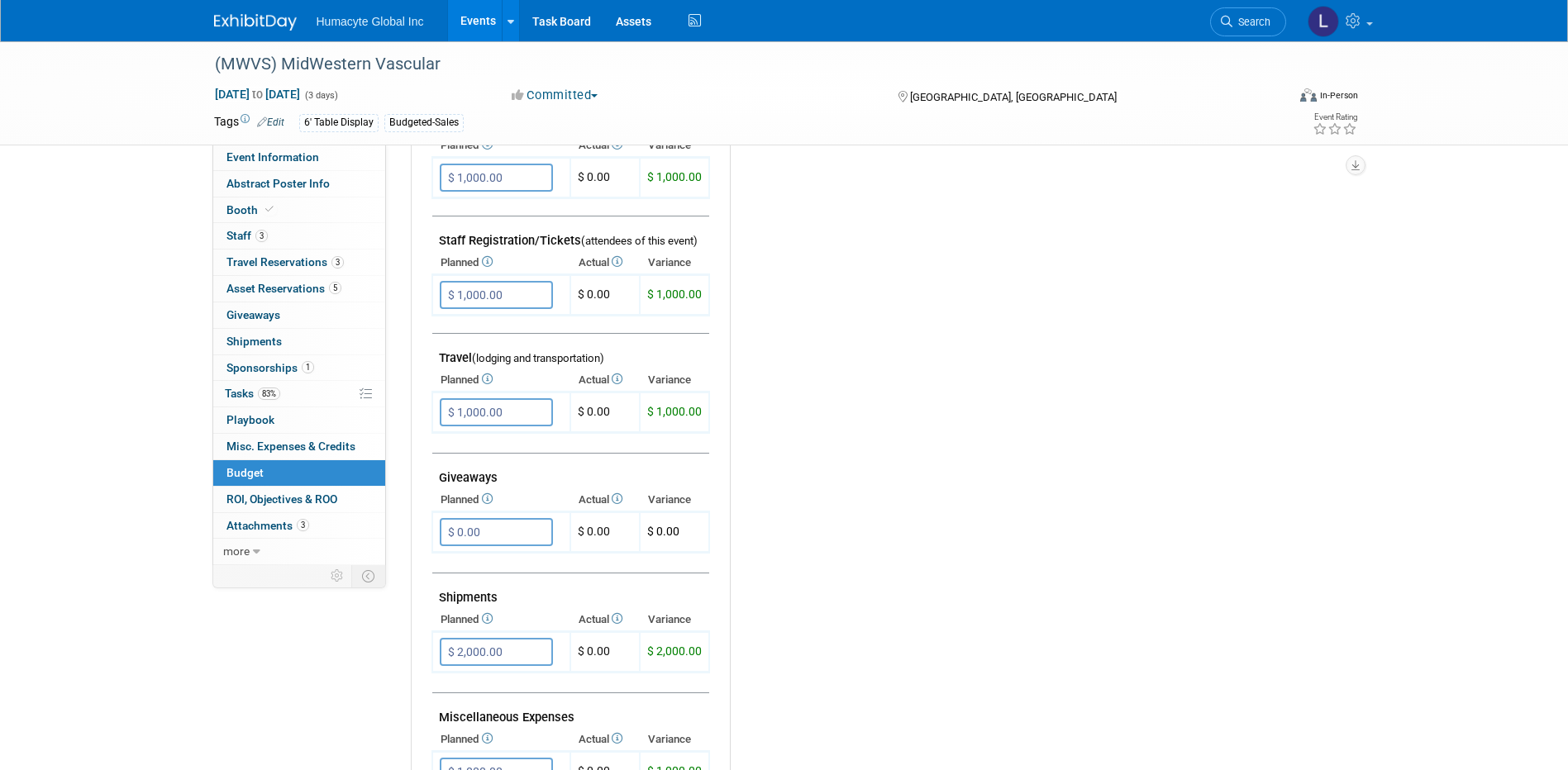
scroll to position [496, 0]
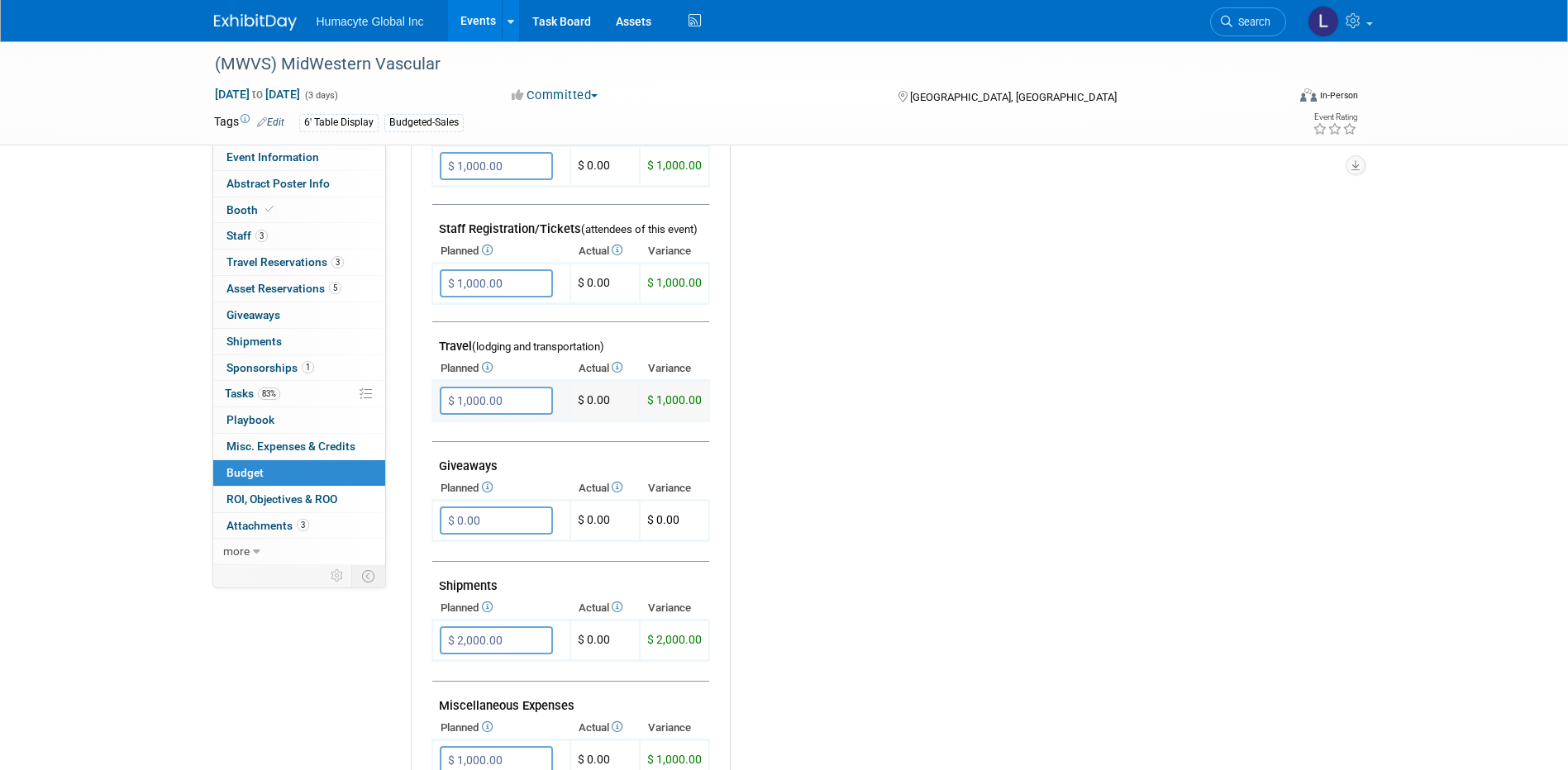
click at [525, 381] on td "$ 1,000.00 X" at bounding box center [501, 401] width 138 height 40
click at [521, 397] on input "$ 1,000.00" at bounding box center [497, 401] width 113 height 28
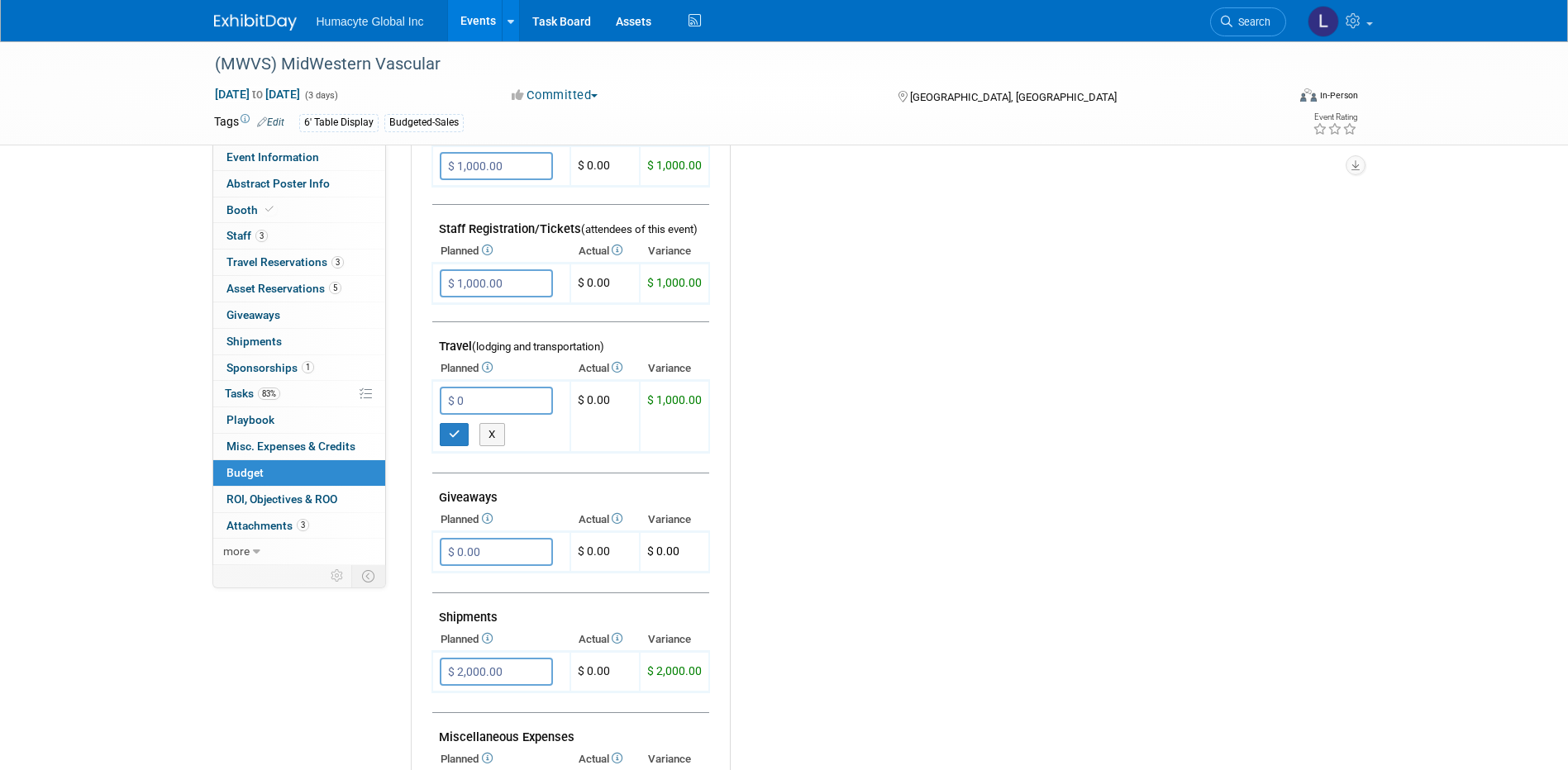
type input "$ 0.00"
click at [1042, 597] on div "Budget Notes: Edit X" at bounding box center [1028, 398] width 597 height 857
click at [458, 436] on icon "button" at bounding box center [455, 434] width 12 height 11
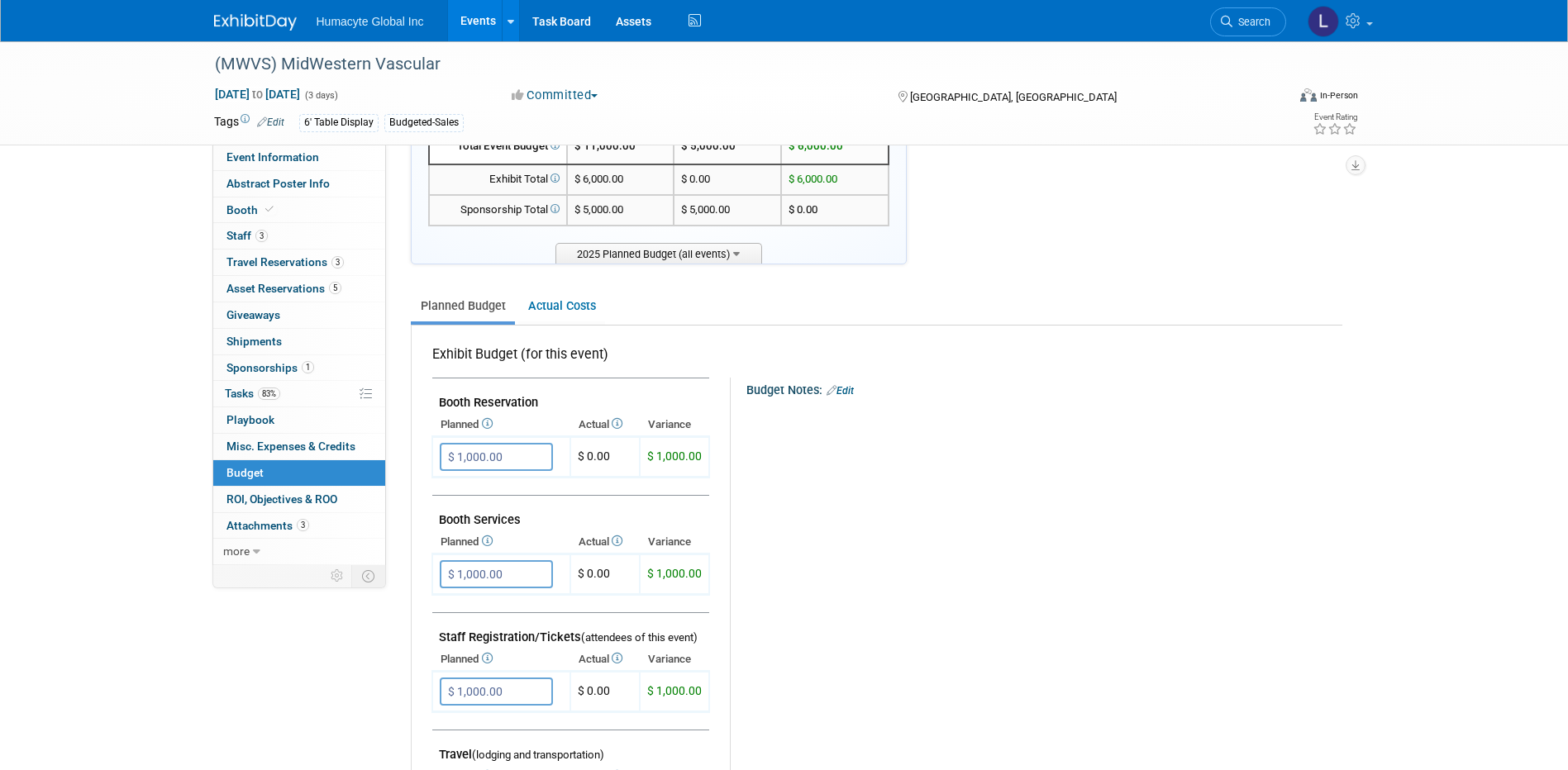
scroll to position [82, 0]
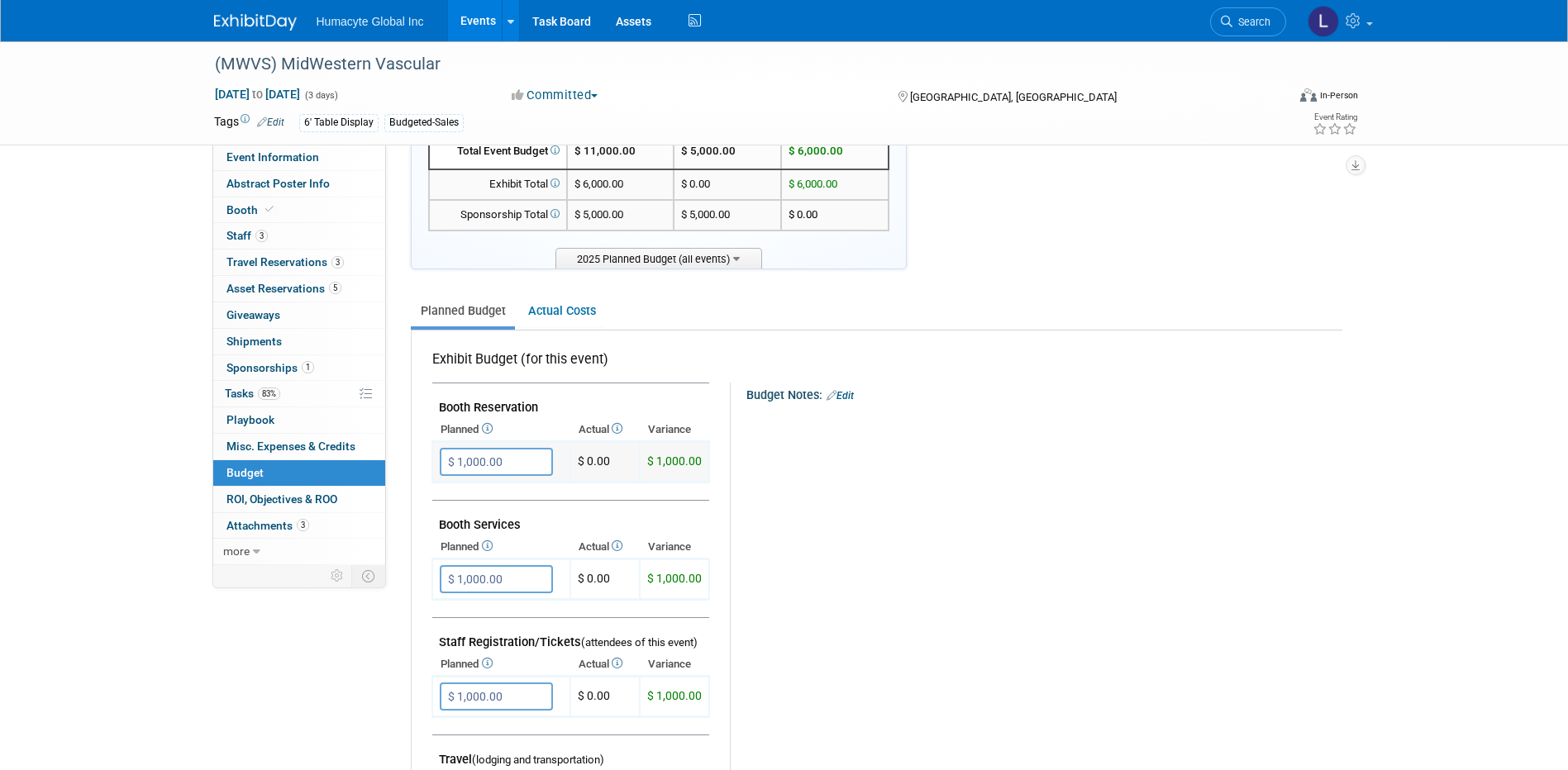
click at [492, 466] on input "$ 1,000.00" at bounding box center [497, 462] width 113 height 28
click at [472, 574] on input "$ 1,000.00" at bounding box center [497, 579] width 113 height 28
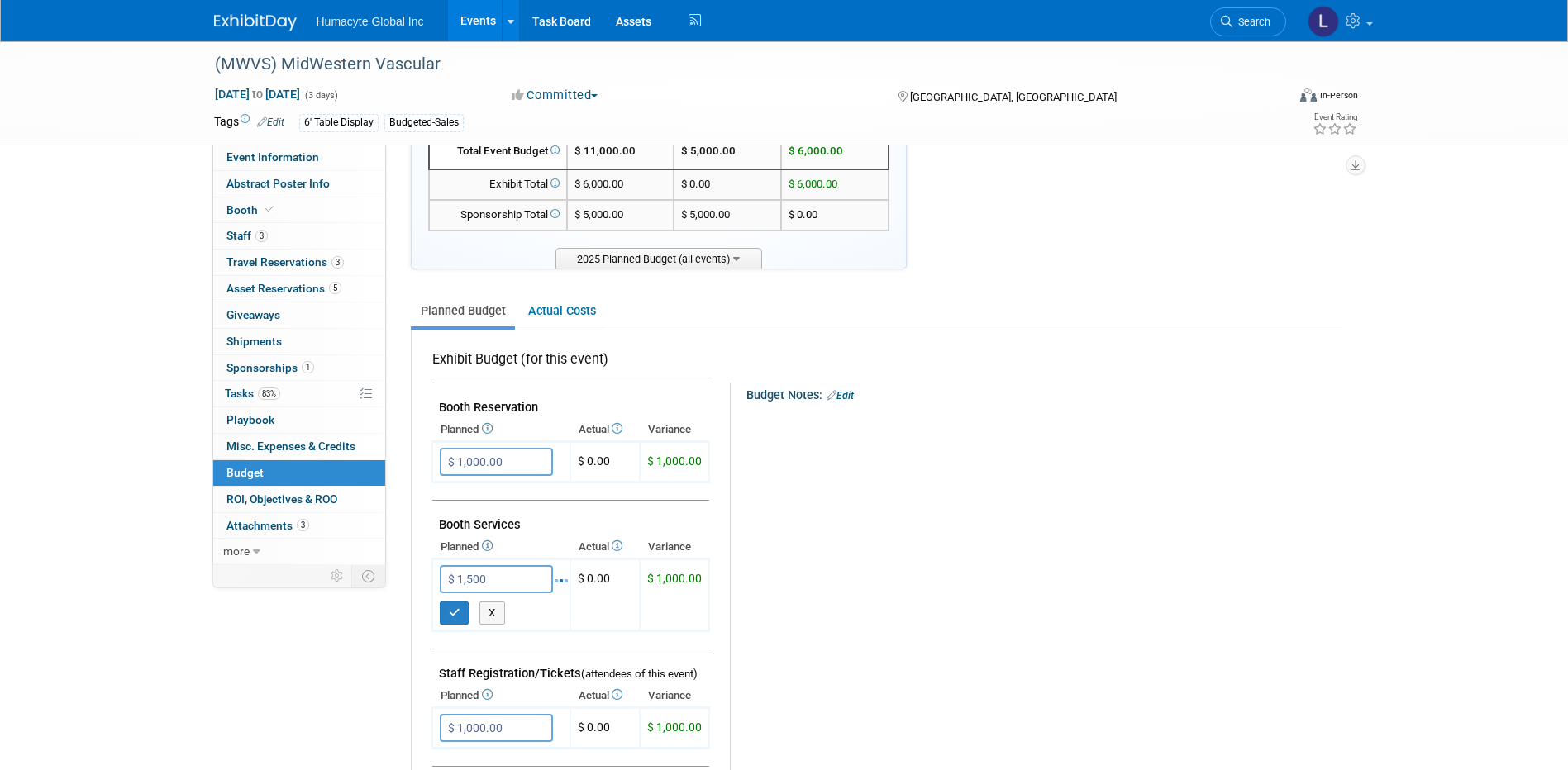
type input "$ 1,500.00"
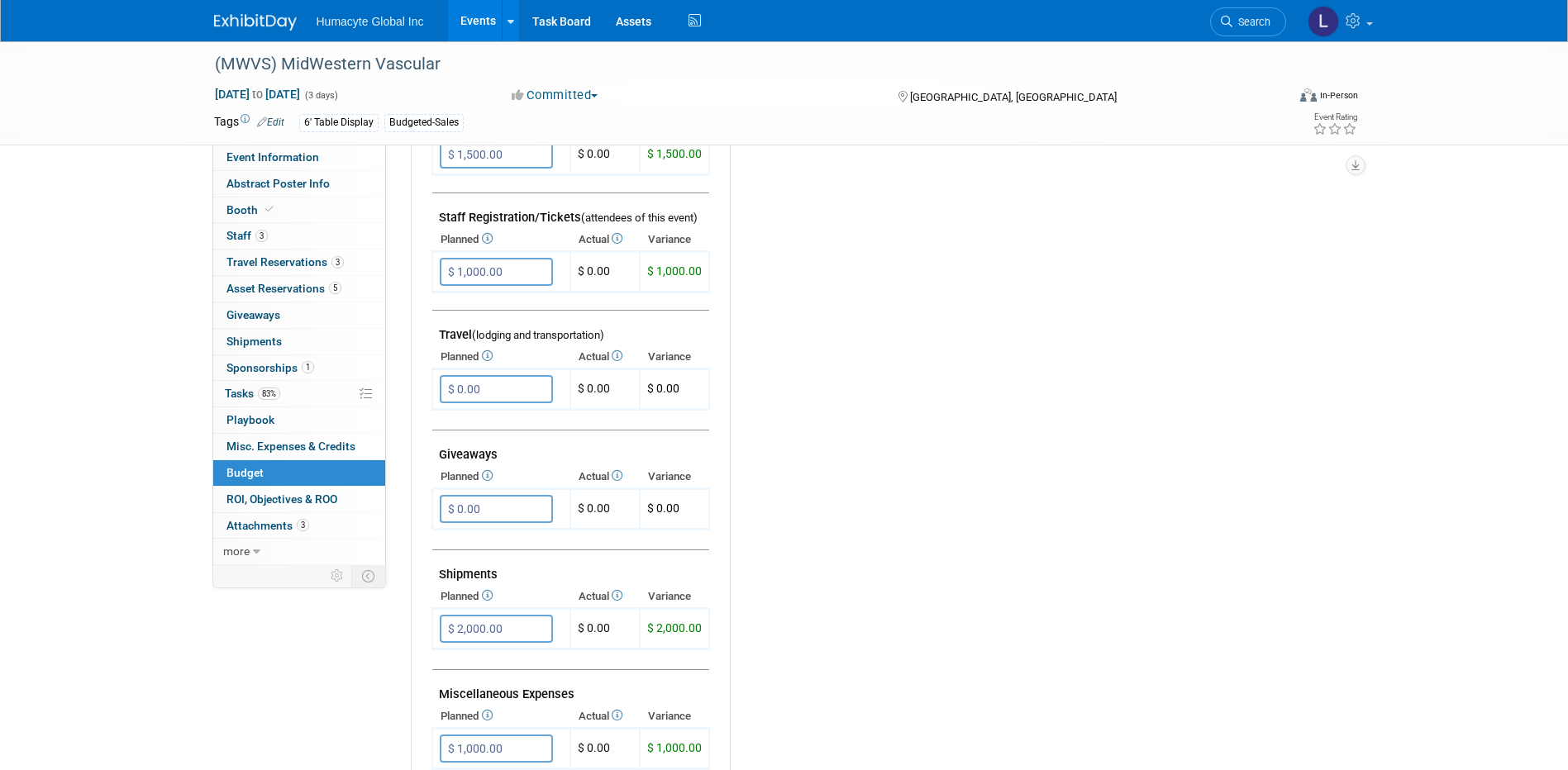
scroll to position [743, 0]
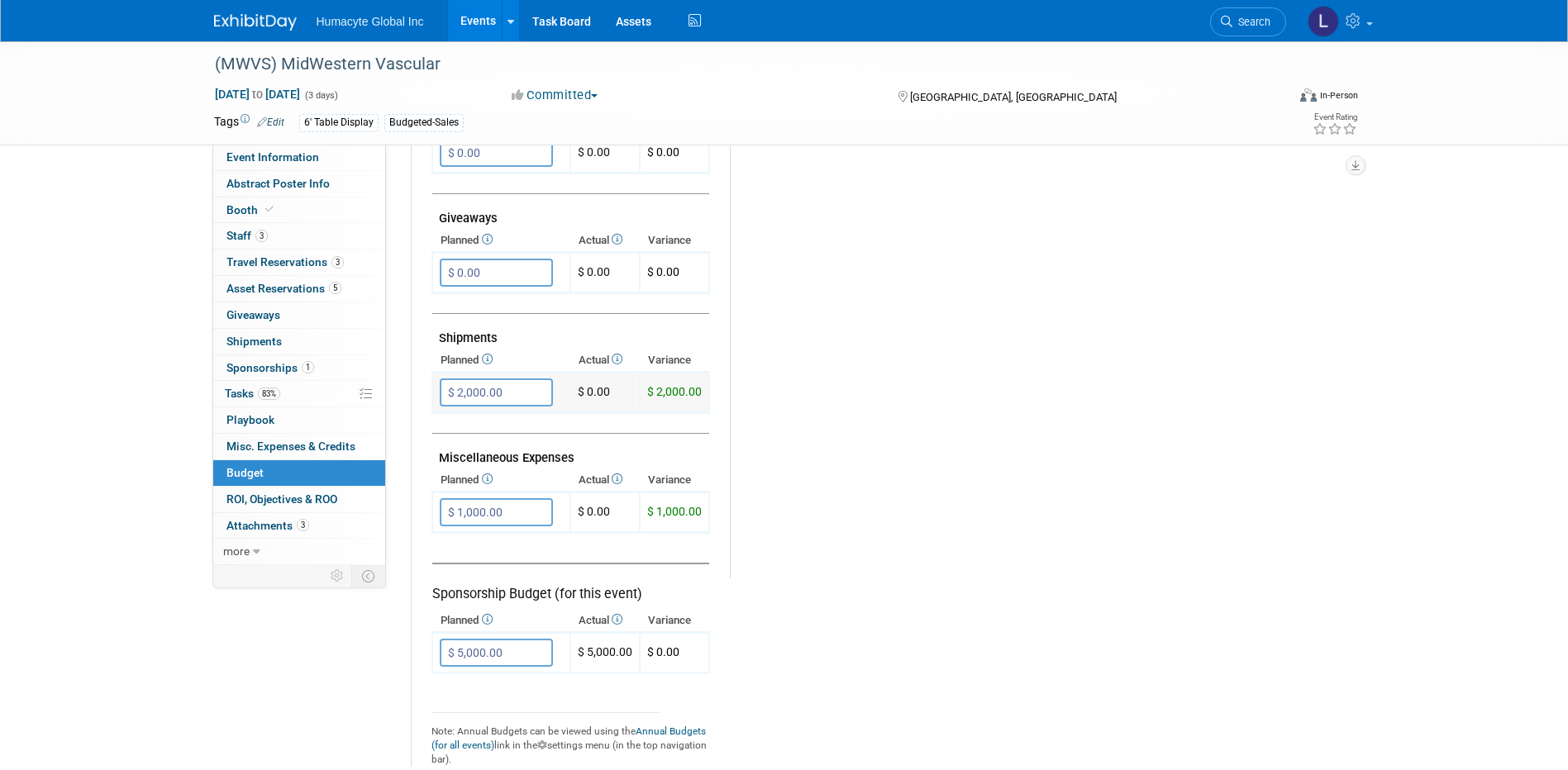
click at [476, 390] on input "$ 2,000.00" at bounding box center [497, 392] width 113 height 28
click at [478, 508] on input "$ 1,000.00" at bounding box center [497, 512] width 113 height 28
click at [478, 650] on input "$ 5,000.00" at bounding box center [497, 652] width 113 height 28
type input "$ 5,500.00"
click at [449, 684] on icon "button" at bounding box center [455, 687] width 12 height 11
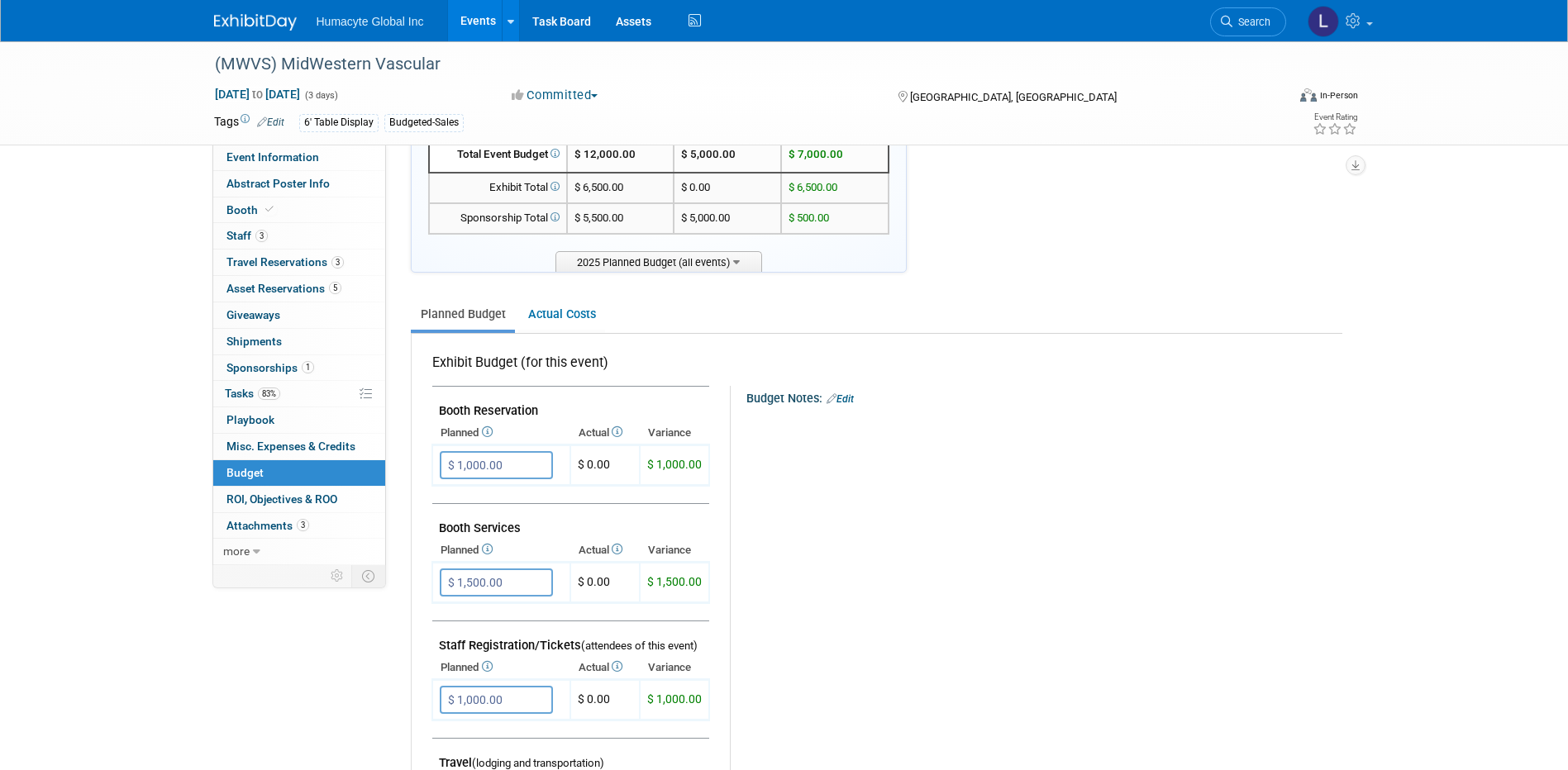
scroll to position [0, 0]
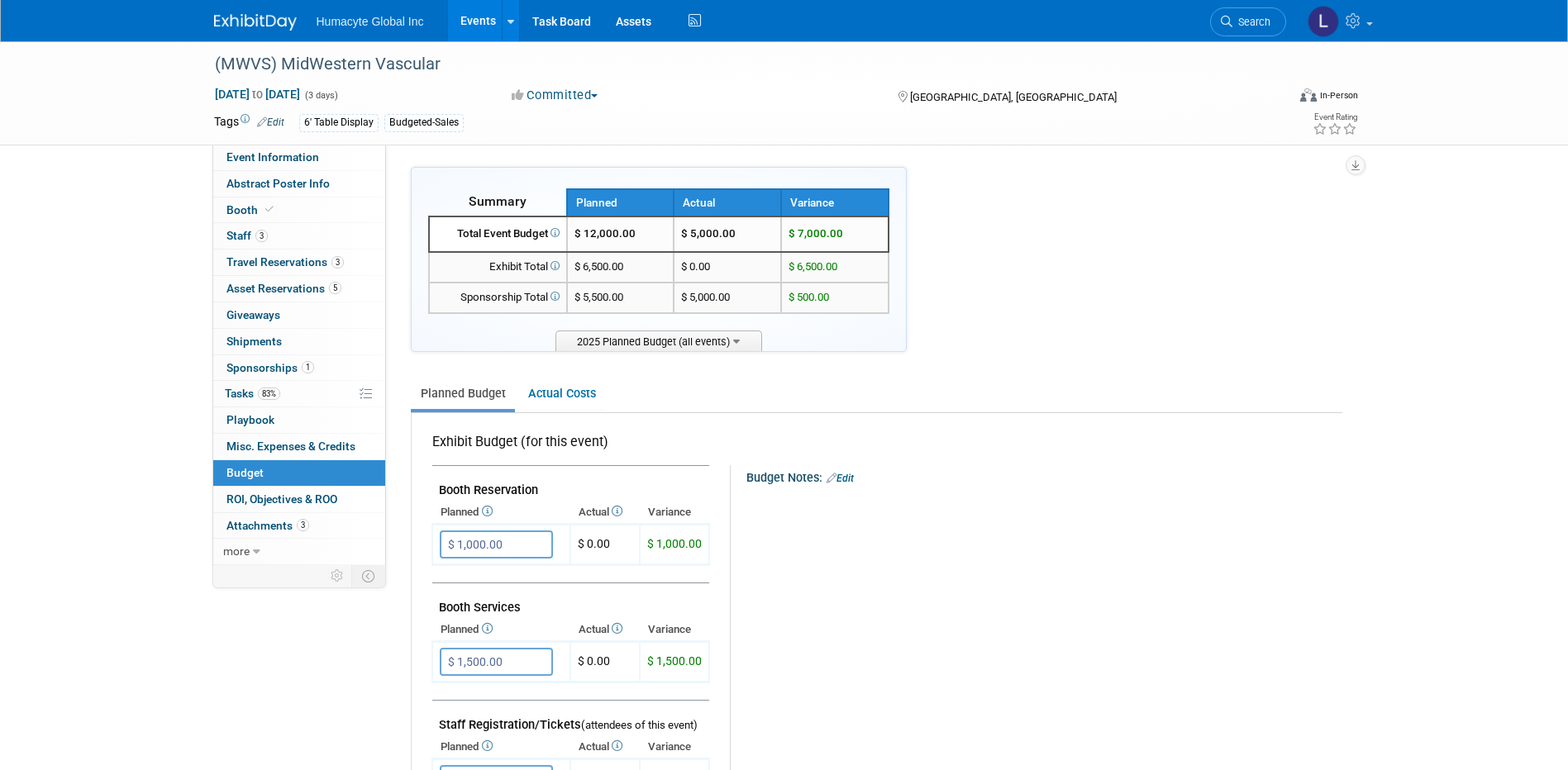
click at [480, 26] on link "Events" at bounding box center [478, 20] width 60 height 41
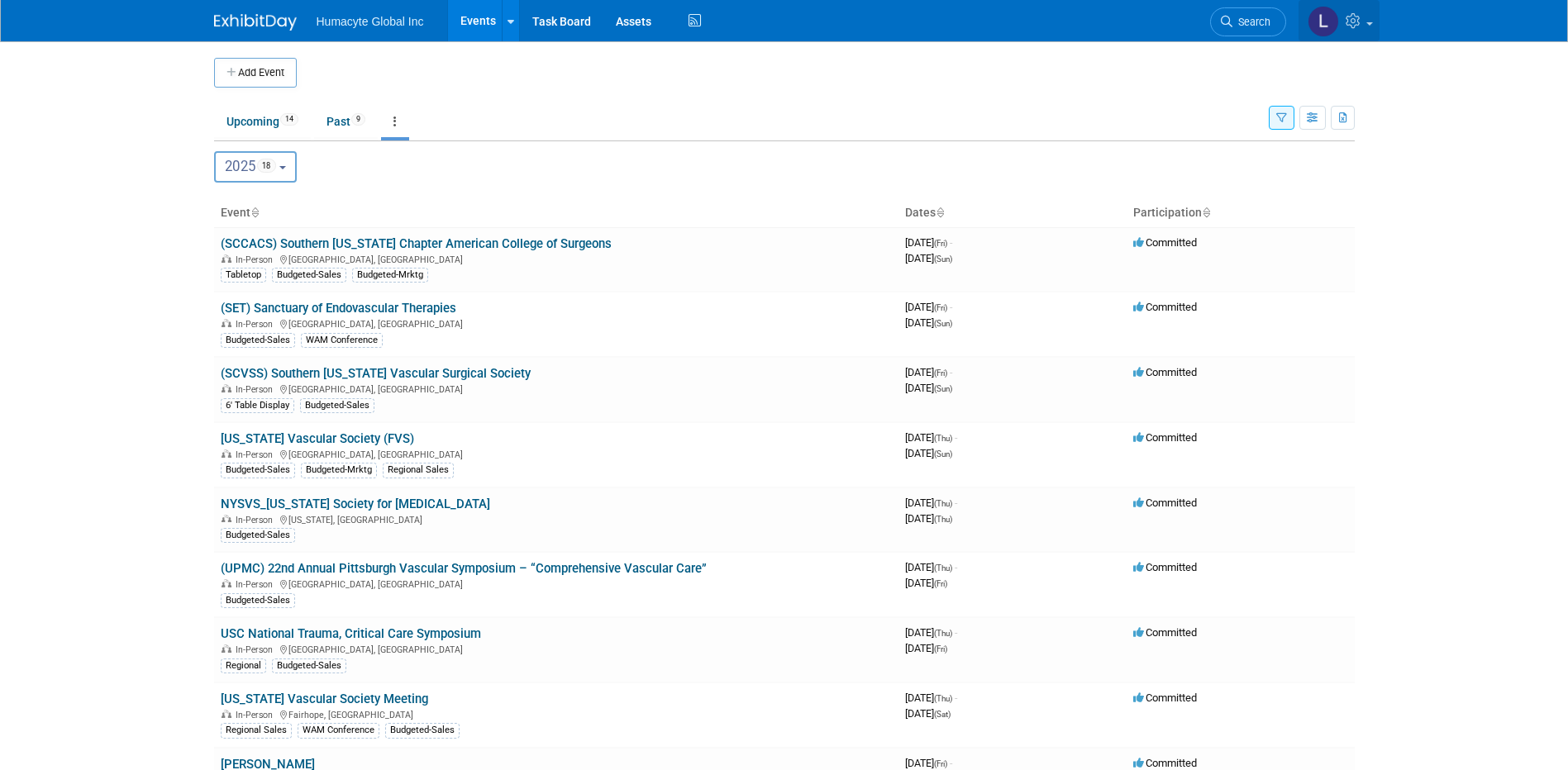
click at [1361, 24] on icon at bounding box center [1355, 20] width 19 height 15
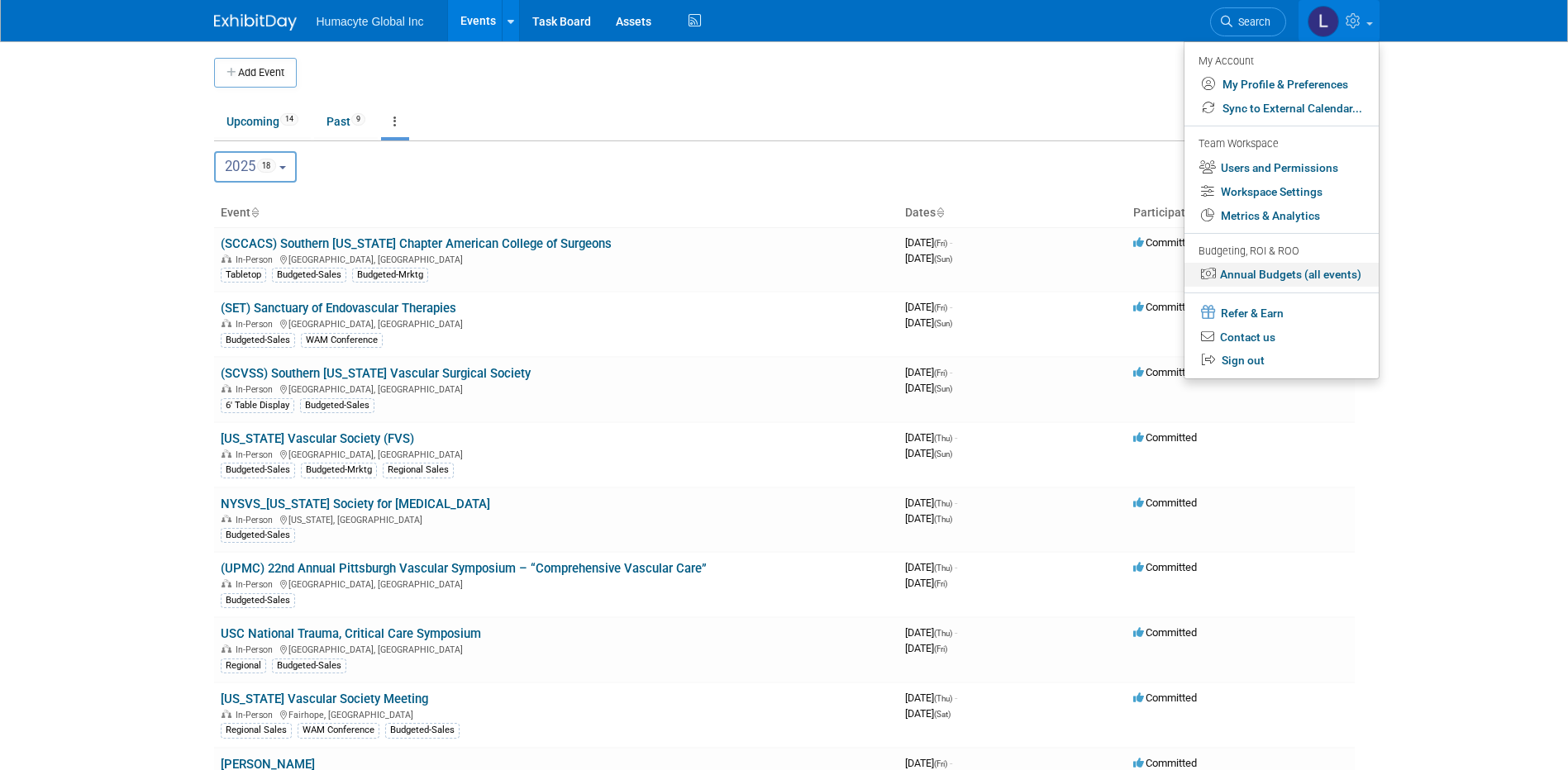
click at [1261, 272] on link "Annual Budgets (all events)" at bounding box center [1282, 274] width 194 height 24
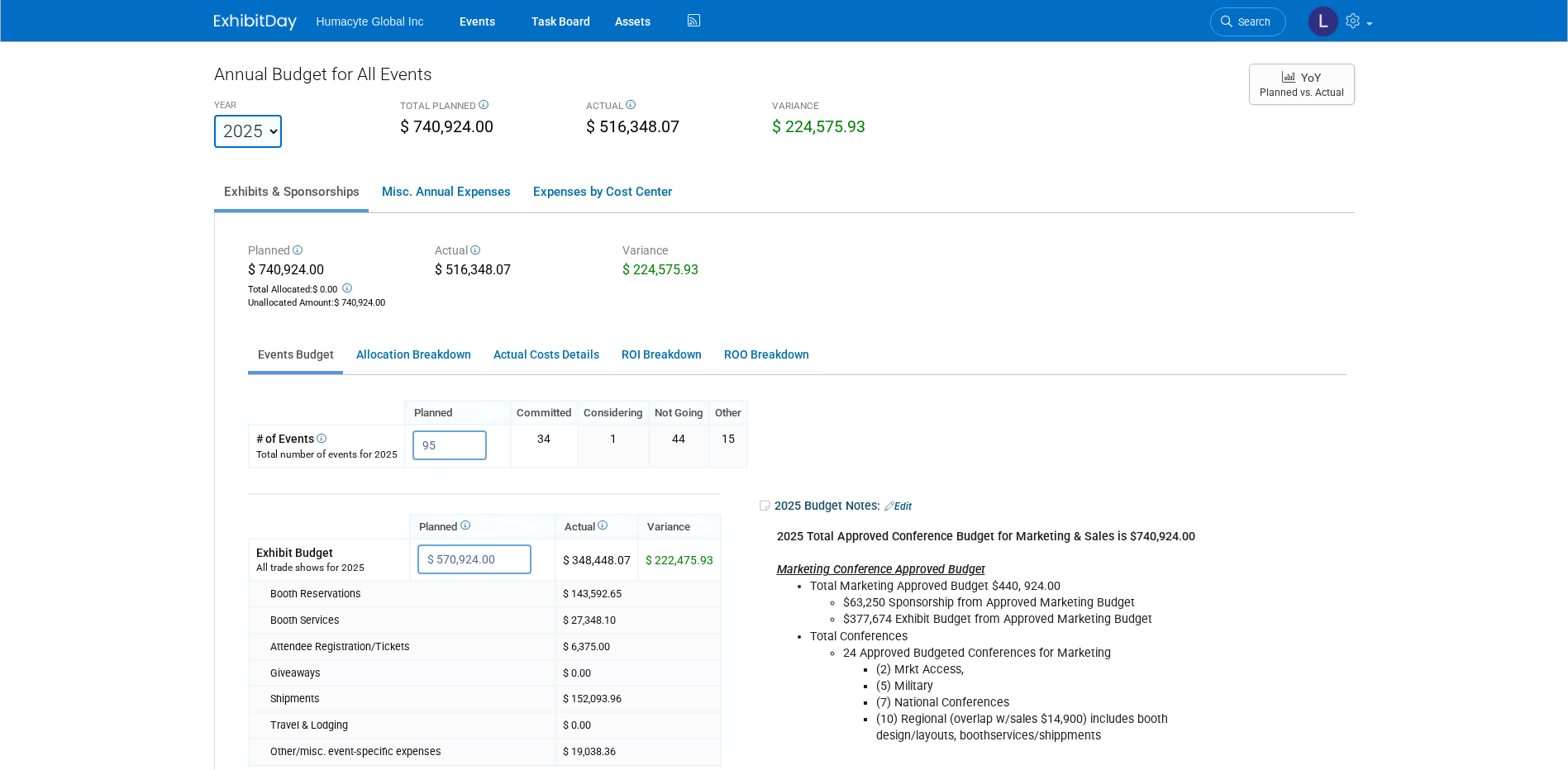
click at [907, 347] on ul "Events Budget Allocation Breakdown Actual Costs Details ROI Breakdown ROO Break…" at bounding box center [797, 357] width 1099 height 38
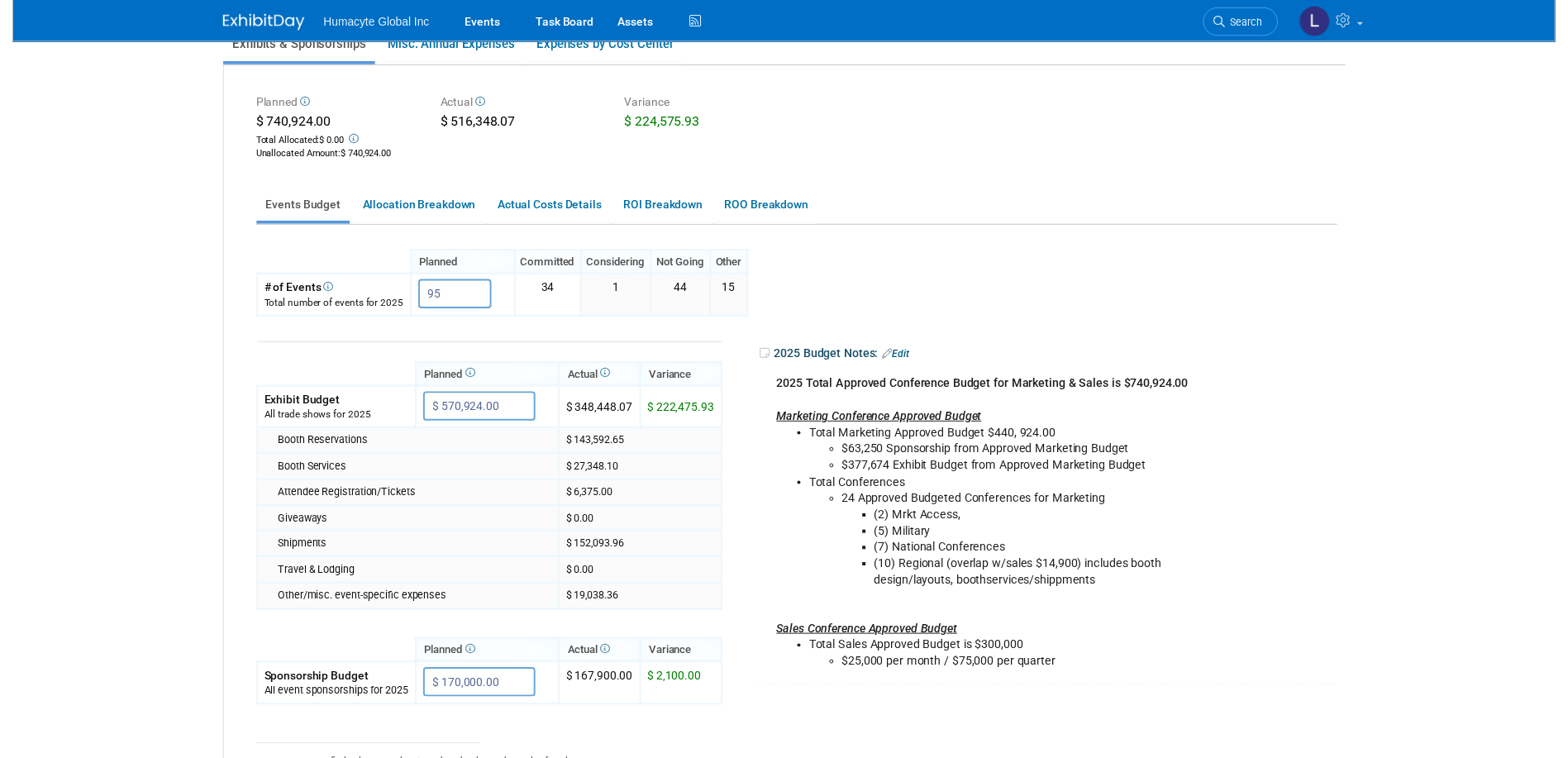
scroll to position [145, 0]
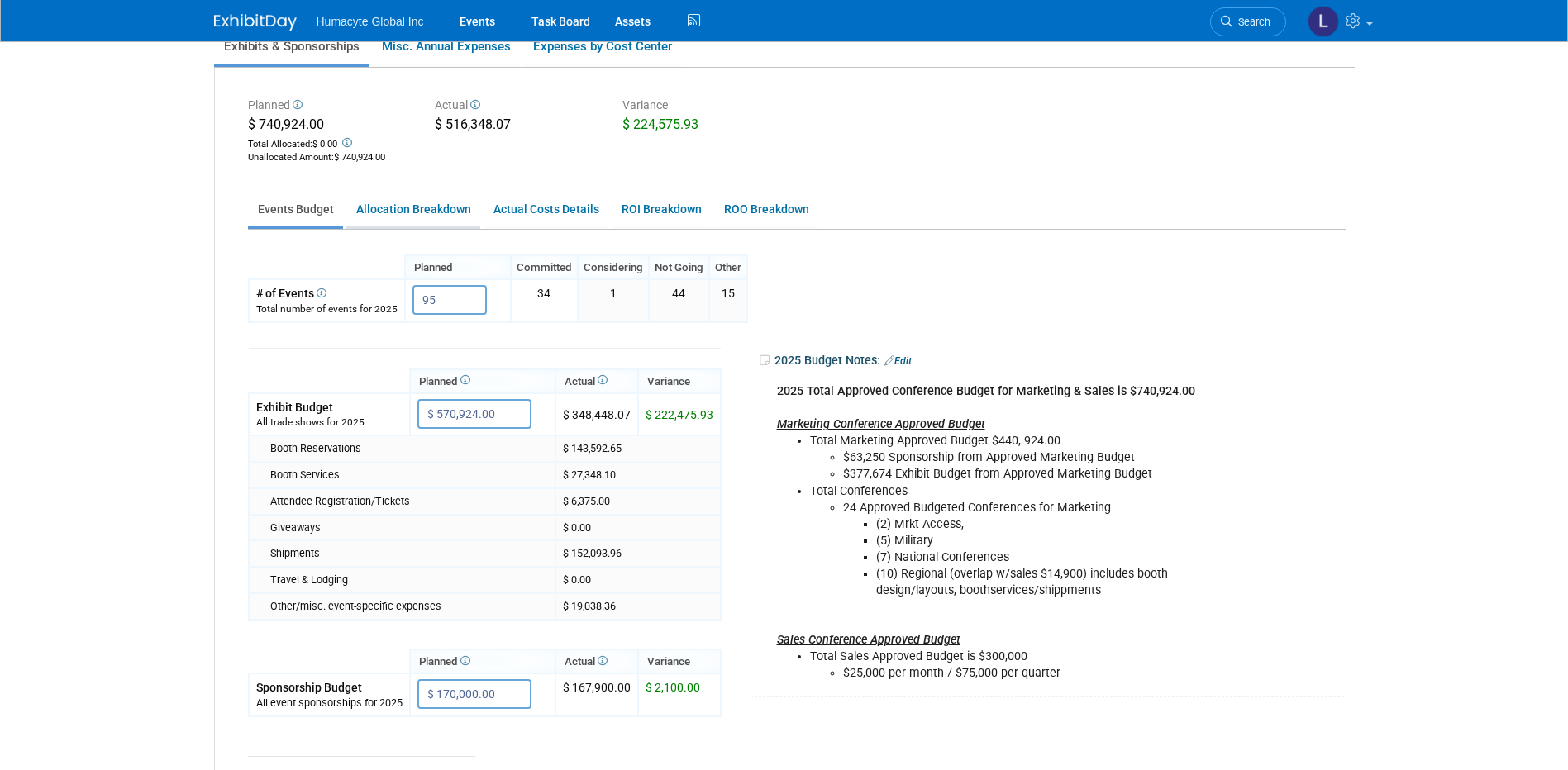
click at [414, 209] on link "Allocation Breakdown" at bounding box center [413, 209] width 134 height 32
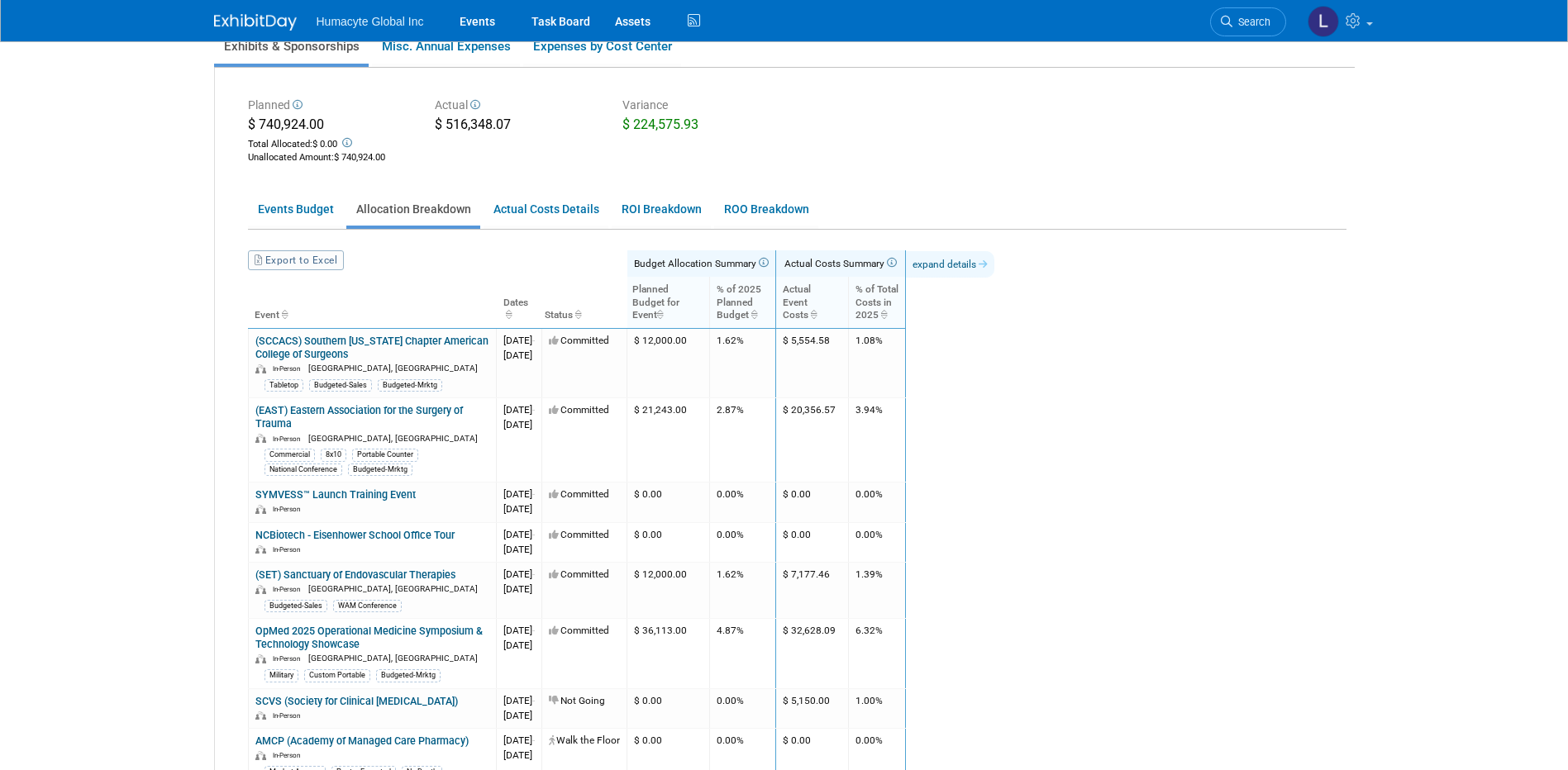
click at [994, 263] on link "expand details" at bounding box center [950, 264] width 89 height 27
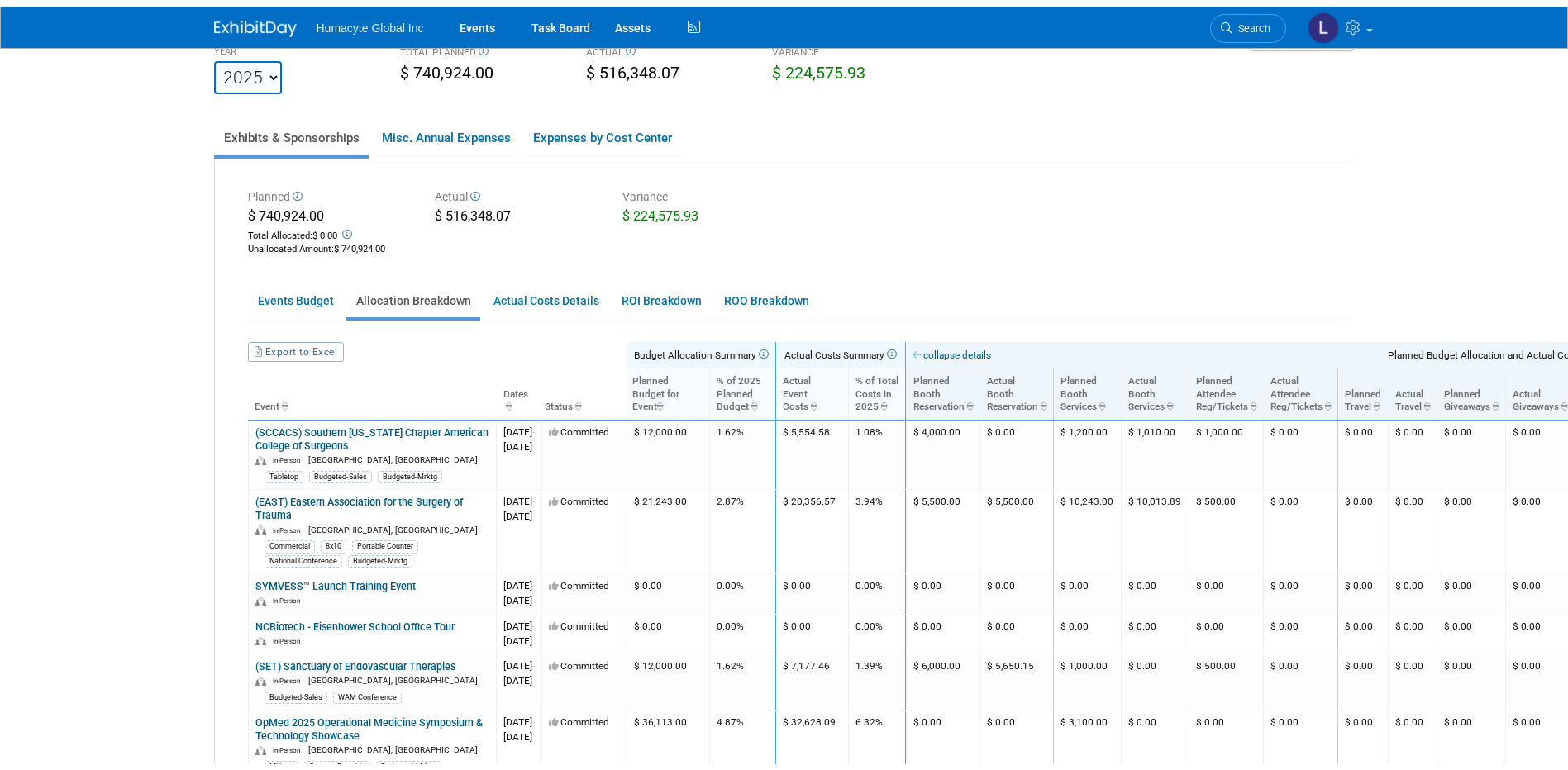
scroll to position [0, 0]
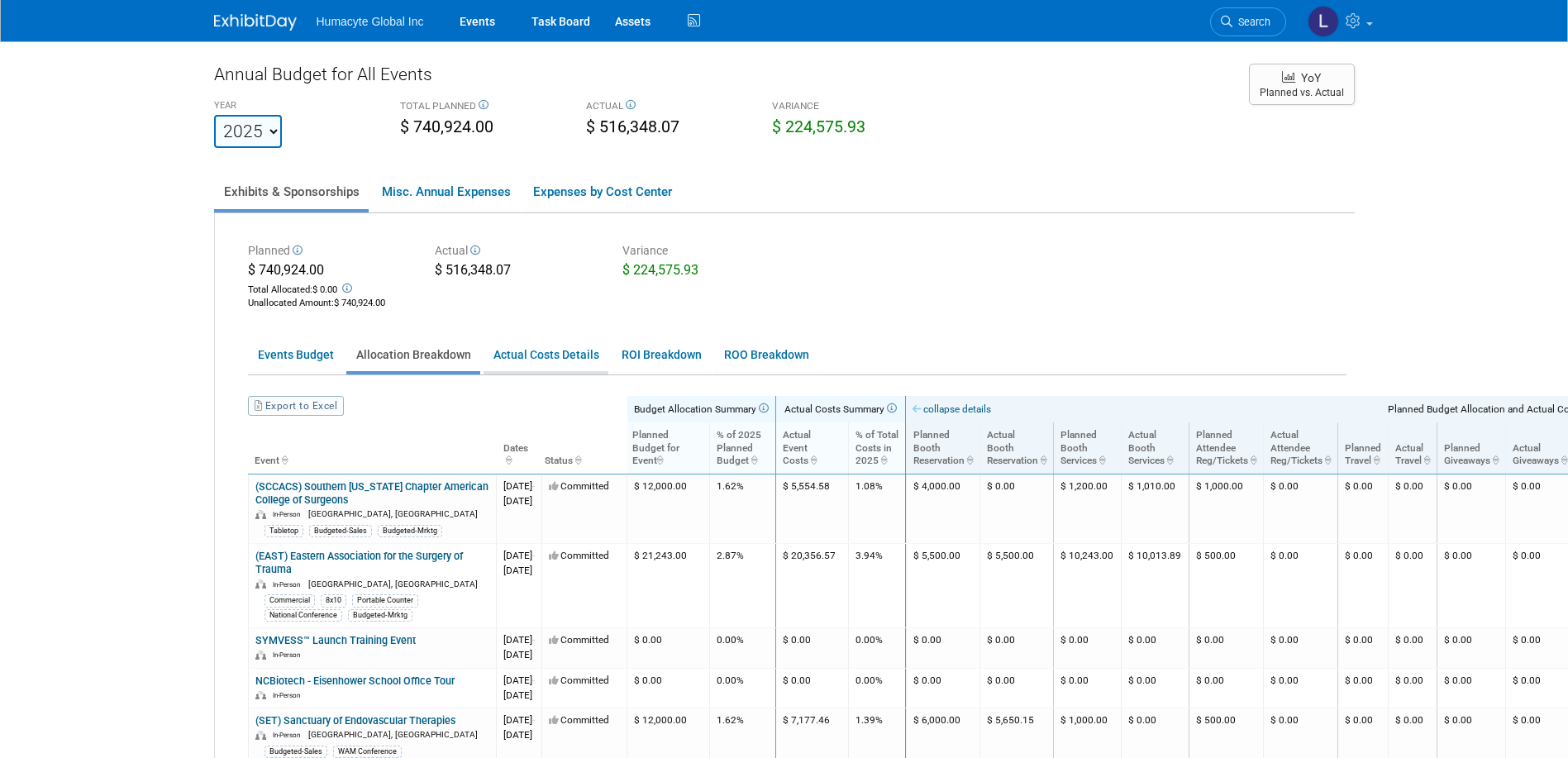
click at [538, 361] on link "Actual Costs Details" at bounding box center [546, 354] width 124 height 32
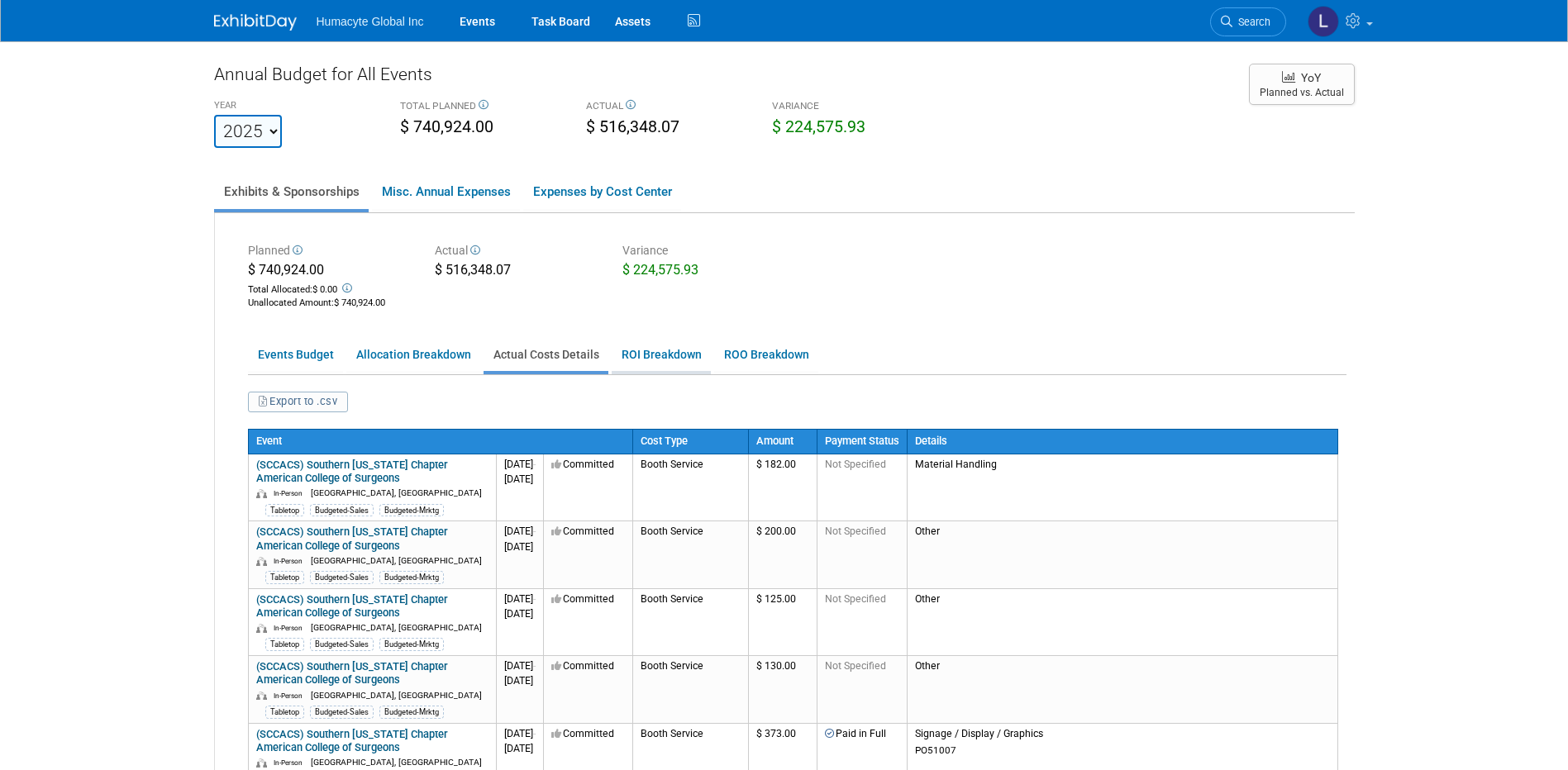
click at [647, 361] on link "ROI Breakdown" at bounding box center [661, 354] width 99 height 32
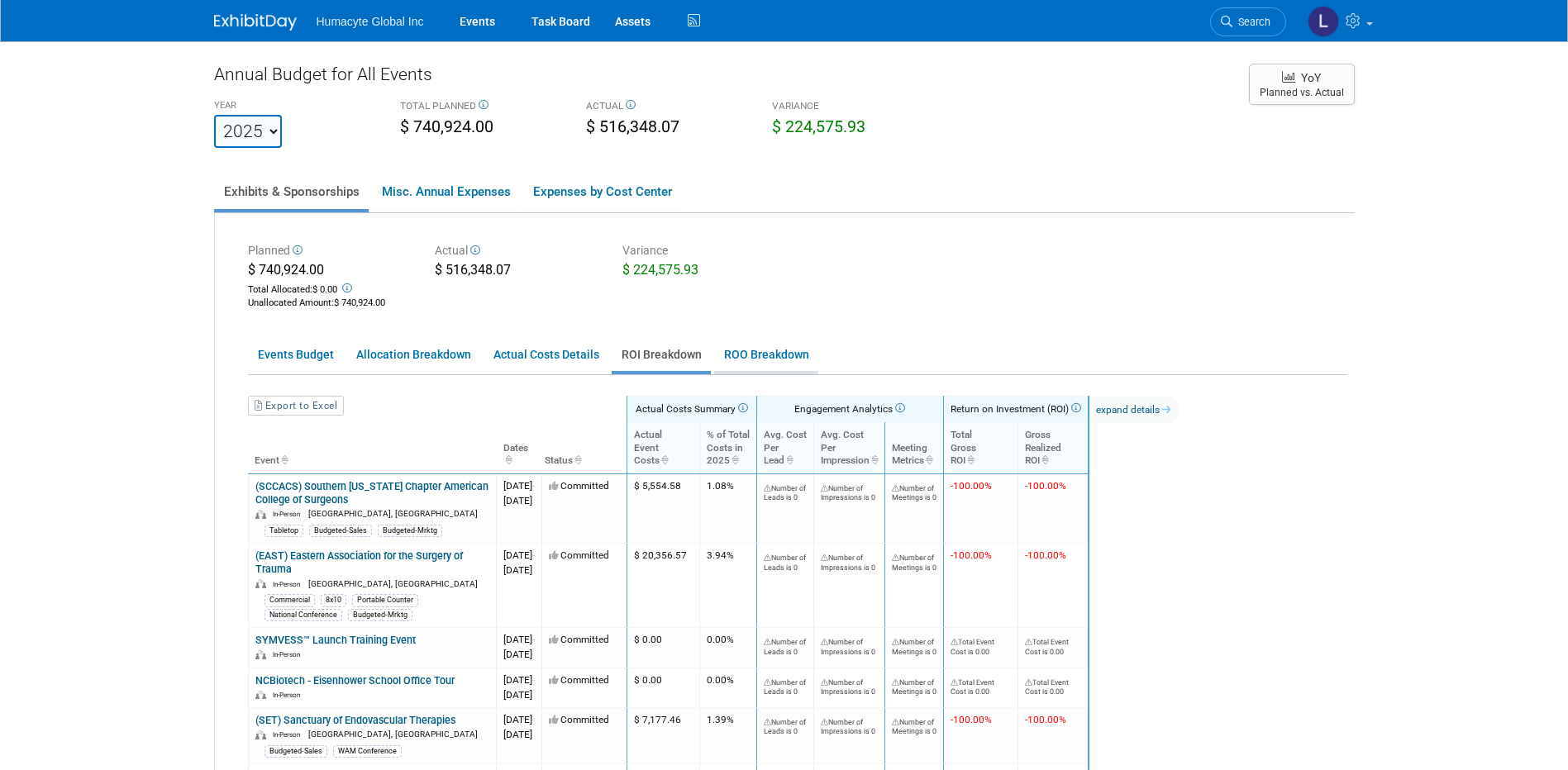
click at [761, 364] on link "ROO Breakdown" at bounding box center [767, 354] width 104 height 32
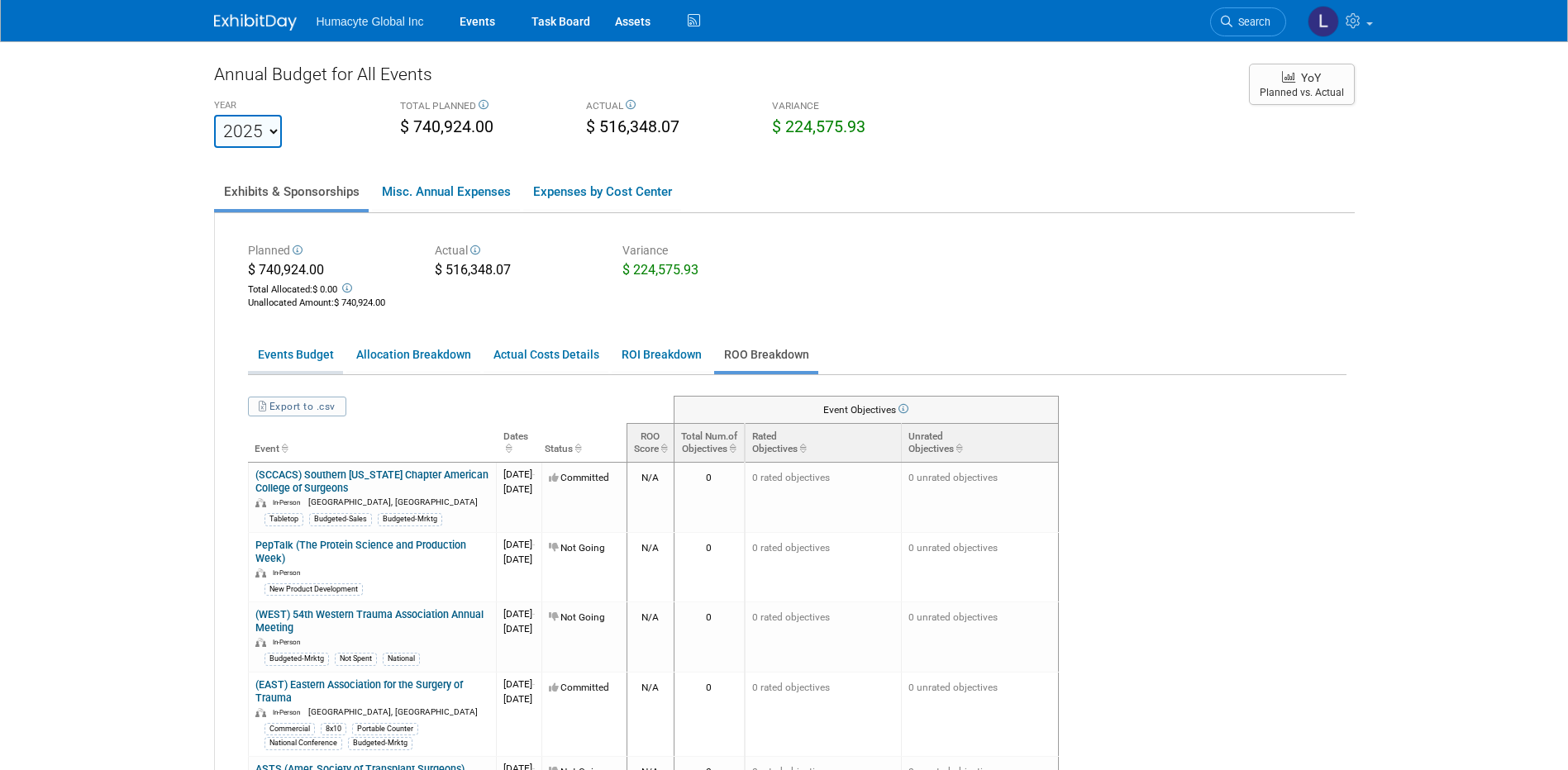
click at [303, 358] on link "Events Budget" at bounding box center [295, 354] width 95 height 32
